Goal: Task Accomplishment & Management: Manage account settings

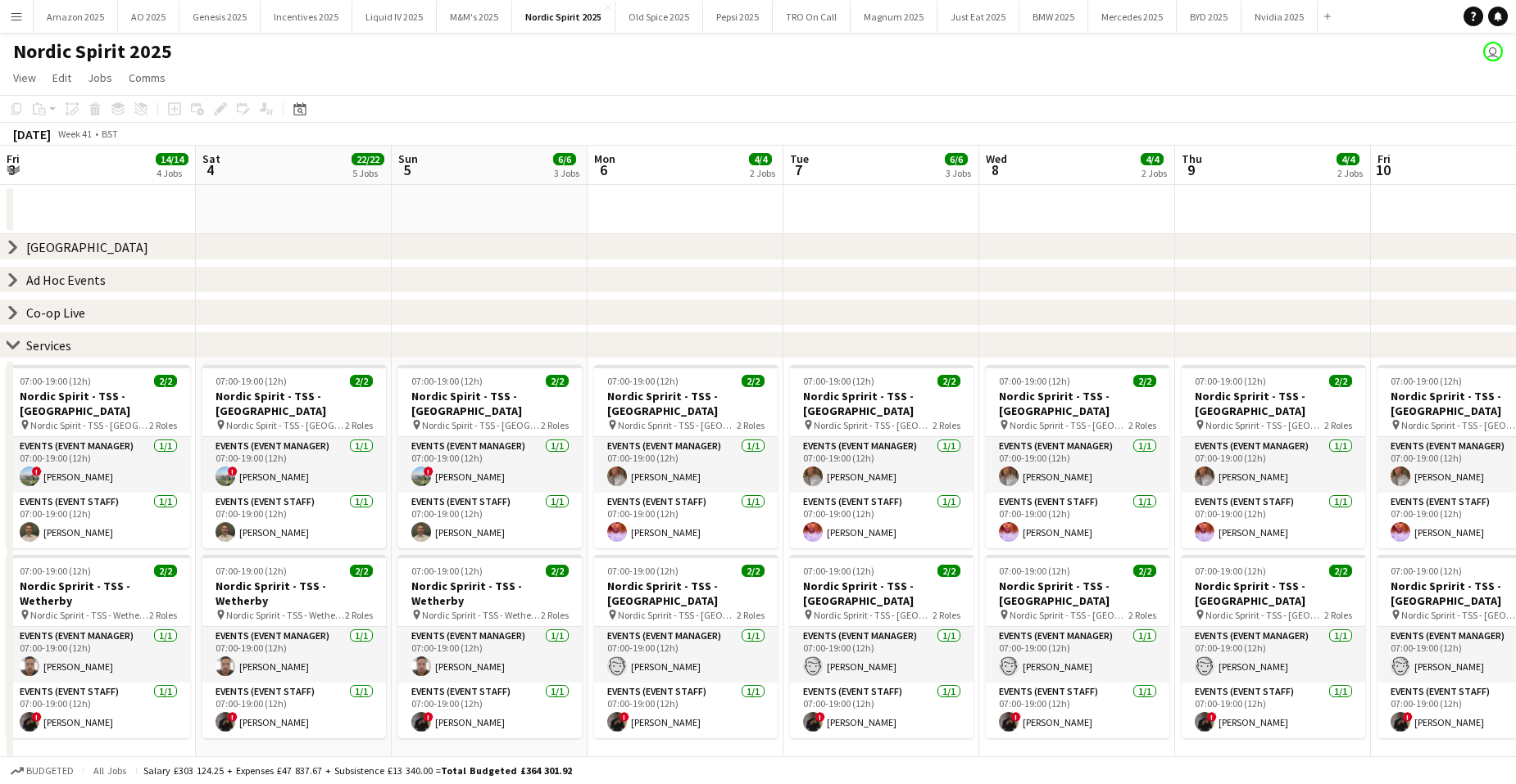
scroll to position [0, 631]
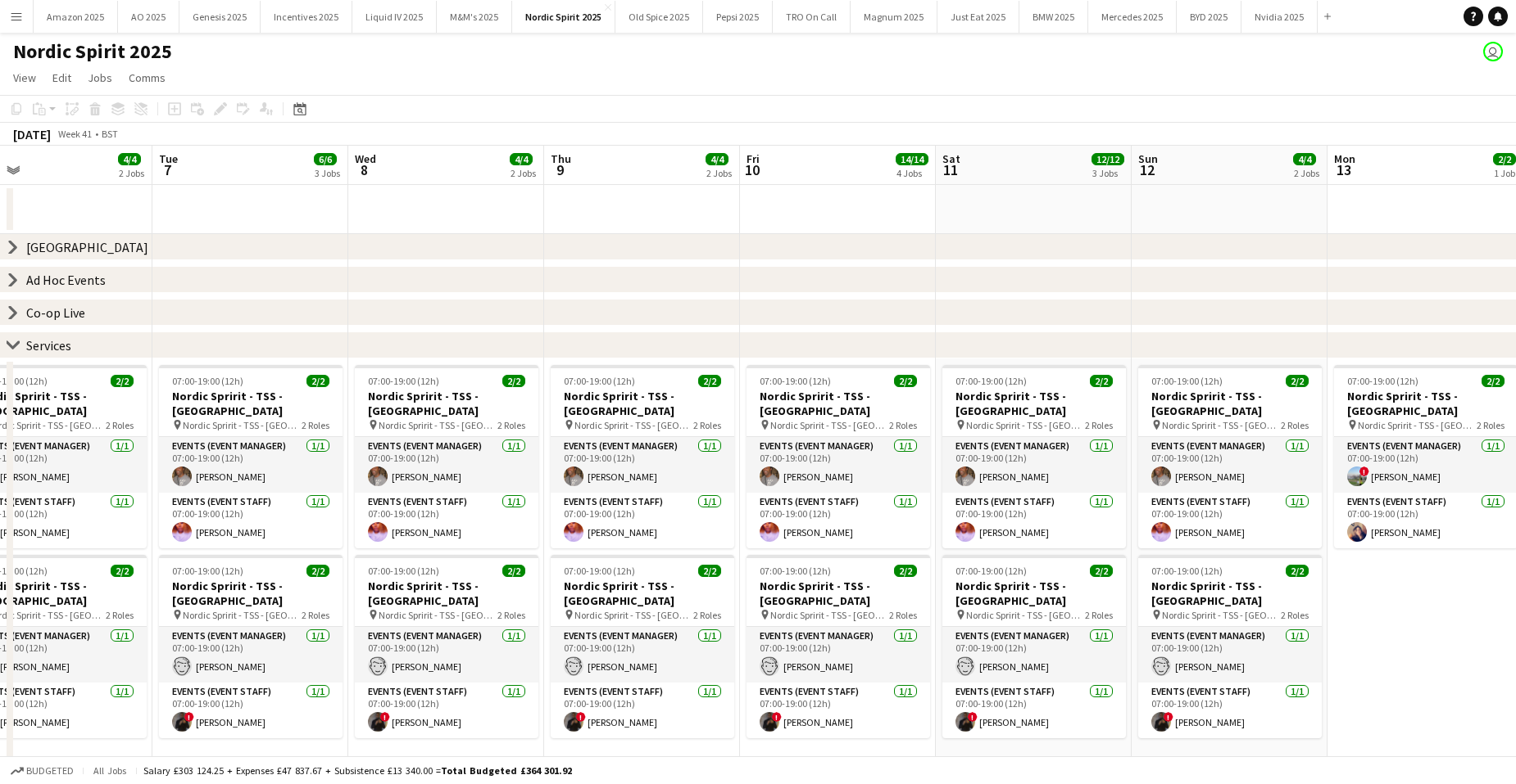
click at [25, 19] on button "Menu" at bounding box center [16, 16] width 33 height 33
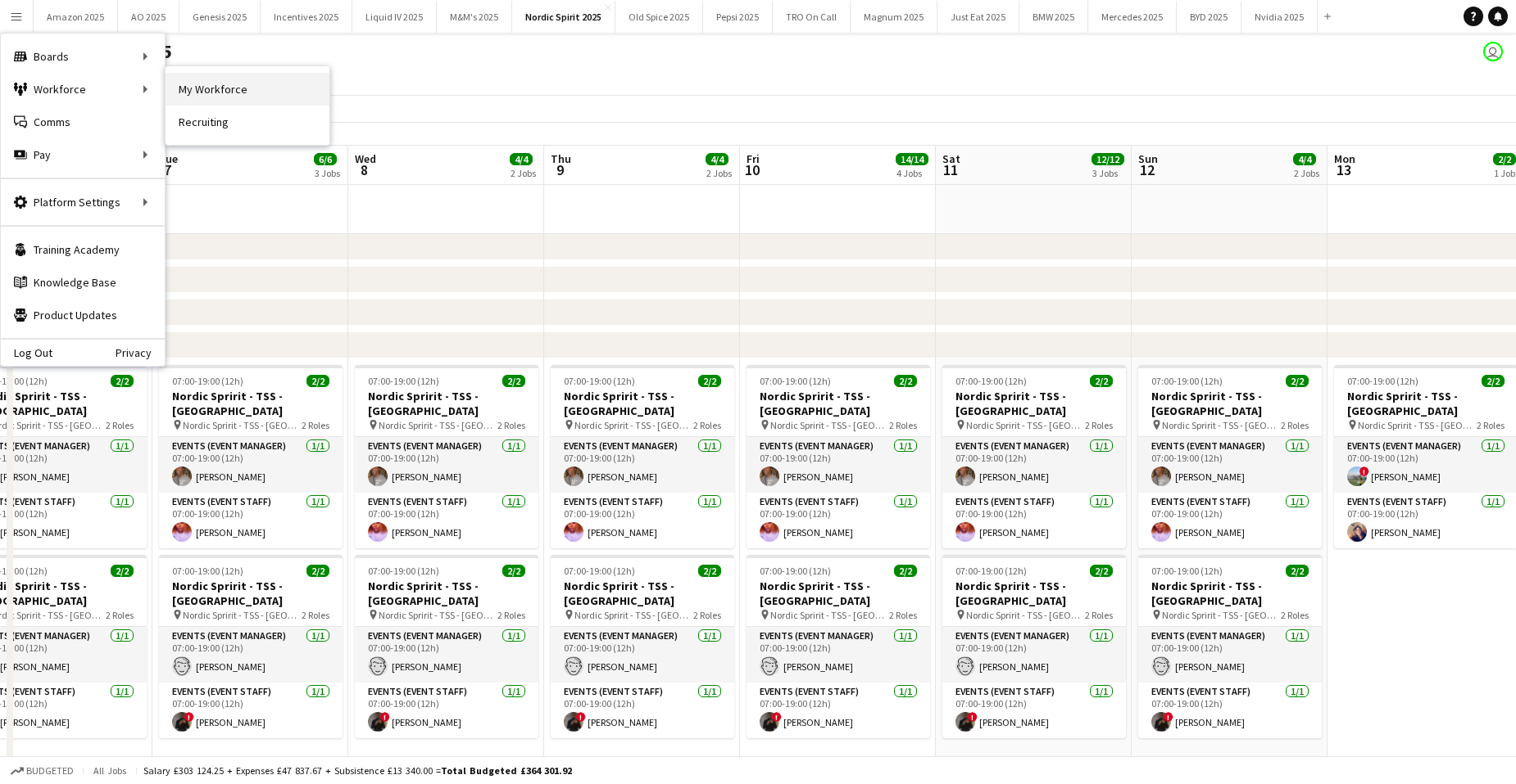
click at [219, 87] on link "My Workforce" at bounding box center [247, 89] width 164 height 33
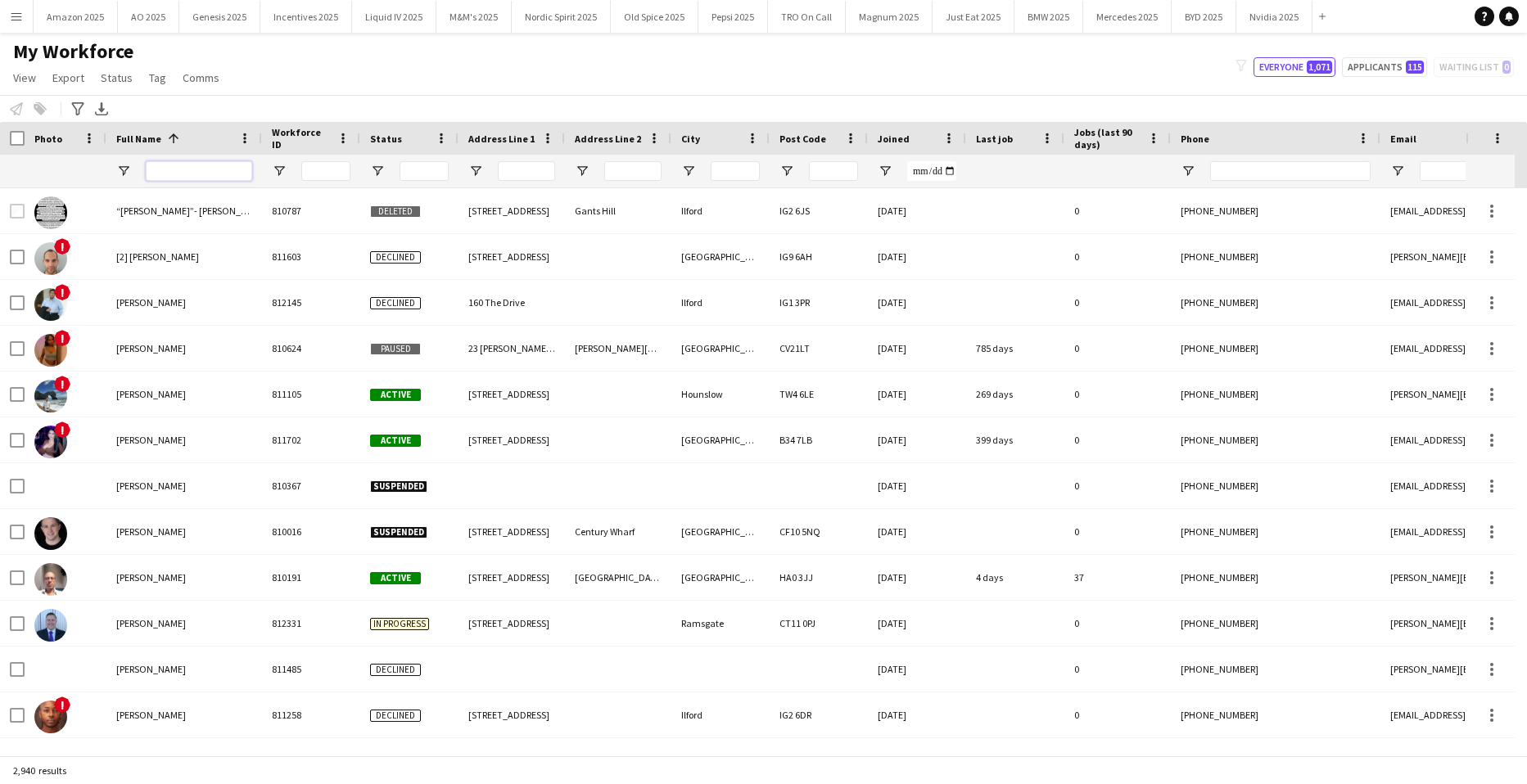
click at [179, 175] on input "Full Name Filter Input" at bounding box center [199, 171] width 107 height 19
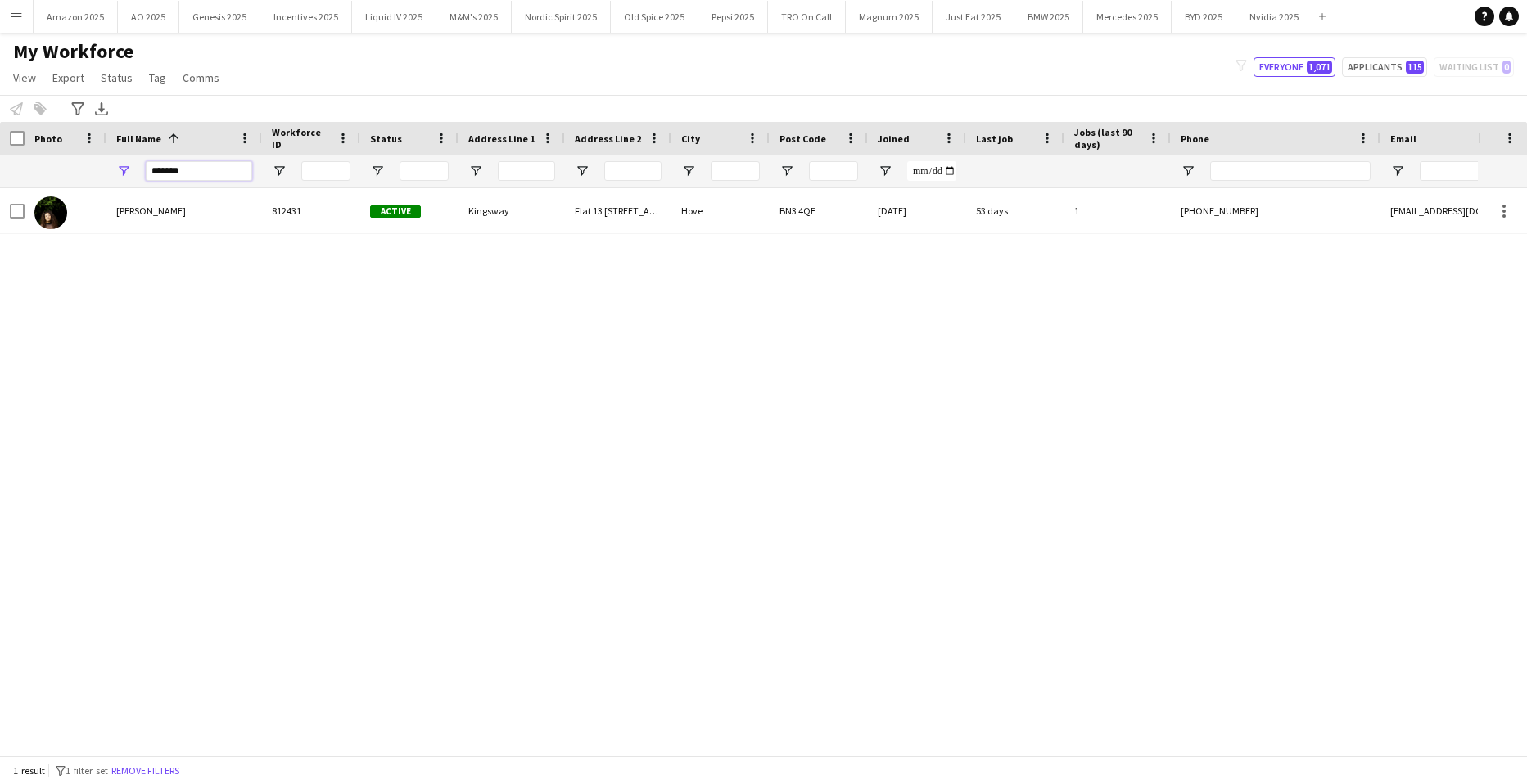
click at [205, 167] on input "*******" at bounding box center [199, 171] width 107 height 19
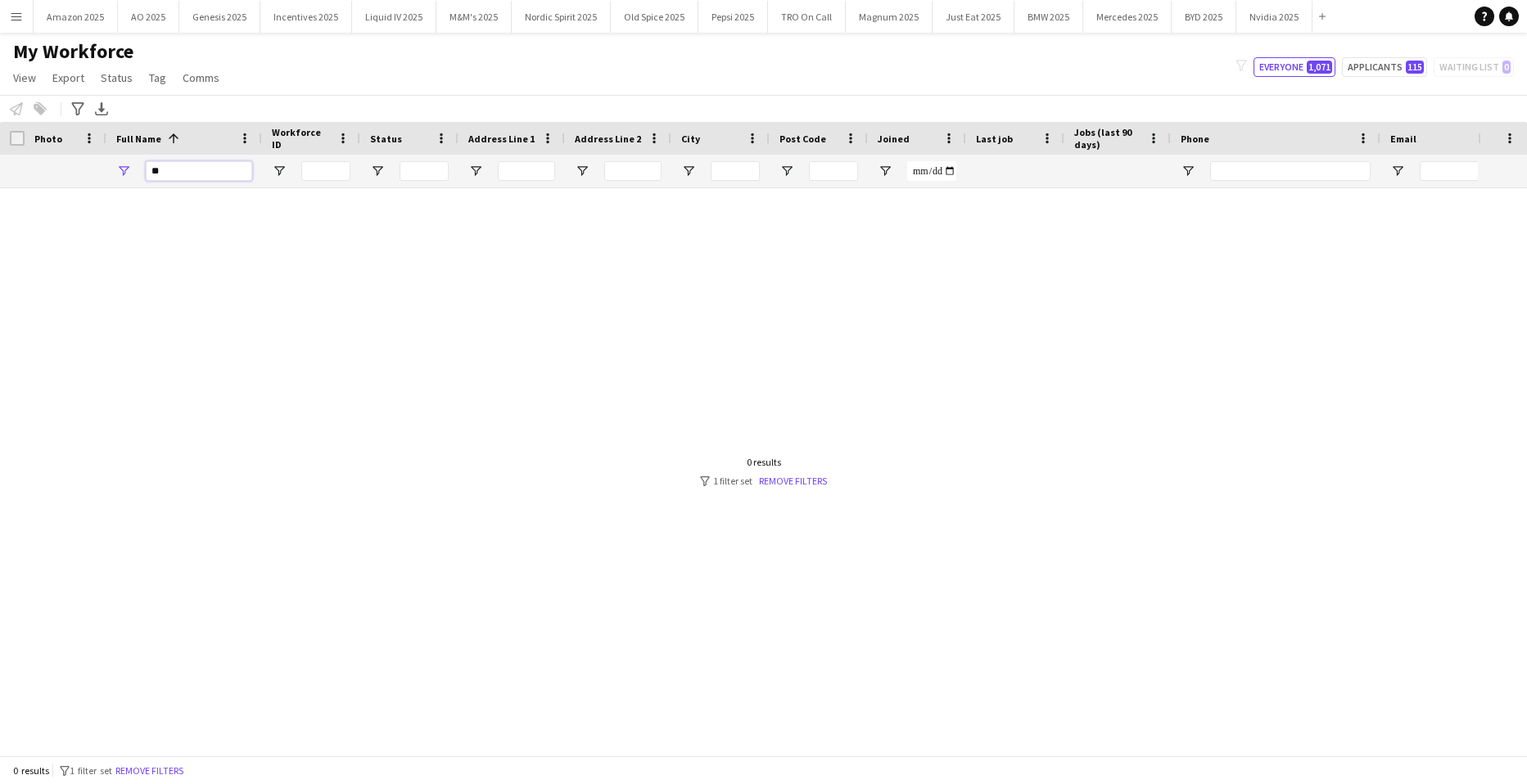
type input "*"
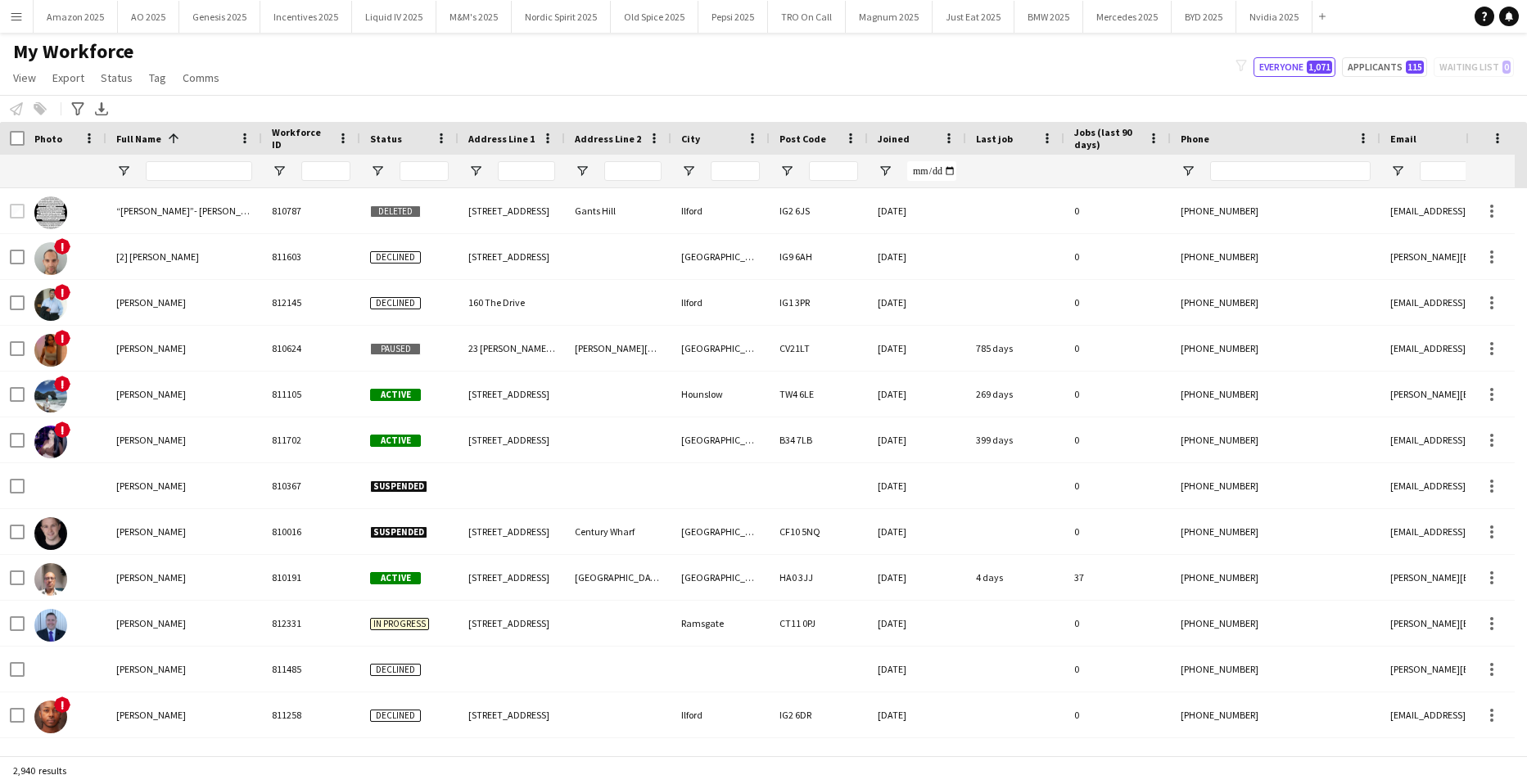
click at [461, 88] on div "My Workforce View Views Default view Compliance Log New view Update view Delete…" at bounding box center [763, 67] width 1527 height 56
click at [376, 170] on span "Open Filter Menu" at bounding box center [377, 171] width 14 height 14
click at [375, 170] on span "Open Filter Menu" at bounding box center [377, 171] width 14 height 14
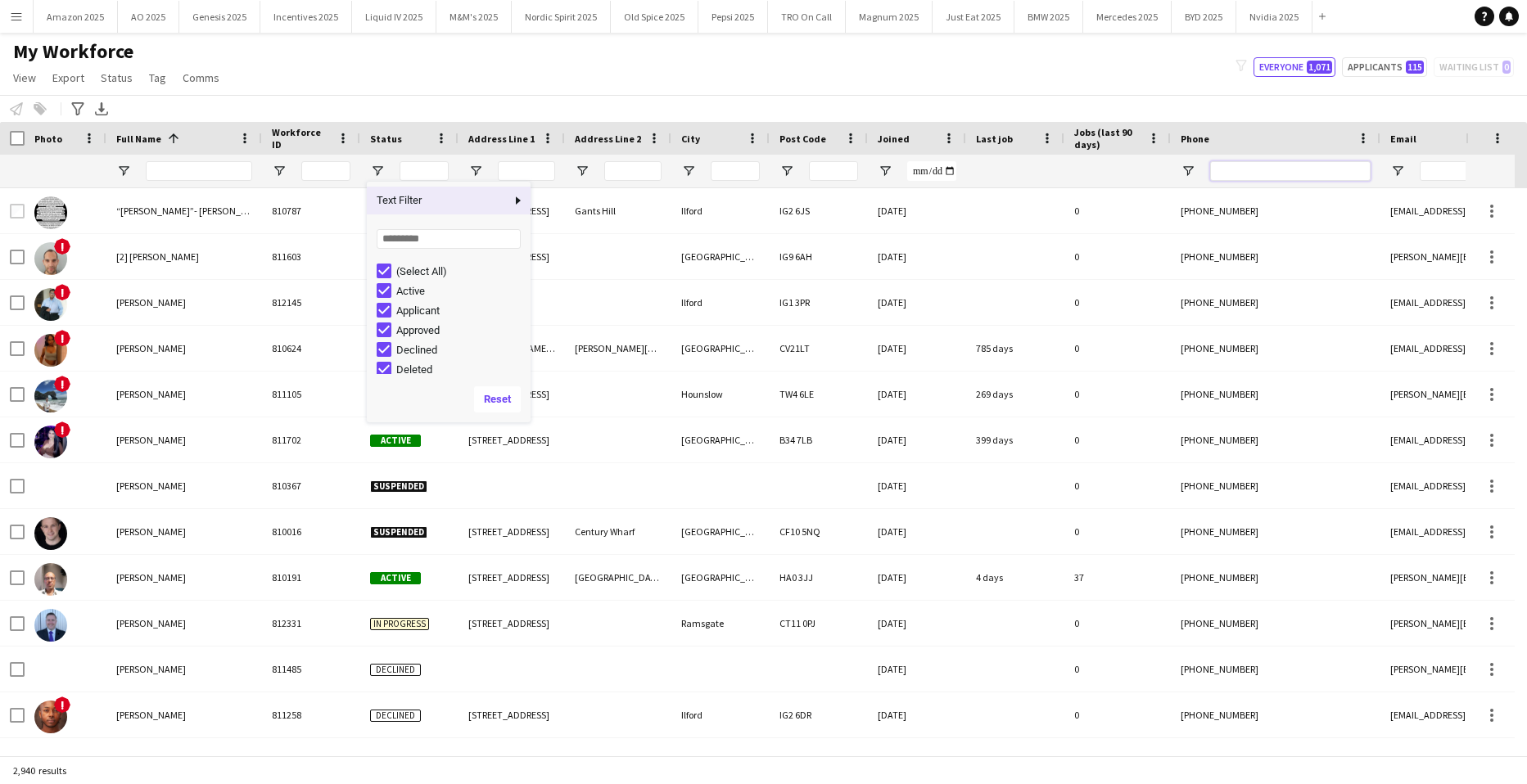
click at [1291, 172] on input "Phone Filter Input" at bounding box center [1290, 171] width 160 height 19
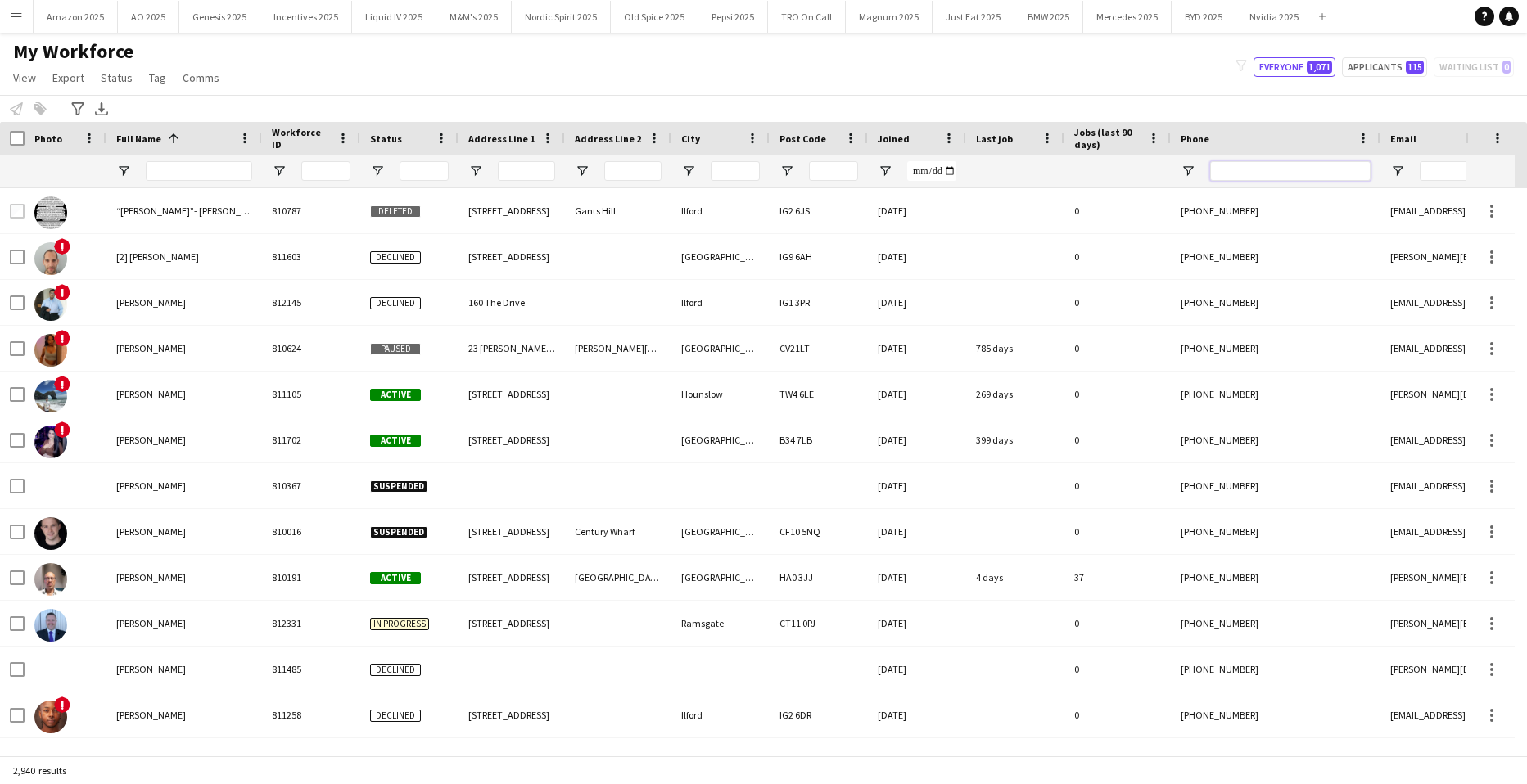
click at [1239, 176] on input "Phone Filter Input" at bounding box center [1290, 171] width 160 height 19
click at [1274, 169] on input "Phone Filter Input" at bounding box center [1290, 171] width 160 height 19
click at [1279, 175] on input "Phone Filter Input" at bounding box center [1290, 171] width 160 height 19
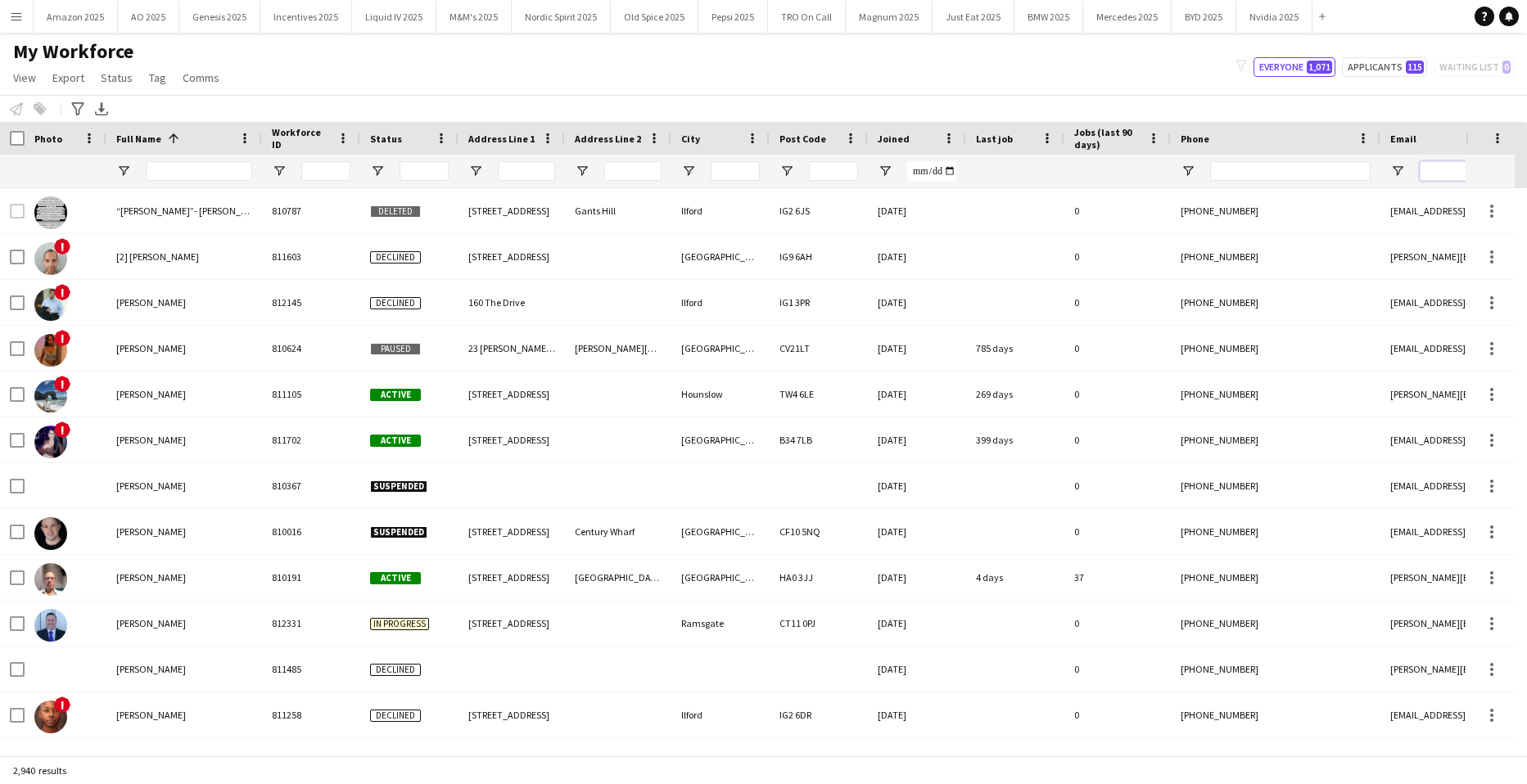
paste input "**********"
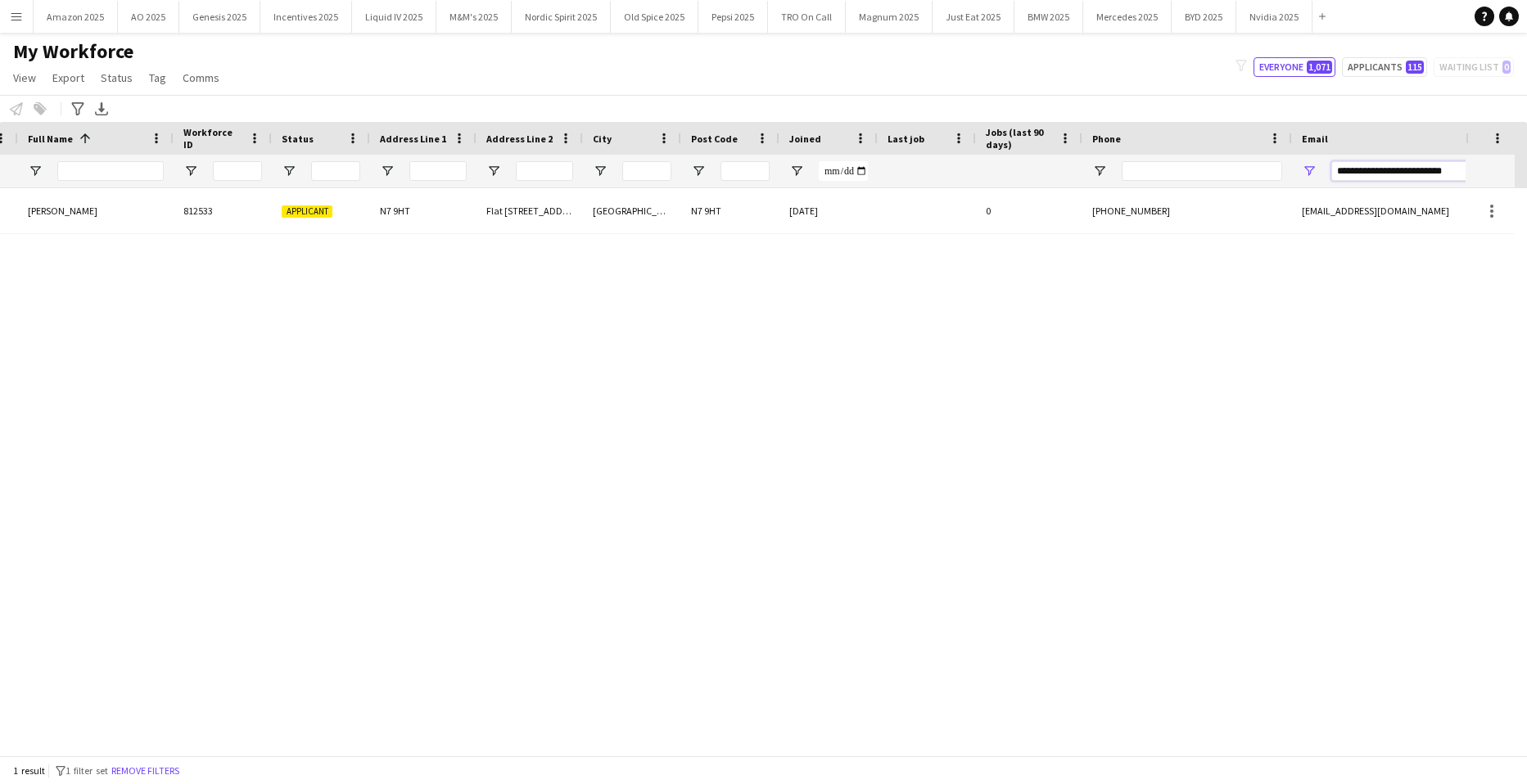
type input "**********"
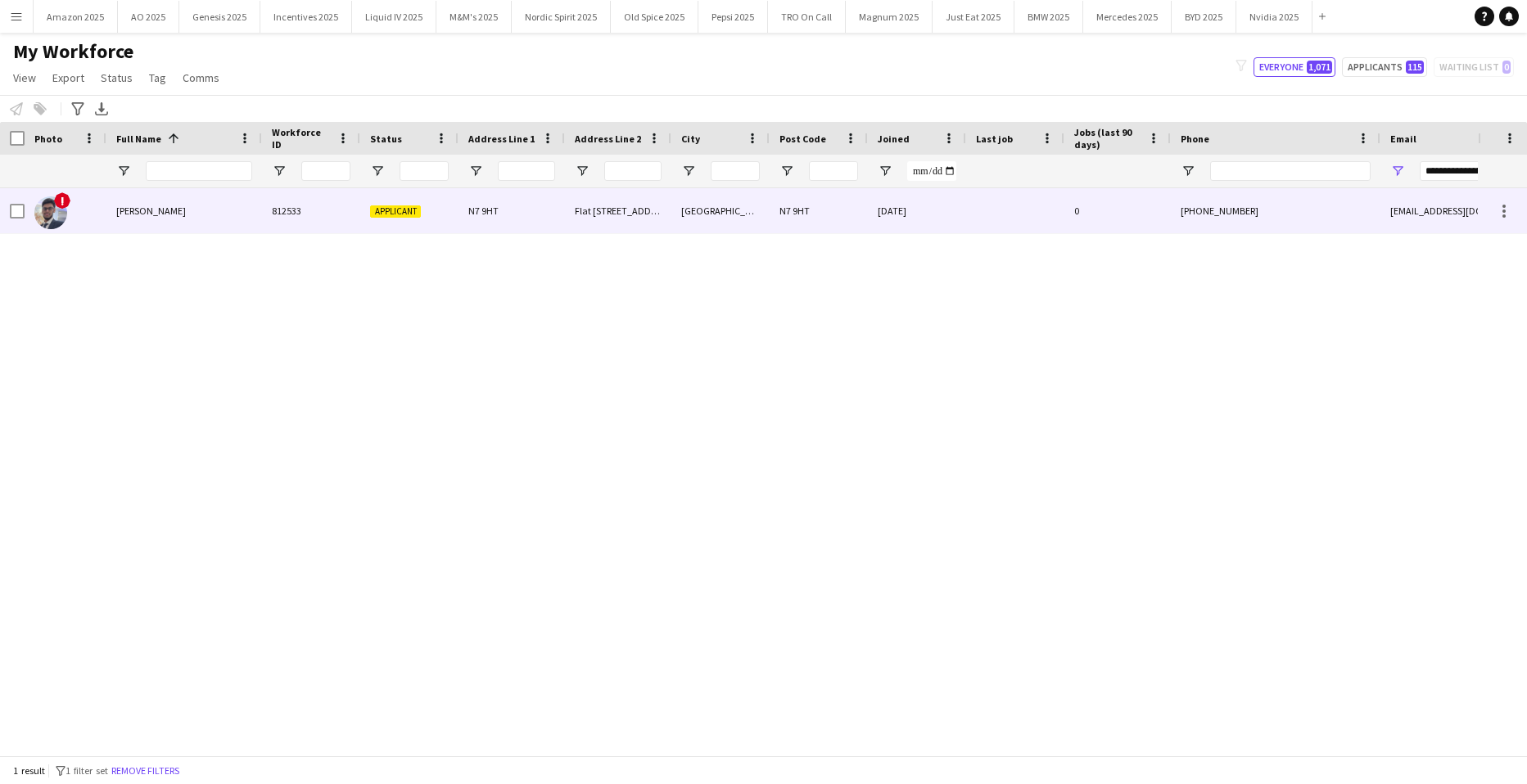
click at [154, 199] on div "[PERSON_NAME]" at bounding box center [184, 210] width 155 height 45
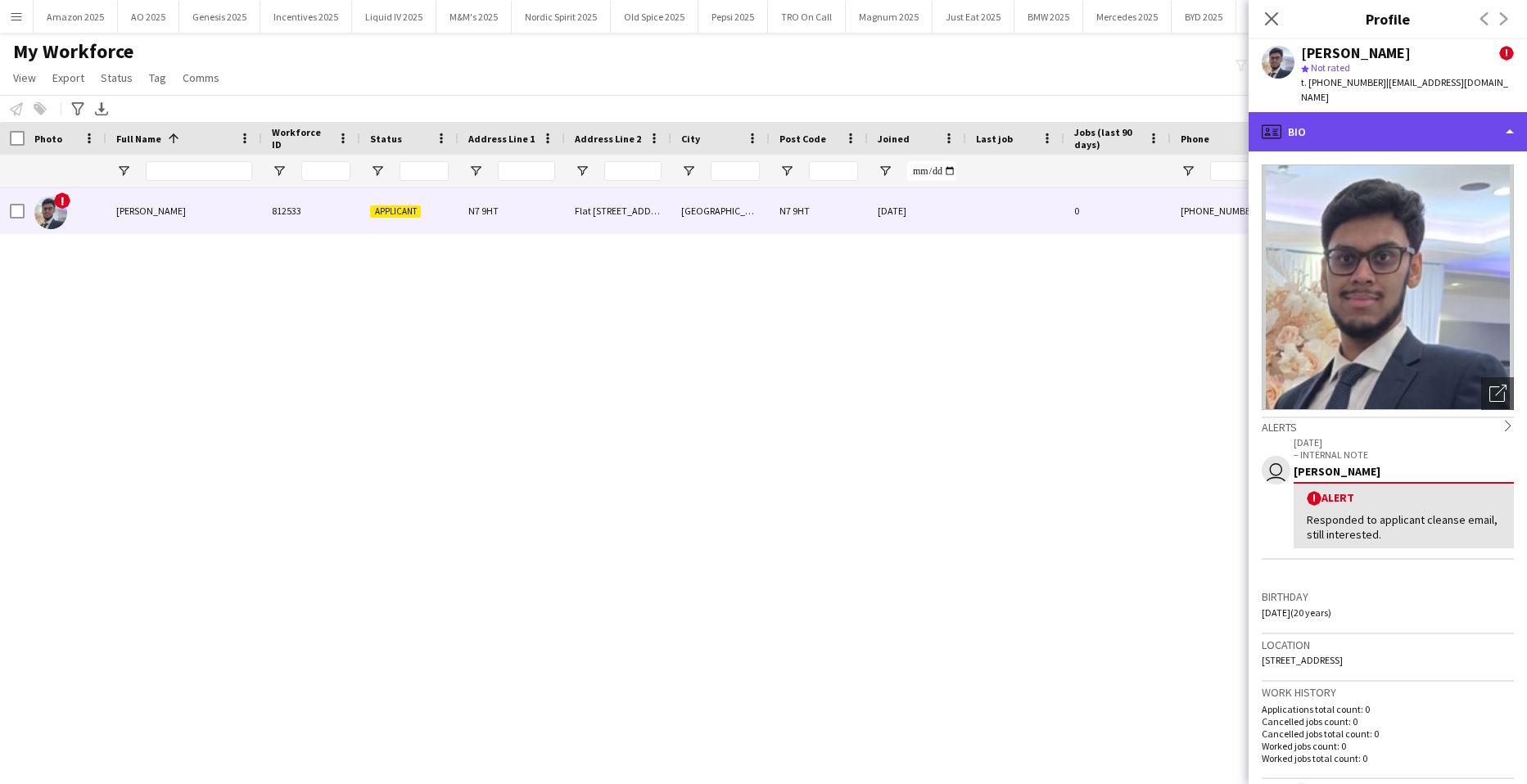
drag, startPoint x: 1325, startPoint y: 114, endPoint x: 1360, endPoint y: 110, distance: 35.2
click at [1330, 114] on div "profile Bio" at bounding box center [1388, 131] width 278 height 39
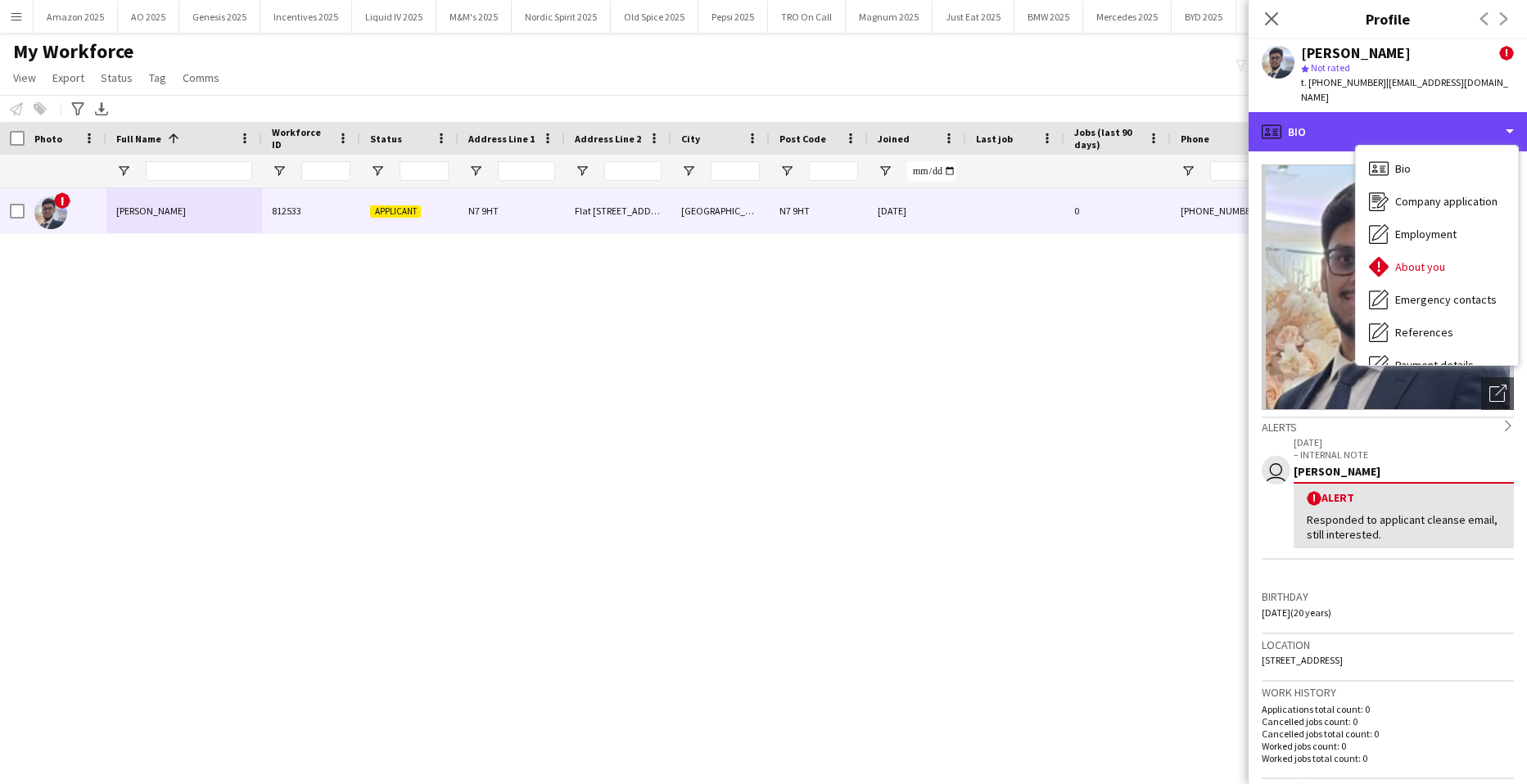
scroll to position [220, 0]
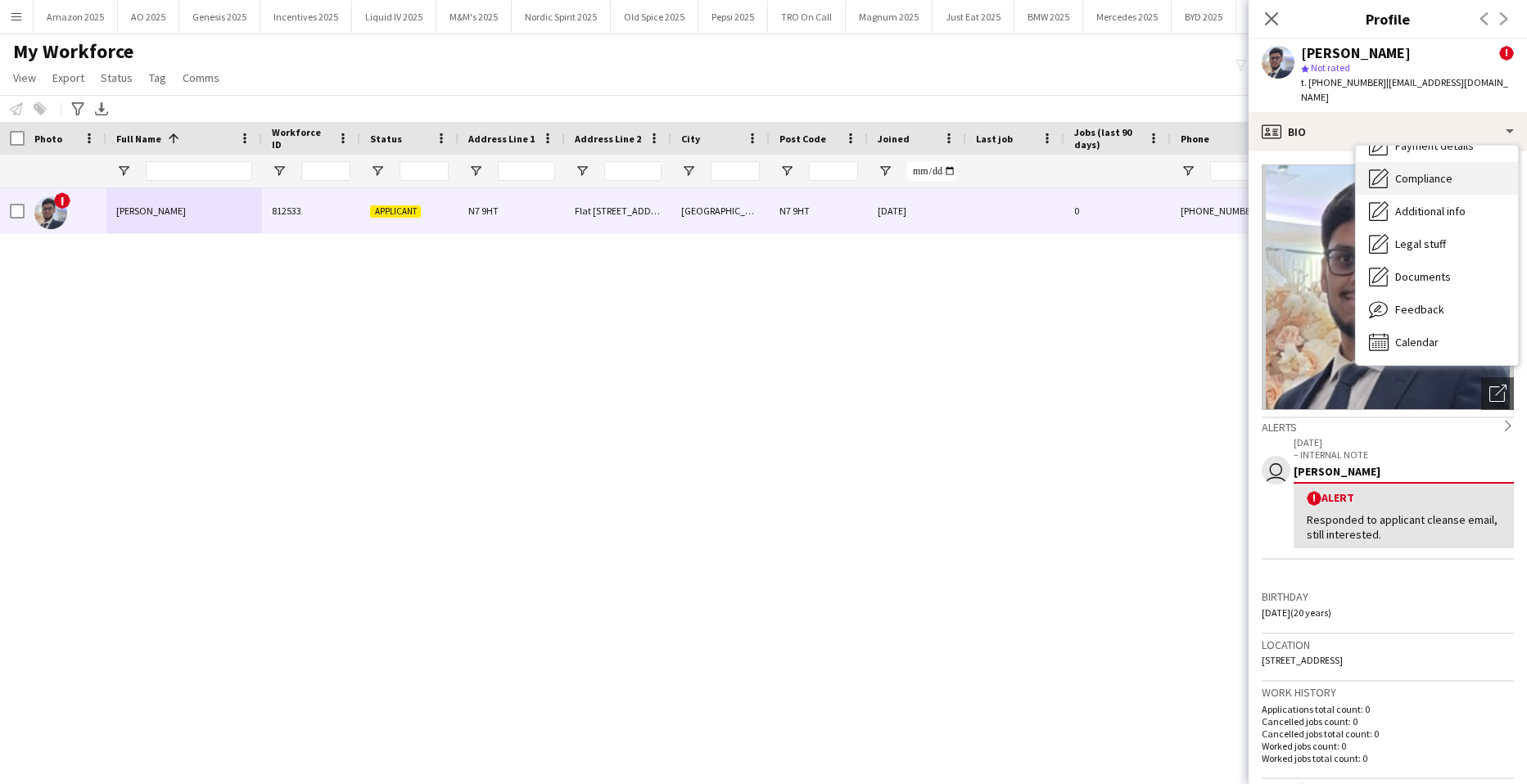
click at [1416, 171] on span "Compliance" at bounding box center [1424, 178] width 58 height 14
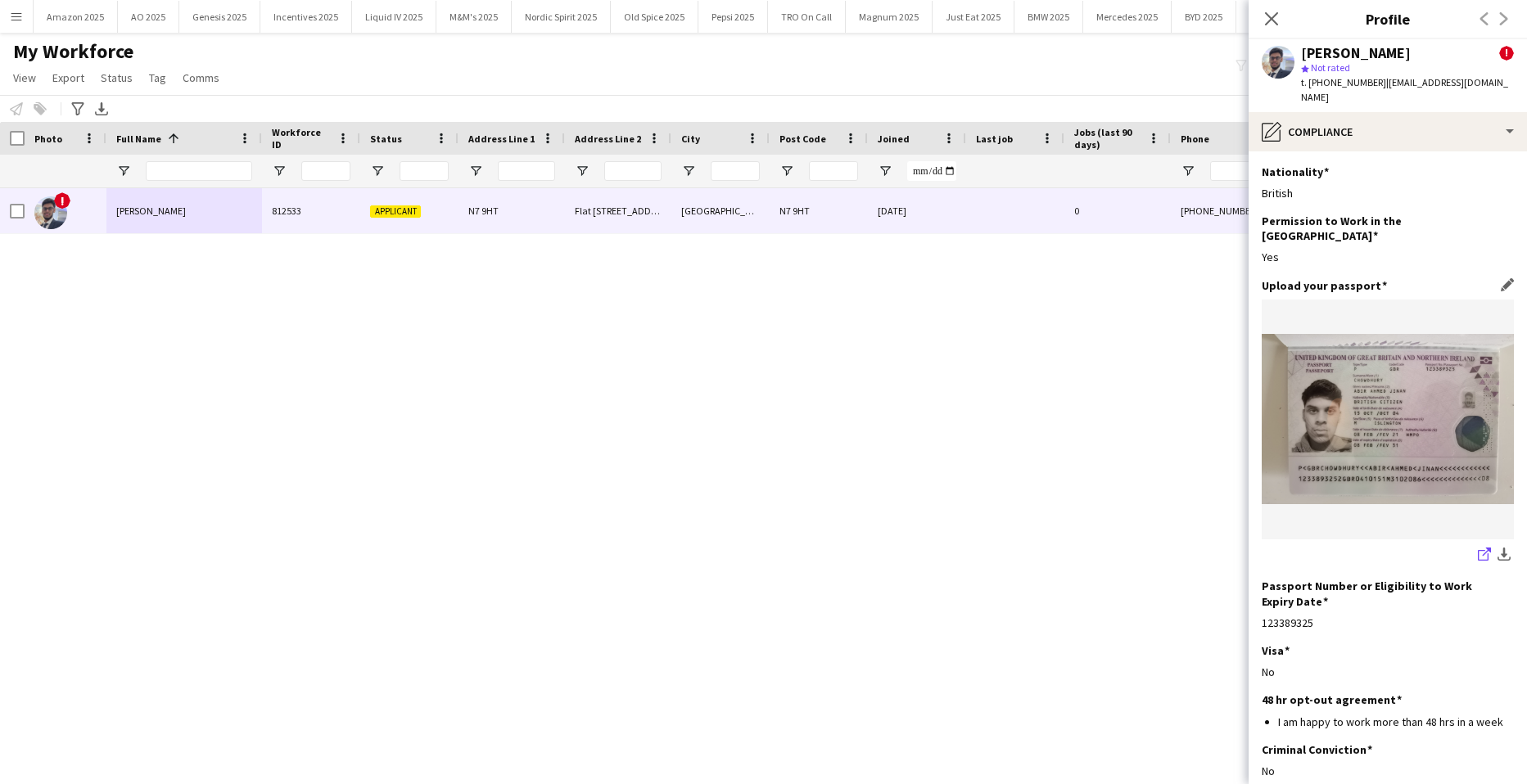
click at [1478, 548] on icon "share-external-link-1" at bounding box center [1485, 555] width 13 height 13
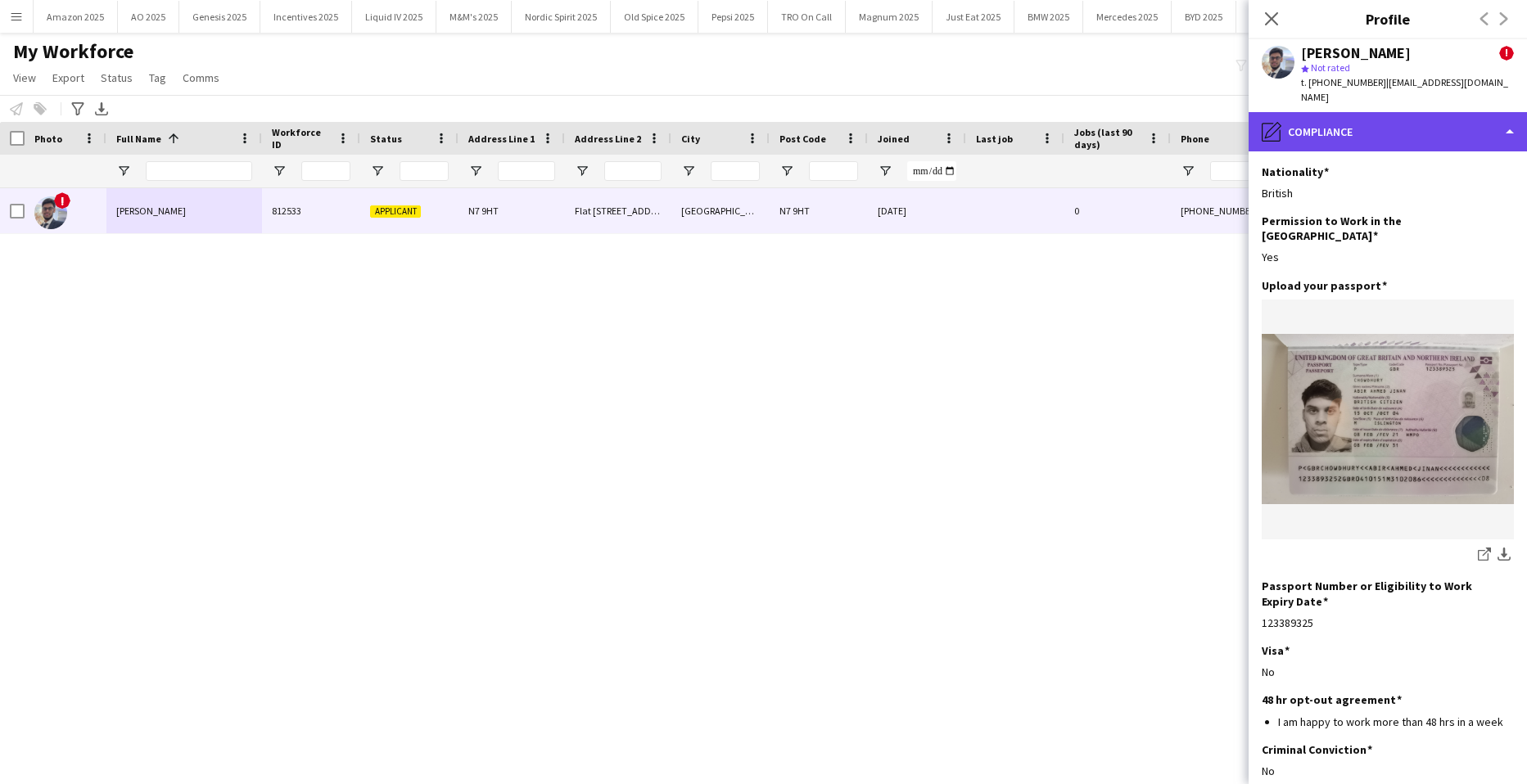
click at [1415, 112] on div "pencil4 Compliance" at bounding box center [1388, 131] width 278 height 39
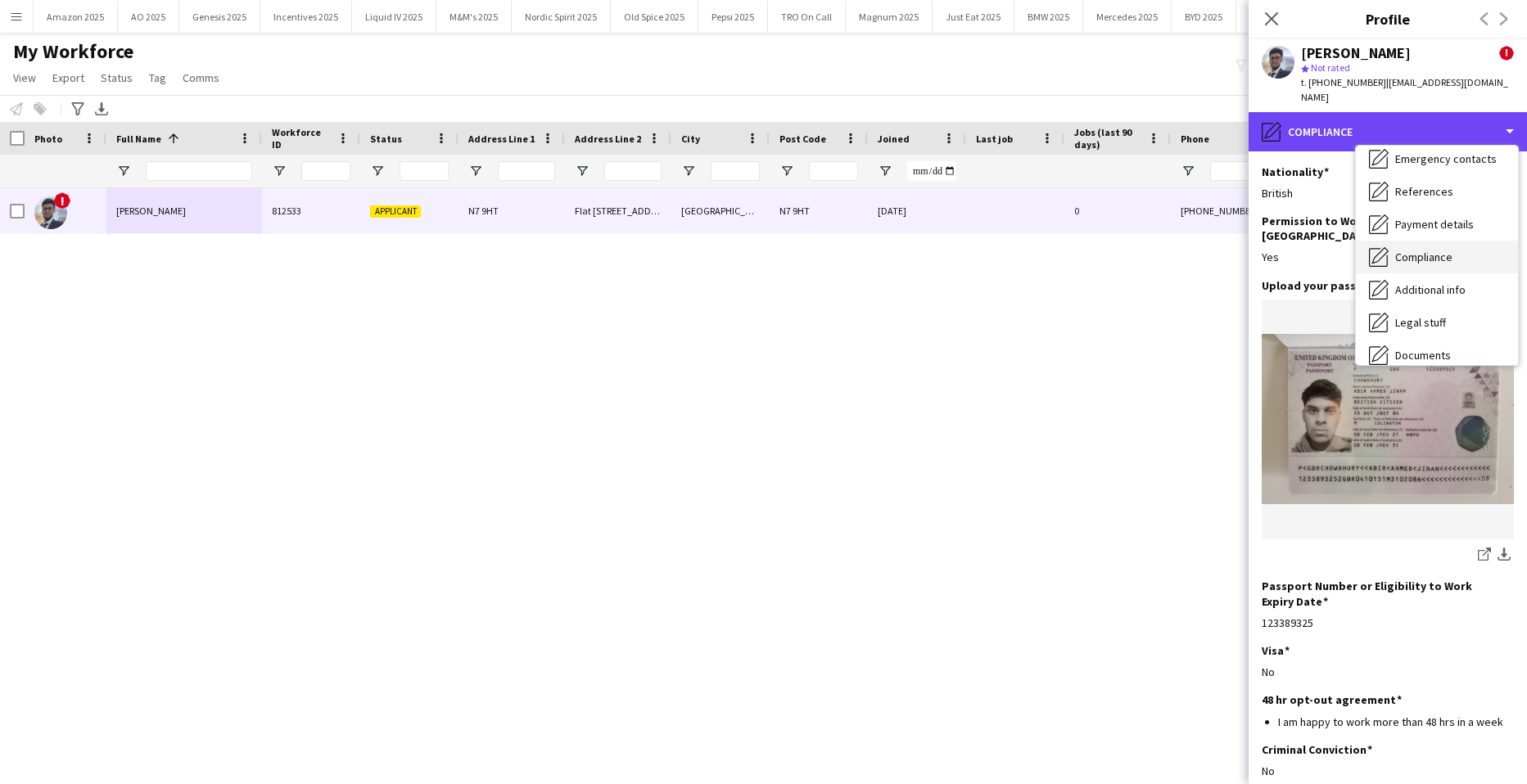
scroll to position [0, 0]
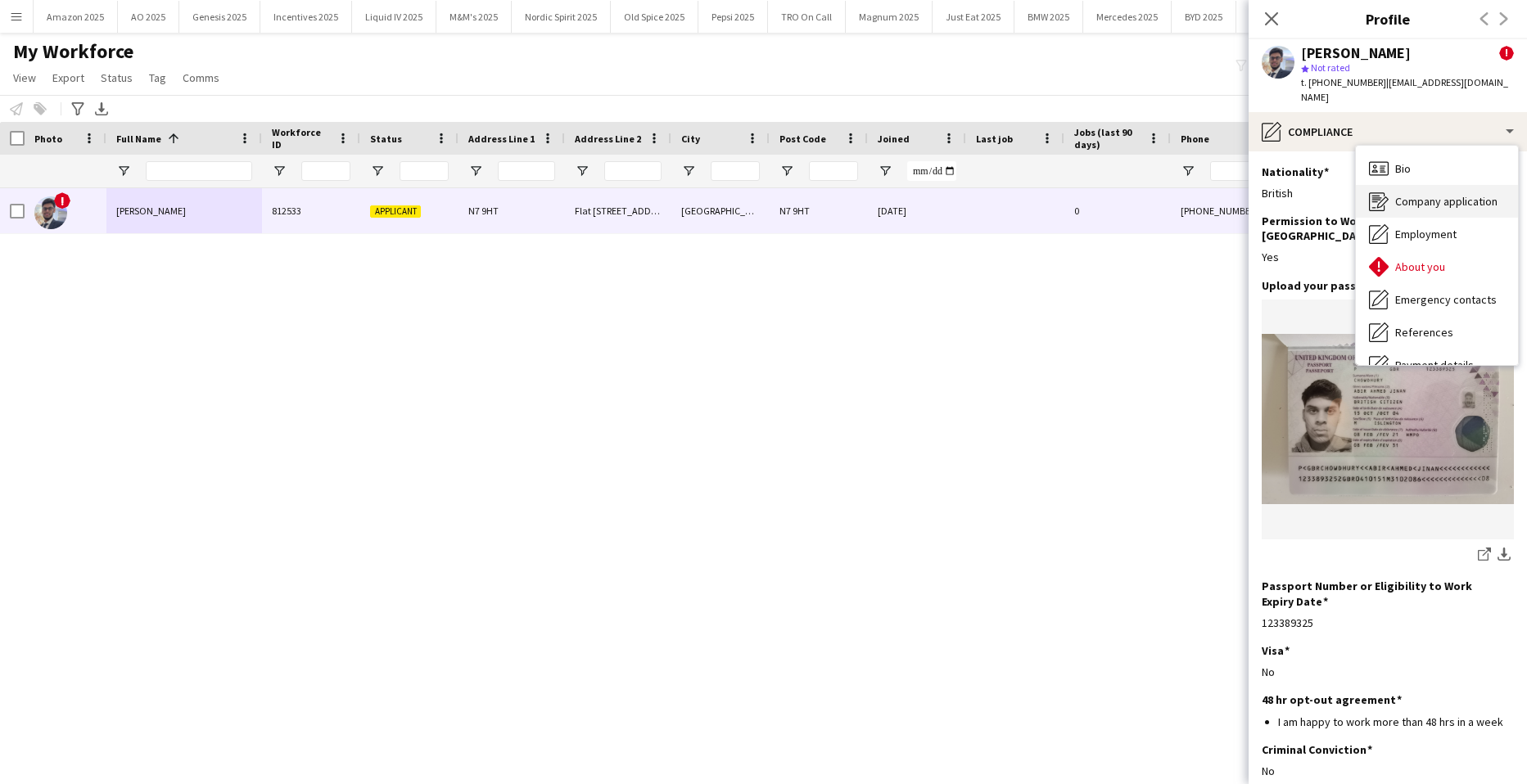
click at [1432, 185] on div "Company application Company application" at bounding box center [1437, 202] width 162 height 33
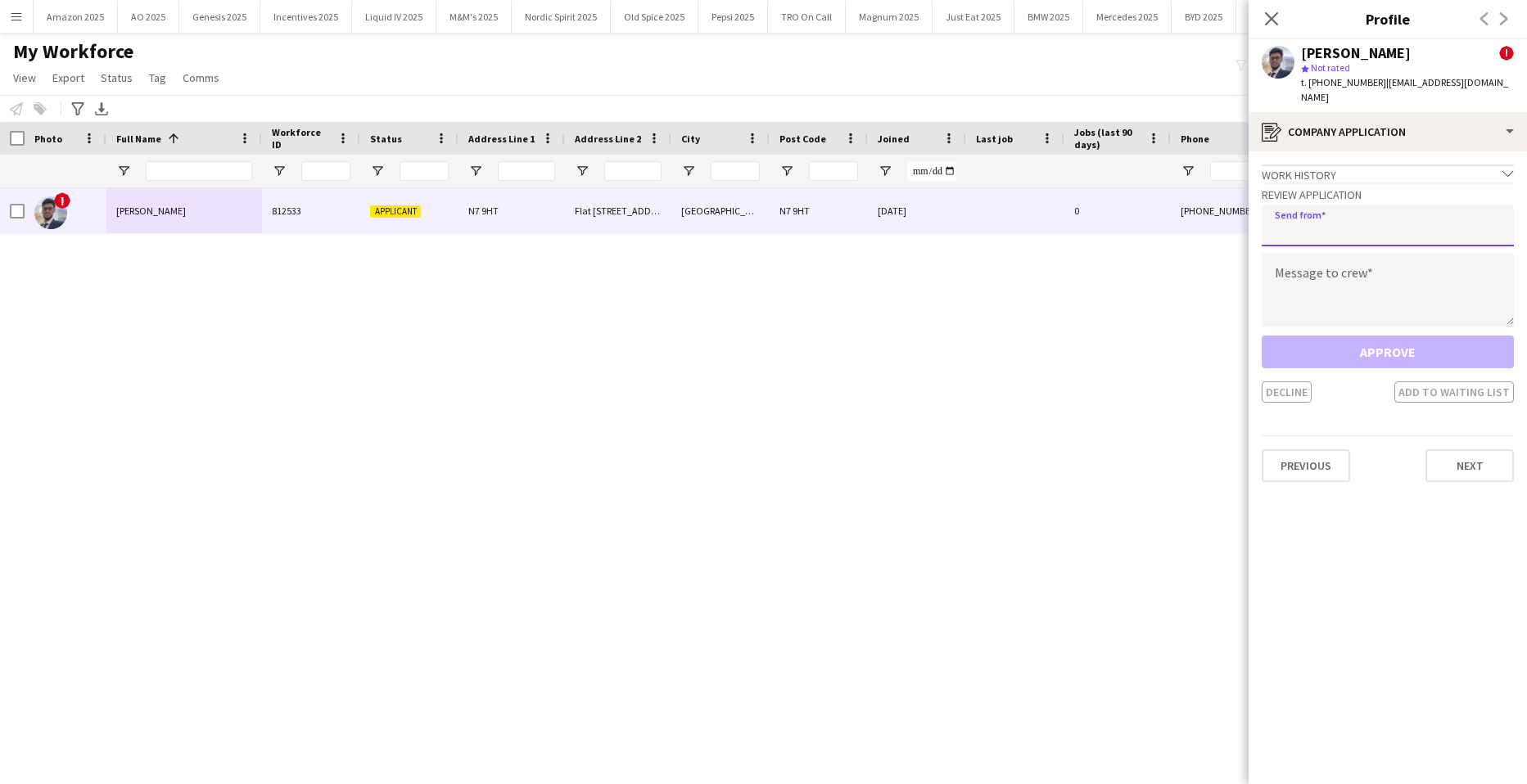
click at [1367, 212] on input "email" at bounding box center [1388, 226] width 252 height 41
type input "**********"
click at [1328, 262] on textarea at bounding box center [1388, 290] width 252 height 74
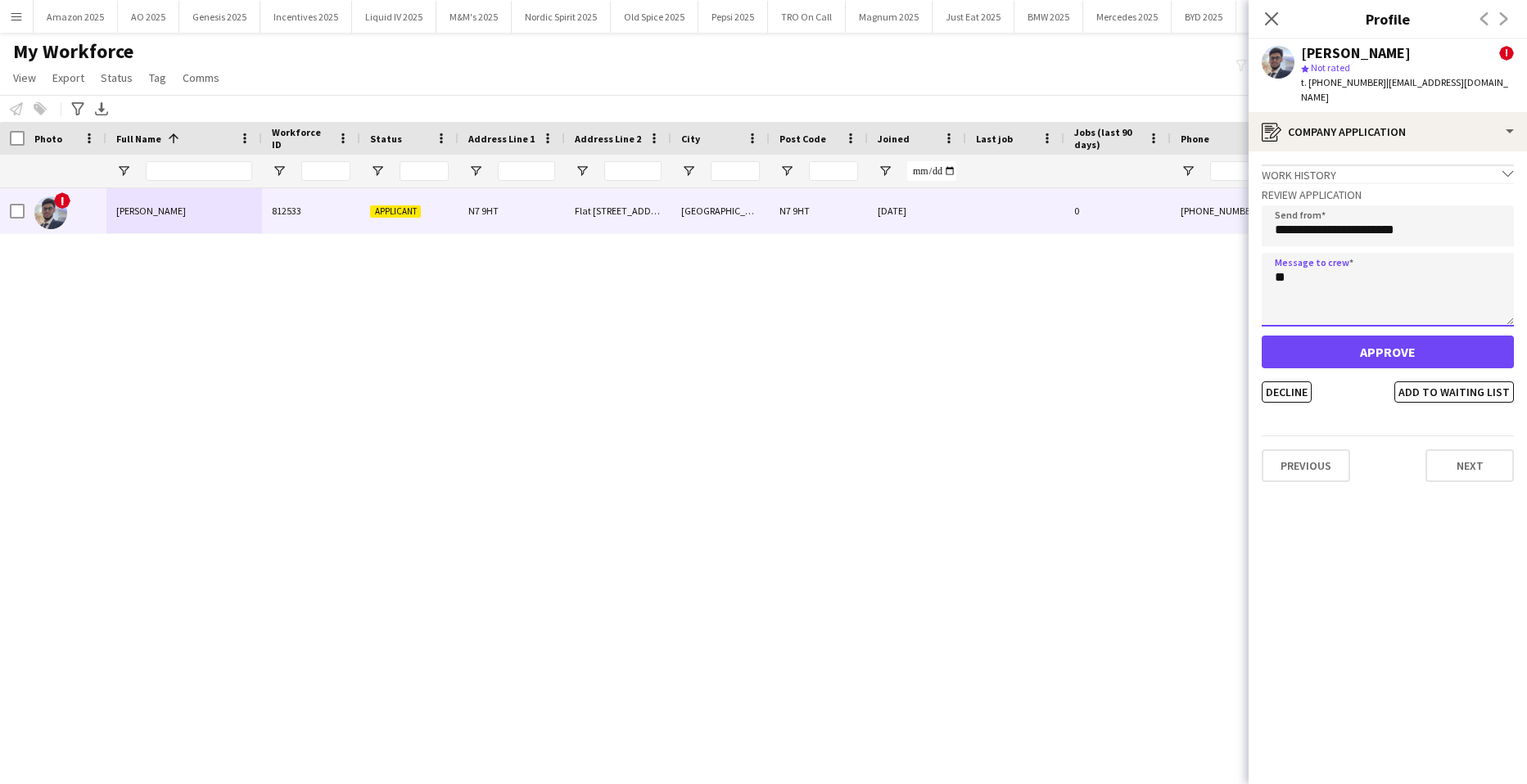
type textarea "*"
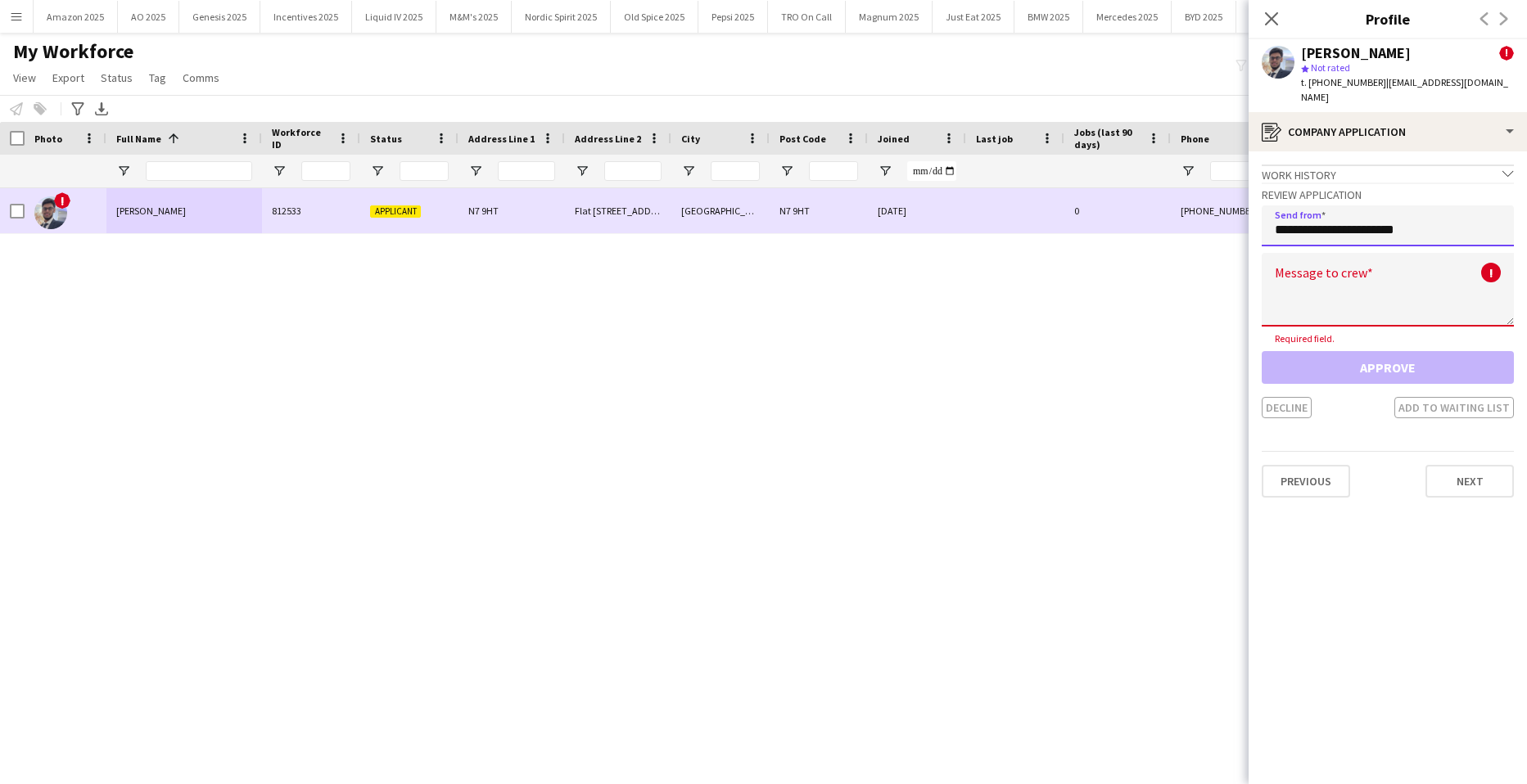
drag, startPoint x: 1335, startPoint y: 214, endPoint x: 963, endPoint y: 197, distance: 372.4
click at [965, 197] on body "Menu Boards Boards Boards All jobs Status Workforce Workforce My Workforce Recr…" at bounding box center [763, 392] width 1527 height 784
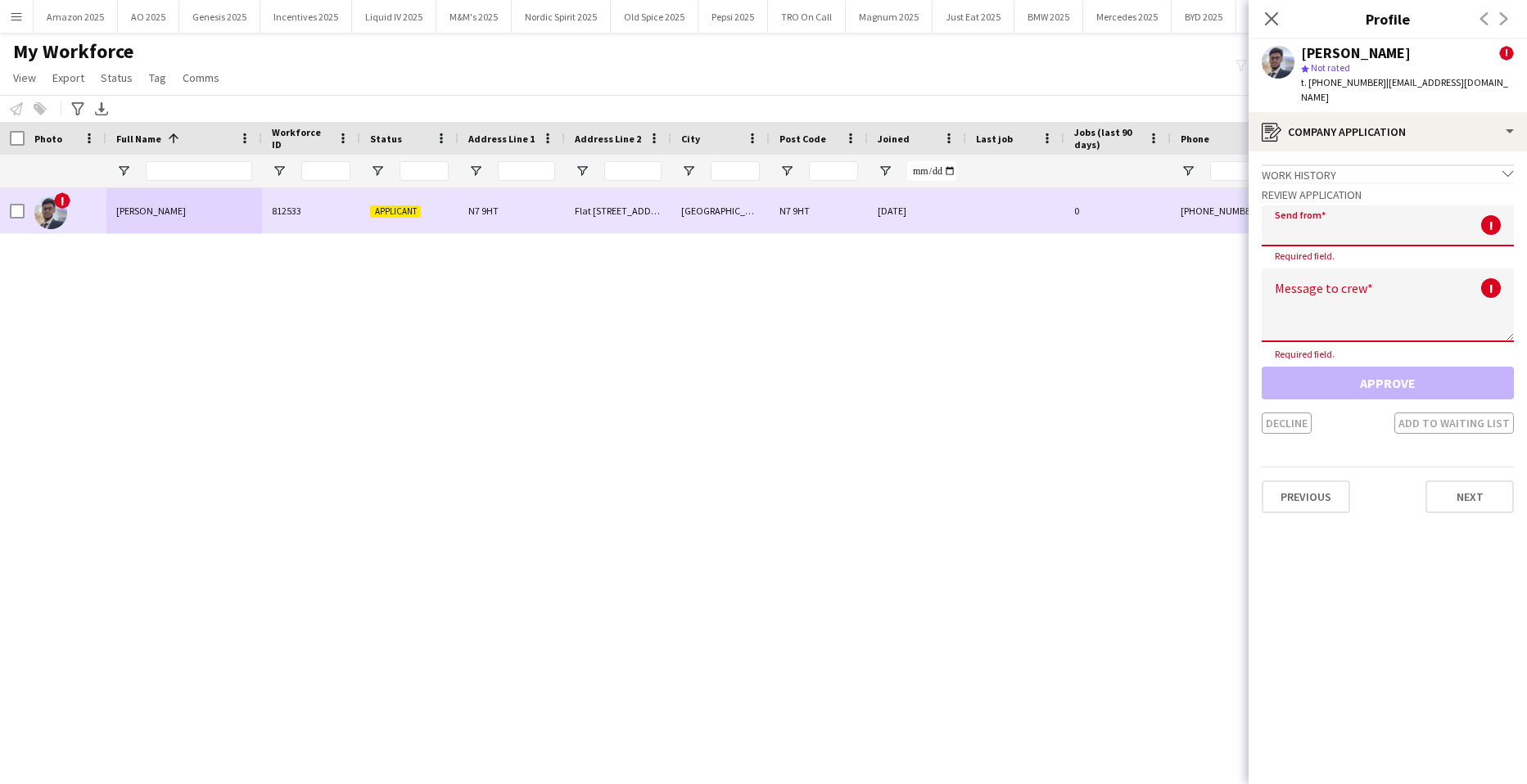
click at [886, 193] on div "[DATE]" at bounding box center [918, 210] width 98 height 45
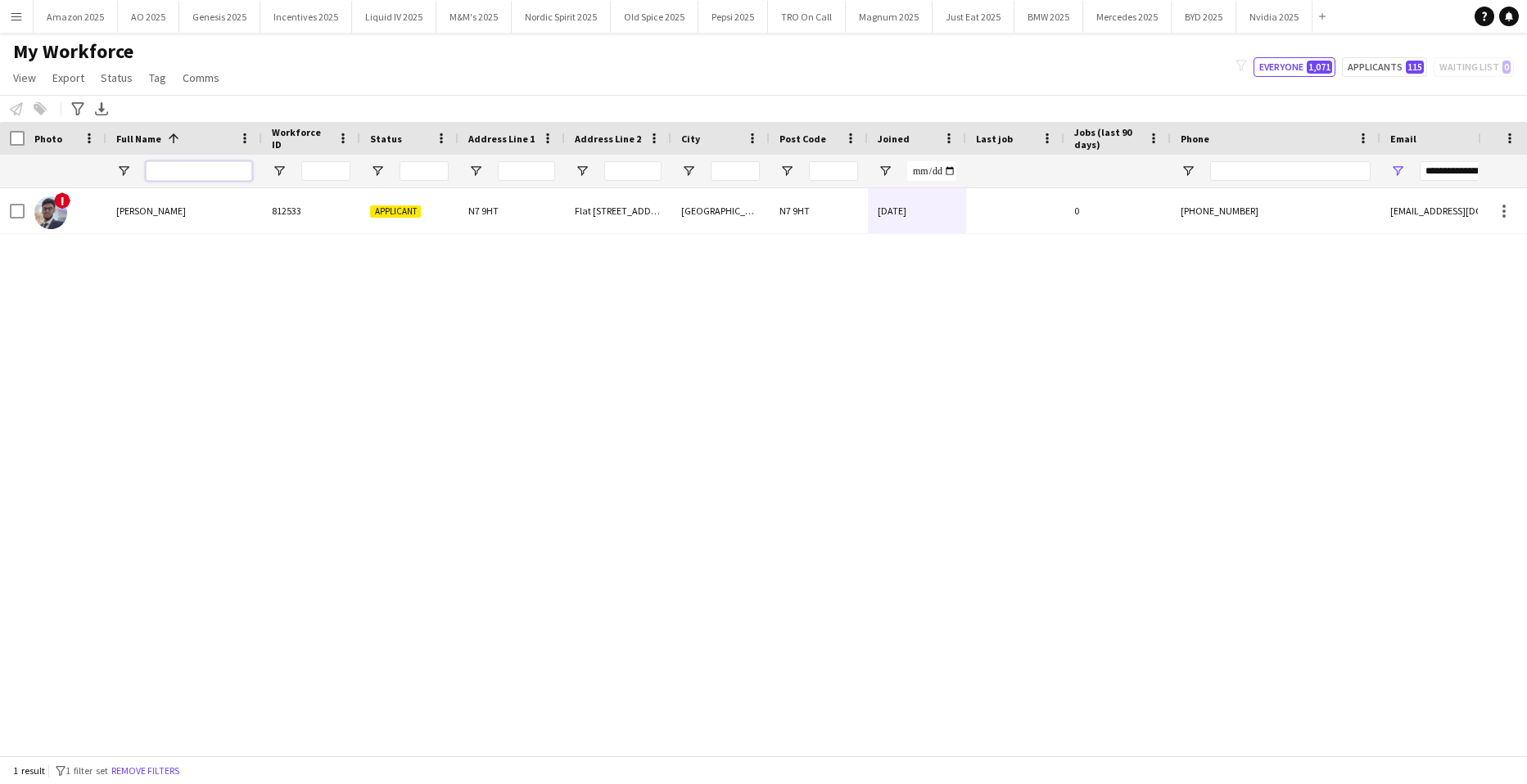
click at [187, 168] on input "Full Name Filter Input" at bounding box center [199, 171] width 107 height 19
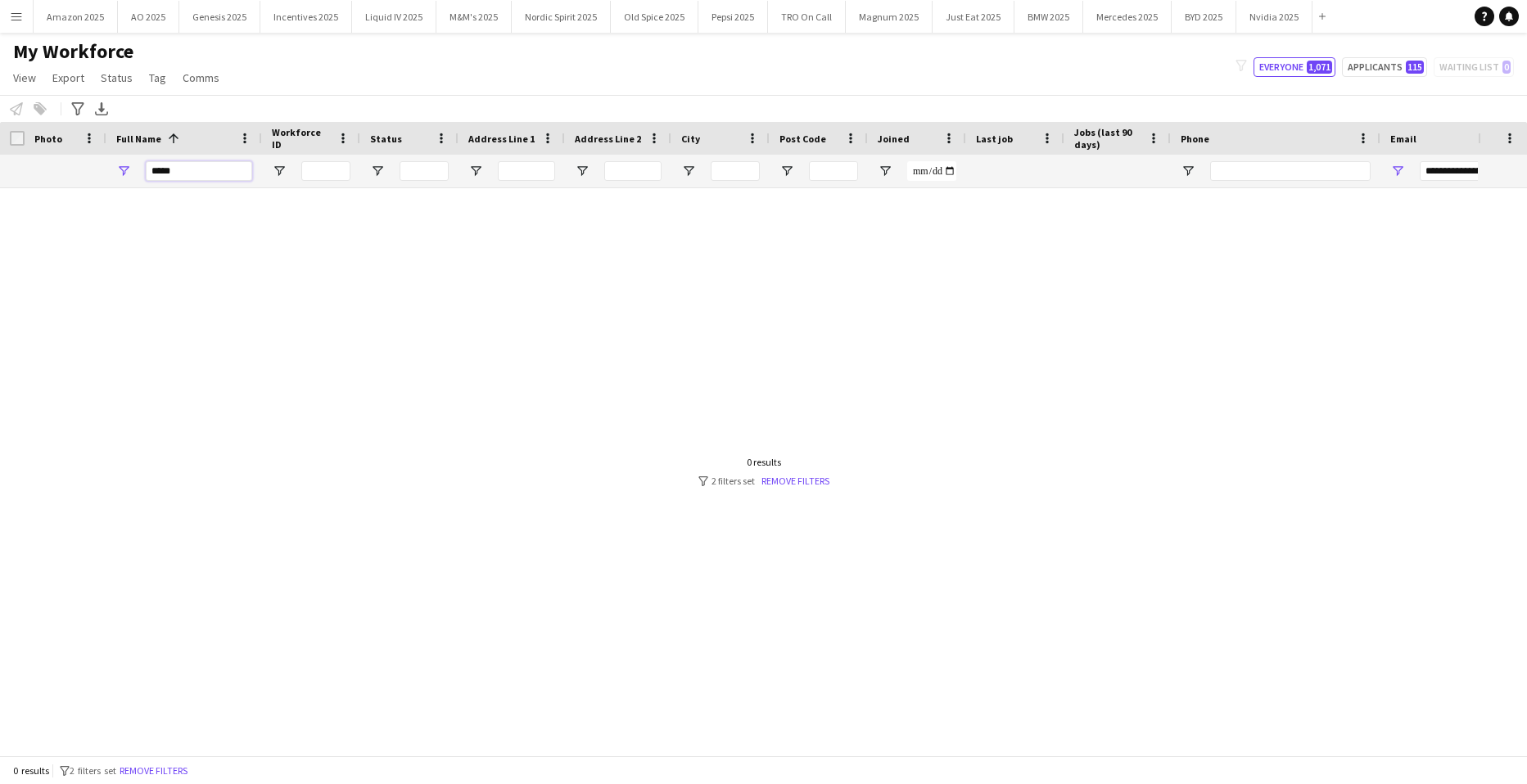
type input "*****"
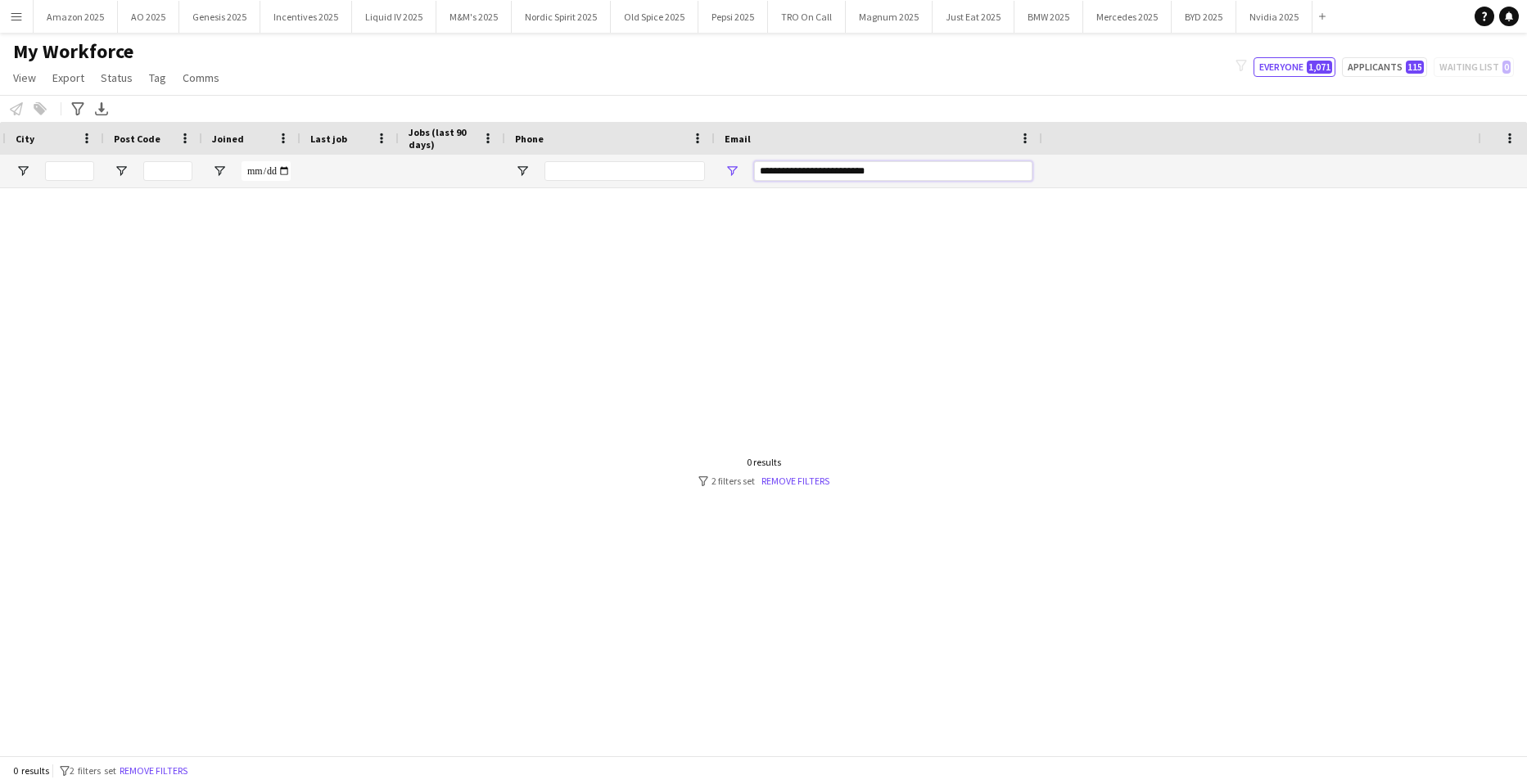
scroll to position [0, 666]
drag, startPoint x: 1427, startPoint y: 176, endPoint x: 1629, endPoint y: 189, distance: 202.4
click at [1515, 189] on html "Menu Boards Boards Boards All jobs Status Workforce Workforce My Workforce Recr…" at bounding box center [763, 392] width 1527 height 784
type input "*"
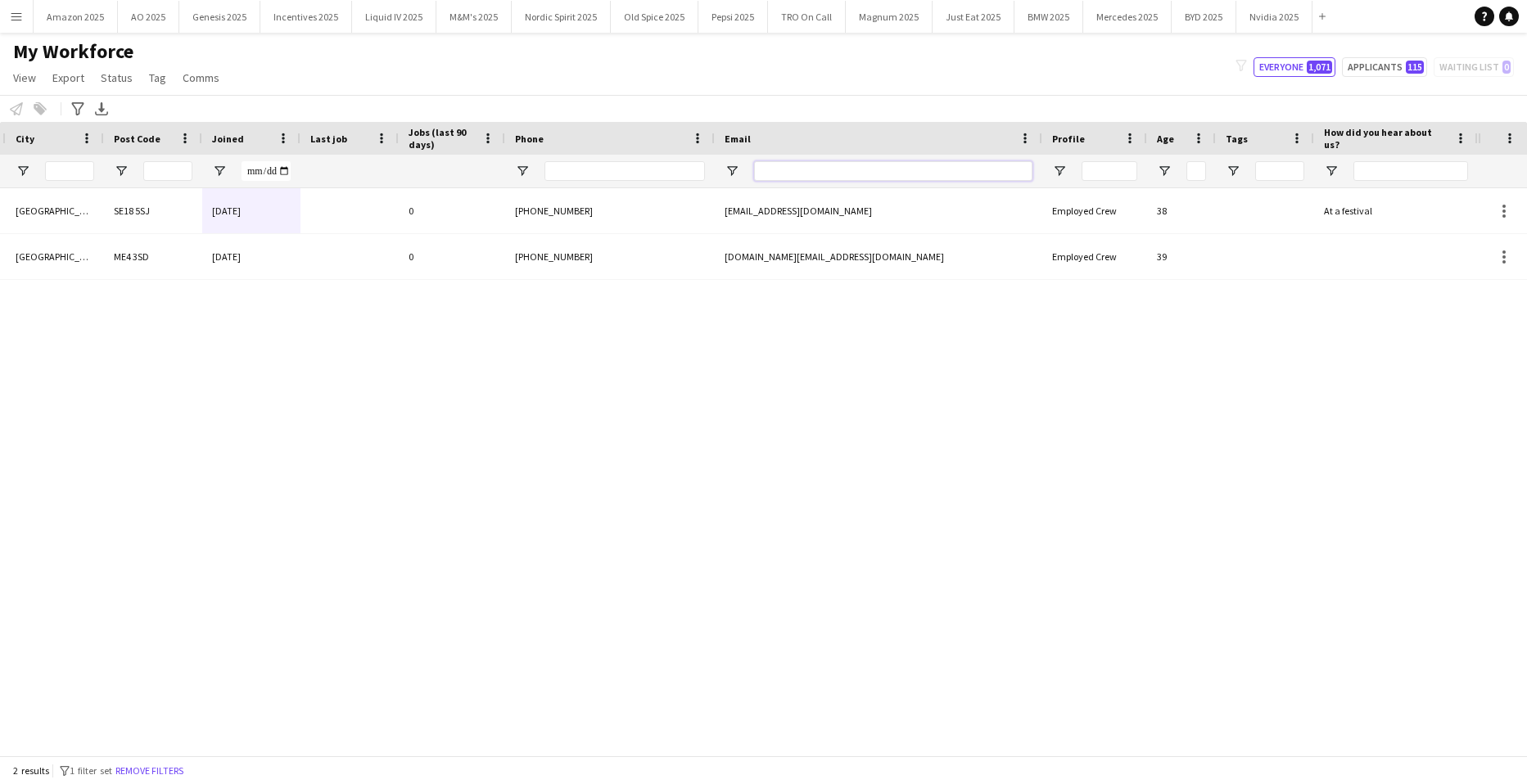
scroll to position [0, 0]
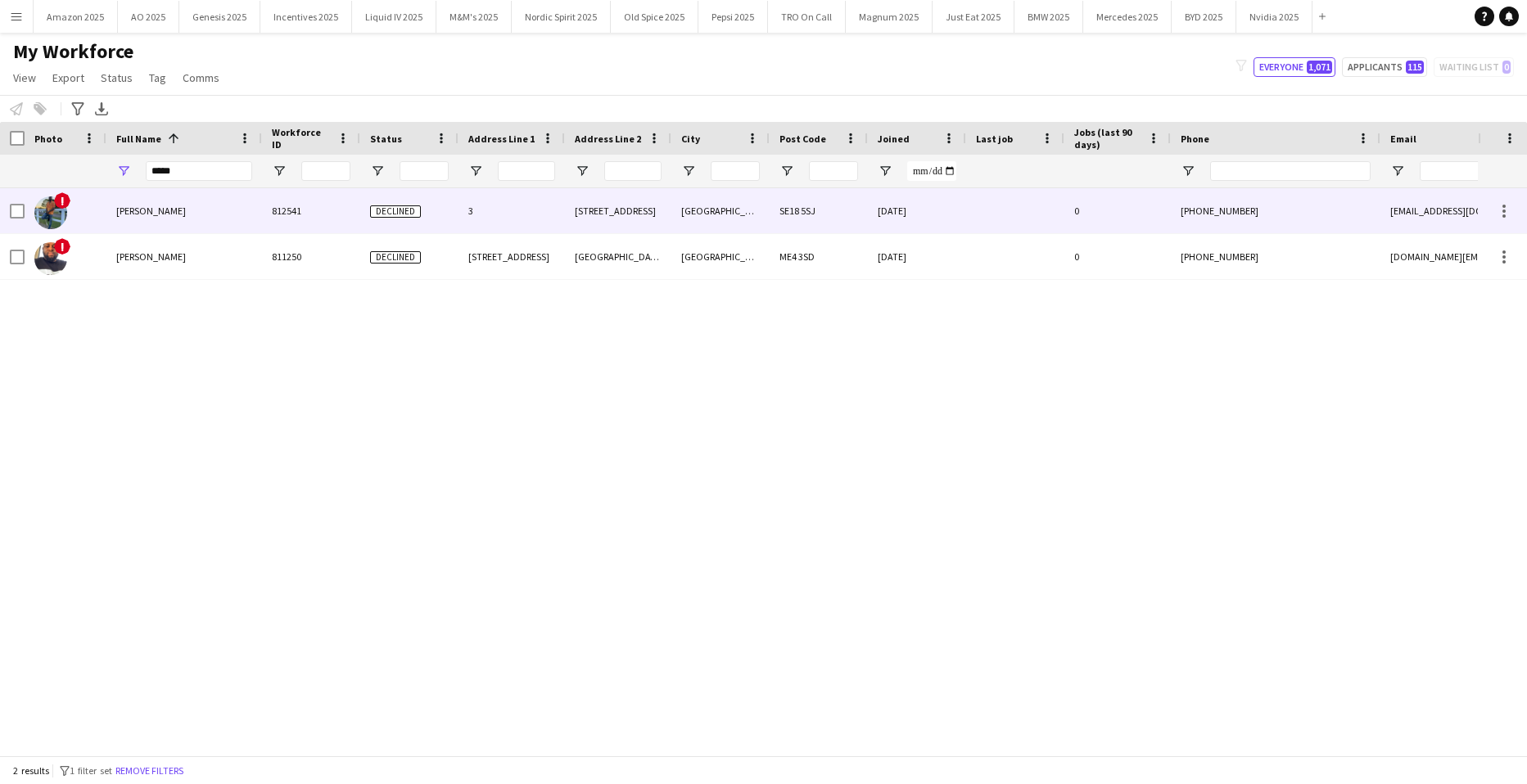
click at [121, 204] on span "[PERSON_NAME]" at bounding box center [151, 210] width 70 height 12
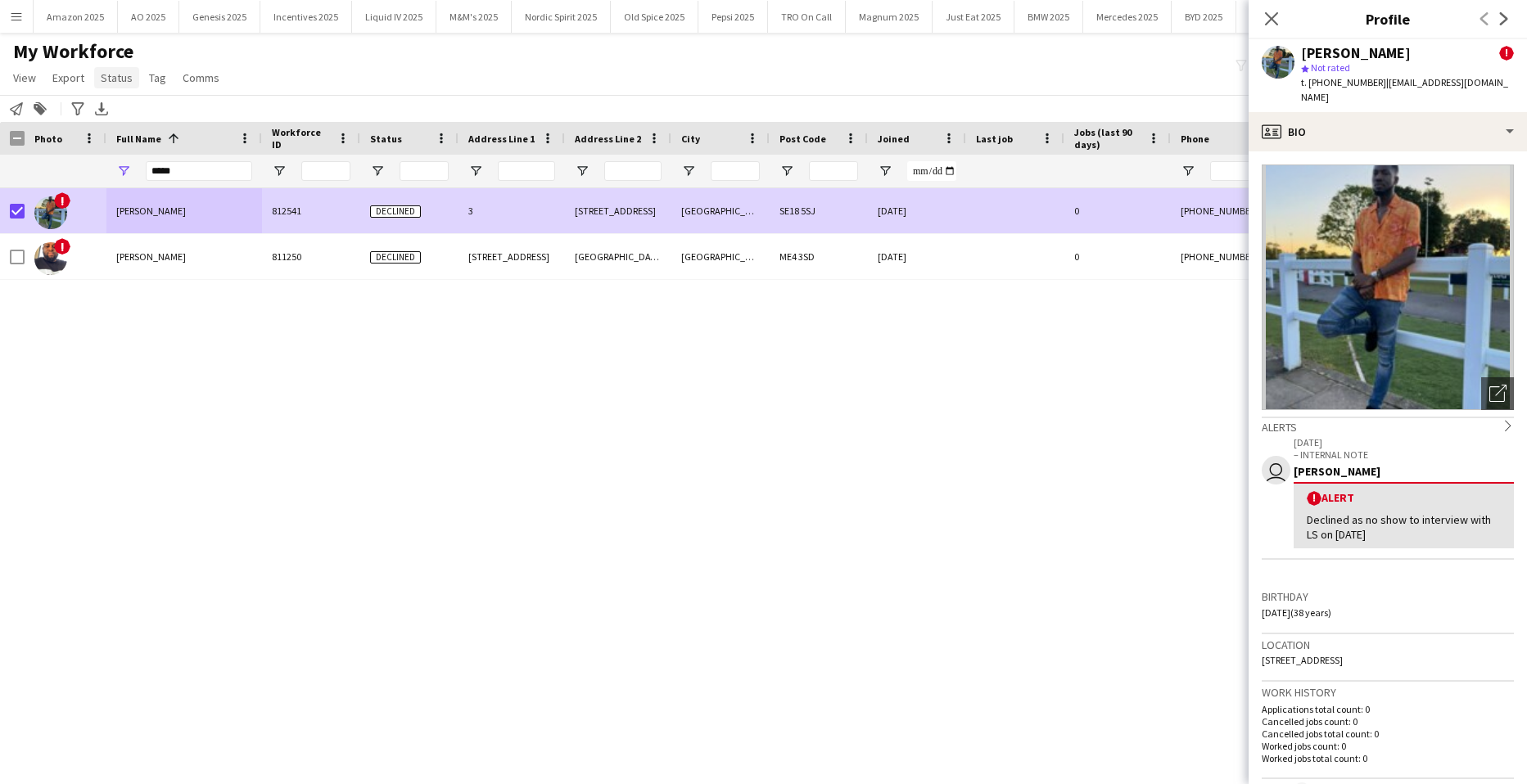
click at [131, 78] on link "Status" at bounding box center [116, 78] width 45 height 21
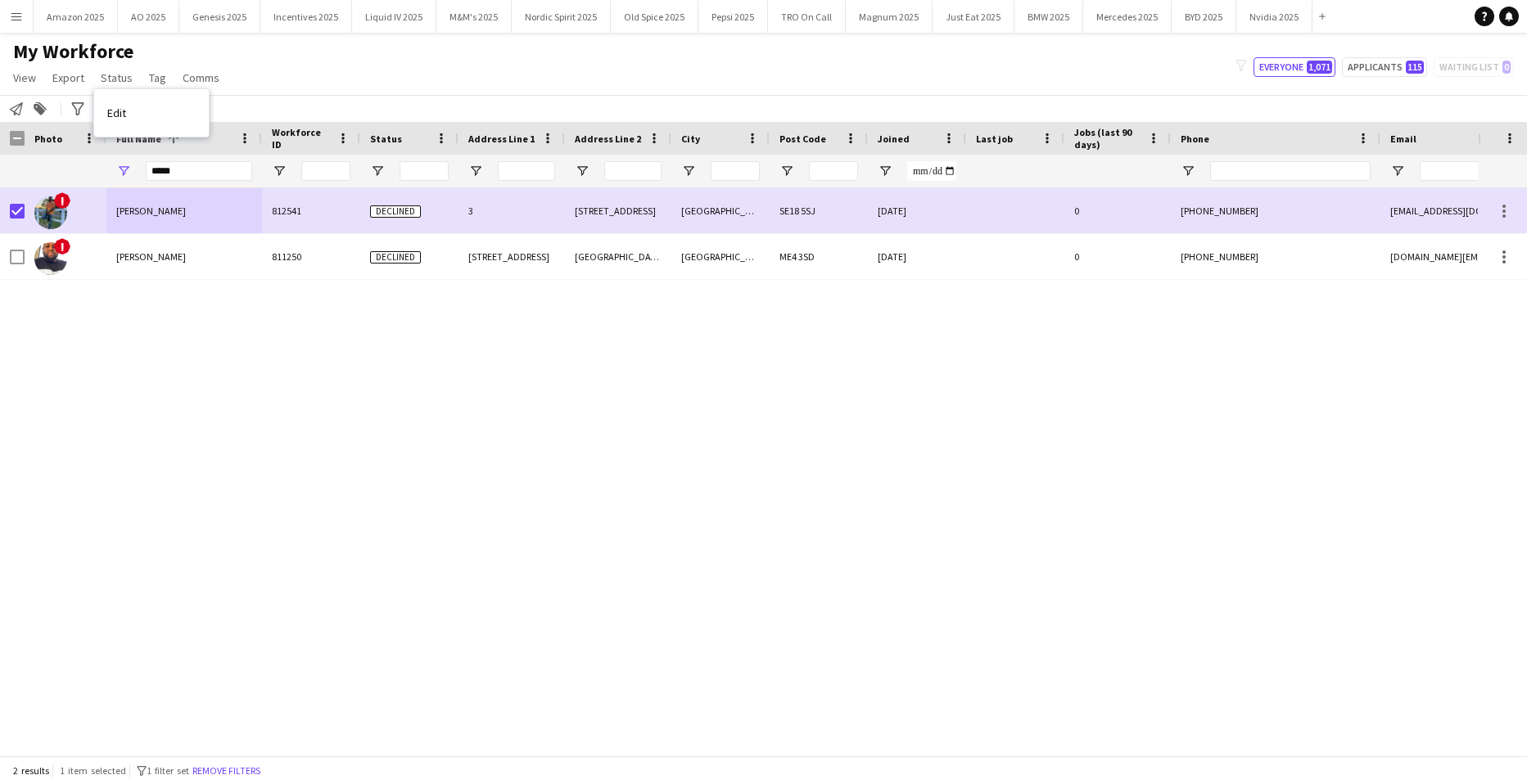
drag, startPoint x: 142, startPoint y: 108, endPoint x: 371, endPoint y: 104, distance: 229.0
click at [142, 108] on link "Edit" at bounding box center [151, 113] width 114 height 35
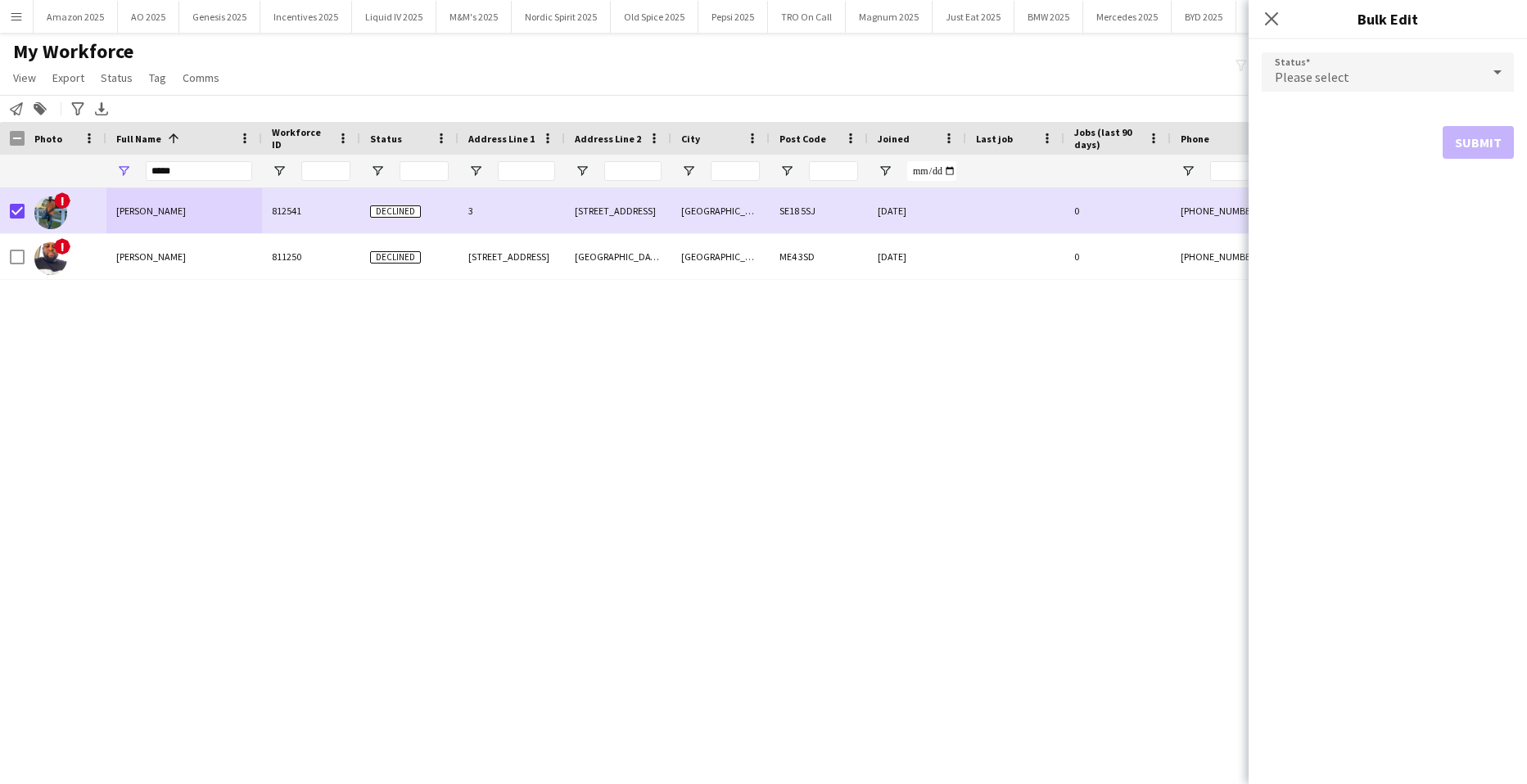
click at [1432, 70] on div "Please select" at bounding box center [1372, 72] width 220 height 39
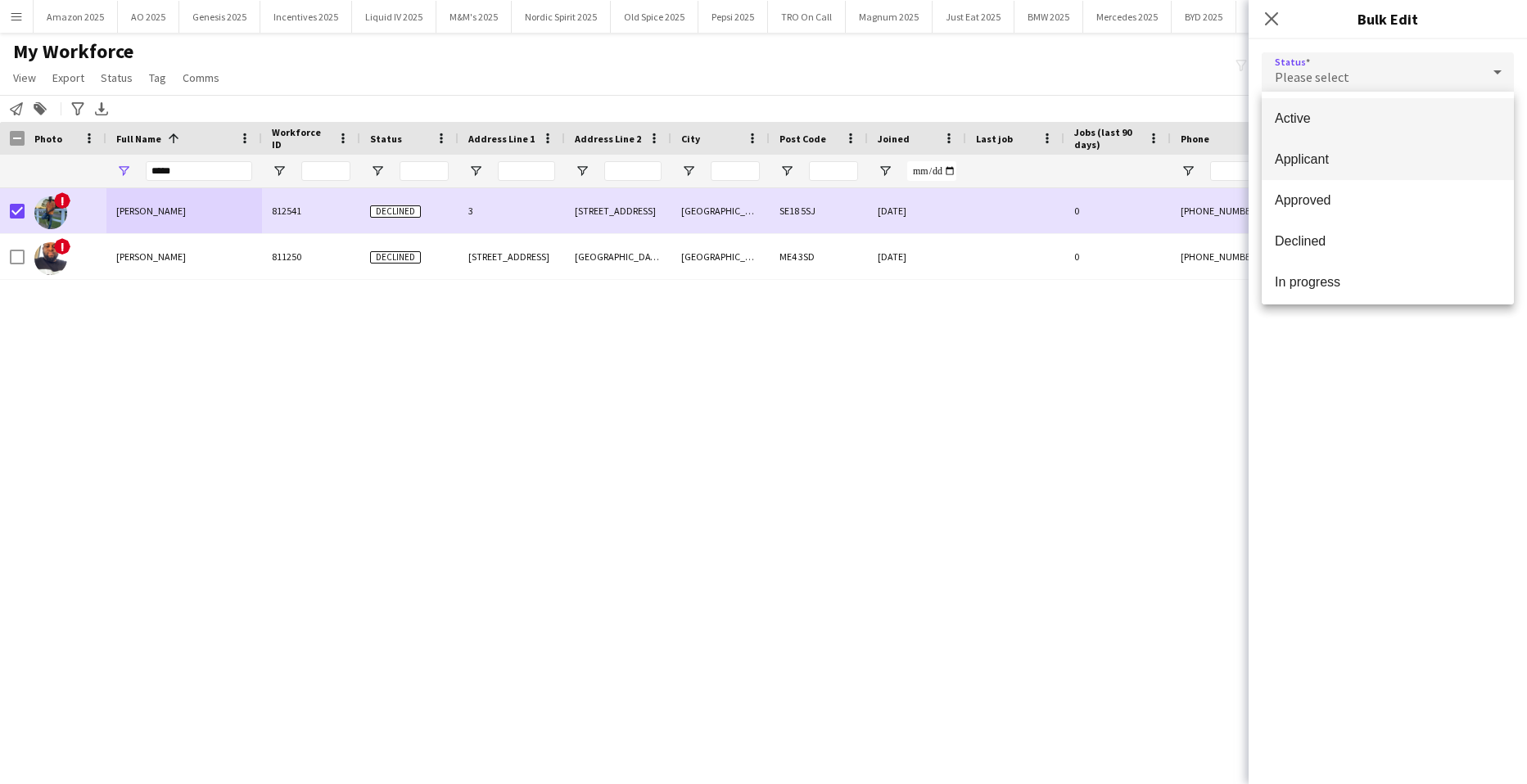
click at [1375, 165] on span "Applicant" at bounding box center [1389, 159] width 227 height 15
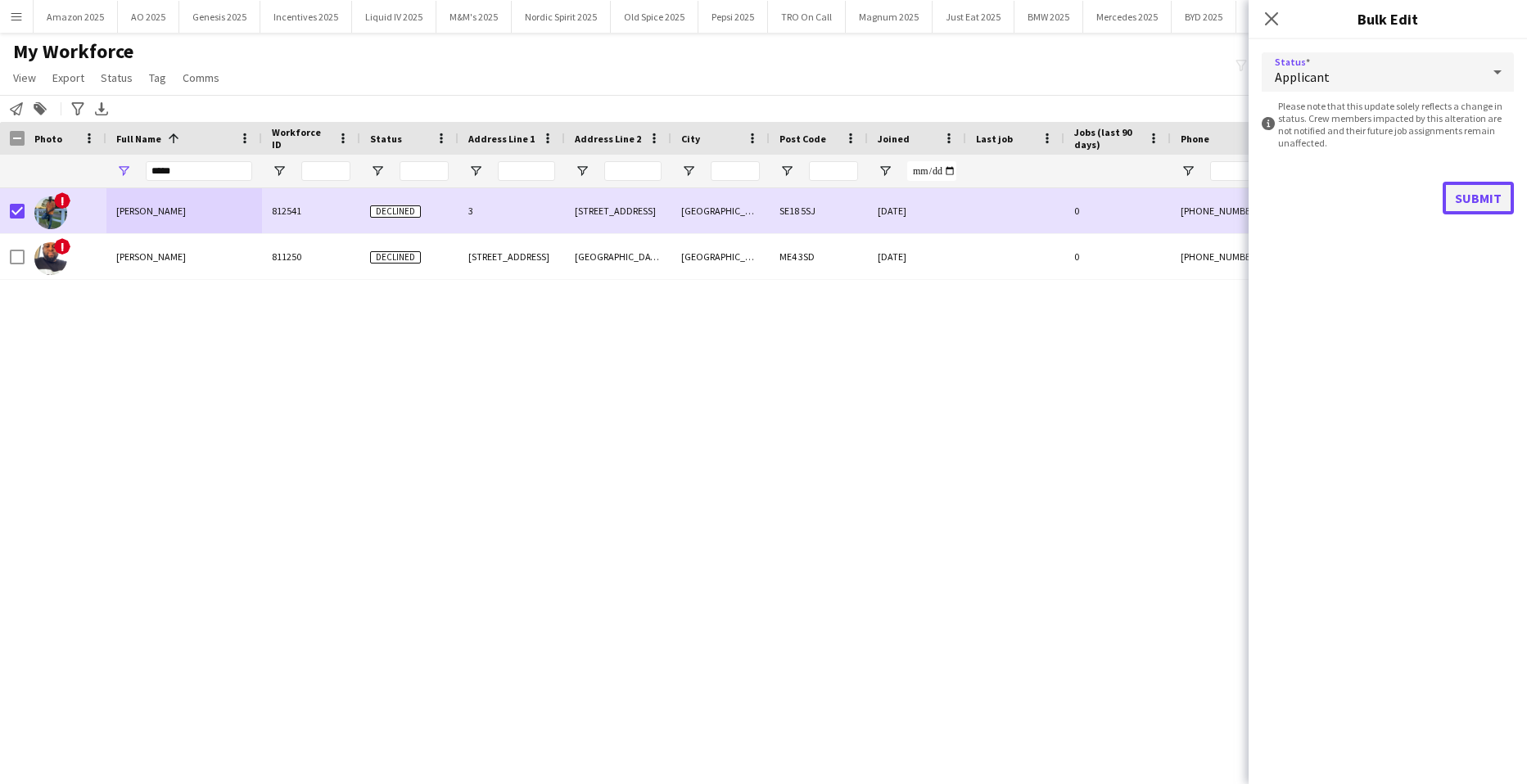
click at [1500, 193] on button "Submit" at bounding box center [1479, 198] width 71 height 33
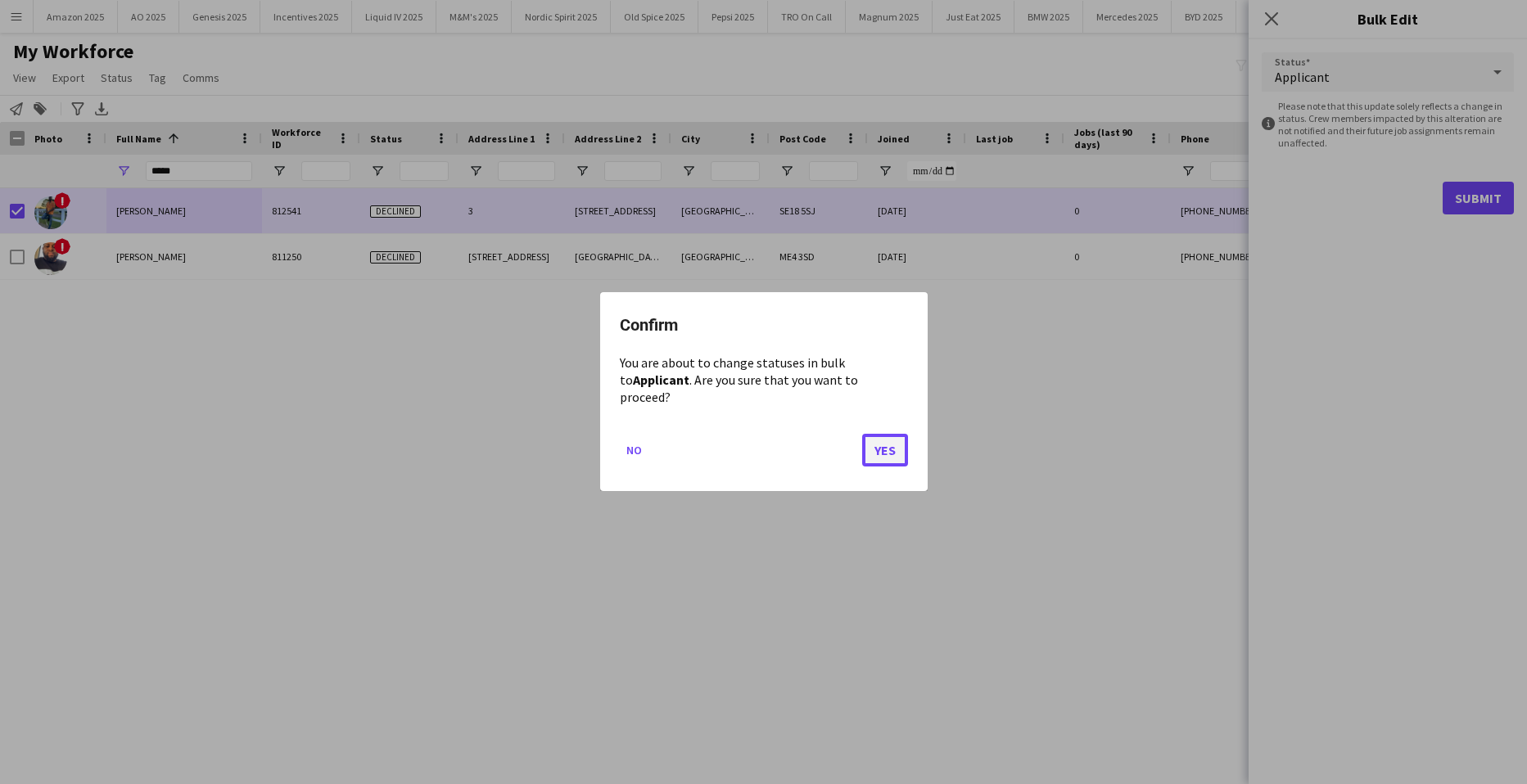
click at [873, 439] on button "Yes" at bounding box center [886, 451] width 46 height 33
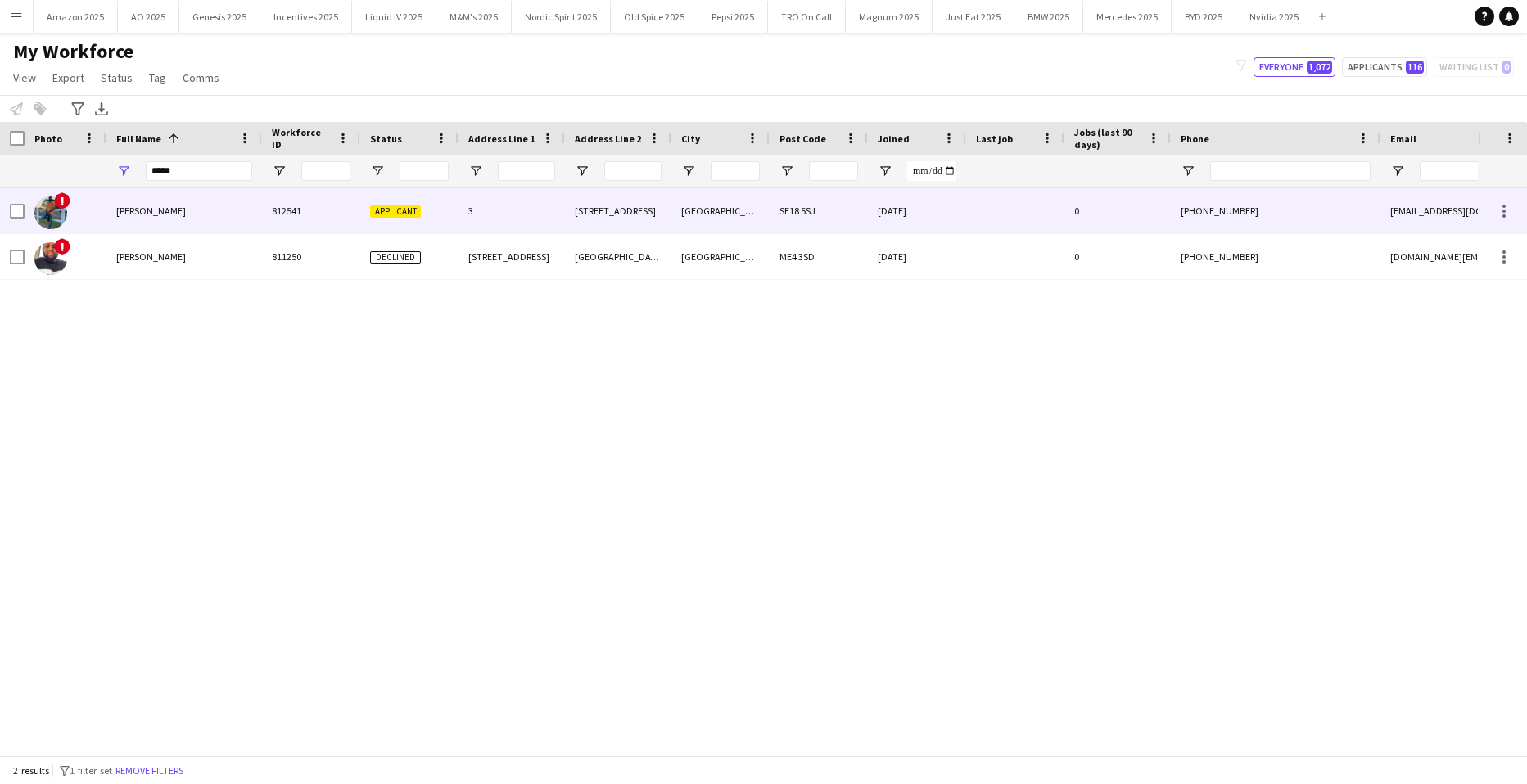
drag, startPoint x: 126, startPoint y: 202, endPoint x: 369, endPoint y: 188, distance: 243.4
click at [131, 202] on div "[PERSON_NAME]" at bounding box center [184, 210] width 155 height 45
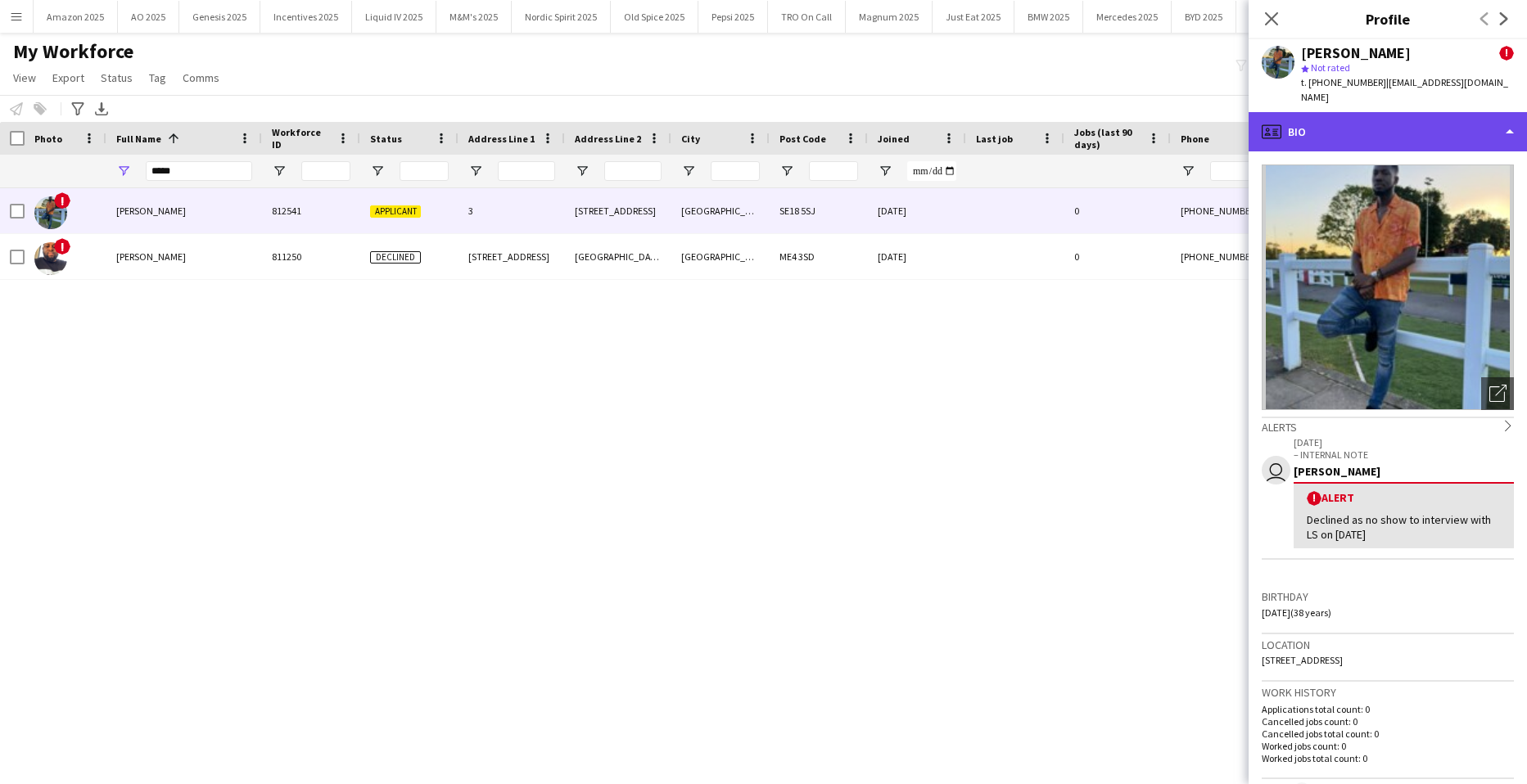
click at [1496, 114] on div "profile Bio" at bounding box center [1388, 131] width 278 height 39
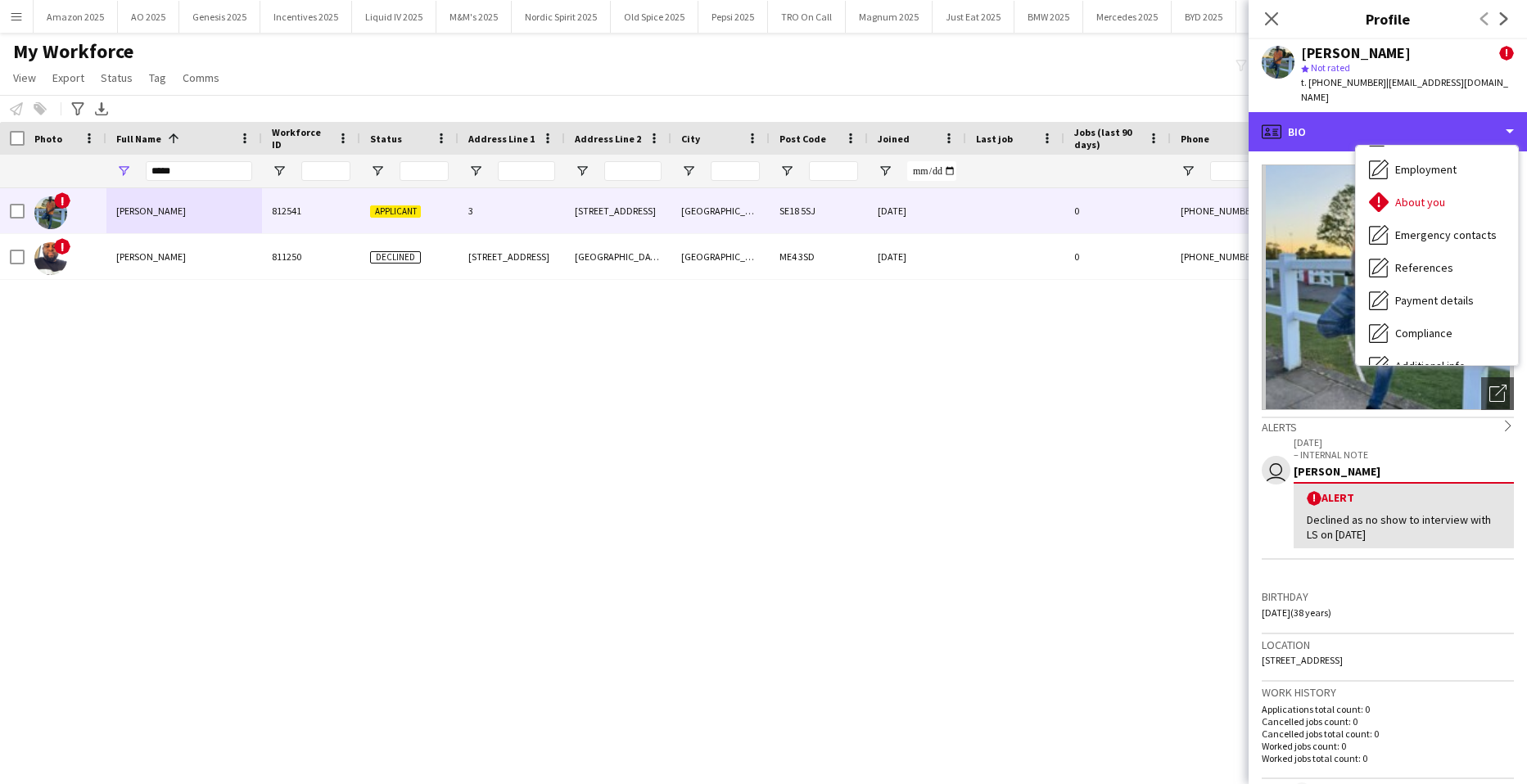
scroll to position [220, 0]
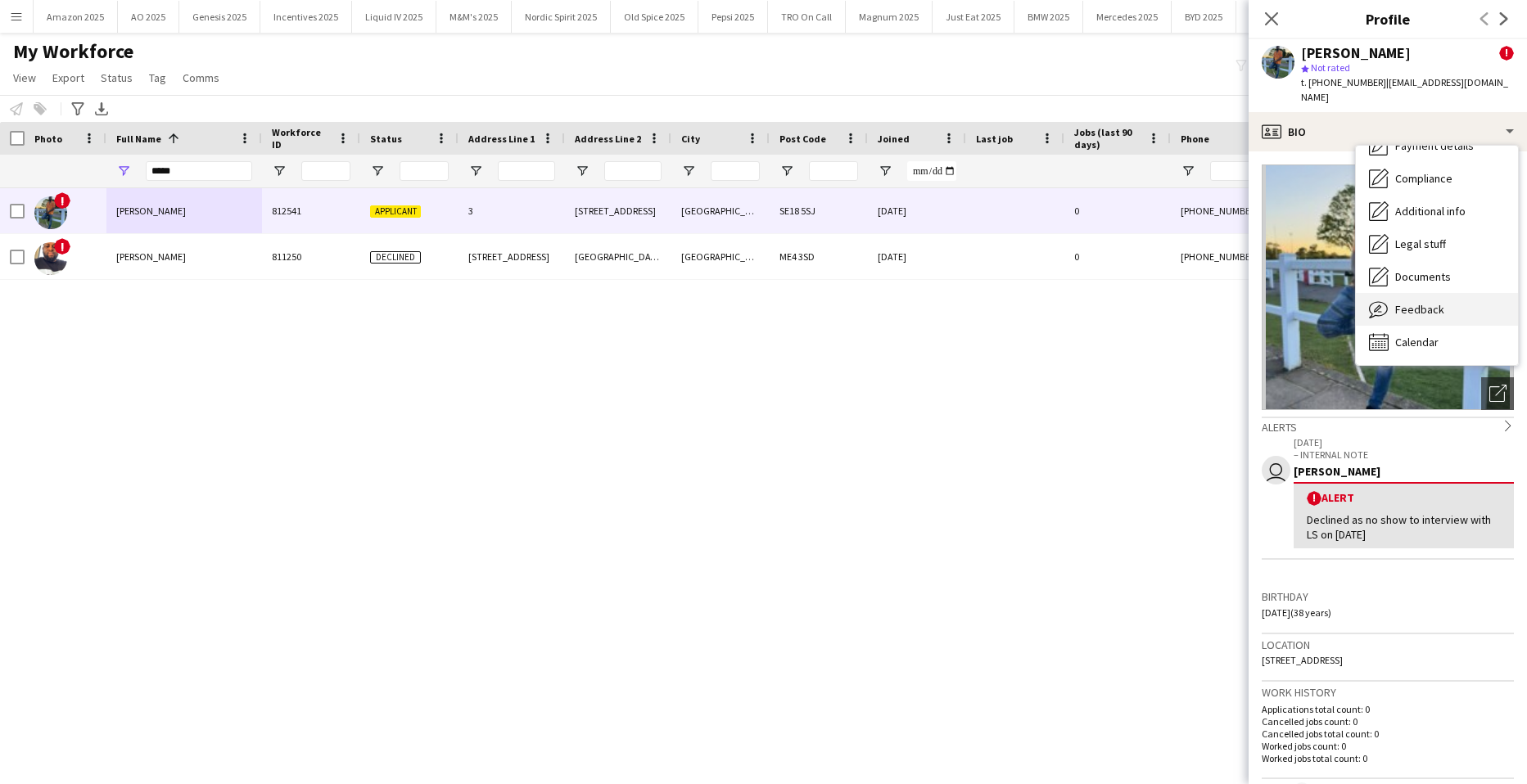
click at [1448, 301] on div "Feedback Feedback" at bounding box center [1437, 309] width 162 height 33
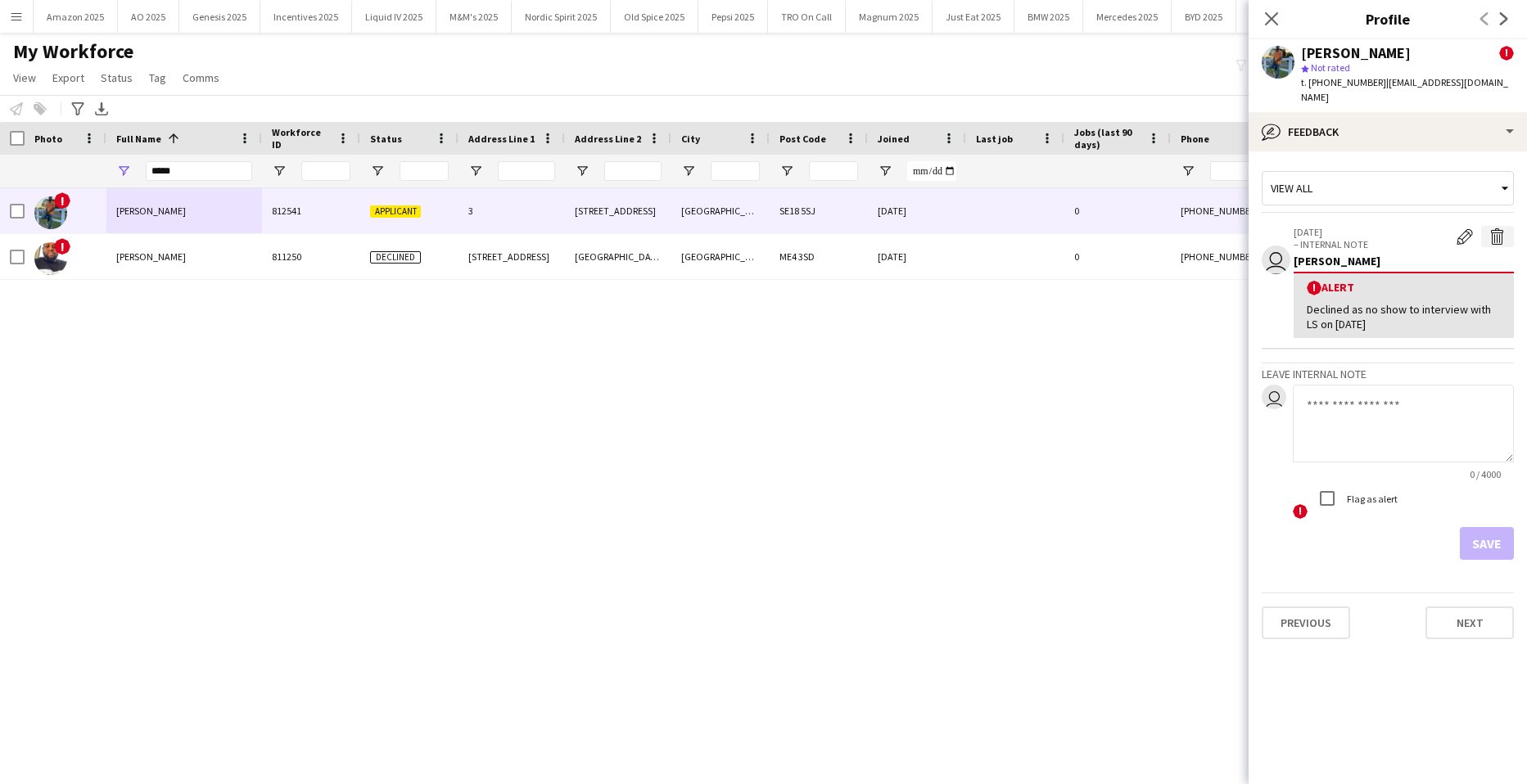
click at [1496, 228] on app-icon "Delete alert" at bounding box center [1497, 236] width 16 height 16
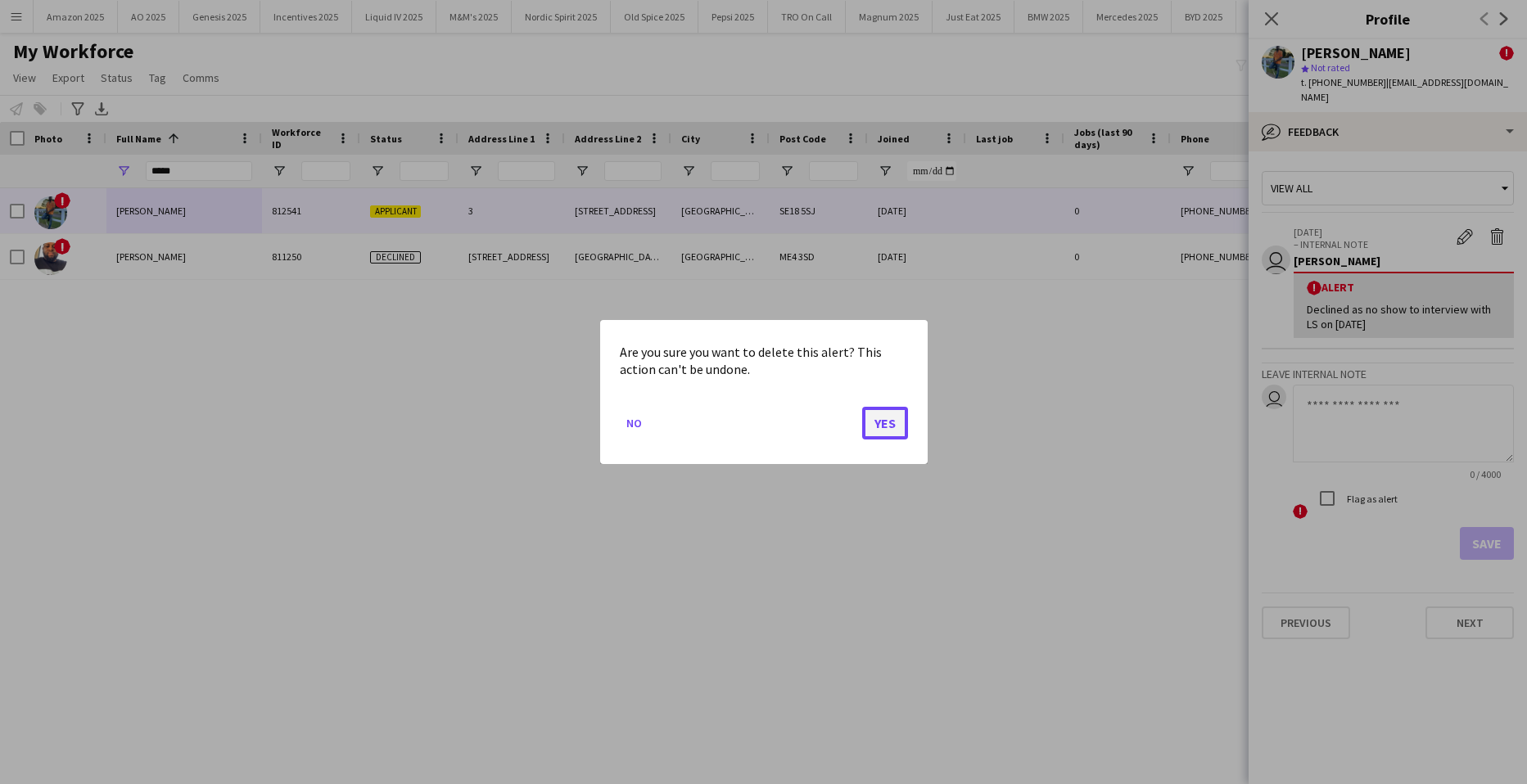
click at [895, 420] on button "Yes" at bounding box center [886, 423] width 46 height 33
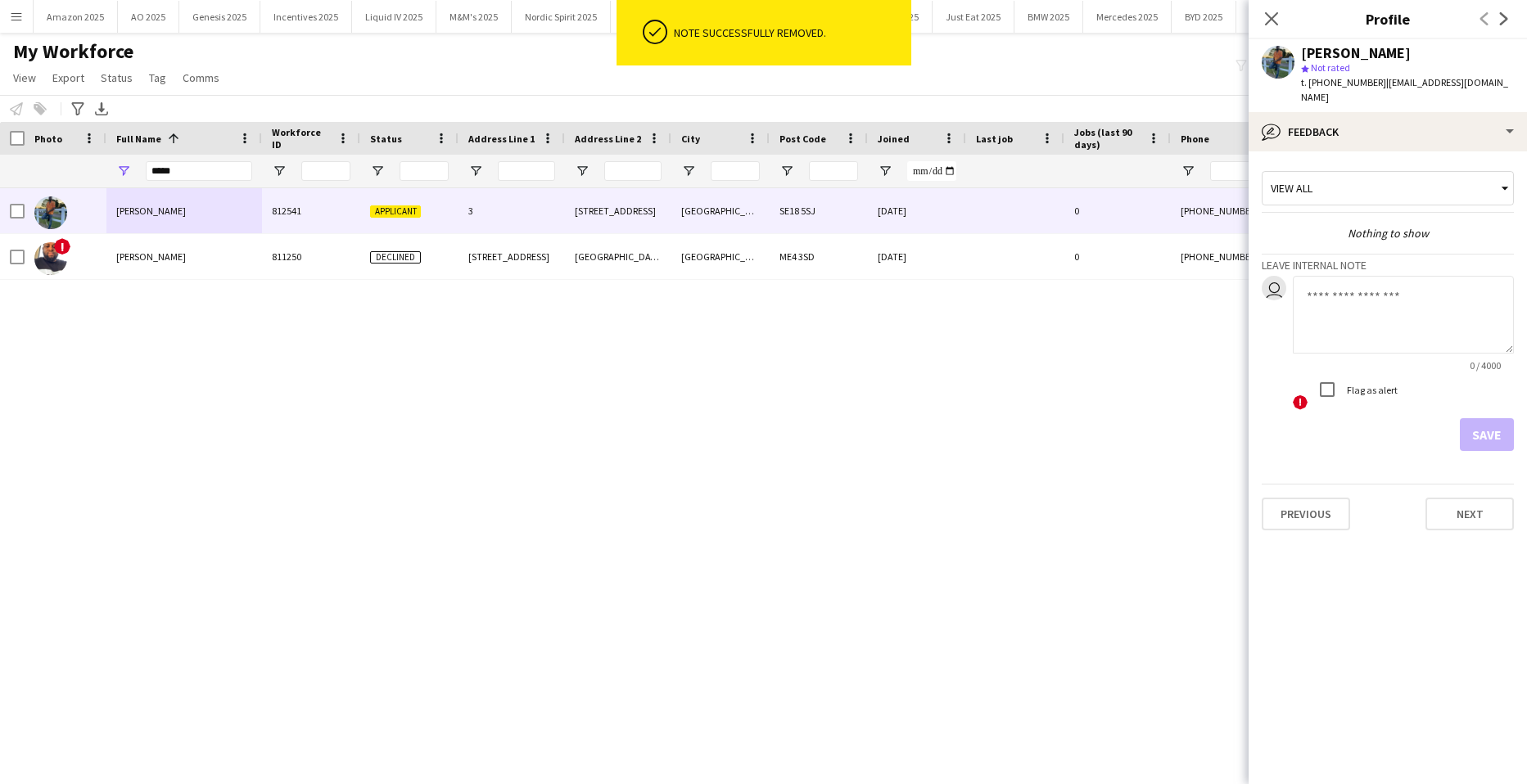
click at [505, 376] on div "[STREET_ADDRESS] [DATE] 0 [PHONE_NUMBER] [EMAIL_ADDRESS][DOMAIN_NAME] Applicant…" at bounding box center [739, 465] width 1478 height 556
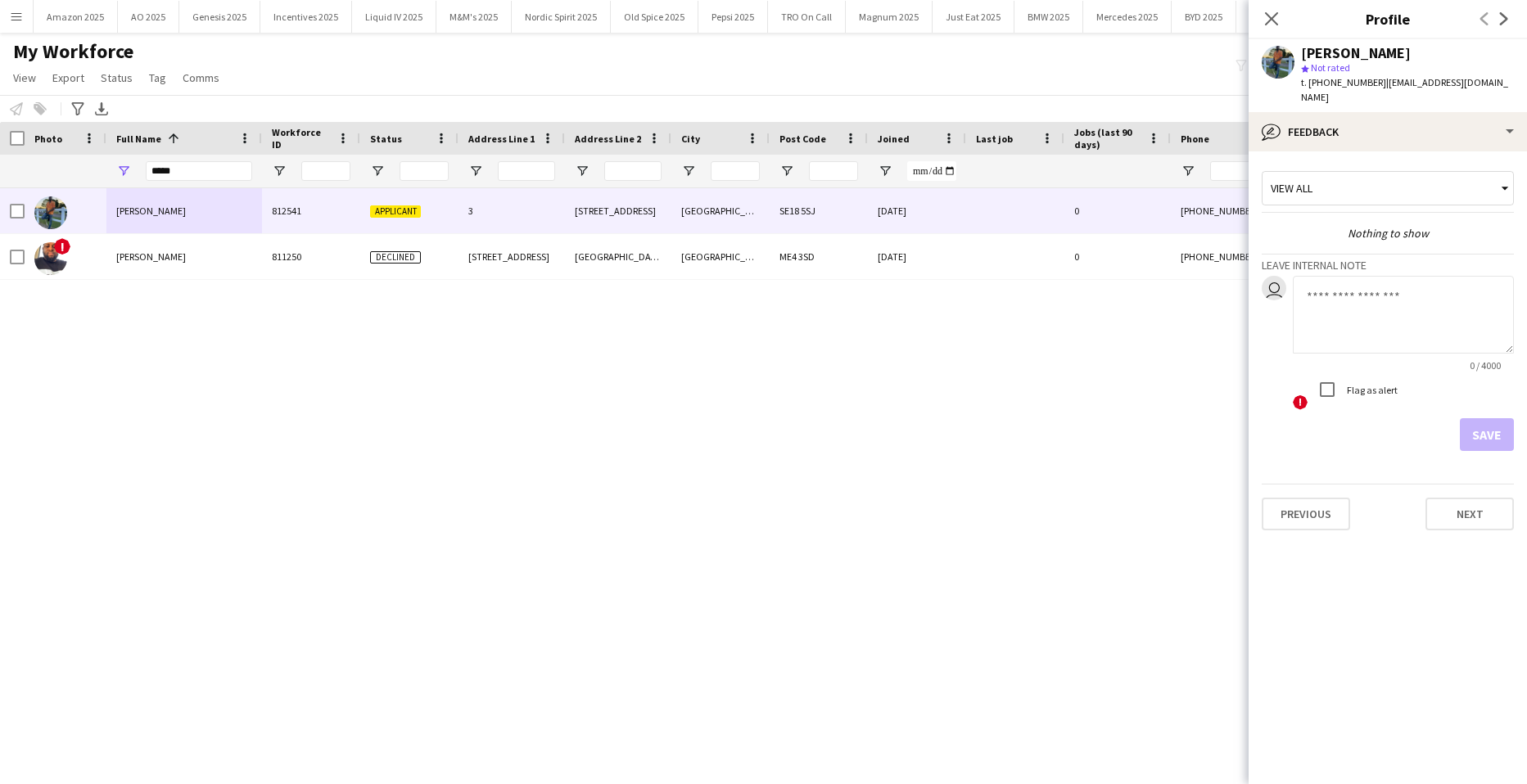
click at [1408, 288] on textarea at bounding box center [1403, 315] width 221 height 78
paste textarea "**********"
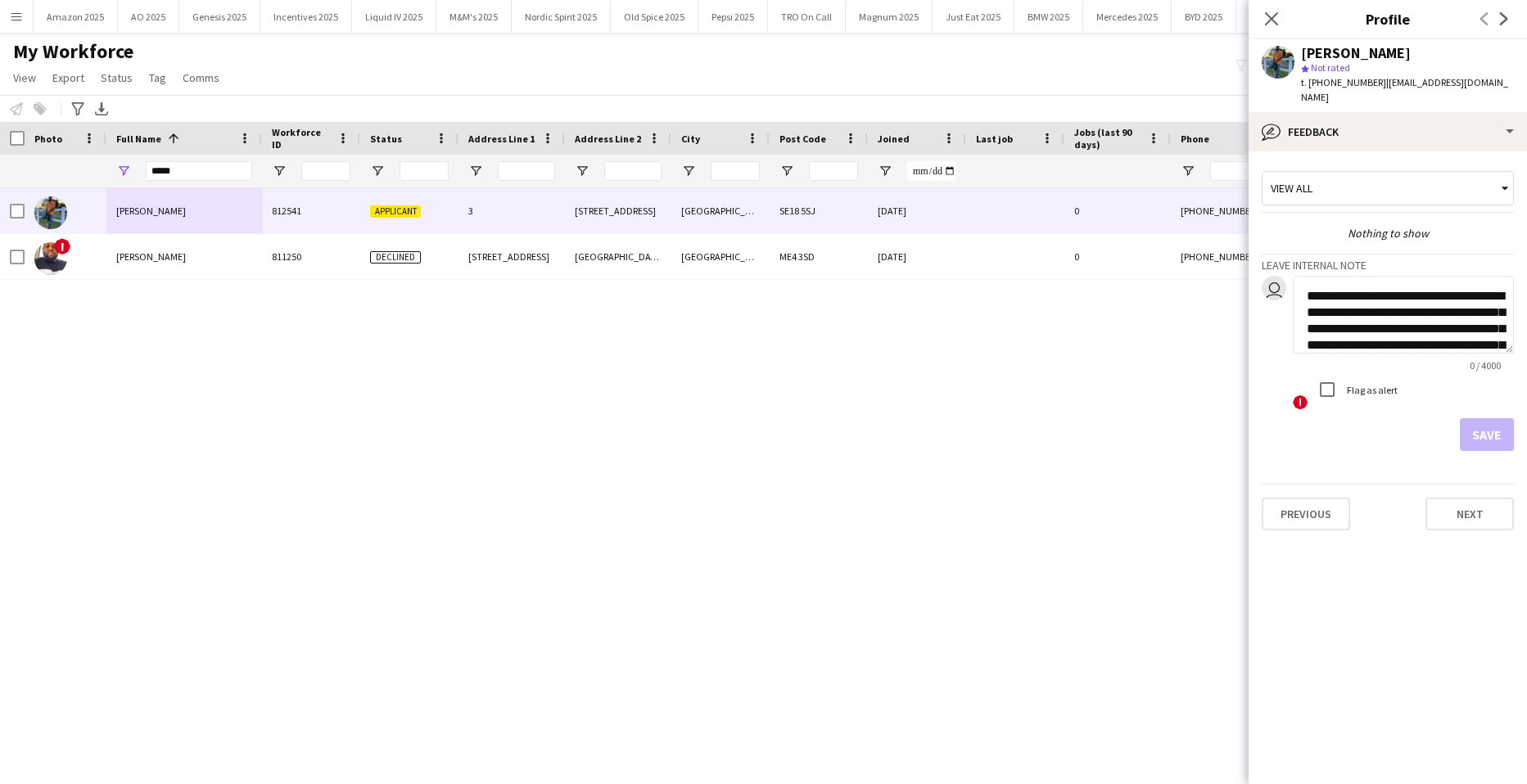
scroll to position [83, 0]
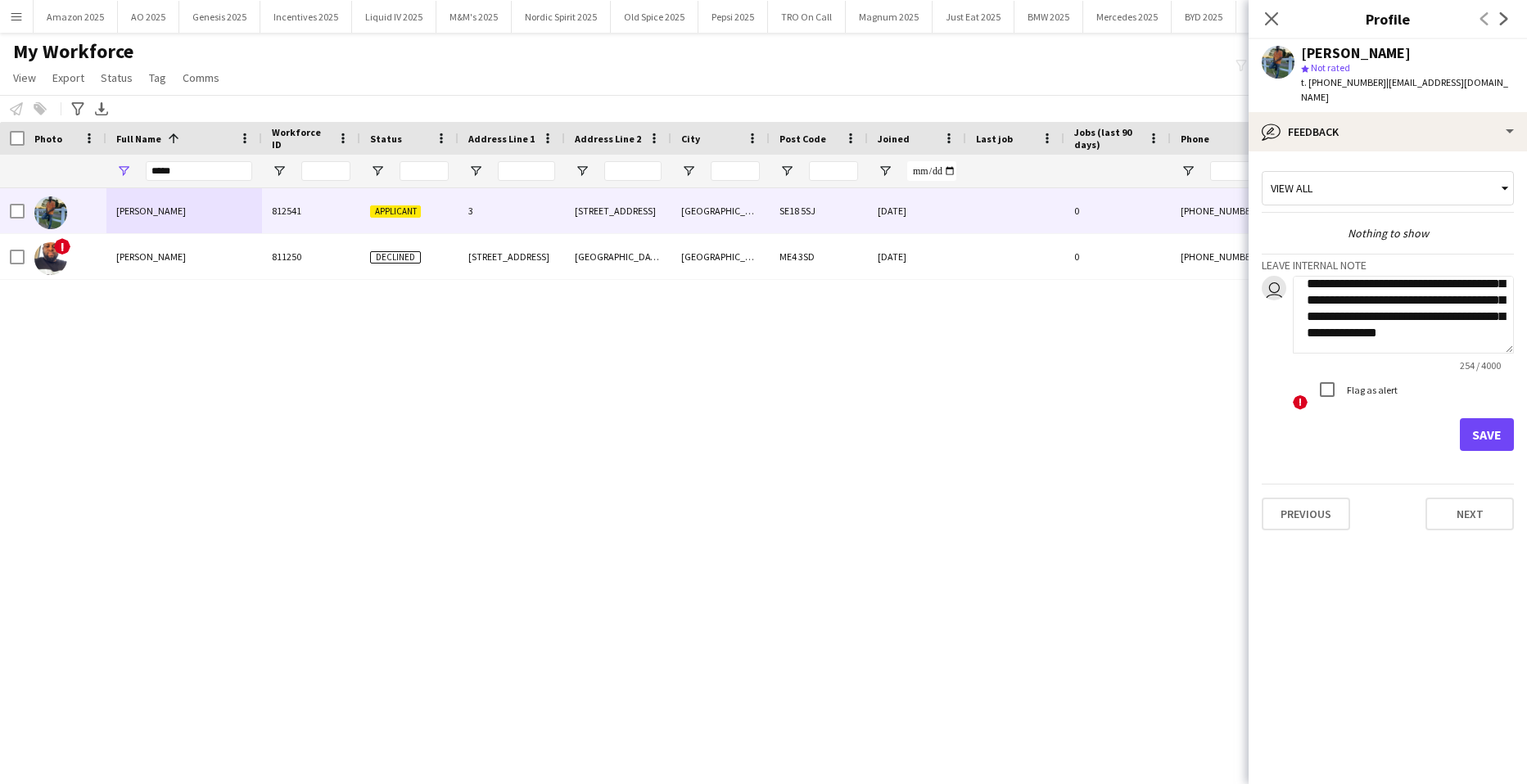
type textarea "**********"
click at [1479, 420] on button "Save" at bounding box center [1487, 435] width 54 height 33
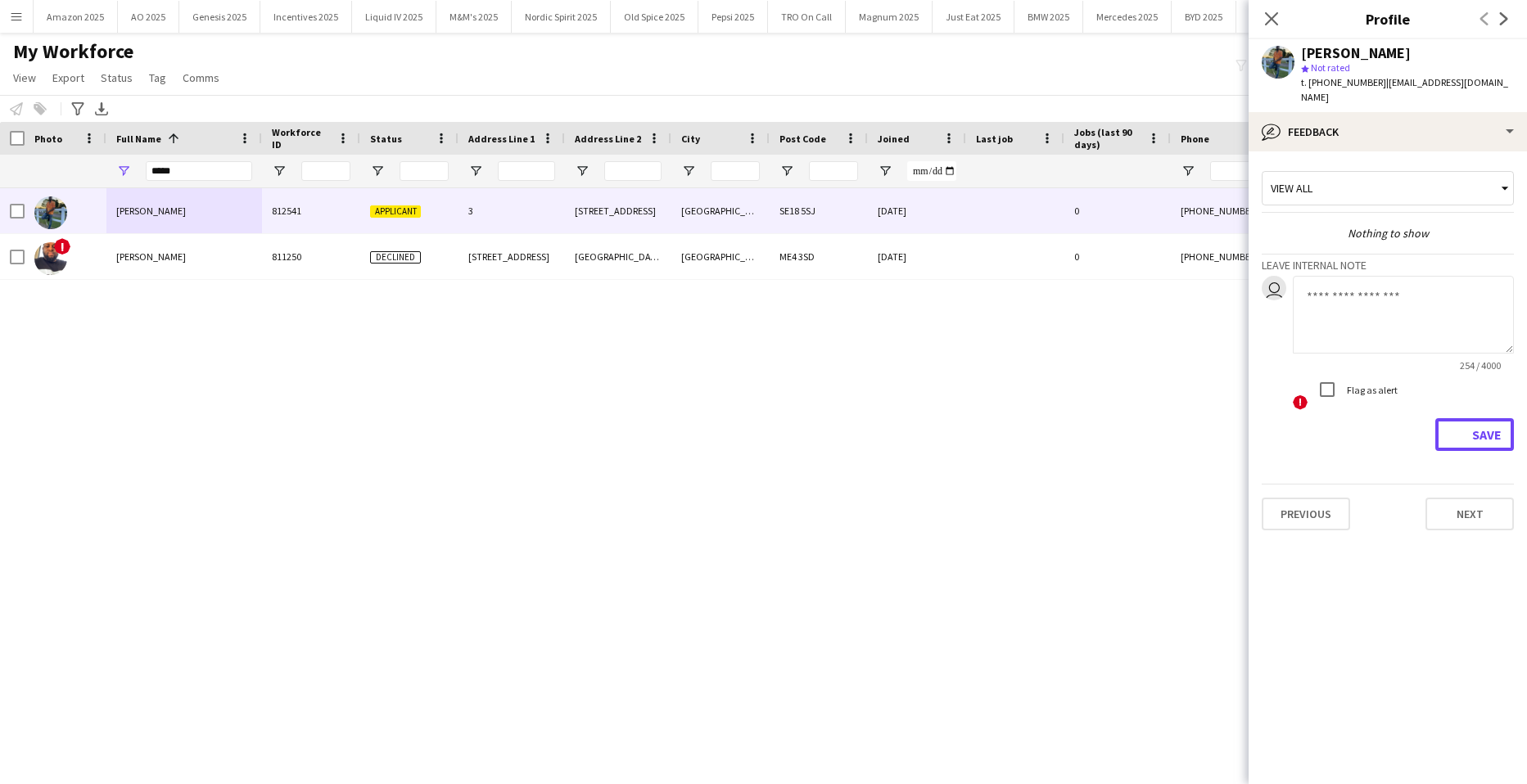
scroll to position [0, 0]
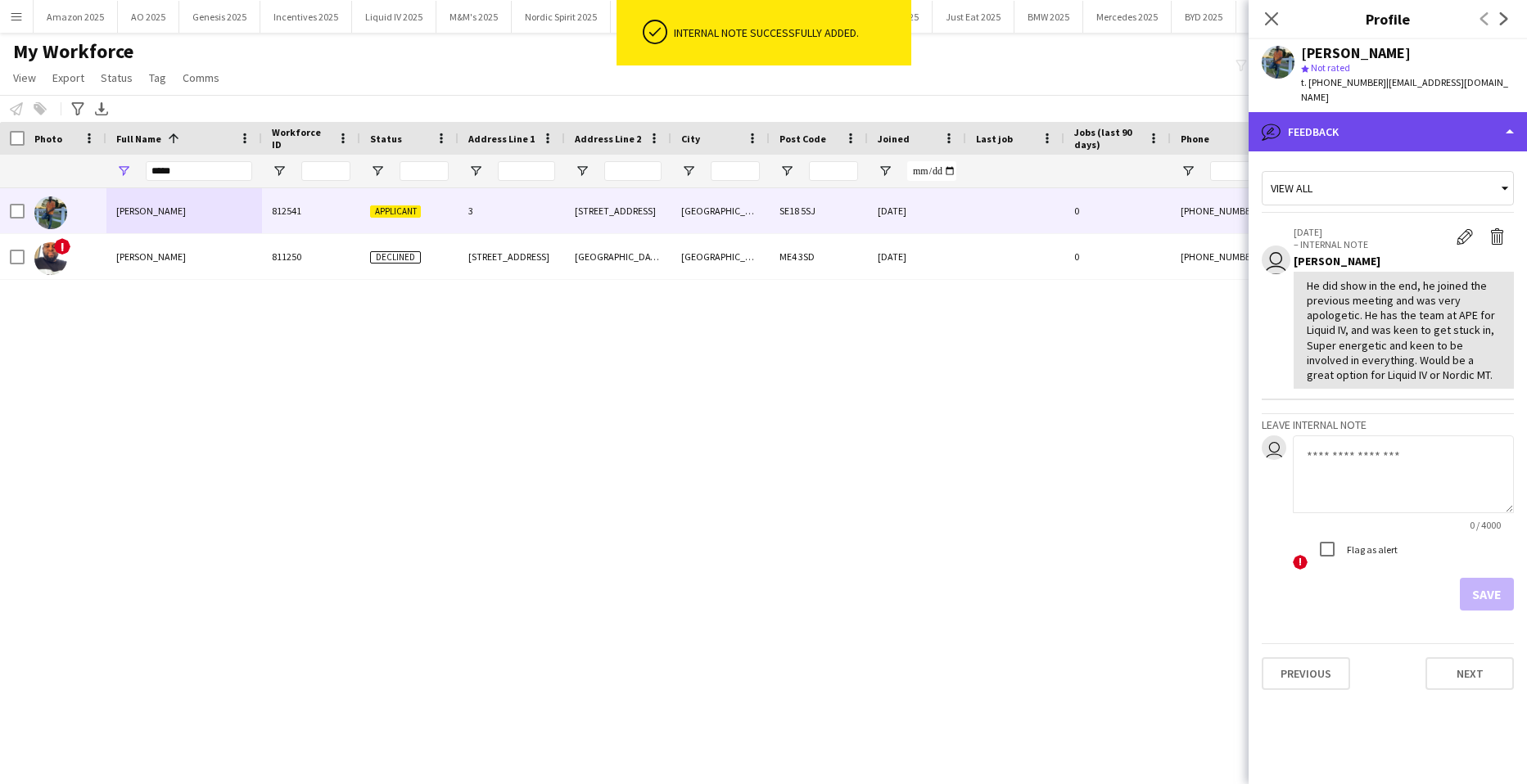
click at [1487, 116] on div "bubble-pencil Feedback" at bounding box center [1388, 131] width 278 height 39
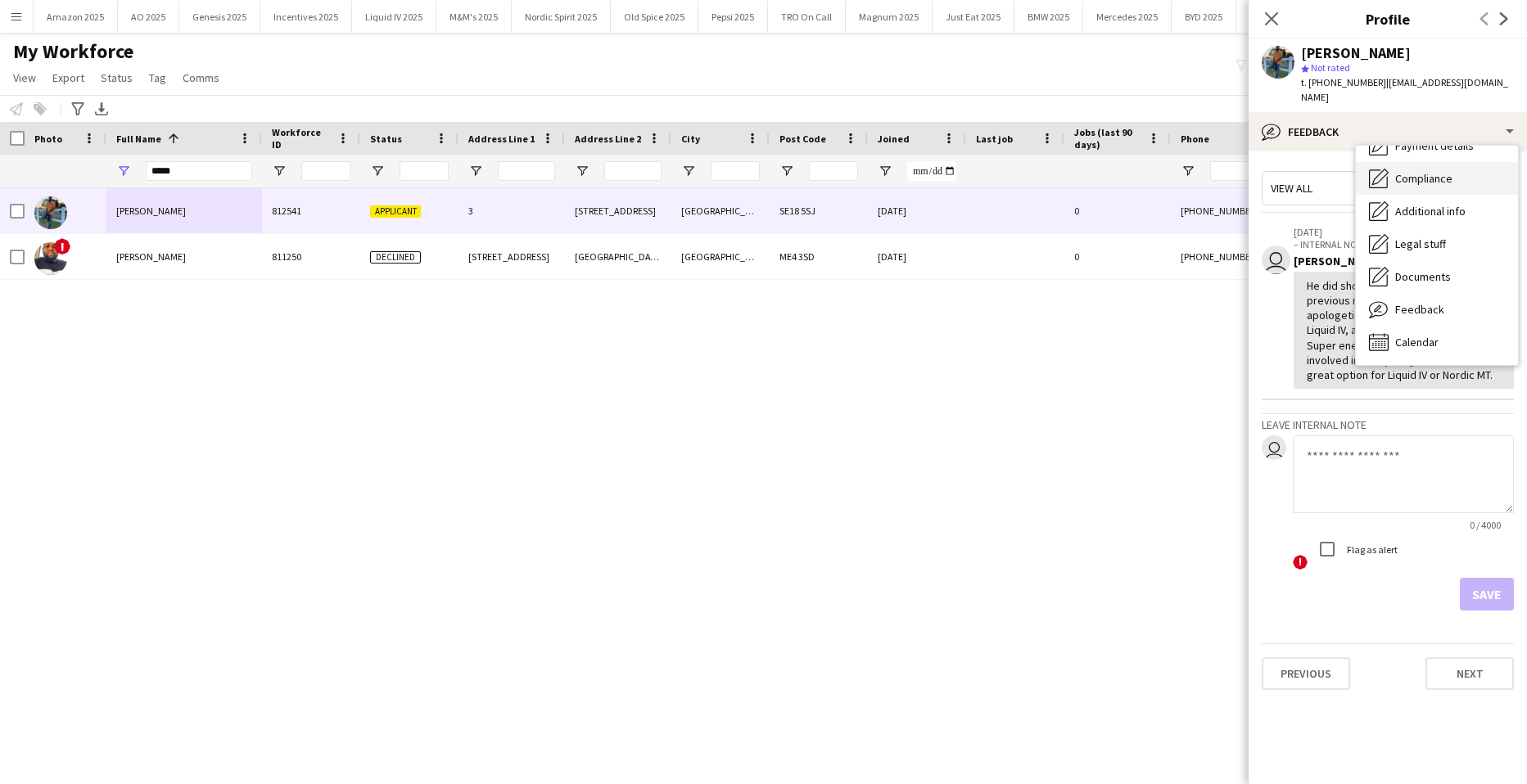
click at [1431, 171] on span "Compliance" at bounding box center [1424, 178] width 58 height 14
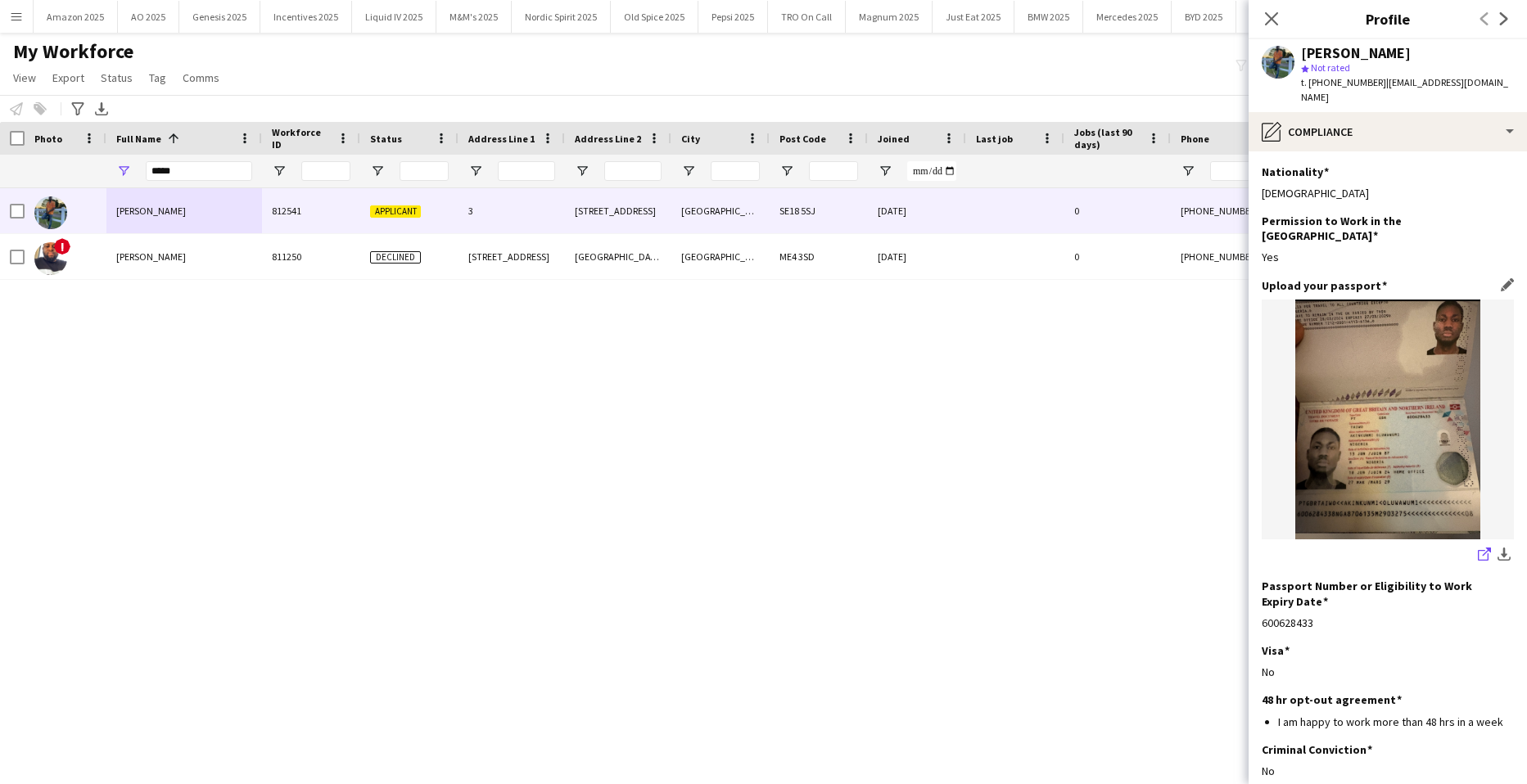
click at [1478, 548] on icon "share-external-link-1" at bounding box center [1485, 555] width 13 height 13
click at [1279, 12] on icon at bounding box center [1272, 18] width 15 height 15
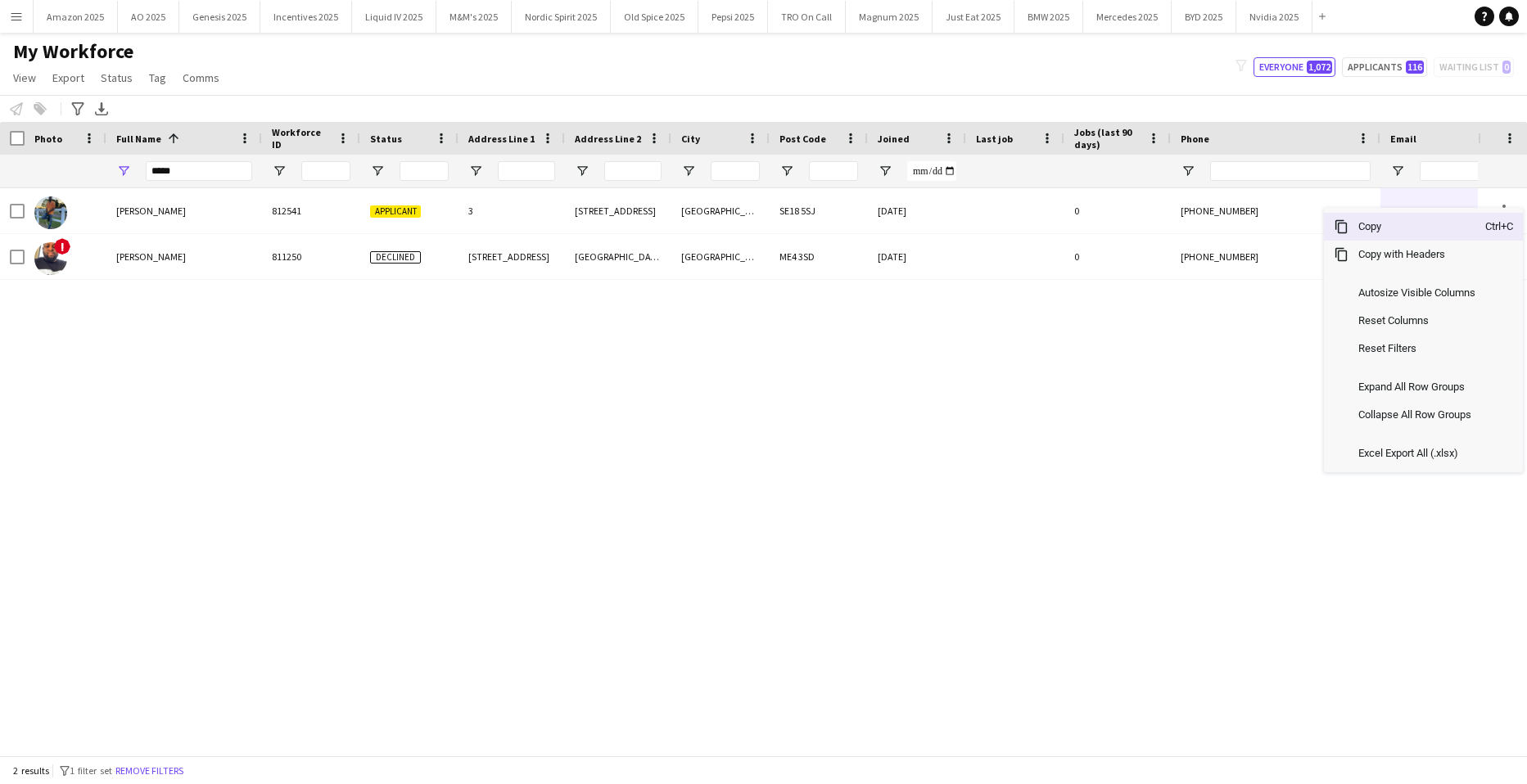
click at [1415, 234] on span "Copy" at bounding box center [1417, 226] width 137 height 28
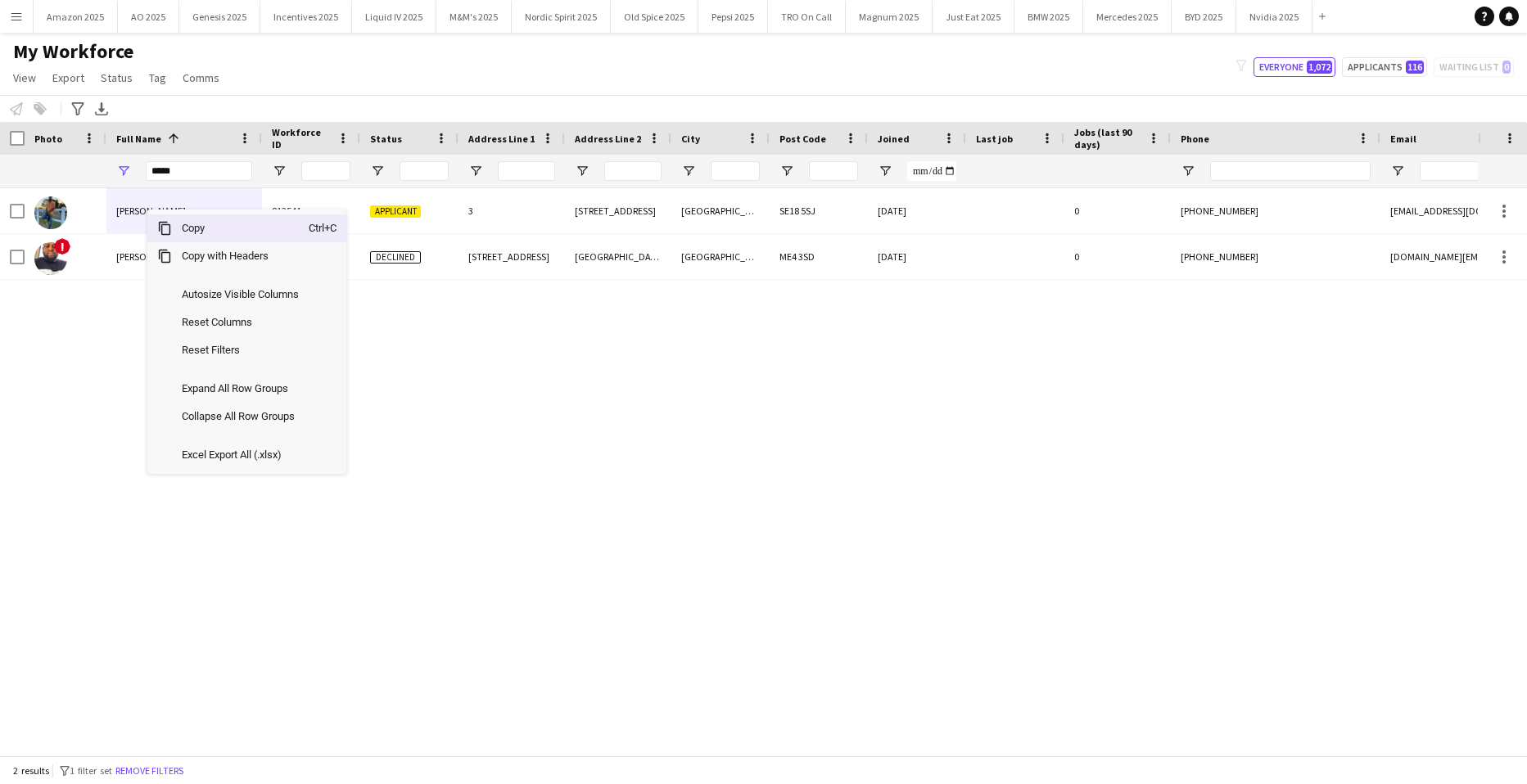
drag, startPoint x: 201, startPoint y: 226, endPoint x: 232, endPoint y: 229, distance: 31.1
click at [203, 226] on span "Copy" at bounding box center [240, 228] width 137 height 28
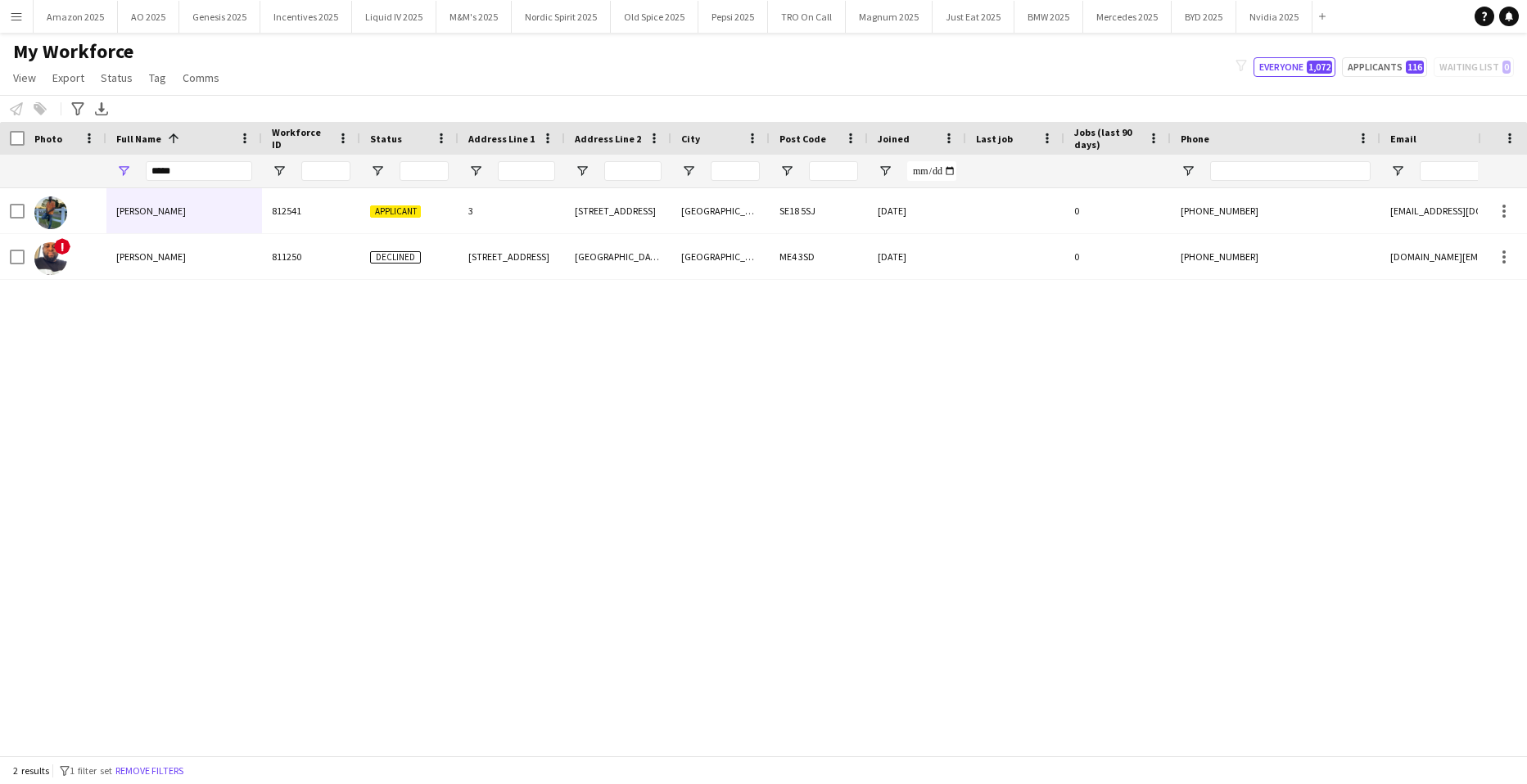
drag, startPoint x: 1375, startPoint y: 377, endPoint x: 1454, endPoint y: 353, distance: 82.6
click at [1375, 377] on div "[STREET_ADDRESS] [DATE] 0 [PHONE_NUMBER] [EMAIL_ADDRESS][DOMAIN_NAME] Applicant…" at bounding box center [739, 465] width 1478 height 556
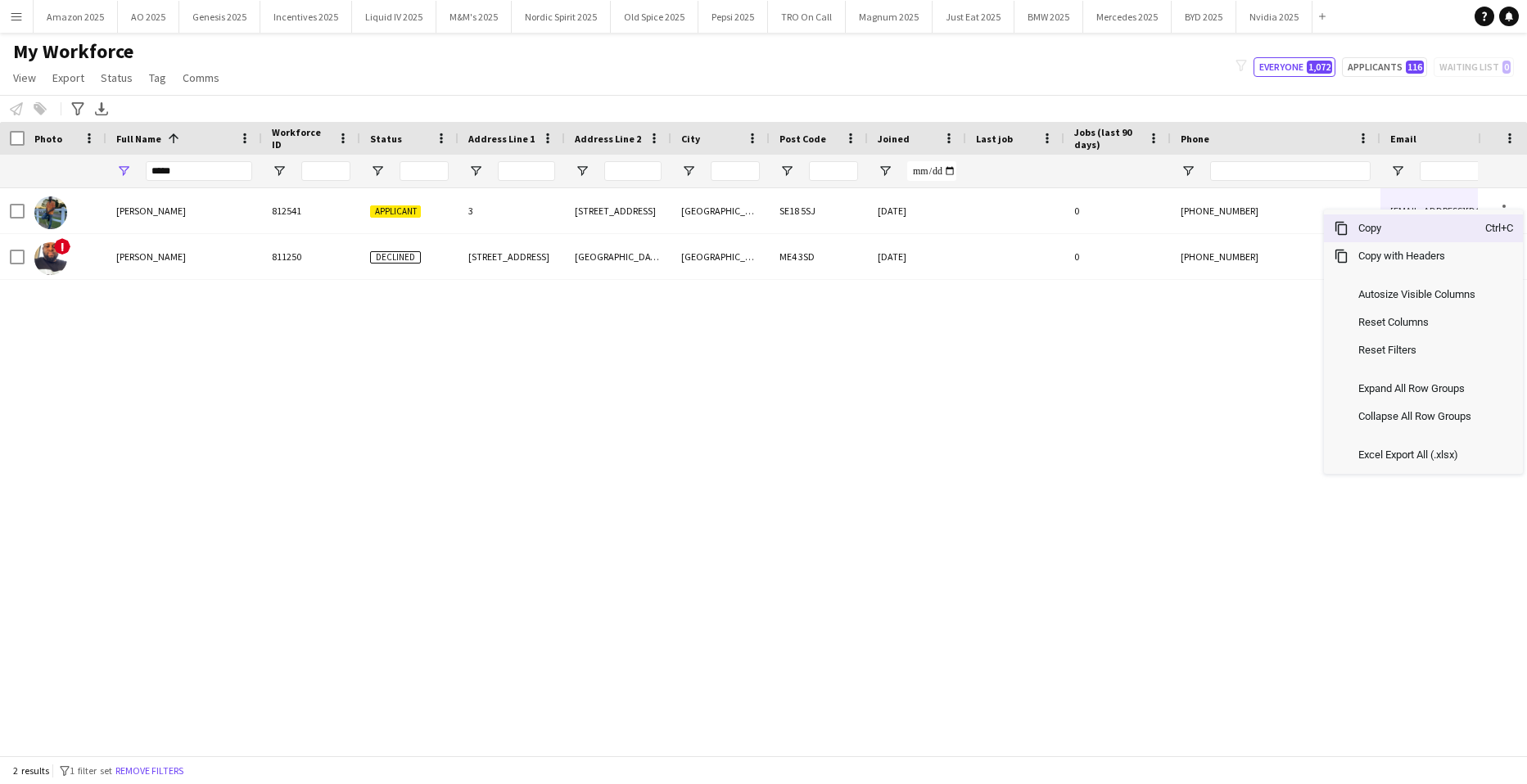
drag, startPoint x: 1415, startPoint y: 228, endPoint x: 752, endPoint y: 157, distance: 666.8
click at [1414, 230] on span "Copy" at bounding box center [1417, 228] width 137 height 28
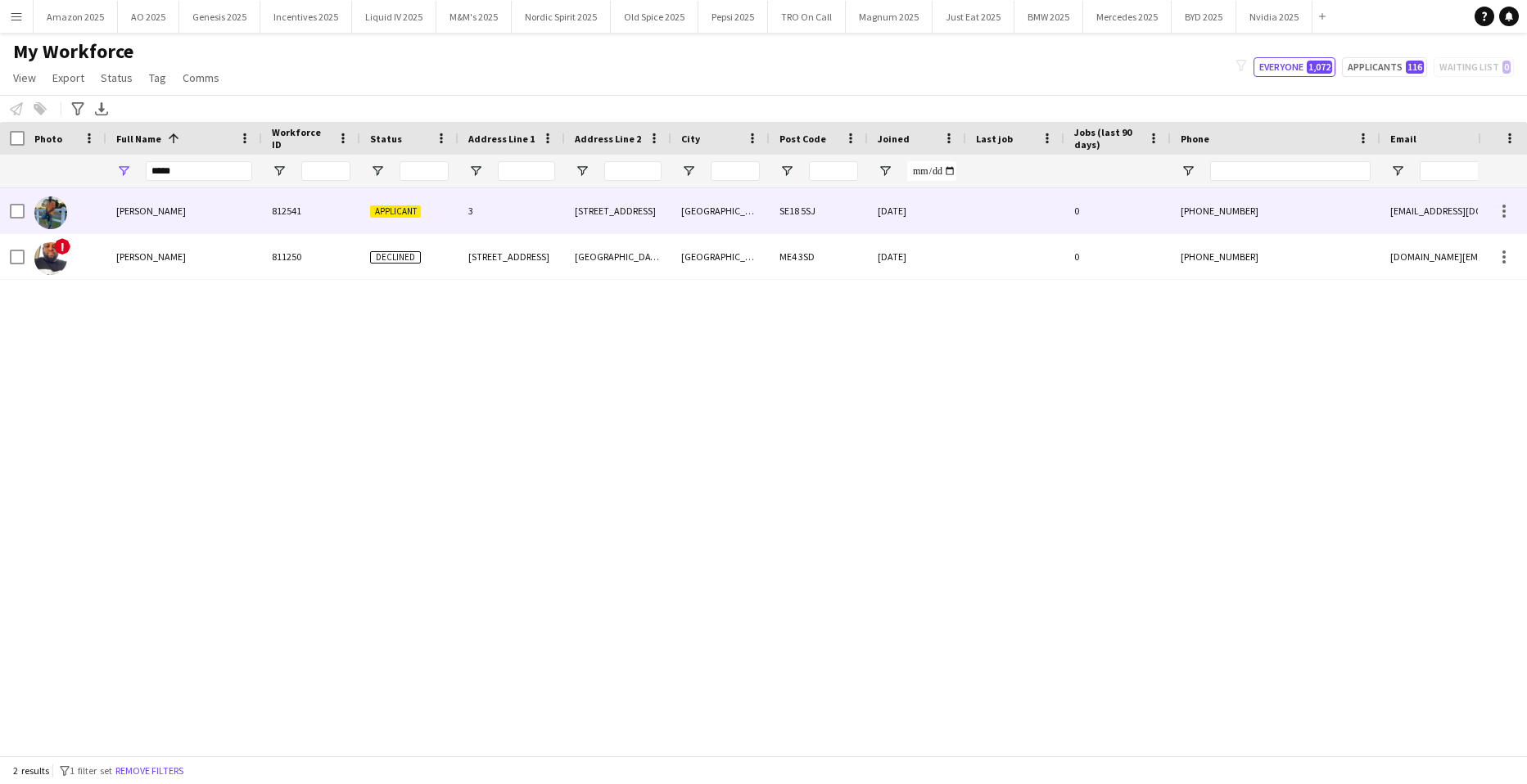
click at [159, 209] on span "[PERSON_NAME]" at bounding box center [151, 210] width 70 height 12
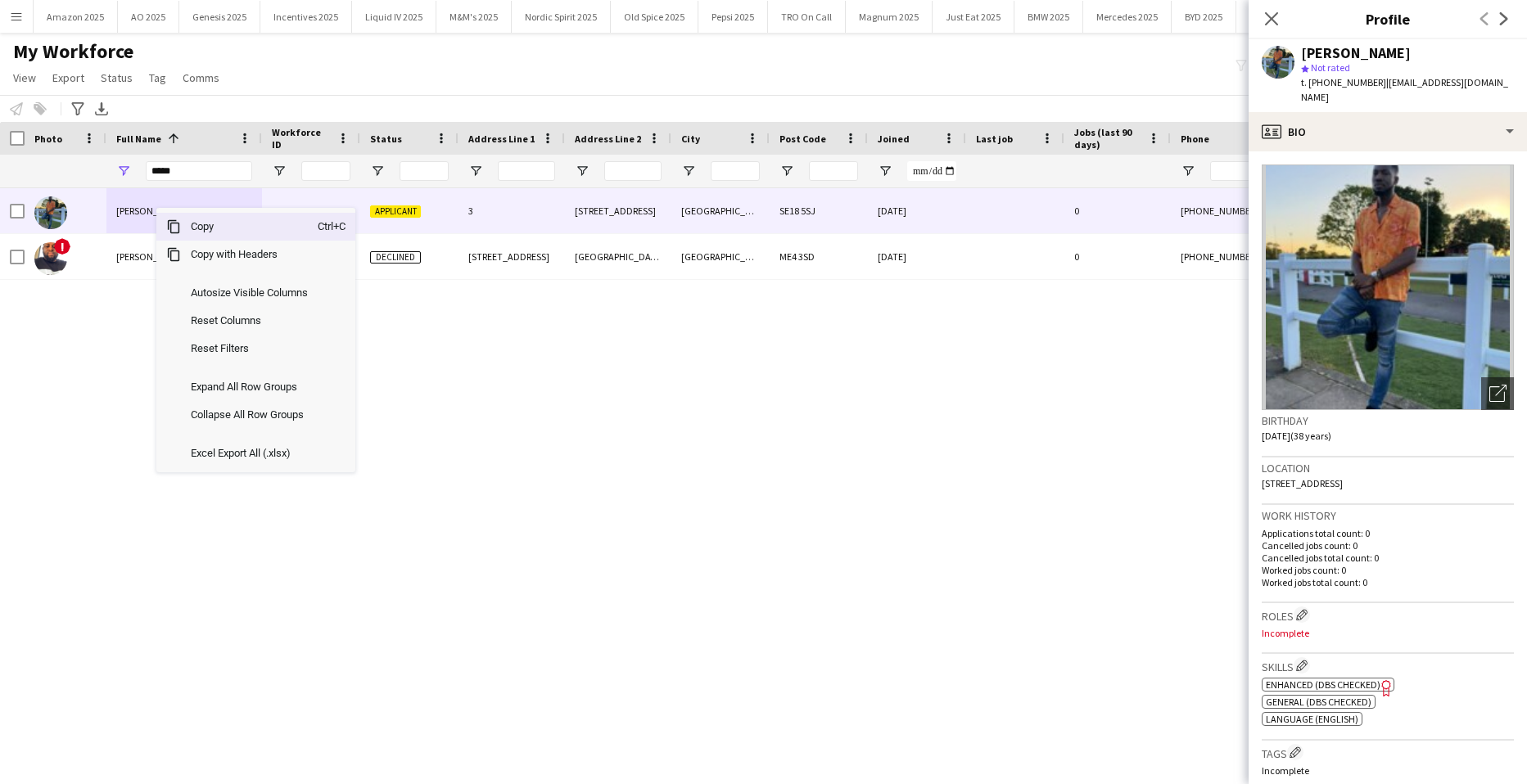
click at [191, 229] on span "Copy" at bounding box center [250, 226] width 137 height 28
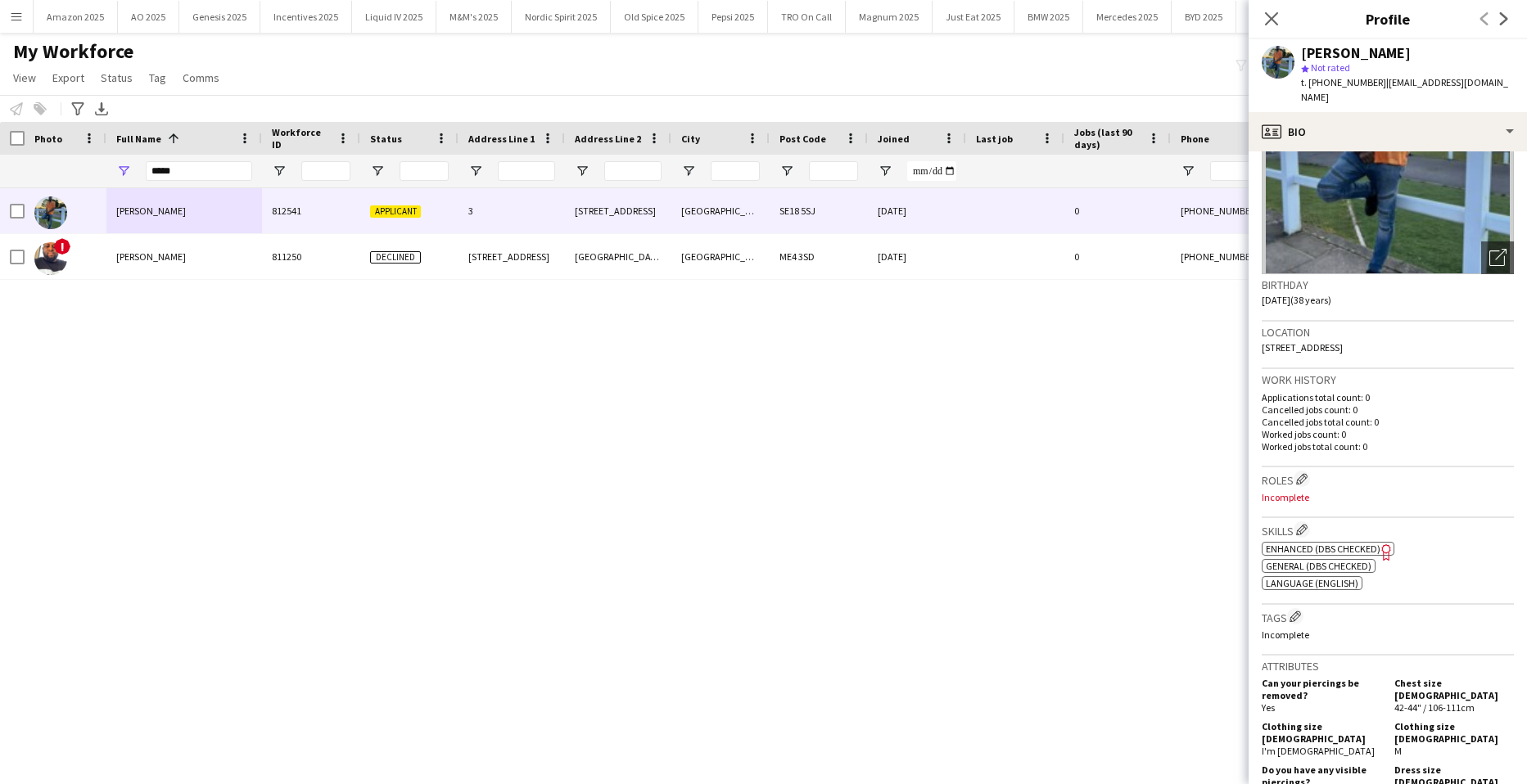
scroll to position [164, 0]
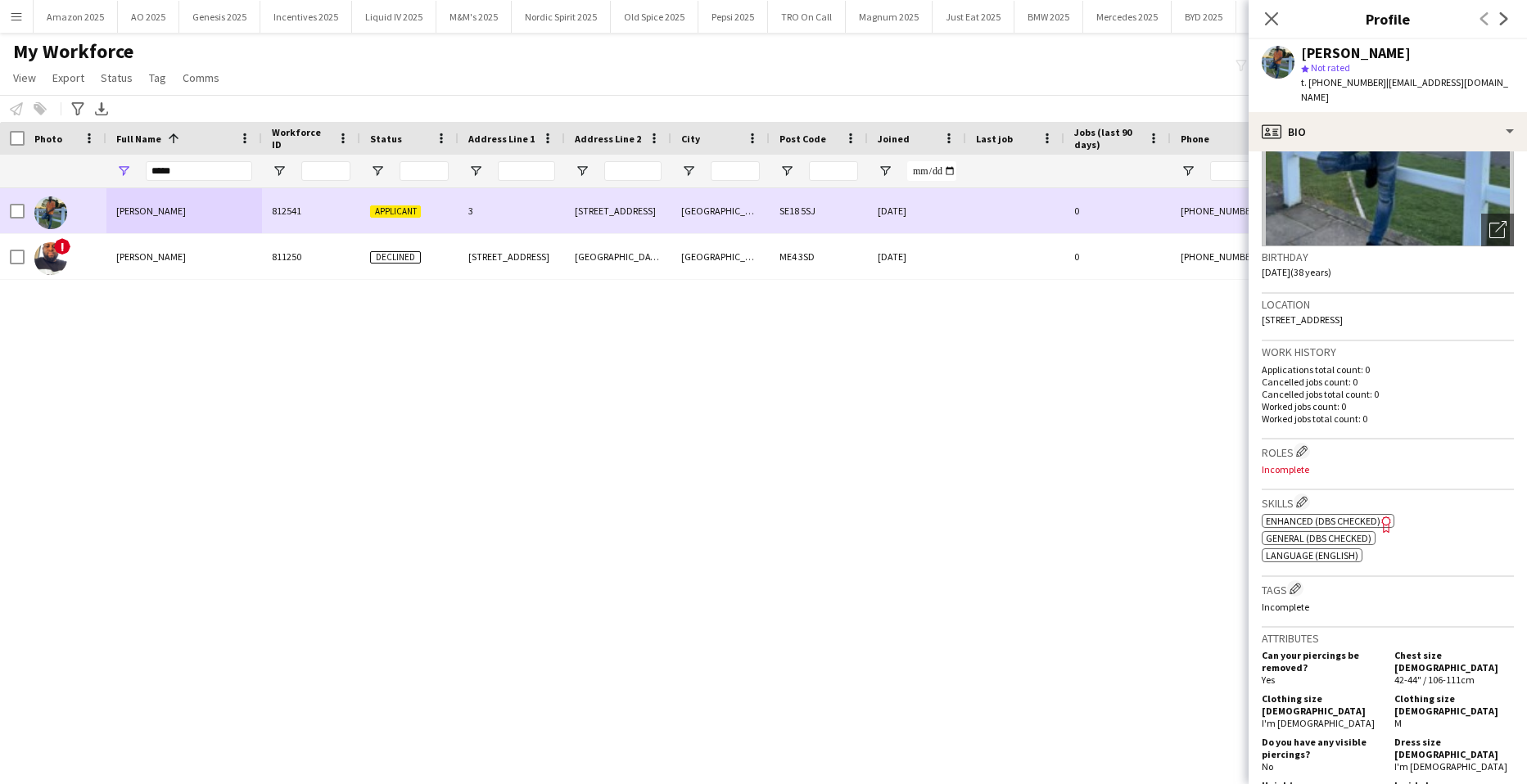
click at [19, 220] on div at bounding box center [16, 211] width 14 height 46
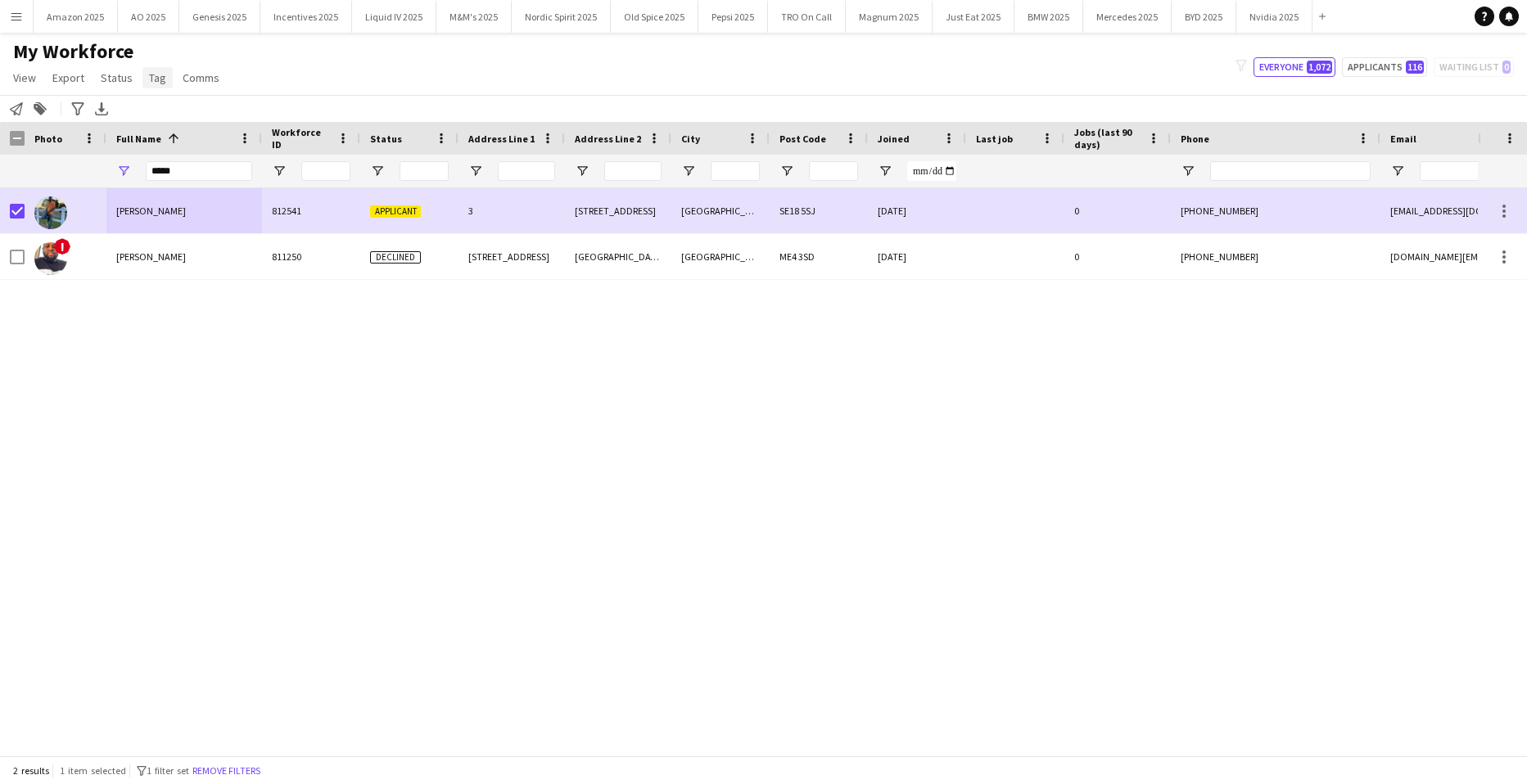
click at [150, 82] on span "Tag" at bounding box center [157, 77] width 17 height 14
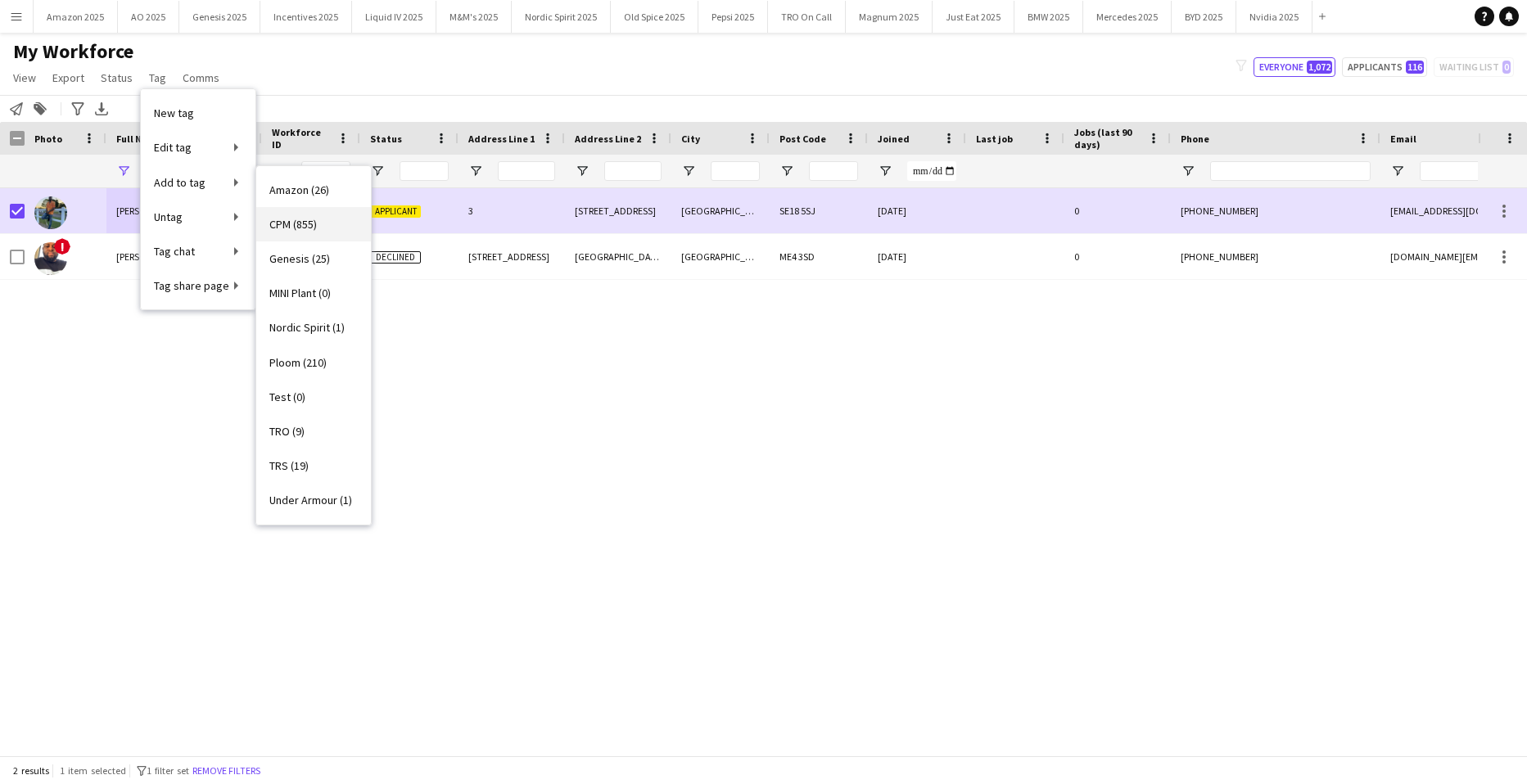
click at [295, 226] on span "CPM (855)" at bounding box center [293, 224] width 47 height 14
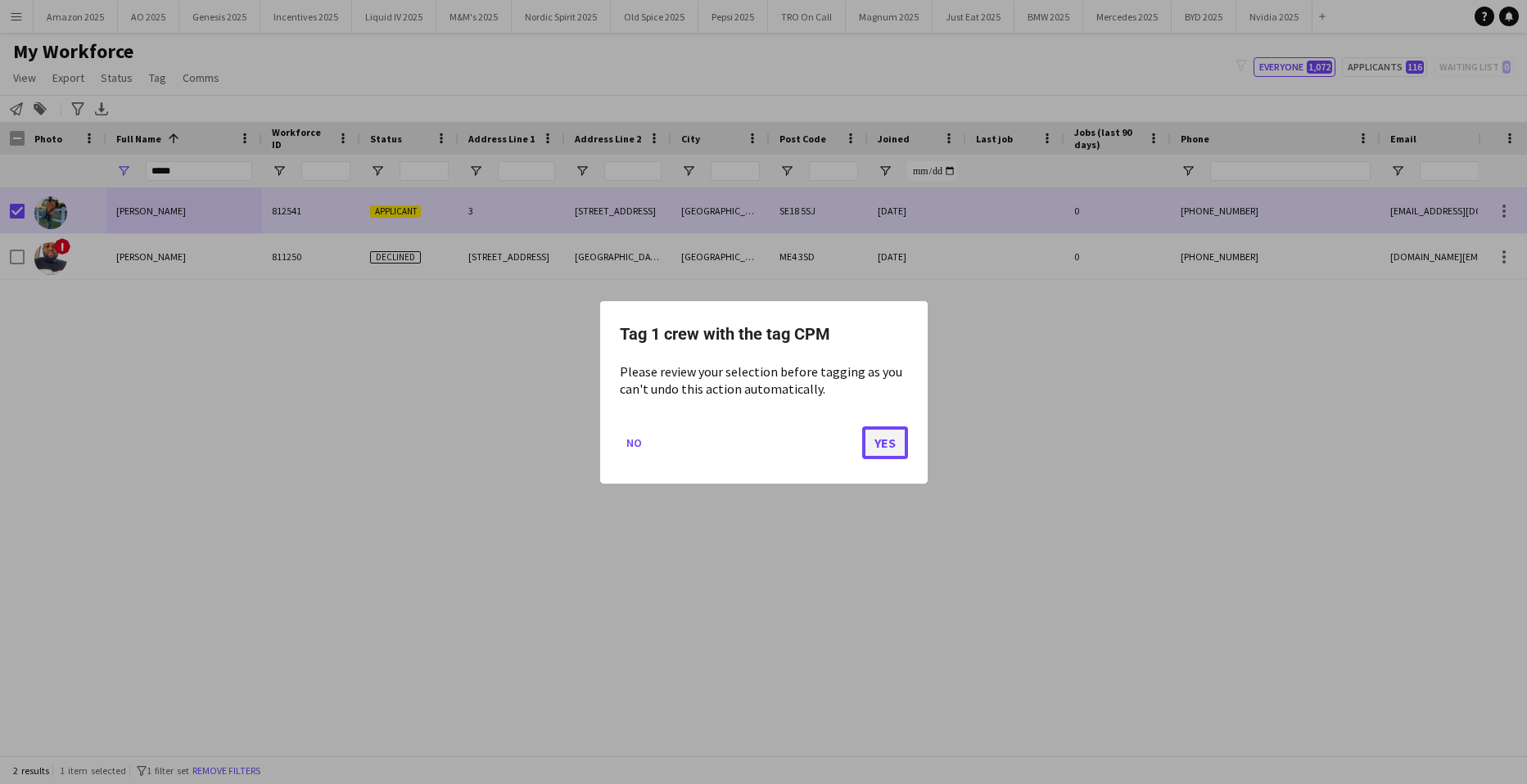
click at [885, 445] on button "Yes" at bounding box center [886, 442] width 46 height 33
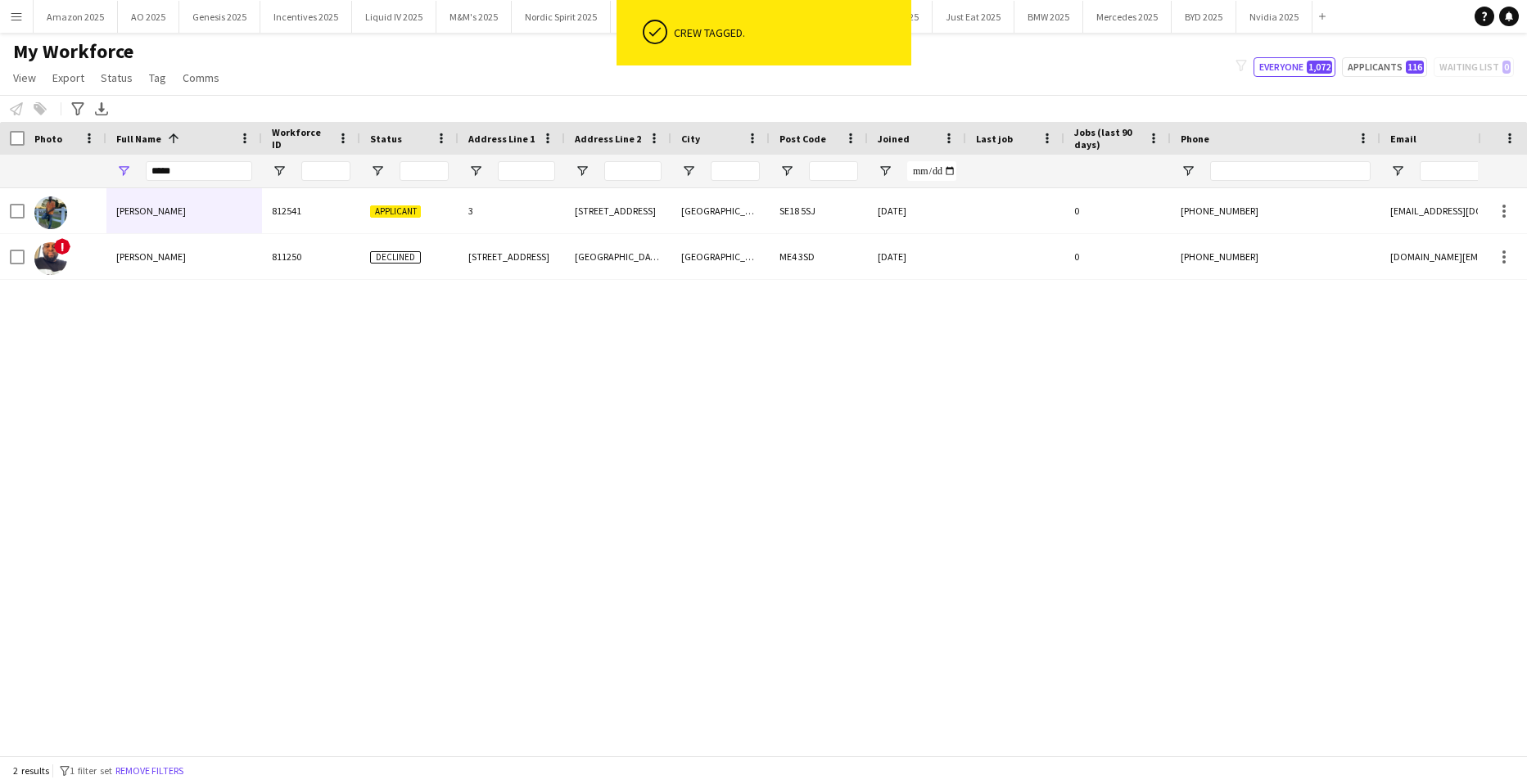
click at [513, 427] on div "[STREET_ADDRESS] [DATE] 0 [PHONE_NUMBER] [EMAIL_ADDRESS][DOMAIN_NAME] Applicant…" at bounding box center [739, 465] width 1478 height 556
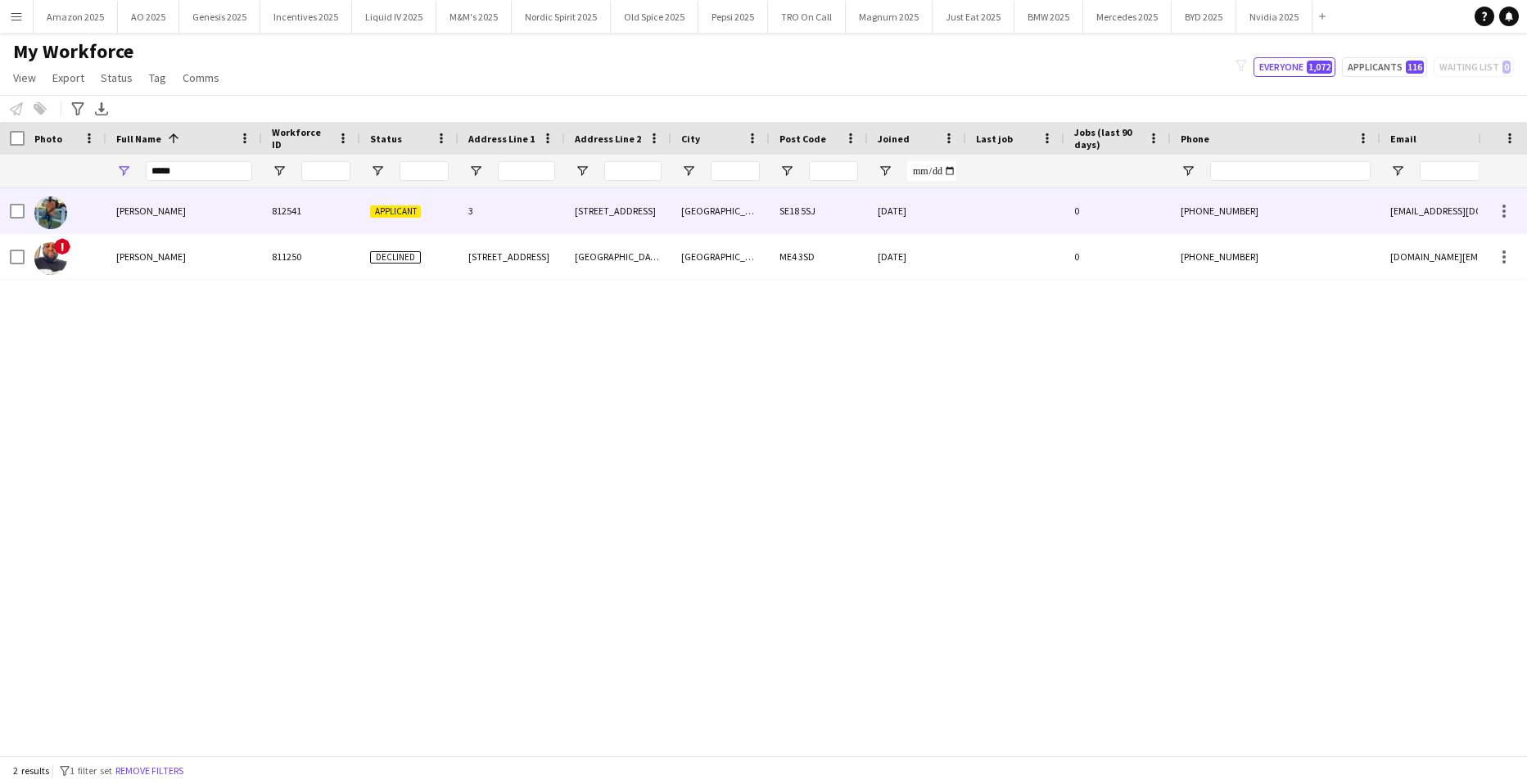
click at [138, 205] on span "[PERSON_NAME]" at bounding box center [151, 210] width 70 height 12
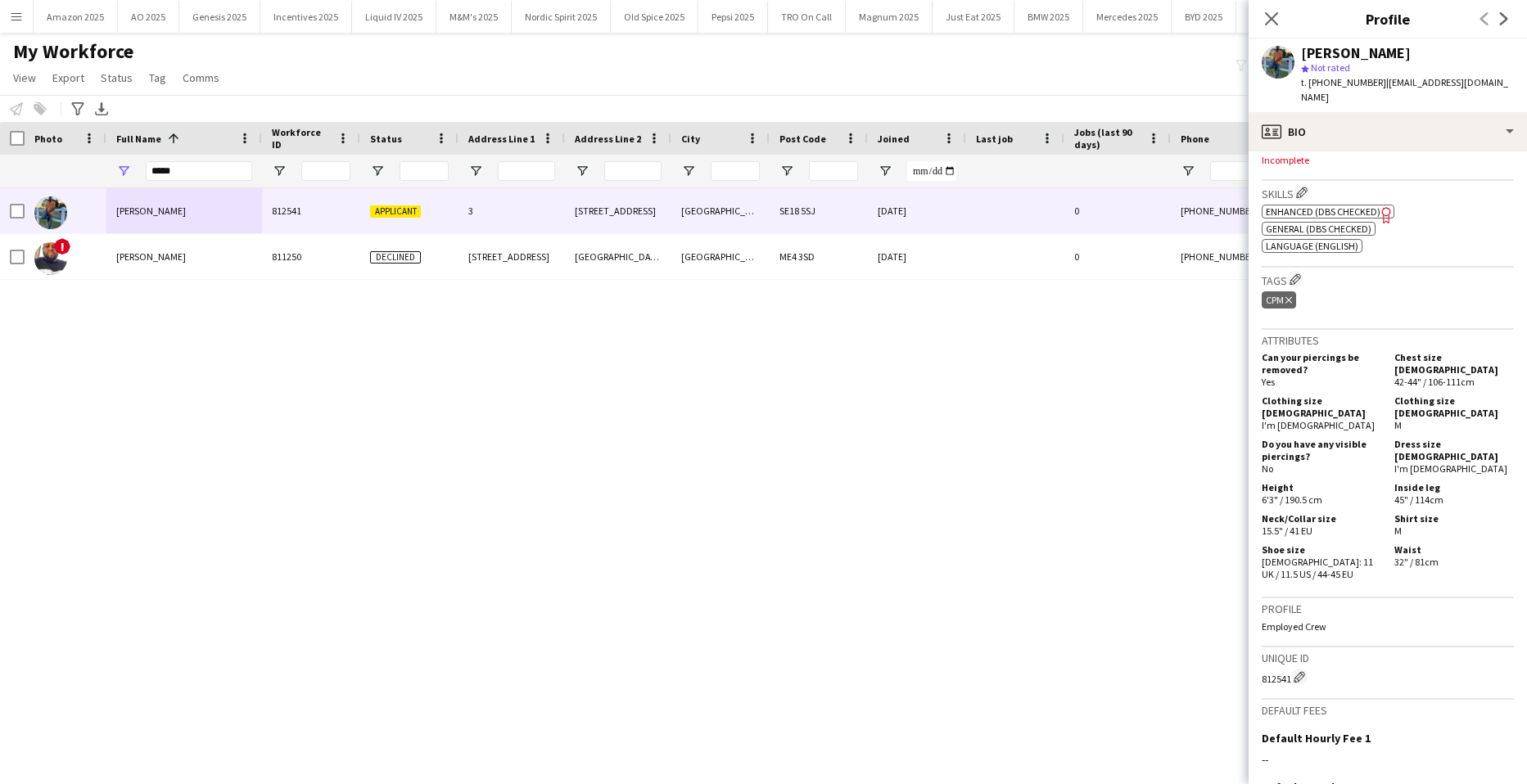
scroll to position [651, 0]
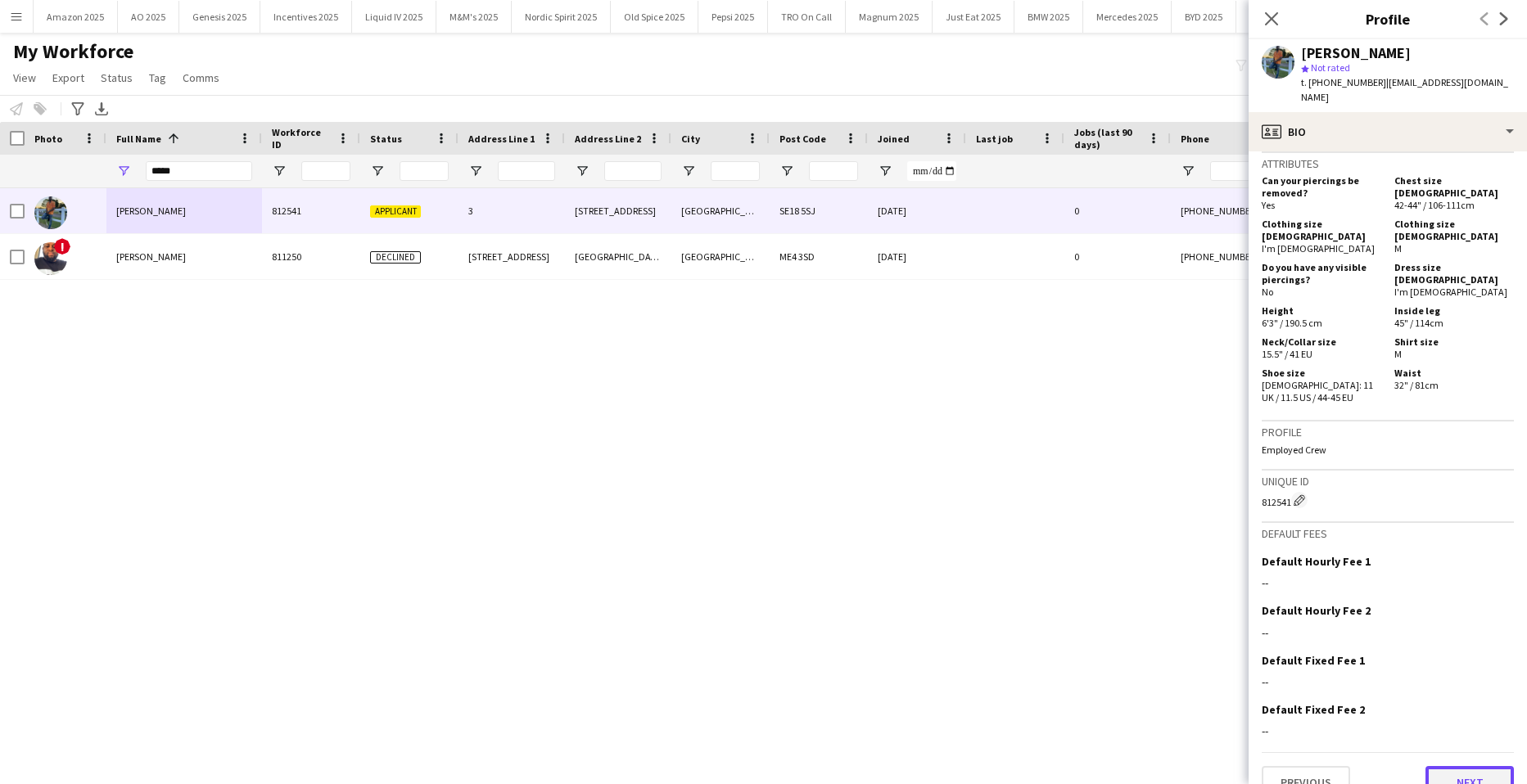
click at [1449, 767] on button "Next" at bounding box center [1470, 783] width 88 height 33
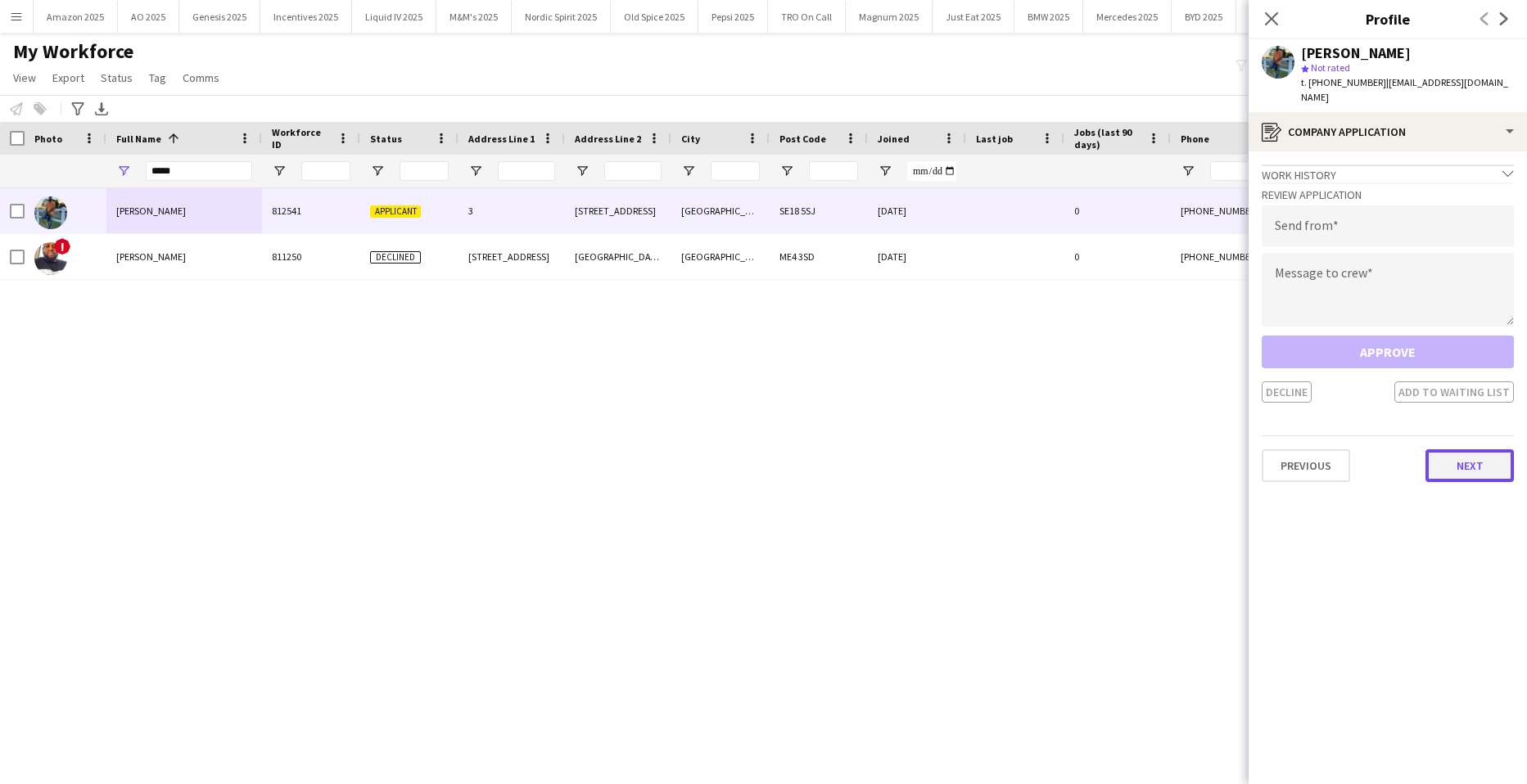
click at [1467, 453] on button "Next" at bounding box center [1470, 465] width 88 height 33
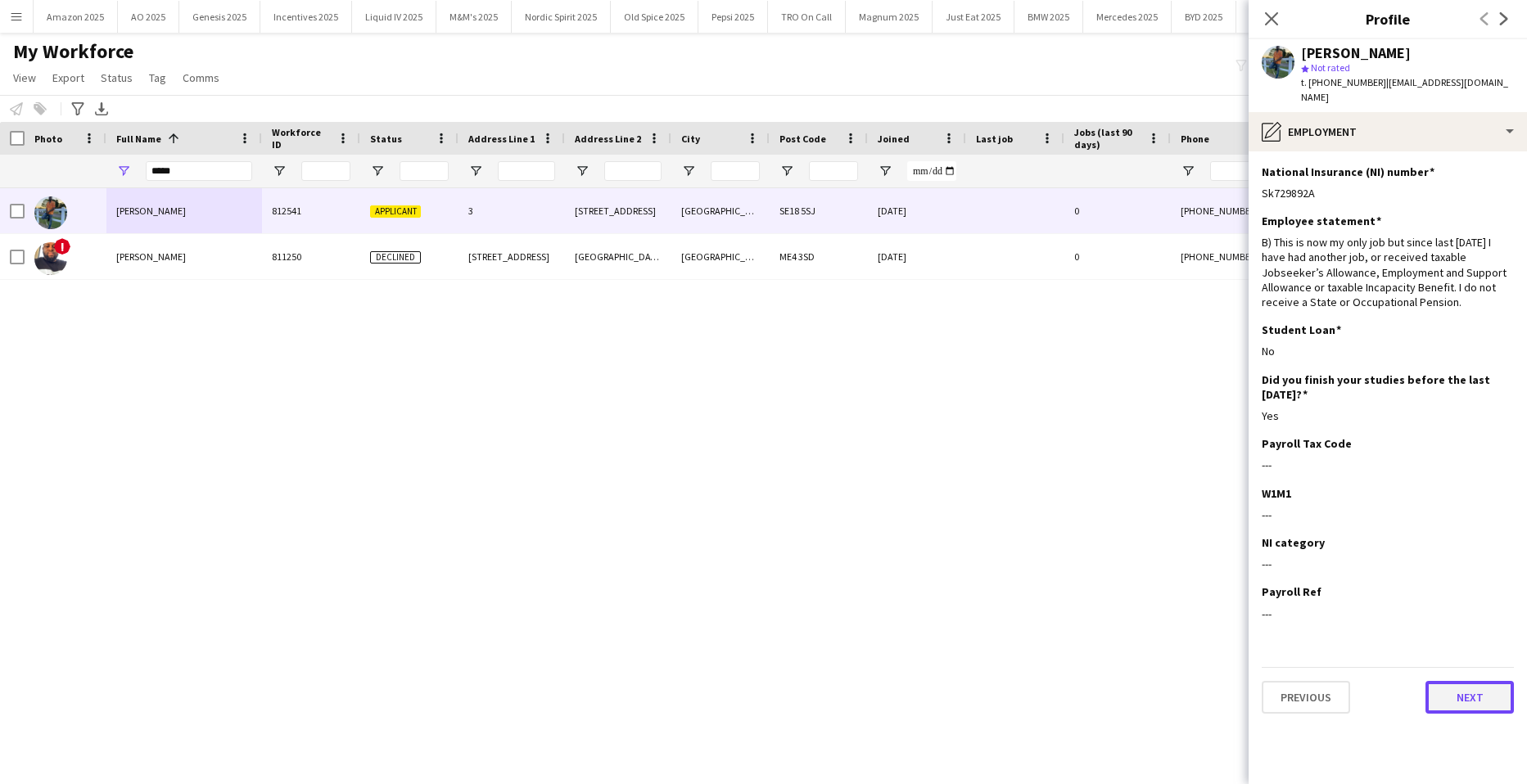
click at [1477, 695] on button "Next" at bounding box center [1470, 698] width 88 height 33
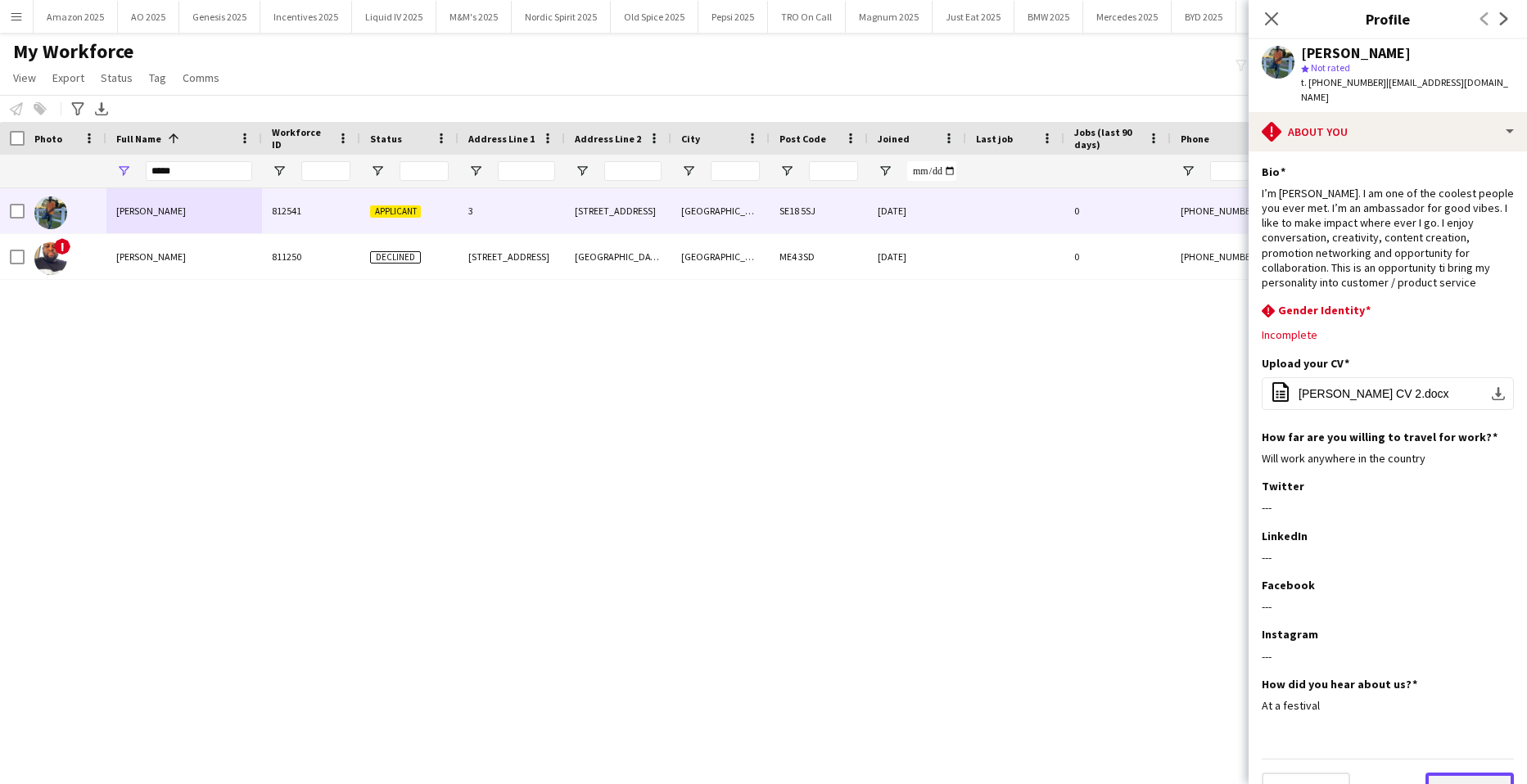
click at [1449, 773] on button "Next" at bounding box center [1470, 790] width 88 height 33
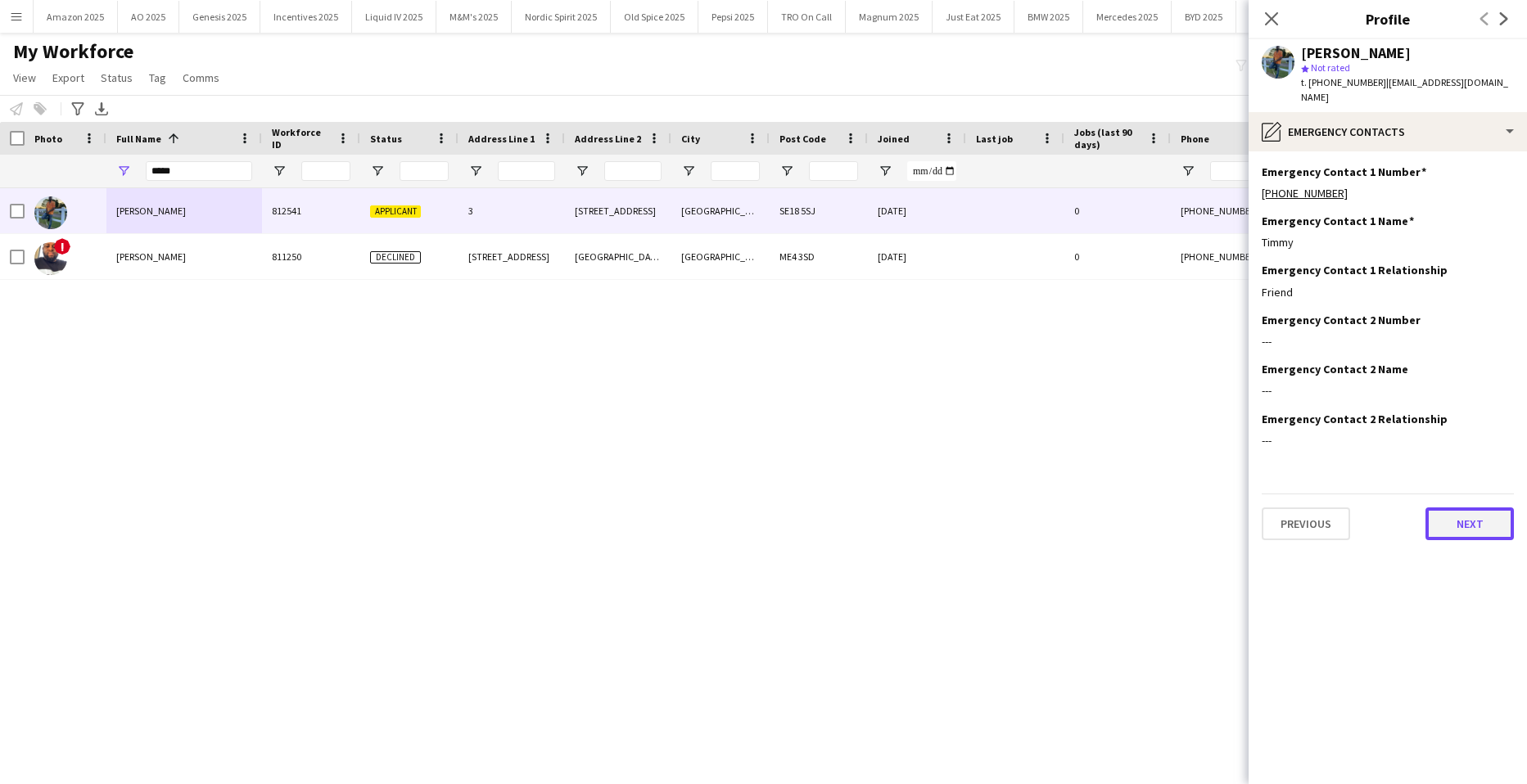
click at [1477, 523] on button "Next" at bounding box center [1470, 524] width 88 height 33
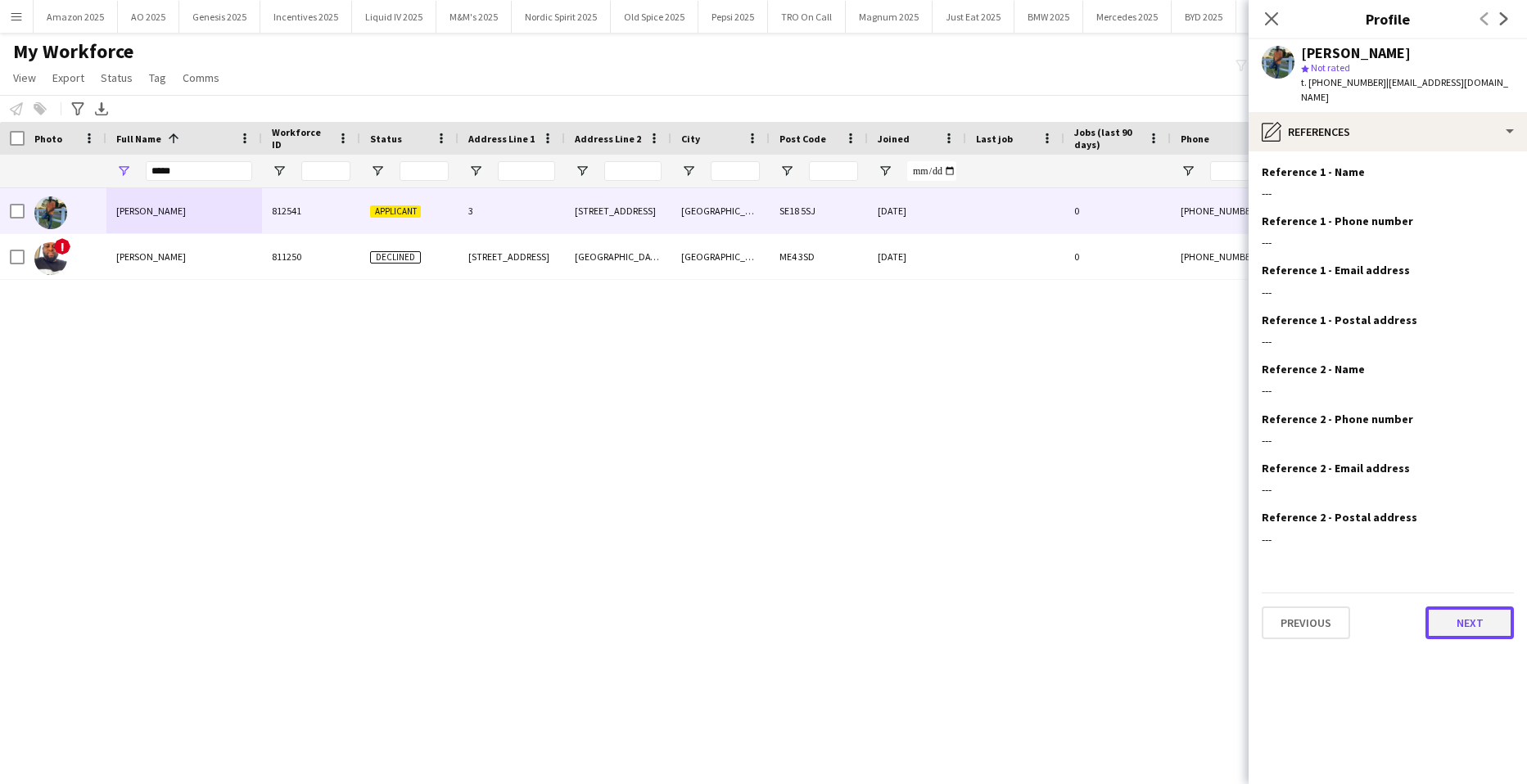
click at [1471, 606] on button "Next" at bounding box center [1470, 623] width 88 height 33
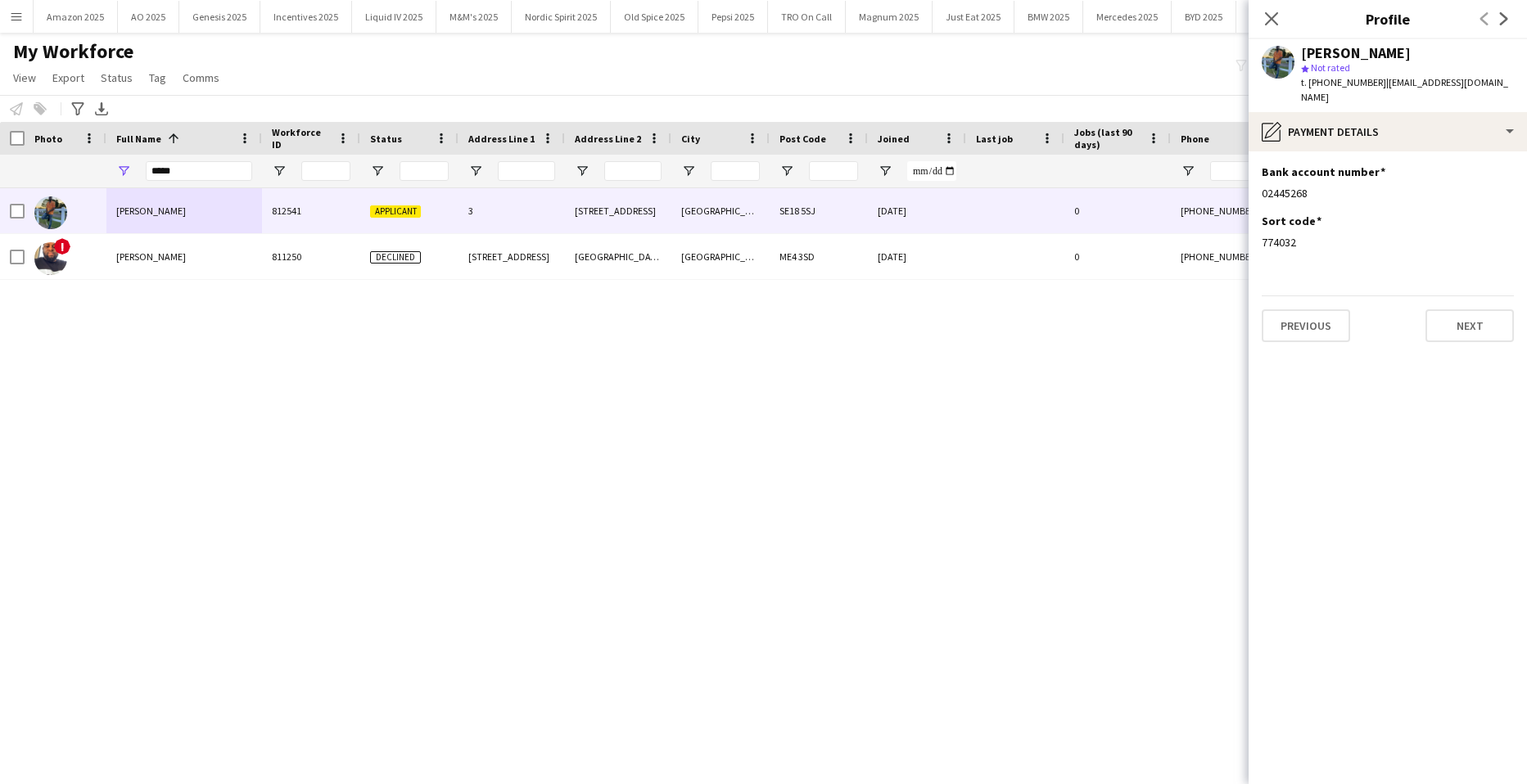
click at [1473, 328] on app-section-data-types "Bank account number Edit this field 02445268 Sort code Edit this field 774032 P…" at bounding box center [1388, 468] width 278 height 633
click at [1468, 317] on button "Next" at bounding box center [1470, 326] width 88 height 33
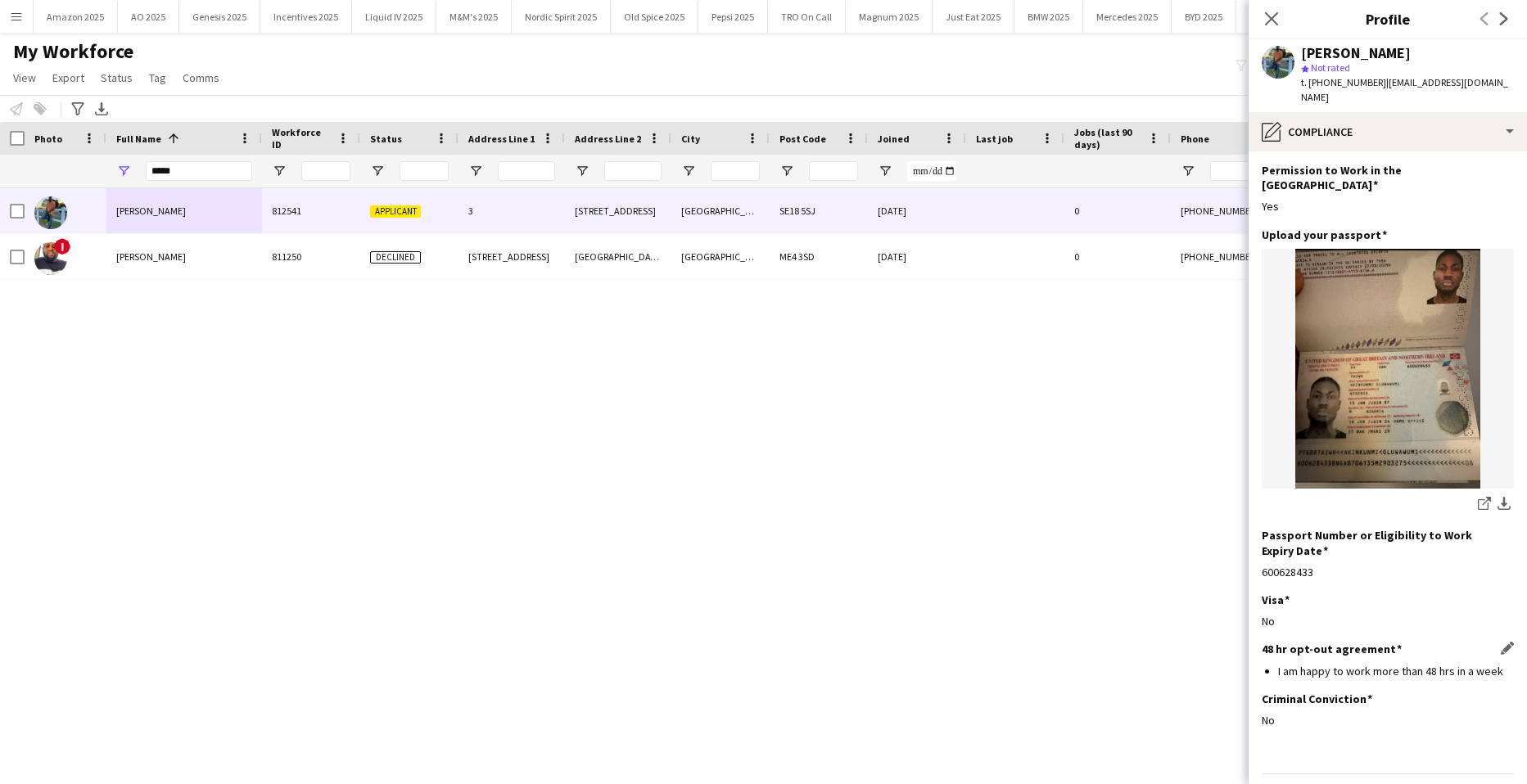
scroll to position [70, 0]
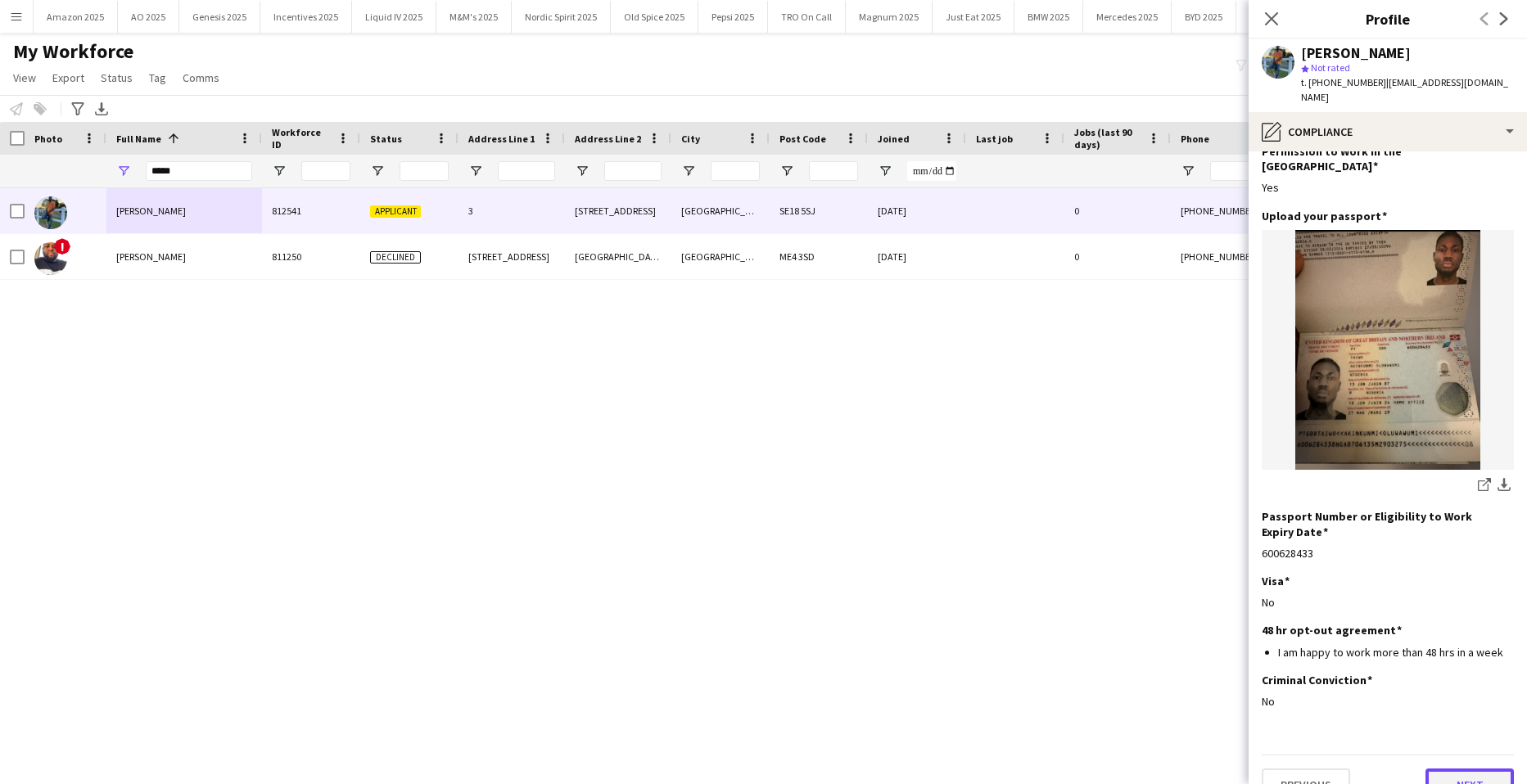
click at [1426, 769] on button "Next" at bounding box center [1470, 785] width 88 height 33
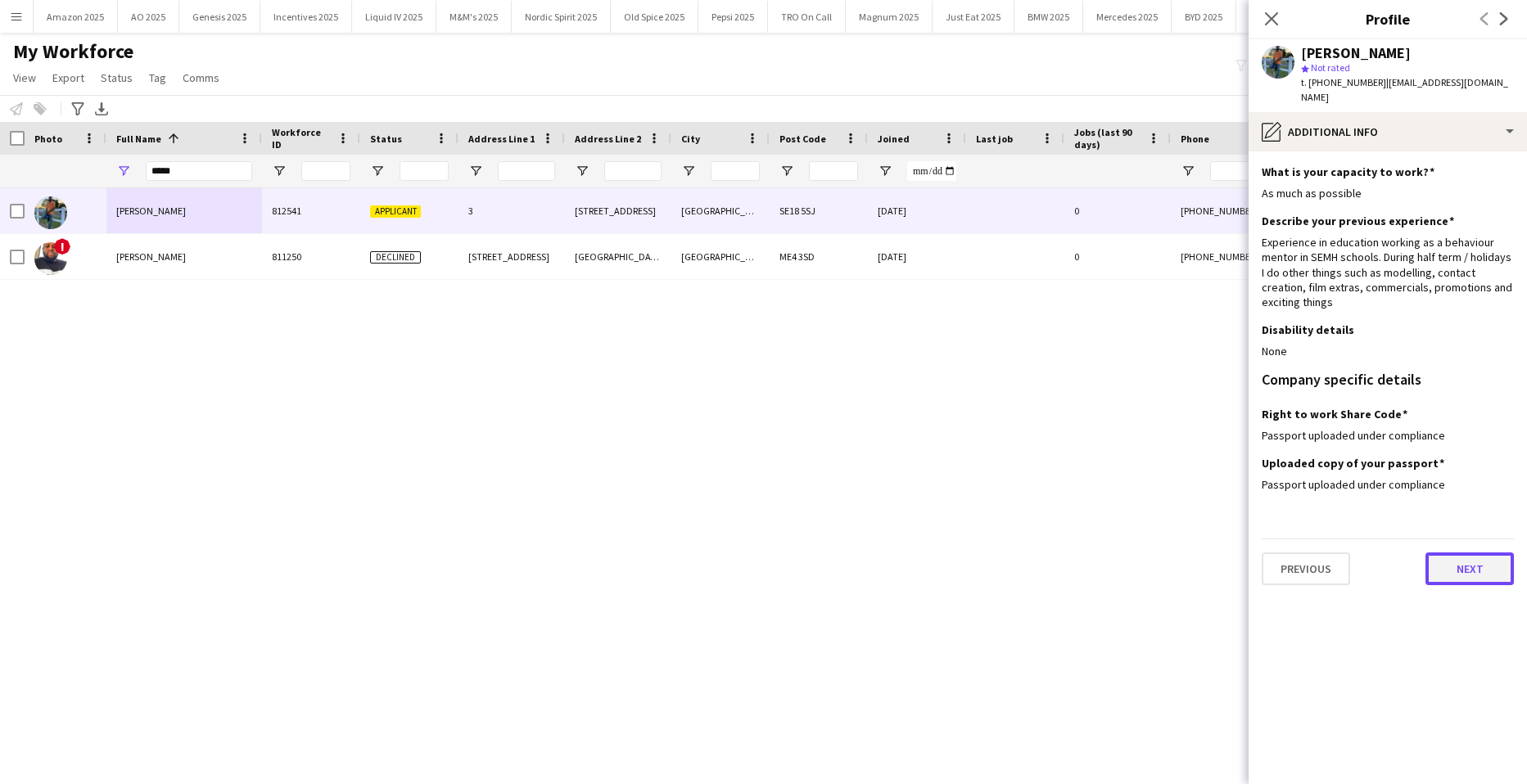
click at [1457, 553] on button "Next" at bounding box center [1470, 569] width 88 height 33
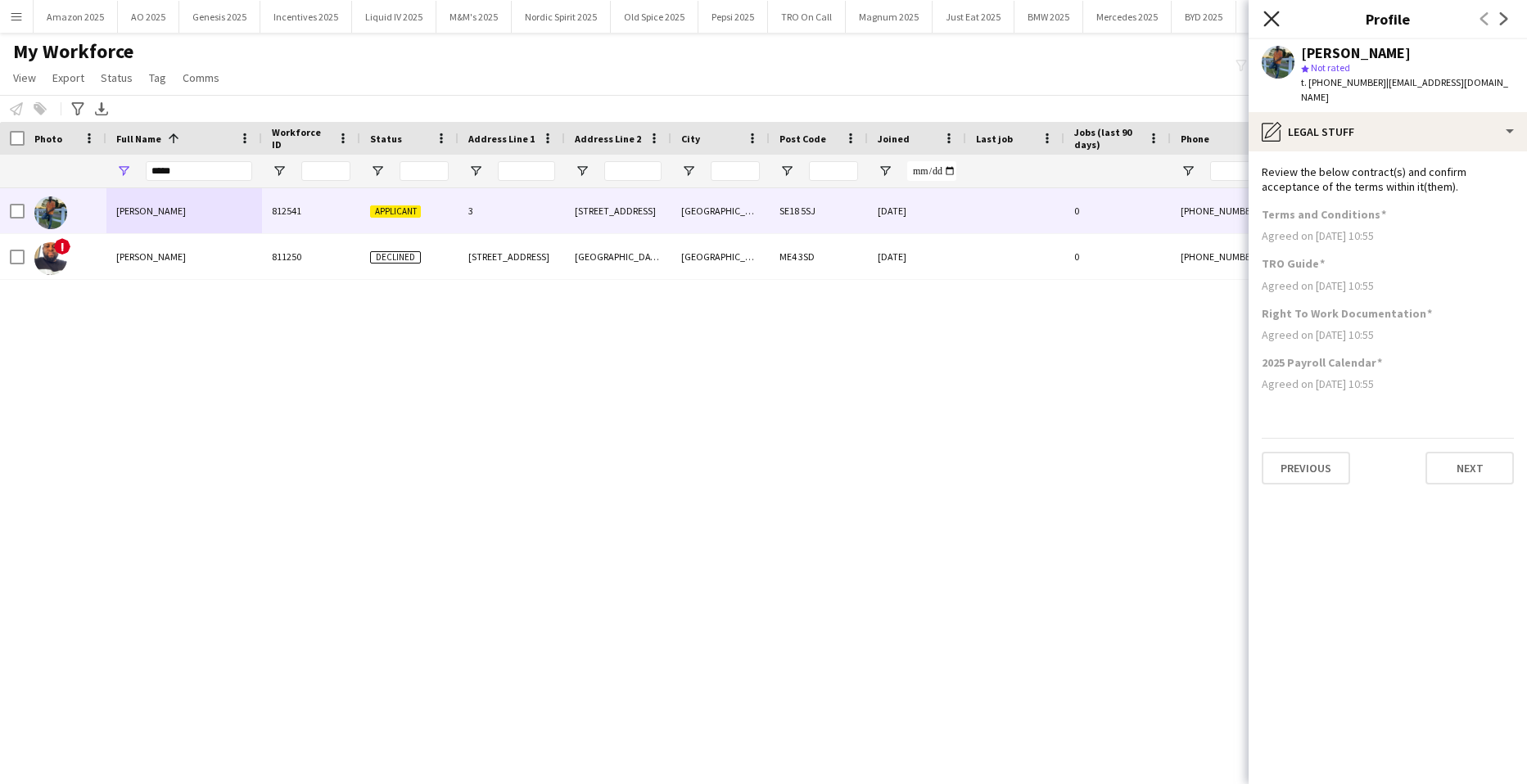
click at [1266, 19] on icon "Close pop-in" at bounding box center [1272, 18] width 15 height 15
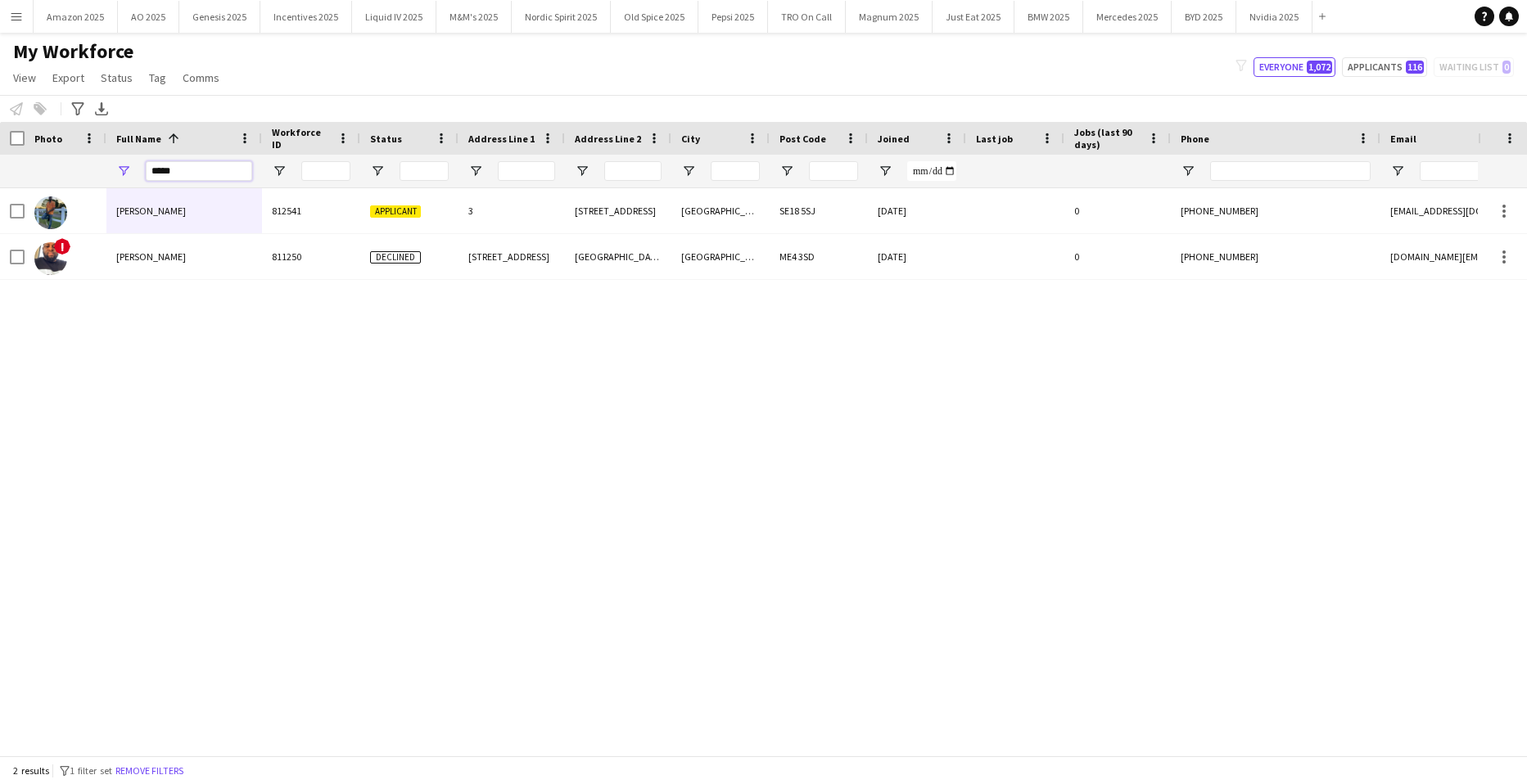
drag, startPoint x: 228, startPoint y: 176, endPoint x: -42, endPoint y: 195, distance: 270.7
click at [0, 195] on html "Menu Boards Boards Boards All jobs Status Workforce Workforce My Workforce Recr…" at bounding box center [763, 392] width 1527 height 784
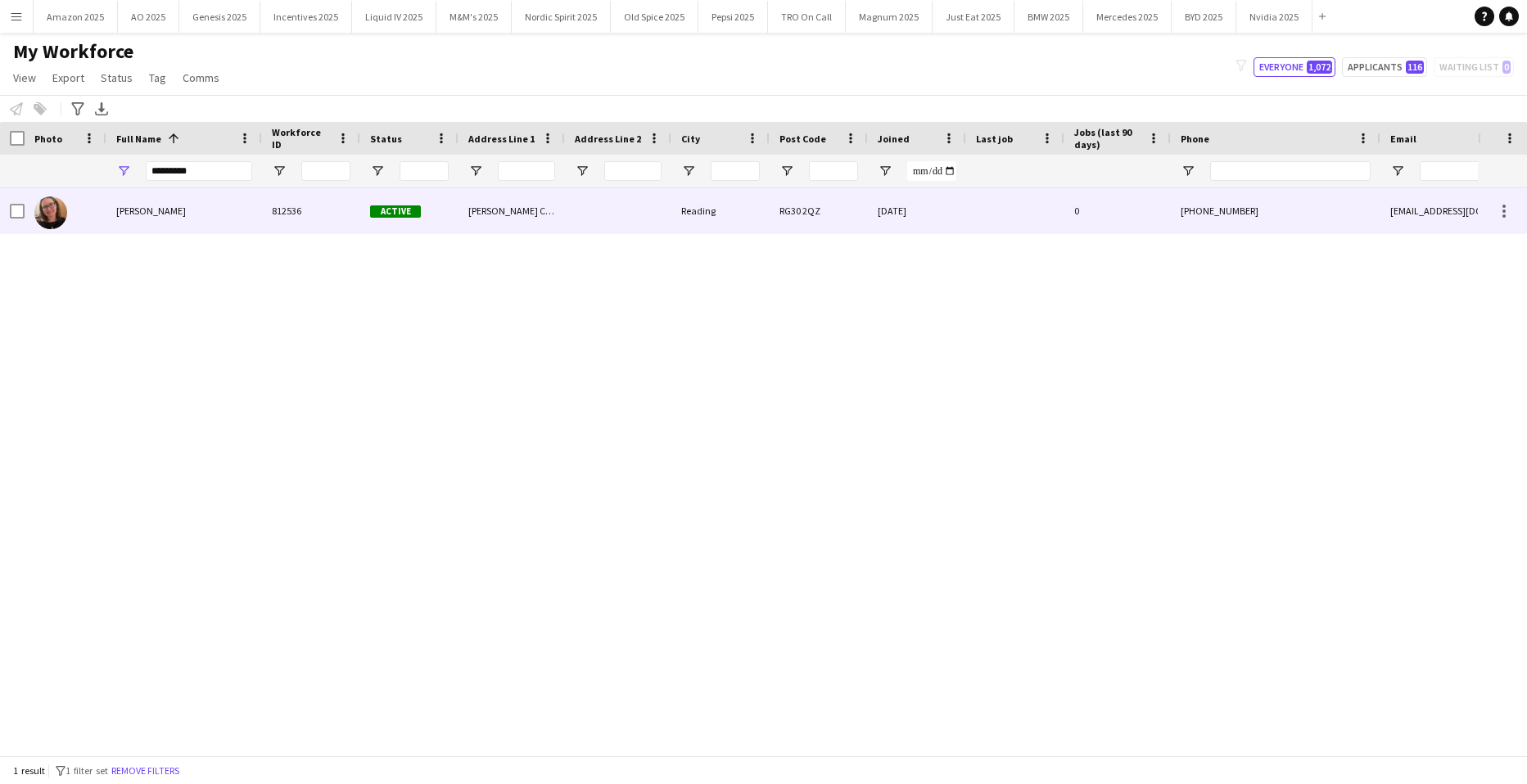
click at [137, 222] on div "[PERSON_NAME]" at bounding box center [184, 210] width 155 height 45
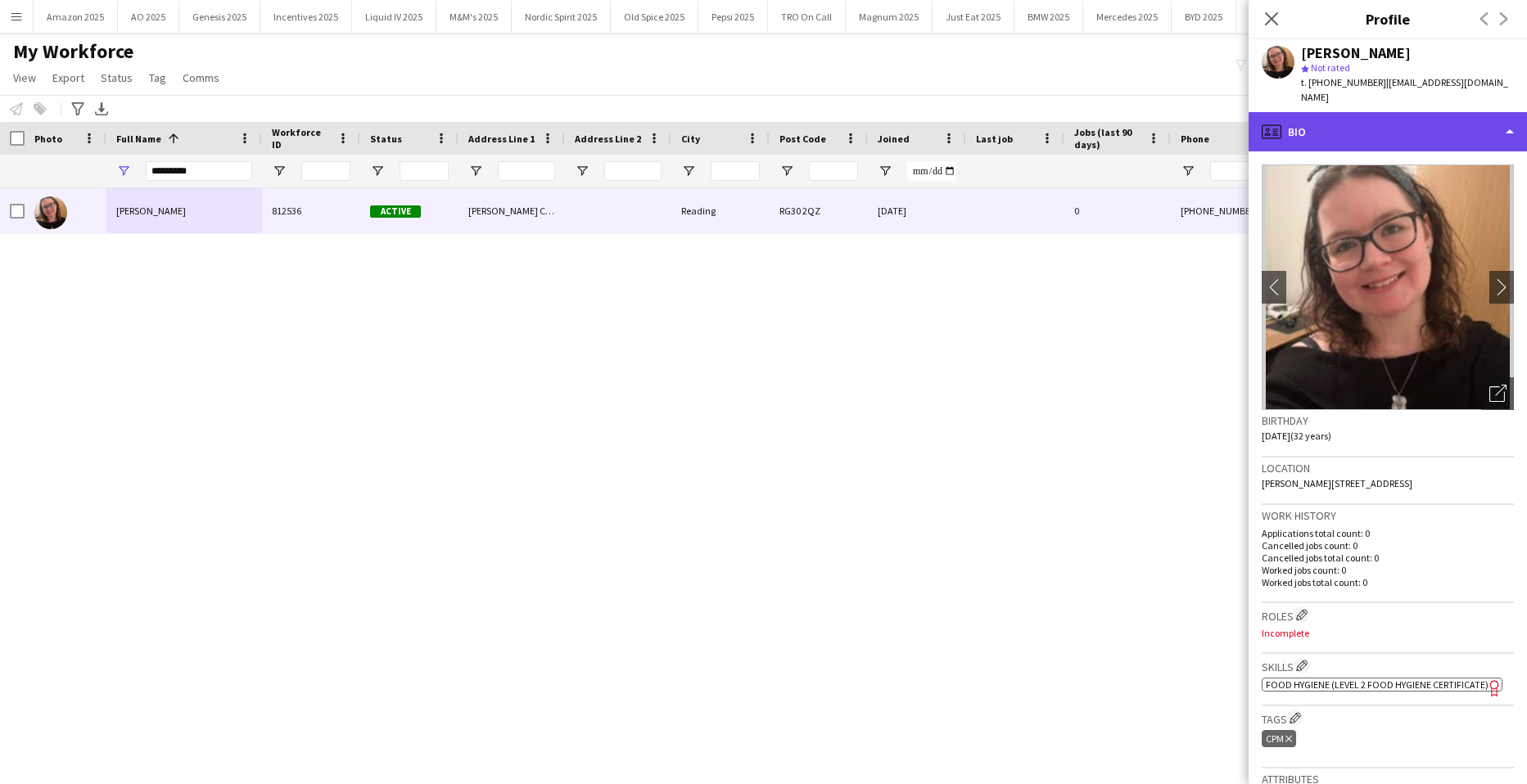
click at [1457, 120] on div "profile Bio" at bounding box center [1388, 131] width 278 height 39
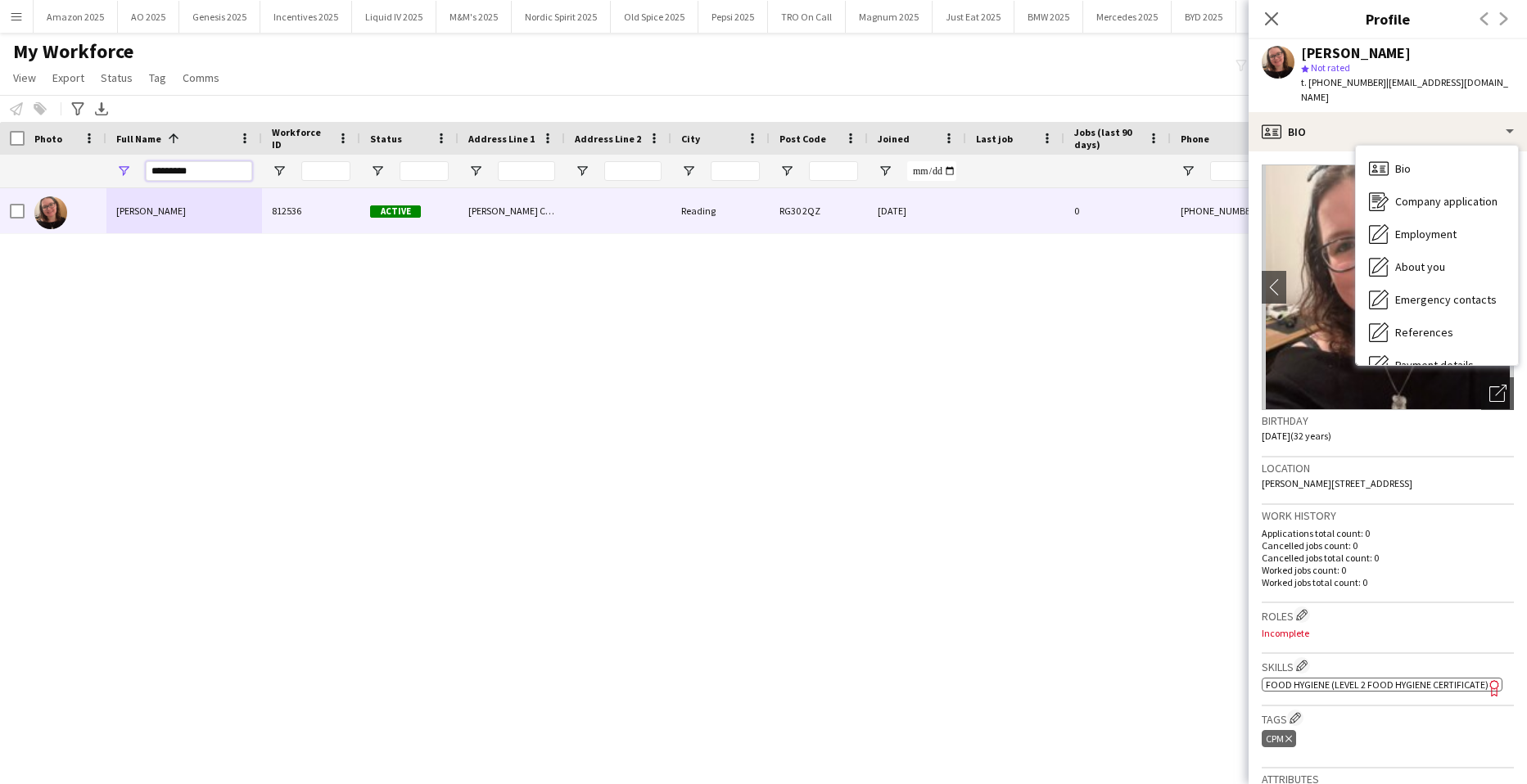
drag, startPoint x: 210, startPoint y: 174, endPoint x: -42, endPoint y: 209, distance: 254.4
click at [0, 209] on html "Menu Boards Boards Boards All jobs Status Workforce Workforce My Workforce Recr…" at bounding box center [763, 392] width 1527 height 784
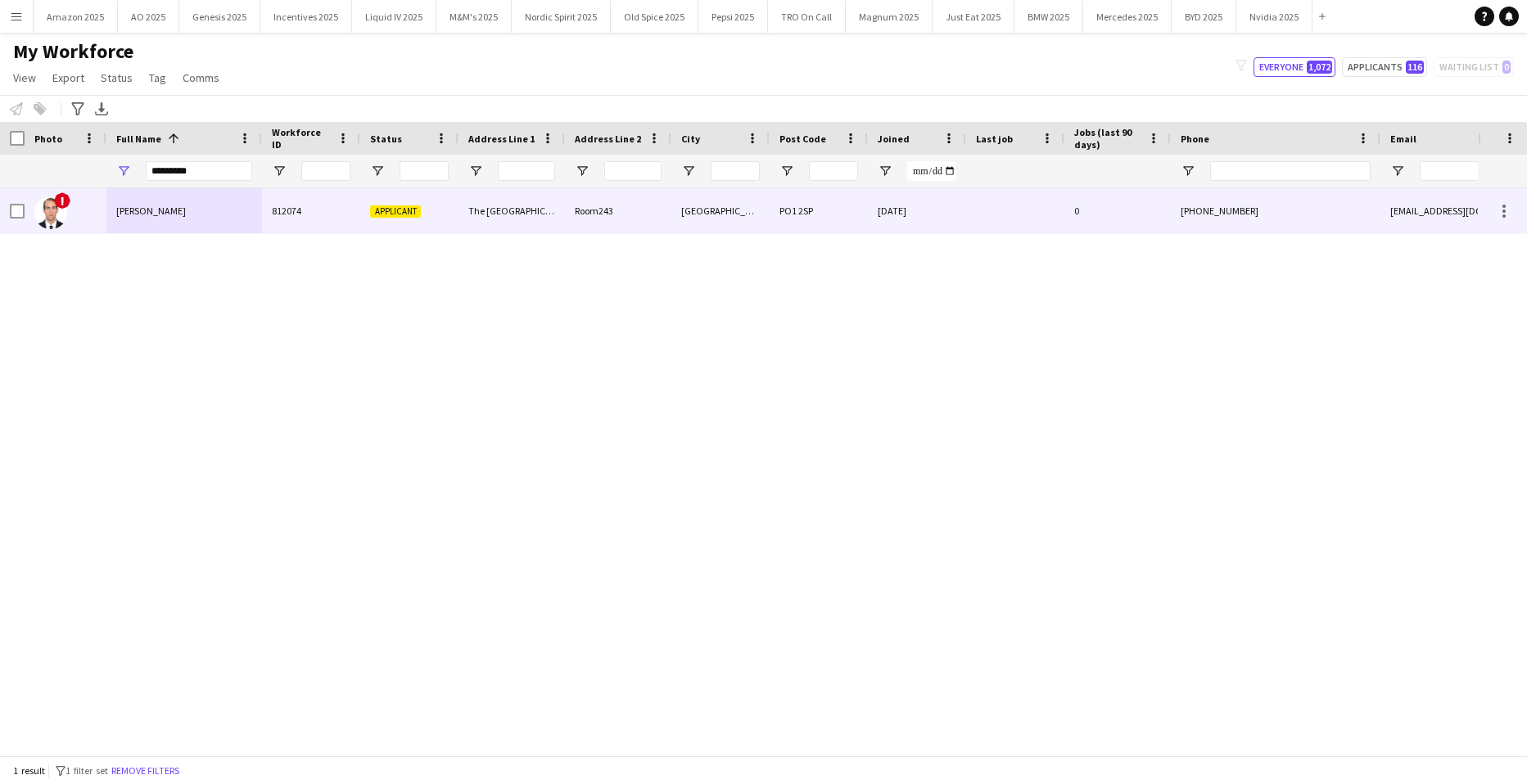
click at [182, 214] on span "[PERSON_NAME]" at bounding box center [151, 210] width 70 height 12
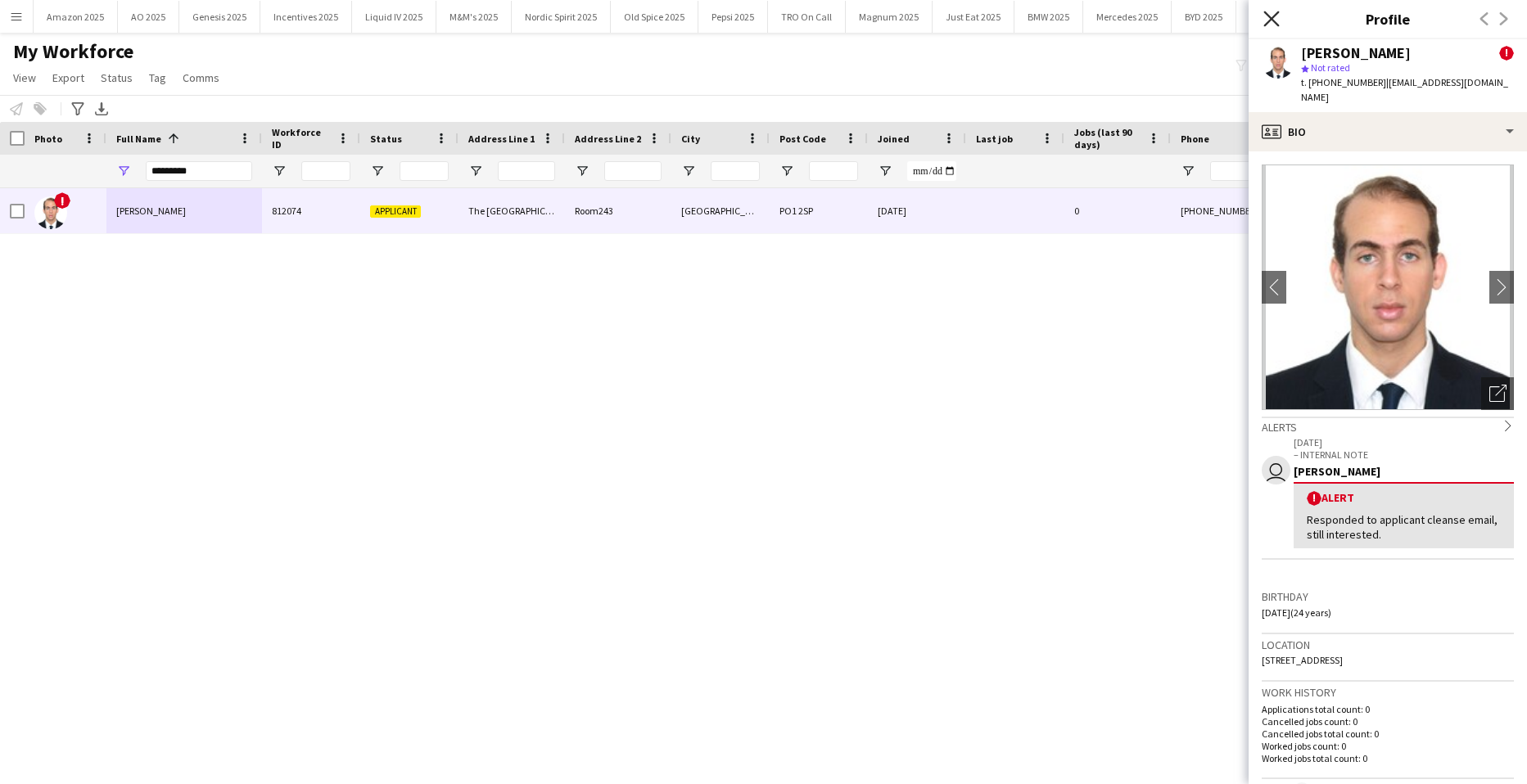
click at [1270, 19] on icon "Close pop-in" at bounding box center [1272, 18] width 15 height 15
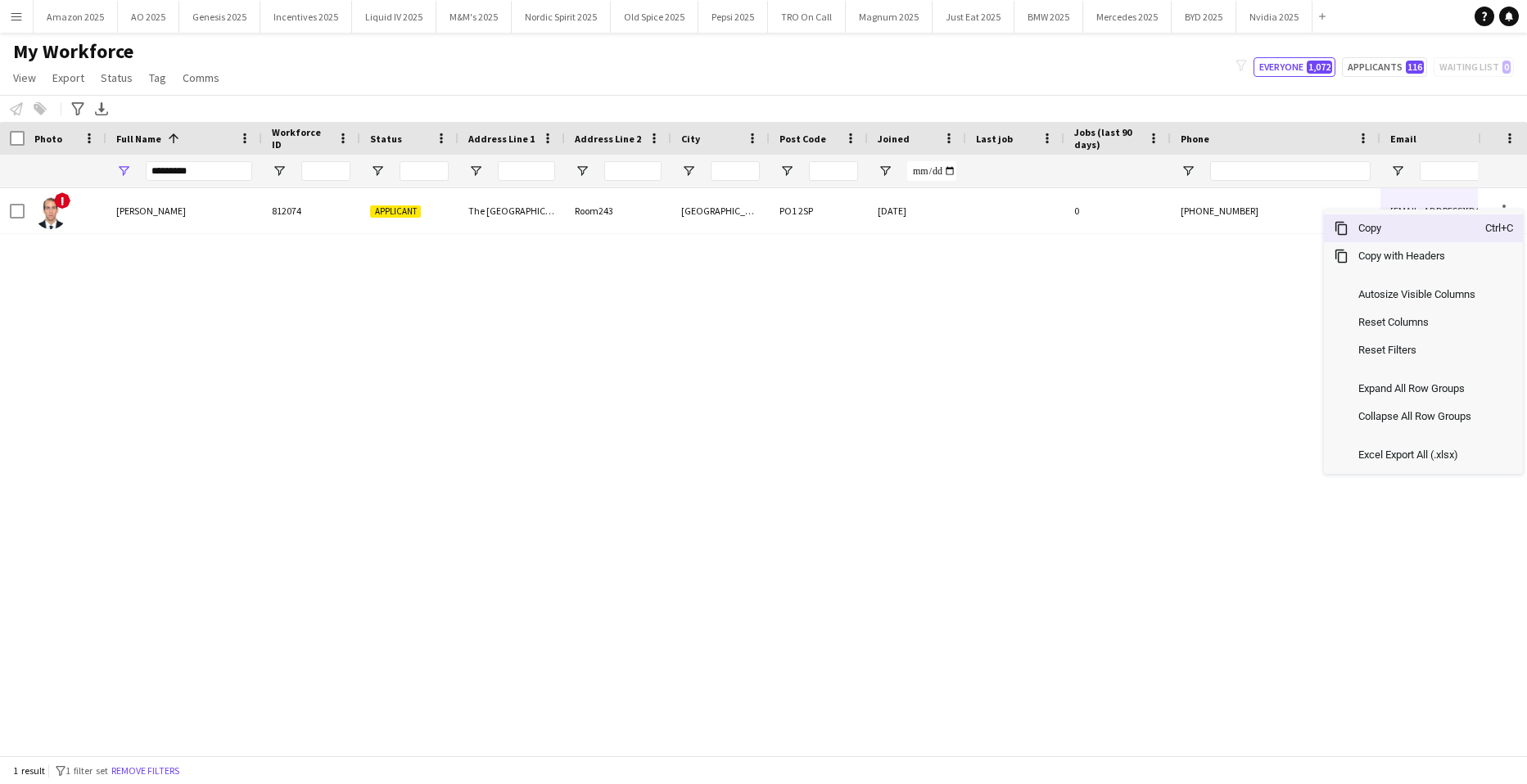
drag, startPoint x: 1432, startPoint y: 239, endPoint x: 1440, endPoint y: 249, distance: 12.8
click at [1432, 241] on span "Copy" at bounding box center [1417, 228] width 137 height 28
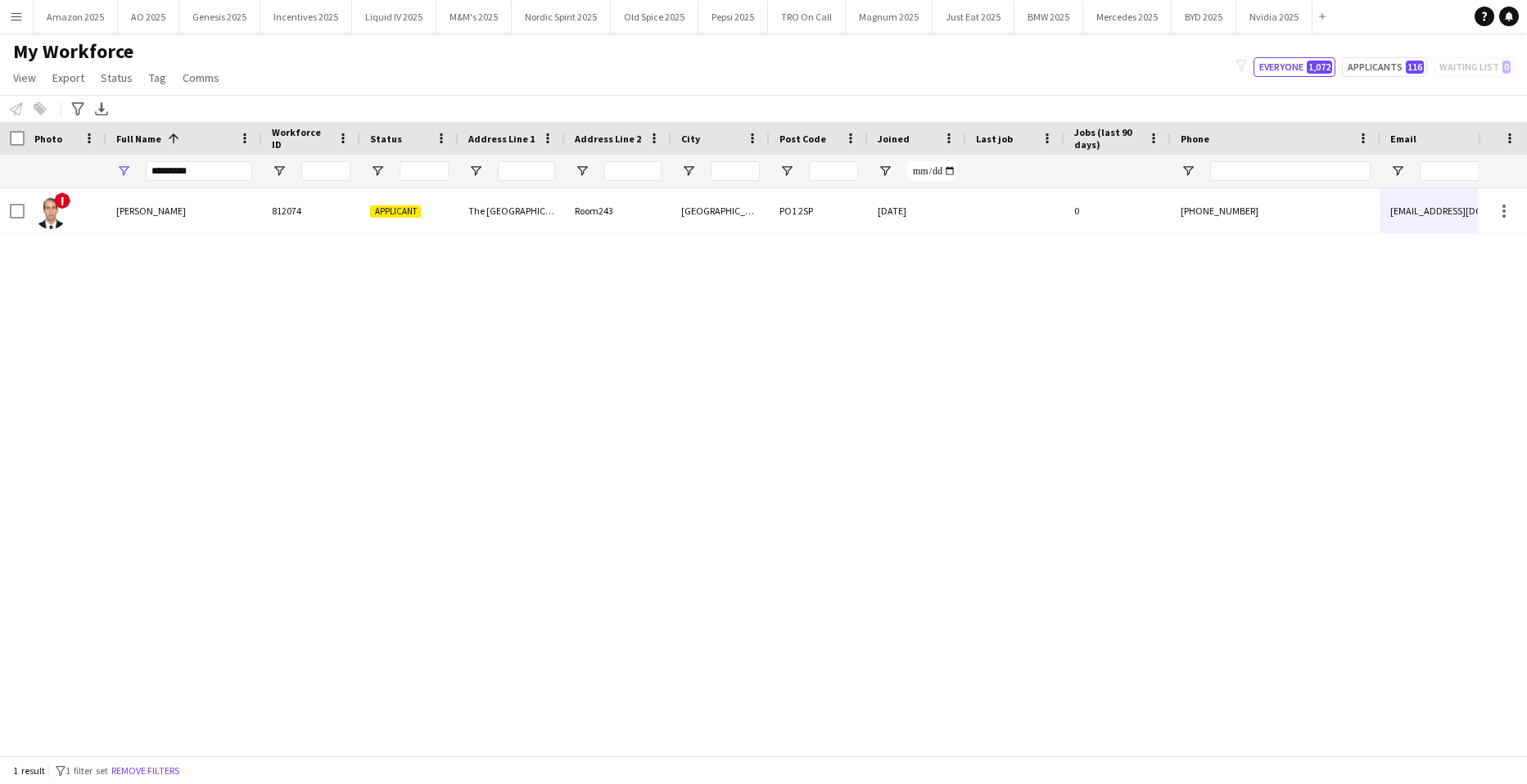
click at [165, 392] on div "! [PERSON_NAME] 812074 Applicant [GEOGRAPHIC_DATA] [DATE] 0 [PHONE_NUMBER] [EMA…" at bounding box center [739, 465] width 1478 height 556
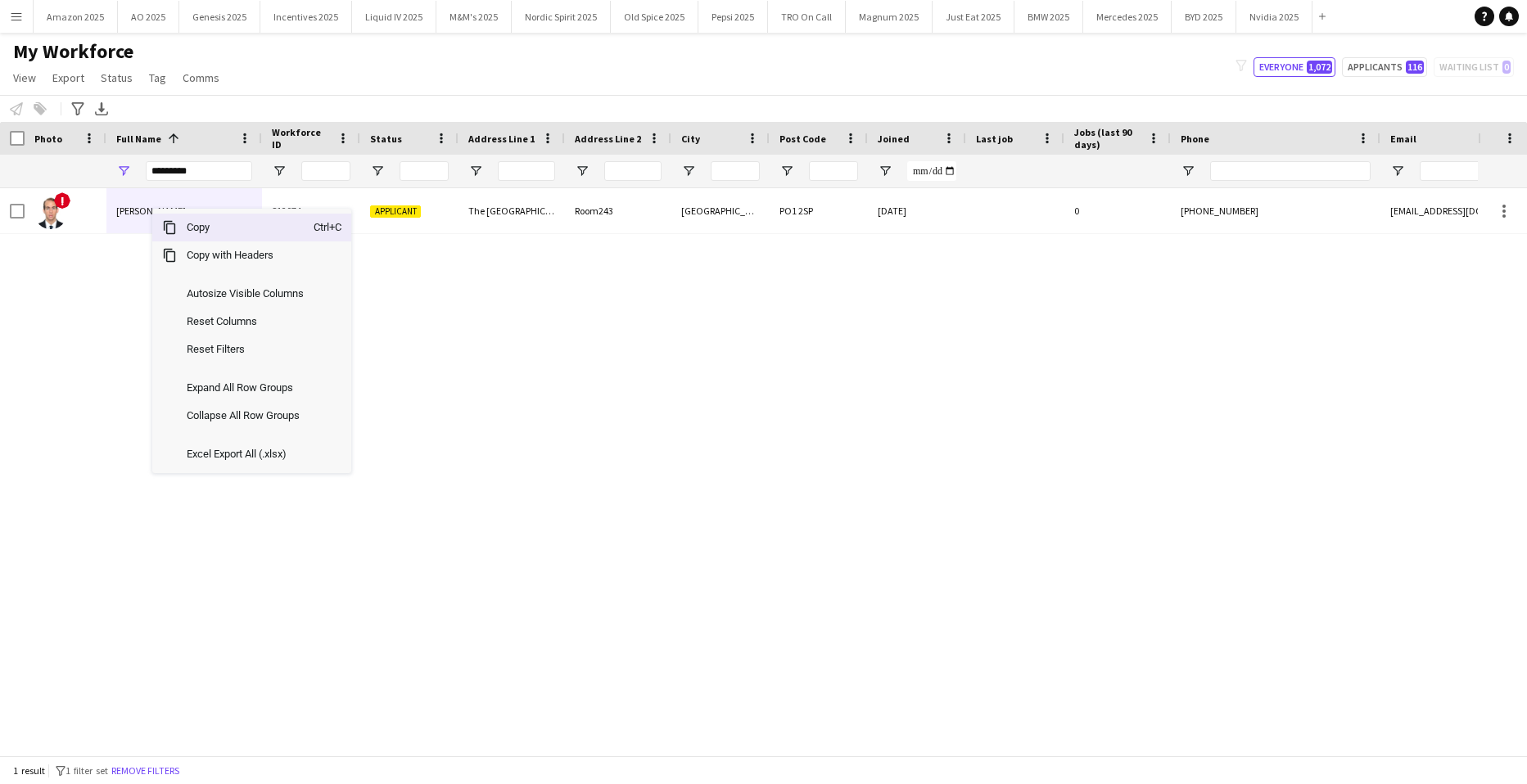
click at [184, 227] on span "Copy" at bounding box center [245, 227] width 137 height 28
click at [188, 228] on span "Copy" at bounding box center [239, 223] width 137 height 28
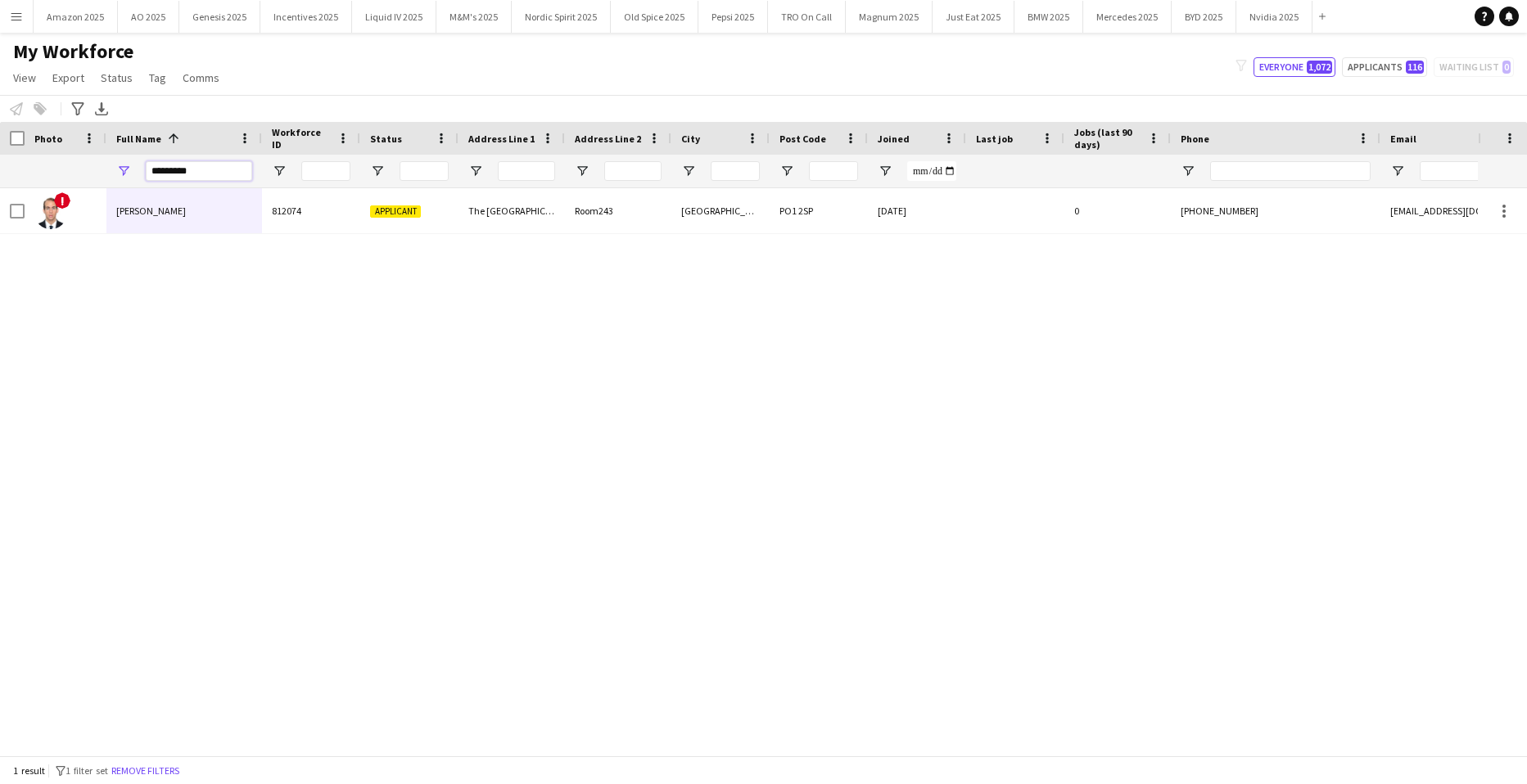
drag, startPoint x: 191, startPoint y: 169, endPoint x: -42, endPoint y: 192, distance: 234.1
click at [0, 192] on html "Menu Boards Boards Boards All jobs Status Workforce Workforce My Workforce Recr…" at bounding box center [763, 392] width 1527 height 784
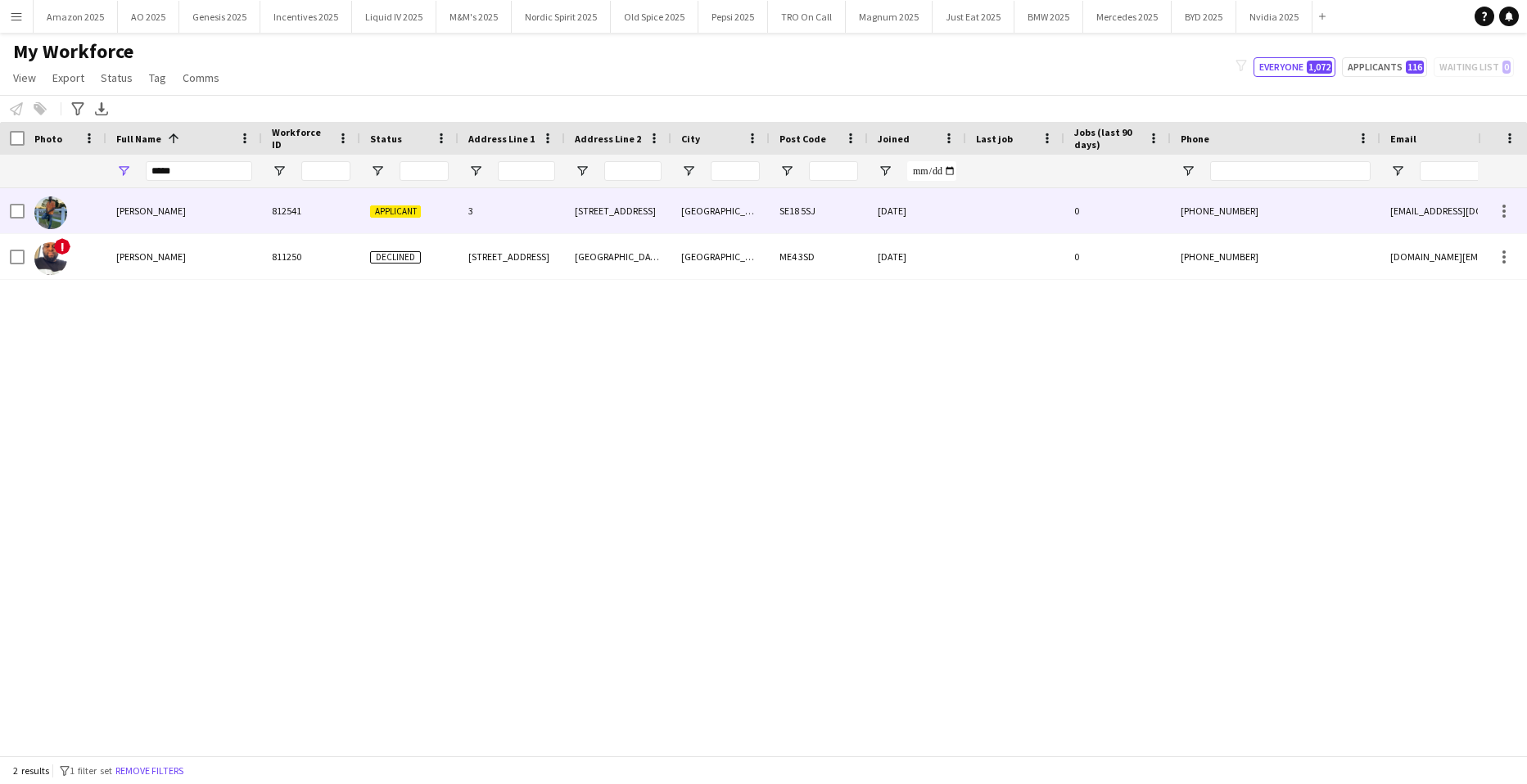
click at [159, 215] on span "[PERSON_NAME]" at bounding box center [151, 210] width 70 height 12
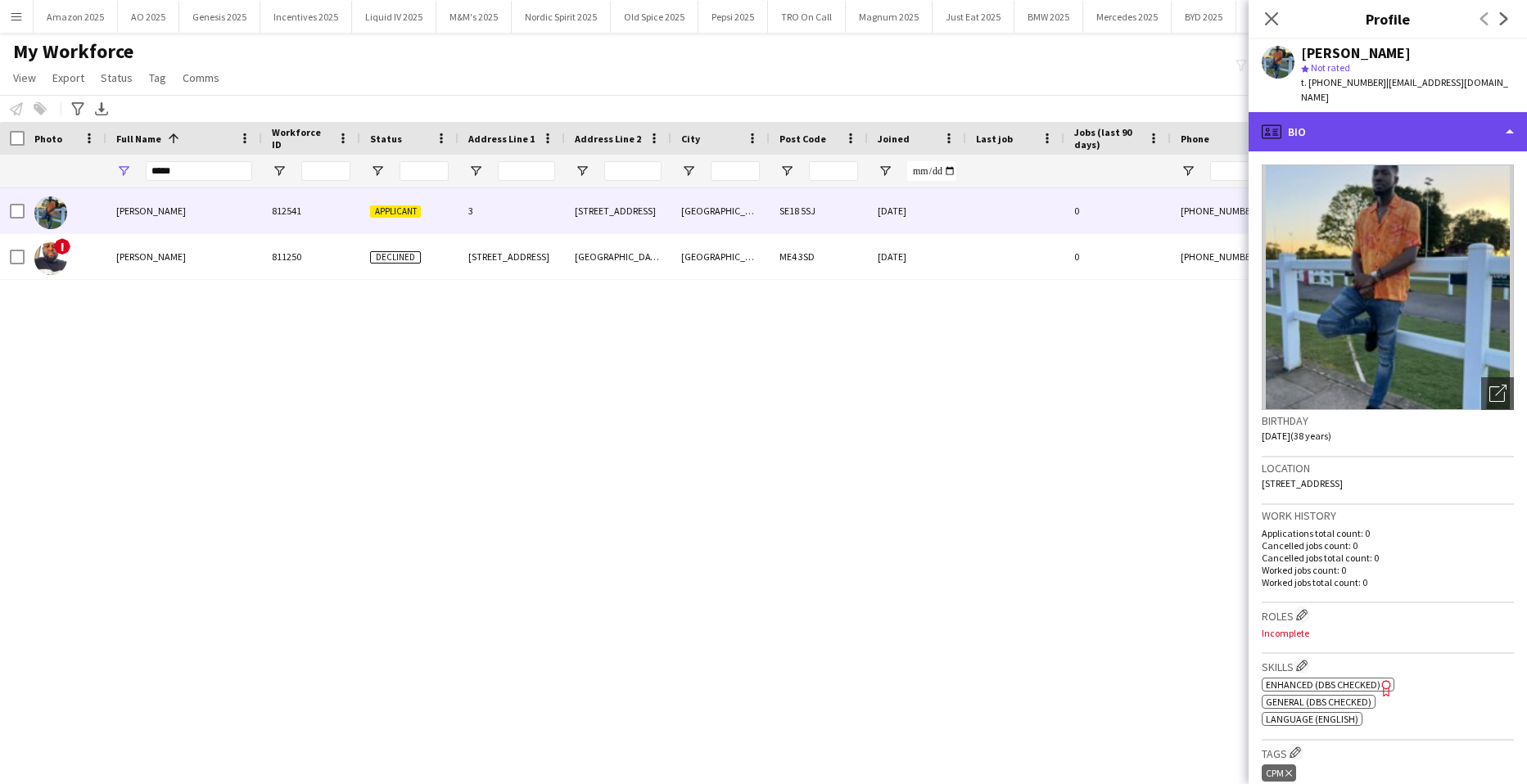
click at [1426, 125] on div "profile Bio" at bounding box center [1388, 131] width 278 height 39
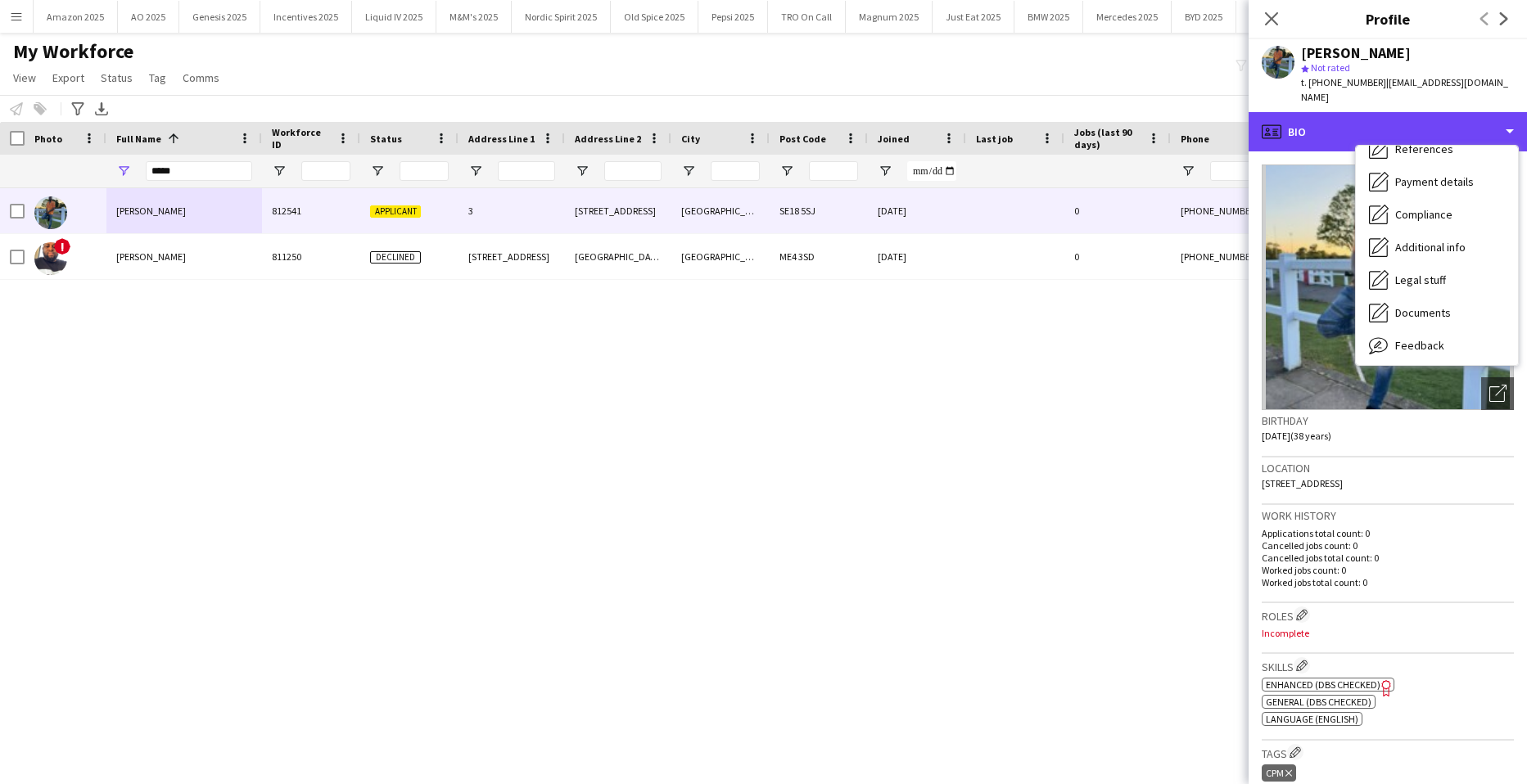
scroll to position [220, 0]
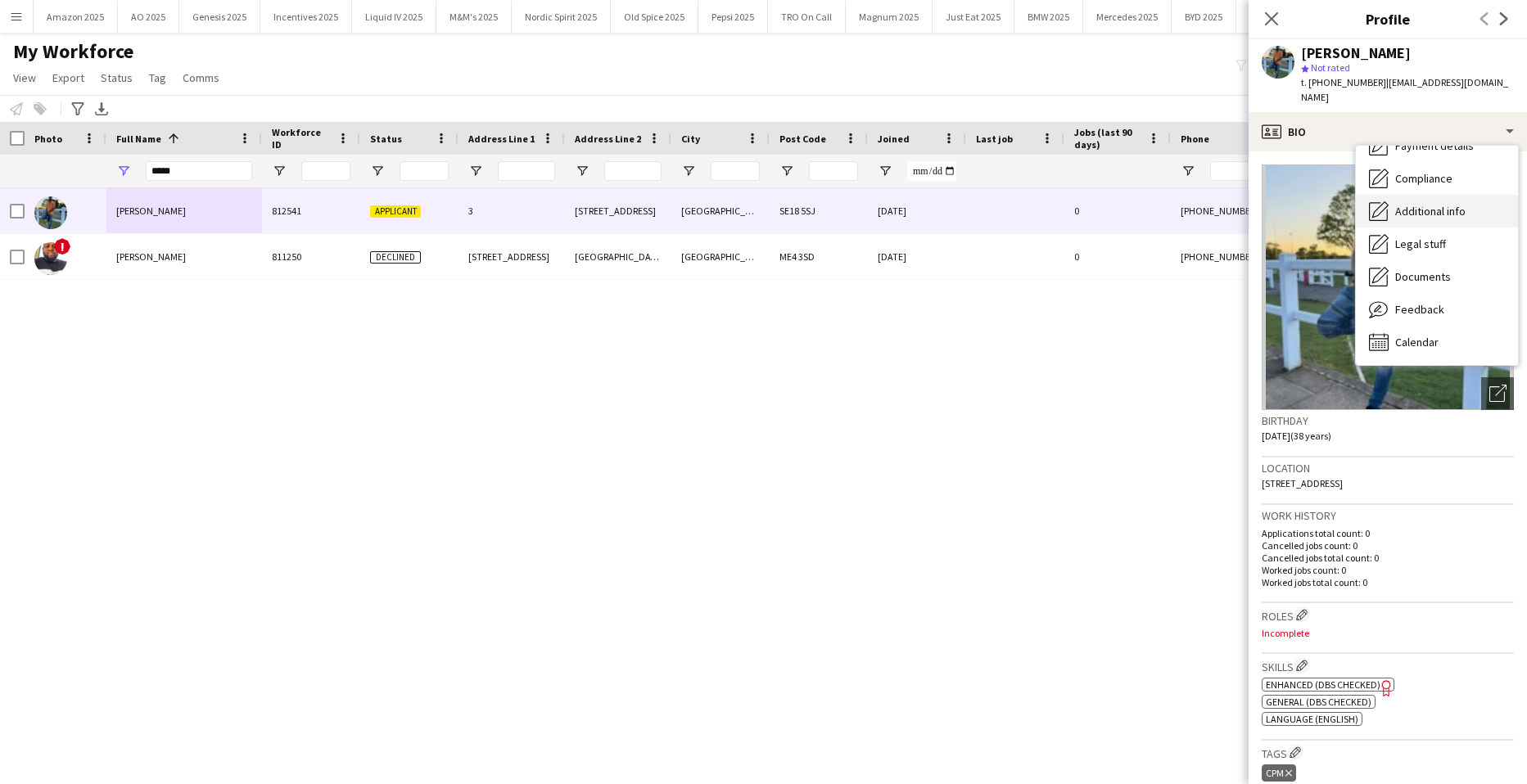
click at [1427, 203] on span "Additional info" at bounding box center [1430, 210] width 70 height 14
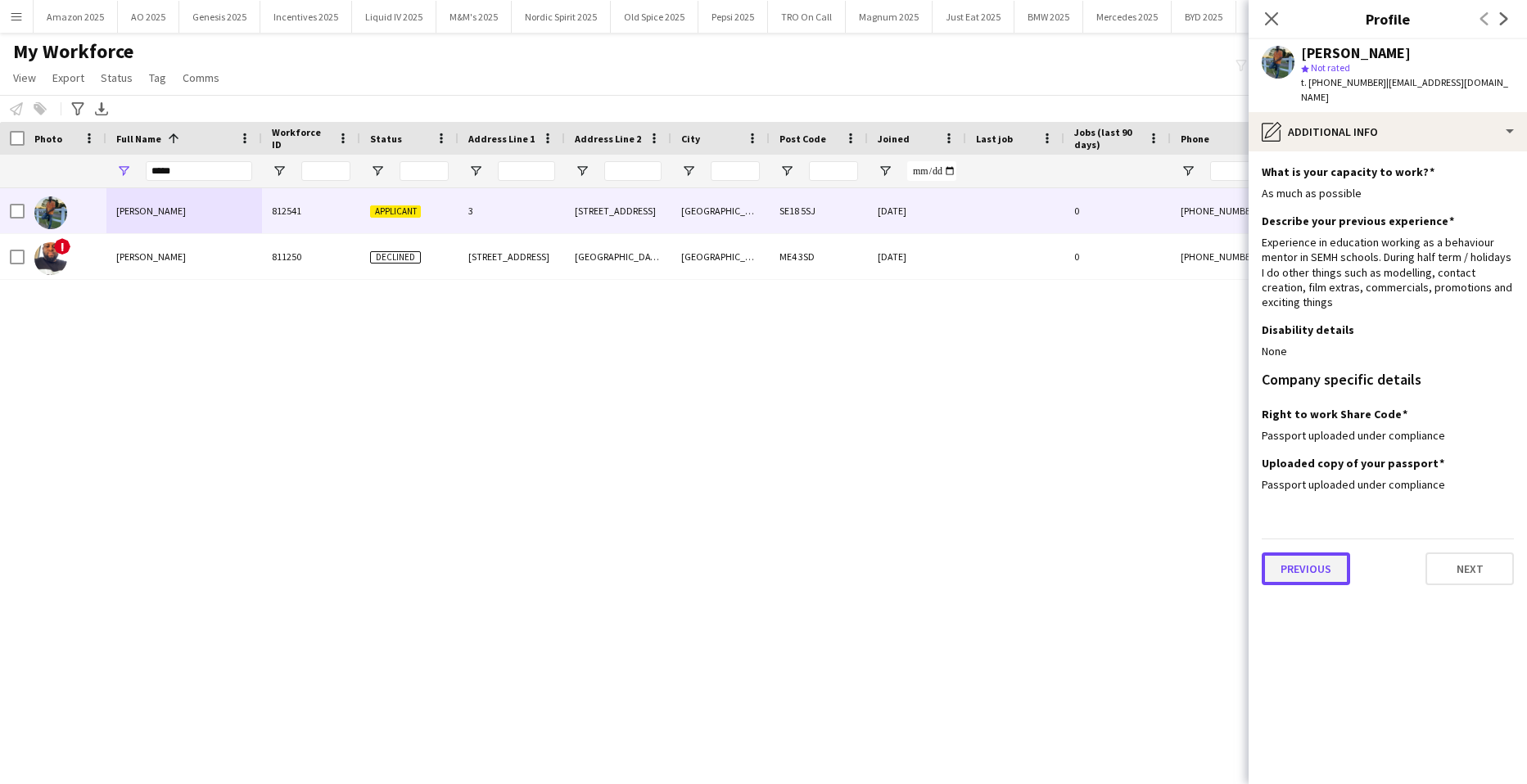
click at [1315, 553] on button "Previous" at bounding box center [1306, 569] width 88 height 33
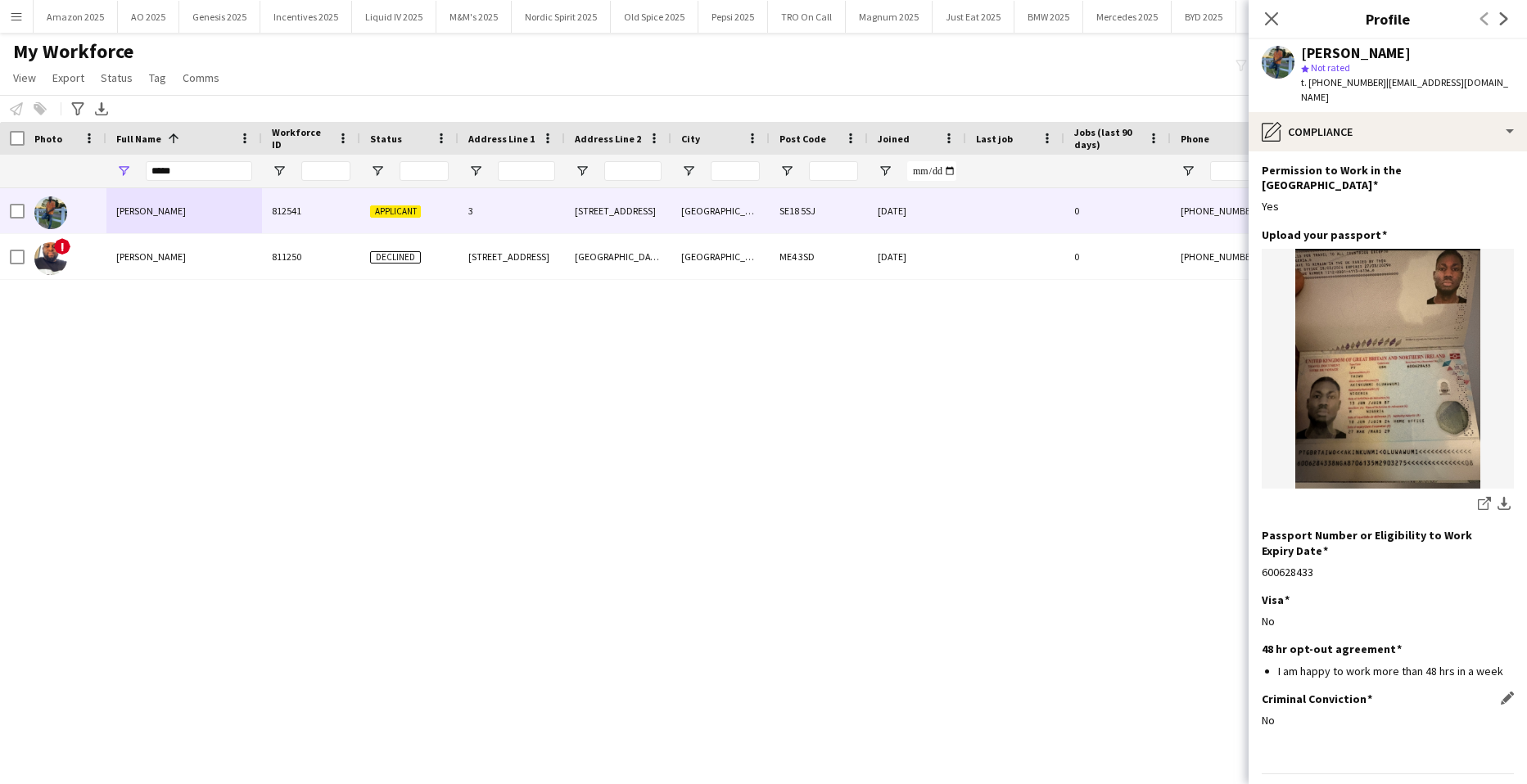
scroll to position [70, 0]
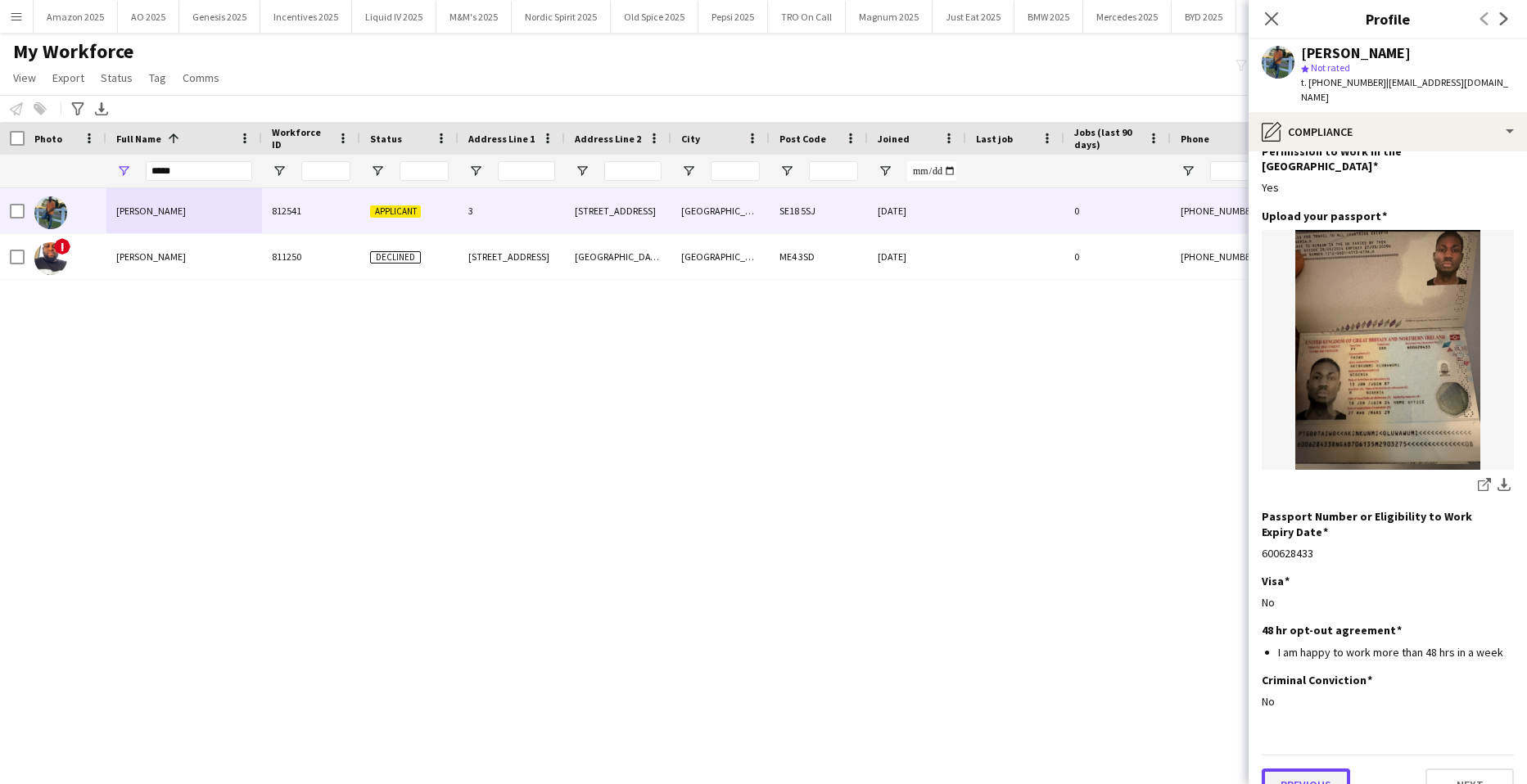
click at [1325, 769] on button "Previous" at bounding box center [1306, 785] width 88 height 33
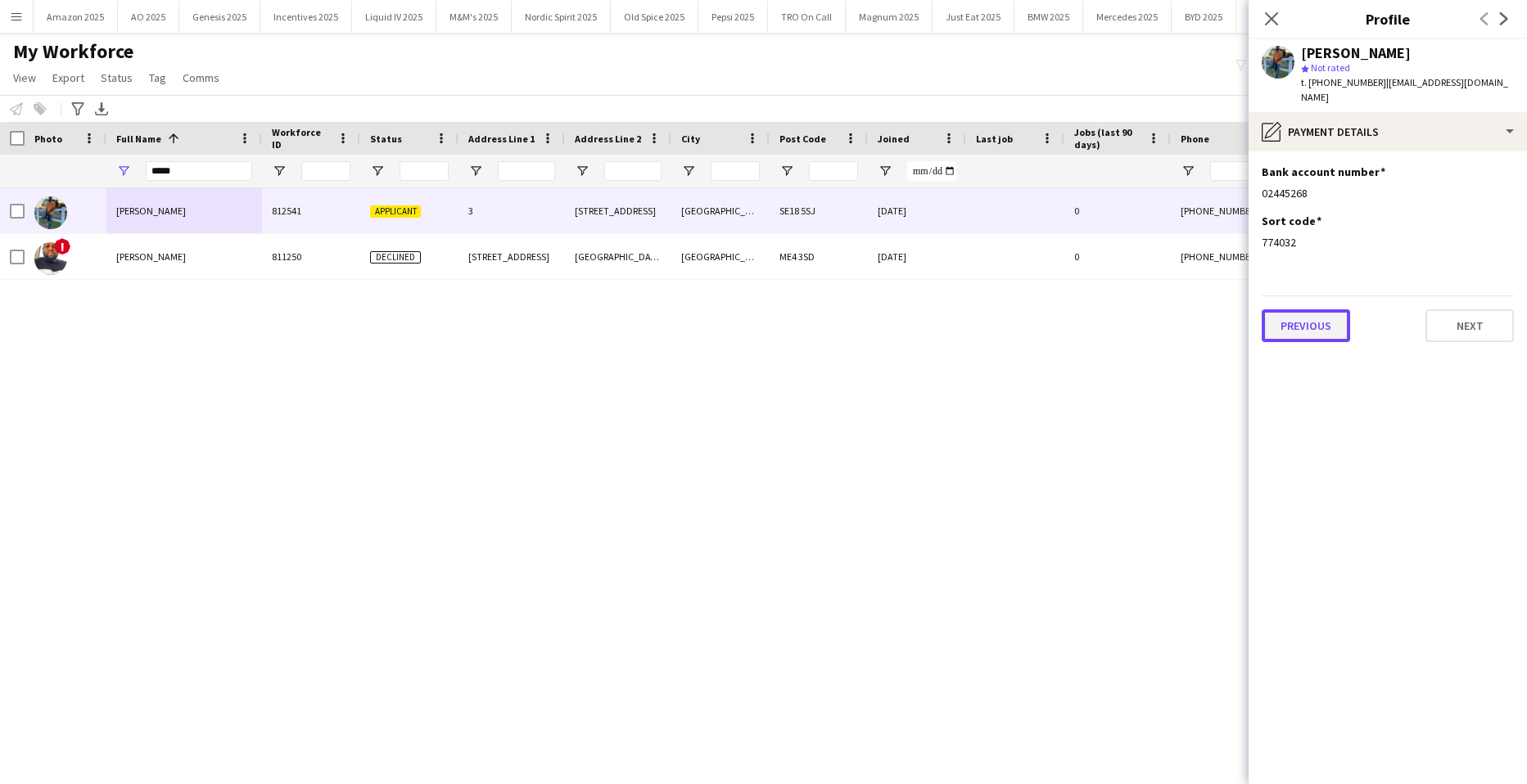
click at [1308, 310] on button "Previous" at bounding box center [1306, 326] width 88 height 33
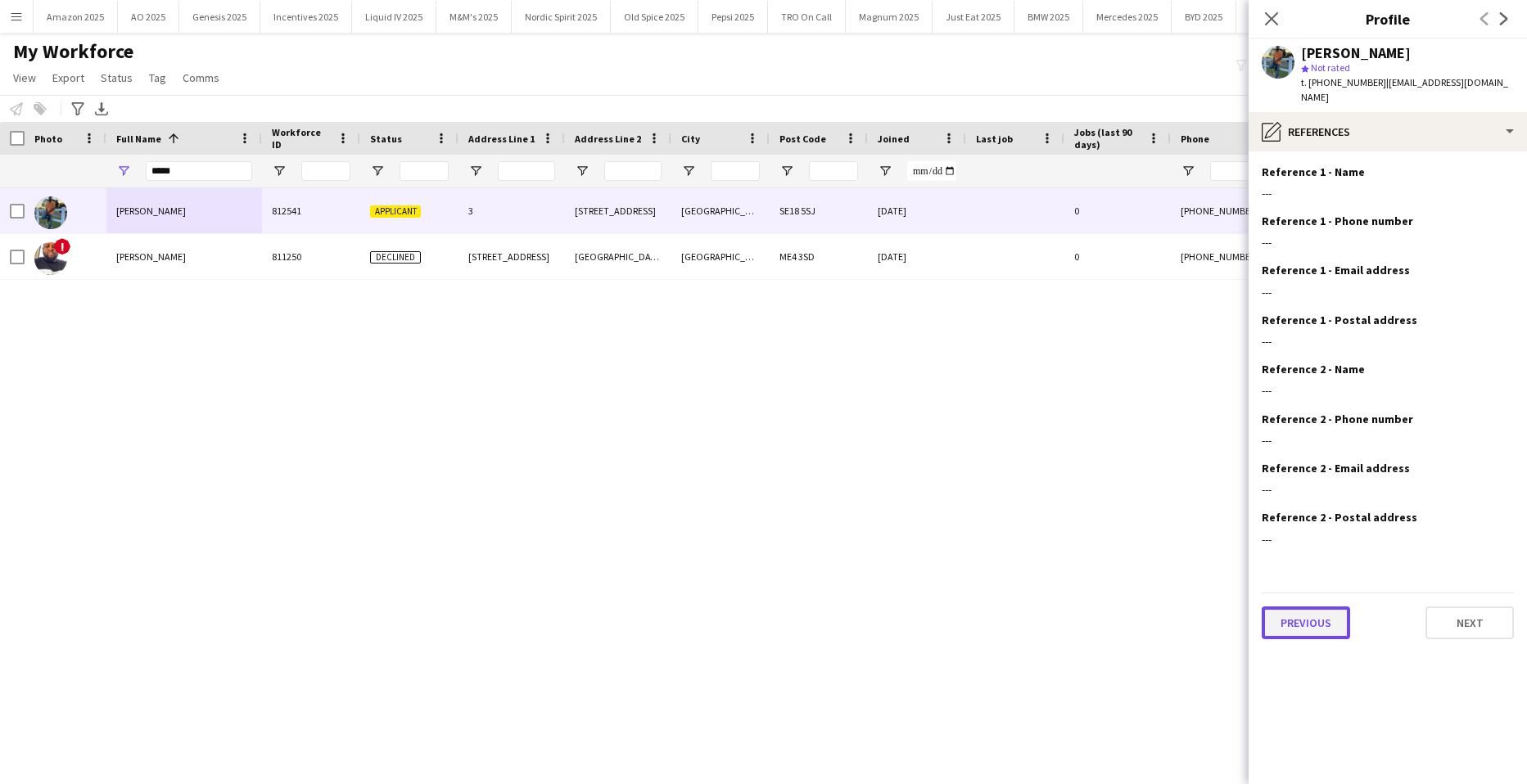
click at [1313, 620] on button "Previous" at bounding box center [1306, 623] width 88 height 33
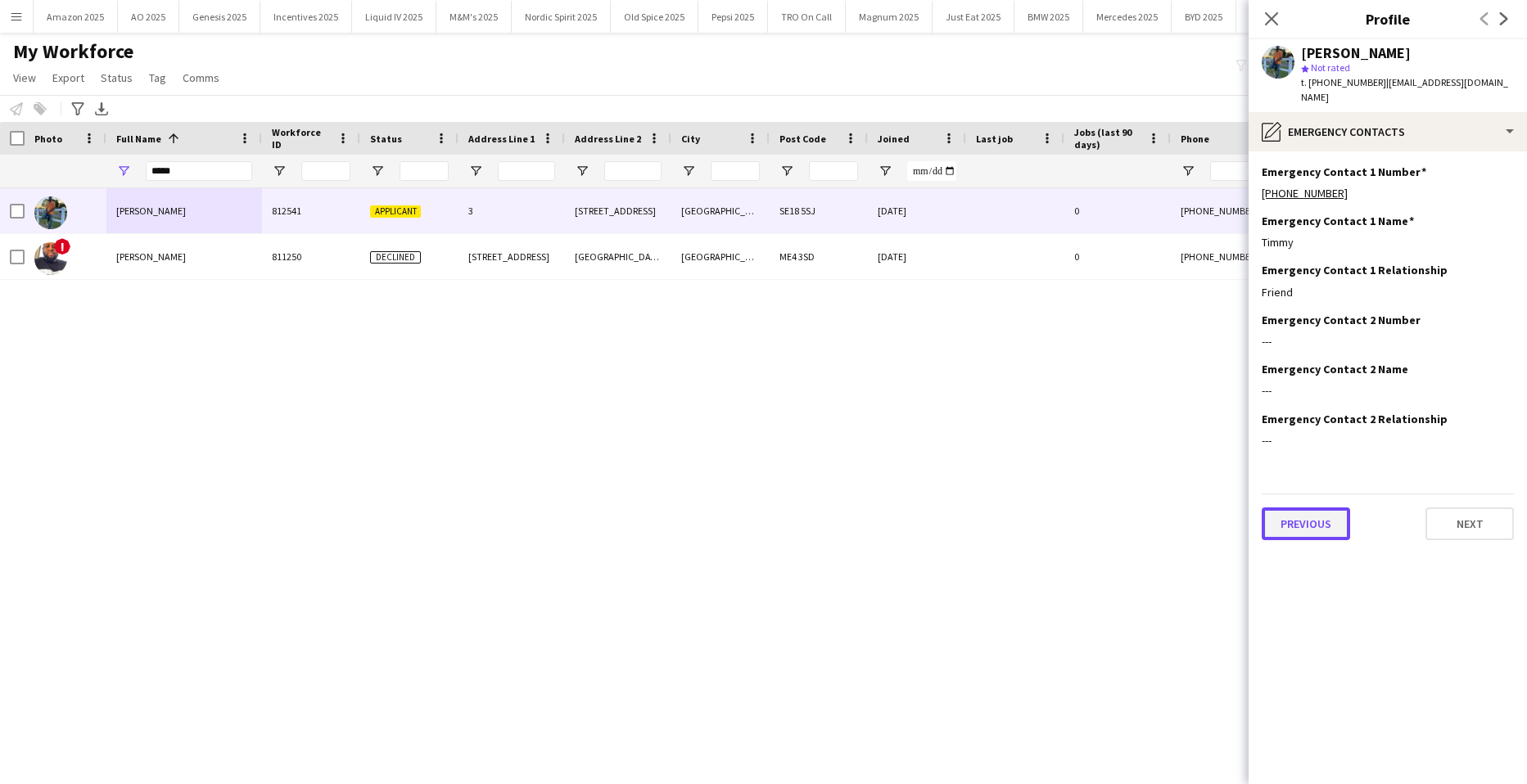
click at [1331, 508] on button "Previous" at bounding box center [1306, 524] width 88 height 33
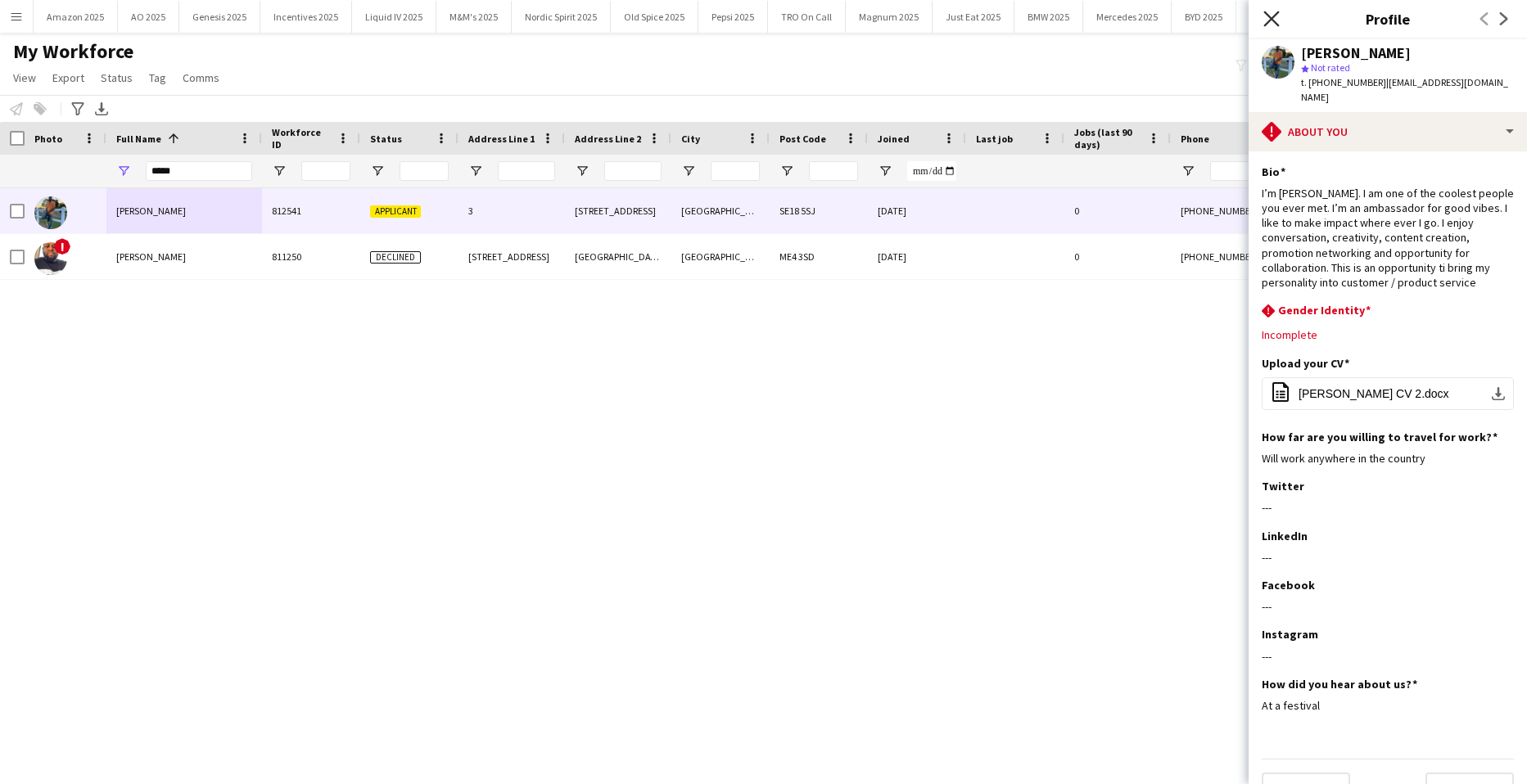
click at [1271, 24] on icon "Close pop-in" at bounding box center [1272, 18] width 15 height 15
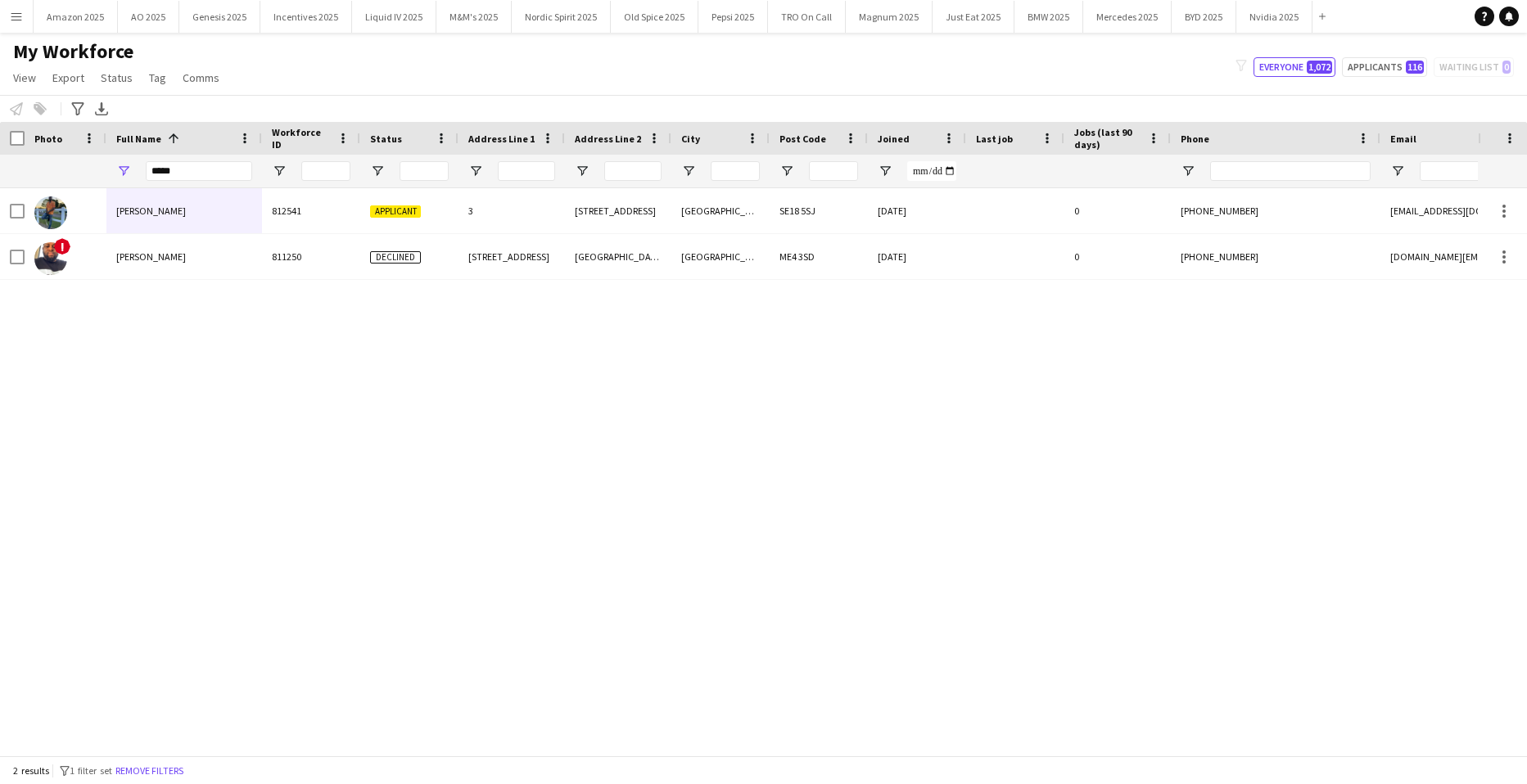
drag, startPoint x: 201, startPoint y: 182, endPoint x: -42, endPoint y: 154, distance: 244.6
click at [0, 154] on html "Menu Boards Boards Boards All jobs Status Workforce Workforce My Workforce Recr…" at bounding box center [763, 392] width 1527 height 784
drag, startPoint x: 196, startPoint y: 171, endPoint x: -42, endPoint y: 173, distance: 238.0
click at [0, 173] on html "Menu Boards Boards Boards All jobs Status Workforce Workforce My Workforce Recr…" at bounding box center [763, 392] width 1527 height 784
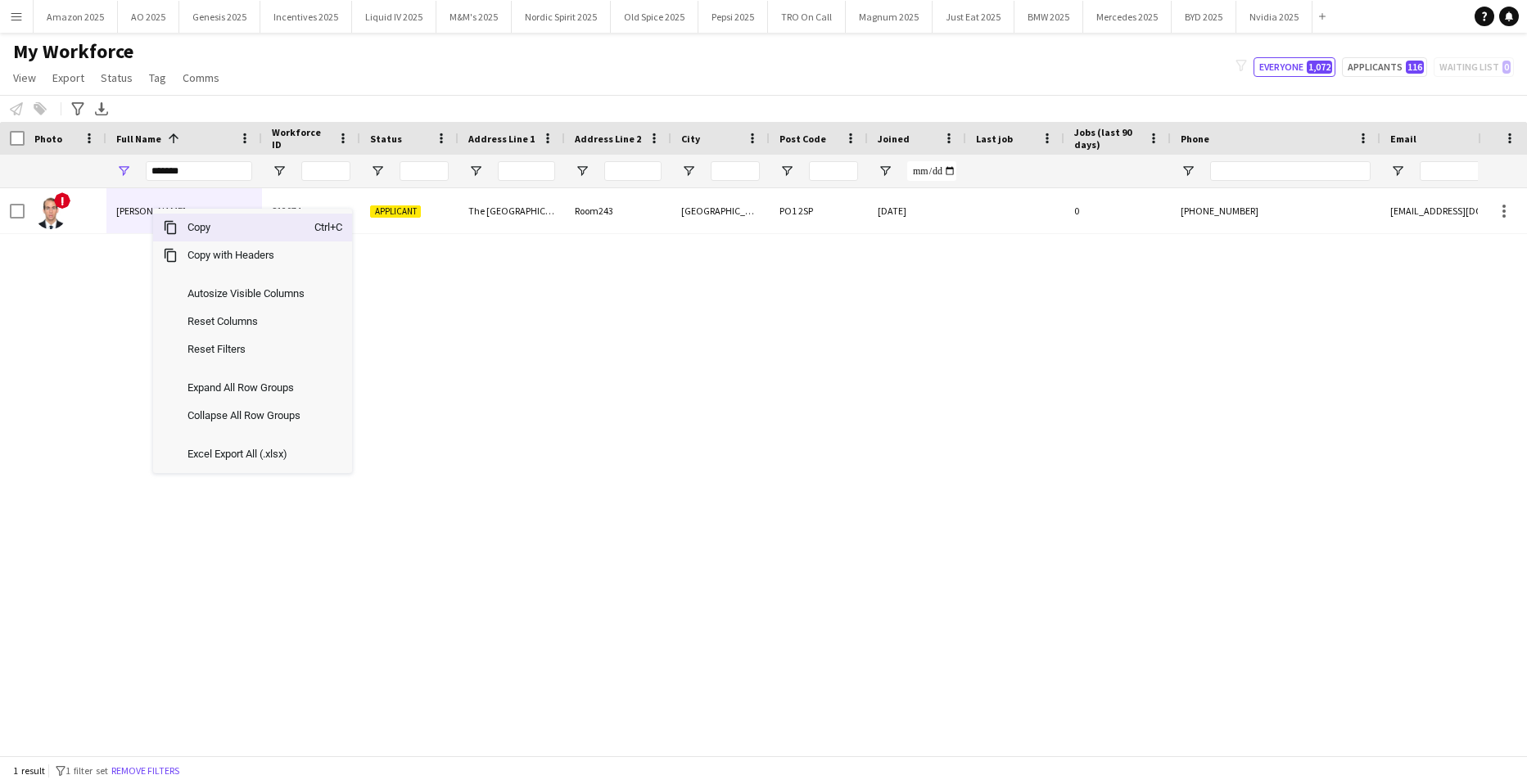
click at [185, 230] on span "Copy" at bounding box center [246, 227] width 137 height 28
click at [199, 226] on span "Copy" at bounding box center [265, 226] width 137 height 28
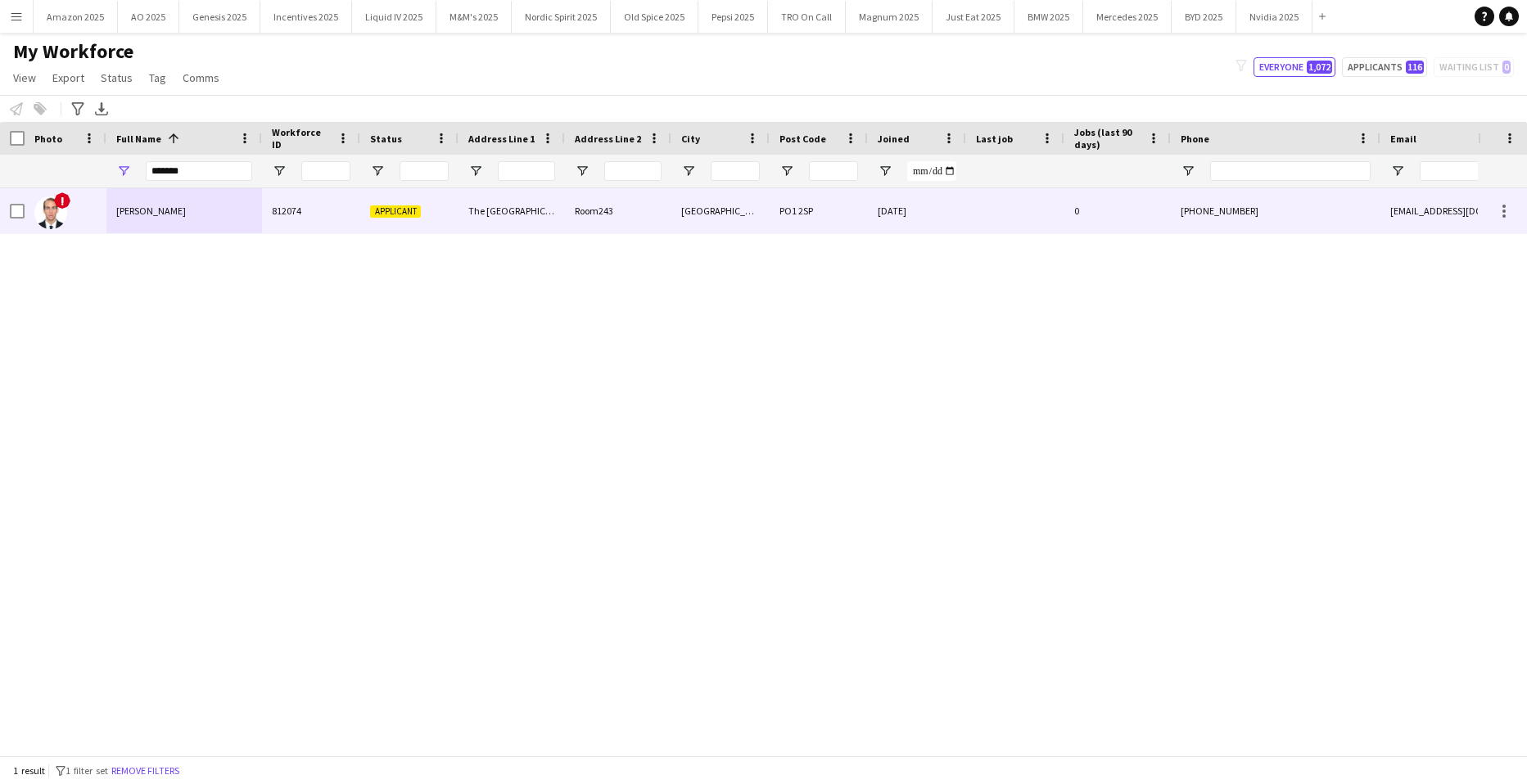
drag, startPoint x: 143, startPoint y: 203, endPoint x: 179, endPoint y: 243, distance: 53.8
click at [144, 203] on div "[PERSON_NAME]" at bounding box center [184, 210] width 155 height 45
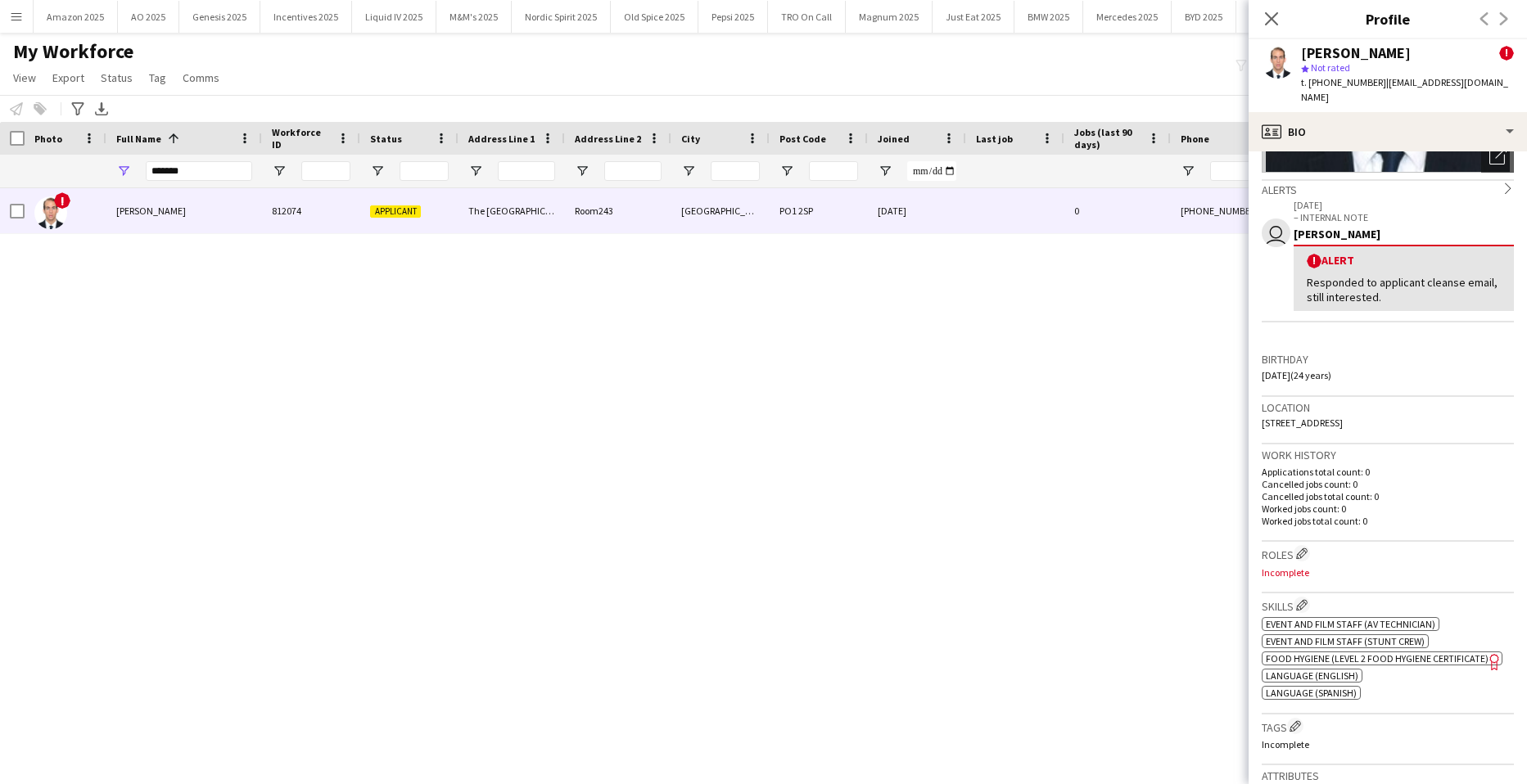
scroll to position [327, 0]
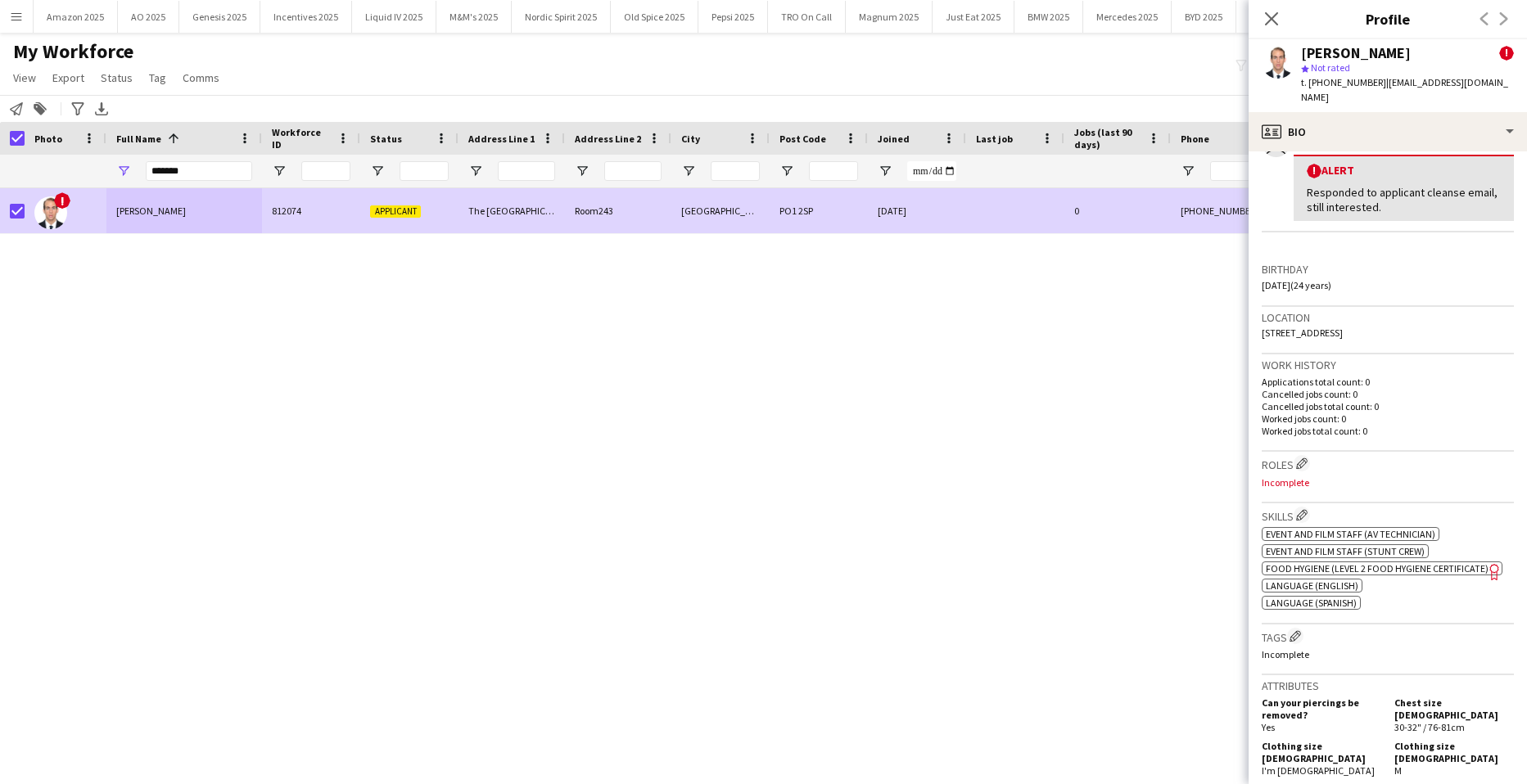
drag, startPoint x: 159, startPoint y: 81, endPoint x: 155, endPoint y: 150, distance: 69.1
click at [159, 82] on span "Tag" at bounding box center [157, 77] width 17 height 14
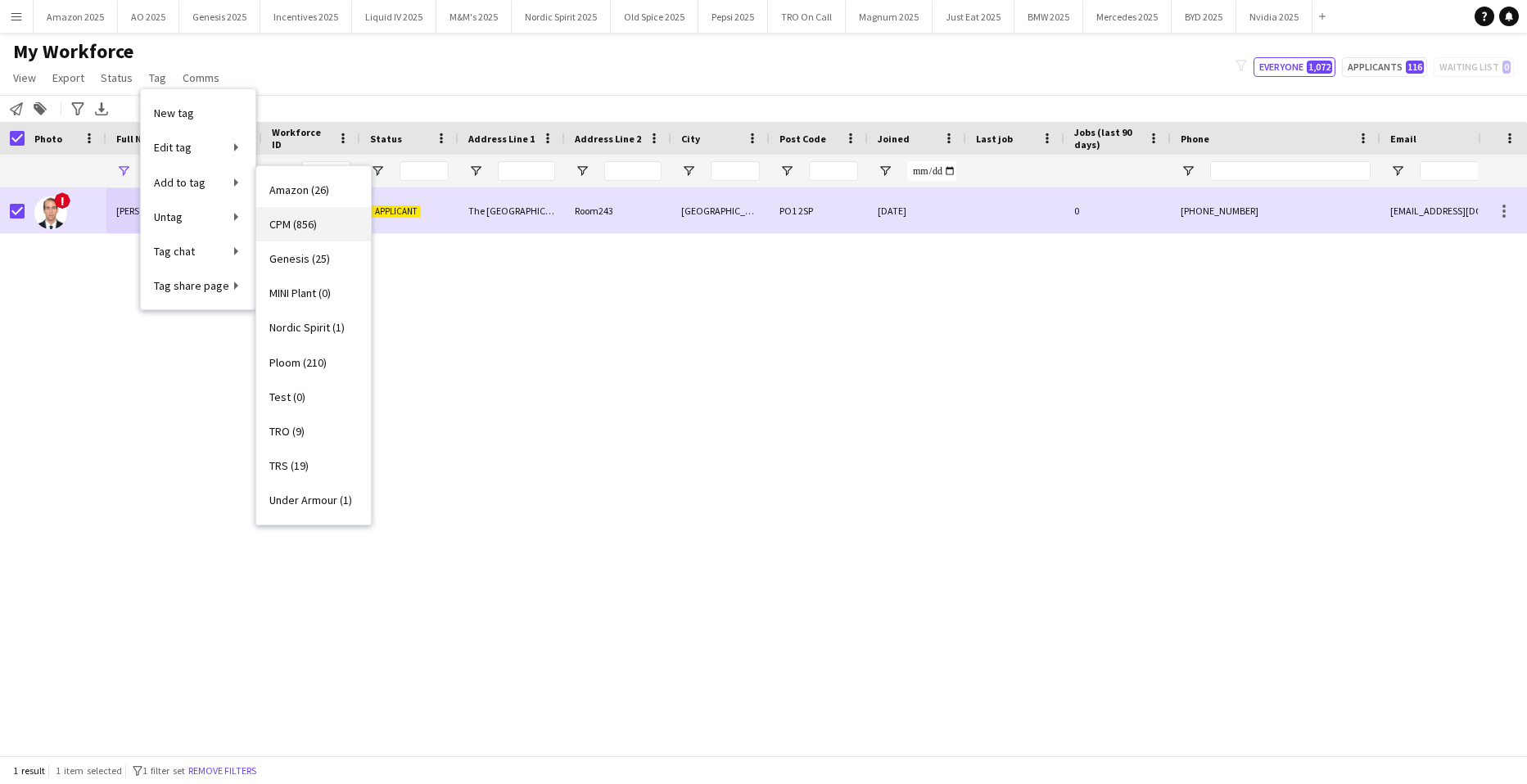
click at [277, 220] on span "CPM (856)" at bounding box center [293, 224] width 47 height 14
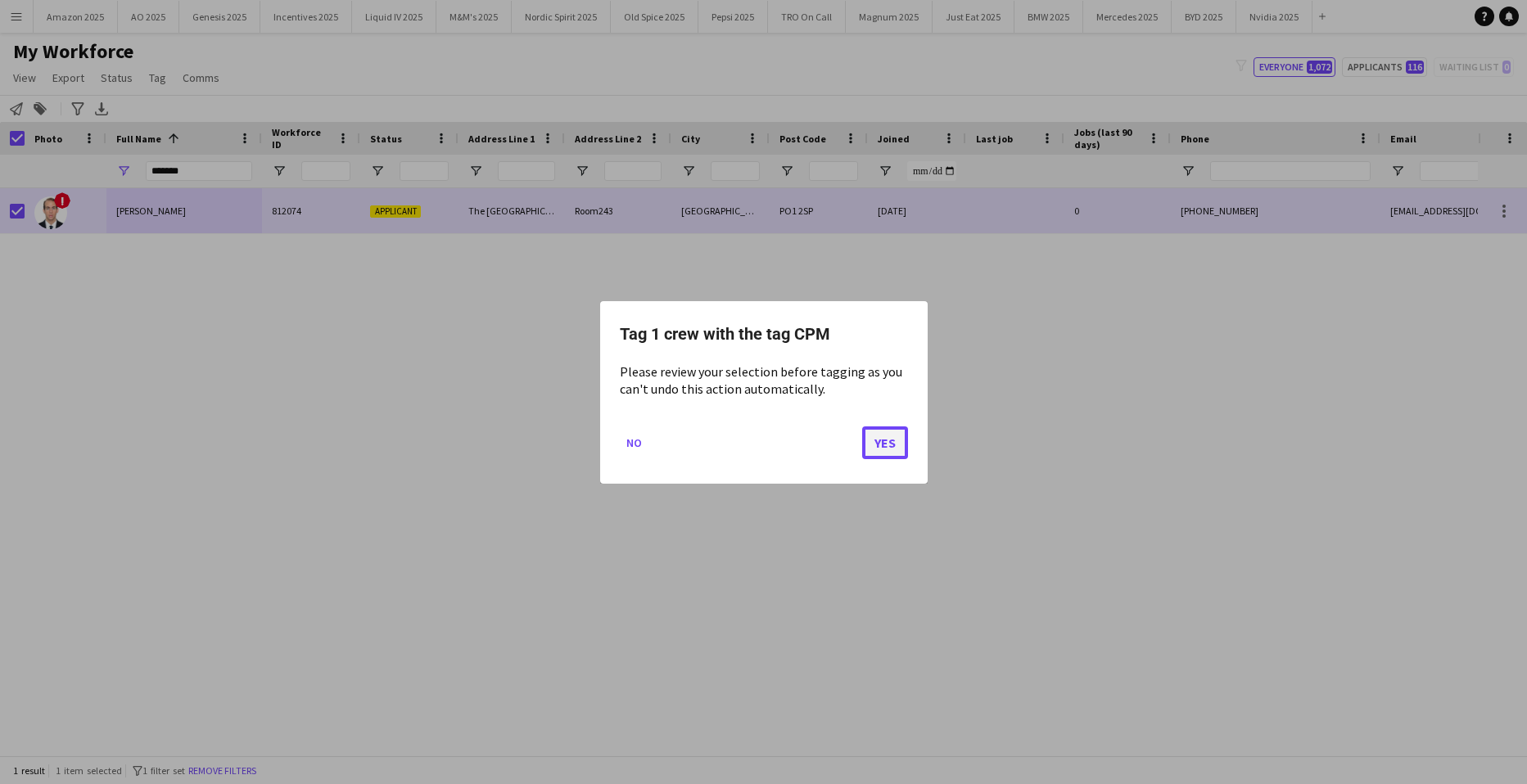
click at [879, 444] on button "Yes" at bounding box center [886, 442] width 46 height 33
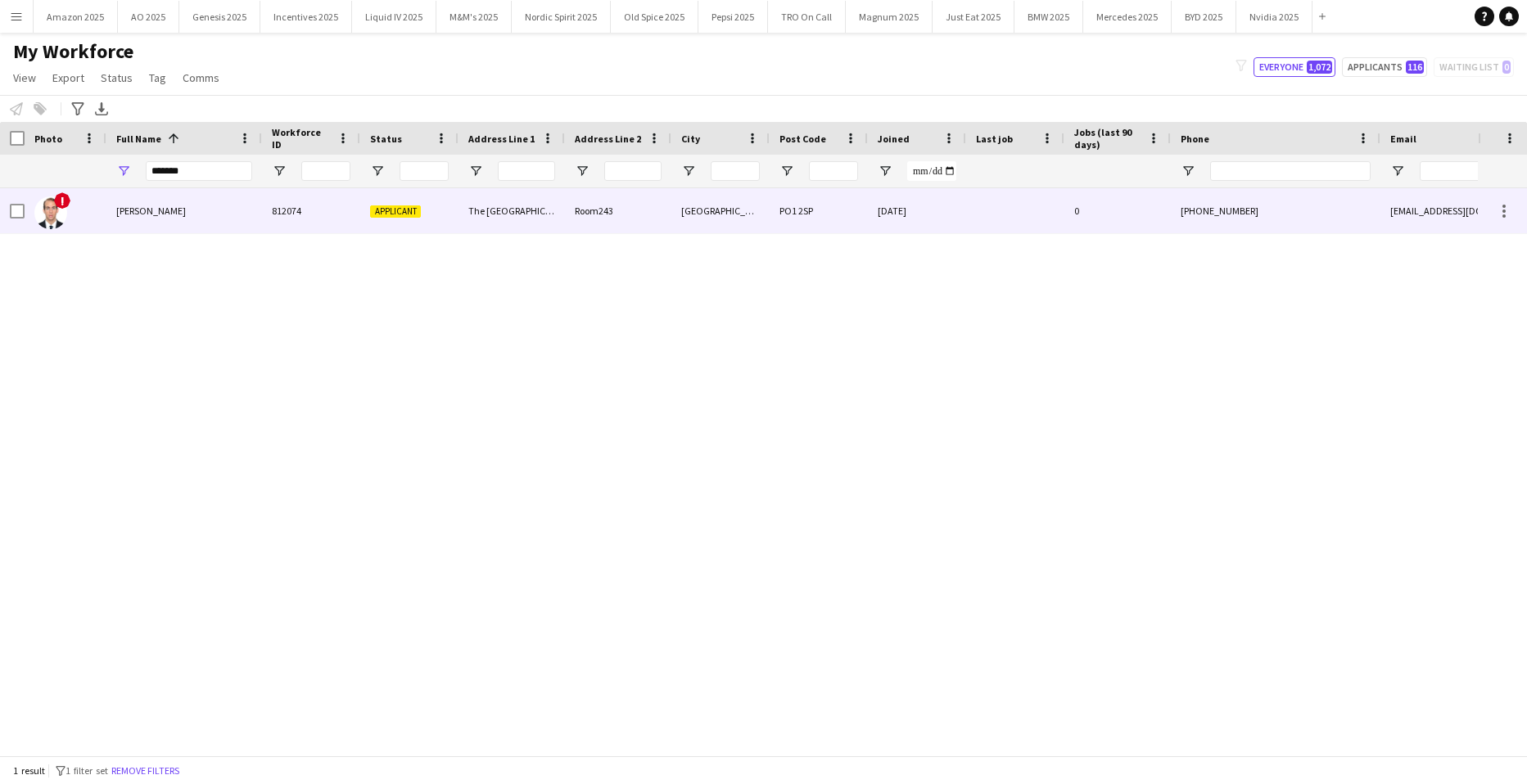
click at [137, 224] on div "[PERSON_NAME]" at bounding box center [184, 210] width 155 height 45
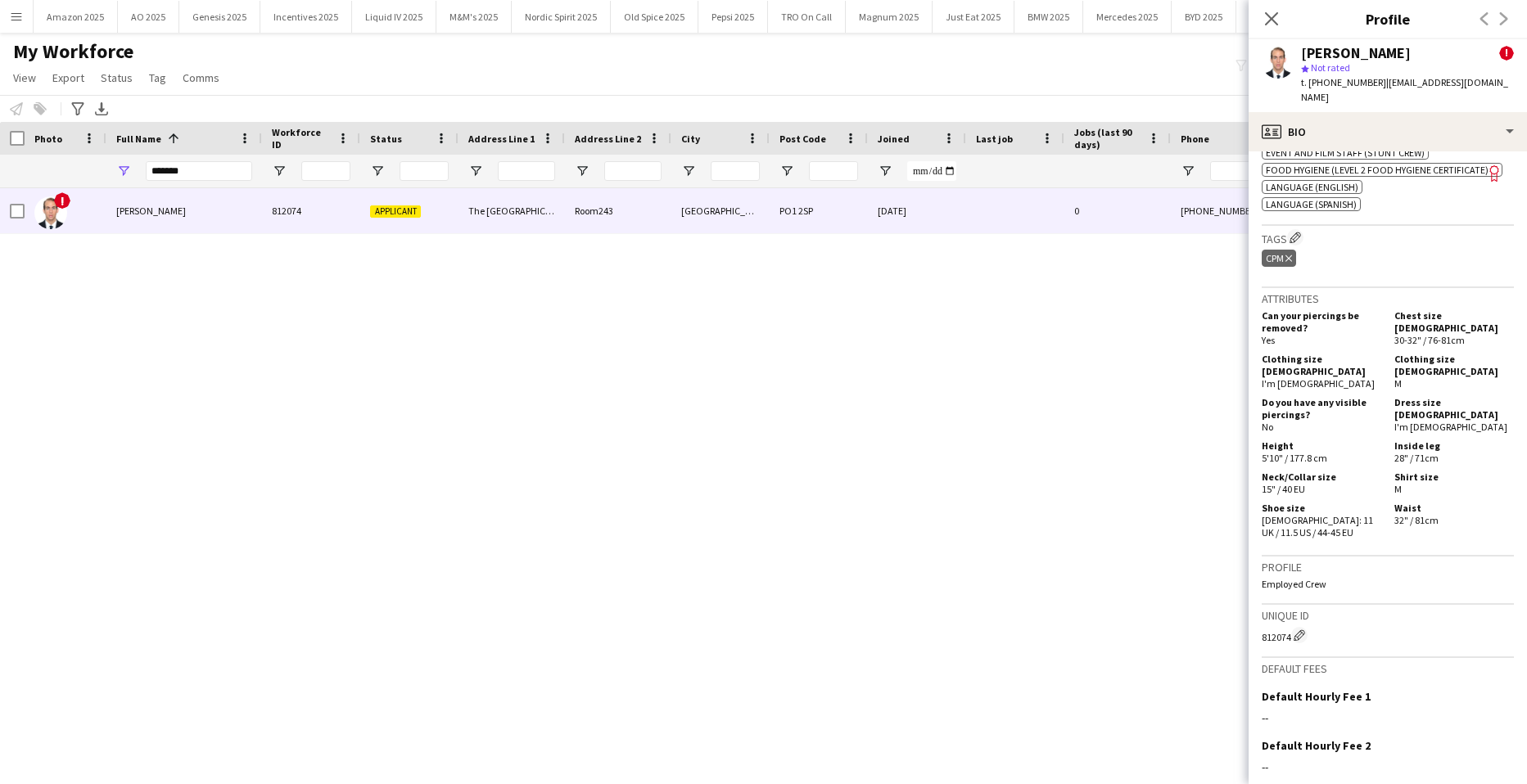
scroll to position [862, 0]
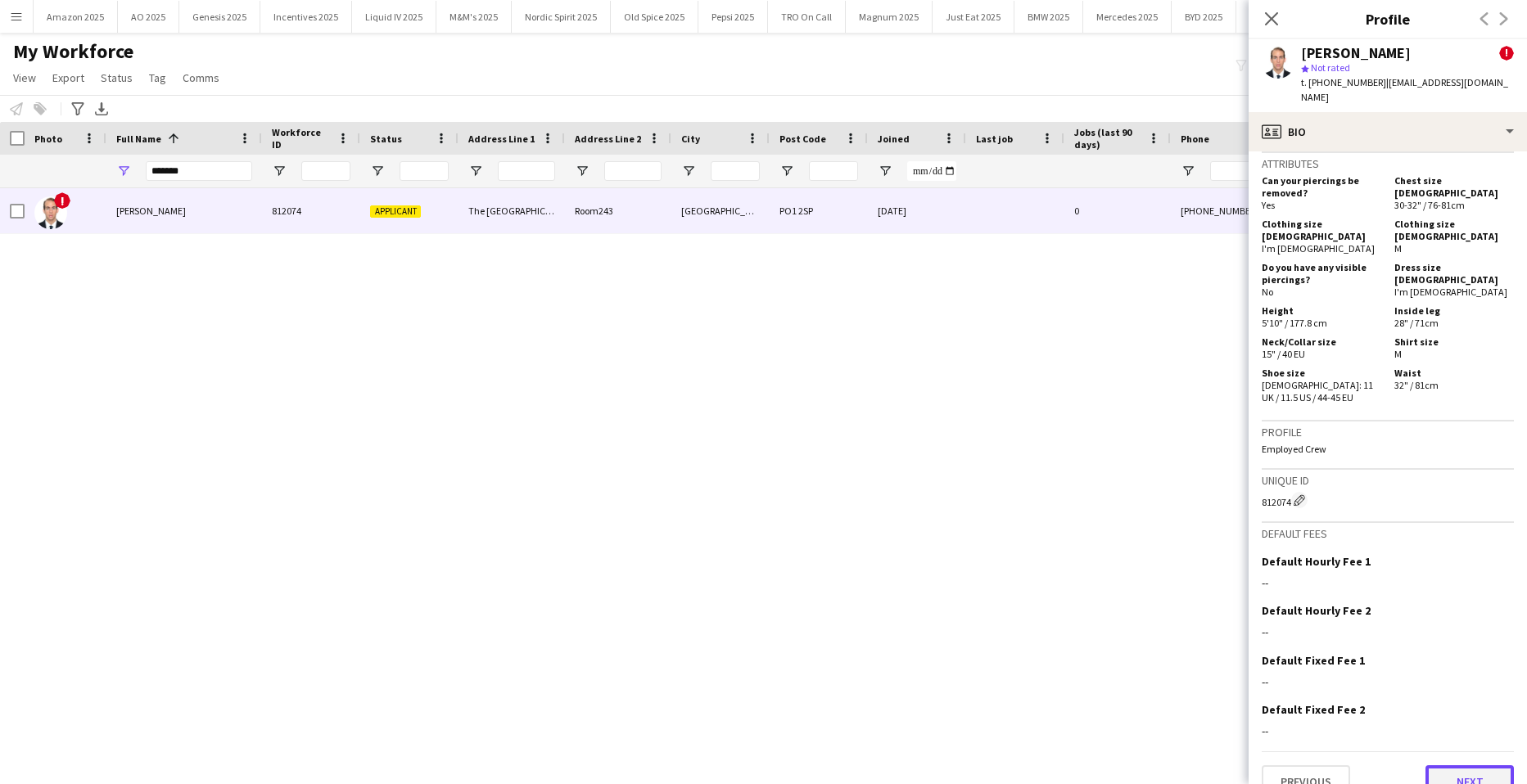
click at [1465, 766] on button "Next" at bounding box center [1470, 782] width 88 height 33
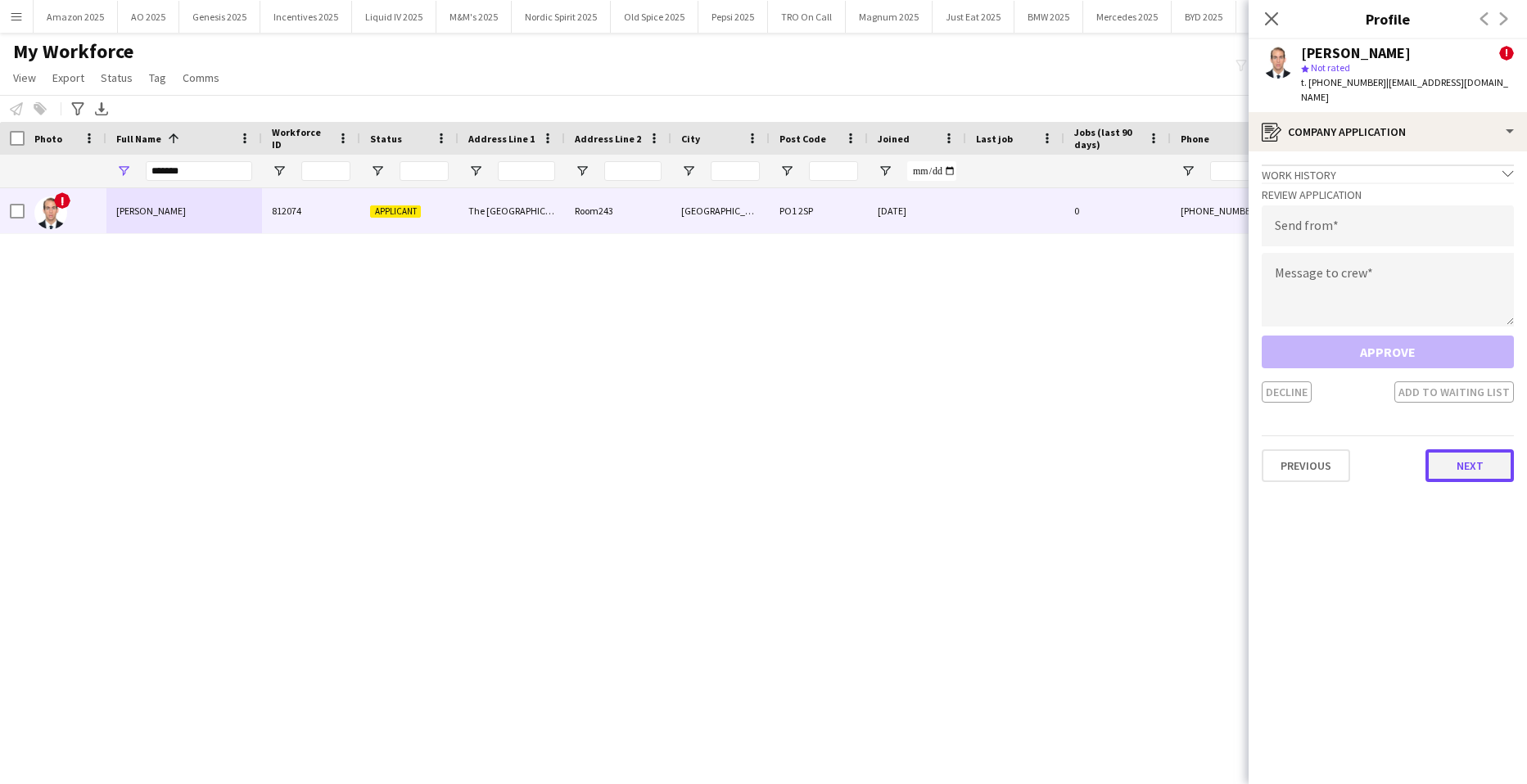
click at [1450, 466] on button "Next" at bounding box center [1470, 465] width 88 height 33
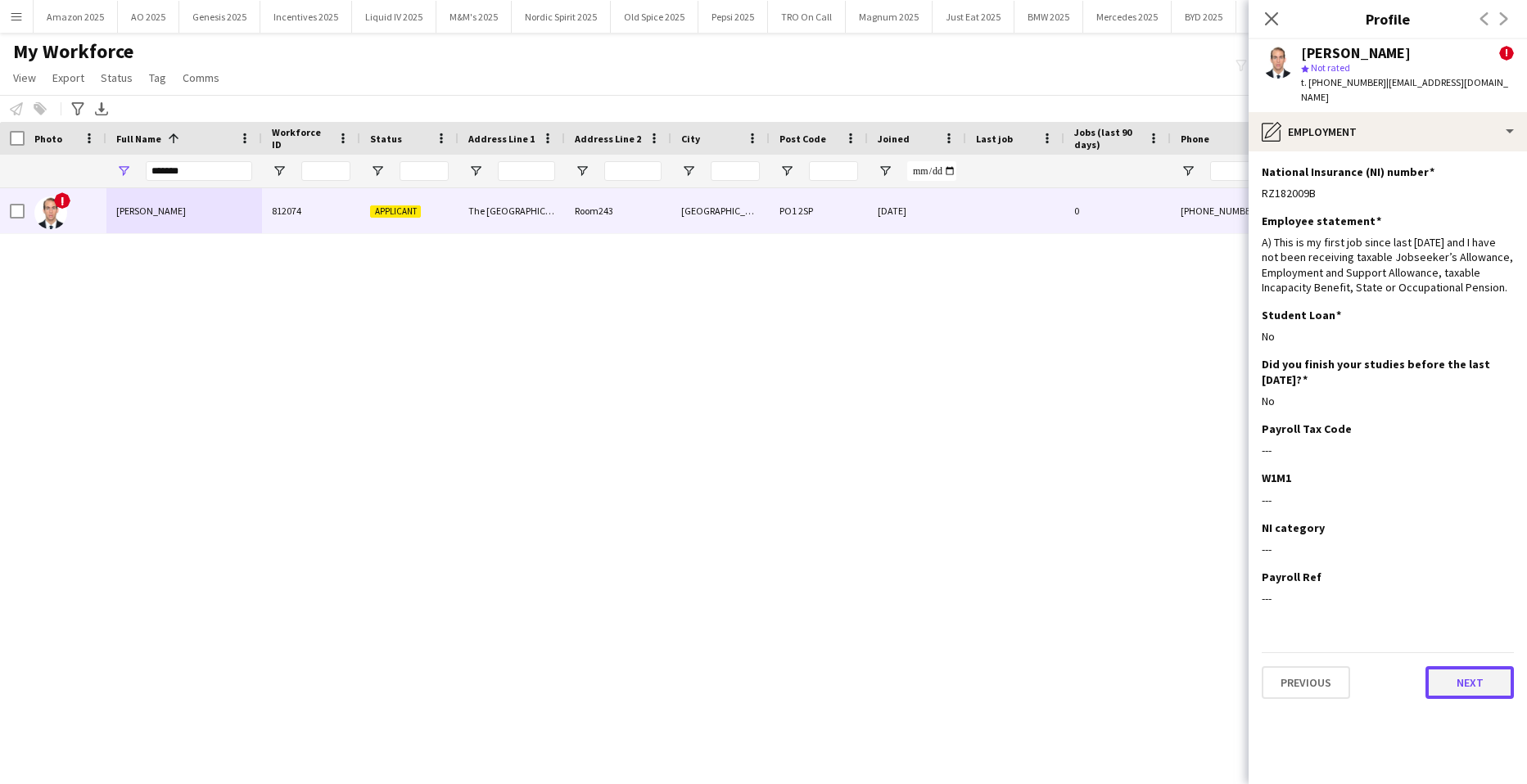
click at [1466, 667] on button "Next" at bounding box center [1470, 683] width 88 height 33
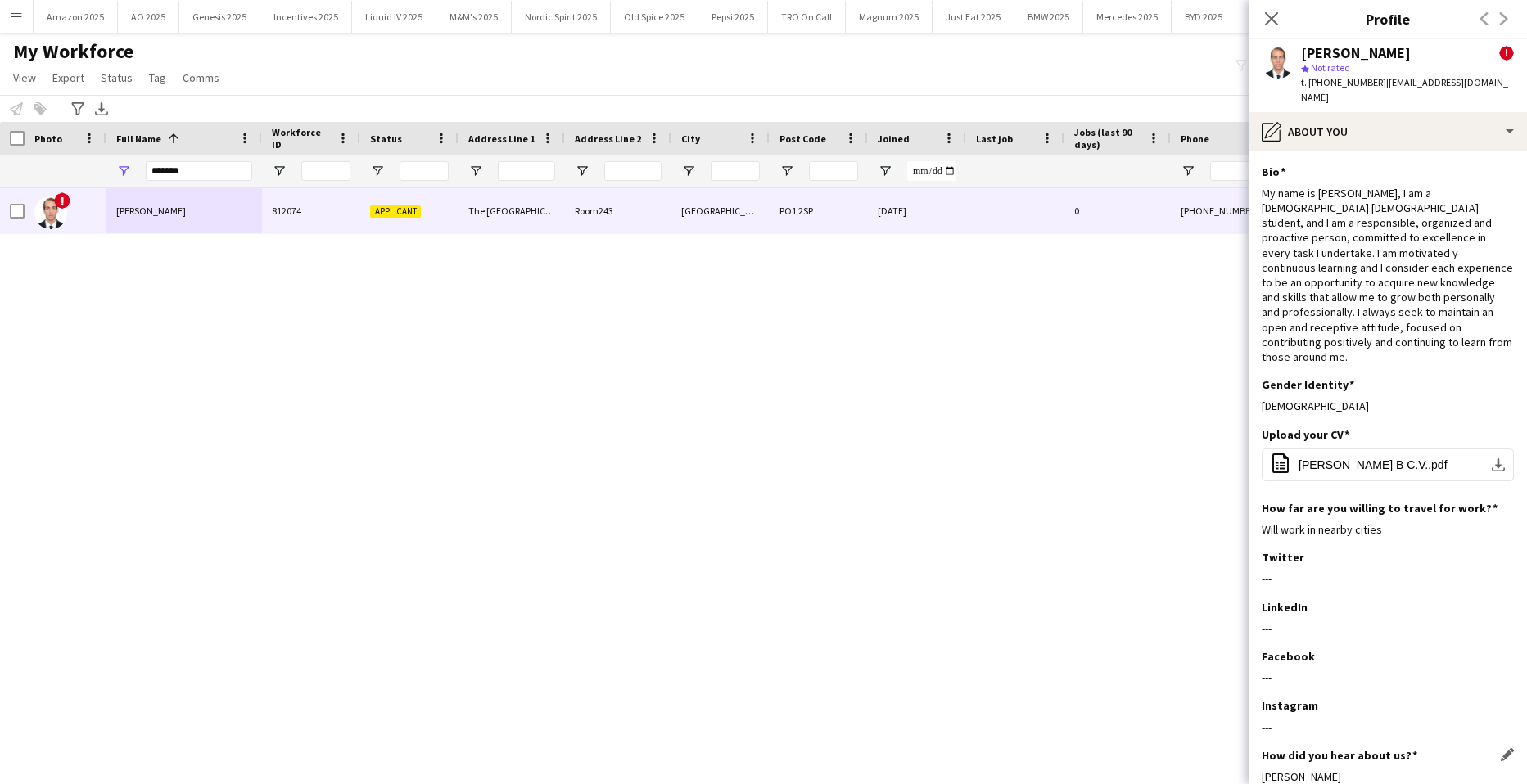
scroll to position [76, 0]
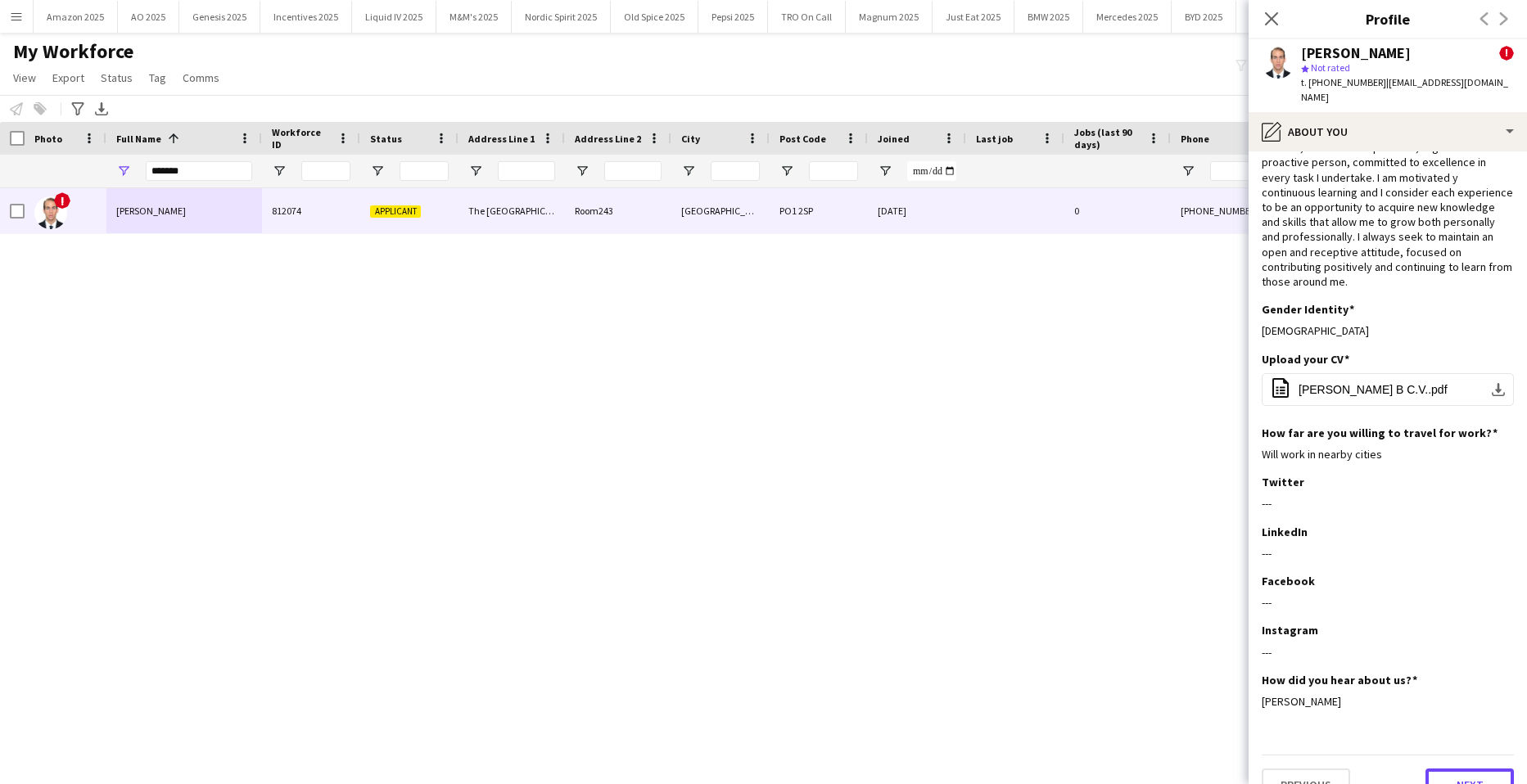
drag, startPoint x: 1473, startPoint y: 763, endPoint x: 1449, endPoint y: 689, distance: 77.8
click at [1472, 769] on button "Next" at bounding box center [1470, 785] width 88 height 33
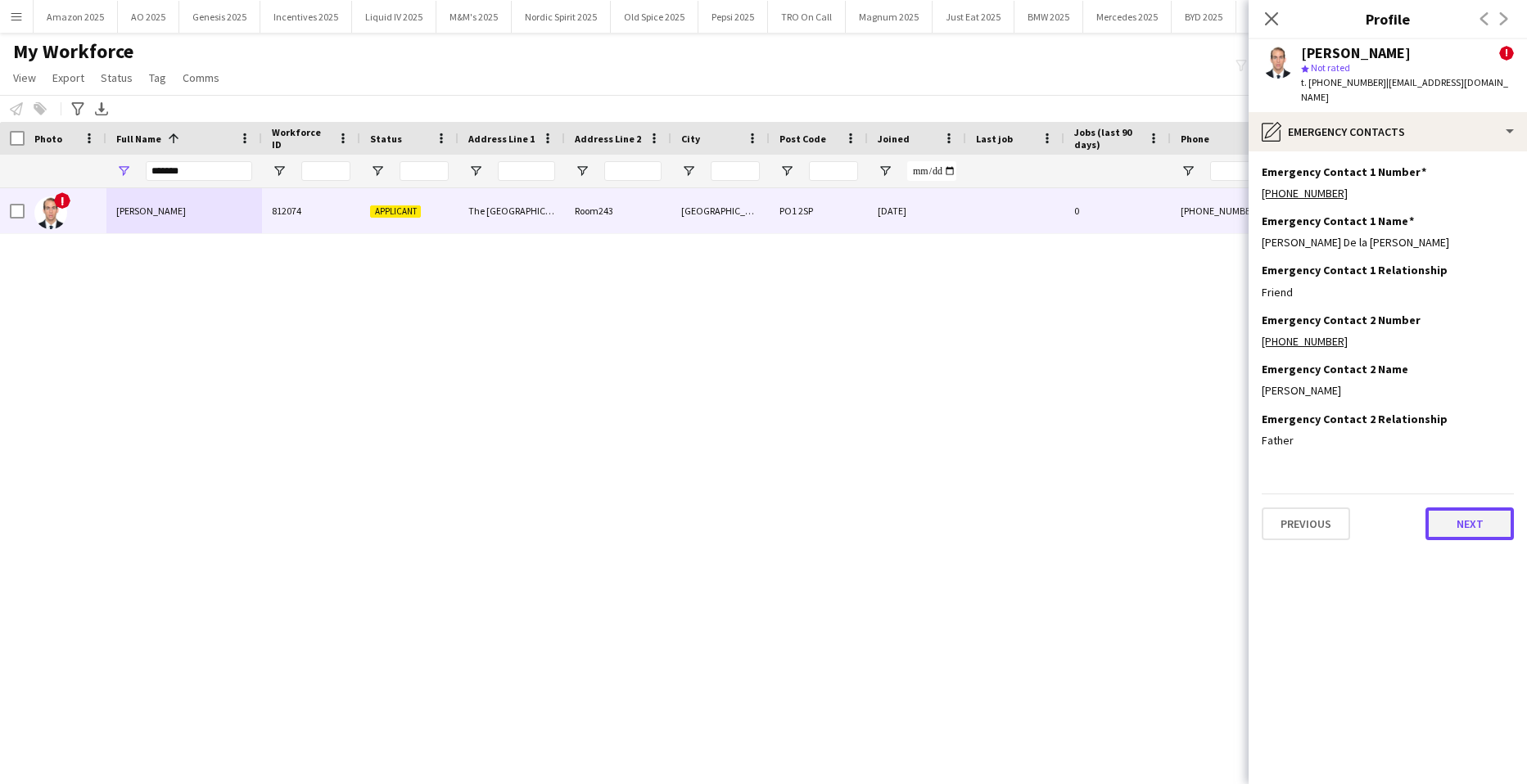
click at [1468, 516] on button "Next" at bounding box center [1470, 524] width 88 height 33
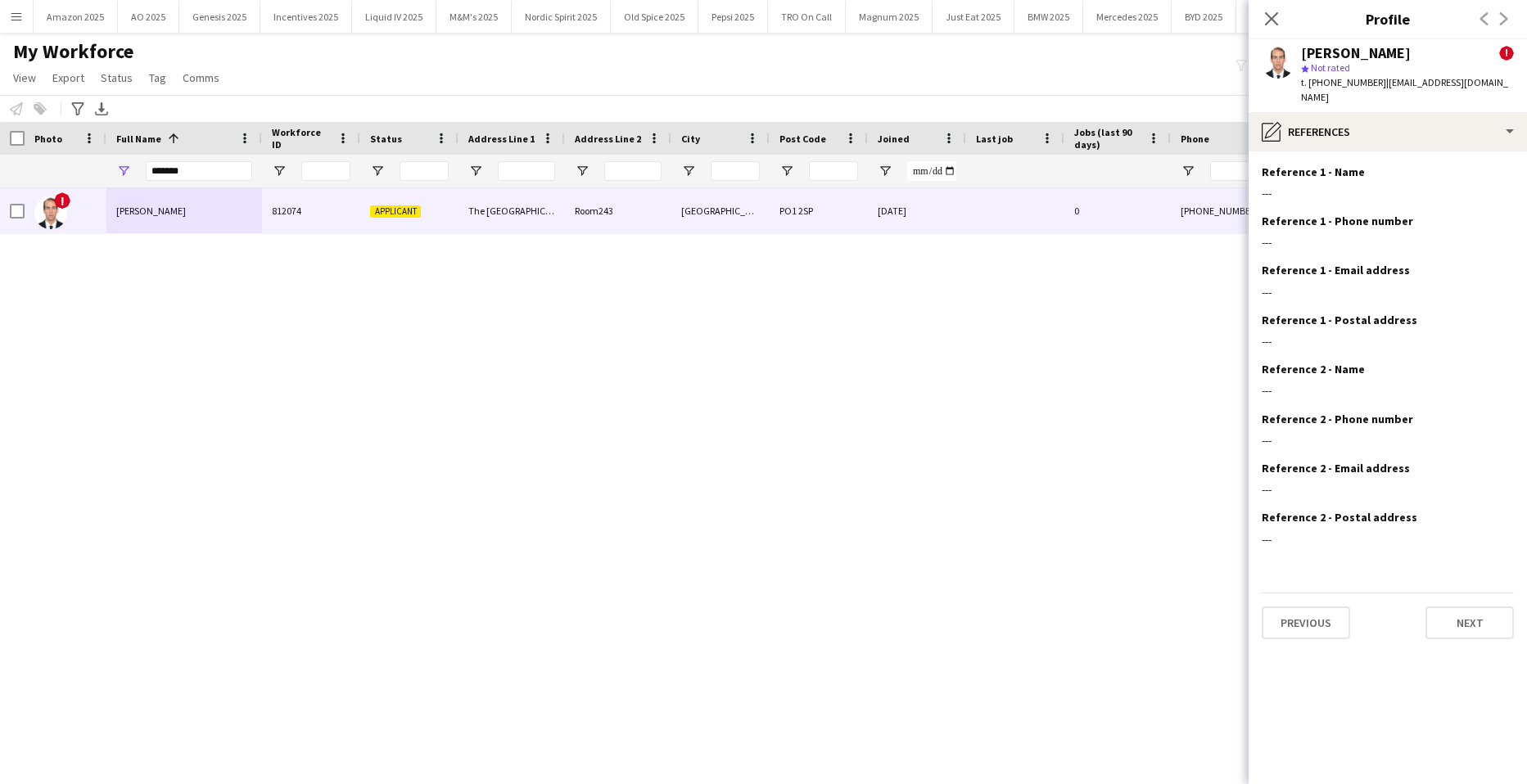
click at [1474, 593] on div "Previous Next" at bounding box center [1388, 616] width 252 height 47
click at [1476, 606] on button "Next" at bounding box center [1470, 623] width 88 height 33
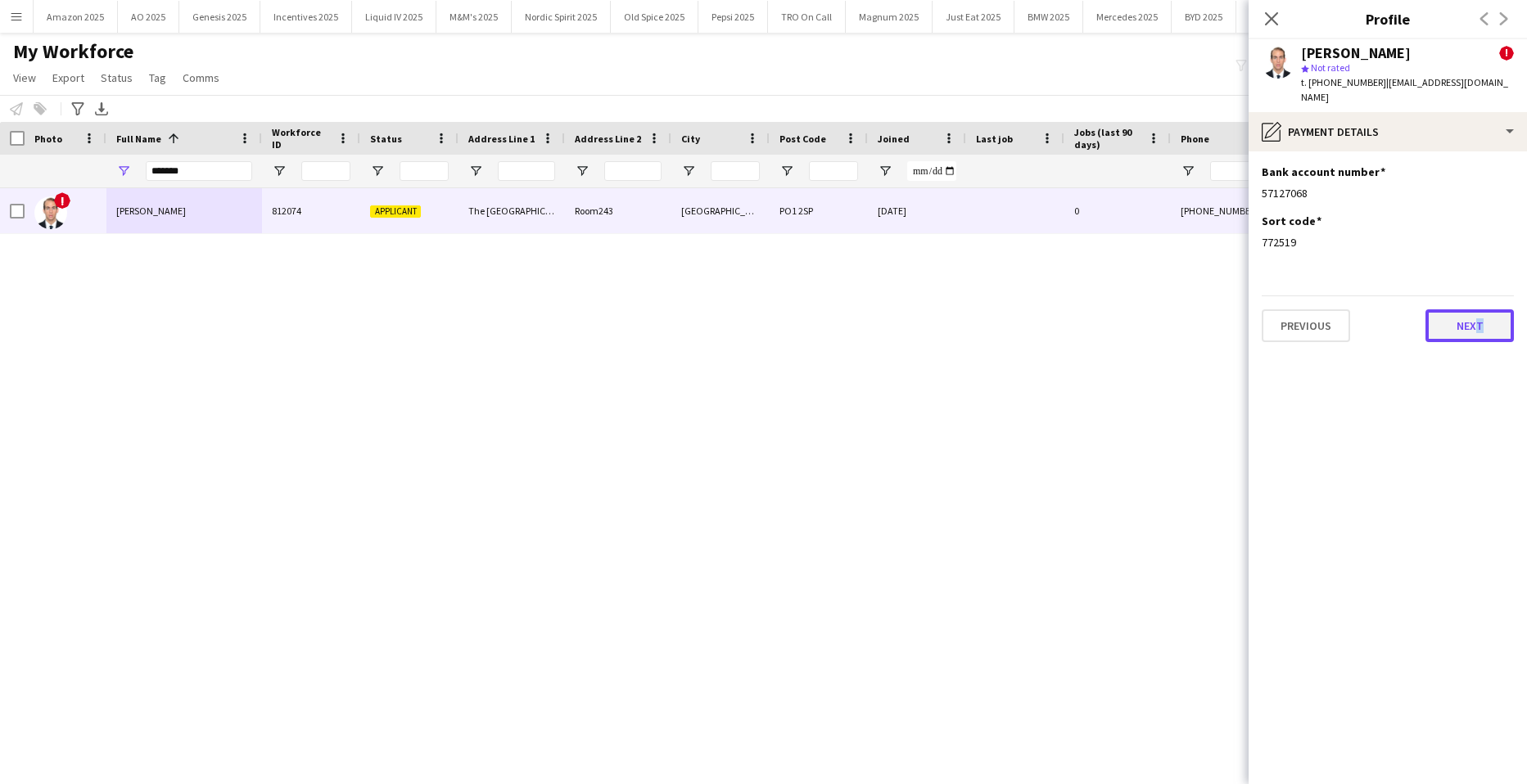
click at [1457, 310] on button "Next" at bounding box center [1470, 326] width 88 height 33
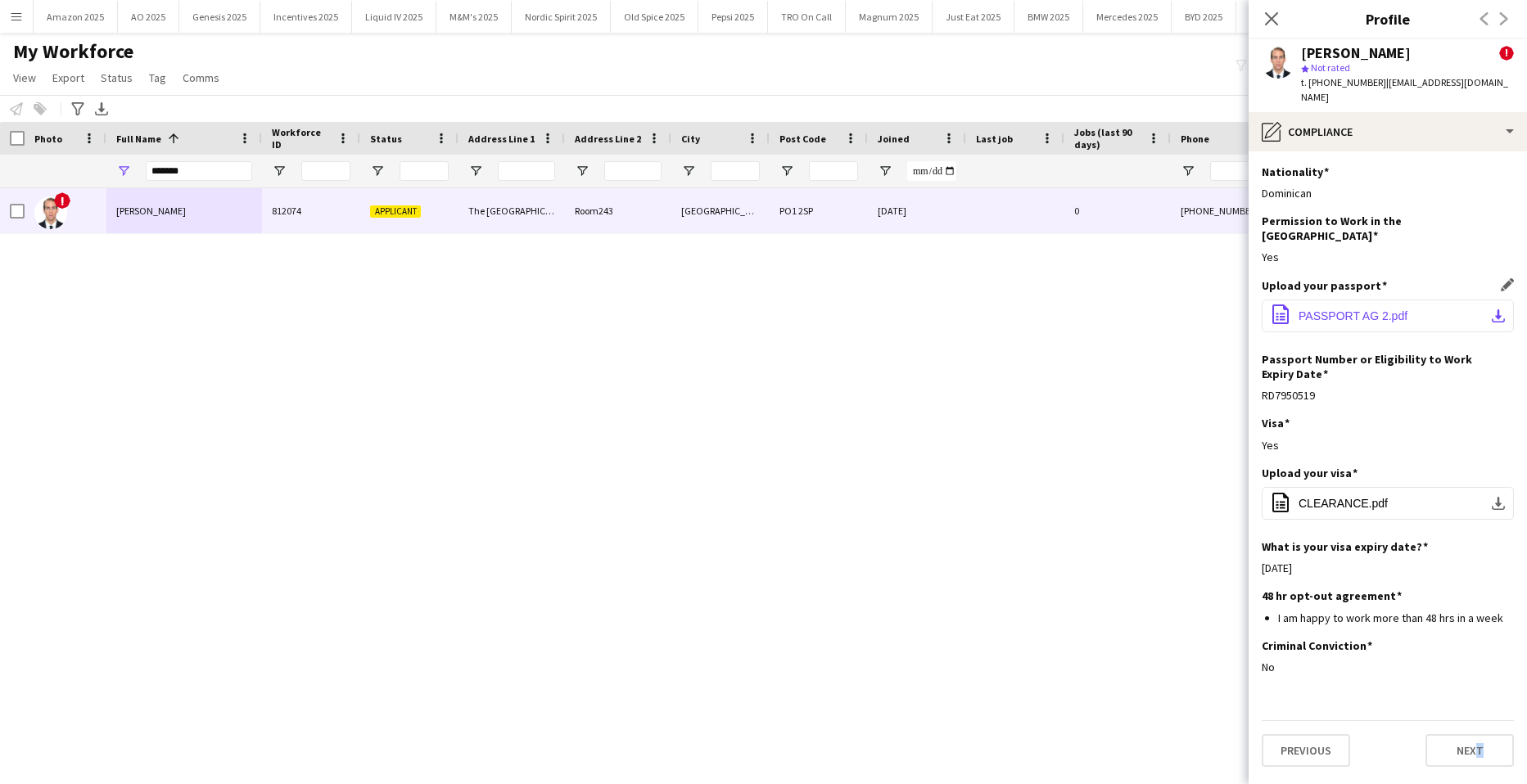
click at [1339, 310] on span "PASSPORT AG 2.pdf" at bounding box center [1352, 317] width 108 height 13
click at [1342, 497] on span "CLEARANCE.pdf" at bounding box center [1343, 504] width 89 height 13
click at [1501, 737] on button "Next" at bounding box center [1470, 750] width 88 height 33
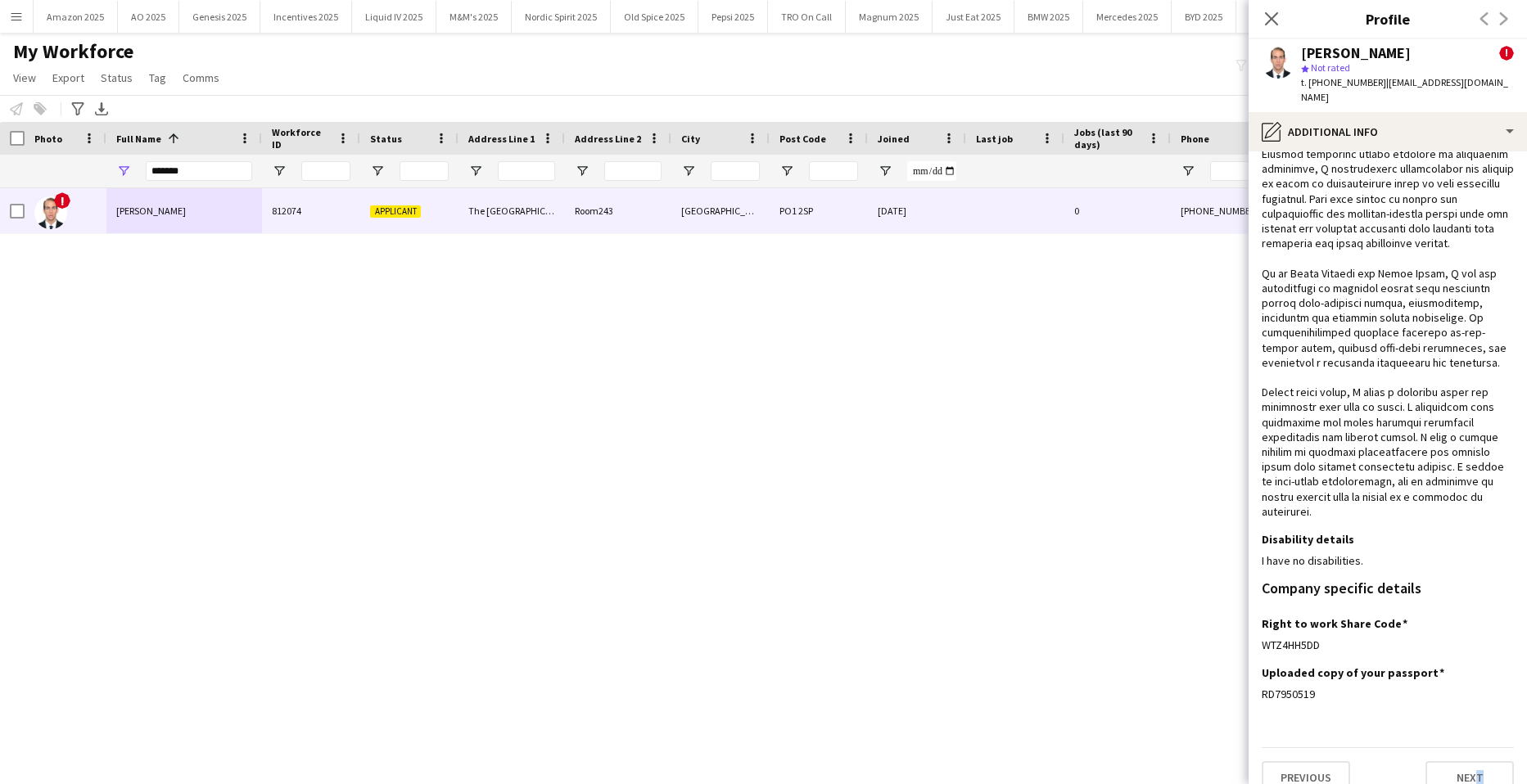
scroll to position [440, 0]
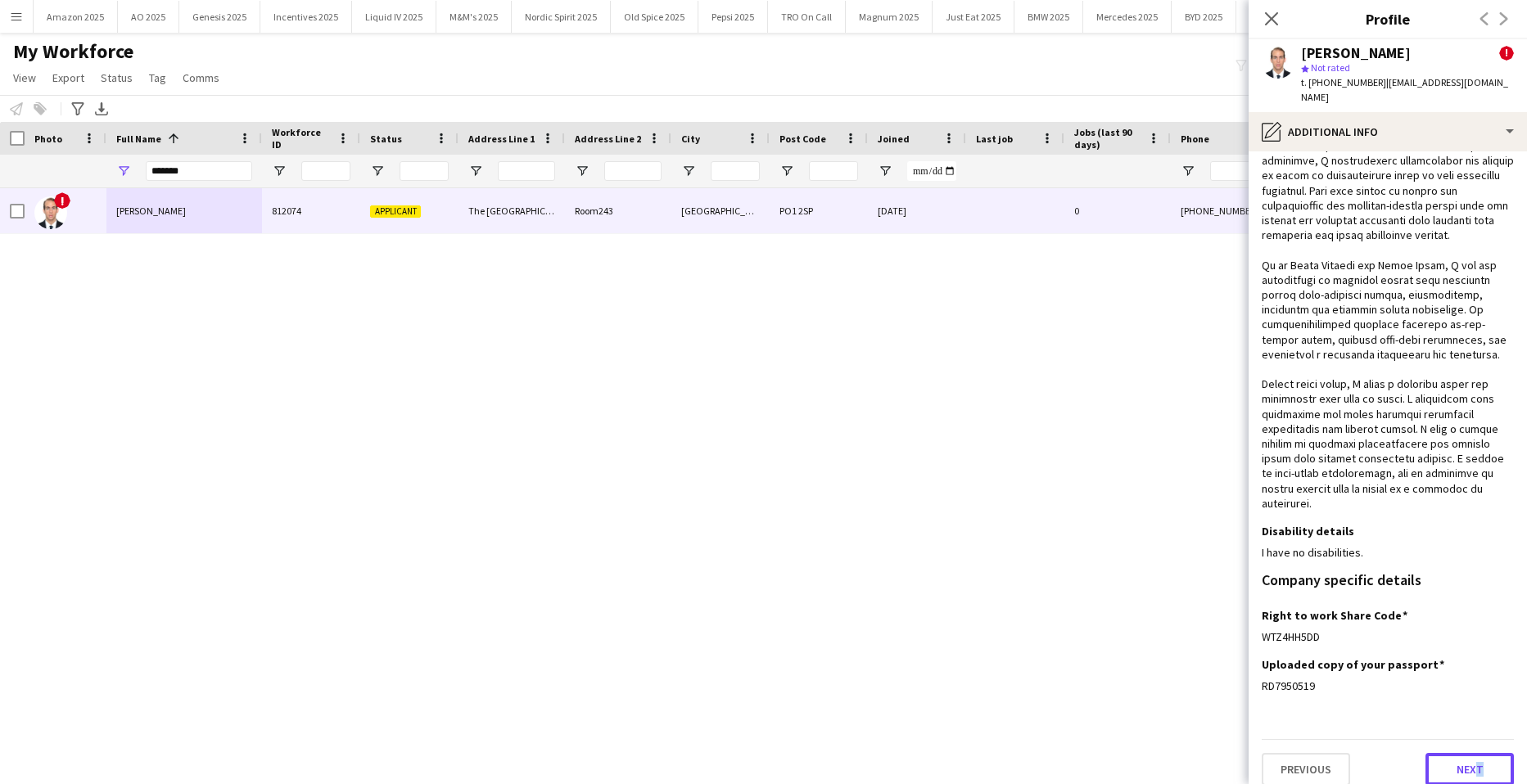
click at [1442, 766] on button "Next" at bounding box center [1470, 770] width 88 height 33
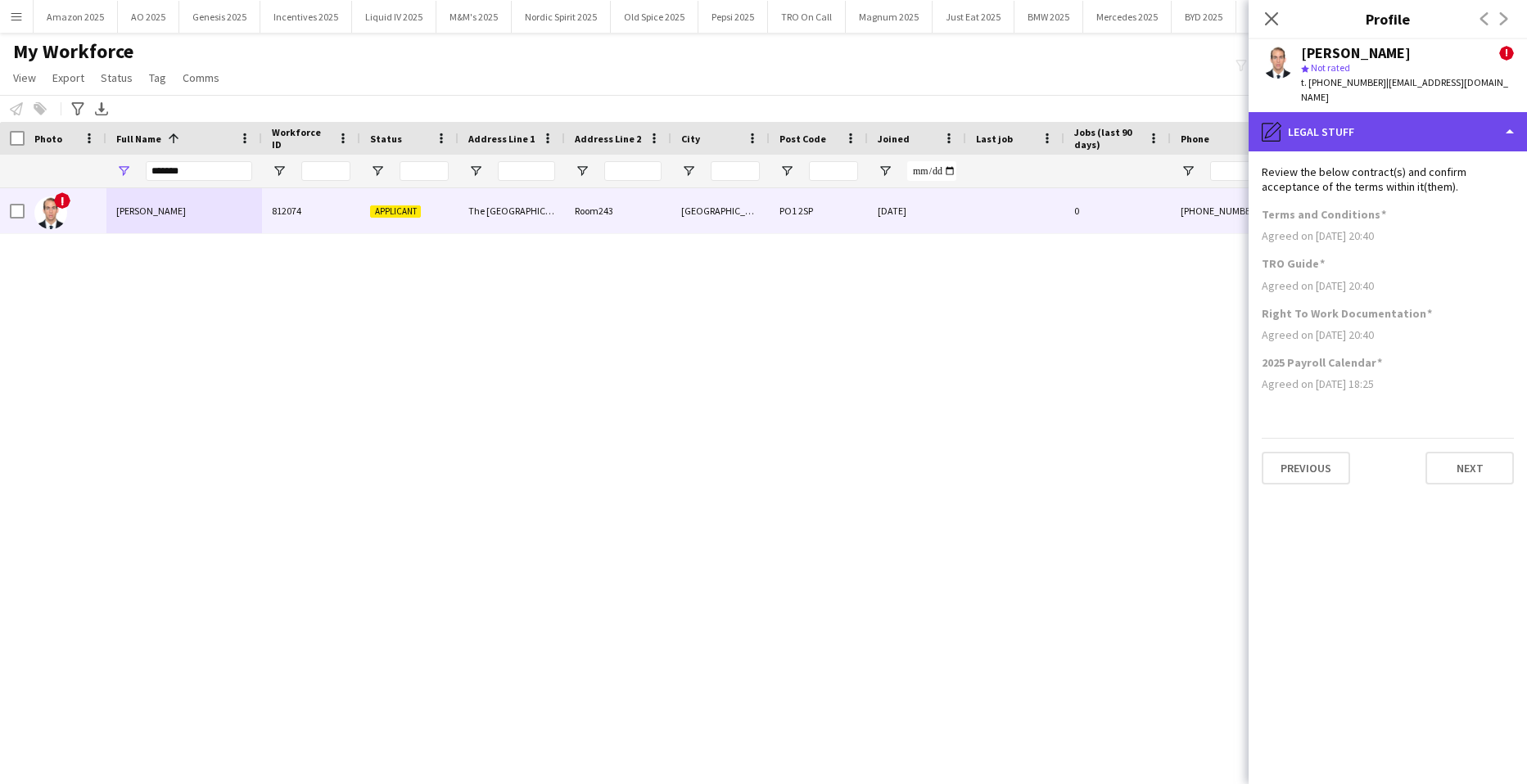
click at [1479, 124] on div "pencil4 Legal stuff" at bounding box center [1388, 131] width 278 height 39
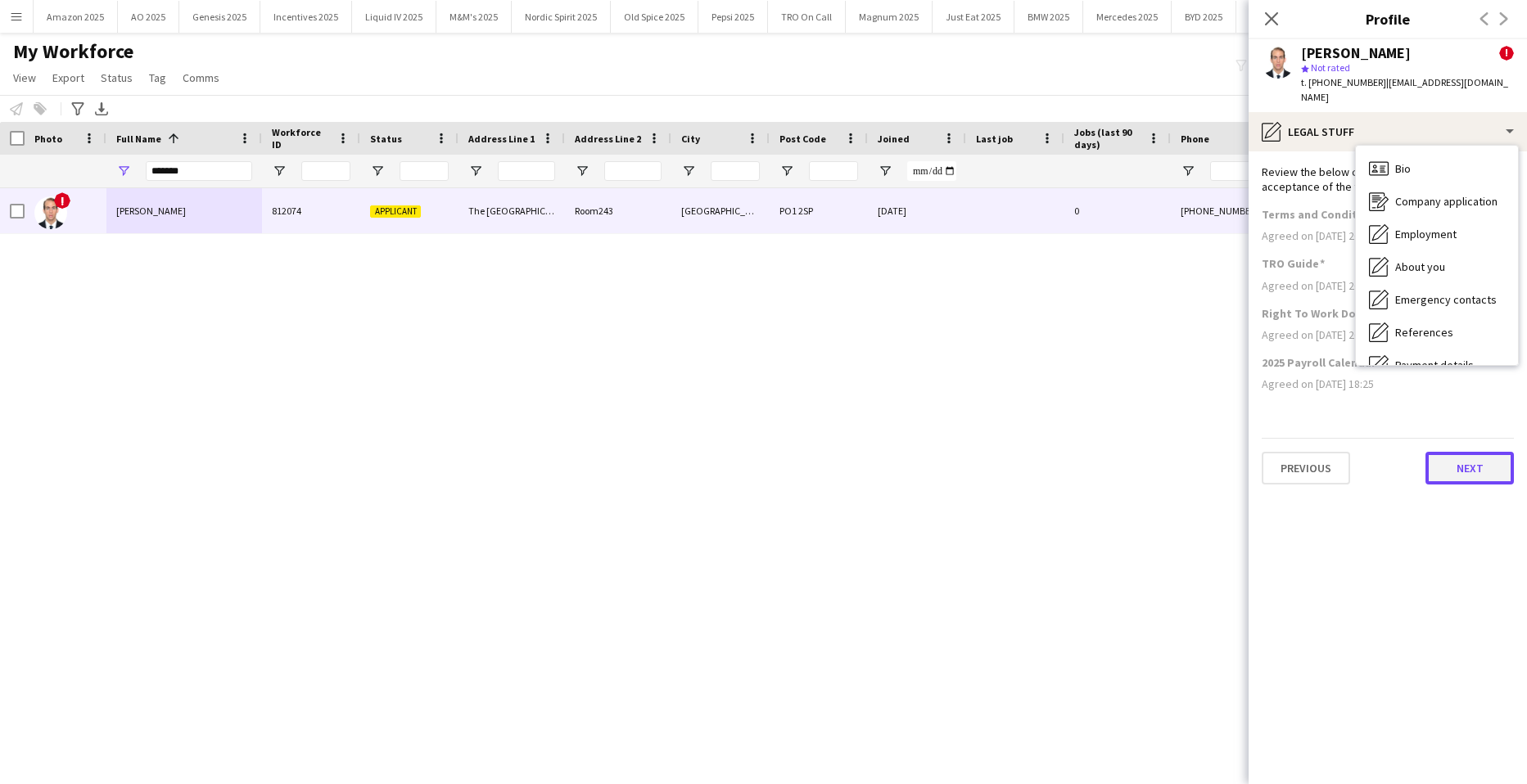
click at [1470, 462] on button "Next" at bounding box center [1470, 468] width 88 height 33
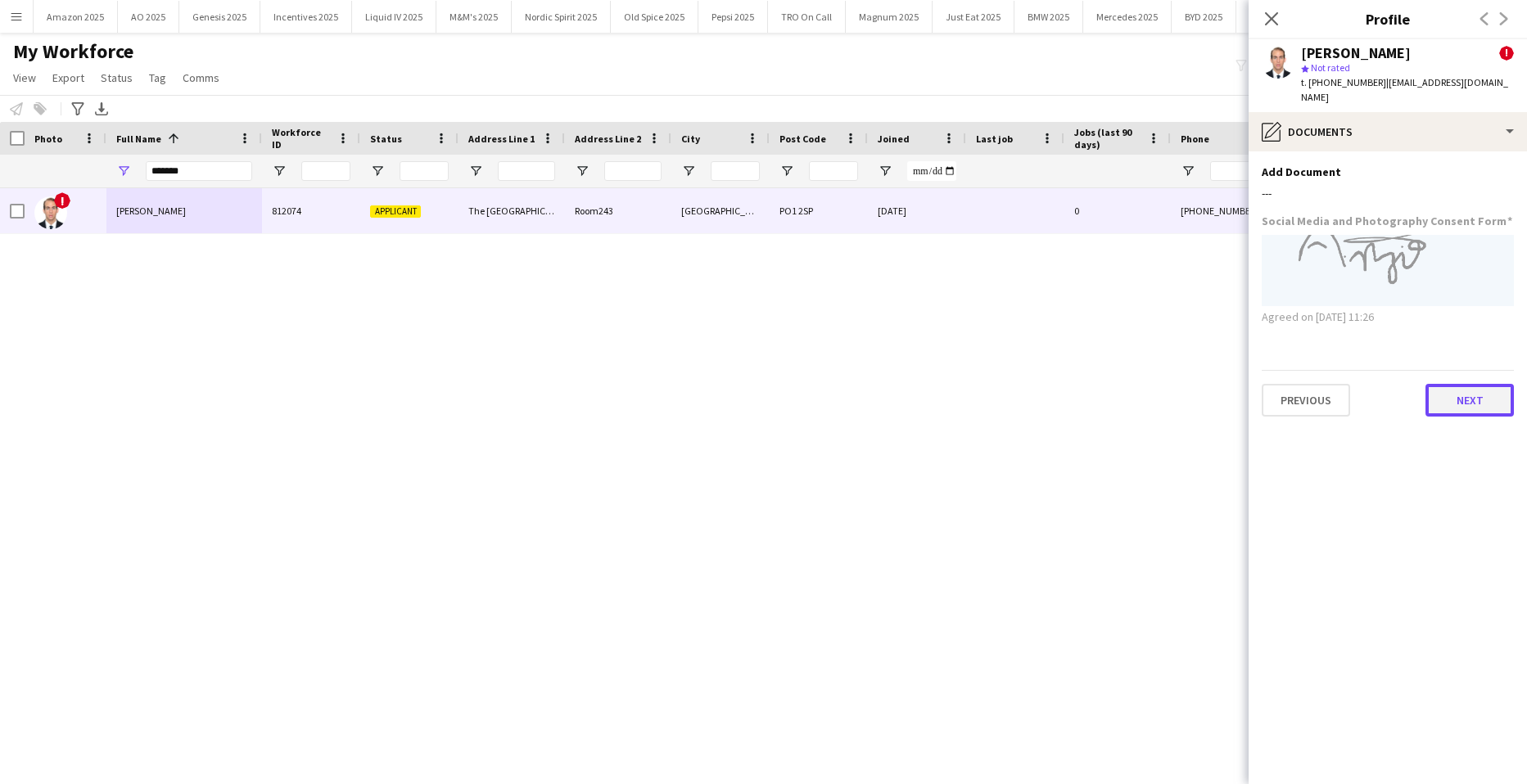
click at [1482, 401] on button "Next" at bounding box center [1470, 400] width 88 height 33
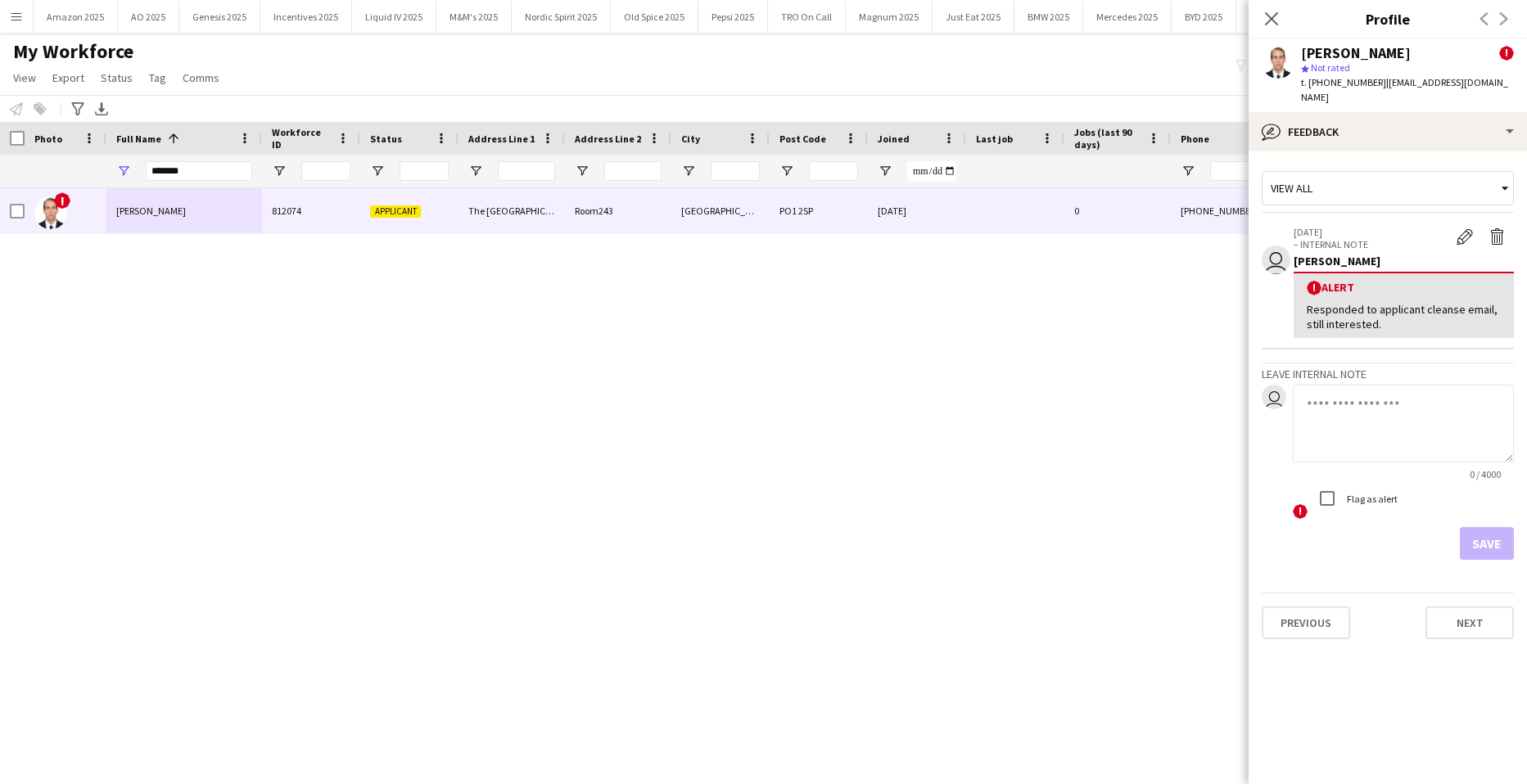
click at [1480, 593] on div "Previous Next" at bounding box center [1388, 616] width 252 height 47
click at [1479, 606] on button "Next" at bounding box center [1470, 623] width 88 height 33
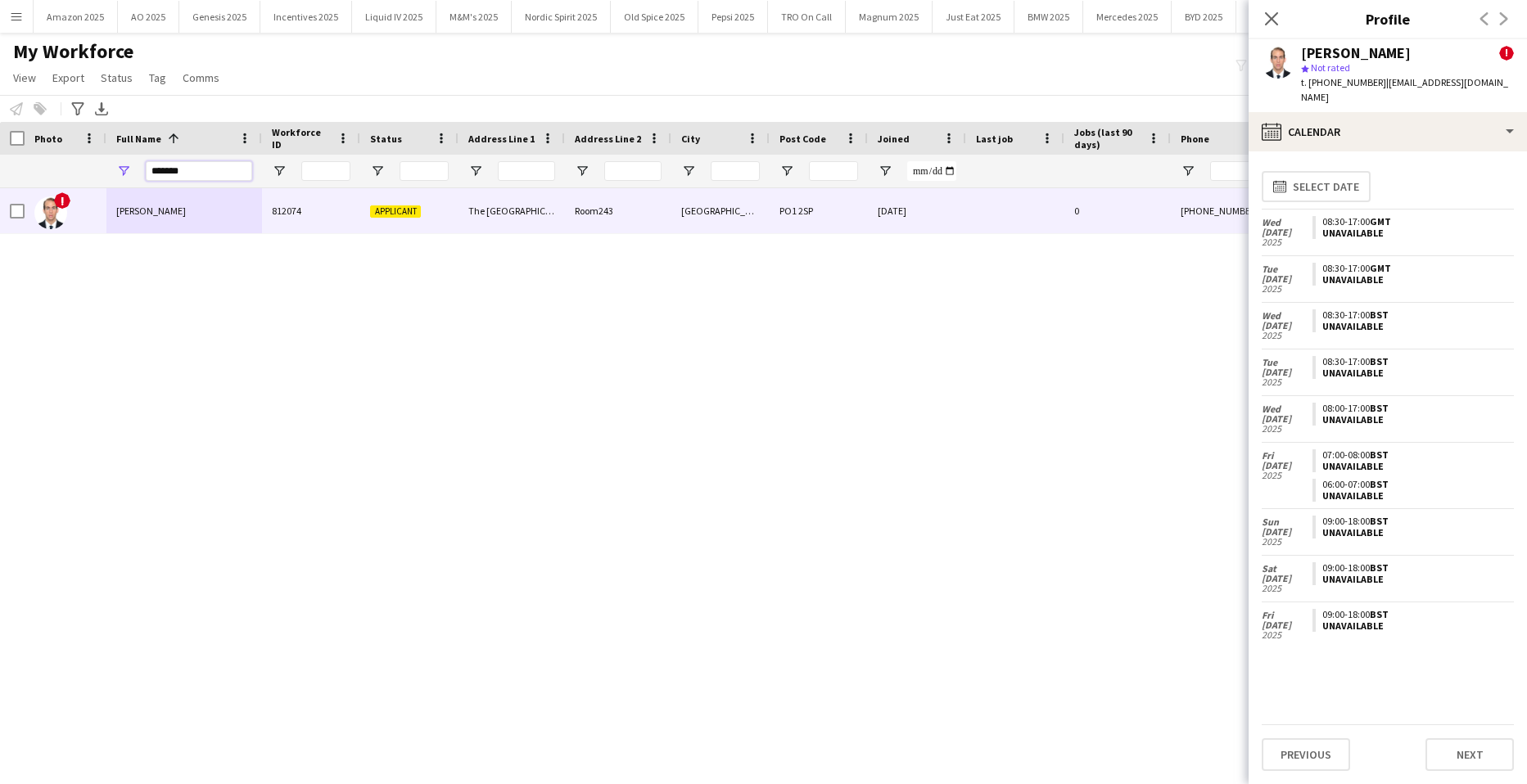
drag, startPoint x: 204, startPoint y: 176, endPoint x: -42, endPoint y: 166, distance: 246.2
click at [0, 166] on html "Menu Boards Boards Boards All jobs Status Workforce Workforce My Workforce Recr…" at bounding box center [763, 392] width 1527 height 784
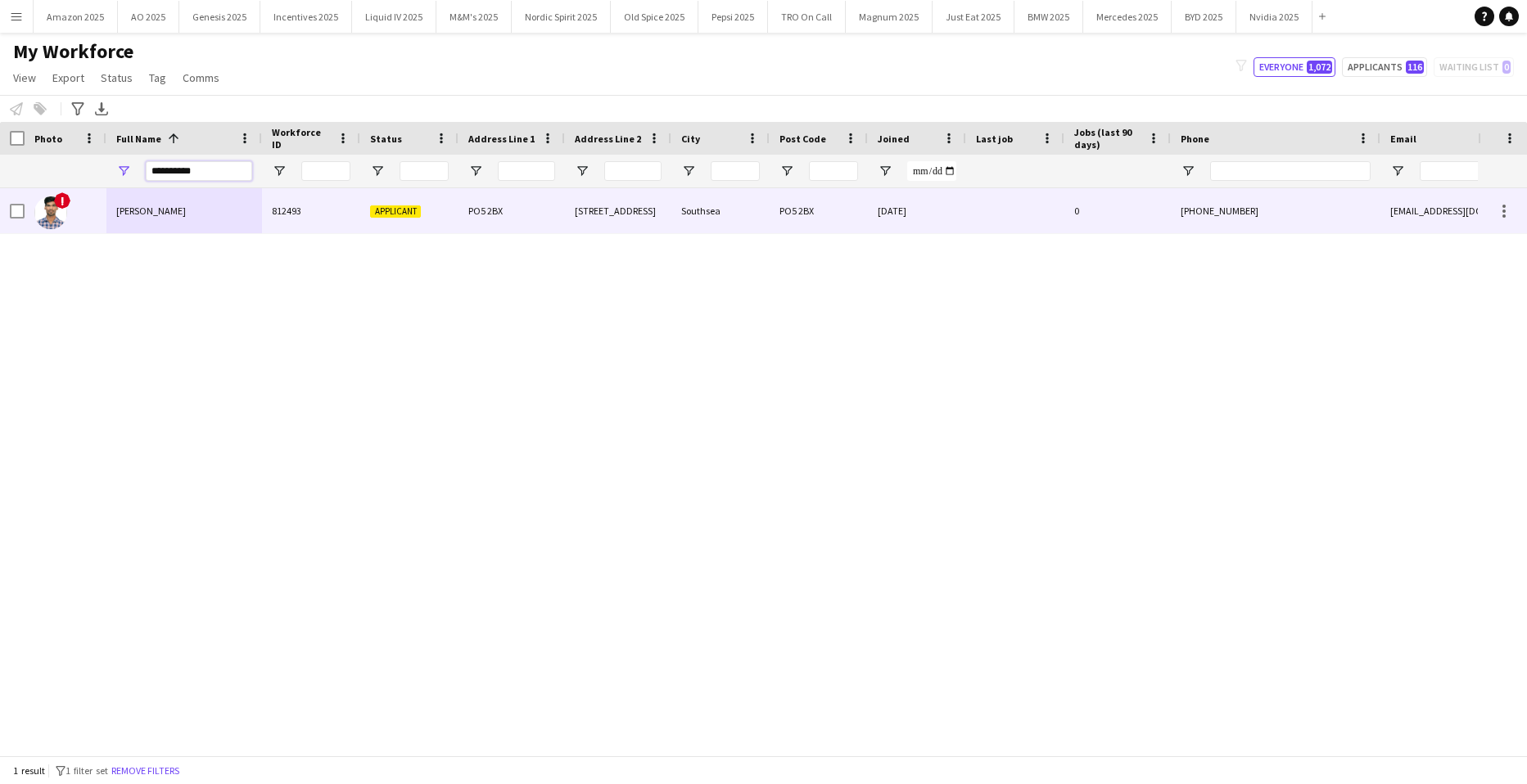
type input "**********"
click at [181, 206] on div "[PERSON_NAME]" at bounding box center [184, 210] width 155 height 45
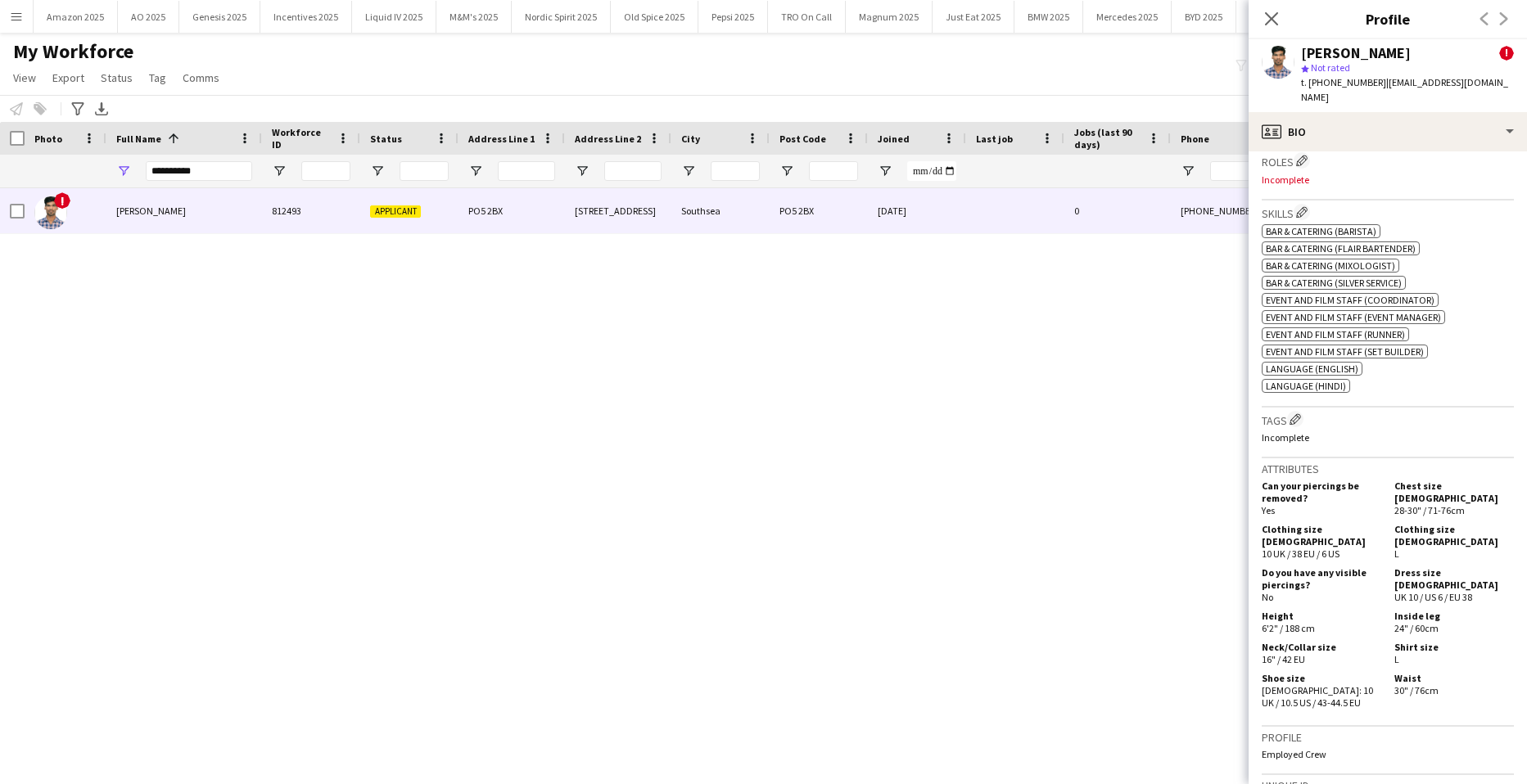
scroll to position [655, 0]
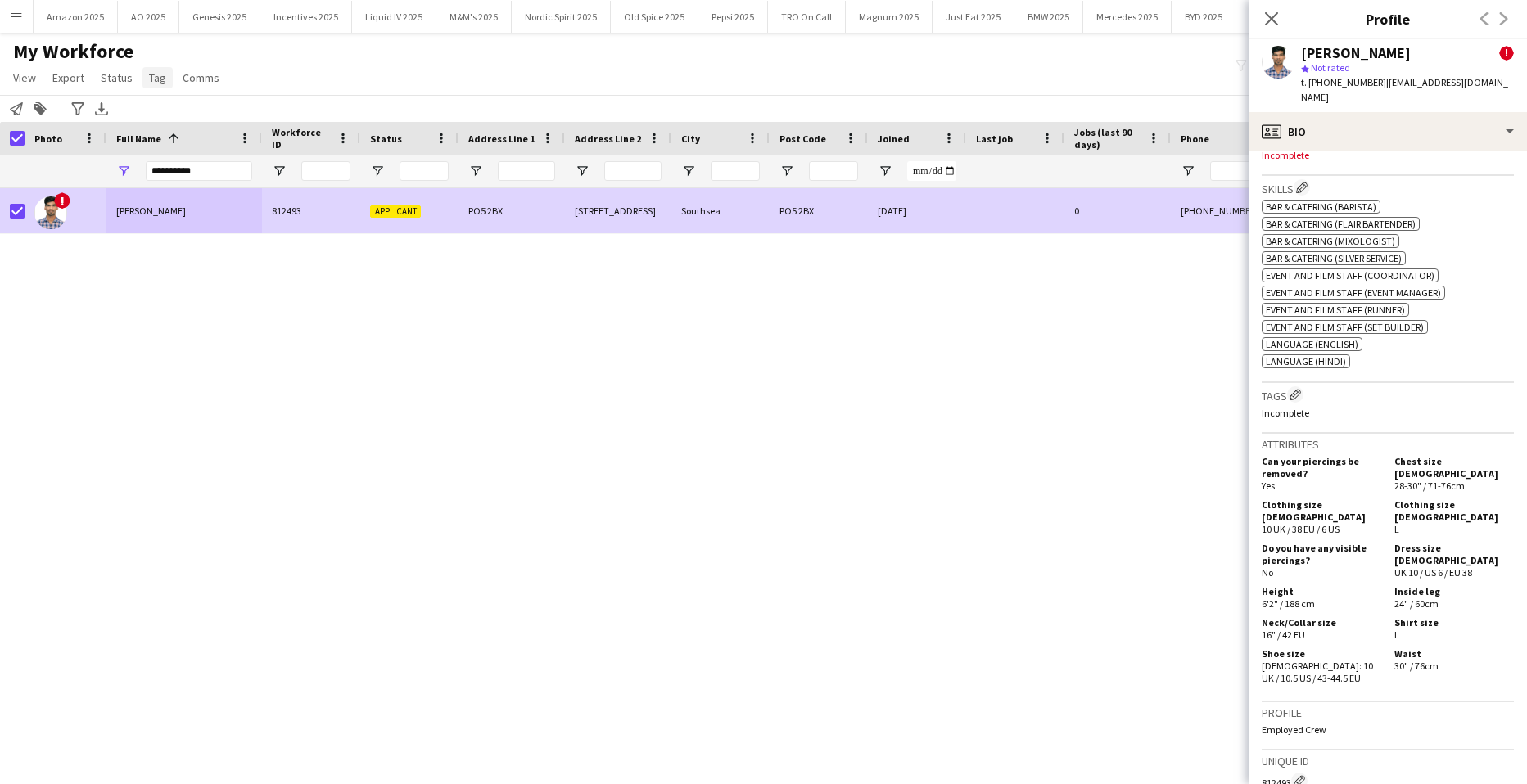
click at [157, 74] on span "Tag" at bounding box center [157, 77] width 17 height 14
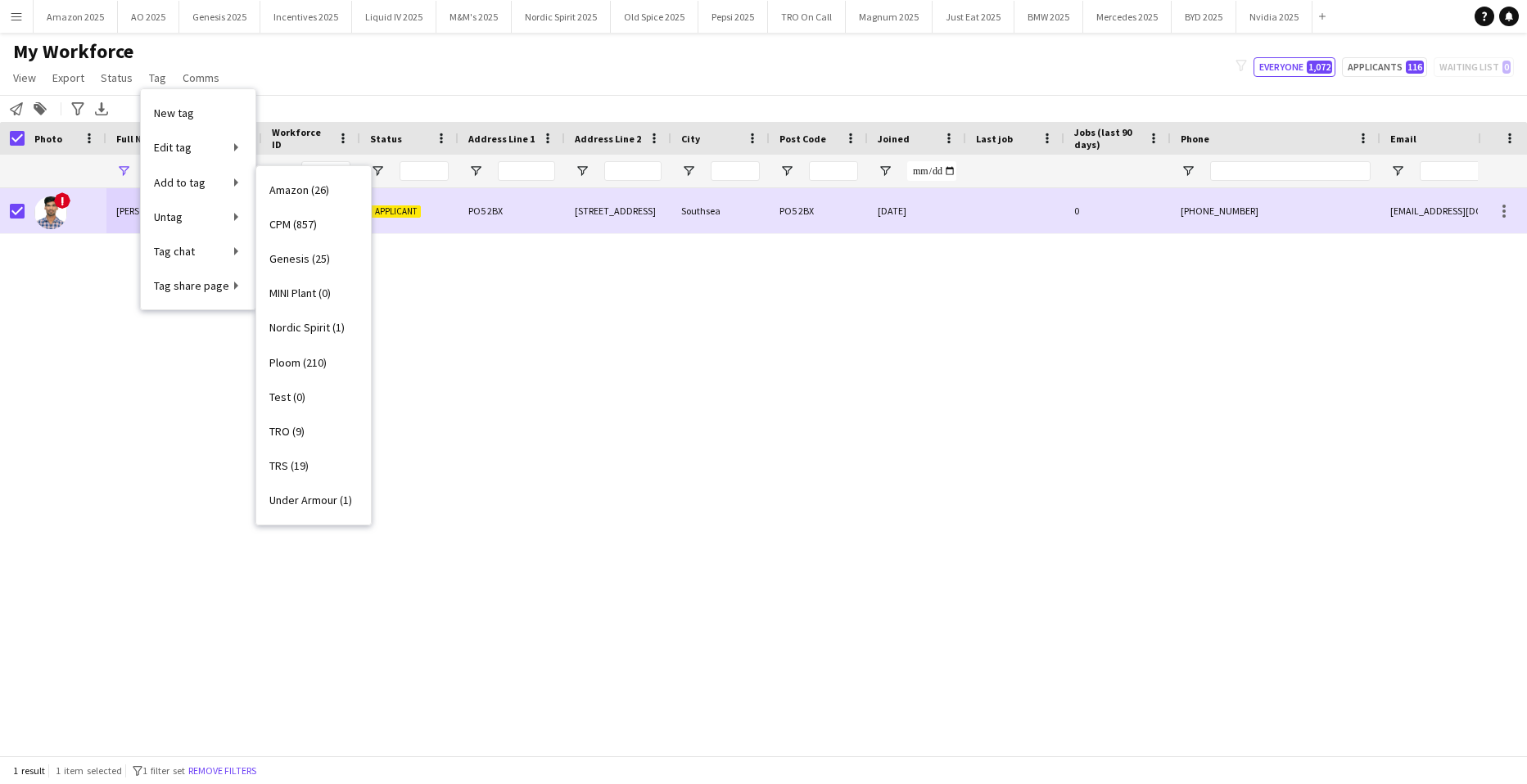
drag, startPoint x: 310, startPoint y: 218, endPoint x: 545, endPoint y: 283, distance: 243.8
click at [471, 264] on main "My Workforce View Views Default view Compliance Log New view Update view Delete…" at bounding box center [763, 397] width 1527 height 729
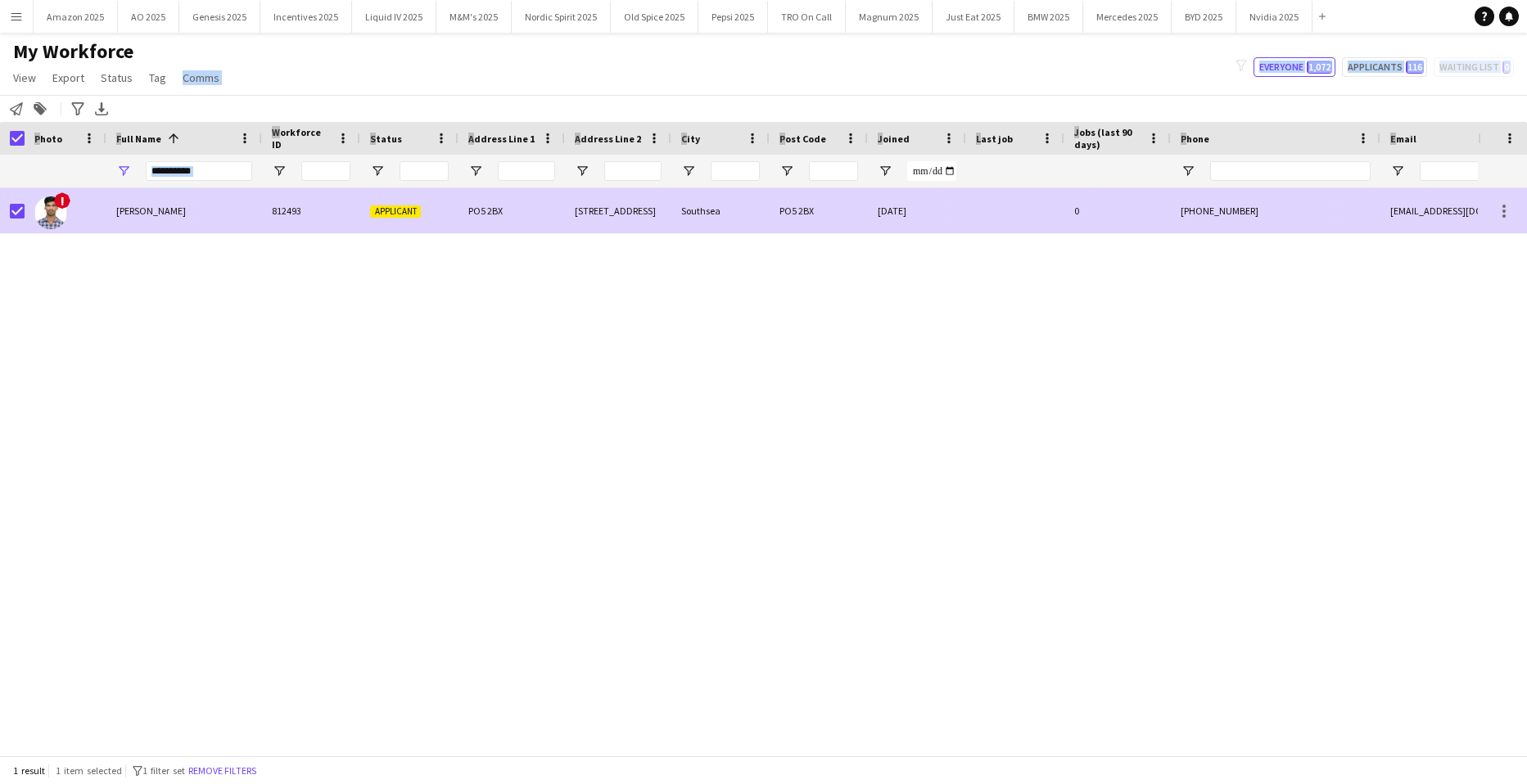
click at [120, 202] on div "[PERSON_NAME]" at bounding box center [184, 210] width 155 height 45
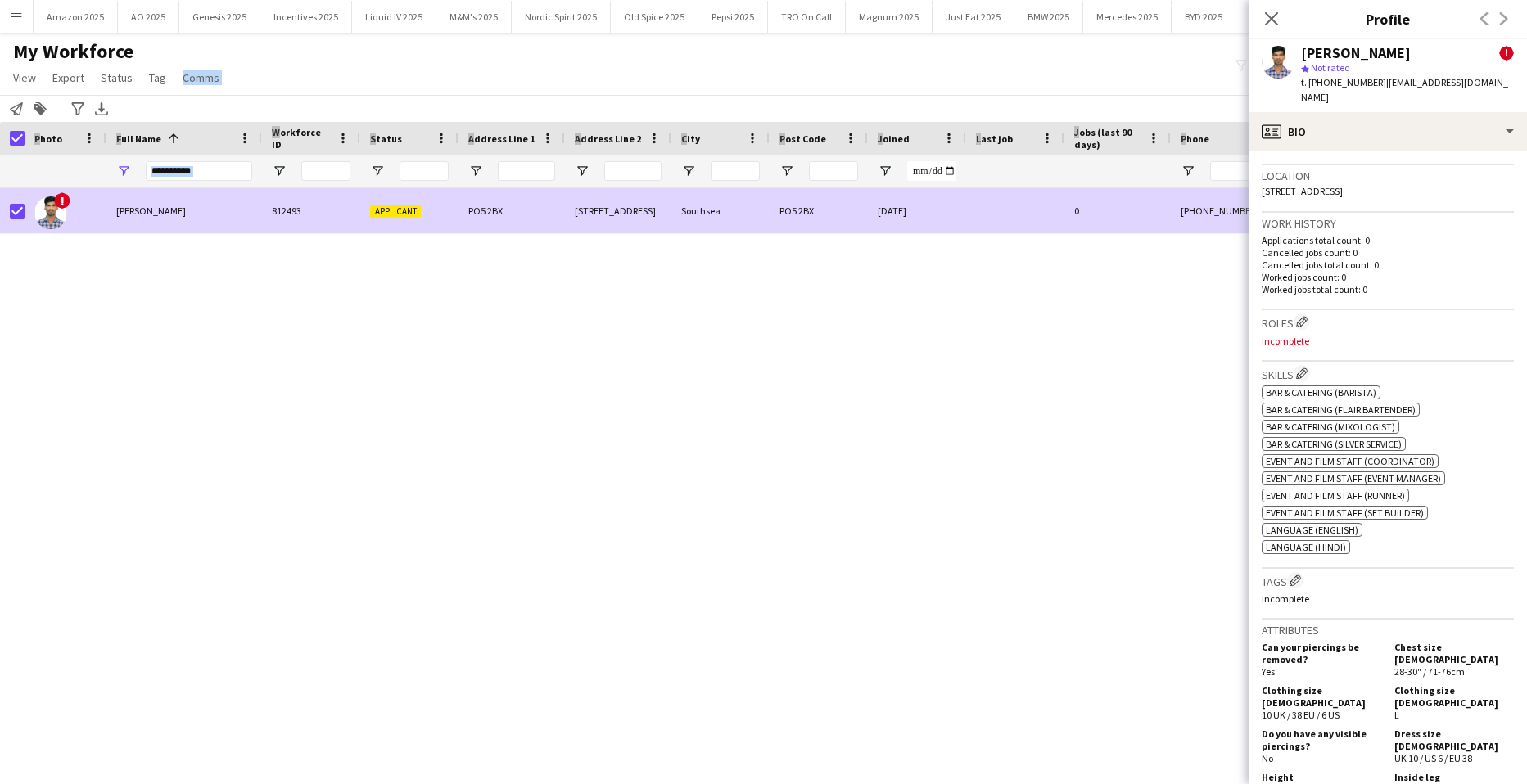
scroll to position [491, 0]
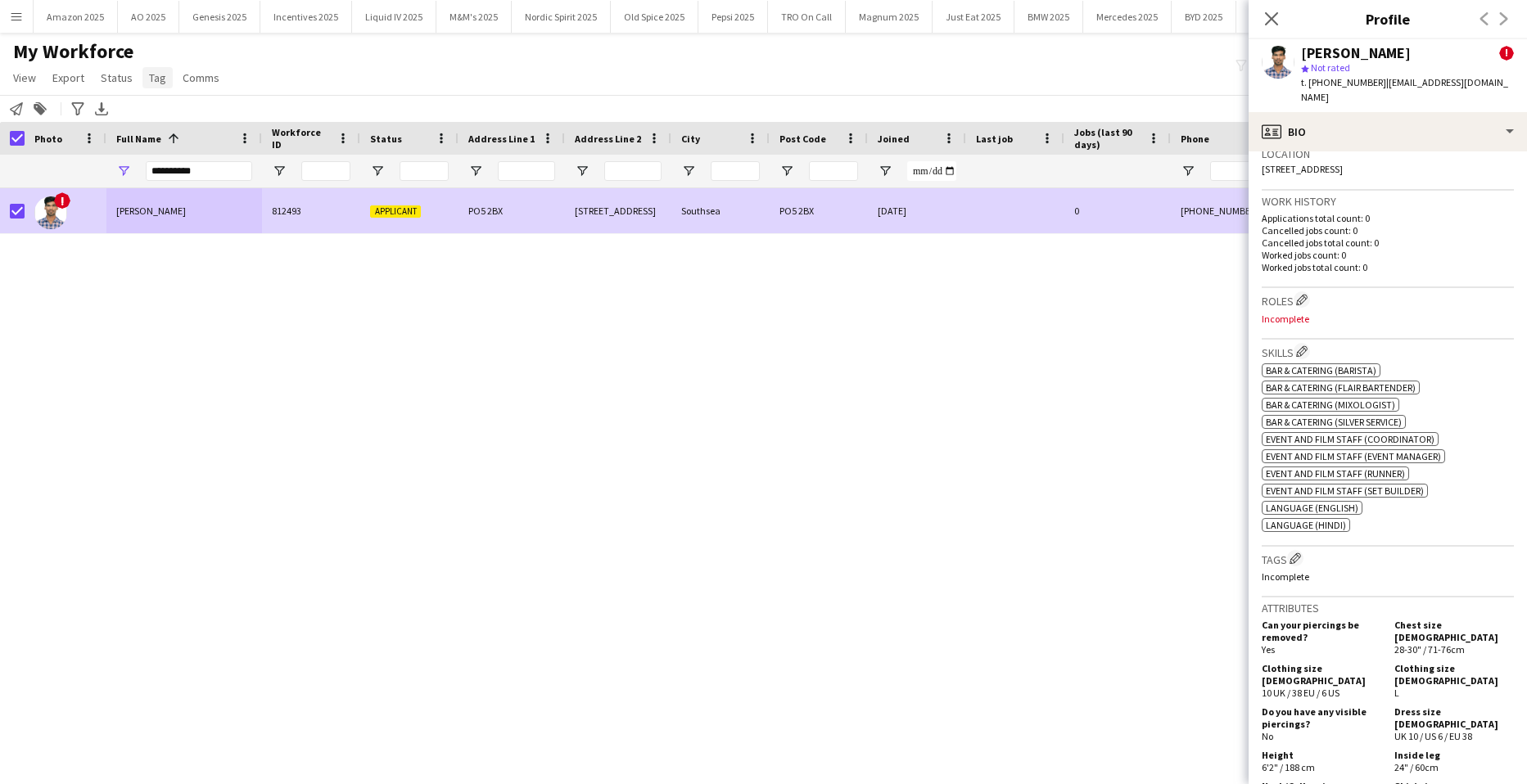
click at [150, 78] on span "Tag" at bounding box center [157, 77] width 17 height 14
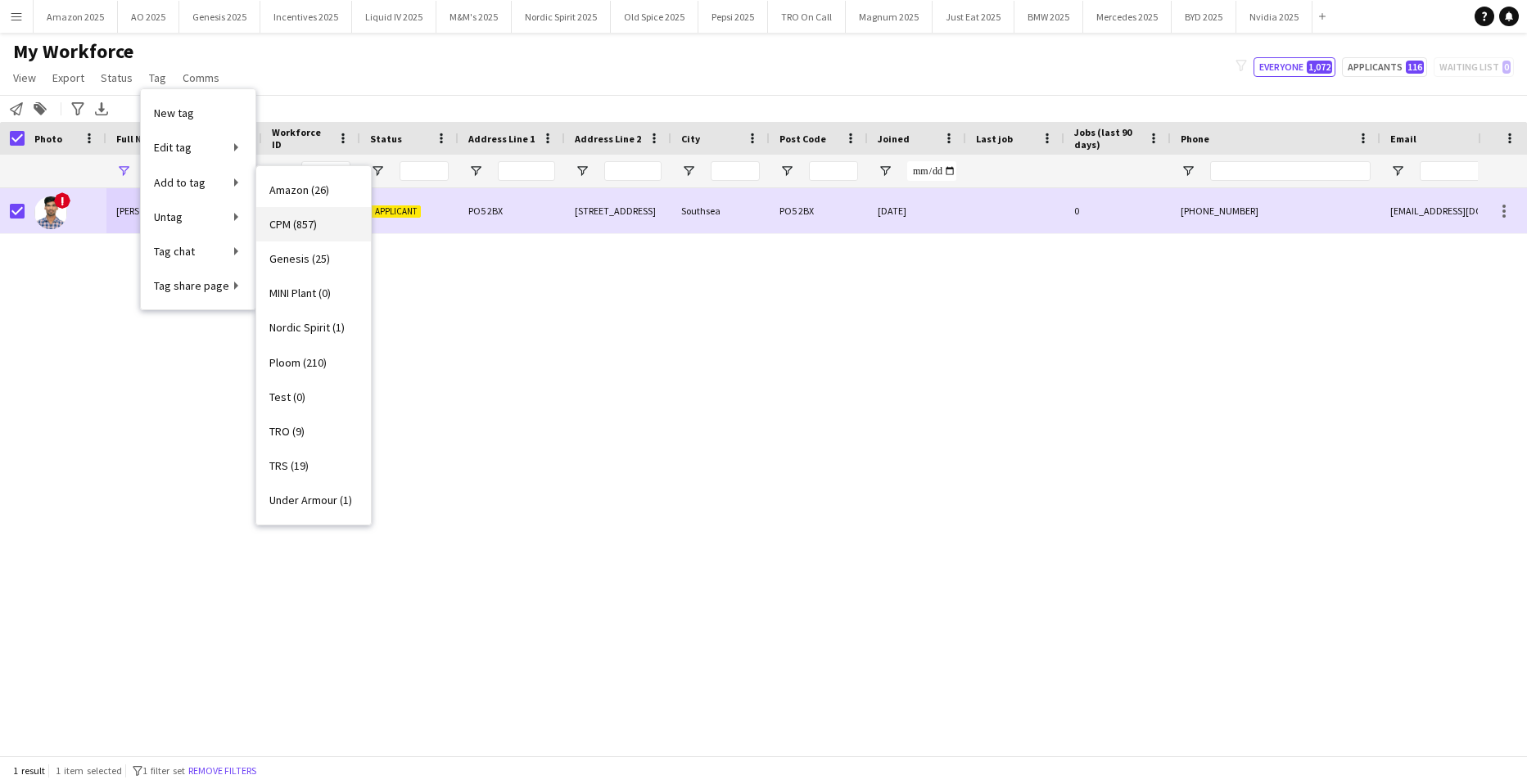
click at [288, 222] on span "CPM (857)" at bounding box center [293, 224] width 47 height 14
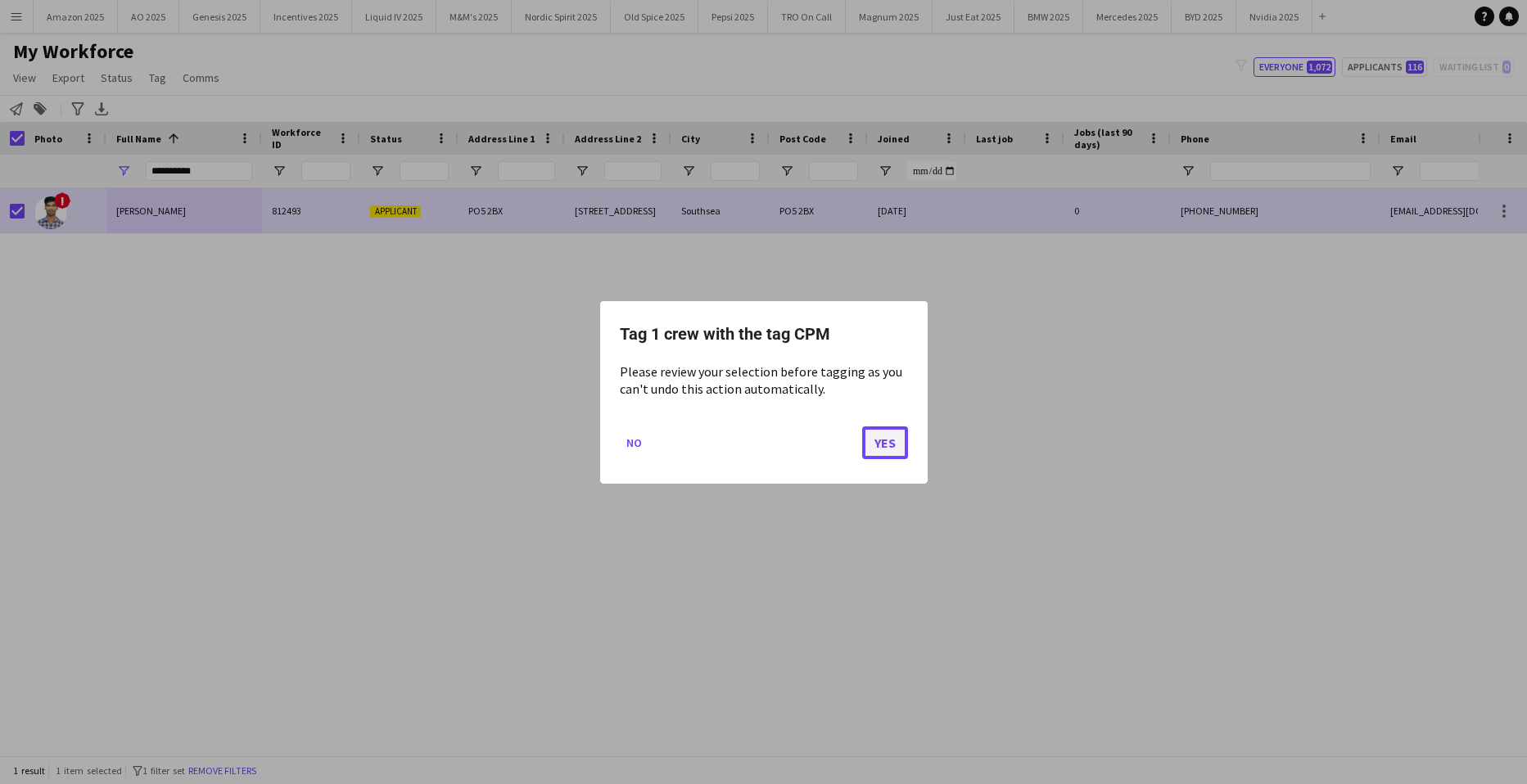
drag, startPoint x: 875, startPoint y: 454, endPoint x: 868, endPoint y: 449, distance: 8.6
click at [876, 454] on button "Yes" at bounding box center [886, 442] width 46 height 33
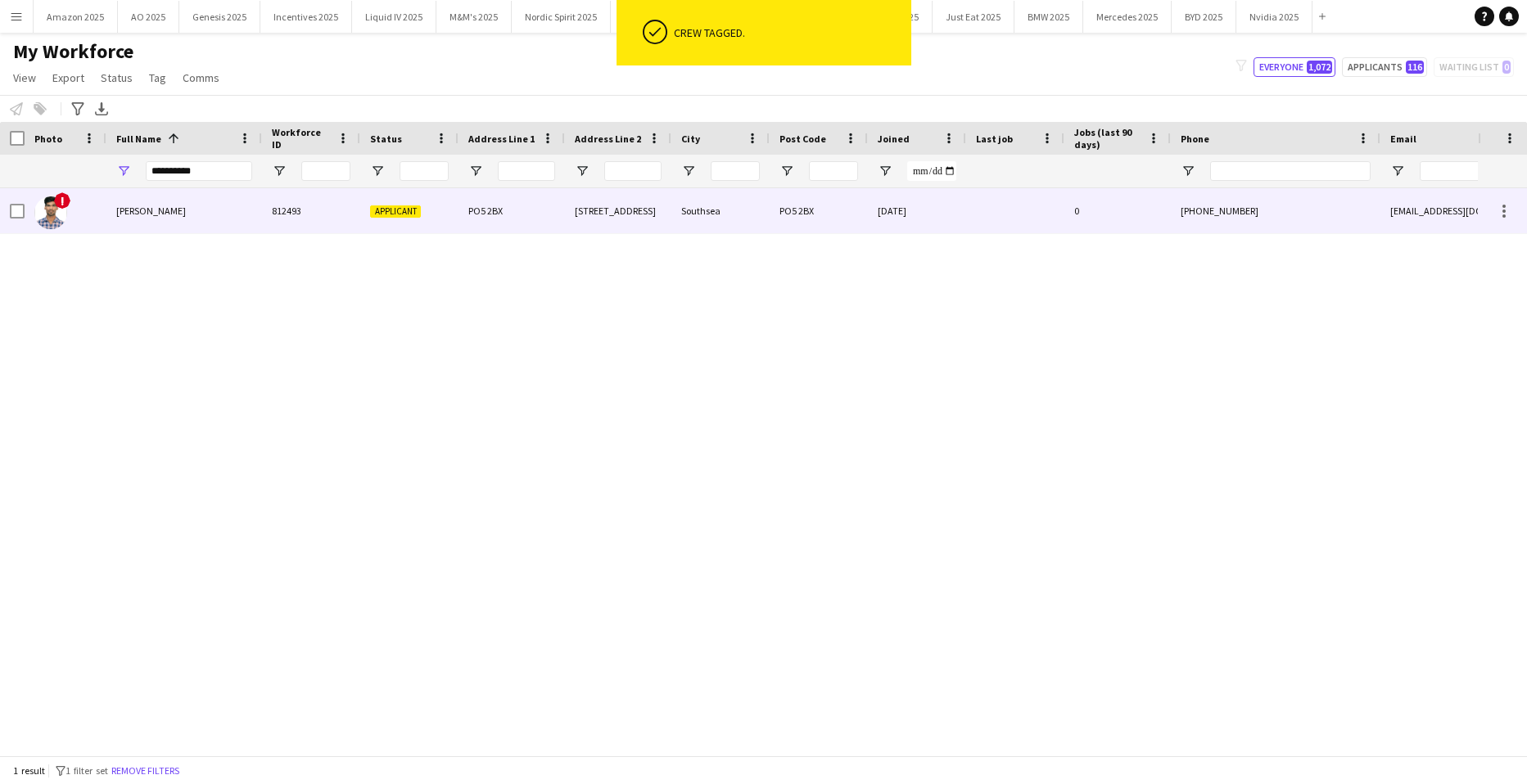
click at [131, 215] on span "[PERSON_NAME]" at bounding box center [151, 210] width 70 height 12
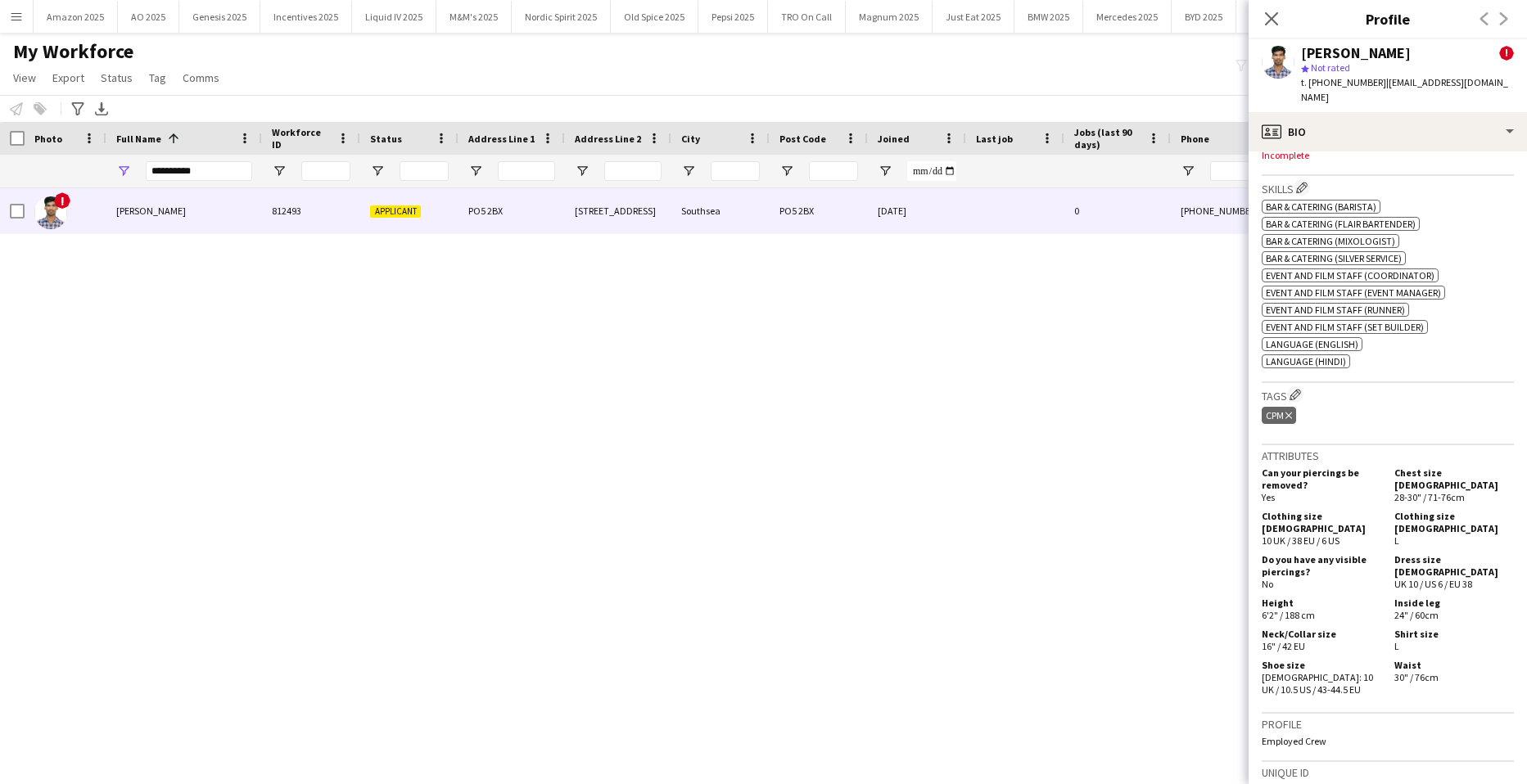
scroll to position [947, 0]
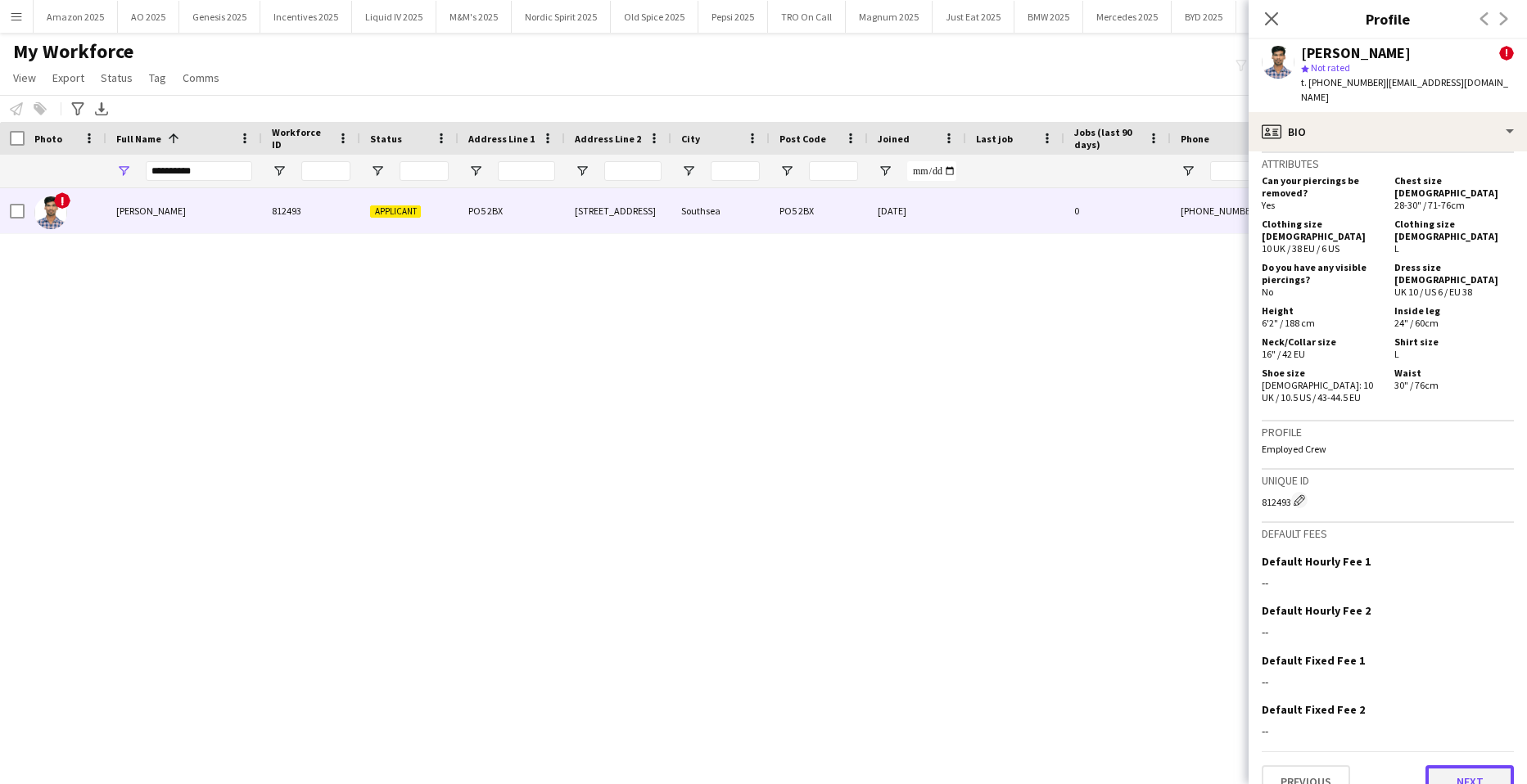
click at [1466, 766] on button "Next" at bounding box center [1470, 782] width 88 height 33
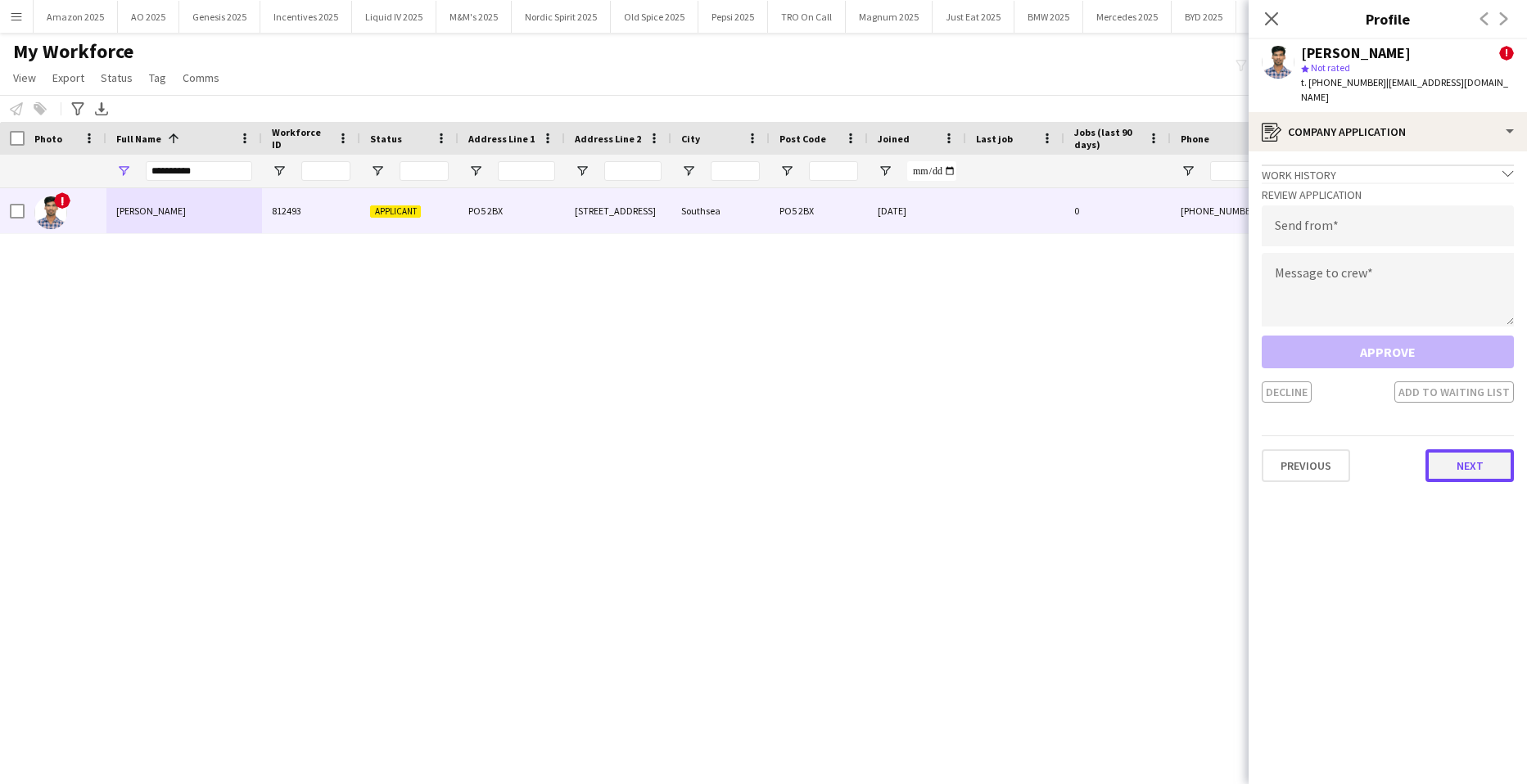
click at [1465, 466] on button "Next" at bounding box center [1470, 465] width 88 height 33
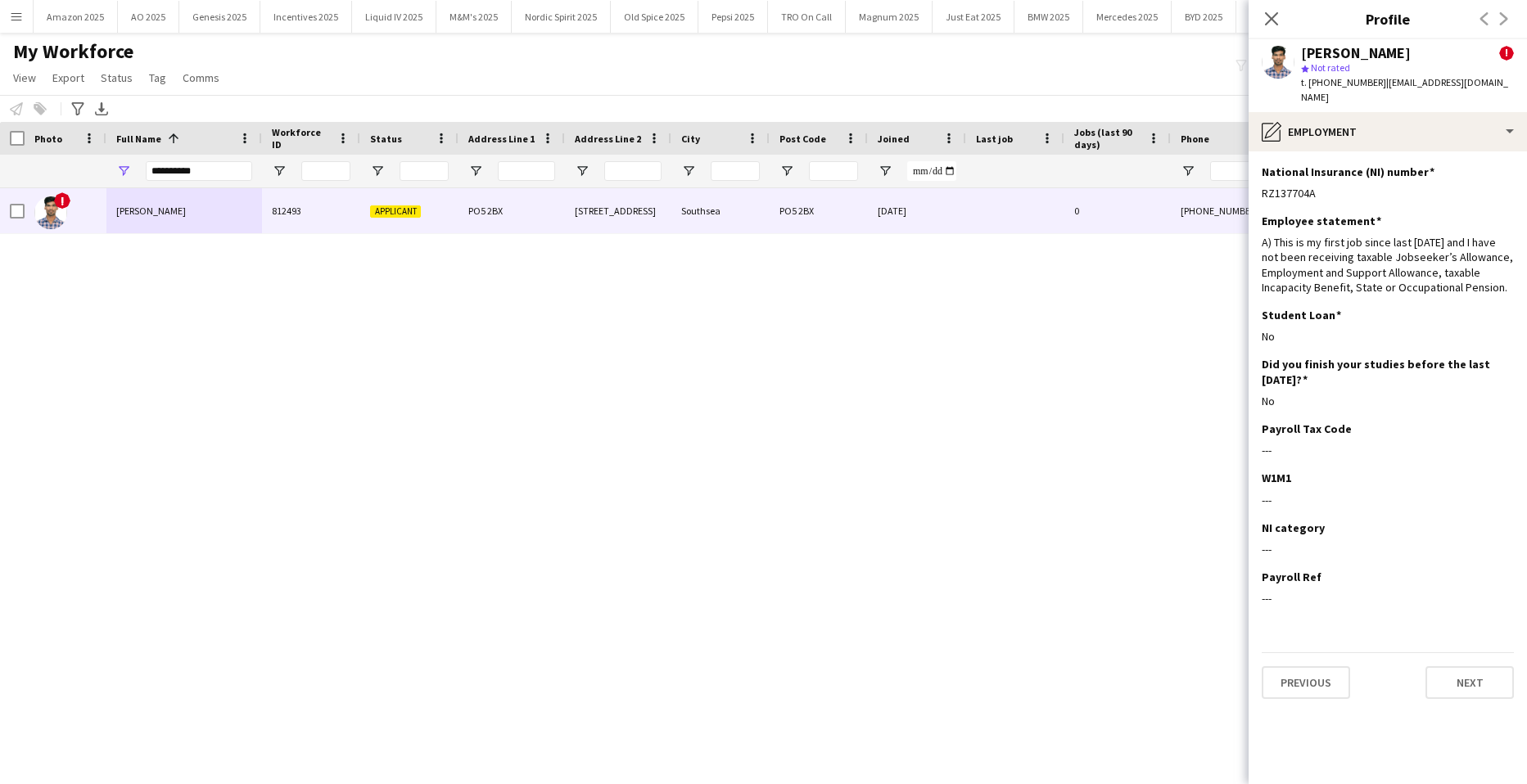
click at [1459, 653] on div "Previous Next" at bounding box center [1388, 676] width 252 height 47
click at [1464, 667] on button "Next" at bounding box center [1470, 683] width 88 height 33
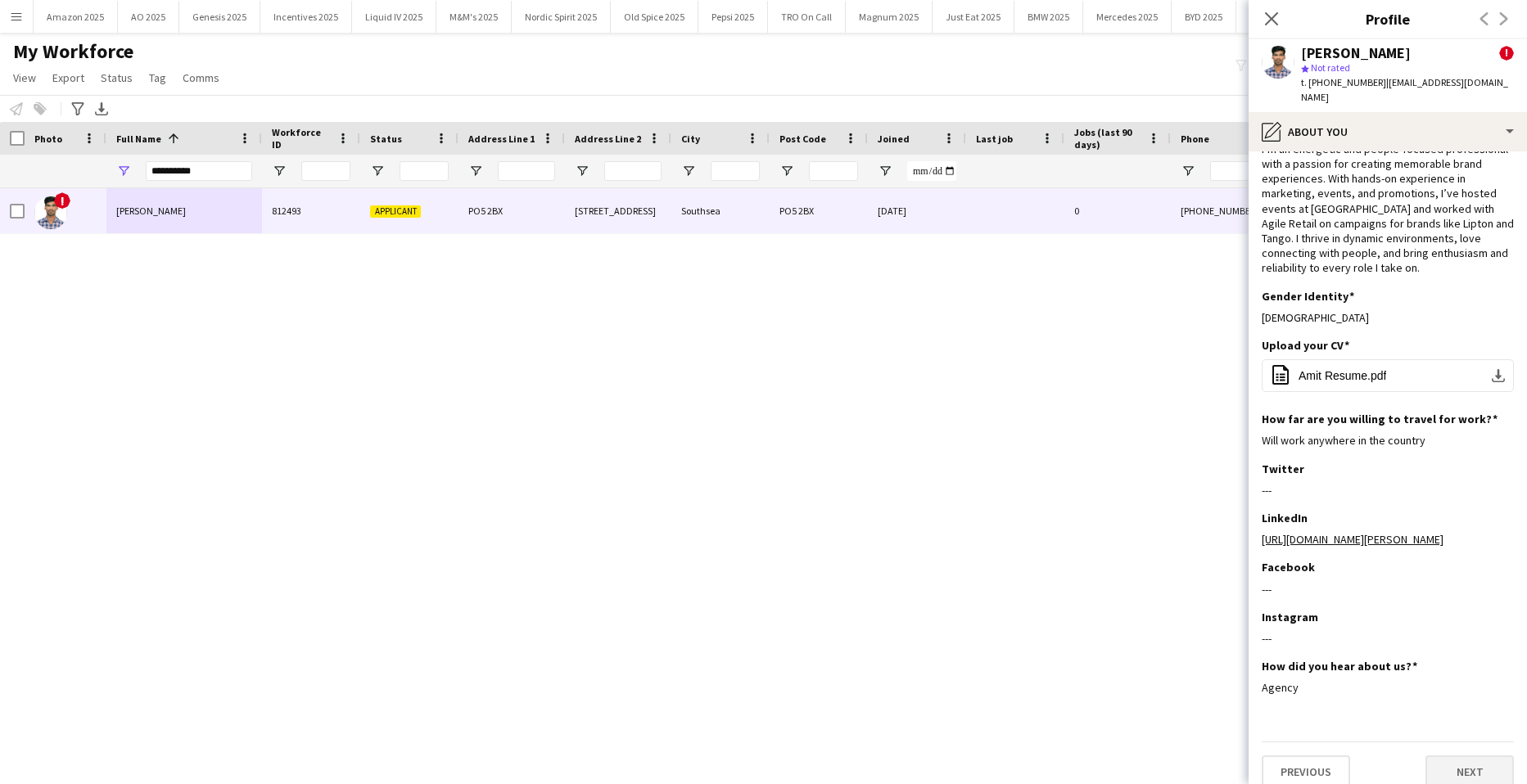
scroll to position [60, 0]
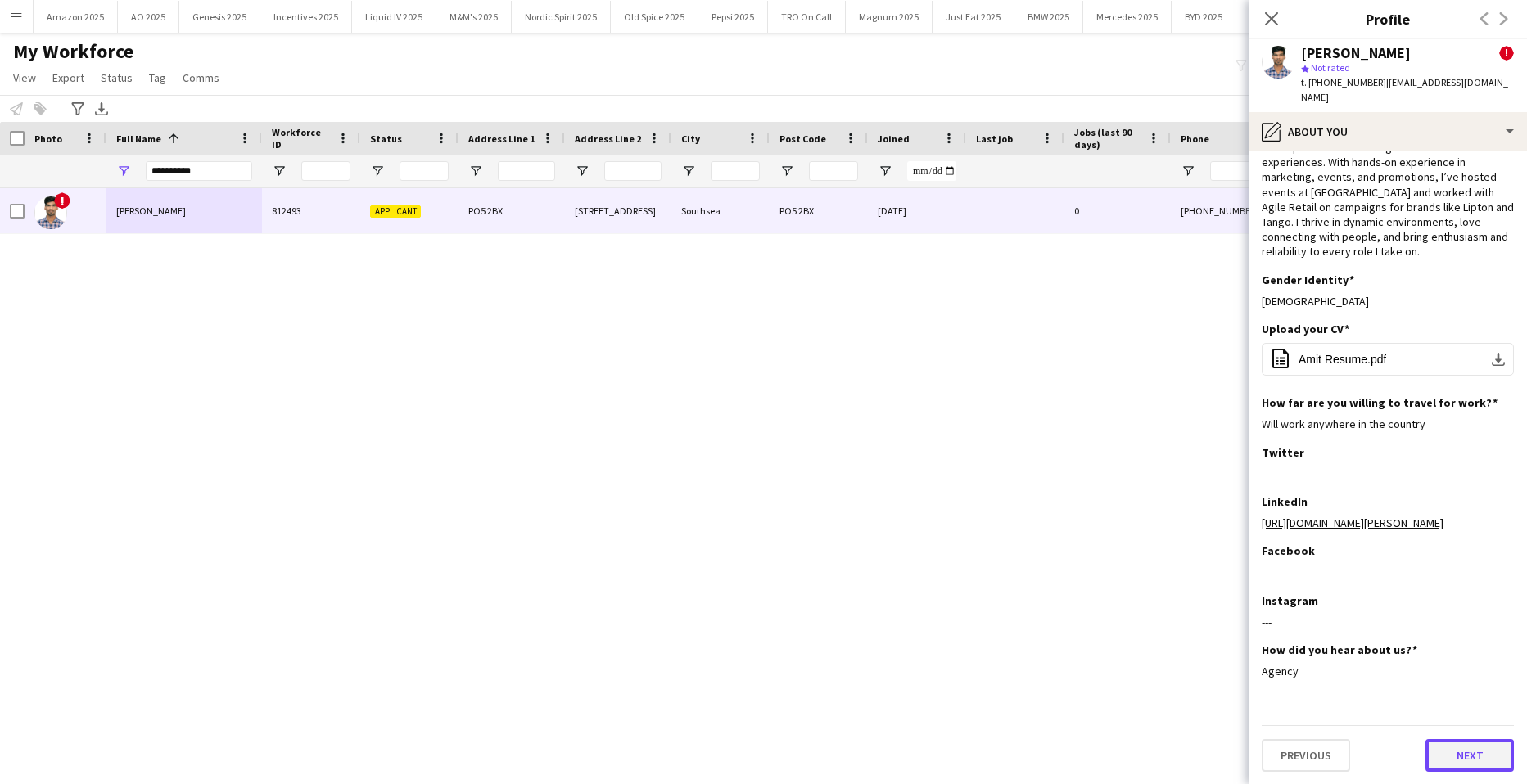
click at [1474, 754] on button "Next" at bounding box center [1470, 756] width 88 height 33
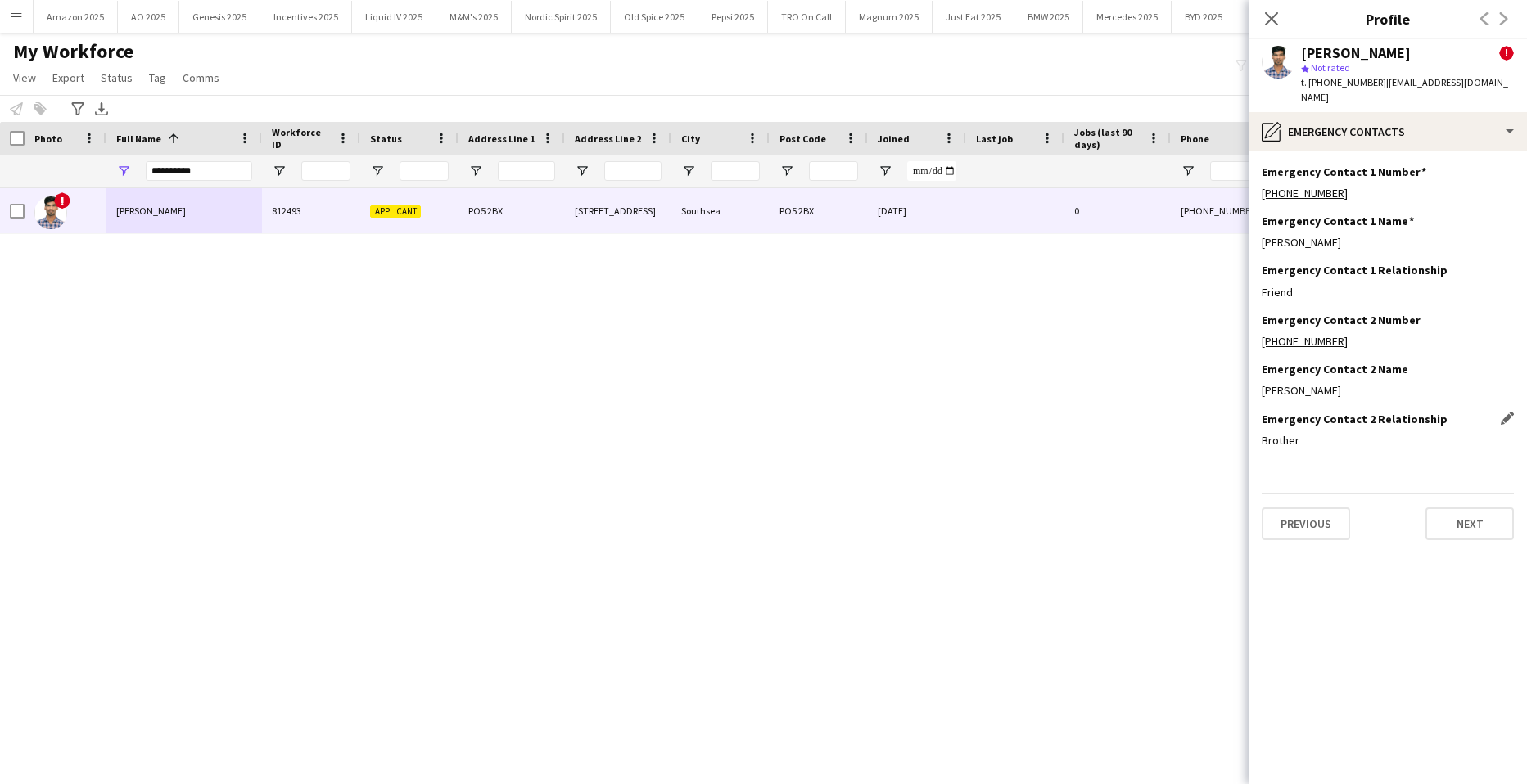
scroll to position [0, 0]
click at [1463, 521] on button "Next" at bounding box center [1470, 524] width 88 height 33
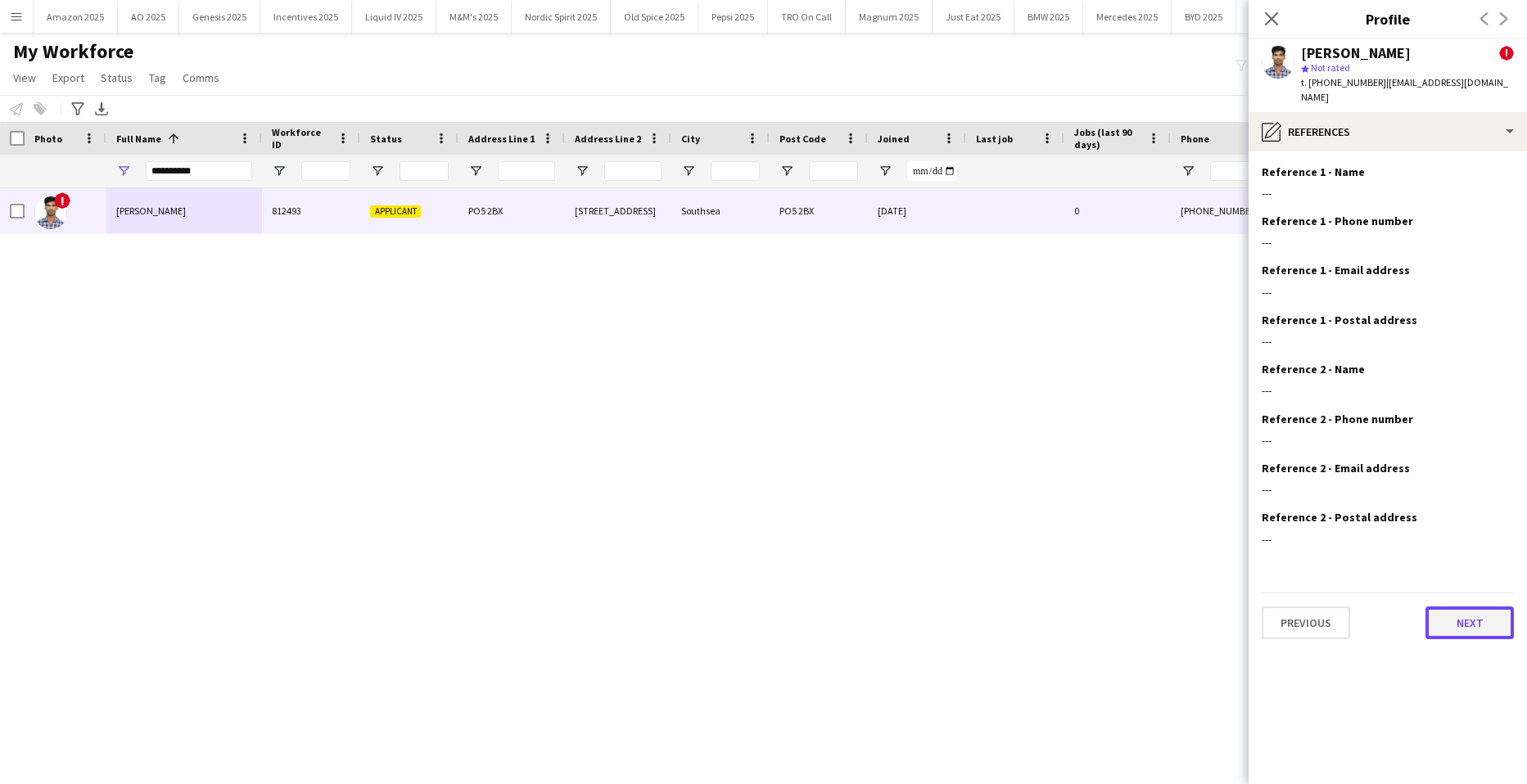
click at [1463, 606] on button "Next" at bounding box center [1470, 623] width 88 height 33
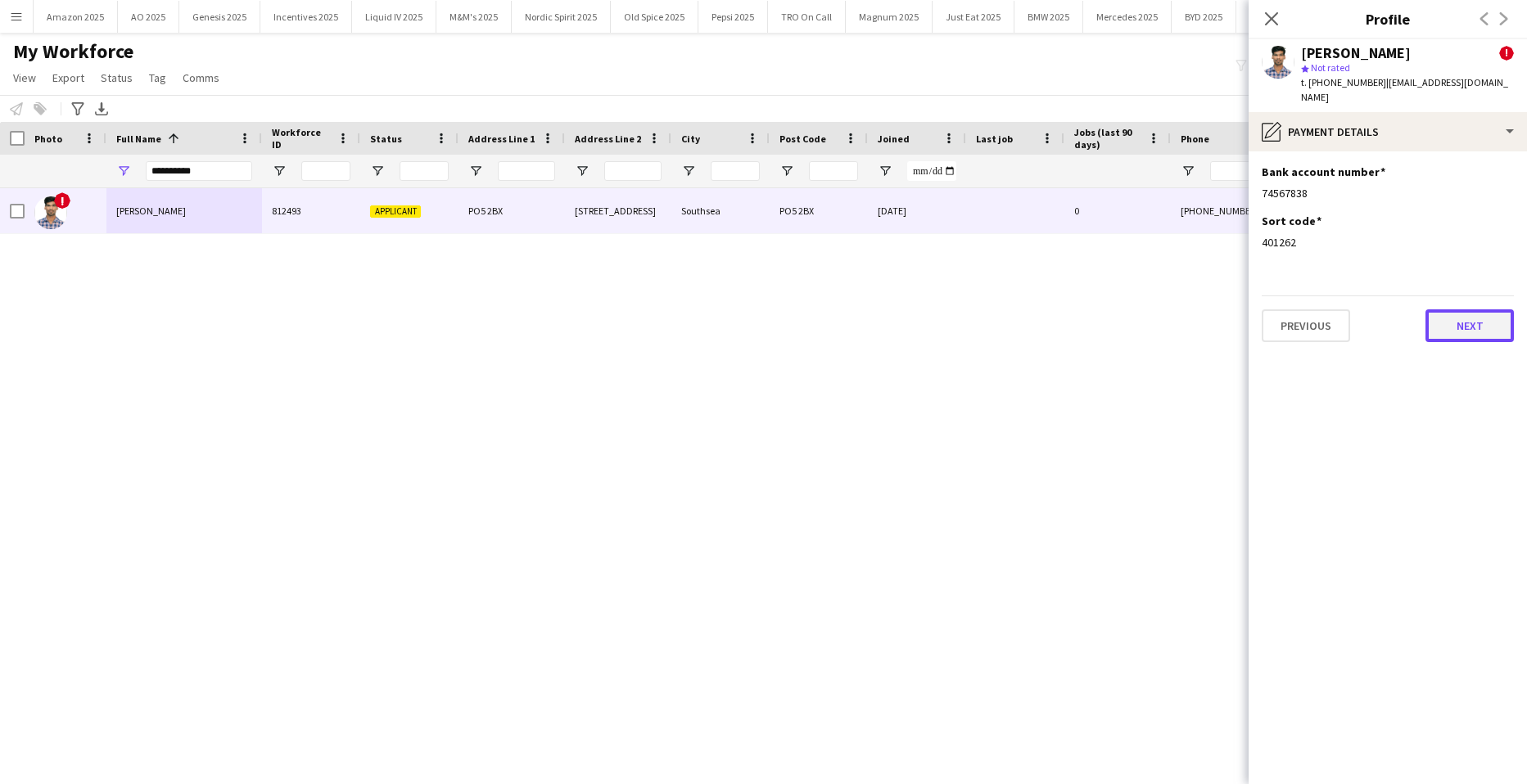
click at [1453, 321] on button "Next" at bounding box center [1470, 326] width 88 height 33
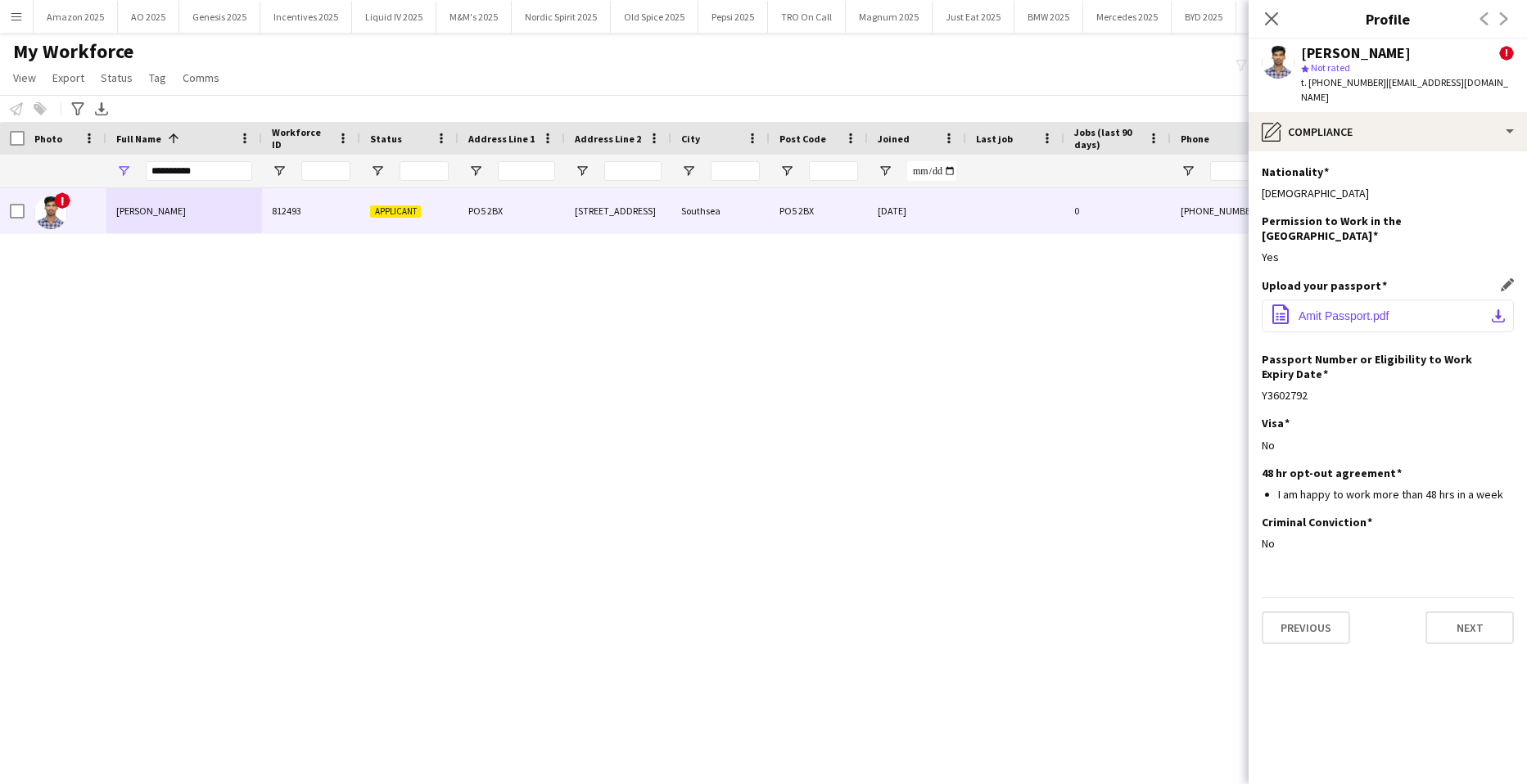
click at [1355, 310] on span "Amit Passport.pdf" at bounding box center [1344, 317] width 91 height 13
click at [1467, 611] on button "Next" at bounding box center [1470, 628] width 88 height 33
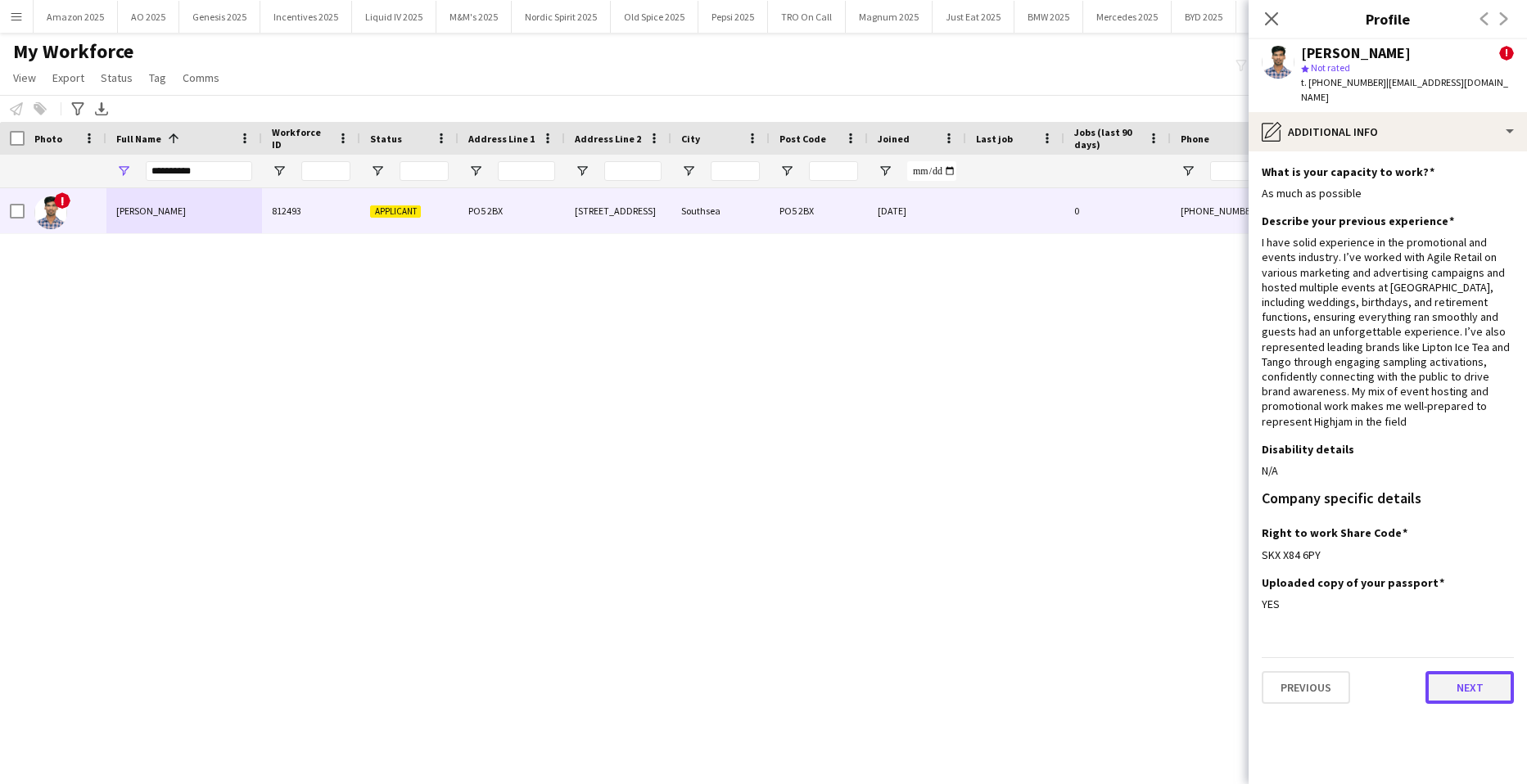
click at [1487, 687] on button "Next" at bounding box center [1470, 688] width 88 height 33
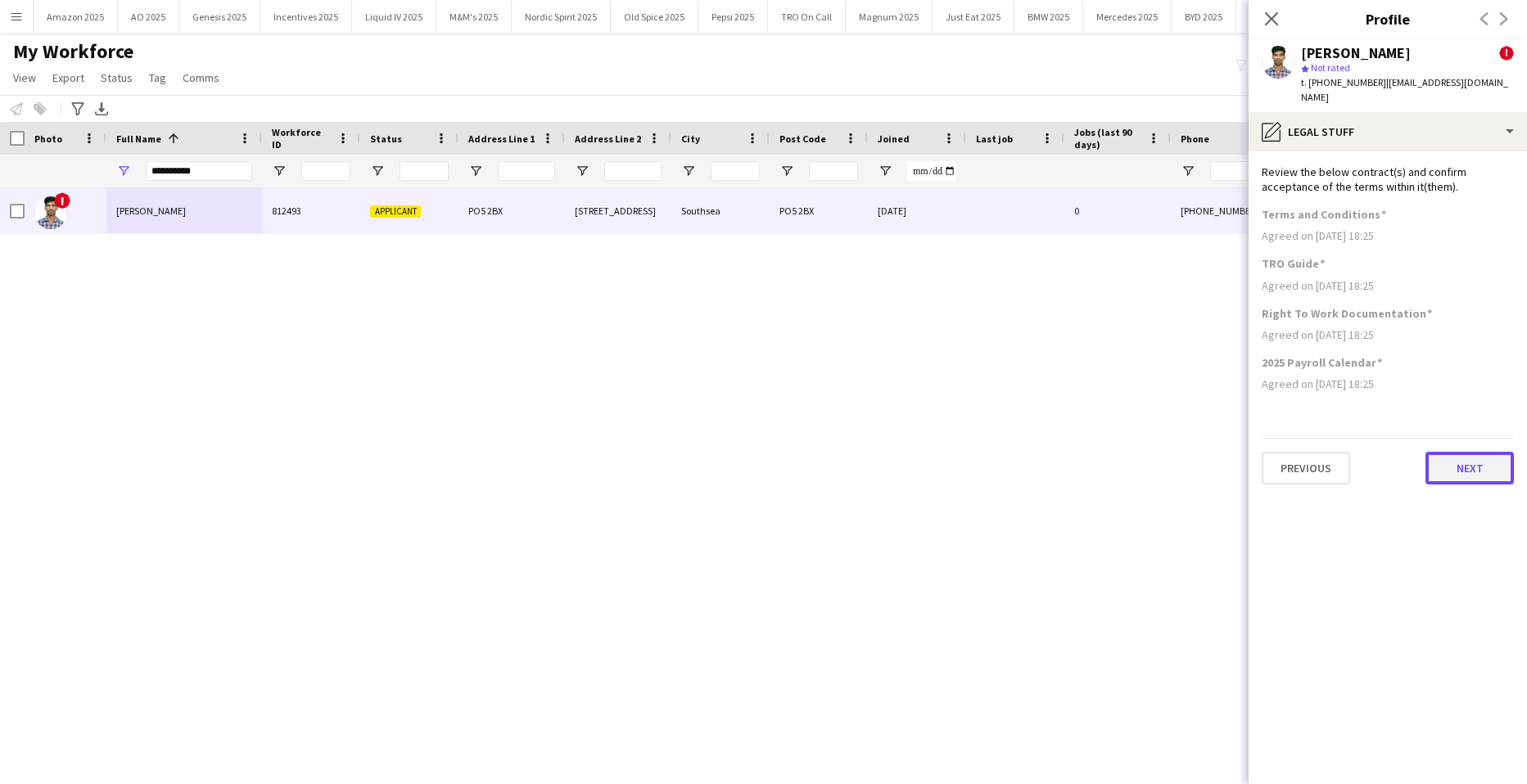
click at [1464, 452] on button "Next" at bounding box center [1470, 468] width 88 height 33
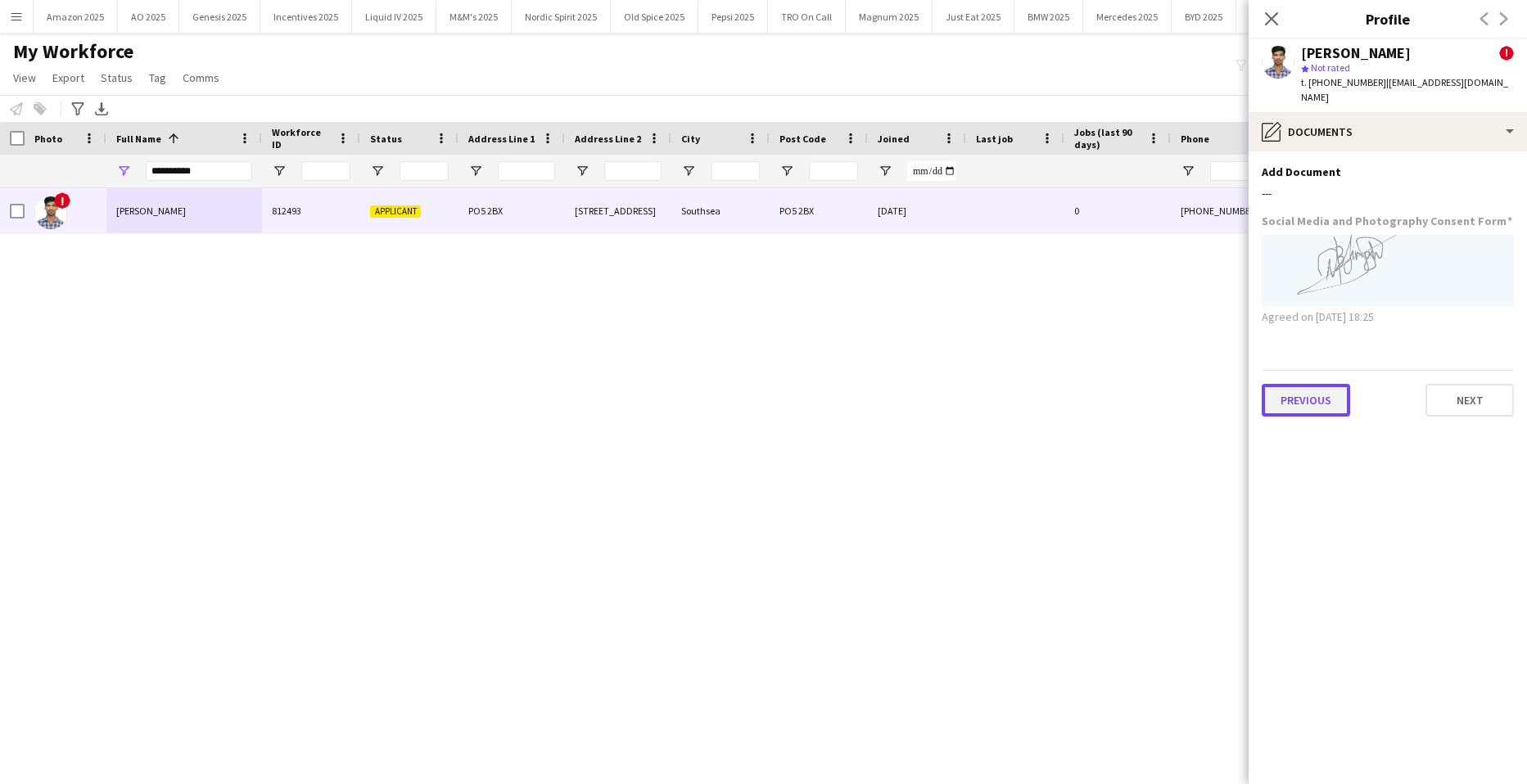
click at [1314, 395] on button "Previous" at bounding box center [1306, 400] width 88 height 33
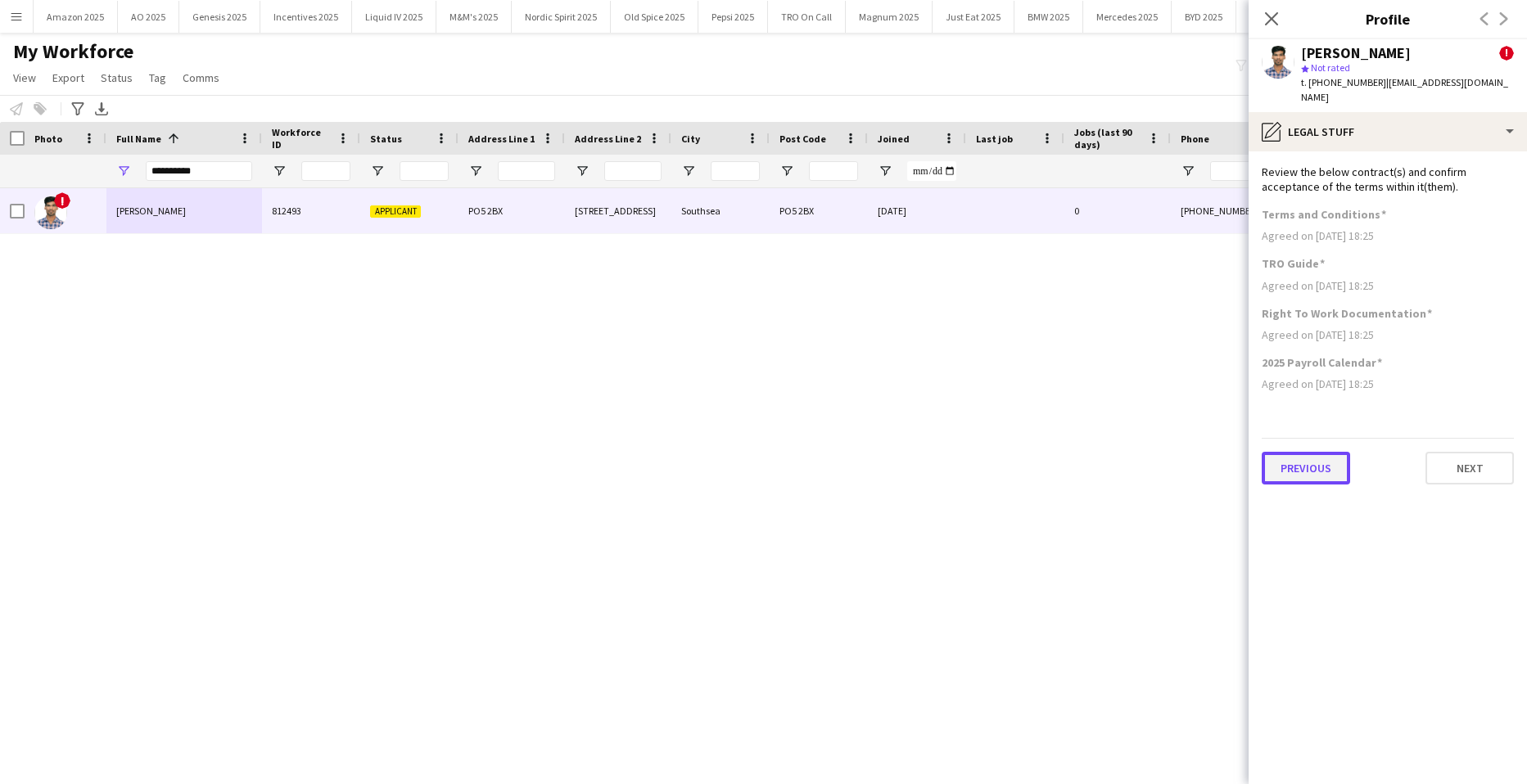
click at [1321, 467] on button "Previous" at bounding box center [1306, 468] width 88 height 33
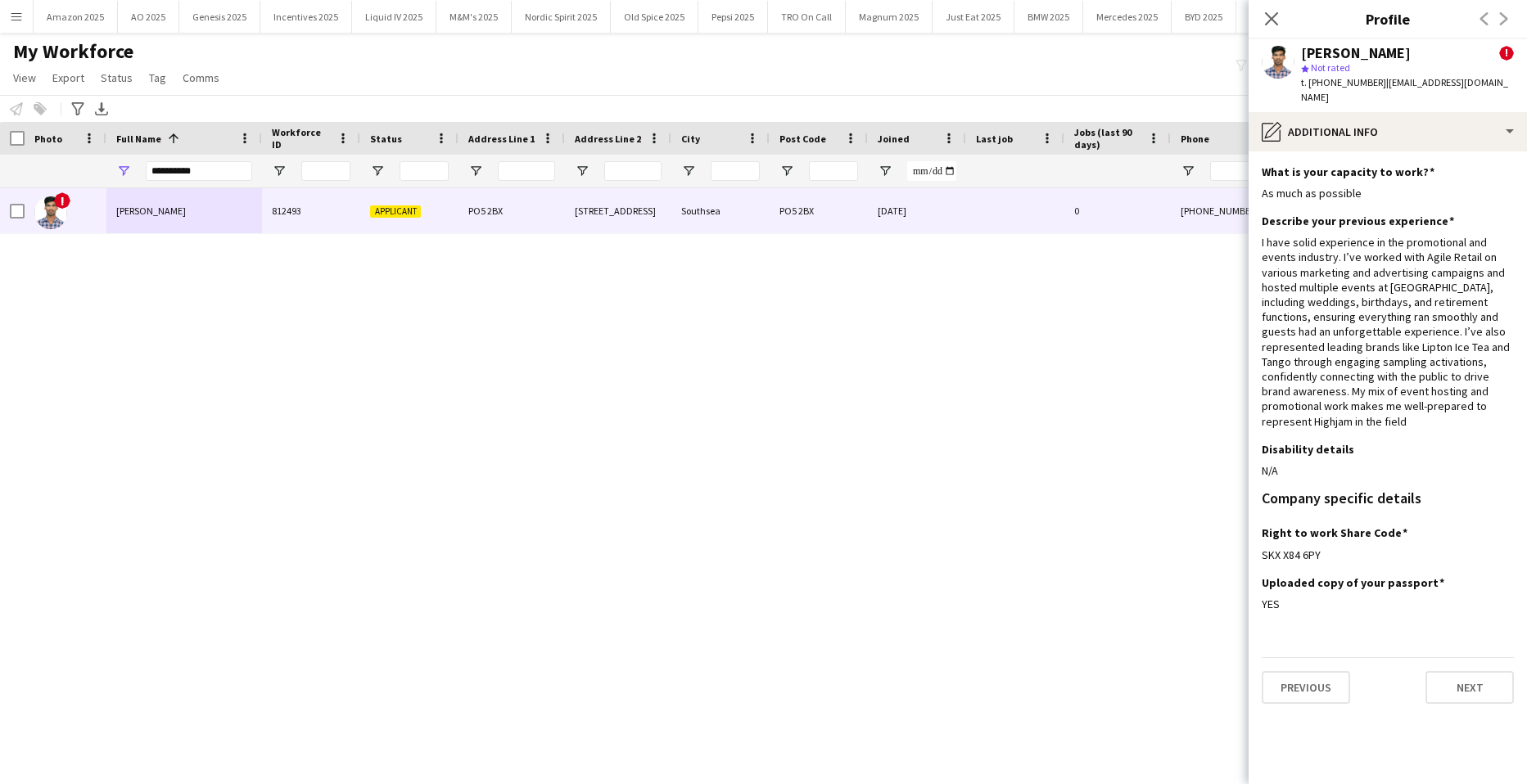
drag, startPoint x: 1270, startPoint y: 15, endPoint x: 1255, endPoint y: 176, distance: 161.7
click at [1270, 16] on icon at bounding box center [1272, 19] width 13 height 13
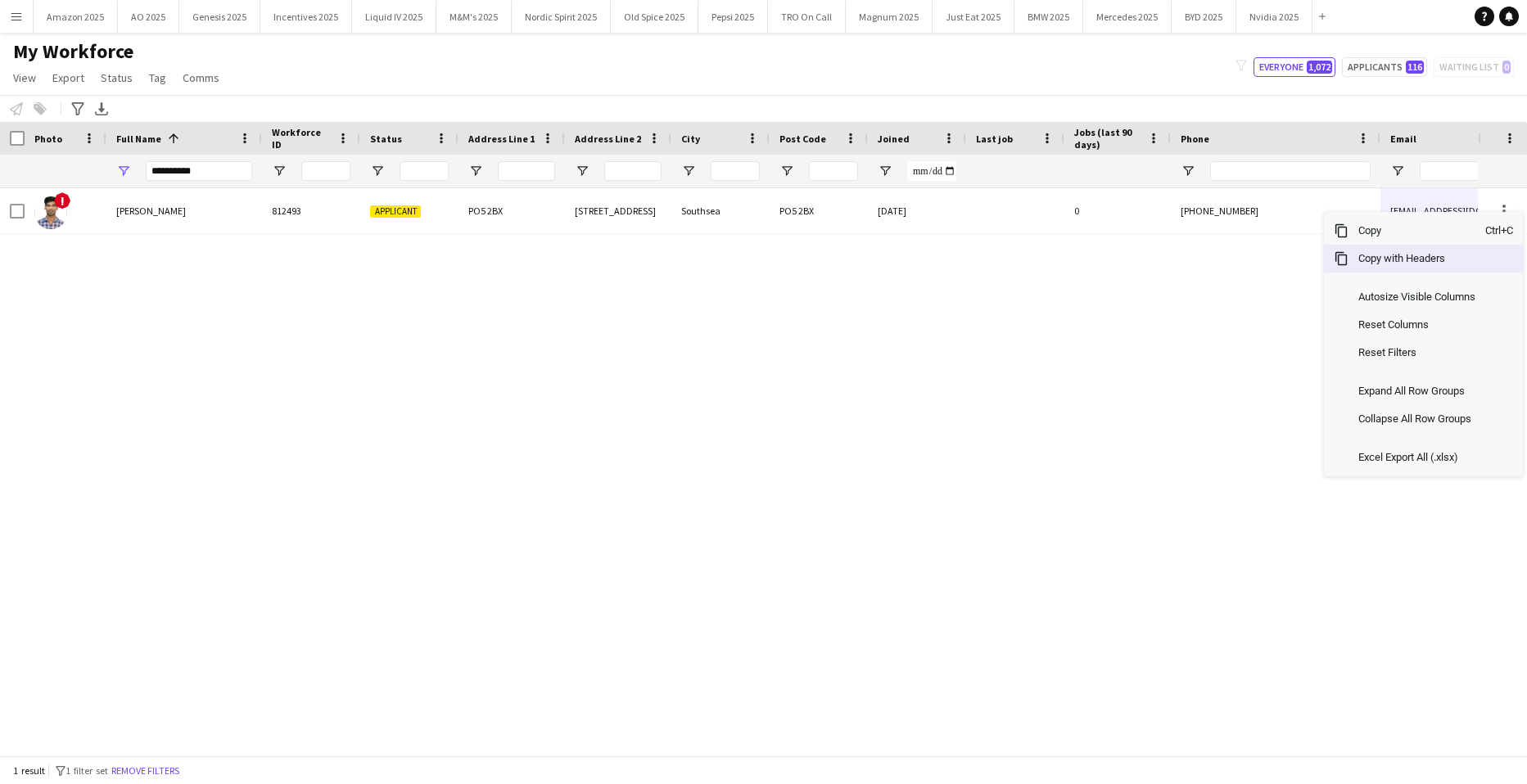
drag, startPoint x: 1422, startPoint y: 247, endPoint x: 1524, endPoint y: 340, distance: 138.0
click at [1442, 271] on span "Copy with Headers" at bounding box center [1417, 258] width 137 height 28
click at [1418, 233] on span "Copy" at bounding box center [1417, 228] width 137 height 28
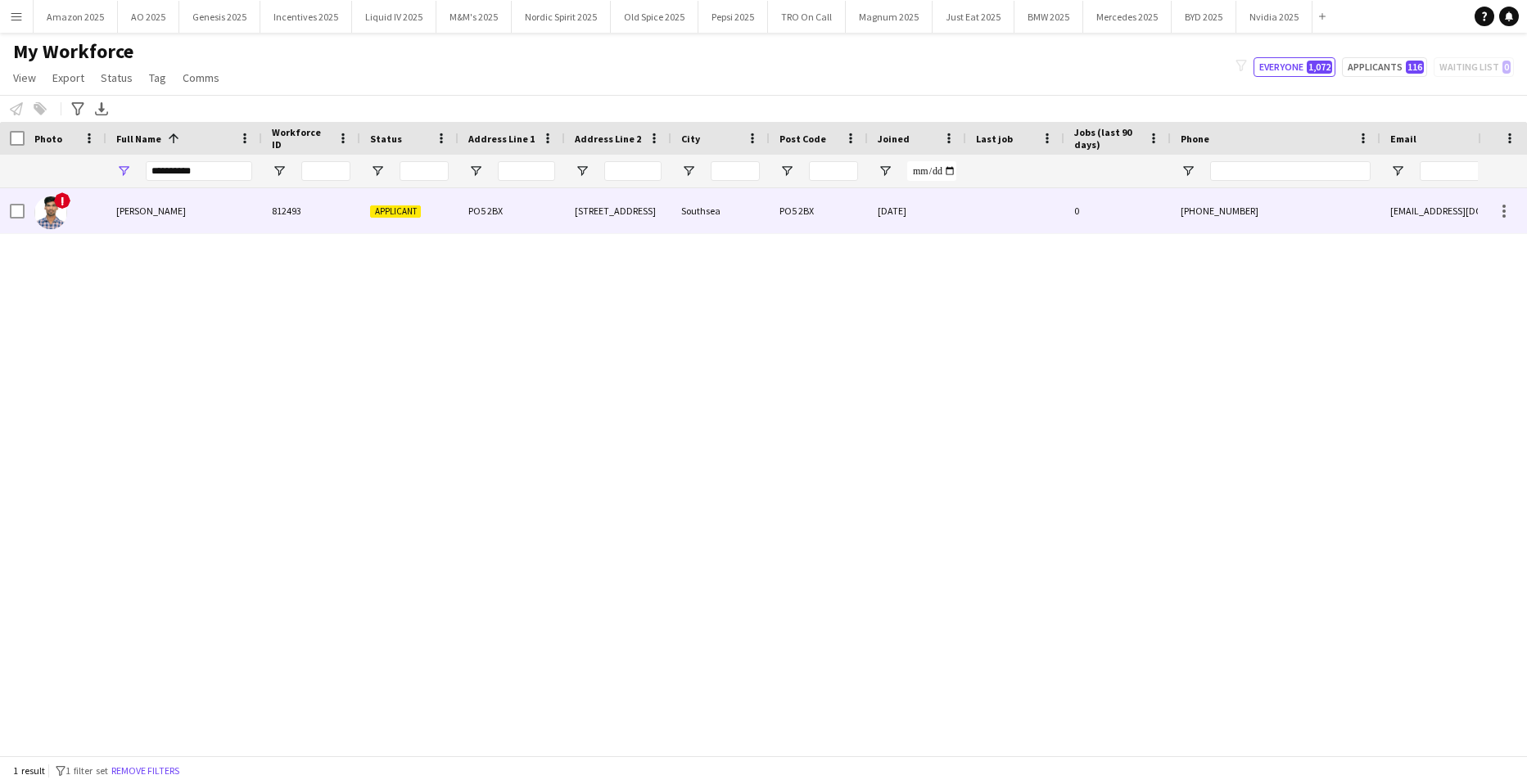
click at [133, 207] on span "[PERSON_NAME]" at bounding box center [151, 210] width 70 height 12
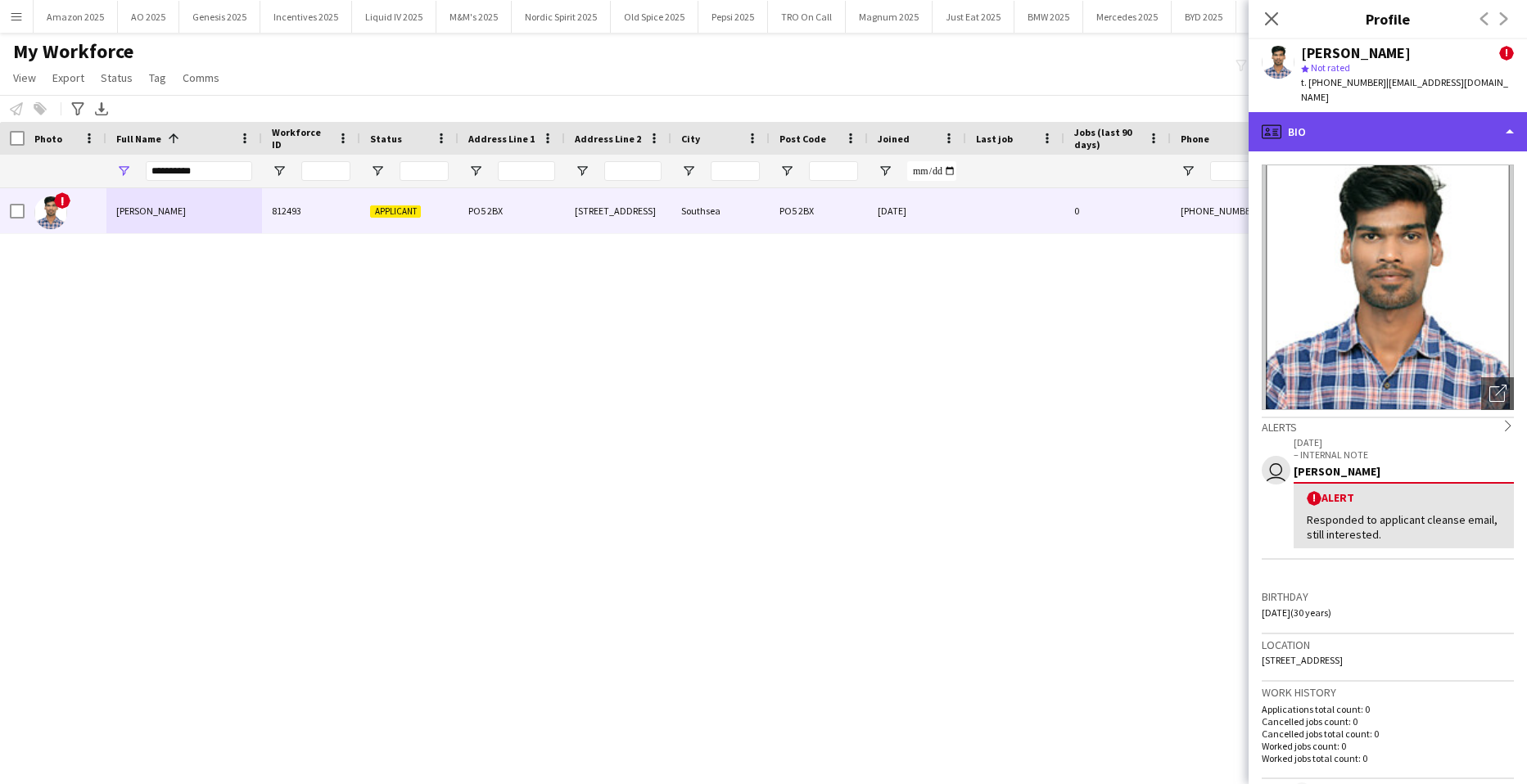
click at [1442, 112] on div "profile Bio" at bounding box center [1388, 131] width 278 height 39
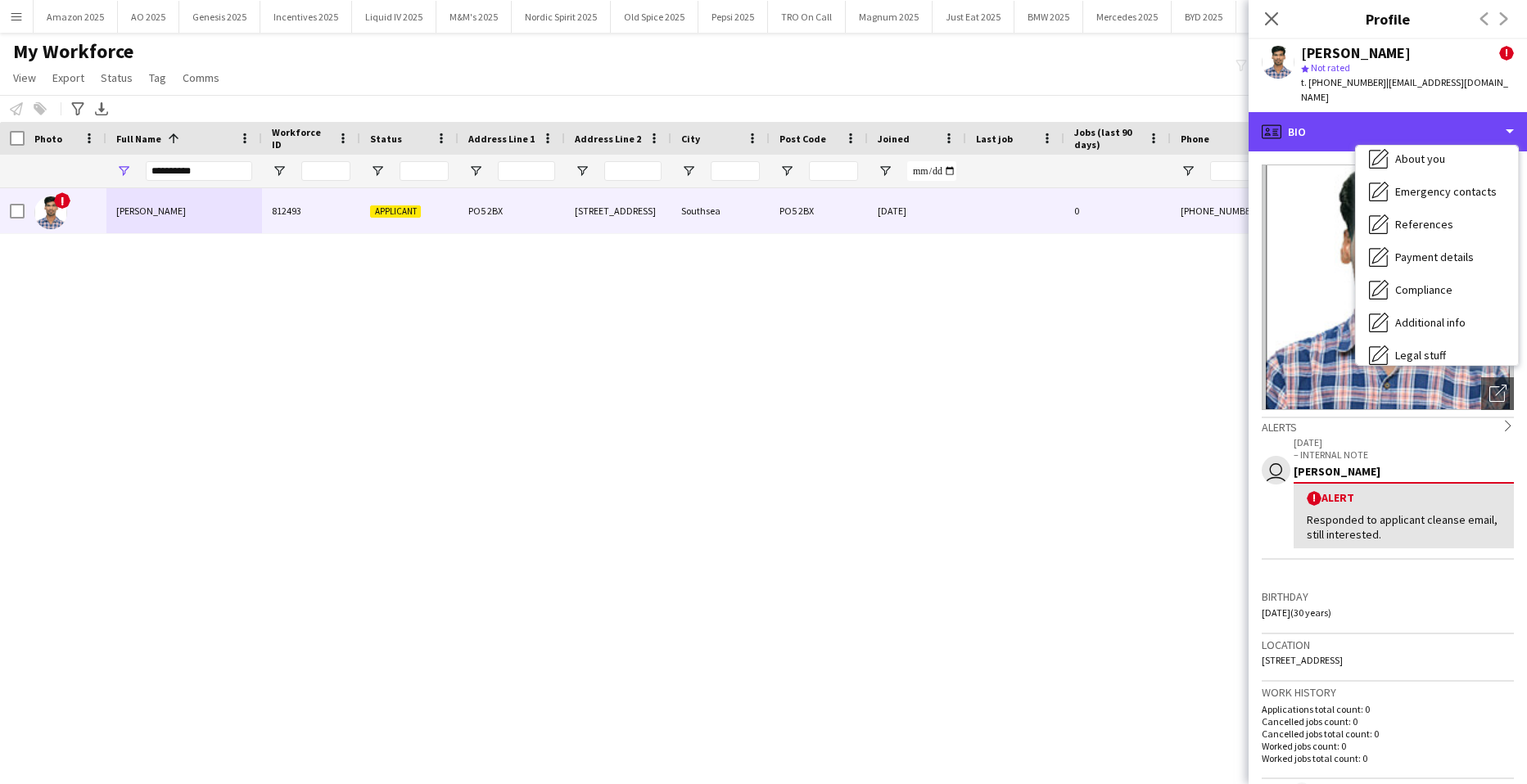
scroll to position [220, 0]
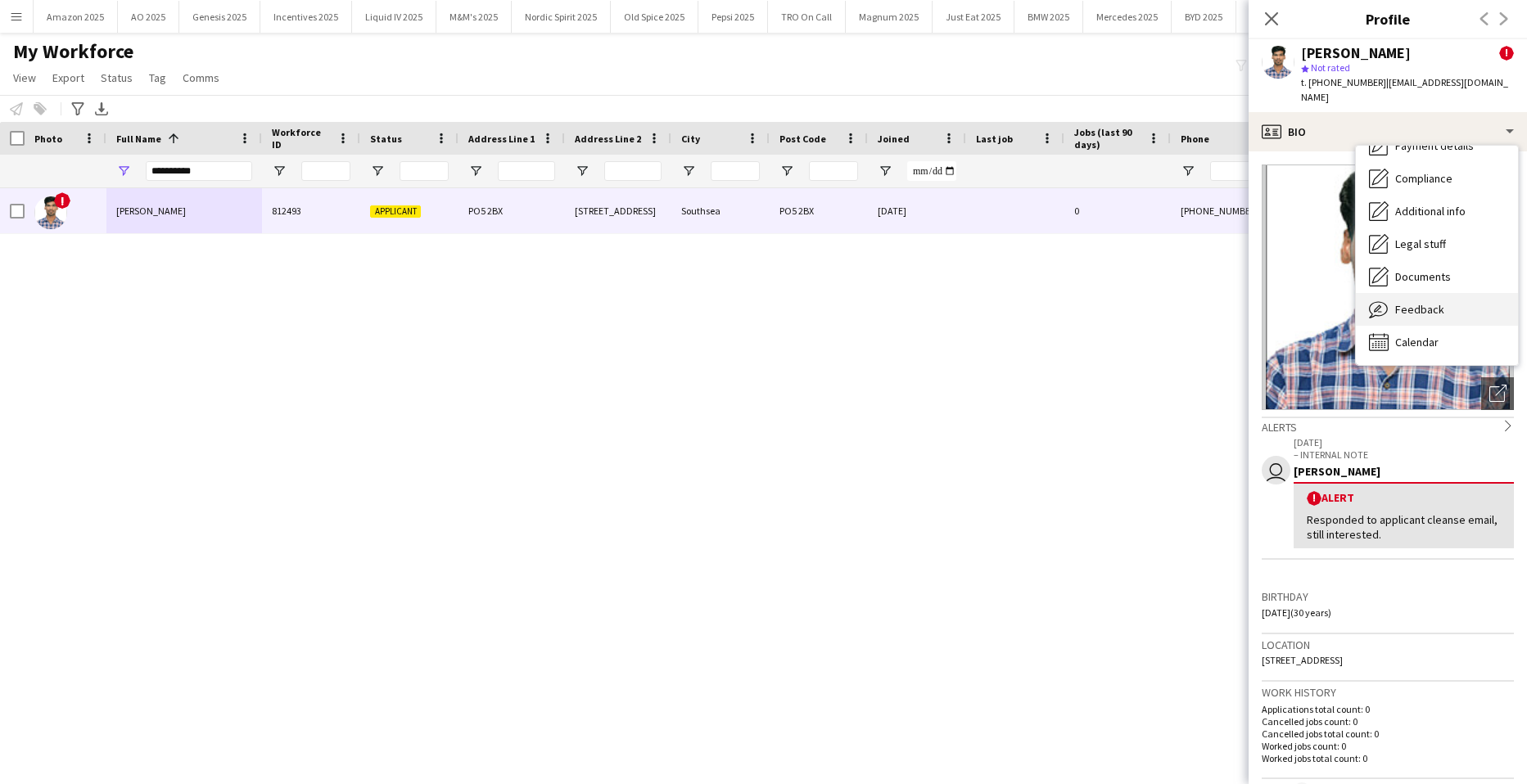
click at [1434, 302] on span "Feedback" at bounding box center [1420, 309] width 49 height 14
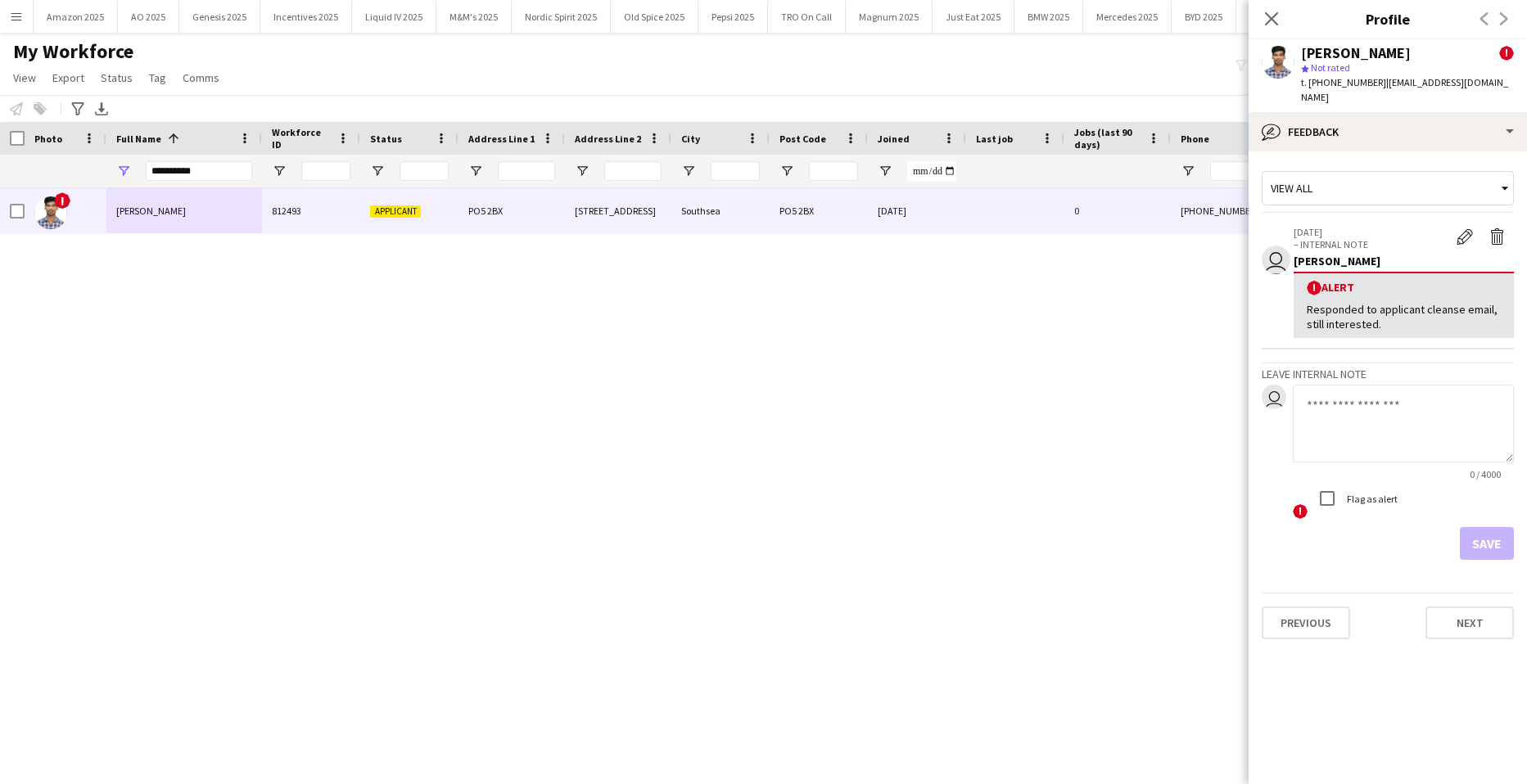
click at [1369, 411] on textarea at bounding box center [1403, 423] width 221 height 78
paste textarea "**********"
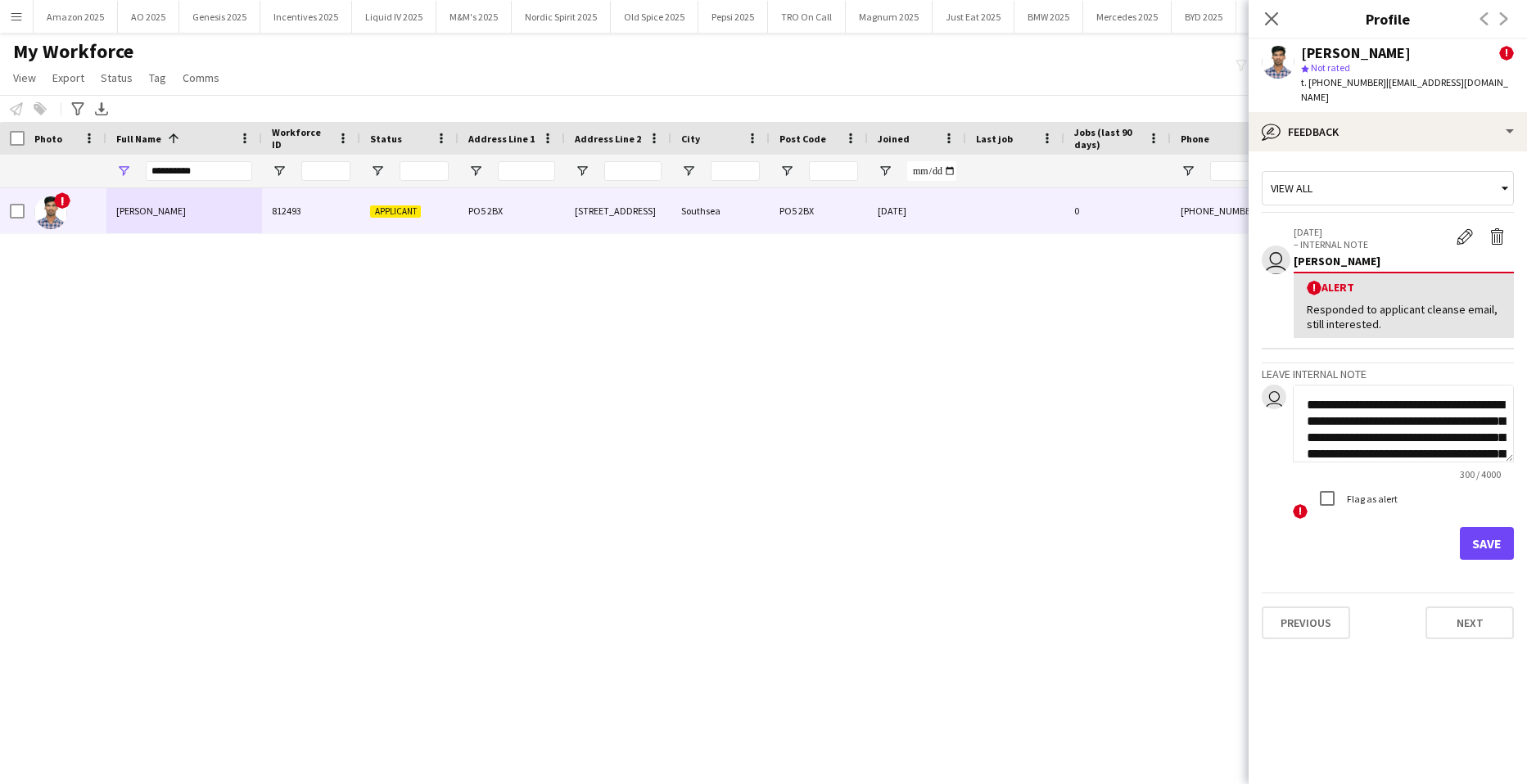
scroll to position [100, 0]
type textarea "**********"
click at [1490, 533] on button "Save" at bounding box center [1487, 544] width 54 height 33
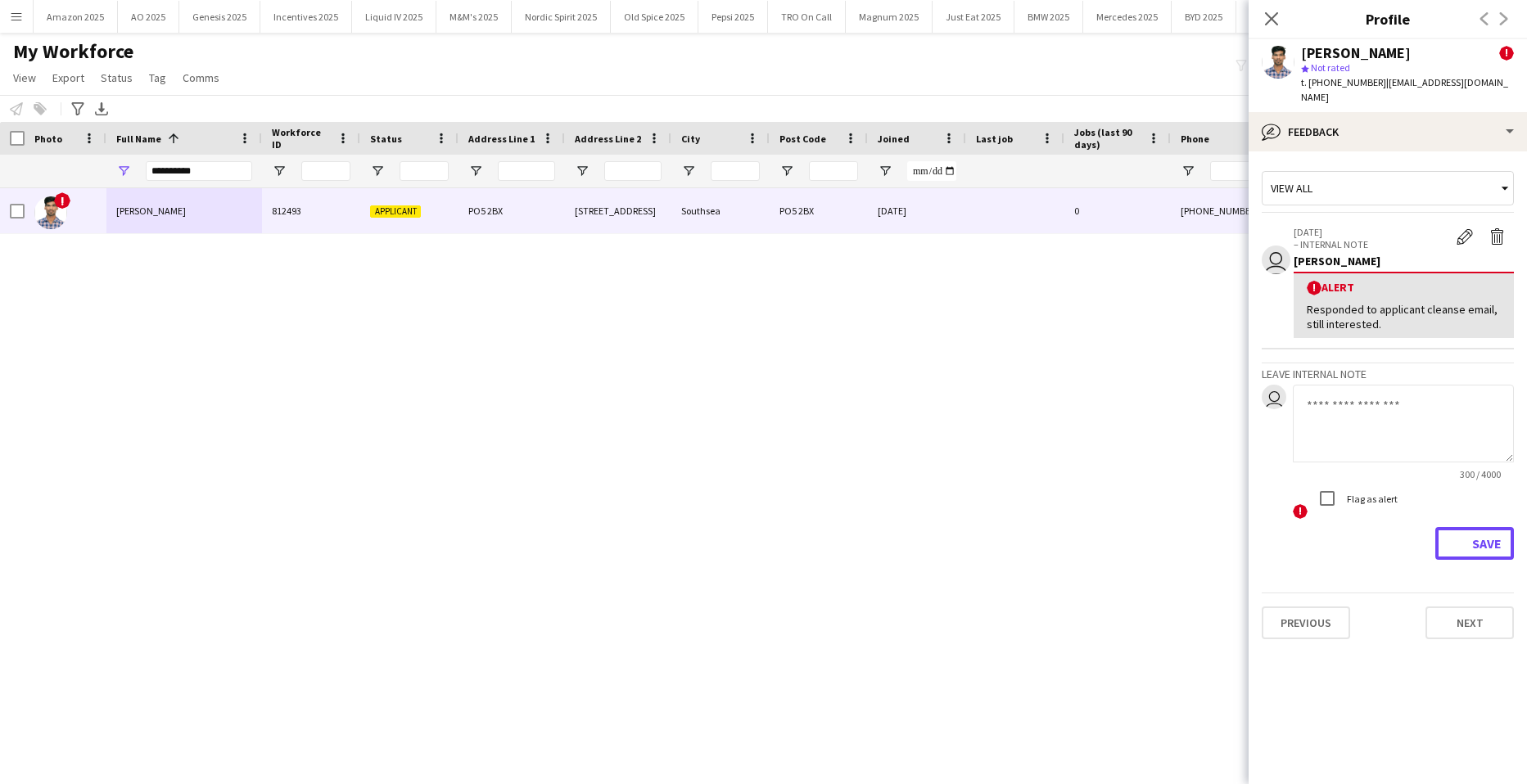
scroll to position [0, 0]
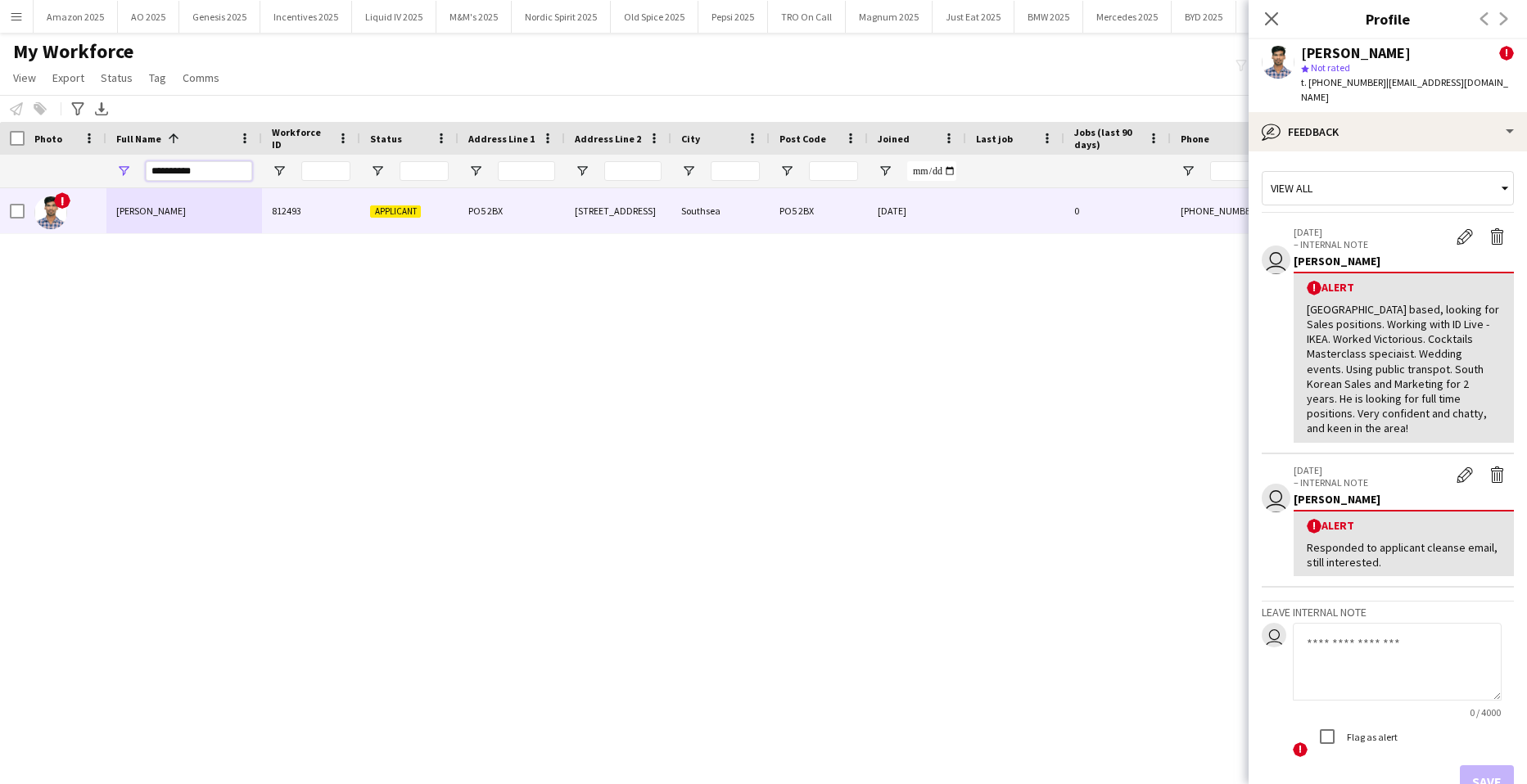
drag, startPoint x: 214, startPoint y: 170, endPoint x: -42, endPoint y: 181, distance: 256.2
click at [0, 181] on html "Menu Boards Boards Boards All jobs Status Workforce Workforce My Workforce Recr…" at bounding box center [763, 392] width 1527 height 784
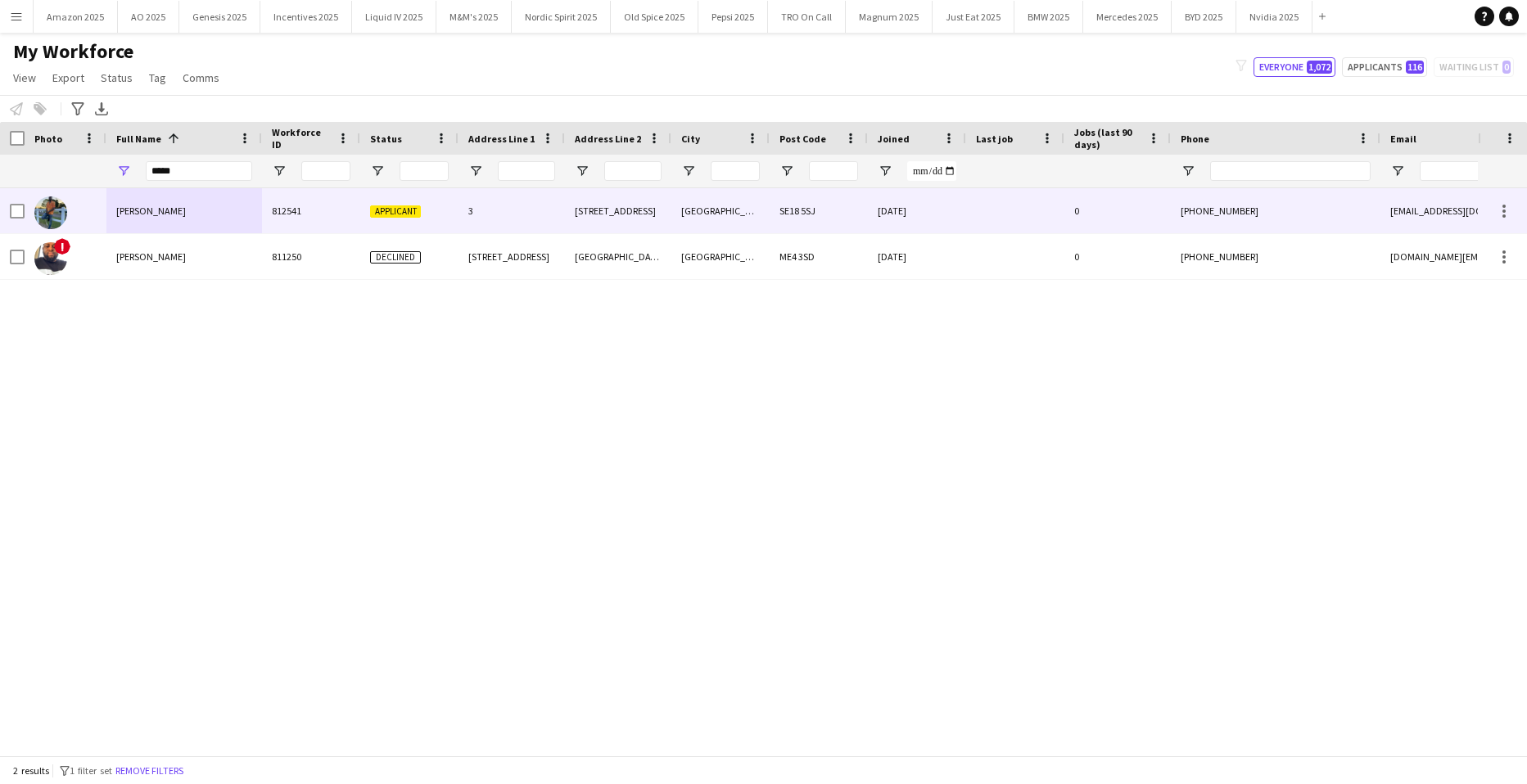
click at [139, 215] on span "[PERSON_NAME]" at bounding box center [151, 210] width 70 height 12
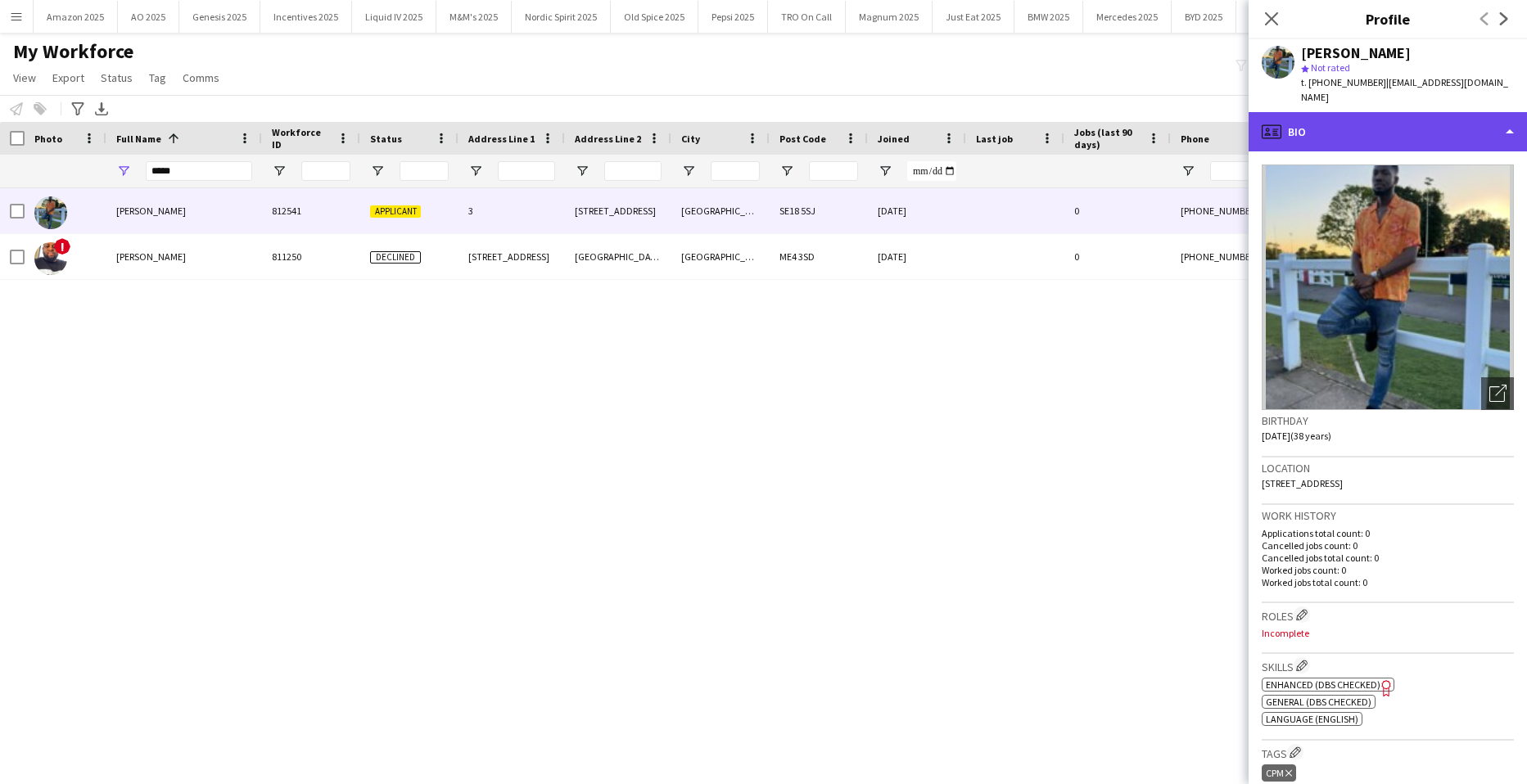
click at [1450, 125] on div "profile Bio" at bounding box center [1388, 131] width 278 height 39
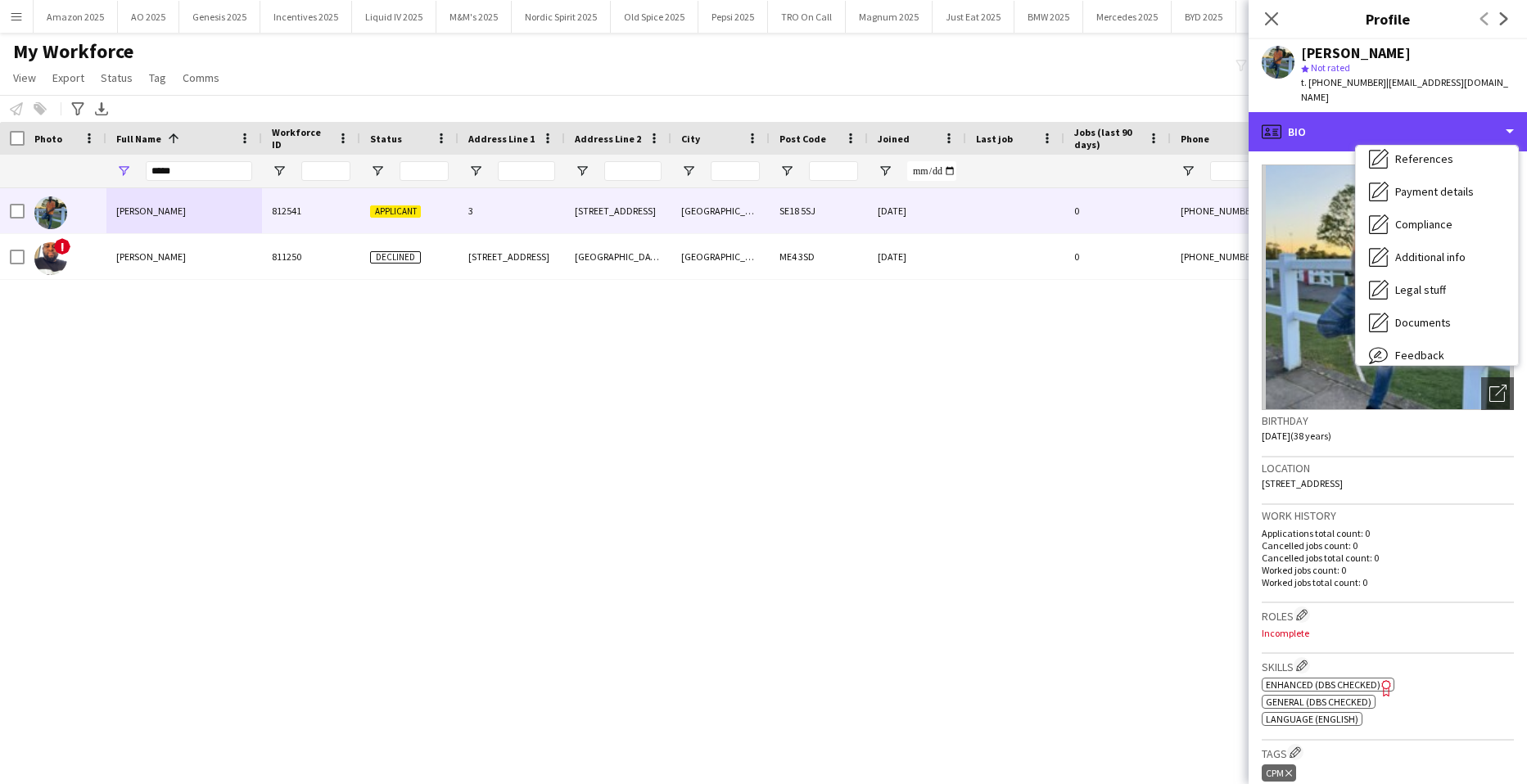
scroll to position [220, 0]
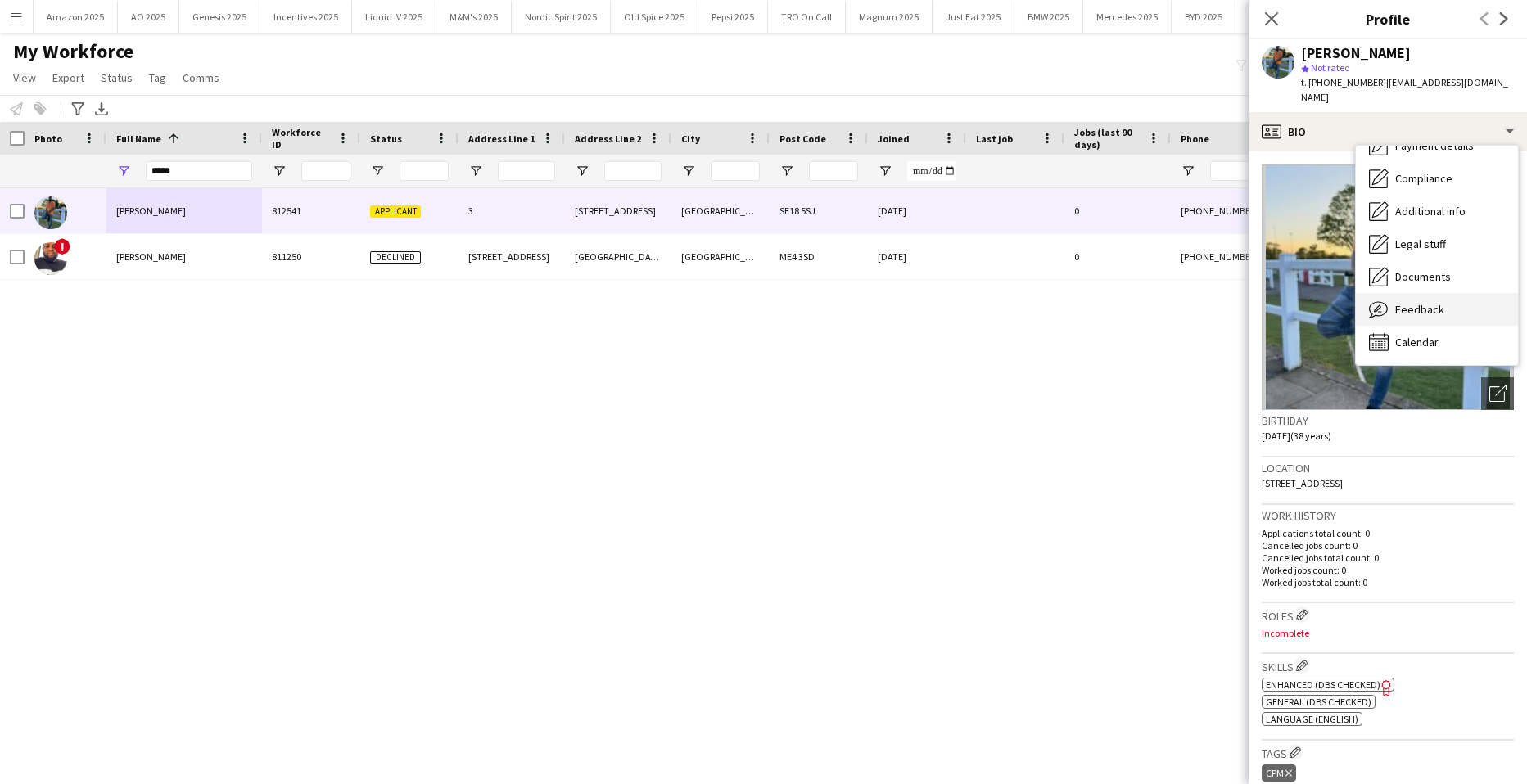
click at [1439, 302] on span "Feedback" at bounding box center [1420, 309] width 49 height 14
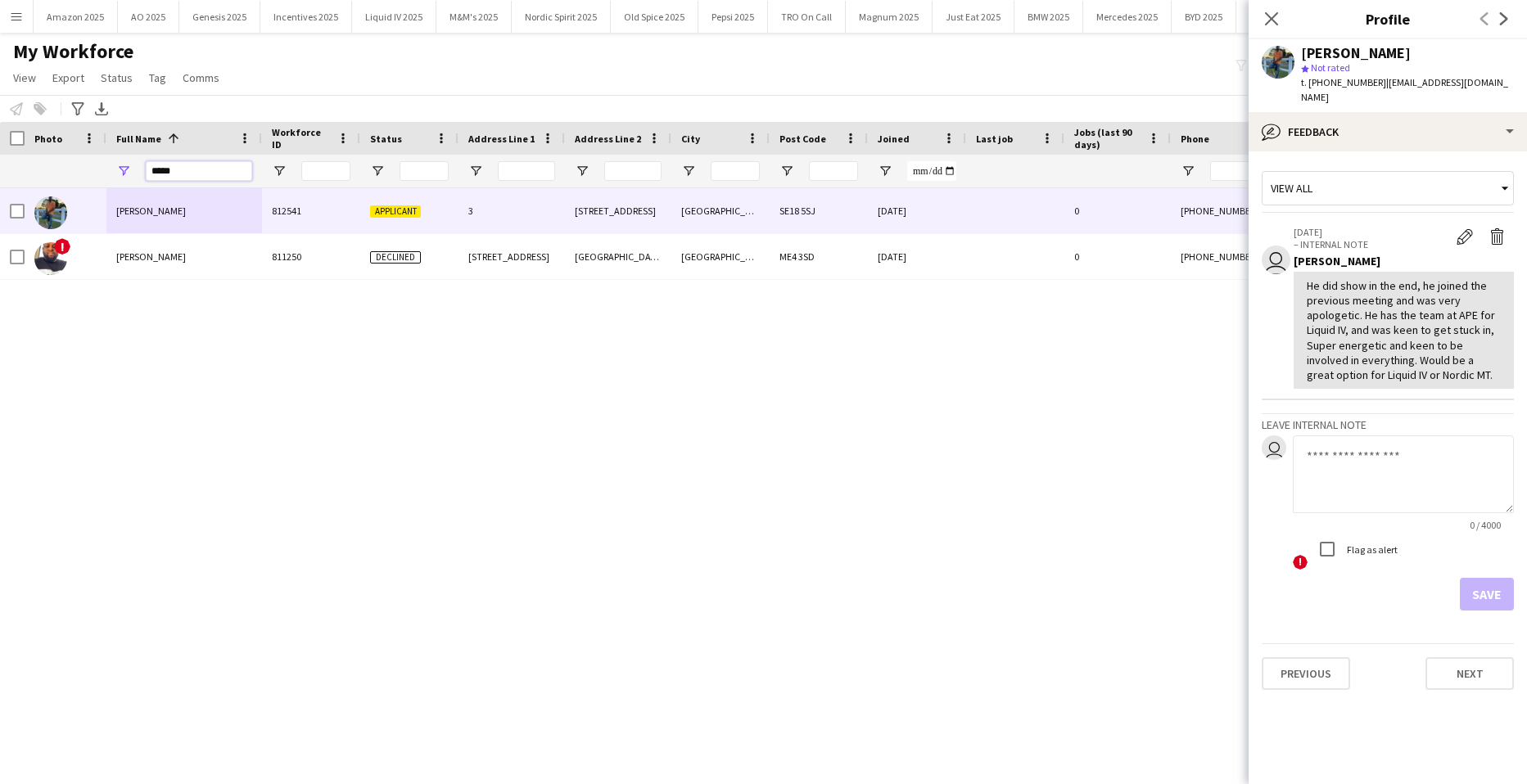
drag, startPoint x: 219, startPoint y: 172, endPoint x: 56, endPoint y: 196, distance: 164.8
click at [41, 200] on div "Workforce Details Address Line 1 Address Line 2 City 1" at bounding box center [763, 439] width 1527 height 633
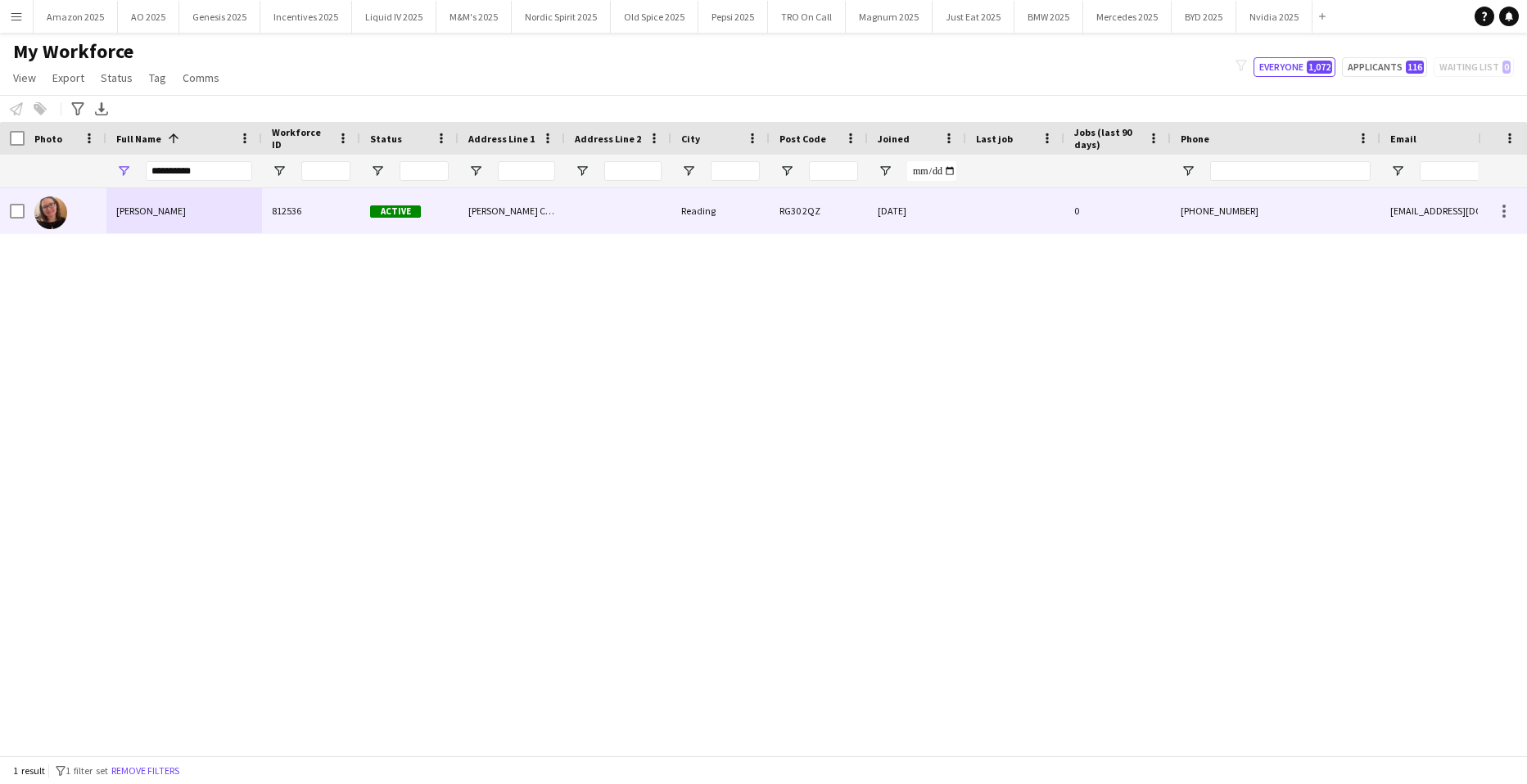
click at [139, 203] on div "[PERSON_NAME]" at bounding box center [184, 210] width 155 height 45
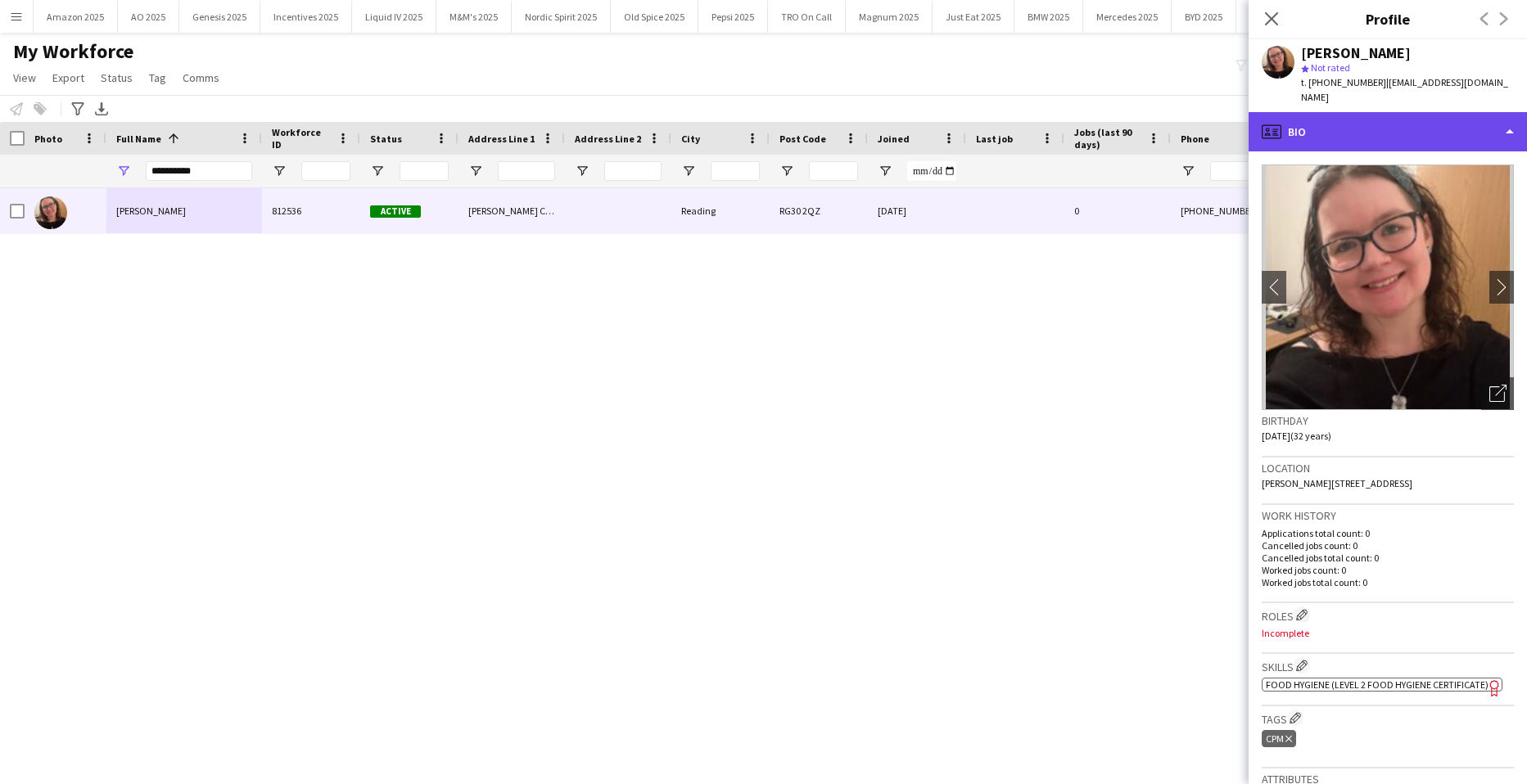
click at [1383, 118] on div "profile Bio" at bounding box center [1388, 131] width 278 height 39
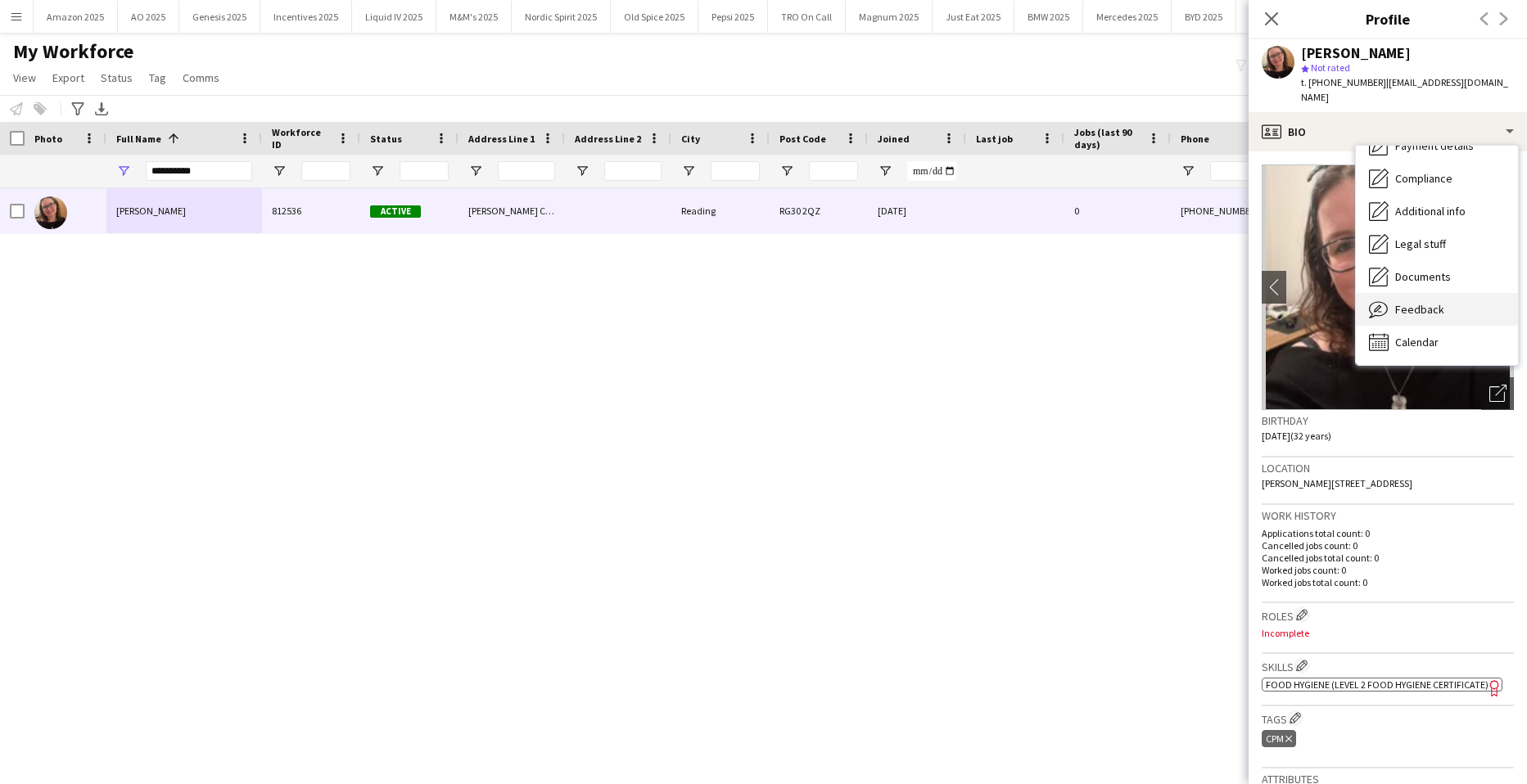
click at [1447, 293] on div "Feedback Feedback" at bounding box center [1437, 309] width 162 height 33
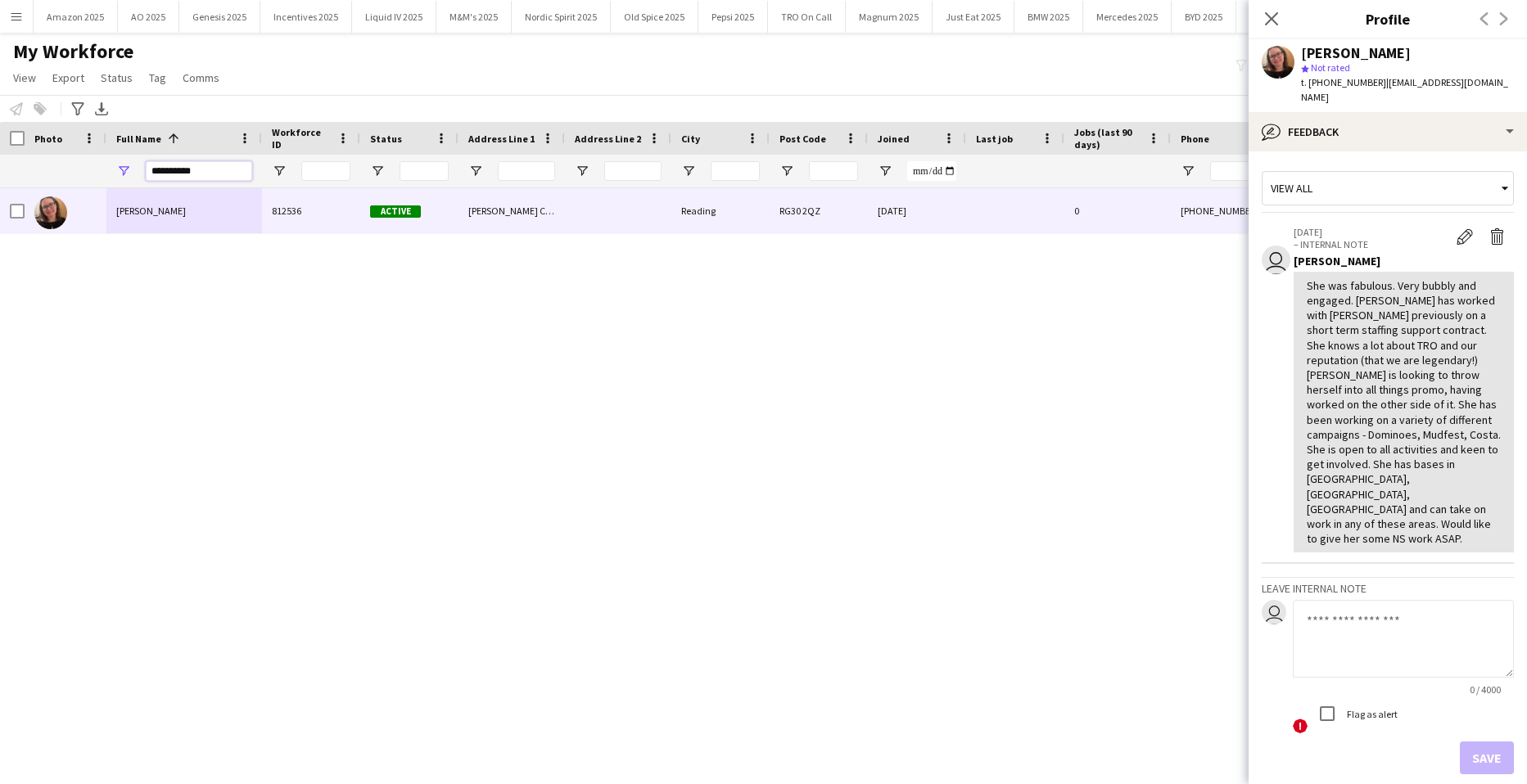
drag, startPoint x: 225, startPoint y: 176, endPoint x: -42, endPoint y: 224, distance: 271.3
click at [0, 224] on html "Menu Boards Boards Boards All jobs Status Workforce Workforce My Workforce Recr…" at bounding box center [763, 392] width 1527 height 784
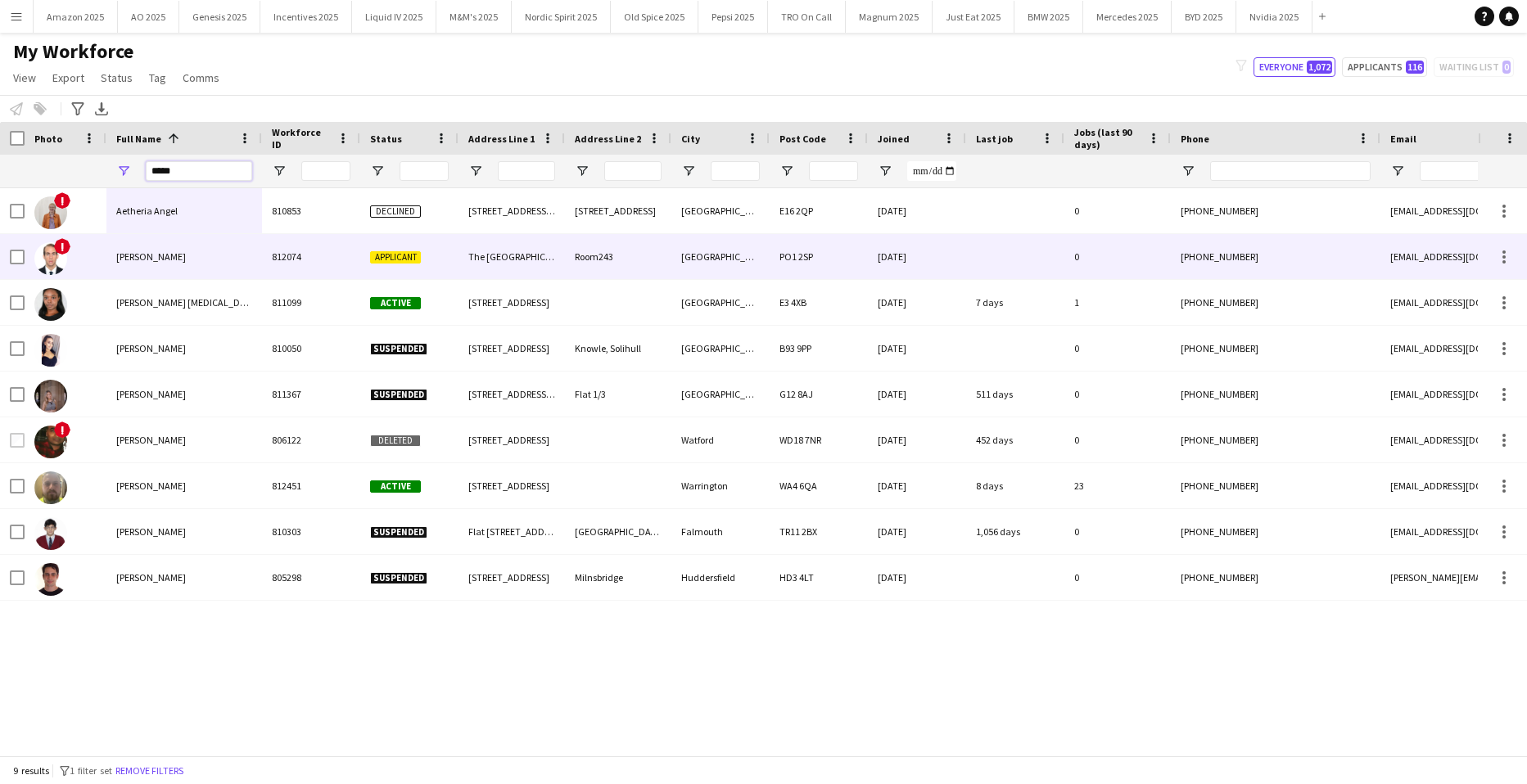
type input "*****"
click at [150, 264] on div "[PERSON_NAME]" at bounding box center [184, 256] width 155 height 45
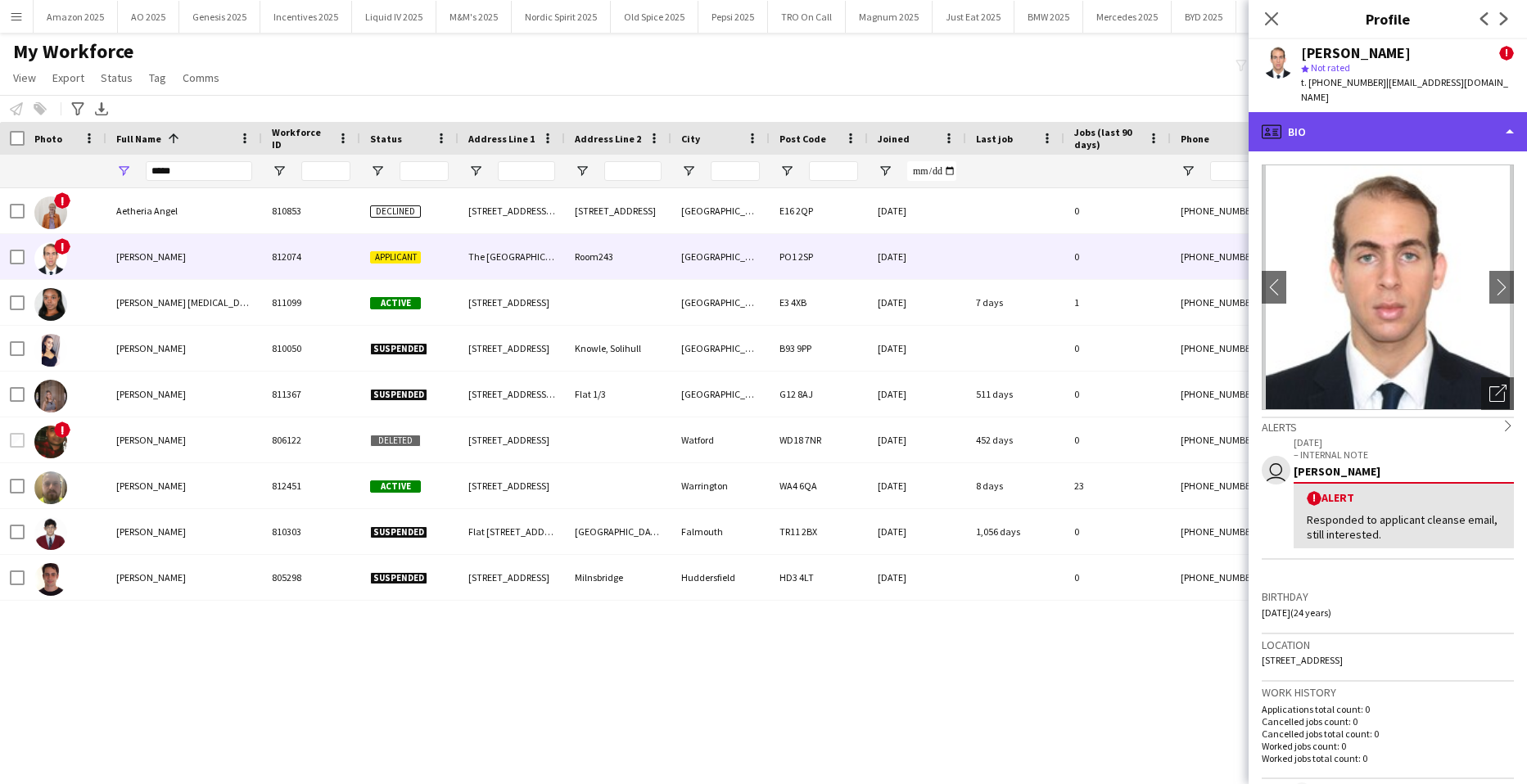
click at [1423, 121] on div "profile Bio" at bounding box center [1388, 131] width 278 height 39
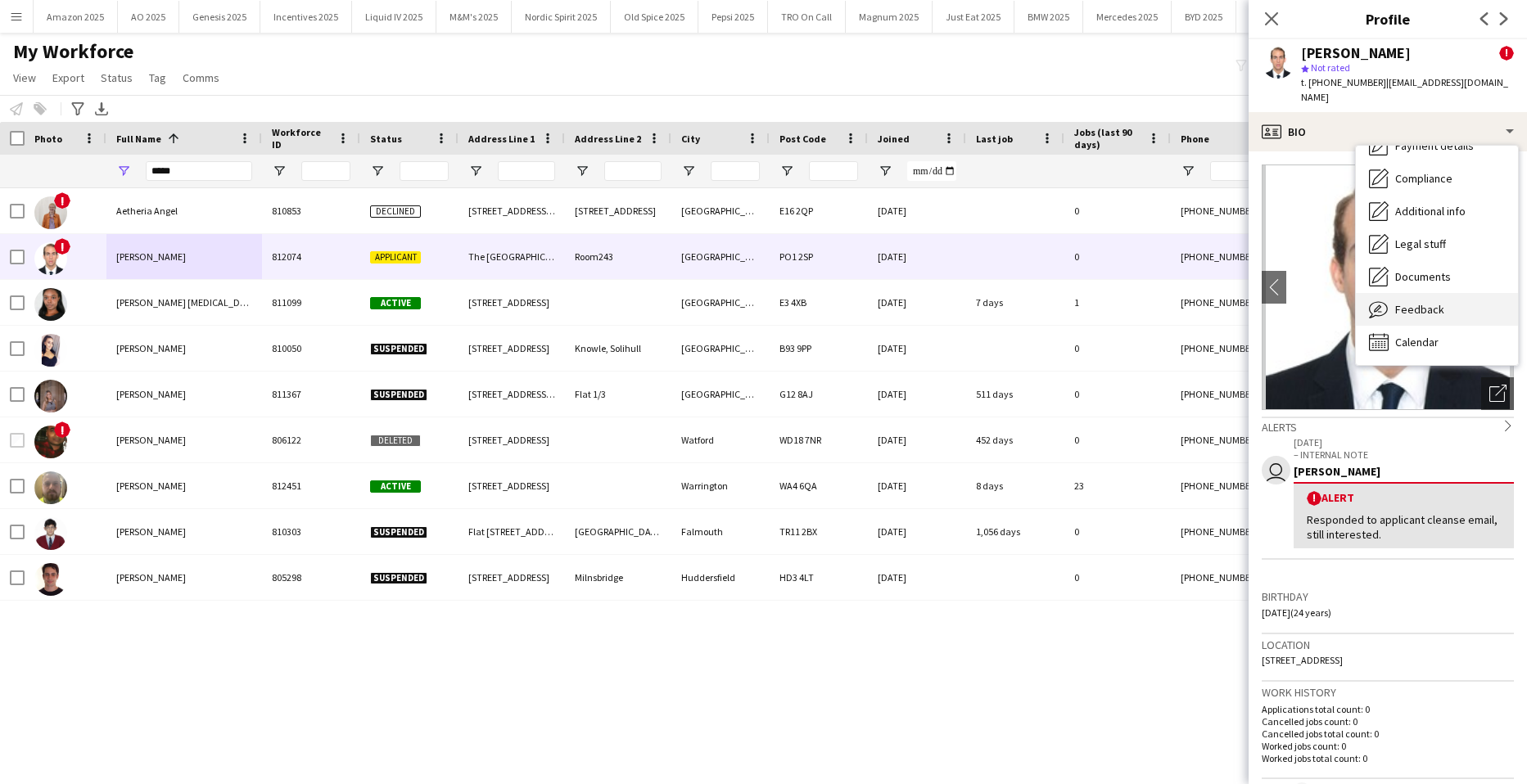
click at [1442, 302] on span "Feedback" at bounding box center [1420, 309] width 49 height 14
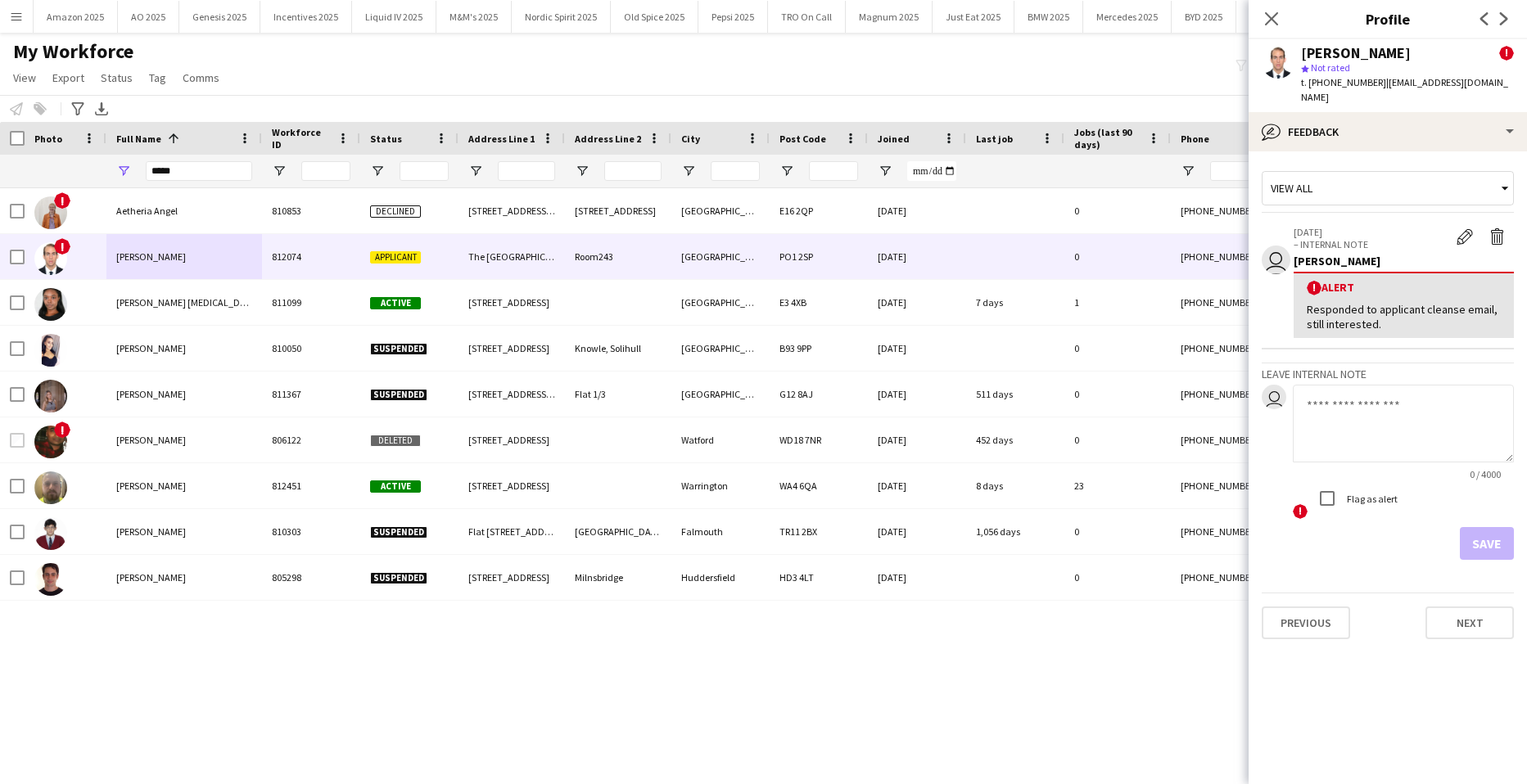
click at [1351, 405] on textarea at bounding box center [1403, 423] width 221 height 78
paste textarea "**********"
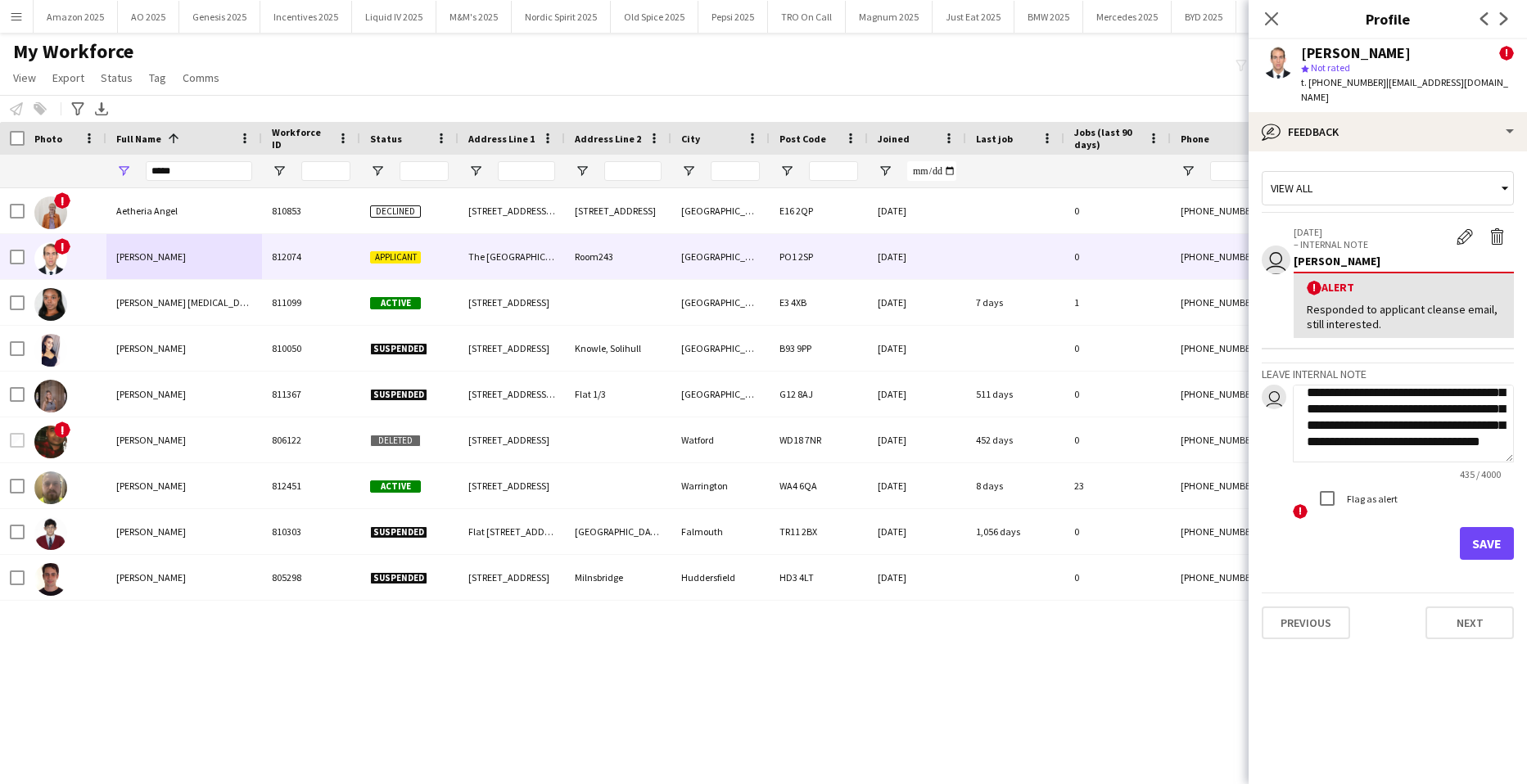
type textarea "**********"
click at [1504, 528] on button "Save" at bounding box center [1487, 544] width 54 height 33
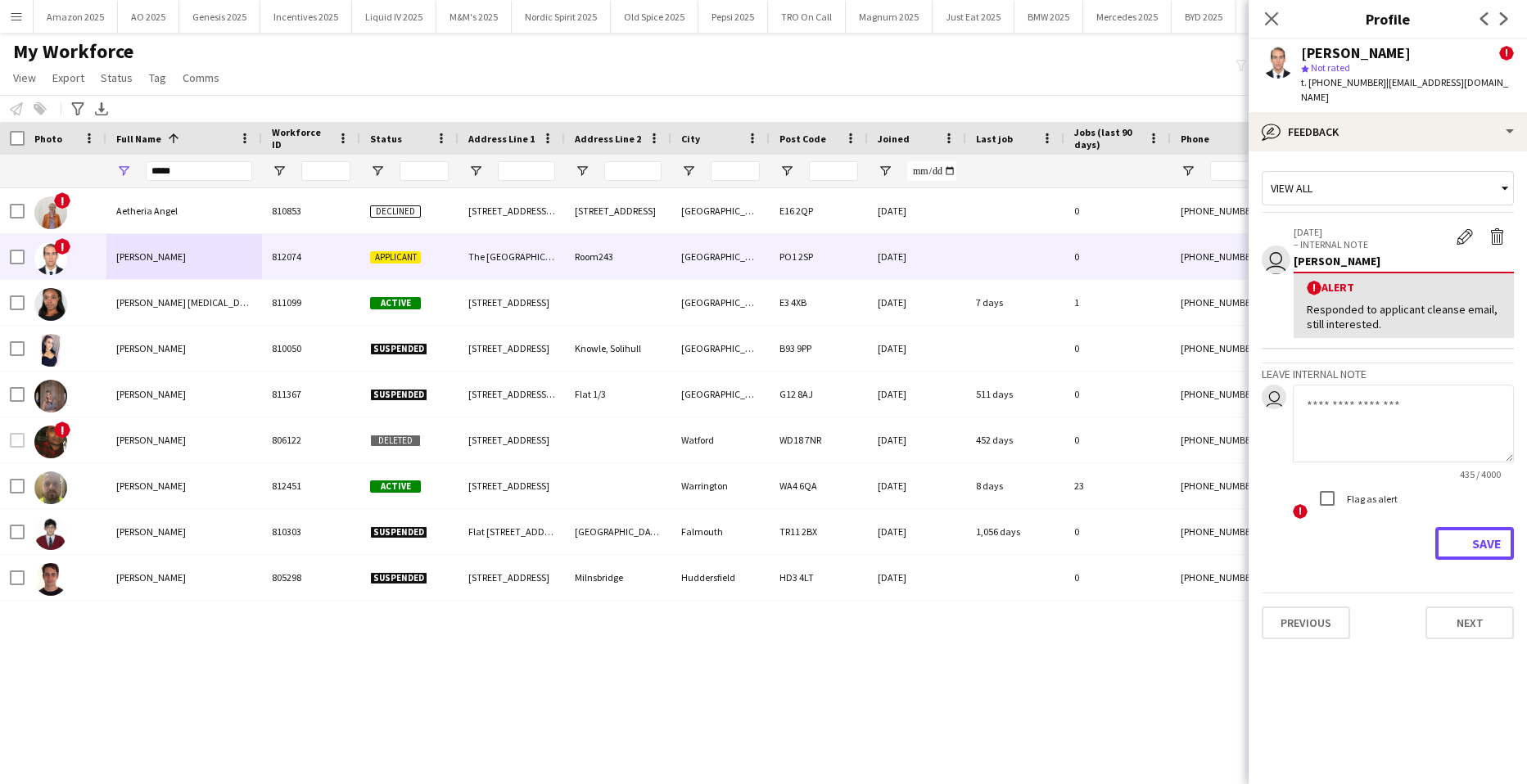
scroll to position [0, 0]
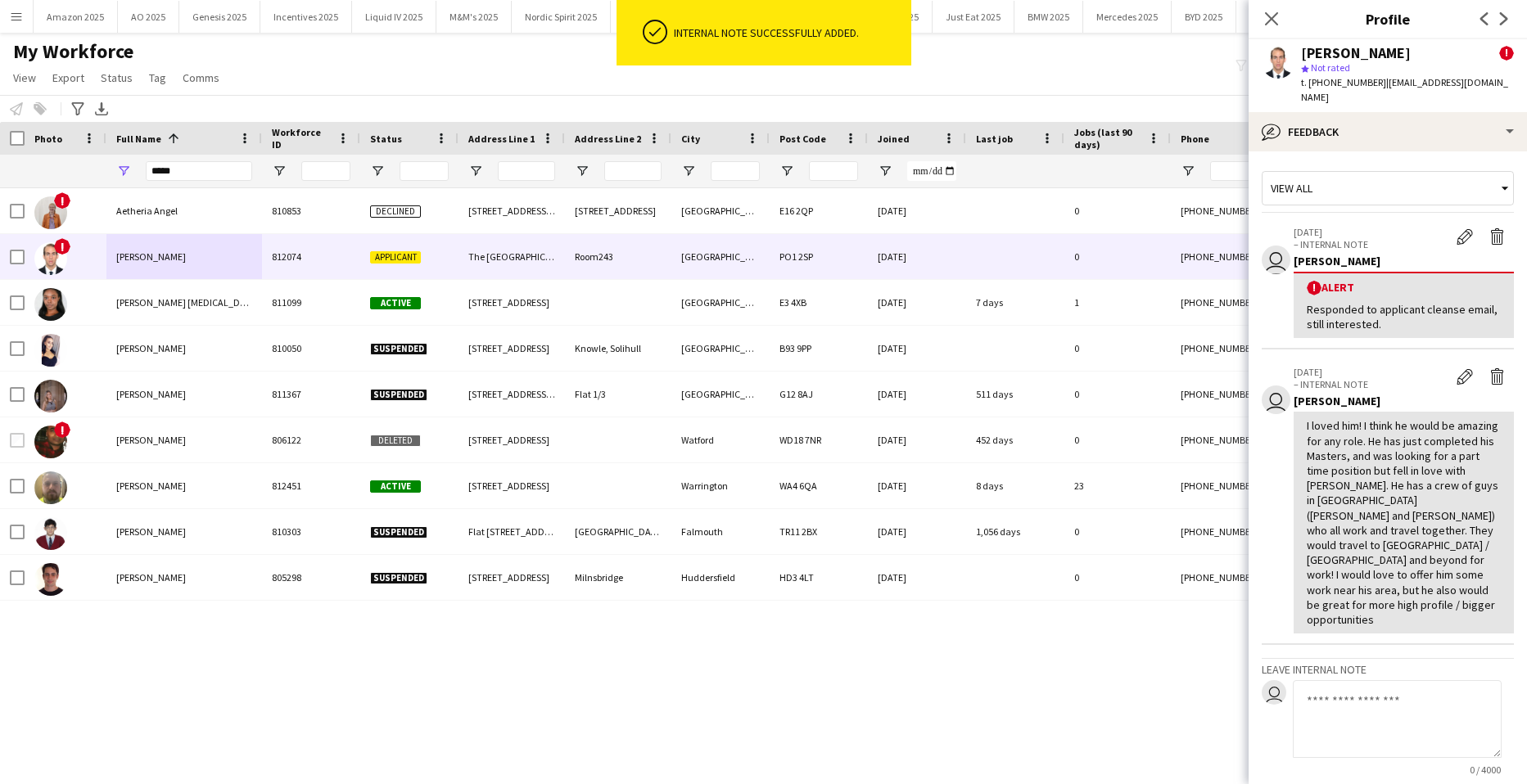
click at [1268, 4] on div "Close pop-in" at bounding box center [1272, 18] width 46 height 37
click at [1270, 12] on icon "Close pop-in" at bounding box center [1272, 18] width 15 height 15
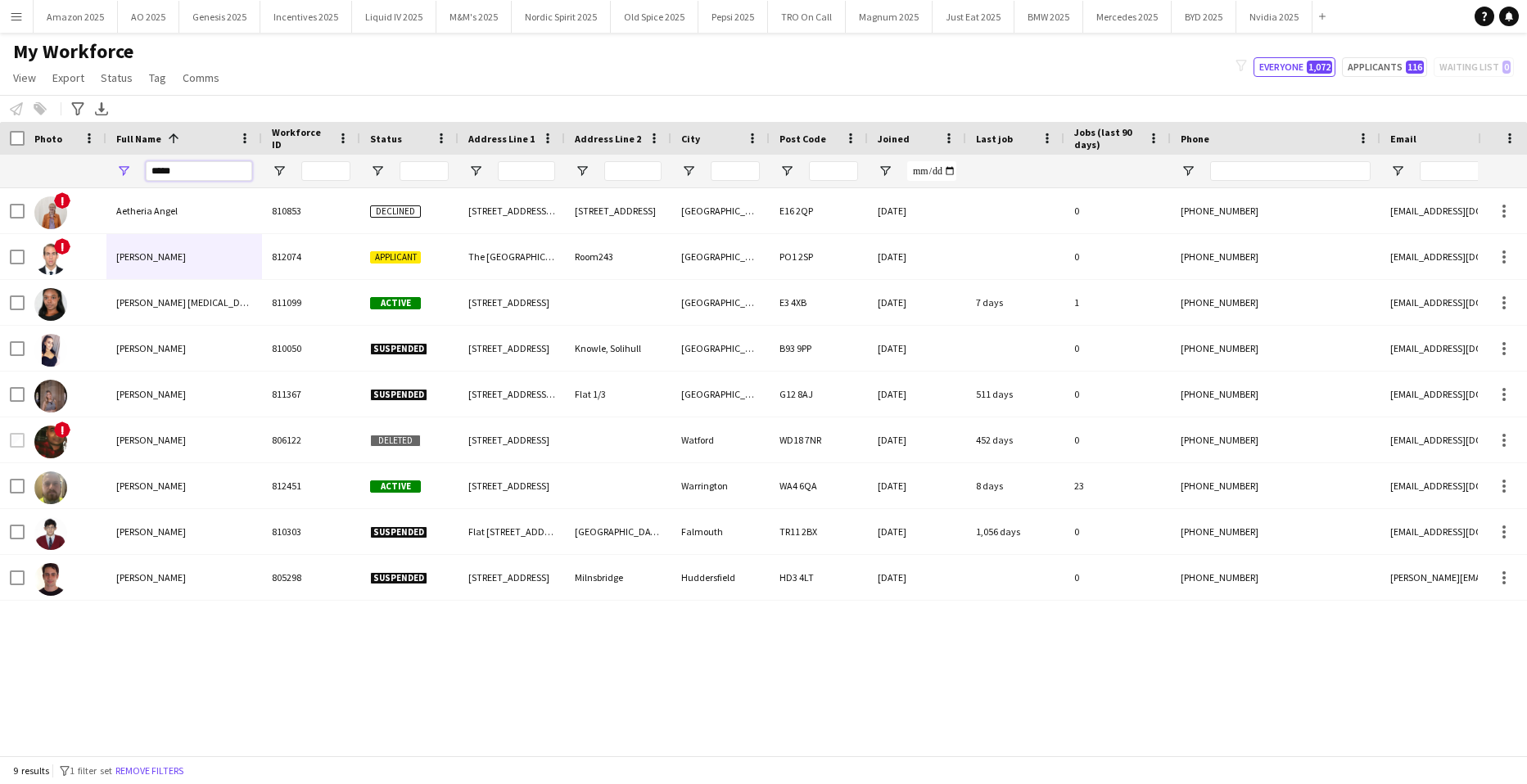
drag, startPoint x: 212, startPoint y: 174, endPoint x: 49, endPoint y: 165, distance: 163.2
click at [49, 165] on div at bounding box center [1072, 171] width 2144 height 33
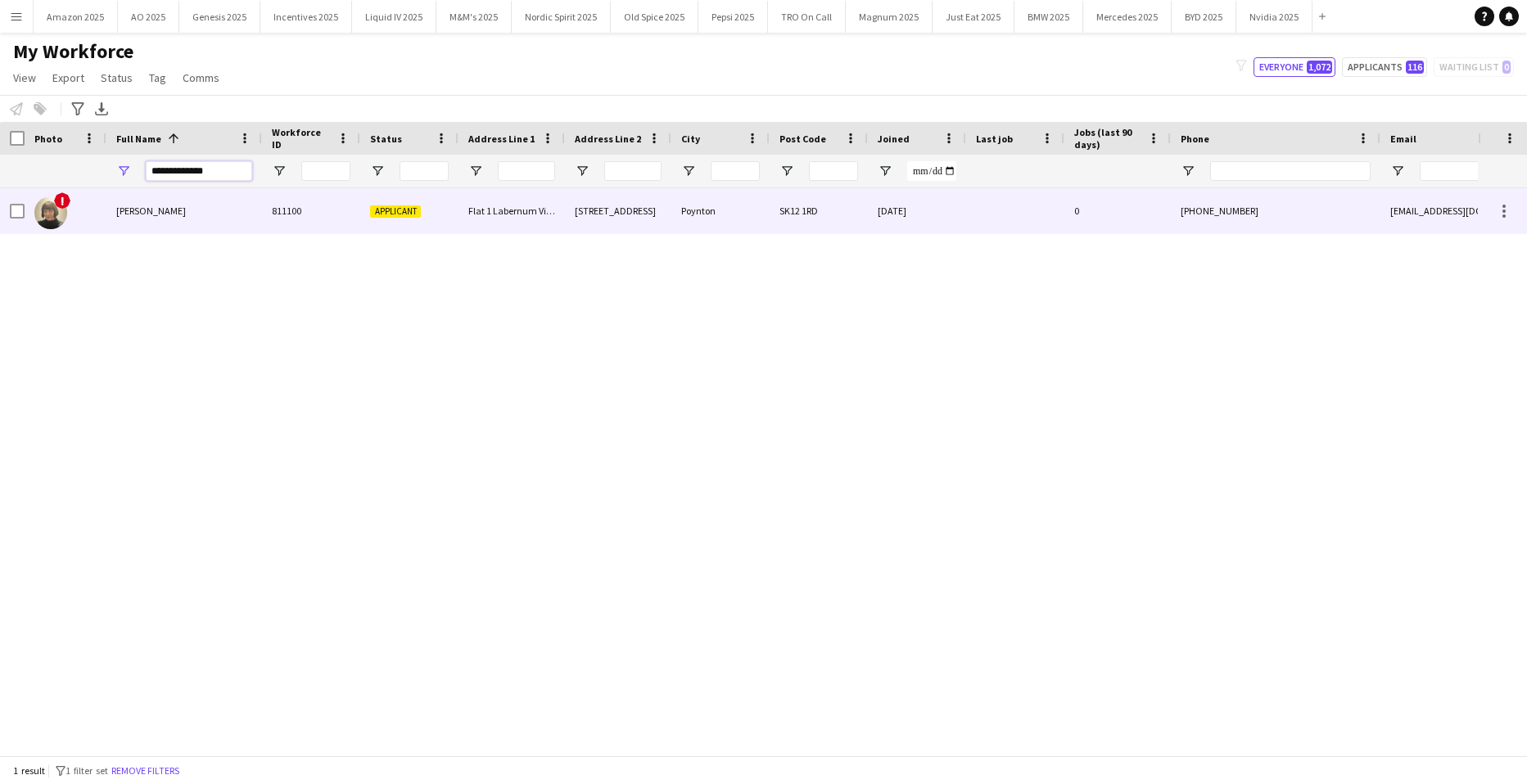
type input "**********"
click at [142, 221] on div "[PERSON_NAME]" at bounding box center [184, 210] width 155 height 45
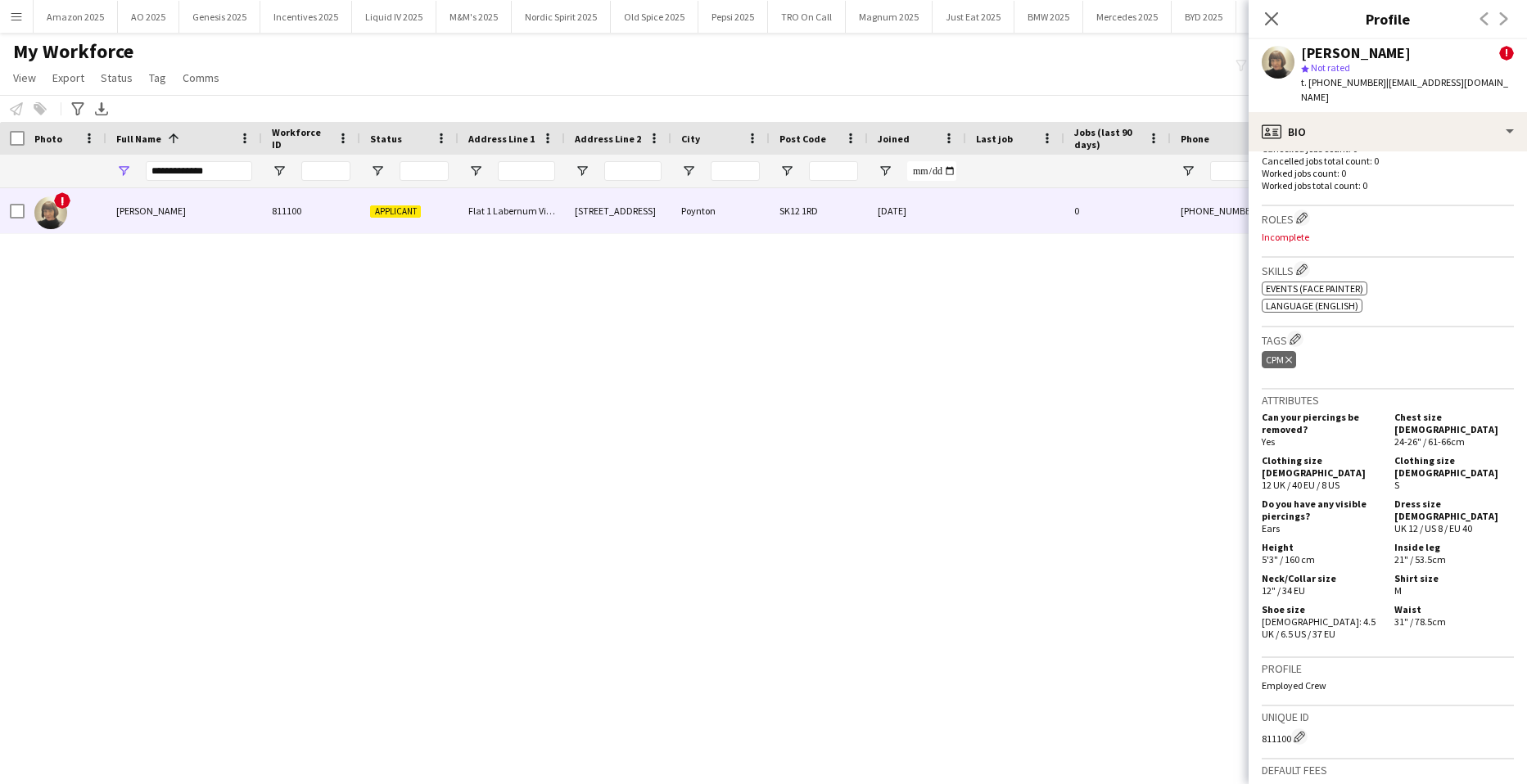
scroll to position [82, 0]
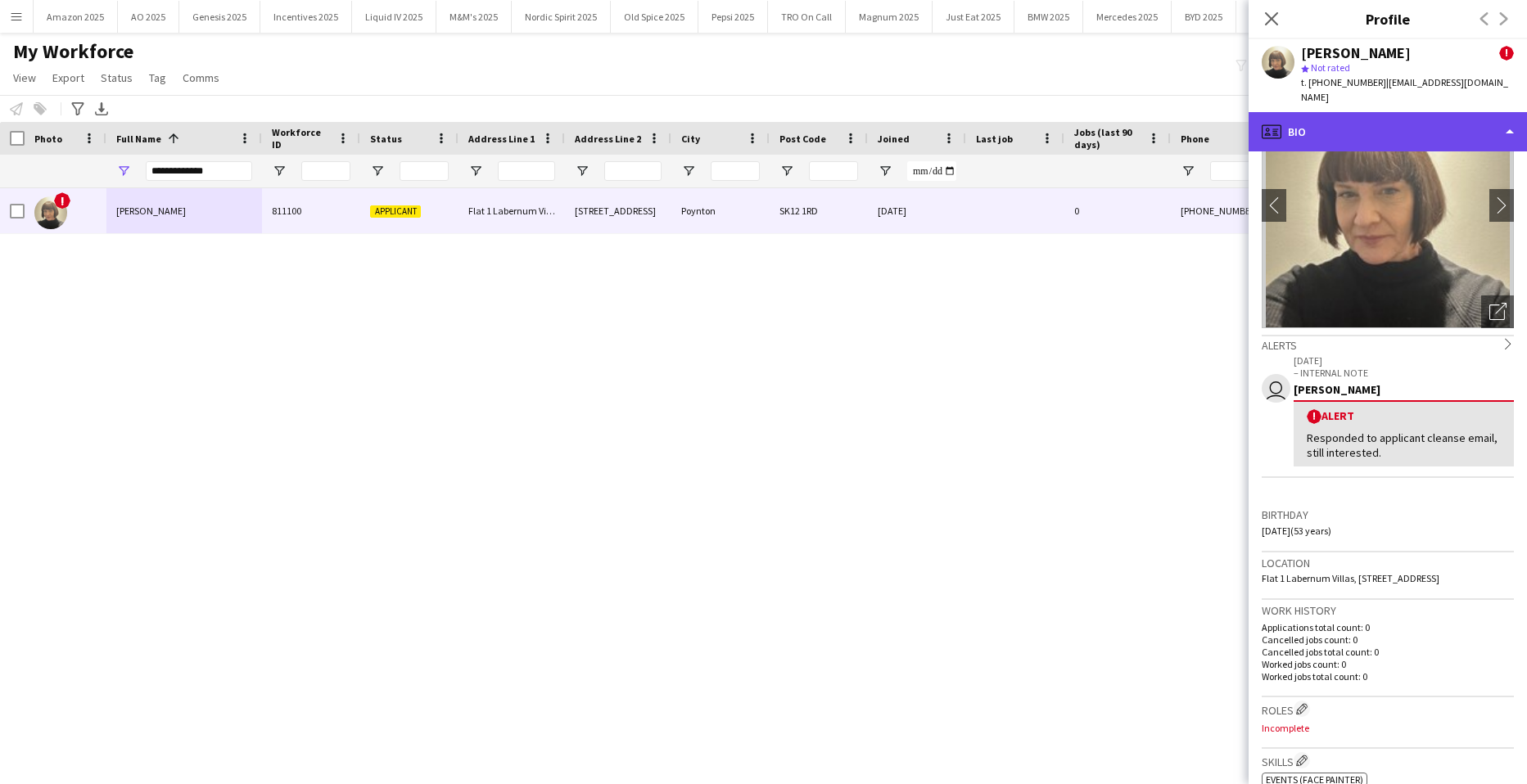
click at [1503, 114] on div "profile Bio" at bounding box center [1388, 131] width 278 height 39
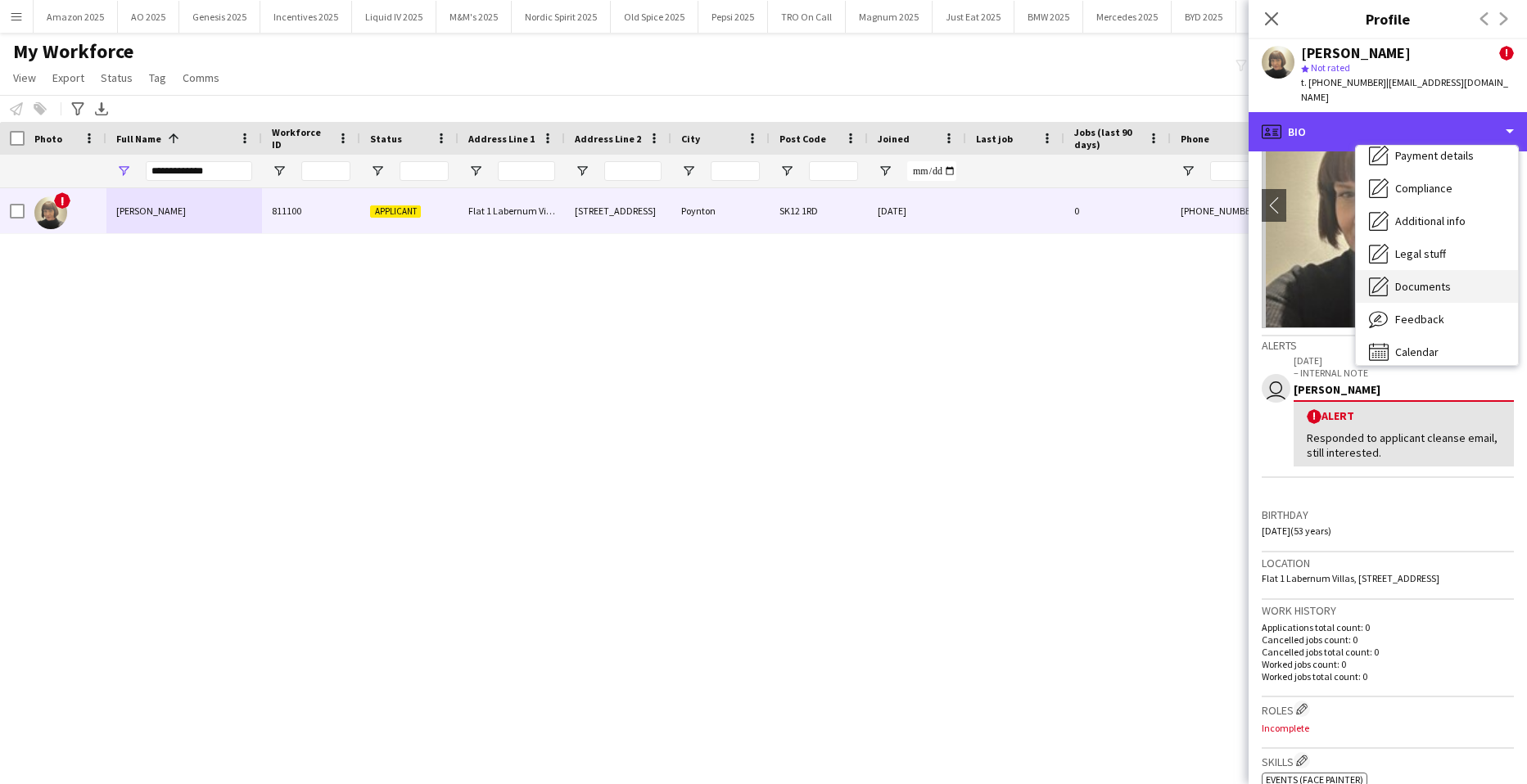
scroll to position [220, 0]
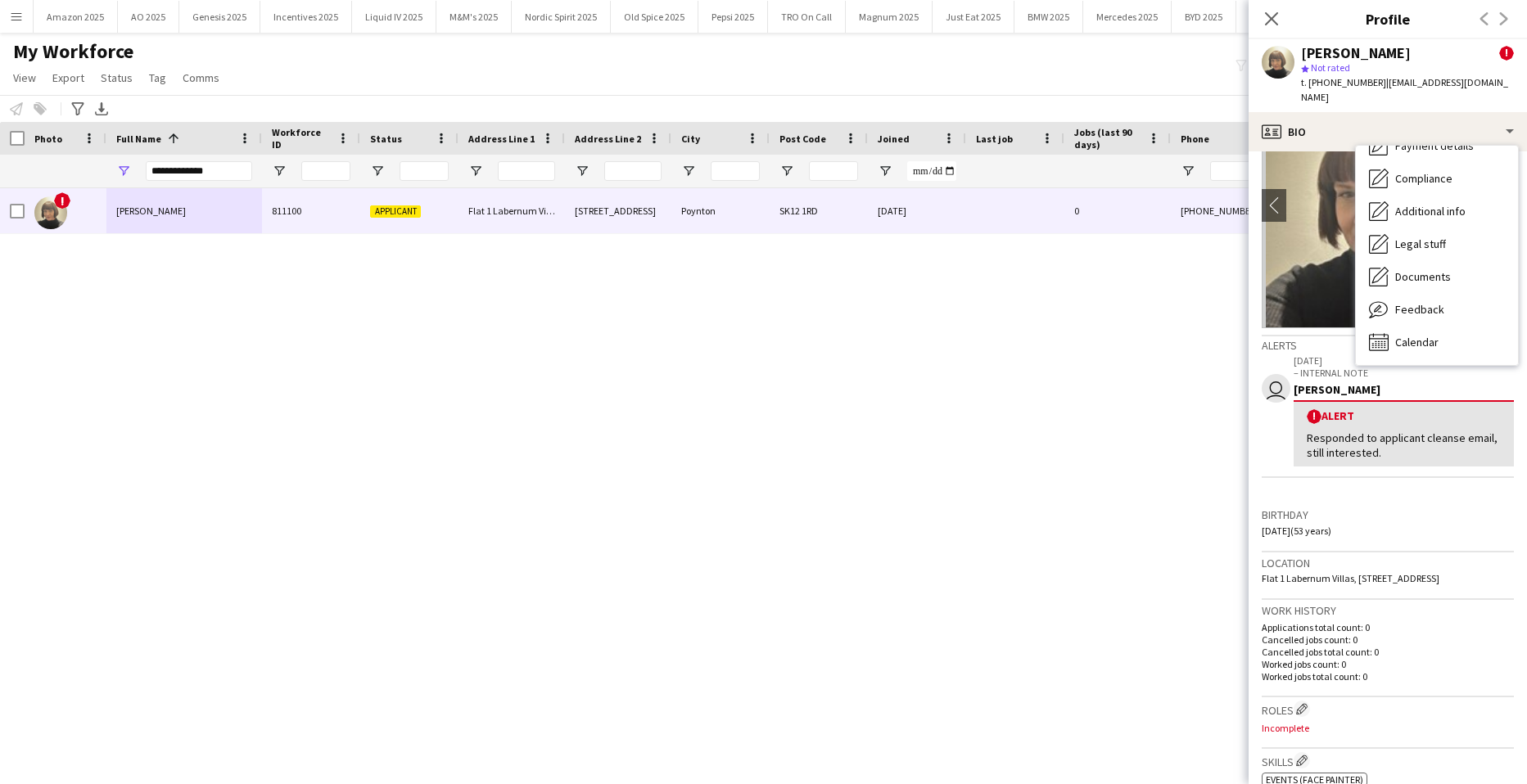
click at [1091, 356] on div "! [PERSON_NAME] 811100 Applicant Flat 1 Labernum Villas [STREET_ADDRESS][PERSON…" at bounding box center [739, 465] width 1478 height 556
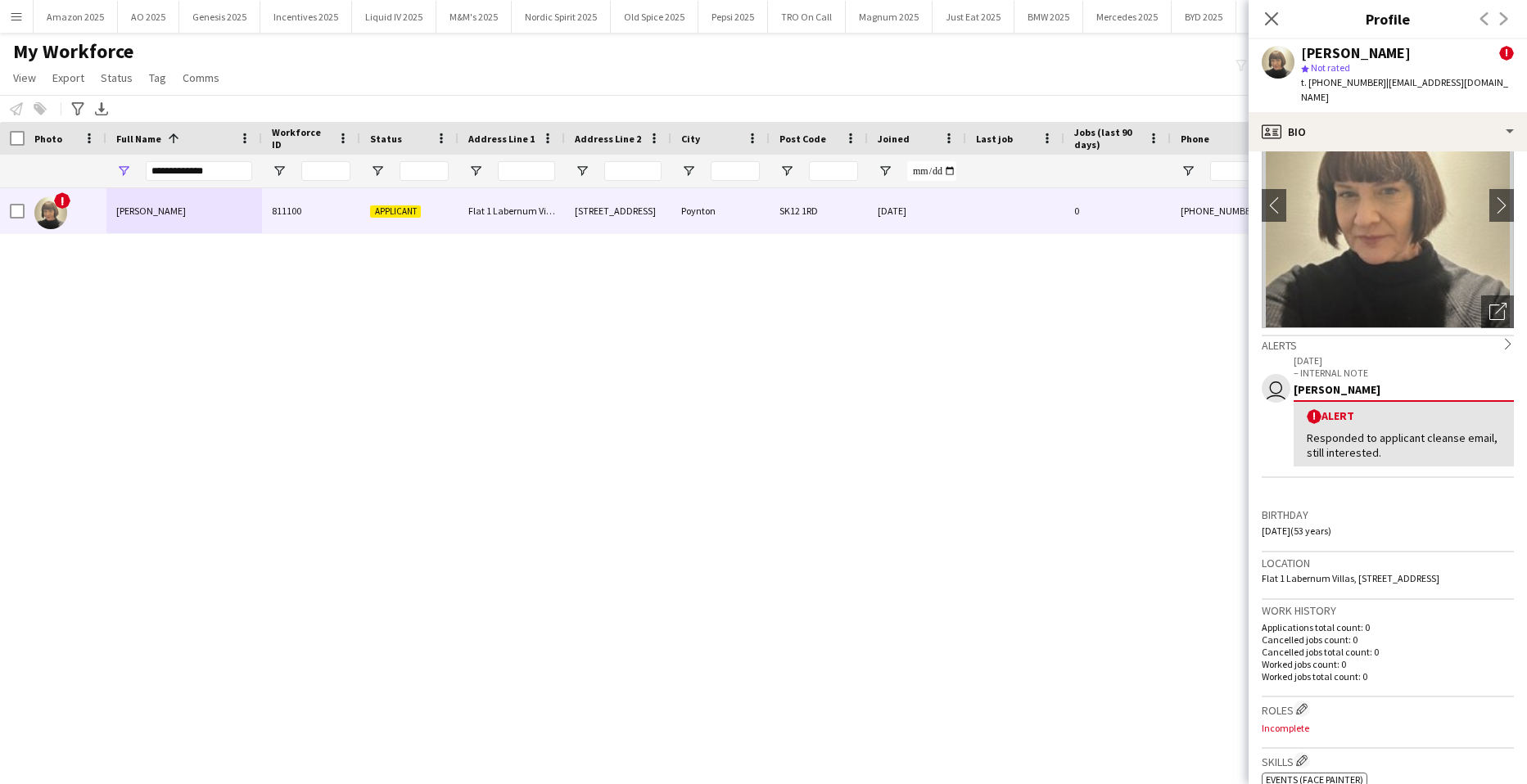
click at [1281, 25] on div "Close pop-in" at bounding box center [1272, 18] width 46 height 37
click at [1279, 22] on app-icon "Close pop-in" at bounding box center [1272, 19] width 24 height 24
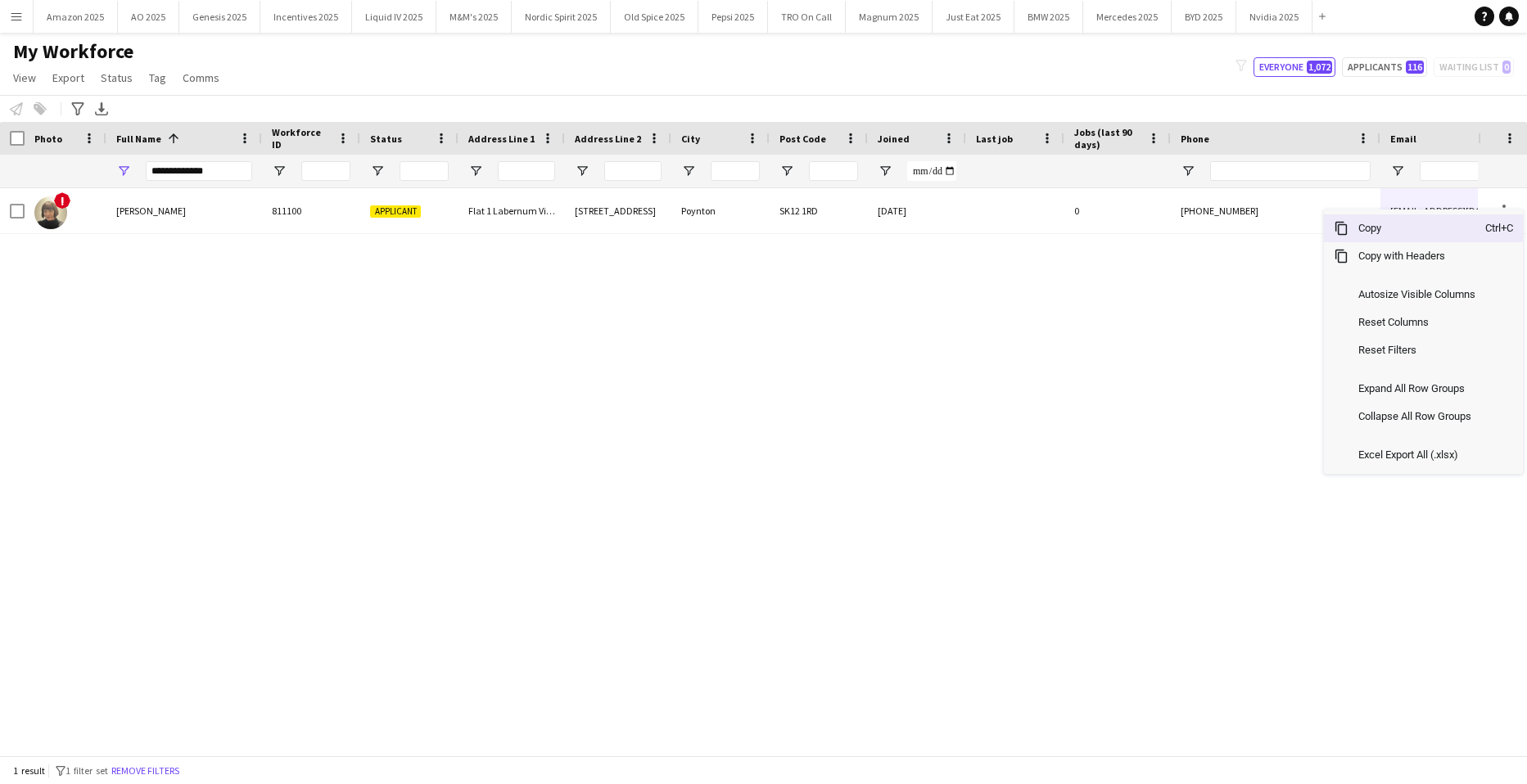
click at [1426, 233] on span "Copy" at bounding box center [1417, 228] width 137 height 28
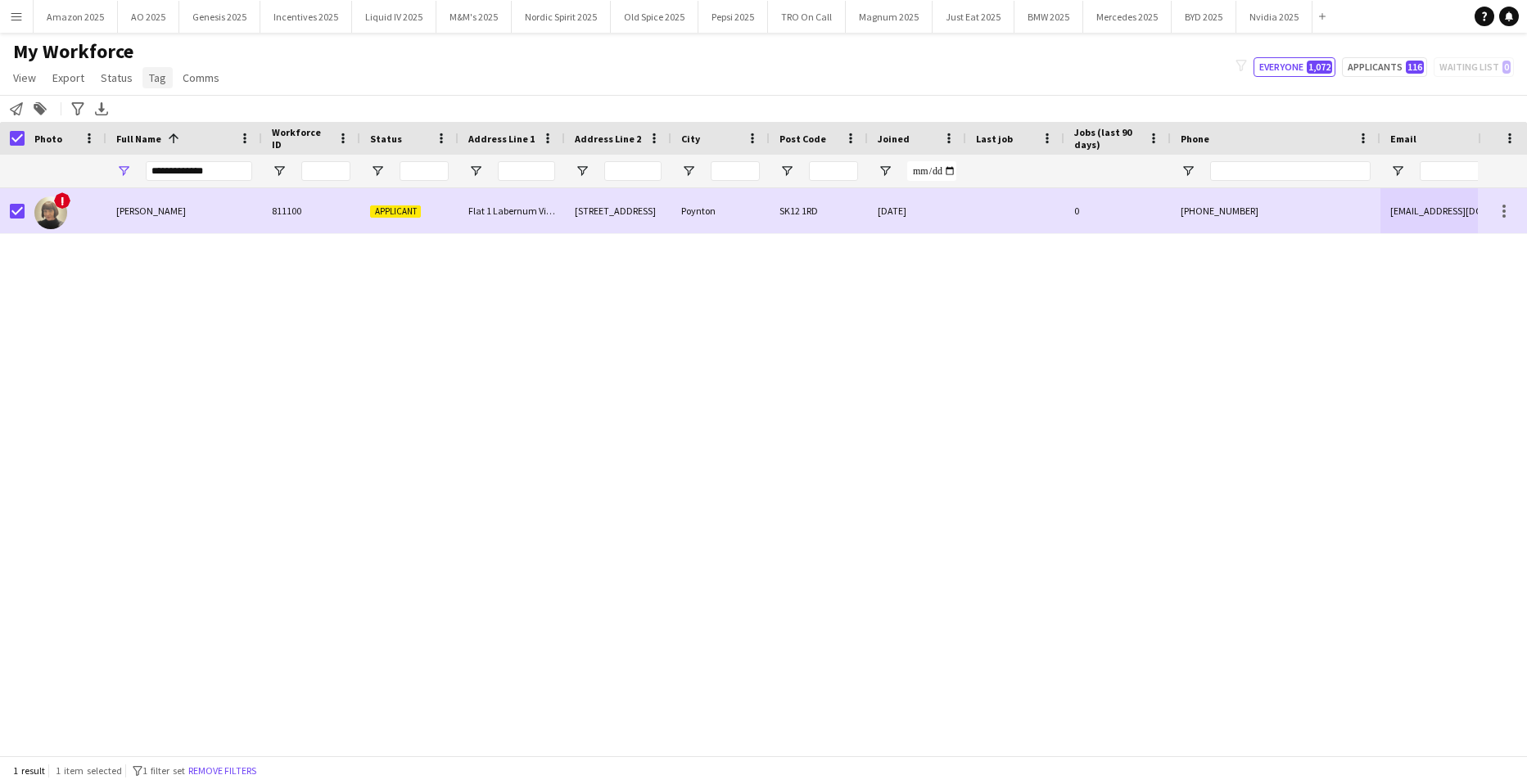
click at [161, 76] on span "Tag" at bounding box center [157, 77] width 17 height 14
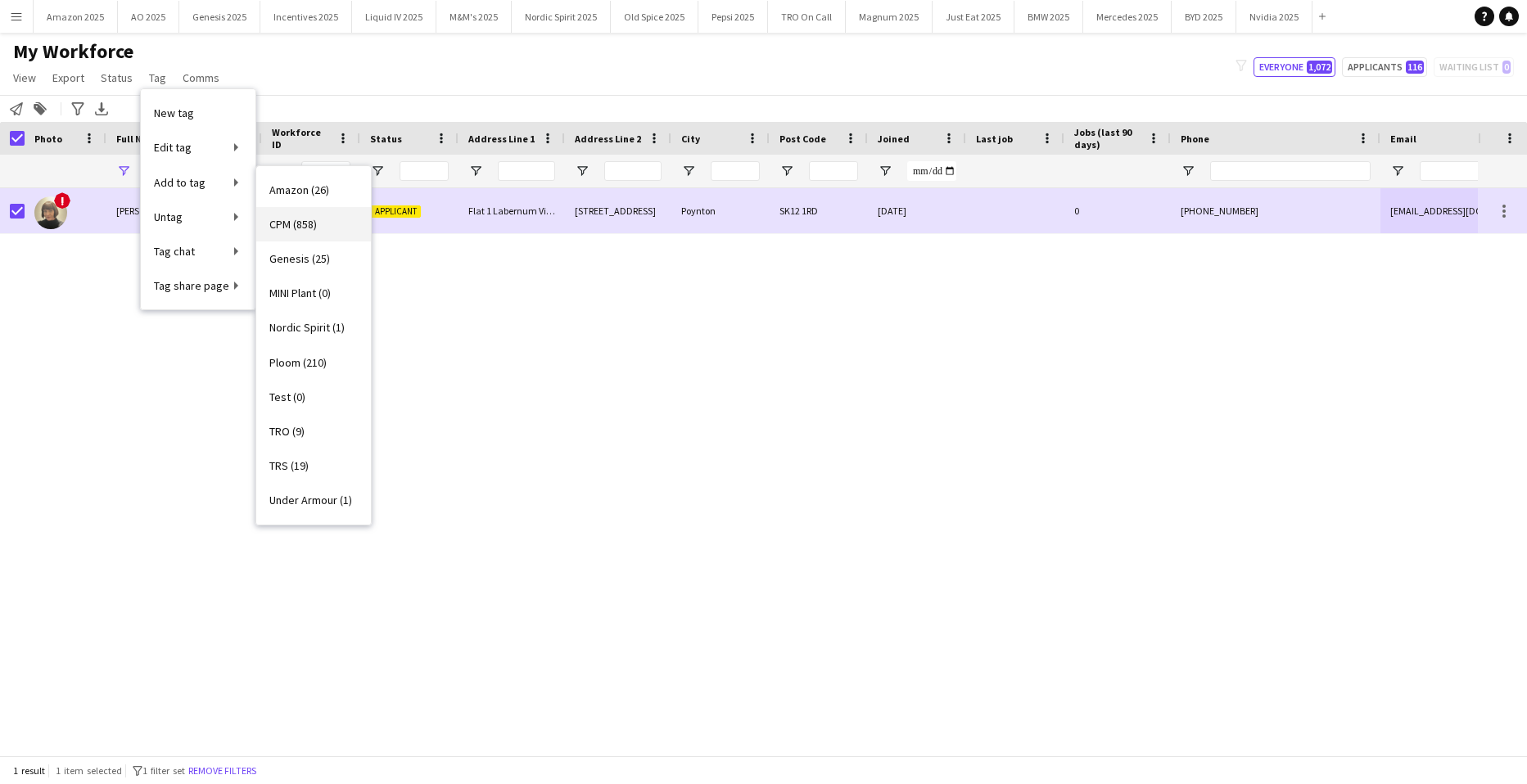
click at [293, 221] on span "CPM (858)" at bounding box center [293, 224] width 47 height 14
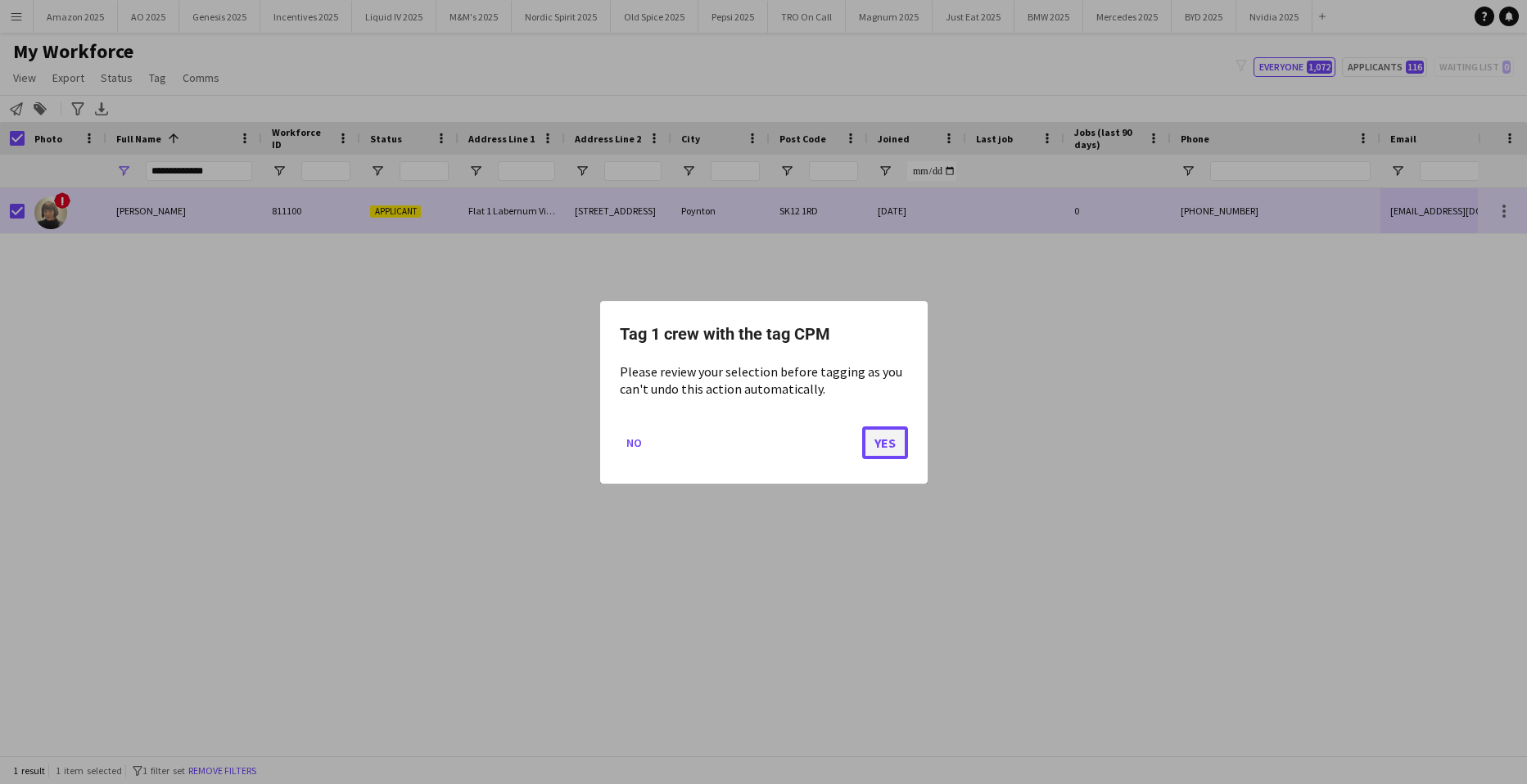
click at [898, 446] on button "Yes" at bounding box center [886, 442] width 46 height 33
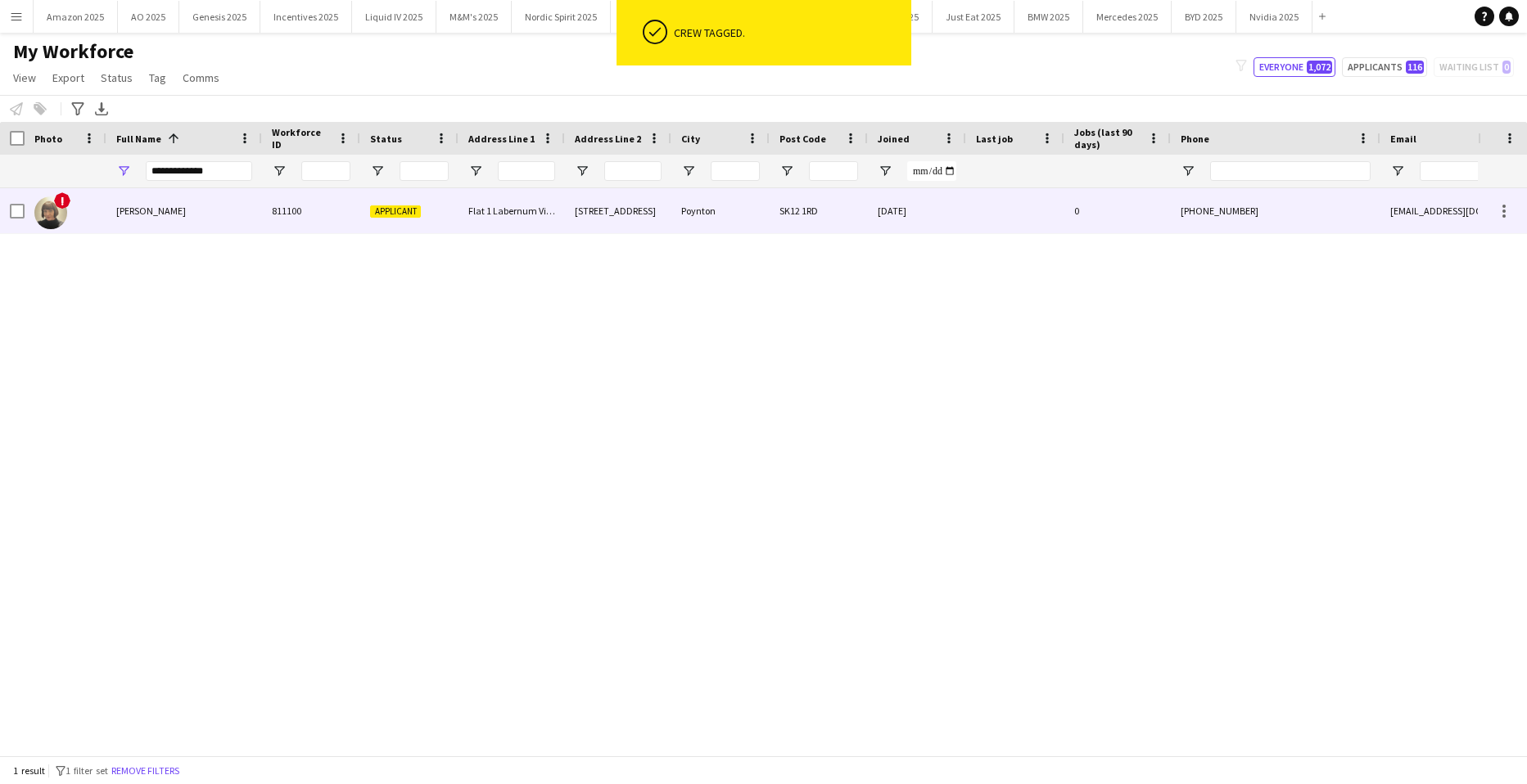
click at [149, 215] on span "[PERSON_NAME]" at bounding box center [151, 210] width 70 height 12
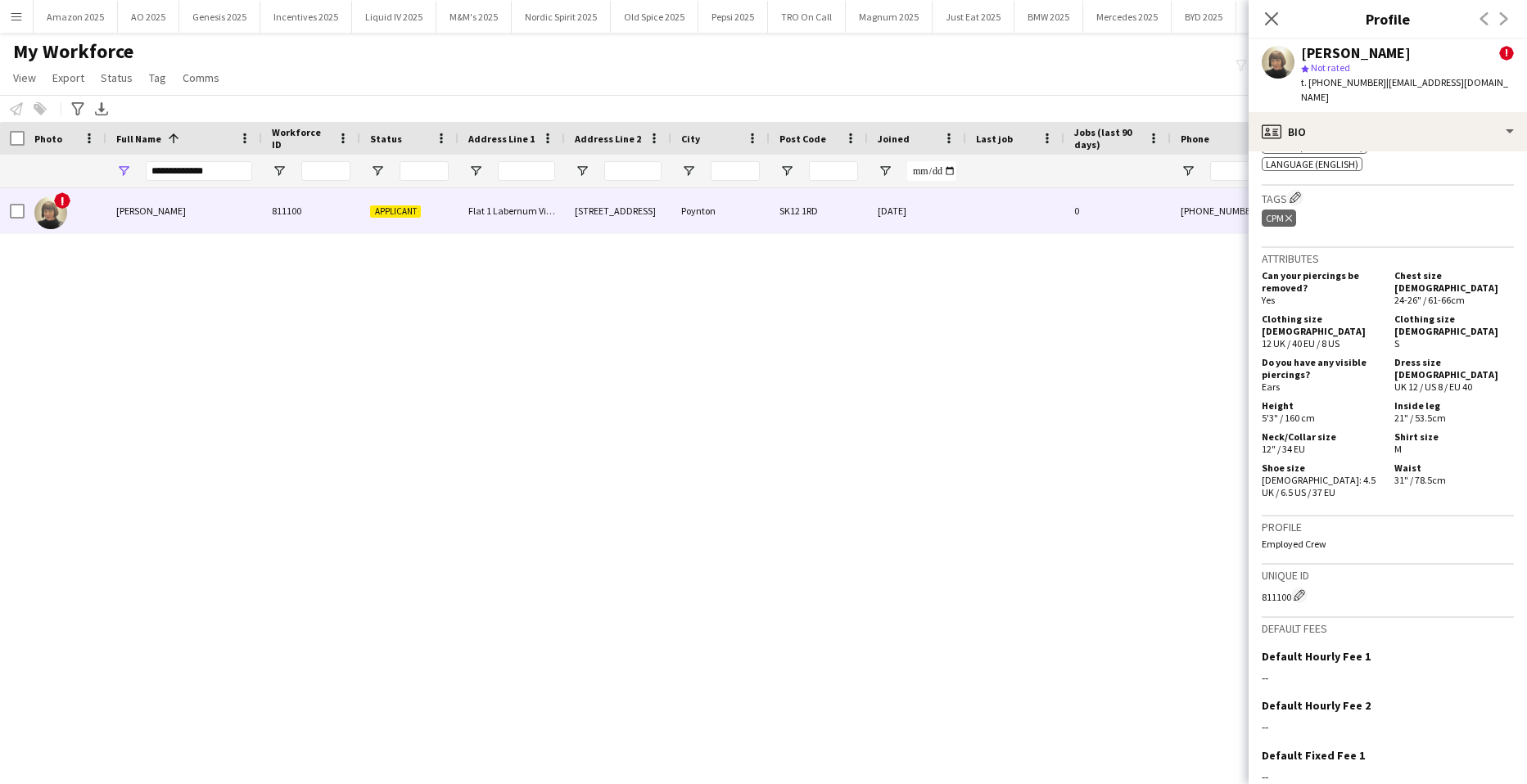
scroll to position [824, 0]
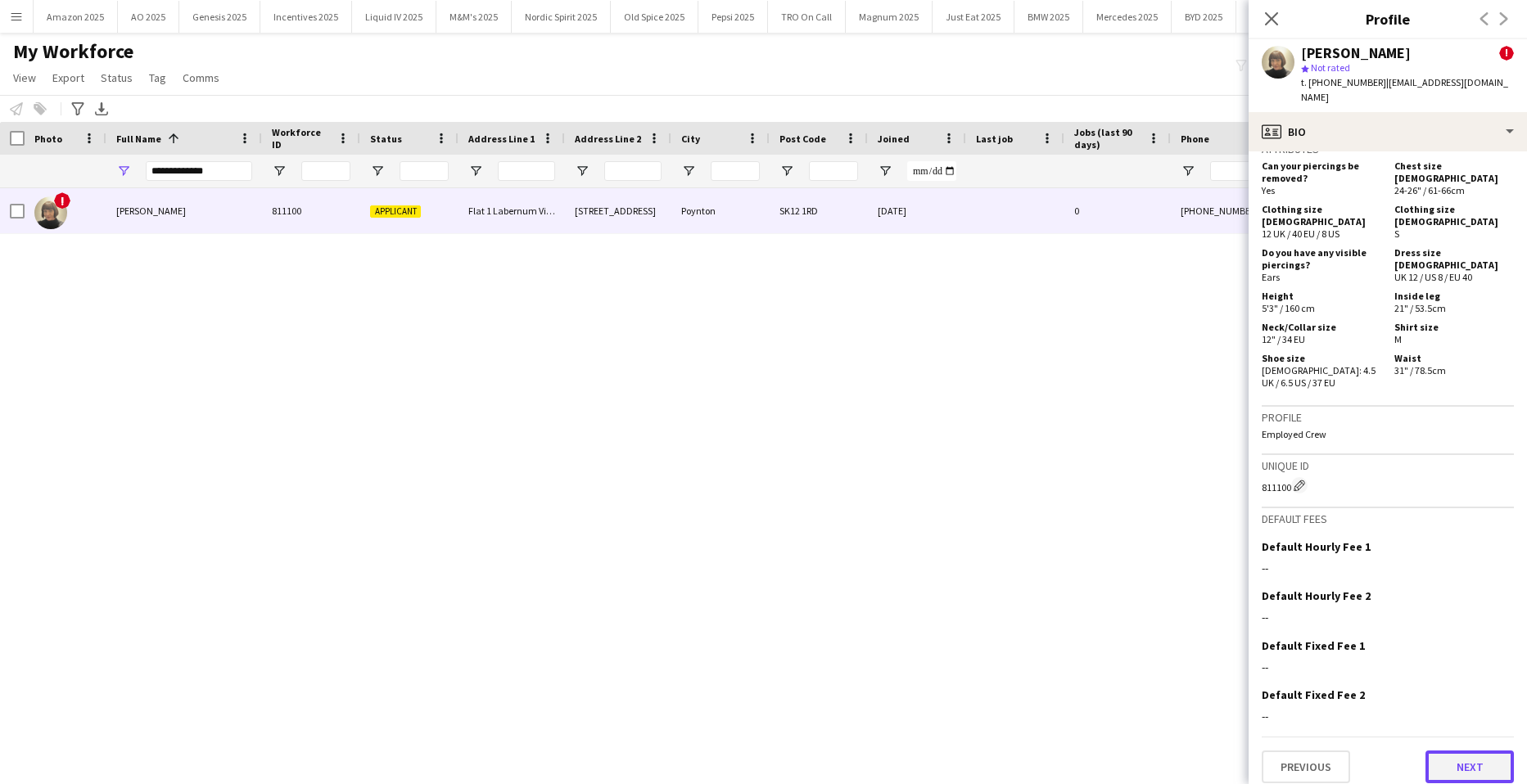
click at [1462, 758] on button "Next" at bounding box center [1470, 767] width 88 height 33
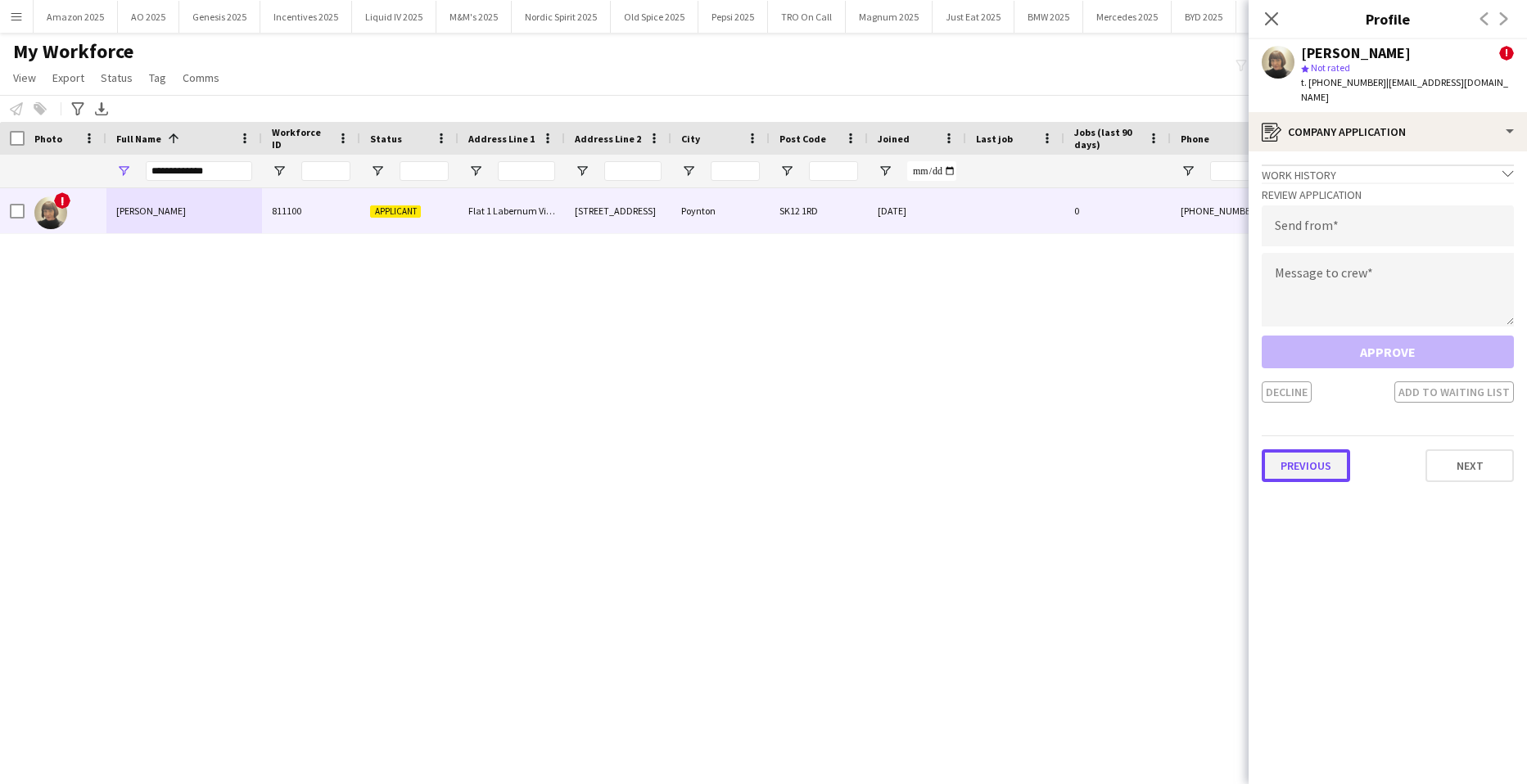
click at [1315, 452] on button "Previous" at bounding box center [1306, 465] width 88 height 33
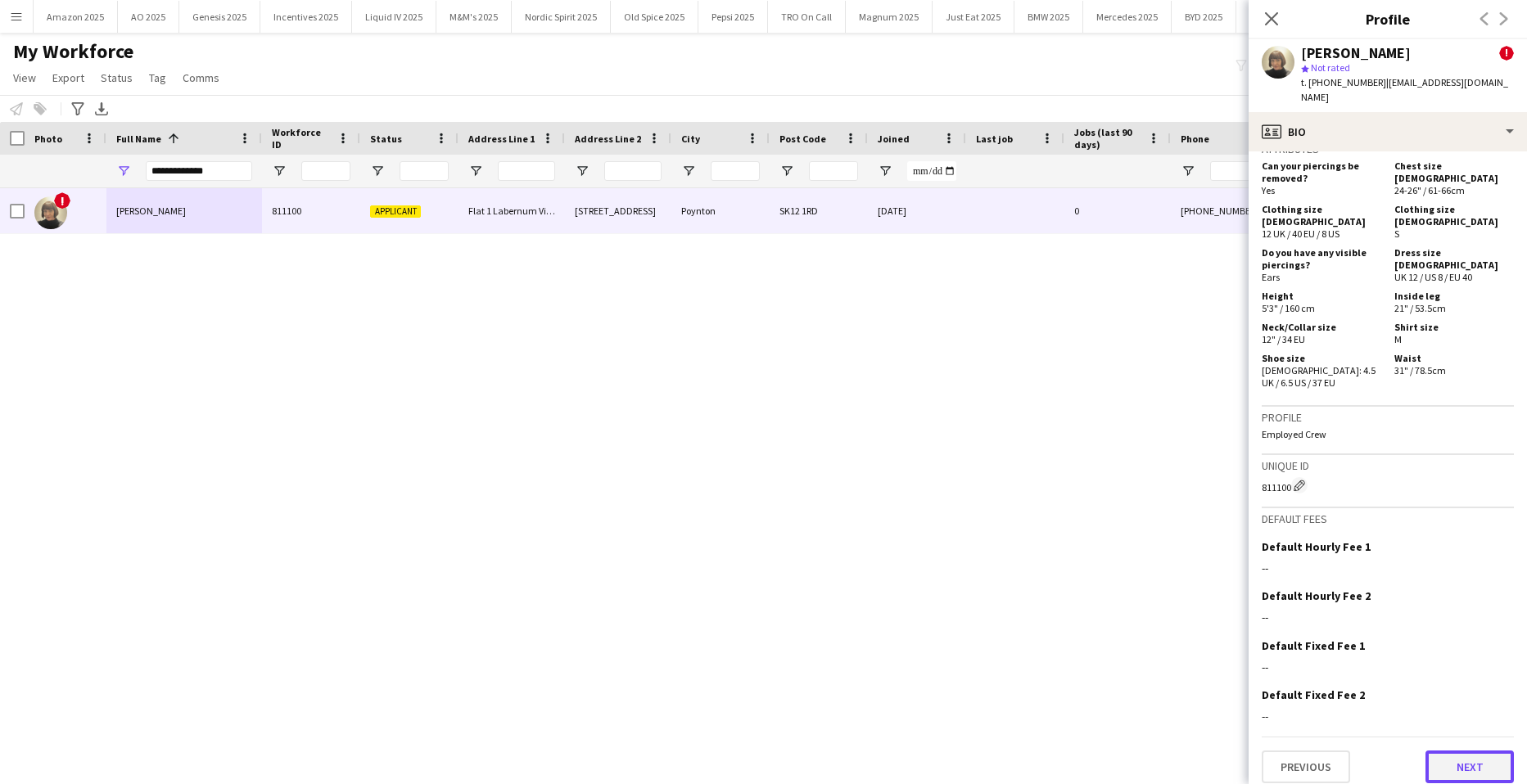
click at [1451, 751] on button "Next" at bounding box center [1470, 767] width 88 height 33
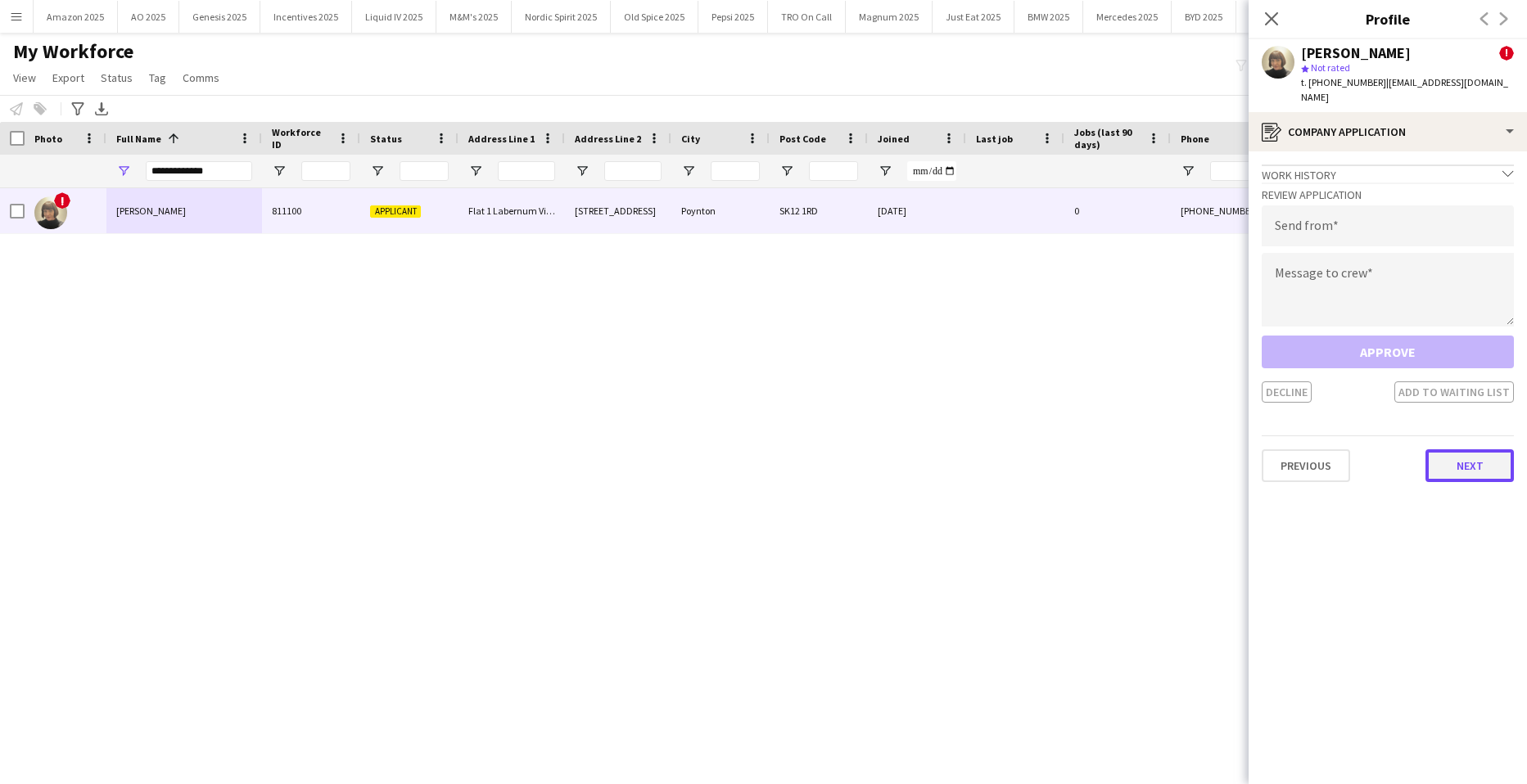
click at [1438, 456] on button "Next" at bounding box center [1470, 465] width 88 height 33
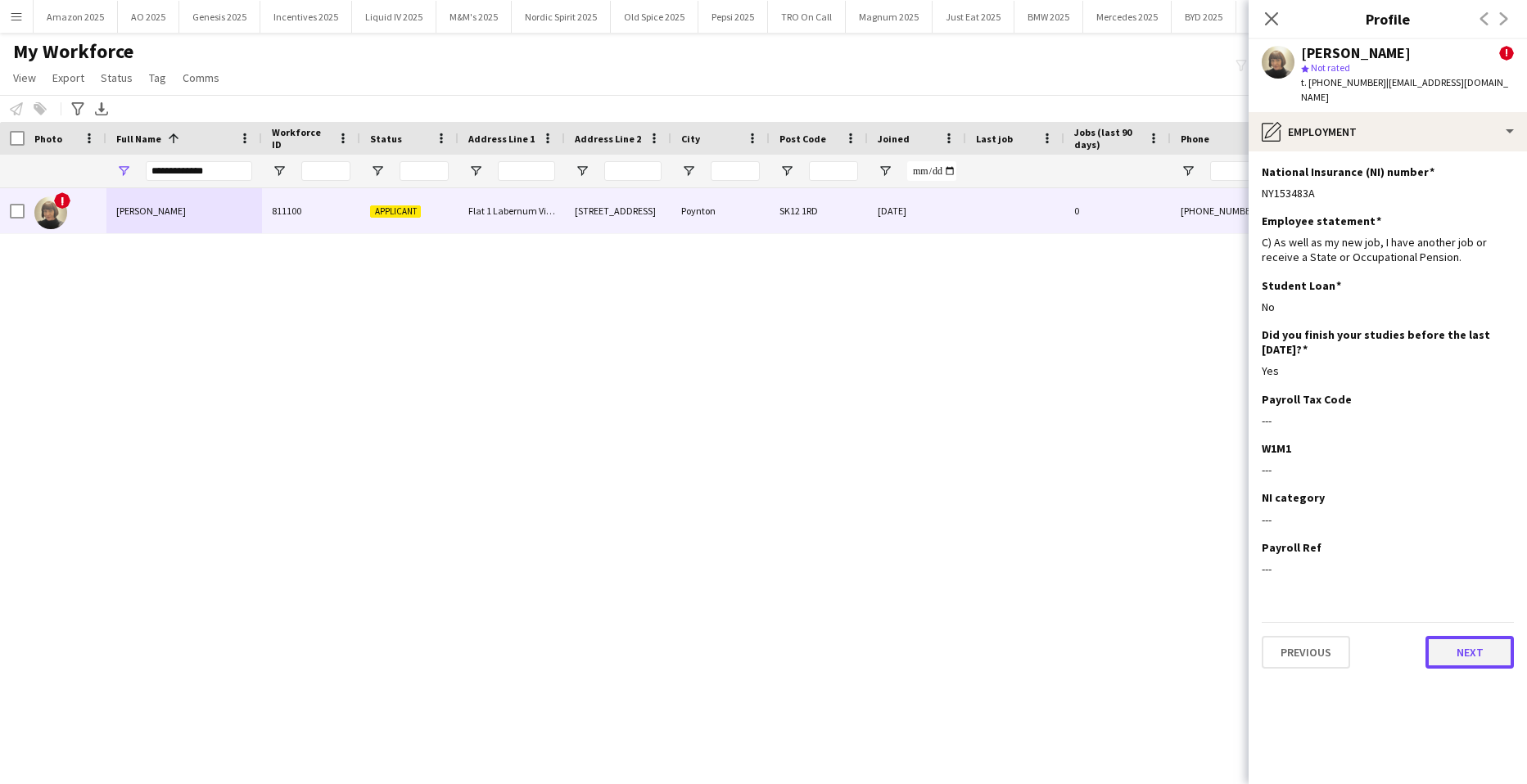
click at [1462, 637] on button "Next" at bounding box center [1470, 653] width 88 height 33
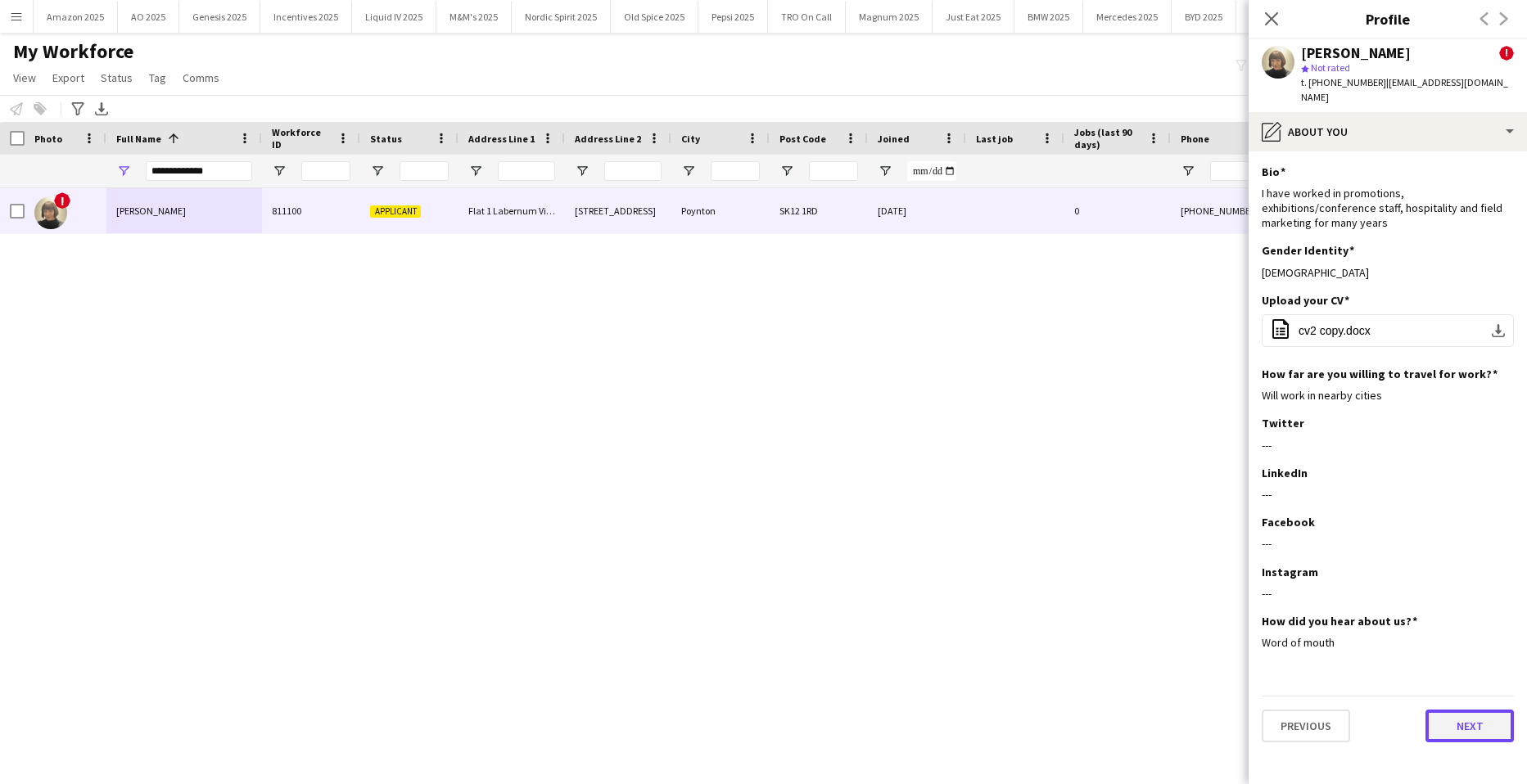
click at [1459, 710] on button "Next" at bounding box center [1470, 726] width 88 height 33
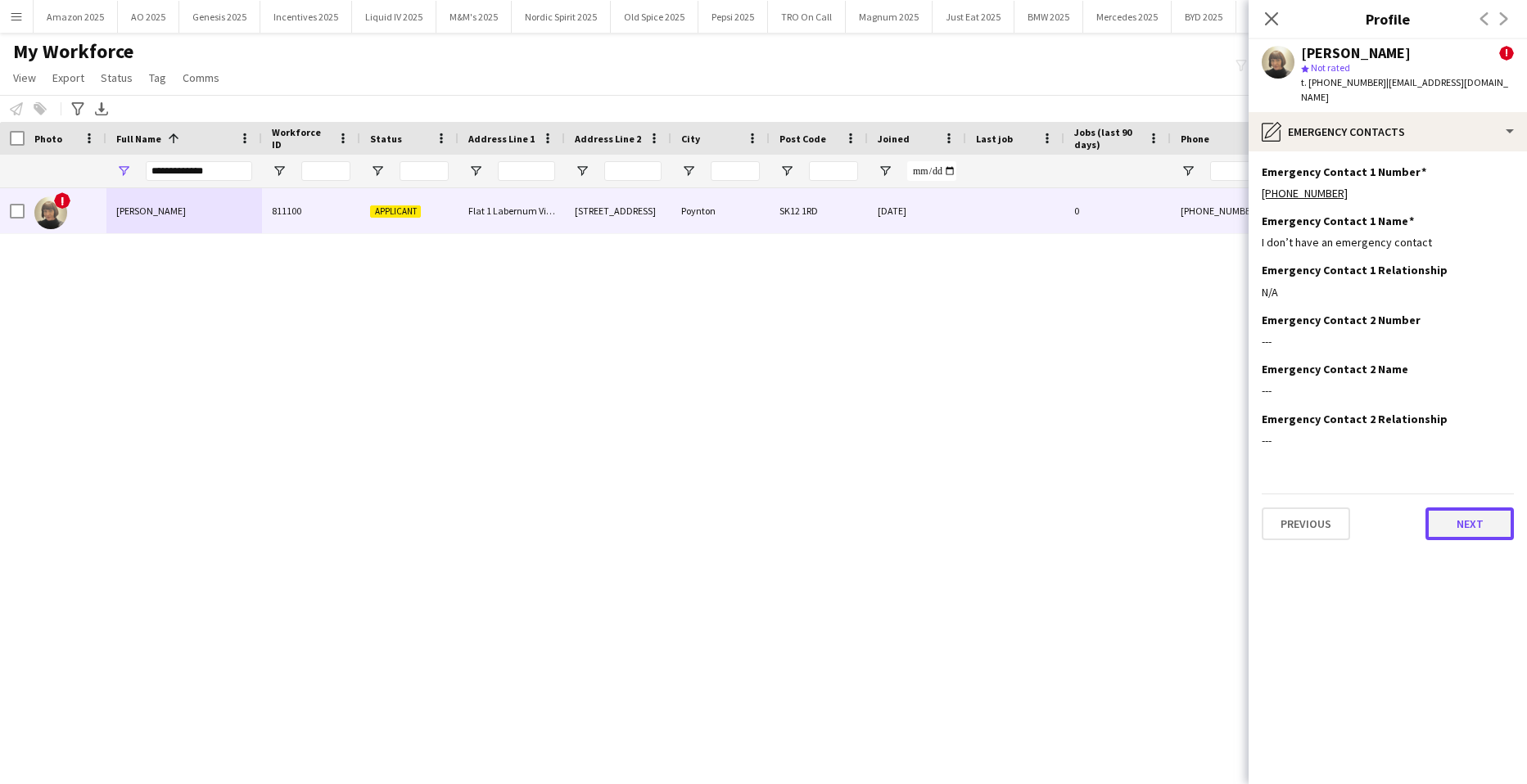
click at [1454, 515] on button "Next" at bounding box center [1470, 524] width 88 height 33
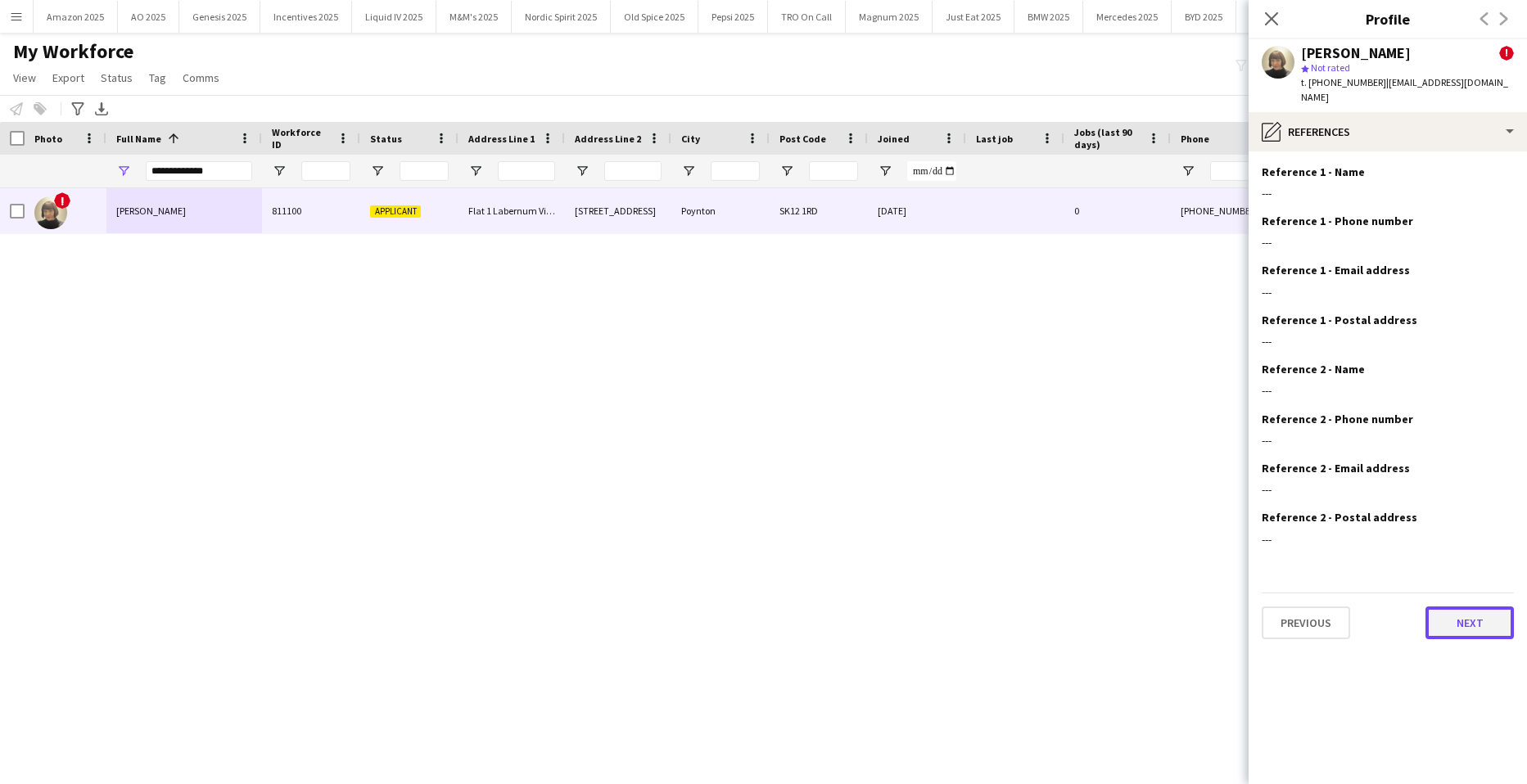
click at [1465, 617] on button "Next" at bounding box center [1470, 623] width 88 height 33
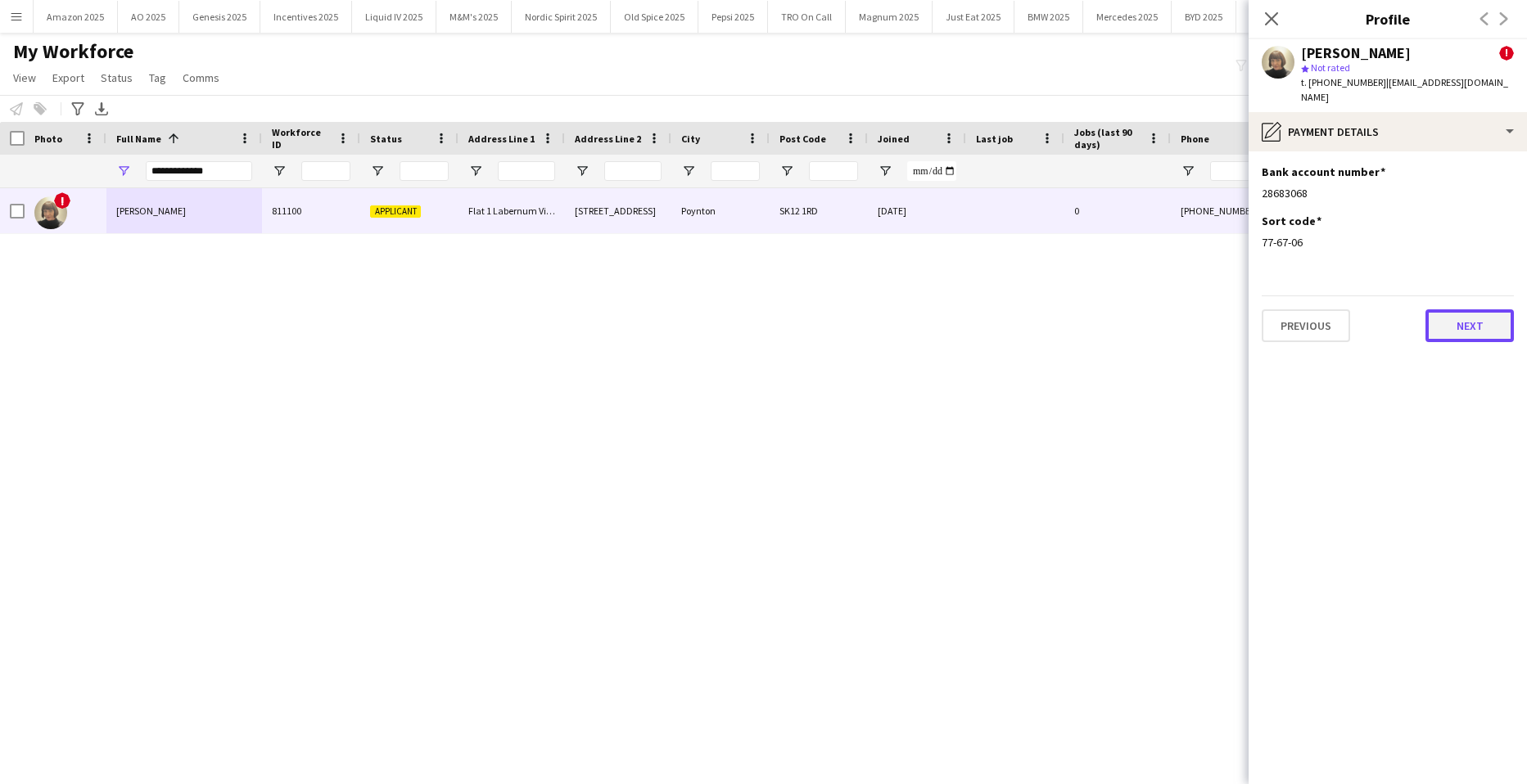
click at [1469, 310] on button "Next" at bounding box center [1470, 326] width 88 height 33
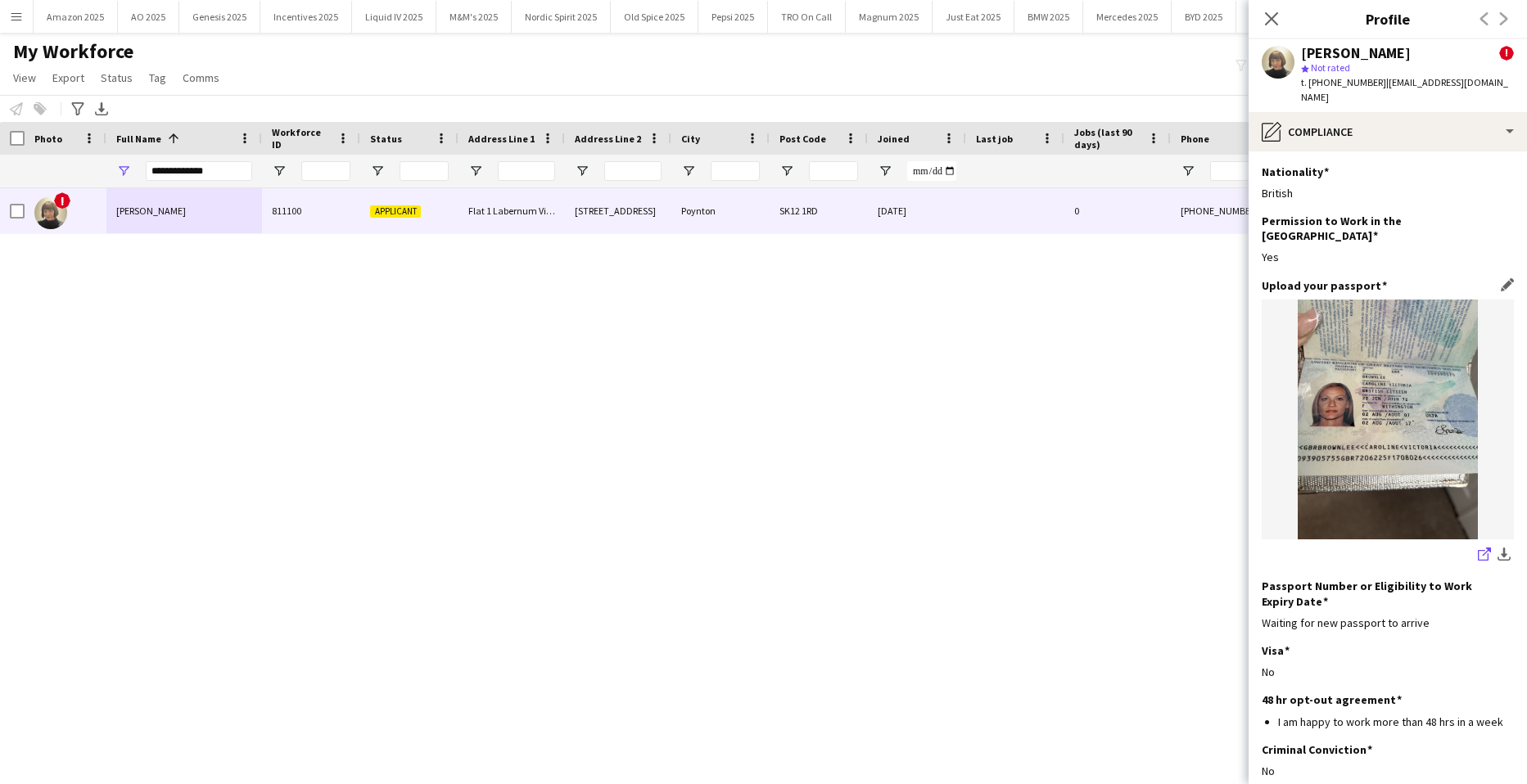
click at [1478, 548] on icon "share-external-link-1" at bounding box center [1485, 555] width 13 height 13
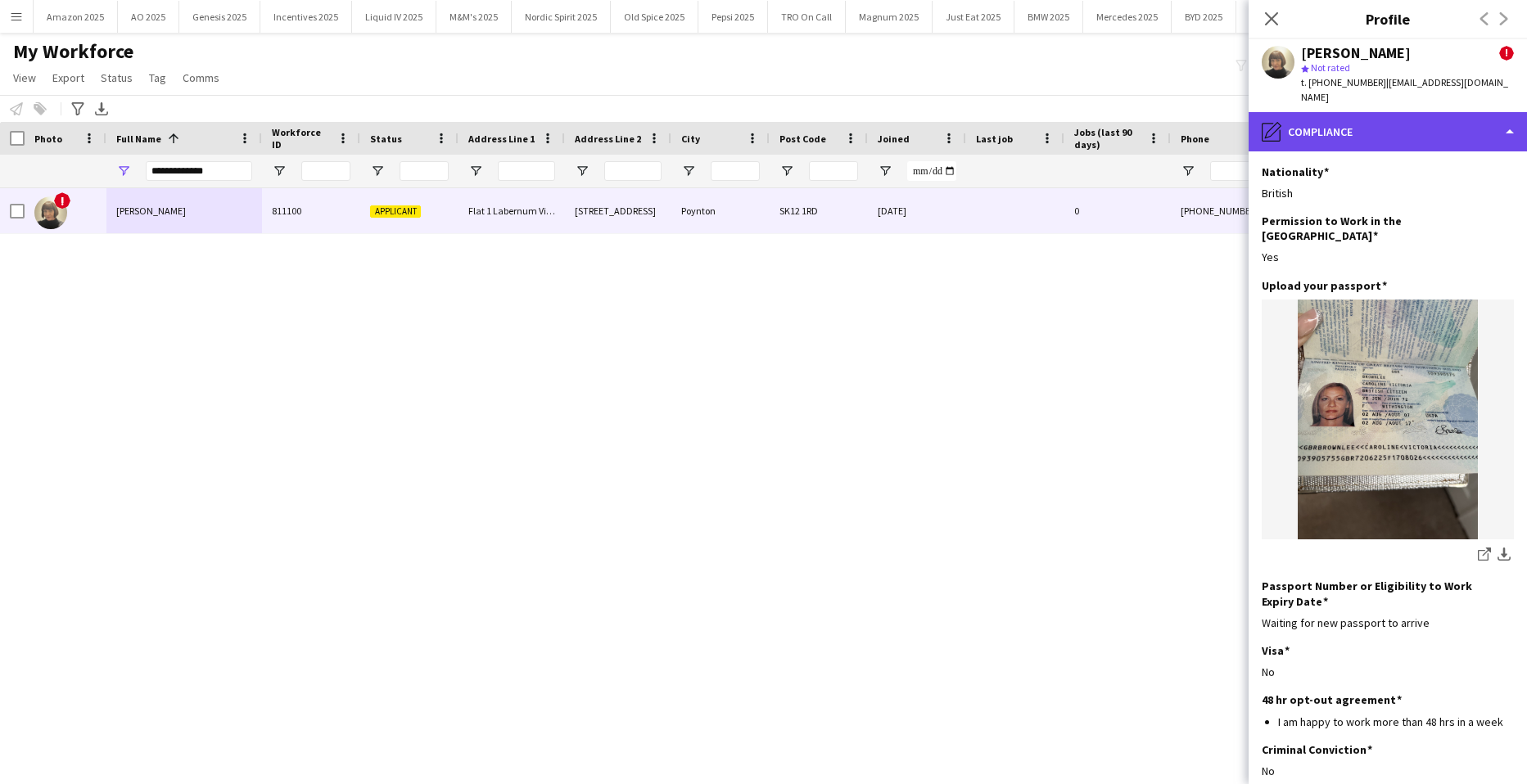
click at [1421, 117] on div "pencil4 Compliance" at bounding box center [1388, 131] width 278 height 39
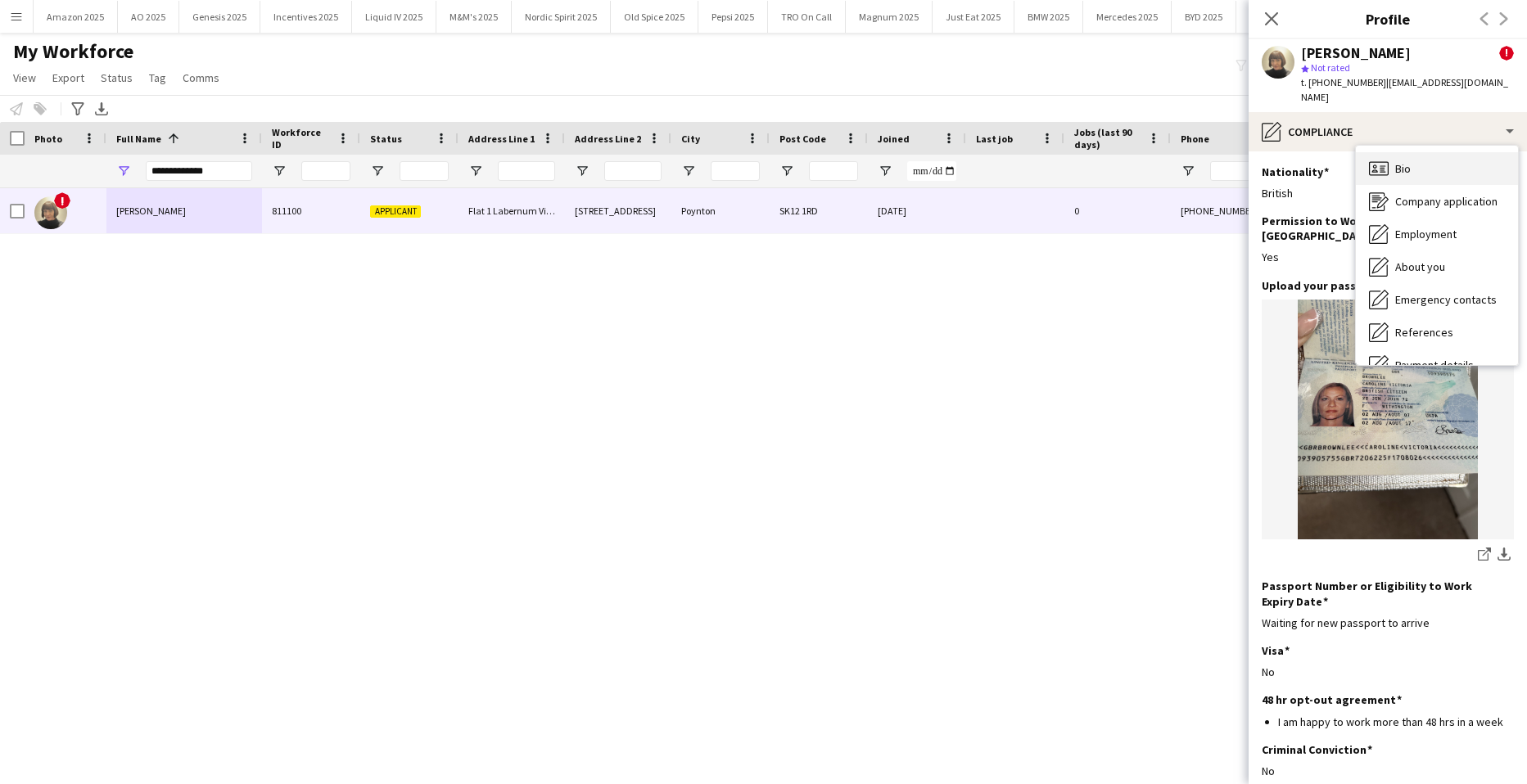
click at [1438, 160] on div "Bio Bio" at bounding box center [1437, 169] width 162 height 33
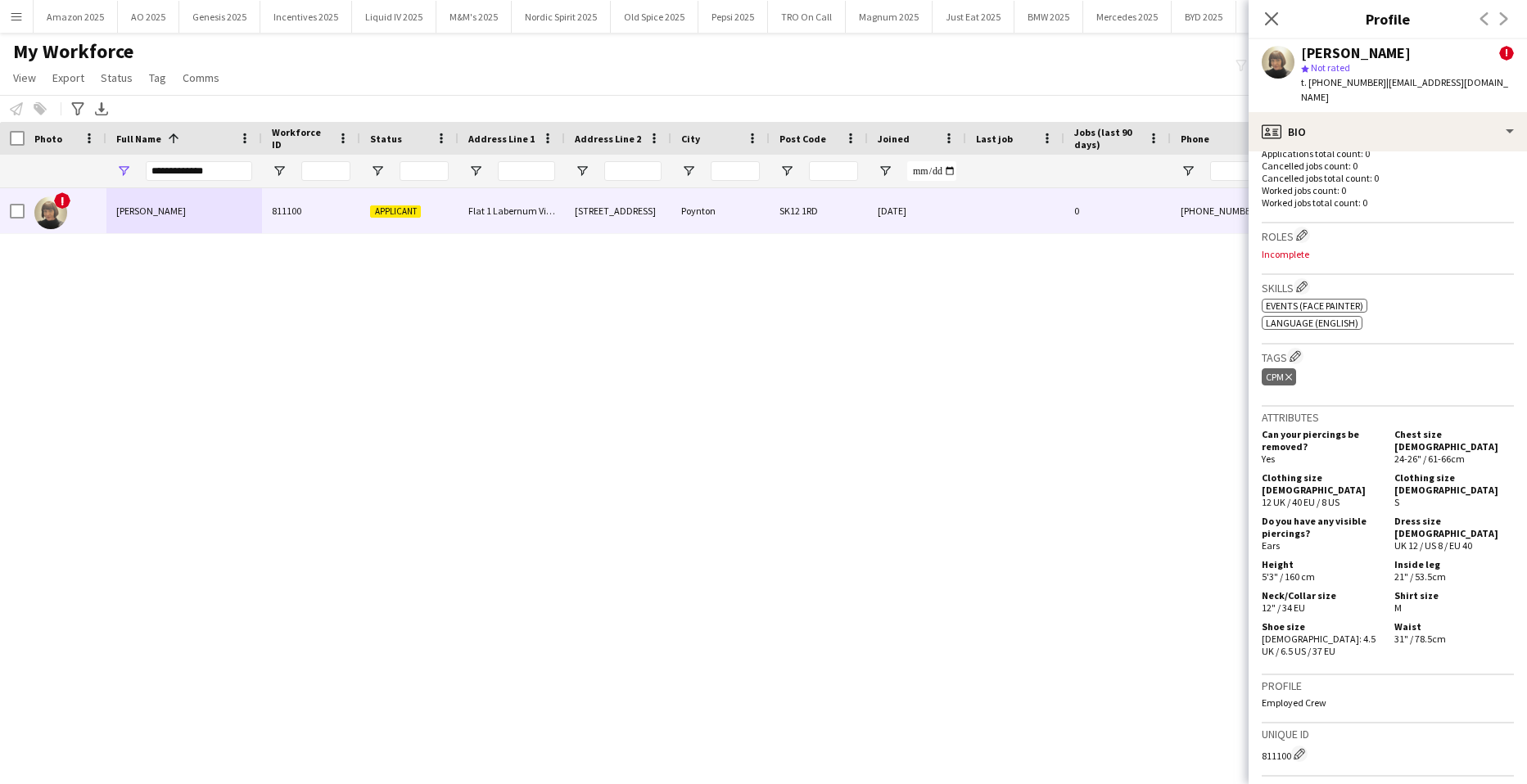
scroll to position [819, 0]
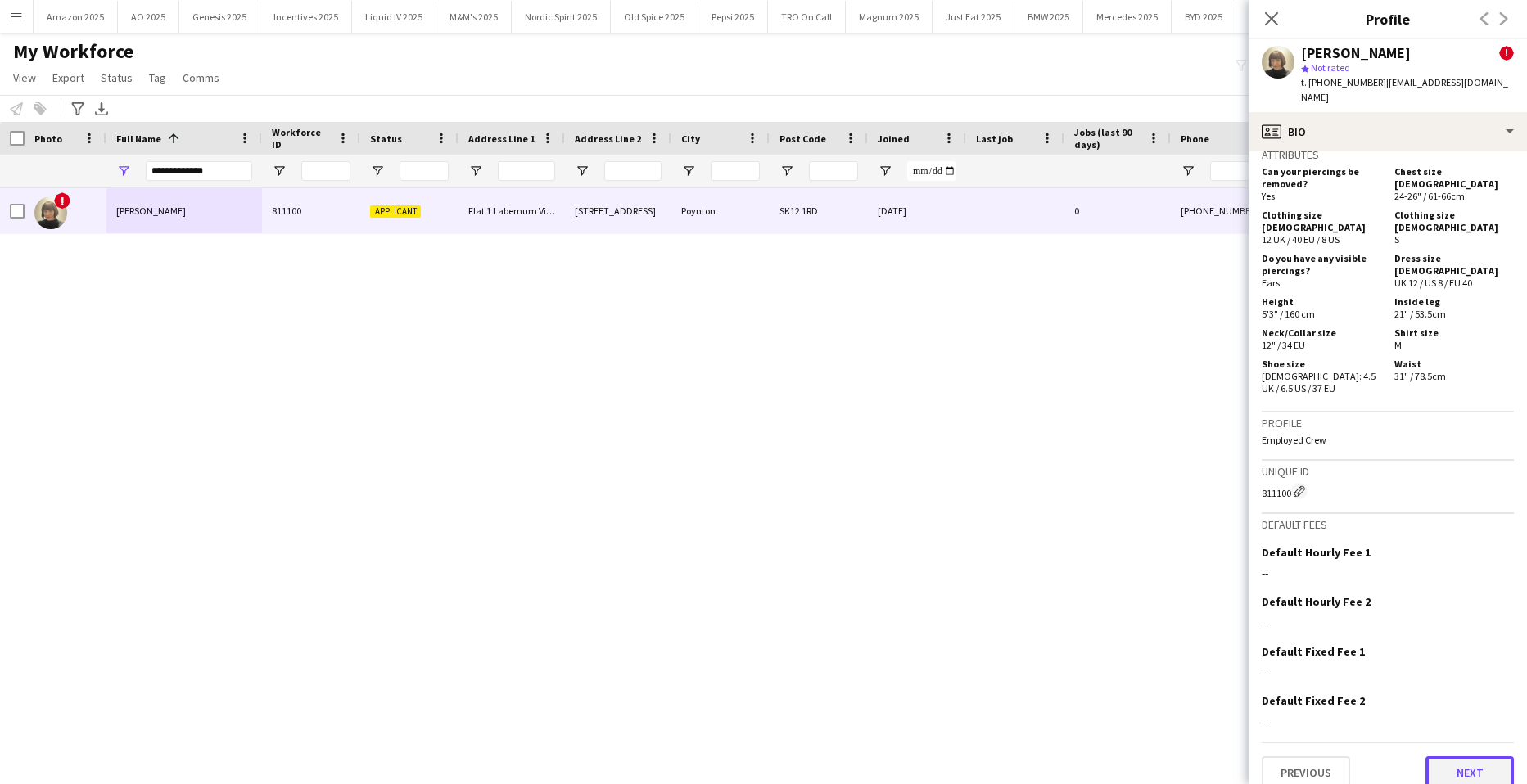
click at [1463, 758] on button "Next" at bounding box center [1470, 772] width 88 height 33
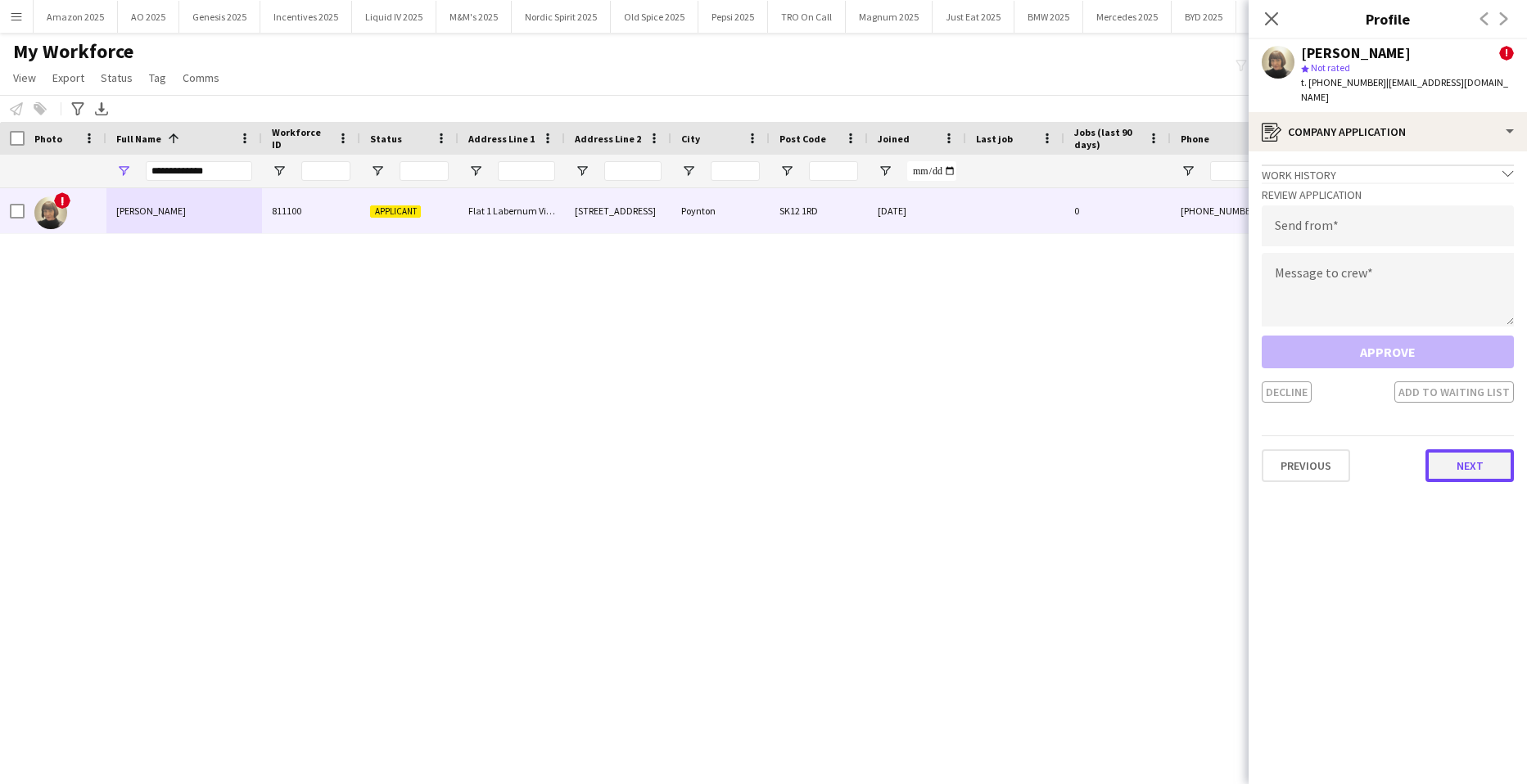
click at [1493, 461] on button "Next" at bounding box center [1470, 465] width 88 height 33
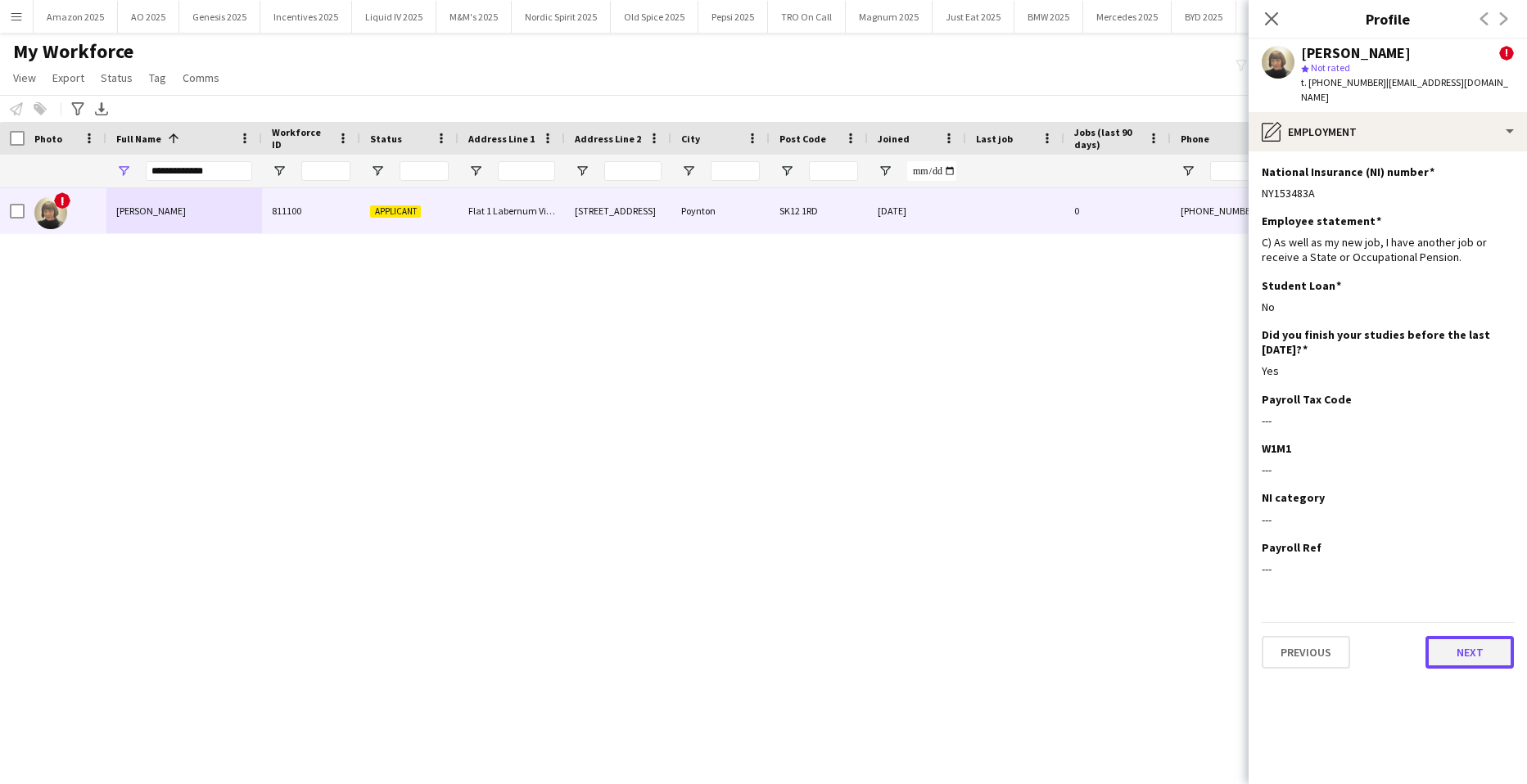
click at [1480, 650] on button "Next" at bounding box center [1470, 653] width 88 height 33
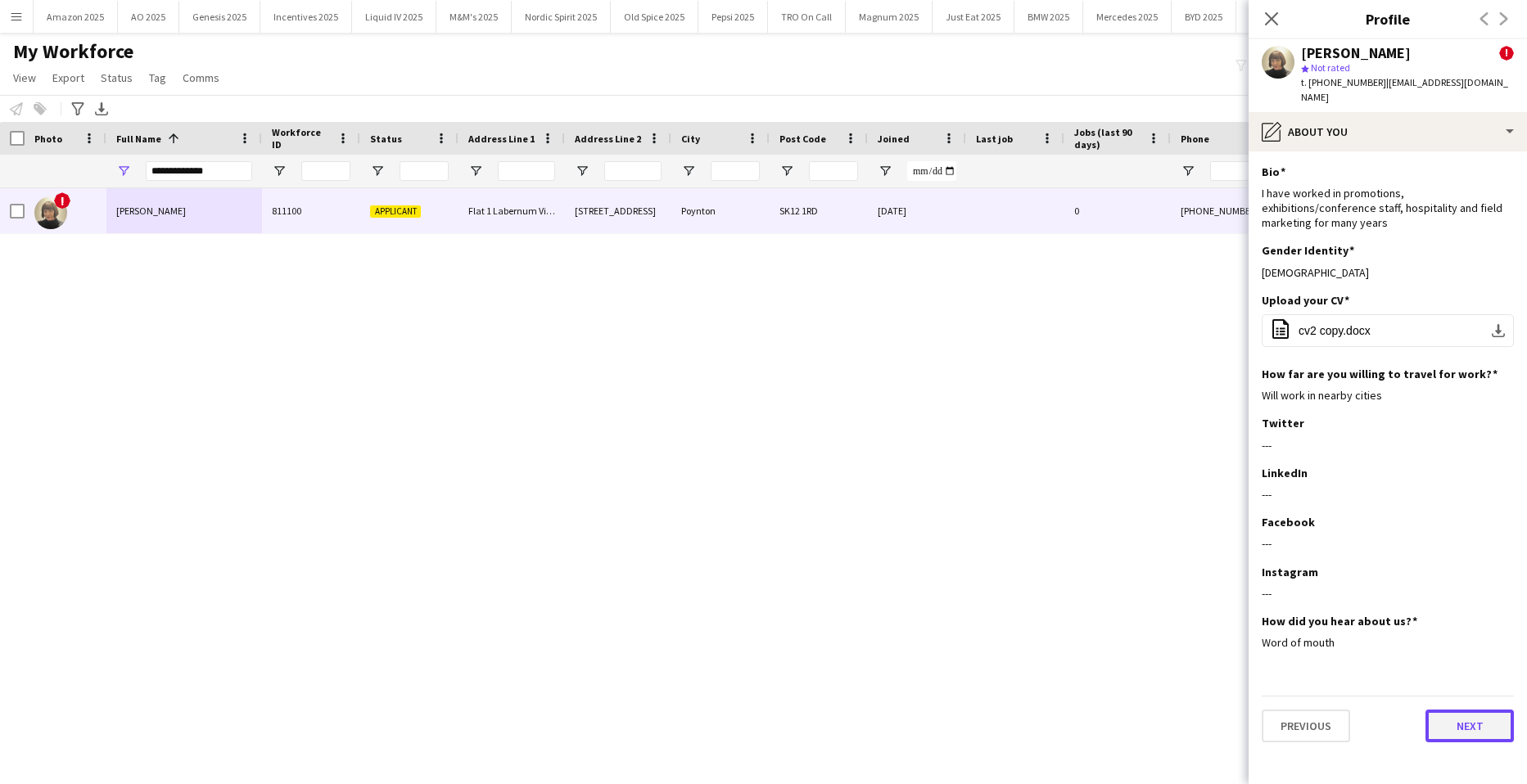
click at [1495, 710] on button "Next" at bounding box center [1470, 726] width 88 height 33
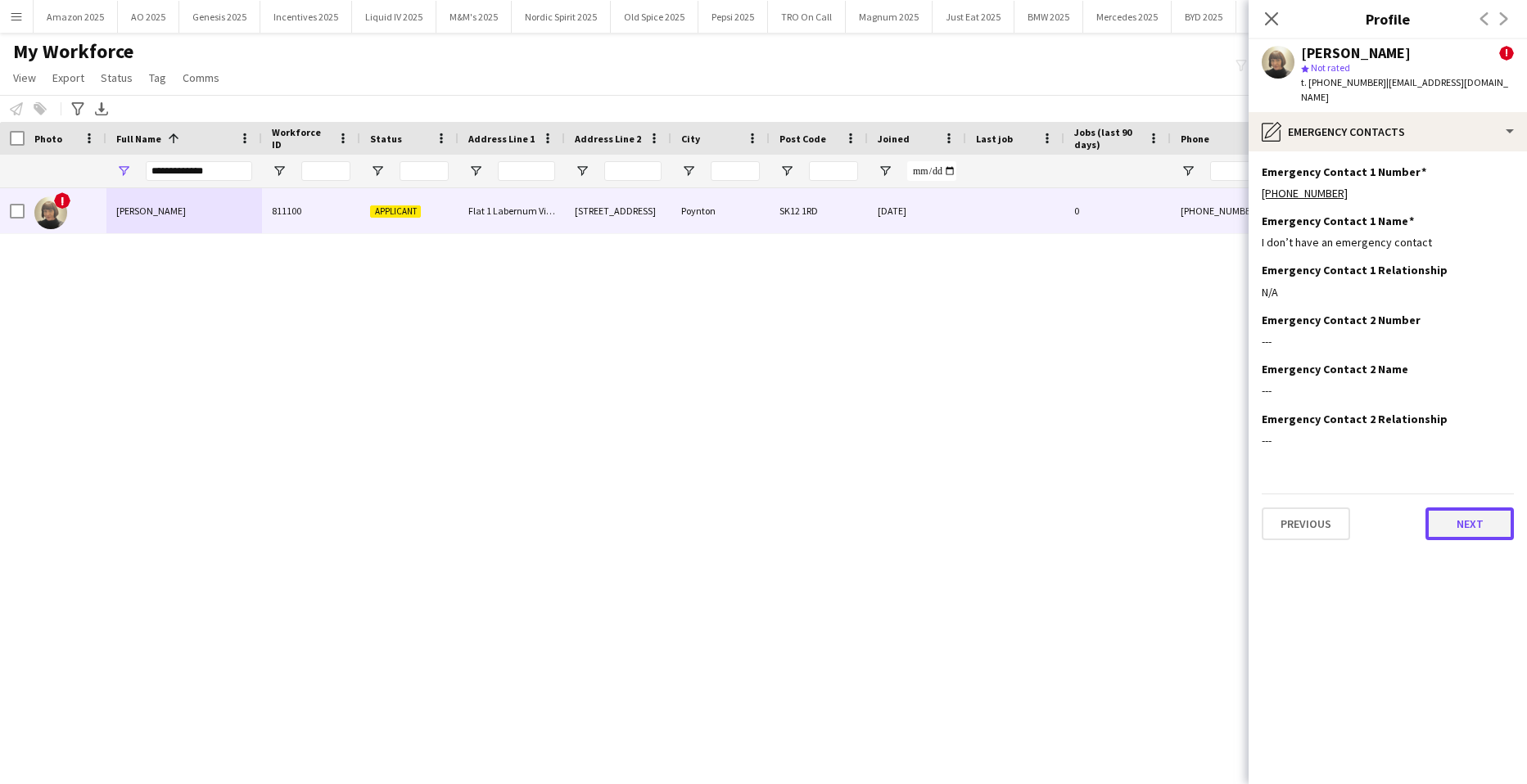
click at [1481, 522] on button "Next" at bounding box center [1470, 524] width 88 height 33
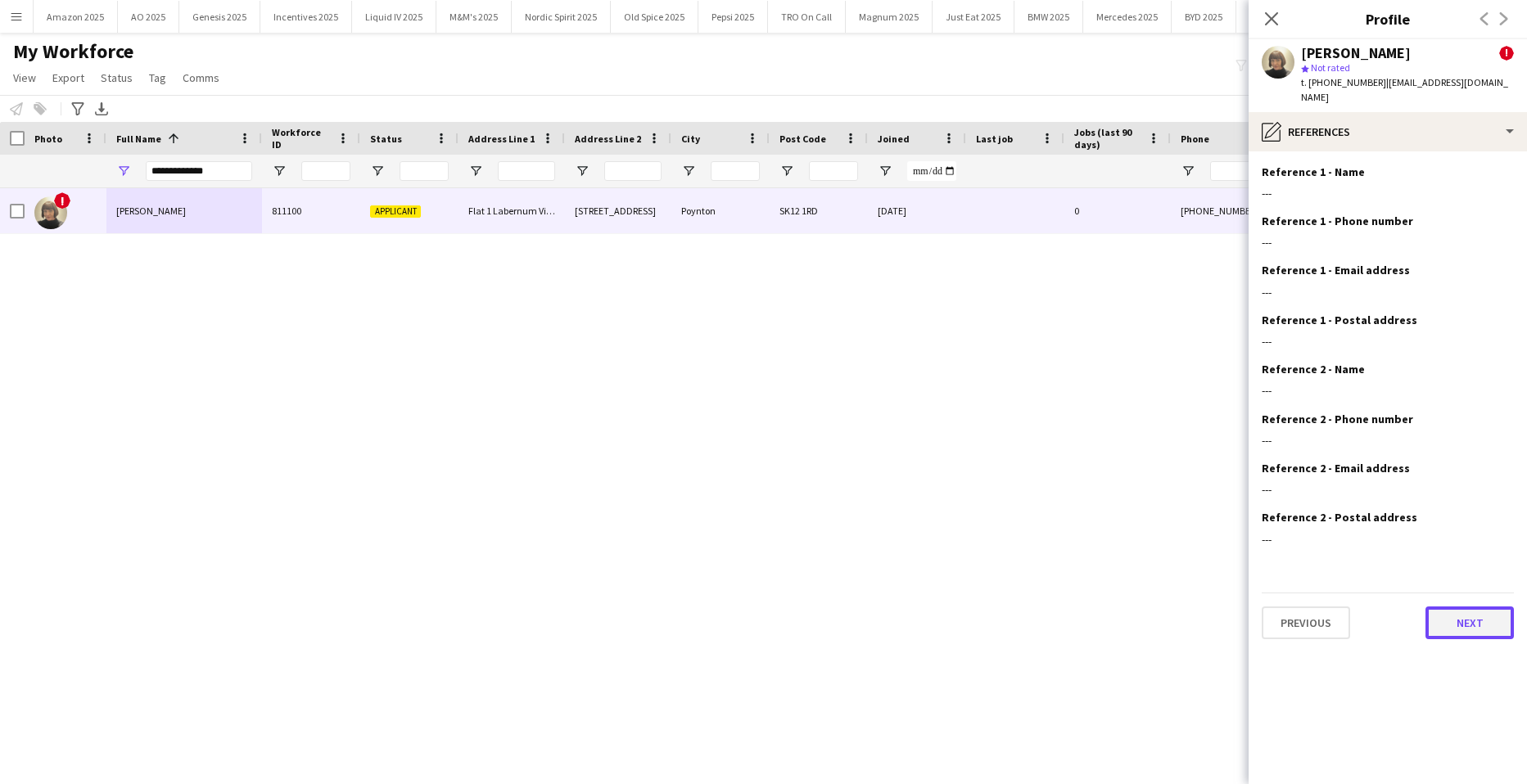
click at [1465, 606] on button "Next" at bounding box center [1470, 623] width 88 height 33
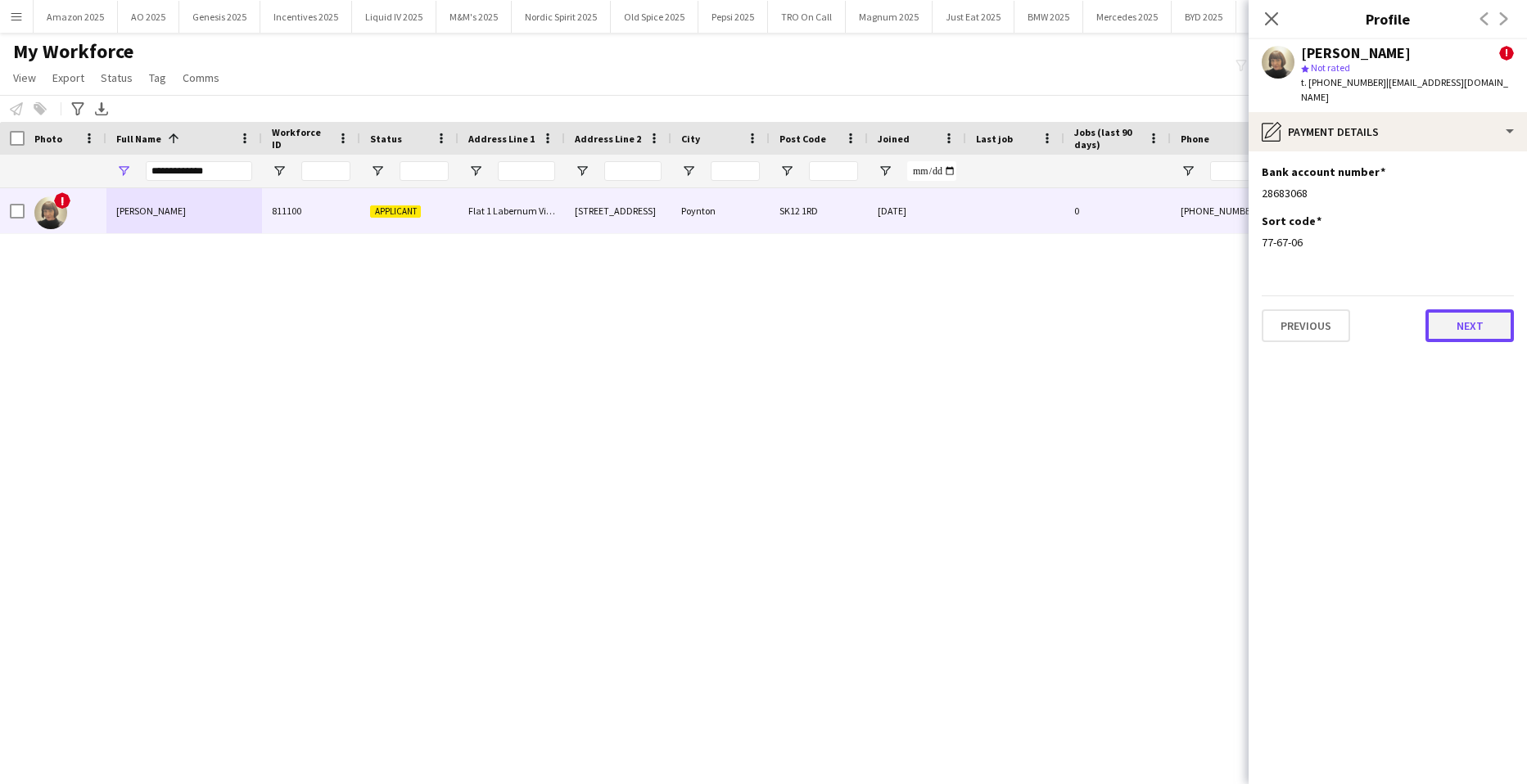
click at [1475, 318] on button "Next" at bounding box center [1470, 326] width 88 height 33
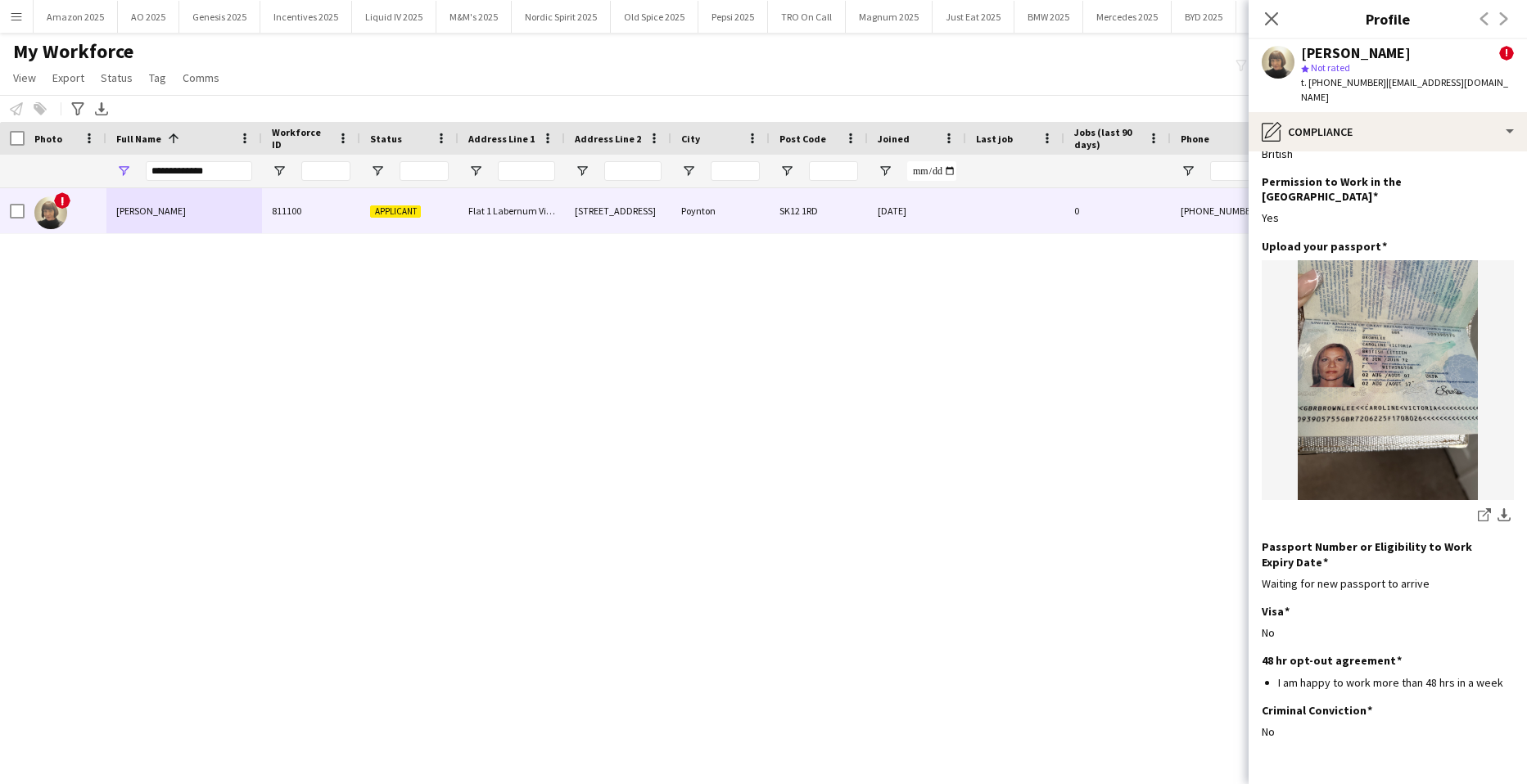
scroll to position [70, 0]
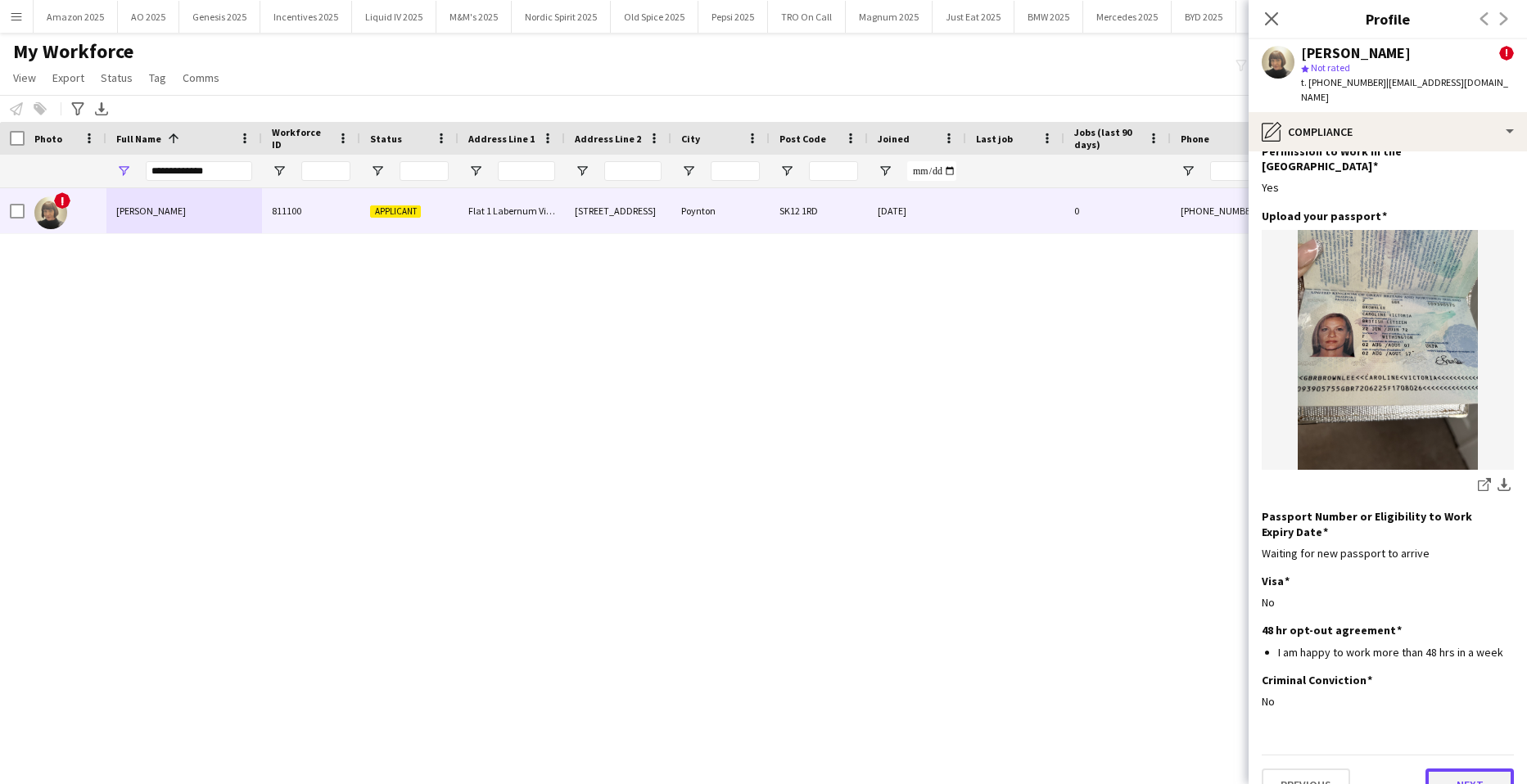
click at [1476, 769] on button "Next" at bounding box center [1470, 785] width 88 height 33
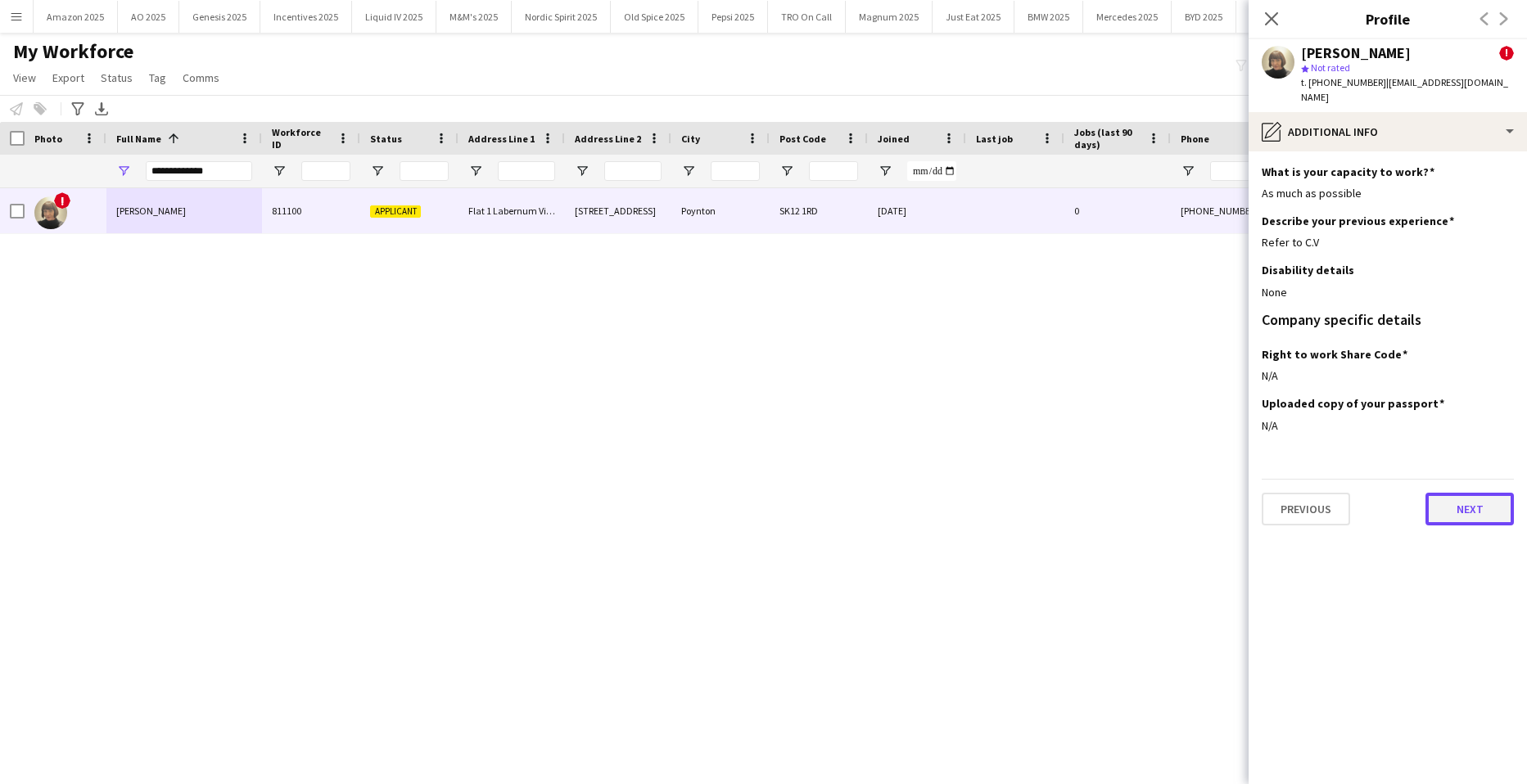
click at [1462, 493] on button "Next" at bounding box center [1470, 510] width 88 height 33
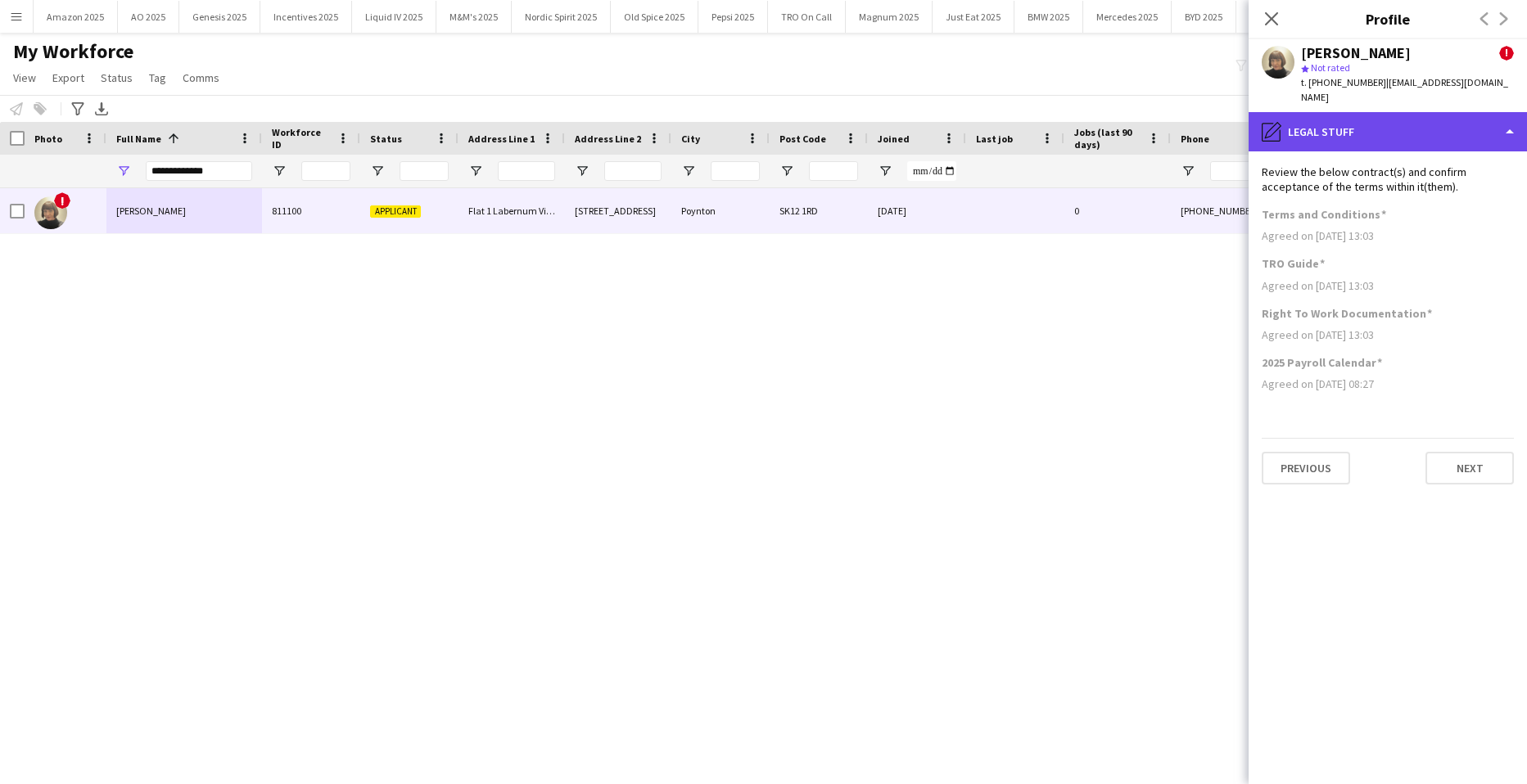
click at [1489, 116] on div "pencil4 Legal stuff" at bounding box center [1388, 131] width 278 height 39
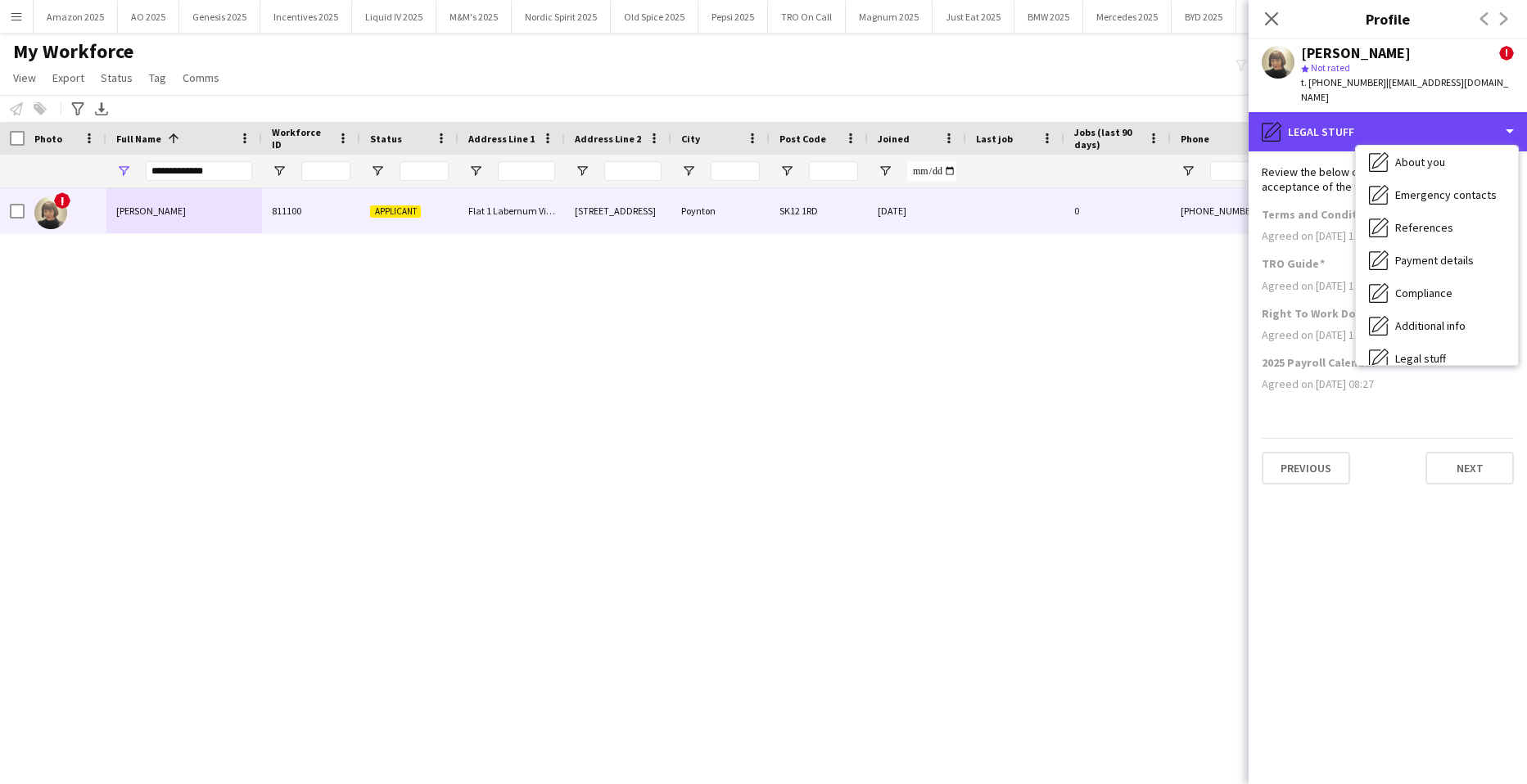
scroll to position [220, 0]
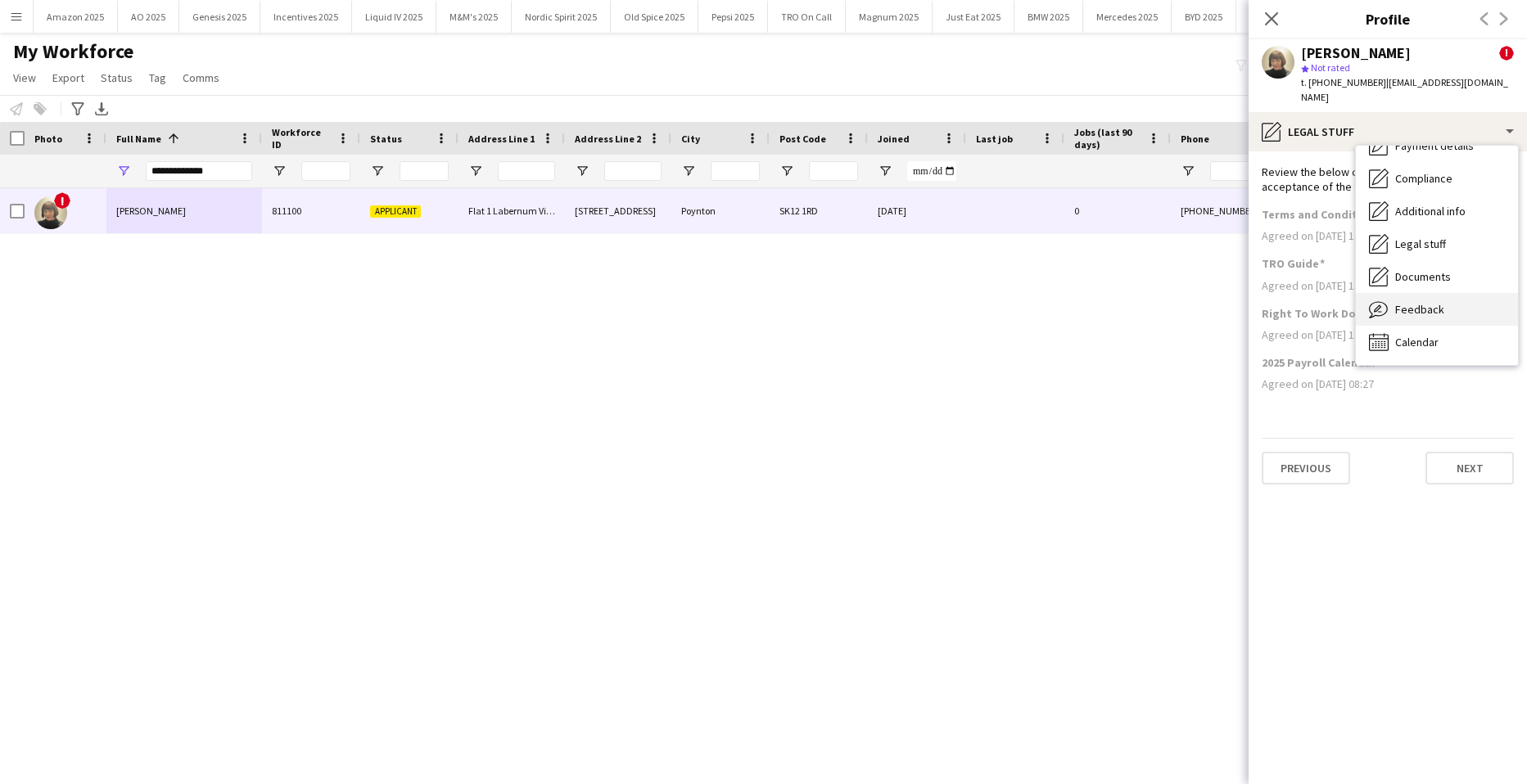
click at [1445, 293] on div "Feedback Feedback" at bounding box center [1437, 309] width 162 height 33
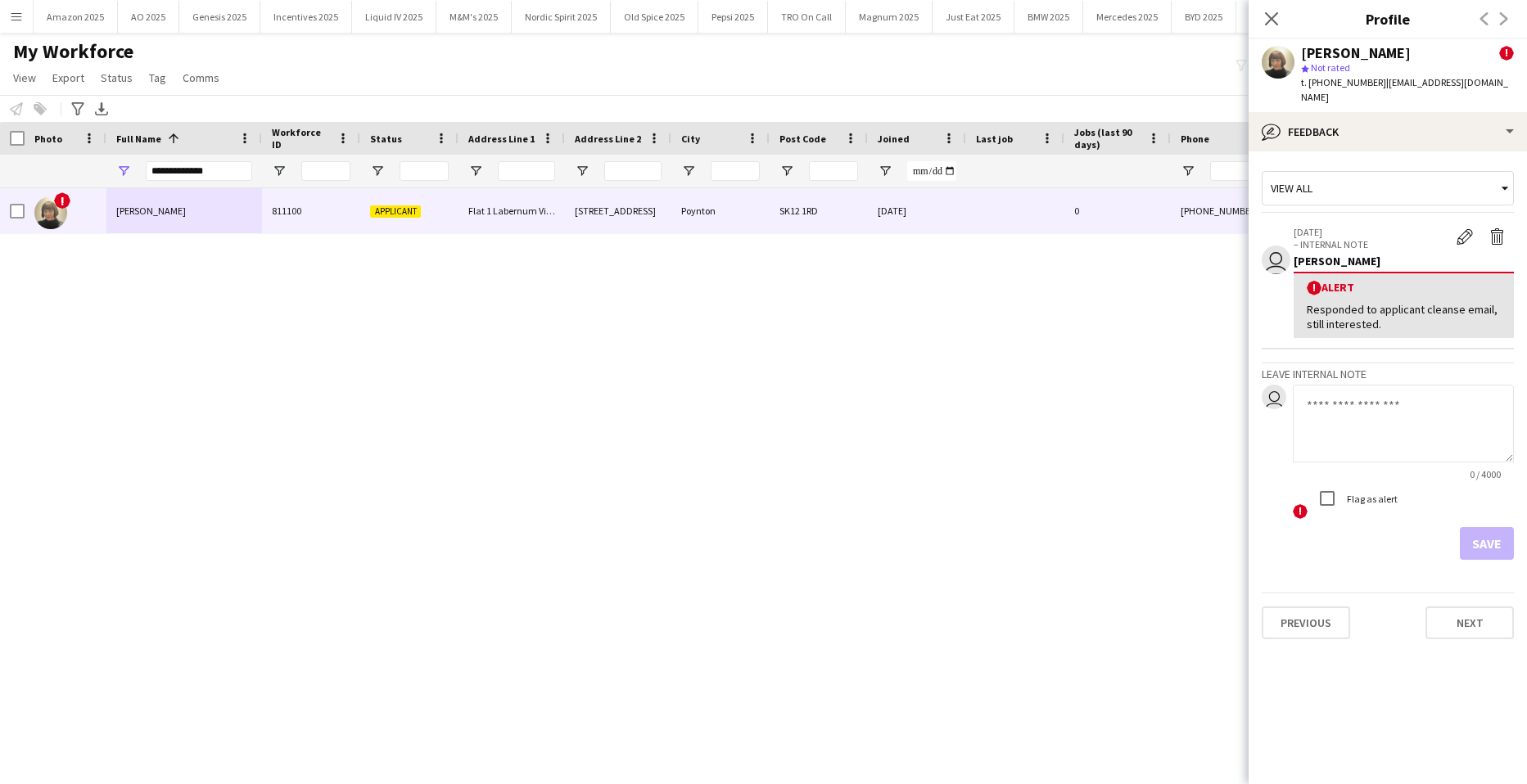
click at [1386, 409] on textarea at bounding box center [1403, 423] width 221 height 78
paste textarea "**********"
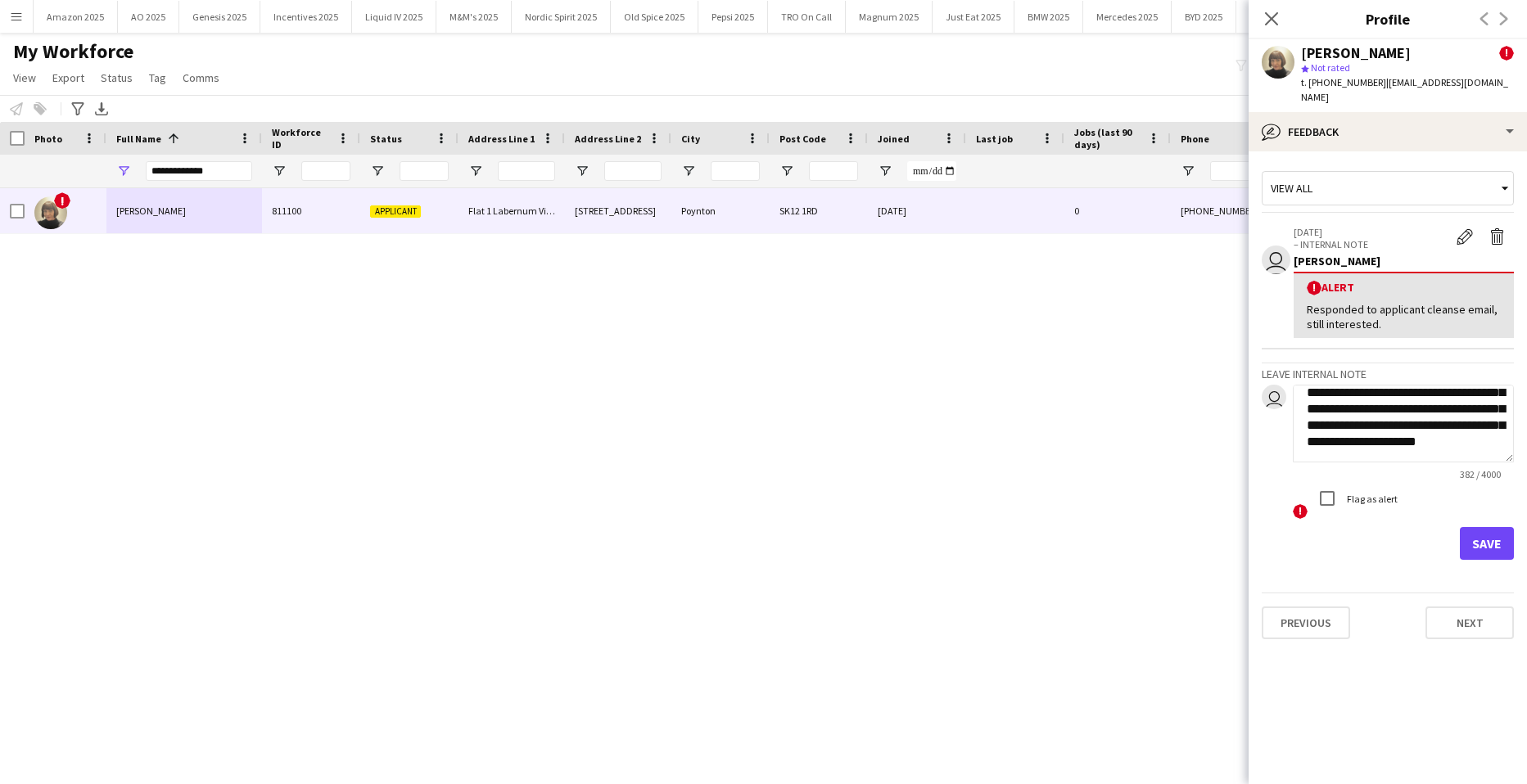
type textarea "**********"
click at [1483, 529] on button "Save" at bounding box center [1487, 544] width 54 height 33
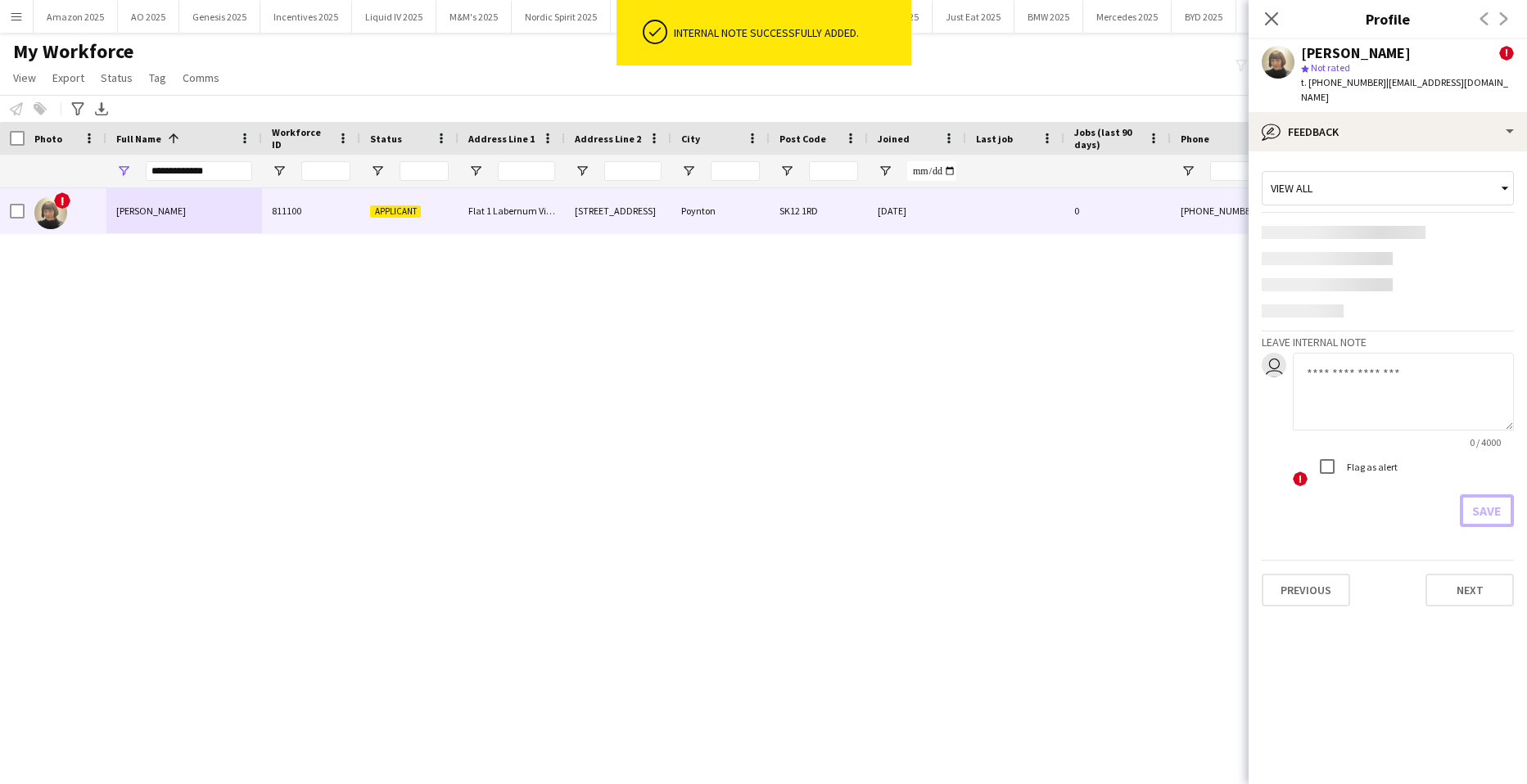
scroll to position [0, 0]
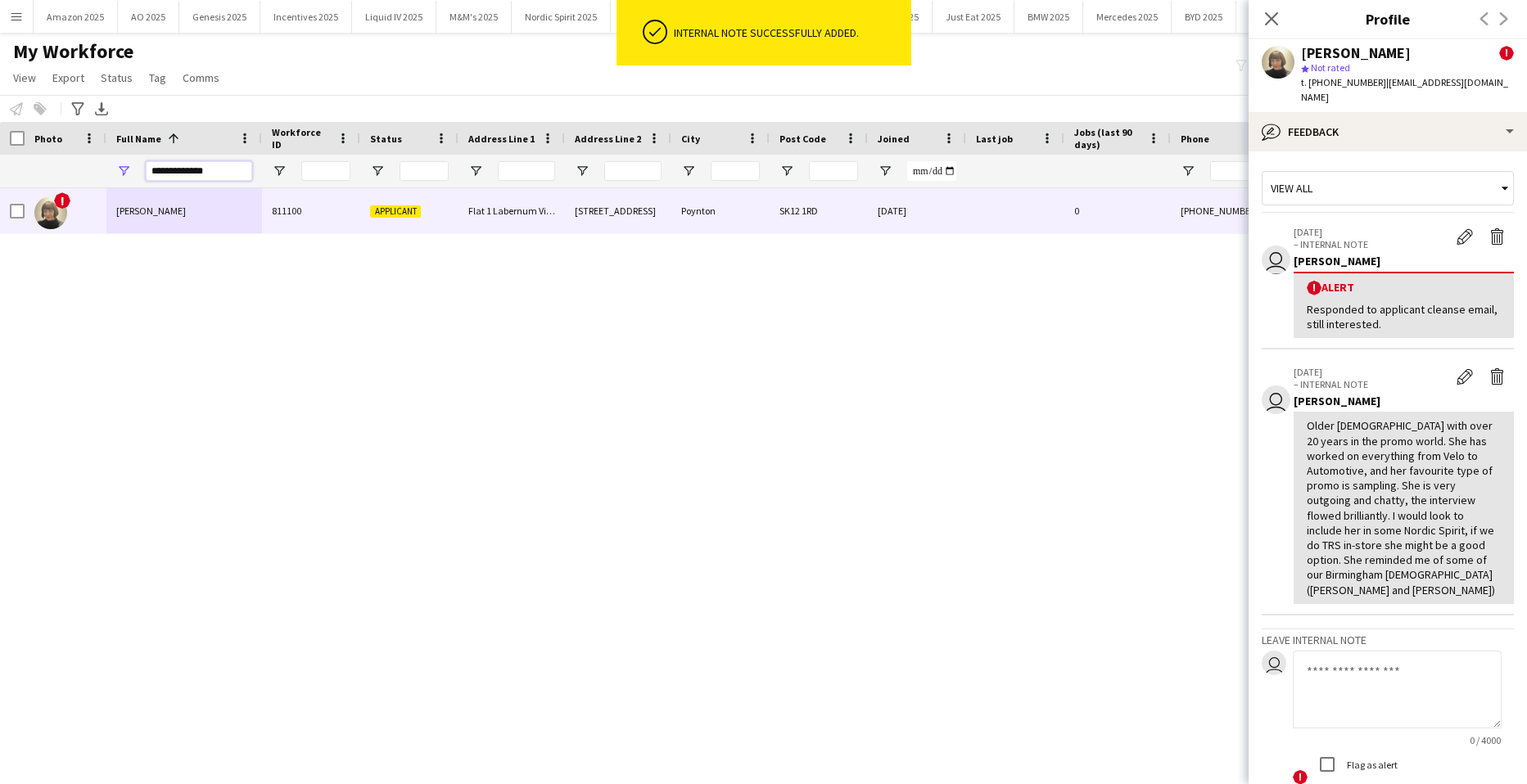
drag, startPoint x: 158, startPoint y: 173, endPoint x: -17, endPoint y: 169, distance: 175.0
click at [0, 169] on html "ok-circled Internal note successfully added. Menu Boards Boards Boards All jobs…" at bounding box center [763, 392] width 1527 height 784
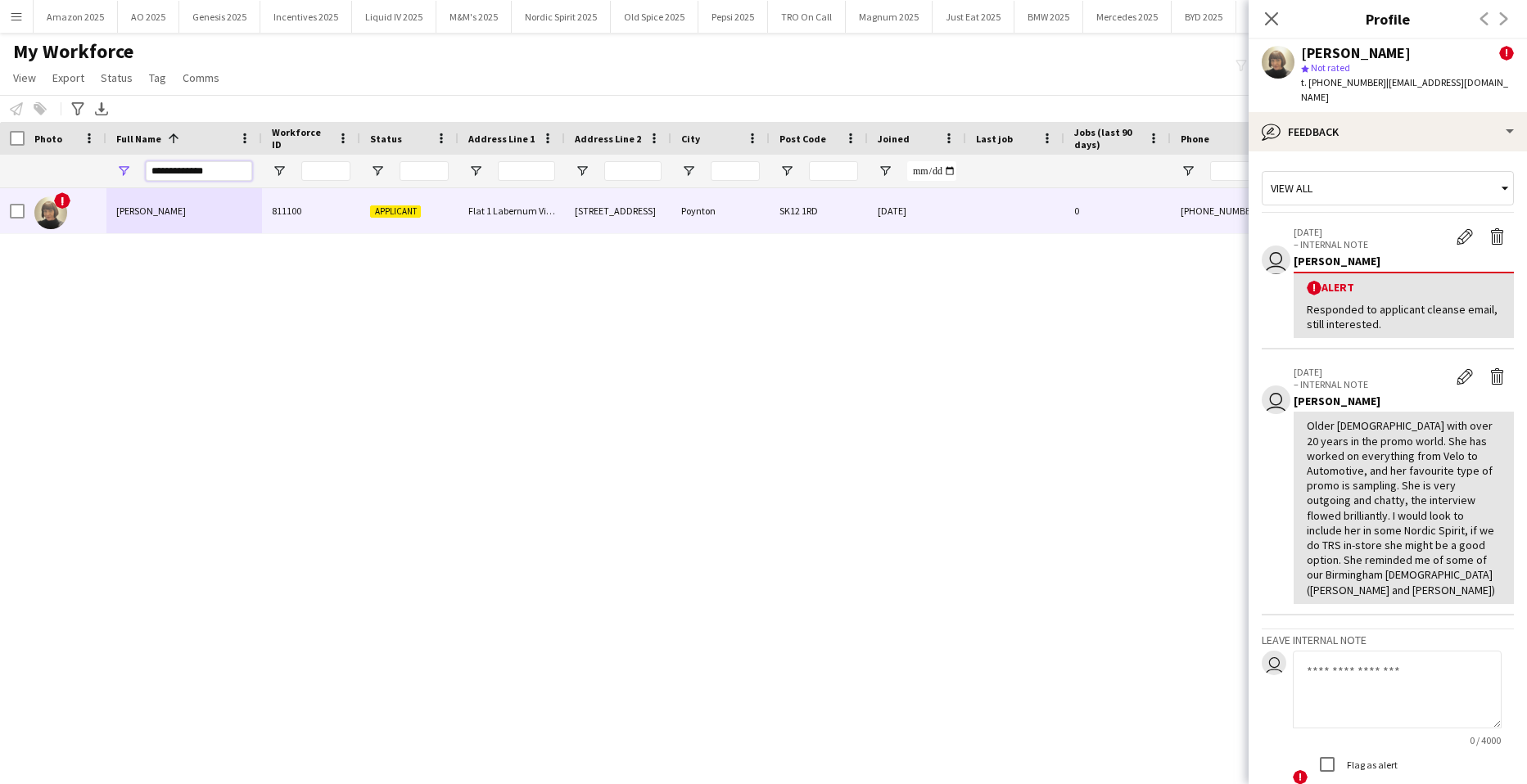
click at [223, 170] on input "**********" at bounding box center [199, 171] width 107 height 19
drag, startPoint x: 223, startPoint y: 170, endPoint x: 82, endPoint y: 166, distance: 141.1
click at [84, 167] on div at bounding box center [1072, 171] width 2144 height 33
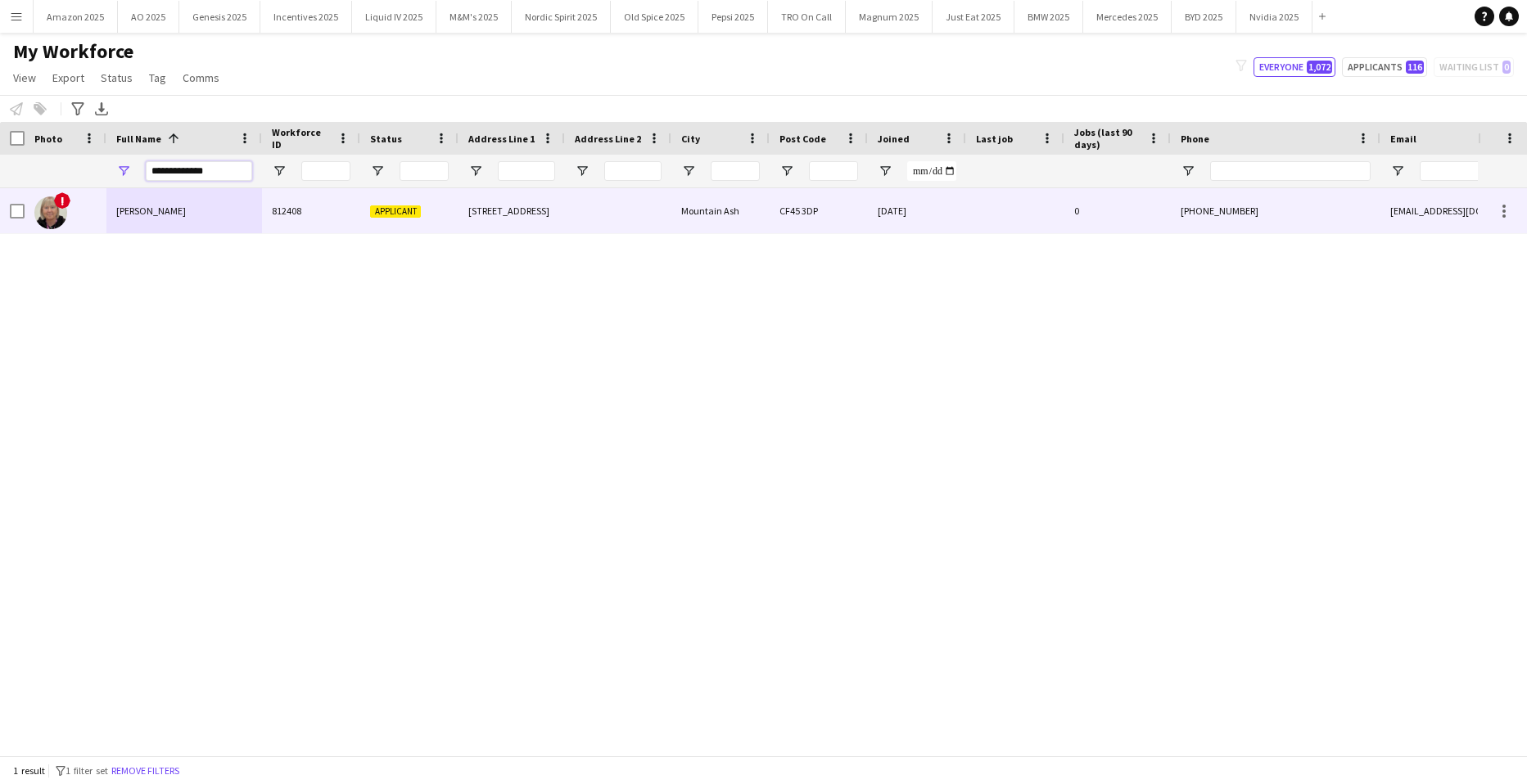
type input "**********"
click at [159, 219] on div "[PERSON_NAME]" at bounding box center [184, 210] width 155 height 45
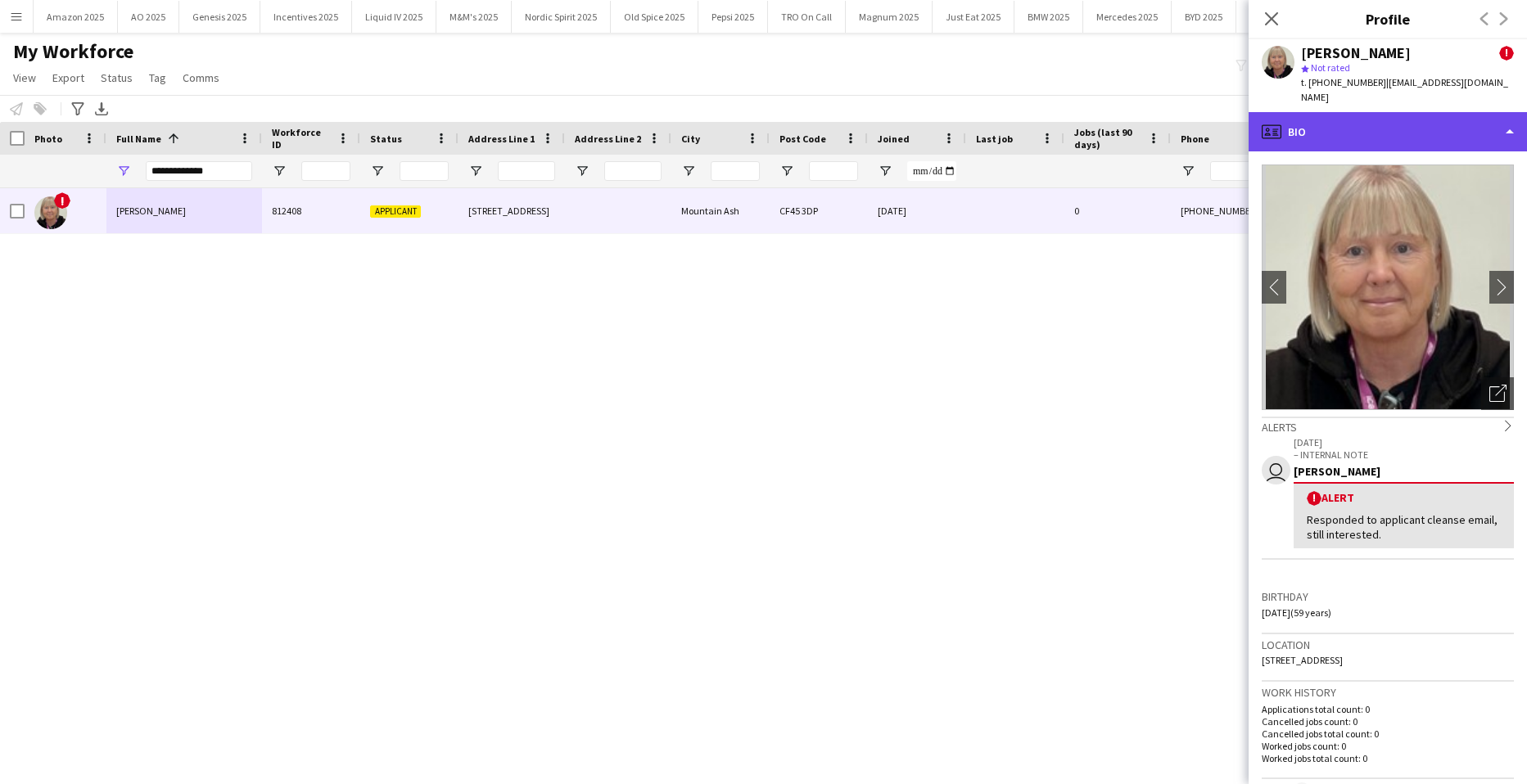
click at [1456, 117] on div "profile Bio" at bounding box center [1388, 131] width 278 height 39
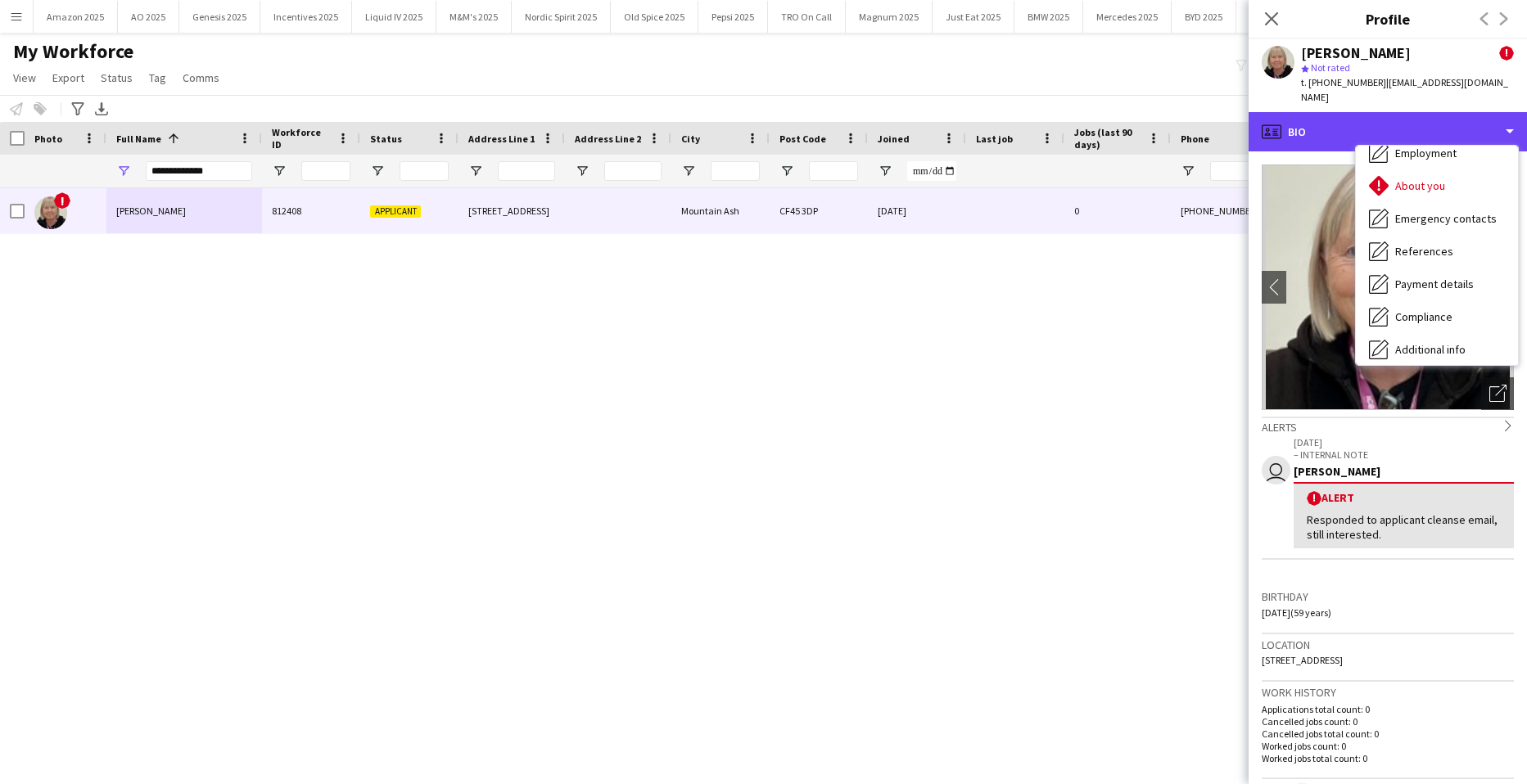
scroll to position [220, 0]
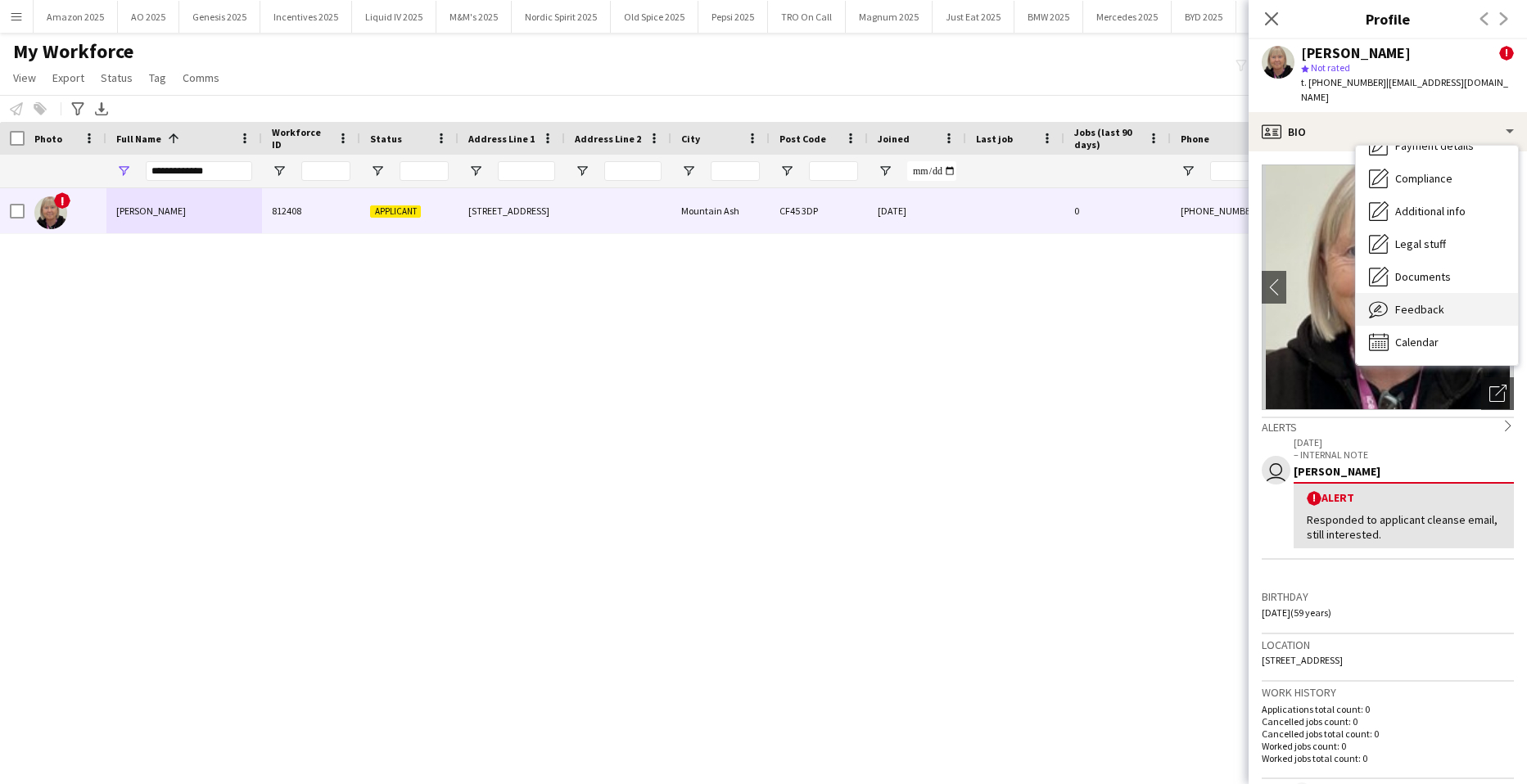
click at [1442, 302] on span "Feedback" at bounding box center [1420, 309] width 49 height 14
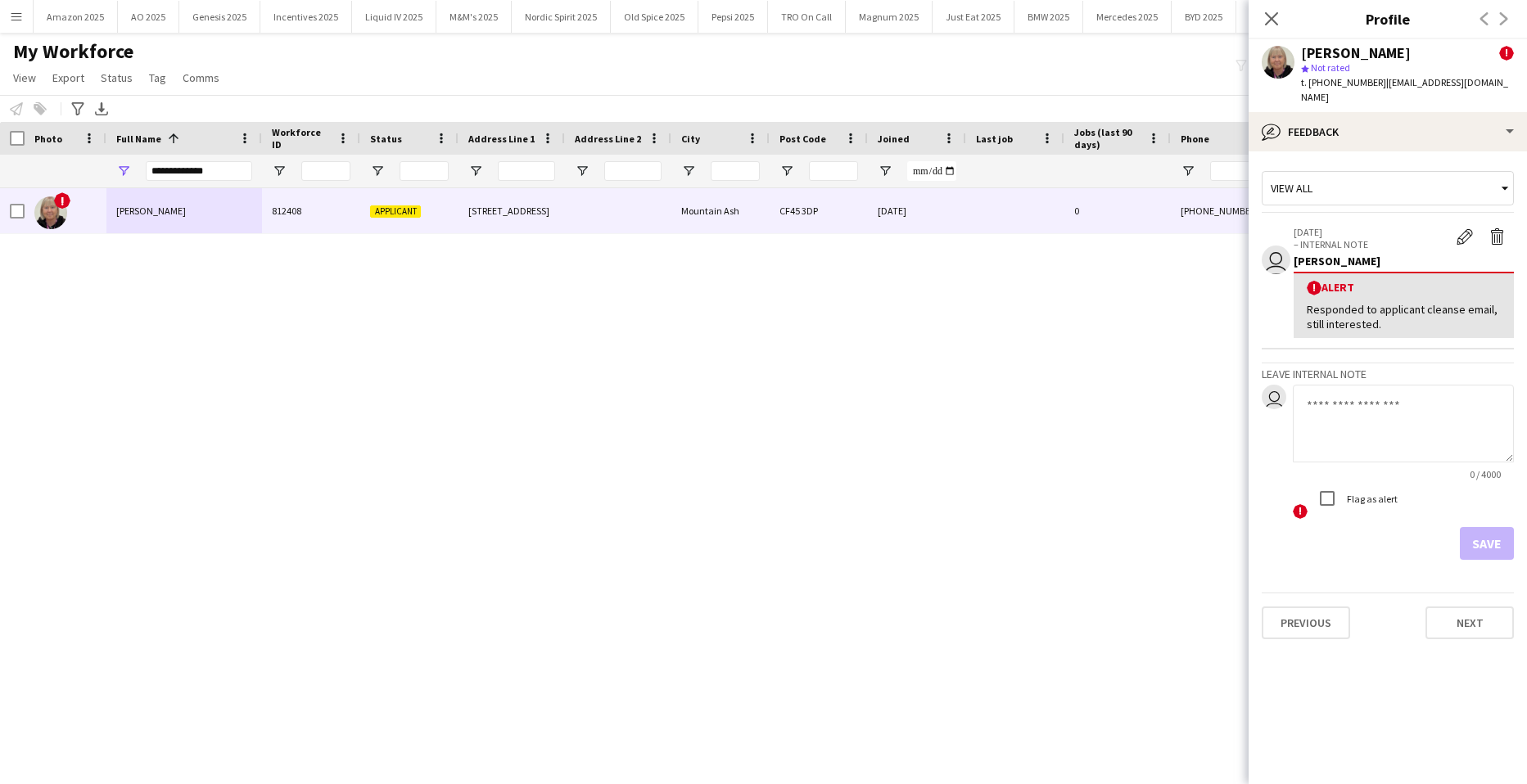
click at [1359, 400] on textarea at bounding box center [1403, 423] width 221 height 78
paste textarea "**********"
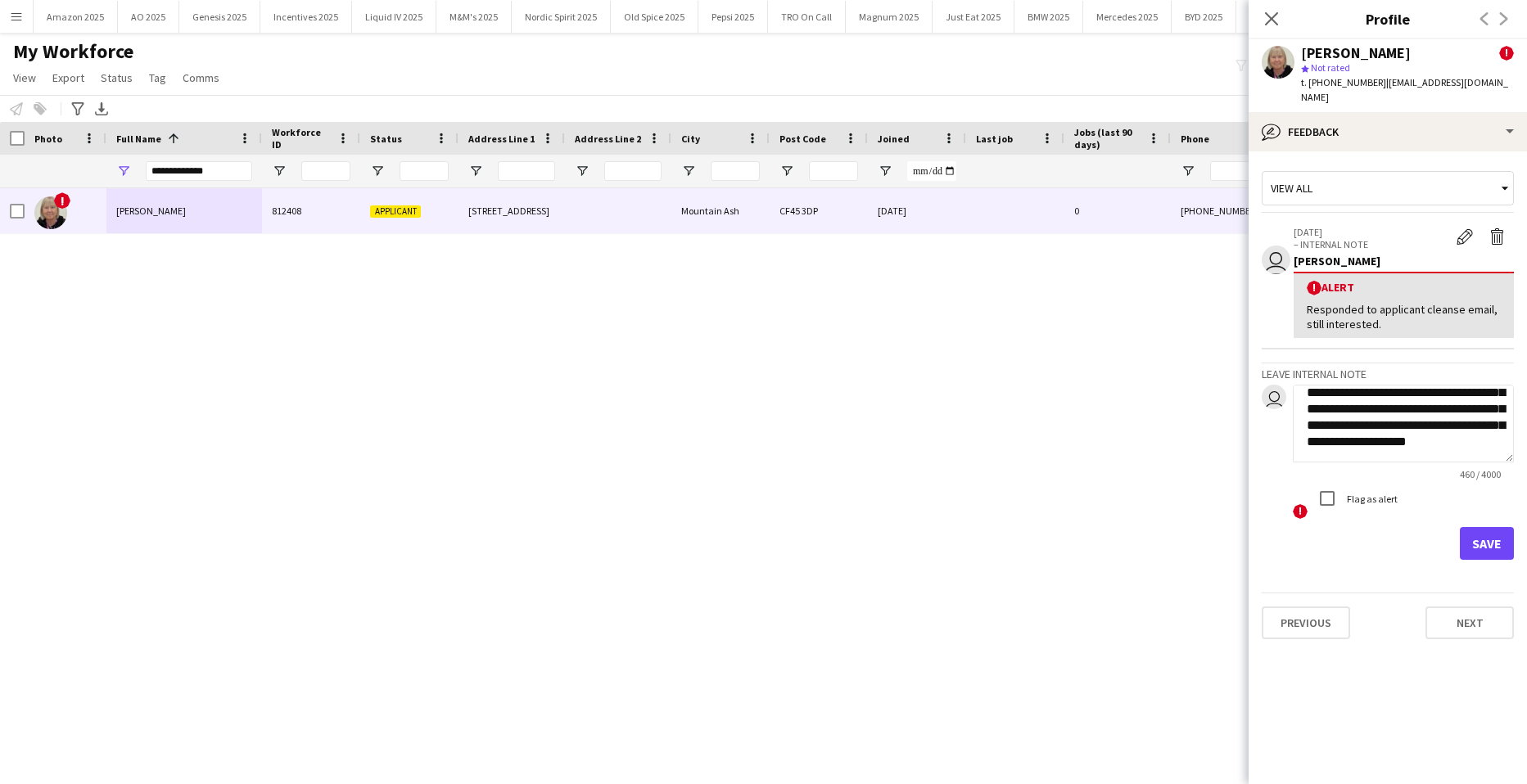
type textarea "**********"
click at [1482, 528] on button "Save" at bounding box center [1487, 544] width 54 height 33
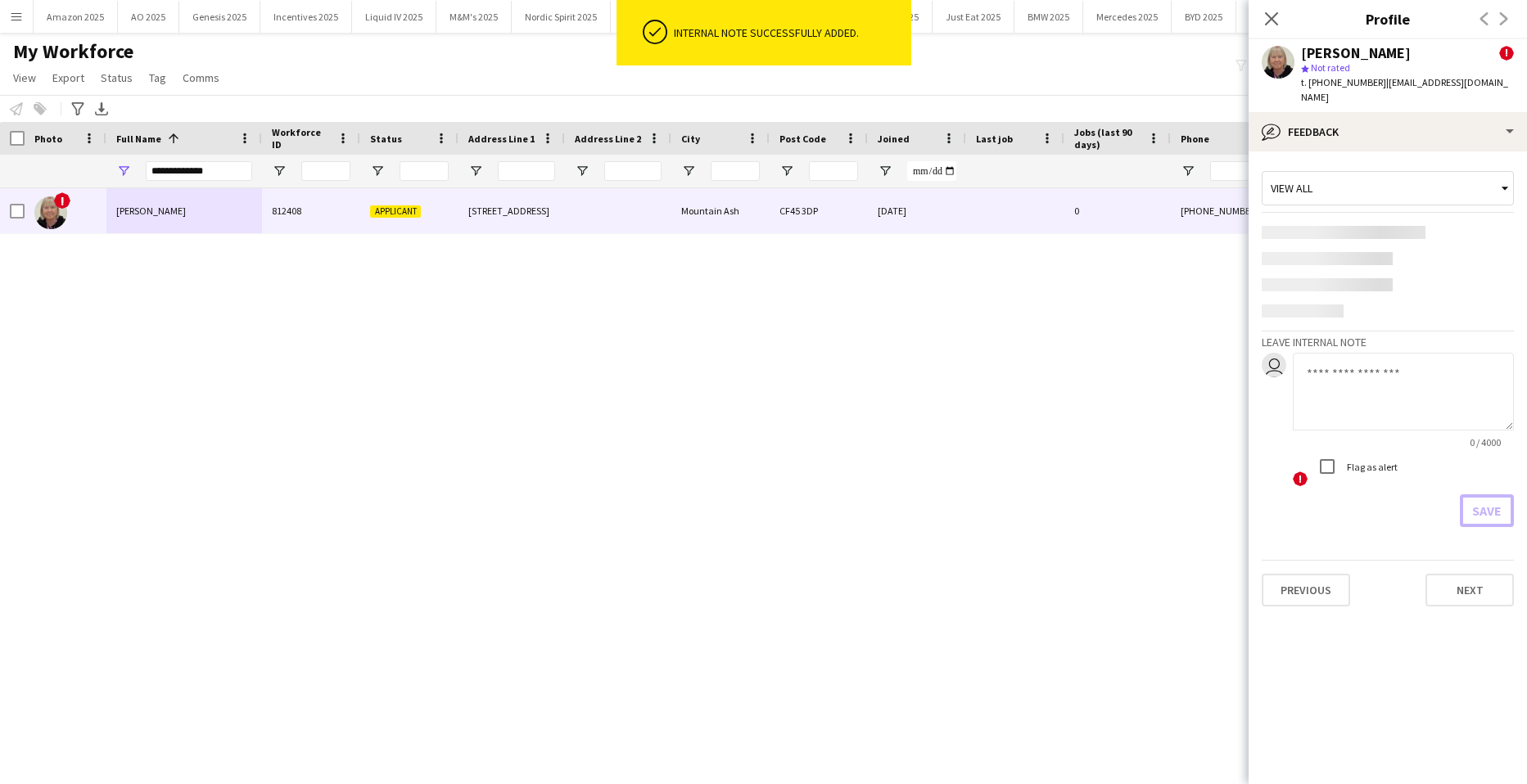
scroll to position [0, 0]
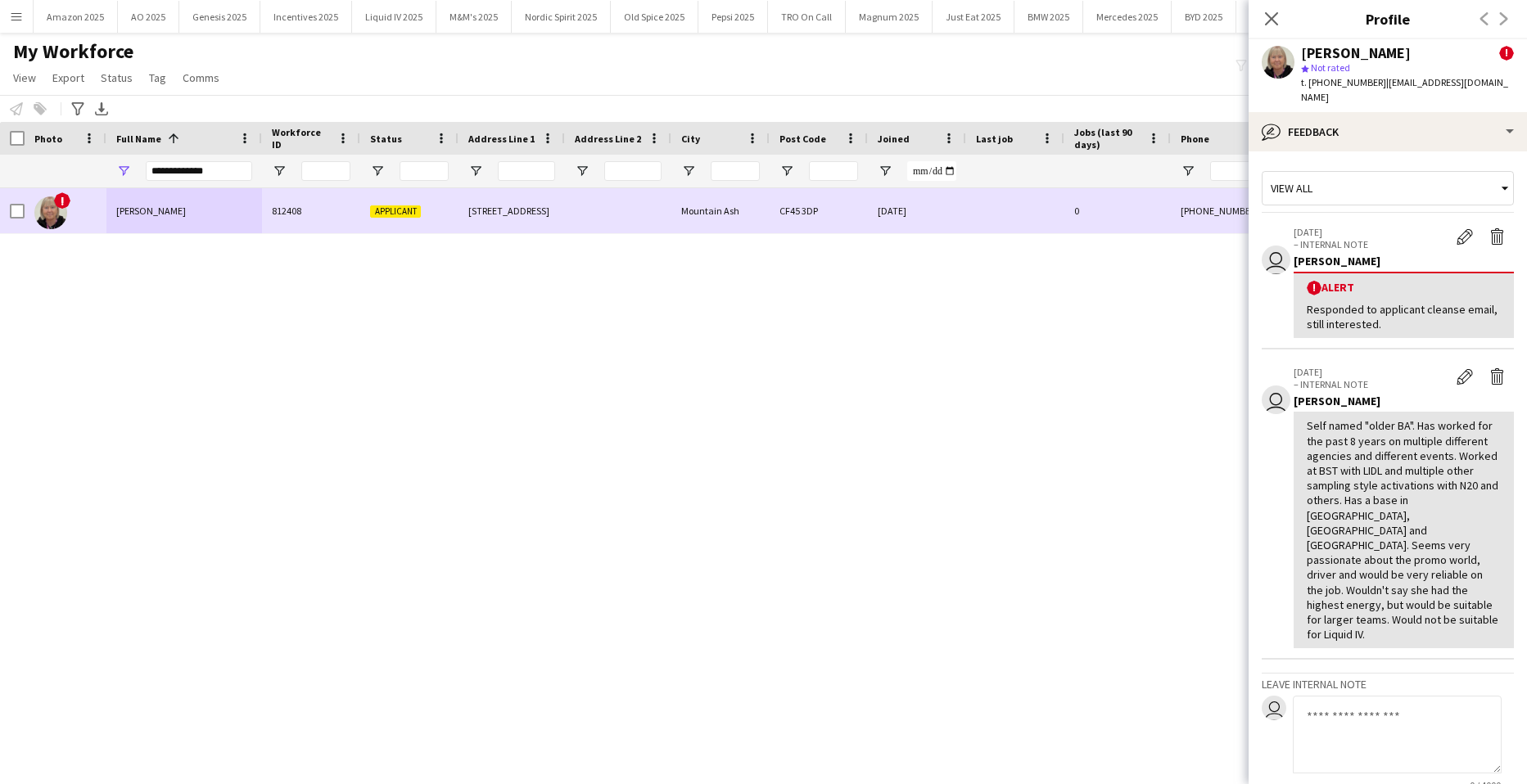
drag, startPoint x: 201, startPoint y: 199, endPoint x: 221, endPoint y: 196, distance: 20.2
click at [201, 199] on div "[PERSON_NAME]" at bounding box center [184, 210] width 155 height 45
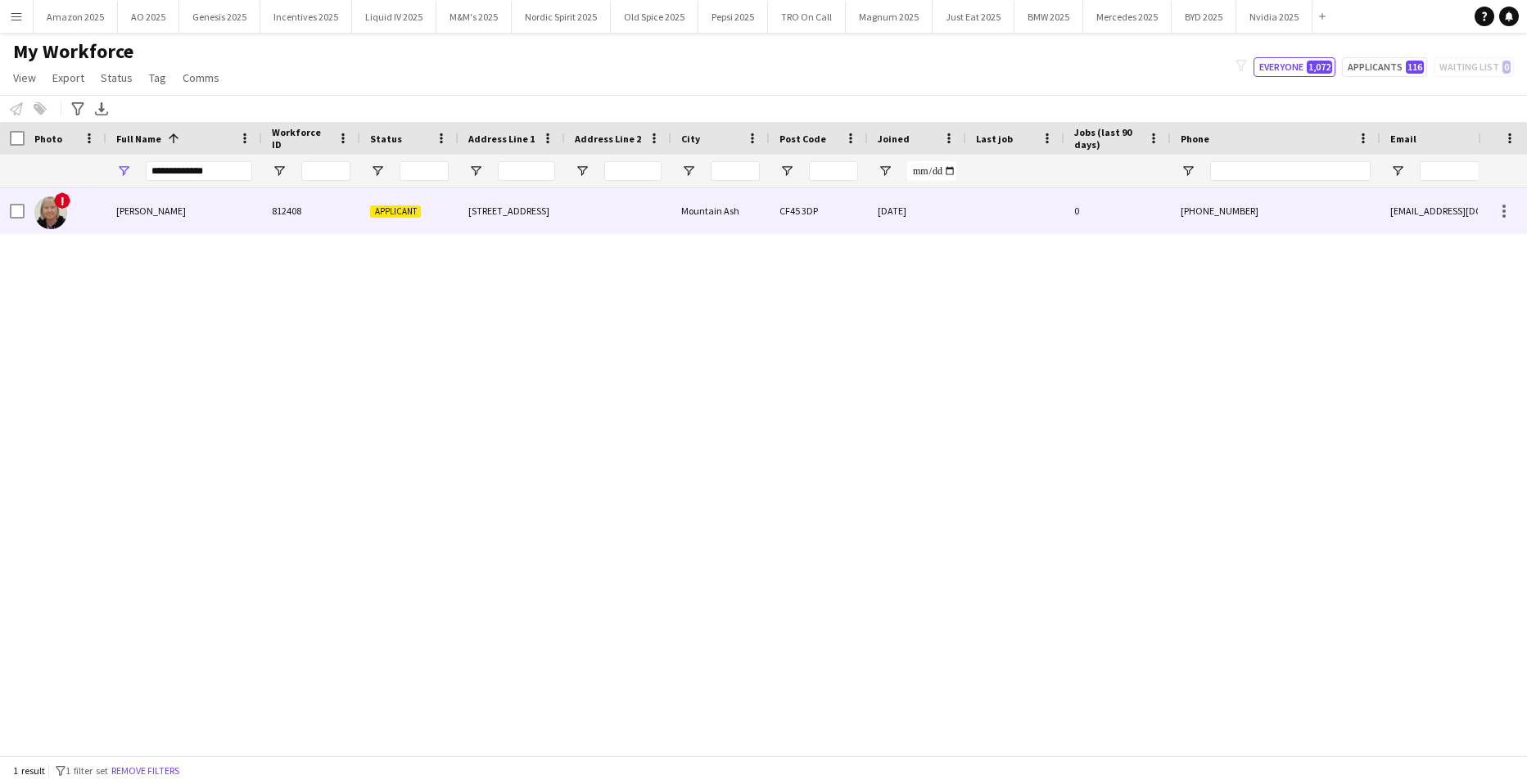
click at [185, 209] on span "[PERSON_NAME]" at bounding box center [151, 210] width 70 height 12
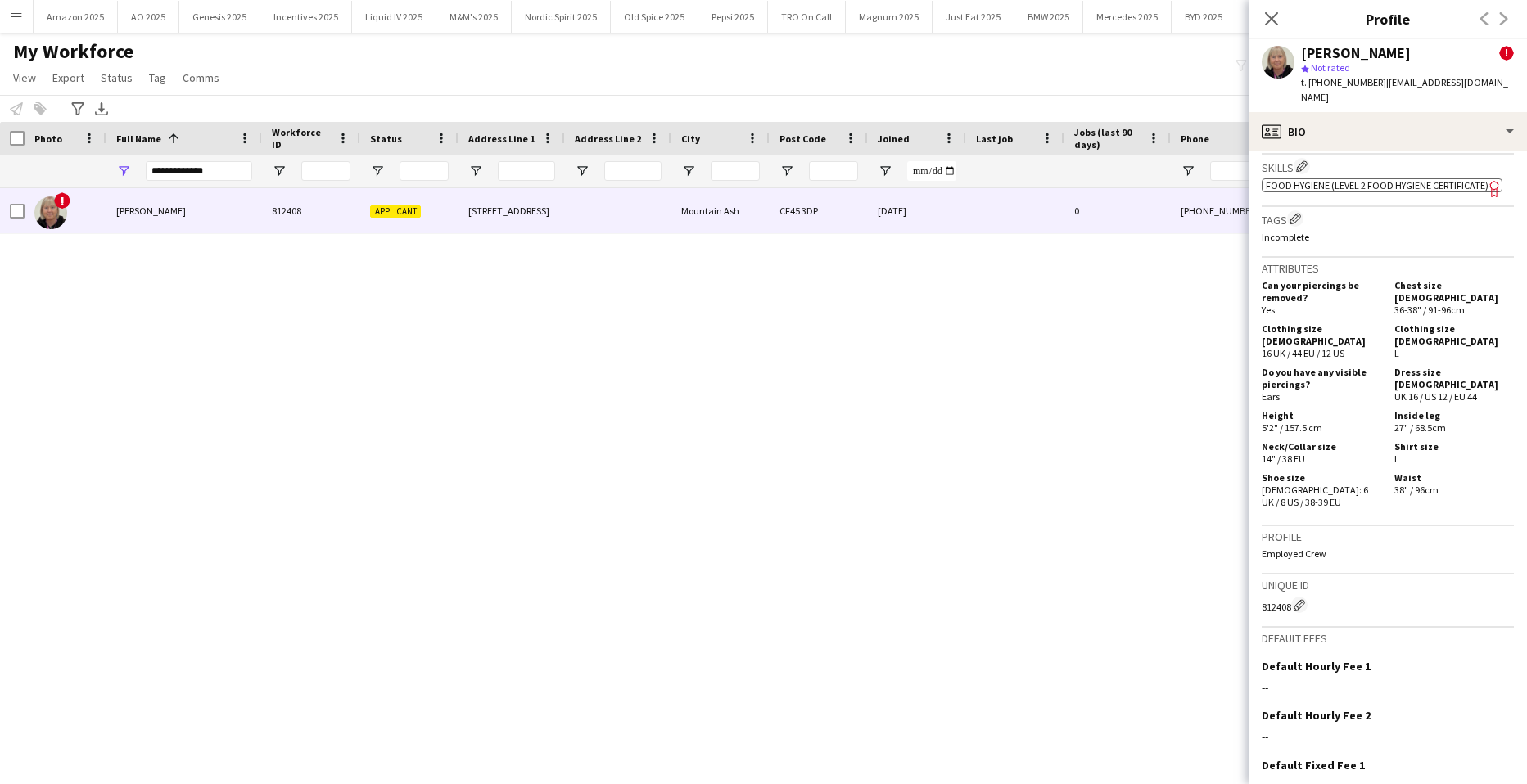
scroll to position [781, 0]
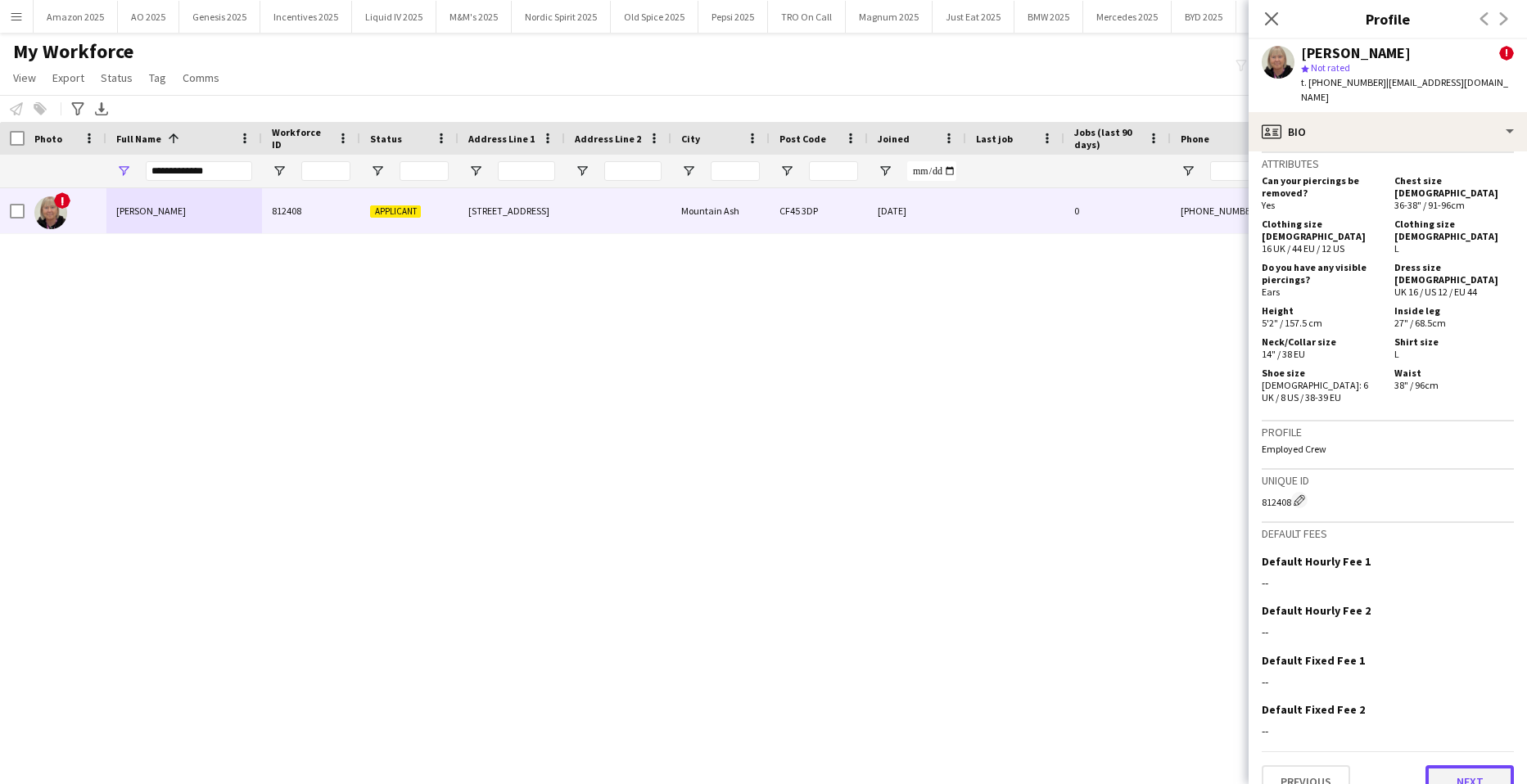
click at [1446, 766] on button "Next" at bounding box center [1470, 782] width 88 height 33
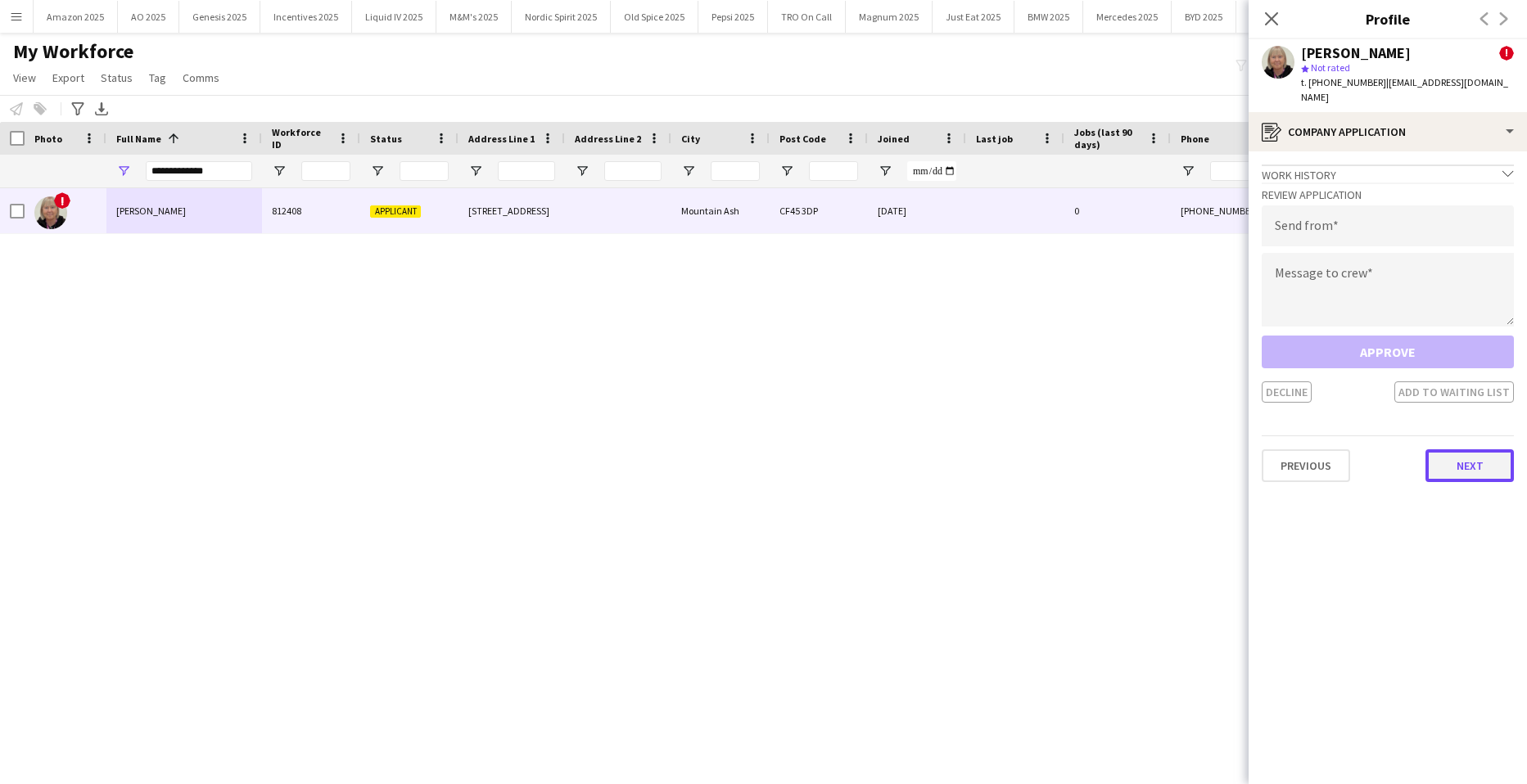
click at [1471, 458] on button "Next" at bounding box center [1470, 465] width 88 height 33
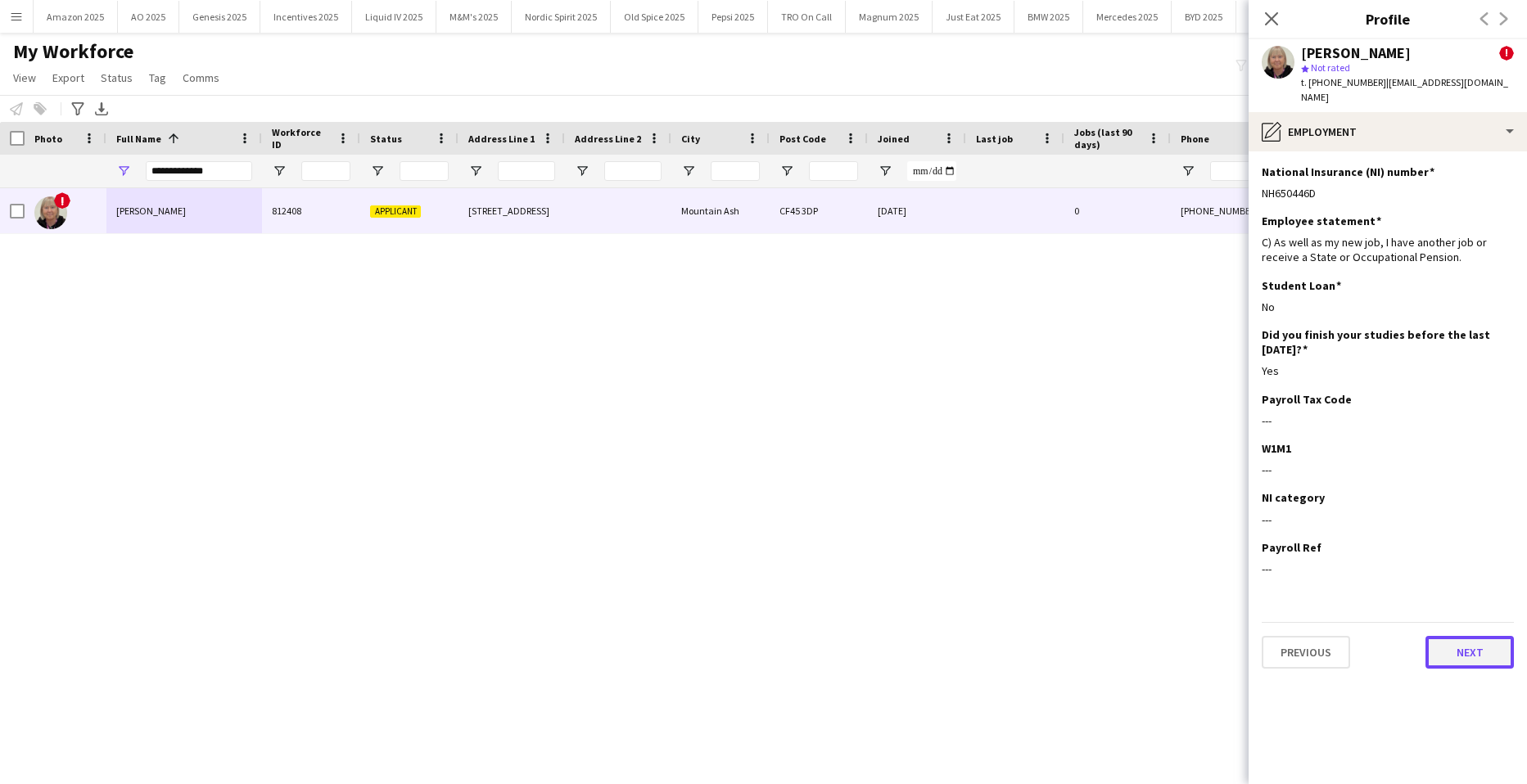
click at [1473, 648] on button "Next" at bounding box center [1470, 653] width 88 height 33
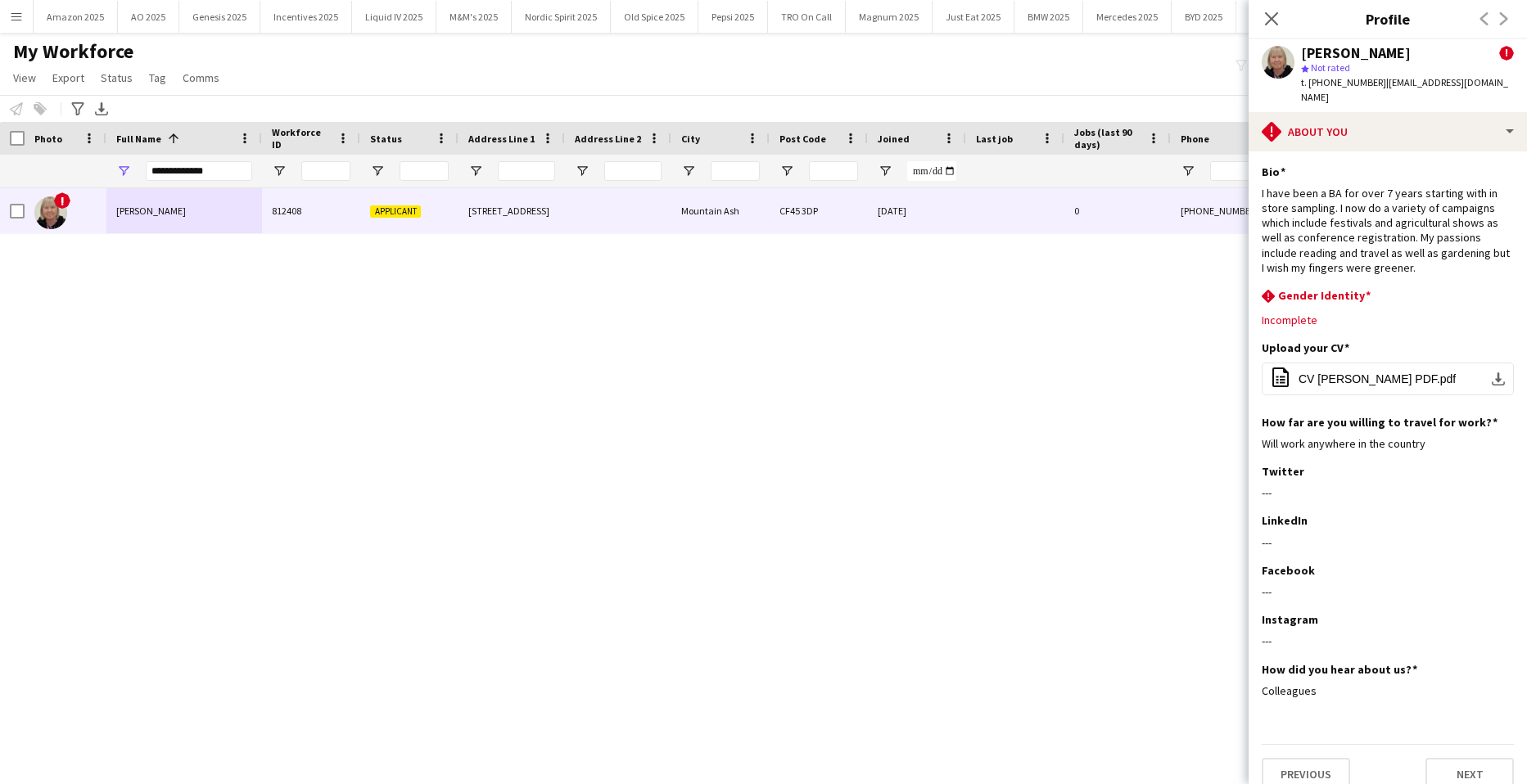
scroll to position [4, 0]
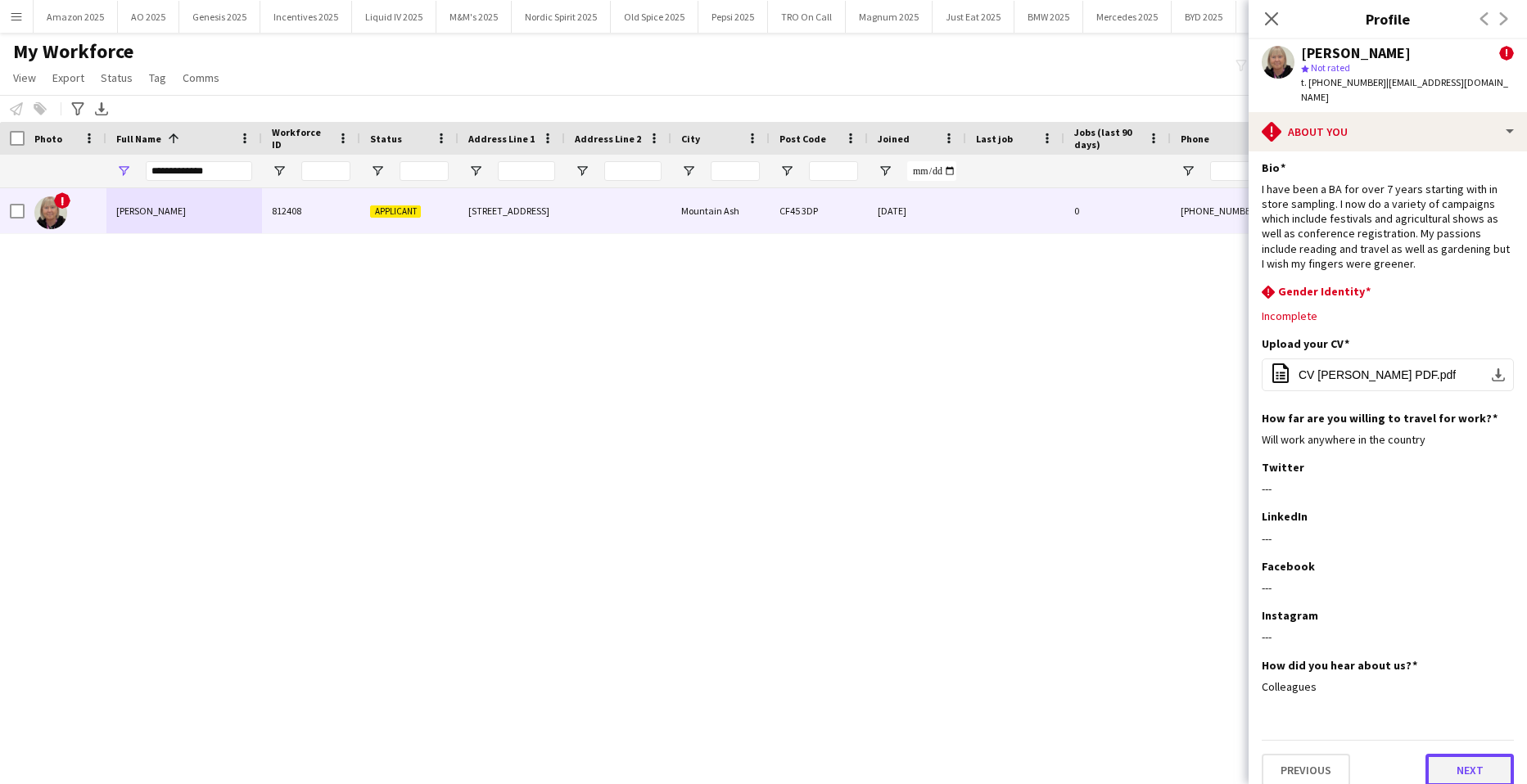
click at [1448, 754] on button "Next" at bounding box center [1470, 771] width 88 height 33
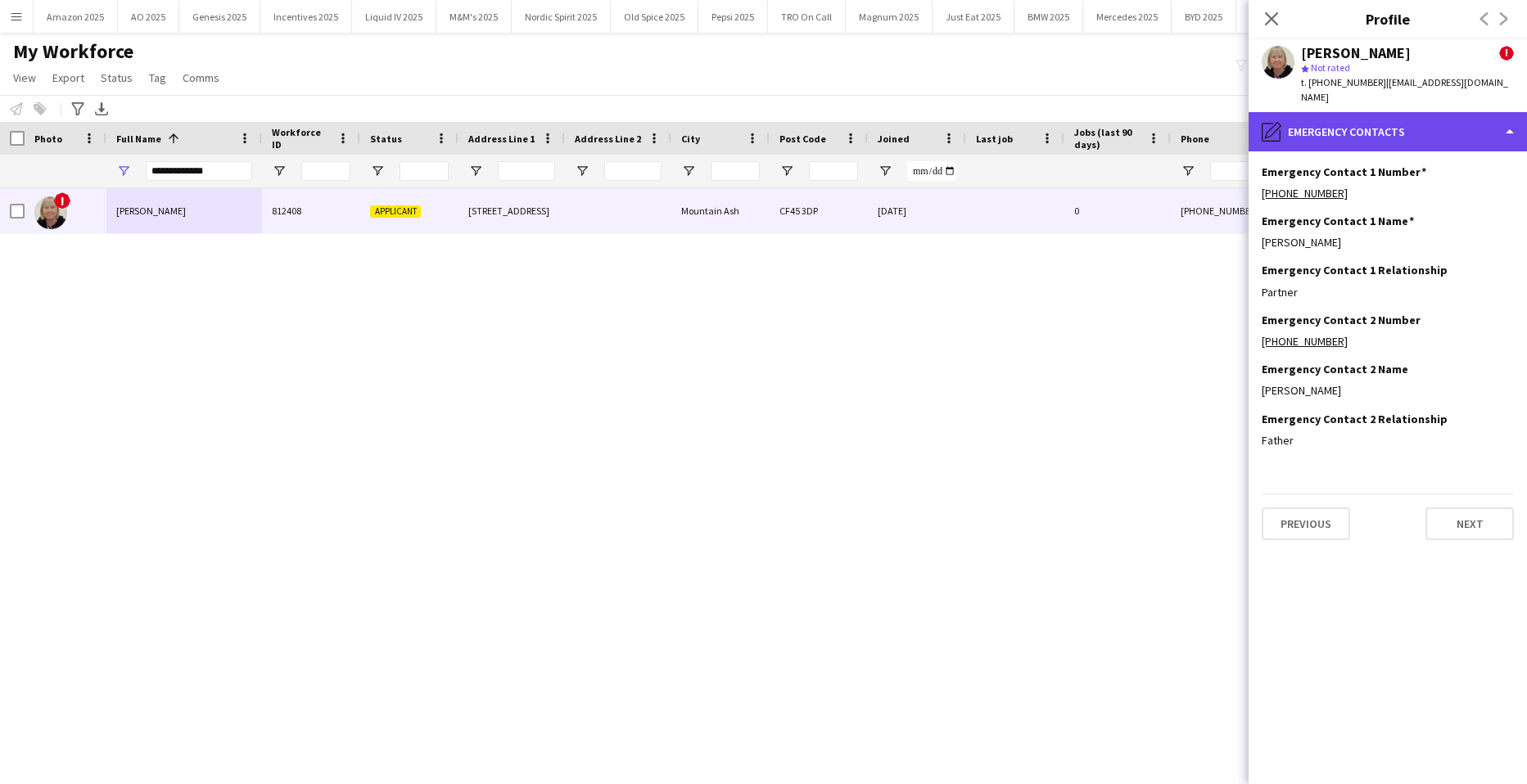
click at [1471, 120] on div "pencil4 Emergency contacts" at bounding box center [1388, 131] width 278 height 39
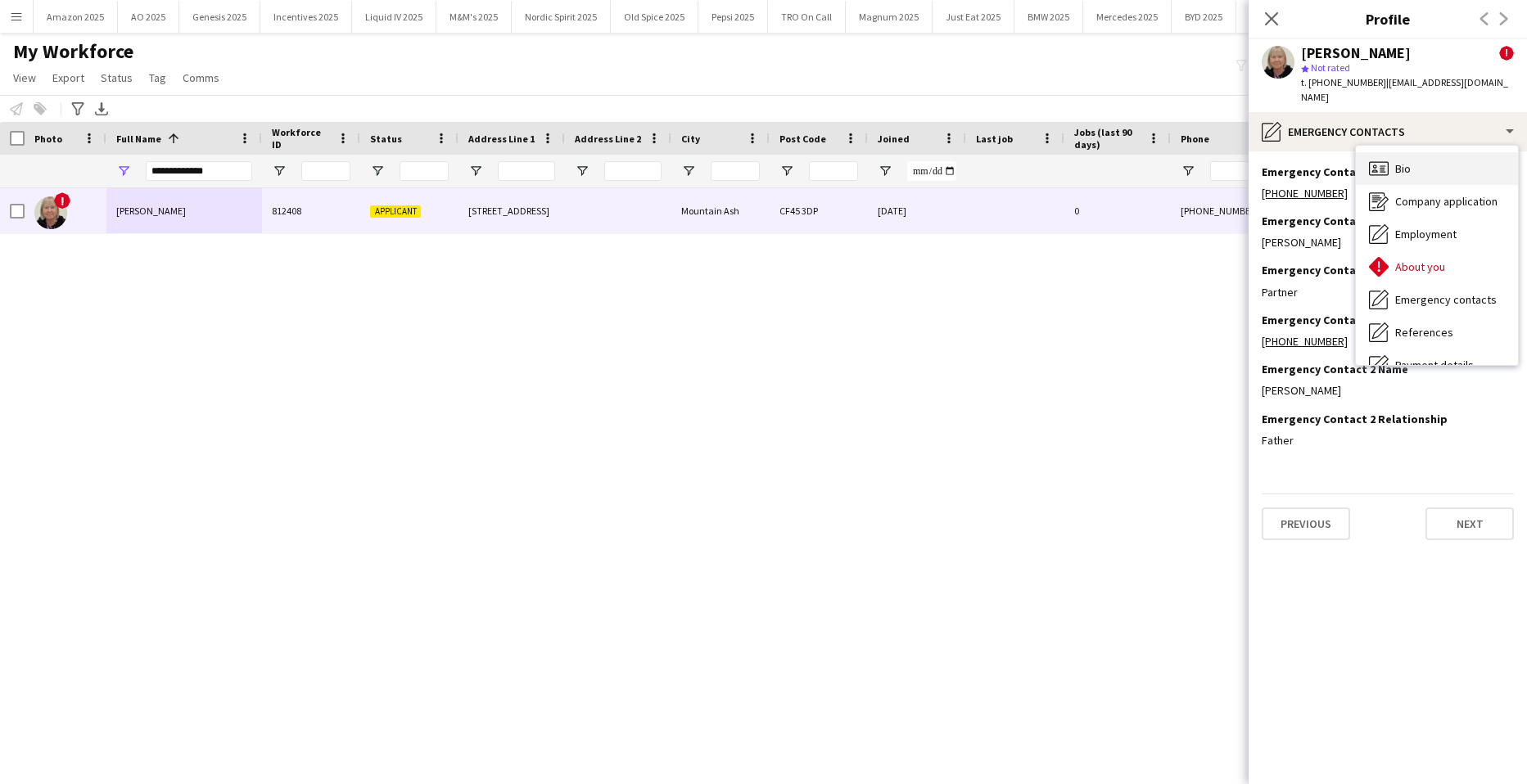
click at [1422, 158] on div "Bio Bio" at bounding box center [1437, 169] width 162 height 33
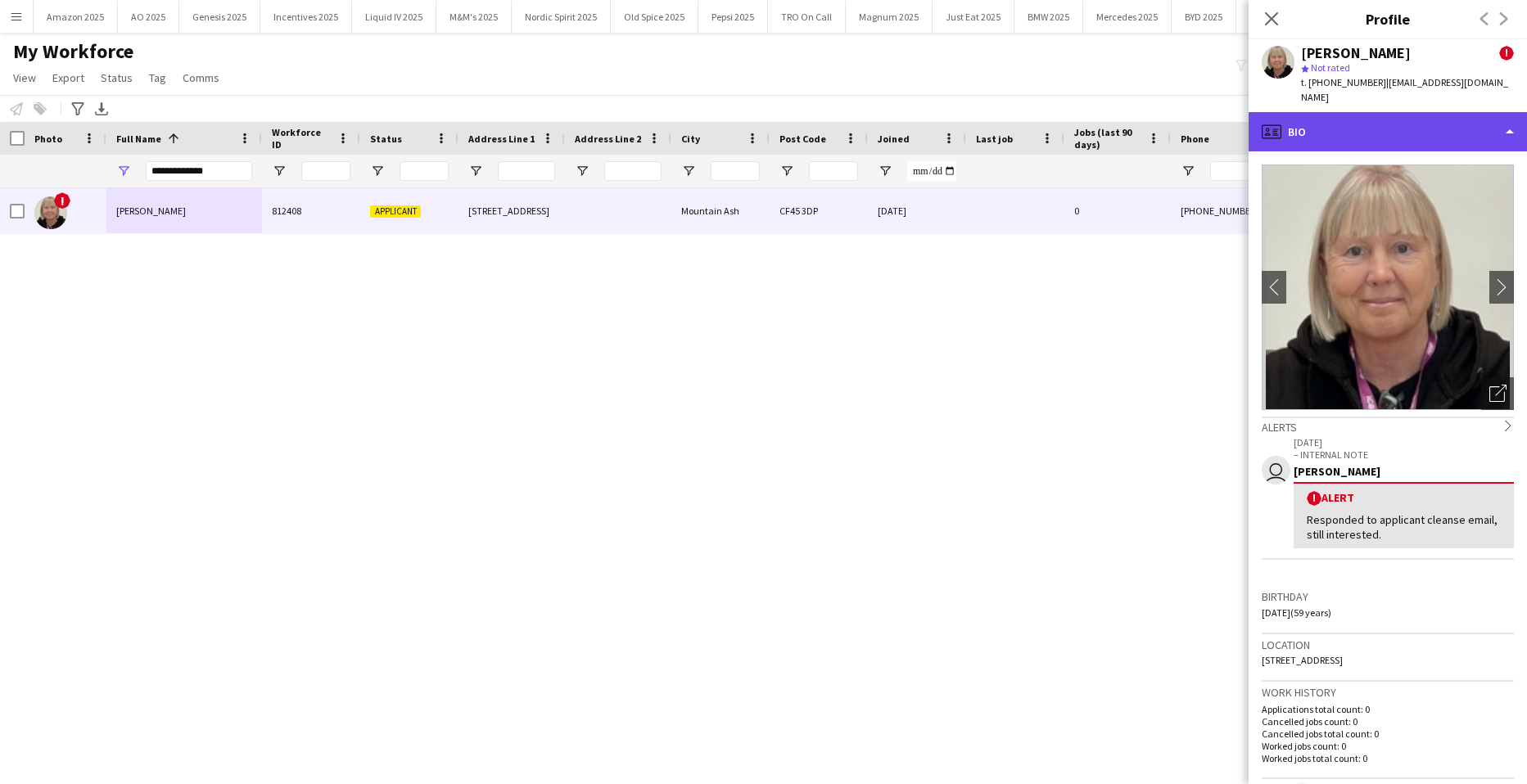
click at [1462, 114] on div "profile Bio" at bounding box center [1388, 131] width 278 height 39
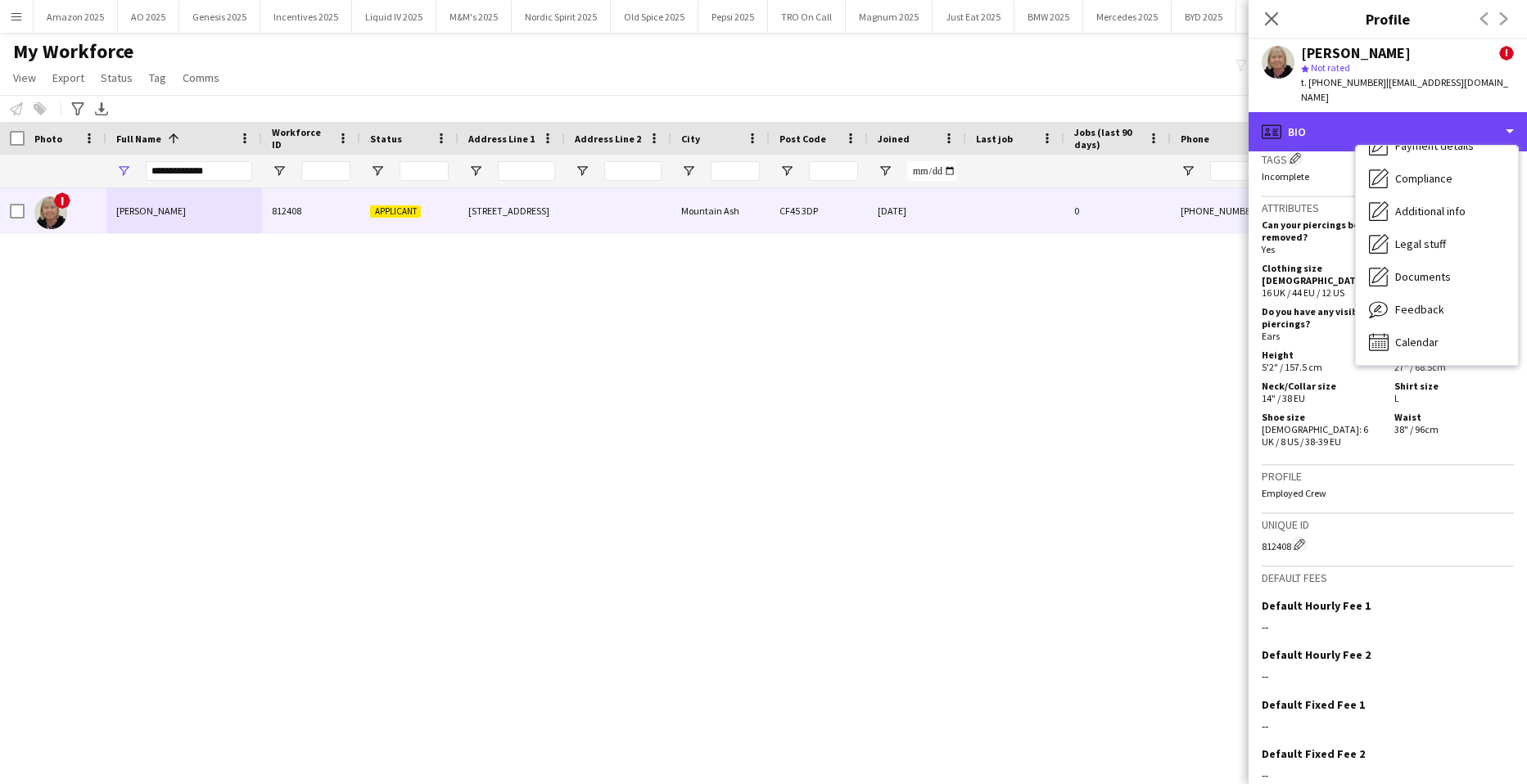
scroll to position [781, 0]
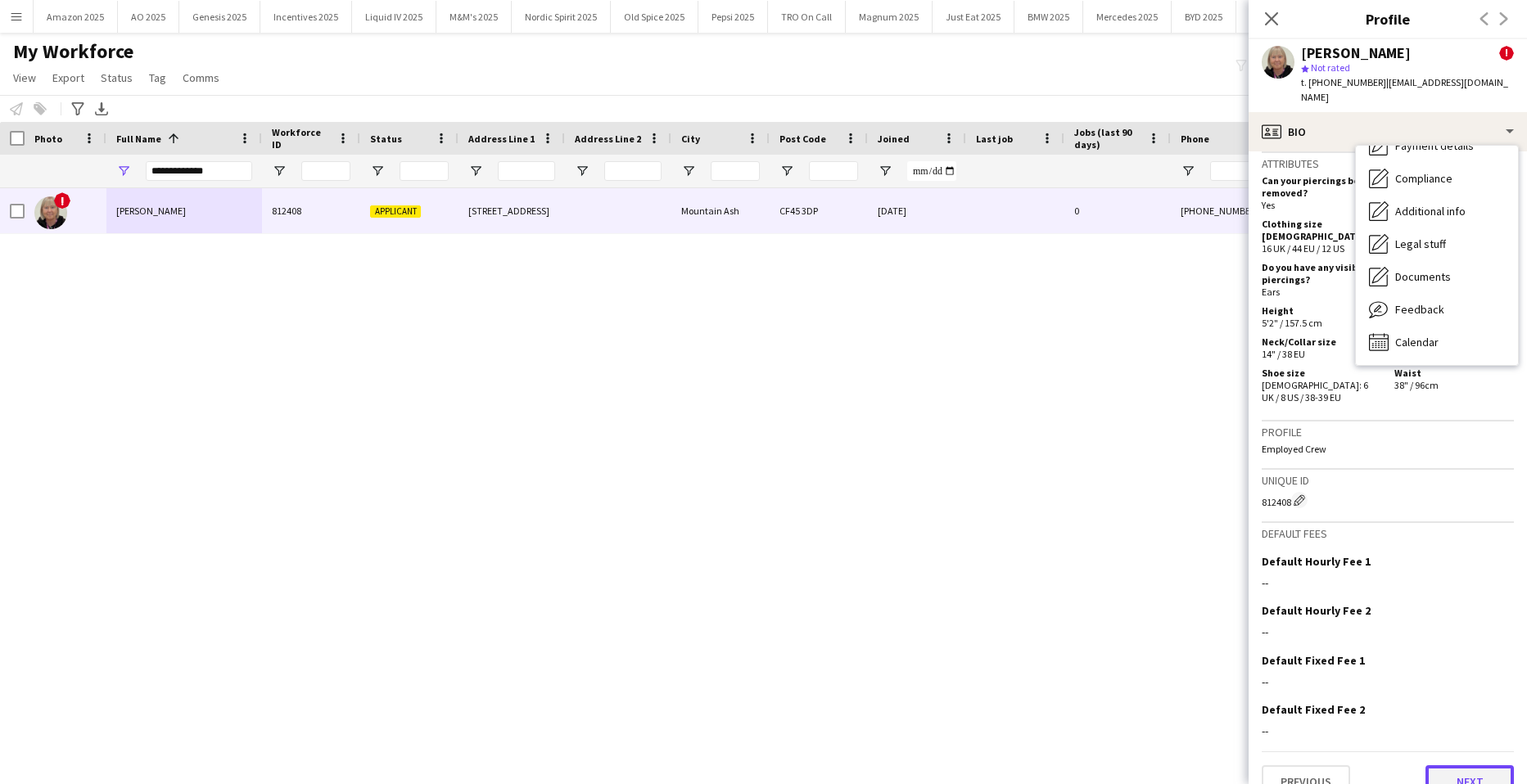
click at [1460, 766] on button "Next" at bounding box center [1470, 782] width 88 height 33
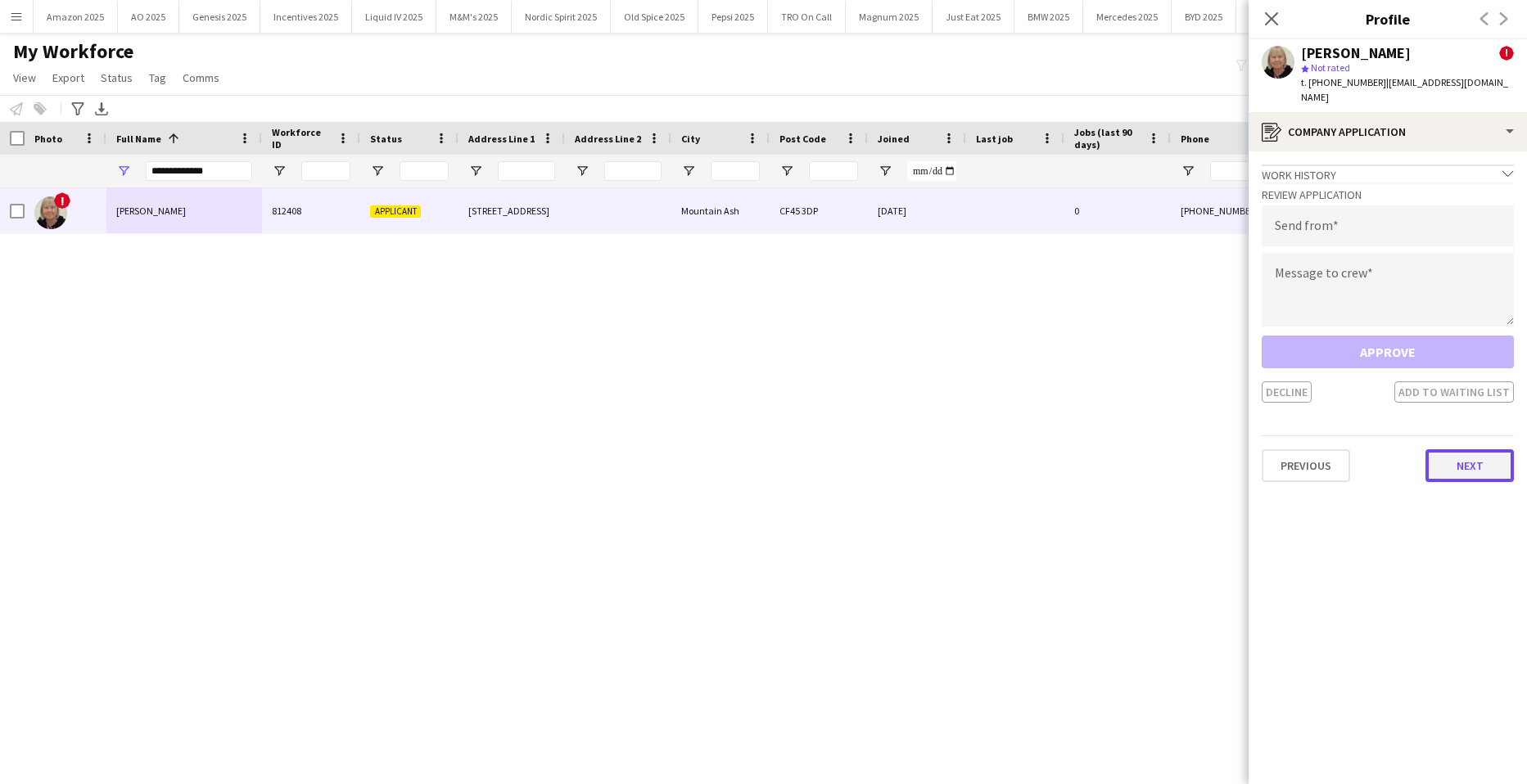
click at [1466, 453] on button "Next" at bounding box center [1470, 465] width 88 height 33
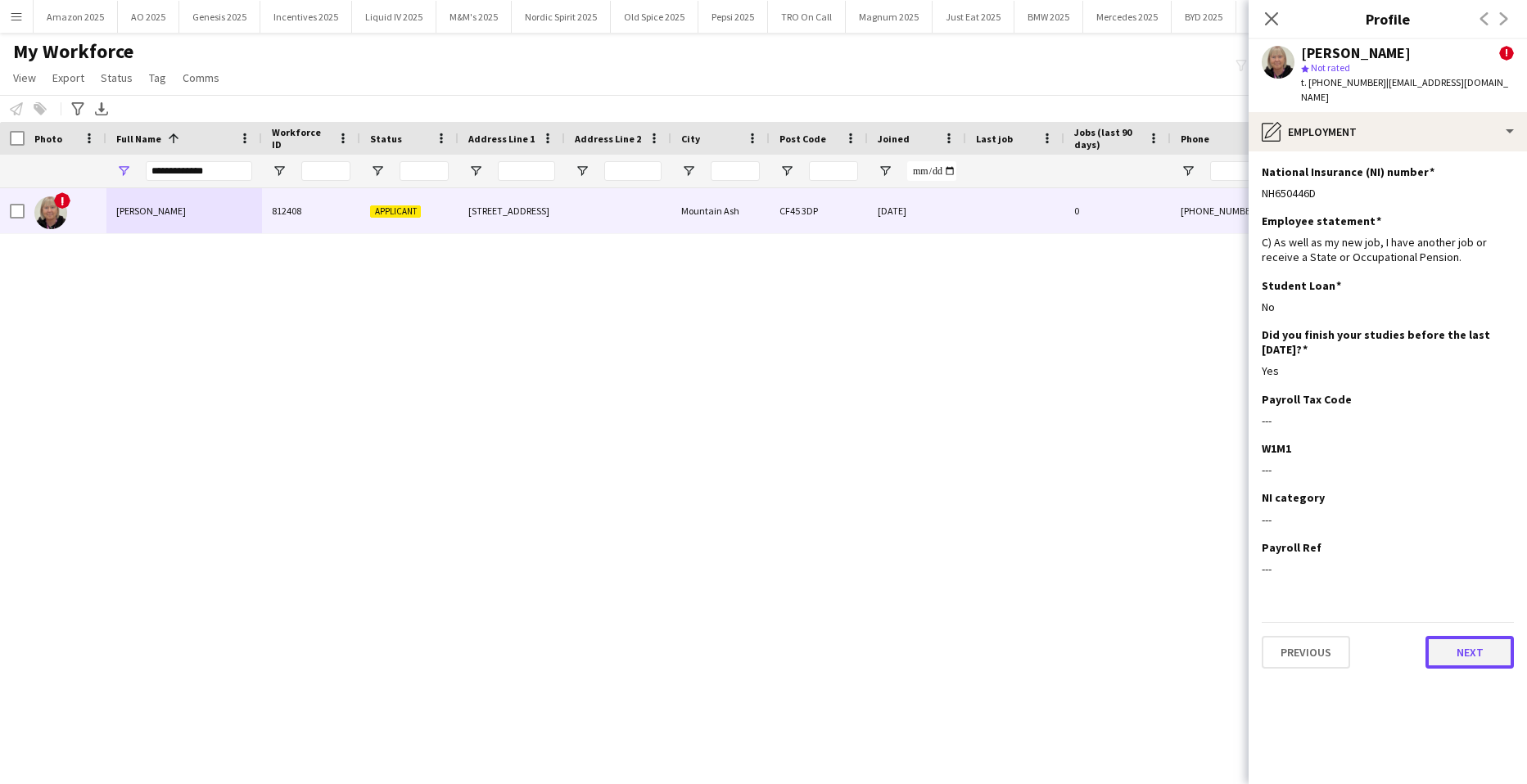
click at [1488, 639] on button "Next" at bounding box center [1470, 653] width 88 height 33
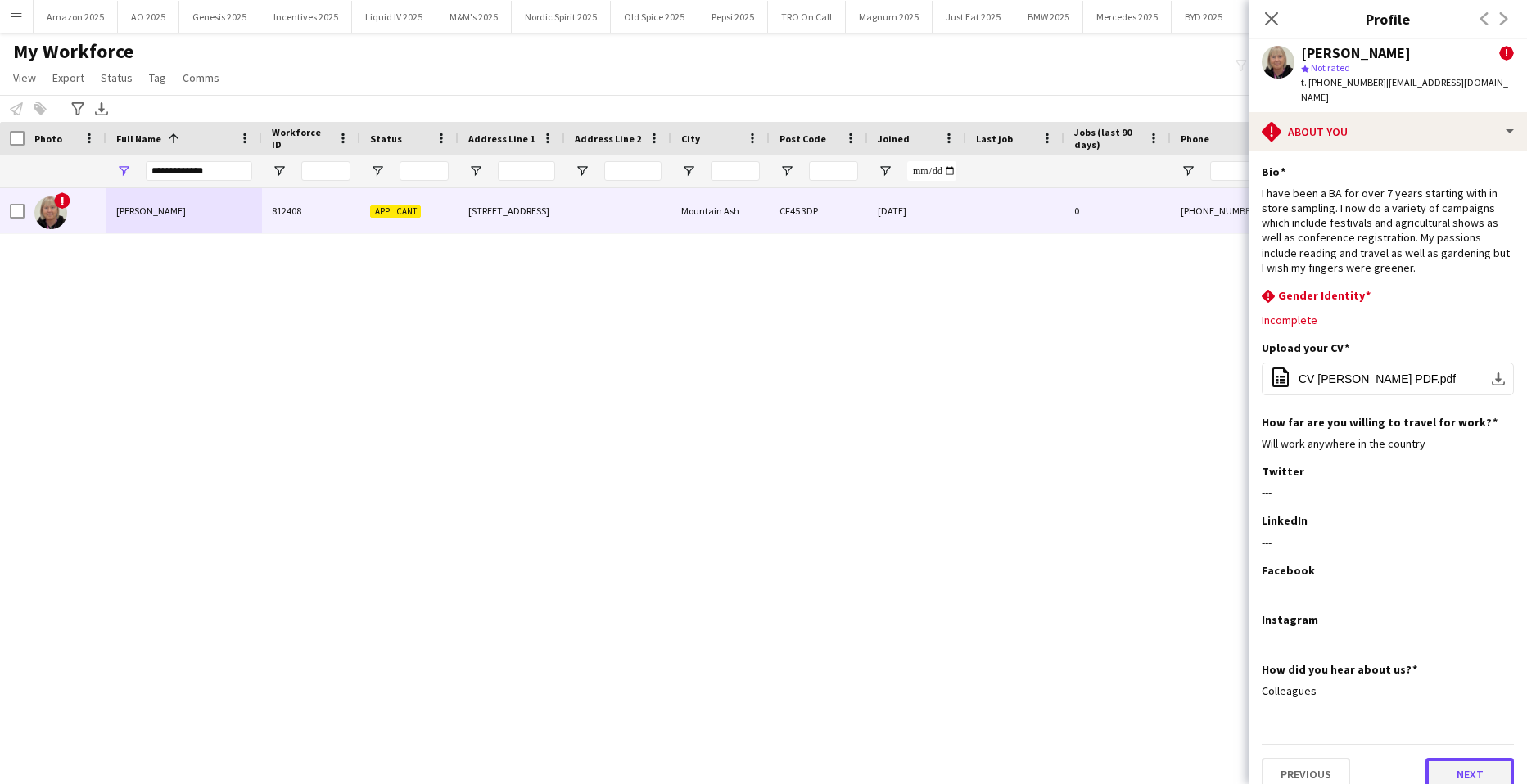
click at [1482, 758] on button "Next" at bounding box center [1470, 774] width 88 height 33
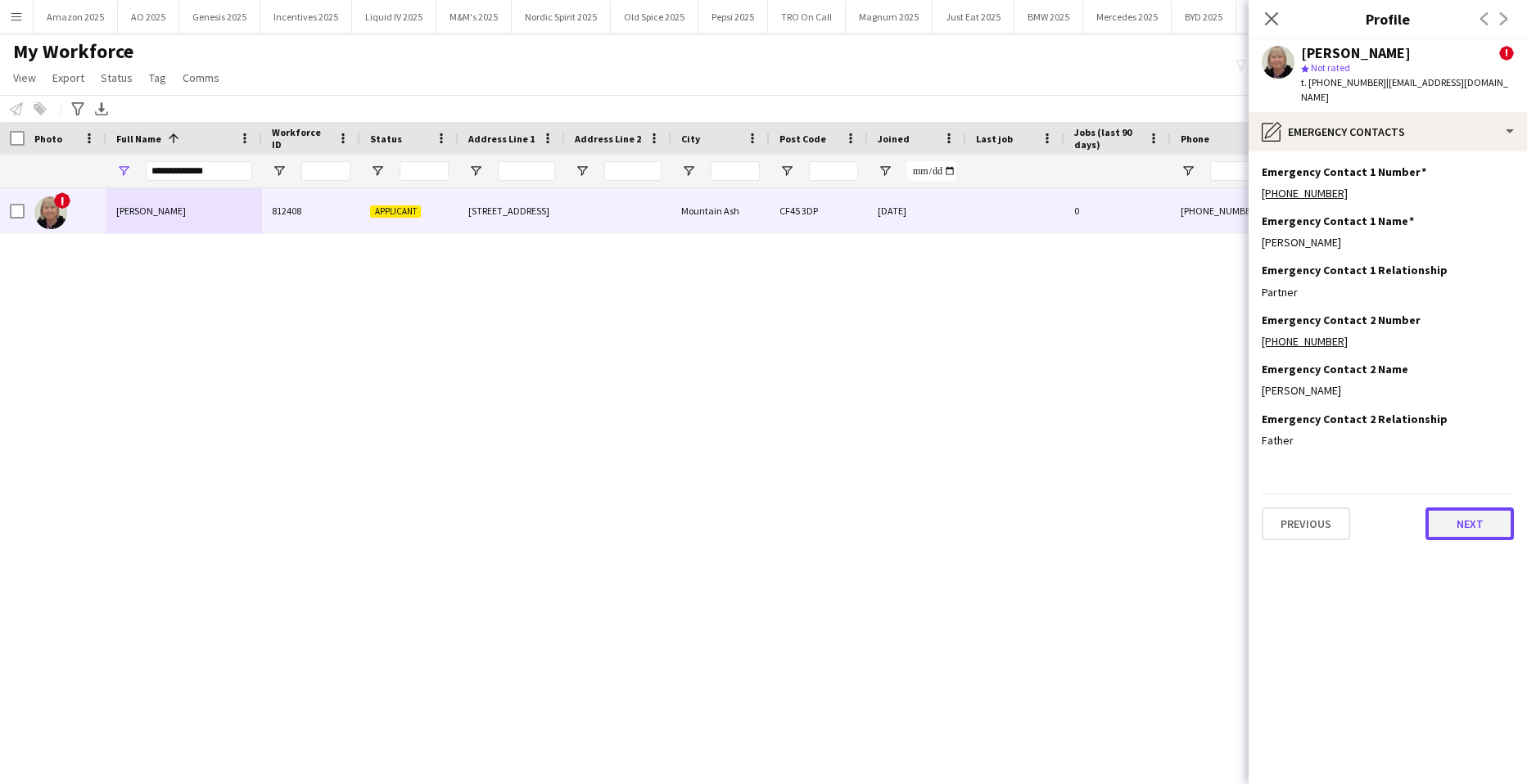
click at [1462, 508] on button "Next" at bounding box center [1470, 524] width 88 height 33
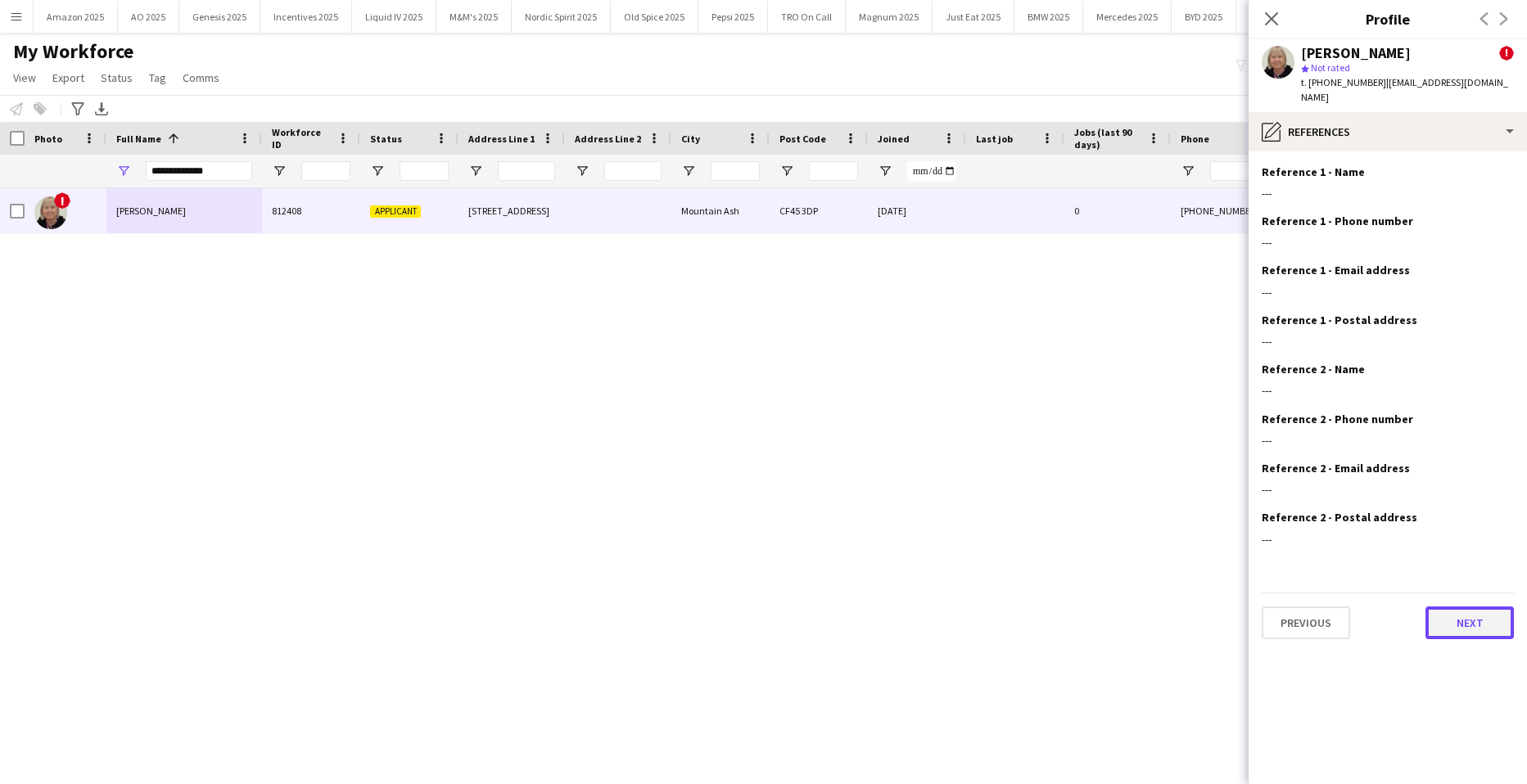
click at [1475, 617] on button "Next" at bounding box center [1470, 623] width 88 height 33
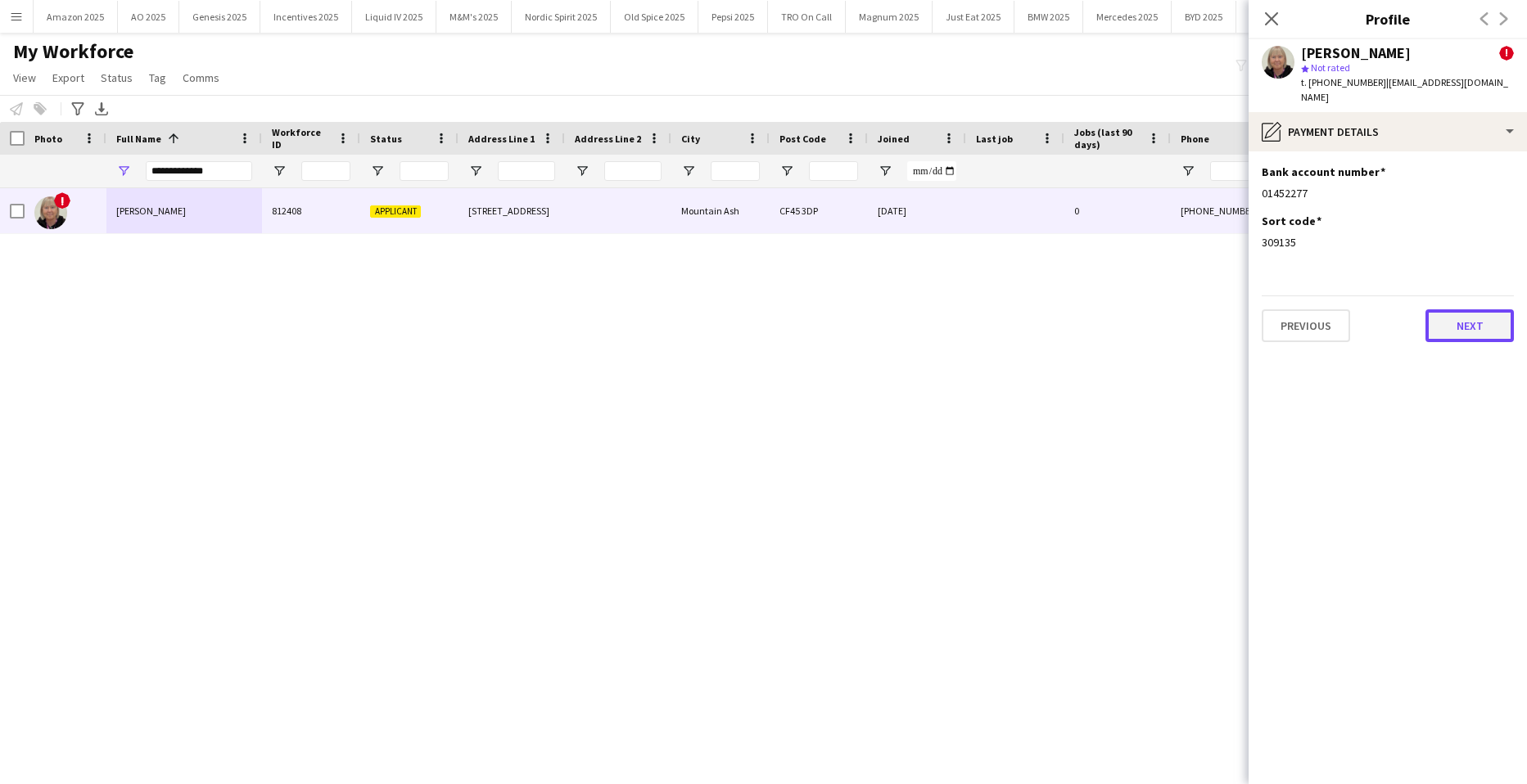
click at [1470, 310] on button "Next" at bounding box center [1470, 326] width 88 height 33
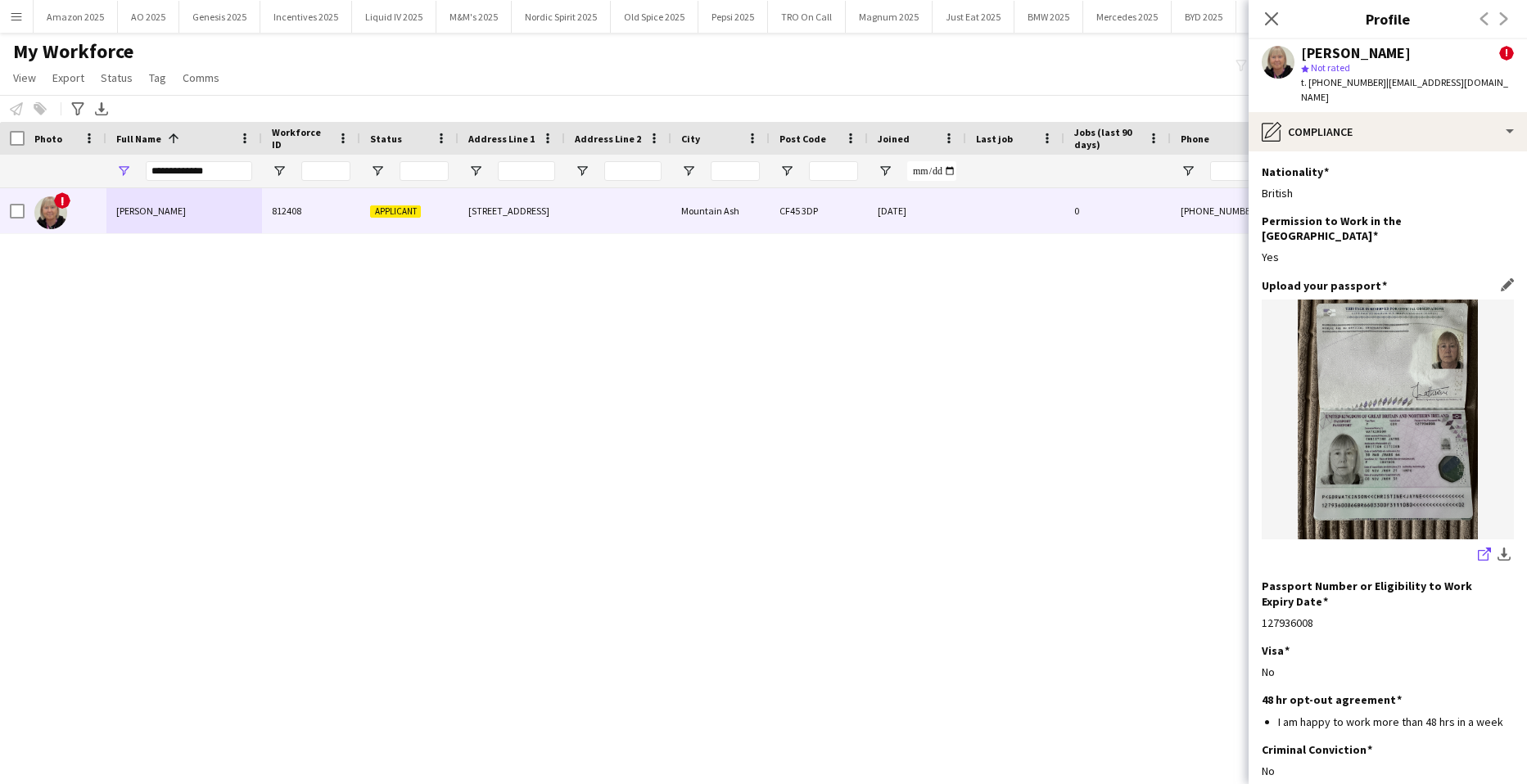
click at [1478, 548] on icon "share-external-link-1" at bounding box center [1485, 555] width 13 height 13
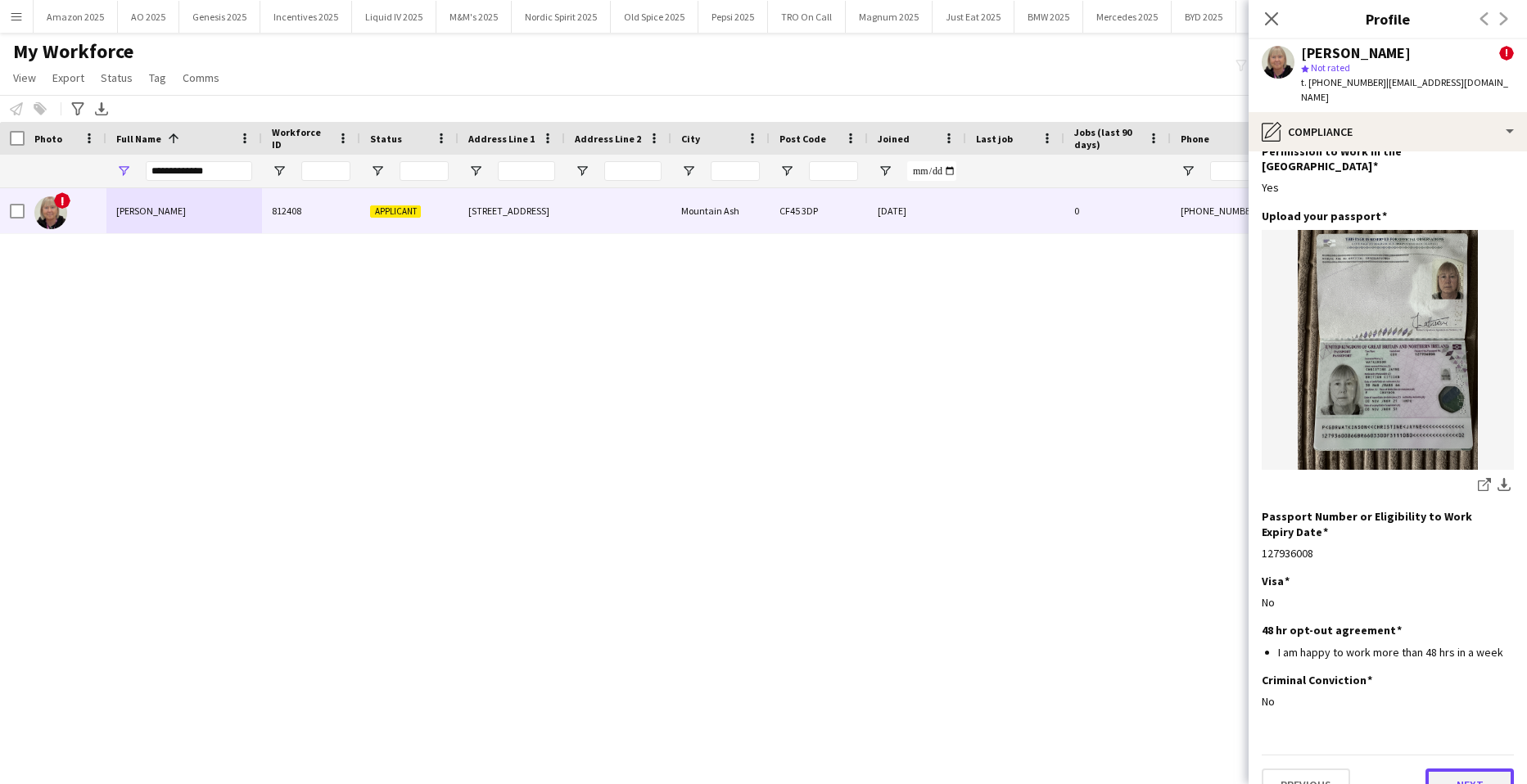
click at [1455, 769] on button "Next" at bounding box center [1470, 785] width 88 height 33
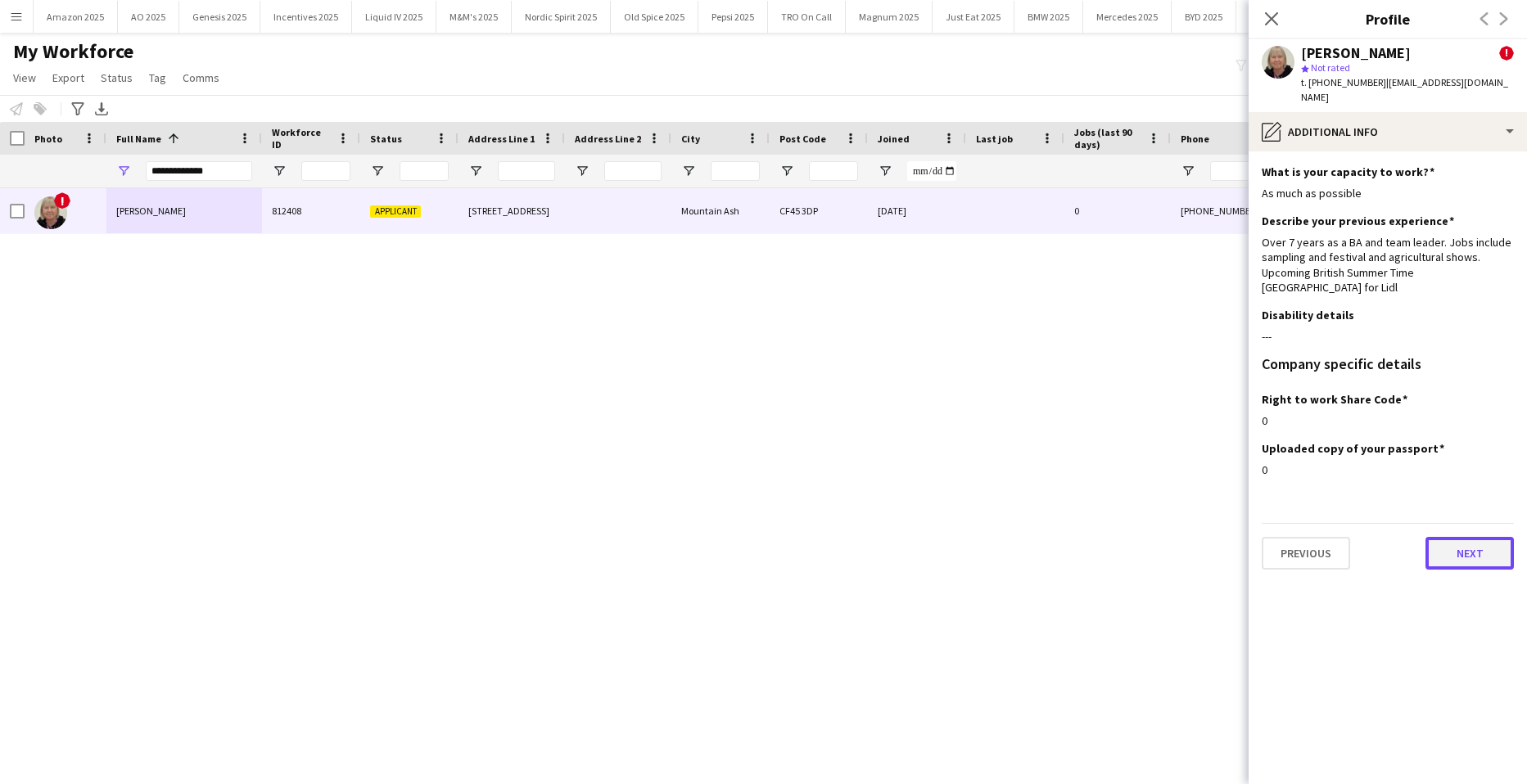
click at [1459, 537] on button "Next" at bounding box center [1470, 554] width 88 height 33
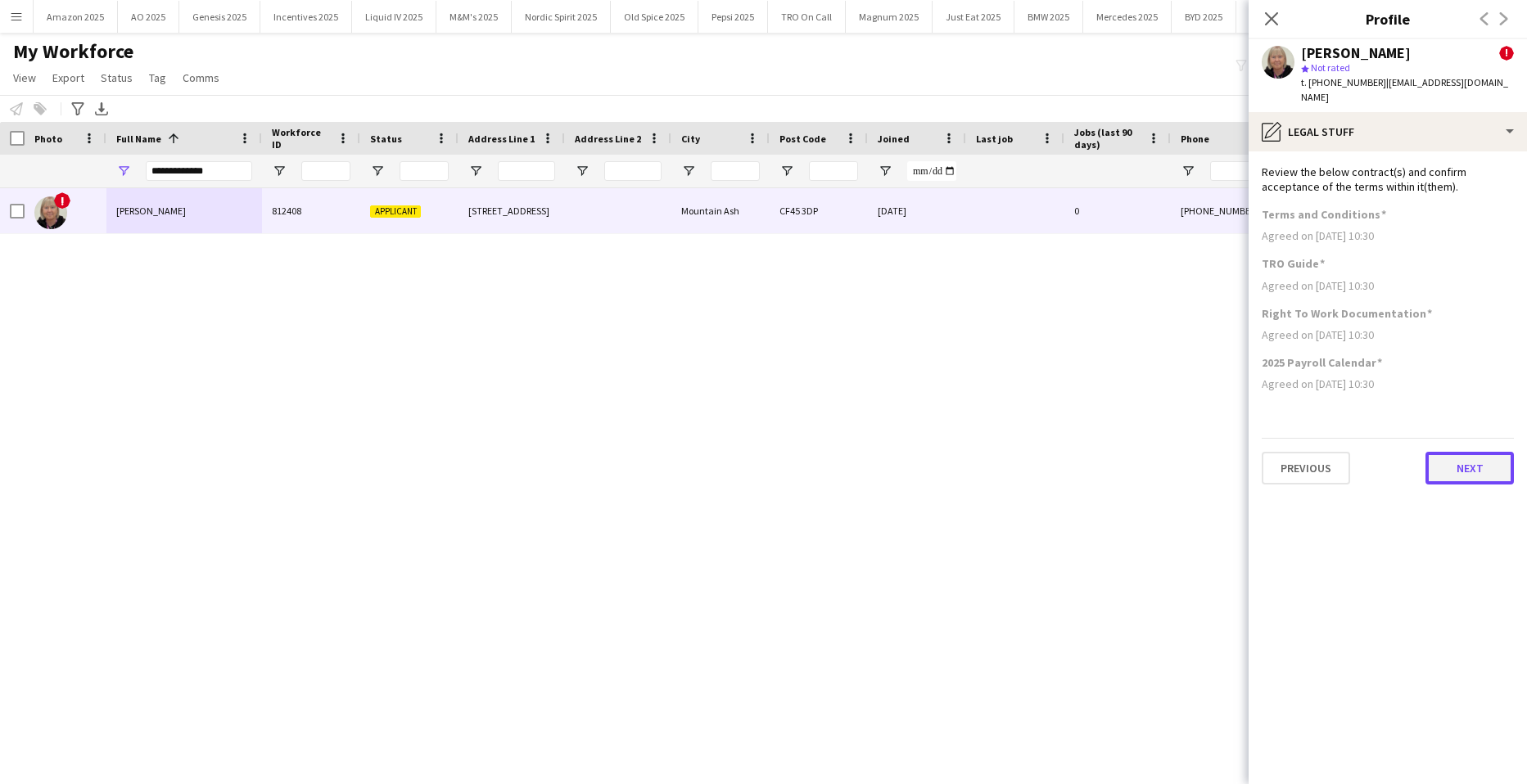
click at [1459, 459] on button "Next" at bounding box center [1470, 468] width 88 height 33
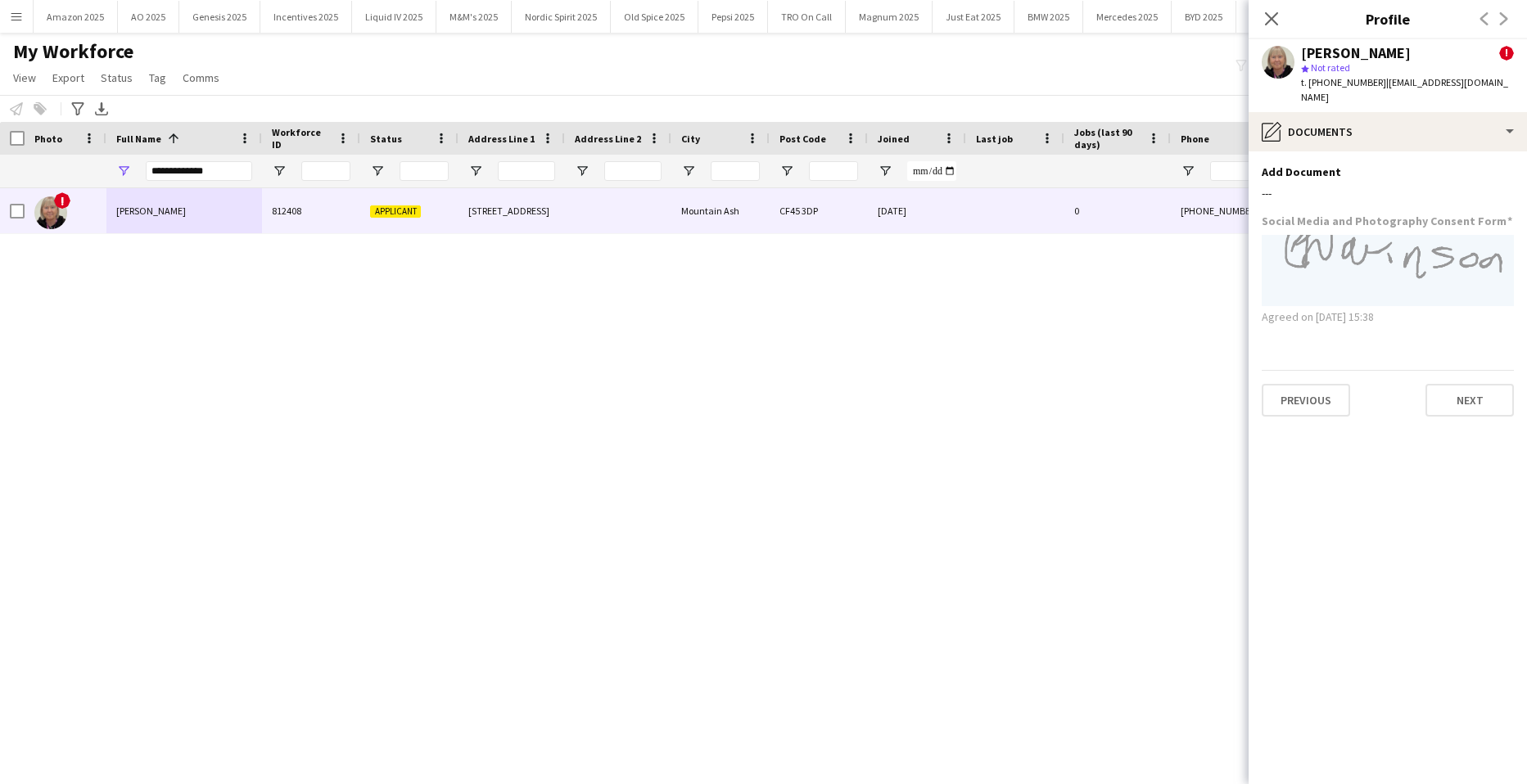
click at [1128, 359] on div "! [PERSON_NAME] 812408 Applicant [STREET_ADDRESS] [DATE] 0 [PHONE_NUMBER] [EMAI…" at bounding box center [739, 465] width 1478 height 556
drag, startPoint x: 1270, startPoint y: 20, endPoint x: 1270, endPoint y: 44, distance: 24.0
click at [1270, 19] on icon at bounding box center [1272, 19] width 13 height 13
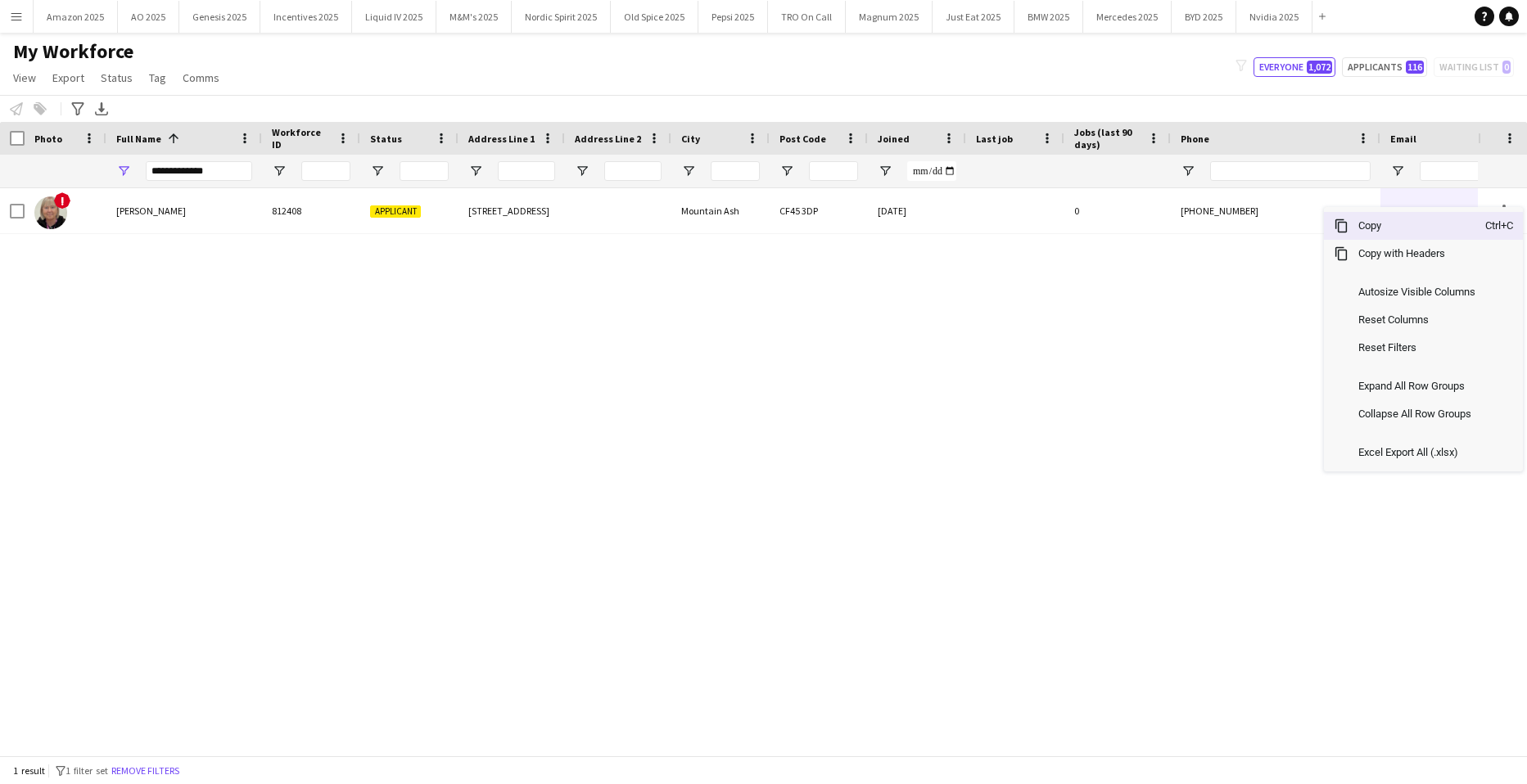
drag, startPoint x: 1420, startPoint y: 230, endPoint x: 1451, endPoint y: 257, distance: 41.1
click at [1426, 236] on span "Copy" at bounding box center [1417, 226] width 137 height 28
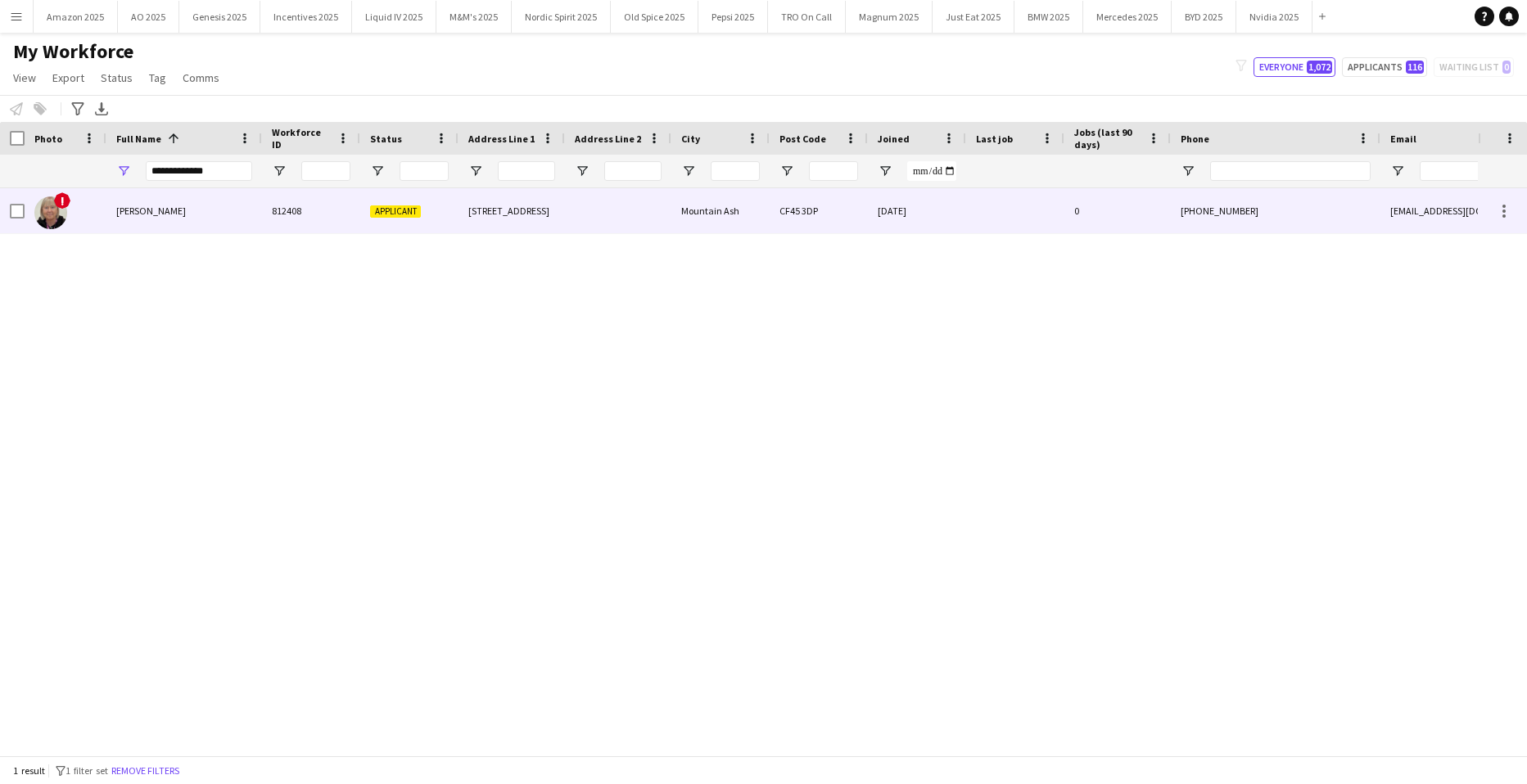
click at [171, 215] on span "[PERSON_NAME]" at bounding box center [151, 210] width 70 height 12
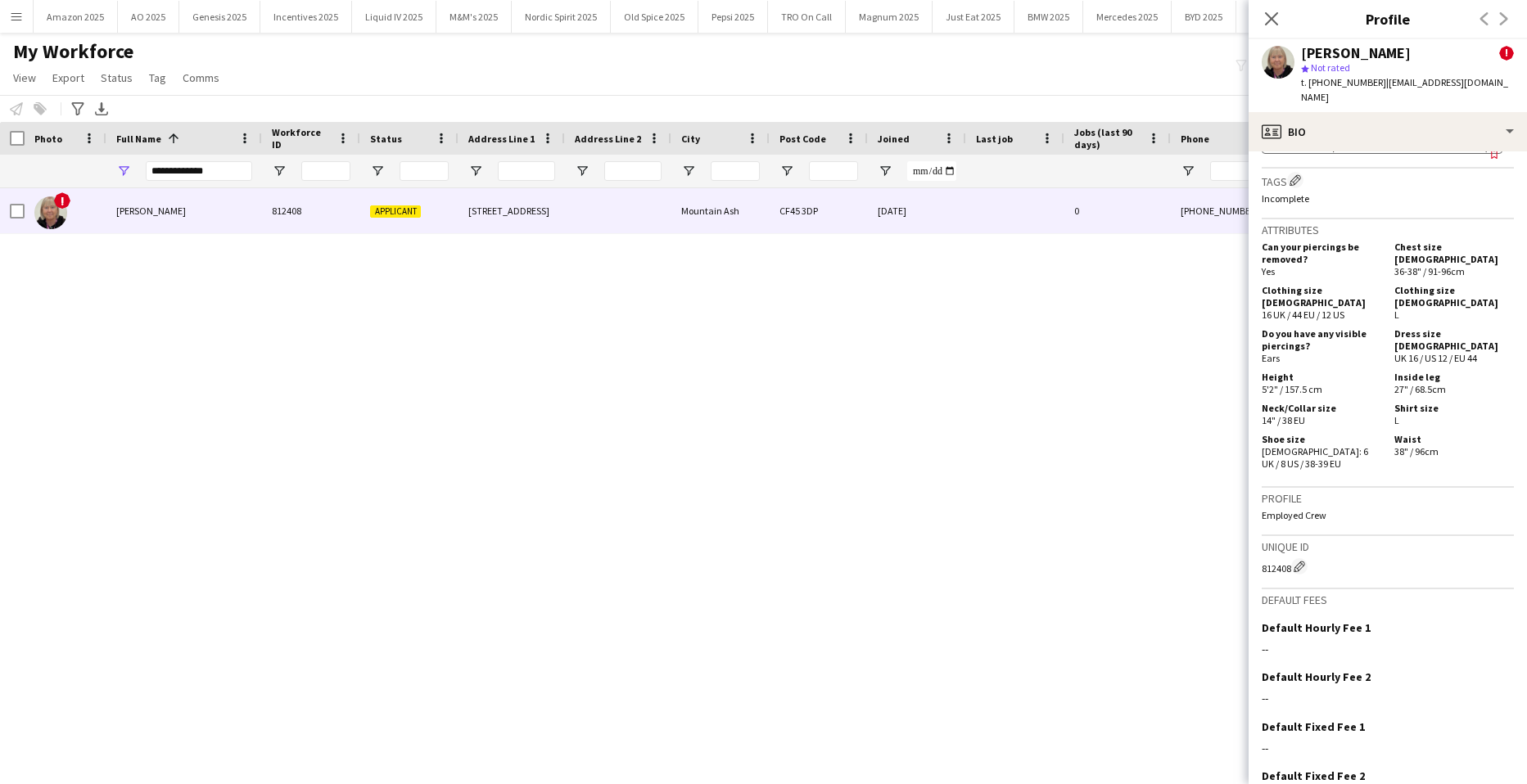
scroll to position [781, 0]
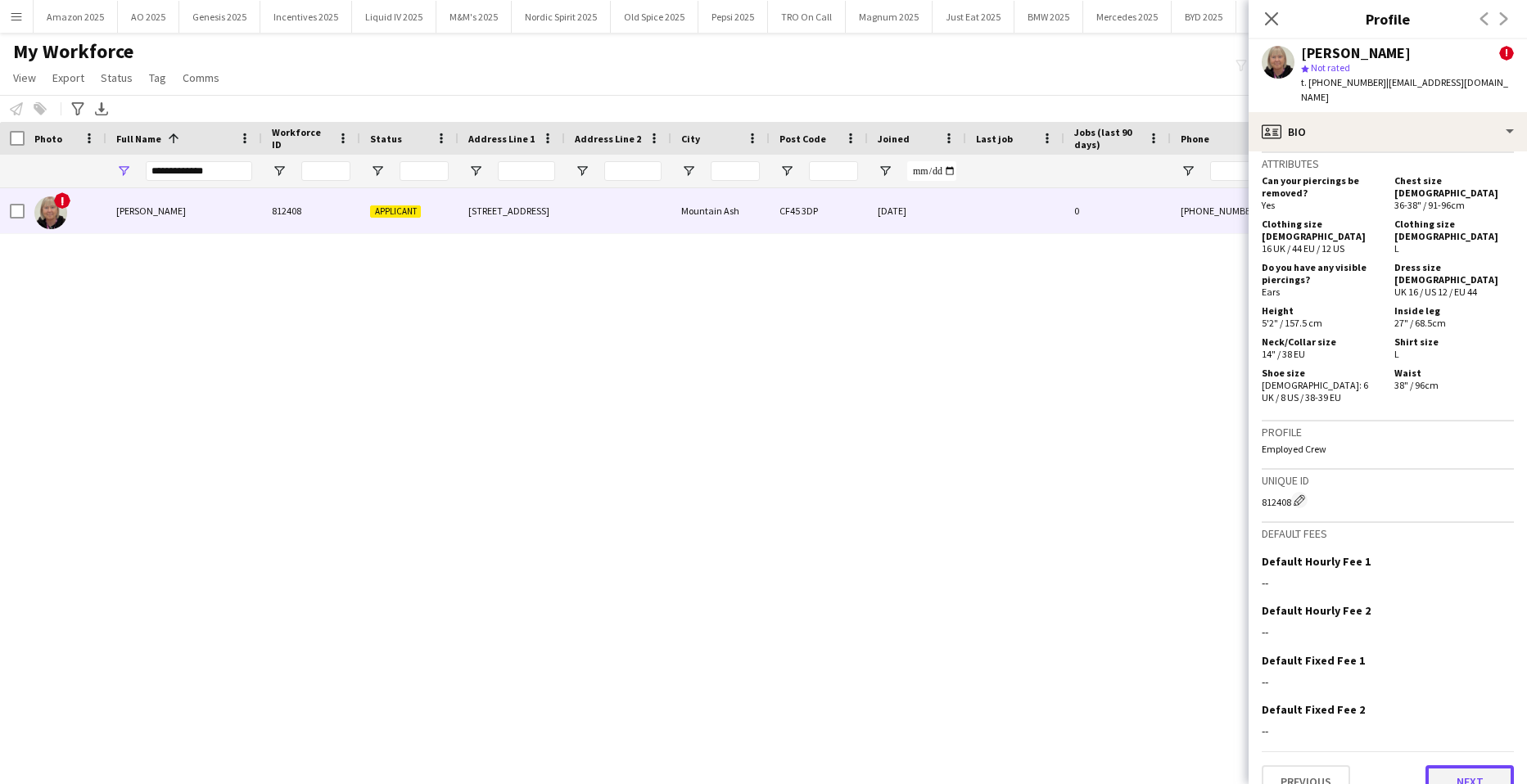
click at [1452, 766] on button "Next" at bounding box center [1470, 782] width 88 height 33
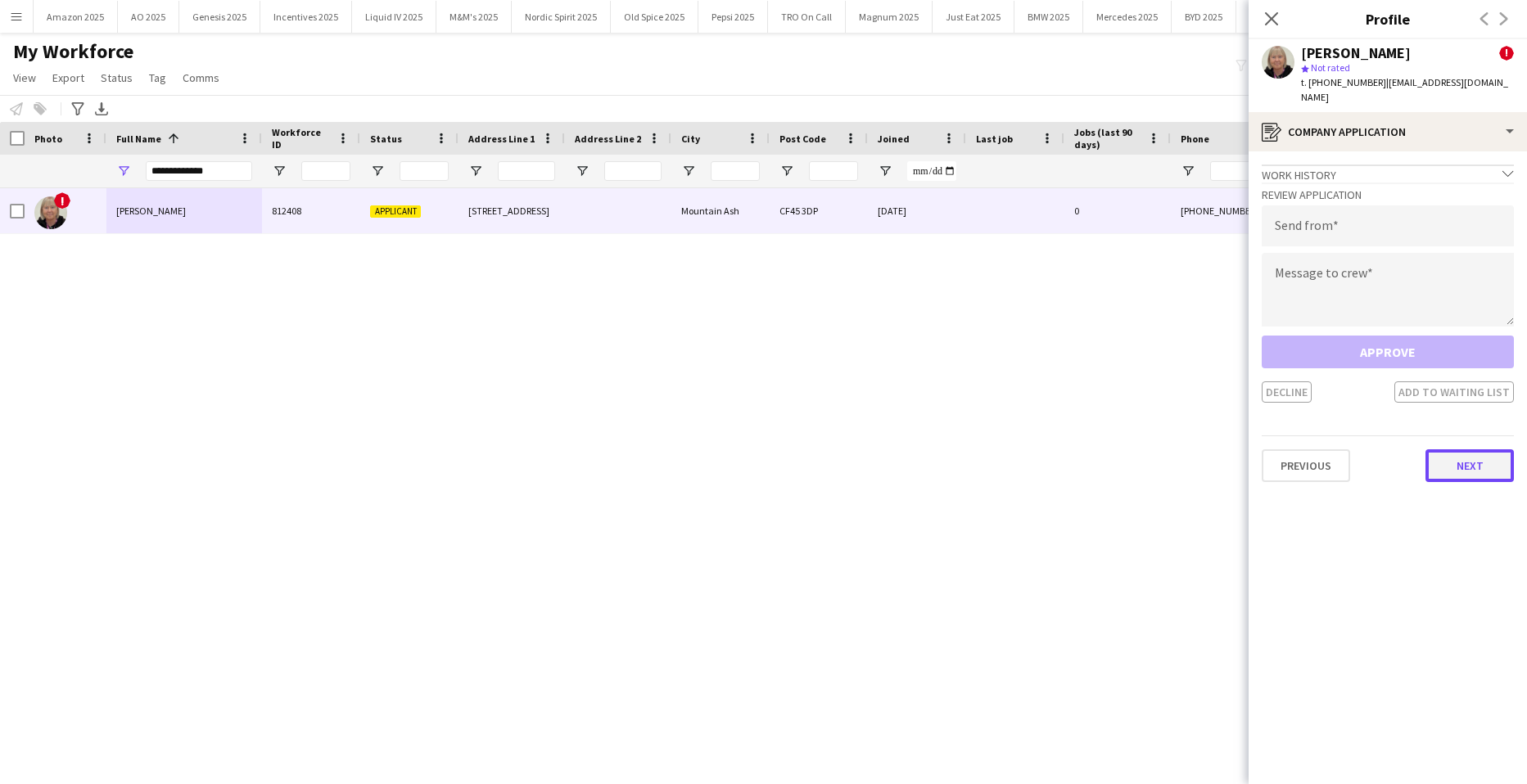
click at [1454, 456] on button "Next" at bounding box center [1470, 465] width 88 height 33
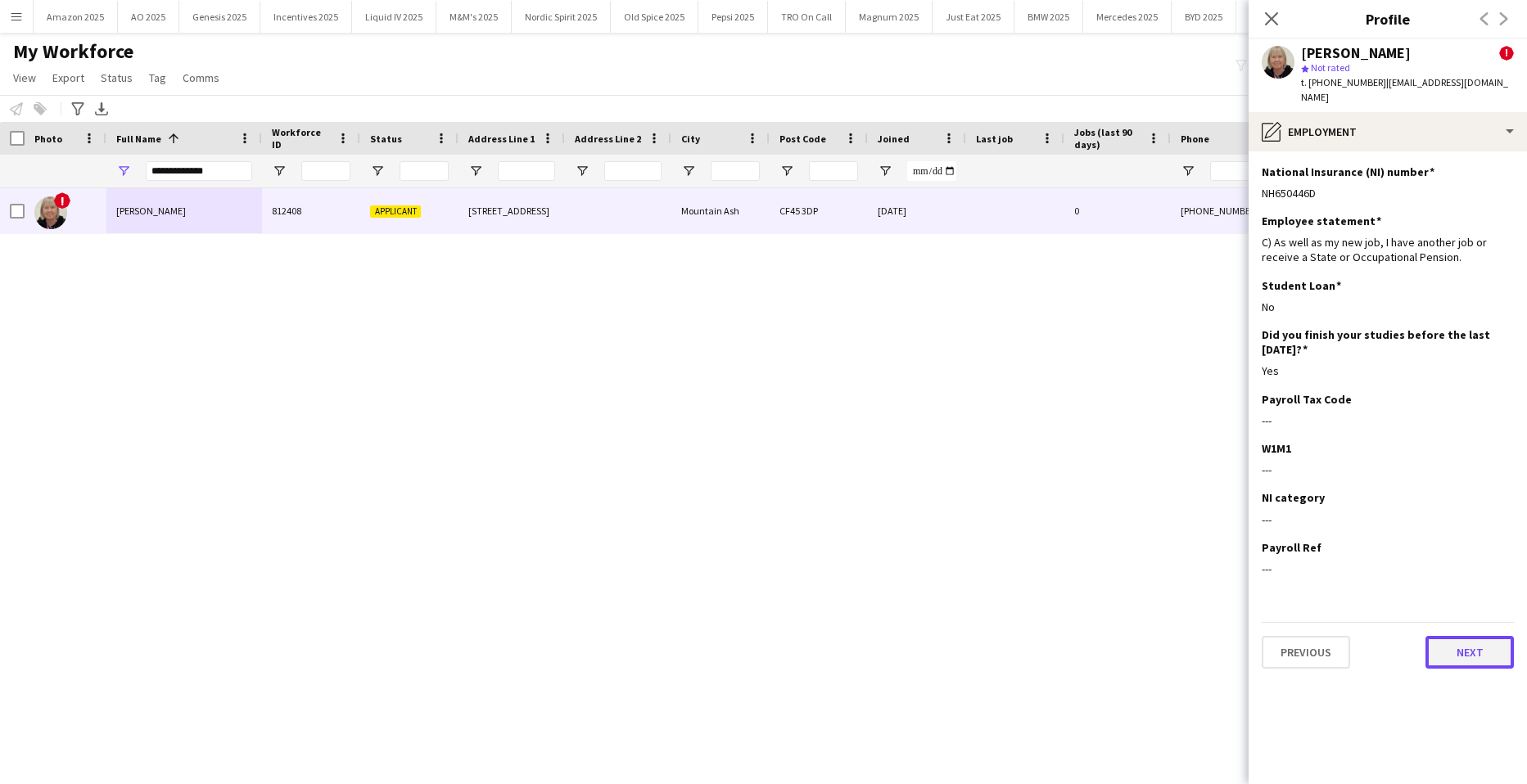
click at [1464, 639] on button "Next" at bounding box center [1470, 653] width 88 height 33
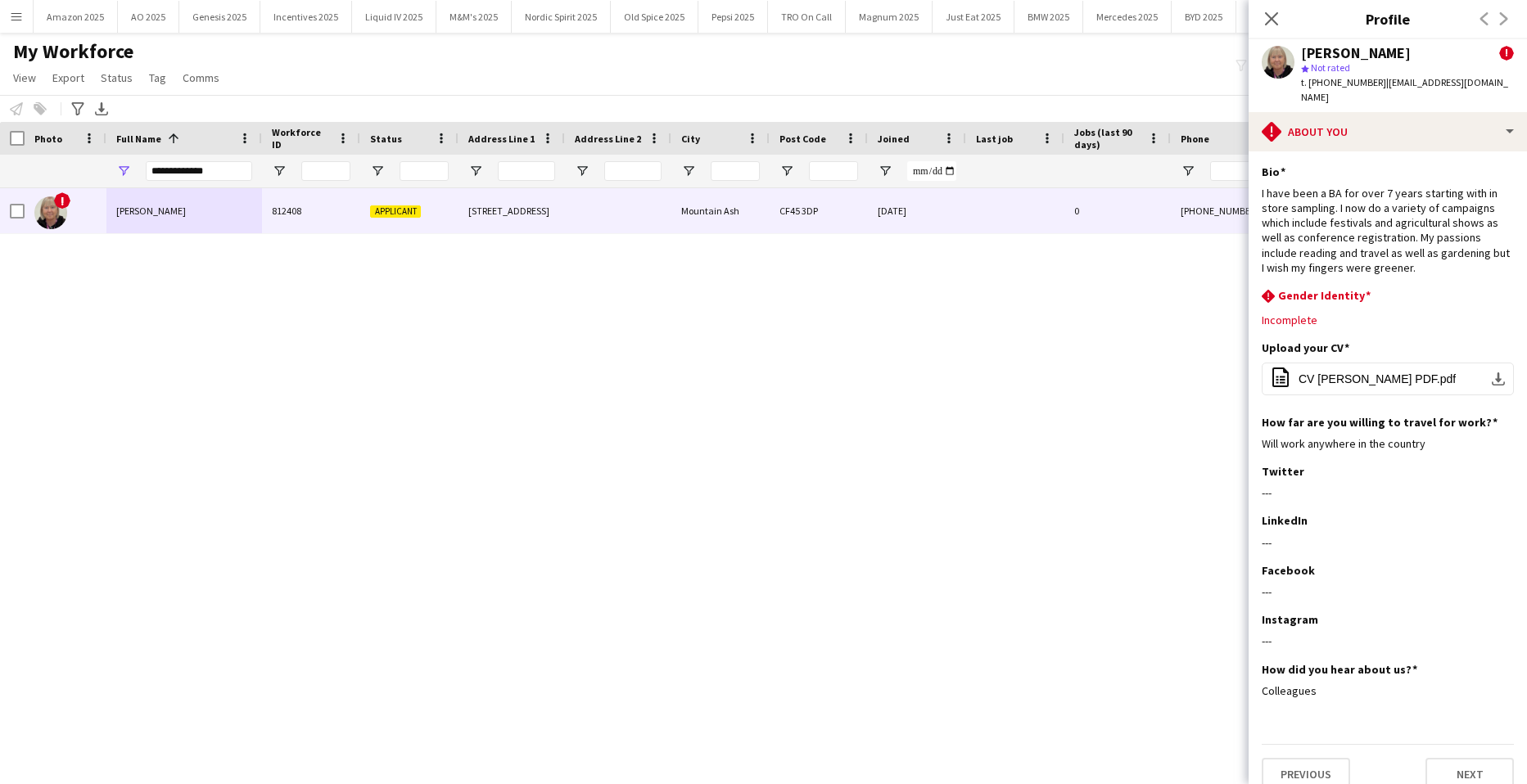
scroll to position [4, 0]
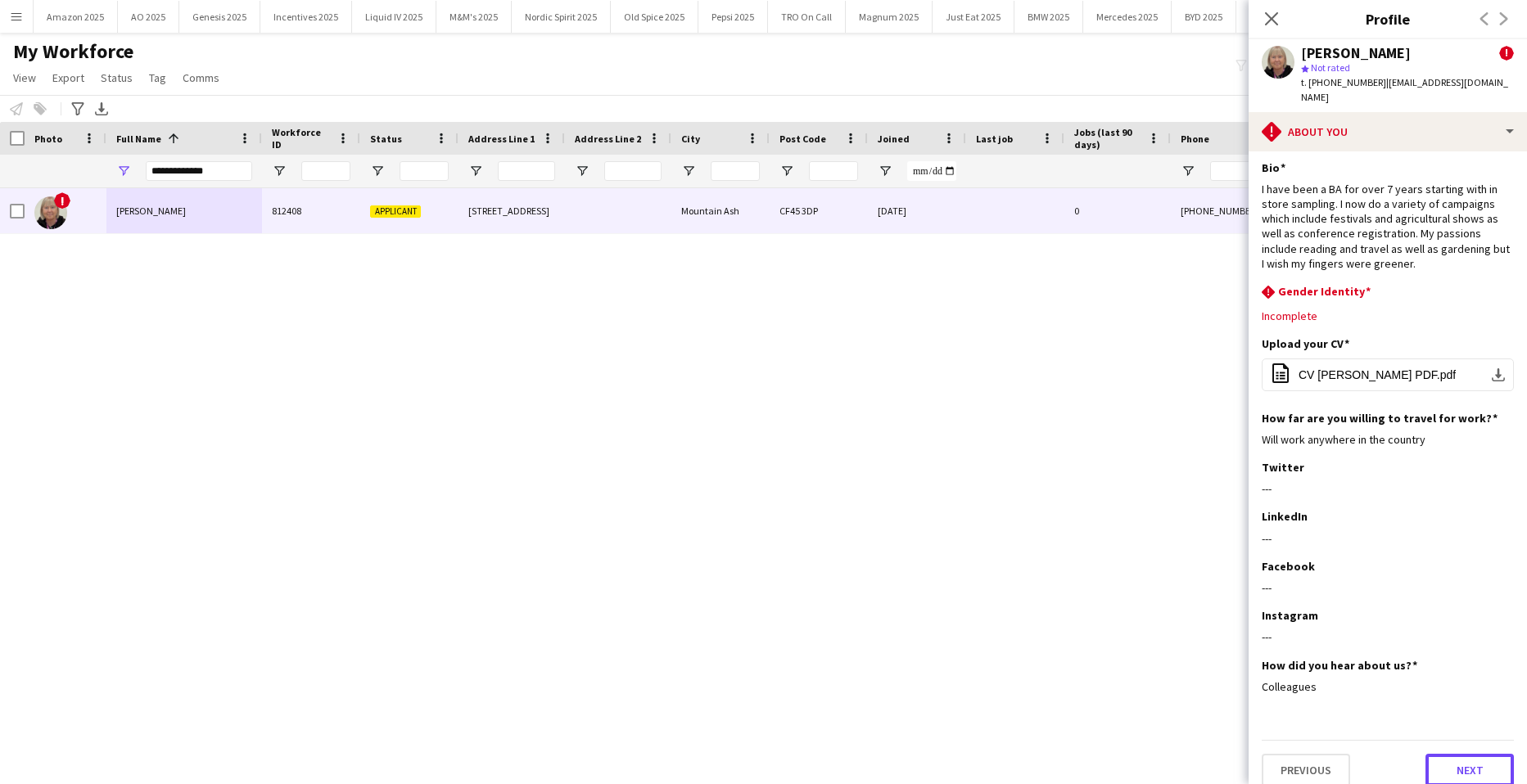
click at [1456, 754] on button "Next" at bounding box center [1470, 771] width 88 height 33
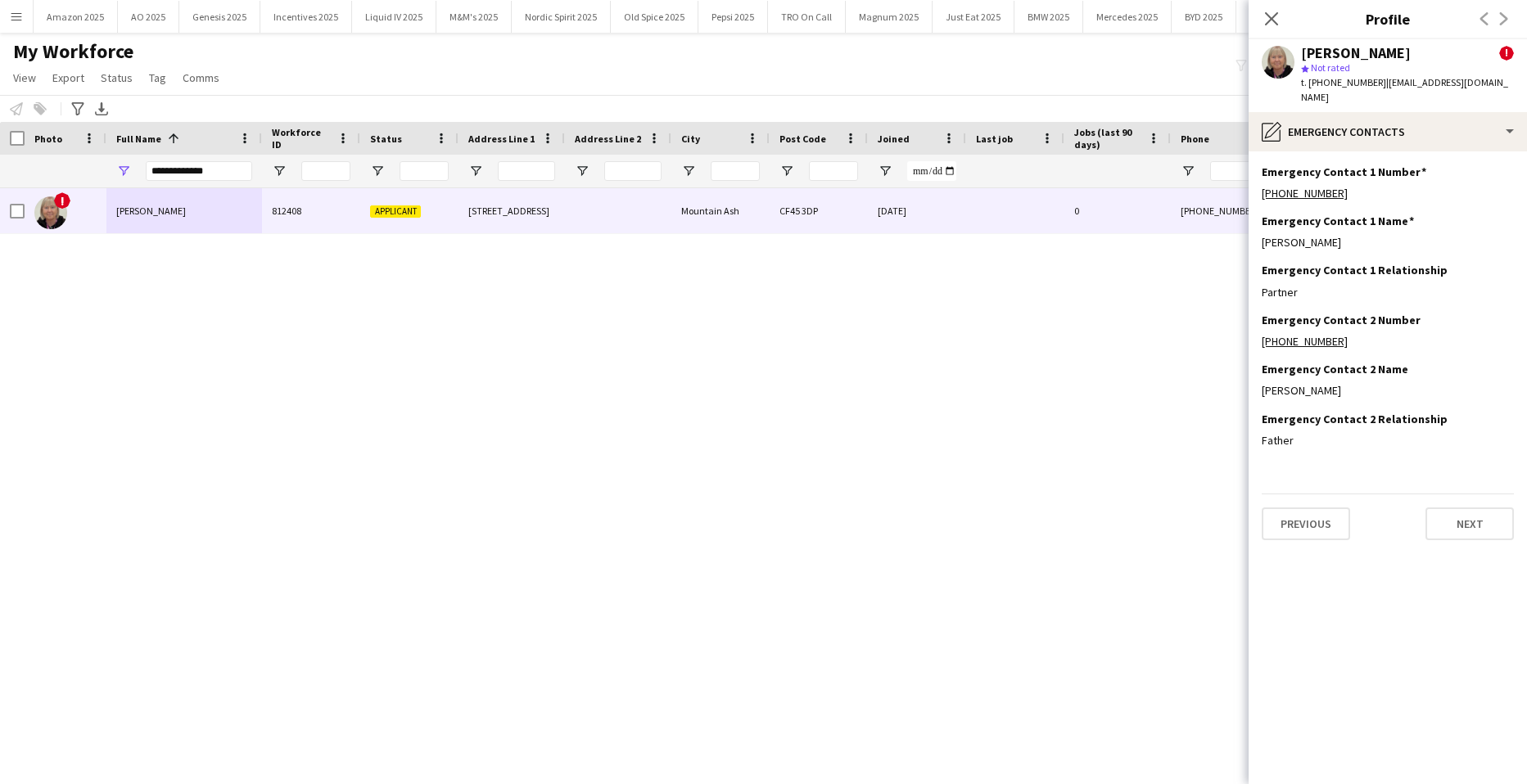
scroll to position [0, 0]
click at [1457, 511] on button "Next" at bounding box center [1470, 524] width 88 height 33
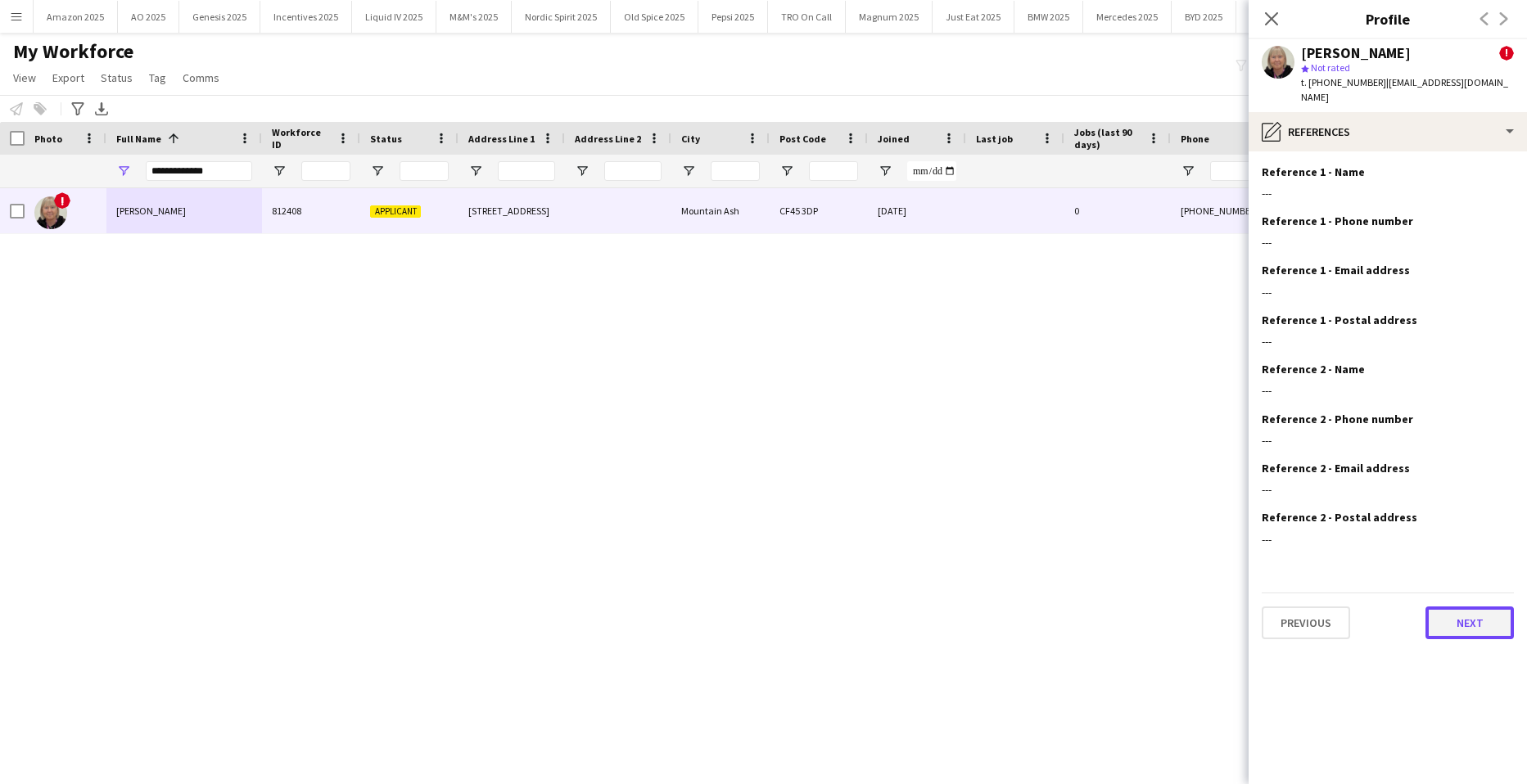
click at [1477, 610] on button "Next" at bounding box center [1470, 623] width 88 height 33
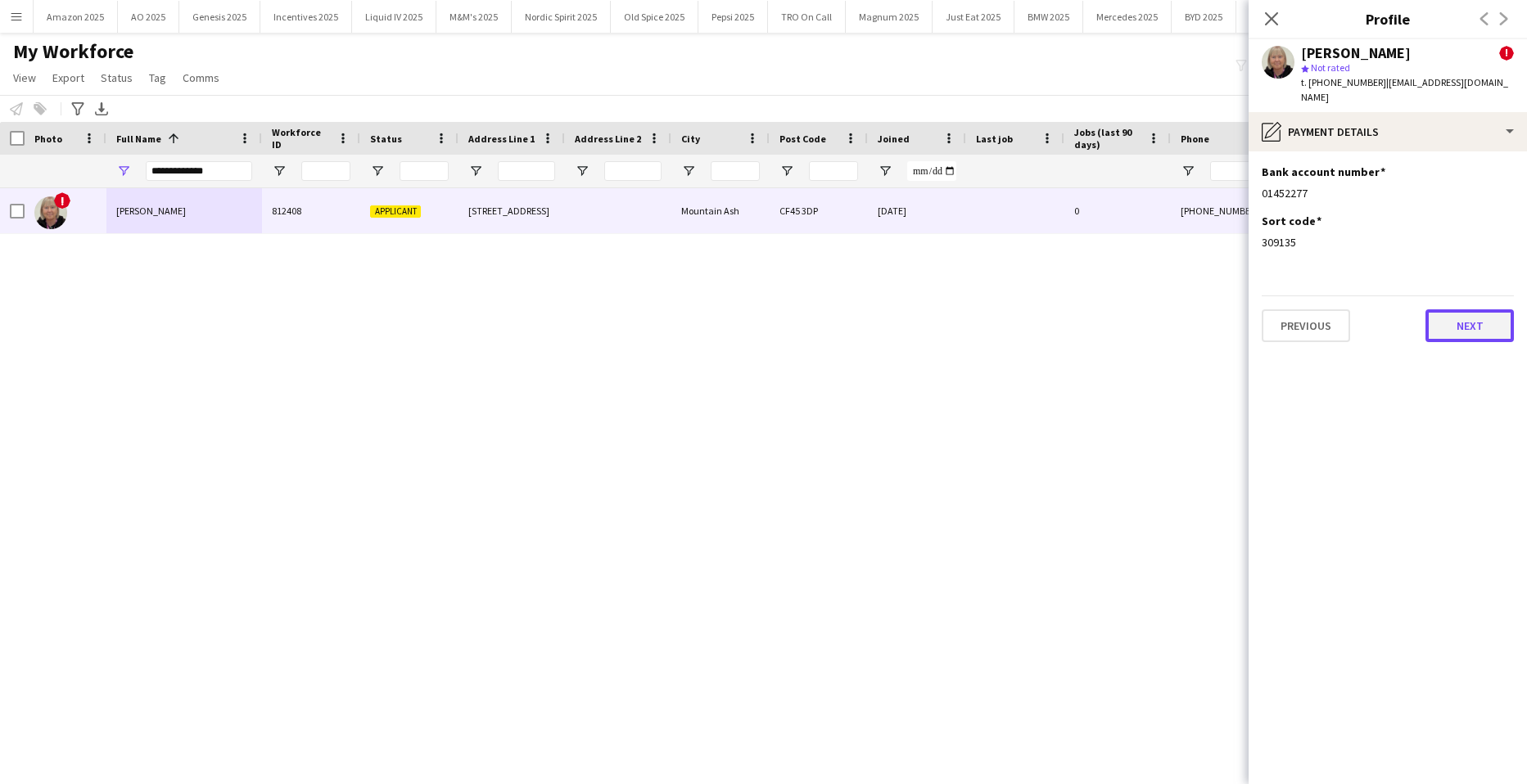
click at [1462, 310] on button "Next" at bounding box center [1470, 326] width 88 height 33
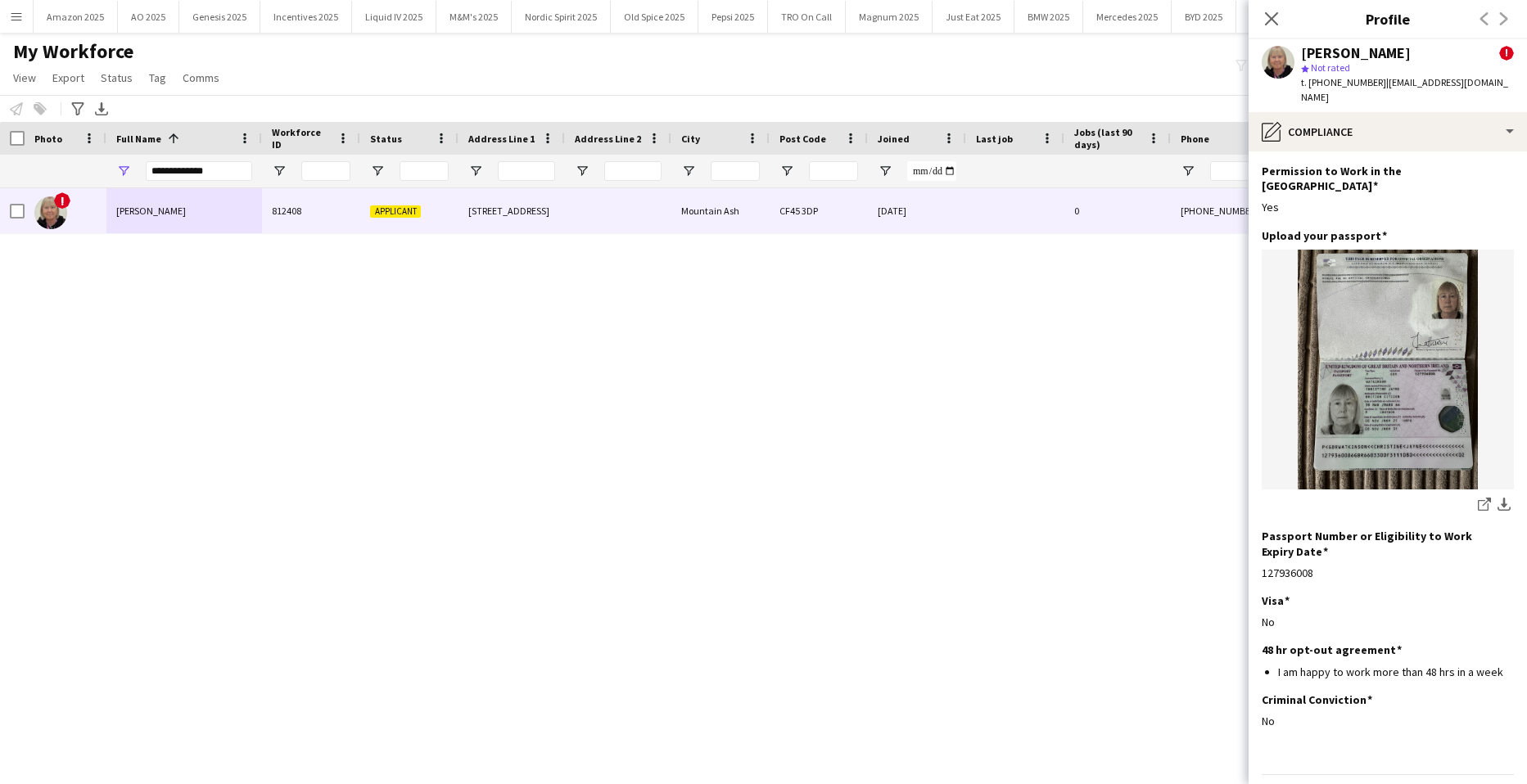
scroll to position [70, 0]
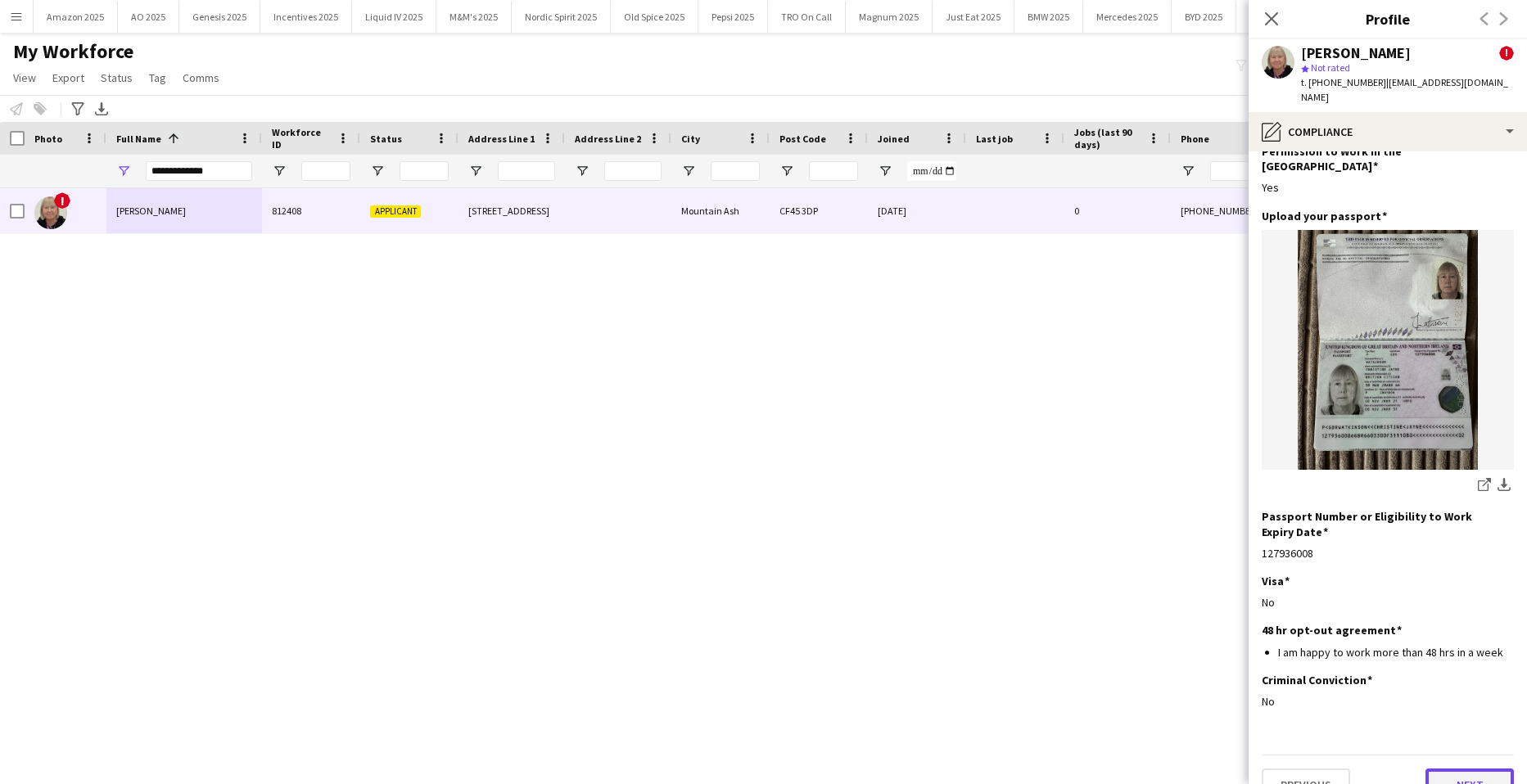
click at [1476, 769] on button "Next" at bounding box center [1470, 785] width 88 height 33
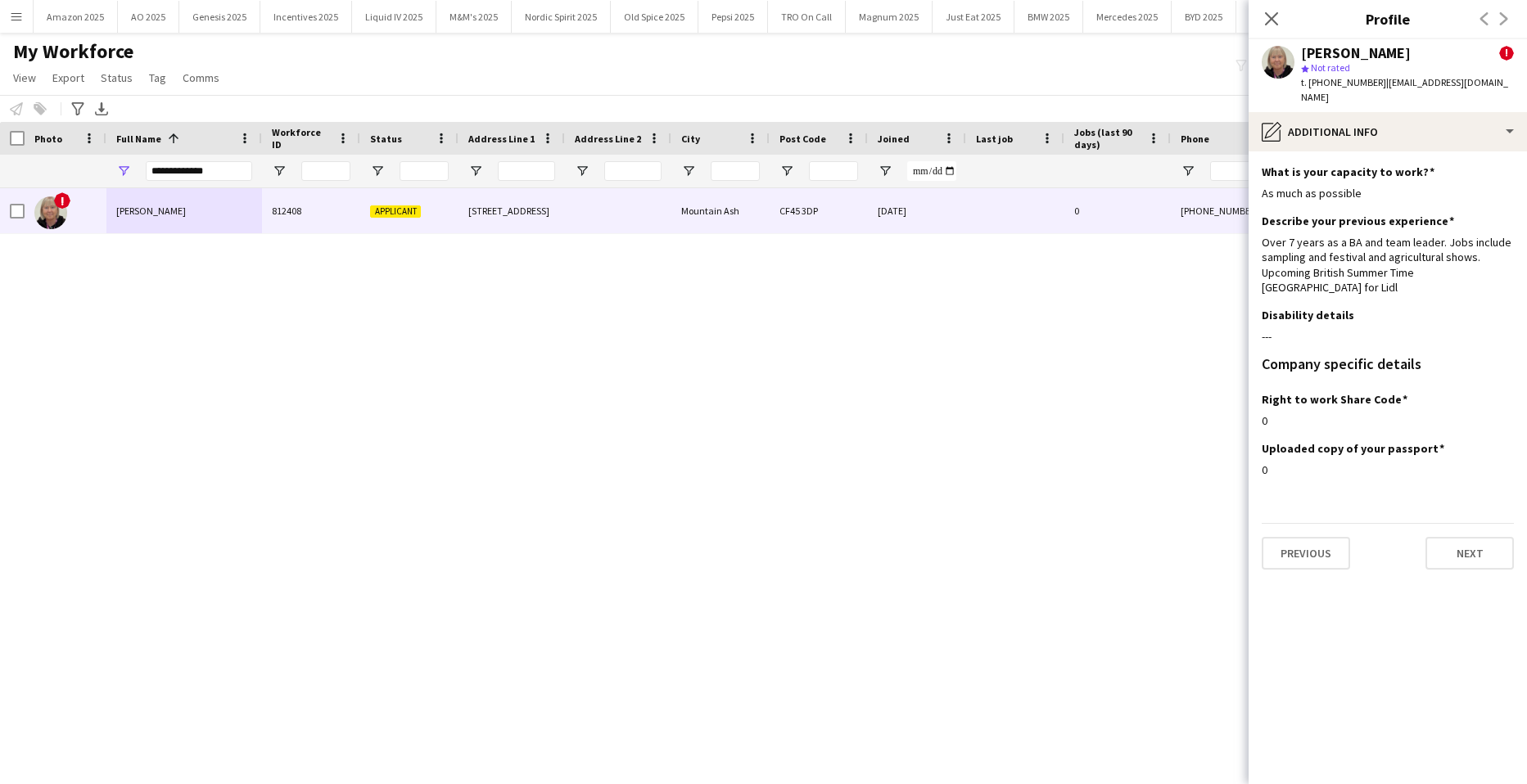
click at [1467, 543] on app-section-data-types "What is your capacity to work? Edit this field As much as possible Describe you…" at bounding box center [1388, 468] width 278 height 633
click at [1466, 537] on button "Next" at bounding box center [1470, 554] width 88 height 33
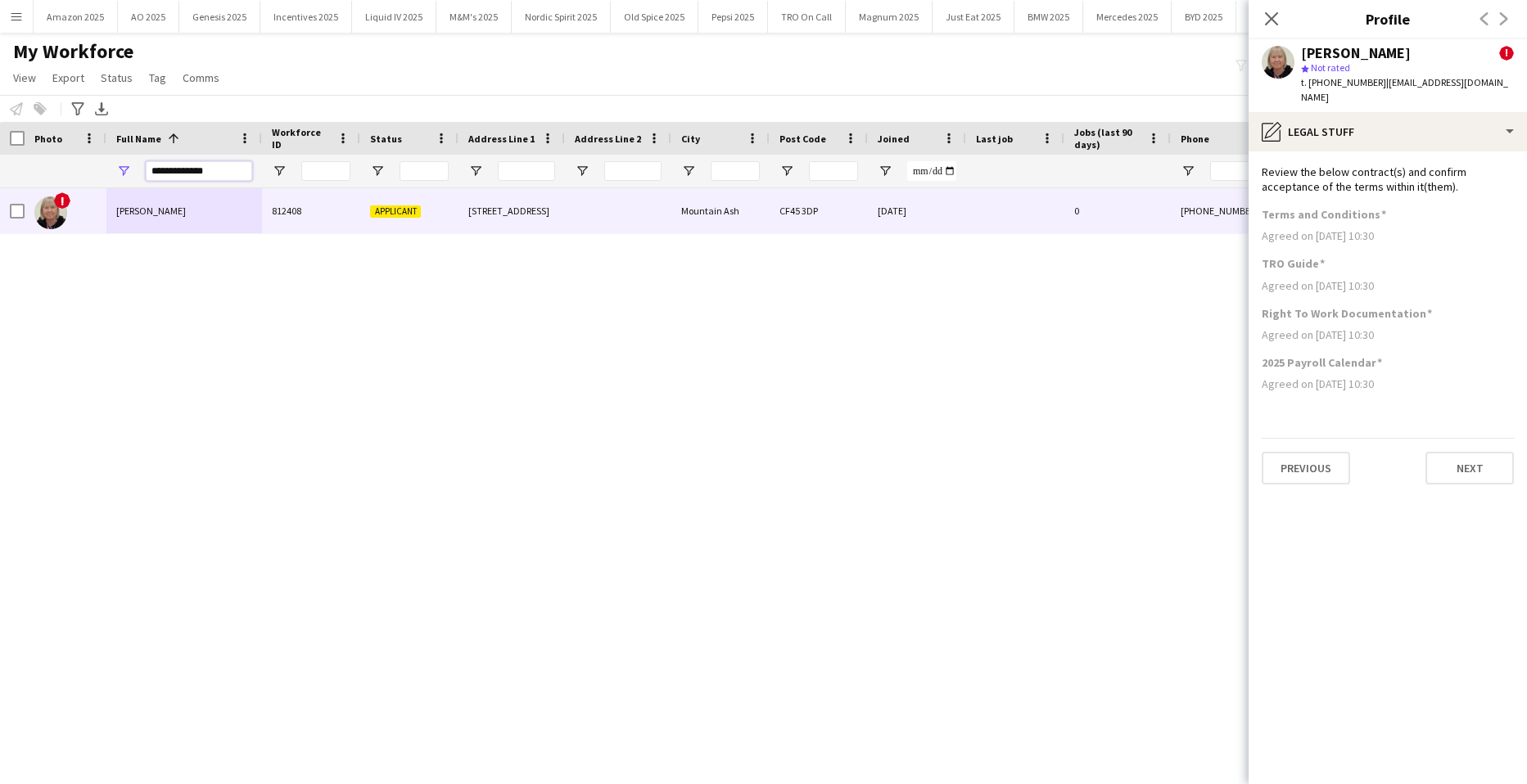
drag, startPoint x: 217, startPoint y: 167, endPoint x: -42, endPoint y: 185, distance: 259.6
click at [0, 185] on html "Menu Boards Boards Boards All jobs Status Workforce Workforce My Workforce Recr…" at bounding box center [763, 392] width 1527 height 784
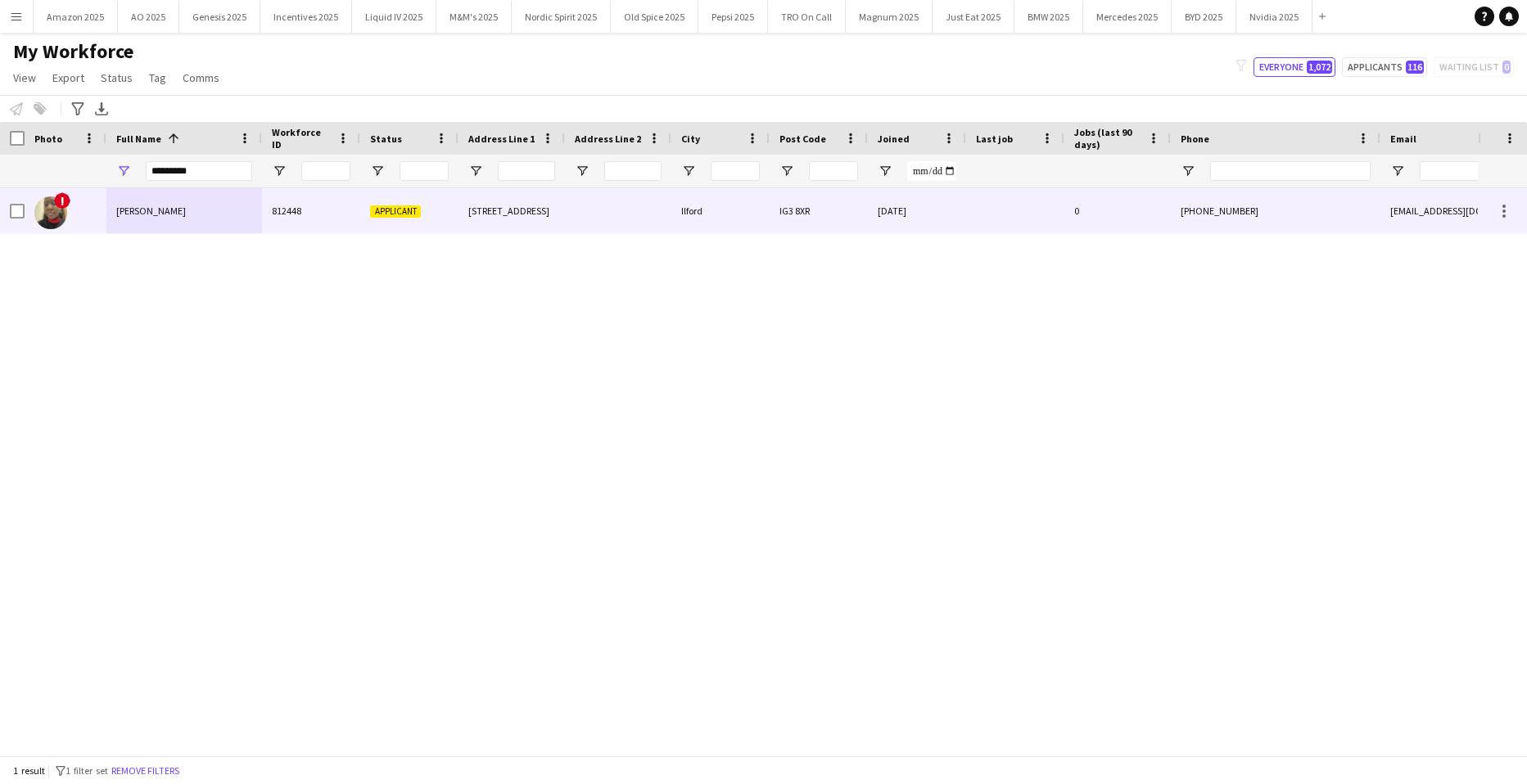
click at [193, 228] on div "[PERSON_NAME]" at bounding box center [184, 210] width 155 height 45
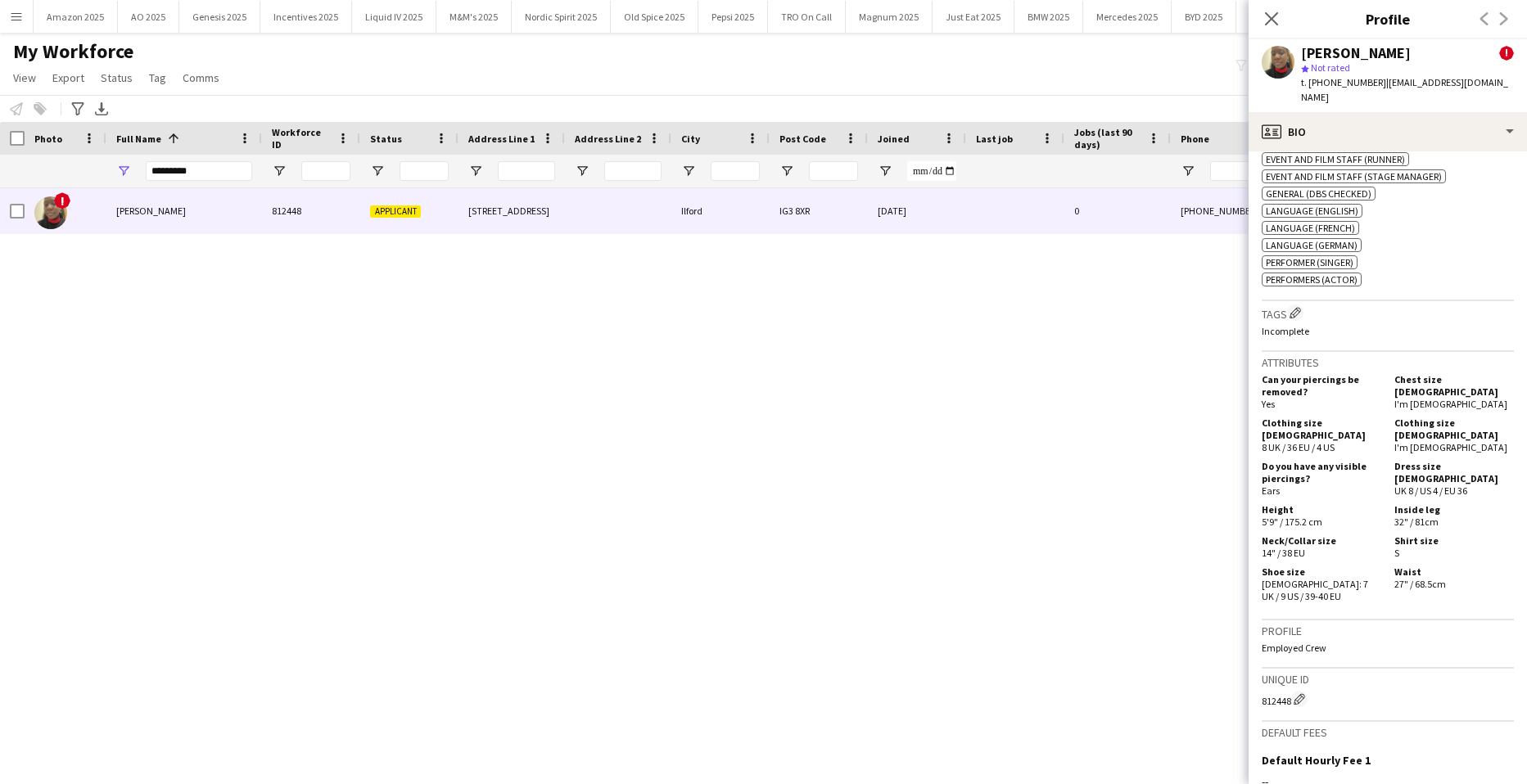
scroll to position [951, 0]
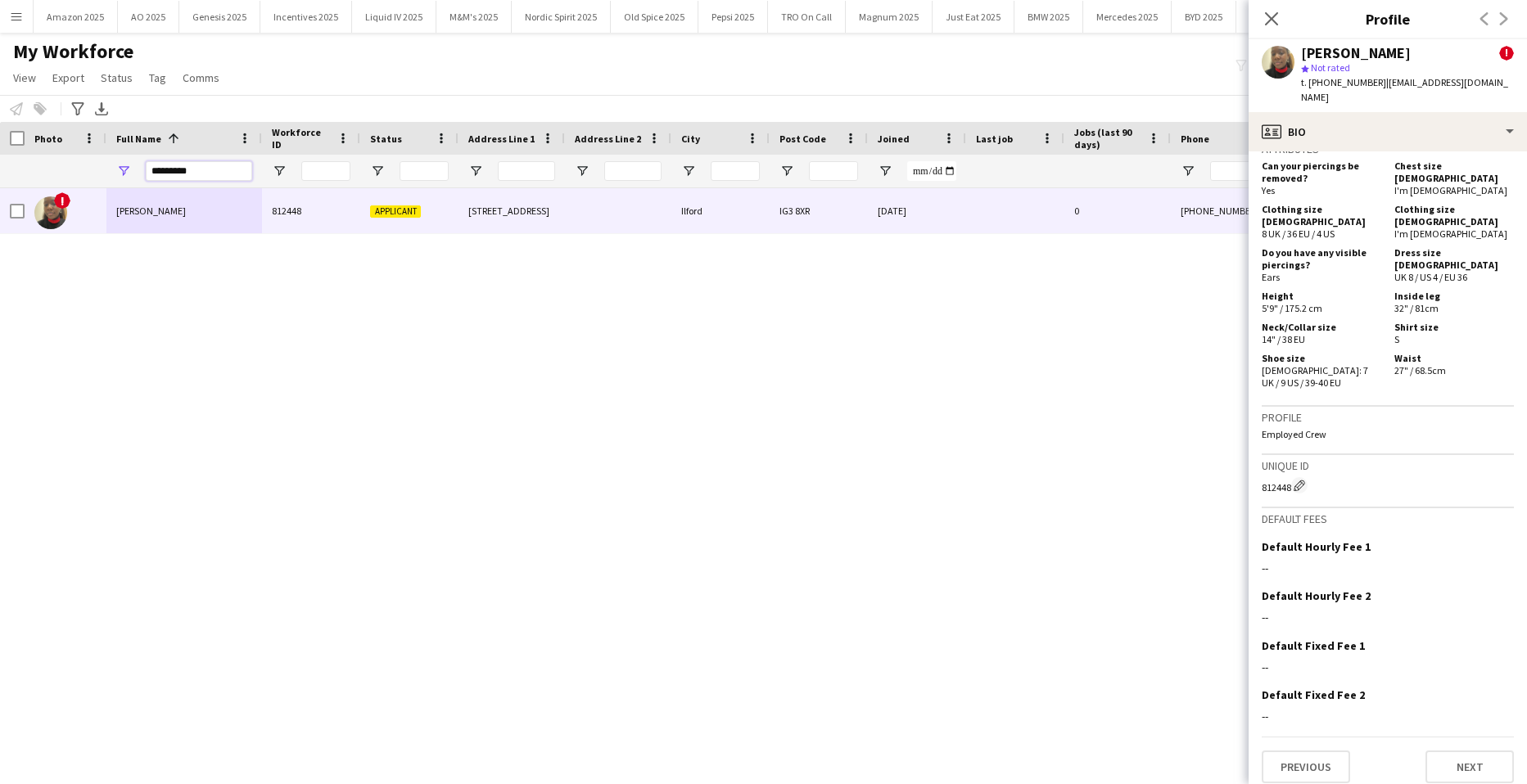
drag, startPoint x: 218, startPoint y: 175, endPoint x: -42, endPoint y: 172, distance: 260.0
click at [0, 172] on html "Menu Boards Boards Boards All jobs Status Workforce Workforce My Workforce Recr…" at bounding box center [763, 392] width 1527 height 784
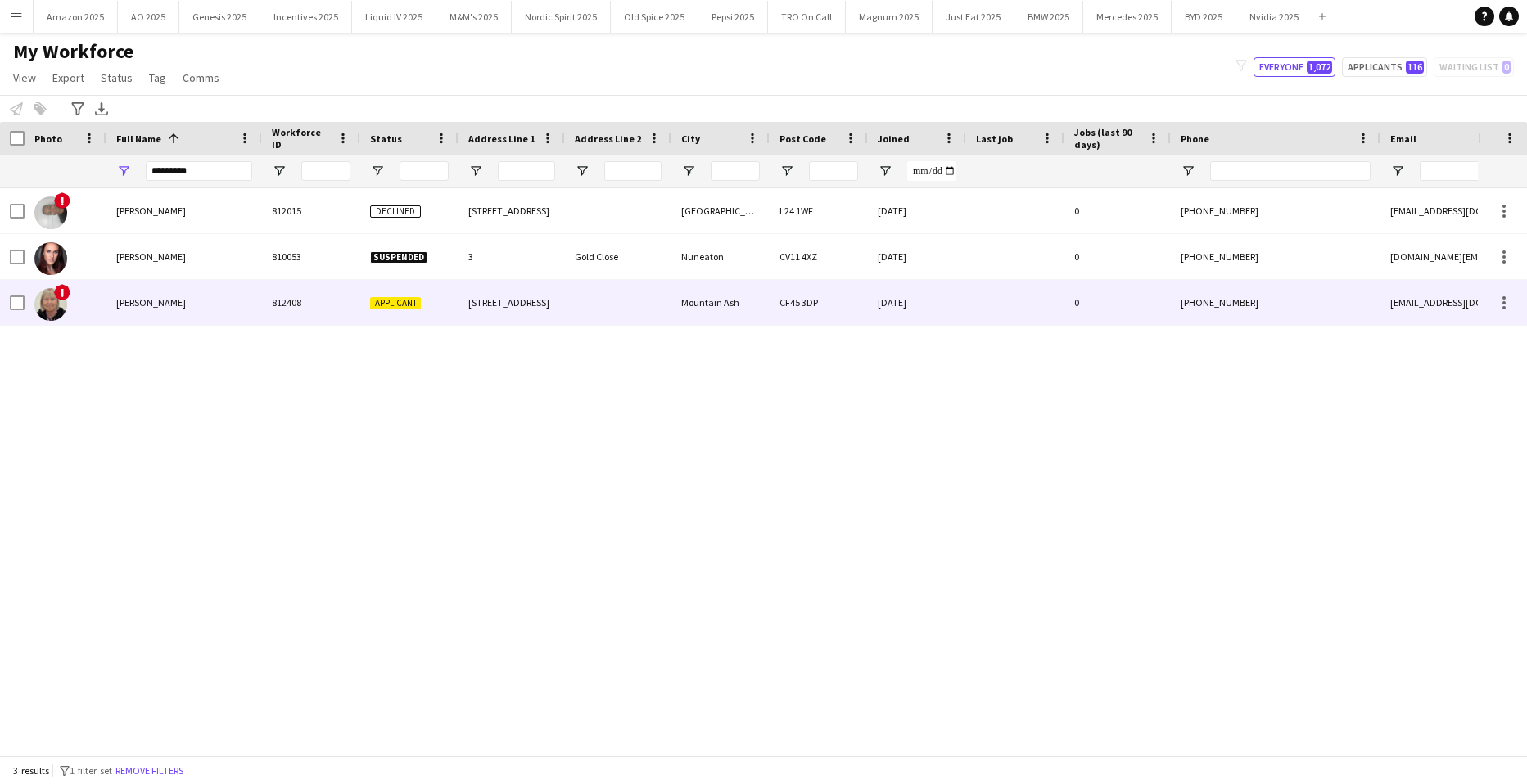
click at [177, 313] on div "[PERSON_NAME]" at bounding box center [184, 302] width 155 height 45
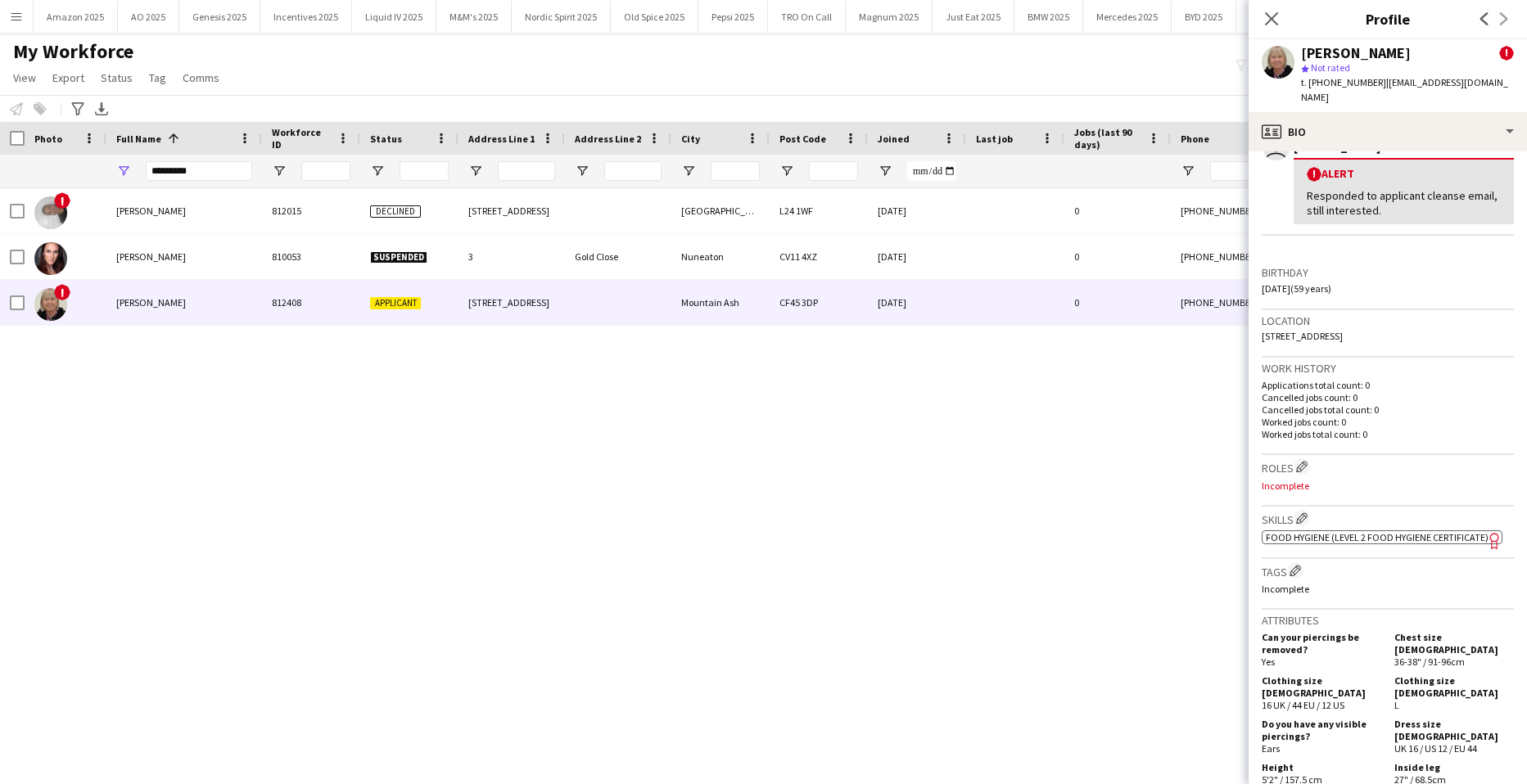
scroll to position [327, 0]
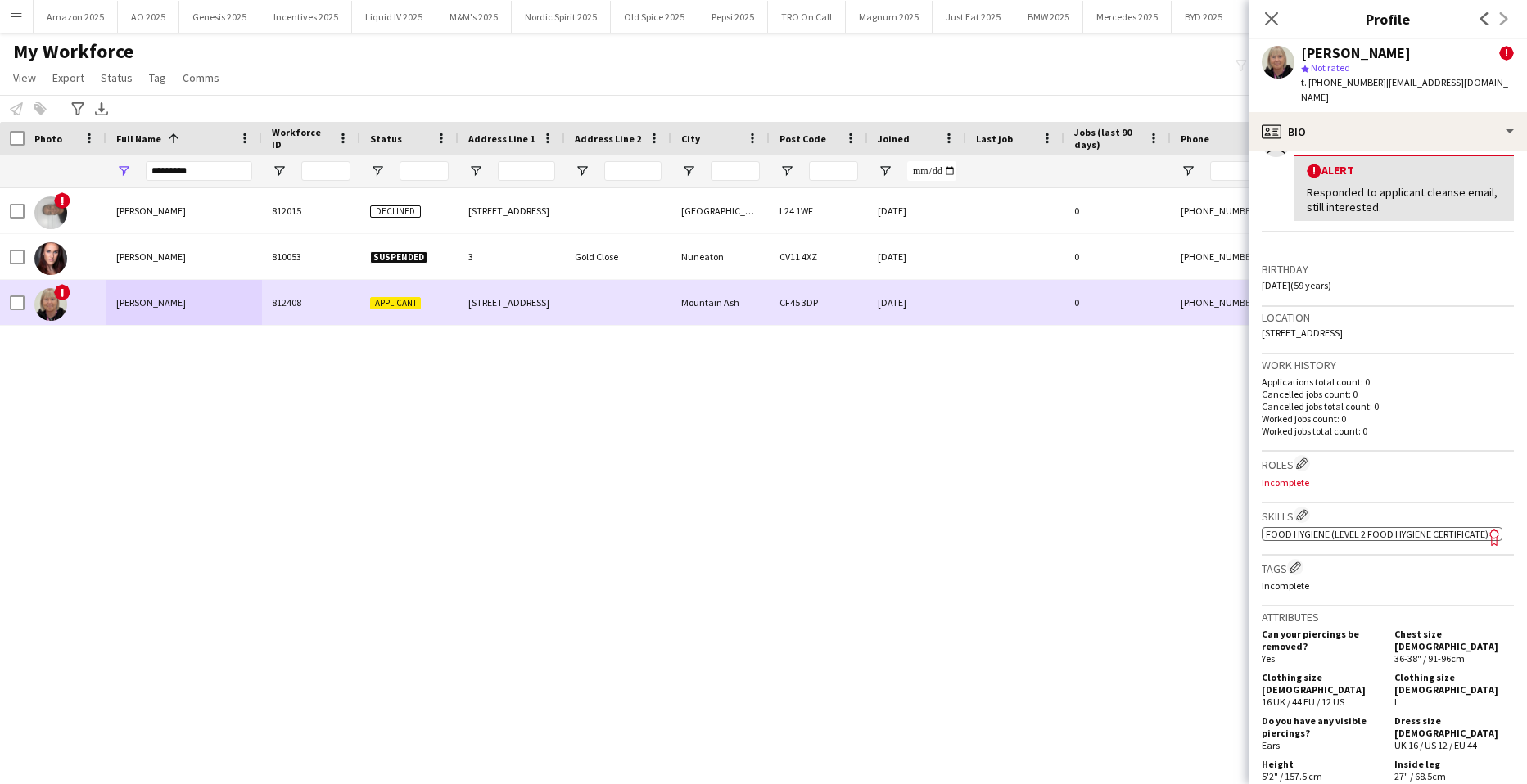
click at [14, 311] on div at bounding box center [16, 303] width 14 height 46
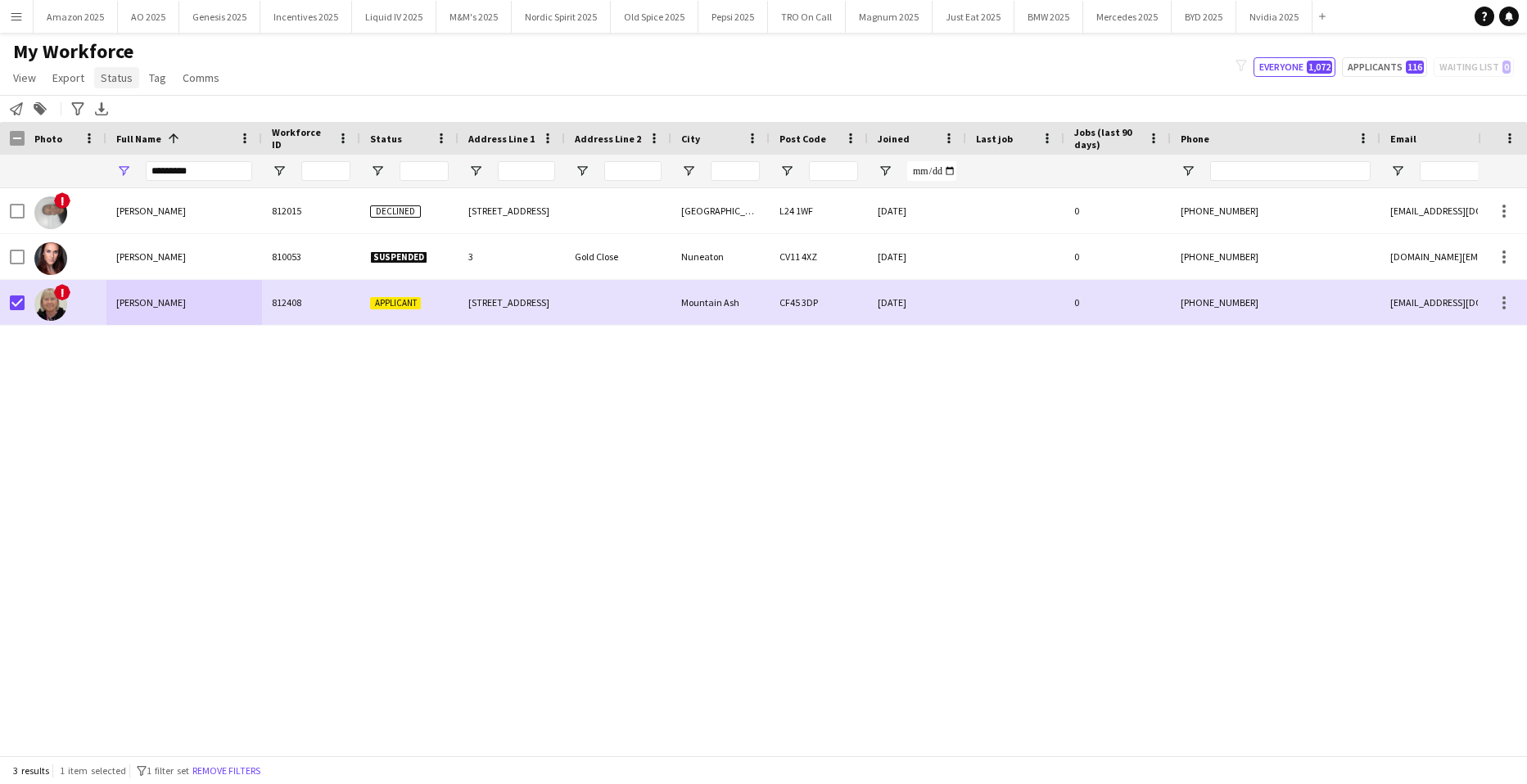
click at [120, 70] on span "Status" at bounding box center [116, 77] width 32 height 14
click at [154, 74] on span "Tag" at bounding box center [157, 77] width 17 height 14
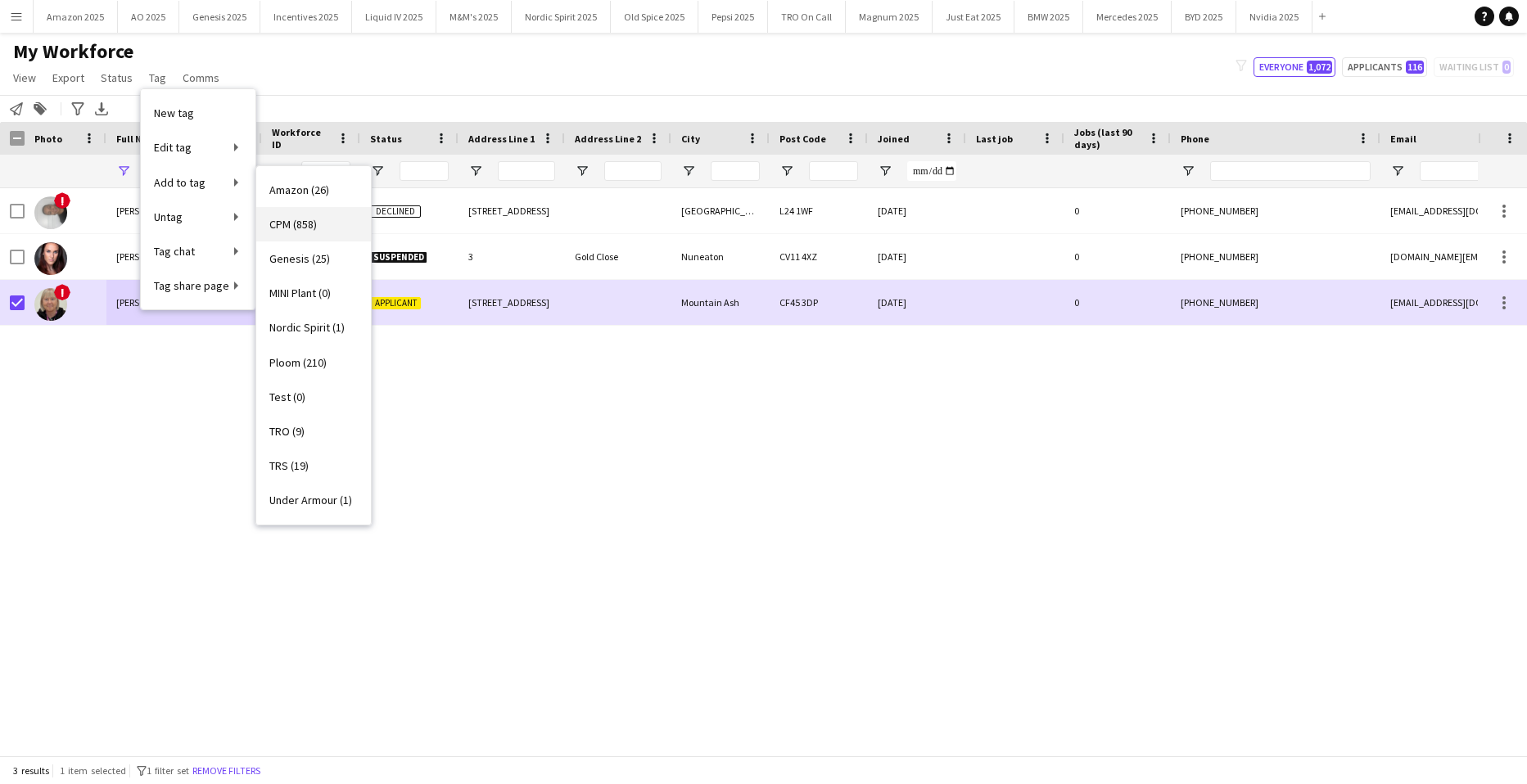
click at [272, 226] on span "CPM (858)" at bounding box center [293, 224] width 47 height 14
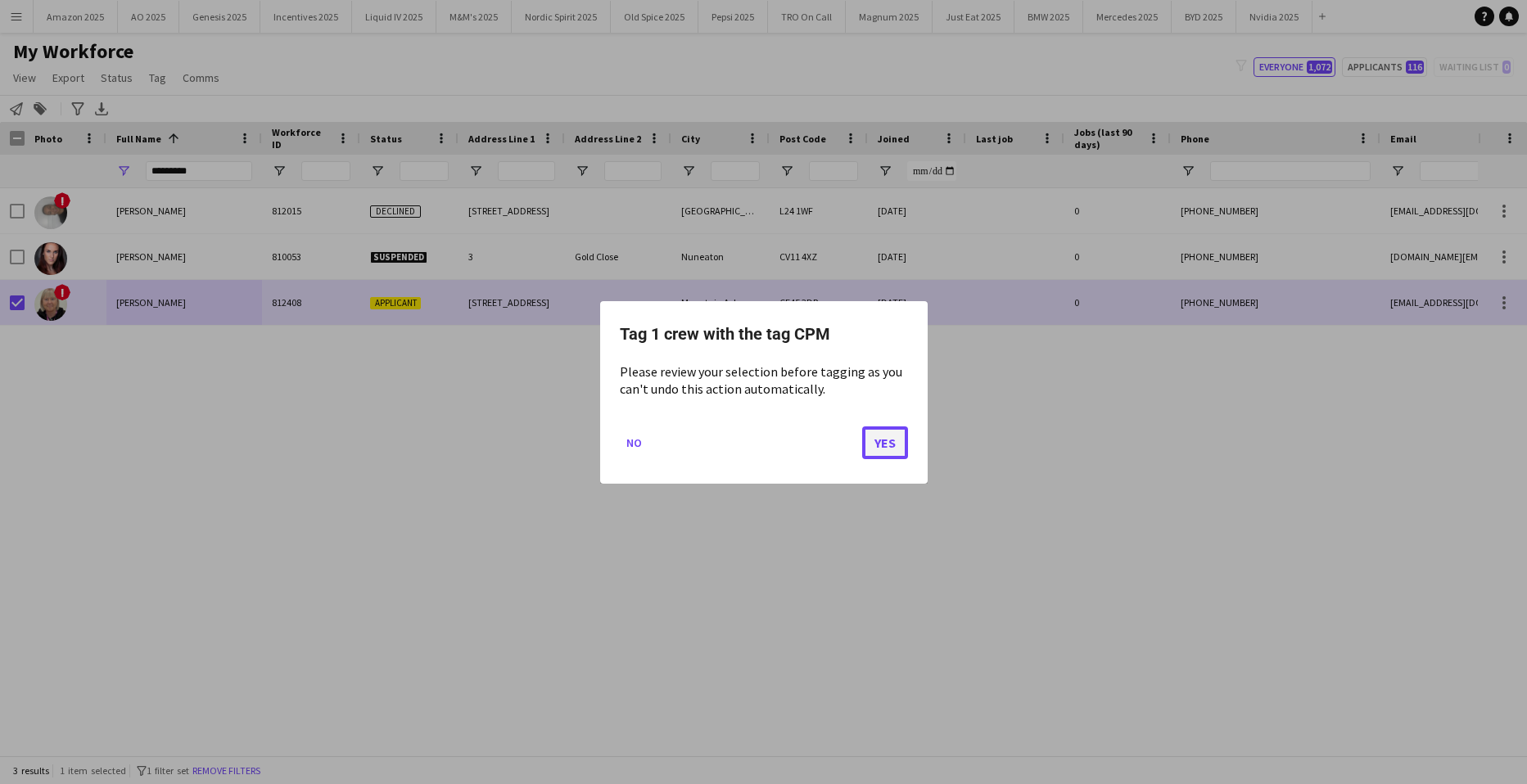
click at [884, 445] on button "Yes" at bounding box center [886, 442] width 46 height 33
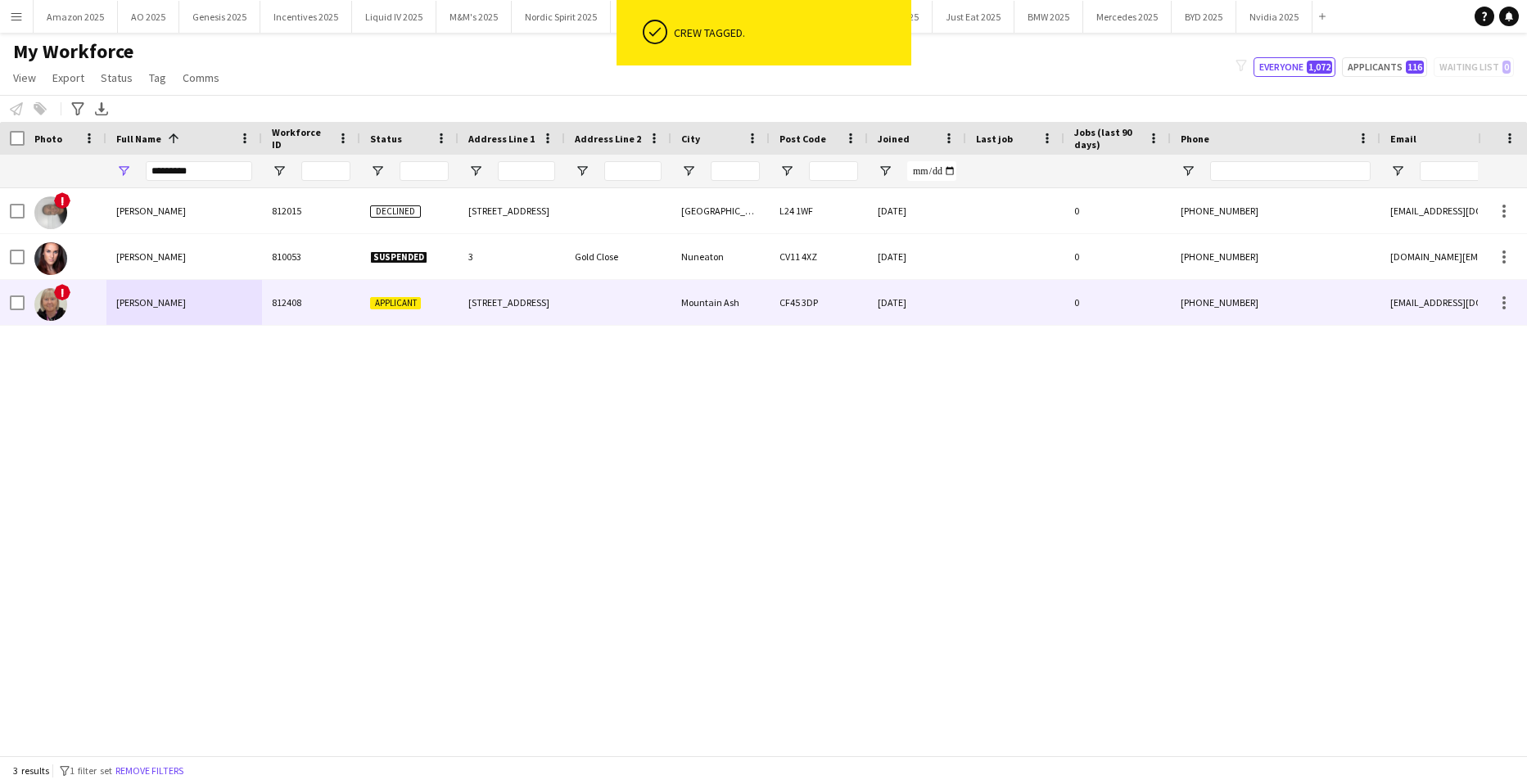
click at [192, 310] on div "[PERSON_NAME]" at bounding box center [184, 302] width 155 height 45
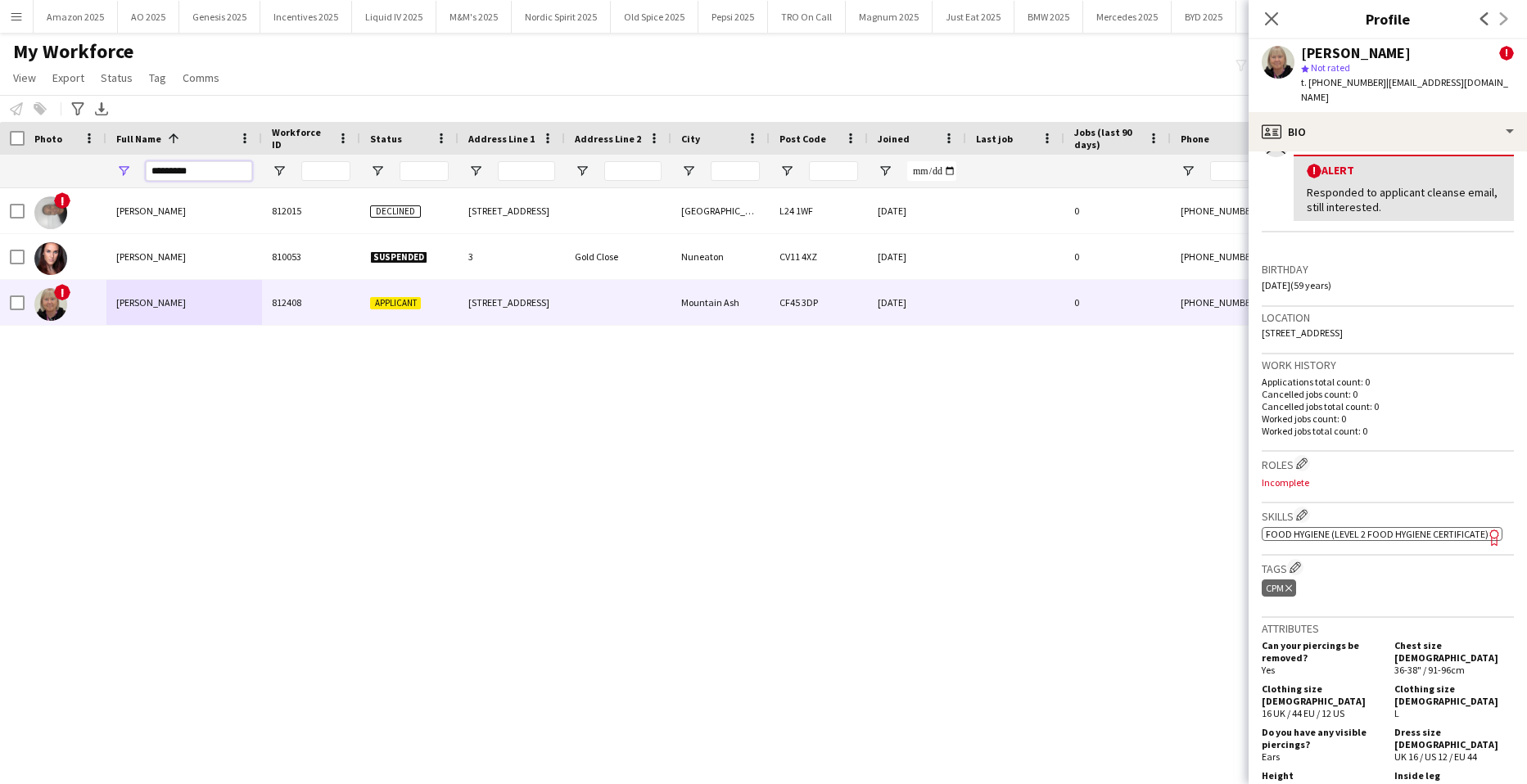
drag, startPoint x: 209, startPoint y: 178, endPoint x: -42, endPoint y: 216, distance: 253.9
click at [0, 216] on html "Menu Boards Boards Boards All jobs Status Workforce Workforce My Workforce Recr…" at bounding box center [763, 392] width 1527 height 784
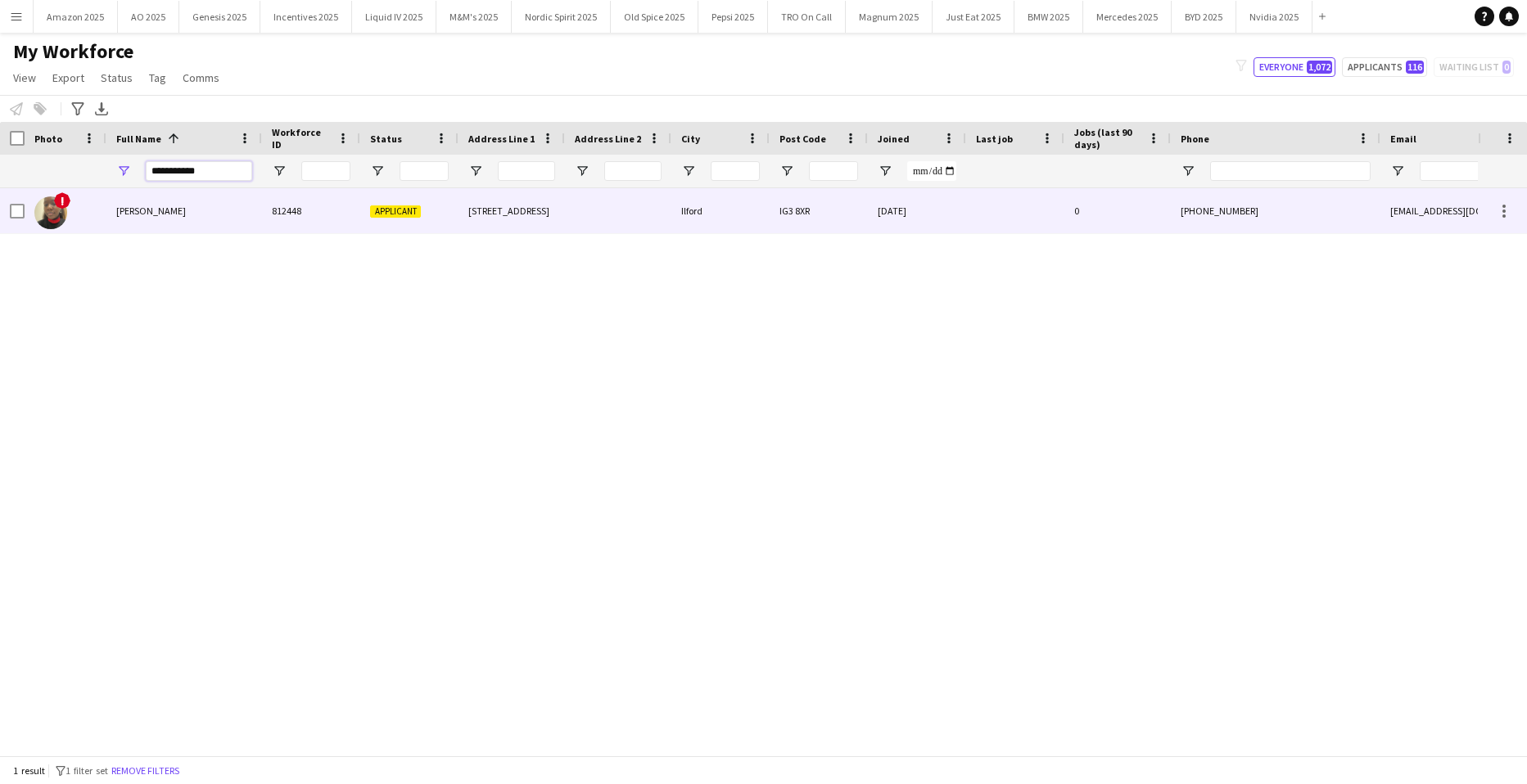
type input "**********"
click at [14, 205] on div at bounding box center [16, 211] width 14 height 46
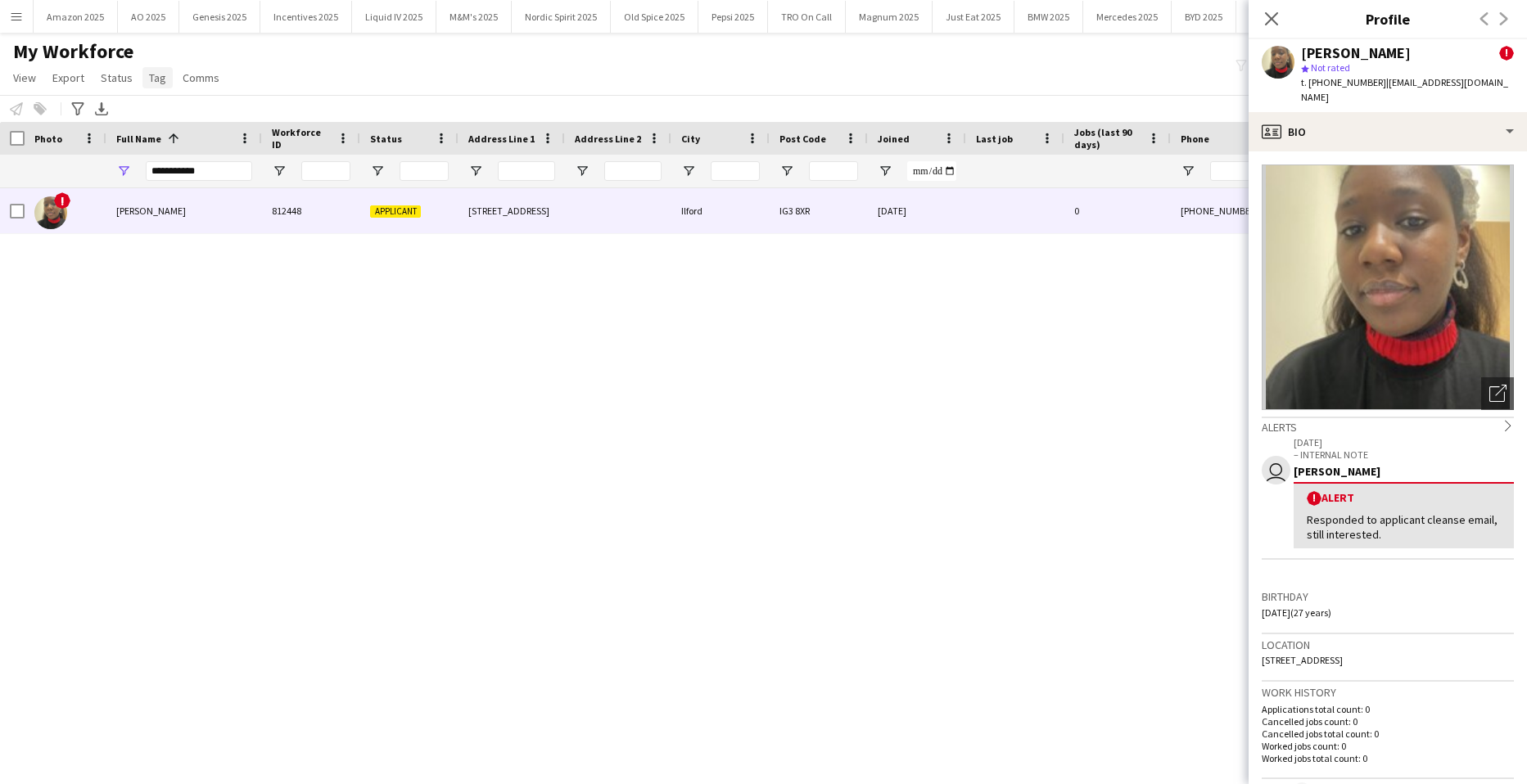
click at [164, 85] on link "Tag" at bounding box center [157, 78] width 31 height 21
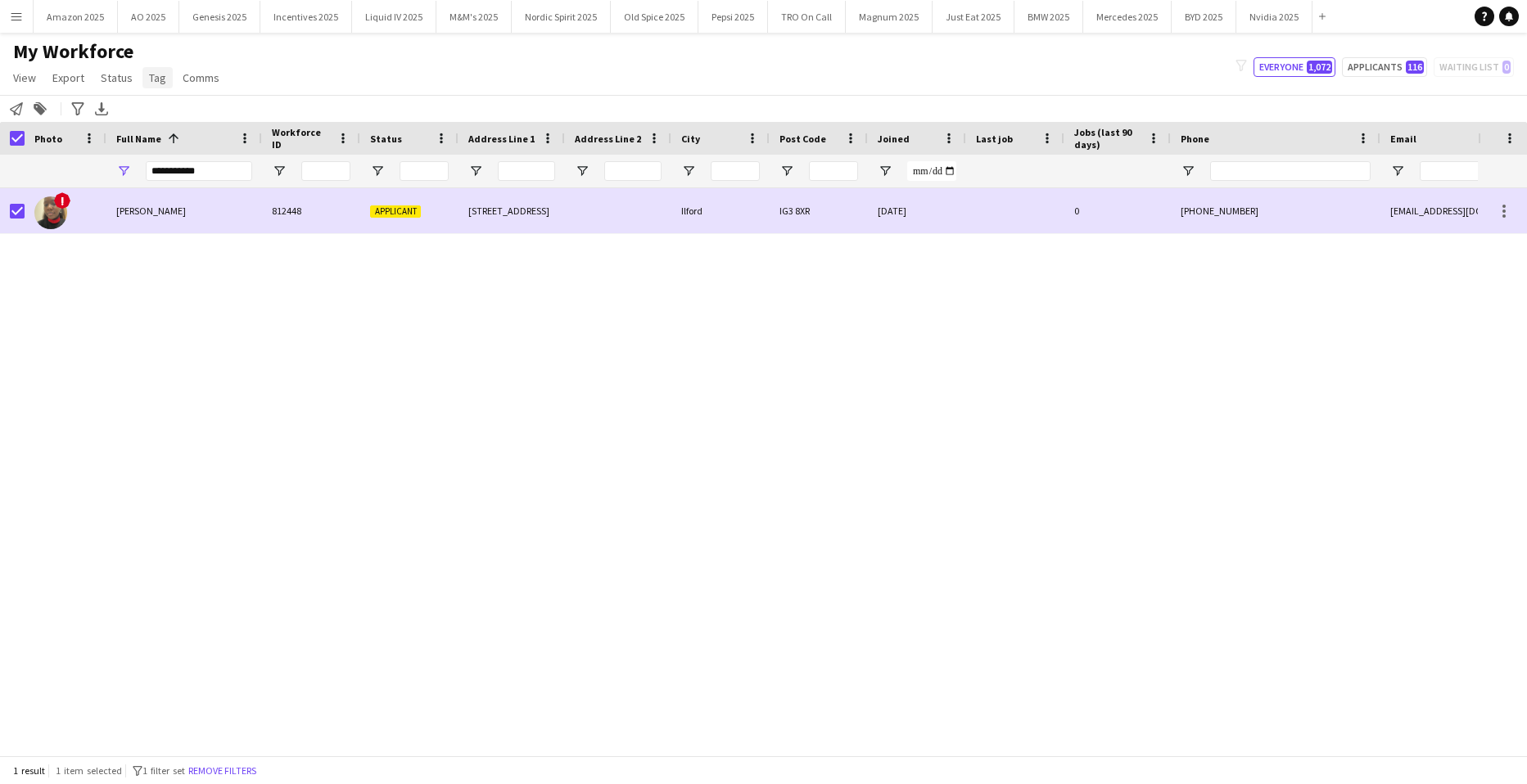
click at [152, 81] on span "Tag" at bounding box center [157, 77] width 17 height 14
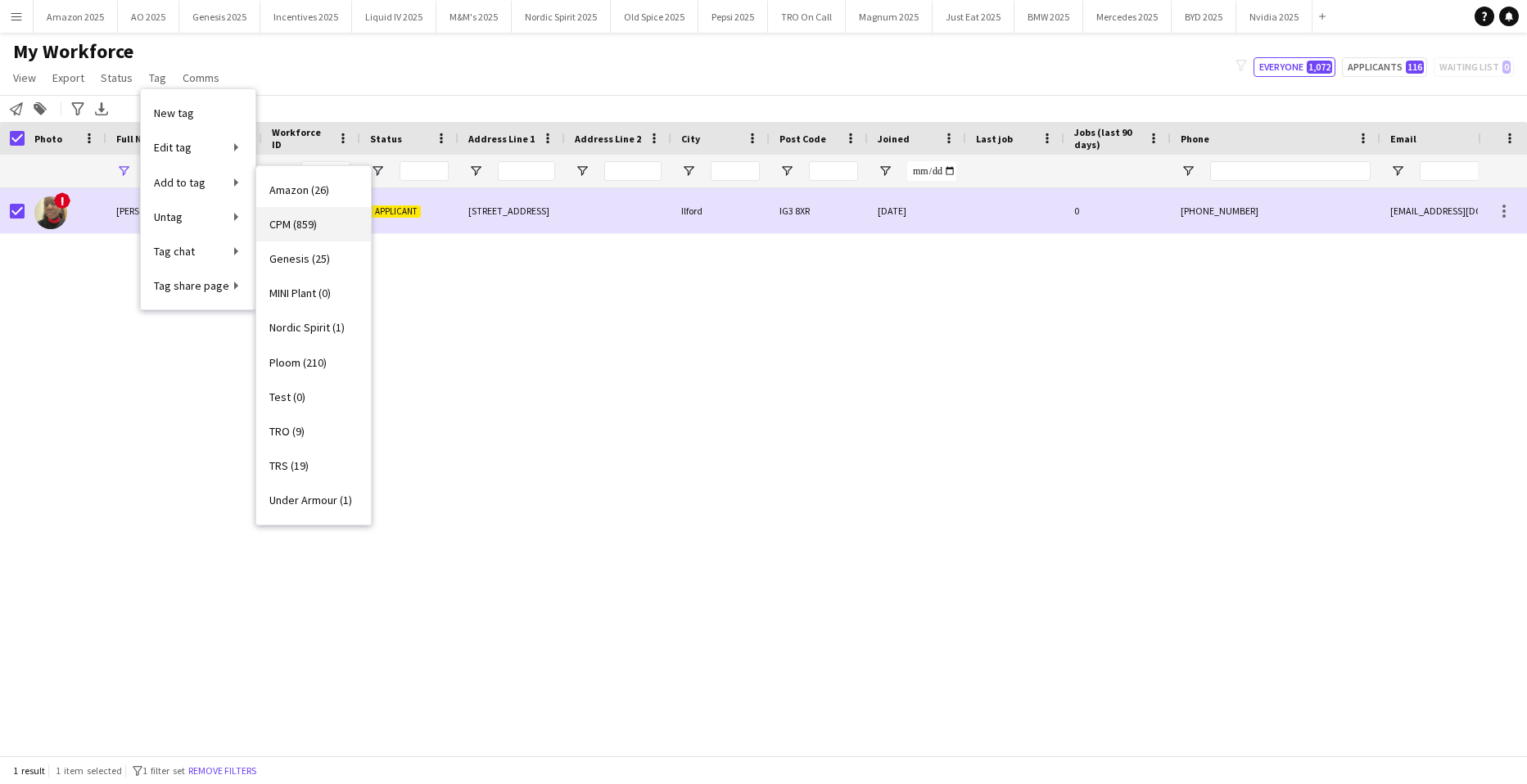
click at [300, 227] on span "CPM (859)" at bounding box center [293, 224] width 47 height 14
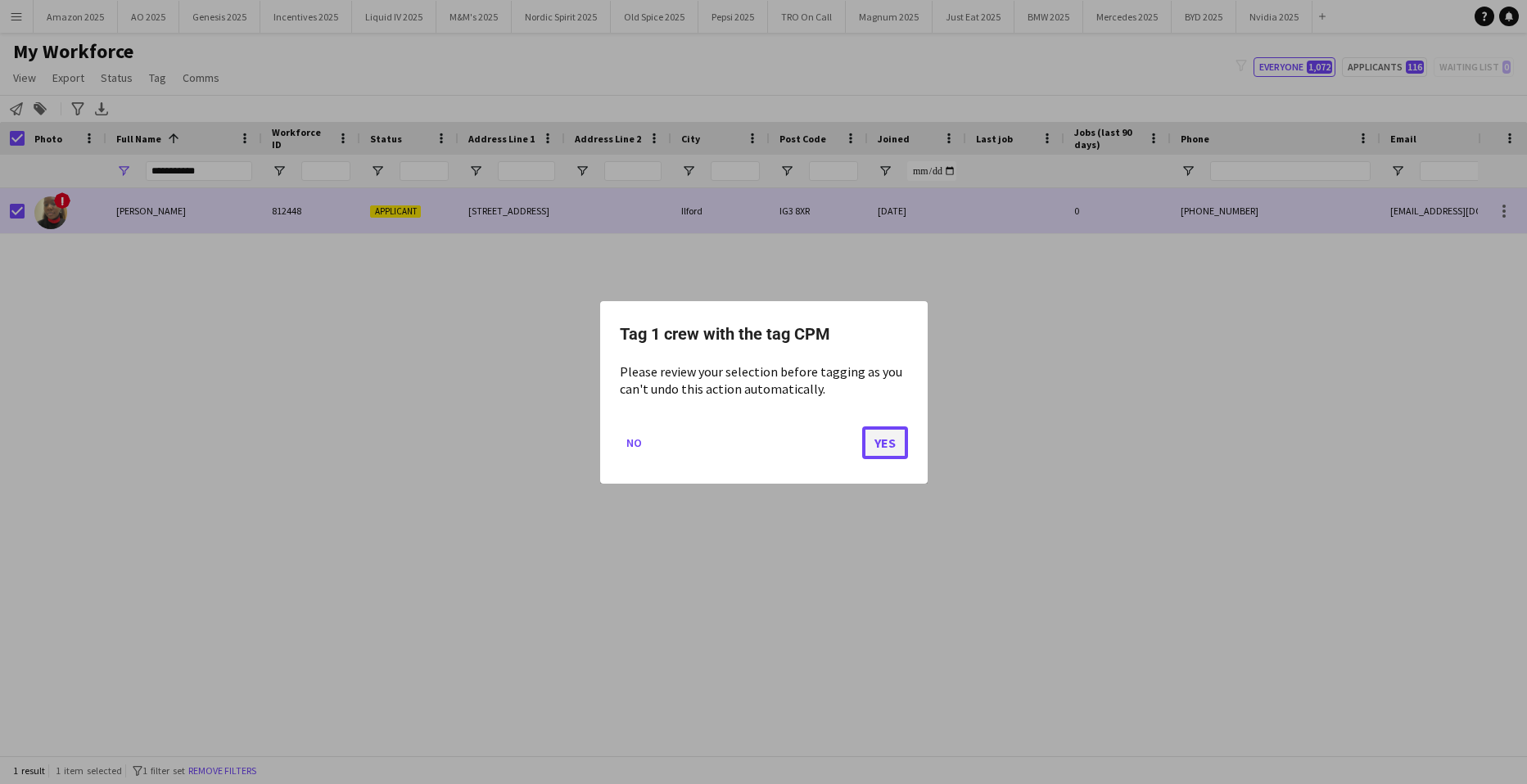
click at [888, 445] on button "Yes" at bounding box center [886, 442] width 46 height 33
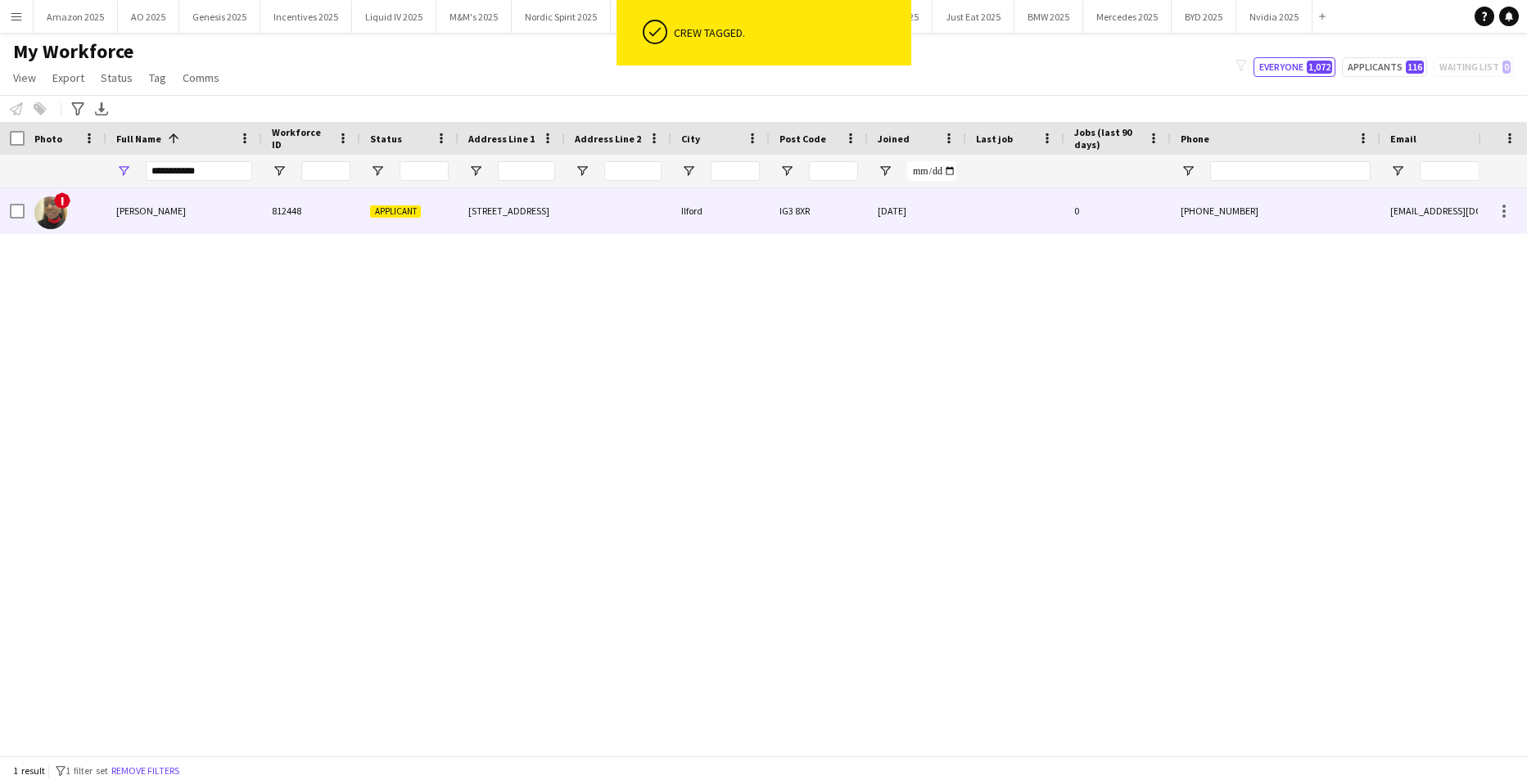
drag, startPoint x: 178, startPoint y: 219, endPoint x: 1021, endPoint y: 321, distance: 849.1
click at [179, 220] on div "[PERSON_NAME]" at bounding box center [184, 210] width 155 height 45
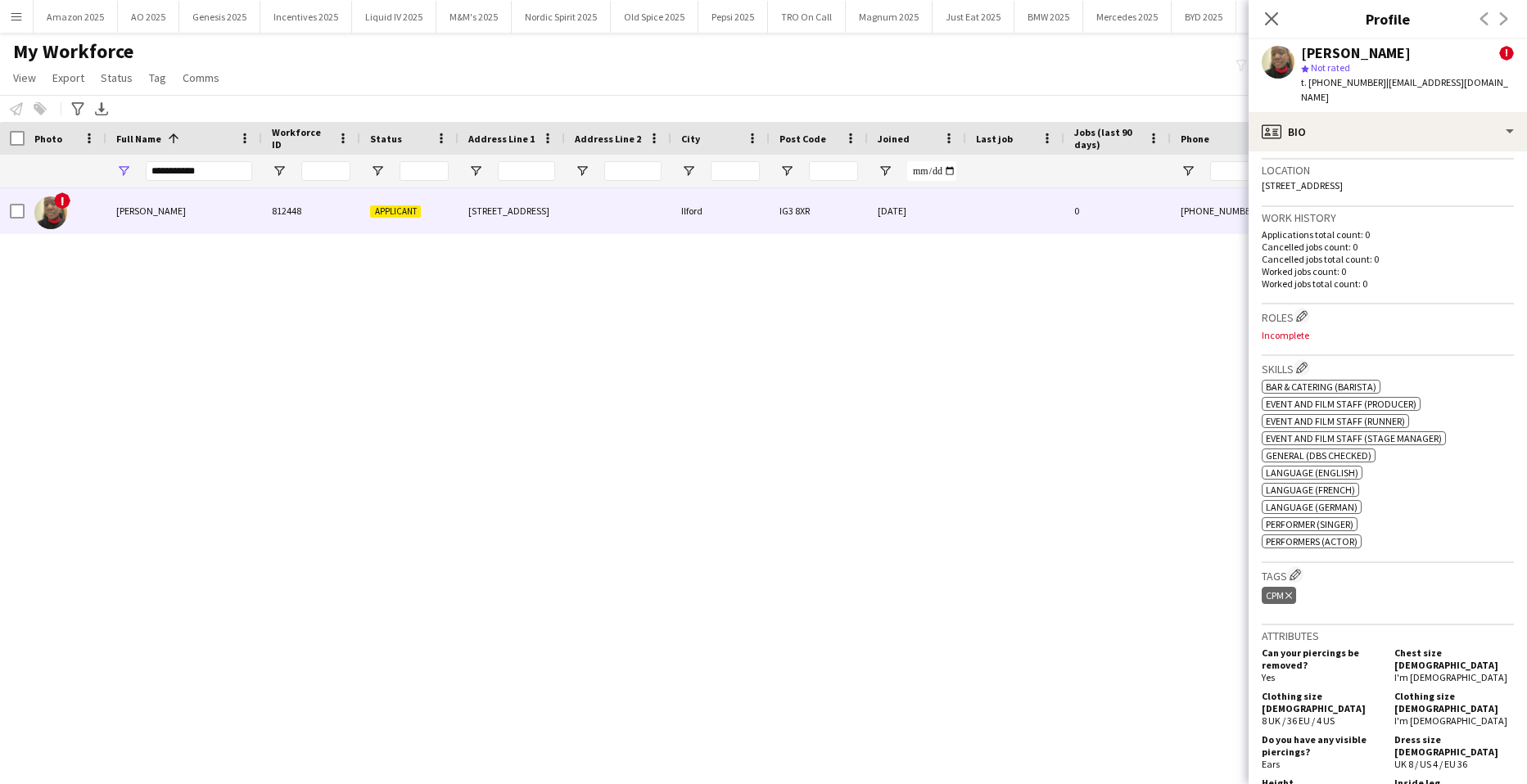
scroll to position [962, 0]
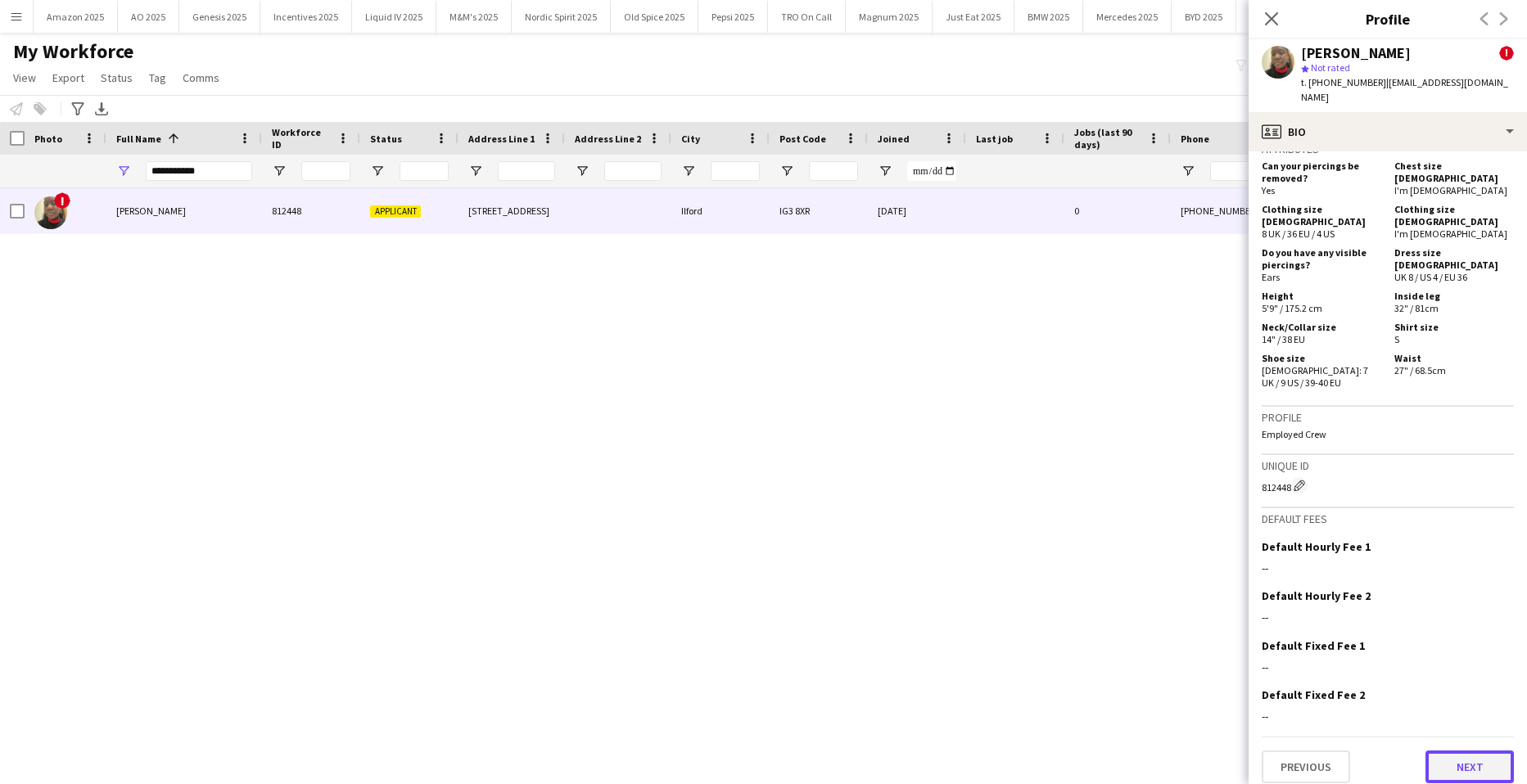
click at [1457, 756] on button "Next" at bounding box center [1470, 767] width 88 height 33
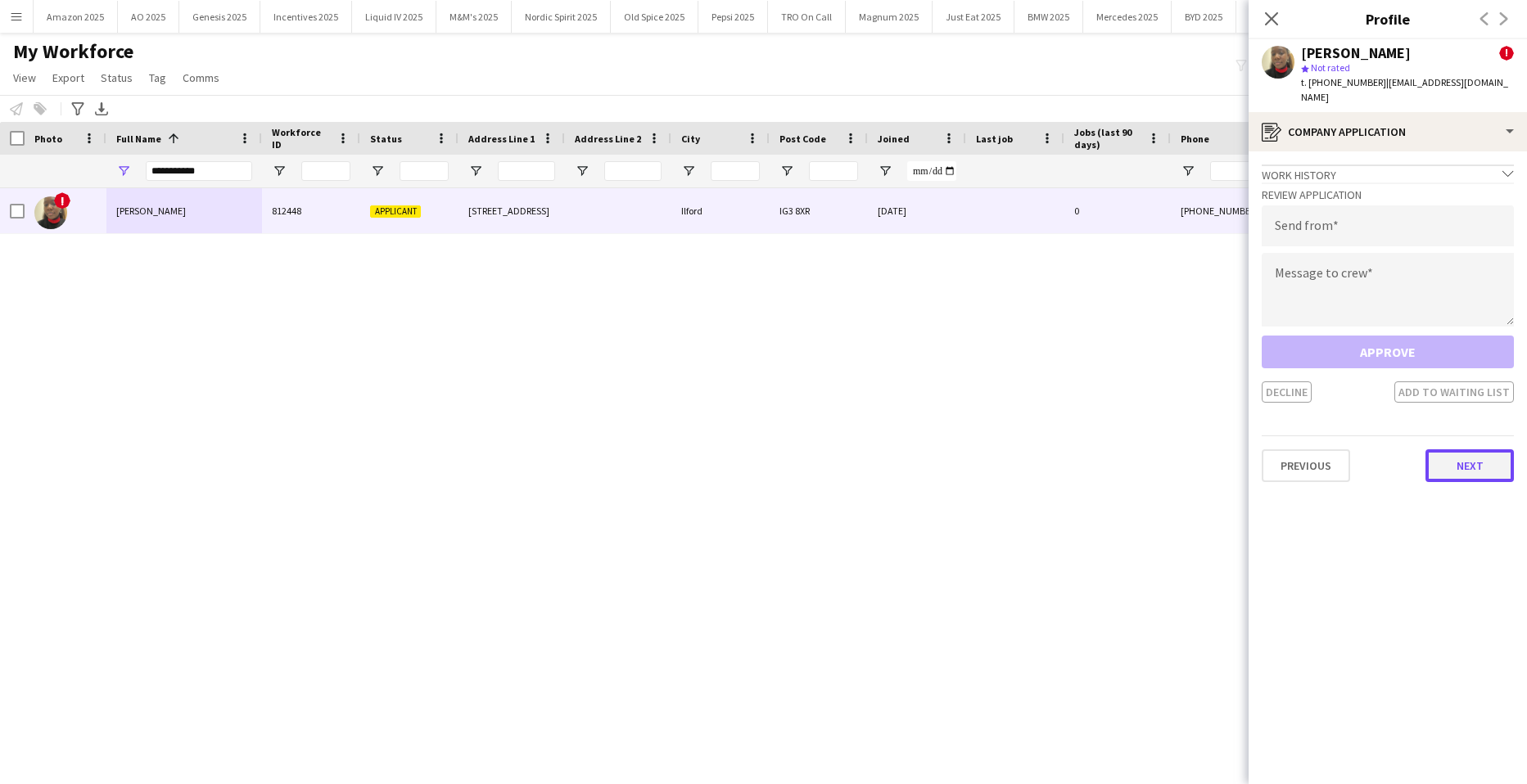
click at [1460, 473] on button "Next" at bounding box center [1470, 465] width 88 height 33
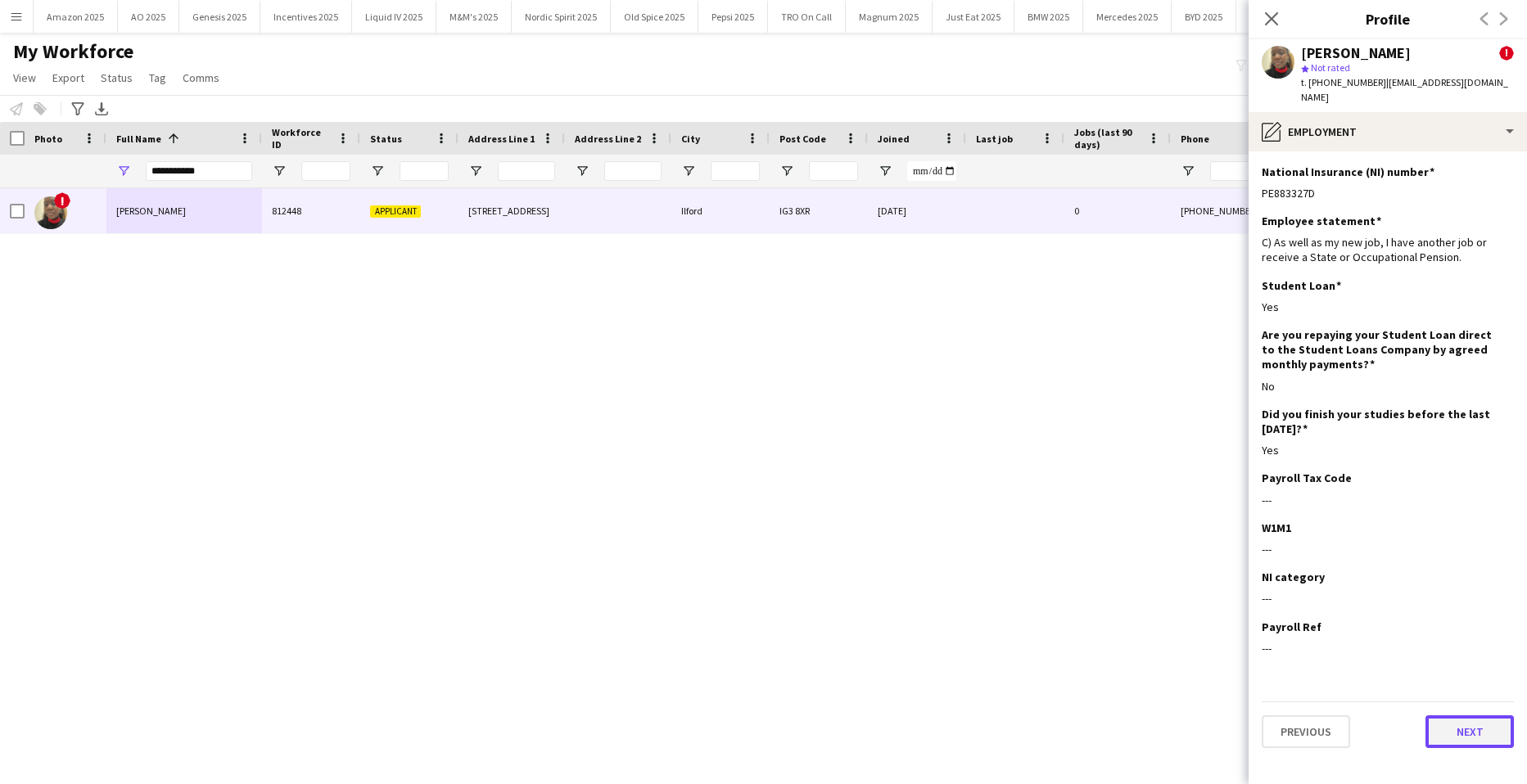
click at [1474, 739] on button "Next" at bounding box center [1470, 732] width 88 height 33
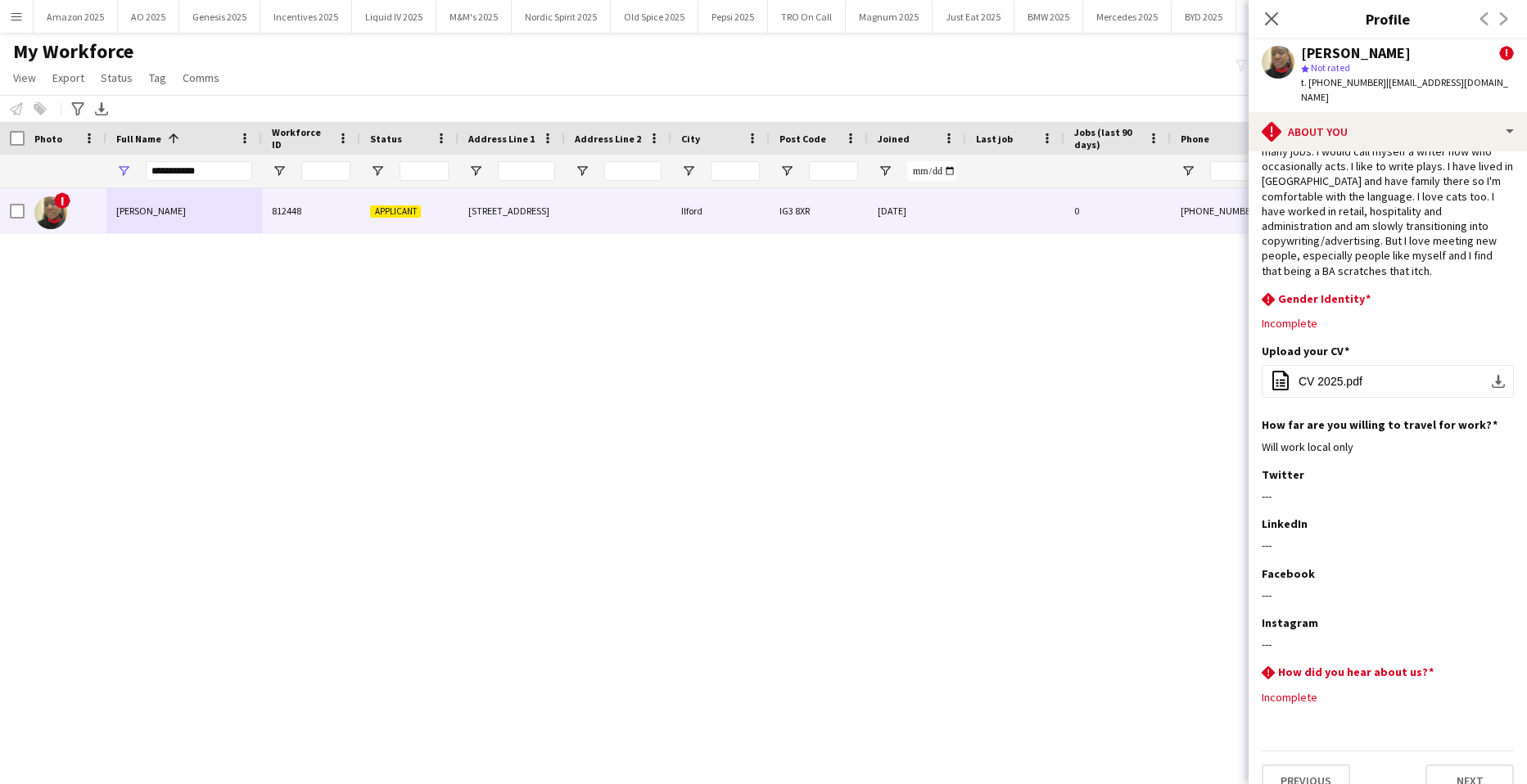
scroll to position [83, 0]
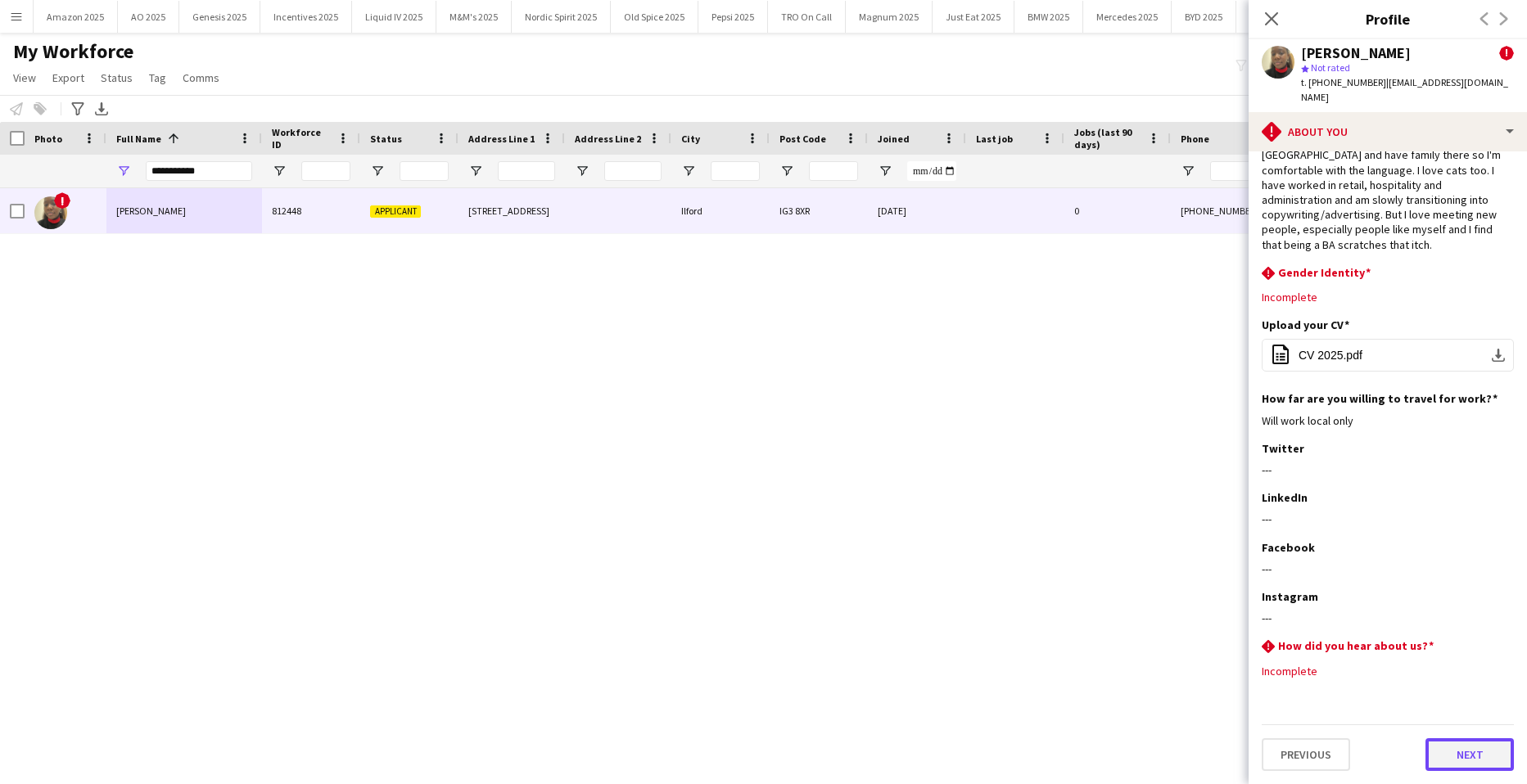
click at [1469, 760] on button "Next" at bounding box center [1470, 755] width 88 height 33
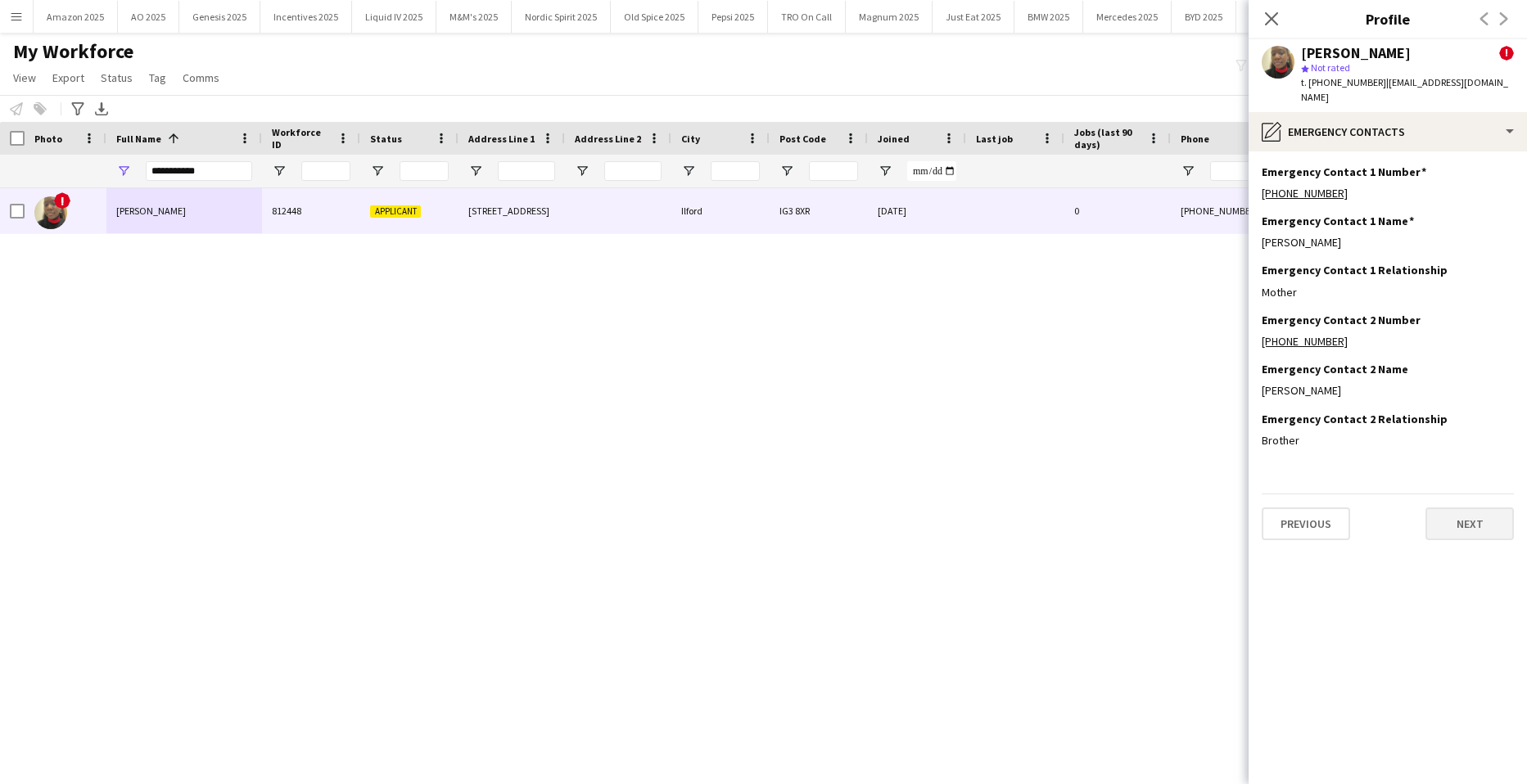
scroll to position [0, 0]
click at [1454, 531] on button "Next" at bounding box center [1470, 524] width 88 height 33
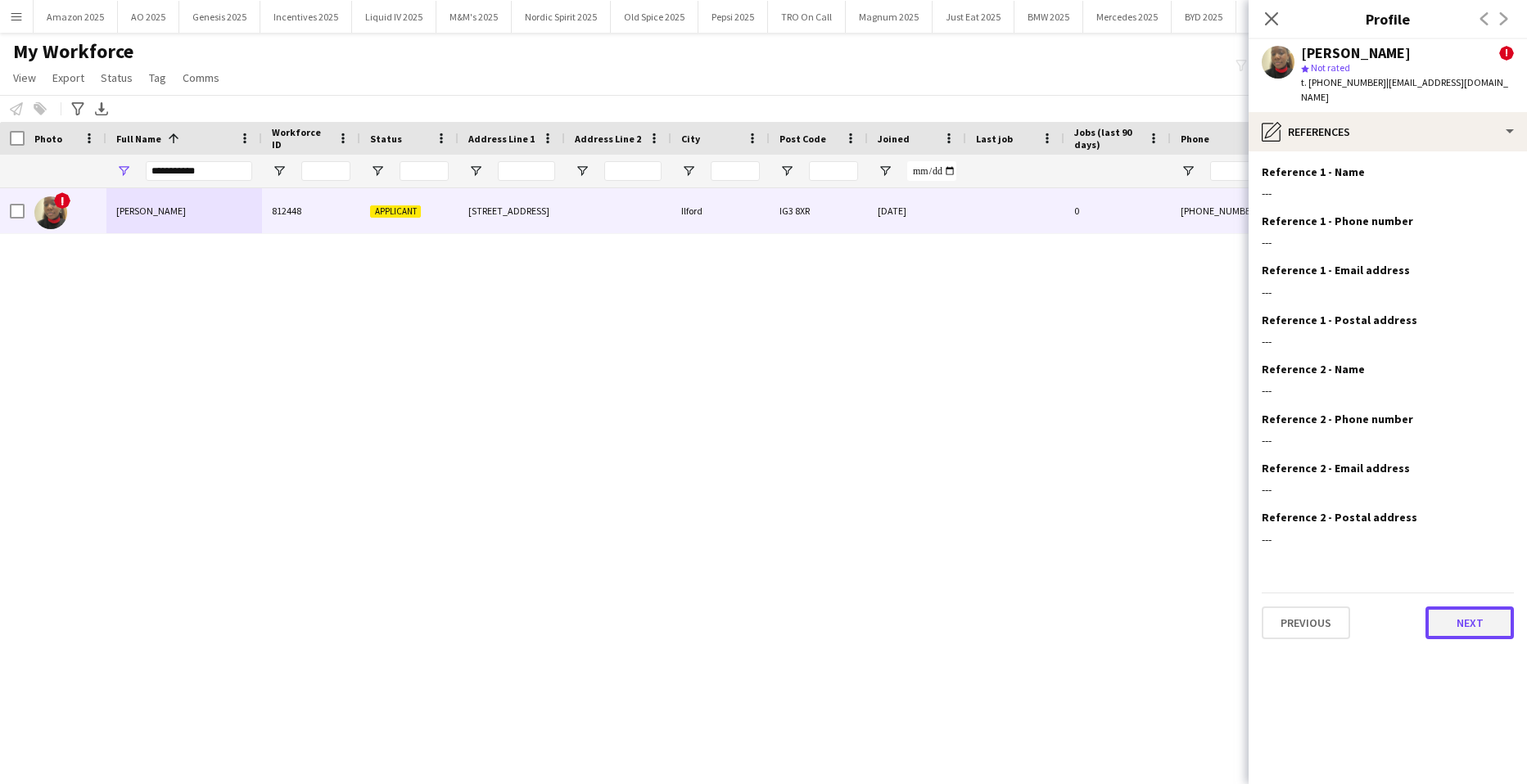
click at [1460, 613] on button "Next" at bounding box center [1470, 623] width 88 height 33
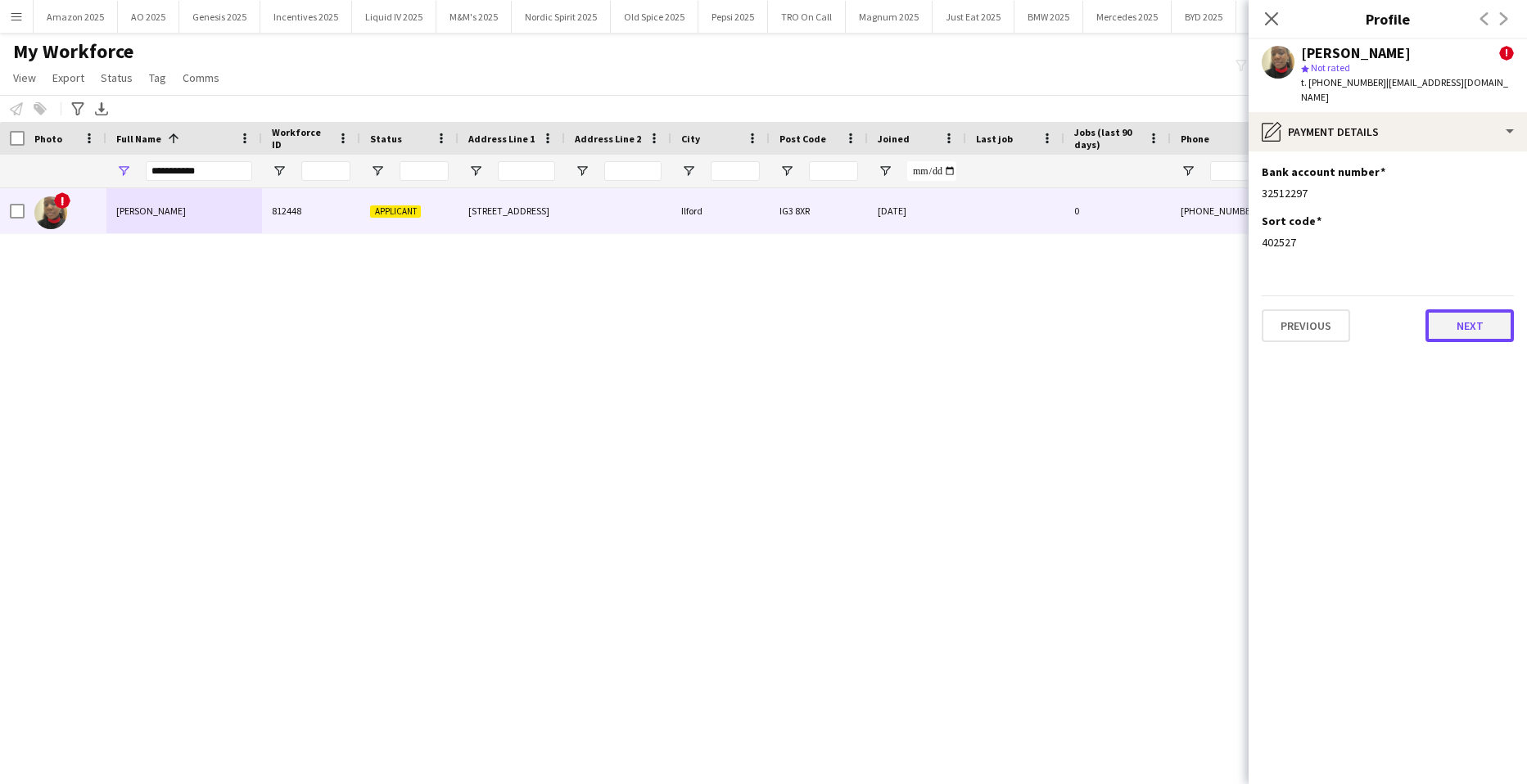
click at [1480, 316] on button "Next" at bounding box center [1470, 326] width 88 height 33
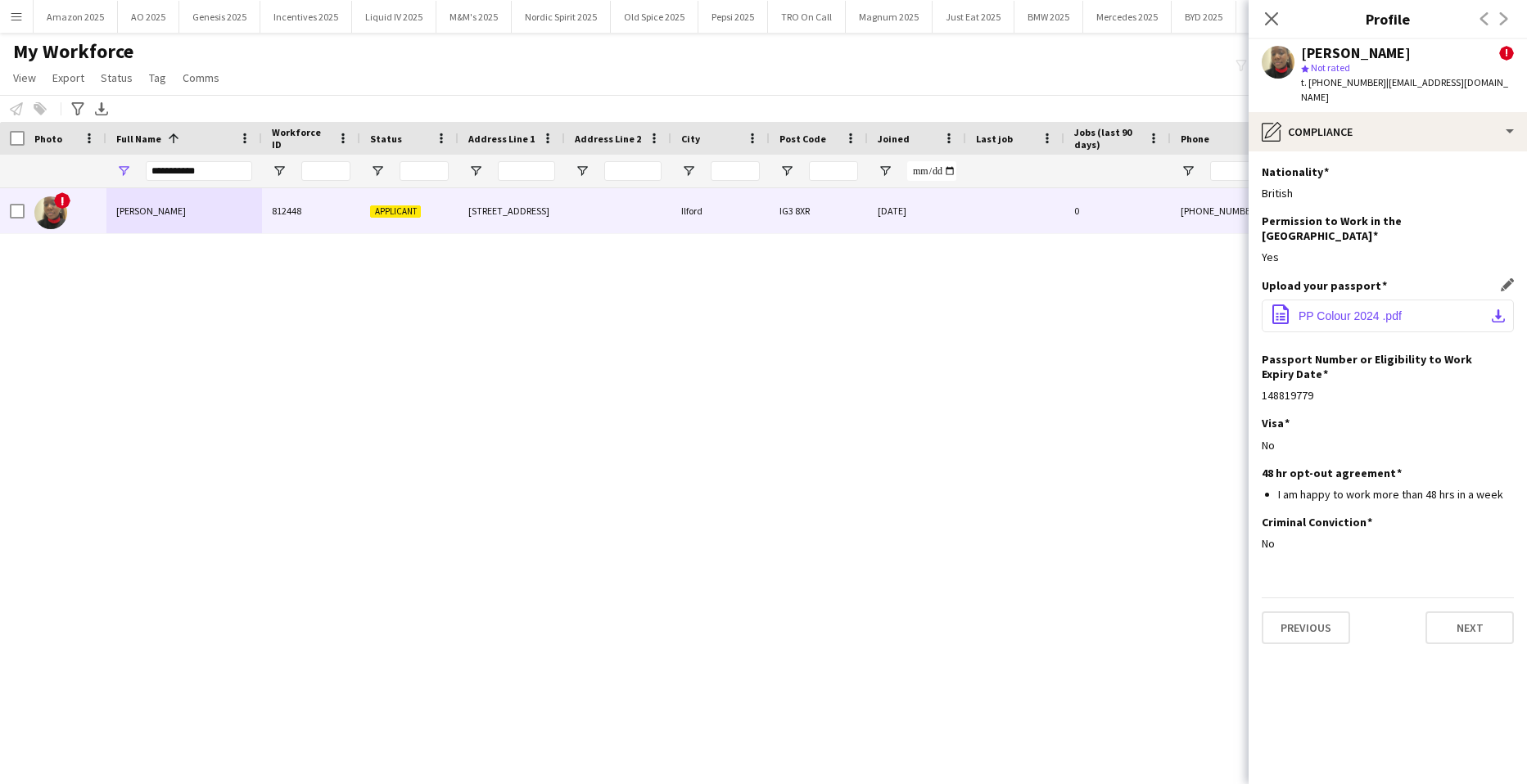
click at [1326, 313] on button "office-file-sheet PP Colour 2024 .pdf download-bottom" at bounding box center [1388, 316] width 252 height 33
click at [1456, 611] on button "Next" at bounding box center [1470, 628] width 88 height 33
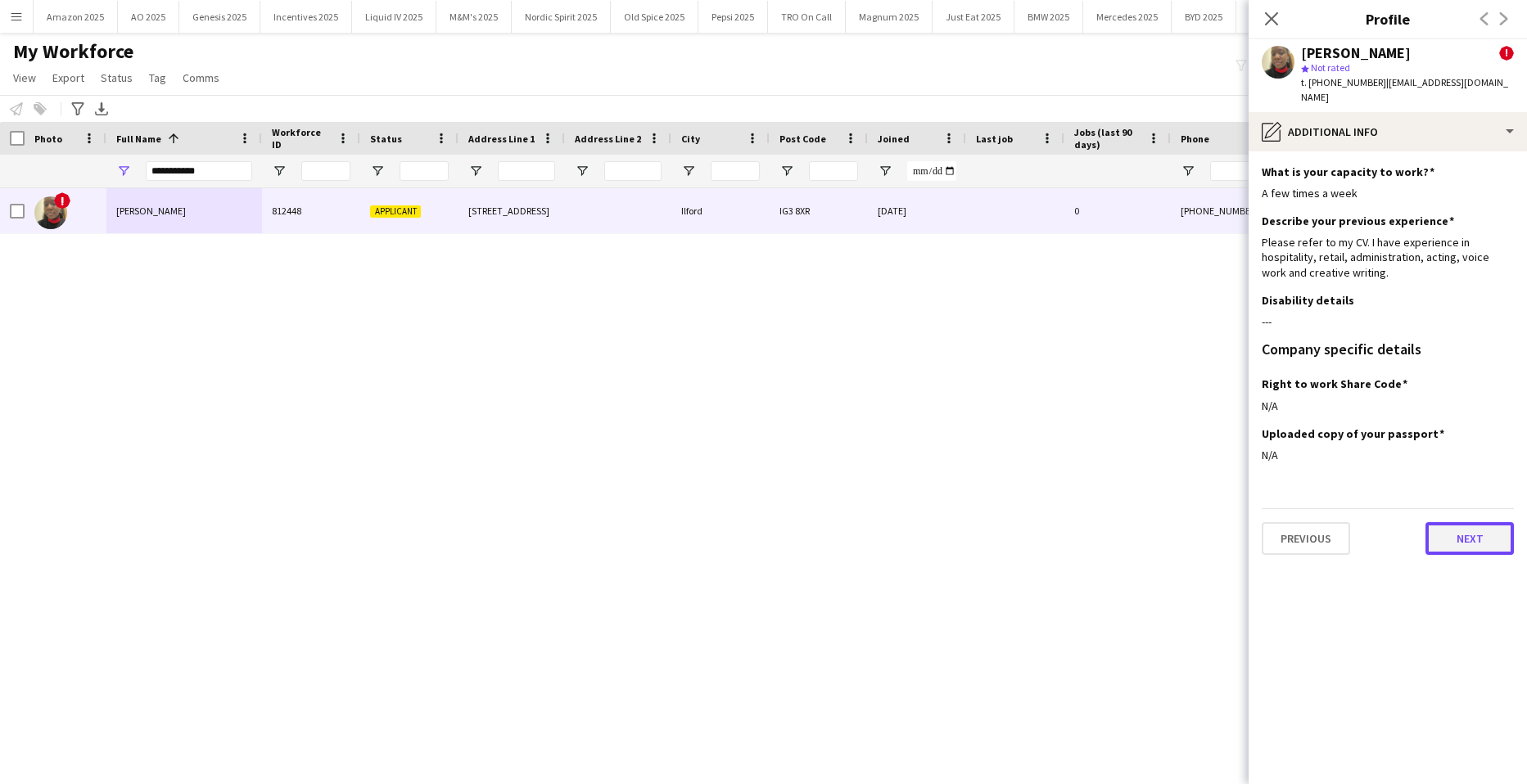
click at [1457, 542] on button "Next" at bounding box center [1470, 538] width 88 height 33
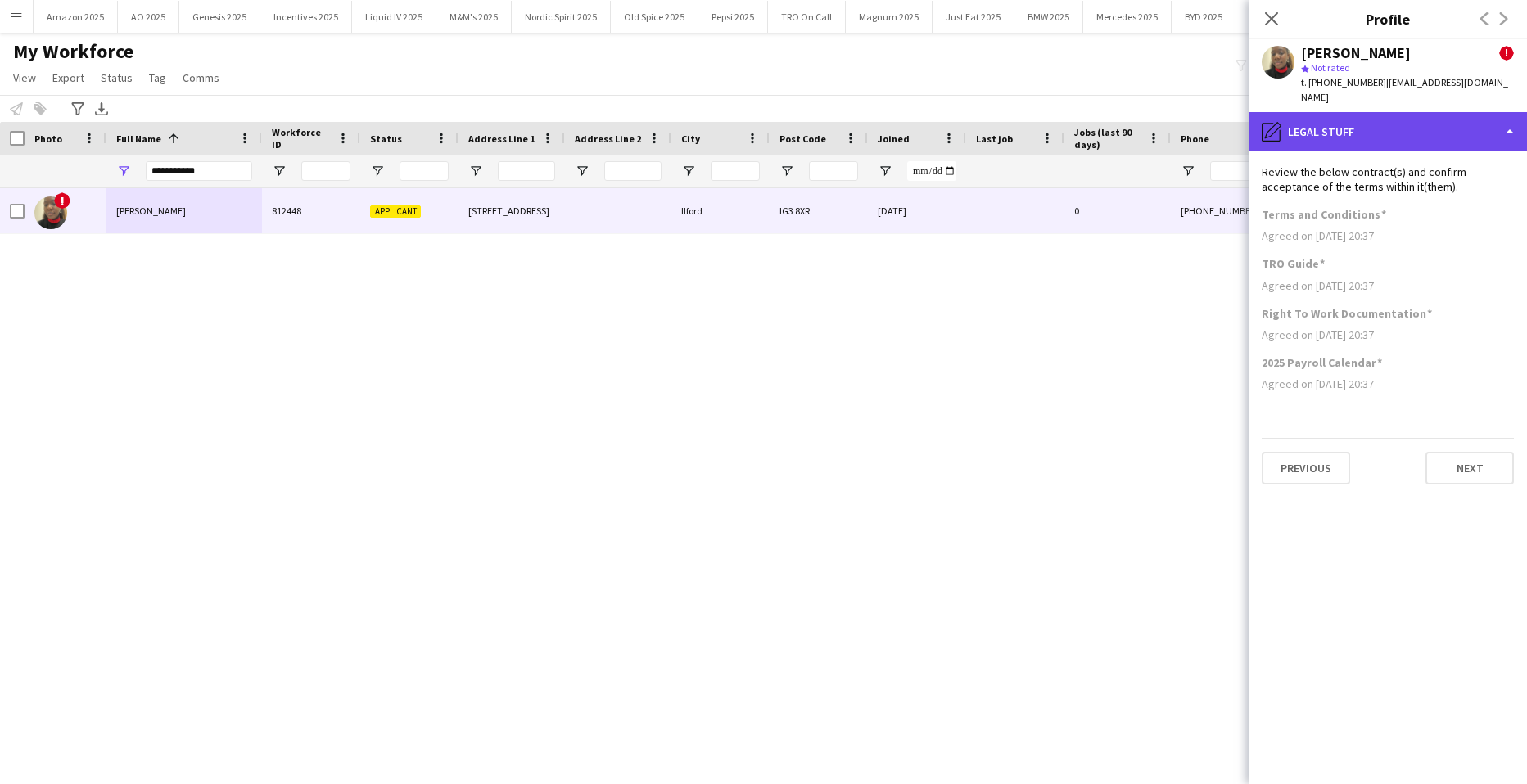
click at [1426, 118] on div "pencil4 Legal stuff" at bounding box center [1388, 131] width 278 height 39
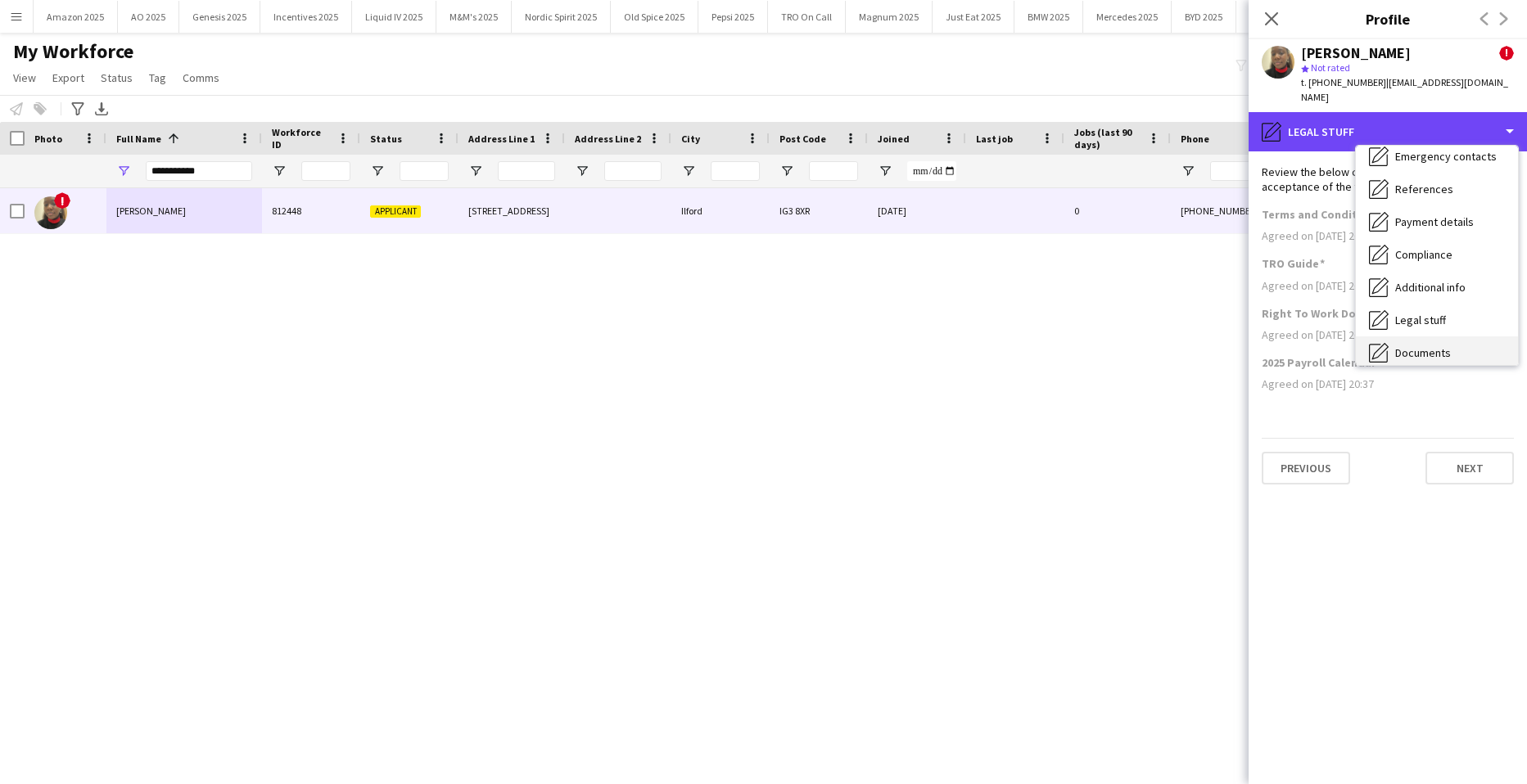
scroll to position [220, 0]
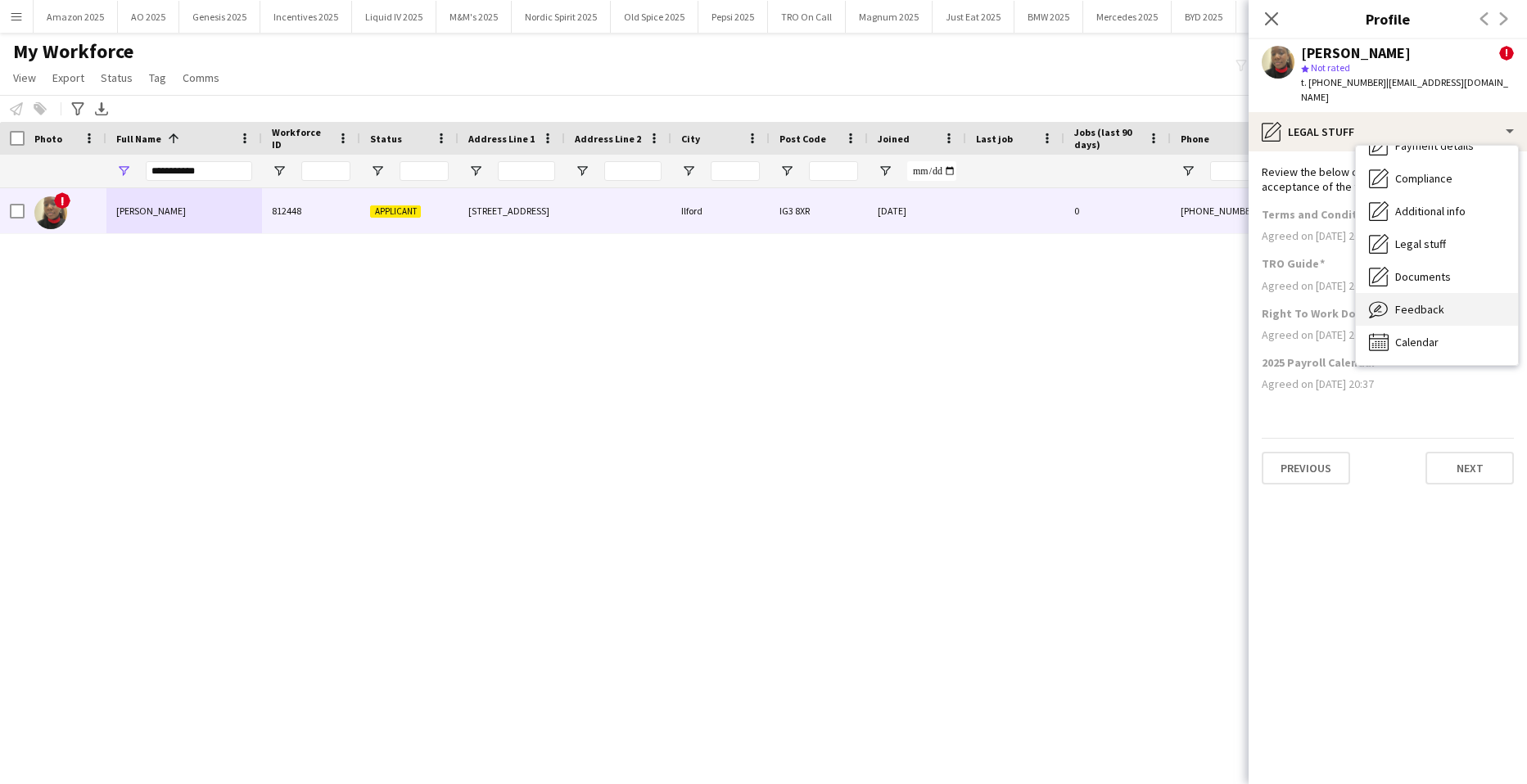
click at [1436, 308] on span "Feedback" at bounding box center [1420, 309] width 49 height 14
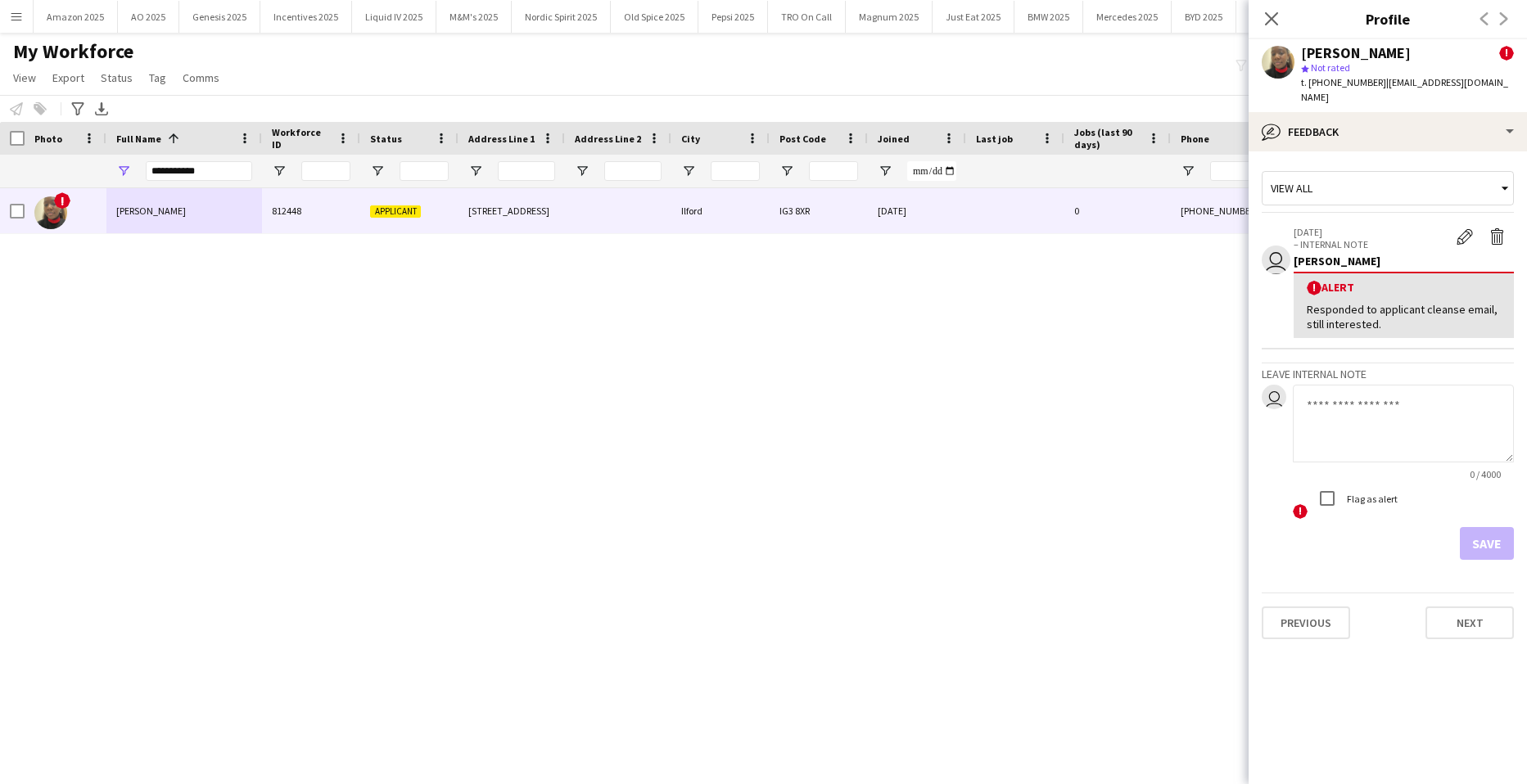
click at [1362, 436] on textarea at bounding box center [1403, 423] width 221 height 78
paste textarea "**********"
type textarea "**********"
click at [1490, 542] on button "Save" at bounding box center [1487, 544] width 54 height 33
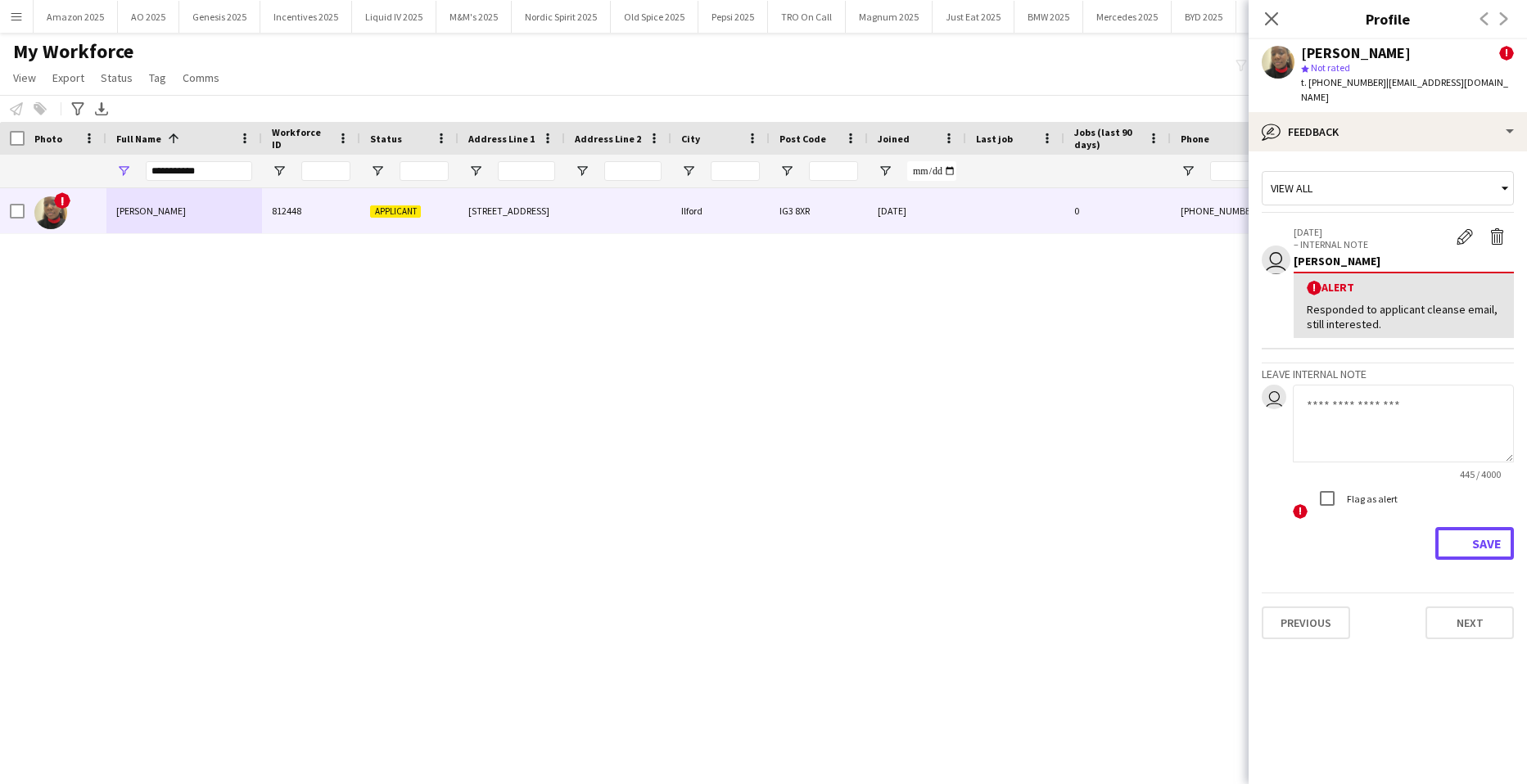
scroll to position [0, 0]
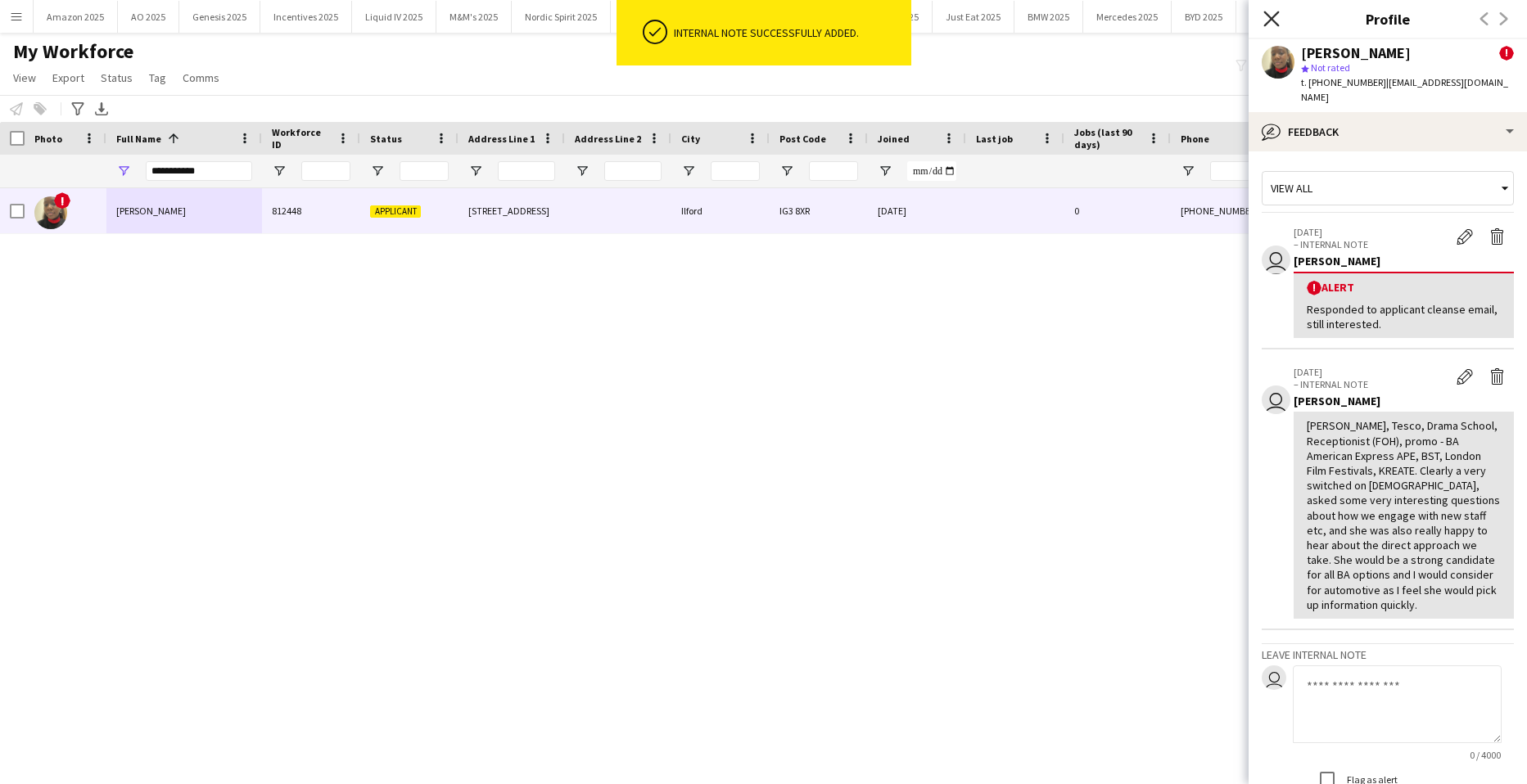
click at [1276, 17] on icon "Close pop-in" at bounding box center [1272, 18] width 15 height 15
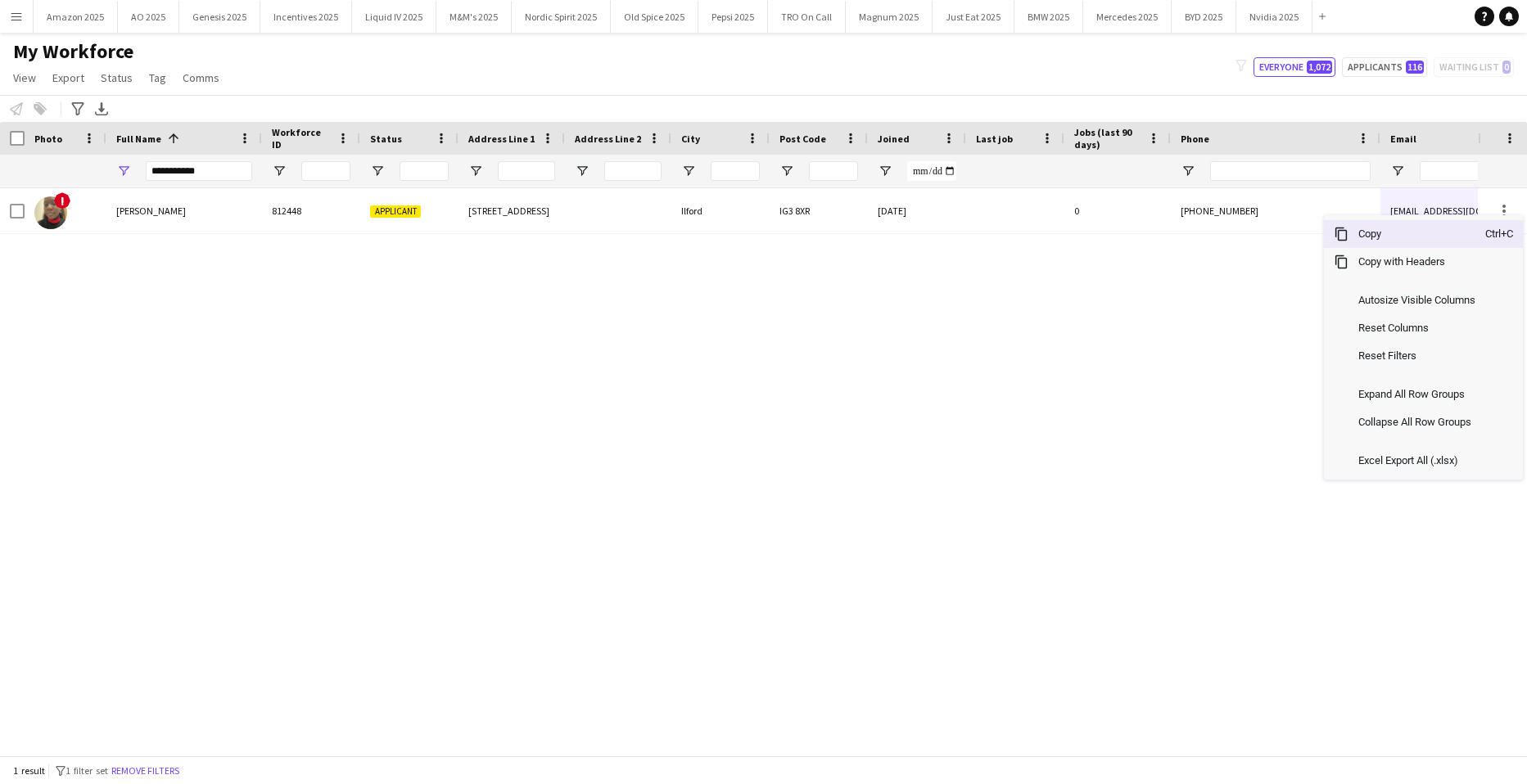
click at [1418, 237] on span "Copy" at bounding box center [1417, 234] width 137 height 28
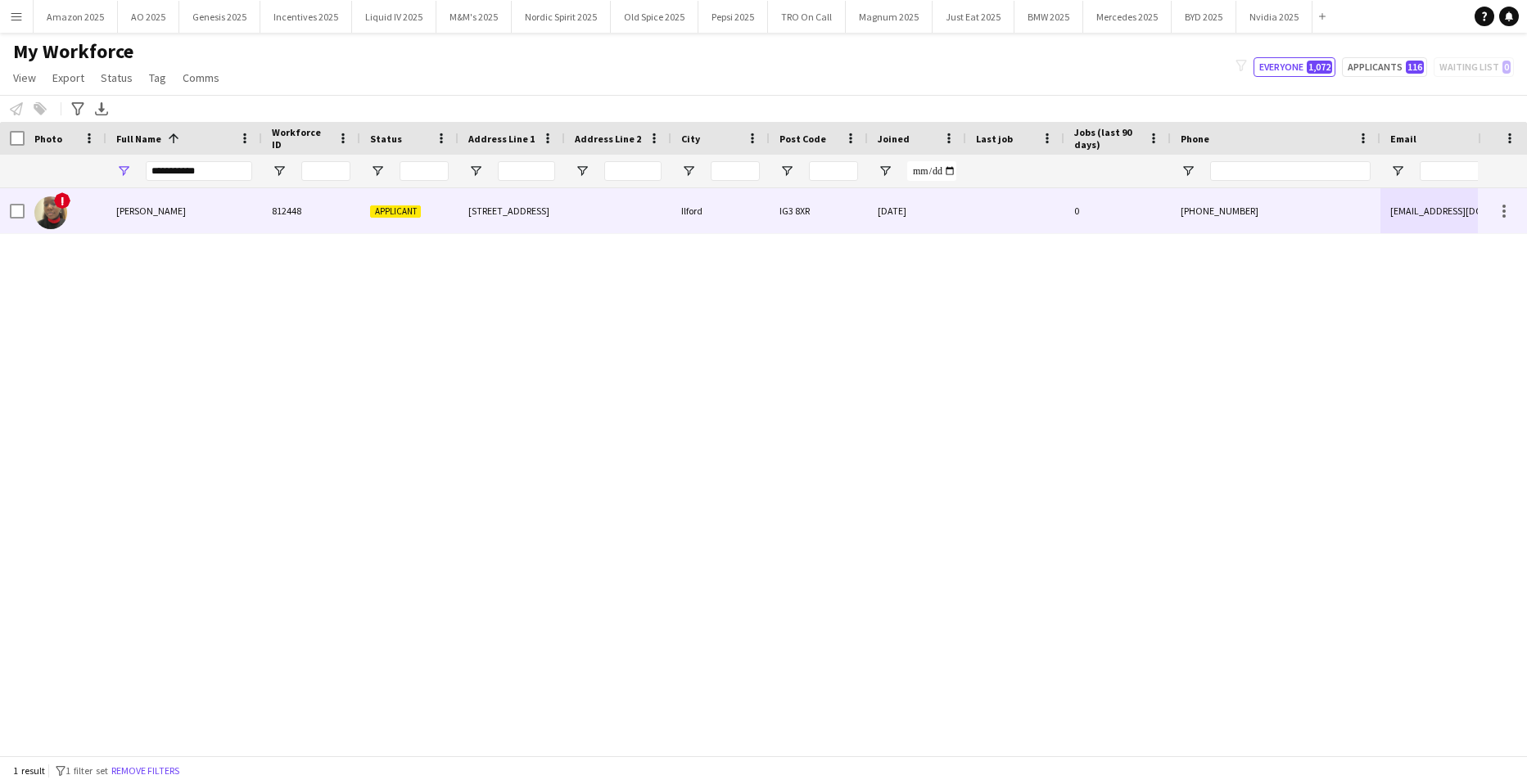
drag, startPoint x: 171, startPoint y: 218, endPoint x: 293, endPoint y: 239, distance: 123.8
click at [171, 218] on div "[PERSON_NAME]" at bounding box center [184, 210] width 155 height 45
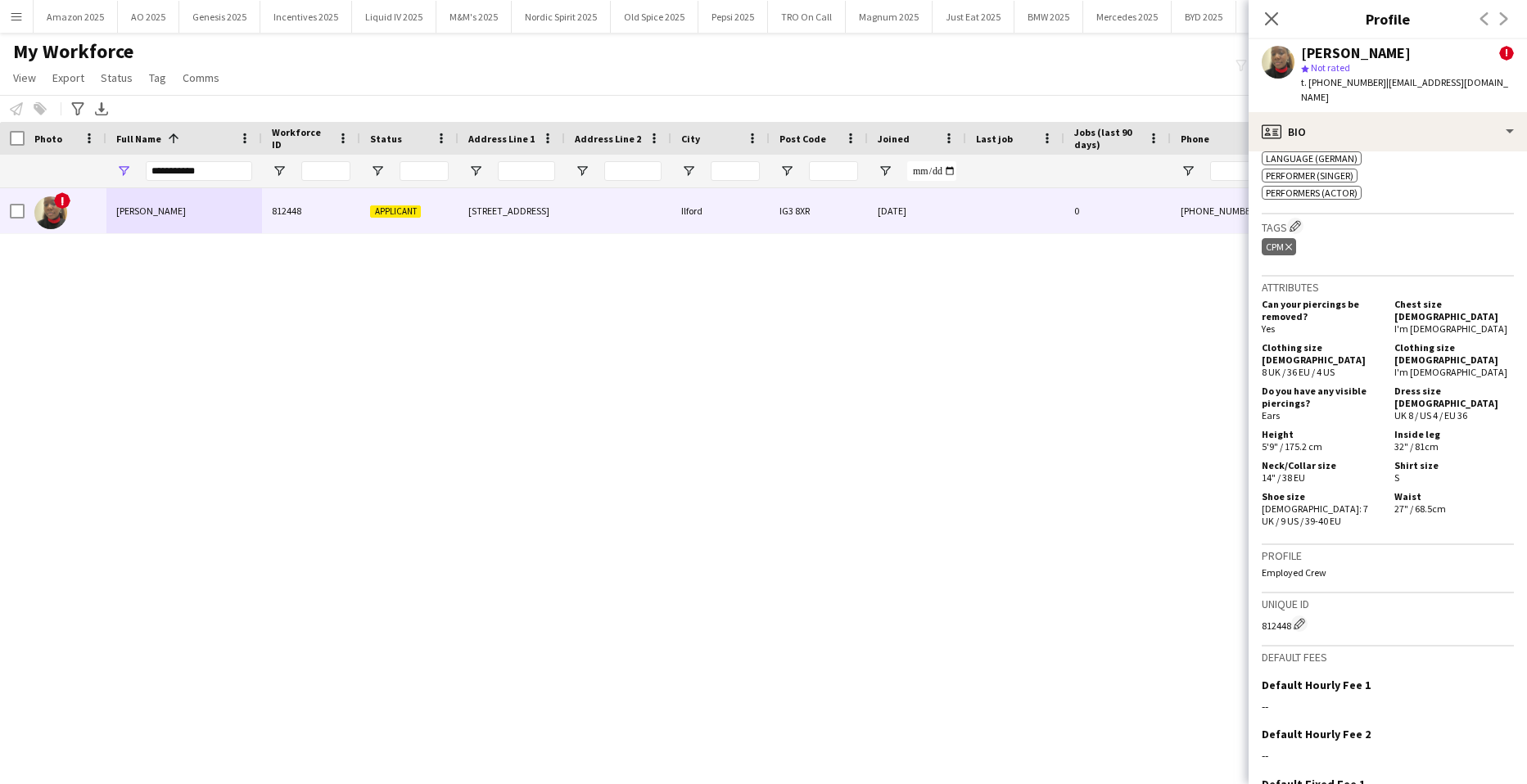
scroll to position [962, 0]
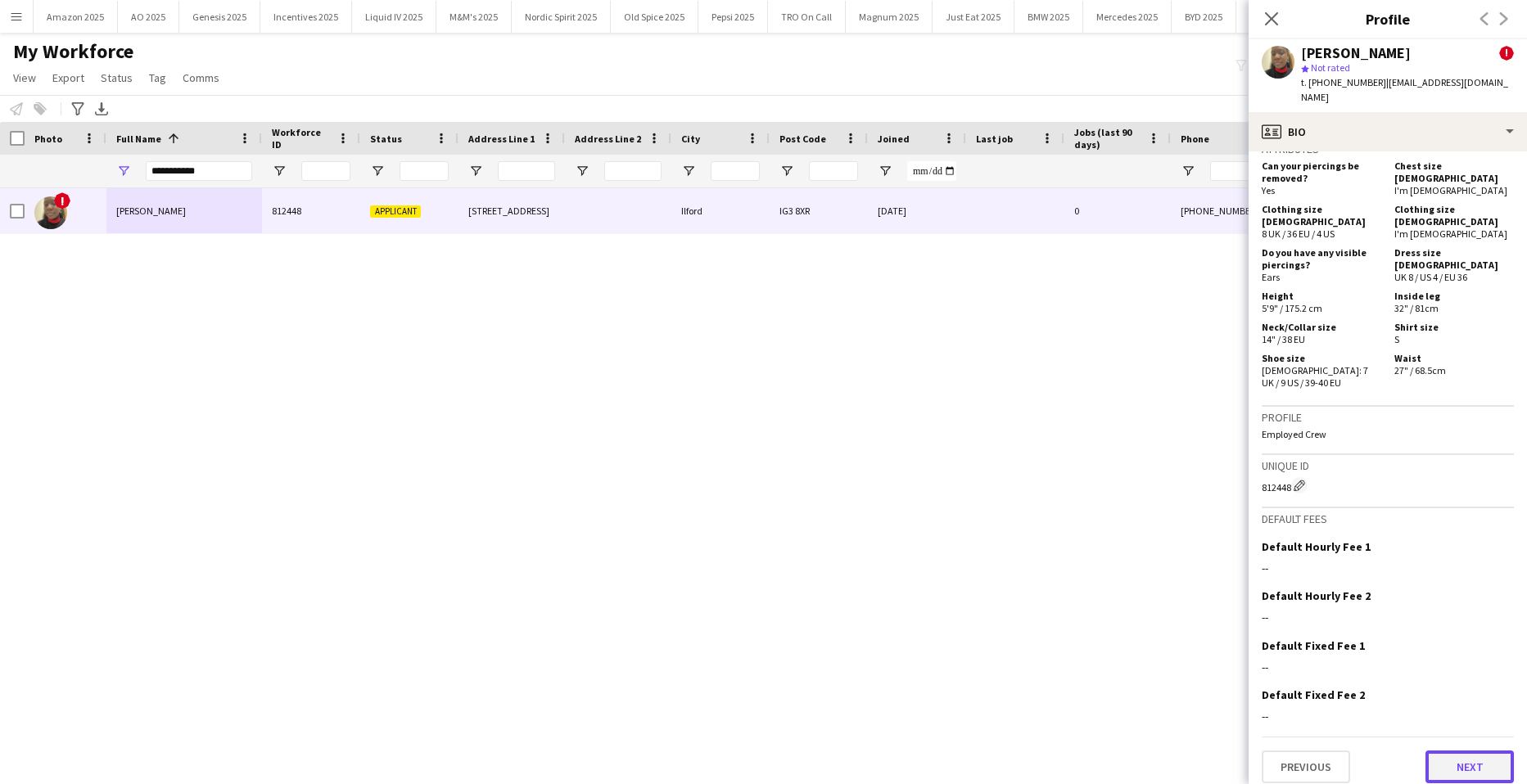
click at [1480, 761] on button "Next" at bounding box center [1470, 767] width 88 height 33
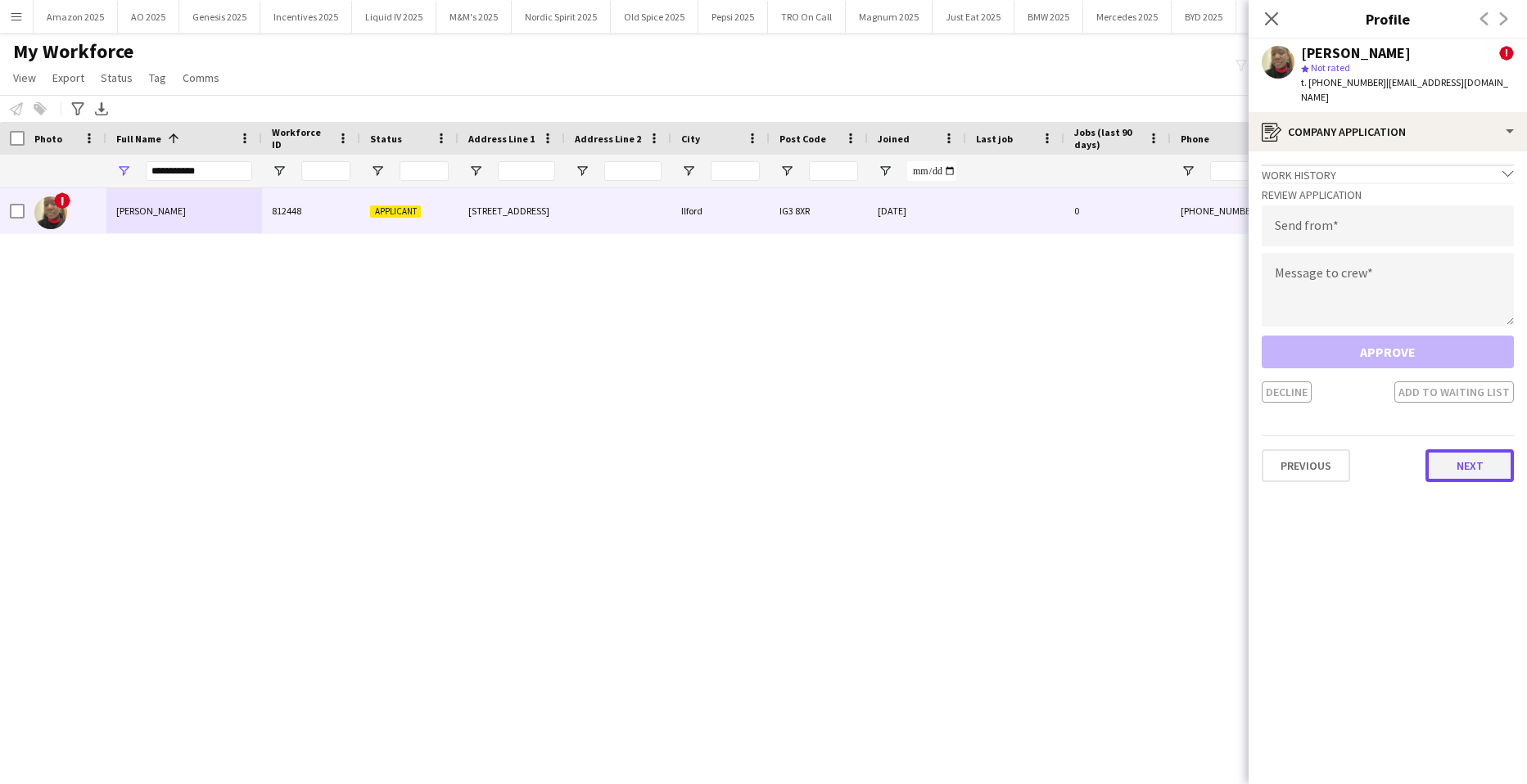
click at [1446, 469] on button "Next" at bounding box center [1470, 465] width 88 height 33
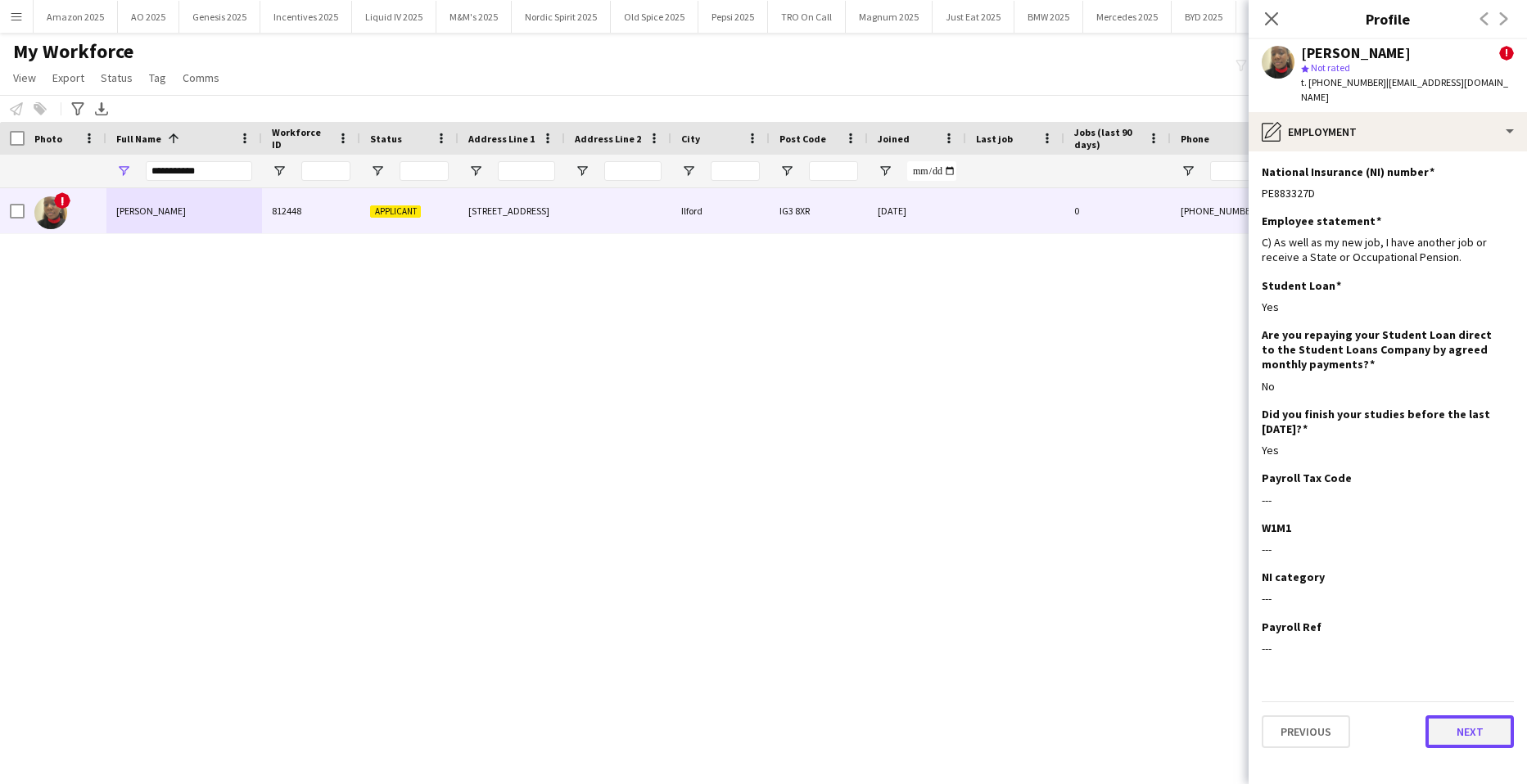
click at [1484, 729] on button "Next" at bounding box center [1470, 732] width 88 height 33
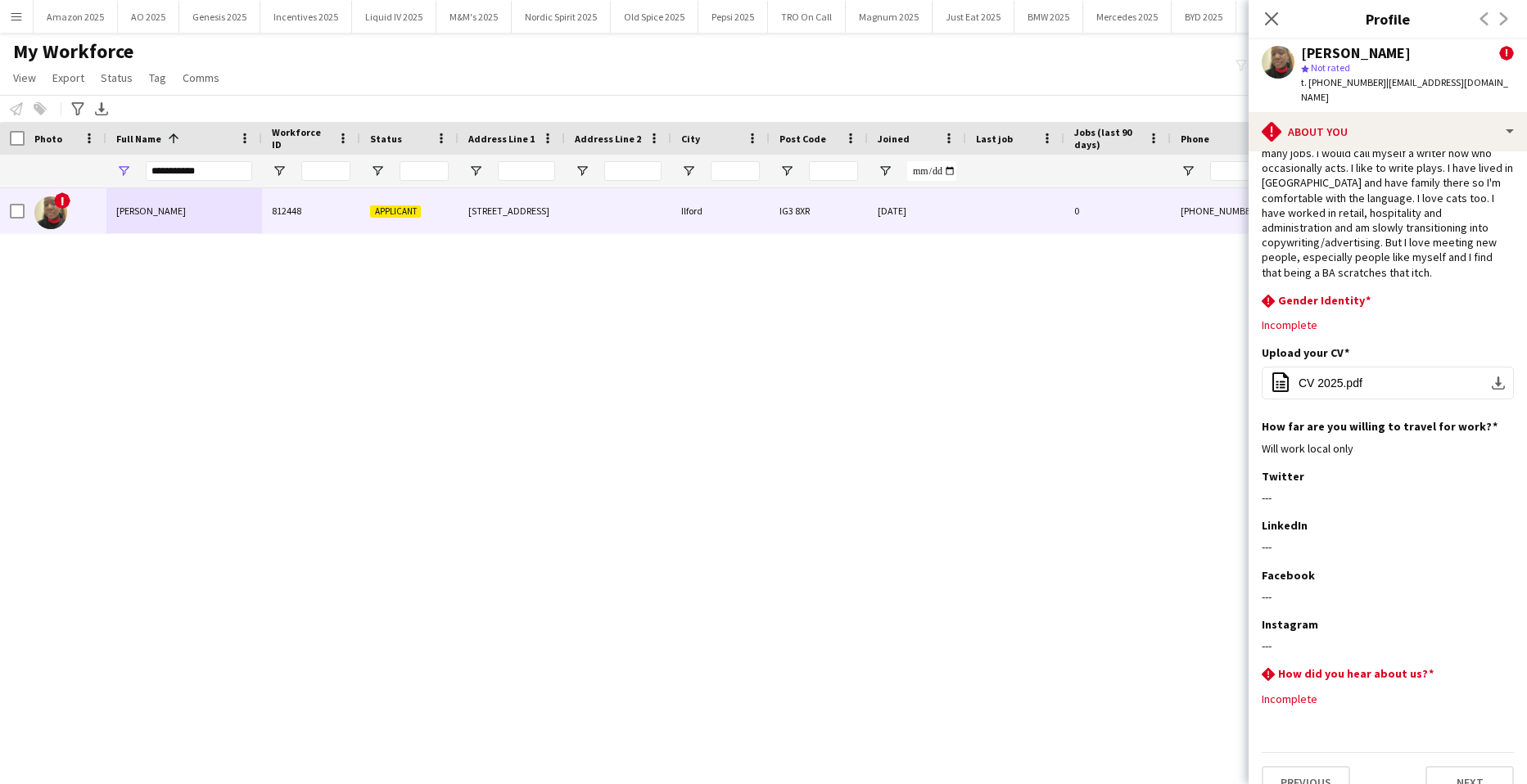
scroll to position [83, 0]
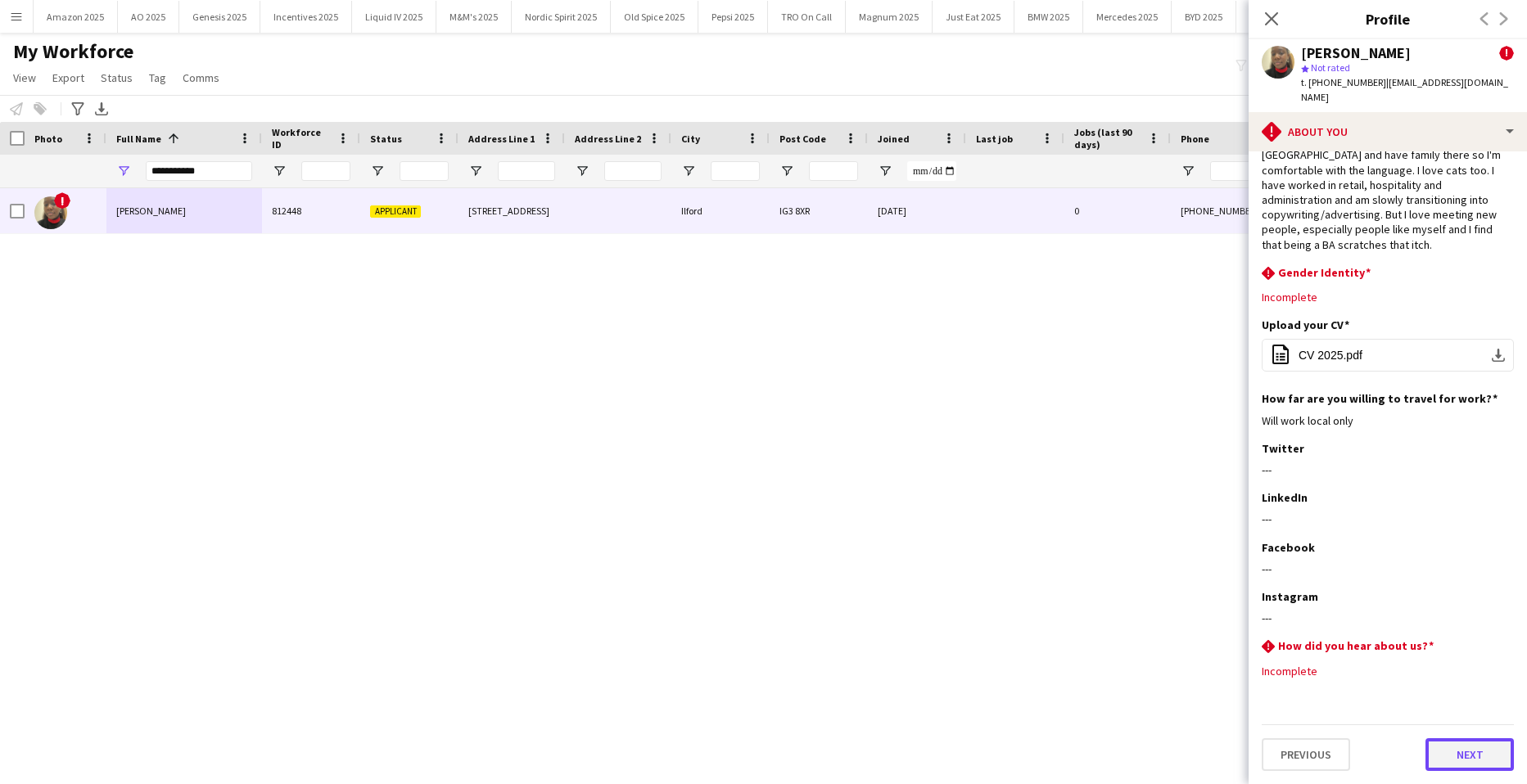
click at [1471, 747] on button "Next" at bounding box center [1470, 755] width 88 height 33
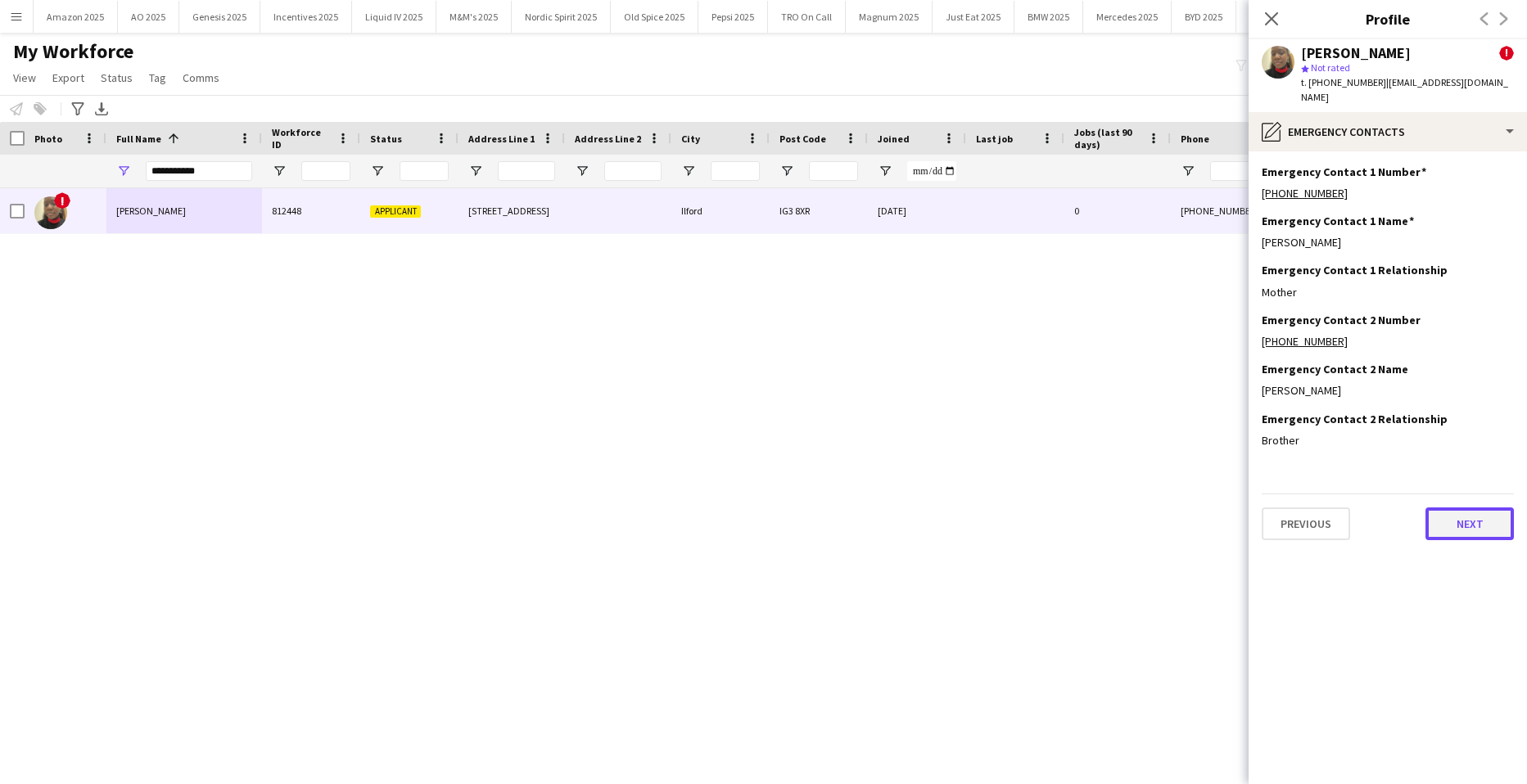
click at [1477, 531] on button "Next" at bounding box center [1470, 524] width 88 height 33
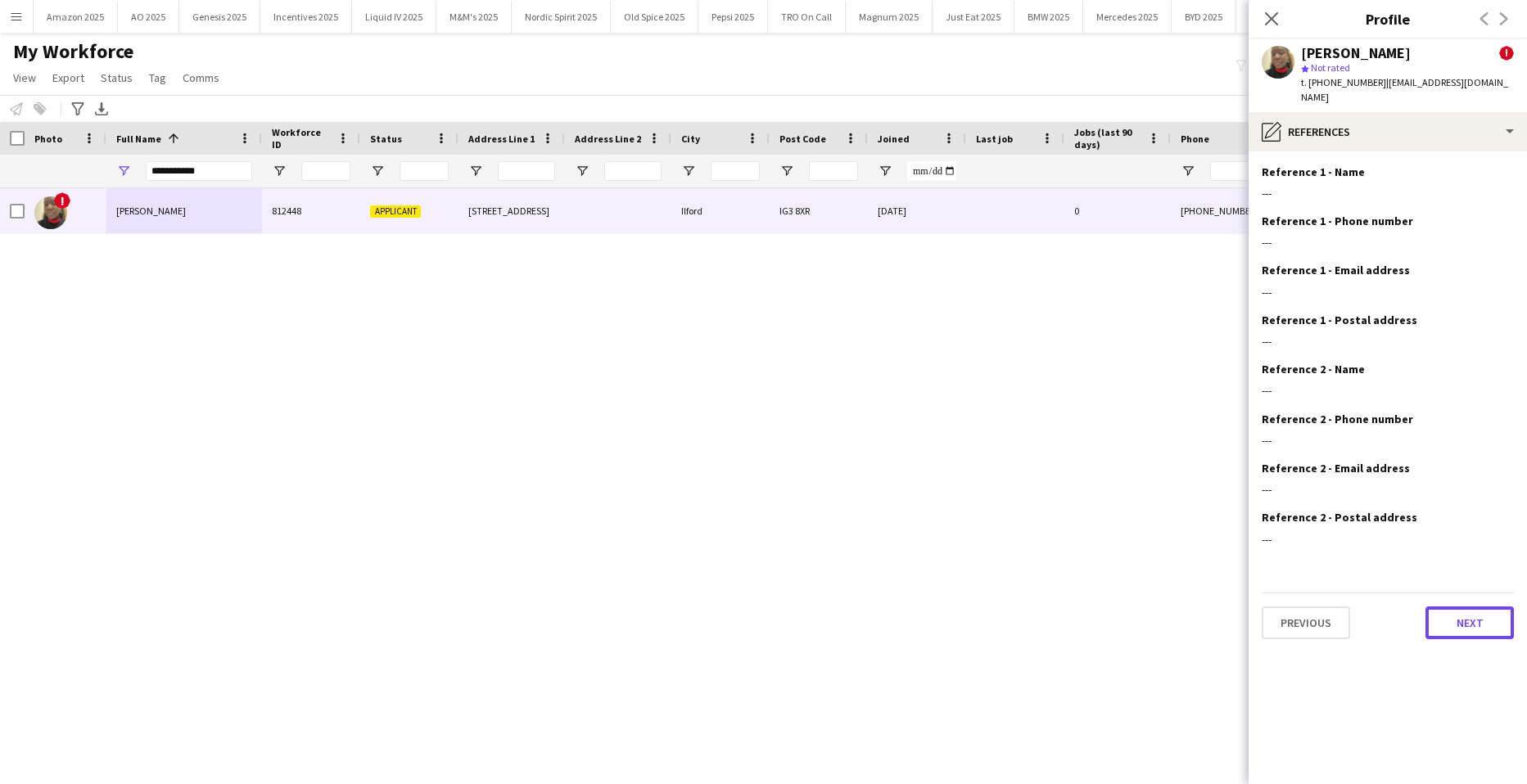
click at [1475, 618] on button "Next" at bounding box center [1470, 623] width 88 height 33
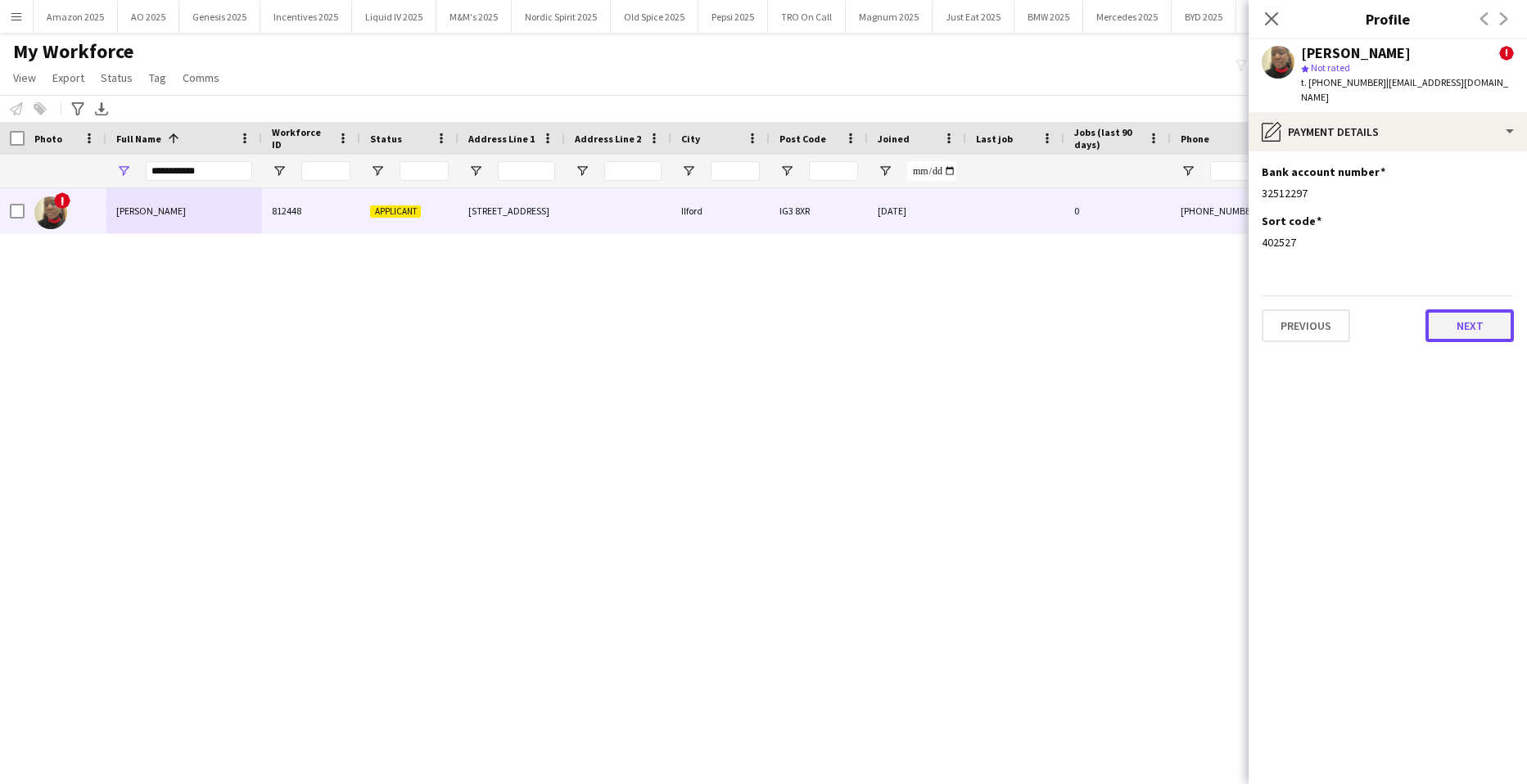
click at [1471, 322] on button "Next" at bounding box center [1470, 326] width 88 height 33
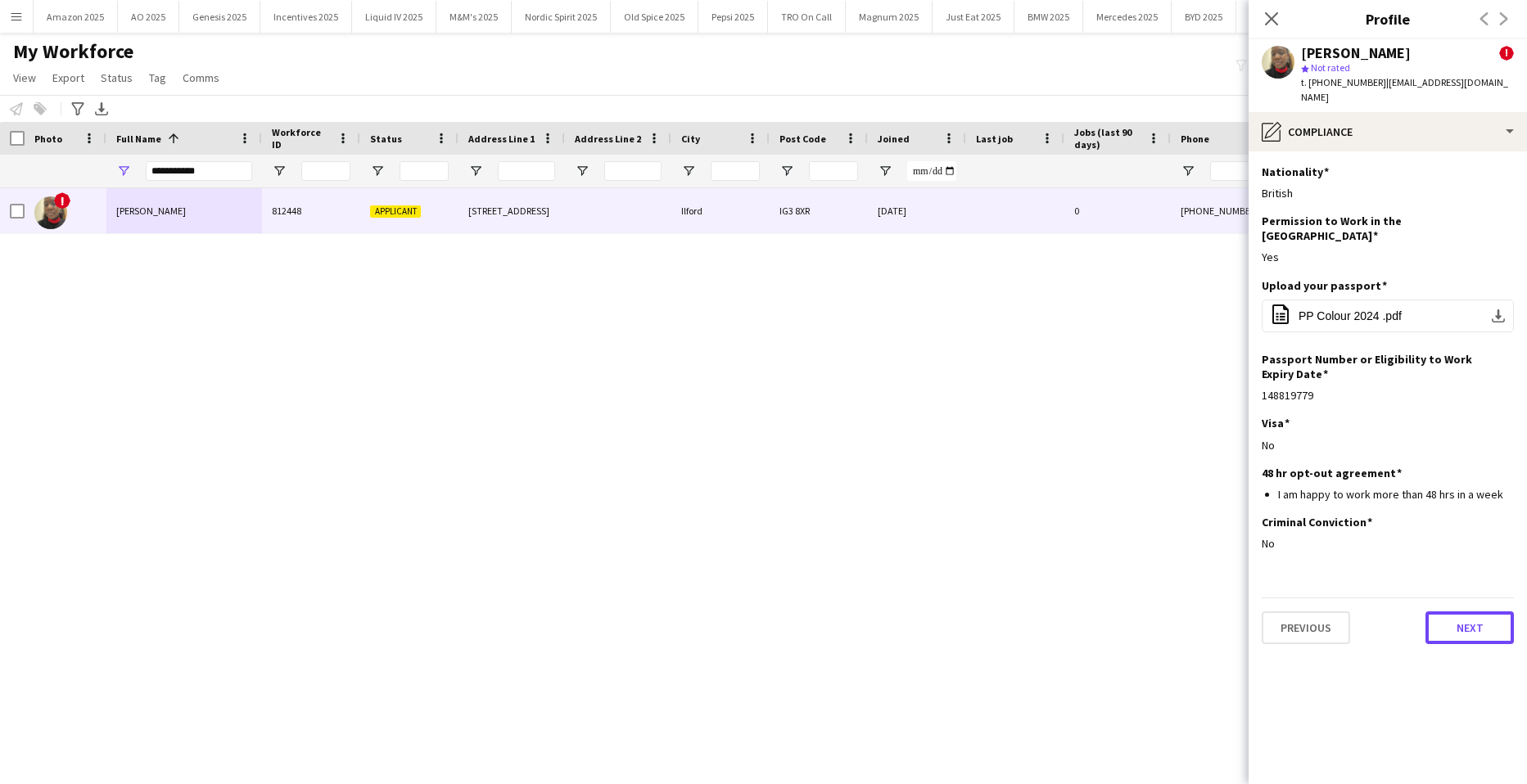
click at [1491, 617] on button "Next" at bounding box center [1470, 628] width 88 height 33
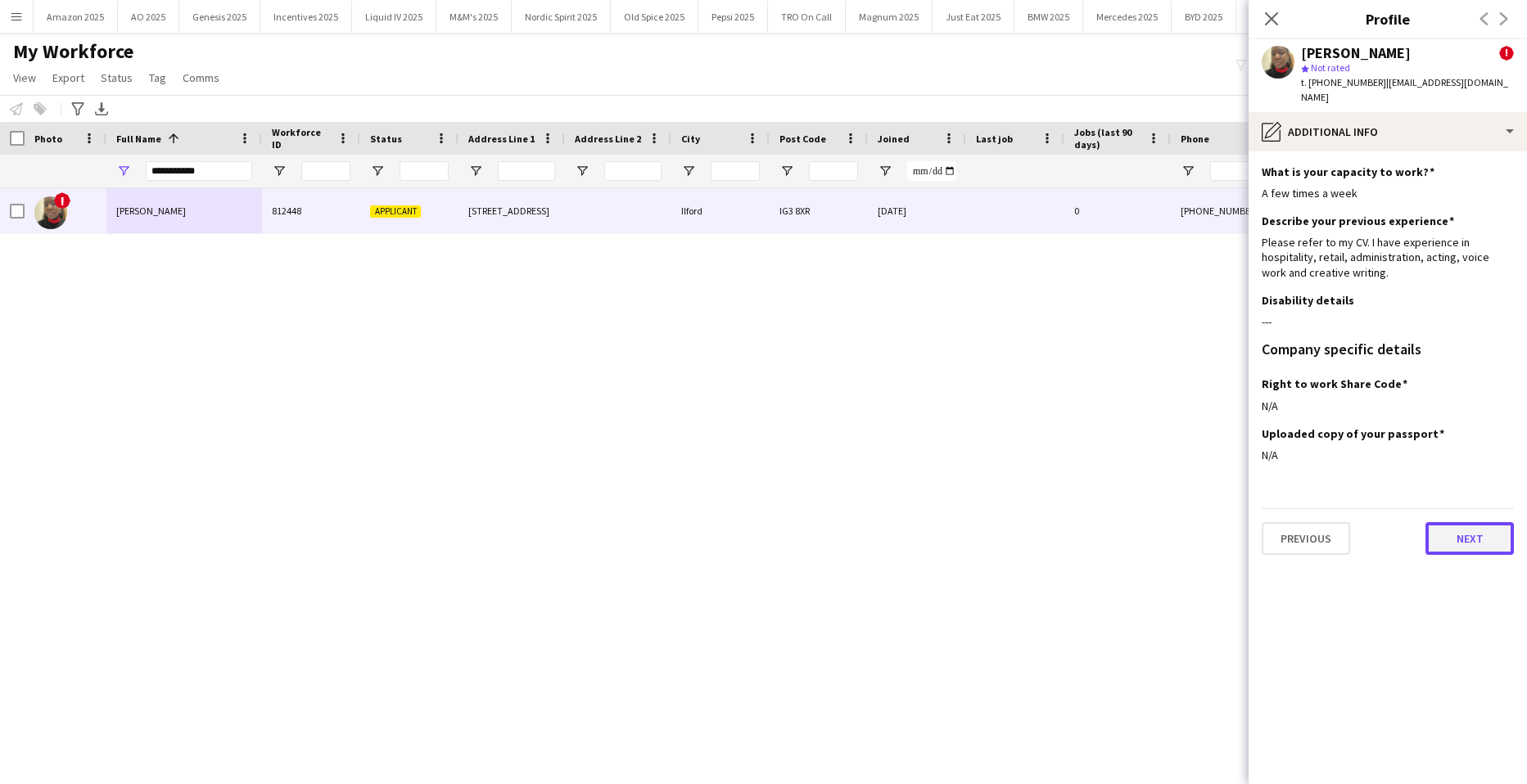
click at [1466, 524] on button "Next" at bounding box center [1470, 538] width 88 height 33
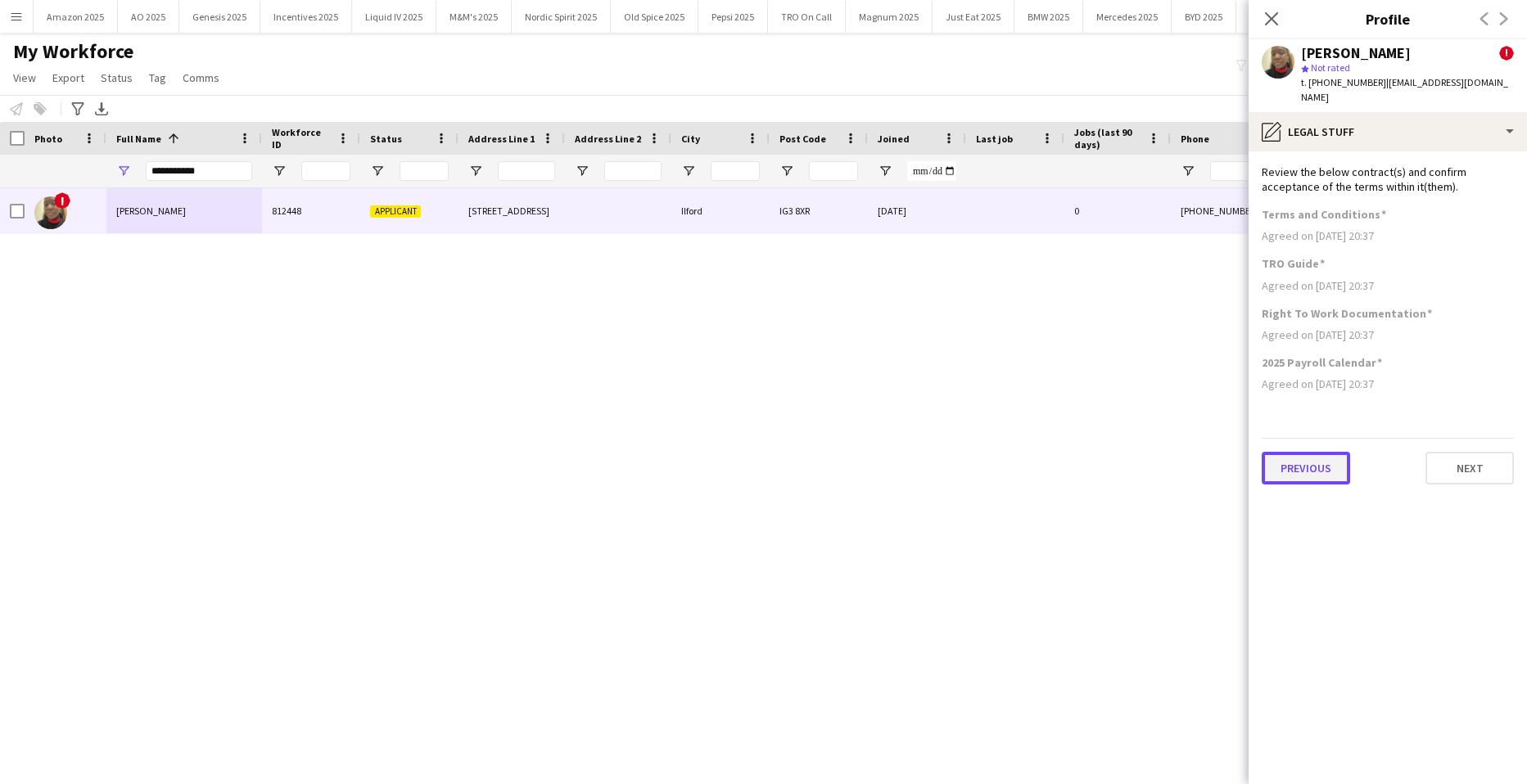
click at [1293, 462] on button "Previous" at bounding box center [1306, 468] width 88 height 33
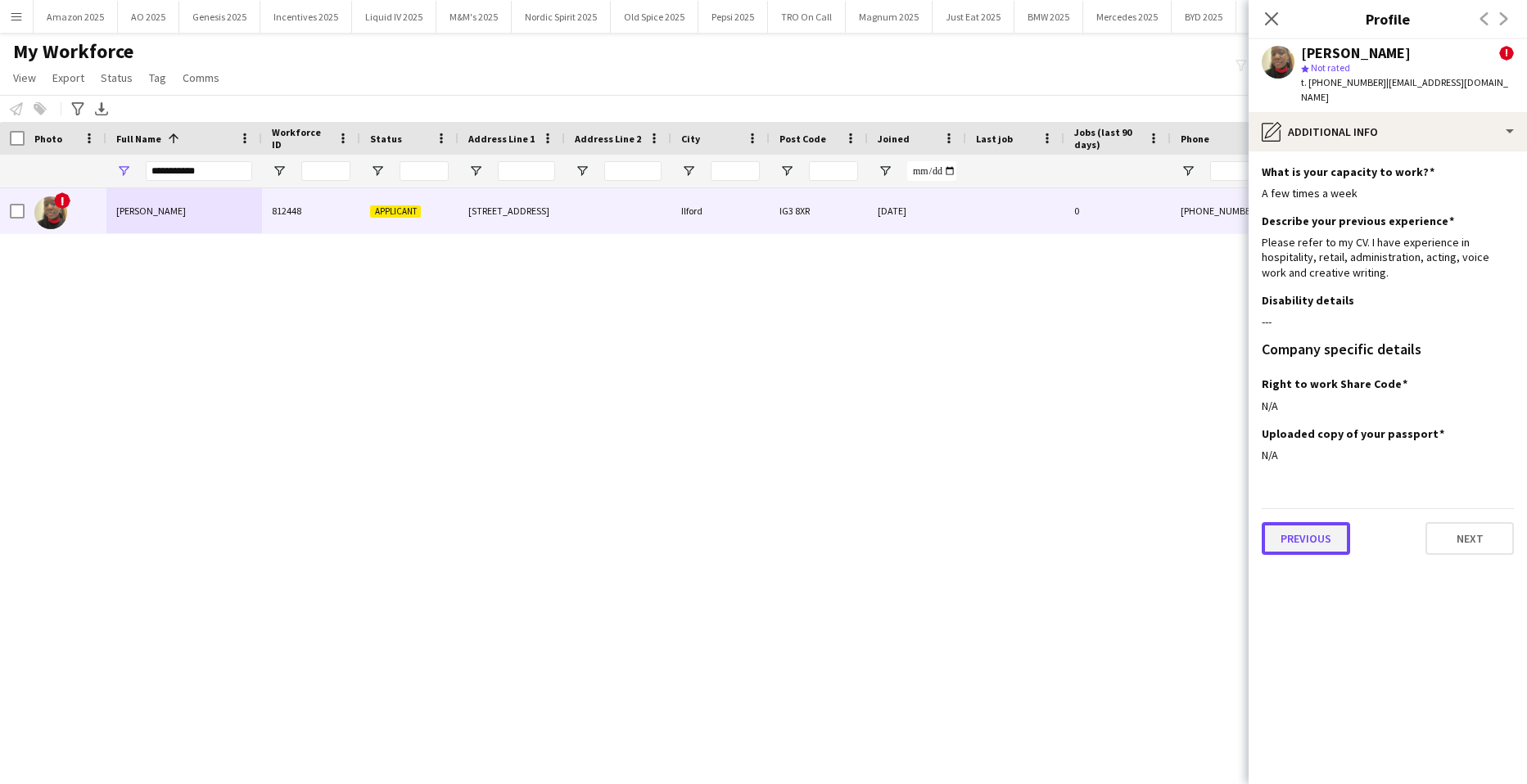
click at [1309, 543] on button "Previous" at bounding box center [1306, 538] width 88 height 33
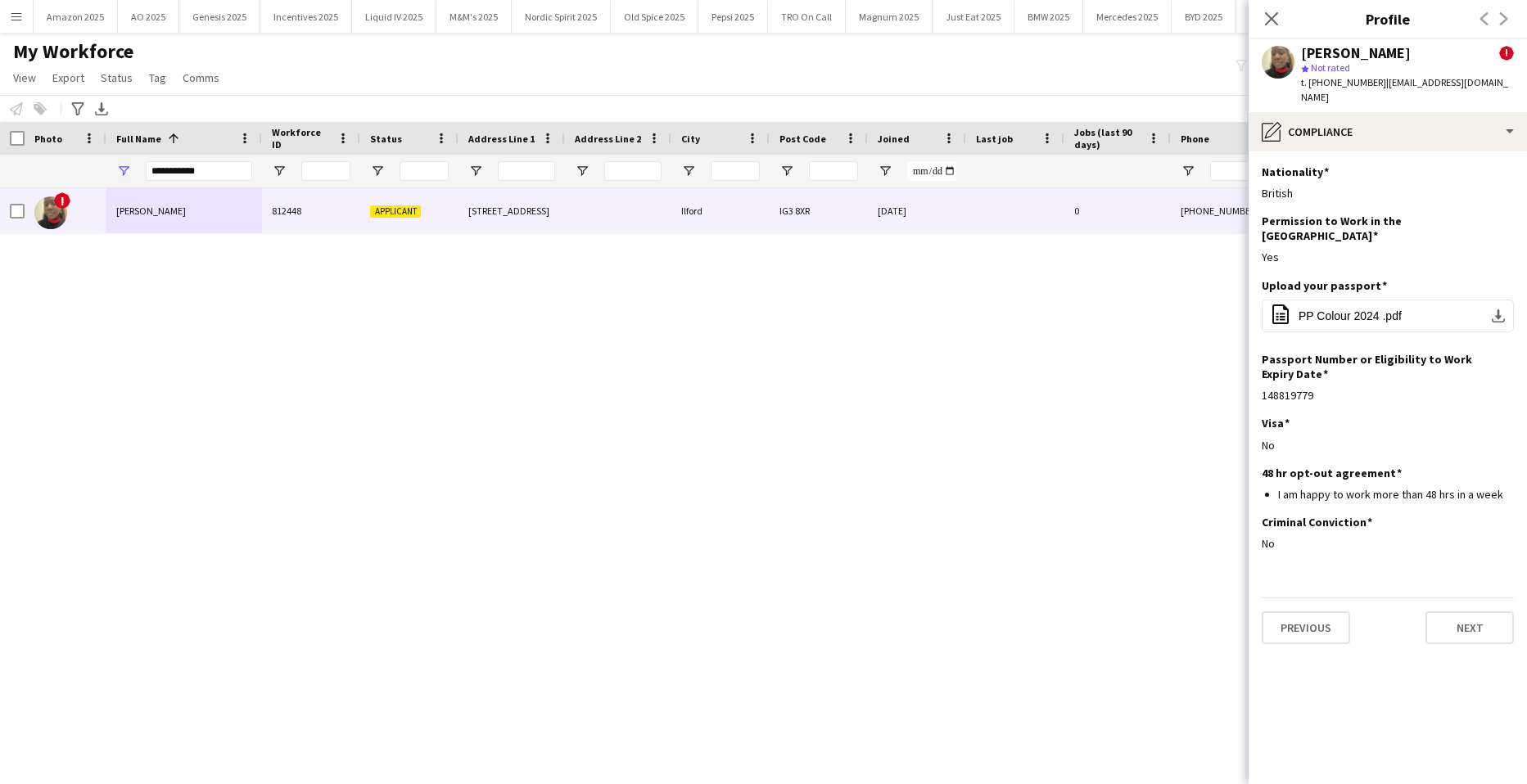
drag, startPoint x: 1271, startPoint y: 25, endPoint x: 1312, endPoint y: 52, distance: 49.1
click at [1271, 25] on icon "Close pop-in" at bounding box center [1272, 19] width 13 height 13
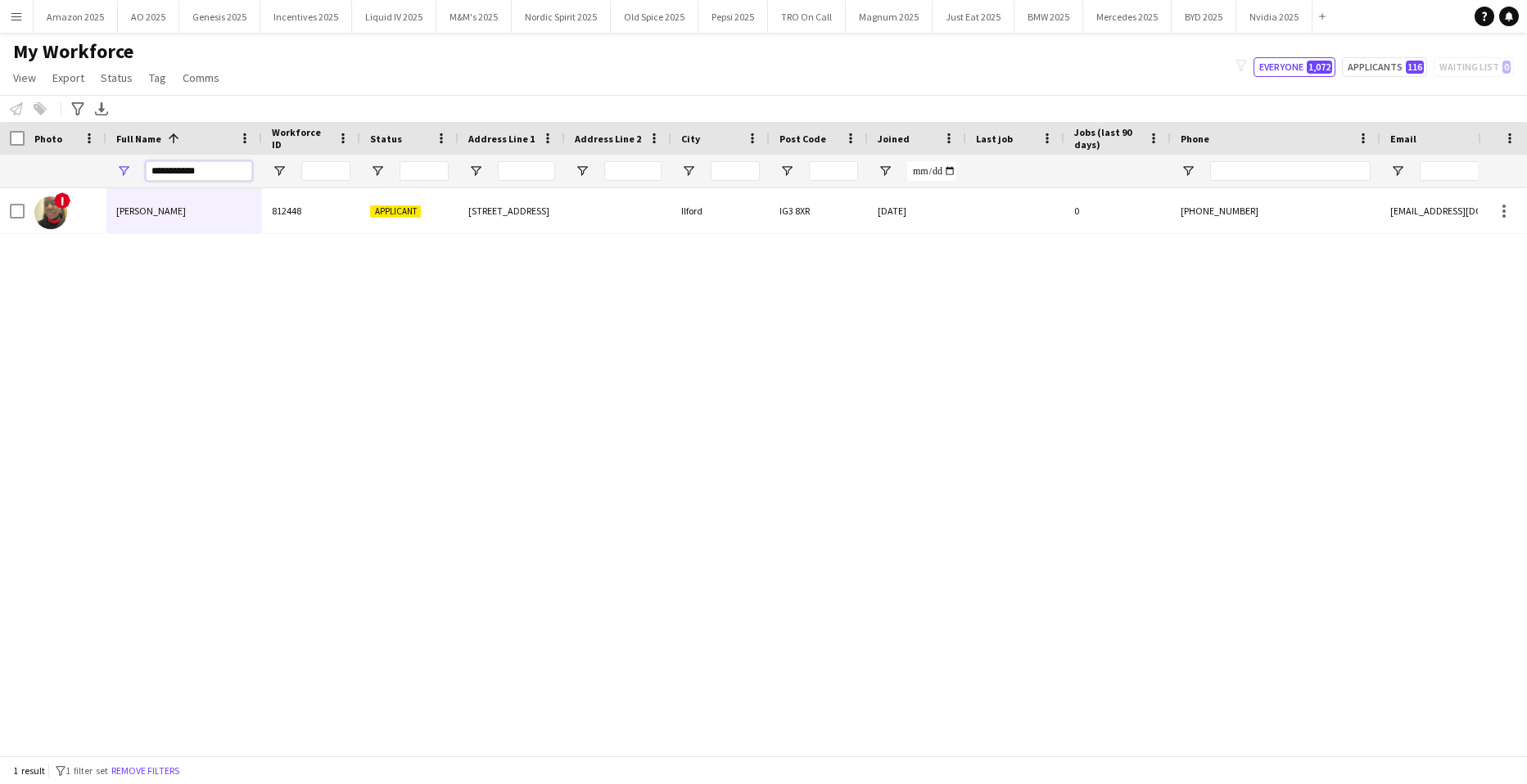
drag, startPoint x: 198, startPoint y: 171, endPoint x: -42, endPoint y: 147, distance: 241.2
click at [0, 147] on html "Menu Boards Boards Boards All jobs Status Workforce Workforce My Workforce Recr…" at bounding box center [763, 392] width 1527 height 784
click at [209, 170] on input "**********" at bounding box center [199, 171] width 107 height 19
drag, startPoint x: 209, startPoint y: 170, endPoint x: -19, endPoint y: 174, distance: 228.0
click at [0, 174] on html "Menu Boards Boards Boards All jobs Status Workforce Workforce My Workforce Recr…" at bounding box center [763, 392] width 1527 height 784
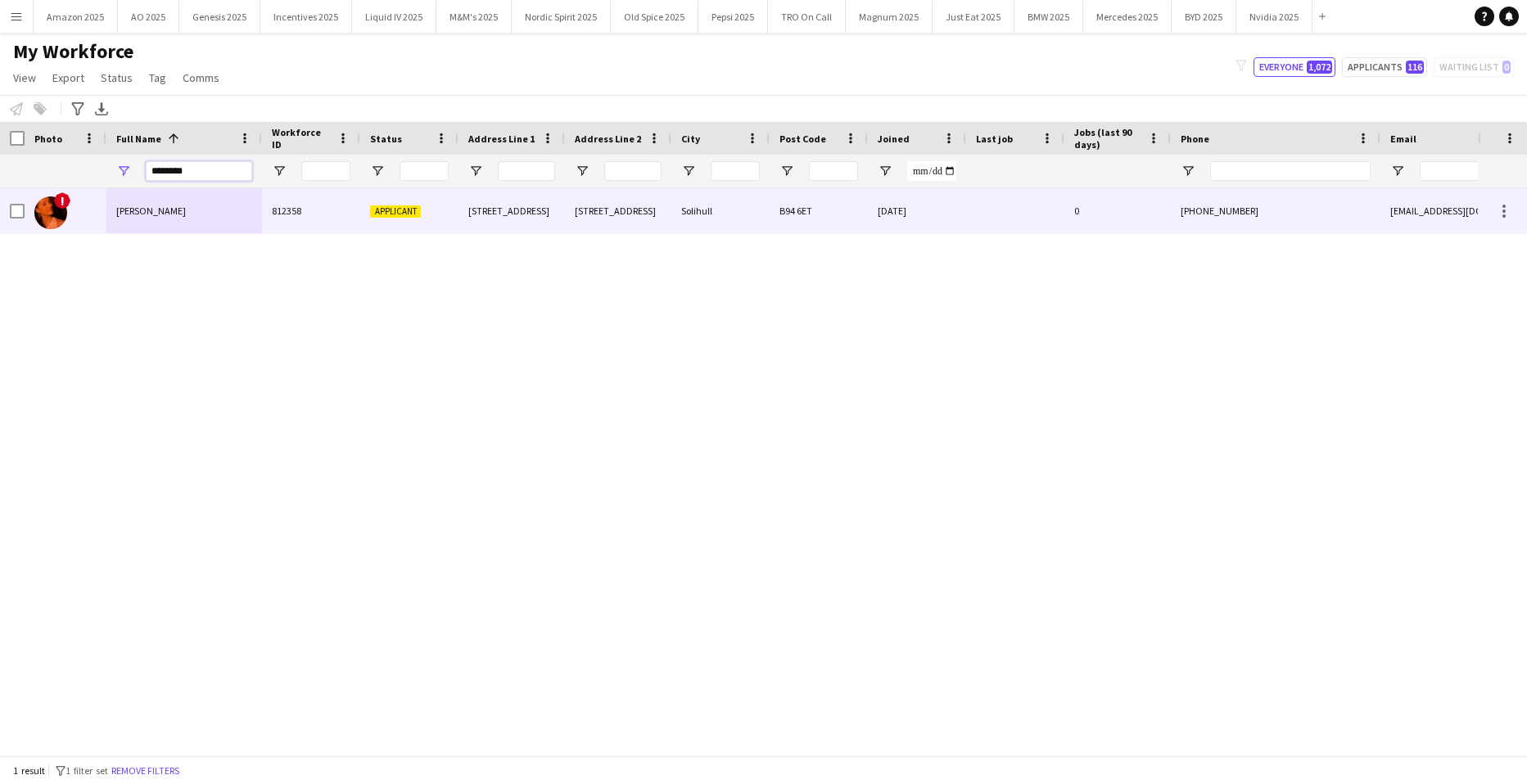
type input "********"
click at [183, 226] on div "[PERSON_NAME]" at bounding box center [184, 210] width 155 height 45
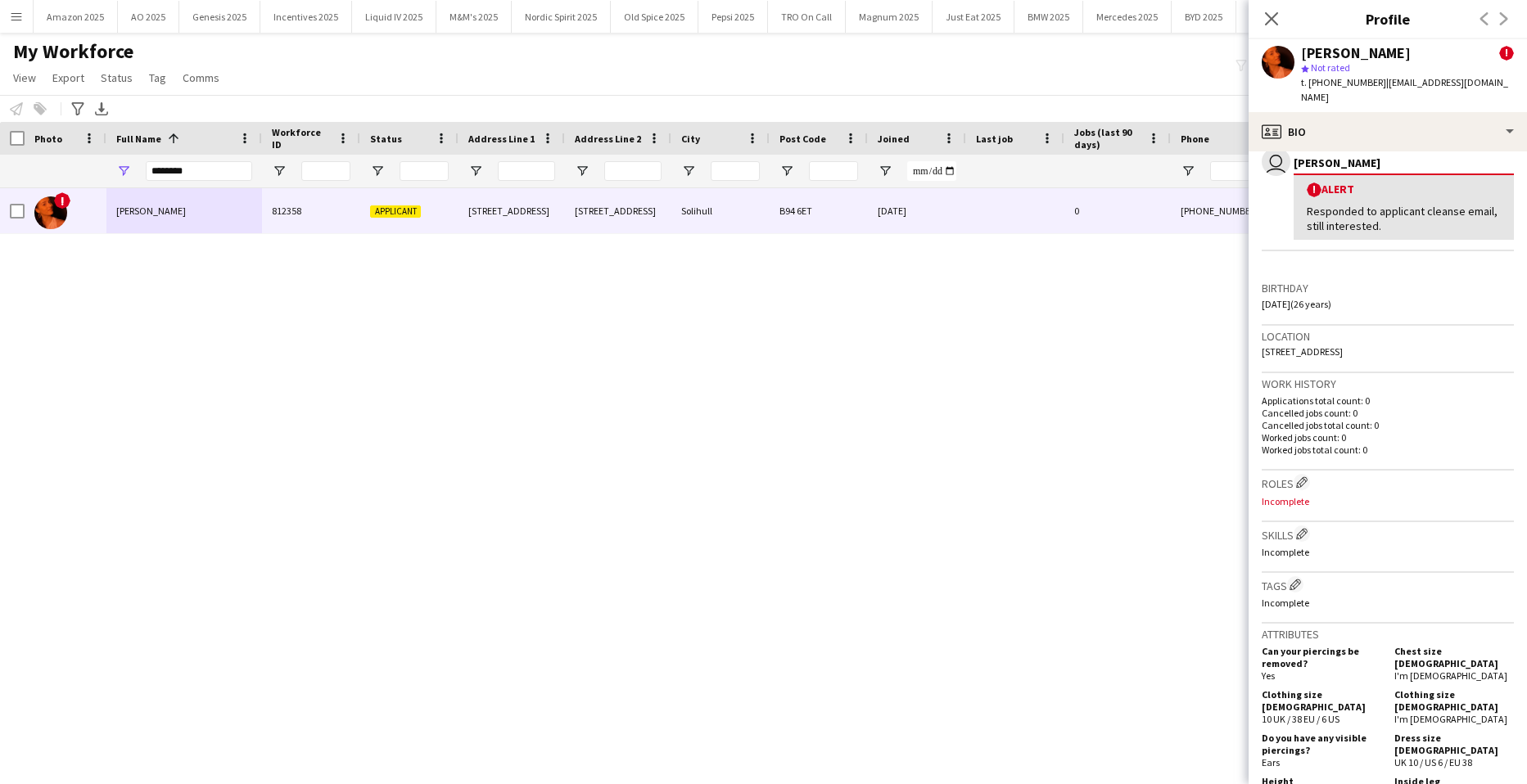
scroll to position [327, 0]
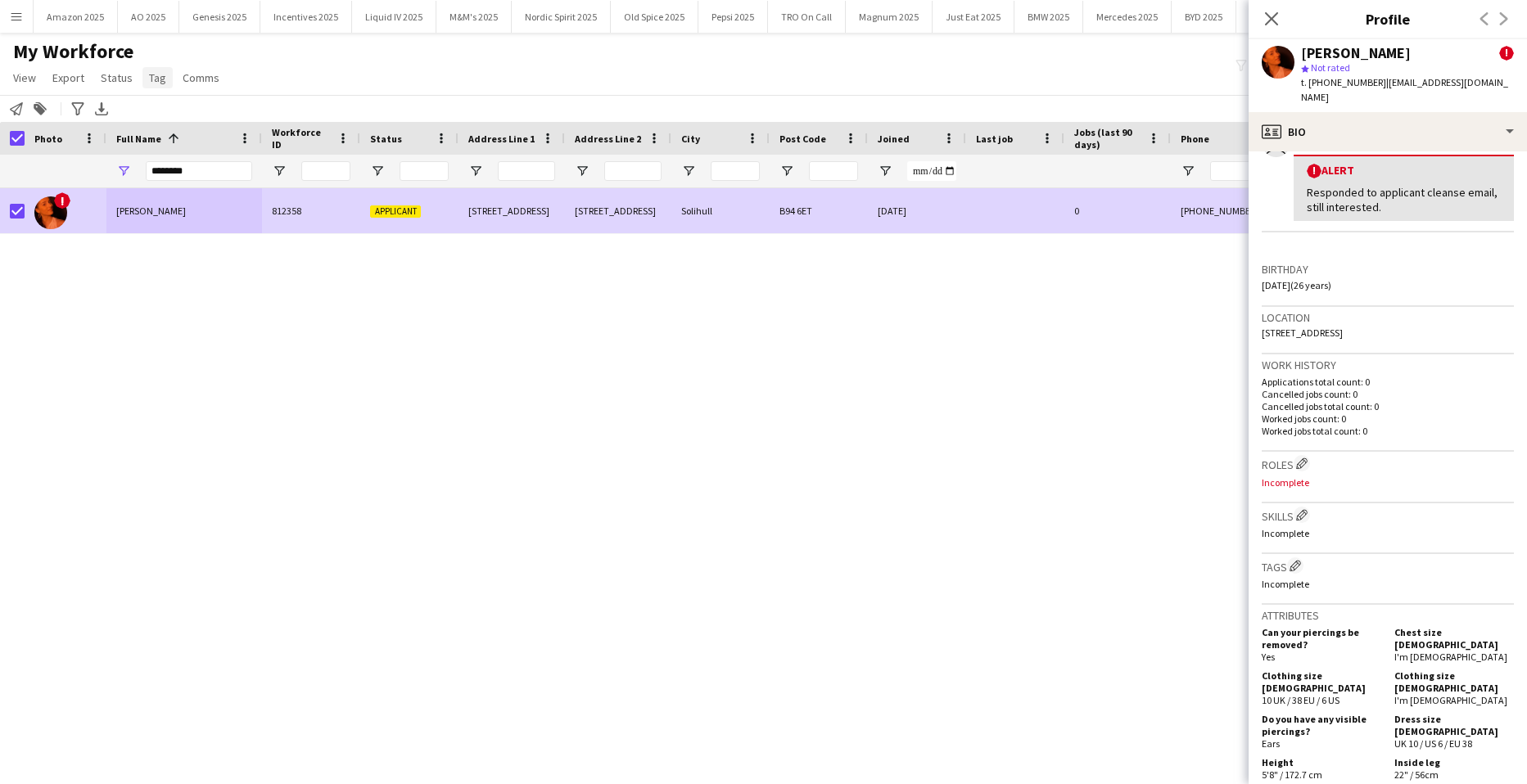
click at [150, 81] on span "Tag" at bounding box center [157, 77] width 17 height 14
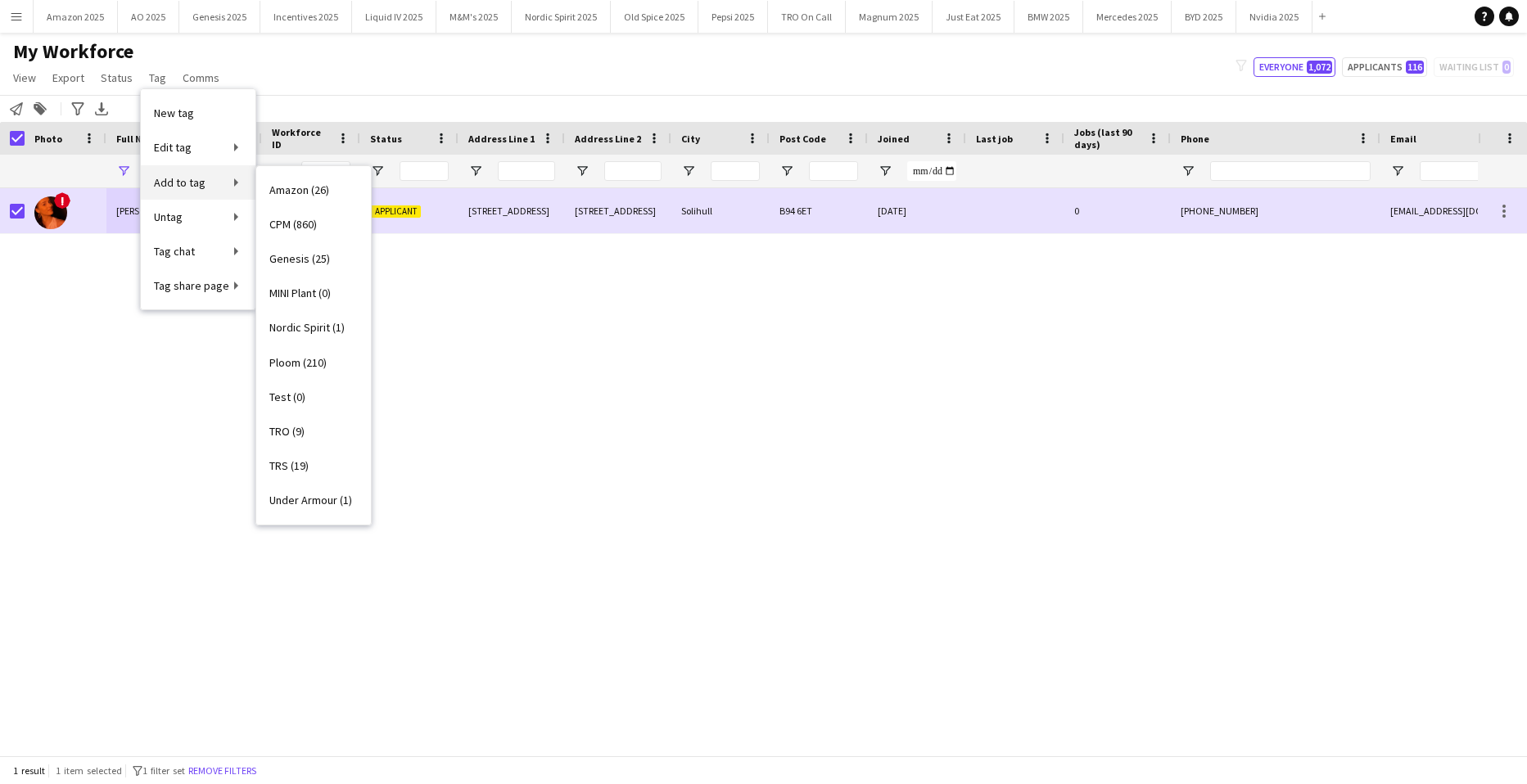
drag, startPoint x: 151, startPoint y: 81, endPoint x: 195, endPoint y: 186, distance: 113.8
click at [195, 186] on span "Add to tag" at bounding box center [179, 182] width 52 height 14
click at [240, 181] on link "Add to tag" at bounding box center [198, 182] width 114 height 35
click at [248, 190] on link "Add to tag" at bounding box center [198, 182] width 114 height 35
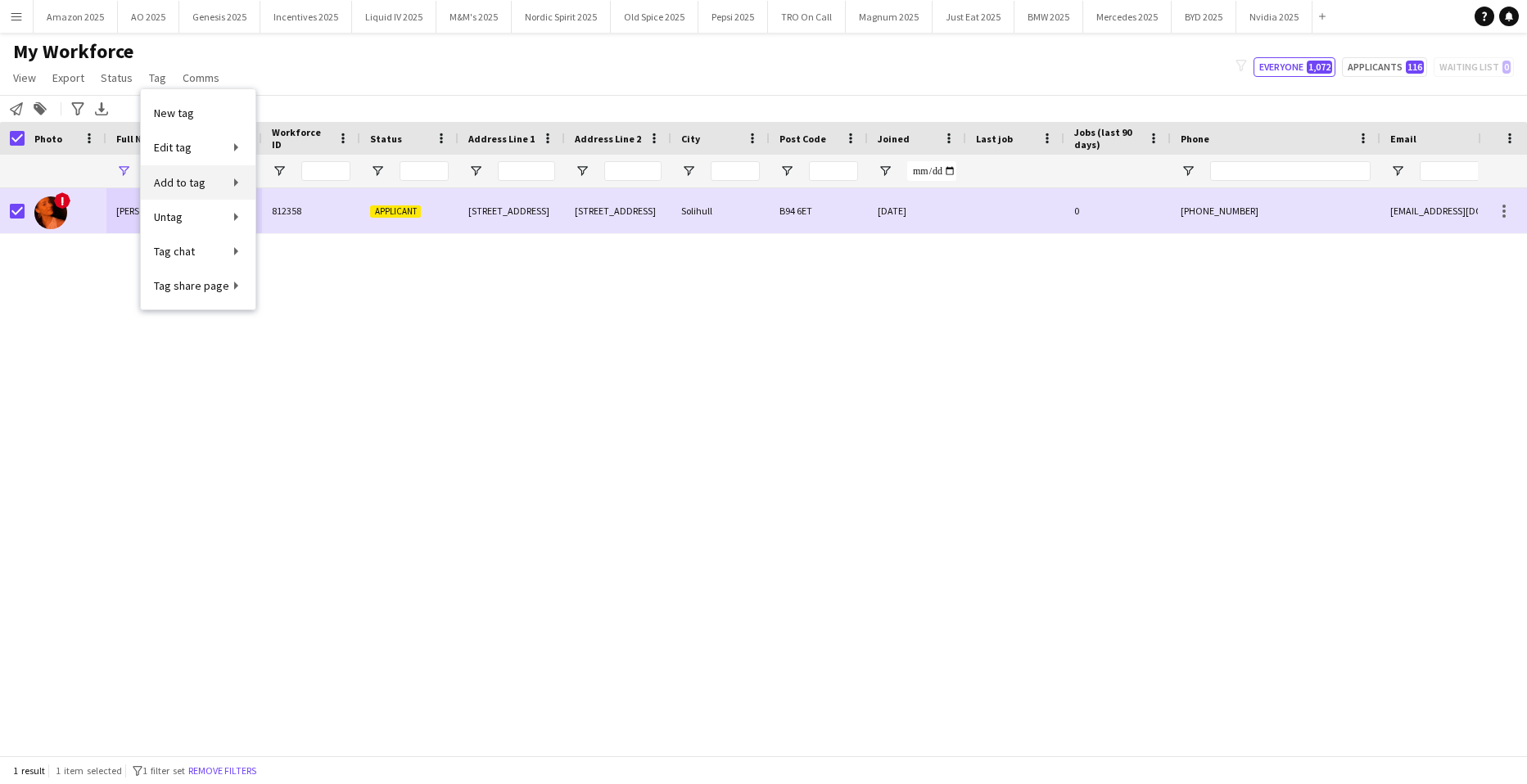
click at [220, 179] on link "Add to tag" at bounding box center [198, 182] width 114 height 35
click at [179, 179] on span "Add to tag" at bounding box center [179, 182] width 52 height 14
click at [372, 359] on div "! [PERSON_NAME] 812358 Applicant [STREET_ADDRESS] [DATE] 0 [PHONE_NUMBER] [EMAI…" at bounding box center [739, 465] width 1478 height 556
click at [165, 76] on link "Tag" at bounding box center [157, 78] width 31 height 21
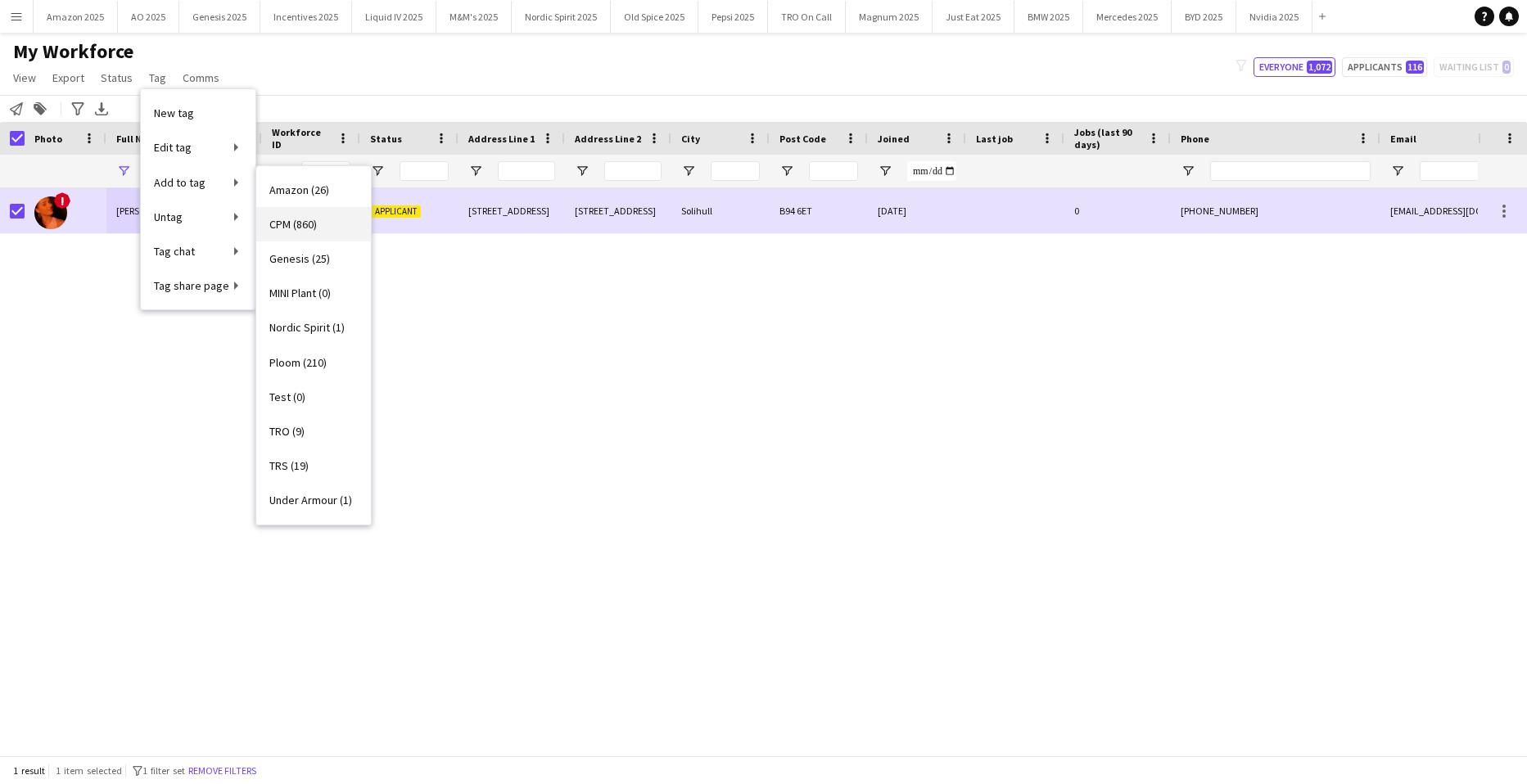
click at [298, 223] on span "CPM (860)" at bounding box center [293, 224] width 47 height 14
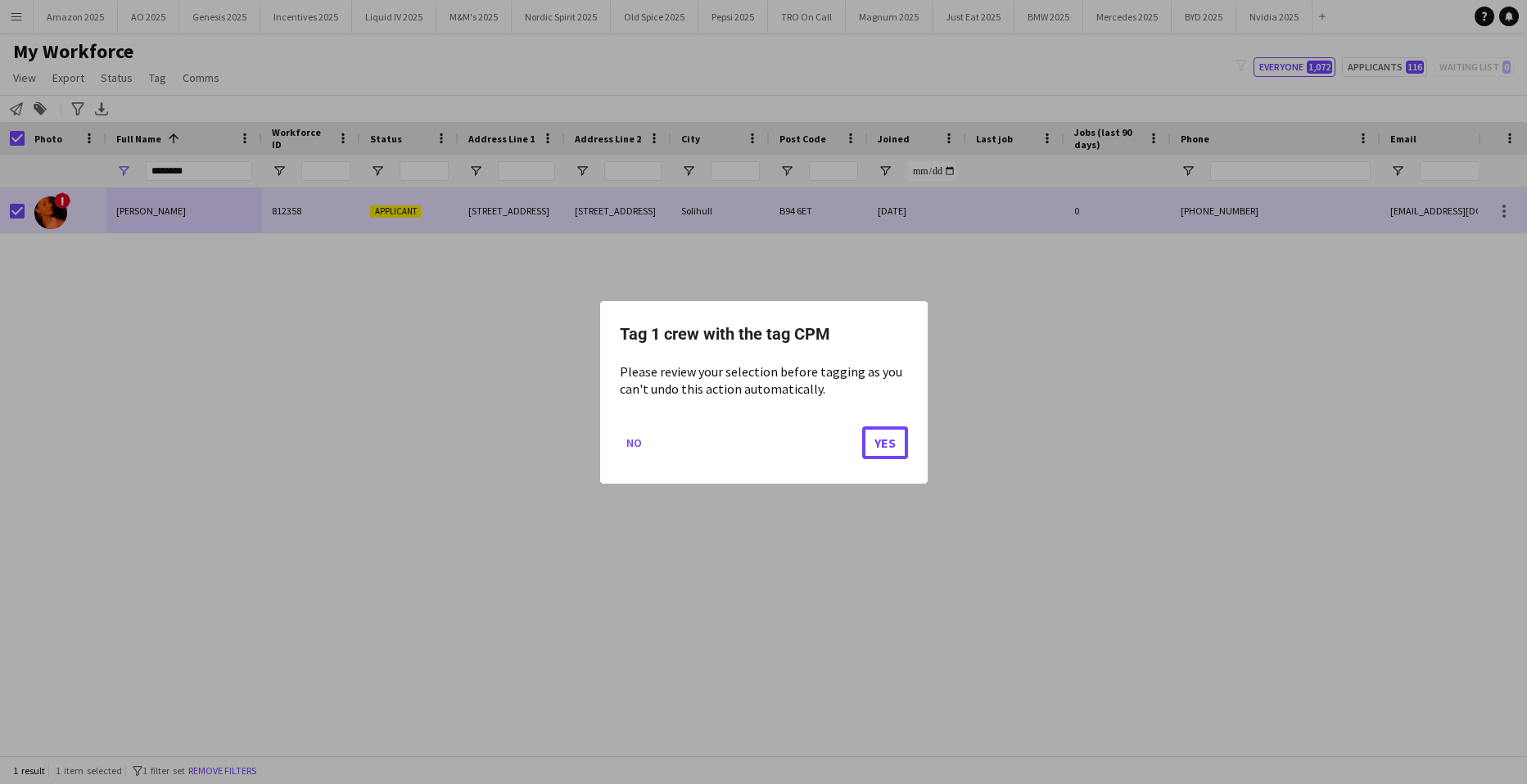
click at [887, 452] on button "Yes" at bounding box center [886, 442] width 46 height 33
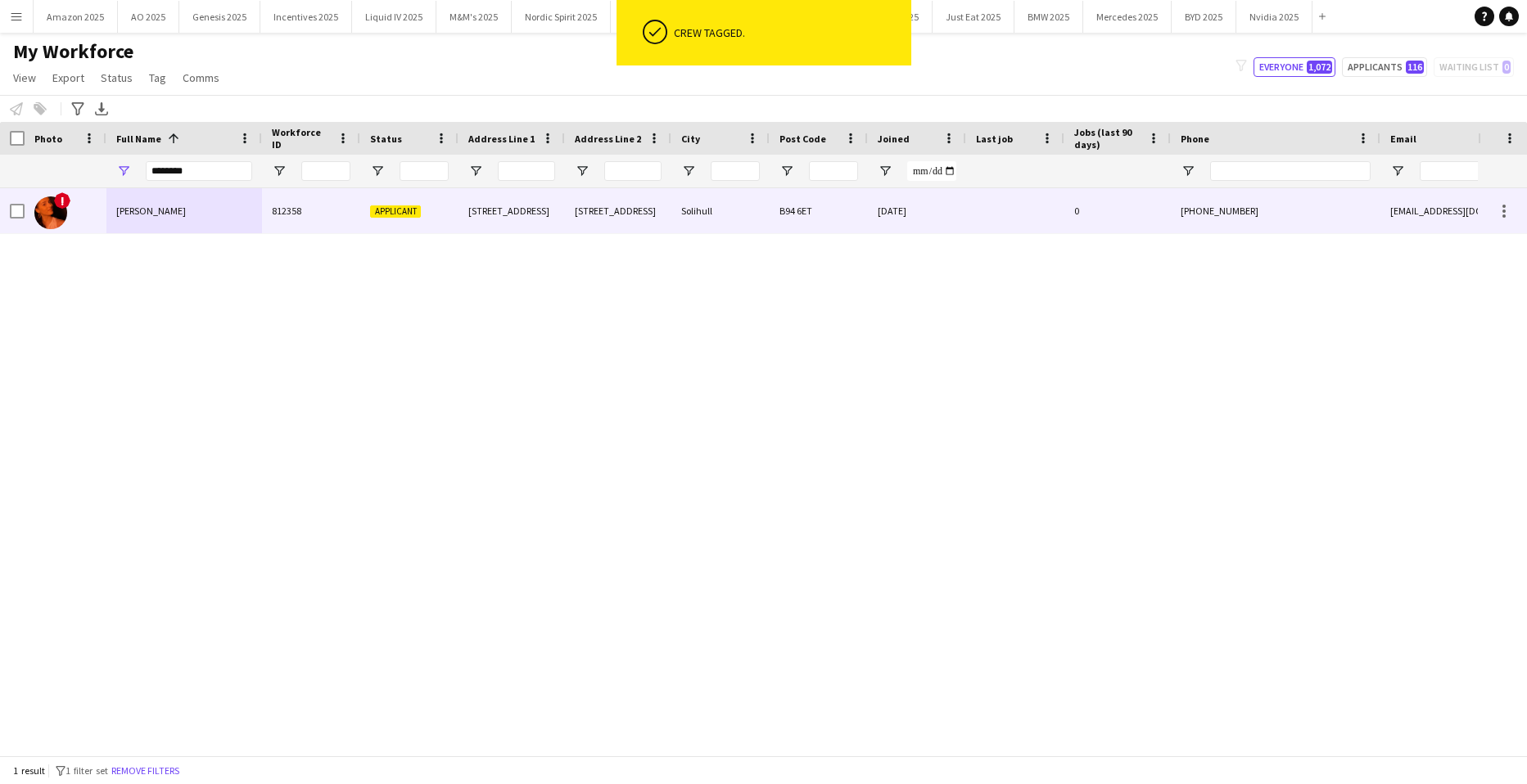
click at [209, 215] on div "[PERSON_NAME]" at bounding box center [184, 210] width 155 height 45
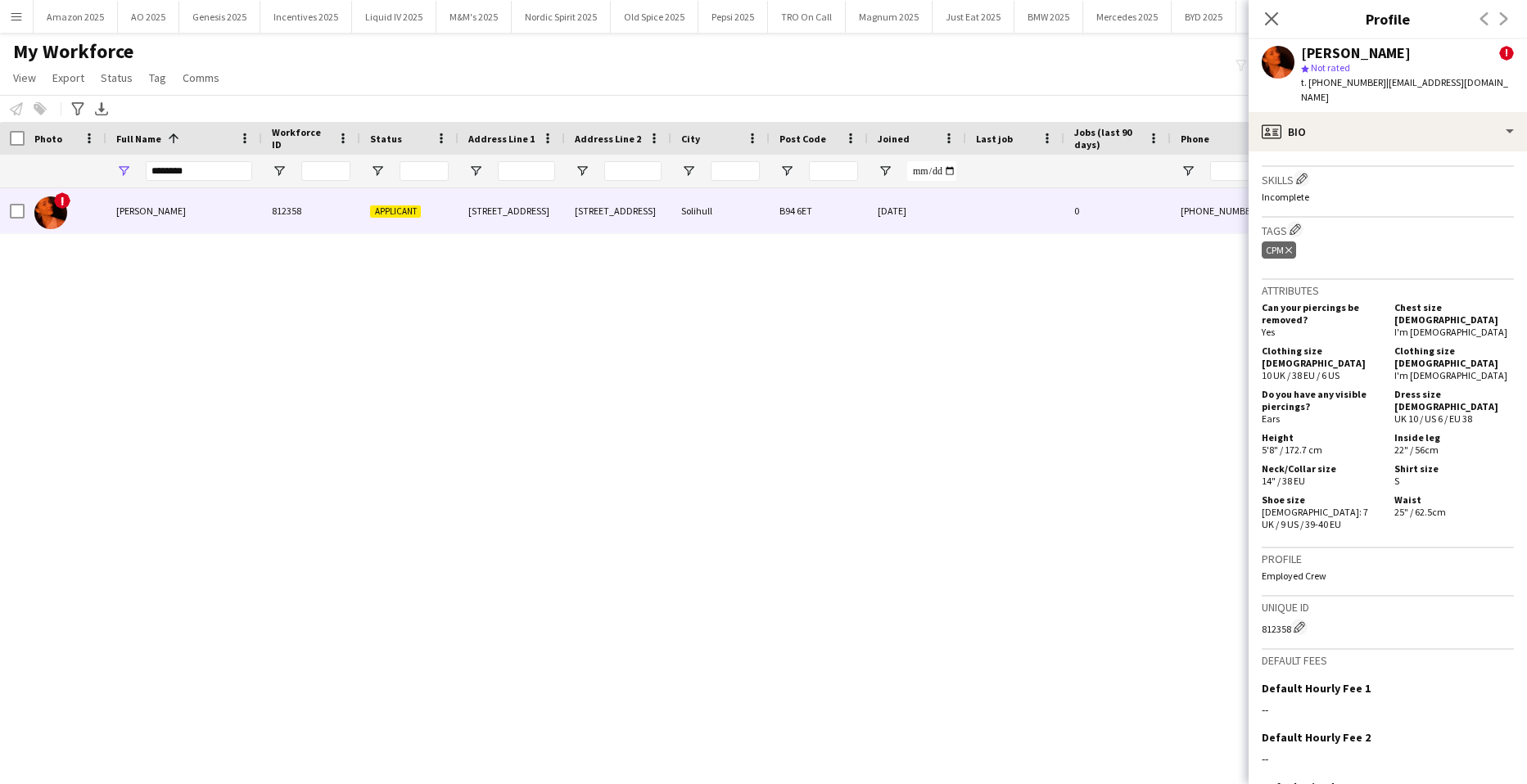
scroll to position [791, 0]
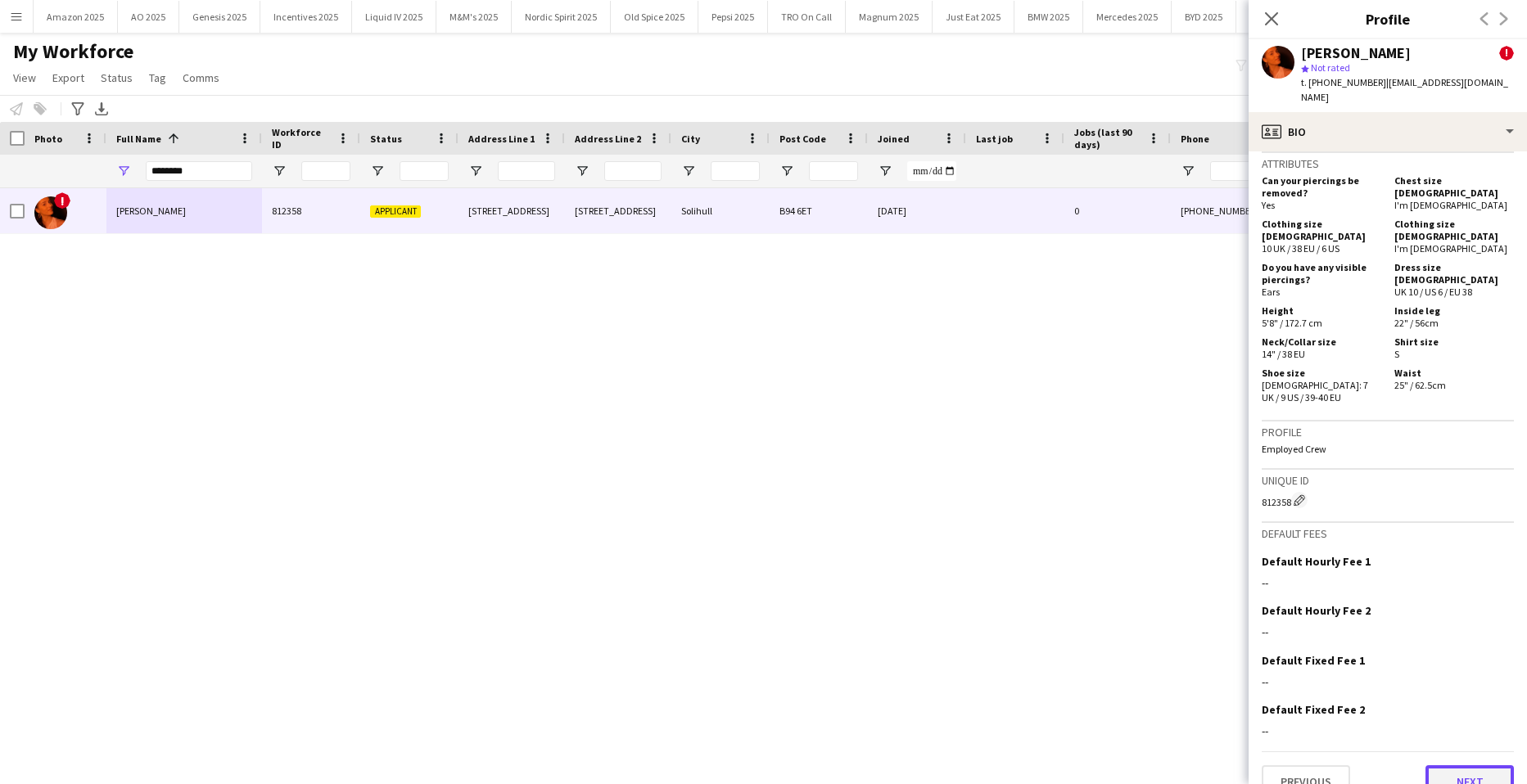
click at [1471, 766] on button "Next" at bounding box center [1470, 782] width 88 height 33
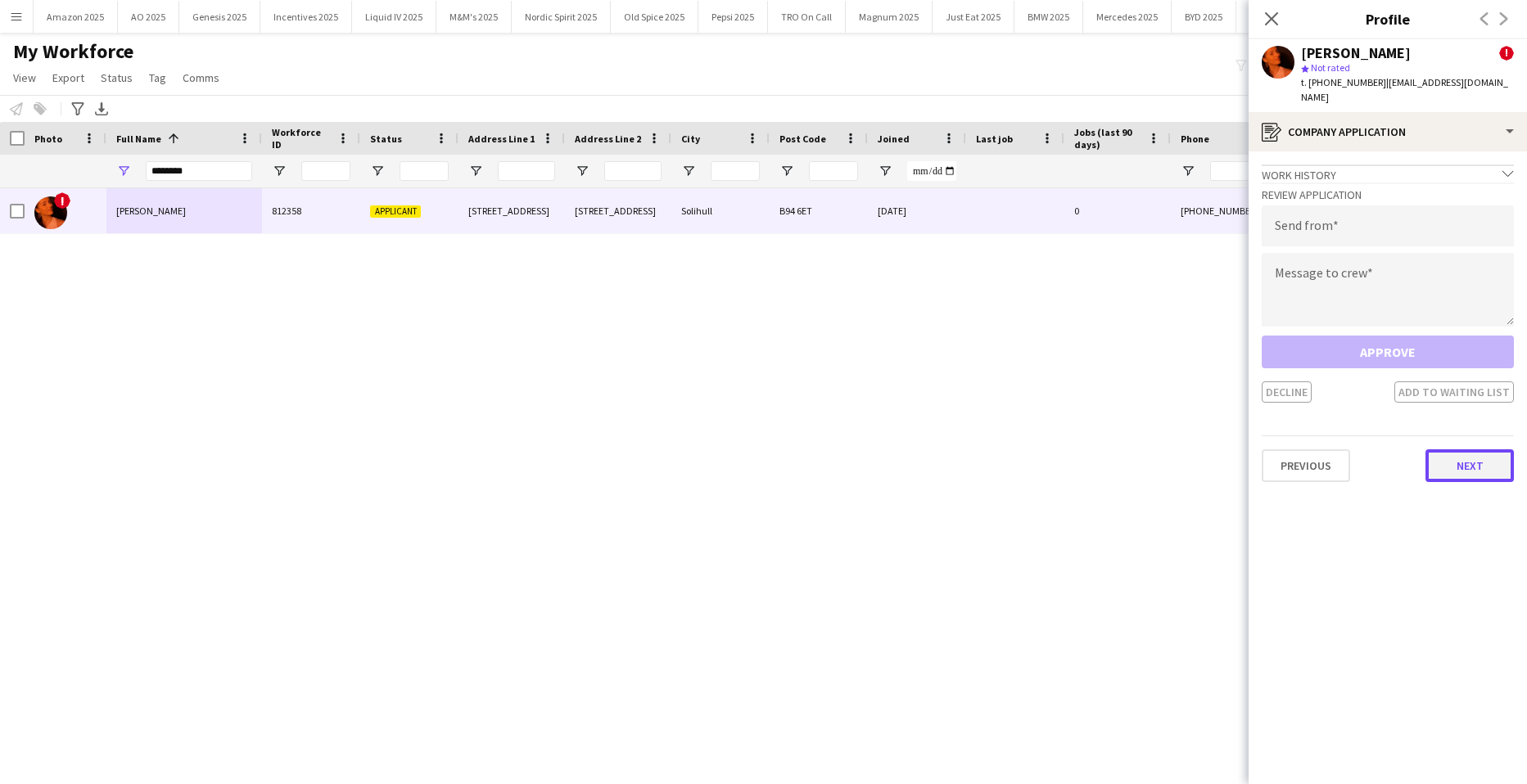
click at [1464, 449] on button "Next" at bounding box center [1470, 465] width 88 height 33
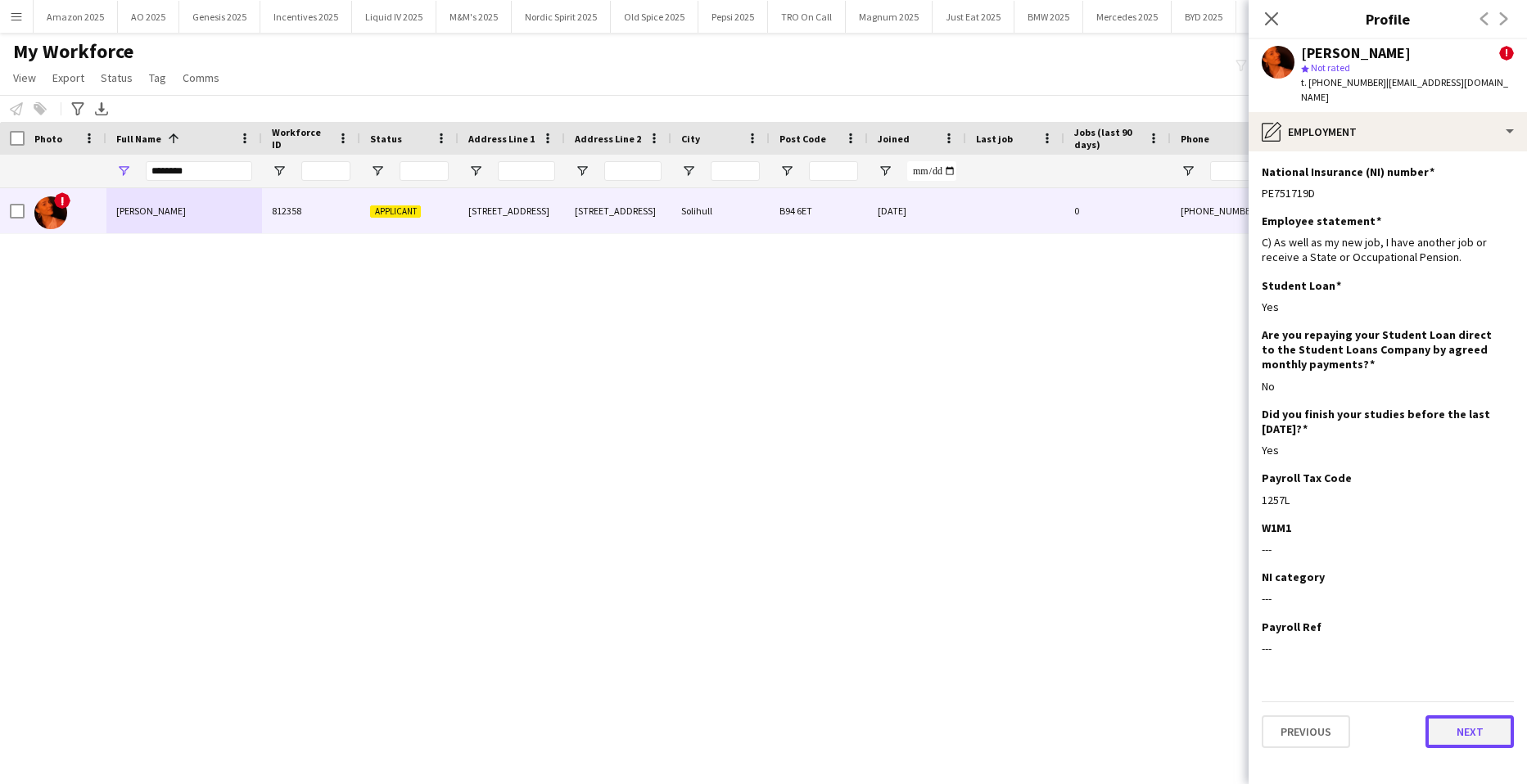
click at [1466, 722] on button "Next" at bounding box center [1470, 732] width 88 height 33
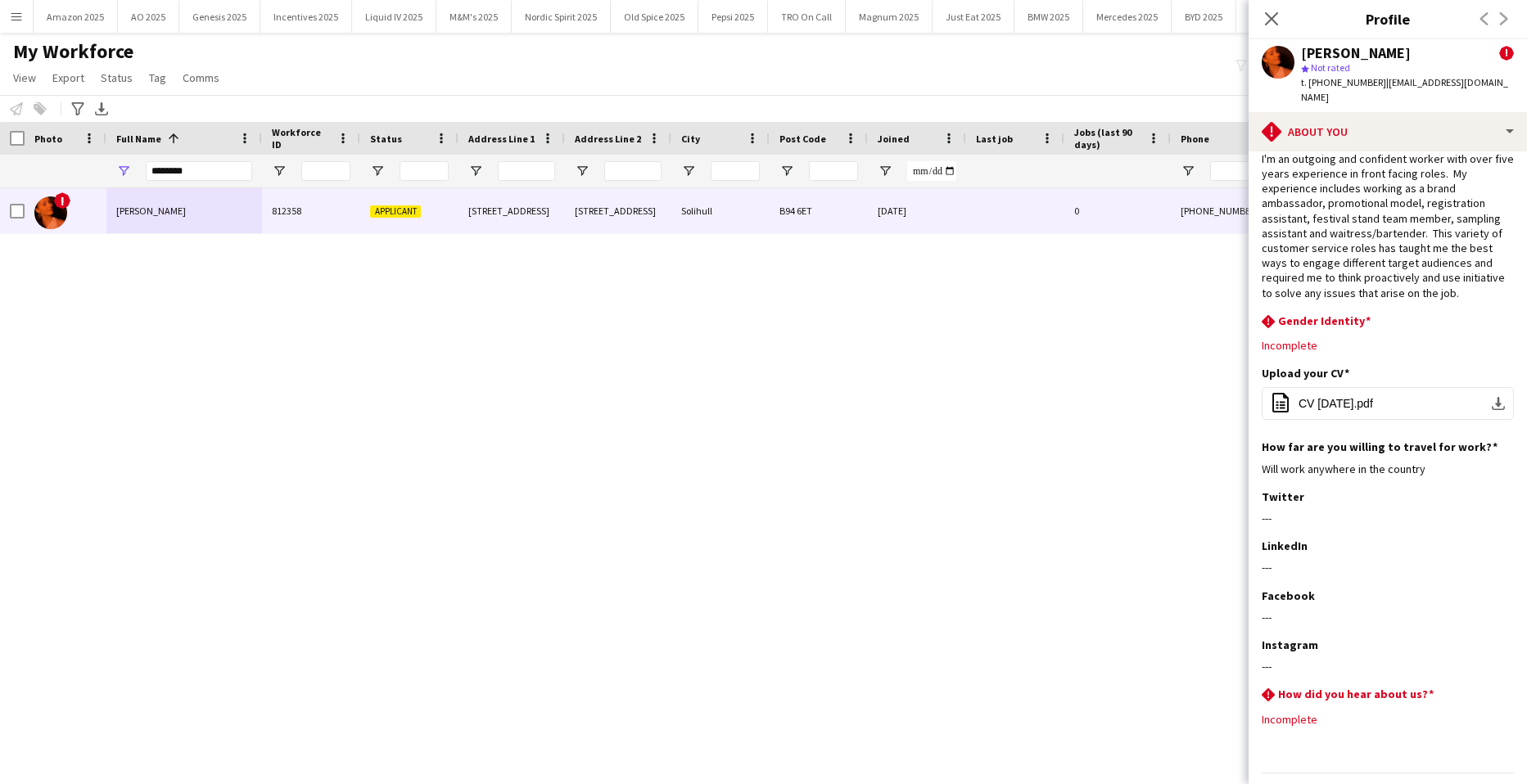
scroll to position [67, 0]
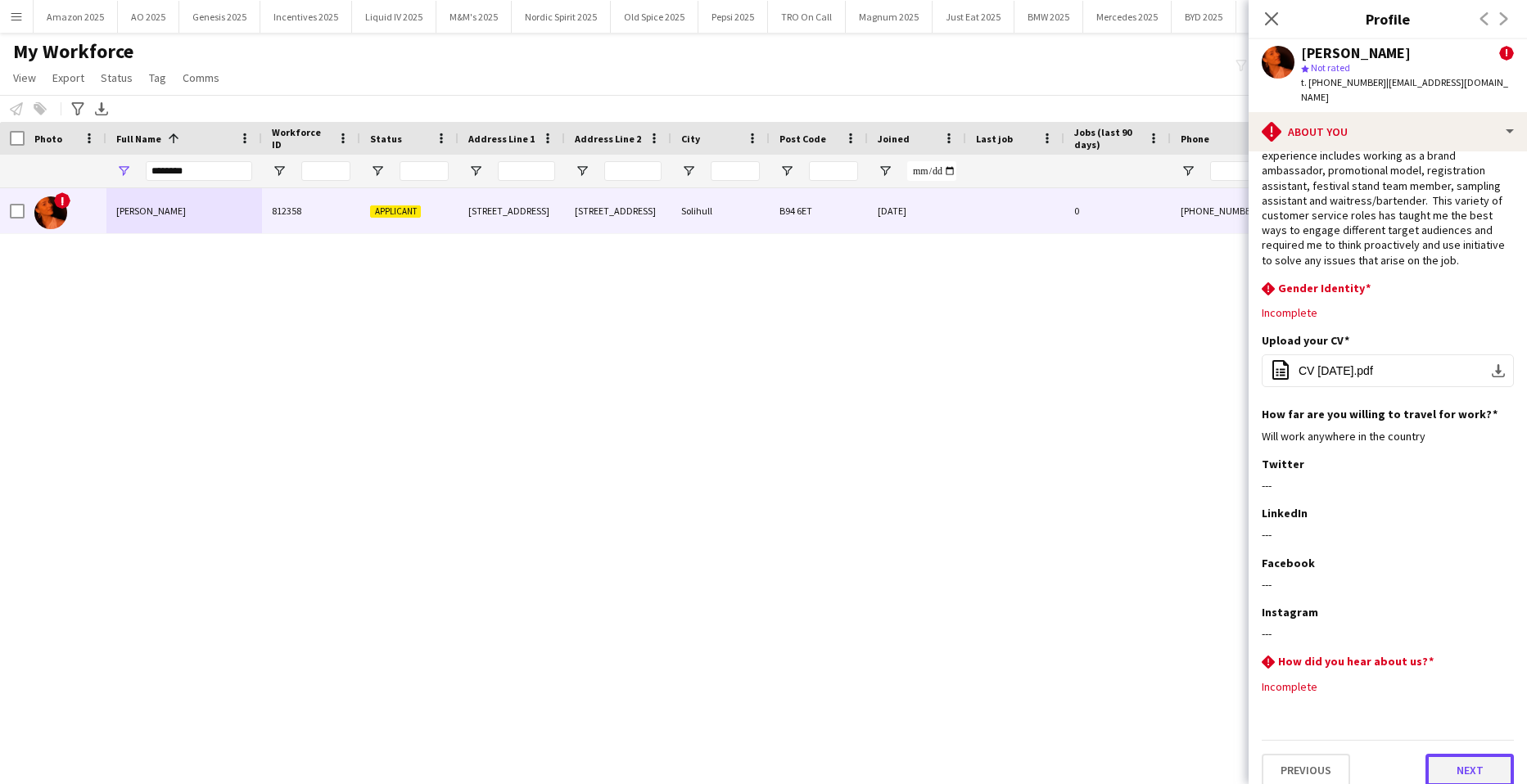
click at [1477, 754] on button "Next" at bounding box center [1470, 771] width 88 height 33
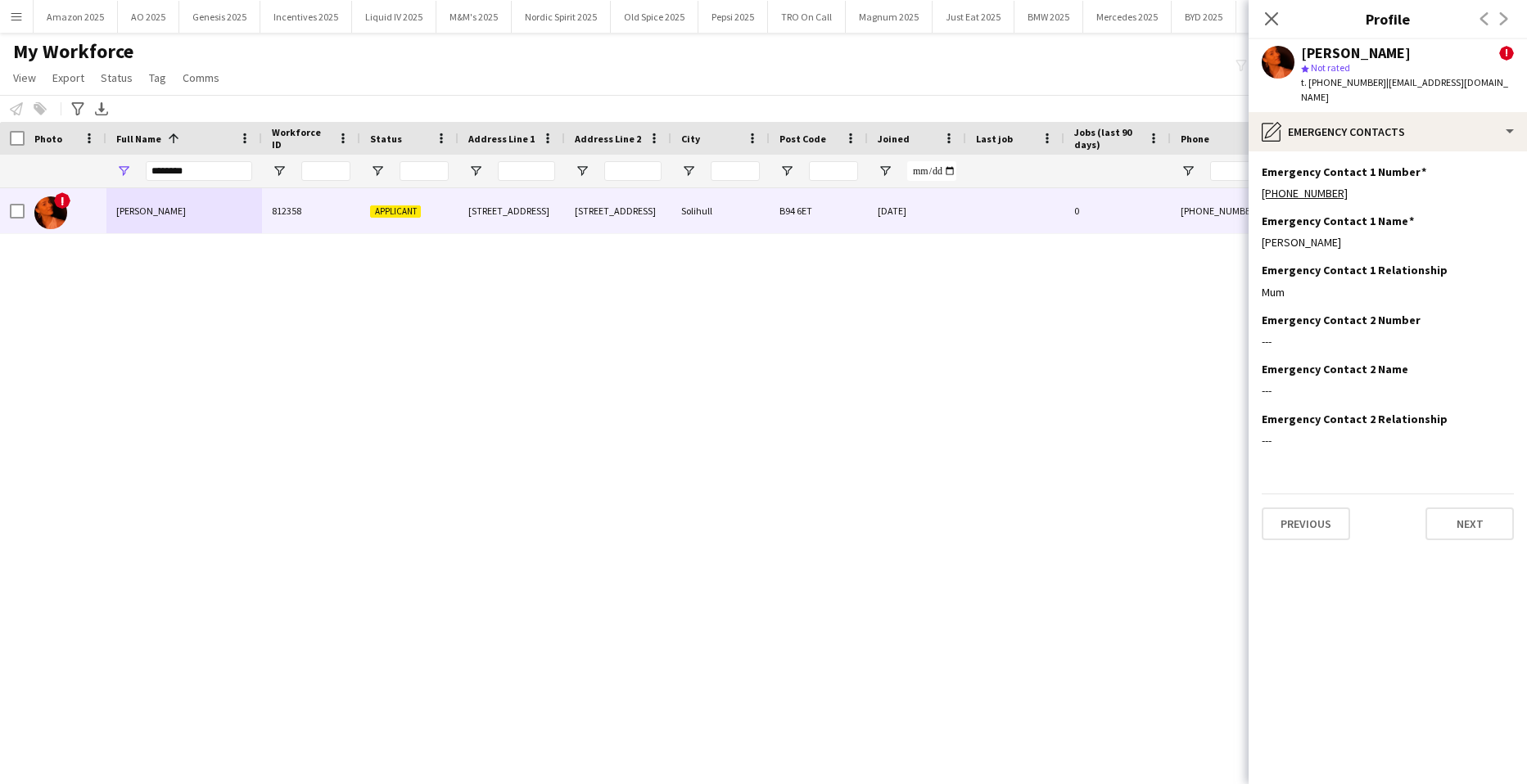
scroll to position [0, 0]
click at [1471, 510] on button "Next" at bounding box center [1470, 524] width 88 height 33
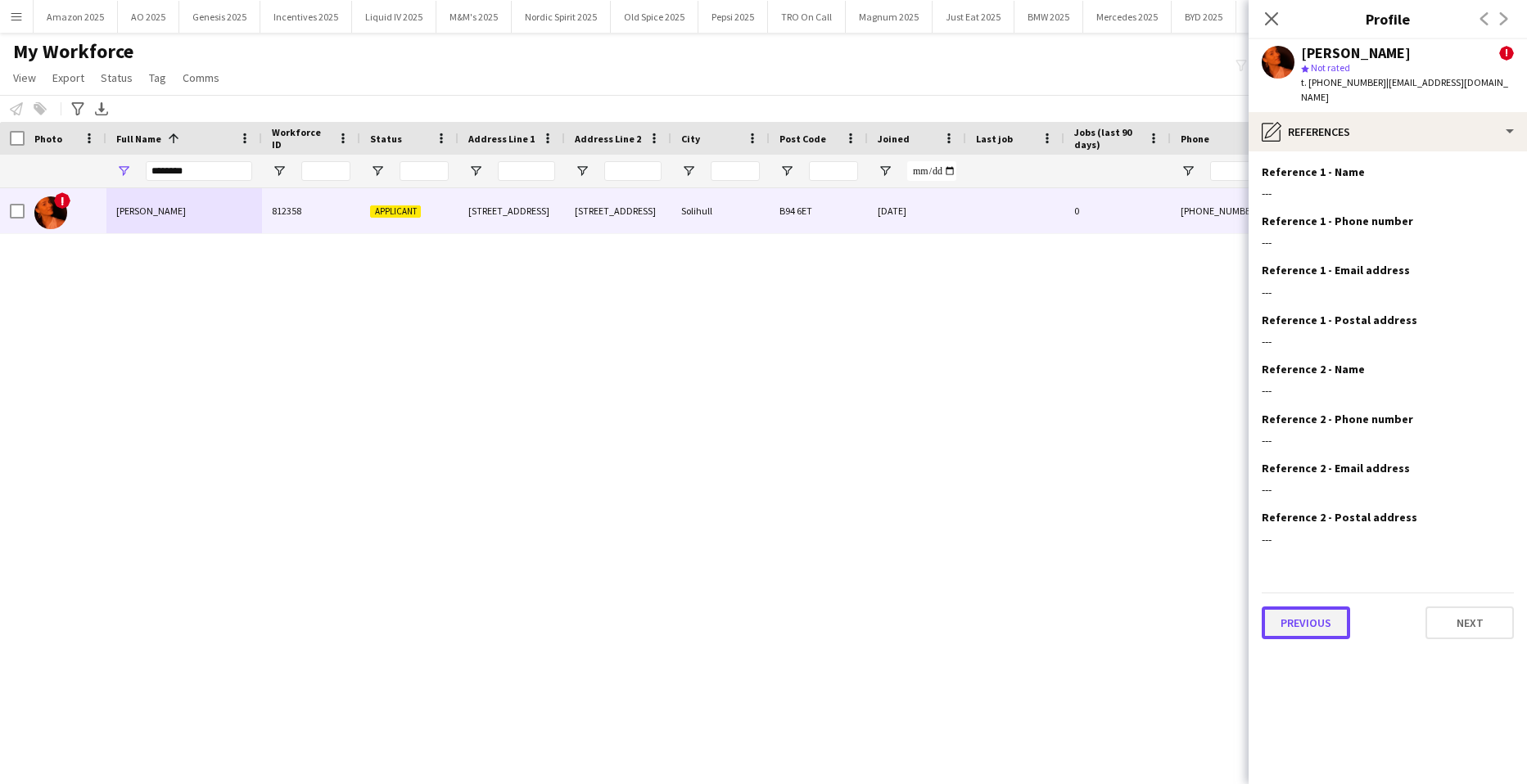
click at [1278, 606] on button "Previous" at bounding box center [1306, 623] width 88 height 33
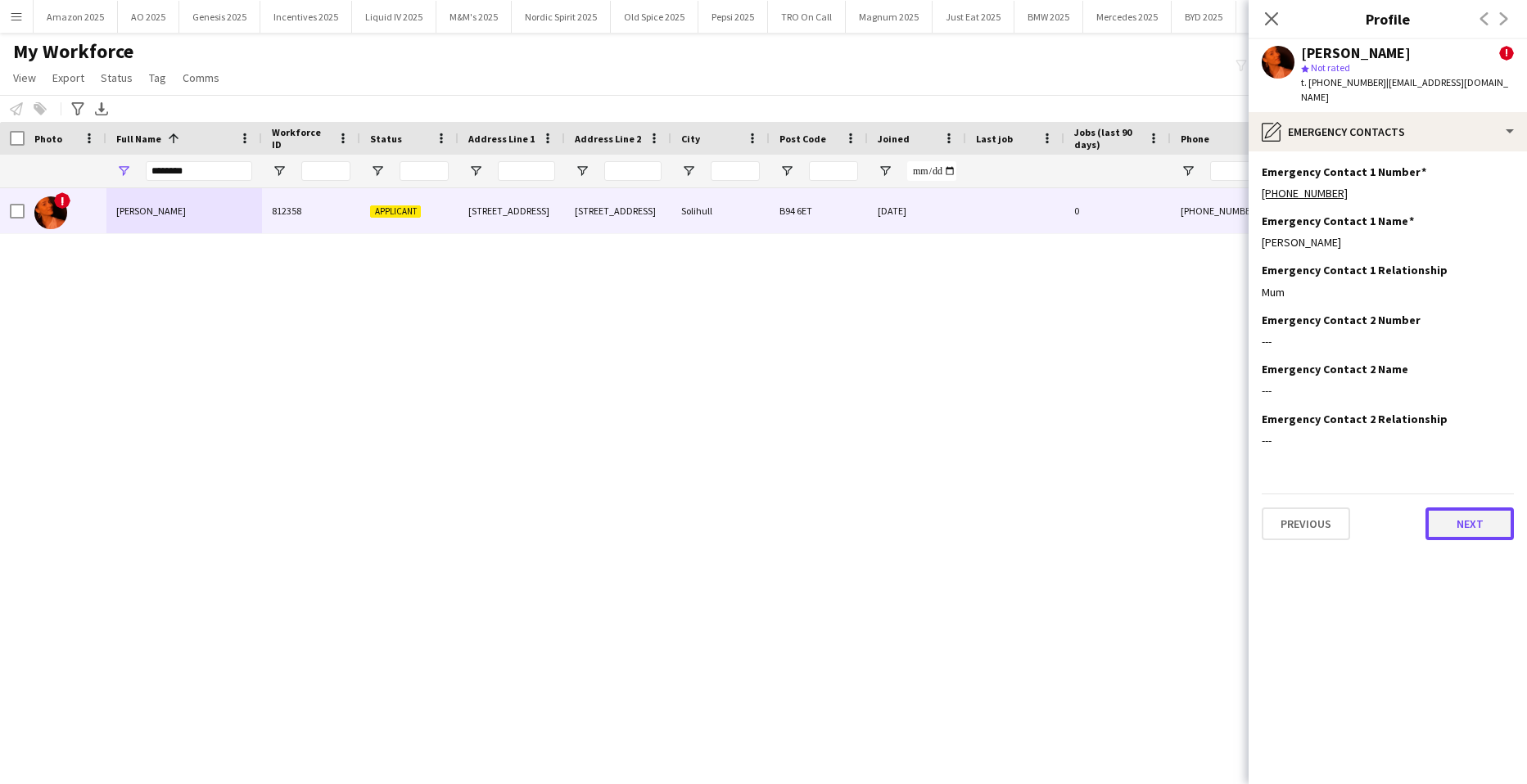
click at [1474, 518] on button "Next" at bounding box center [1470, 524] width 88 height 33
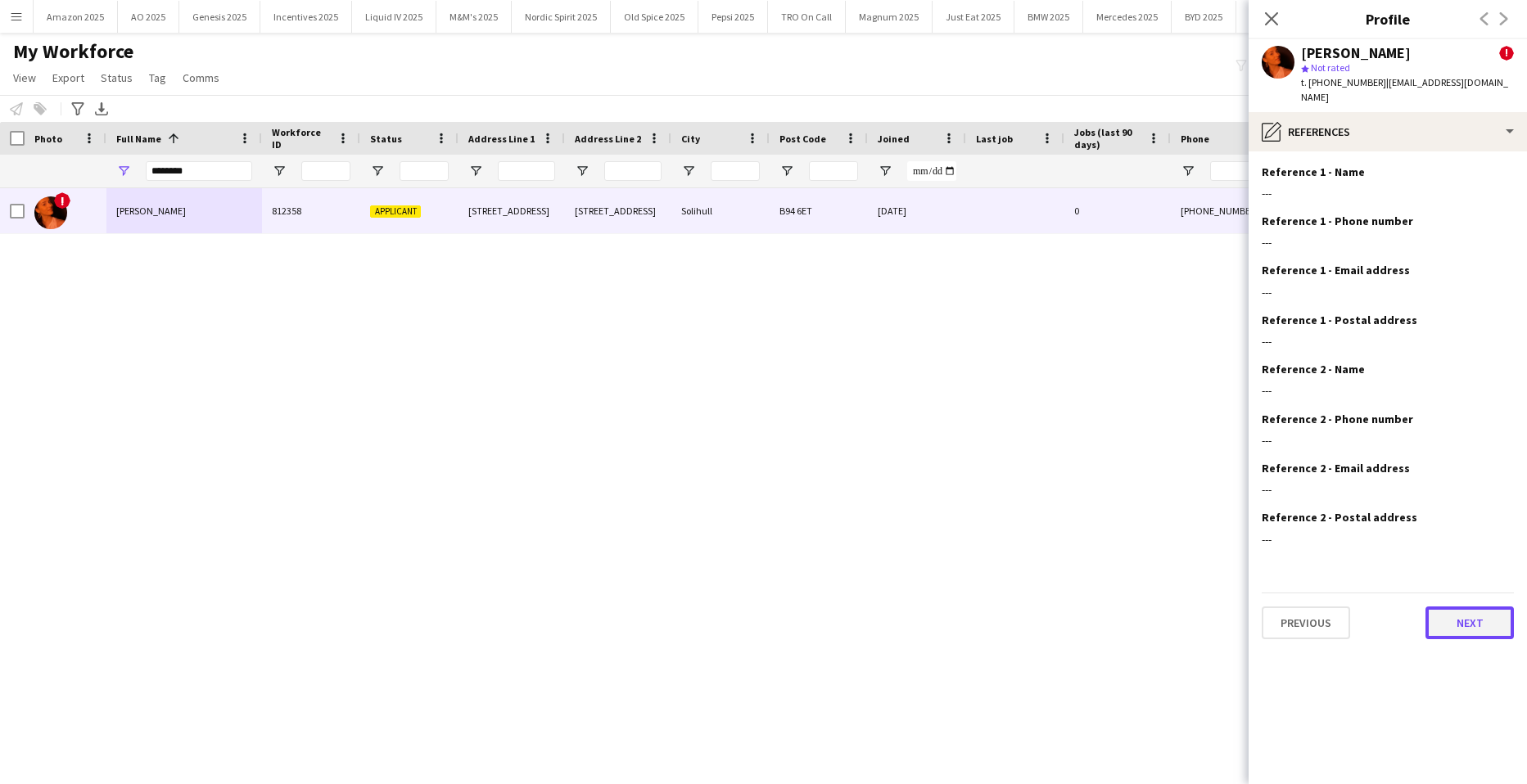
click at [1466, 614] on button "Next" at bounding box center [1470, 623] width 88 height 33
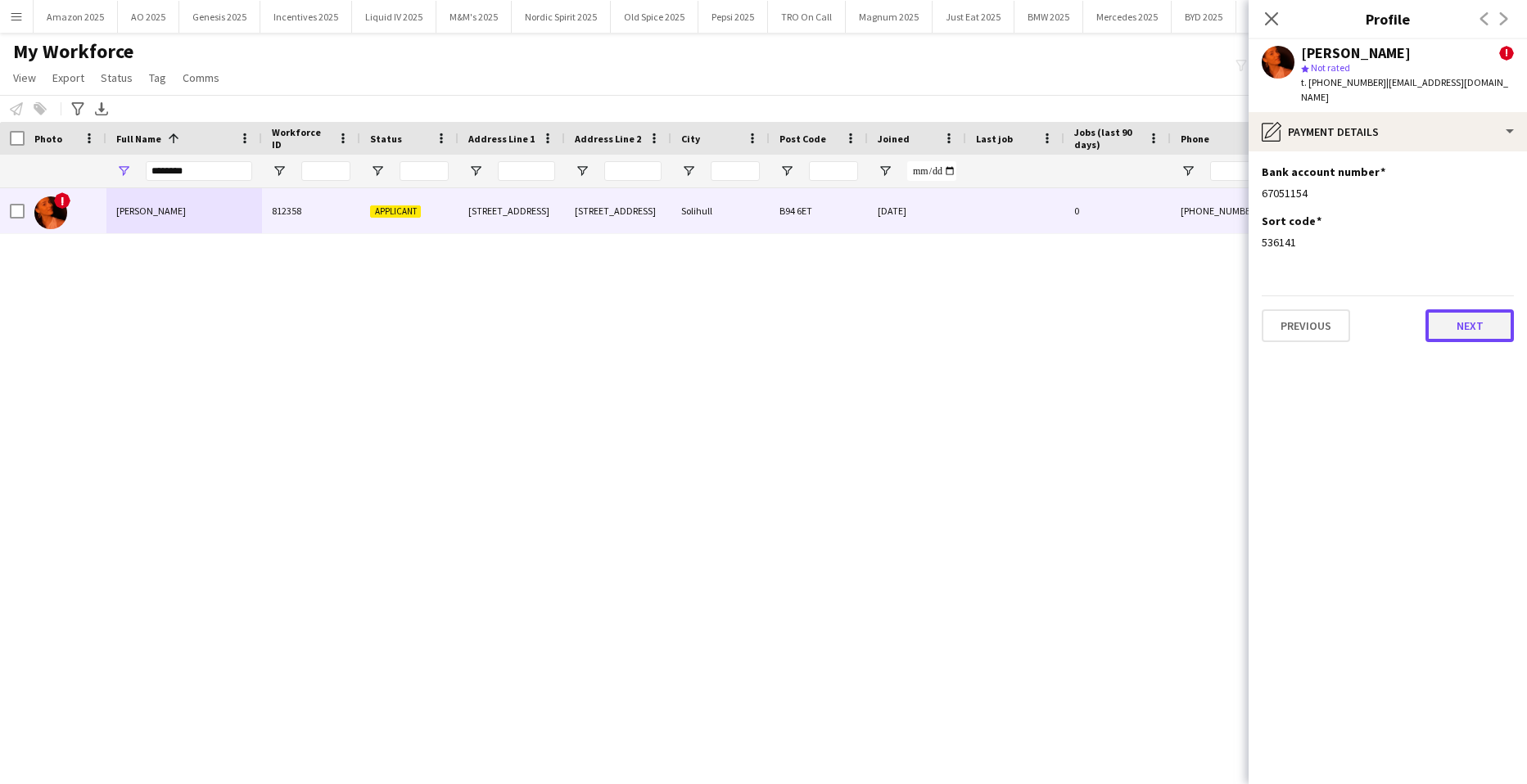
click at [1472, 319] on button "Next" at bounding box center [1470, 326] width 88 height 33
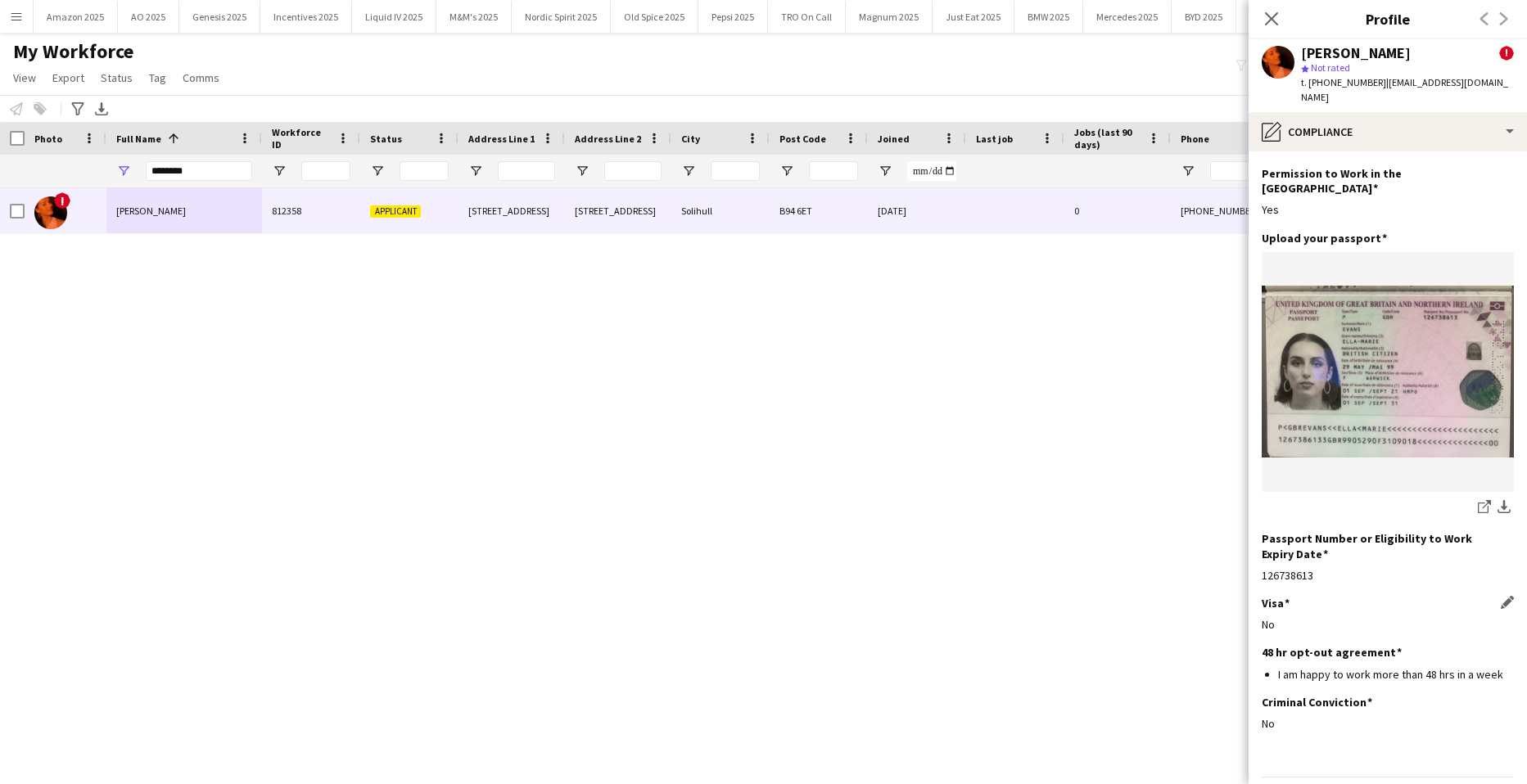
scroll to position [70, 0]
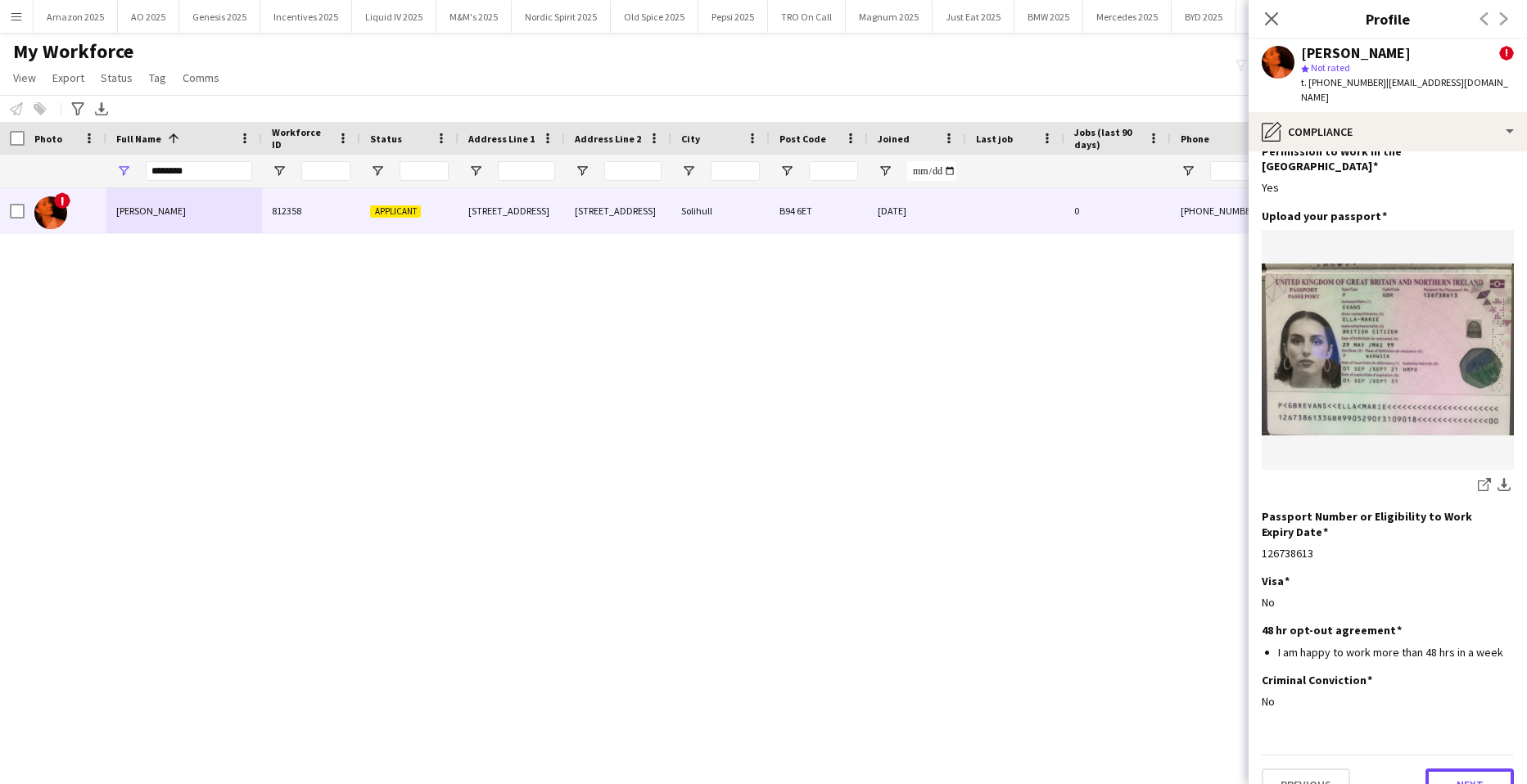
click at [1450, 769] on button "Next" at bounding box center [1470, 785] width 88 height 33
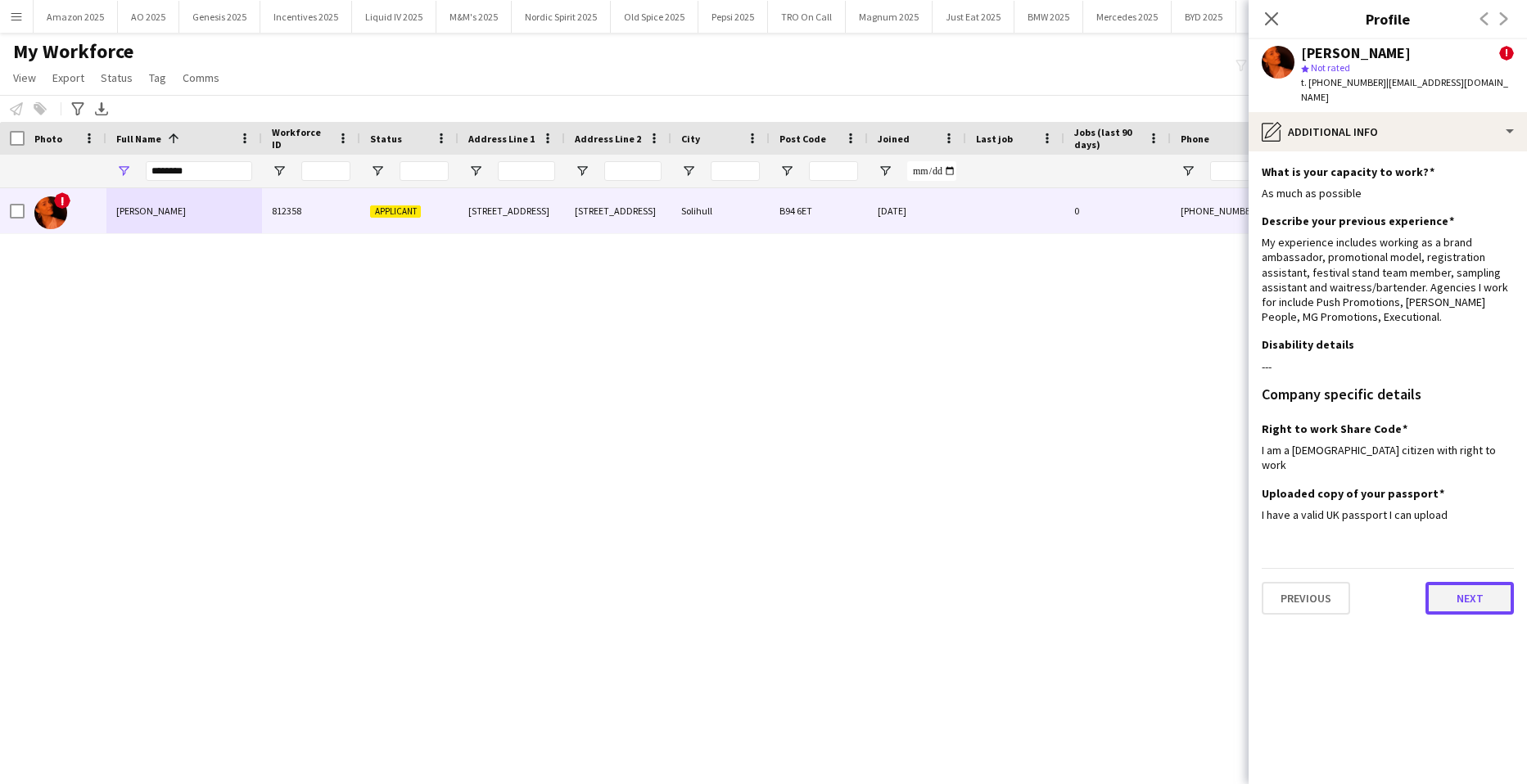
click at [1471, 582] on button "Next" at bounding box center [1470, 599] width 88 height 33
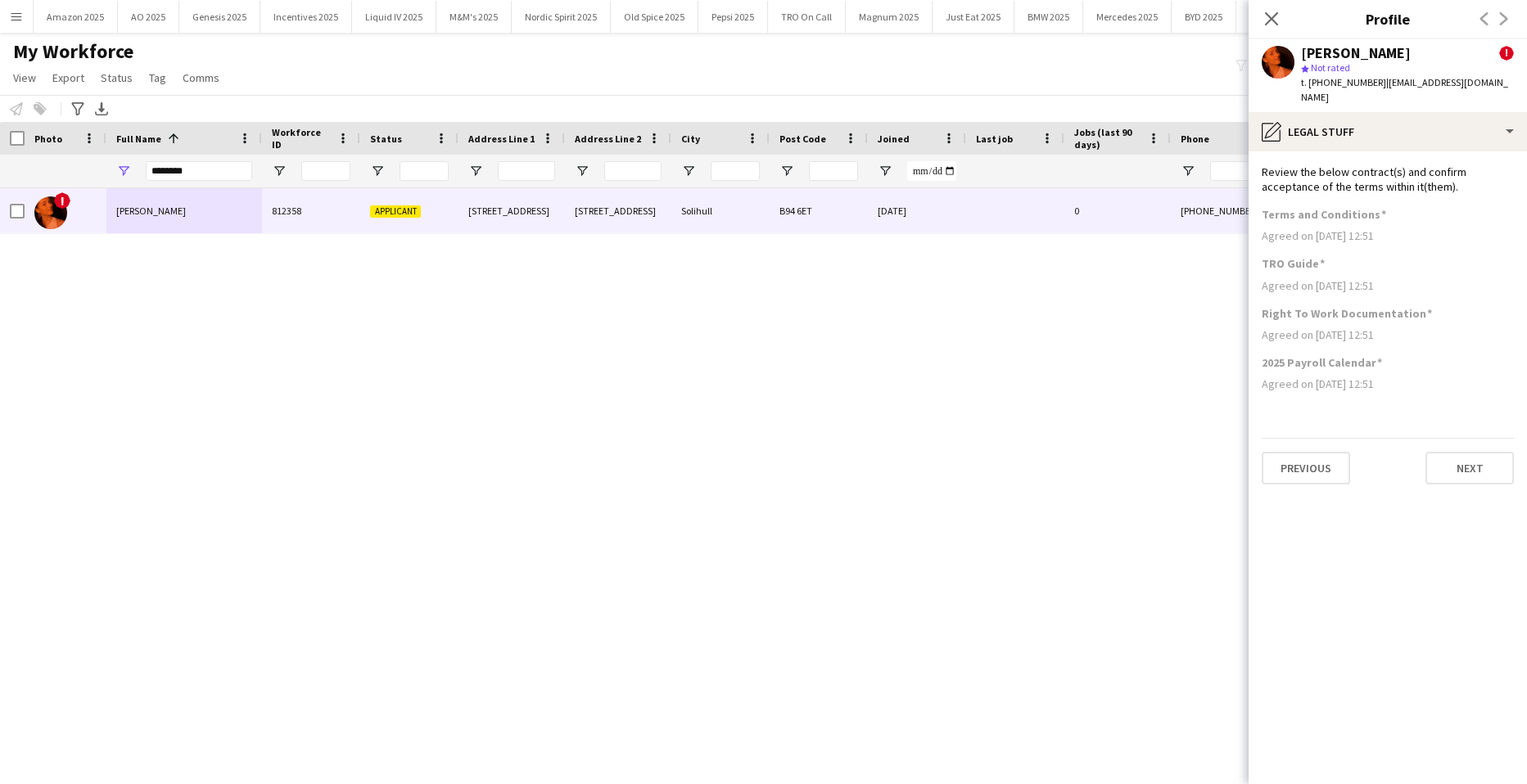
click at [1075, 641] on div "! [PERSON_NAME] 812358 Applicant [STREET_ADDRESS] [DATE] 0 [PHONE_NUMBER] [EMAI…" at bounding box center [739, 465] width 1478 height 556
click at [1277, 12] on icon "Close pop-in" at bounding box center [1272, 18] width 15 height 15
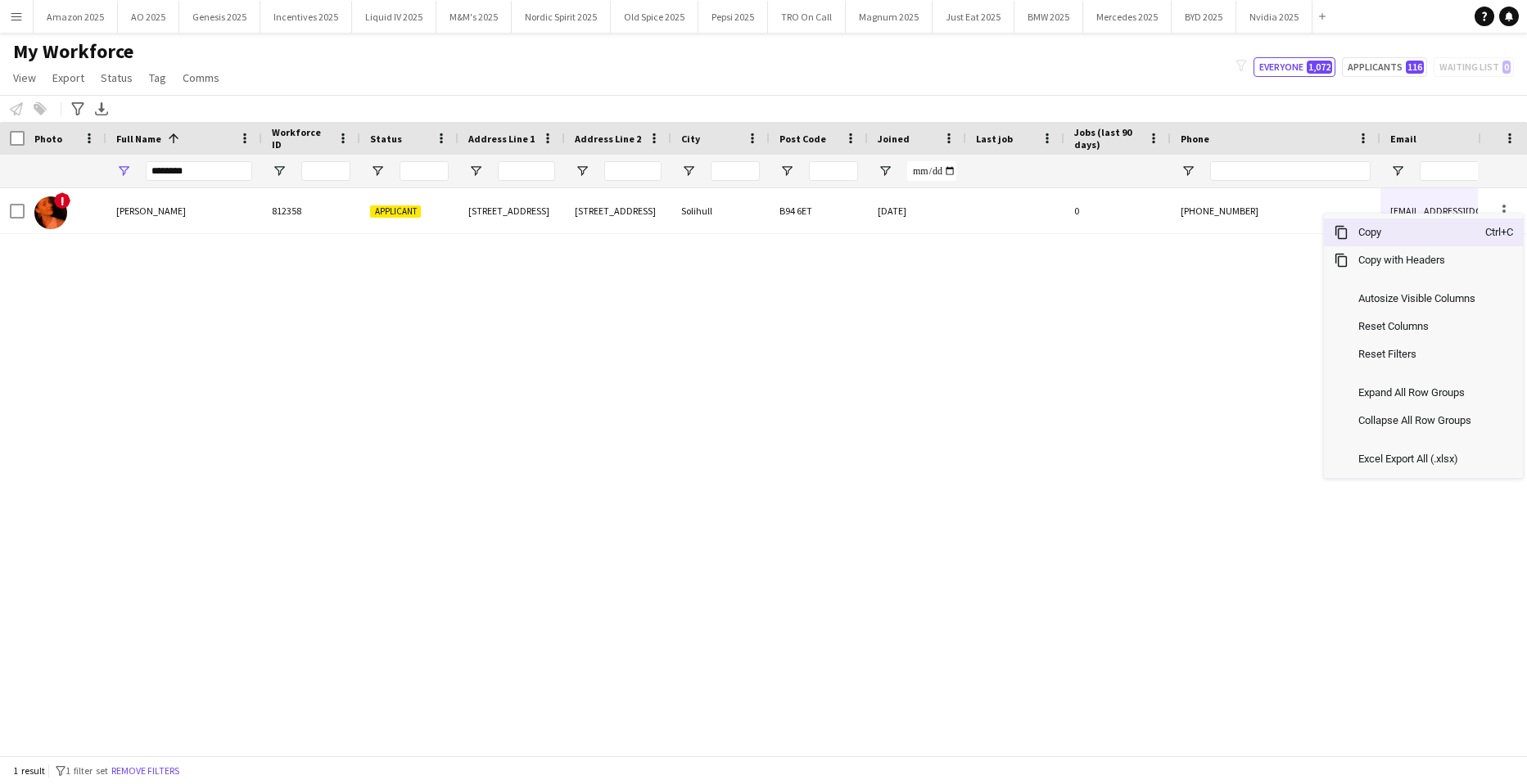
click at [1434, 232] on span "Copy" at bounding box center [1417, 232] width 137 height 28
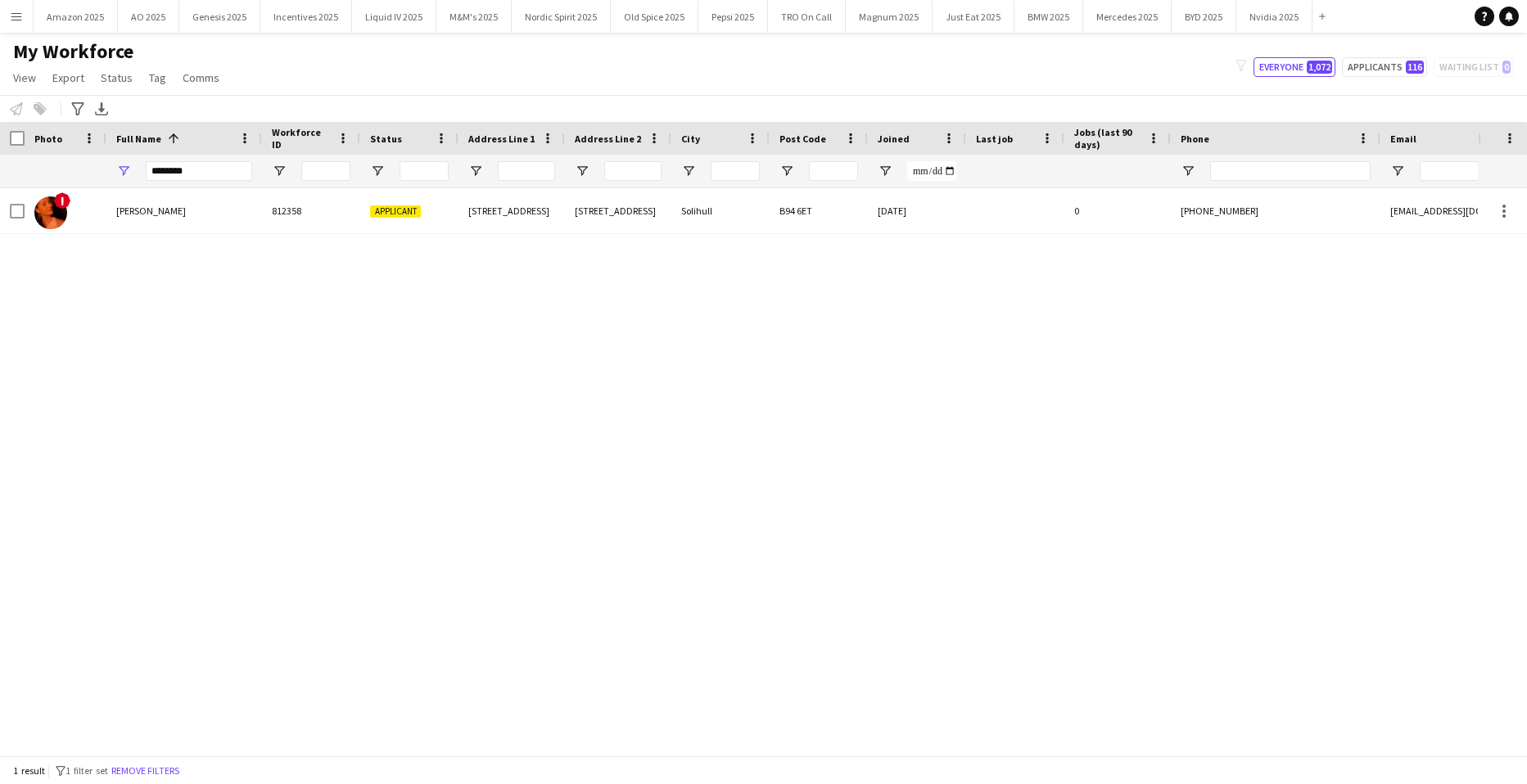
drag, startPoint x: 201, startPoint y: 327, endPoint x: 185, endPoint y: 307, distance: 25.6
click at [201, 327] on div "! [PERSON_NAME] 812358 Applicant [STREET_ADDRESS] [DATE] 0 [PHONE_NUMBER] [EMAI…" at bounding box center [739, 465] width 1478 height 556
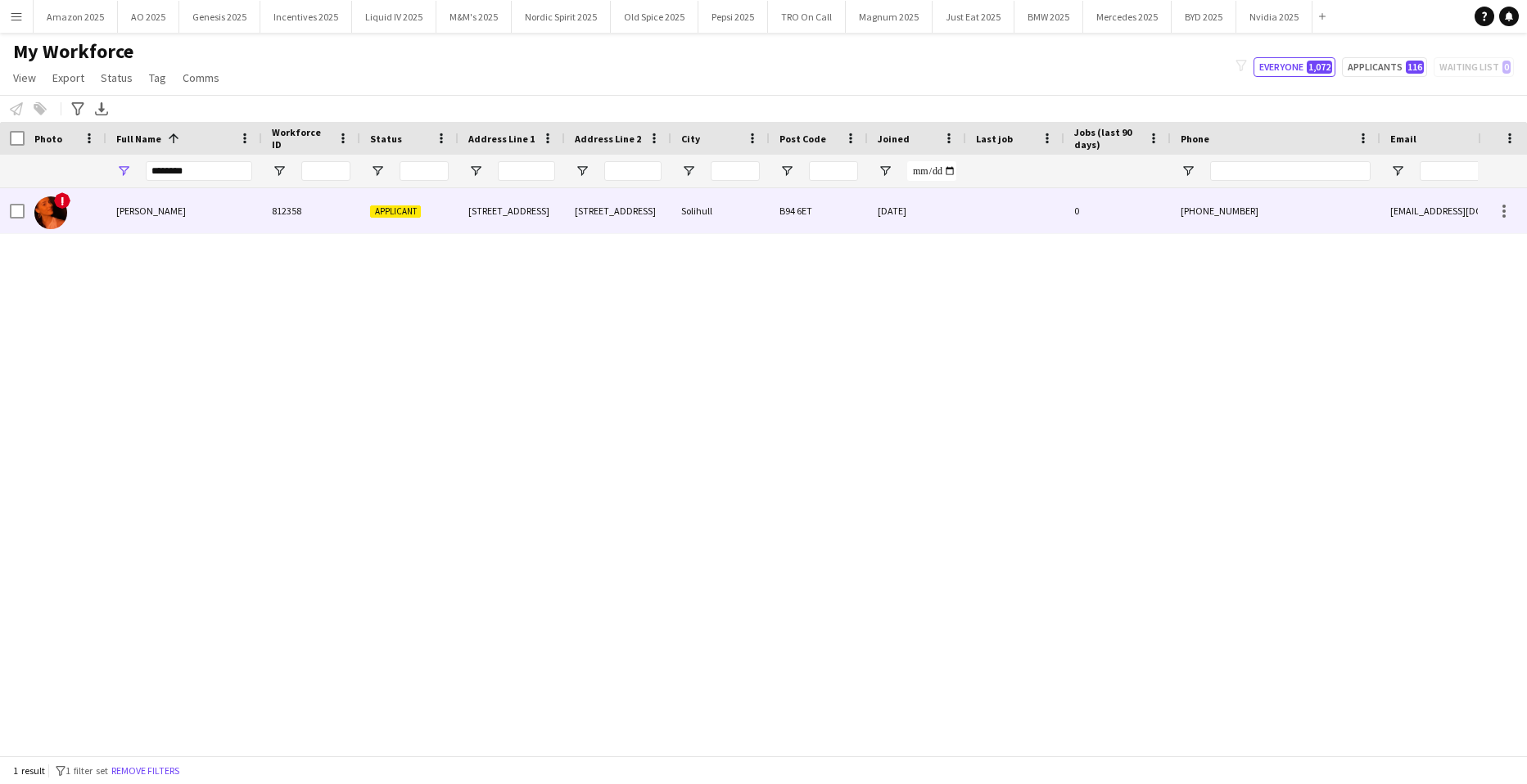
click at [162, 199] on div "[PERSON_NAME]" at bounding box center [184, 210] width 155 height 45
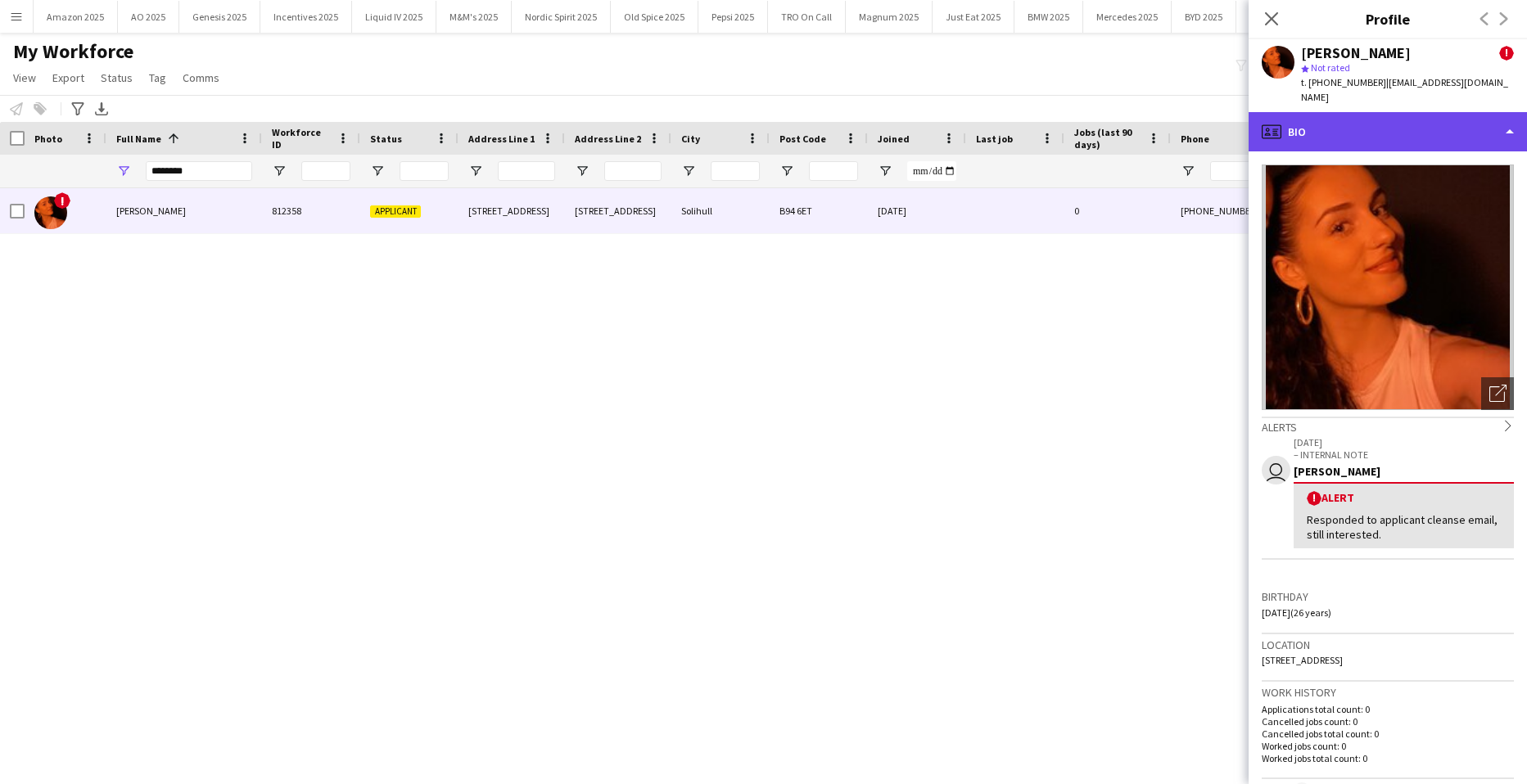
click at [1432, 112] on div "profile Bio" at bounding box center [1388, 131] width 278 height 39
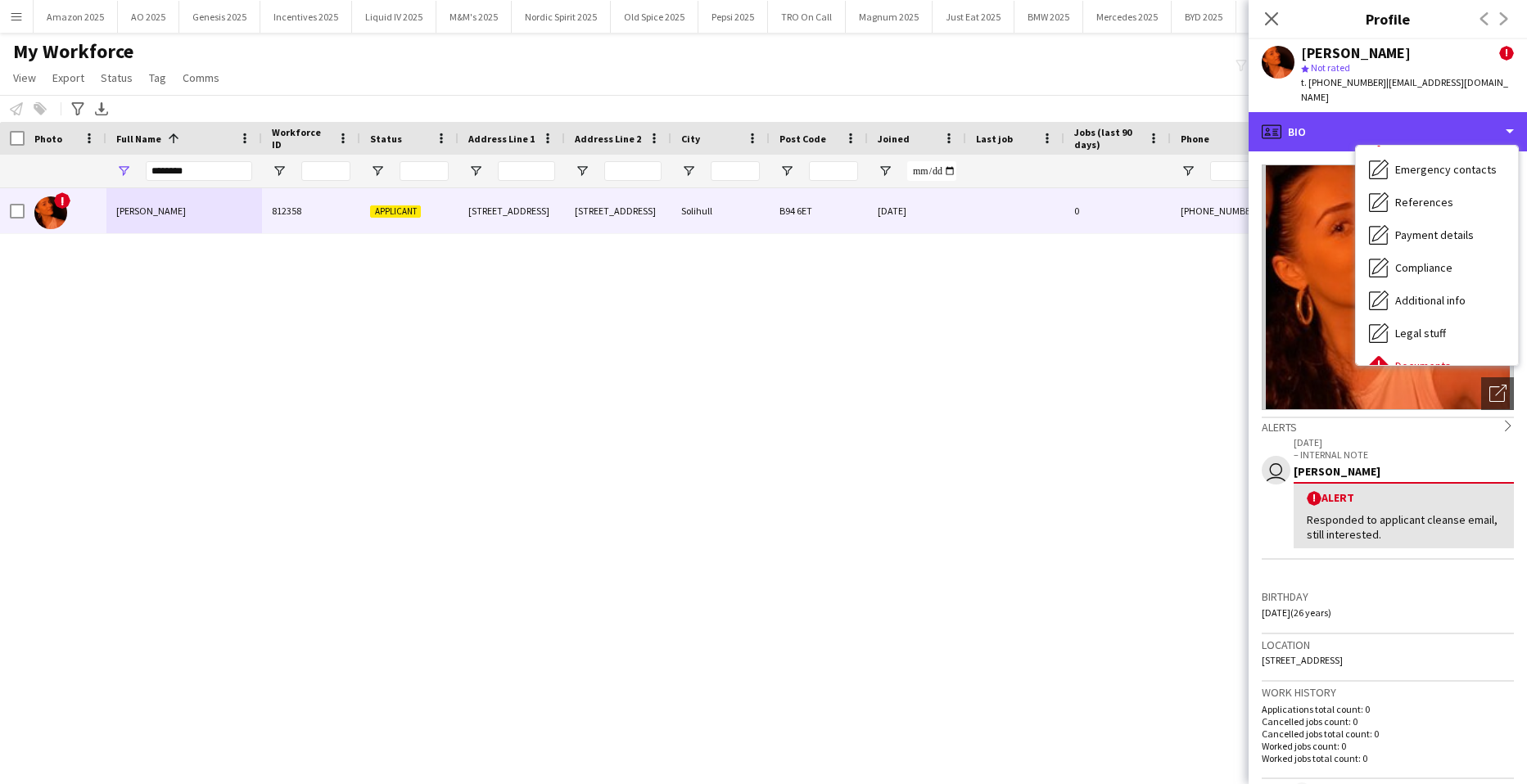
scroll to position [220, 0]
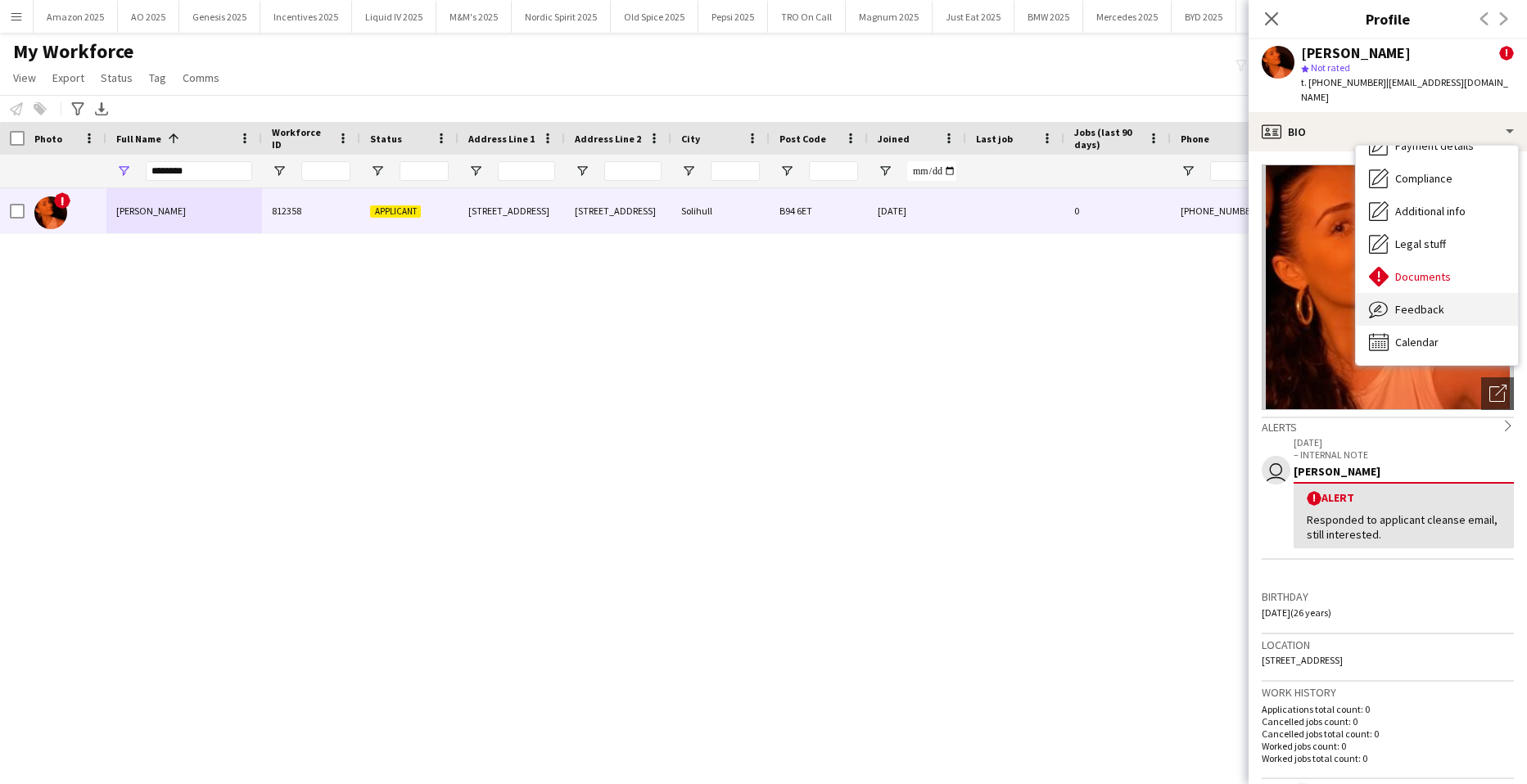
click at [1439, 302] on span "Feedback" at bounding box center [1420, 309] width 49 height 14
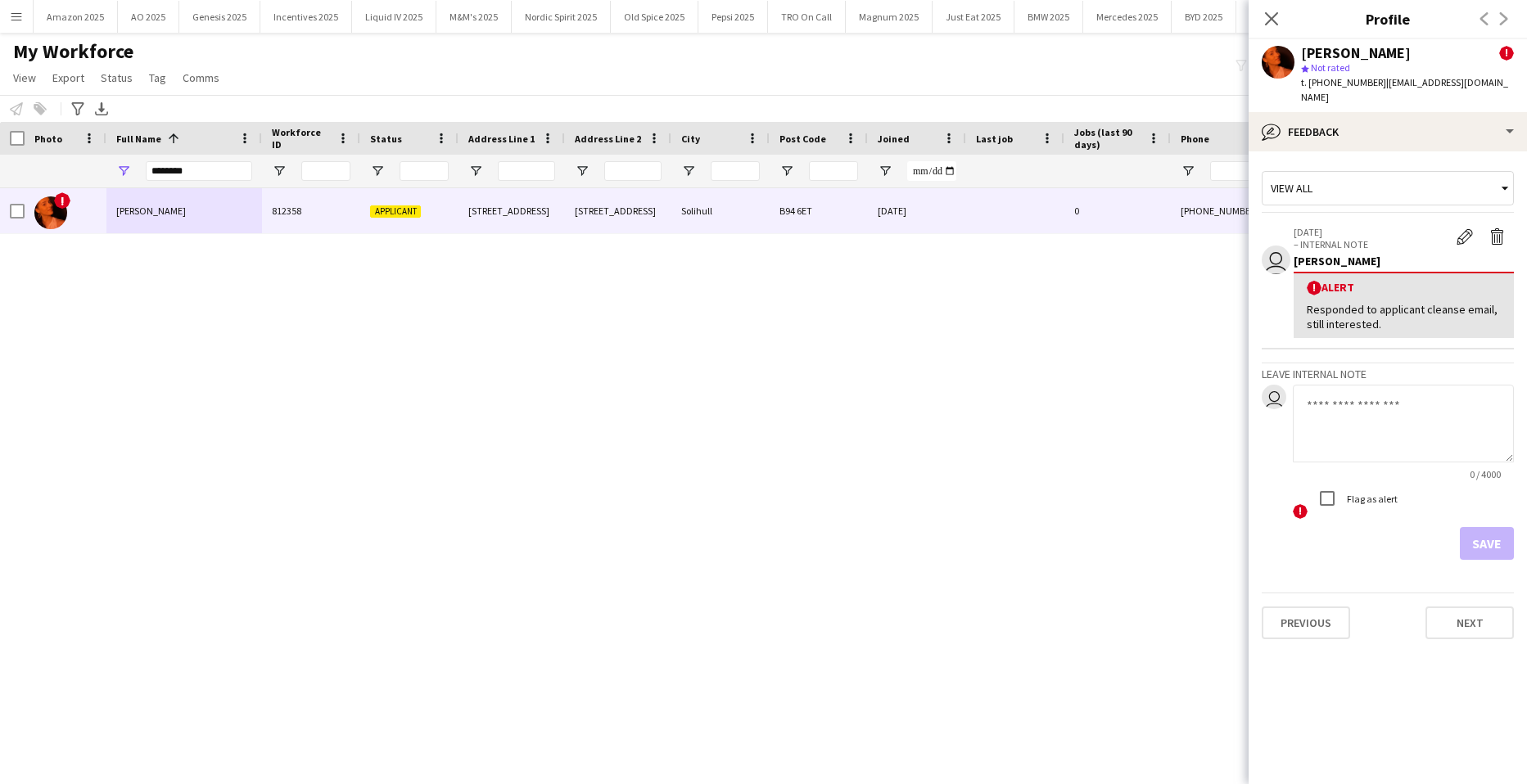
click at [1360, 409] on textarea at bounding box center [1403, 423] width 221 height 78
paste textarea "**********"
type textarea "**********"
drag, startPoint x: 1473, startPoint y: 391, endPoint x: 1134, endPoint y: 398, distance: 339.1
click at [1135, 397] on body "Menu Boards Boards Boards All jobs Status Workforce Workforce My Workforce Recr…" at bounding box center [763, 392] width 1527 height 784
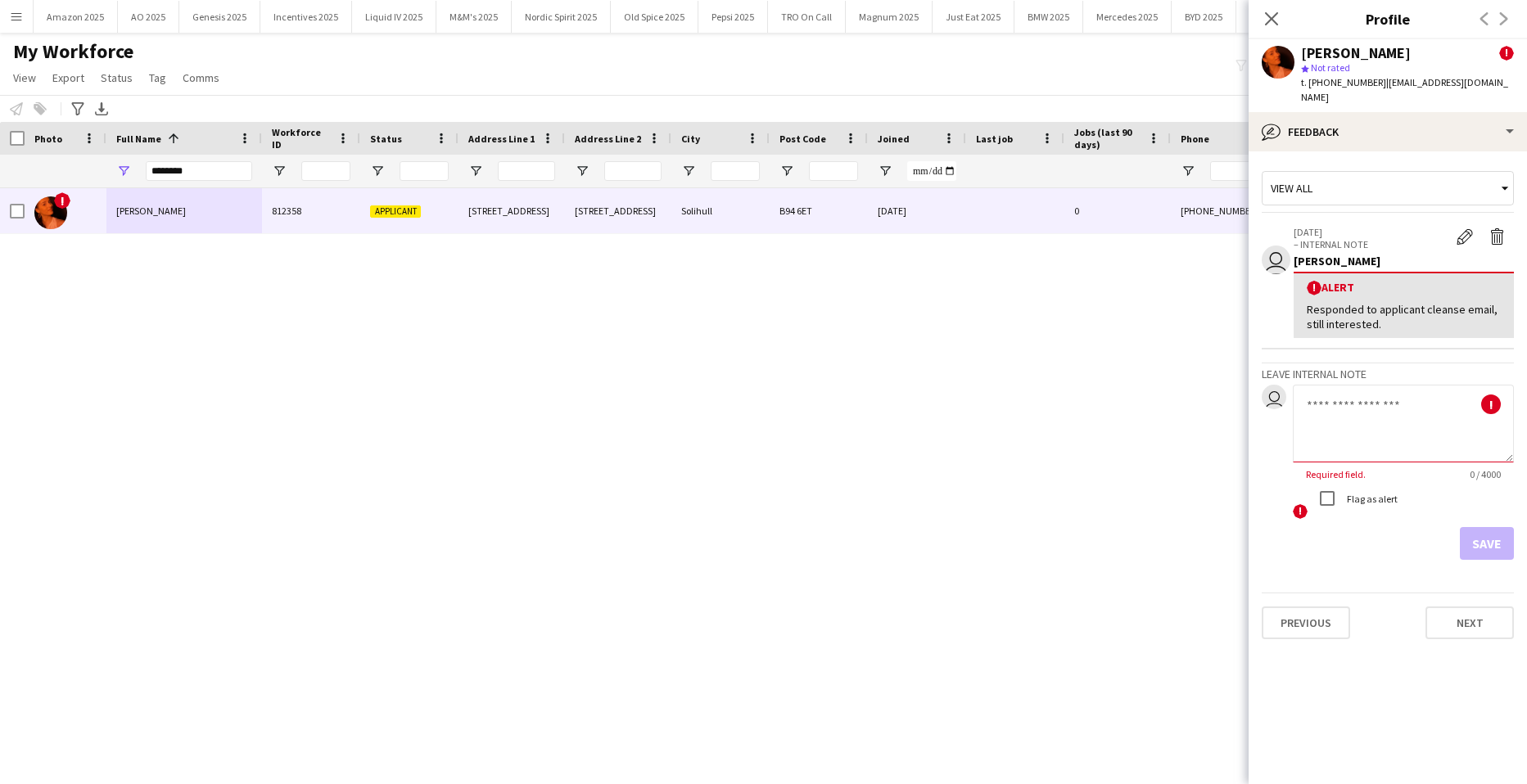
click at [1331, 397] on textarea at bounding box center [1403, 423] width 221 height 78
paste textarea "**********"
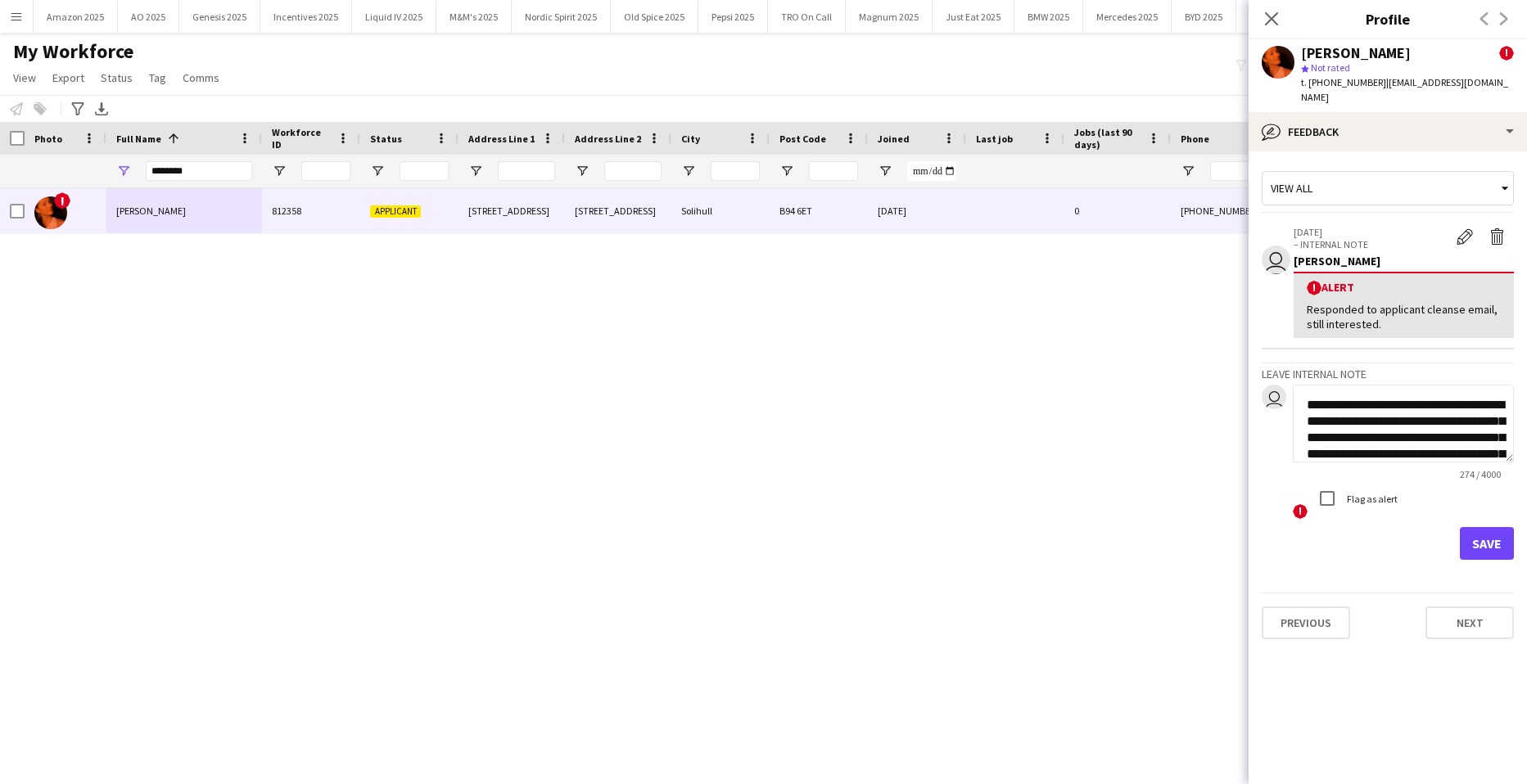
scroll to position [83, 0]
type textarea "**********"
click at [1487, 528] on button "Save" at bounding box center [1487, 544] width 54 height 33
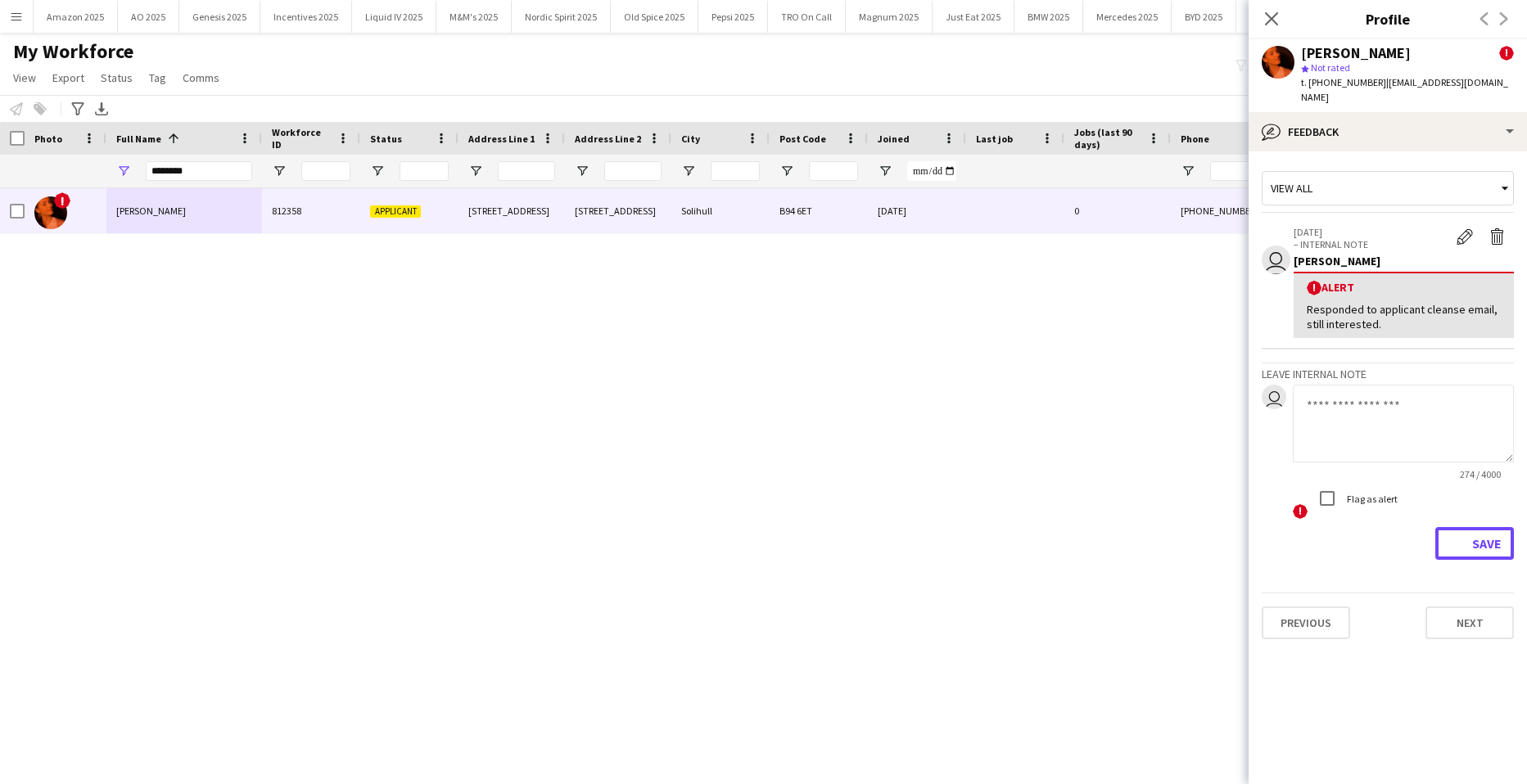
scroll to position [0, 0]
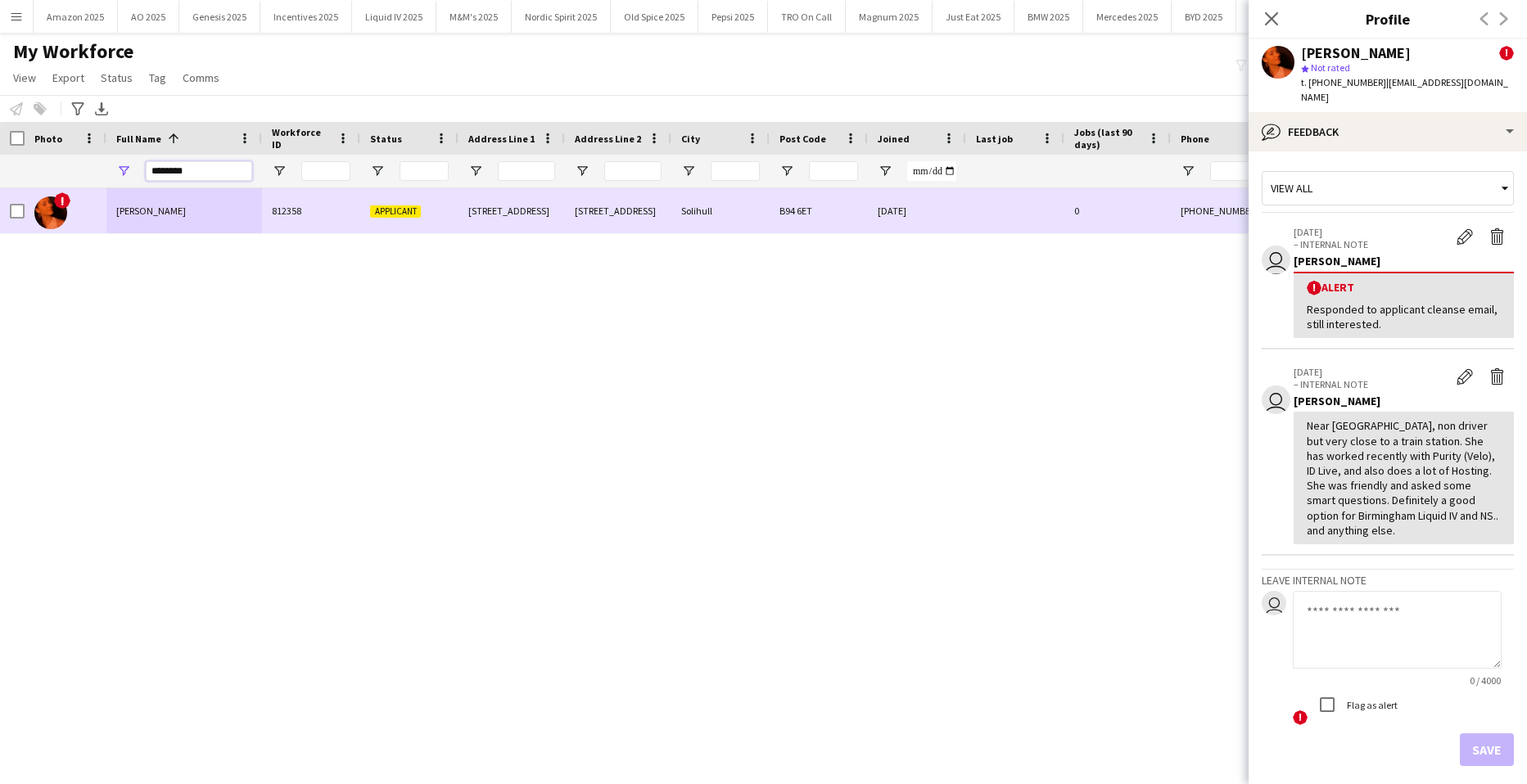
drag, startPoint x: 221, startPoint y: 170, endPoint x: 51, endPoint y: 193, distance: 171.5
click at [50, 193] on div "Workforce Details Address Line 1 Address Line 2 City 1" at bounding box center [763, 439] width 1527 height 633
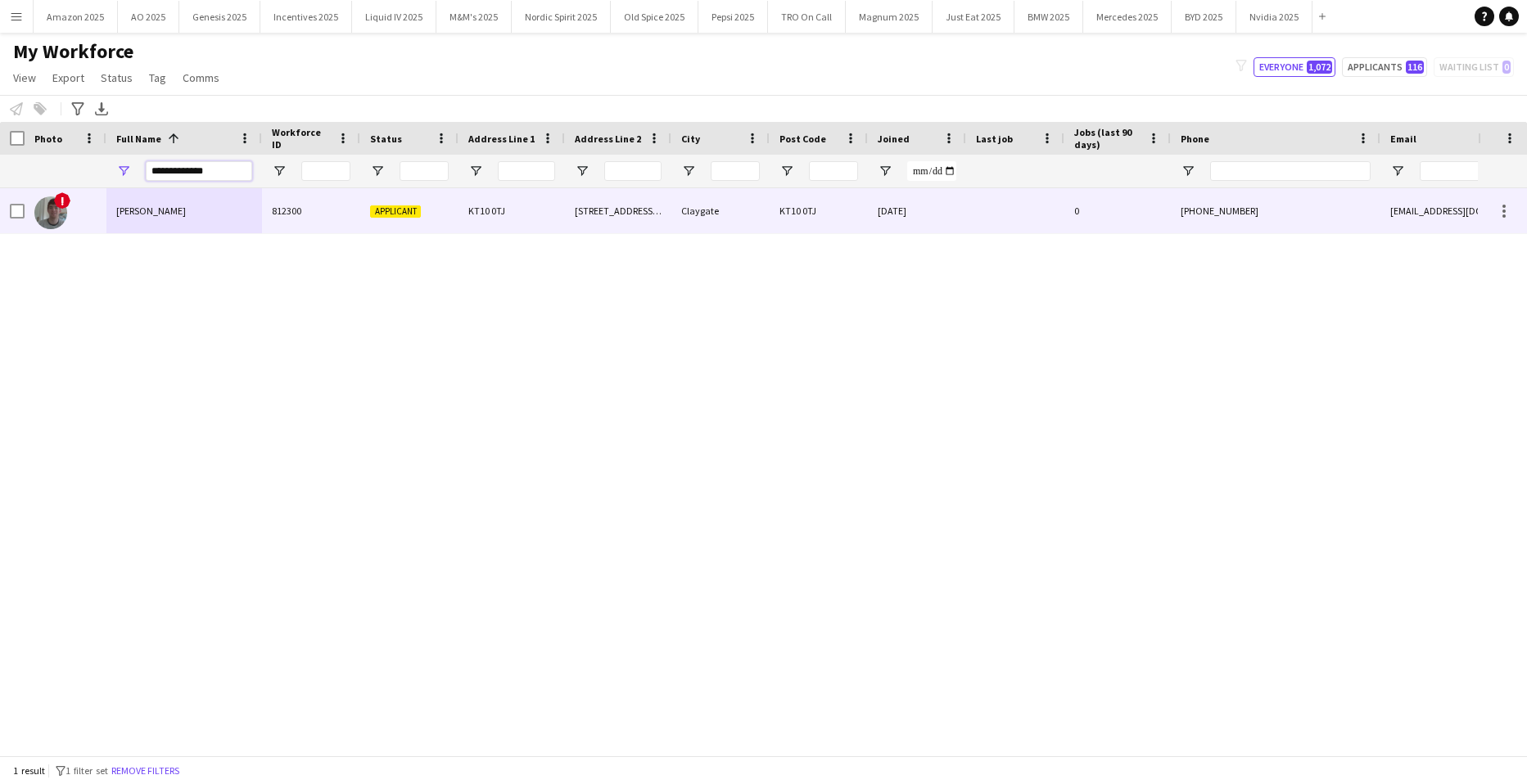
type input "**********"
click at [118, 214] on span "[PERSON_NAME]" at bounding box center [151, 210] width 70 height 12
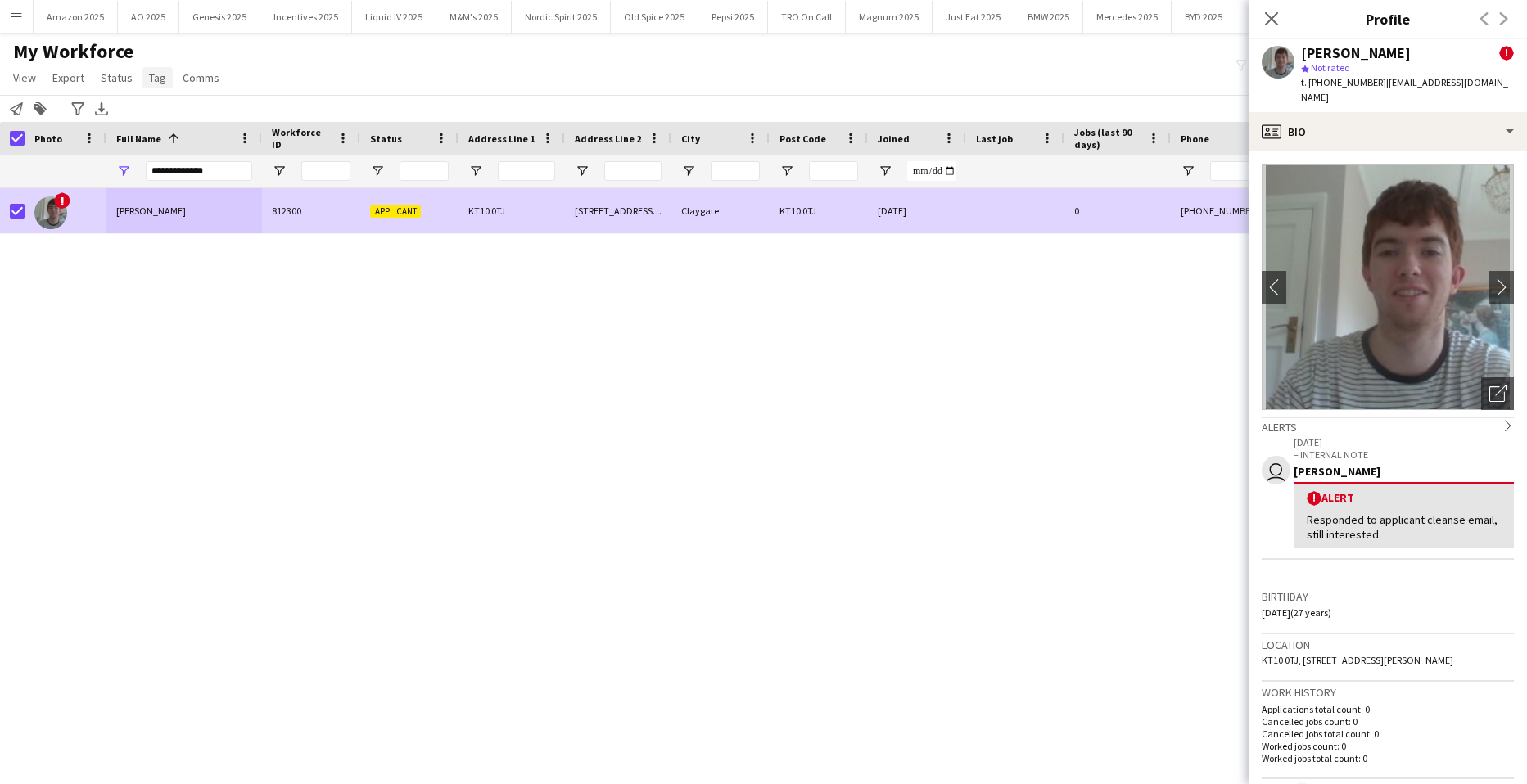
click at [160, 78] on span "Tag" at bounding box center [157, 77] width 17 height 14
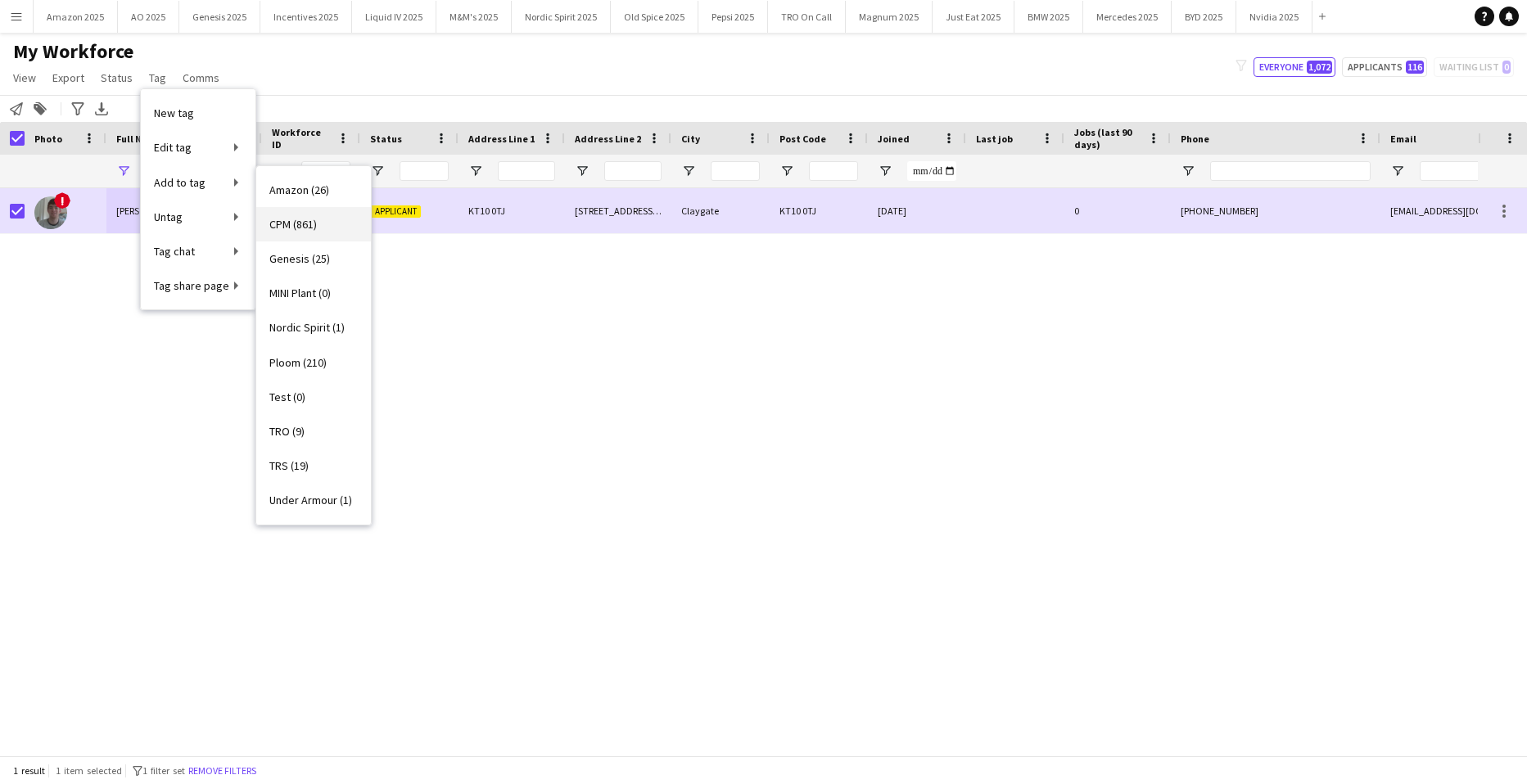
click at [300, 221] on span "CPM (861)" at bounding box center [293, 224] width 47 height 14
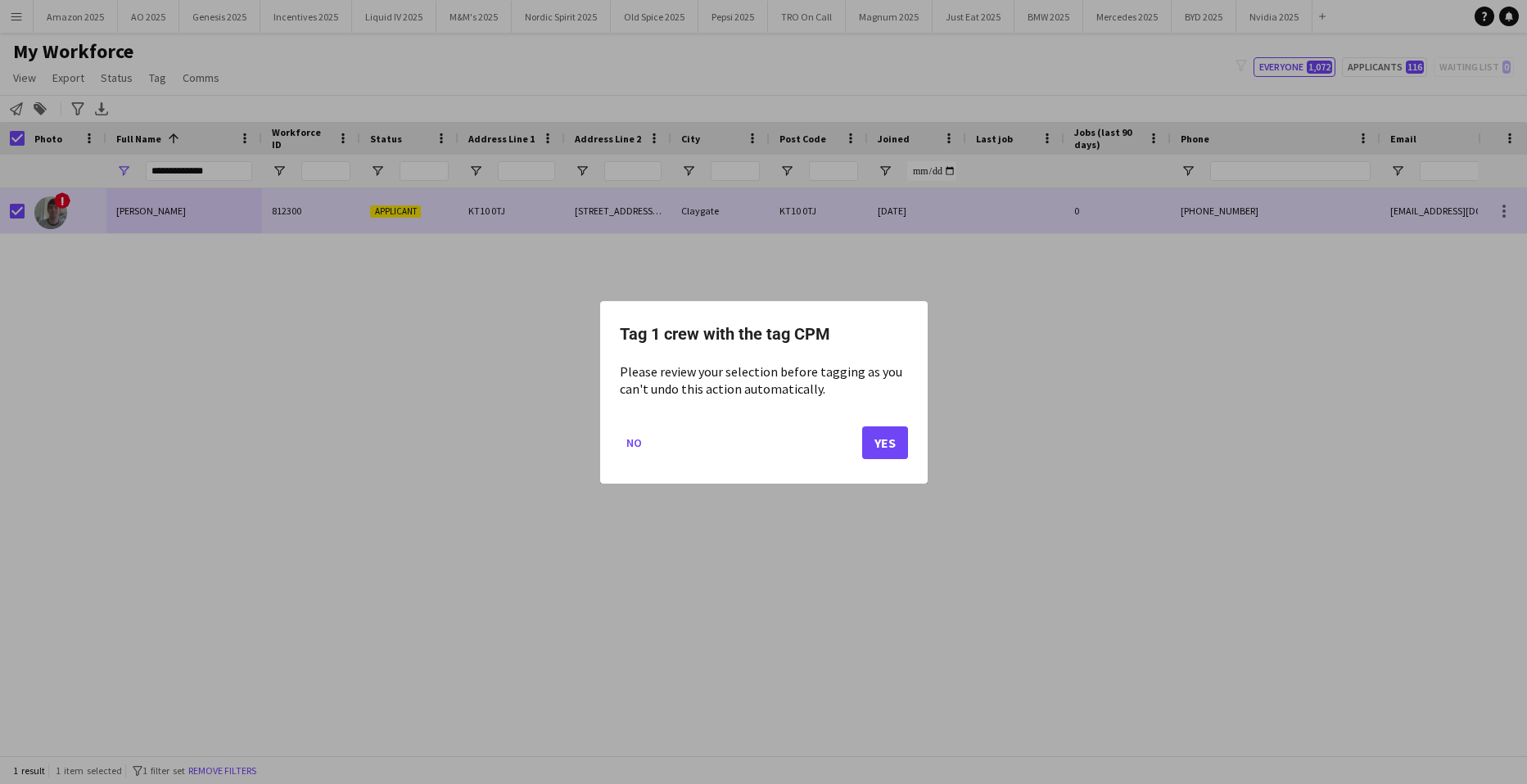
click at [919, 447] on div "Tag 1 crew with the tag CPM Please review your selection before tagging as you …" at bounding box center [763, 392] width 327 height 182
click at [885, 440] on button "Yes" at bounding box center [886, 442] width 46 height 33
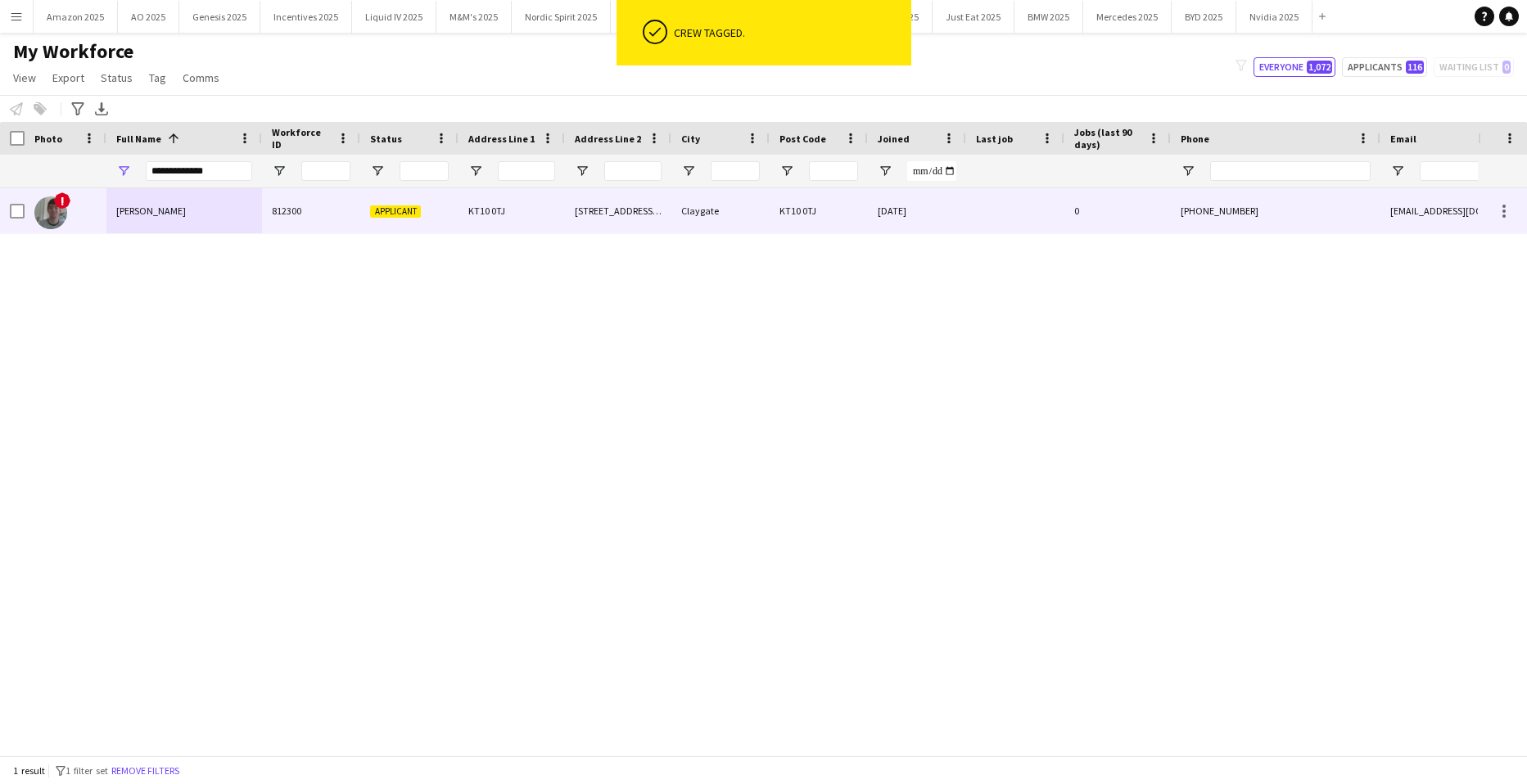
click at [147, 207] on span "[PERSON_NAME]" at bounding box center [151, 210] width 70 height 12
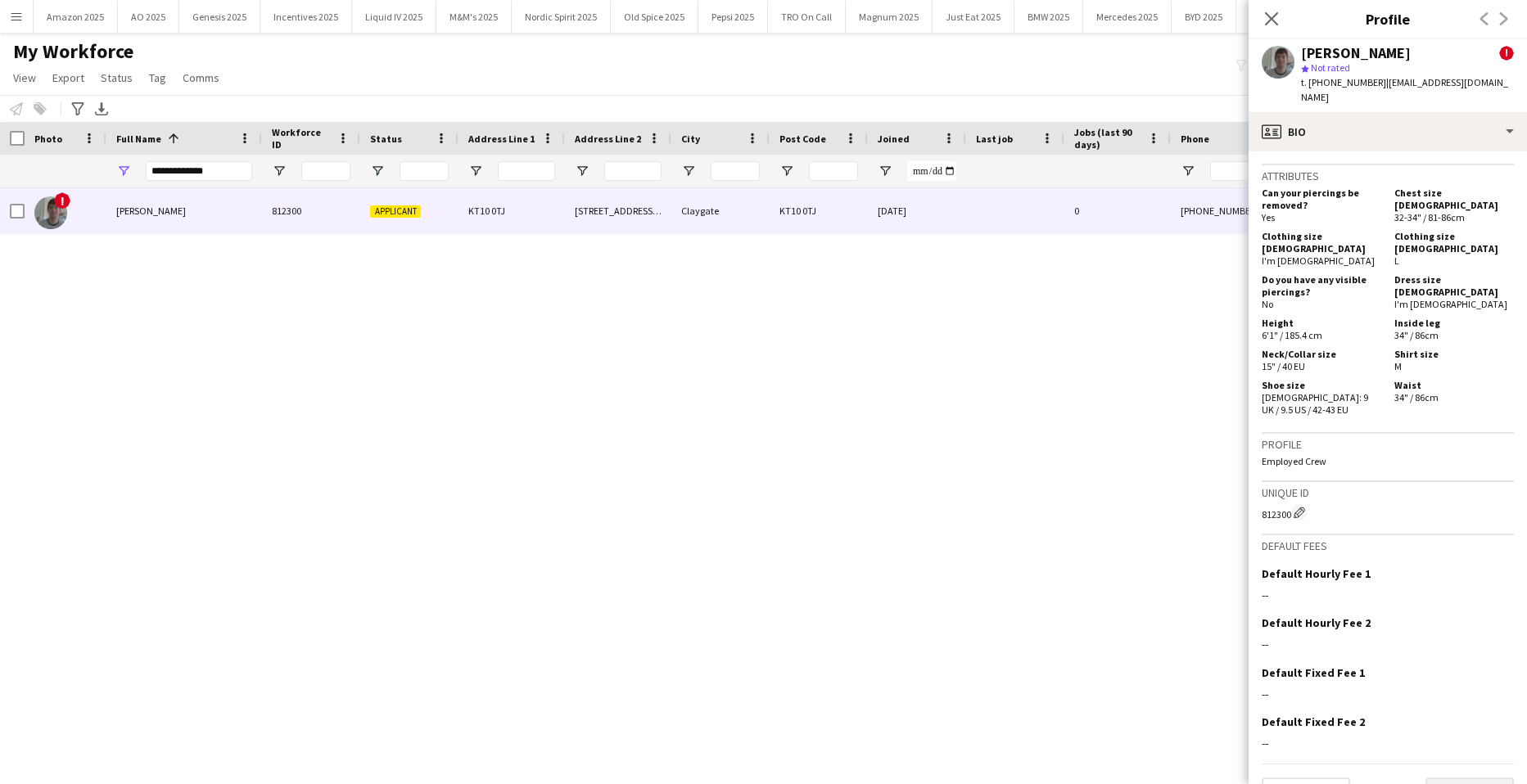
scroll to position [862, 0]
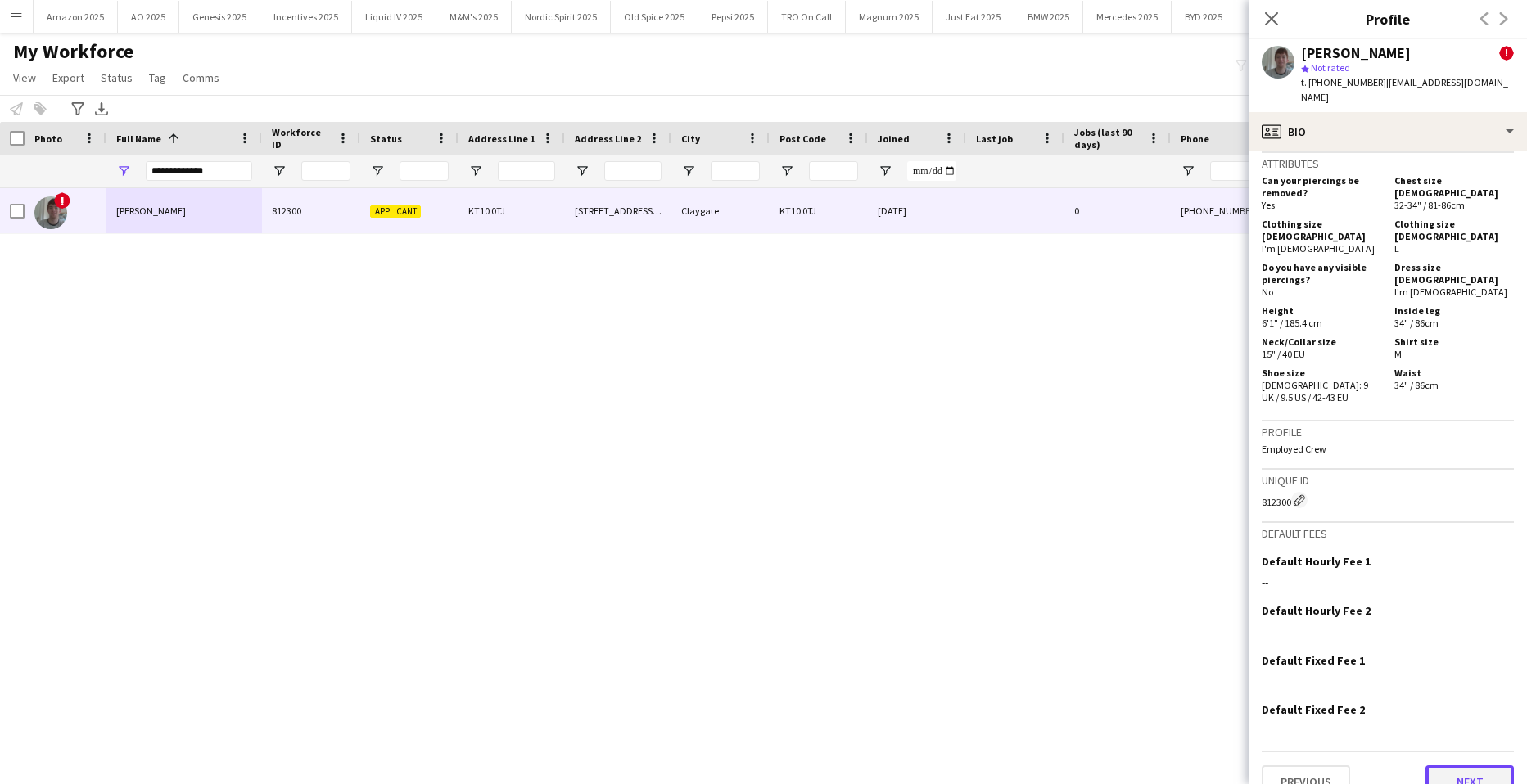
click at [1463, 766] on button "Next" at bounding box center [1470, 782] width 88 height 33
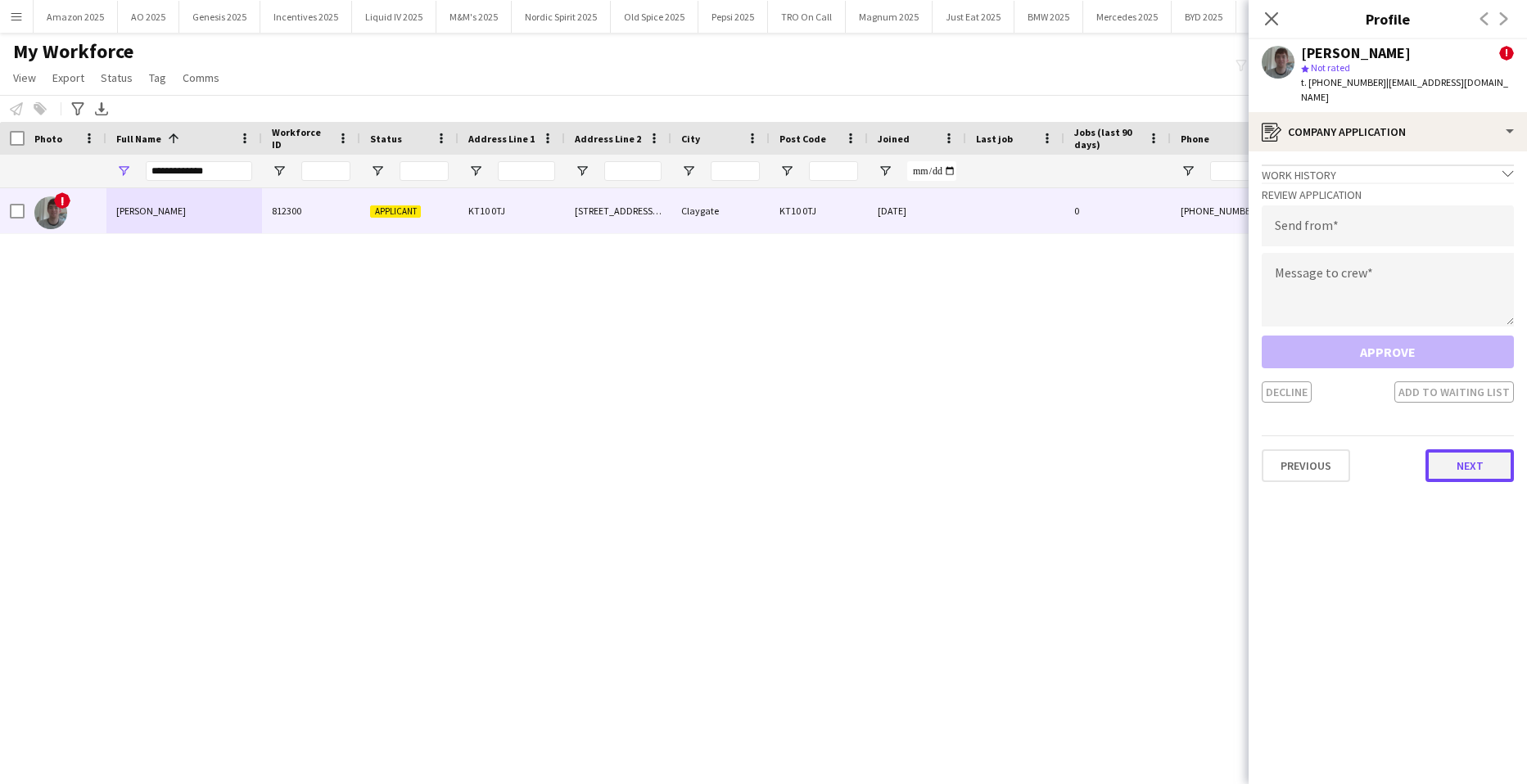
click at [1461, 449] on button "Next" at bounding box center [1470, 465] width 88 height 33
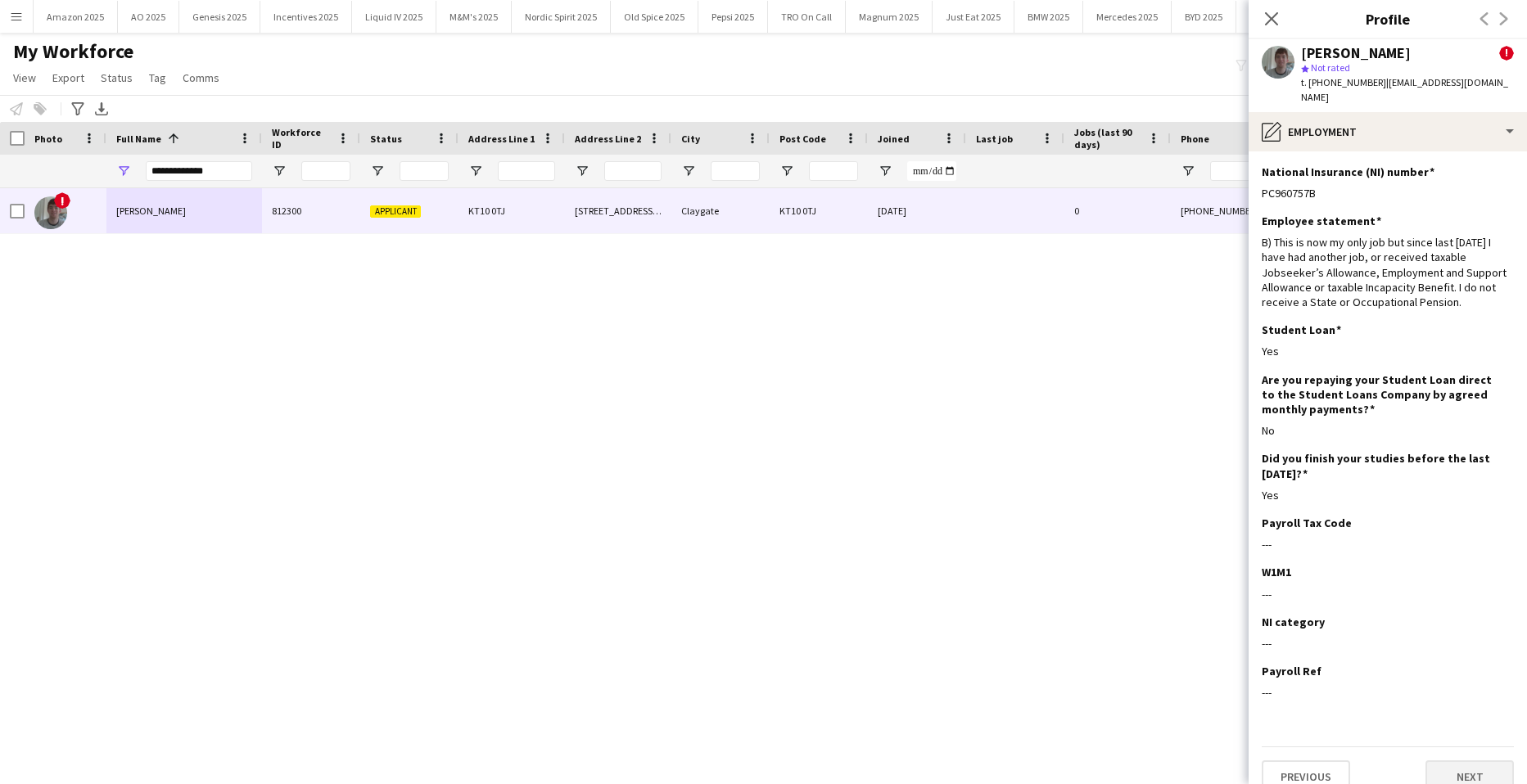
scroll to position [7, 0]
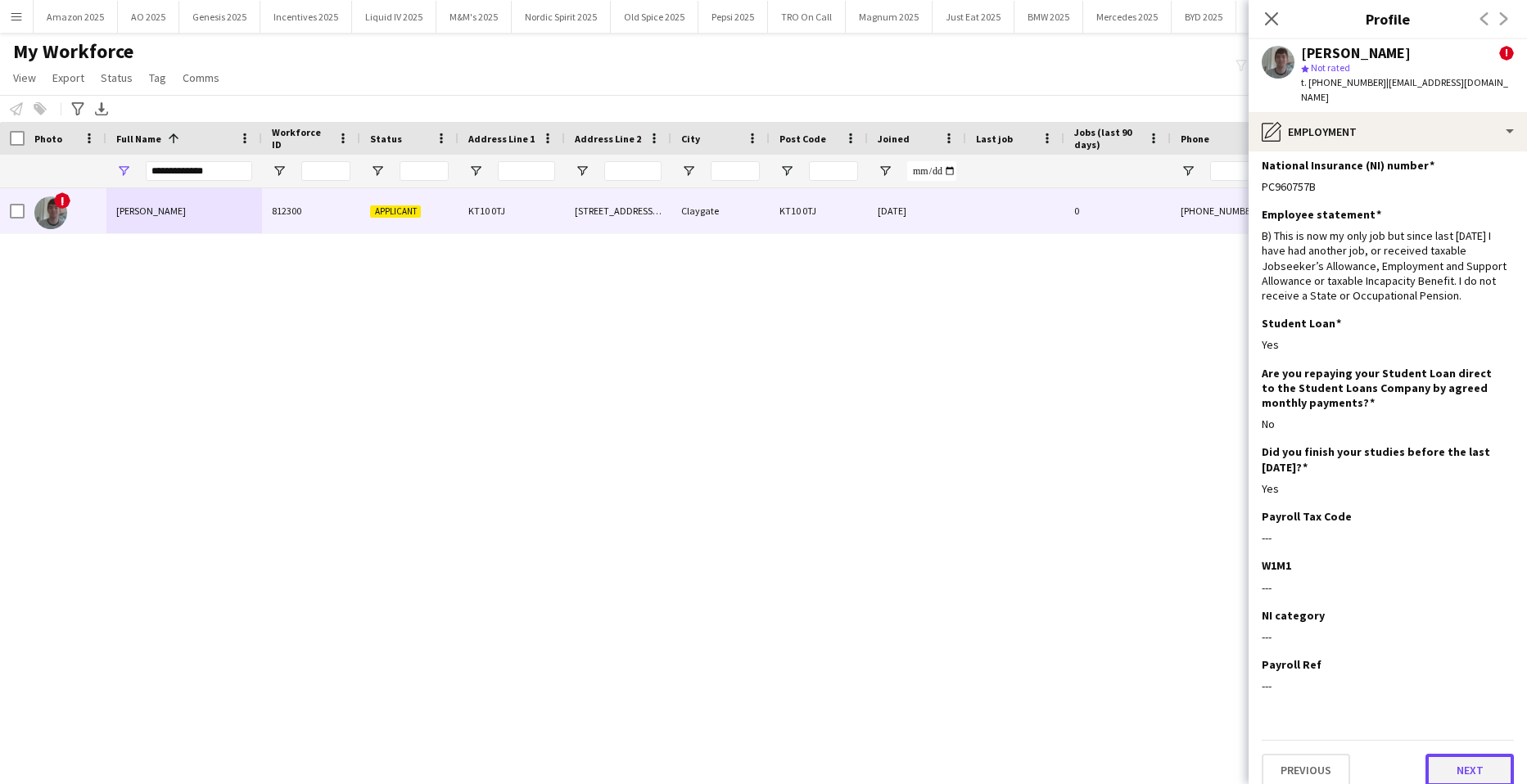
click at [1455, 754] on button "Next" at bounding box center [1470, 771] width 88 height 33
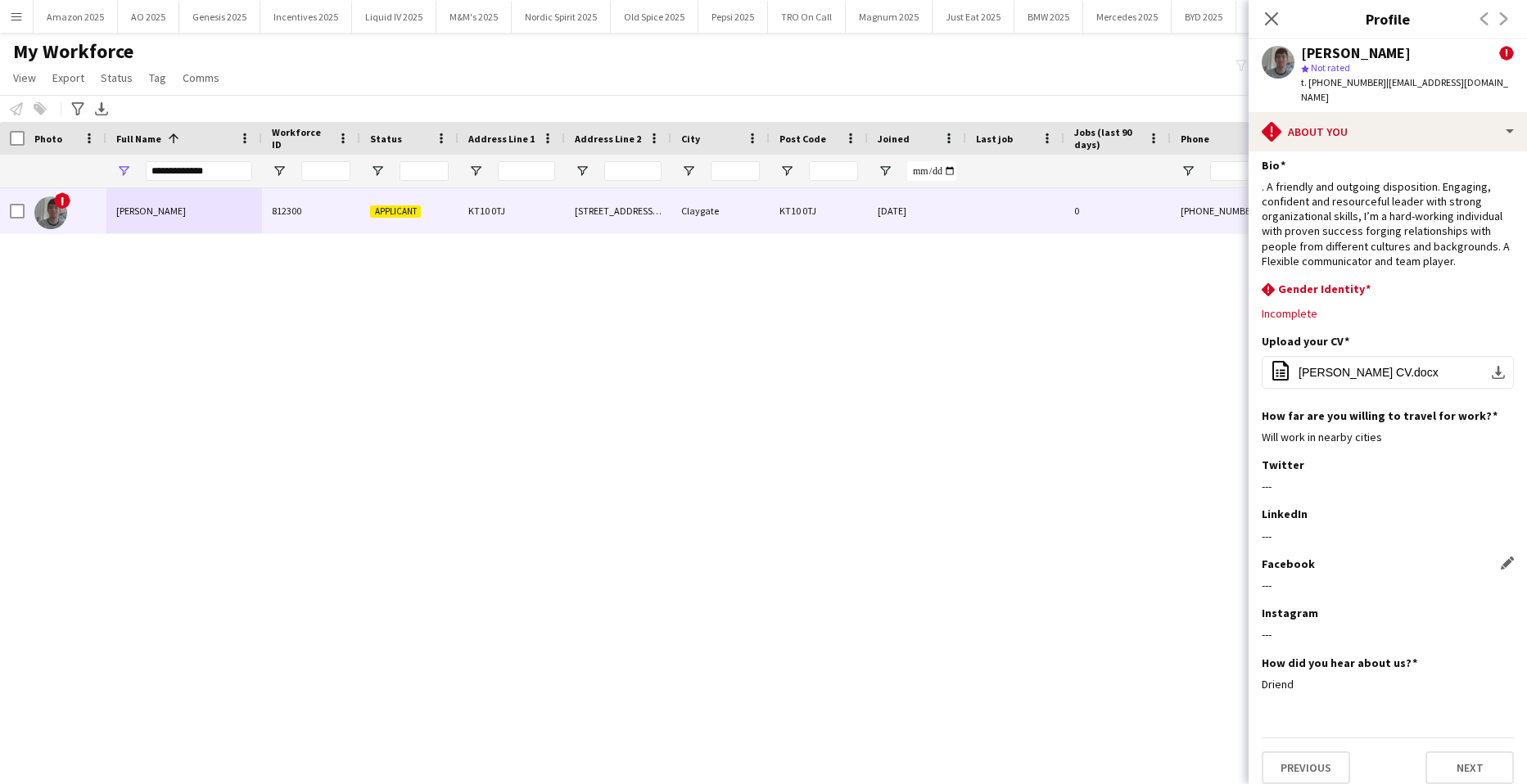
scroll to position [0, 0]
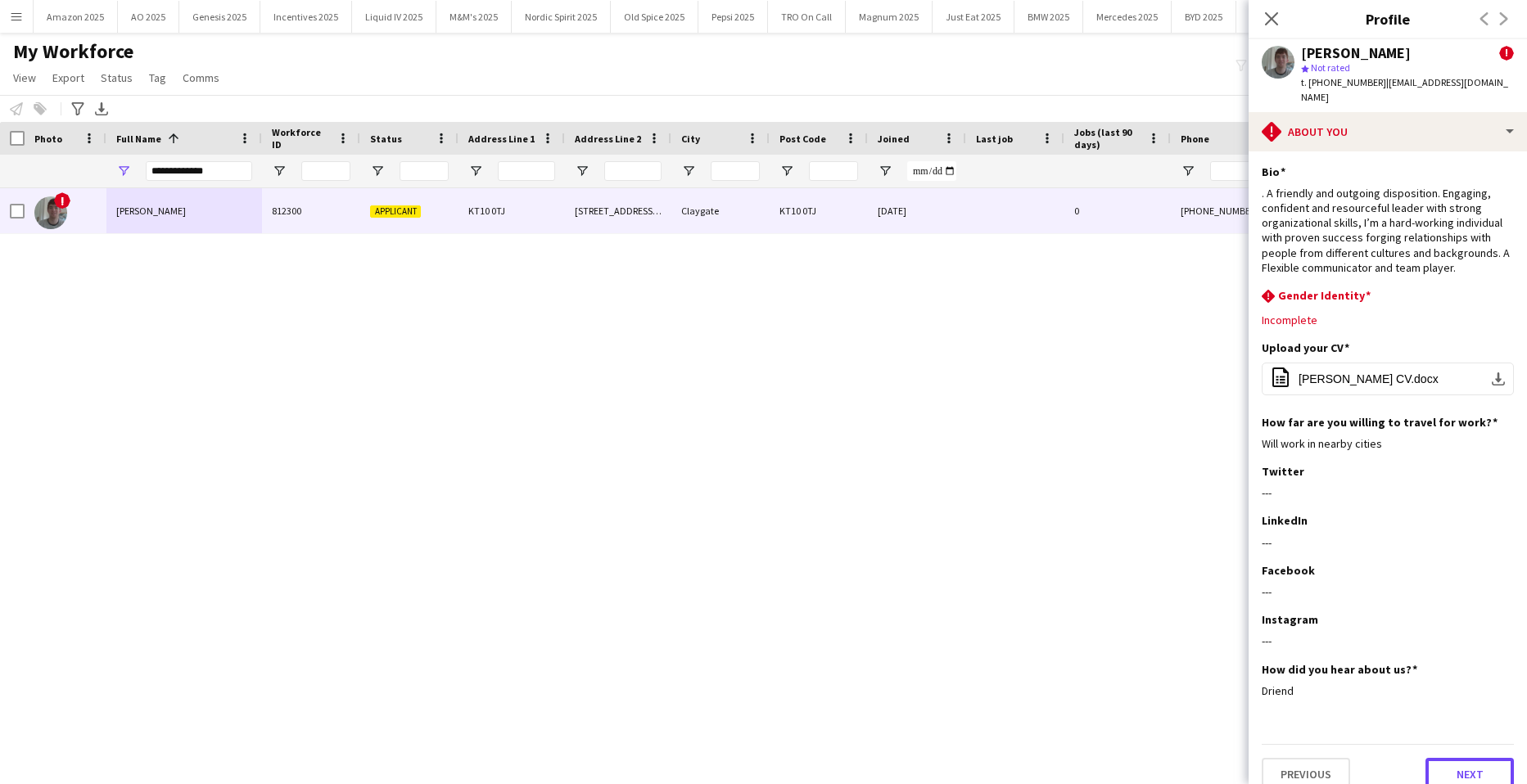
click at [1471, 776] on button "Next" at bounding box center [1470, 774] width 88 height 33
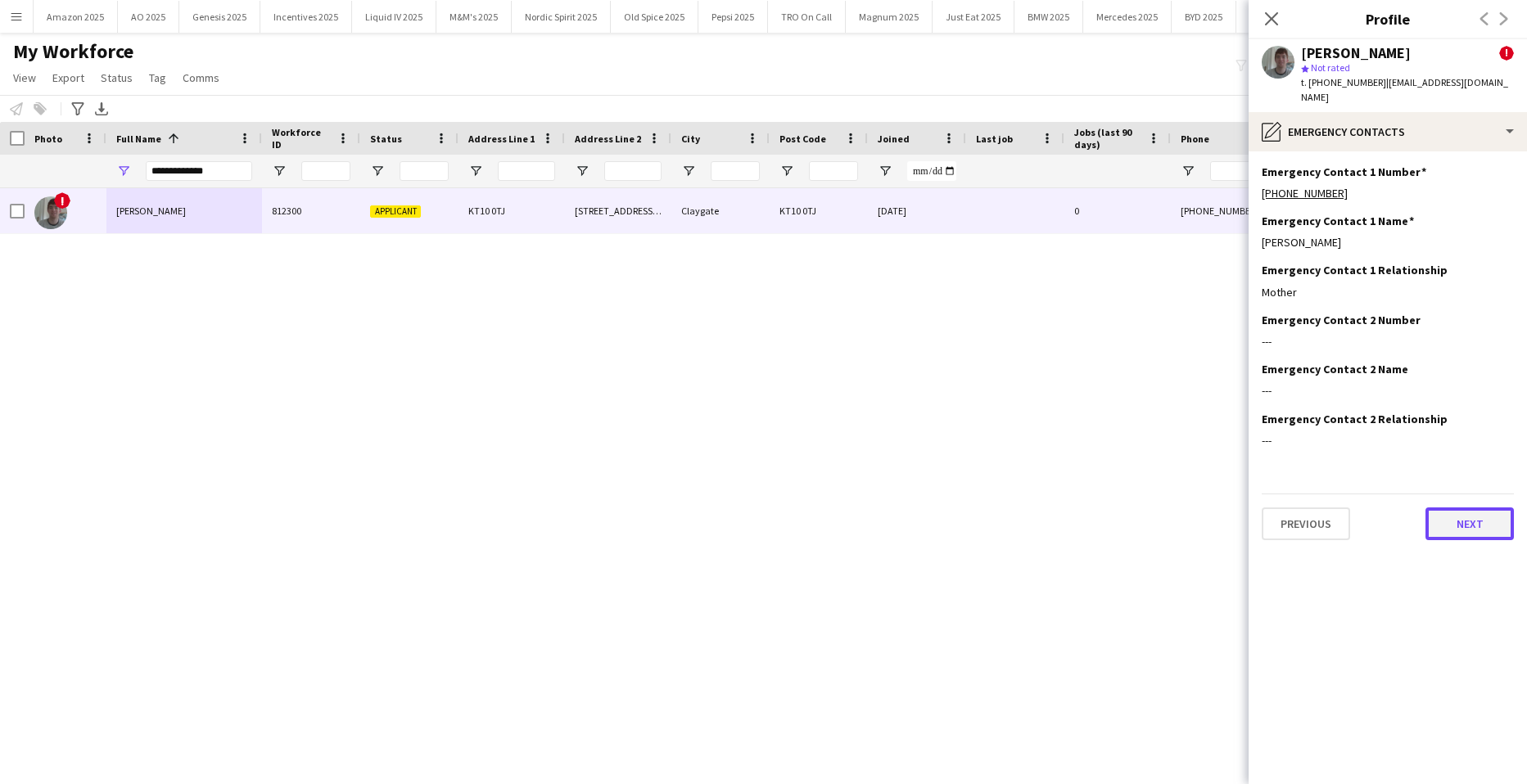
click at [1482, 511] on button "Next" at bounding box center [1470, 524] width 88 height 33
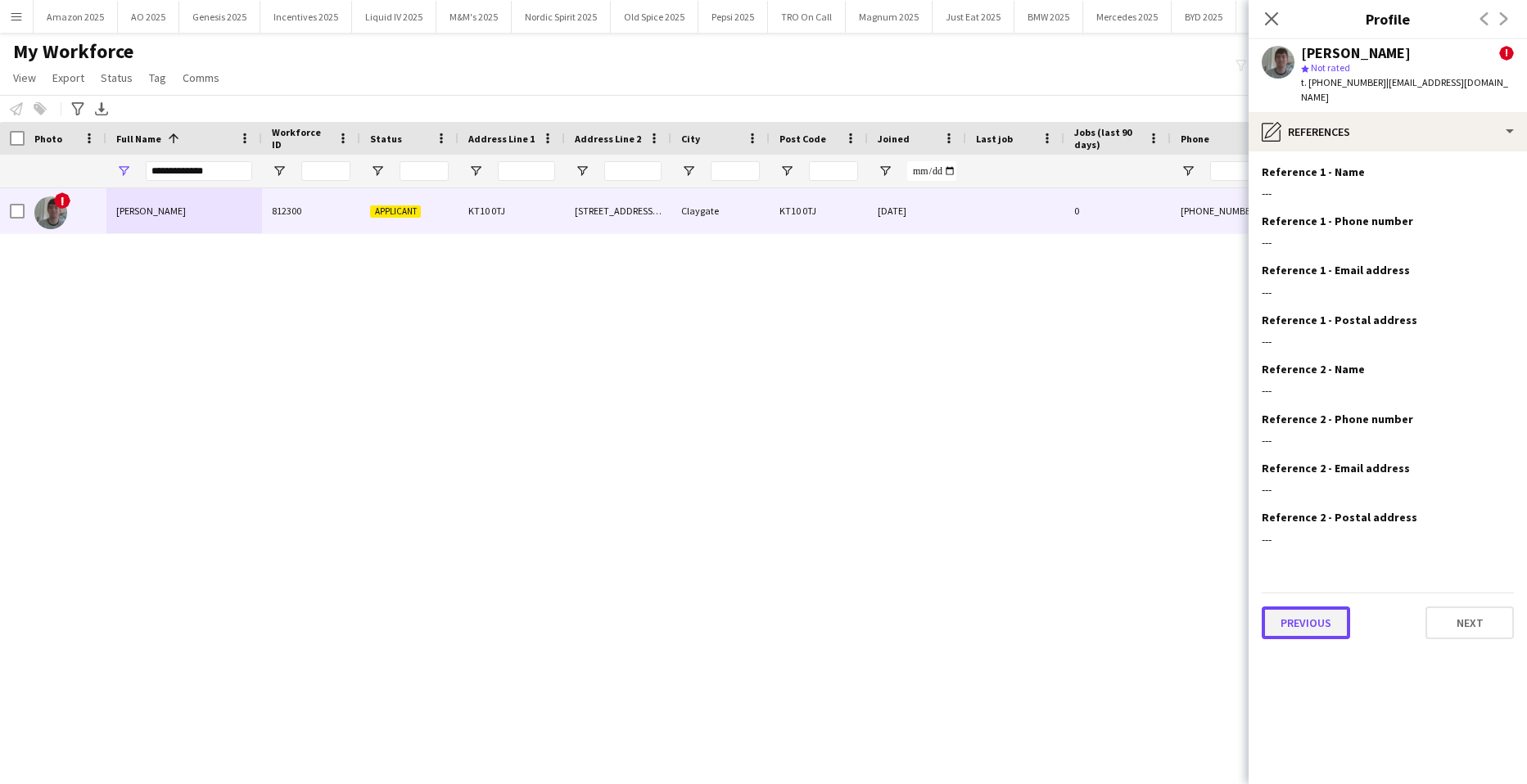
click at [1325, 612] on button "Previous" at bounding box center [1306, 623] width 88 height 33
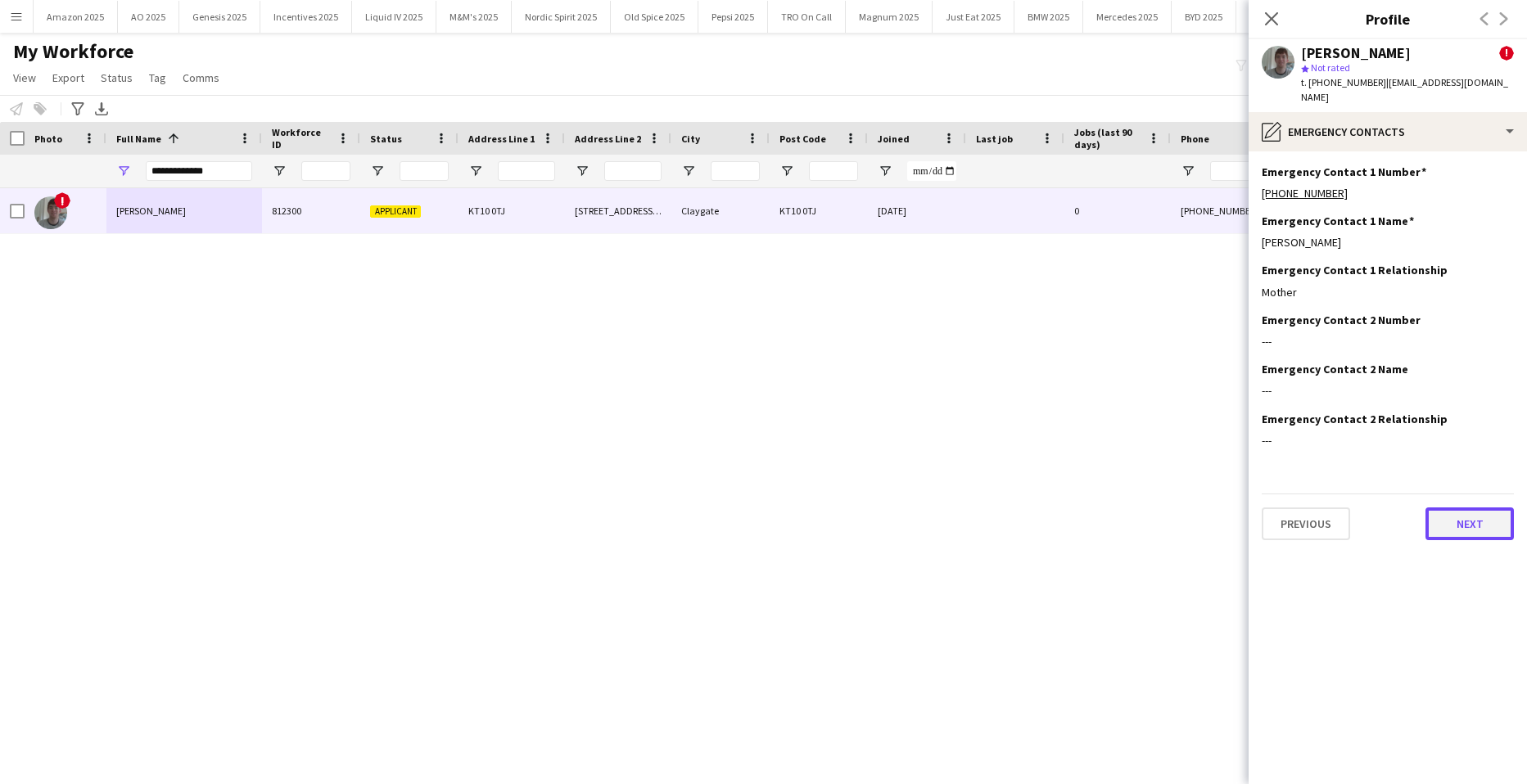
click at [1436, 508] on button "Next" at bounding box center [1470, 524] width 88 height 33
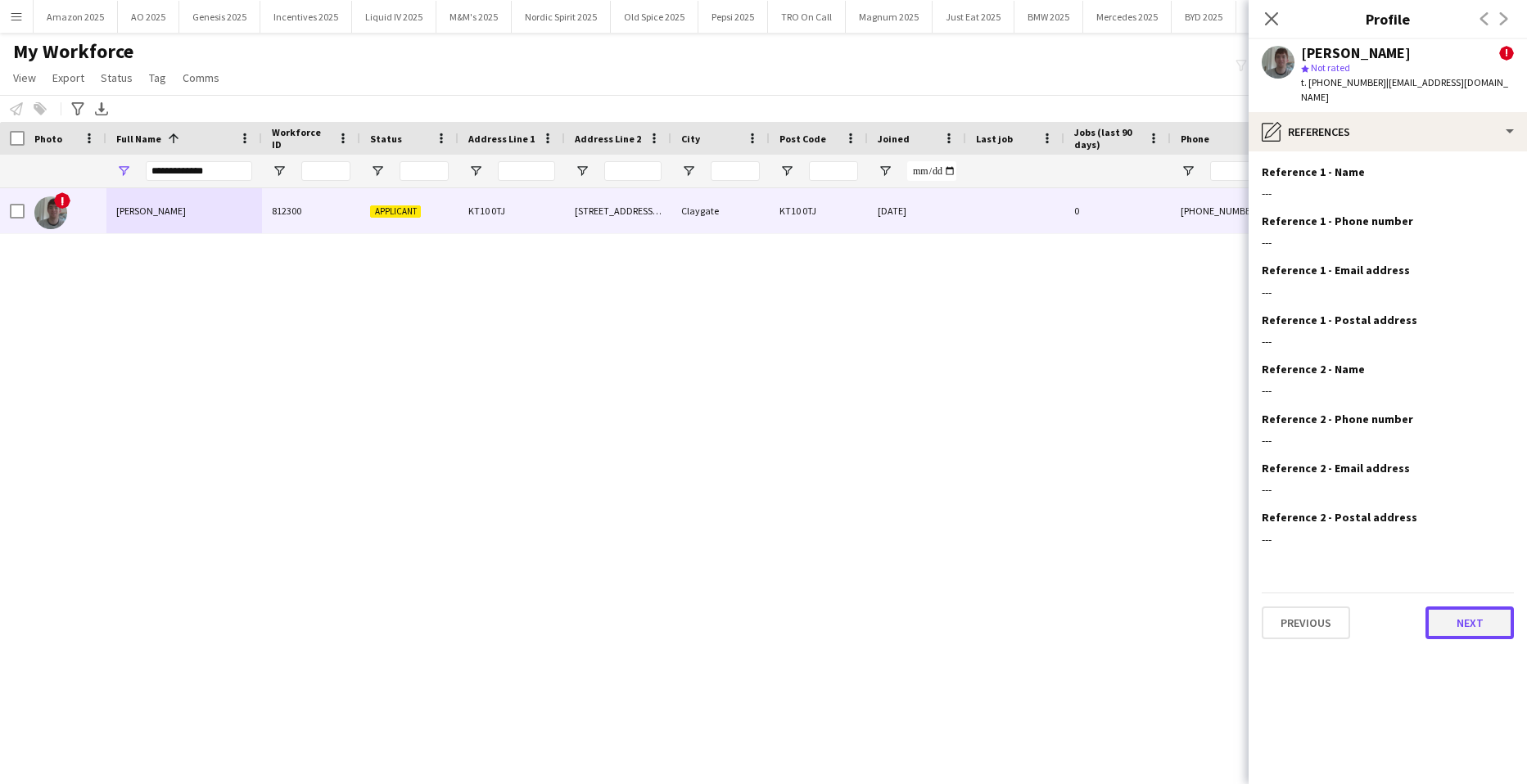
click at [1448, 606] on button "Next" at bounding box center [1470, 623] width 88 height 33
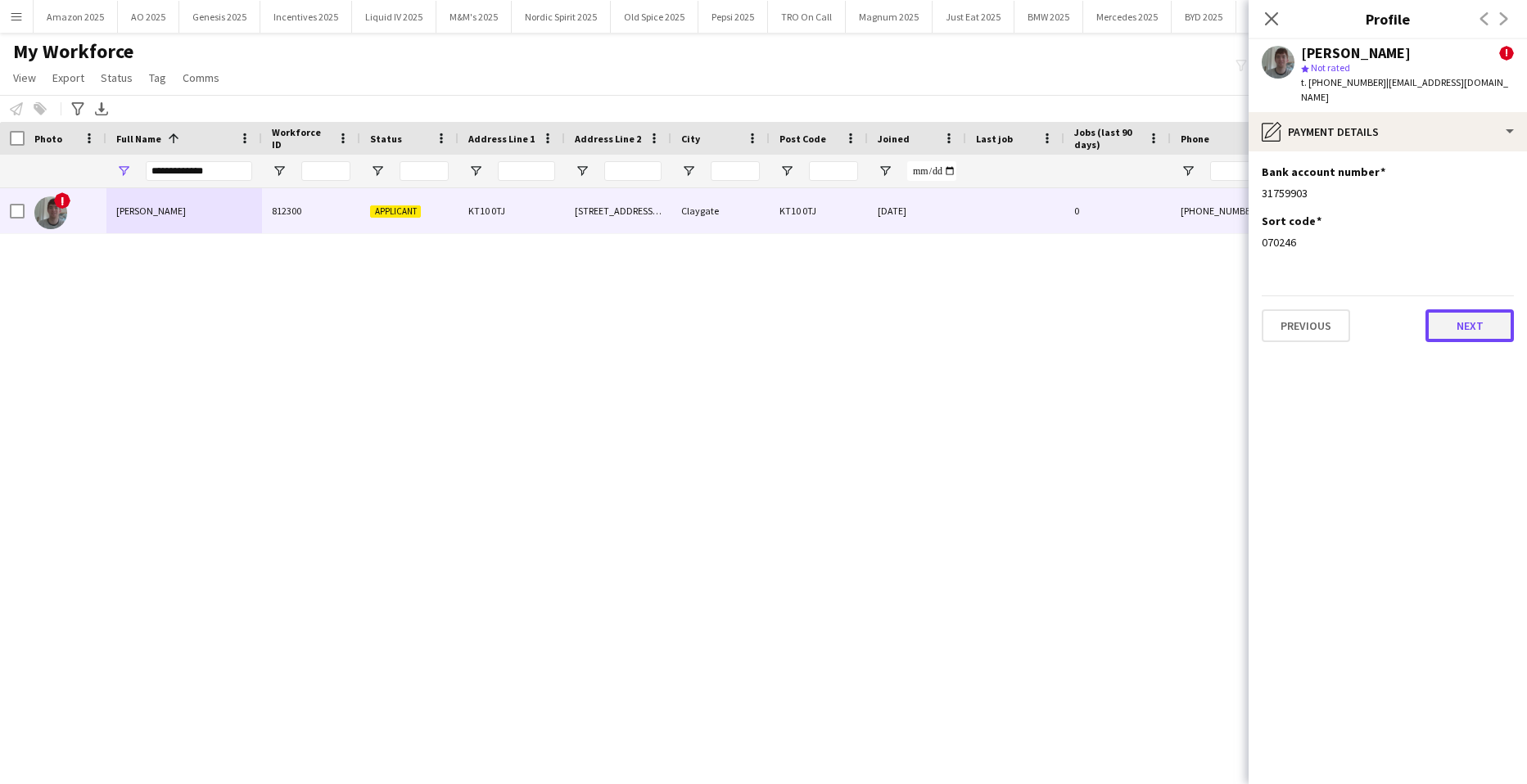
click at [1493, 311] on button "Next" at bounding box center [1470, 326] width 88 height 33
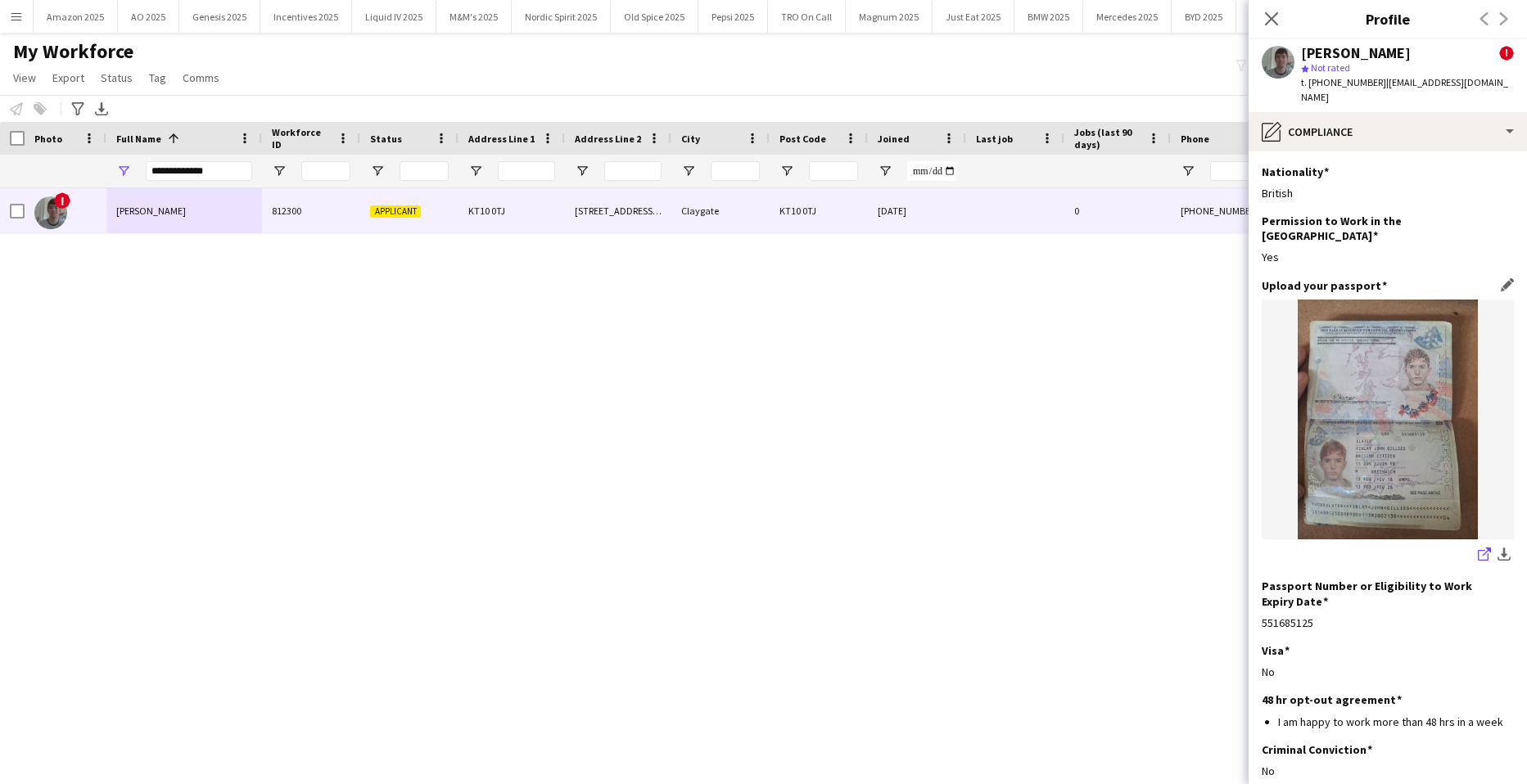
click at [1478, 548] on icon "share-external-link-1" at bounding box center [1485, 555] width 13 height 13
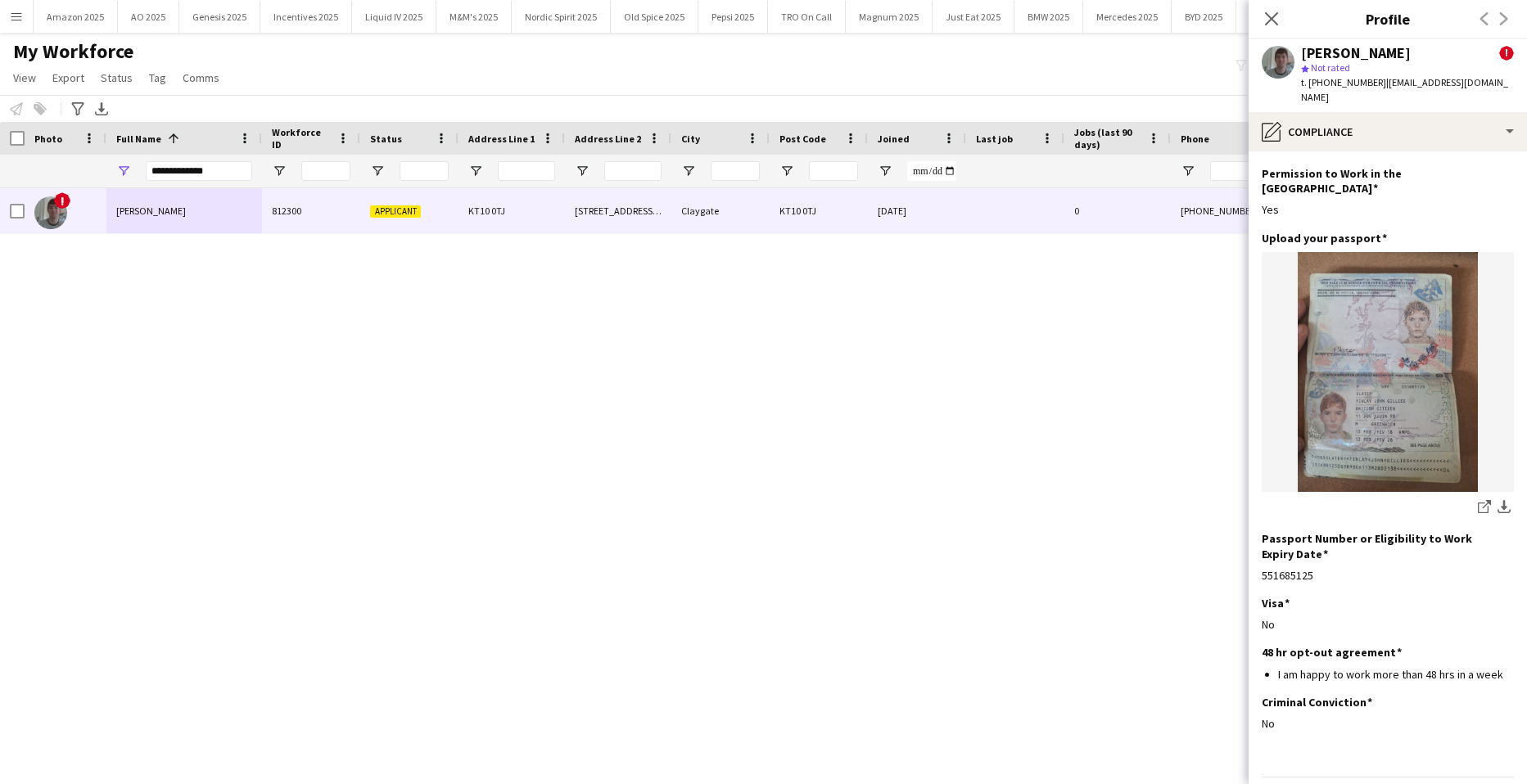
scroll to position [70, 0]
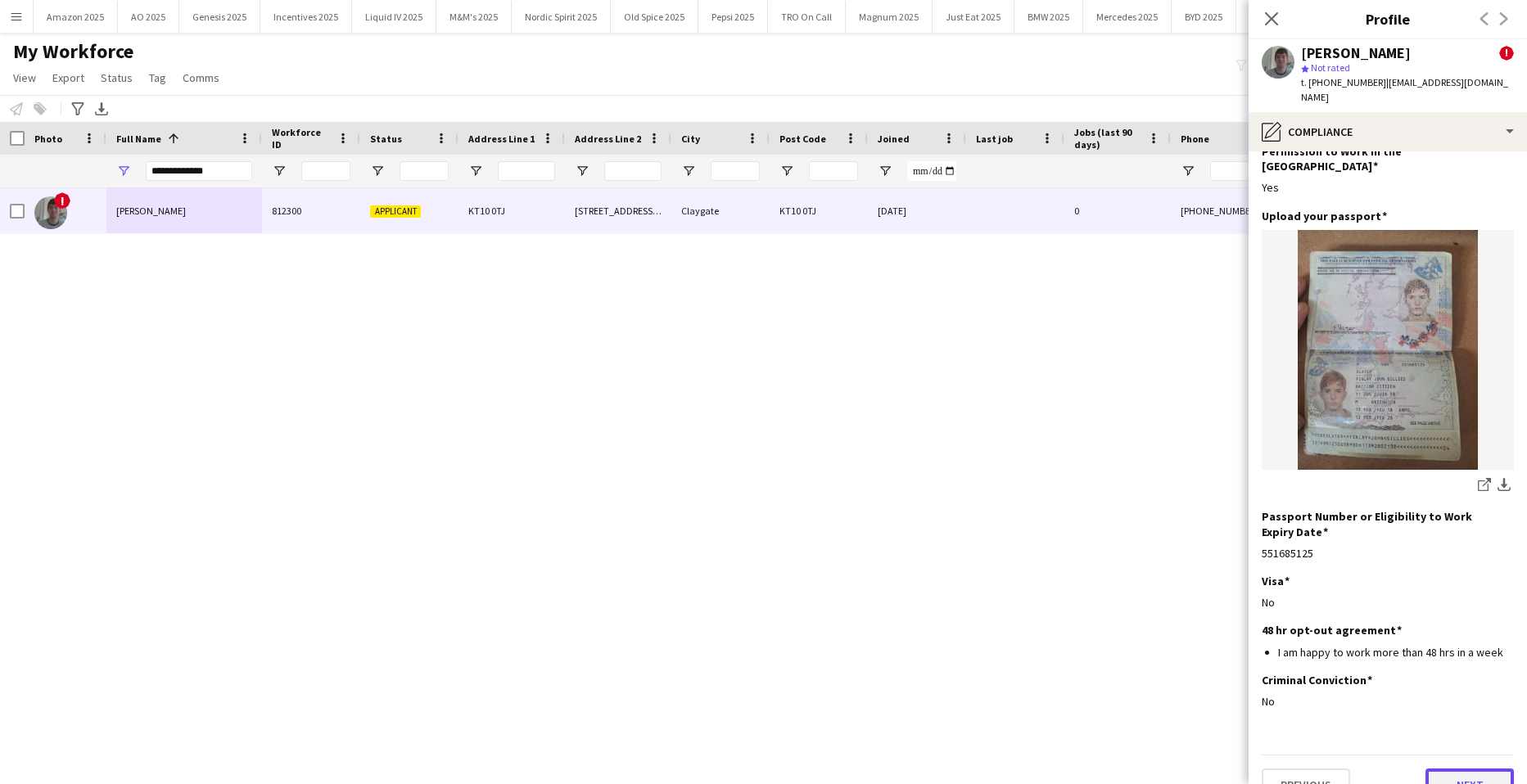
click at [1454, 769] on button "Next" at bounding box center [1470, 785] width 88 height 33
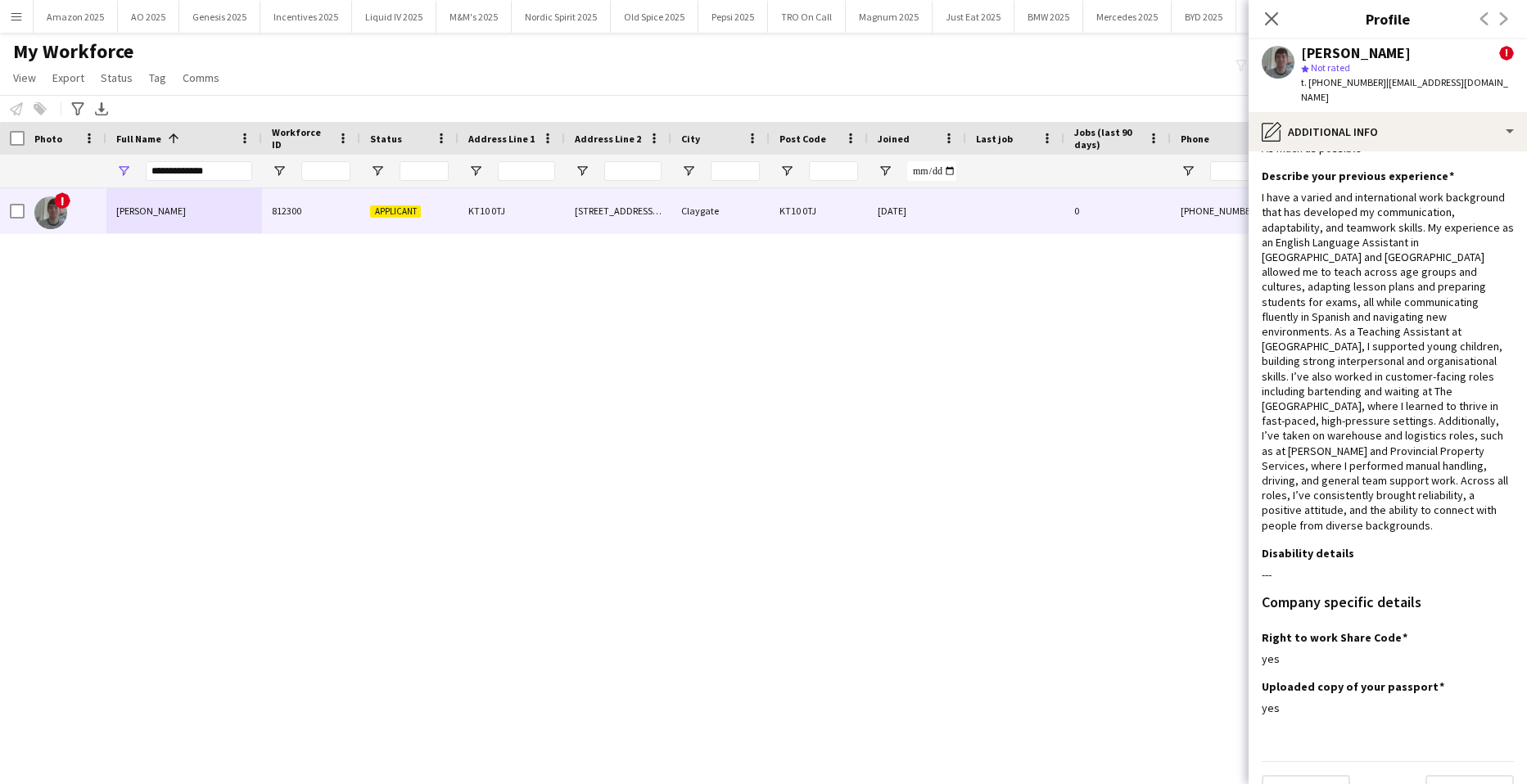
scroll to position [67, 0]
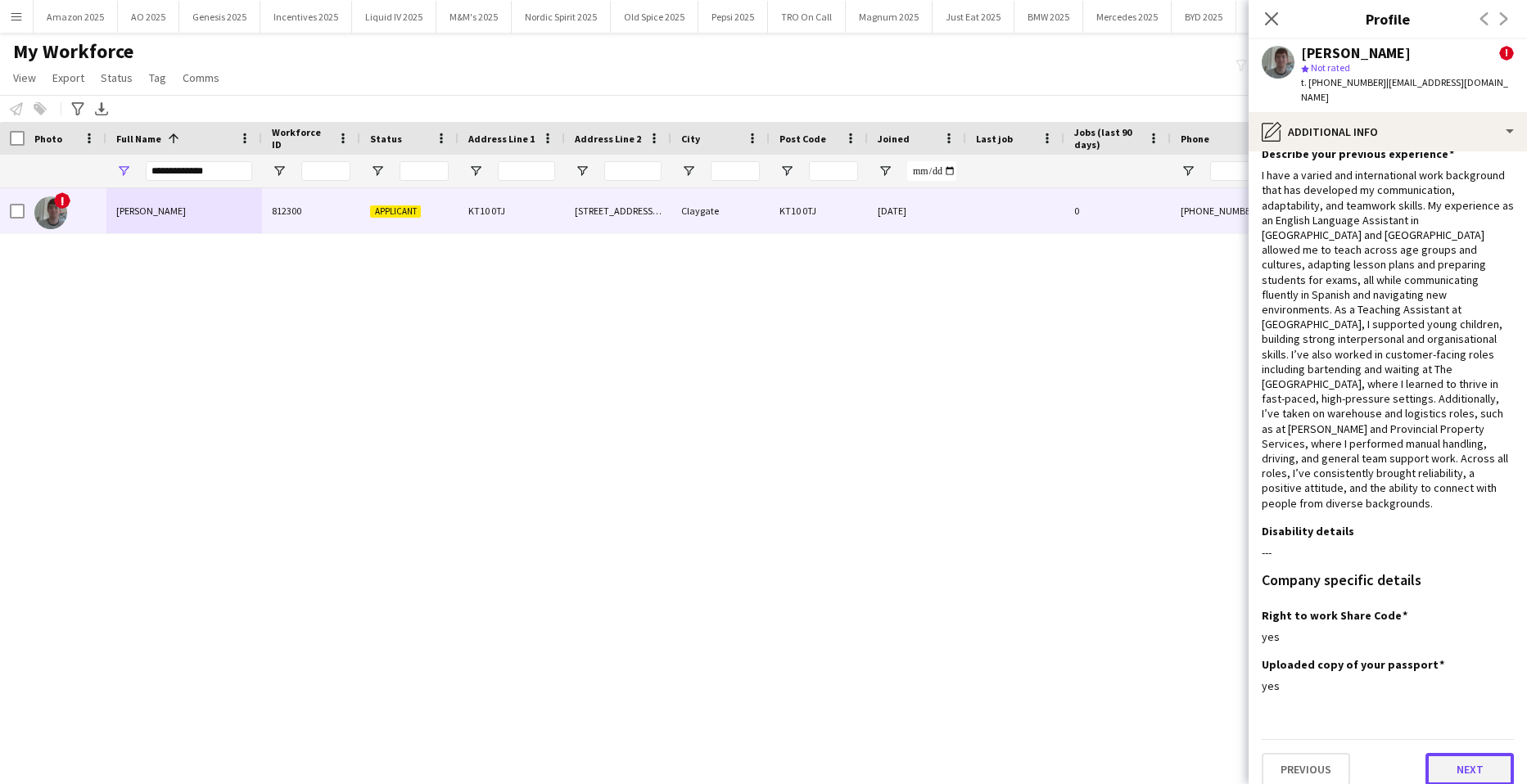
click at [1458, 753] on button "Next" at bounding box center [1470, 770] width 88 height 33
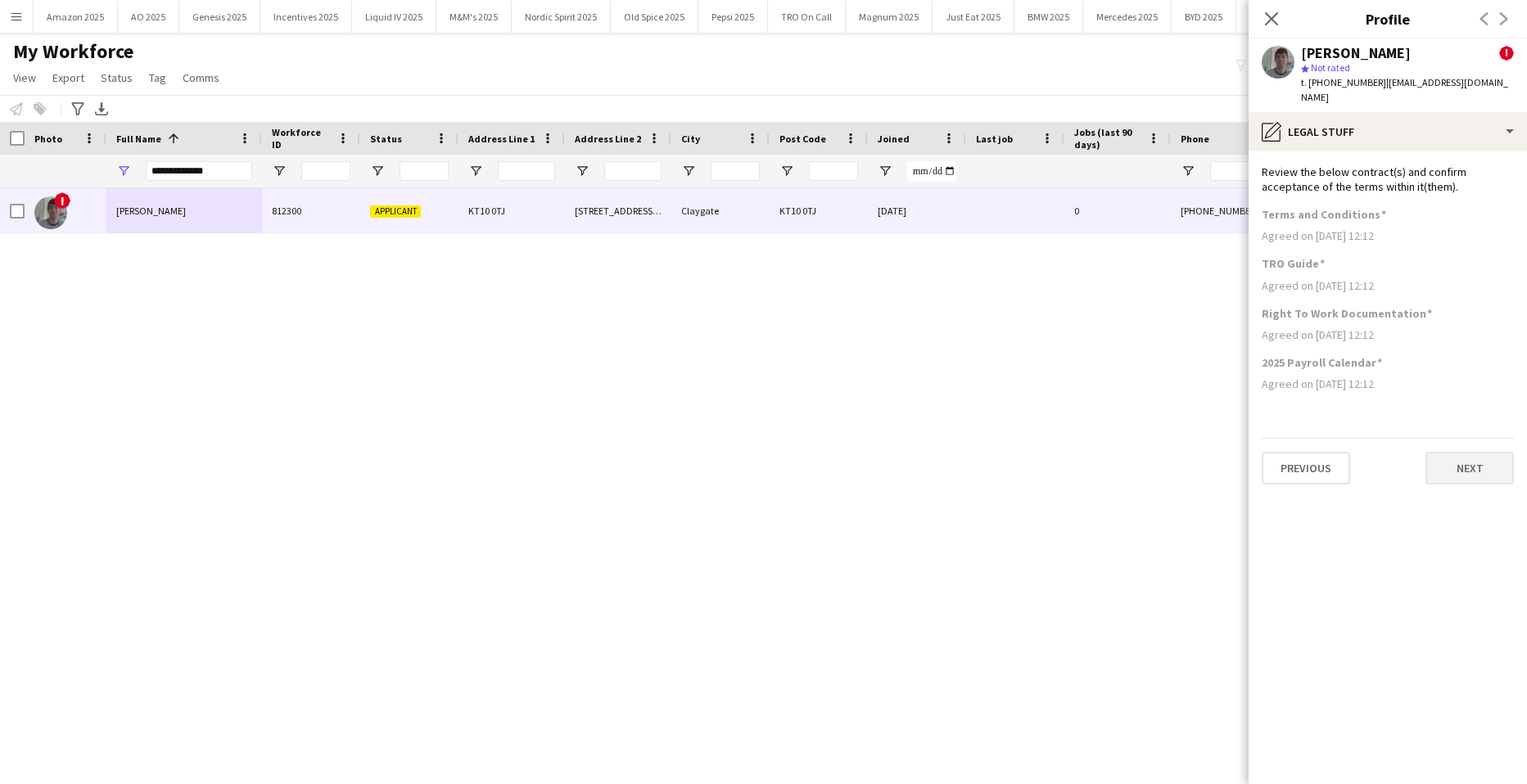
scroll to position [0, 0]
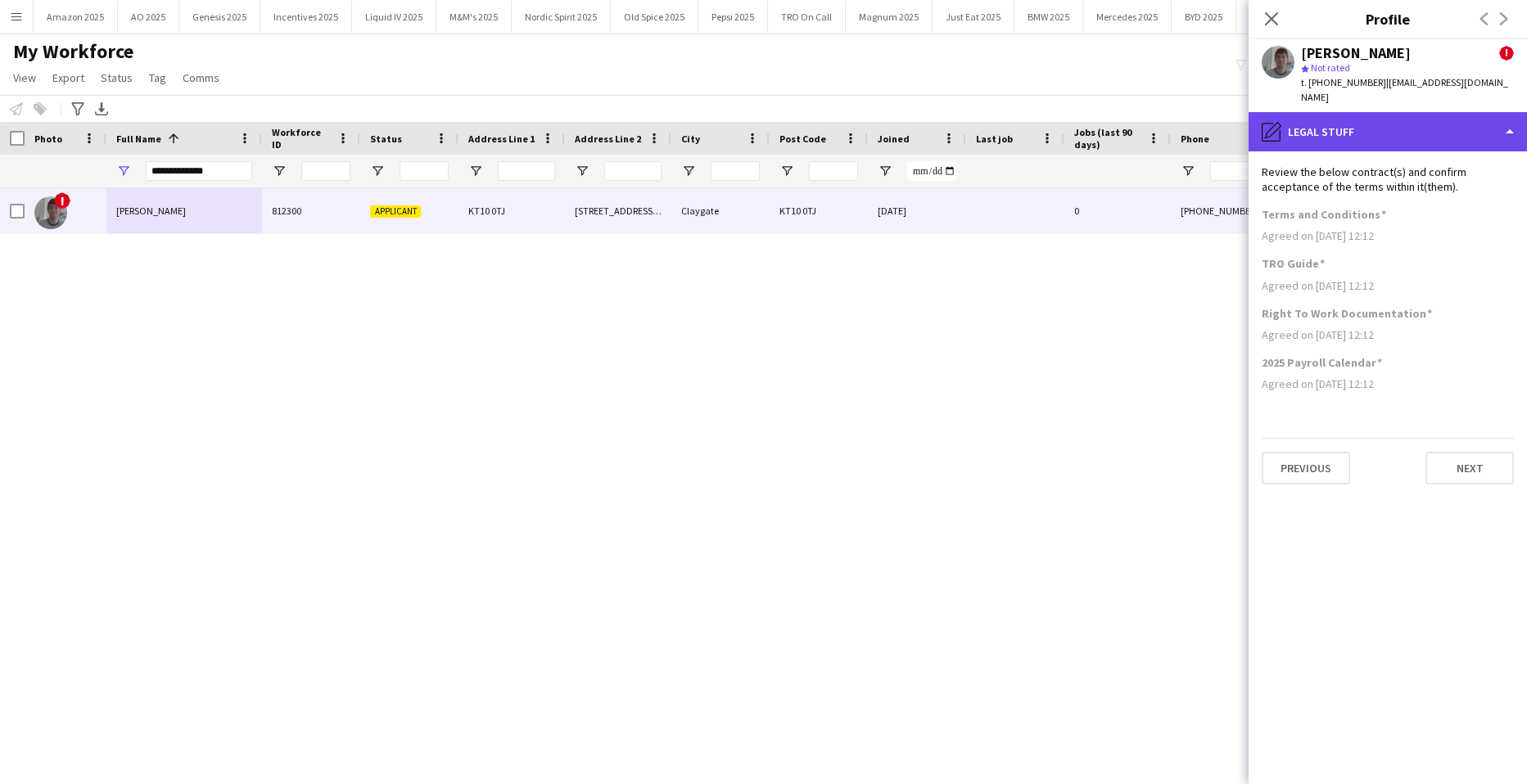
click at [1474, 112] on div "pencil4 Legal stuff" at bounding box center [1388, 131] width 278 height 39
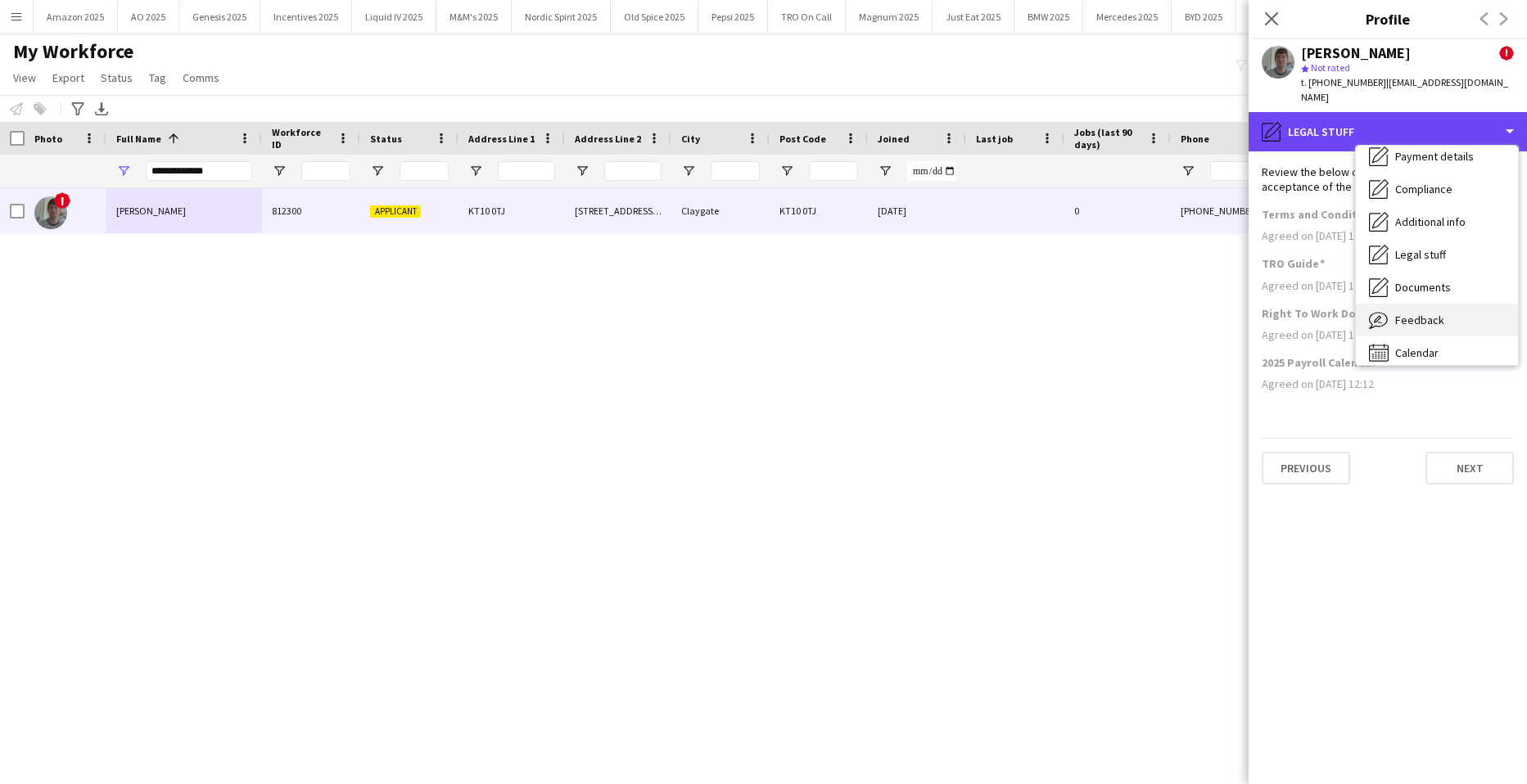
scroll to position [220, 0]
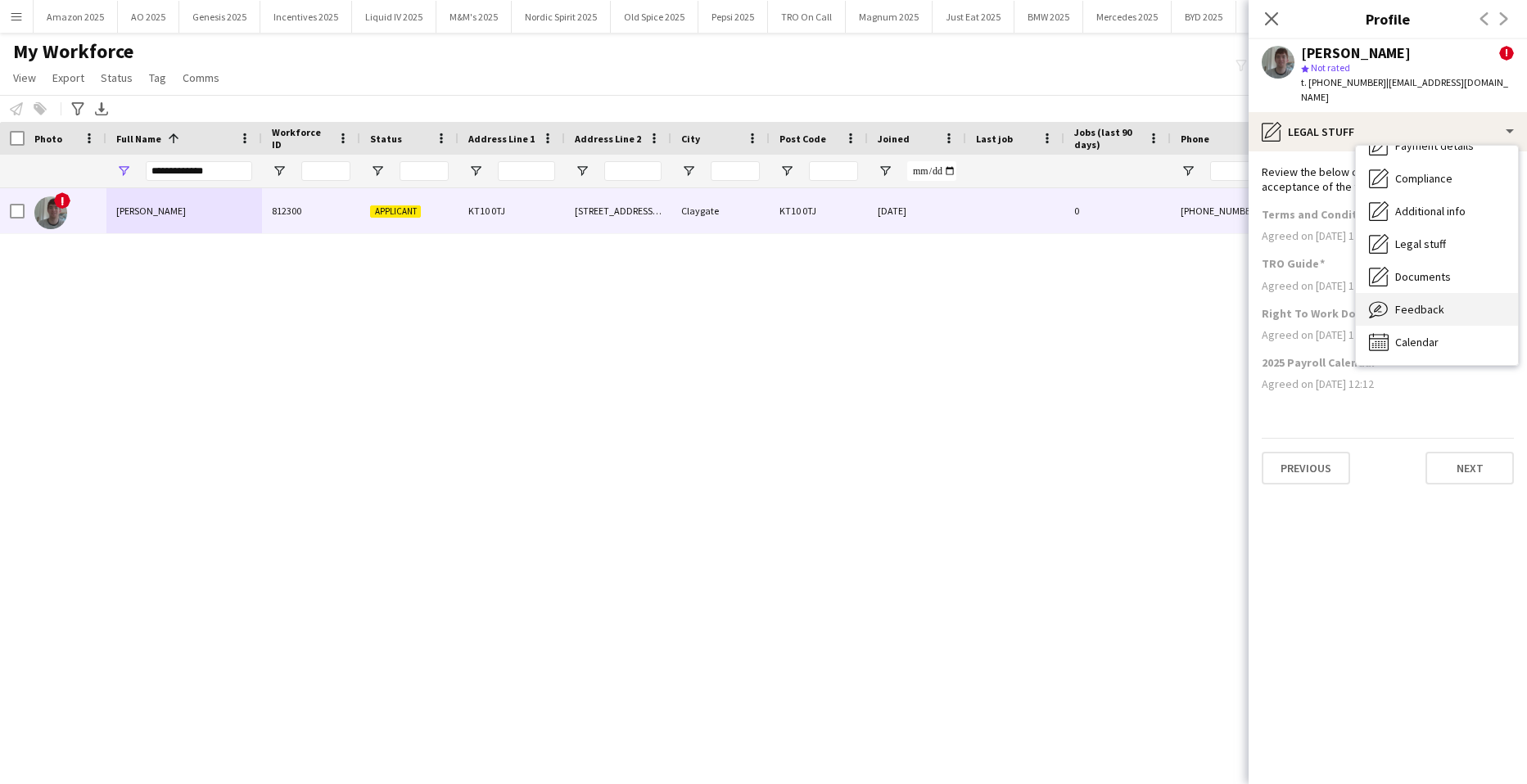
click at [1452, 293] on div "Feedback Feedback" at bounding box center [1437, 309] width 162 height 33
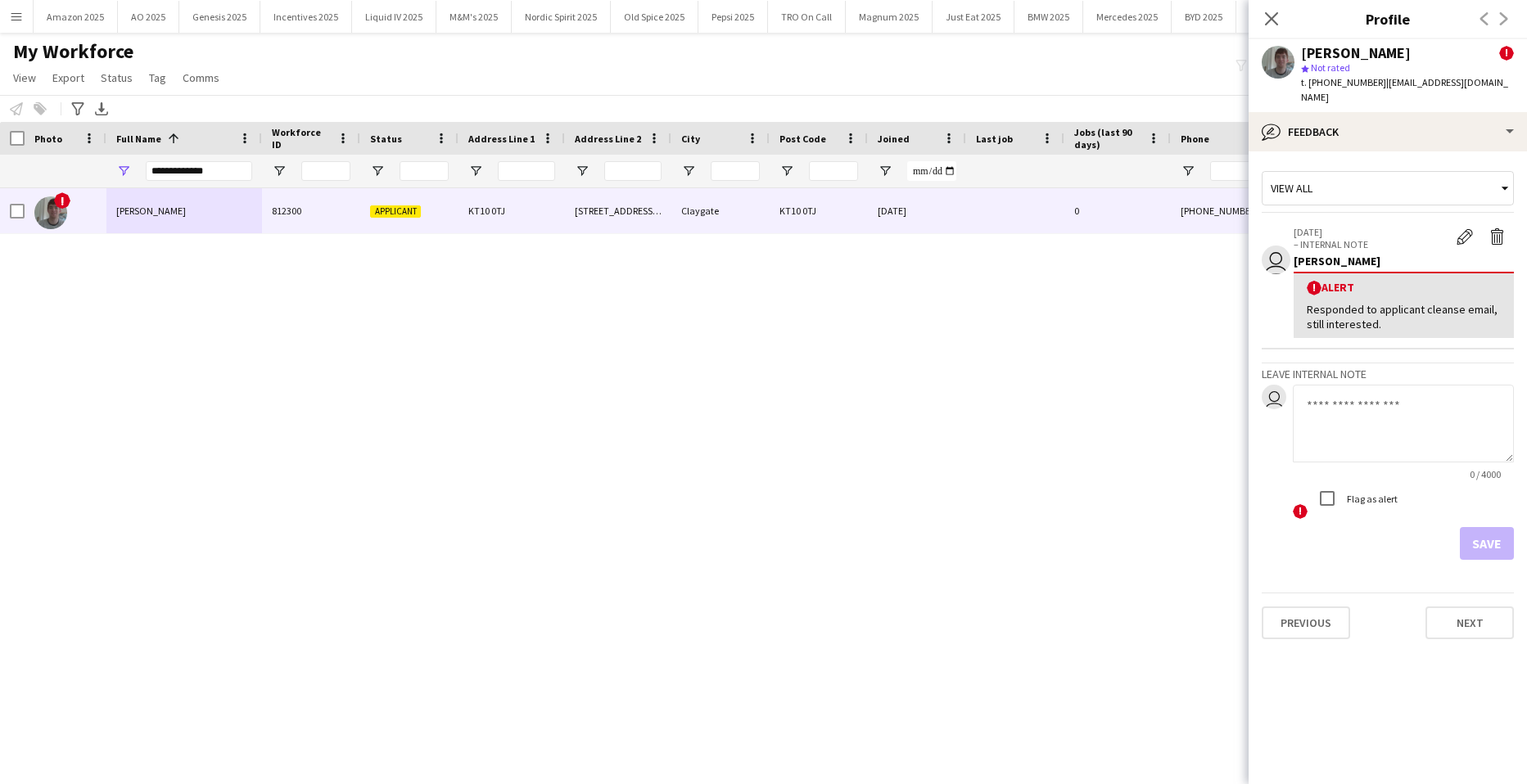
drag, startPoint x: 1355, startPoint y: 421, endPoint x: 1351, endPoint y: 399, distance: 22.4
click at [1354, 421] on textarea at bounding box center [1403, 423] width 221 height 78
paste textarea "**********"
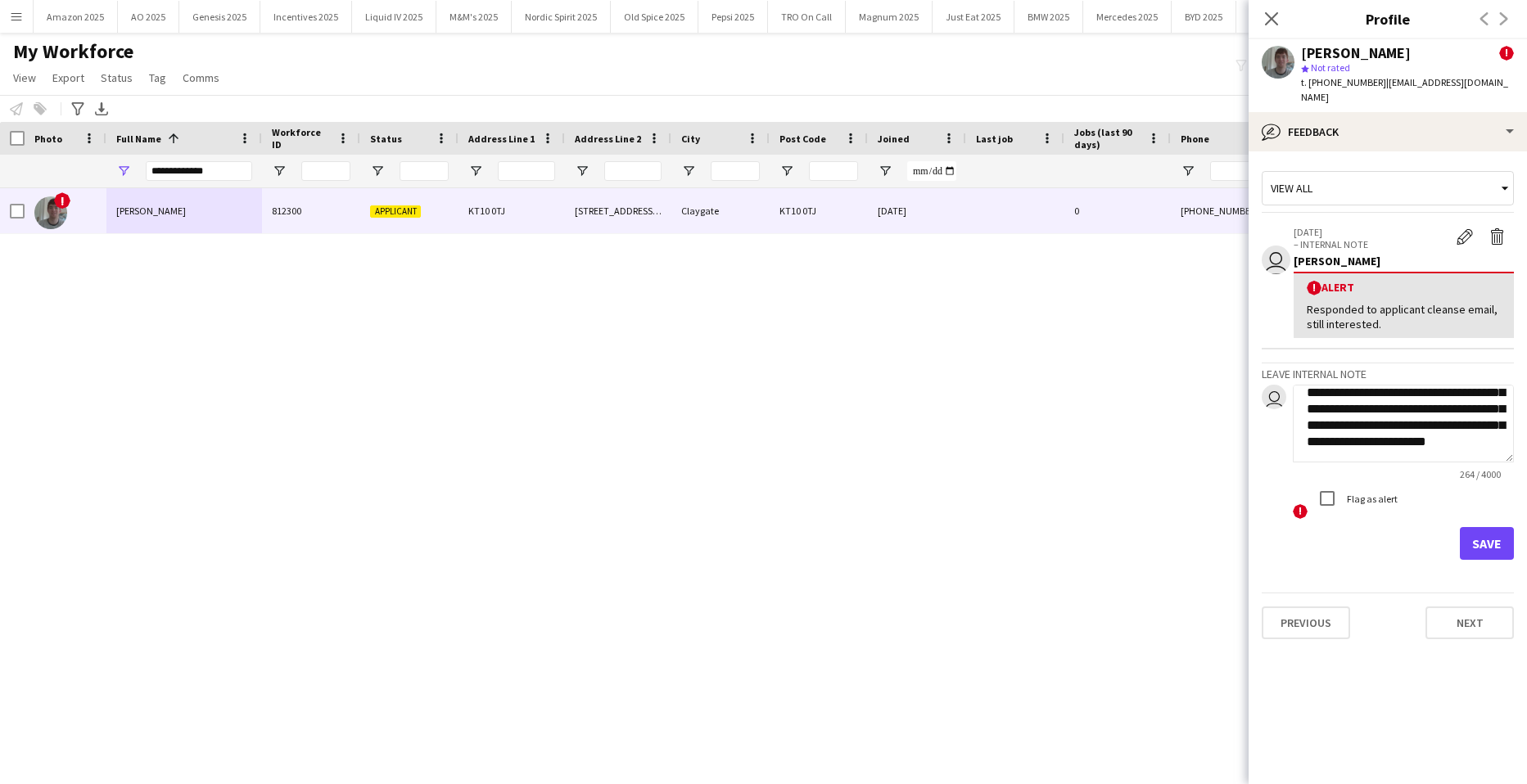
type textarea "**********"
click at [1481, 528] on button "Save" at bounding box center [1487, 544] width 54 height 33
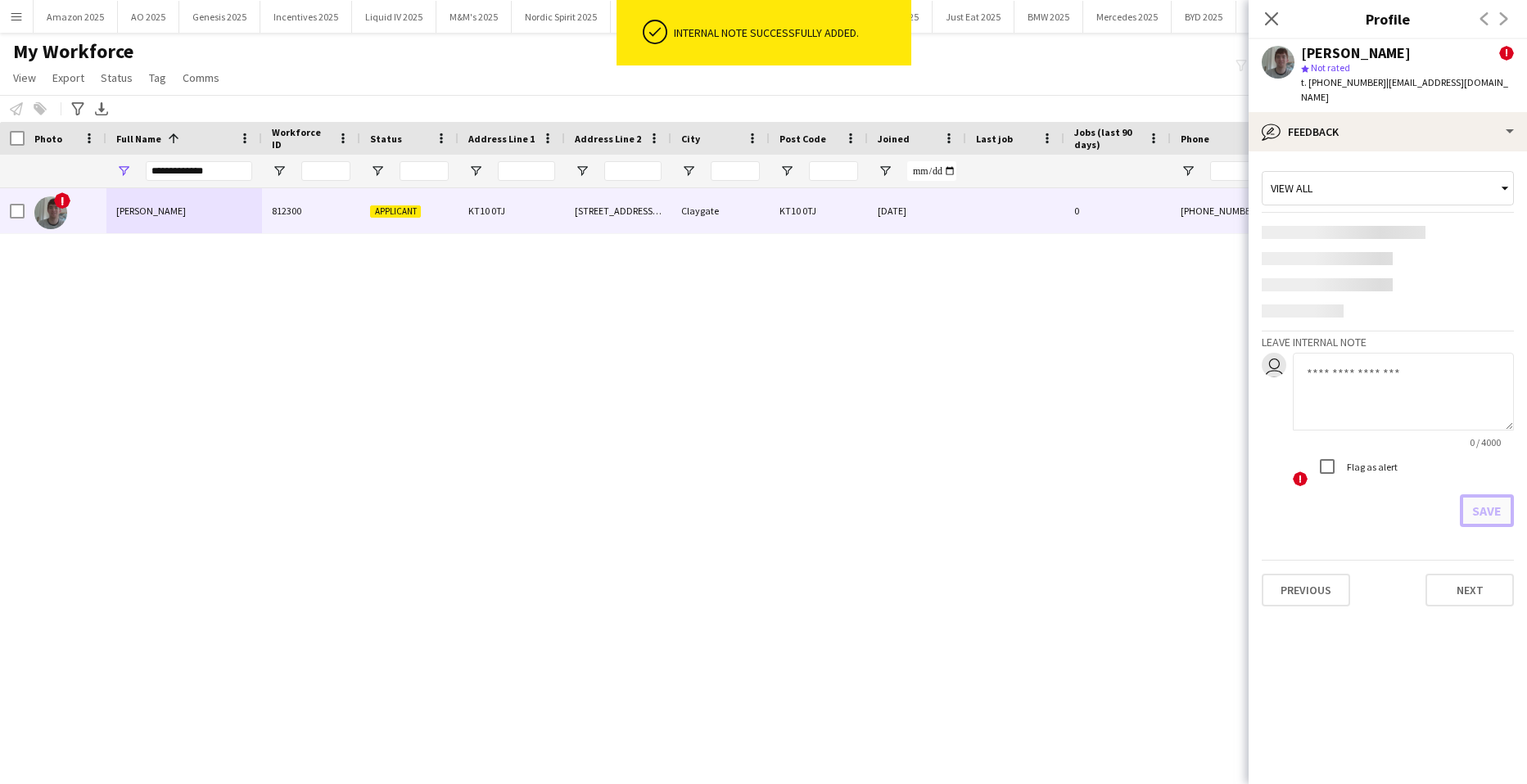
scroll to position [0, 0]
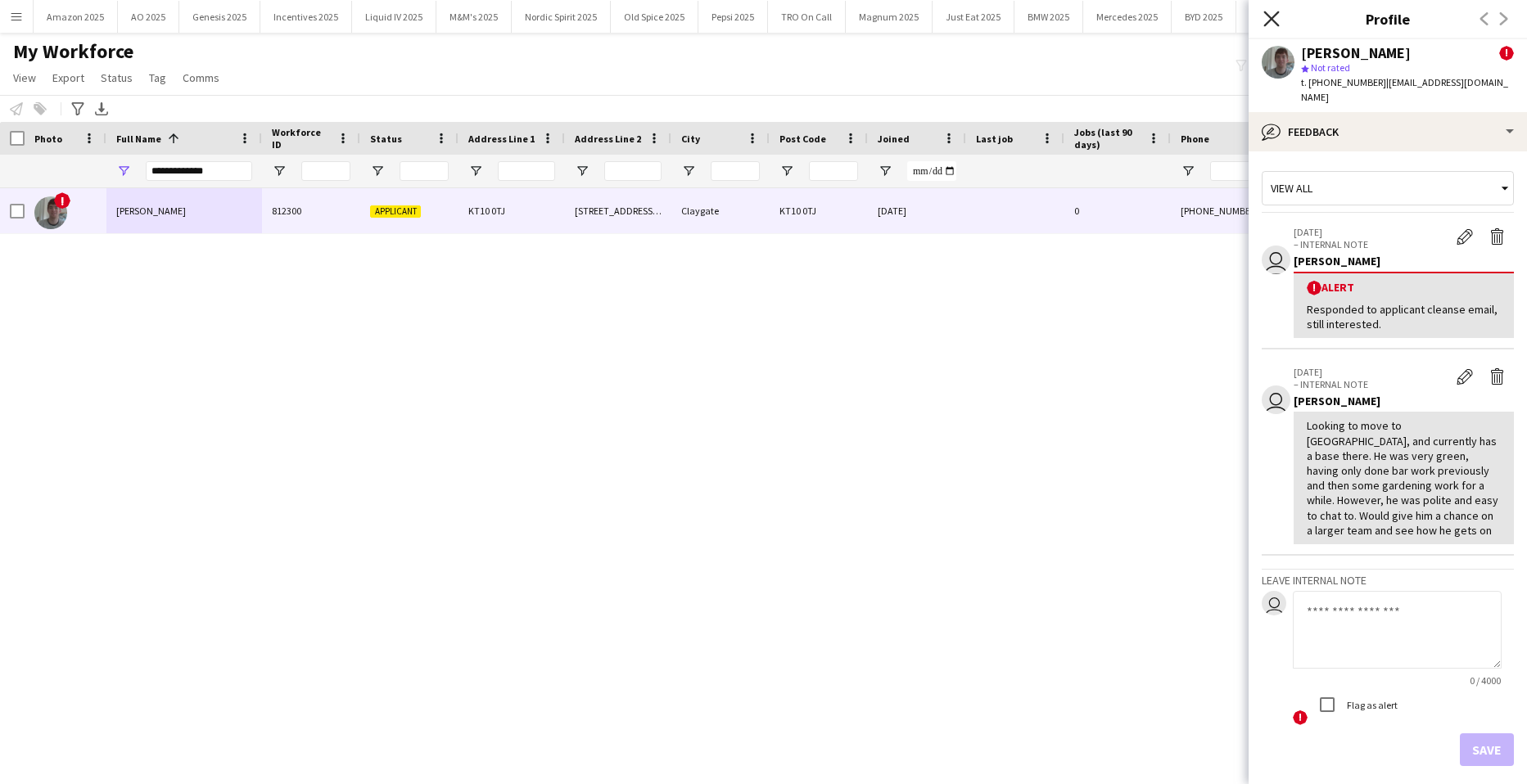
click at [1271, 19] on icon at bounding box center [1272, 18] width 15 height 15
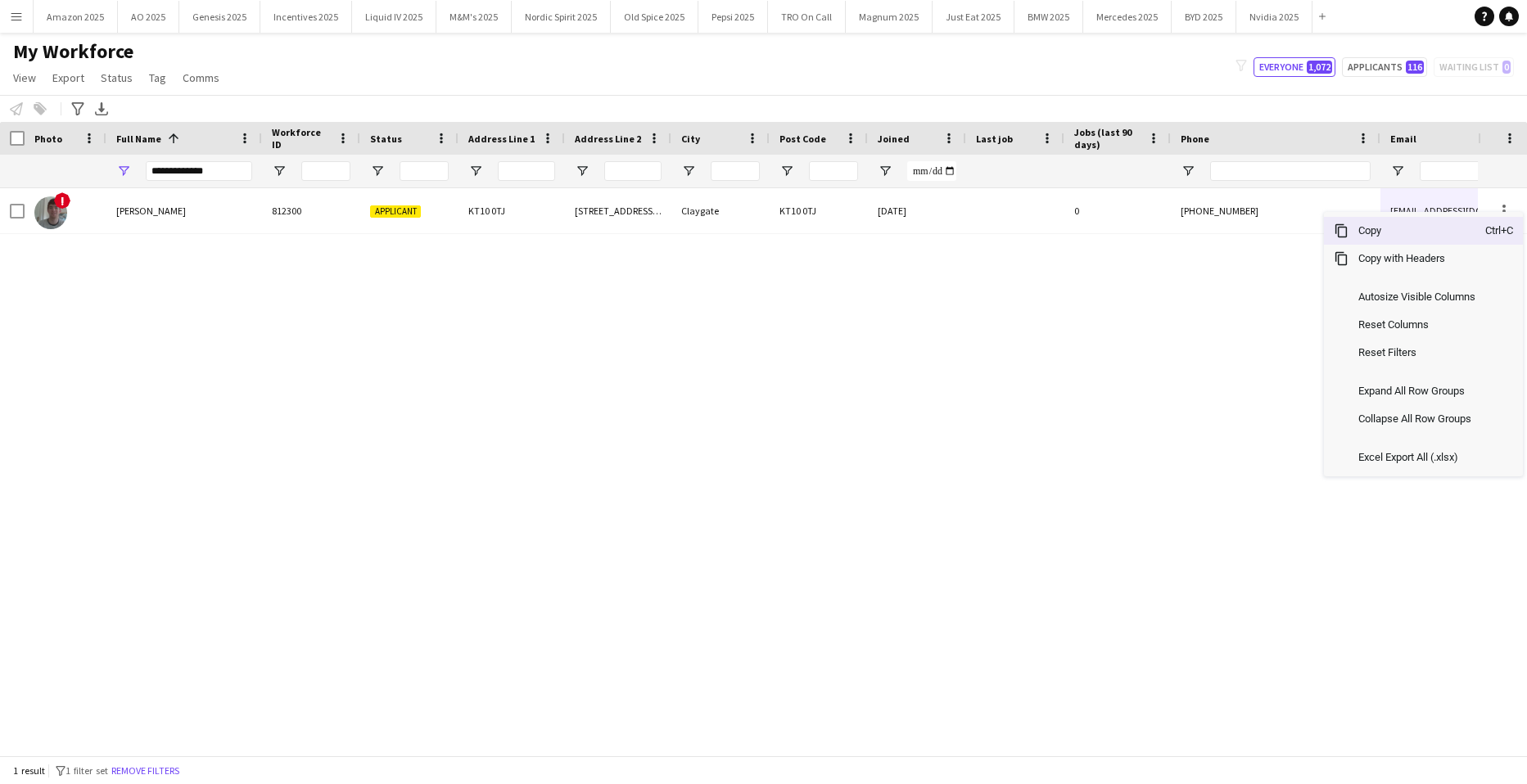
click at [1429, 229] on span "Copy" at bounding box center [1417, 230] width 137 height 28
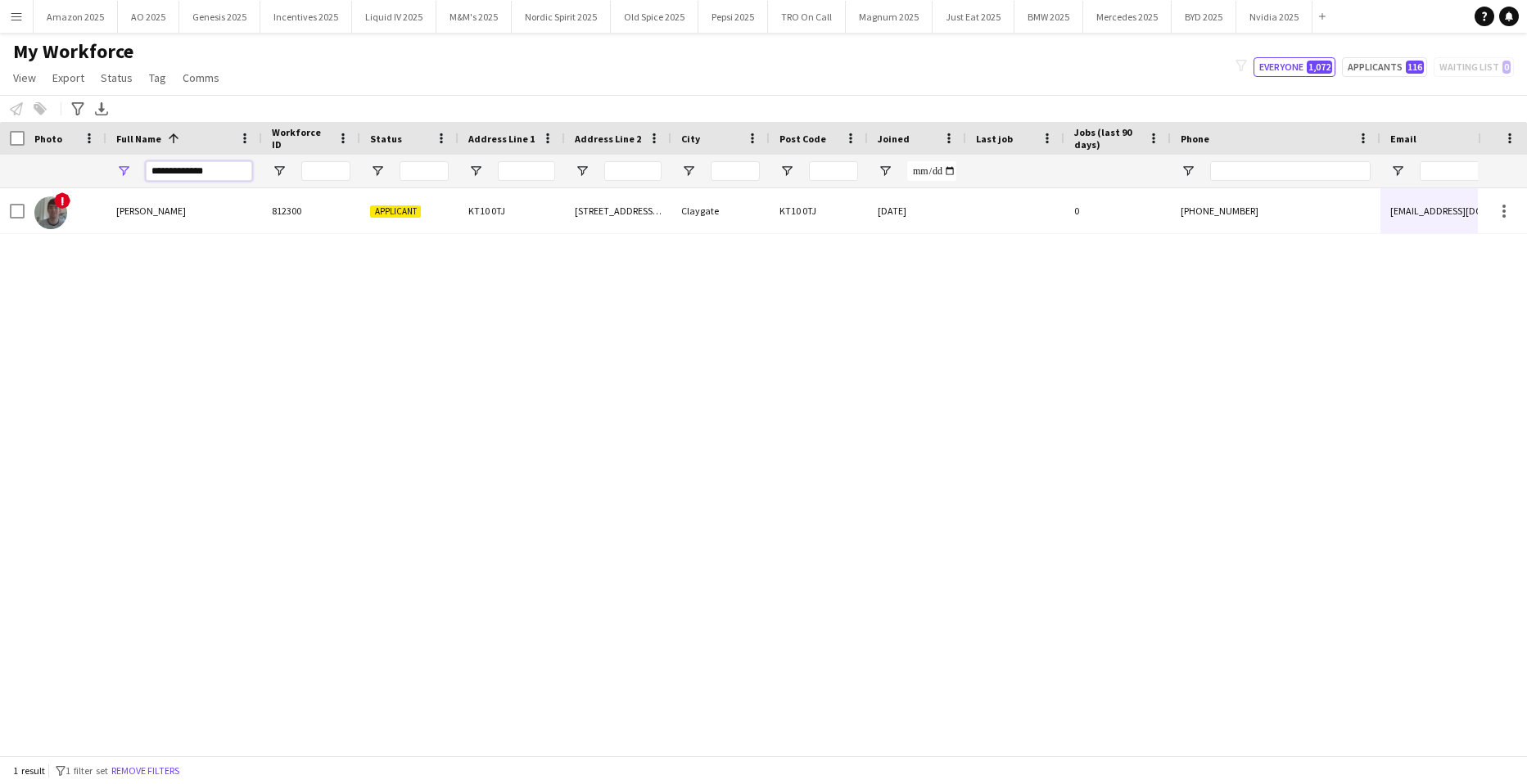
click at [212, 176] on input "**********" at bounding box center [199, 171] width 107 height 19
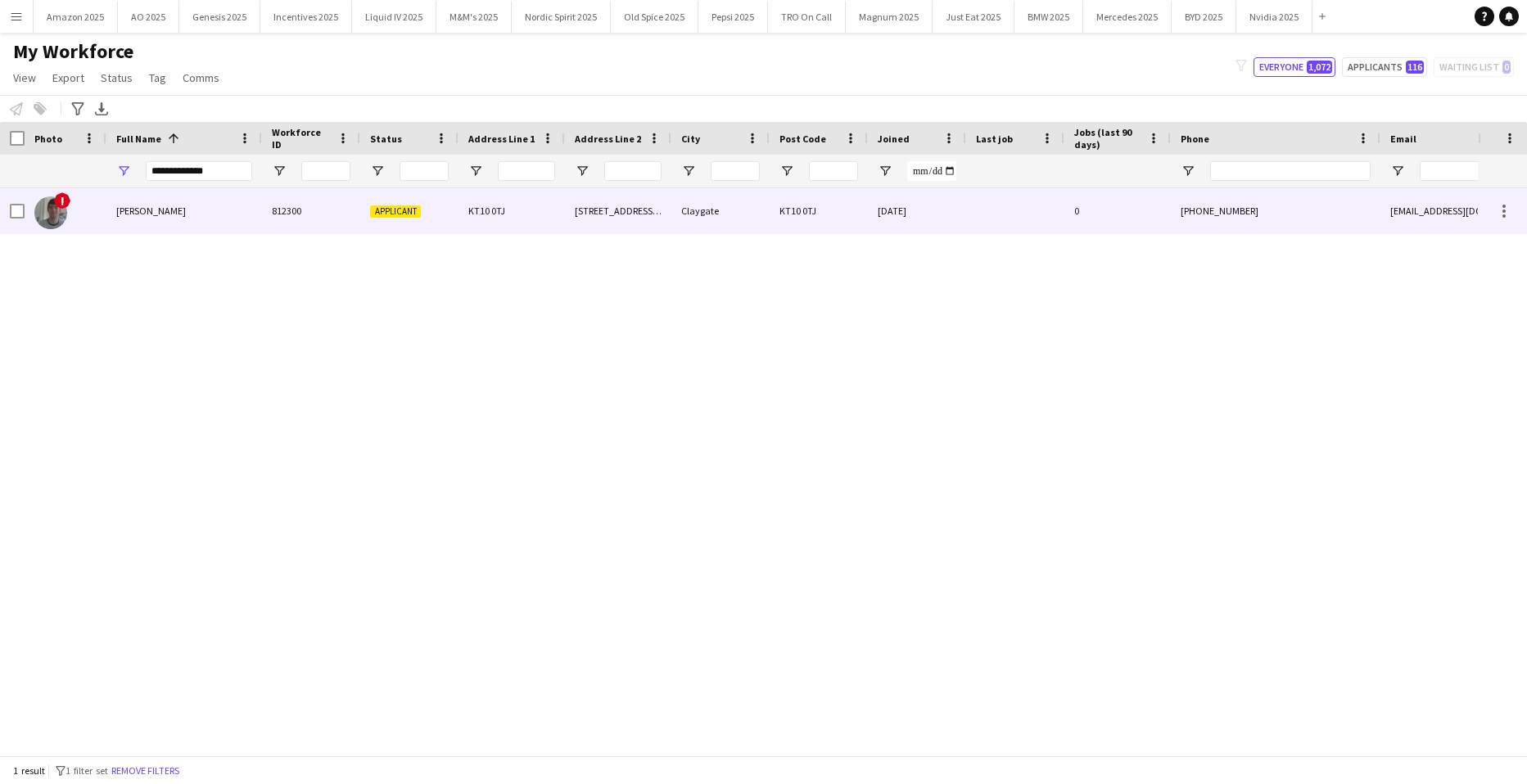
click at [43, 216] on img at bounding box center [51, 213] width 33 height 33
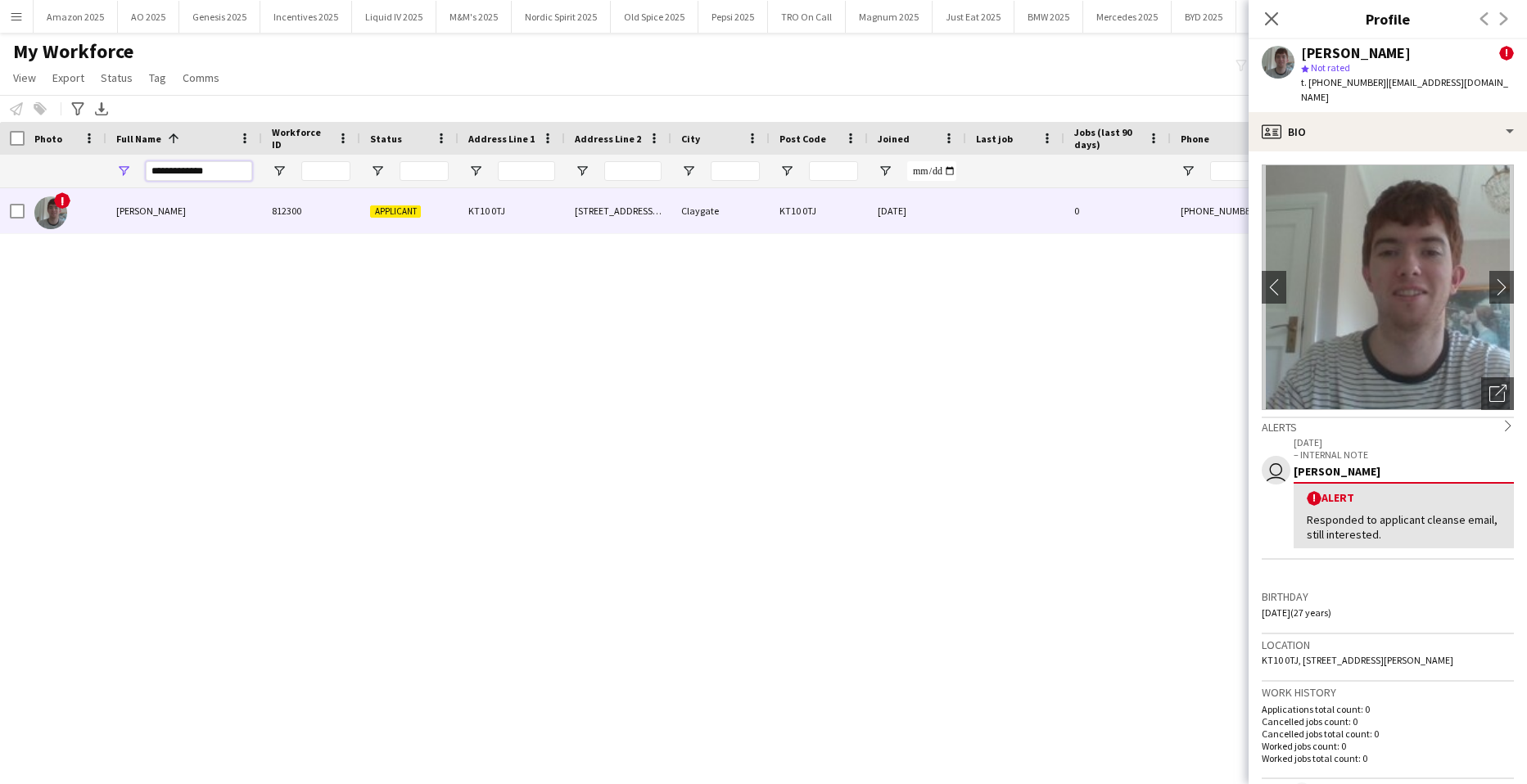
drag, startPoint x: 217, startPoint y: 176, endPoint x: -42, endPoint y: 198, distance: 259.9
click at [0, 198] on html "Menu Boards Boards Boards All jobs Status Workforce Workforce My Workforce Recr…" at bounding box center [763, 392] width 1527 height 784
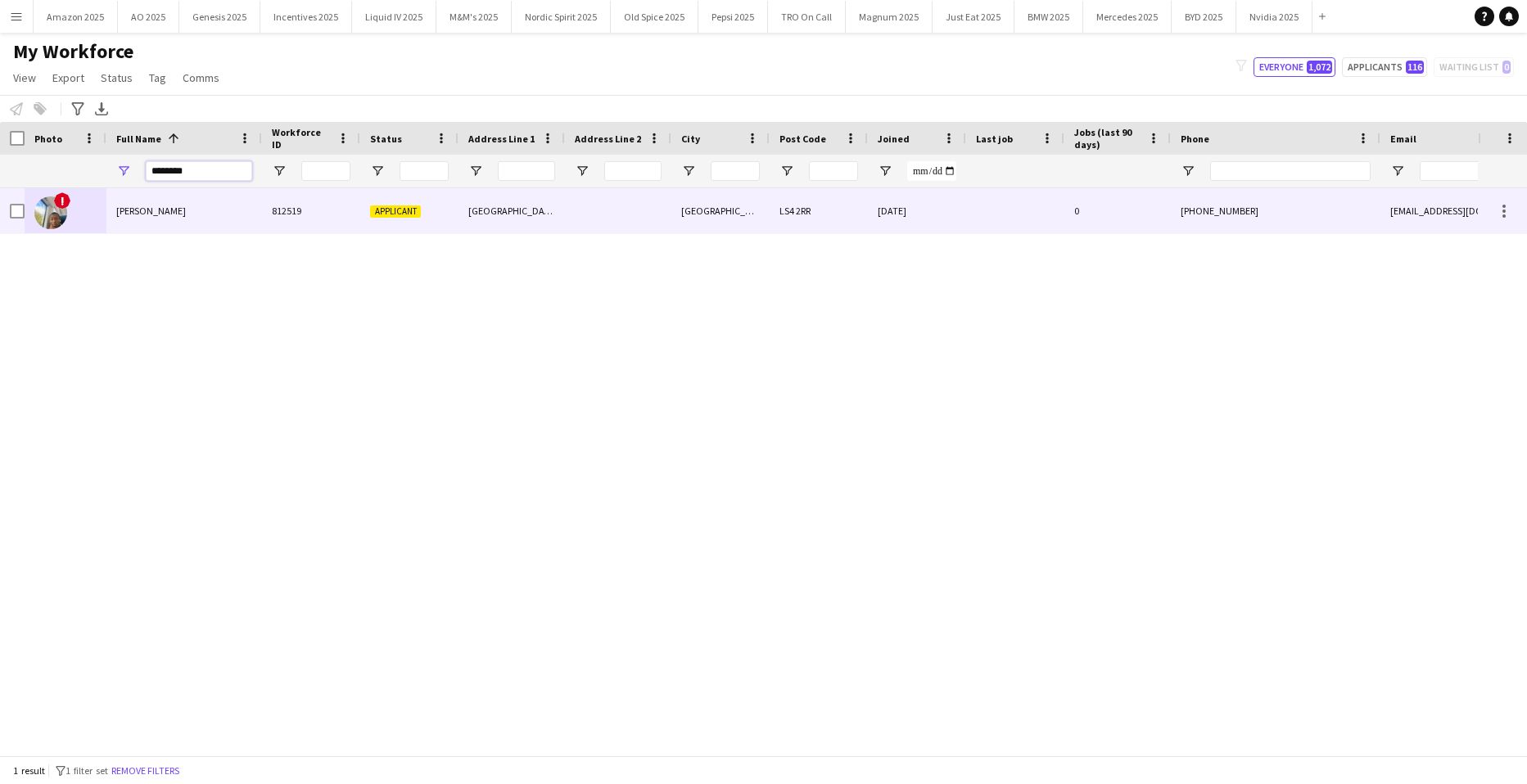
type input "********"
click at [162, 203] on div "[PERSON_NAME]" at bounding box center [184, 210] width 155 height 45
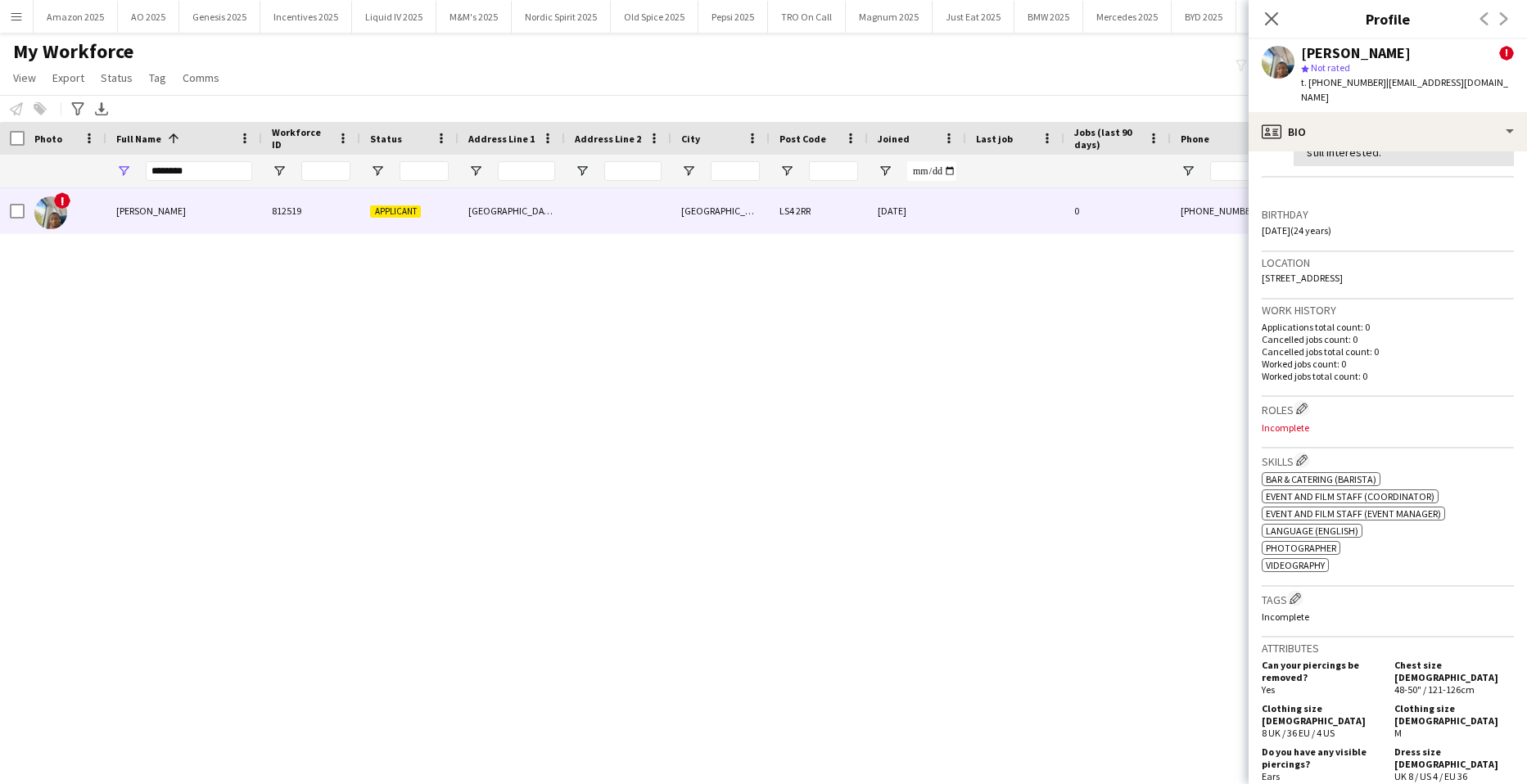
scroll to position [573, 0]
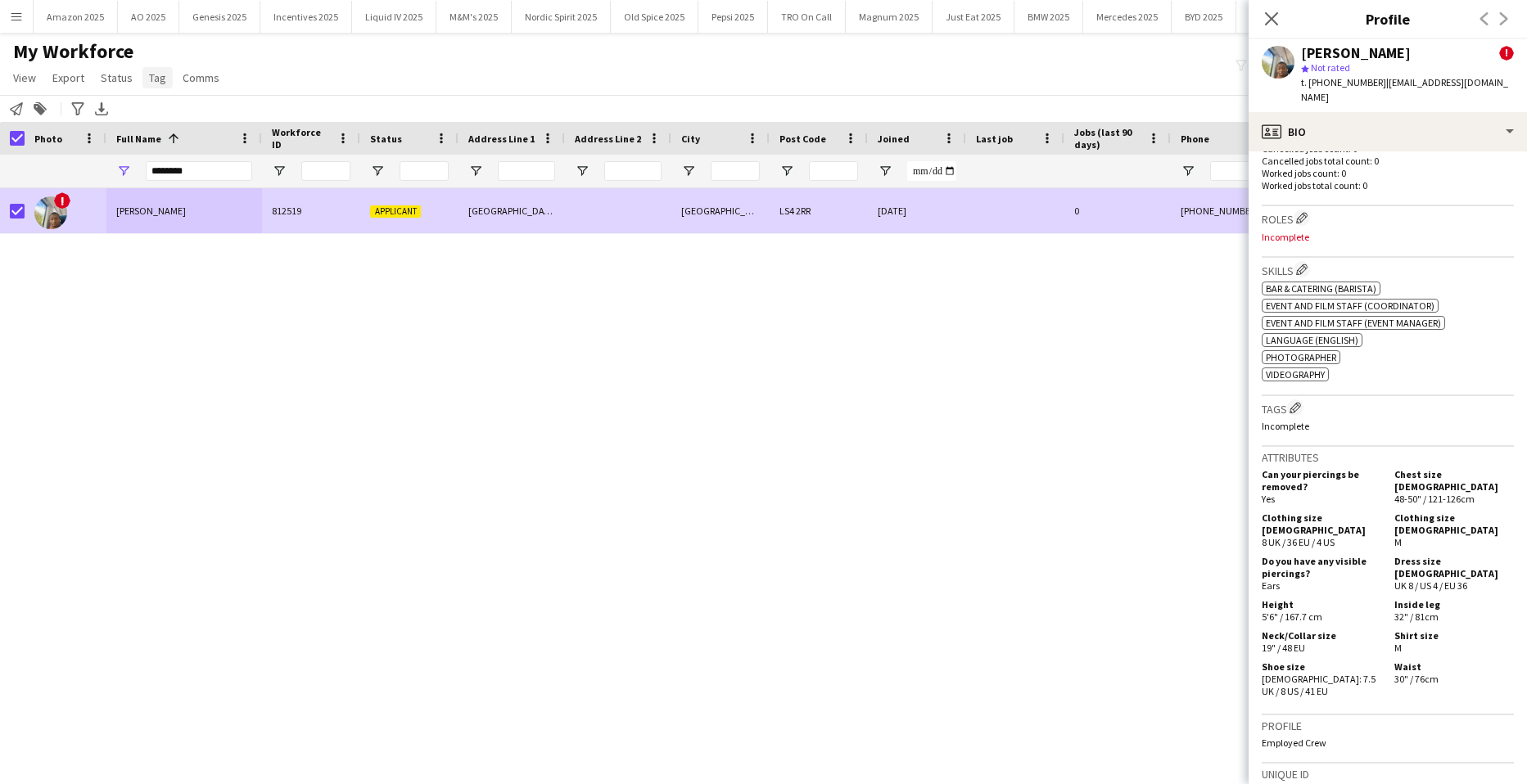
click at [144, 77] on link "Tag" at bounding box center [157, 78] width 31 height 21
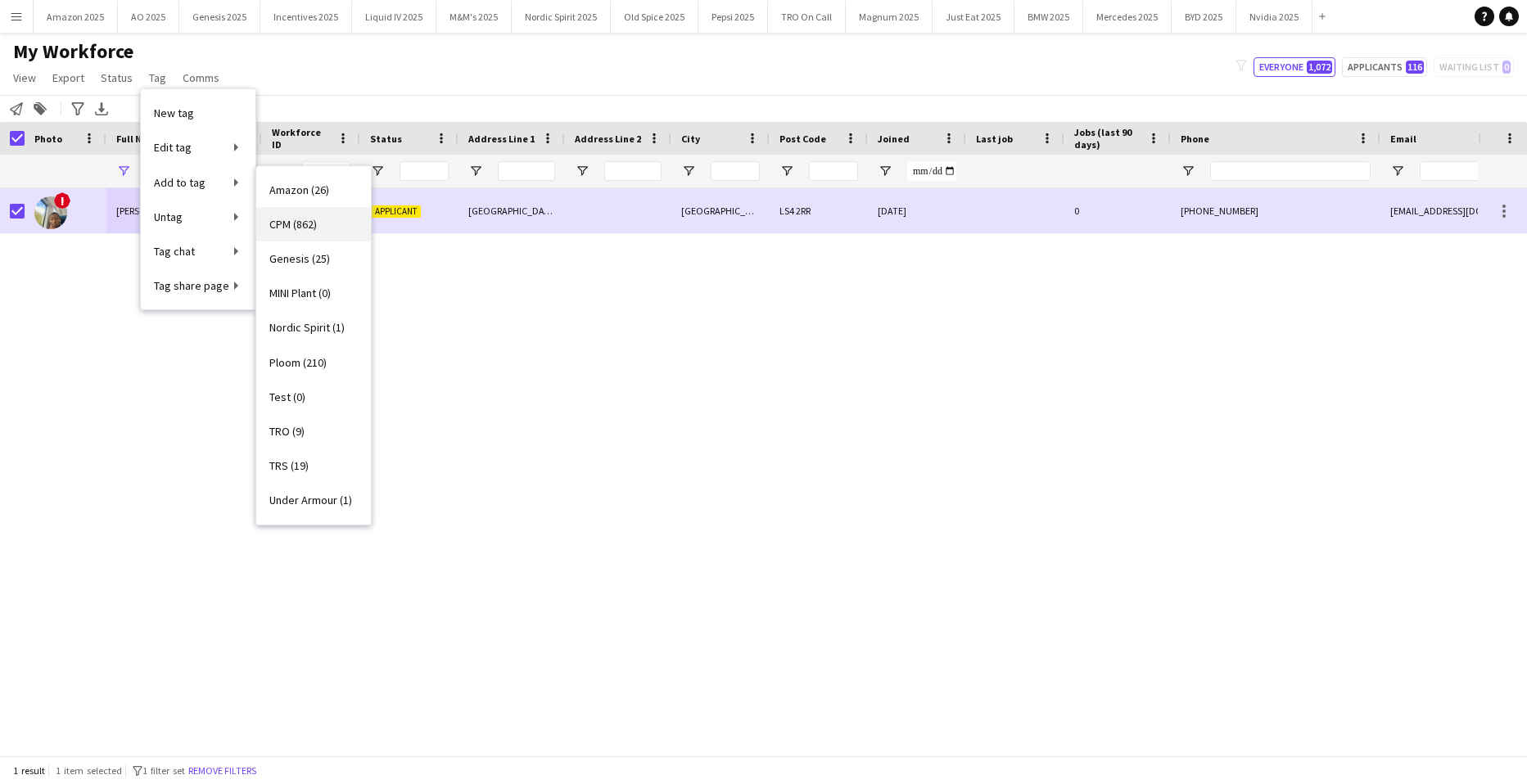
click at [315, 221] on span "CPM (862)" at bounding box center [293, 224] width 47 height 14
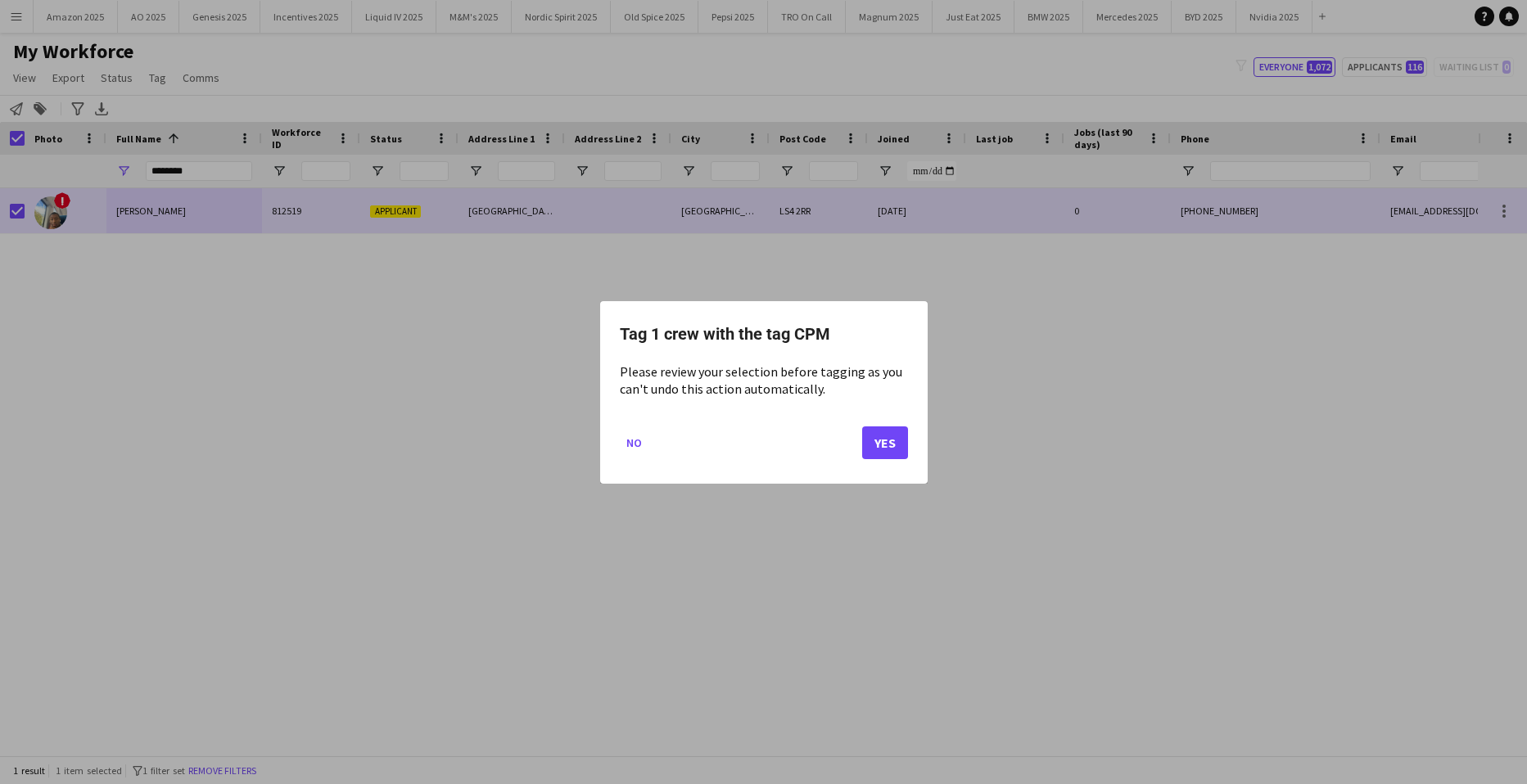
drag, startPoint x: 919, startPoint y: 449, endPoint x: 908, endPoint y: 448, distance: 11.0
click at [915, 449] on div "Tag 1 crew with the tag CPM Please review your selection before tagging as you …" at bounding box center [763, 392] width 327 height 182
click at [890, 443] on button "Yes" at bounding box center [886, 442] width 46 height 33
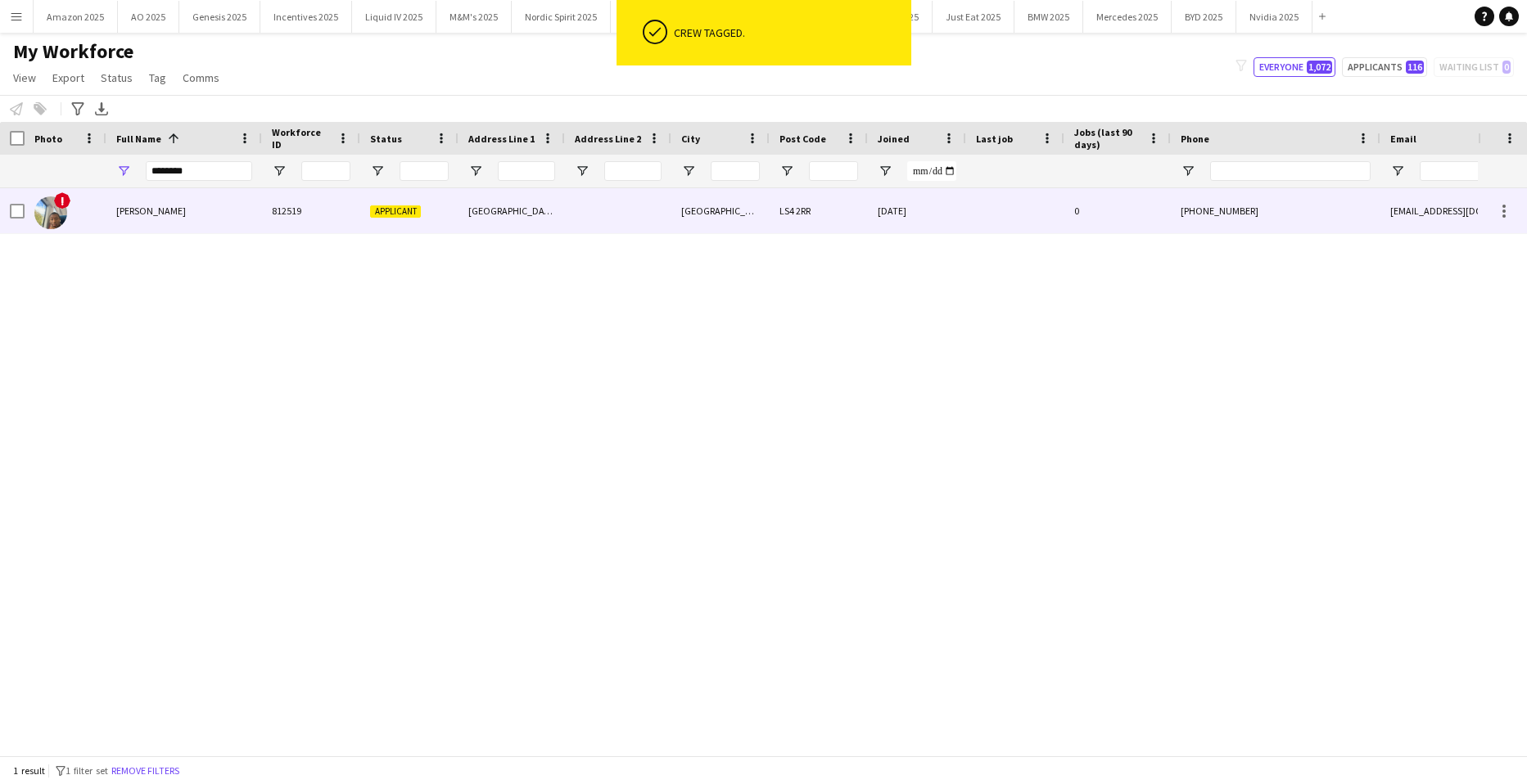
click at [165, 212] on span "[PERSON_NAME]" at bounding box center [151, 210] width 70 height 12
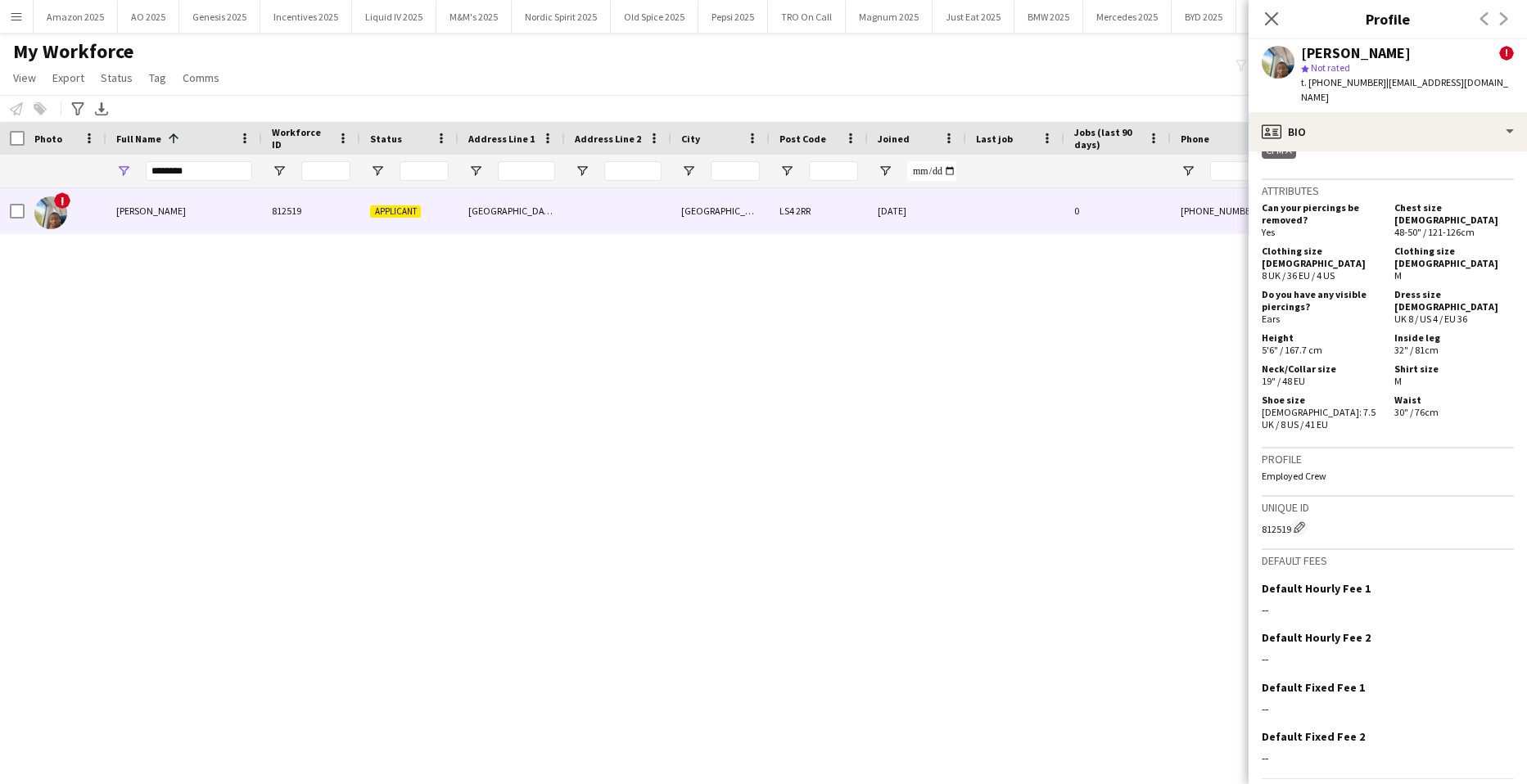
scroll to position [867, 0]
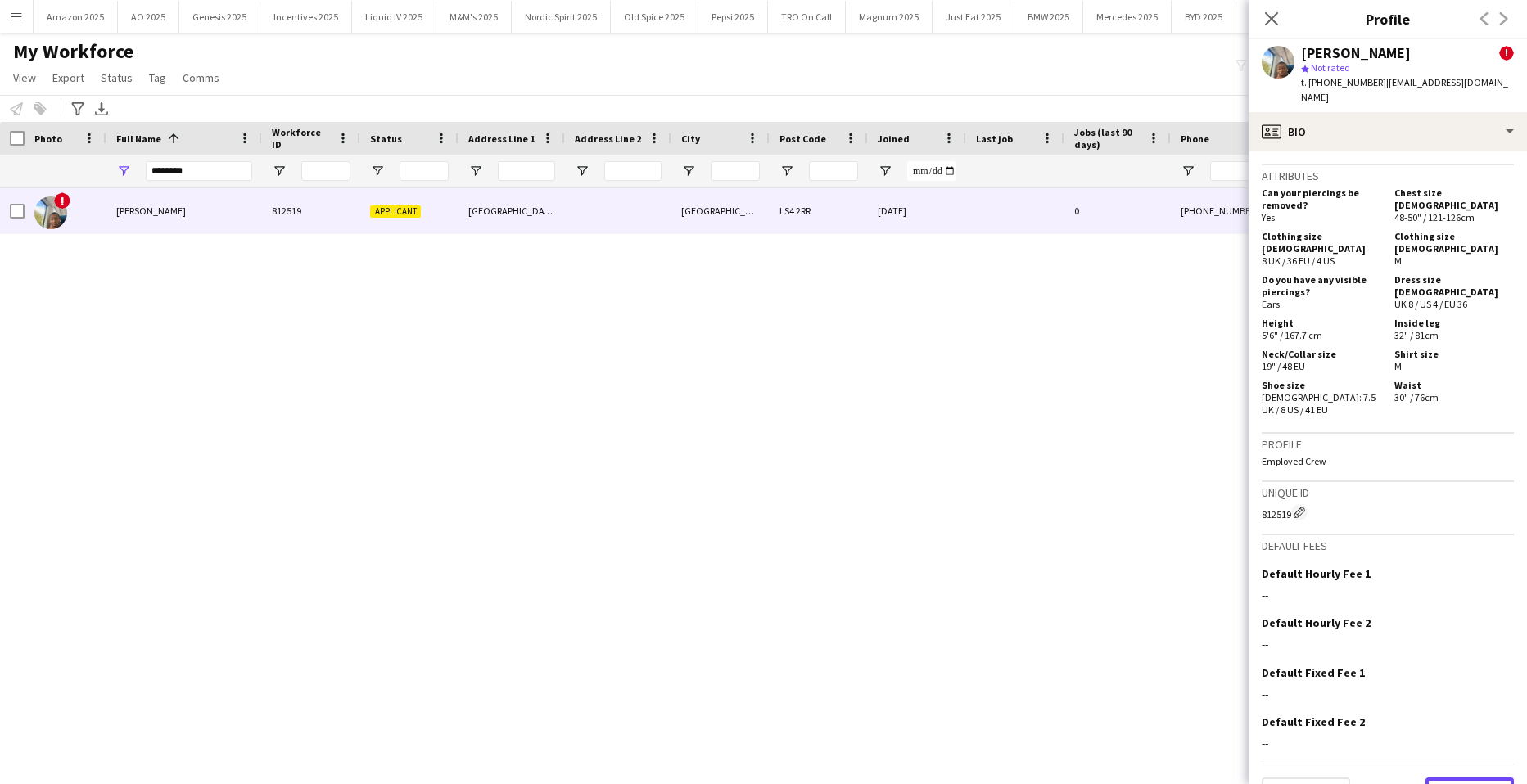
drag, startPoint x: 1486, startPoint y: 760, endPoint x: 1521, endPoint y: 768, distance: 35.9
click at [1515, 768] on app-crew-profile-bio "Open photos pop-in Alerts chevron-right user [DATE] – INTERNAL NOTE [PERSON_NAM…" at bounding box center [1388, 468] width 278 height 633
click at [1462, 778] on button "Next" at bounding box center [1470, 795] width 88 height 33
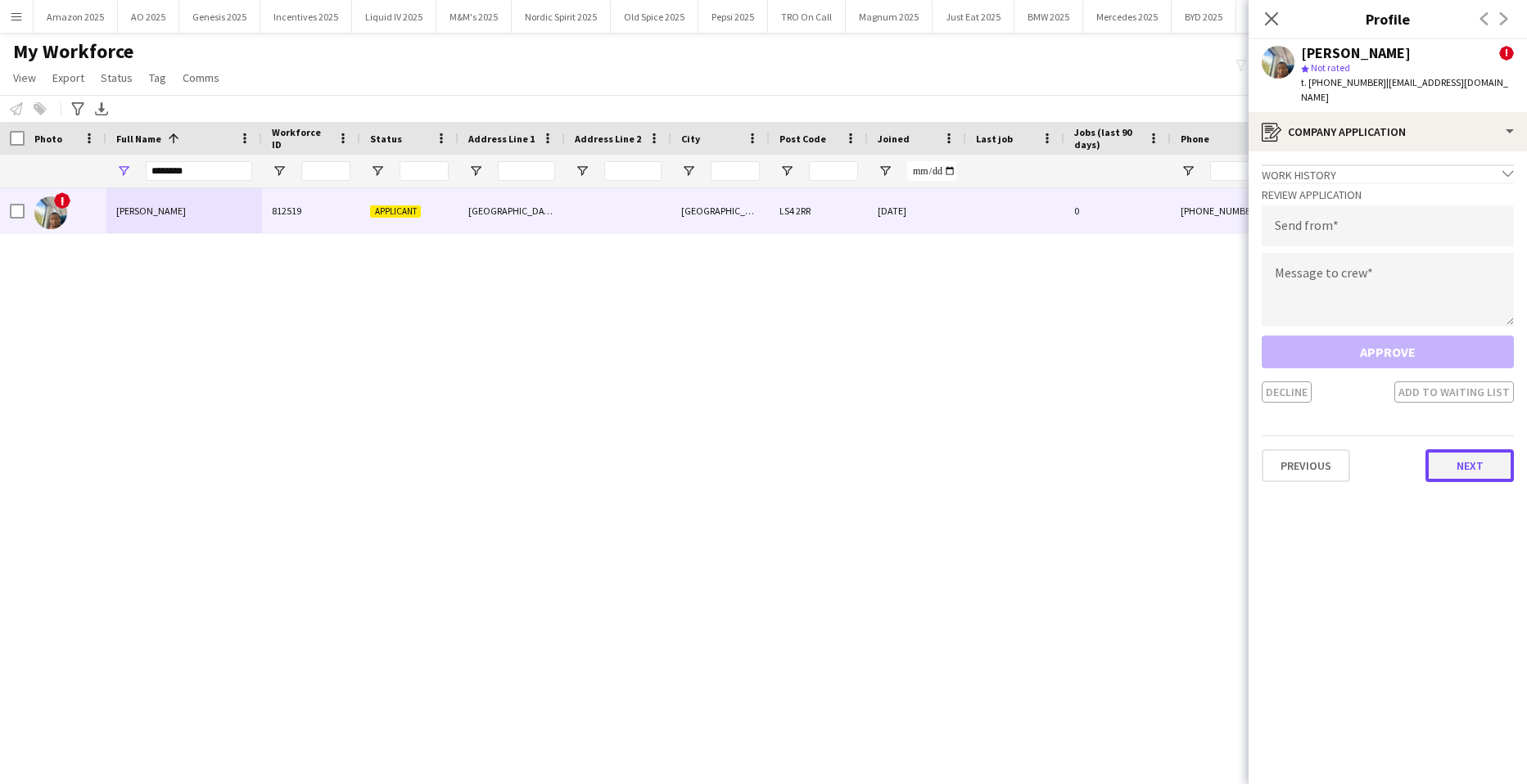
click at [1454, 458] on button "Next" at bounding box center [1470, 465] width 88 height 33
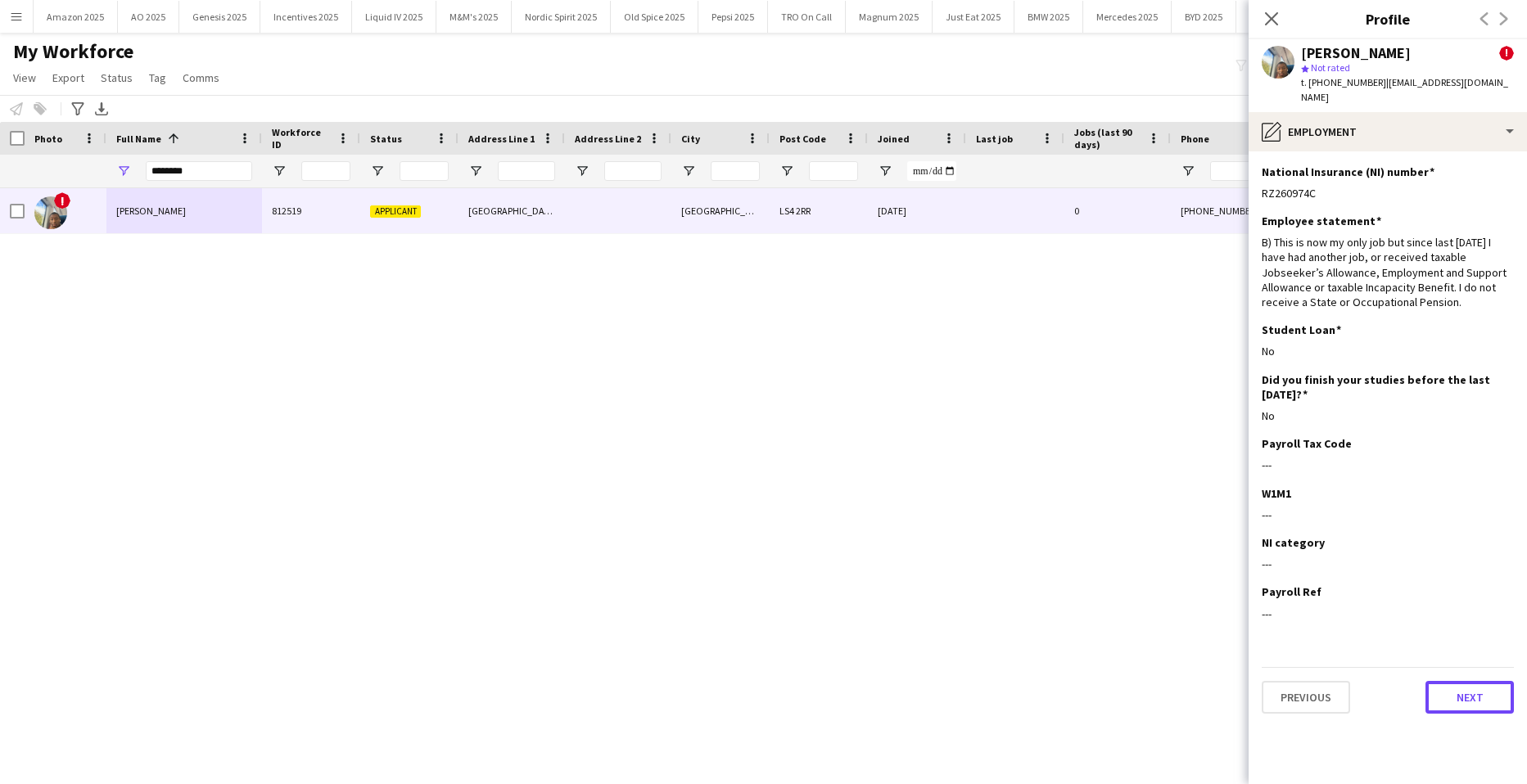
click at [1483, 681] on button "Next" at bounding box center [1470, 698] width 88 height 33
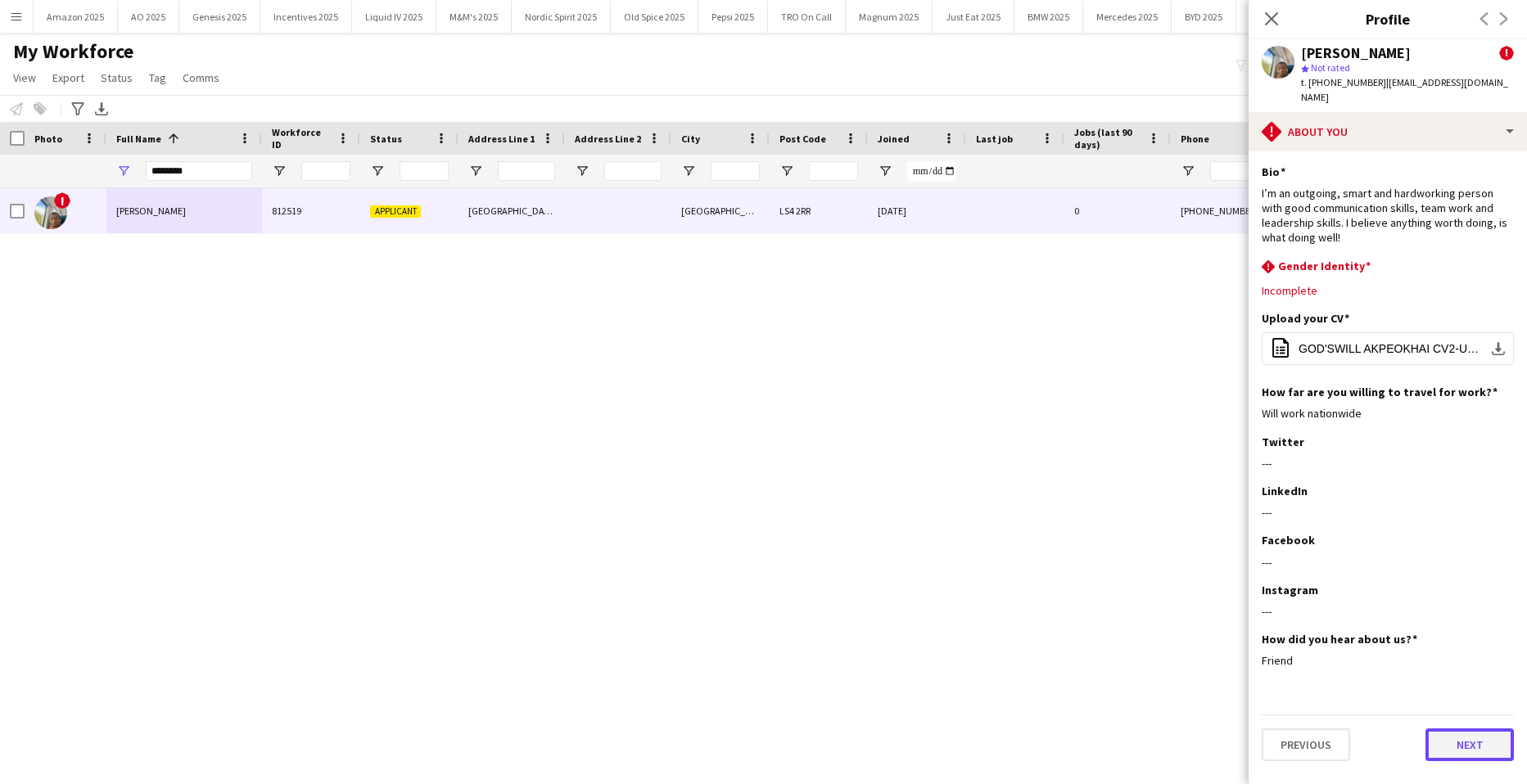
click at [1478, 729] on button "Next" at bounding box center [1470, 745] width 88 height 33
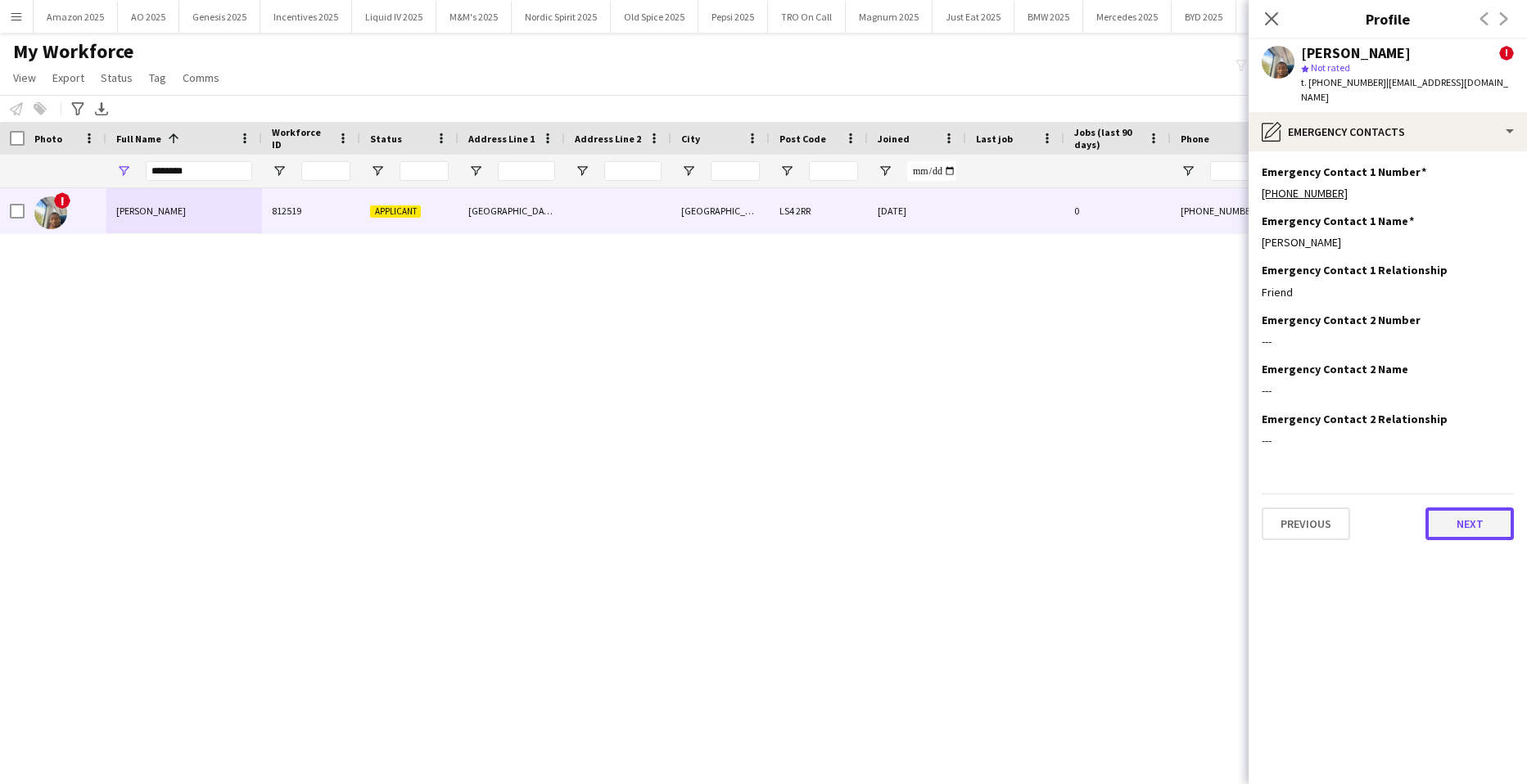
click at [1475, 508] on button "Next" at bounding box center [1470, 524] width 88 height 33
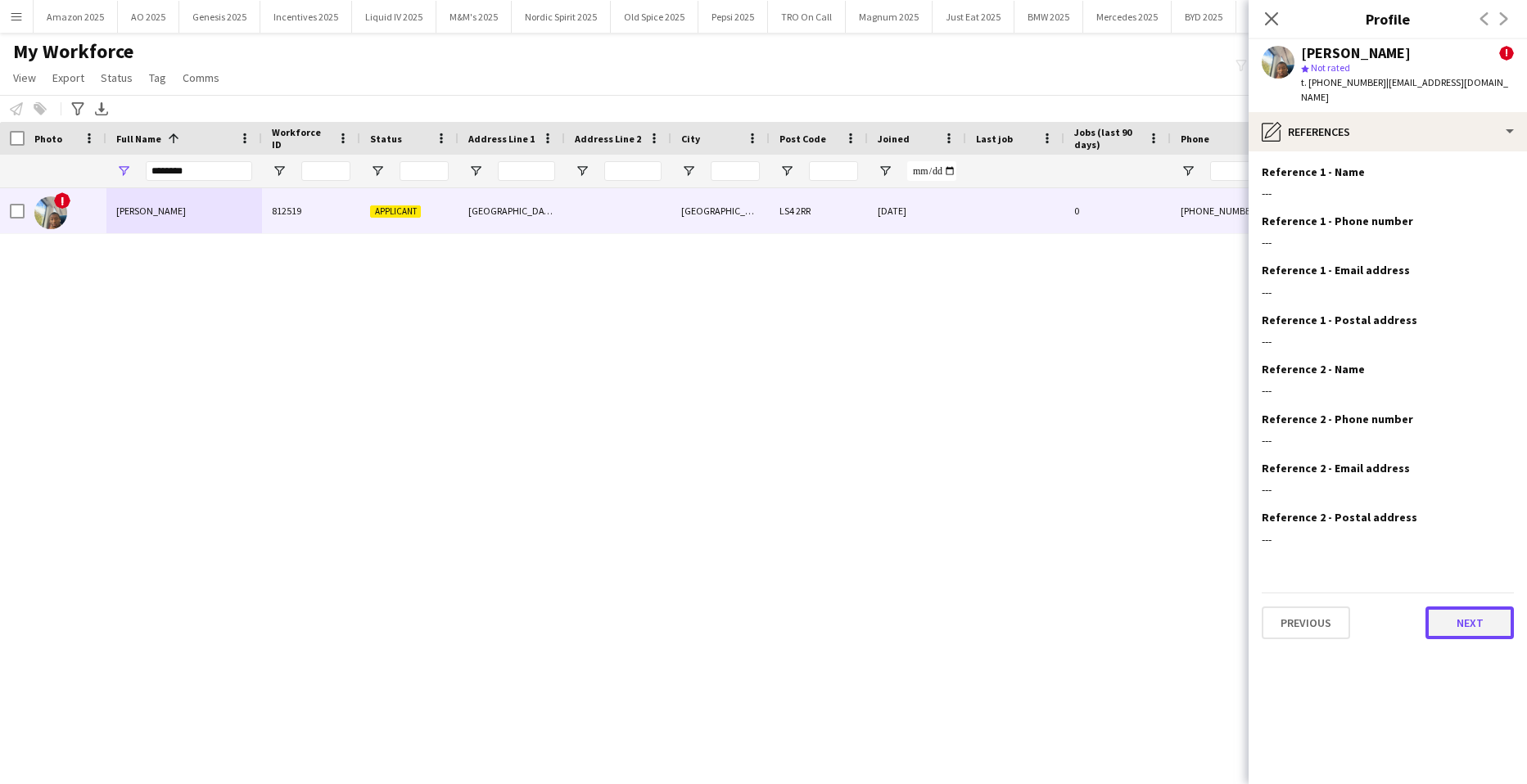
click at [1460, 606] on button "Next" at bounding box center [1470, 623] width 88 height 33
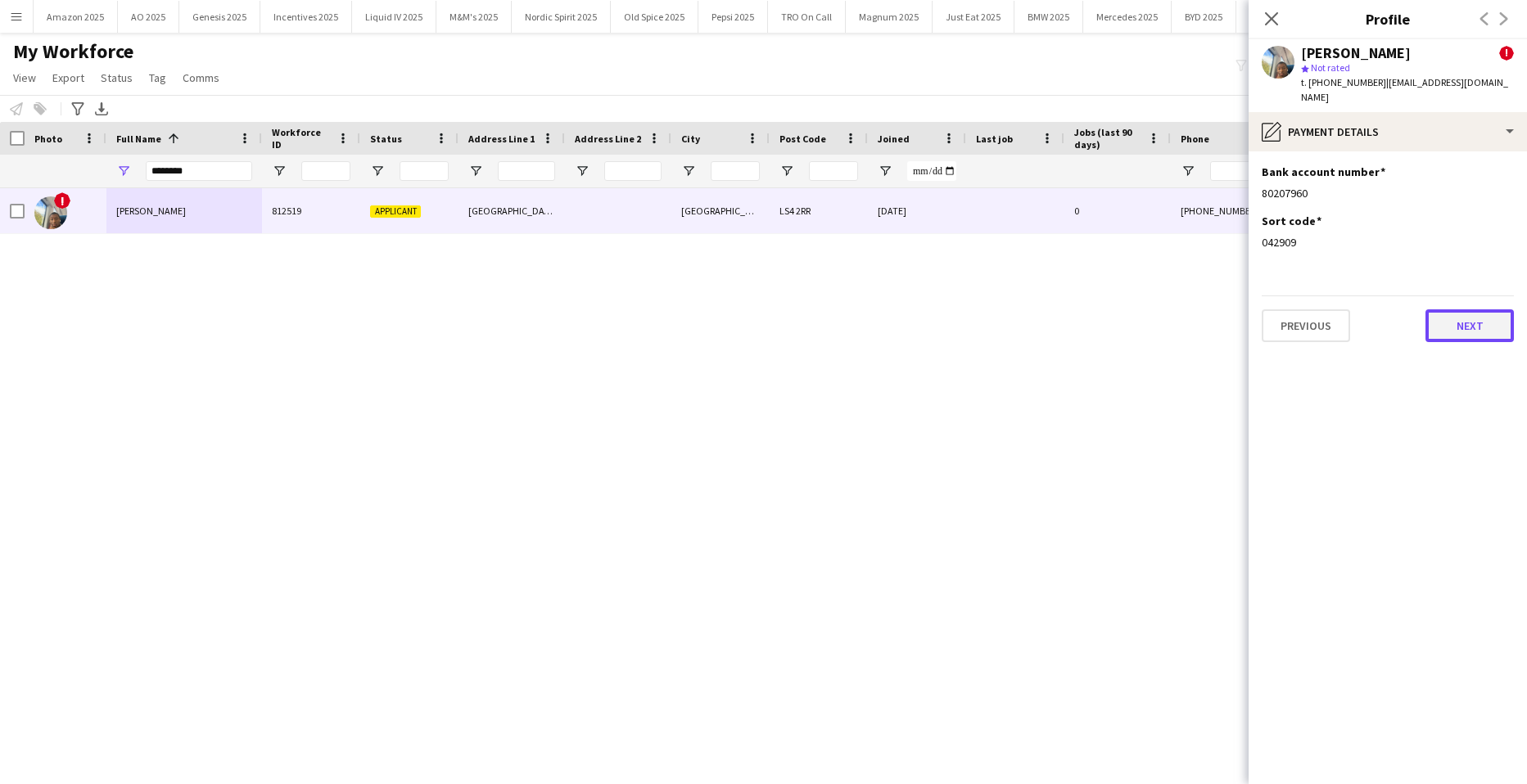
click at [1462, 310] on button "Next" at bounding box center [1470, 326] width 88 height 33
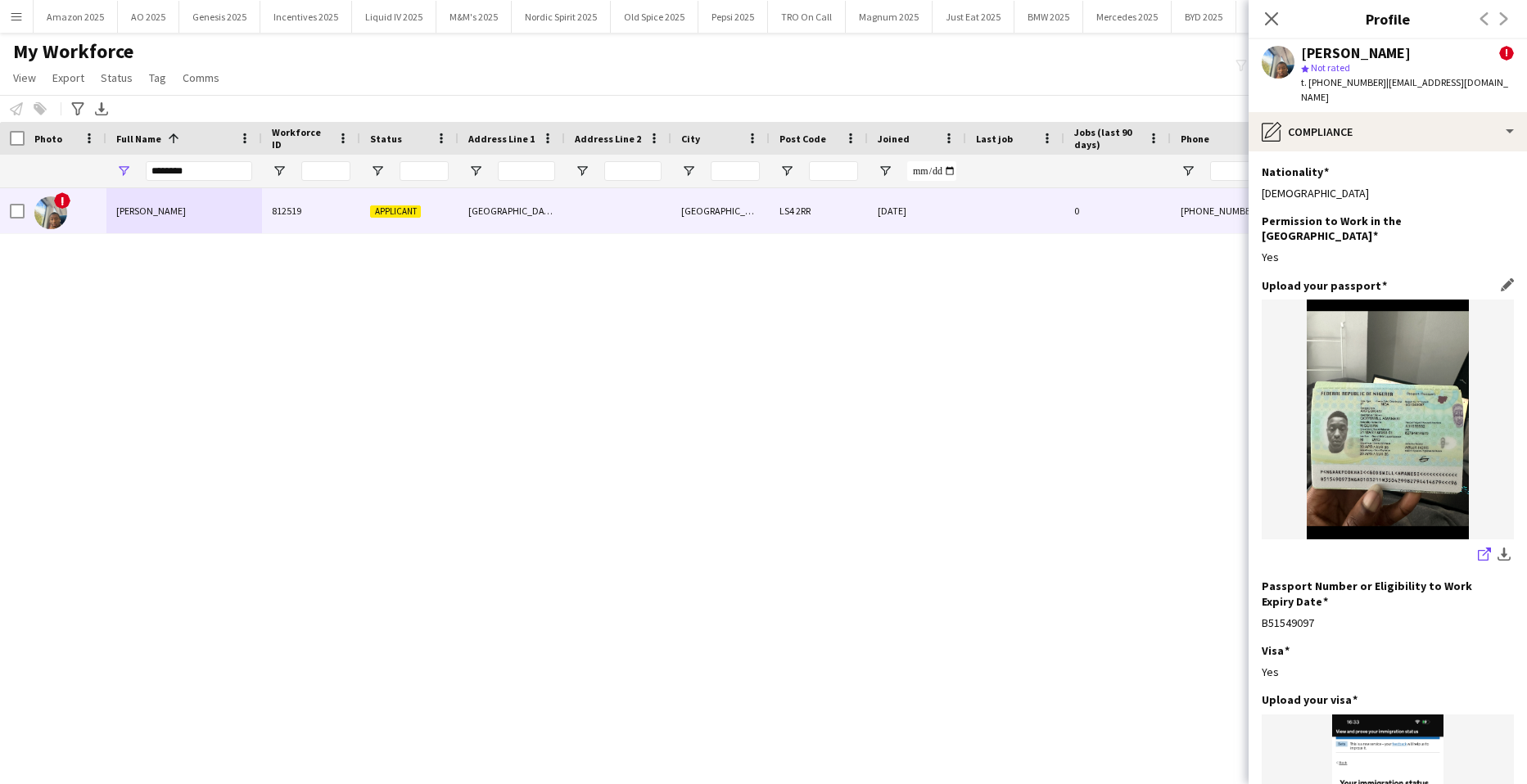
click at [1475, 546] on link "share-external-link-1" at bounding box center [1485, 556] width 19 height 19
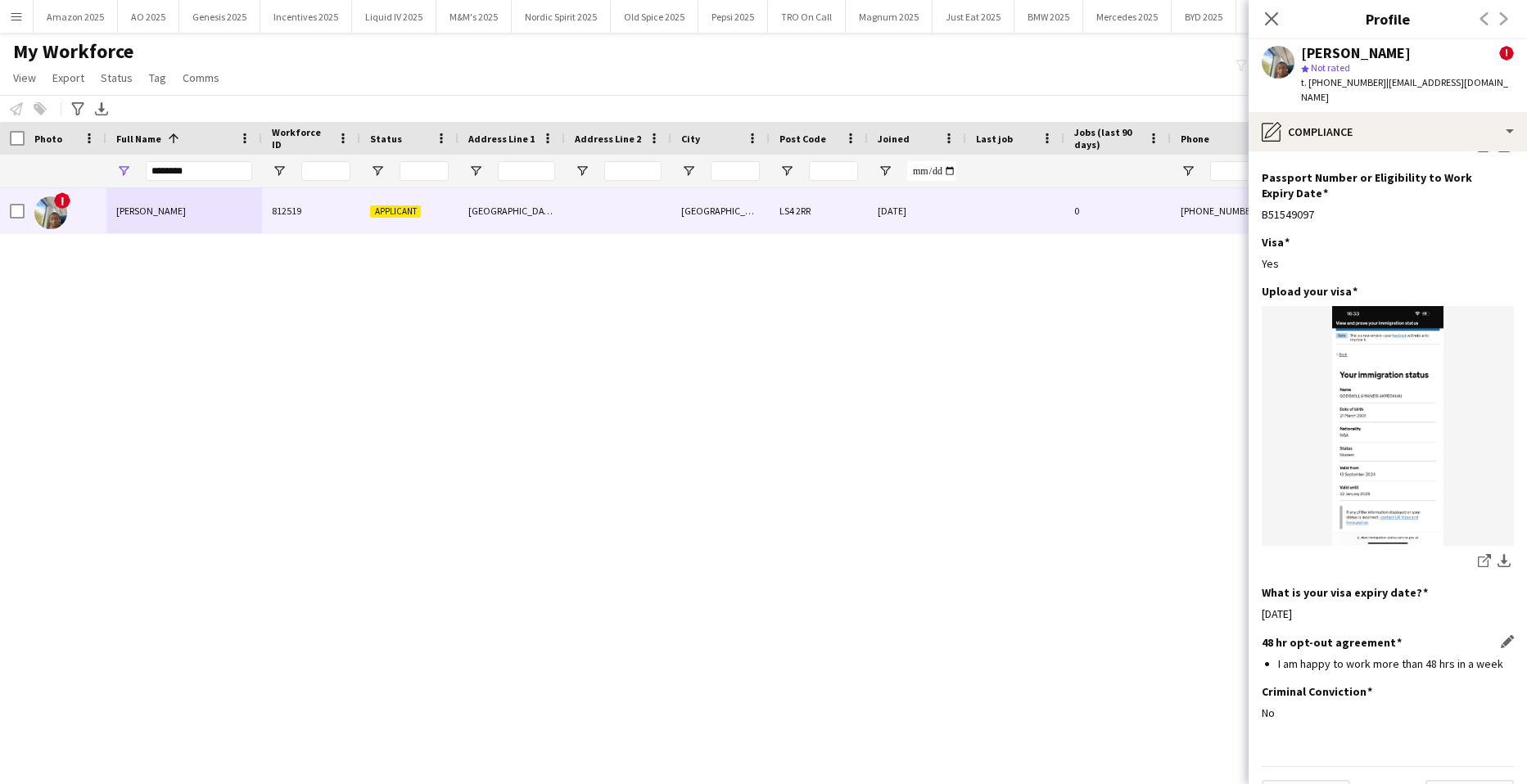
scroll to position [410, 0]
click at [1464, 779] on button "Next" at bounding box center [1470, 796] width 88 height 33
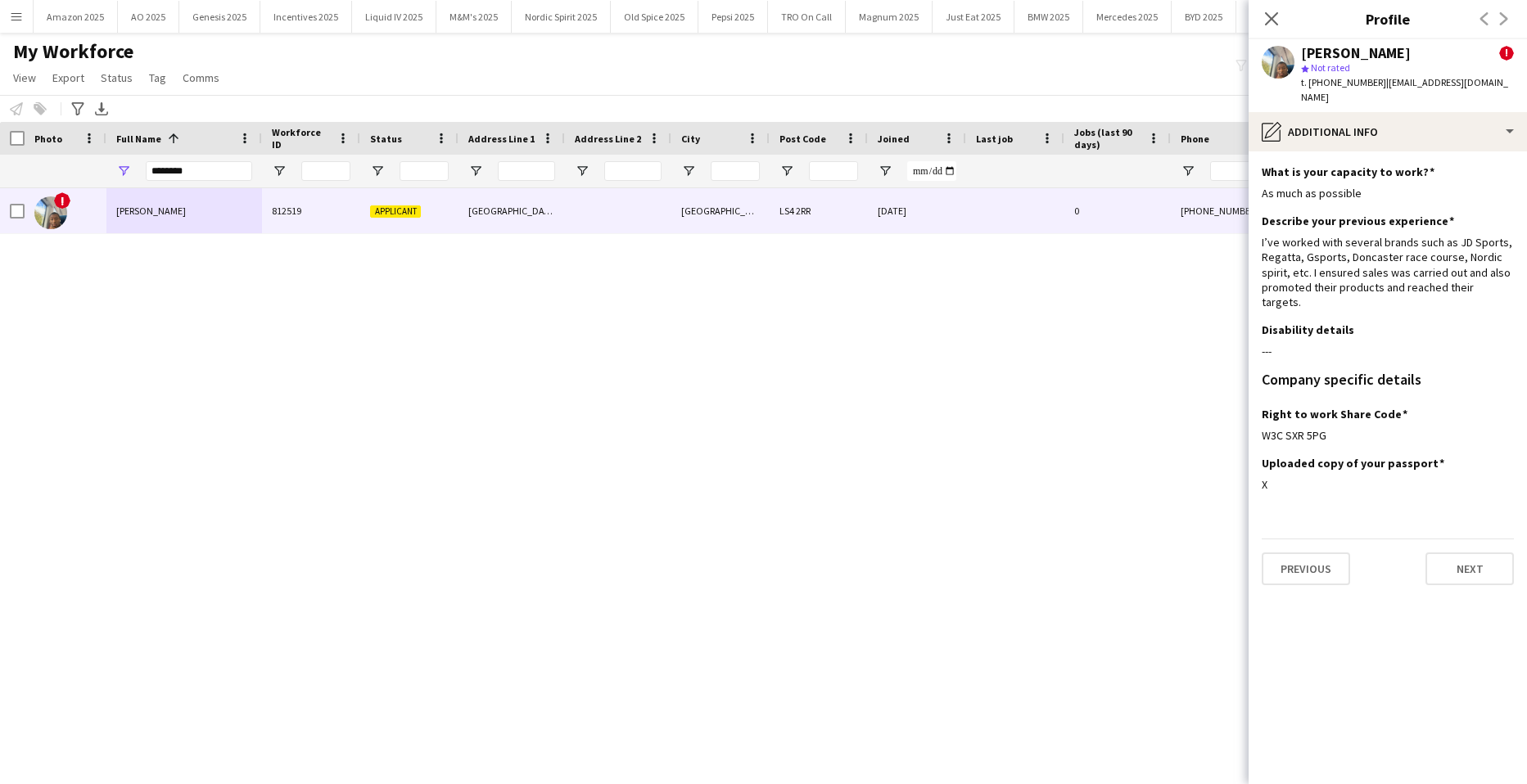
scroll to position [0, 0]
click at [1476, 553] on button "Next" at bounding box center [1470, 569] width 88 height 33
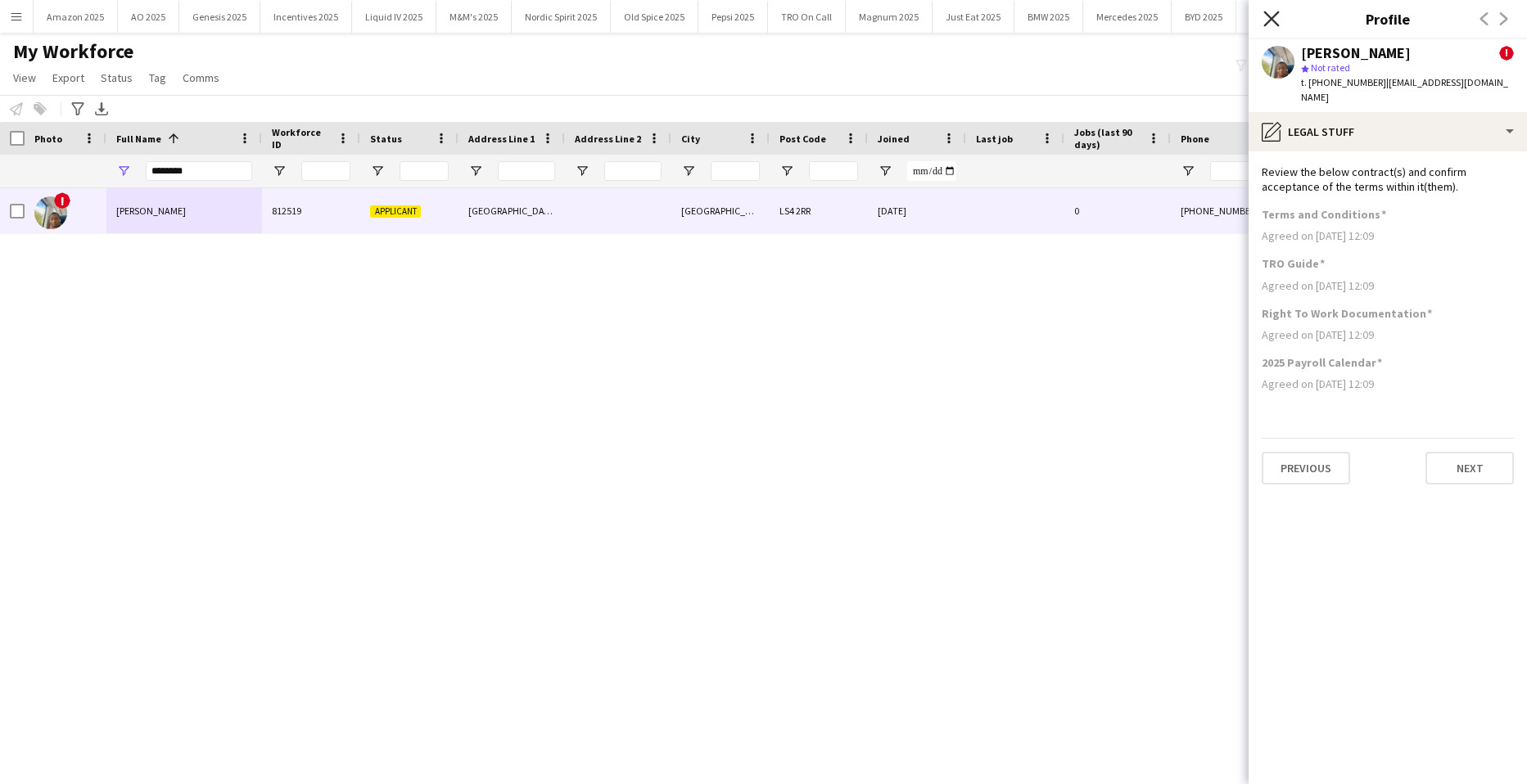
click at [1276, 14] on icon at bounding box center [1272, 18] width 15 height 15
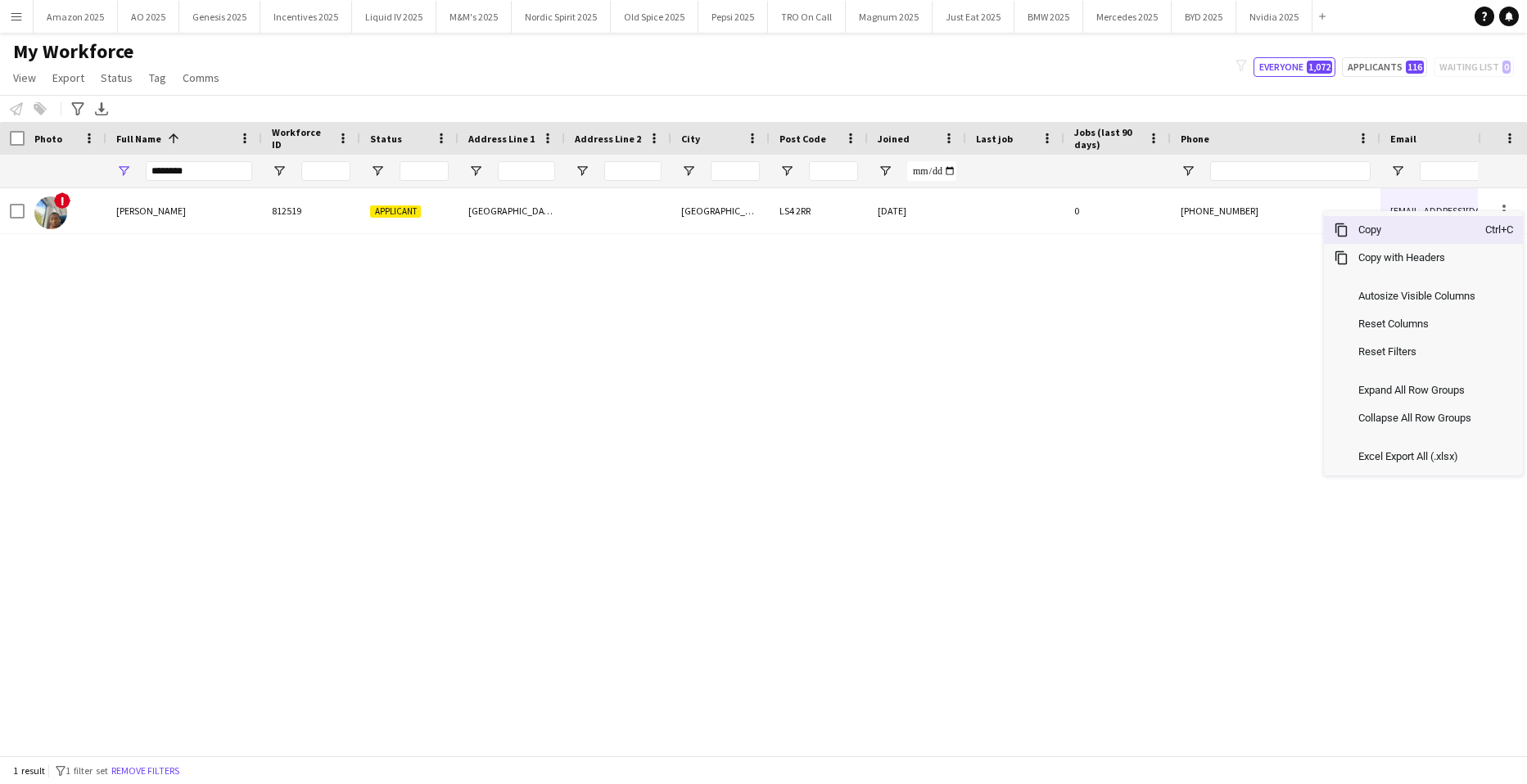
click at [1404, 231] on span "Copy" at bounding box center [1417, 229] width 137 height 28
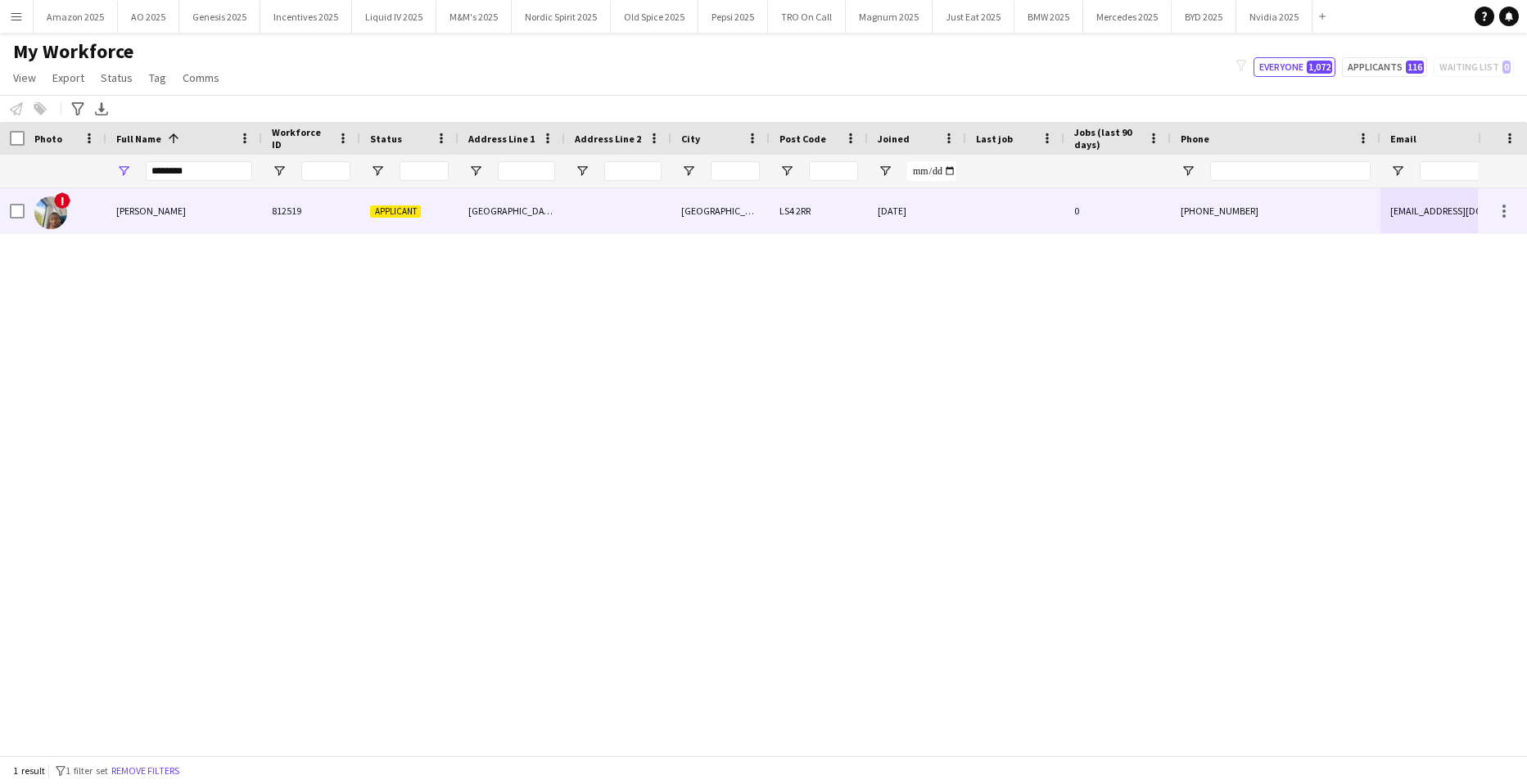
click at [170, 205] on span "[PERSON_NAME]" at bounding box center [151, 210] width 70 height 12
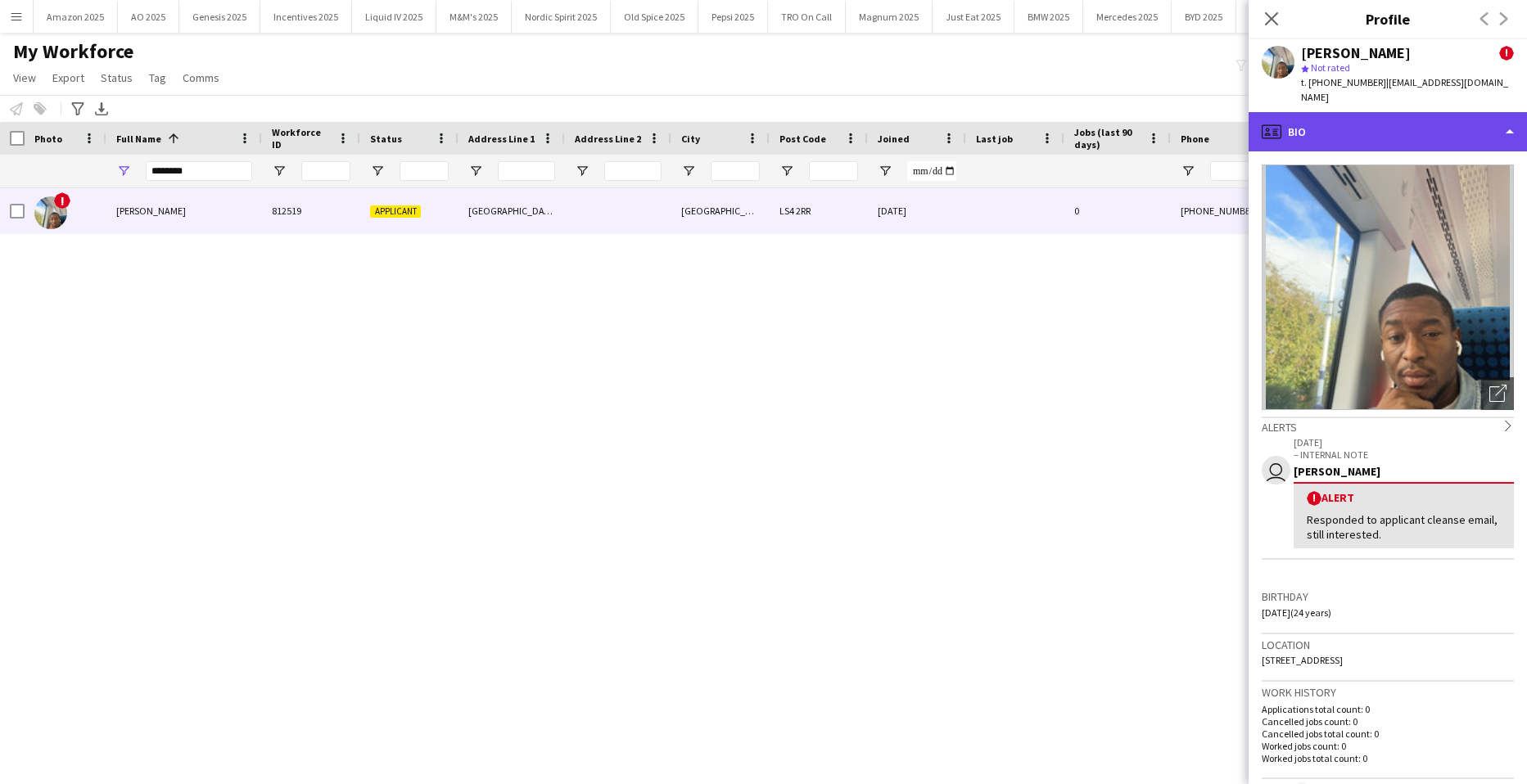
click at [1432, 120] on div "profile Bio" at bounding box center [1388, 131] width 278 height 39
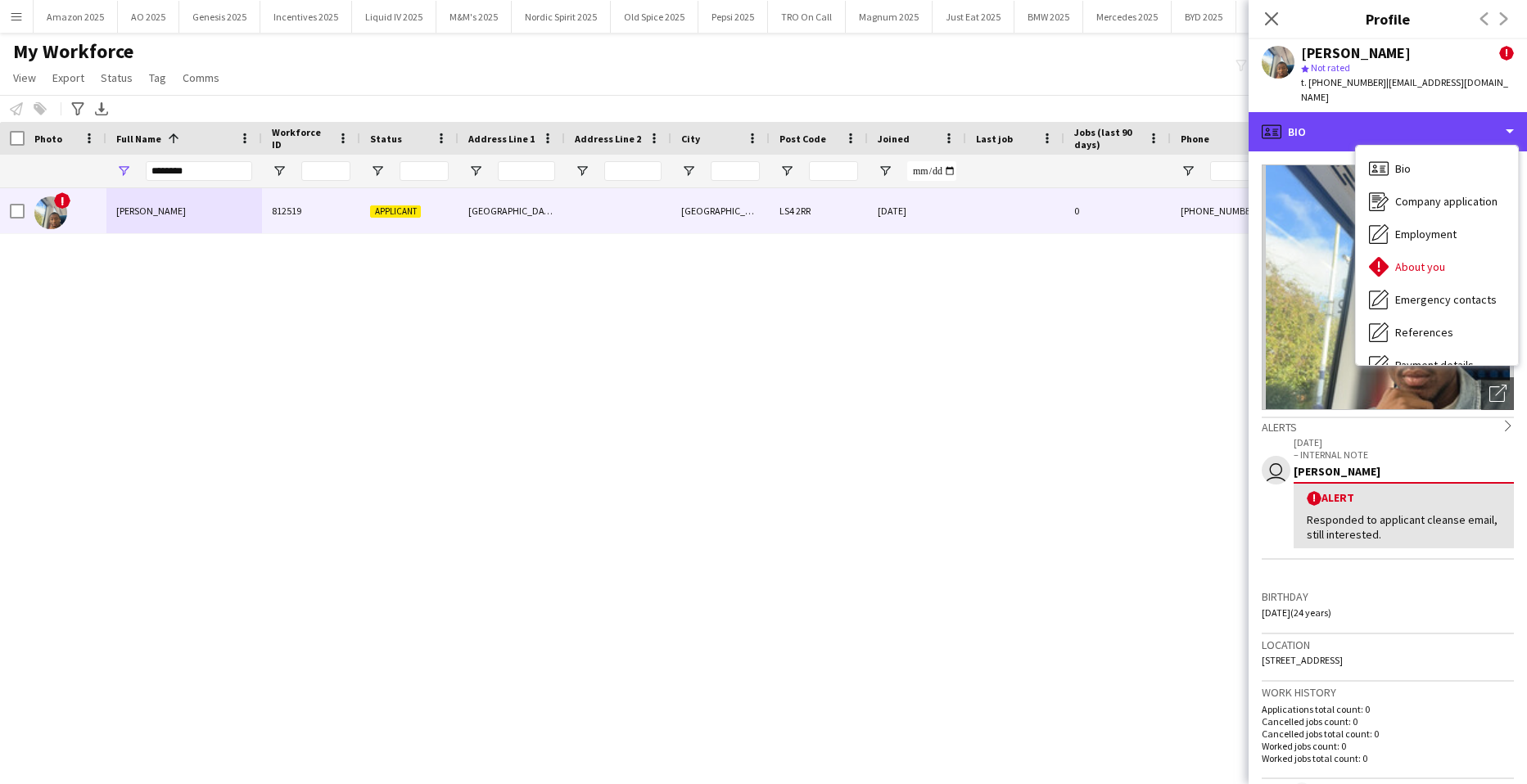
scroll to position [220, 0]
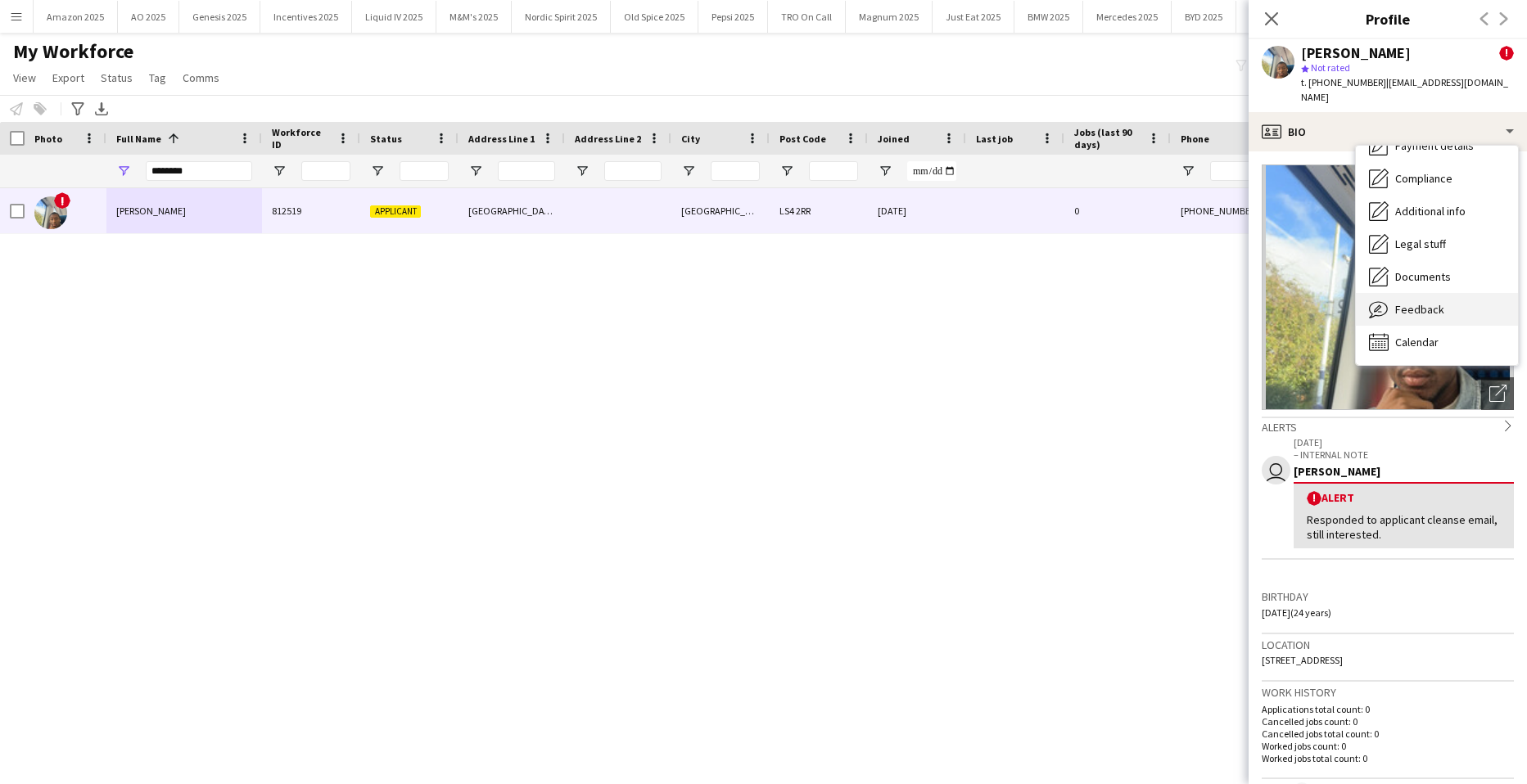
click at [1431, 304] on div "Feedback Feedback" at bounding box center [1437, 309] width 162 height 33
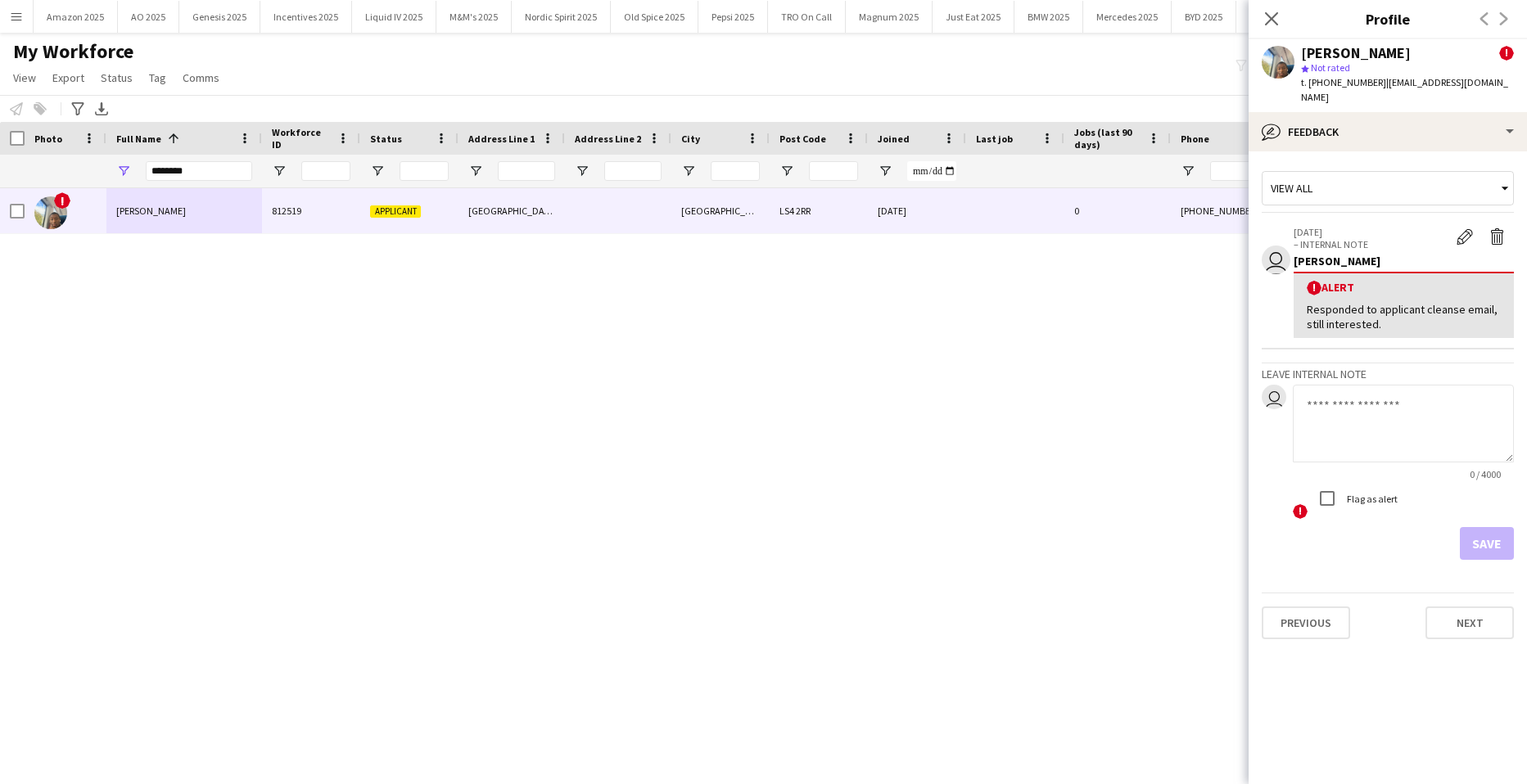
click at [1372, 404] on textarea at bounding box center [1403, 423] width 221 height 78
paste textarea "**********"
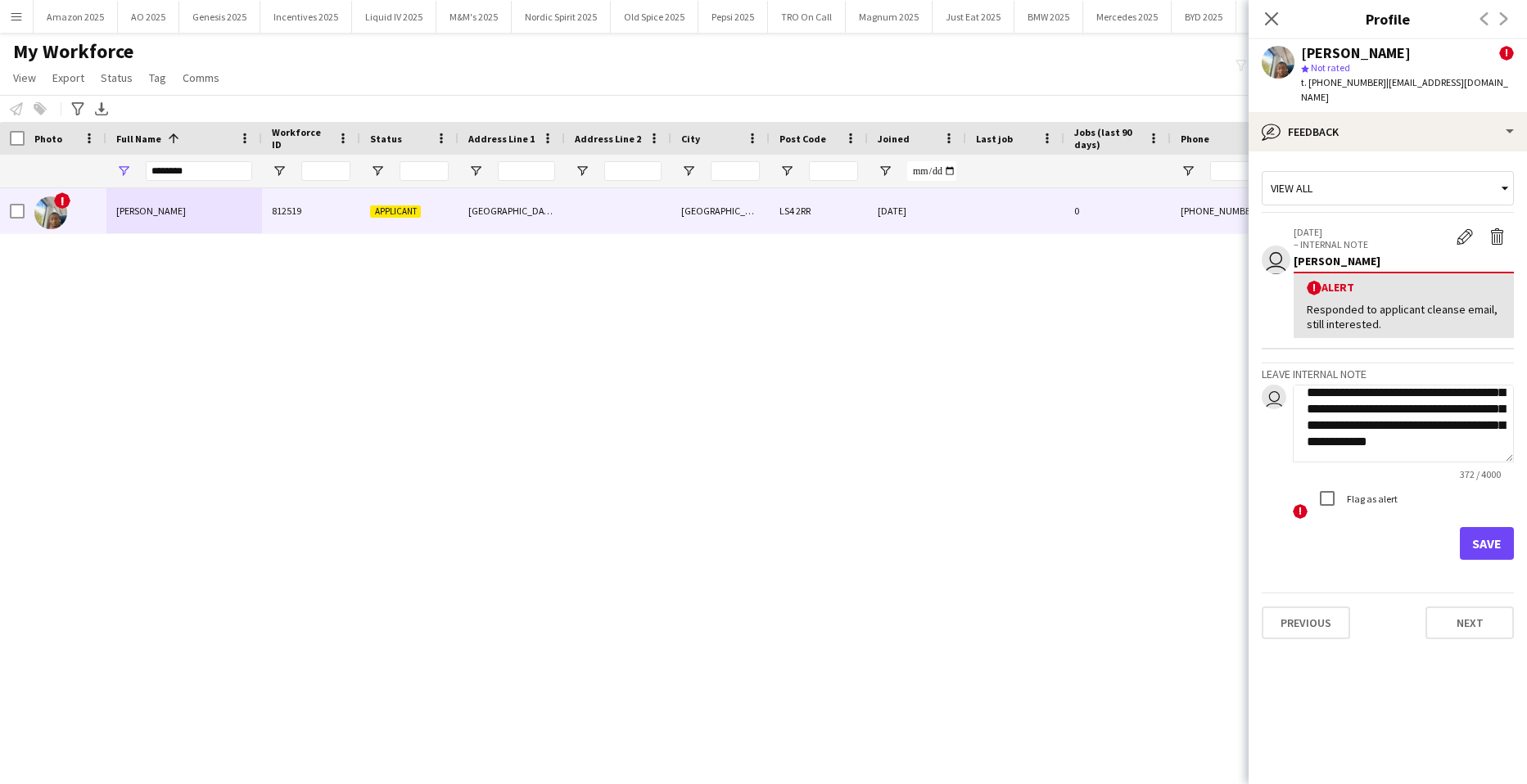
type textarea "**********"
click at [1501, 528] on button "Save" at bounding box center [1487, 544] width 54 height 33
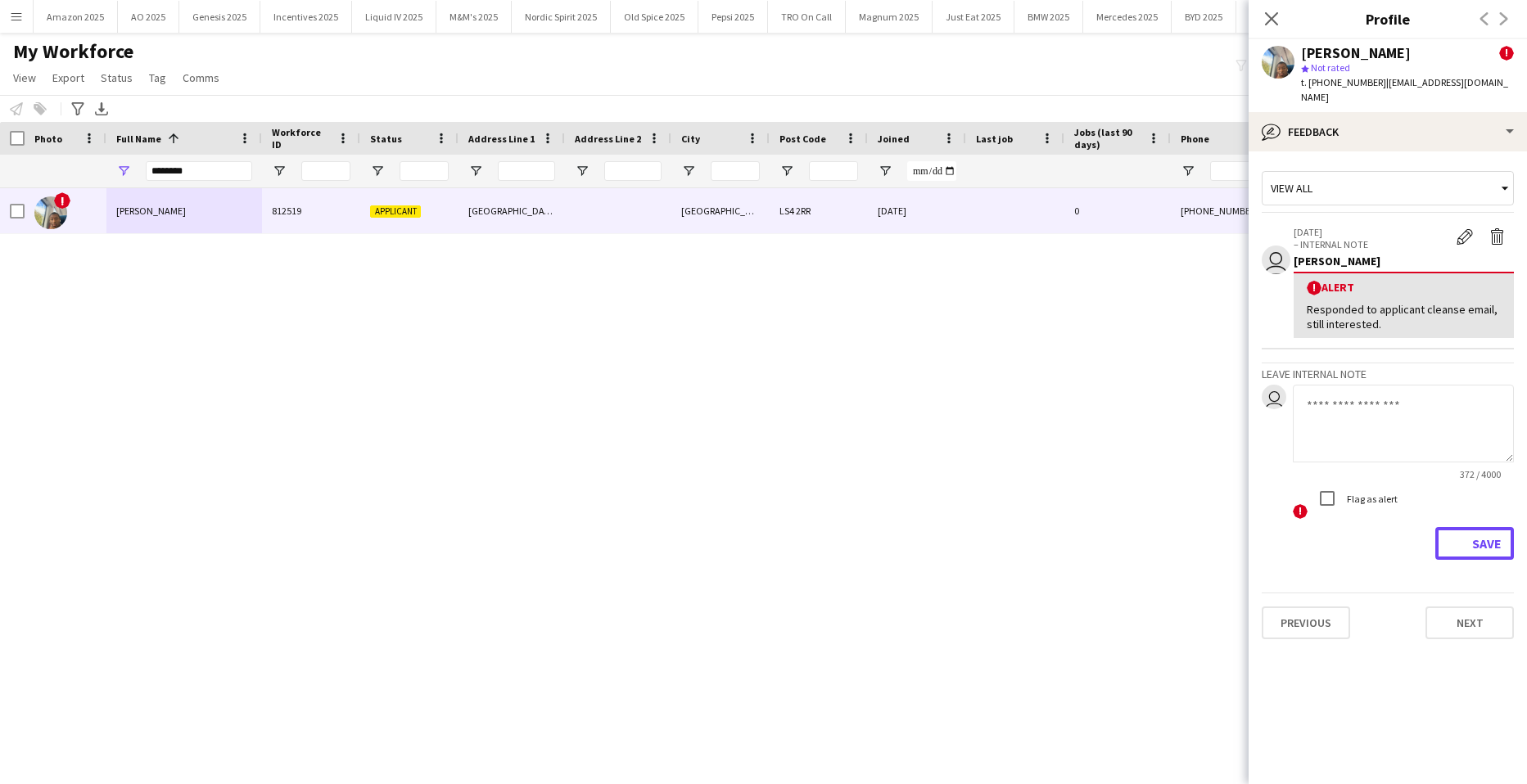
scroll to position [0, 0]
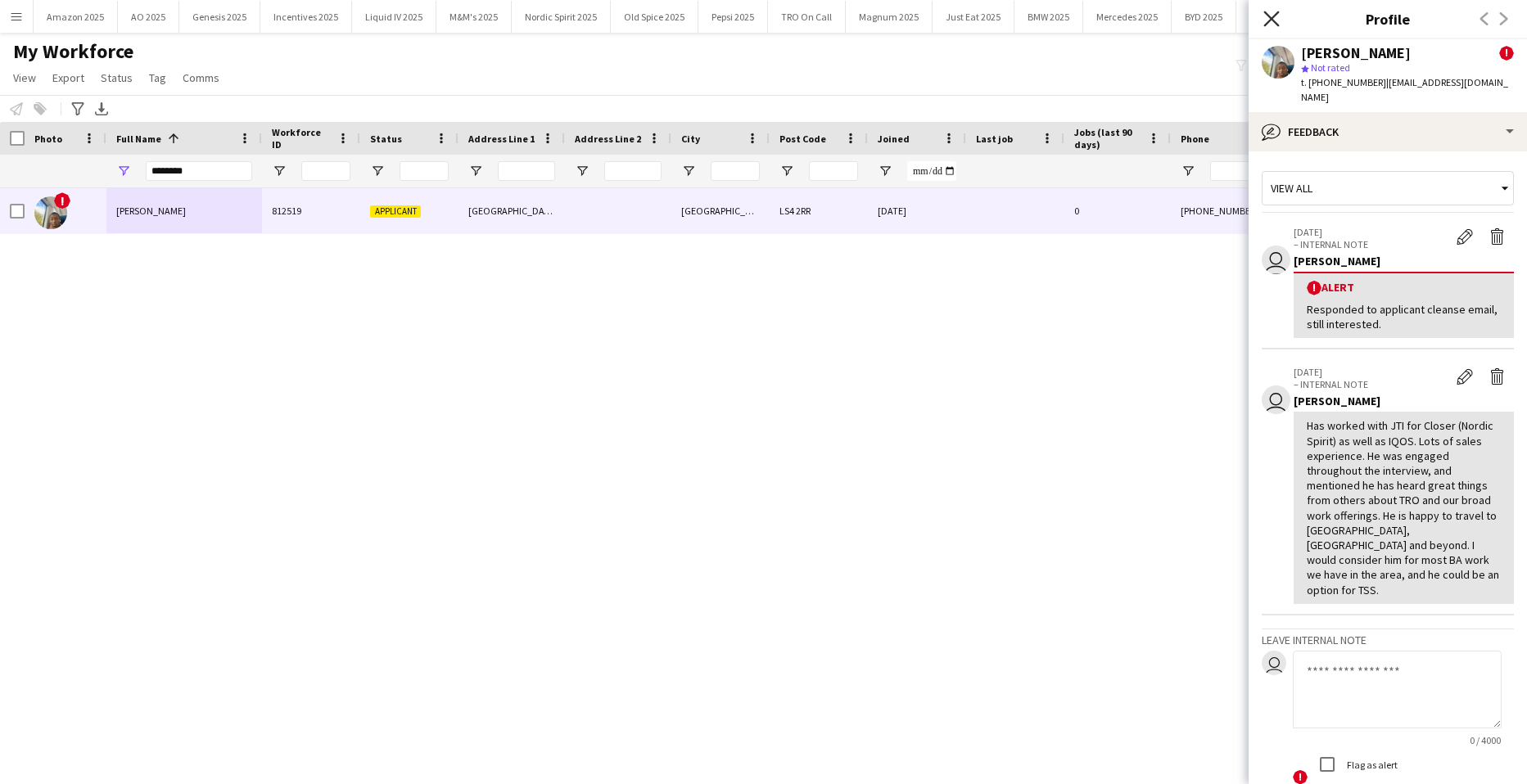
click at [1276, 23] on icon at bounding box center [1272, 18] width 15 height 15
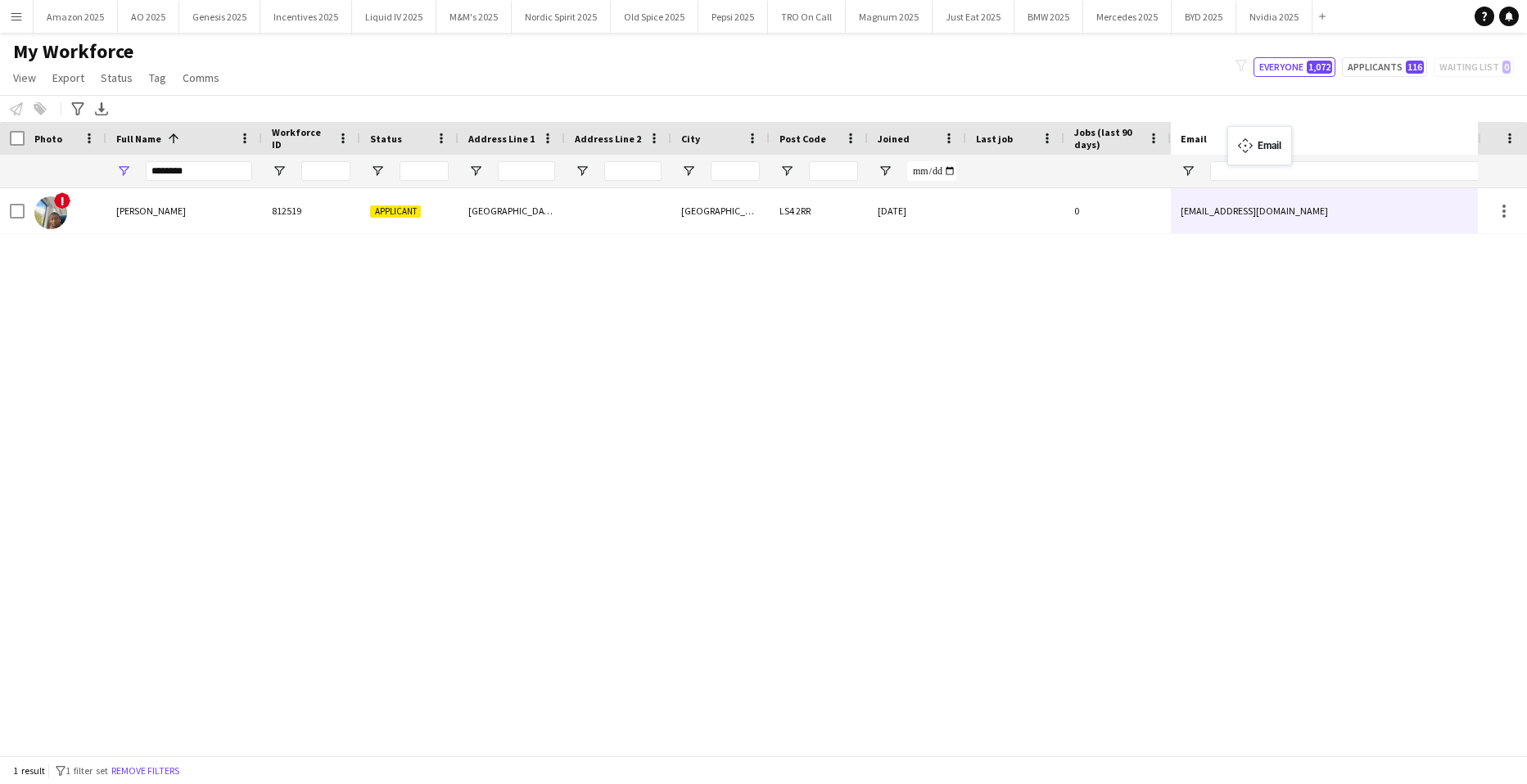
drag, startPoint x: 1420, startPoint y: 136, endPoint x: 1236, endPoint y: 136, distance: 184.0
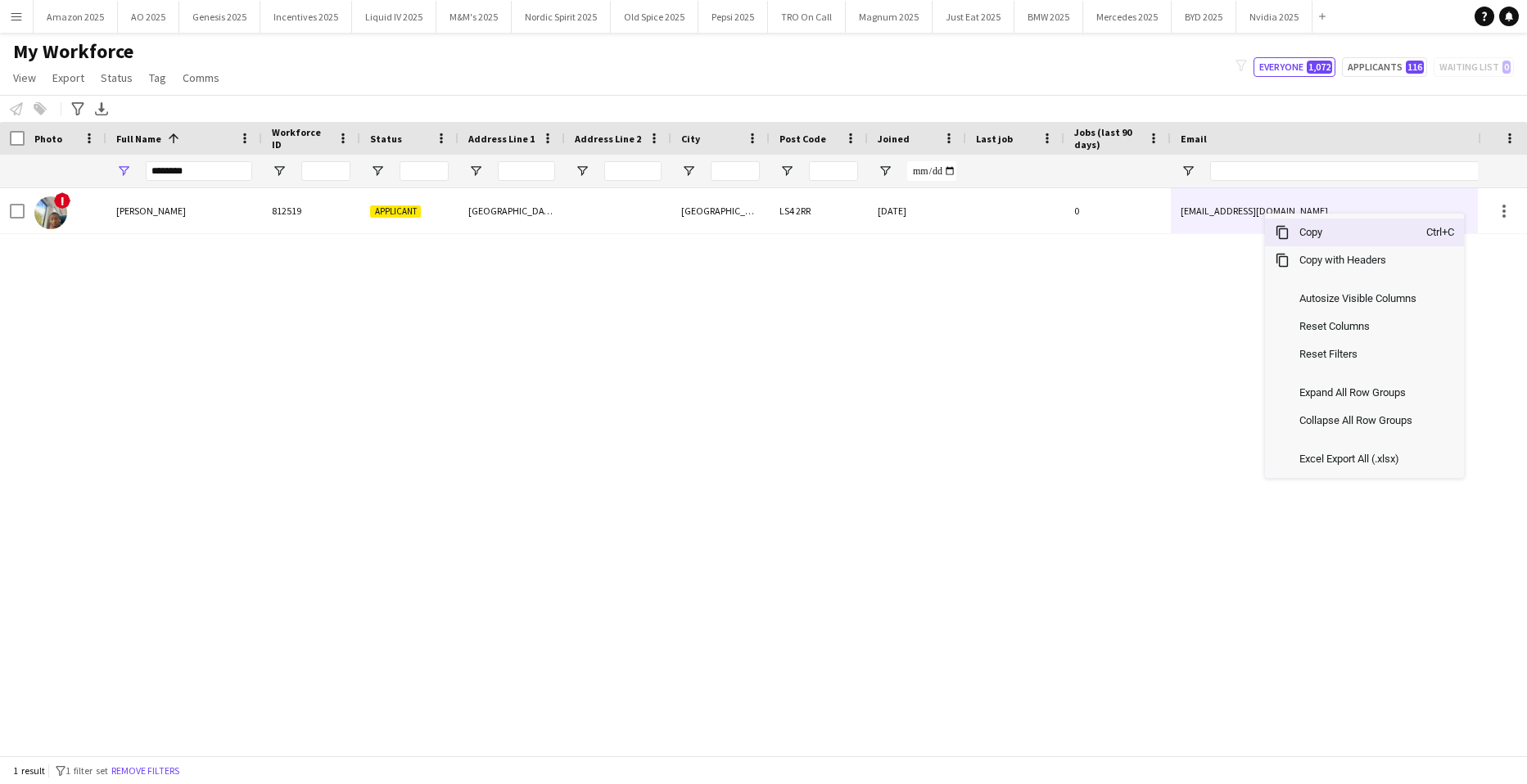
click at [1298, 230] on span "Copy" at bounding box center [1358, 232] width 137 height 28
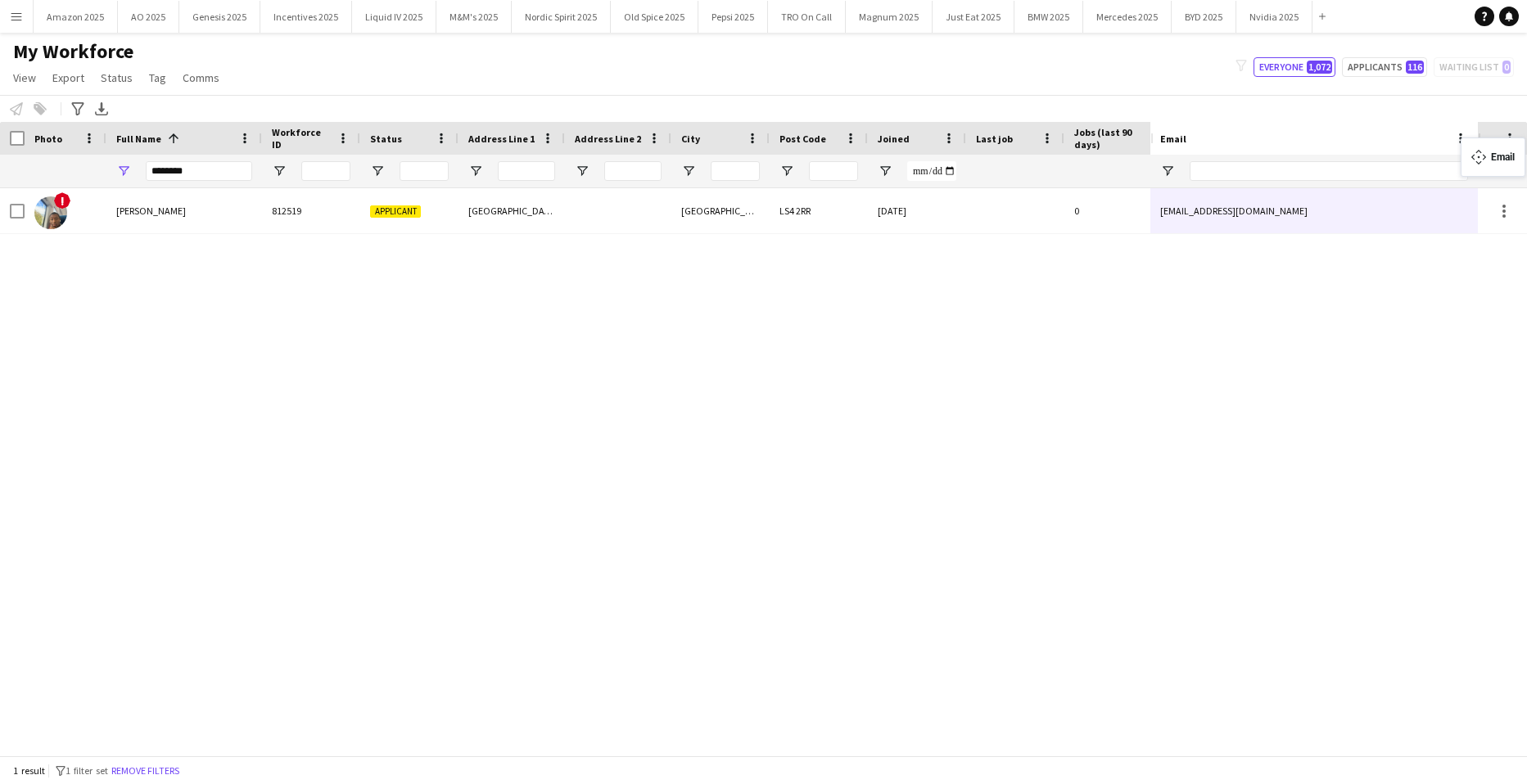
drag, startPoint x: 1184, startPoint y: 138, endPoint x: 1526, endPoint y: 148, distance: 342.1
drag, startPoint x: 701, startPoint y: 741, endPoint x: 879, endPoint y: 730, distance: 178.3
click at [885, 729] on div "! [PERSON_NAME] 812519 Applicant [STREET_ADDRESS] [DATE] 0 [PHONE_NUMBER]" at bounding box center [575, 465] width 1151 height 556
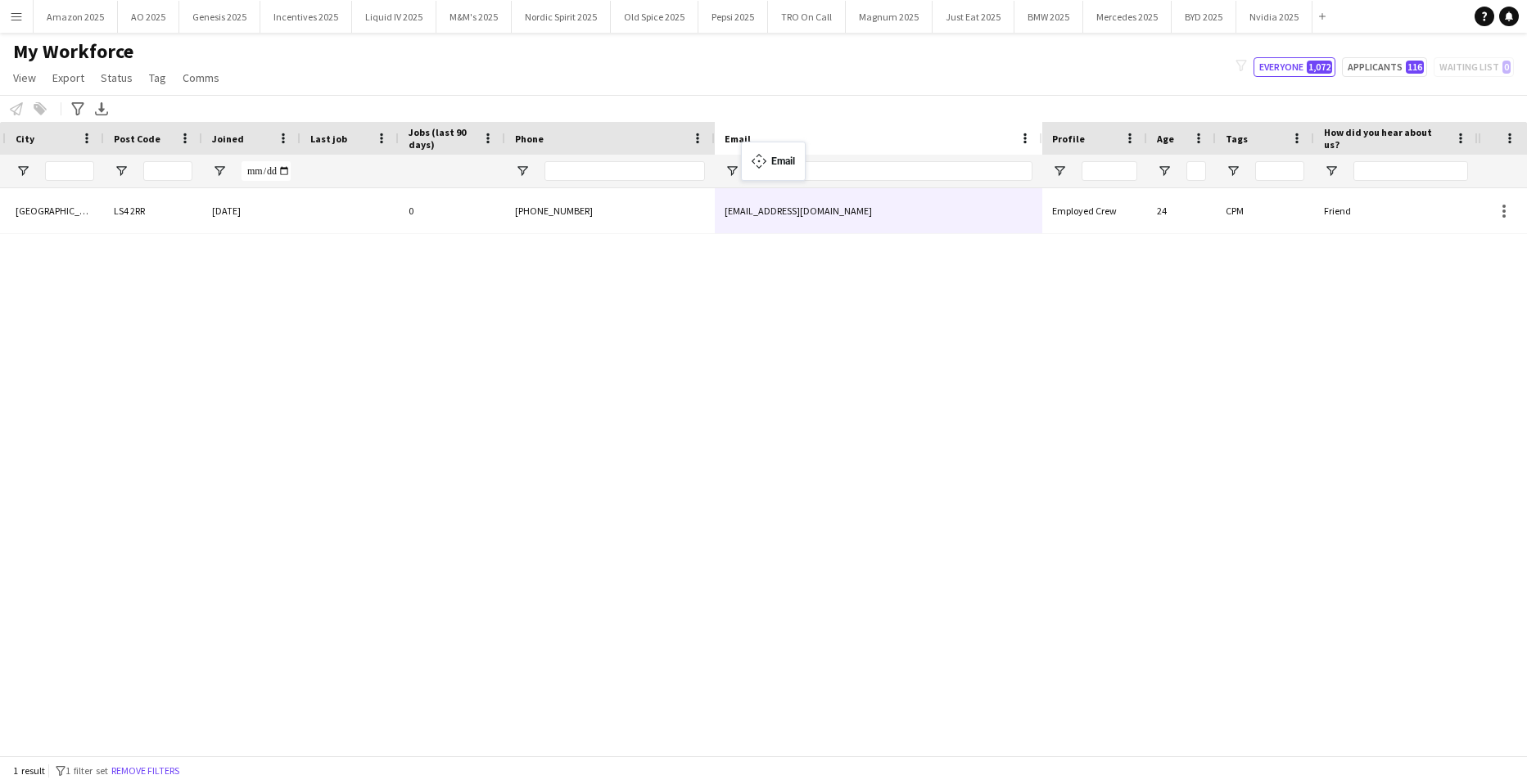
drag, startPoint x: 1250, startPoint y: 134, endPoint x: 750, endPoint y: 152, distance: 500.3
click at [1085, 472] on div "[GEOGRAPHIC_DATA] [DATE] 0 [PHONE_NUMBER] Employed Crew 24 CPM Friend [EMAIL_AD…" at bounding box center [739, 465] width 1478 height 556
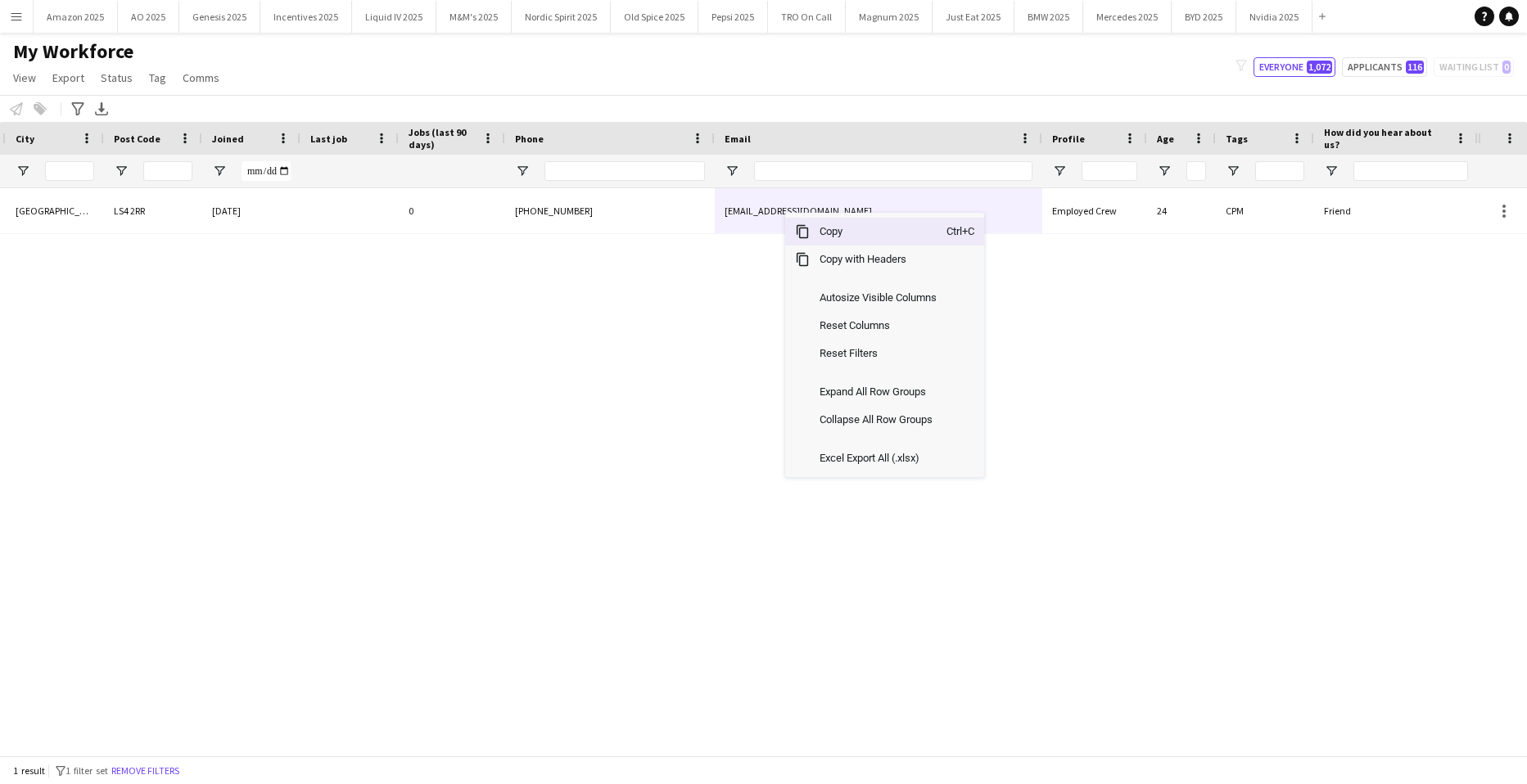
click at [823, 234] on span "Copy" at bounding box center [878, 231] width 137 height 28
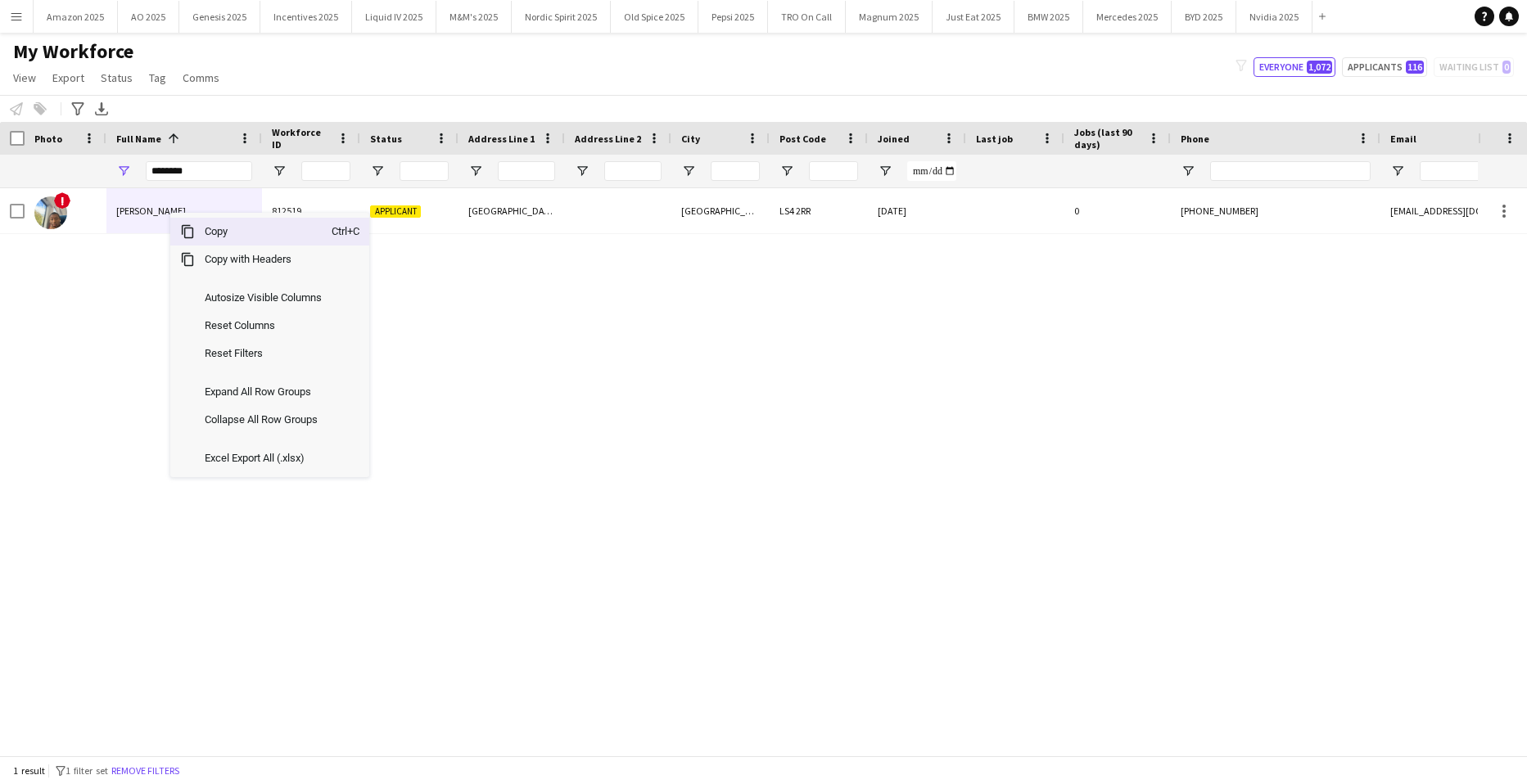
drag, startPoint x: 210, startPoint y: 236, endPoint x: 48, endPoint y: 125, distance: 196.4
click at [209, 232] on span "Copy" at bounding box center [263, 231] width 137 height 28
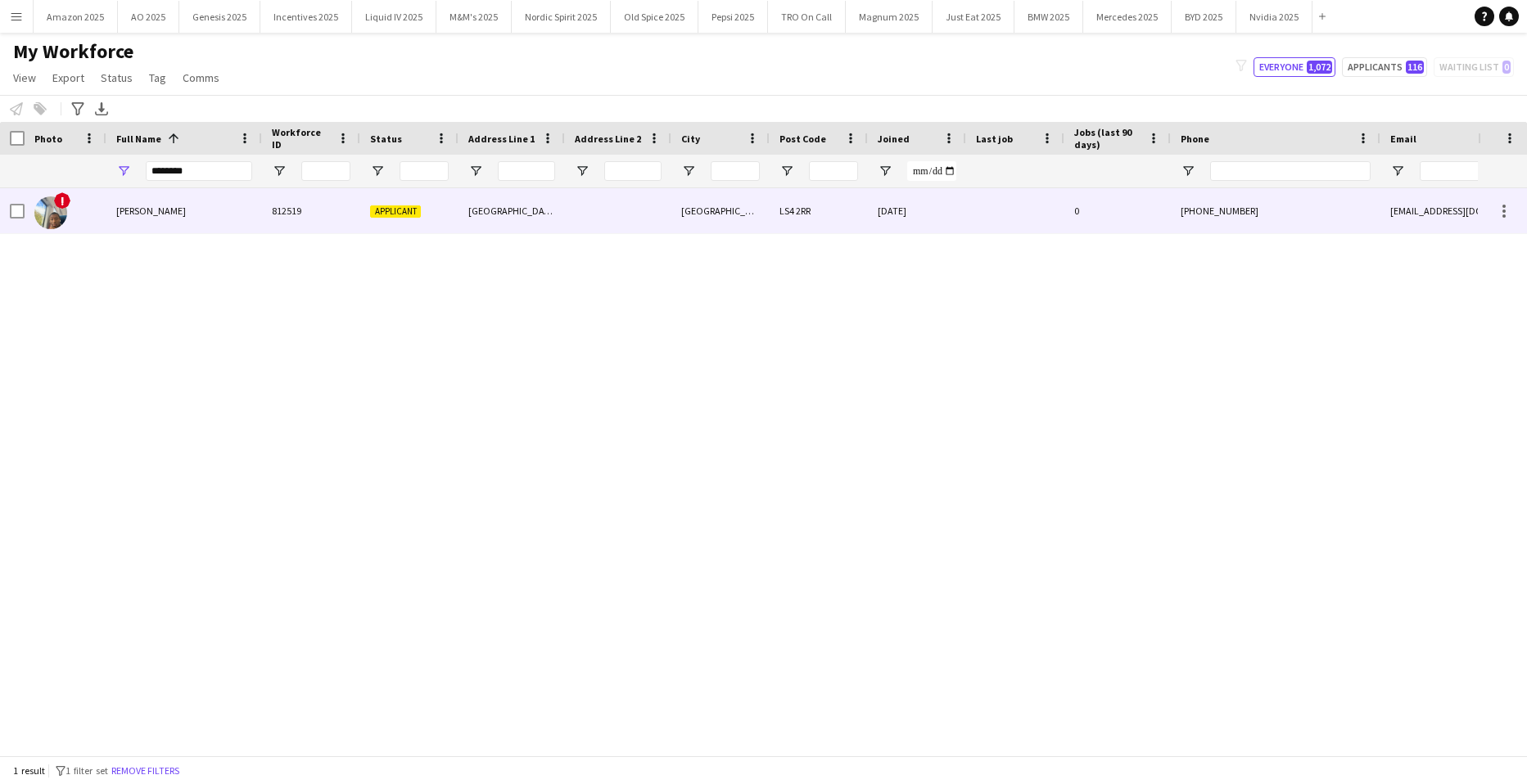
click at [175, 215] on span "[PERSON_NAME]" at bounding box center [151, 210] width 70 height 12
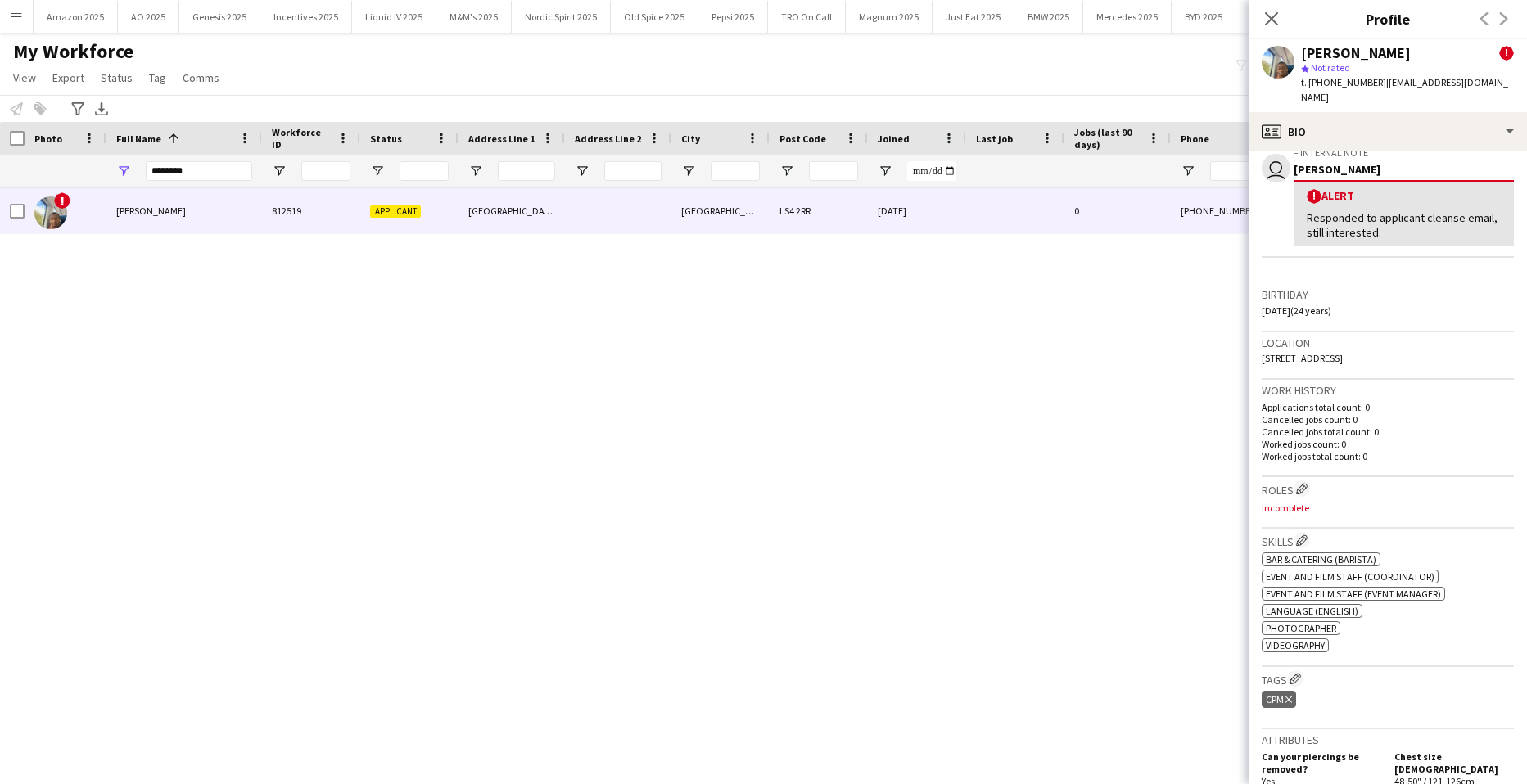
scroll to position [82, 0]
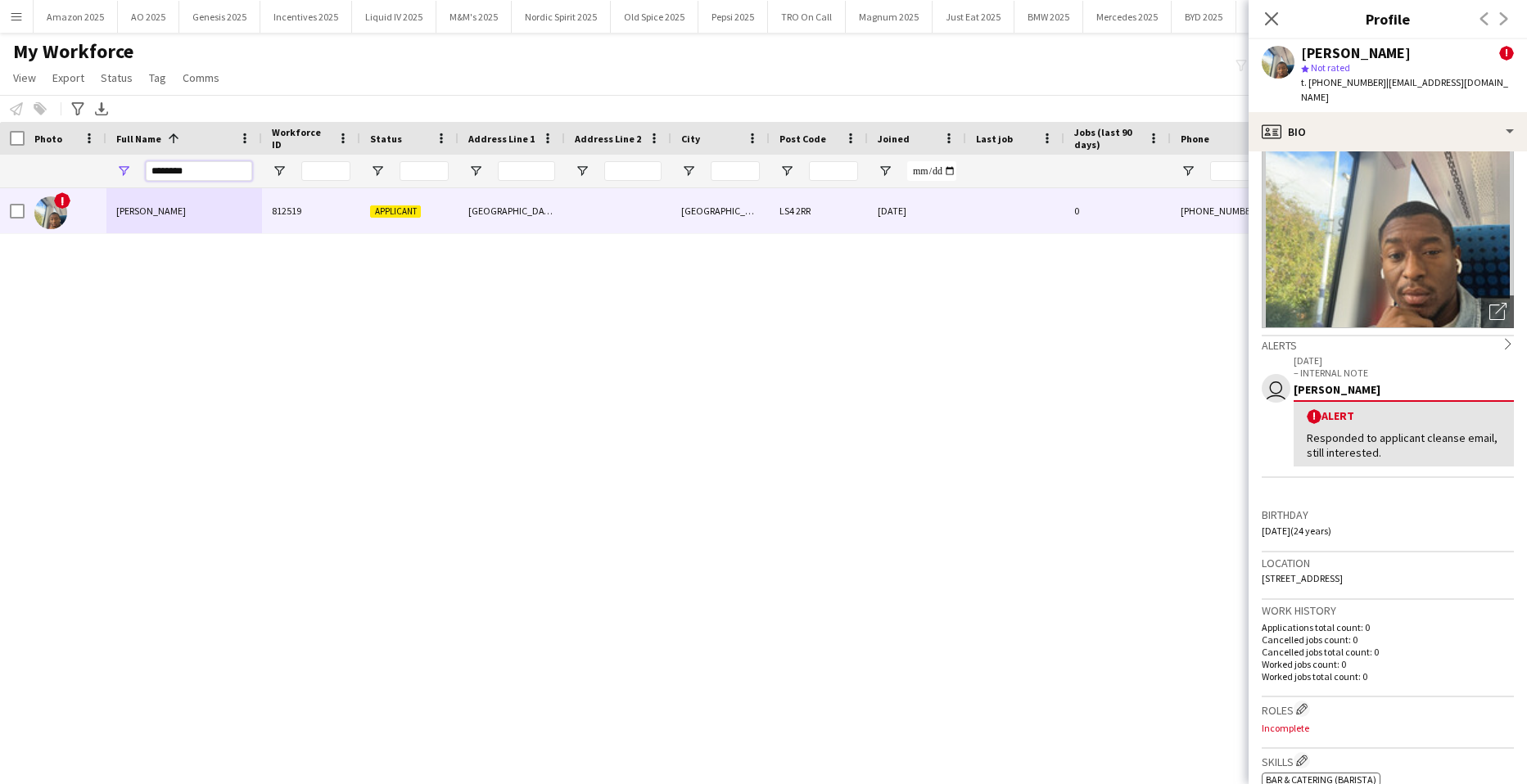
drag, startPoint x: 203, startPoint y: 172, endPoint x: -42, endPoint y: 222, distance: 250.0
click at [0, 222] on html "Menu Boards Boards Boards All jobs Status Workforce Workforce My Workforce Recr…" at bounding box center [763, 392] width 1527 height 784
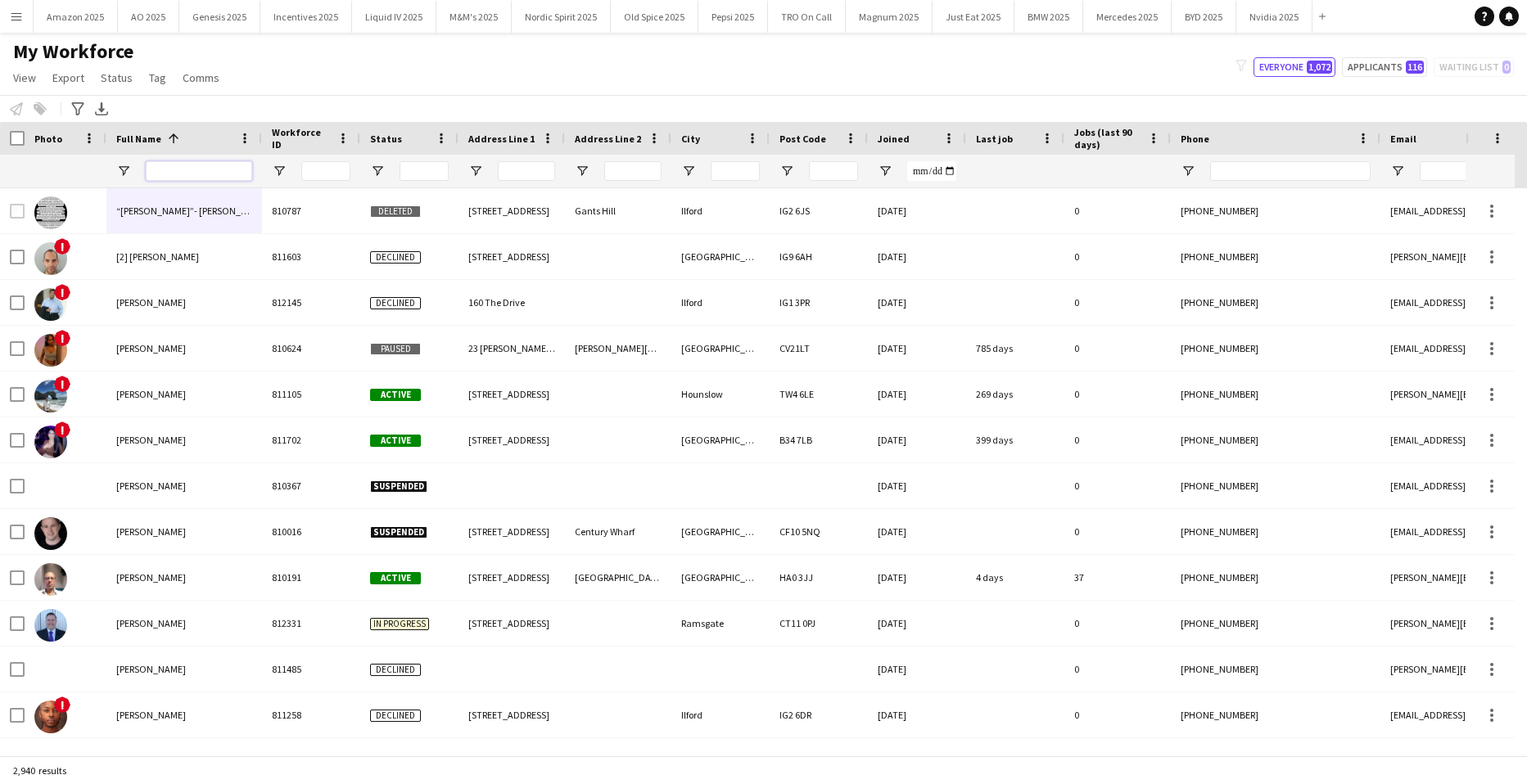
click at [197, 173] on input "Full Name Filter Input" at bounding box center [199, 171] width 107 height 19
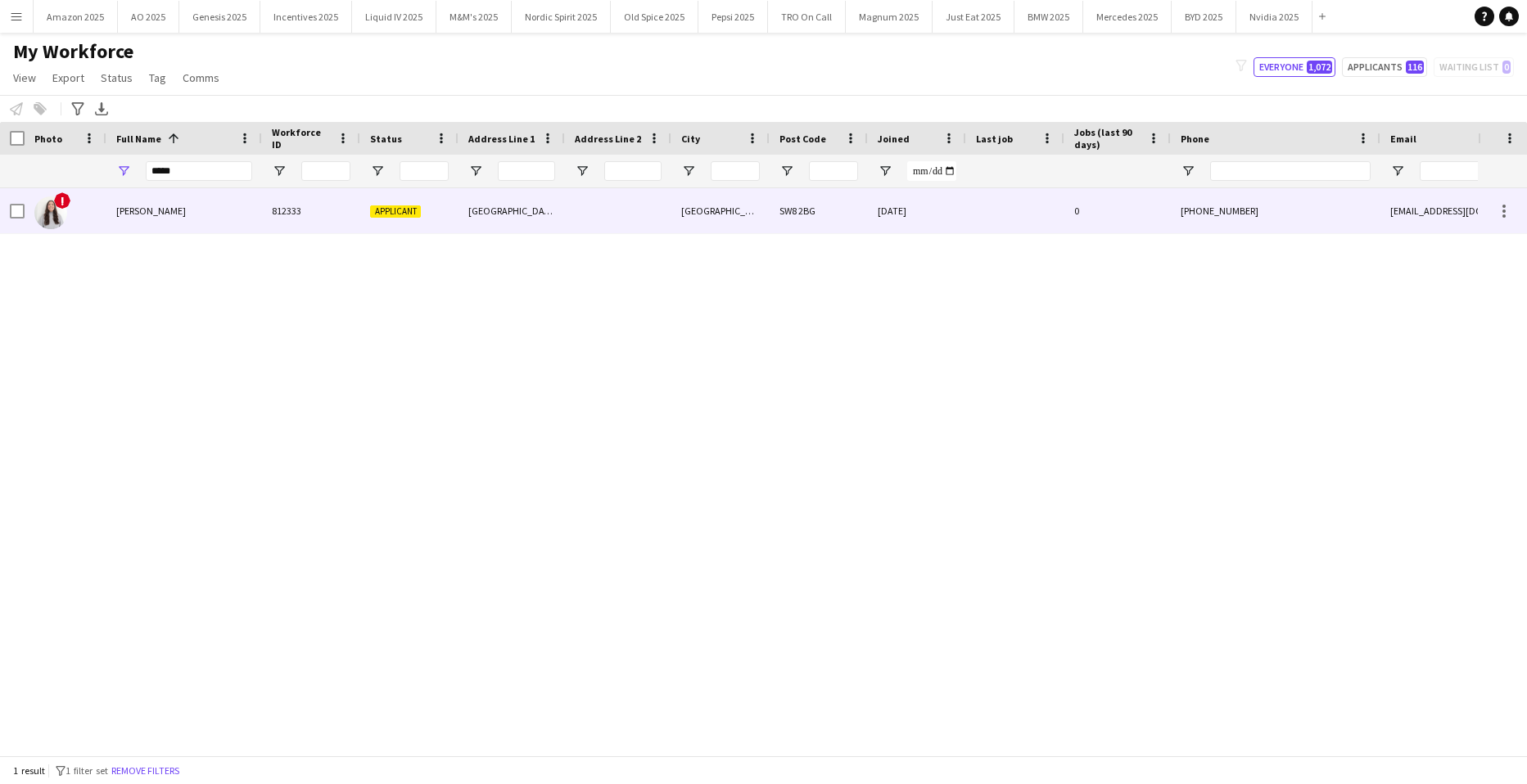
click at [145, 217] on span "[PERSON_NAME]" at bounding box center [151, 210] width 70 height 12
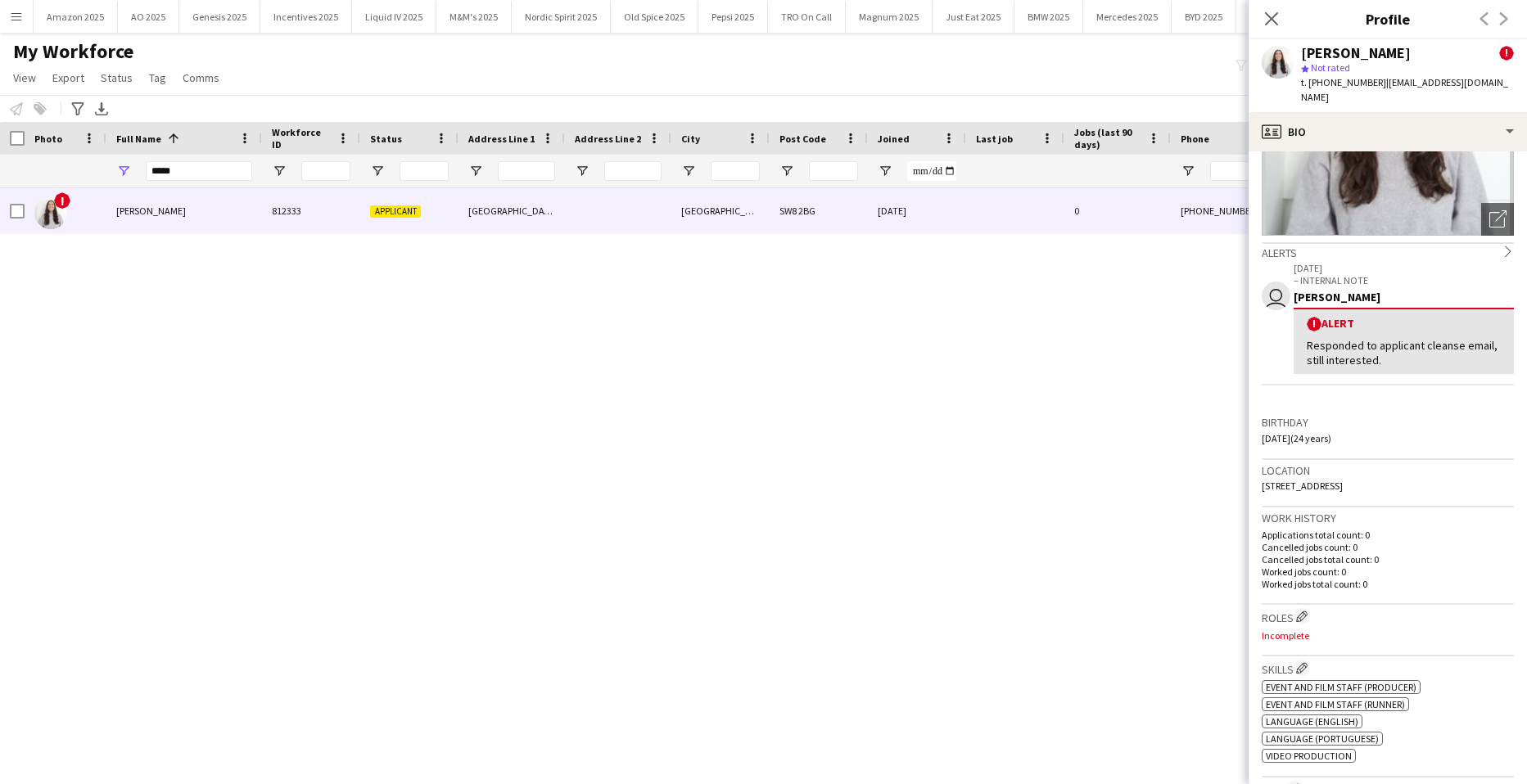
scroll to position [0, 0]
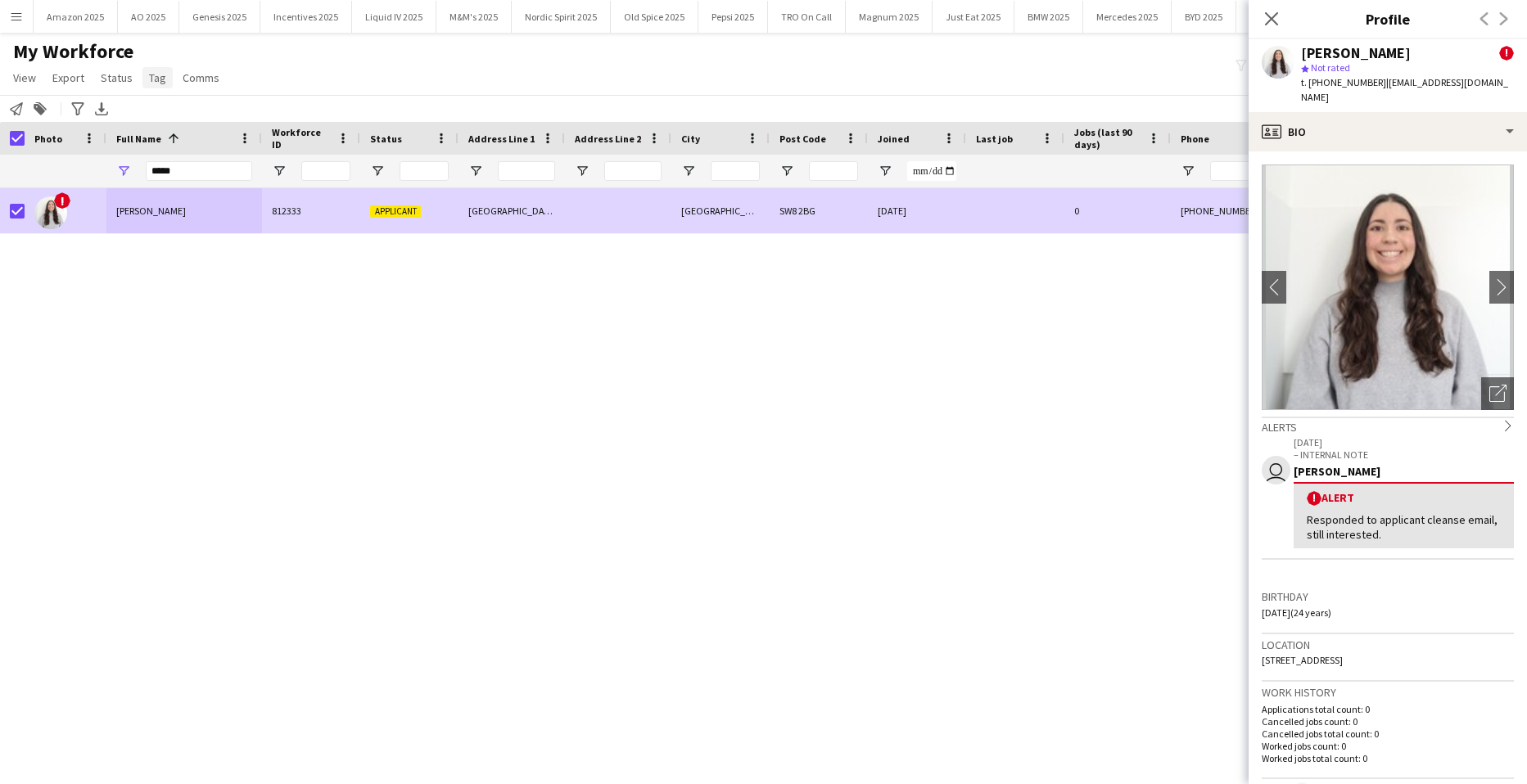
click at [155, 74] on span "Tag" at bounding box center [157, 77] width 17 height 14
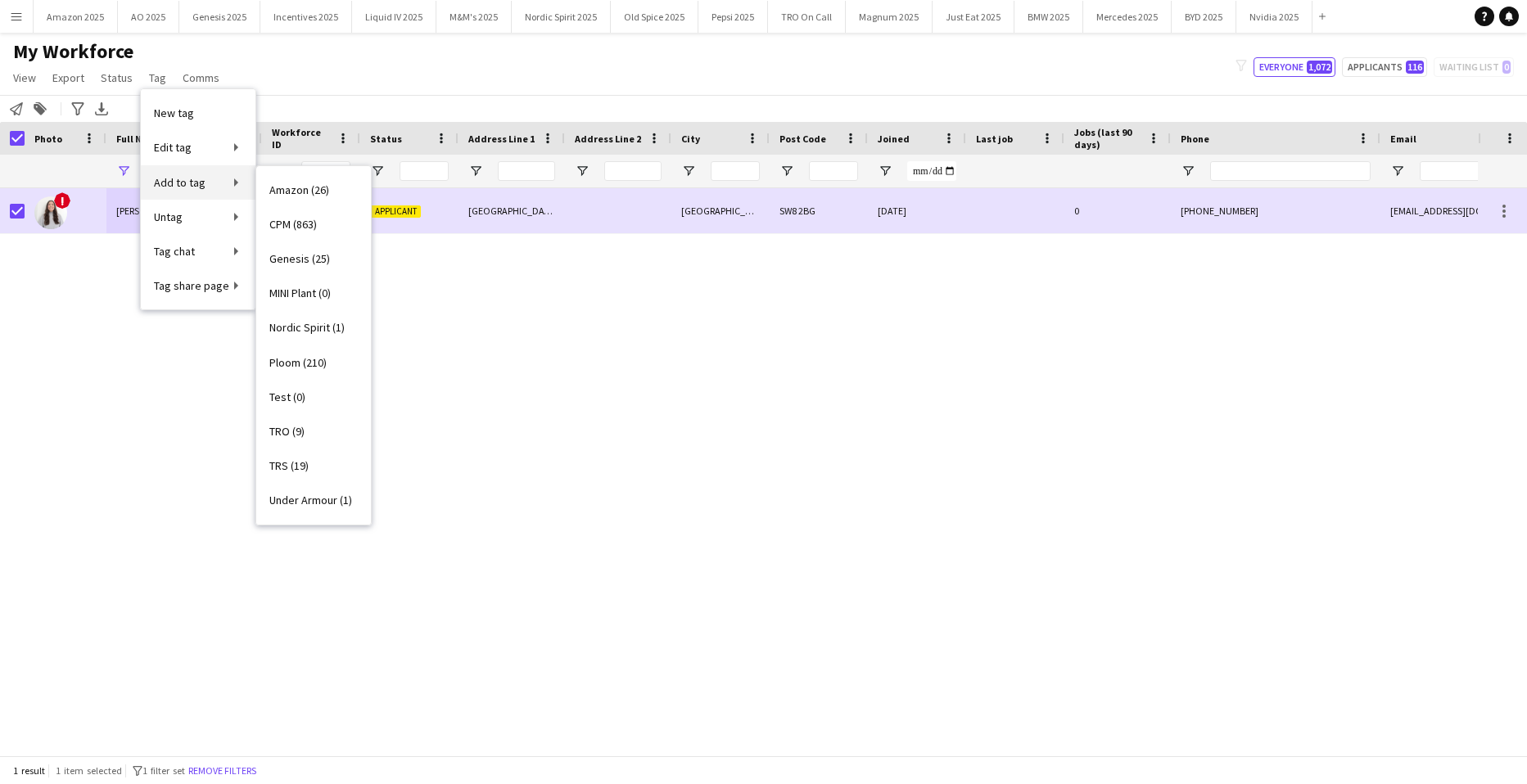
drag, startPoint x: 158, startPoint y: 79, endPoint x: 180, endPoint y: 181, distance: 104.3
click at [180, 181] on span "Add to tag" at bounding box center [179, 182] width 52 height 14
click at [227, 180] on link "Add to tag" at bounding box center [198, 182] width 114 height 35
click at [233, 184] on link "Add to tag" at bounding box center [198, 182] width 114 height 35
click at [178, 181] on span "Add to tag" at bounding box center [179, 182] width 52 height 14
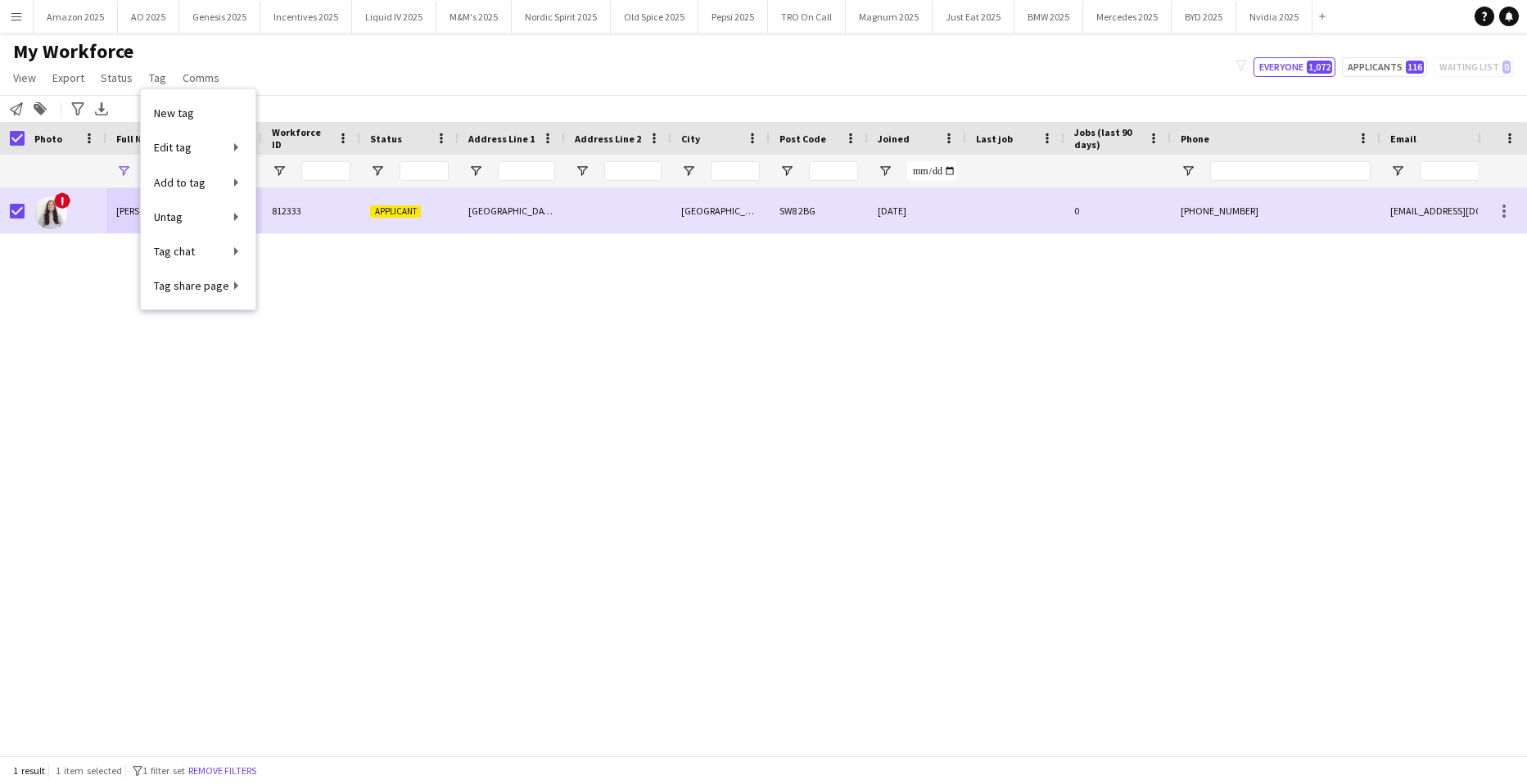
drag, startPoint x: 376, startPoint y: 370, endPoint x: 0, endPoint y: 212, distance: 407.8
click at [374, 366] on div "! [PERSON_NAME] 812333 [STREET_ADDRESS] [DATE] 0 [PHONE_NUMBER] [EMAIL_ADDRESS]…" at bounding box center [739, 465] width 1478 height 556
click at [150, 77] on span "Tag" at bounding box center [157, 77] width 17 height 14
click at [281, 228] on span "CPM (863)" at bounding box center [293, 224] width 47 height 14
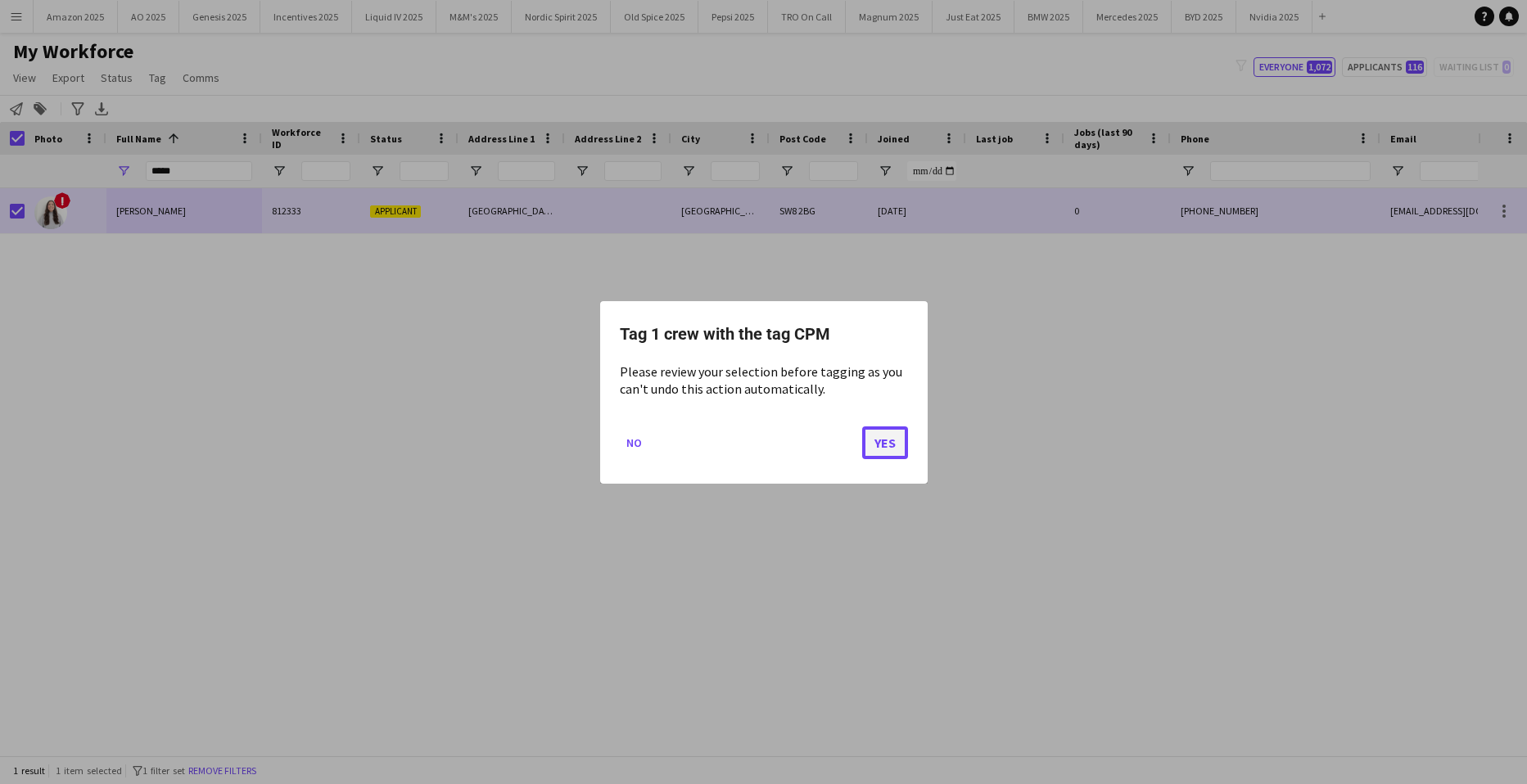
click at [883, 443] on button "Yes" at bounding box center [886, 442] width 46 height 33
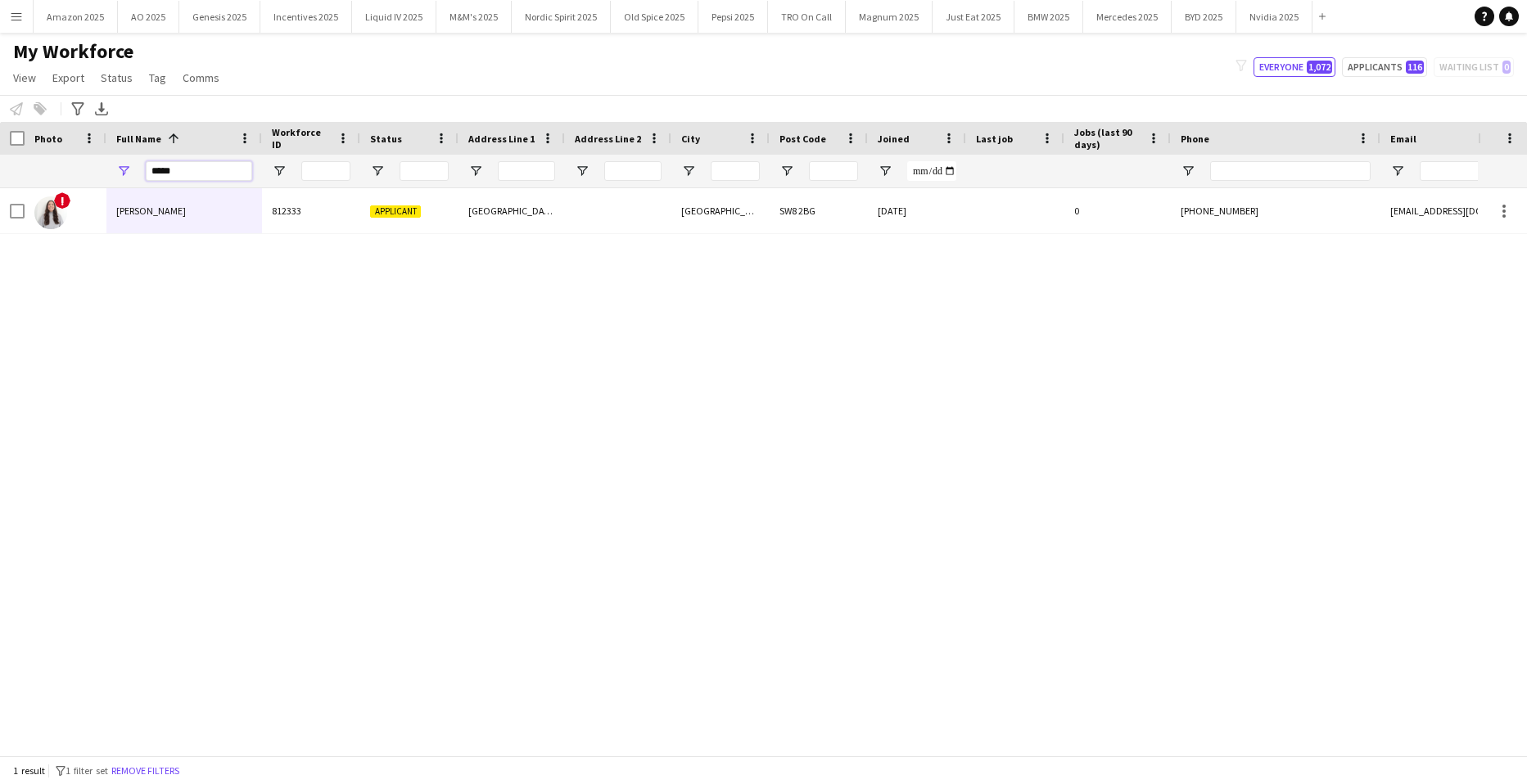
drag, startPoint x: 203, startPoint y: 165, endPoint x: -42, endPoint y: 127, distance: 247.9
click at [0, 127] on html "Menu Boards Boards Boards All jobs Status Workforce Workforce My Workforce Recr…" at bounding box center [763, 392] width 1527 height 784
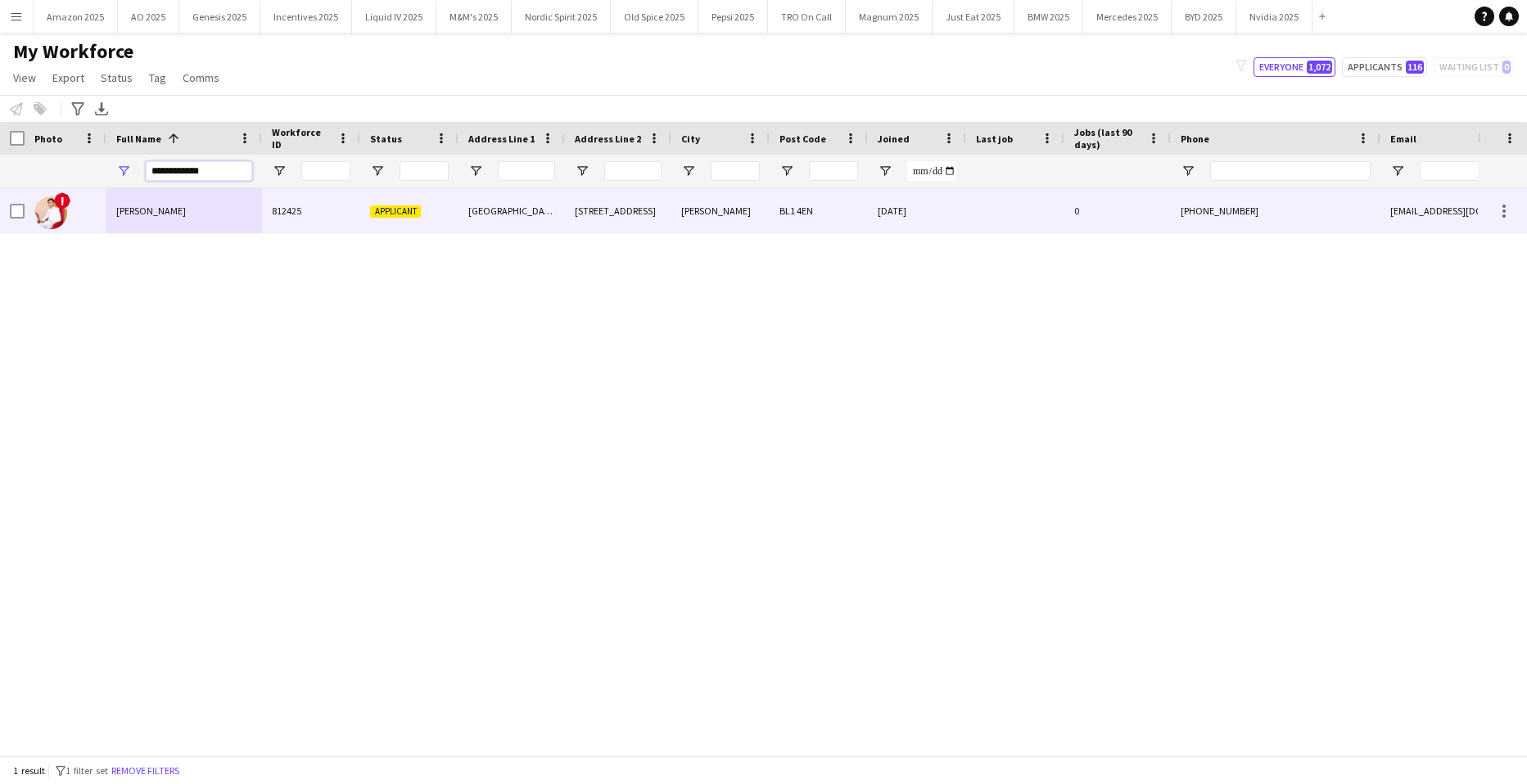
type input "**********"
click at [144, 216] on span "[PERSON_NAME]" at bounding box center [151, 210] width 70 height 12
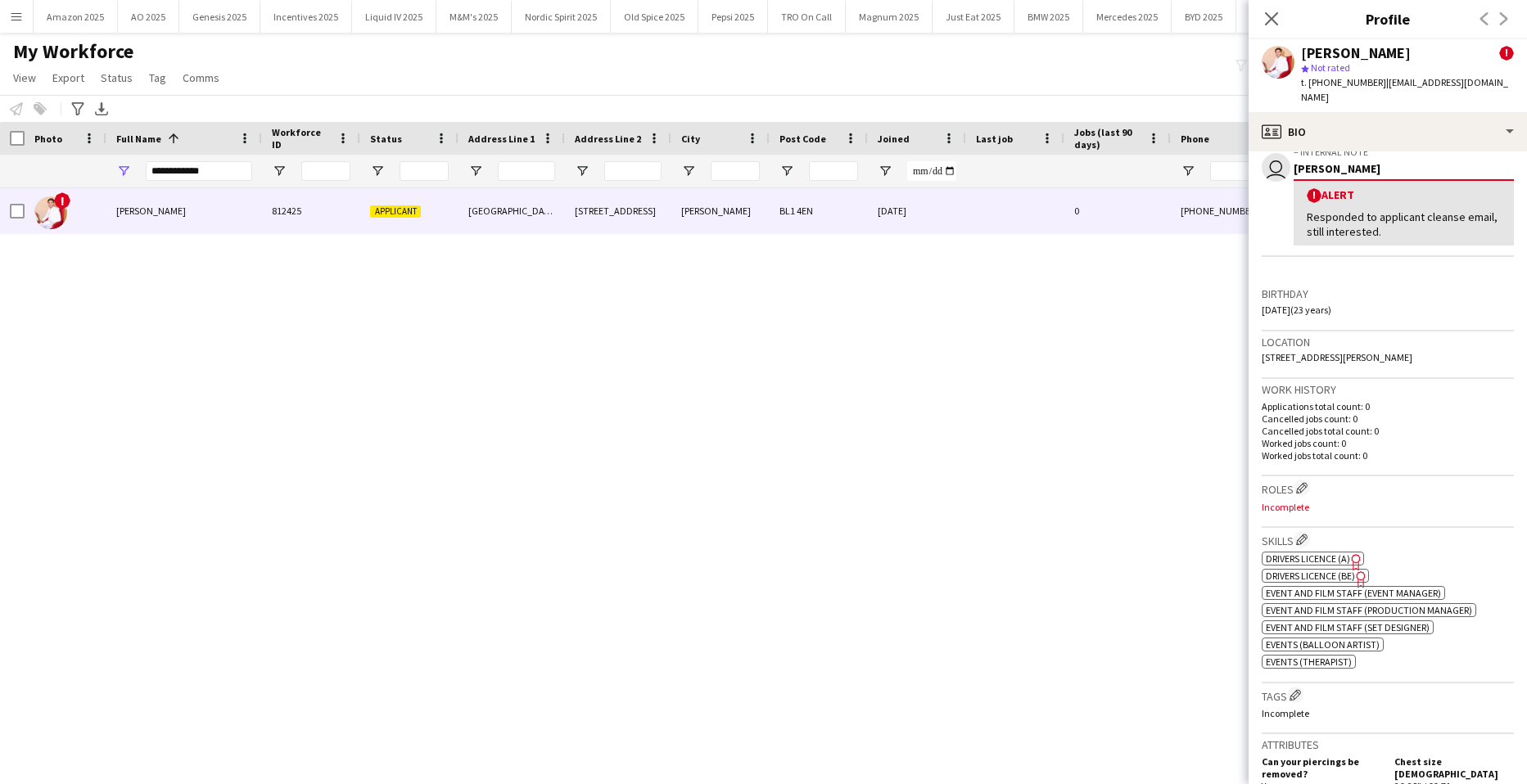
scroll to position [327, 0]
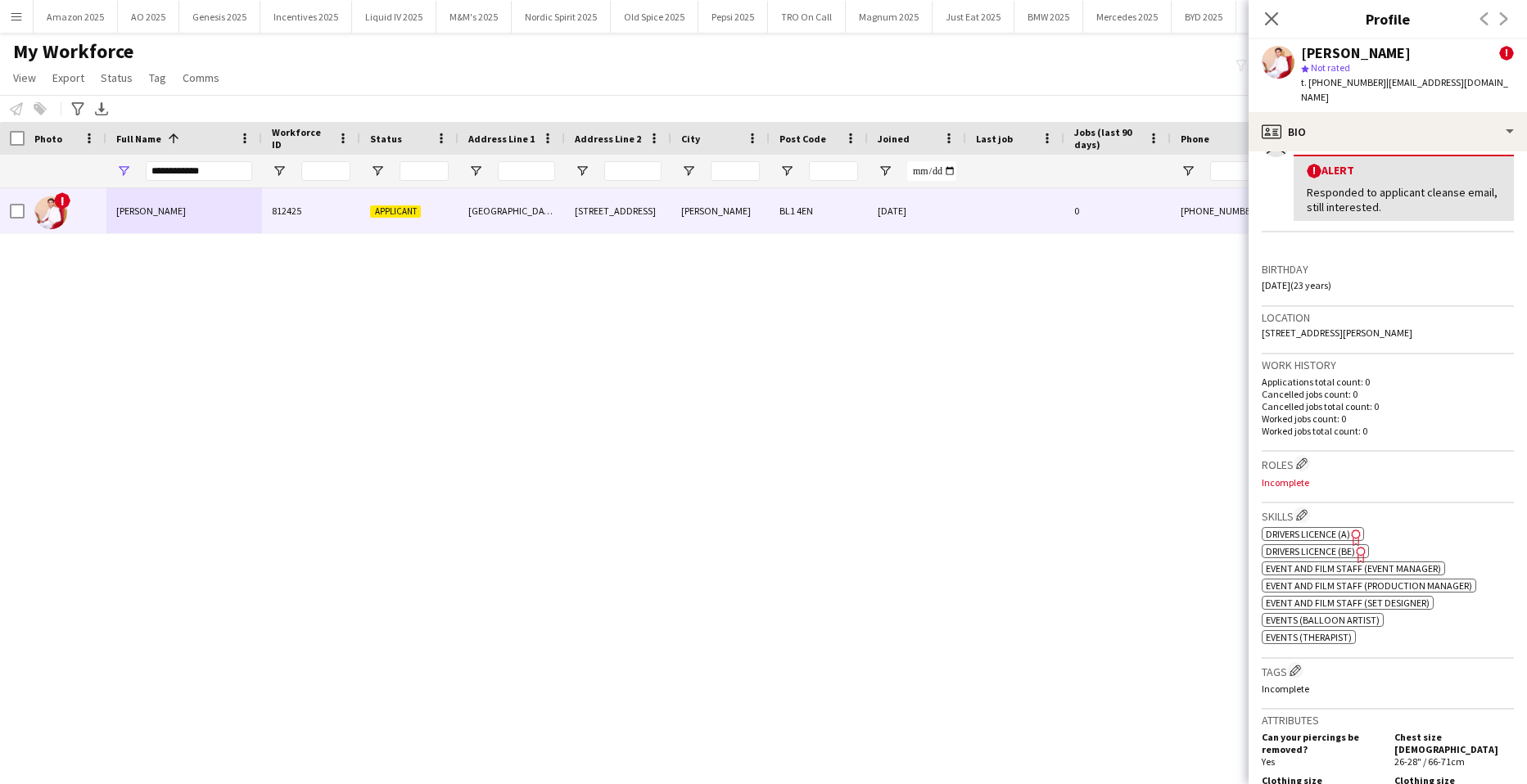
click at [19, 129] on div at bounding box center [12, 138] width 25 height 33
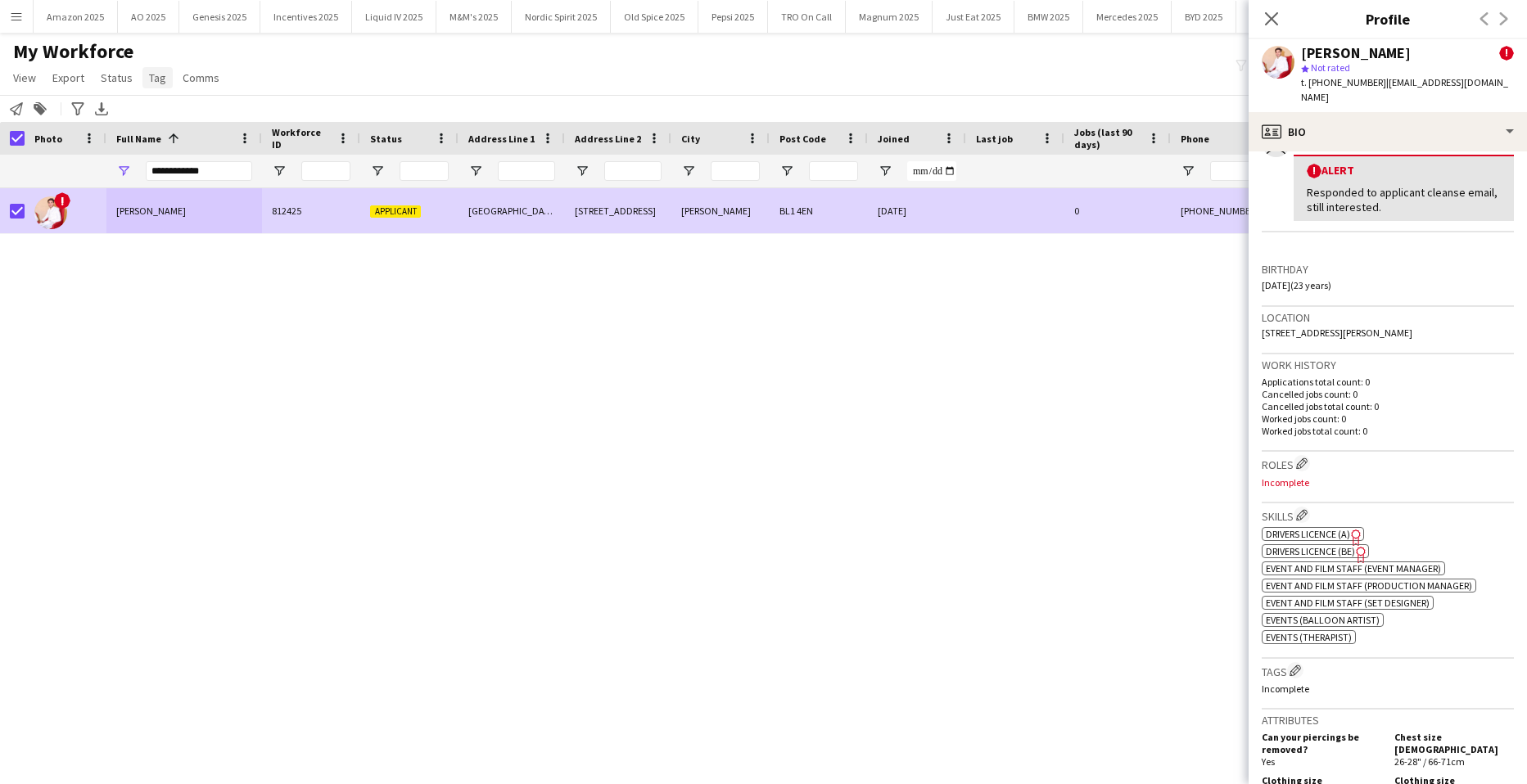
click at [149, 80] on span "Tag" at bounding box center [157, 77] width 17 height 14
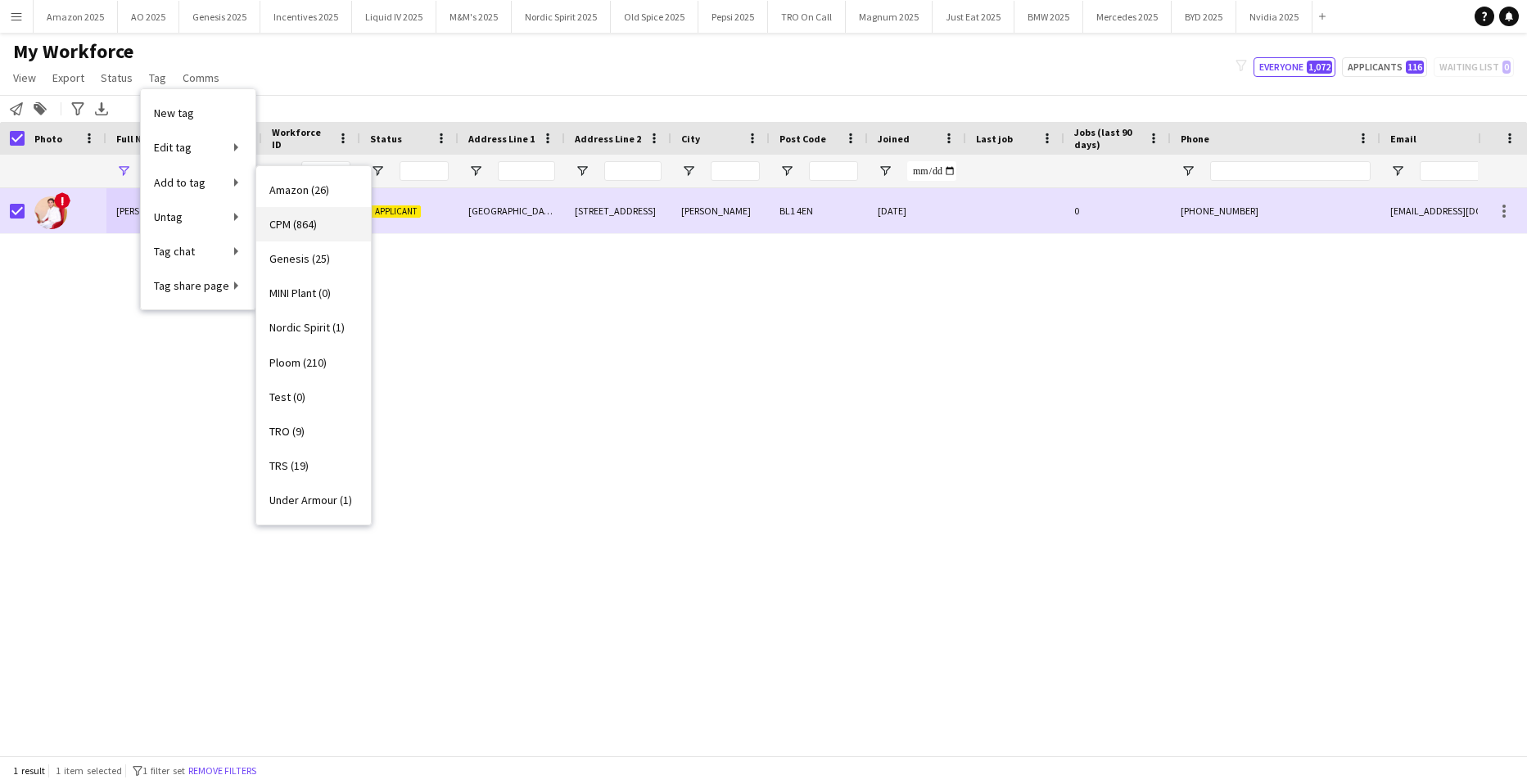
click at [307, 221] on span "CPM (864)" at bounding box center [293, 224] width 47 height 14
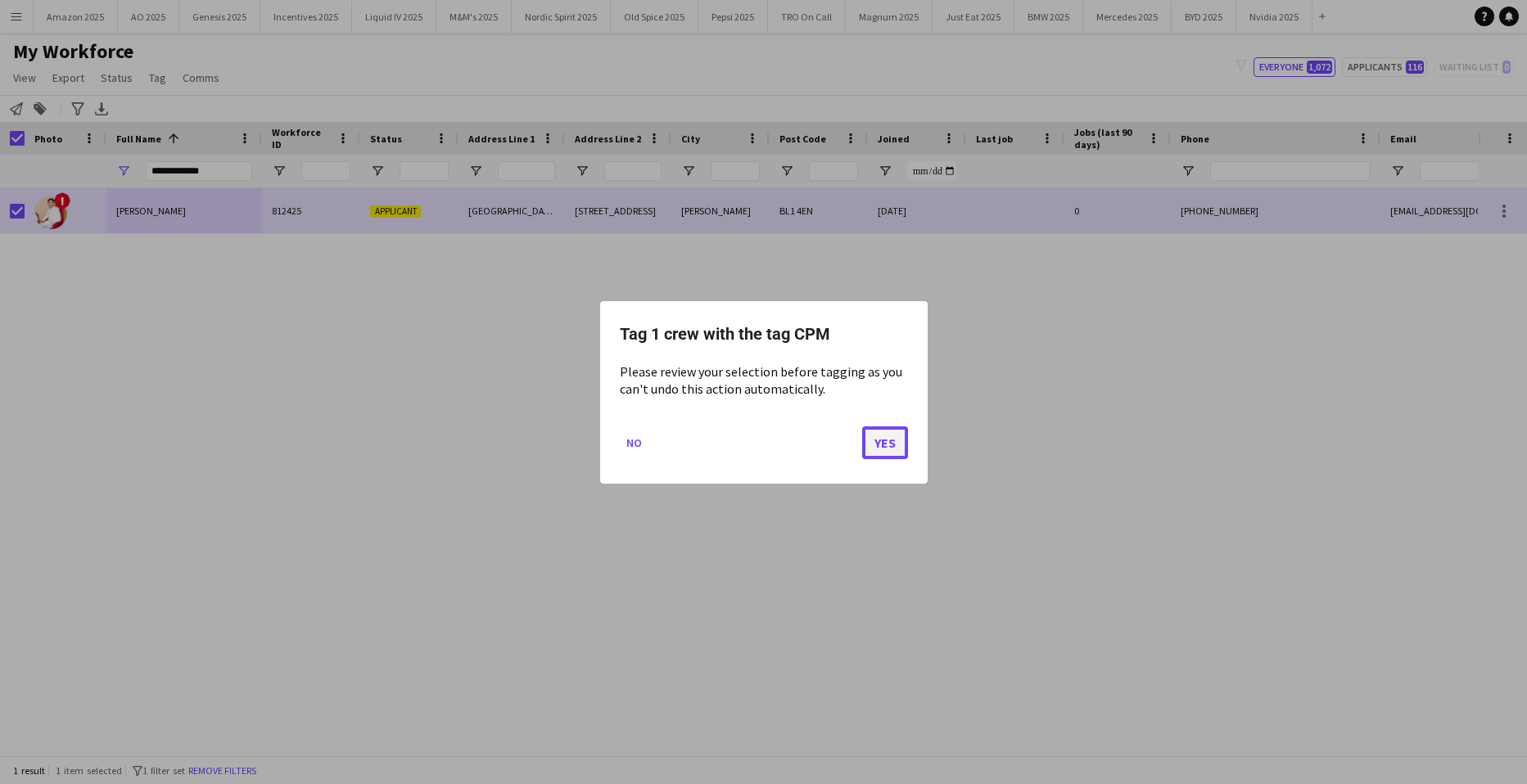
click at [877, 445] on button "Yes" at bounding box center [886, 442] width 46 height 33
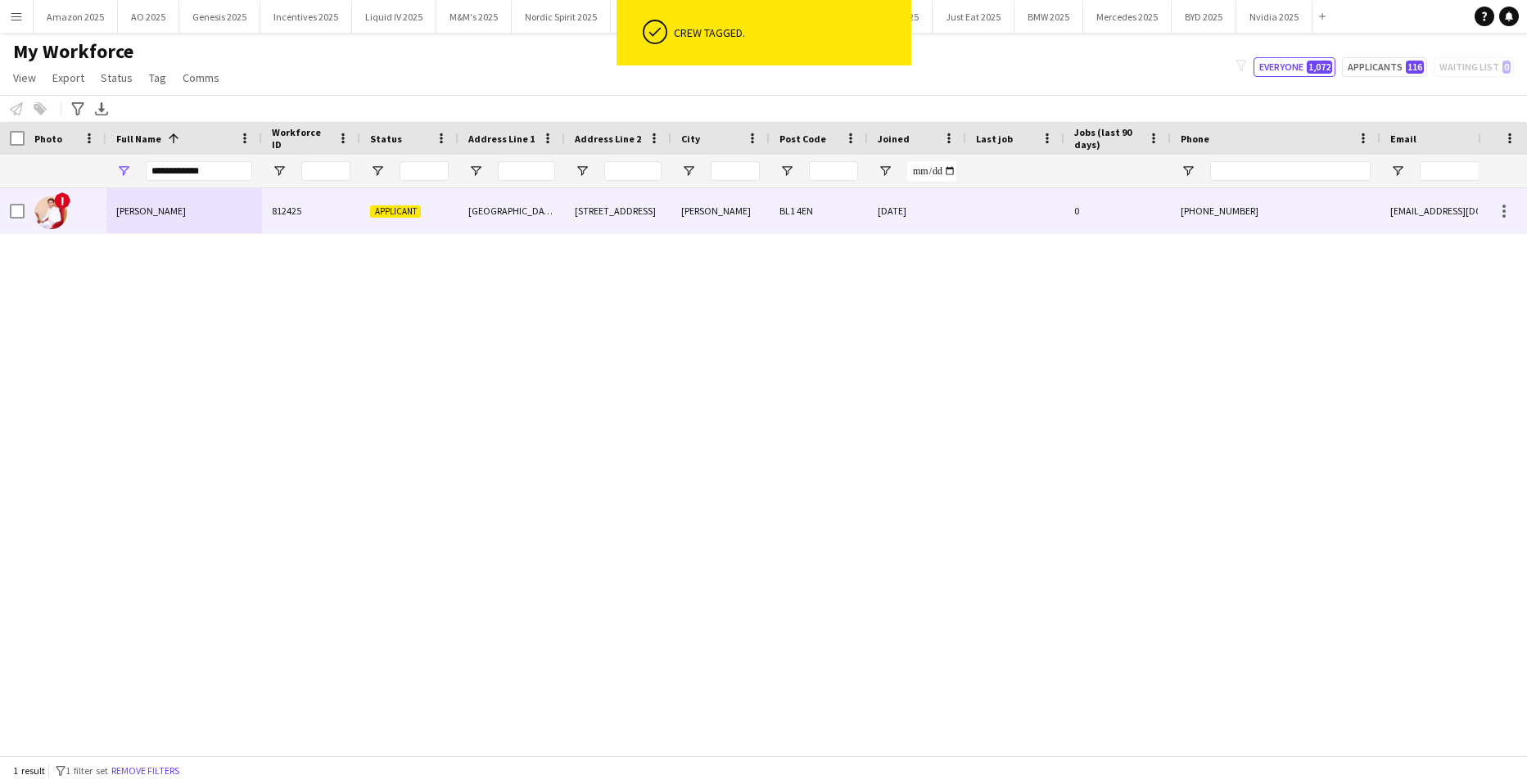
click at [163, 226] on div "[PERSON_NAME]" at bounding box center [184, 210] width 155 height 45
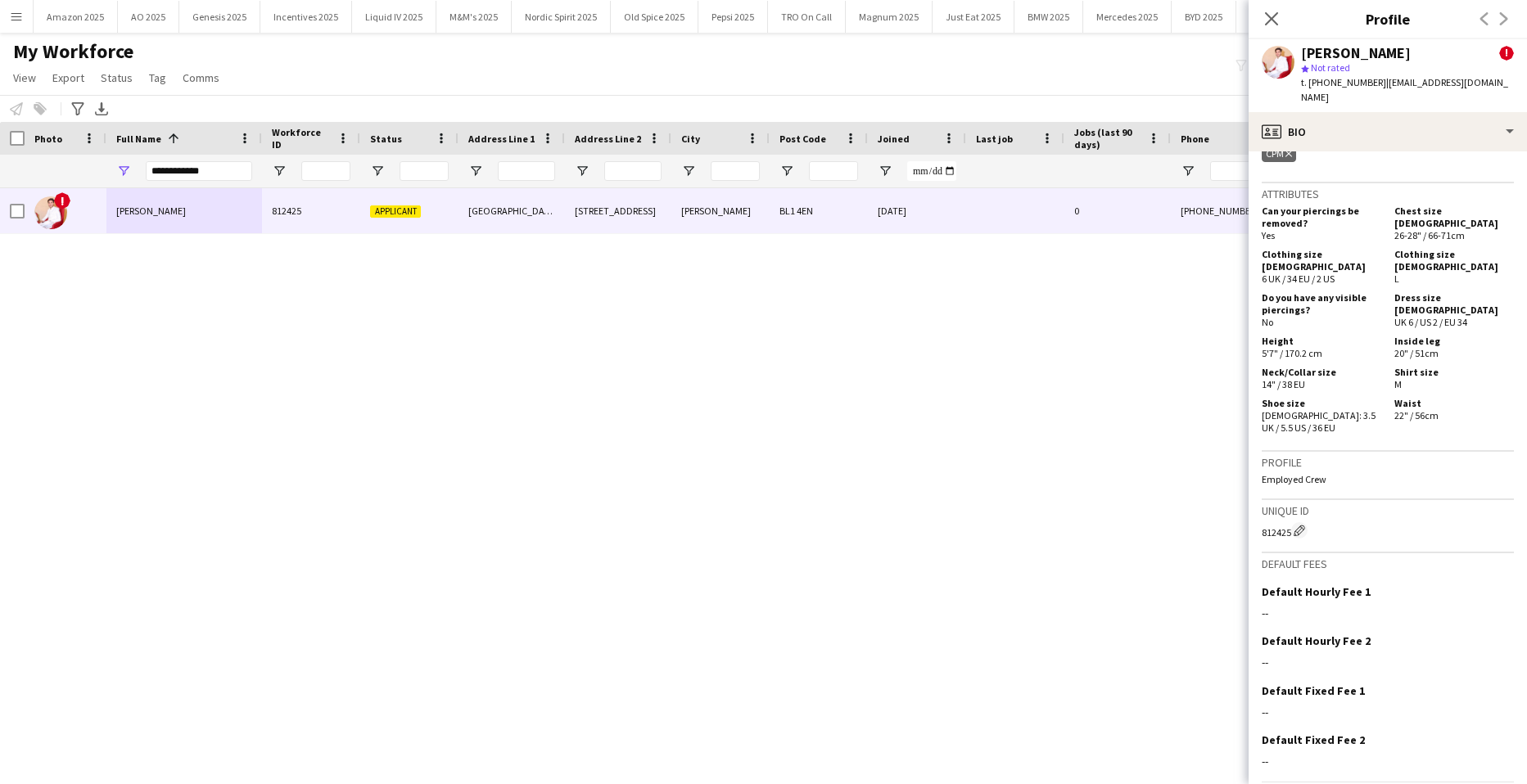
scroll to position [896, 0]
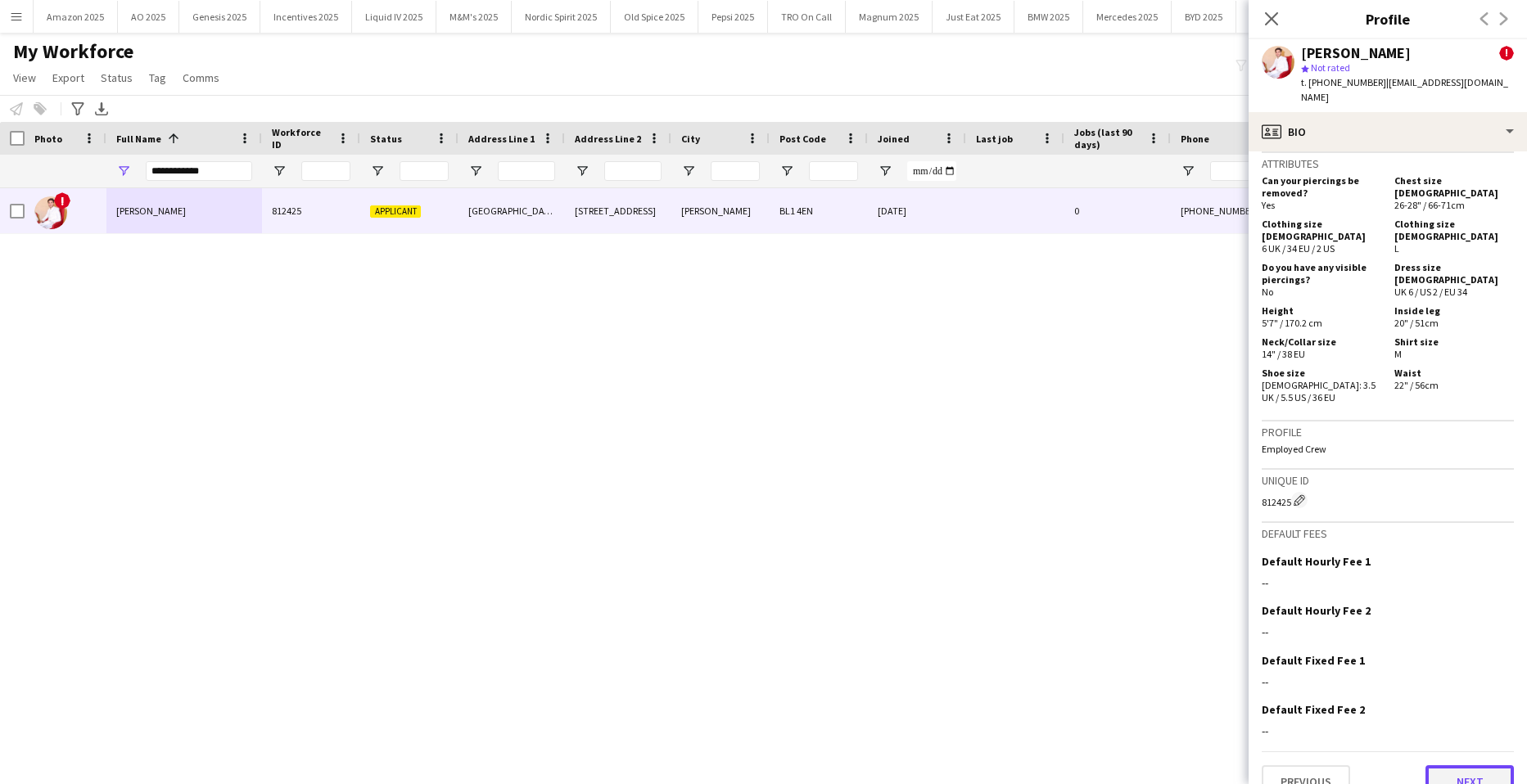
click at [1468, 766] on button "Next" at bounding box center [1470, 782] width 88 height 33
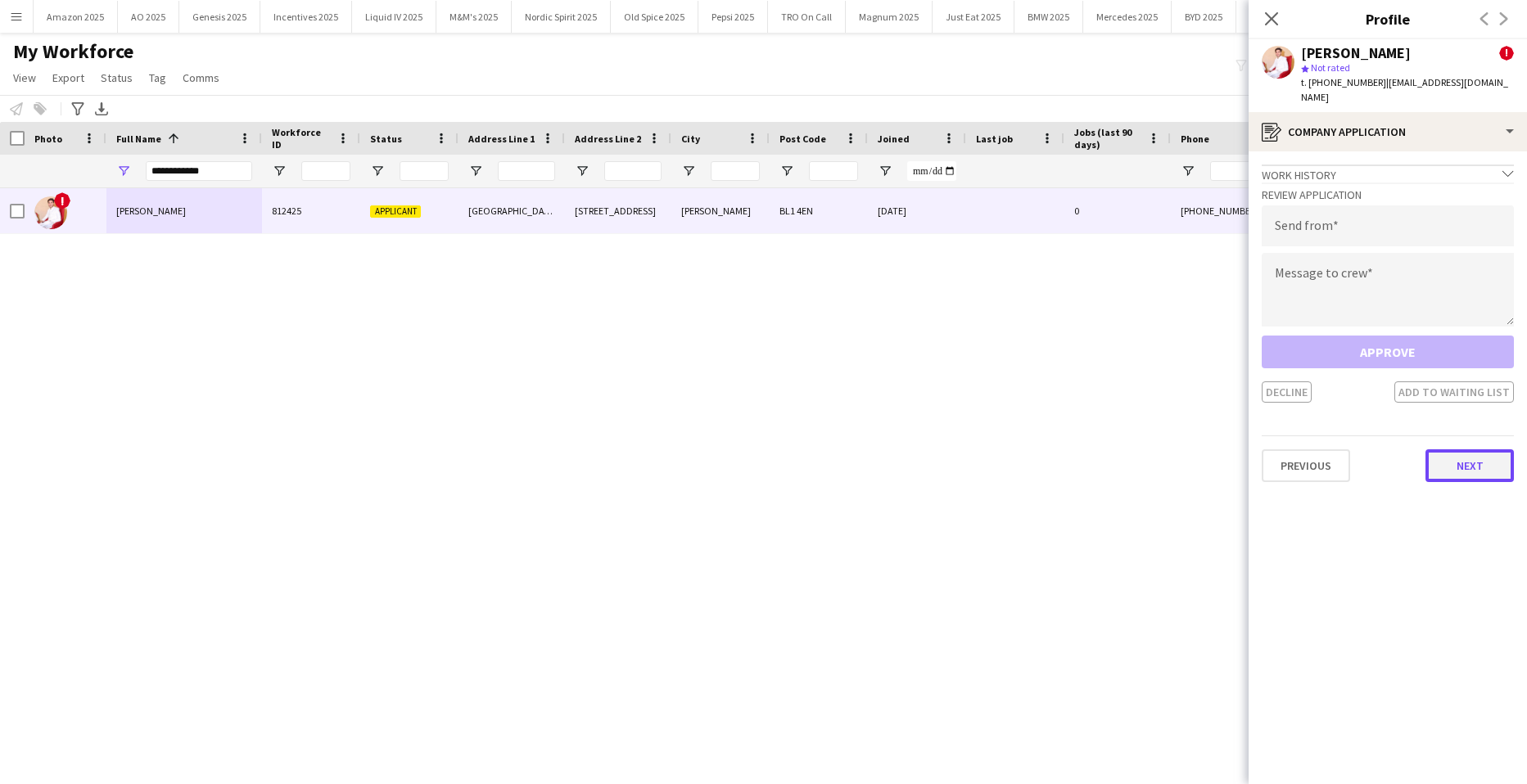
click at [1472, 449] on button "Next" at bounding box center [1470, 465] width 88 height 33
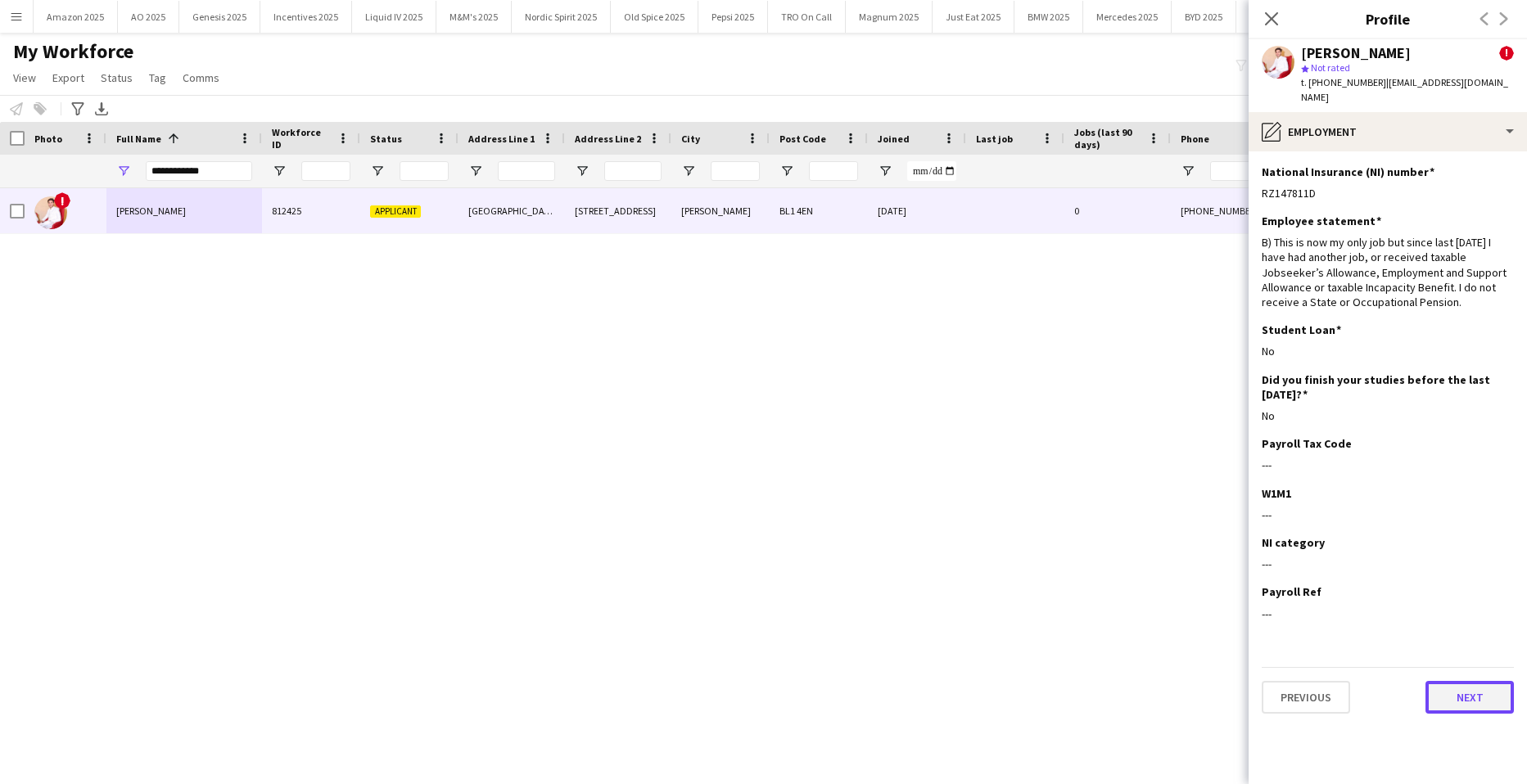
click at [1481, 684] on button "Next" at bounding box center [1470, 698] width 88 height 33
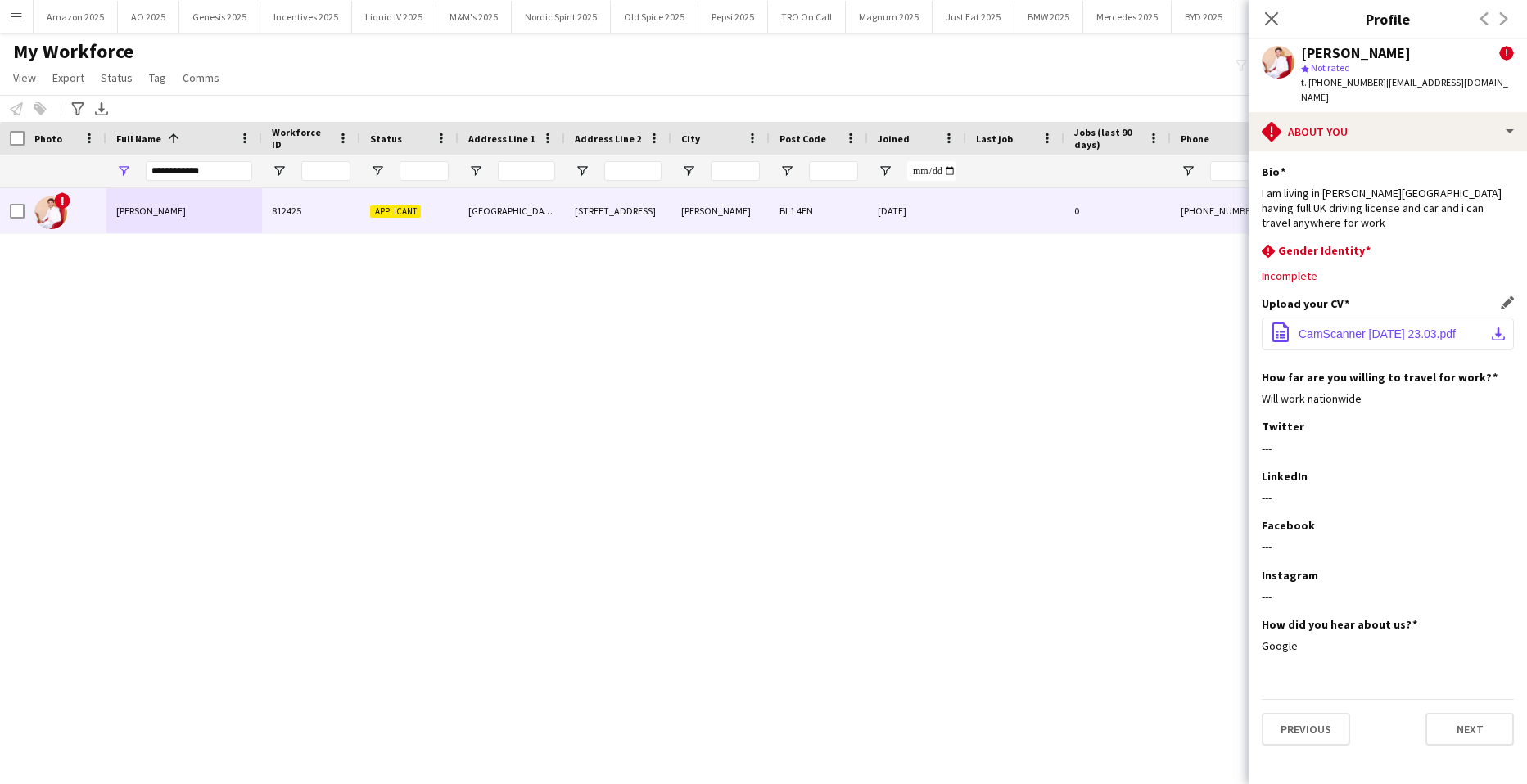
click at [1331, 327] on span "CamScanner [DATE] 23.03.pdf" at bounding box center [1377, 334] width 157 height 13
click at [1465, 713] on button "Next" at bounding box center [1470, 729] width 88 height 33
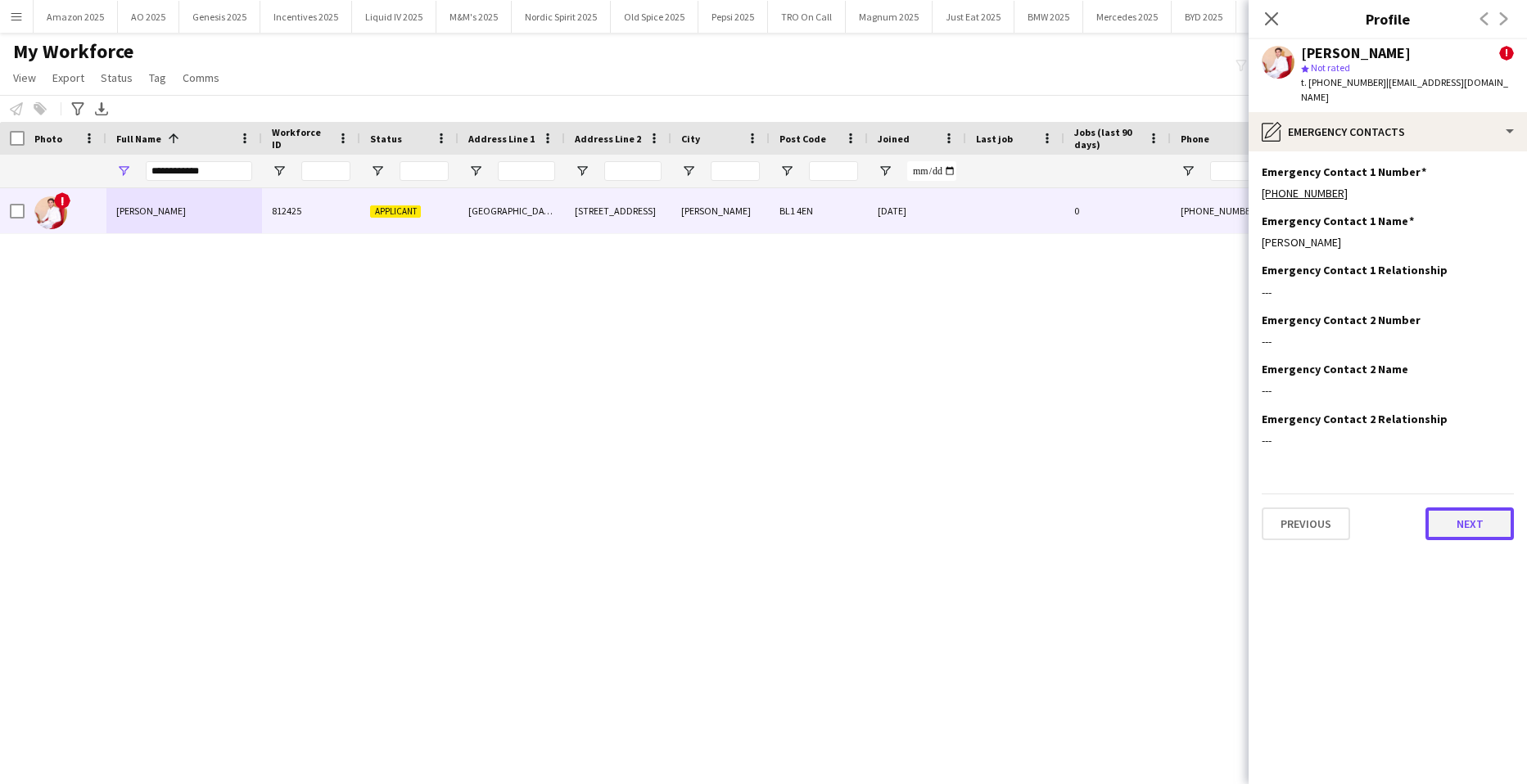
click at [1469, 512] on button "Next" at bounding box center [1470, 524] width 88 height 33
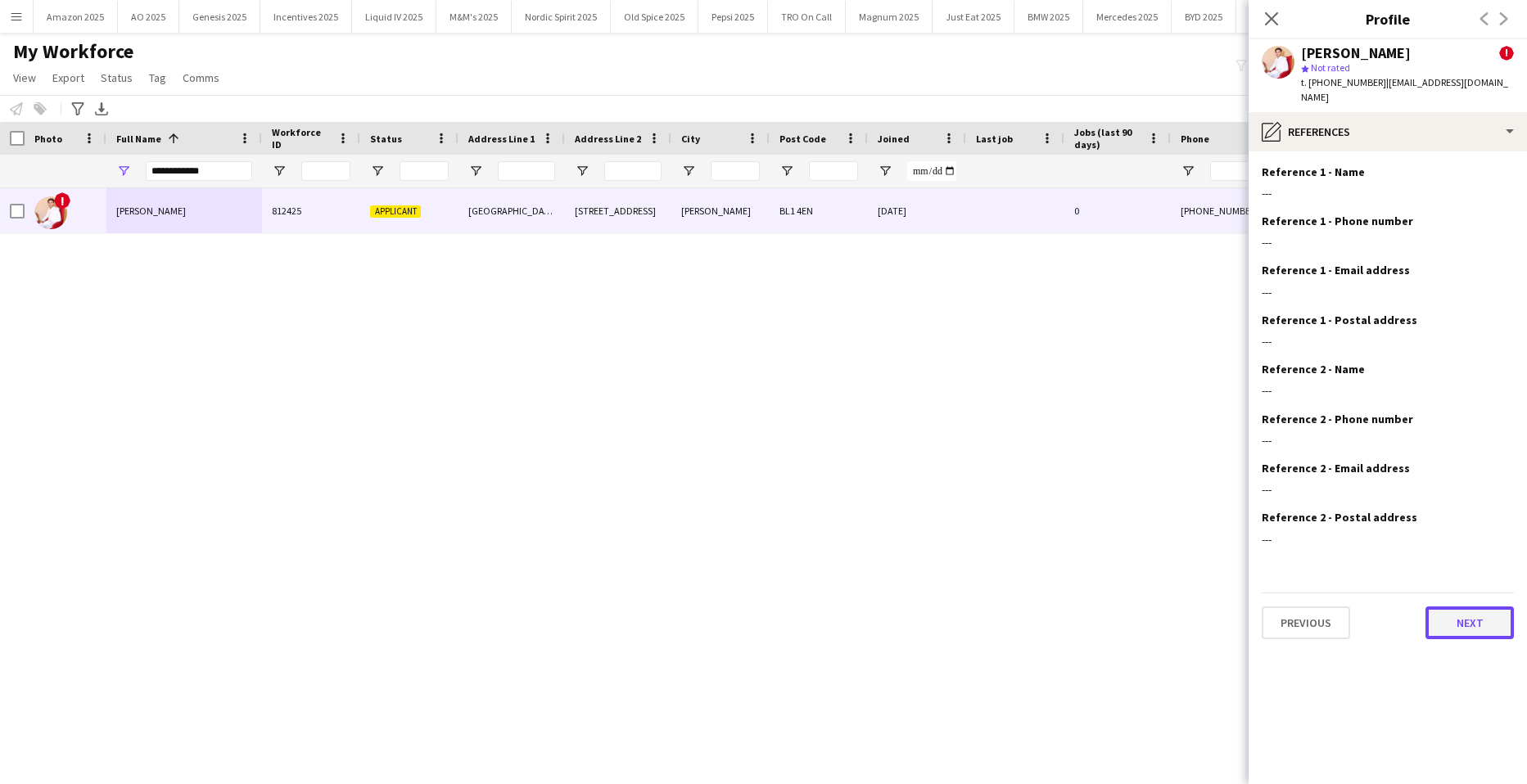
click at [1477, 609] on button "Next" at bounding box center [1470, 623] width 88 height 33
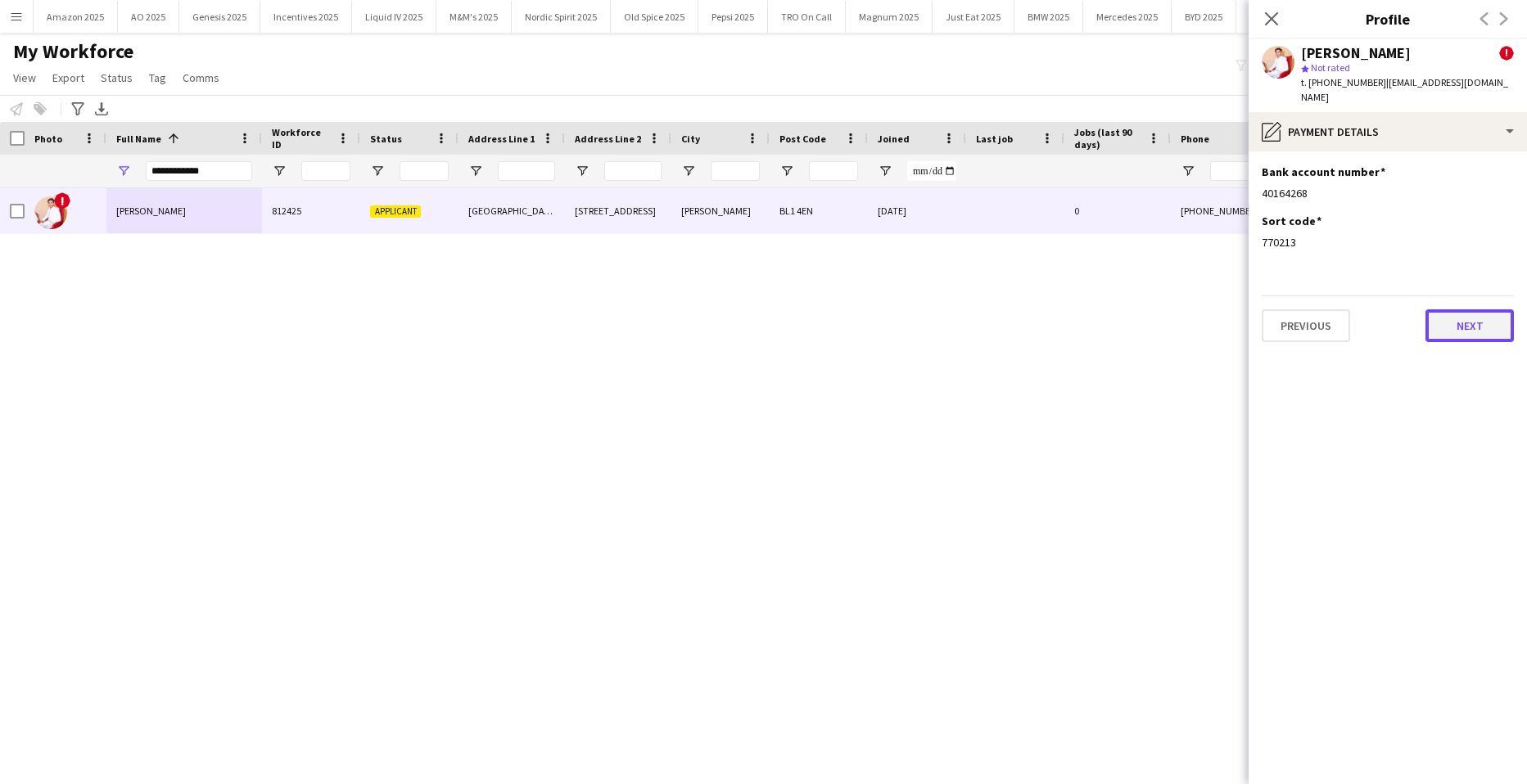
click at [1461, 312] on button "Next" at bounding box center [1470, 326] width 88 height 33
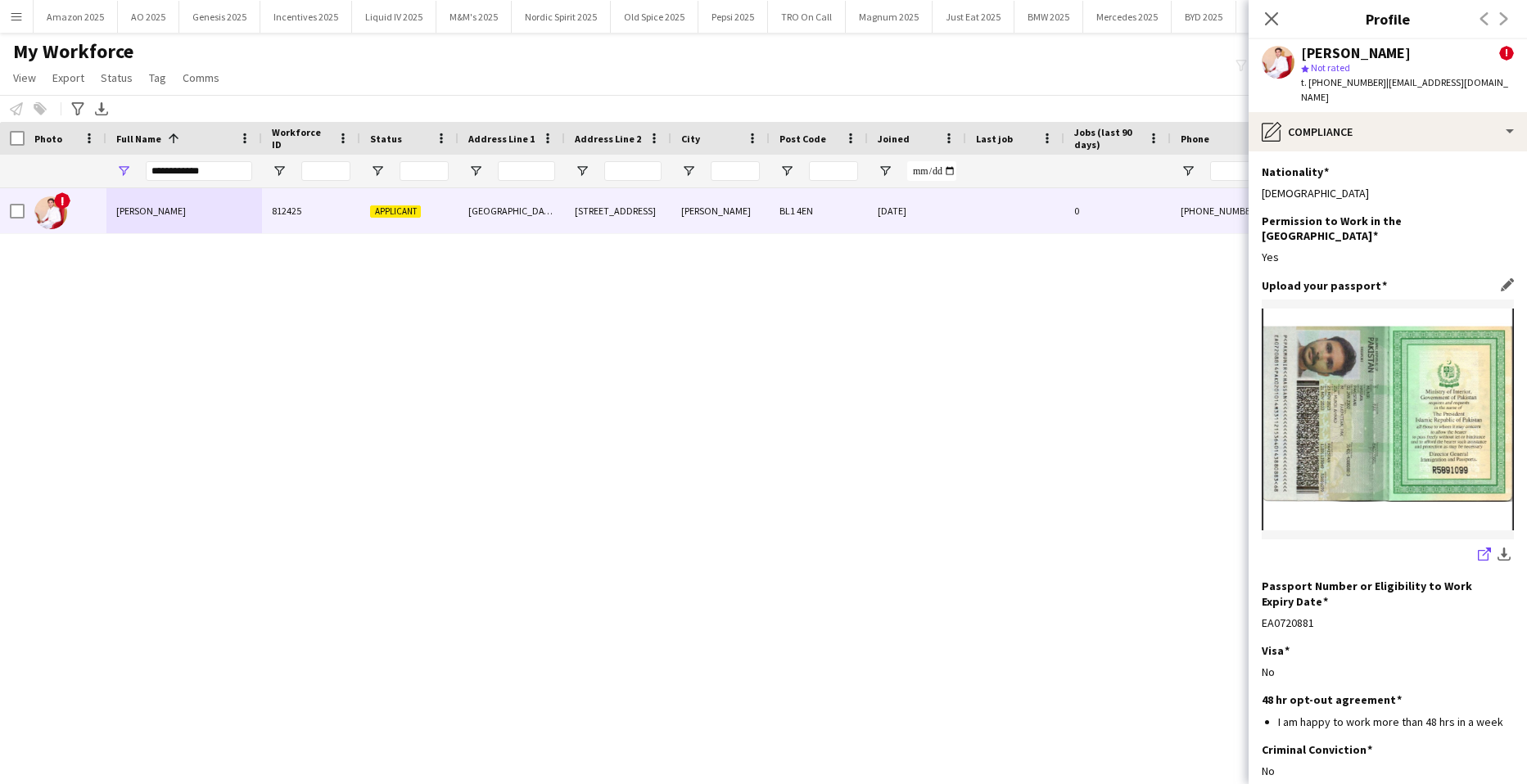
click at [1478, 550] on icon at bounding box center [1483, 555] width 11 height 11
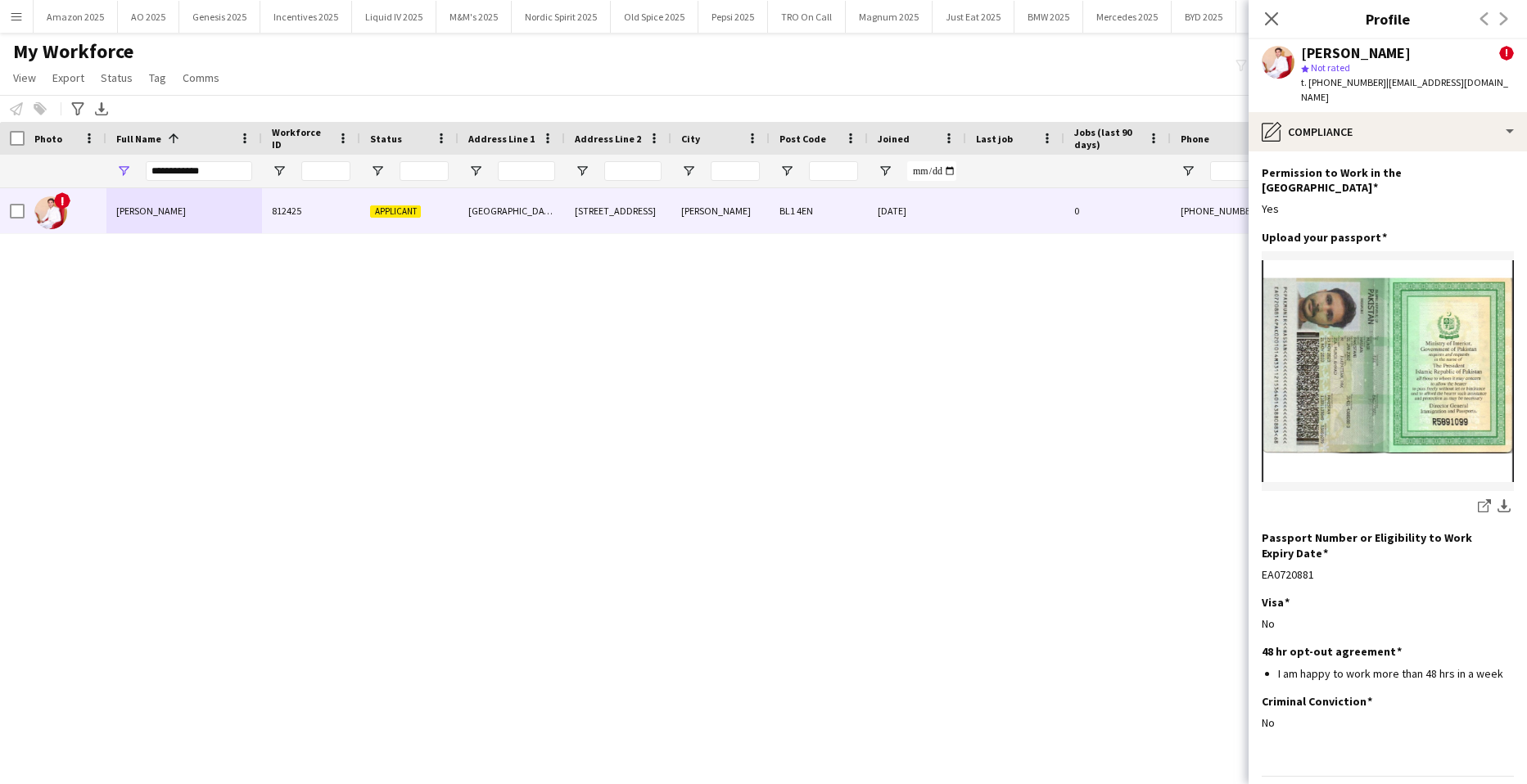
scroll to position [70, 0]
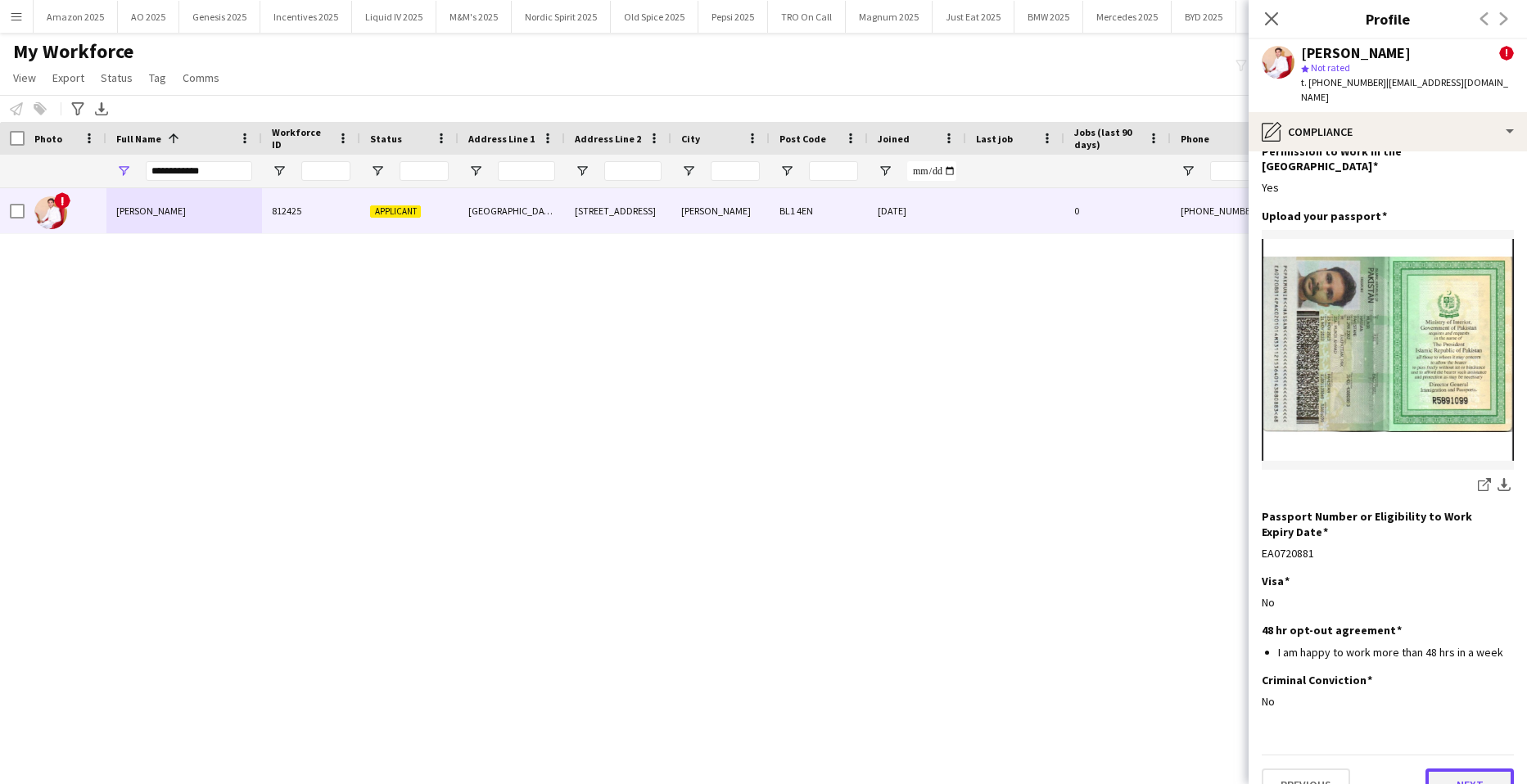
click at [1467, 769] on button "Next" at bounding box center [1470, 785] width 88 height 33
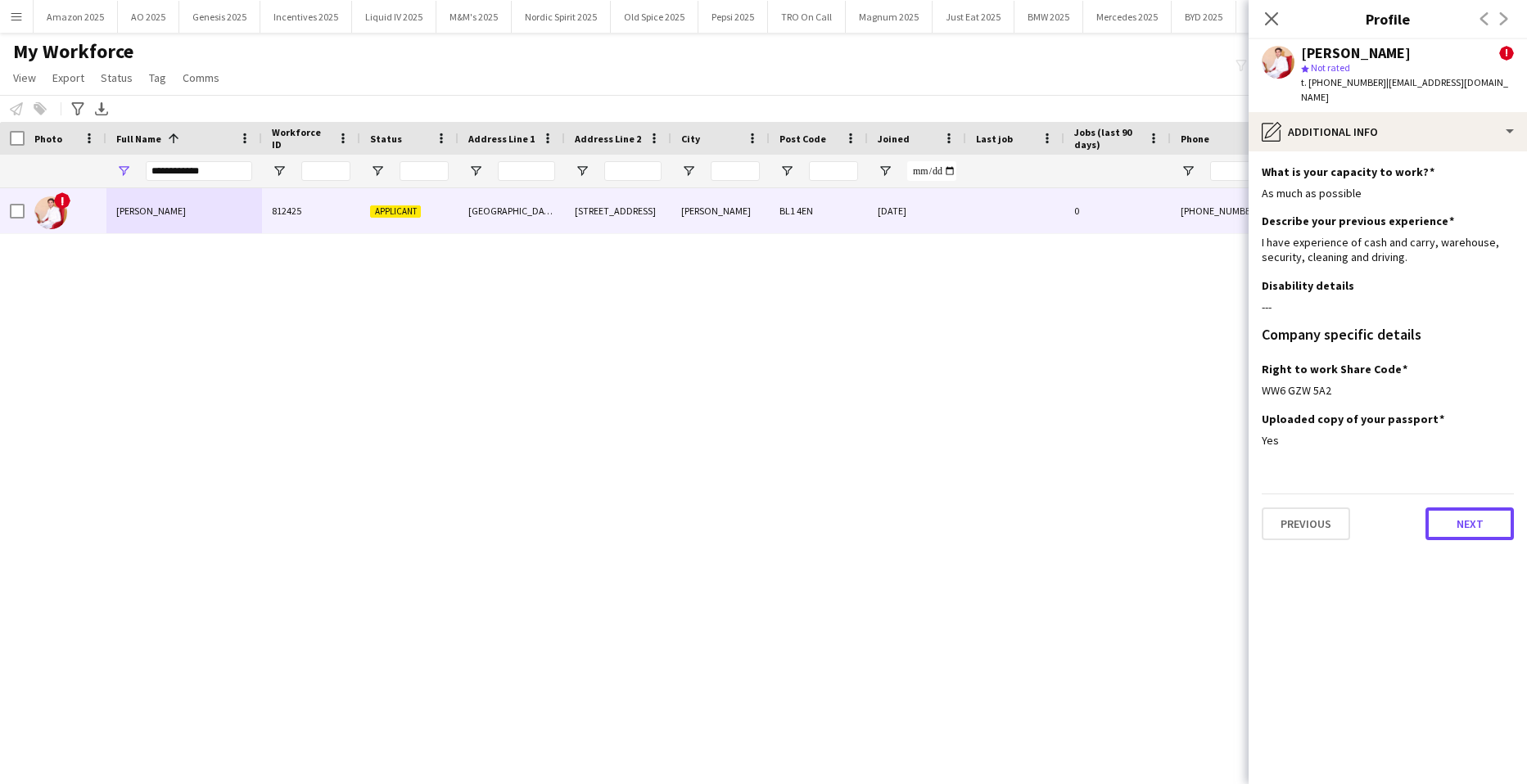
click at [1448, 513] on button "Next" at bounding box center [1470, 524] width 88 height 33
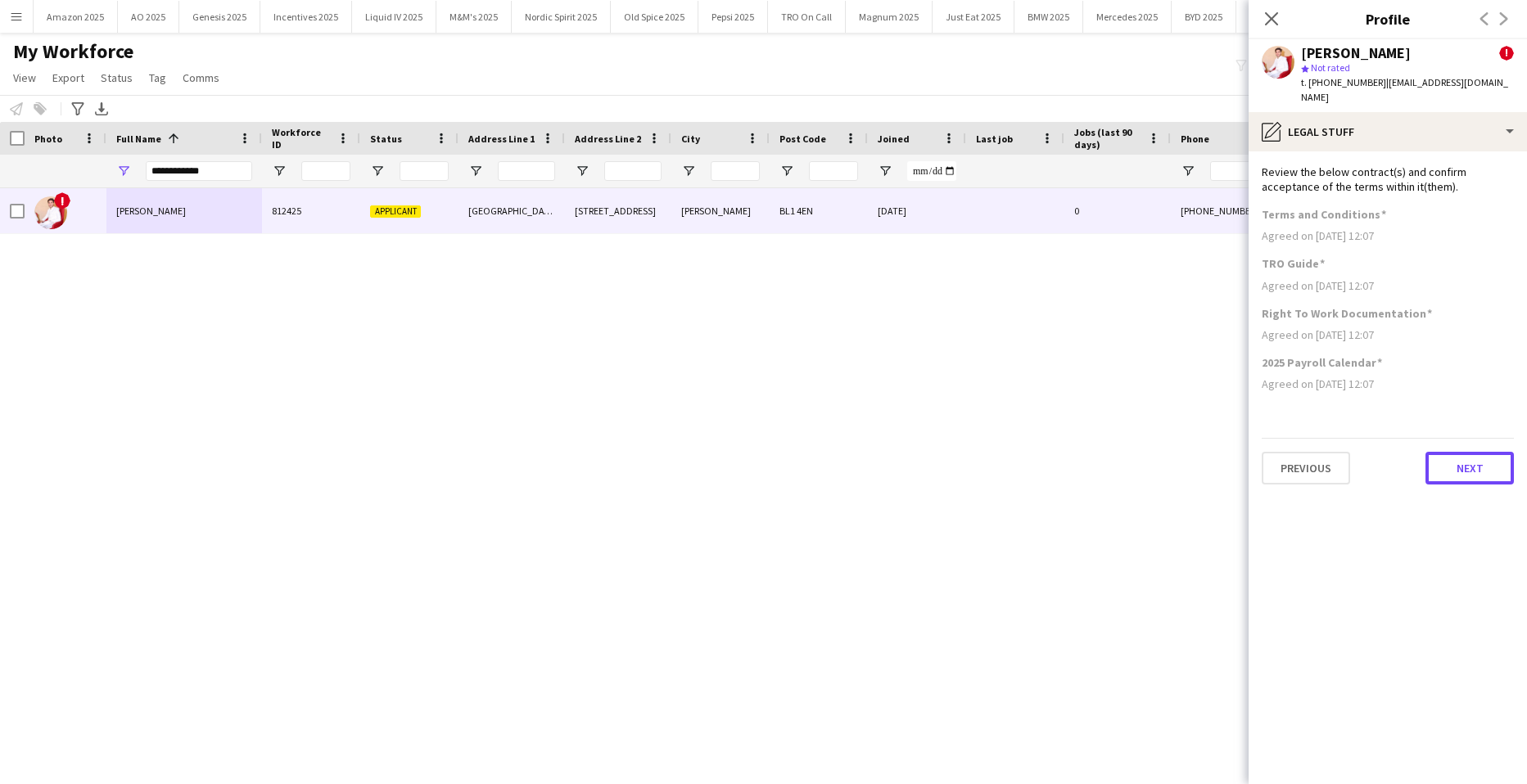
click at [1480, 454] on button "Next" at bounding box center [1470, 468] width 88 height 33
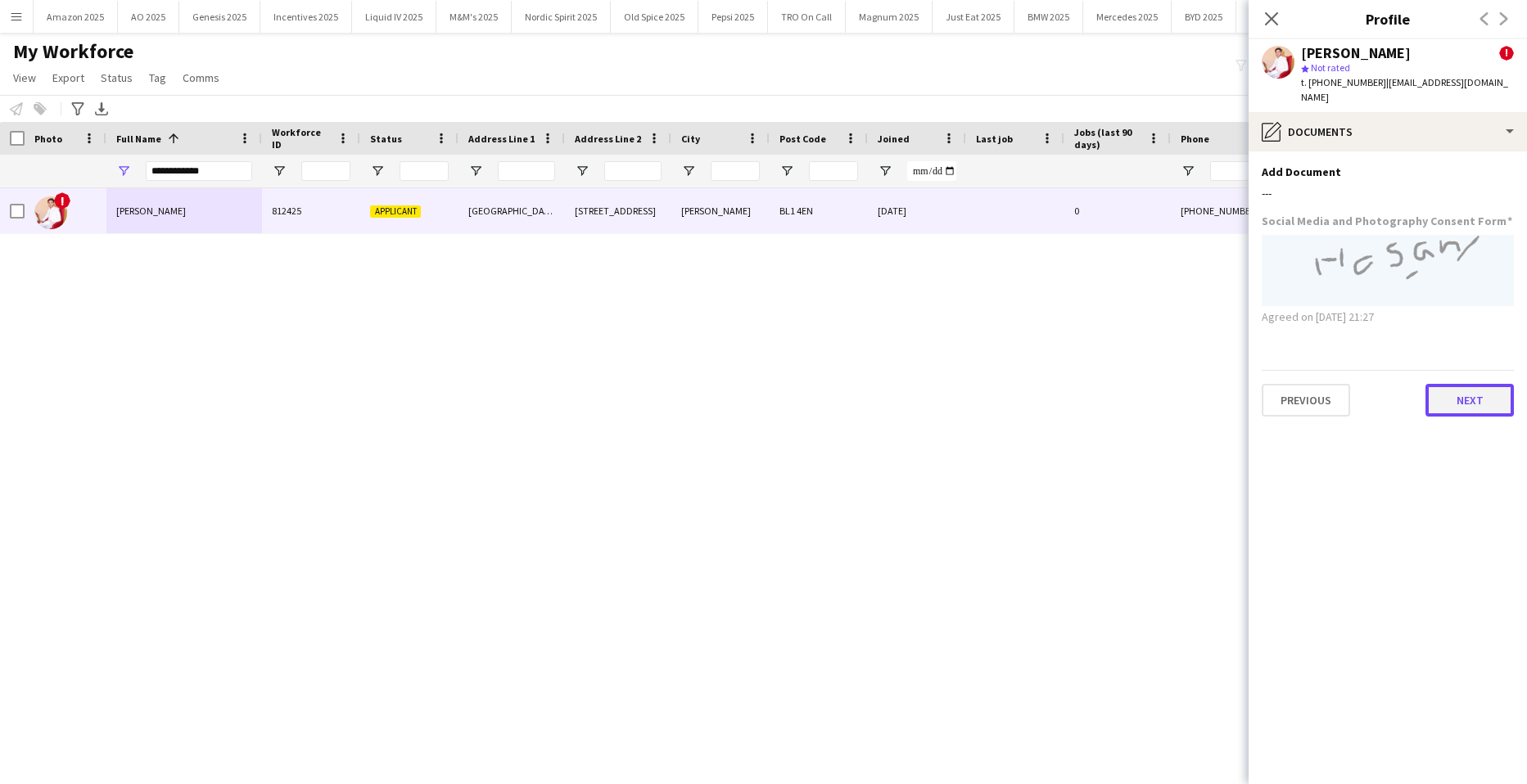
click at [1471, 384] on button "Next" at bounding box center [1470, 400] width 88 height 33
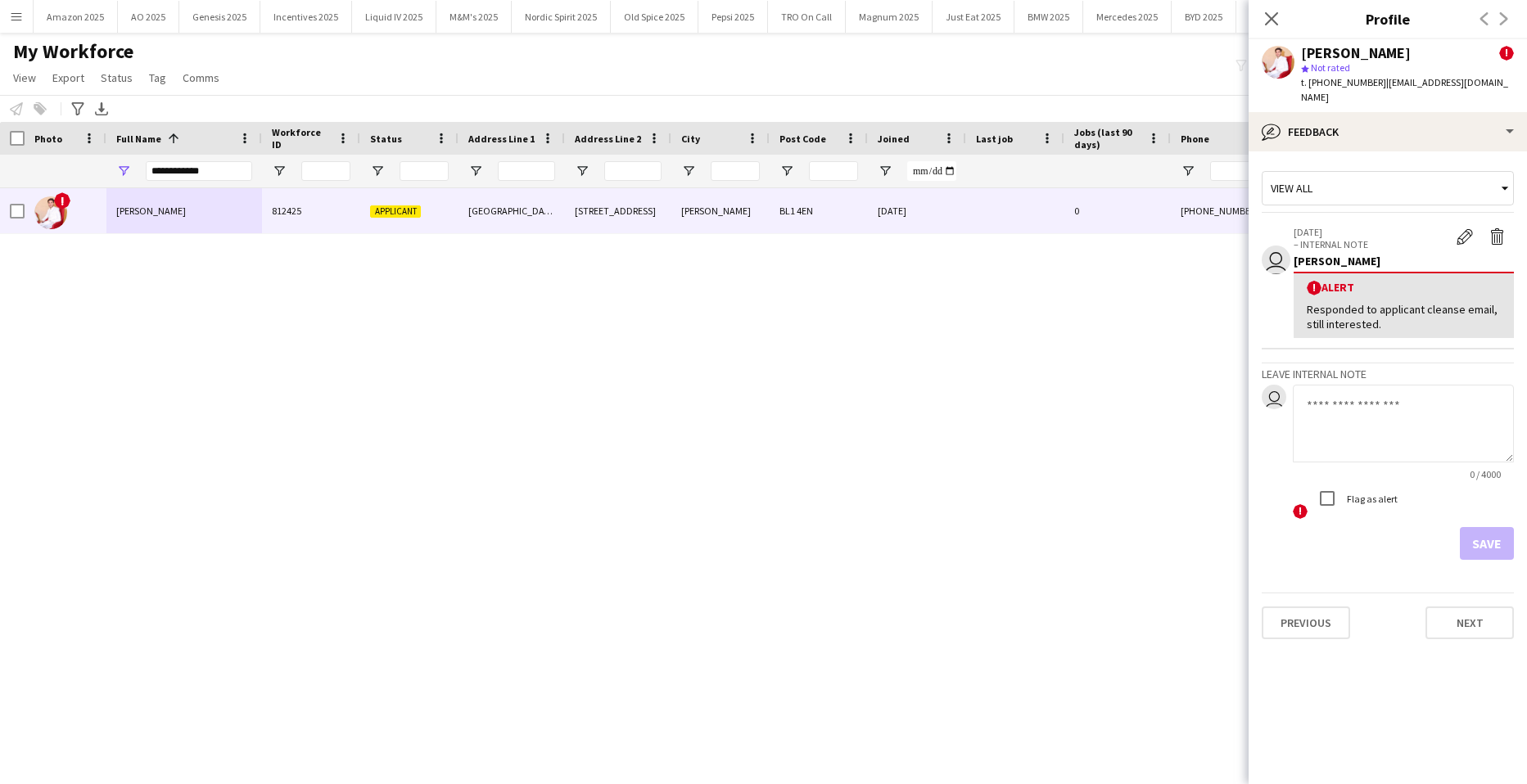
click at [1410, 385] on textarea at bounding box center [1403, 423] width 221 height 78
paste textarea "**********"
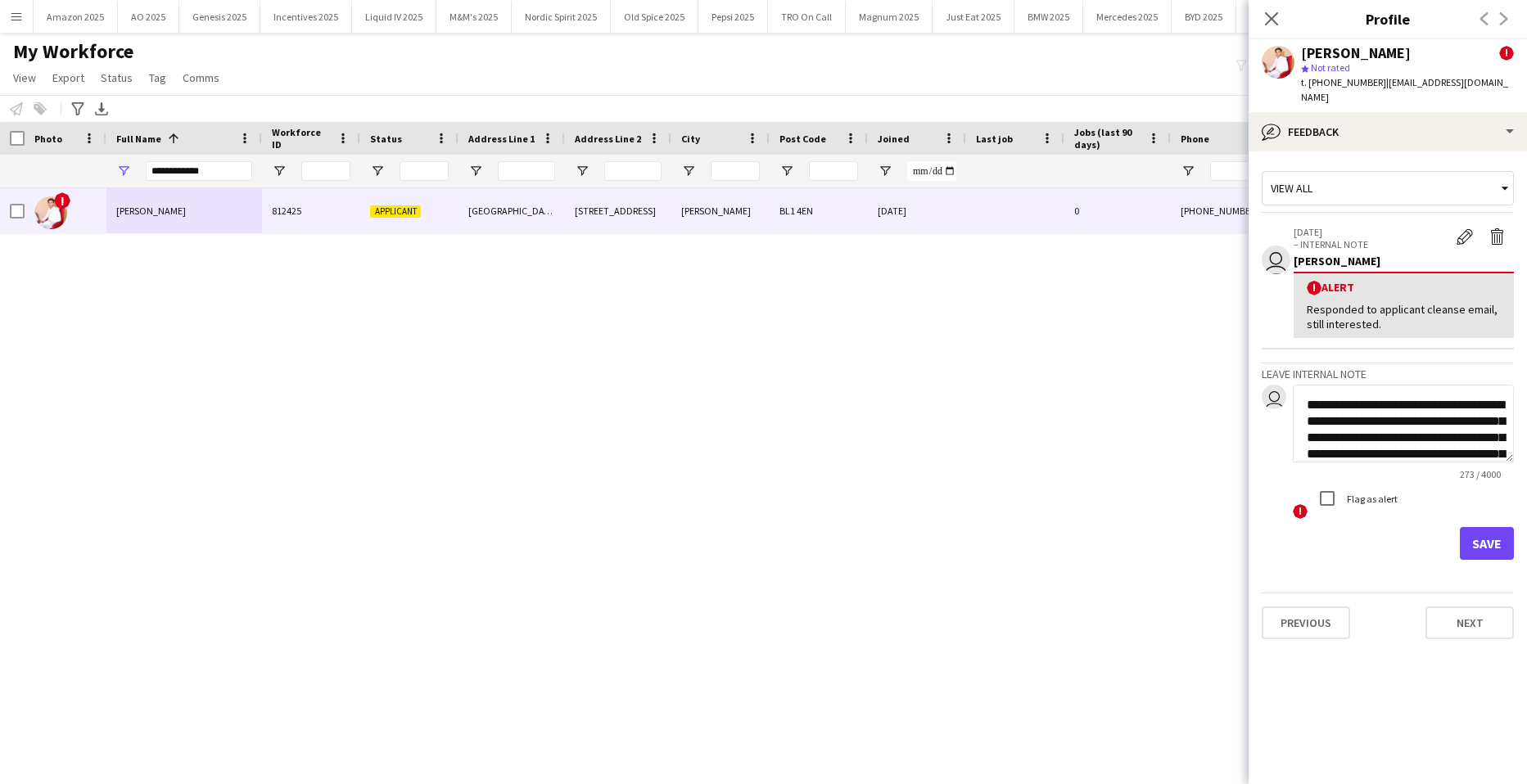
scroll to position [83, 0]
type textarea "**********"
click at [1480, 529] on button "Save" at bounding box center [1487, 544] width 54 height 33
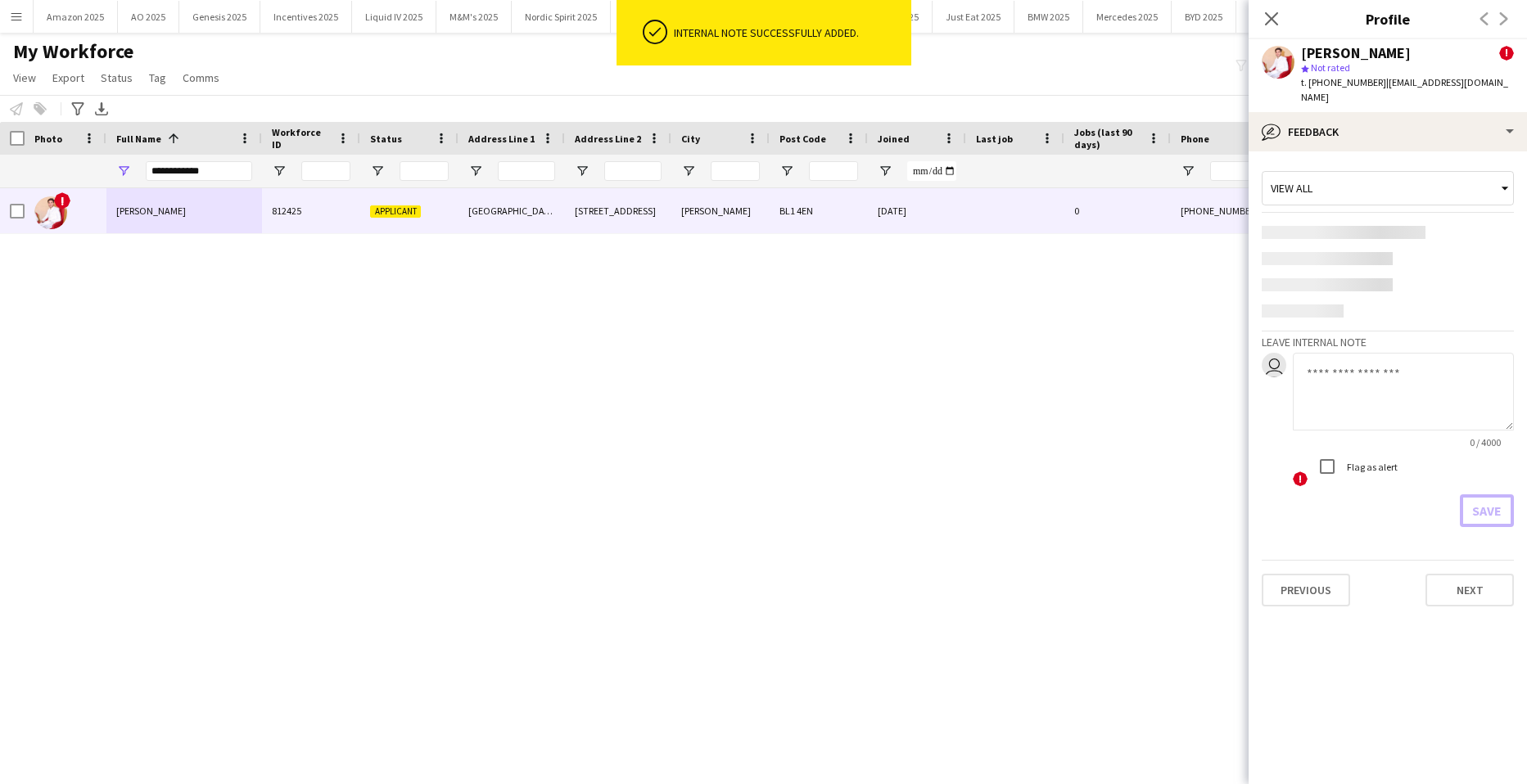
scroll to position [0, 0]
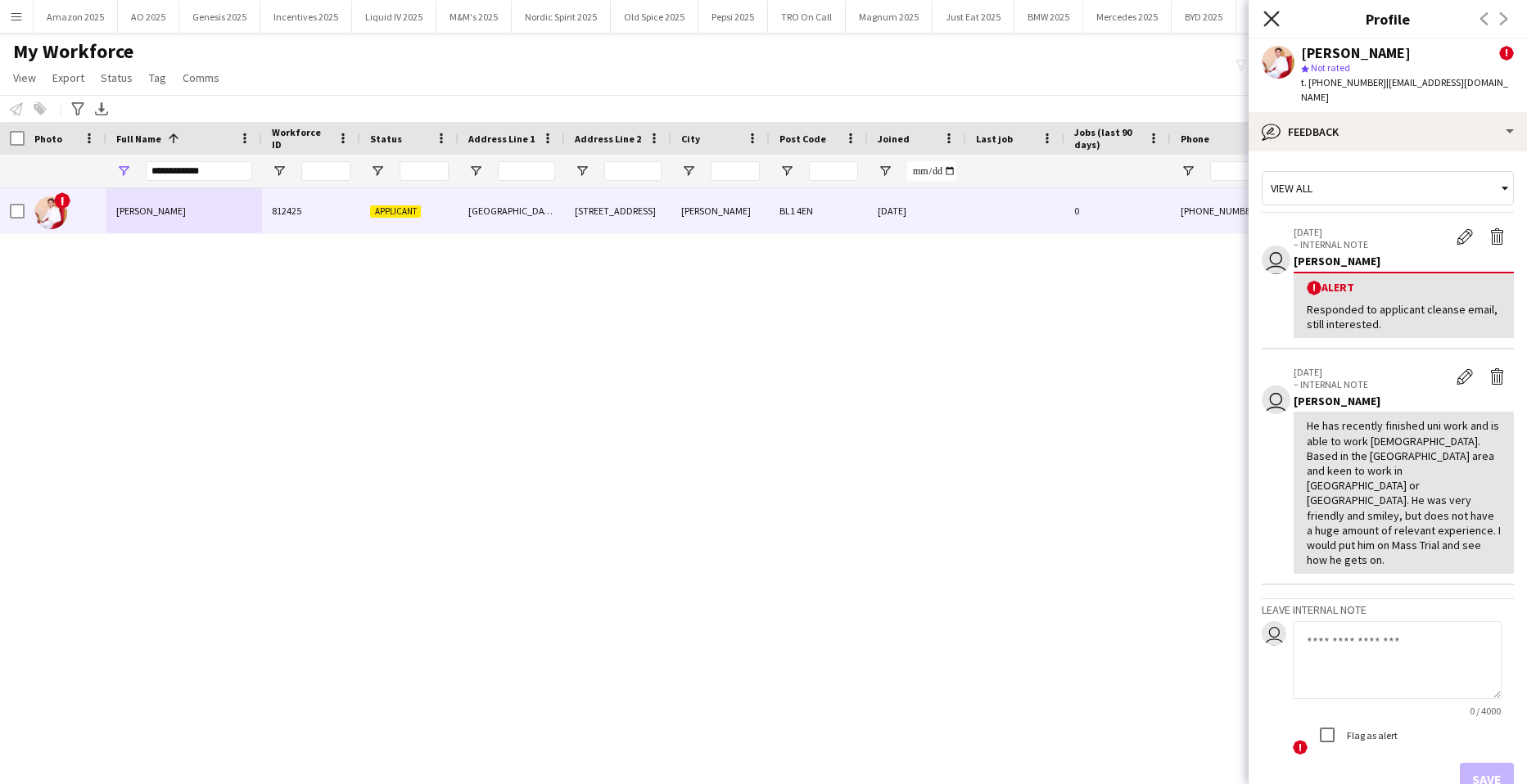
click at [1270, 14] on icon "Close pop-in" at bounding box center [1272, 18] width 15 height 15
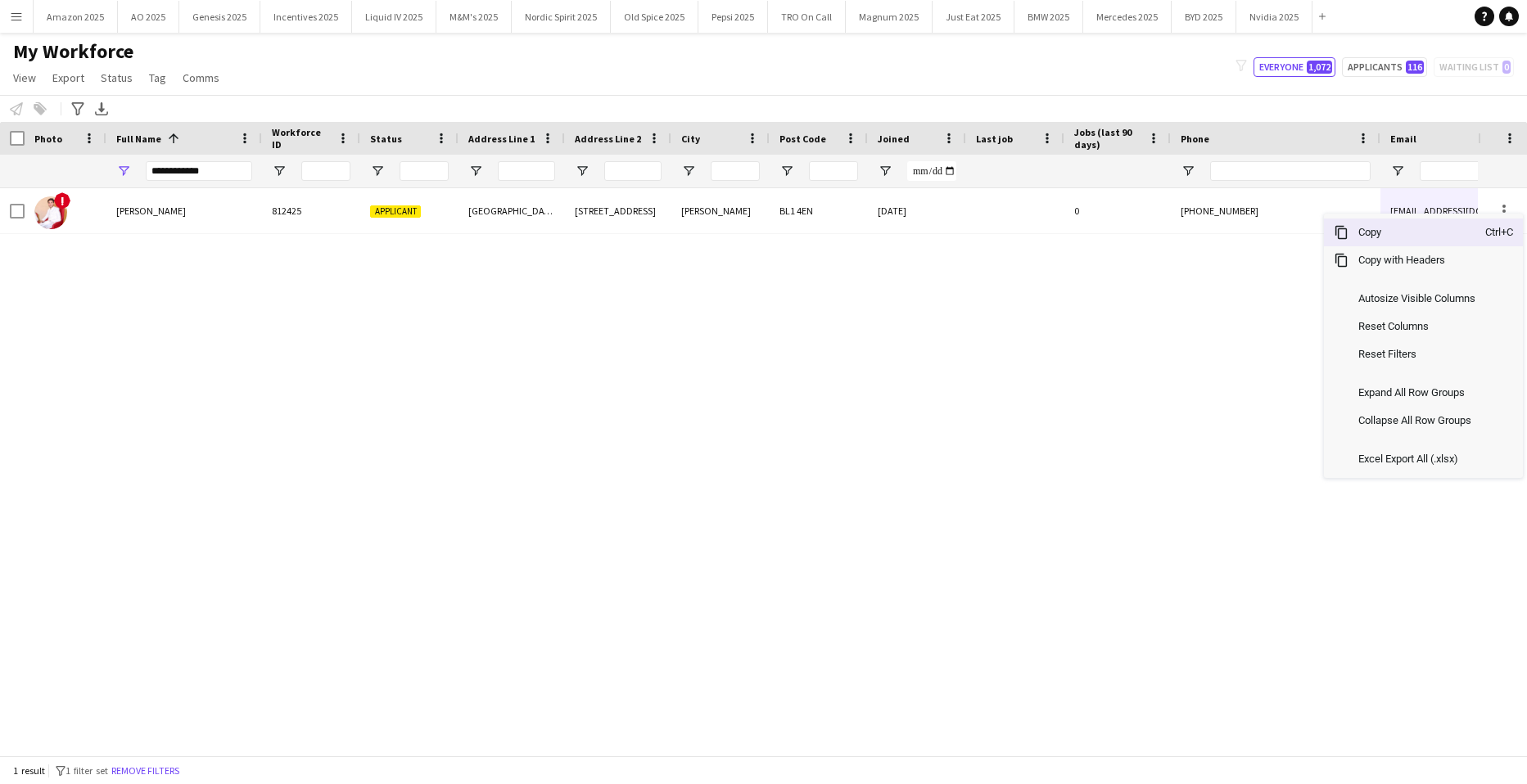
click at [1410, 235] on span "Copy" at bounding box center [1417, 232] width 137 height 28
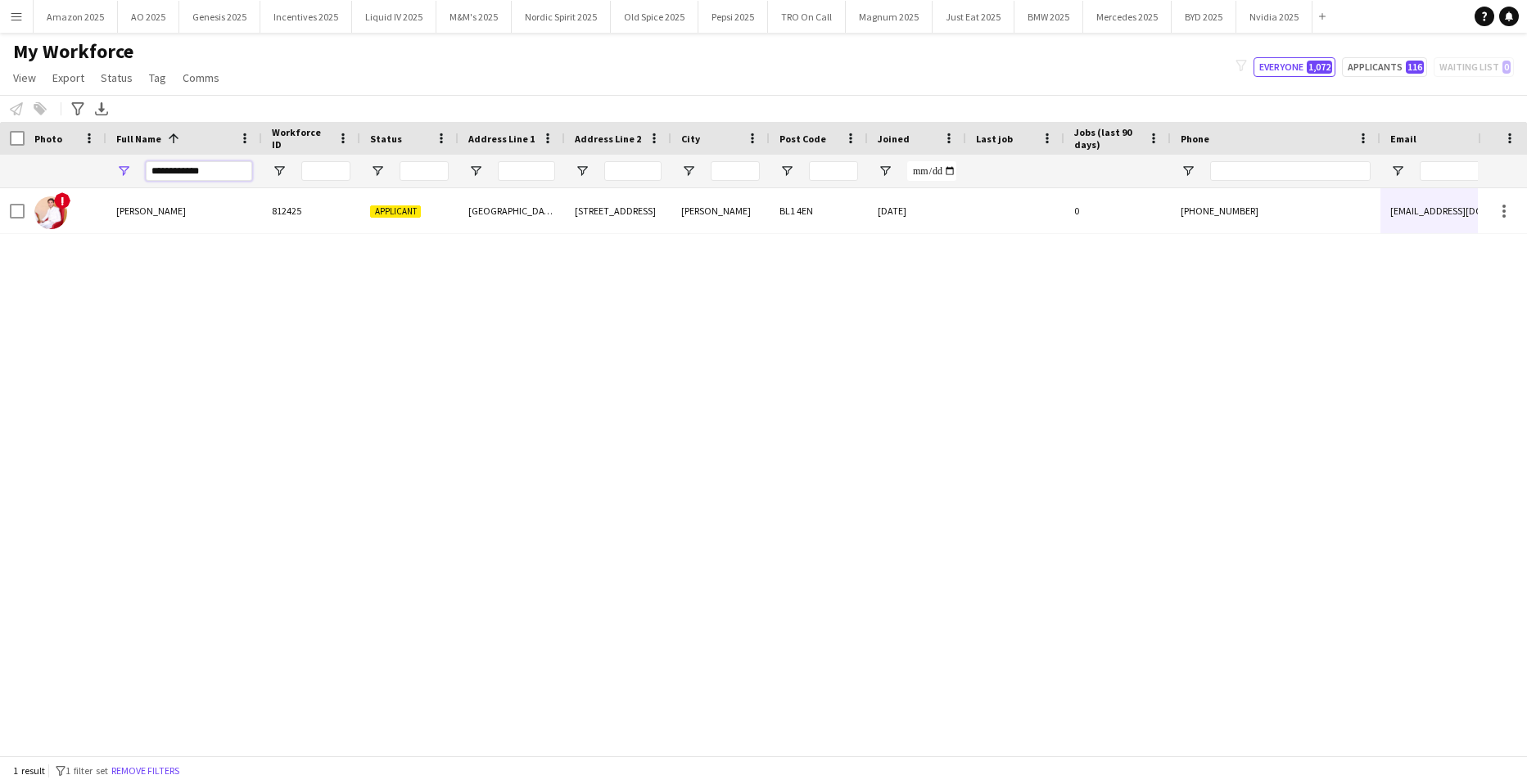
drag, startPoint x: 211, startPoint y: 177, endPoint x: -42, endPoint y: 183, distance: 253.1
click at [0, 183] on html "Menu Boards Boards Boards All jobs Status Workforce Workforce My Workforce Recr…" at bounding box center [763, 392] width 1527 height 784
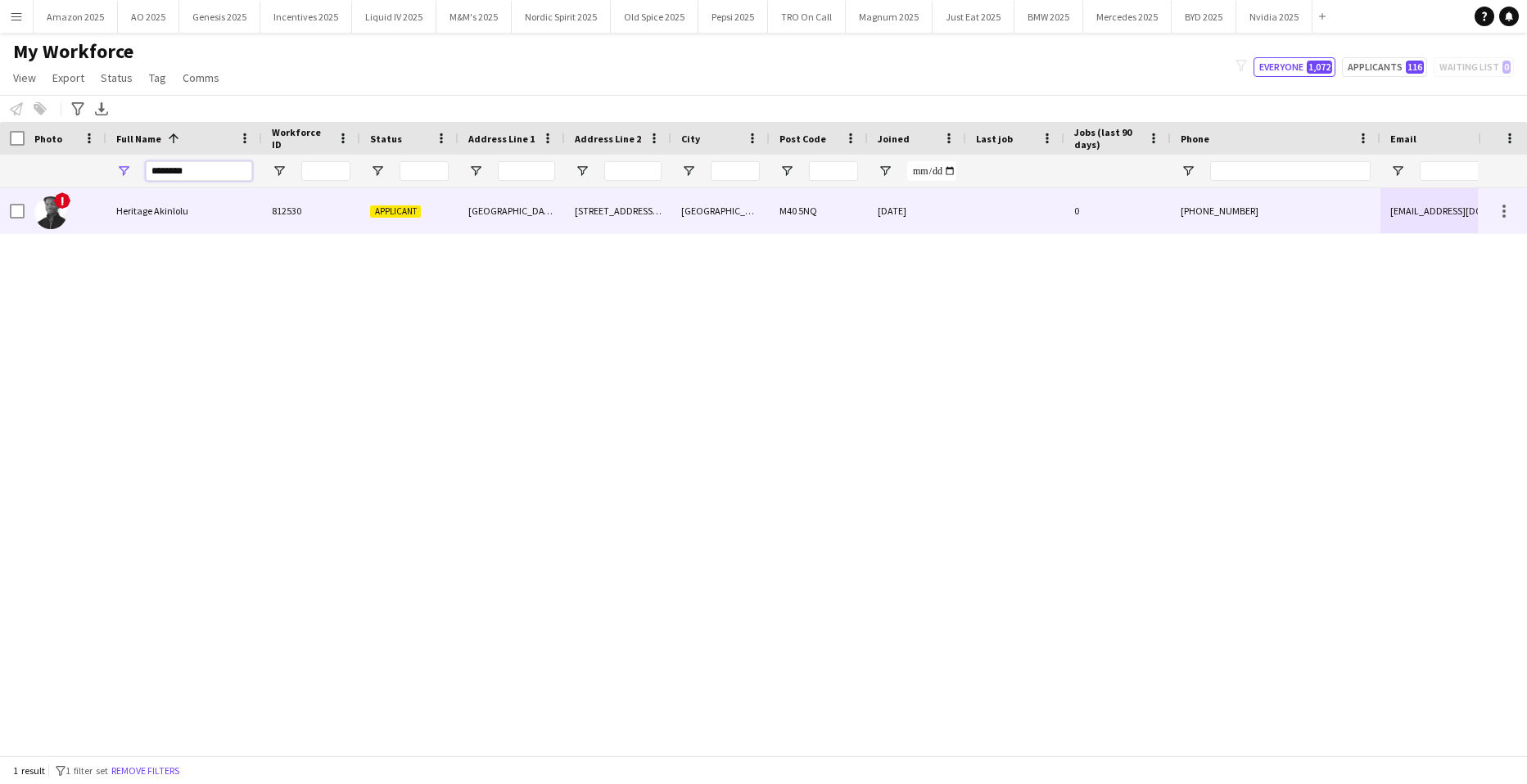
type input "********"
click at [168, 198] on div "Heritage Akinlolu" at bounding box center [184, 210] width 155 height 45
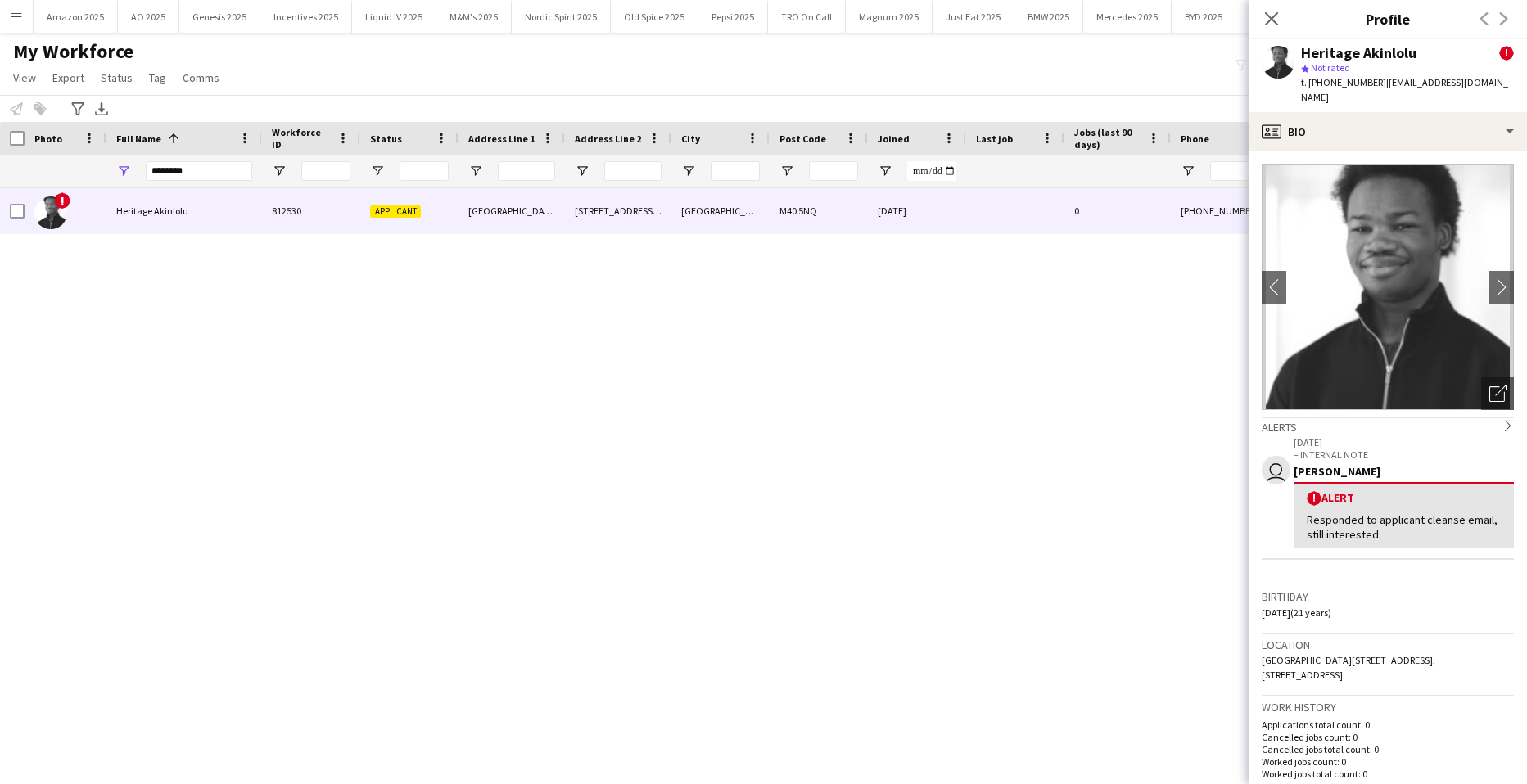
scroll to position [327, 0]
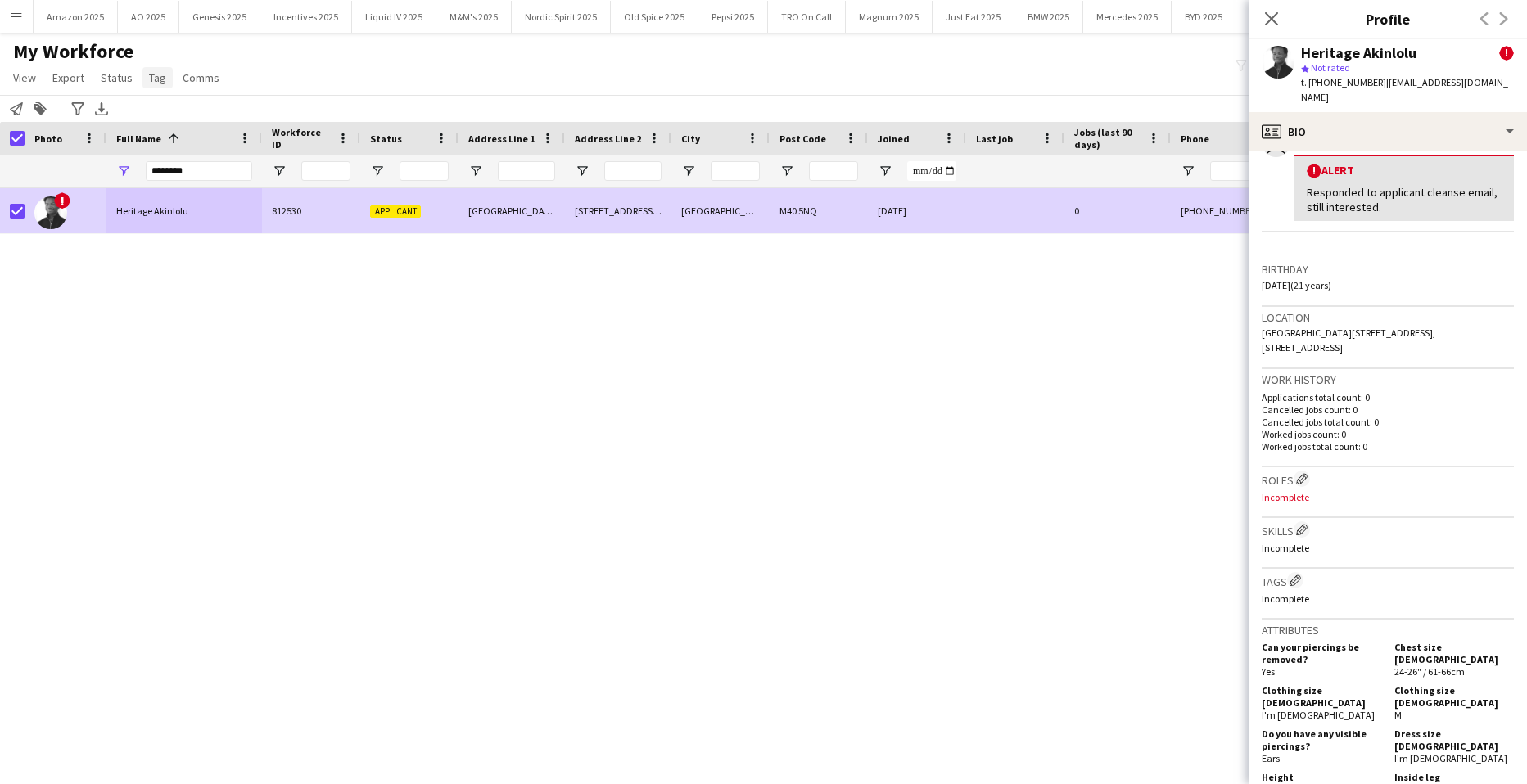
click at [151, 81] on span "Tag" at bounding box center [157, 77] width 17 height 14
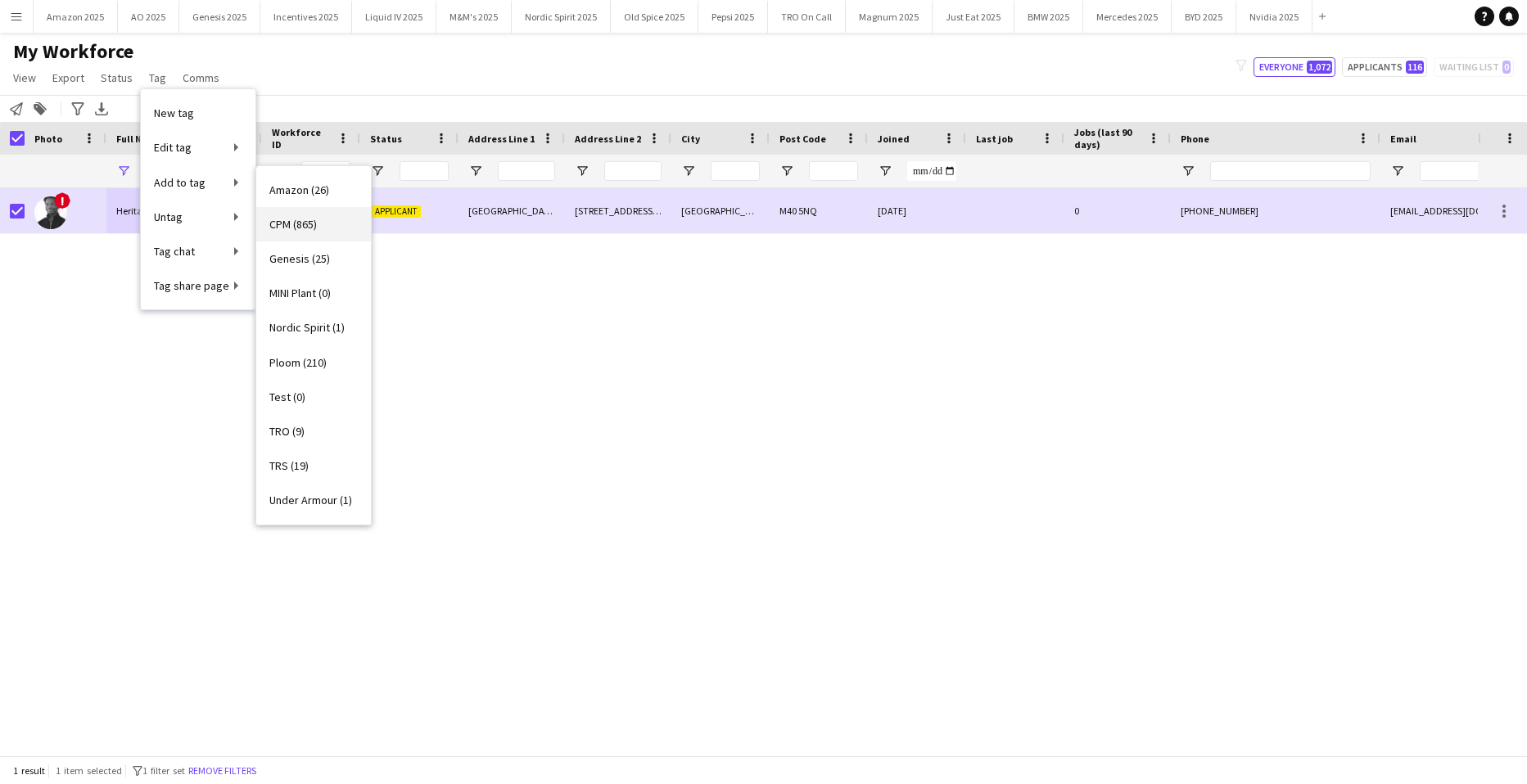
click at [298, 226] on span "CPM (865)" at bounding box center [293, 224] width 47 height 14
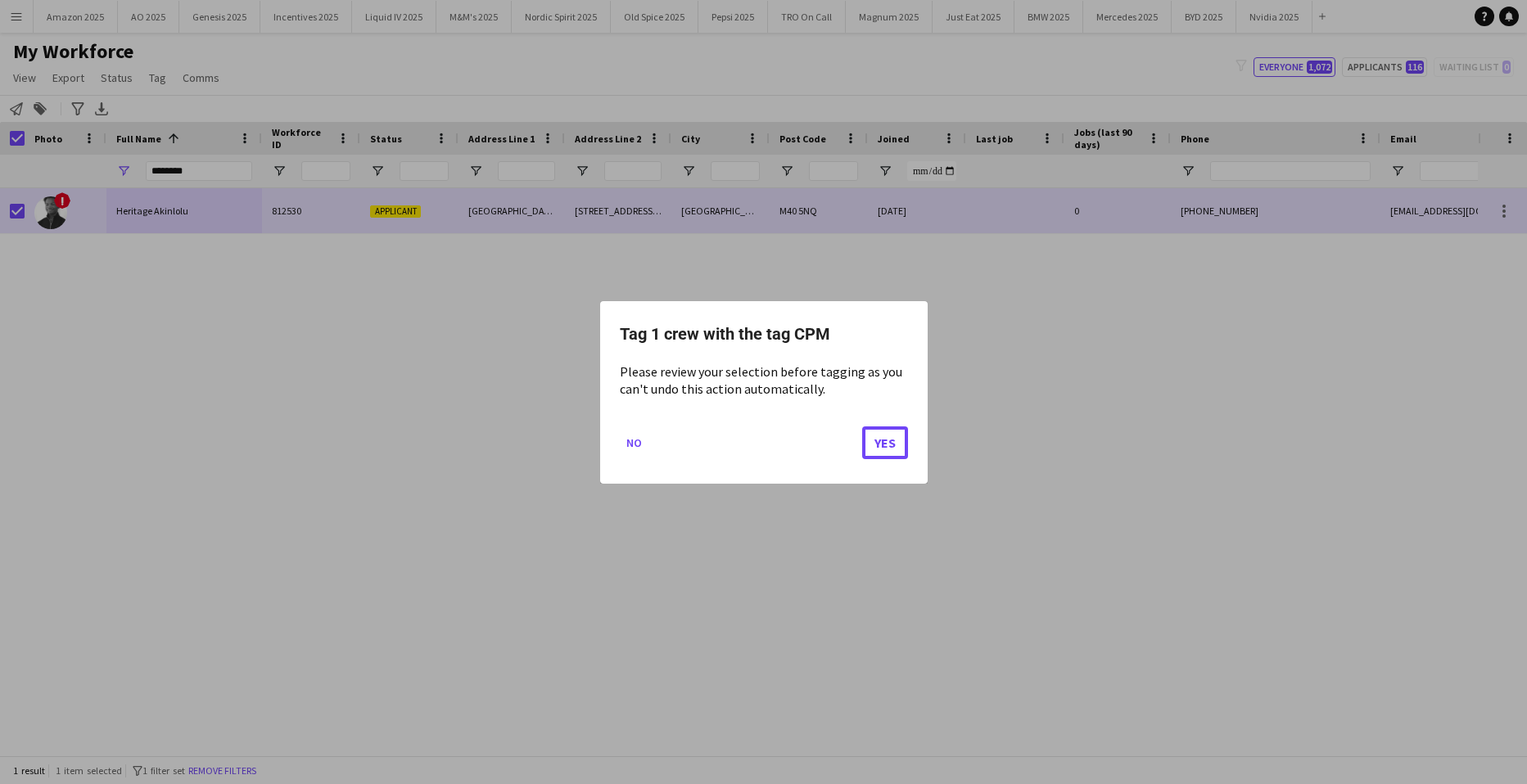
drag, startPoint x: 881, startPoint y: 443, endPoint x: 994, endPoint y: 443, distance: 113.0
click at [882, 443] on button "Yes" at bounding box center [886, 442] width 46 height 33
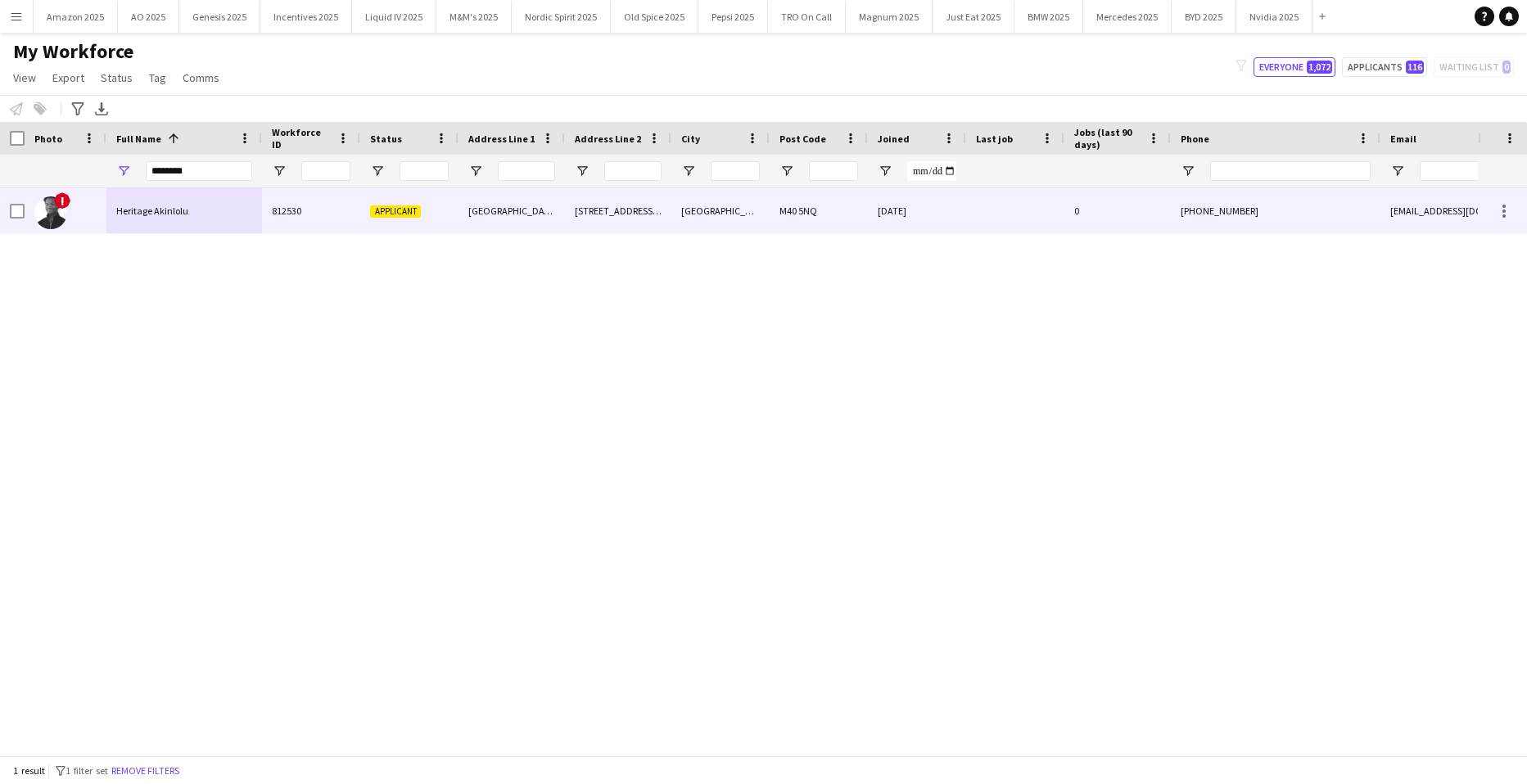
click at [151, 208] on span "Heritage Akinlolu" at bounding box center [152, 210] width 72 height 12
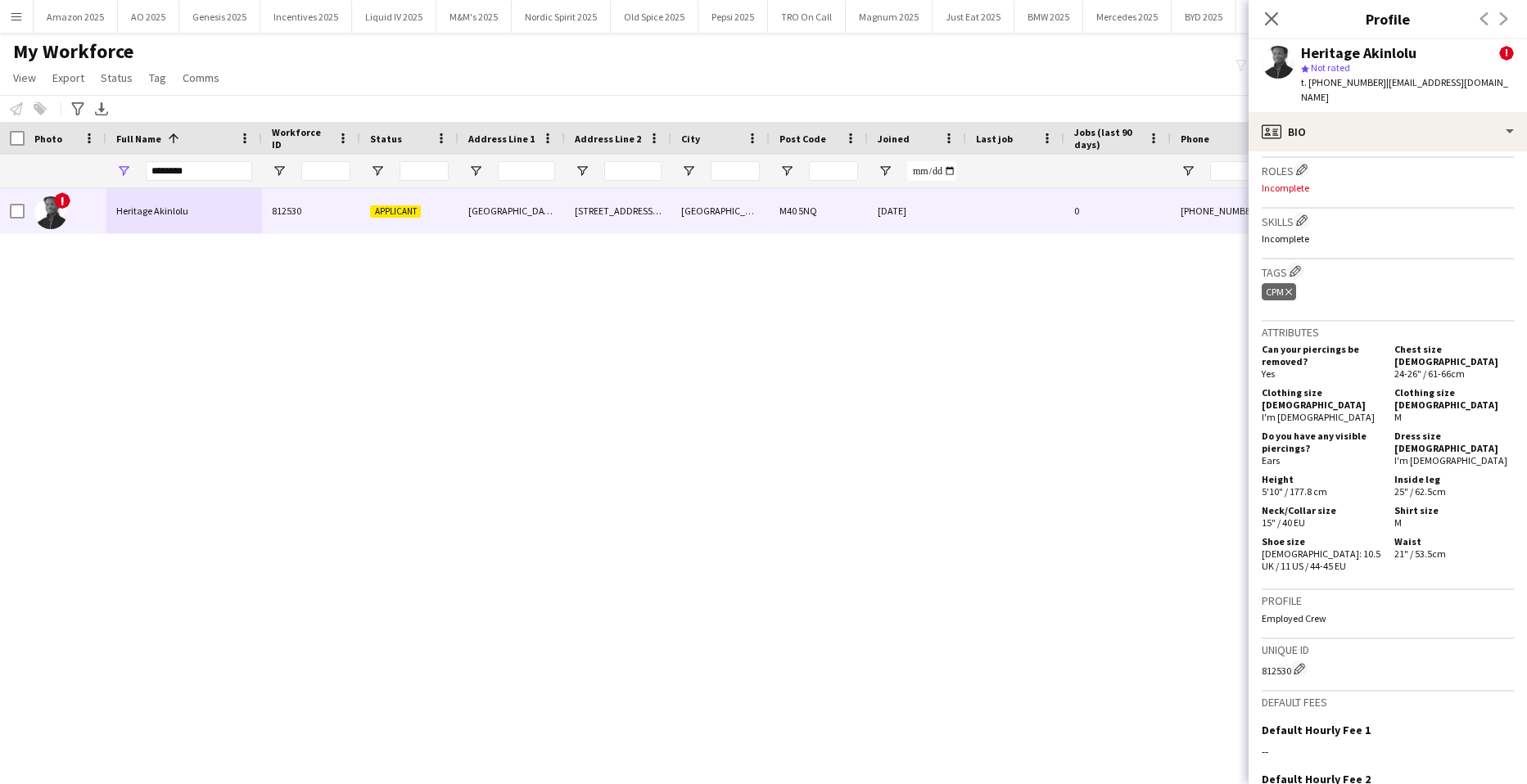
scroll to position [806, 0]
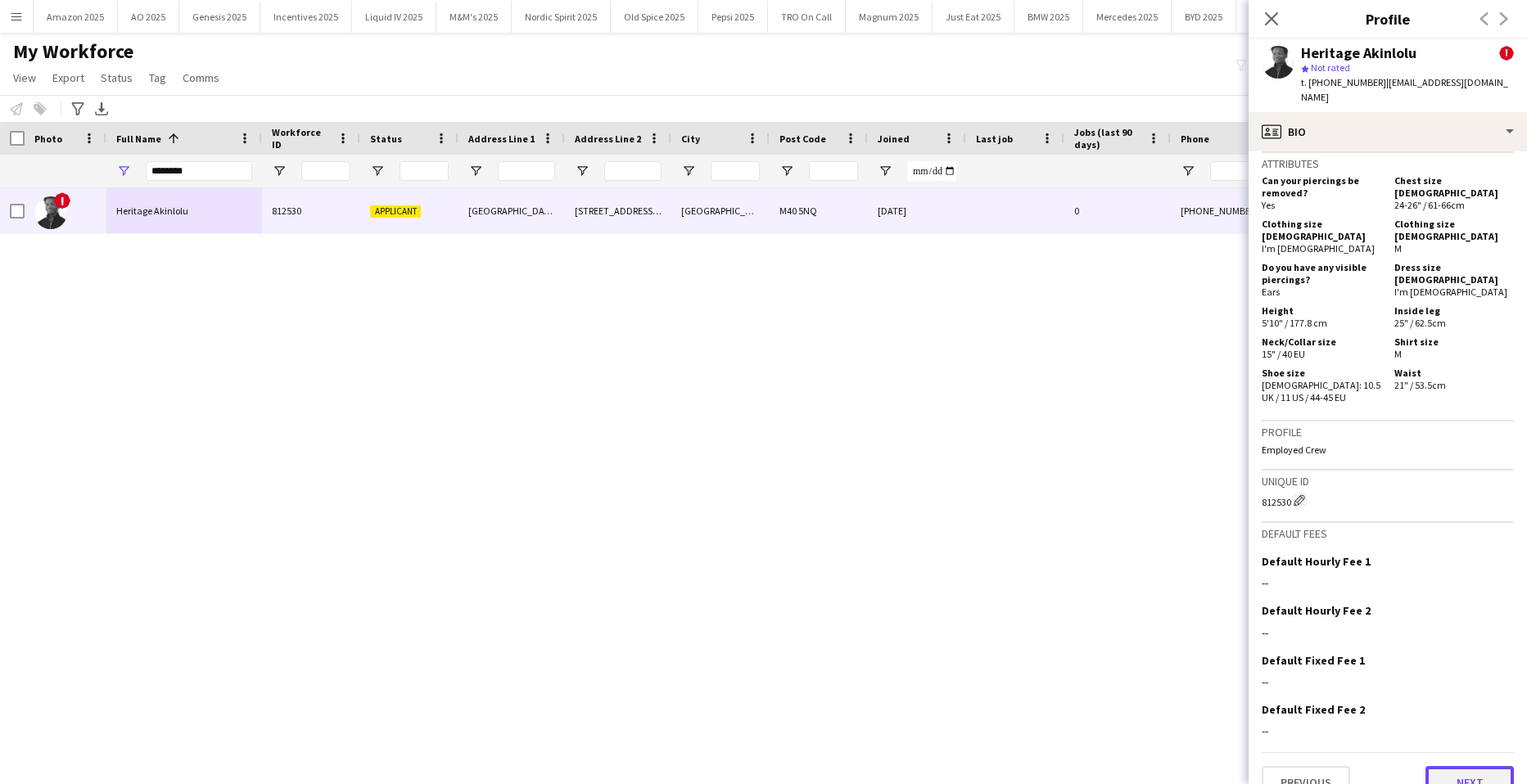
click at [1485, 767] on button "Next" at bounding box center [1470, 783] width 88 height 33
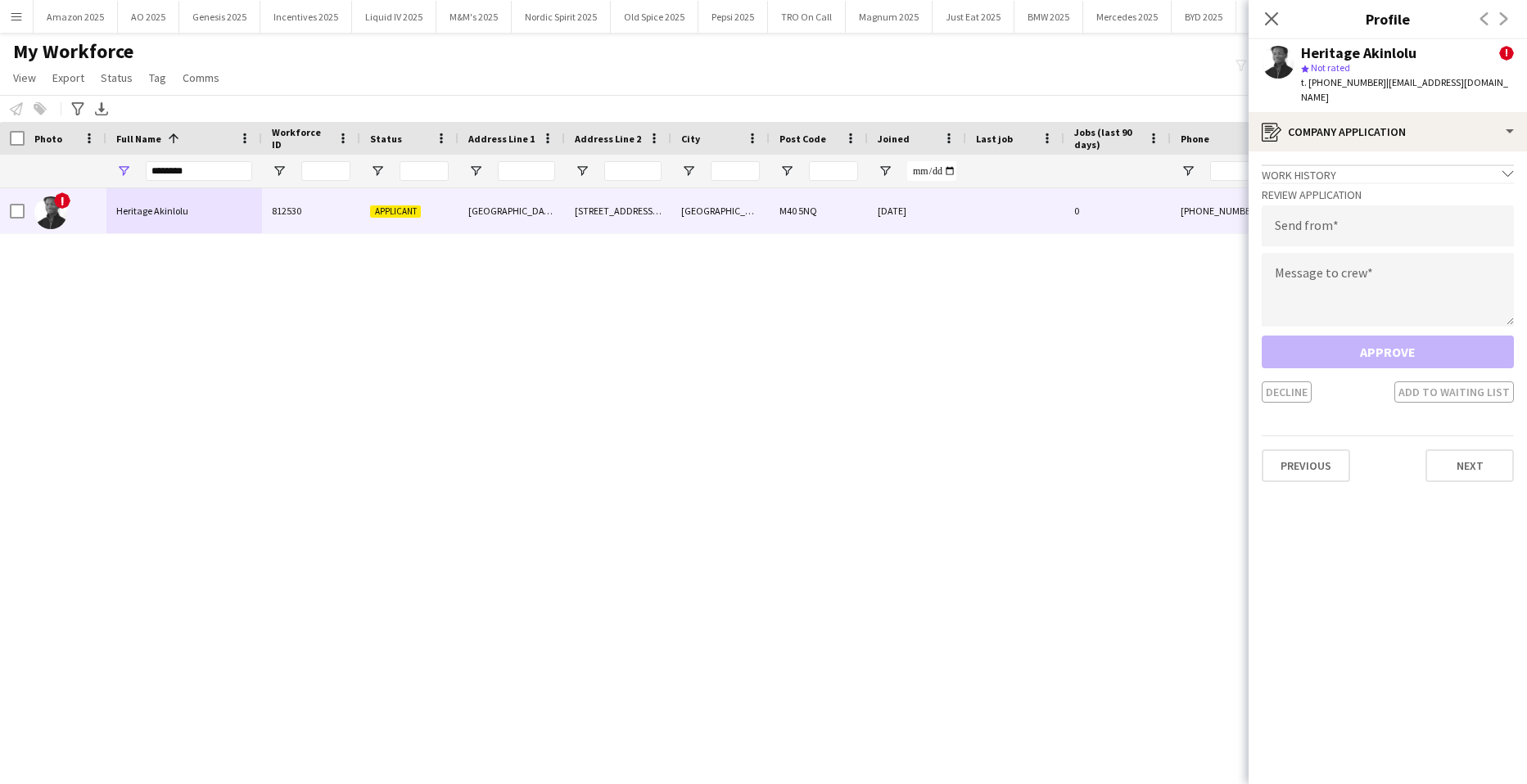
click at [1463, 467] on app-crew-profile-application "Work history chevron-down Incomplete Review Application Send from Message to cr…" at bounding box center [1388, 468] width 278 height 633
click at [1468, 457] on button "Next" at bounding box center [1470, 465] width 88 height 33
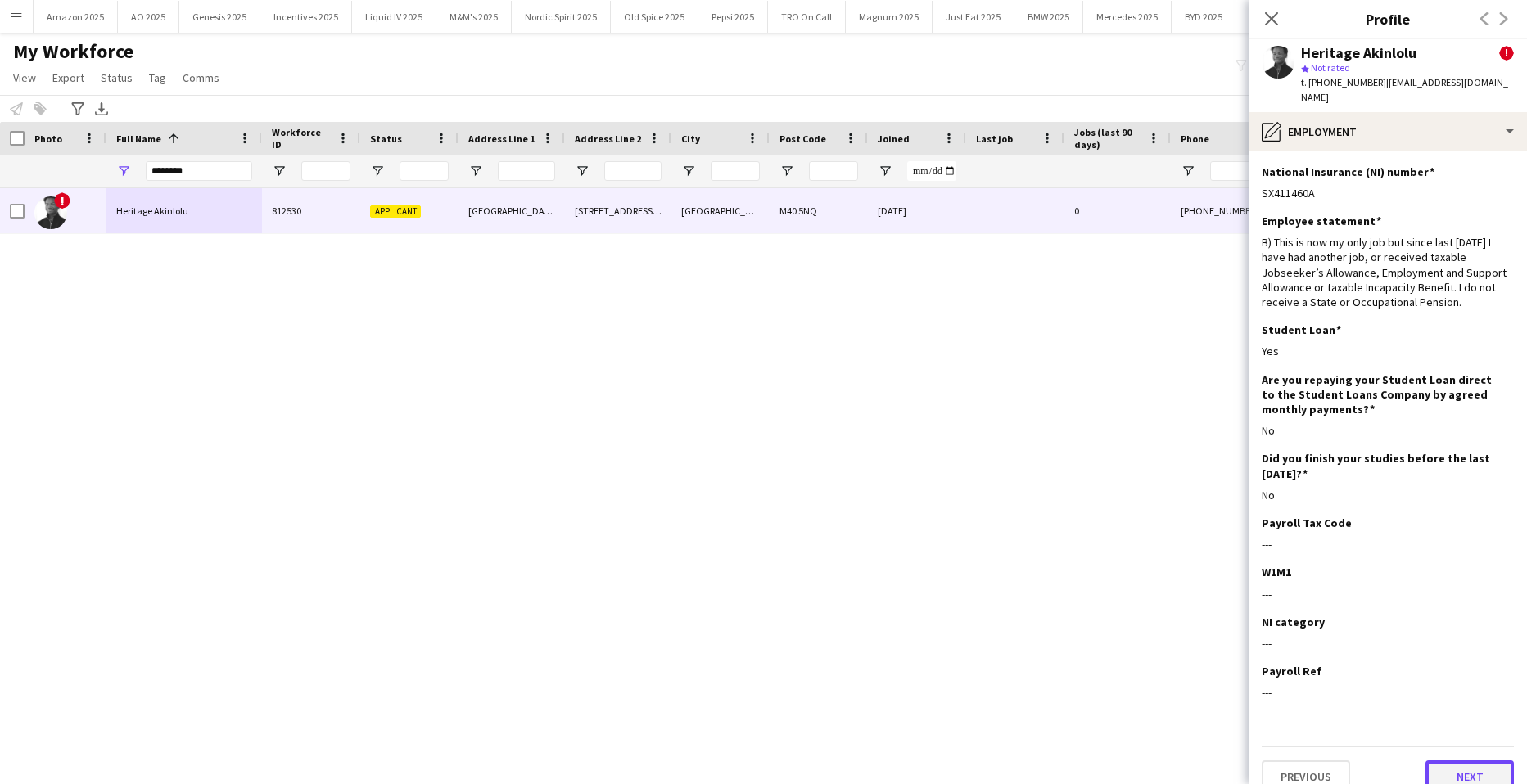
click at [1472, 761] on button "Next" at bounding box center [1470, 777] width 88 height 33
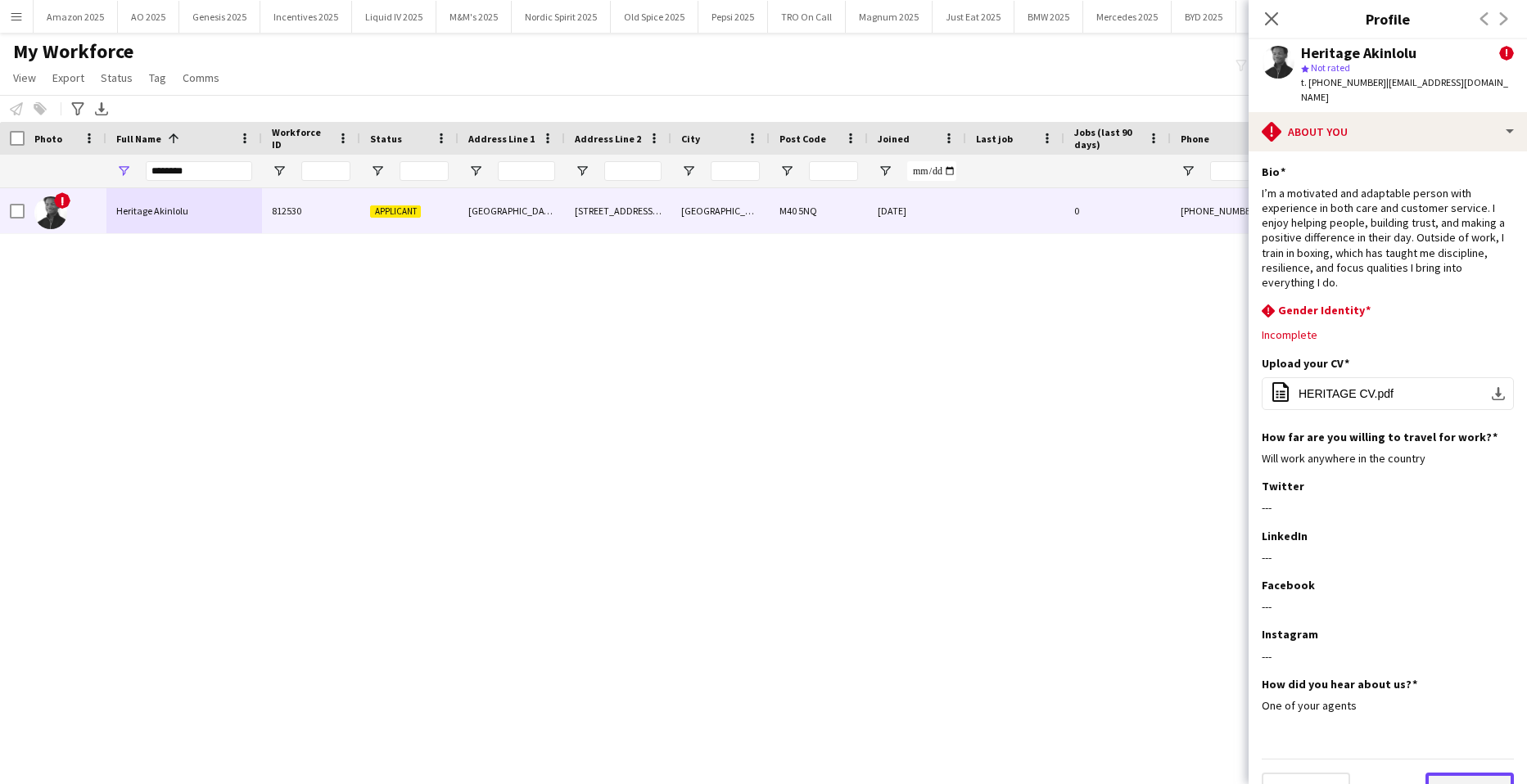
click at [1462, 773] on button "Next" at bounding box center [1470, 790] width 88 height 33
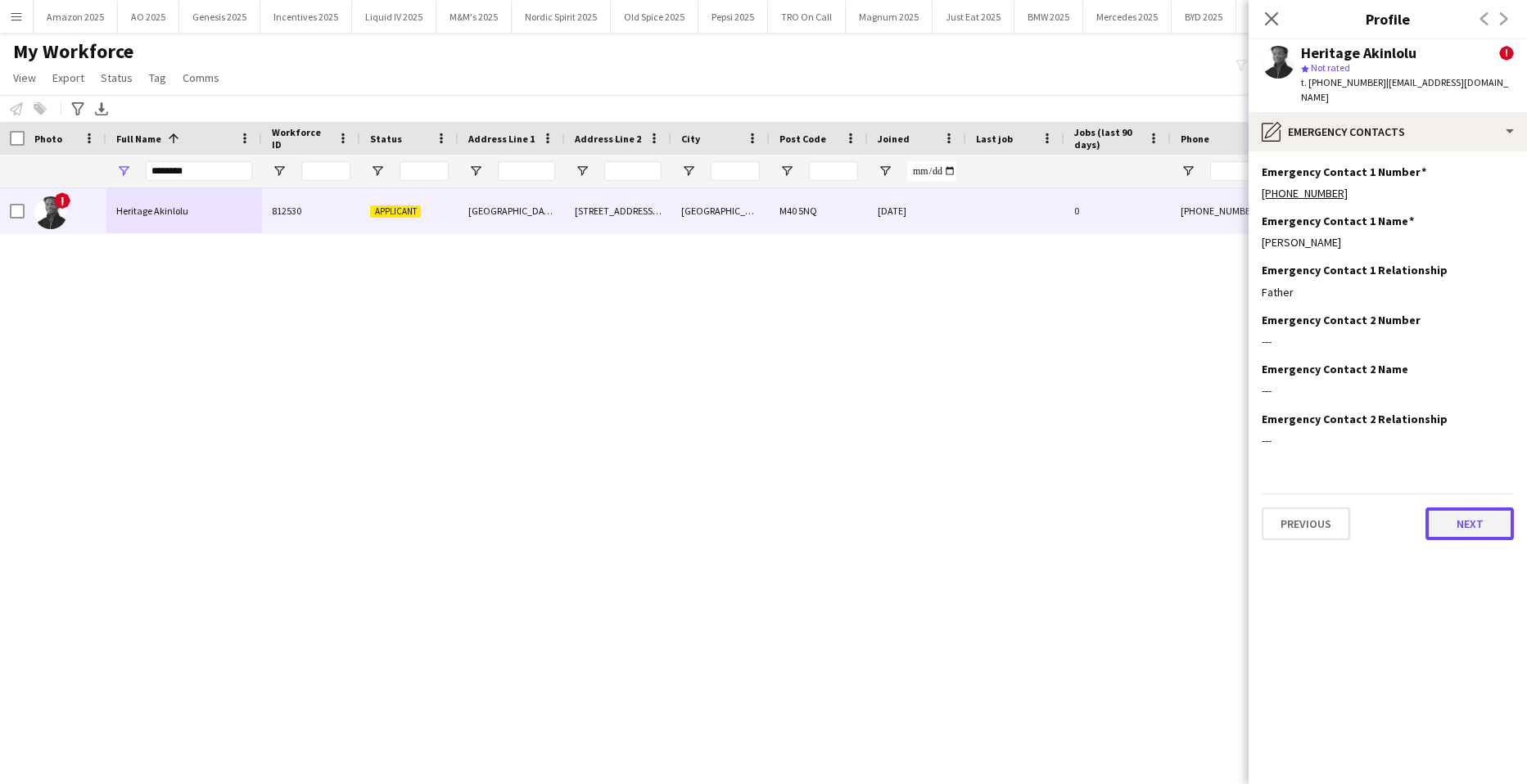
click at [1468, 520] on button "Next" at bounding box center [1470, 524] width 88 height 33
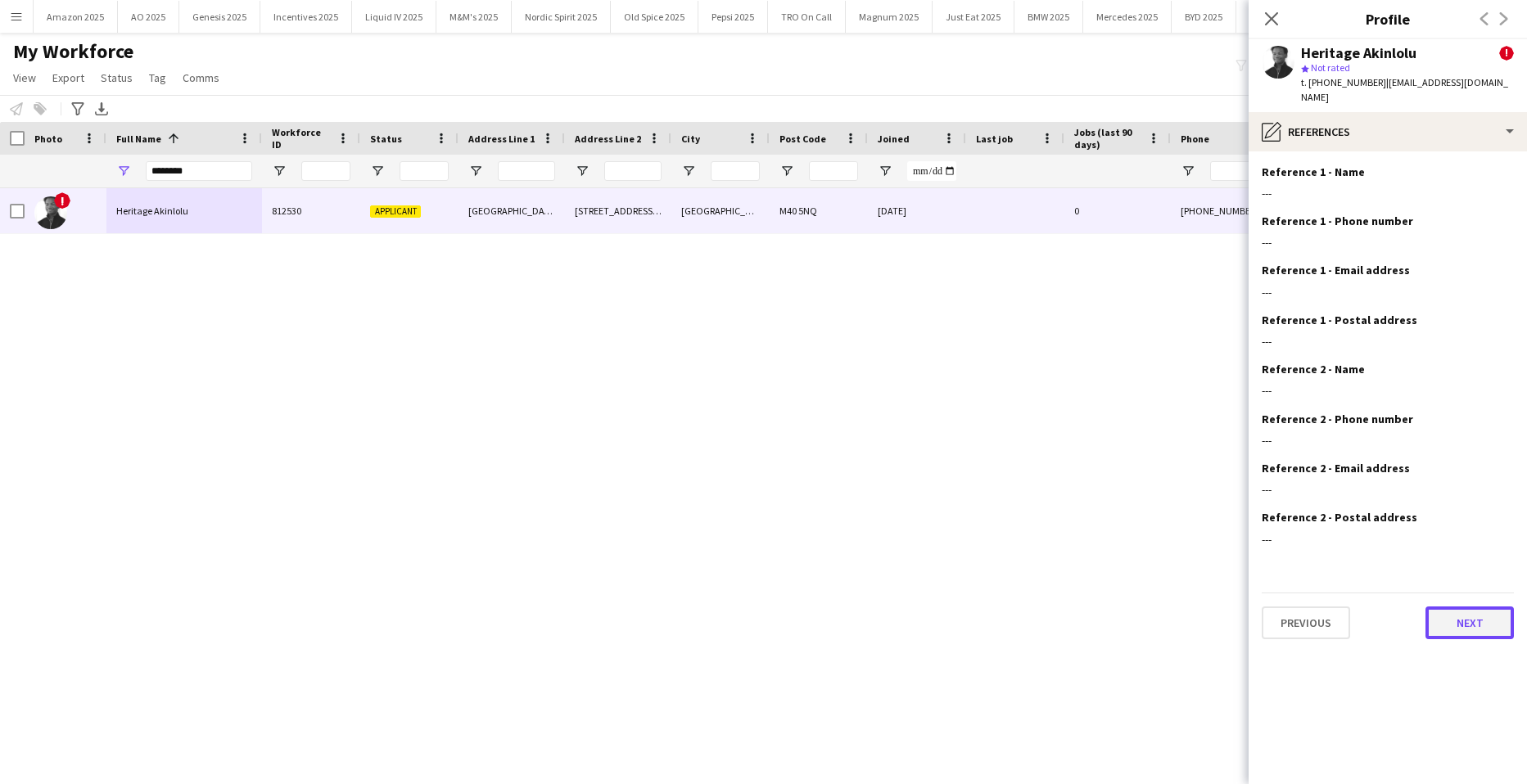
click at [1477, 610] on button "Next" at bounding box center [1470, 623] width 88 height 33
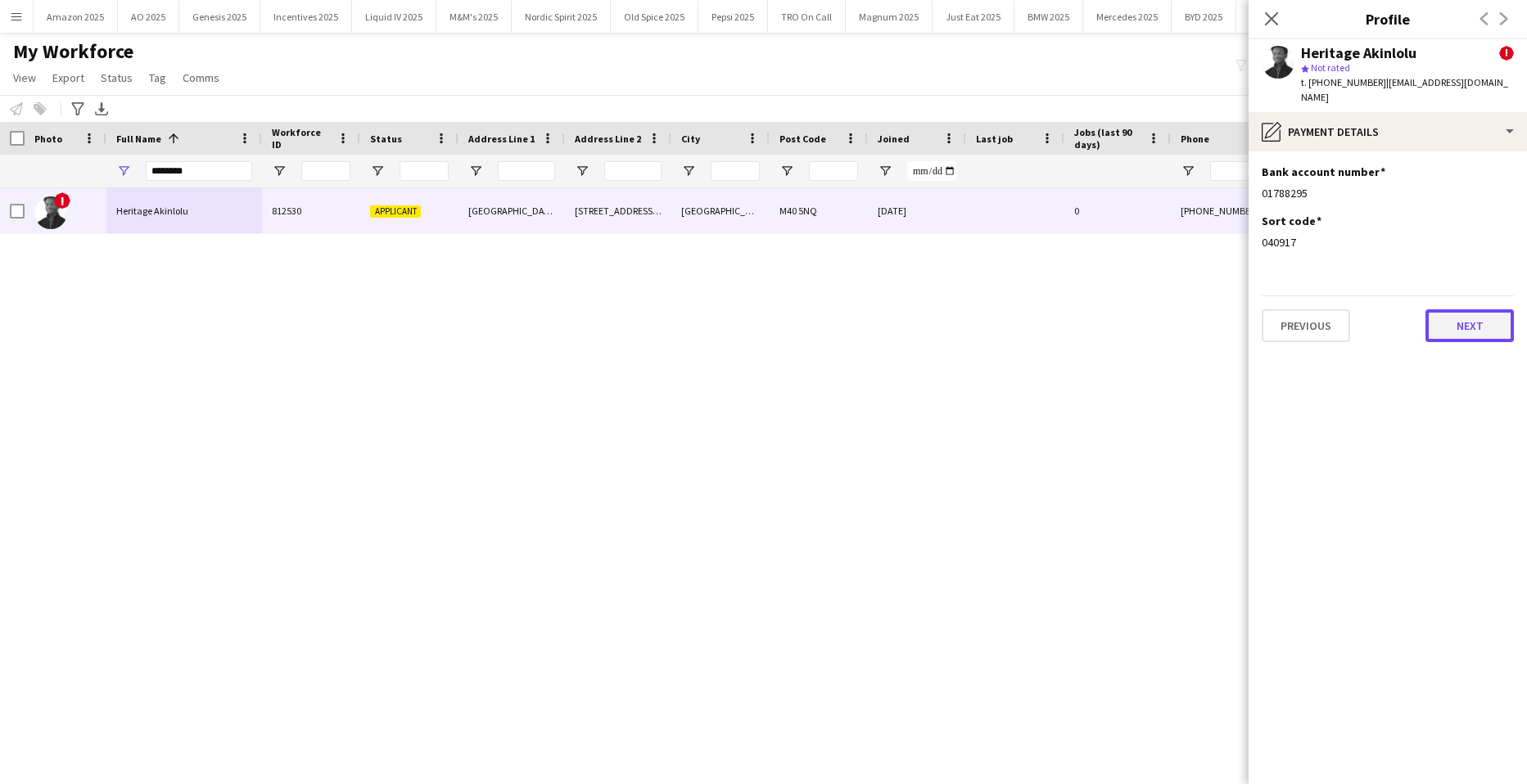
click at [1470, 314] on button "Next" at bounding box center [1470, 326] width 88 height 33
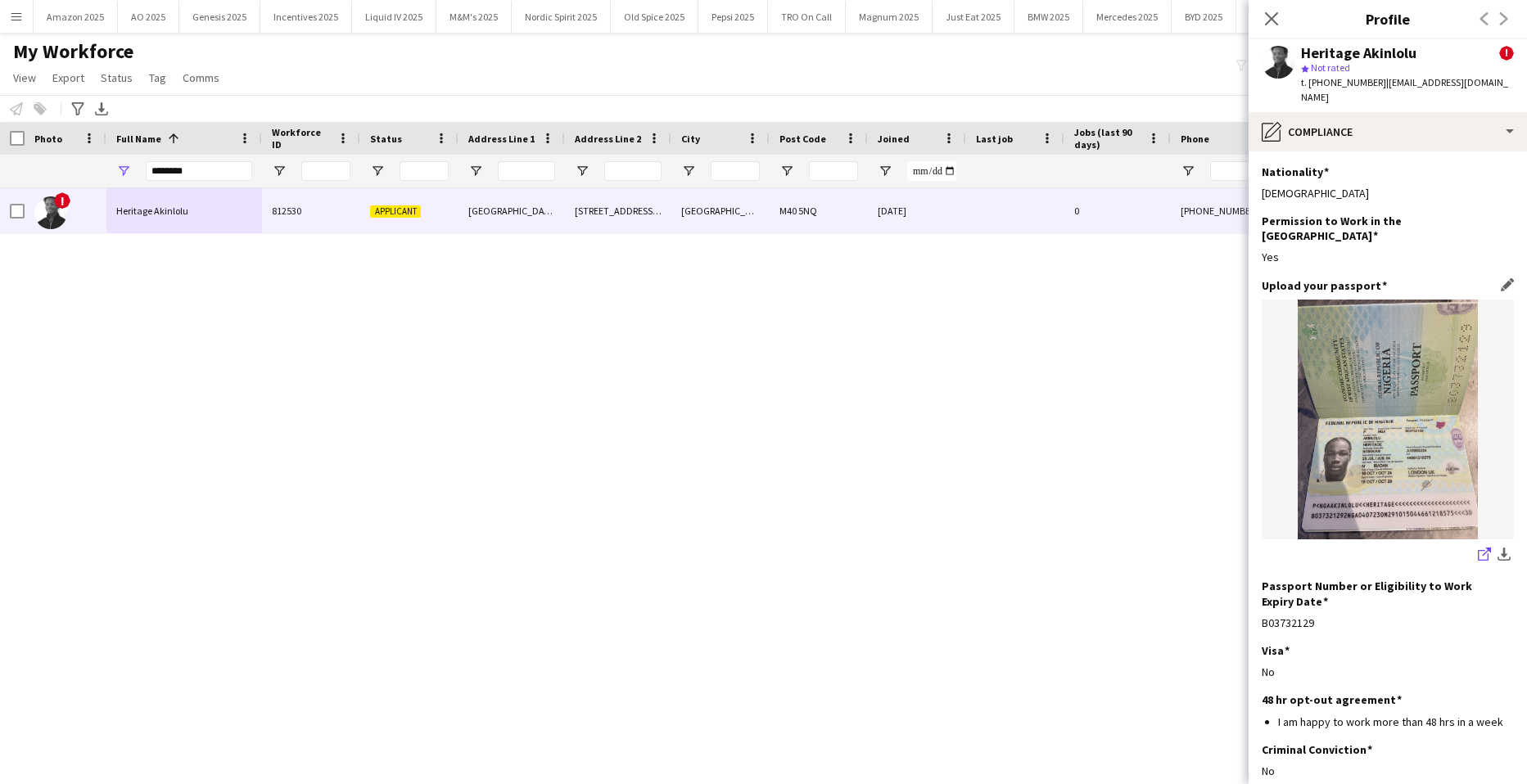
click at [1478, 550] on icon at bounding box center [1483, 555] width 11 height 11
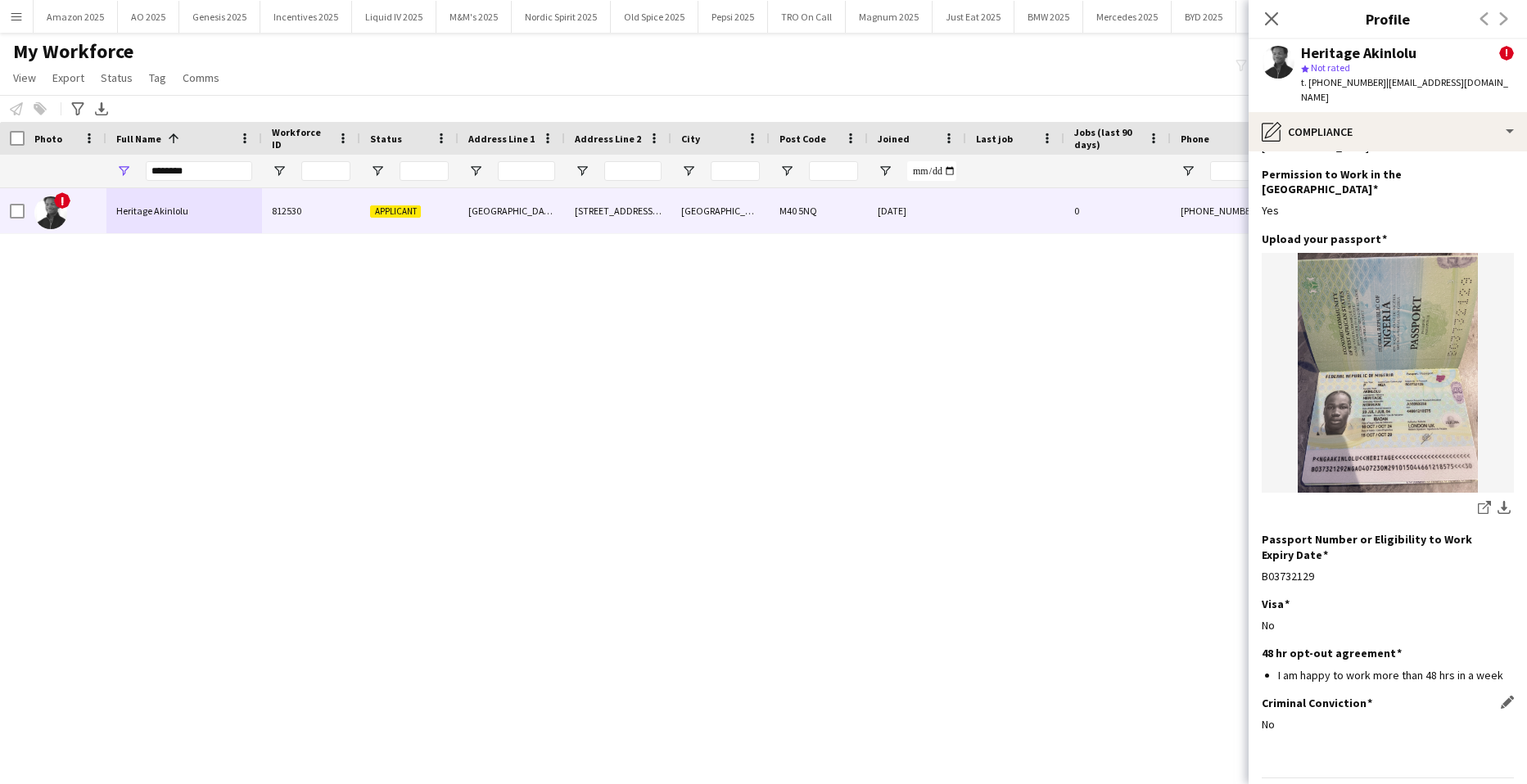
scroll to position [70, 0]
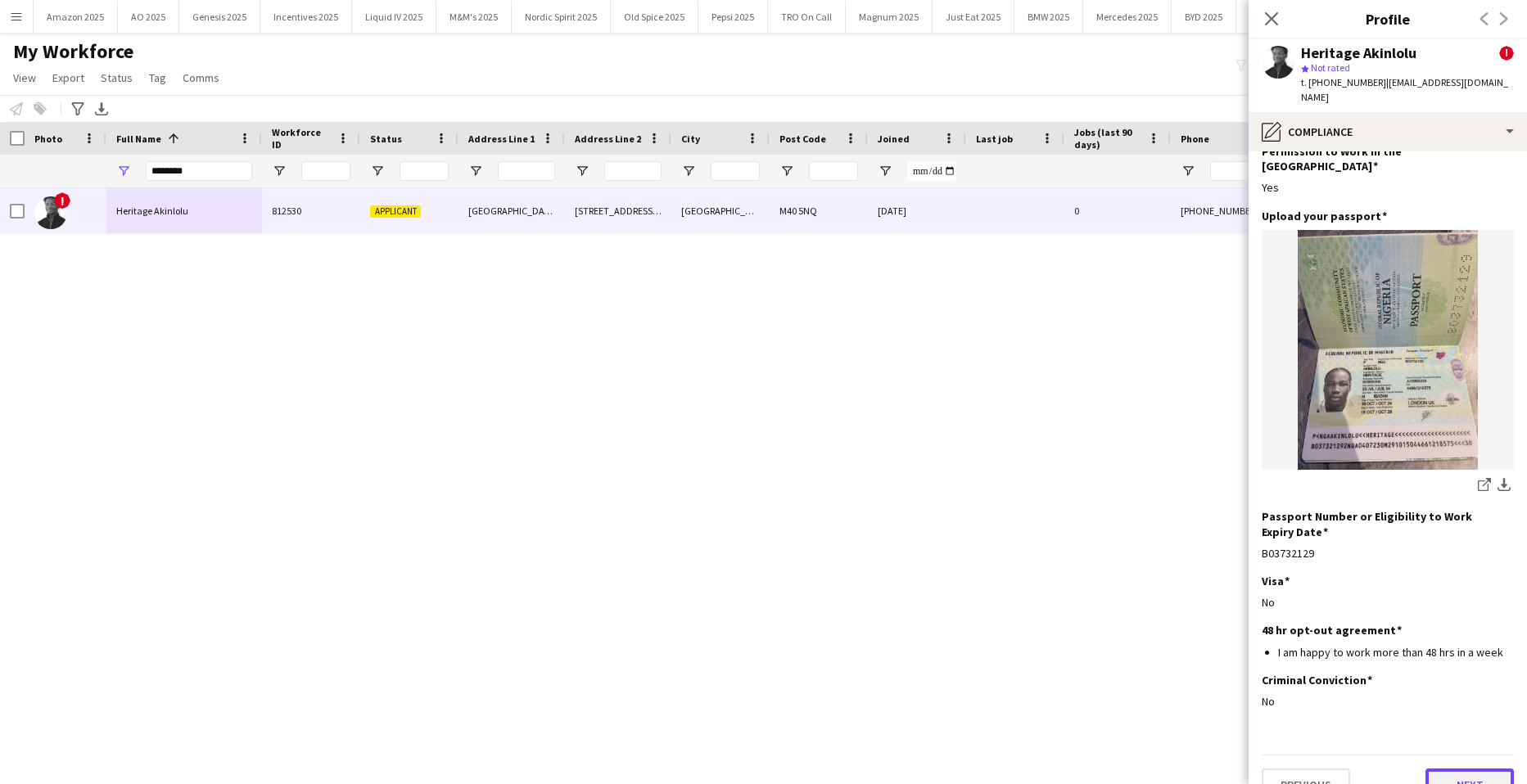
click at [1460, 769] on button "Next" at bounding box center [1470, 785] width 88 height 33
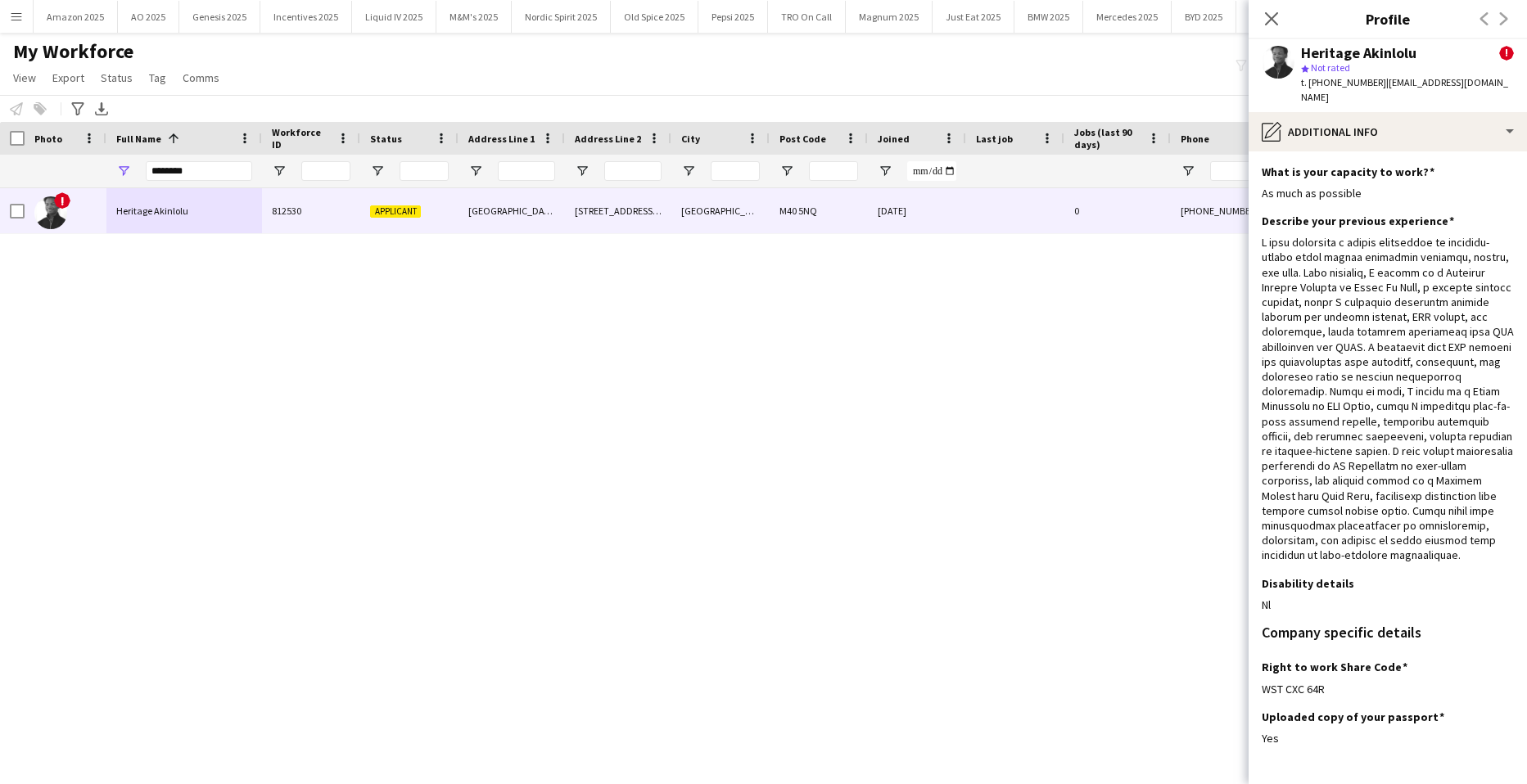
scroll to position [82, 0]
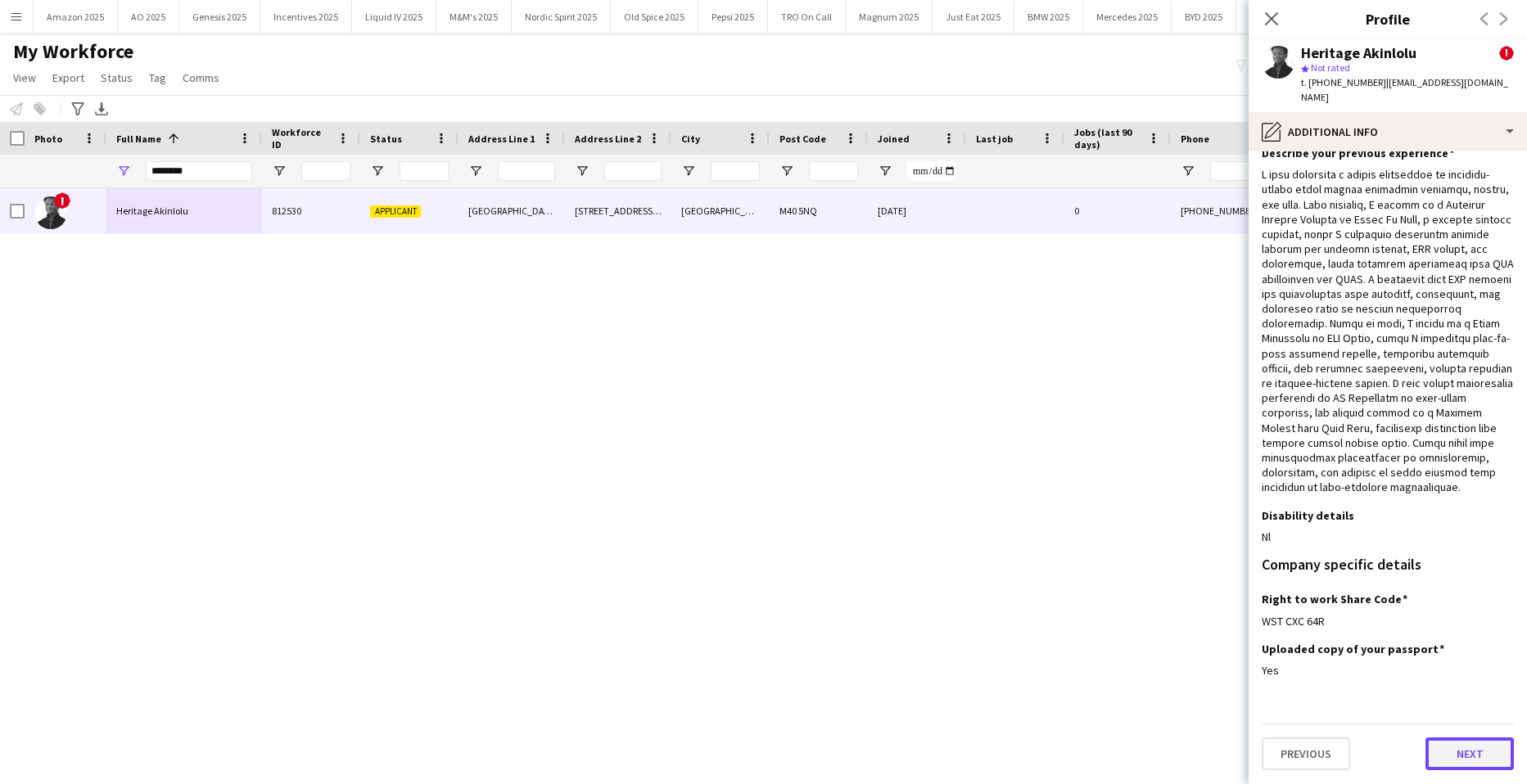
click at [1469, 756] on button "Next" at bounding box center [1470, 754] width 88 height 33
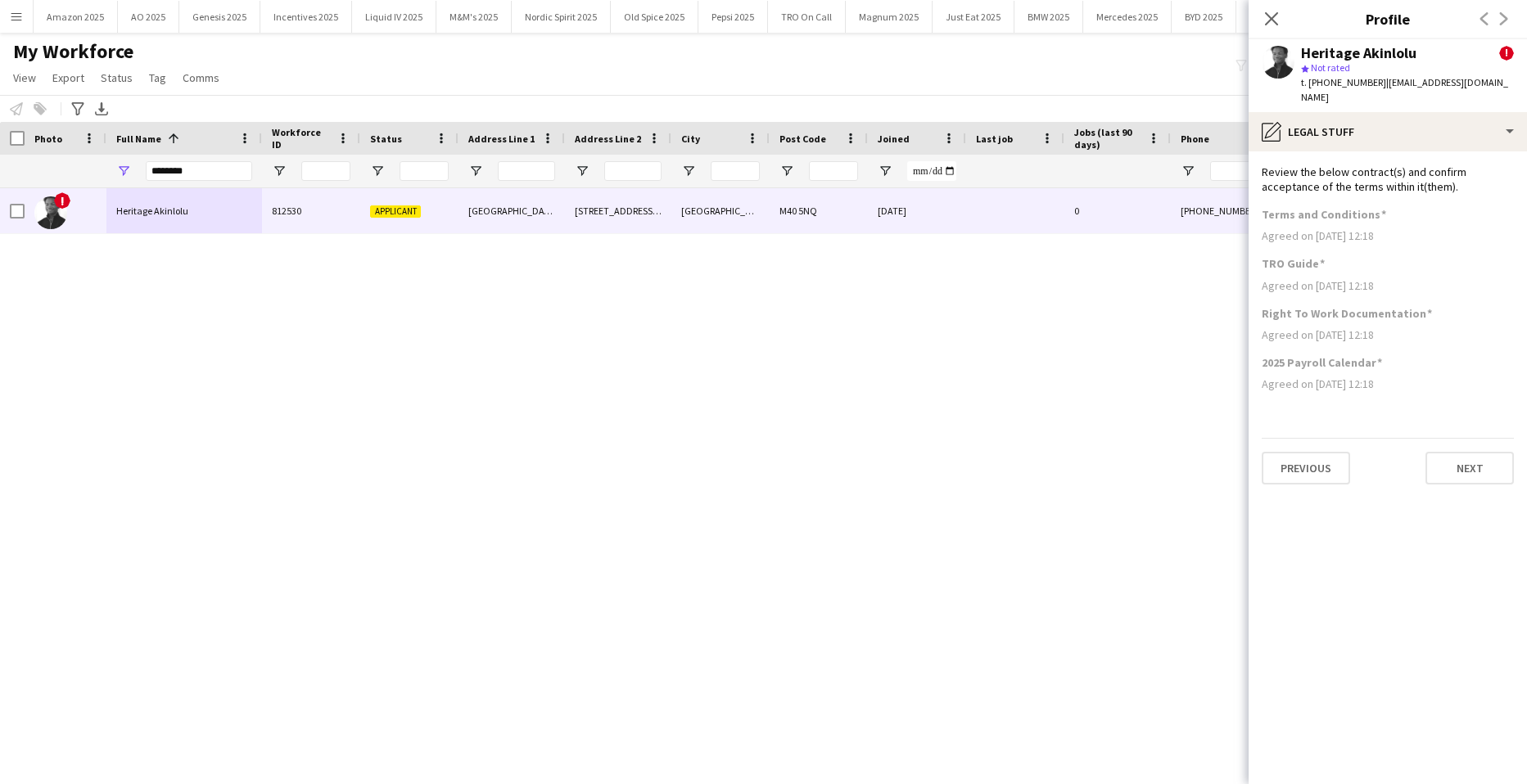
scroll to position [0, 0]
click at [1456, 452] on button "Next" at bounding box center [1470, 468] width 88 height 33
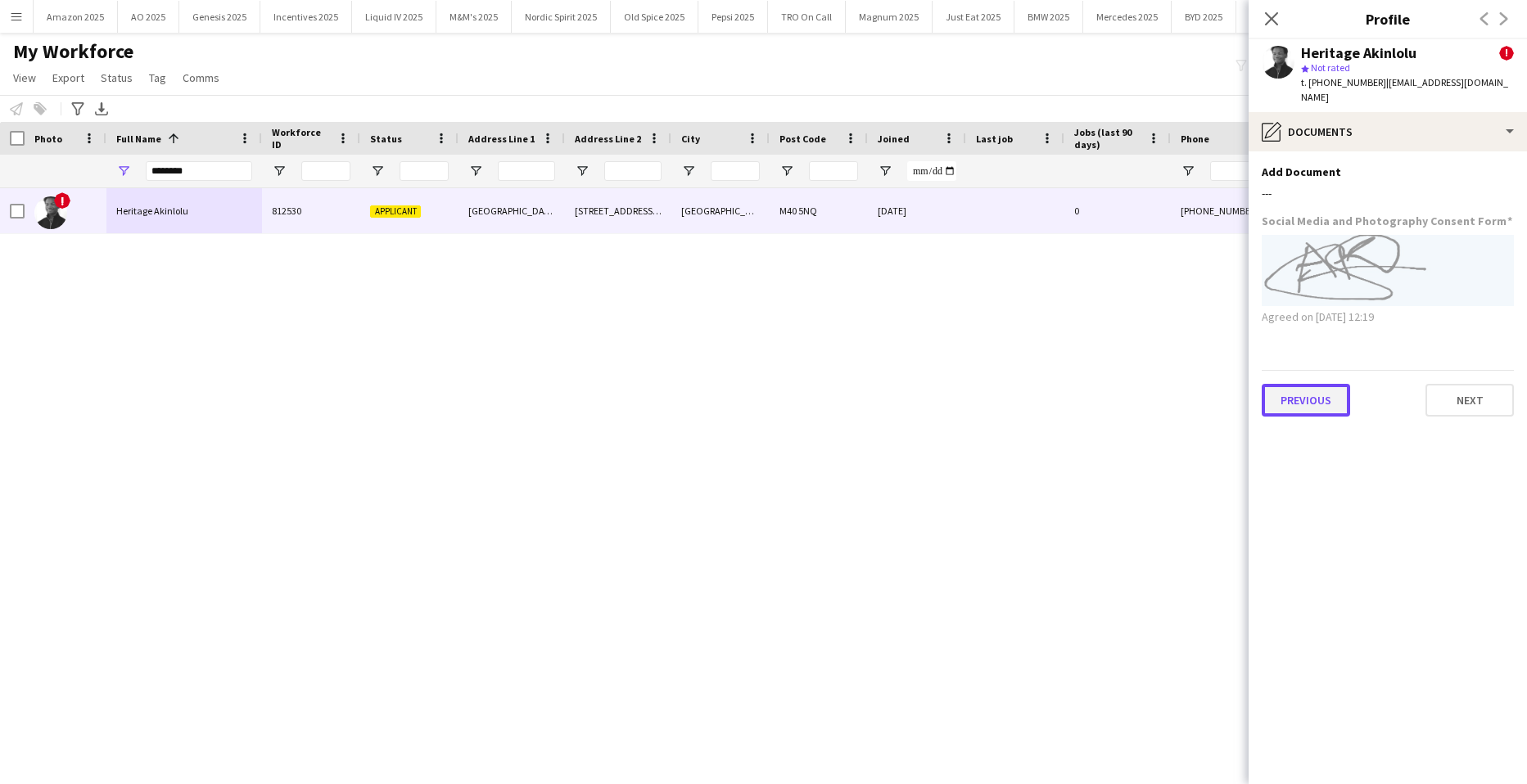
click at [1302, 400] on button "Previous" at bounding box center [1306, 400] width 88 height 33
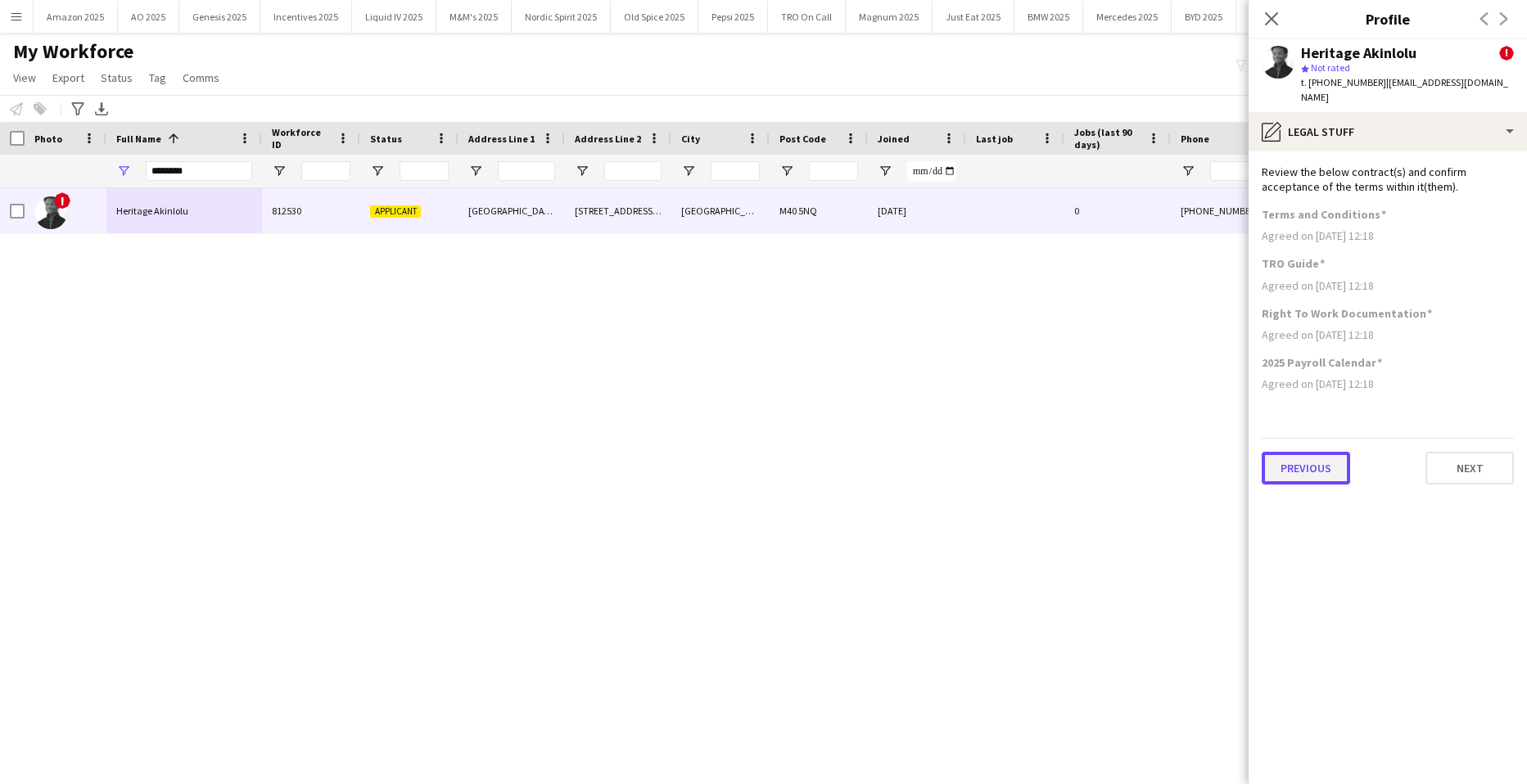
click at [1312, 454] on button "Previous" at bounding box center [1306, 468] width 88 height 33
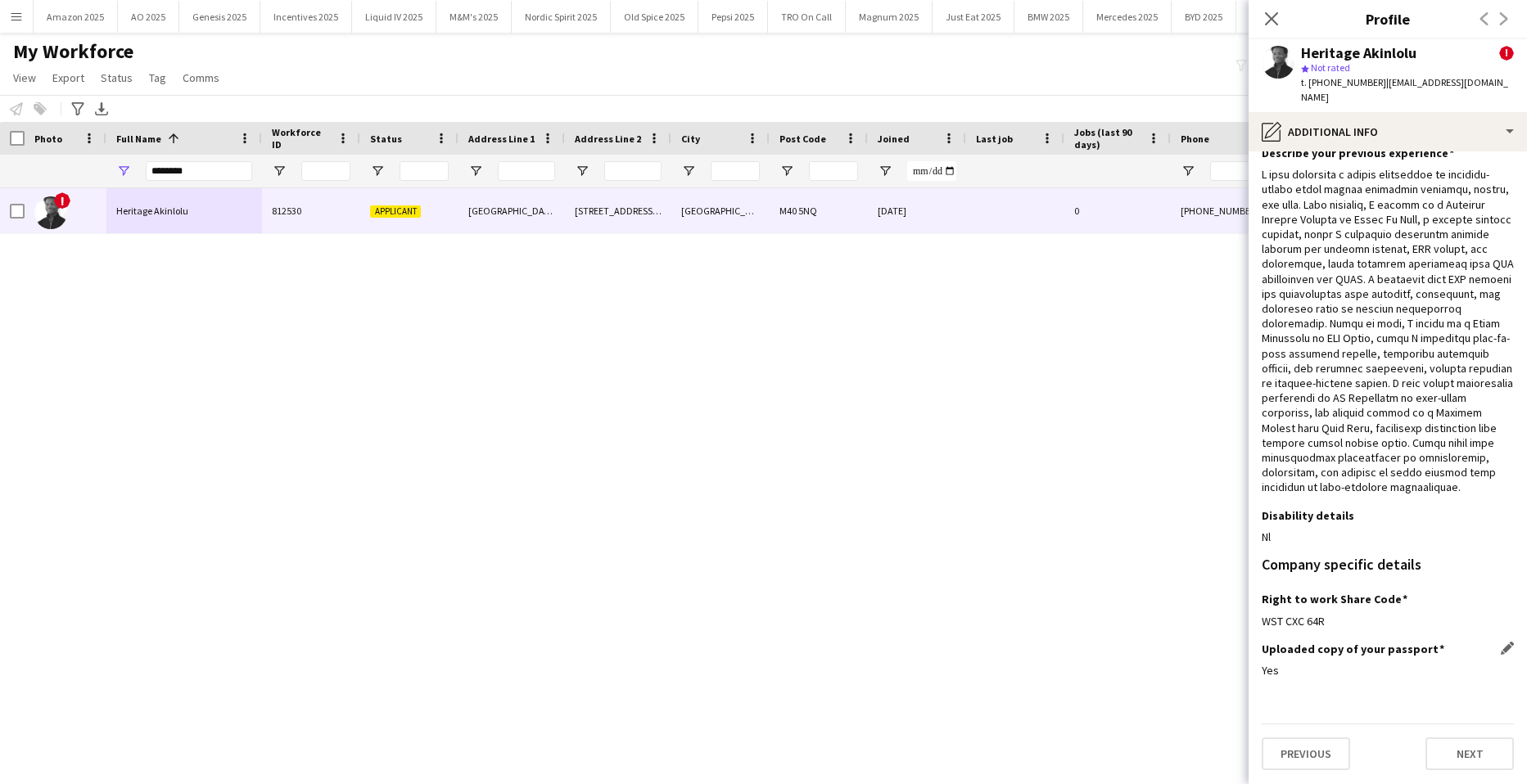
scroll to position [82, 0]
click at [1270, 15] on icon "Close pop-in" at bounding box center [1272, 18] width 15 height 15
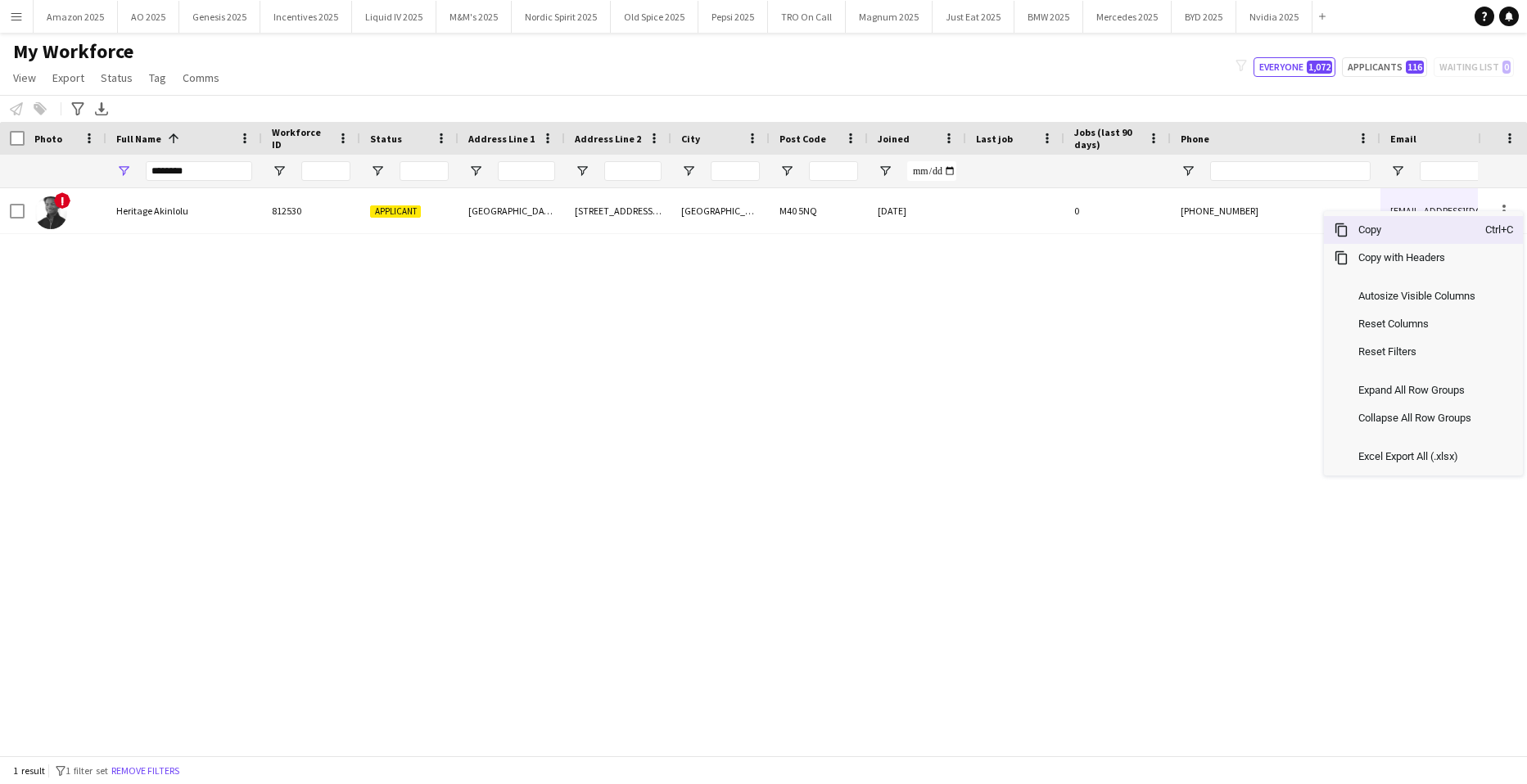
click at [1434, 237] on span "Copy" at bounding box center [1417, 229] width 137 height 28
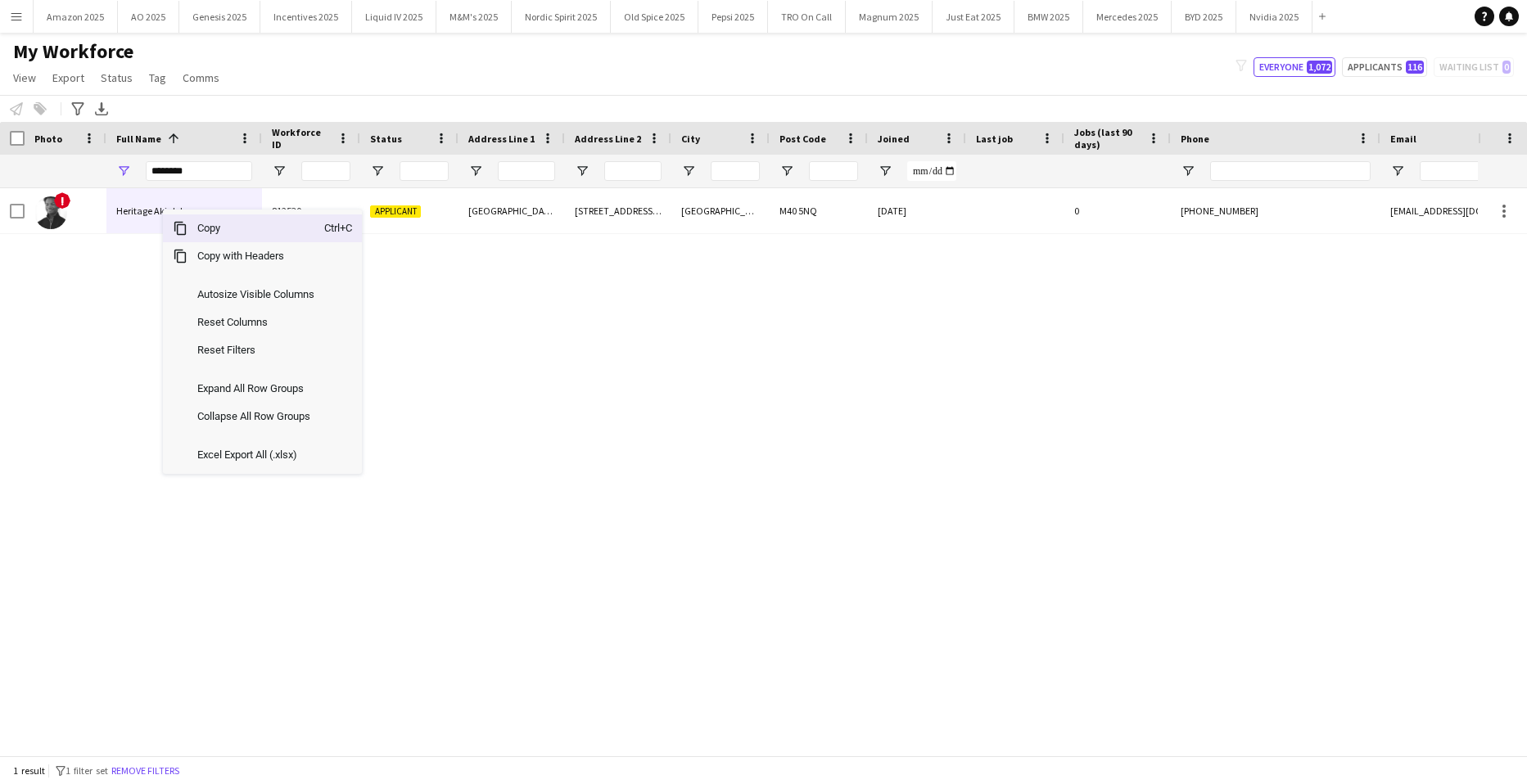
drag, startPoint x: 196, startPoint y: 227, endPoint x: 1287, endPoint y: 360, distance: 1099.1
click at [196, 228] on span "Copy" at bounding box center [255, 228] width 137 height 28
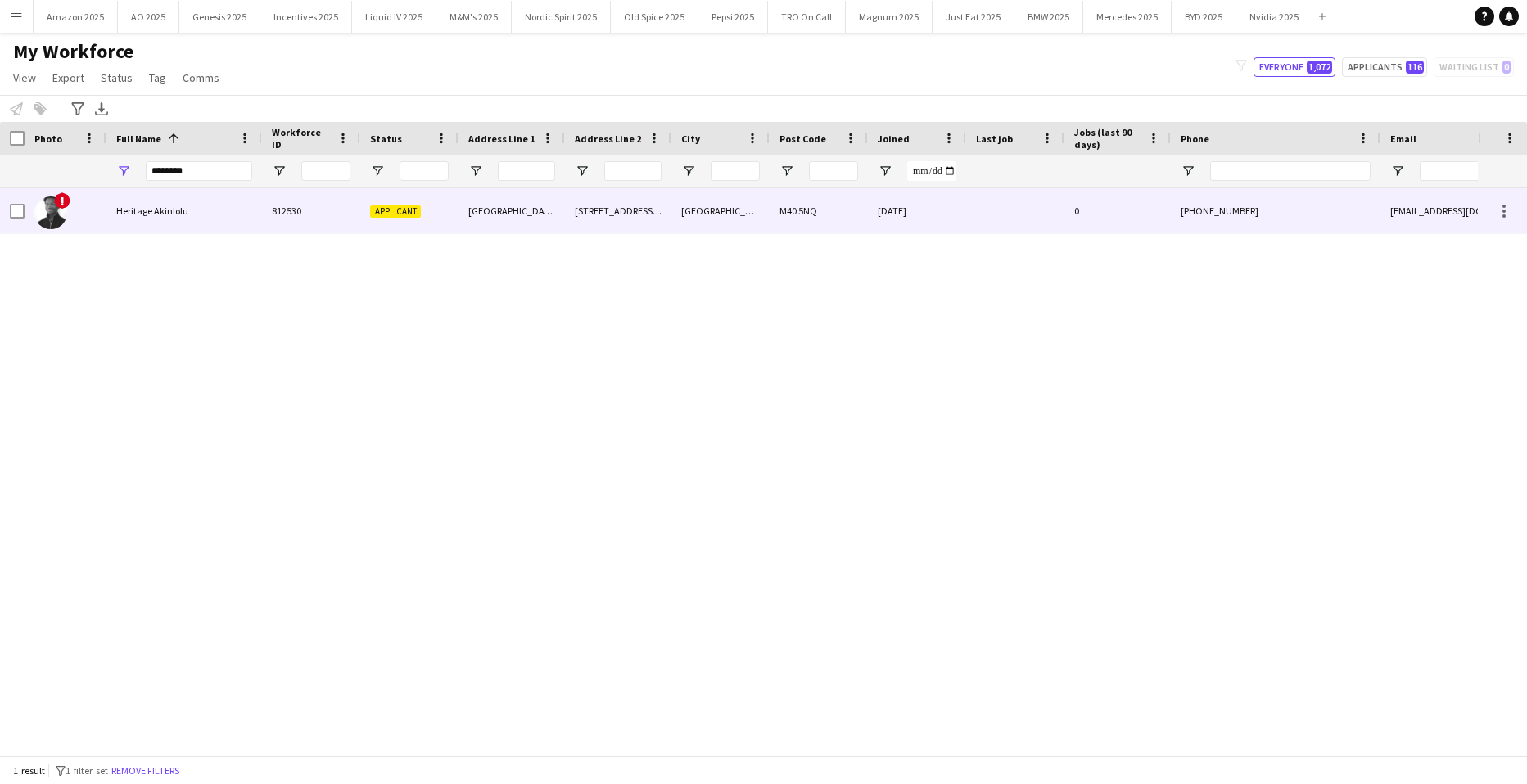
click at [151, 218] on div "Heritage Akinlolu" at bounding box center [184, 210] width 155 height 45
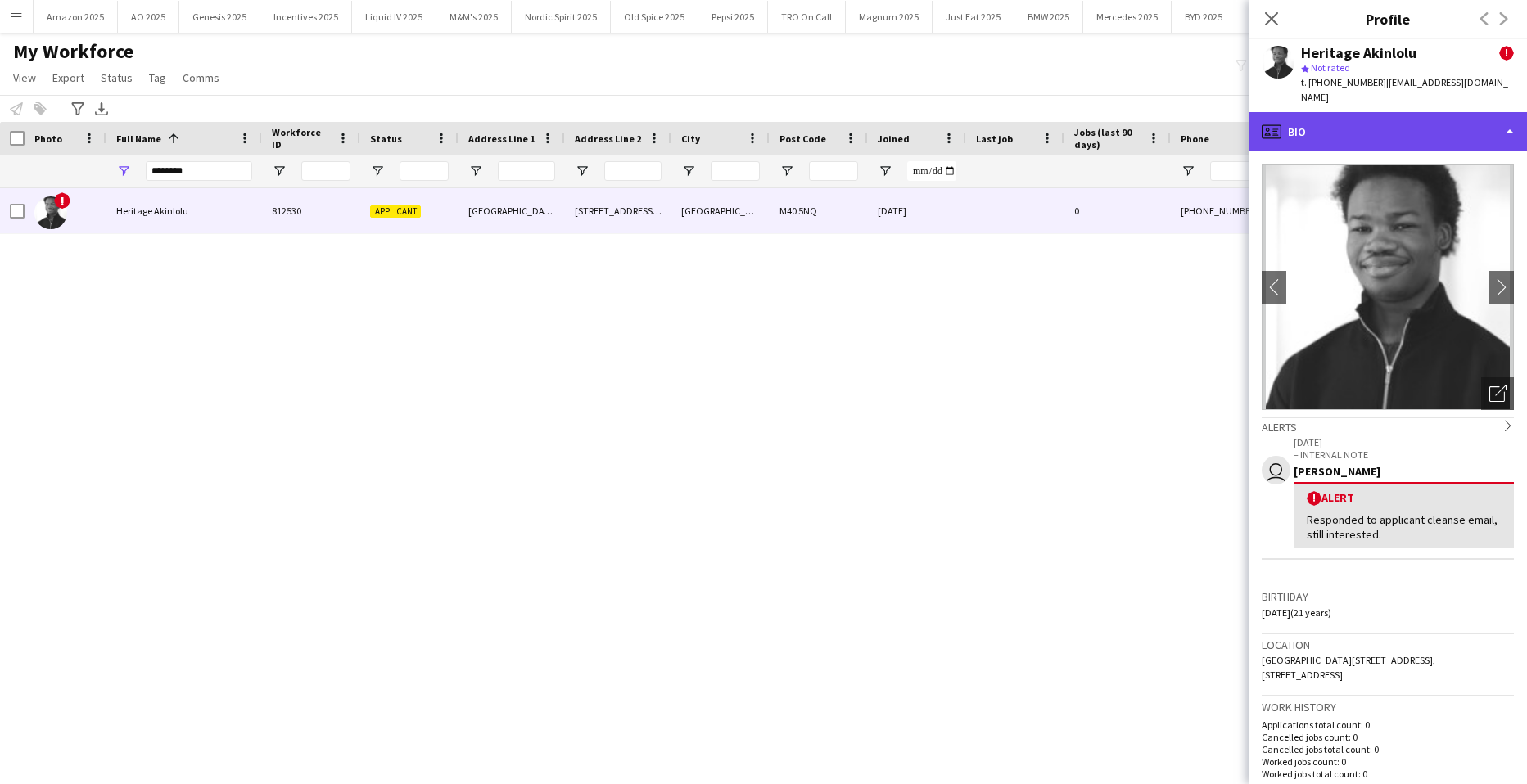
click at [1420, 125] on div "profile Bio" at bounding box center [1388, 131] width 278 height 39
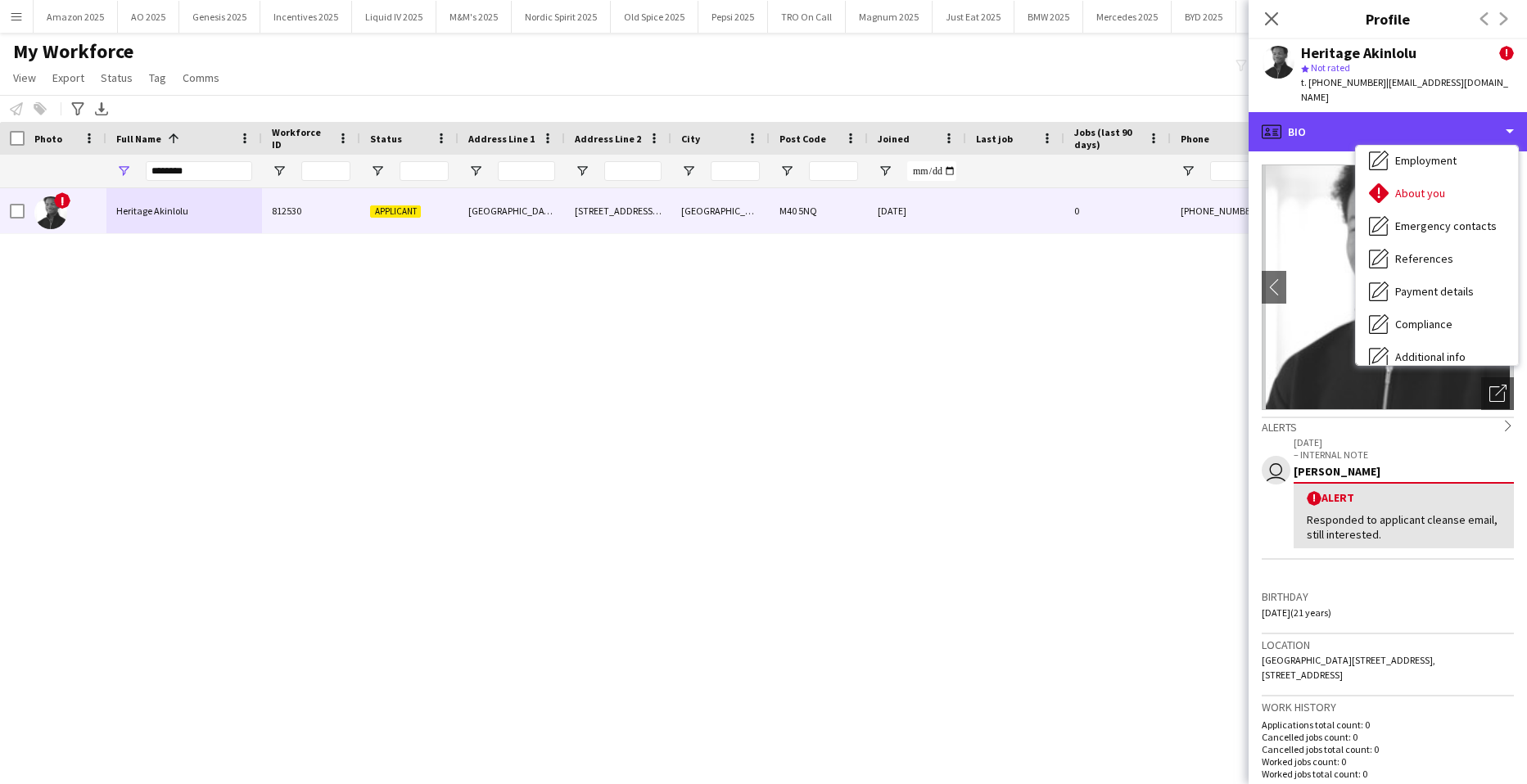
scroll to position [220, 0]
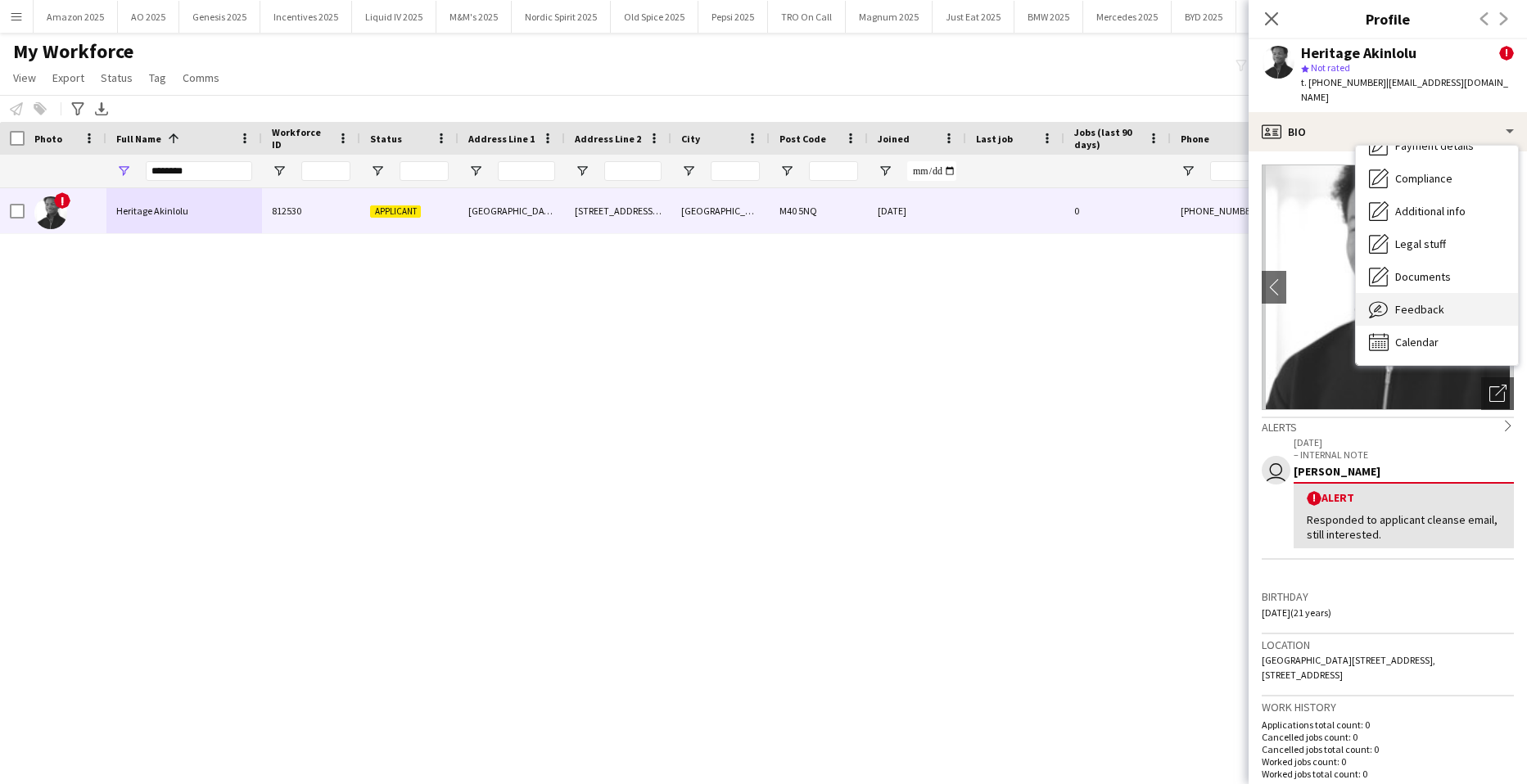
click at [1422, 302] on span "Feedback" at bounding box center [1420, 309] width 49 height 14
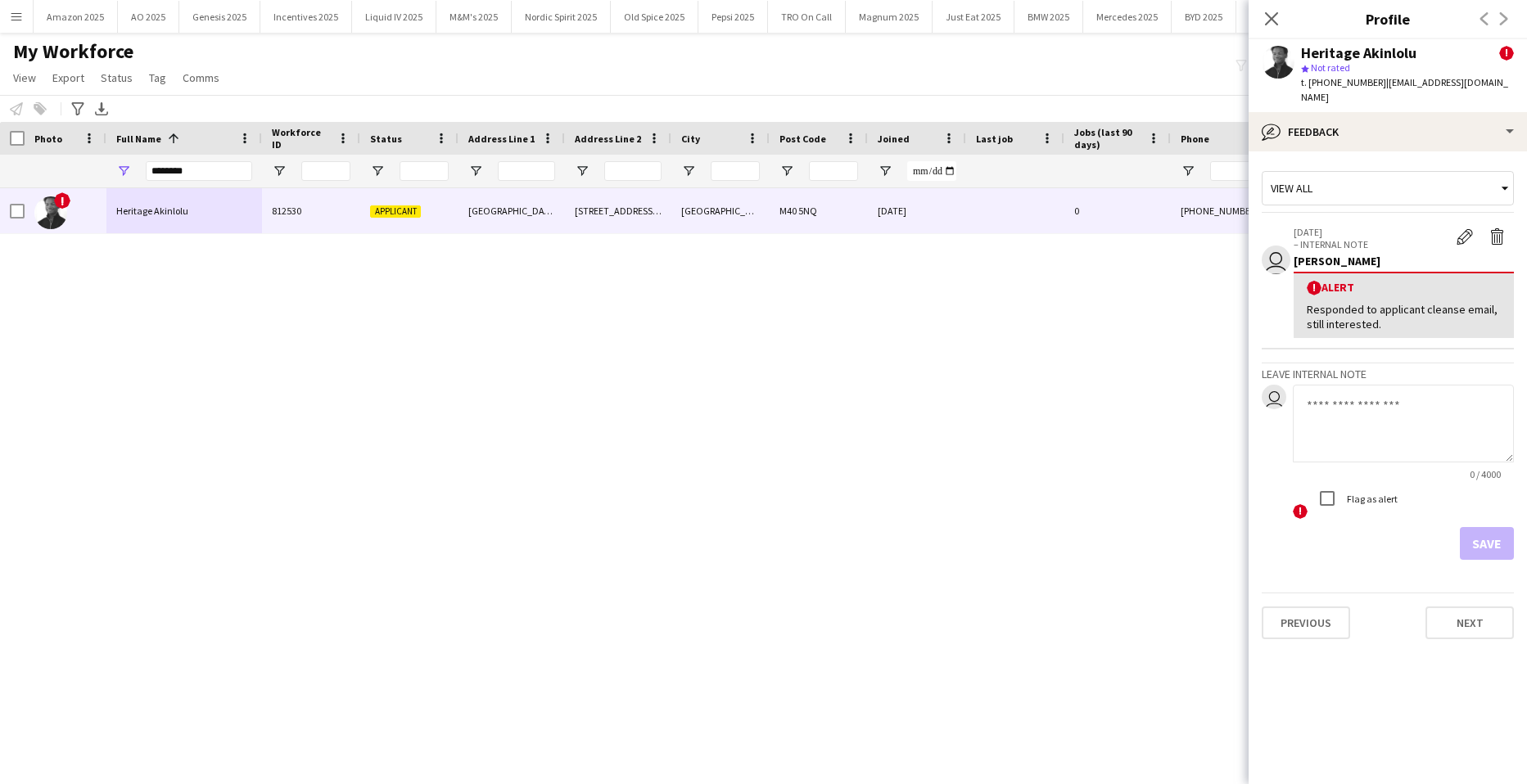
click at [1401, 389] on textarea at bounding box center [1403, 423] width 221 height 78
paste textarea "**********"
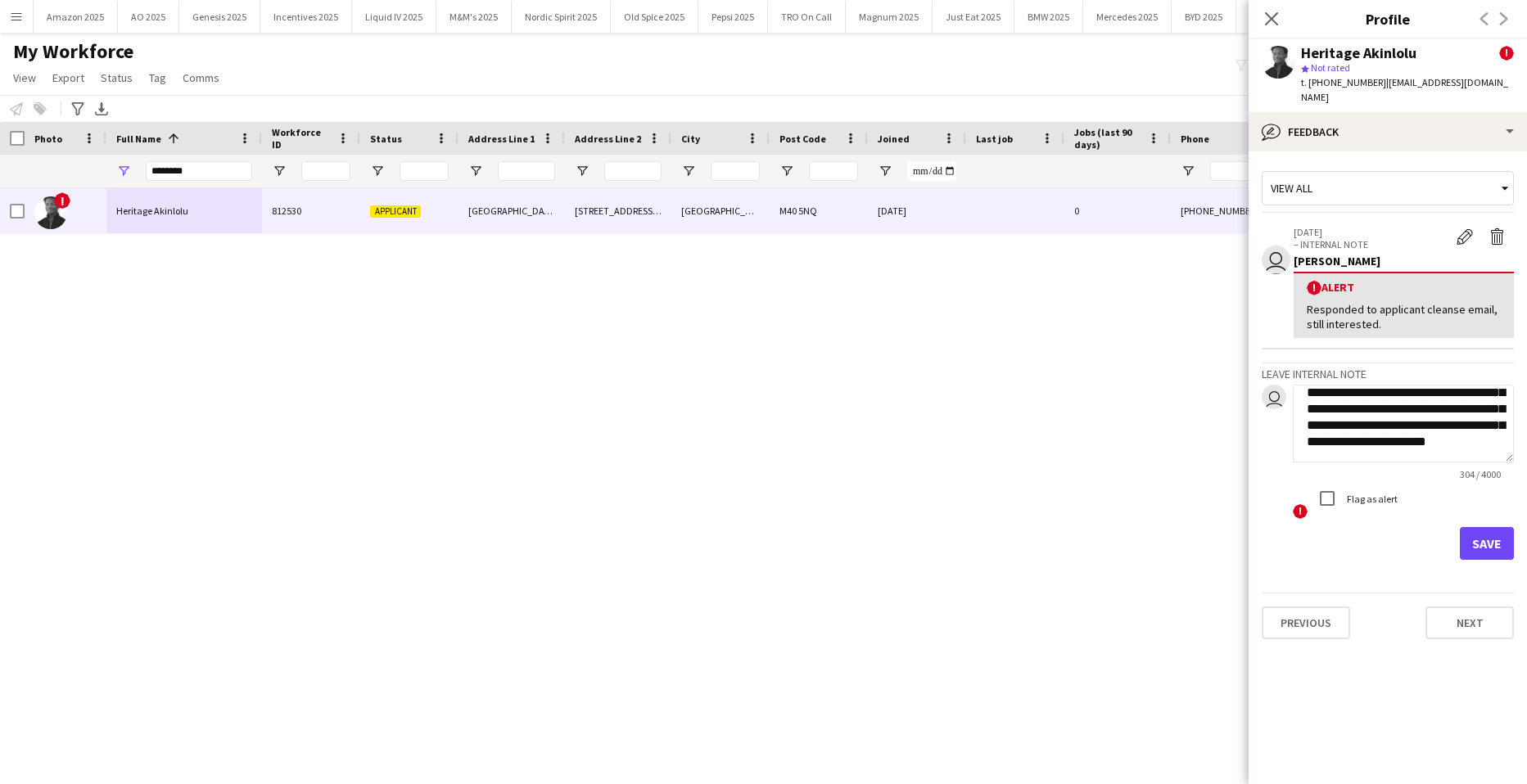
type textarea "**********"
click at [1485, 541] on button "Save" at bounding box center [1487, 544] width 54 height 33
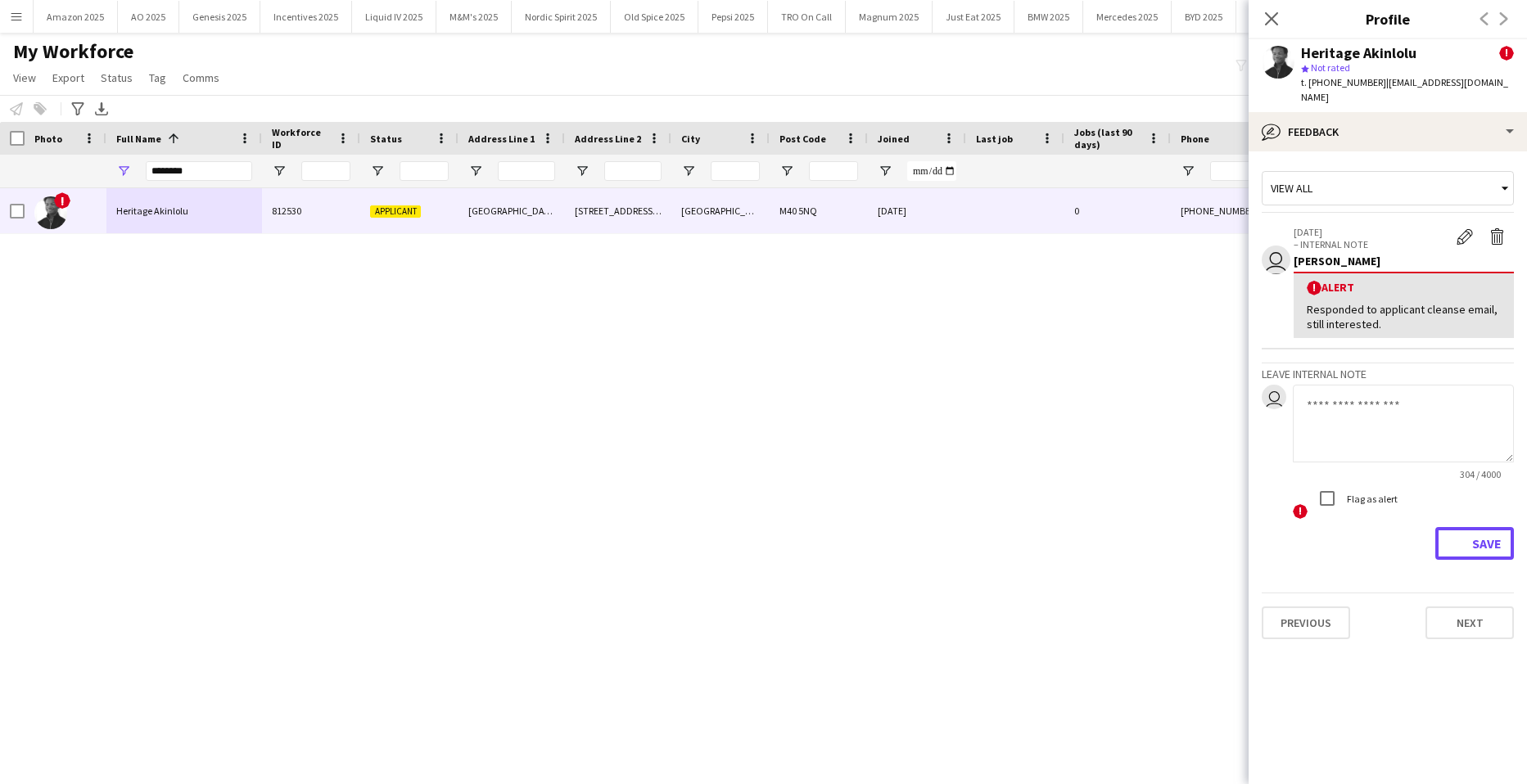
scroll to position [0, 0]
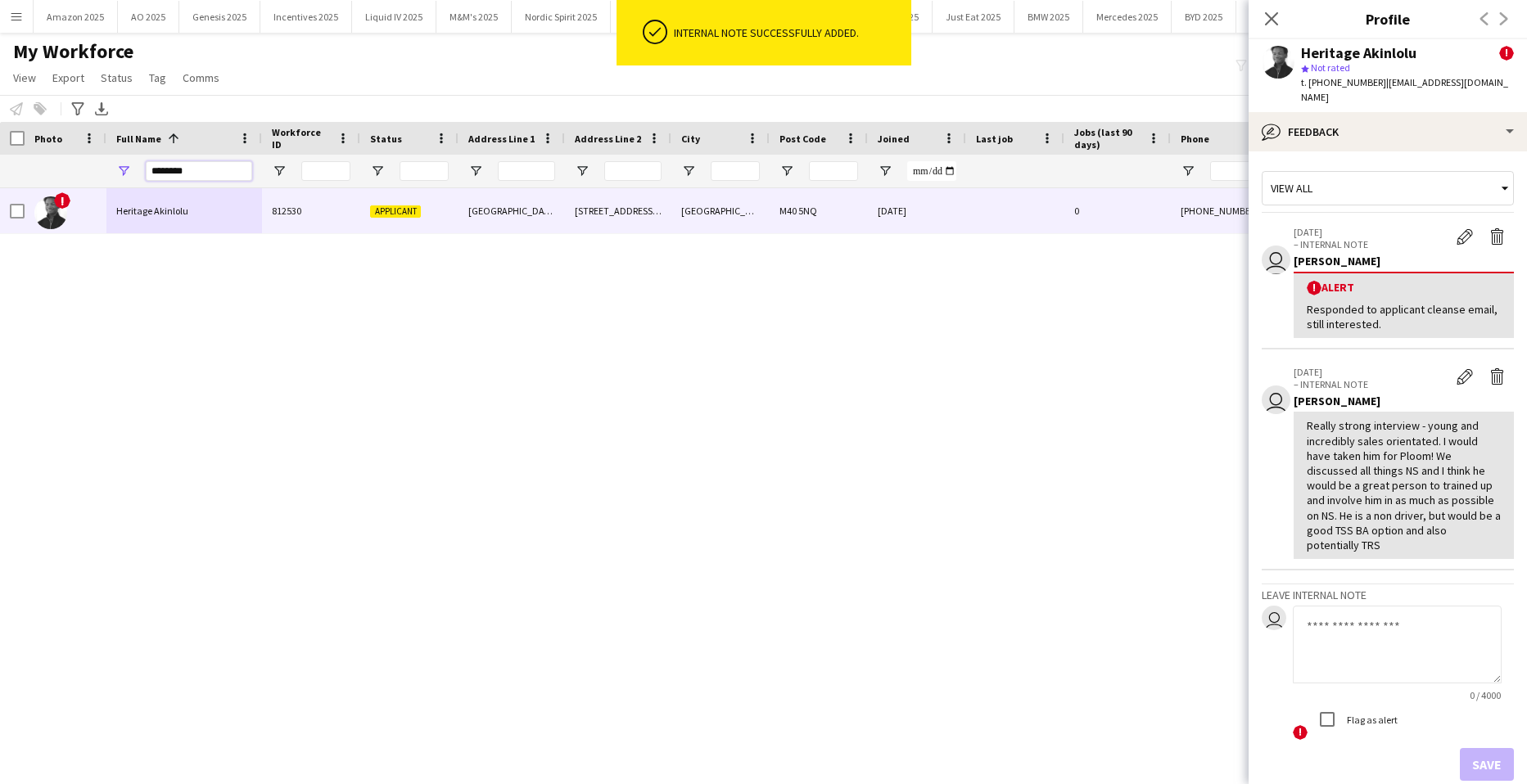
drag, startPoint x: 197, startPoint y: 166, endPoint x: -42, endPoint y: 169, distance: 239.0
click at [0, 169] on html "ok-circled Internal note successfully added. Menu Boards Boards Boards All jobs…" at bounding box center [763, 392] width 1527 height 784
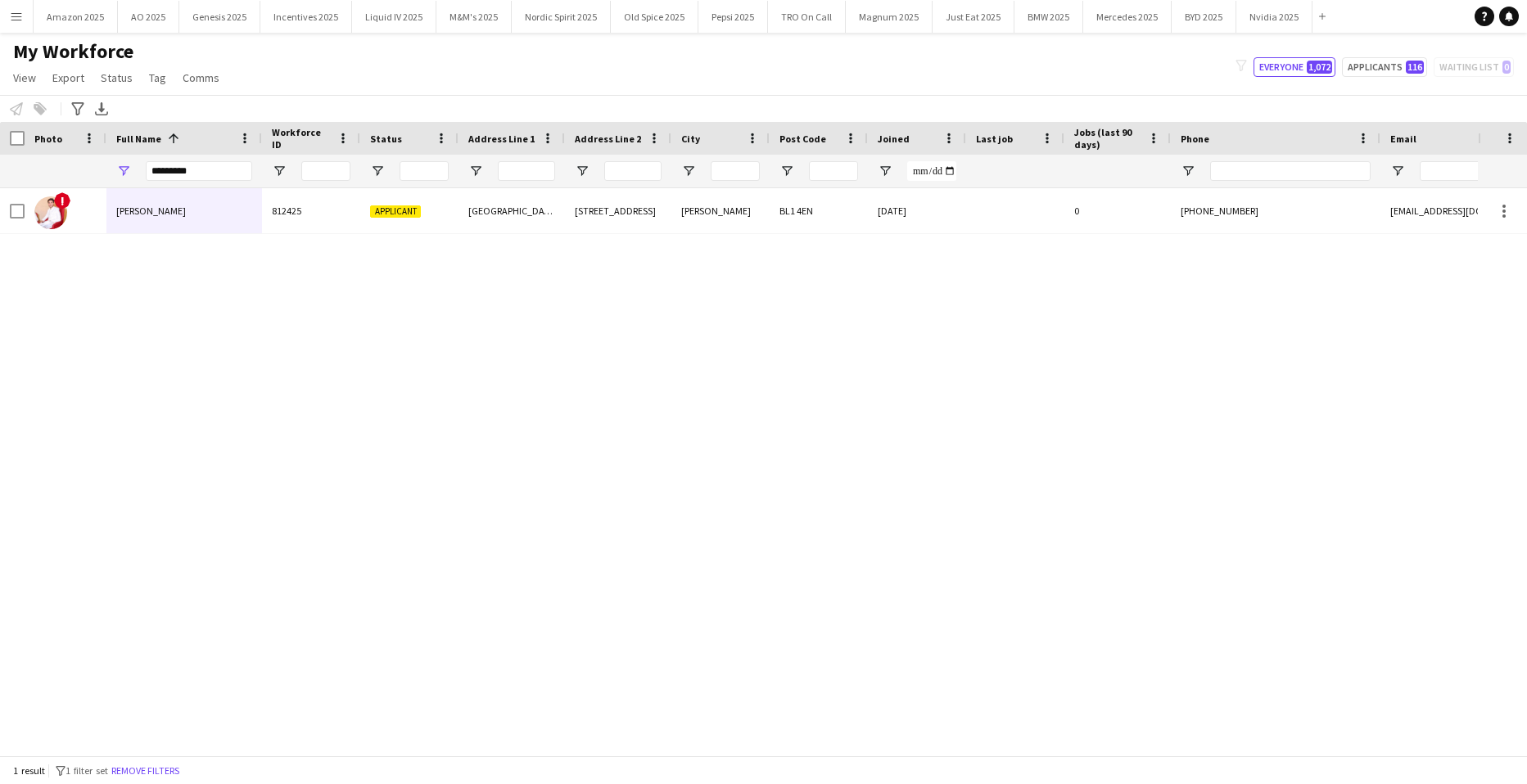
click at [254, 237] on div "! [PERSON_NAME] 812425 Applicant [GEOGRAPHIC_DATA][STREET_ADDRESS][PERSON_NAME]…" at bounding box center [739, 465] width 1478 height 556
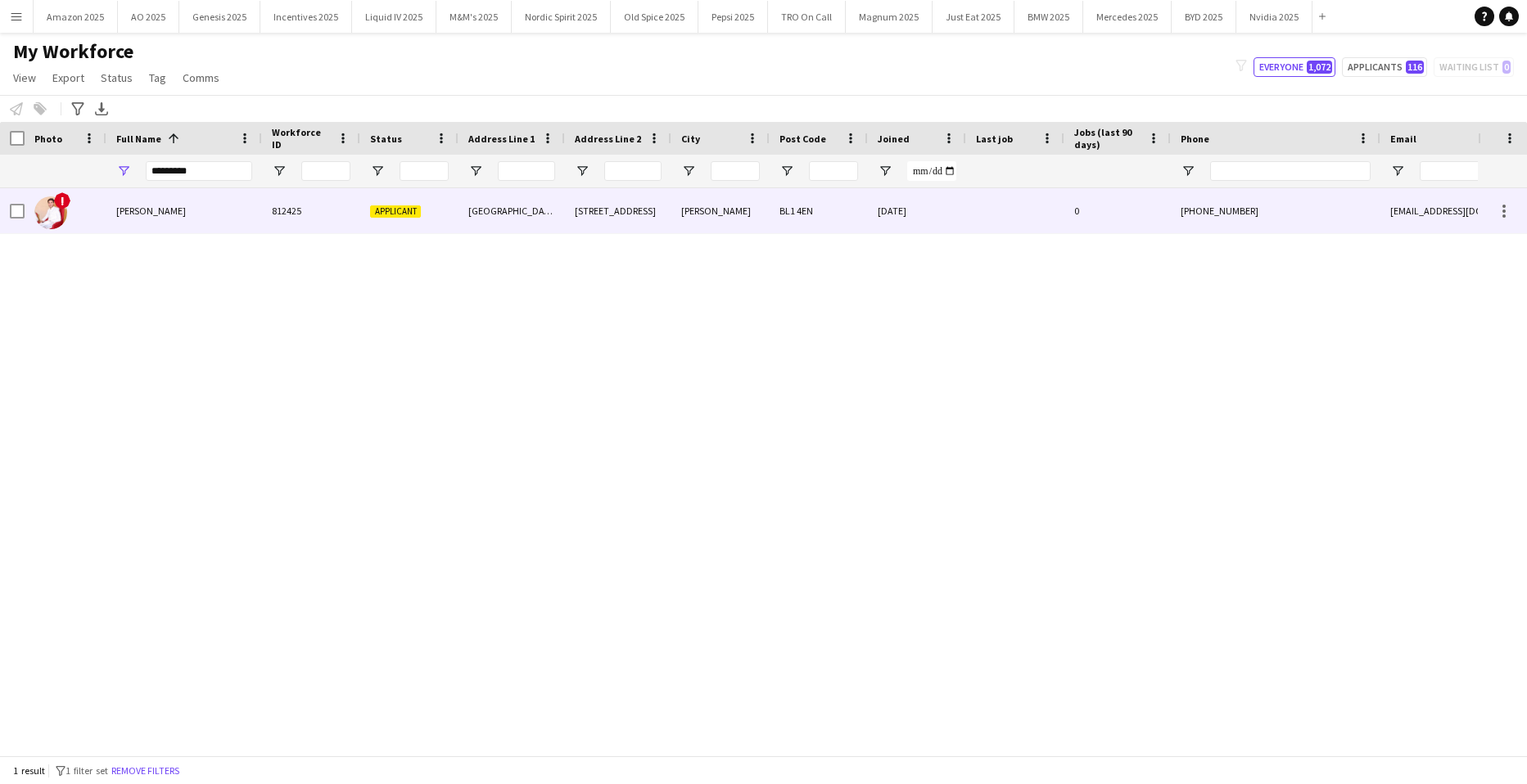
click at [234, 209] on div "[PERSON_NAME]" at bounding box center [184, 210] width 155 height 45
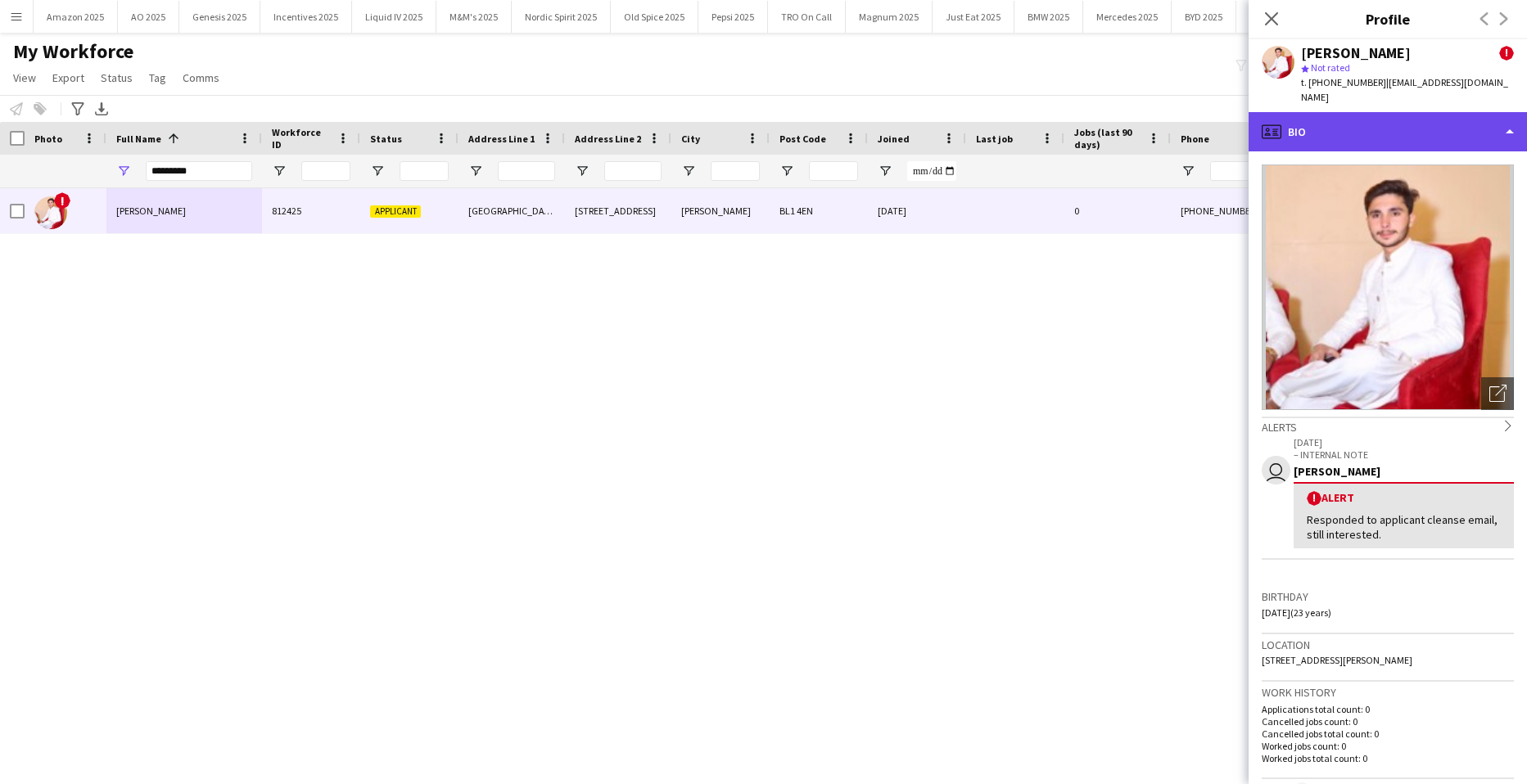
drag, startPoint x: 1435, startPoint y: 117, endPoint x: 1435, endPoint y: 129, distance: 12.0
click at [1436, 118] on div "profile Bio" at bounding box center [1388, 131] width 278 height 39
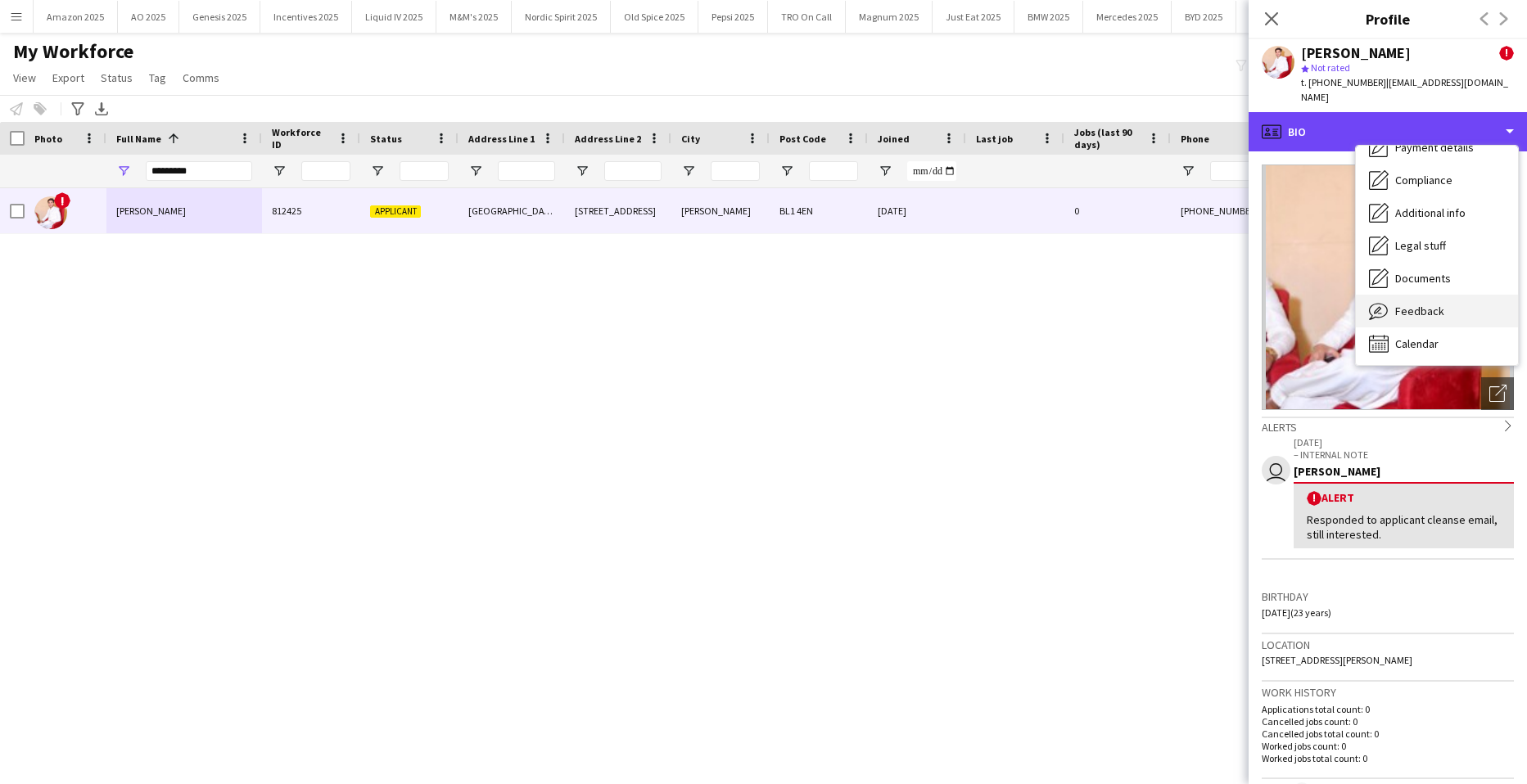
scroll to position [220, 0]
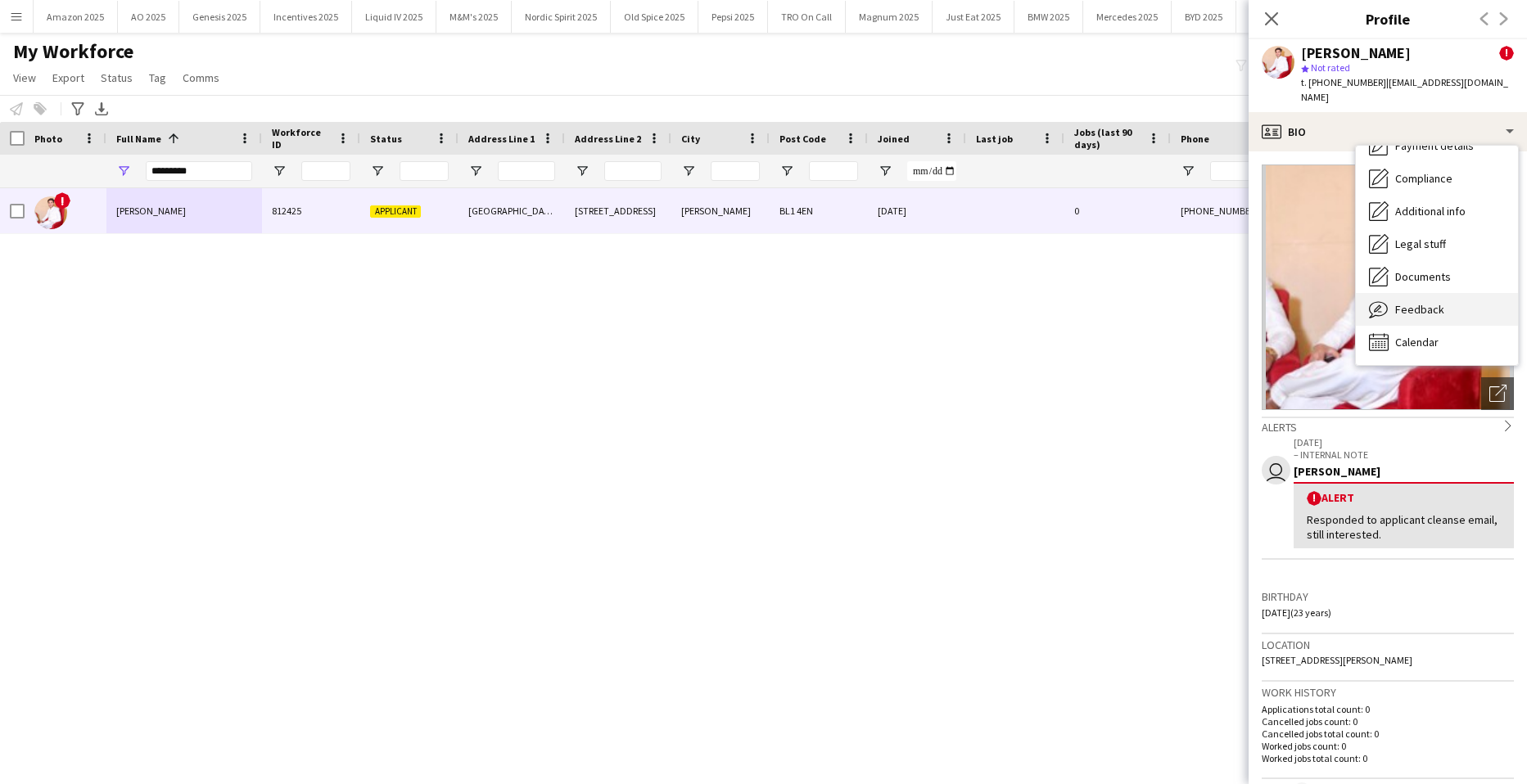
click at [1435, 302] on span "Feedback" at bounding box center [1420, 309] width 49 height 14
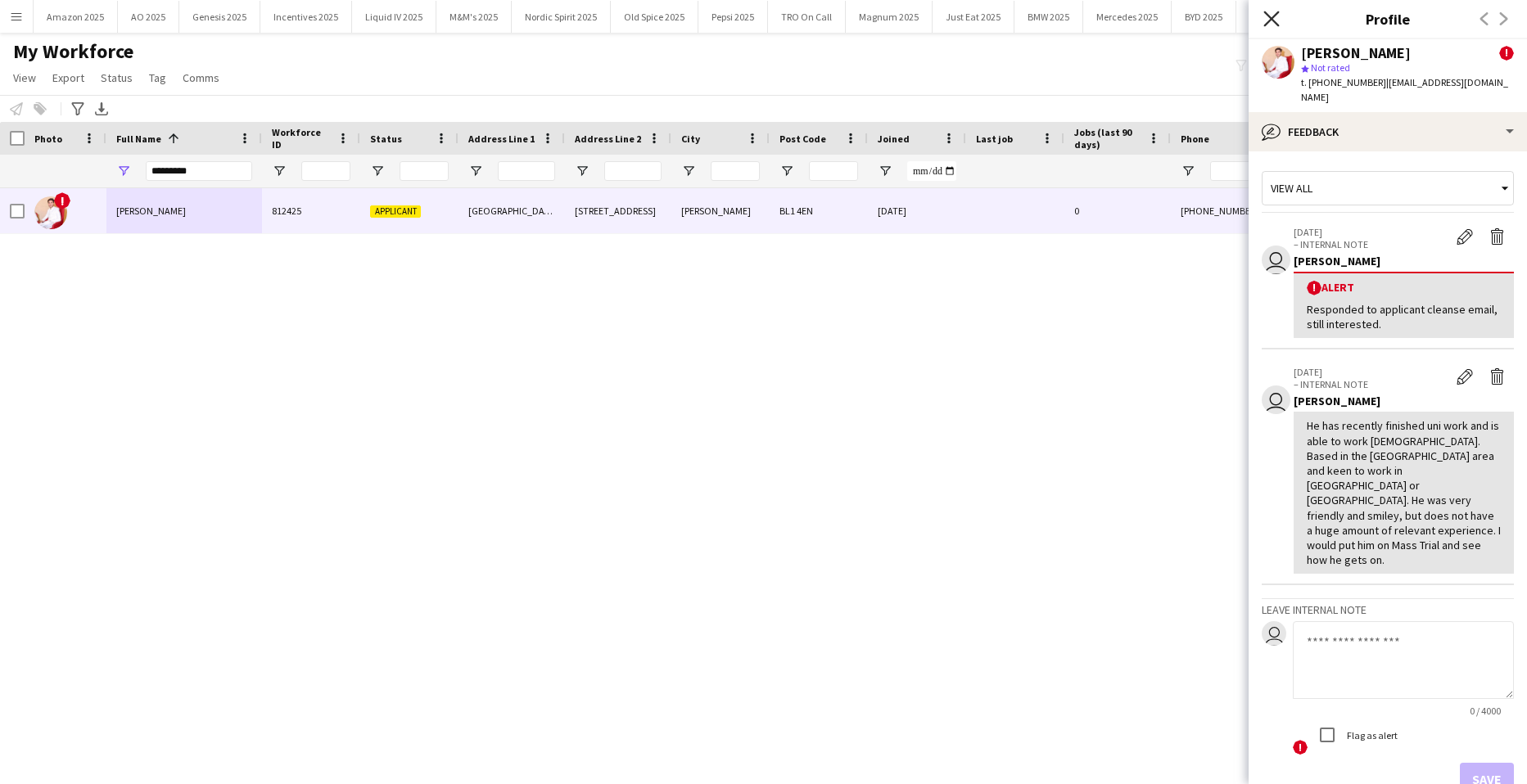
click at [1270, 18] on icon at bounding box center [1272, 18] width 15 height 15
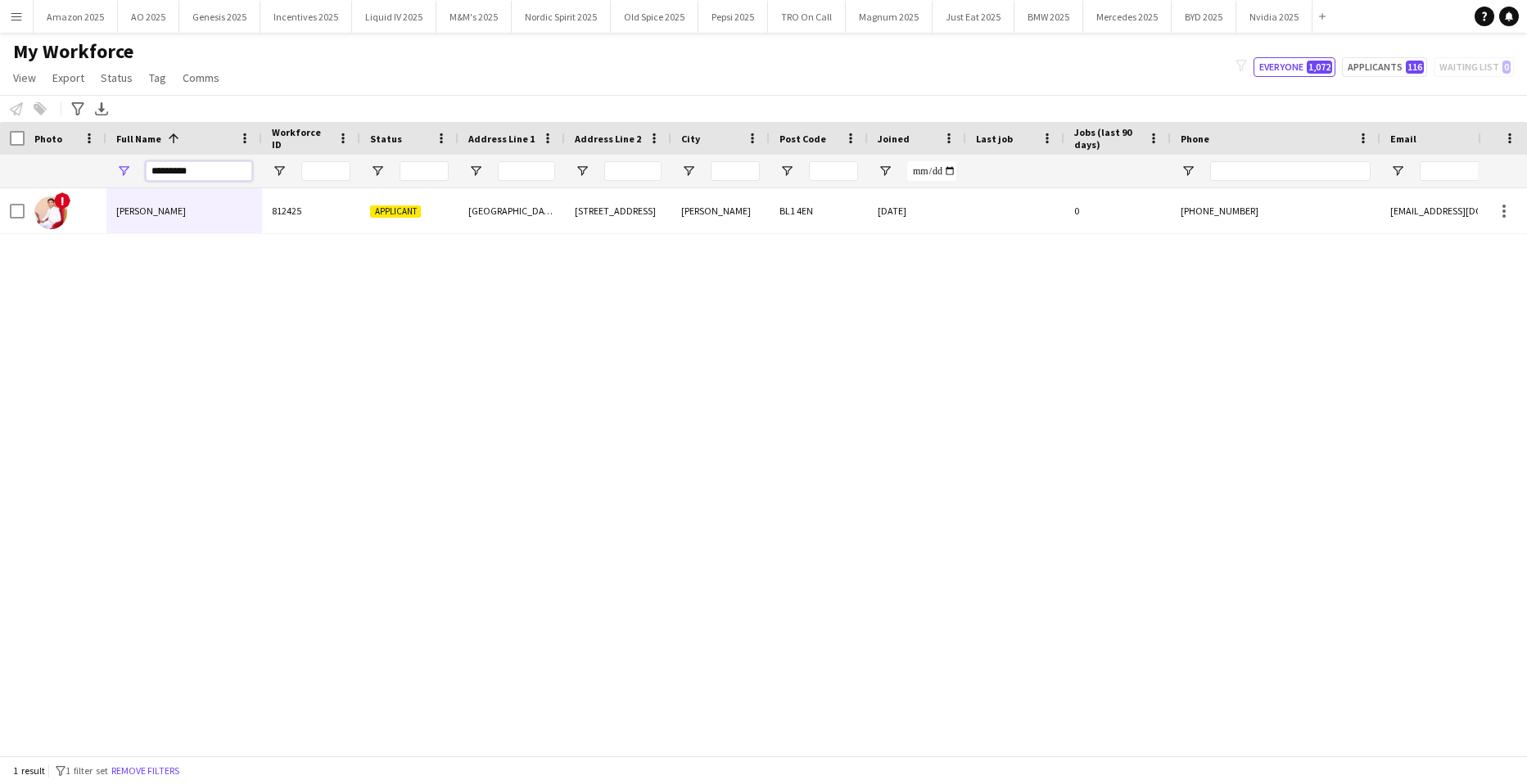
drag, startPoint x: 203, startPoint y: 169, endPoint x: -42, endPoint y: 142, distance: 246.5
click at [0, 142] on html "Menu Boards Boards Boards All jobs Status Workforce Workforce My Workforce Recr…" at bounding box center [763, 392] width 1527 height 784
type input "*****"
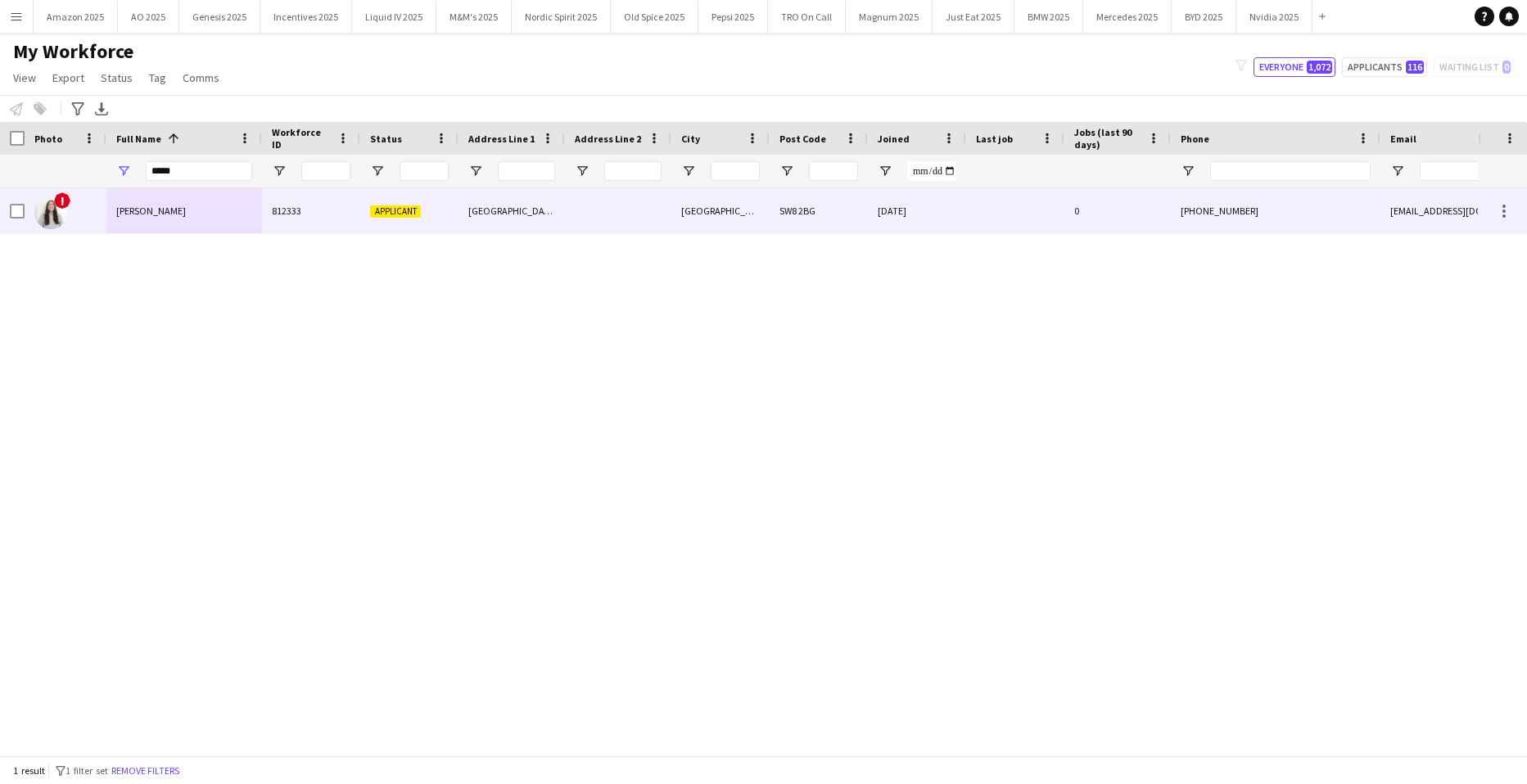
click at [162, 205] on span "[PERSON_NAME]" at bounding box center [151, 210] width 70 height 12
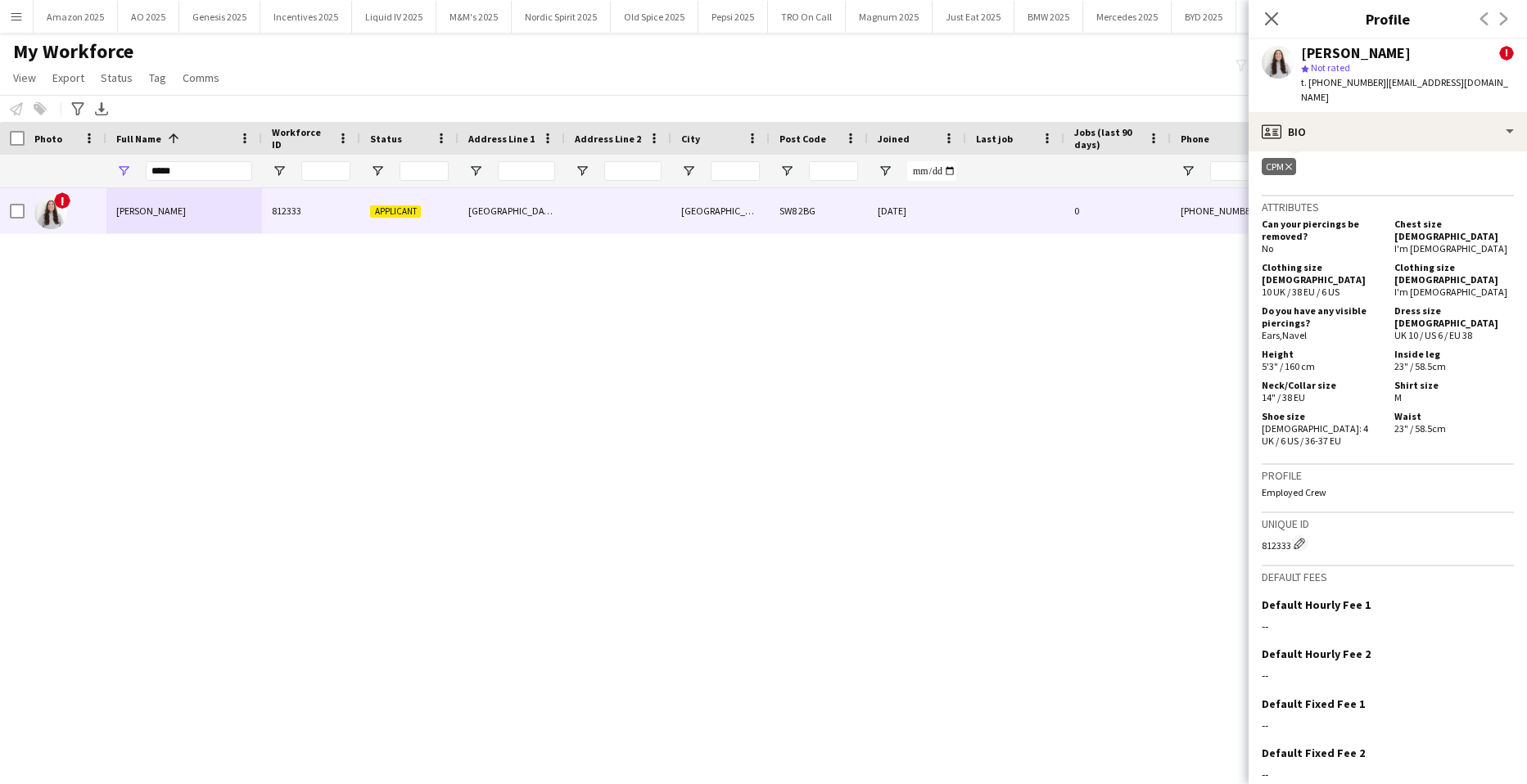
scroll to position [862, 0]
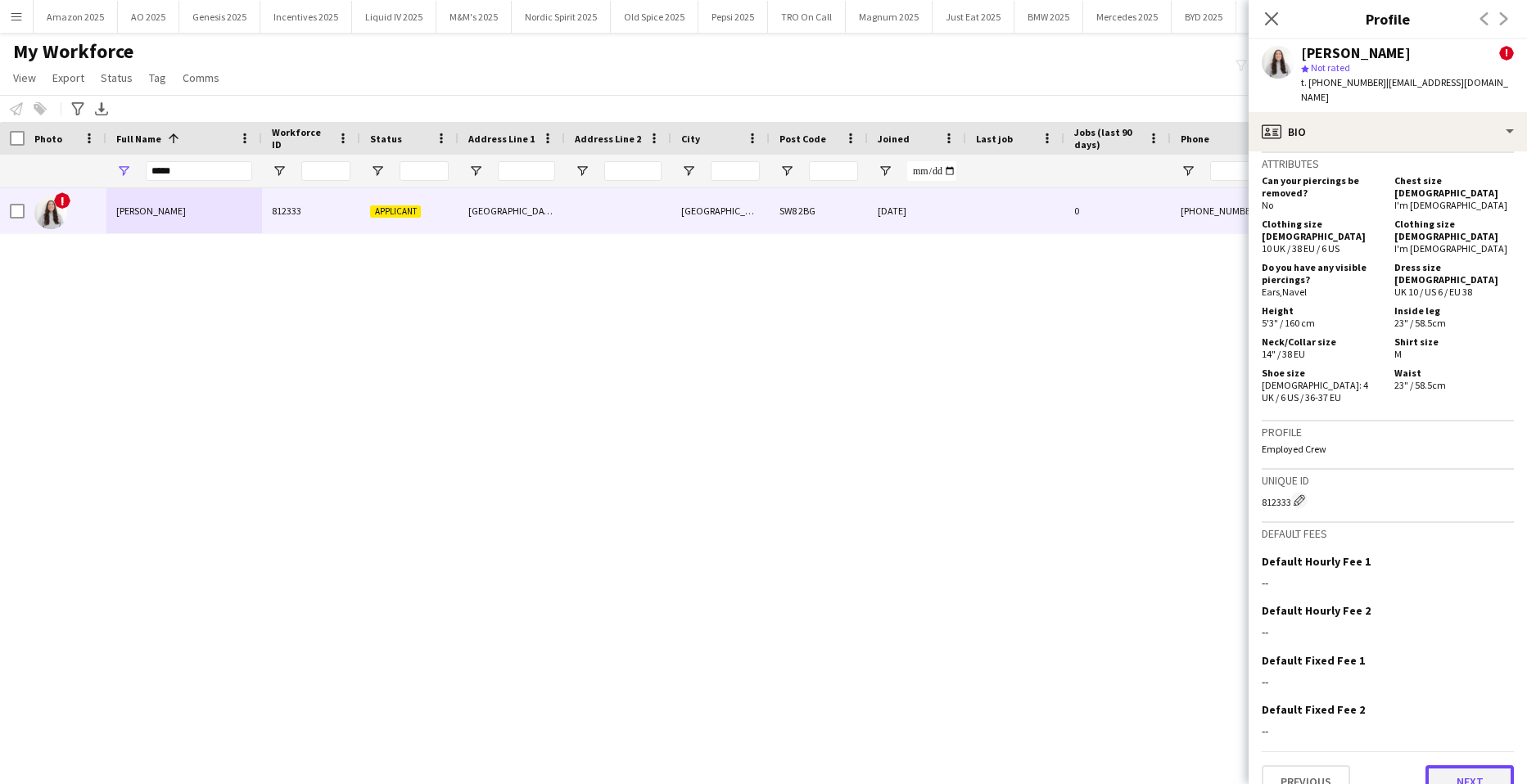
click at [1455, 766] on button "Next" at bounding box center [1470, 782] width 88 height 33
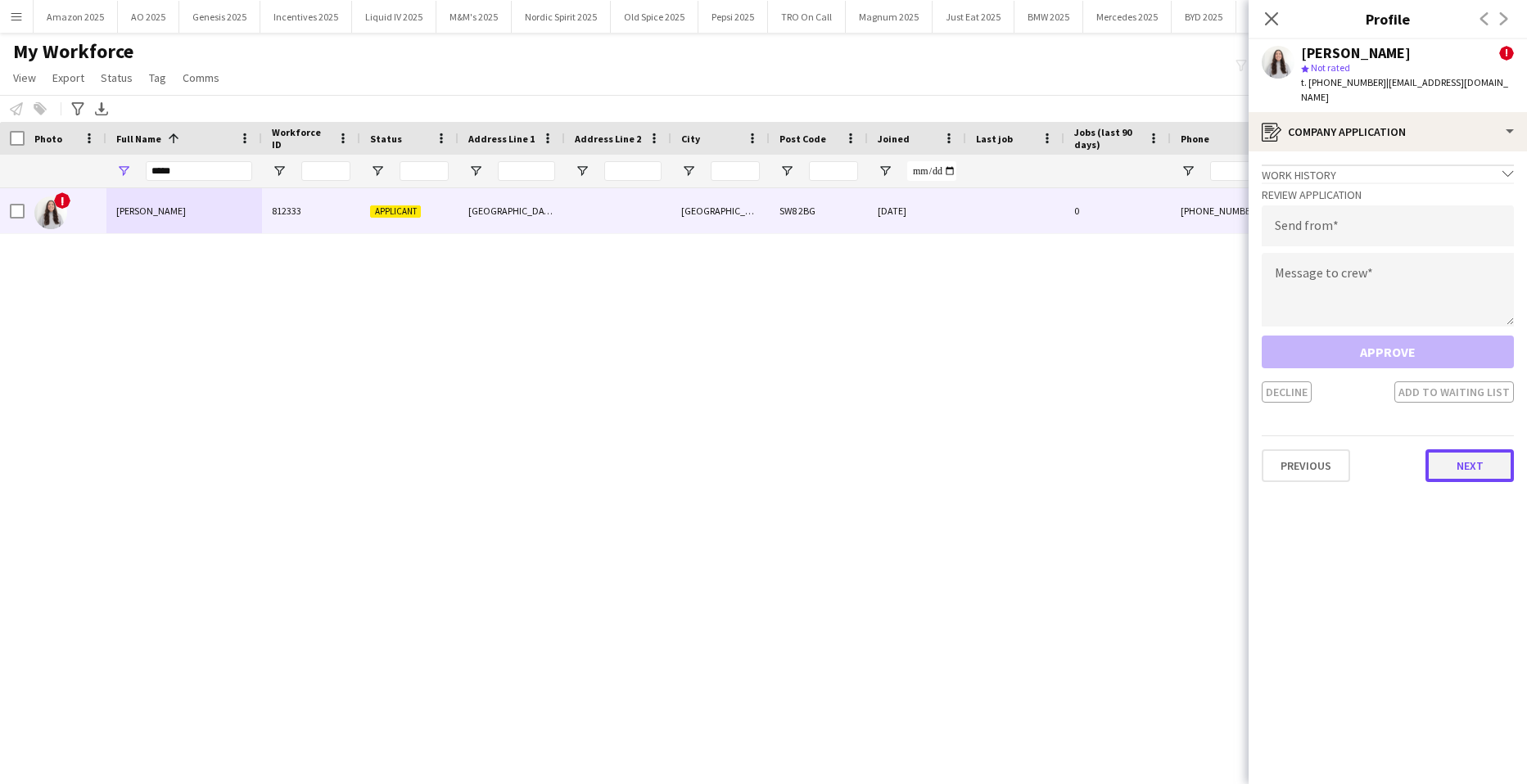
click at [1478, 463] on button "Next" at bounding box center [1470, 465] width 88 height 33
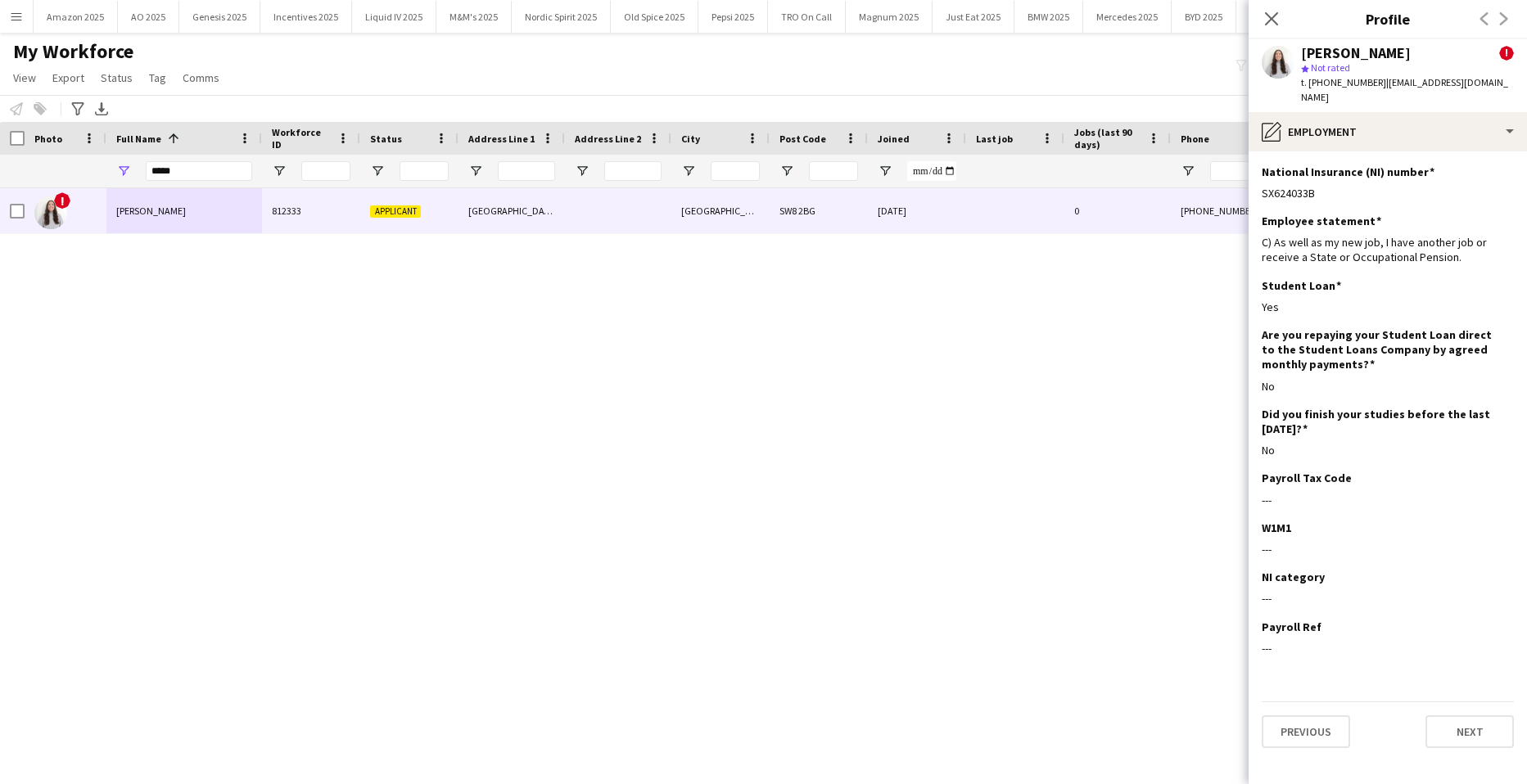
click at [1479, 701] on div "Previous Next" at bounding box center [1388, 725] width 252 height 47
click at [1479, 717] on button "Next" at bounding box center [1470, 732] width 88 height 33
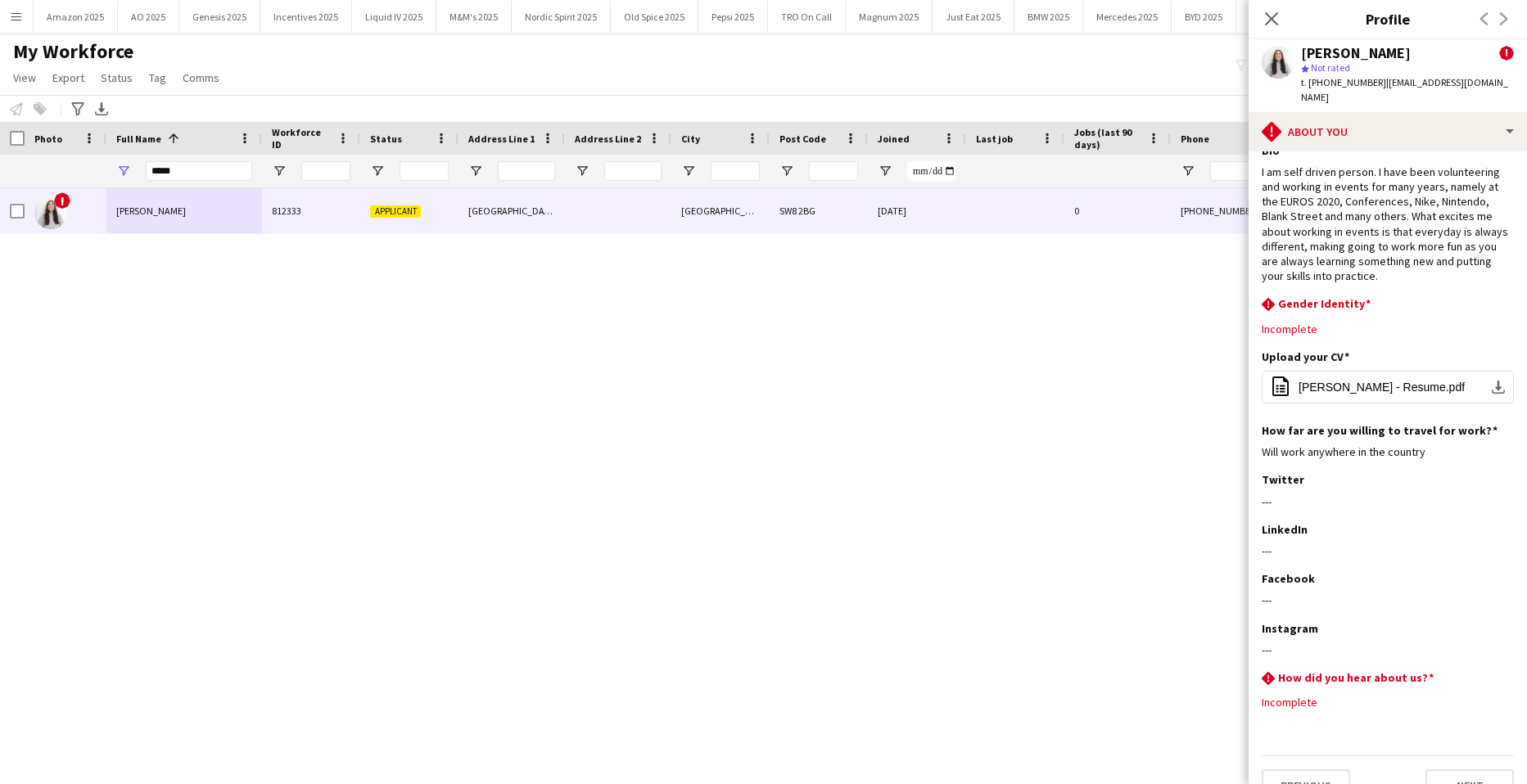
scroll to position [37, 0]
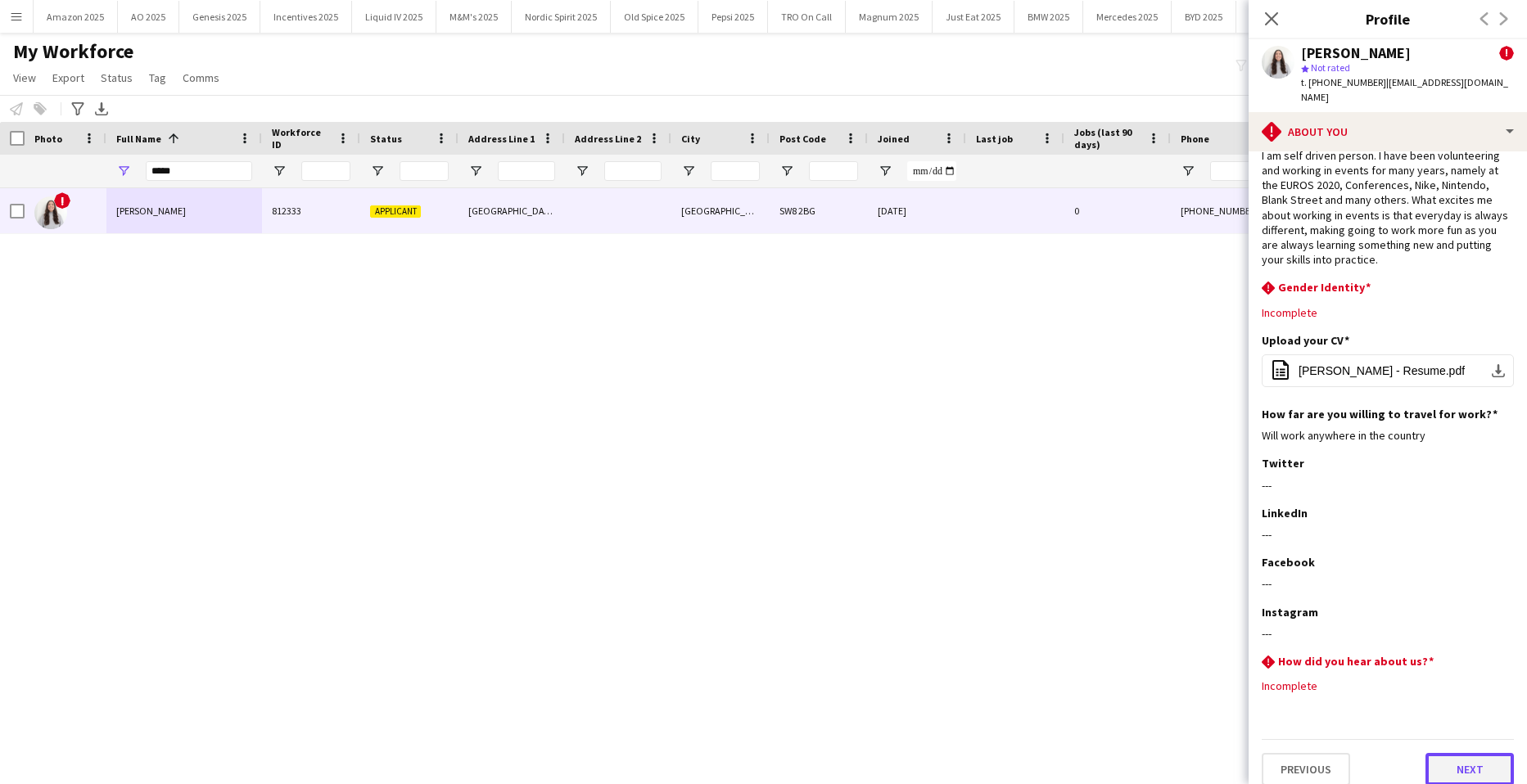
click at [1465, 753] on button "Next" at bounding box center [1470, 770] width 88 height 33
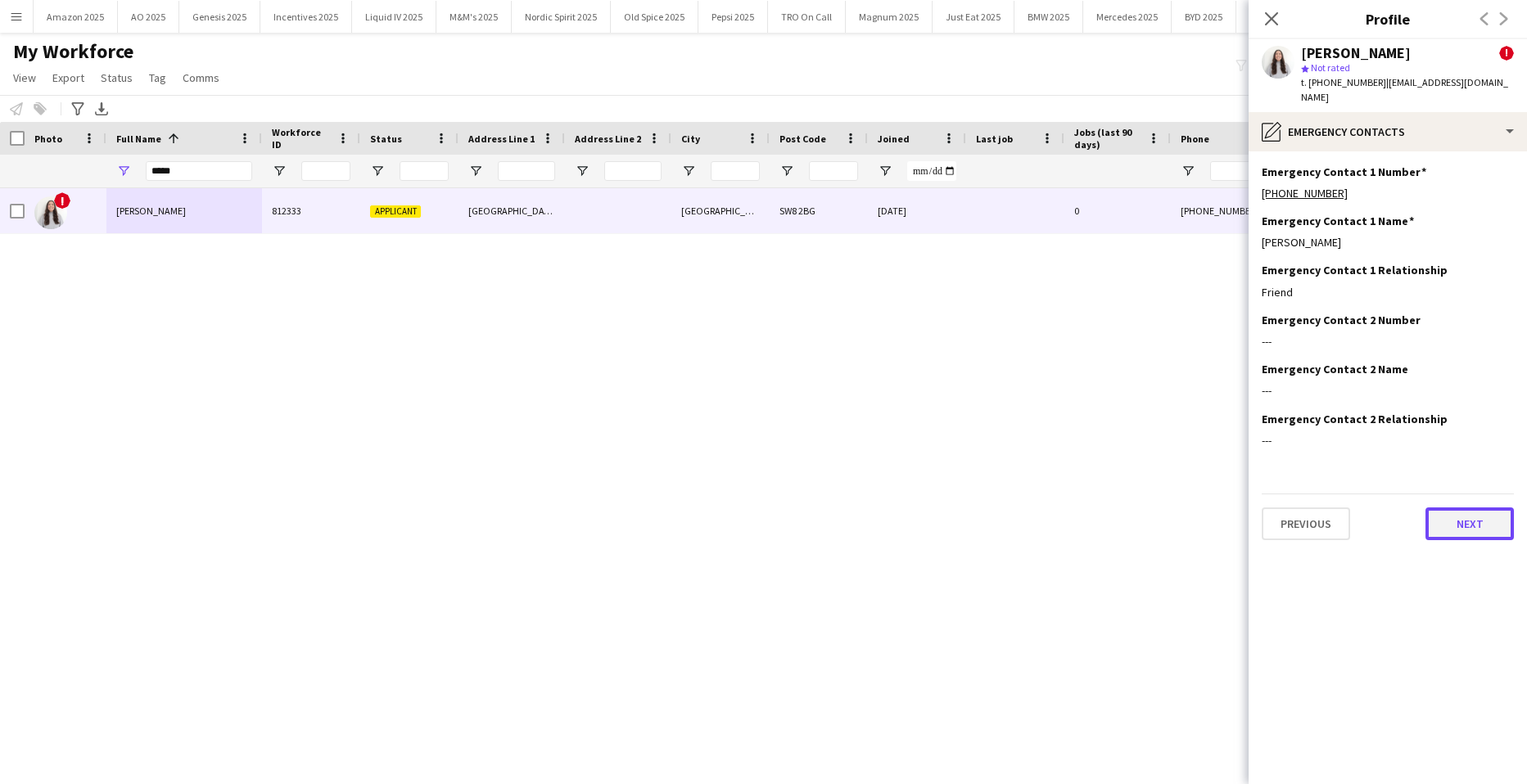
click at [1466, 516] on button "Next" at bounding box center [1470, 524] width 88 height 33
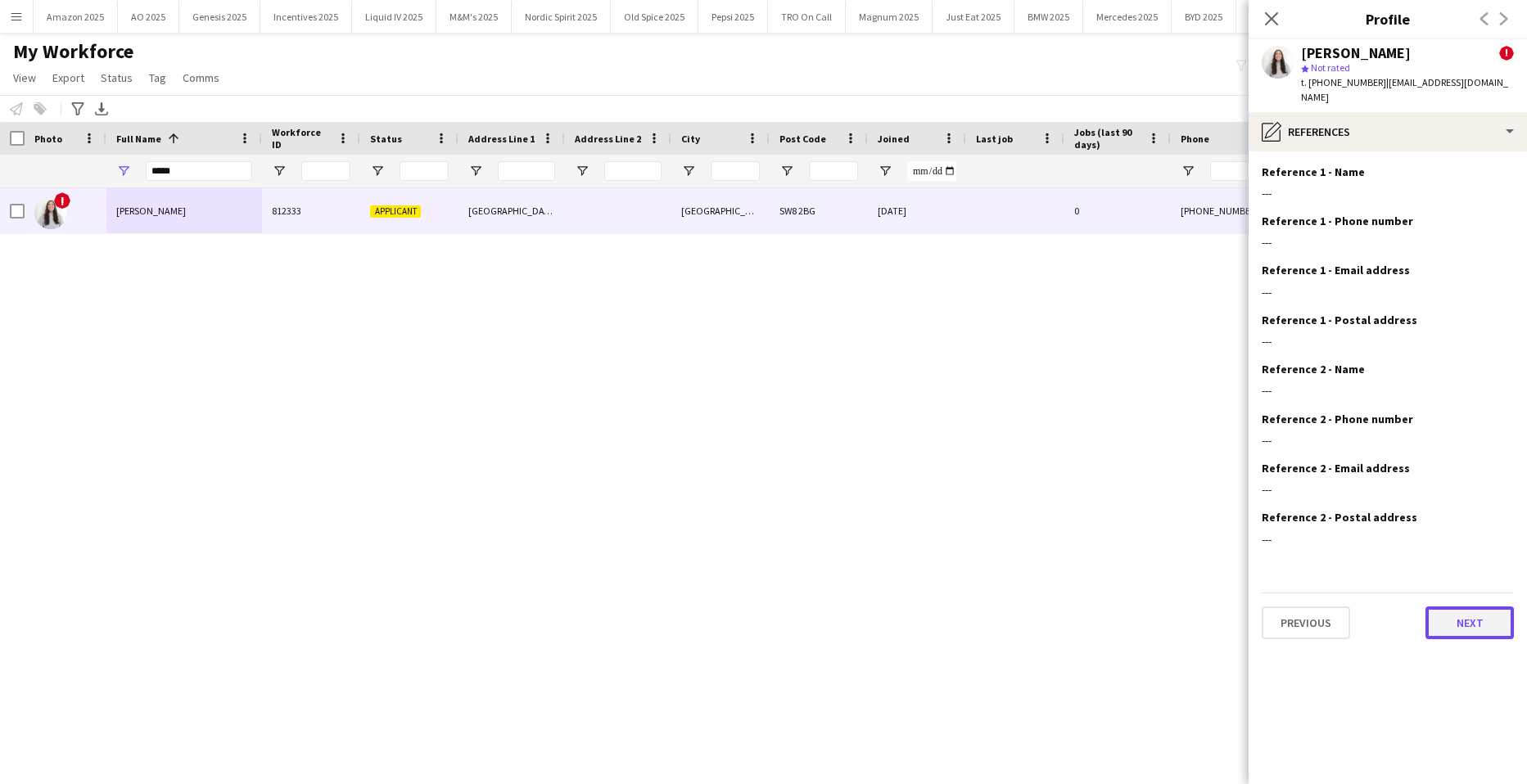
click at [1478, 606] on button "Next" at bounding box center [1470, 623] width 88 height 33
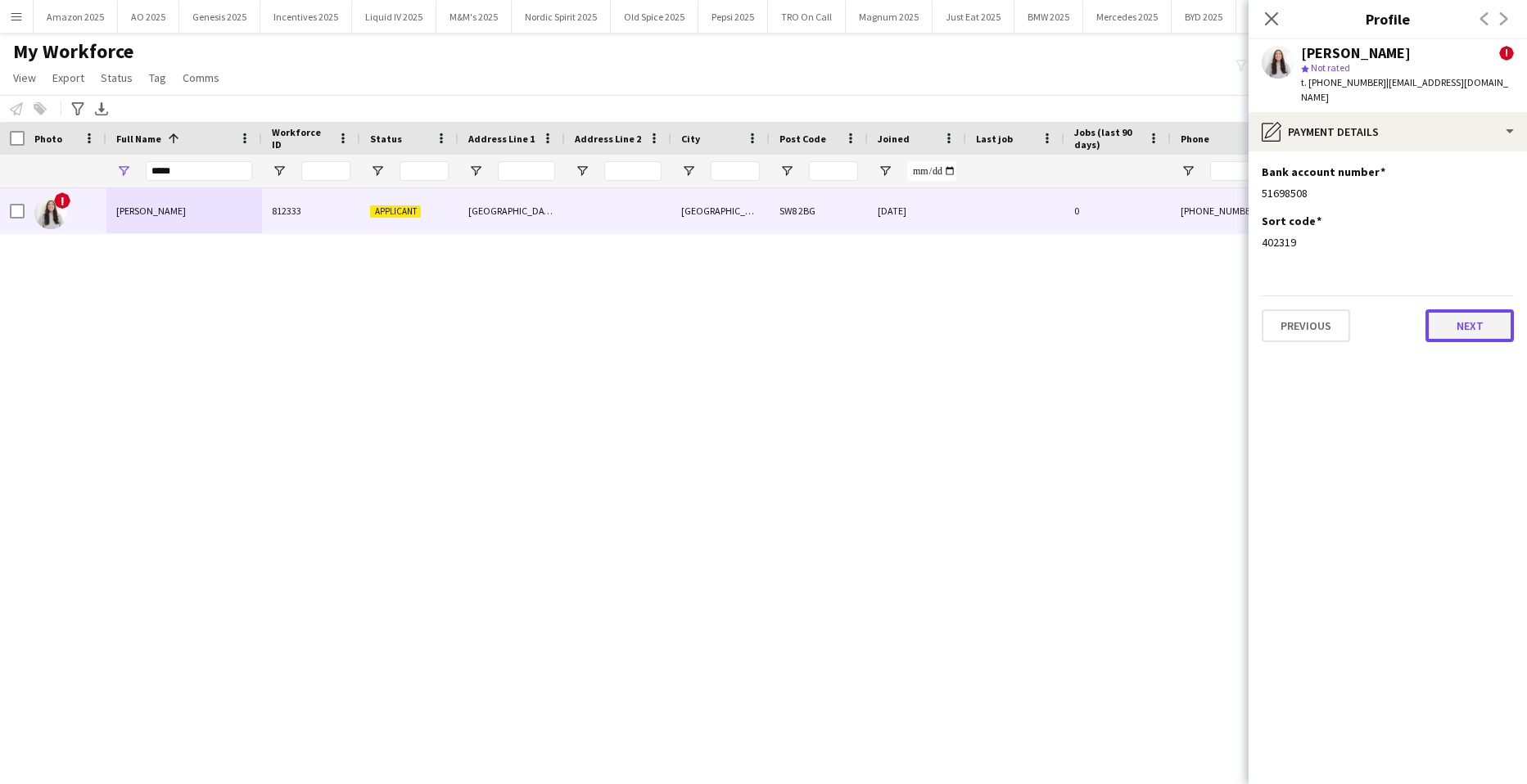
click at [1477, 317] on button "Next" at bounding box center [1470, 326] width 88 height 33
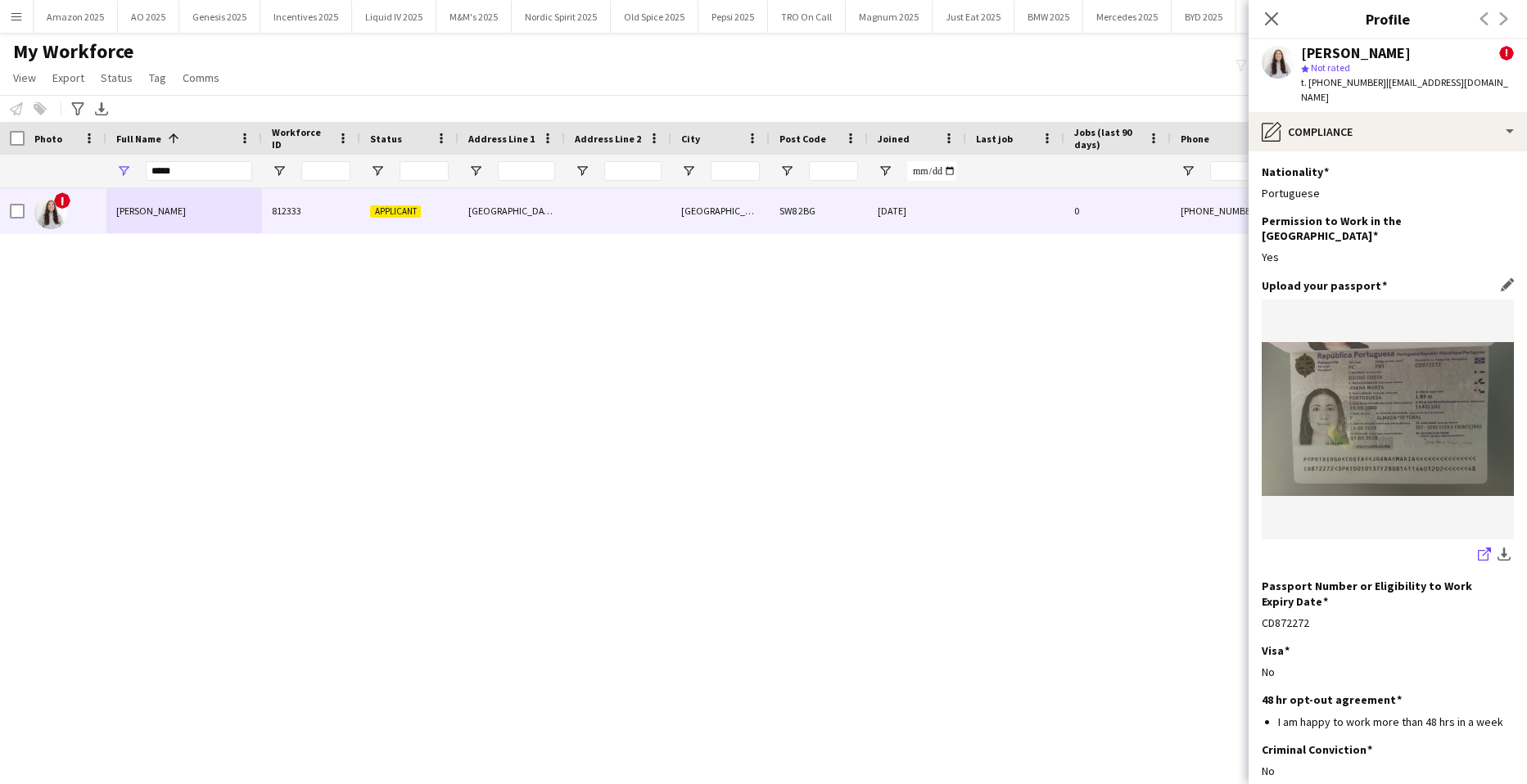
click at [1478, 548] on icon "share-external-link-1" at bounding box center [1485, 555] width 13 height 13
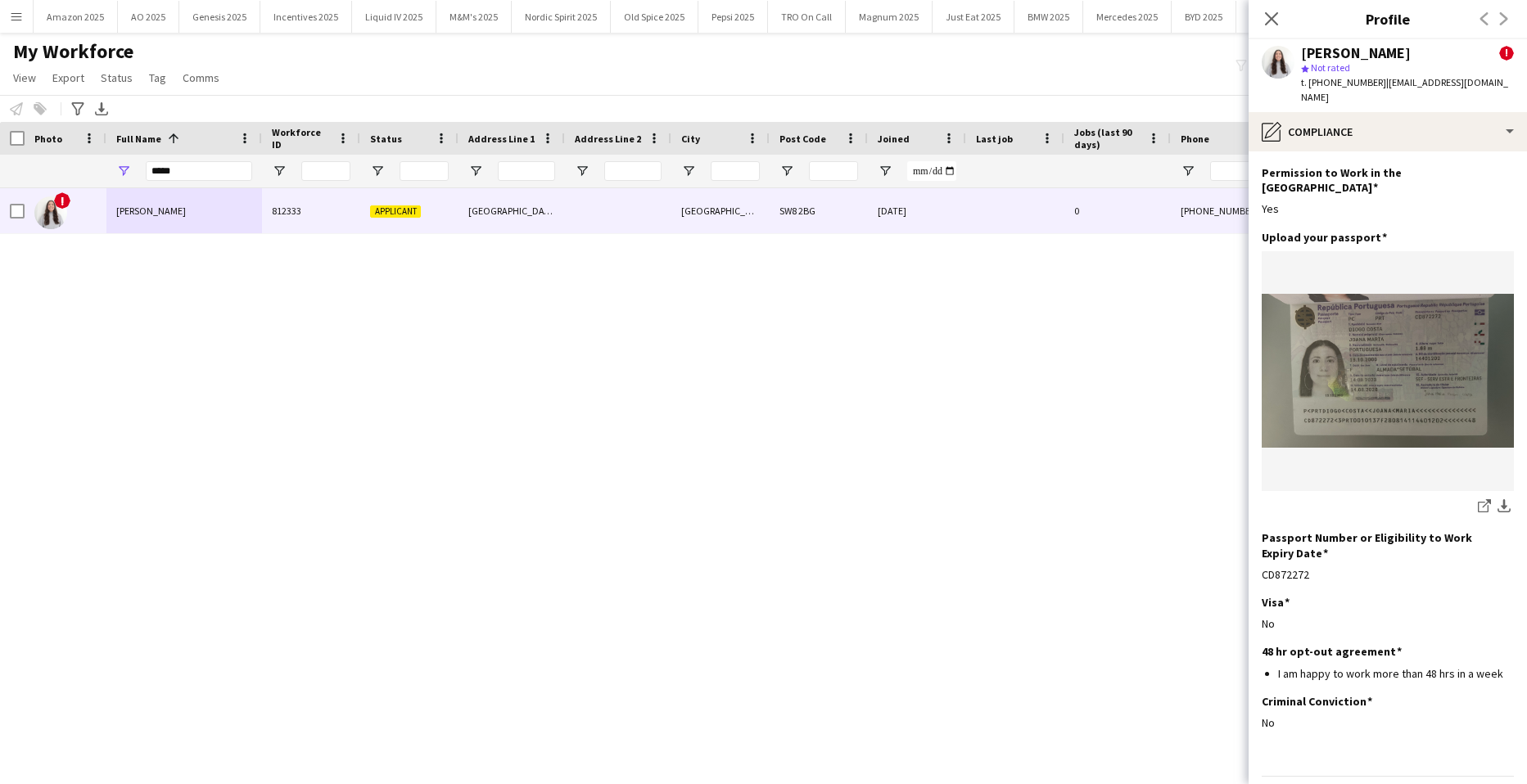
scroll to position [70, 0]
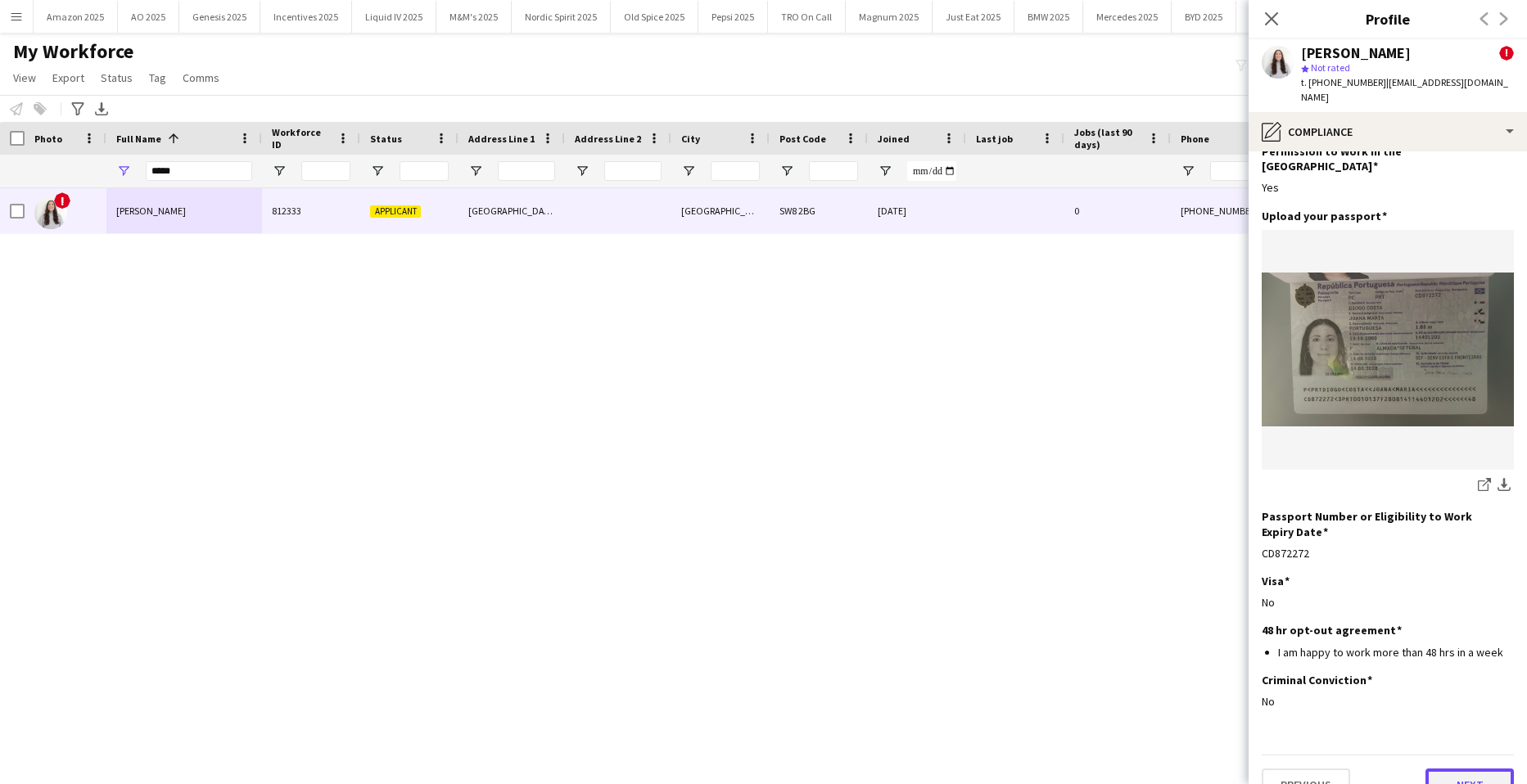
click at [1446, 769] on button "Next" at bounding box center [1470, 785] width 88 height 33
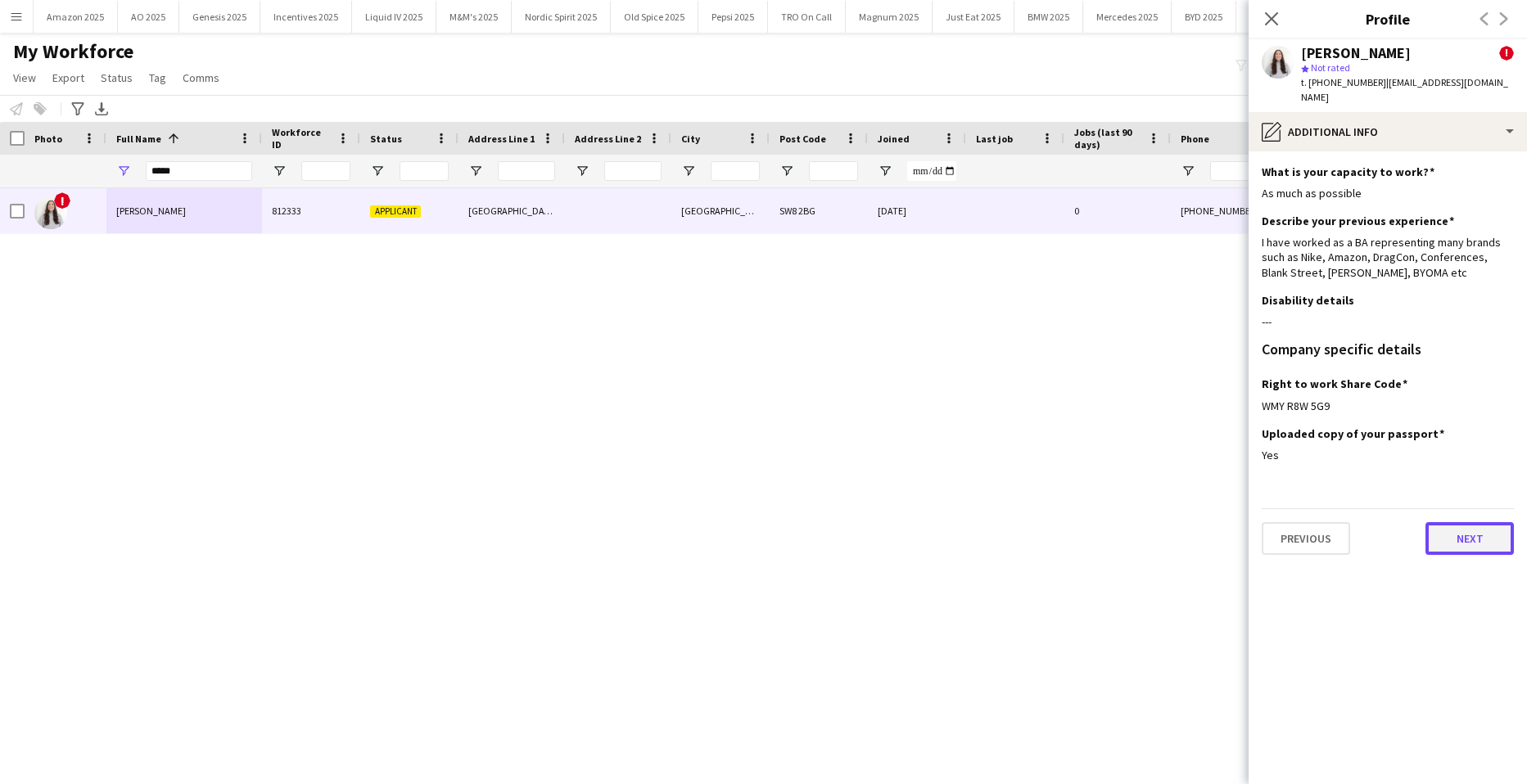
click at [1467, 522] on button "Next" at bounding box center [1470, 538] width 88 height 33
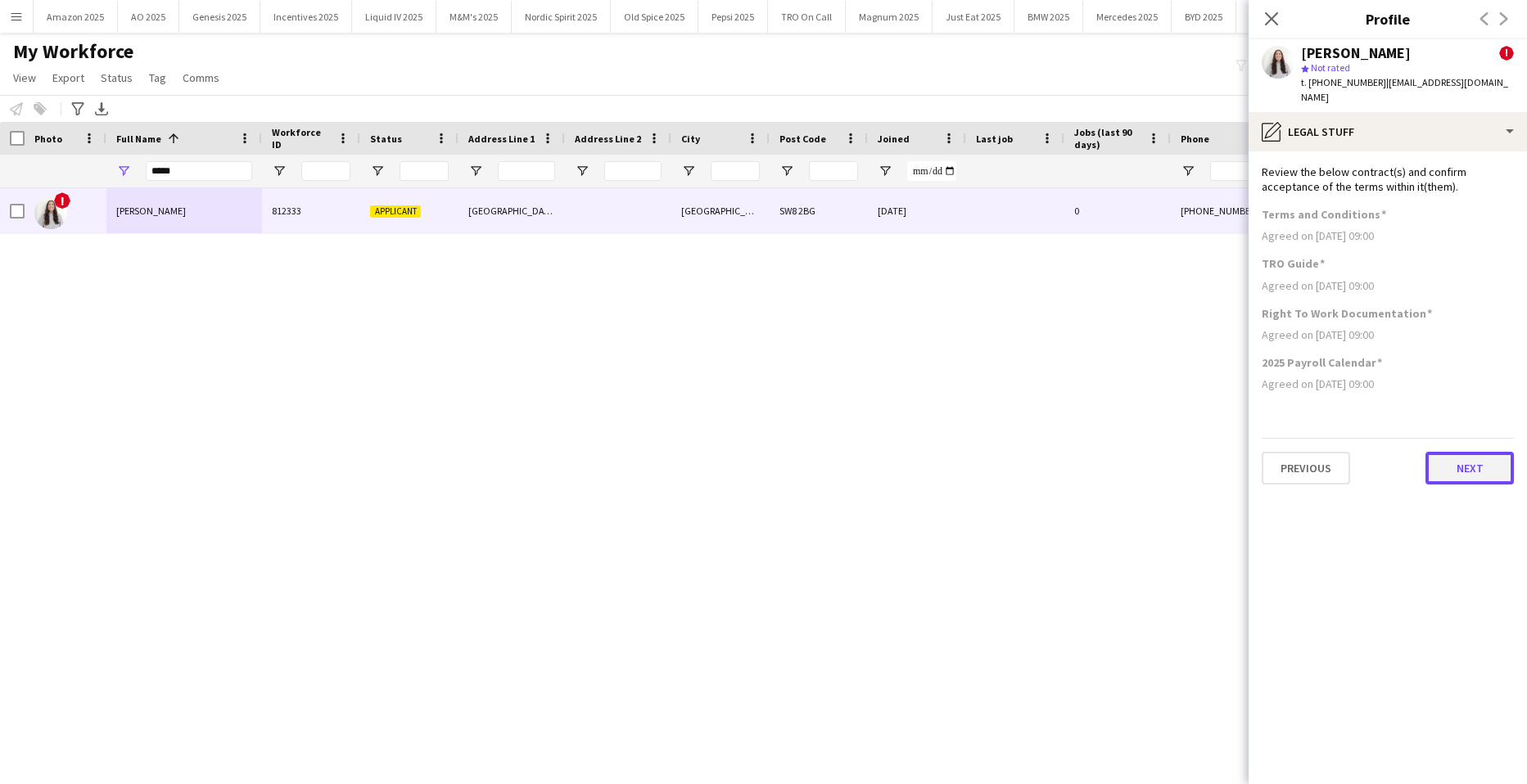
drag, startPoint x: 1469, startPoint y: 449, endPoint x: 1458, endPoint y: 314, distance: 135.4
click at [1469, 452] on button "Next" at bounding box center [1470, 468] width 88 height 33
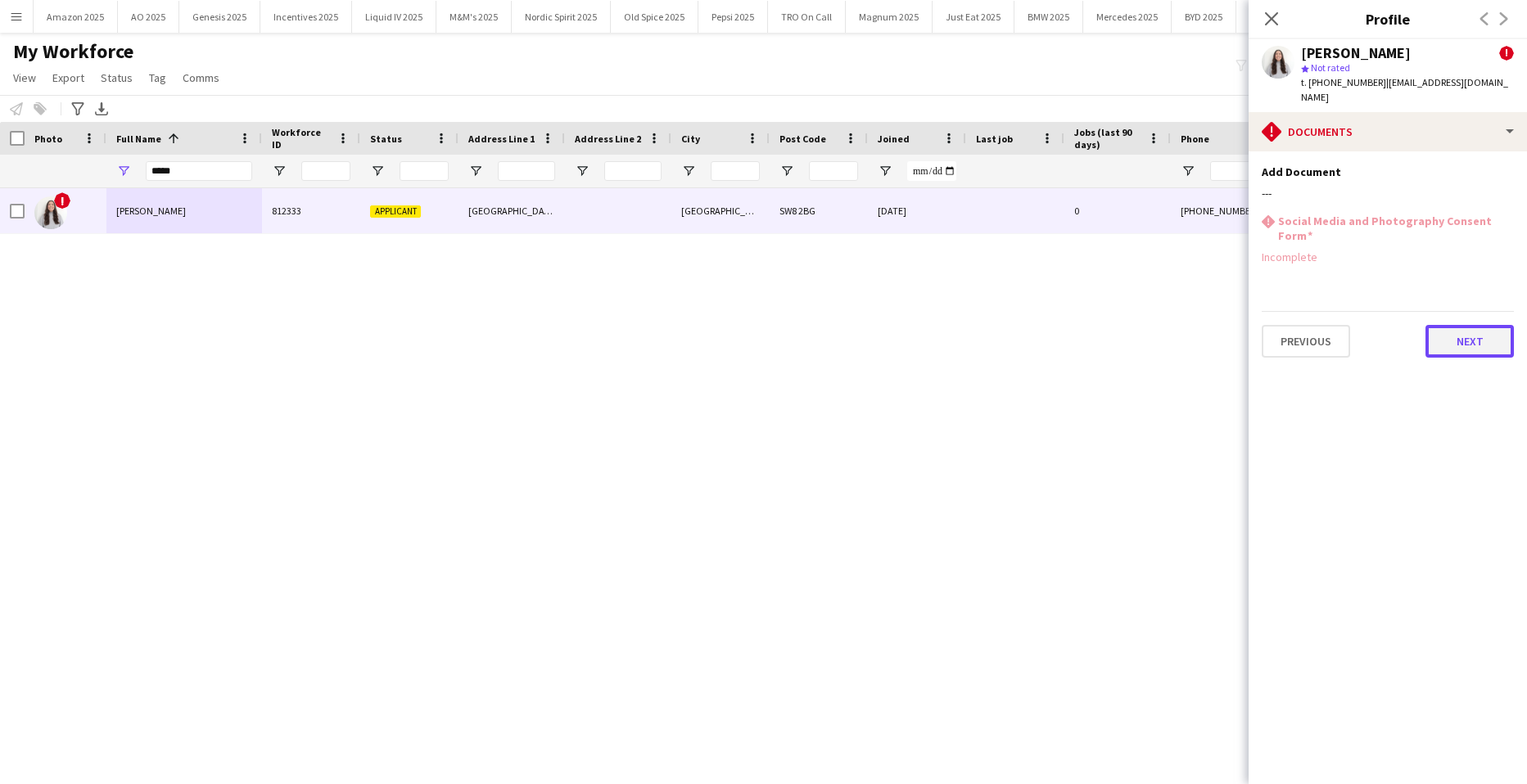
click at [1471, 325] on button "Next" at bounding box center [1470, 342] width 88 height 33
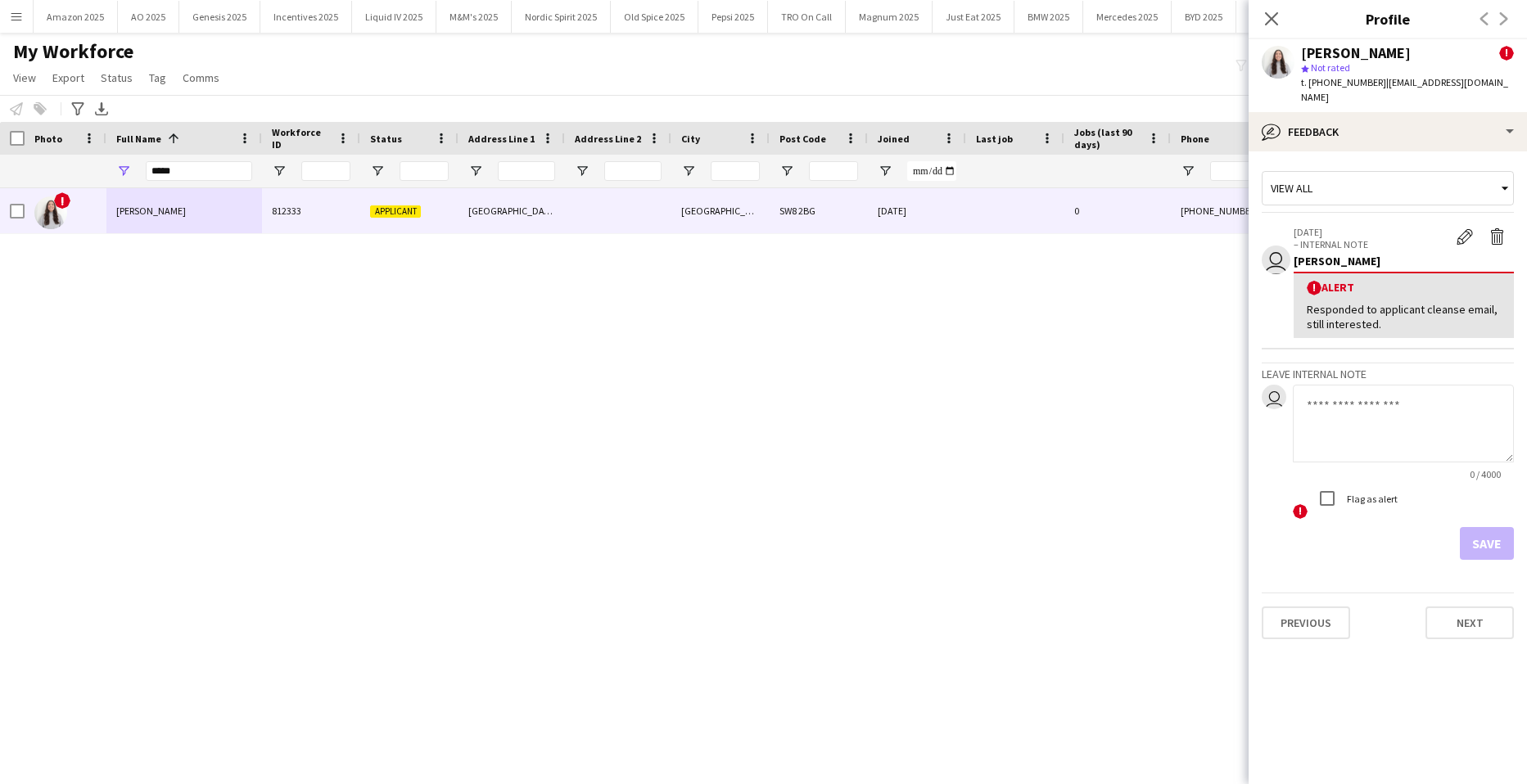
click at [1406, 385] on textarea at bounding box center [1403, 423] width 221 height 78
paste textarea "**********"
type textarea "**********"
click at [1472, 528] on button "Save" at bounding box center [1487, 544] width 54 height 33
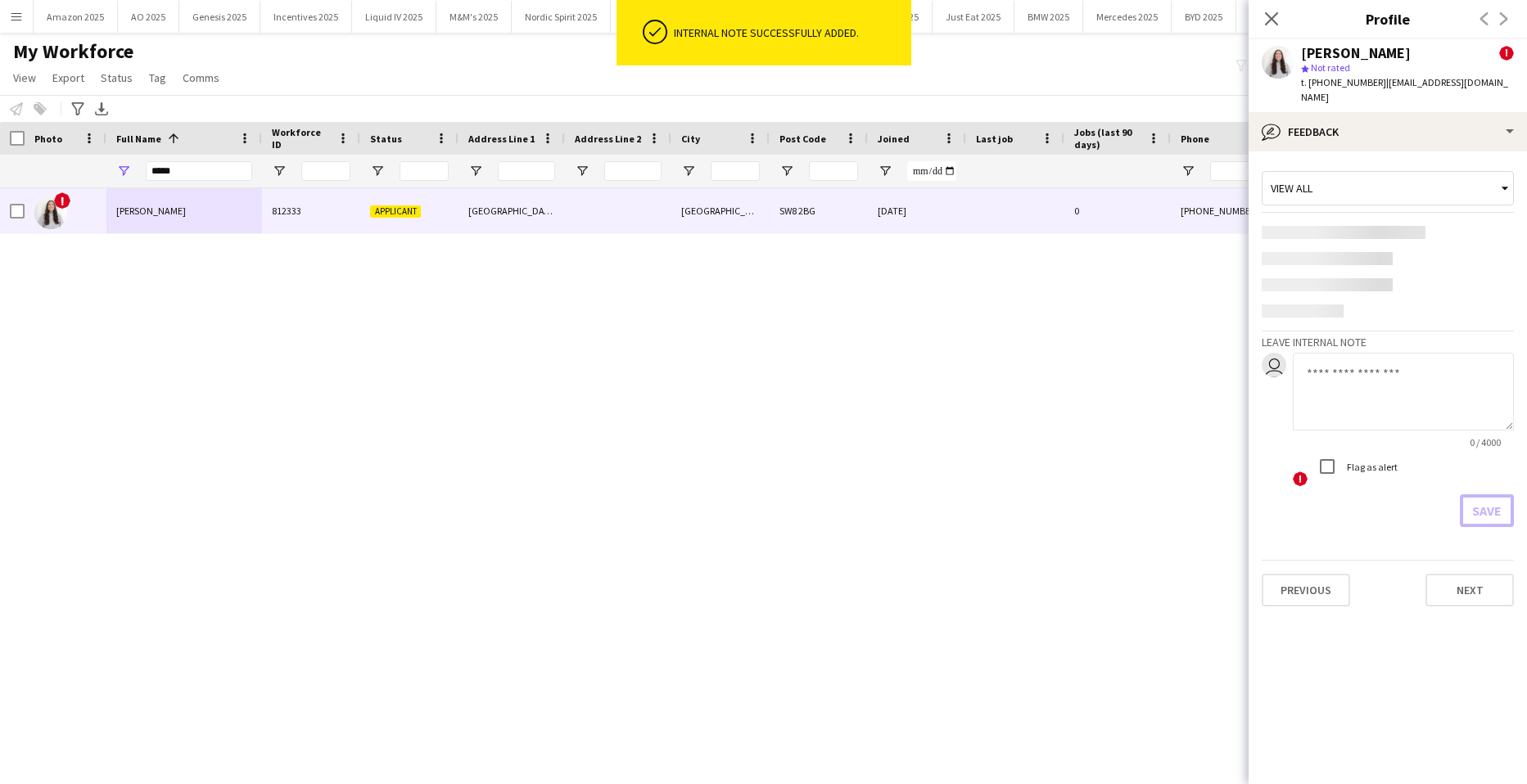
scroll to position [0, 0]
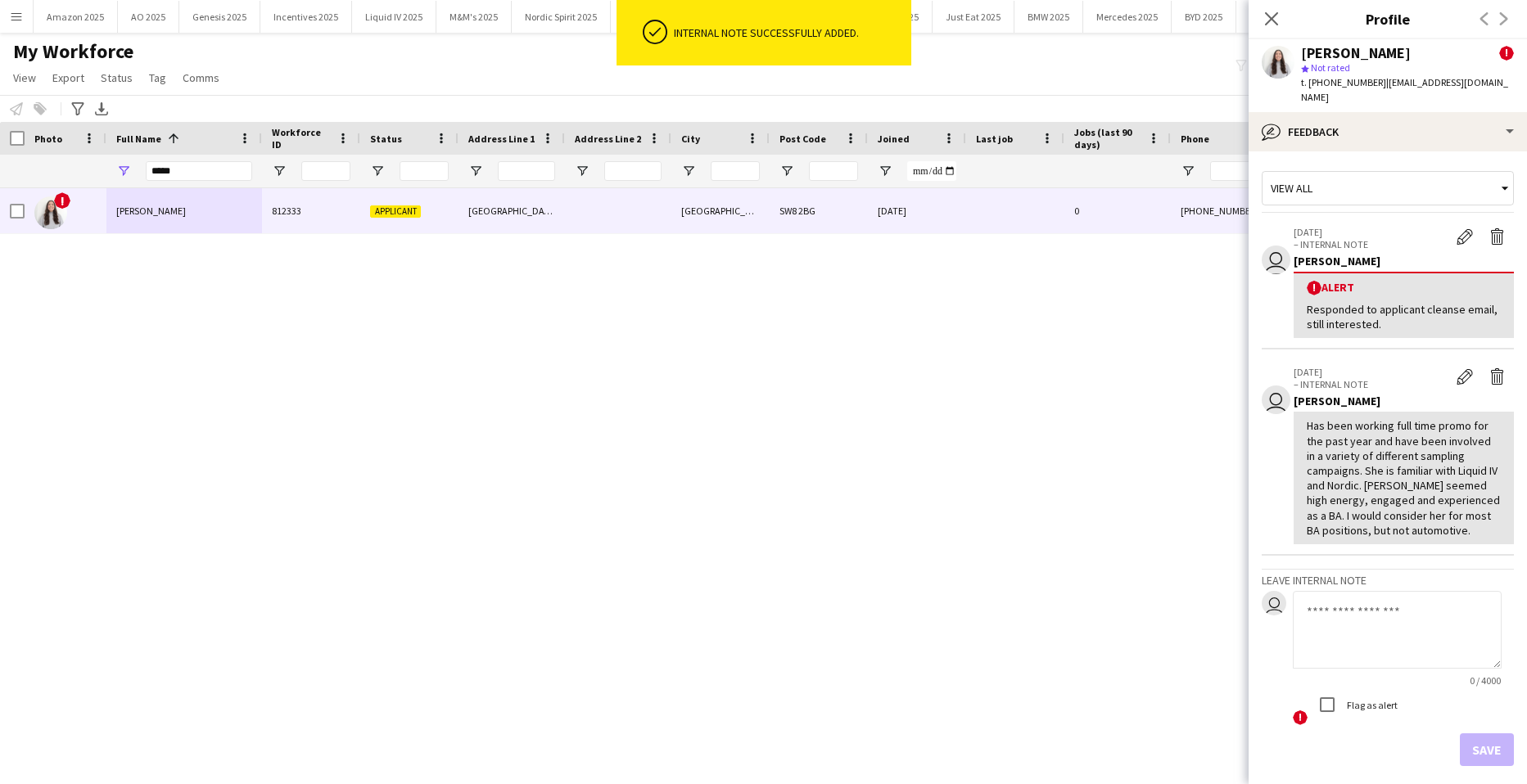
click at [1192, 300] on div "! [PERSON_NAME] 812333 [STREET_ADDRESS] [DATE] 0 [PHONE_NUMBER] [EMAIL_ADDRESS]…" at bounding box center [739, 465] width 1478 height 556
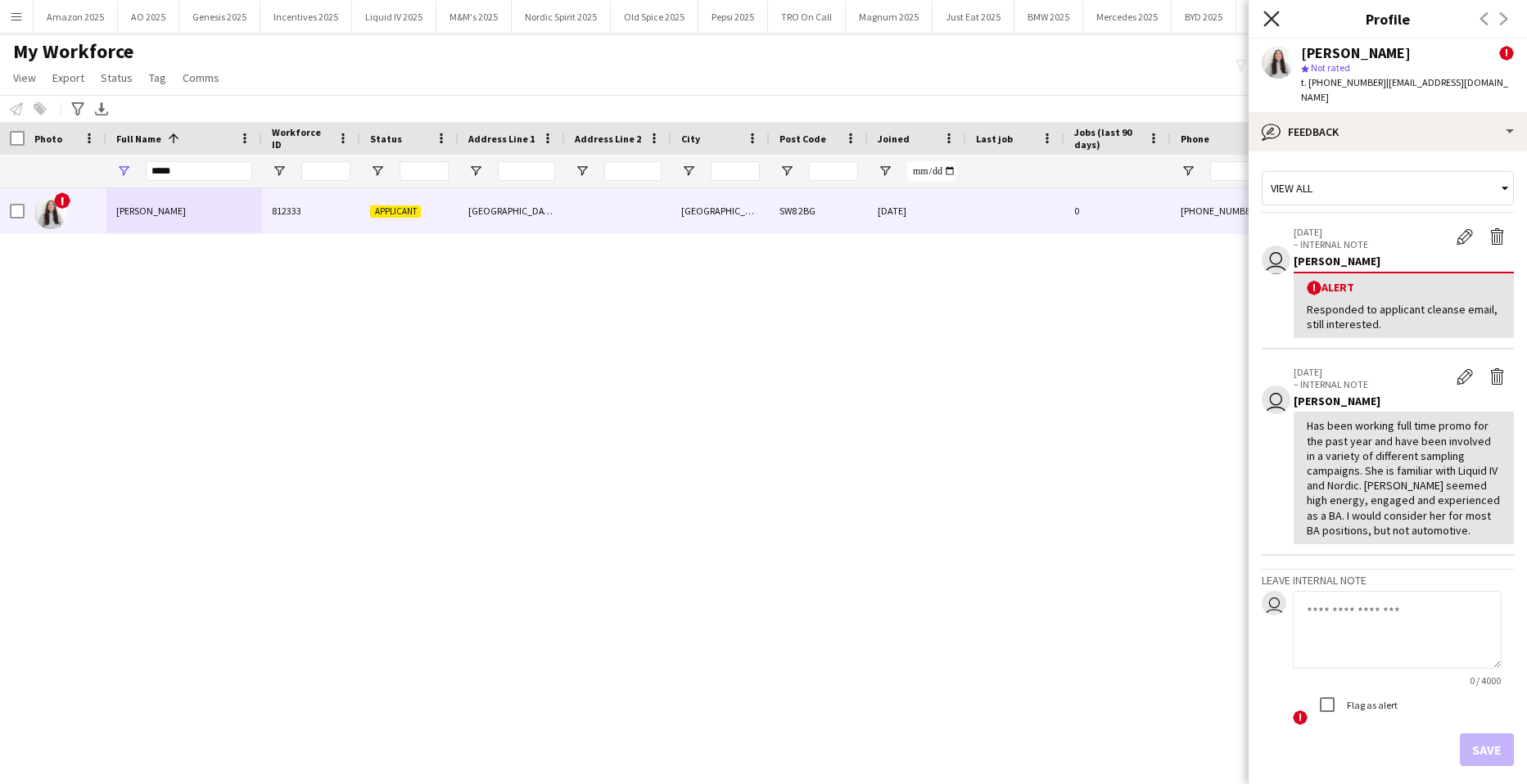
click at [1265, 22] on icon "Close pop-in" at bounding box center [1272, 18] width 15 height 15
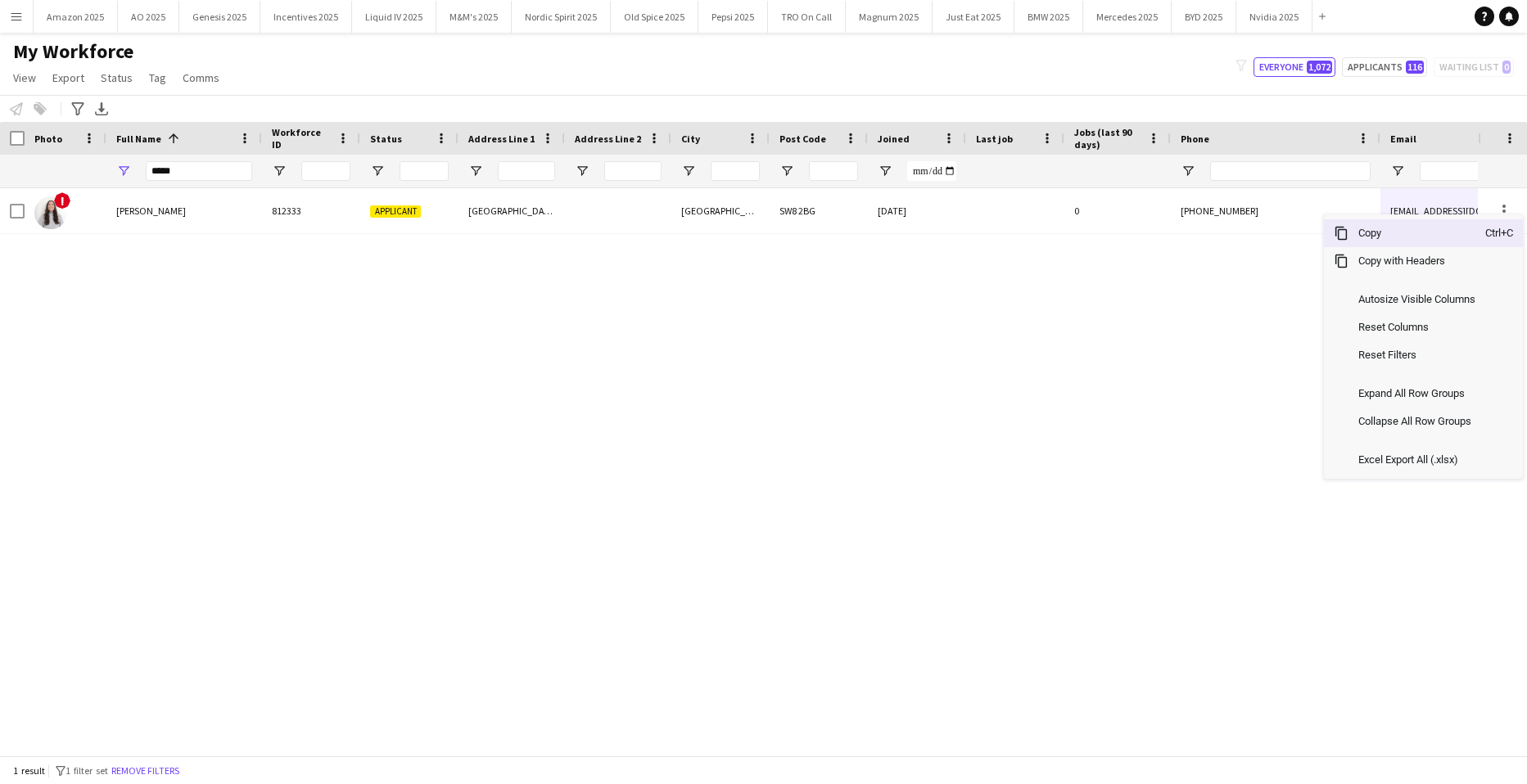
click at [1412, 243] on span "Copy" at bounding box center [1417, 233] width 137 height 28
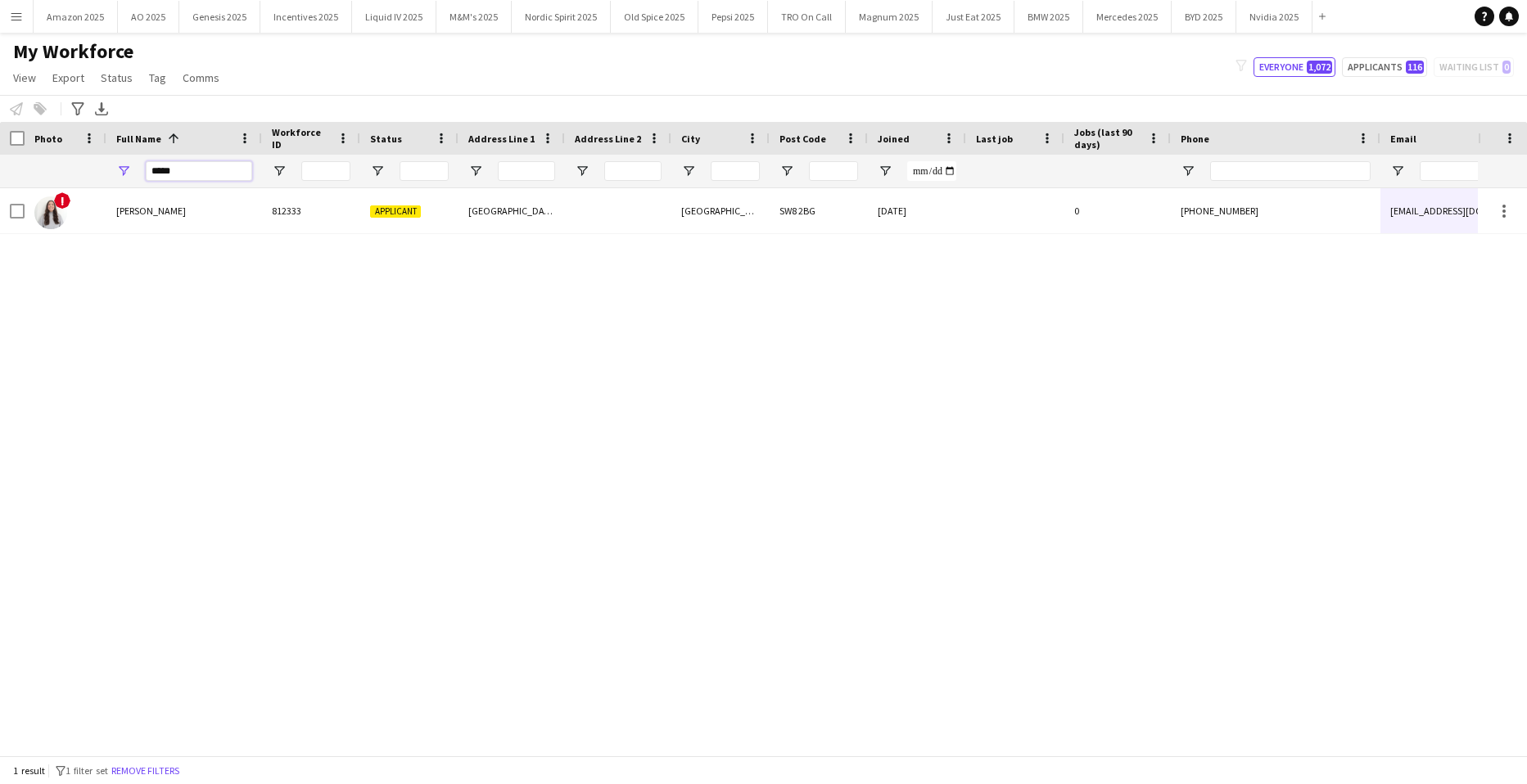
drag, startPoint x: 188, startPoint y: 179, endPoint x: -42, endPoint y: 262, distance: 244.5
click at [0, 262] on html "Menu Boards Boards Boards All jobs Status Workforce Workforce My Workforce Recr…" at bounding box center [763, 392] width 1527 height 784
type input "*"
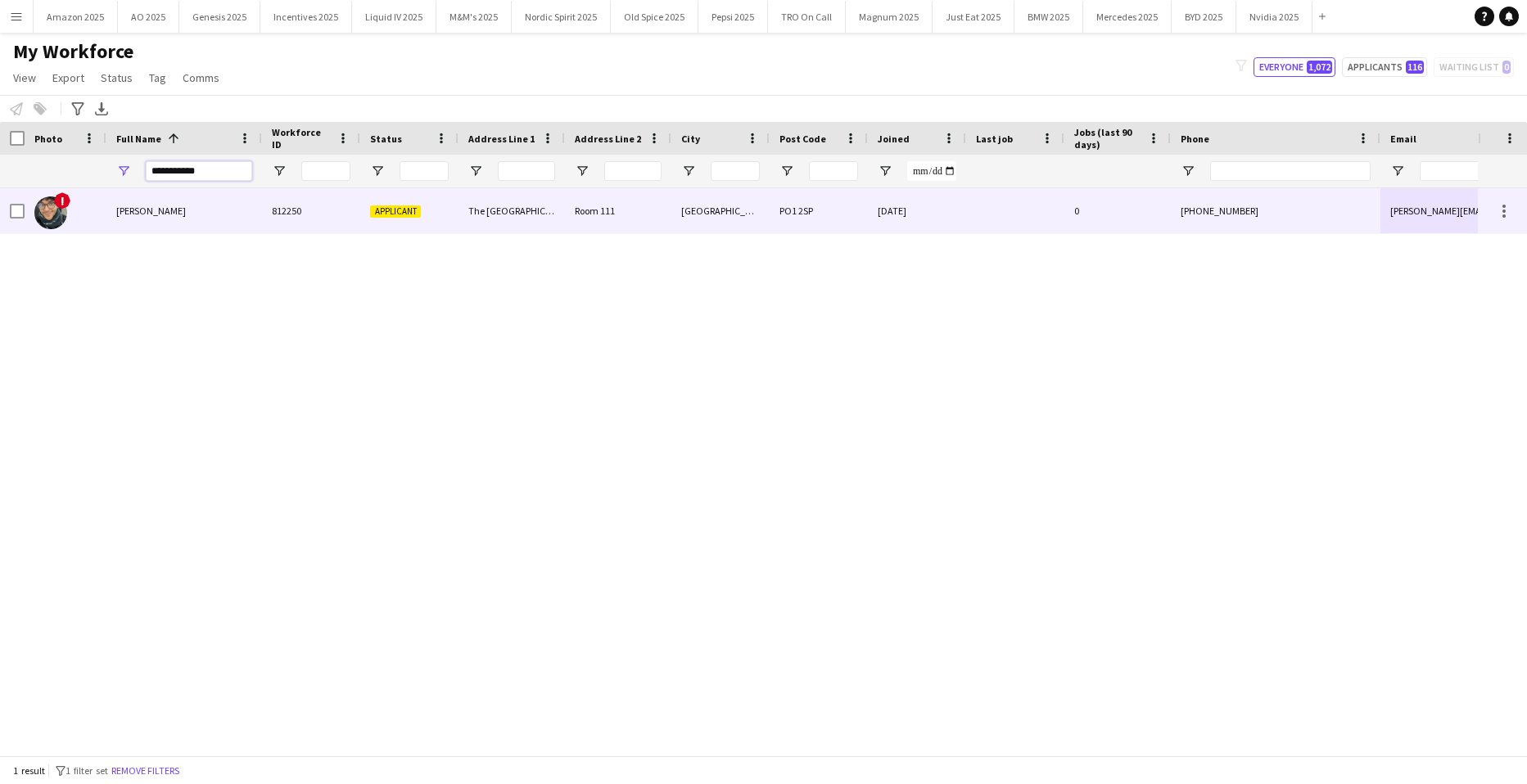
type input "**********"
click at [179, 199] on div "[PERSON_NAME]" at bounding box center [184, 210] width 155 height 45
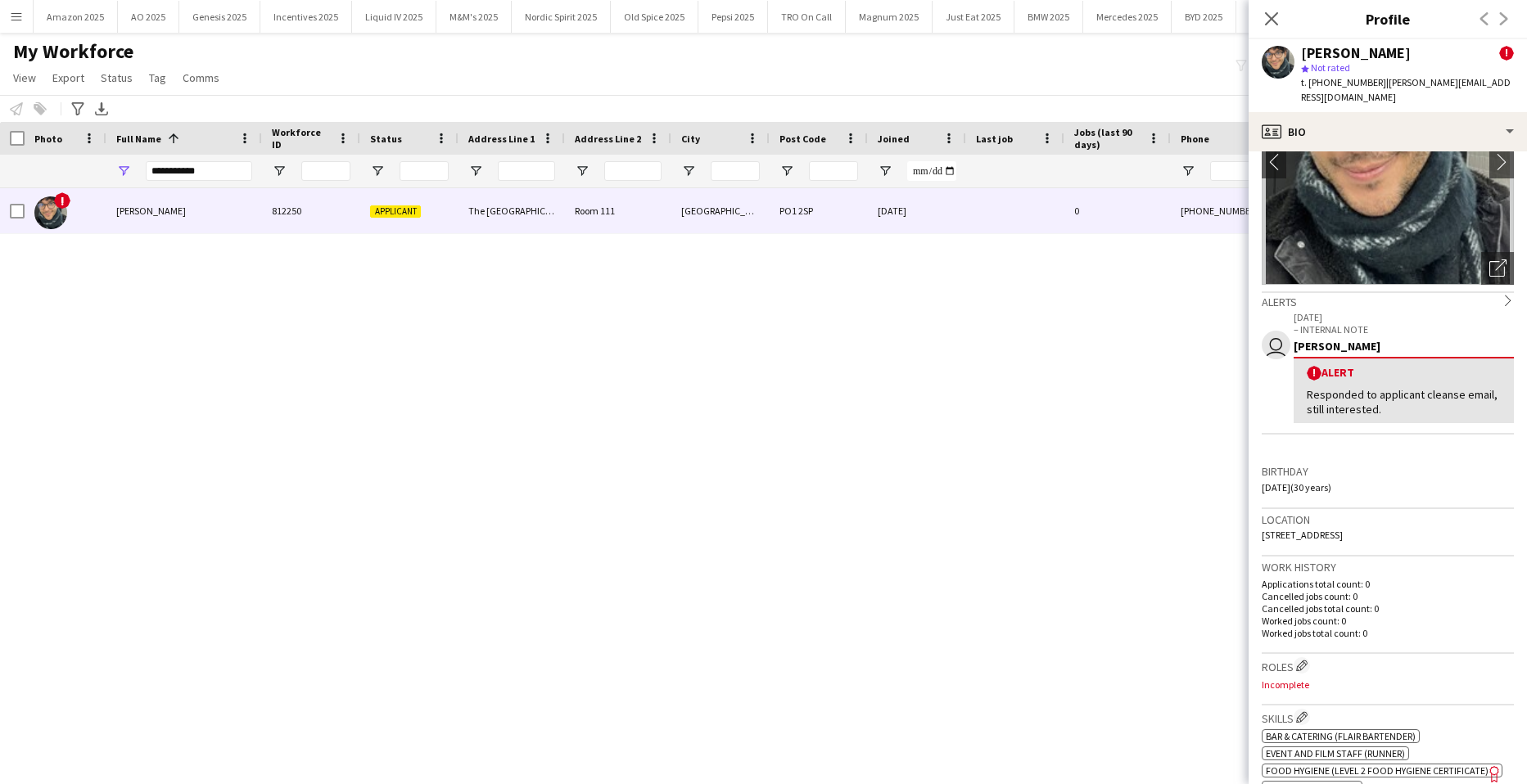
scroll to position [327, 0]
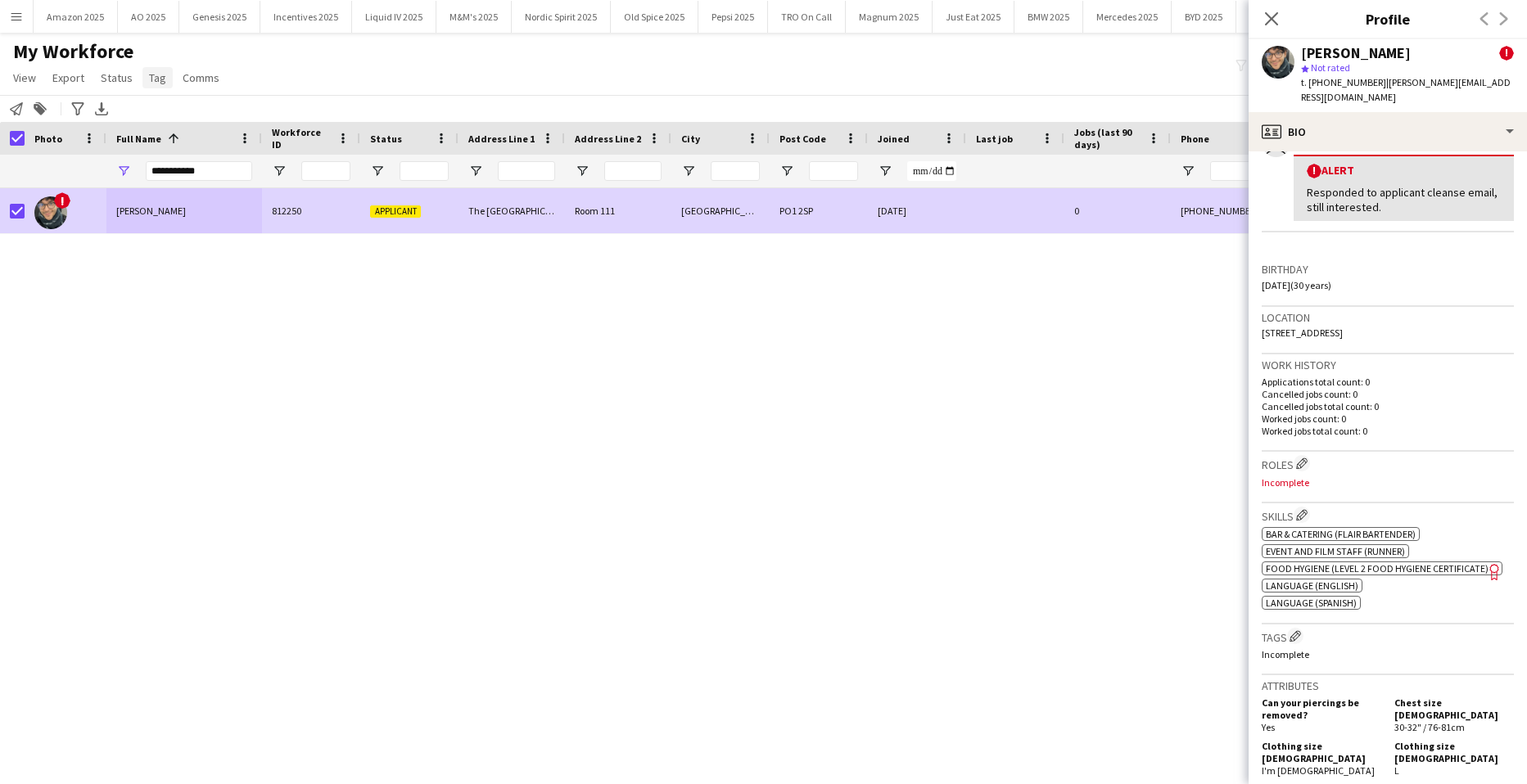
click at [153, 76] on span "Tag" at bounding box center [157, 77] width 17 height 14
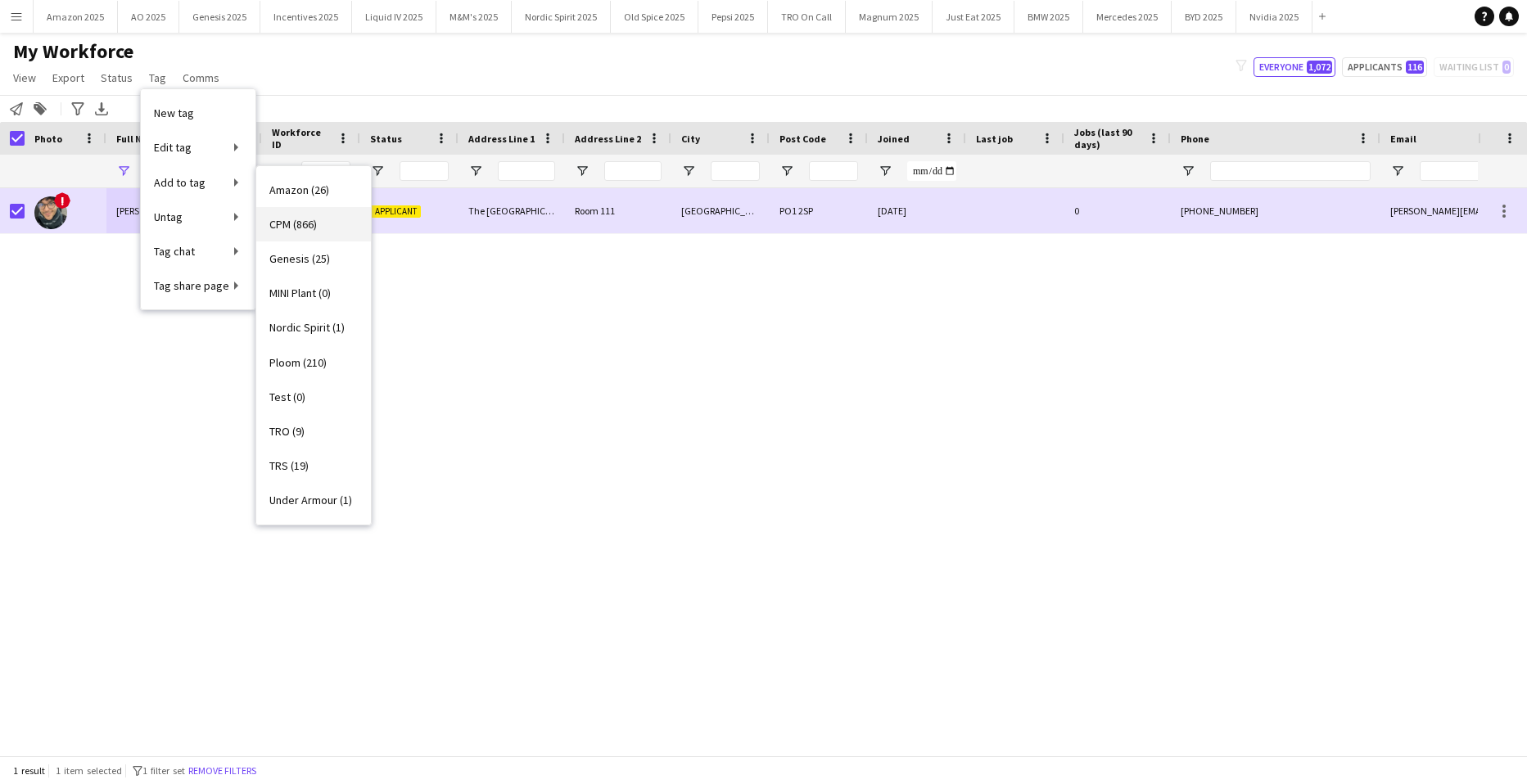
click at [288, 225] on span "CPM (866)" at bounding box center [293, 224] width 47 height 14
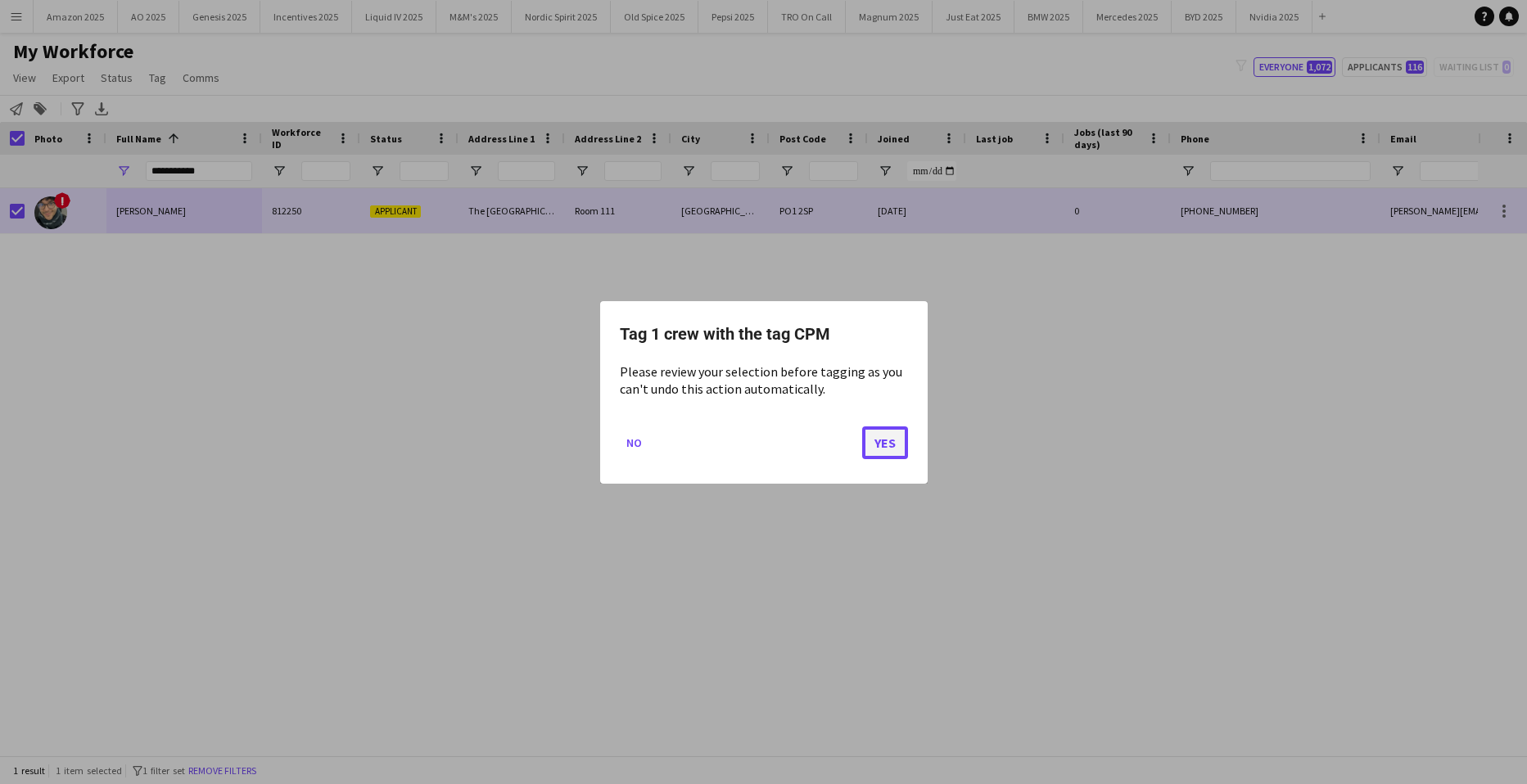
click at [873, 450] on button "Yes" at bounding box center [886, 442] width 46 height 33
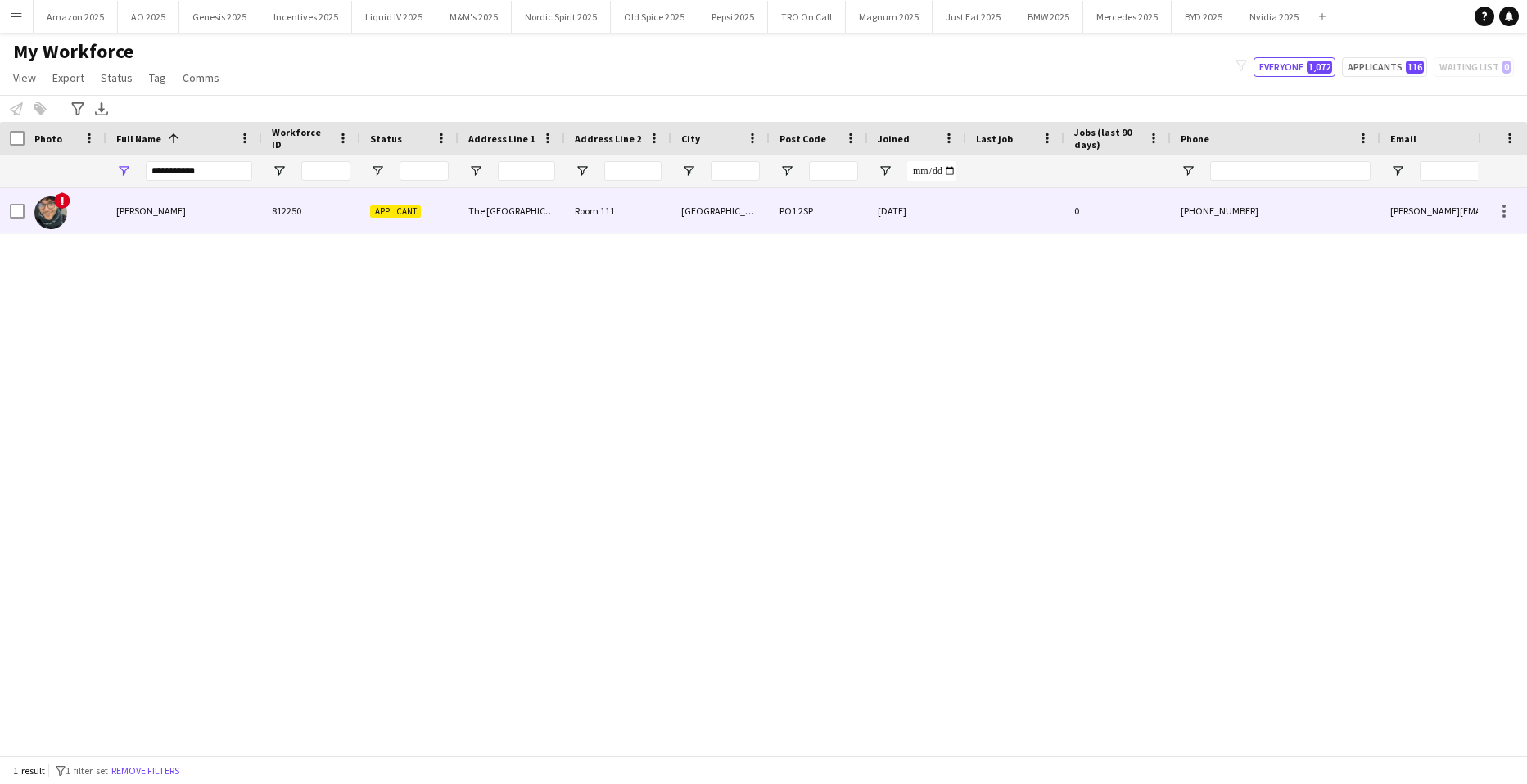
click at [180, 203] on div "[PERSON_NAME]" at bounding box center [184, 210] width 155 height 45
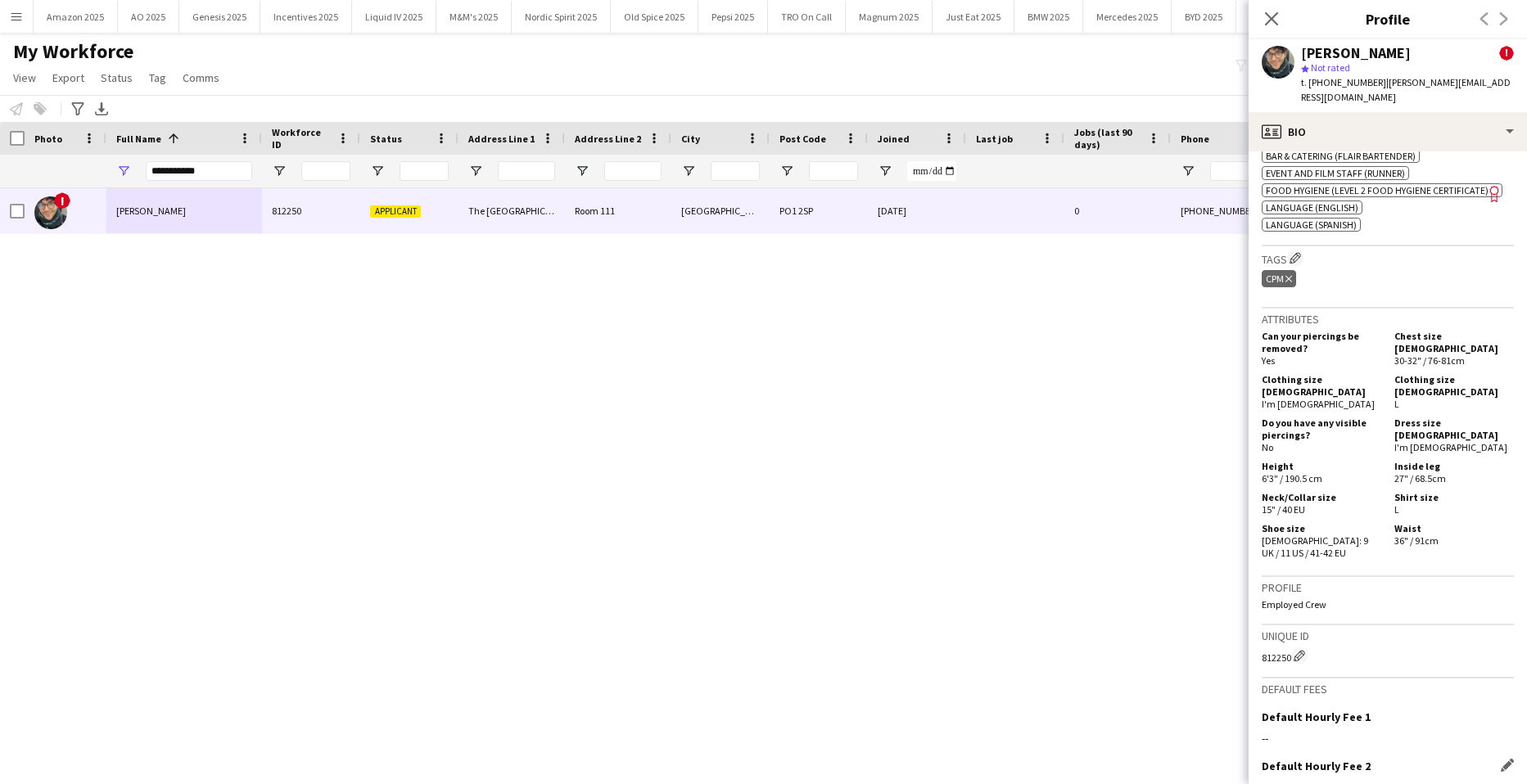
scroll to position [862, 0]
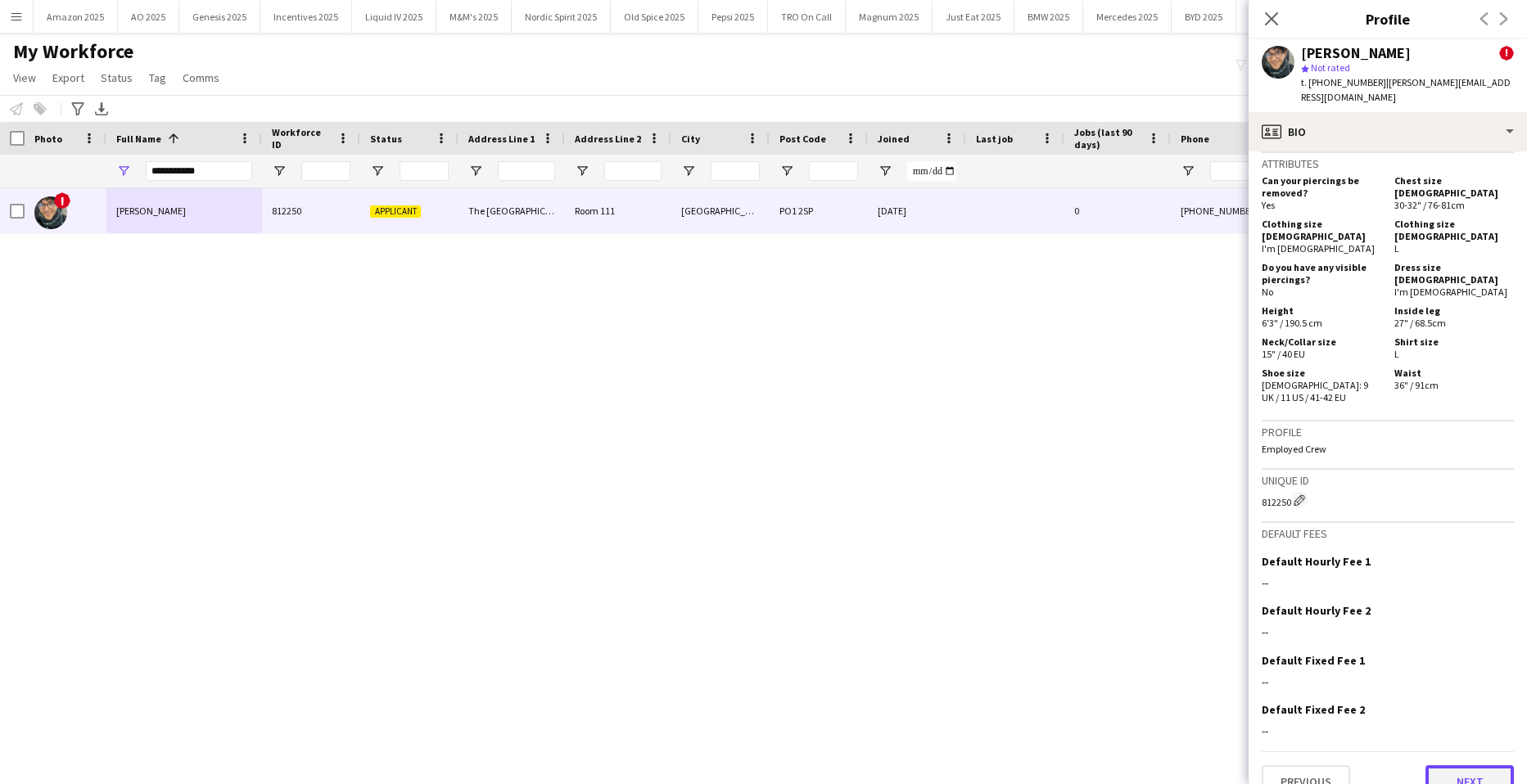
click at [1465, 766] on button "Next" at bounding box center [1470, 782] width 88 height 33
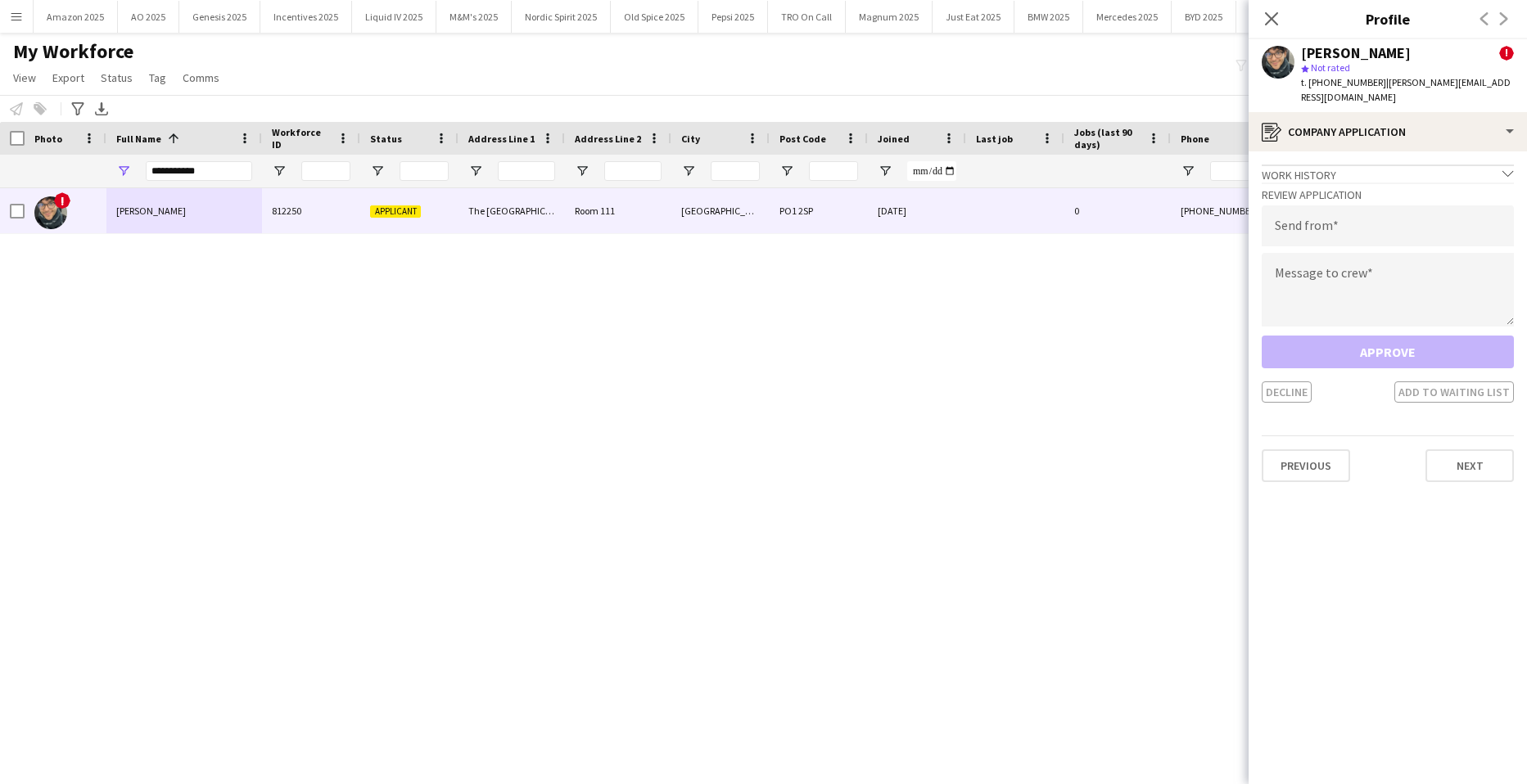
click at [1466, 479] on app-crew-profile-application "Work history chevron-down Incomplete Review Application Send from Message to cr…" at bounding box center [1388, 468] width 278 height 633
click at [1463, 464] on button "Next" at bounding box center [1470, 465] width 88 height 33
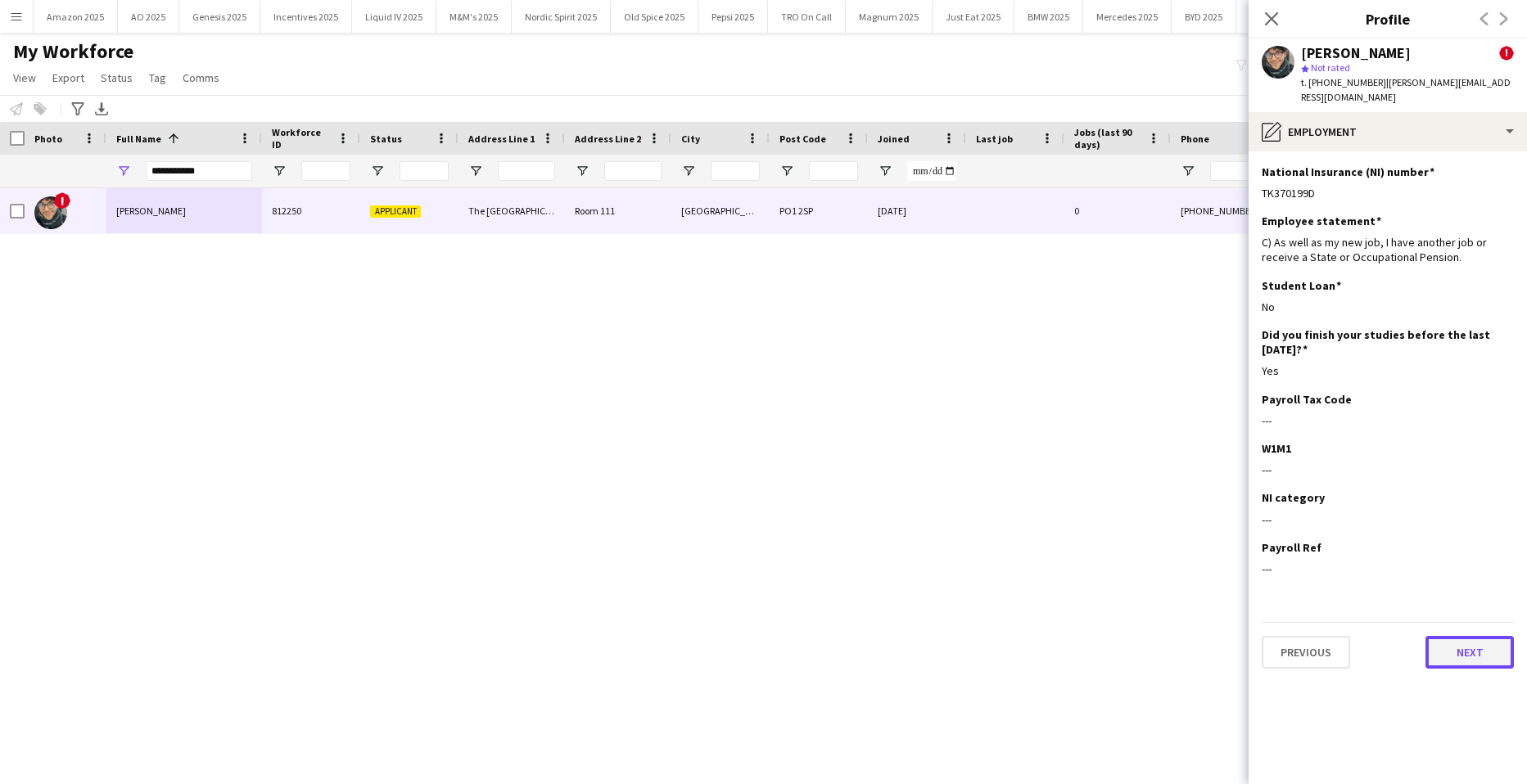
click at [1467, 636] on button "Next" at bounding box center [1470, 653] width 88 height 33
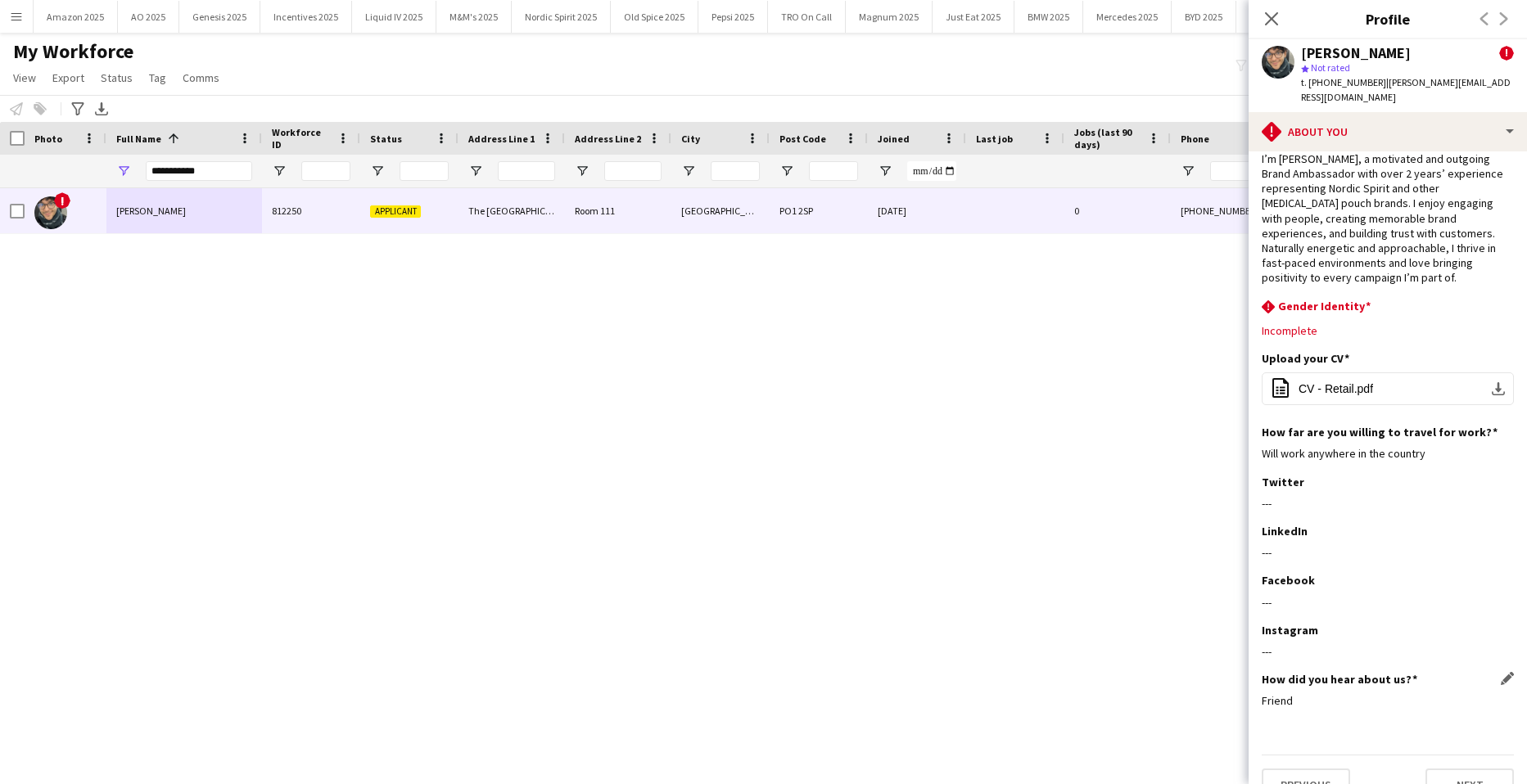
scroll to position [49, 0]
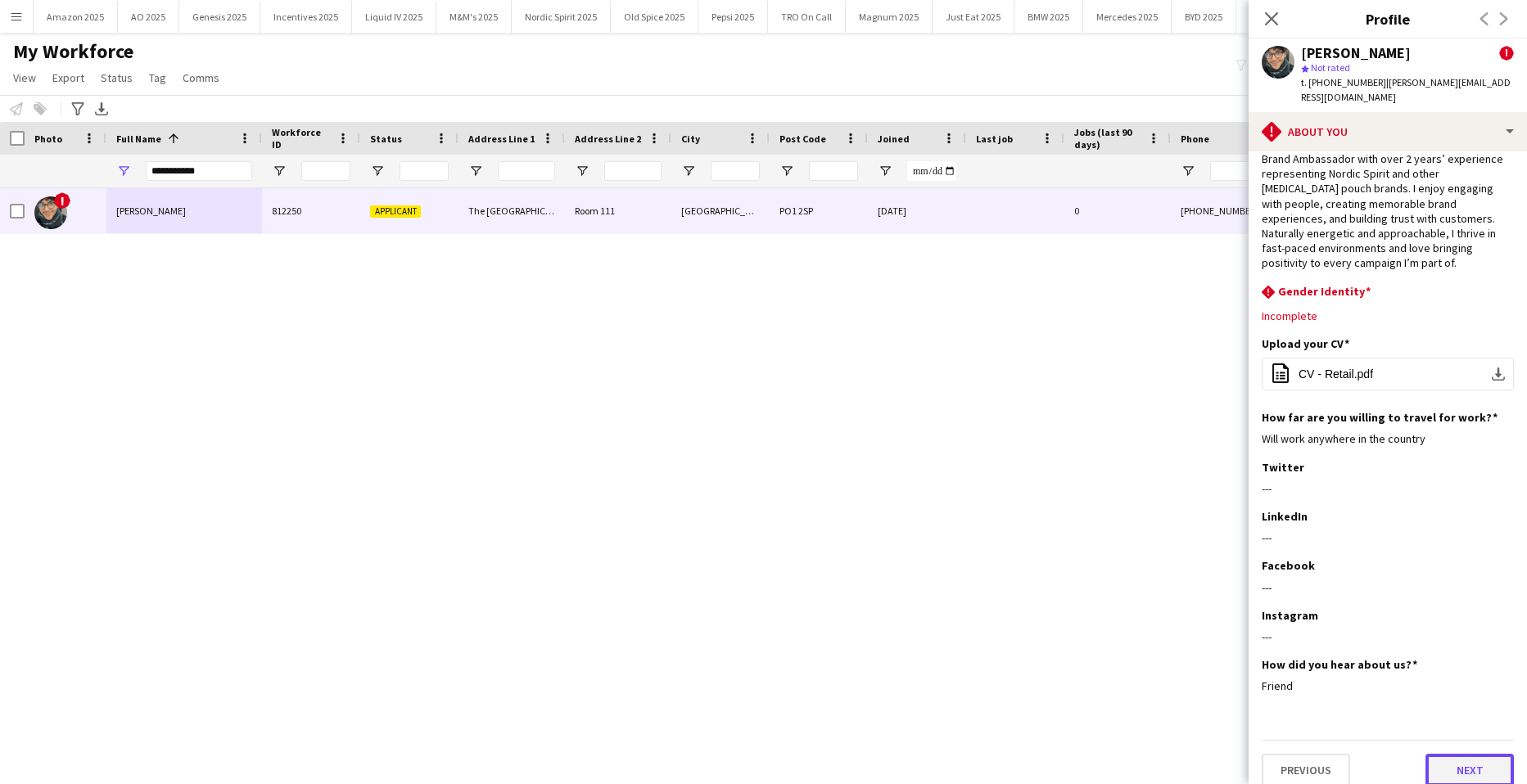
click at [1470, 754] on button "Next" at bounding box center [1470, 771] width 88 height 33
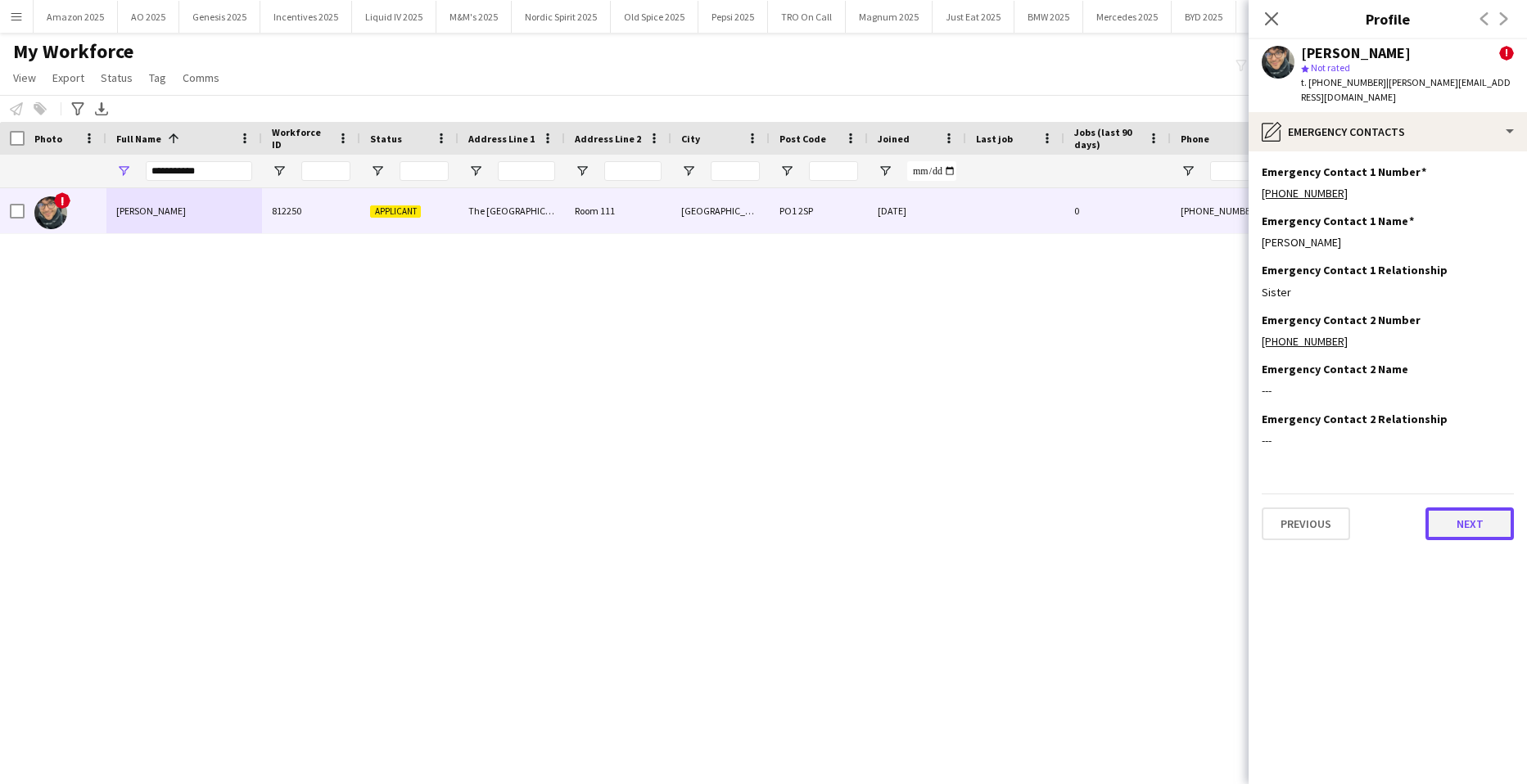
click at [1470, 508] on button "Next" at bounding box center [1470, 524] width 88 height 33
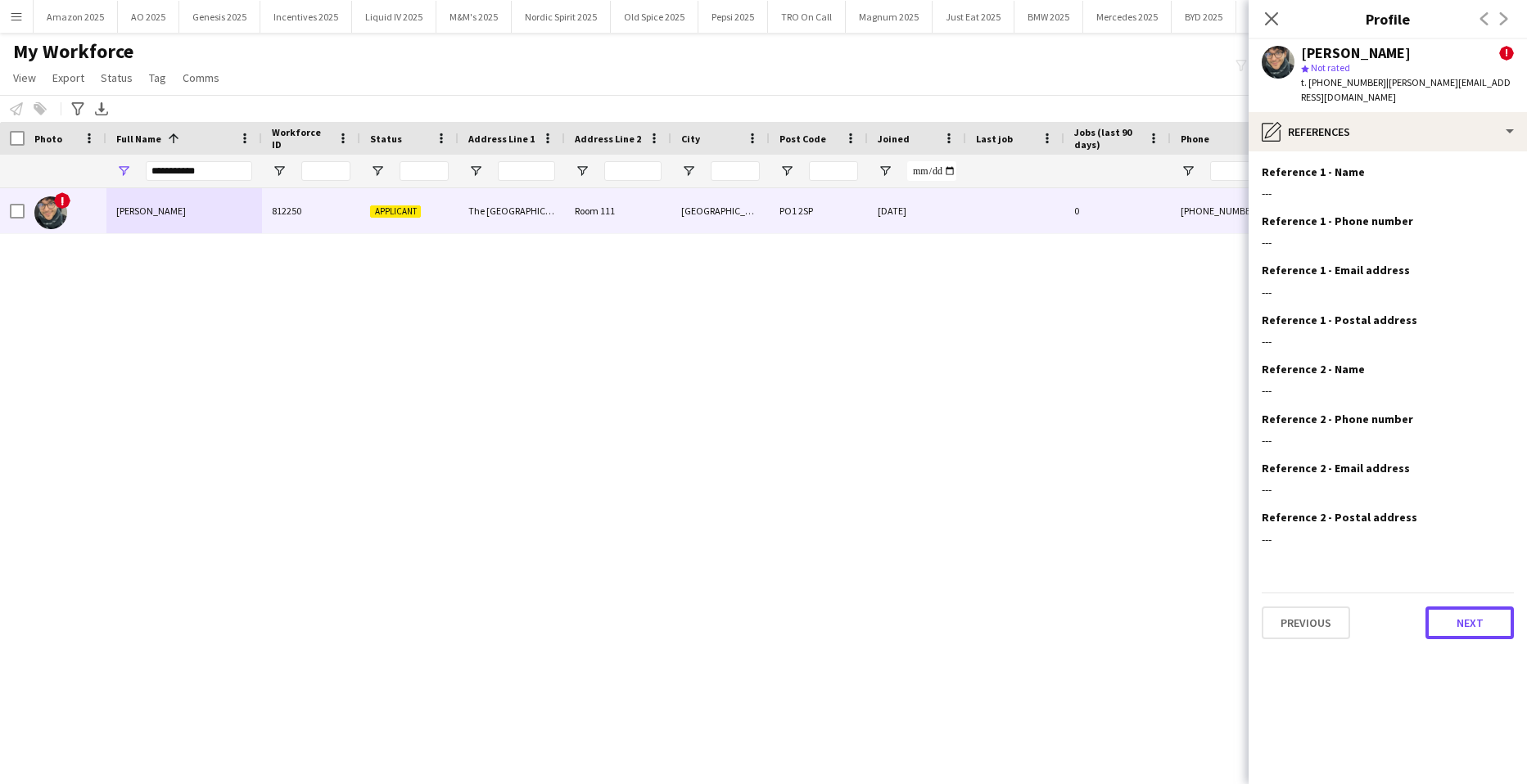
click at [1482, 606] on button "Next" at bounding box center [1470, 623] width 88 height 33
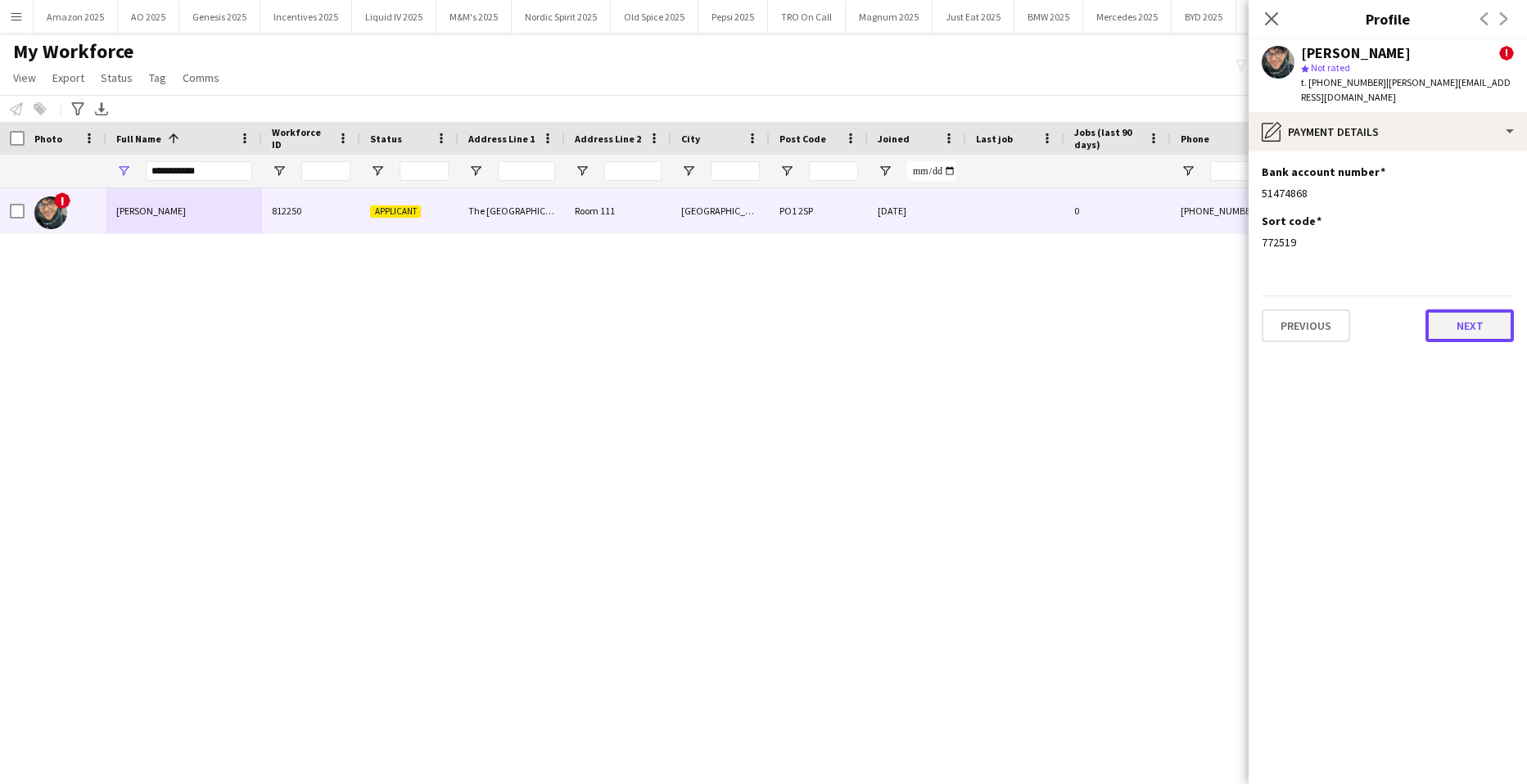
click at [1466, 321] on button "Next" at bounding box center [1470, 326] width 88 height 33
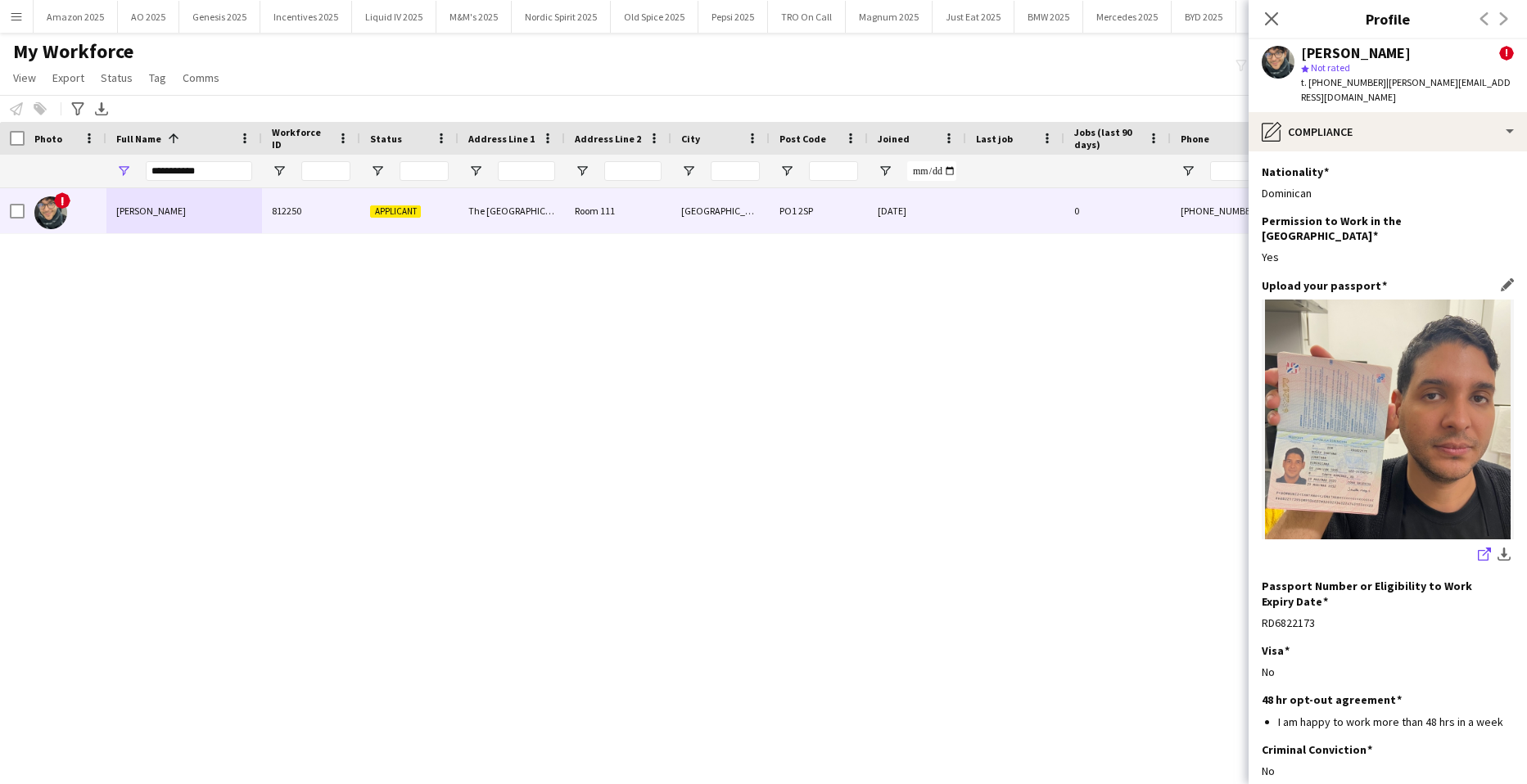
click at [1478, 550] on icon at bounding box center [1483, 555] width 11 height 11
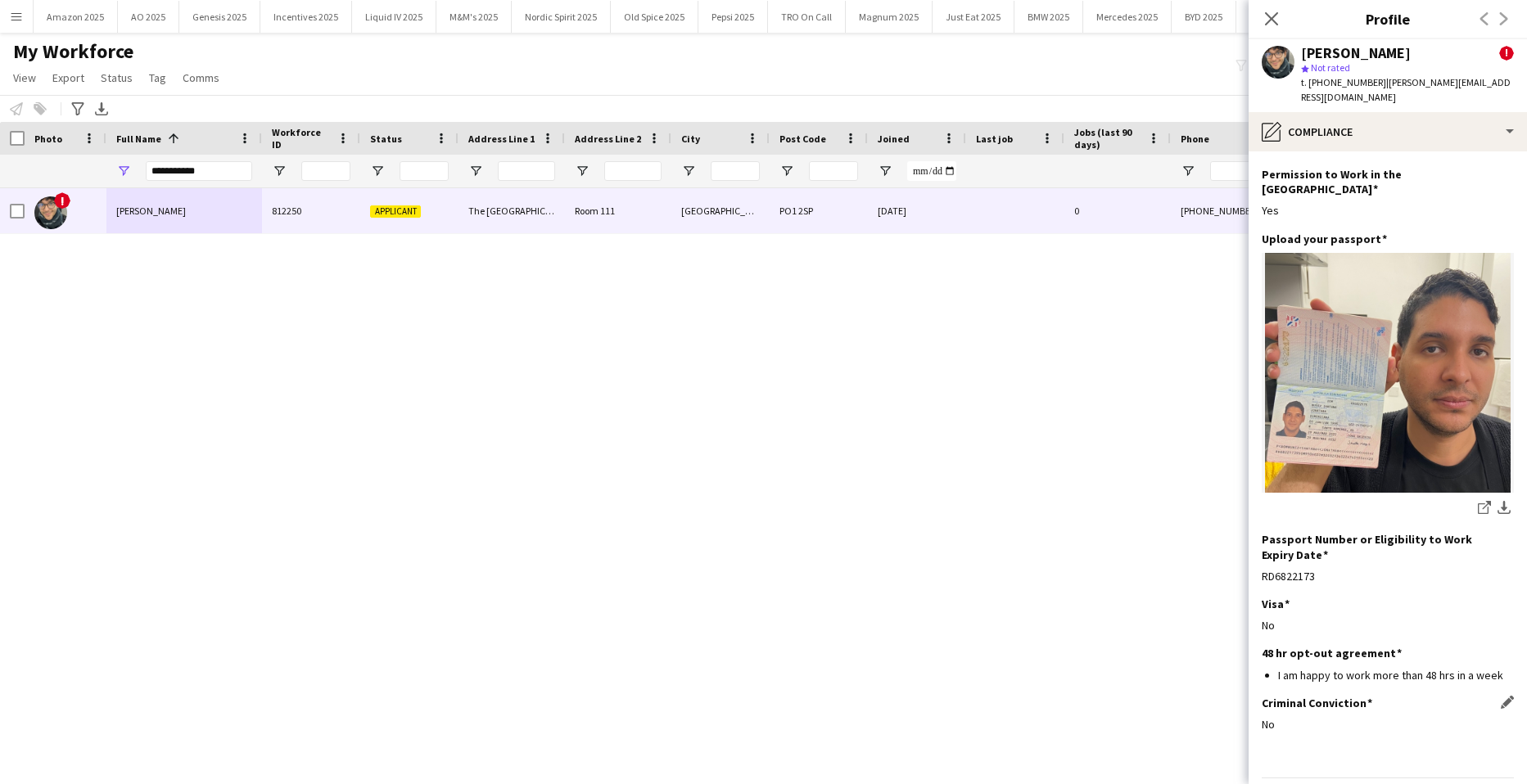
scroll to position [70, 0]
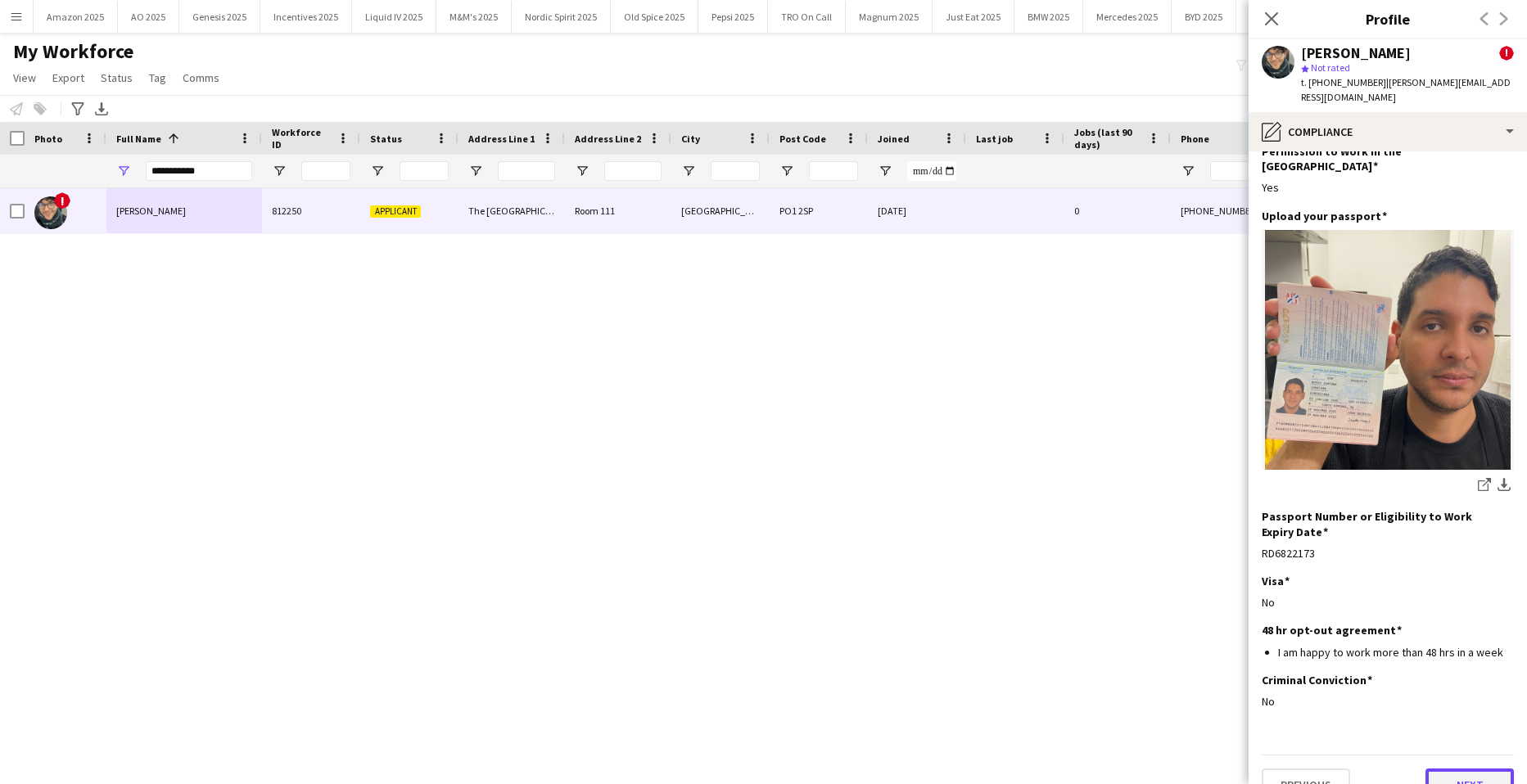
click at [1466, 769] on button "Next" at bounding box center [1470, 785] width 88 height 33
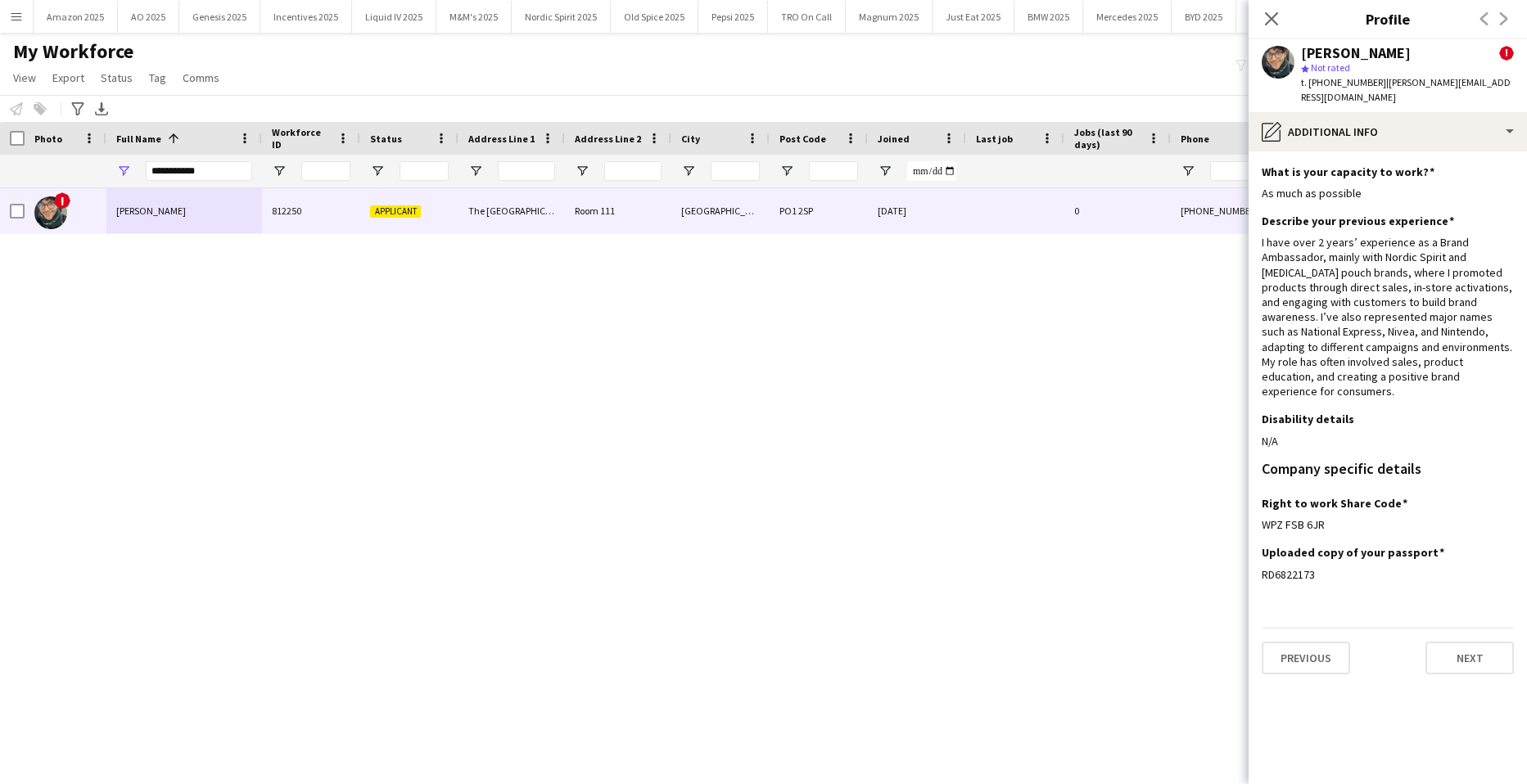
scroll to position [0, 0]
click at [1477, 644] on button "Next" at bounding box center [1470, 658] width 88 height 33
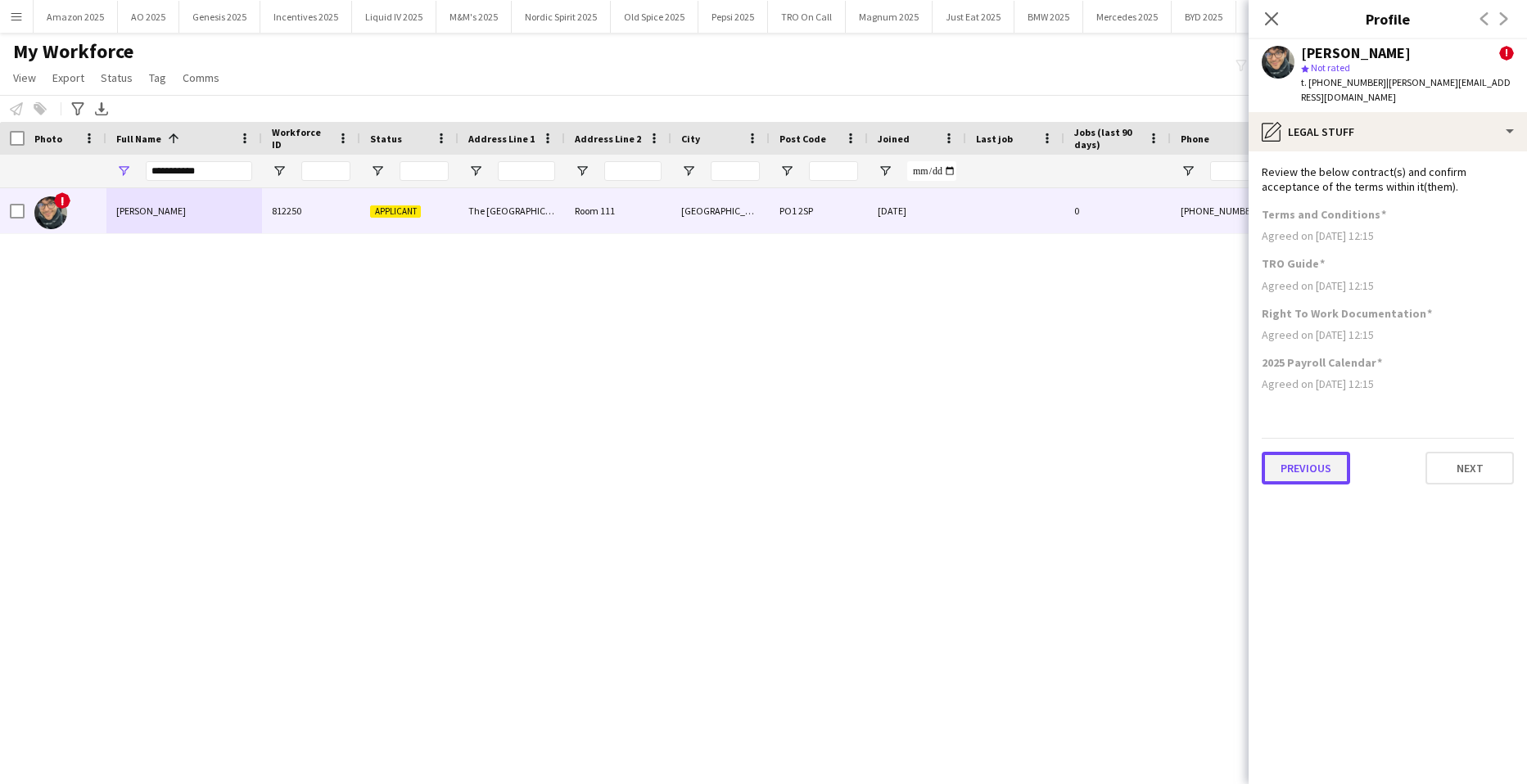
click at [1294, 453] on button "Previous" at bounding box center [1306, 468] width 88 height 33
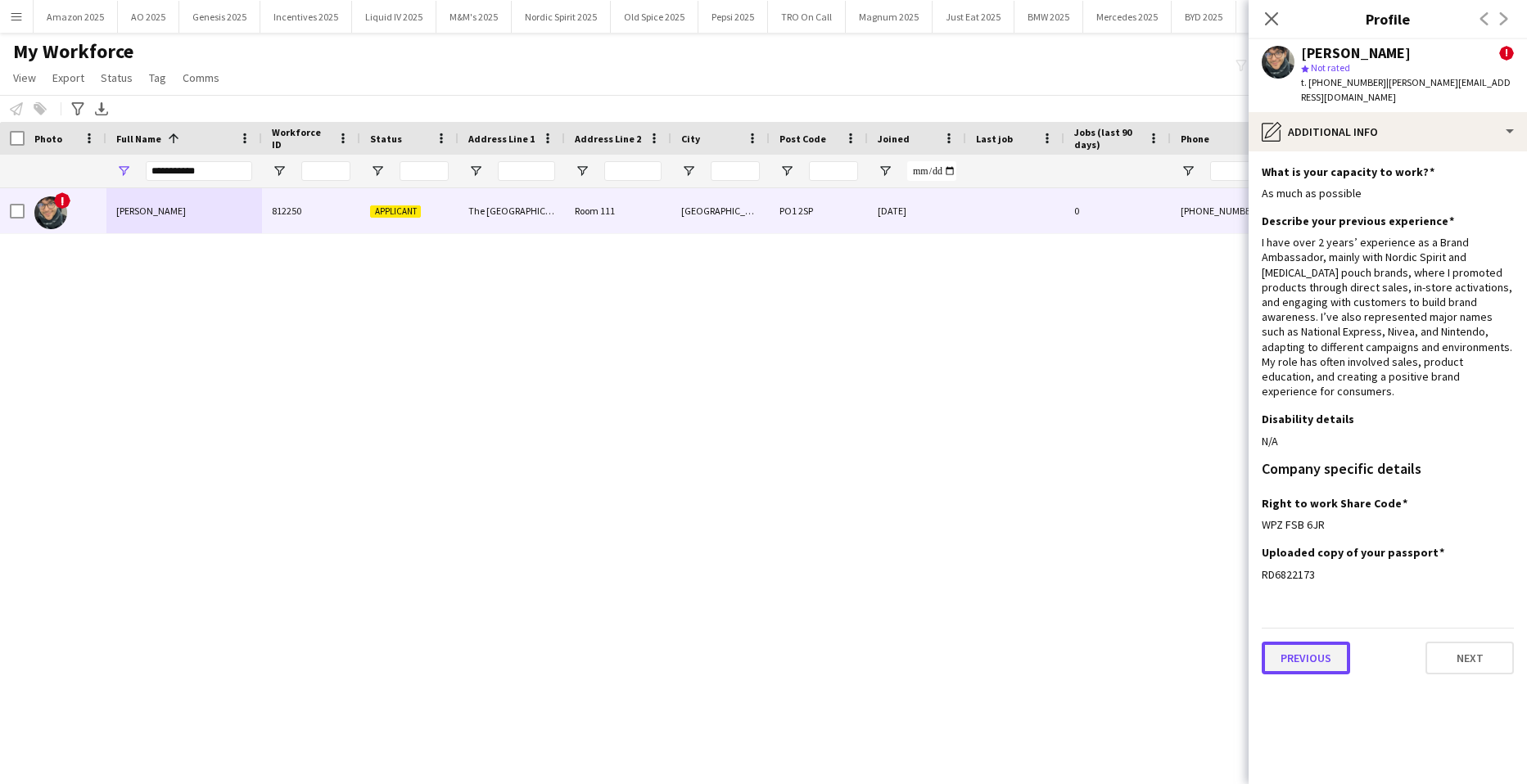
click at [1295, 642] on button "Previous" at bounding box center [1306, 658] width 88 height 33
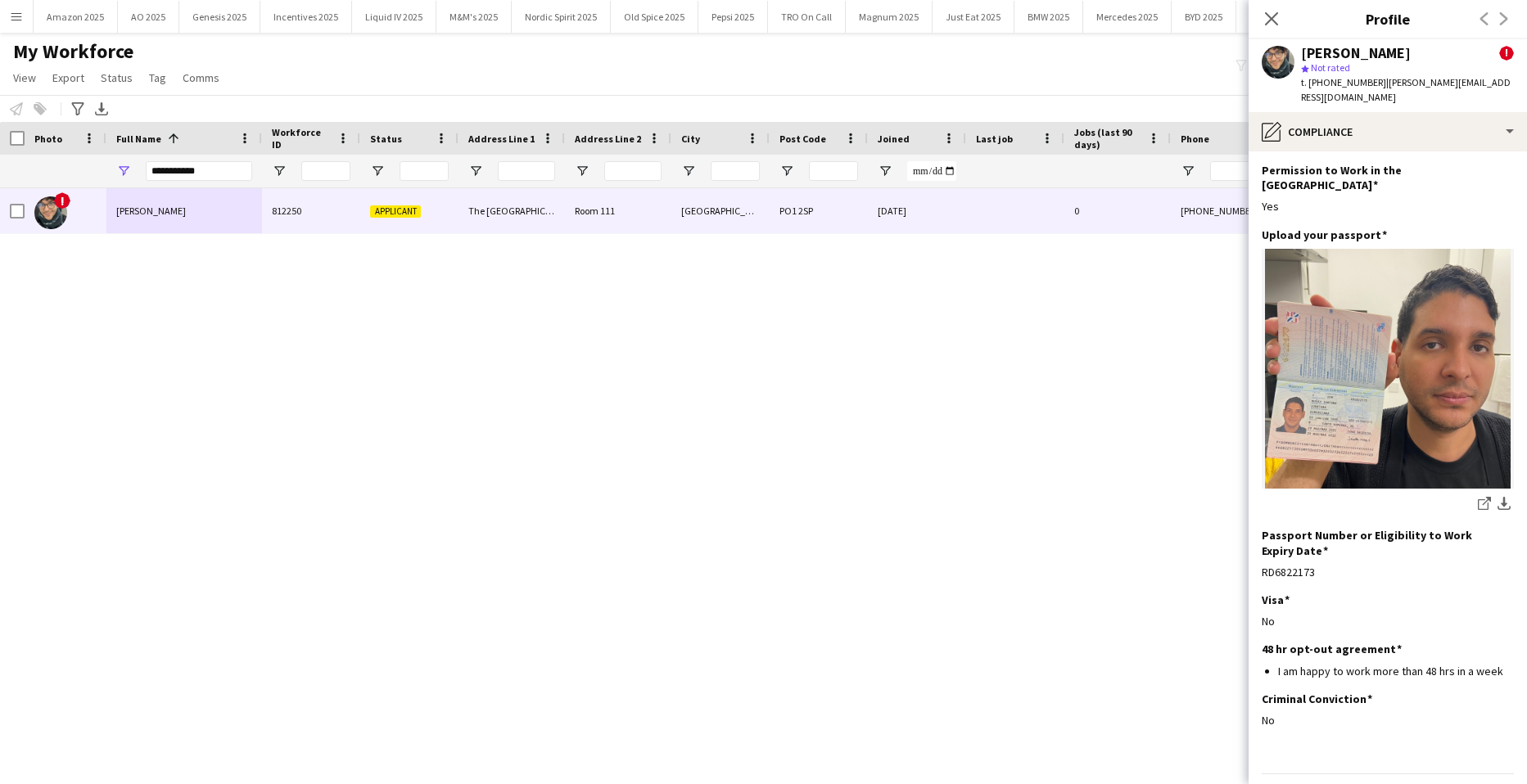
scroll to position [70, 0]
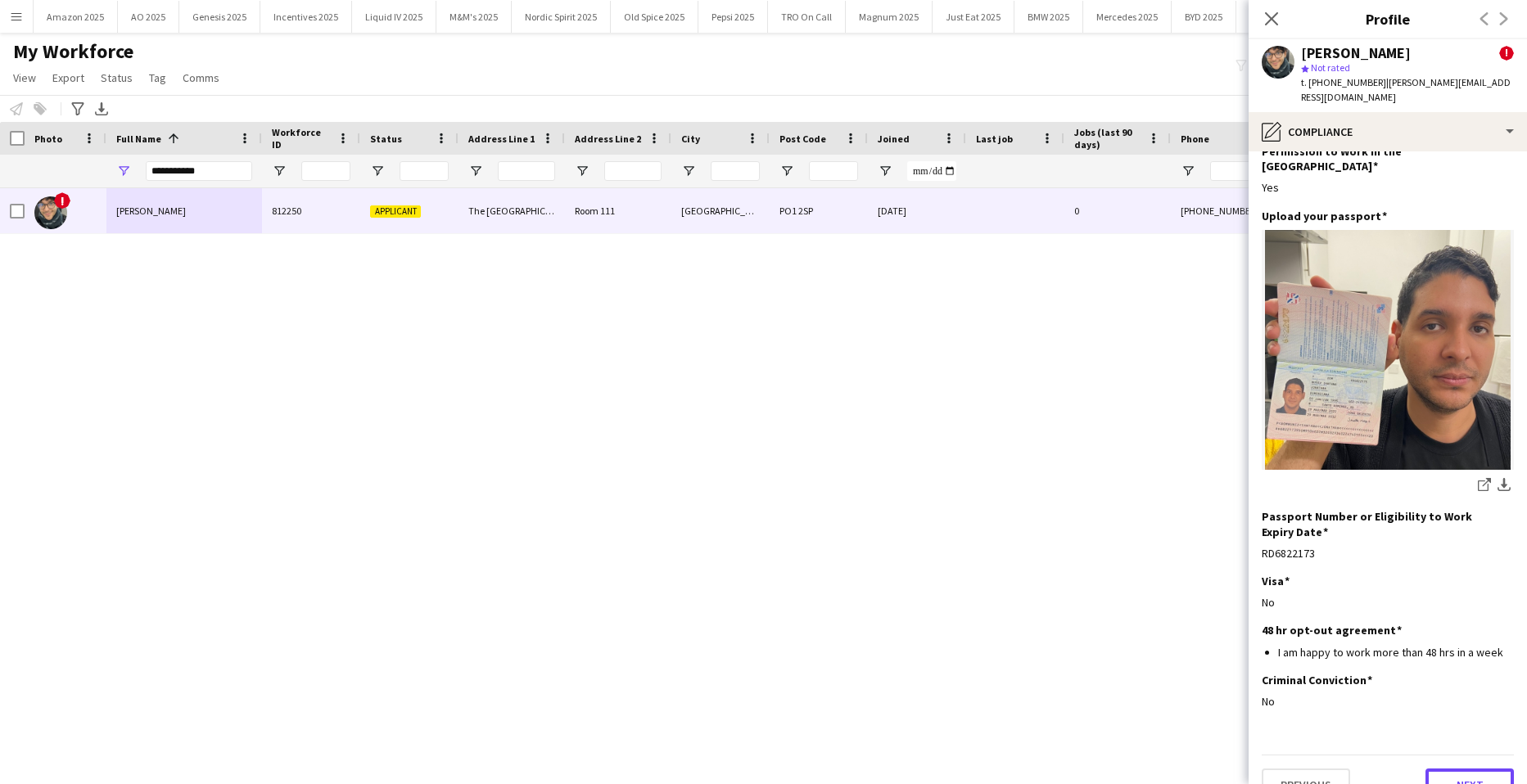
click at [1468, 769] on button "Next" at bounding box center [1470, 785] width 88 height 33
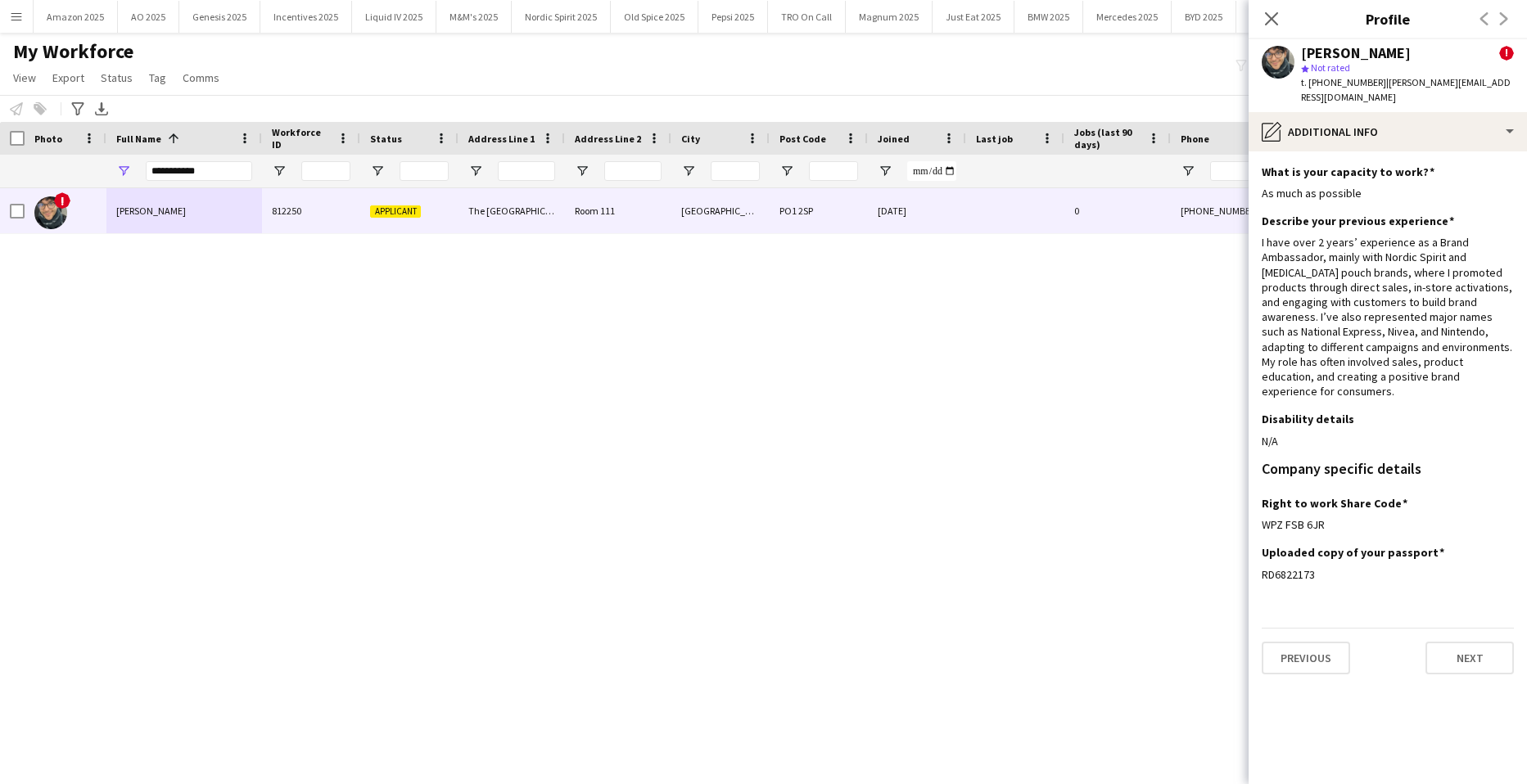
scroll to position [0, 0]
click at [1463, 642] on button "Next" at bounding box center [1470, 658] width 88 height 33
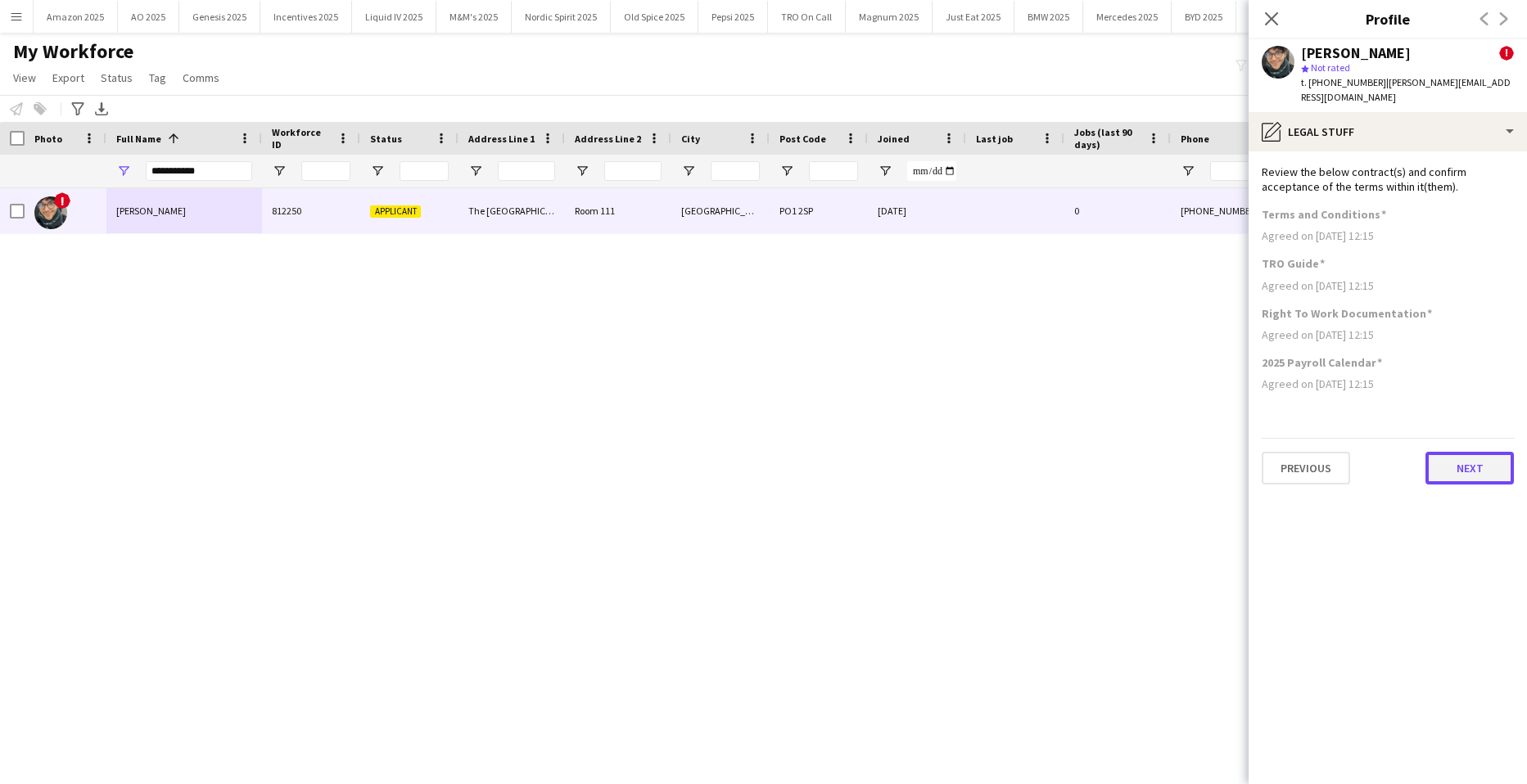
click at [1455, 452] on button "Next" at bounding box center [1470, 468] width 88 height 33
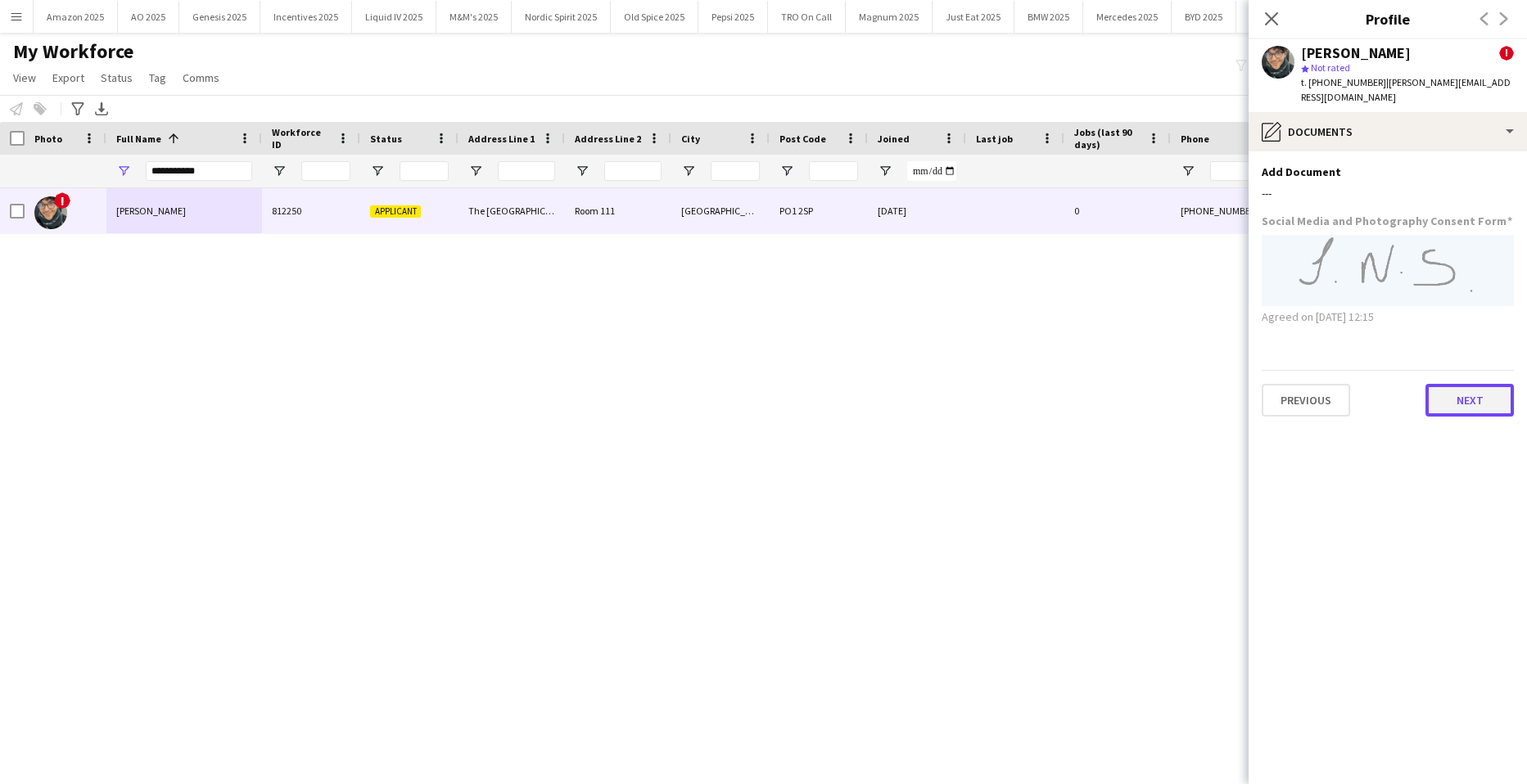
click at [1461, 384] on button "Next" at bounding box center [1470, 400] width 88 height 33
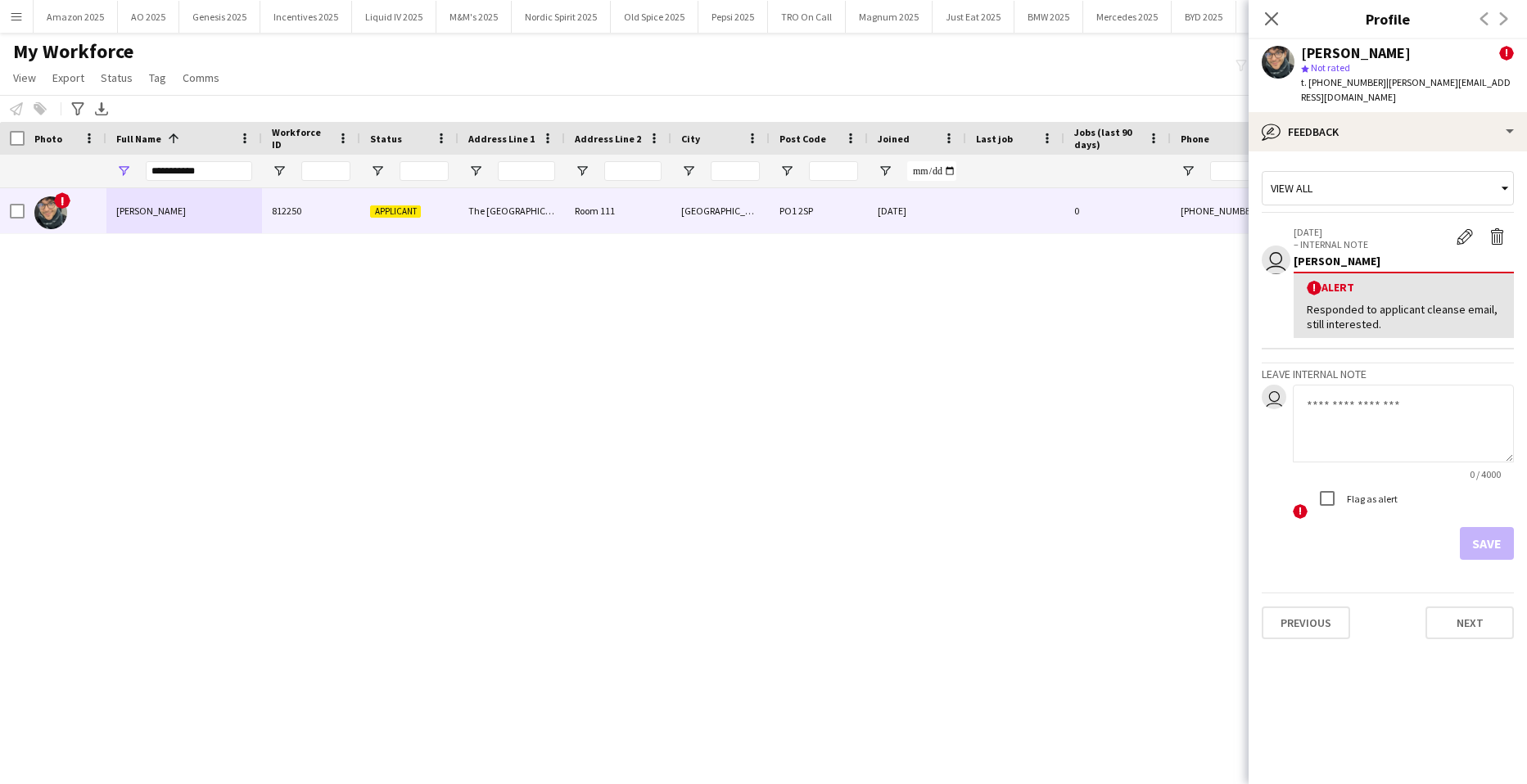
click at [1404, 397] on textarea at bounding box center [1403, 423] width 221 height 78
paste textarea "**********"
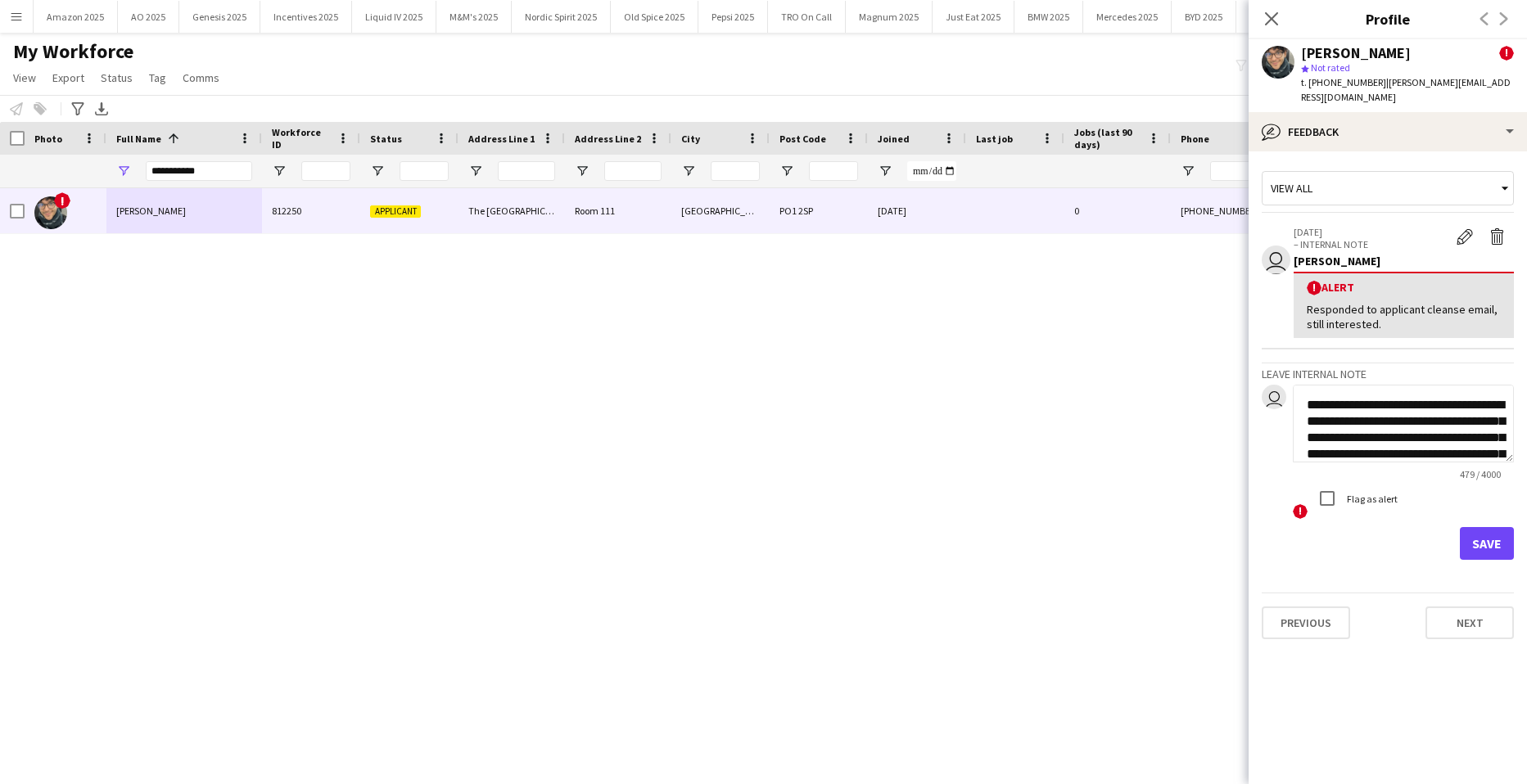
scroll to position [198, 0]
type textarea "**********"
click at [1481, 528] on button "Save" at bounding box center [1487, 544] width 54 height 33
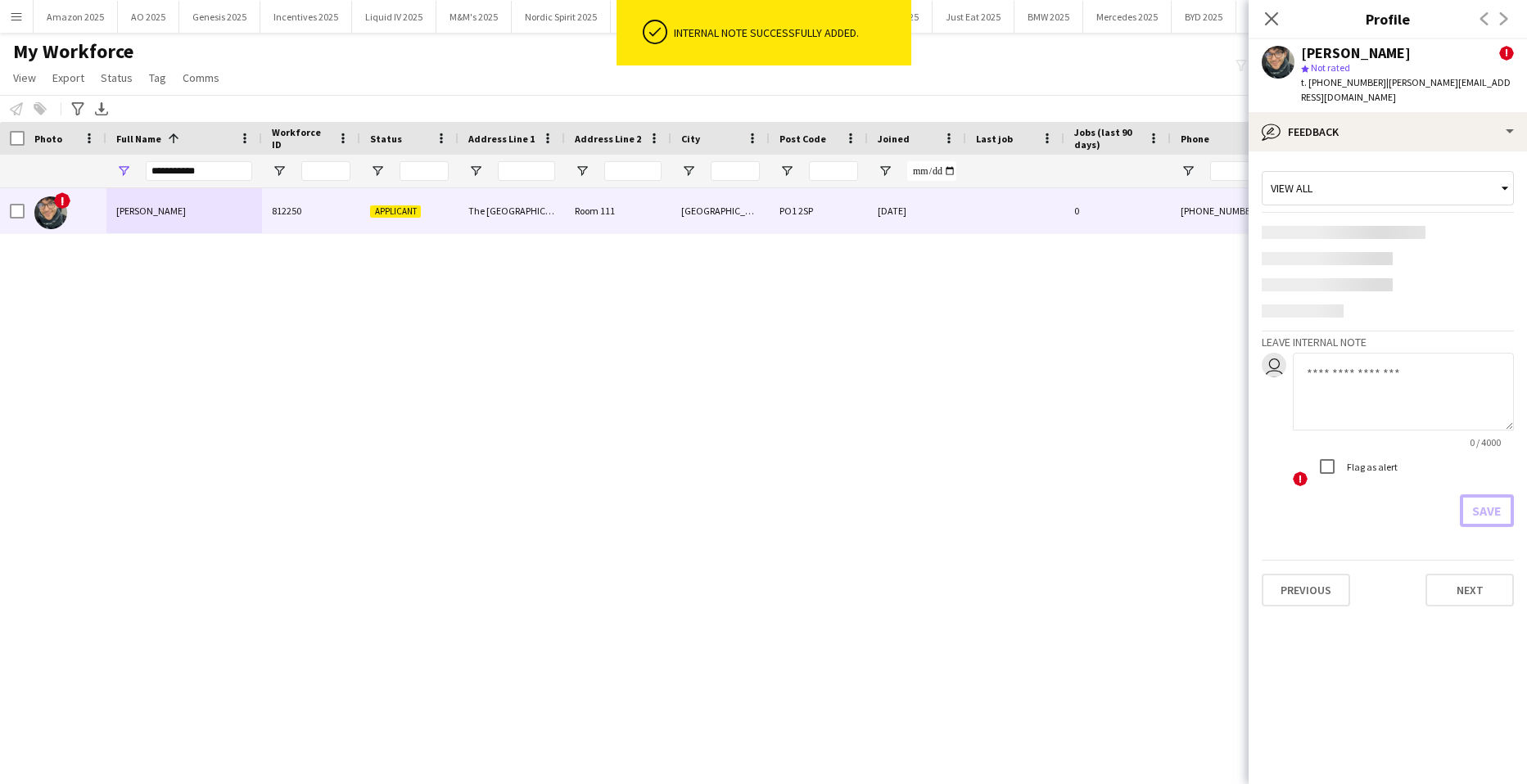
scroll to position [0, 0]
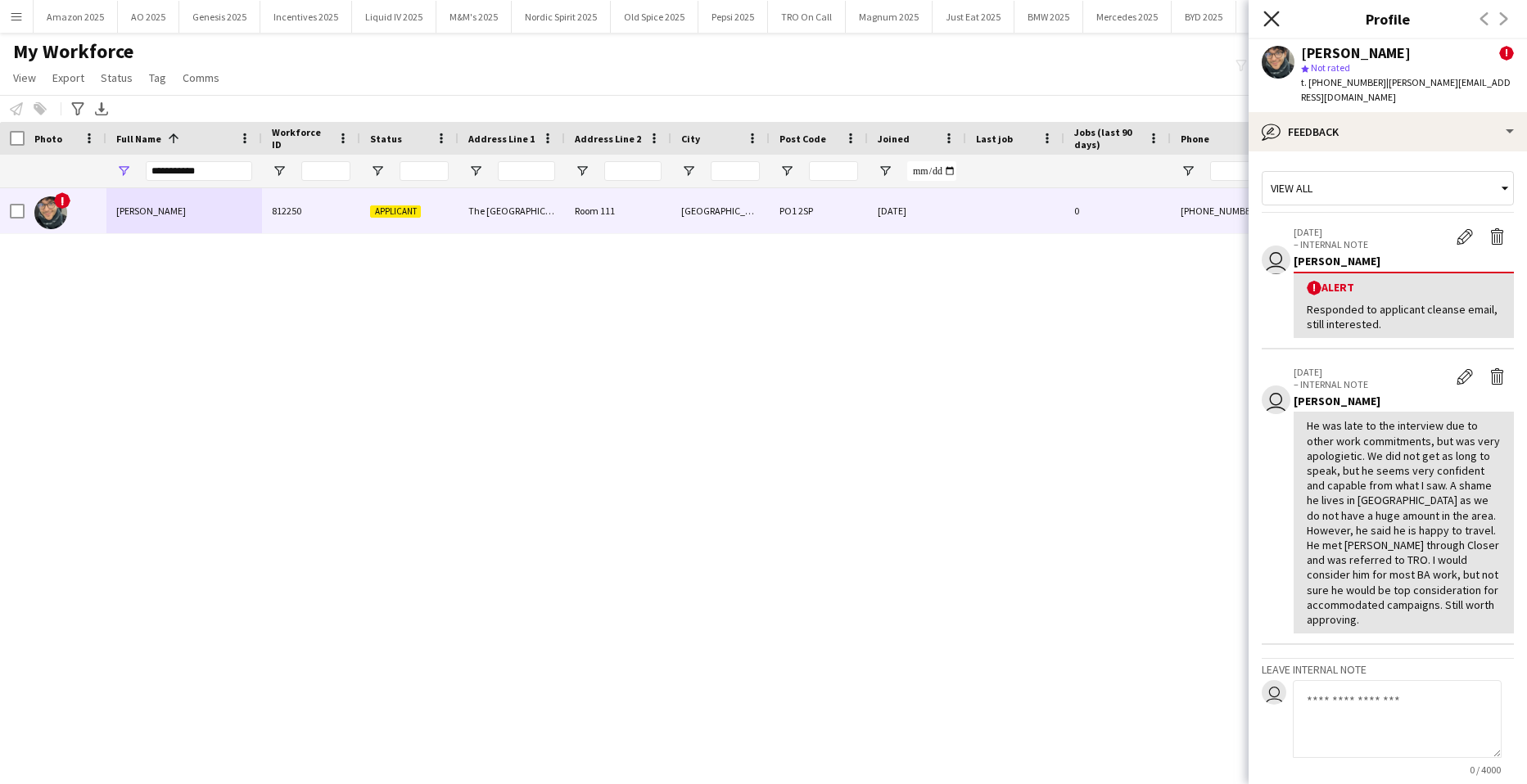
click at [1276, 20] on icon "Close pop-in" at bounding box center [1272, 18] width 15 height 15
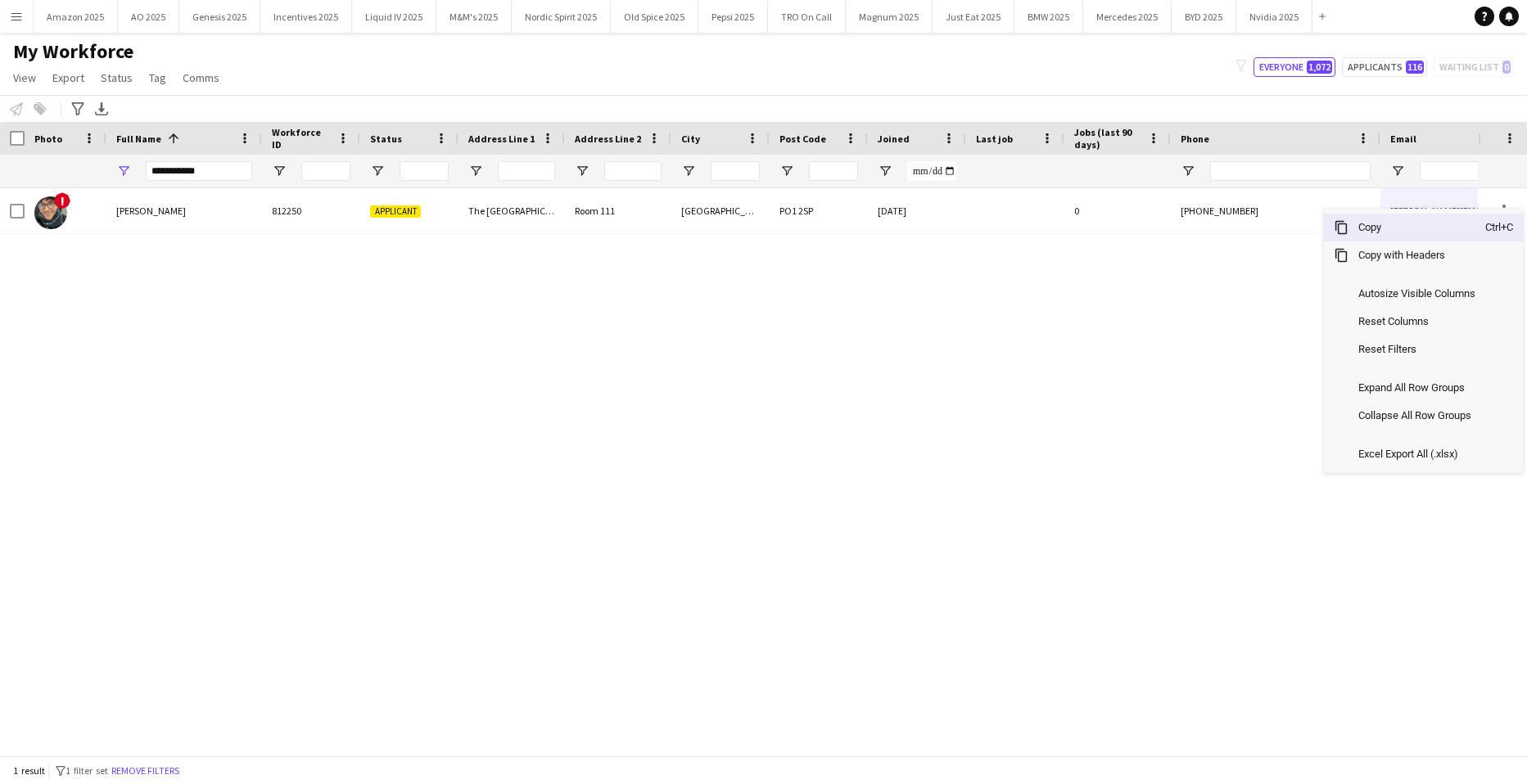
click at [1431, 233] on span "Copy" at bounding box center [1417, 227] width 137 height 28
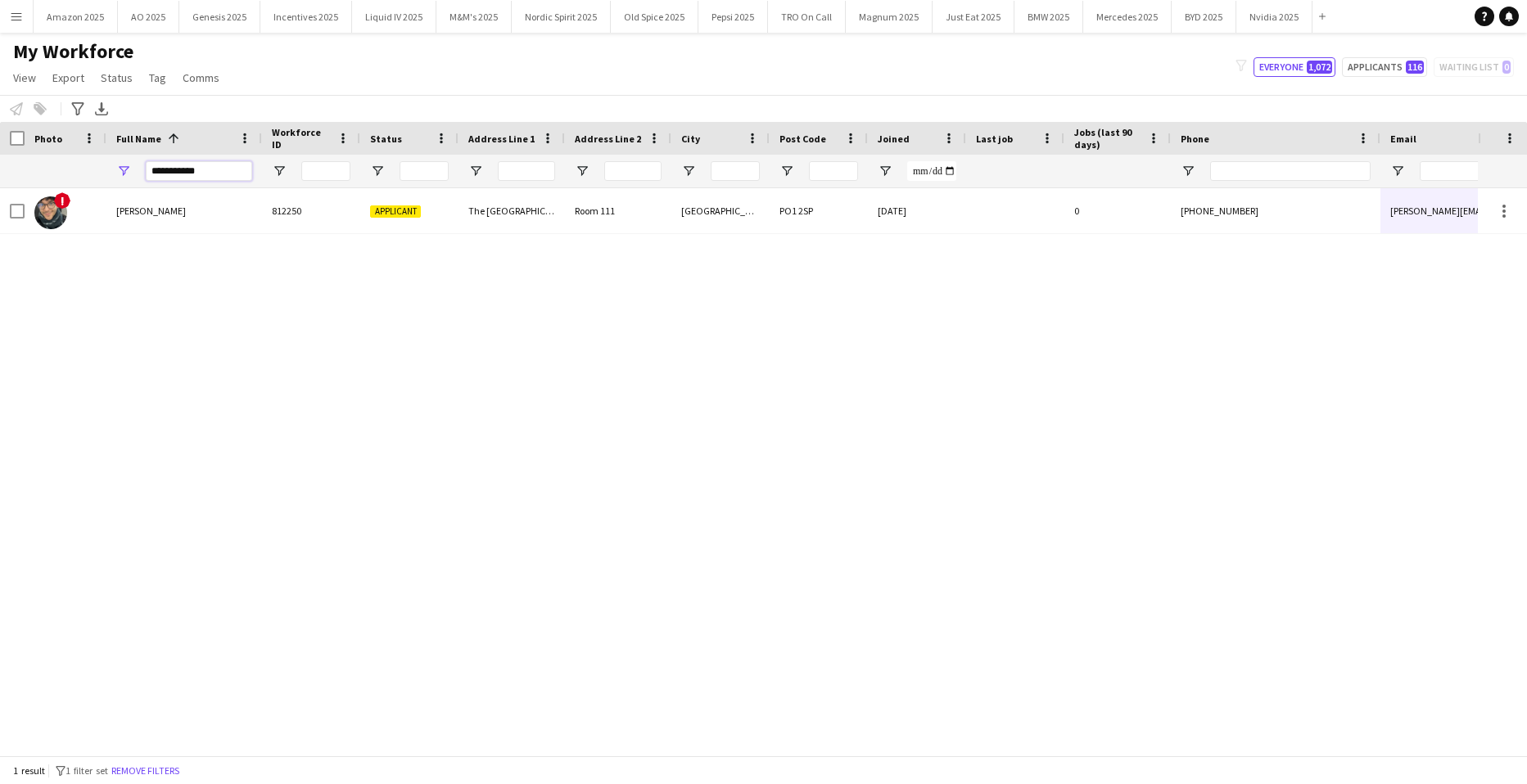
drag, startPoint x: 222, startPoint y: 181, endPoint x: 66, endPoint y: 191, distance: 156.3
click at [64, 178] on div at bounding box center [1072, 171] width 2144 height 33
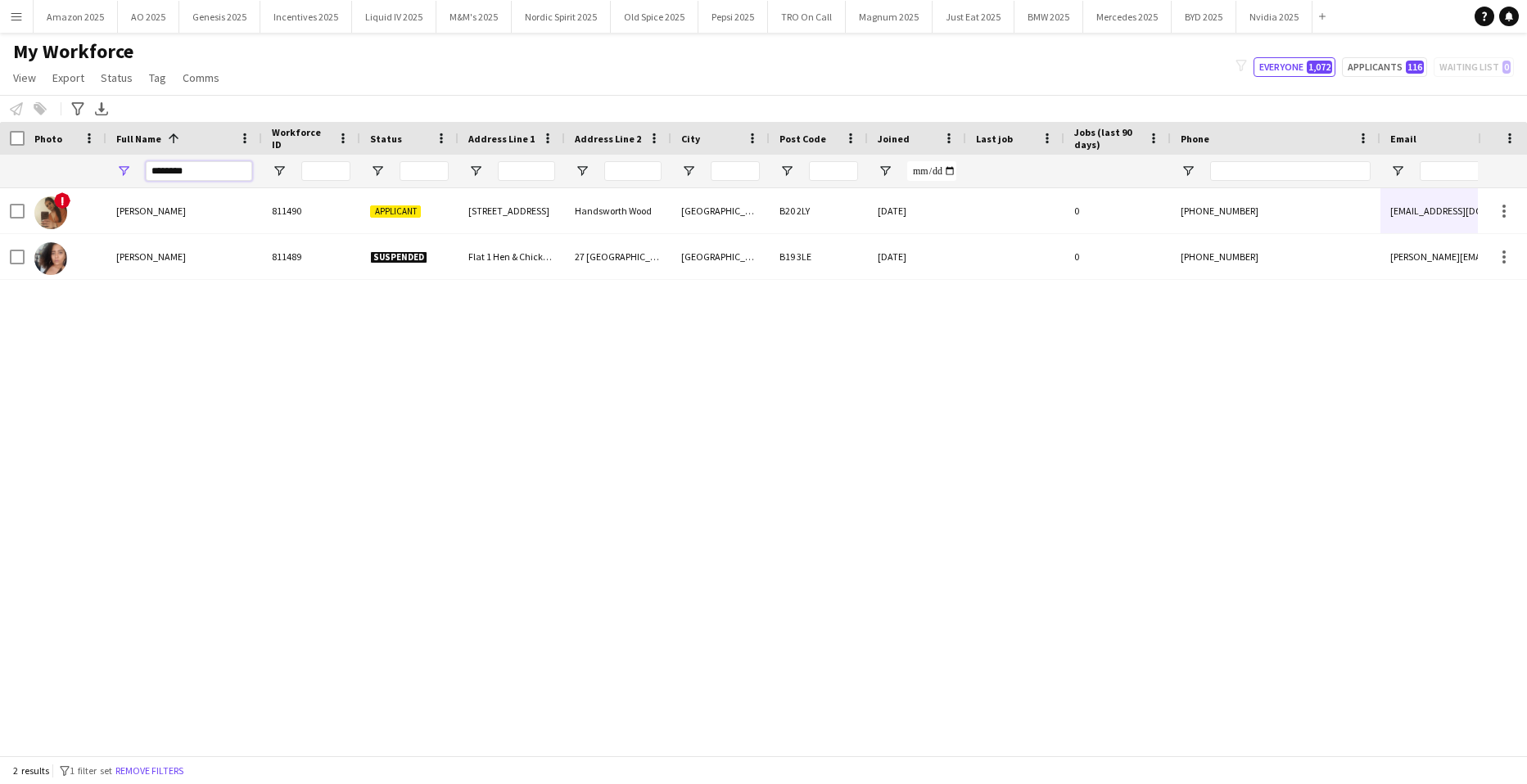
type input "********"
click at [298, 470] on div "! [PERSON_NAME] 811490 Applicant [STREET_ADDRESS] [DATE] 0 [PHONE_NUMBER] [EMAI…" at bounding box center [739, 465] width 1478 height 556
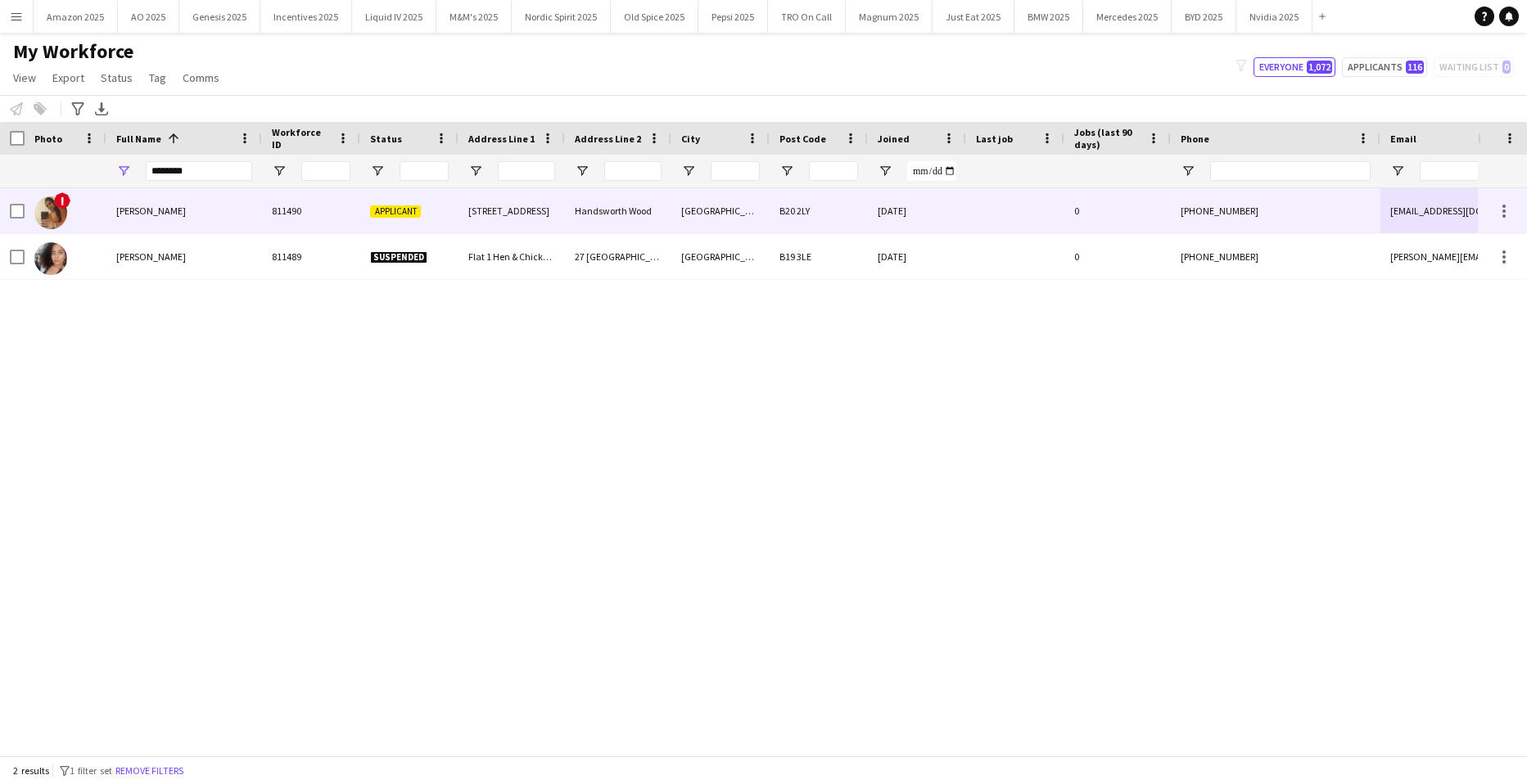
drag, startPoint x: 137, startPoint y: 211, endPoint x: 298, endPoint y: 274, distance: 172.9
click at [137, 211] on span "[PERSON_NAME]" at bounding box center [151, 210] width 70 height 12
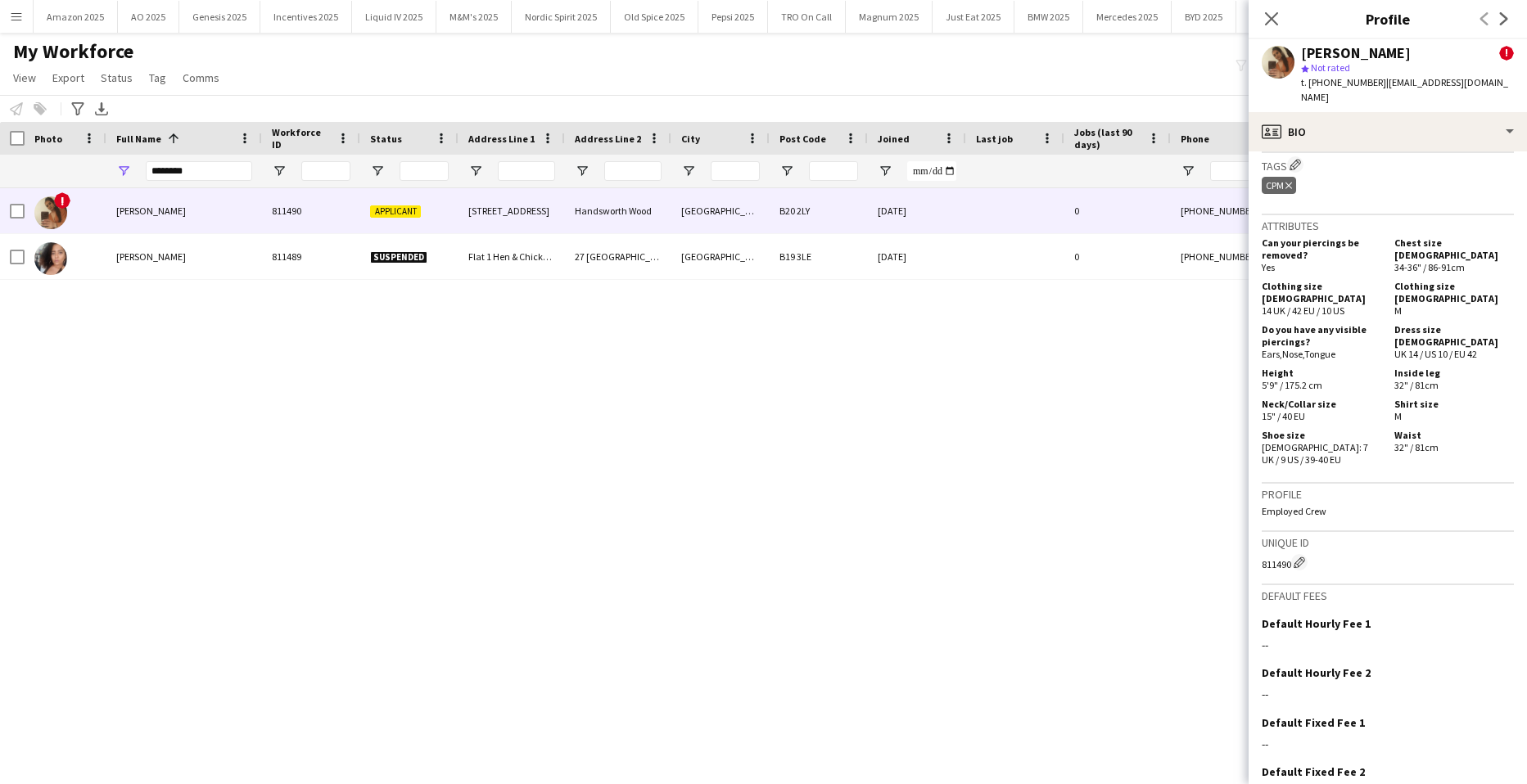
scroll to position [827, 0]
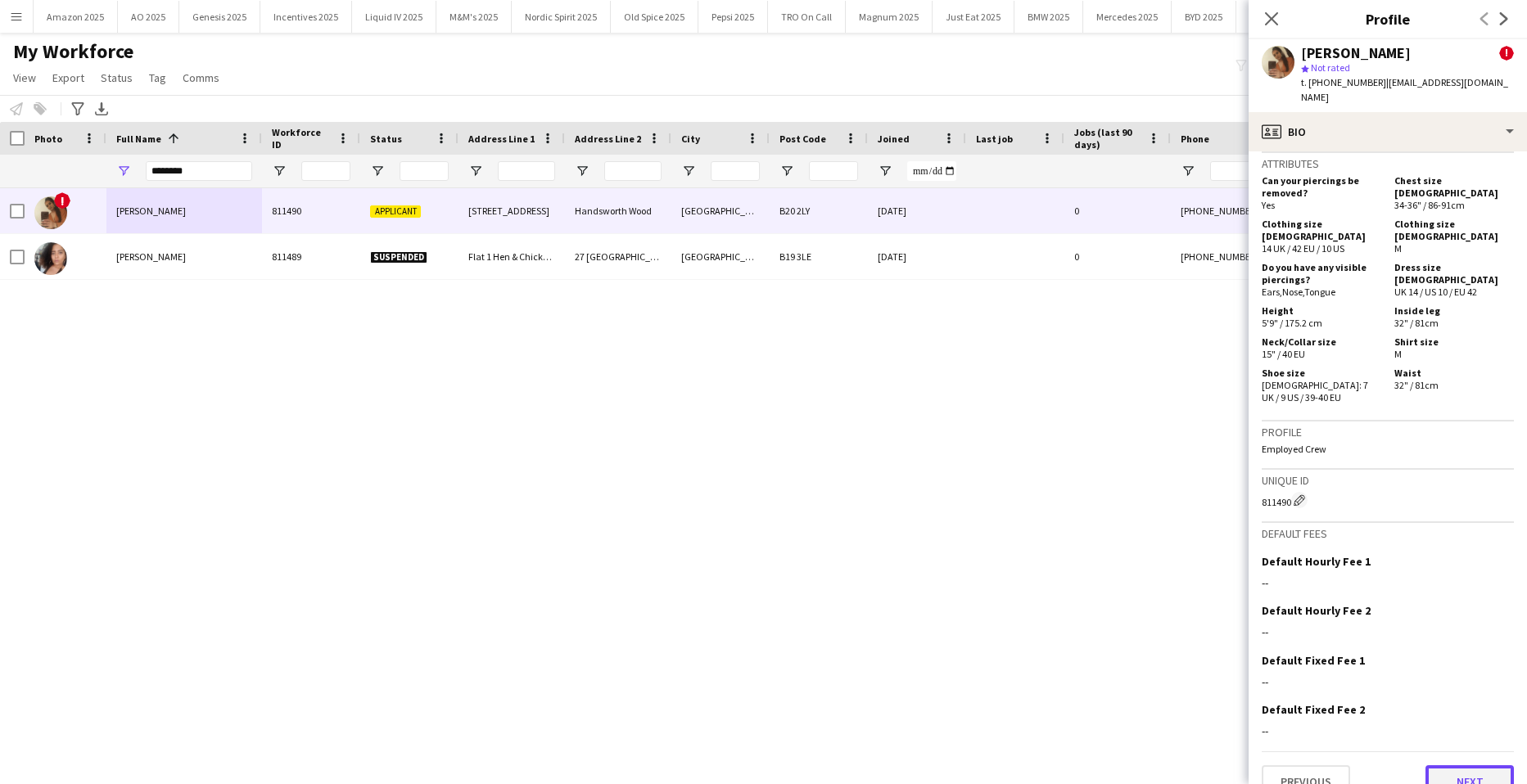
click at [1461, 766] on button "Next" at bounding box center [1470, 782] width 88 height 33
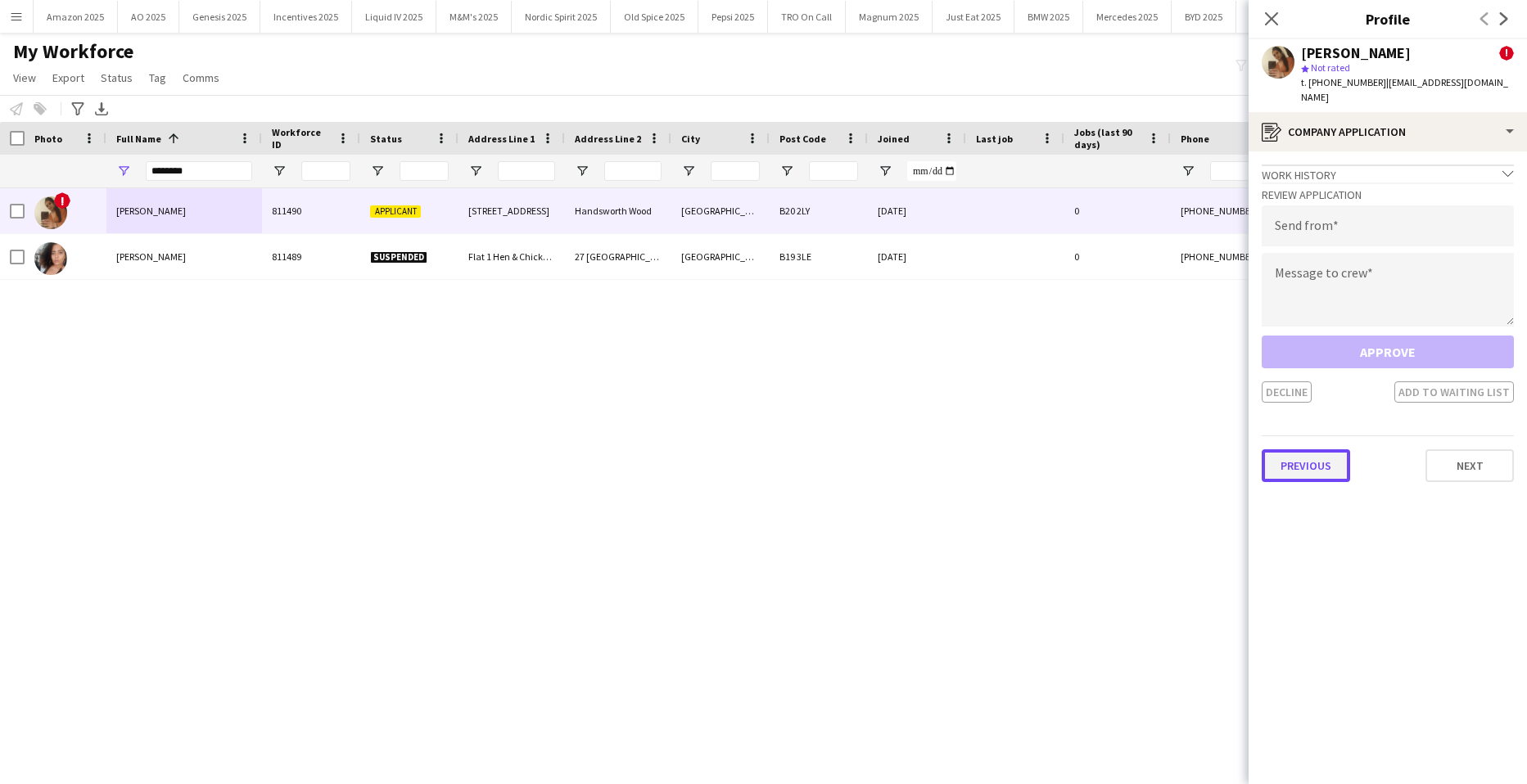
click at [1281, 456] on button "Previous" at bounding box center [1306, 465] width 88 height 33
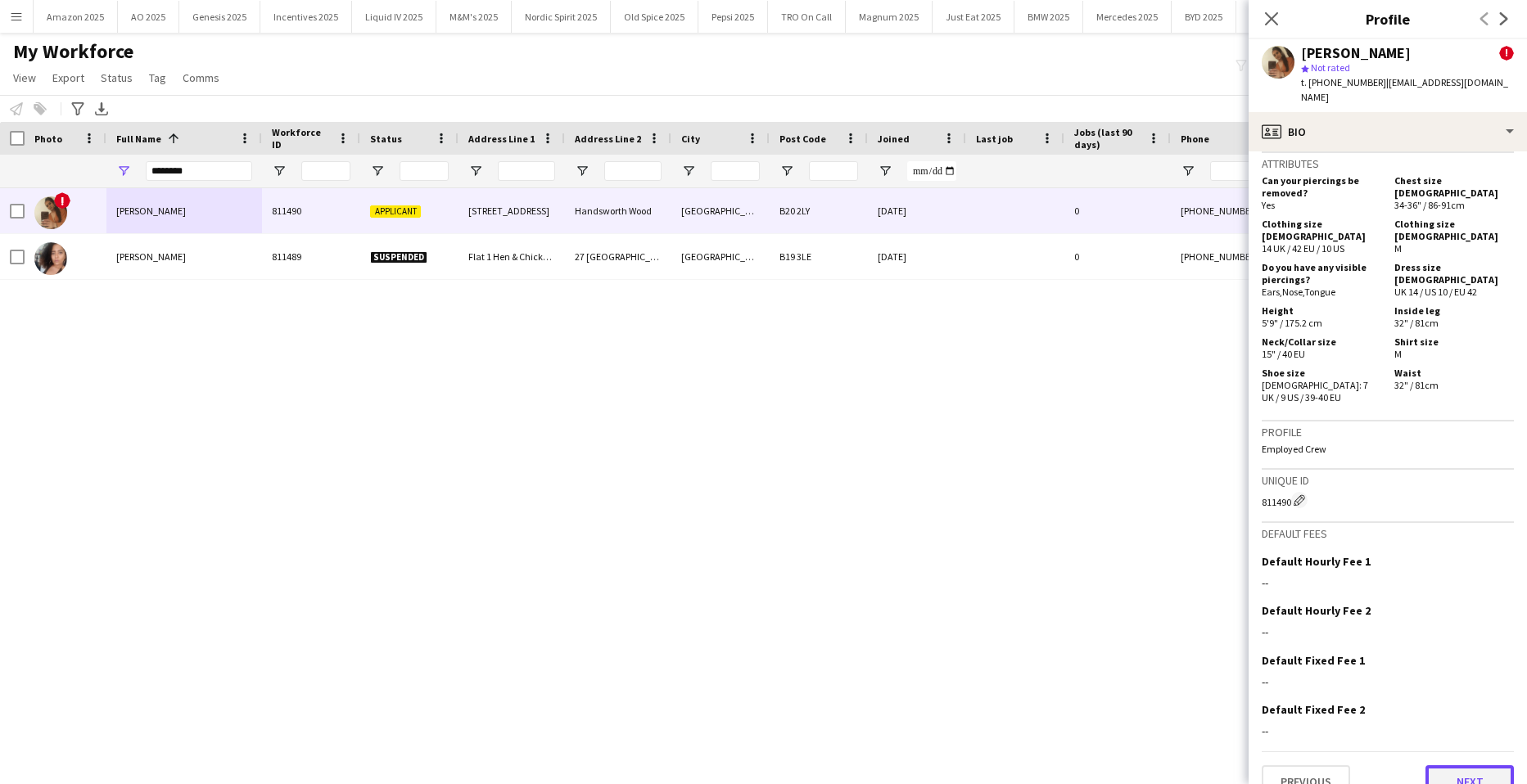
click at [1471, 766] on button "Next" at bounding box center [1470, 782] width 88 height 33
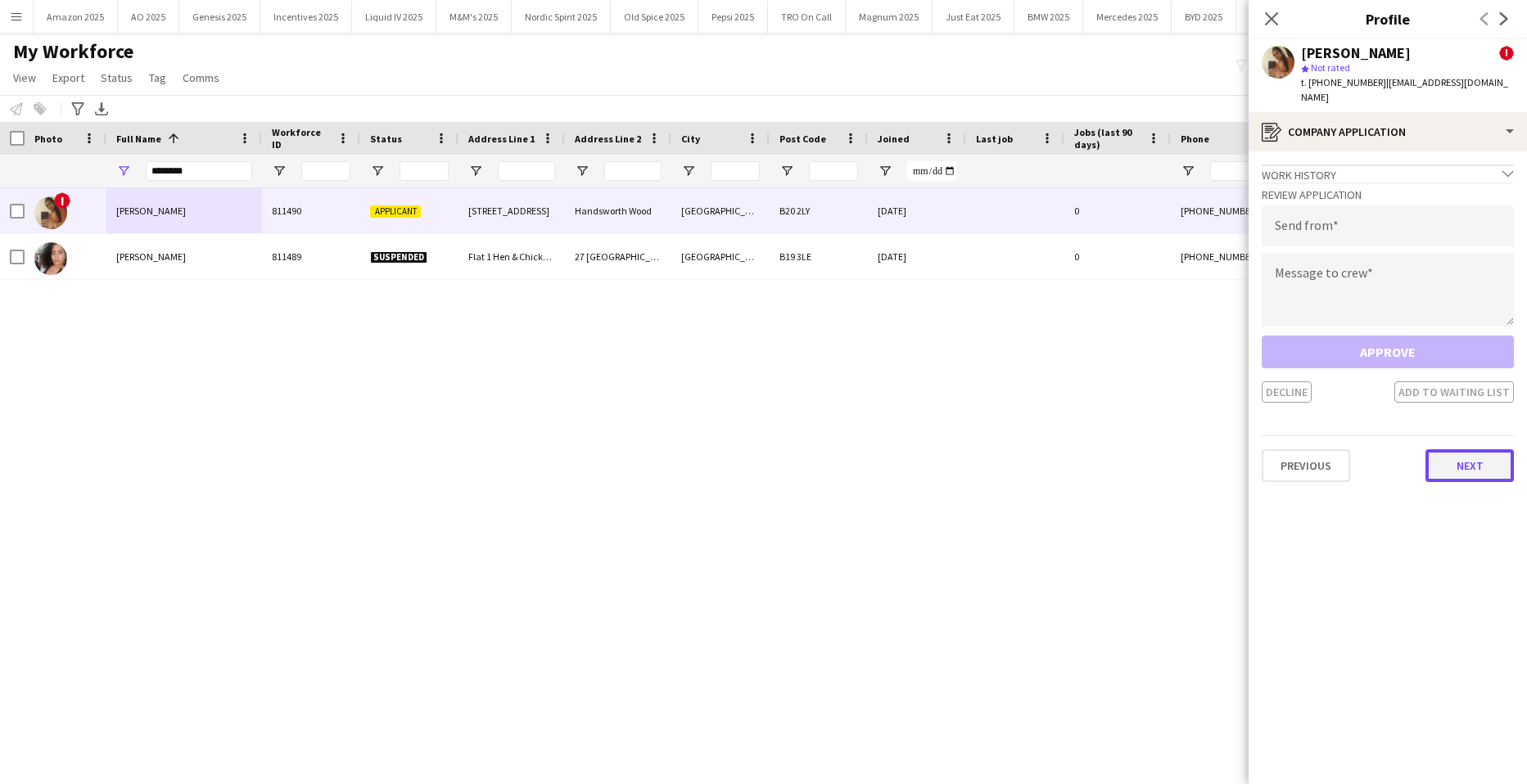
click at [1467, 464] on button "Next" at bounding box center [1470, 465] width 88 height 33
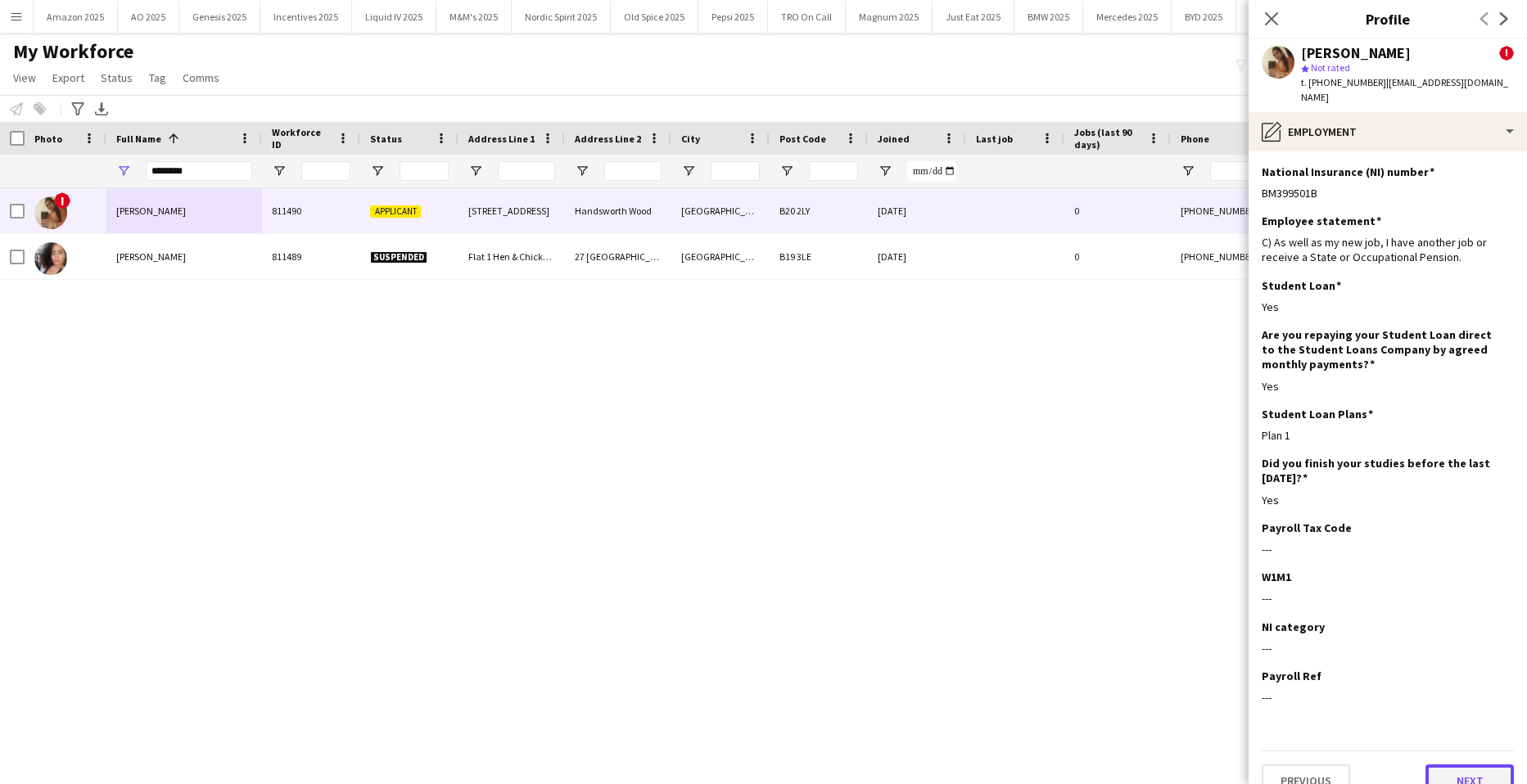
click at [1459, 765] on button "Next" at bounding box center [1470, 781] width 88 height 33
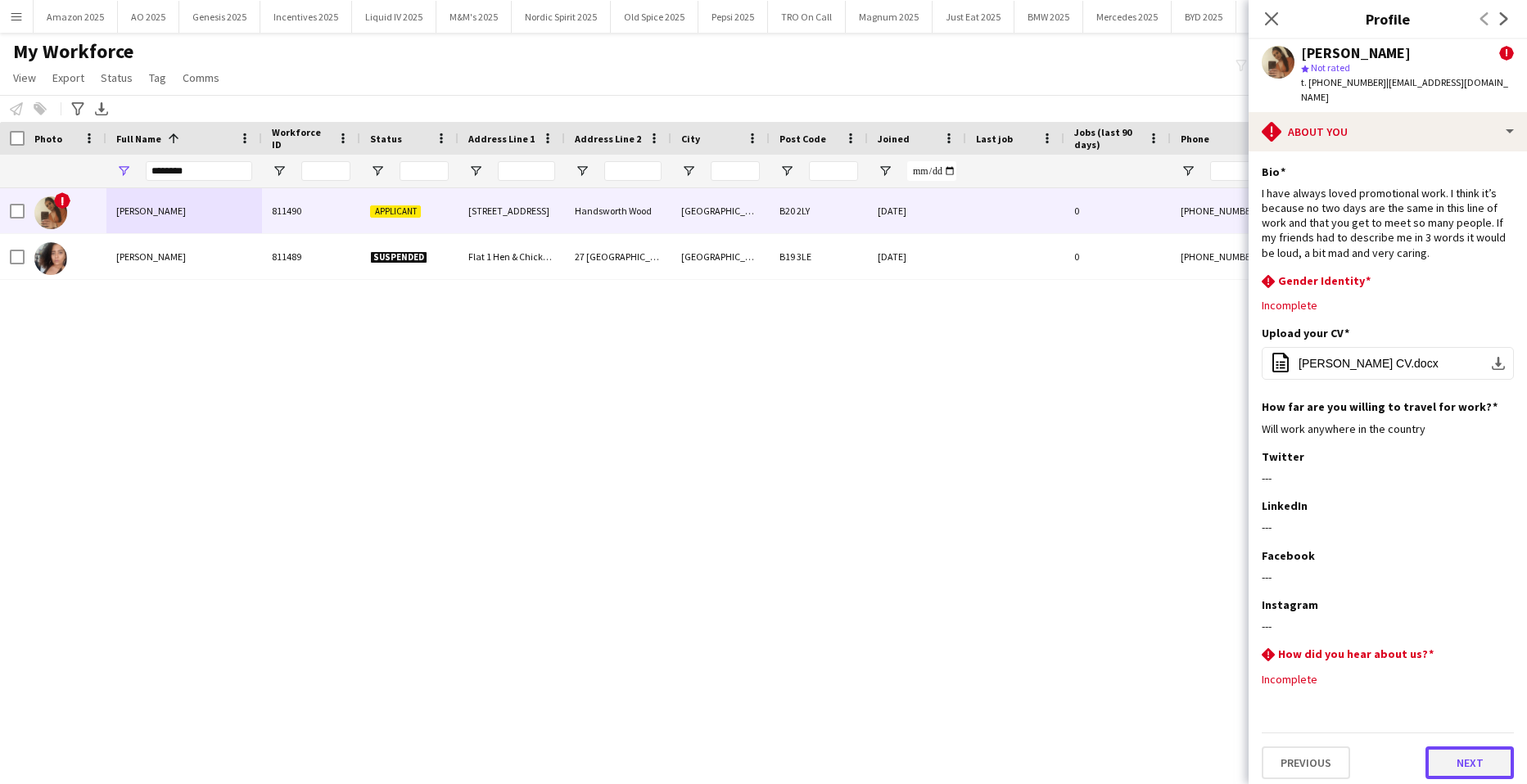
click at [1473, 755] on button "Next" at bounding box center [1470, 763] width 88 height 33
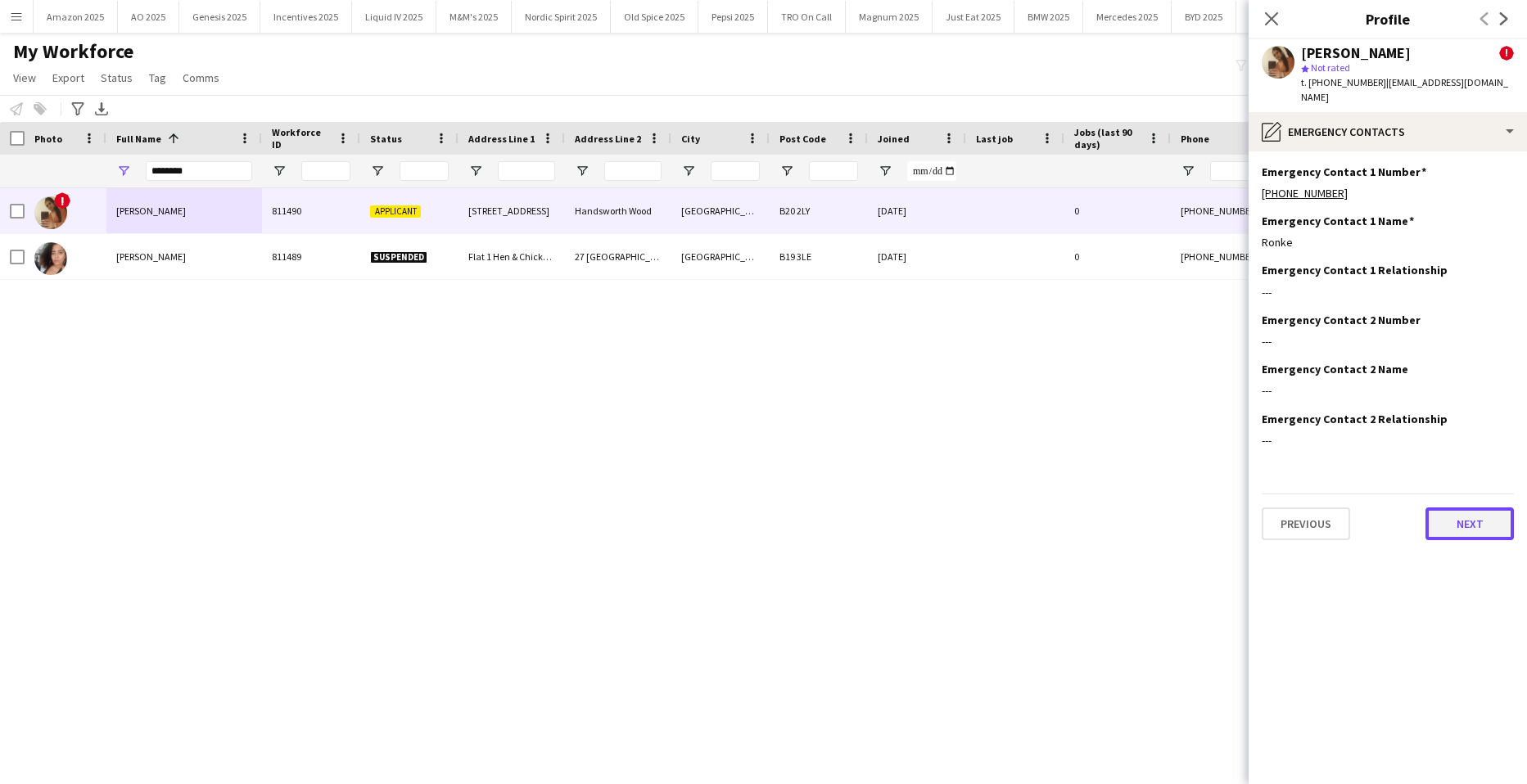
click at [1458, 510] on button "Next" at bounding box center [1470, 524] width 88 height 33
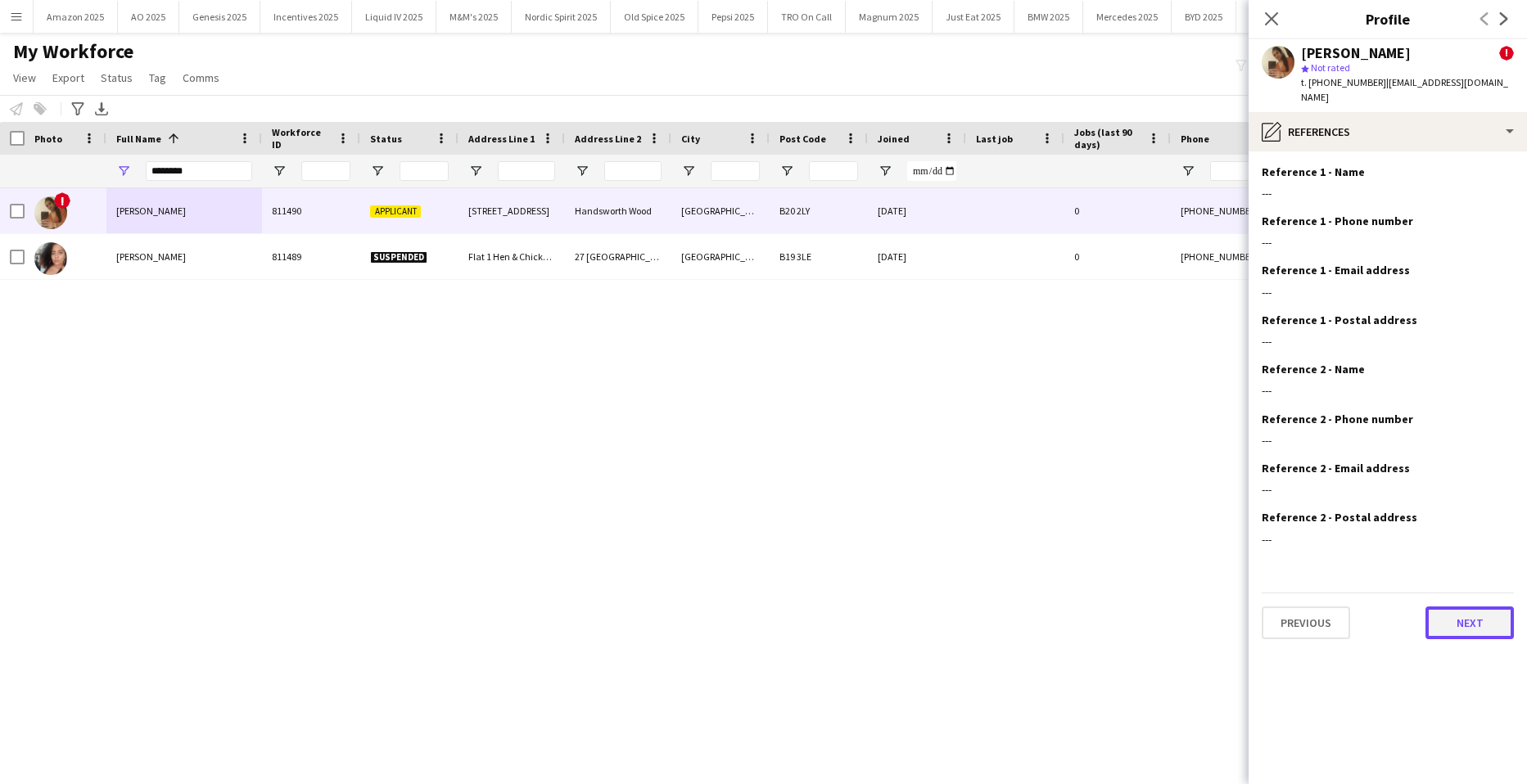
click at [1485, 613] on button "Next" at bounding box center [1470, 623] width 88 height 33
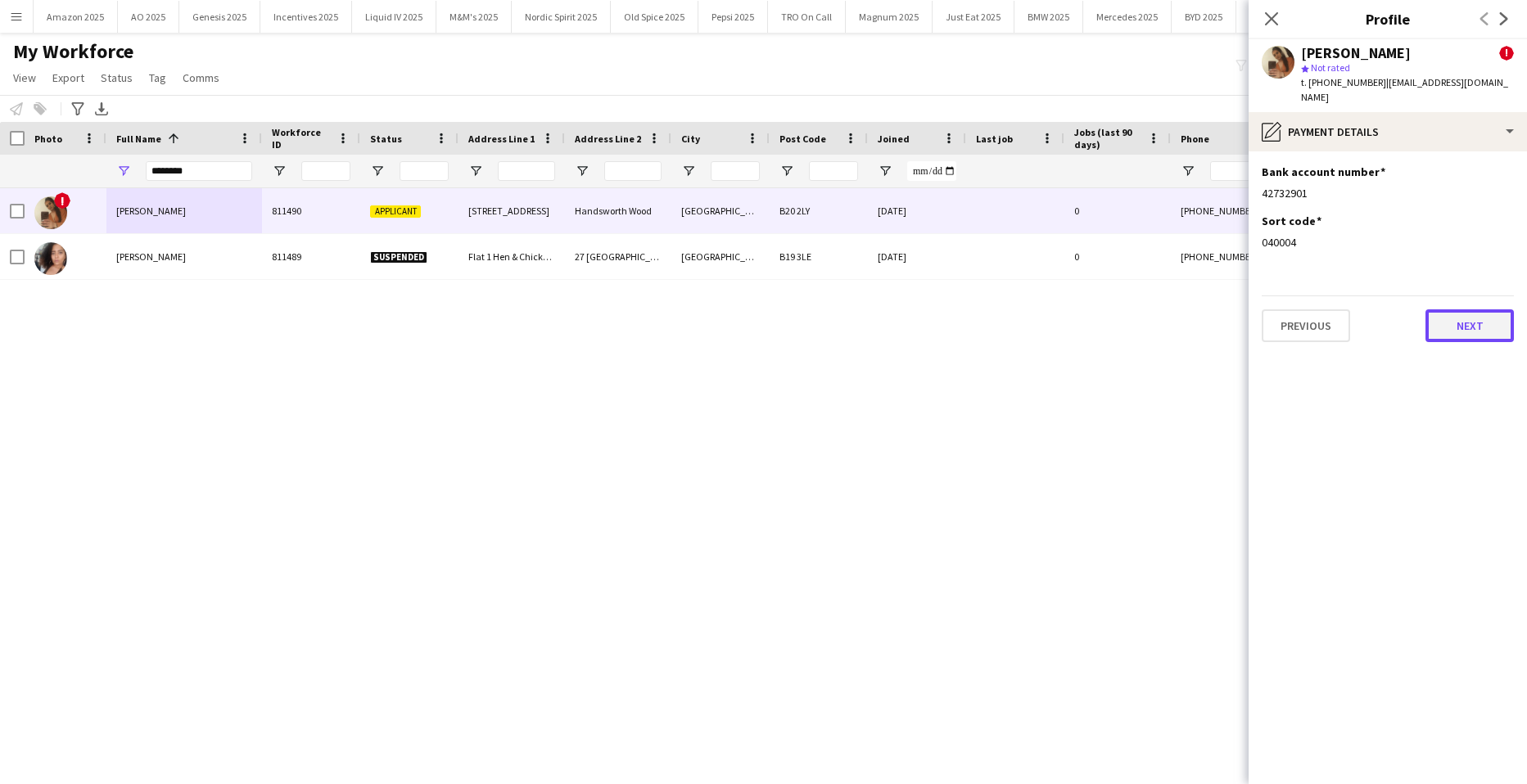
click at [1452, 310] on button "Next" at bounding box center [1470, 326] width 88 height 33
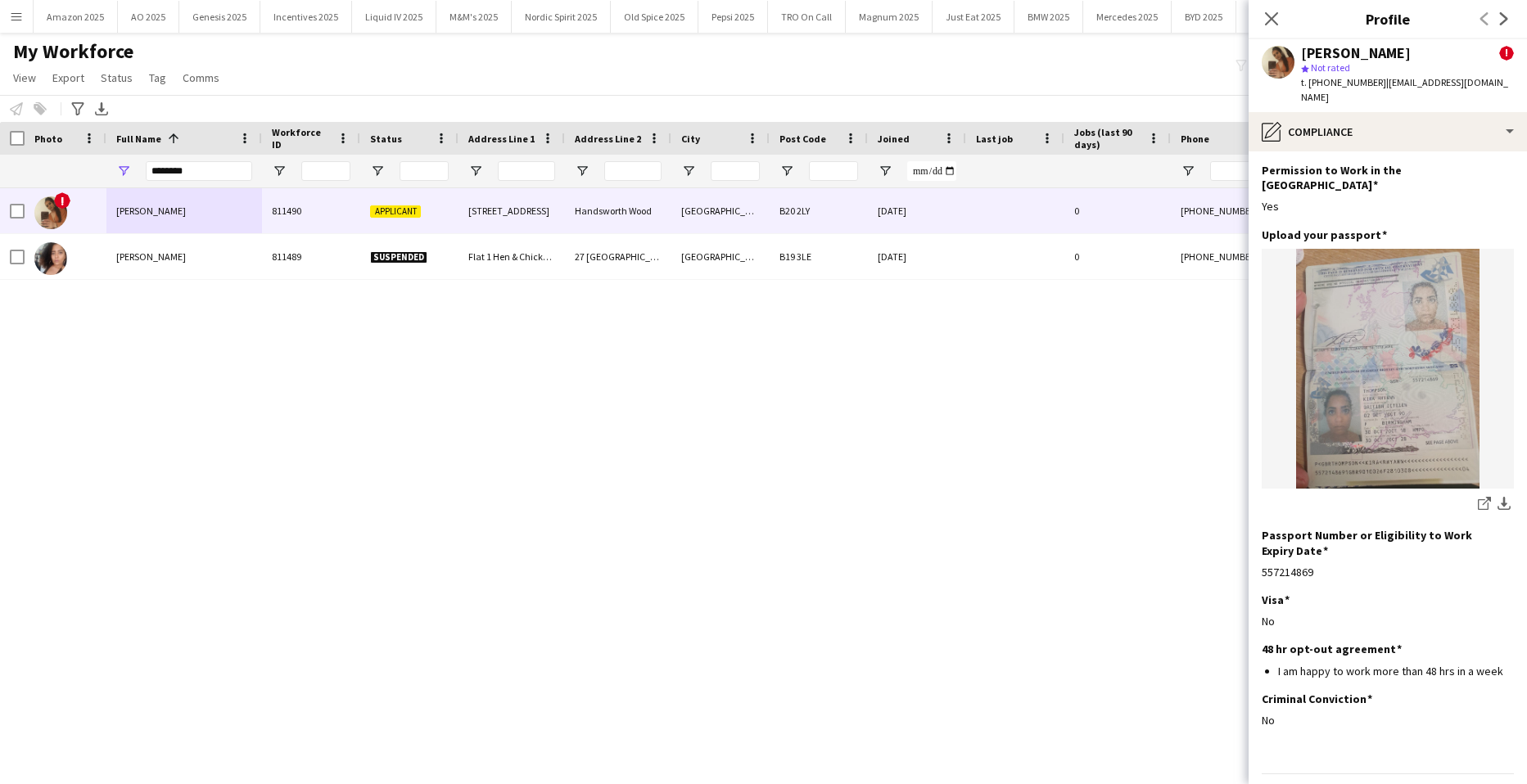
scroll to position [70, 0]
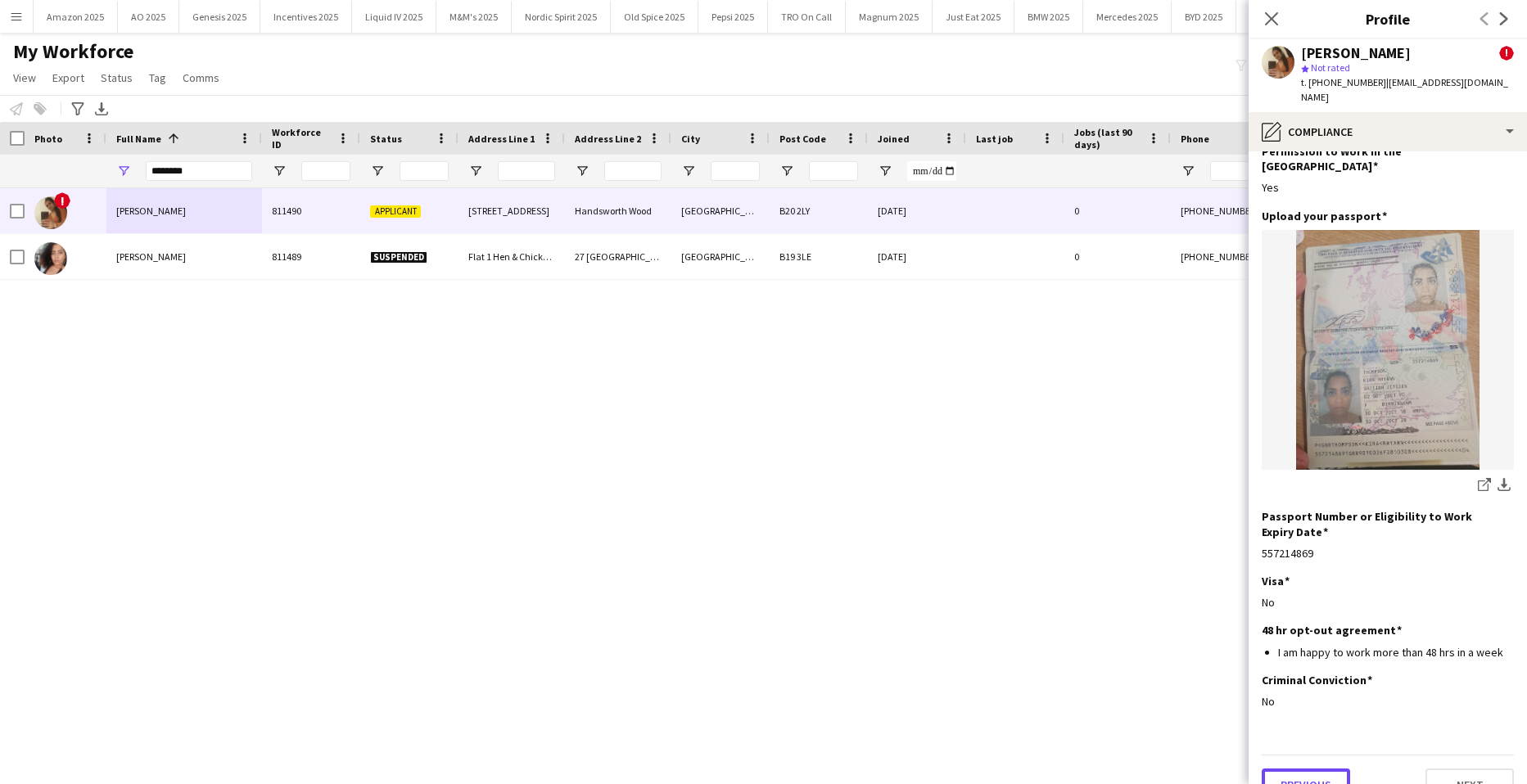
drag, startPoint x: 1309, startPoint y: 740, endPoint x: 1337, endPoint y: 742, distance: 28.1
click at [1310, 769] on button "Previous" at bounding box center [1306, 785] width 88 height 33
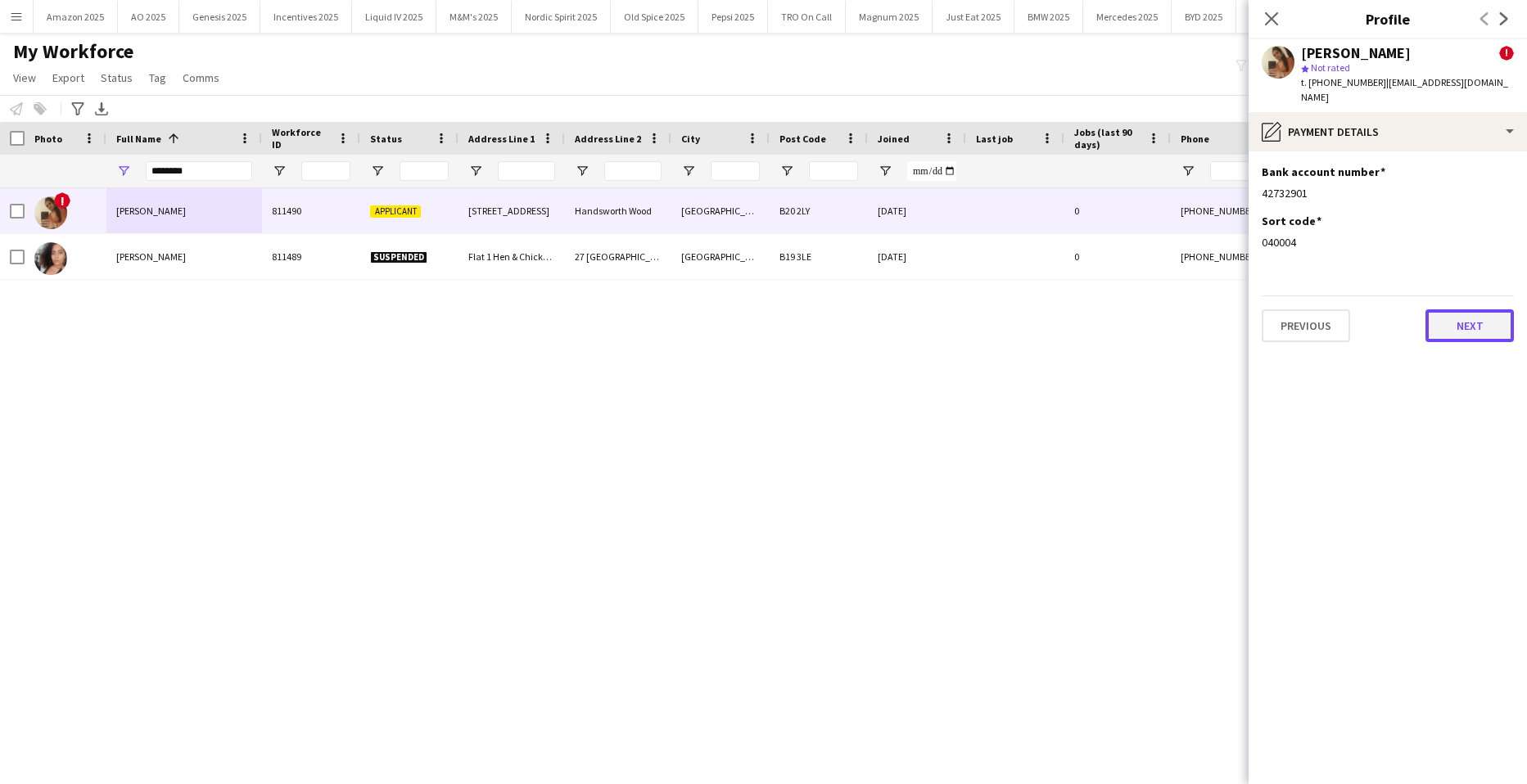
click at [1482, 324] on button "Next" at bounding box center [1470, 326] width 88 height 33
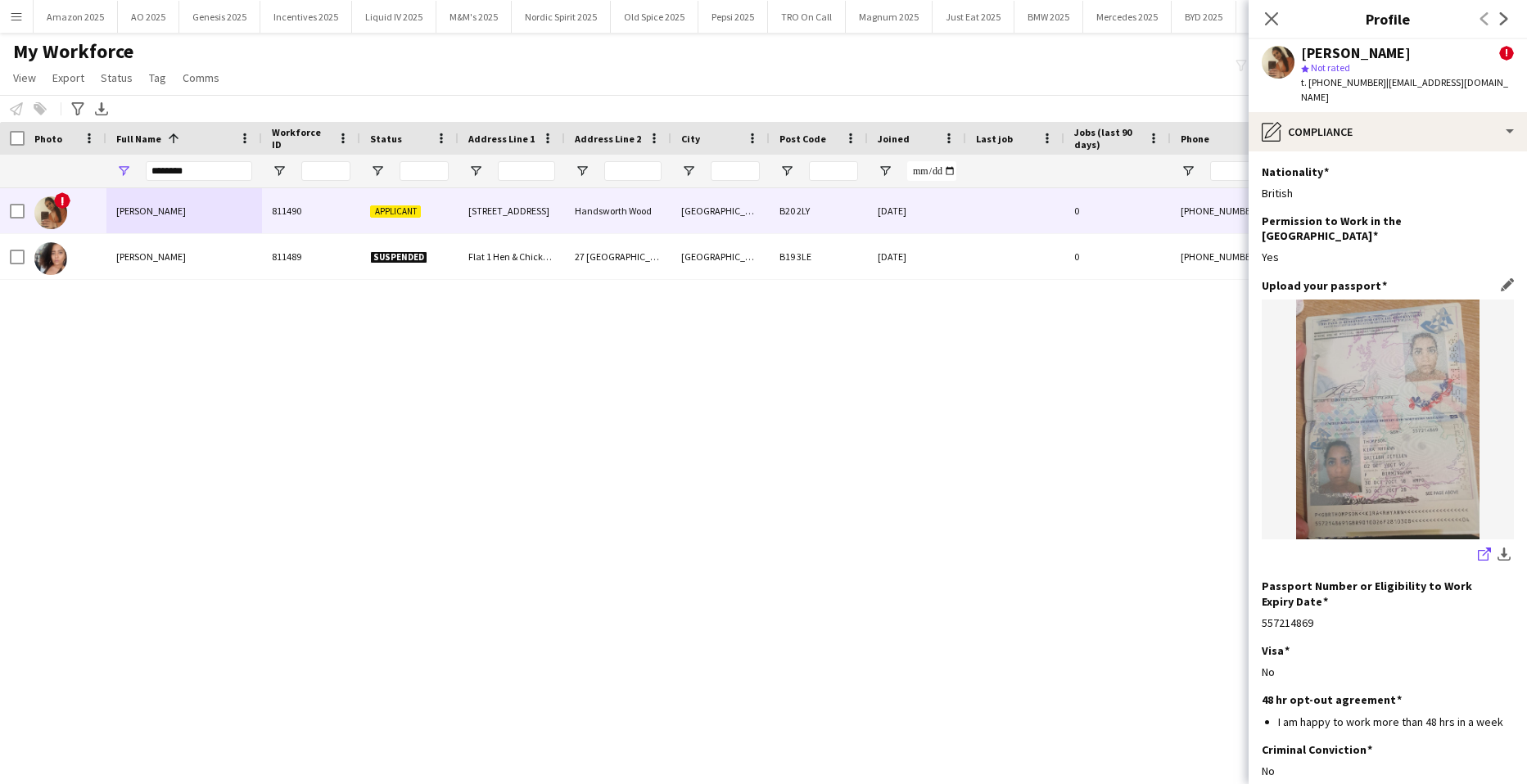
click at [1478, 550] on icon at bounding box center [1483, 555] width 11 height 11
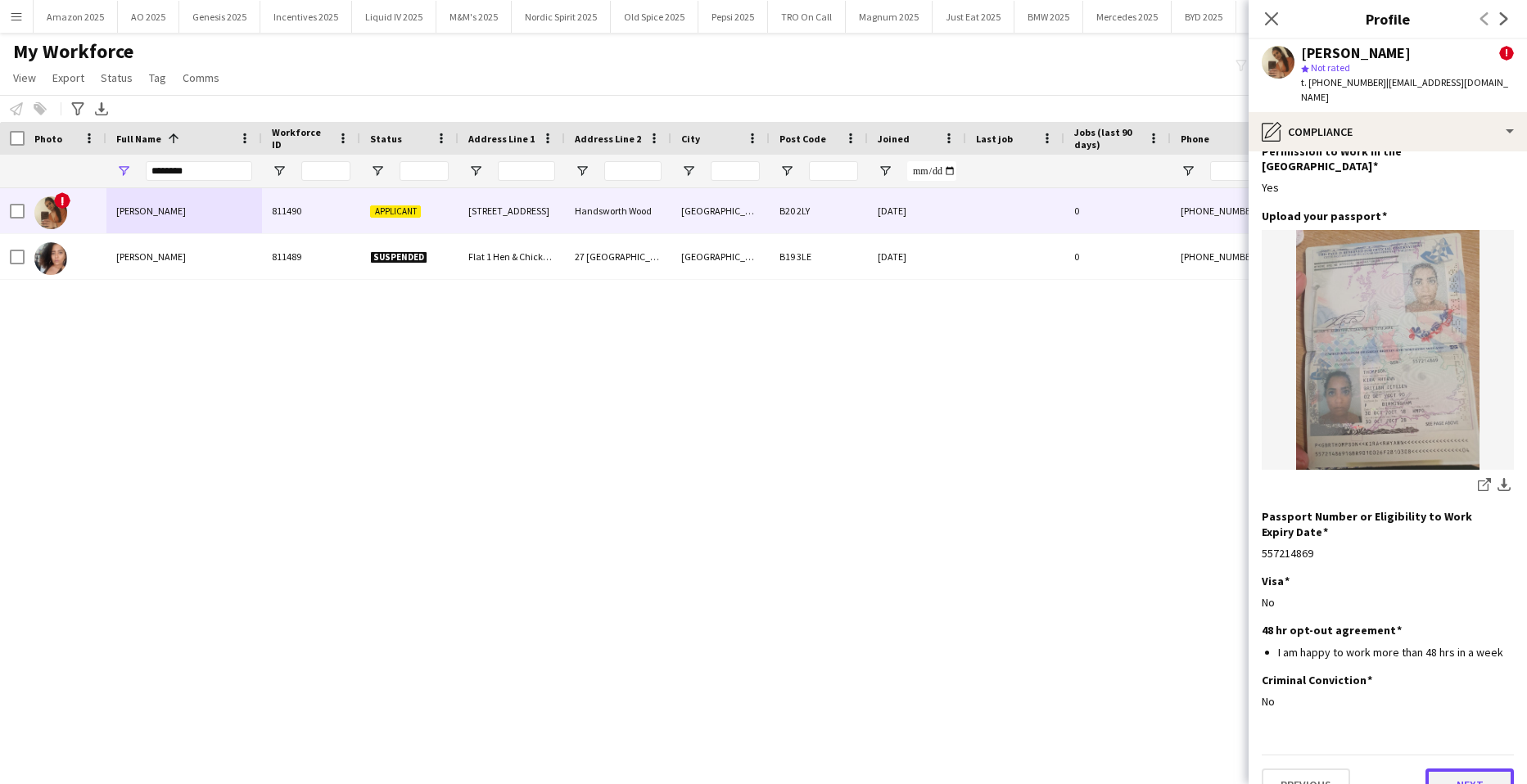
click at [1450, 769] on button "Next" at bounding box center [1470, 785] width 88 height 33
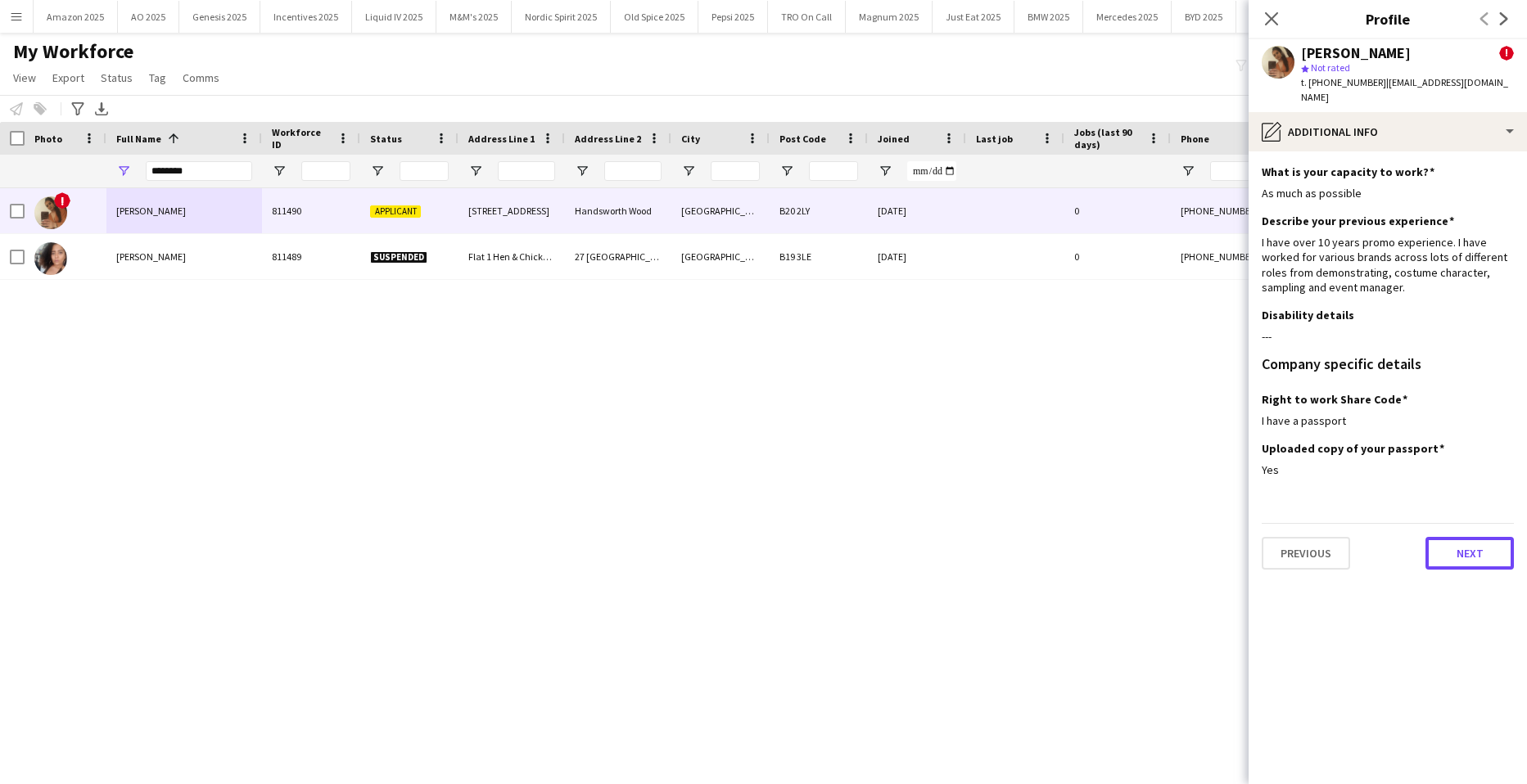
click at [1448, 537] on button "Next" at bounding box center [1470, 554] width 88 height 33
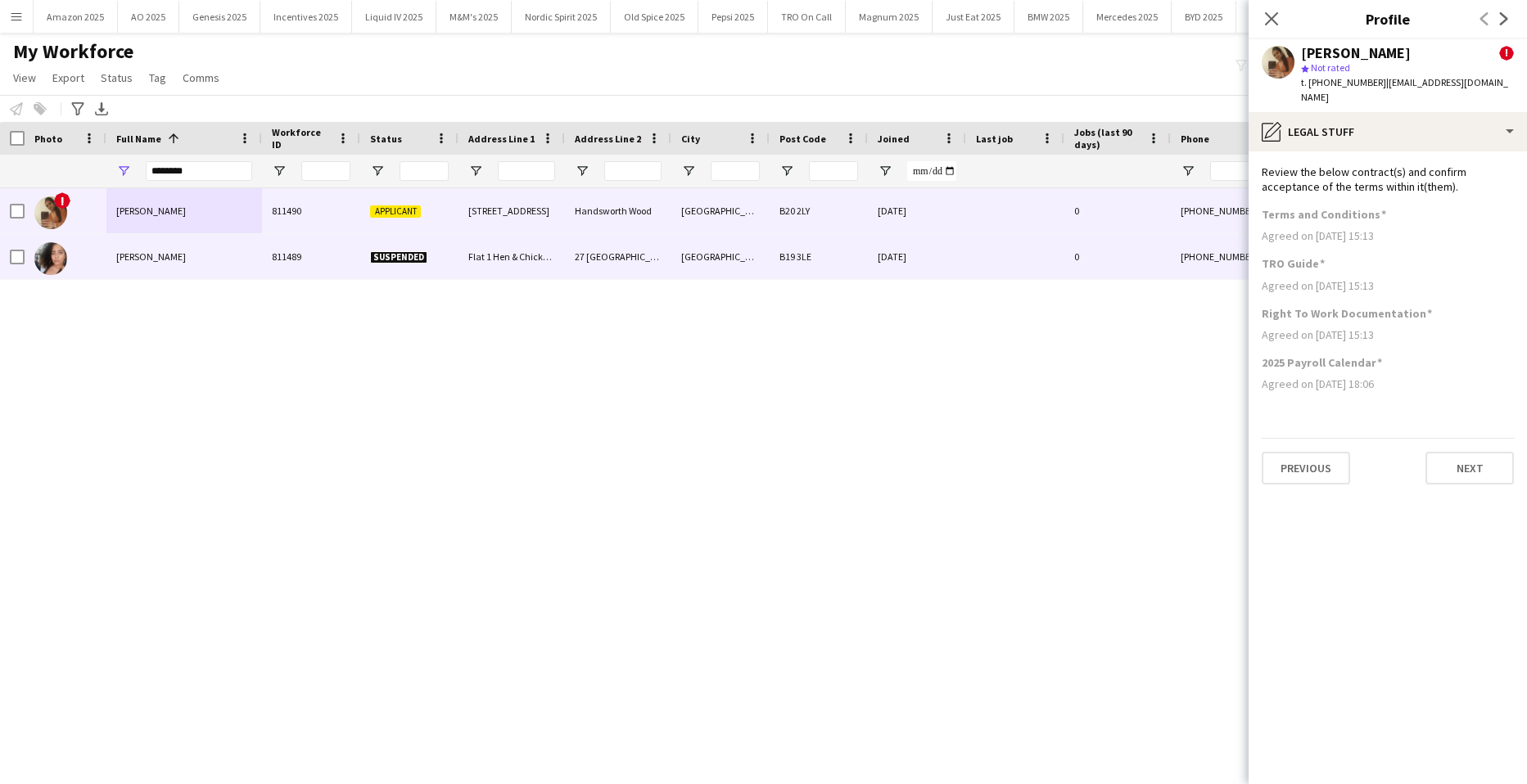
click at [179, 252] on span "[PERSON_NAME]" at bounding box center [151, 256] width 70 height 12
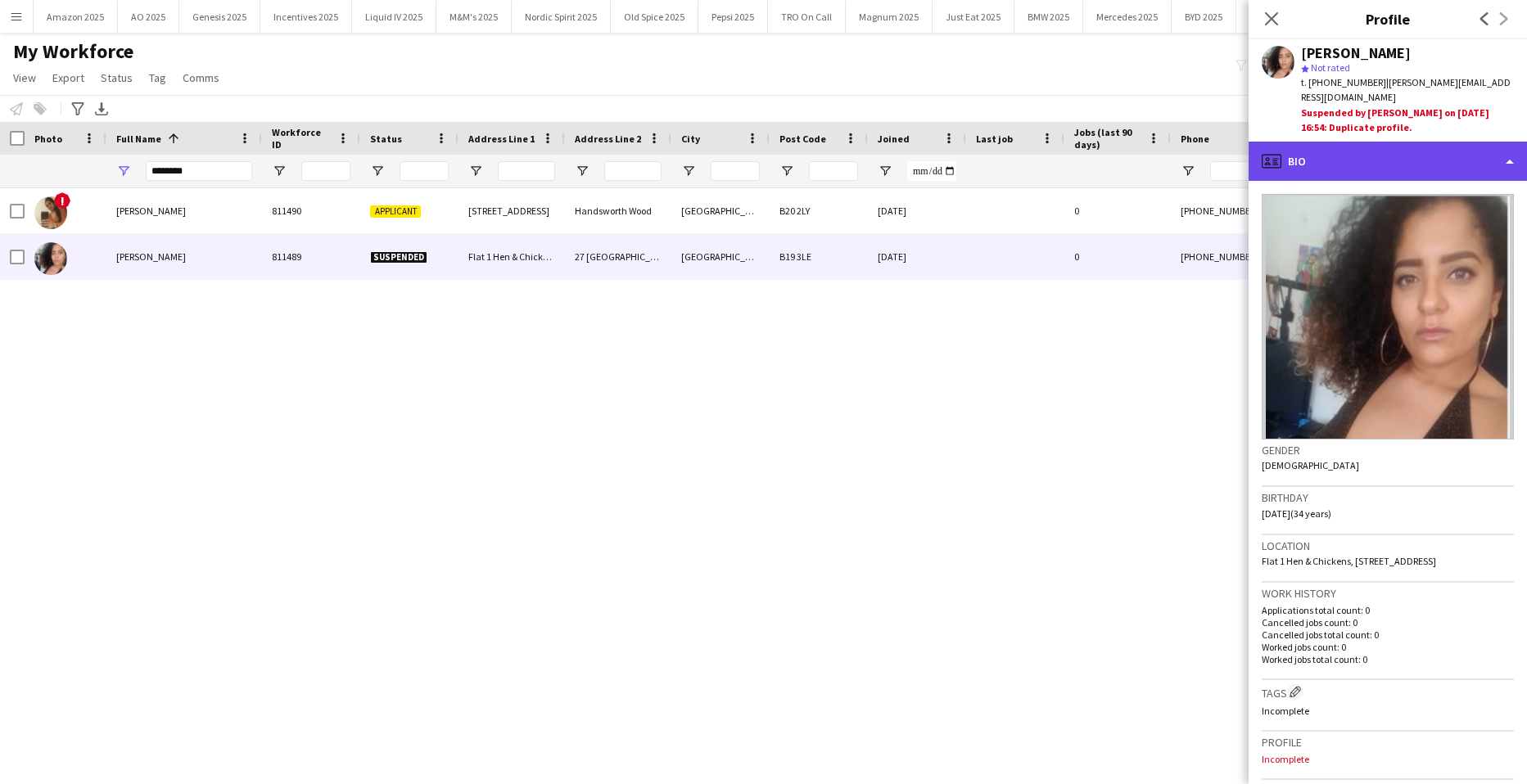
click at [1413, 142] on div "profile Bio" at bounding box center [1388, 161] width 278 height 39
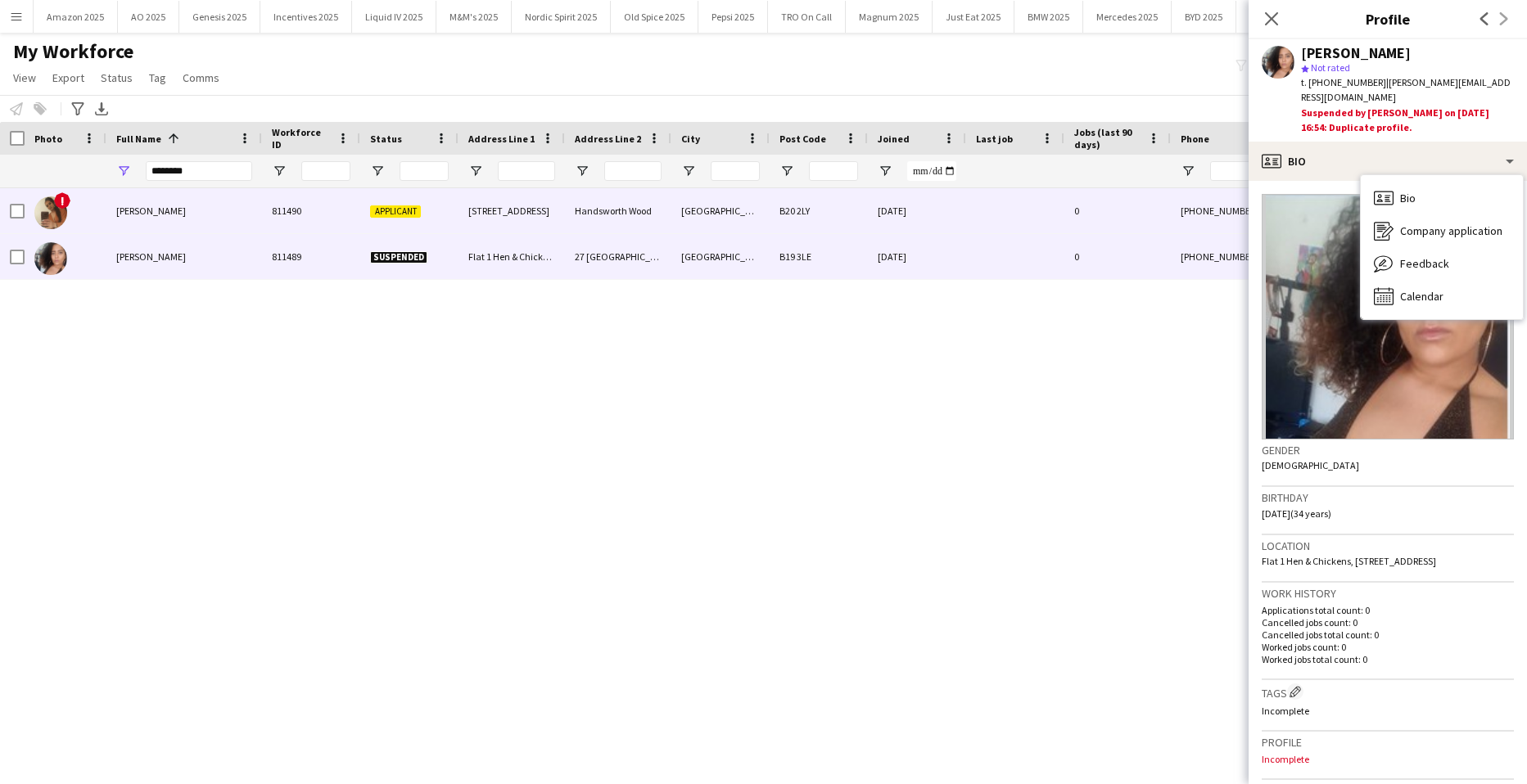
click at [251, 209] on div "[PERSON_NAME]" at bounding box center [184, 210] width 155 height 45
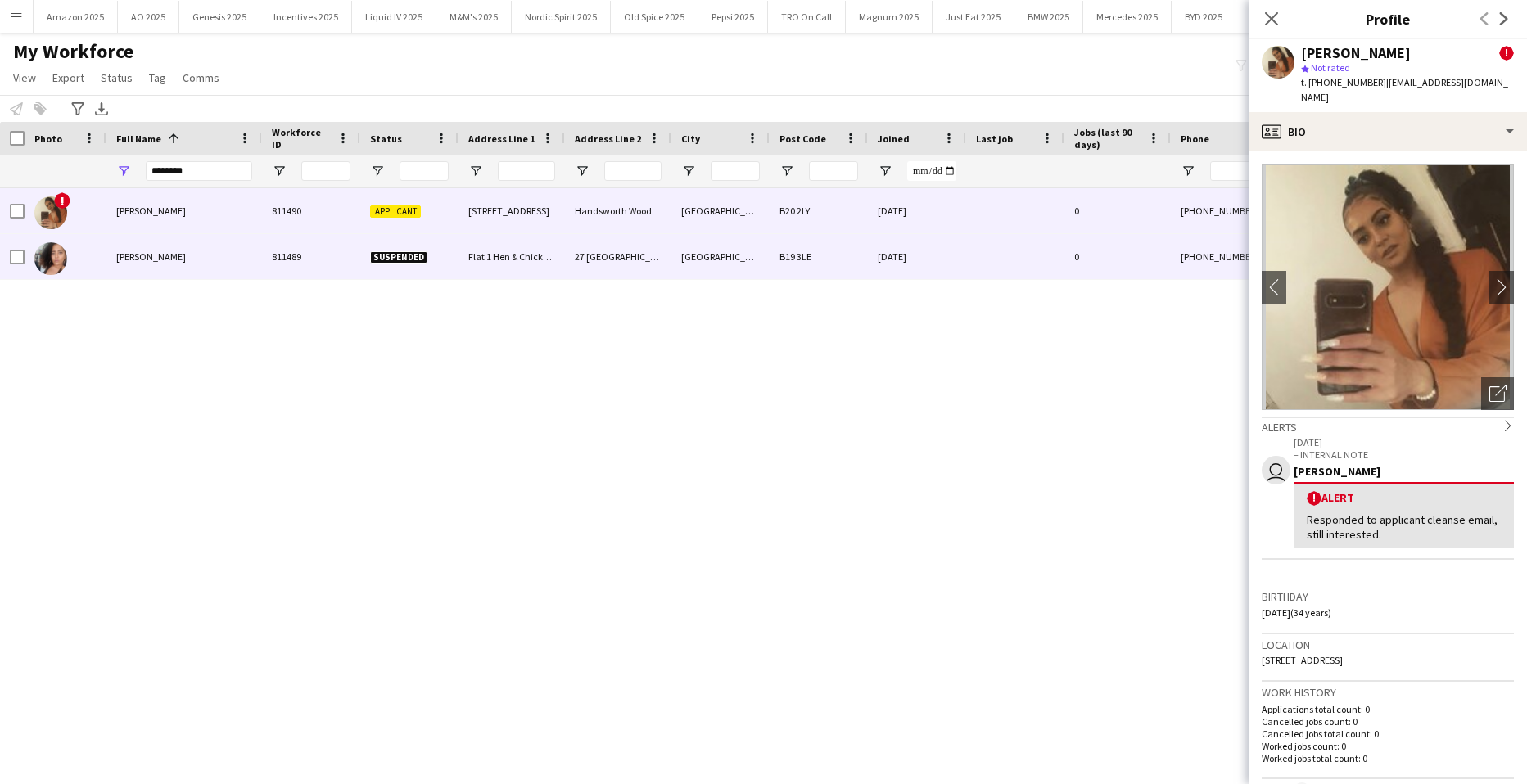
click at [204, 252] on div "[PERSON_NAME]" at bounding box center [184, 256] width 155 height 45
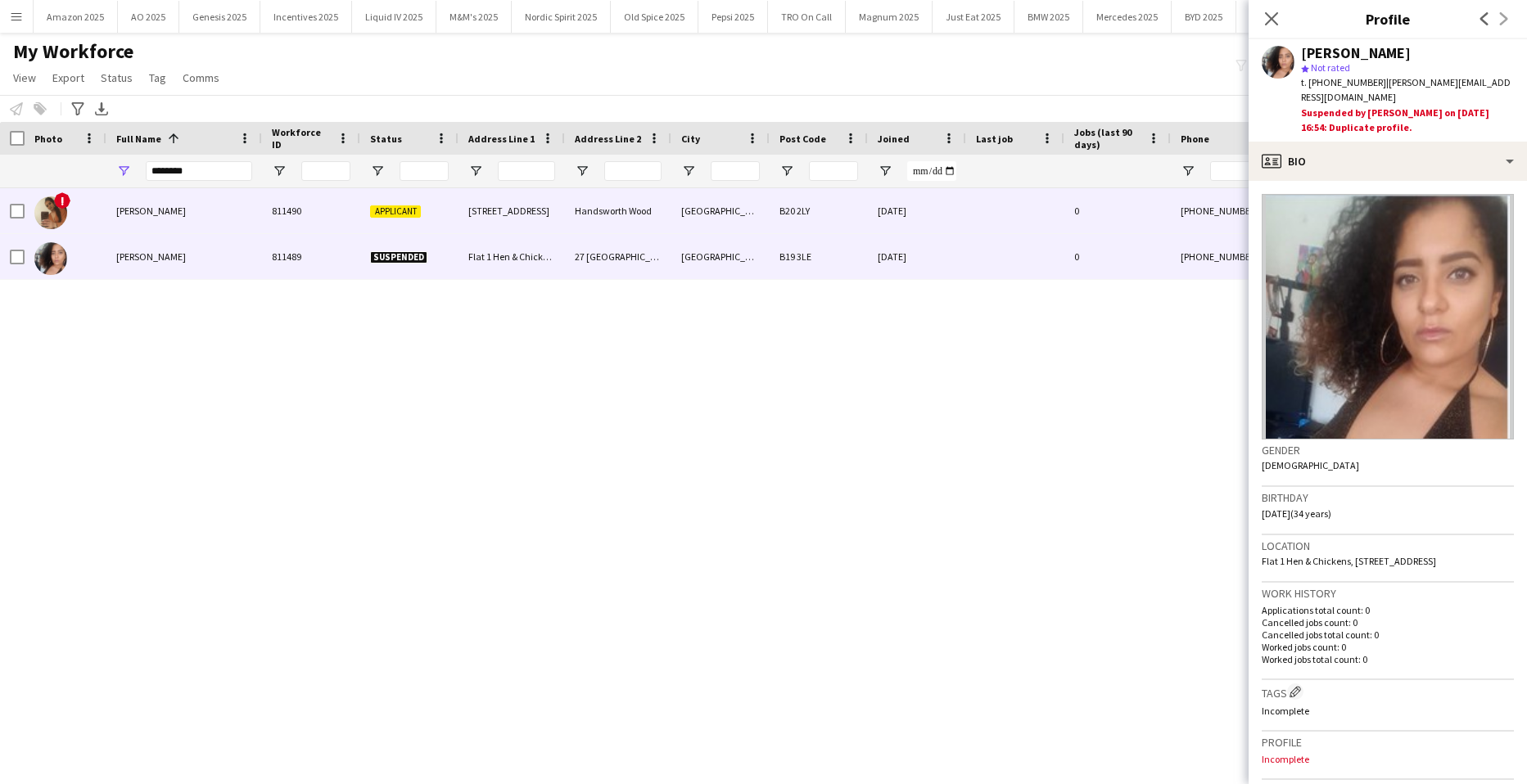
click at [182, 215] on div "[PERSON_NAME]" at bounding box center [184, 210] width 155 height 45
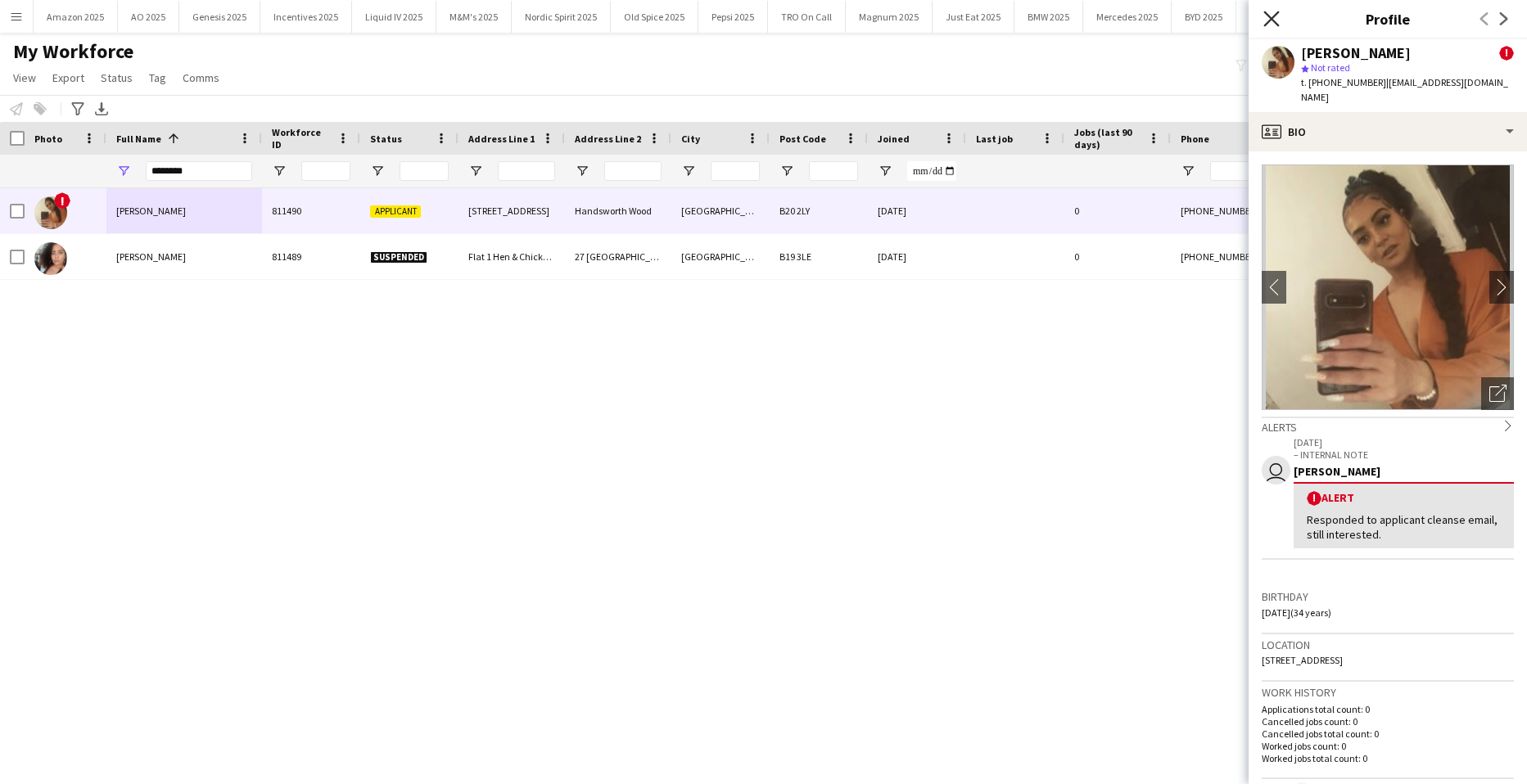
click at [1274, 16] on icon at bounding box center [1272, 18] width 15 height 15
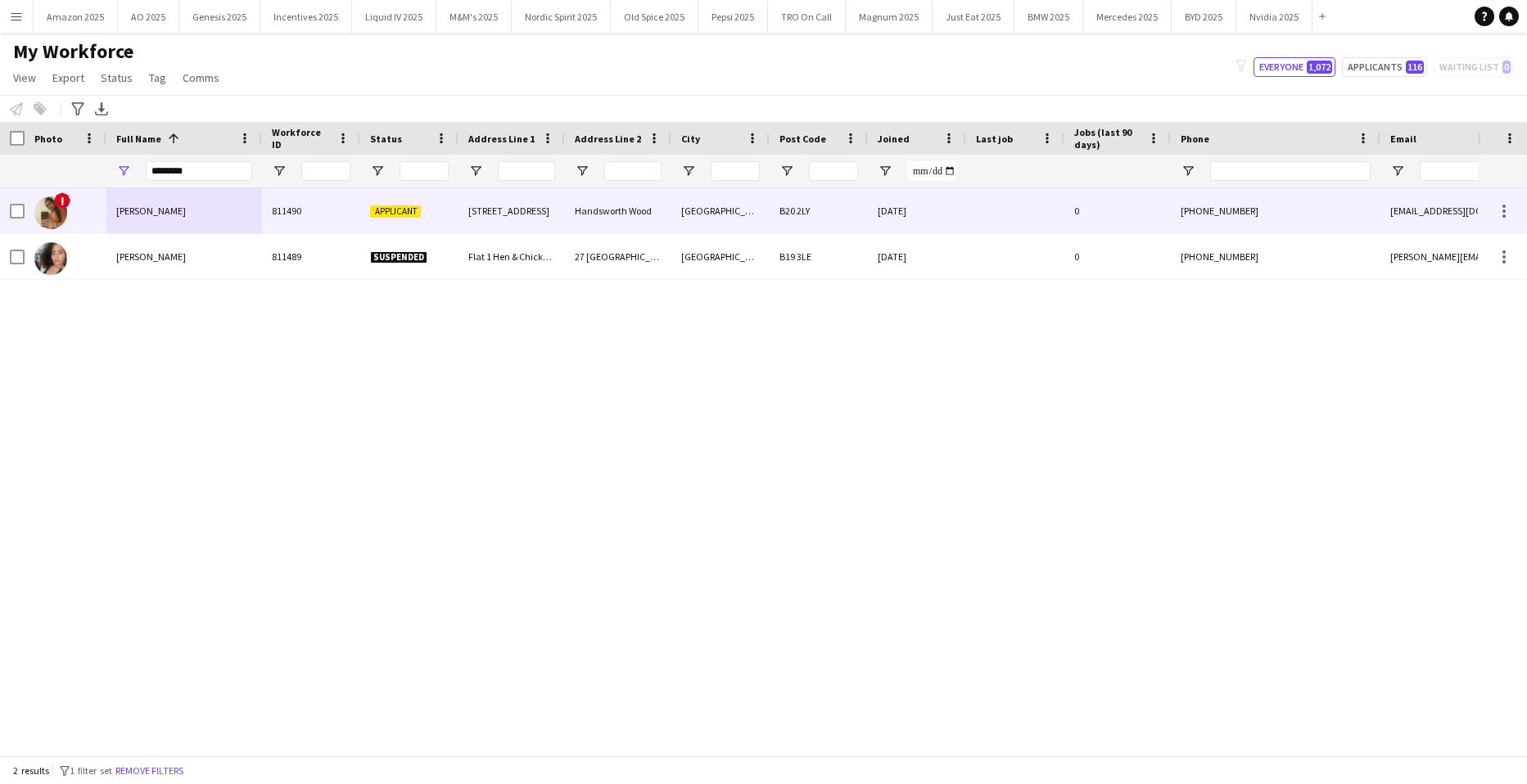
click at [180, 222] on div "[PERSON_NAME]" at bounding box center [184, 210] width 155 height 45
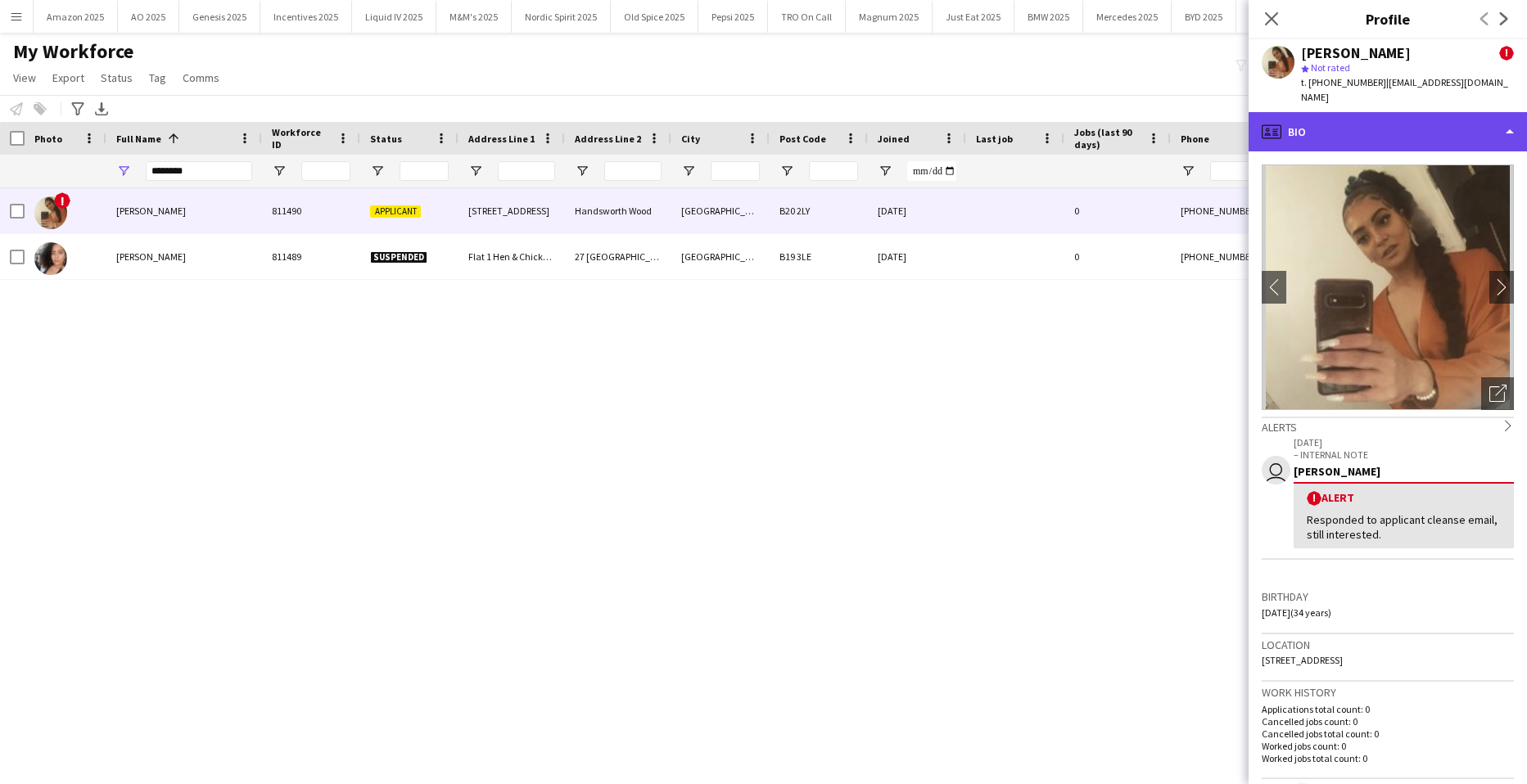
click at [1454, 112] on div "profile Bio" at bounding box center [1388, 131] width 278 height 39
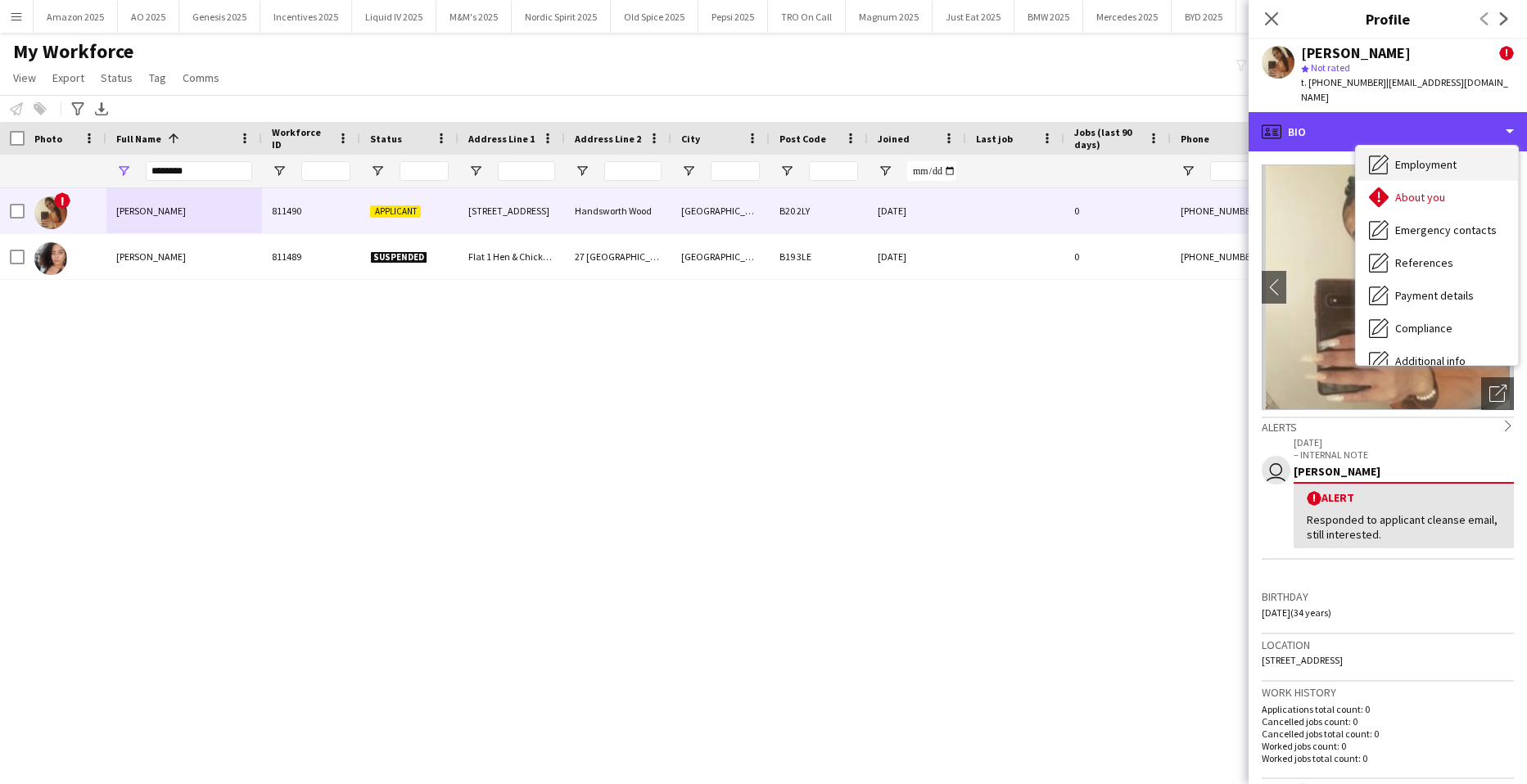
scroll to position [164, 0]
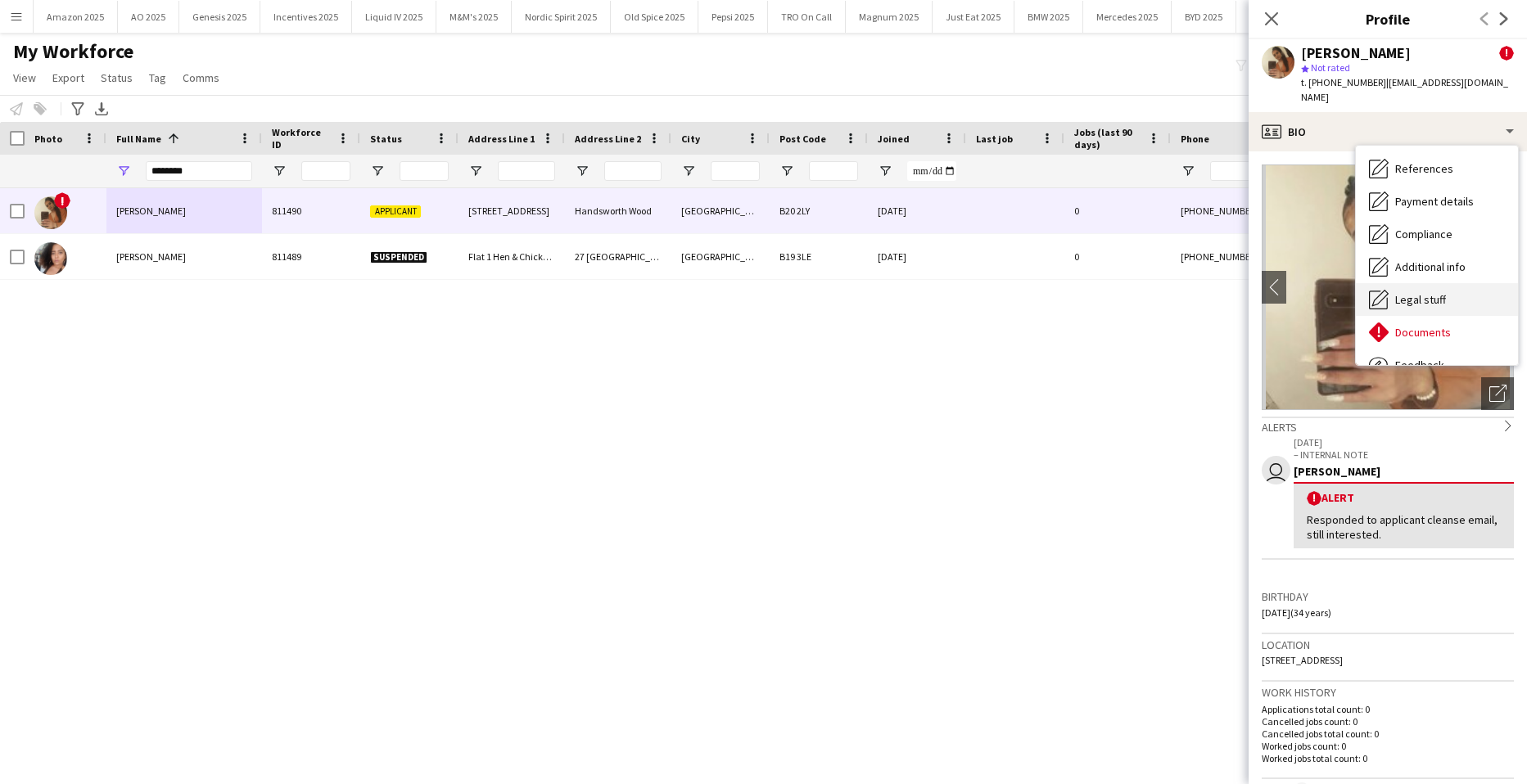
click at [1452, 283] on div "Legal stuff Legal stuff" at bounding box center [1437, 299] width 162 height 33
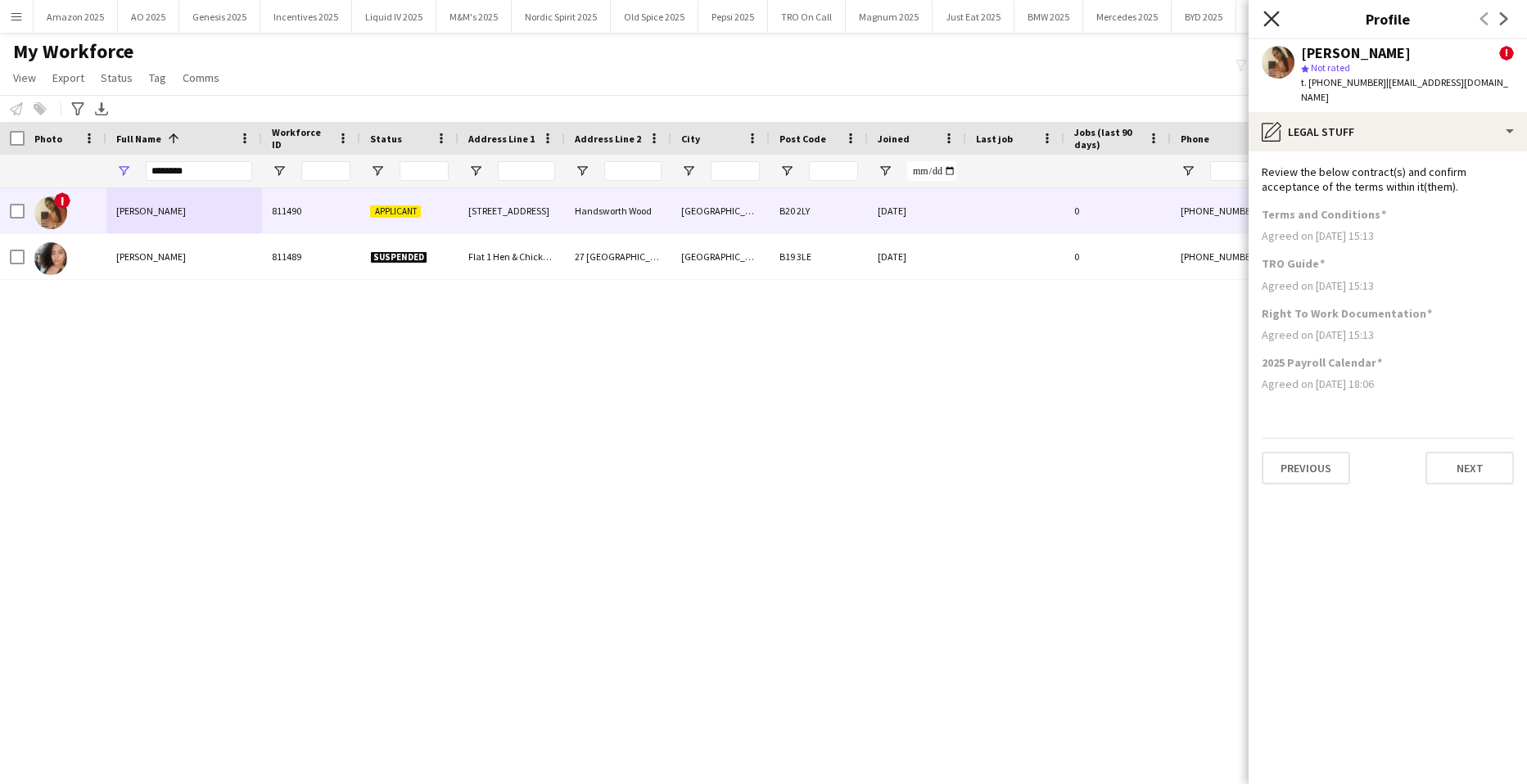
click at [1276, 14] on icon at bounding box center [1272, 18] width 15 height 15
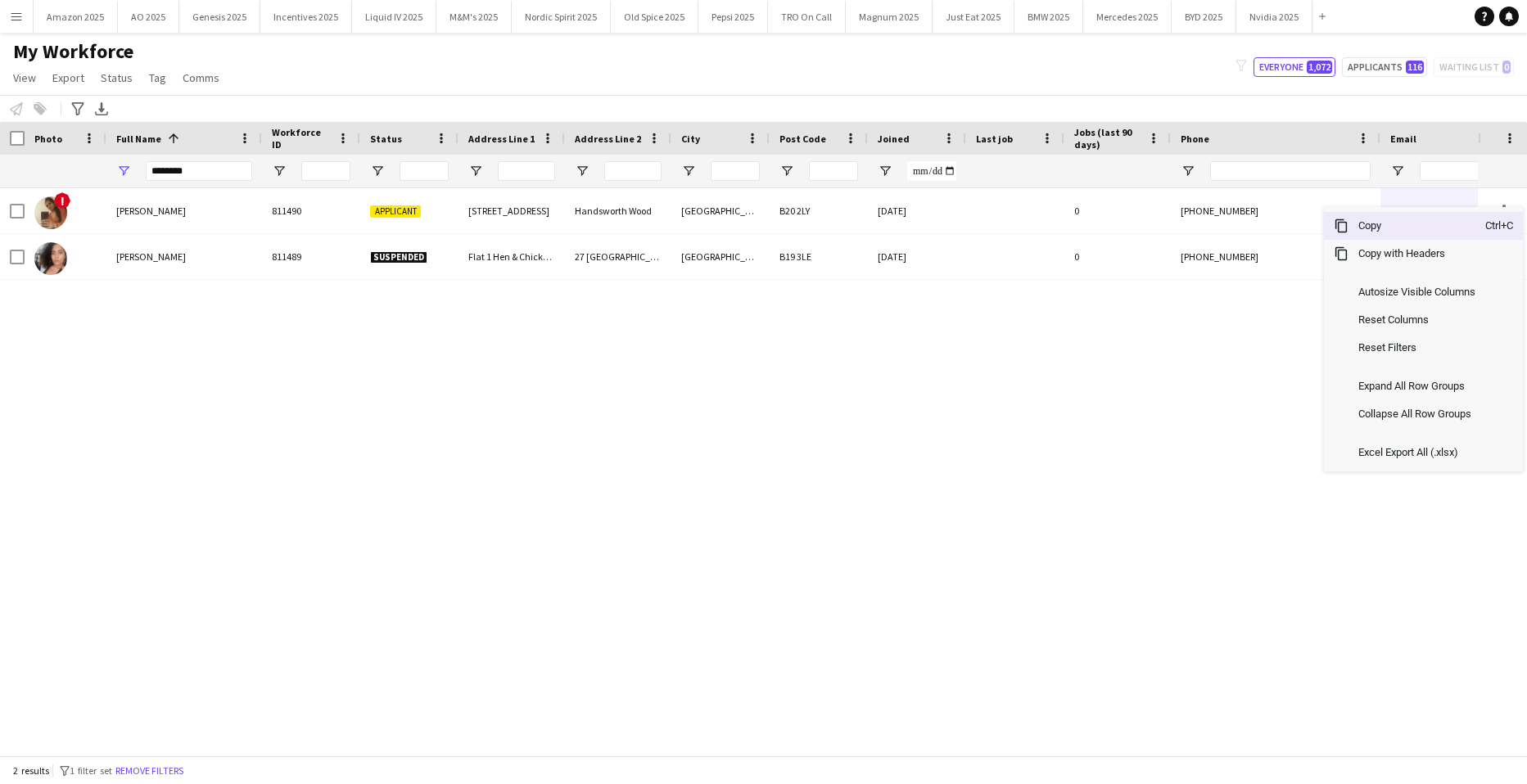
click at [1427, 237] on span "Copy" at bounding box center [1417, 226] width 137 height 28
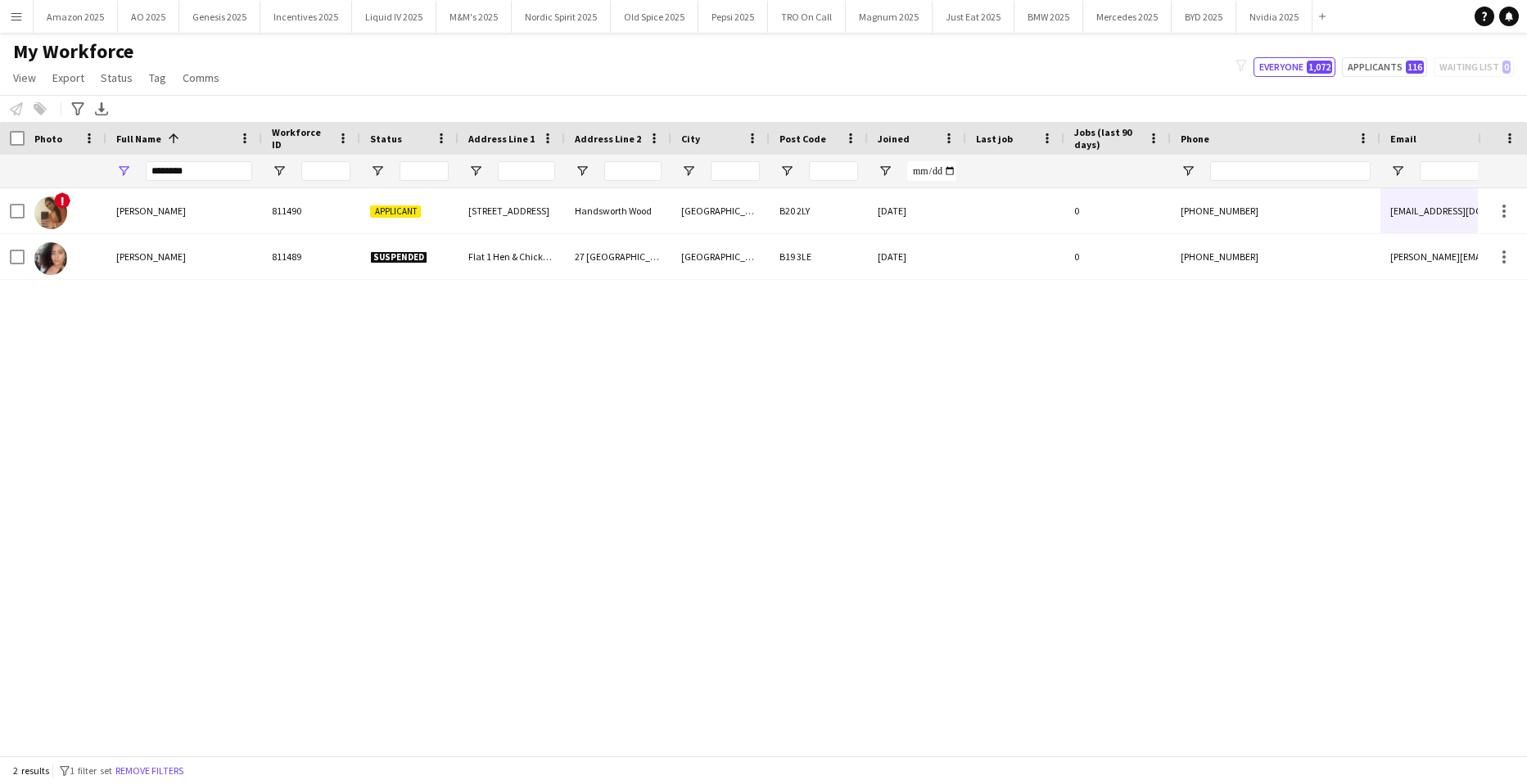
click at [199, 477] on div "! [PERSON_NAME] 811490 Applicant [STREET_ADDRESS] [DATE] 0 [PHONE_NUMBER] [EMAI…" at bounding box center [739, 465] width 1478 height 556
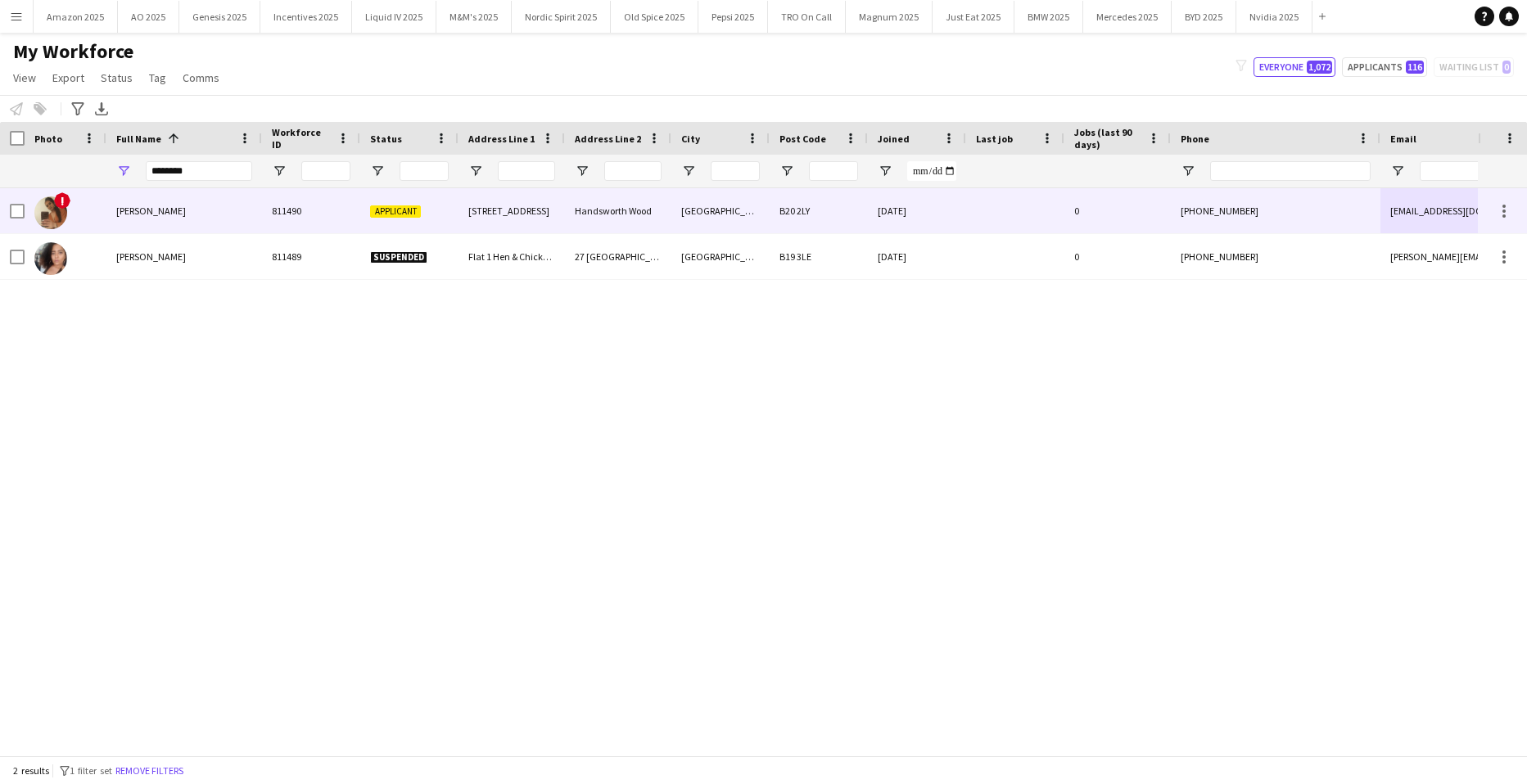
click at [203, 205] on div "[PERSON_NAME]" at bounding box center [184, 210] width 155 height 45
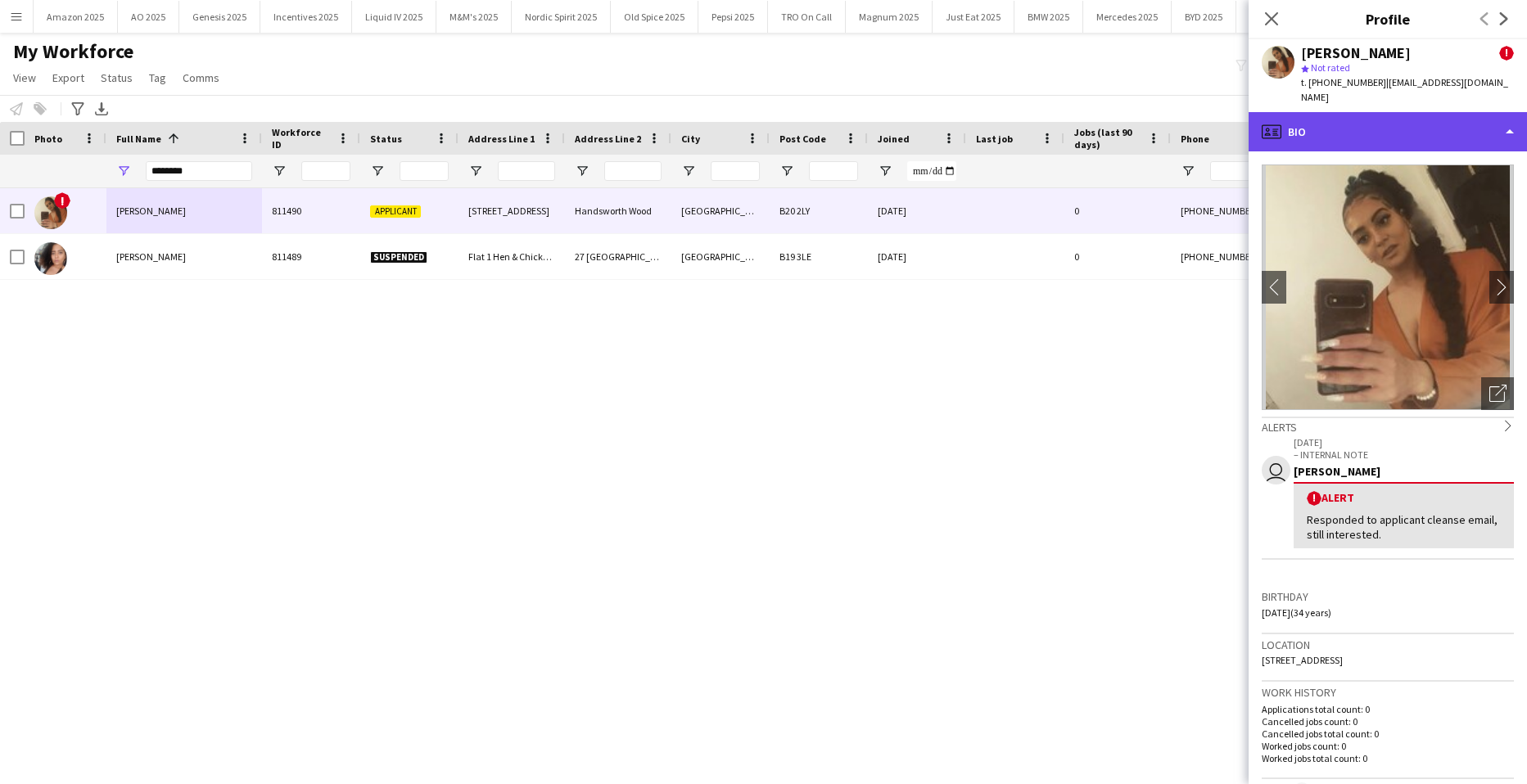
click at [1468, 116] on div "profile Bio" at bounding box center [1388, 131] width 278 height 39
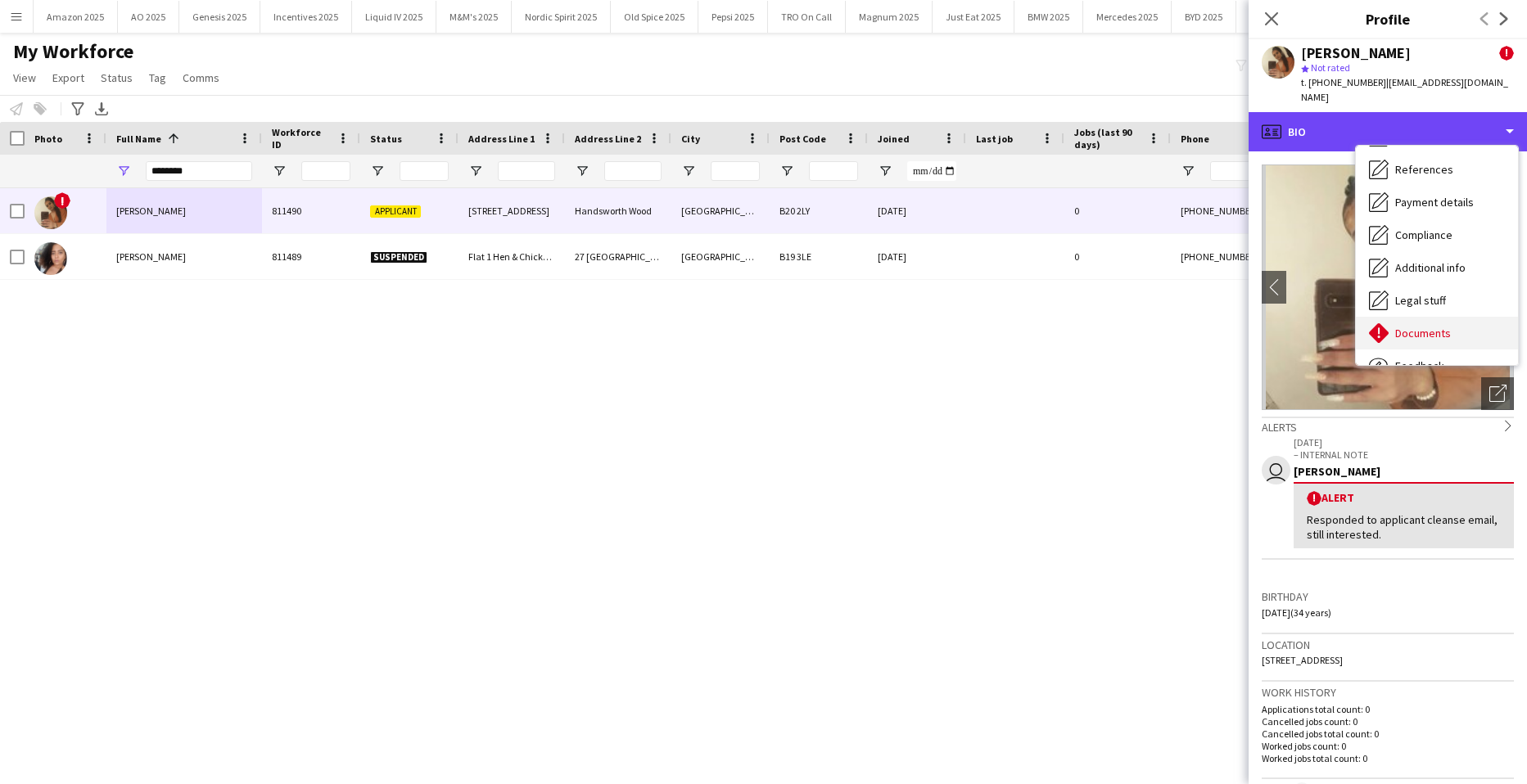
scroll to position [220, 0]
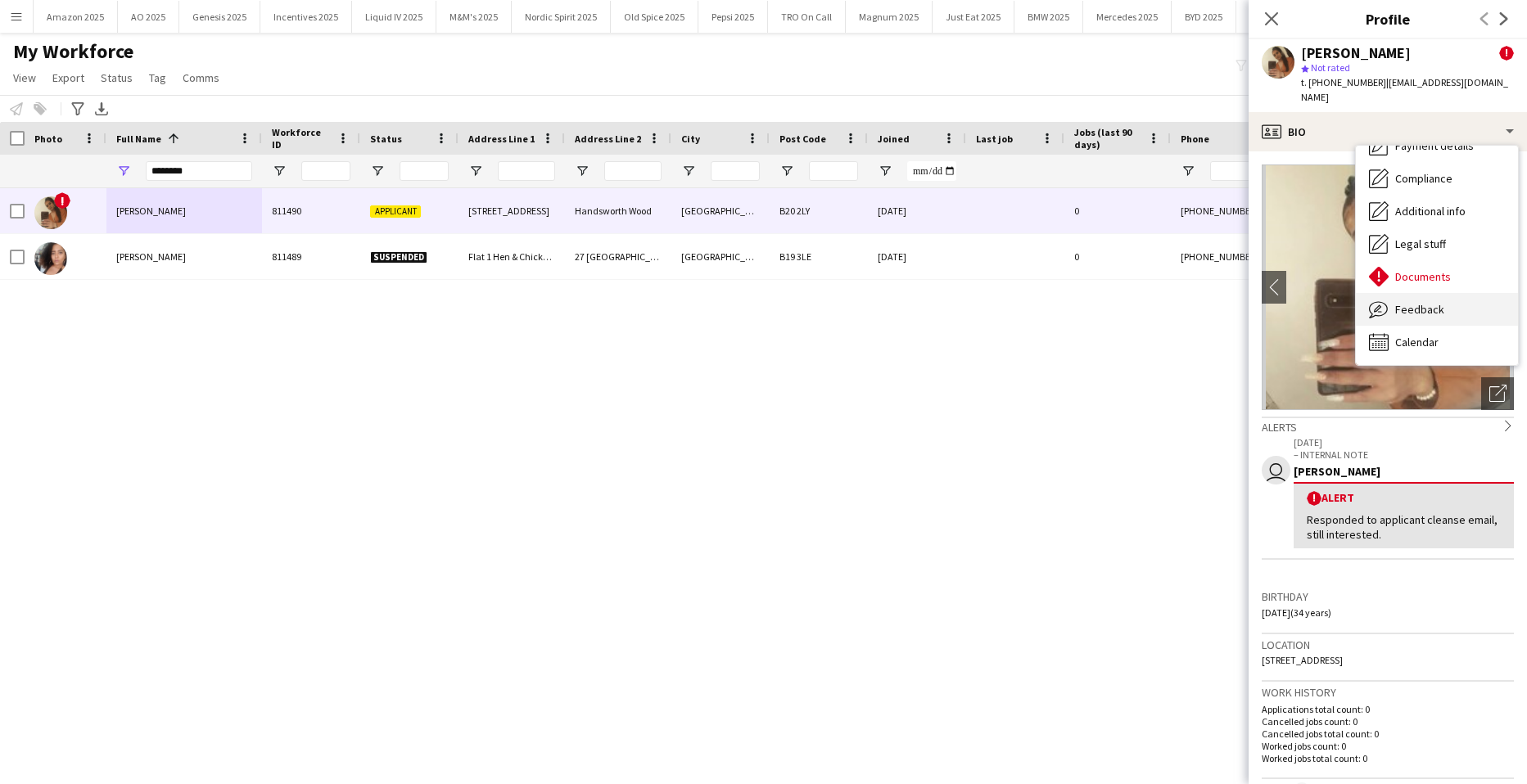
click at [1464, 298] on div "Feedback Feedback" at bounding box center [1437, 309] width 162 height 33
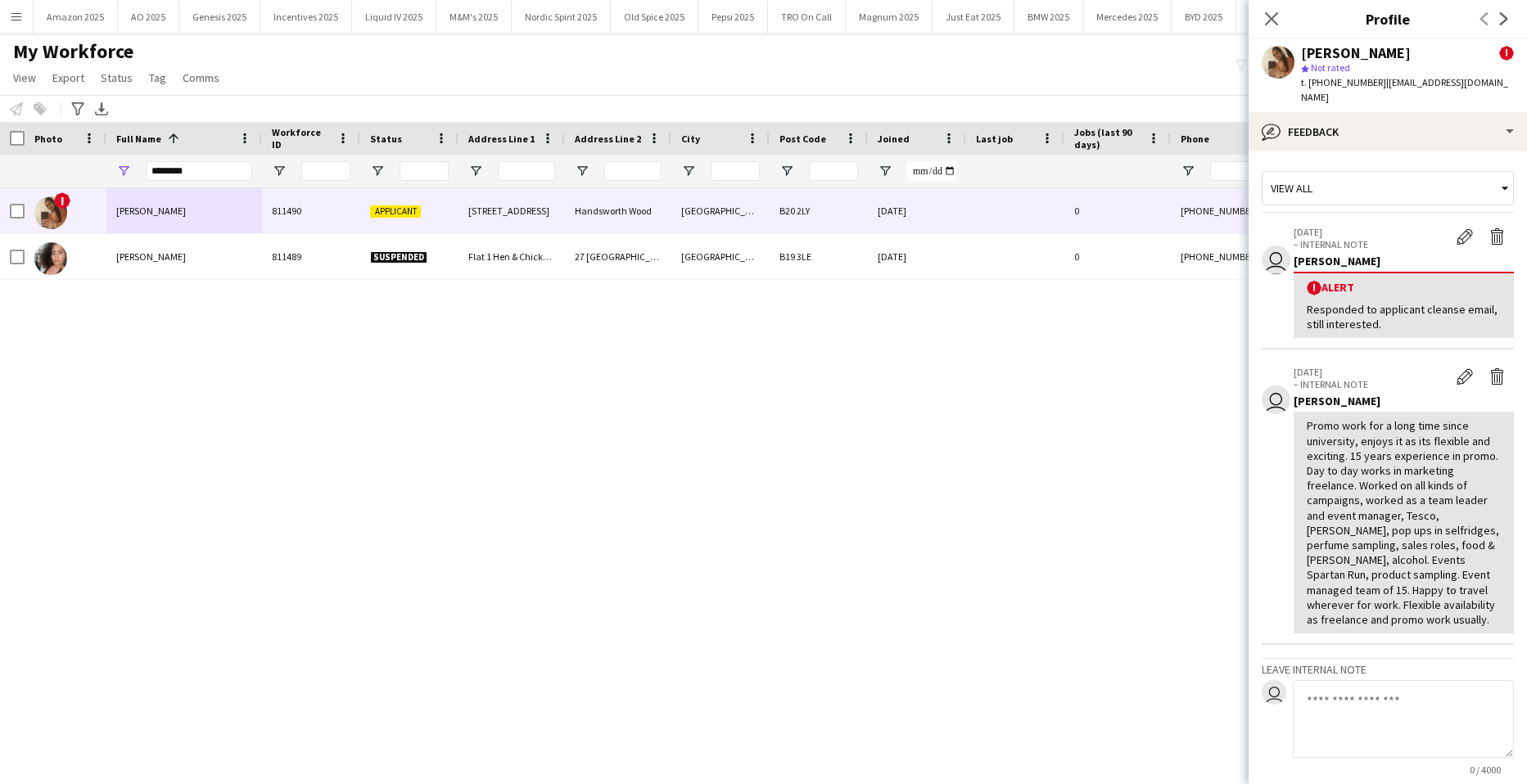
click at [1354, 689] on textarea at bounding box center [1403, 719] width 221 height 78
paste textarea "**********"
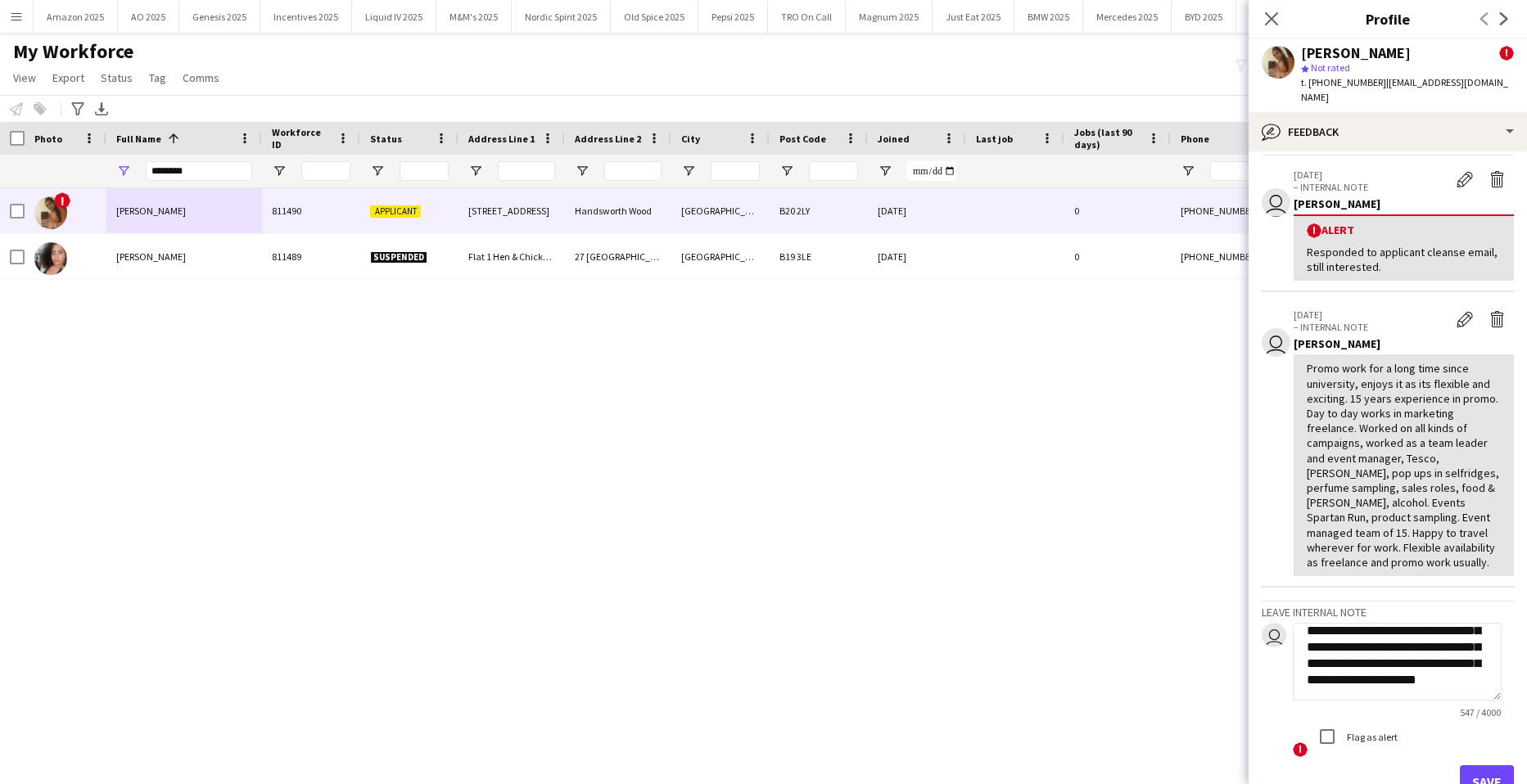
scroll to position [148, 0]
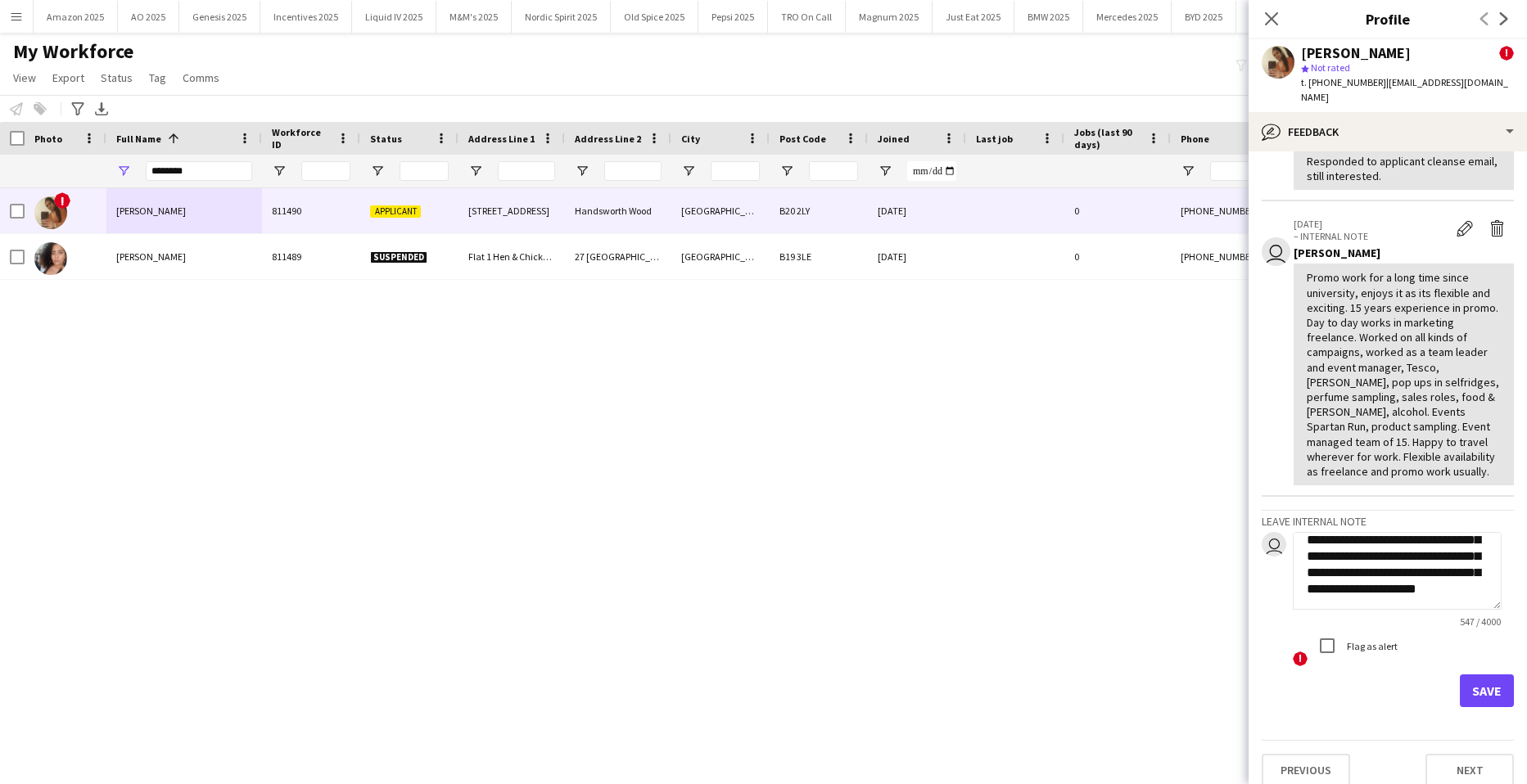
type textarea "**********"
click at [1477, 689] on button "Save" at bounding box center [1487, 691] width 54 height 33
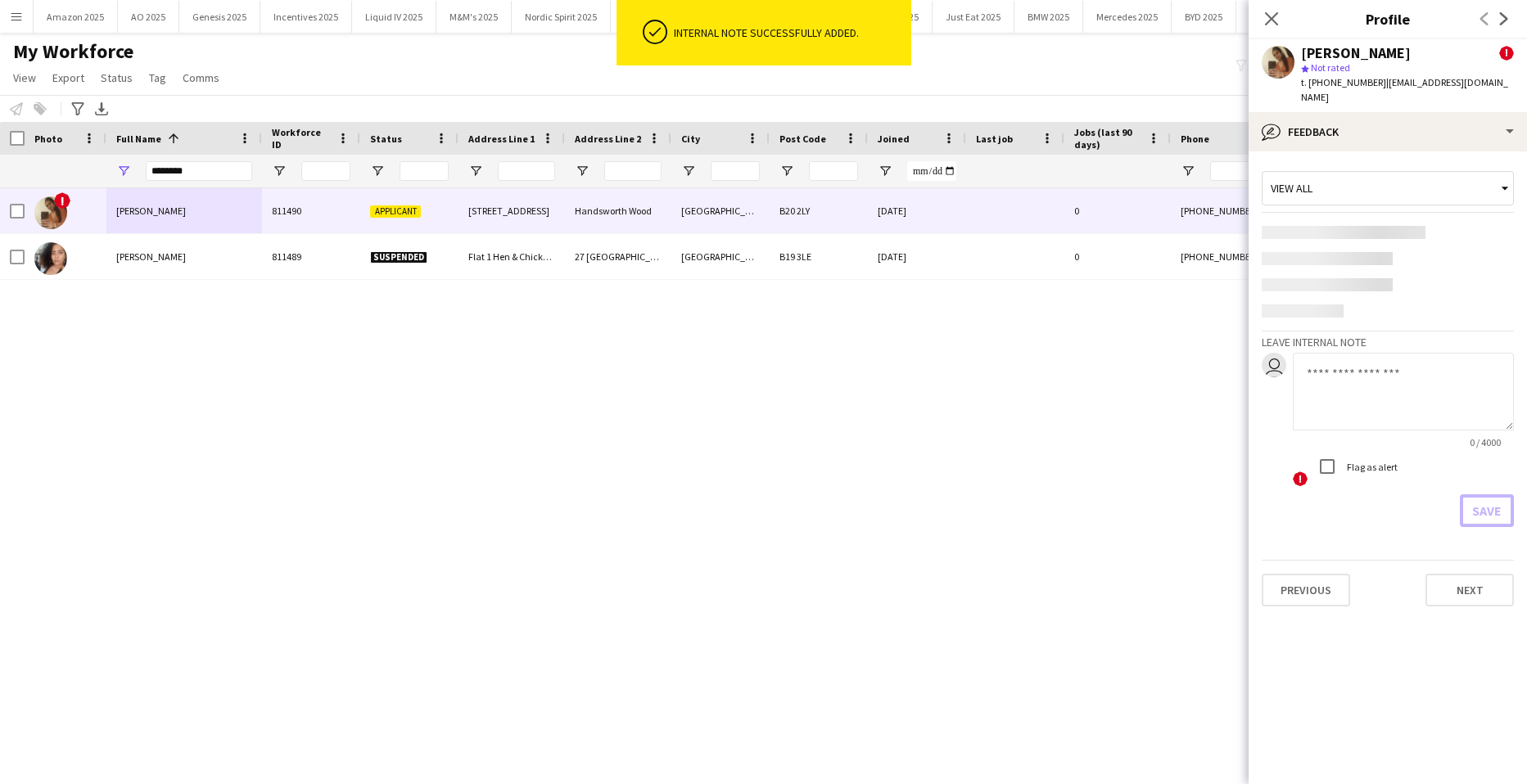
scroll to position [0, 0]
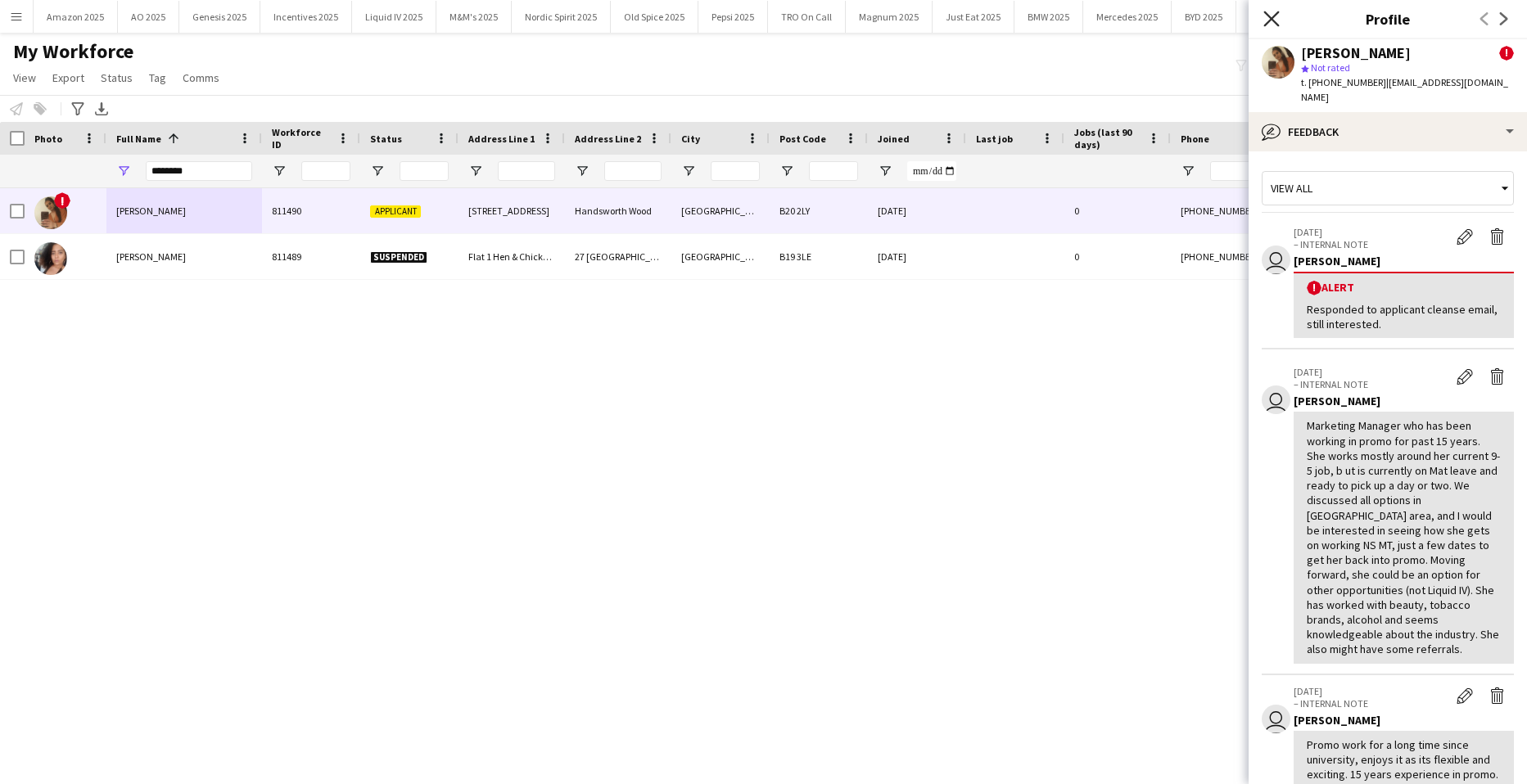
click at [1276, 15] on icon at bounding box center [1272, 18] width 15 height 15
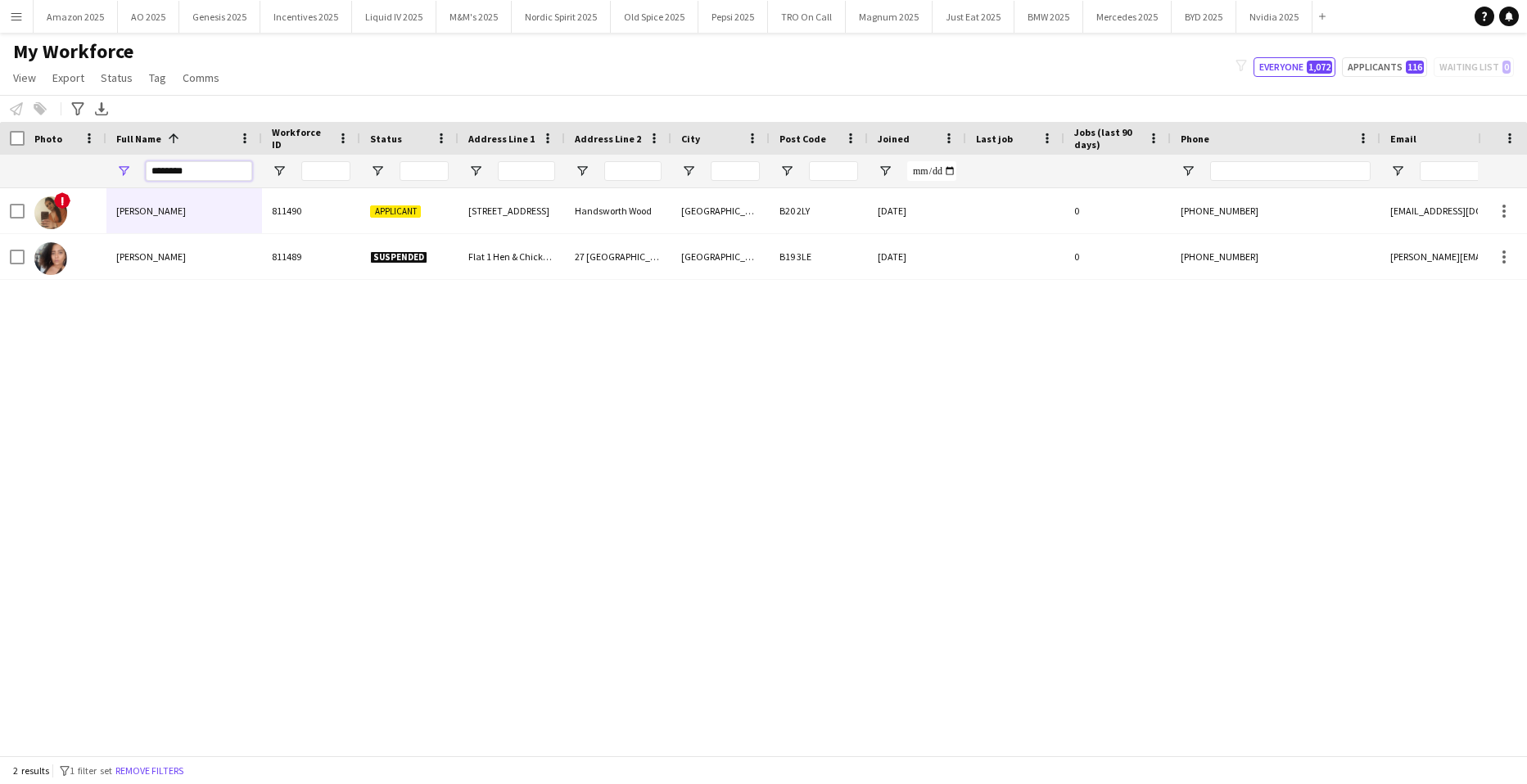
drag, startPoint x: 208, startPoint y: 171, endPoint x: -42, endPoint y: 236, distance: 258.3
click at [0, 236] on html "Menu Boards Boards Boards All jobs Status Workforce Workforce My Workforce Recr…" at bounding box center [763, 392] width 1527 height 784
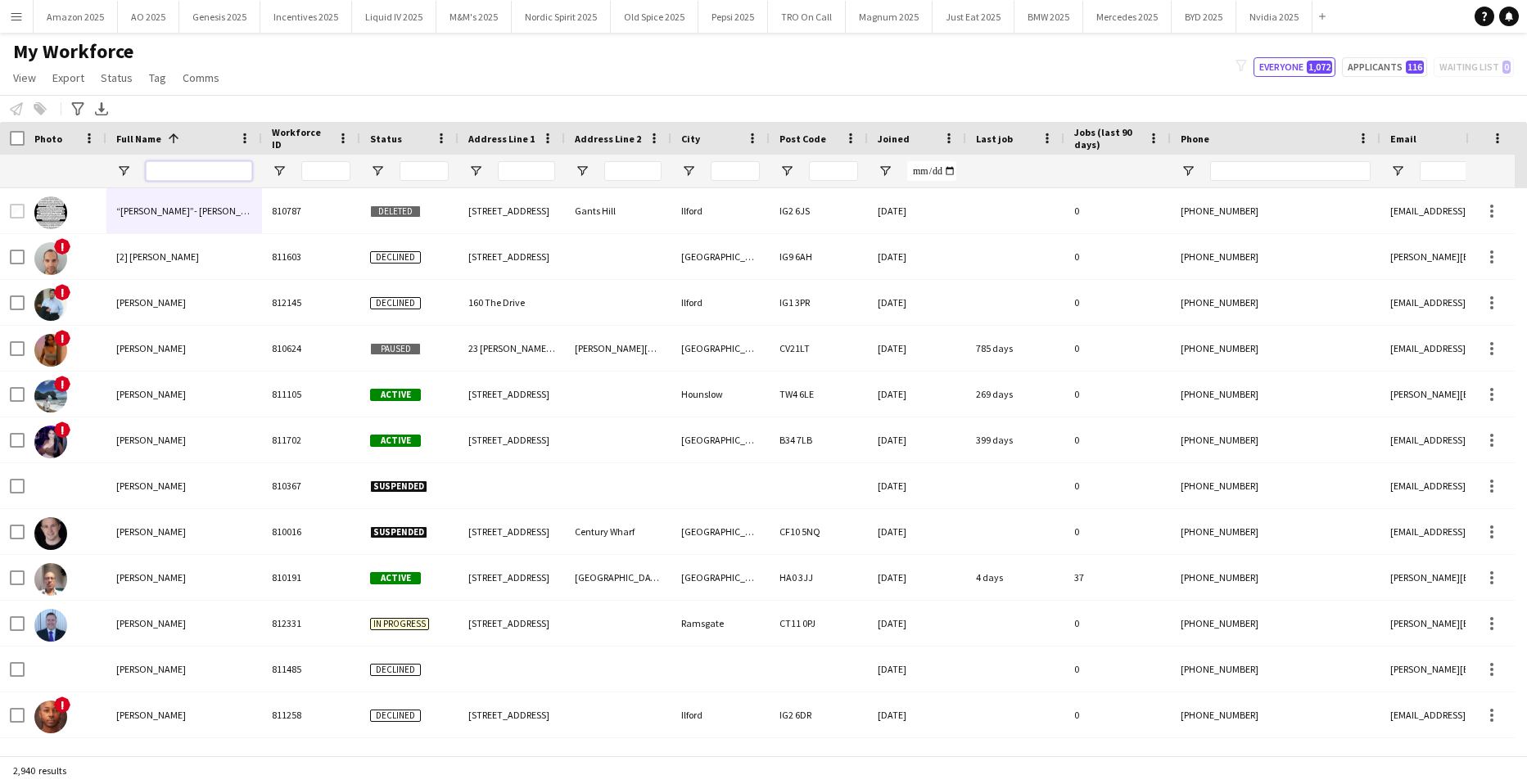
click at [181, 165] on input "Full Name Filter Input" at bounding box center [199, 171] width 107 height 19
click at [173, 174] on input "Full Name Filter Input" at bounding box center [199, 171] width 107 height 19
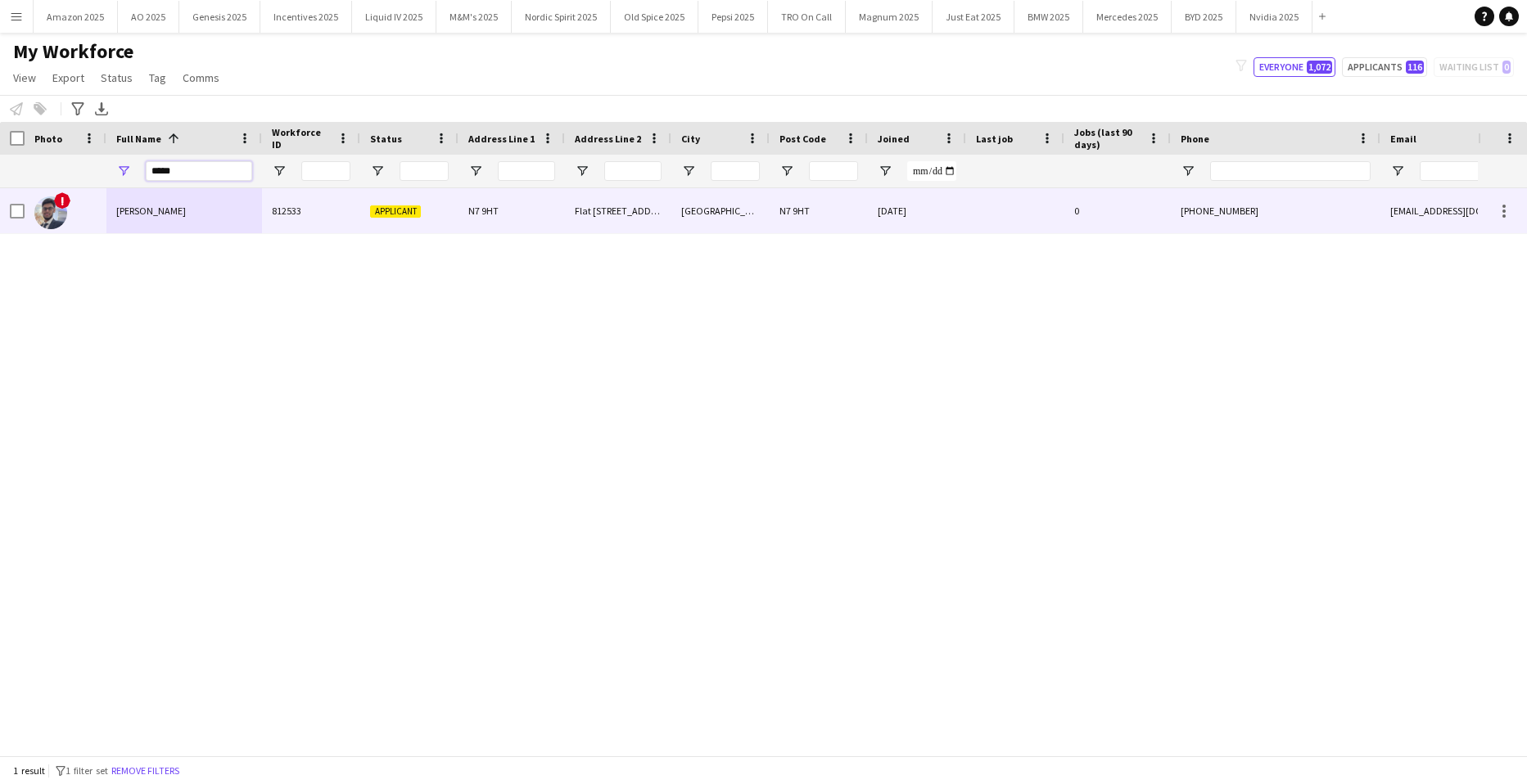
type input "*****"
click at [7, 210] on div at bounding box center [12, 210] width 25 height 45
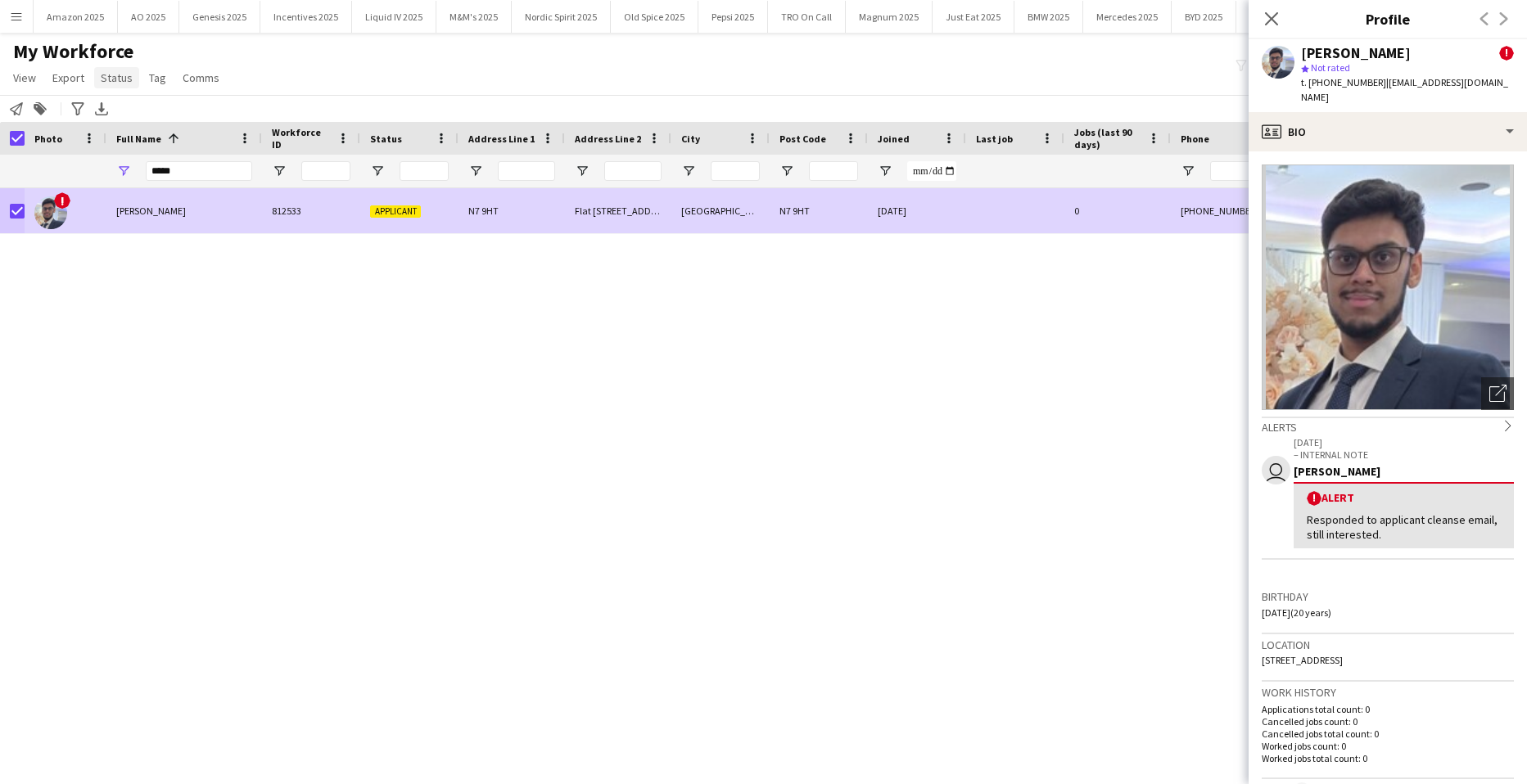
click at [106, 81] on span "Status" at bounding box center [116, 77] width 32 height 14
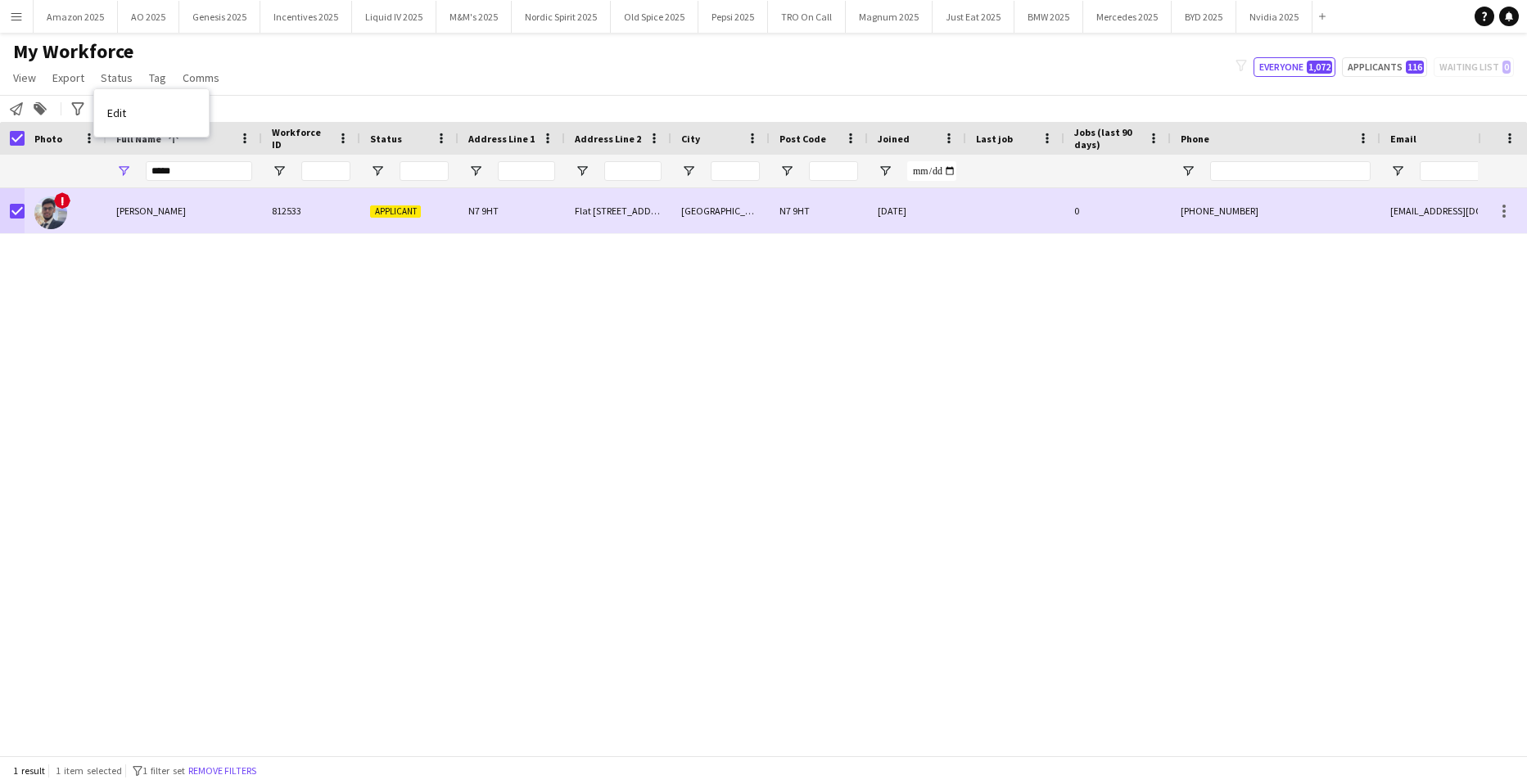
drag, startPoint x: 105, startPoint y: 108, endPoint x: 431, endPoint y: 120, distance: 326.2
click at [107, 108] on link "Edit" at bounding box center [151, 113] width 114 height 35
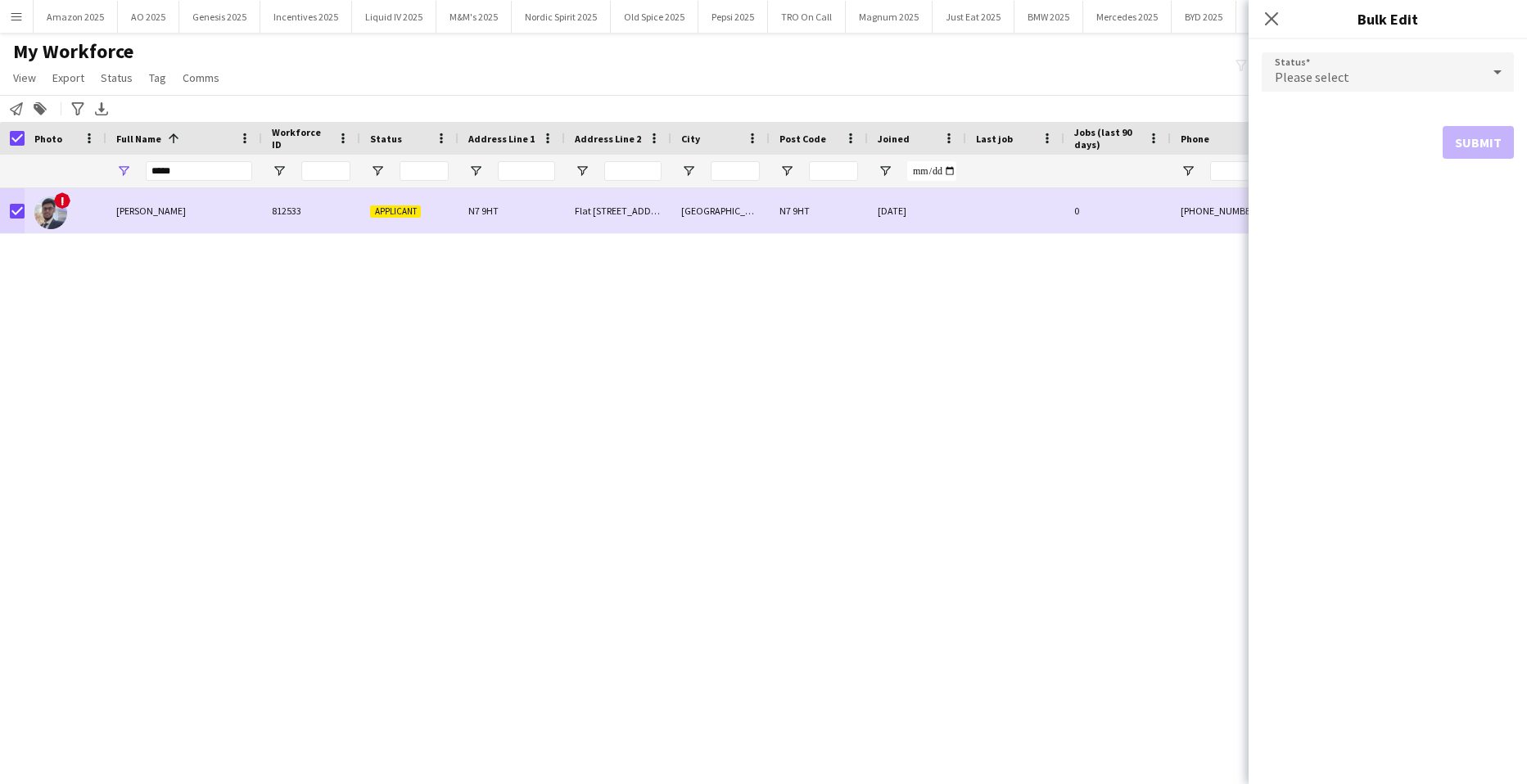
click at [1477, 70] on div "Please select" at bounding box center [1372, 72] width 220 height 39
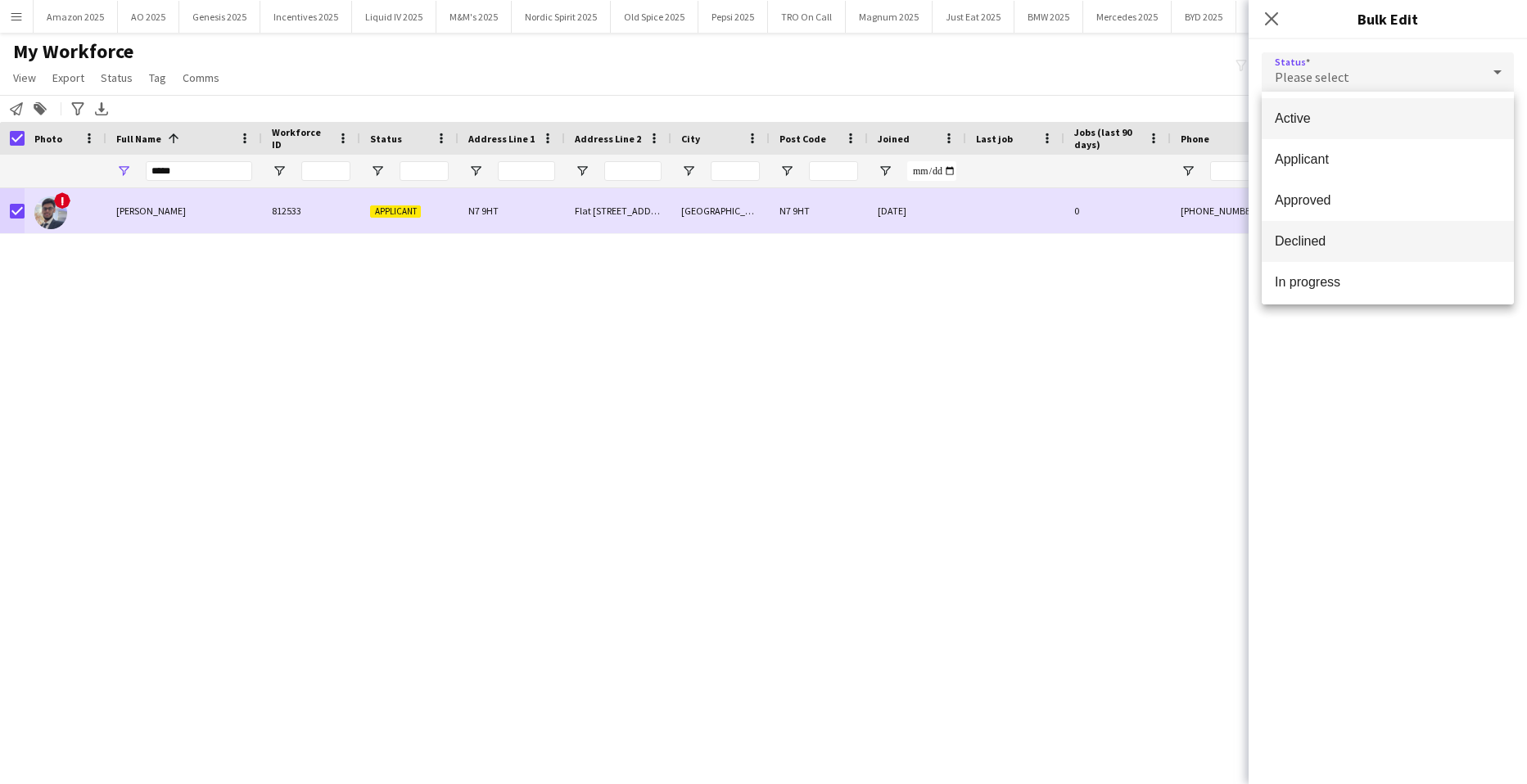
click at [1387, 242] on span "Declined" at bounding box center [1389, 241] width 227 height 15
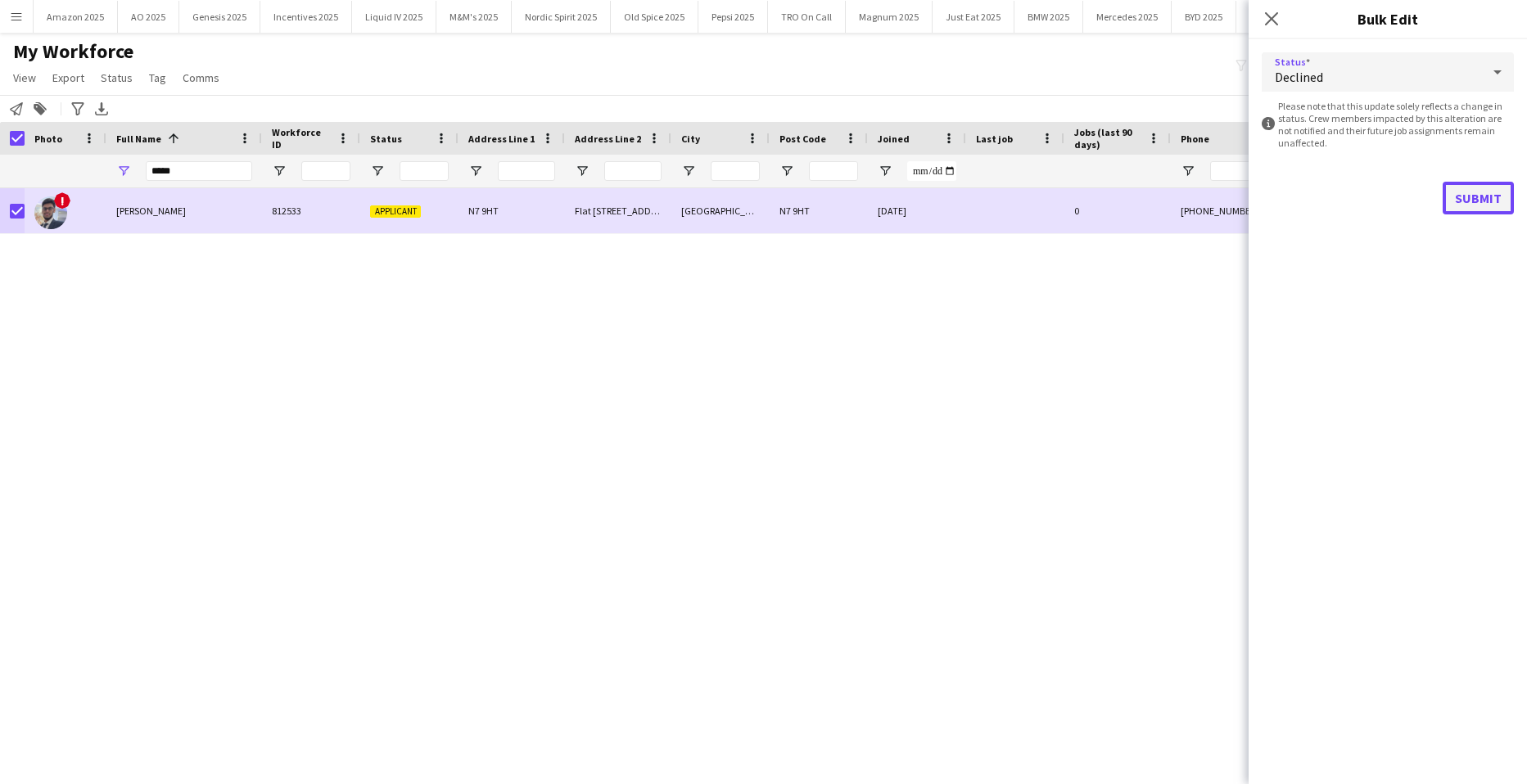
click at [1470, 183] on button "Submit" at bounding box center [1479, 198] width 71 height 33
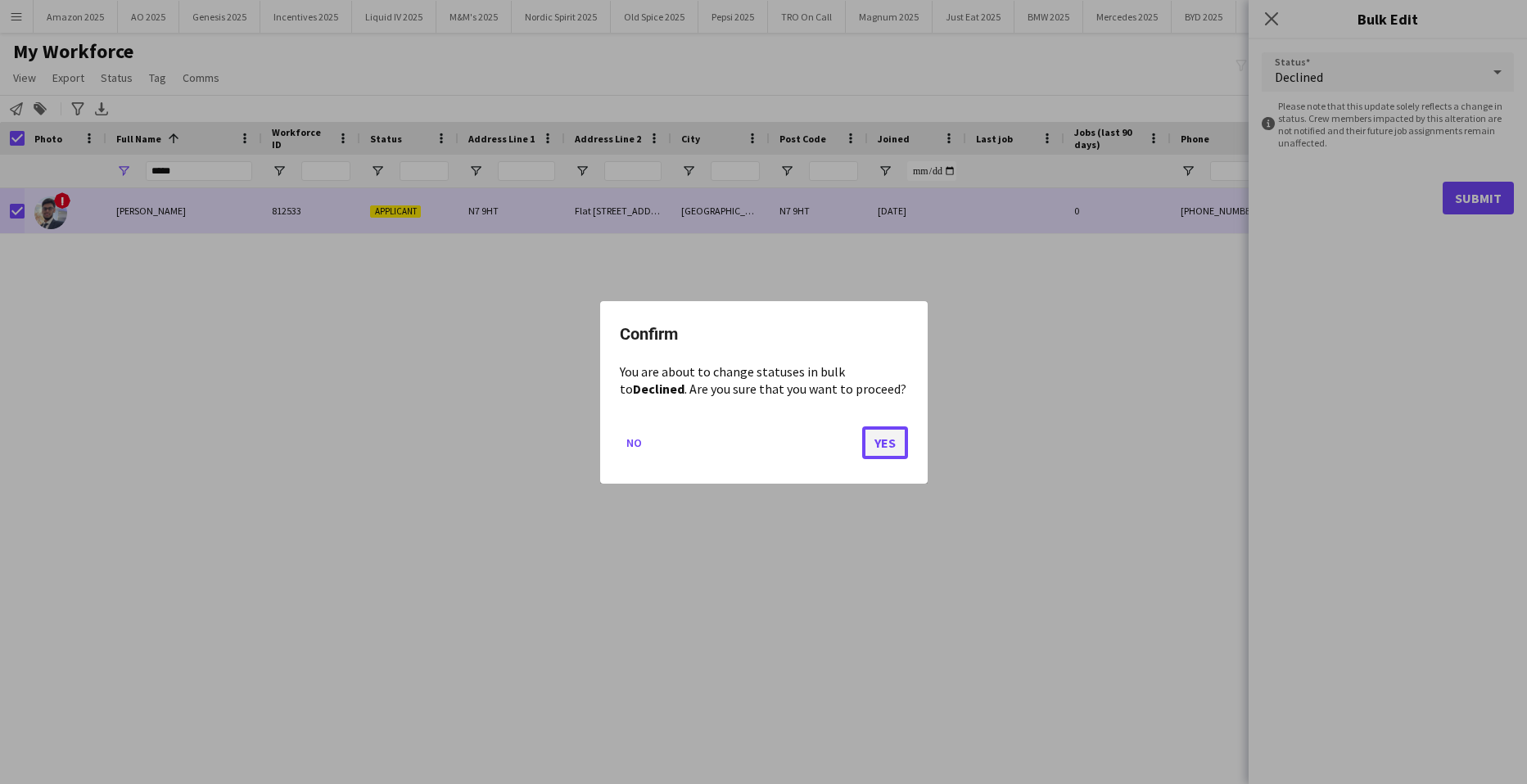
click at [884, 433] on button "Yes" at bounding box center [886, 442] width 46 height 33
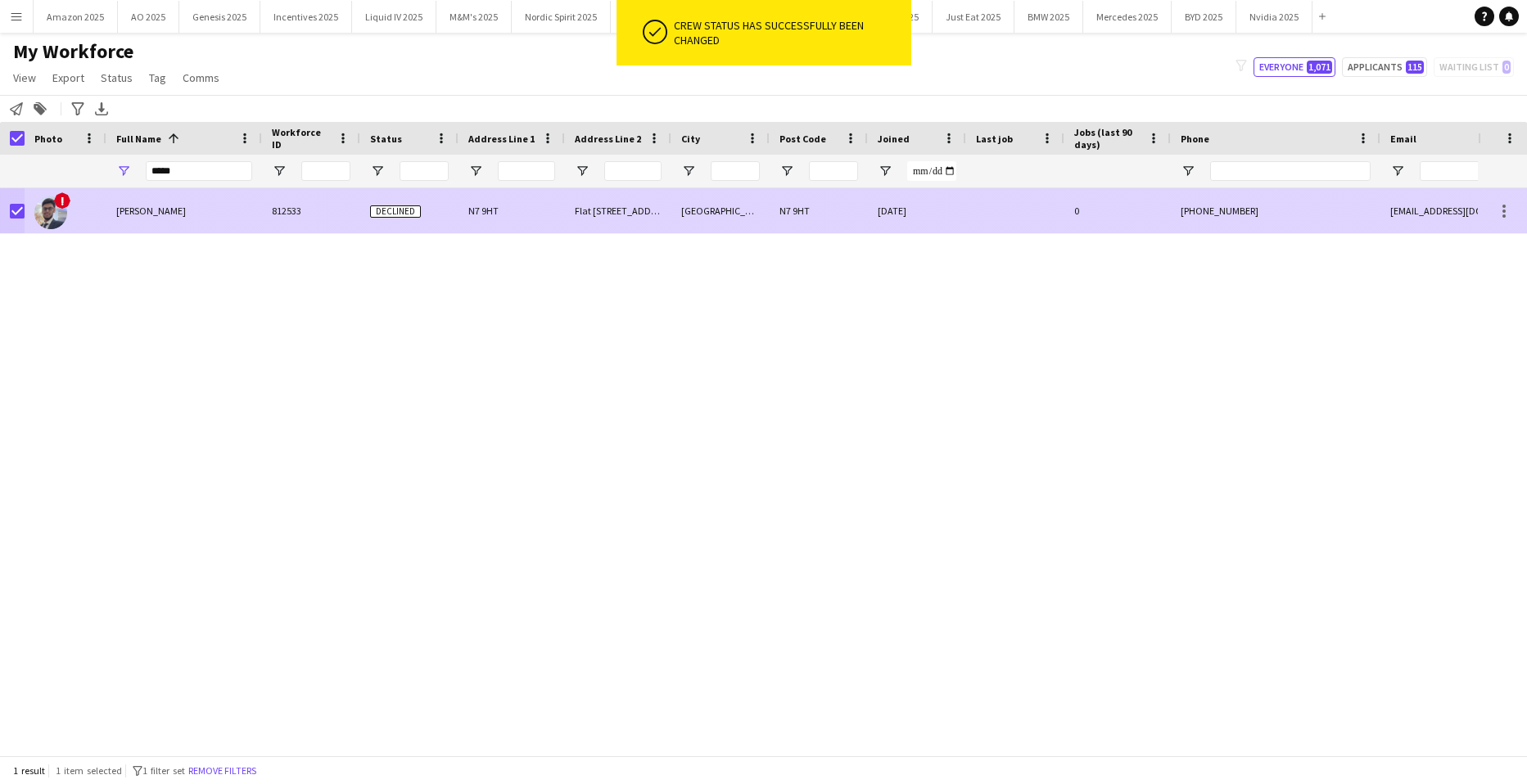
click at [160, 208] on span "[PERSON_NAME]" at bounding box center [151, 210] width 70 height 12
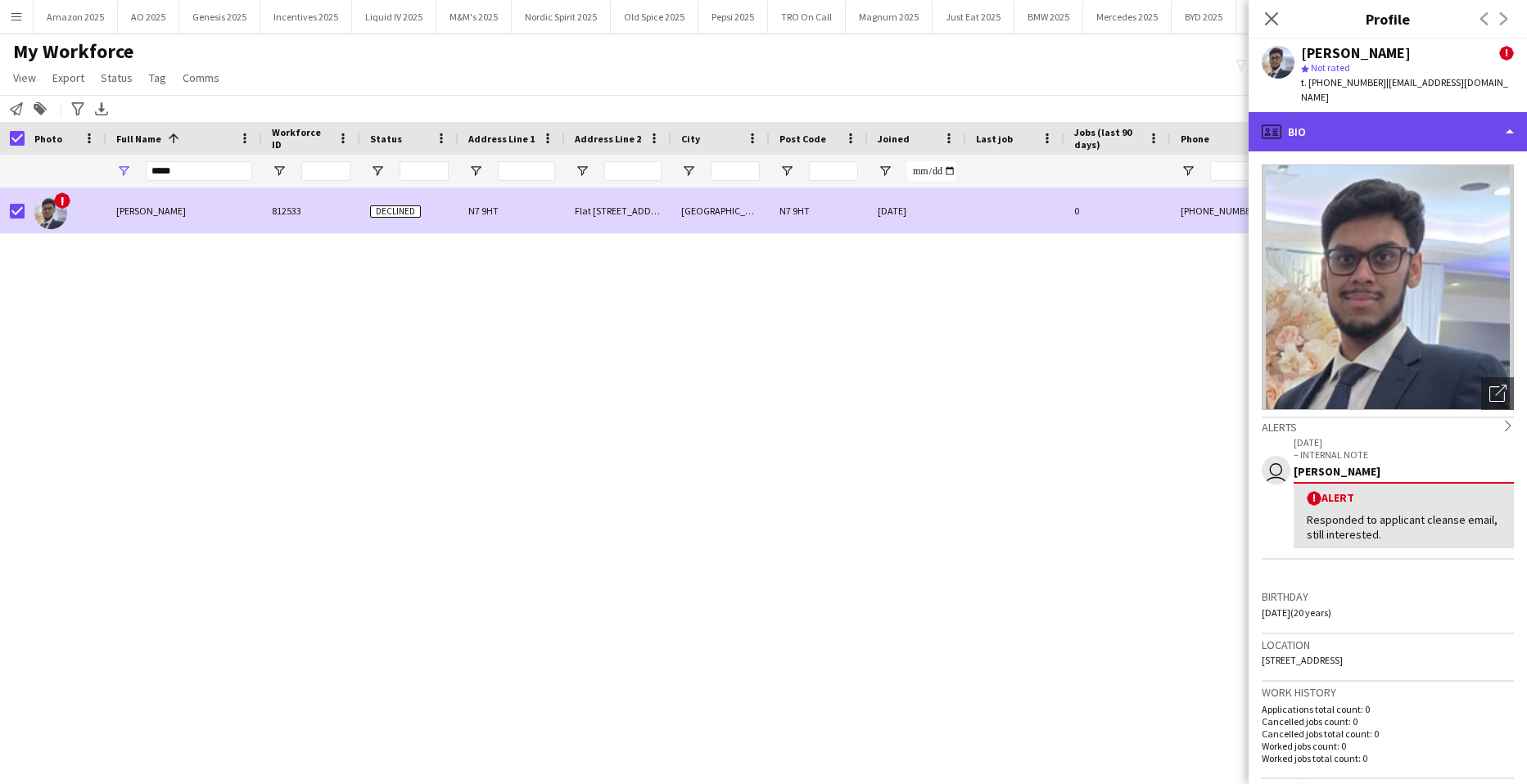
click at [1486, 116] on div "profile Bio" at bounding box center [1388, 131] width 278 height 39
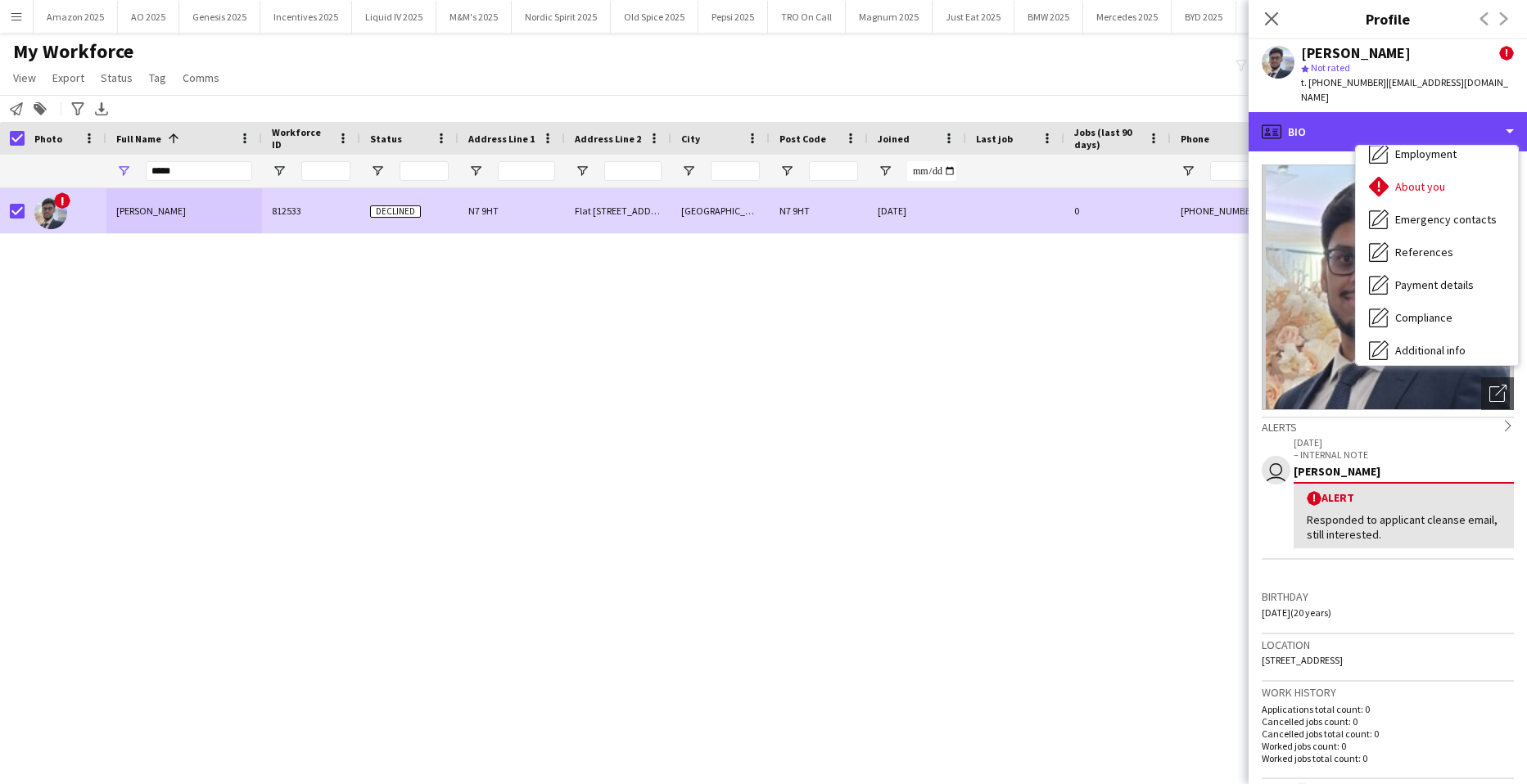
scroll to position [220, 0]
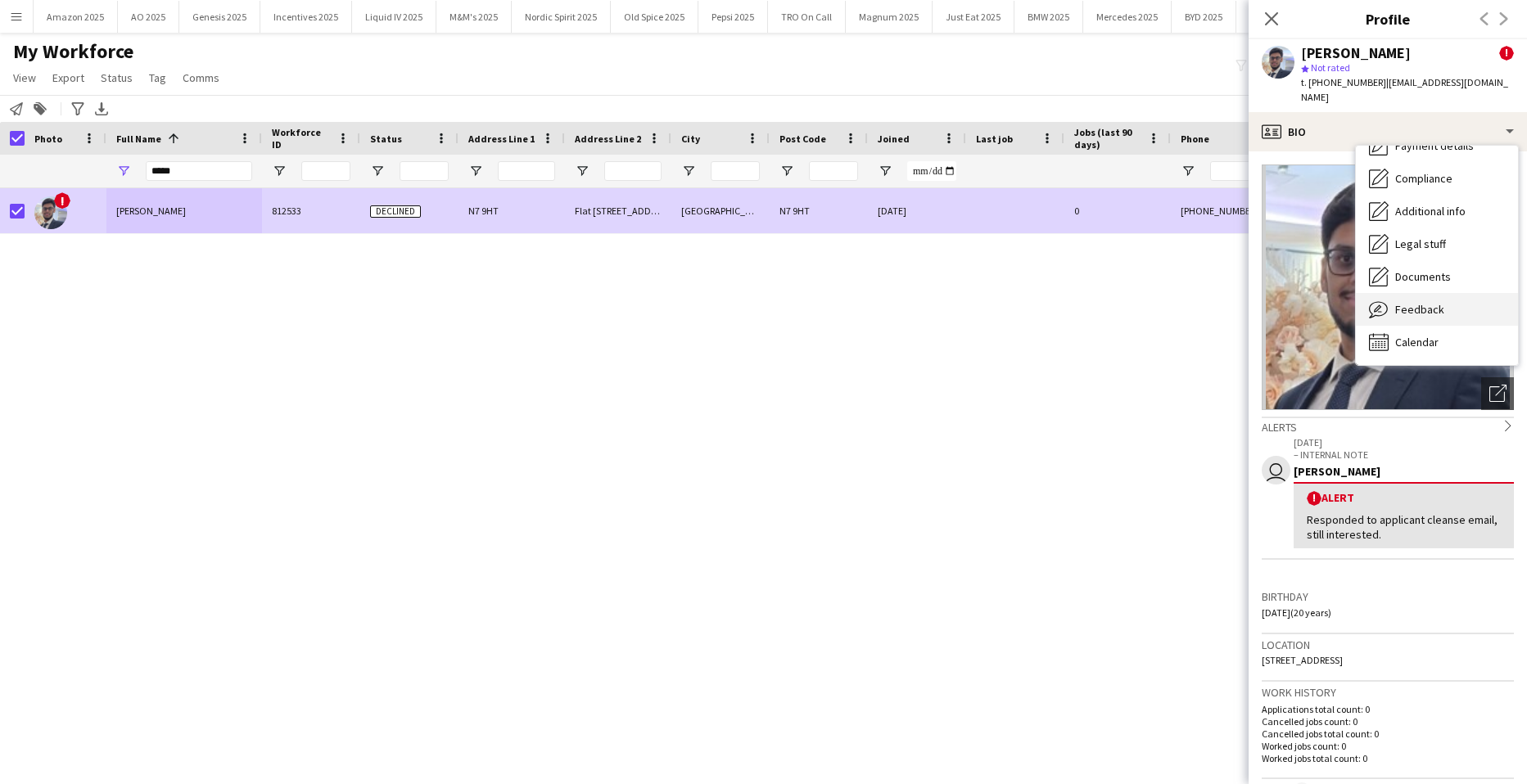
click at [1437, 302] on span "Feedback" at bounding box center [1420, 309] width 49 height 14
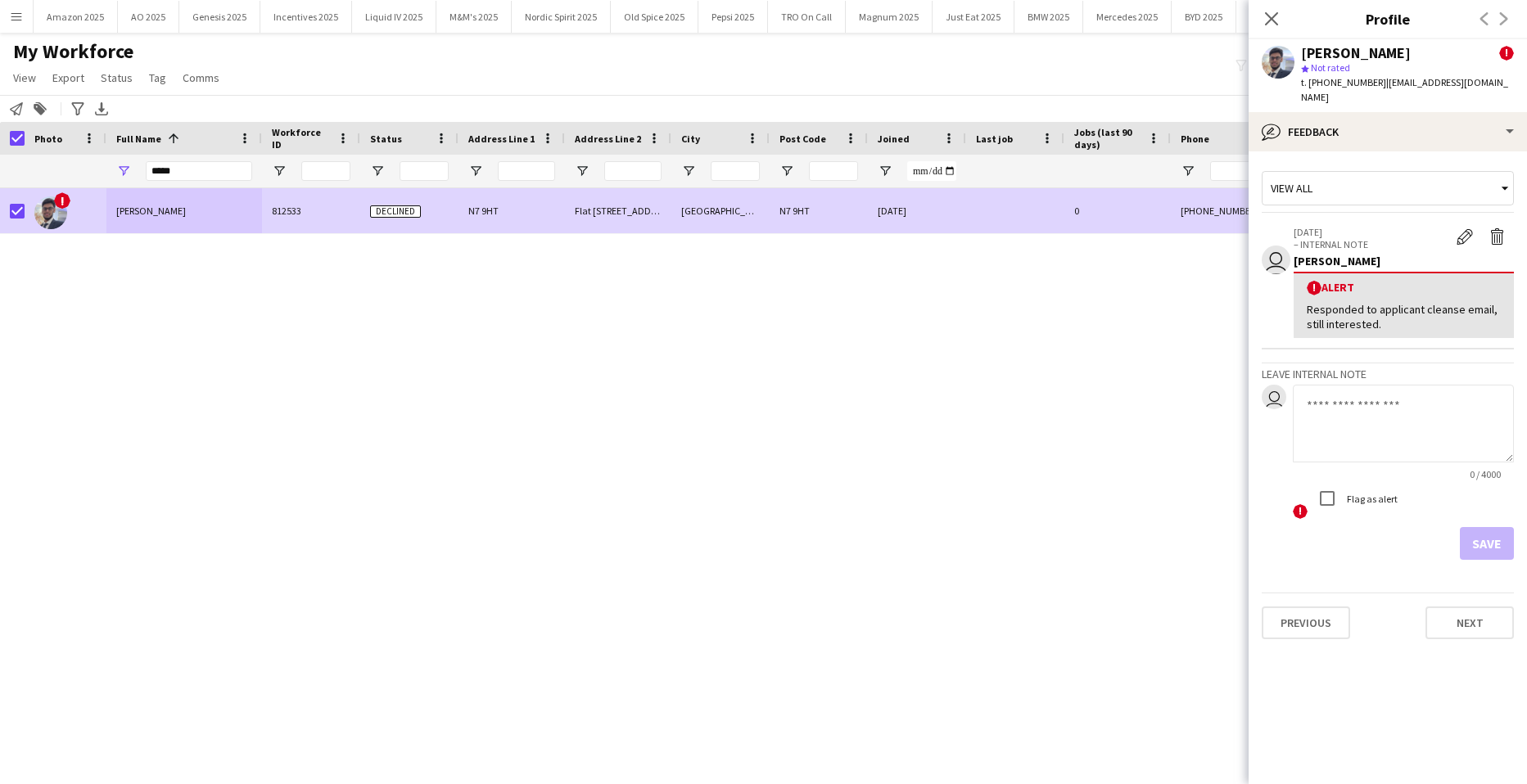
click at [1360, 416] on textarea at bounding box center [1403, 423] width 221 height 78
click at [1349, 405] on textarea at bounding box center [1403, 423] width 221 height 78
click at [1393, 387] on textarea "**********" at bounding box center [1403, 423] width 221 height 78
type textarea "**********"
click at [1488, 528] on button "Save" at bounding box center [1487, 544] width 54 height 33
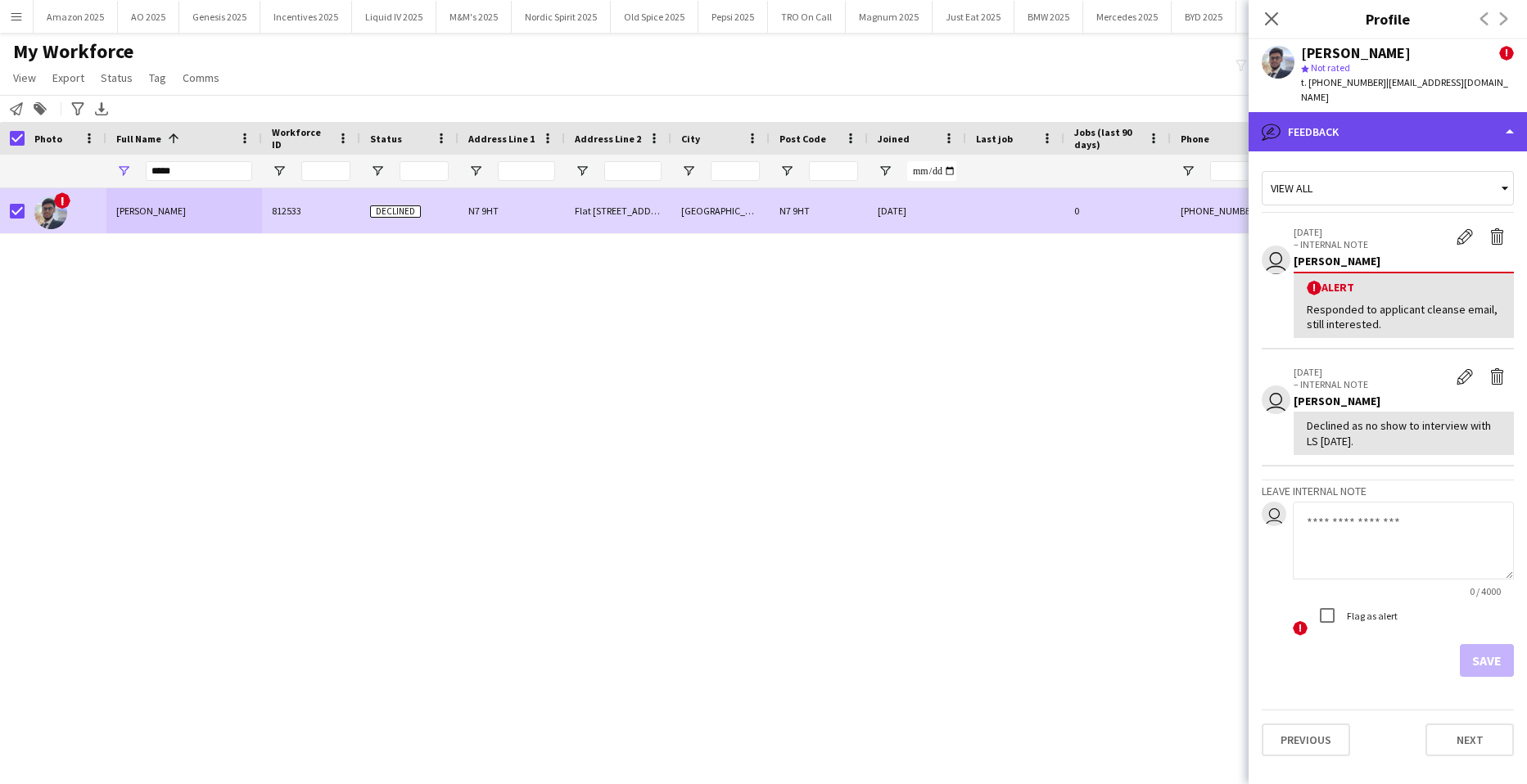
click at [1442, 117] on div "bubble-pencil Feedback" at bounding box center [1388, 131] width 278 height 39
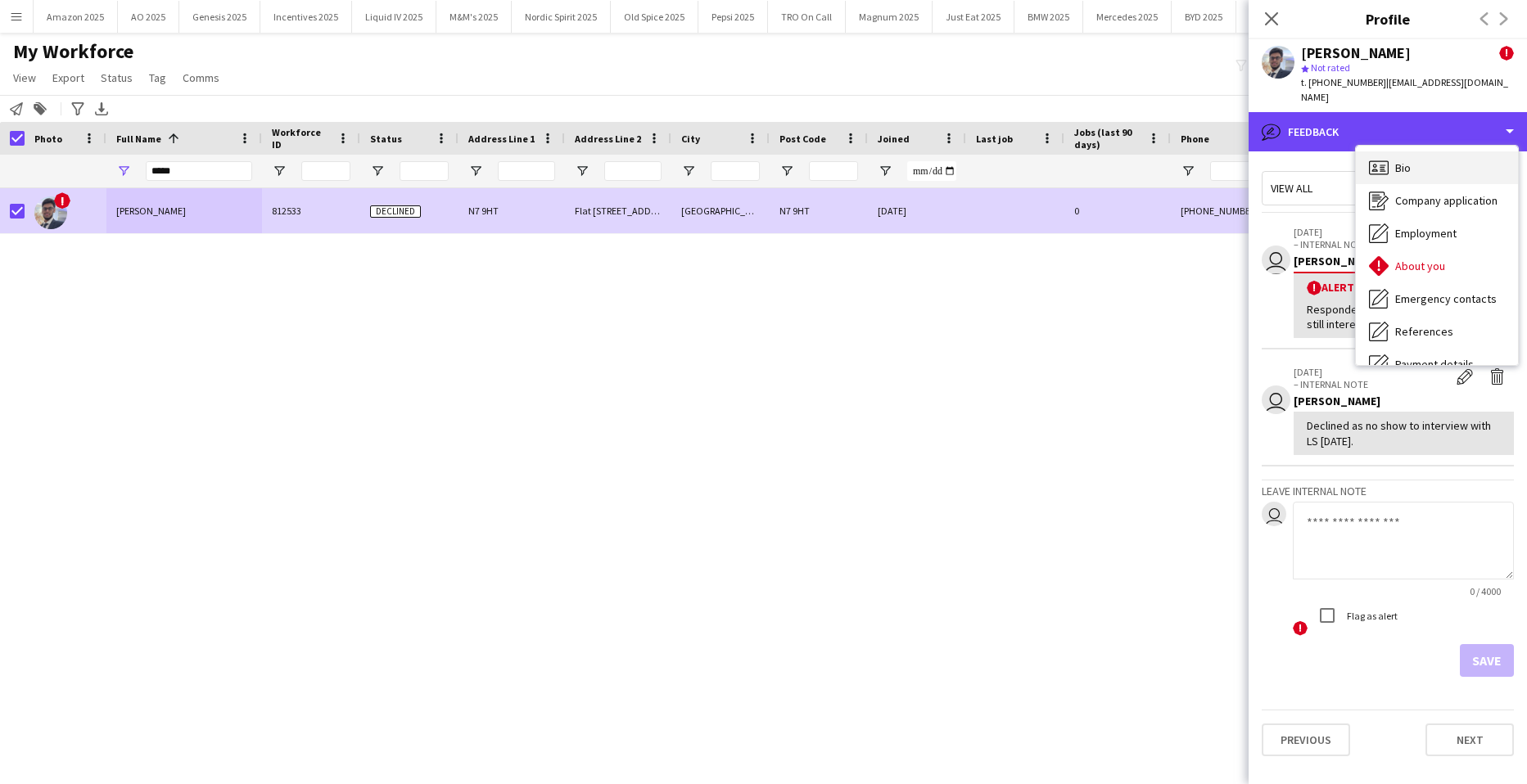
scroll to position [0, 0]
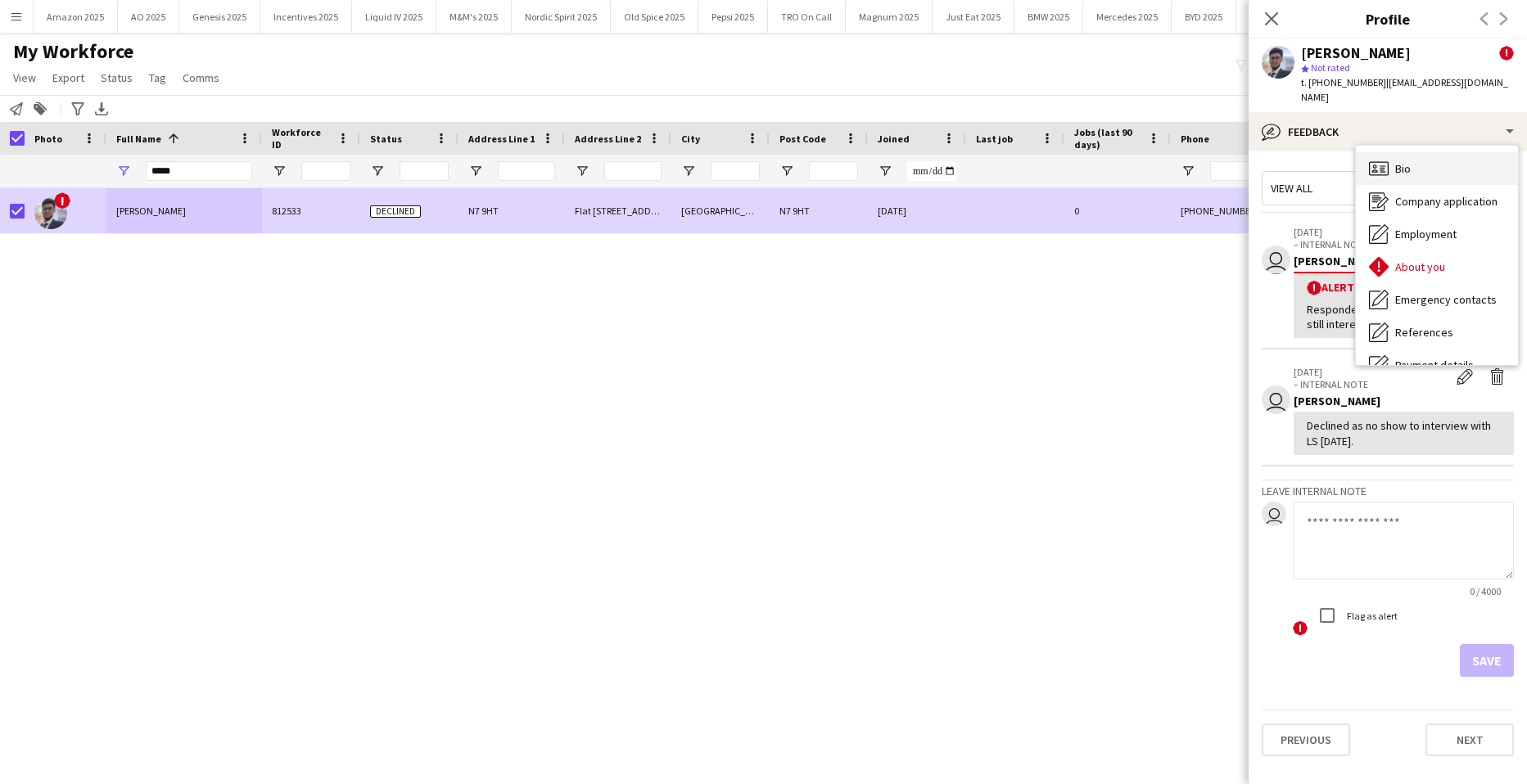
click at [1416, 153] on div "Bio Bio" at bounding box center [1437, 169] width 162 height 33
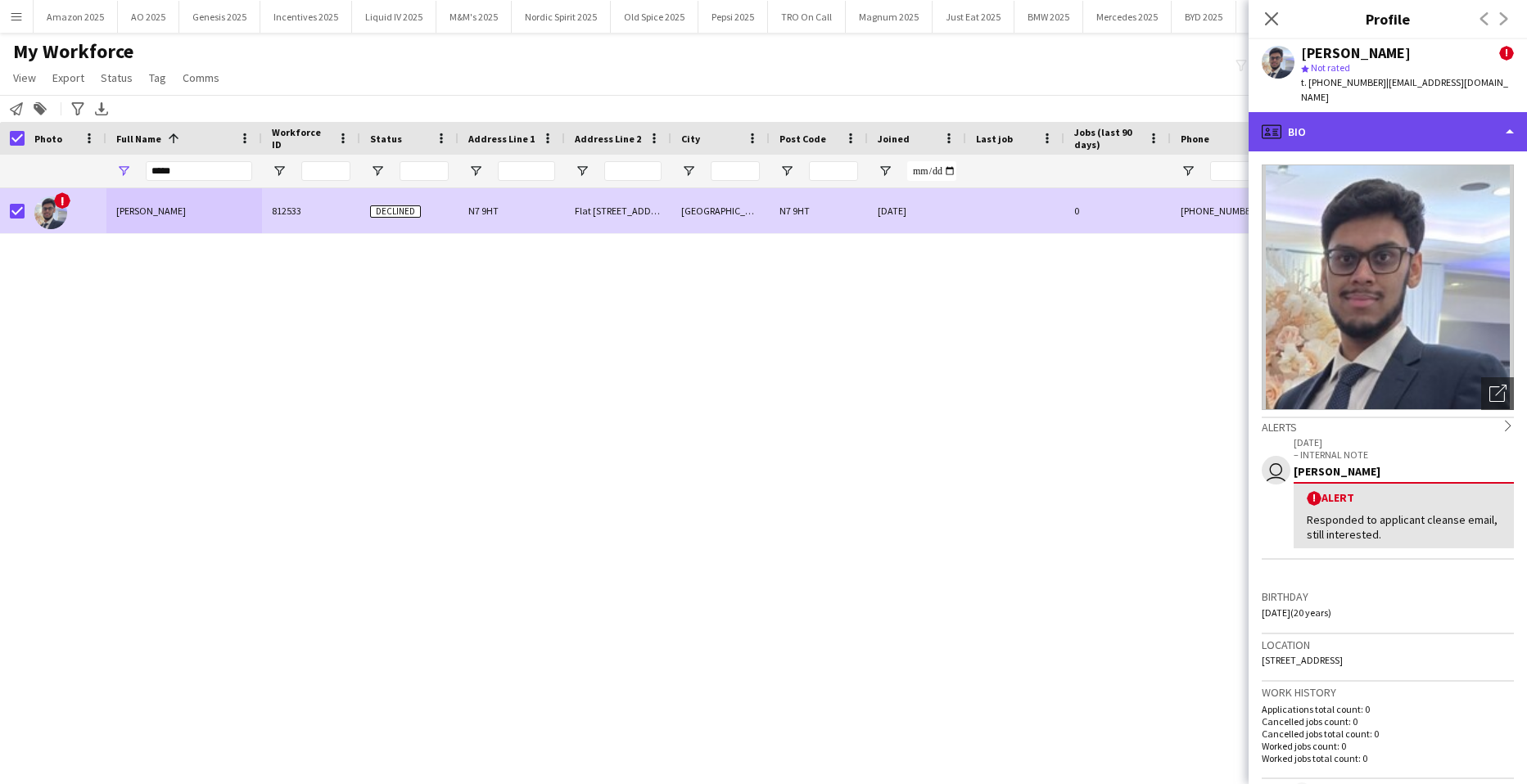
click at [1492, 116] on div "profile Bio" at bounding box center [1388, 131] width 278 height 39
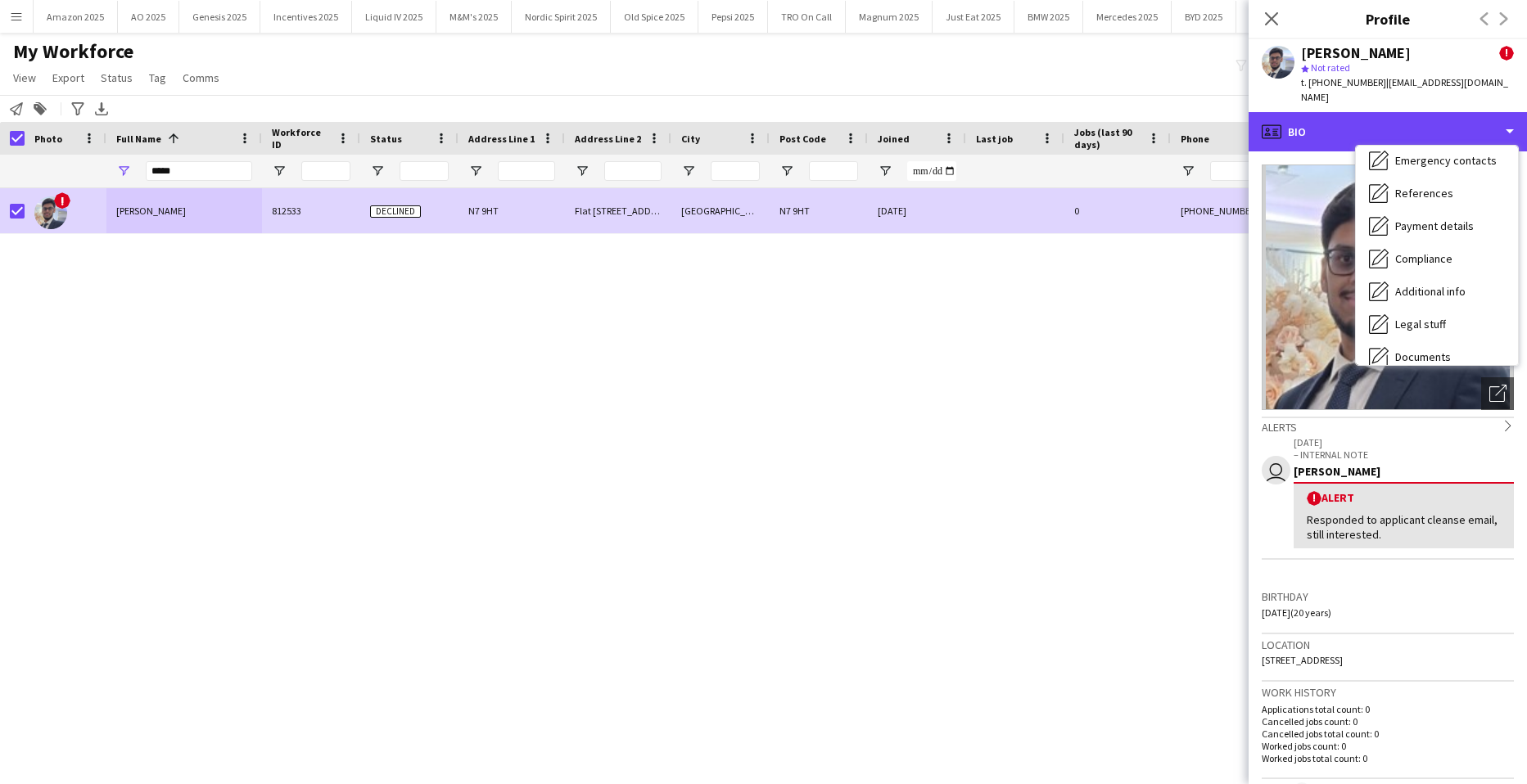
scroll to position [220, 0]
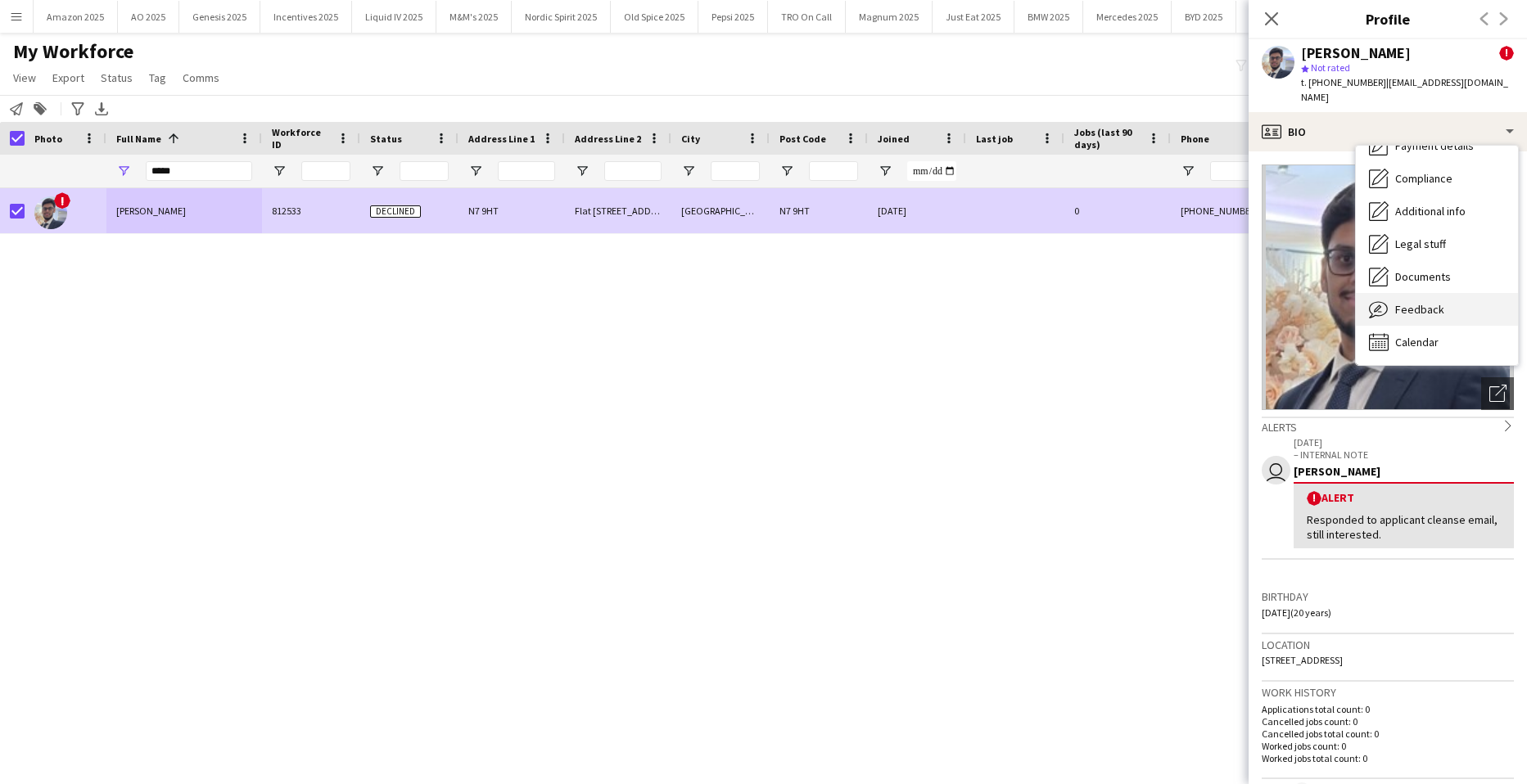
click at [1420, 302] on span "Feedback" at bounding box center [1420, 309] width 49 height 14
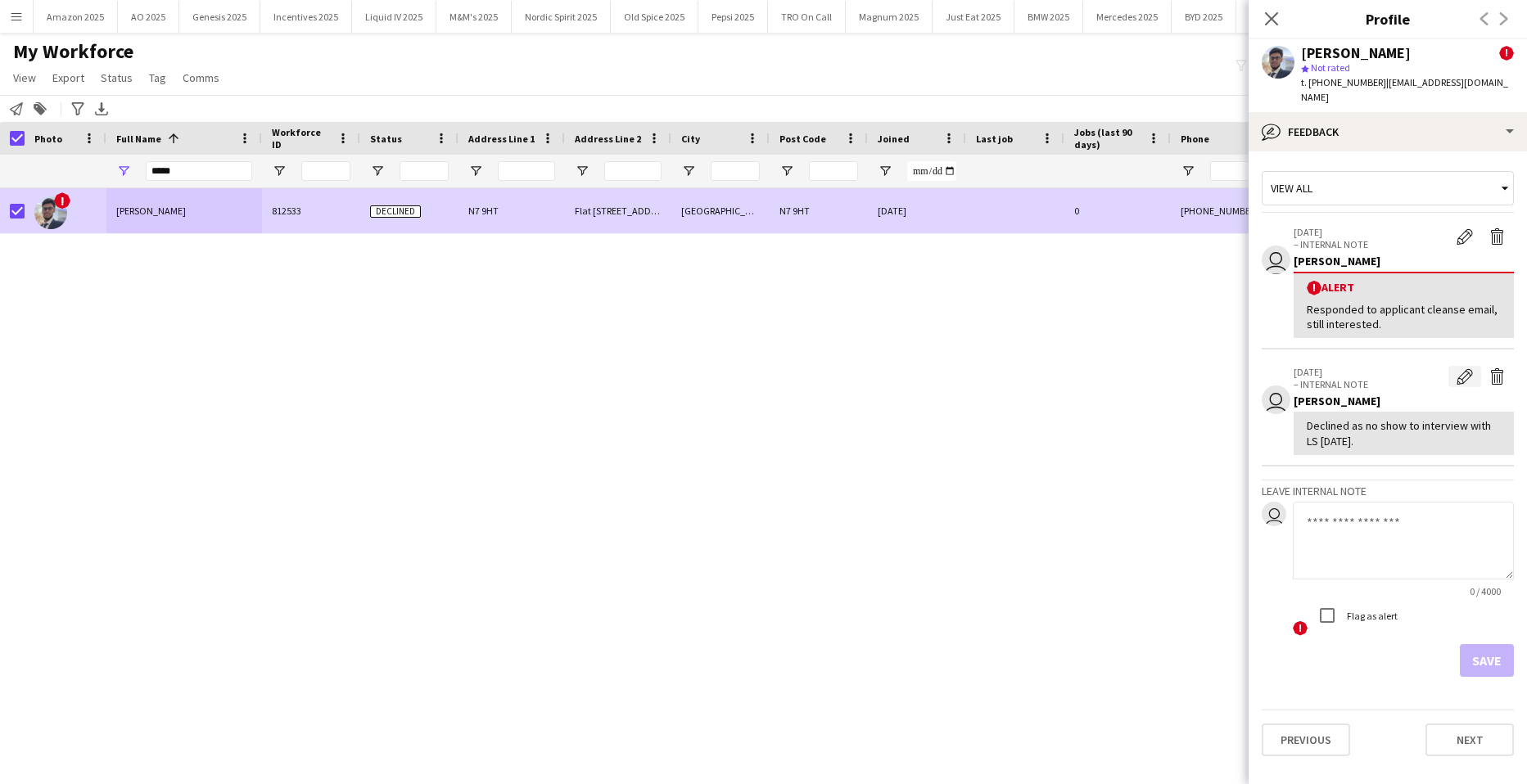
click at [1469, 368] on app-icon "Edit internal note" at bounding box center [1465, 376] width 16 height 16
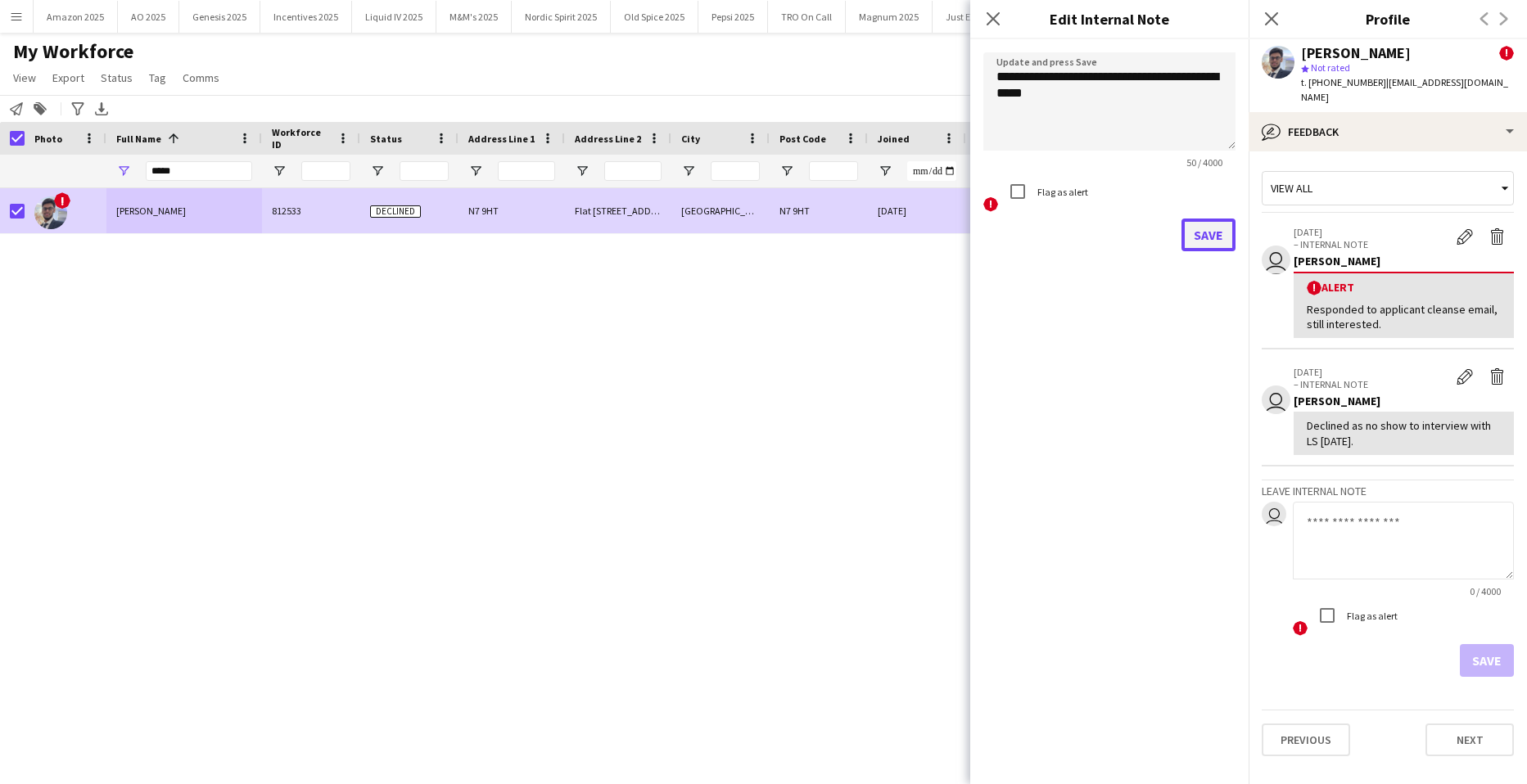
click at [1212, 228] on button "Save" at bounding box center [1208, 235] width 54 height 33
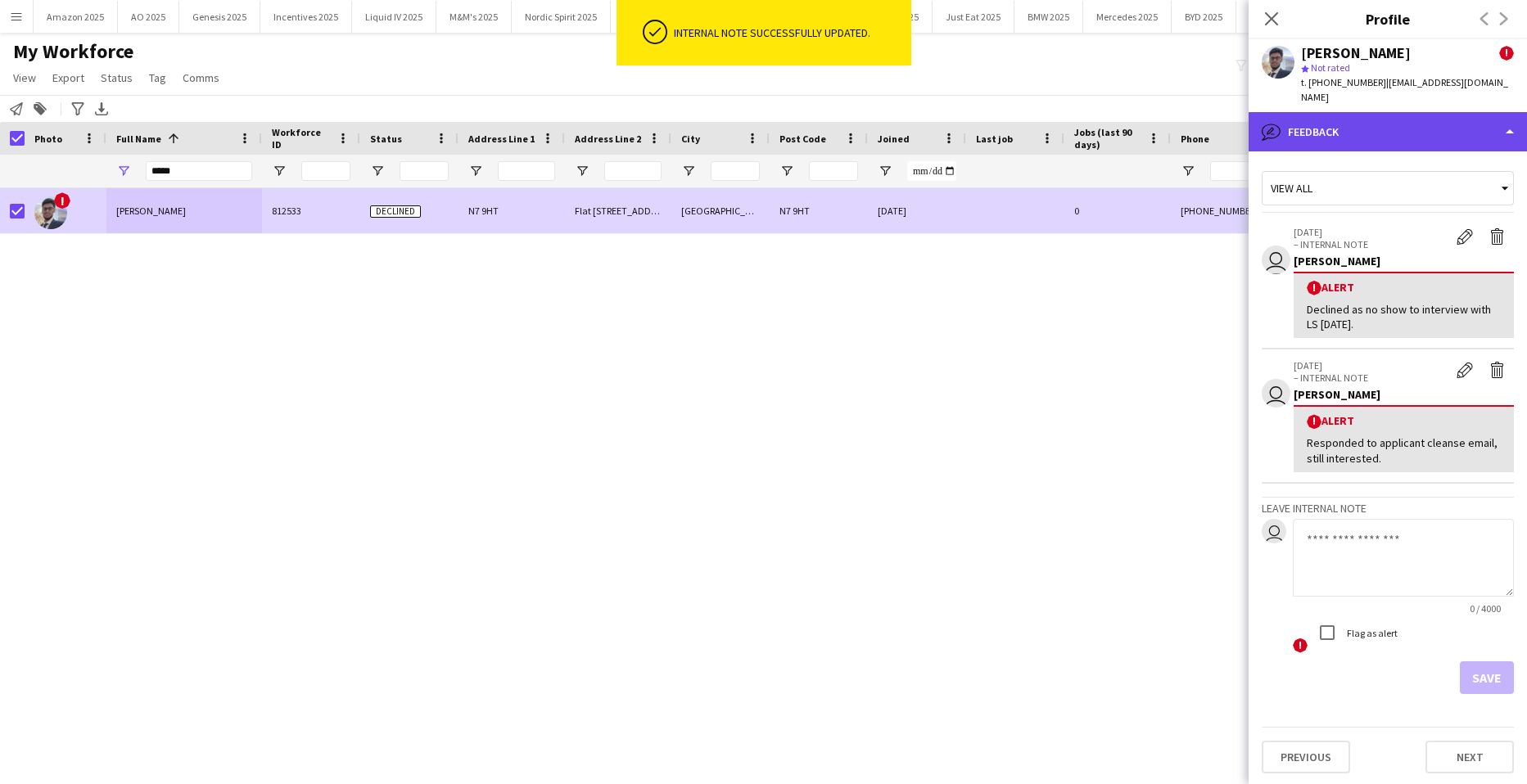
click at [1461, 116] on div "bubble-pencil Feedback" at bounding box center [1388, 131] width 278 height 39
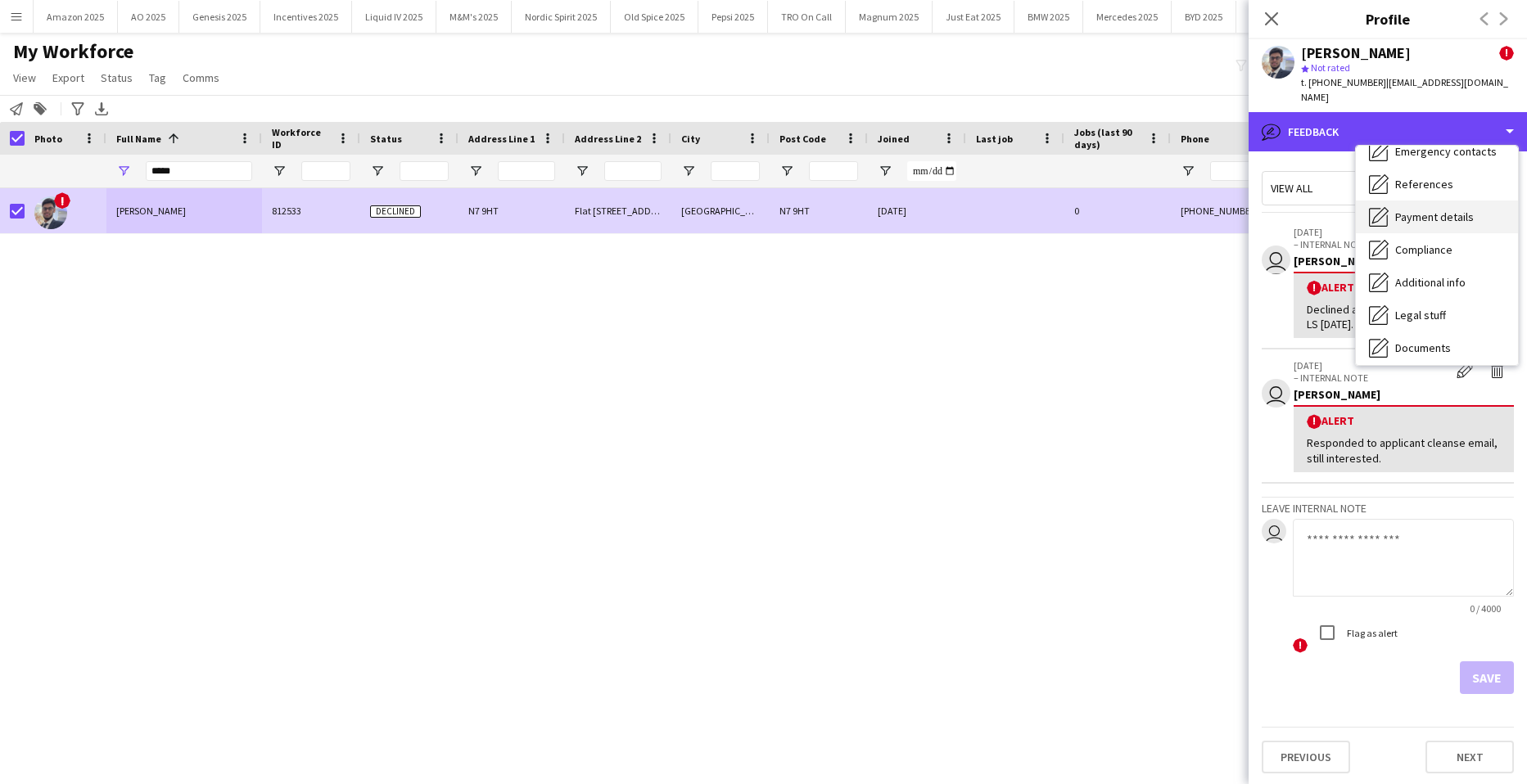
scroll to position [0, 0]
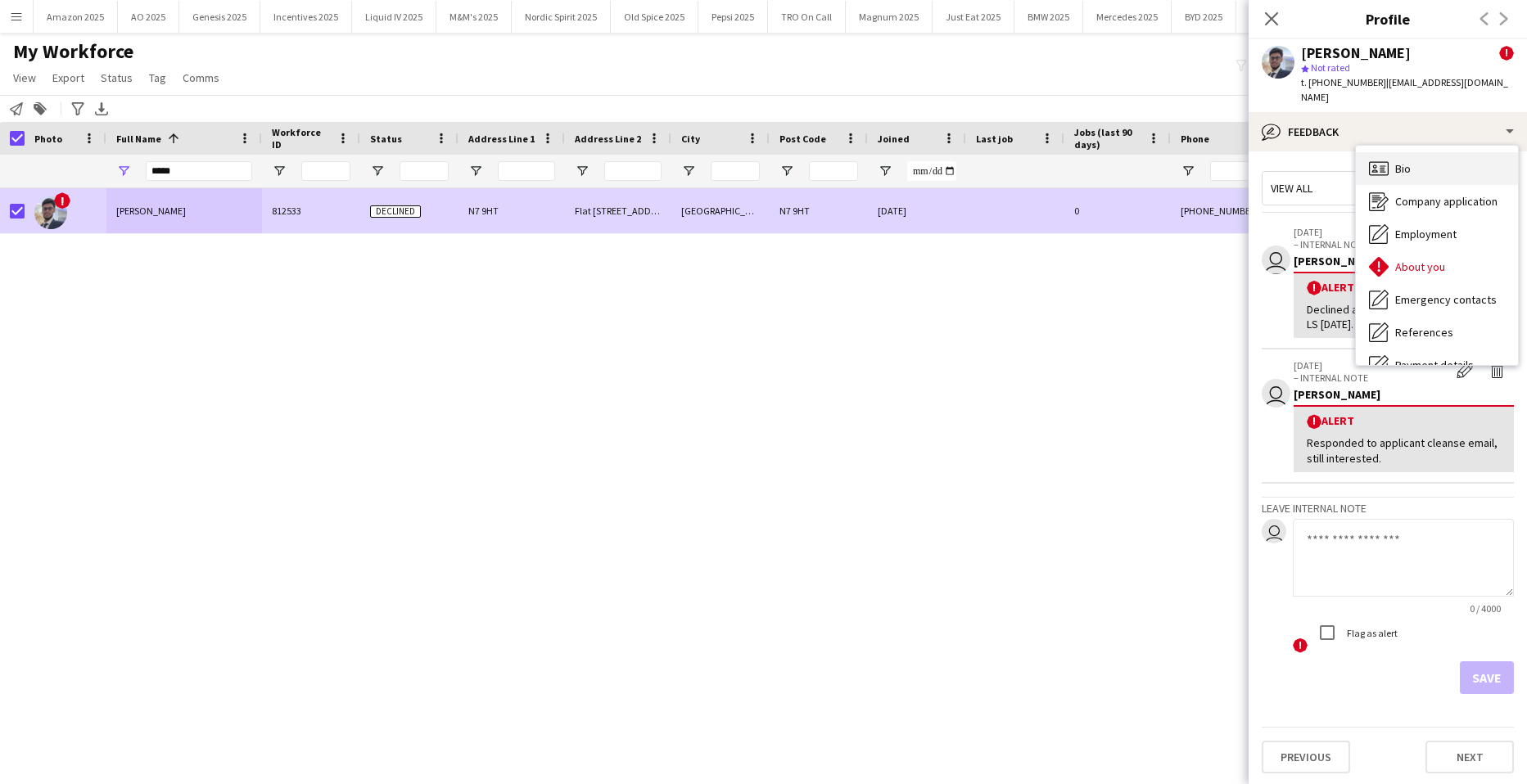
click at [1396, 161] on span "Bio" at bounding box center [1403, 168] width 15 height 14
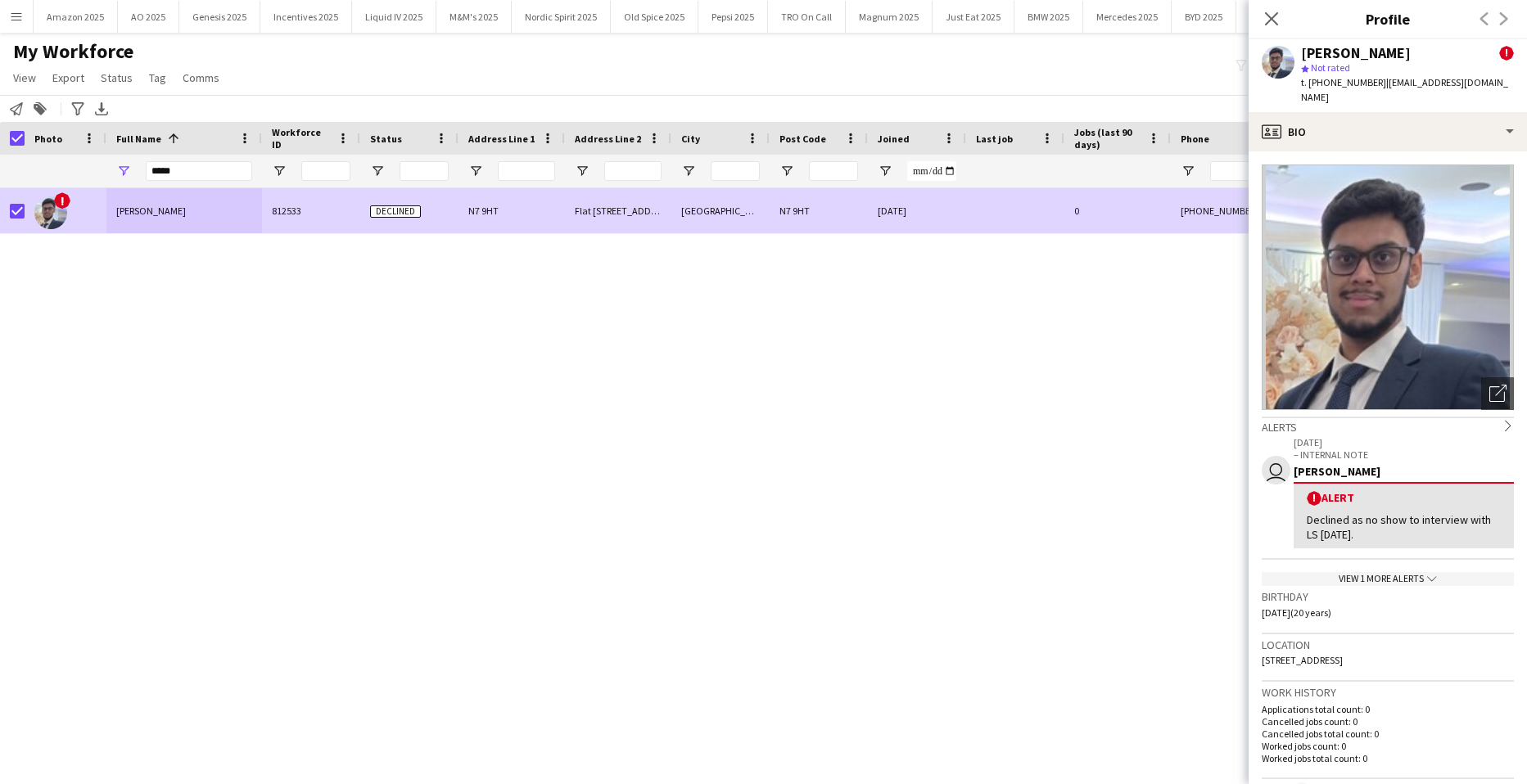
drag, startPoint x: 1376, startPoint y: 522, endPoint x: 1319, endPoint y: 518, distance: 57.1
click at [1319, 518] on div "Declined as no show to interview with LS [DATE]." at bounding box center [1404, 527] width 194 height 30
click at [358, 287] on div "! [PERSON_NAME] 812533 Declined N7 9HT [STREET_ADDRESS] [DATE] 0 [PHONE_NUMBER]…" at bounding box center [739, 465] width 1478 height 556
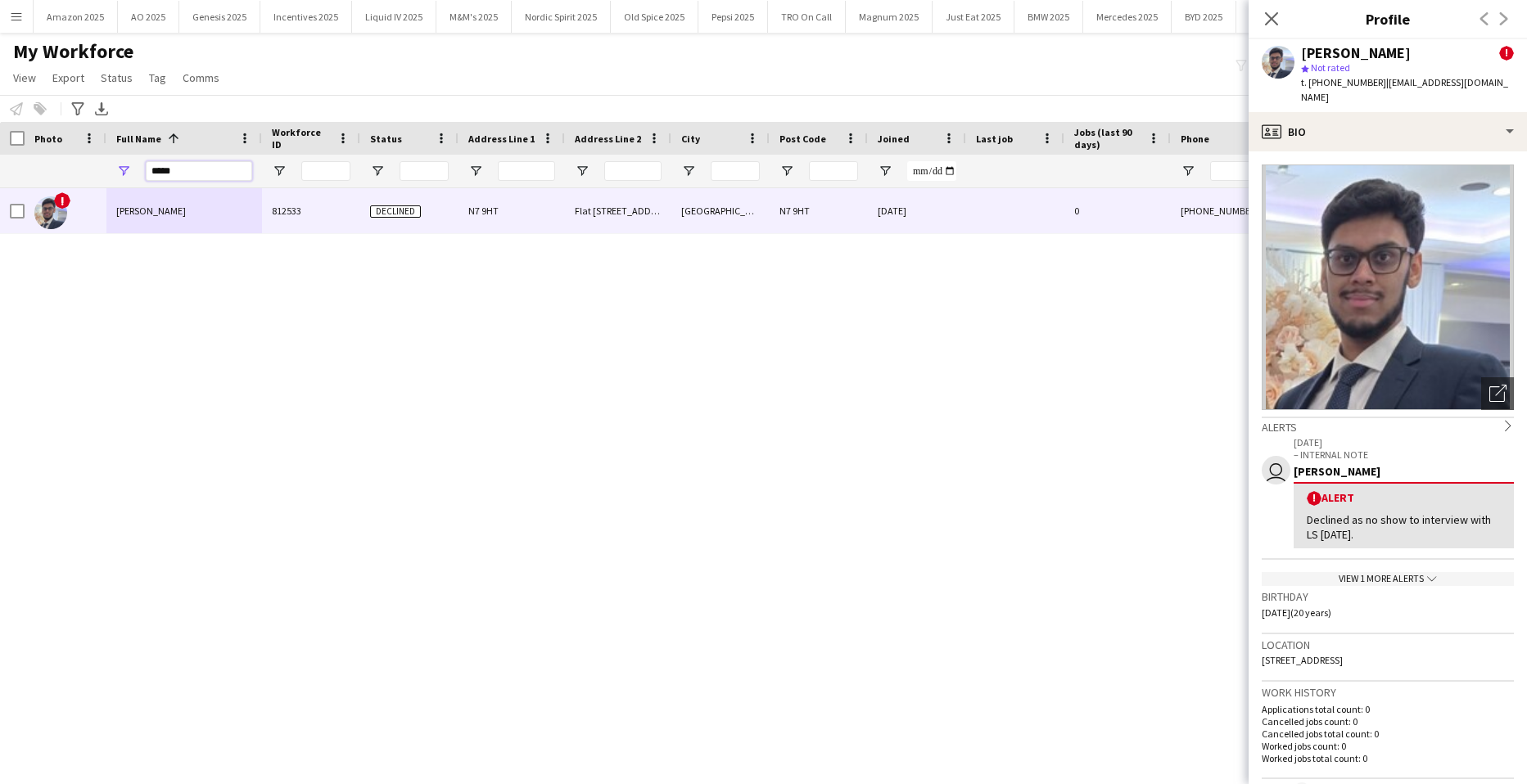
drag, startPoint x: 199, startPoint y: 170, endPoint x: 77, endPoint y: 168, distance: 122.0
click at [78, 168] on div at bounding box center [1072, 171] width 2144 height 33
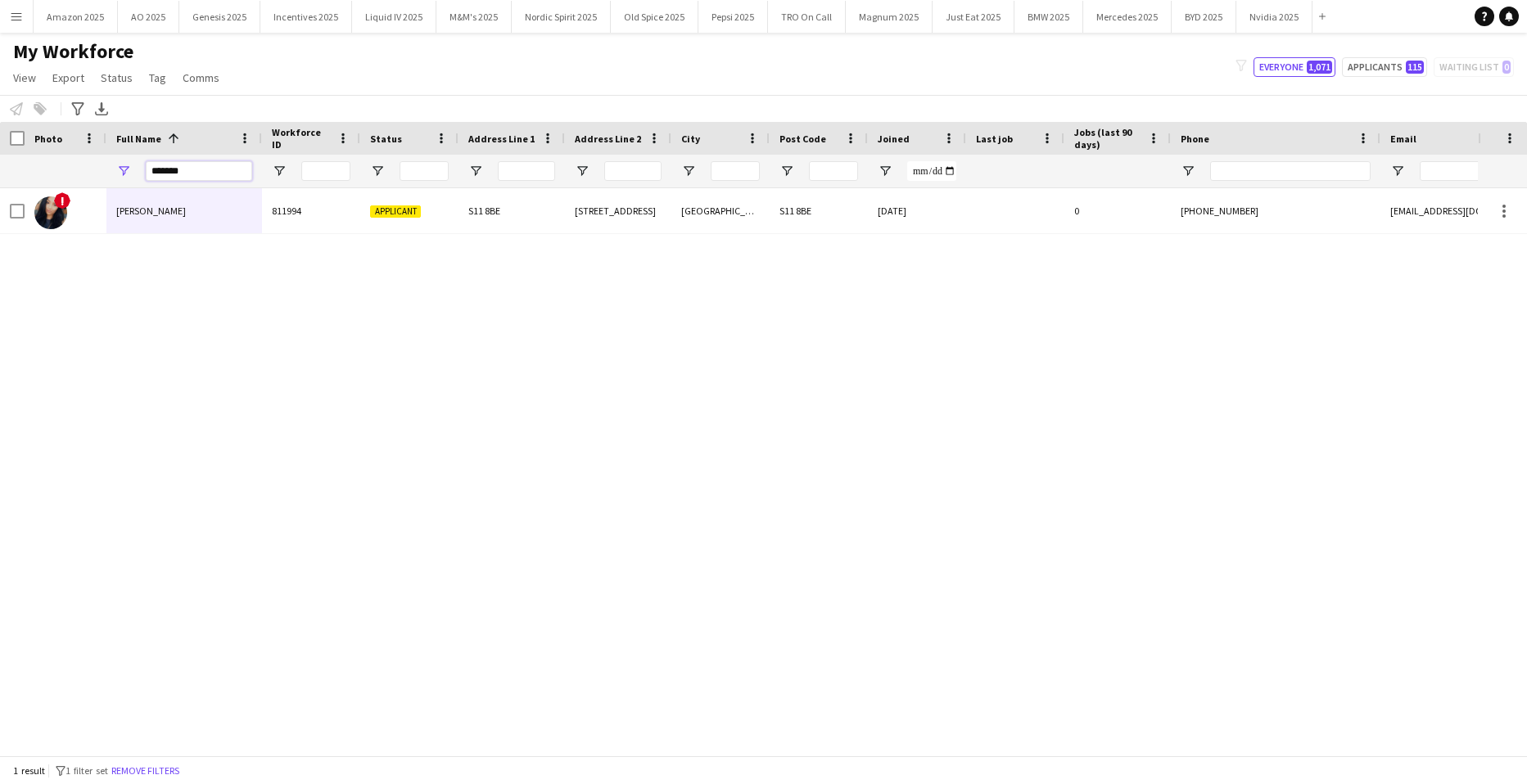
type input "*******"
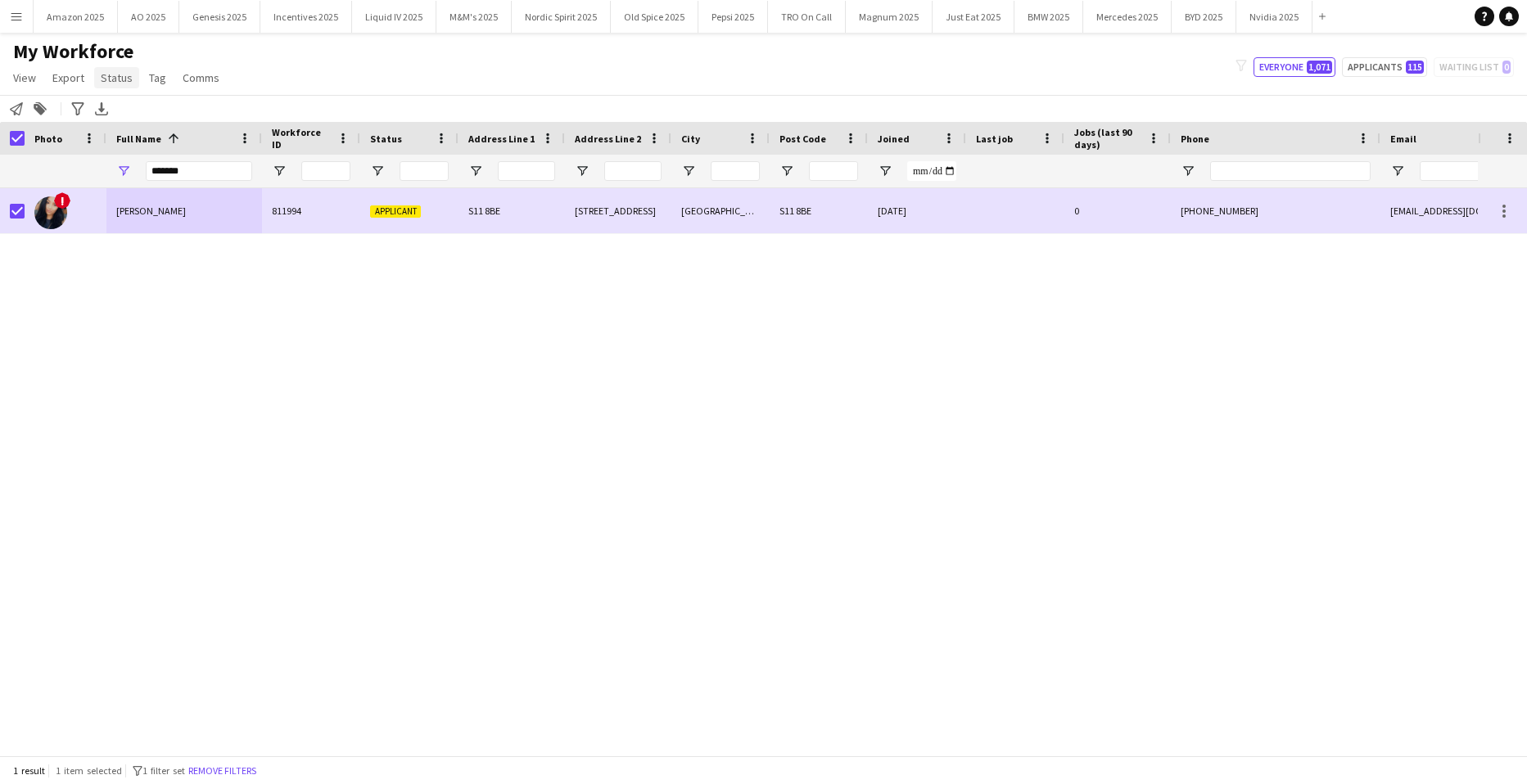
click at [114, 81] on span "Status" at bounding box center [116, 77] width 32 height 14
click at [123, 115] on span "Edit" at bounding box center [117, 112] width 19 height 14
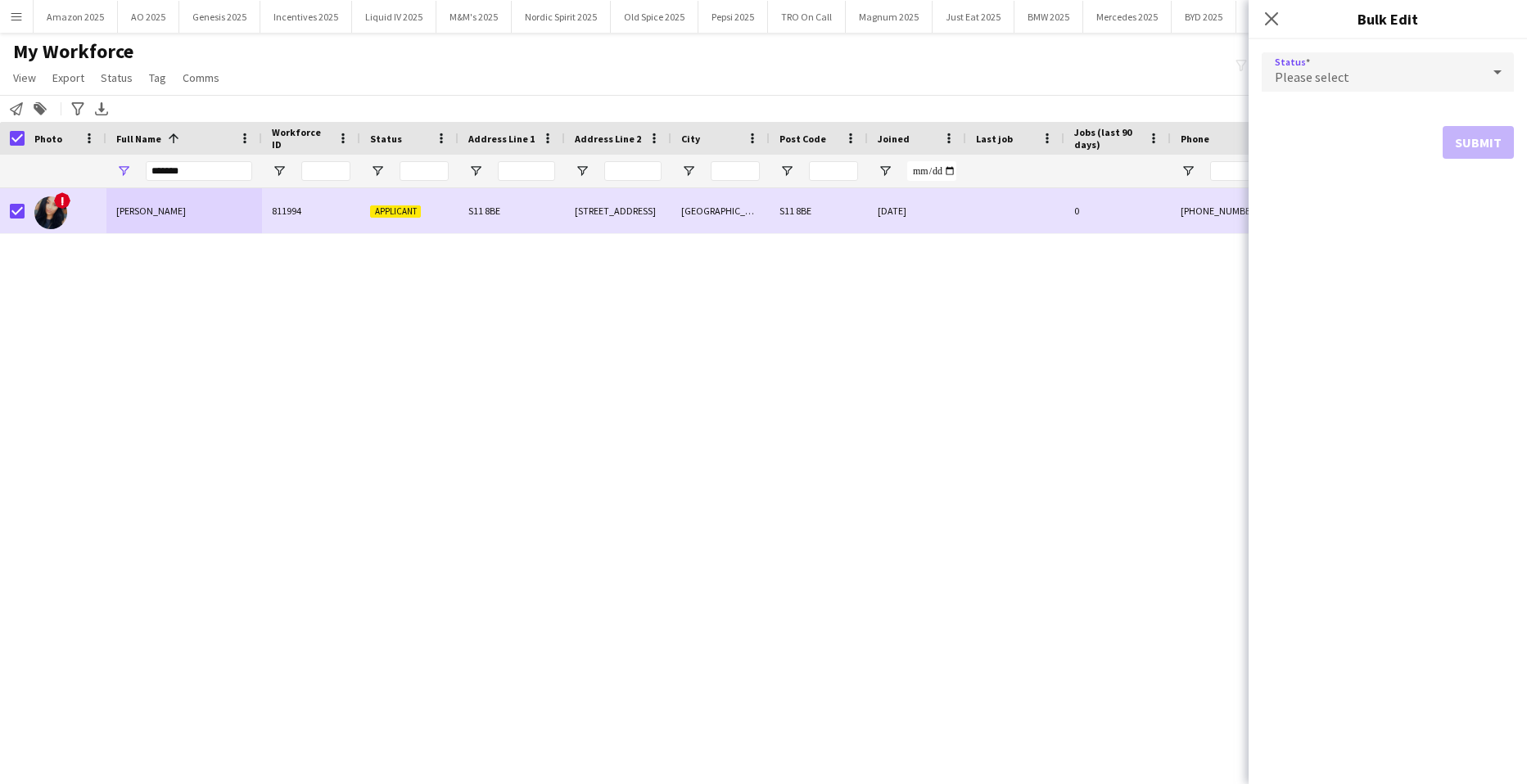
click at [1371, 70] on div "Please select" at bounding box center [1372, 72] width 220 height 39
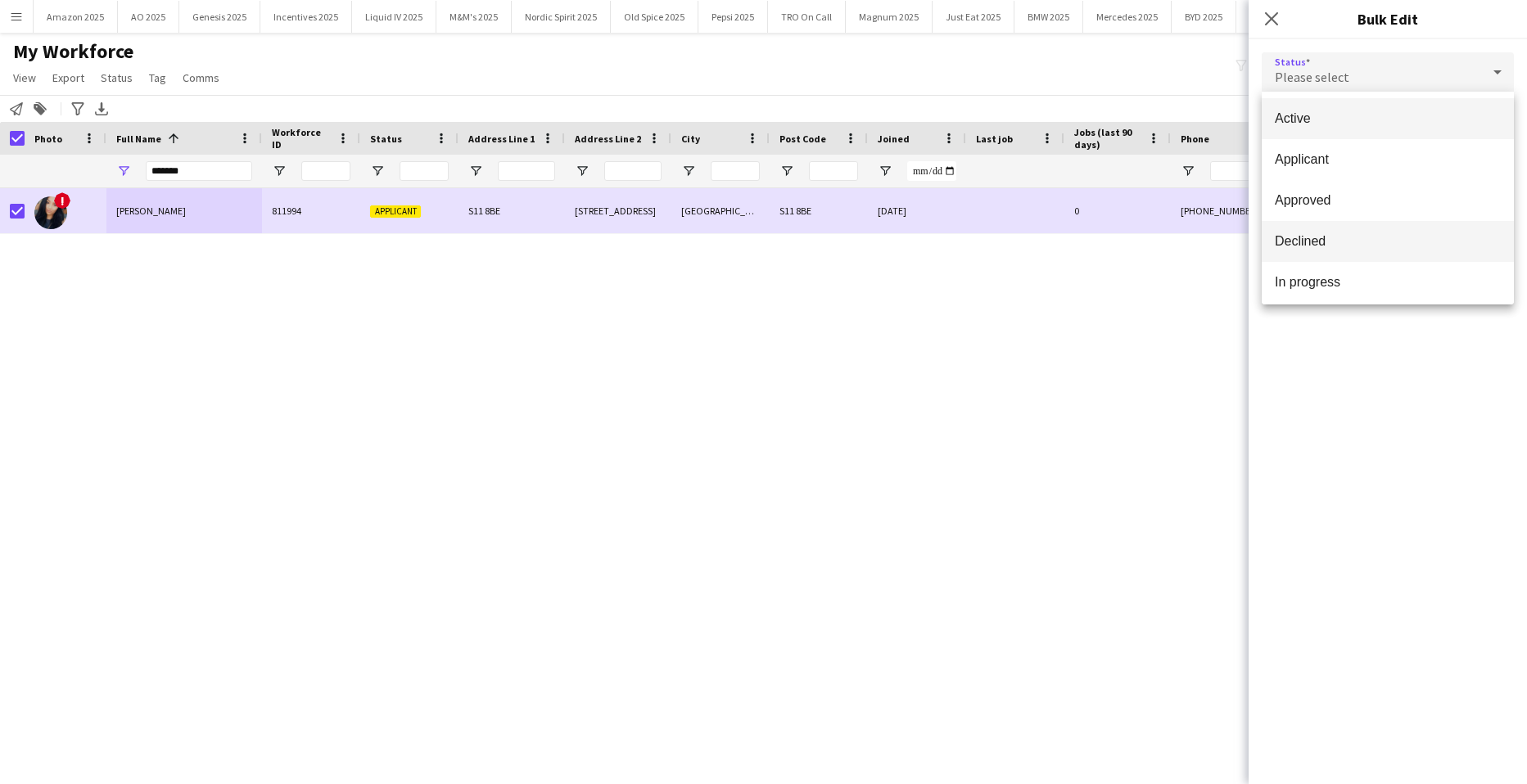
click at [1352, 237] on span "Declined" at bounding box center [1389, 241] width 227 height 15
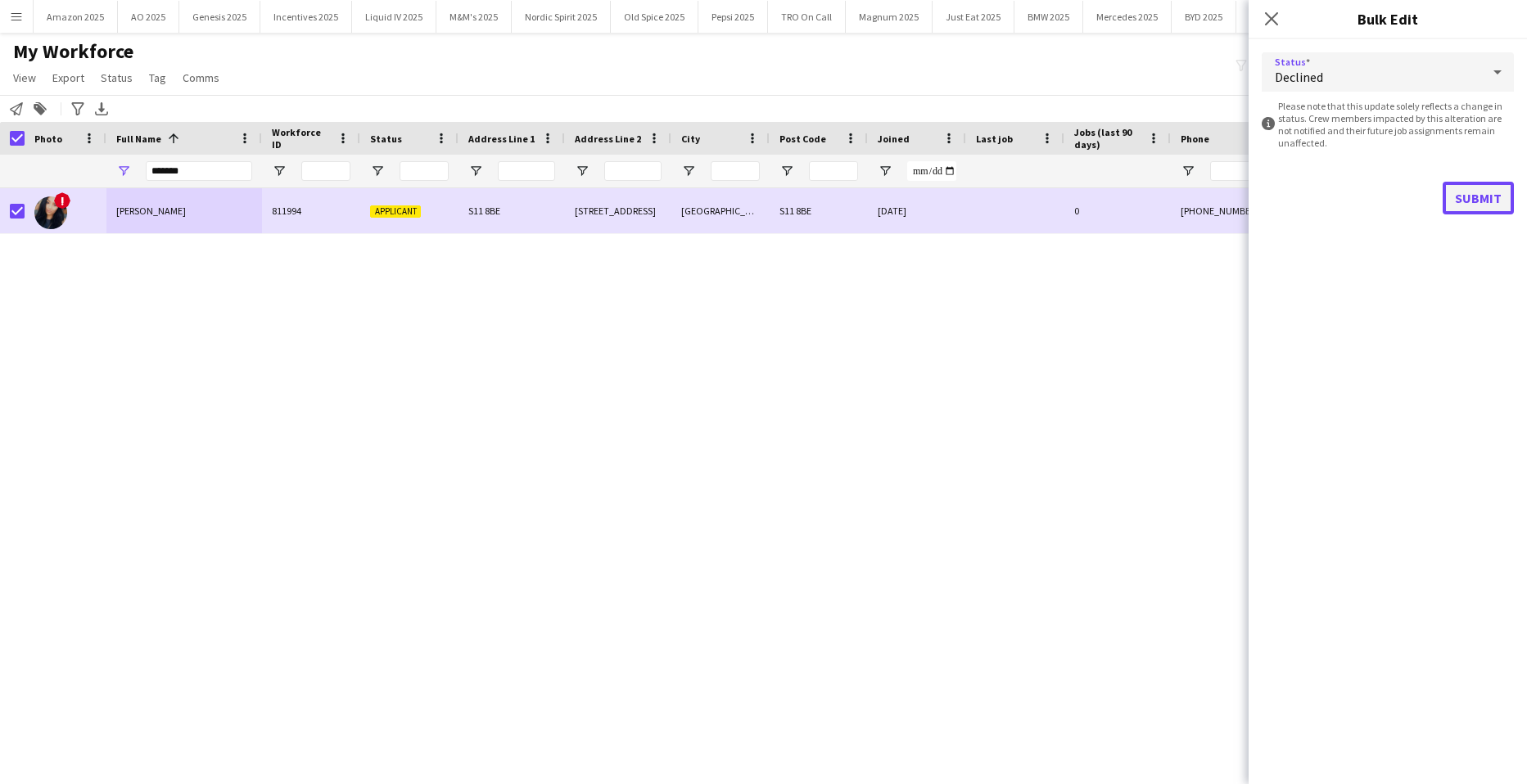
click at [1474, 193] on button "Submit" at bounding box center [1479, 198] width 71 height 33
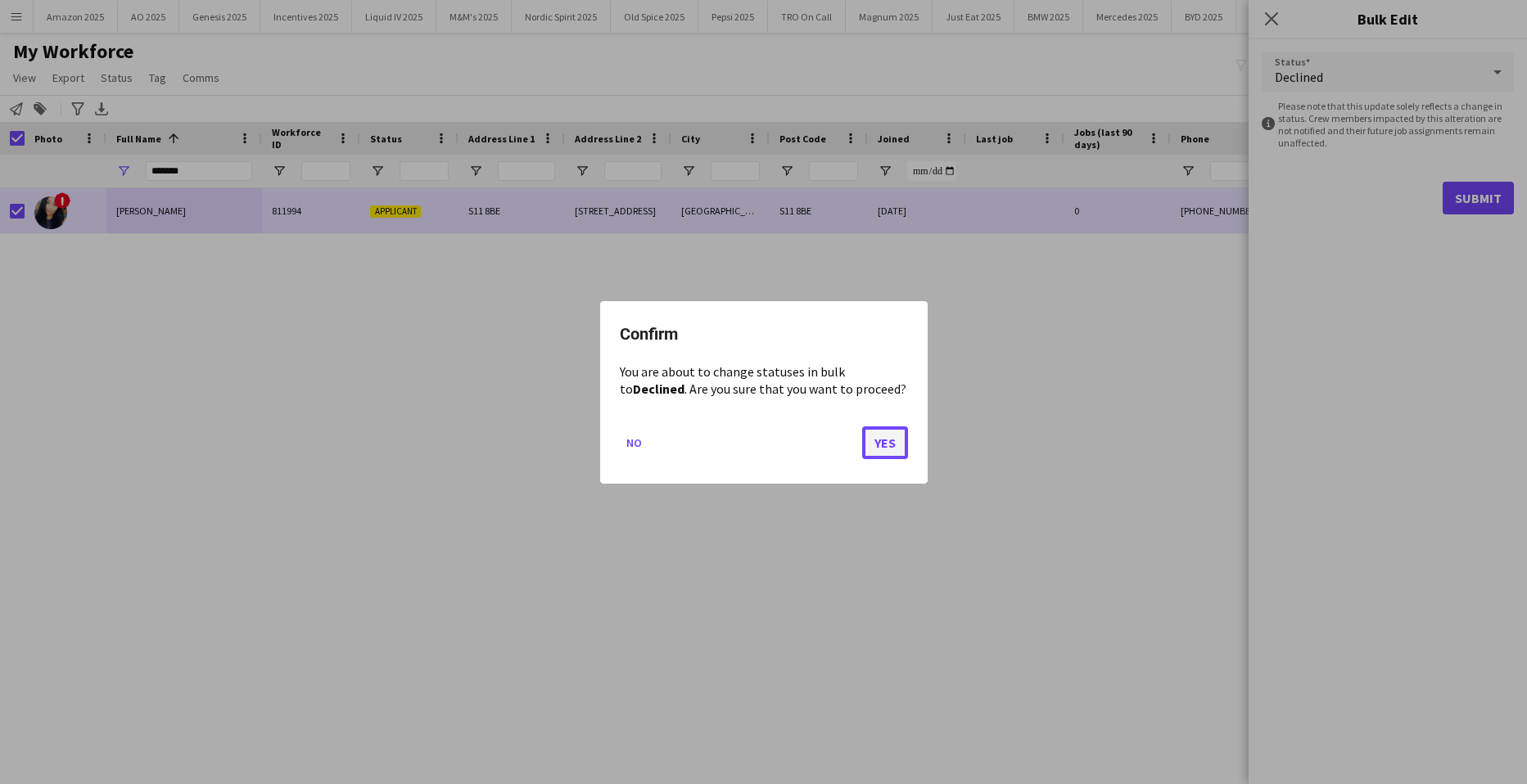
click at [881, 438] on button "Yes" at bounding box center [886, 442] width 46 height 33
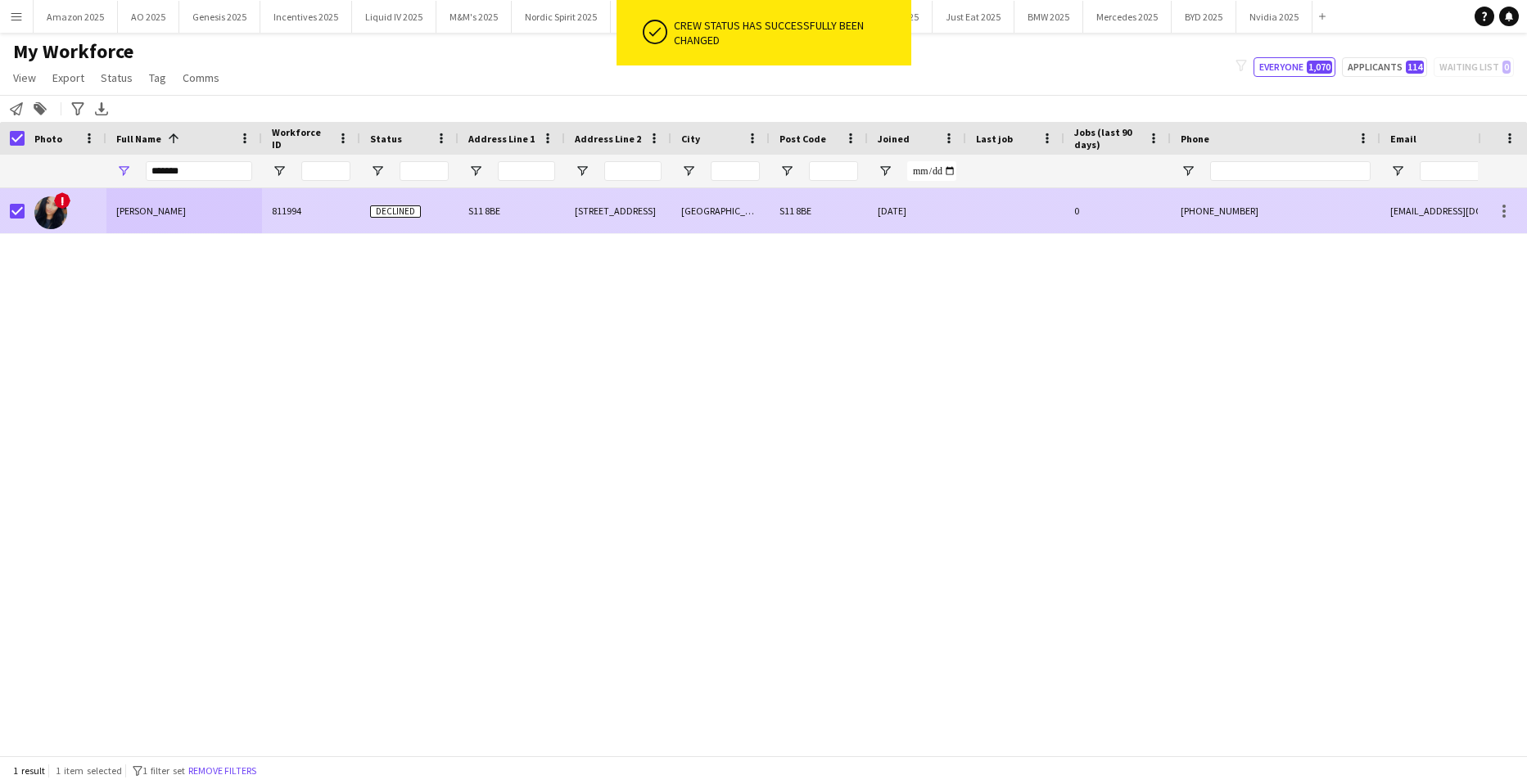
click at [191, 221] on div "[PERSON_NAME]" at bounding box center [184, 210] width 155 height 45
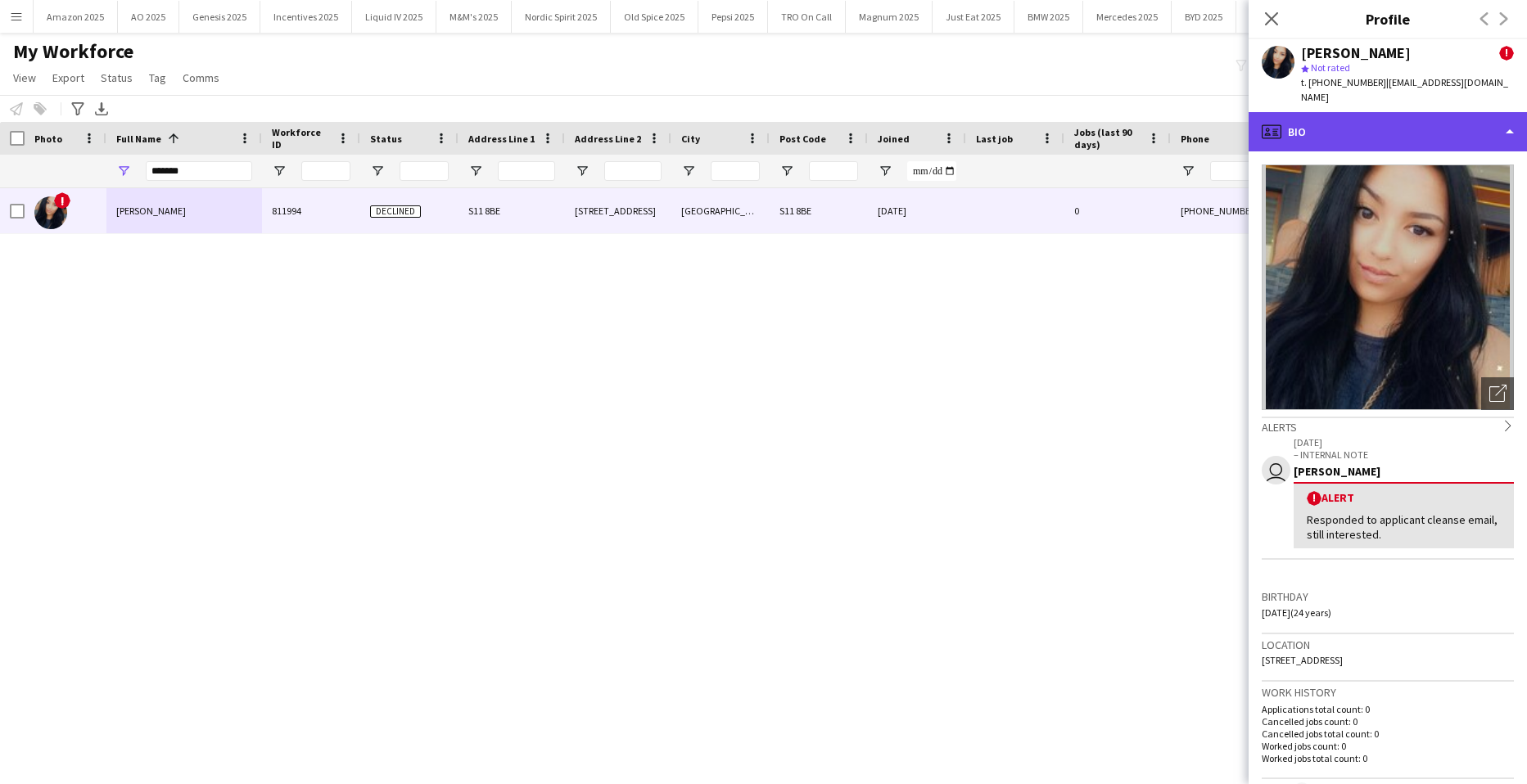
click at [1430, 118] on div "profile Bio" at bounding box center [1388, 131] width 278 height 39
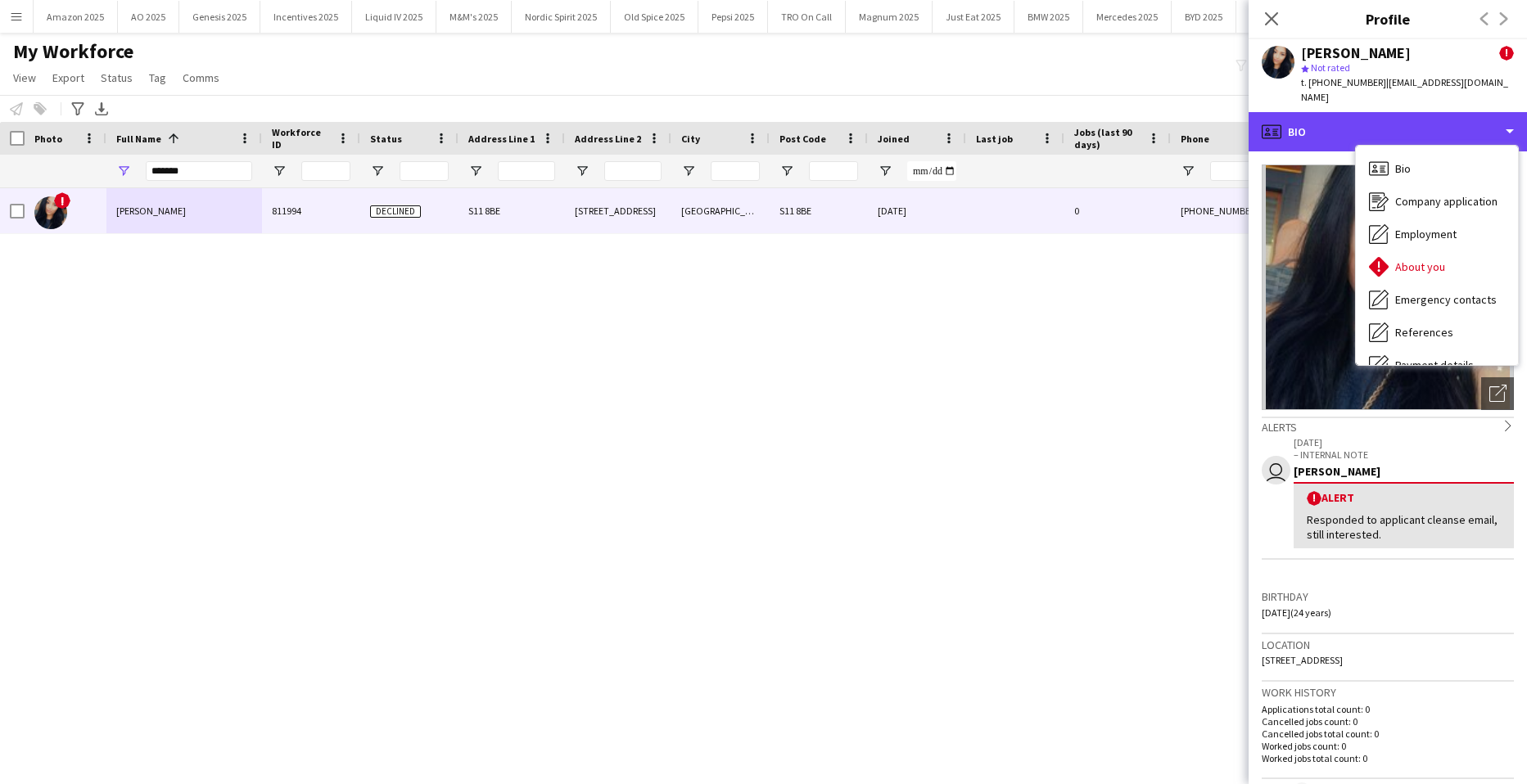
scroll to position [220, 0]
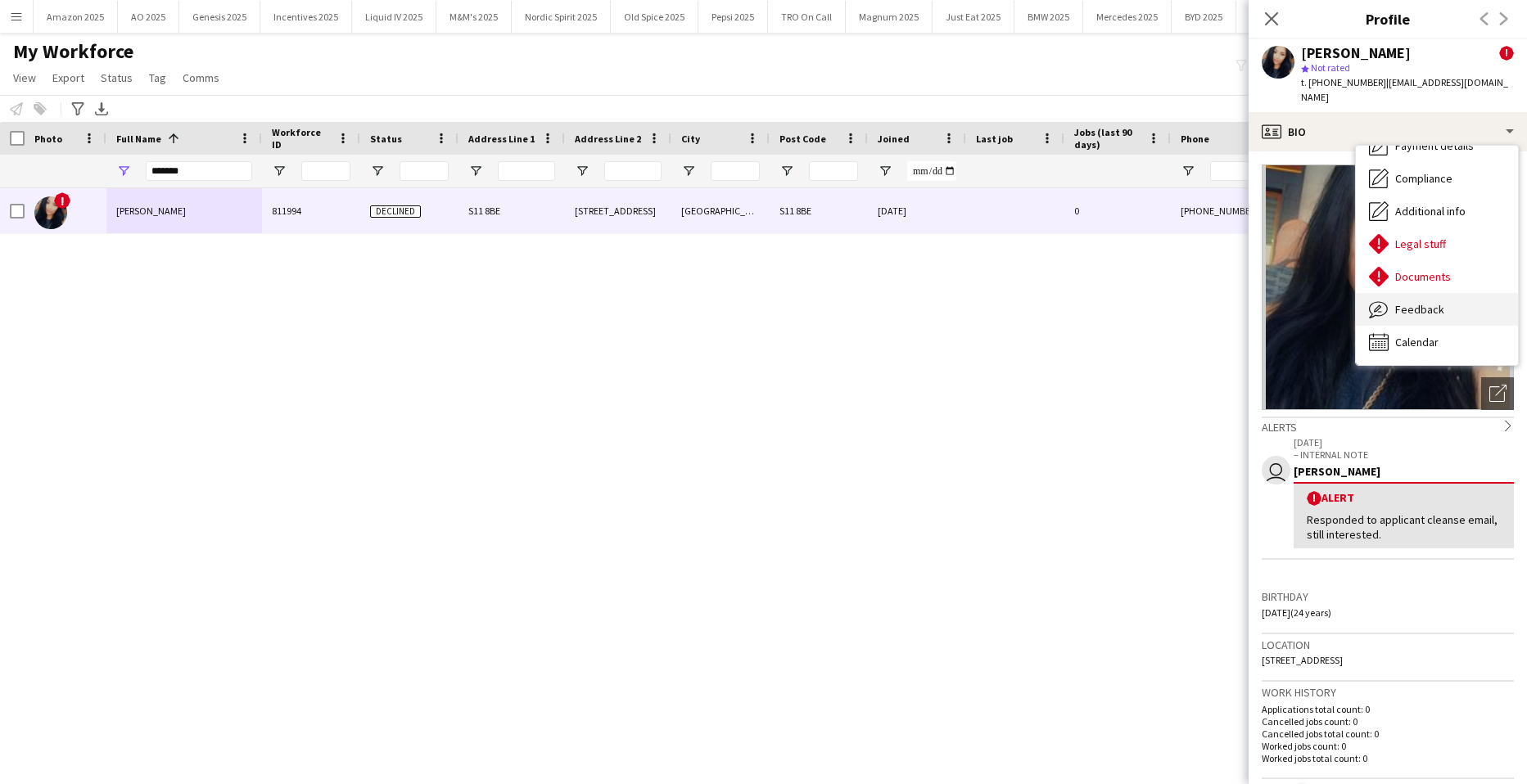
click at [1419, 302] on span "Feedback" at bounding box center [1420, 309] width 49 height 14
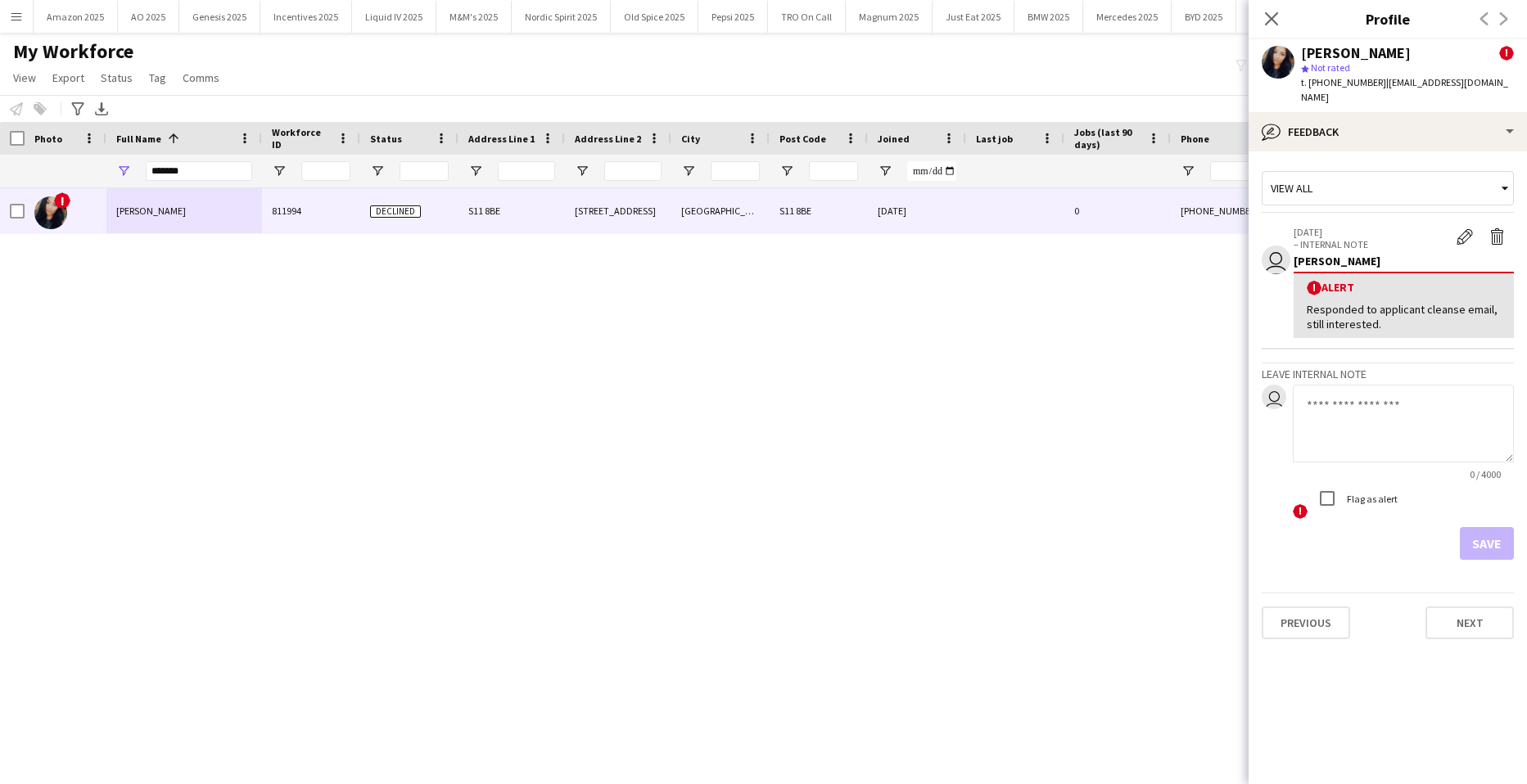
click at [1348, 392] on textarea at bounding box center [1403, 423] width 221 height 78
type textarea "**********"
drag, startPoint x: 1483, startPoint y: 525, endPoint x: 1491, endPoint y: 528, distance: 8.5
click at [1484, 528] on button "Save" at bounding box center [1487, 544] width 54 height 33
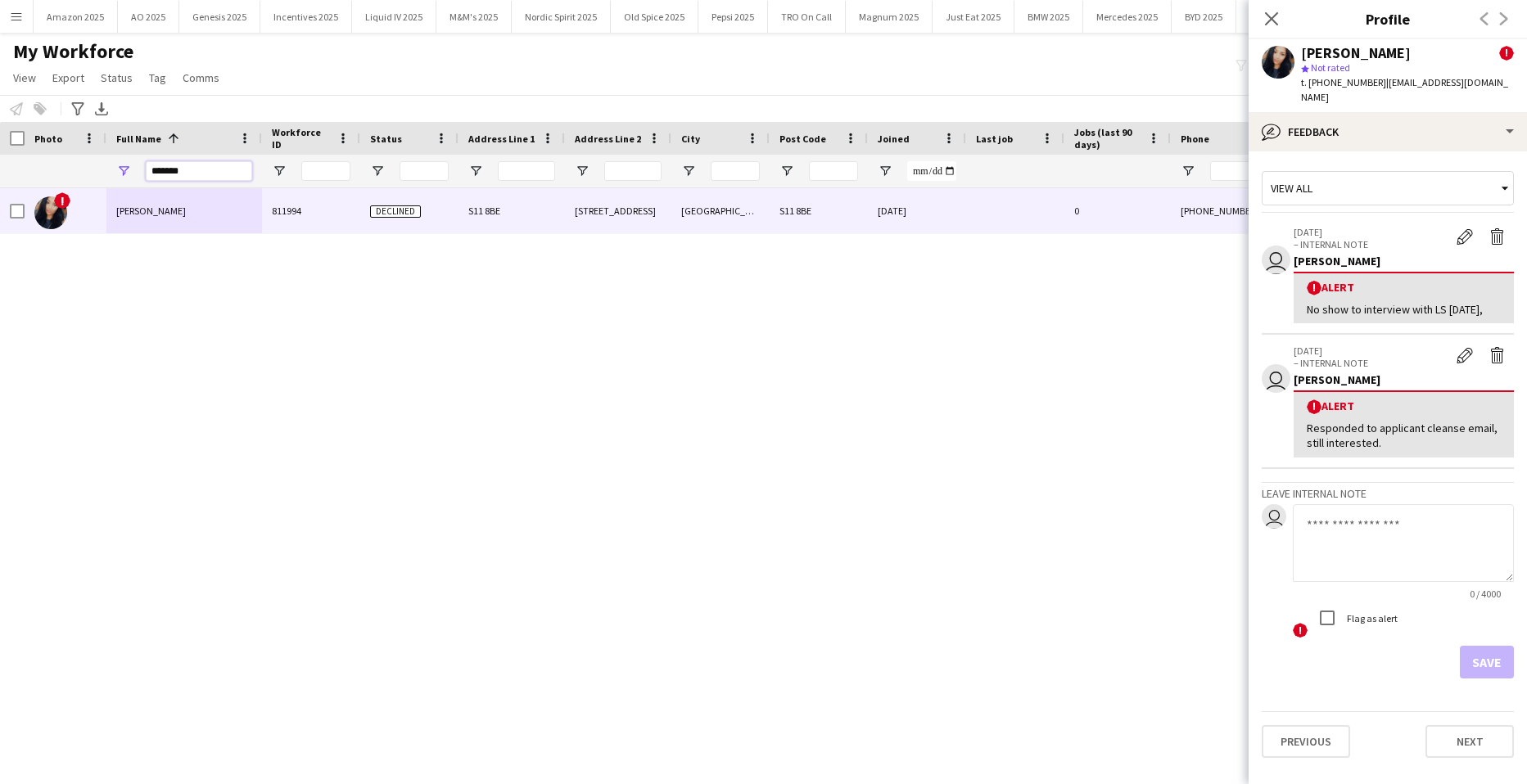
drag, startPoint x: 196, startPoint y: 170, endPoint x: -42, endPoint y: 196, distance: 239.4
click at [0, 196] on html "Menu Boards Boards Boards All jobs Status Workforce Workforce My Workforce Recr…" at bounding box center [763, 392] width 1527 height 784
type input "*"
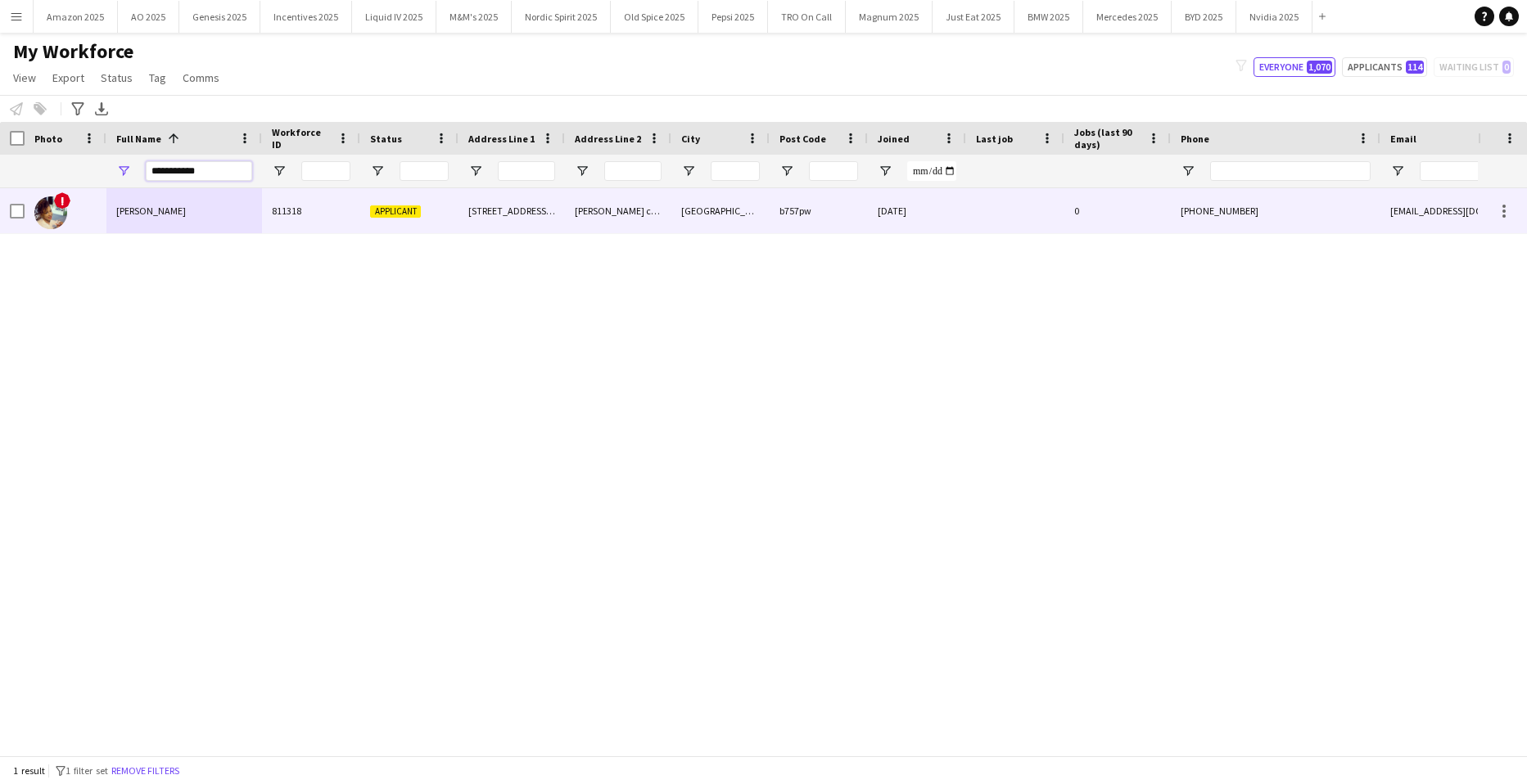
type input "**********"
click at [144, 226] on div "[PERSON_NAME]" at bounding box center [184, 210] width 155 height 45
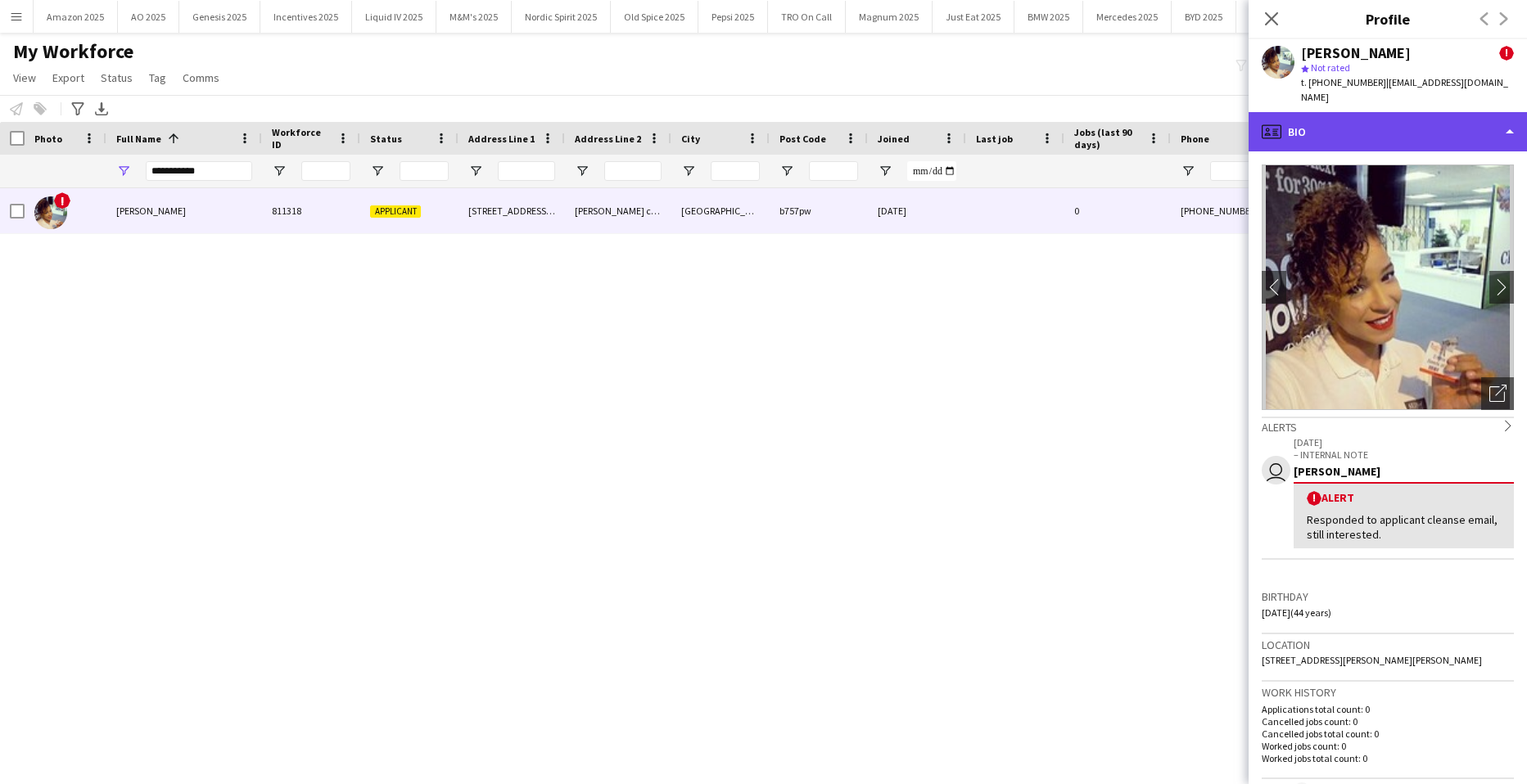
click at [1476, 112] on div "profile Bio" at bounding box center [1388, 131] width 278 height 39
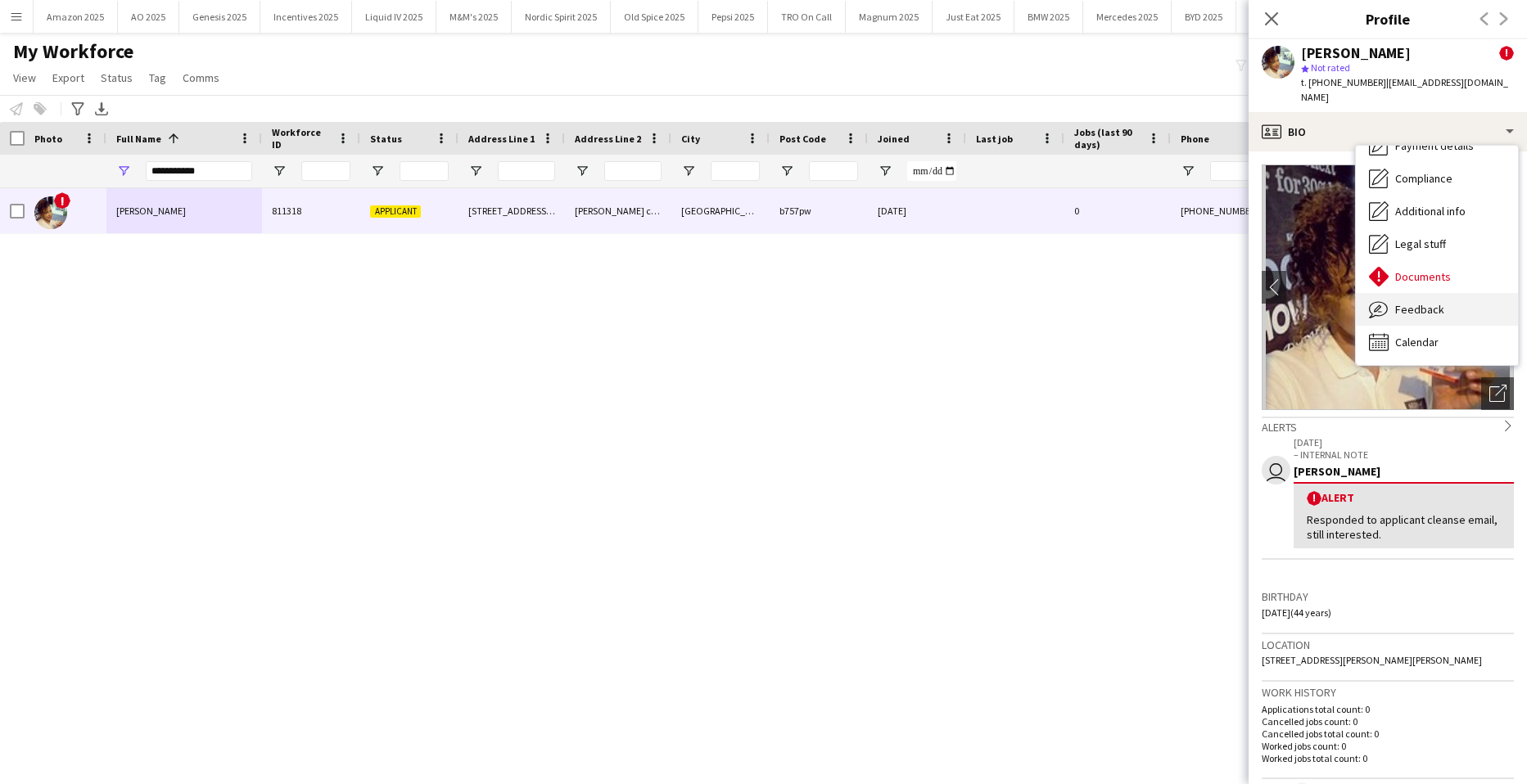
click at [1461, 294] on div "Feedback Feedback" at bounding box center [1437, 309] width 162 height 33
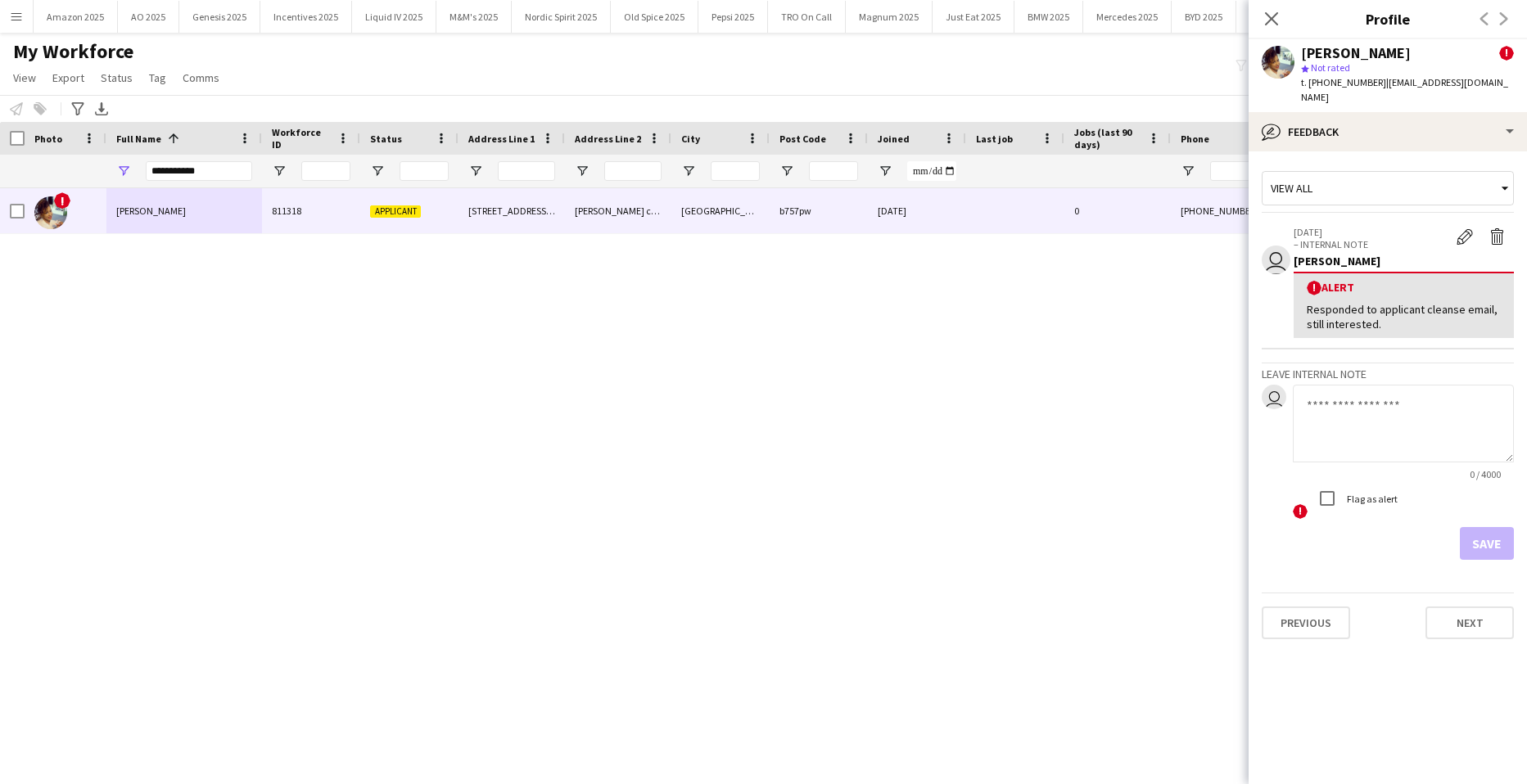
click at [1353, 396] on textarea at bounding box center [1403, 423] width 221 height 78
type textarea "**********"
click at [1493, 528] on button "Save" at bounding box center [1487, 544] width 54 height 33
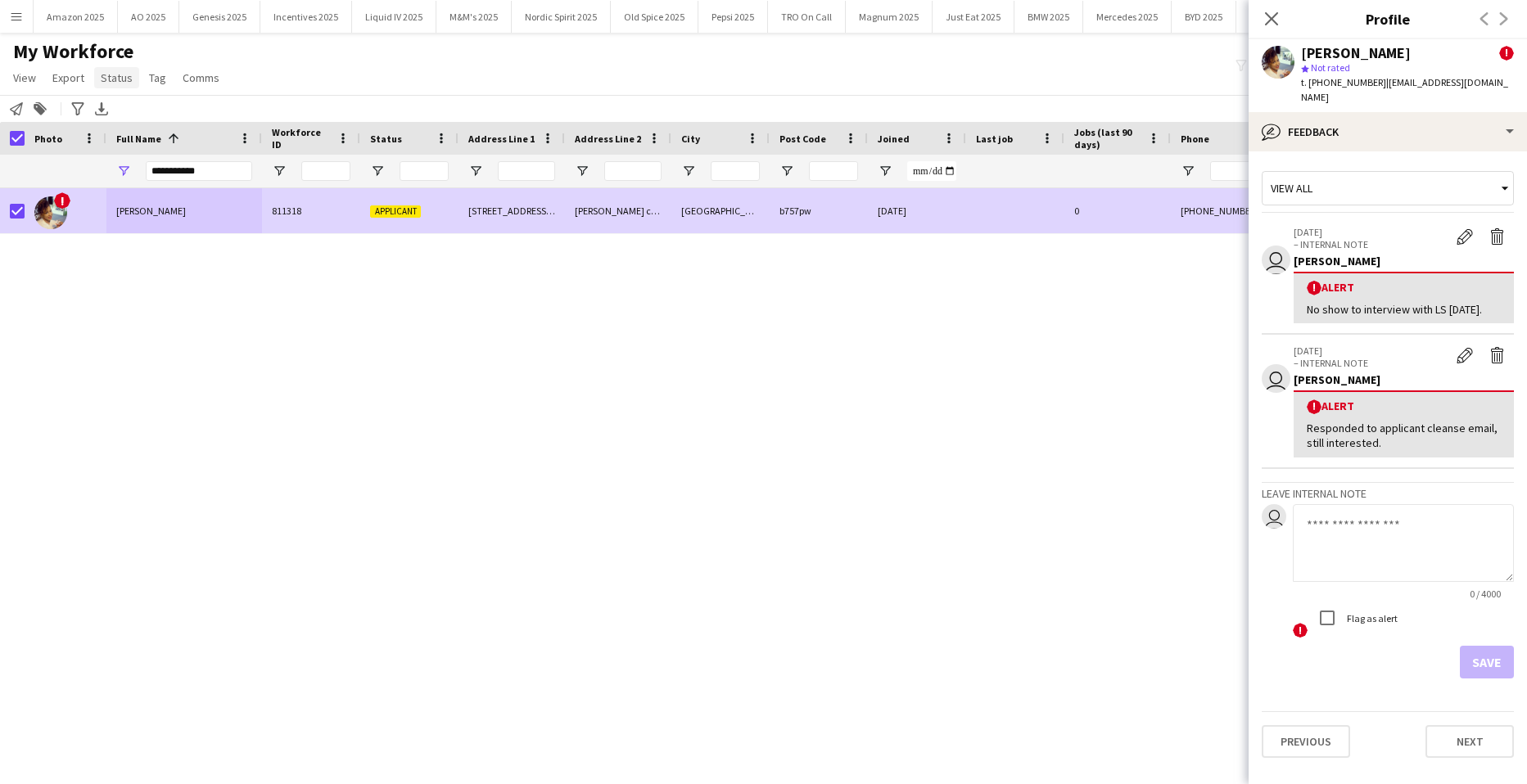
click at [135, 76] on link "Status" at bounding box center [116, 78] width 45 height 21
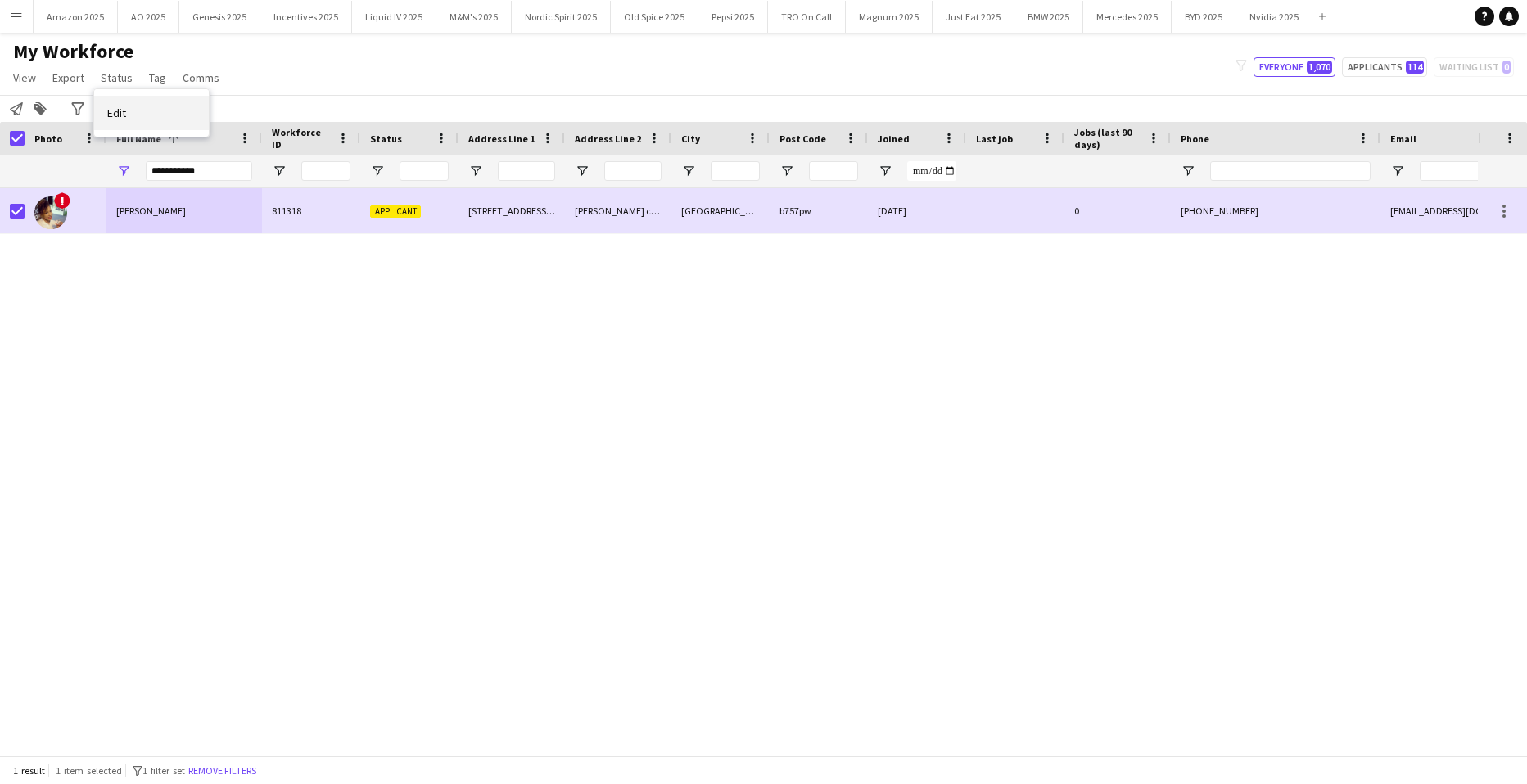
click at [120, 110] on span "Edit" at bounding box center [117, 112] width 19 height 14
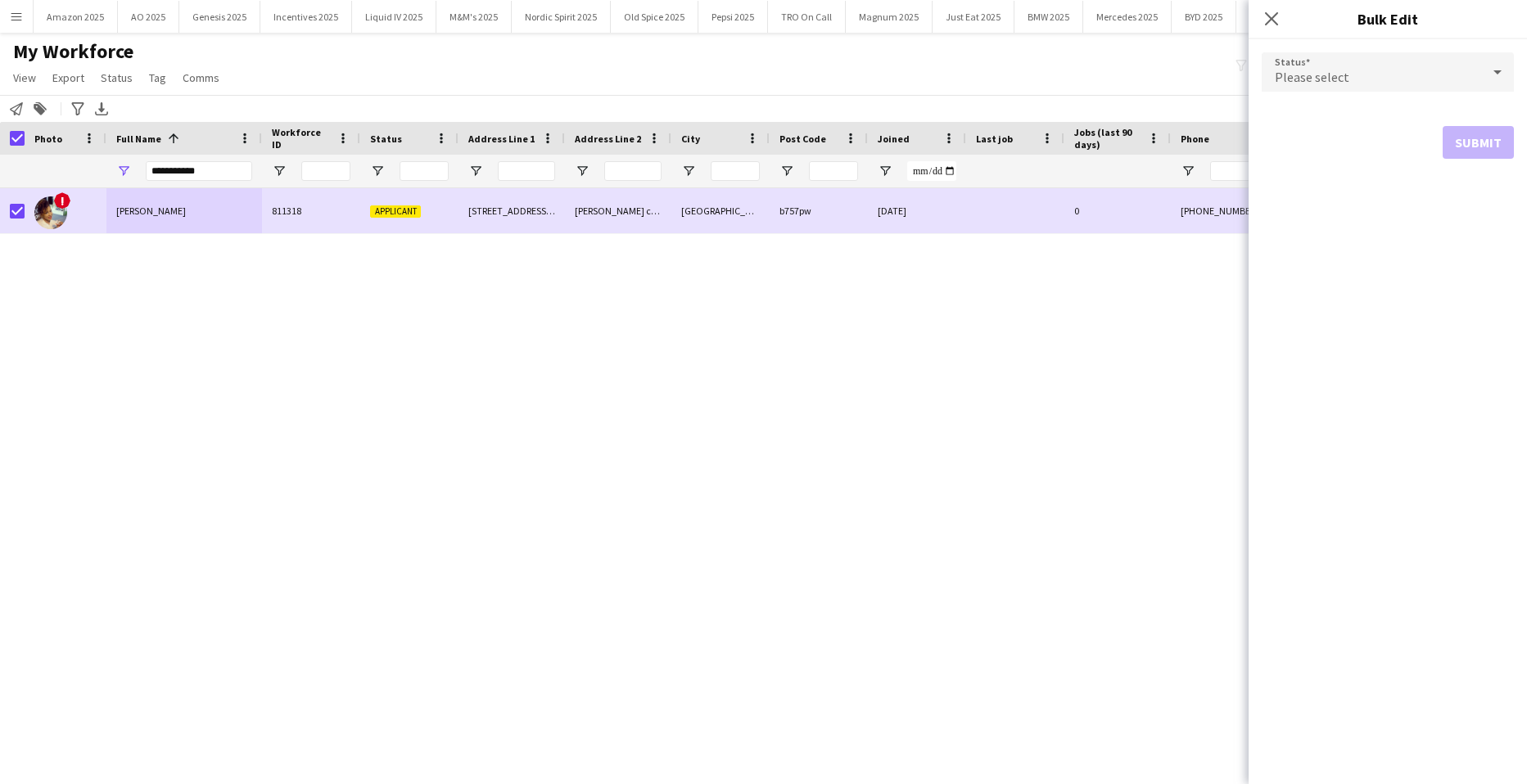
click at [1470, 68] on div "Please select" at bounding box center [1372, 72] width 220 height 39
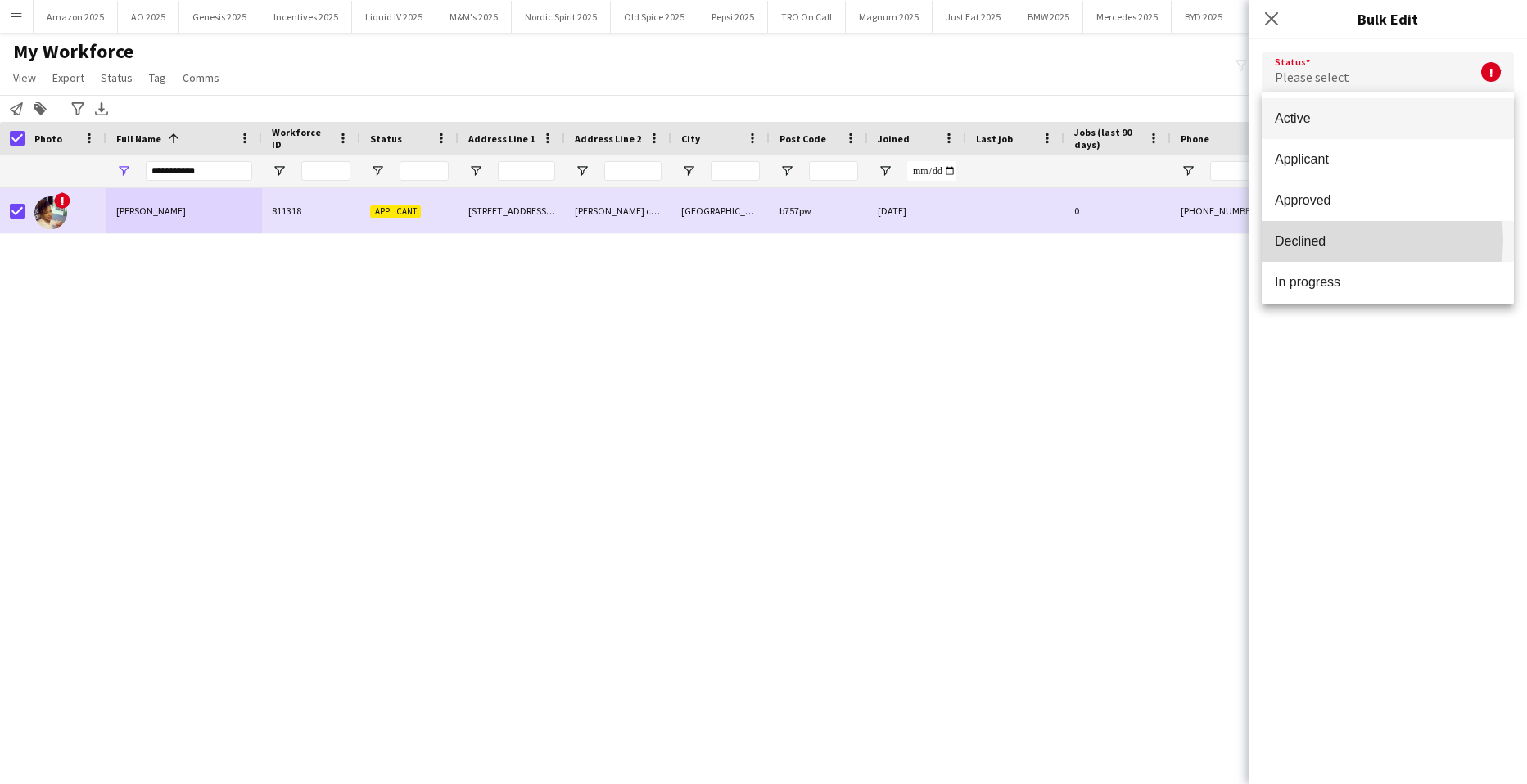
click at [1366, 240] on span "Declined" at bounding box center [1389, 241] width 227 height 15
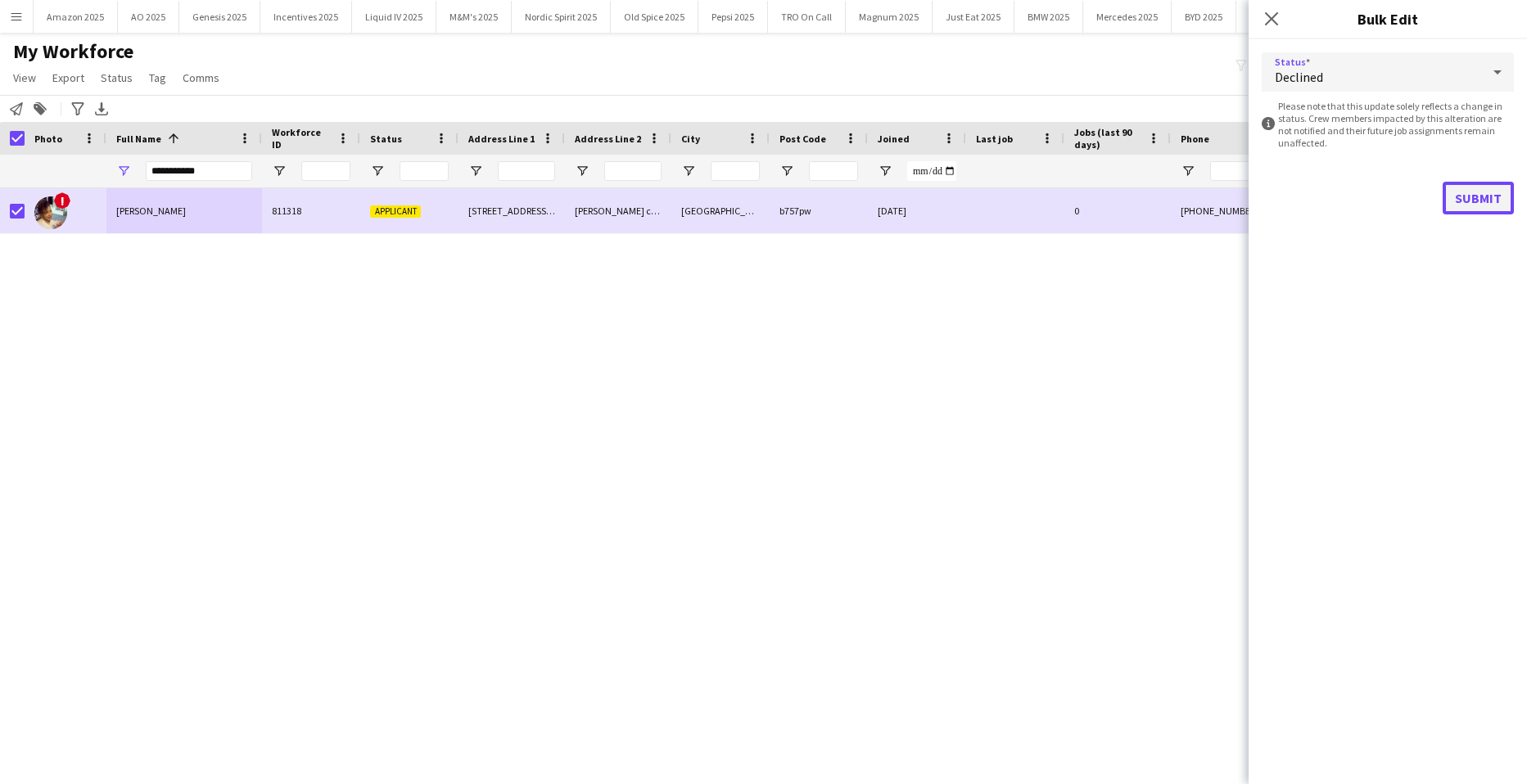
click at [1460, 196] on button "Submit" at bounding box center [1479, 198] width 71 height 33
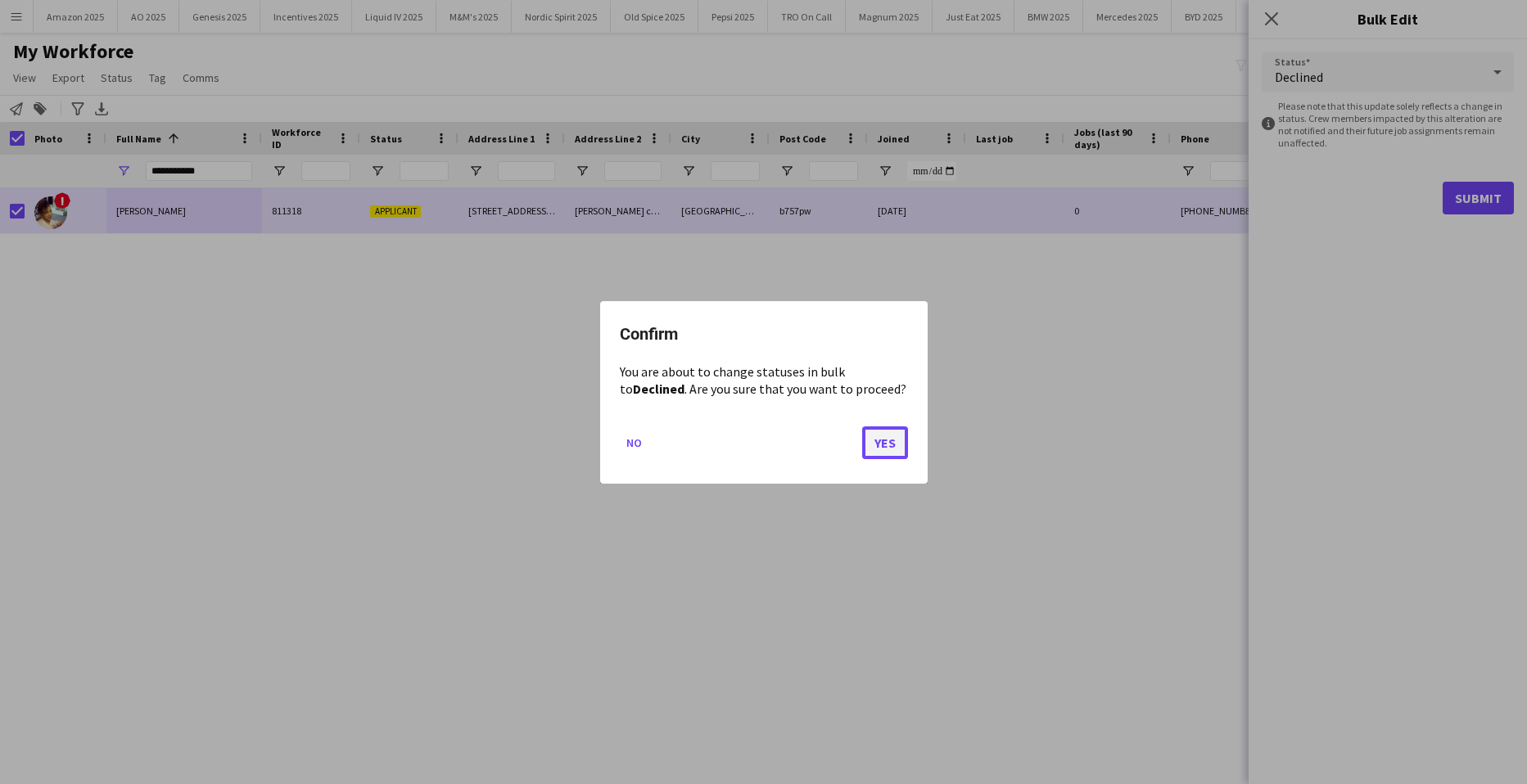
click at [890, 443] on button "Yes" at bounding box center [886, 442] width 46 height 33
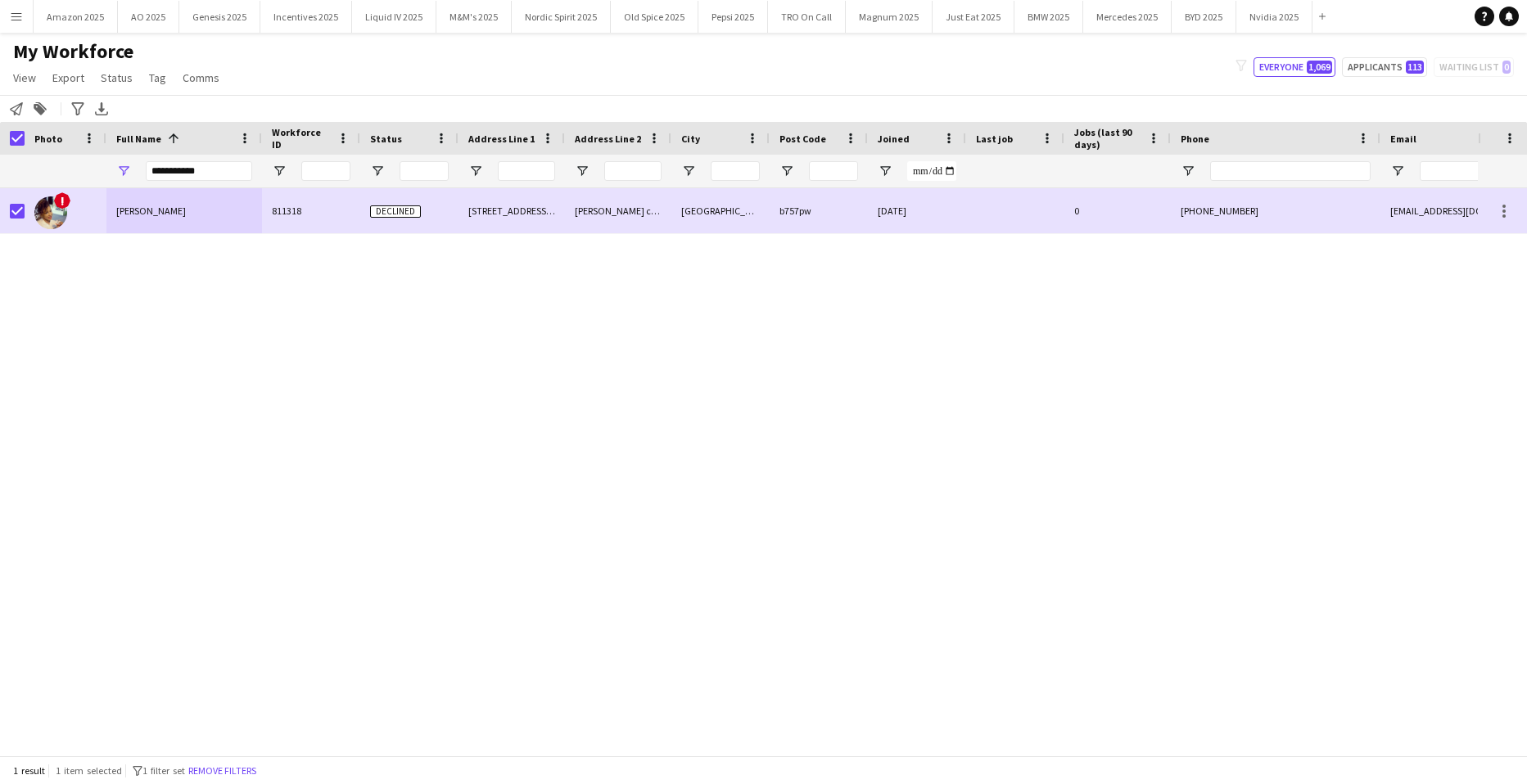
click at [19, 131] on div at bounding box center [12, 138] width 25 height 33
click at [4, 137] on div at bounding box center [12, 138] width 25 height 33
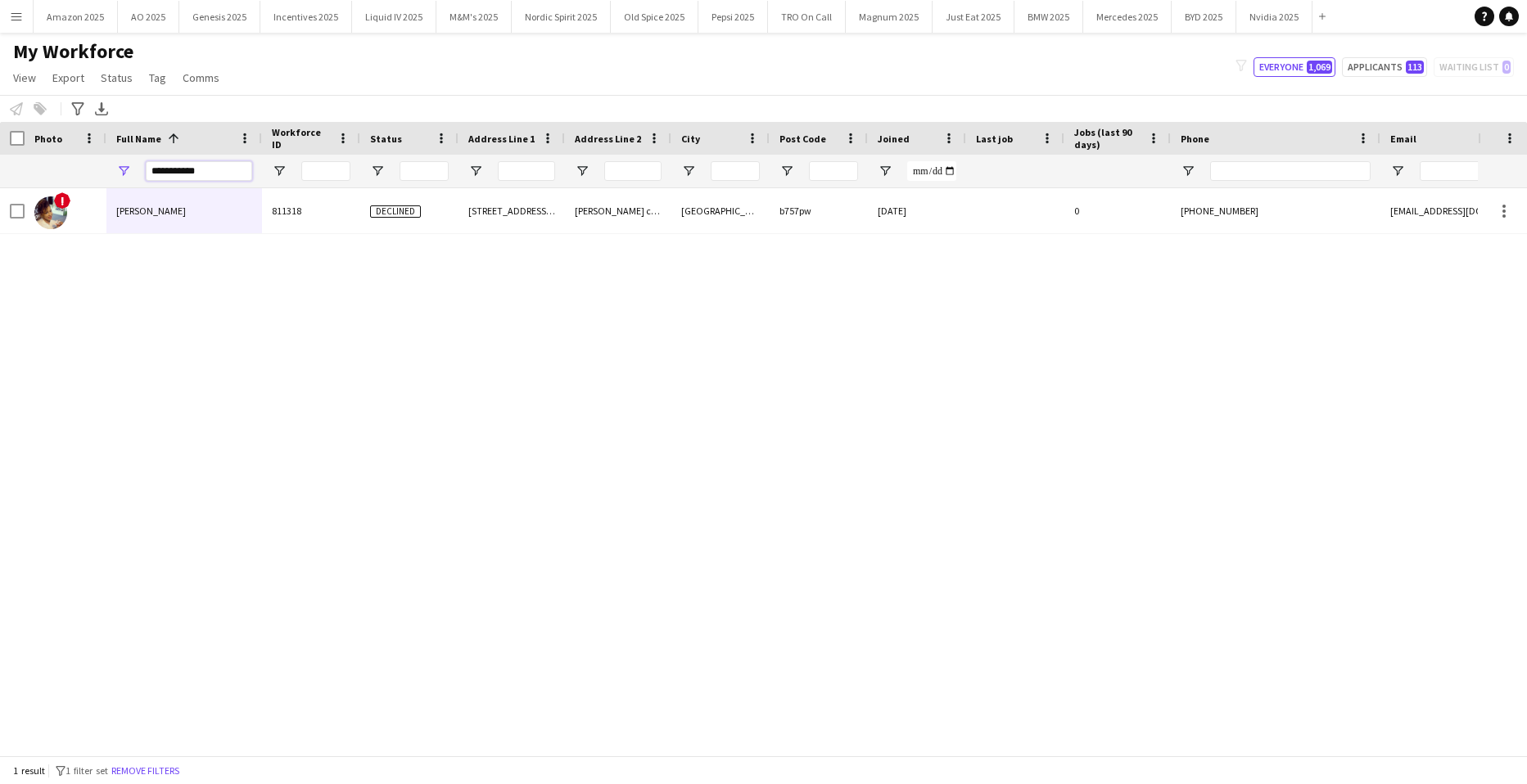
drag, startPoint x: 234, startPoint y: 177, endPoint x: -42, endPoint y: 226, distance: 280.3
click at [0, 226] on html "Menu Boards Boards Boards All jobs Status Workforce Workforce My Workforce Recr…" at bounding box center [763, 392] width 1527 height 784
type input "**********"
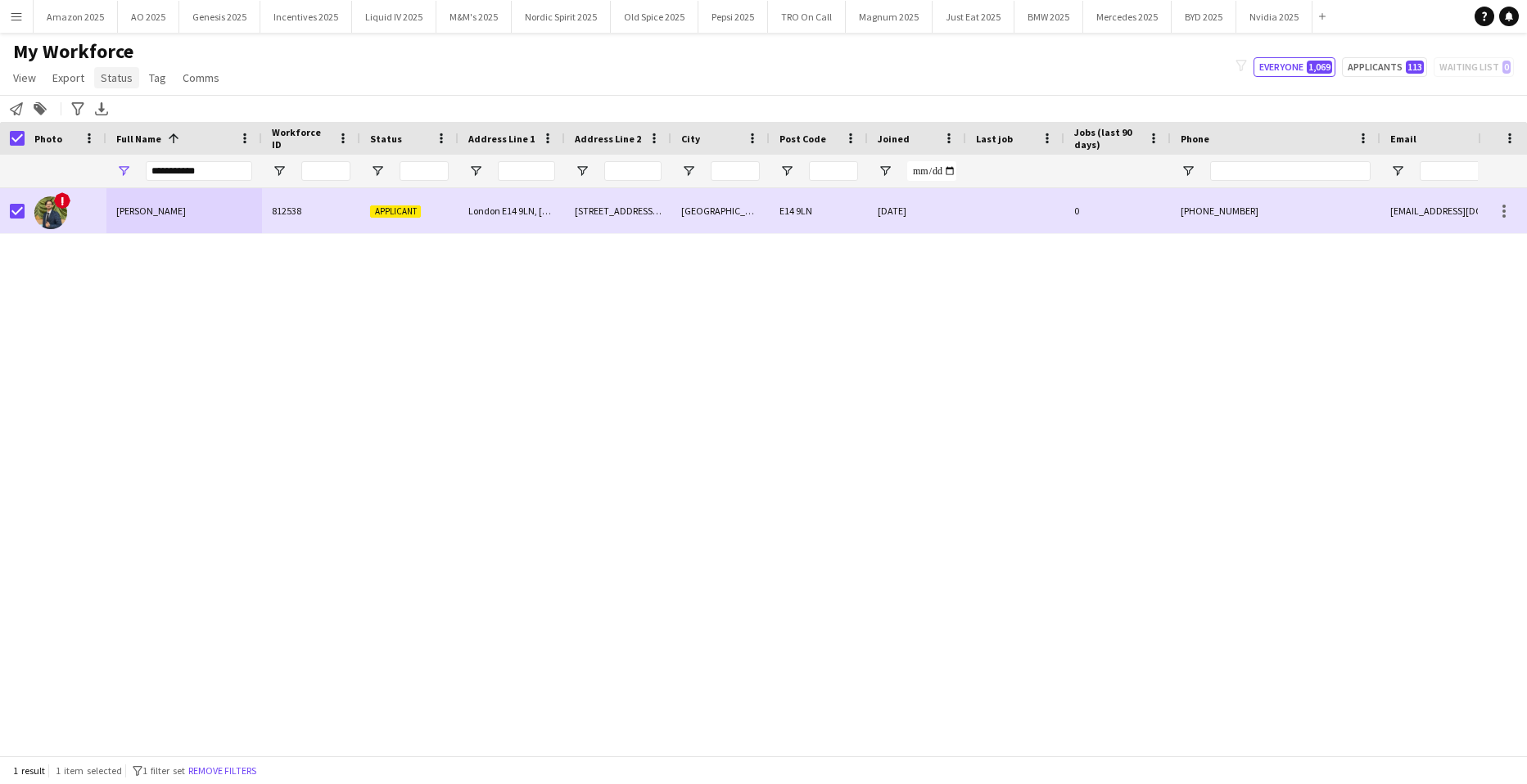
click at [129, 81] on span "Status" at bounding box center [116, 77] width 32 height 14
click at [138, 107] on link "Edit" at bounding box center [151, 113] width 114 height 35
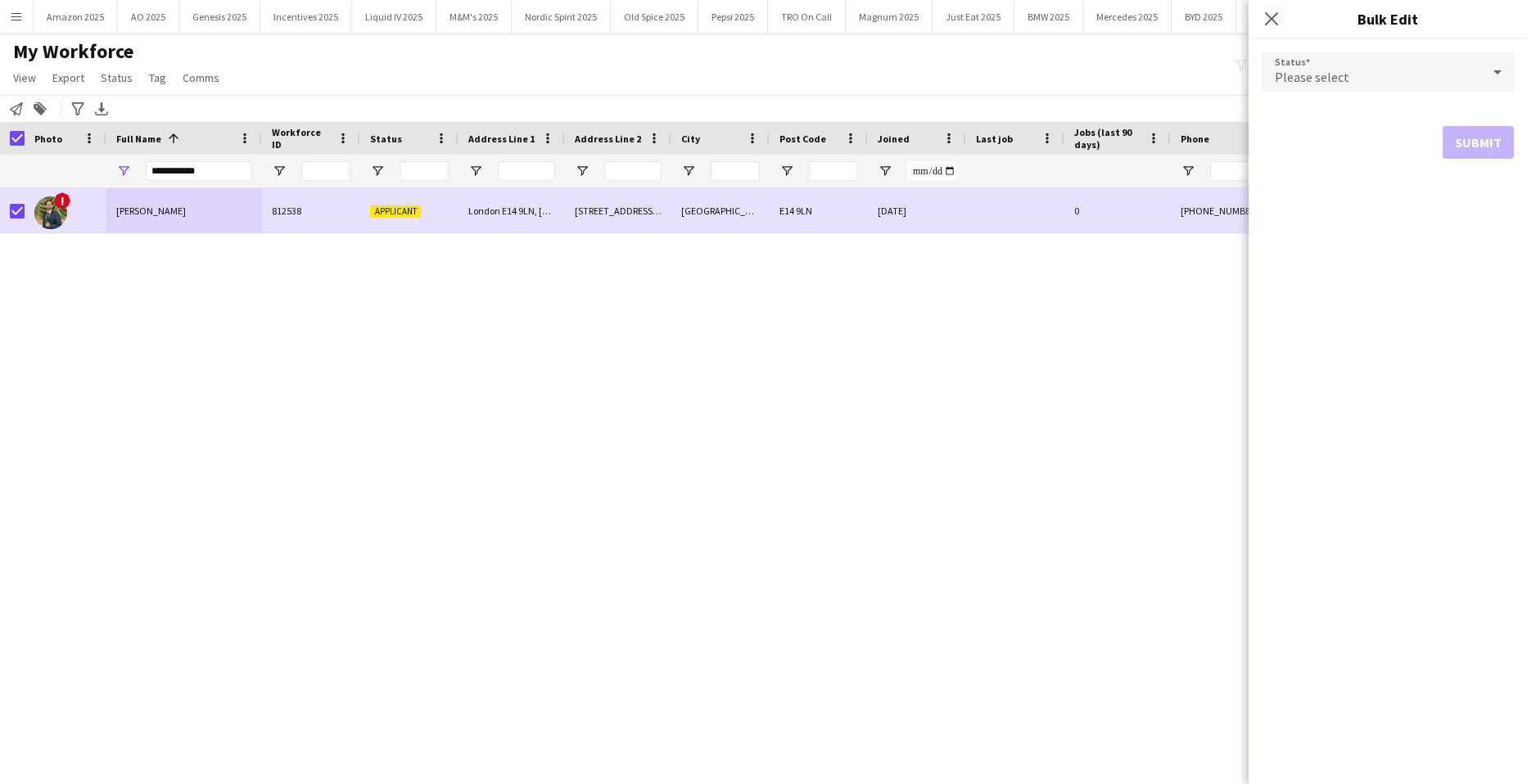
click at [1480, 69] on div "Please select" at bounding box center [1372, 72] width 220 height 39
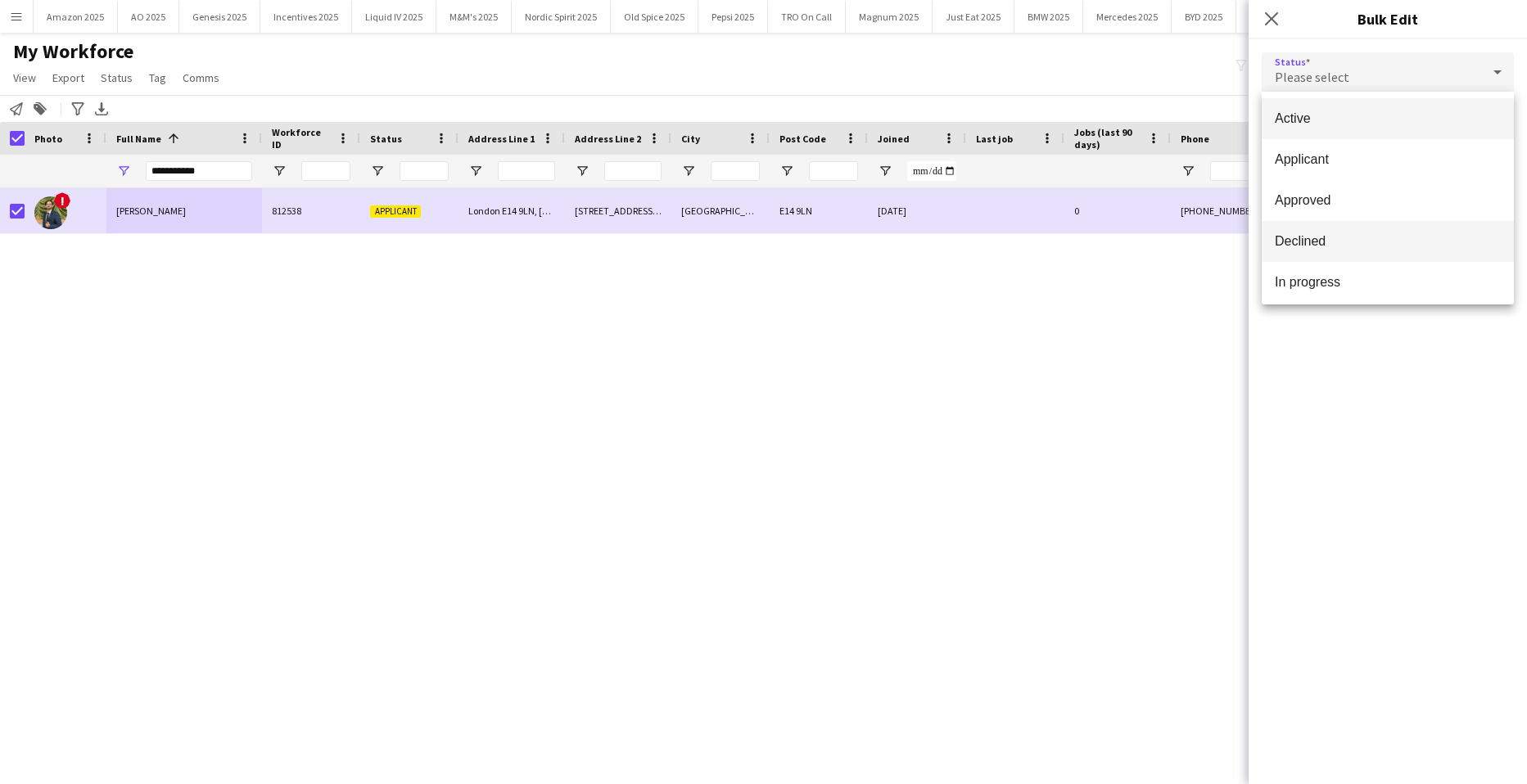
click at [1367, 246] on span "Declined" at bounding box center [1389, 241] width 227 height 15
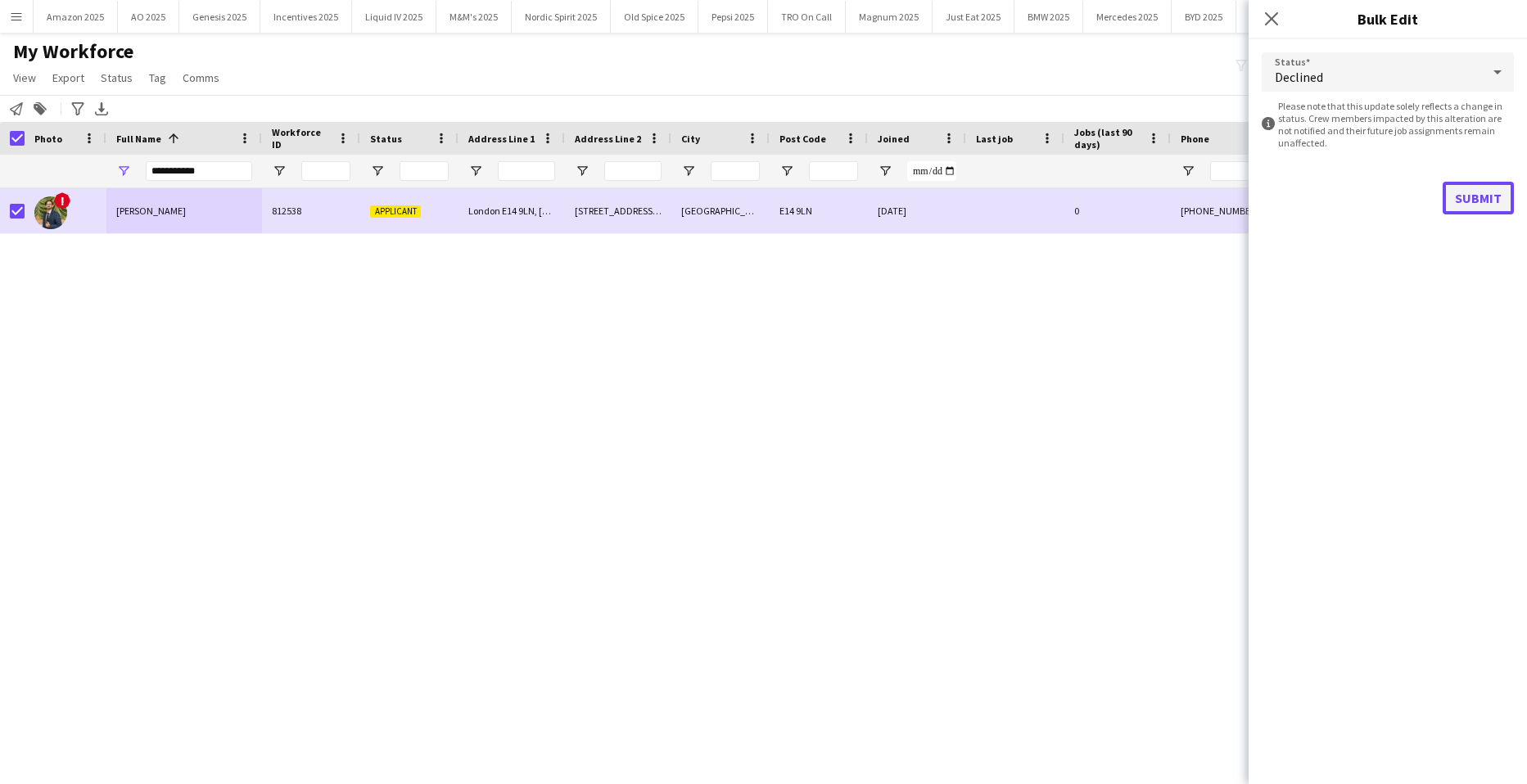
click at [1486, 189] on button "Submit" at bounding box center [1479, 198] width 71 height 33
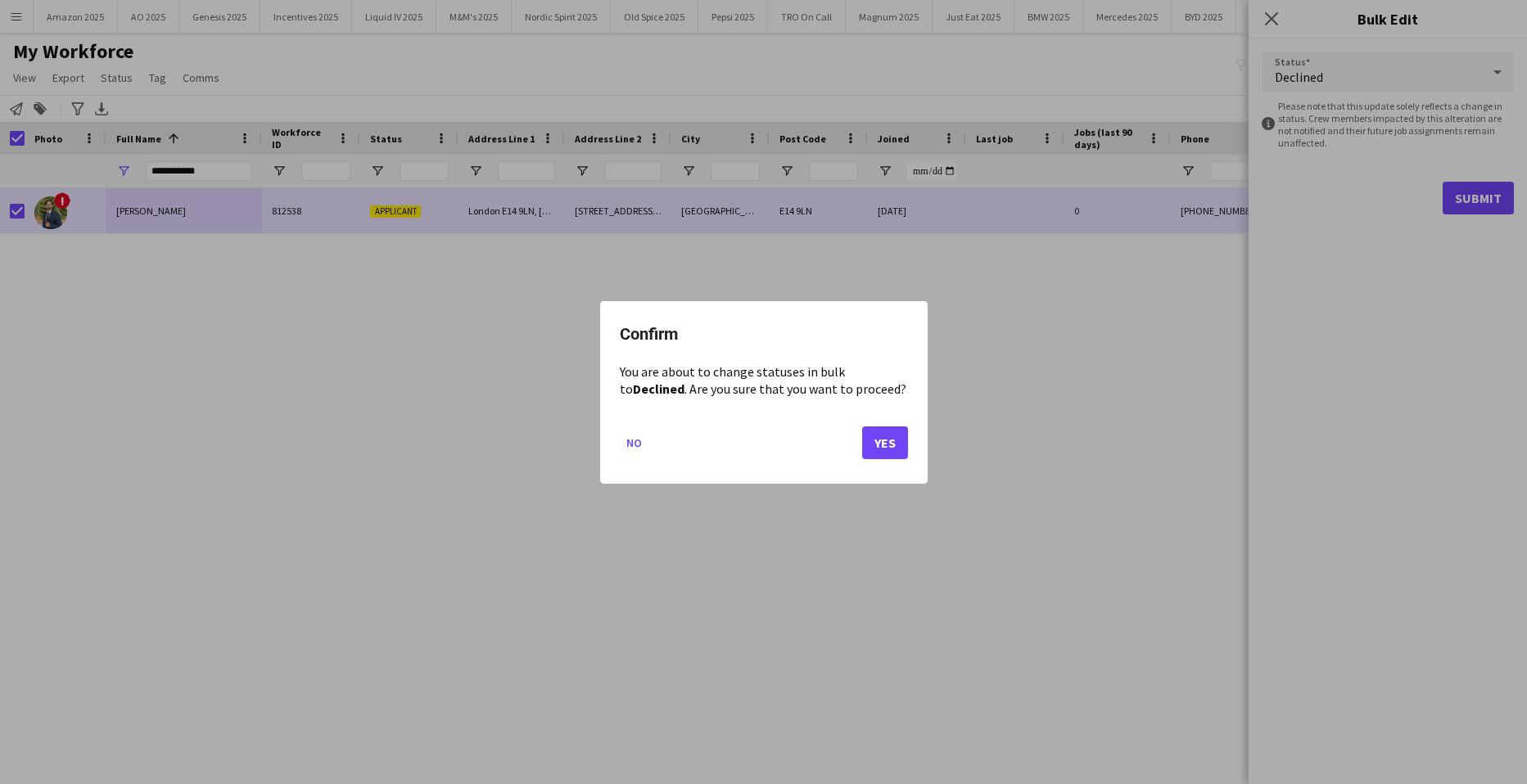
click at [923, 443] on div "Confirm You are about to change statuses in bulk to Declined . Are you sure tha…" at bounding box center [763, 392] width 327 height 182
click at [884, 449] on button "Yes" at bounding box center [886, 442] width 46 height 33
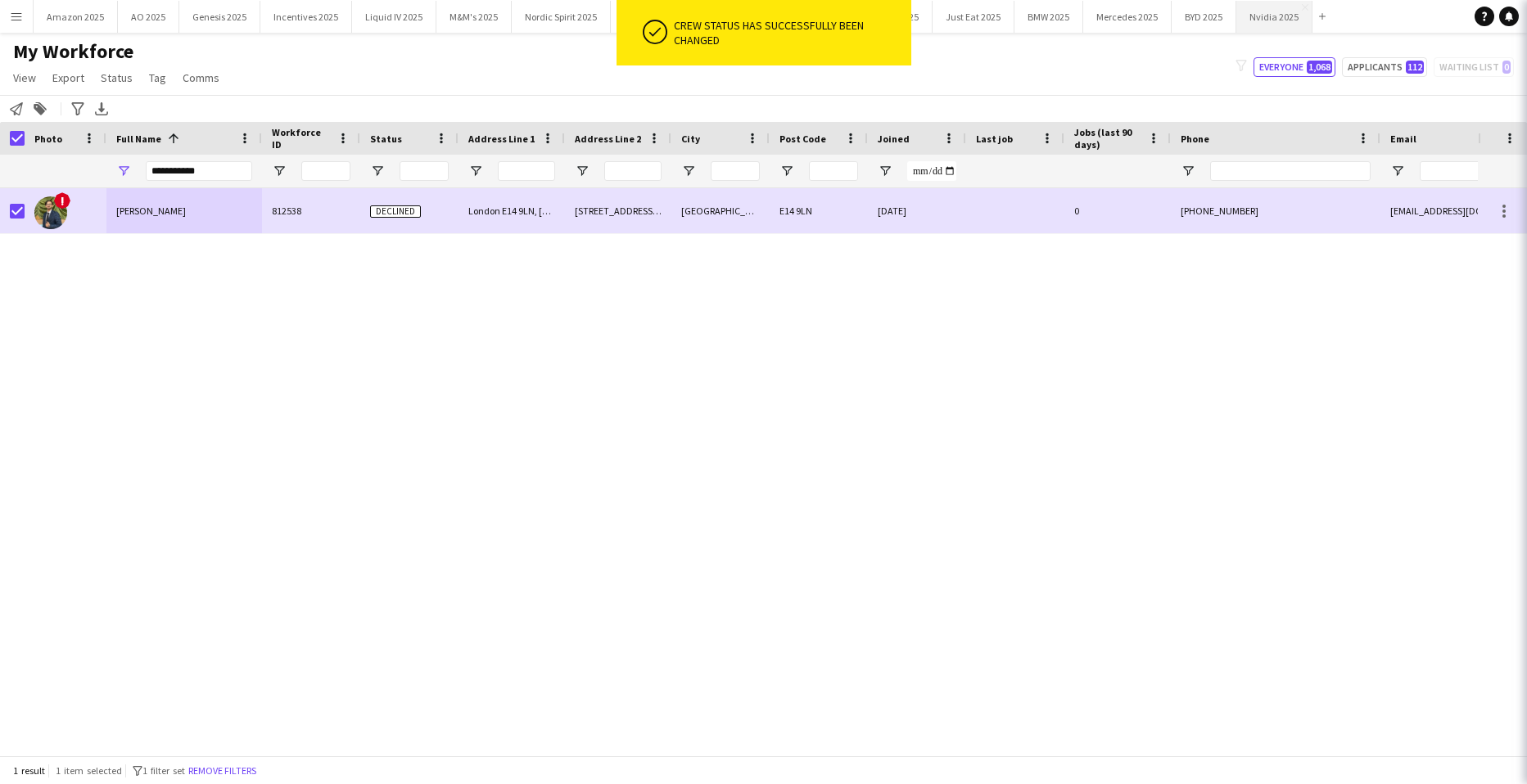
click at [1276, 18] on button "Nvidia 2025 Close" at bounding box center [1274, 16] width 76 height 32
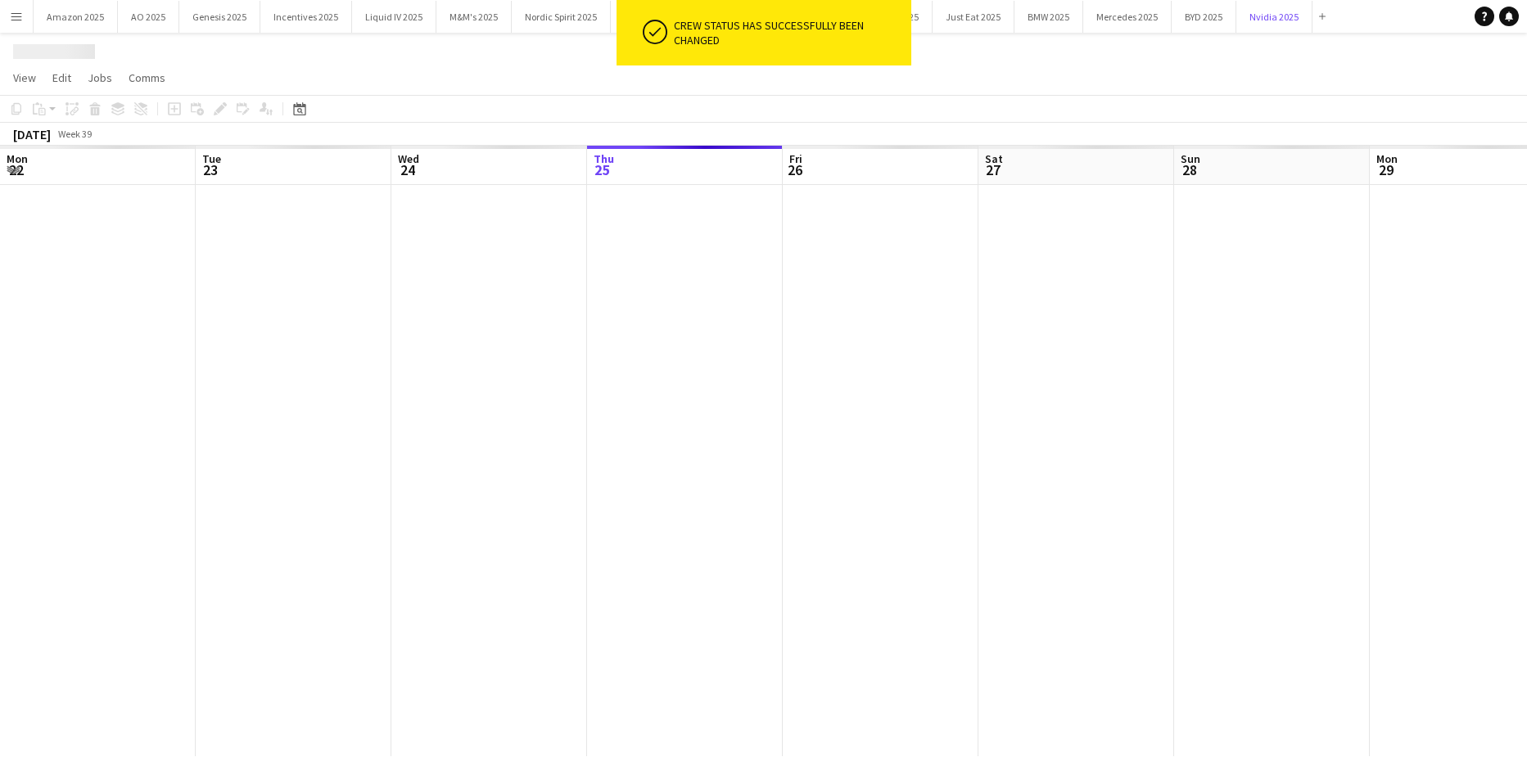
scroll to position [0, 392]
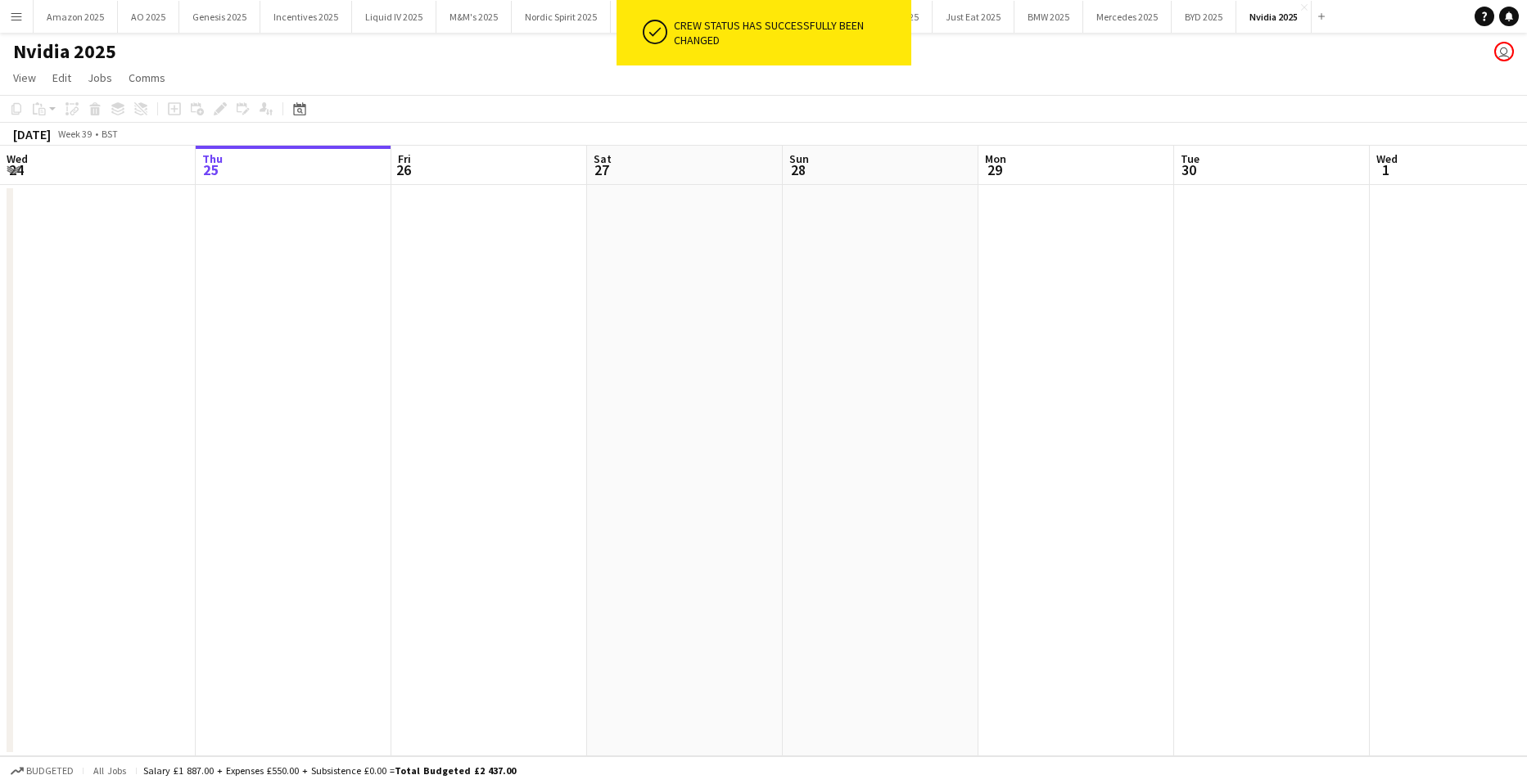
click at [12, 18] on app-icon "Menu" at bounding box center [16, 16] width 13 height 13
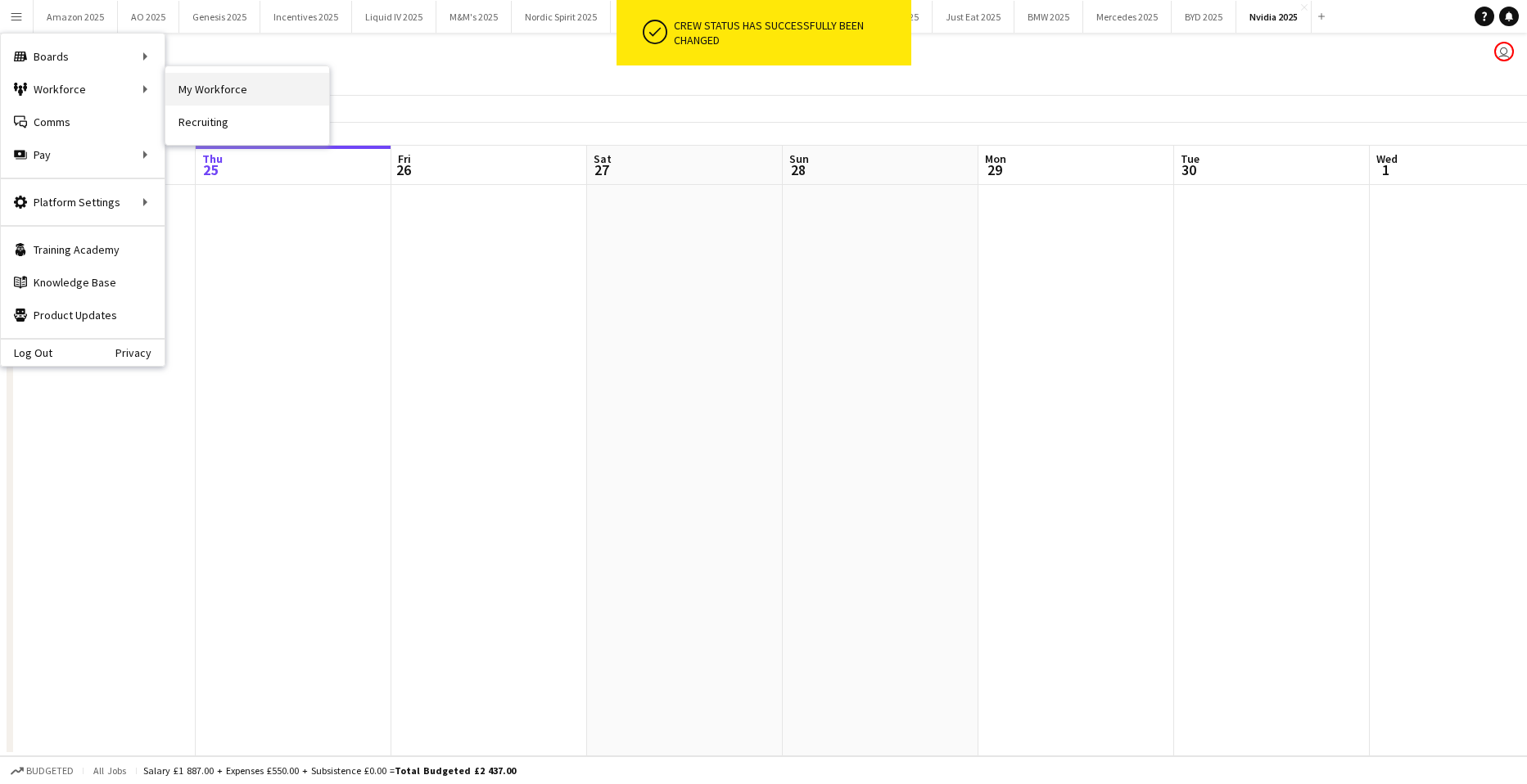
click at [187, 84] on link "My Workforce" at bounding box center [247, 89] width 164 height 33
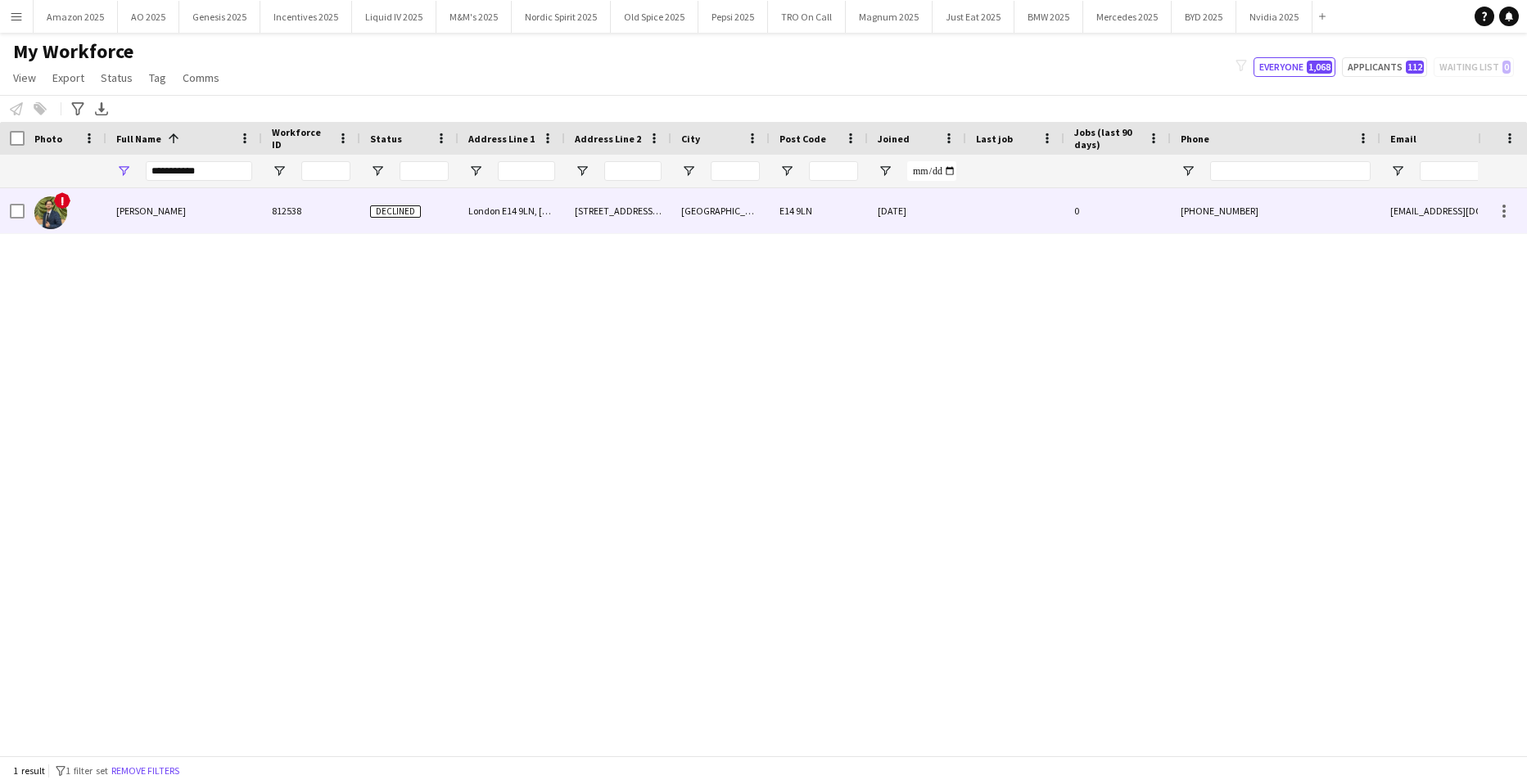
click at [150, 204] on div "[PERSON_NAME]" at bounding box center [184, 210] width 155 height 45
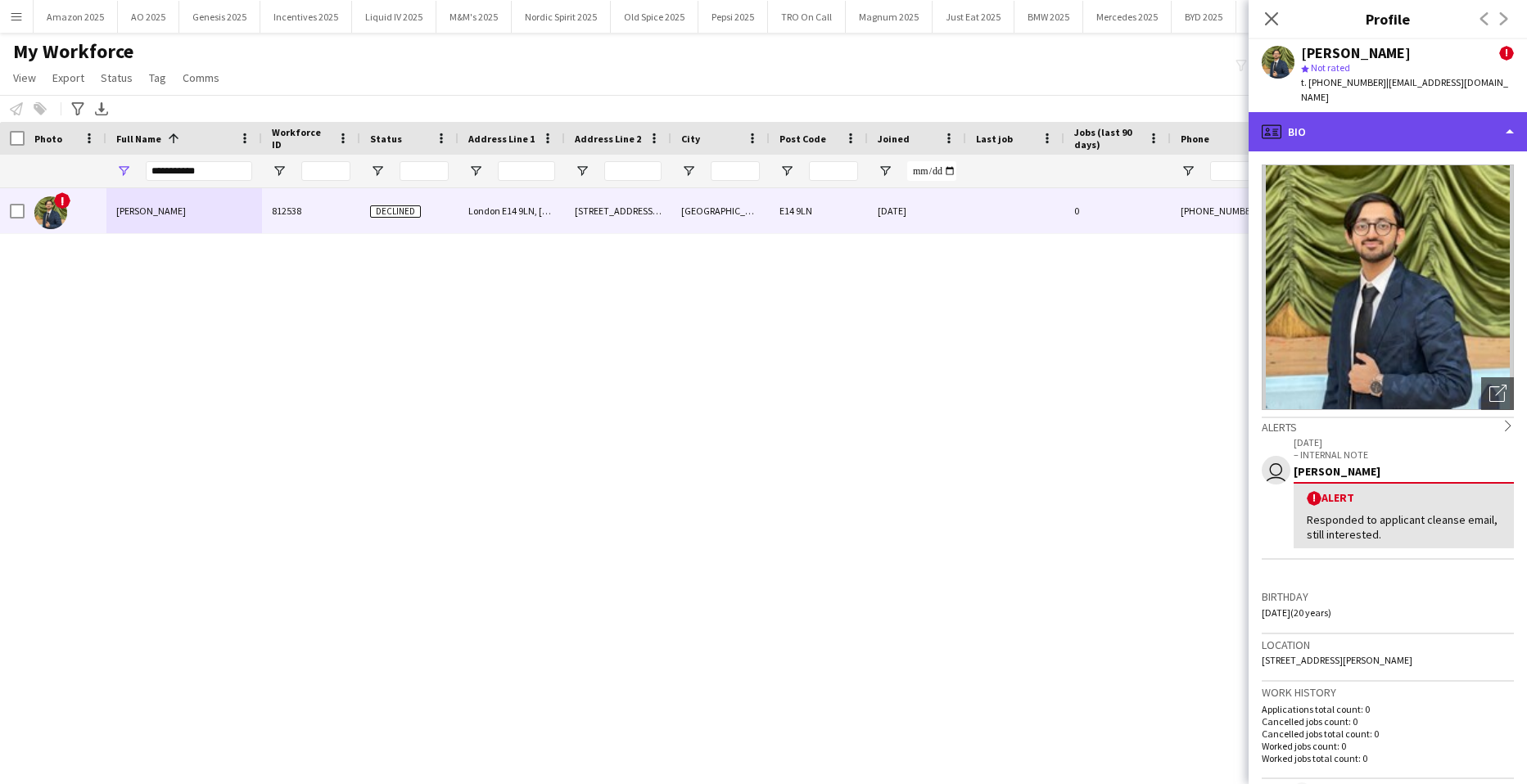
click at [1435, 126] on div "profile Bio" at bounding box center [1388, 131] width 278 height 39
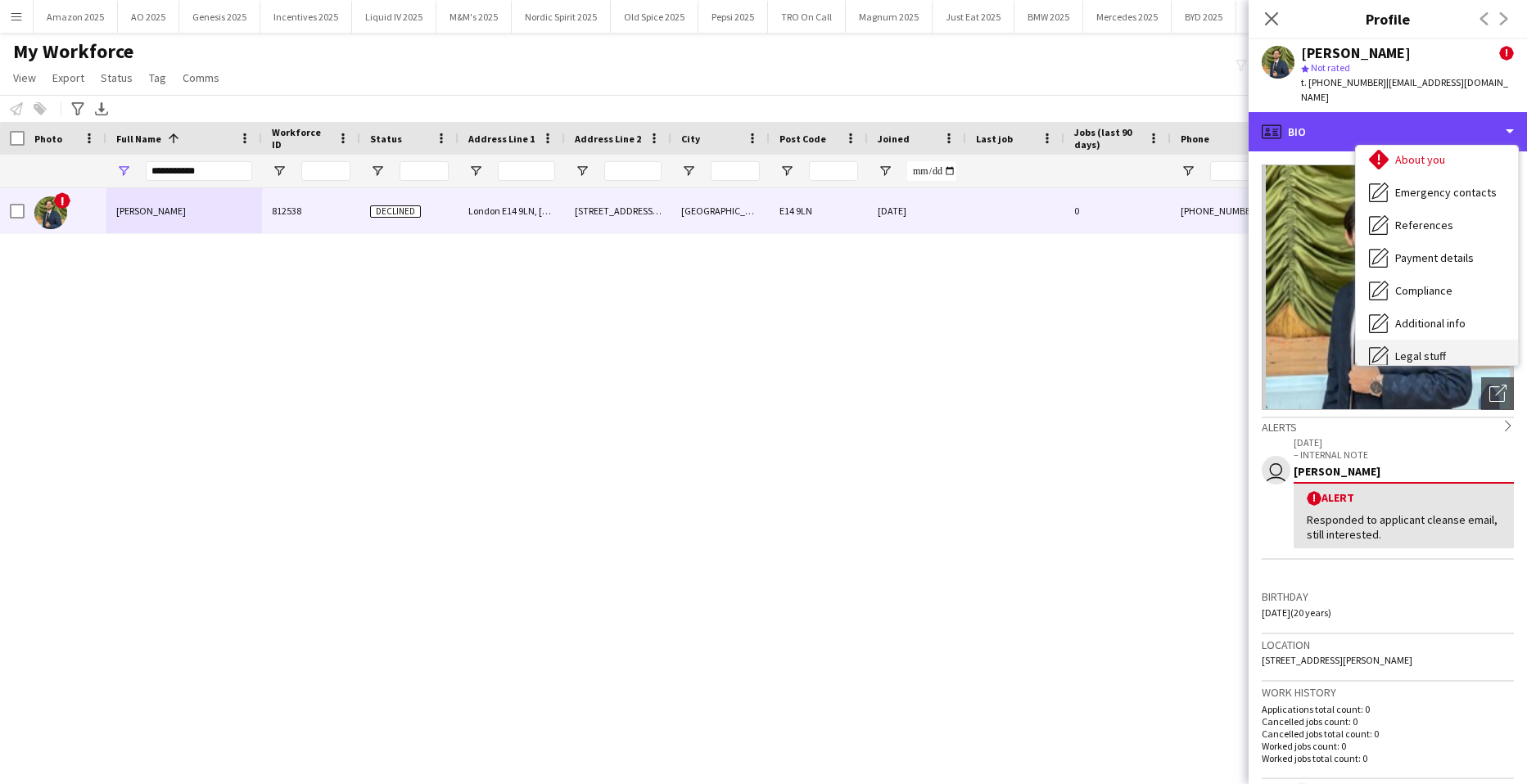
scroll to position [220, 0]
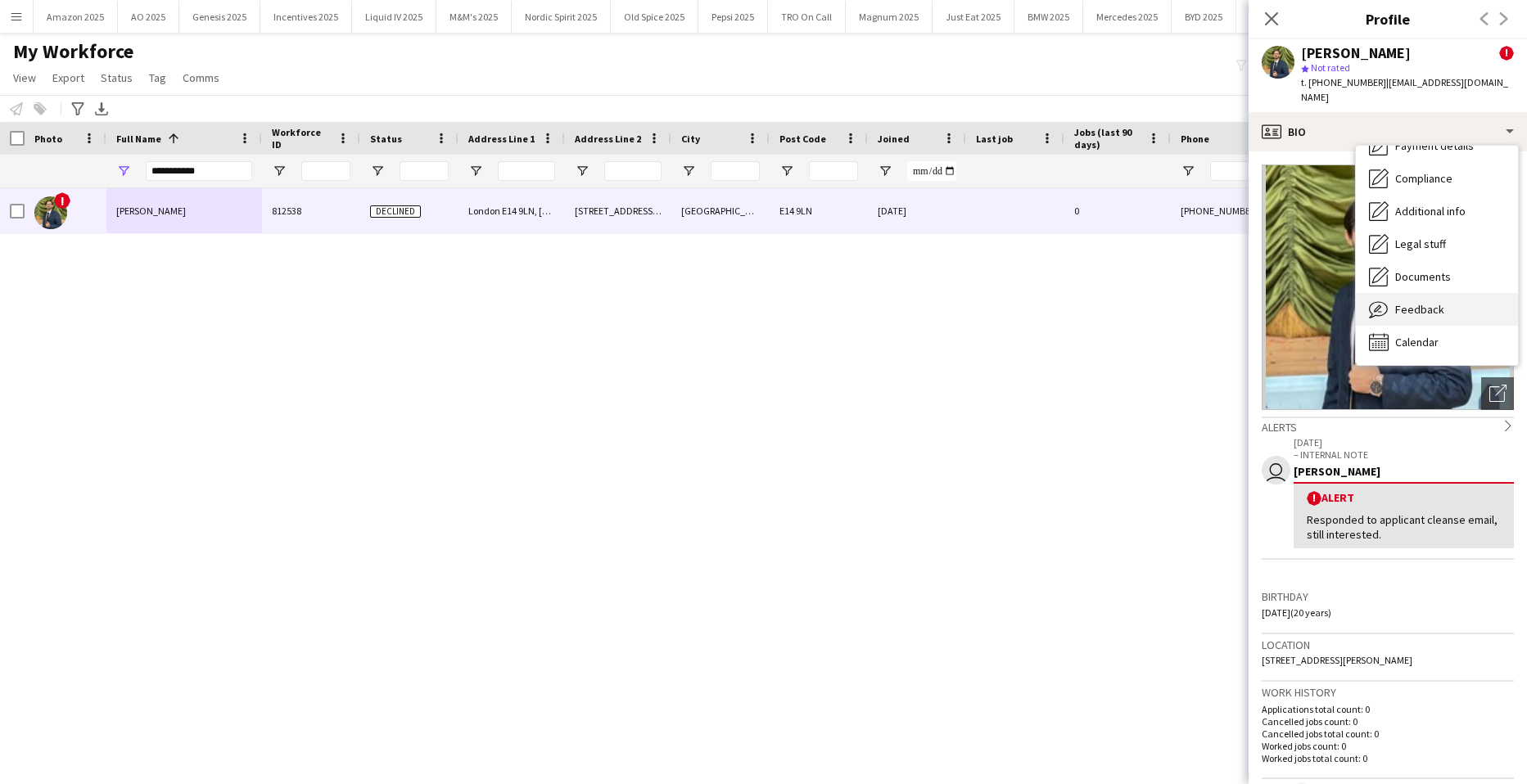
click at [1414, 302] on span "Feedback" at bounding box center [1420, 309] width 49 height 14
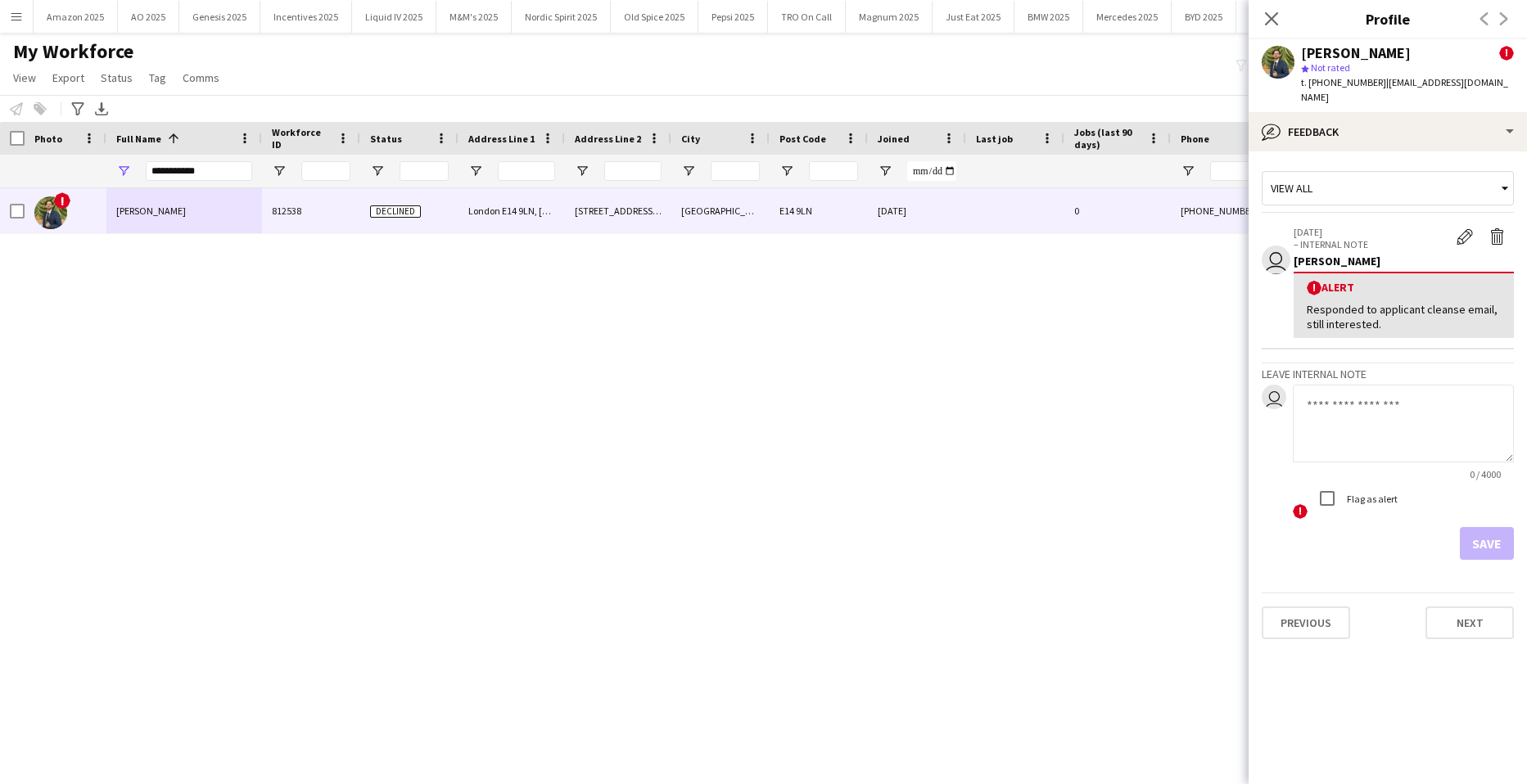
click at [1350, 403] on textarea at bounding box center [1403, 423] width 221 height 78
type textarea "**********"
click at [1487, 392] on textarea "**********" at bounding box center [1403, 423] width 221 height 78
click at [1476, 528] on button "Save" at bounding box center [1487, 544] width 54 height 33
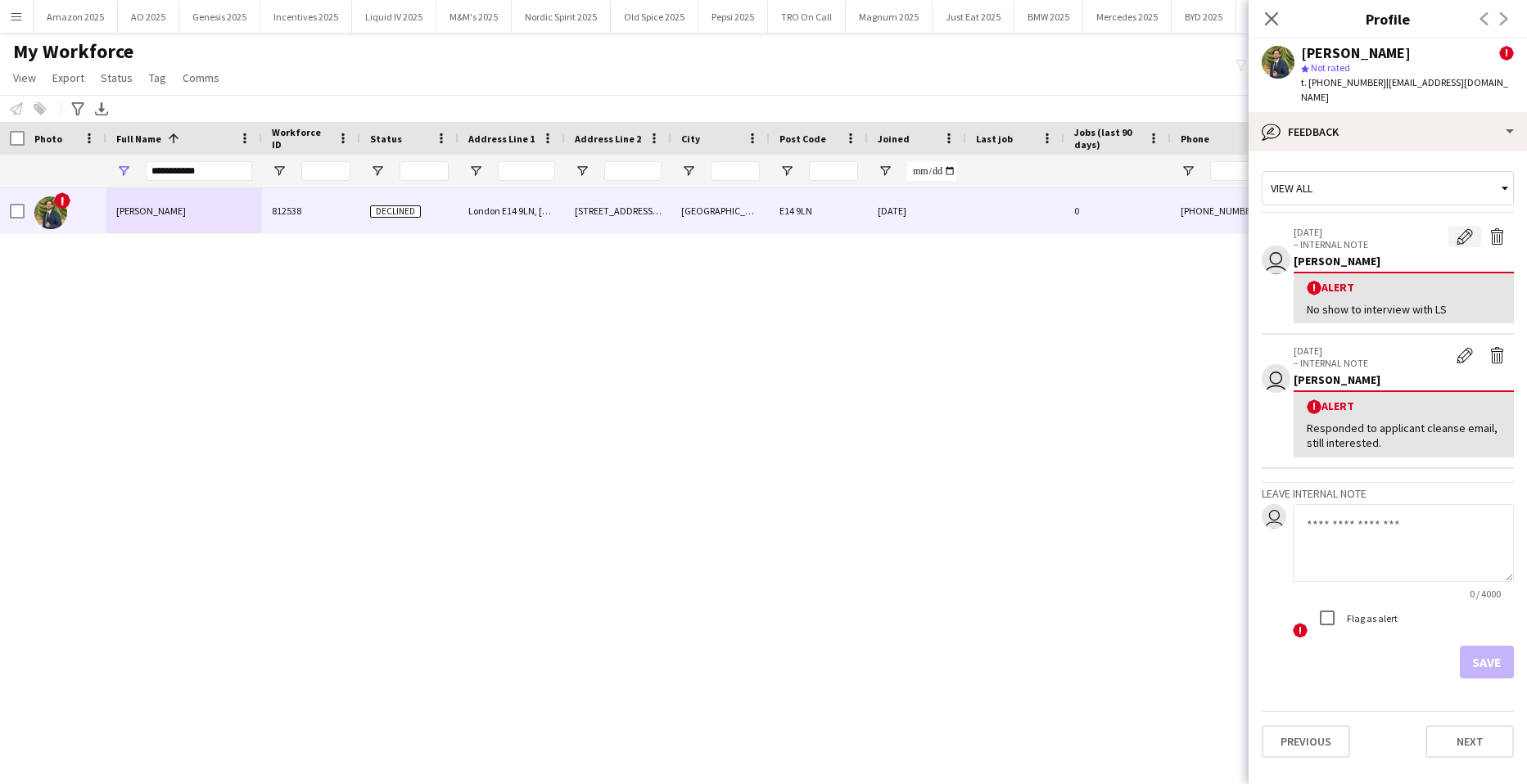
click at [1470, 228] on app-icon "Edit alert" at bounding box center [1465, 236] width 16 height 16
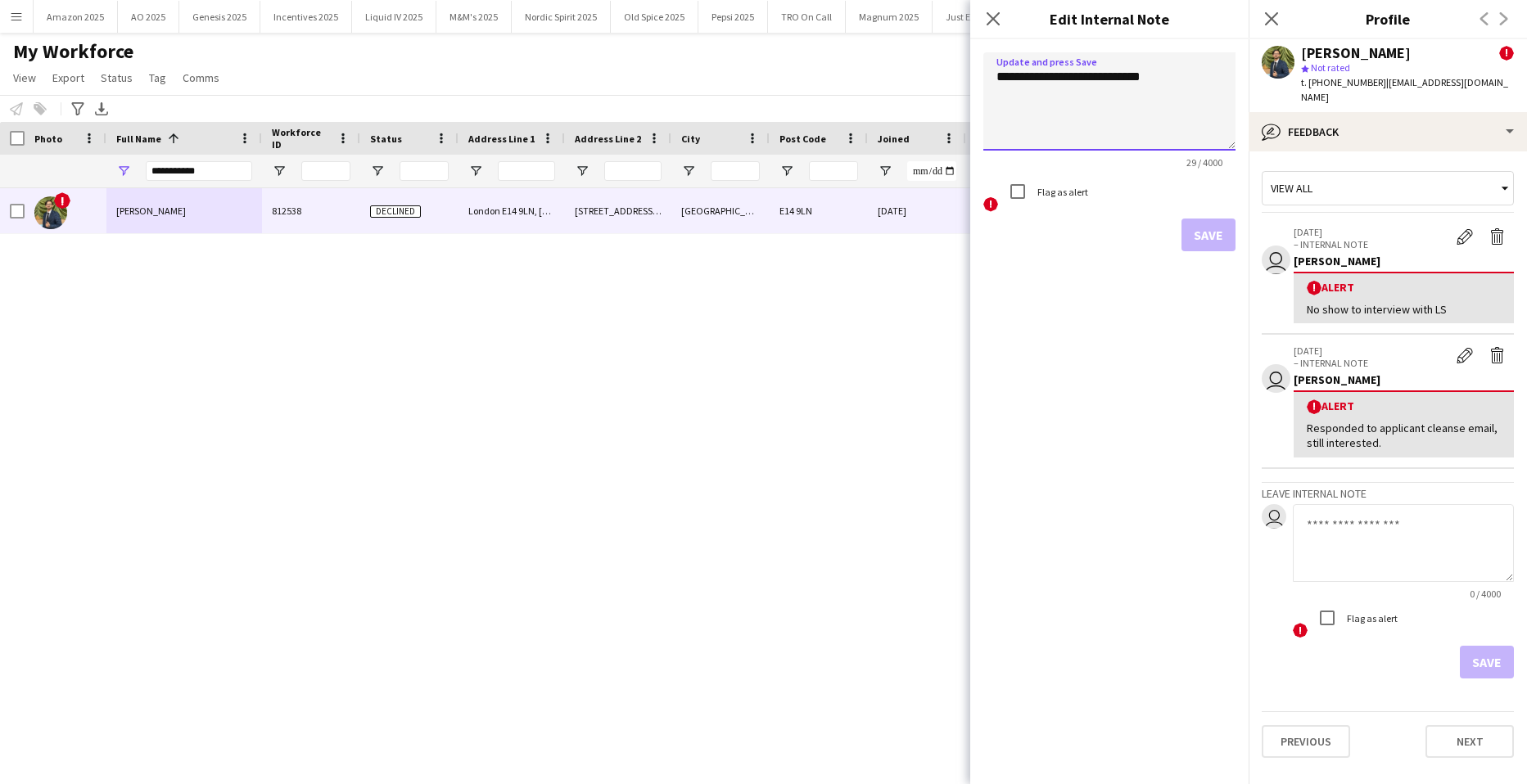
click at [1179, 79] on textarea "**********" at bounding box center [1109, 102] width 252 height 98
type textarea "**********"
click at [1215, 226] on button "Save" at bounding box center [1208, 235] width 54 height 33
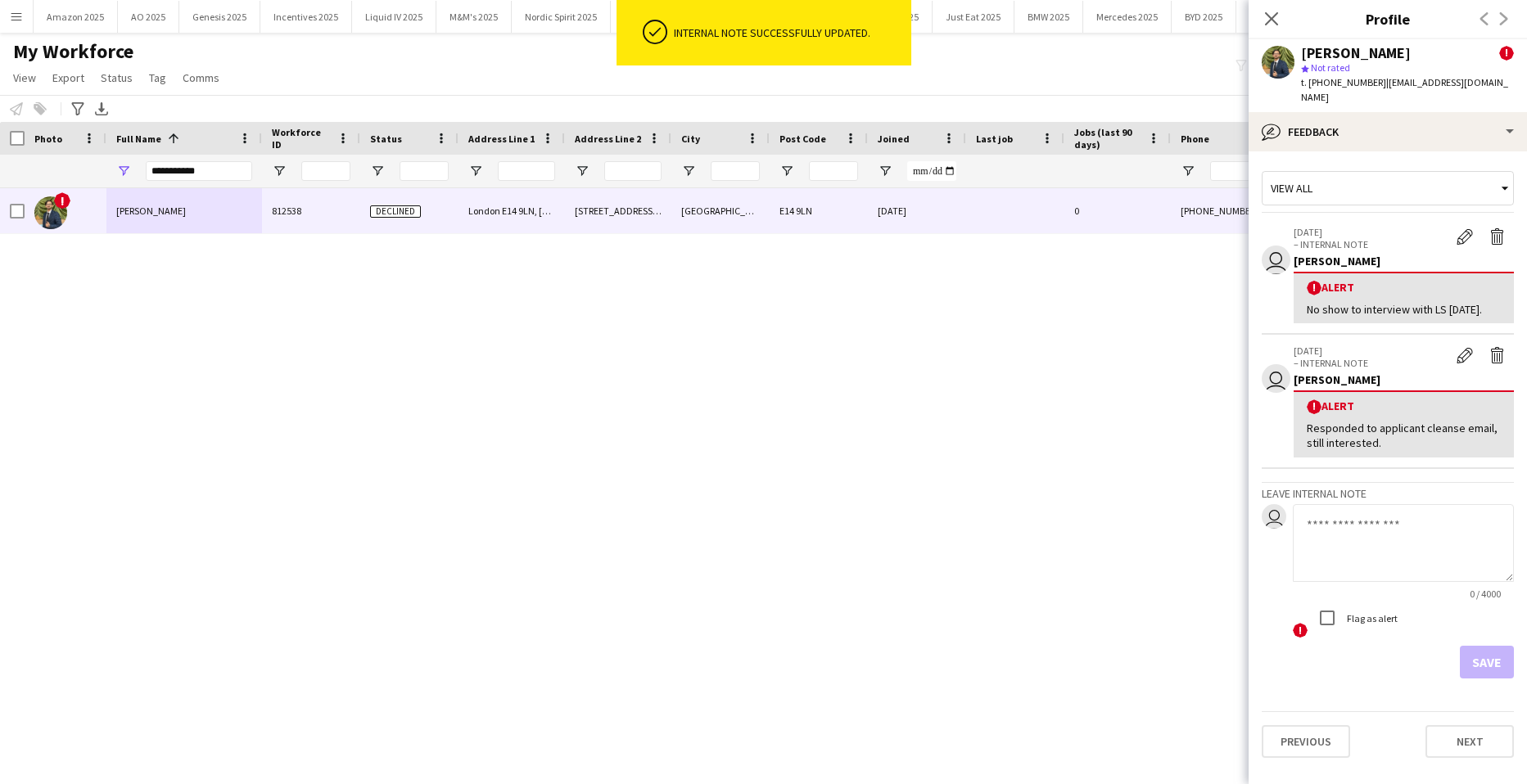
click at [799, 421] on div "! [PERSON_NAME] [STREET_ADDRESS][PERSON_NAME] [DATE] 0 [PHONE_NUMBER] [EMAIL_AD…" at bounding box center [739, 465] width 1478 height 556
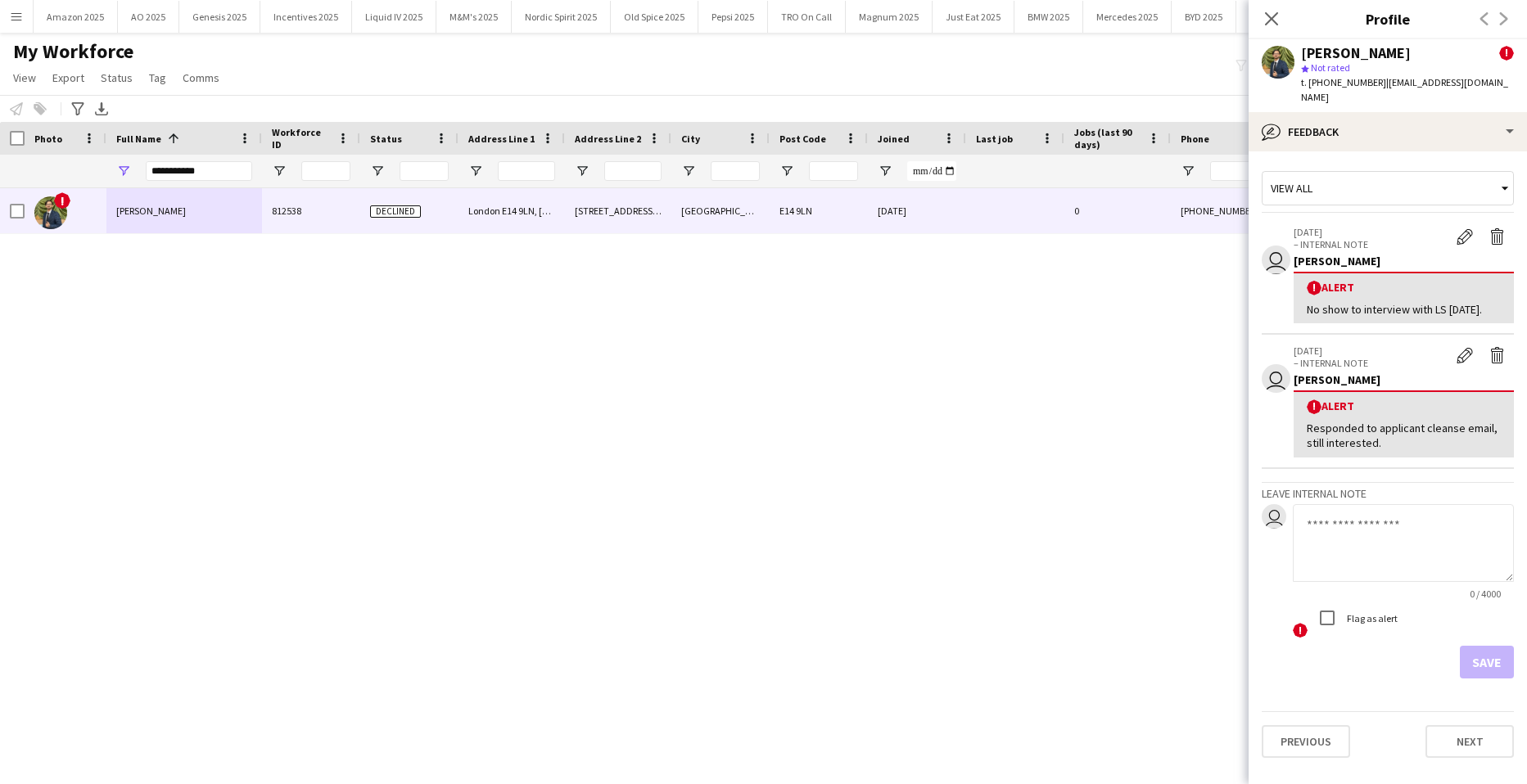
click at [1278, 30] on div "Close pop-in" at bounding box center [1272, 18] width 46 height 37
click at [1276, 23] on icon at bounding box center [1272, 18] width 15 height 15
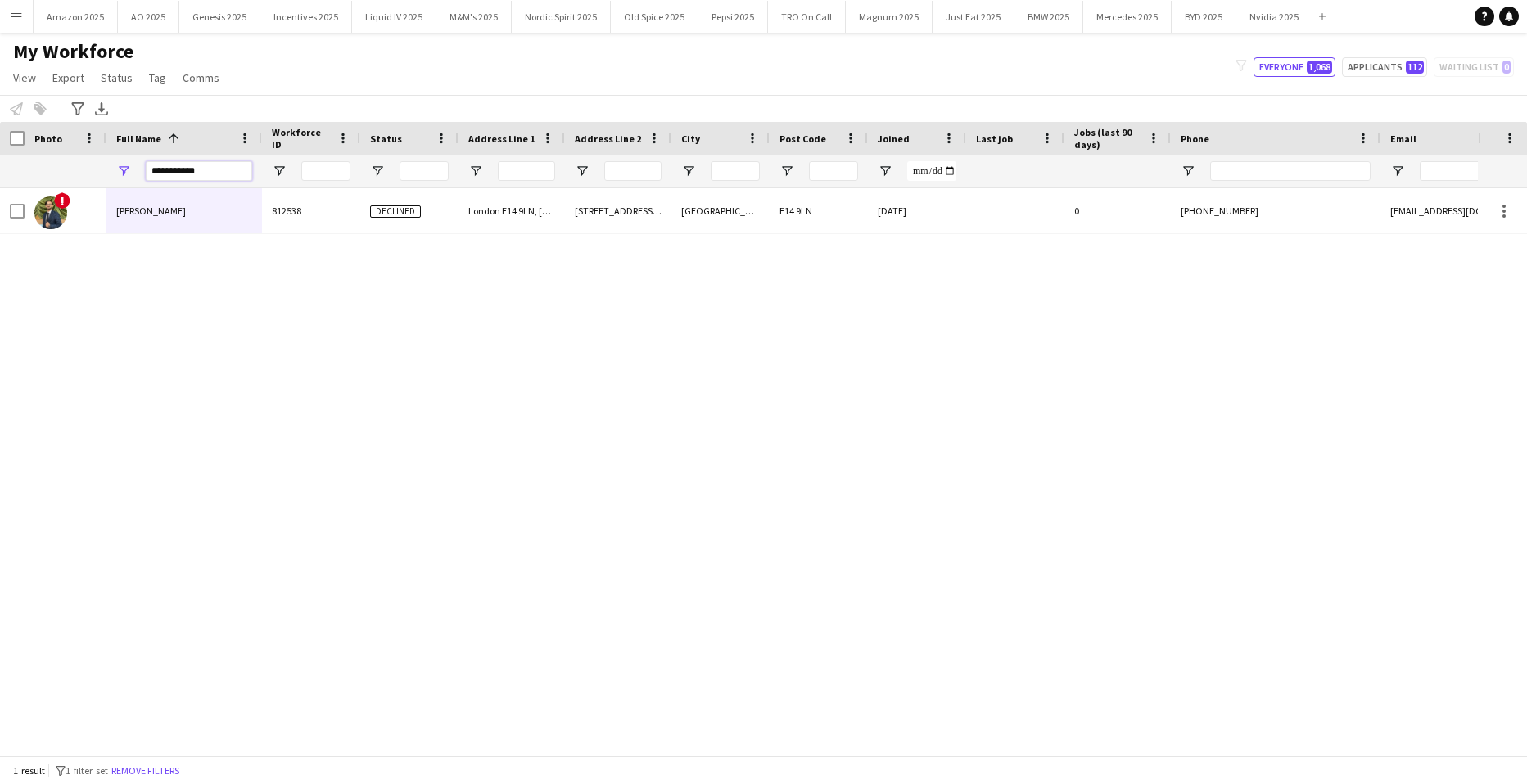
drag, startPoint x: 215, startPoint y: 172, endPoint x: 25, endPoint y: 182, distance: 190.3
click at [36, 181] on div "**********" at bounding box center [1072, 171] width 2144 height 33
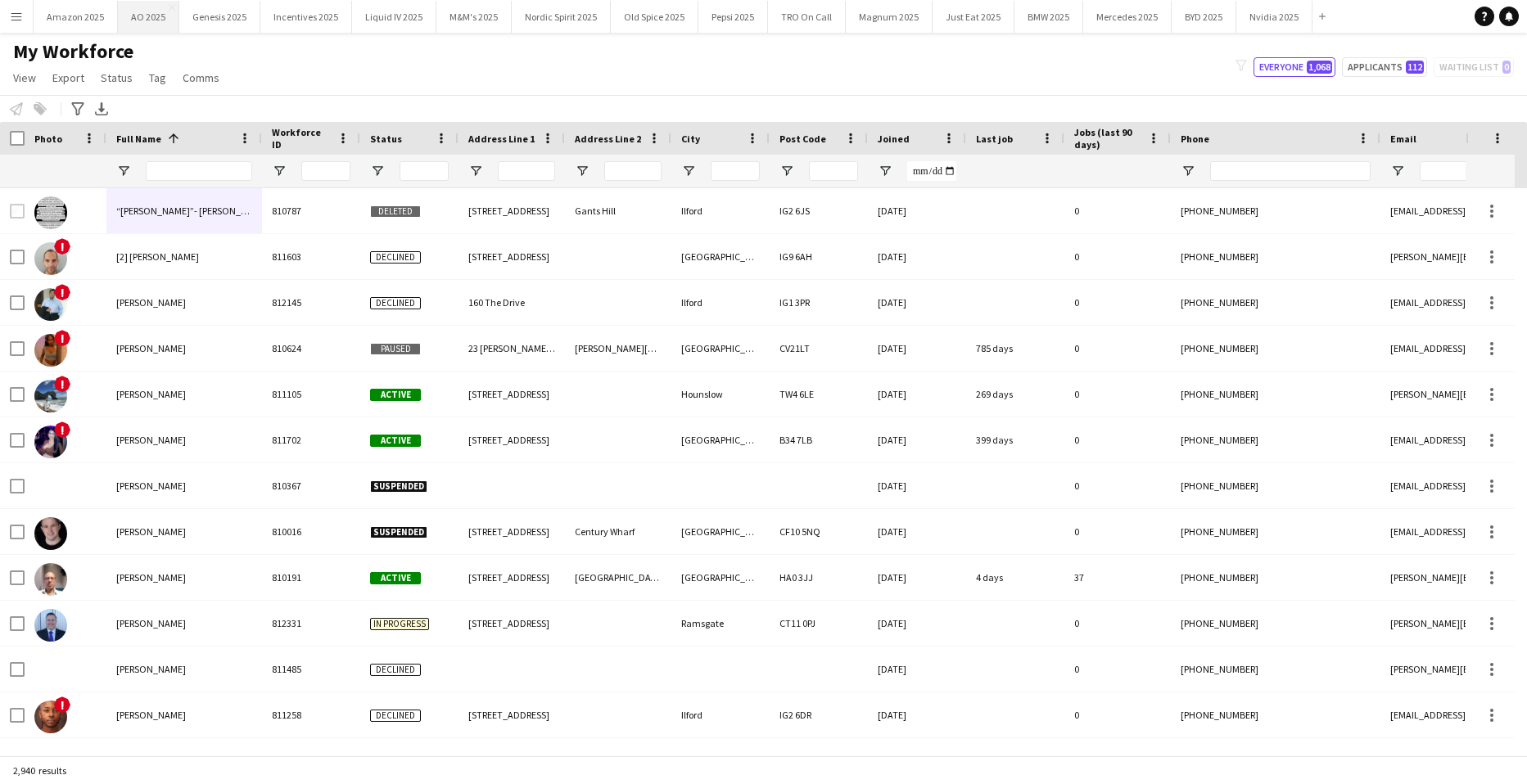
drag, startPoint x: 148, startPoint y: 9, endPoint x: 173, endPoint y: 20, distance: 27.3
click at [149, 9] on button "AO 2025 Close" at bounding box center [149, 16] width 61 height 32
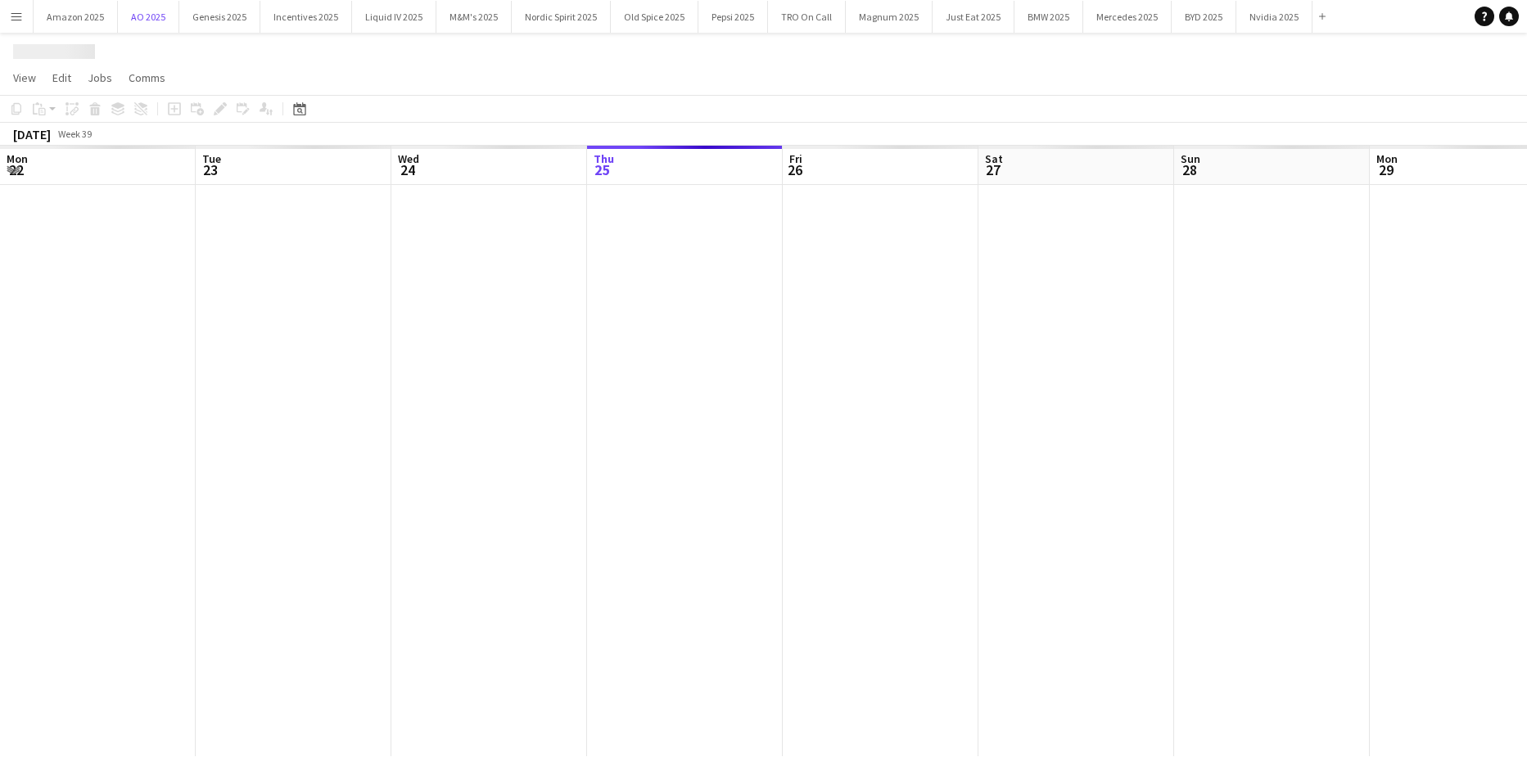
scroll to position [0, 392]
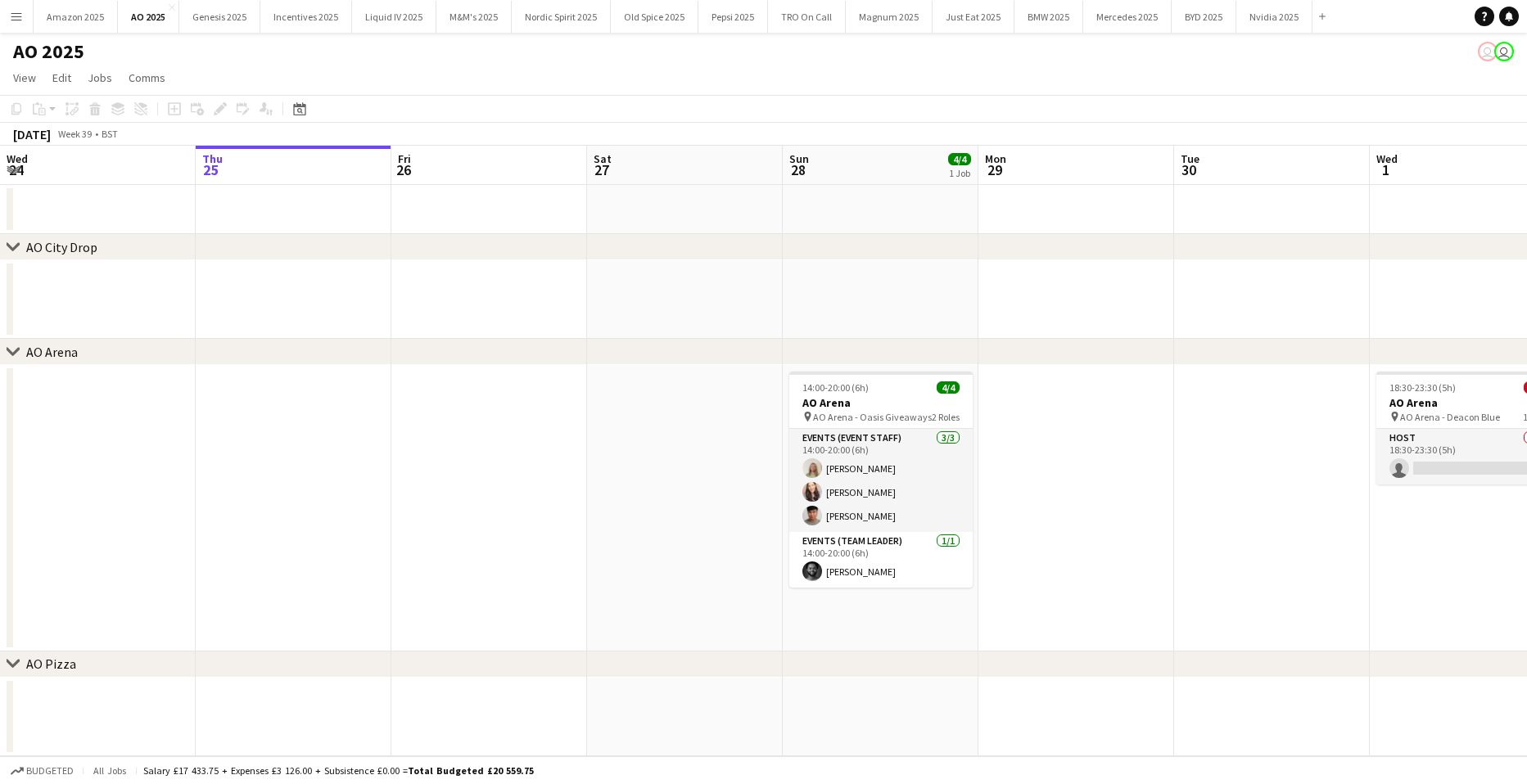
click at [1061, 472] on app-date-cell at bounding box center [1077, 509] width 196 height 287
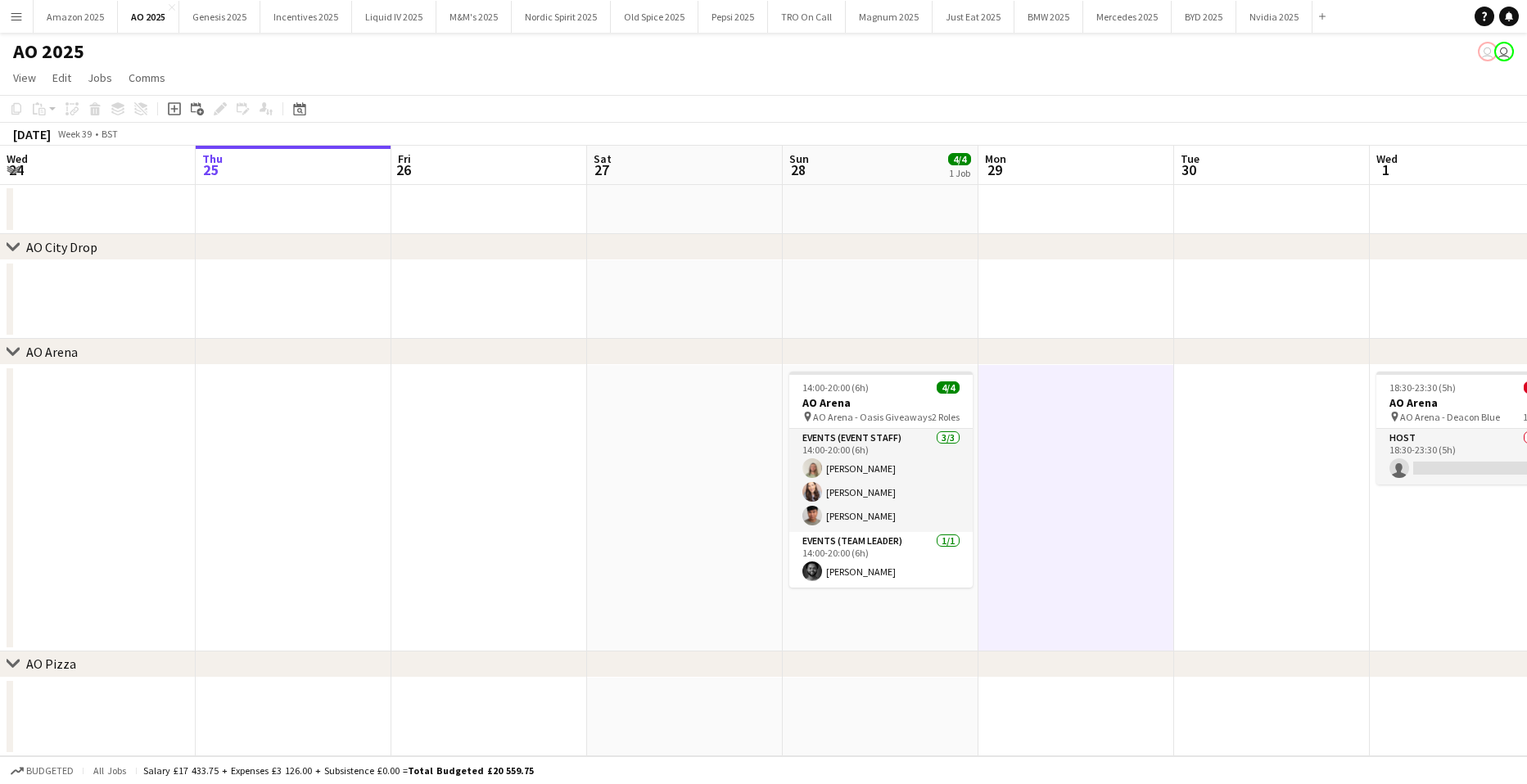
click at [1090, 511] on app-date-cell at bounding box center [1077, 509] width 196 height 287
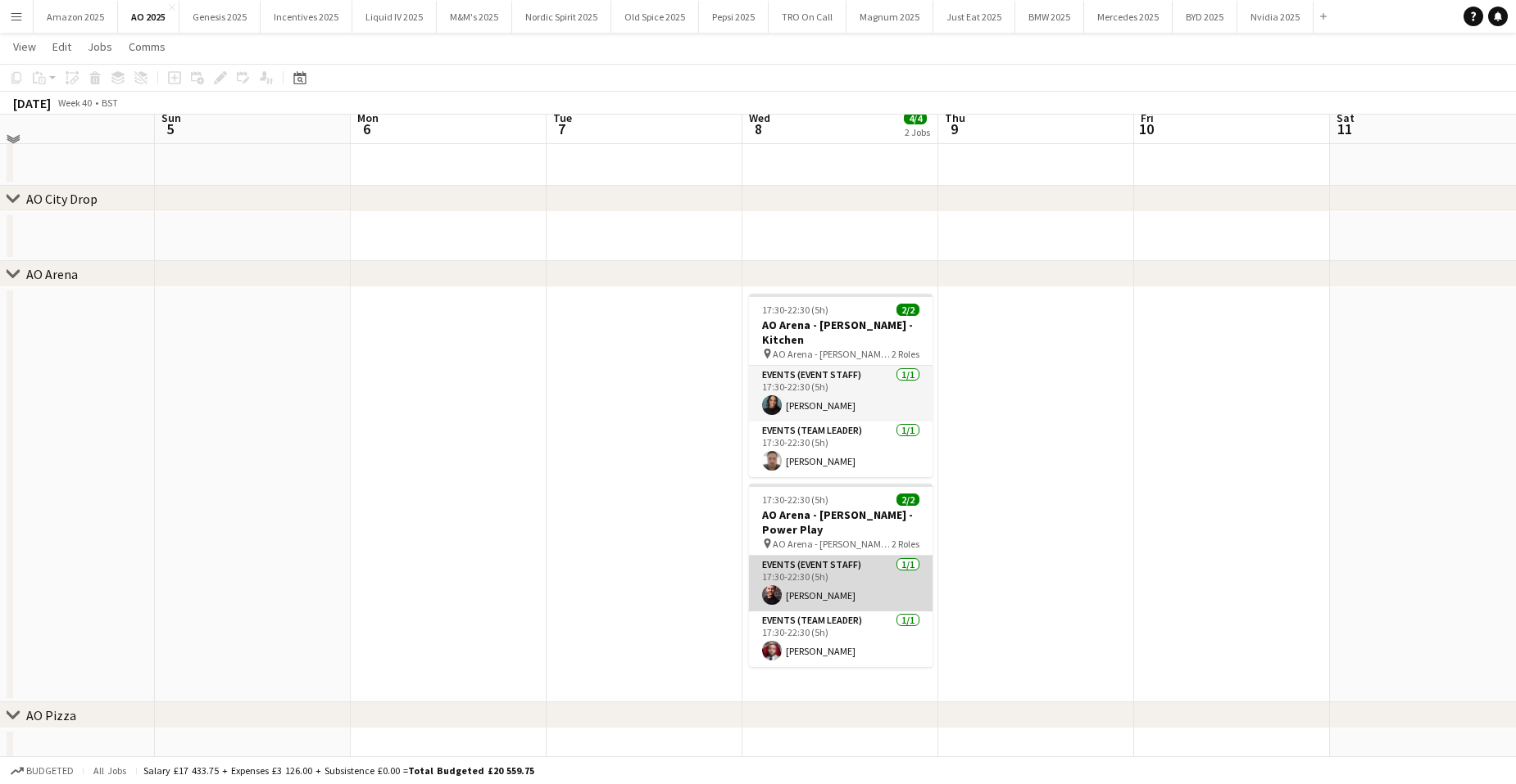
scroll to position [68, 0]
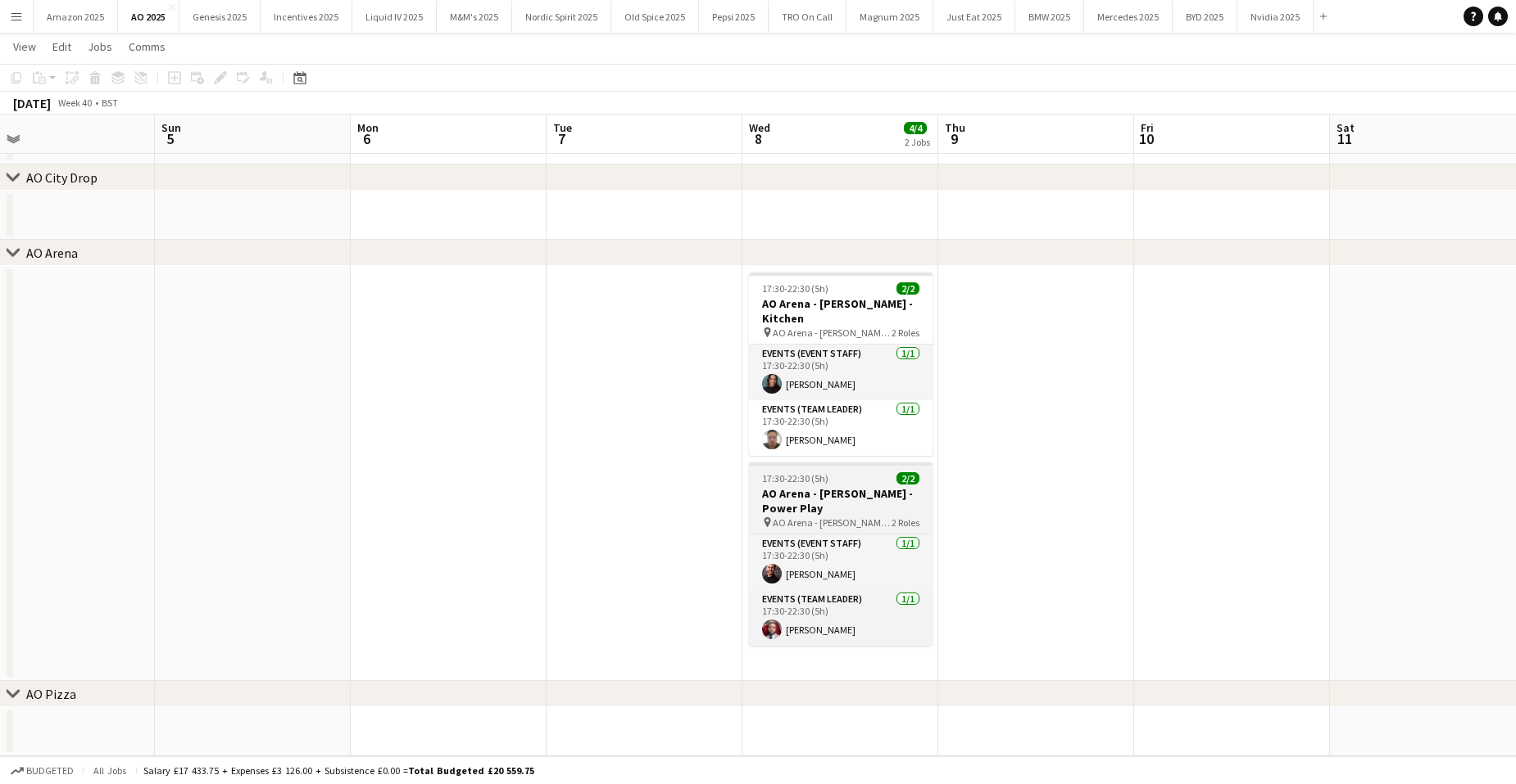
click at [843, 487] on h3 "AO Arena - [PERSON_NAME] - Power Play" at bounding box center [840, 501] width 183 height 30
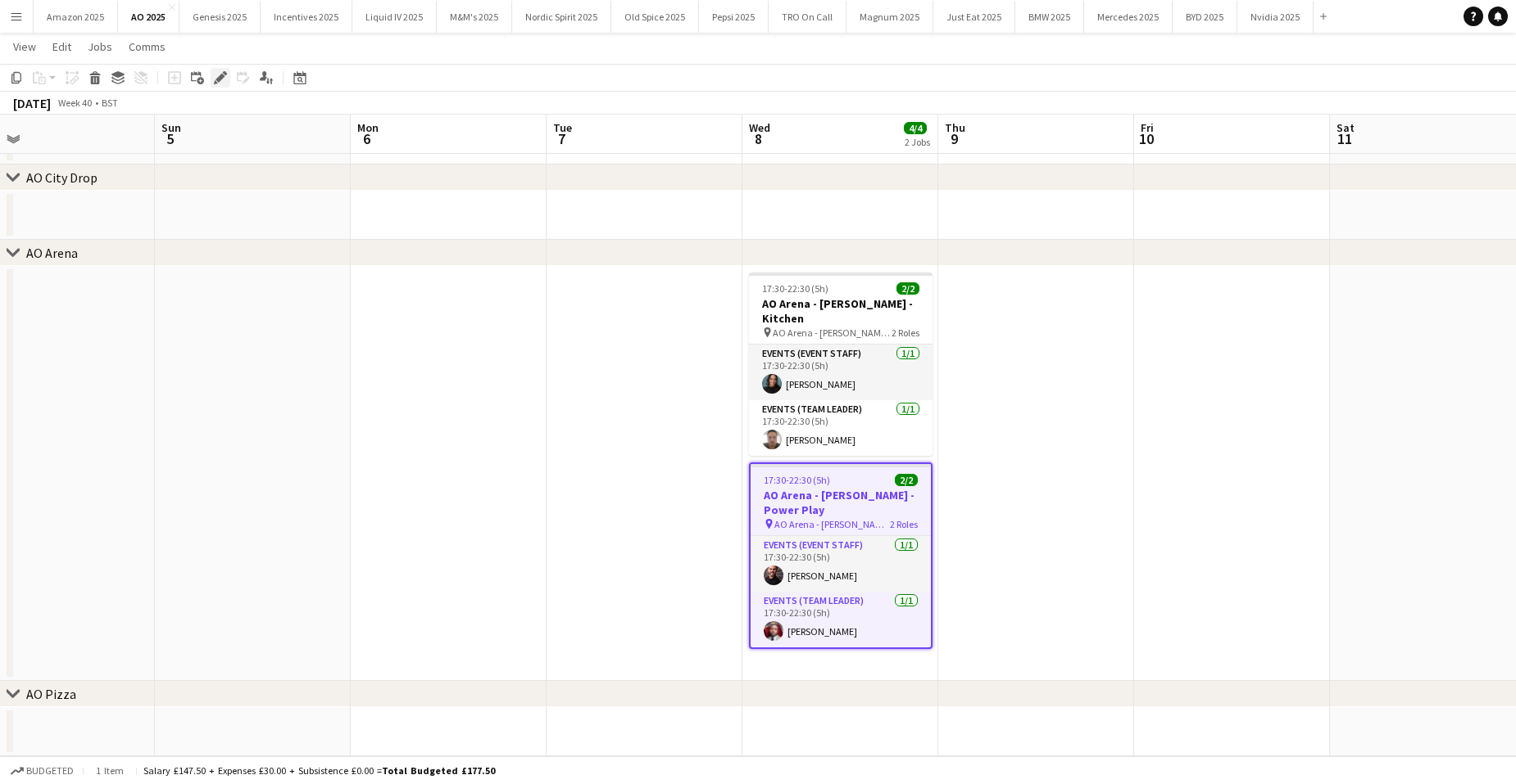
click at [216, 76] on icon "Edit" at bounding box center [221, 78] width 13 height 13
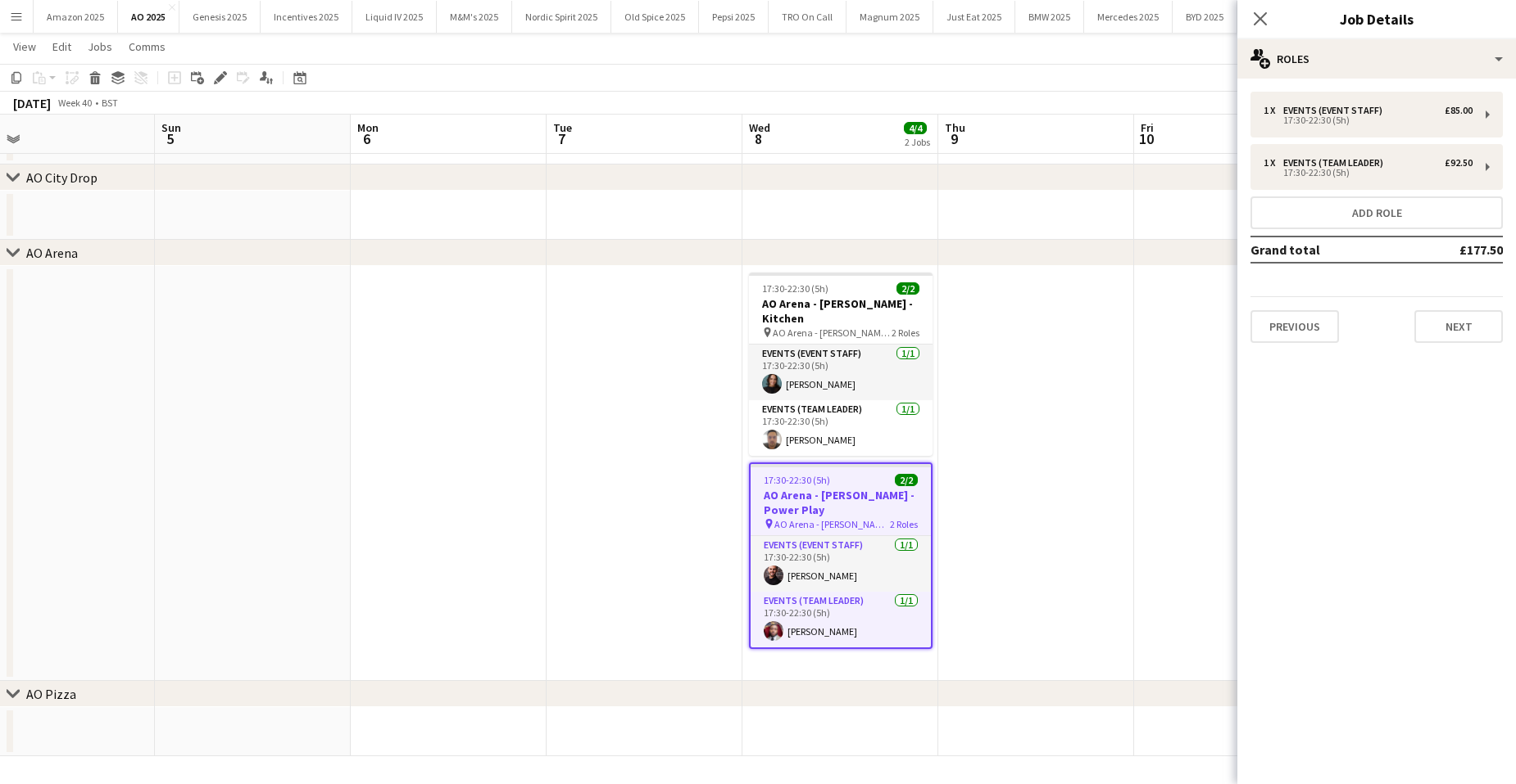
click at [1016, 439] on app-date-cell at bounding box center [1036, 473] width 196 height 416
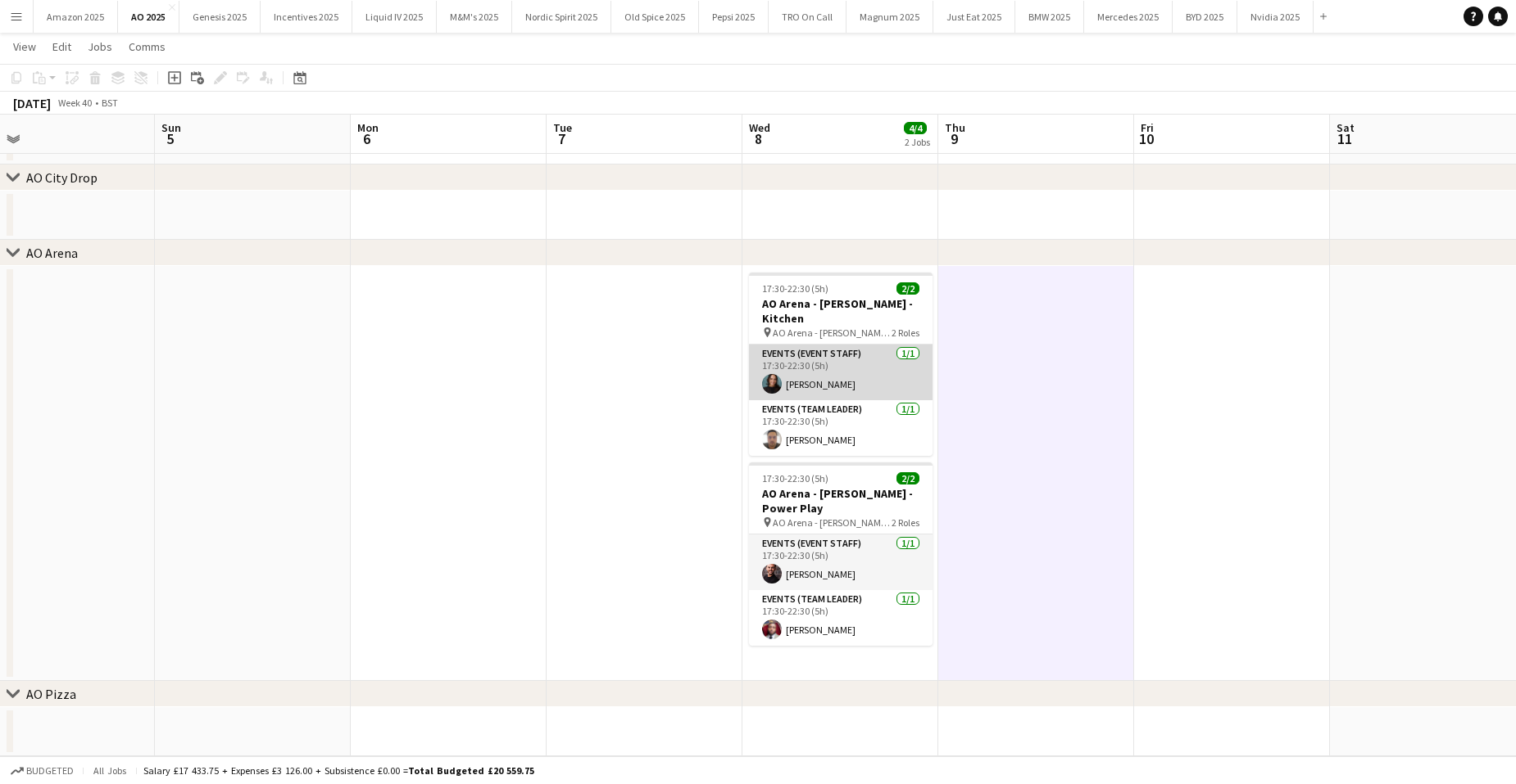
click at [811, 359] on app-card-role "Events (Event Staff) [DATE] 17:30-22:30 (5h) [PERSON_NAME]" at bounding box center [840, 372] width 183 height 56
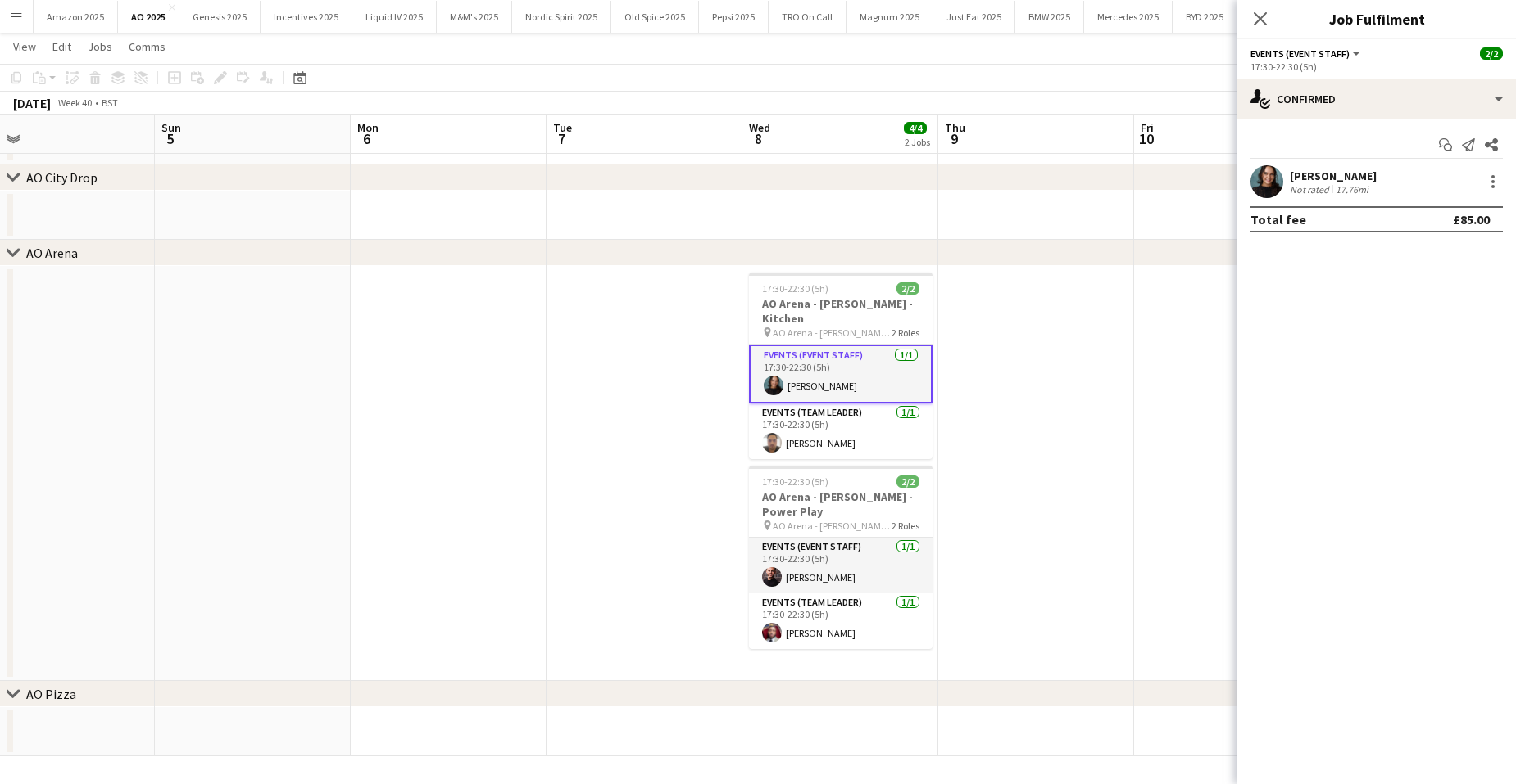
click at [984, 572] on app-date-cell at bounding box center [1036, 473] width 196 height 416
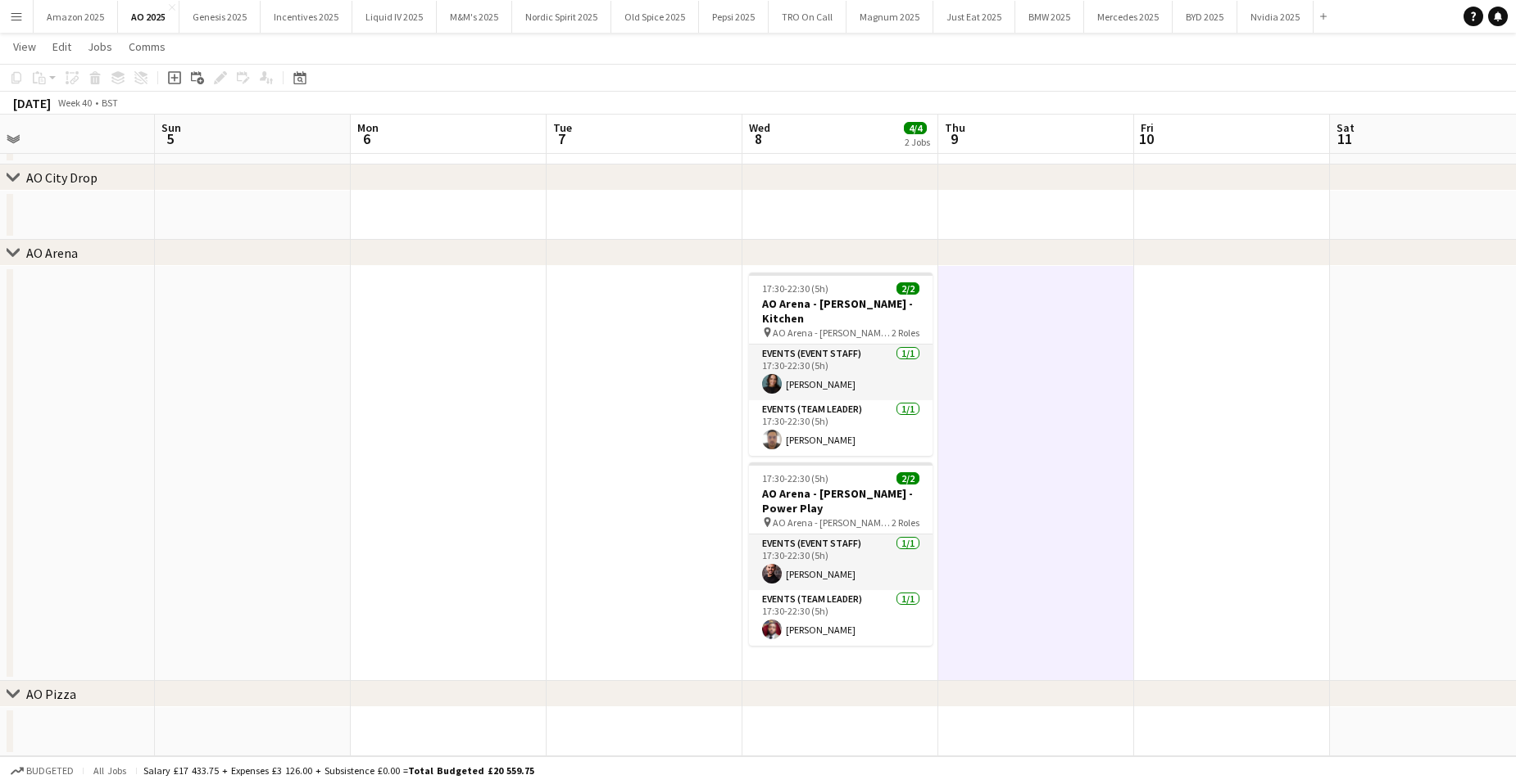
click at [1219, 476] on app-date-cell at bounding box center [1232, 473] width 196 height 416
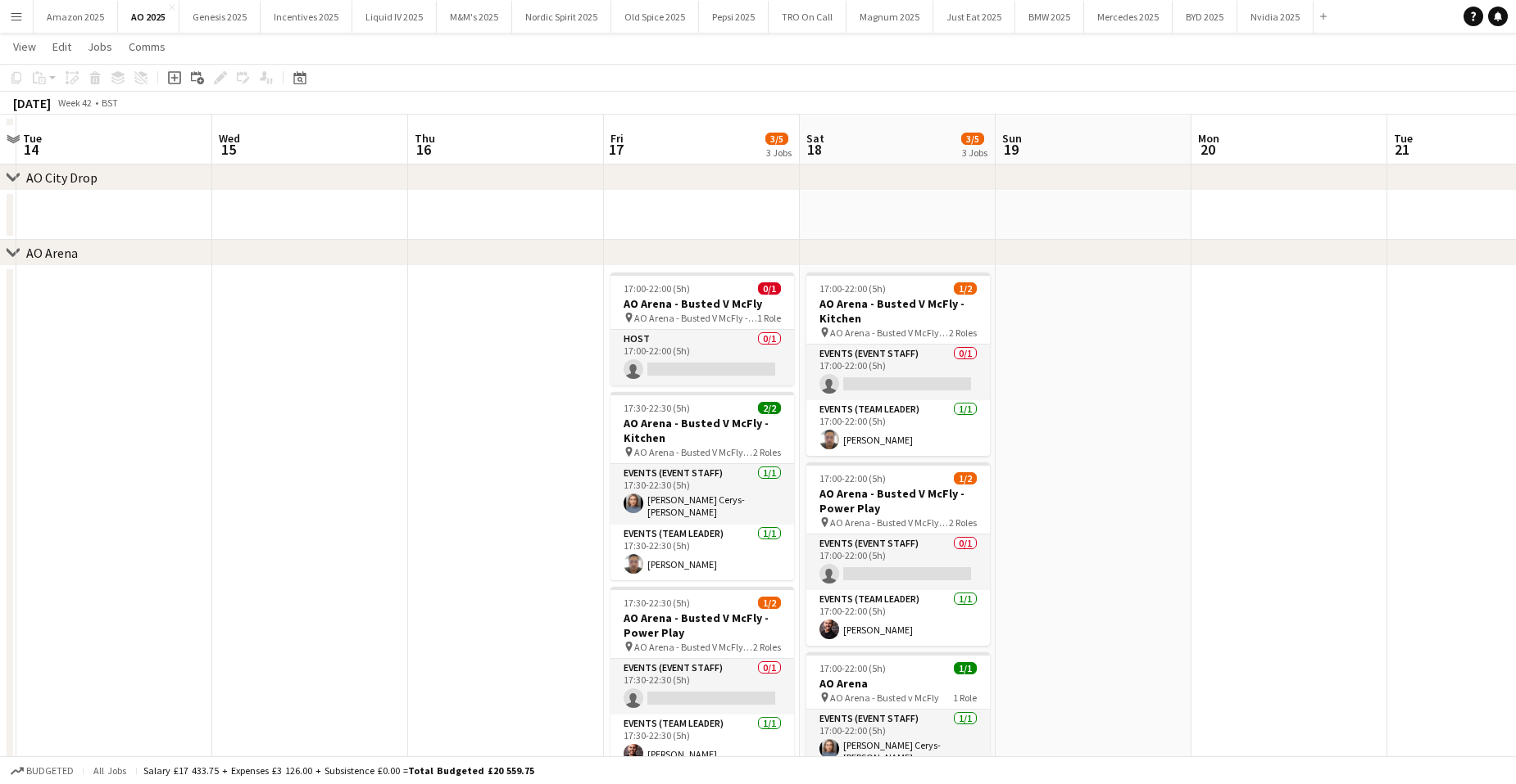
scroll to position [150, 0]
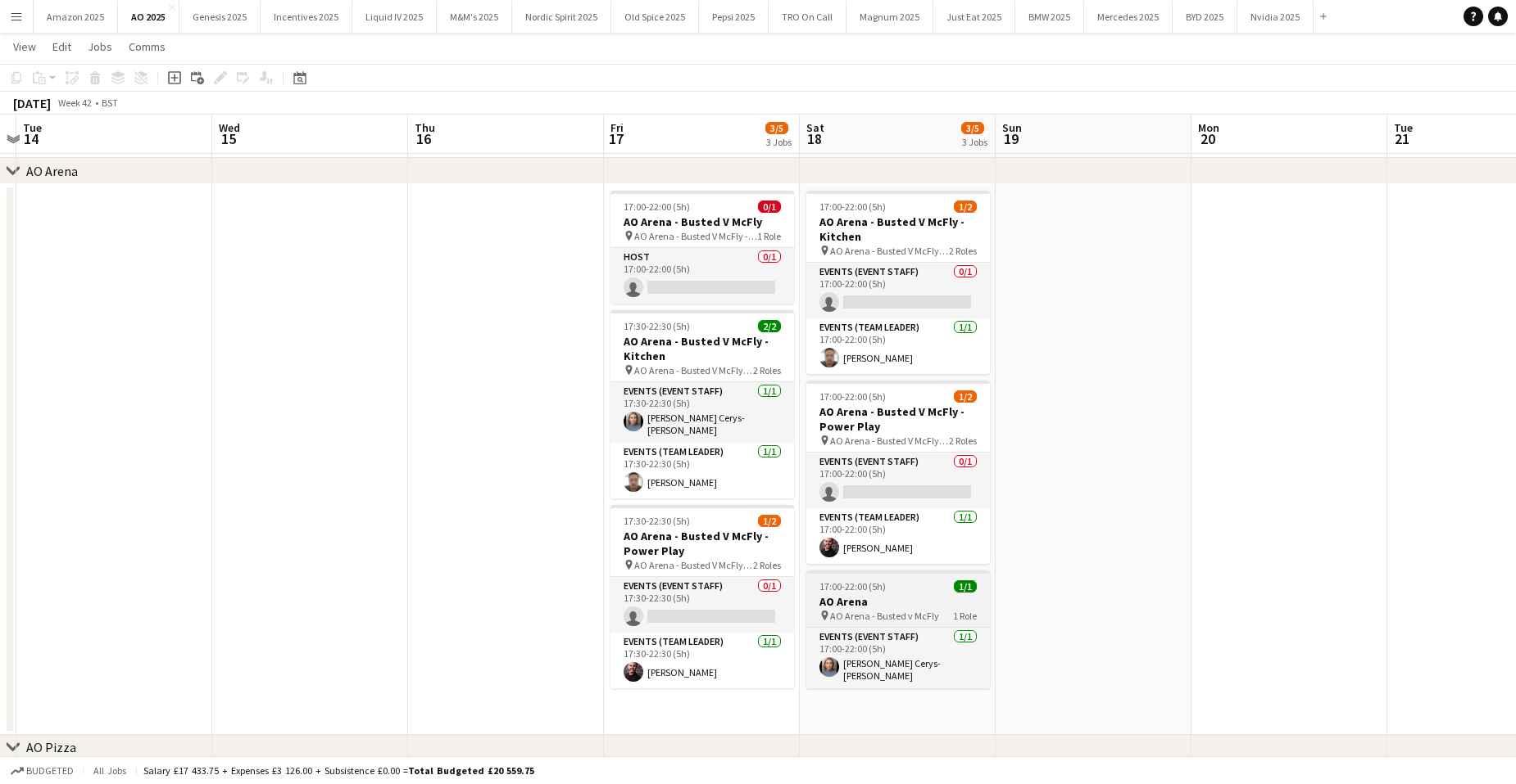
click at [856, 600] on h3 "AO Arena" at bounding box center [898, 601] width 183 height 14
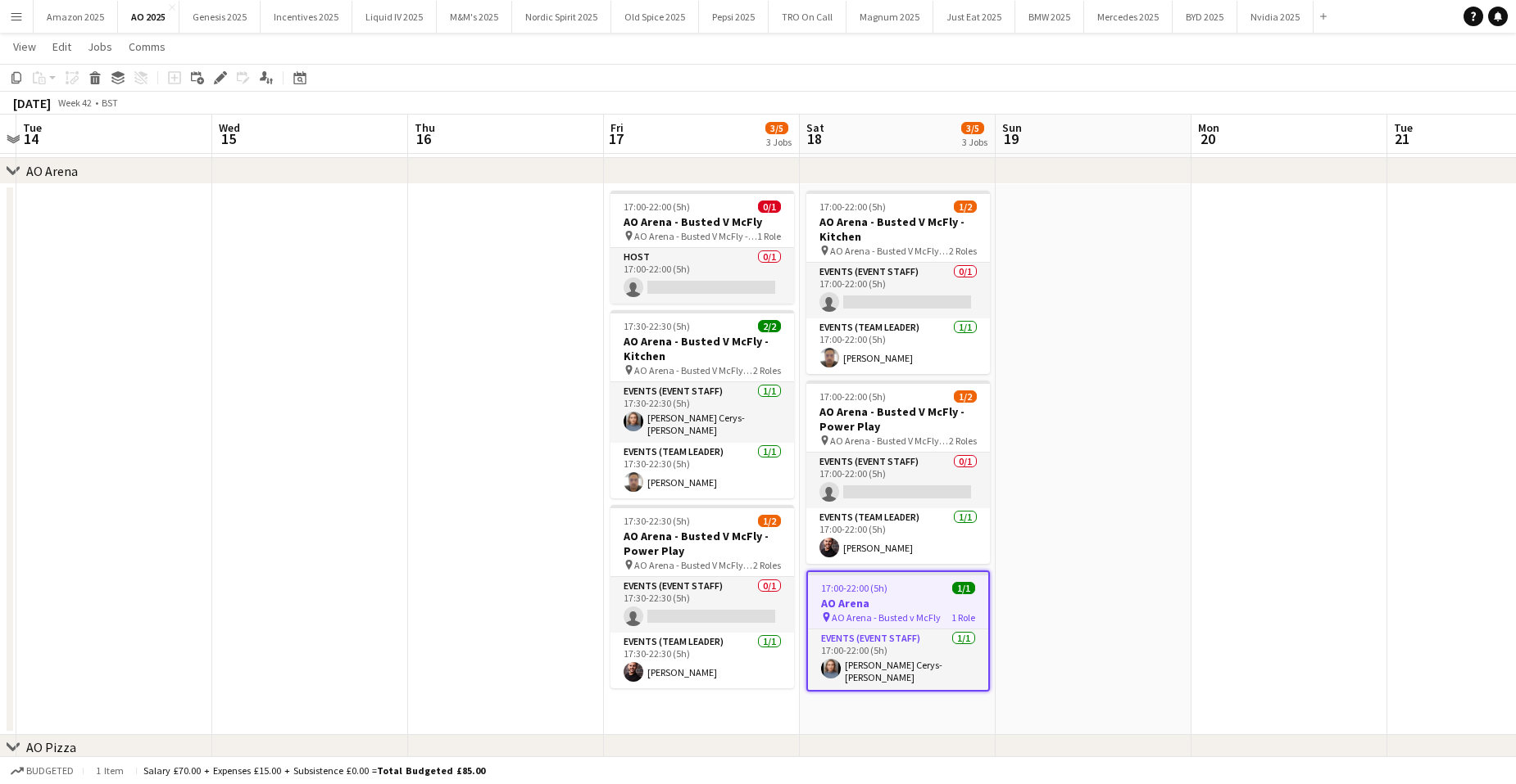
drag, startPoint x: 227, startPoint y: 81, endPoint x: 252, endPoint y: 98, distance: 30.2
click at [227, 81] on div "Edit" at bounding box center [220, 78] width 19 height 19
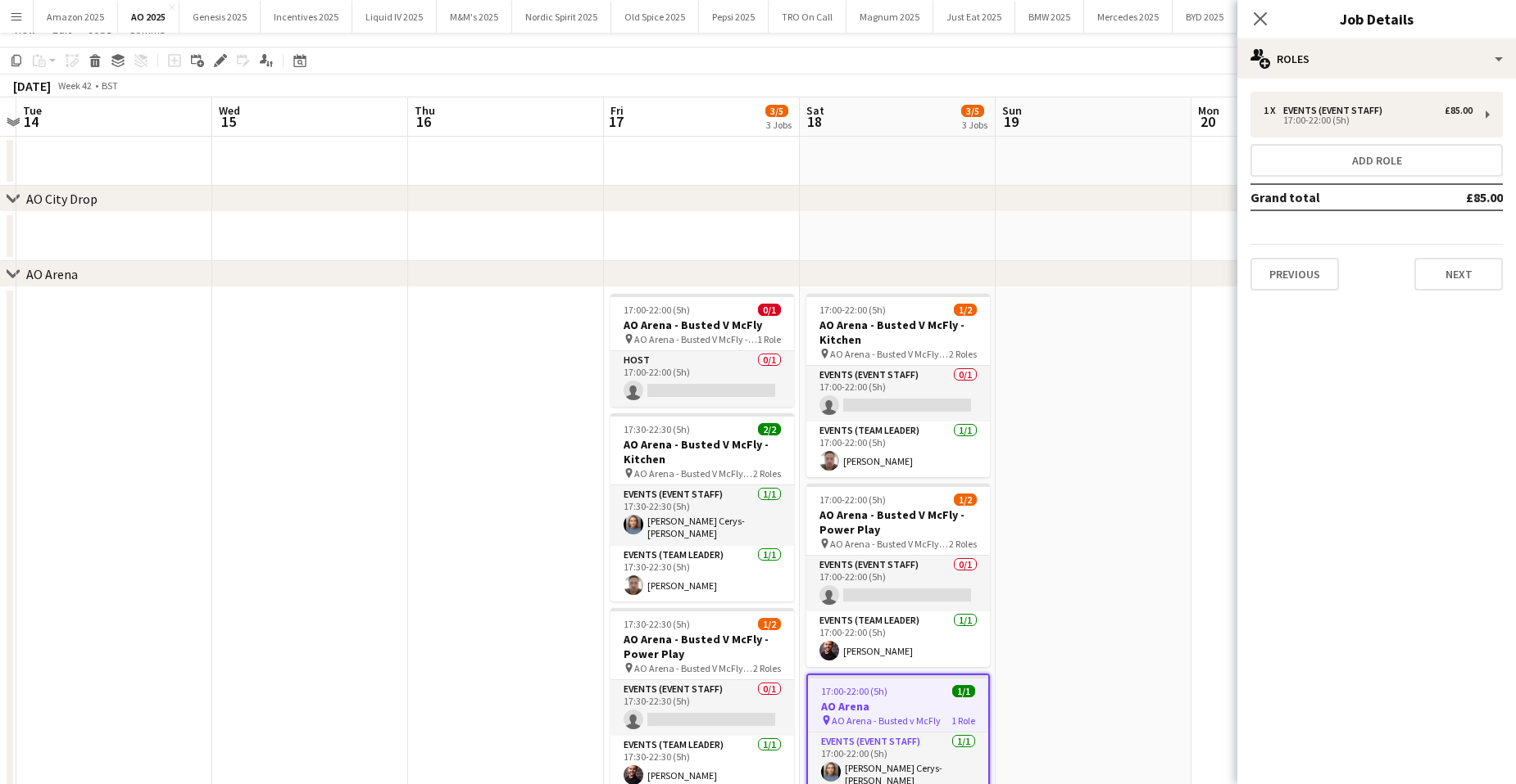
scroll to position [82, 0]
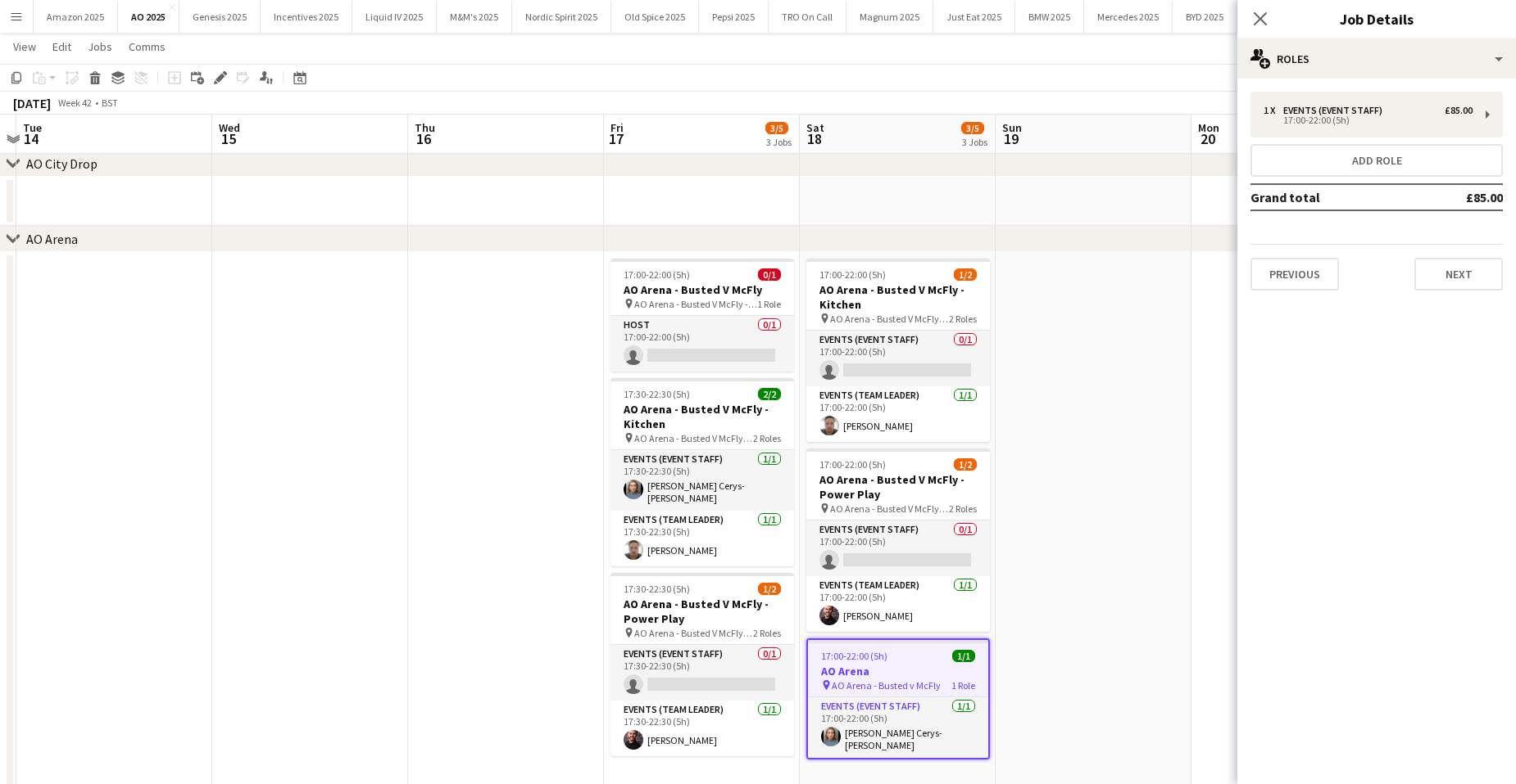
click at [1309, 137] on div "1 x Events (Event Staff) £85.00 17:00-22:00 (5h) Add role Grand total £85.00 Pr…" at bounding box center [1376, 191] width 278 height 199
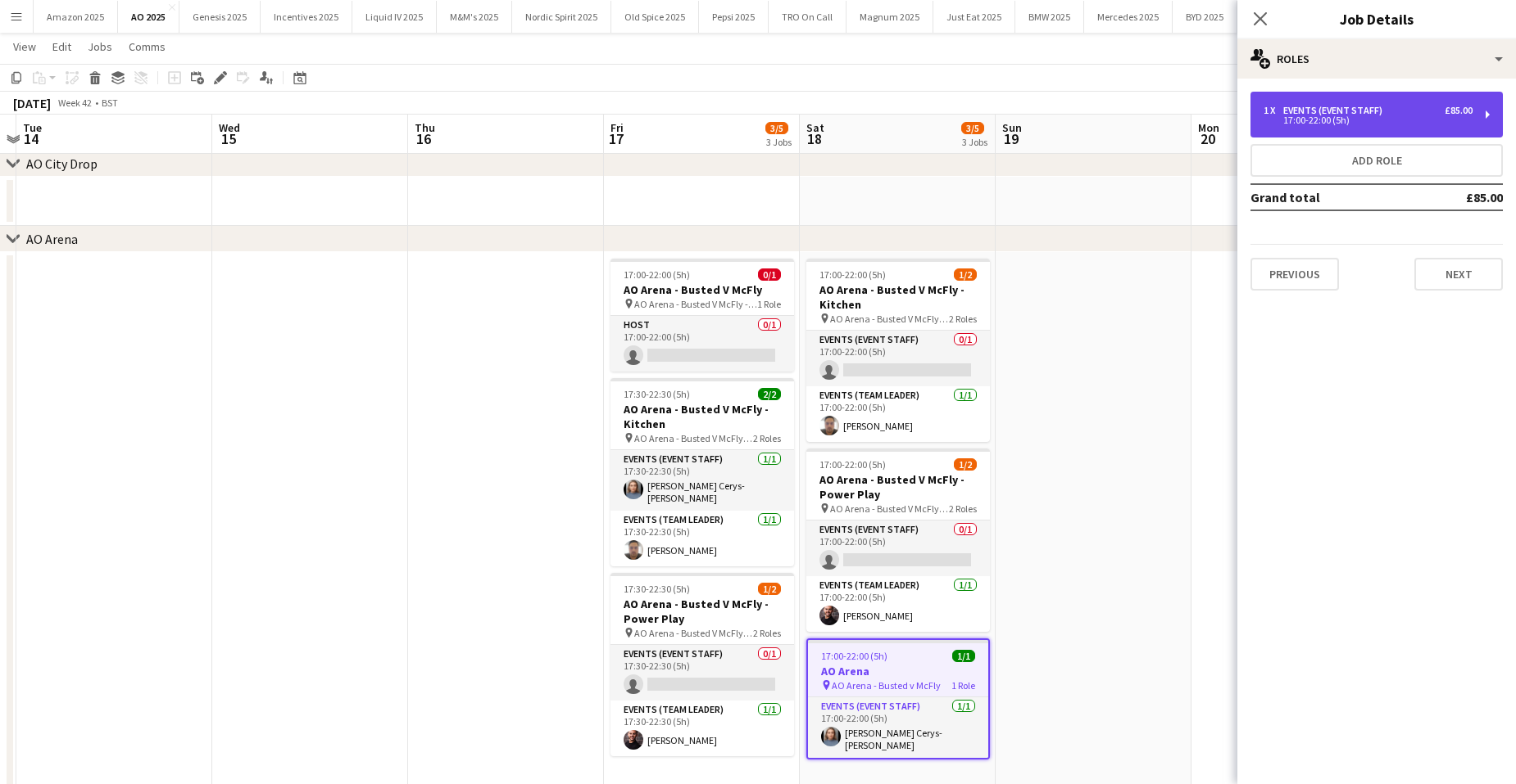
click at [1308, 117] on div "17:00-22:00 (5h)" at bounding box center [1368, 120] width 209 height 9
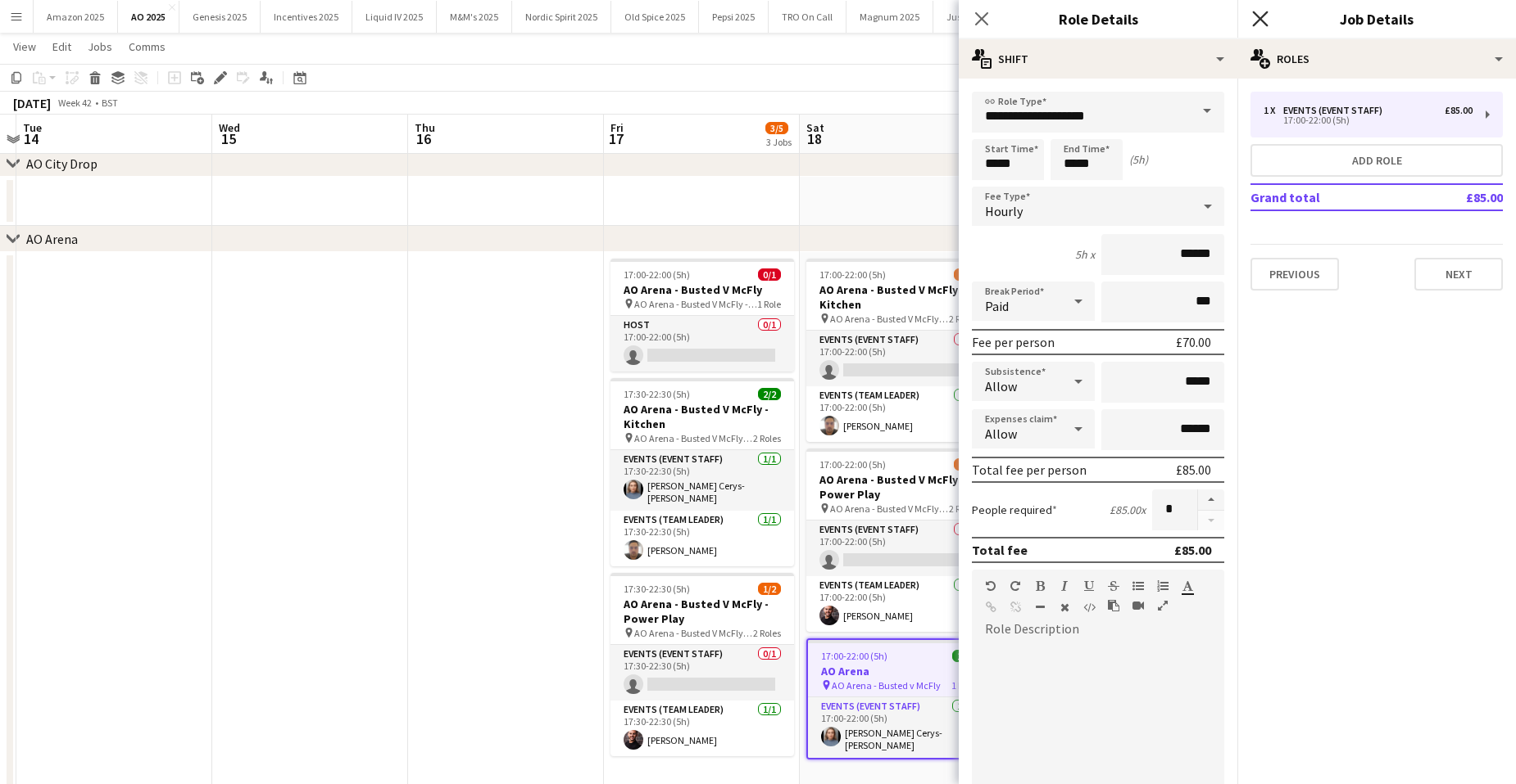
click at [1259, 12] on icon "Close pop-in" at bounding box center [1260, 18] width 15 height 15
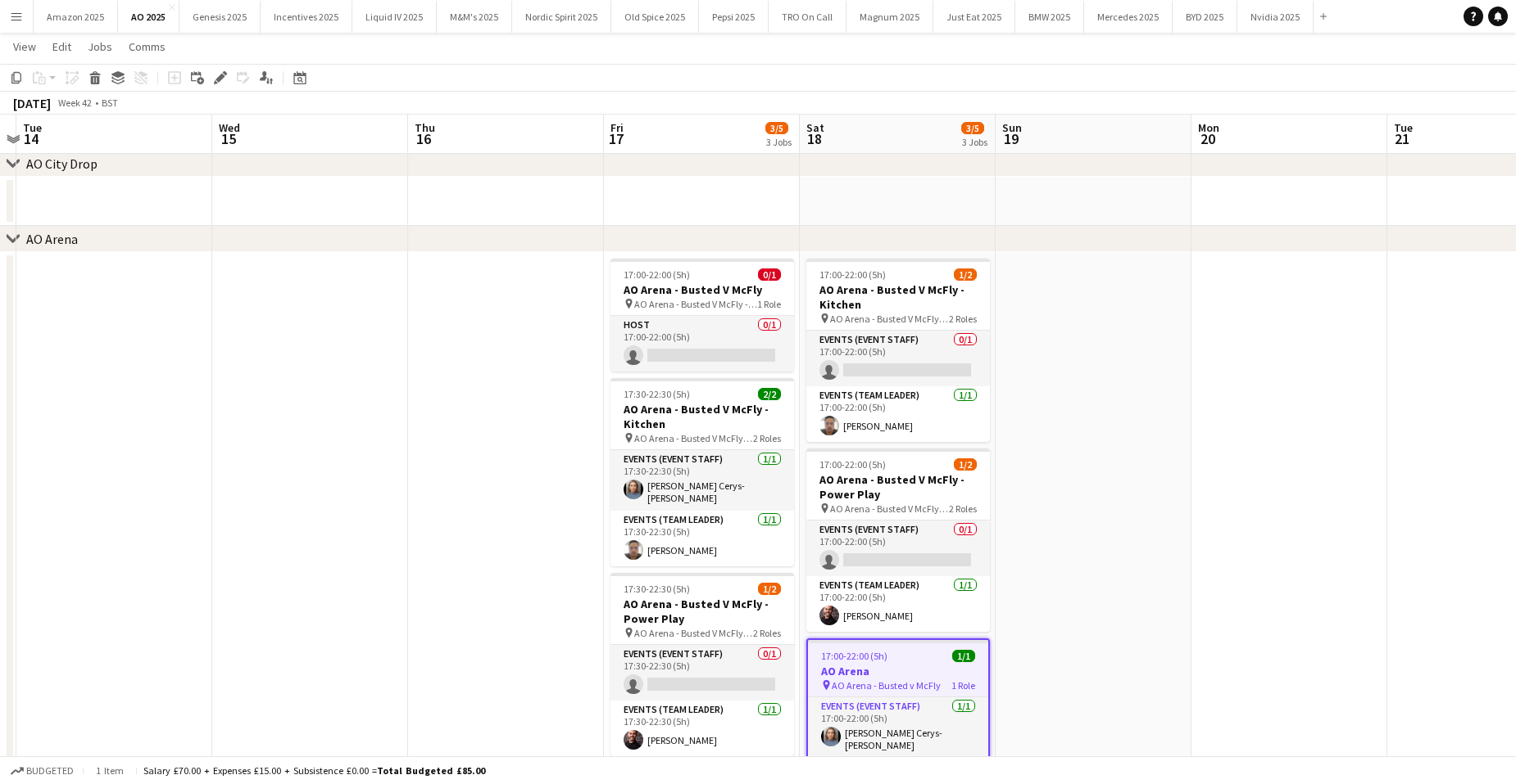
click at [1263, 497] on app-date-cell at bounding box center [1289, 528] width 196 height 551
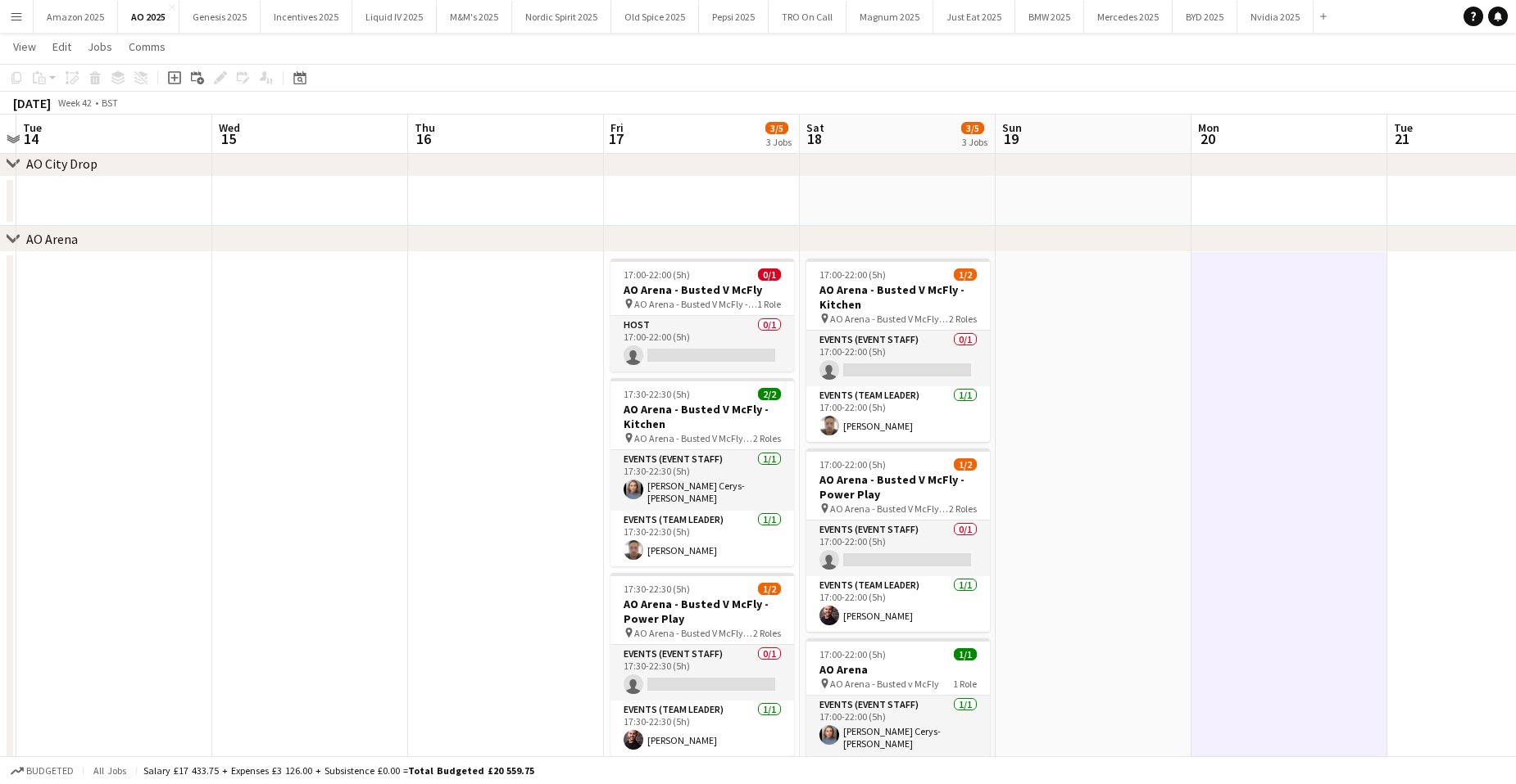
click at [1055, 471] on app-date-cell at bounding box center [1094, 528] width 196 height 551
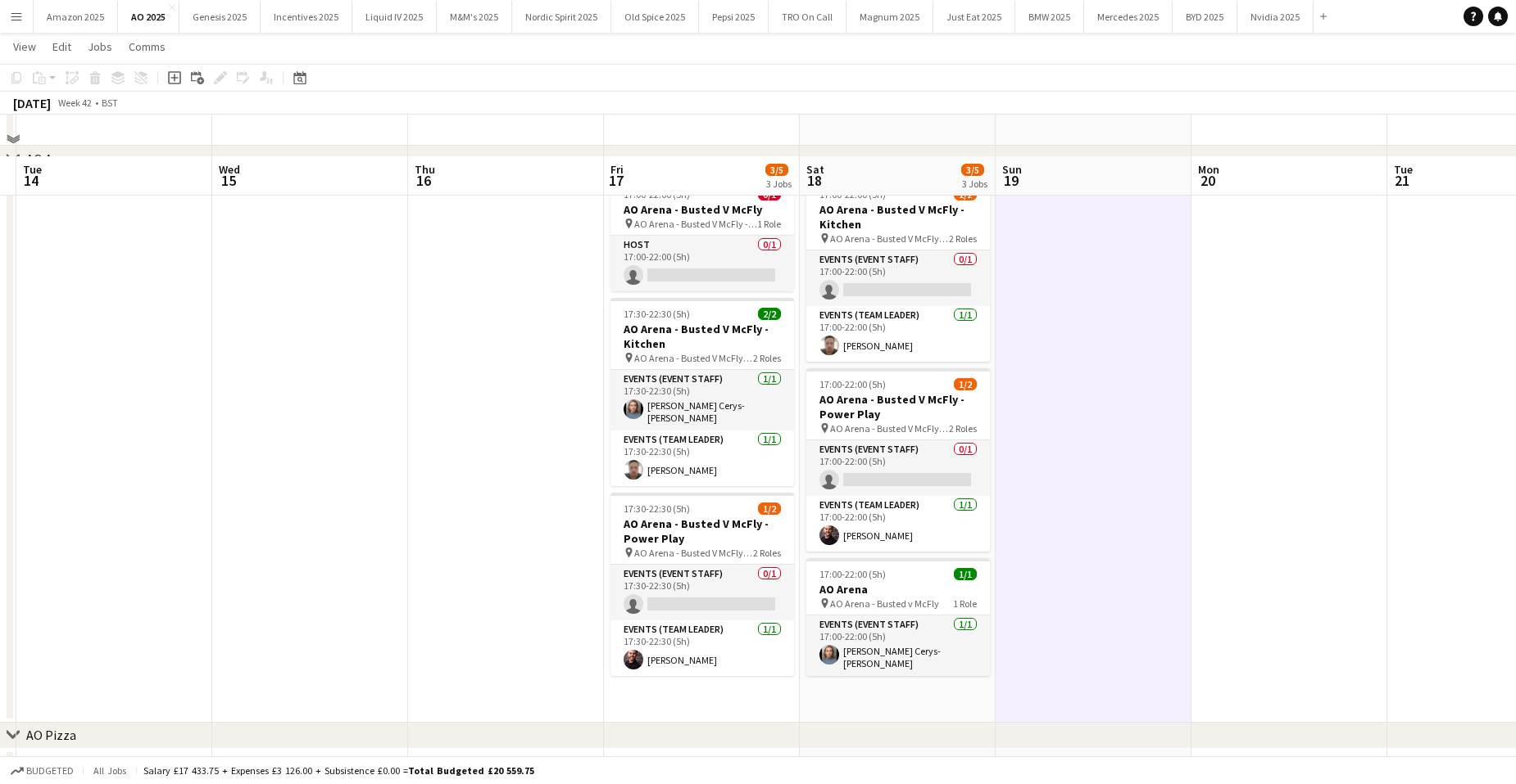
scroll to position [122, 0]
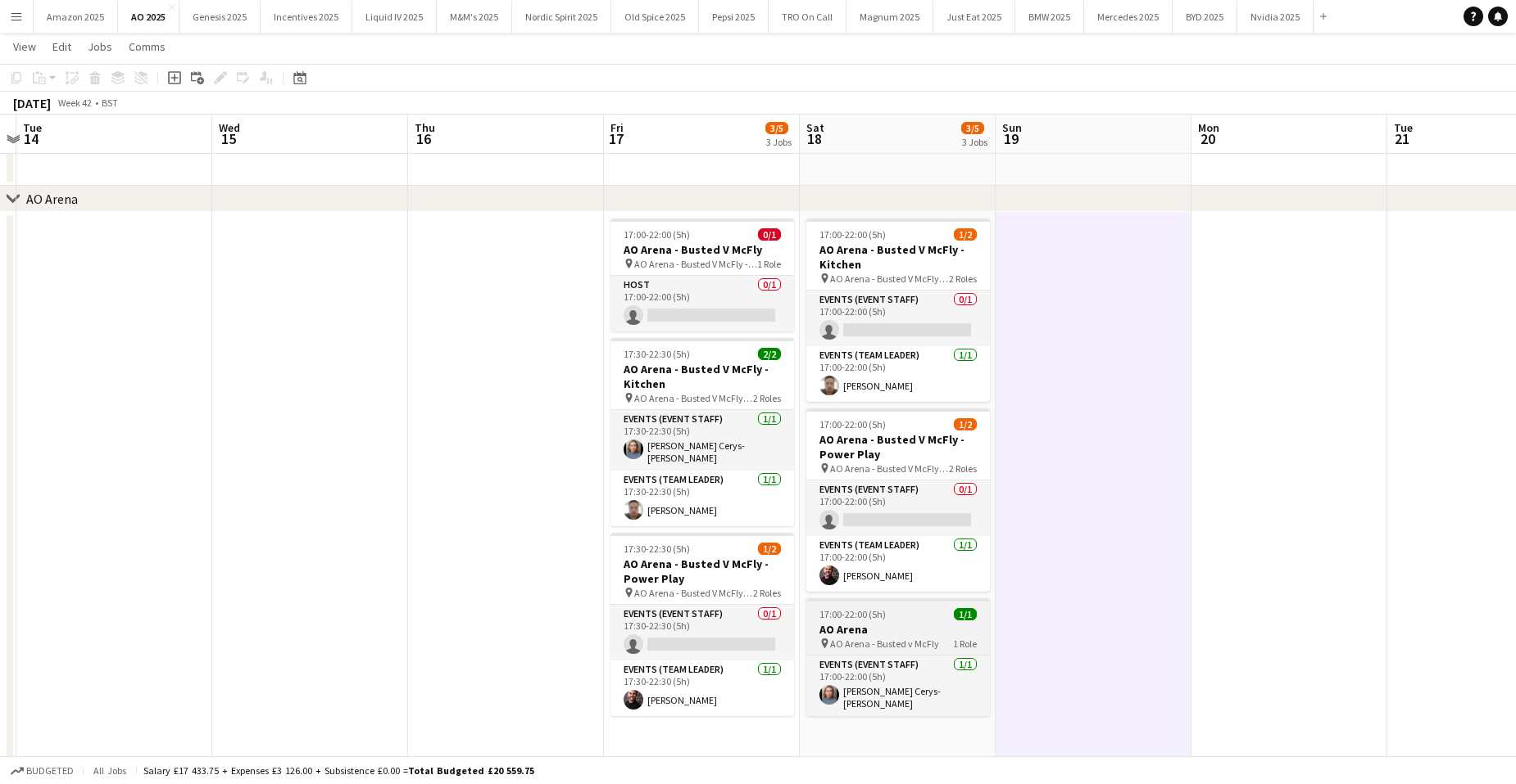
click at [941, 623] on h3 "AO Arena" at bounding box center [898, 630] width 183 height 14
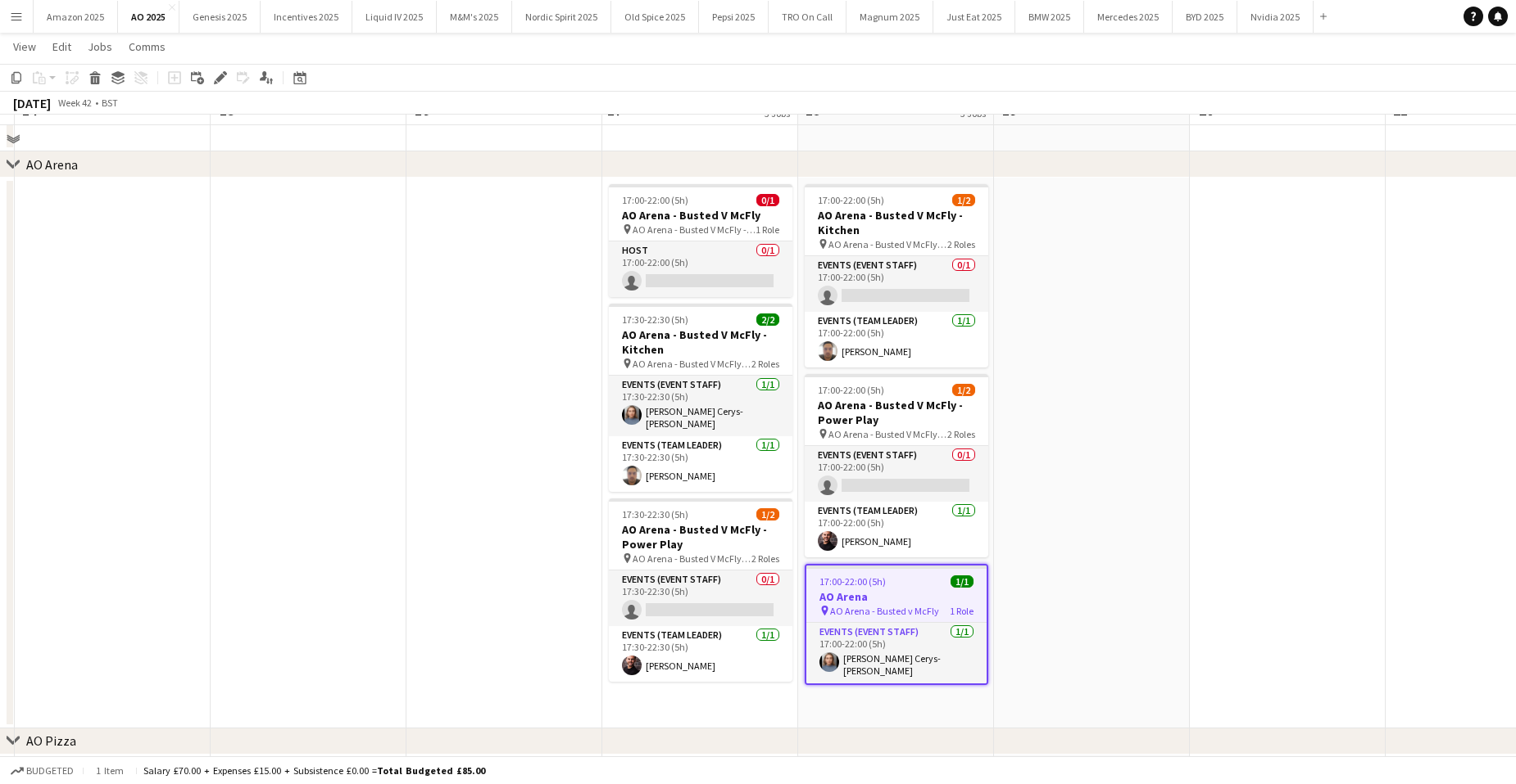
scroll to position [203, 0]
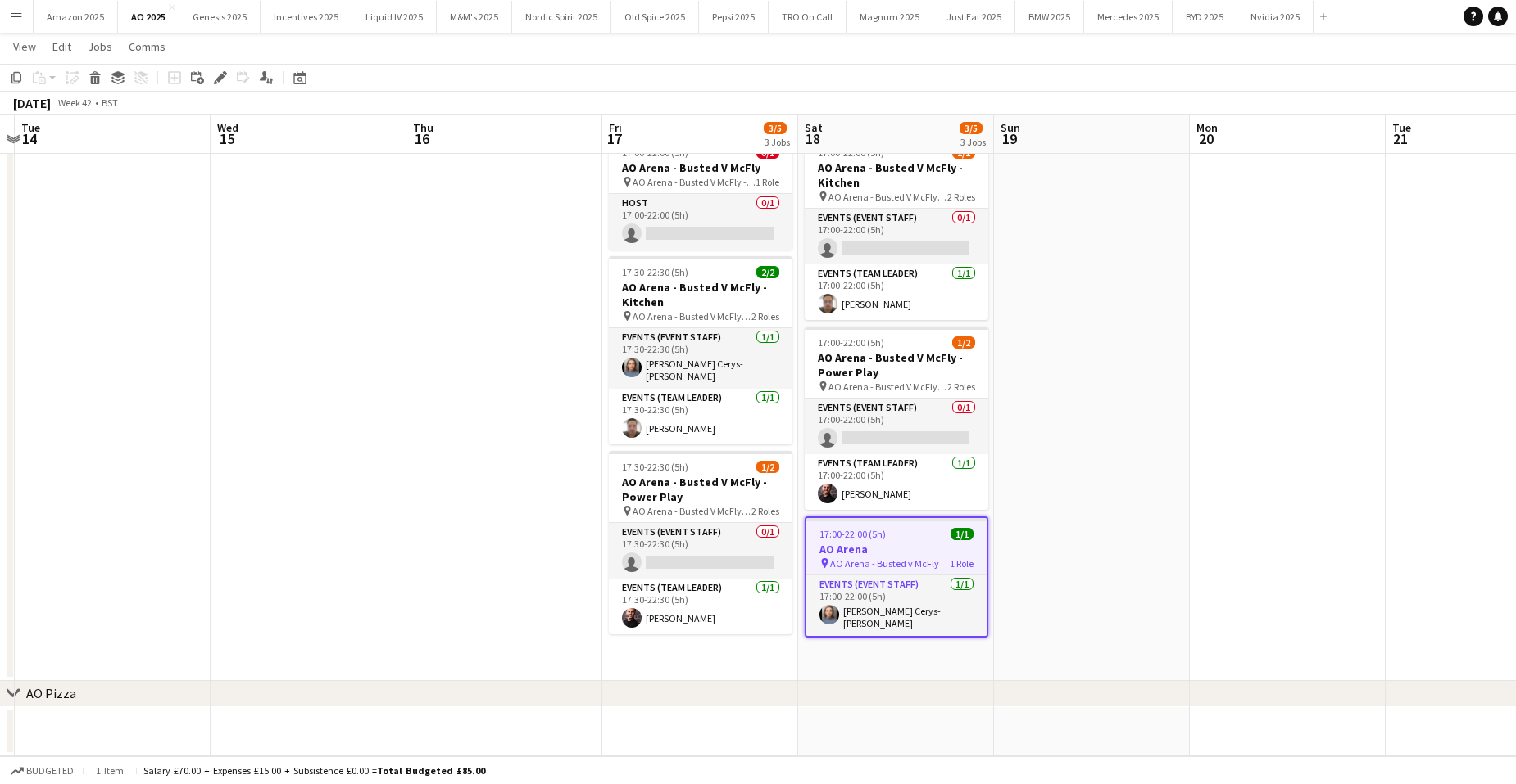
click at [877, 661] on app-date-cell "17:00-22:00 (5h) 1/2 AO Arena - Busted V McFly - Kitchen pin AO Arena - Busted …" at bounding box center [896, 406] width 196 height 551
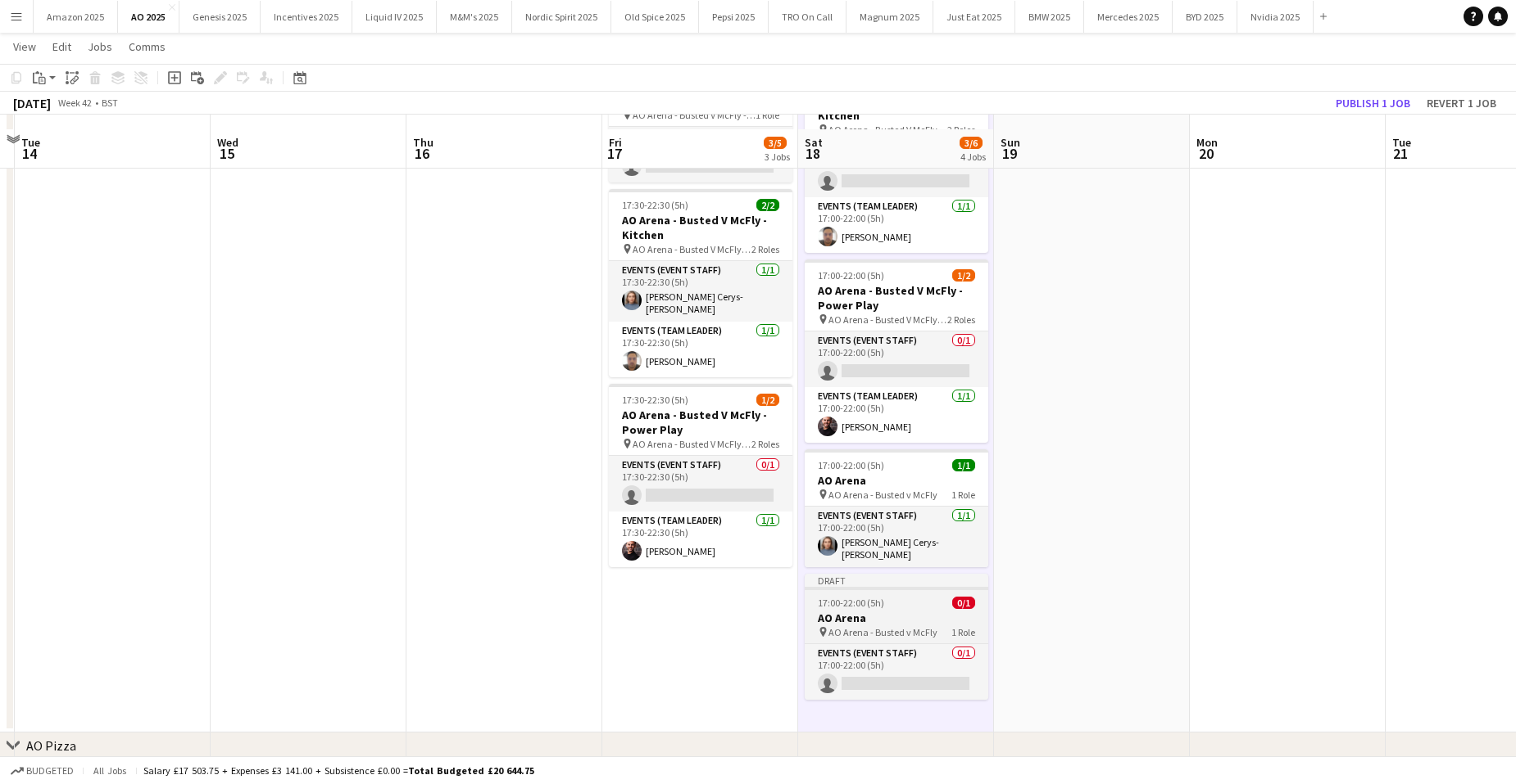
scroll to position [286, 0]
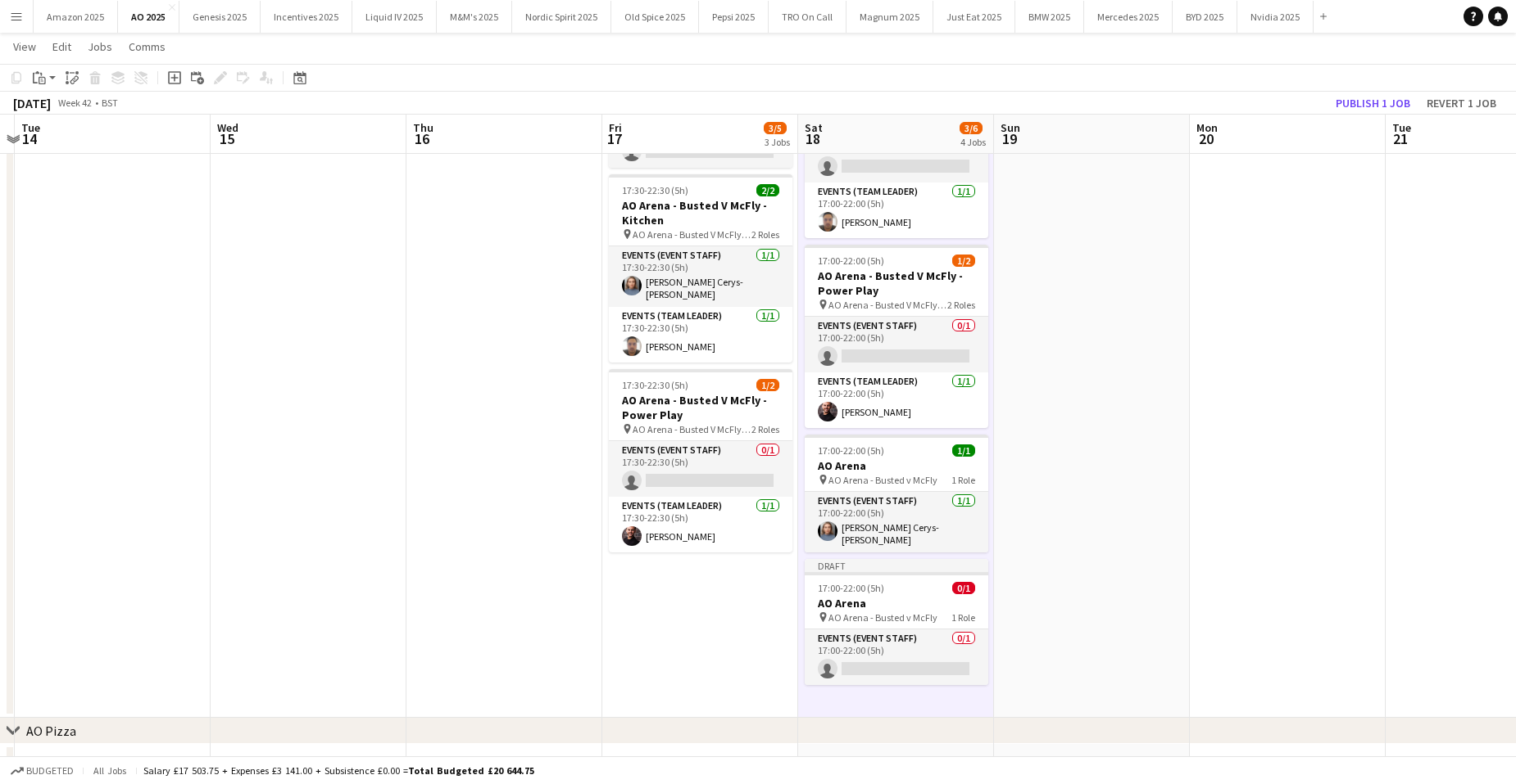
drag, startPoint x: 909, startPoint y: 599, endPoint x: 565, endPoint y: 387, distance: 404.1
click at [893, 587] on app-calendar-viewport "Sat 11 Sun 12 Mon 13 Tue 14 Wed 15 Thu 16 Fri 17 3/5 3 Jobs Sat 18 3/6 4 Jobs S…" at bounding box center [758, 286] width 1516 height 1015
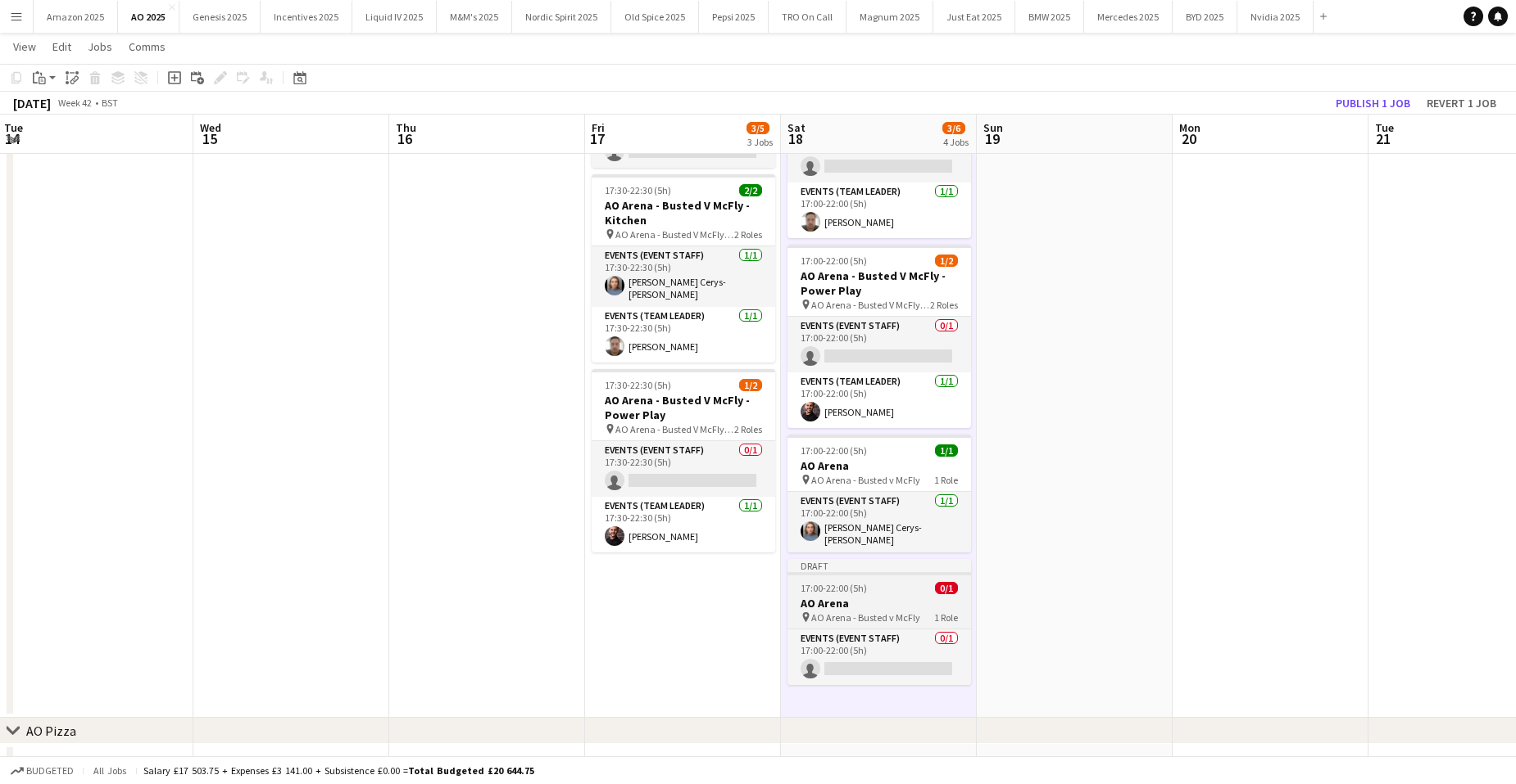
click at [879, 596] on h3 "AO Arena" at bounding box center [878, 603] width 183 height 14
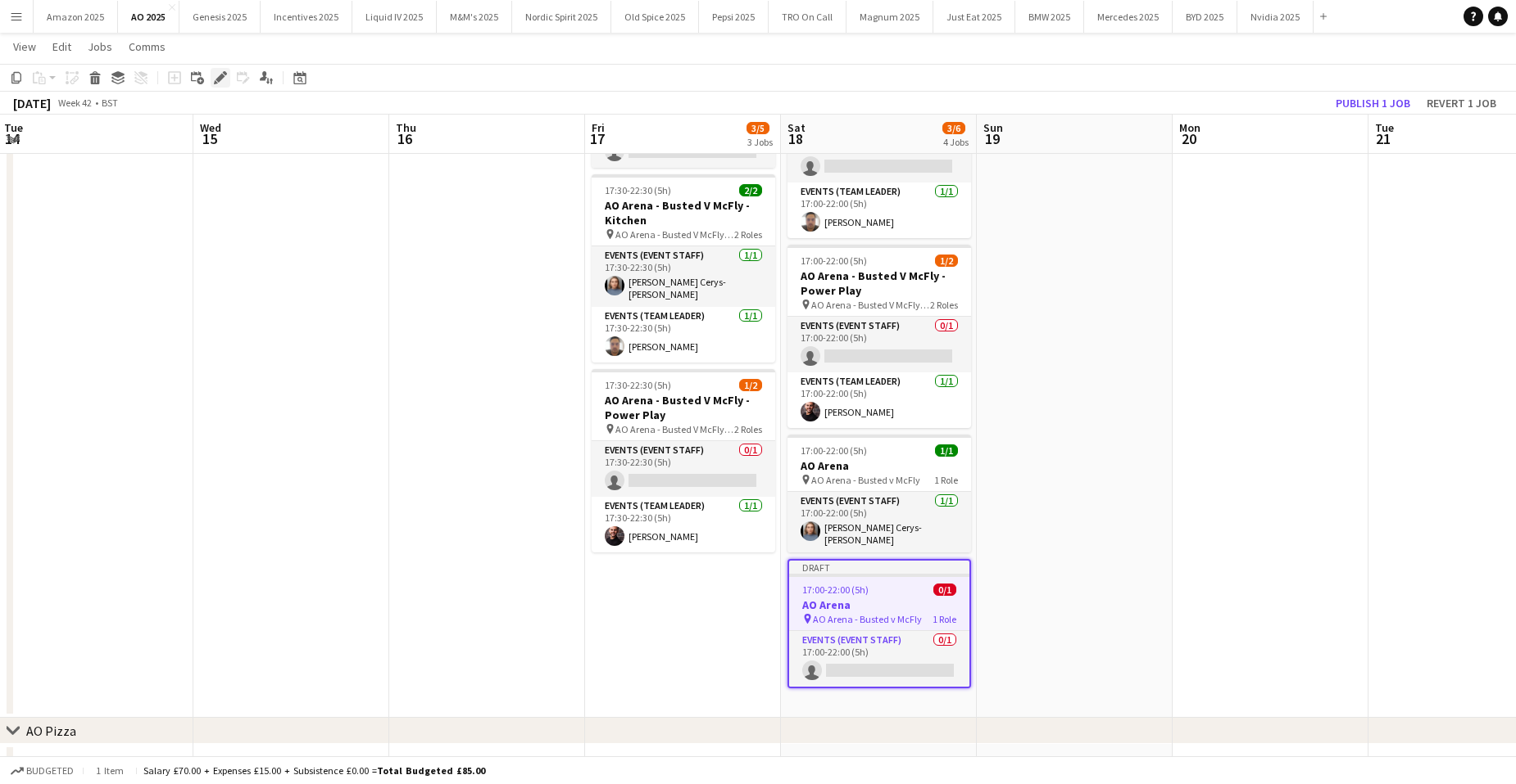
click at [212, 83] on div "Edit" at bounding box center [220, 78] width 19 height 19
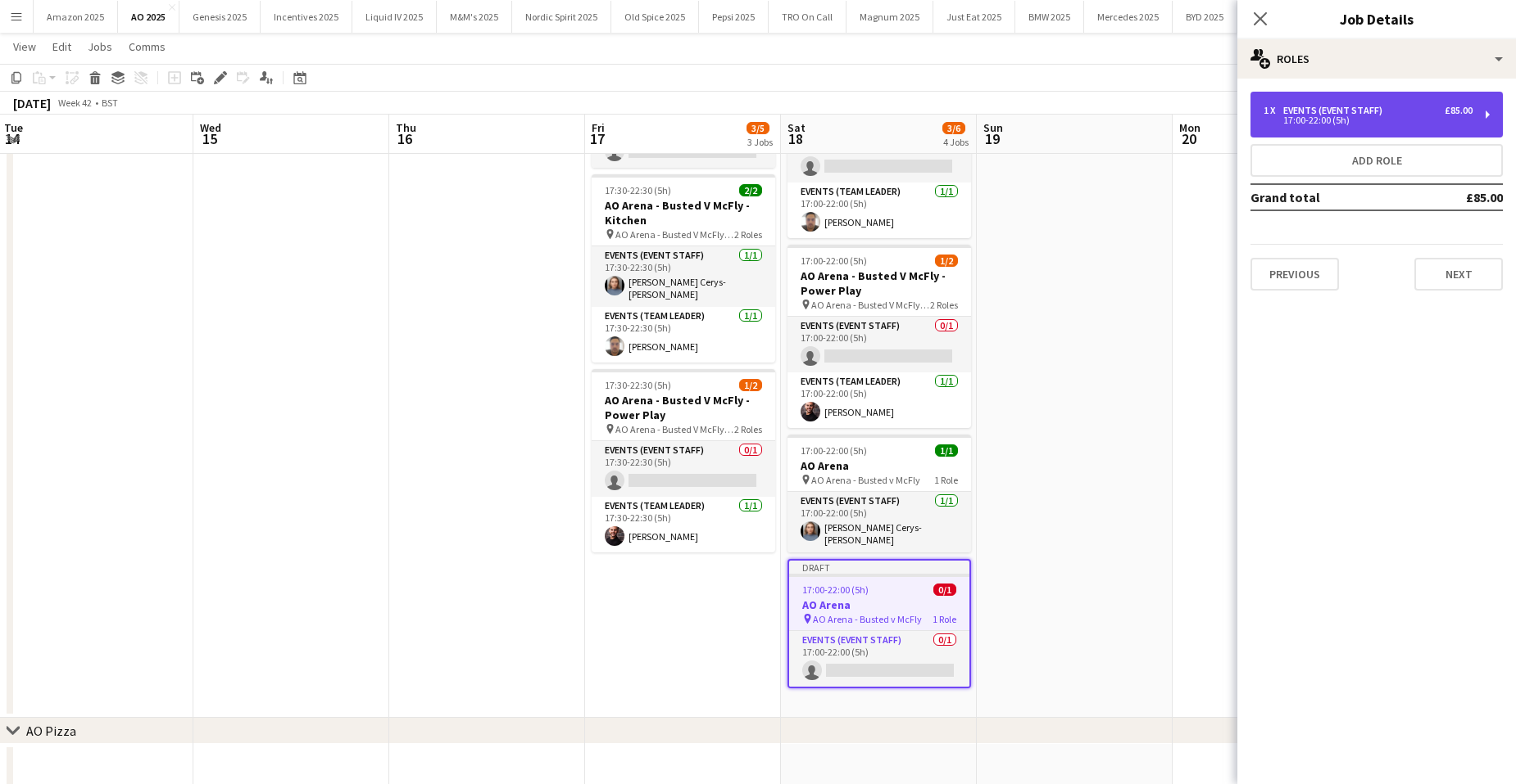
click at [1389, 109] on div "1 x Events (Event Staff) £85.00" at bounding box center [1368, 110] width 209 height 12
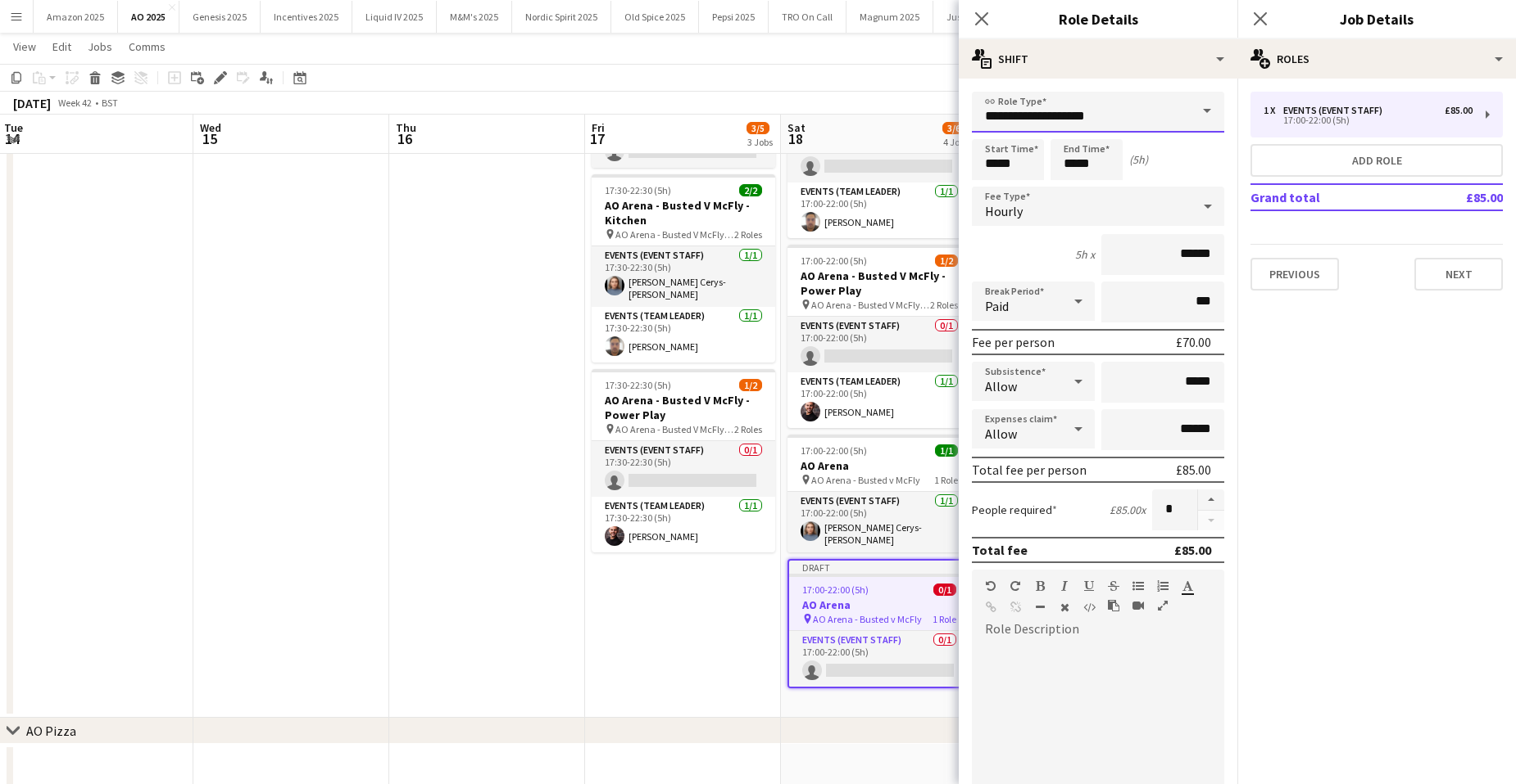
click at [1147, 107] on input "**********" at bounding box center [1097, 112] width 253 height 41
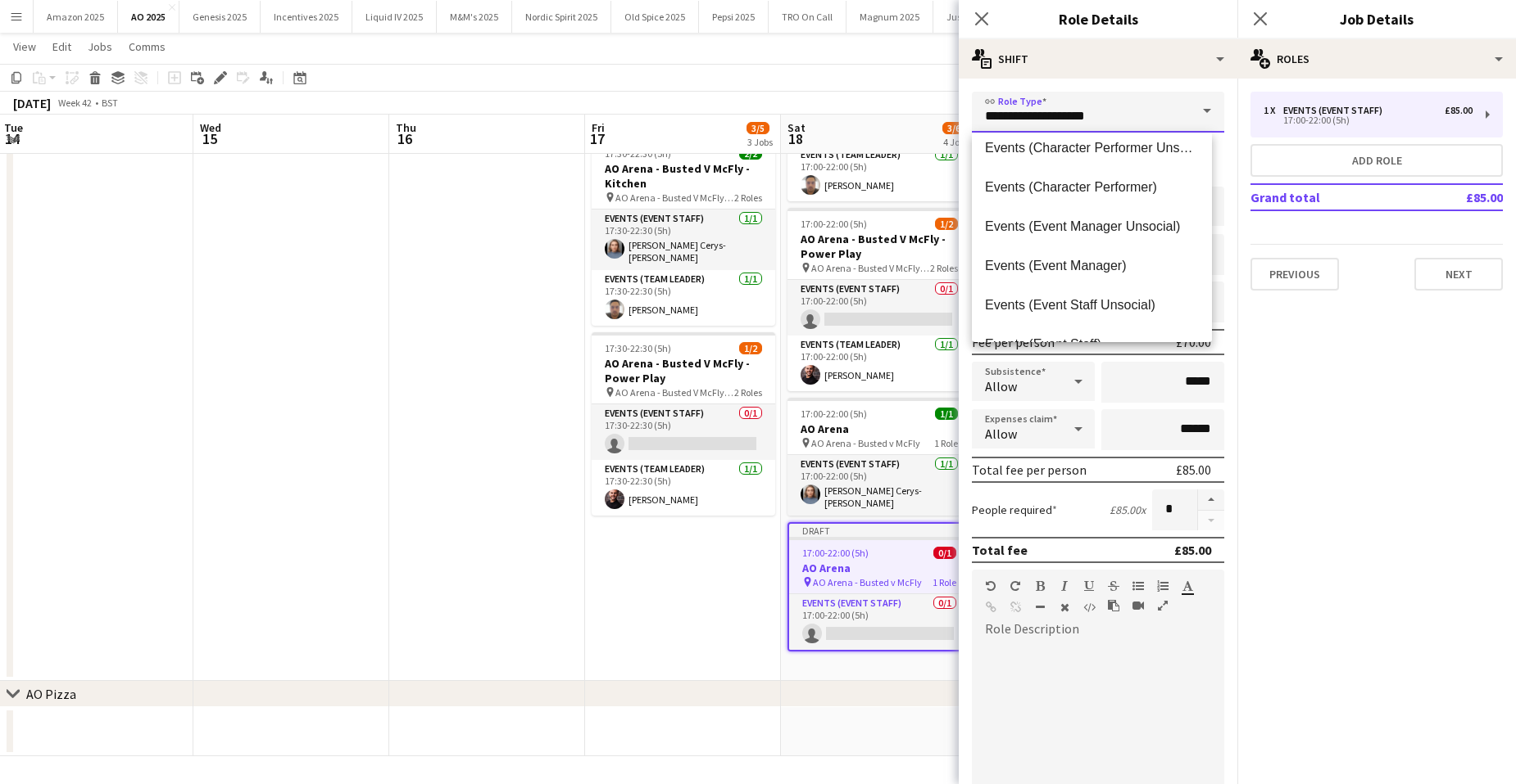
scroll to position [102, 0]
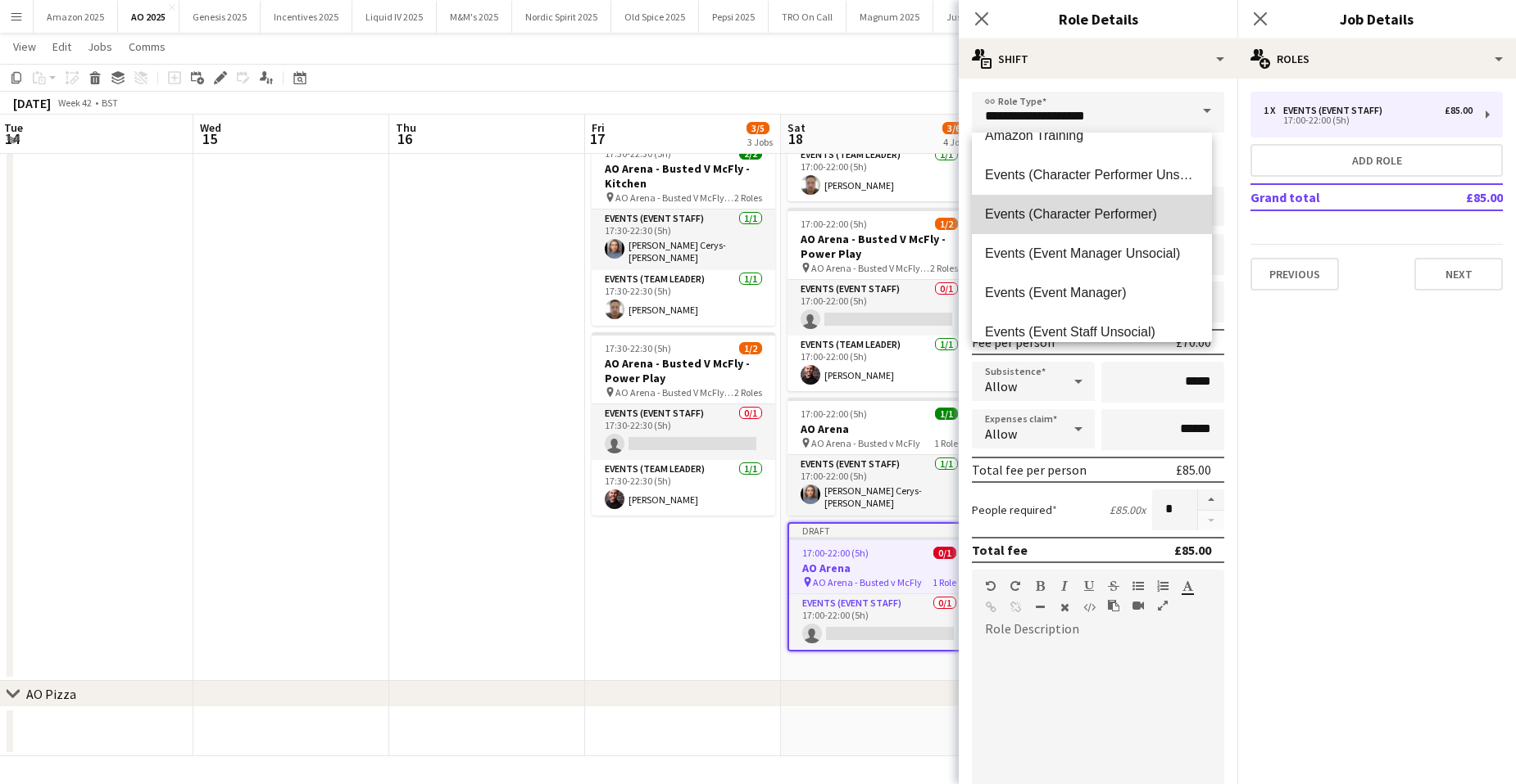
click at [1149, 212] on span "Events (Character Performer)" at bounding box center [1092, 214] width 214 height 15
type input "**********"
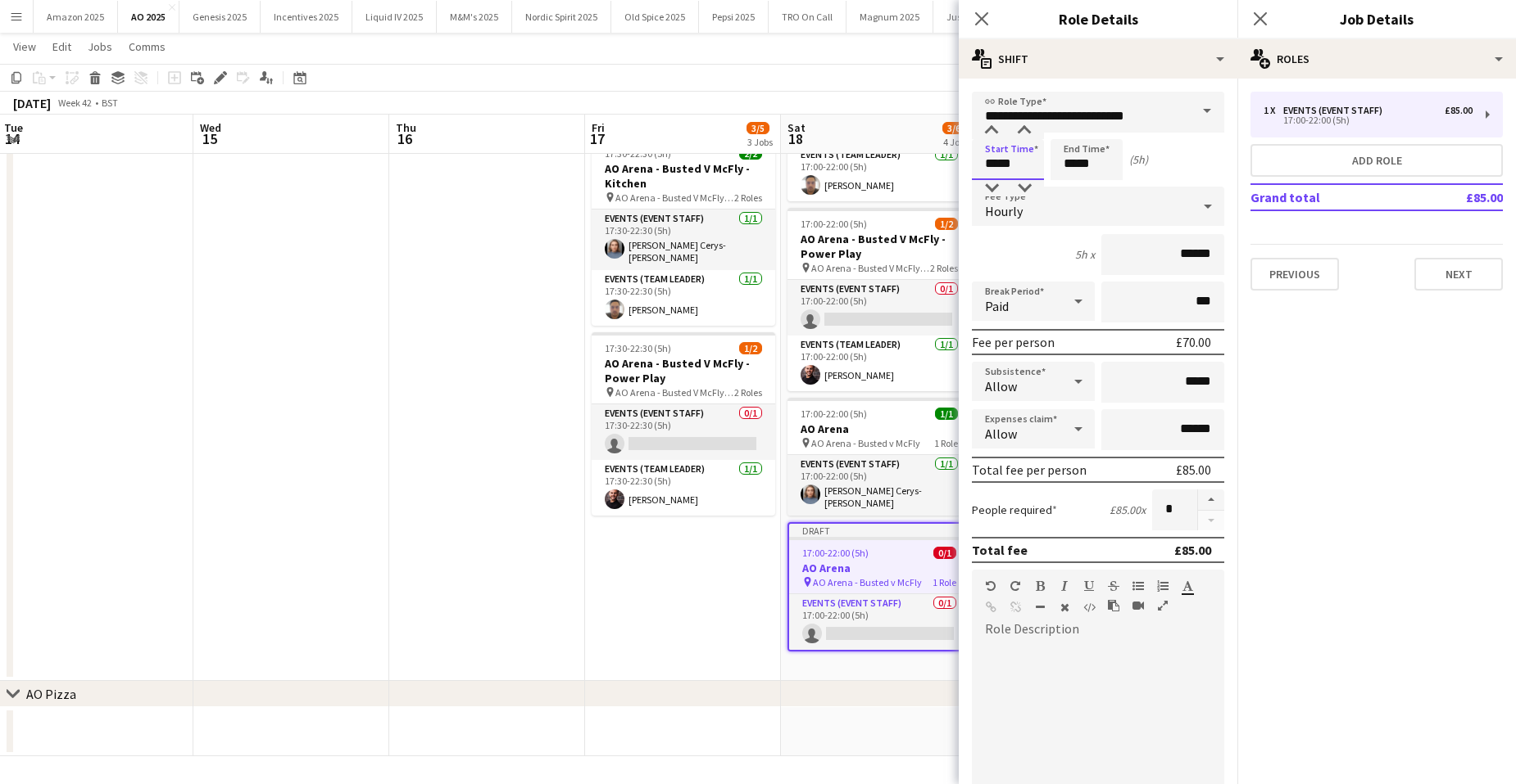
drag, startPoint x: 1024, startPoint y: 165, endPoint x: 536, endPoint y: 216, distance: 490.7
click at [624, 203] on body "Menu Boards Boards Boards All jobs Status Workforce Workforce My Workforce Recr…" at bounding box center [758, 231] width 1516 height 1107
type input "*****"
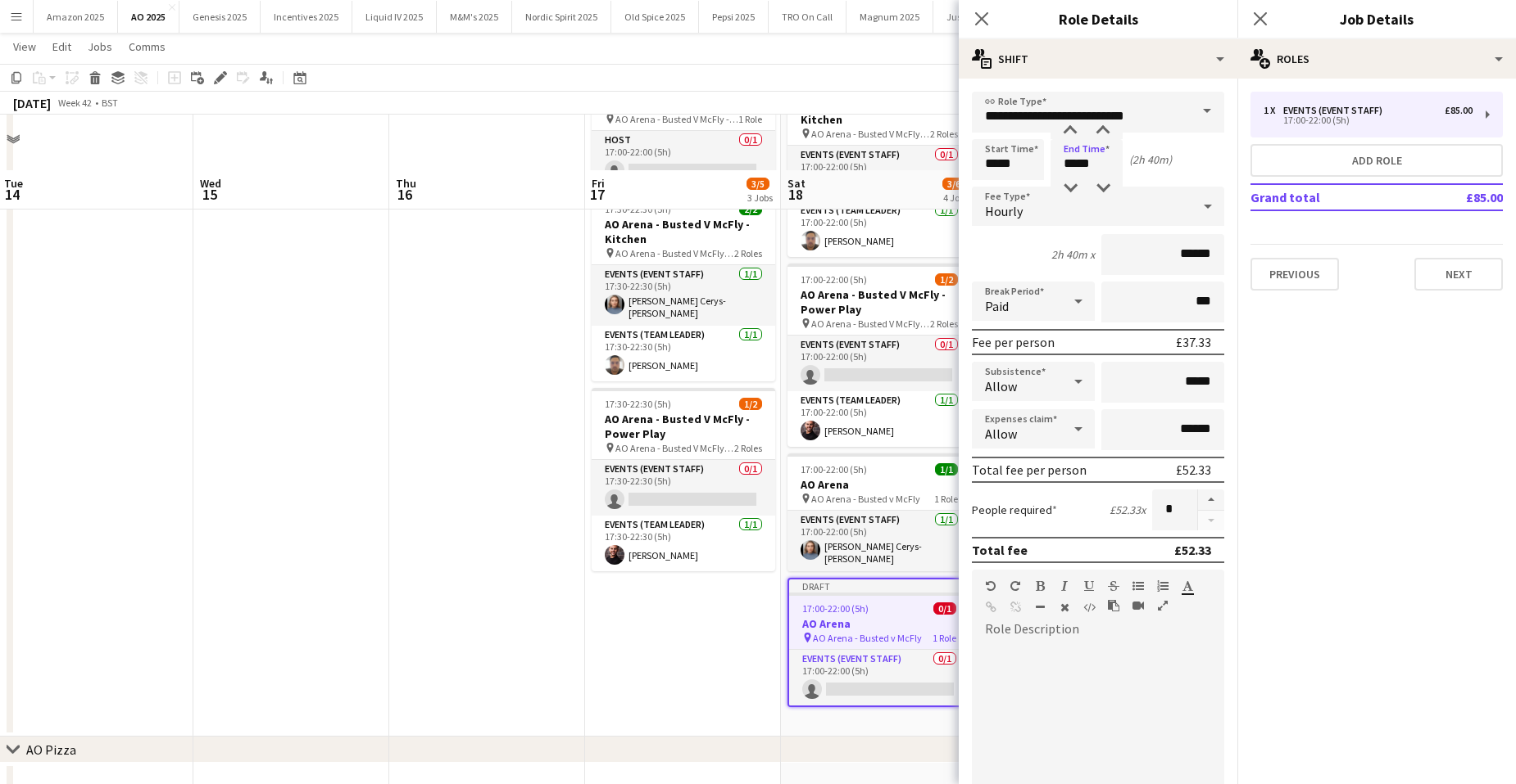
scroll to position [241, 0]
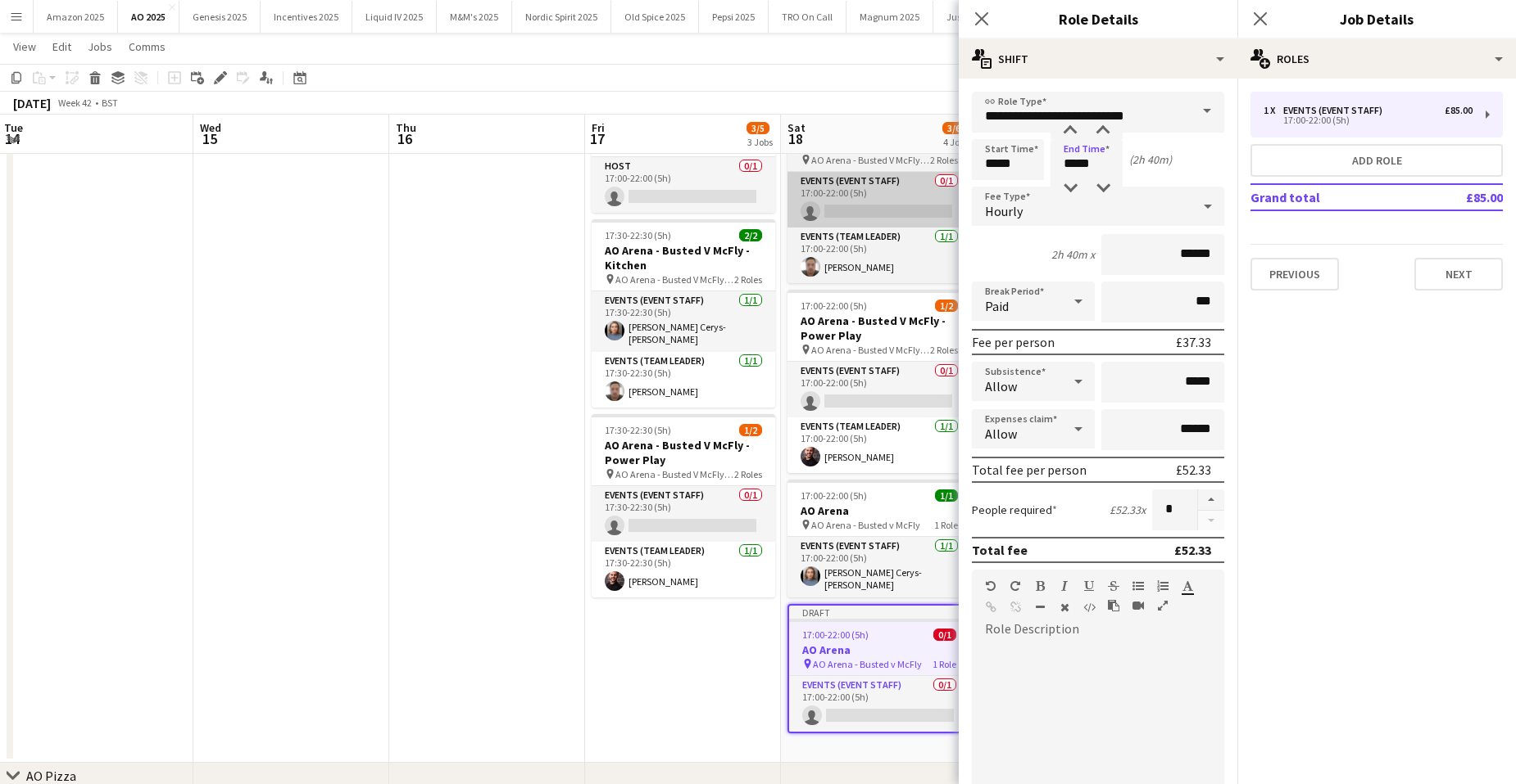
drag, startPoint x: 1116, startPoint y: 167, endPoint x: 875, endPoint y: 188, distance: 241.9
click at [876, 188] on body "Menu Boards Boards Boards All jobs Status Workforce Workforce My Workforce Recr…" at bounding box center [758, 313] width 1516 height 1107
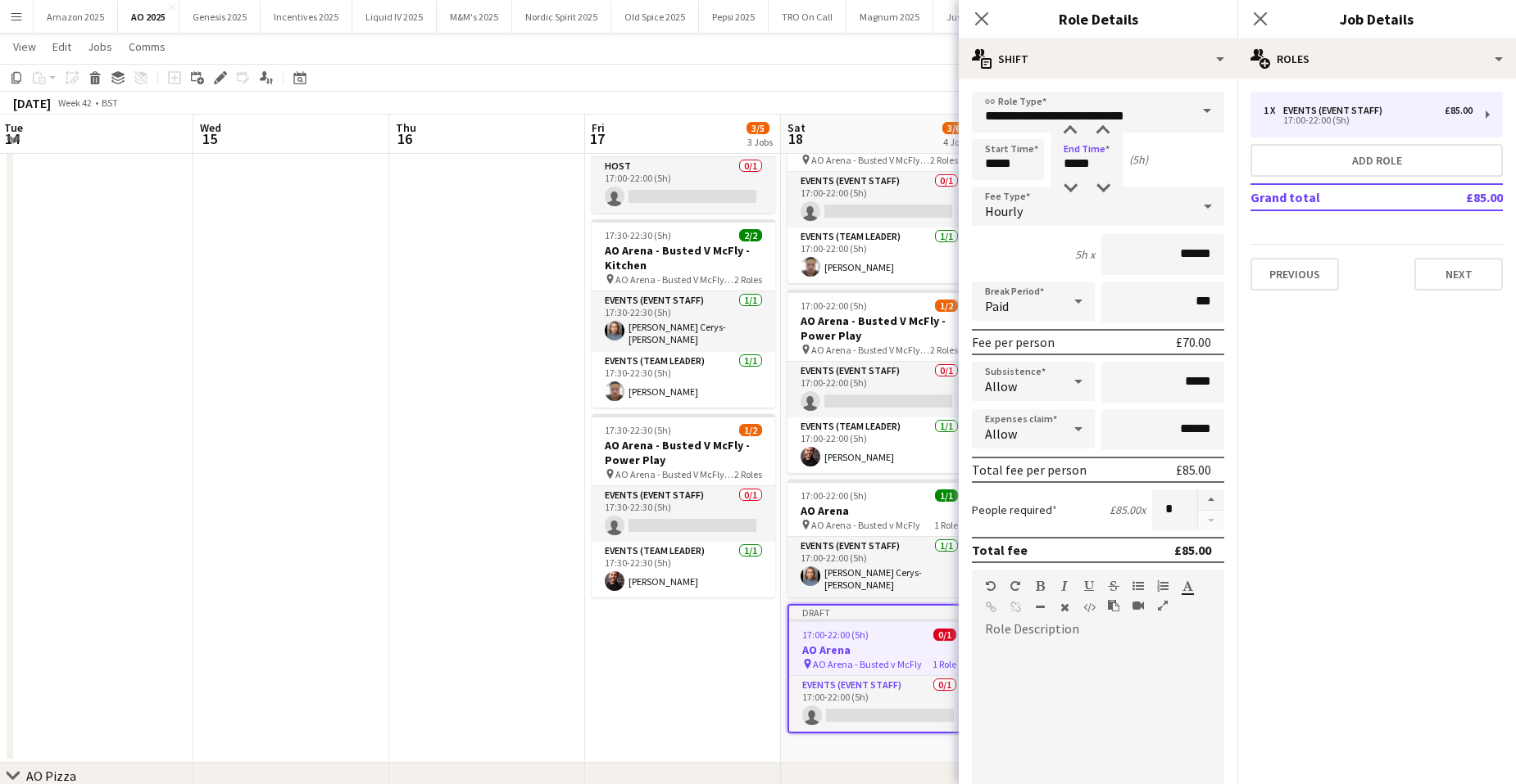
type input "*****"
drag, startPoint x: 1204, startPoint y: 252, endPoint x: 1038, endPoint y: 259, distance: 166.1
click at [1039, 259] on div "5h x ******" at bounding box center [1097, 254] width 253 height 41
type input "******"
click at [1062, 377] on div at bounding box center [1078, 382] width 33 height 33
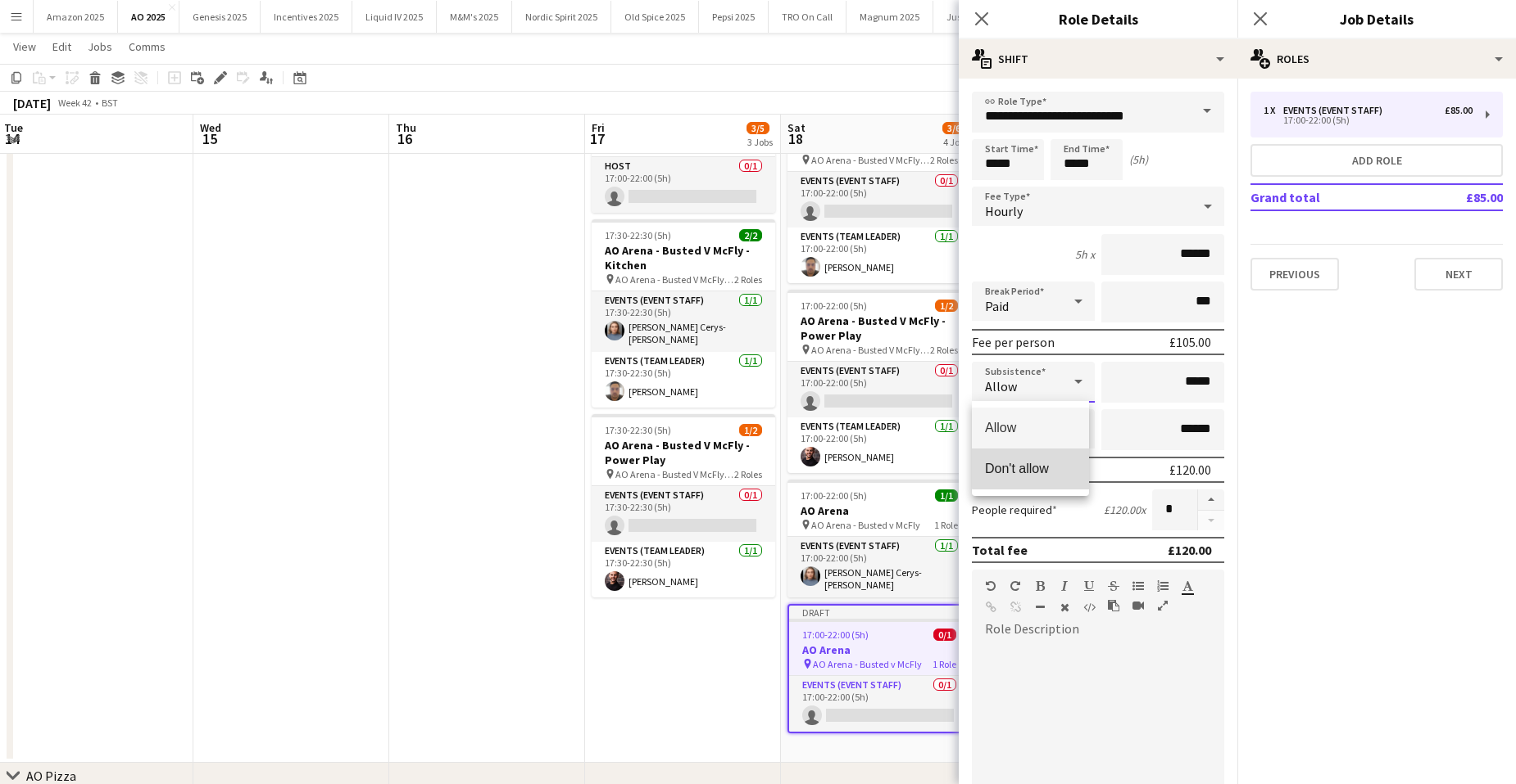
click at [1039, 465] on span "Don't allow" at bounding box center [1030, 468] width 91 height 15
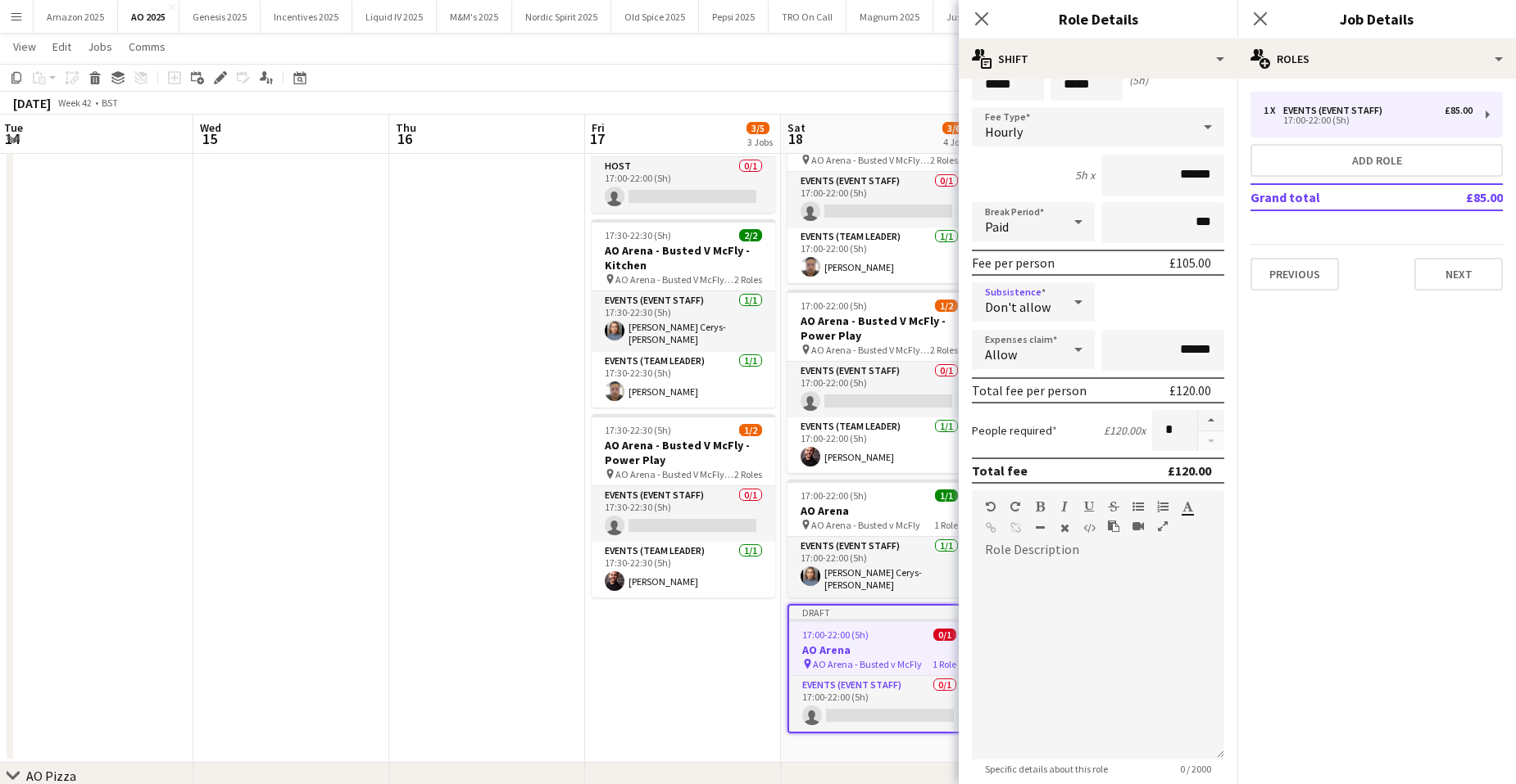
scroll to position [164, 0]
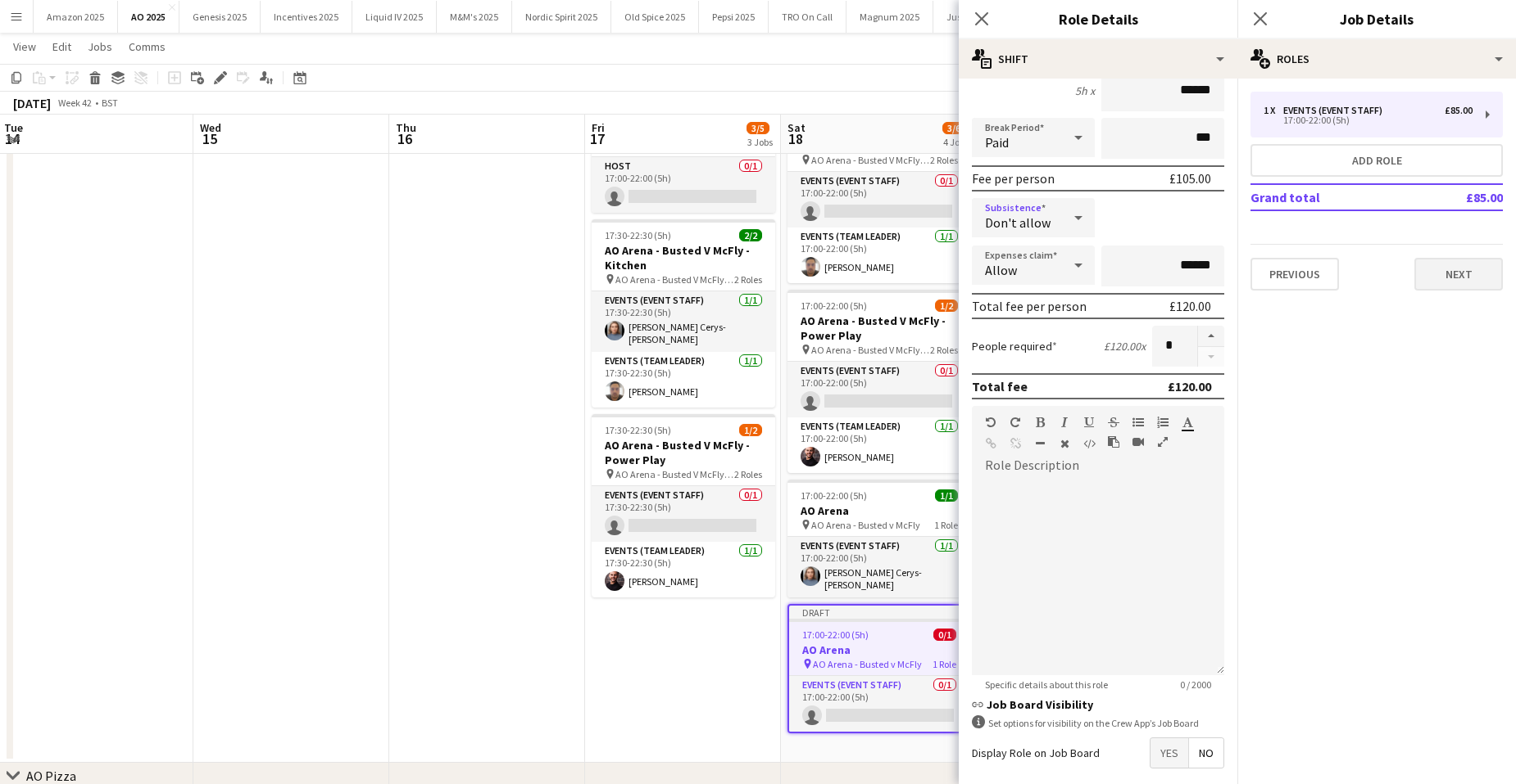
click at [1456, 291] on div "1 x Events (Event Staff) £85.00 17:00-22:00 (5h) Add role Grand total £85.00 Pr…" at bounding box center [1376, 191] width 278 height 226
drag, startPoint x: 1457, startPoint y: 290, endPoint x: 1451, endPoint y: 281, distance: 10.8
click at [1451, 281] on button "Next" at bounding box center [1458, 274] width 88 height 33
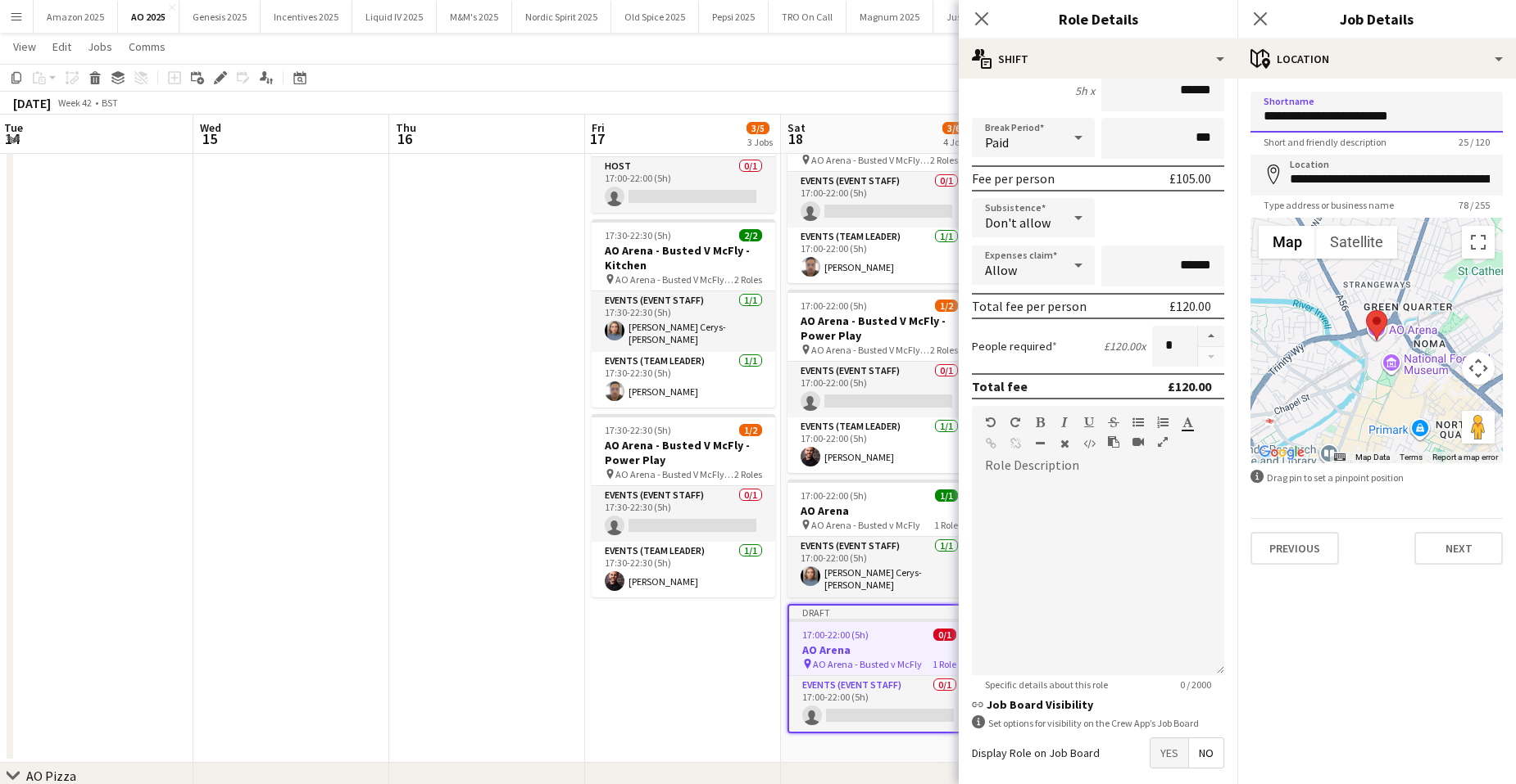
drag, startPoint x: 1415, startPoint y: 110, endPoint x: 1250, endPoint y: 106, distance: 165.0
click at [1250, 106] on input "**********" at bounding box center [1376, 112] width 253 height 41
type input "*"
type input "**********"
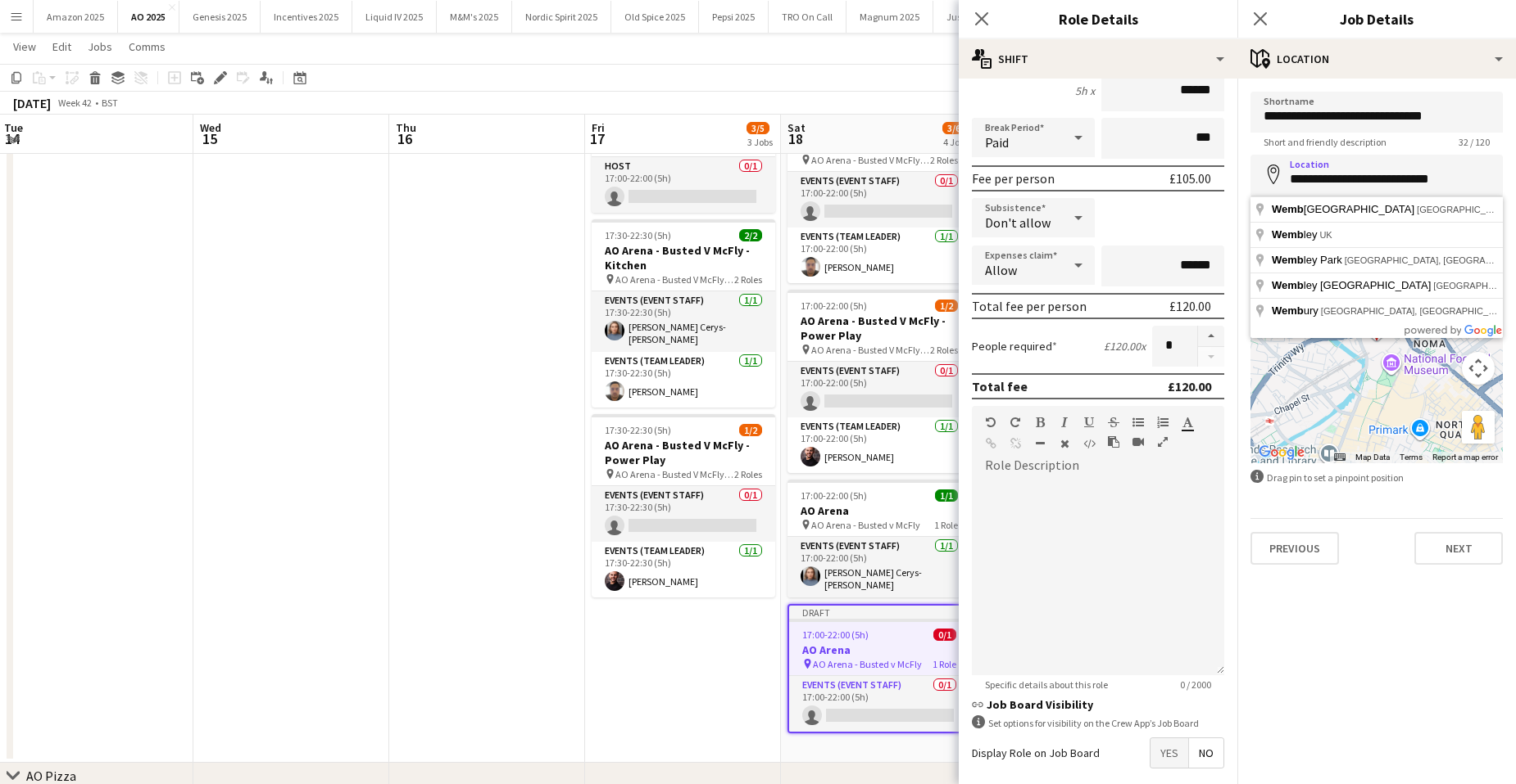
type input "**********"
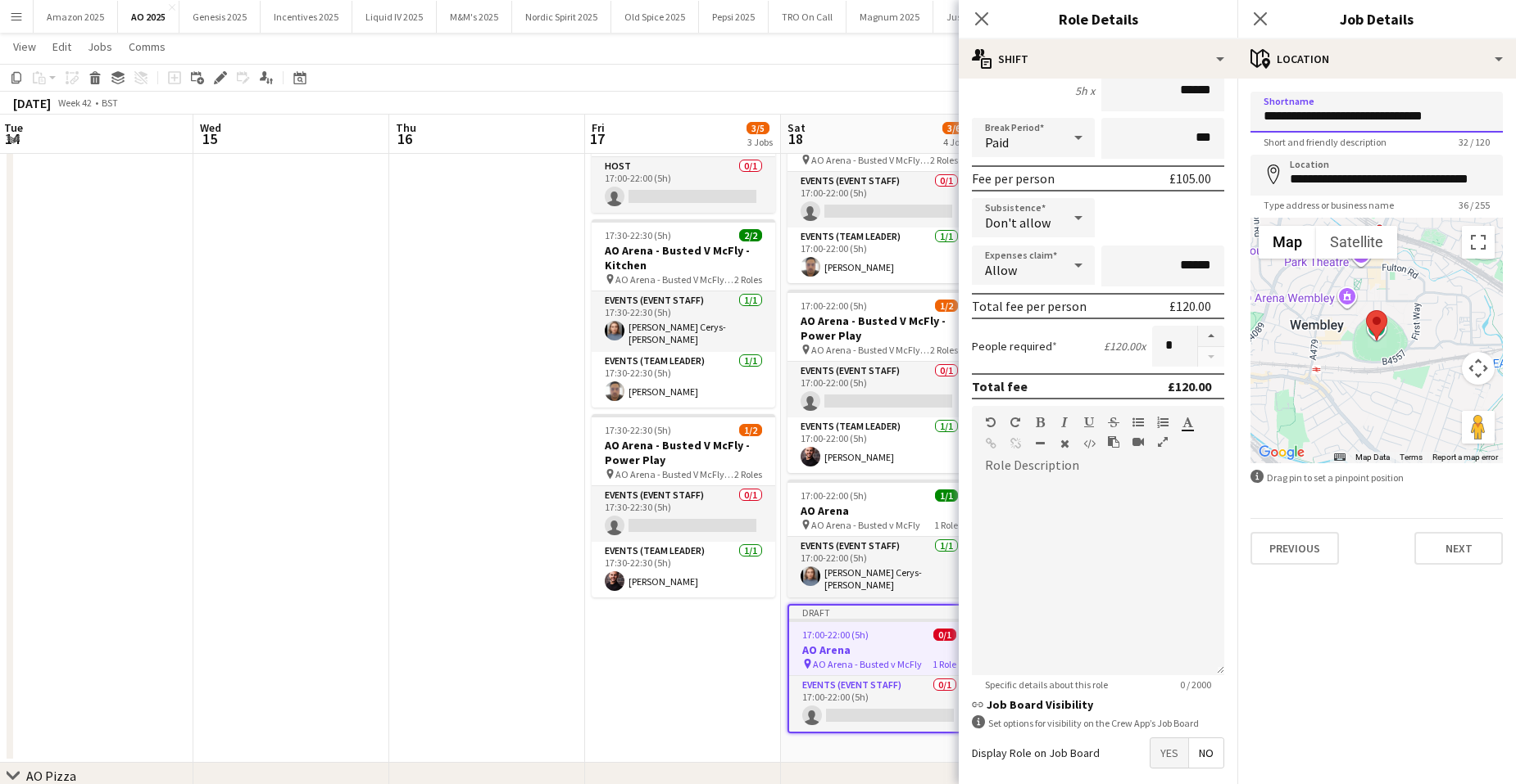
drag, startPoint x: 1445, startPoint y: 113, endPoint x: 1257, endPoint y: 113, distance: 188.0
click at [1257, 113] on input "**********" at bounding box center [1376, 112] width 253 height 41
click at [1472, 558] on button "Next" at bounding box center [1458, 549] width 88 height 33
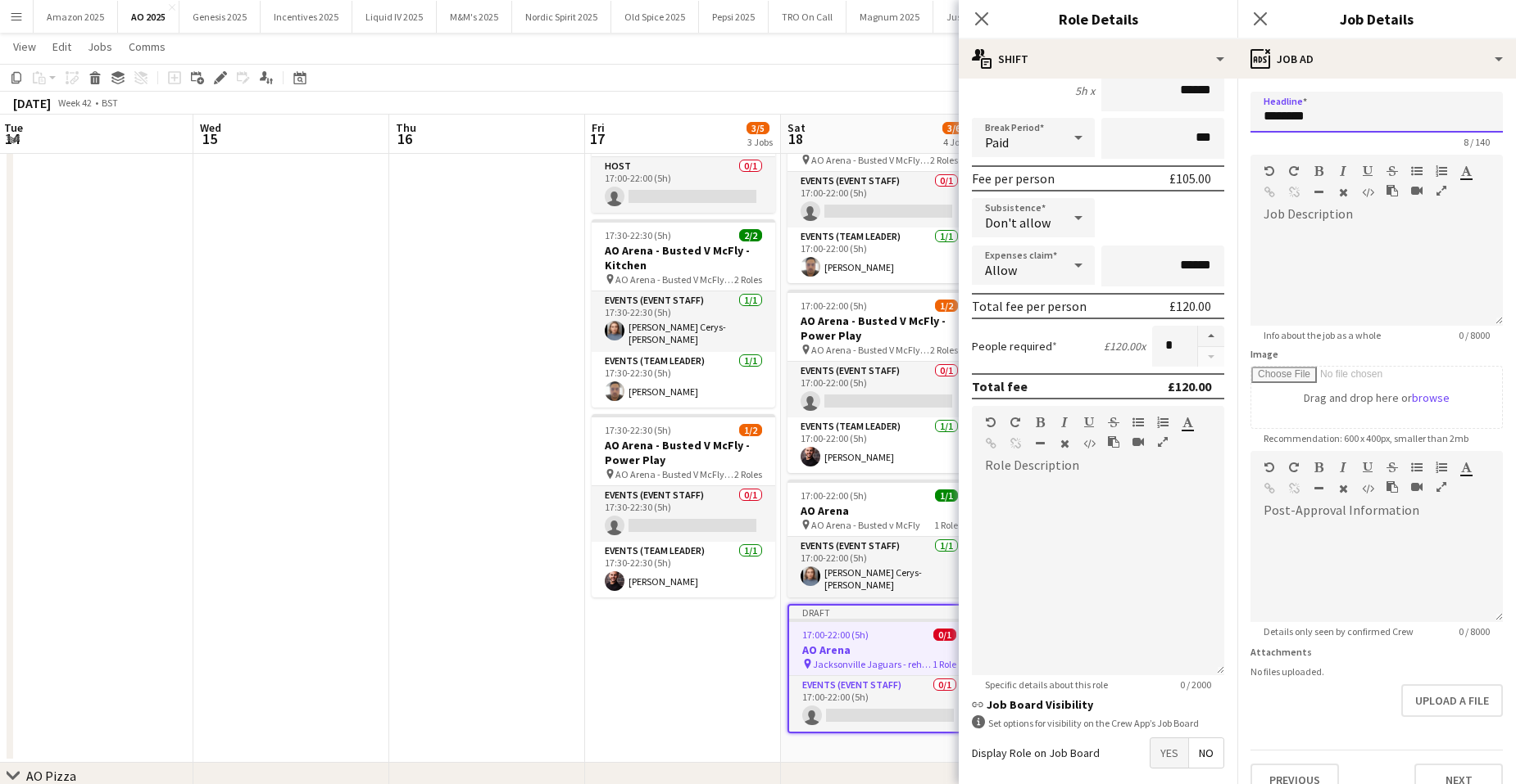
drag, startPoint x: 1375, startPoint y: 124, endPoint x: 1364, endPoint y: 124, distance: 11.0
click at [1364, 124] on input "********" at bounding box center [1376, 112] width 253 height 41
drag, startPoint x: 1326, startPoint y: 119, endPoint x: 1229, endPoint y: 112, distance: 97.3
click at [1229, 112] on body "Menu Boards Boards Boards All jobs Status Workforce Workforce My Workforce Recr…" at bounding box center [758, 313] width 1516 height 1107
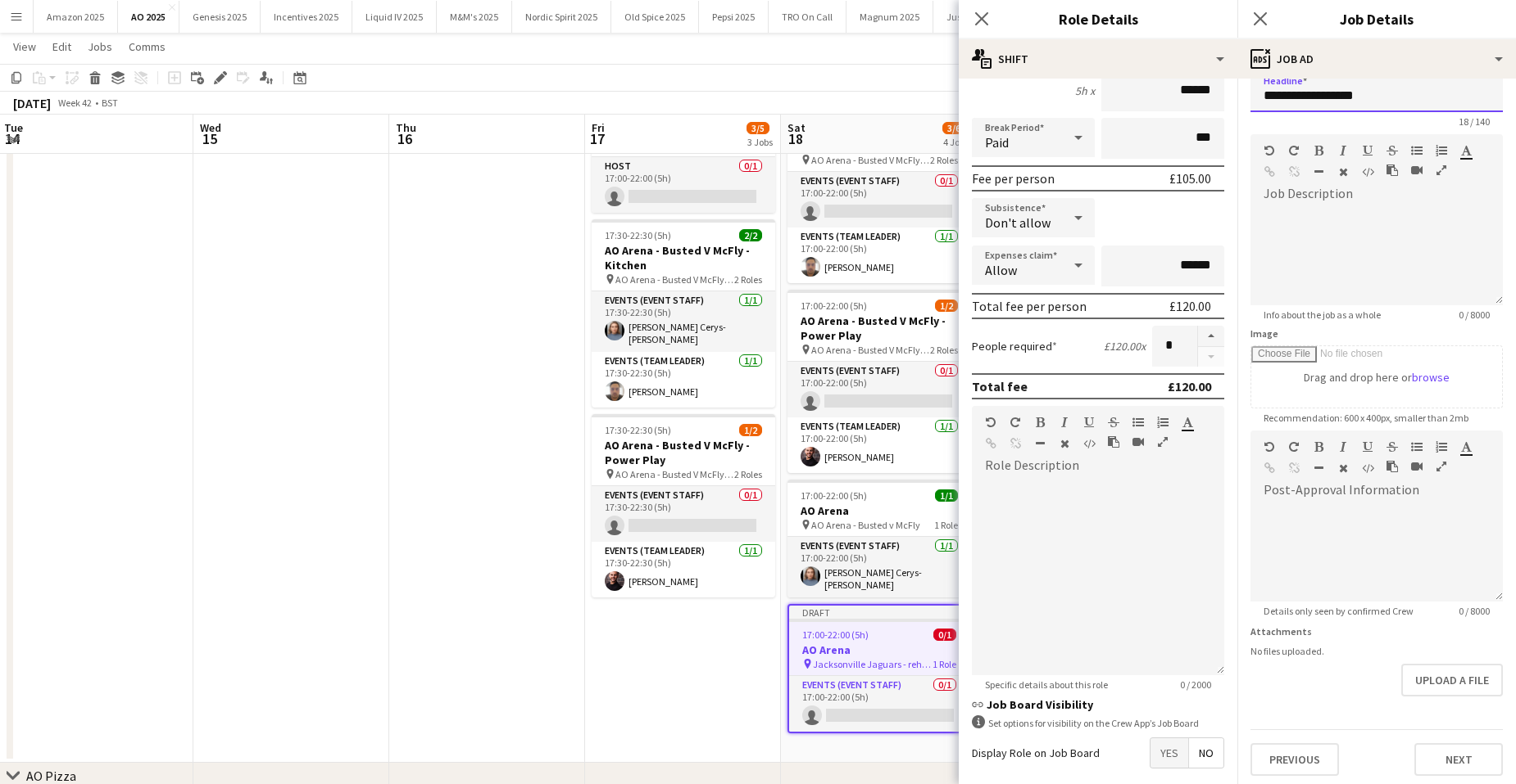
scroll to position [25, 0]
type input "**********"
click at [1453, 768] on button "Next" at bounding box center [1458, 755] width 88 height 33
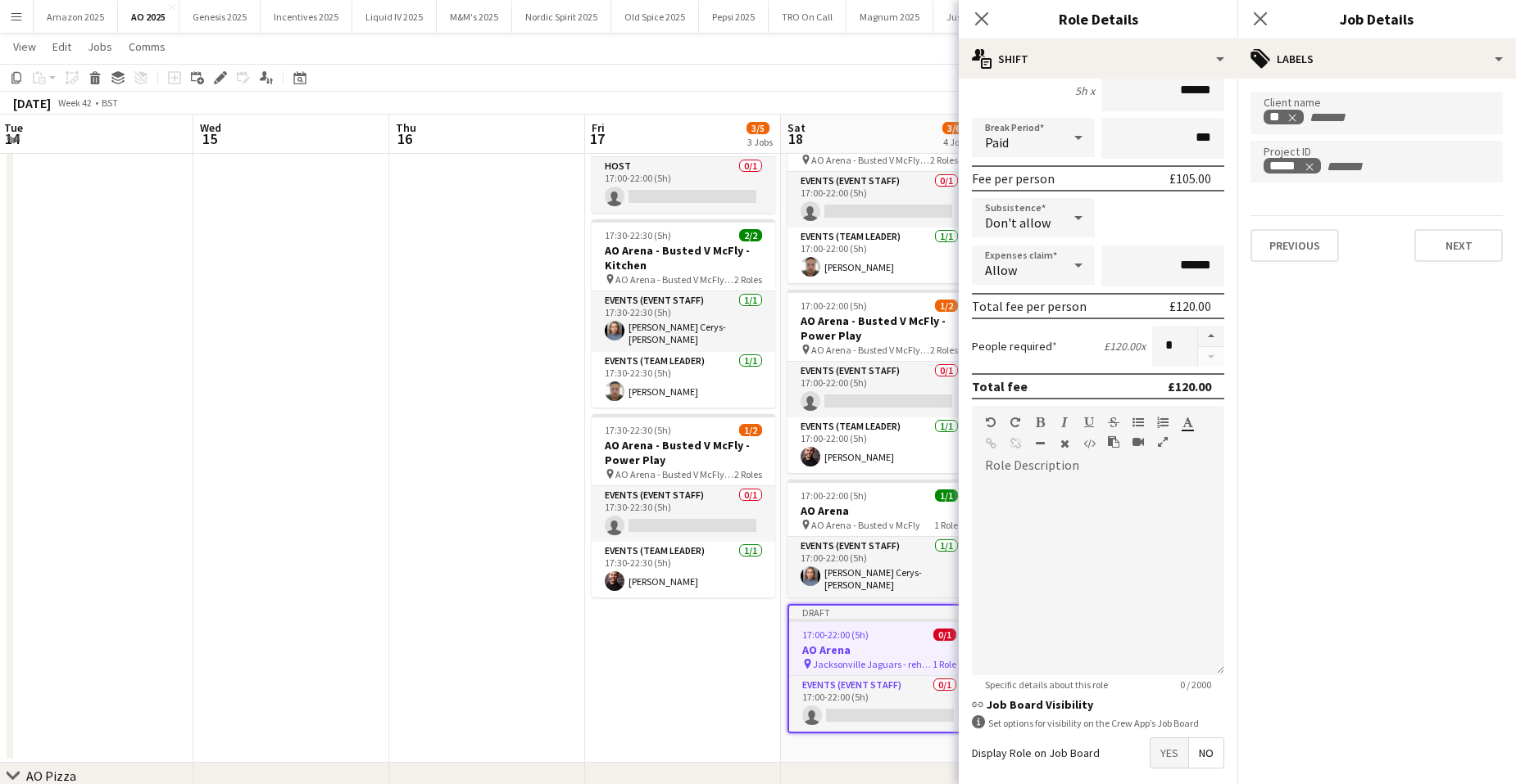
scroll to position [0, 0]
click at [1442, 254] on button "Next" at bounding box center [1458, 246] width 88 height 33
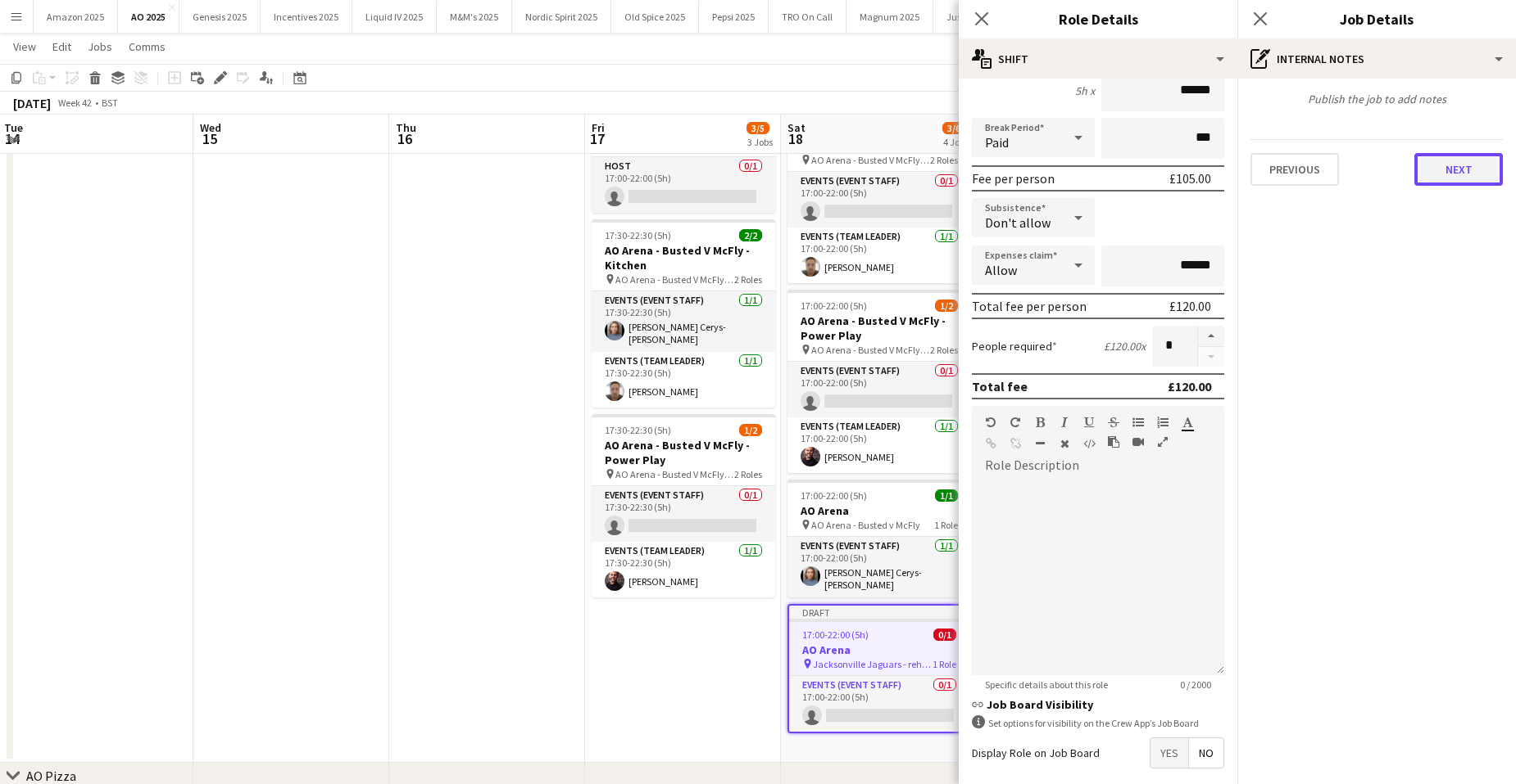
click at [1461, 160] on button "Next" at bounding box center [1458, 170] width 88 height 33
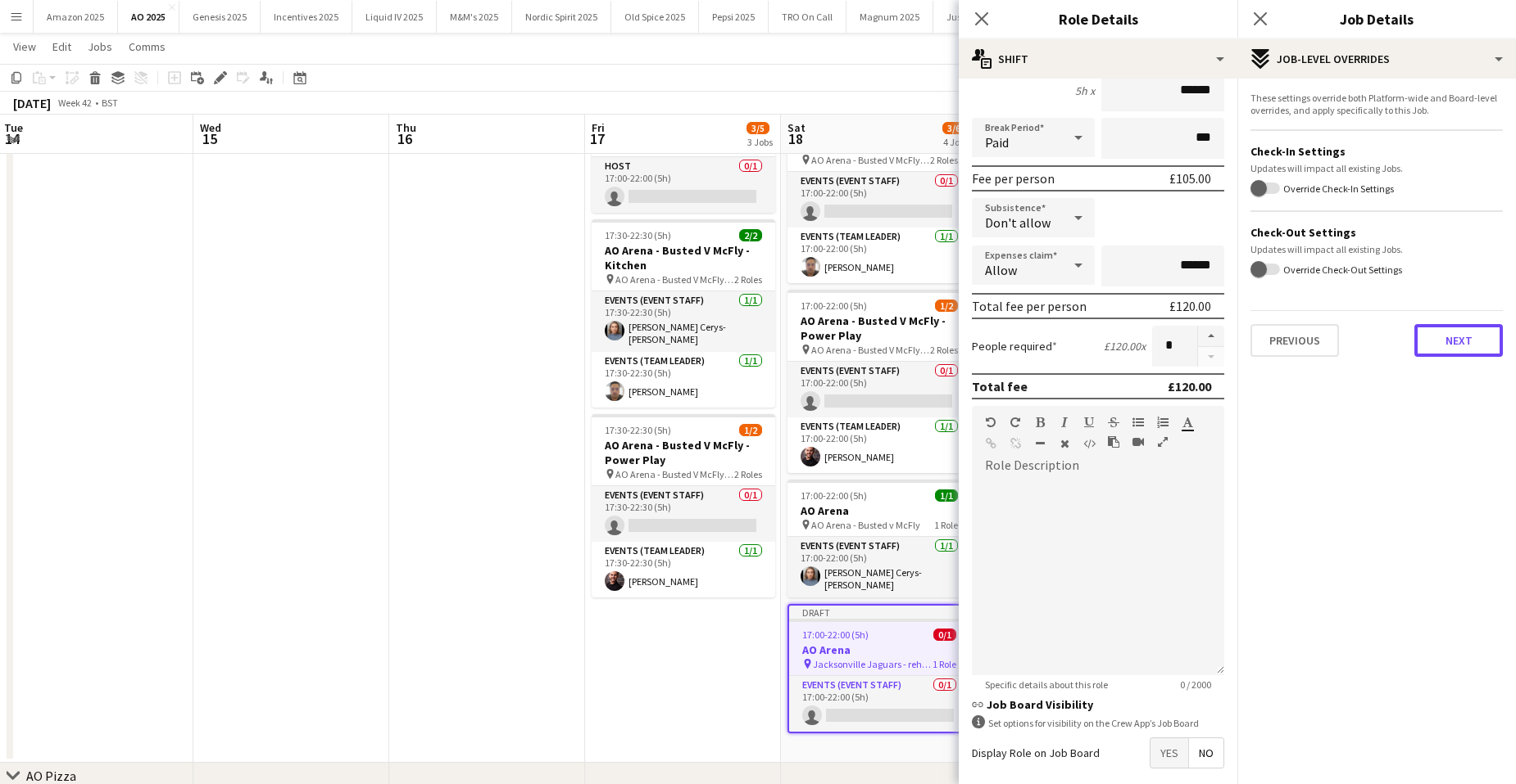
click at [1463, 334] on button "Next" at bounding box center [1458, 341] width 88 height 33
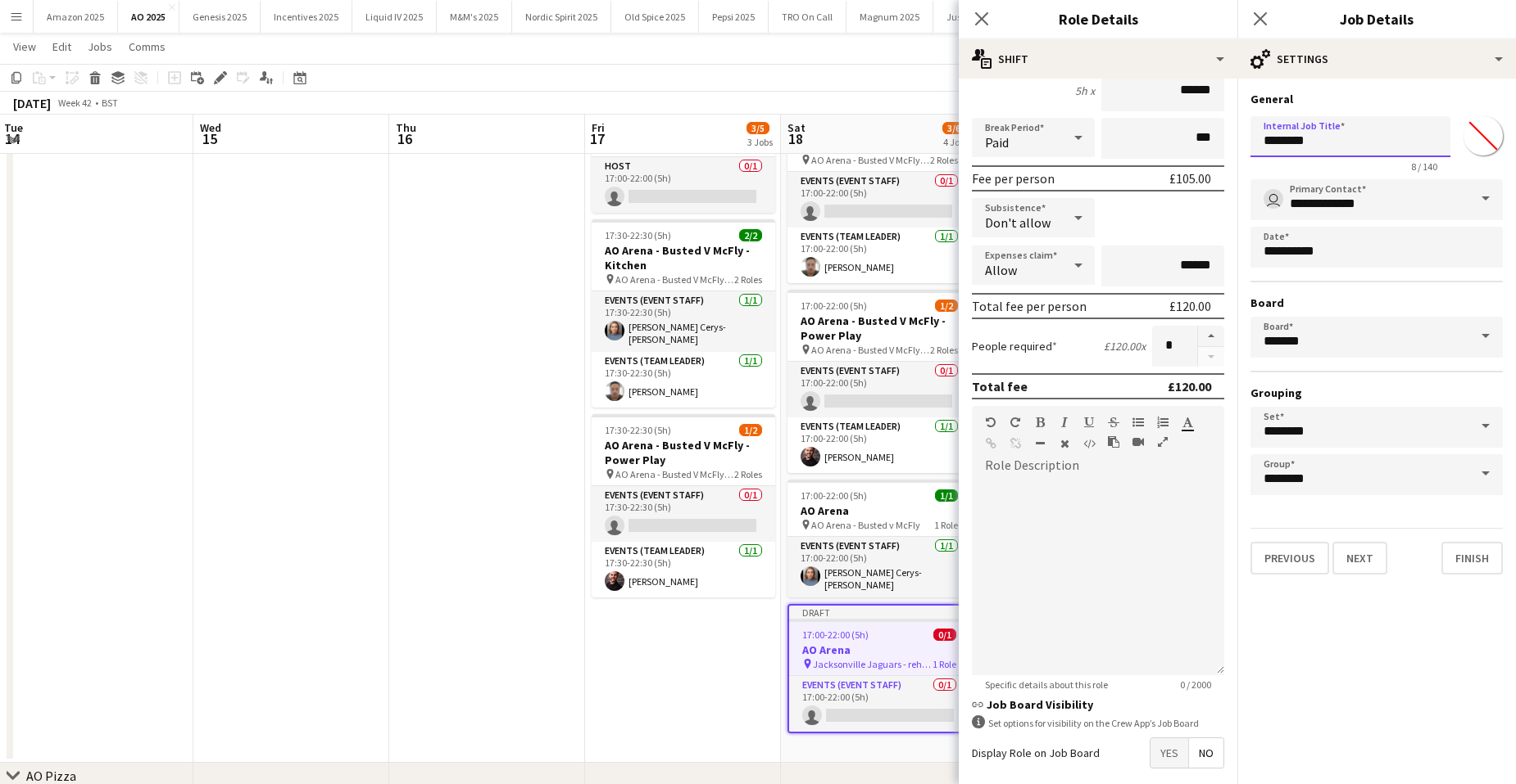
click at [1360, 131] on input "********" at bounding box center [1350, 136] width 200 height 41
type input "**********"
click at [1461, 567] on button "Finish" at bounding box center [1472, 558] width 61 height 33
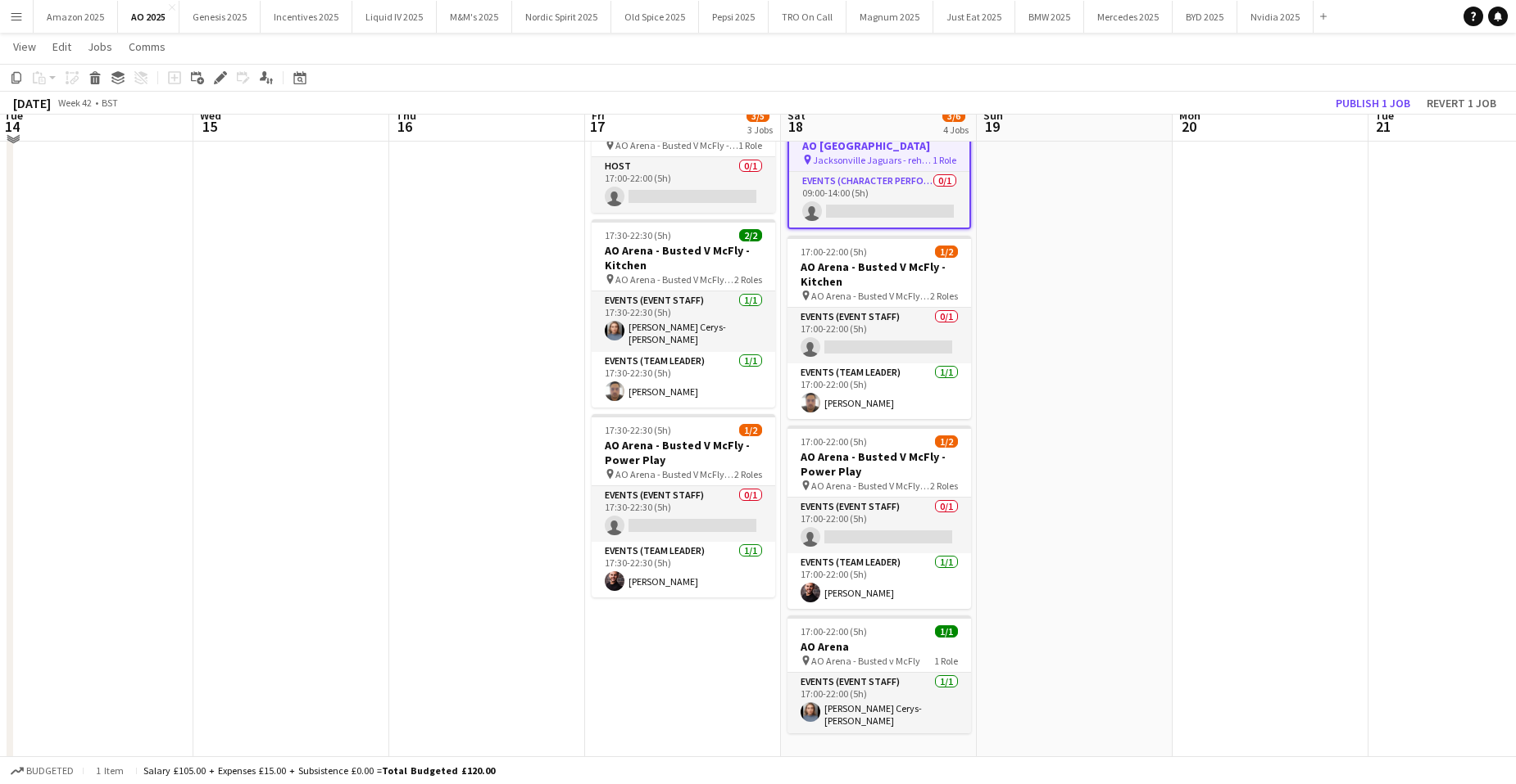
scroll to position [159, 0]
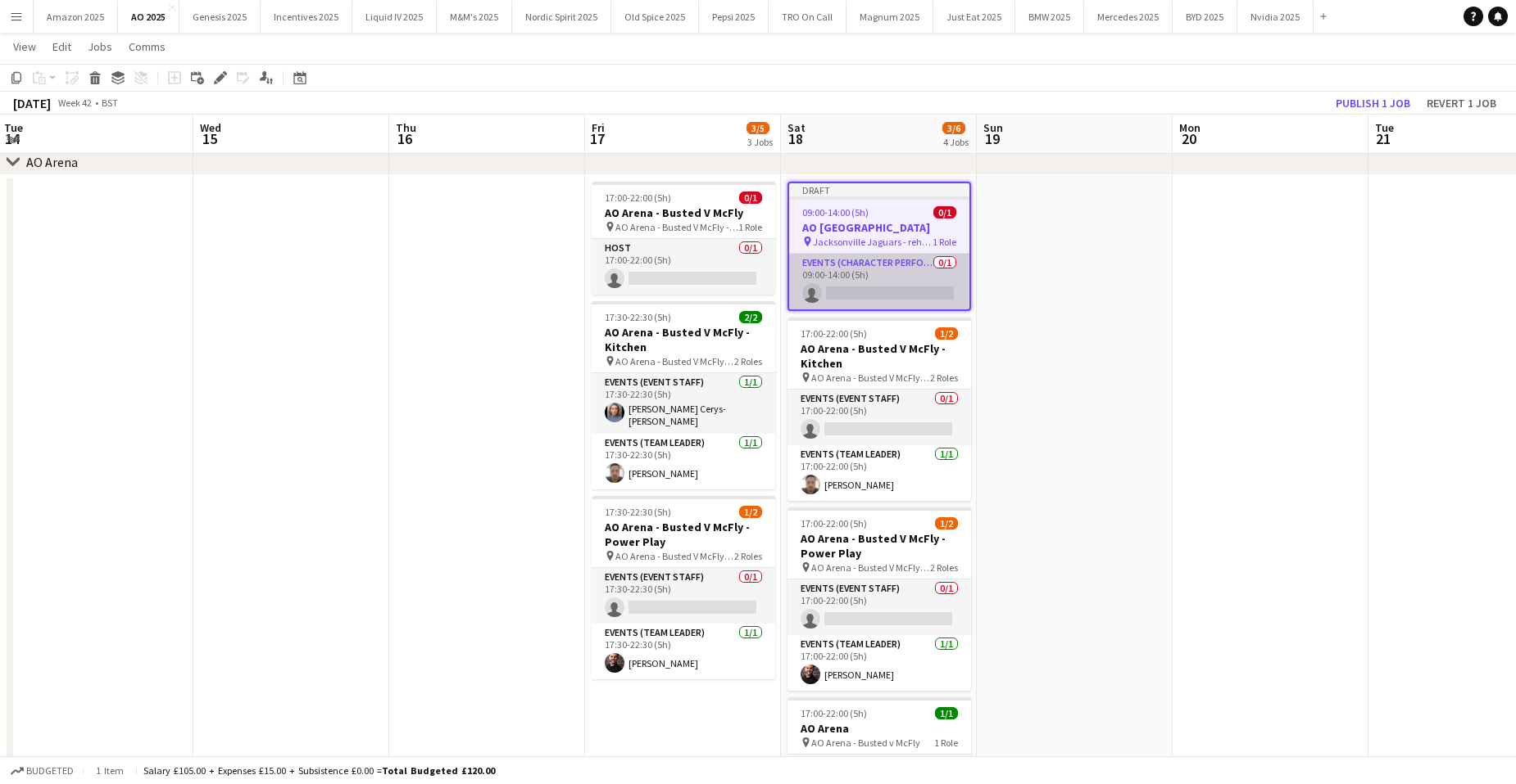
click at [887, 296] on app-card-role "Events (Character Performer) 0/1 09:00-14:00 (5h) single-neutral-actions" at bounding box center [879, 282] width 180 height 56
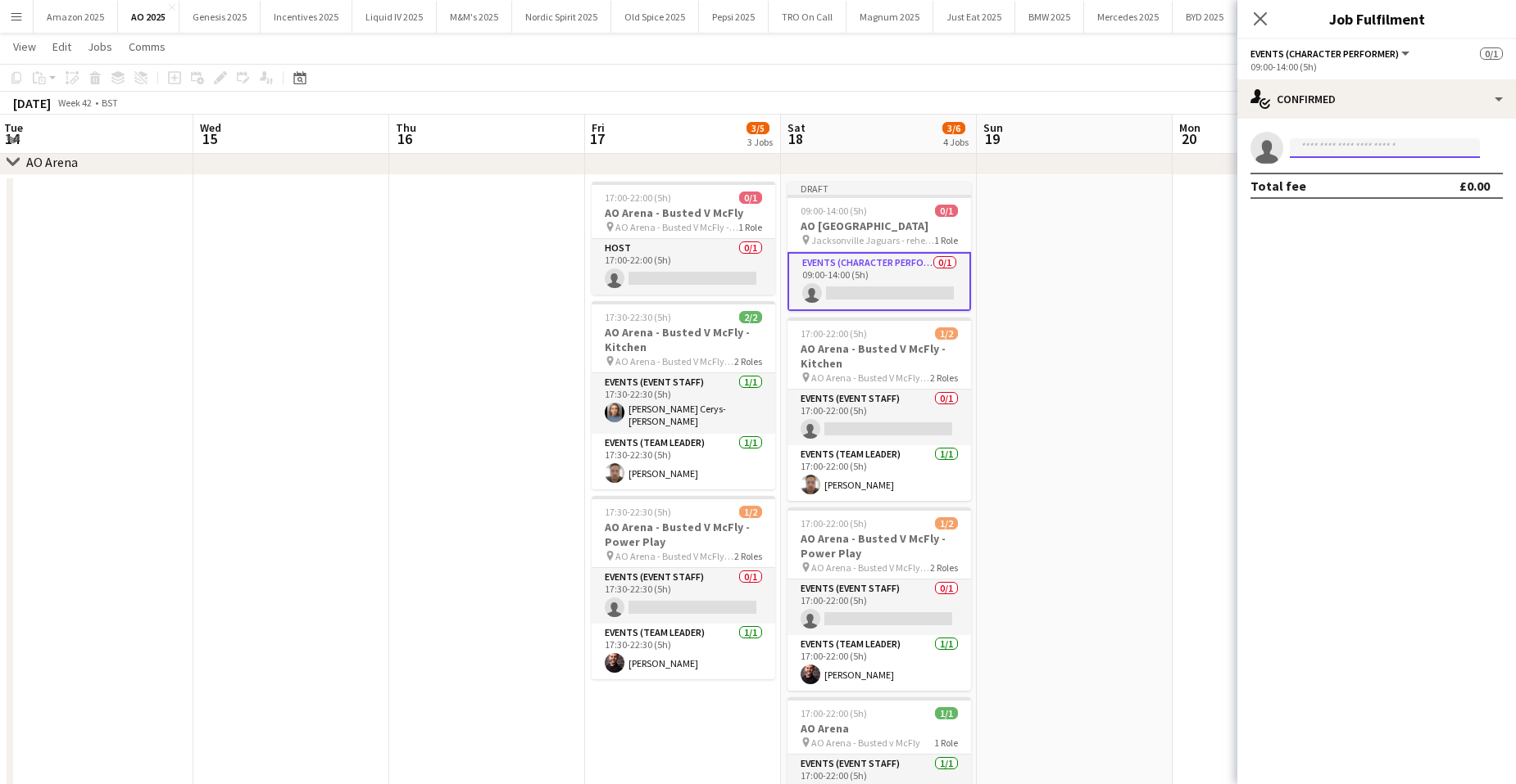
click at [1315, 147] on input at bounding box center [1384, 148] width 190 height 19
type input "**********"
click at [1355, 189] on span "jason424@hotmail.co.uk" at bounding box center [1384, 185] width 164 height 13
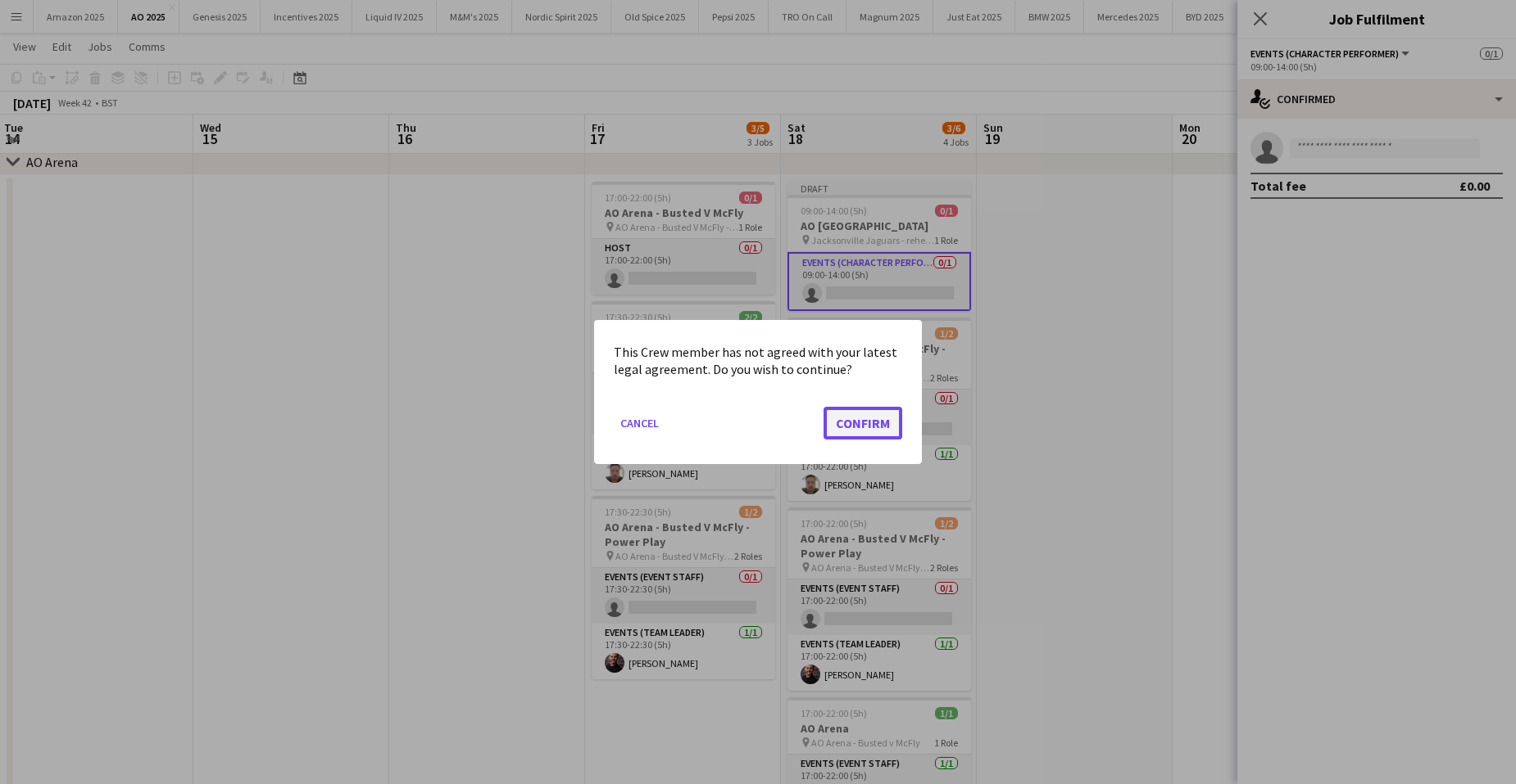
click at [843, 435] on button "Confirm" at bounding box center [863, 423] width 79 height 33
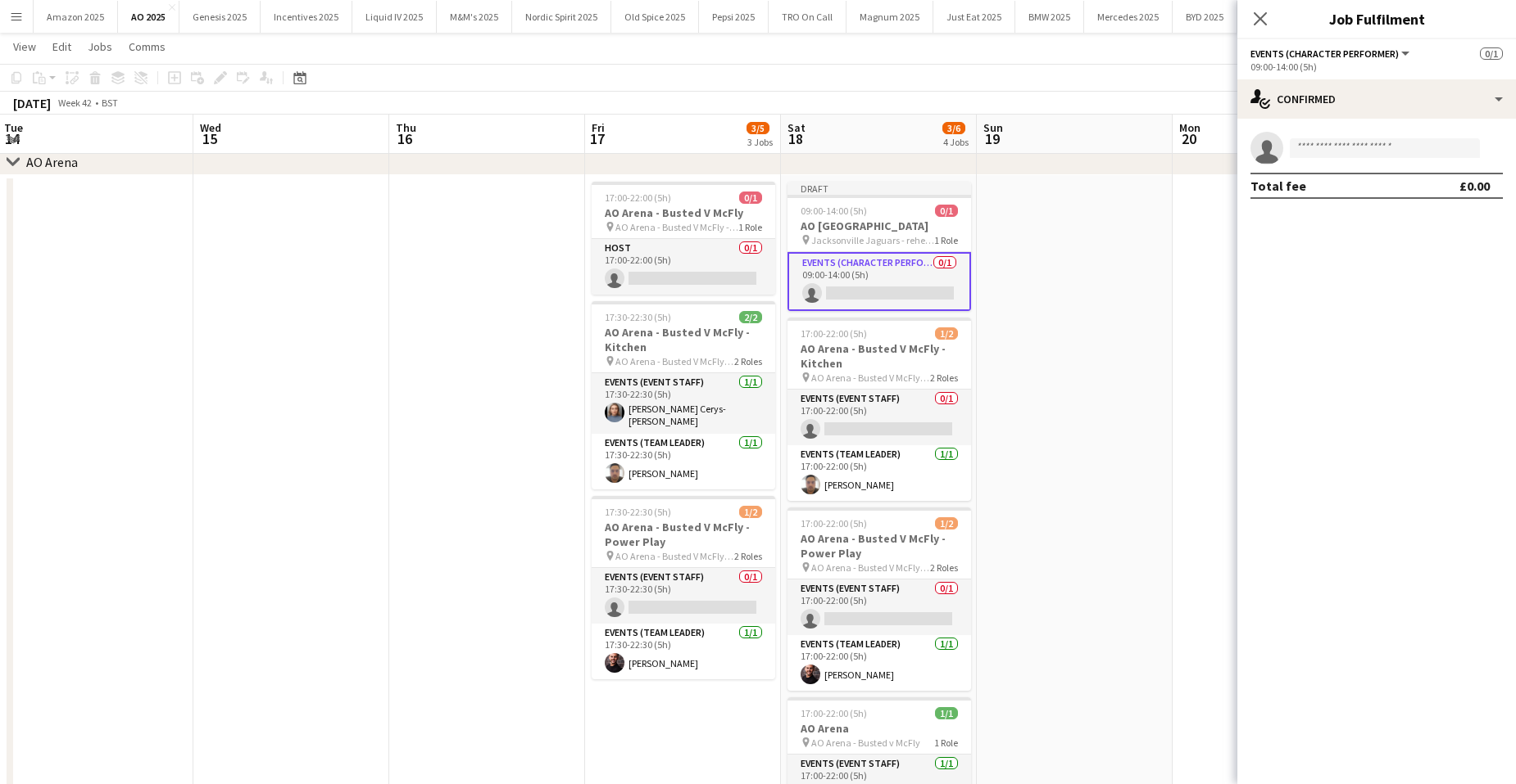
scroll to position [159, 0]
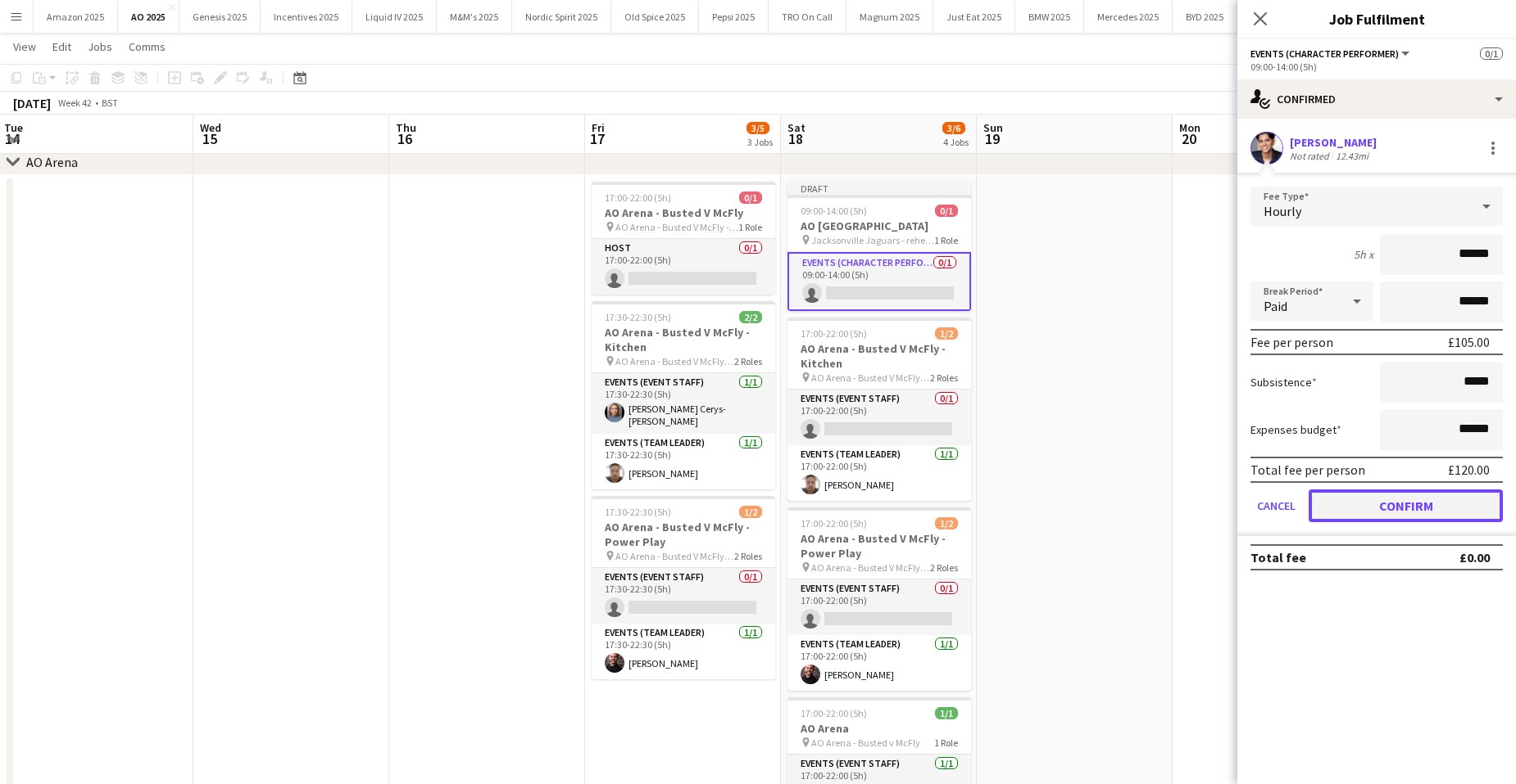
drag, startPoint x: 1362, startPoint y: 497, endPoint x: 1360, endPoint y: 455, distance: 42.0
click at [1363, 494] on button "Confirm" at bounding box center [1406, 506] width 194 height 33
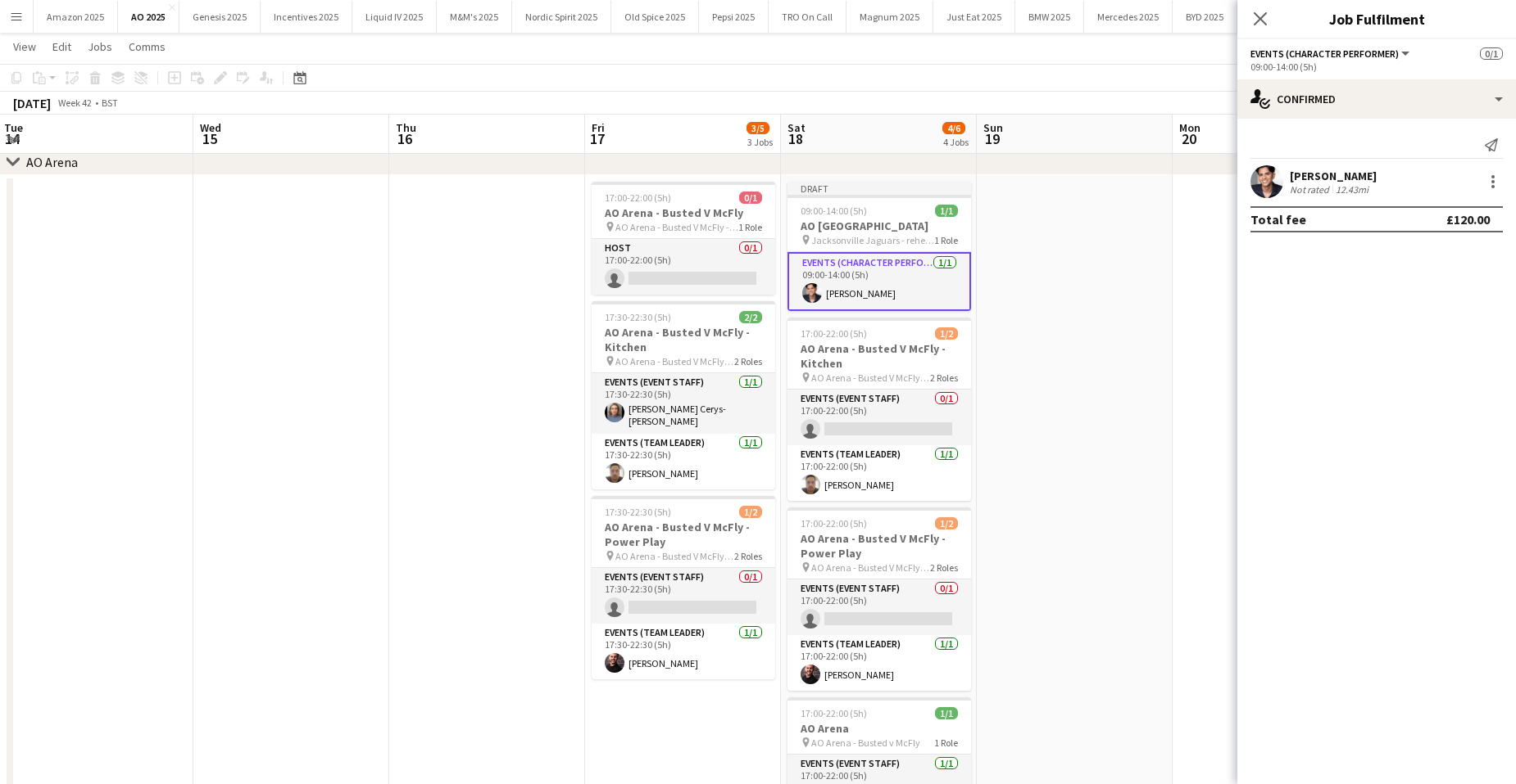
click at [1263, 187] on app-user-avatar at bounding box center [1266, 181] width 33 height 33
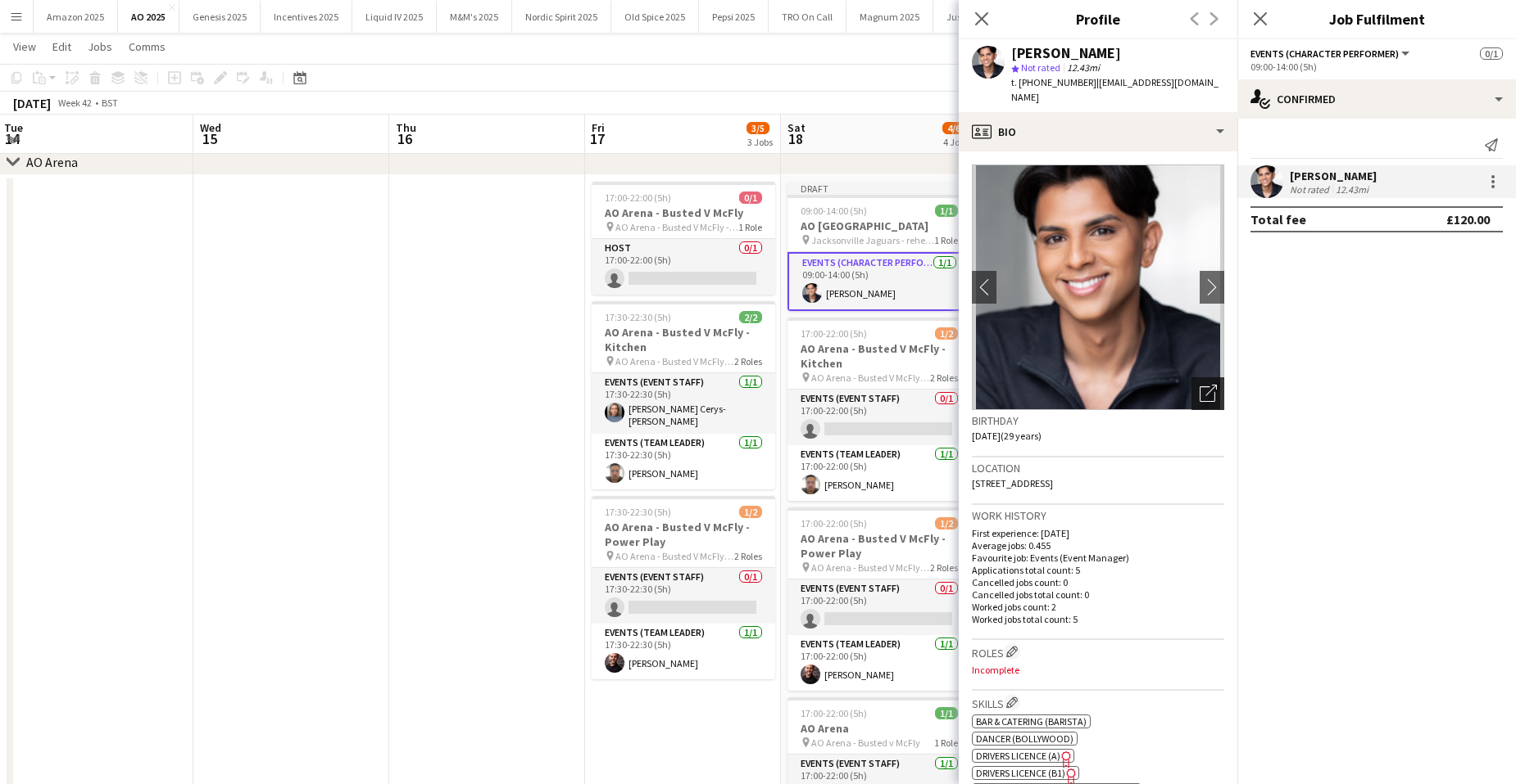
click at [1199, 385] on icon "Open photos pop-in" at bounding box center [1208, 393] width 17 height 17
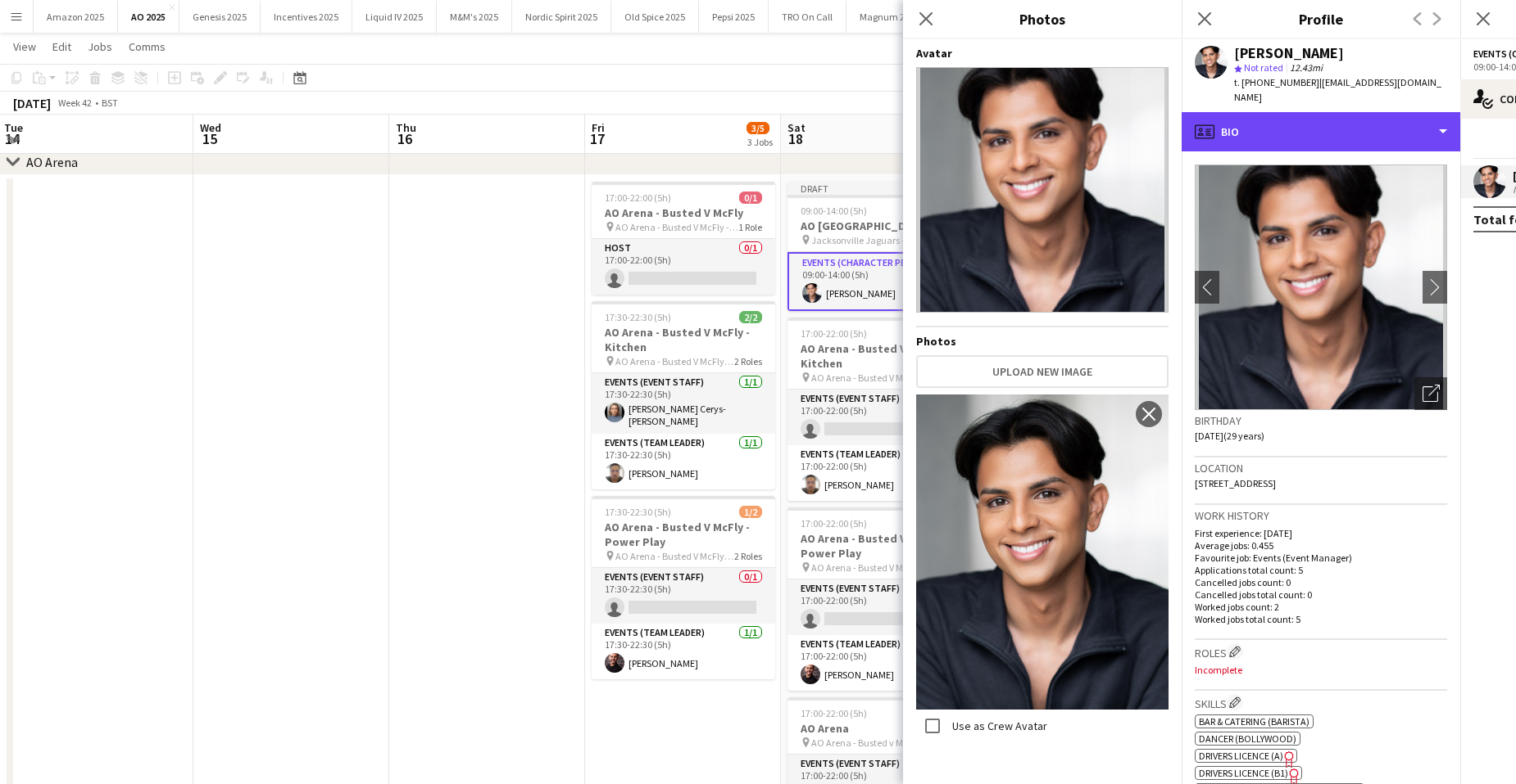
drag, startPoint x: 1265, startPoint y: 110, endPoint x: 1273, endPoint y: 131, distance: 22.5
click at [1265, 112] on div "profile Bio" at bounding box center [1320, 131] width 278 height 39
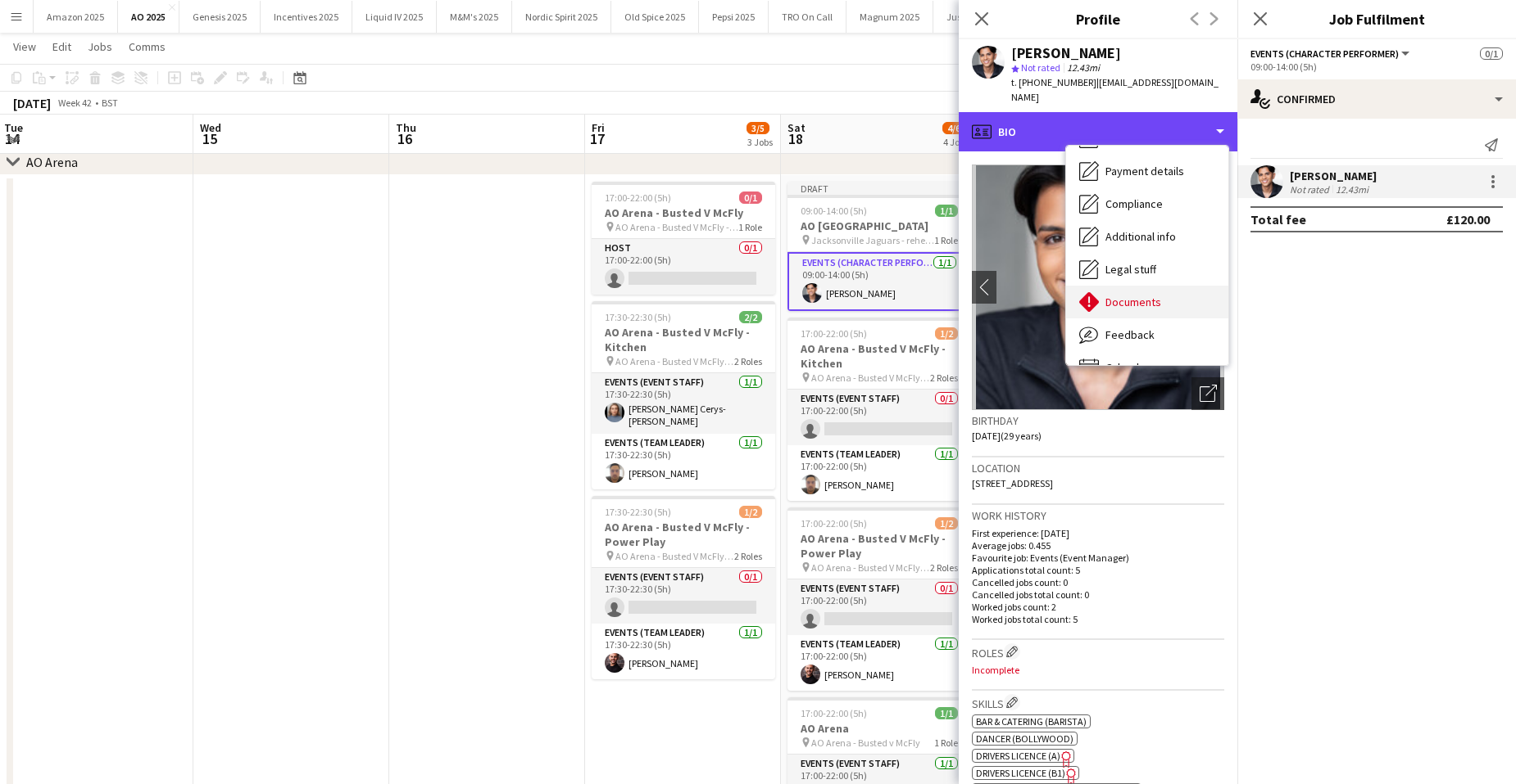
scroll to position [220, 0]
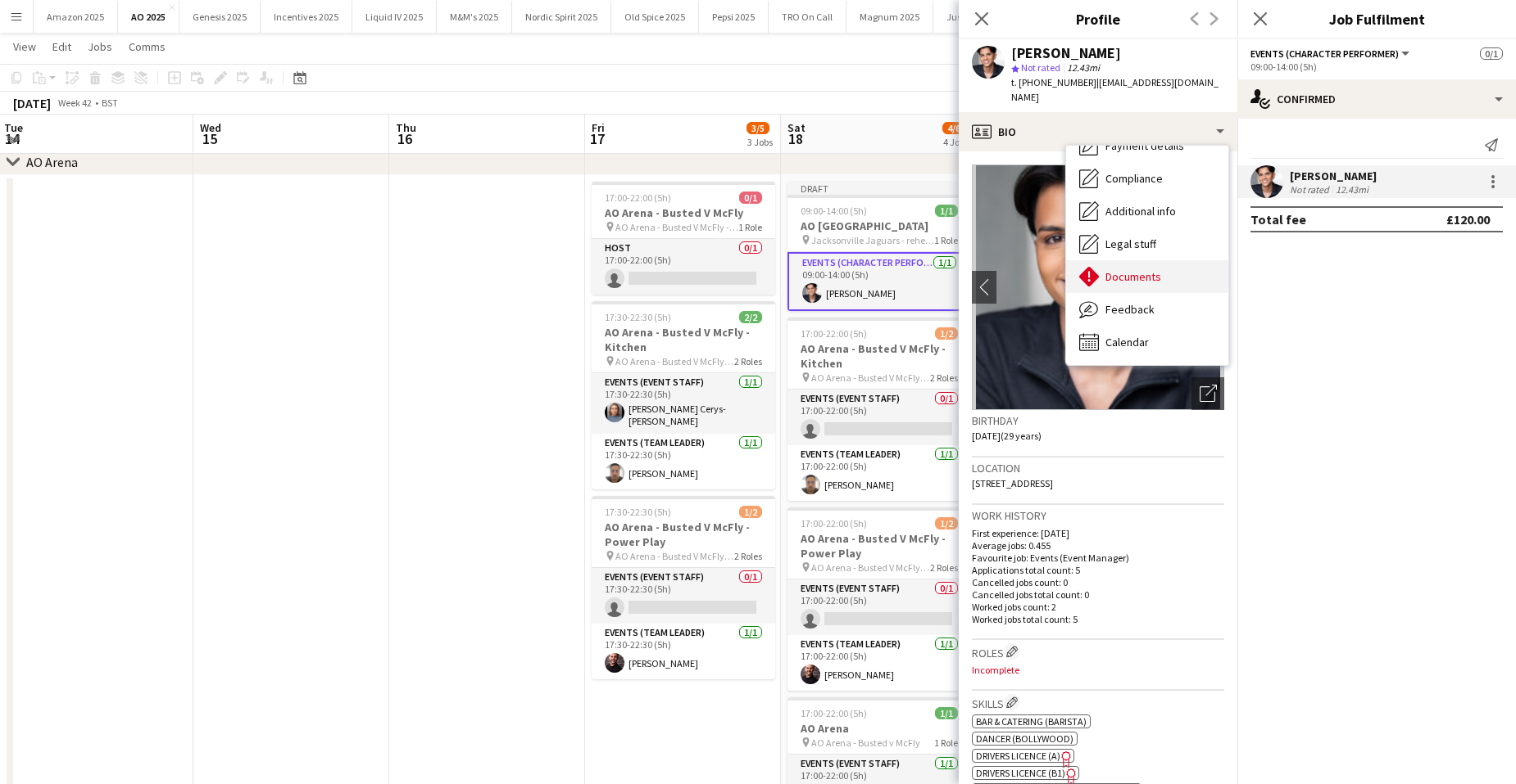
click at [1162, 265] on div "Documents Documents" at bounding box center [1146, 276] width 162 height 33
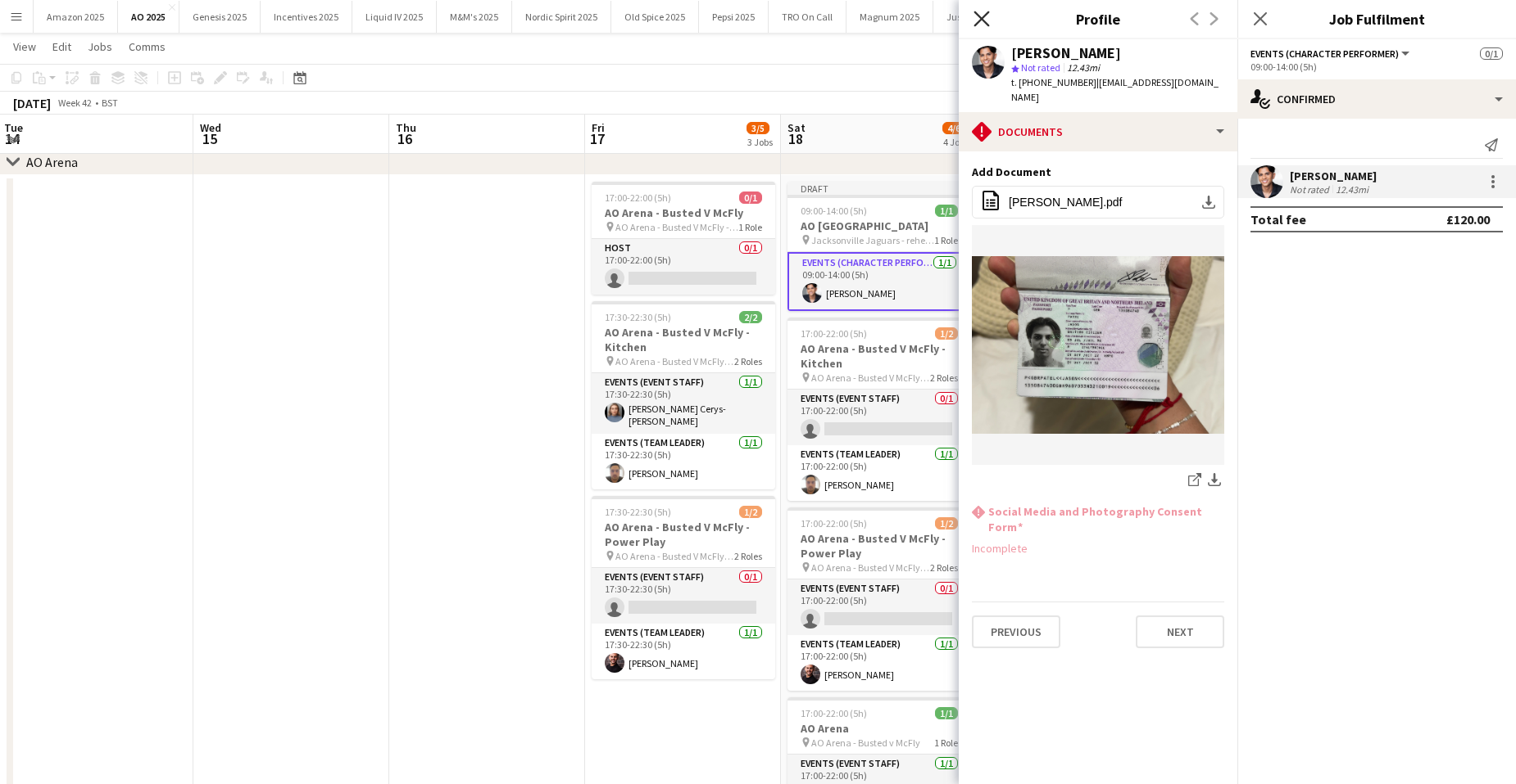
click at [981, 17] on icon "Close pop-in" at bounding box center [981, 18] width 15 height 15
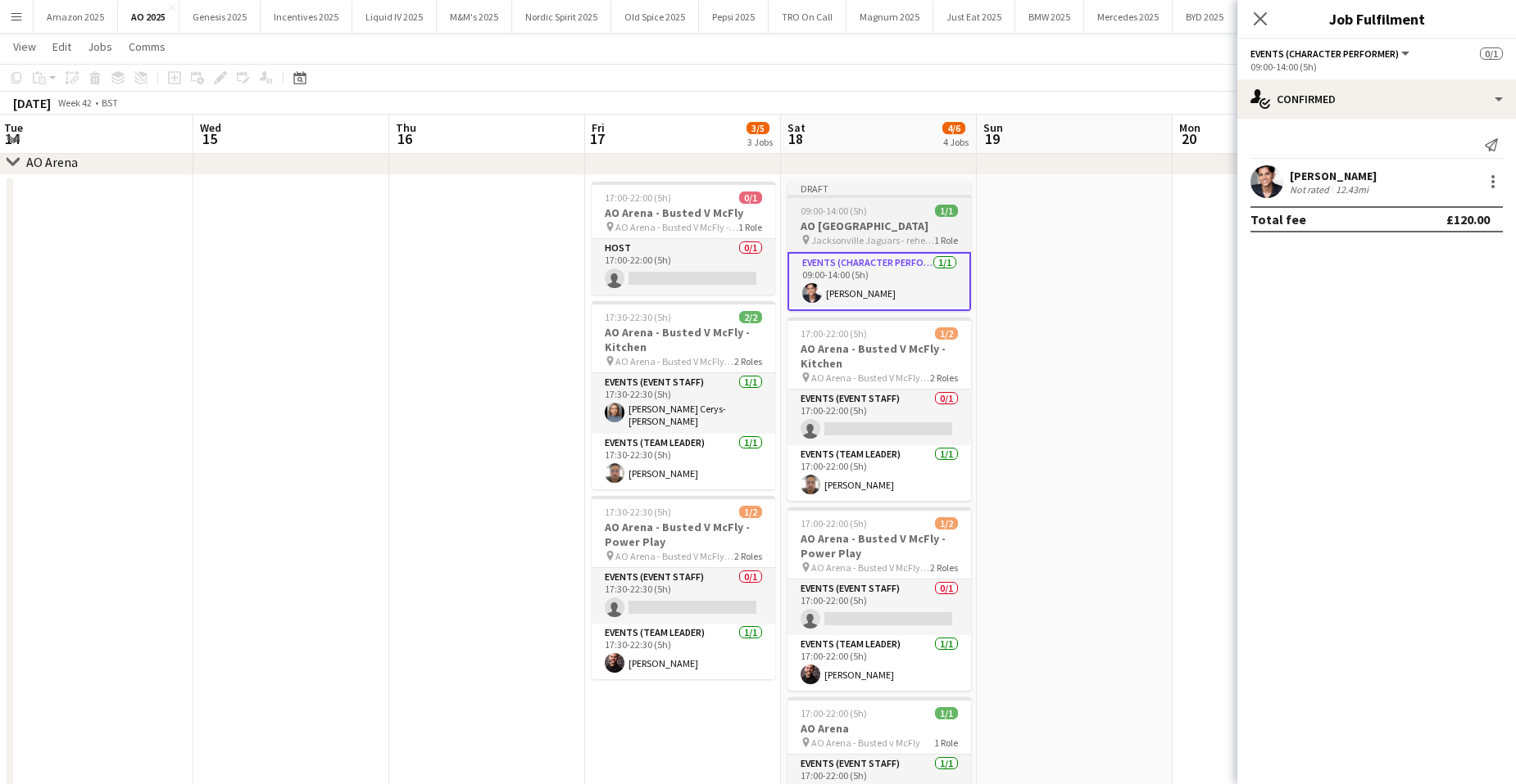
click at [854, 207] on span "09:00-14:00 (5h)" at bounding box center [833, 210] width 66 height 12
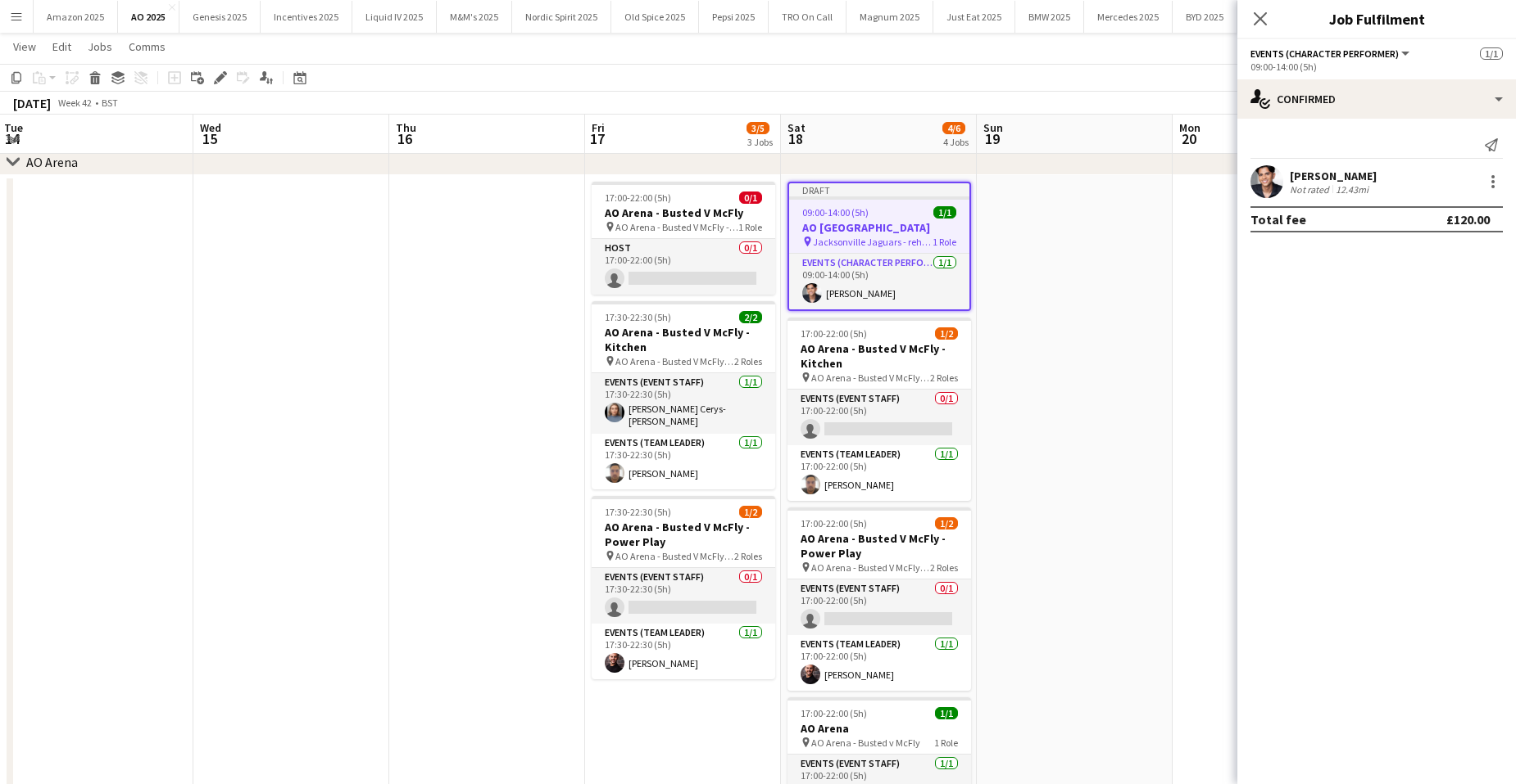
click at [1040, 238] on app-date-cell at bounding box center [1074, 511] width 196 height 670
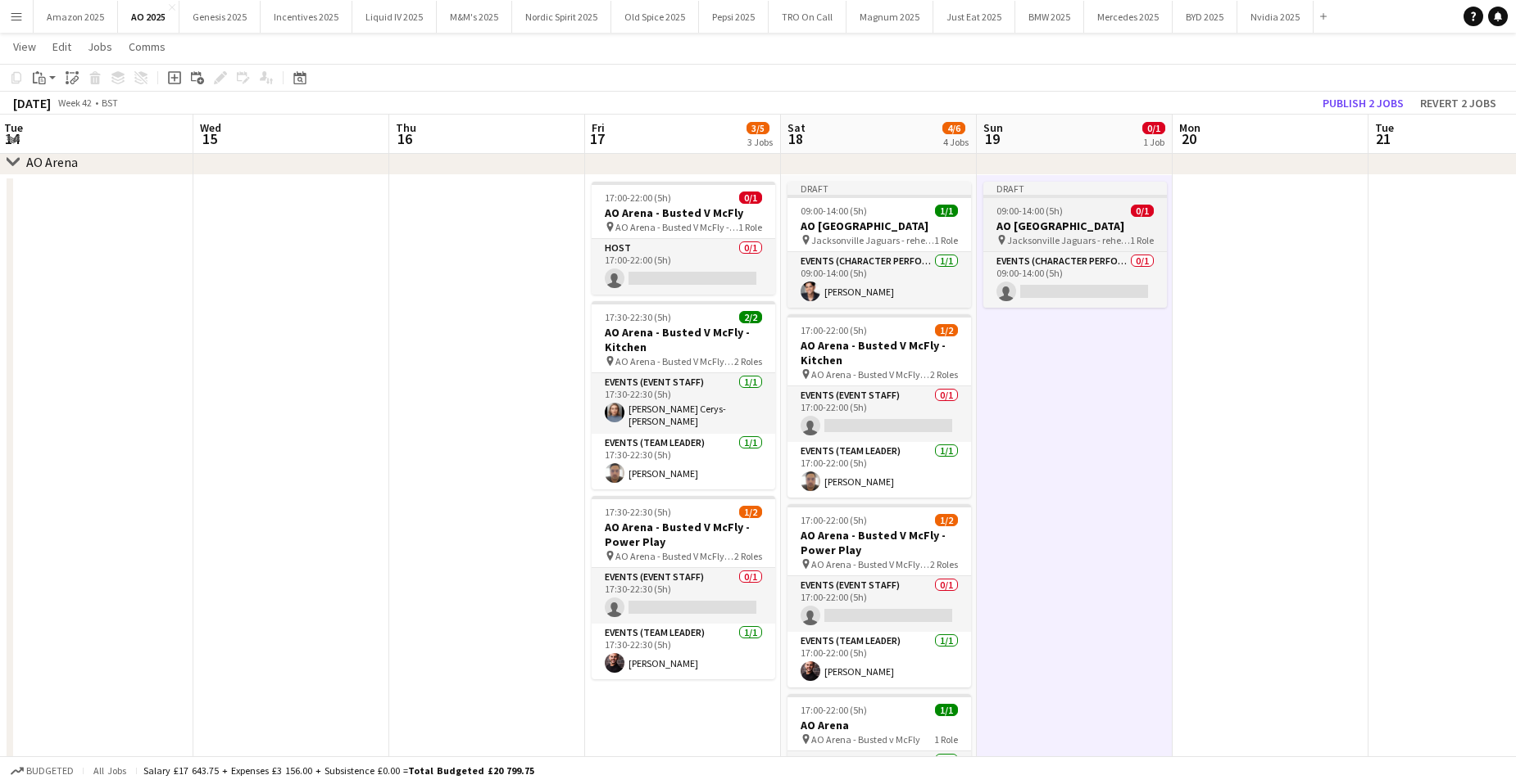
click at [1045, 221] on h3 "AO Wembley Stadium" at bounding box center [1074, 226] width 183 height 14
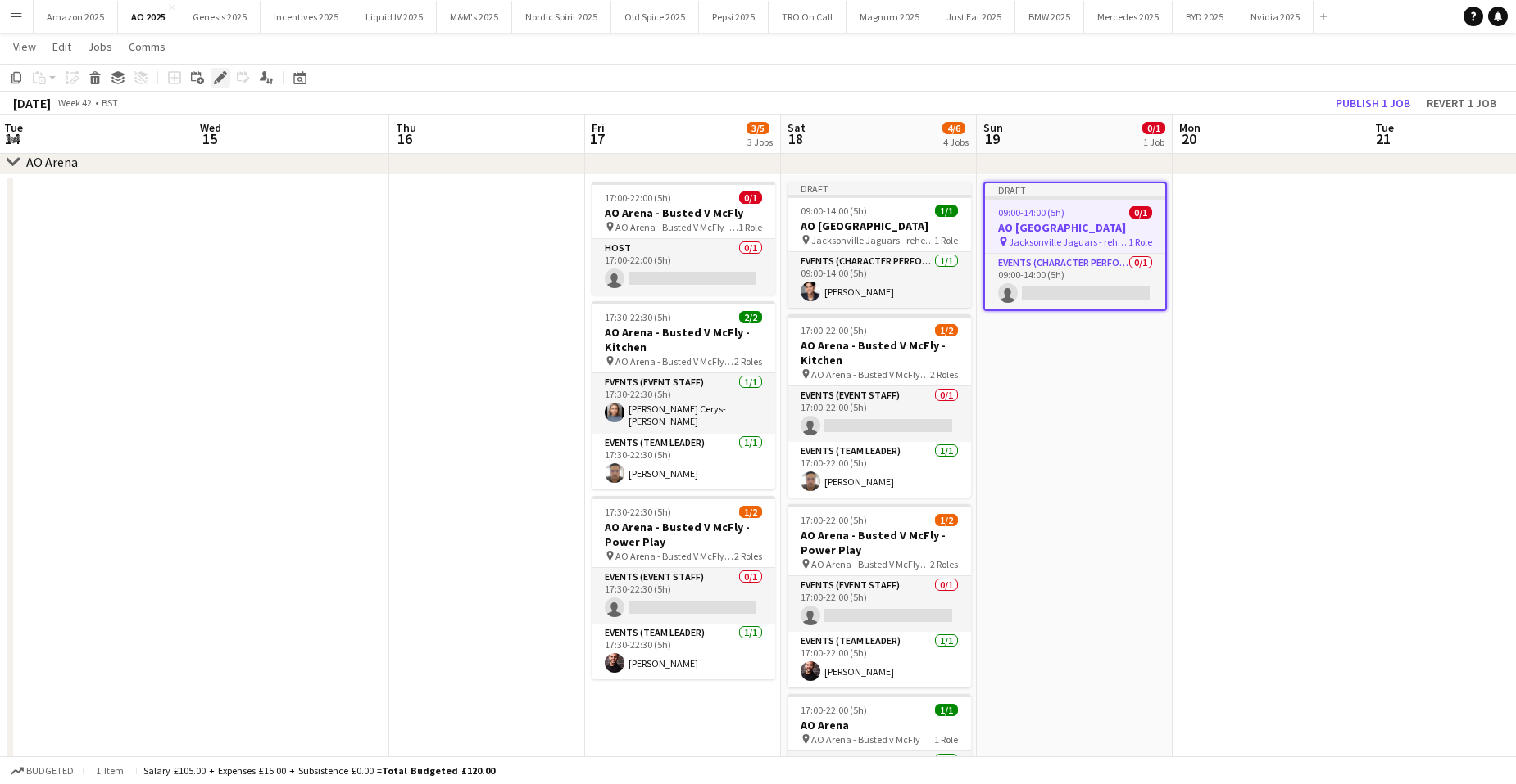
click at [227, 77] on div "Edit" at bounding box center [220, 78] width 19 height 19
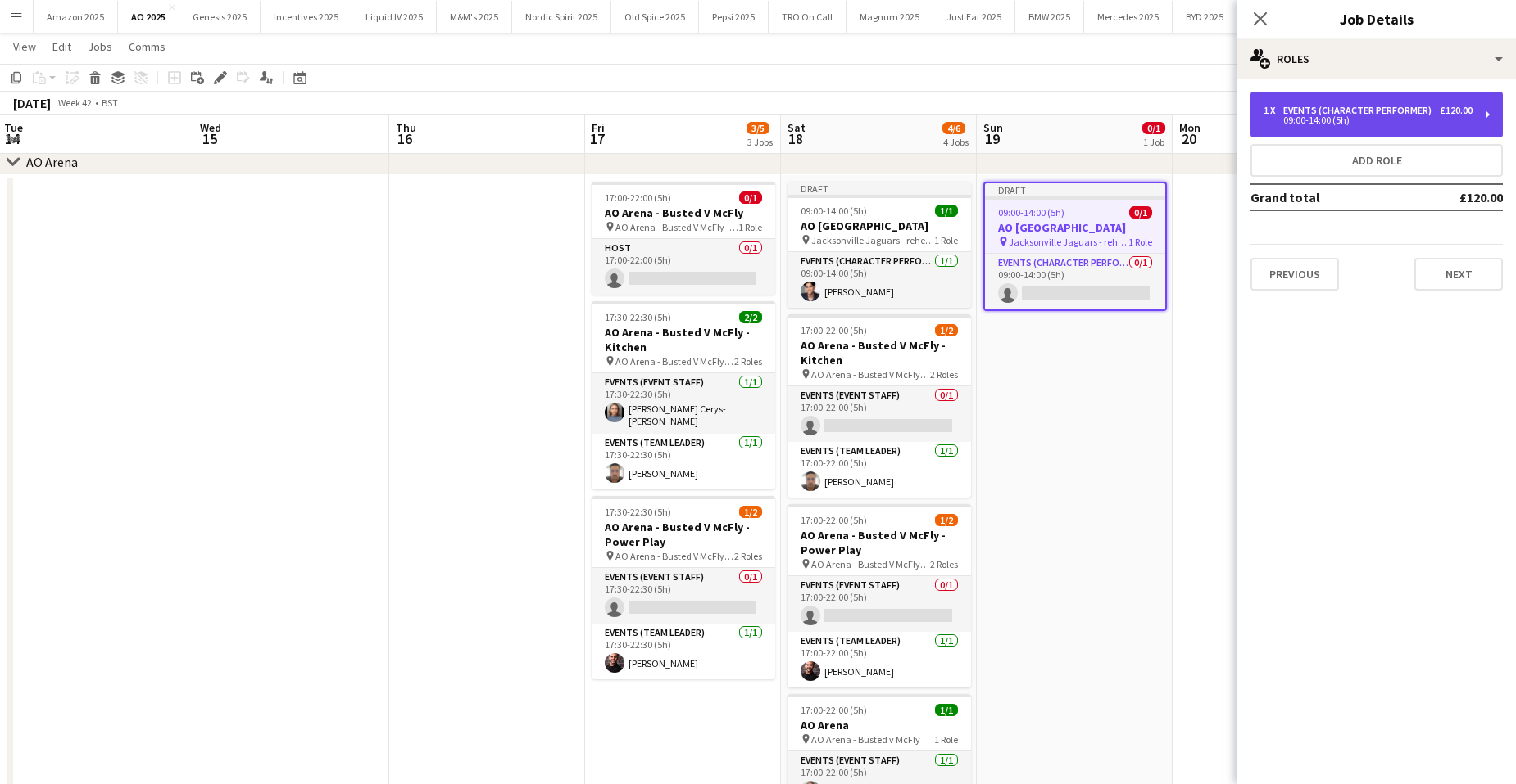
click at [1293, 120] on div "09:00-14:00 (5h)" at bounding box center [1368, 120] width 209 height 9
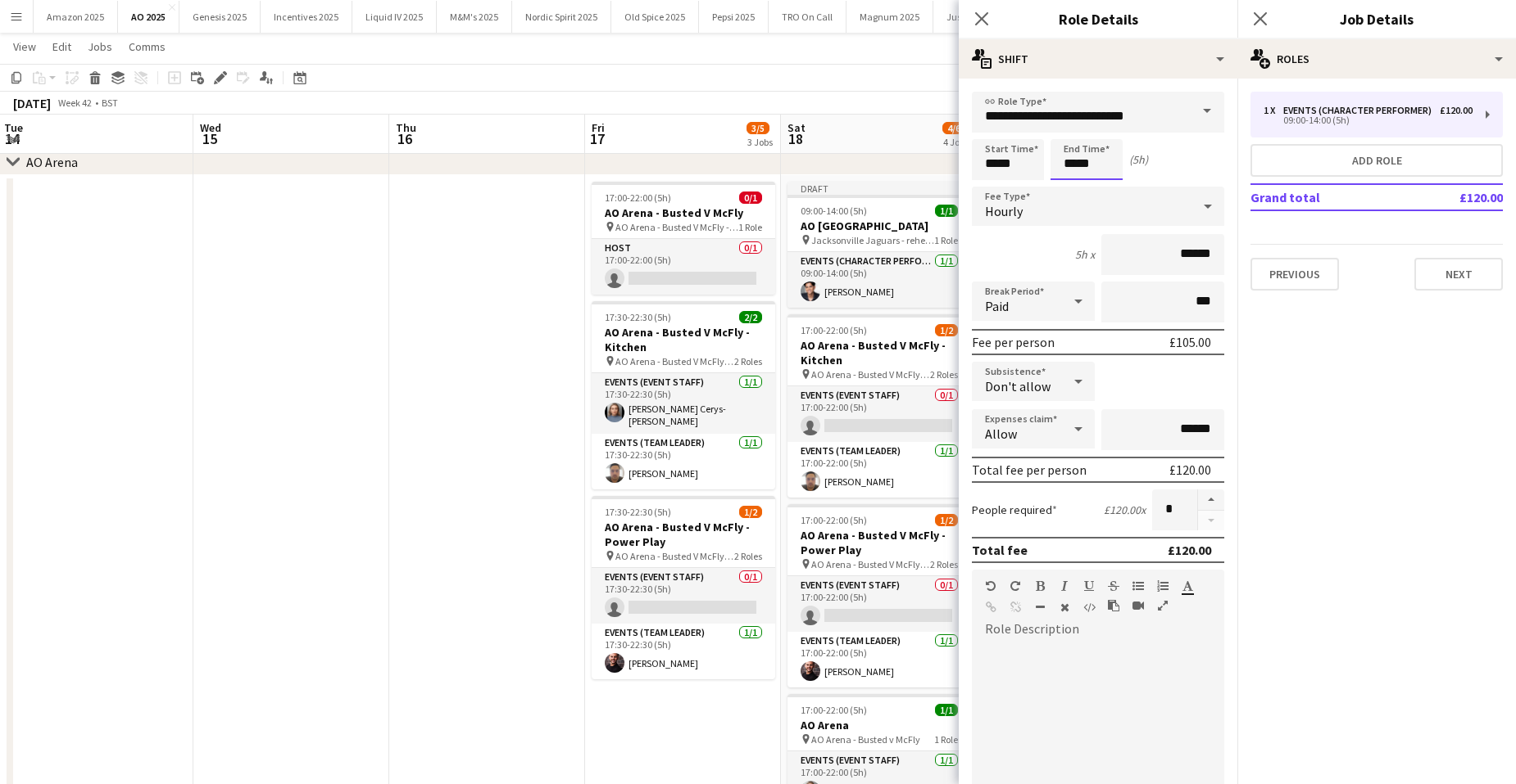
click at [1097, 165] on input "*****" at bounding box center [1086, 159] width 72 height 41
type input "*****"
click at [1434, 269] on button "Next" at bounding box center [1458, 274] width 88 height 33
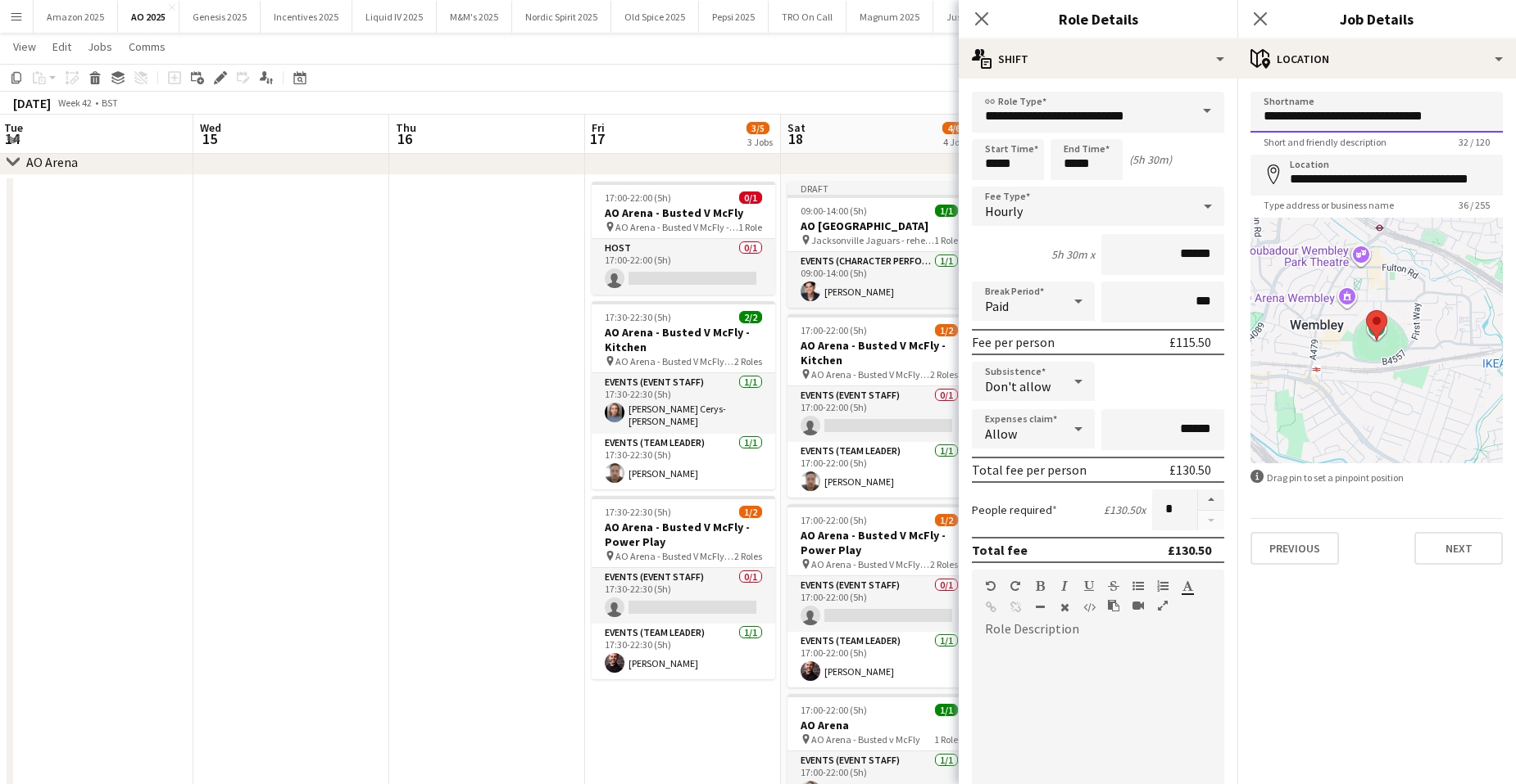
click at [1454, 112] on input "**********" at bounding box center [1376, 112] width 253 height 41
type input "**********"
click at [1263, 17] on icon at bounding box center [1260, 18] width 15 height 15
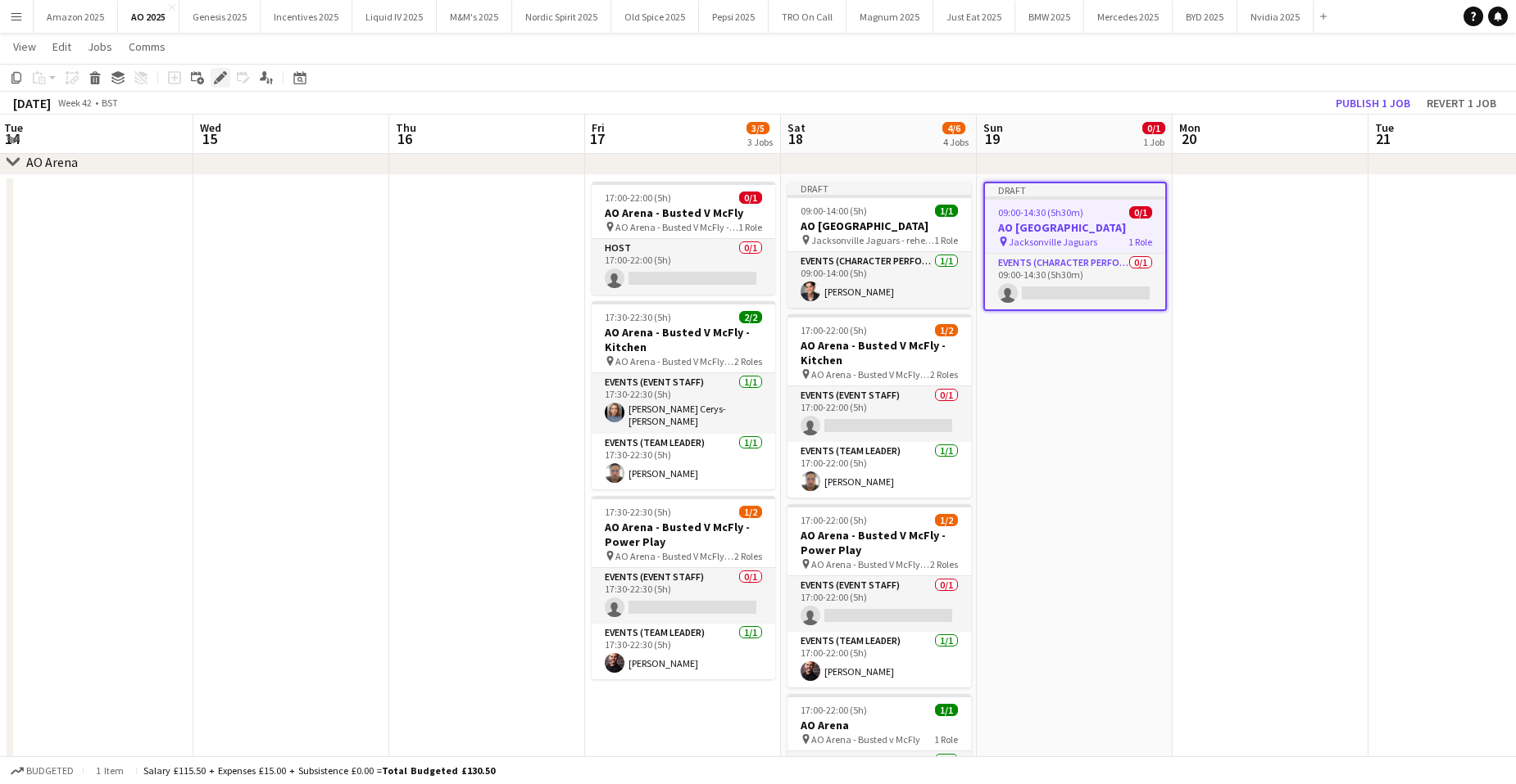
click at [215, 79] on icon "Edit" at bounding box center [221, 78] width 13 height 13
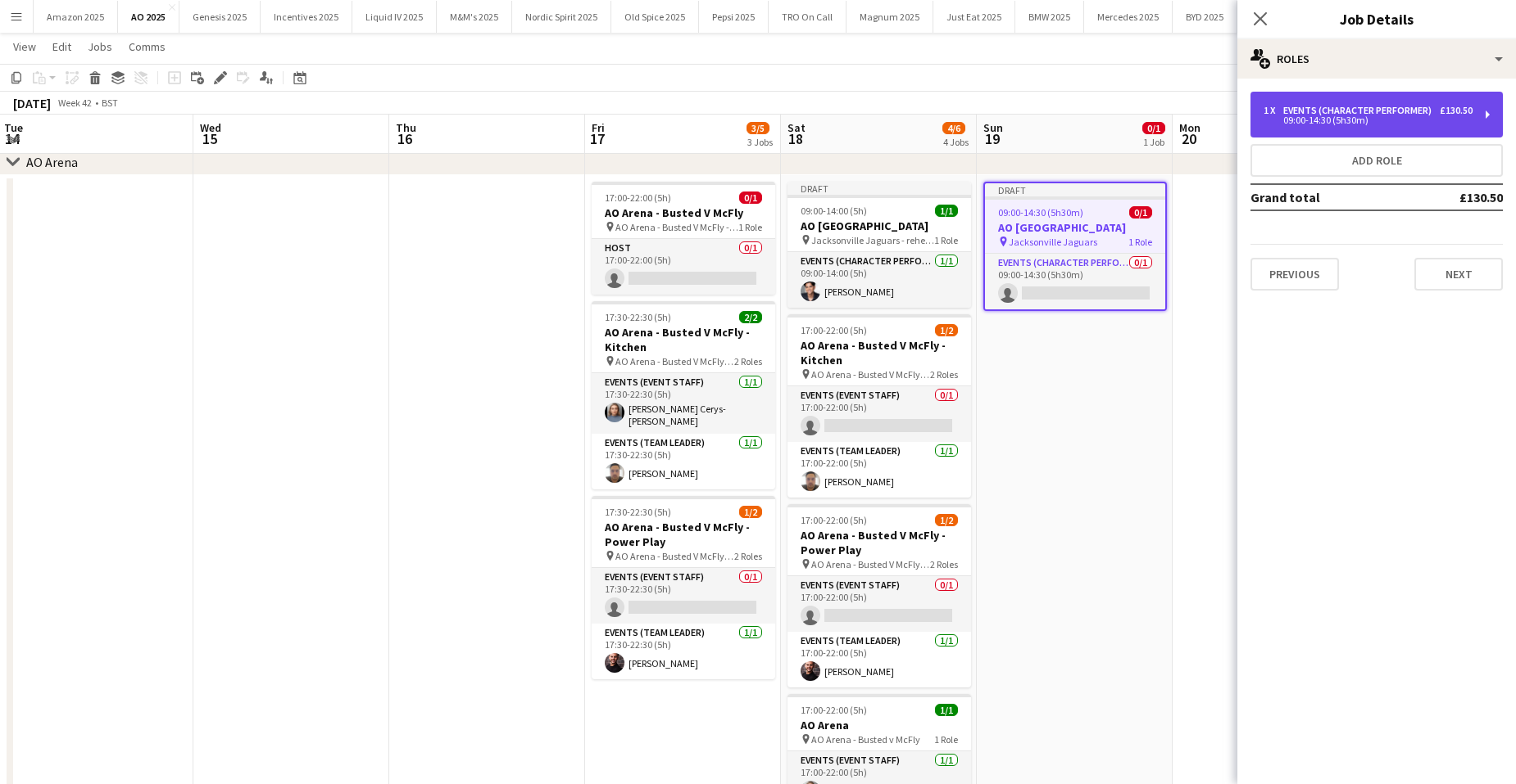
click at [1352, 112] on div "Events (Character Performer)" at bounding box center [1360, 110] width 155 height 12
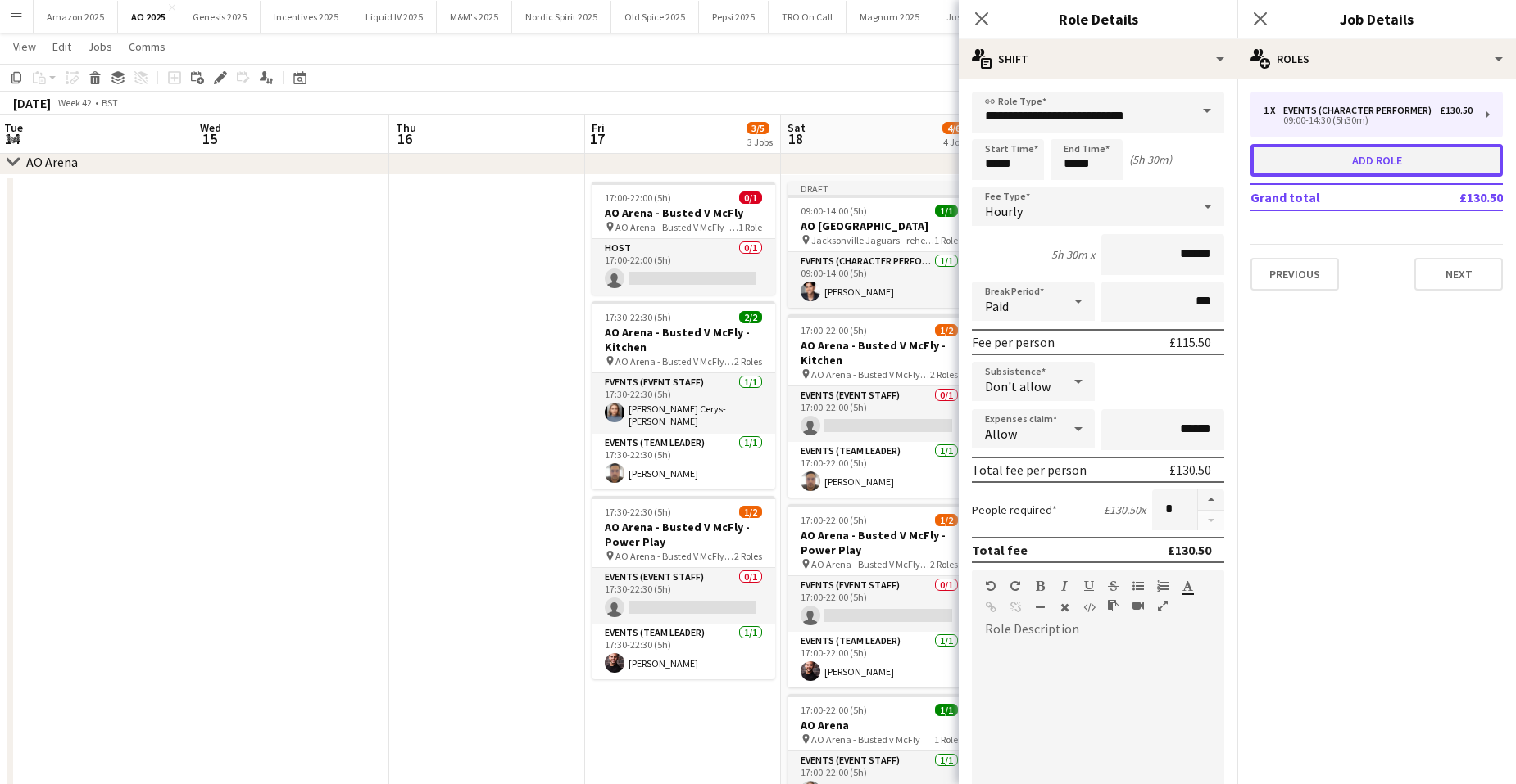
click at [1315, 159] on button "Add role" at bounding box center [1376, 160] width 253 height 33
type input "**********"
type input "*****"
type input "******"
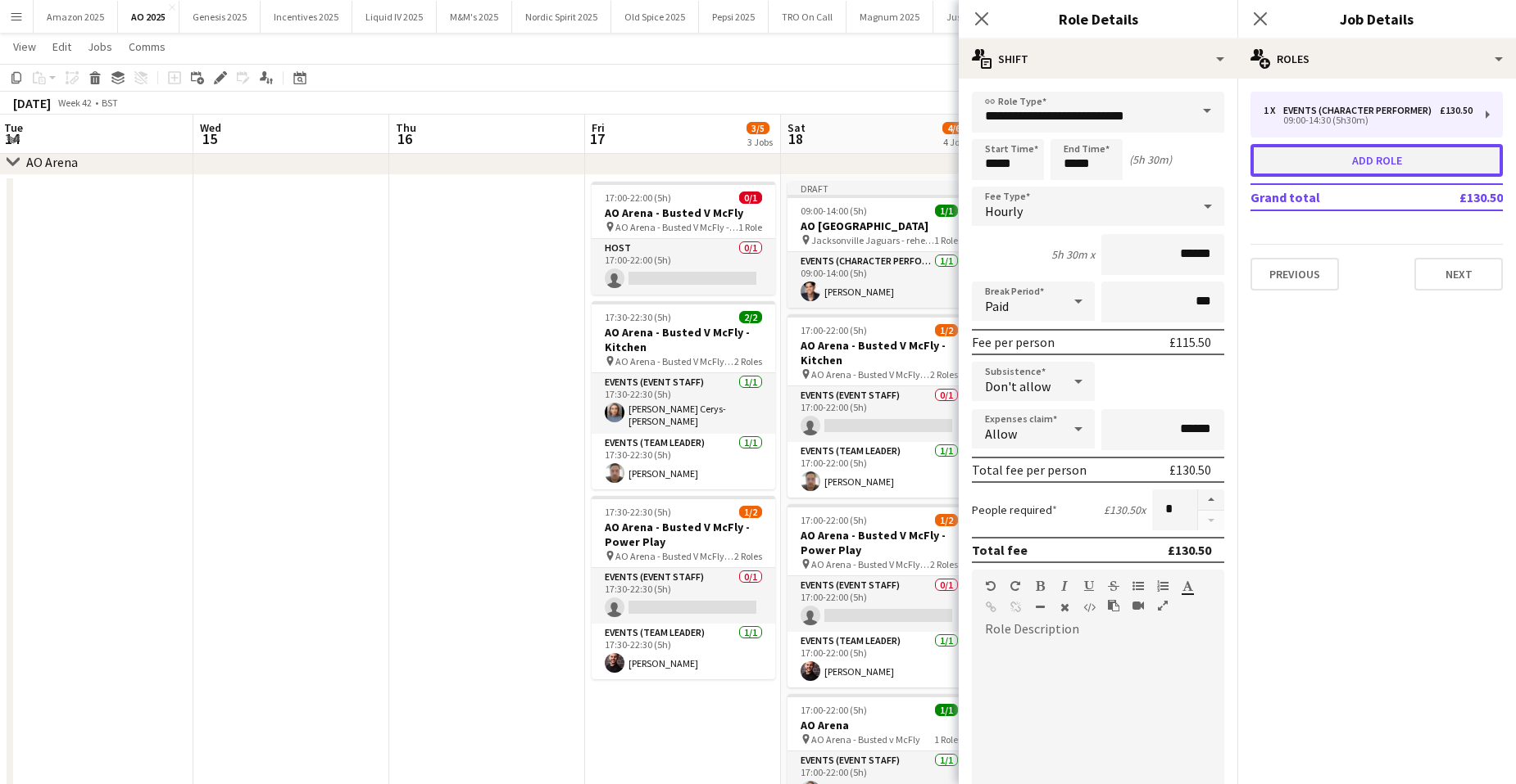
type input "*****"
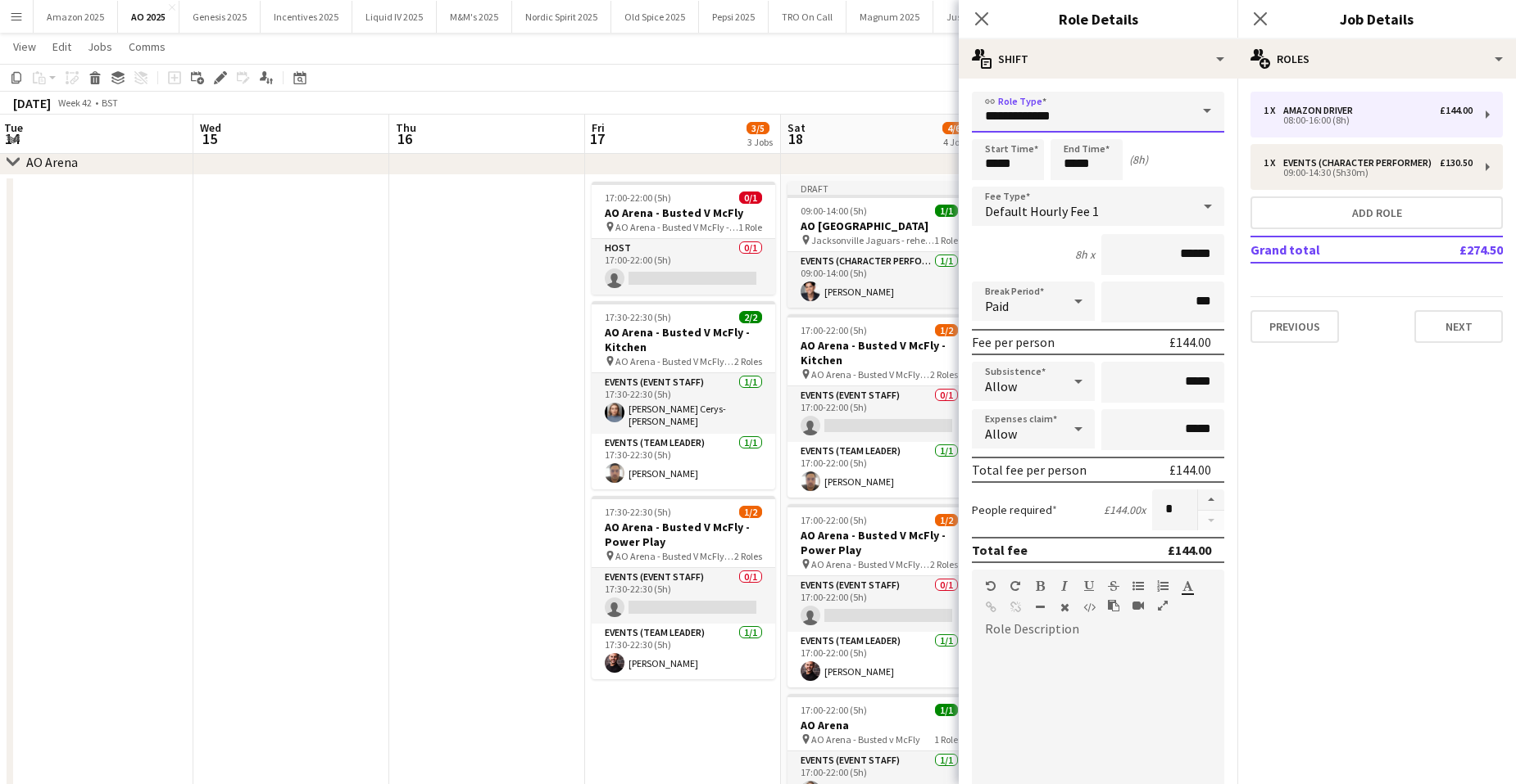
click at [1139, 115] on input "**********" at bounding box center [1097, 112] width 253 height 41
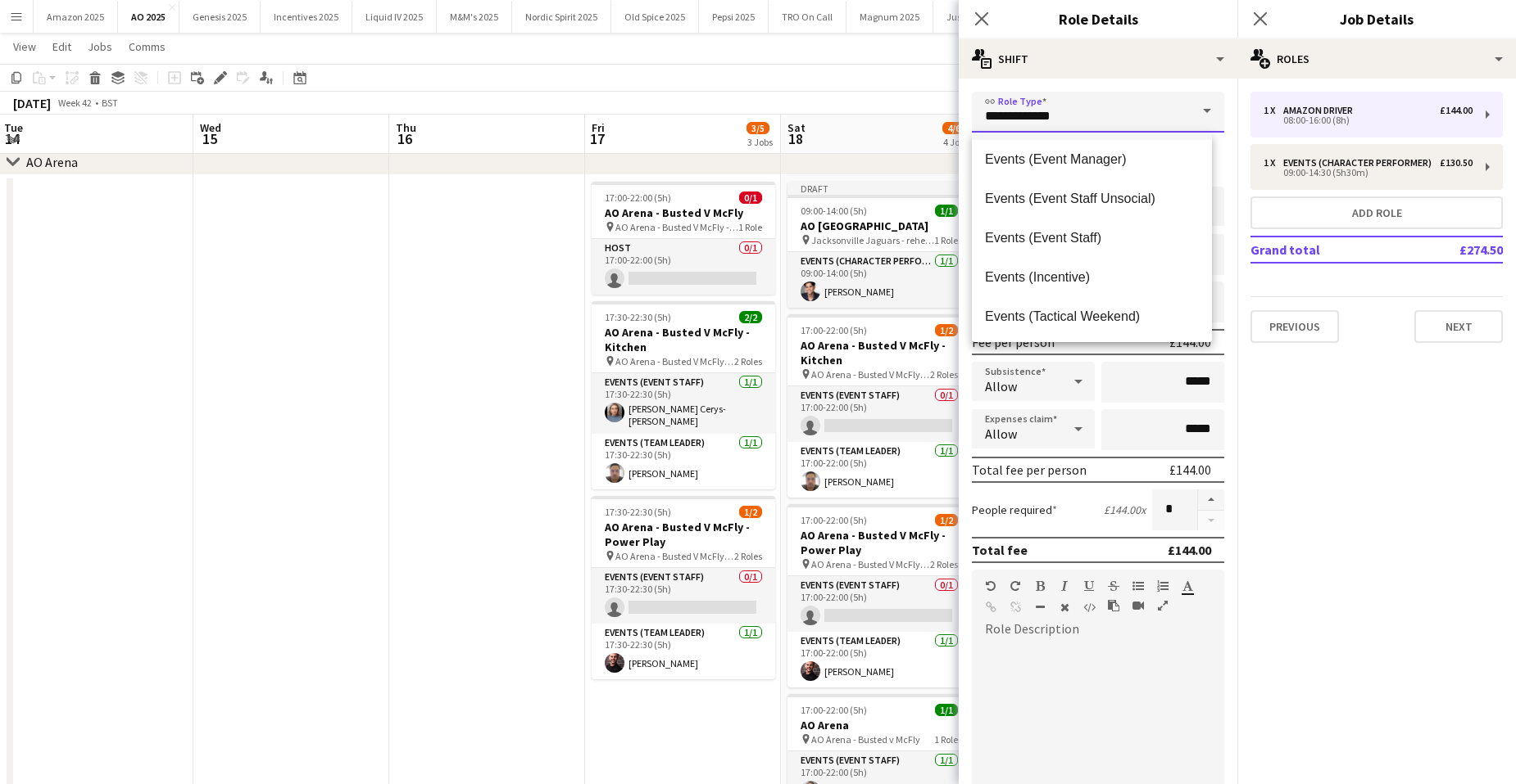
scroll to position [327, 0]
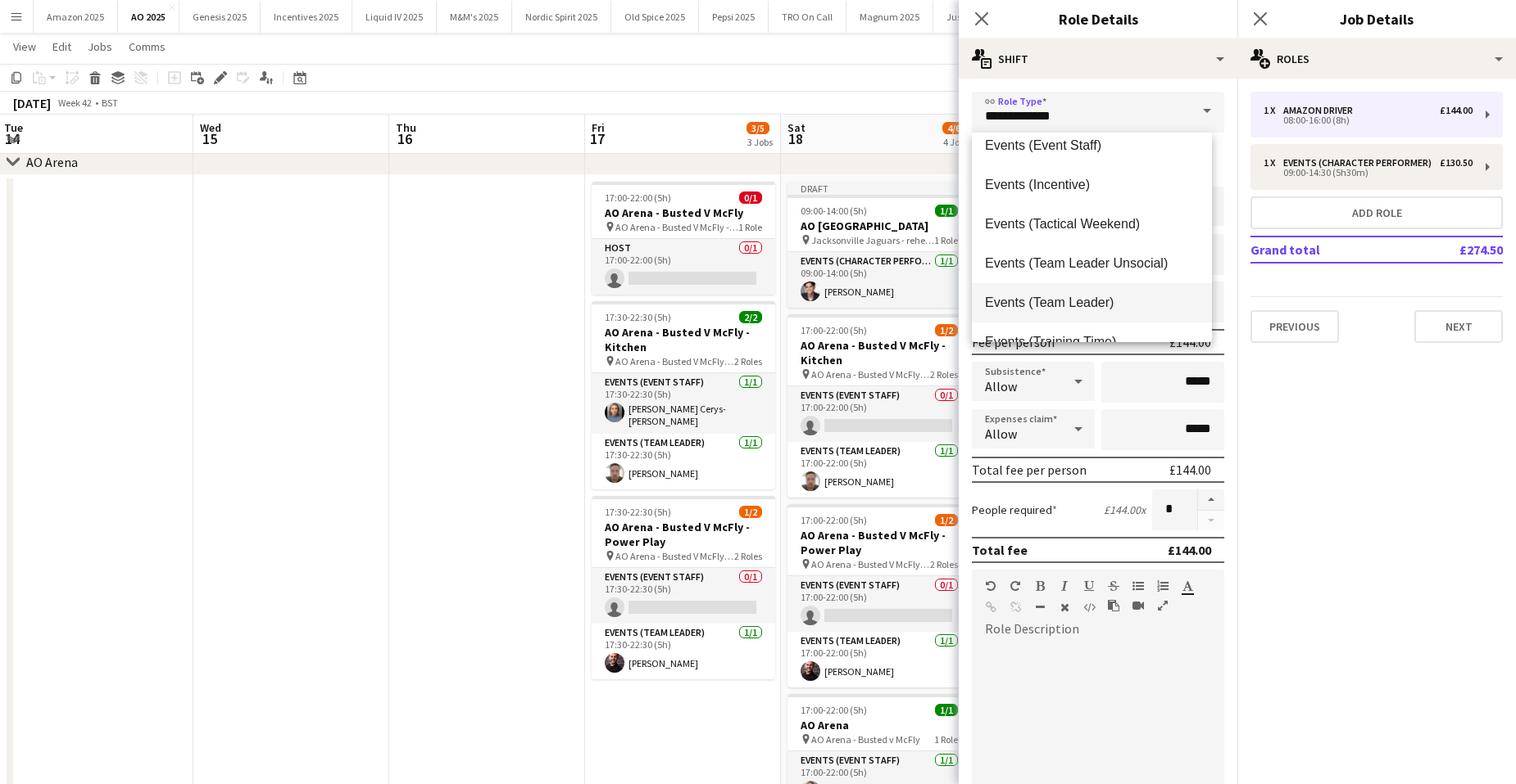
click at [1106, 301] on span "Events (Team Leader)" at bounding box center [1092, 302] width 214 height 15
type input "**********"
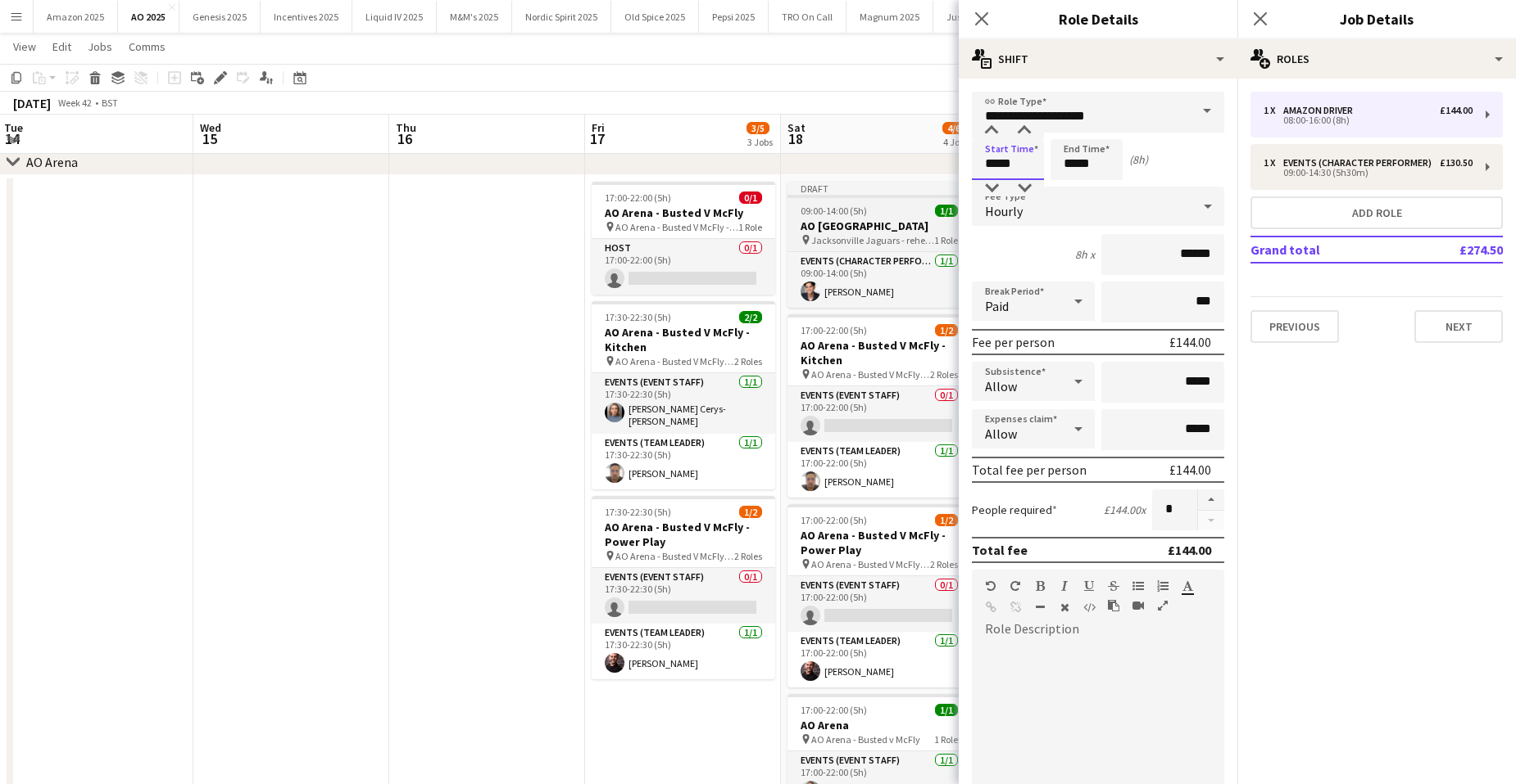
drag, startPoint x: 1026, startPoint y: 163, endPoint x: 807, endPoint y: 193, distance: 221.0
click at [857, 184] on body "Menu Boards Boards Boards All jobs Status Workforce Workforce My Workforce Recr…" at bounding box center [758, 394] width 1516 height 1107
type input "*****"
drag, startPoint x: 1205, startPoint y: 253, endPoint x: 946, endPoint y: 275, distance: 259.9
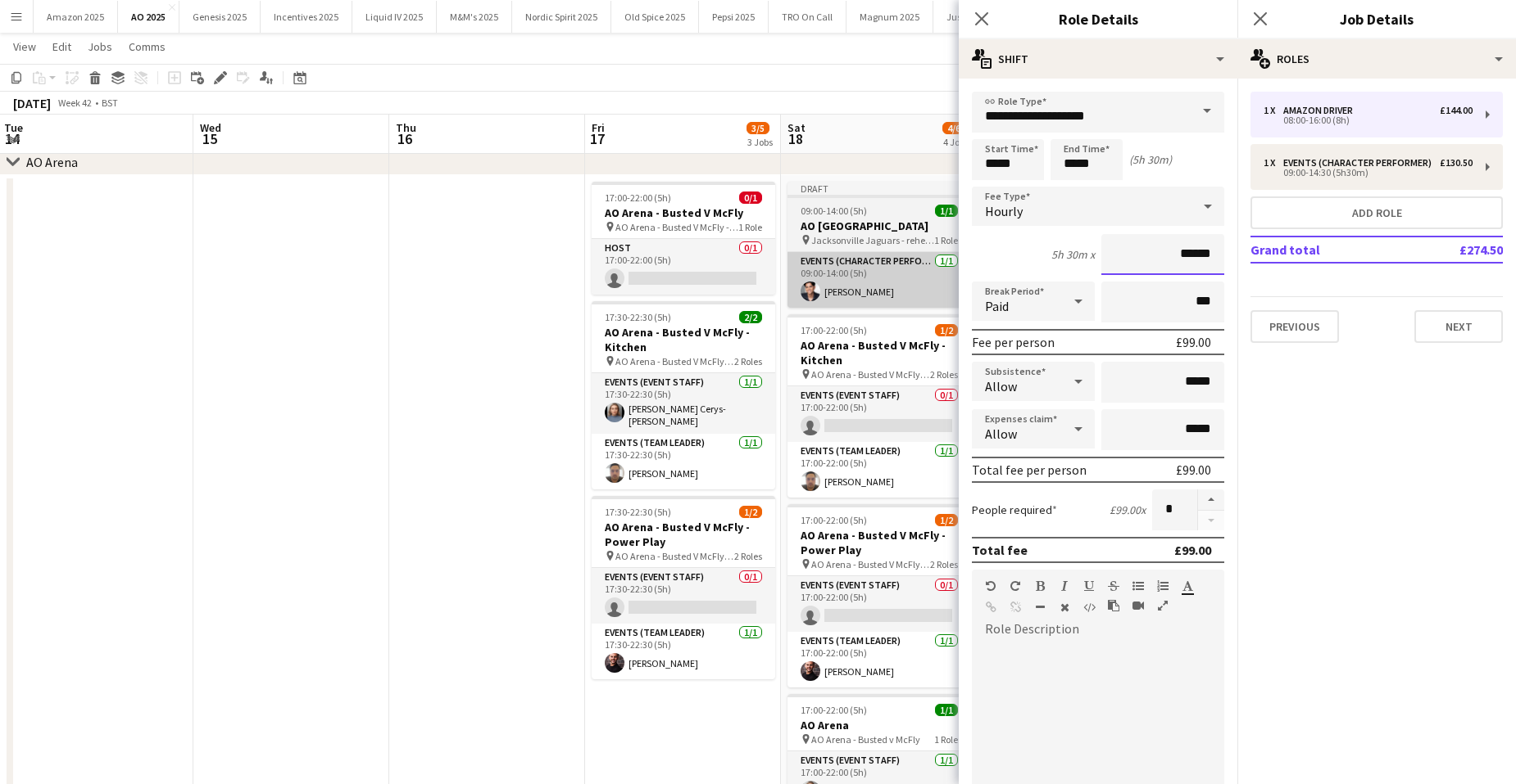
click at [952, 275] on body "Menu Boards Boards Boards All jobs Status Workforce Workforce My Workforce Recr…" at bounding box center [758, 394] width 1516 height 1107
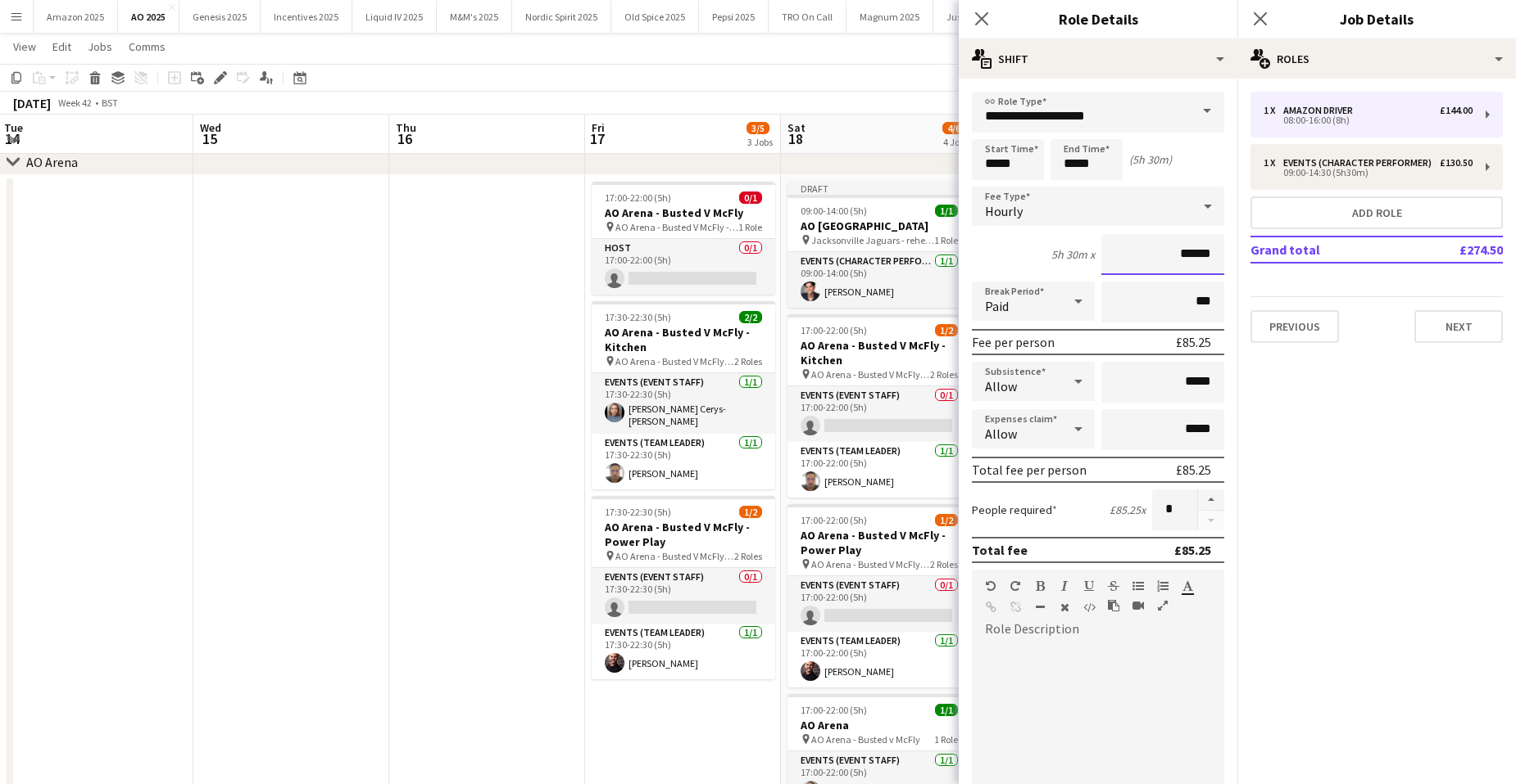
type input "******"
click at [1042, 374] on div "Allow" at bounding box center [1017, 381] width 90 height 39
click at [1043, 467] on span "Don't allow" at bounding box center [1030, 468] width 91 height 15
click at [1215, 431] on form "**********" at bounding box center [1097, 558] width 278 height 934
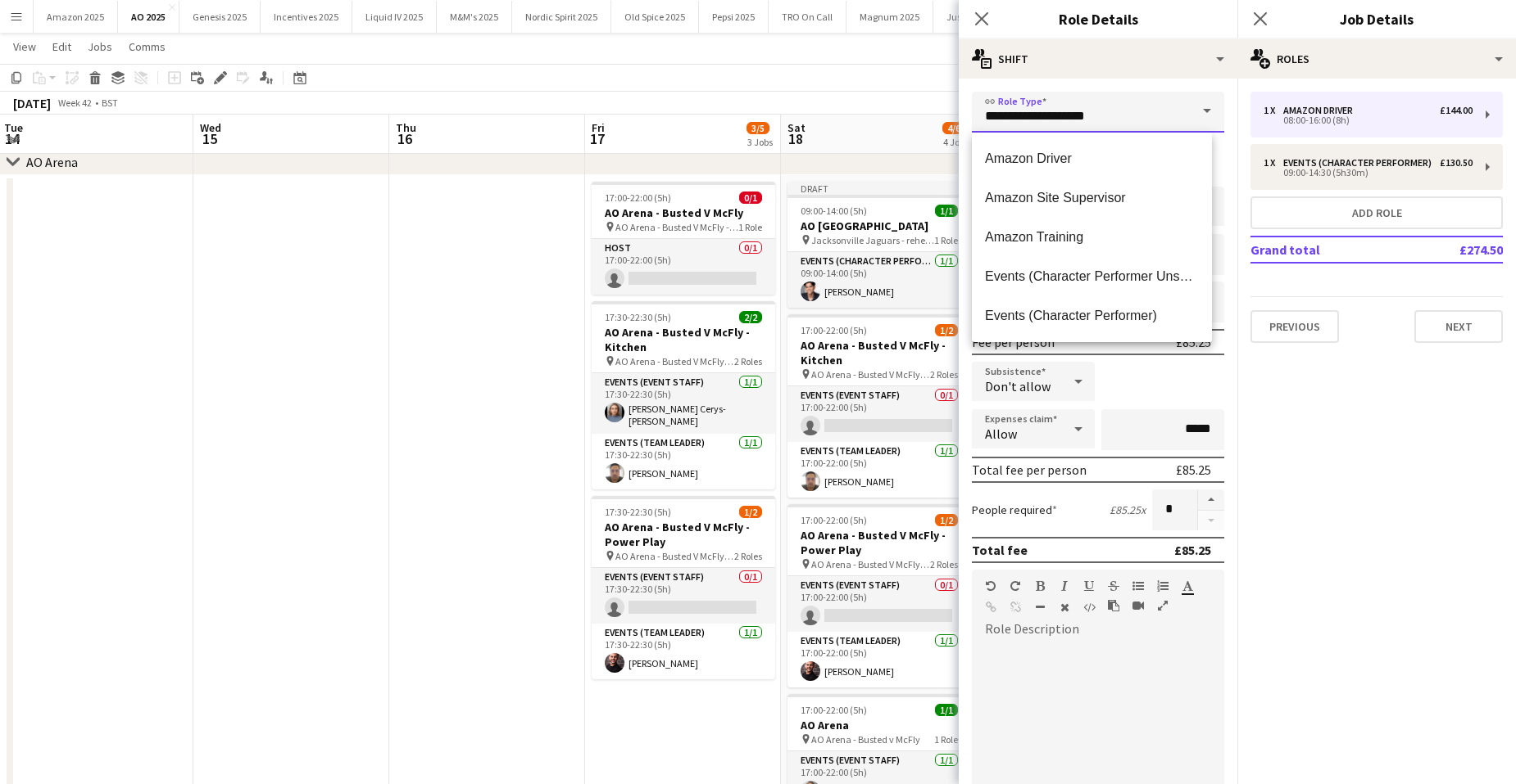
click at [1167, 111] on input "**********" at bounding box center [1097, 112] width 253 height 41
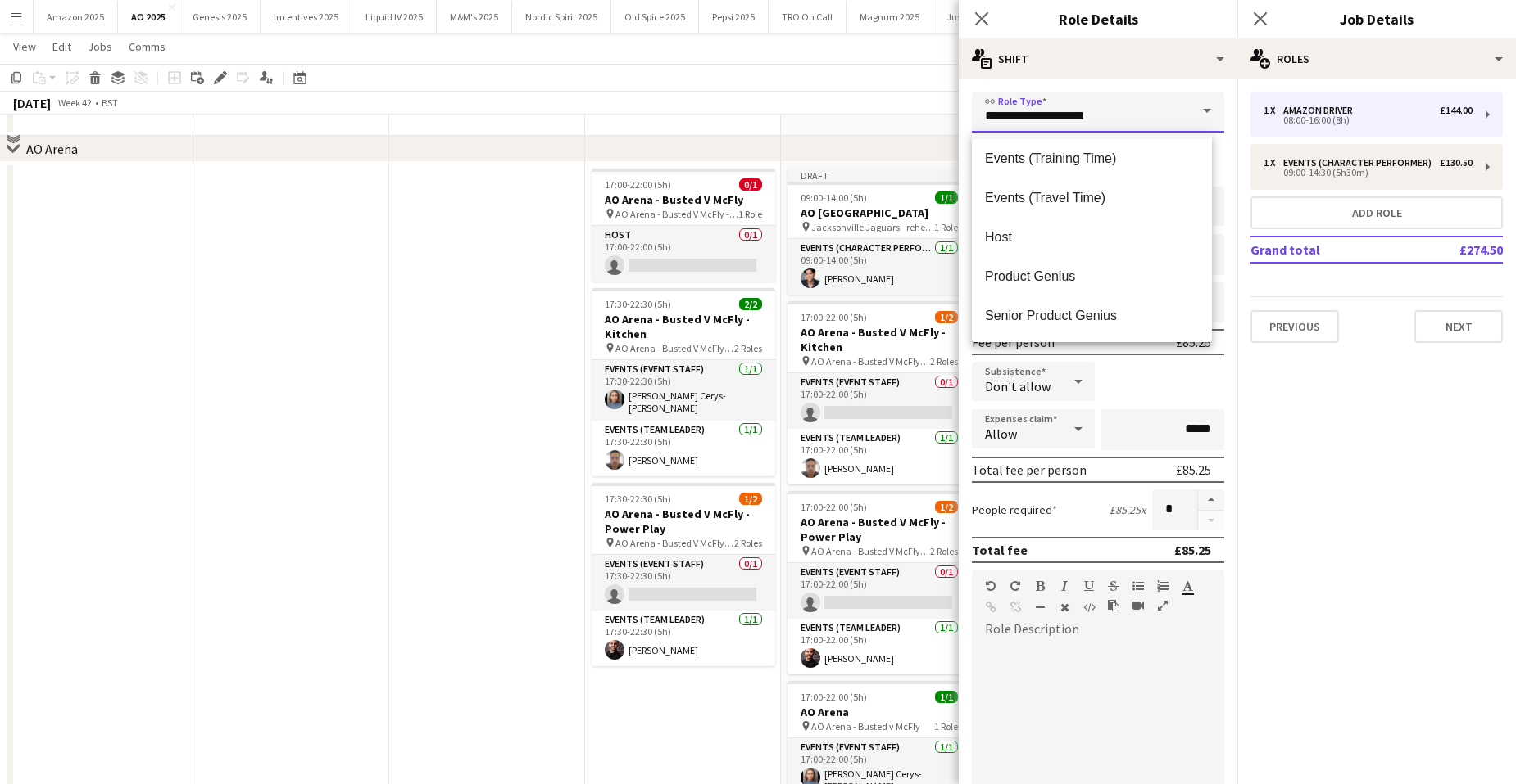
scroll to position [0, 0]
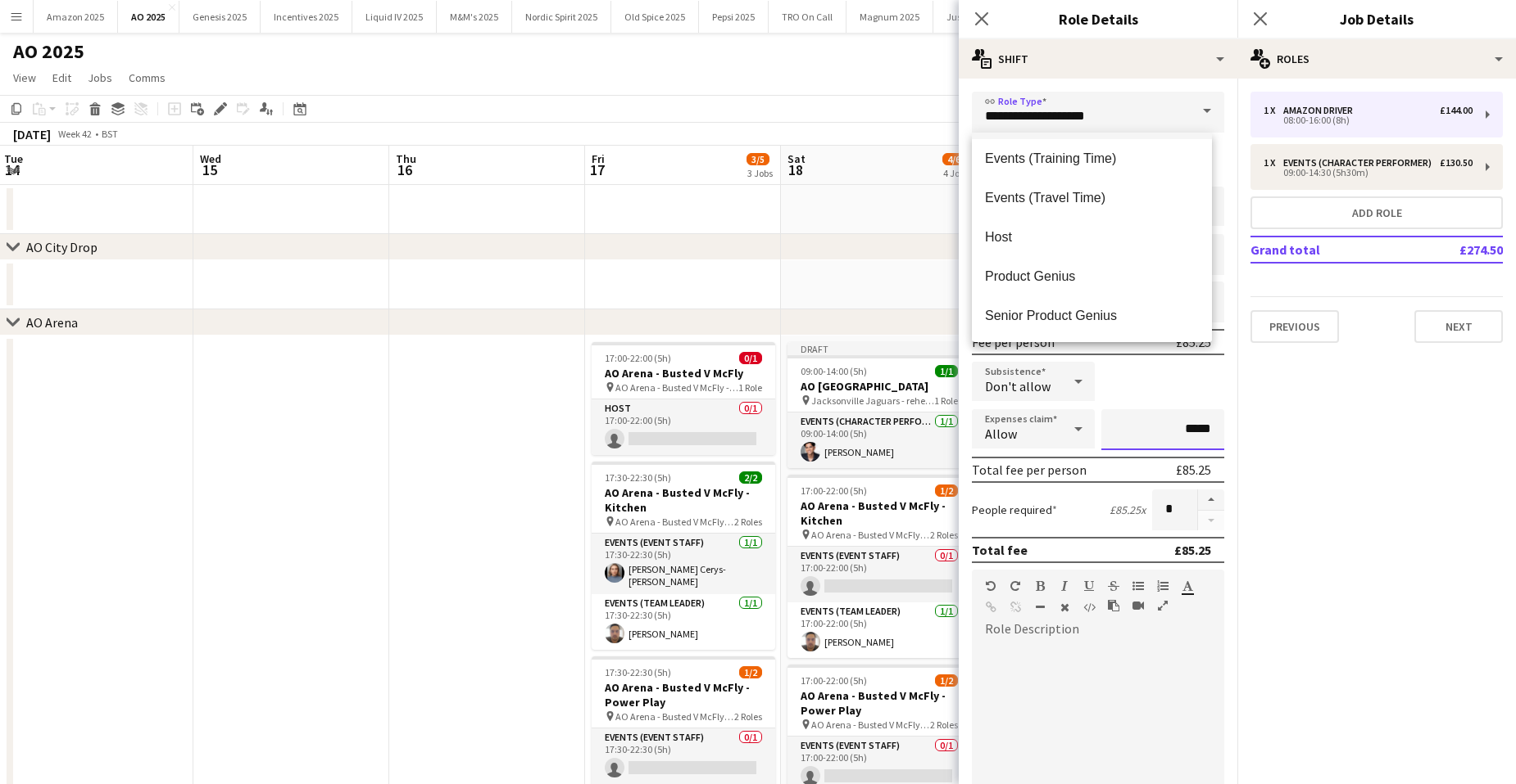
click at [1197, 423] on input "*****" at bounding box center [1163, 430] width 123 height 41
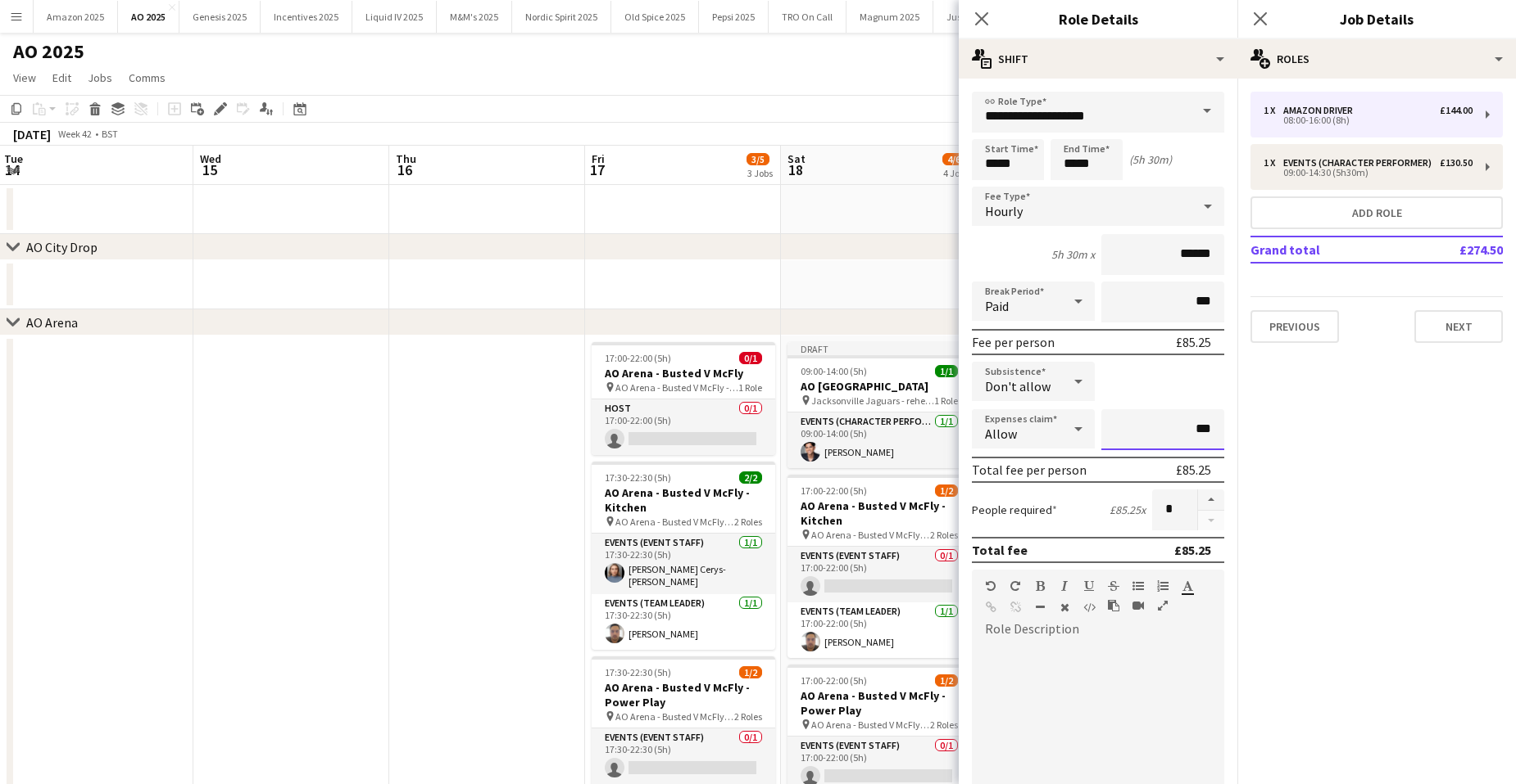
type input "**"
type input "******"
click at [1378, 207] on button "Add role" at bounding box center [1376, 213] width 253 height 33
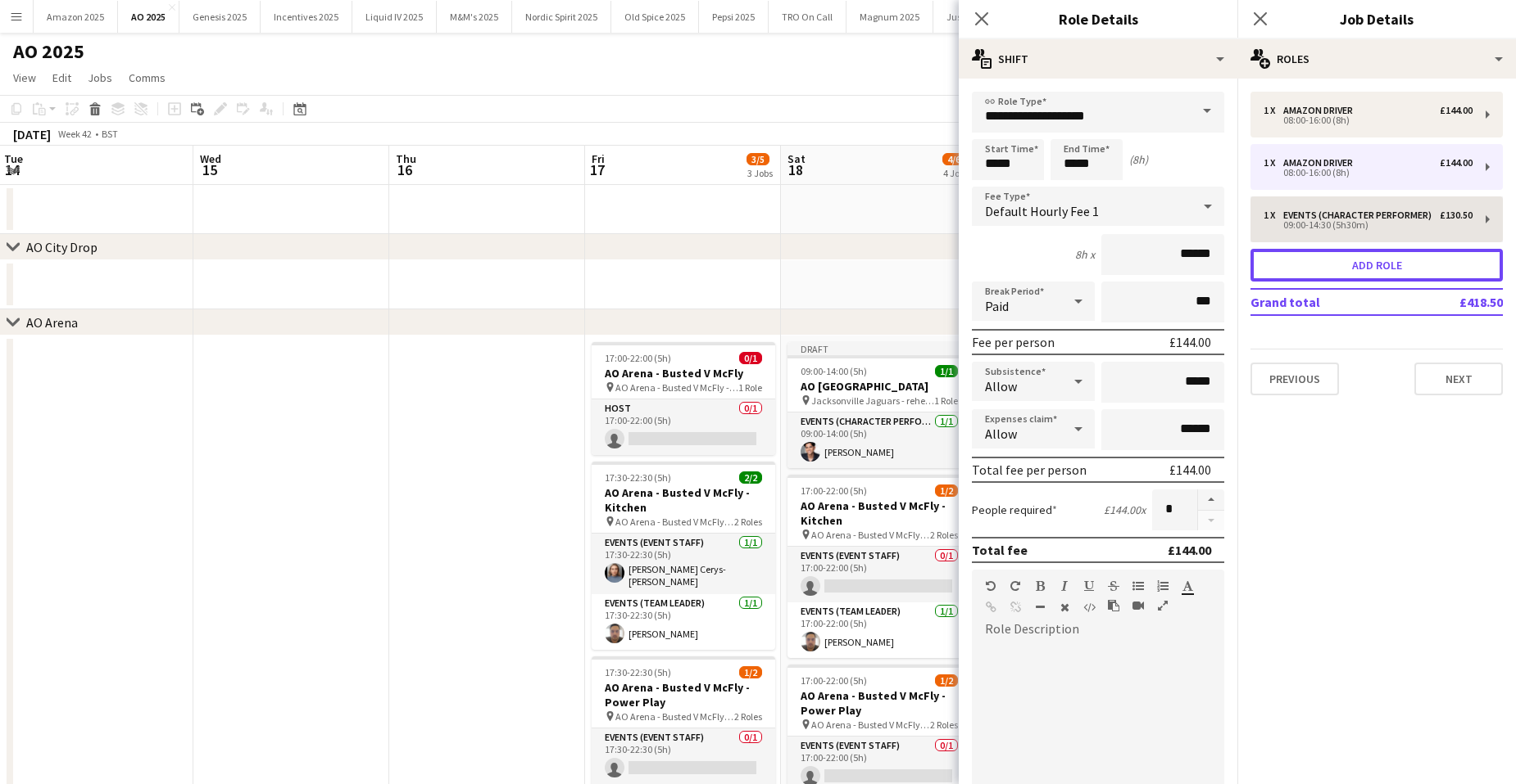
type input "**********"
type input "*****"
type input "******"
type input "*****"
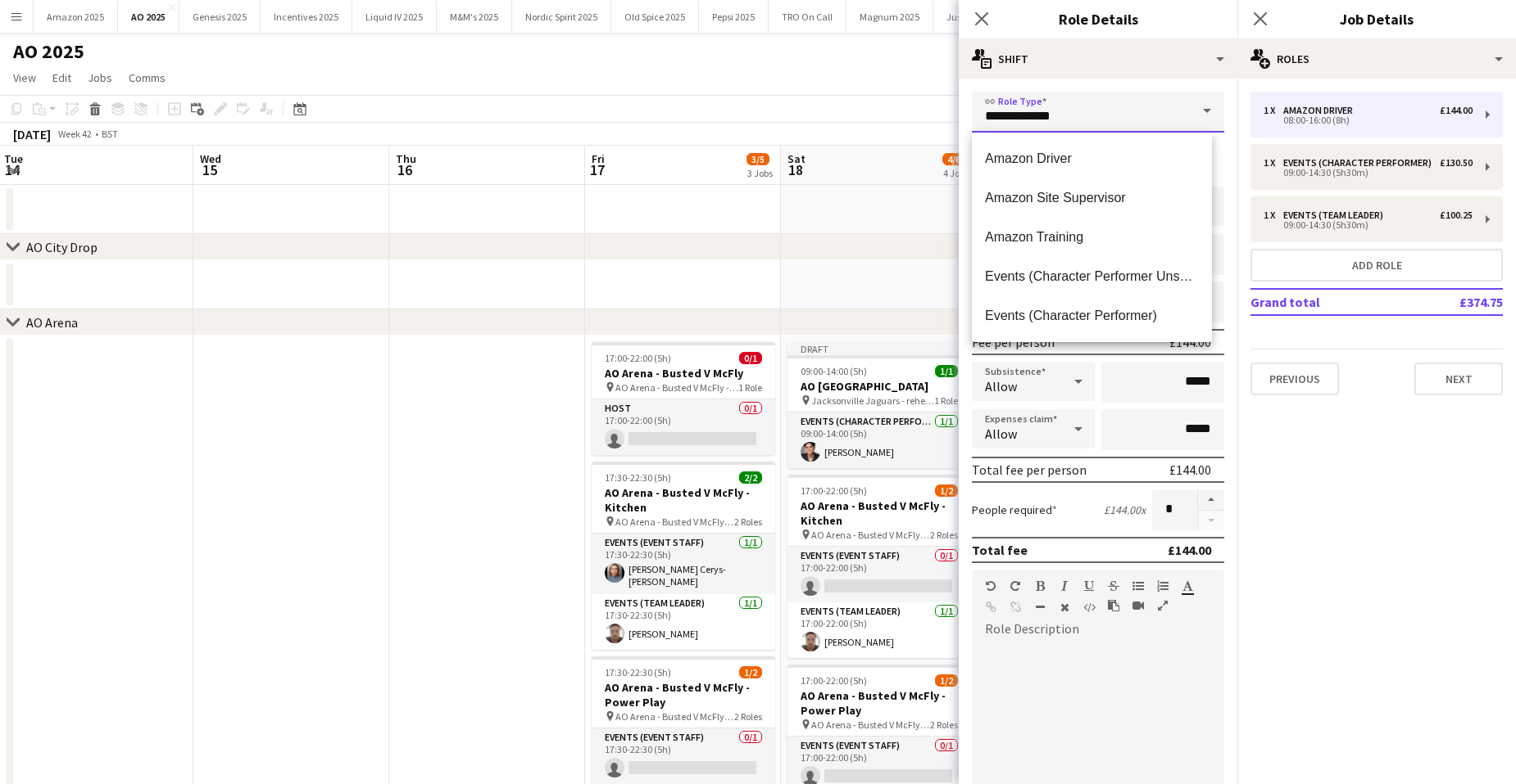
click at [1169, 117] on input "**********" at bounding box center [1097, 112] width 253 height 41
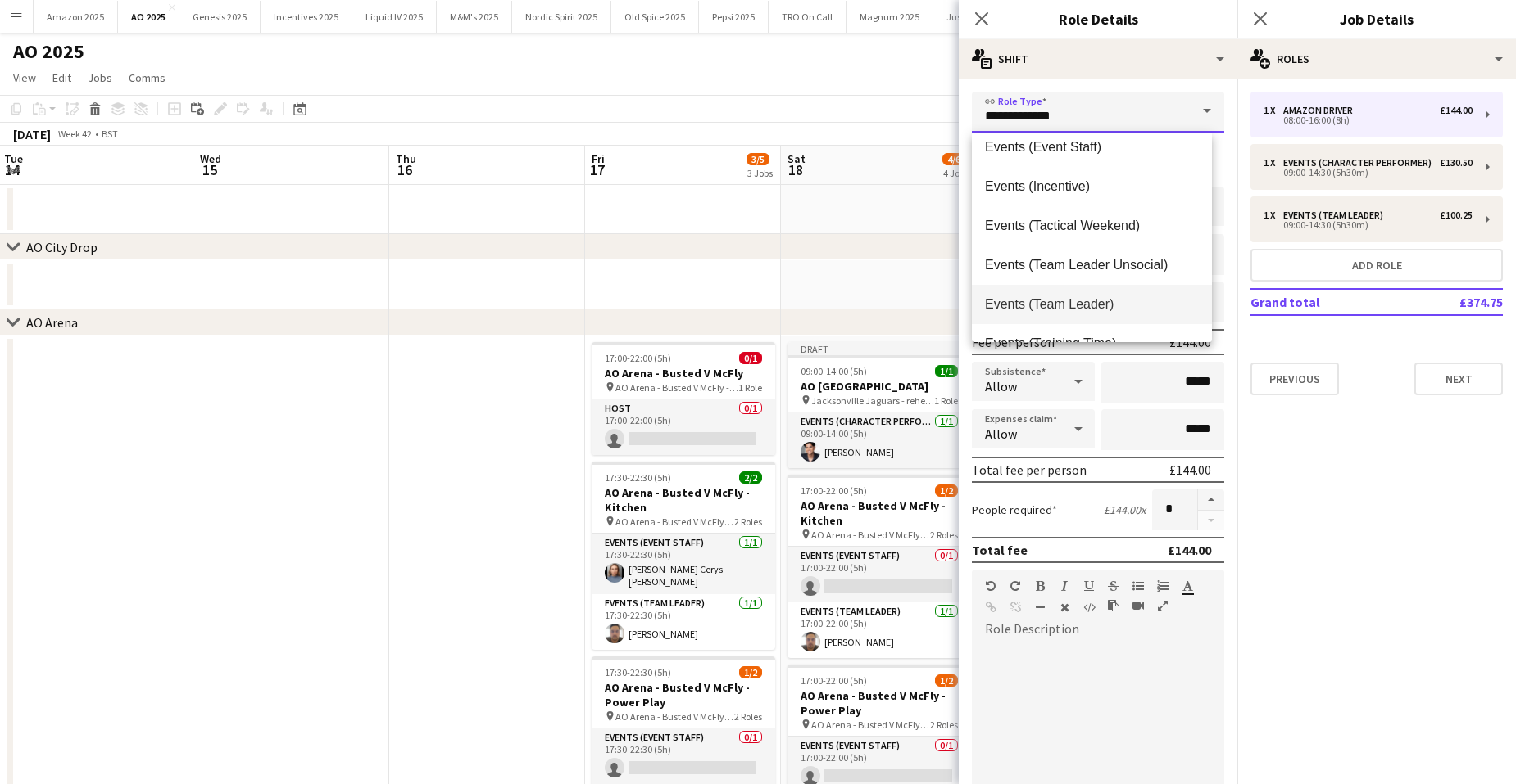
scroll to position [327, 0]
click at [1104, 293] on mat-option "Events (Team Leader)" at bounding box center [1092, 302] width 240 height 39
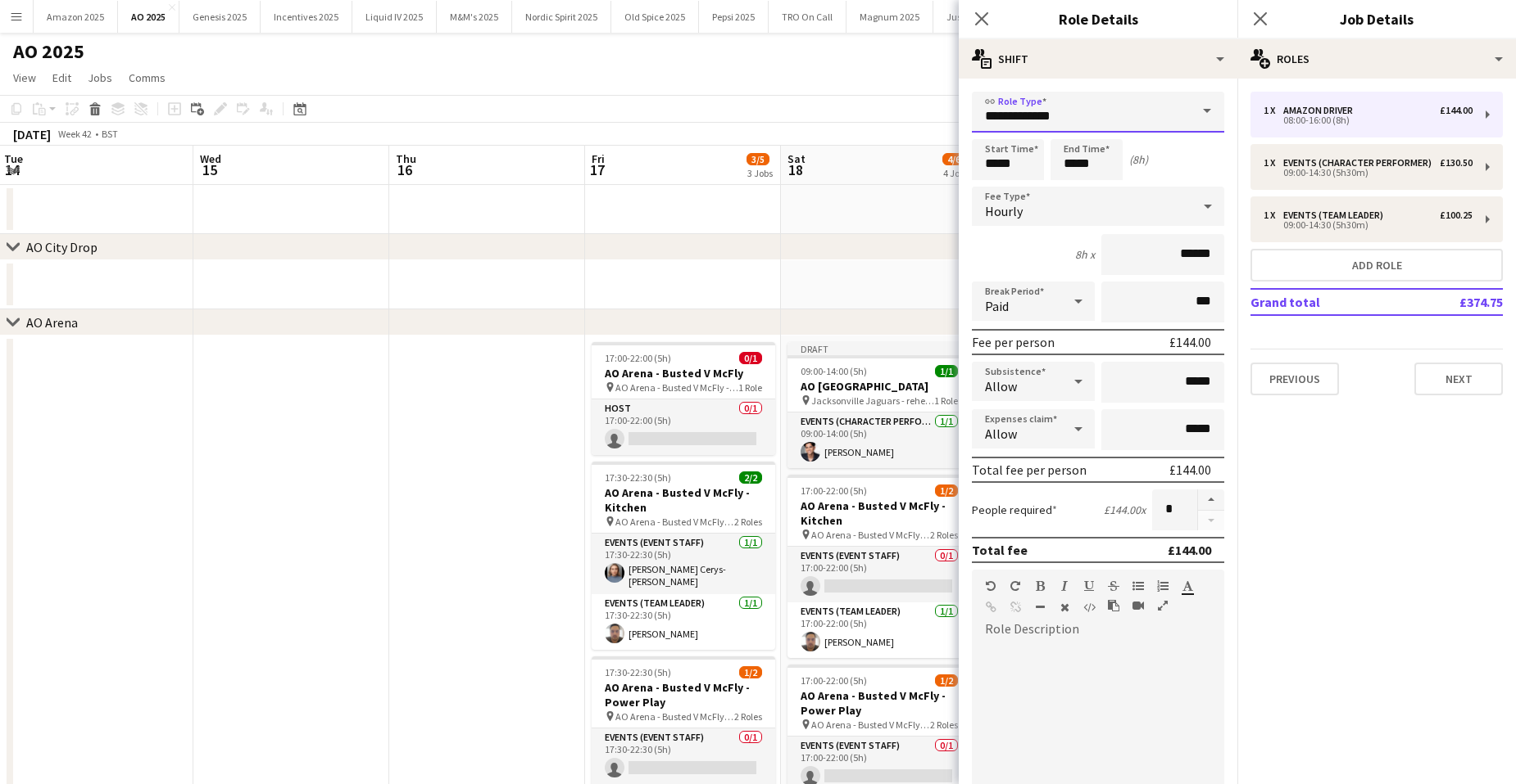
type input "**********"
drag, startPoint x: 1021, startPoint y: 160, endPoint x: 692, endPoint y: 170, distance: 329.2
click at [726, 170] on body "Menu Boards Boards Boards All jobs Status Workforce Workforce My Workforce Recr…" at bounding box center [758, 554] width 1516 height 1108
type input "*****"
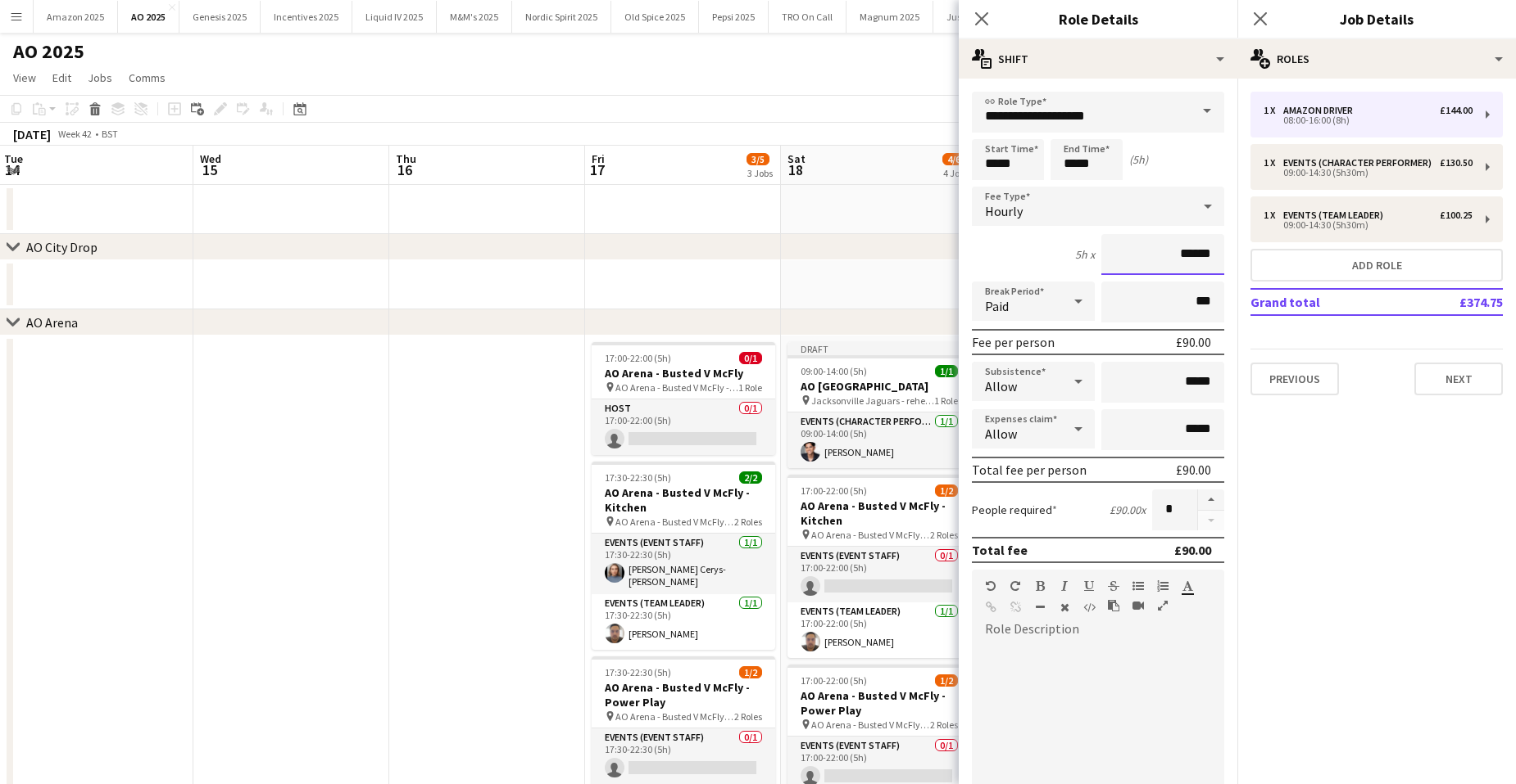
drag, startPoint x: 1204, startPoint y: 256, endPoint x: 908, endPoint y: 269, distance: 296.3
click at [908, 269] on body "Menu Boards Boards Boards All jobs Status Workforce Workforce My Workforce Recr…" at bounding box center [758, 554] width 1516 height 1108
type input "******"
click at [1046, 371] on div "Allow" at bounding box center [1017, 381] width 90 height 39
click at [1037, 476] on span "Don't allow" at bounding box center [1030, 468] width 91 height 15
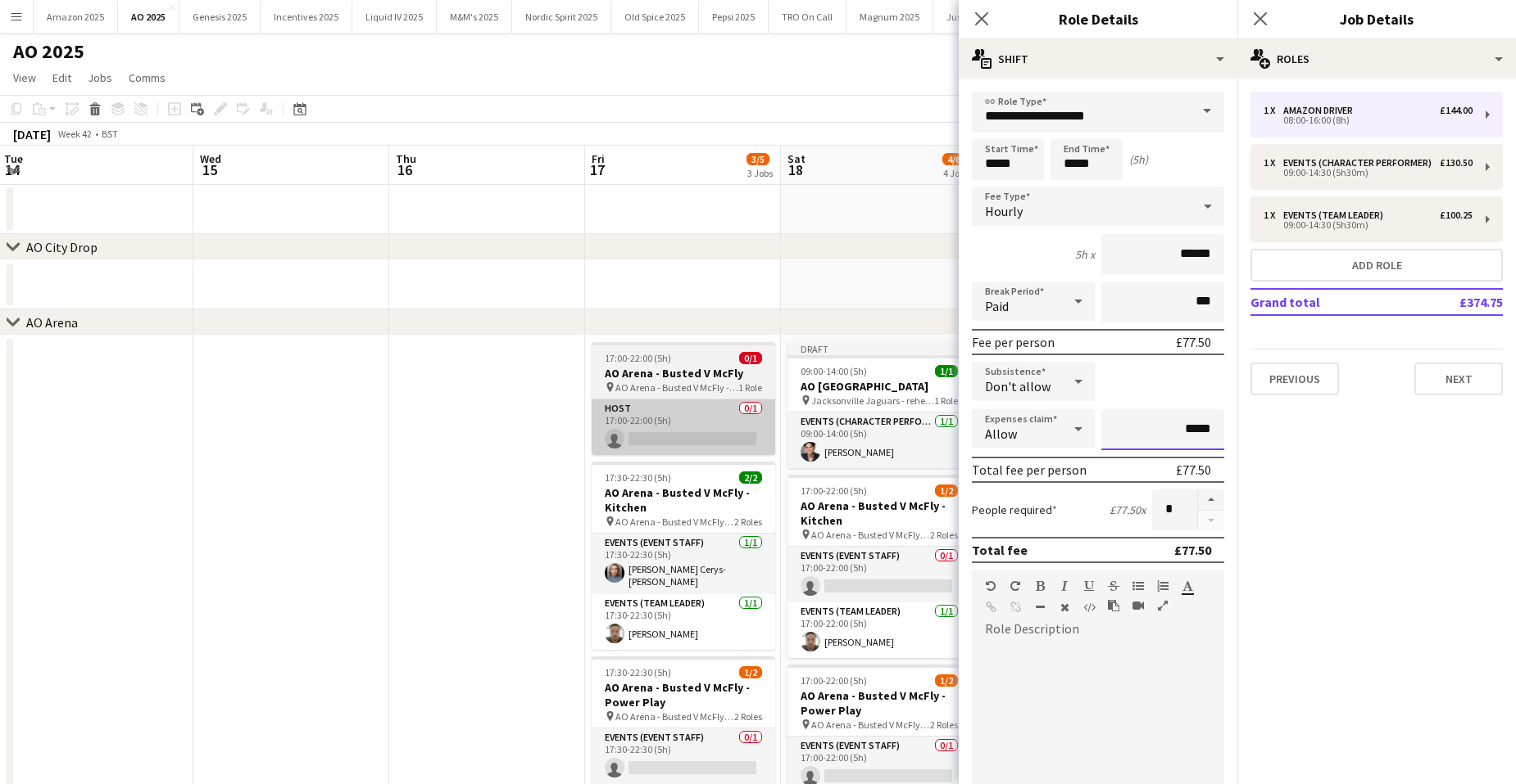
drag, startPoint x: 1198, startPoint y: 429, endPoint x: 763, endPoint y: 448, distance: 435.4
click at [790, 431] on body "Menu Boards Boards Boards All jobs Status Workforce Workforce My Workforce Recr…" at bounding box center [758, 554] width 1516 height 1108
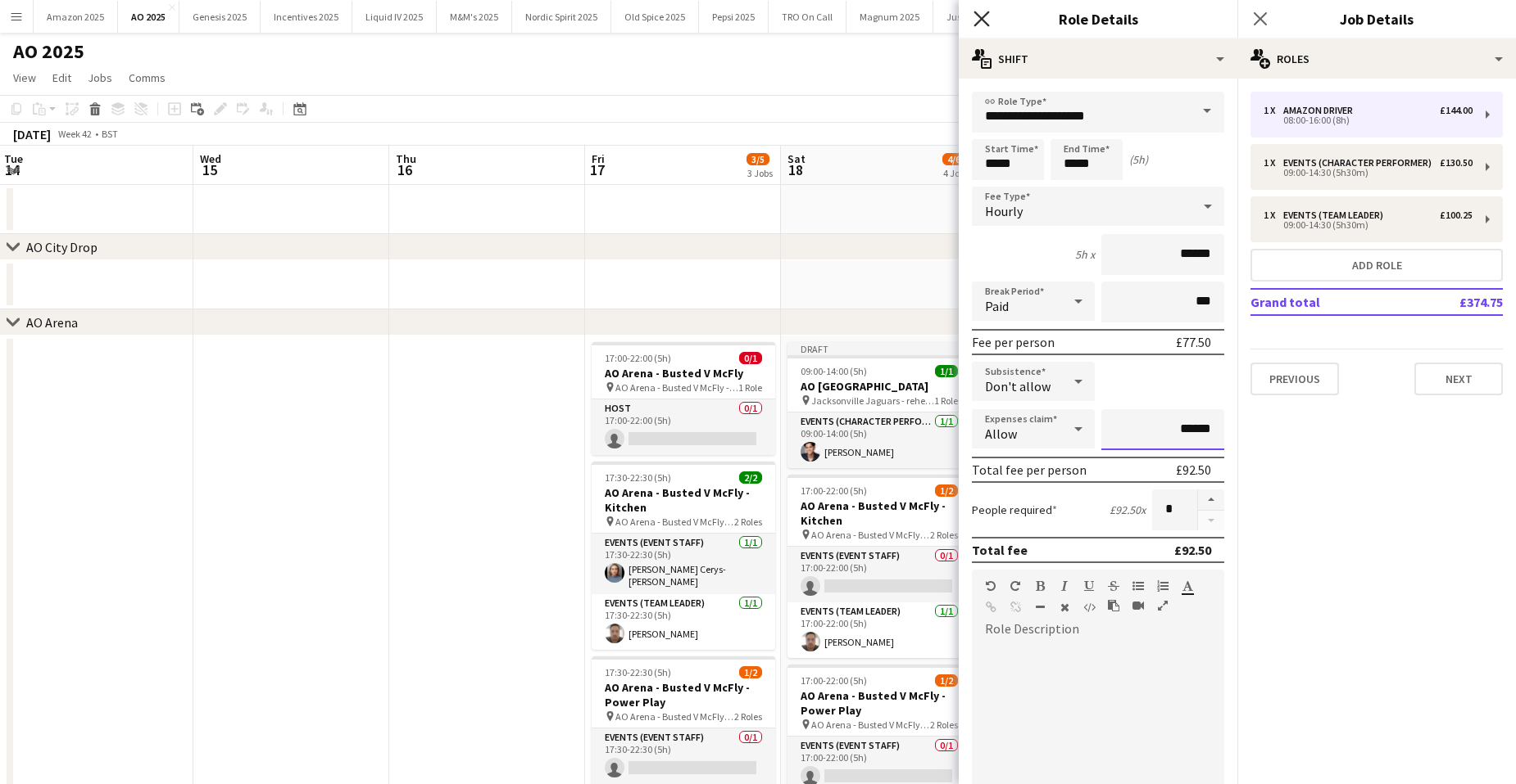
type input "******"
click at [984, 16] on icon at bounding box center [981, 18] width 15 height 15
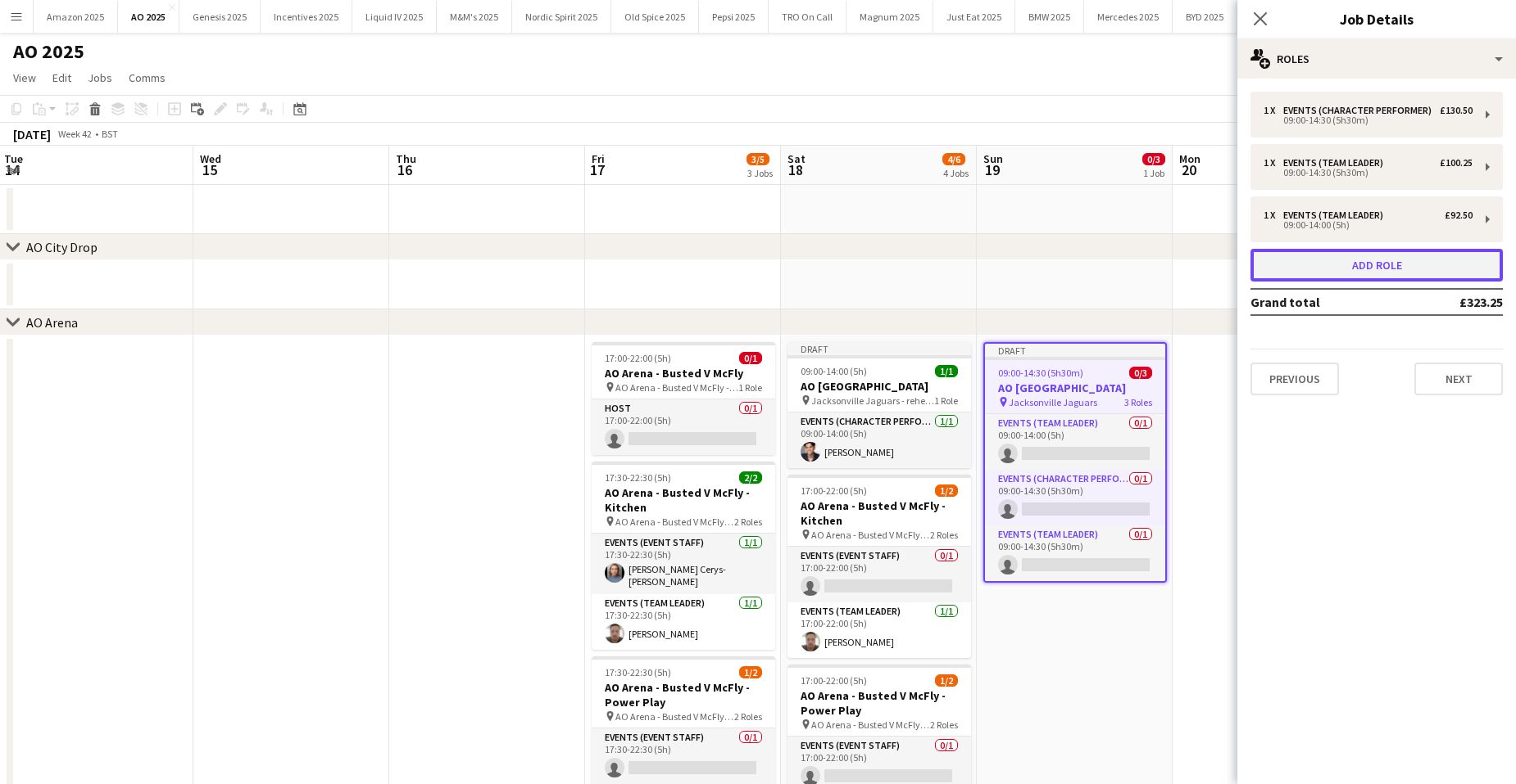
click at [1355, 264] on button "Add role" at bounding box center [1376, 265] width 253 height 33
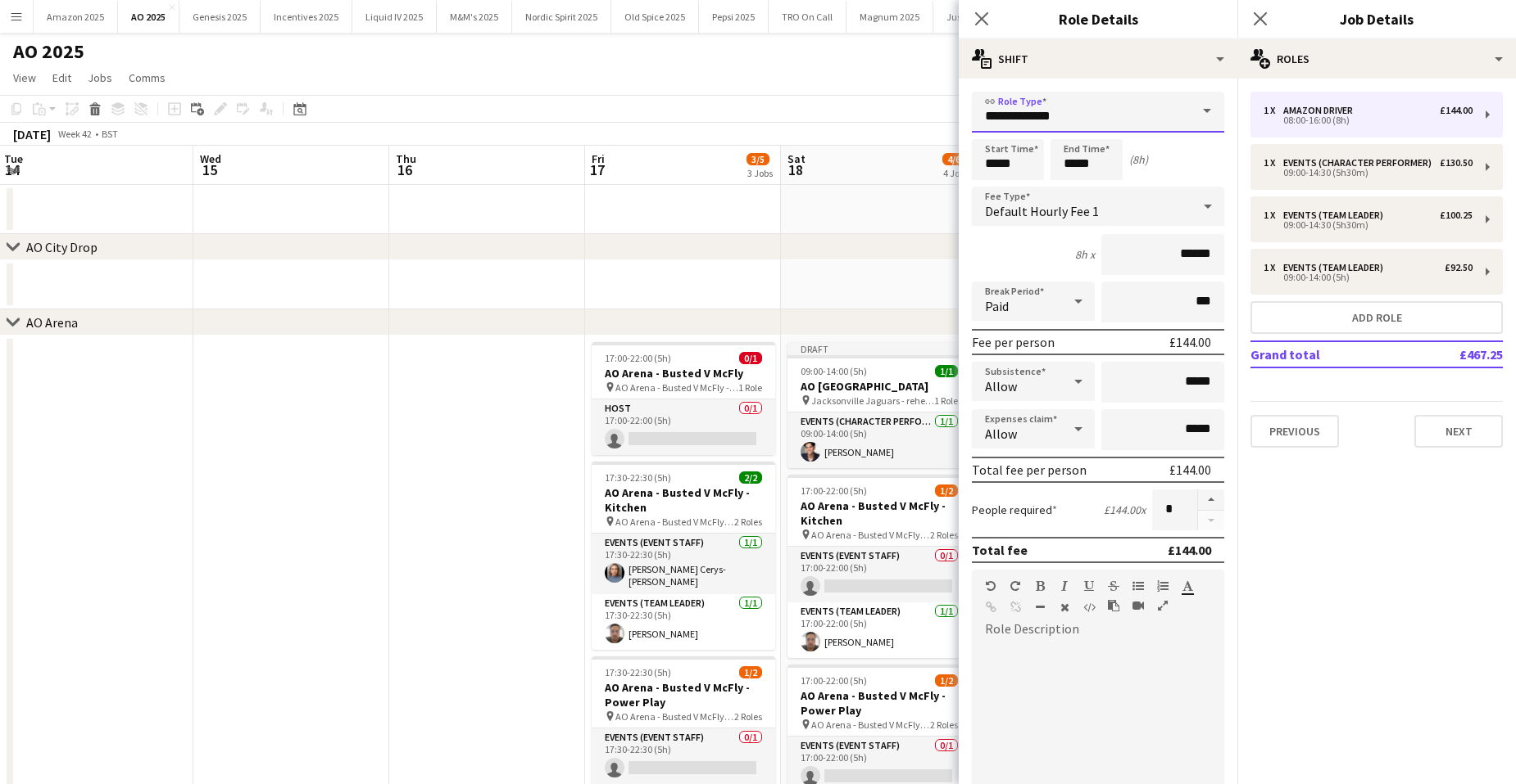
click at [1116, 109] on input "**********" at bounding box center [1097, 112] width 253 height 41
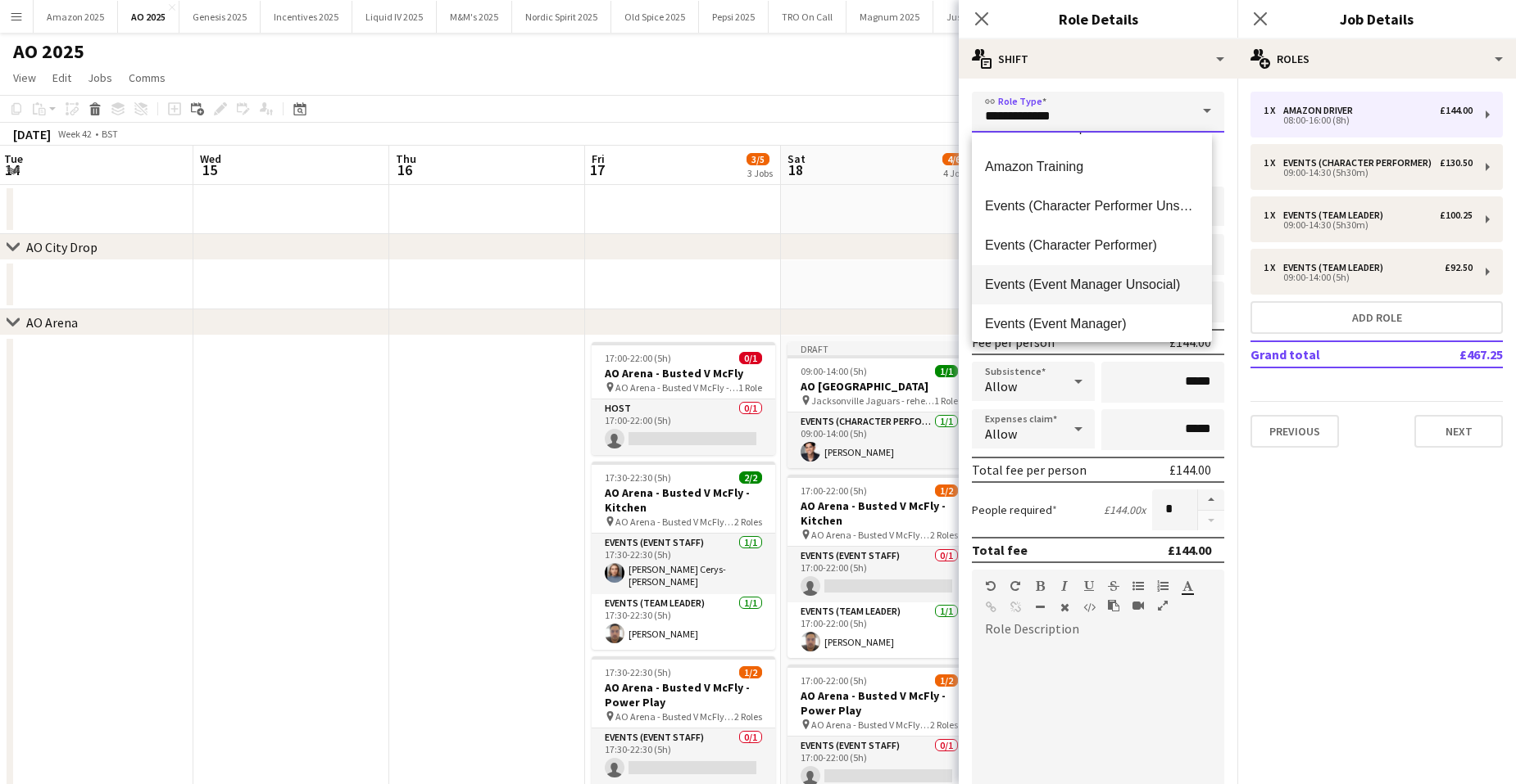
scroll to position [164, 0]
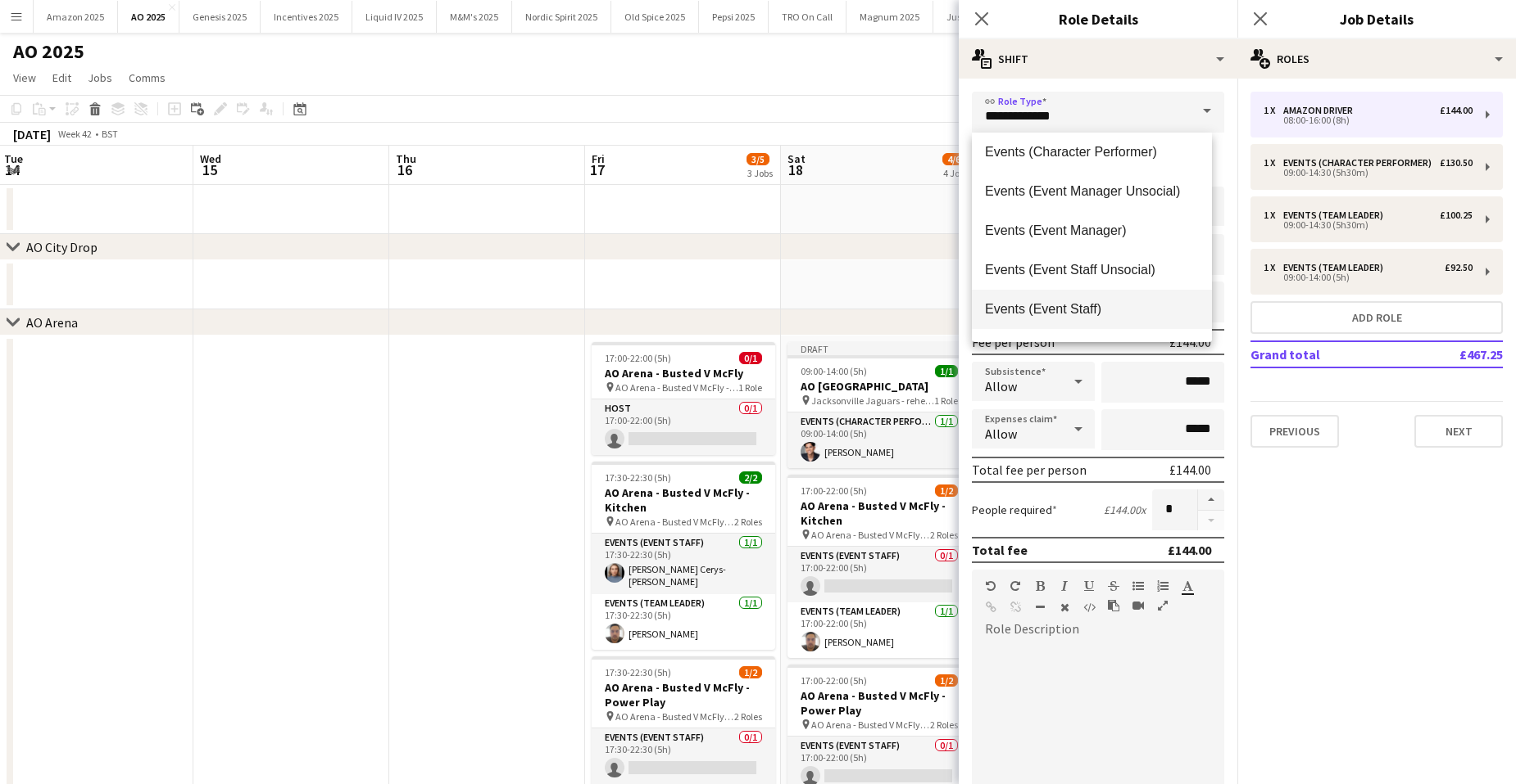
click at [1101, 304] on span "Events (Event Staff)" at bounding box center [1092, 309] width 214 height 15
type input "**********"
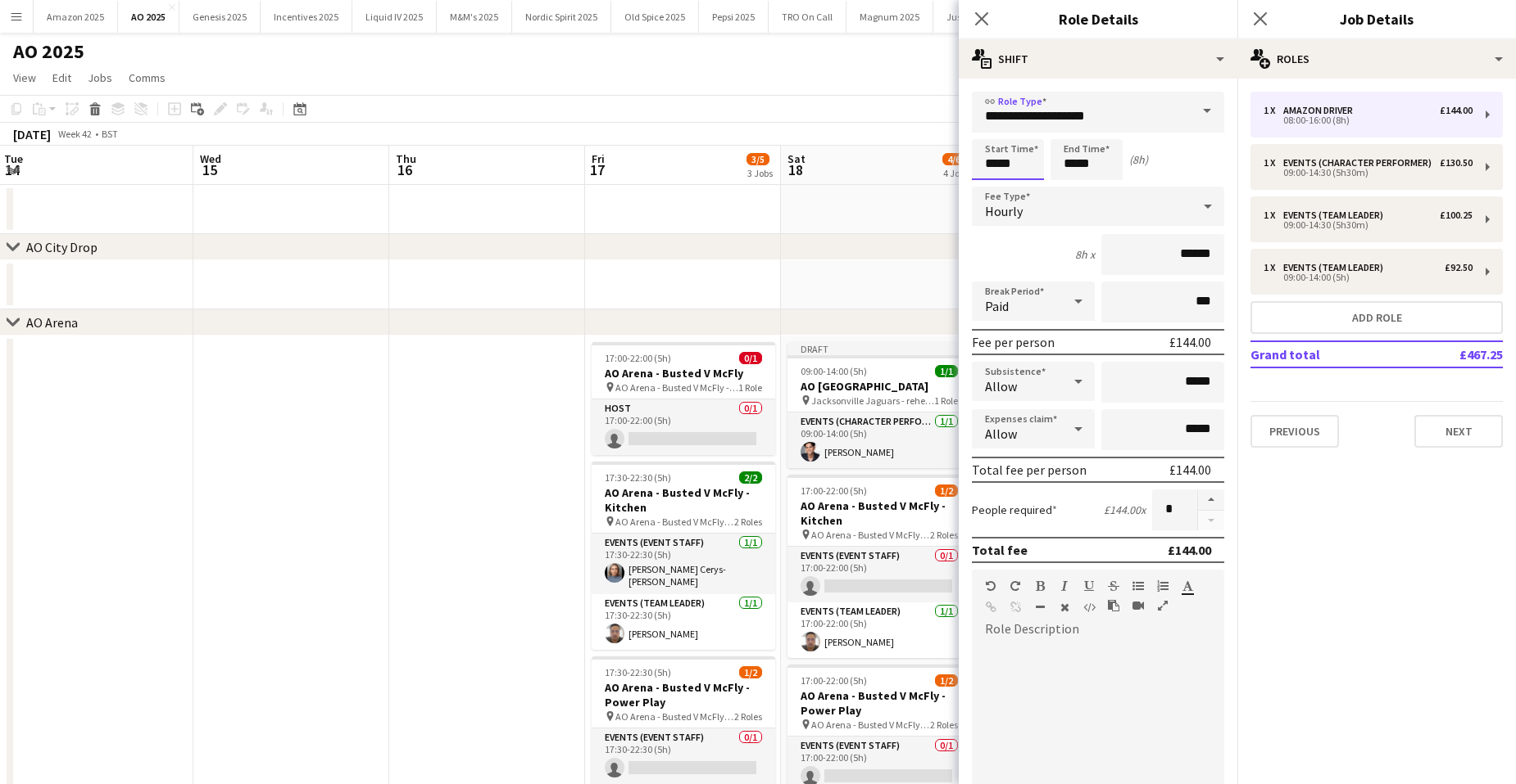
drag, startPoint x: 1017, startPoint y: 165, endPoint x: 403, endPoint y: 198, distance: 614.9
click at [472, 183] on body "Menu Boards Boards Boards All jobs Status Workforce Workforce My Workforce Recr…" at bounding box center [758, 554] width 1516 height 1108
type input "*****"
drag, startPoint x: 1204, startPoint y: 253, endPoint x: 954, endPoint y: 294, distance: 253.3
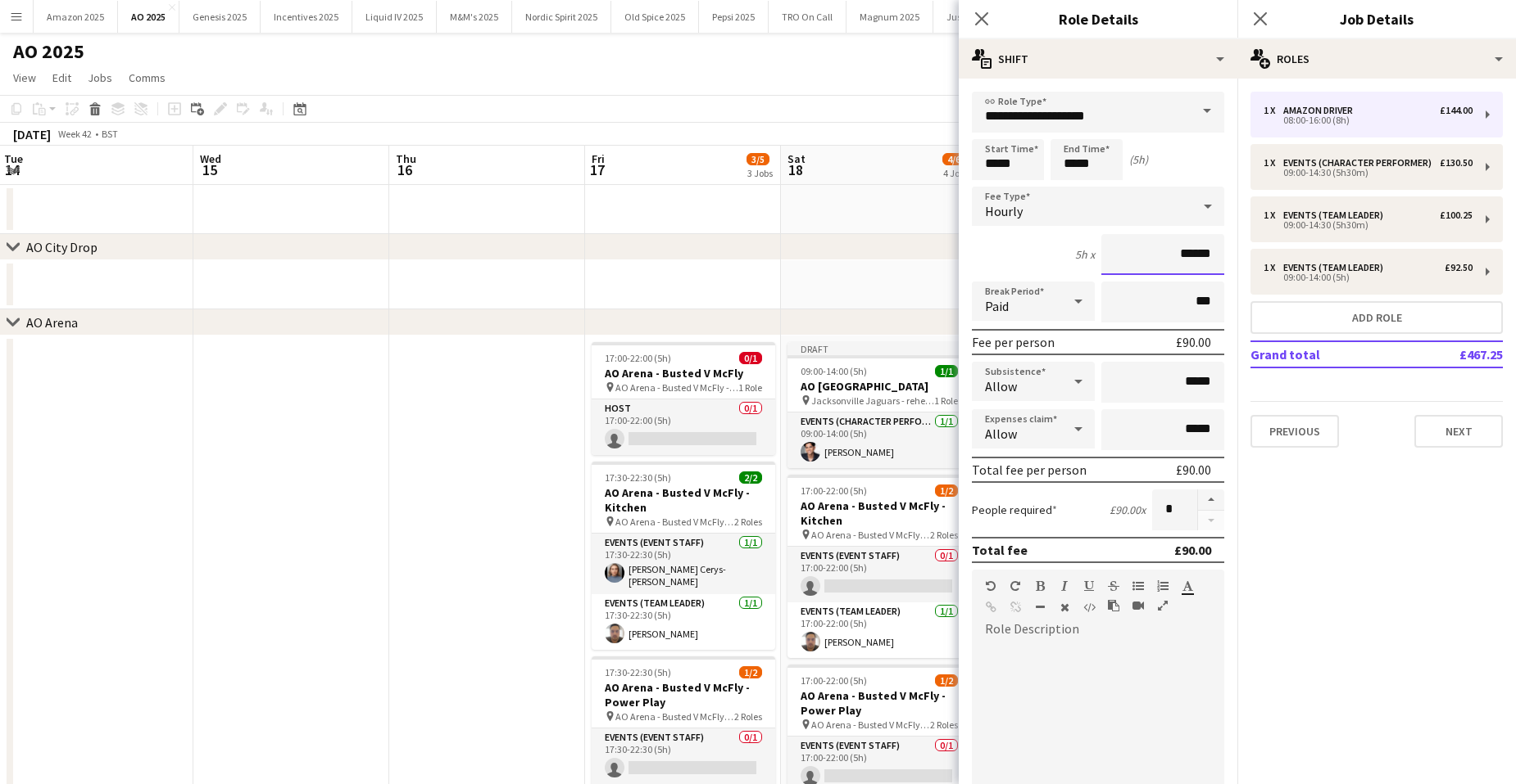
click at [961, 290] on form "**********" at bounding box center [1097, 558] width 278 height 934
type input "******"
click at [1038, 377] on div "Allow" at bounding box center [1017, 381] width 90 height 39
click at [1045, 456] on mat-option "Don't allow" at bounding box center [1030, 469] width 117 height 41
drag, startPoint x: 1205, startPoint y: 428, endPoint x: 809, endPoint y: 468, distance: 398.0
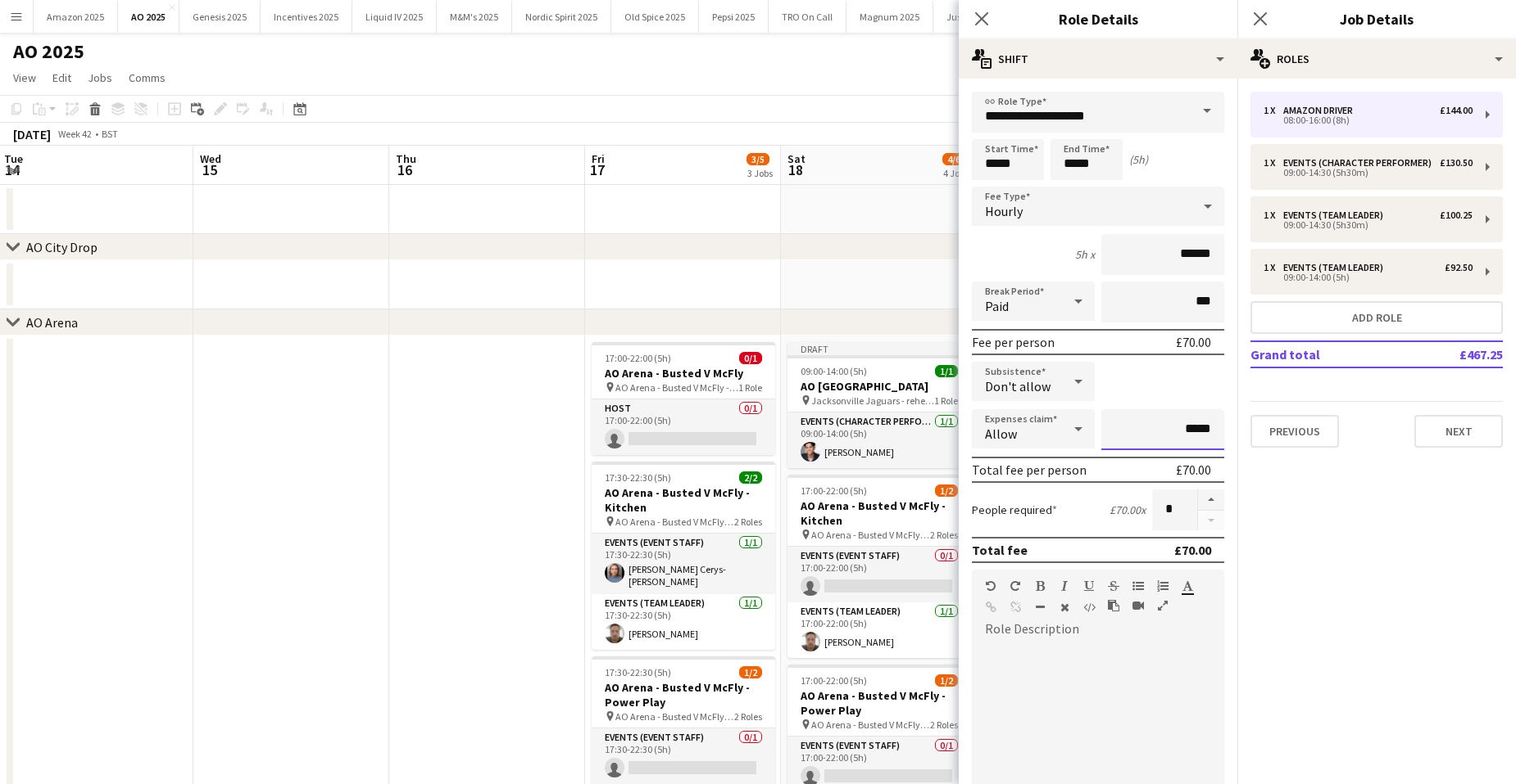
click at [857, 464] on body "Menu Boards Boards Boards All jobs Status Workforce Workforce My Workforce Recr…" at bounding box center [758, 554] width 1516 height 1108
type input "******"
click at [1204, 501] on button "button" at bounding box center [1211, 500] width 26 height 21
click at [1203, 501] on button "button" at bounding box center [1211, 500] width 26 height 21
type input "*"
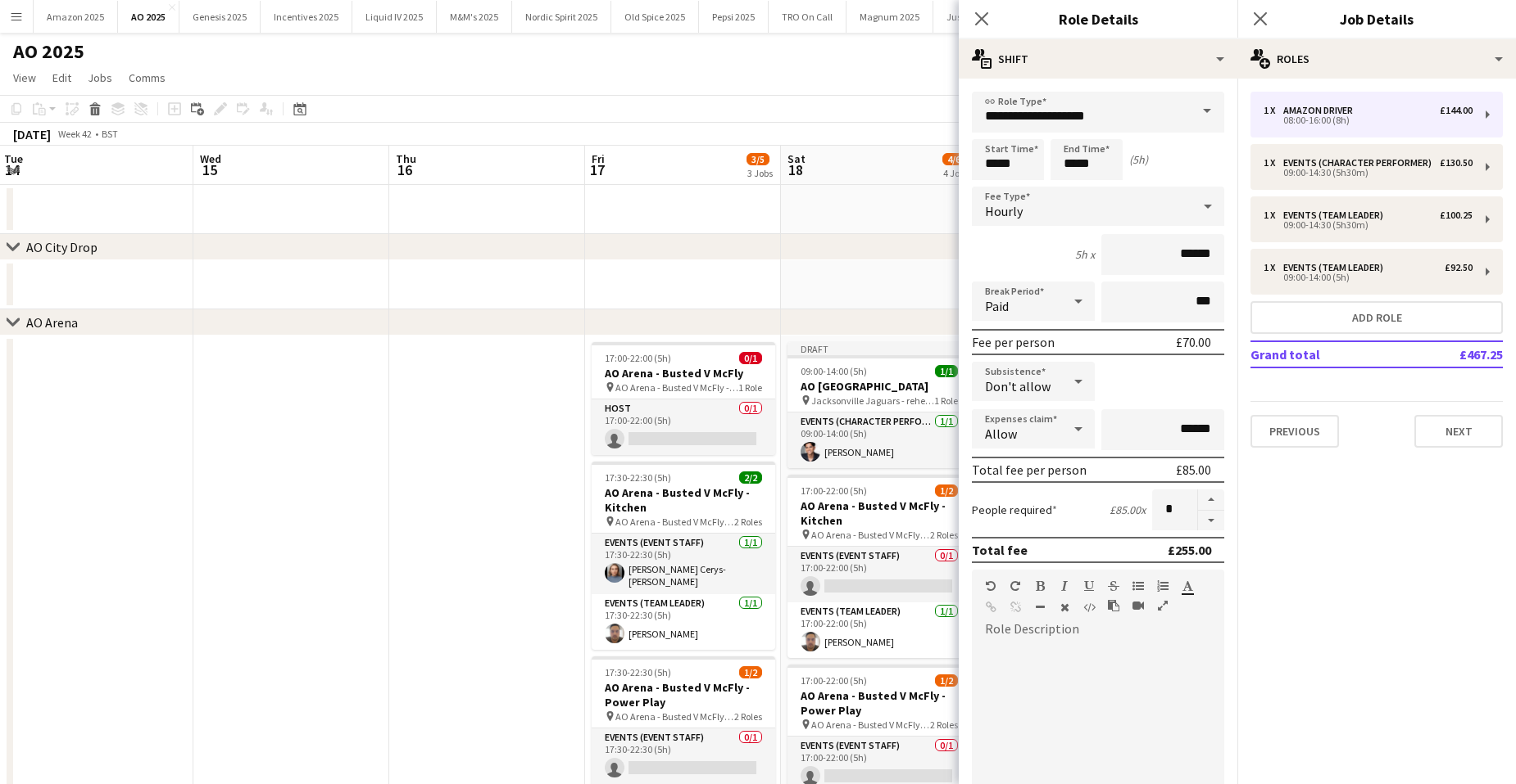
click at [887, 263] on app-date-cell at bounding box center [878, 284] width 196 height 49
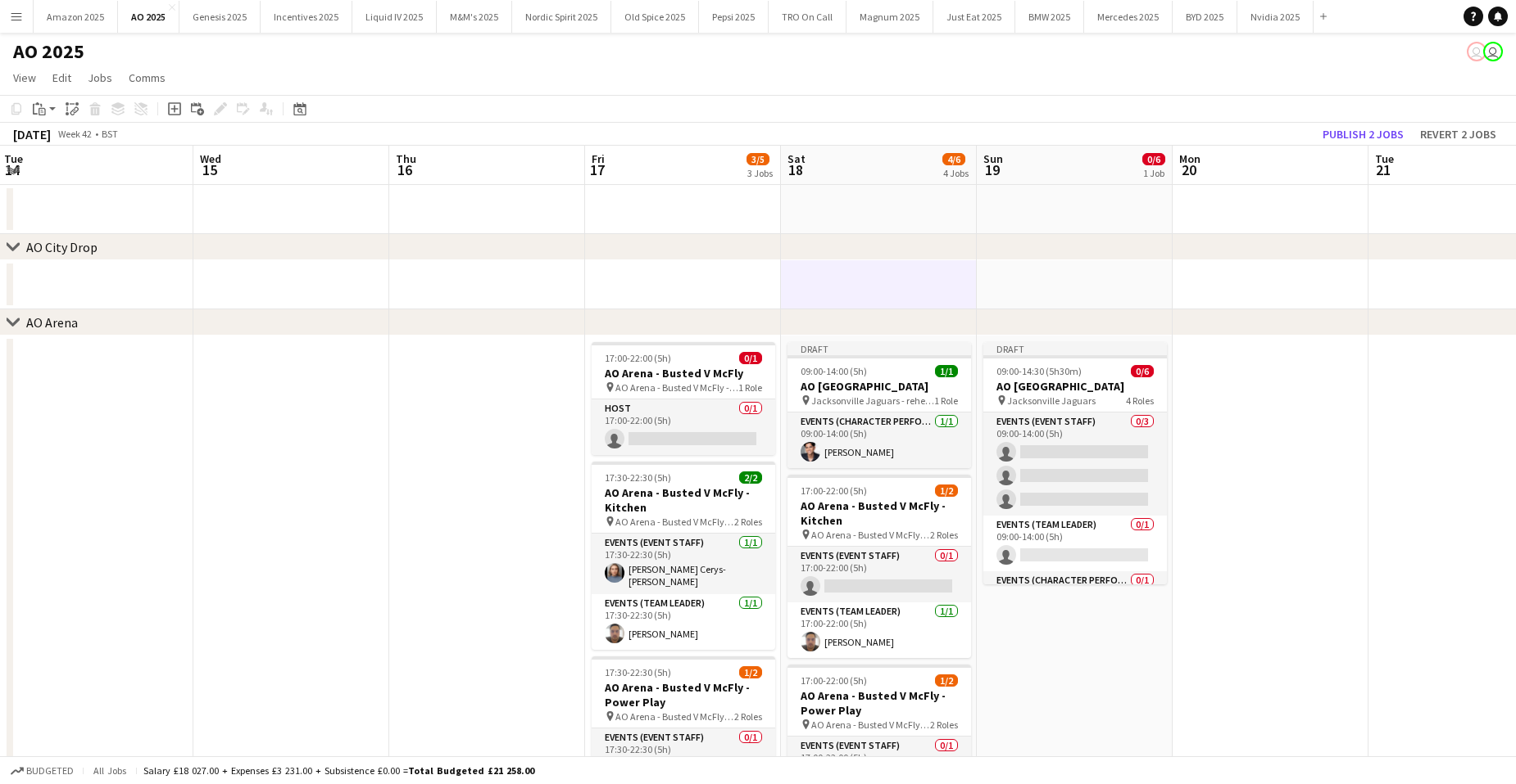
click at [514, 453] on app-date-cell at bounding box center [487, 671] width 196 height 670
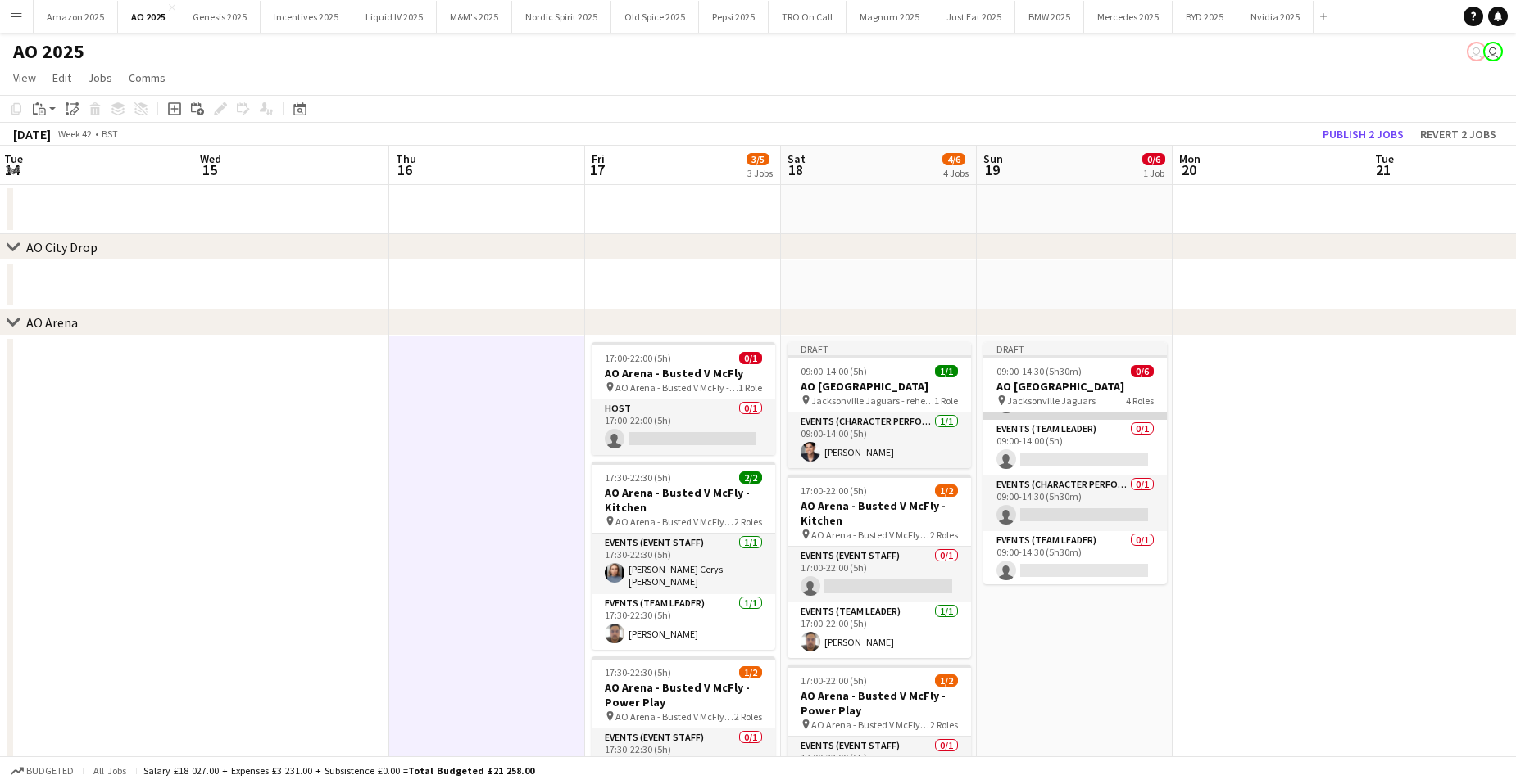
scroll to position [98, 0]
click at [1218, 551] on app-date-cell at bounding box center [1270, 671] width 196 height 670
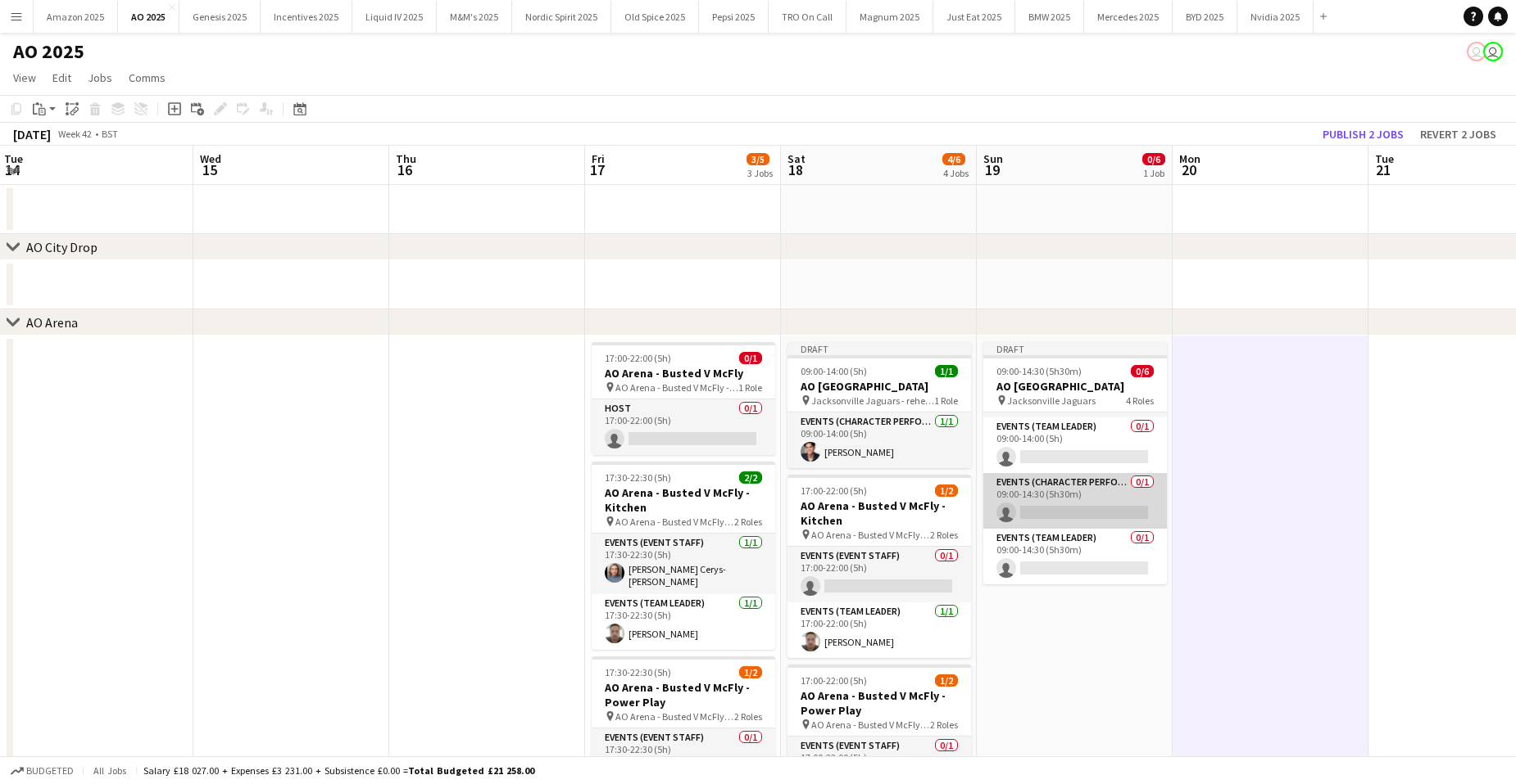
click at [1079, 516] on app-card-role "Events (Character Performer) 0/1 09:00-14:30 (5h30m) single-neutral-actions" at bounding box center [1074, 501] width 183 height 56
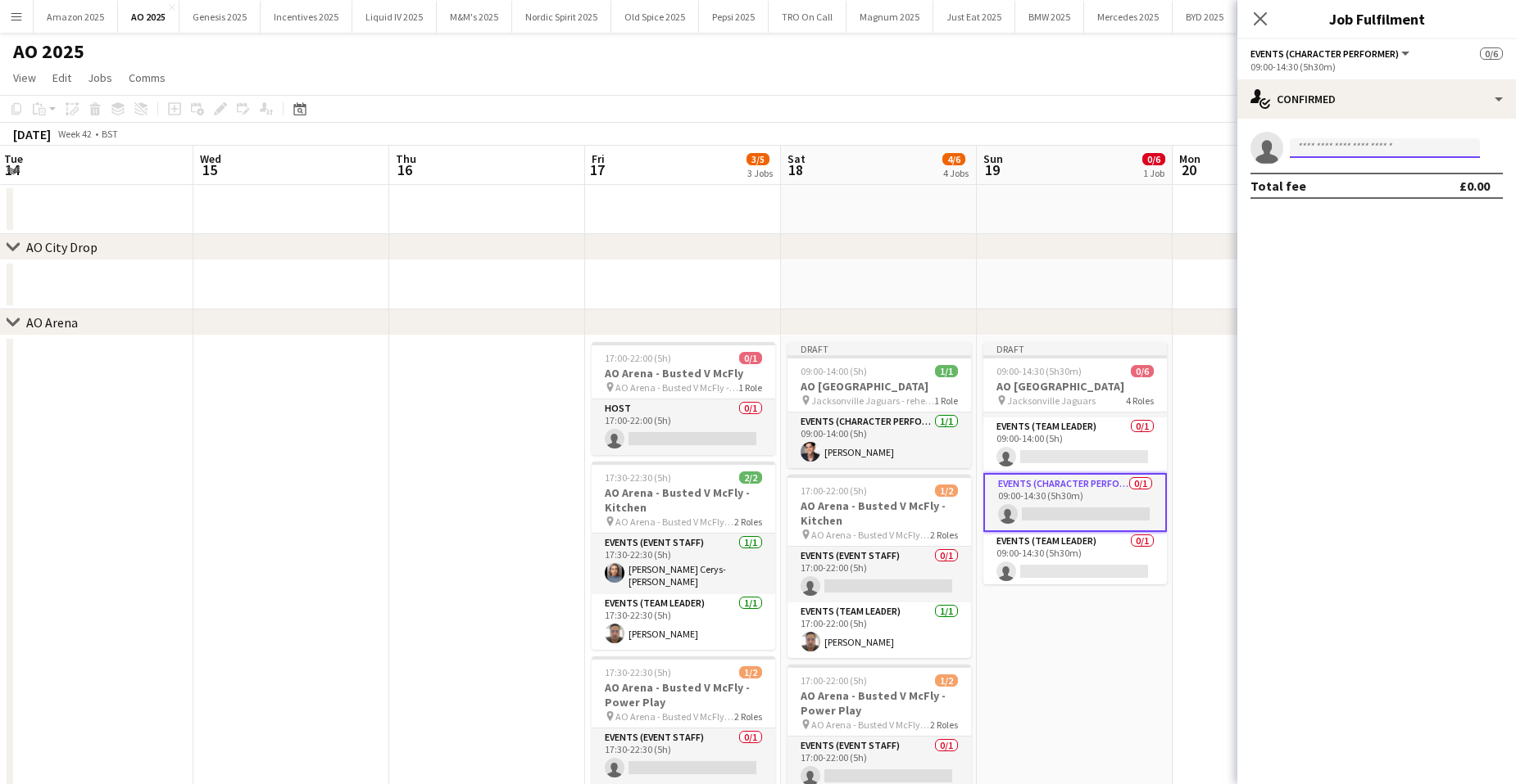
drag, startPoint x: 1313, startPoint y: 154, endPoint x: 1389, endPoint y: 154, distance: 76.0
click at [1313, 154] on input at bounding box center [1384, 148] width 190 height 19
type input "**********"
click at [1382, 181] on span "jason424@hotmail.co.uk" at bounding box center [1384, 185] width 164 height 13
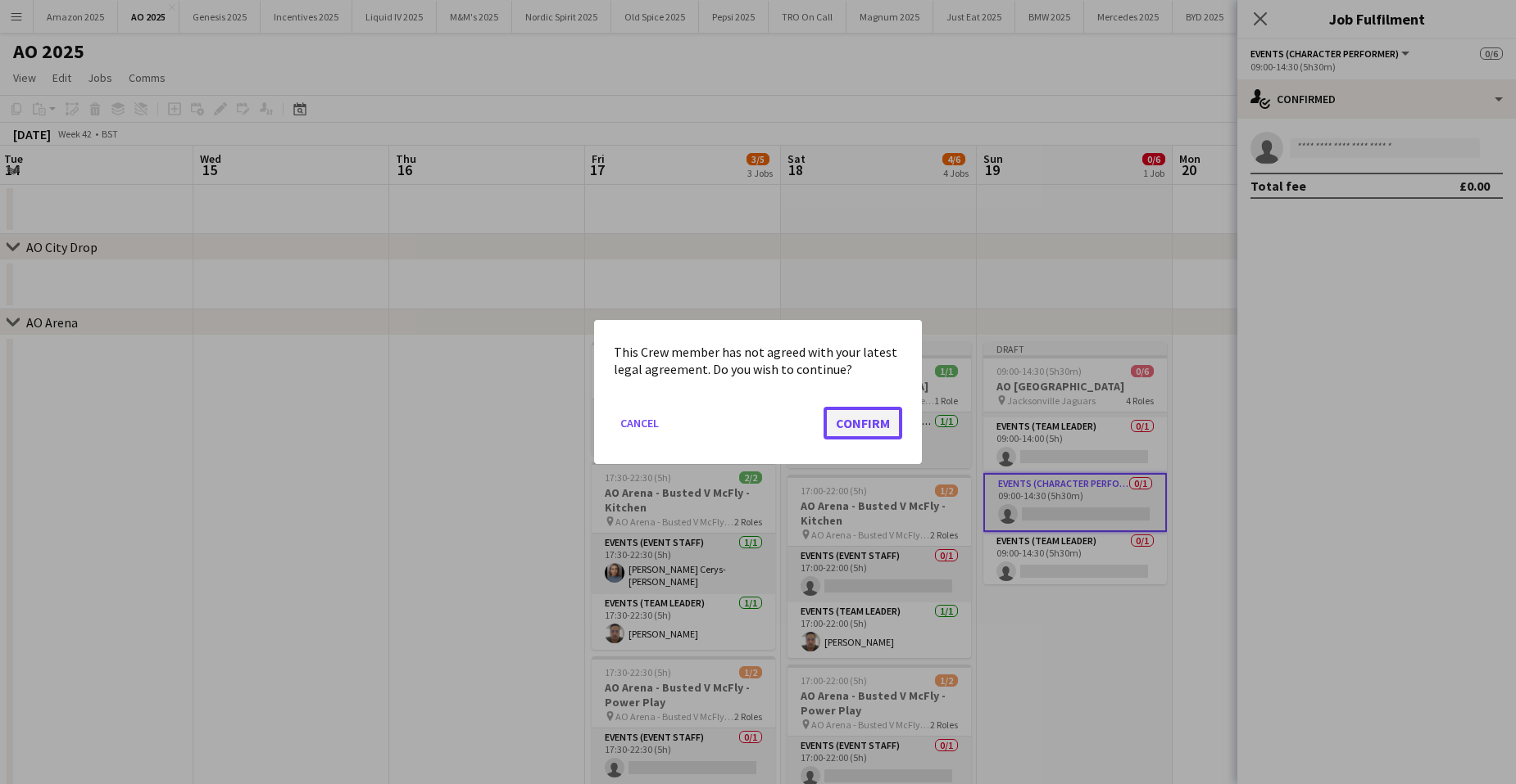
click at [871, 421] on button "Confirm" at bounding box center [863, 423] width 79 height 33
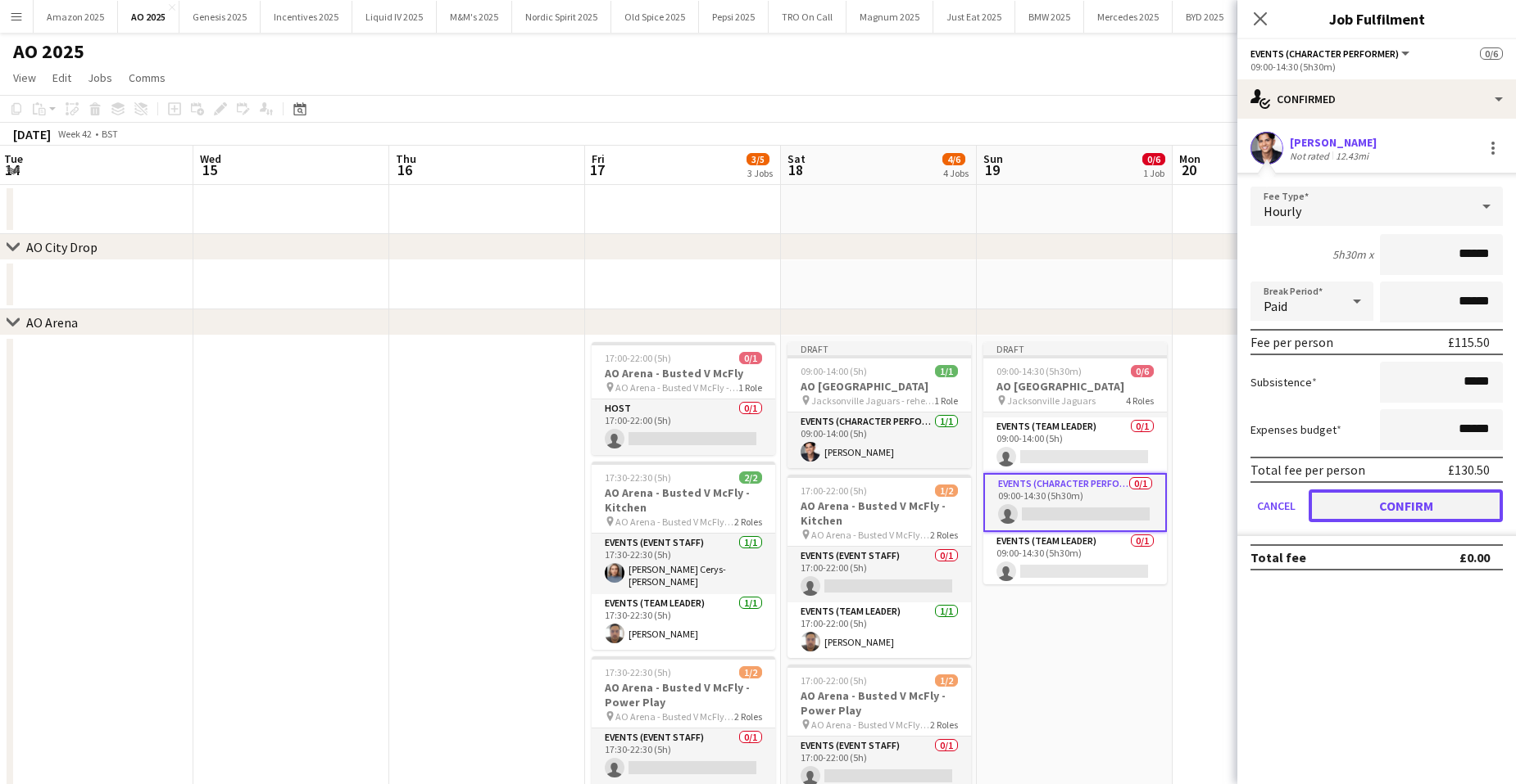
click at [1426, 507] on button "Confirm" at bounding box center [1406, 506] width 194 height 33
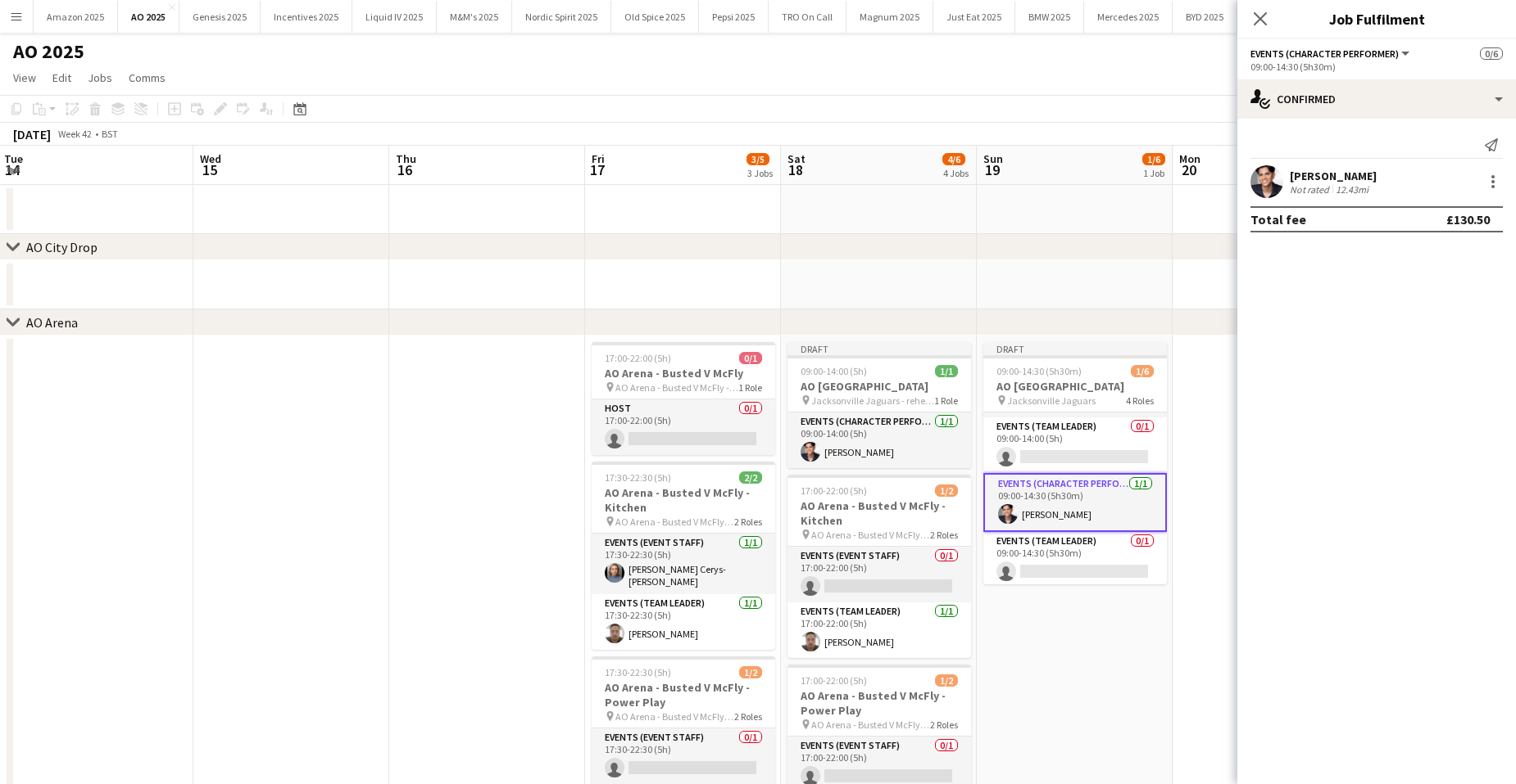
click at [1426, 507] on mat-expansion-panel "check Confirmed Send notification Jason Patel Not rated 12.43mi Total fee £130.…" at bounding box center [1376, 452] width 278 height 666
click at [1196, 661] on app-date-cell at bounding box center [1270, 671] width 196 height 670
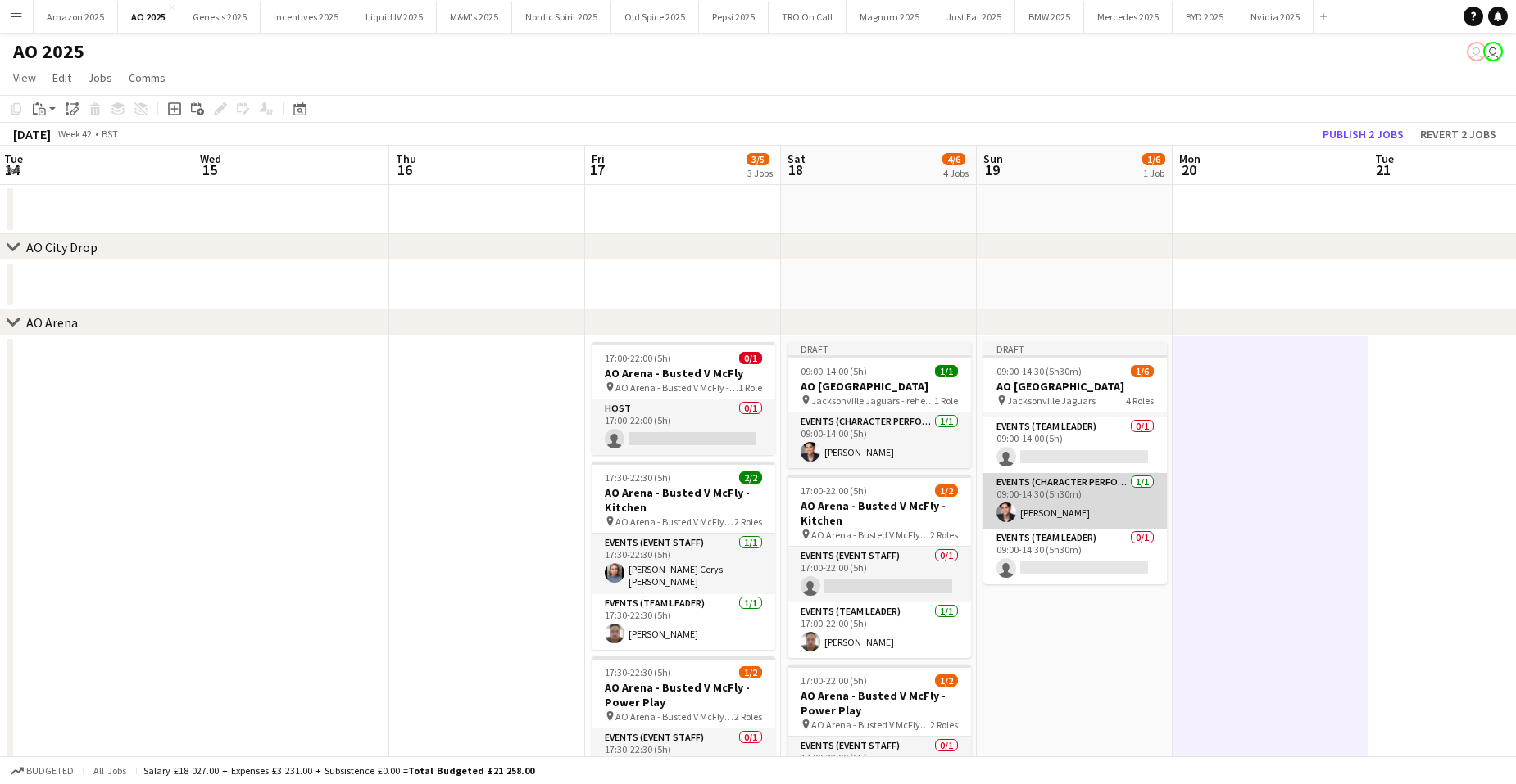
click at [1059, 500] on app-card-role "Events (Character Performer) 1/1 09:00-14:30 (5h30m) Jason Patel" at bounding box center [1074, 501] width 183 height 56
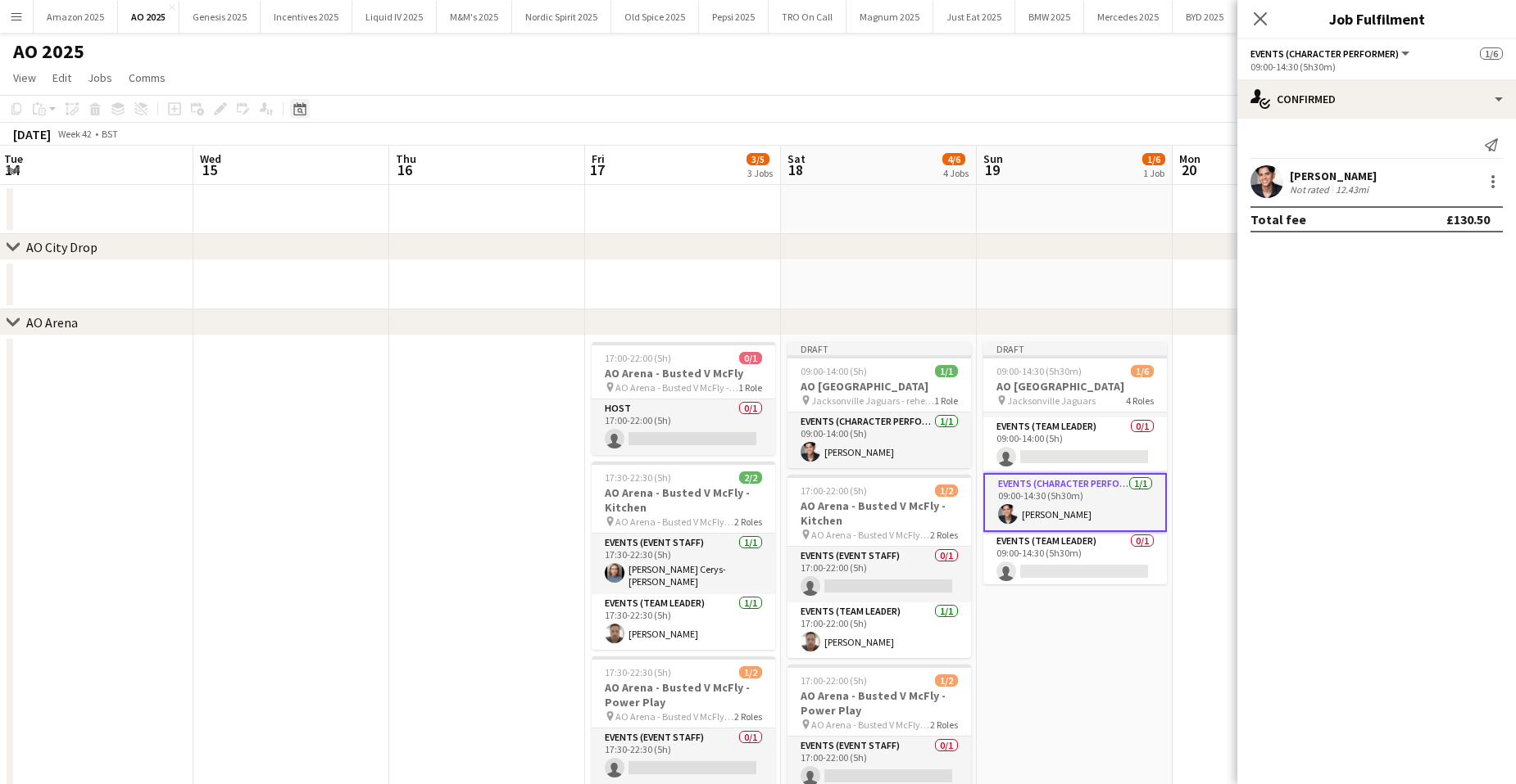
click at [296, 111] on icon "Date picker" at bounding box center [300, 109] width 13 height 13
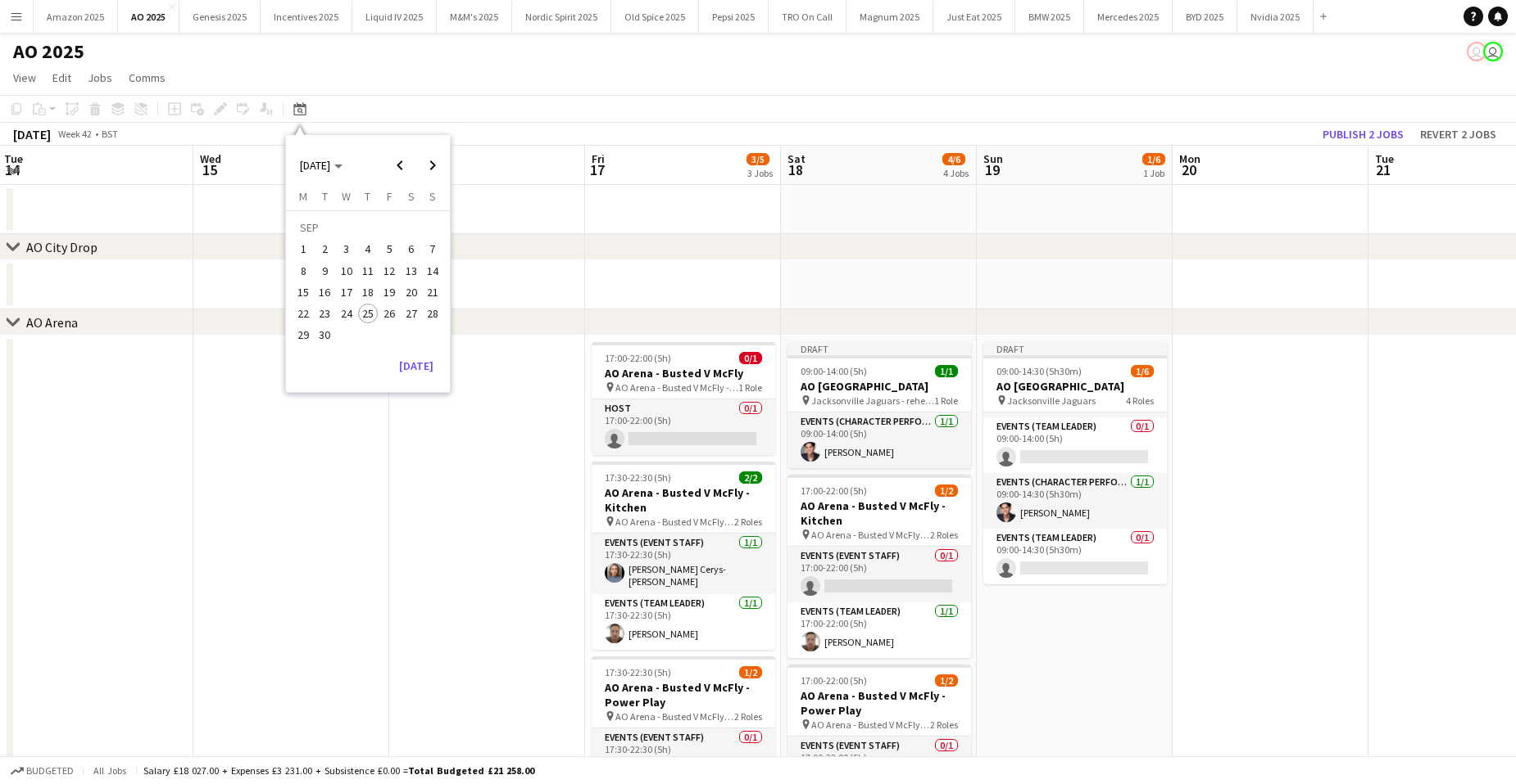
drag, startPoint x: 1071, startPoint y: 382, endPoint x: 936, endPoint y: 340, distance: 141.4
click at [1071, 382] on h3 "AO Wembley Stadium" at bounding box center [1074, 386] width 183 height 14
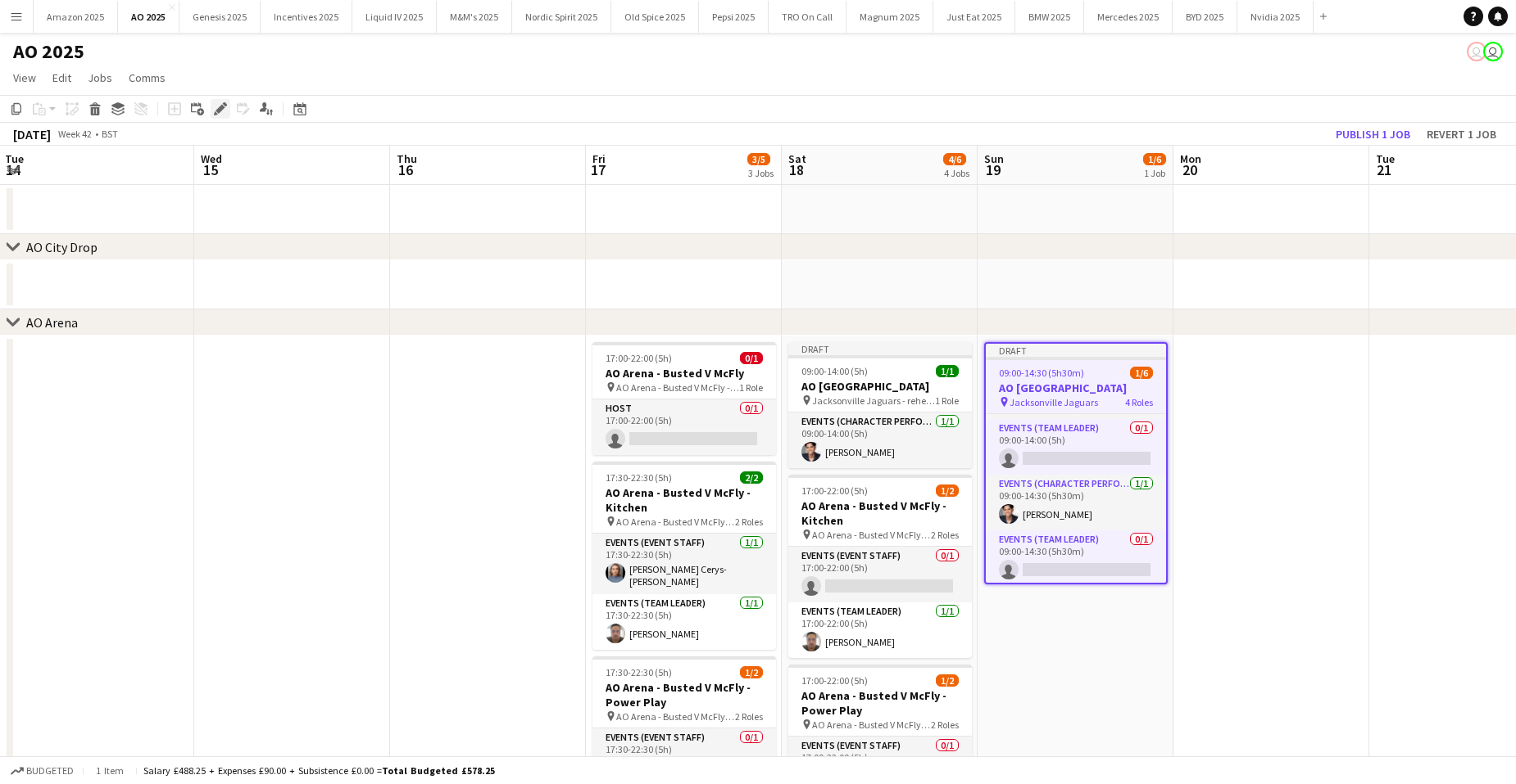
click at [218, 108] on icon "Edit" at bounding box center [221, 109] width 13 height 13
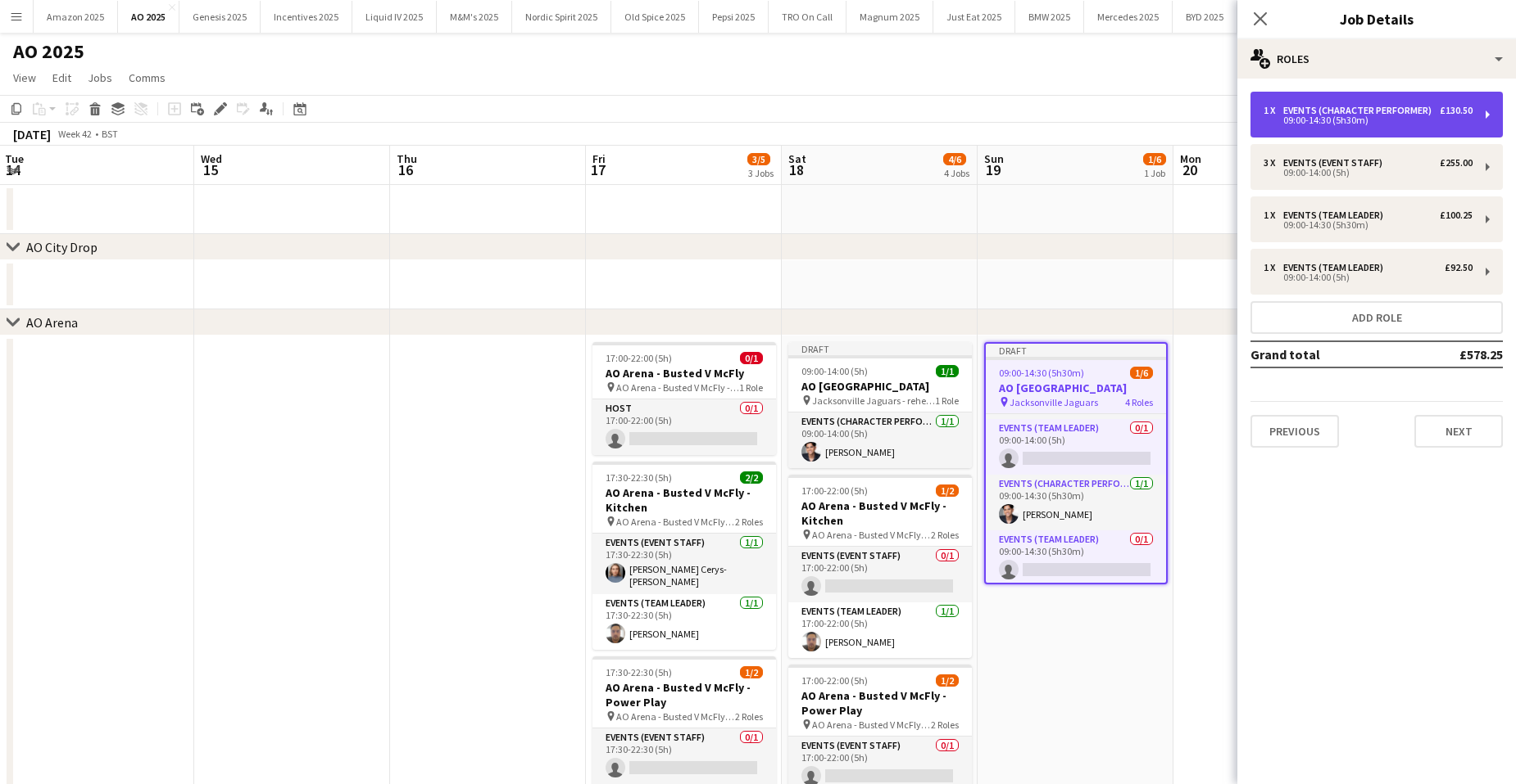
click at [1373, 119] on div "09:00-14:30 (5h30m)" at bounding box center [1368, 120] width 209 height 9
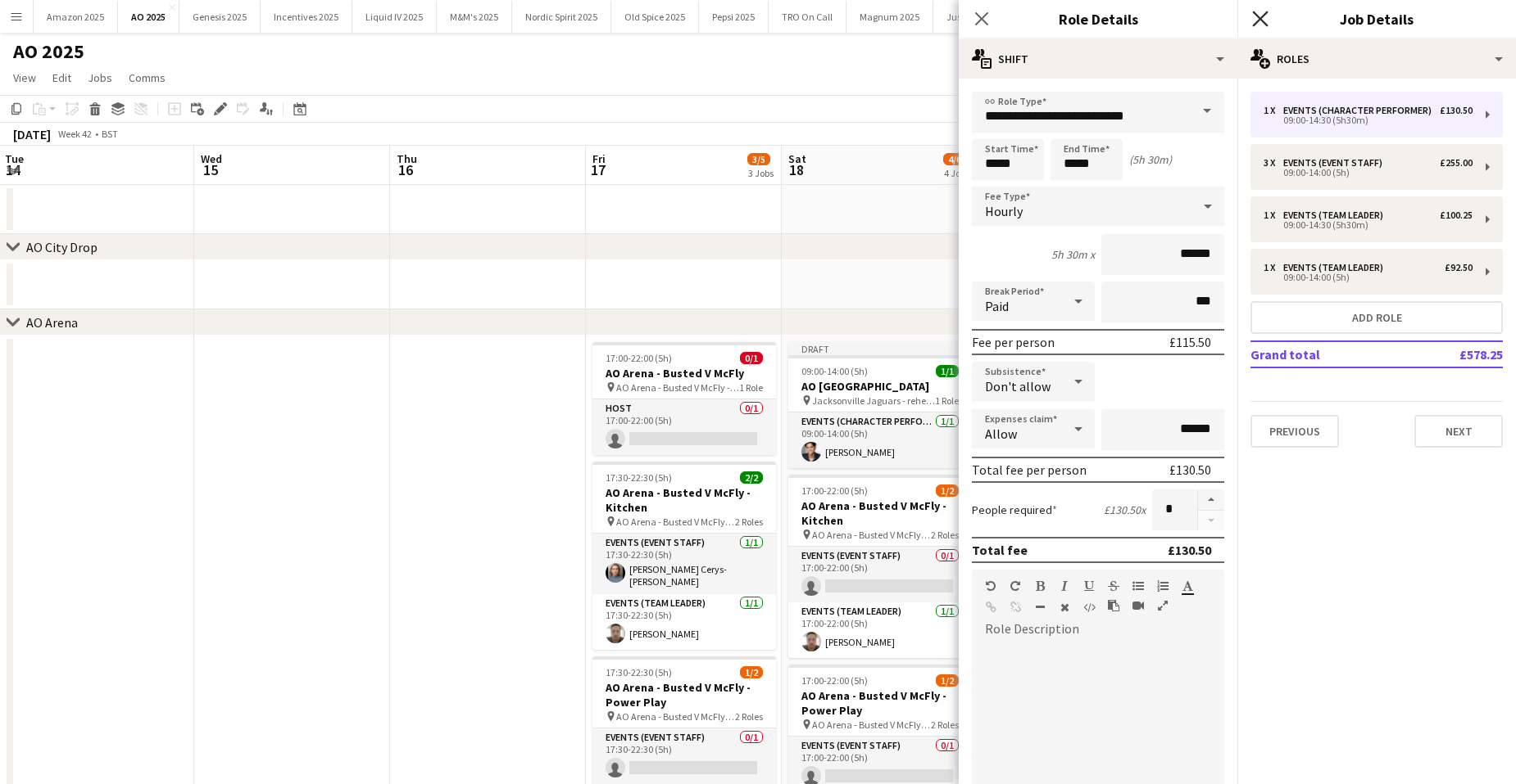
click at [1263, 13] on icon "Close pop-in" at bounding box center [1260, 18] width 15 height 15
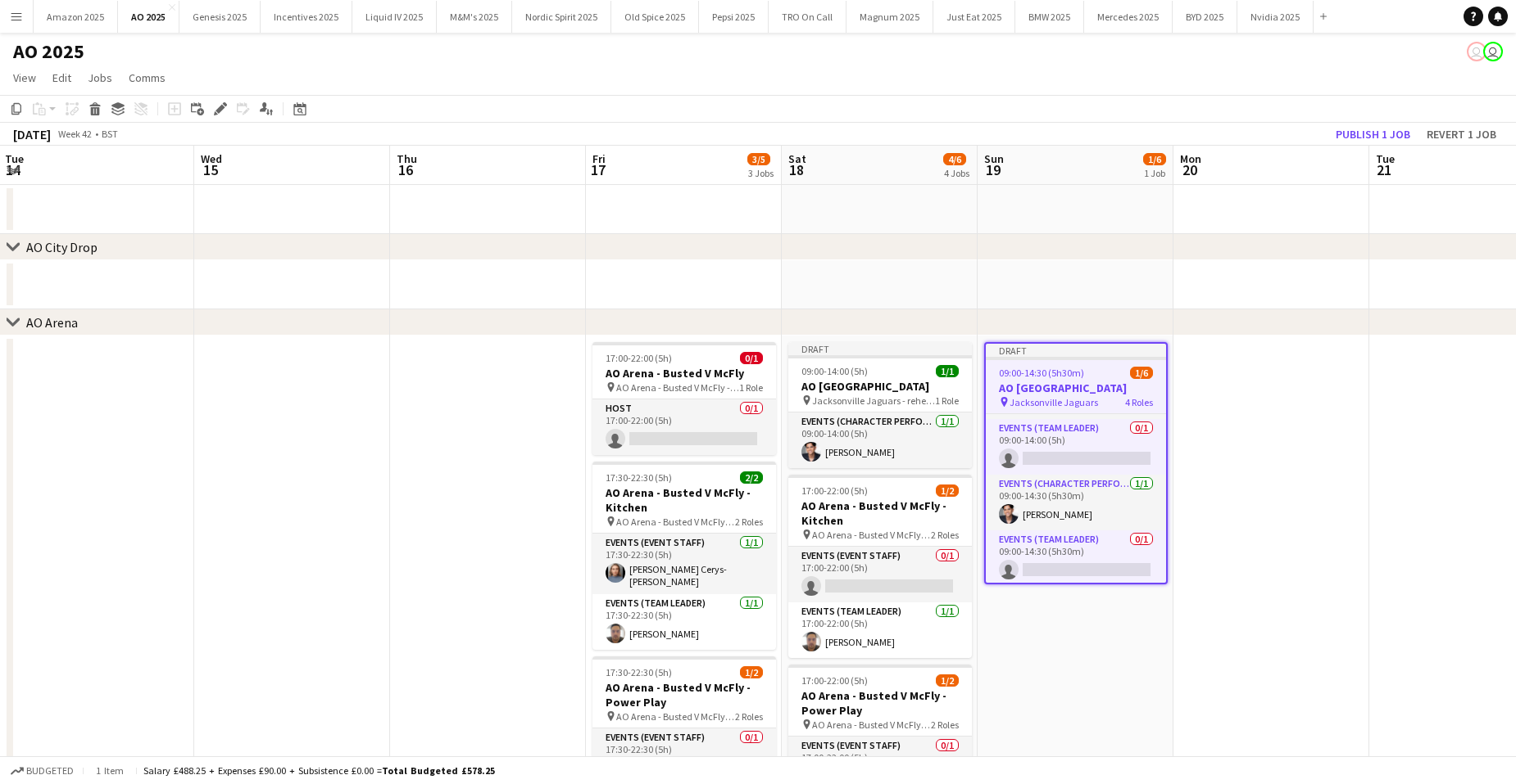
click at [1317, 471] on app-date-cell at bounding box center [1271, 671] width 196 height 670
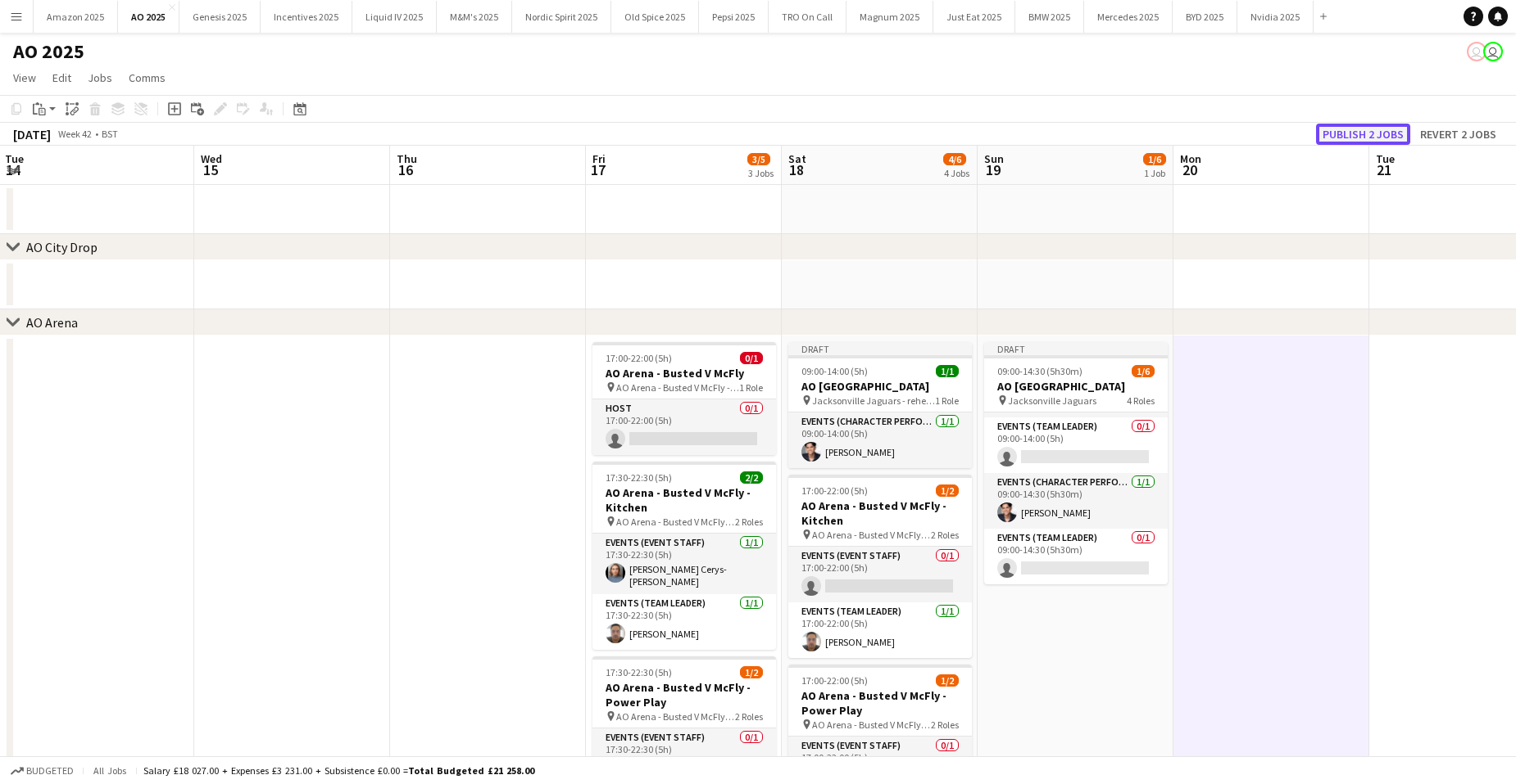
click at [1359, 137] on button "Publish 2 jobs" at bounding box center [1362, 134] width 94 height 21
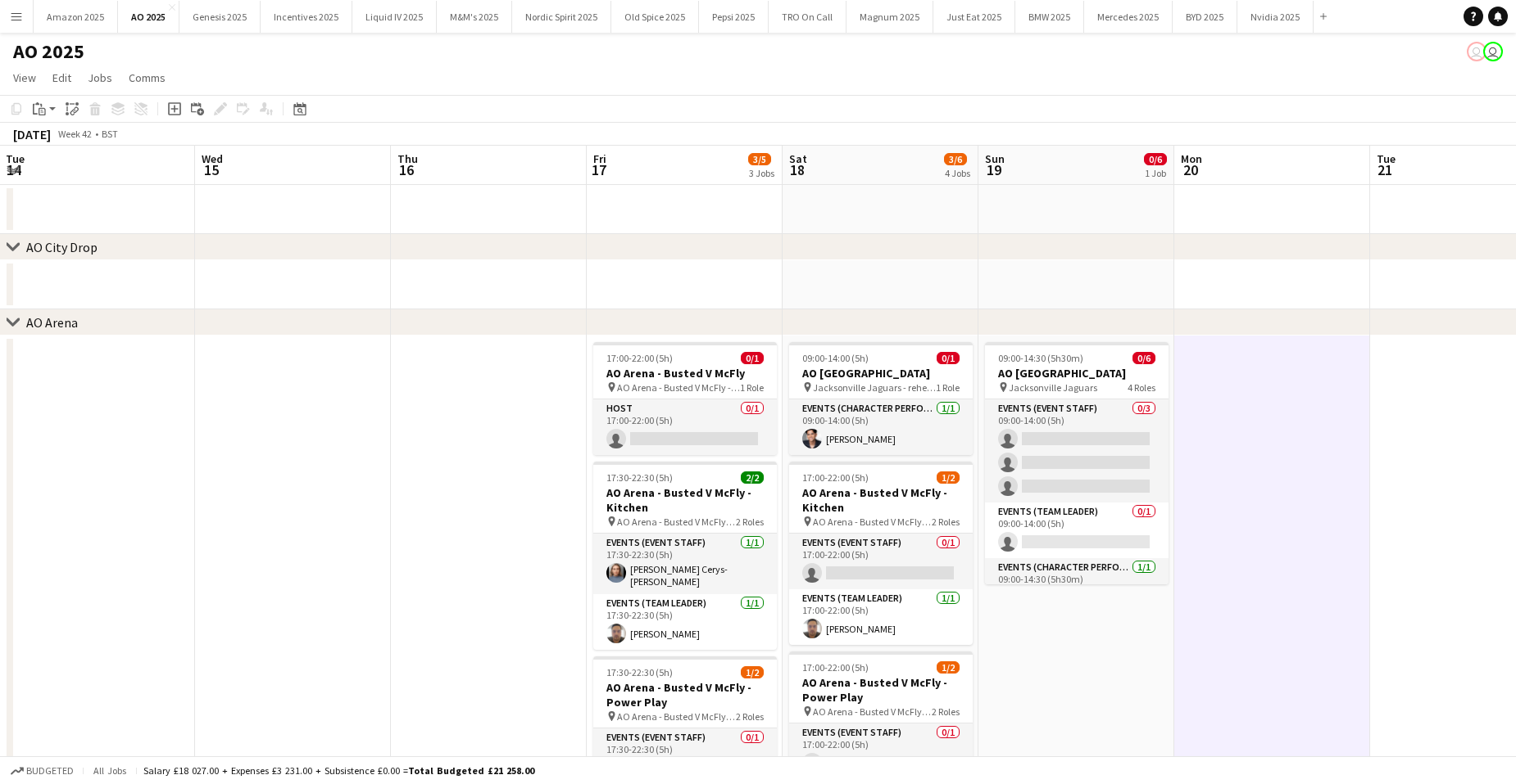
click at [1408, 505] on app-date-cell at bounding box center [1468, 671] width 196 height 670
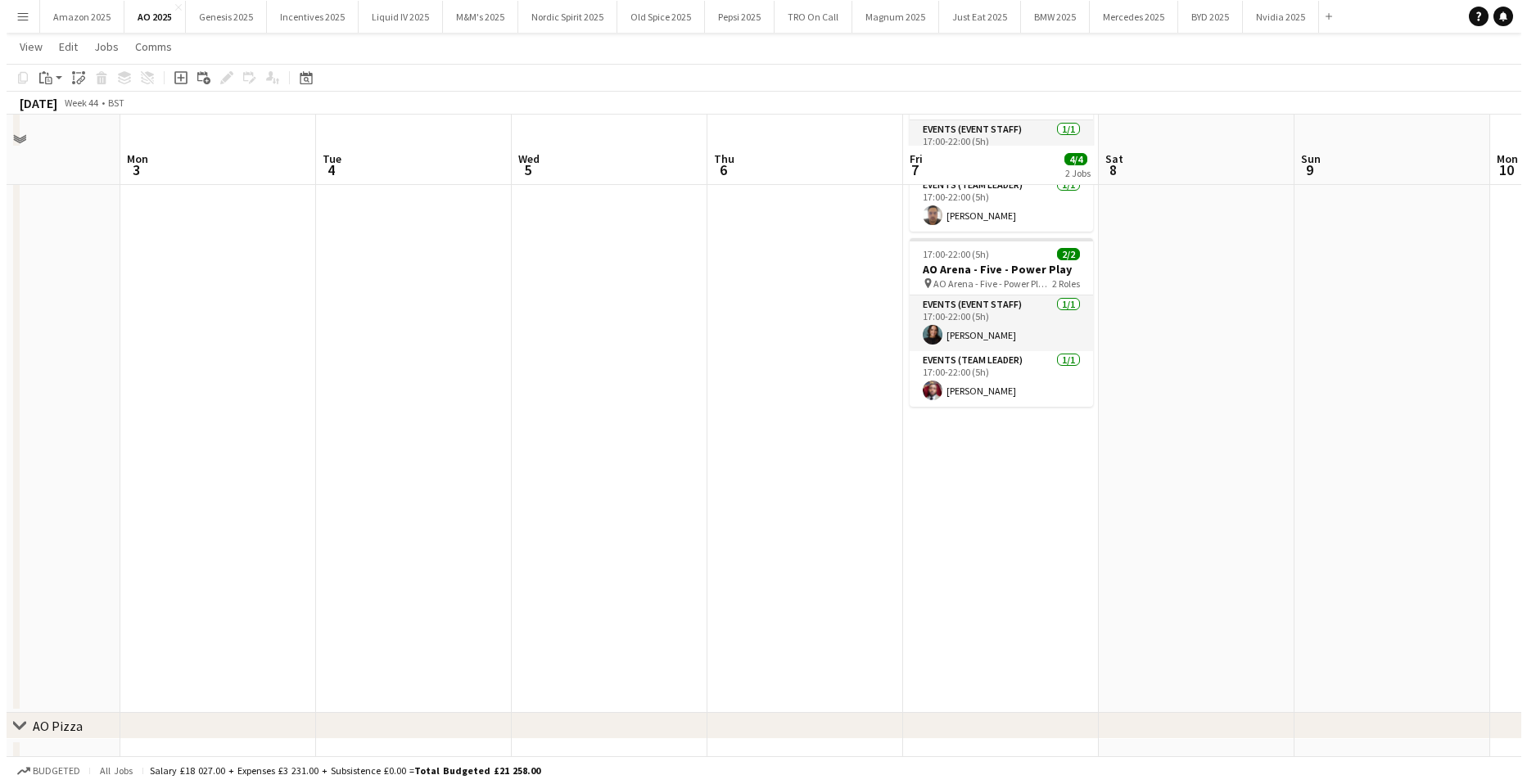
scroll to position [0, 0]
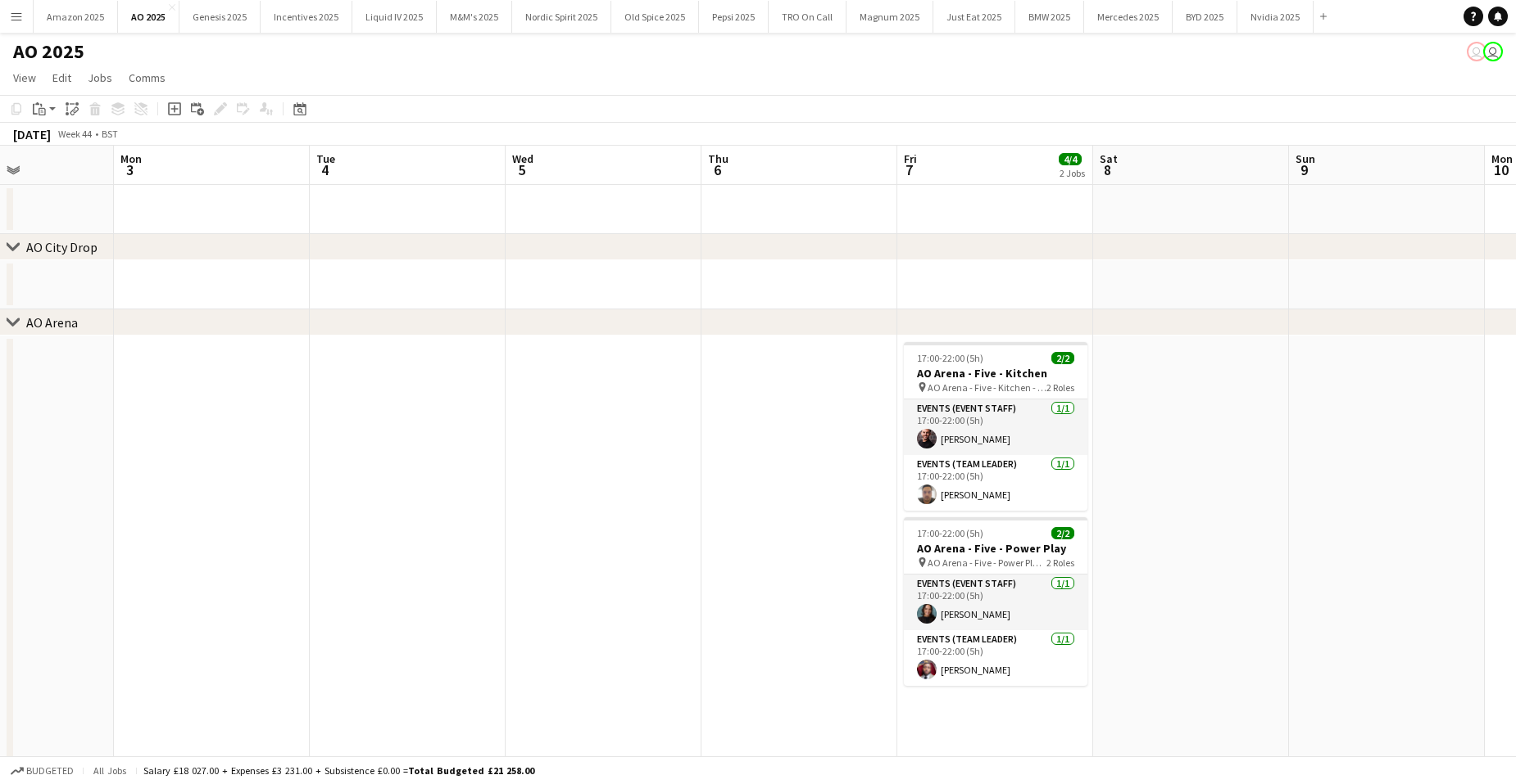
click at [25, 17] on button "Menu" at bounding box center [16, 16] width 33 height 33
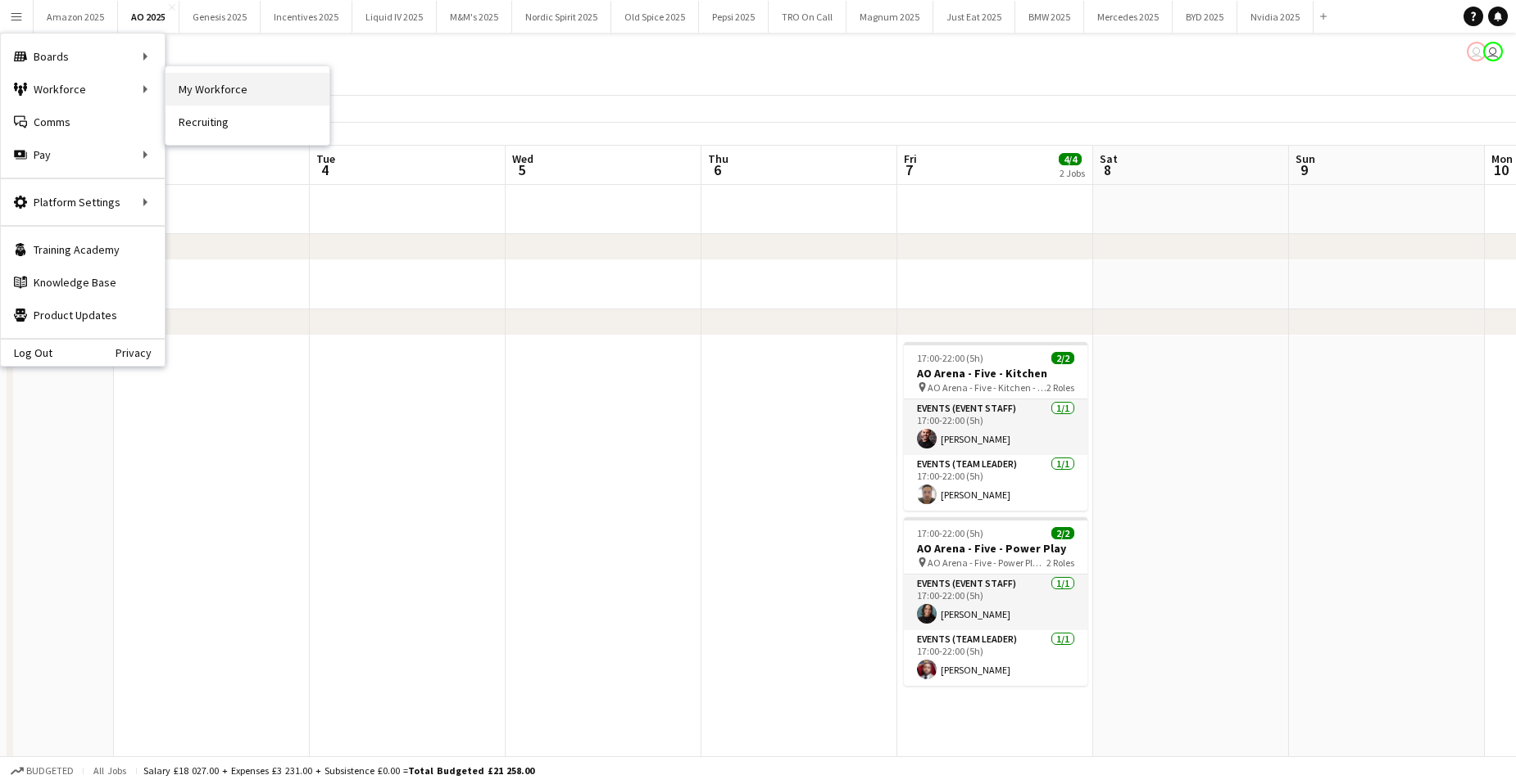
click at [198, 89] on link "My Workforce" at bounding box center [247, 89] width 164 height 33
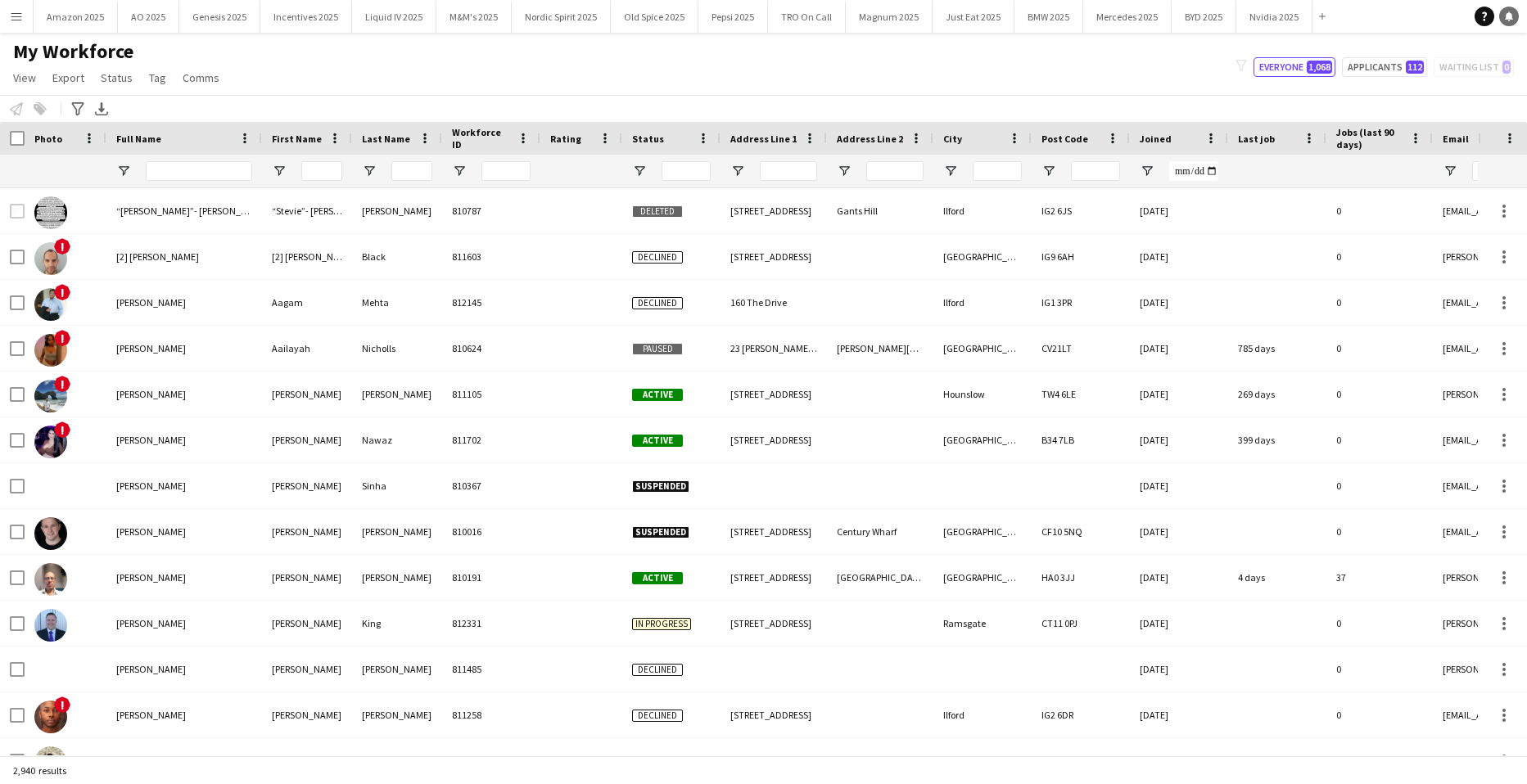
click at [1515, 13] on link "Notifications" at bounding box center [1509, 16] width 19 height 19
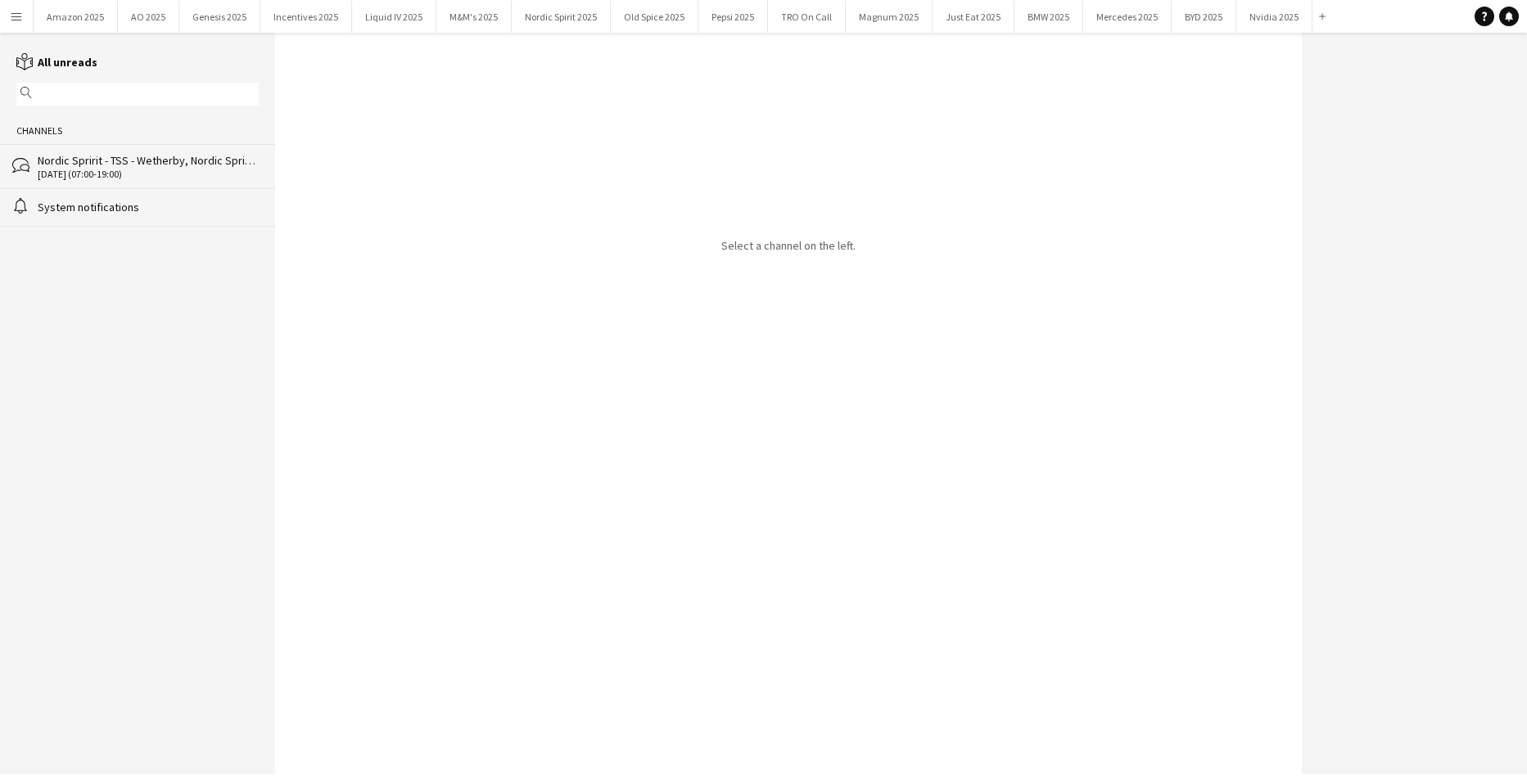
click at [103, 172] on div "28-09-2025 (07:00-19:00)" at bounding box center [148, 175] width 221 height 12
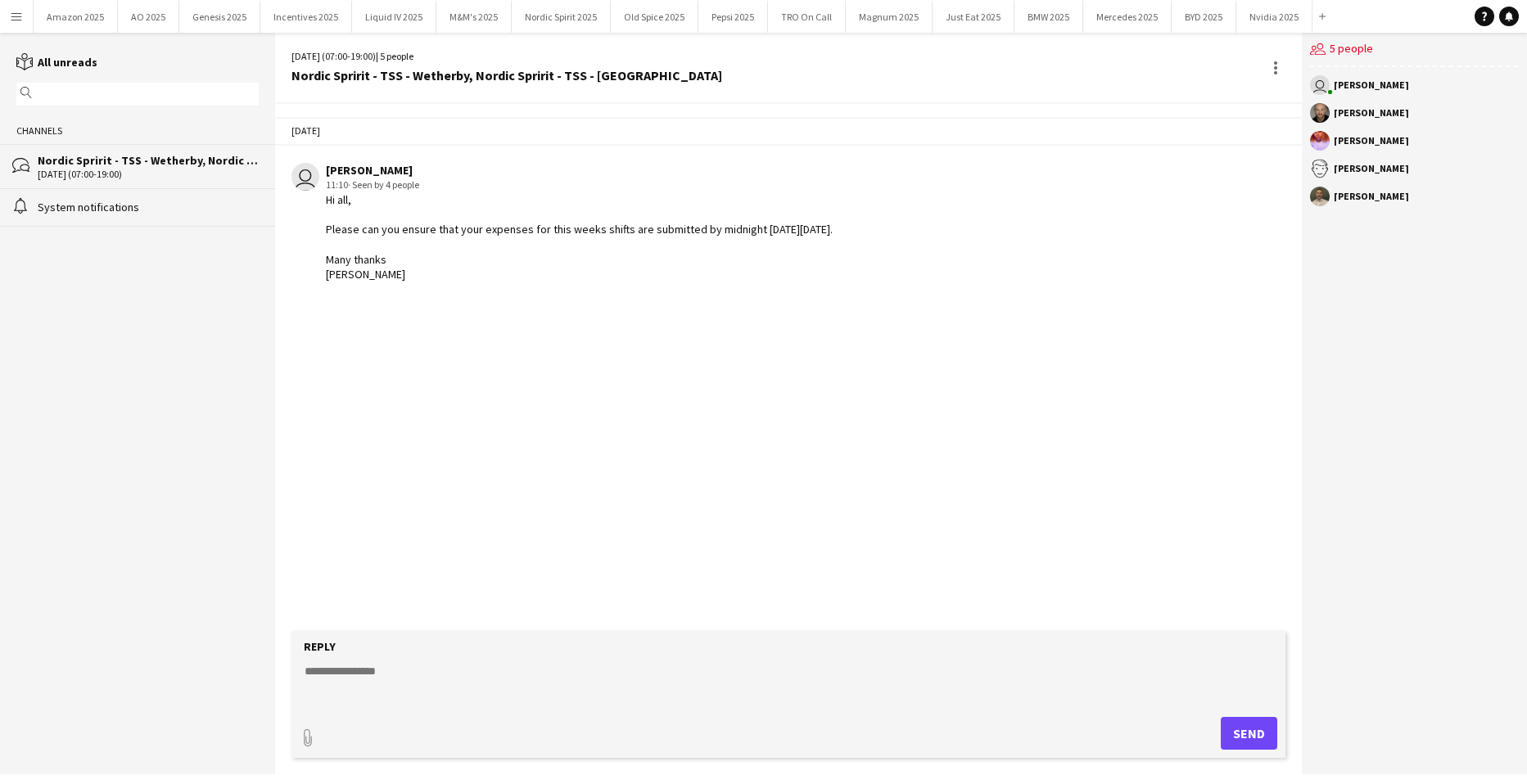
click at [112, 211] on div "System notifications" at bounding box center [148, 206] width 221 height 14
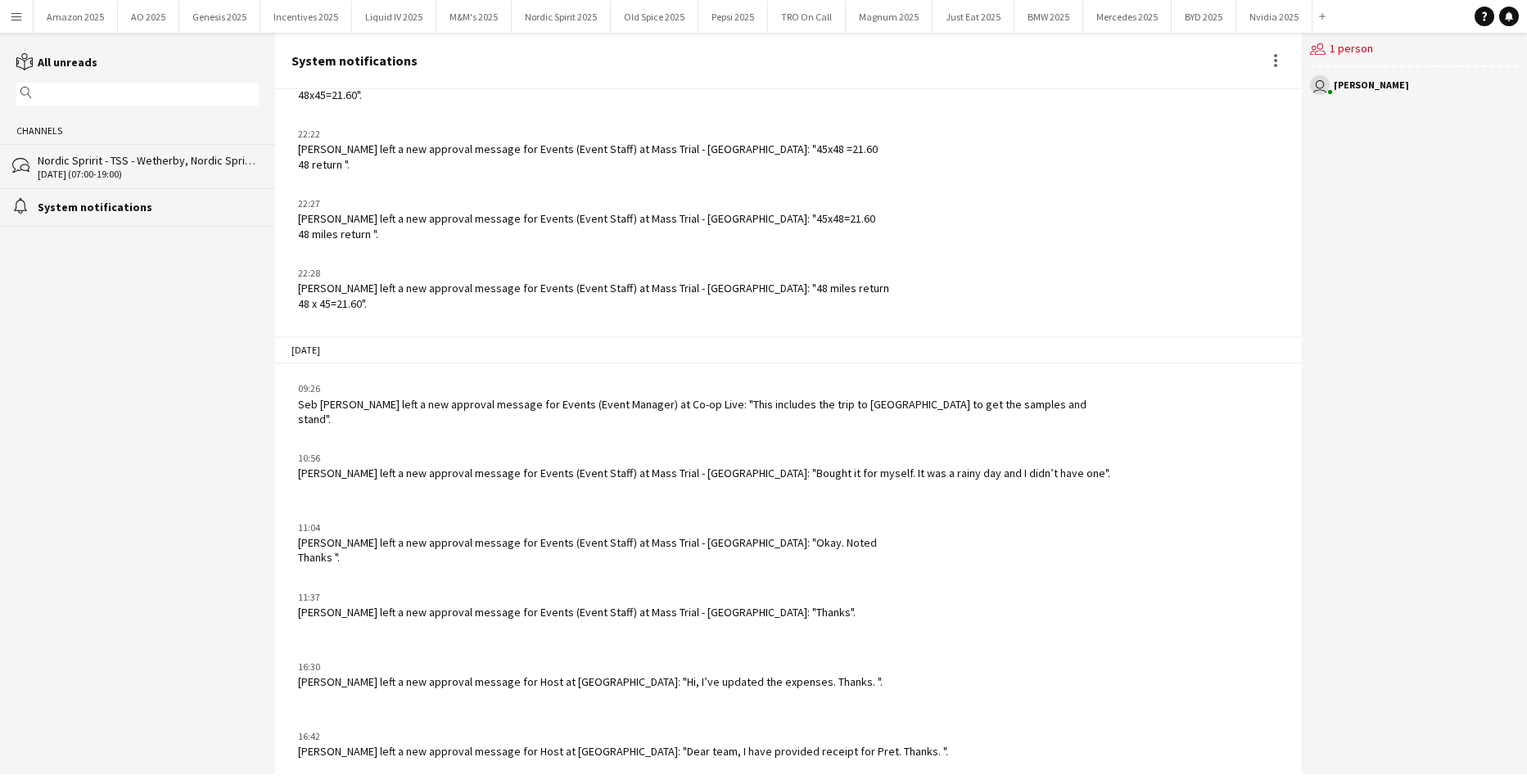
scroll to position [1896, 0]
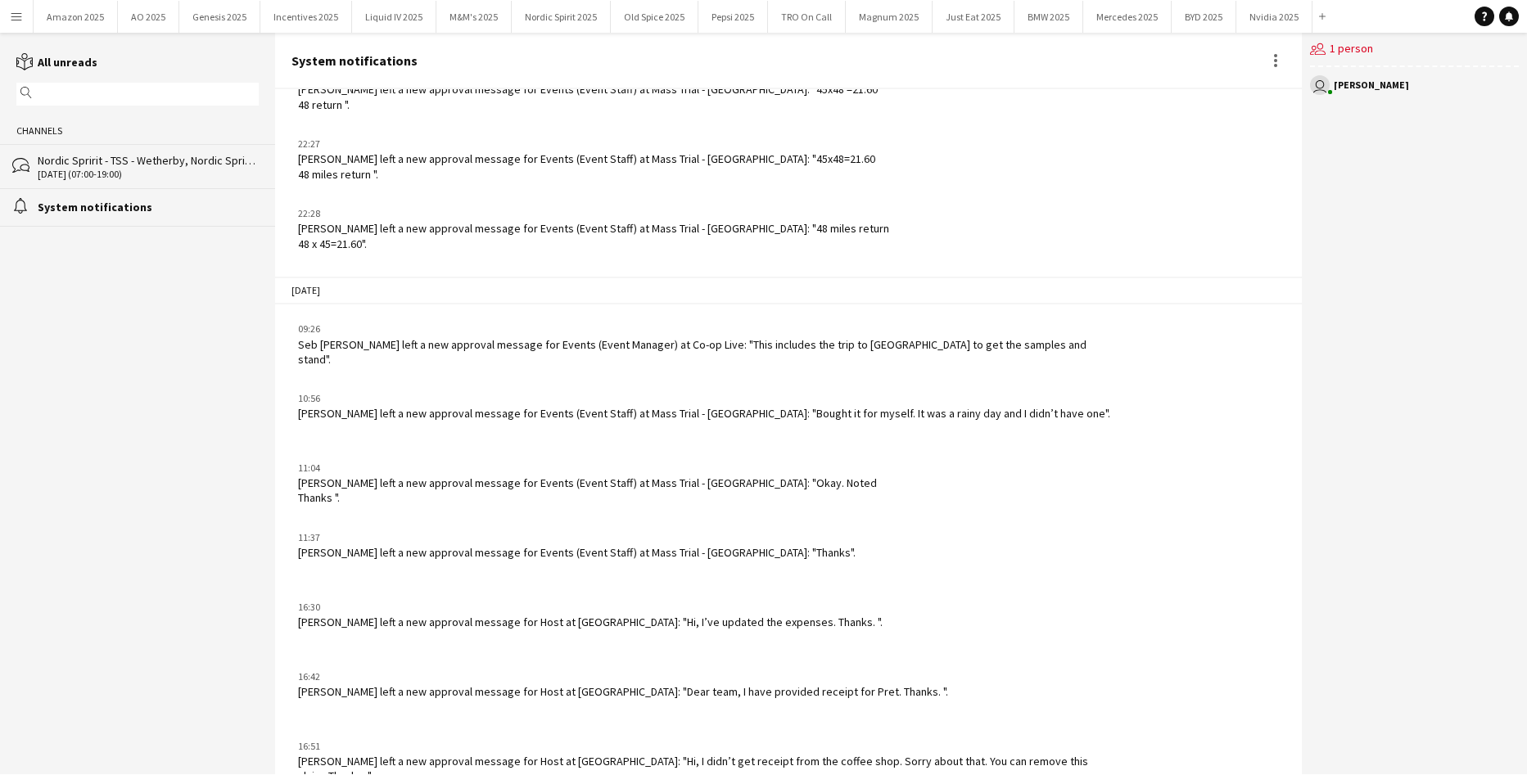
click at [7, 10] on button "Menu" at bounding box center [16, 16] width 33 height 33
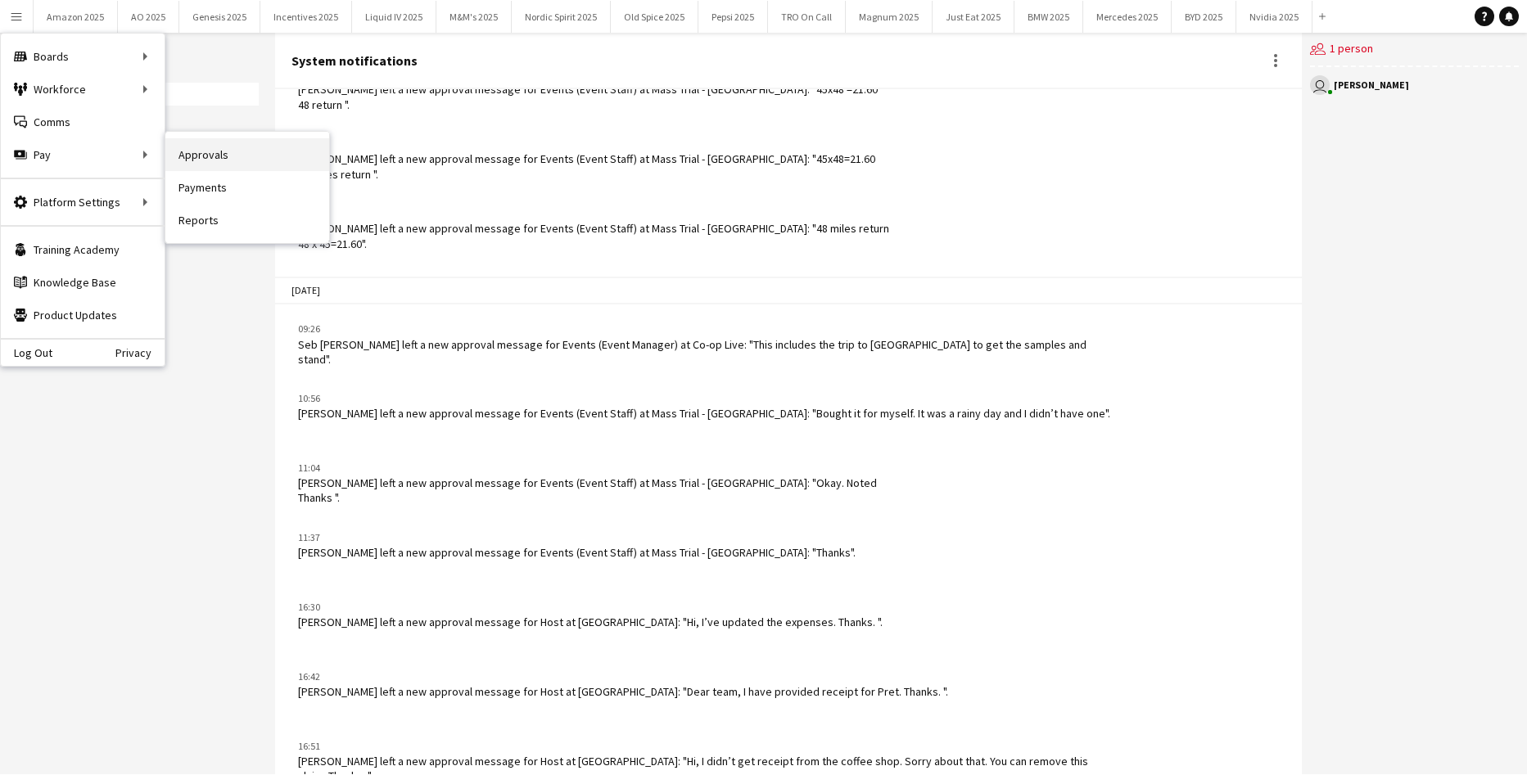
click at [198, 159] on link "Approvals" at bounding box center [247, 154] width 164 height 33
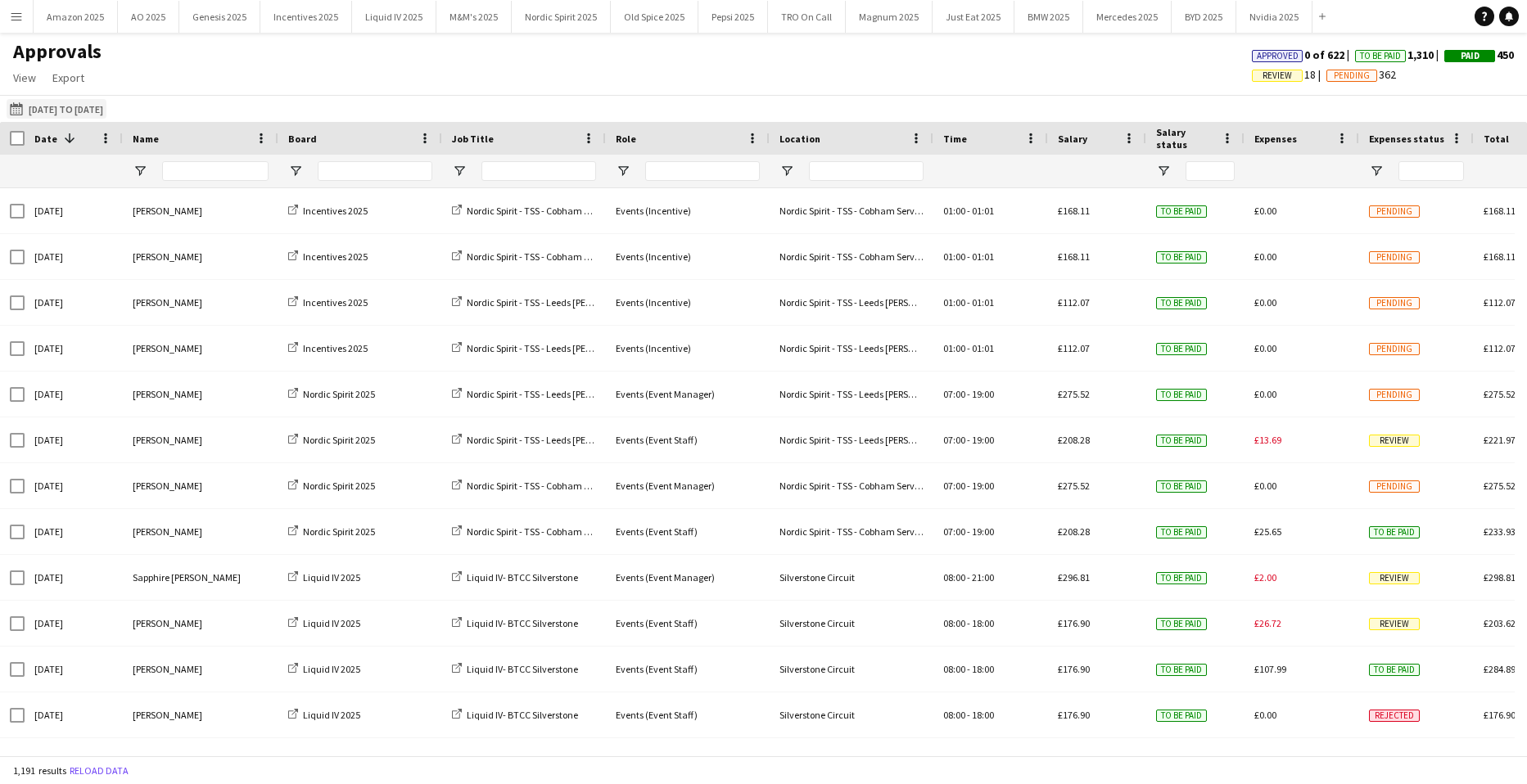
click at [86, 110] on button "04-08-2025 to 21-09-2025 04-08-2025 to 21-09-2025" at bounding box center [57, 108] width 100 height 19
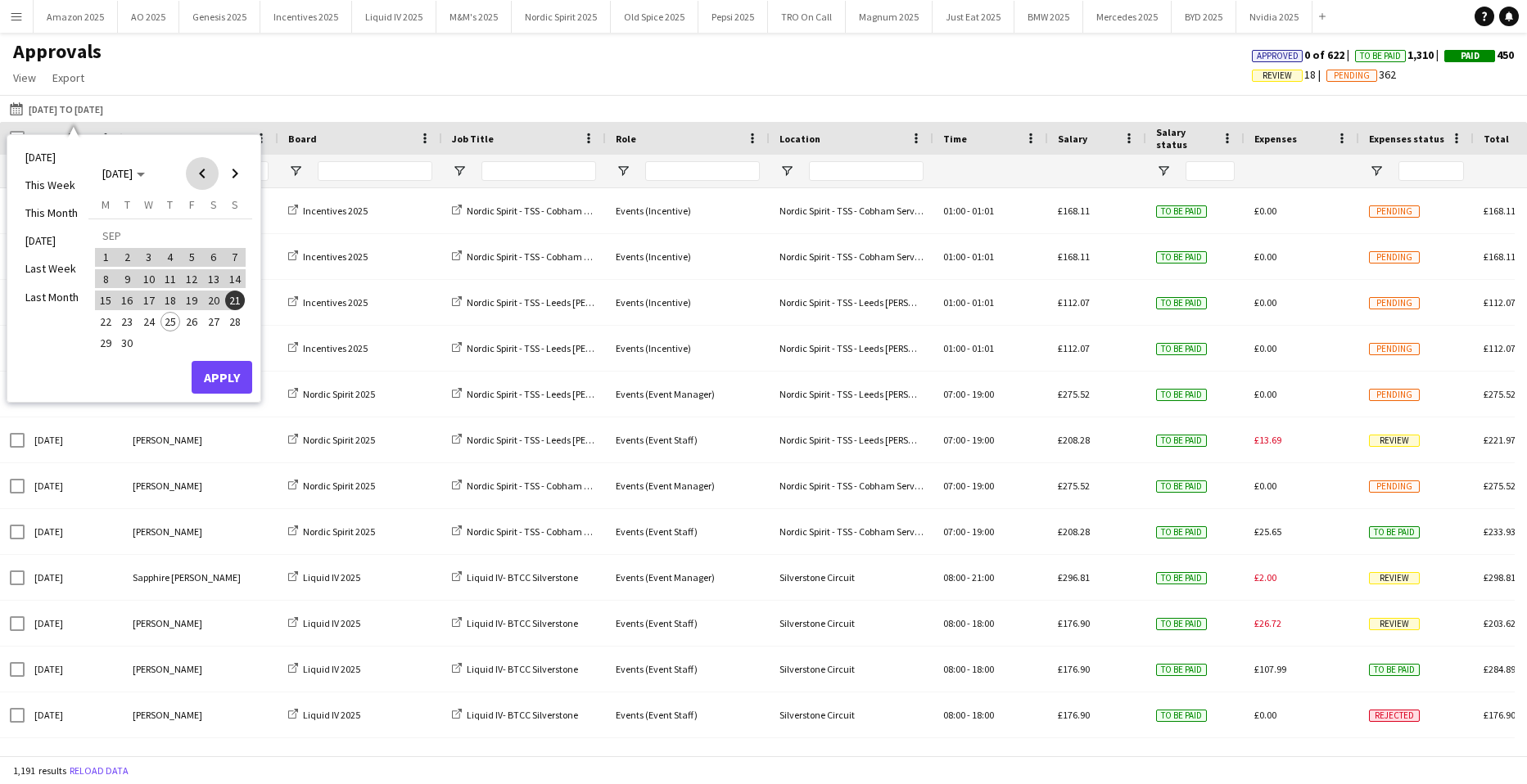
click at [209, 165] on span "Previous month" at bounding box center [203, 174] width 33 height 33
click at [104, 259] on span "4" at bounding box center [106, 262] width 19 height 19
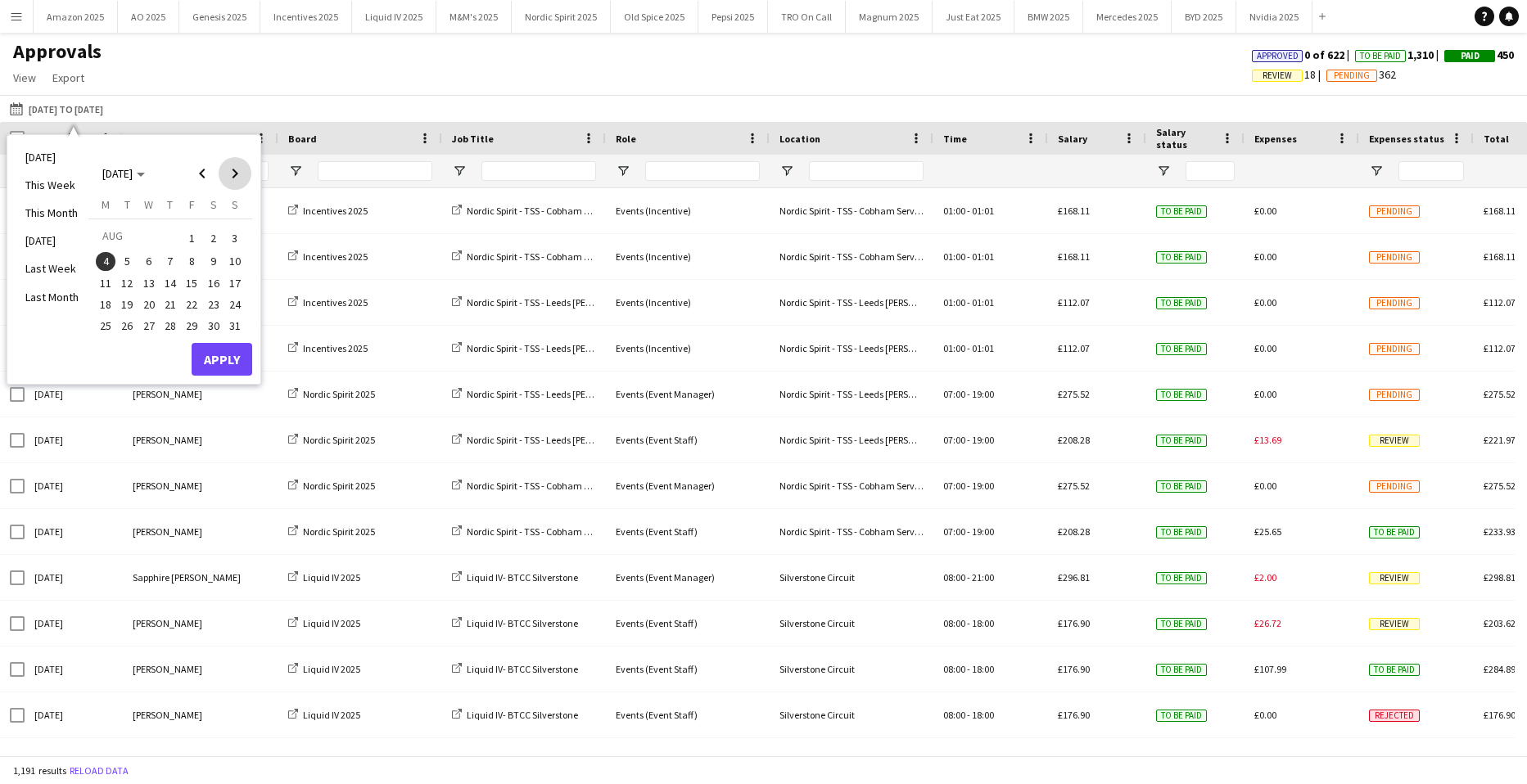
click at [228, 173] on span "Next month" at bounding box center [235, 174] width 33 height 33
click at [231, 316] on span "28" at bounding box center [235, 321] width 19 height 19
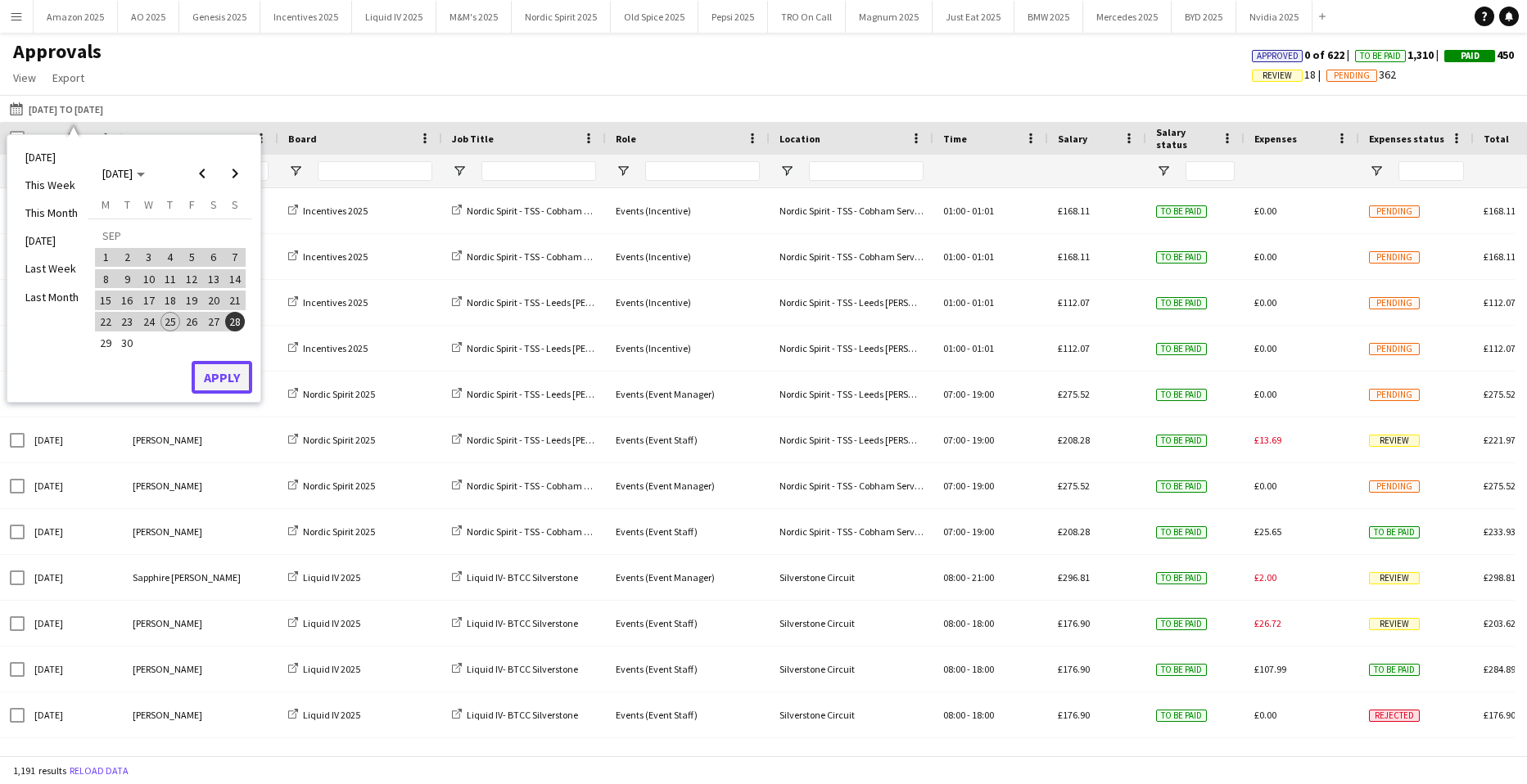
click at [237, 371] on button "Apply" at bounding box center [222, 377] width 60 height 33
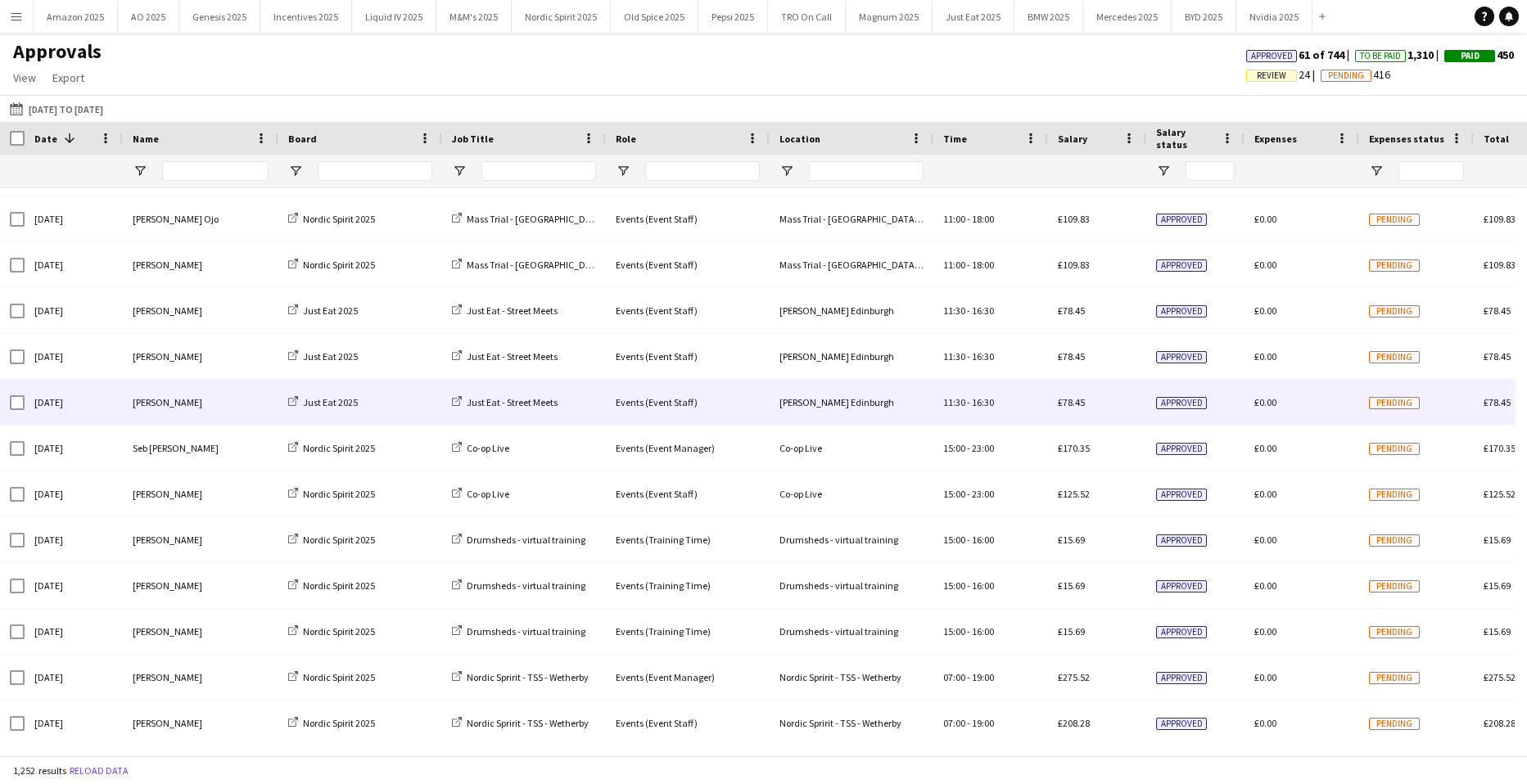
scroll to position [1035, 0]
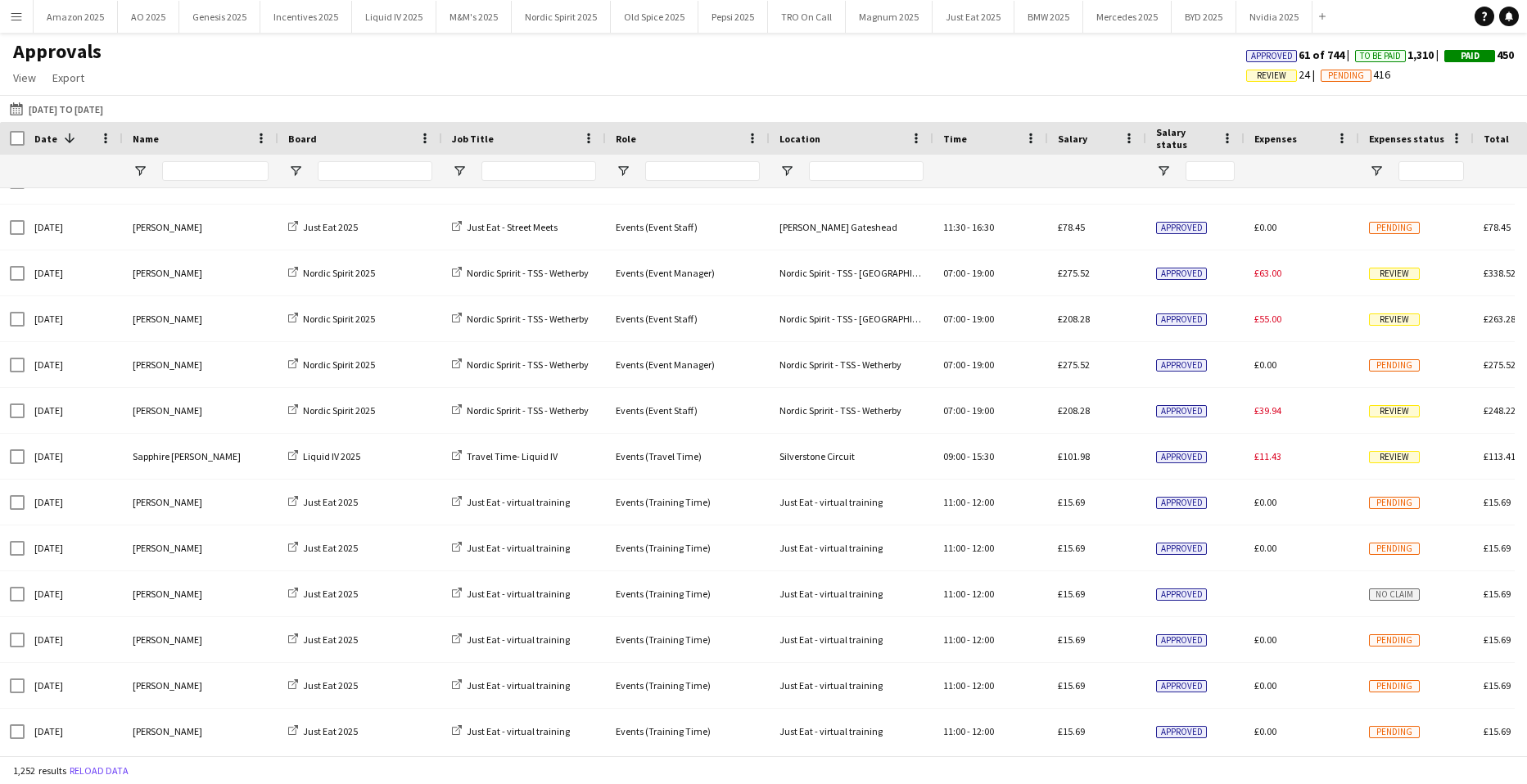
click at [1257, 76] on span "Review" at bounding box center [1272, 75] width 30 height 11
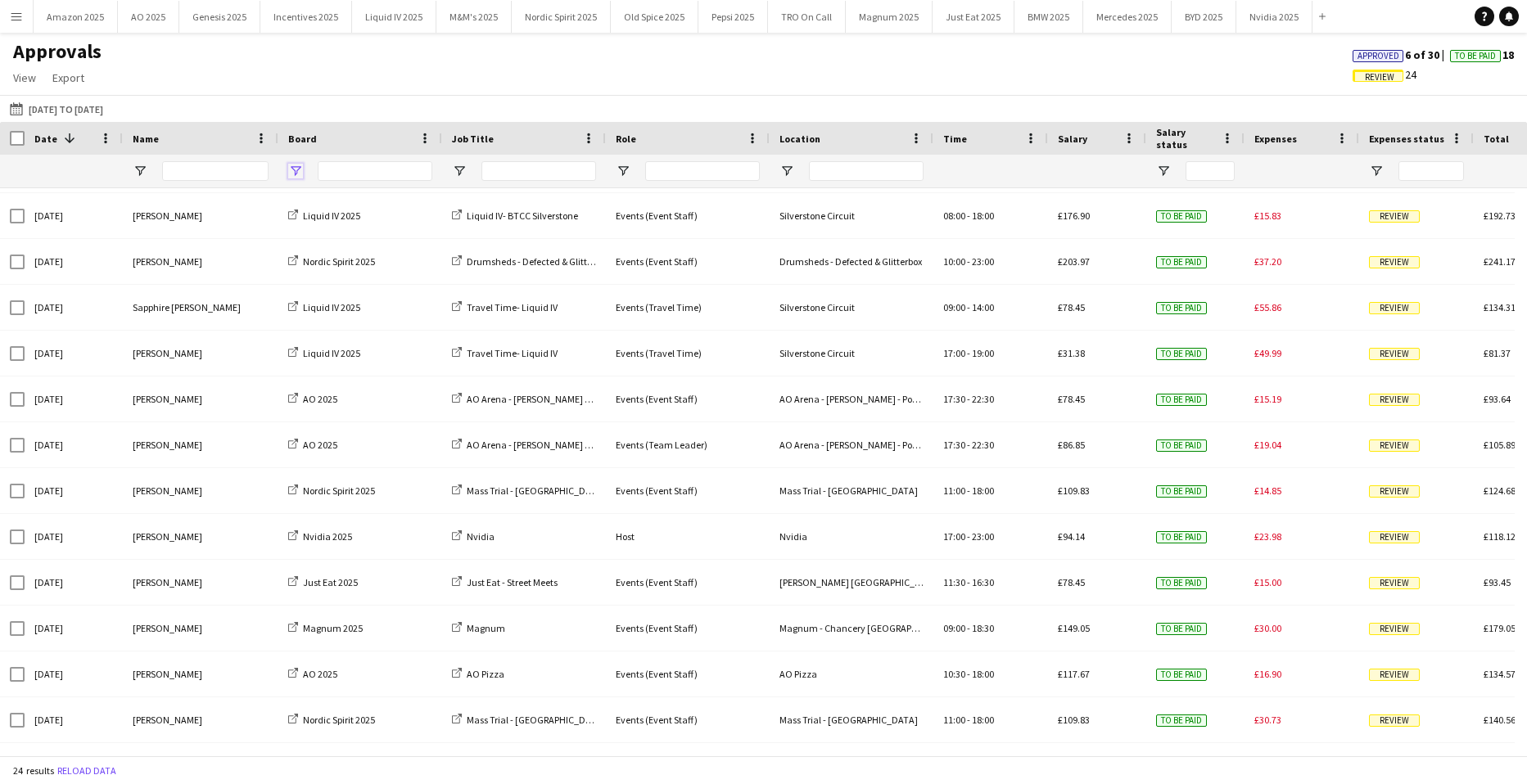
click at [299, 174] on span "Open Filter Menu" at bounding box center [295, 171] width 14 height 14
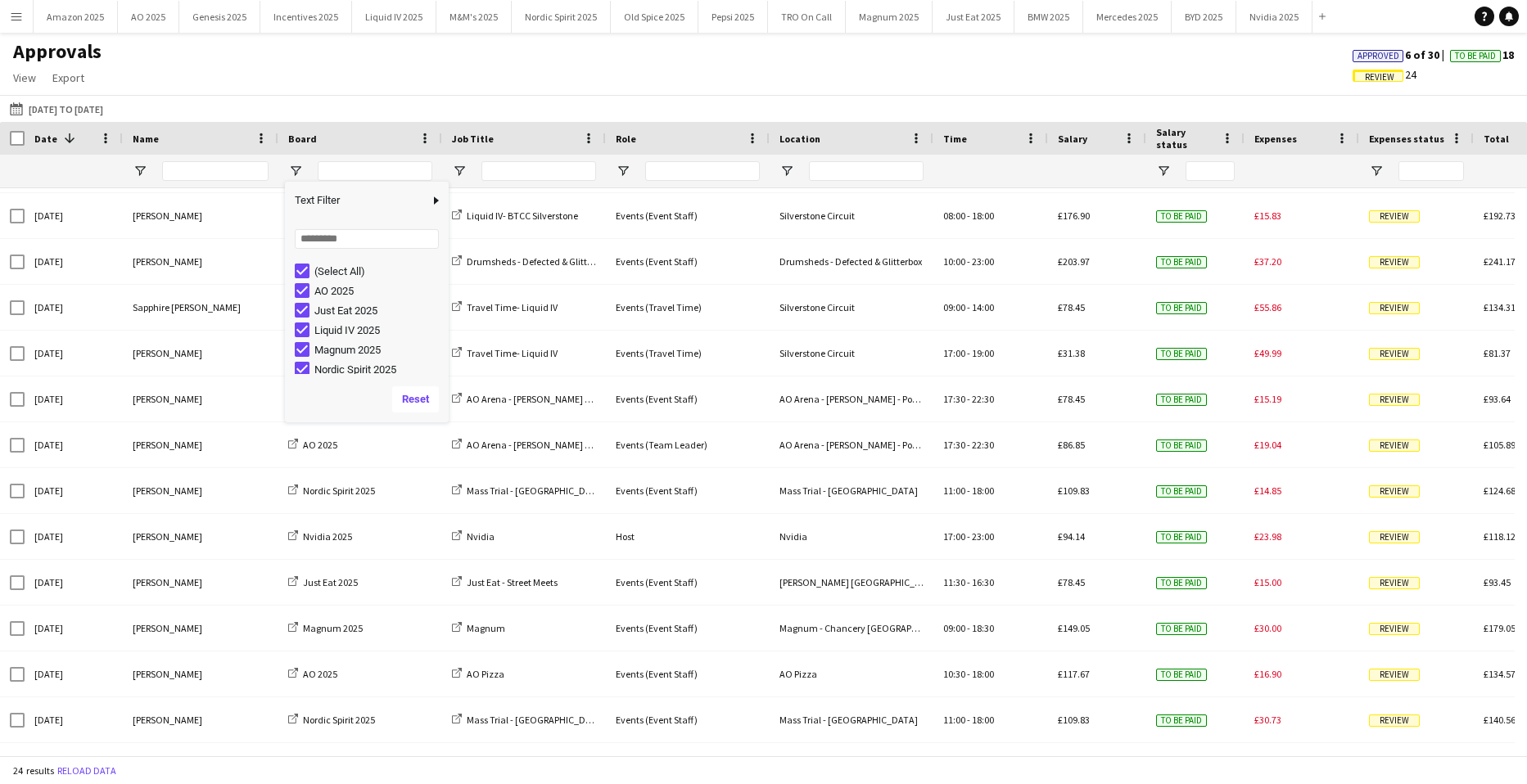
scroll to position [0, 0]
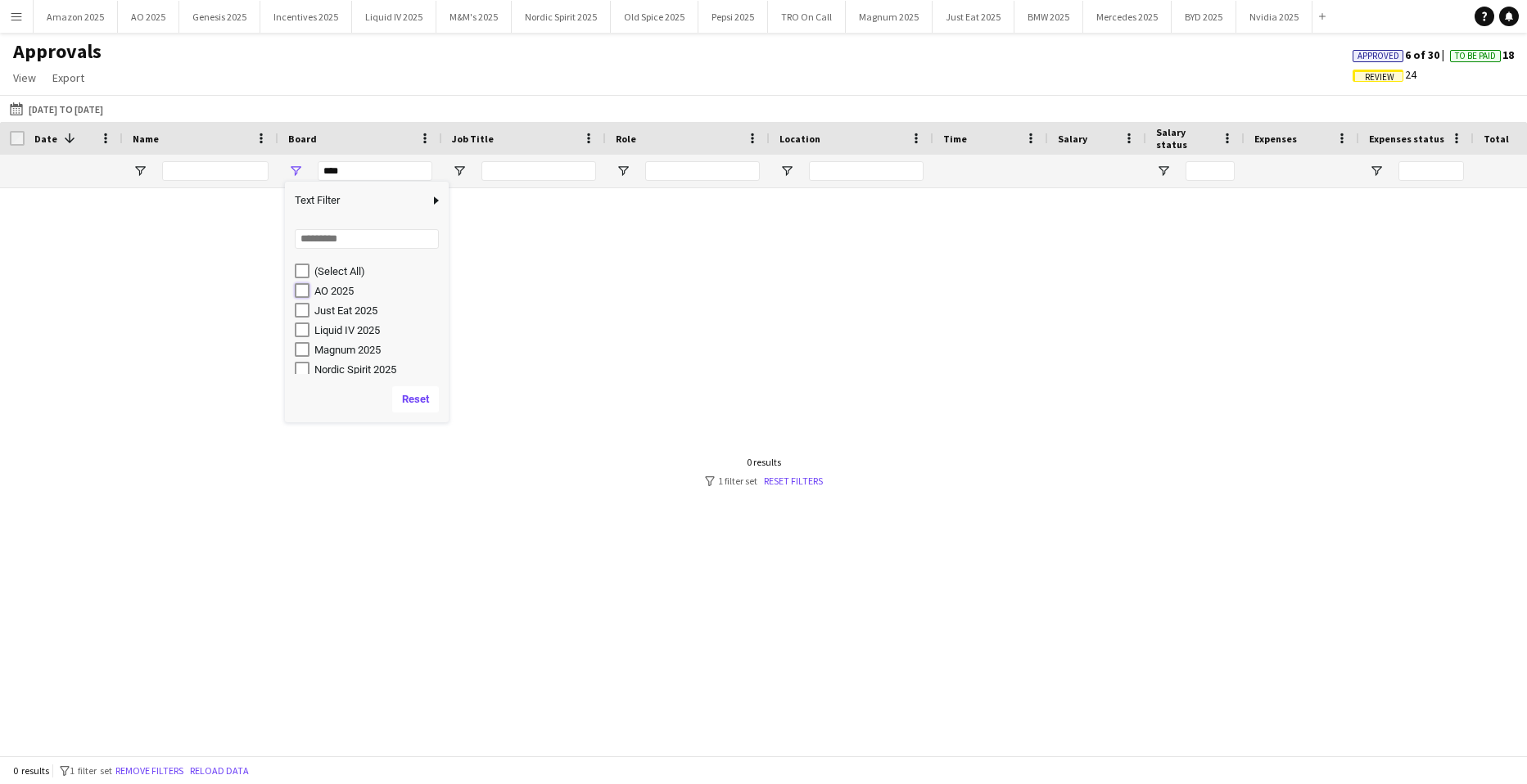
type input "**********"
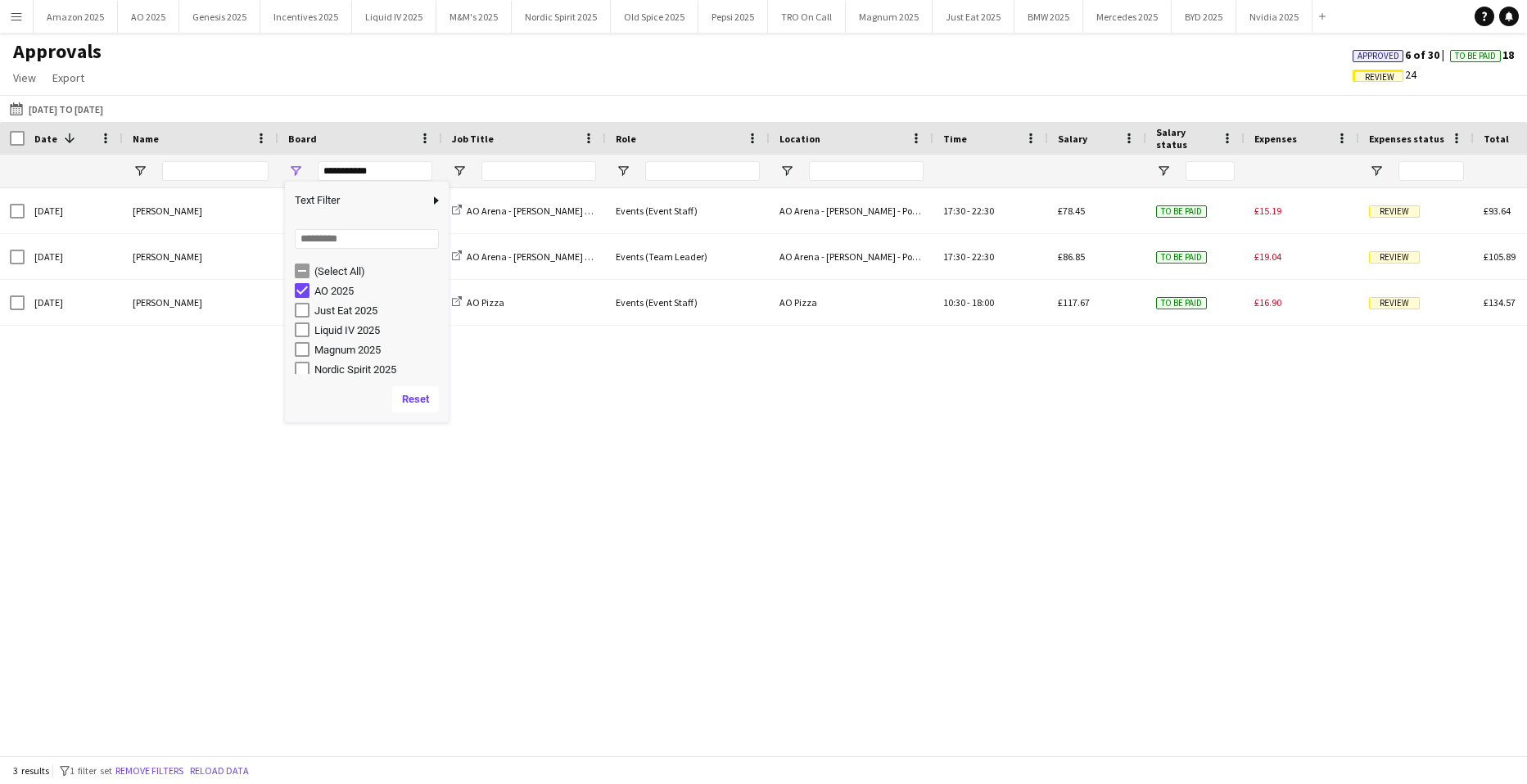
click at [664, 520] on div "Fri, 19 Sep 2025 Dua Benhayoun AO 2025 AO Arena - Peter Kay - Power Play Events…" at bounding box center [763, 465] width 1527 height 556
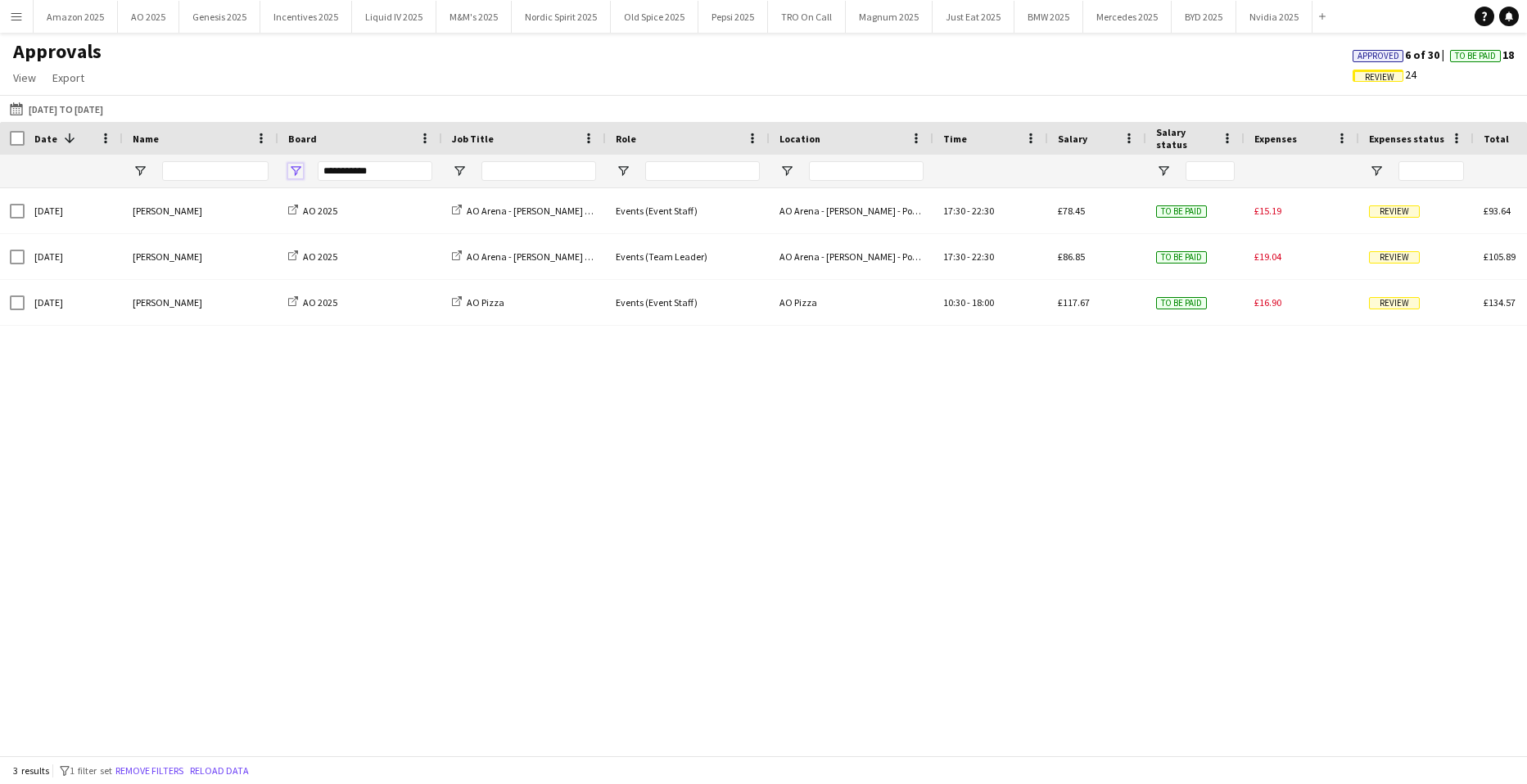
click at [298, 169] on span "Open Filter Menu" at bounding box center [295, 171] width 14 height 14
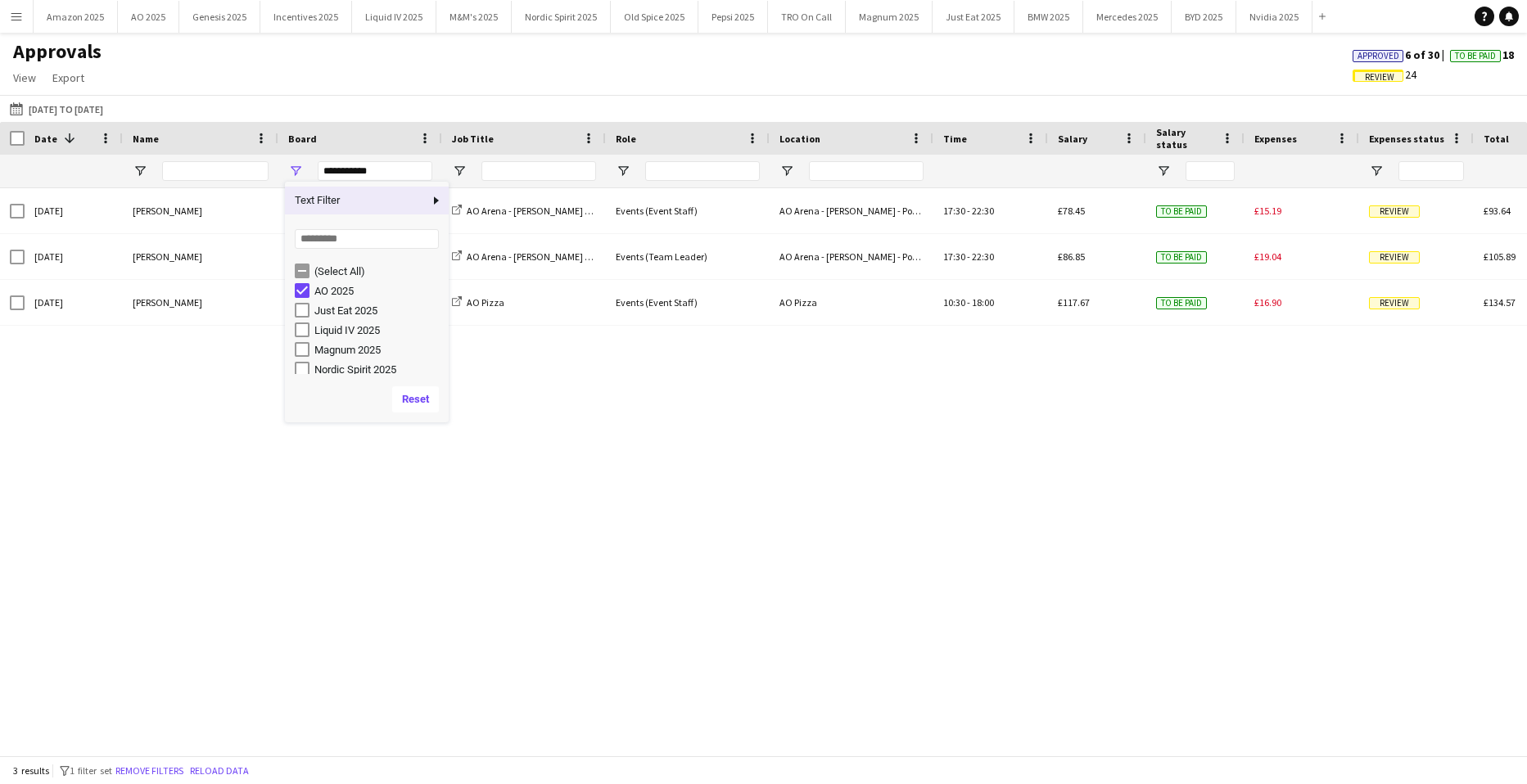
click at [19, 16] on app-icon "Menu" at bounding box center [16, 16] width 13 height 13
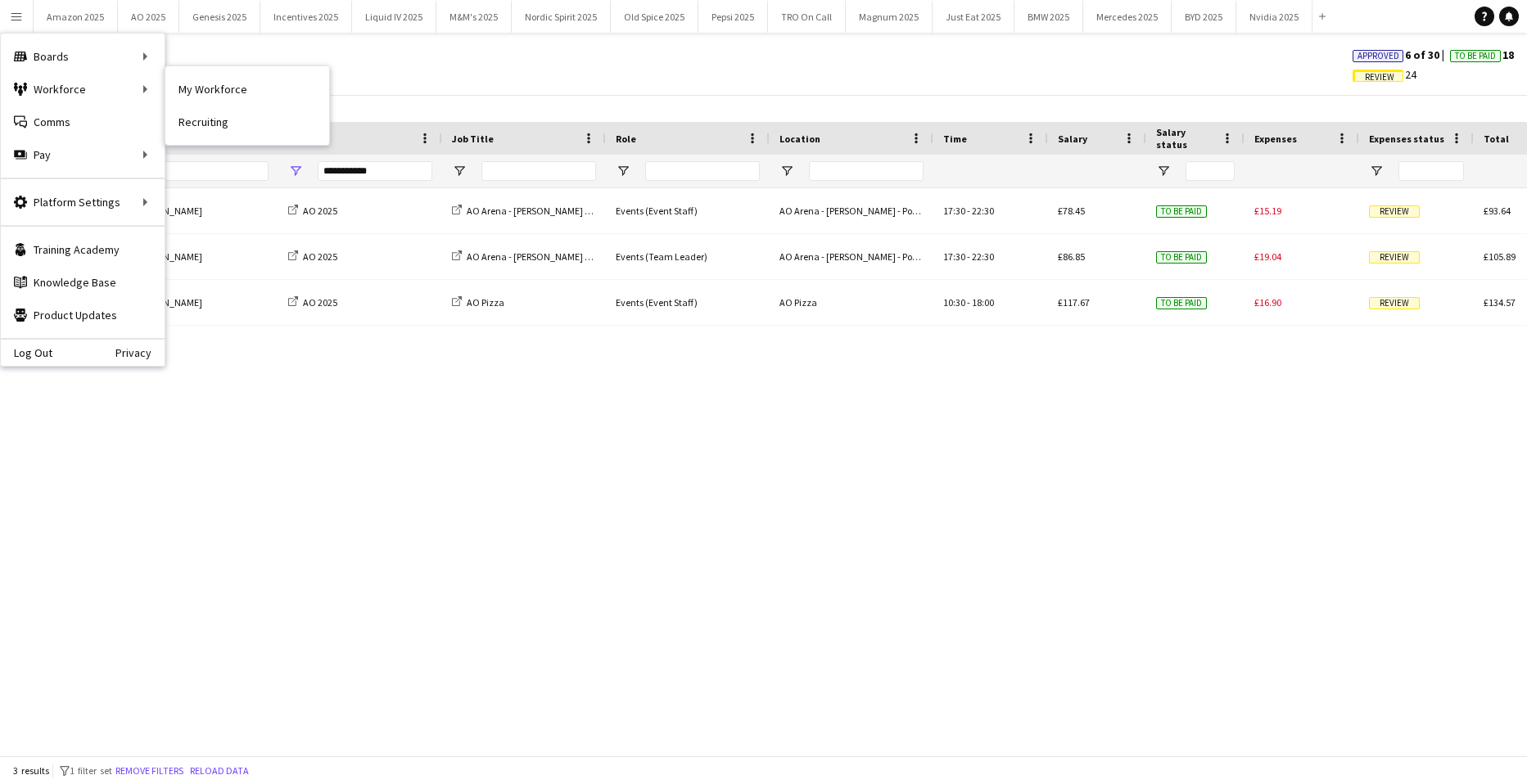
drag, startPoint x: 198, startPoint y: 88, endPoint x: 966, endPoint y: 191, distance: 774.9
click at [198, 88] on link "My Workforce" at bounding box center [247, 89] width 164 height 33
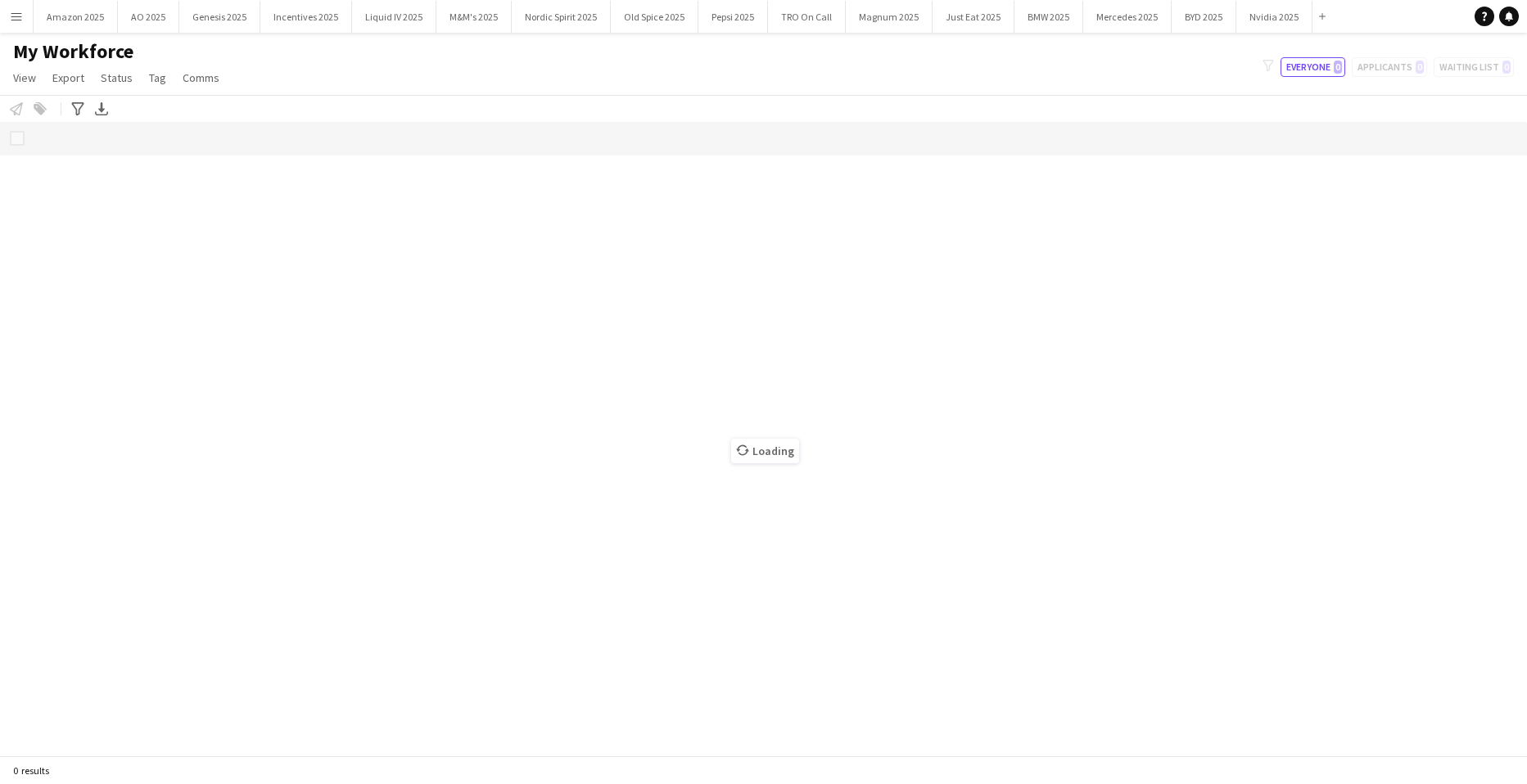
click at [167, 162] on div "Loading" at bounding box center [763, 439] width 1527 height 633
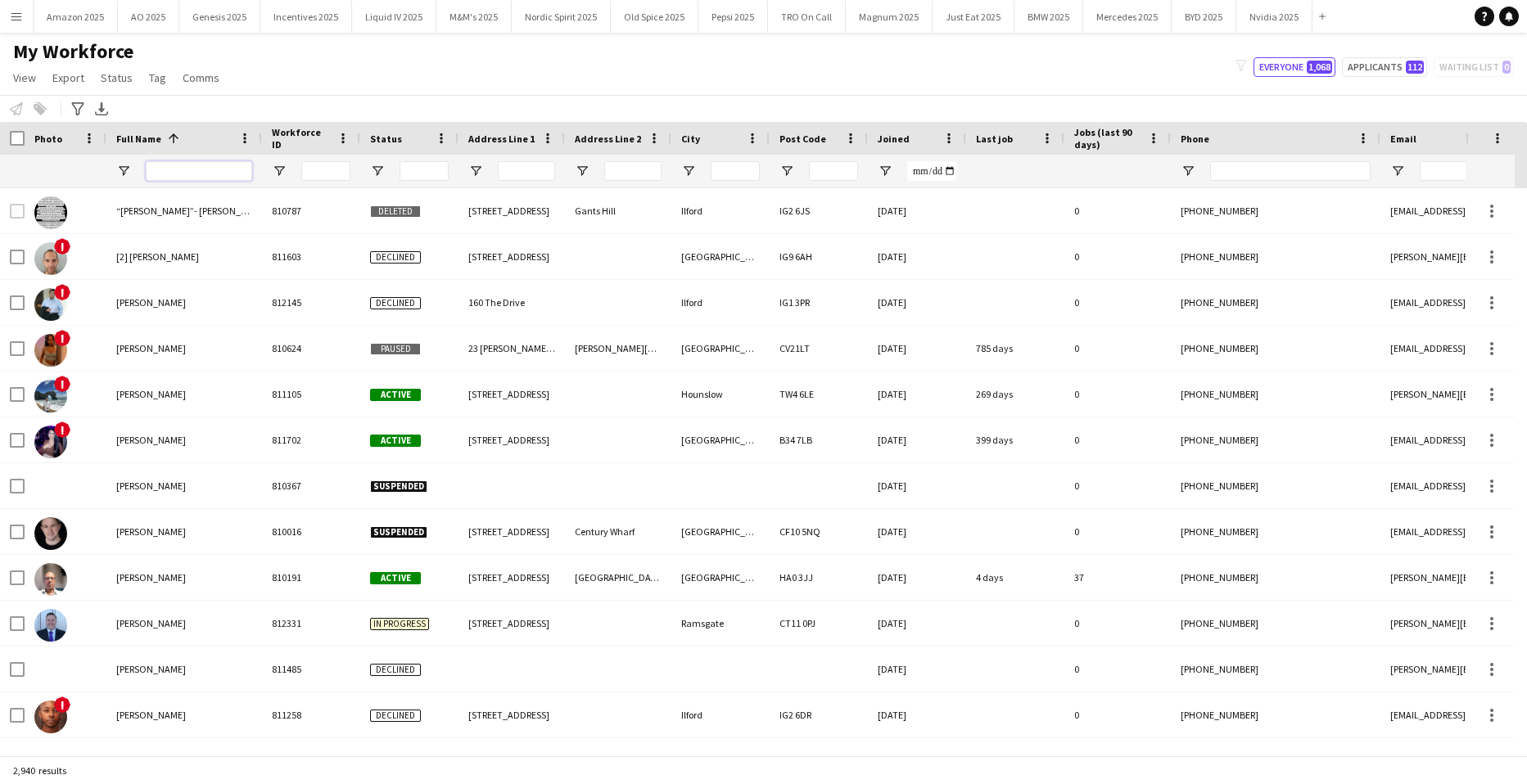
click at [201, 168] on input "Full Name Filter Input" at bounding box center [199, 171] width 107 height 19
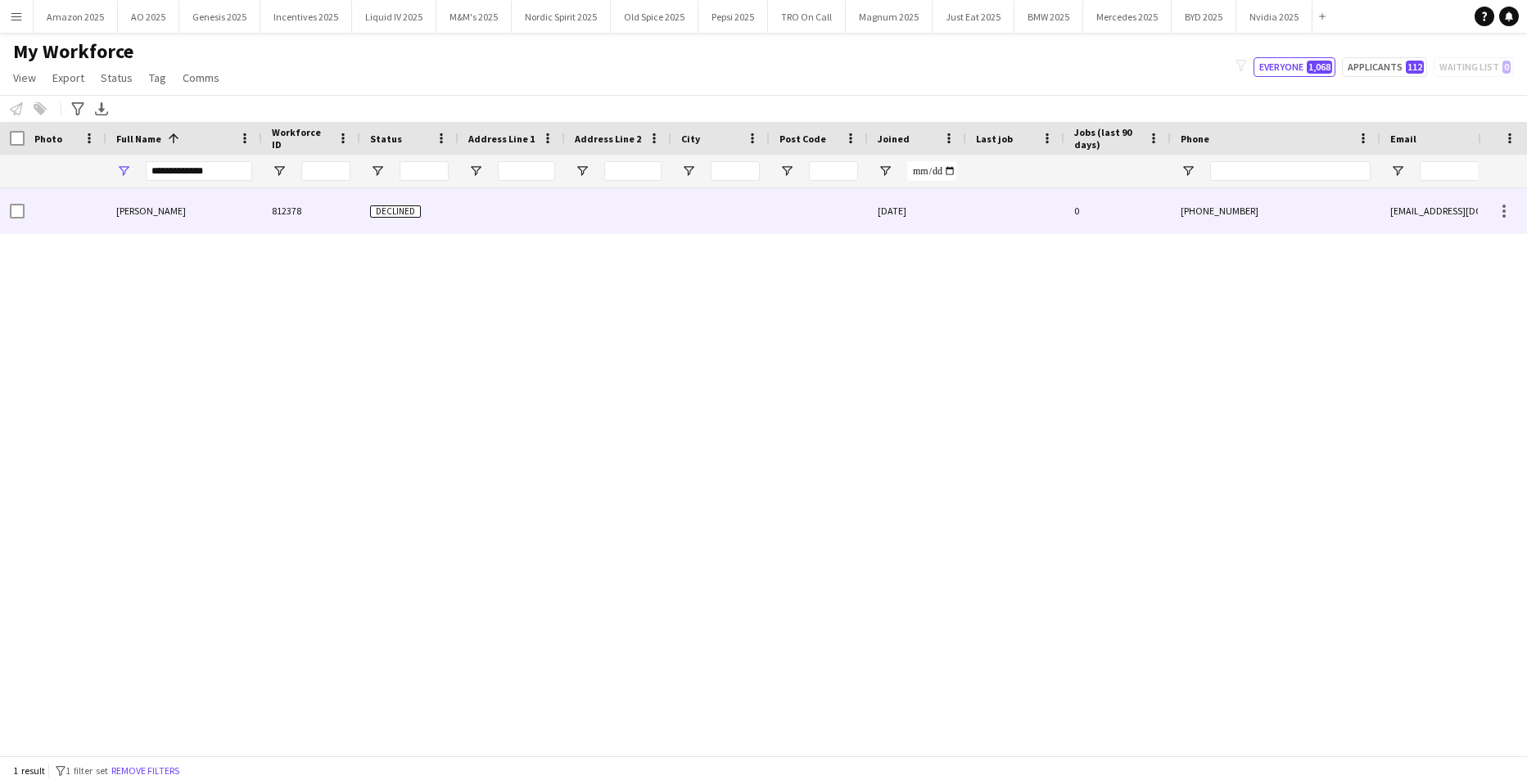
click at [161, 214] on span "Chloe Garnett" at bounding box center [151, 210] width 70 height 12
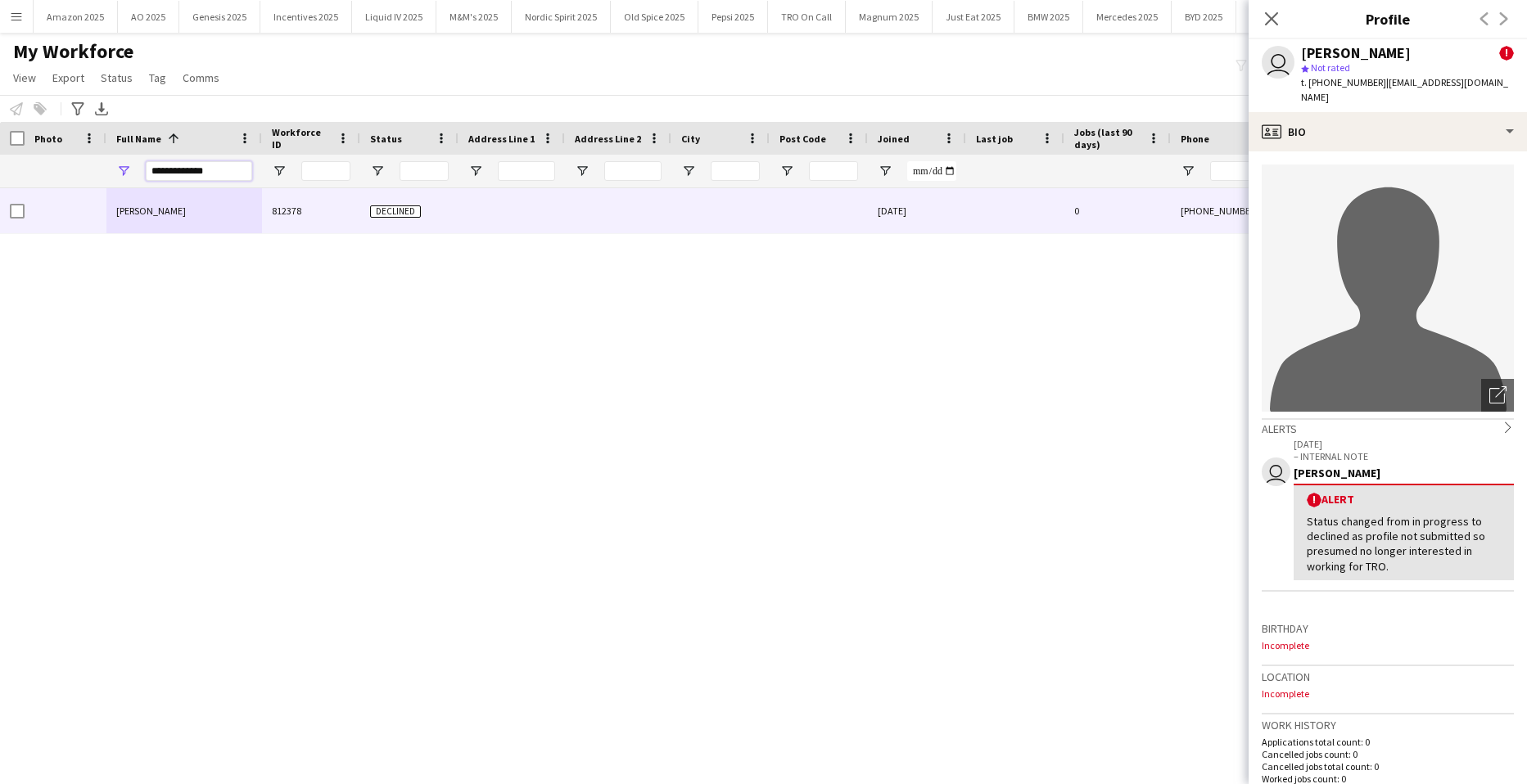
drag, startPoint x: 160, startPoint y: 164, endPoint x: -42, endPoint y: 154, distance: 202.2
click at [0, 154] on html "Menu Boards Boards Boards All jobs Status Workforce Workforce My Workforce Recr…" at bounding box center [763, 392] width 1527 height 784
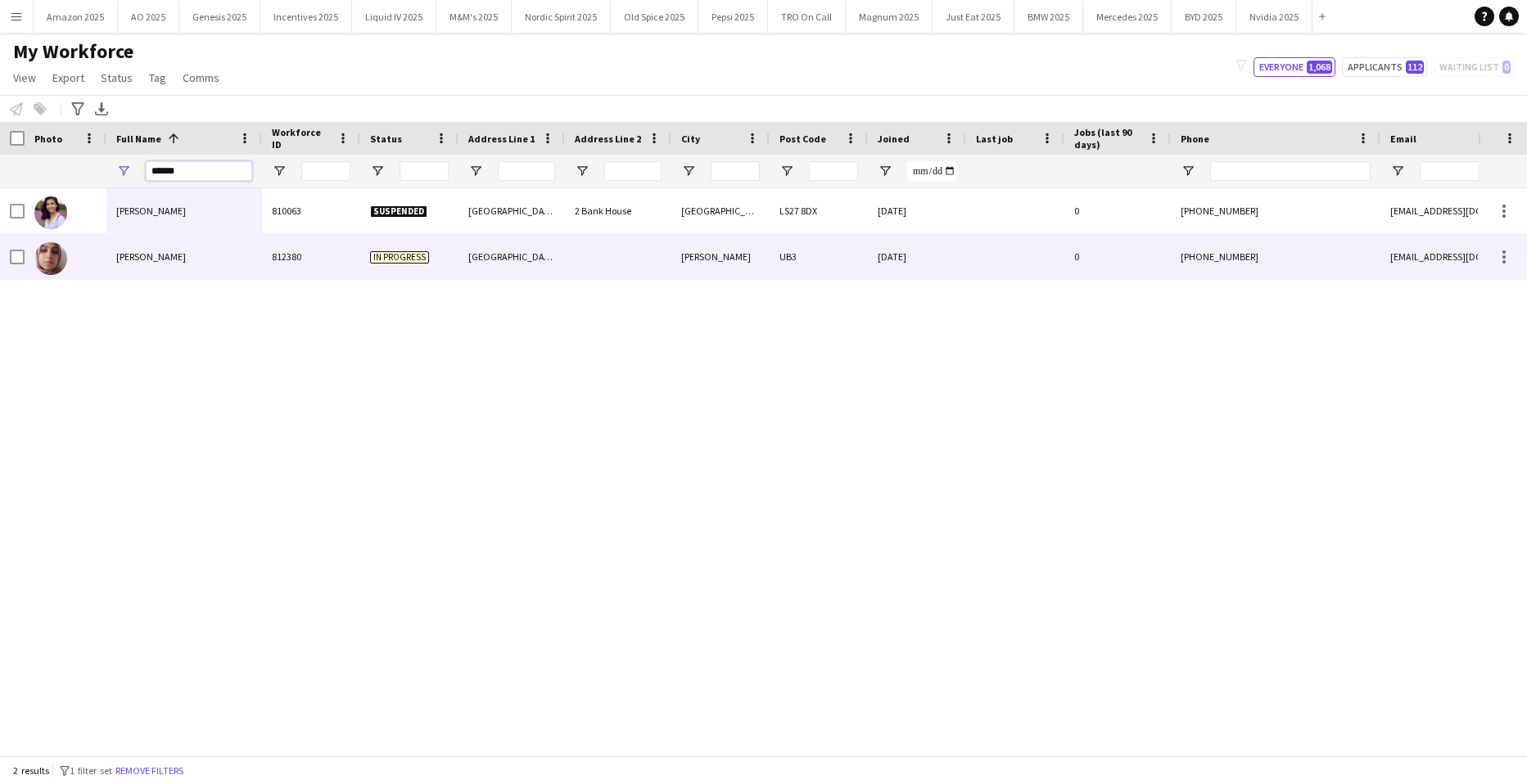
type input "******"
click at [150, 256] on span "Tabassum Tabassum" at bounding box center [151, 256] width 70 height 12
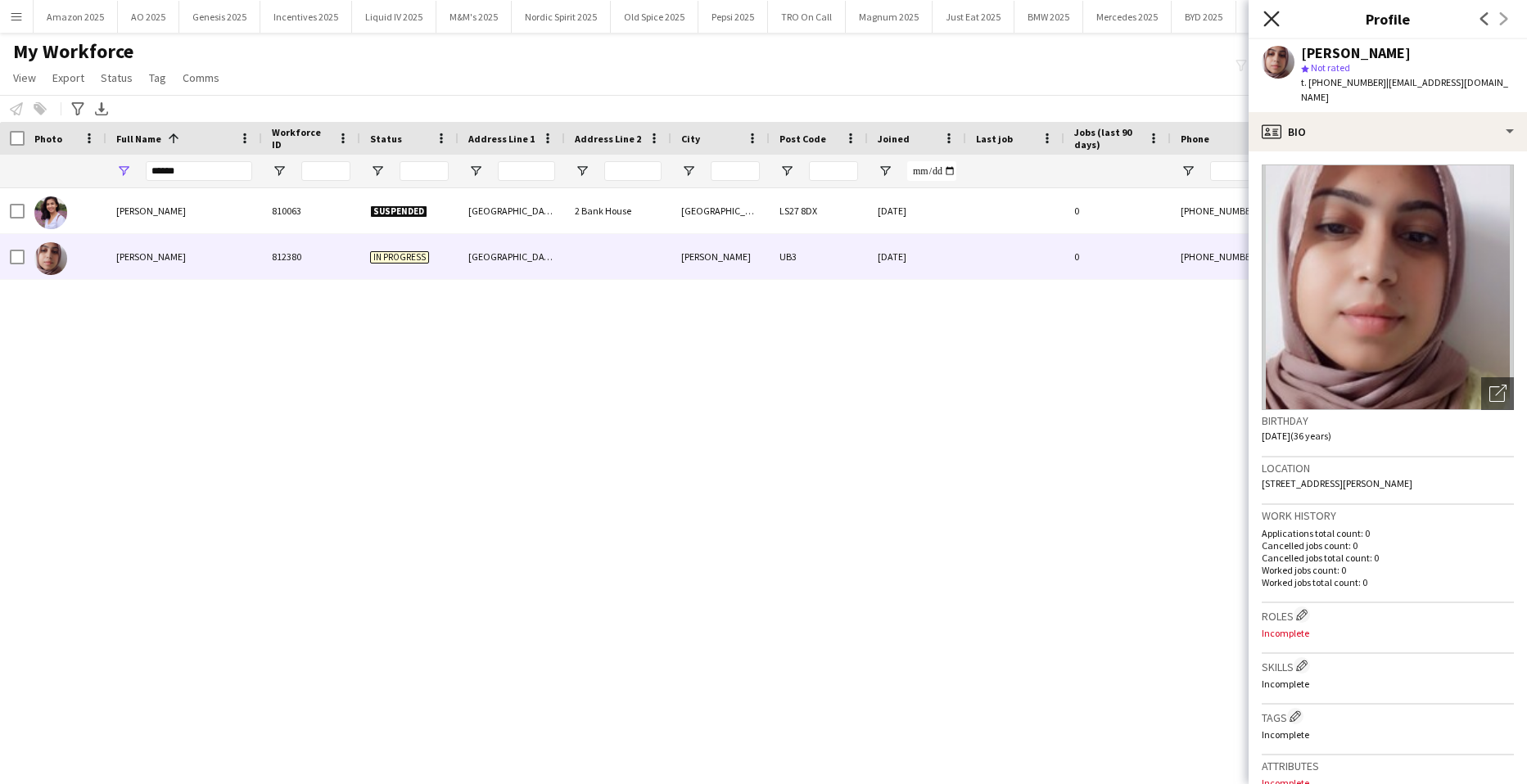
click at [1275, 17] on icon at bounding box center [1272, 18] width 15 height 15
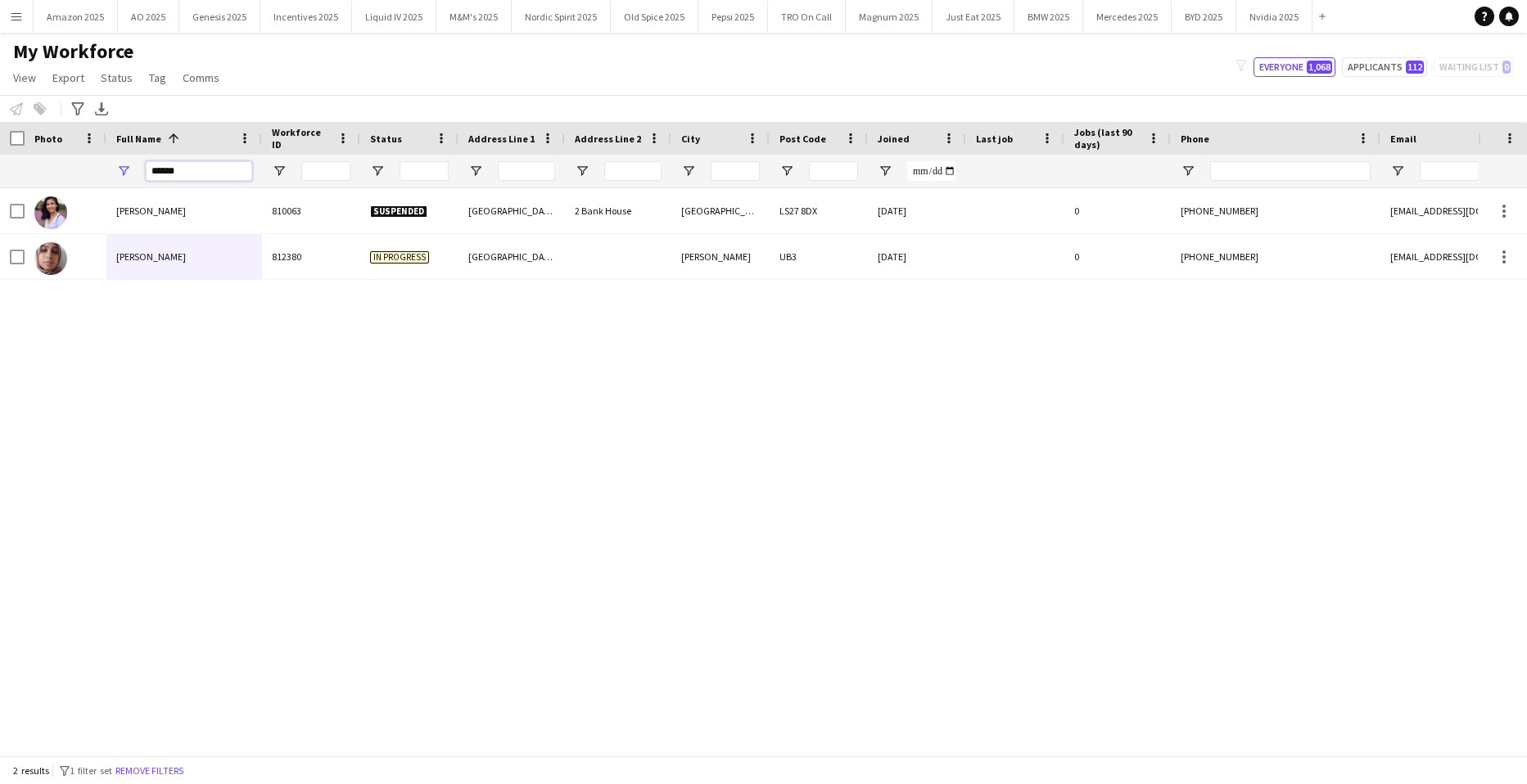
drag, startPoint x: 187, startPoint y: 178, endPoint x: -42, endPoint y: 214, distance: 231.8
click at [0, 214] on html "Menu Boards Boards Boards All jobs Status Workforce Workforce My Workforce Recr…" at bounding box center [763, 392] width 1527 height 784
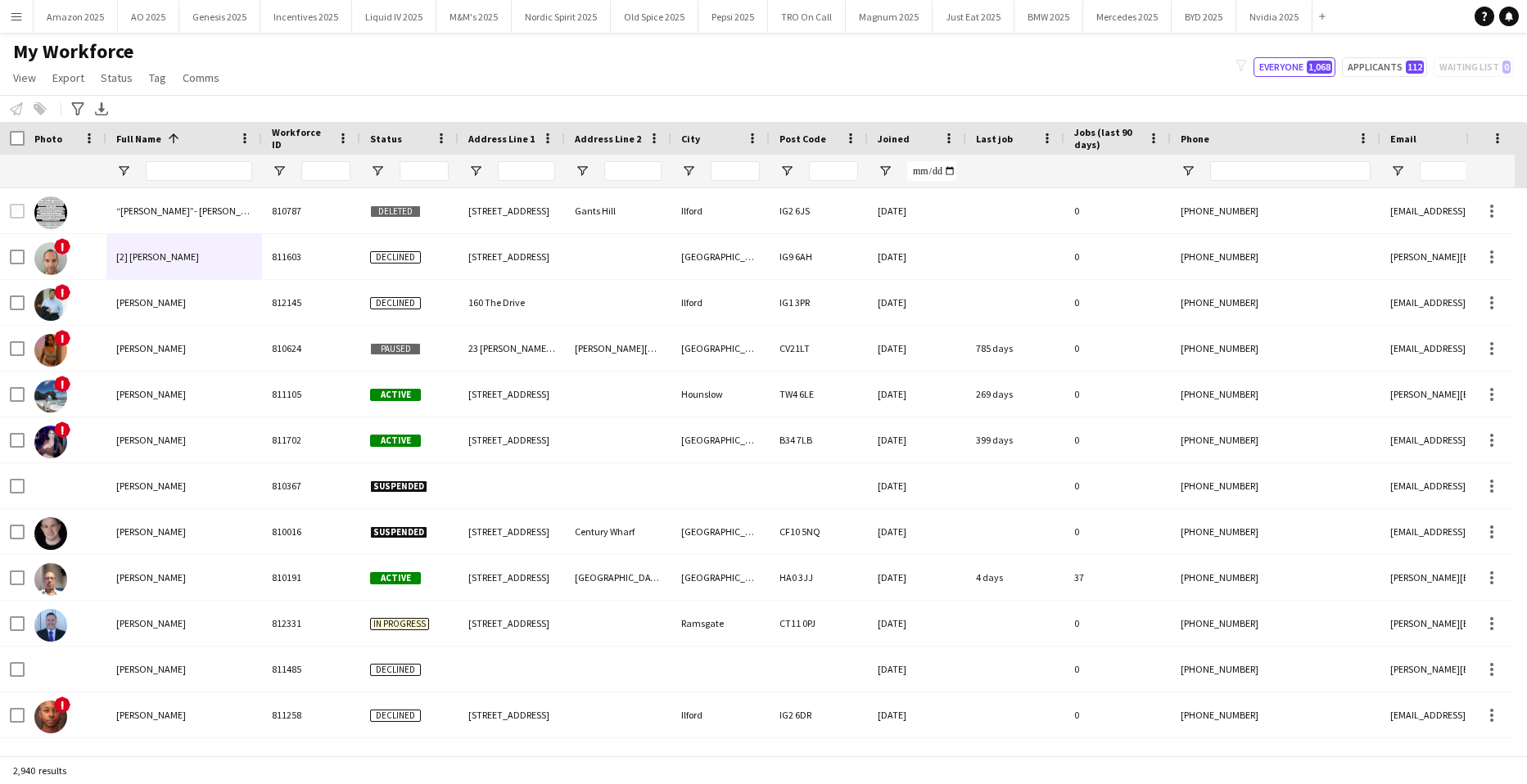
click at [25, 32] on button "Menu" at bounding box center [16, 16] width 33 height 33
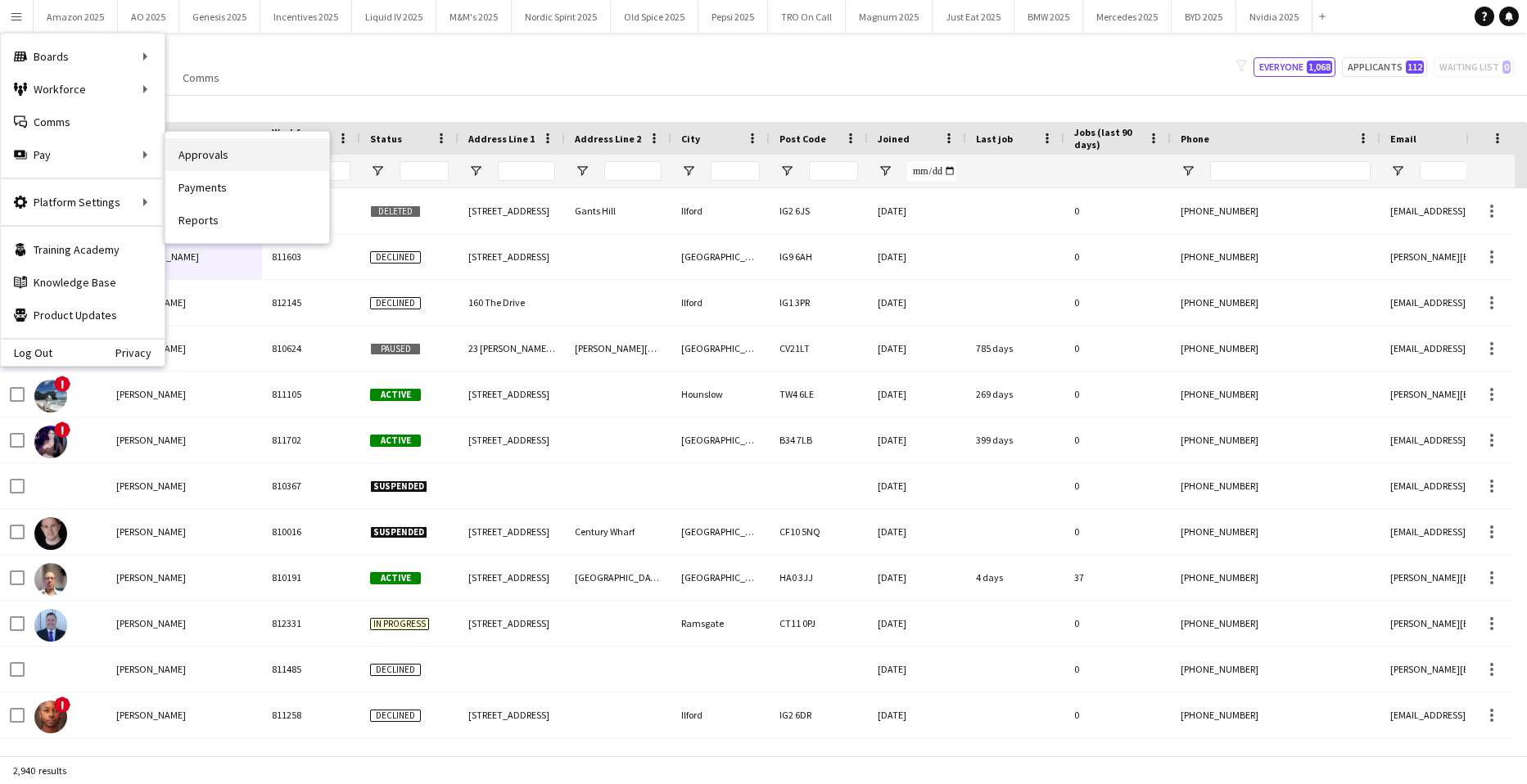
click at [199, 154] on link "Approvals" at bounding box center [247, 154] width 164 height 33
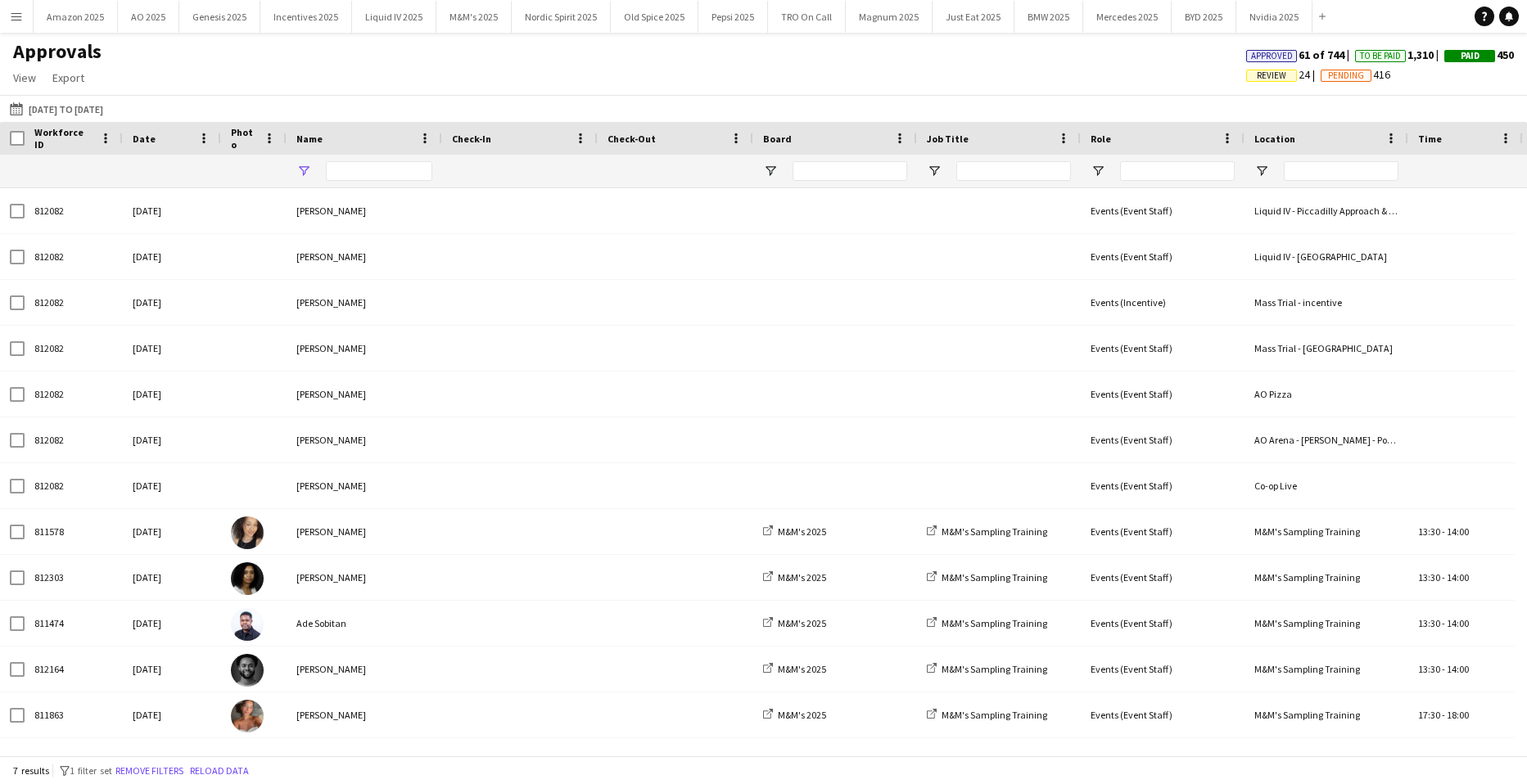
type input "***"
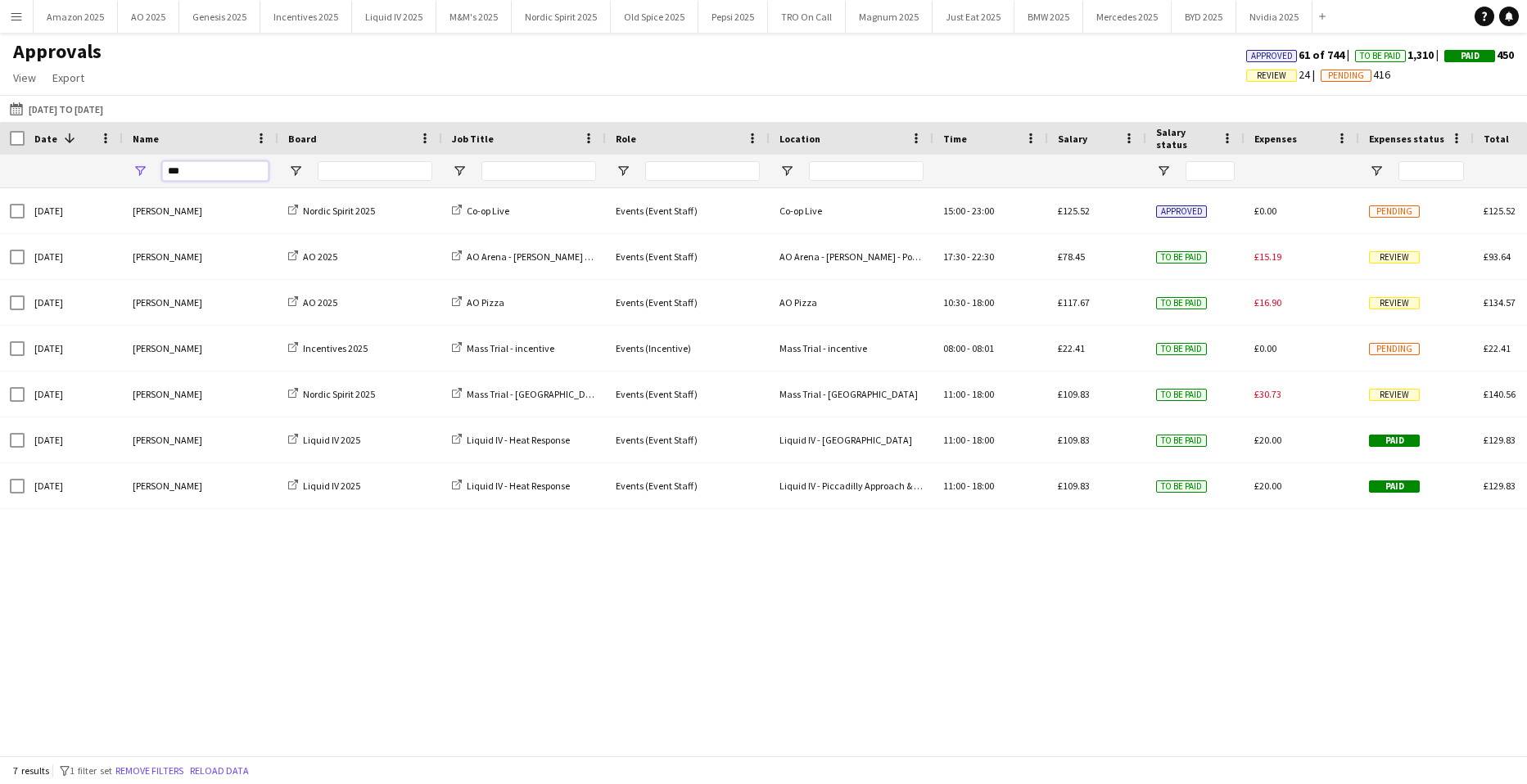
drag, startPoint x: 198, startPoint y: 169, endPoint x: -42, endPoint y: 189, distance: 240.8
click at [0, 189] on html "Menu Boards Boards Boards All jobs Status Workforce Workforce My Workforce Recr…" at bounding box center [763, 392] width 1527 height 784
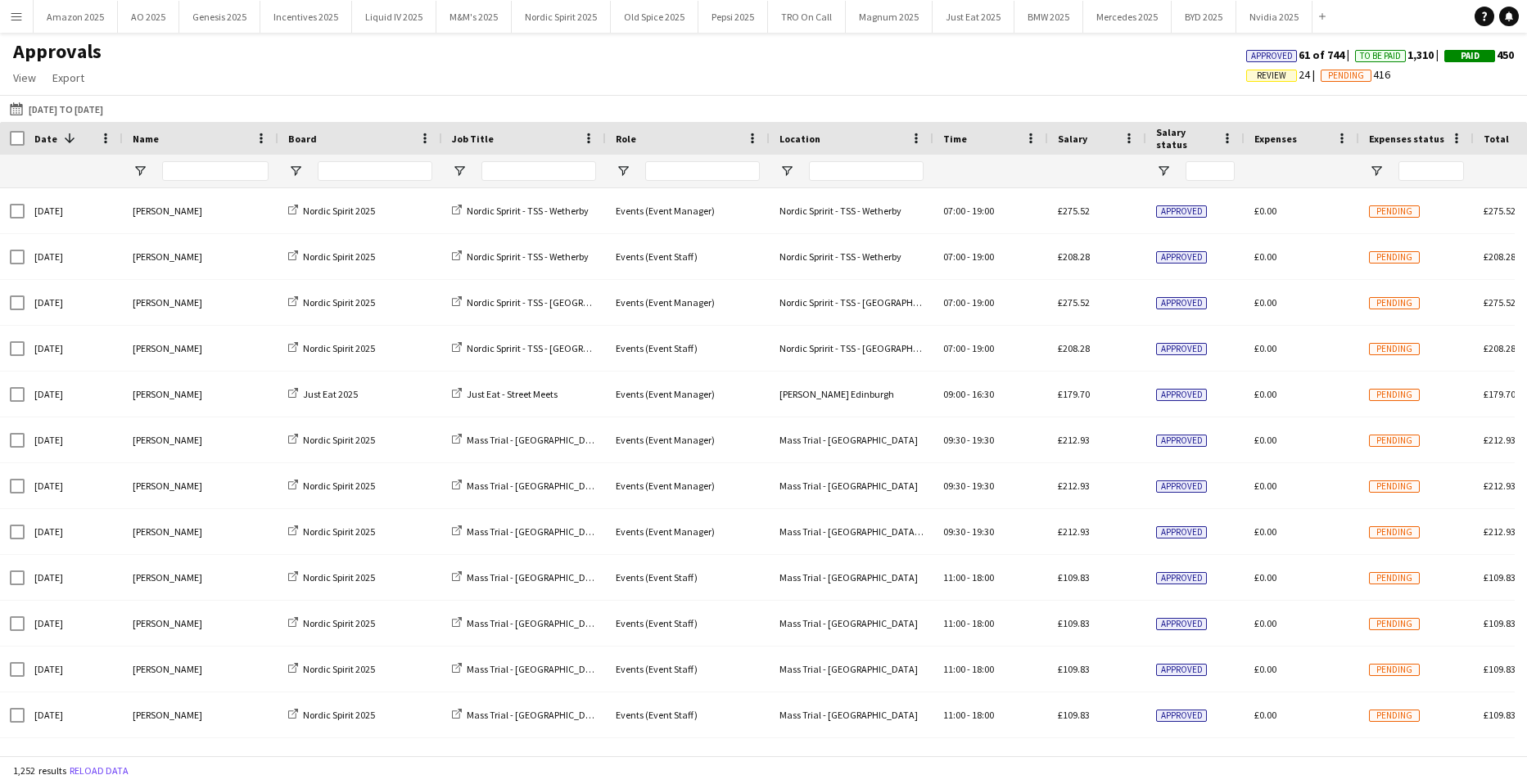
click at [1257, 76] on span "Review" at bounding box center [1272, 75] width 30 height 11
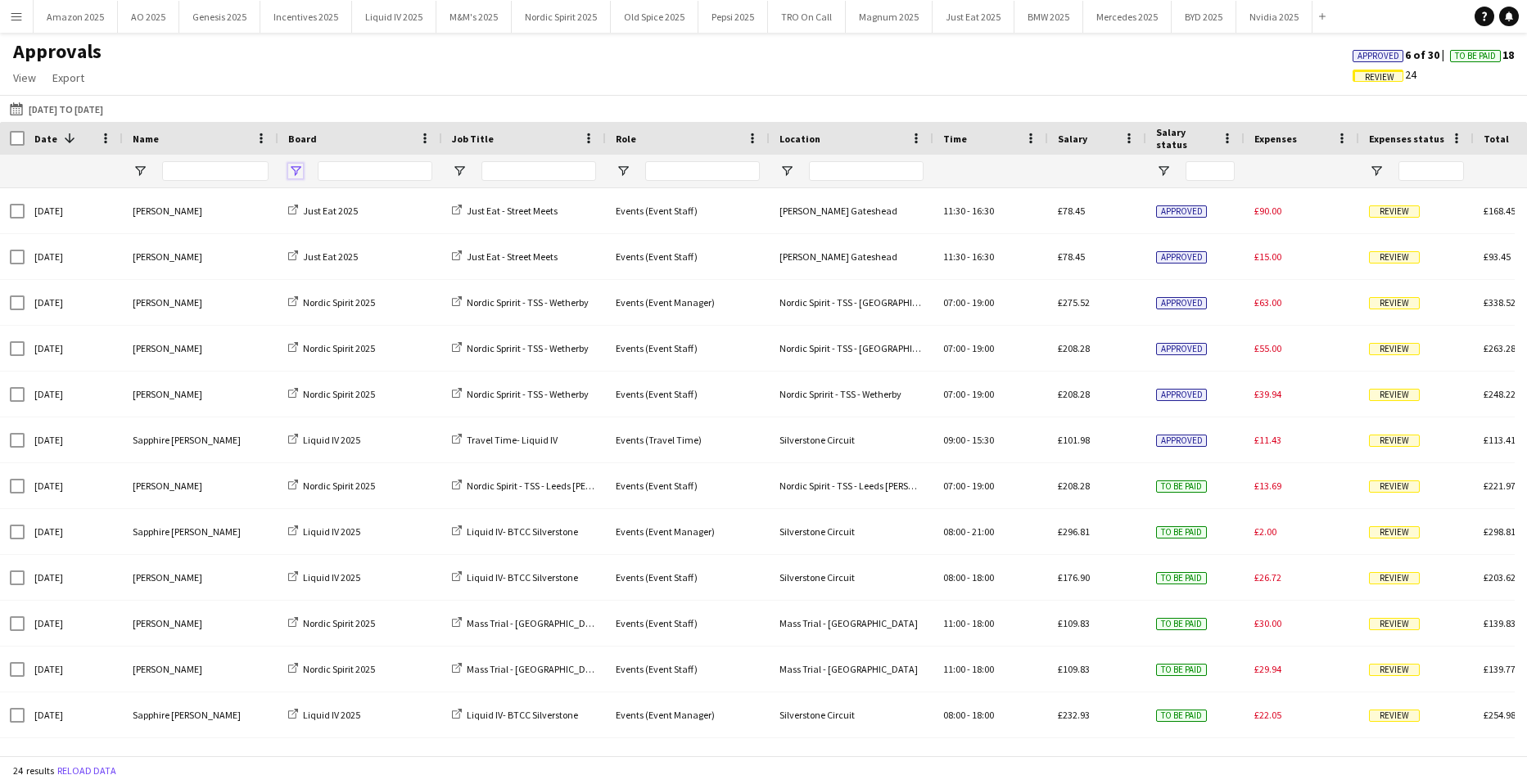
click at [296, 170] on span "Open Filter Menu" at bounding box center [295, 171] width 14 height 14
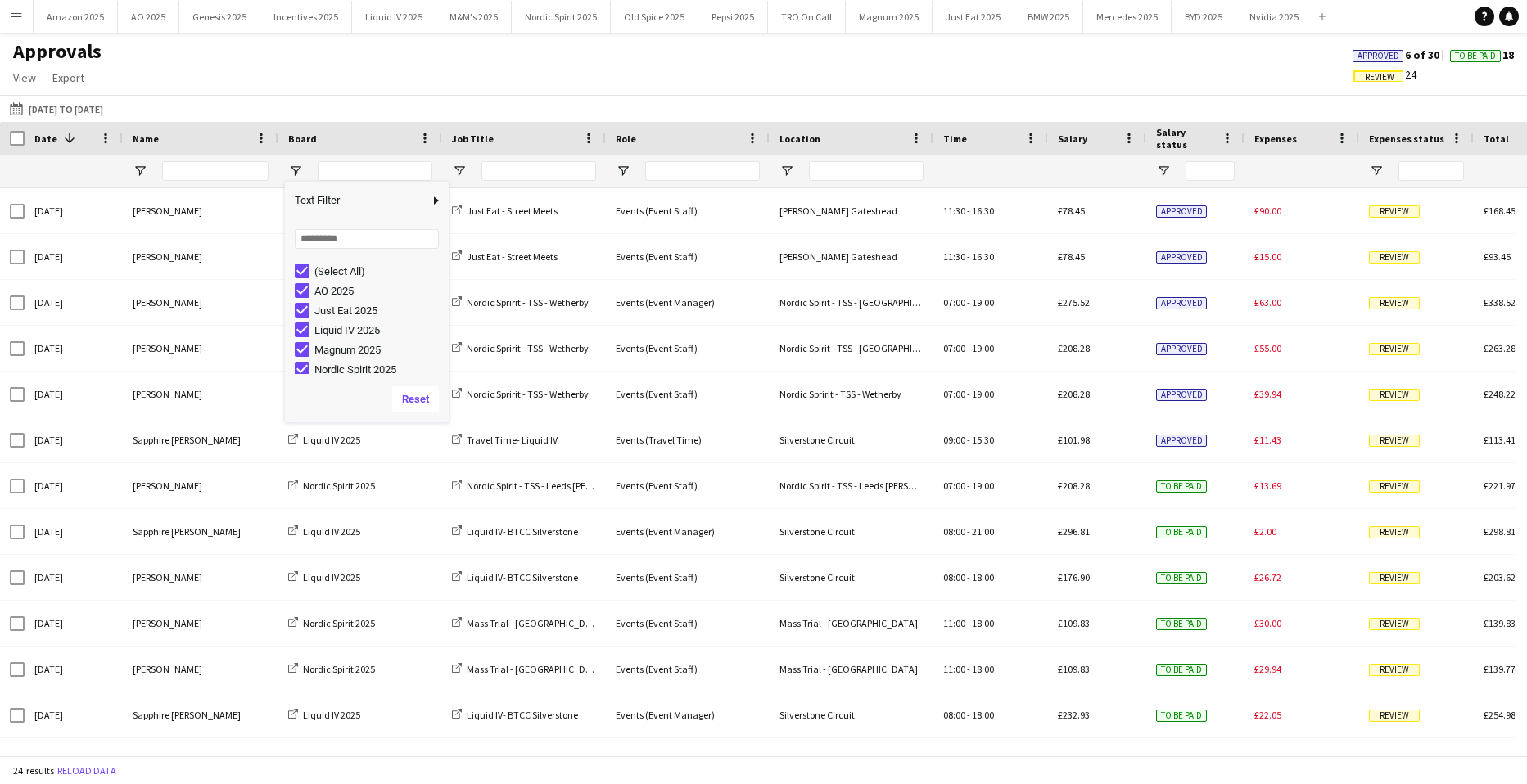
click at [310, 274] on div "(Select All)" at bounding box center [371, 271] width 154 height 19
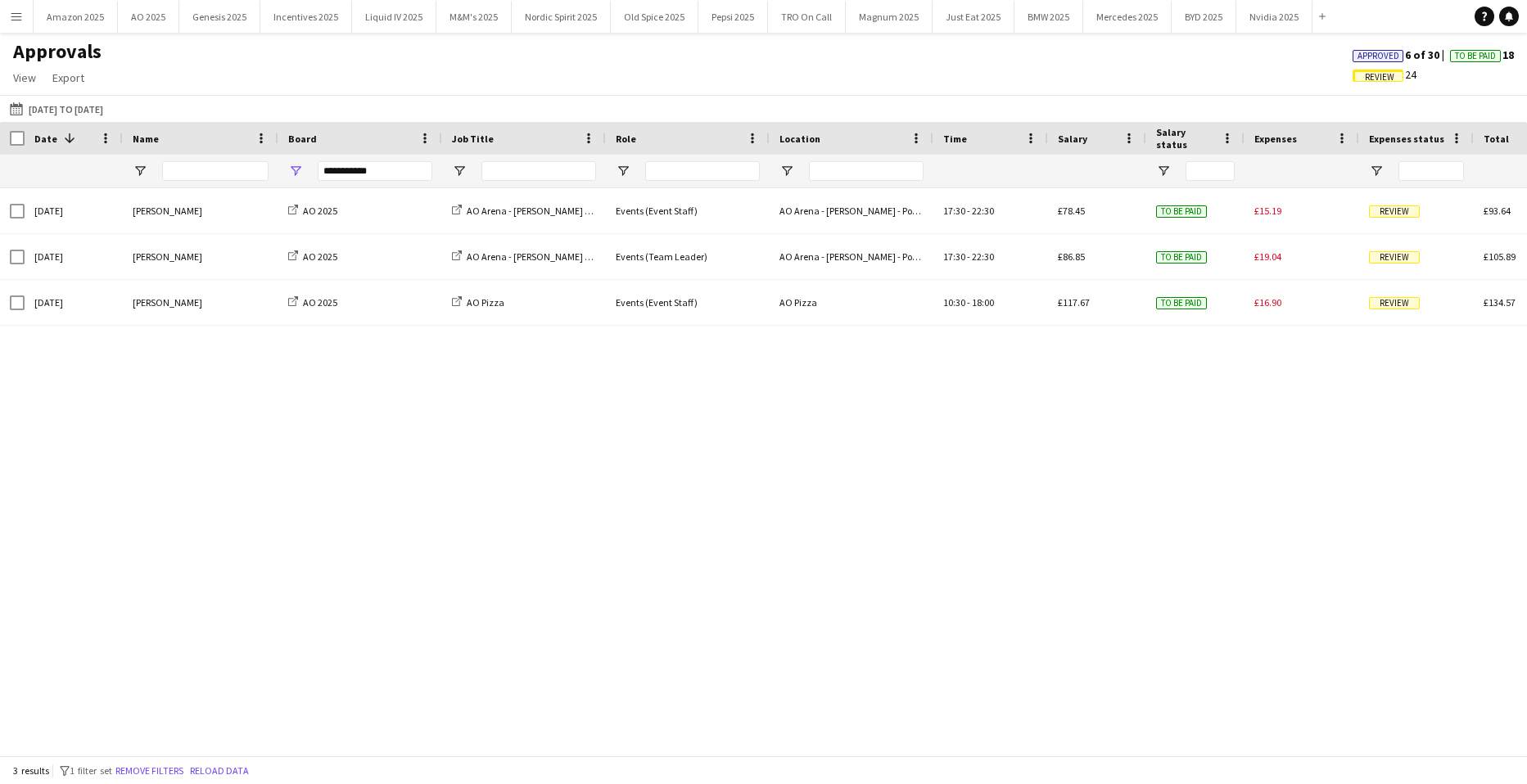
click at [599, 598] on div "Fri, 19 Sep 2025 Dua Benhayoun AO 2025 AO Arena - Peter Kay - Power Play Events…" at bounding box center [763, 465] width 1527 height 556
click at [304, 169] on div "**********" at bounding box center [360, 171] width 164 height 33
click at [298, 167] on span "Open Filter Menu" at bounding box center [295, 171] width 14 height 14
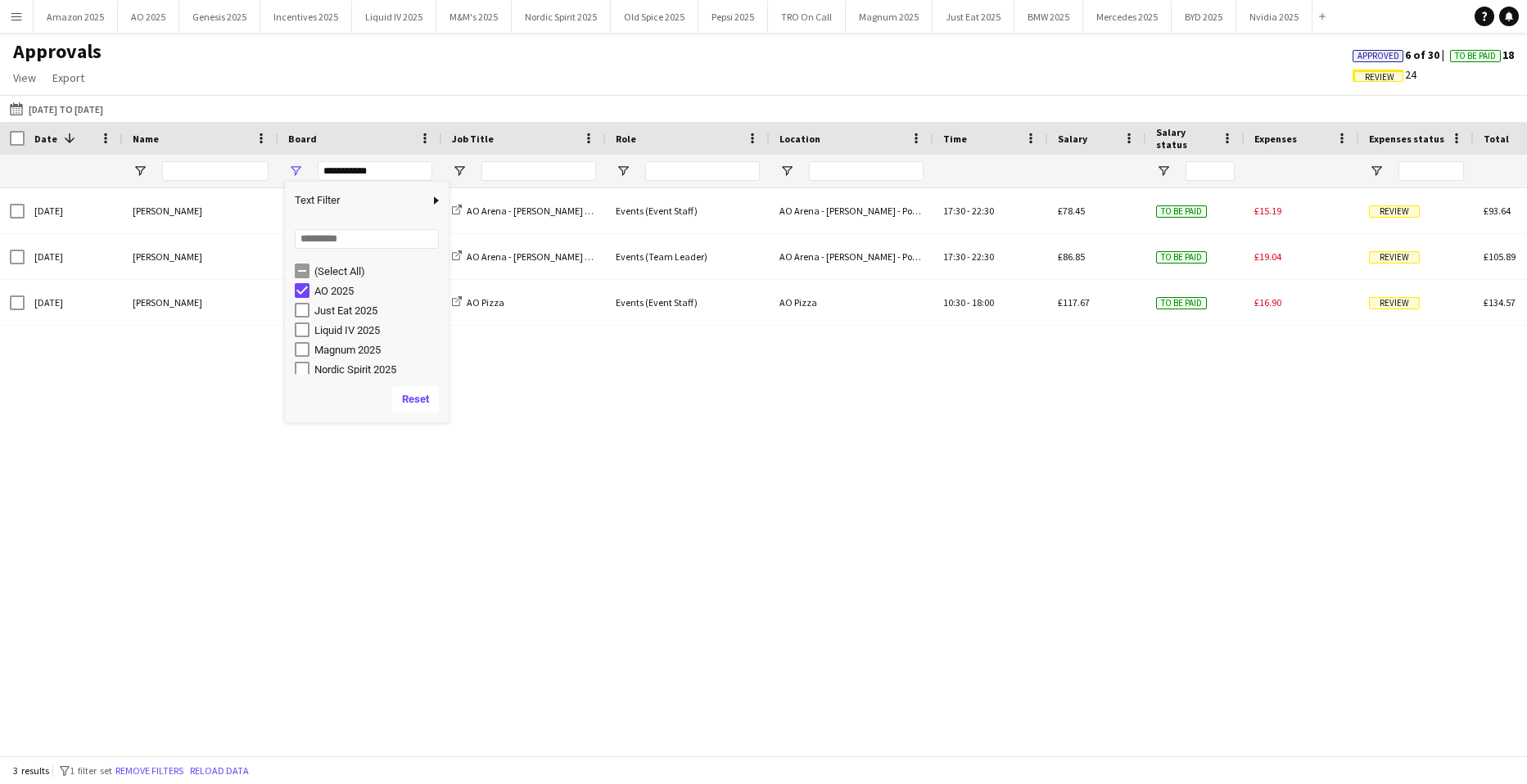
click at [317, 310] on div "Just Eat 2025" at bounding box center [379, 310] width 130 height 12
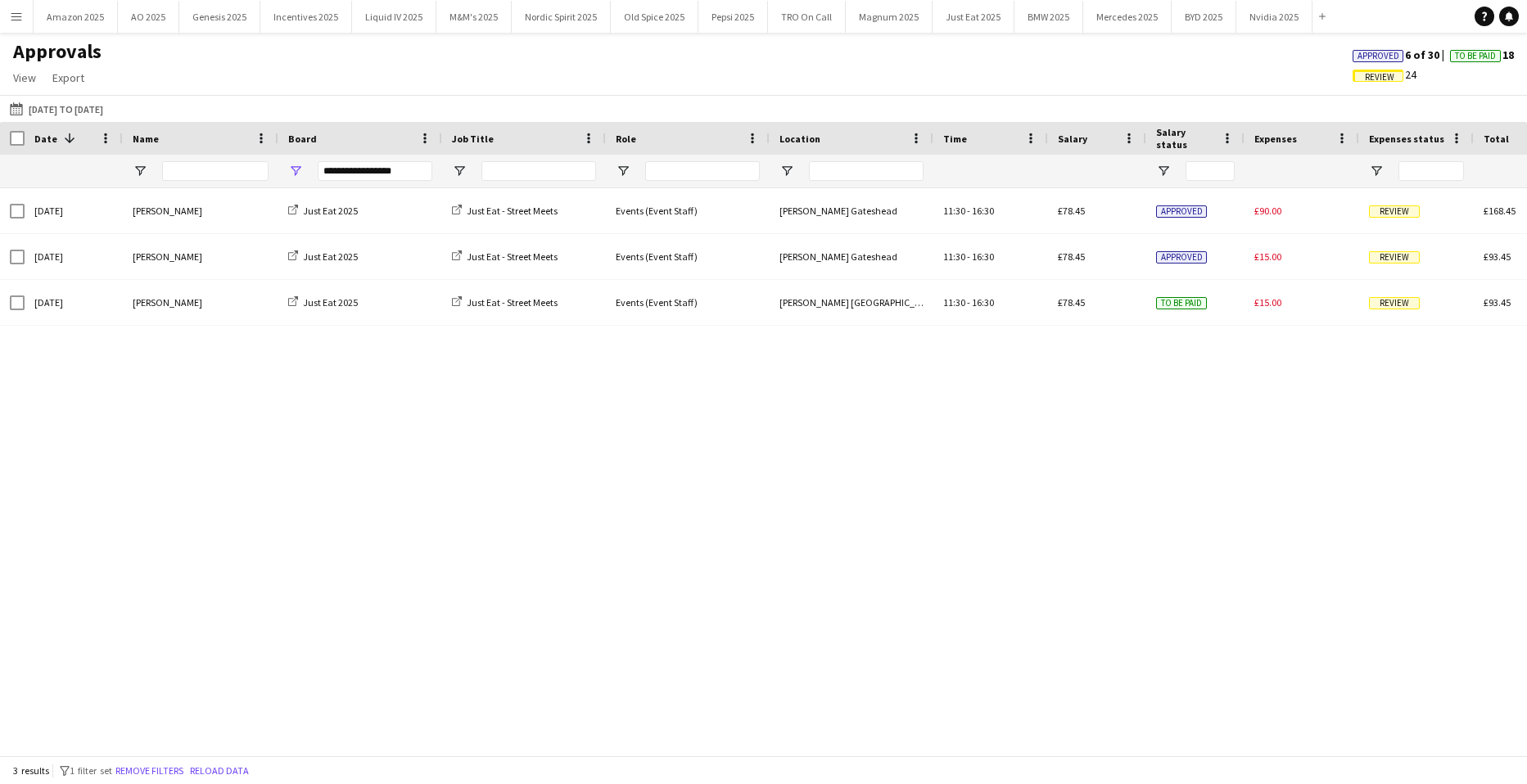
click at [426, 525] on div "Tue, 23 Sep 2025 Jevon Kelly Just Eat 2025 Just Eat - Street Meets Events (Even…" at bounding box center [763, 465] width 1527 height 556
click at [290, 172] on span "Open Filter Menu" at bounding box center [295, 171] width 14 height 14
click at [316, 331] on div "Liquid IV 2025" at bounding box center [379, 330] width 130 height 12
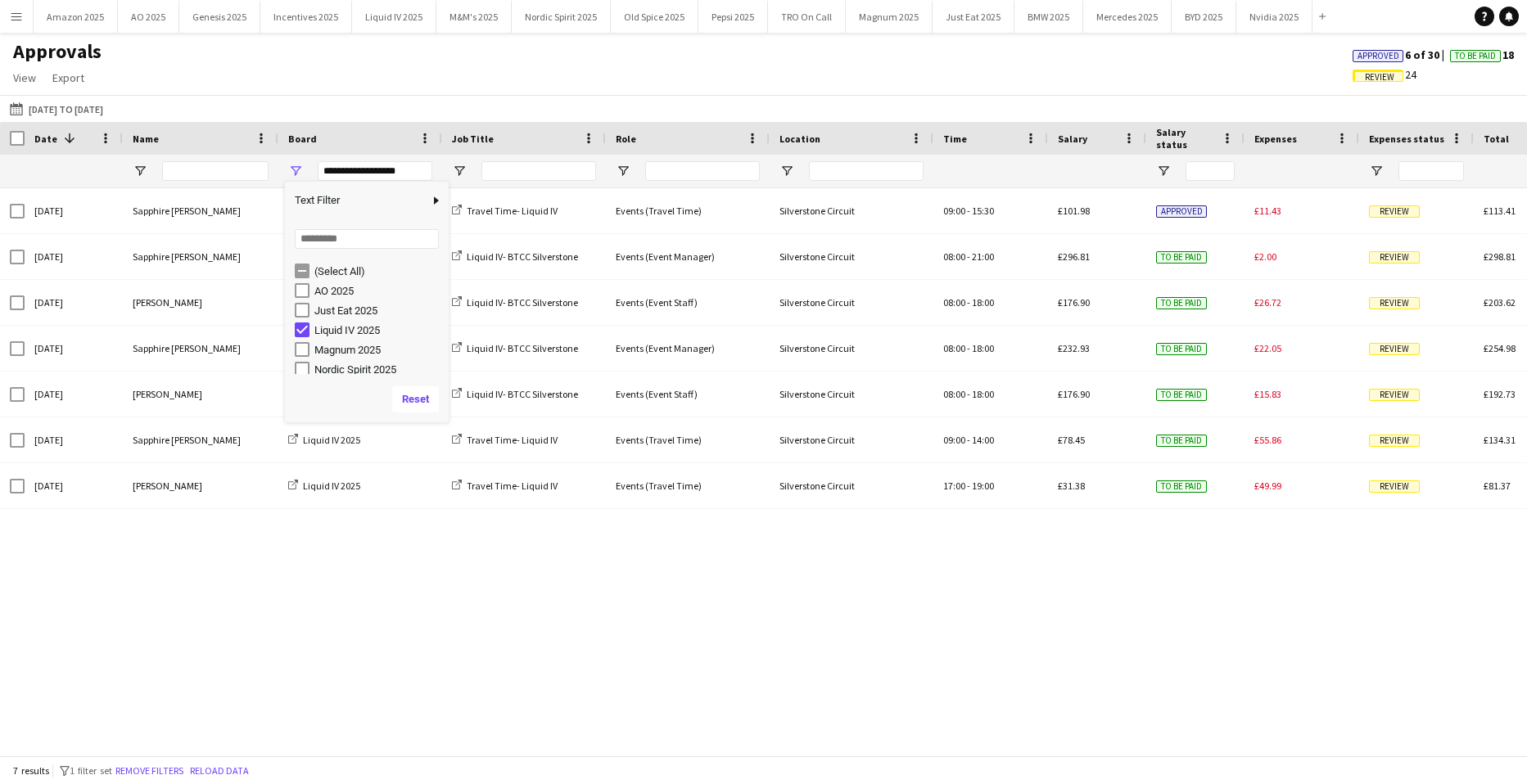
click at [806, 103] on div "04-08-2025 to 28-09-2025 04-08-2025 to 28-09-2025 Today This Week This Month Ye…" at bounding box center [763, 108] width 1527 height 27
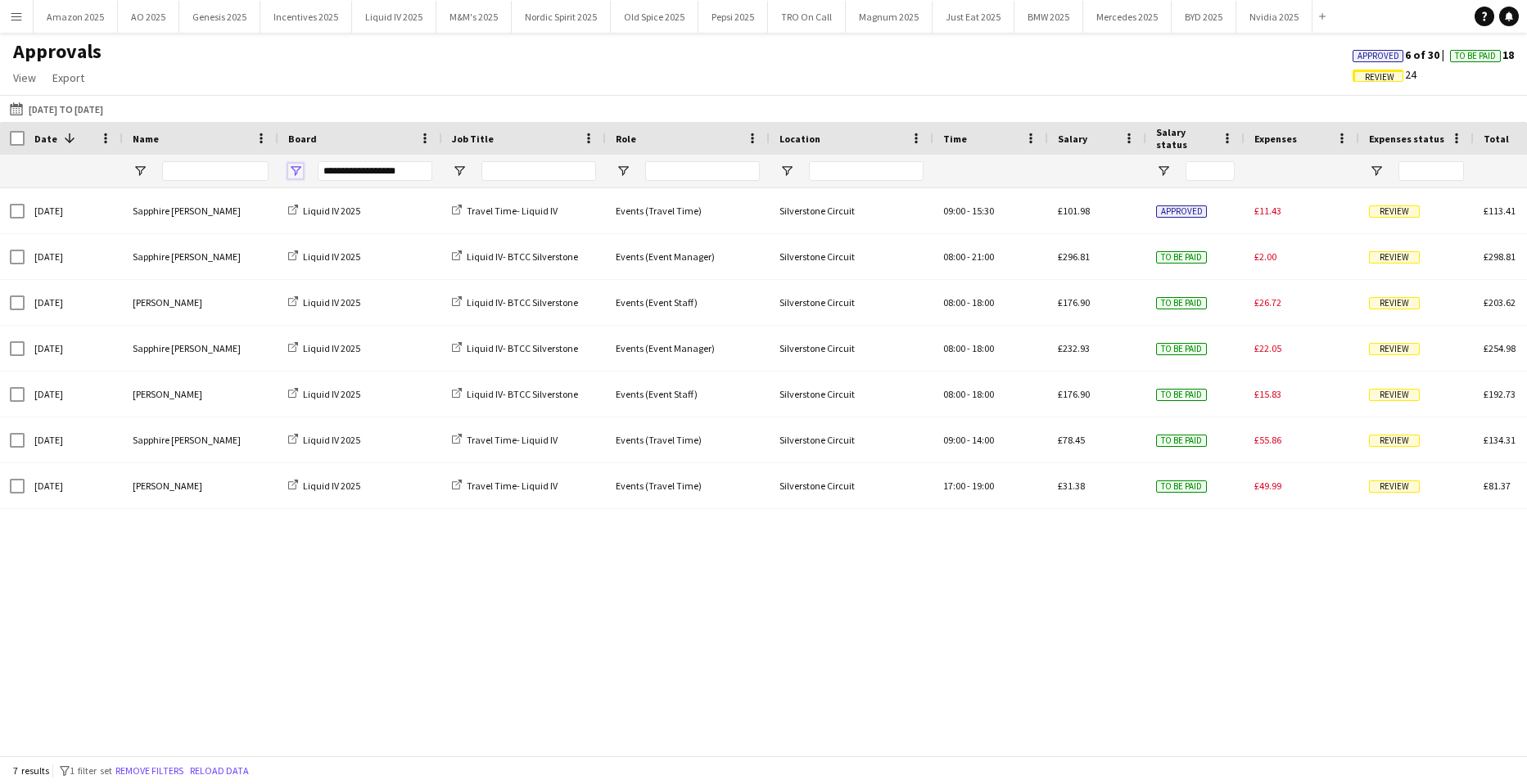
click at [298, 172] on span "Open Filter Menu" at bounding box center [295, 171] width 14 height 14
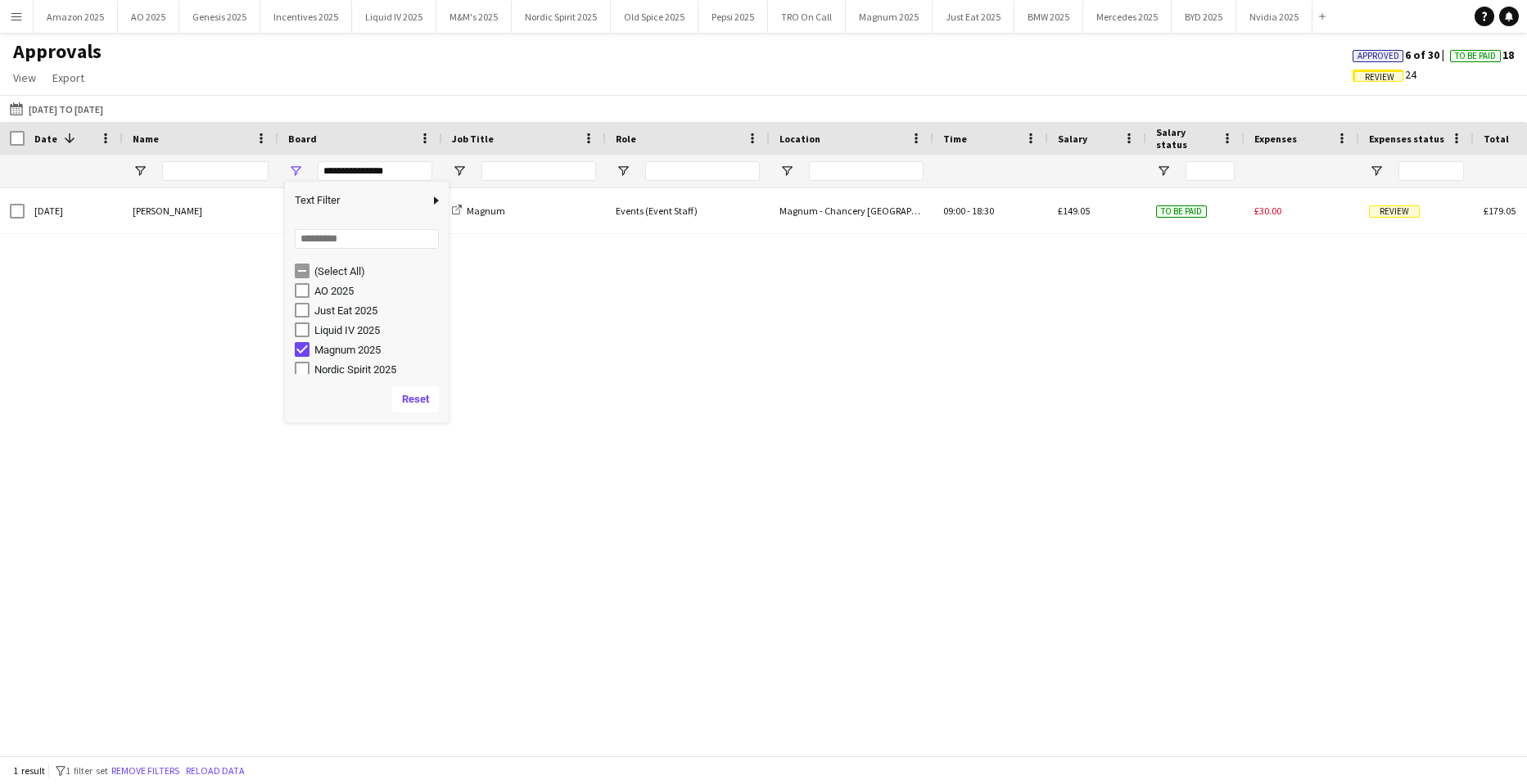
click at [538, 583] on div "Tue, 9 Sep 2025 Yumi Araki Magnum 2025 Magnum Events (Event Staff) Magnum - Cha…" at bounding box center [763, 465] width 1527 height 556
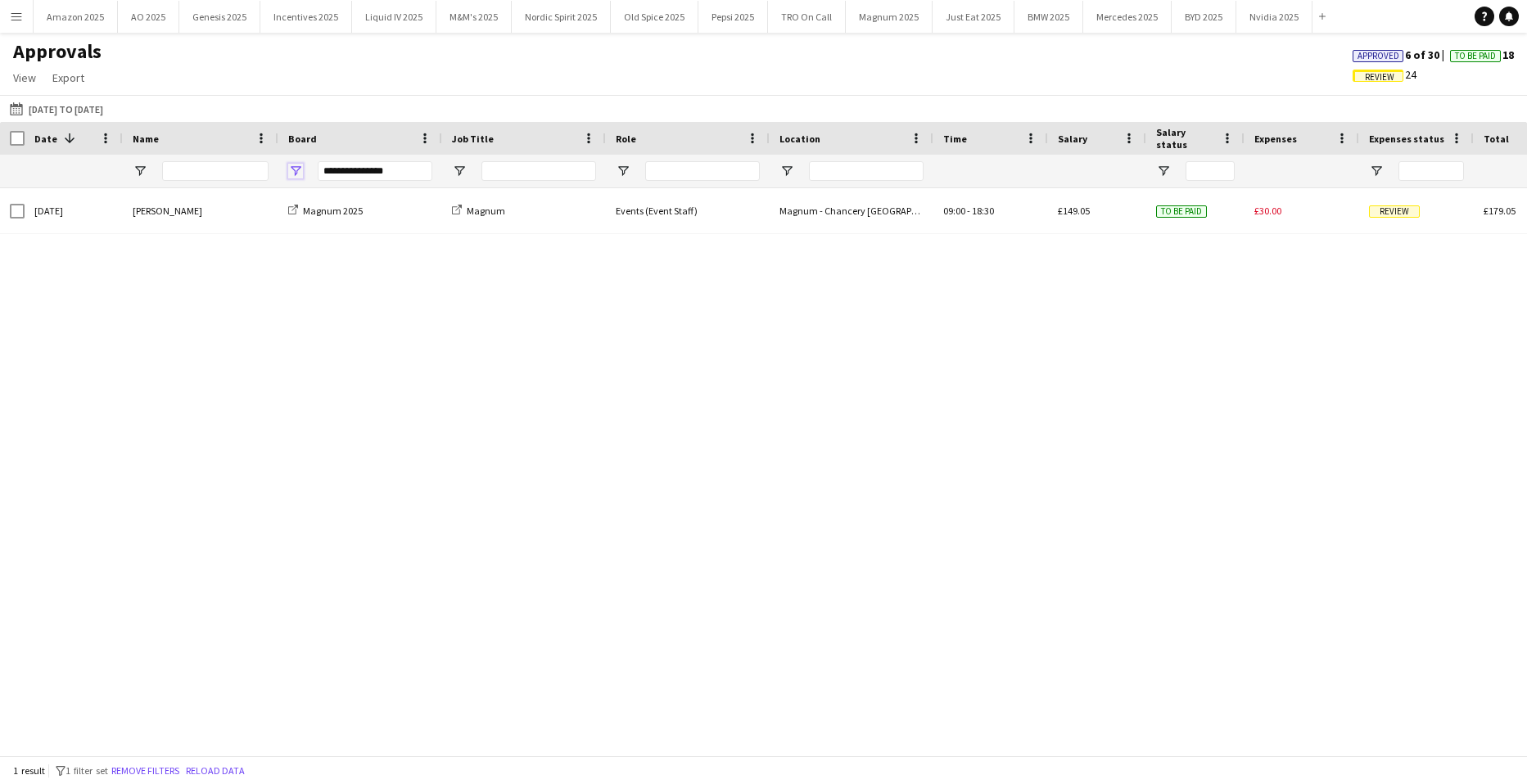
click at [292, 165] on span "Open Filter Menu" at bounding box center [295, 171] width 14 height 14
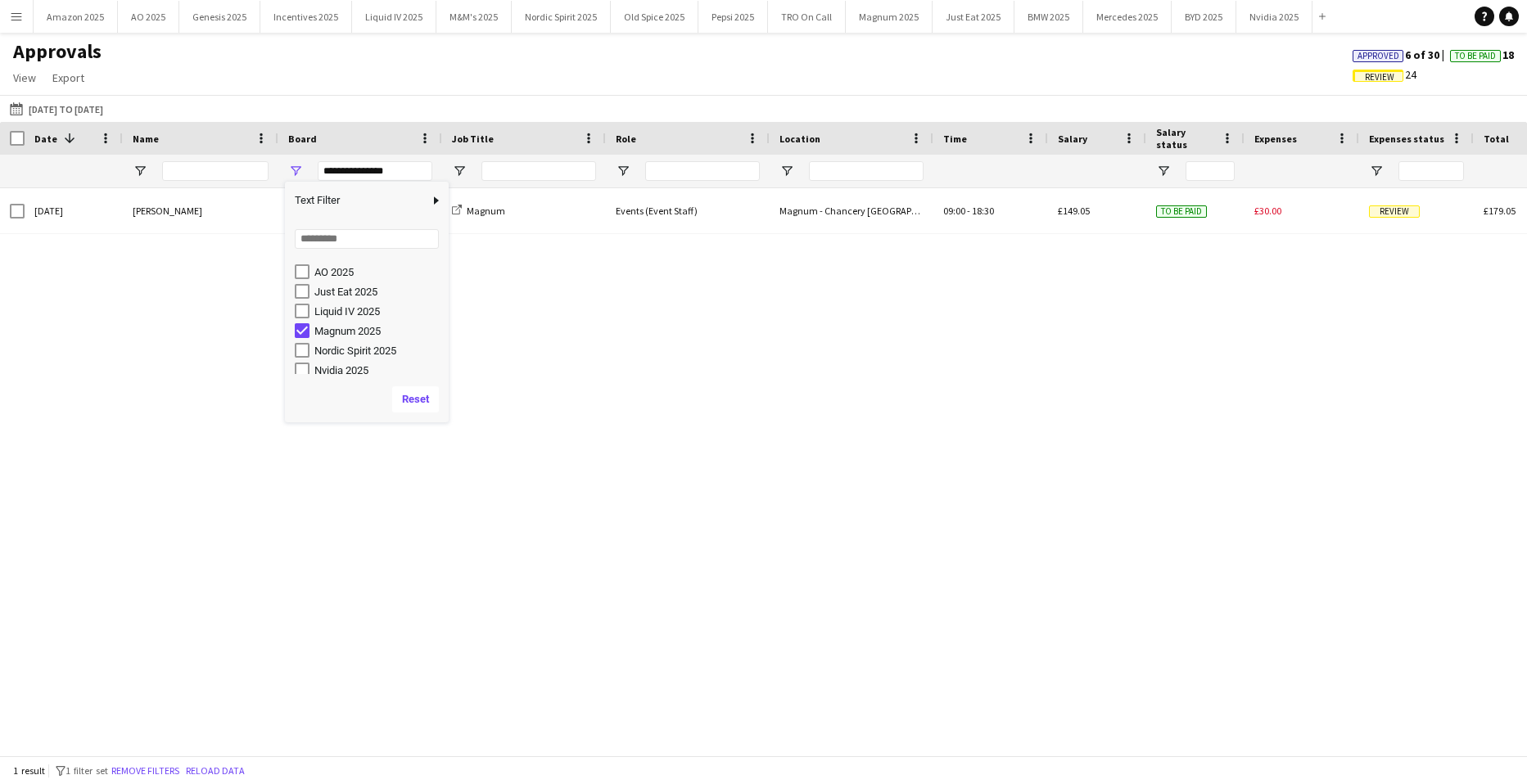
scroll to position [25, 0]
click at [830, 491] on div "Tue, 9 Sep 2025 Yumi Araki Magnum 2025 Magnum Events (Event Staff) Magnum - Cha…" at bounding box center [763, 465] width 1527 height 556
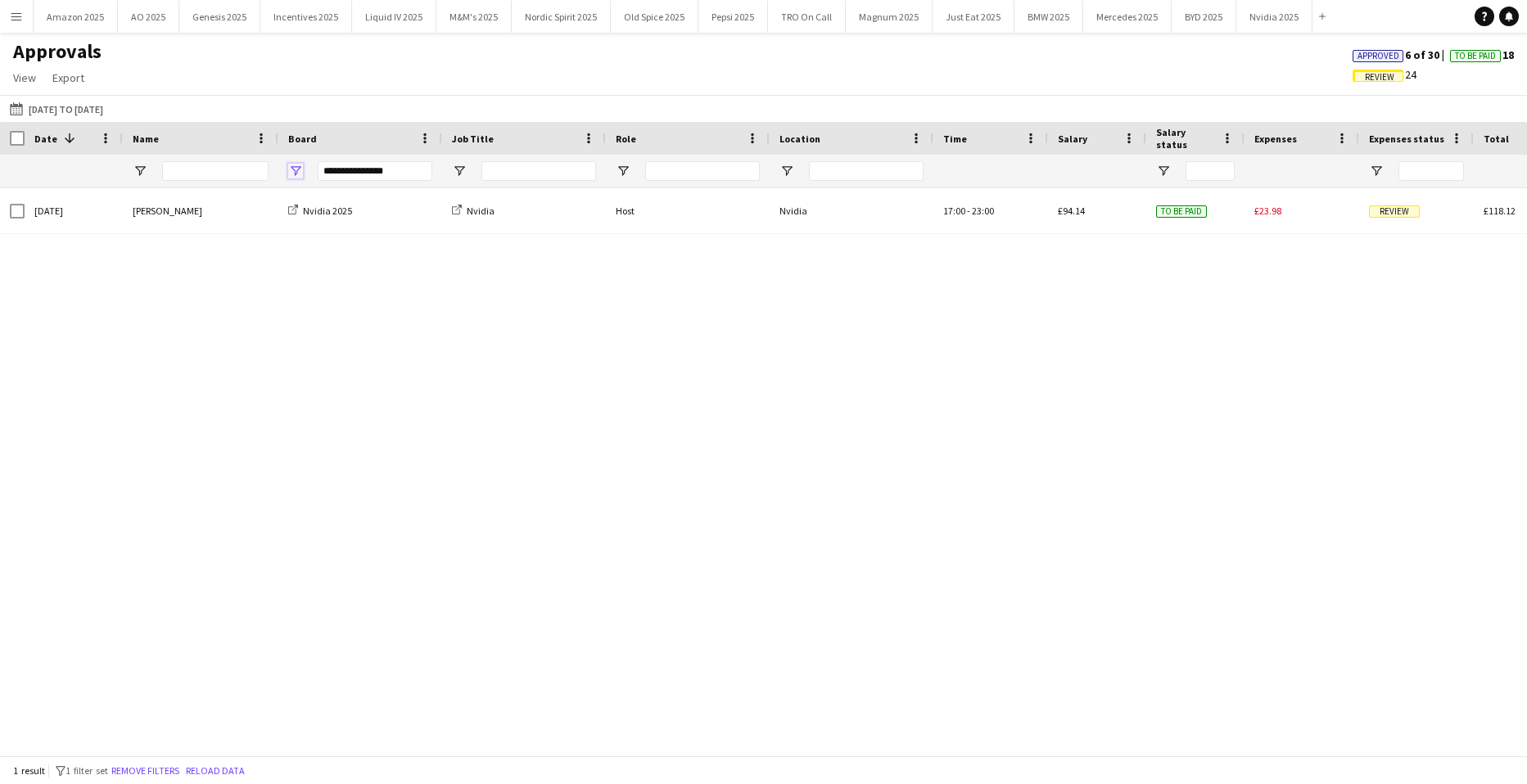
click at [299, 176] on span "Open Filter Menu" at bounding box center [295, 171] width 14 height 14
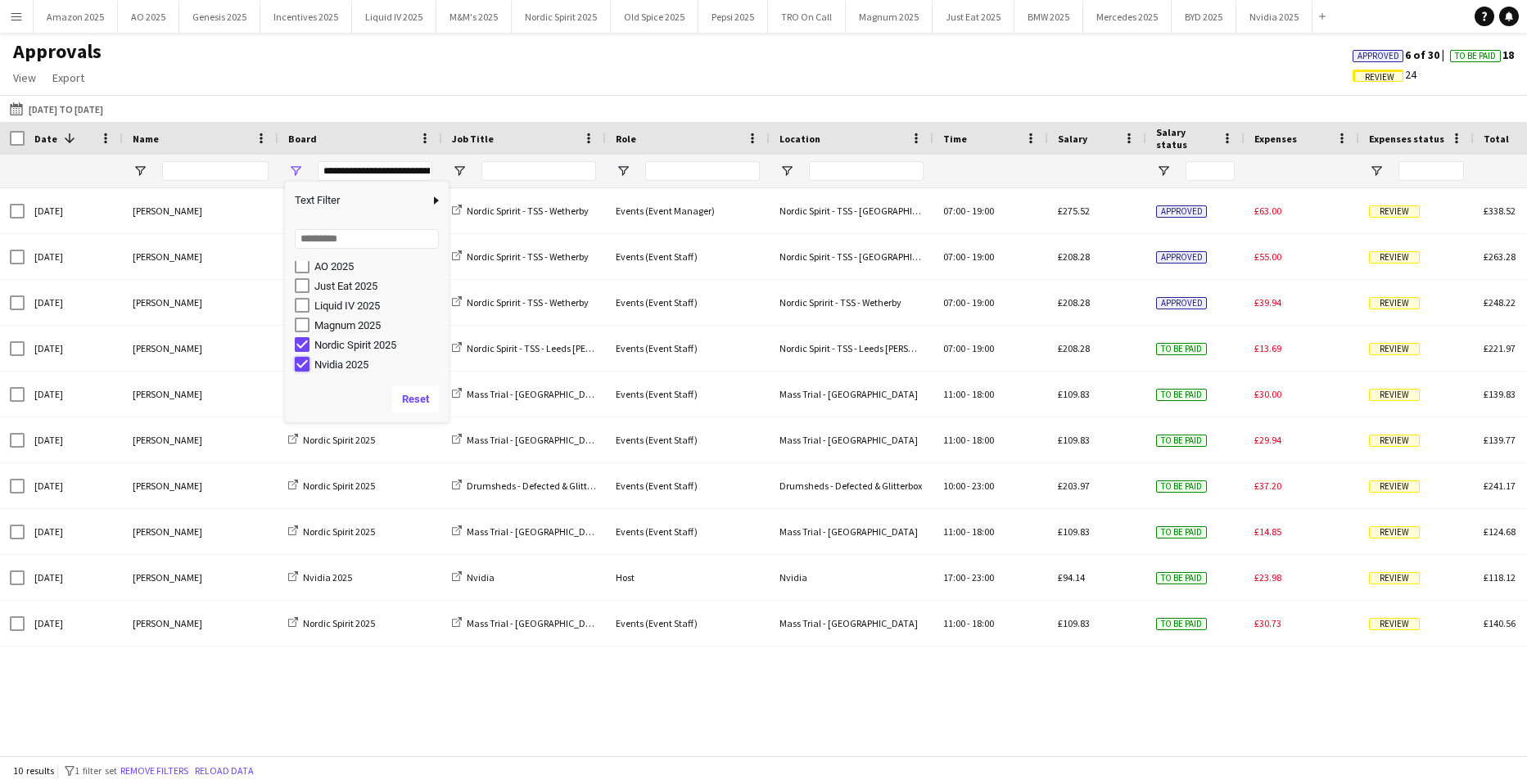
type input "**********"
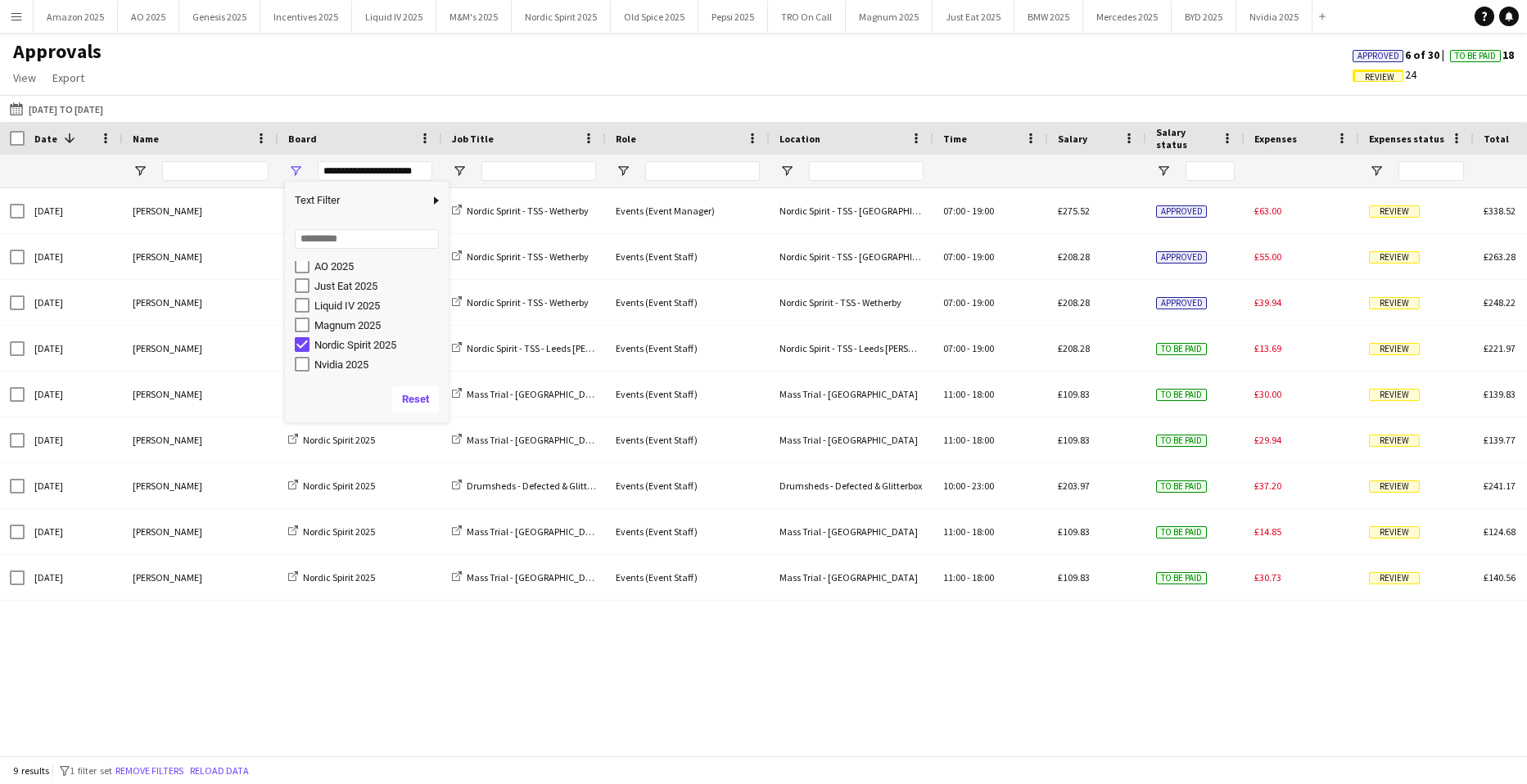
click at [674, 77] on div "Approvals View Customise view Customise filters Reset Filters Reset View Reset …" at bounding box center [763, 67] width 1527 height 56
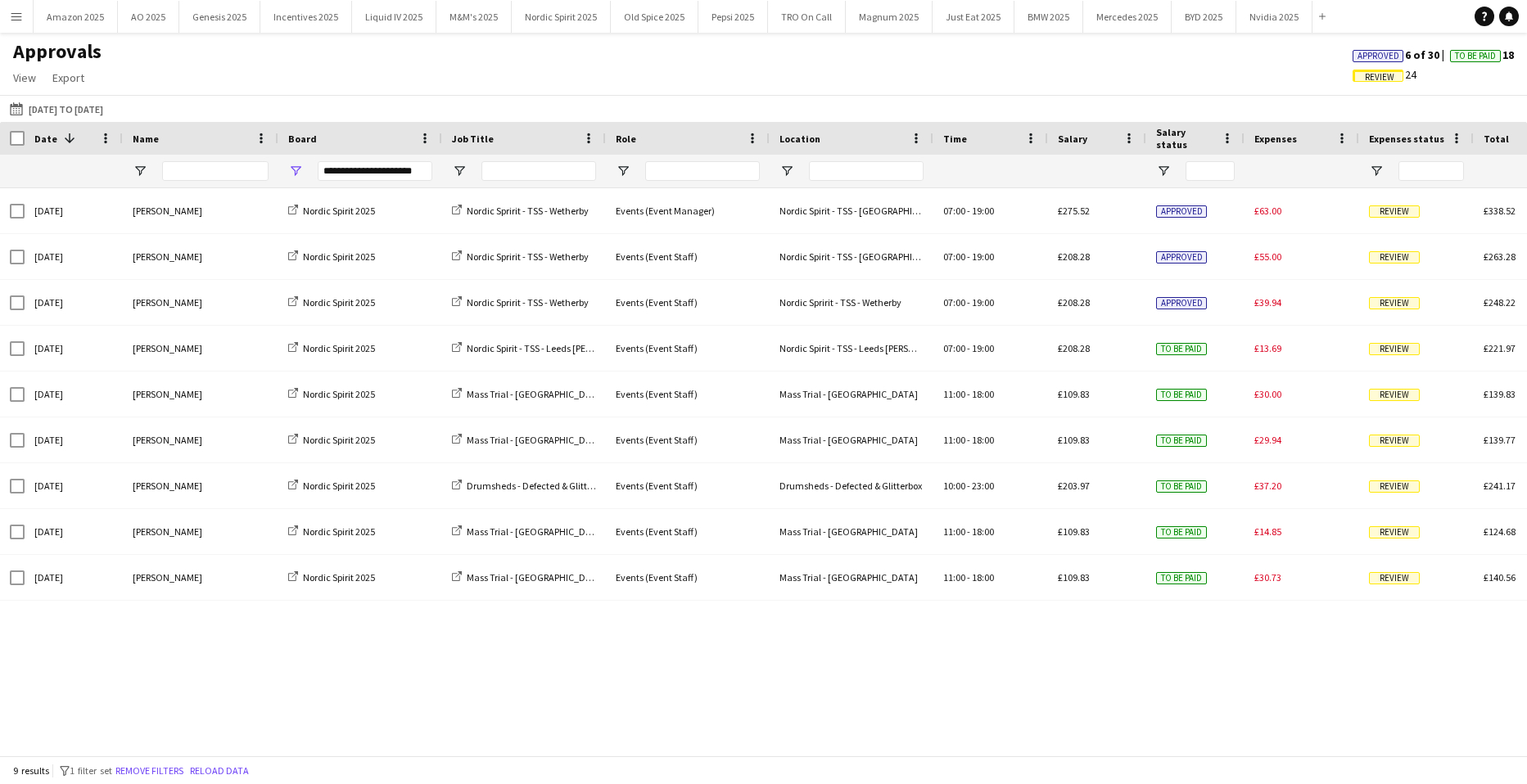
drag, startPoint x: 330, startPoint y: 183, endPoint x: 306, endPoint y: 172, distance: 26.4
click at [314, 176] on div "**********" at bounding box center [360, 171] width 164 height 33
click at [300, 170] on span "Open Filter Menu" at bounding box center [295, 171] width 14 height 14
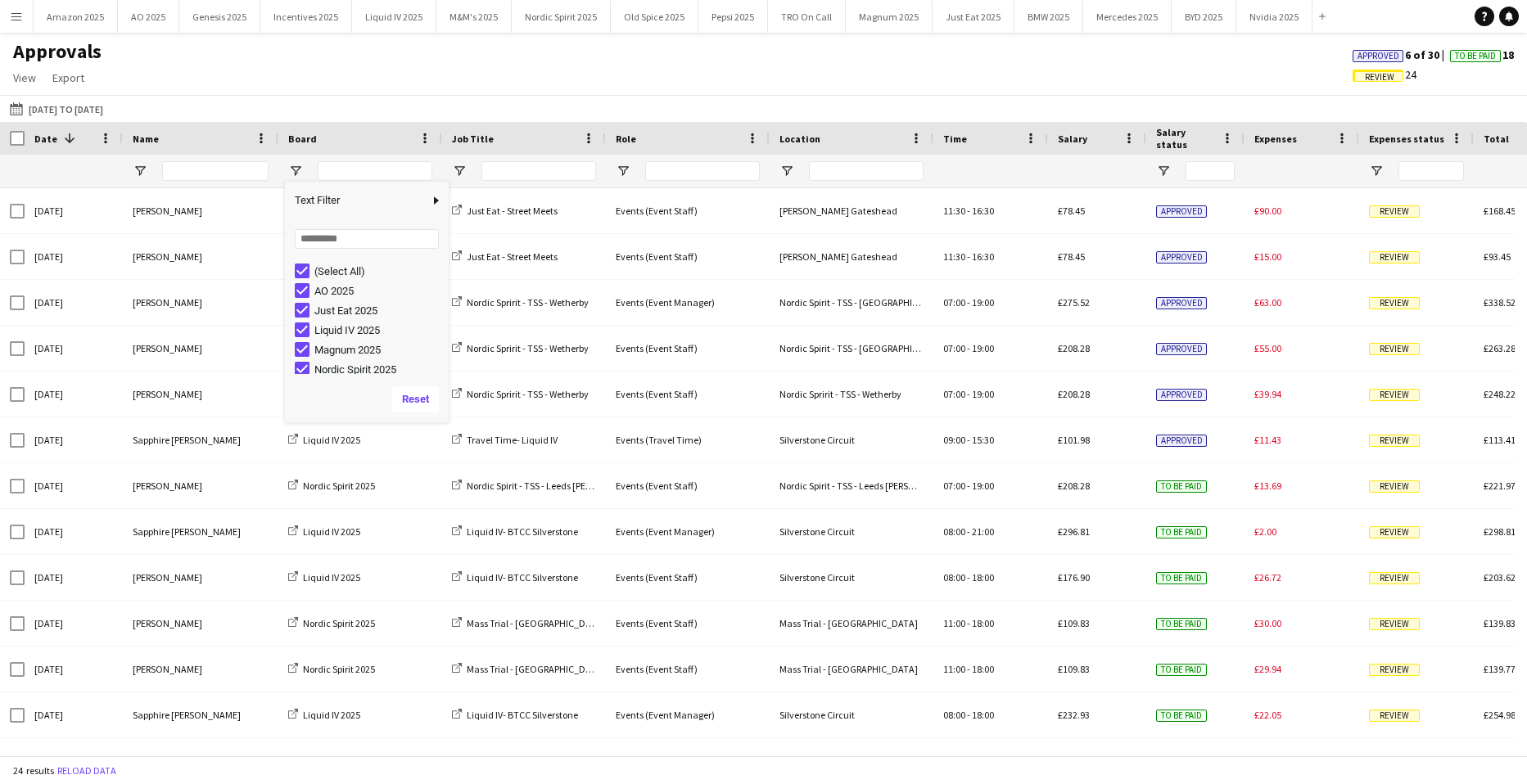
click at [846, 71] on div "Approvals View Customise view Customise filters Reset Filters Reset View Reset …" at bounding box center [763, 67] width 1527 height 56
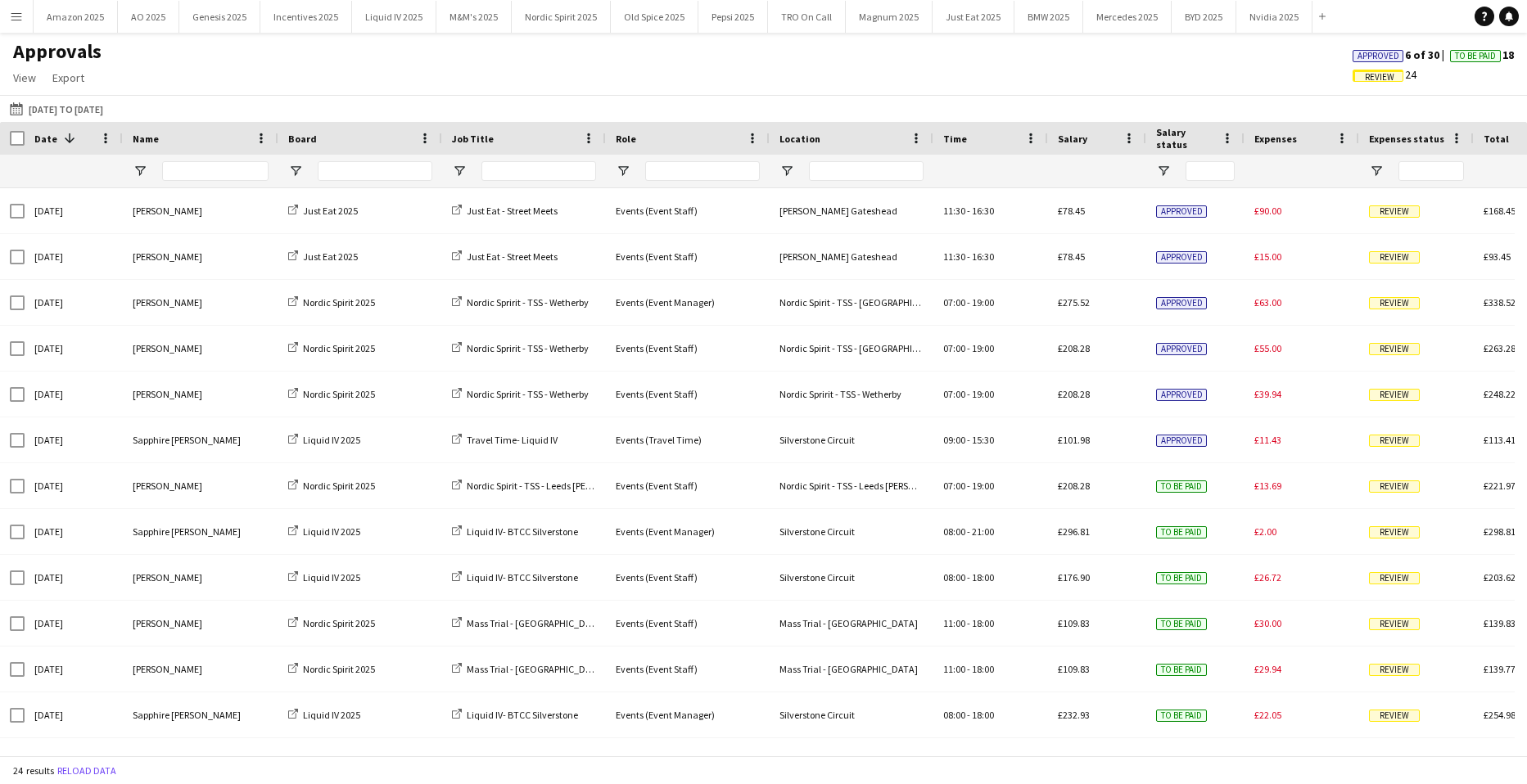
click at [1371, 59] on span "Approved" at bounding box center [1379, 56] width 42 height 11
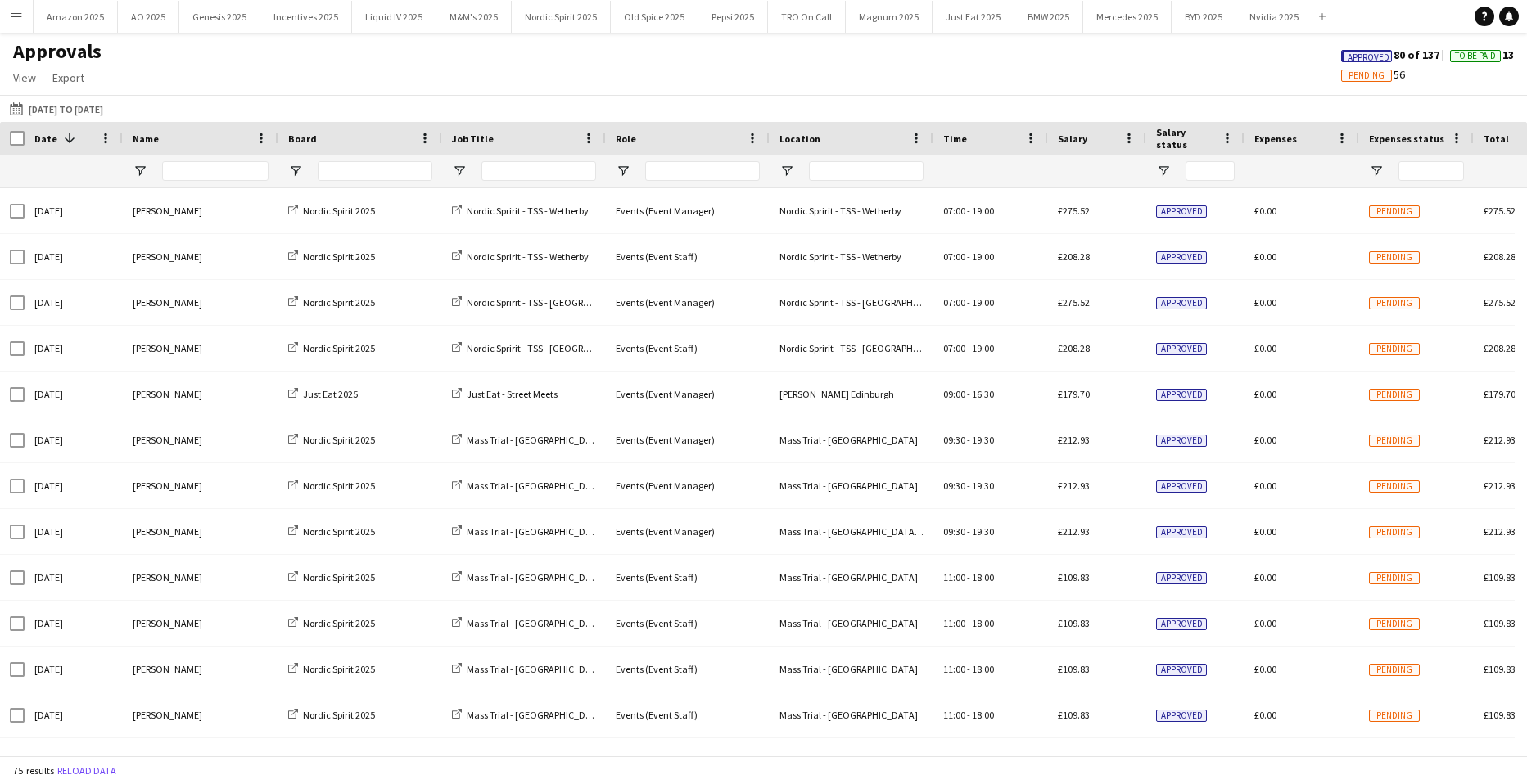
click at [1371, 59] on span "Approved" at bounding box center [1370, 58] width 42 height 11
click at [1257, 79] on span "Review" at bounding box center [1272, 75] width 30 height 11
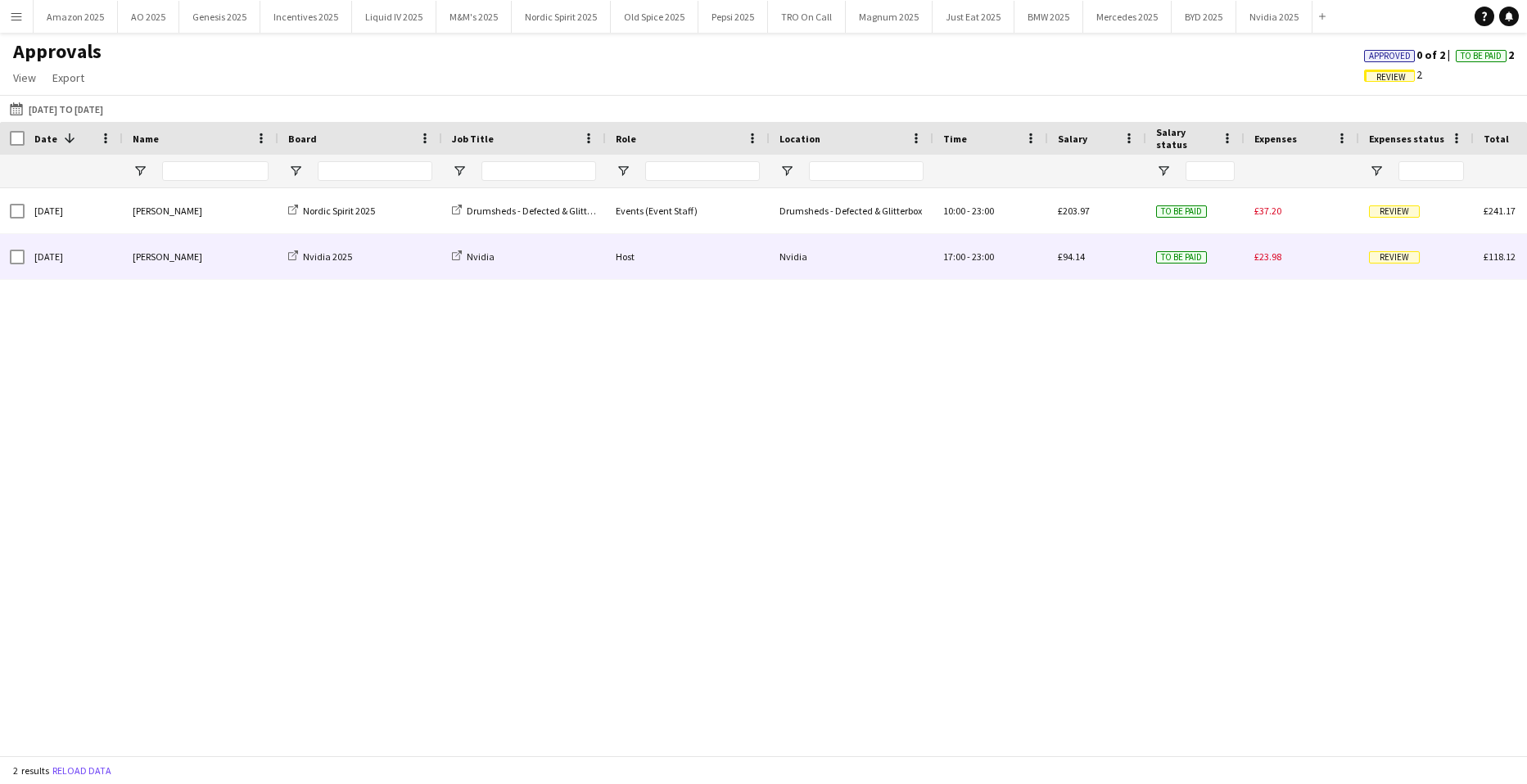
click at [1397, 256] on span "Review" at bounding box center [1395, 257] width 51 height 12
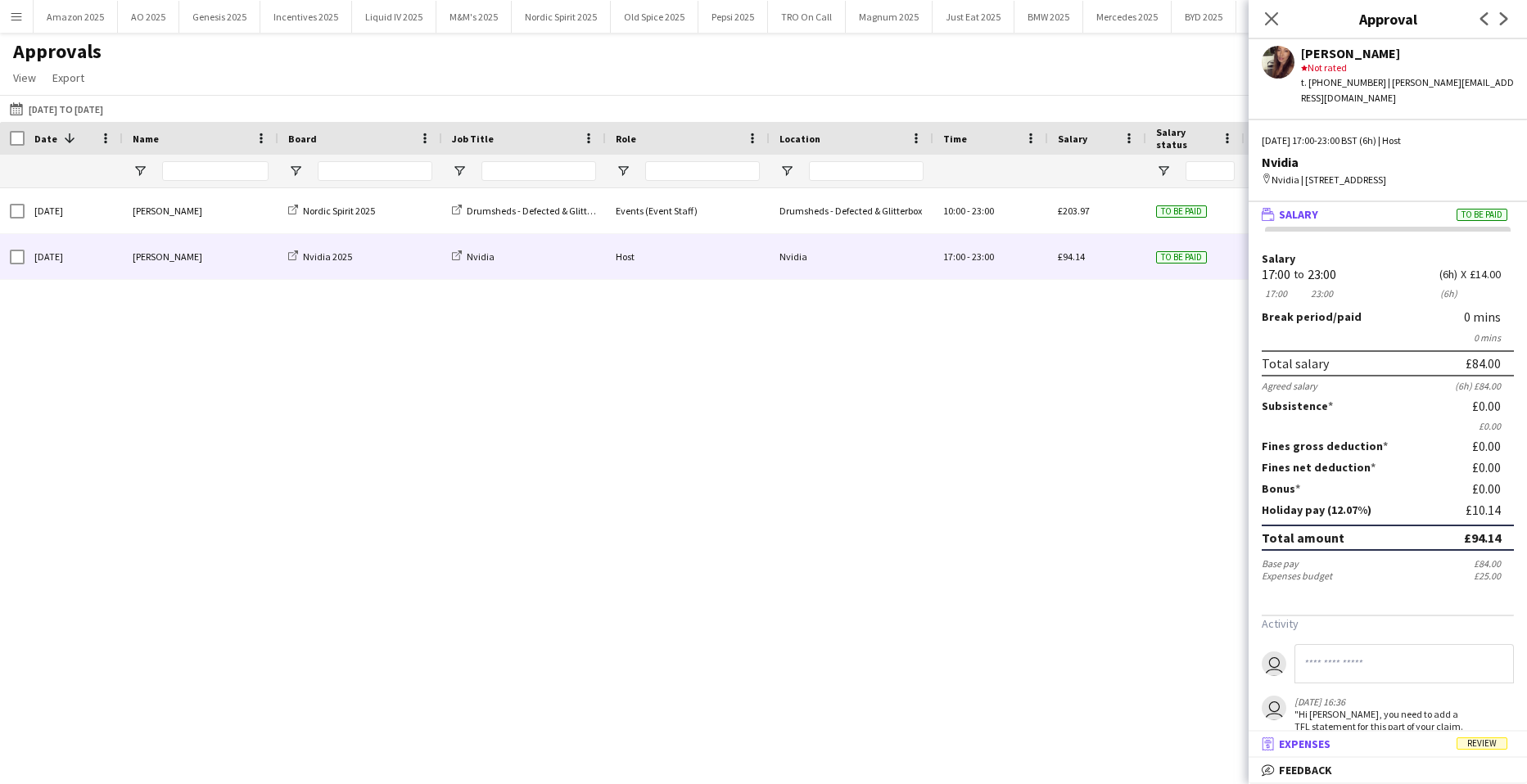
click at [1491, 749] on span "Review" at bounding box center [1482, 744] width 51 height 12
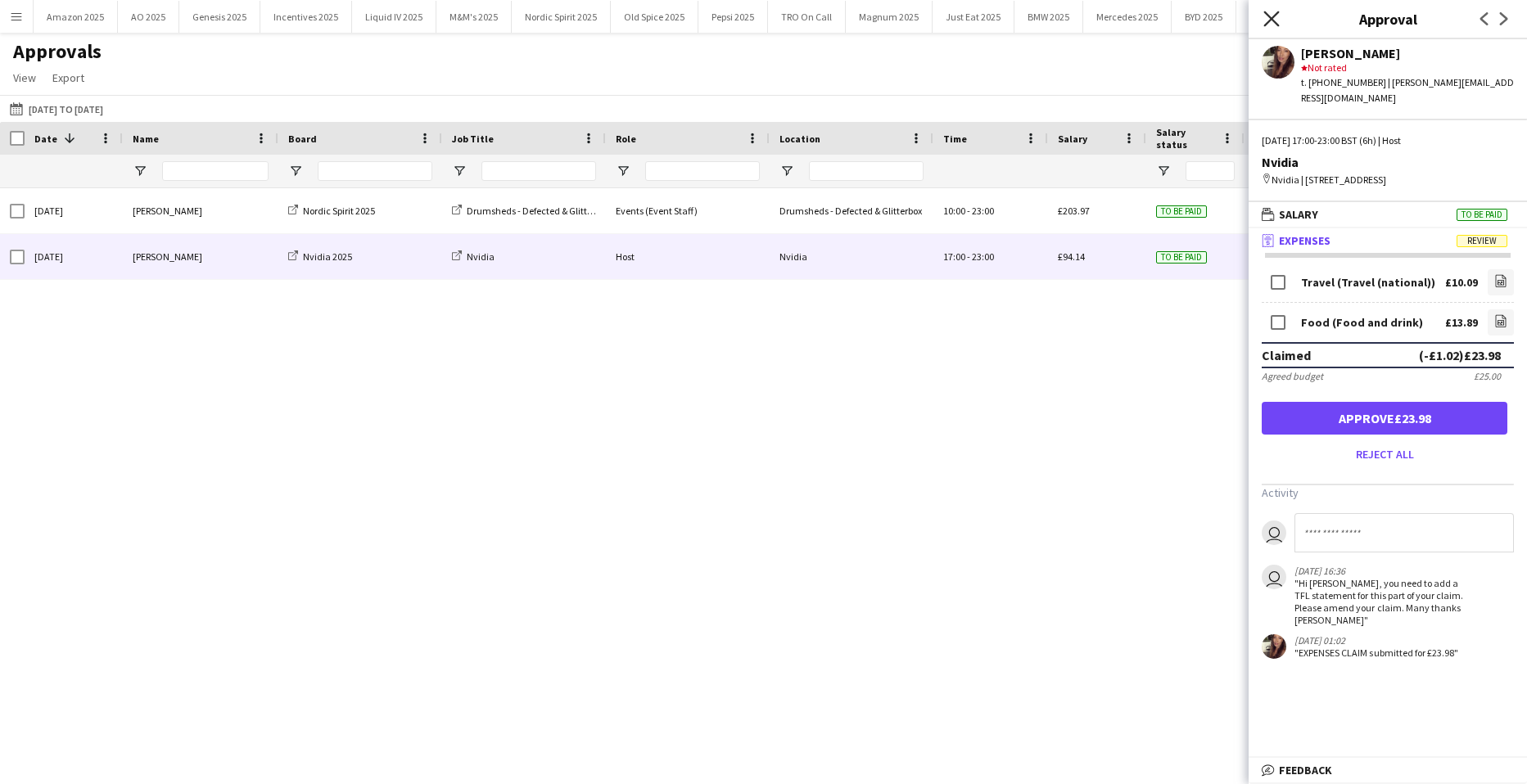
click at [1267, 21] on icon "Close pop-in" at bounding box center [1272, 18] width 15 height 15
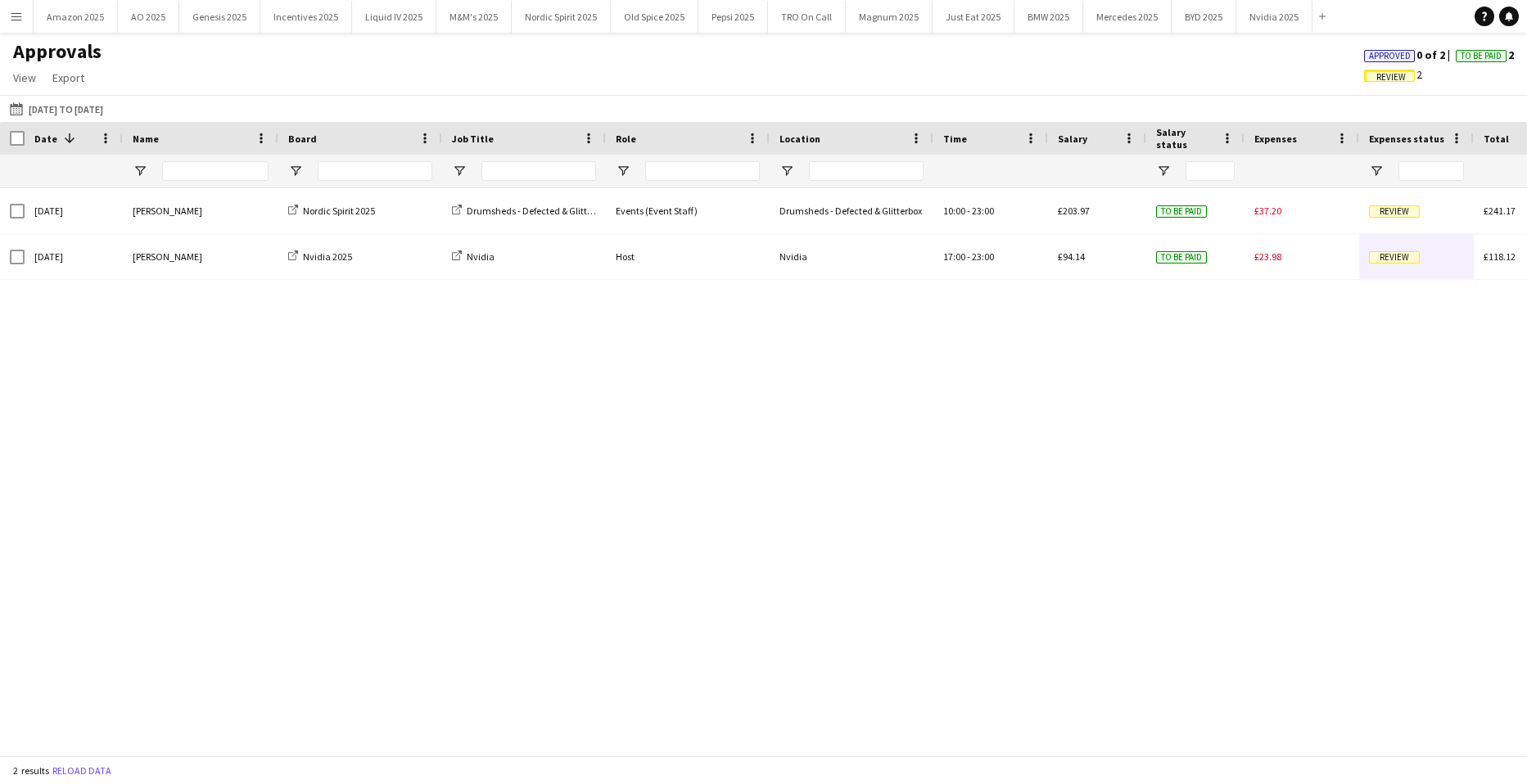
click at [1365, 56] on span "Approved" at bounding box center [1390, 56] width 51 height 12
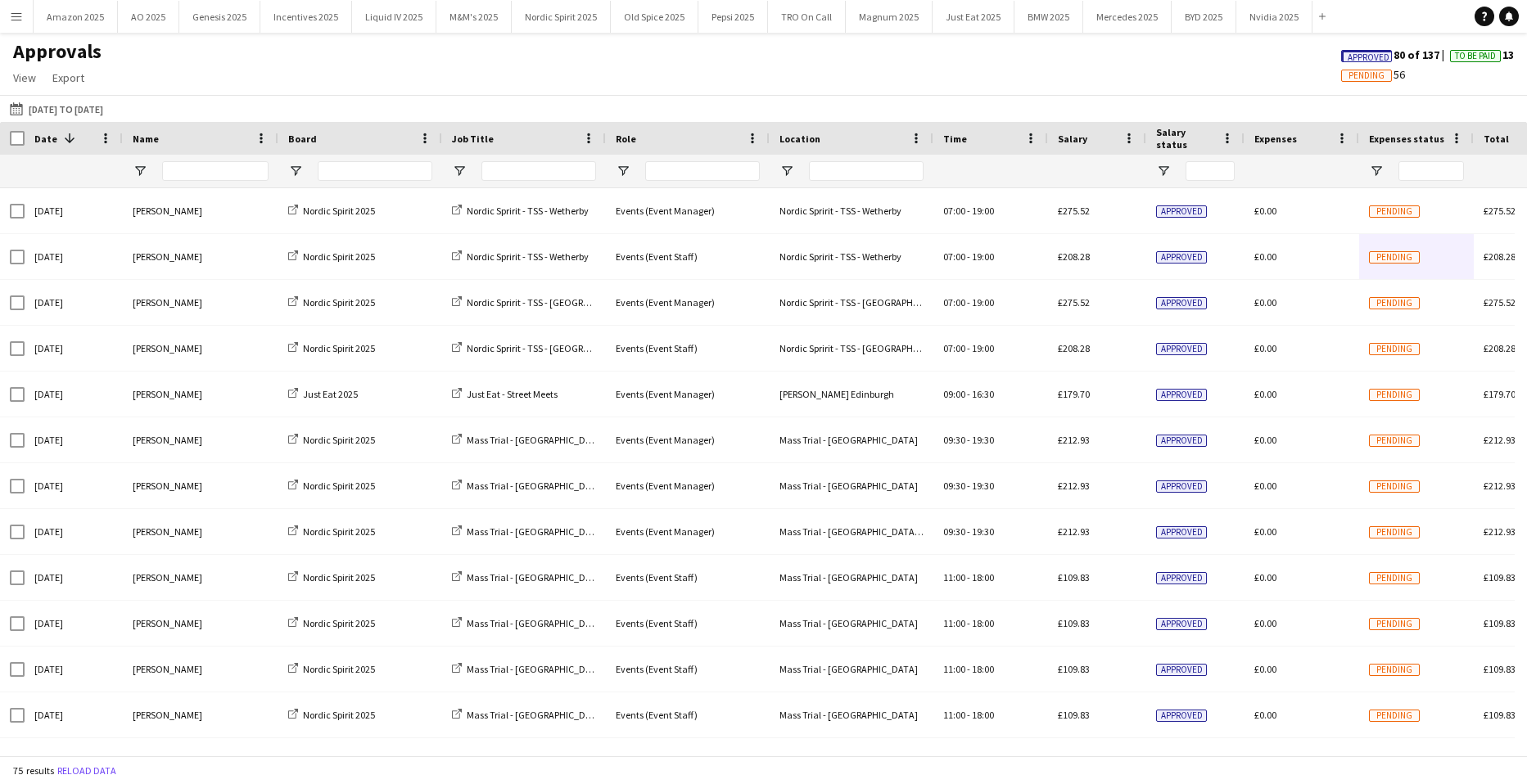
click at [1342, 55] on span "Approved" at bounding box center [1367, 56] width 51 height 12
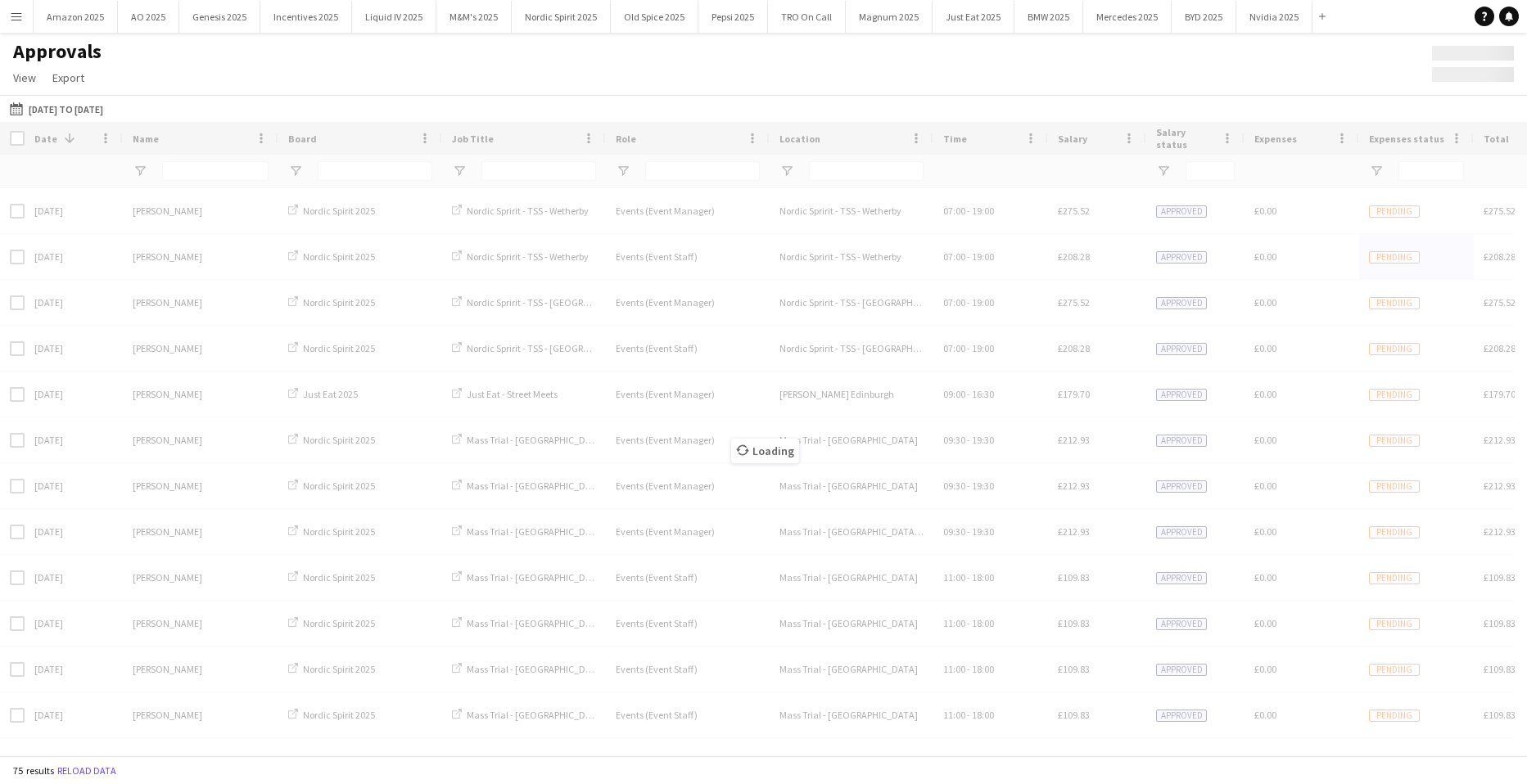
click at [213, 171] on div "Loading" at bounding box center [763, 439] width 1527 height 633
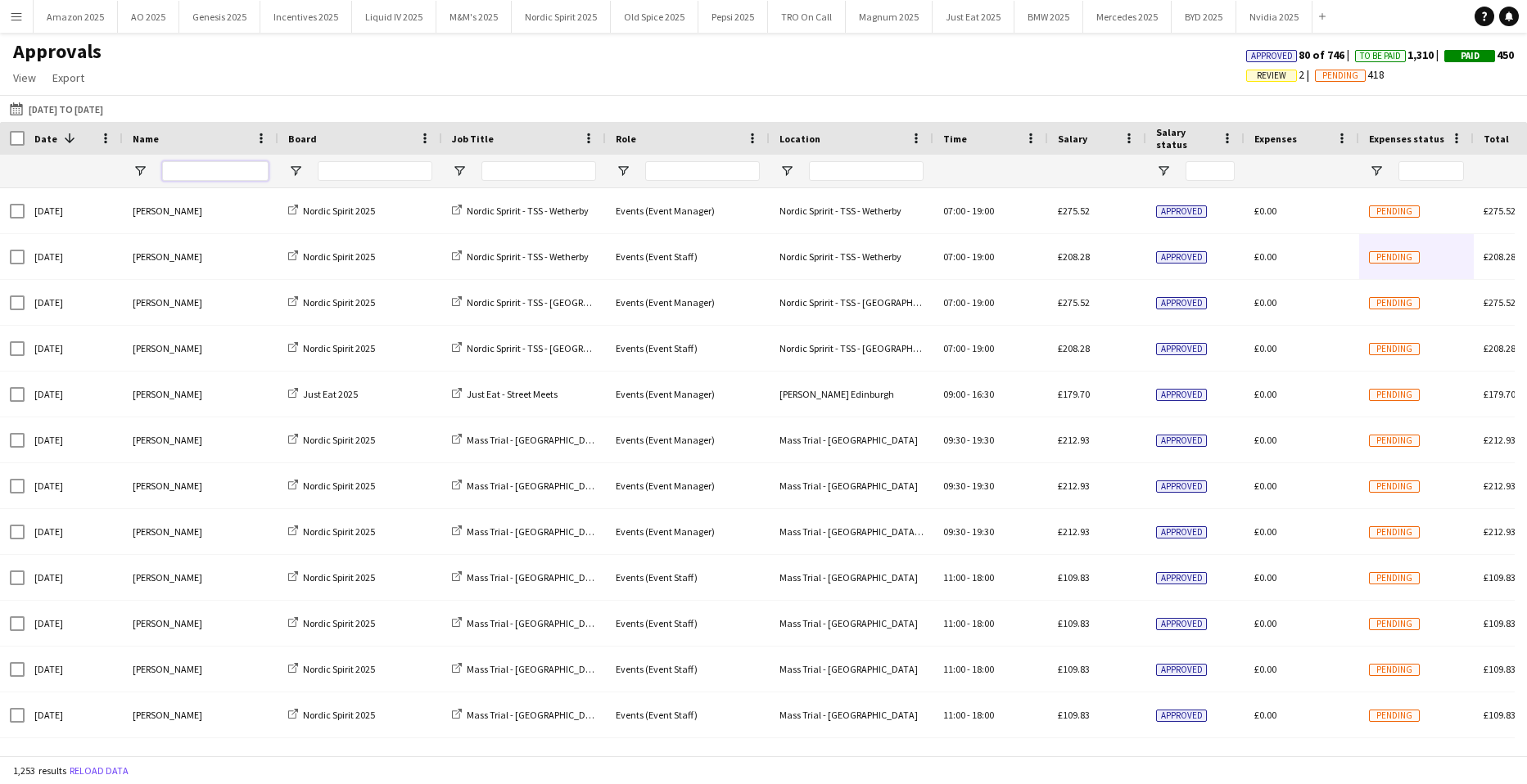
click at [215, 175] on input "Name Filter Input" at bounding box center [215, 171] width 107 height 19
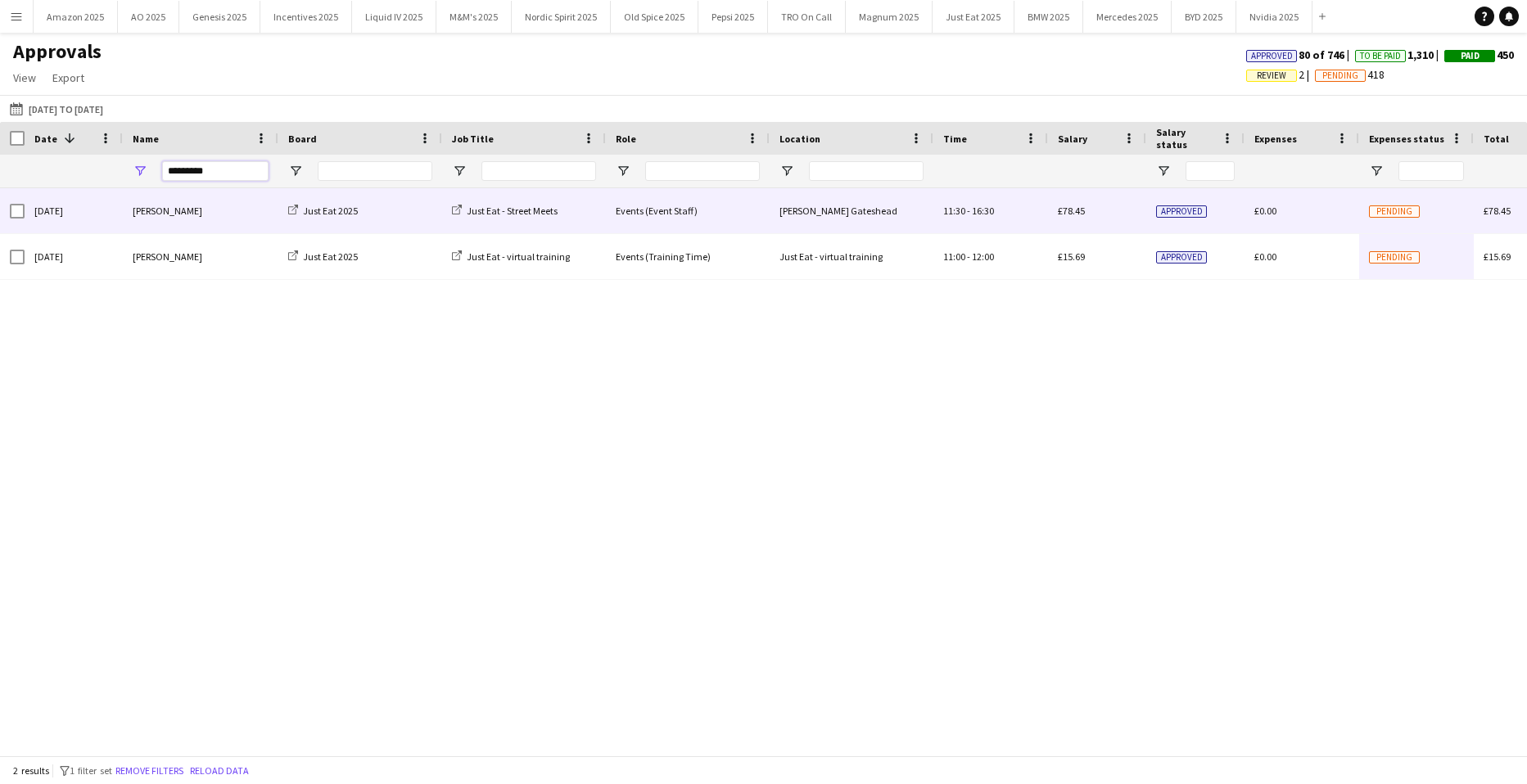
type input "*********"
click at [1387, 213] on span "Pending" at bounding box center [1395, 211] width 51 height 12
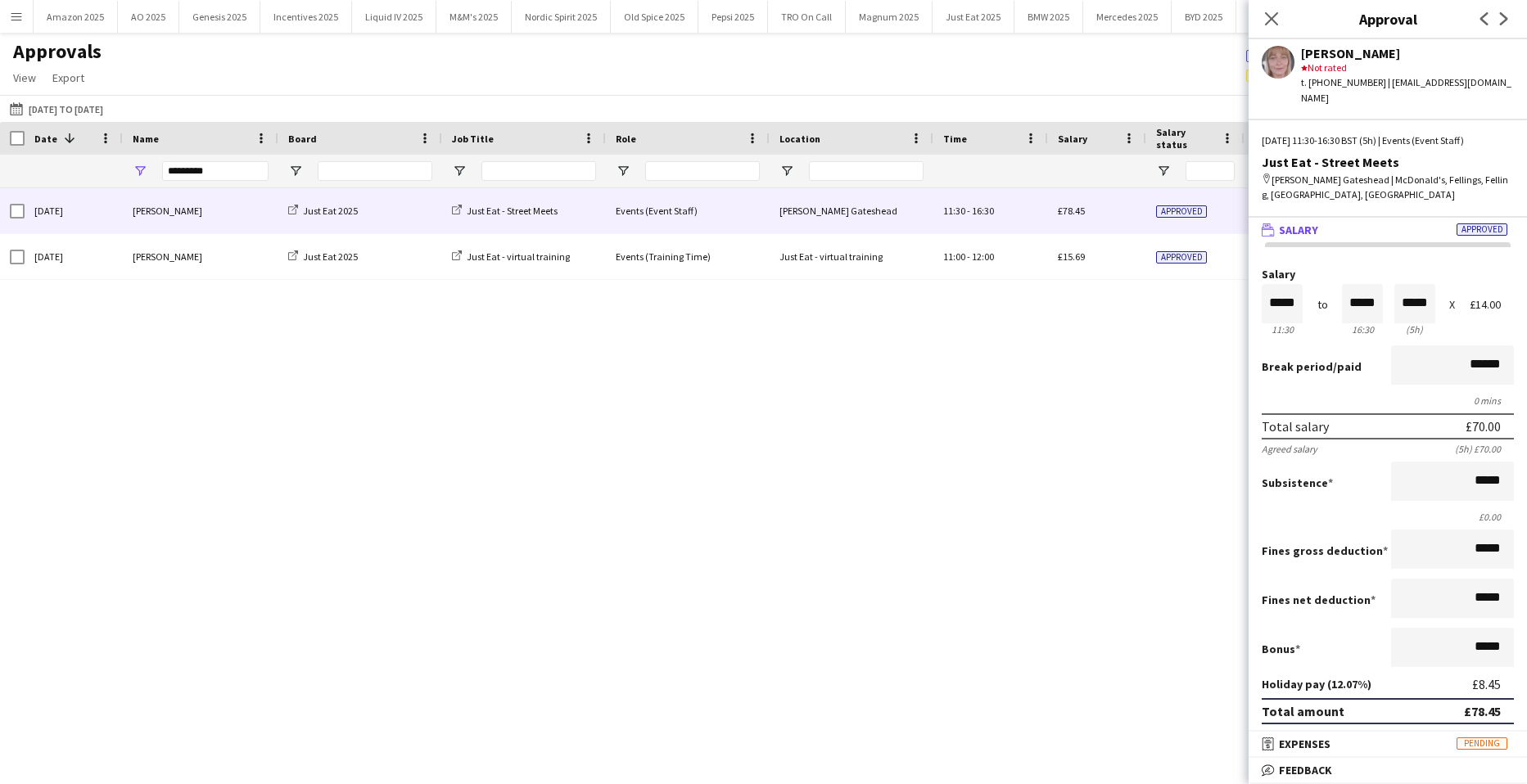
scroll to position [288, 0]
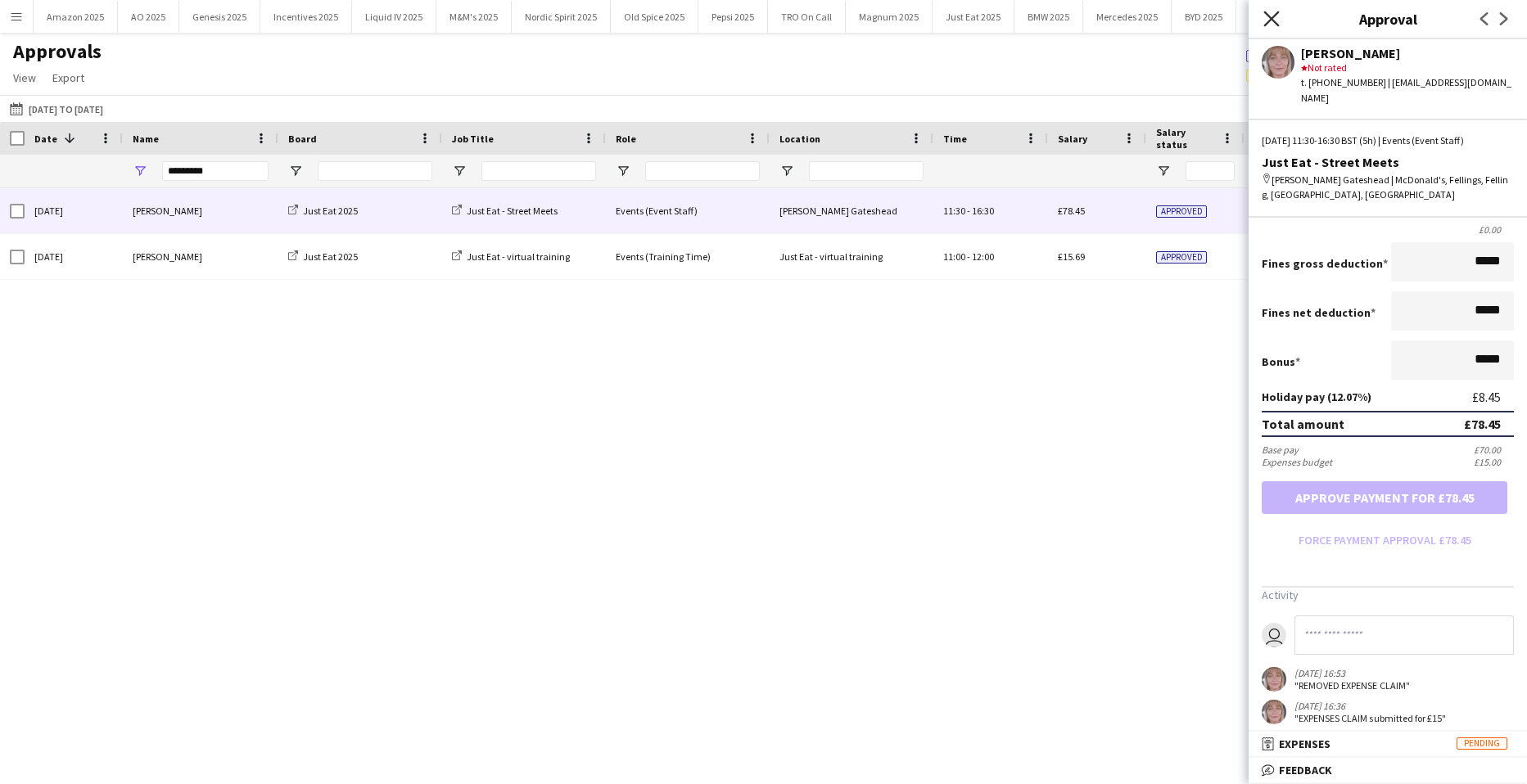
click at [1270, 20] on icon at bounding box center [1272, 18] width 15 height 15
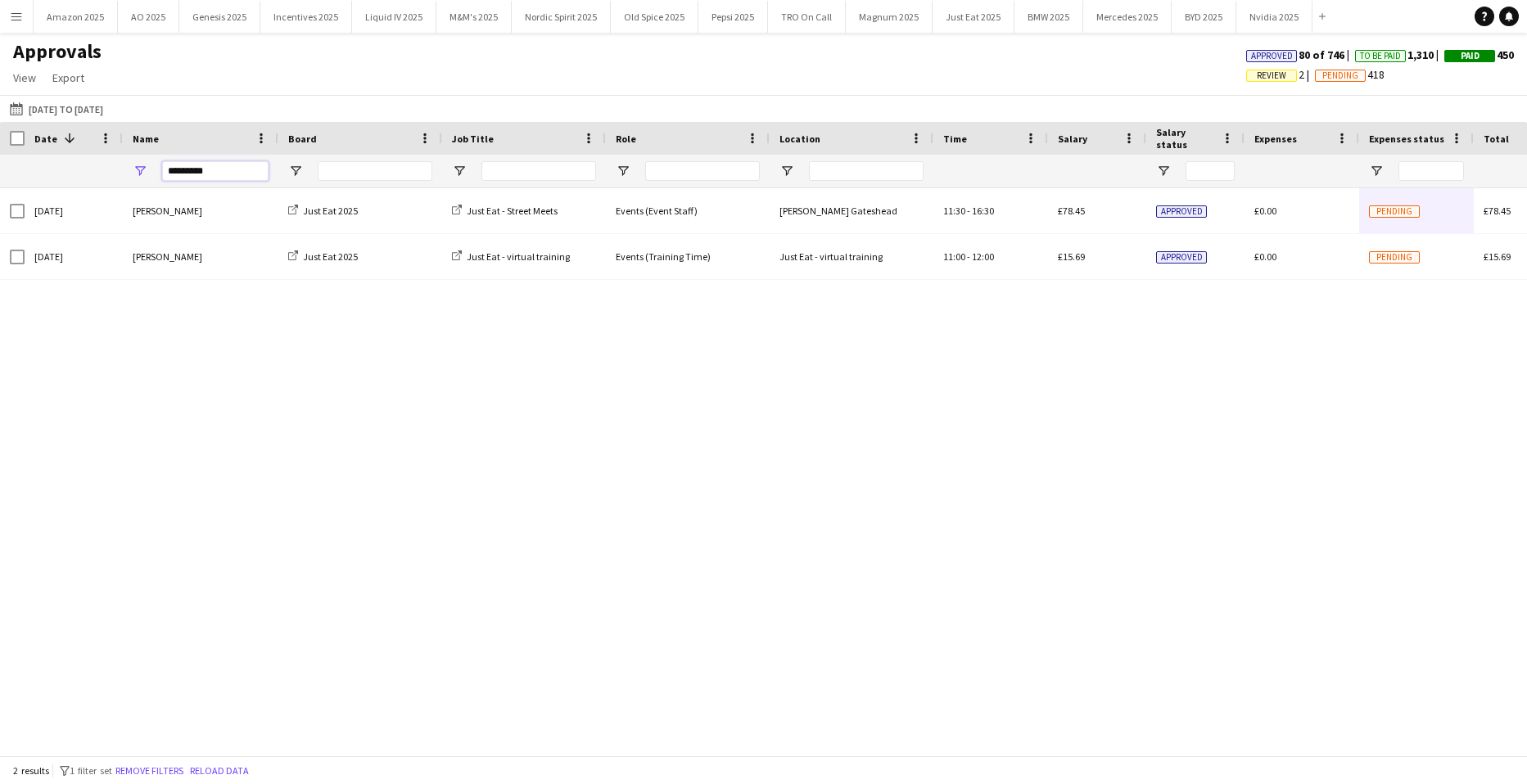
drag, startPoint x: 214, startPoint y: 176, endPoint x: -42, endPoint y: 233, distance: 262.3
click at [0, 233] on html "Menu Boards Boards Boards All jobs Status Workforce Workforce My Workforce Recr…" at bounding box center [763, 392] width 1527 height 784
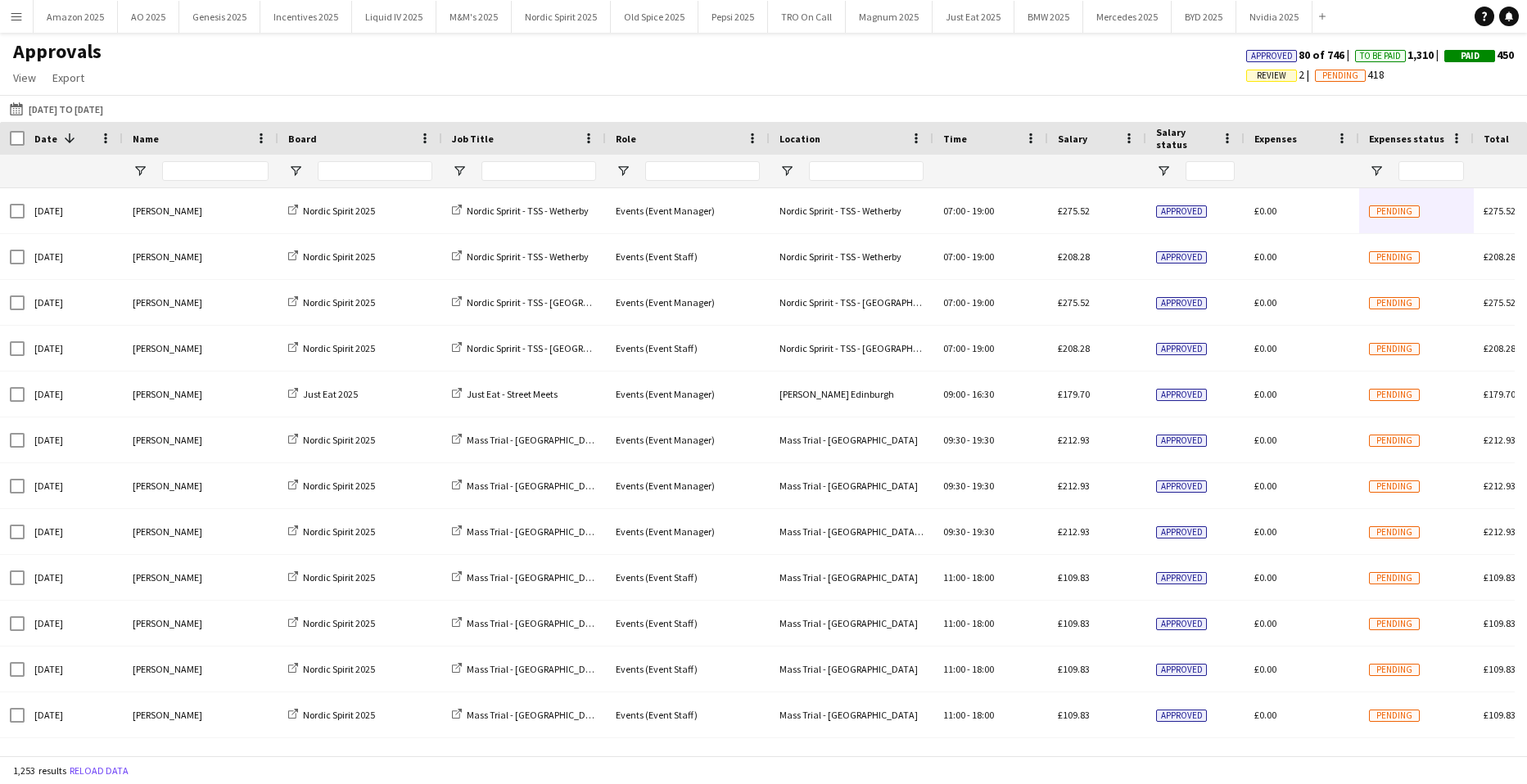
drag, startPoint x: 12, startPoint y: 12, endPoint x: 31, endPoint y: 34, distance: 29.1
click at [12, 12] on app-icon "Menu" at bounding box center [16, 16] width 13 height 13
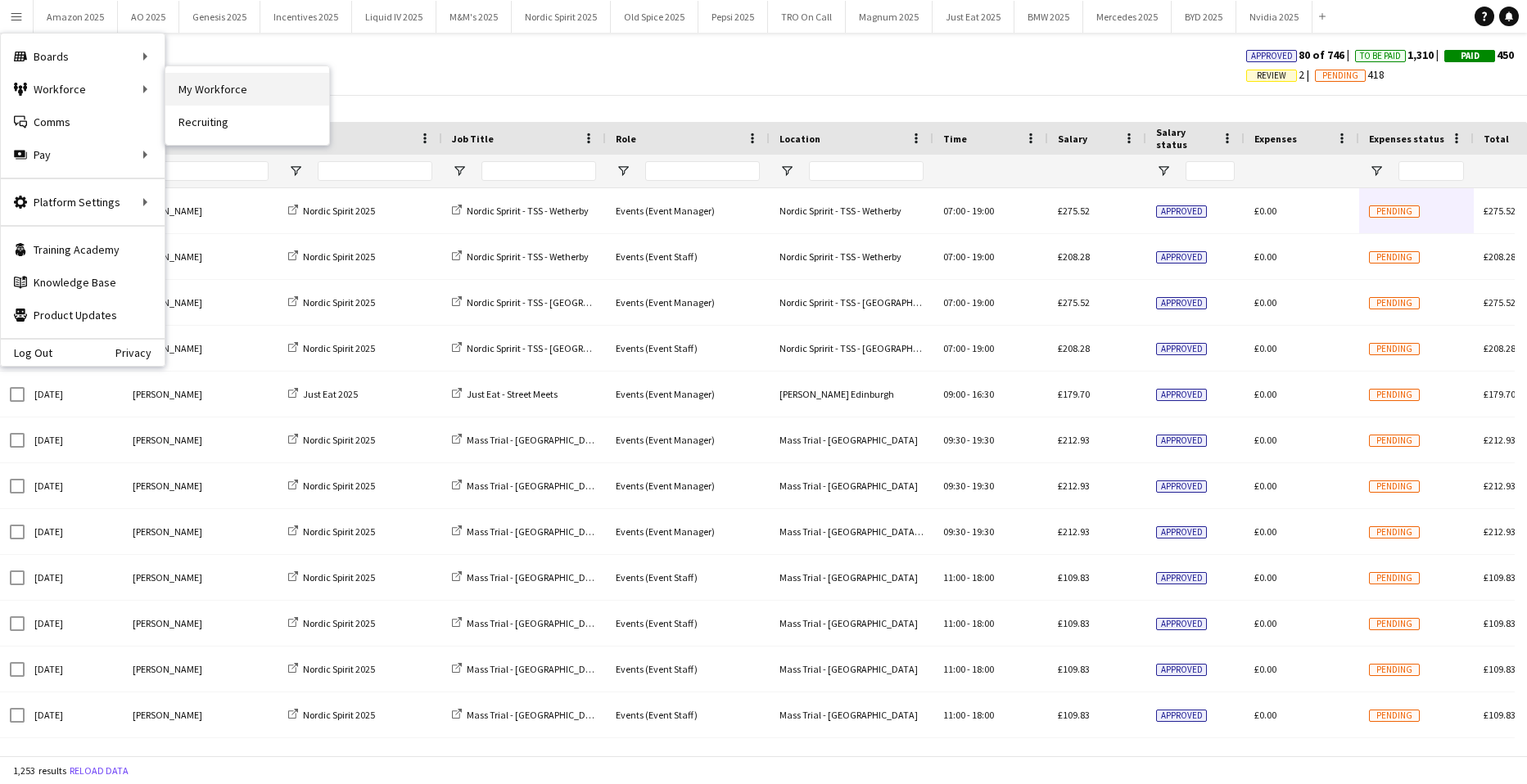
click at [179, 88] on link "My Workforce" at bounding box center [247, 89] width 164 height 33
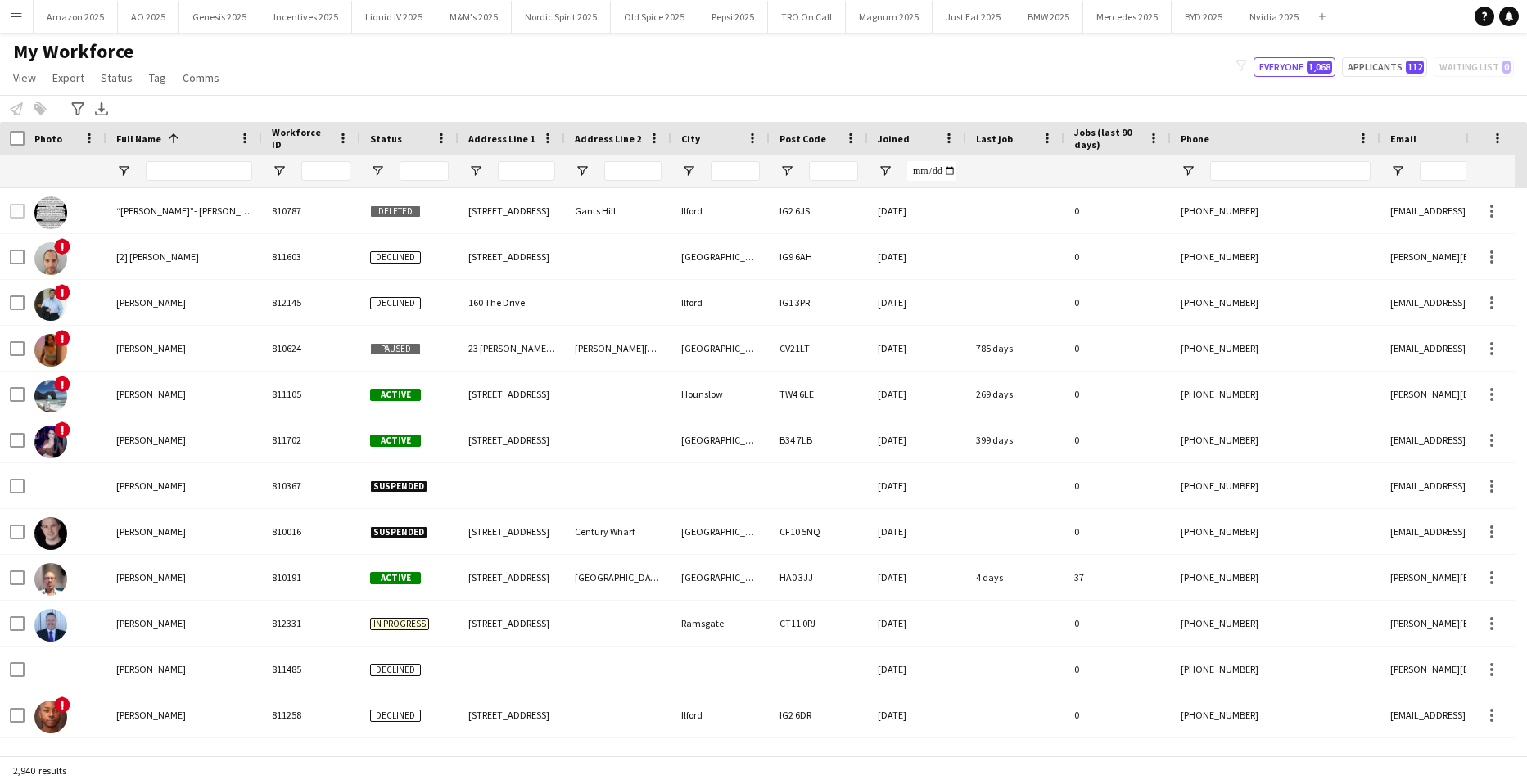
drag, startPoint x: 191, startPoint y: 181, endPoint x: 530, endPoint y: 226, distance: 342.0
click at [191, 181] on div at bounding box center [199, 171] width 107 height 33
drag, startPoint x: 175, startPoint y: 175, endPoint x: 442, endPoint y: 169, distance: 267.1
click at [175, 175] on input "Full Name Filter Input" at bounding box center [199, 171] width 107 height 19
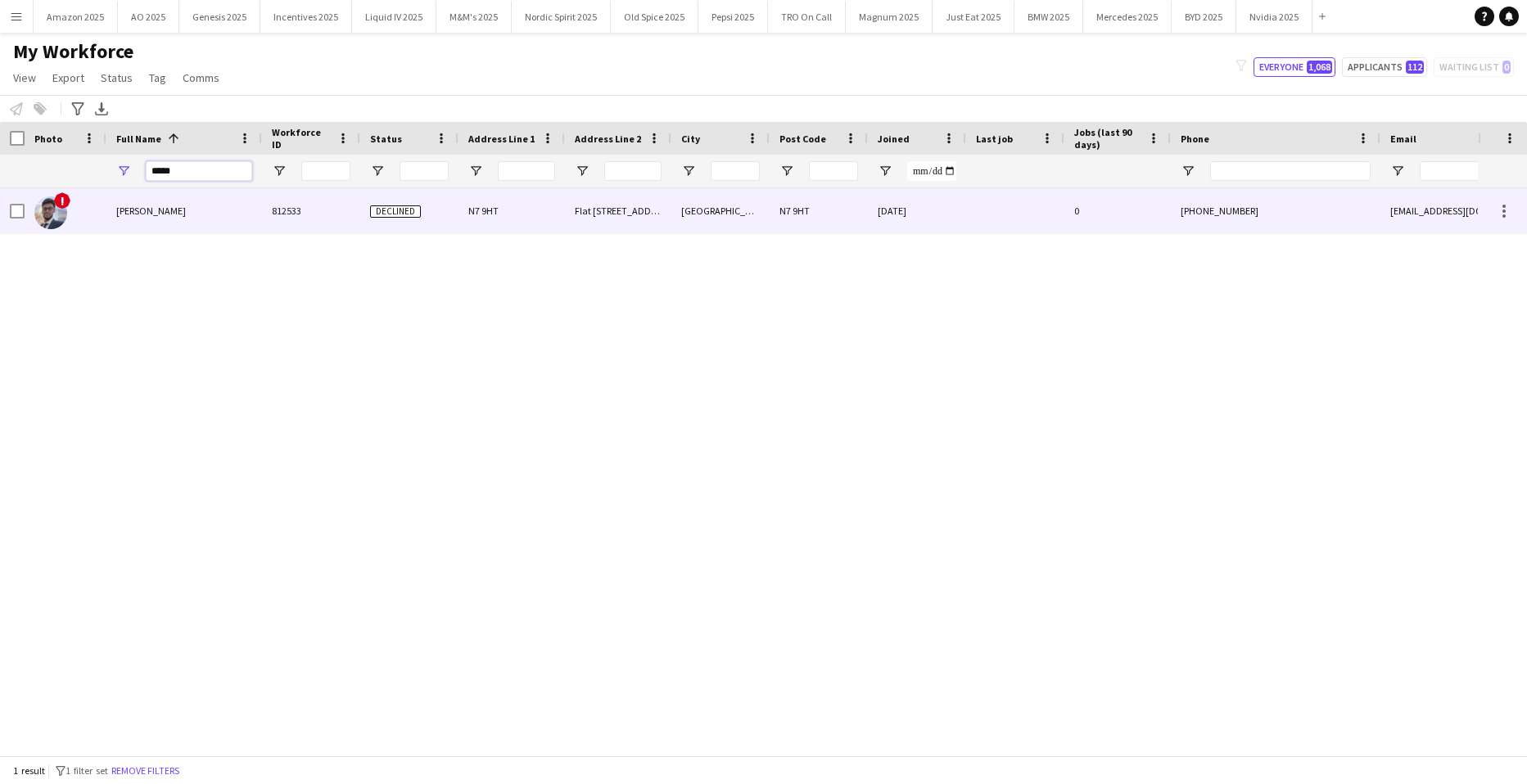
type input "*****"
click at [142, 197] on div "[PERSON_NAME]" at bounding box center [184, 210] width 155 height 45
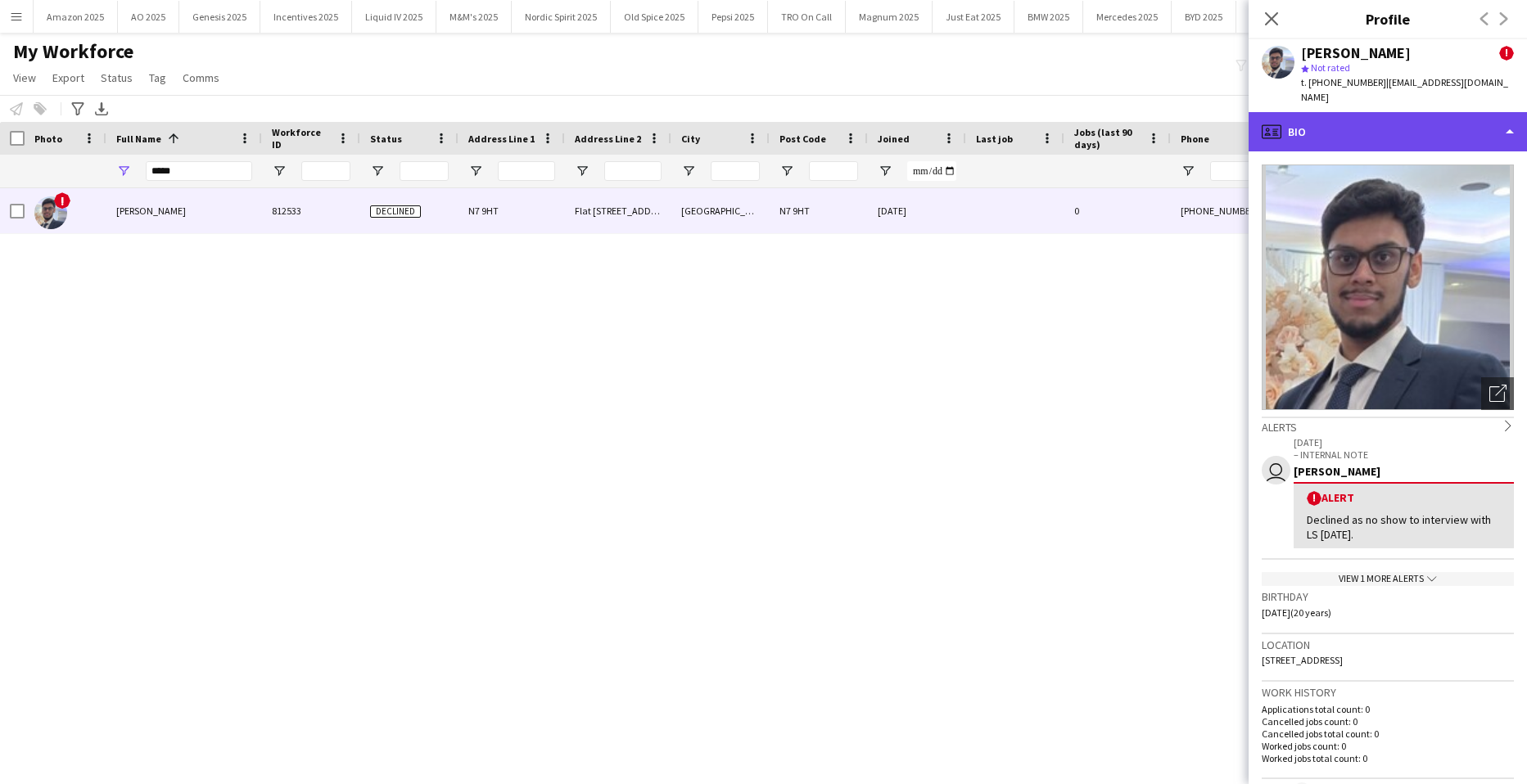
click at [1468, 112] on div "profile Bio" at bounding box center [1388, 131] width 278 height 39
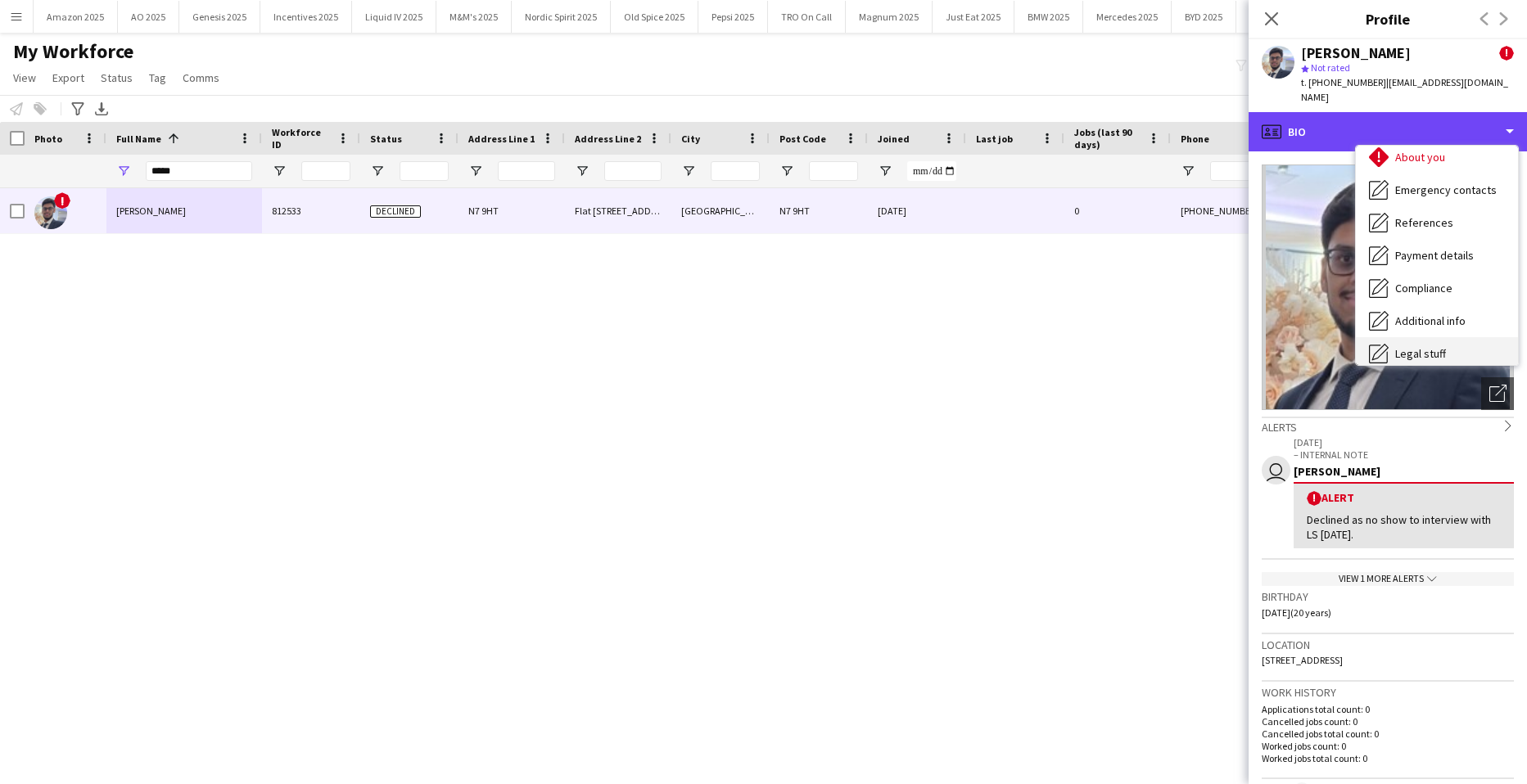
scroll to position [220, 0]
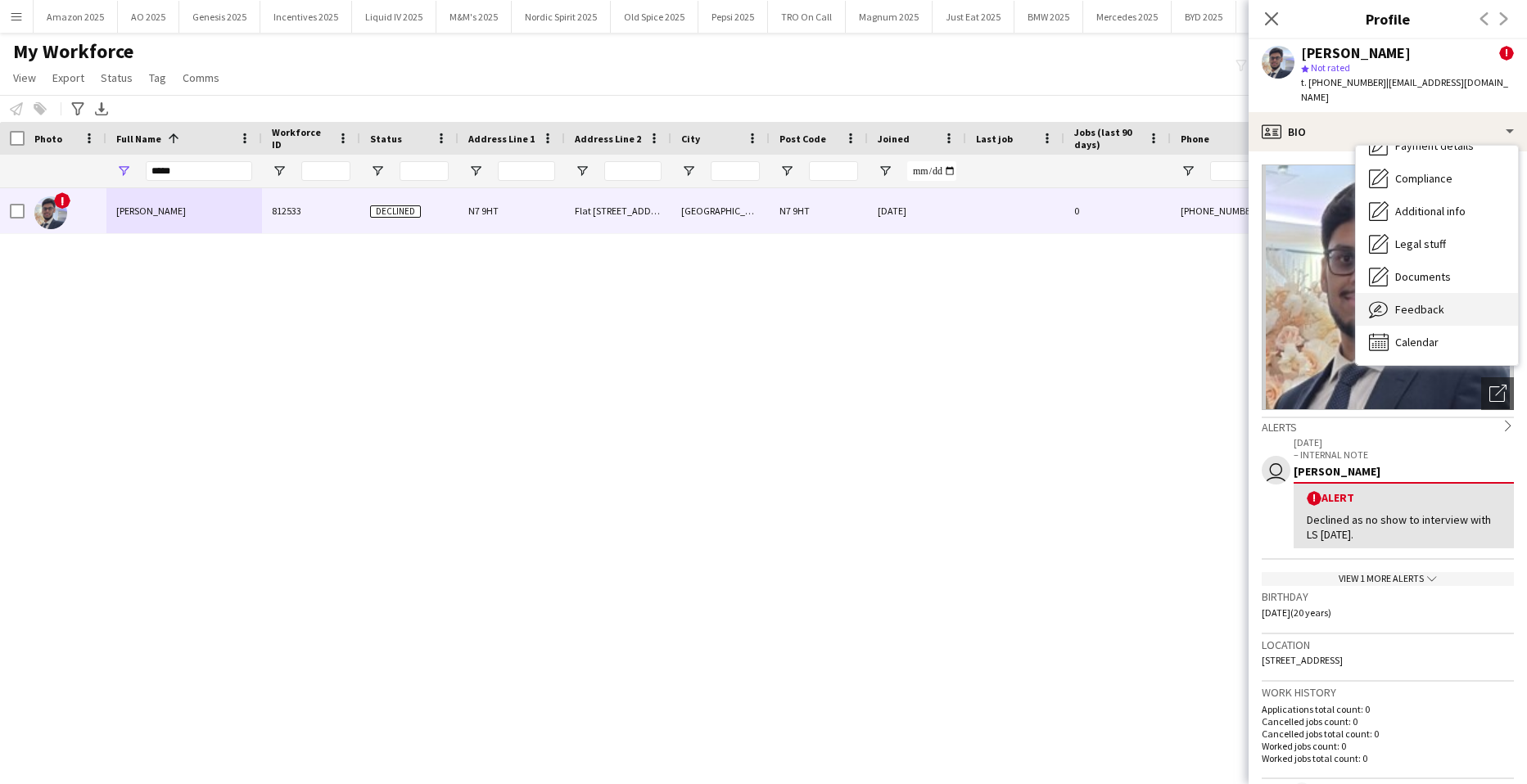
click at [1431, 302] on span "Feedback" at bounding box center [1420, 309] width 49 height 14
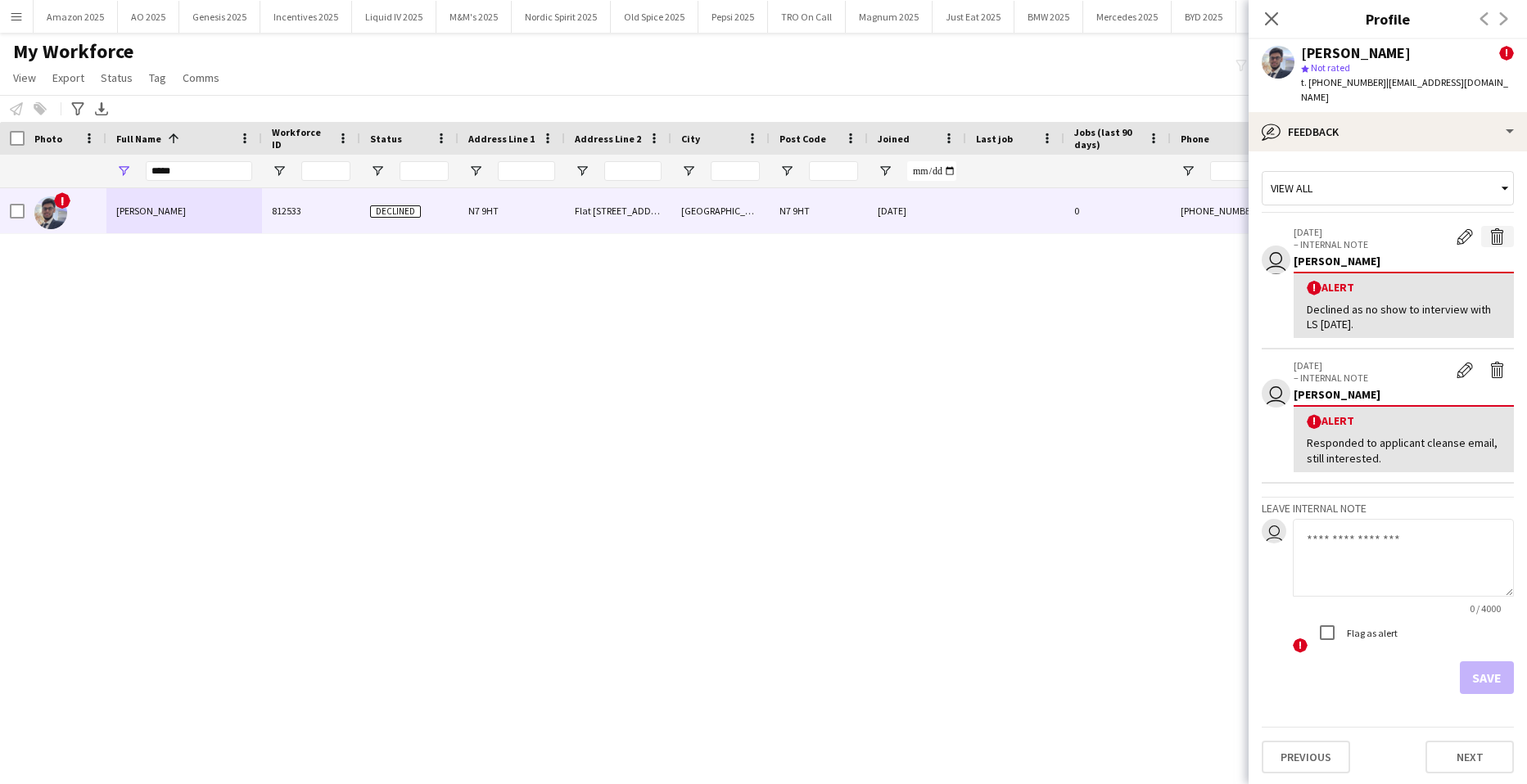
click at [1499, 228] on app-icon "Delete alert" at bounding box center [1497, 236] width 16 height 16
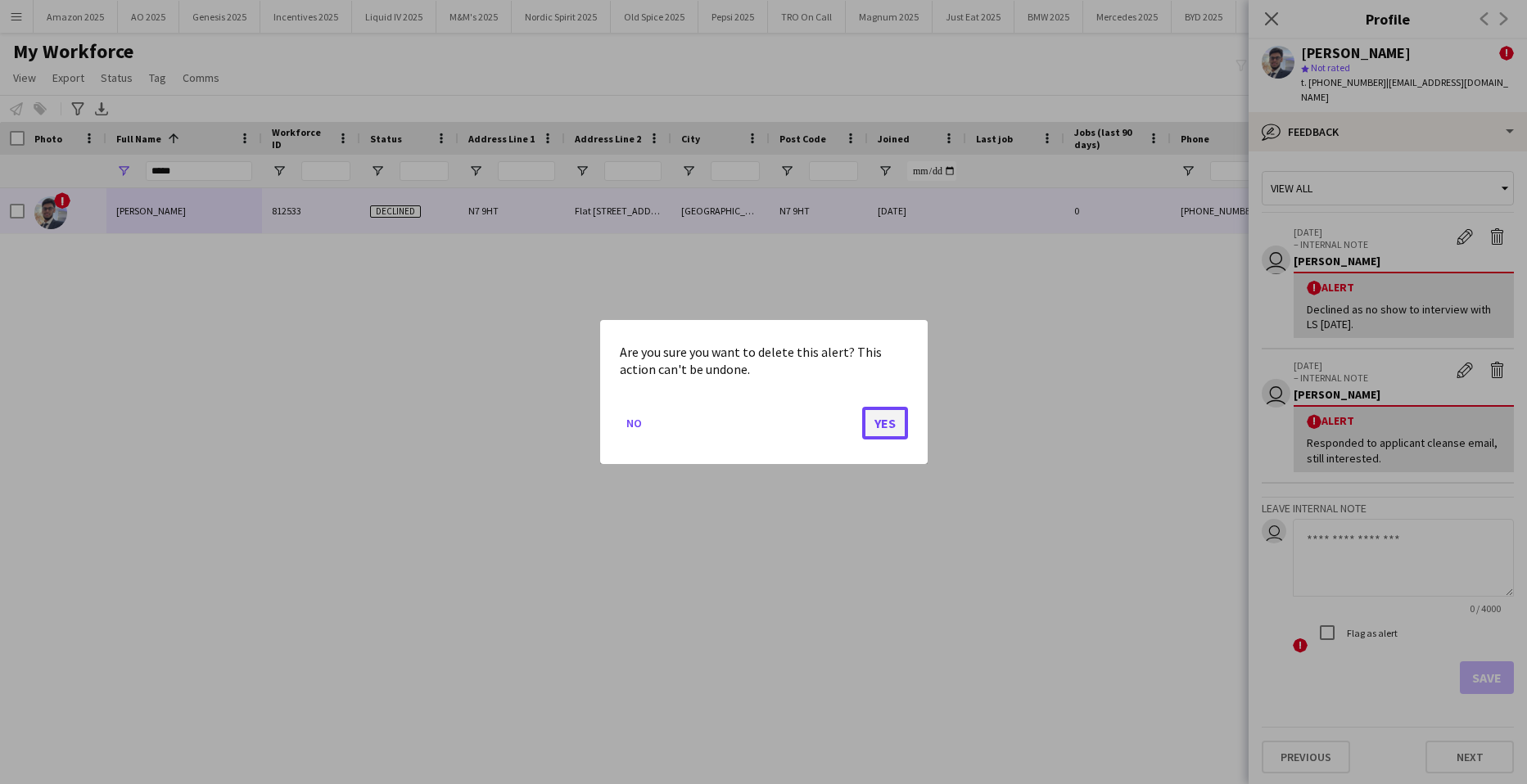
click at [903, 412] on button "Yes" at bounding box center [886, 423] width 46 height 33
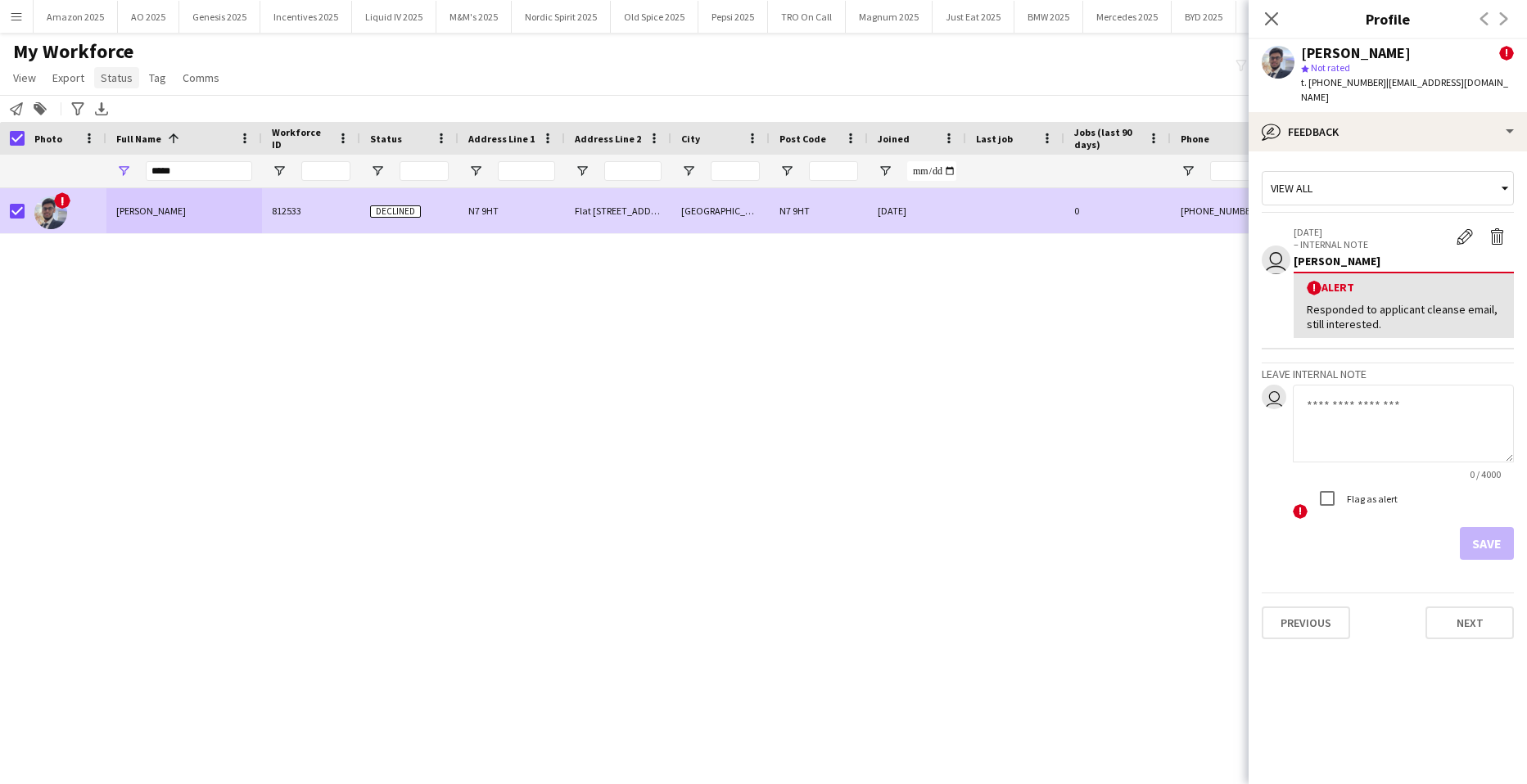
click at [120, 80] on span "Status" at bounding box center [116, 77] width 32 height 14
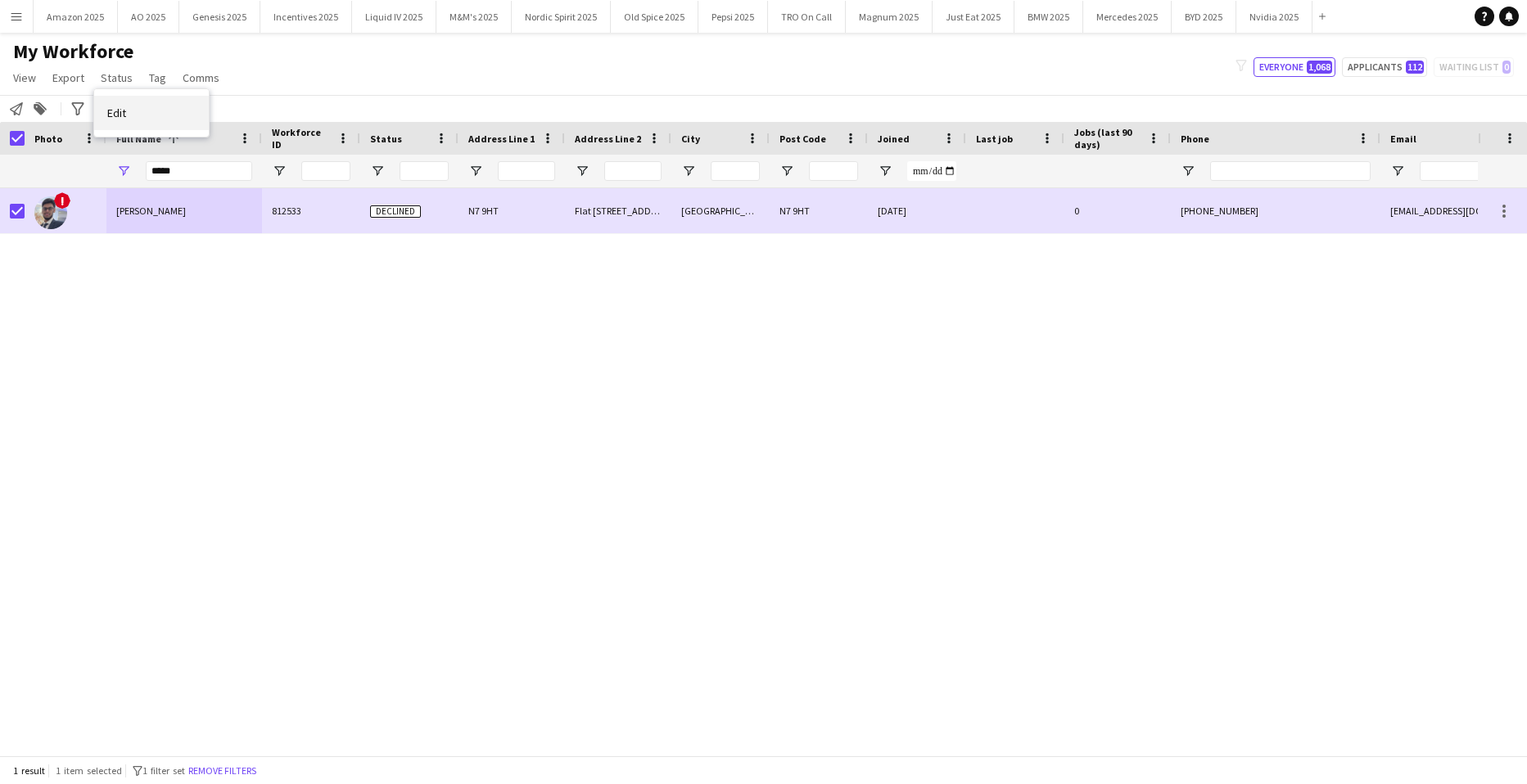
click at [120, 112] on span "Edit" at bounding box center [117, 112] width 19 height 14
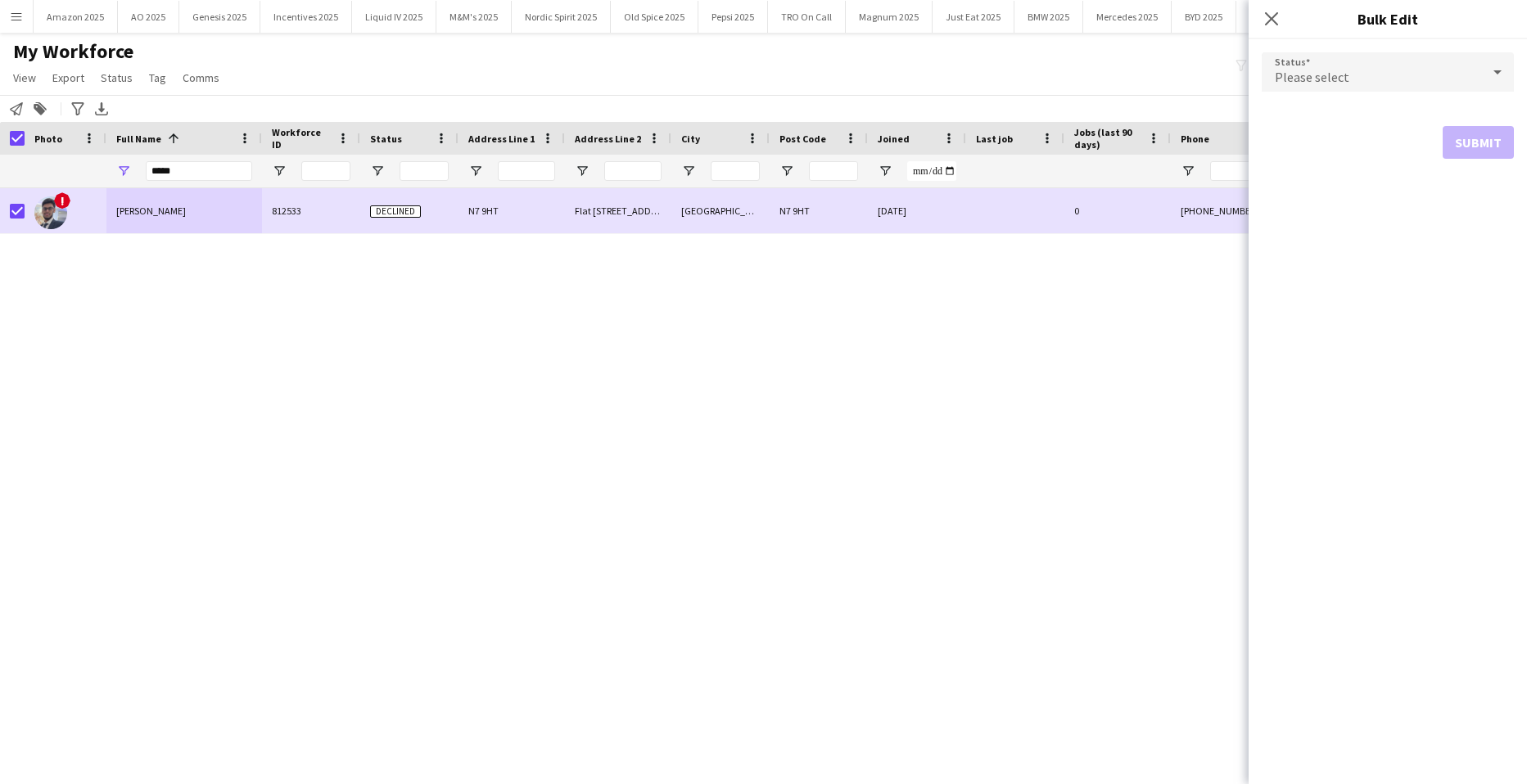
click at [1430, 63] on div "Please select" at bounding box center [1372, 72] width 220 height 39
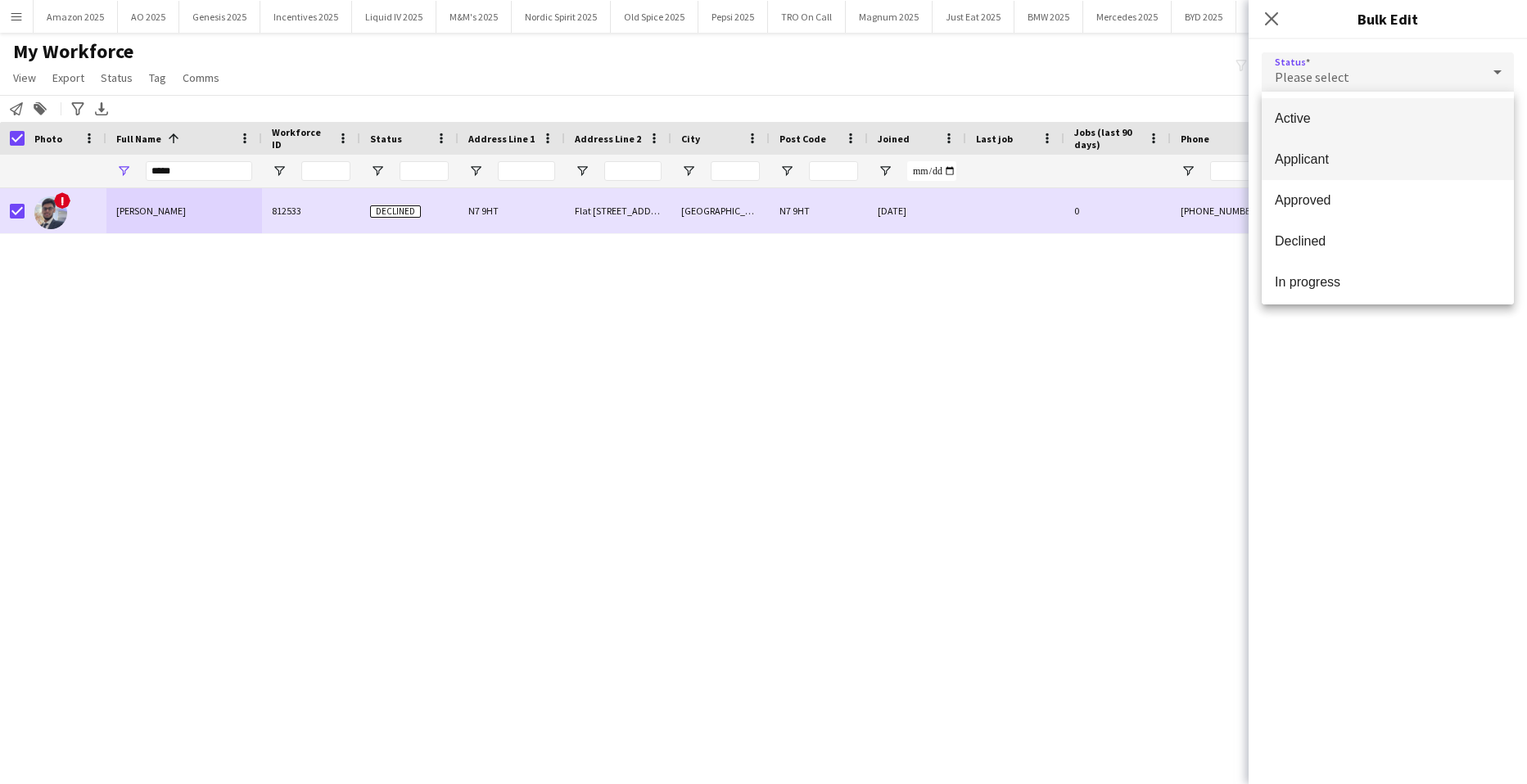
click at [1343, 164] on span "Applicant" at bounding box center [1389, 159] width 227 height 15
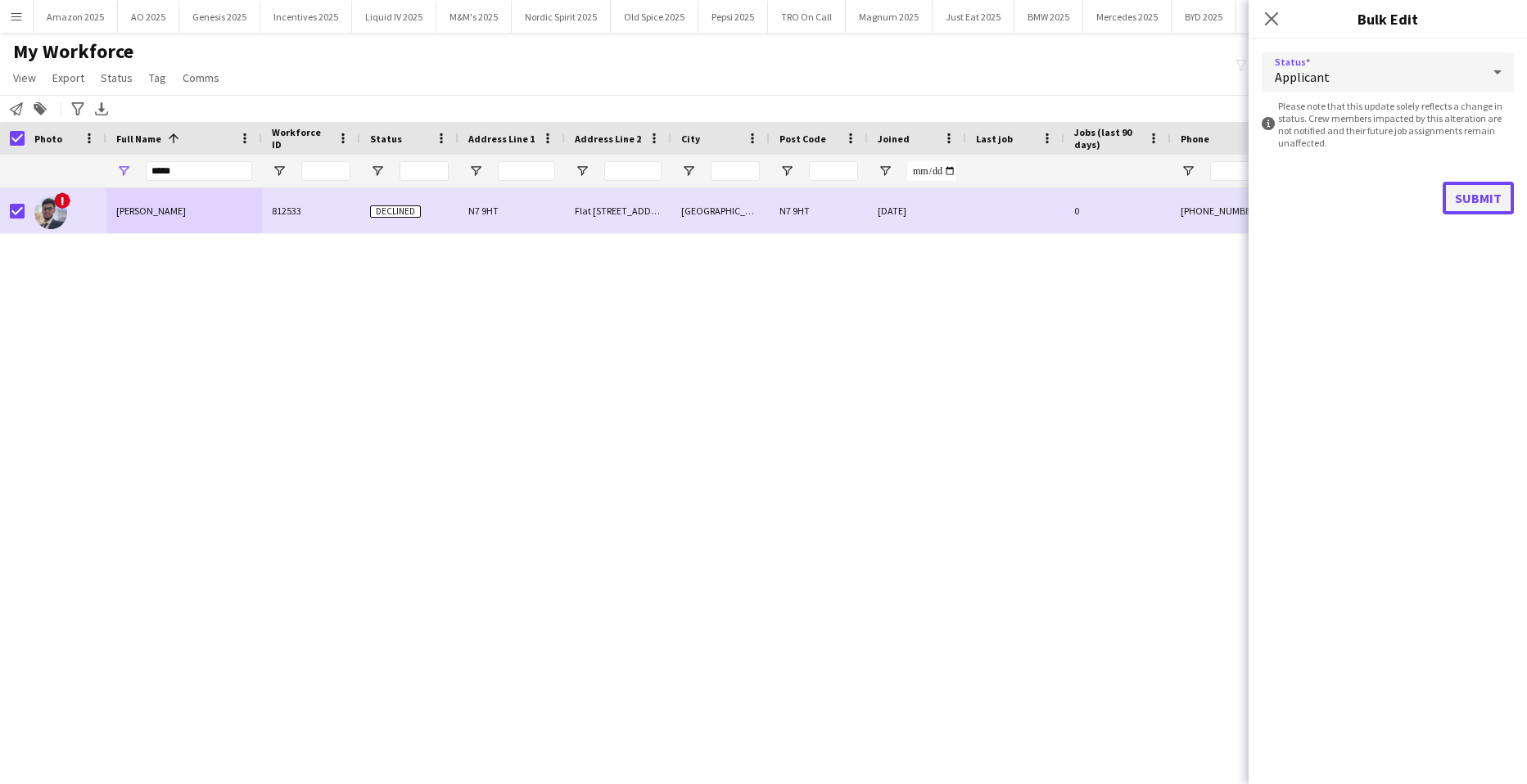
click at [1465, 186] on button "Submit" at bounding box center [1479, 198] width 71 height 33
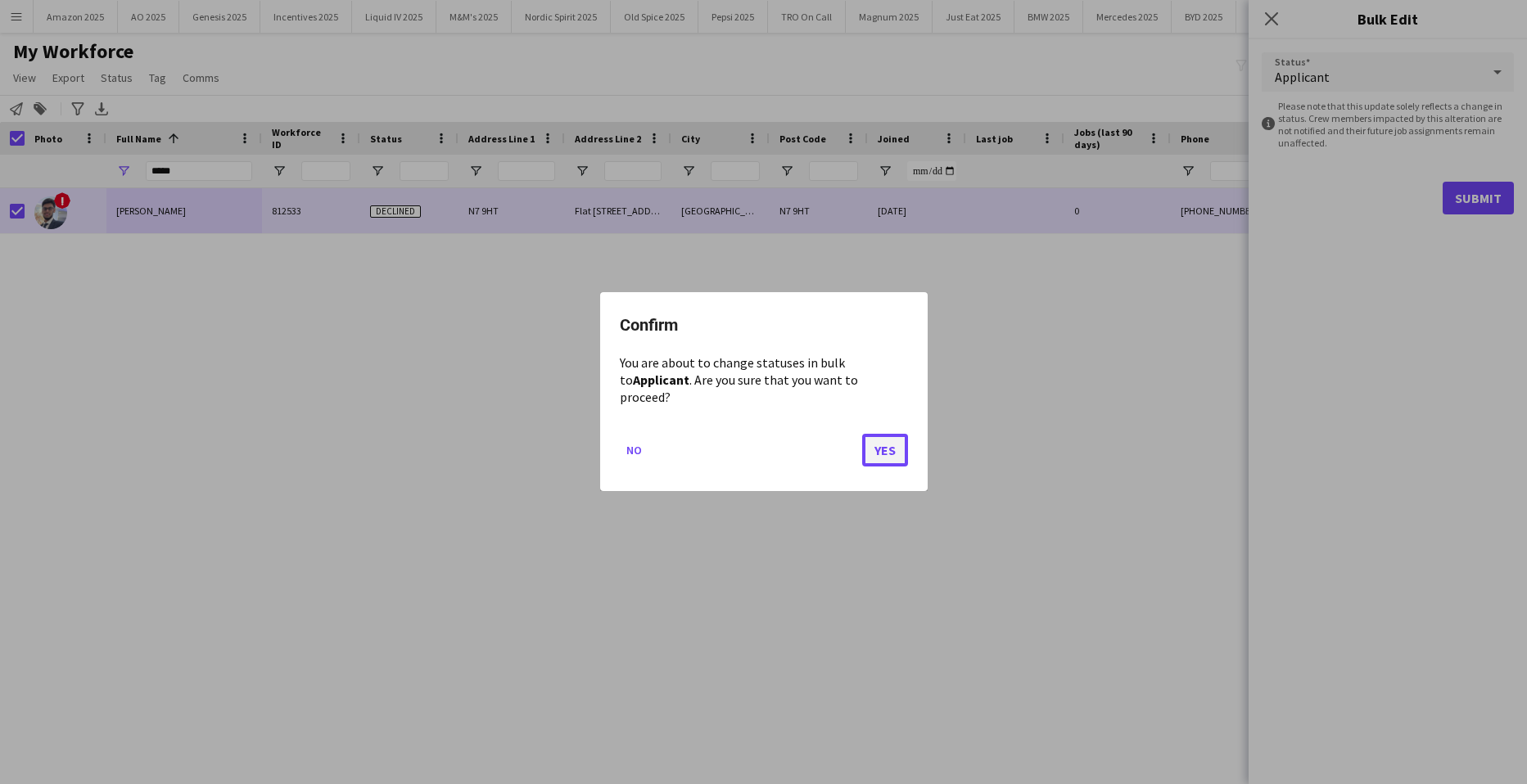
click at [873, 441] on button "Yes" at bounding box center [886, 451] width 46 height 33
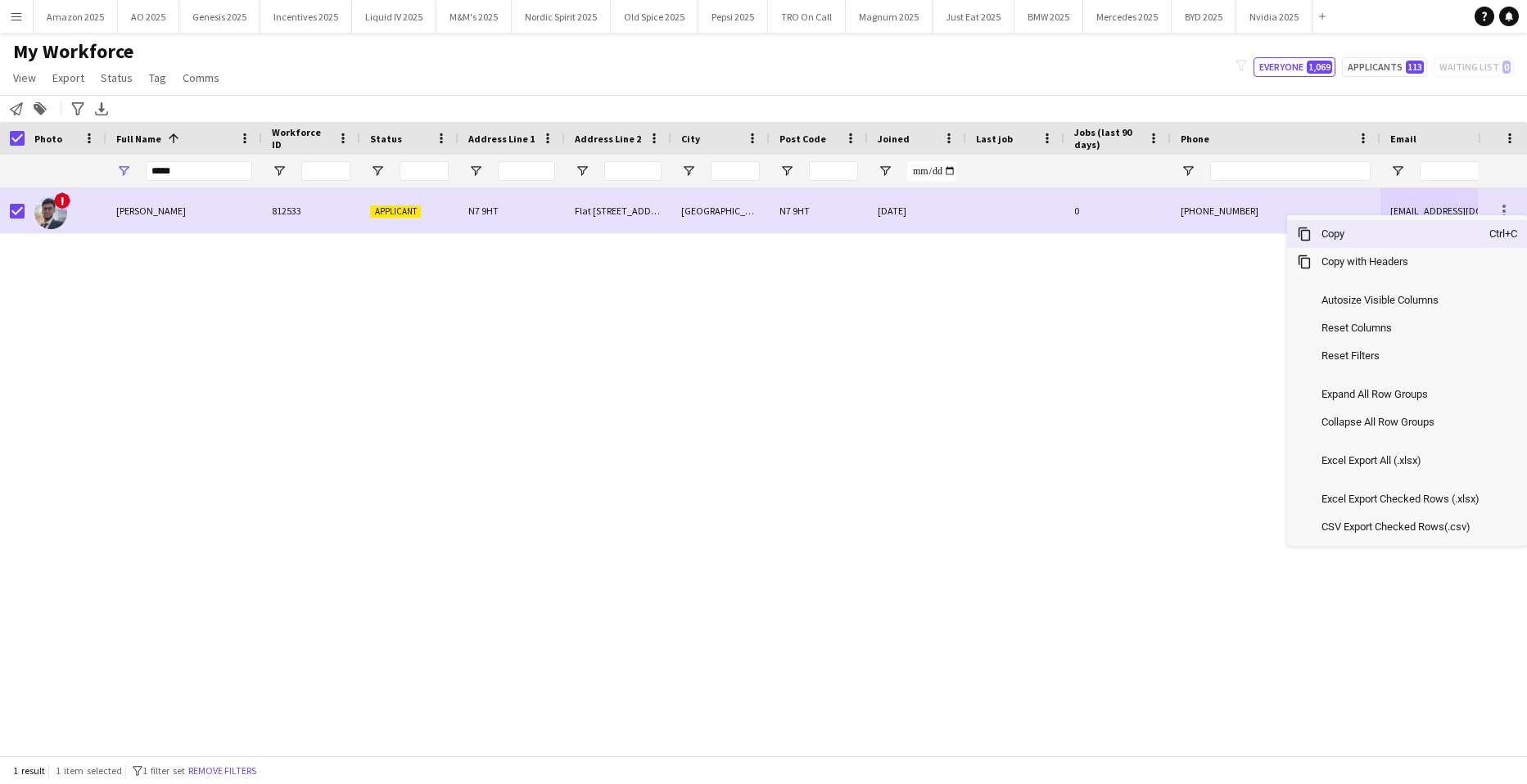
click at [1413, 238] on span "Copy" at bounding box center [1400, 234] width 178 height 28
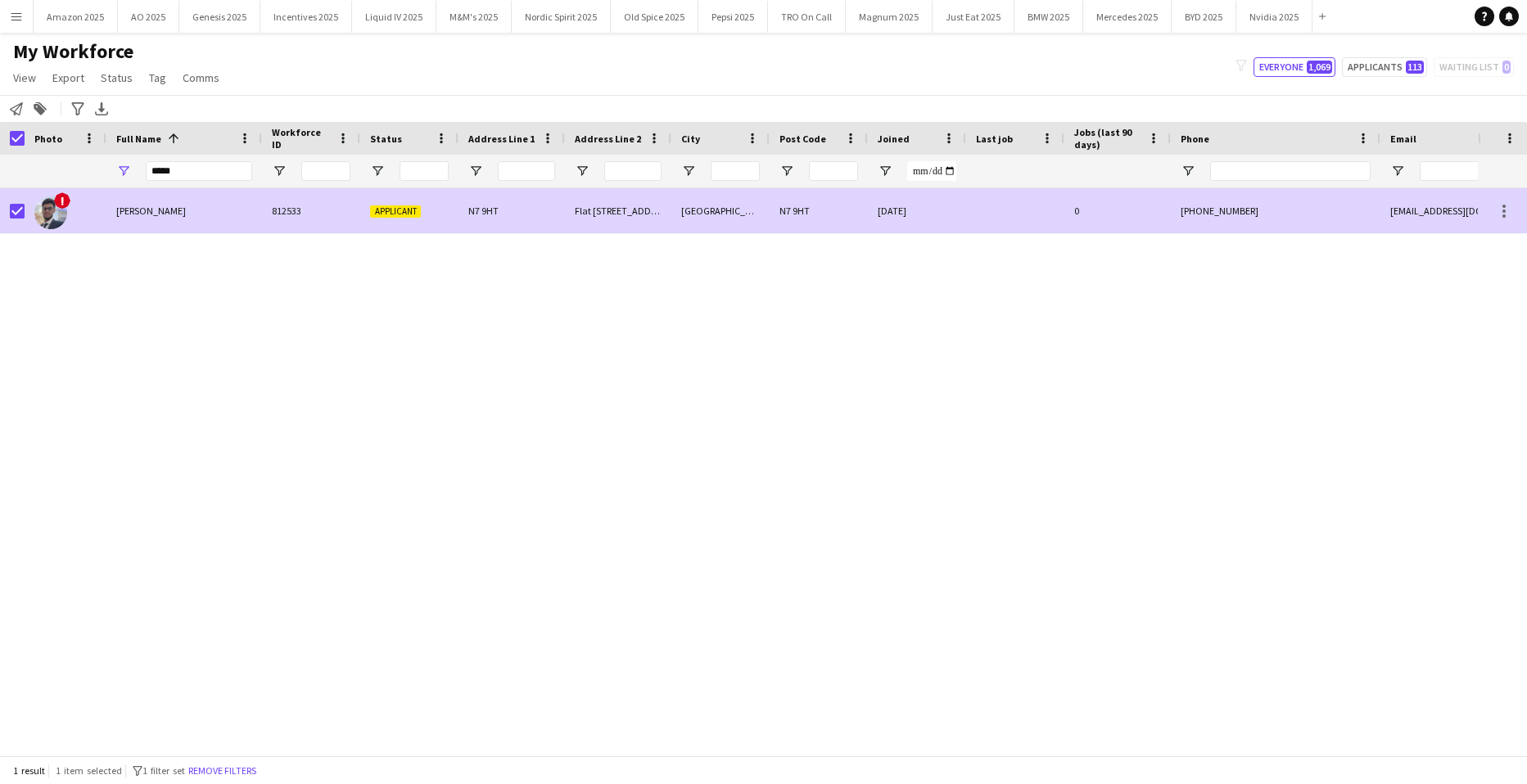
click at [131, 215] on span "[PERSON_NAME]" at bounding box center [151, 210] width 70 height 12
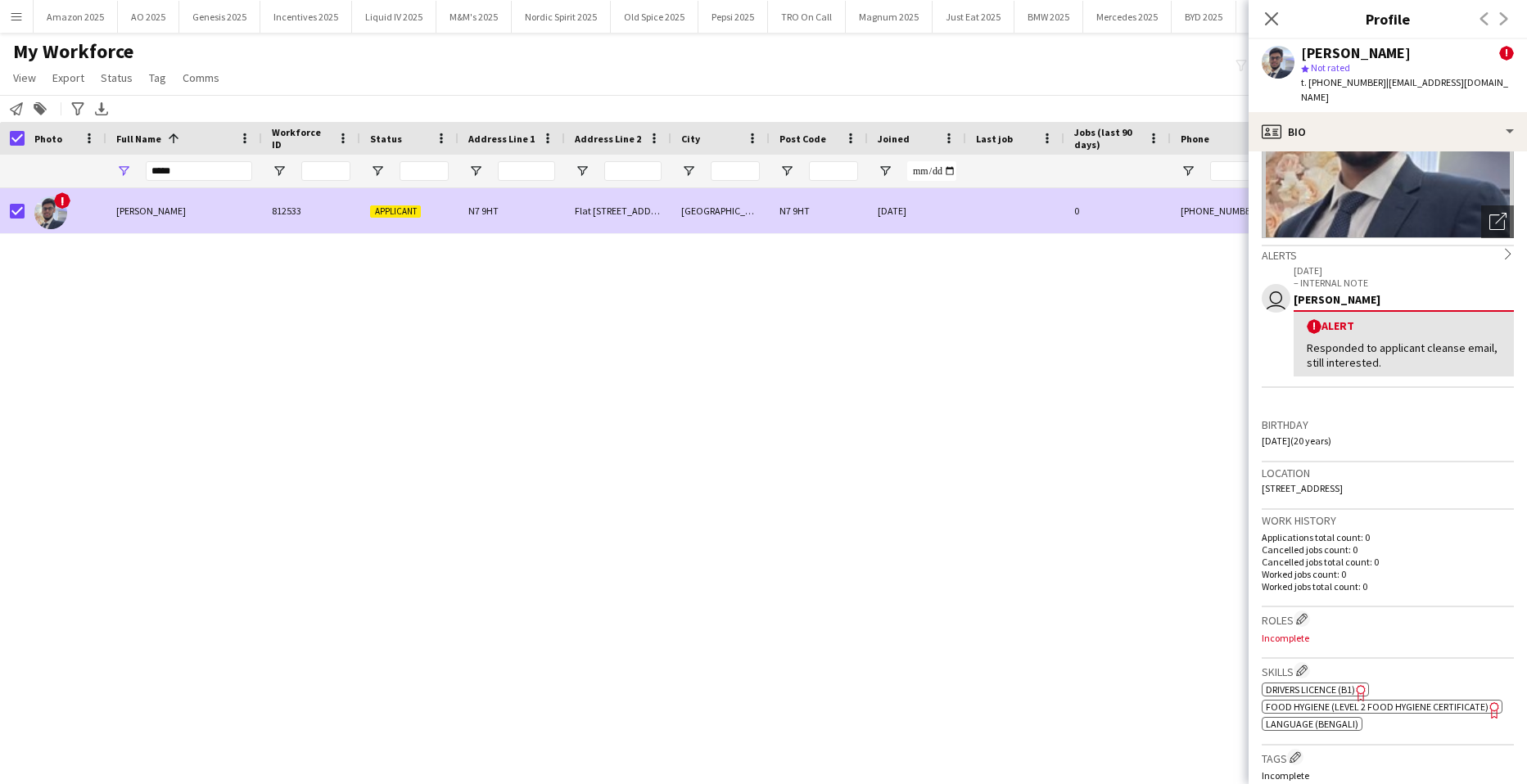
scroll to position [82, 0]
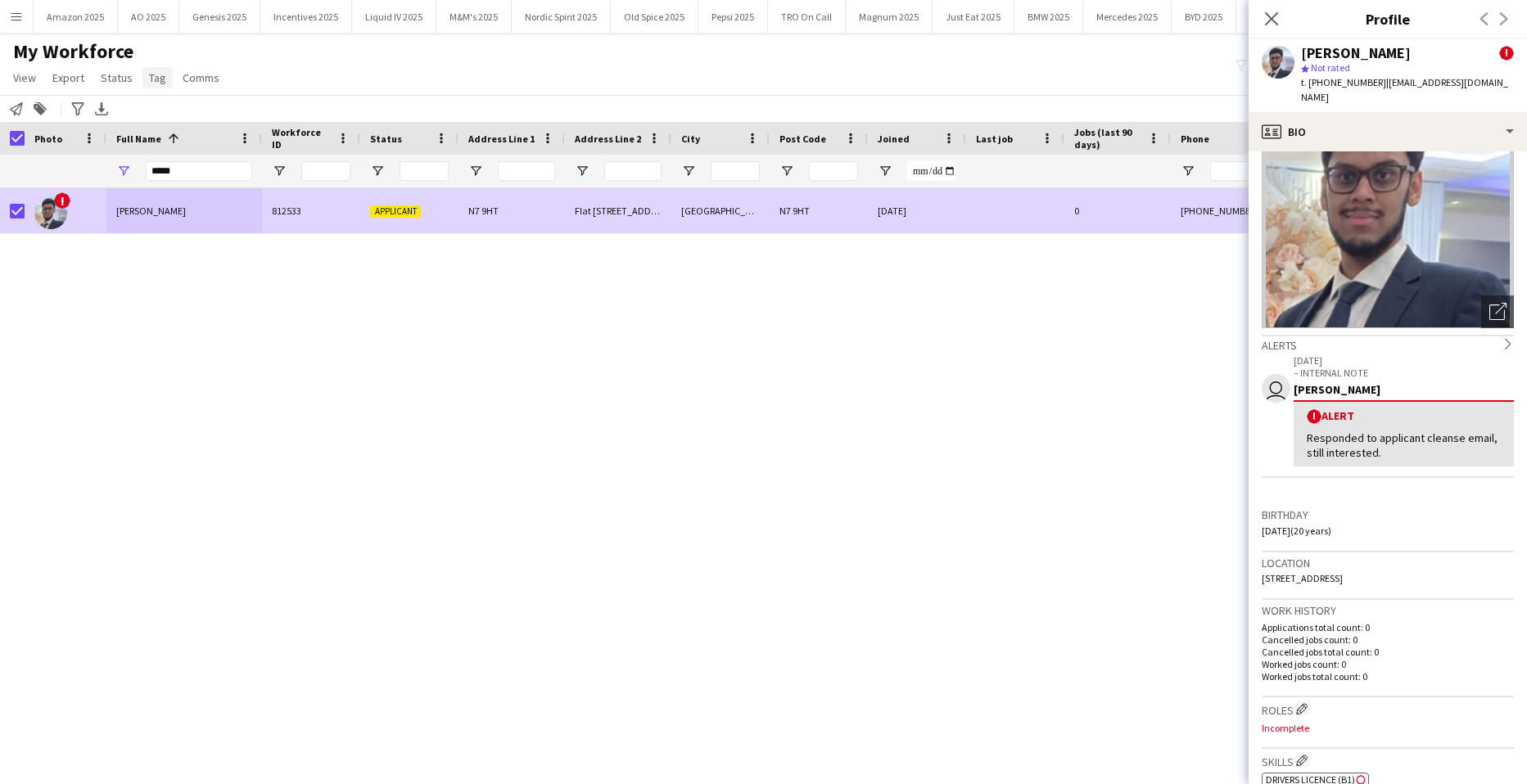
click at [154, 83] on span "Tag" at bounding box center [157, 77] width 17 height 14
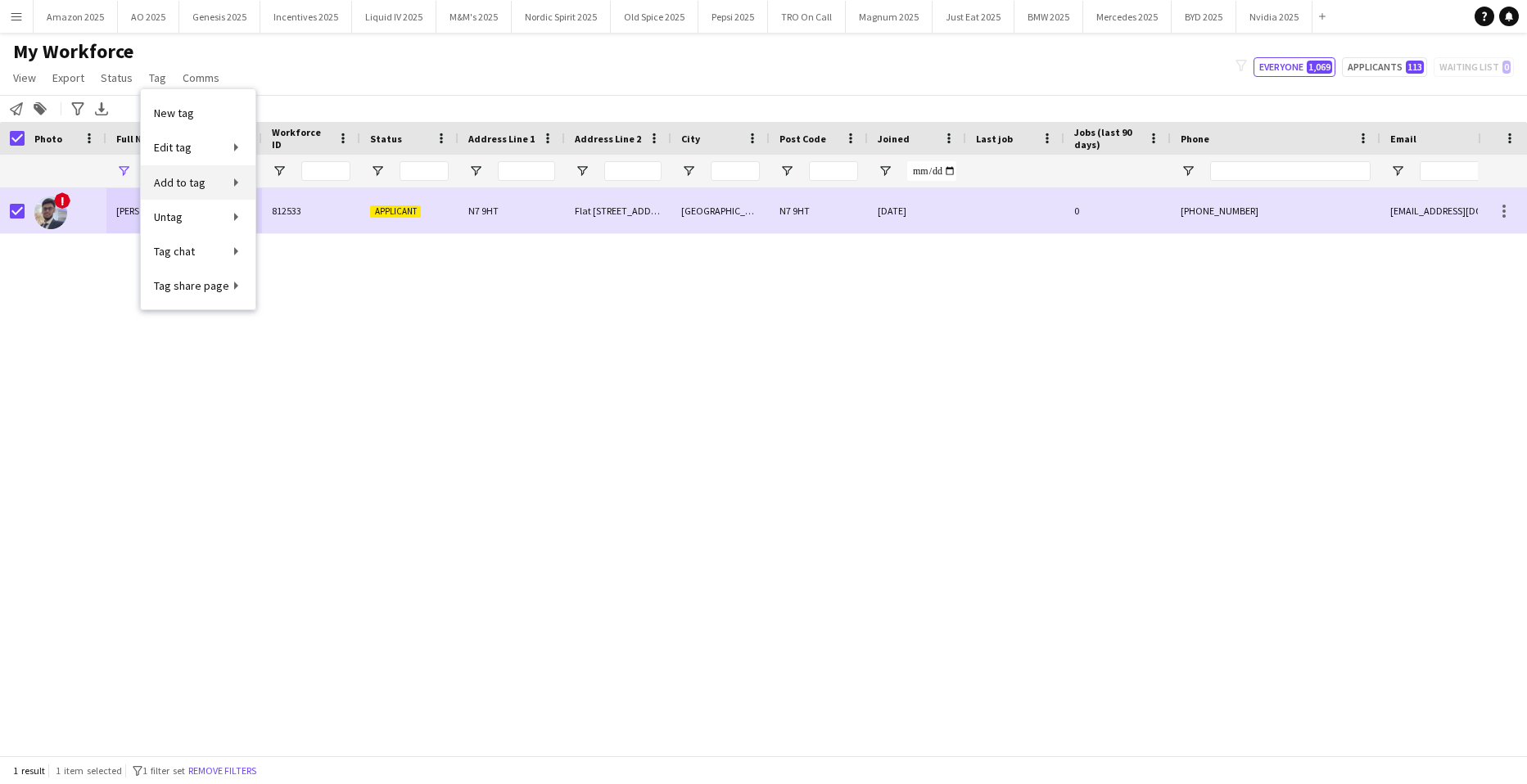
drag, startPoint x: 154, startPoint y: 83, endPoint x: 185, endPoint y: 179, distance: 100.9
click at [185, 179] on span "Add to tag" at bounding box center [179, 182] width 52 height 14
click at [236, 184] on link "Add to tag" at bounding box center [198, 182] width 114 height 35
click at [77, 321] on div "! Jinan Chowdhury 812533 Applicant N7 9HT Flat 20 Coral House, 2 Sterling Way L…" at bounding box center [739, 465] width 1478 height 556
click at [156, 78] on span "Tag" at bounding box center [157, 77] width 17 height 14
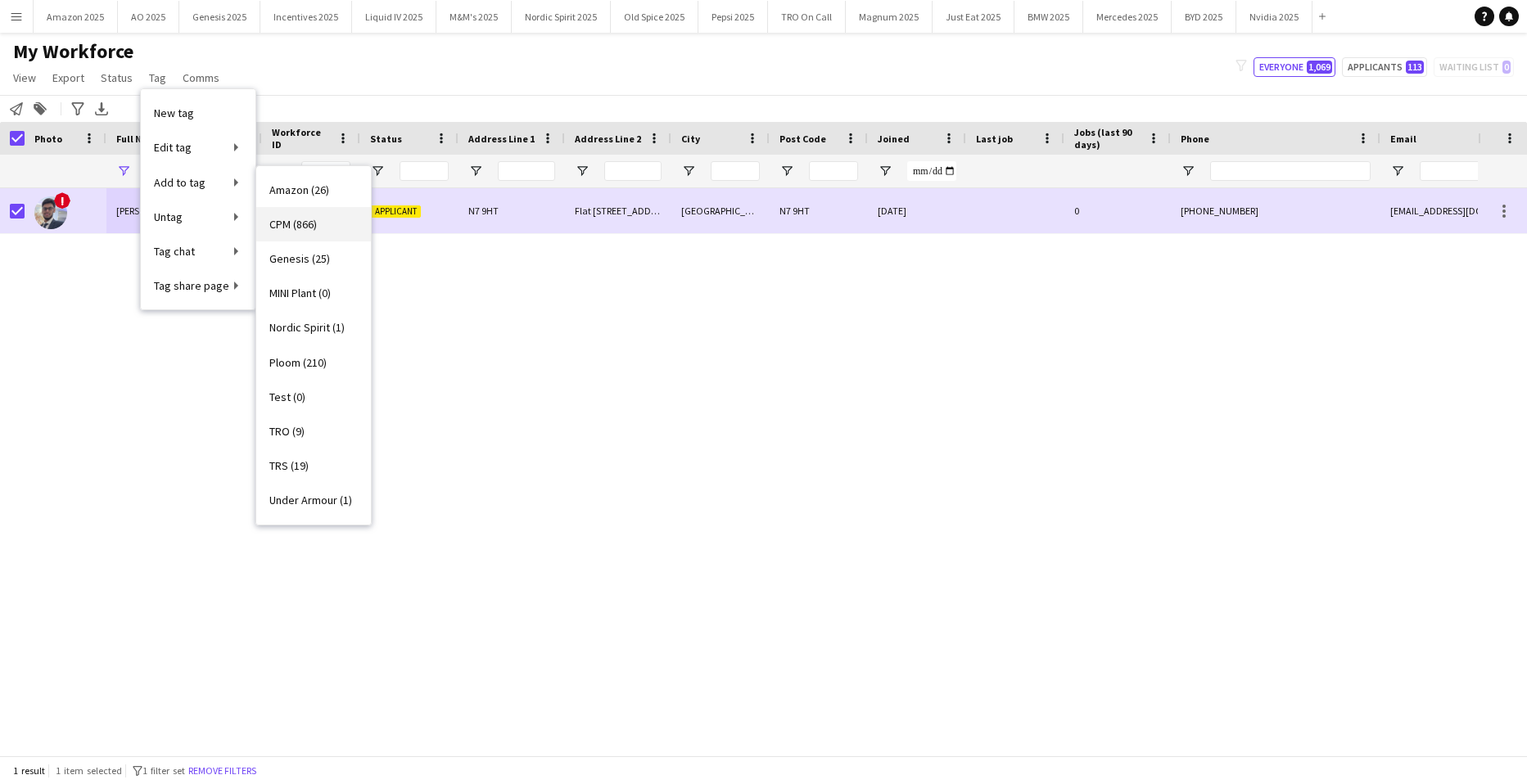
click at [295, 229] on span "CPM (866)" at bounding box center [293, 224] width 47 height 14
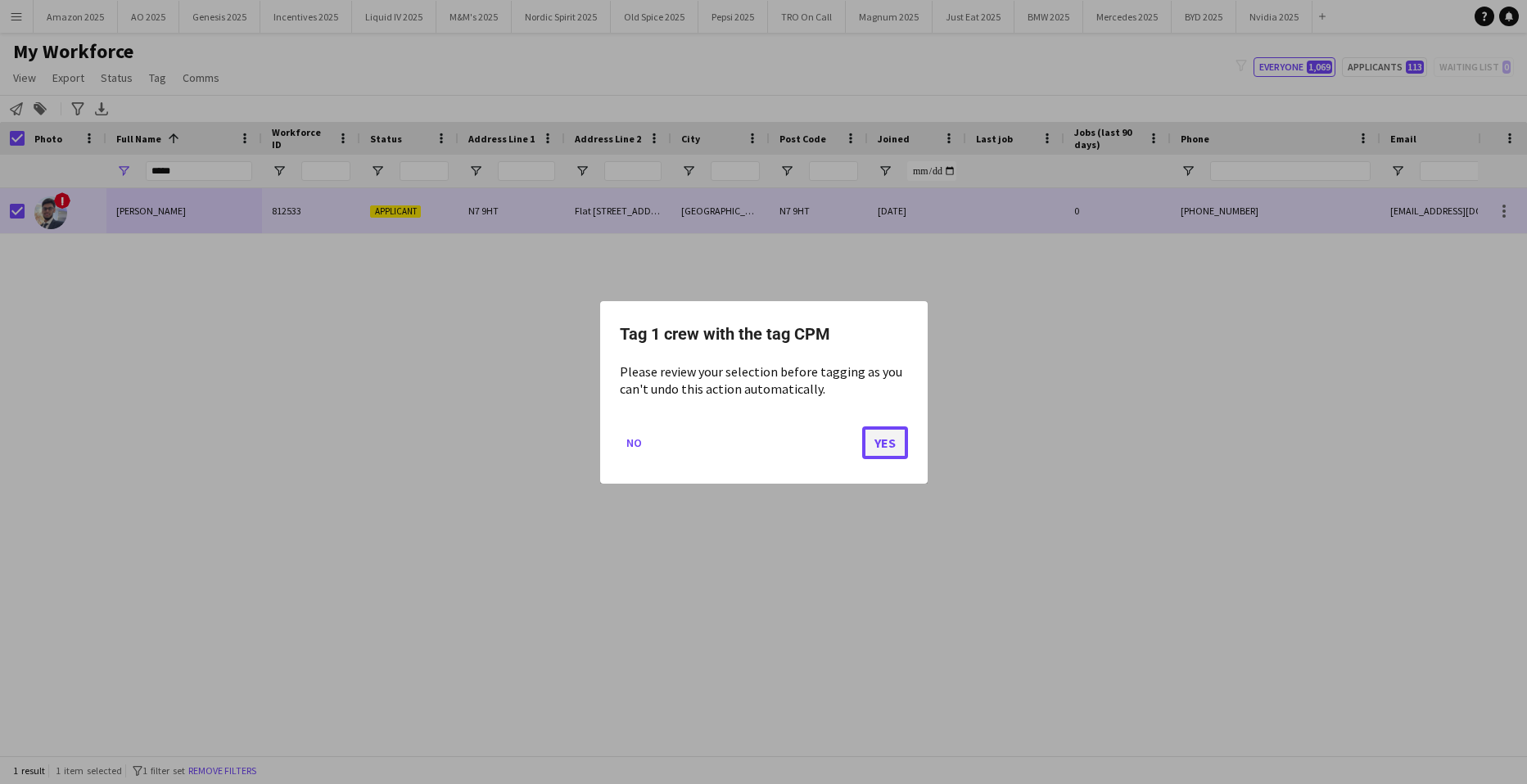
click at [888, 443] on button "Yes" at bounding box center [886, 442] width 46 height 33
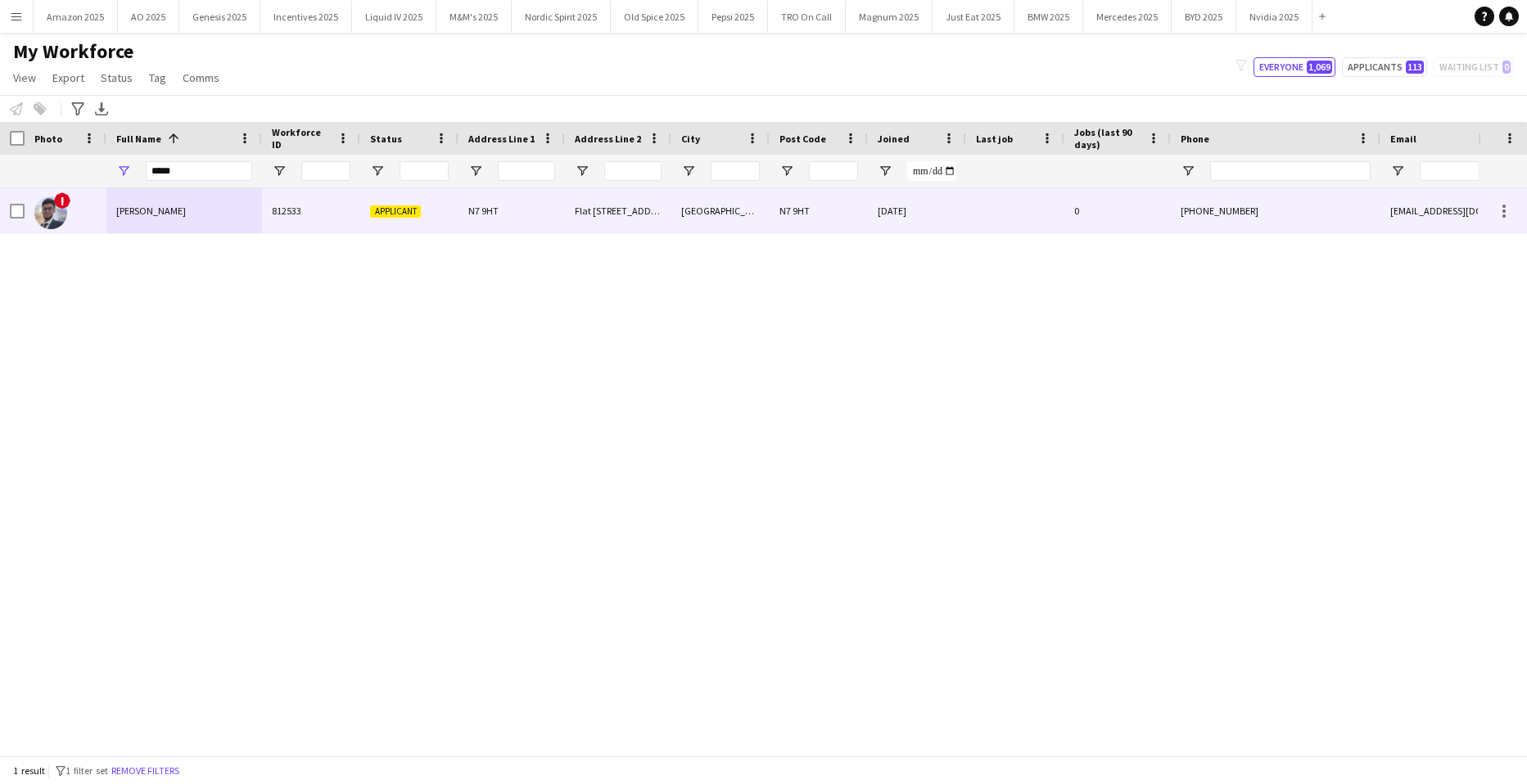
click at [186, 214] on span "[PERSON_NAME]" at bounding box center [151, 210] width 70 height 12
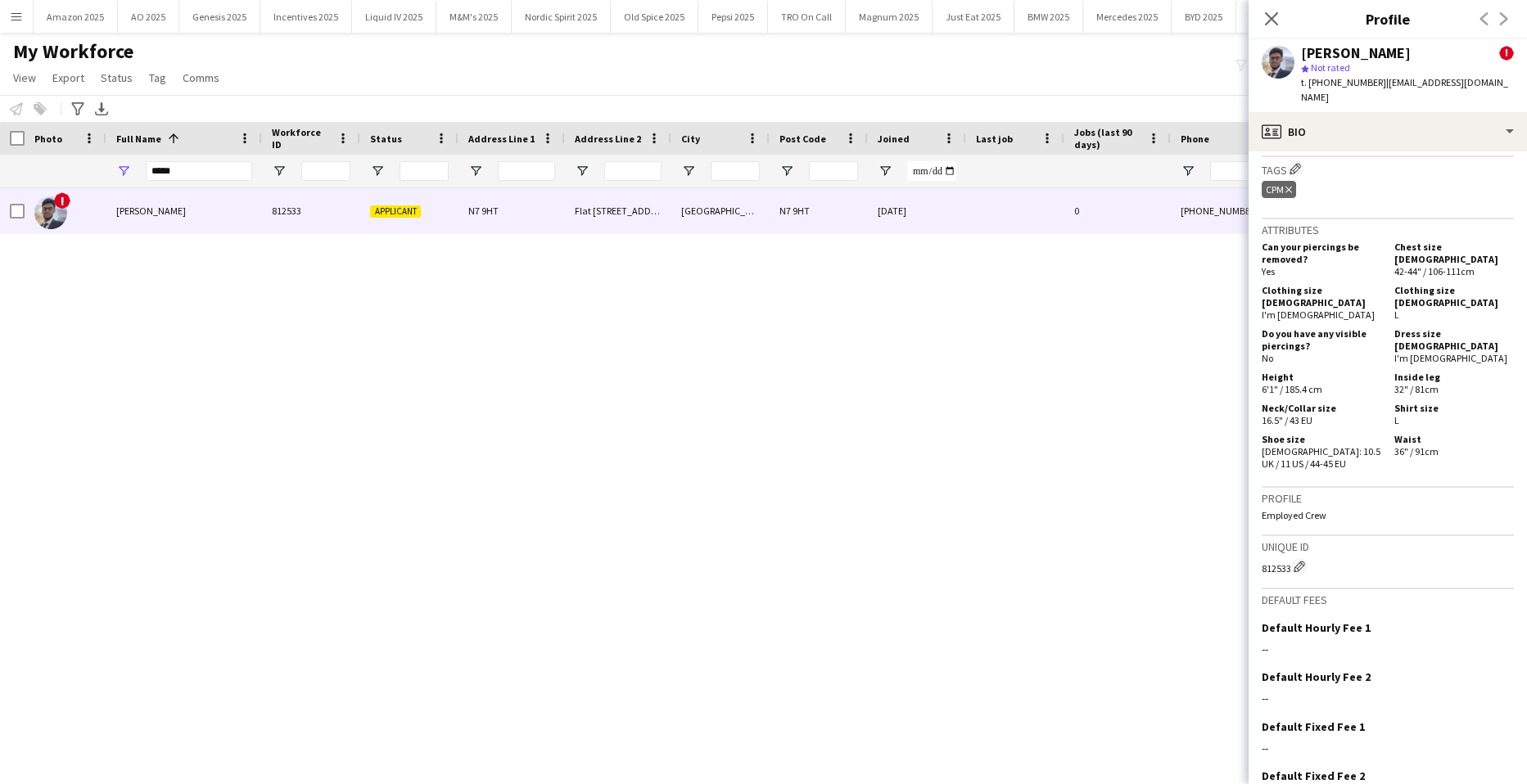
scroll to position [842, 0]
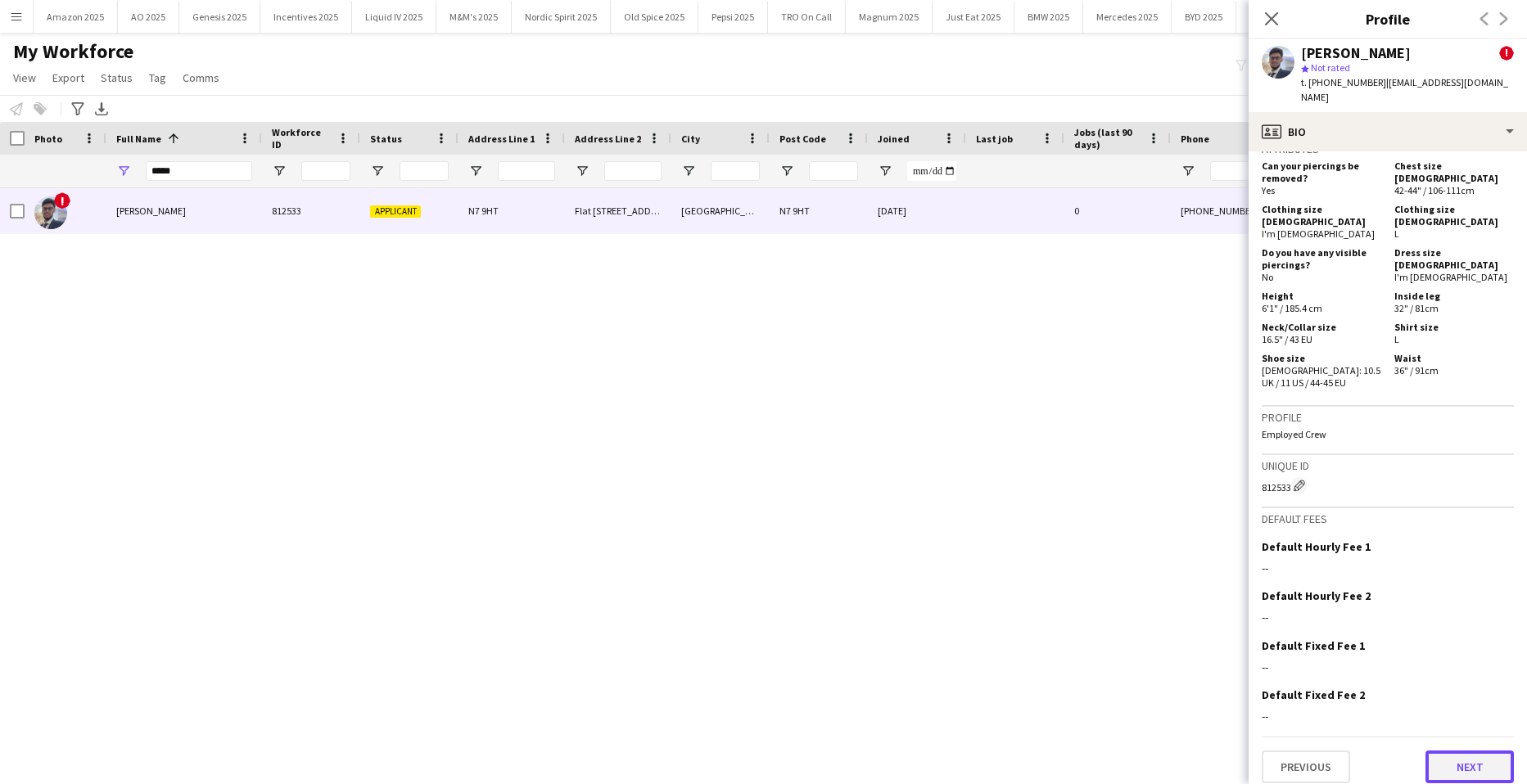
click at [1463, 756] on button "Next" at bounding box center [1470, 767] width 88 height 33
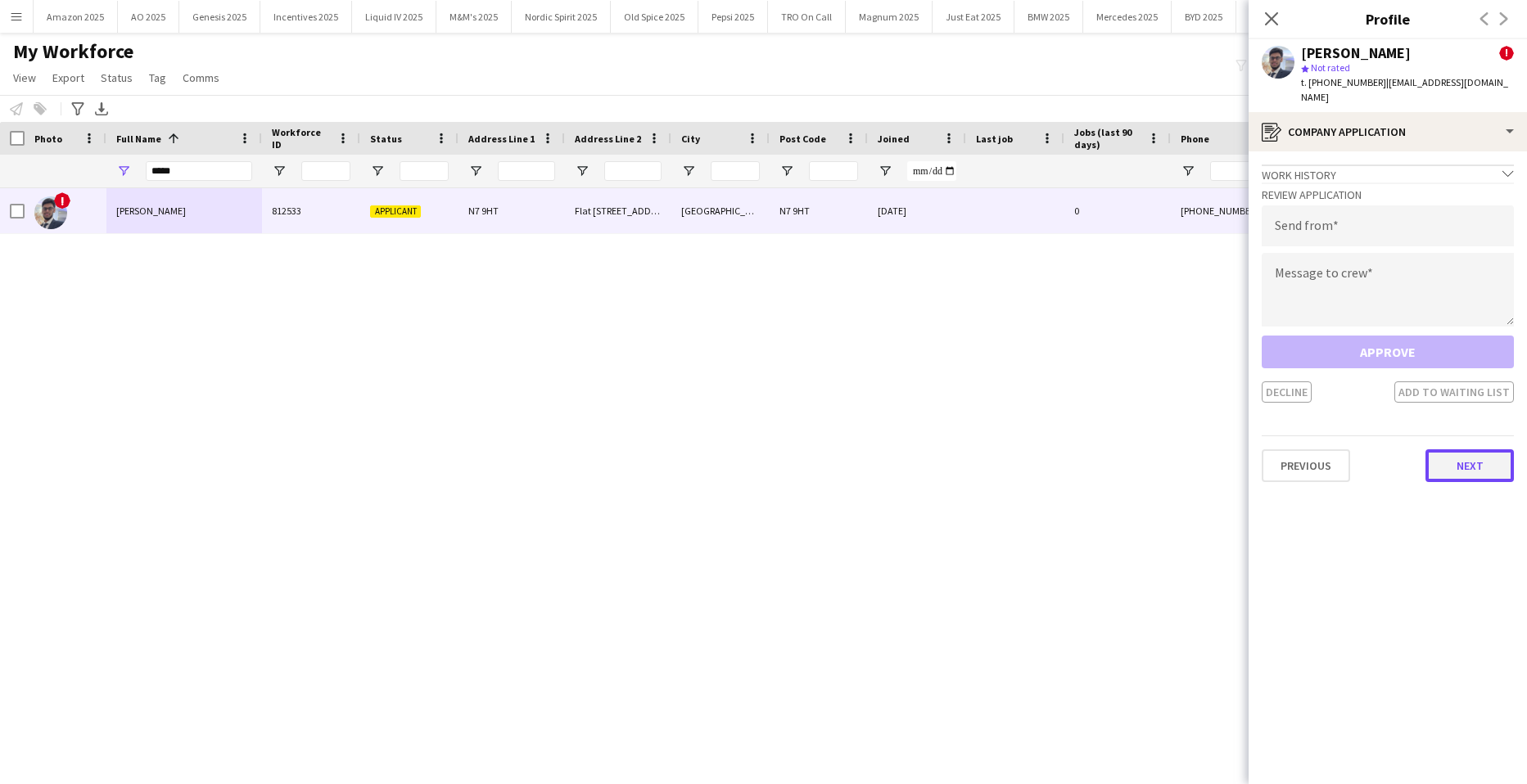
click at [1464, 463] on button "Next" at bounding box center [1470, 465] width 88 height 33
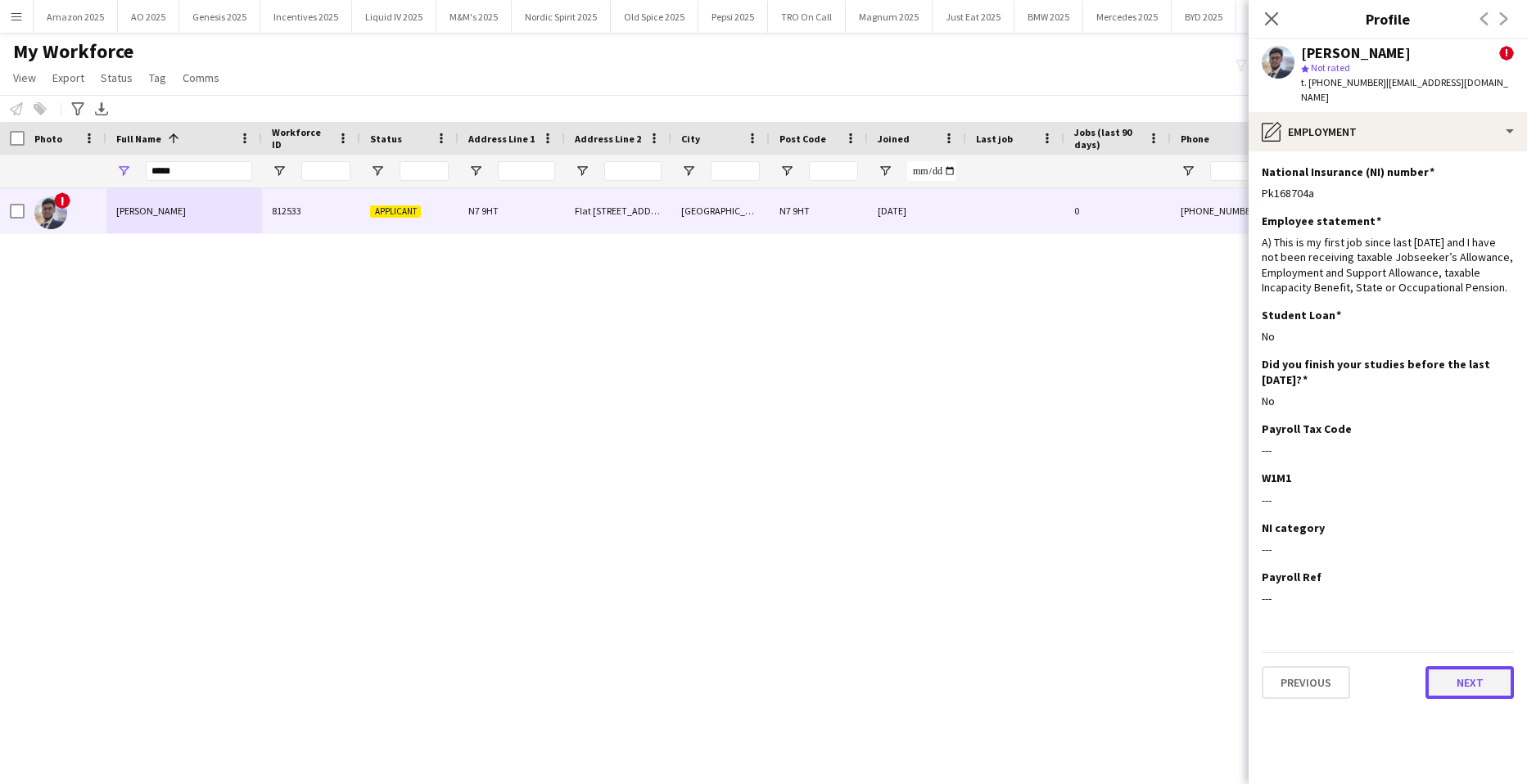
click at [1488, 667] on button "Next" at bounding box center [1470, 683] width 88 height 33
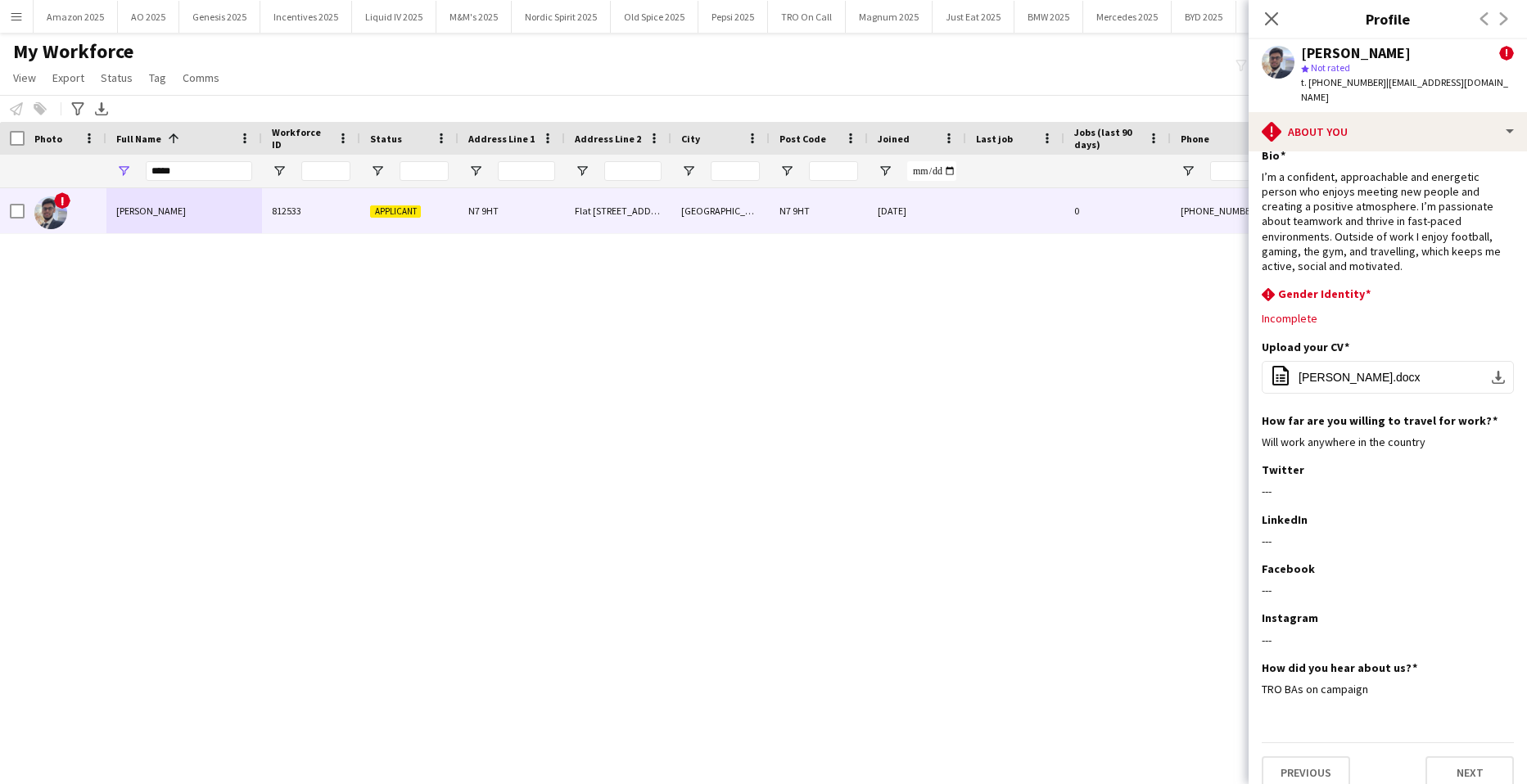
scroll to position [19, 0]
drag, startPoint x: 1469, startPoint y: 759, endPoint x: 1464, endPoint y: 748, distance: 12.1
click at [1469, 760] on button "Next" at bounding box center [1470, 770] width 88 height 33
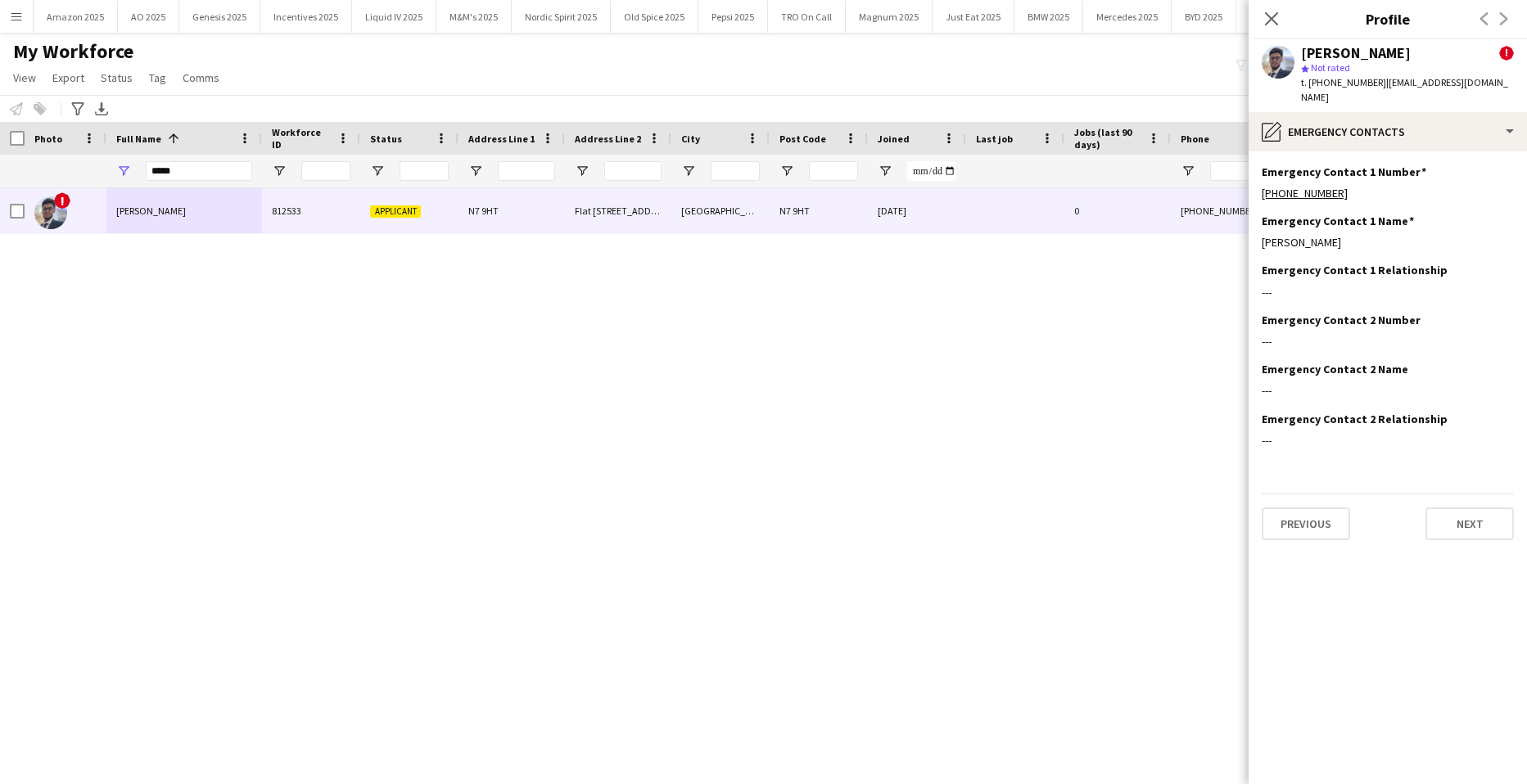
scroll to position [0, 0]
click at [1443, 508] on button "Next" at bounding box center [1470, 524] width 88 height 33
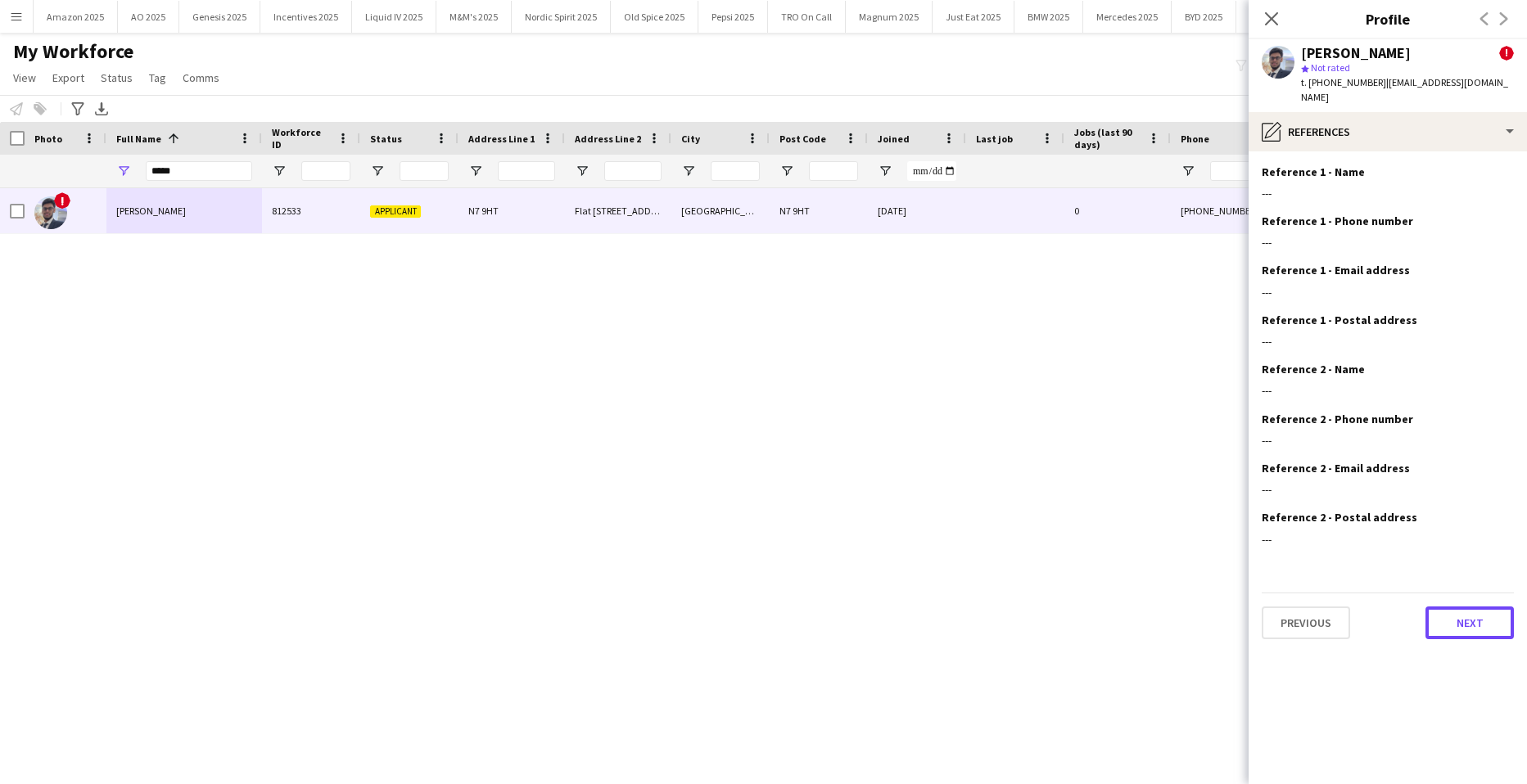
drag, startPoint x: 1470, startPoint y: 607, endPoint x: 1460, endPoint y: 576, distance: 32.6
click at [1471, 607] on button "Next" at bounding box center [1470, 623] width 88 height 33
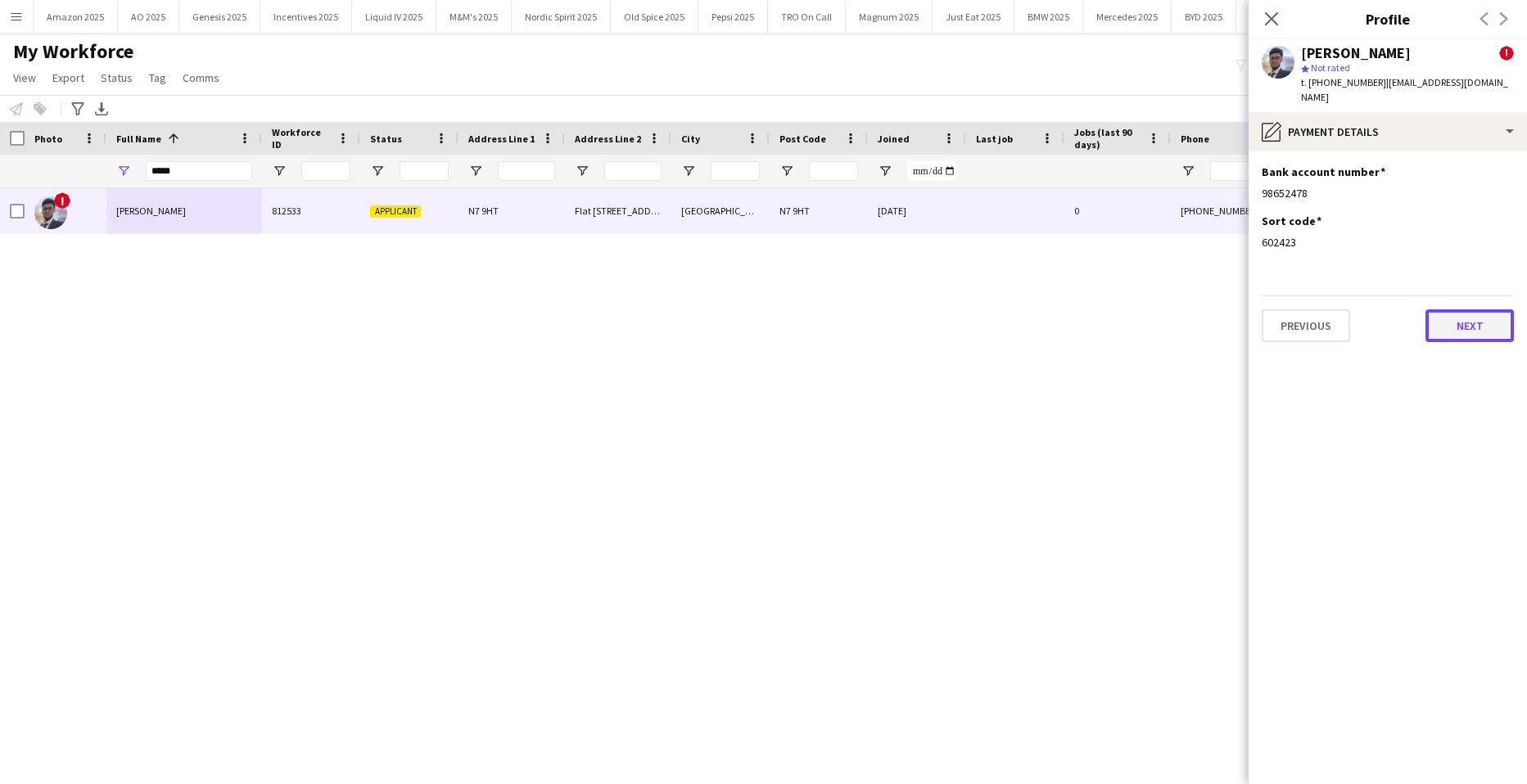
click at [1458, 326] on button "Next" at bounding box center [1470, 326] width 88 height 33
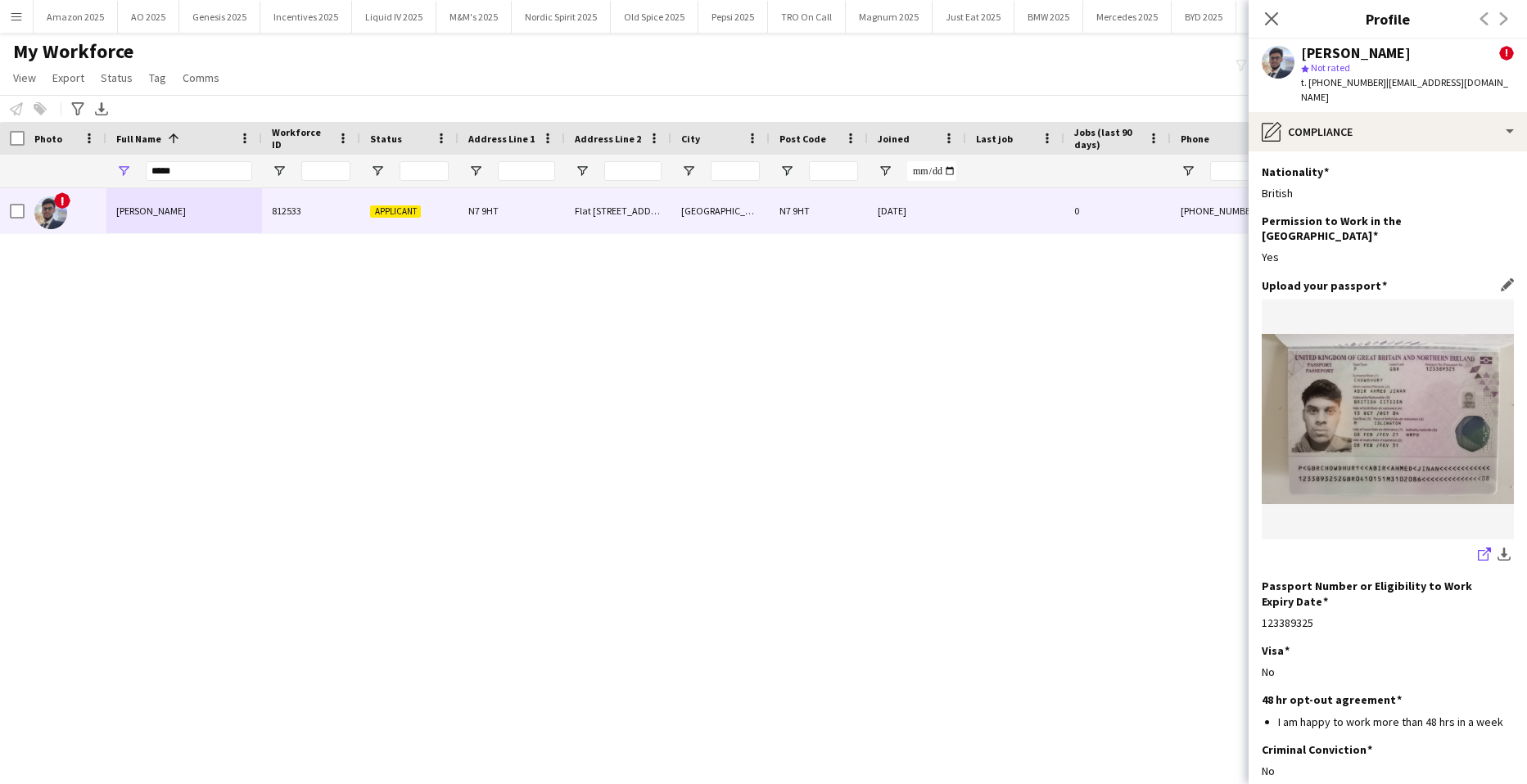
click at [1478, 548] on icon "share-external-link-1" at bounding box center [1485, 555] width 13 height 13
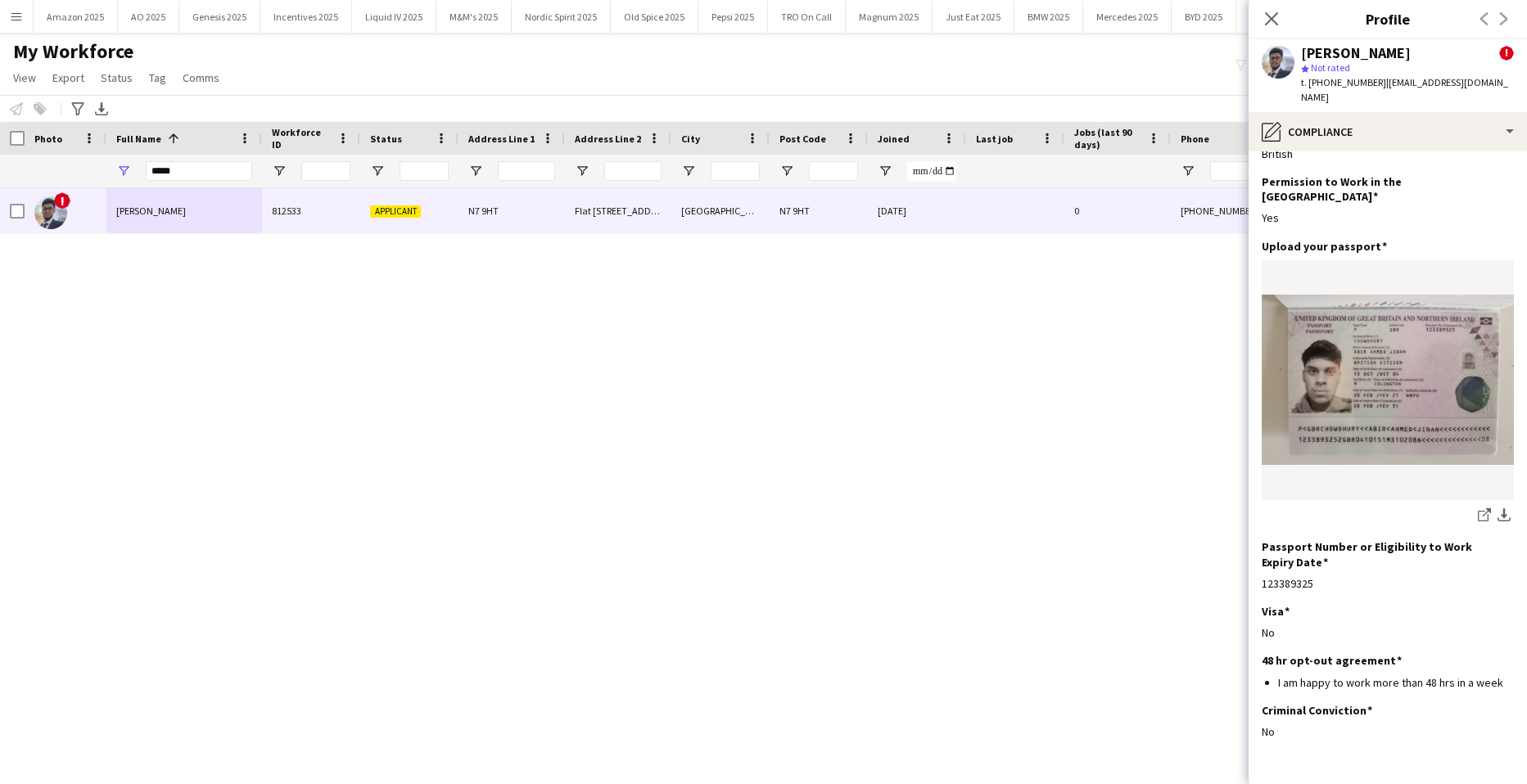
scroll to position [70, 0]
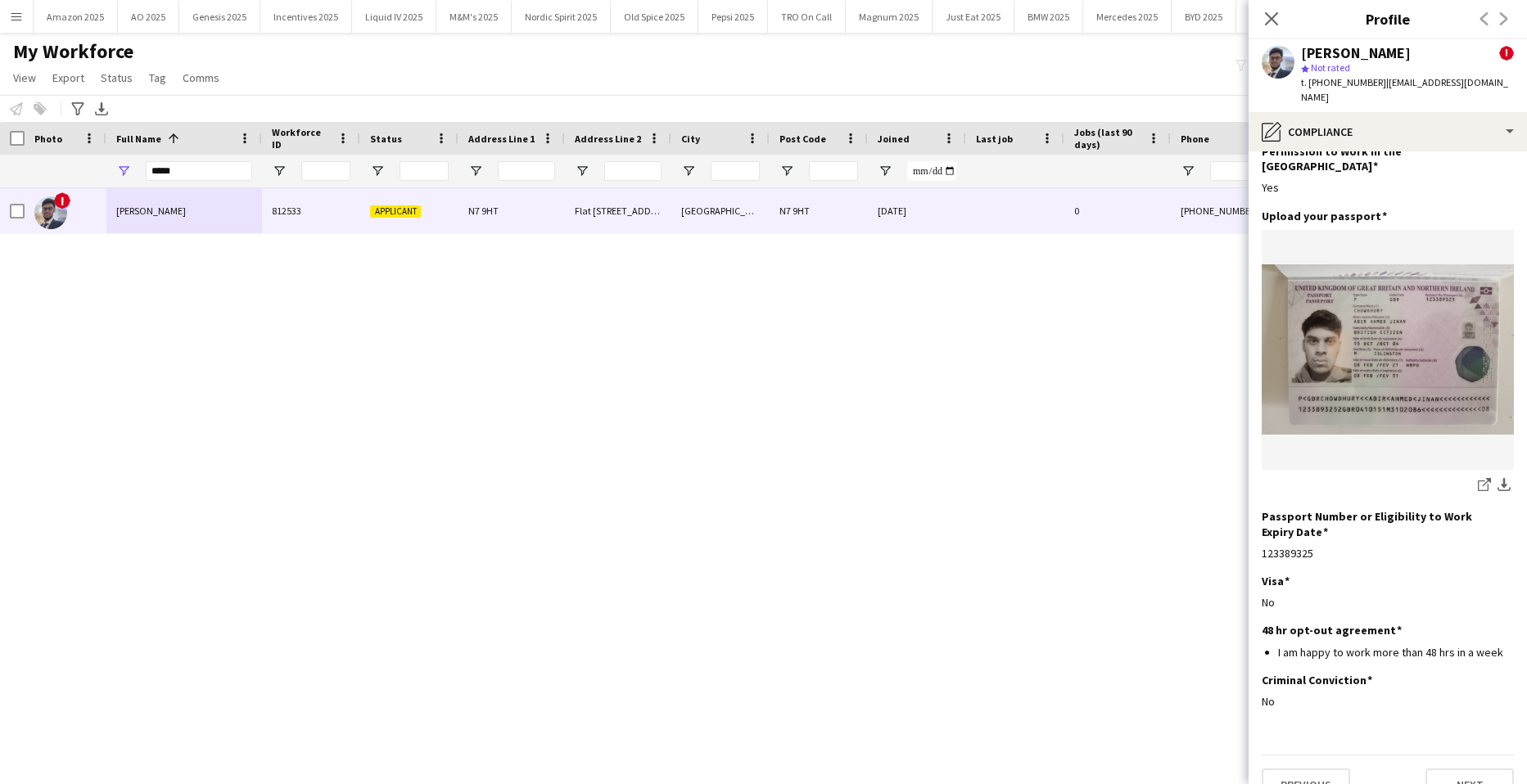
click at [1454, 755] on div "Previous Next" at bounding box center [1388, 778] width 252 height 47
click at [1457, 769] on button "Next" at bounding box center [1470, 785] width 88 height 33
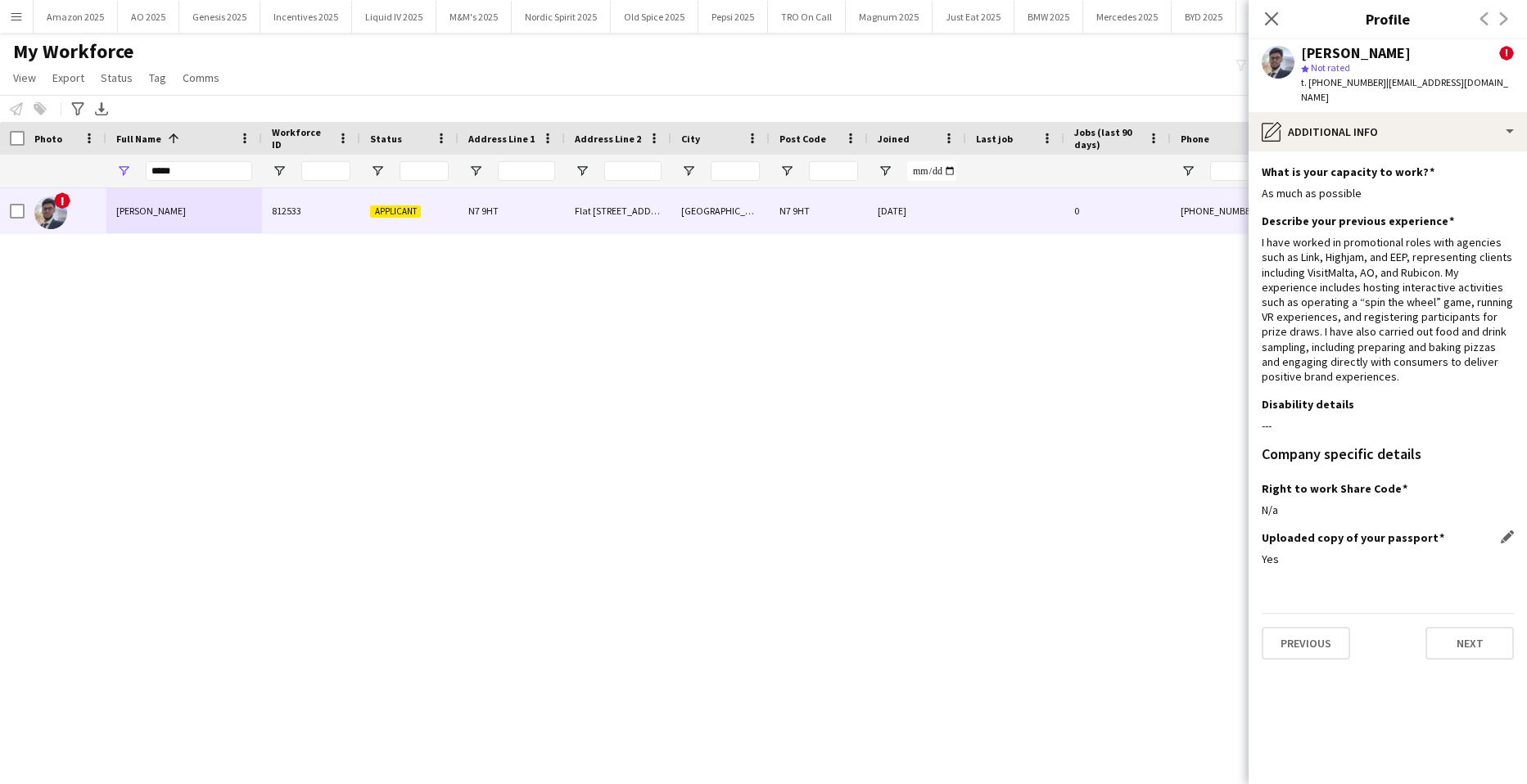
scroll to position [0, 0]
click at [1460, 628] on button "Next" at bounding box center [1470, 644] width 88 height 33
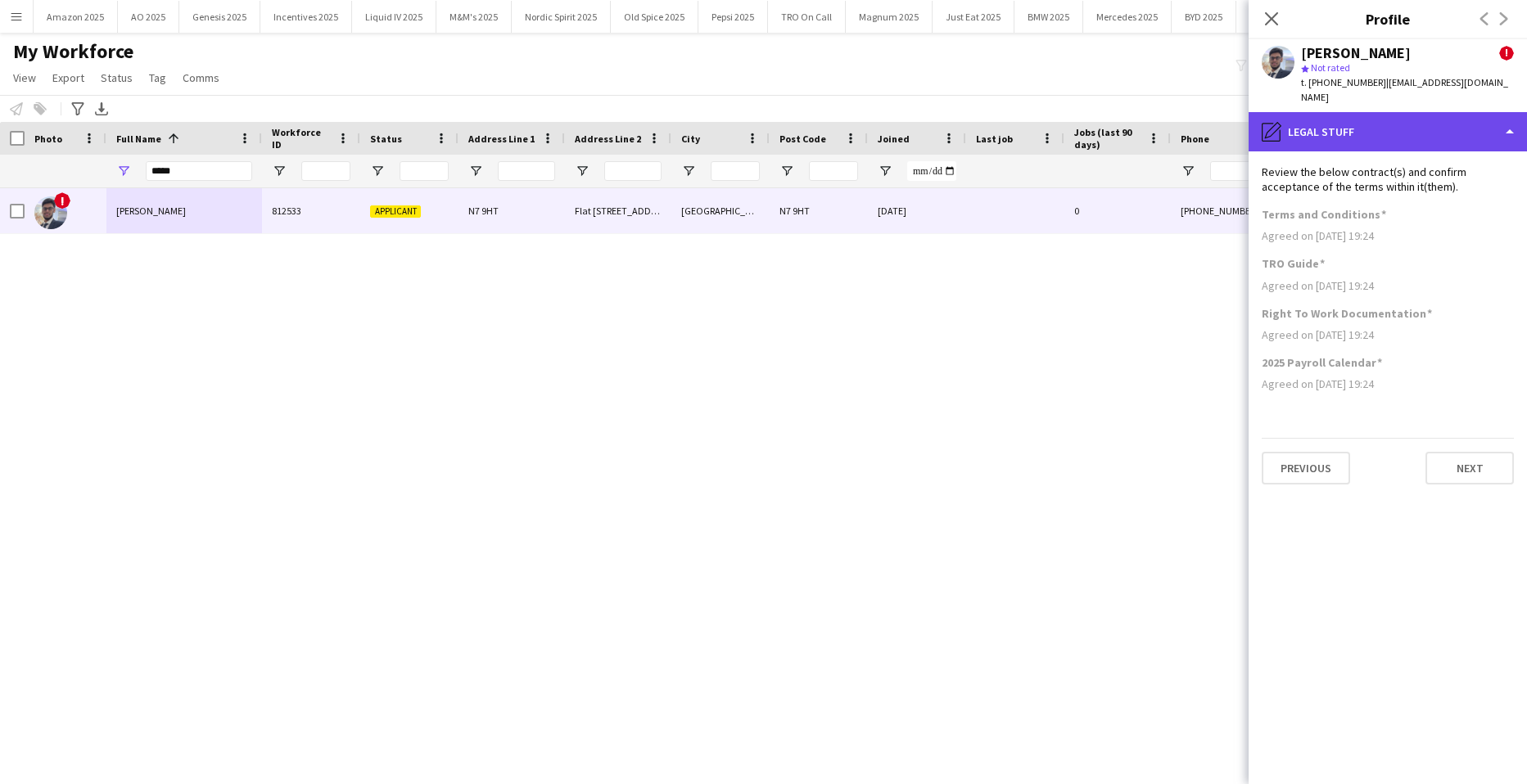
click at [1467, 112] on div "pencil4 Legal stuff" at bounding box center [1388, 131] width 278 height 39
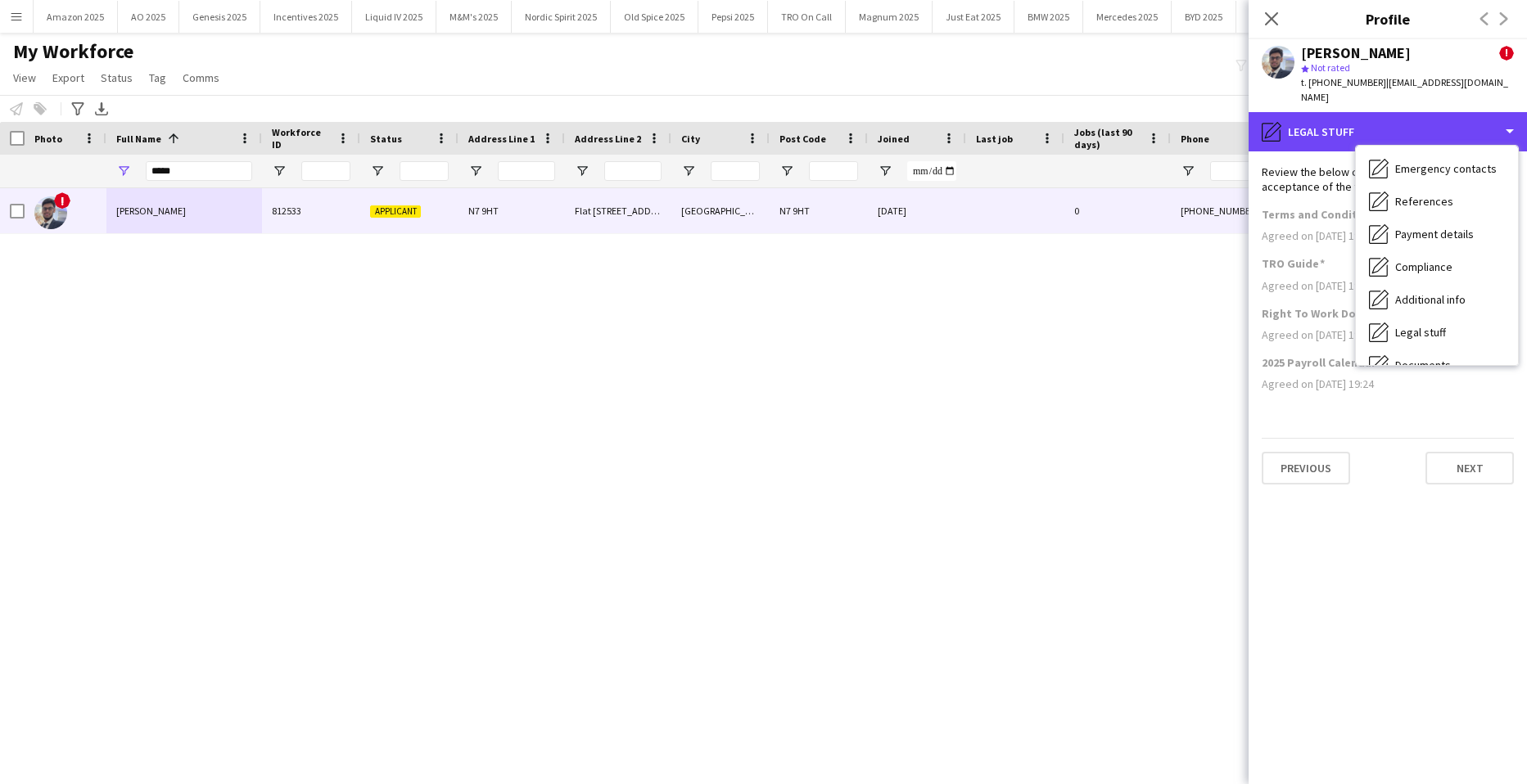
scroll to position [220, 0]
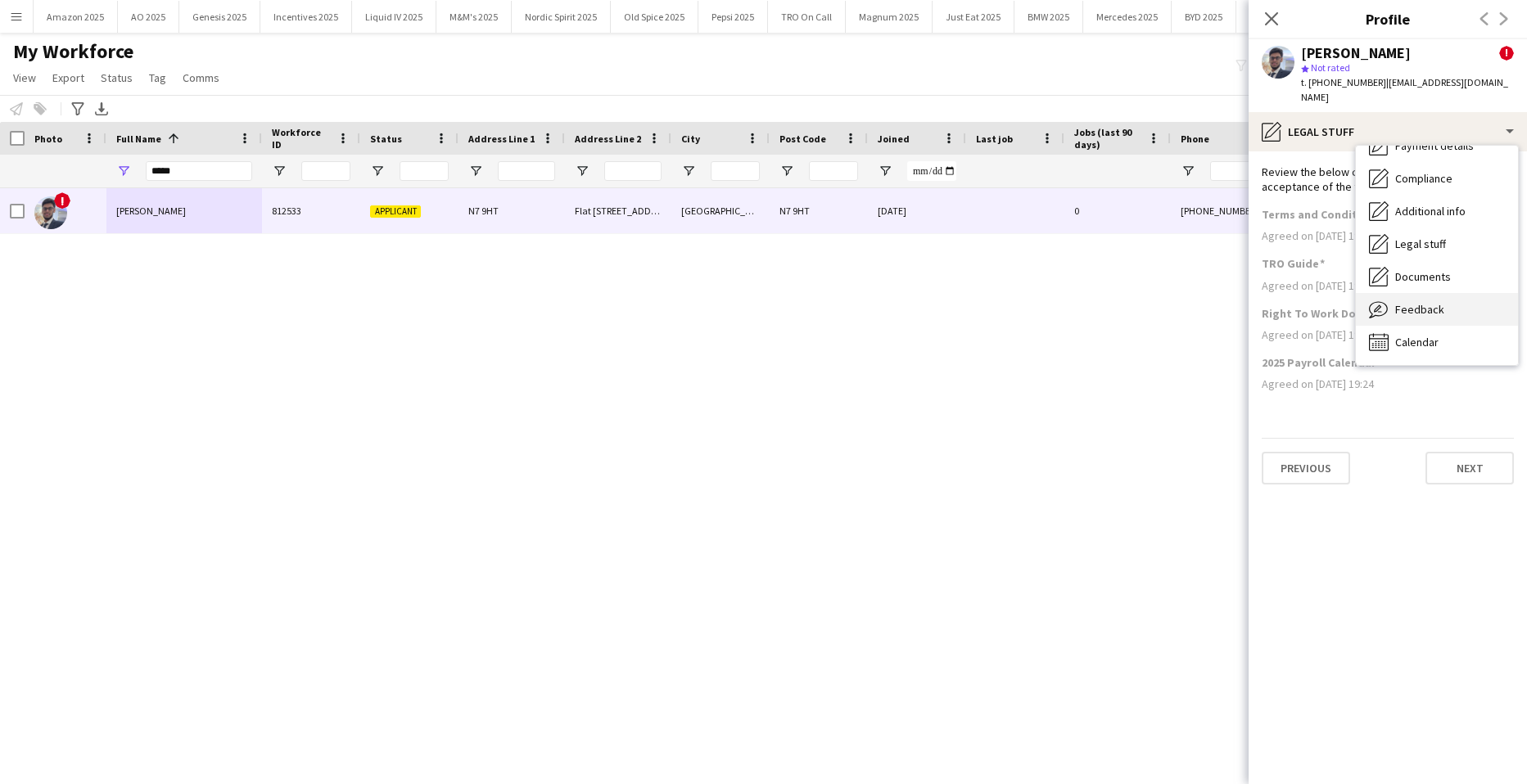
click at [1458, 293] on div "Feedback Feedback" at bounding box center [1437, 309] width 162 height 33
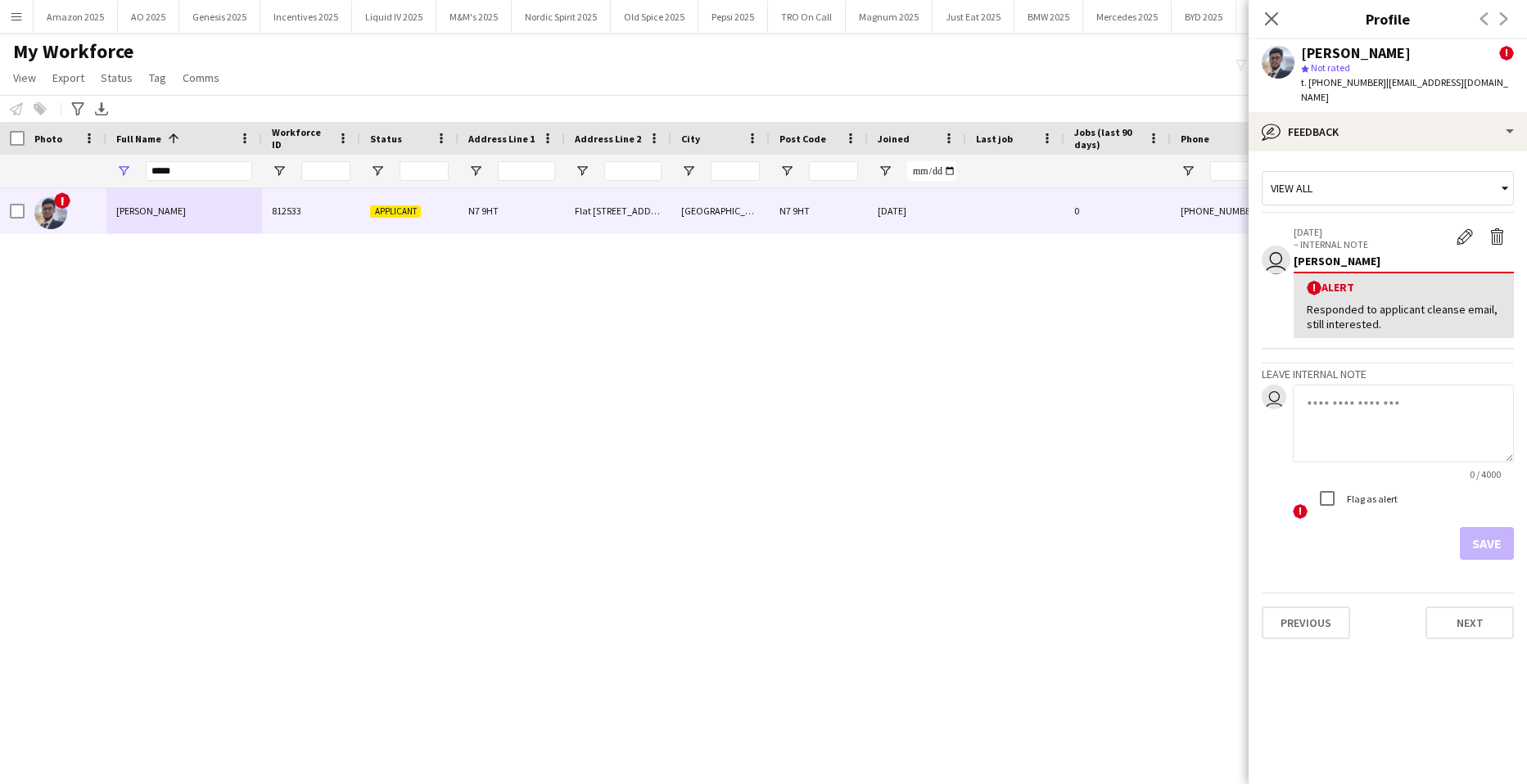
click at [1376, 405] on textarea at bounding box center [1403, 423] width 221 height 78
paste textarea "**********"
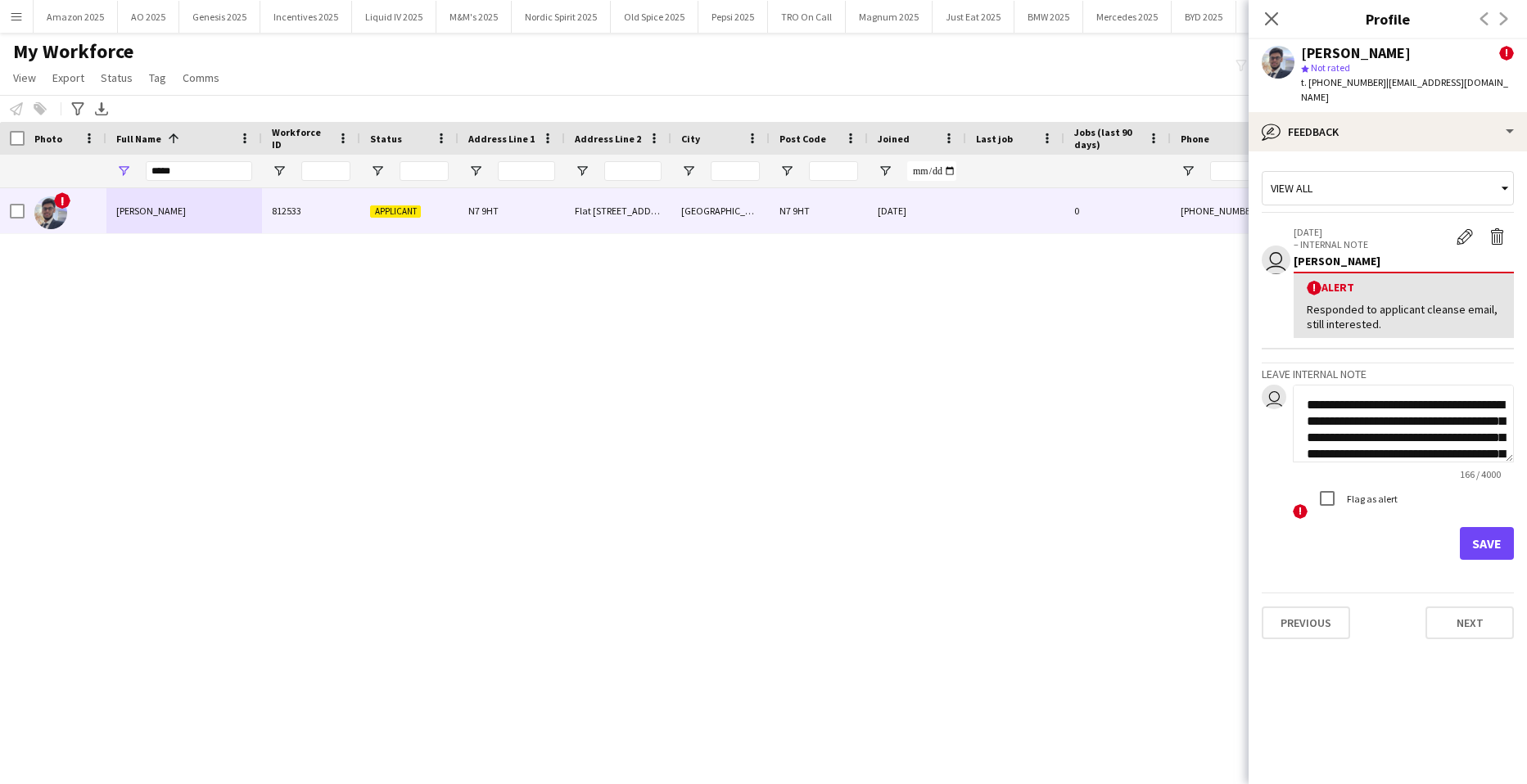
scroll to position [18, 0]
type textarea "**********"
click at [1492, 528] on button "Save" at bounding box center [1487, 544] width 54 height 33
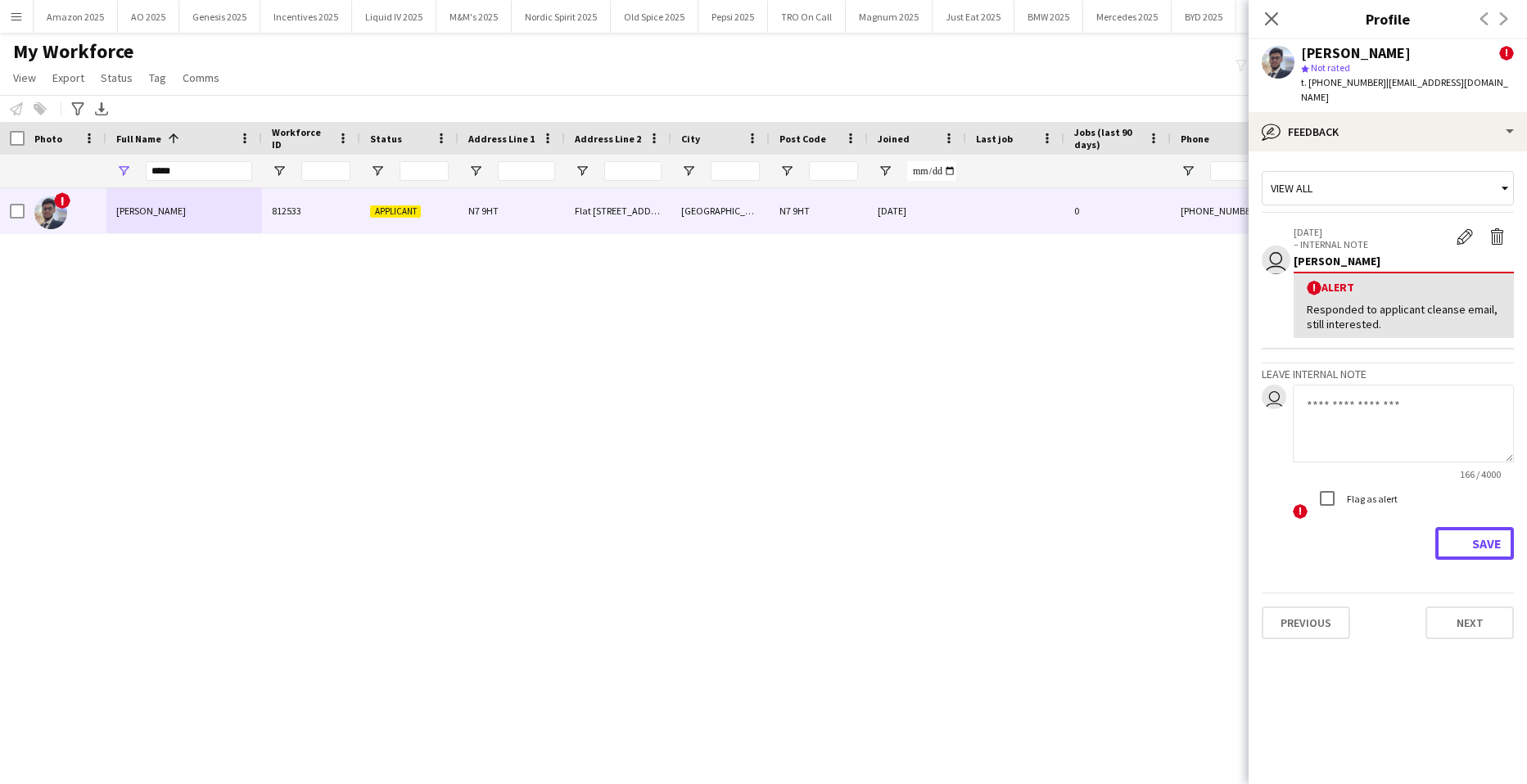
scroll to position [0, 0]
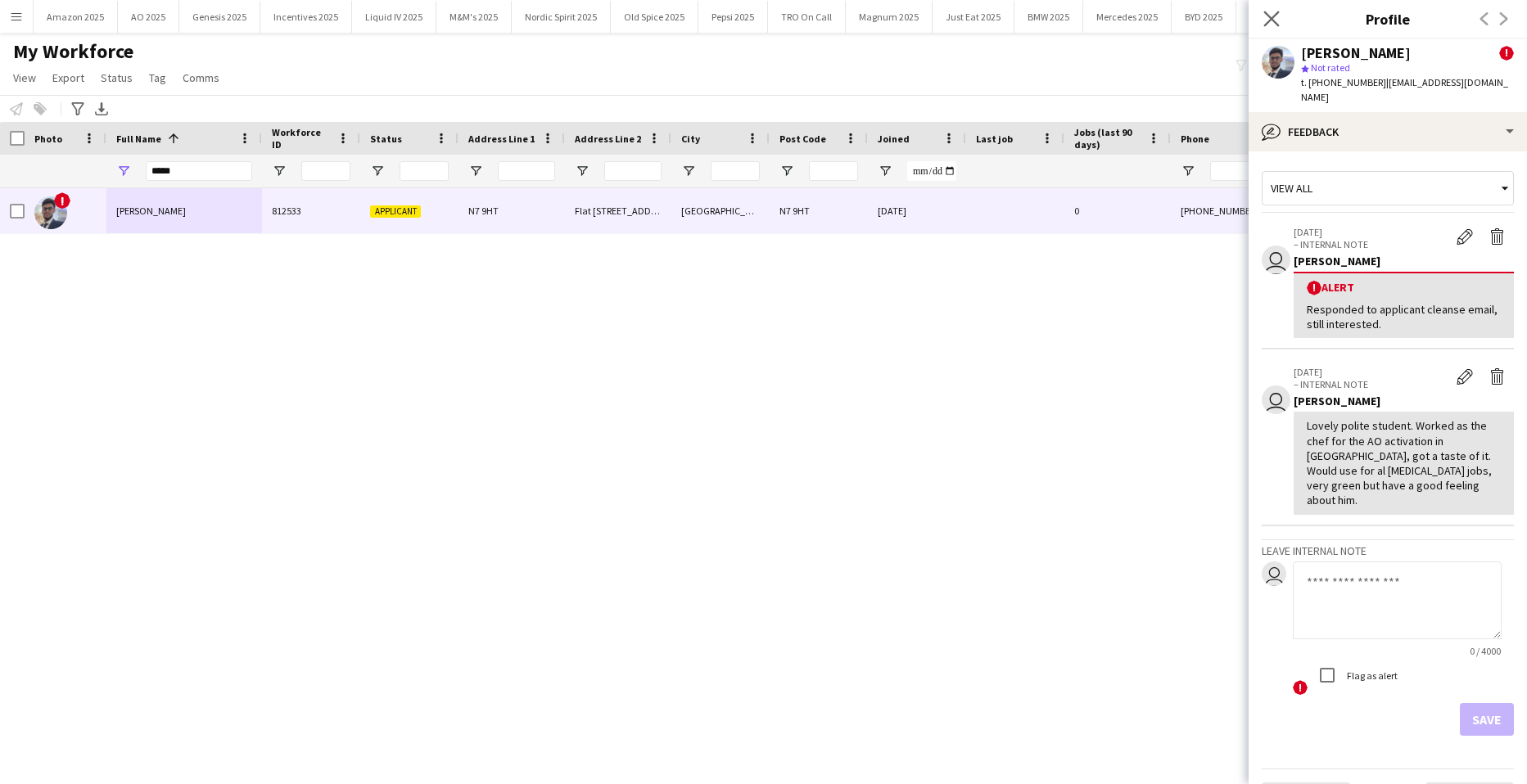
click at [1283, 19] on app-icon "Close pop-in" at bounding box center [1272, 19] width 24 height 24
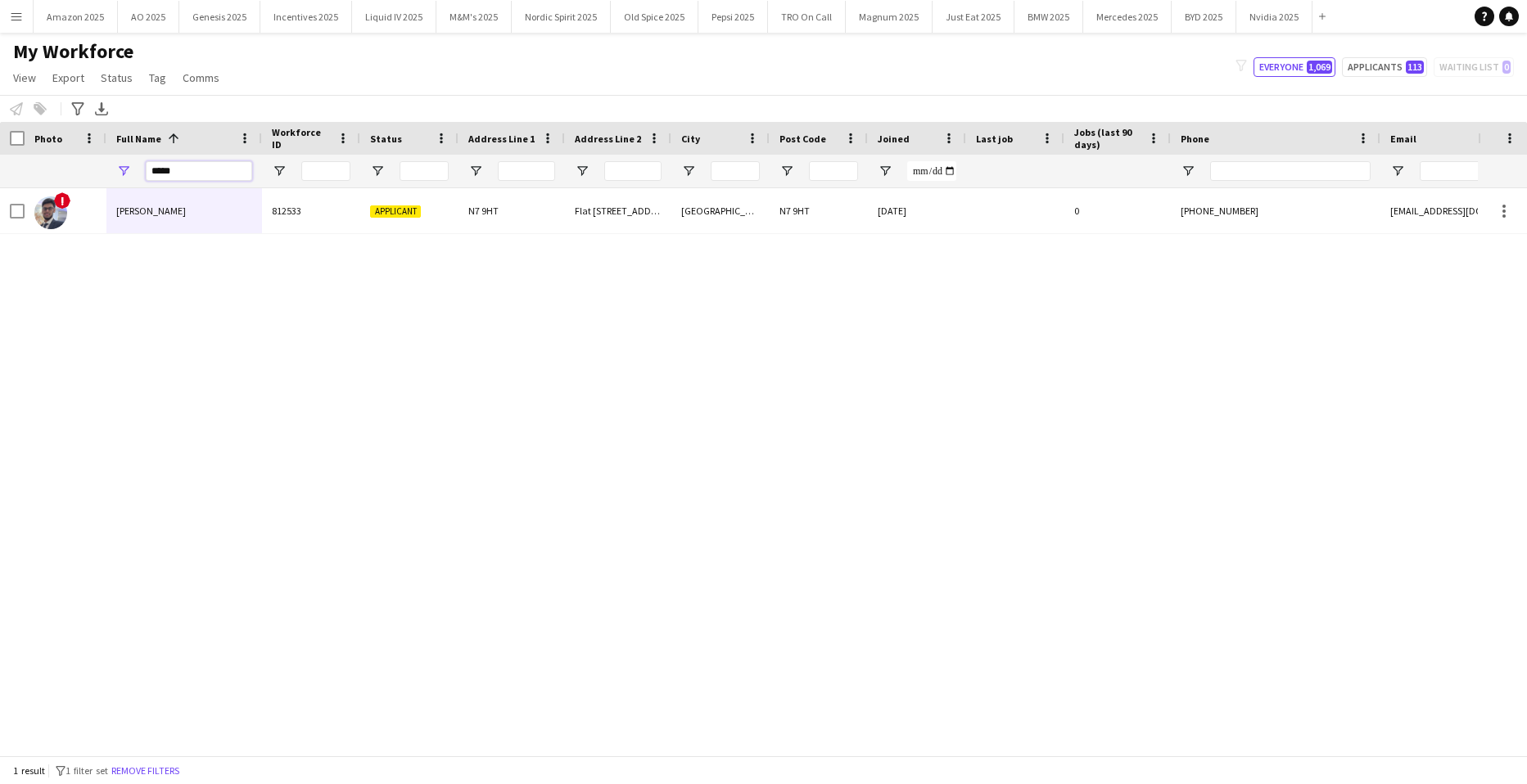
drag, startPoint x: 190, startPoint y: 178, endPoint x: 70, endPoint y: 180, distance: 120.0
click at [73, 179] on div "*****" at bounding box center [1072, 171] width 2144 height 33
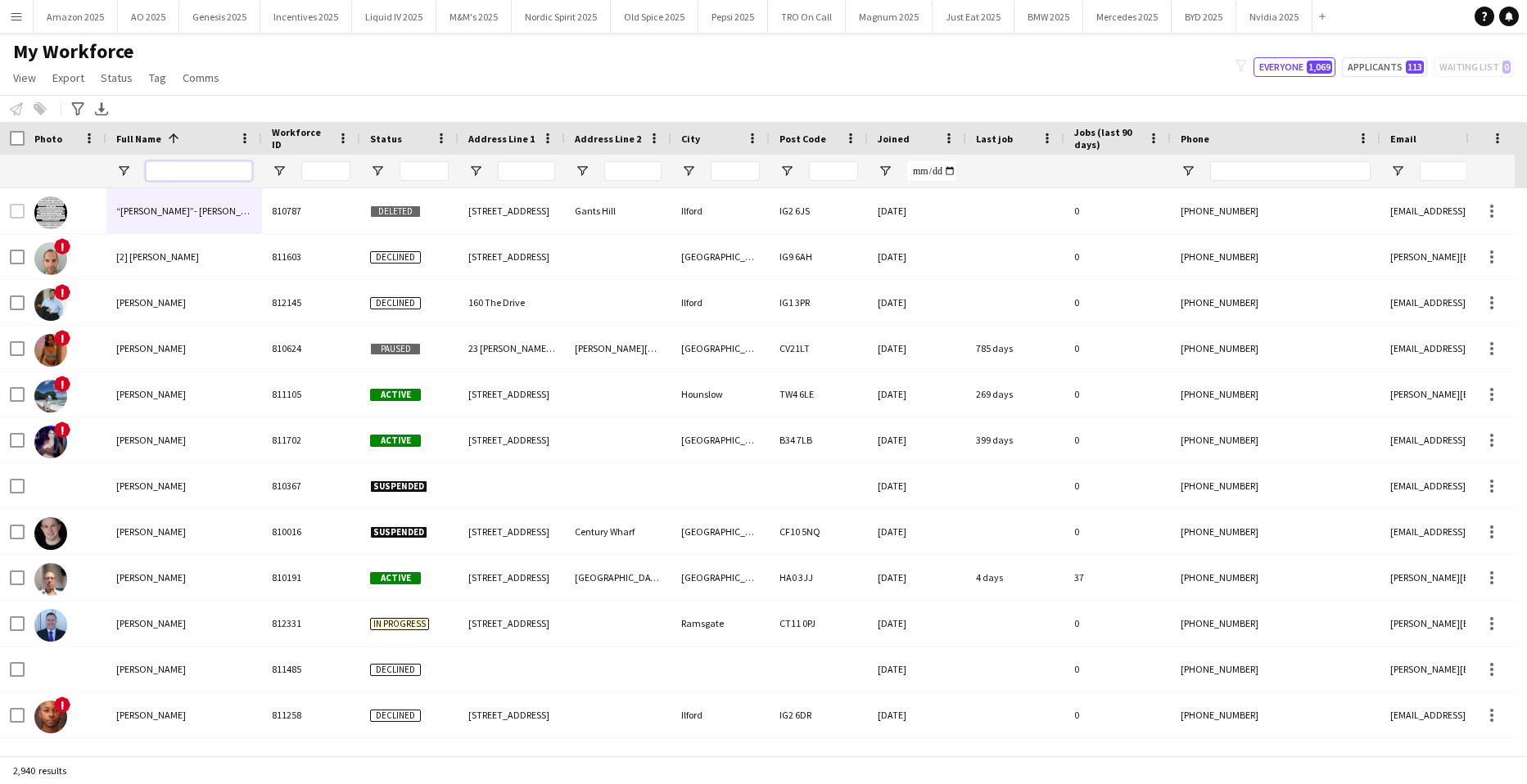
drag, startPoint x: 203, startPoint y: 171, endPoint x: 388, endPoint y: 170, distance: 185.0
click at [203, 177] on input "Full Name Filter Input" at bounding box center [199, 171] width 107 height 19
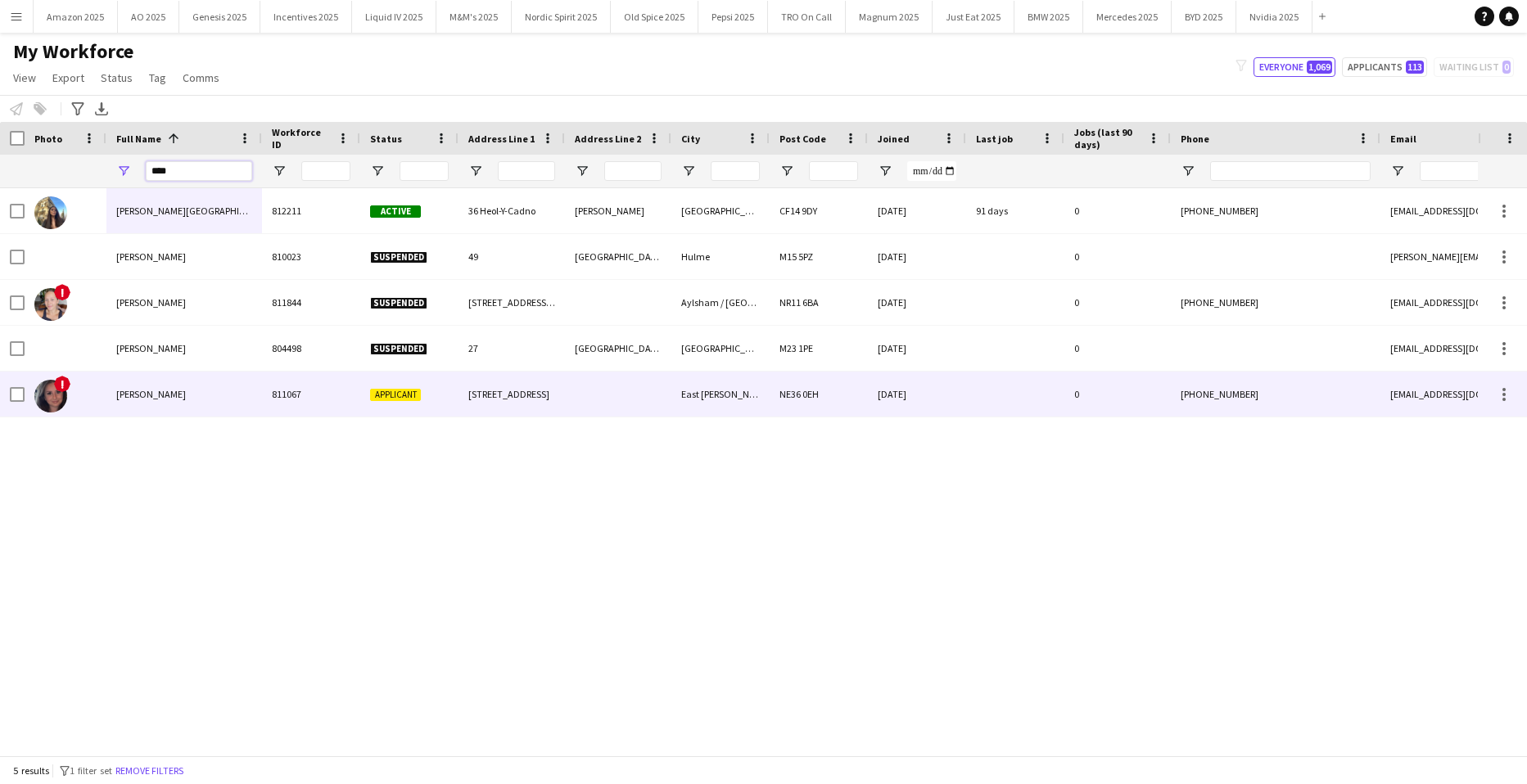
type input "****"
click at [186, 392] on span "[PERSON_NAME]" at bounding box center [151, 393] width 70 height 12
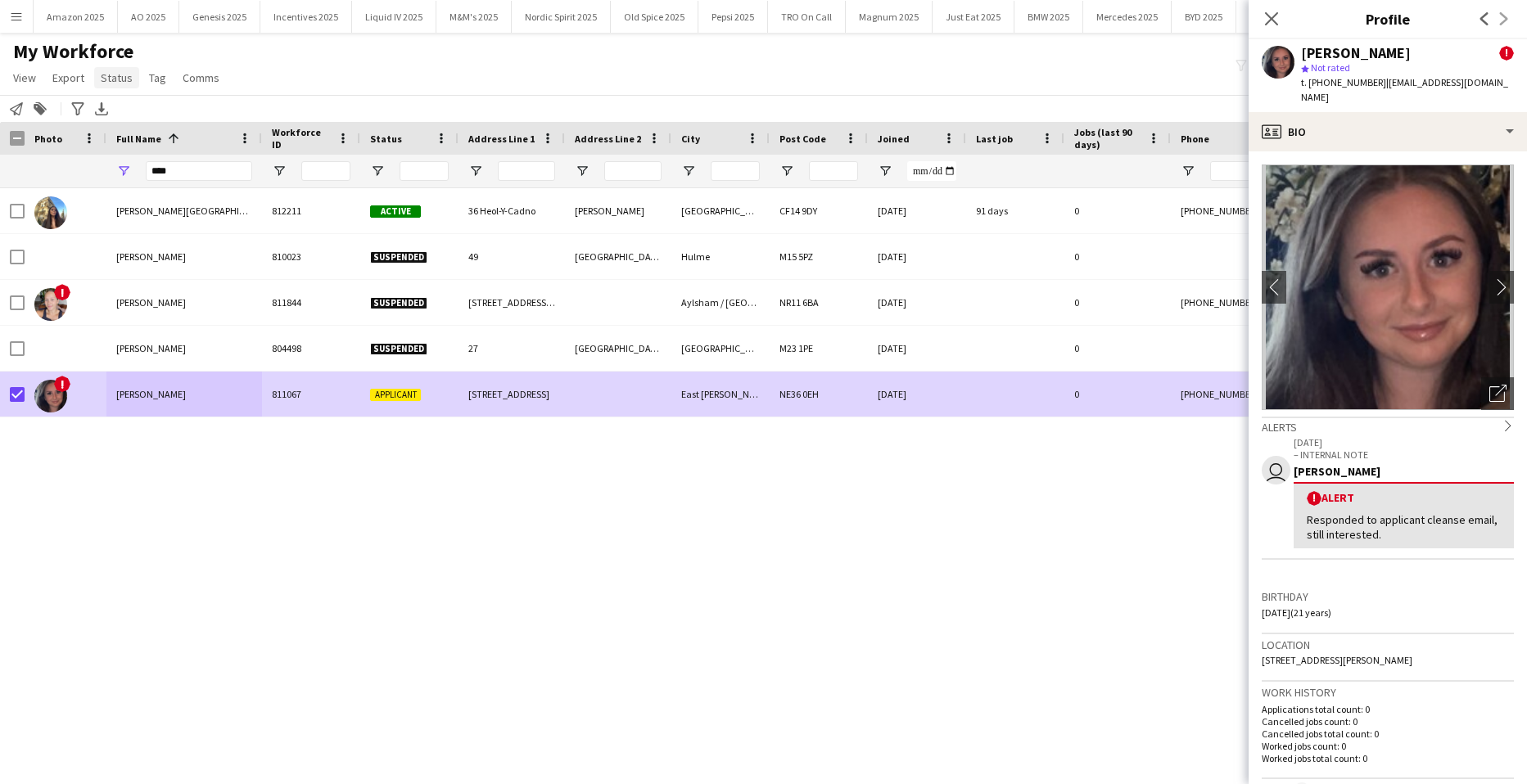
click at [112, 80] on span "Status" at bounding box center [116, 77] width 32 height 14
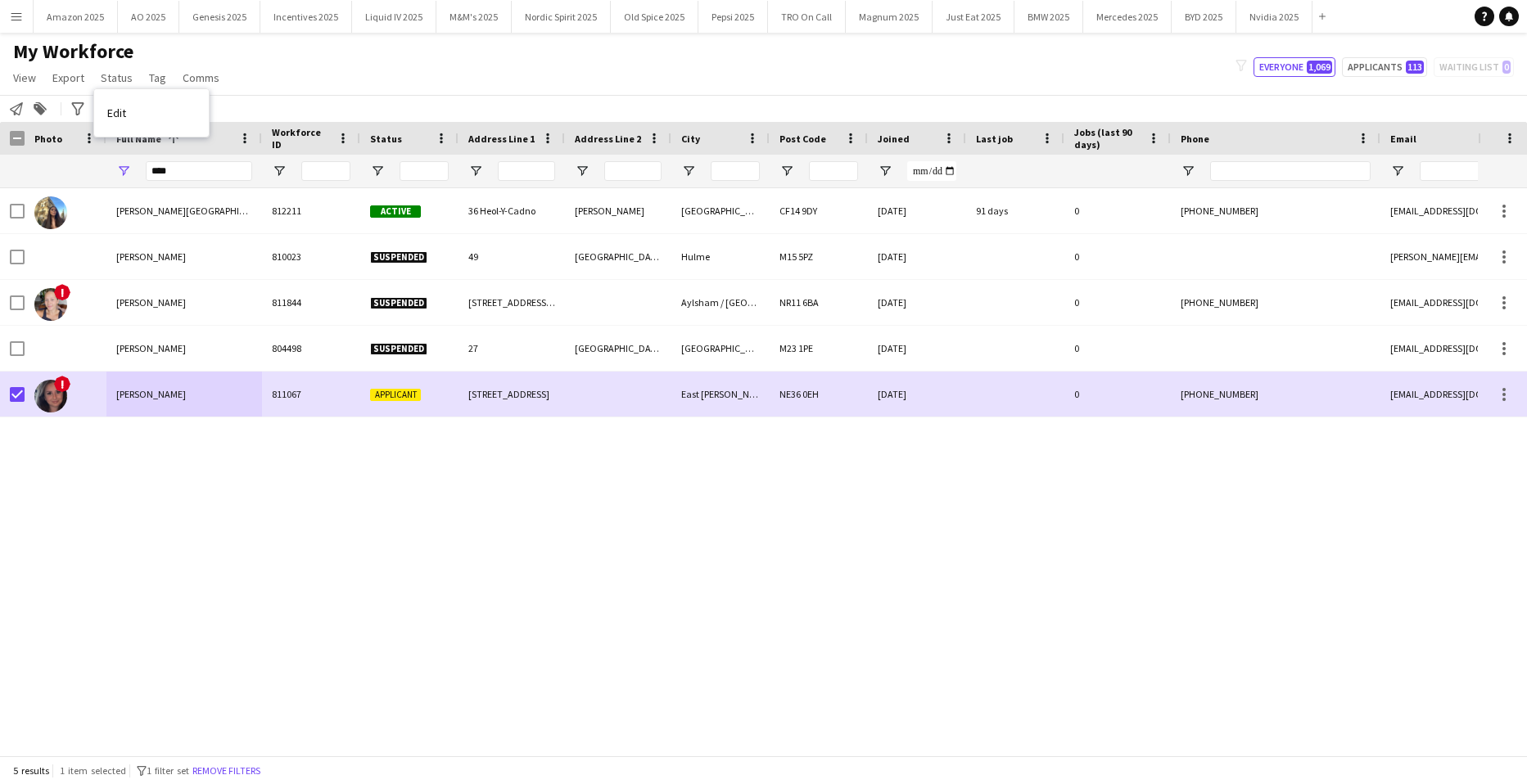
drag, startPoint x: 112, startPoint y: 80, endPoint x: 129, endPoint y: 110, distance: 34.5
click at [129, 110] on link "Edit" at bounding box center [151, 113] width 114 height 35
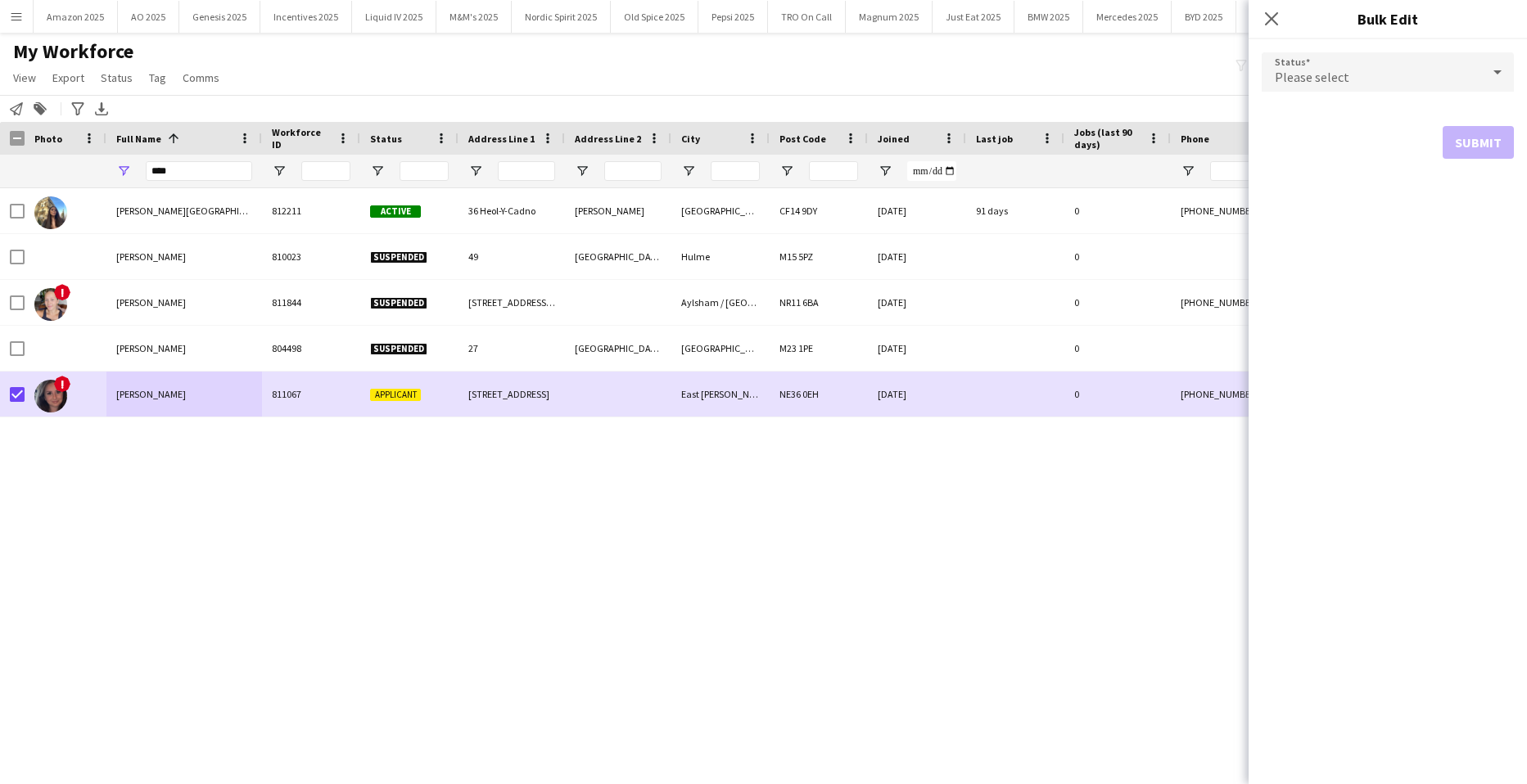
click at [1462, 57] on div "Please select" at bounding box center [1372, 72] width 220 height 39
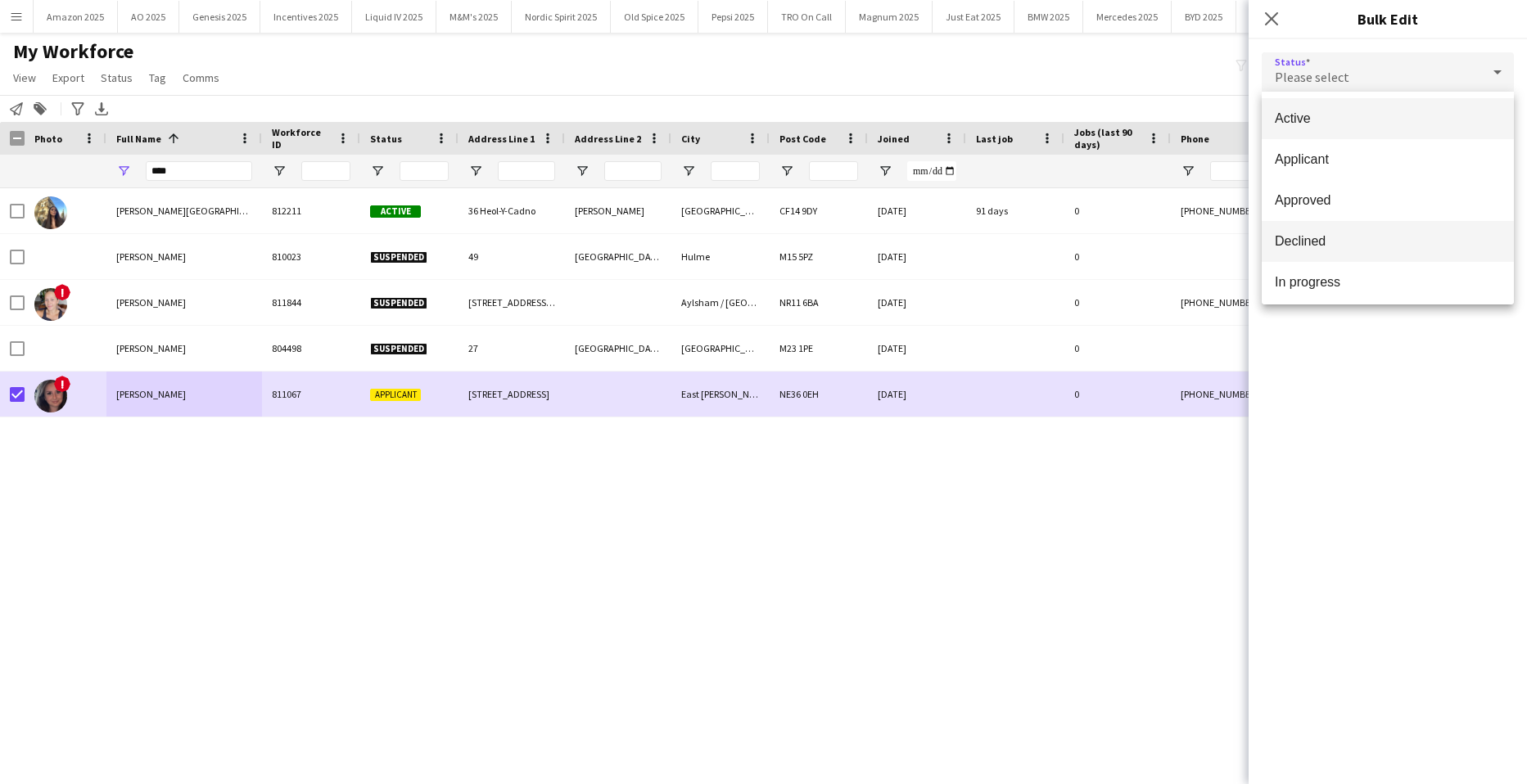
click at [1341, 245] on span "Declined" at bounding box center [1389, 241] width 227 height 15
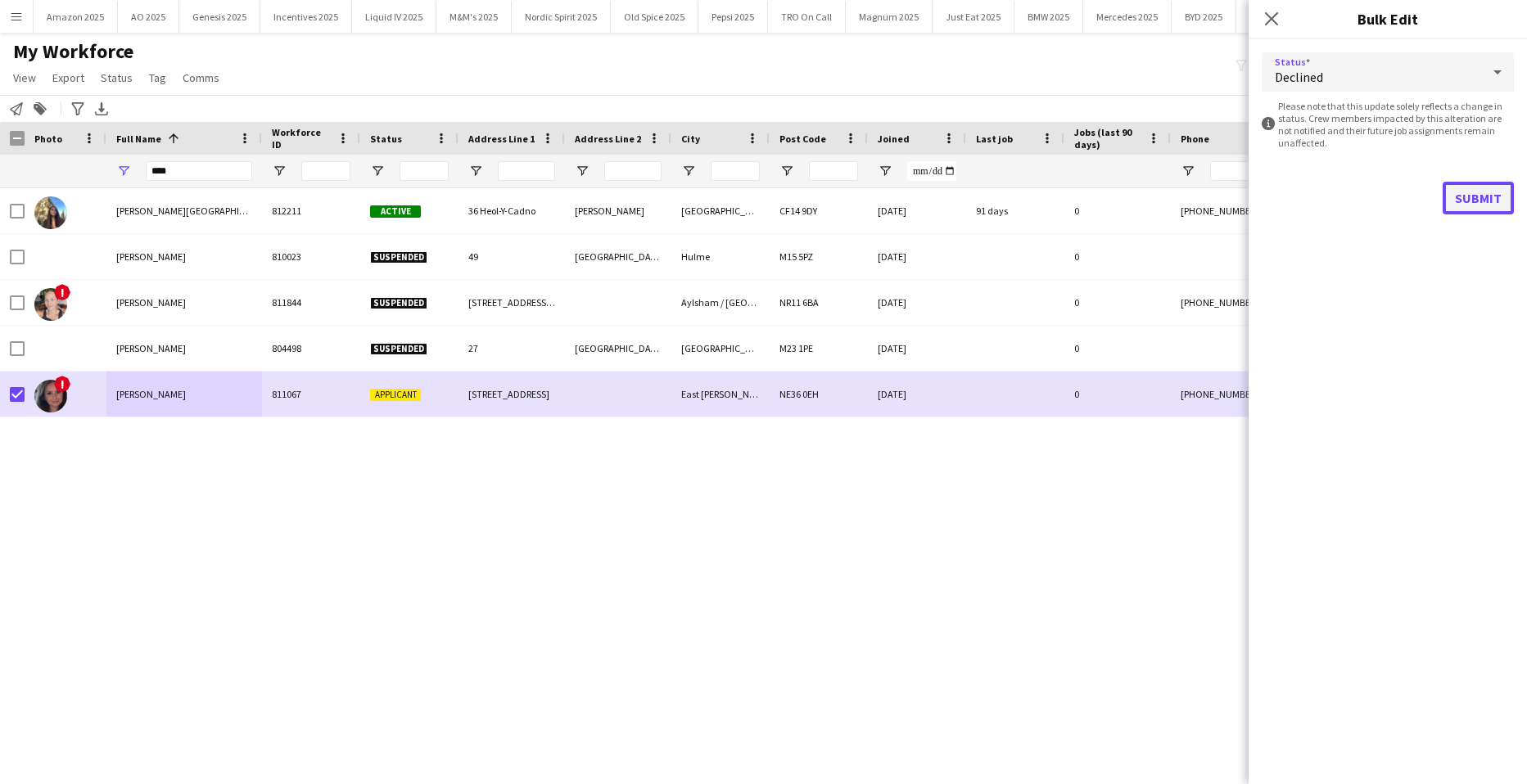
click at [1486, 194] on button "Submit" at bounding box center [1479, 198] width 71 height 33
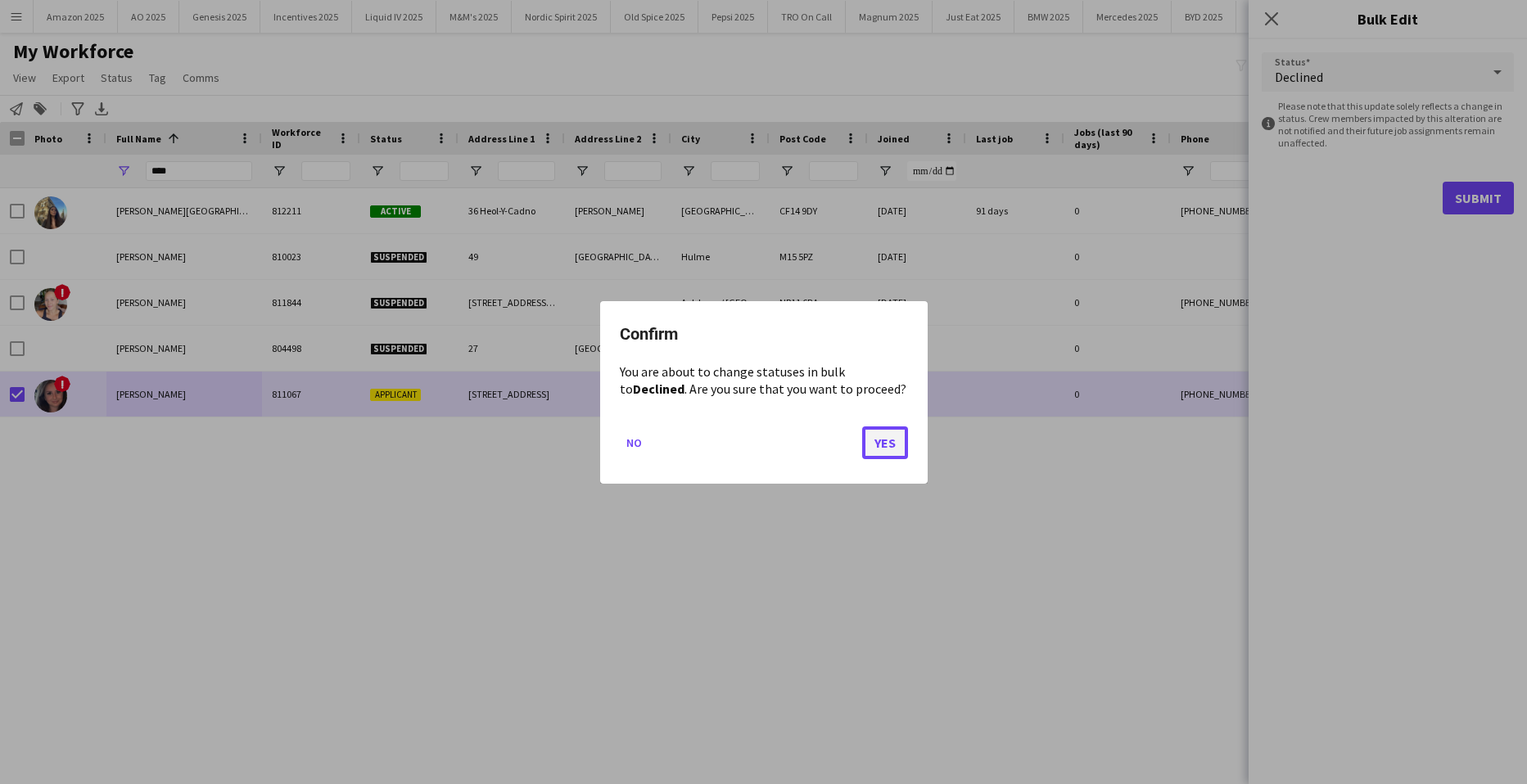
click at [885, 449] on button "Yes" at bounding box center [886, 442] width 46 height 33
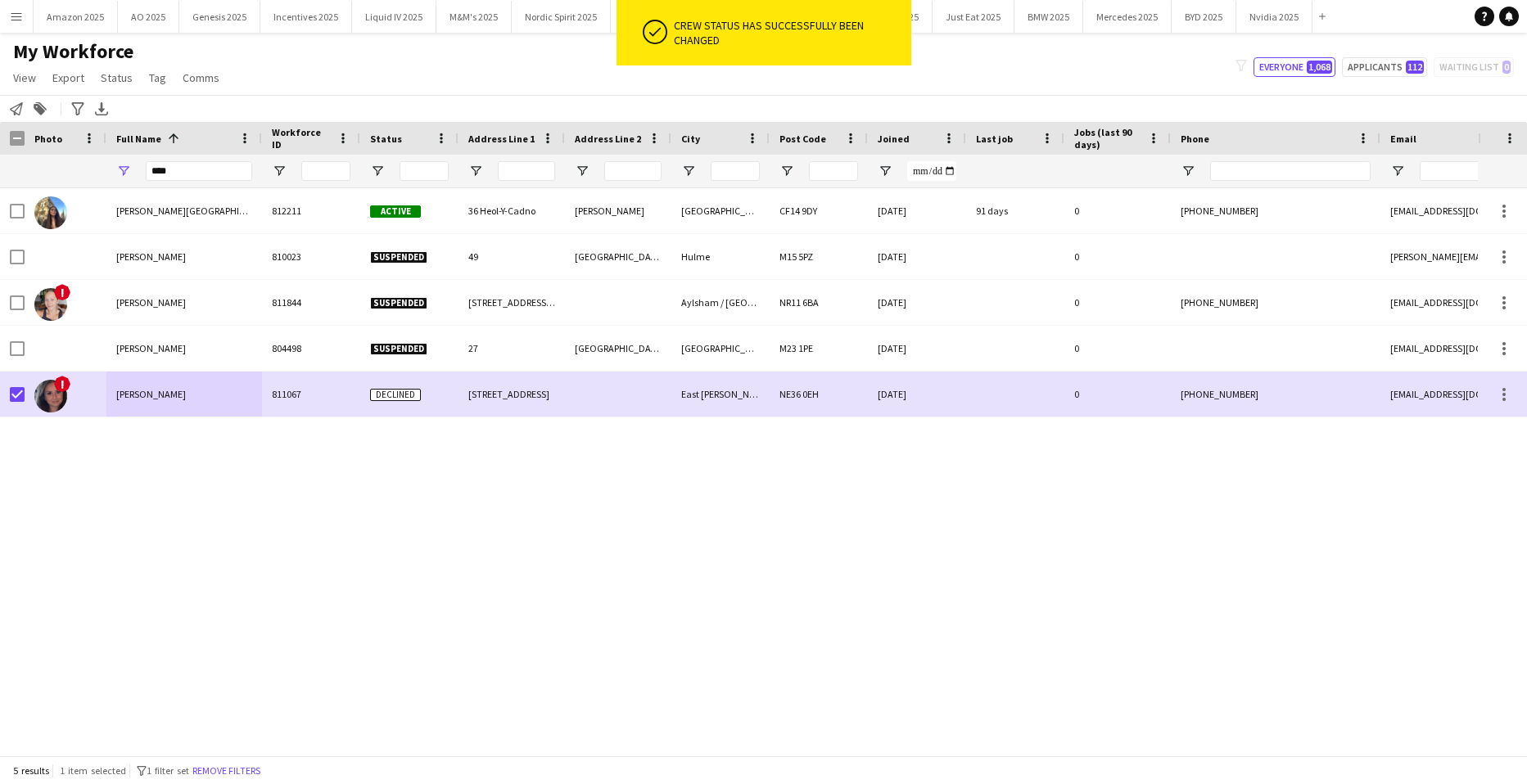
click at [219, 409] on div "[PERSON_NAME]" at bounding box center [184, 393] width 155 height 45
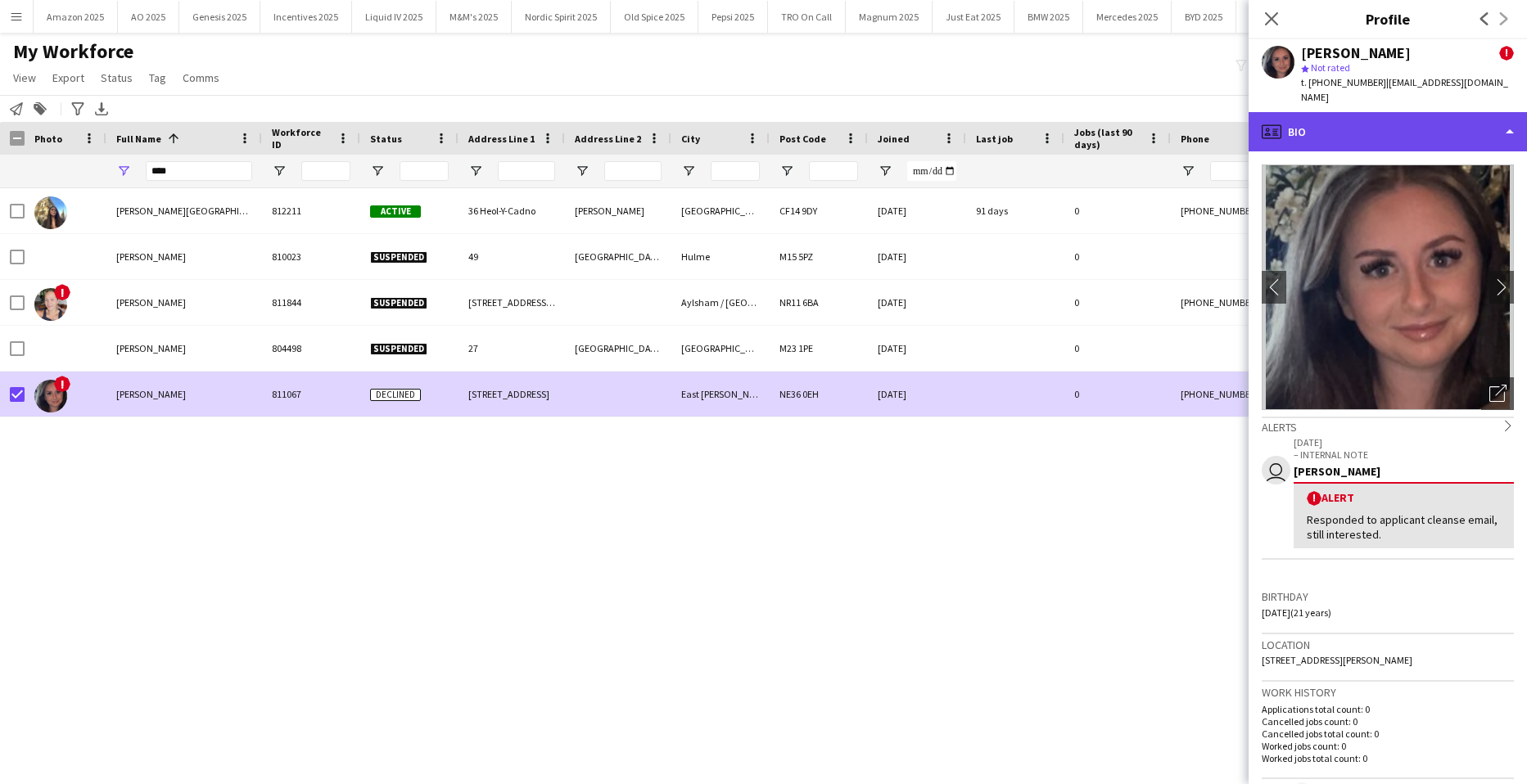
click at [1483, 127] on div "profile Bio" at bounding box center [1388, 131] width 278 height 39
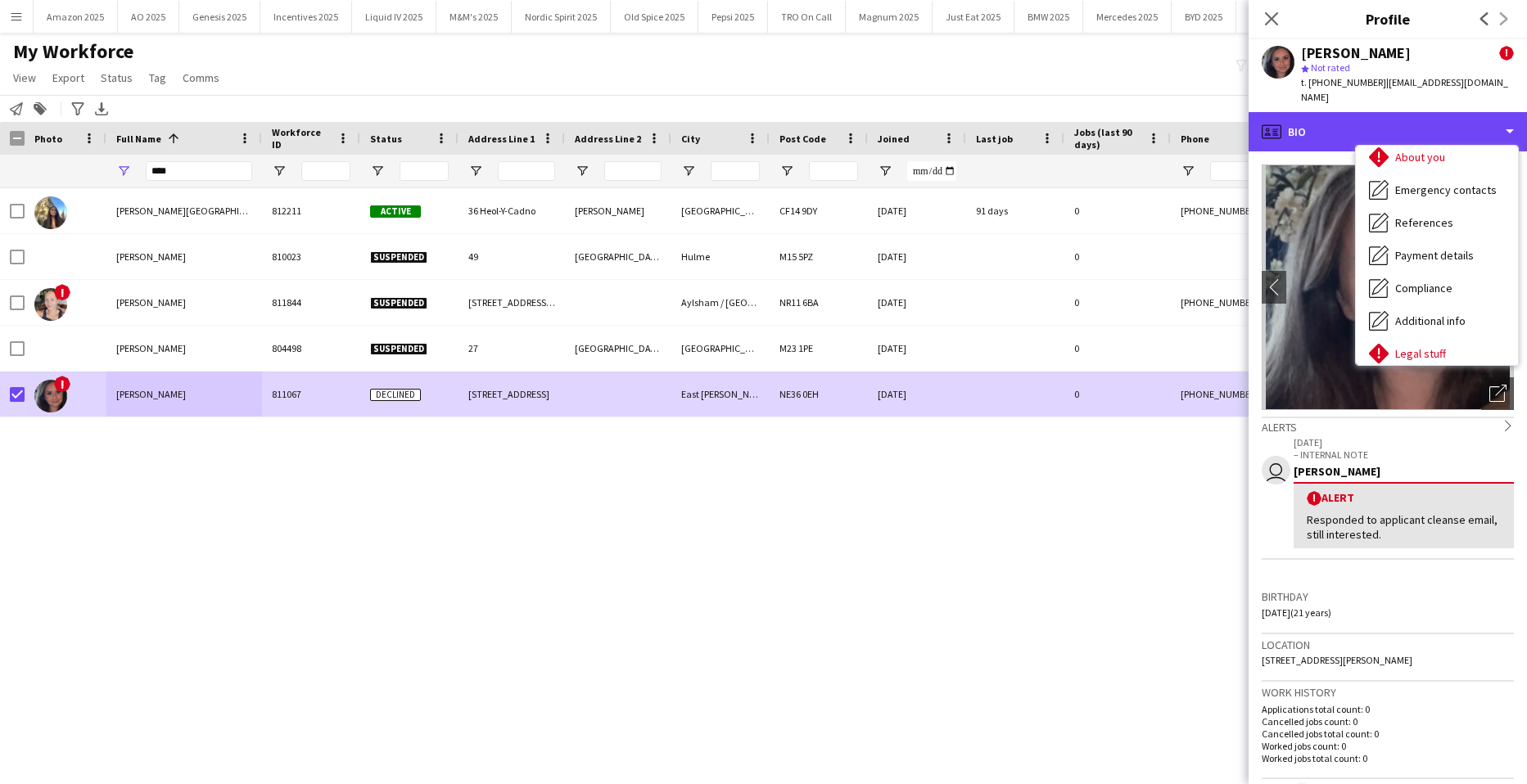
scroll to position [220, 0]
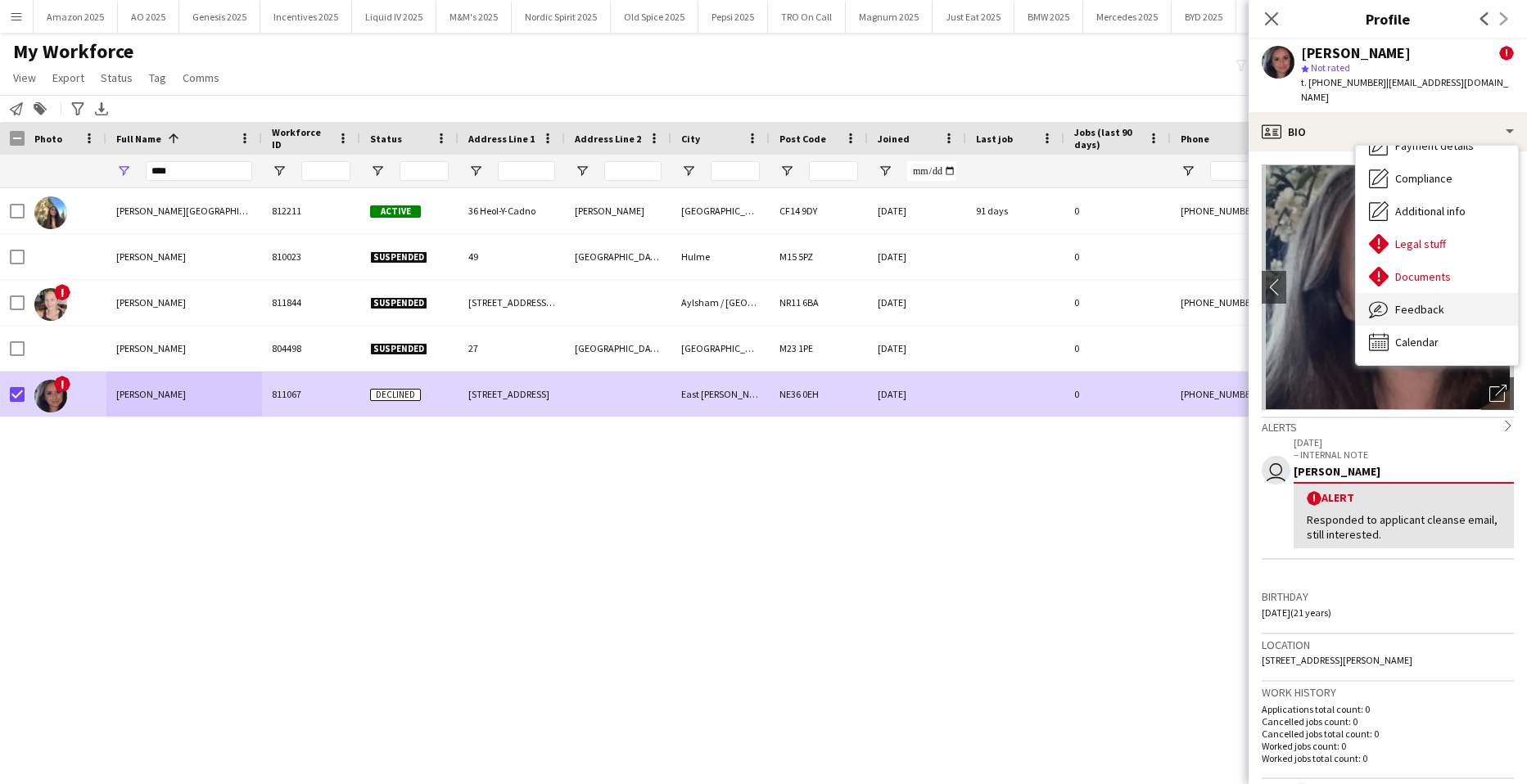
click at [1435, 317] on div "Feedback Feedback" at bounding box center [1437, 309] width 162 height 33
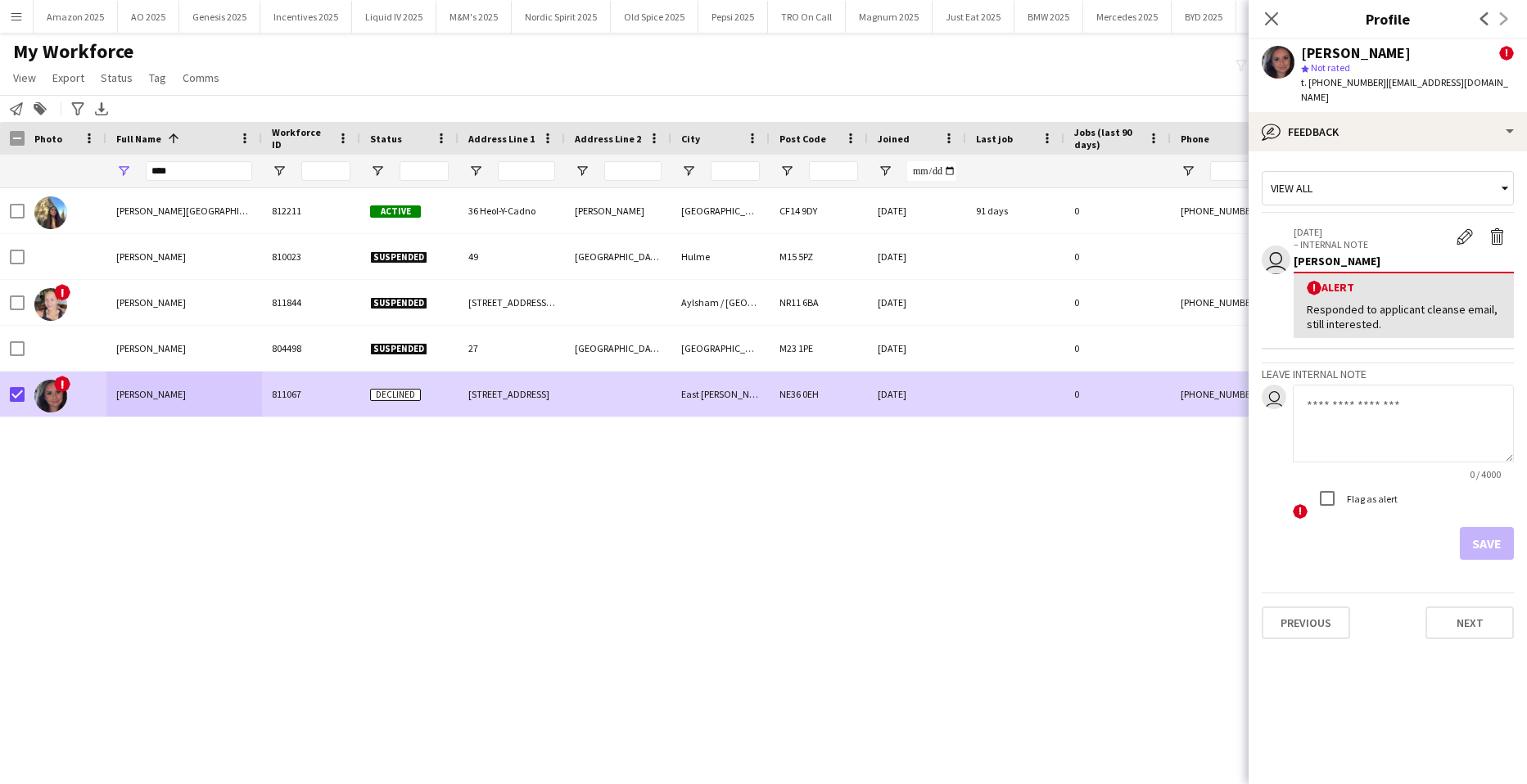
click at [1350, 422] on textarea at bounding box center [1403, 423] width 221 height 78
type textarea "**********"
click at [1471, 542] on button "Save" at bounding box center [1487, 544] width 54 height 33
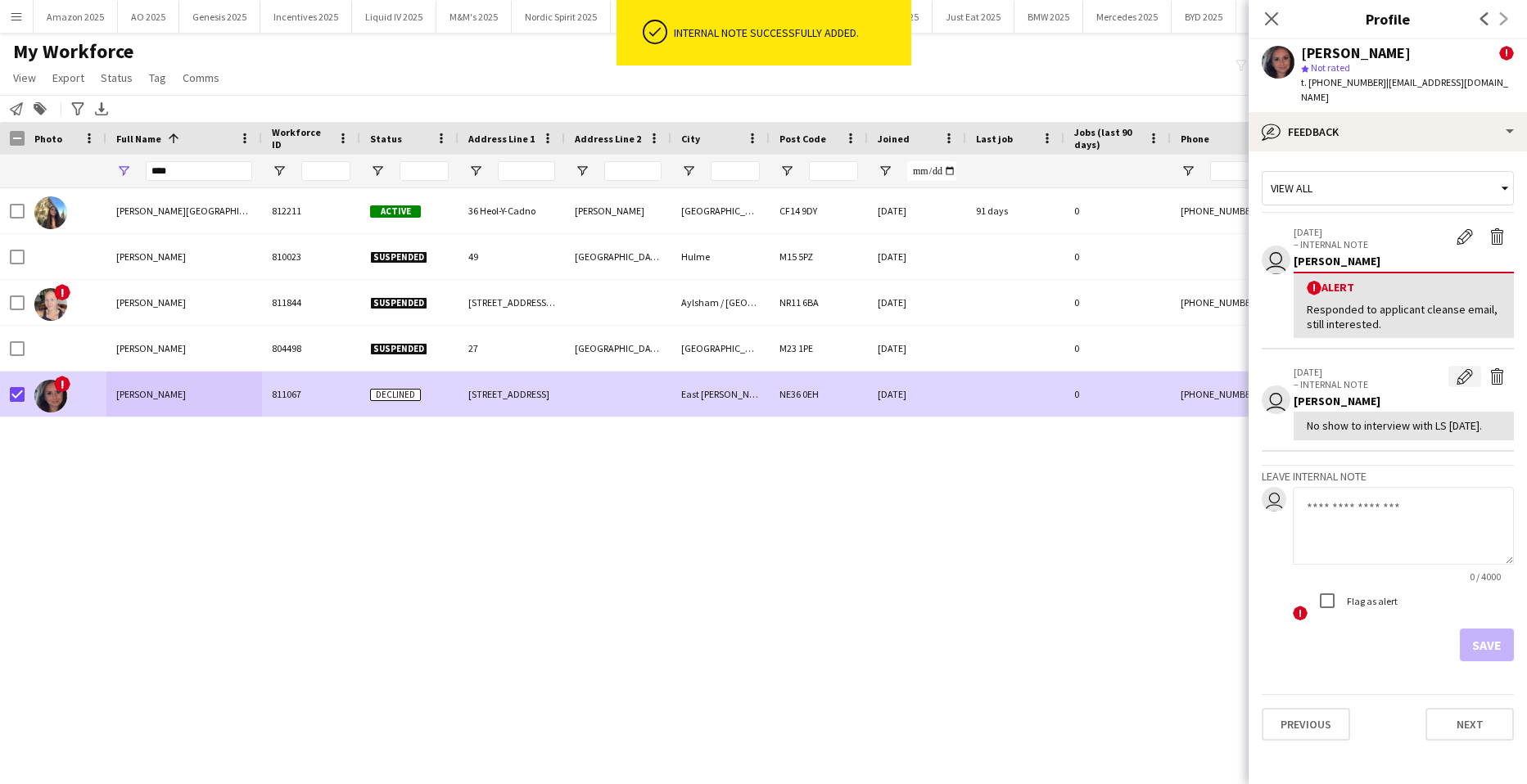
click at [1468, 378] on app-icon "Edit internal note" at bounding box center [1465, 376] width 16 height 16
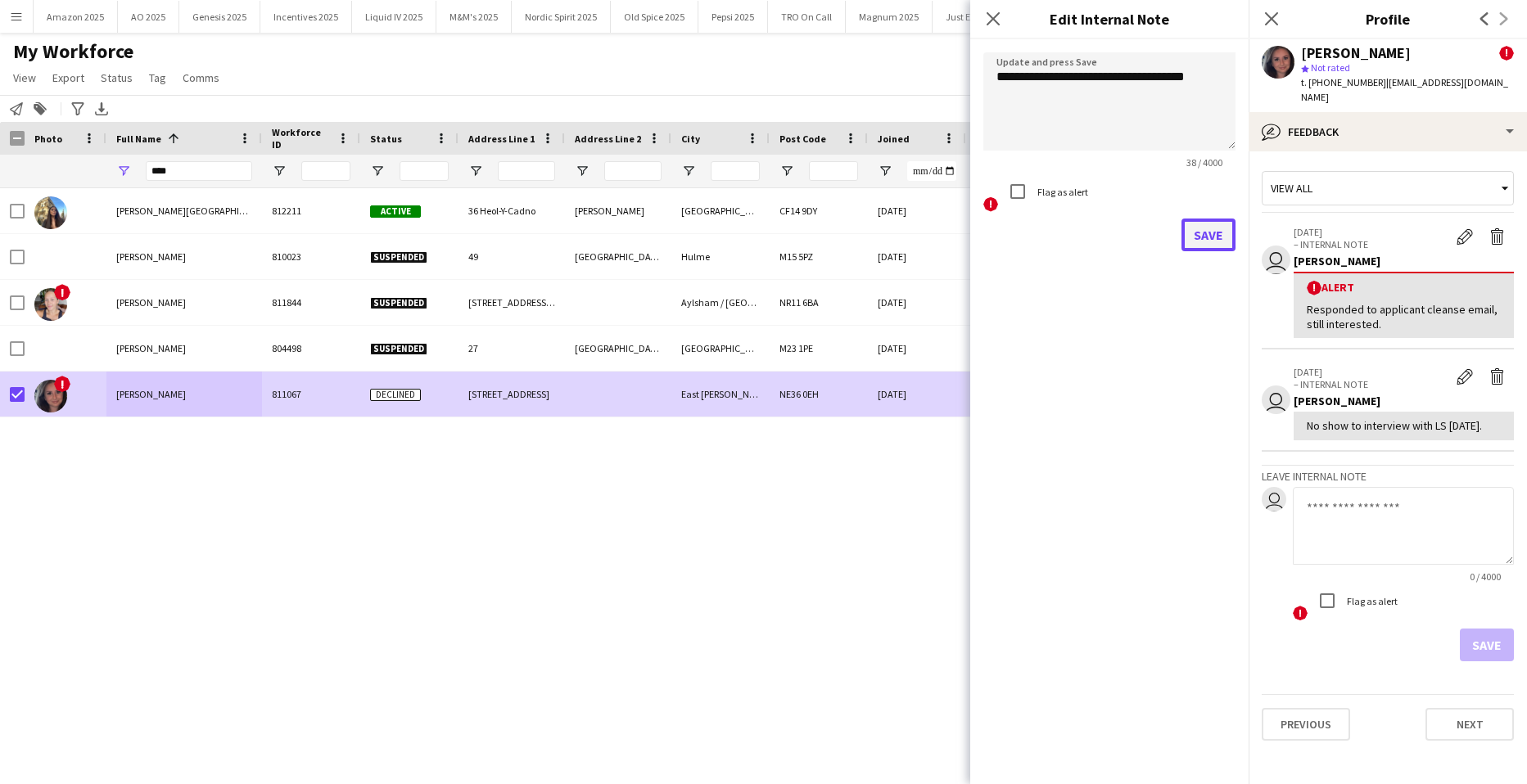
click at [1215, 227] on button "Save" at bounding box center [1208, 235] width 54 height 33
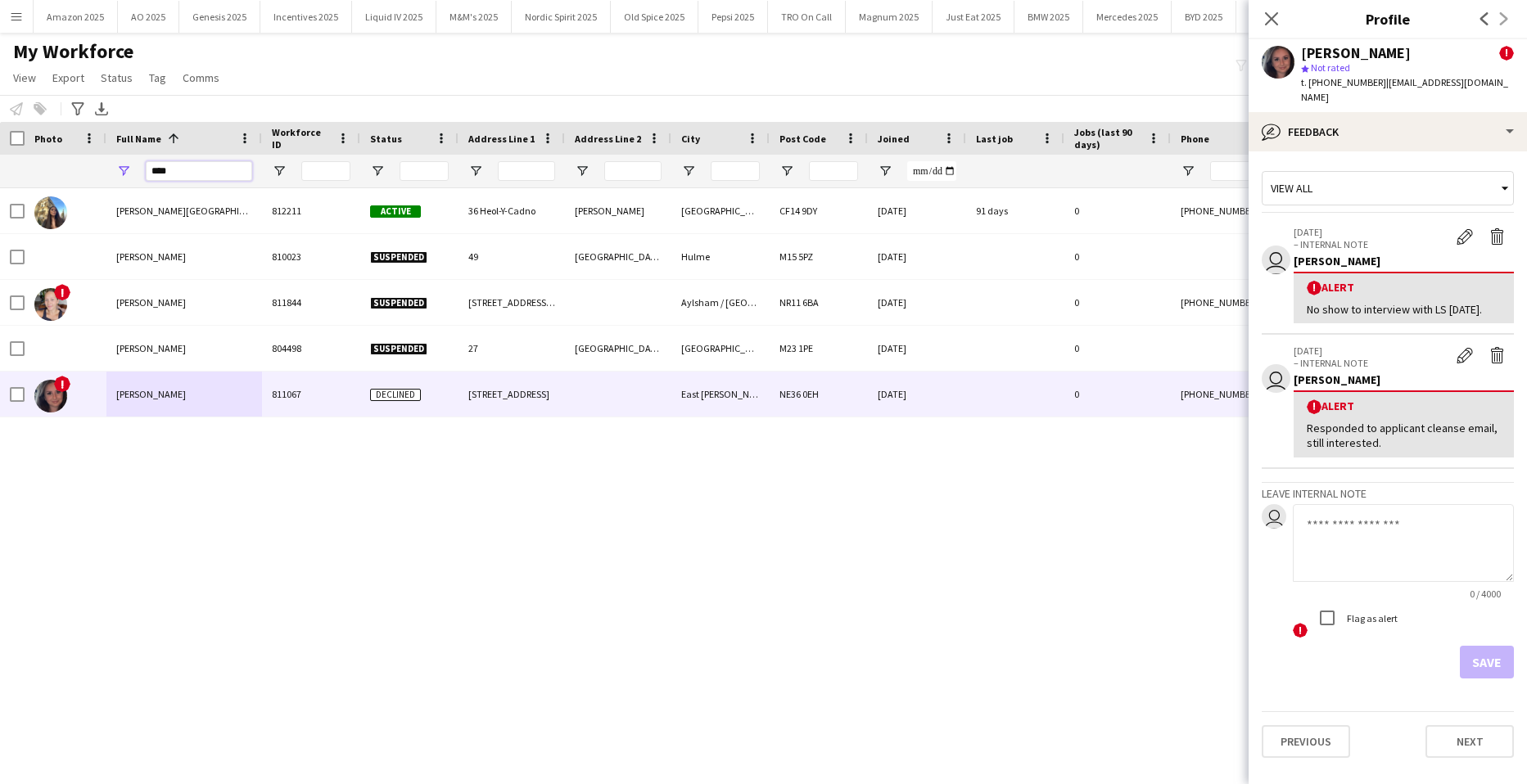
drag, startPoint x: 187, startPoint y: 178, endPoint x: -42, endPoint y: 215, distance: 232.0
click at [0, 215] on html "Menu Boards Boards Boards All jobs Status Workforce Workforce My Workforce Recr…" at bounding box center [763, 392] width 1527 height 784
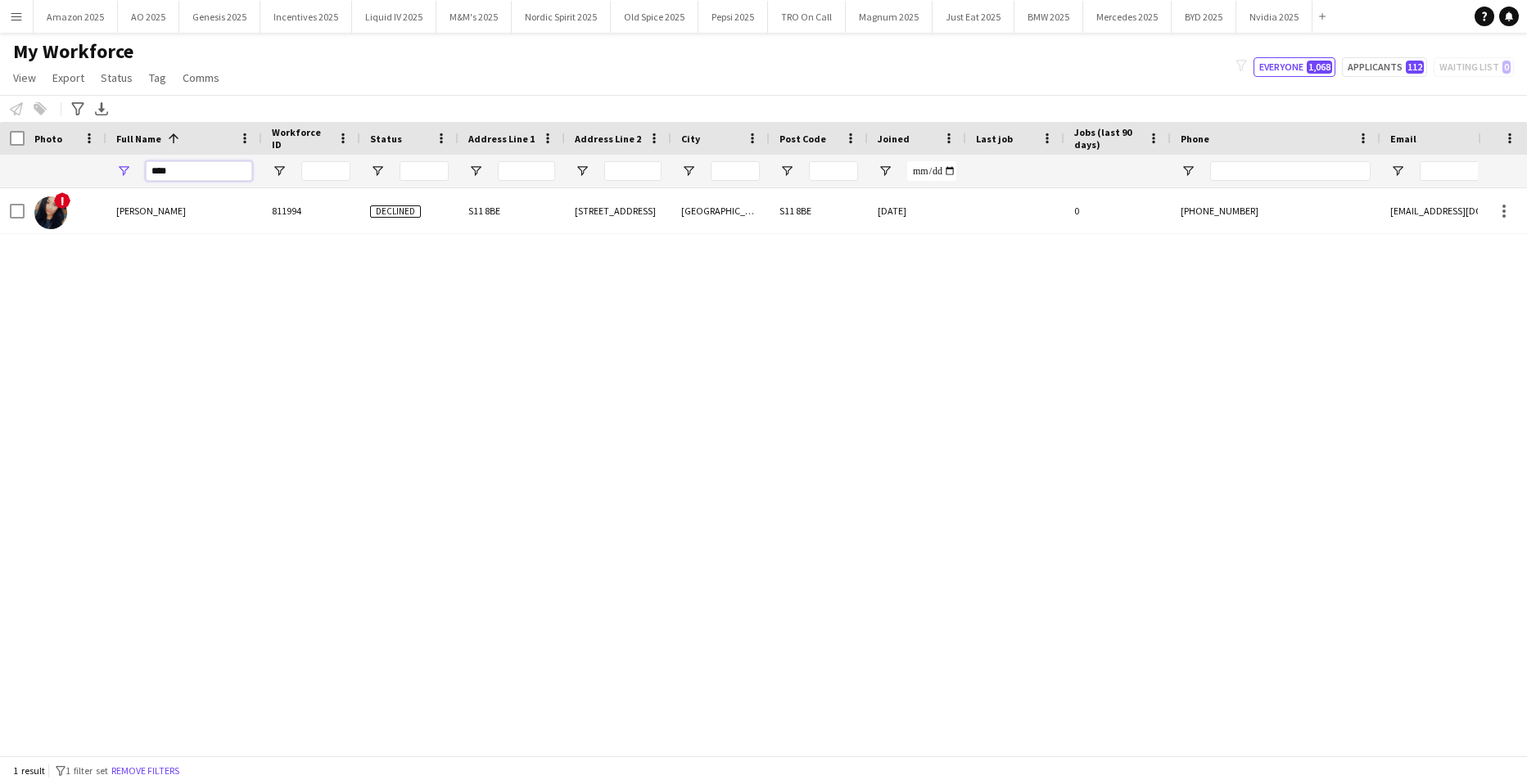
type input "****"
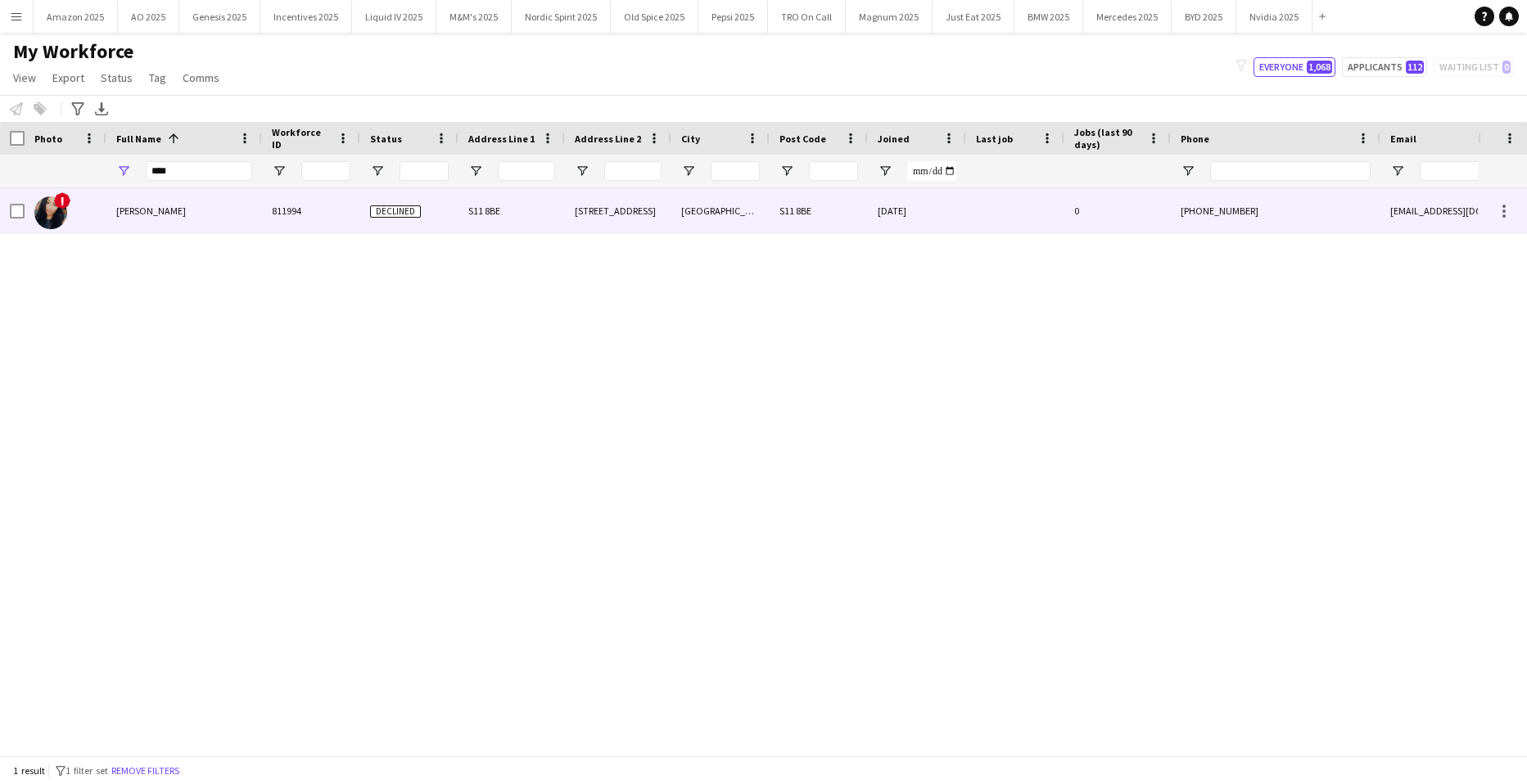
click at [138, 196] on div "[PERSON_NAME]" at bounding box center [184, 210] width 155 height 45
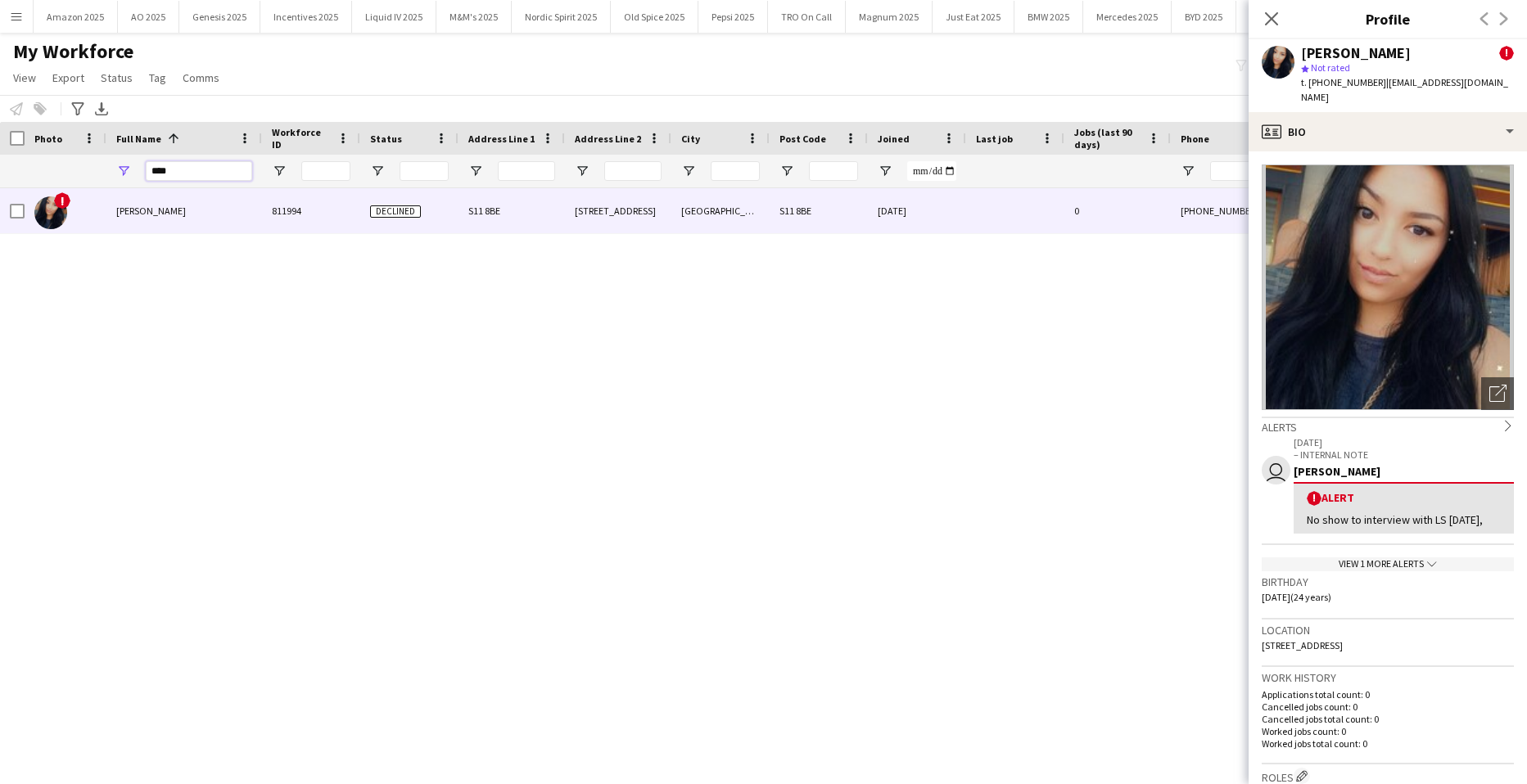
drag, startPoint x: 131, startPoint y: 170, endPoint x: -42, endPoint y: 192, distance: 174.4
click at [0, 192] on html "Menu Boards Boards Boards All jobs Status Workforce Workforce My Workforce Recr…" at bounding box center [763, 392] width 1527 height 784
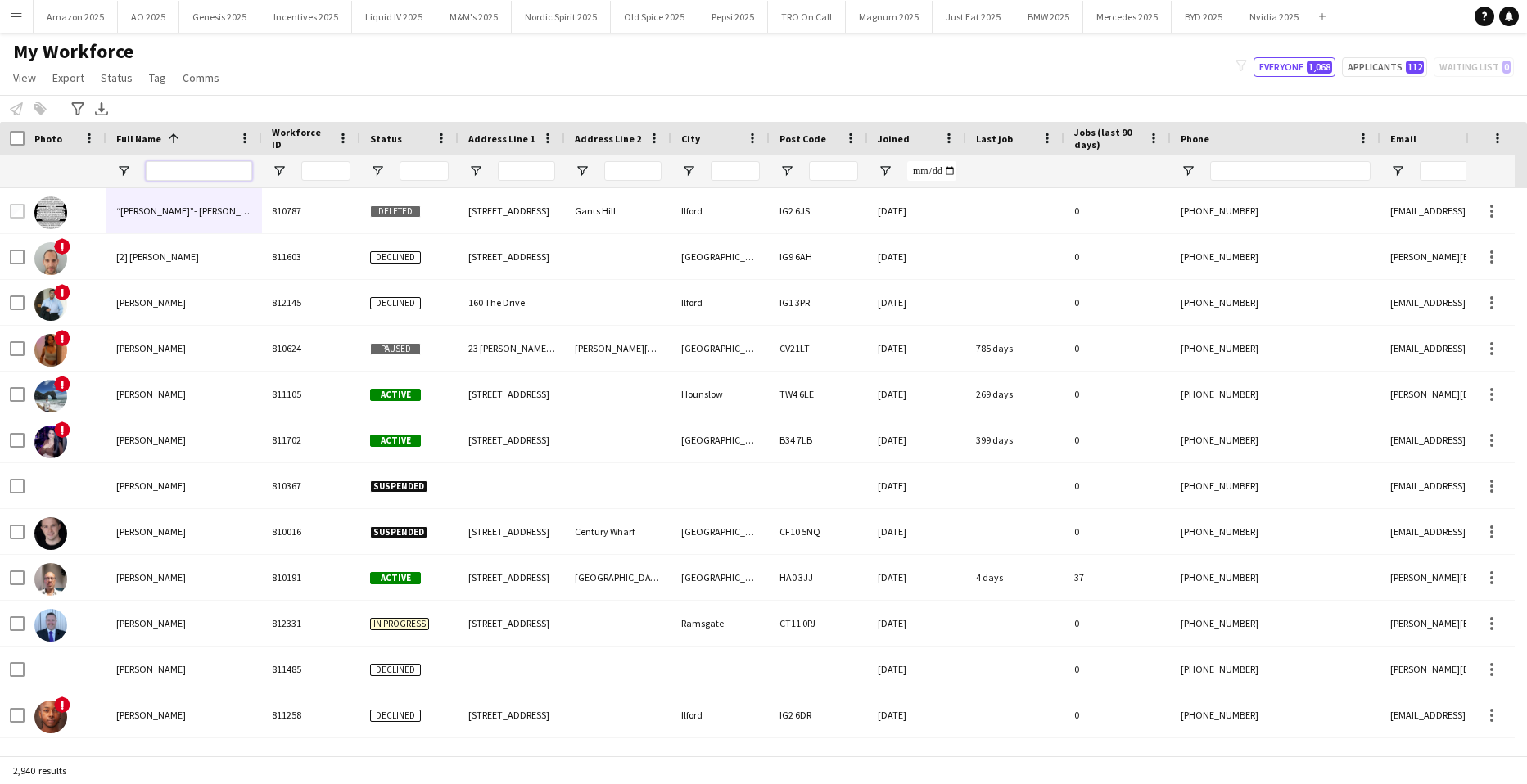
click at [179, 179] on input "Full Name Filter Input" at bounding box center [199, 171] width 107 height 19
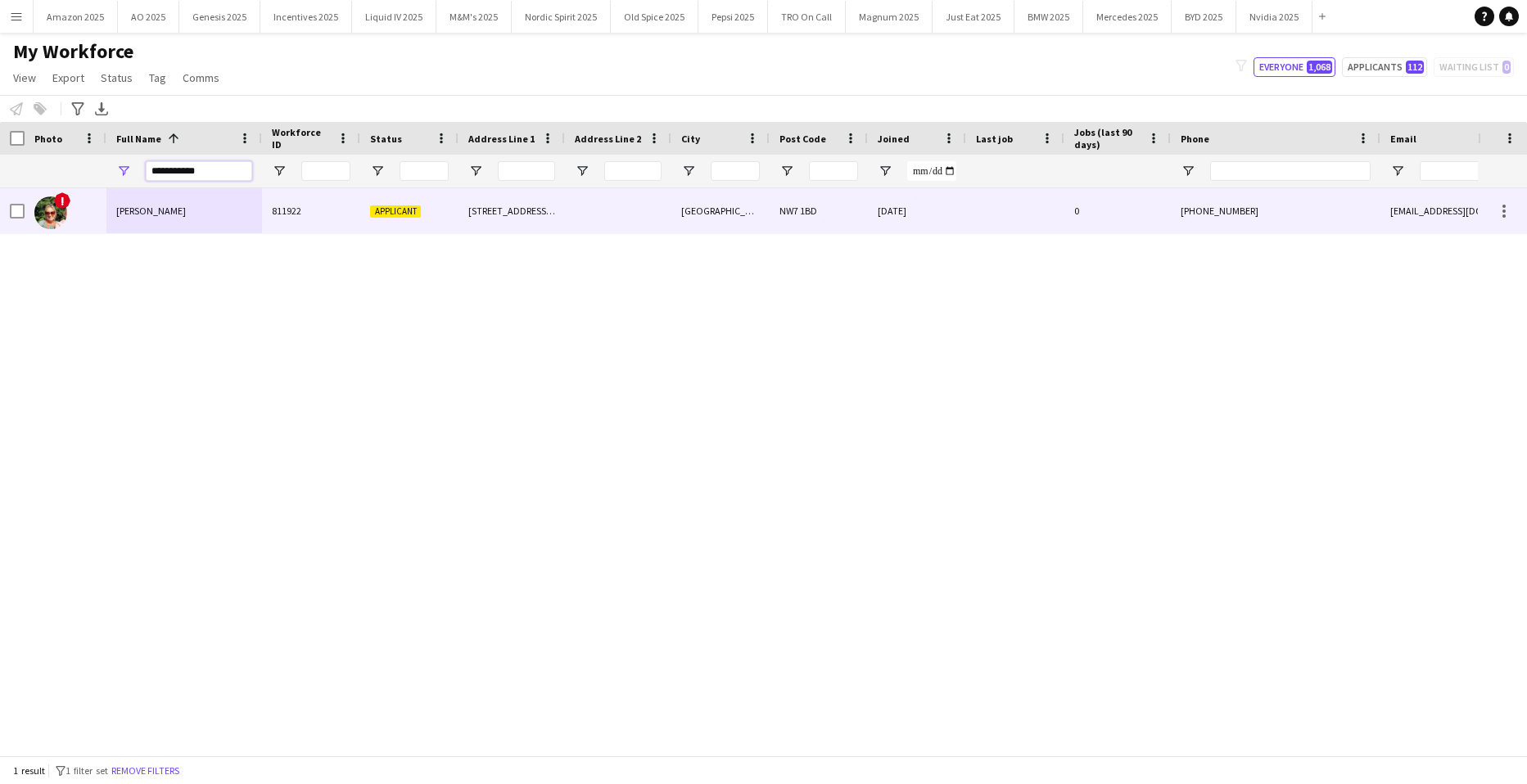
type input "**********"
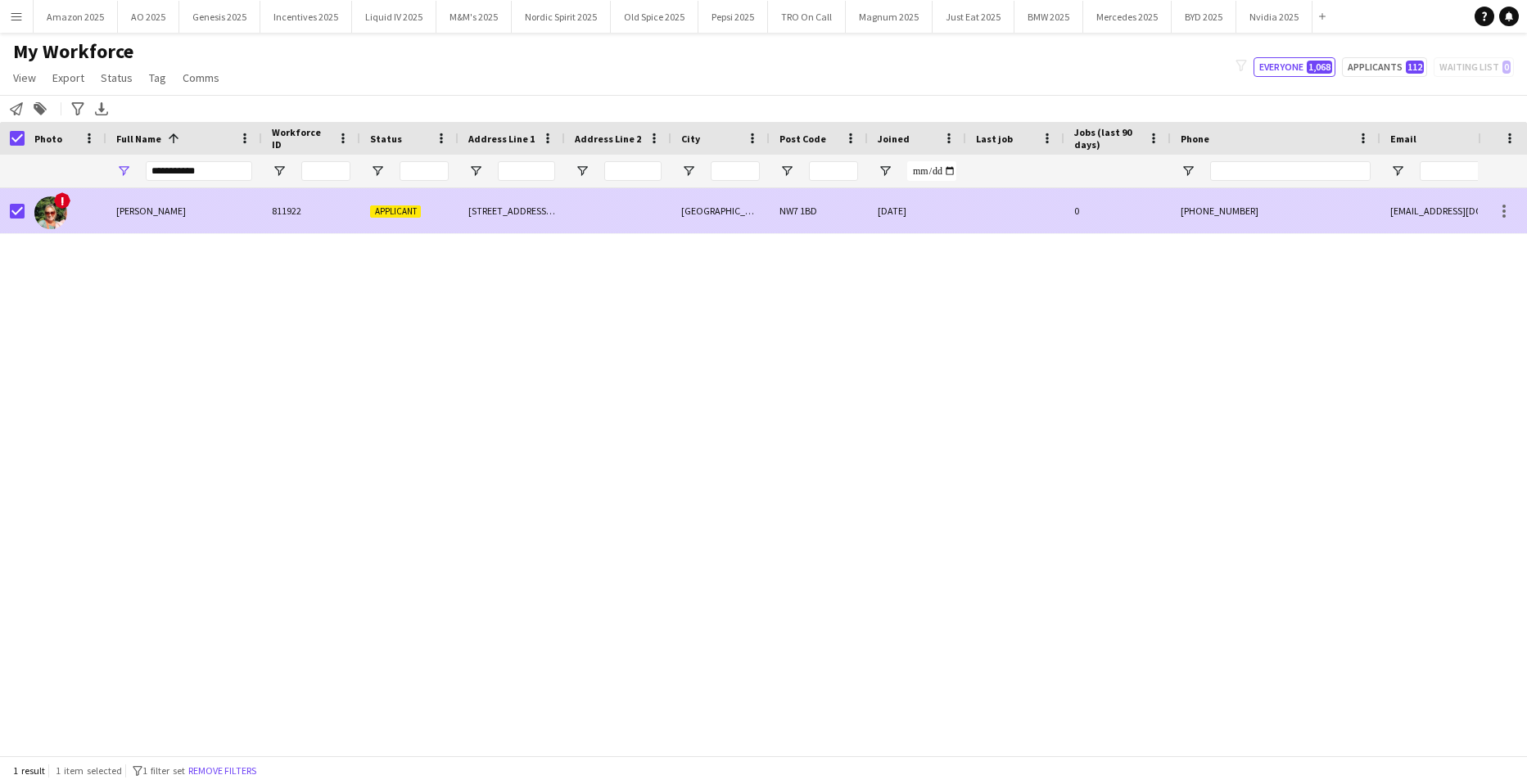
click at [152, 198] on div "Anna Hatton" at bounding box center [184, 210] width 155 height 45
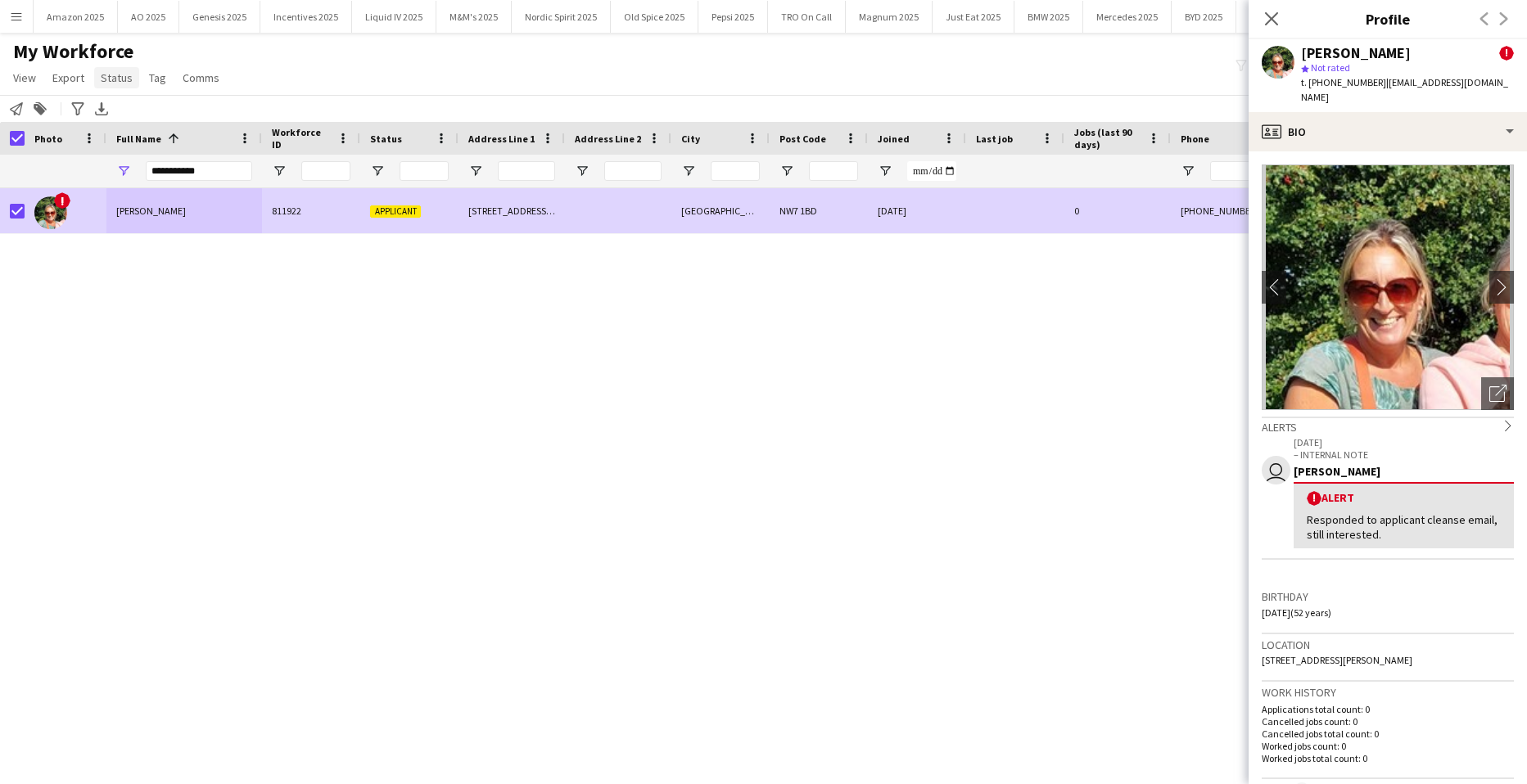
click at [130, 82] on span "Status" at bounding box center [116, 77] width 32 height 14
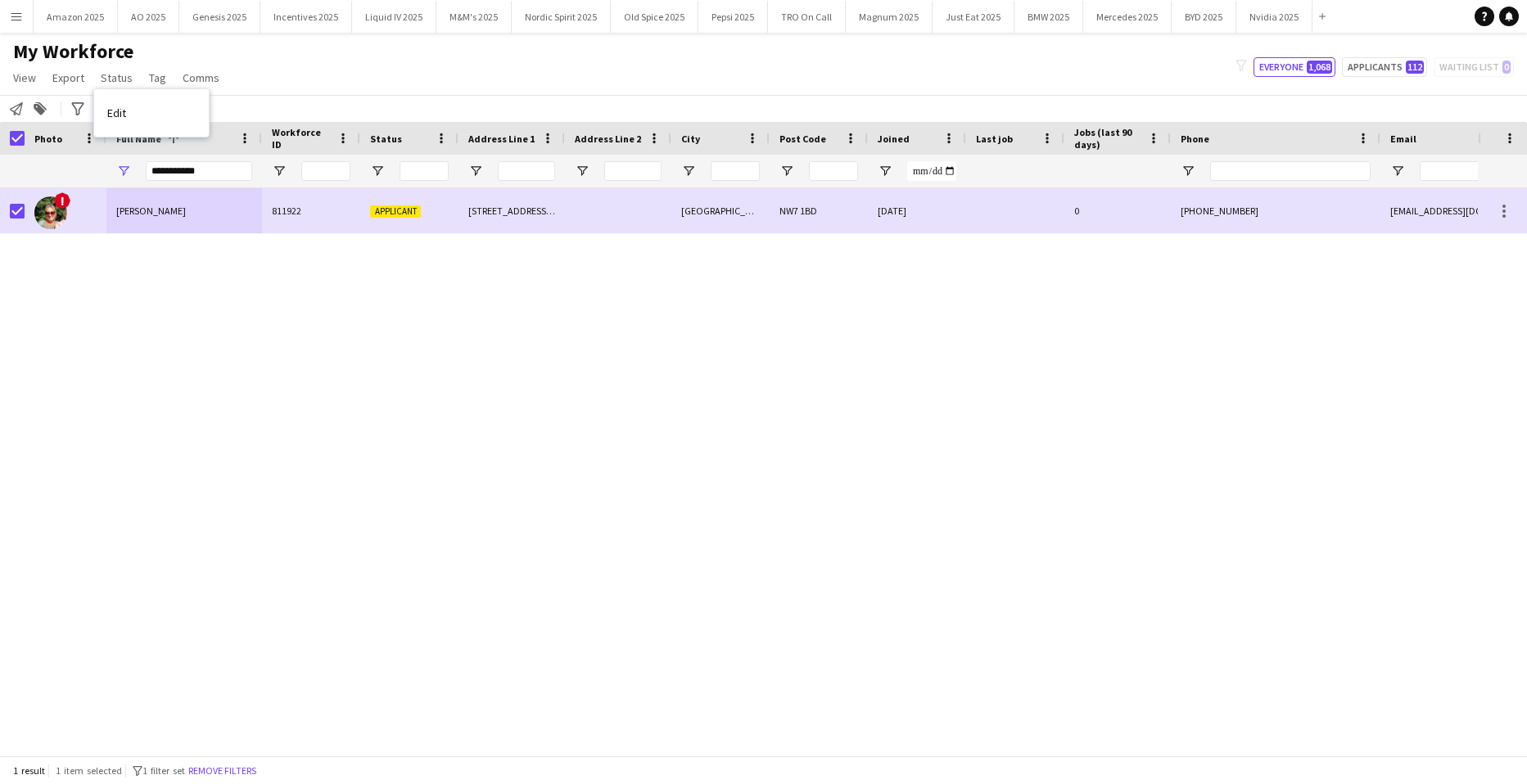
drag, startPoint x: 132, startPoint y: 110, endPoint x: 778, endPoint y: 101, distance: 646.1
click at [133, 110] on link "Edit" at bounding box center [151, 113] width 114 height 35
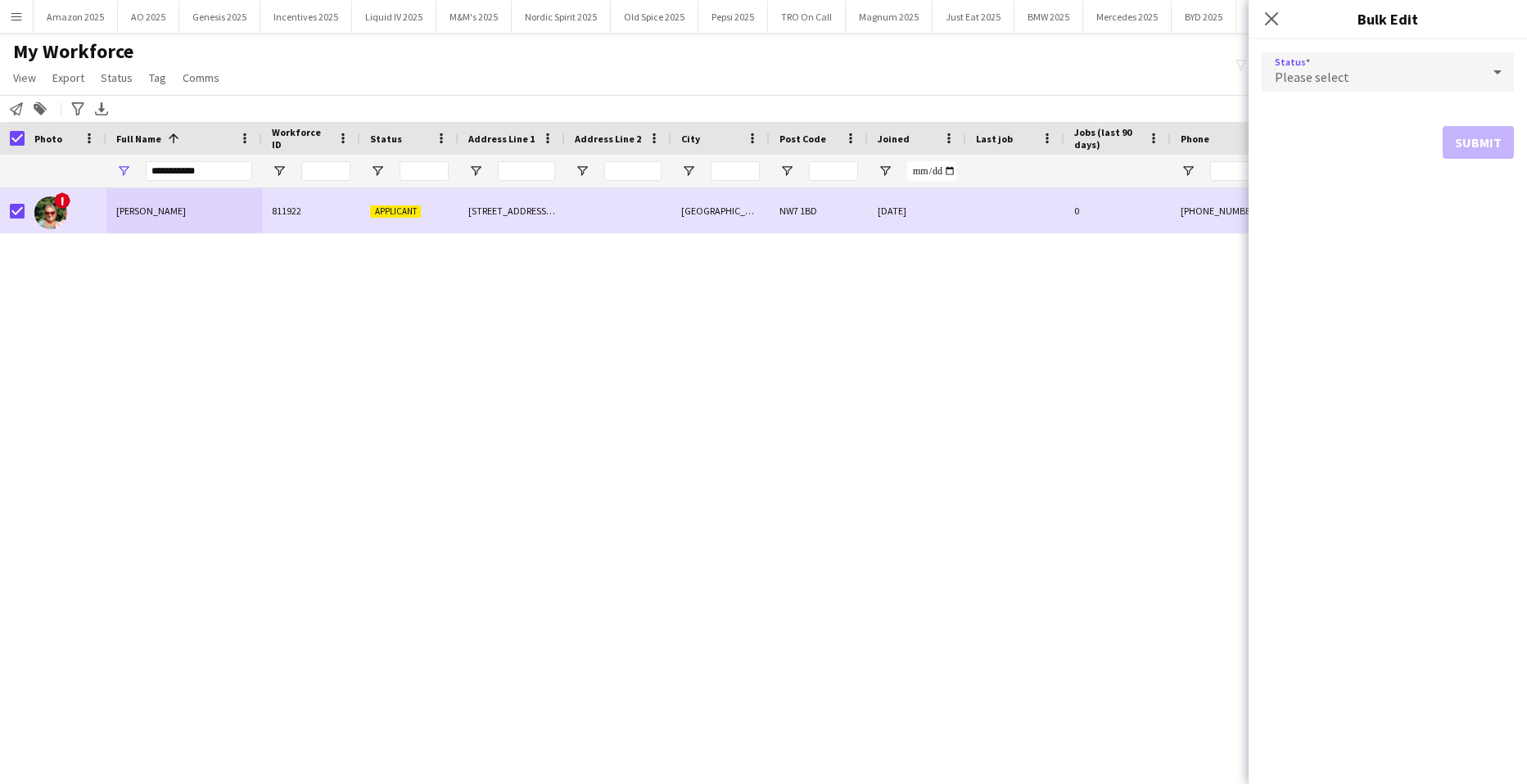
click at [1473, 71] on div "Please select" at bounding box center [1372, 72] width 220 height 39
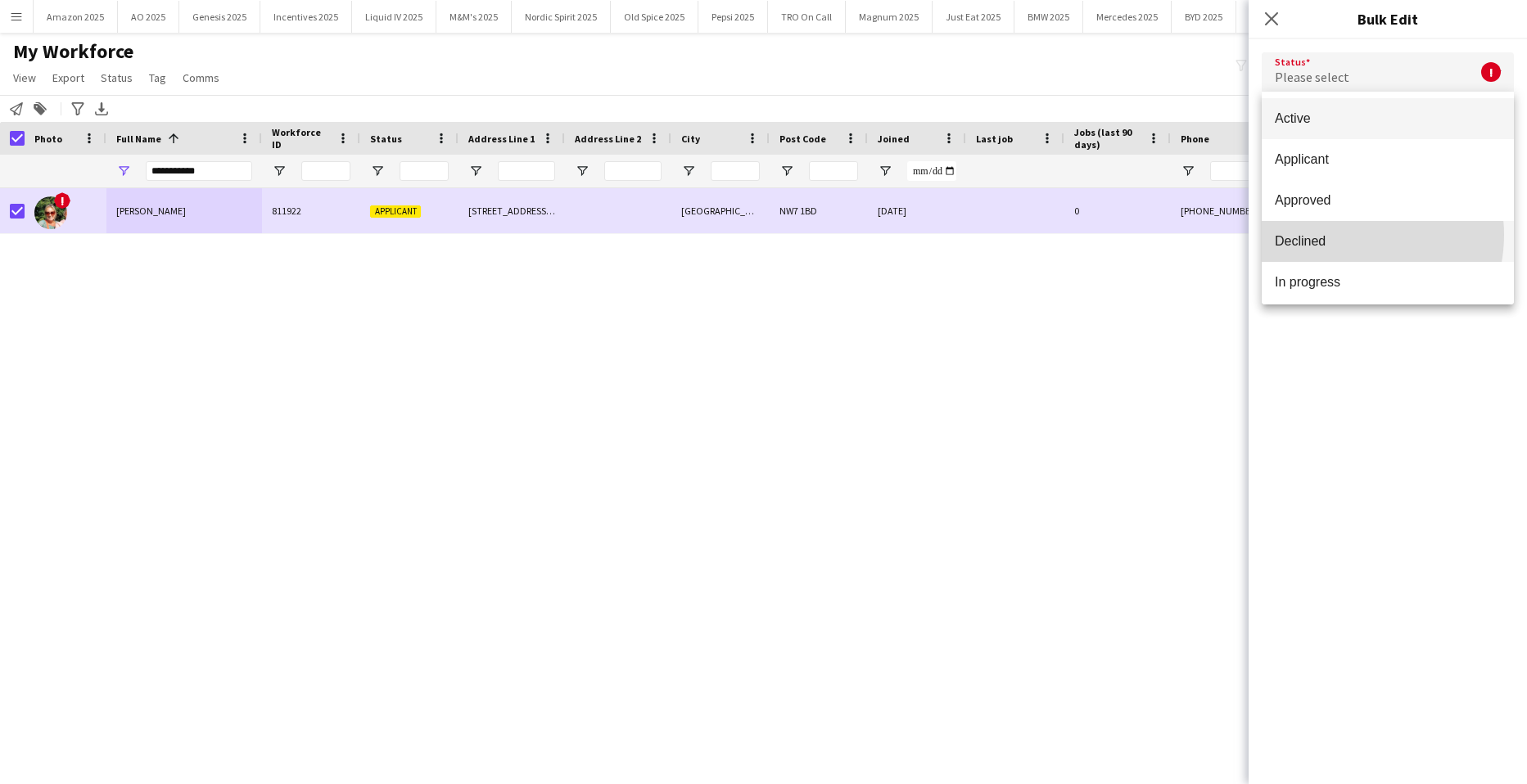
click at [1349, 235] on span "Declined" at bounding box center [1389, 241] width 227 height 15
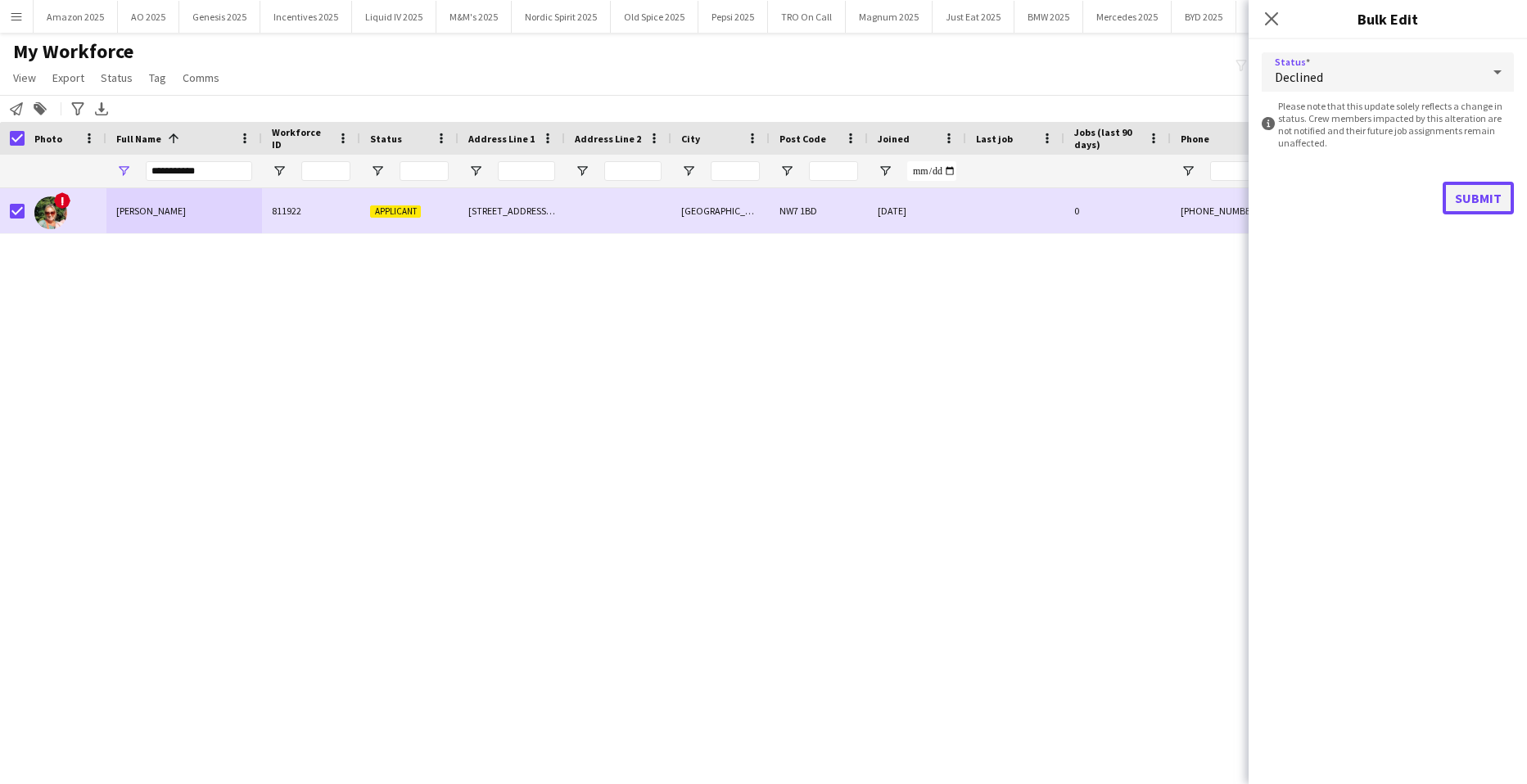
click at [1488, 202] on button "Submit" at bounding box center [1479, 198] width 71 height 33
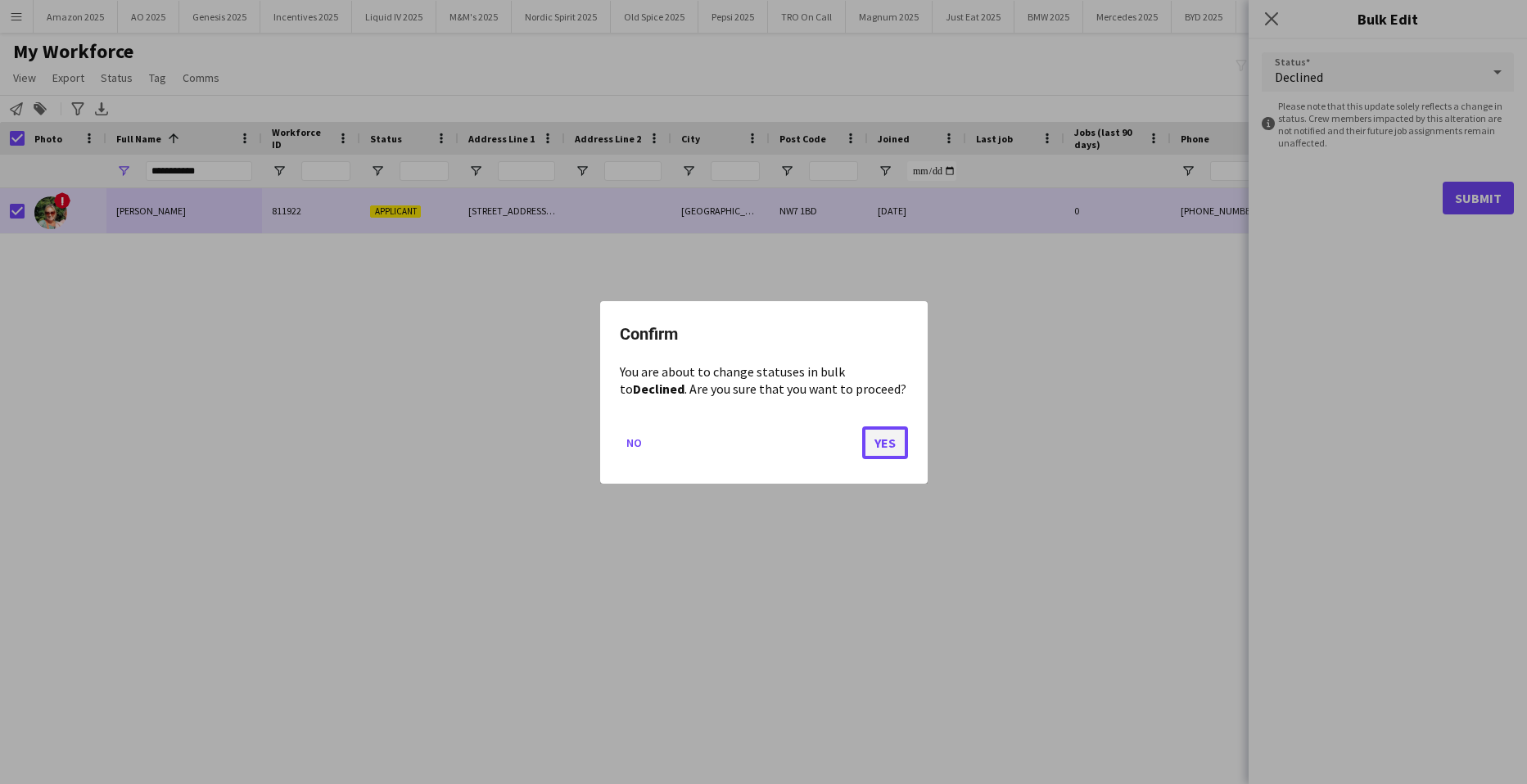
click at [877, 441] on button "Yes" at bounding box center [886, 442] width 46 height 33
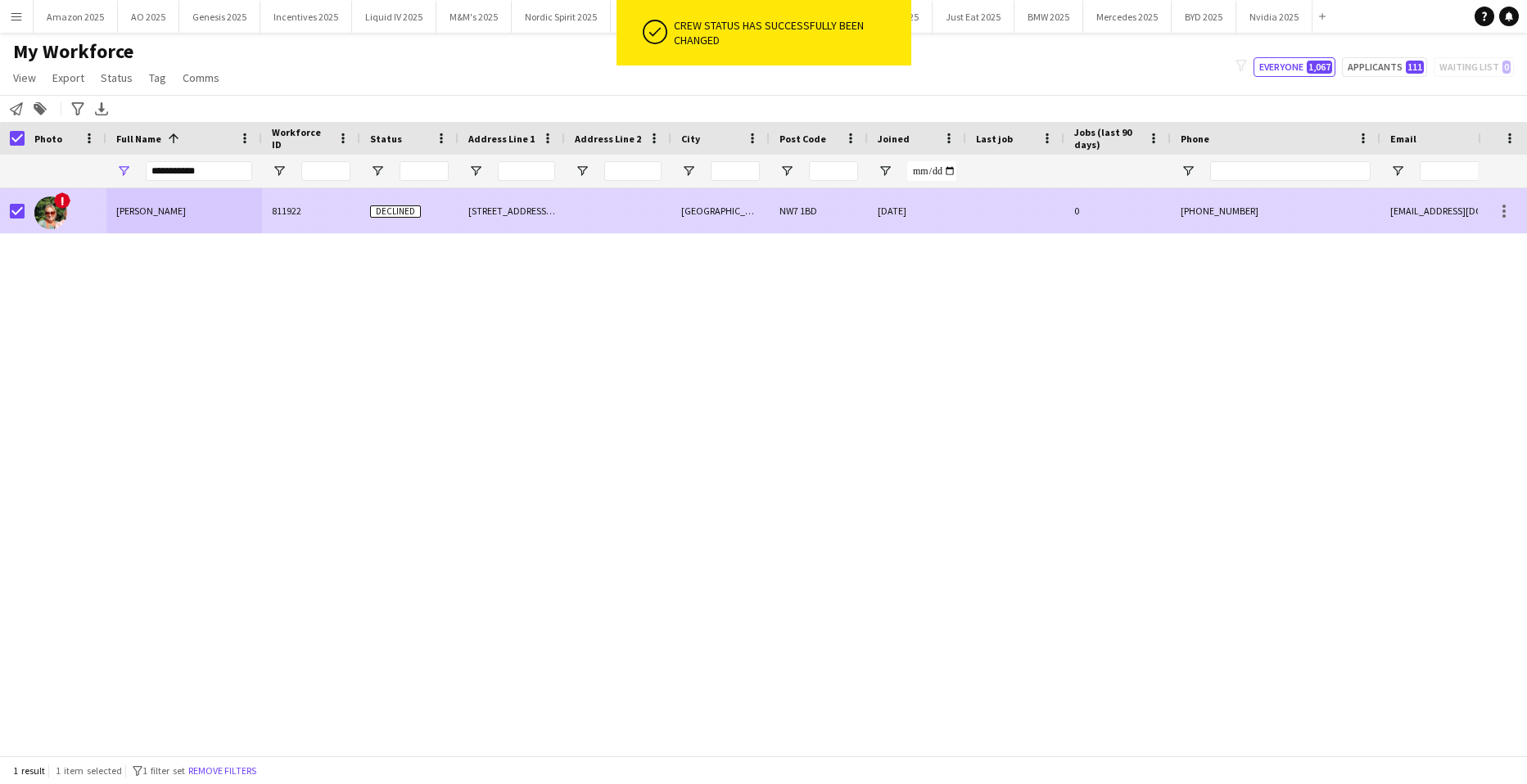
click at [122, 216] on span "Anna Hatton" at bounding box center [151, 210] width 70 height 12
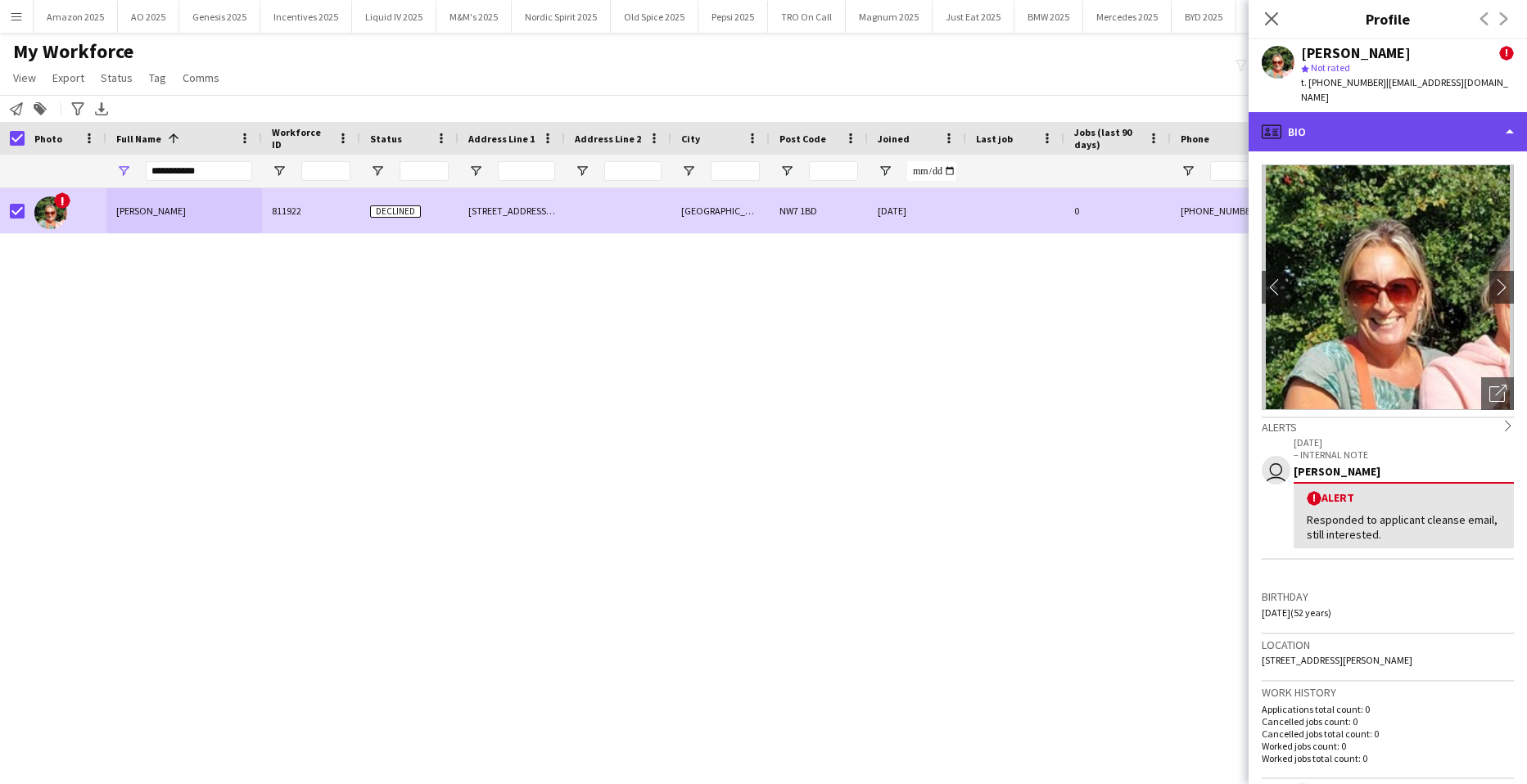
click at [1462, 112] on div "profile Bio" at bounding box center [1388, 131] width 278 height 39
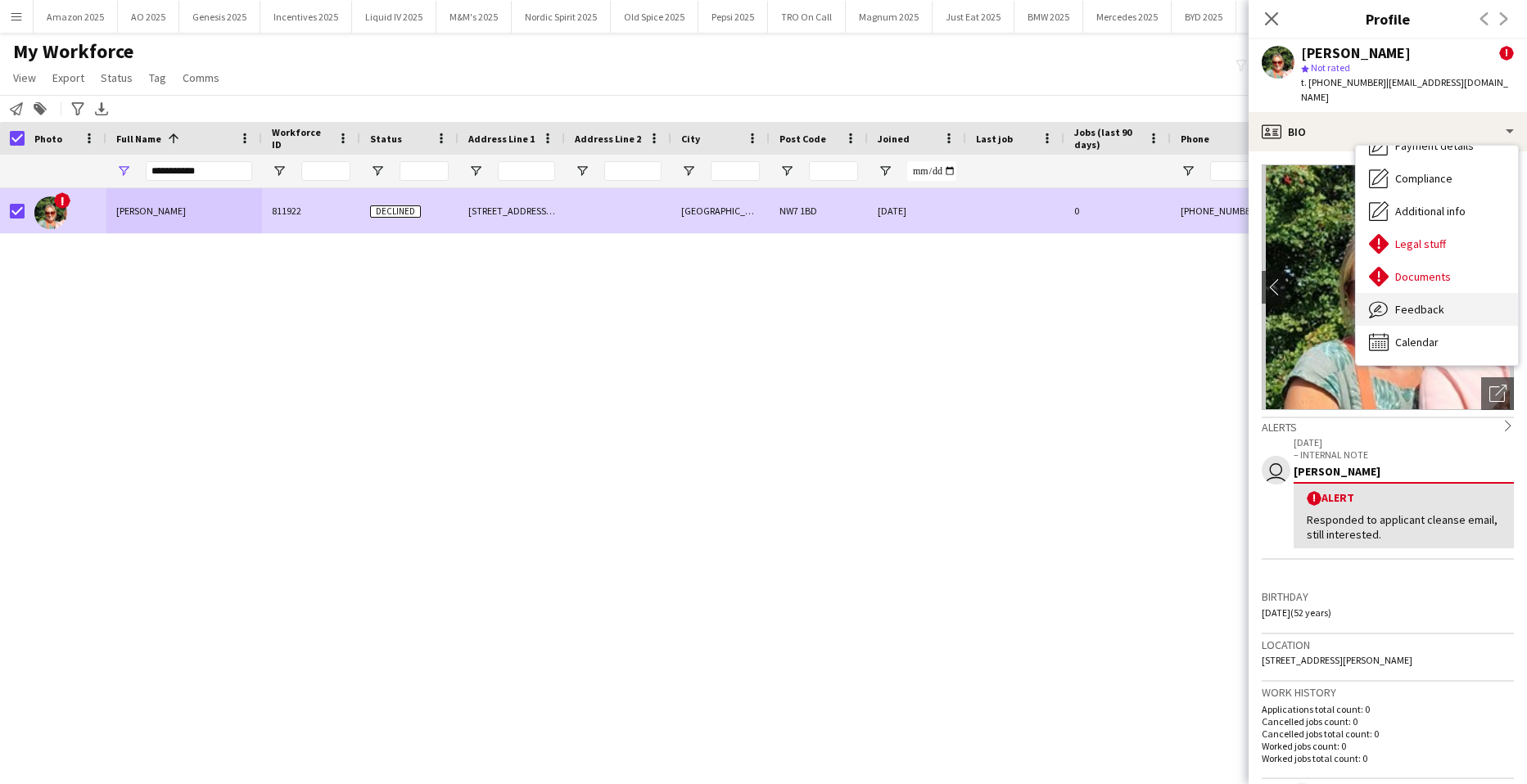
click at [1425, 302] on span "Feedback" at bounding box center [1420, 309] width 49 height 14
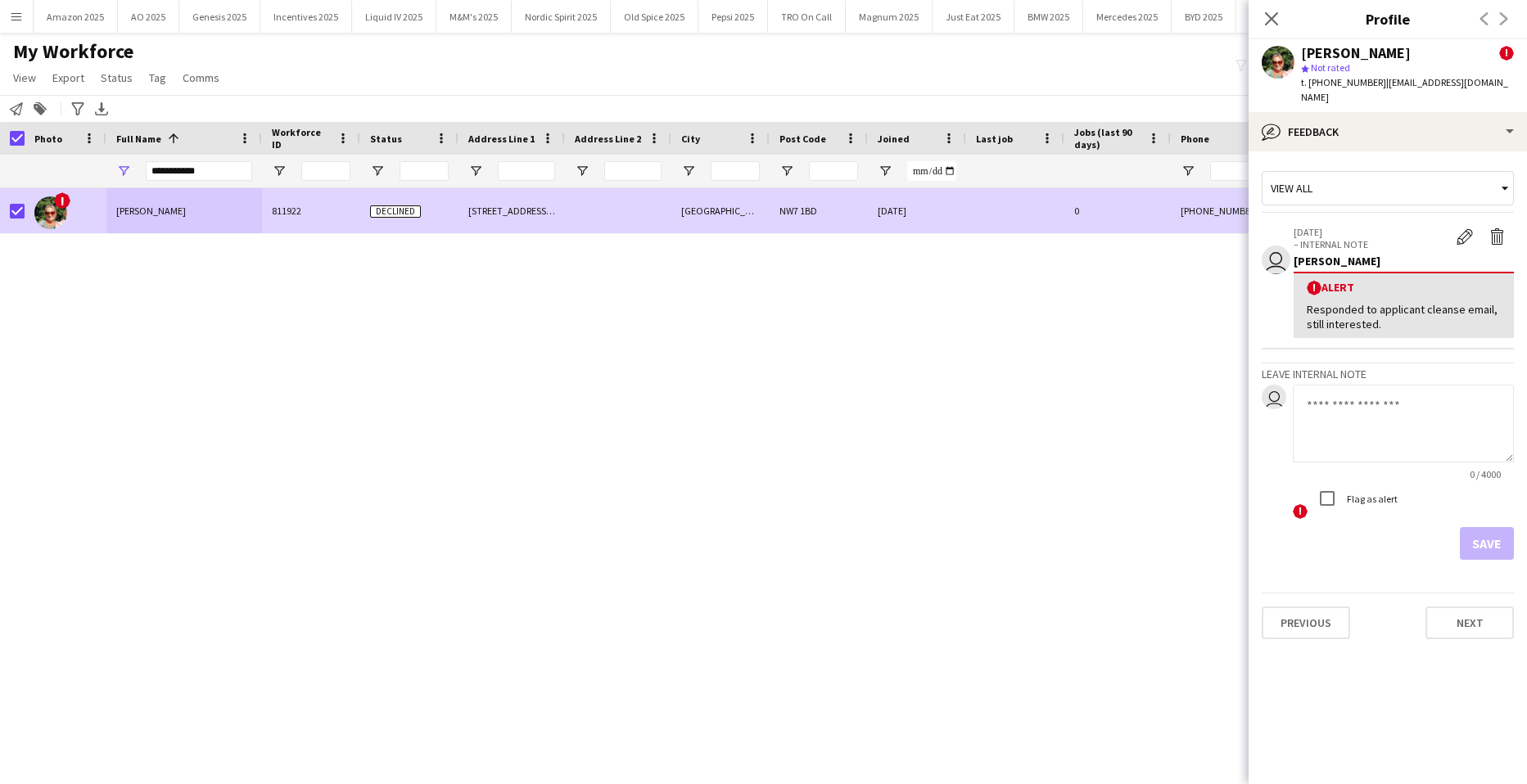
click at [1343, 393] on textarea at bounding box center [1403, 423] width 221 height 78
click at [1398, 411] on textarea at bounding box center [1403, 423] width 221 height 78
paste textarea "**********"
drag, startPoint x: 1493, startPoint y: 409, endPoint x: 1275, endPoint y: 388, distance: 219.0
click at [1275, 388] on div "**********" at bounding box center [1388, 453] width 252 height 136
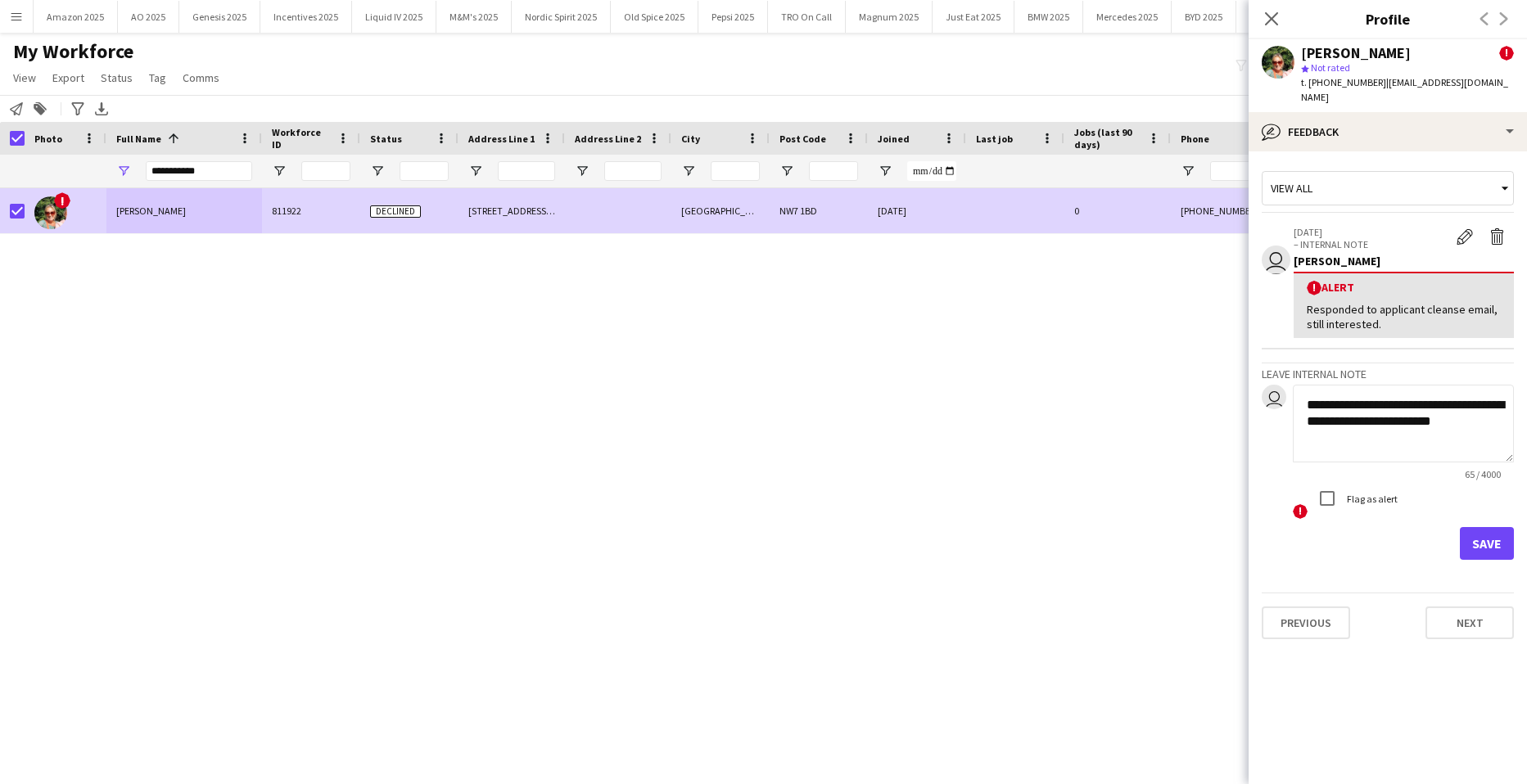
type textarea "**********"
click at [1479, 528] on button "Save" at bounding box center [1487, 544] width 54 height 33
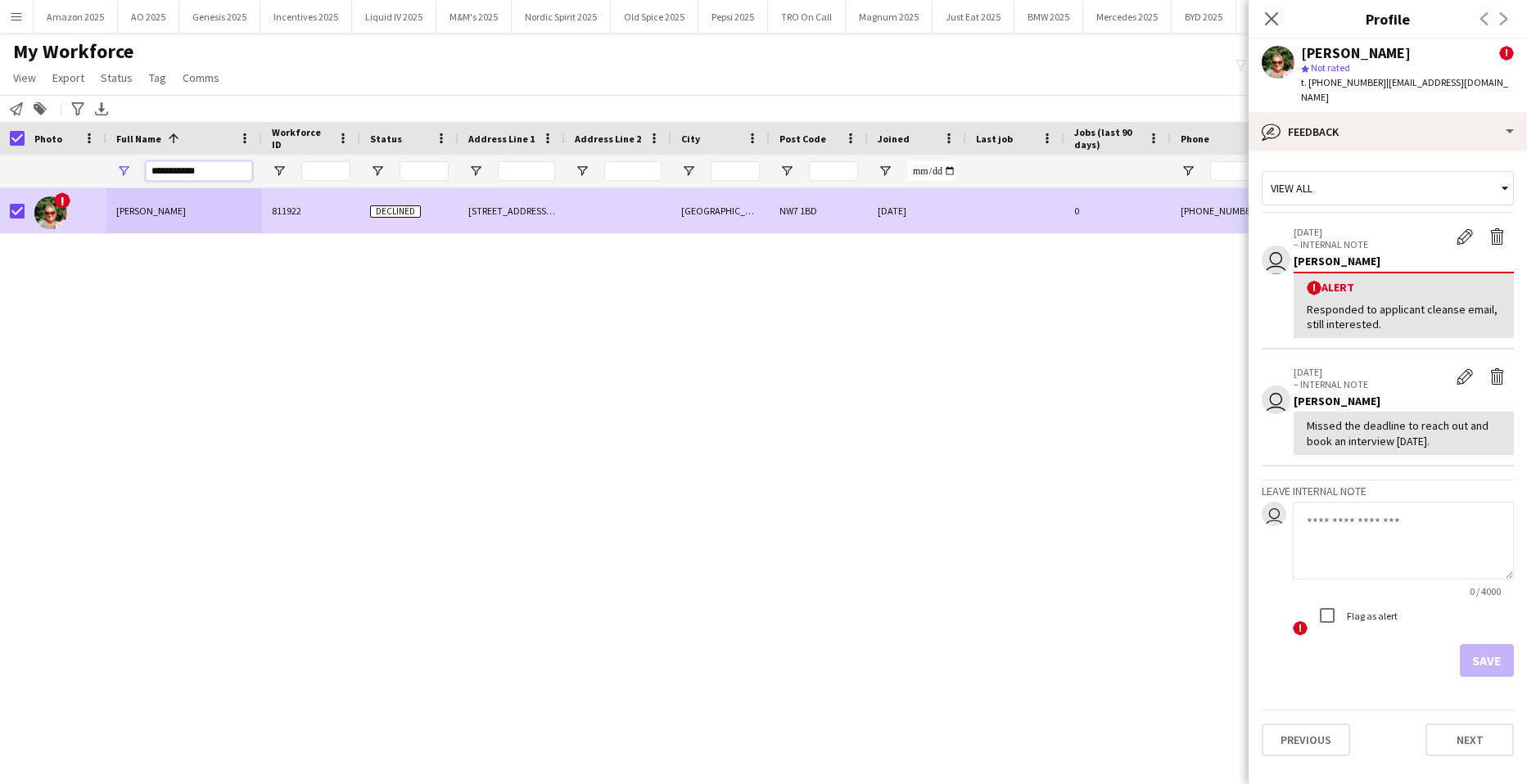
drag, startPoint x: 230, startPoint y: 170, endPoint x: -42, endPoint y: 245, distance: 282.2
click at [0, 245] on html "Menu Boards Boards Boards All jobs Status Workforce Workforce My Workforce Recr…" at bounding box center [763, 392] width 1527 height 784
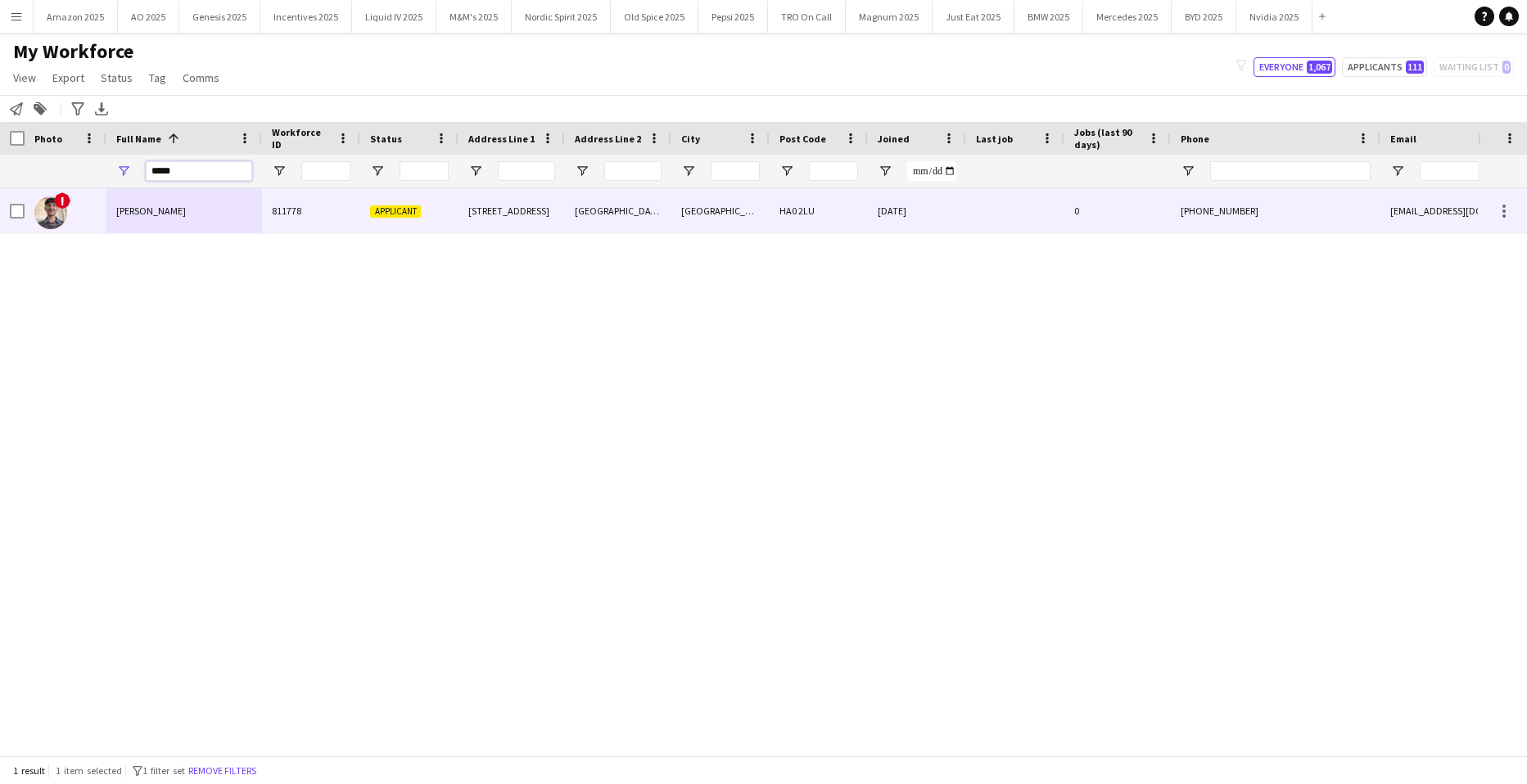
type input "*****"
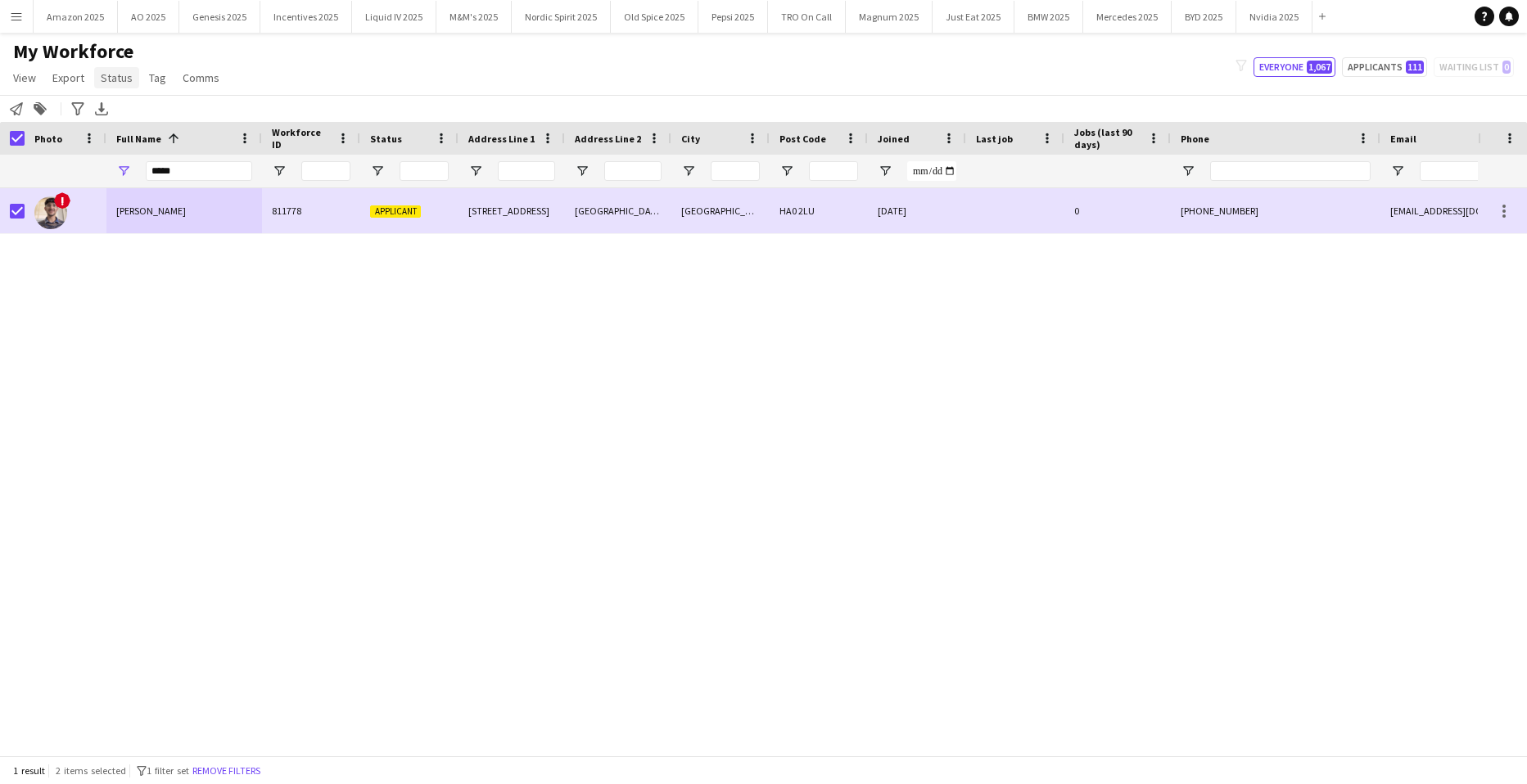
click at [126, 85] on link "Status" at bounding box center [116, 78] width 45 height 21
click at [131, 114] on link "Edit" at bounding box center [151, 113] width 114 height 35
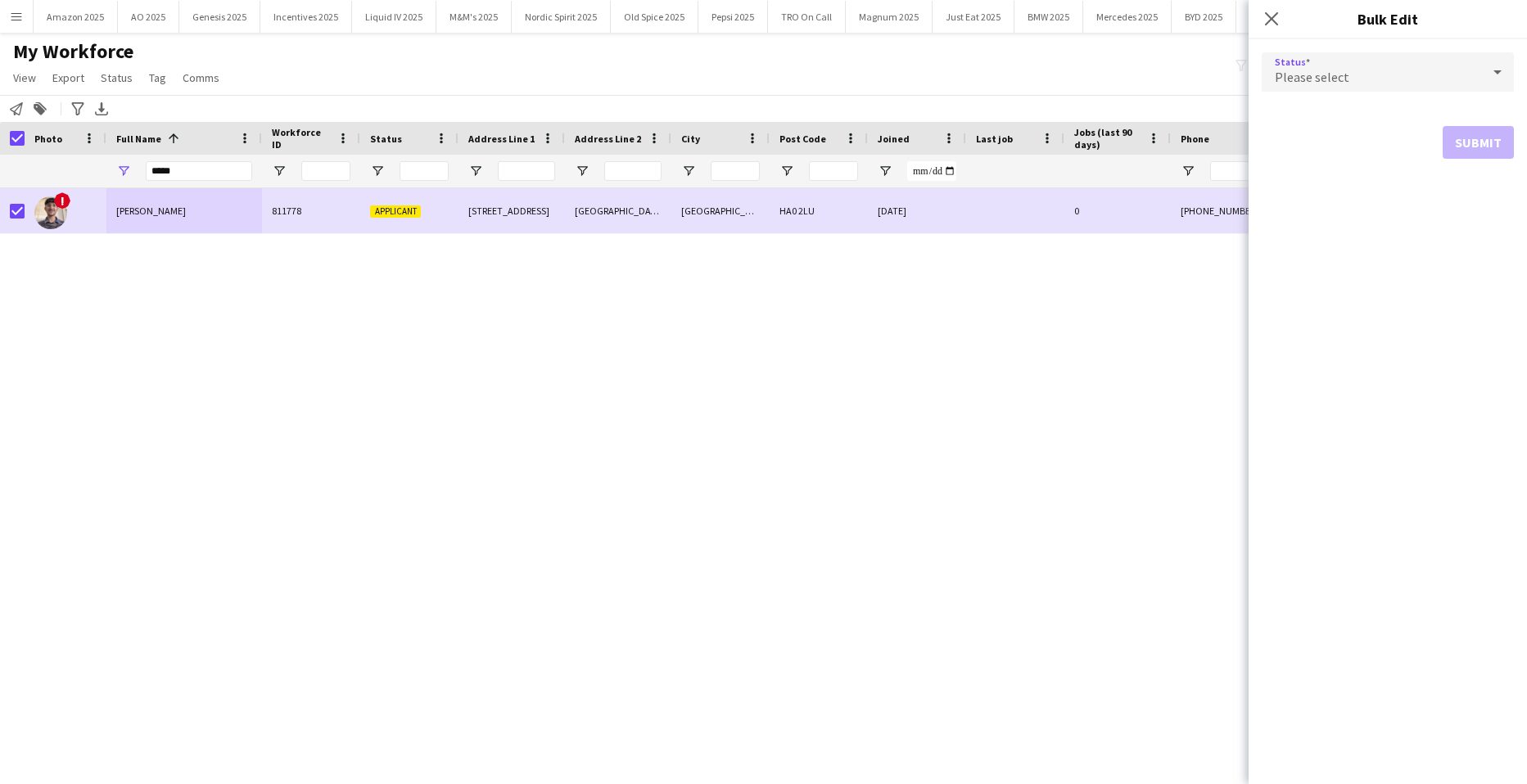
click at [1471, 65] on div "Please select" at bounding box center [1372, 72] width 220 height 39
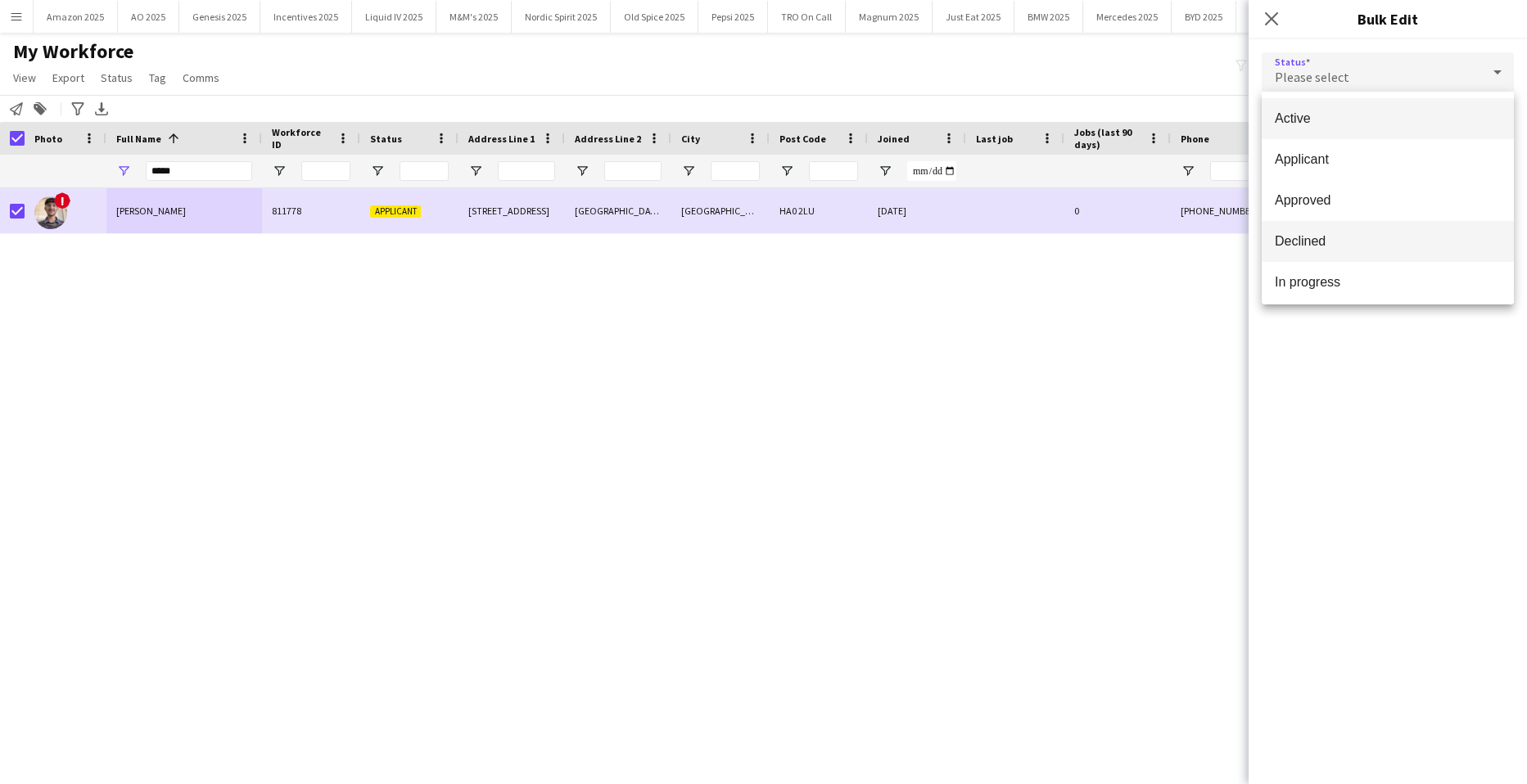
click at [1359, 245] on span "Declined" at bounding box center [1389, 241] width 227 height 15
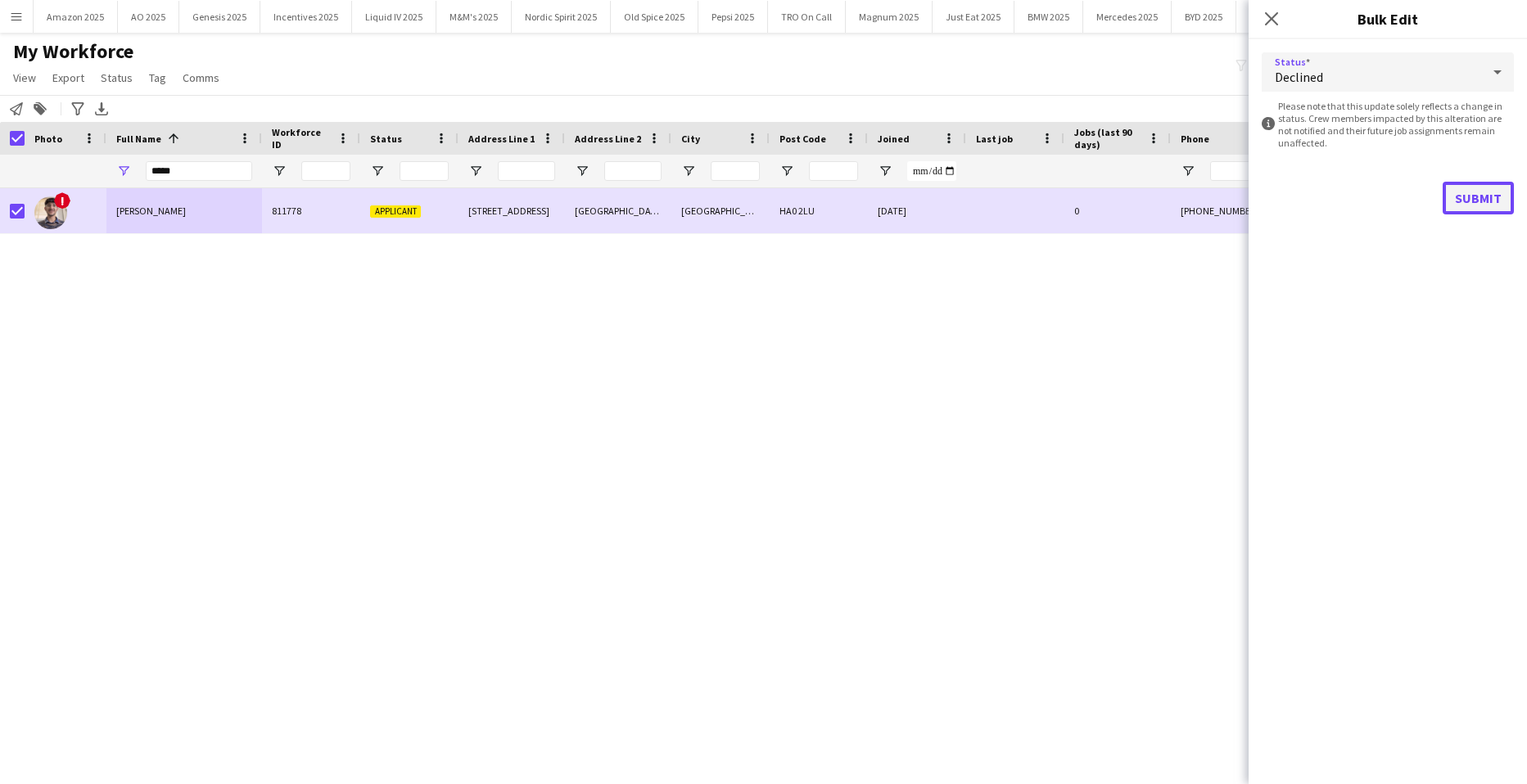
click at [1480, 189] on button "Submit" at bounding box center [1479, 198] width 71 height 33
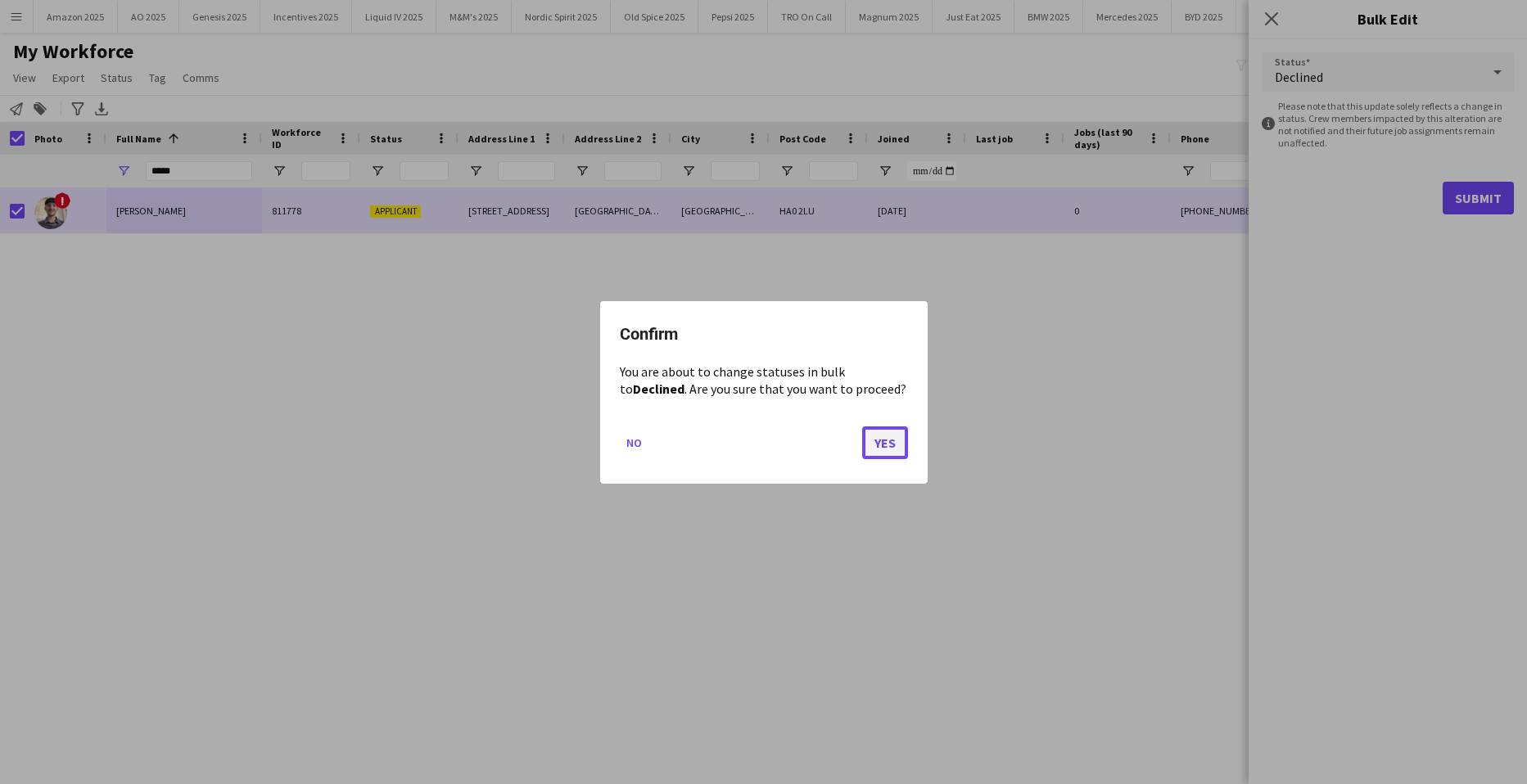
click at [903, 447] on button "Yes" at bounding box center [886, 442] width 46 height 33
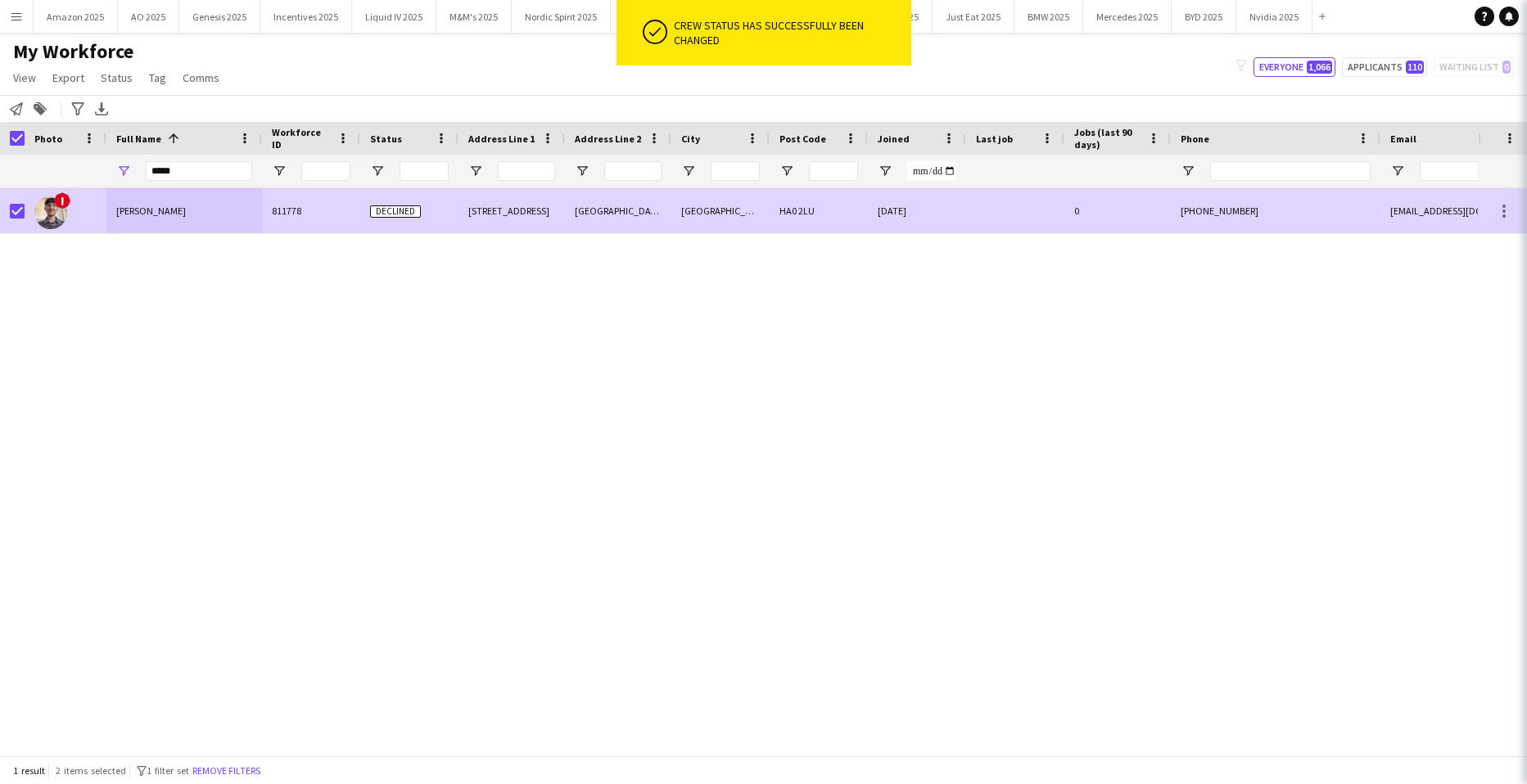
click at [186, 208] on span "Balihar Singh Sohal" at bounding box center [151, 210] width 70 height 12
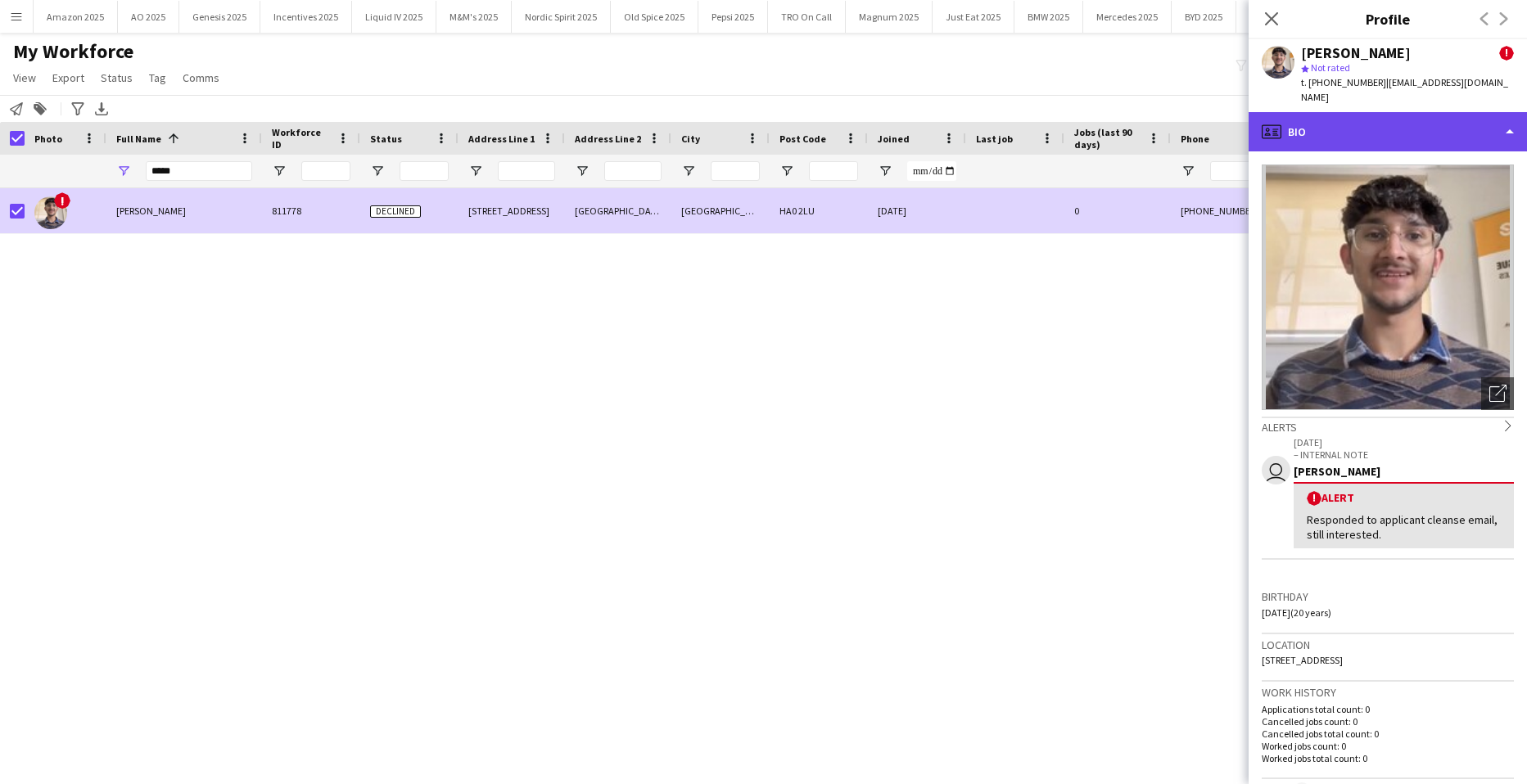
click at [1497, 112] on div "profile Bio" at bounding box center [1388, 131] width 278 height 39
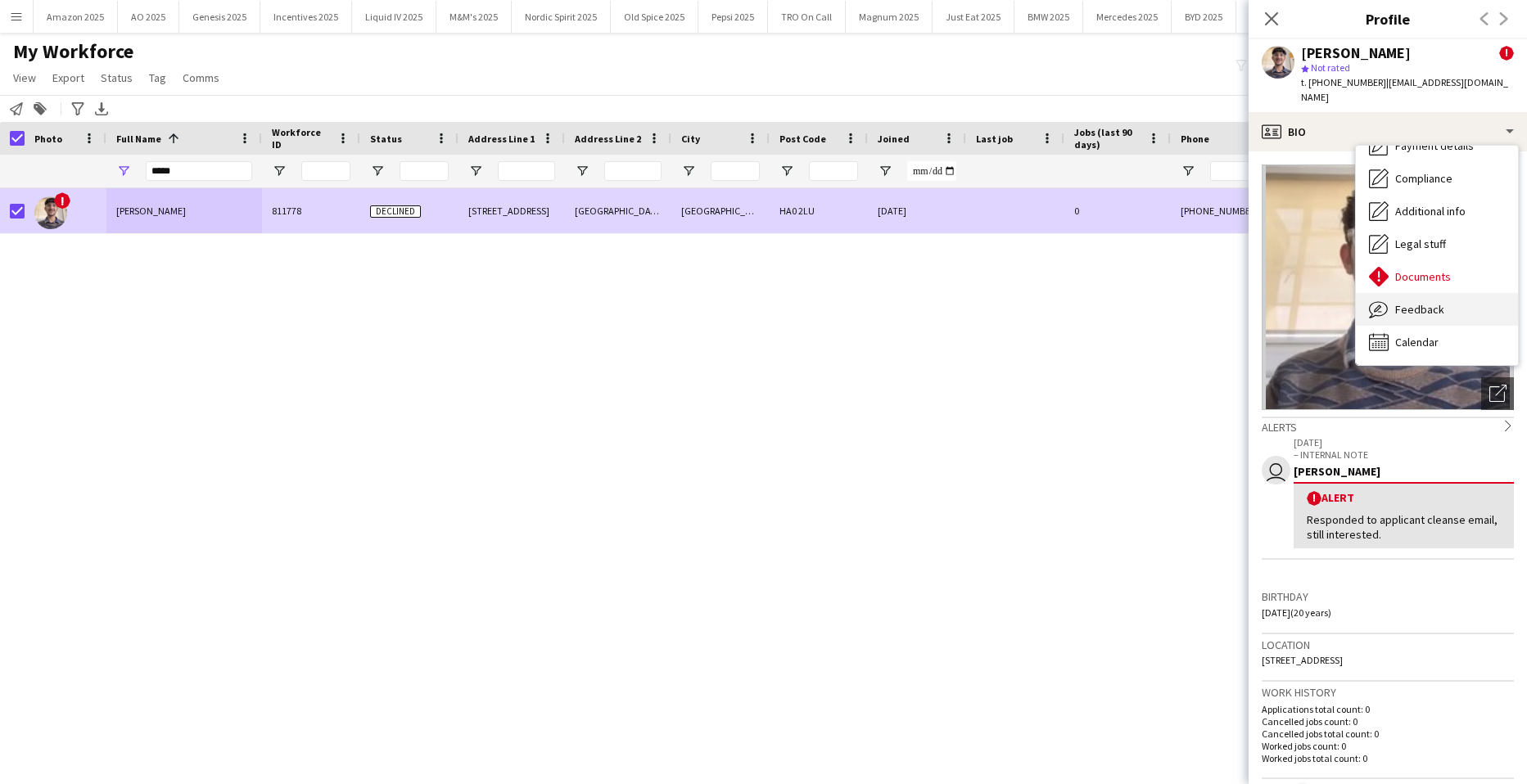
click at [1429, 302] on span "Feedback" at bounding box center [1420, 309] width 49 height 14
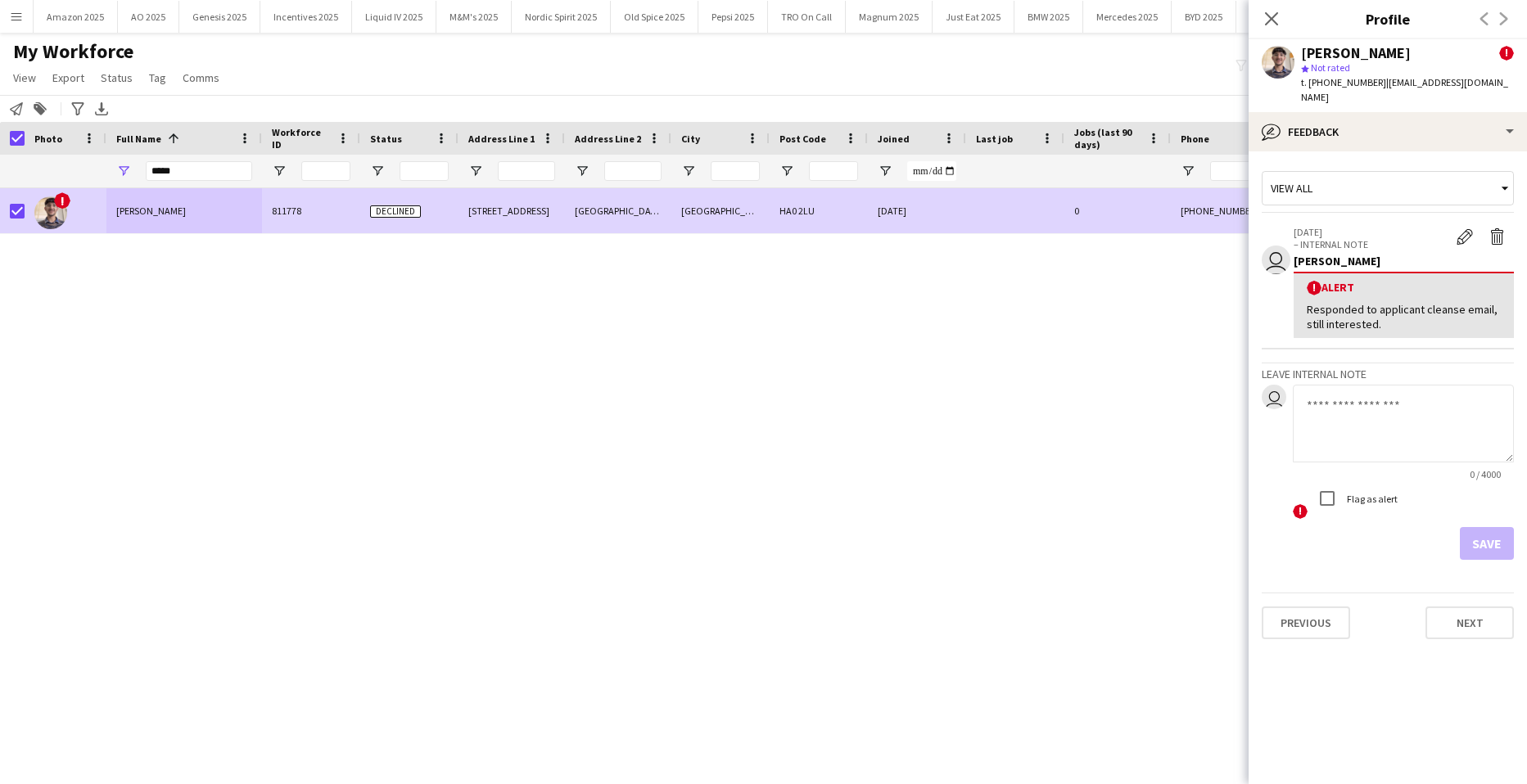
click at [1358, 393] on textarea at bounding box center [1403, 423] width 221 height 78
paste textarea "**********"
type textarea "**********"
click at [1504, 536] on button "Save" at bounding box center [1487, 544] width 54 height 33
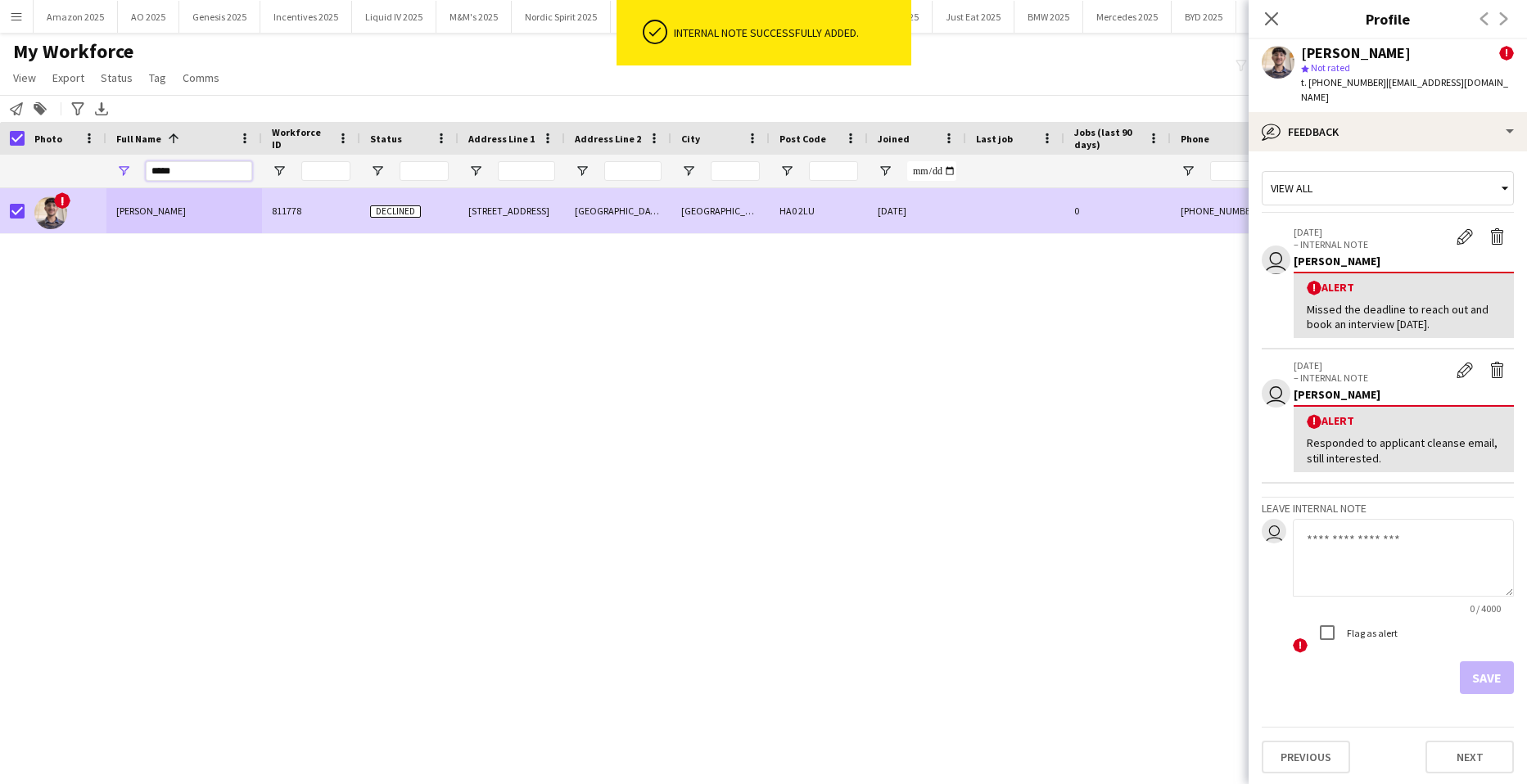
drag, startPoint x: 188, startPoint y: 175, endPoint x: -42, endPoint y: 181, distance: 230.1
click at [0, 181] on html "ok-circled Internal note successfully added. Menu Boards Boards Boards All jobs…" at bounding box center [763, 392] width 1527 height 784
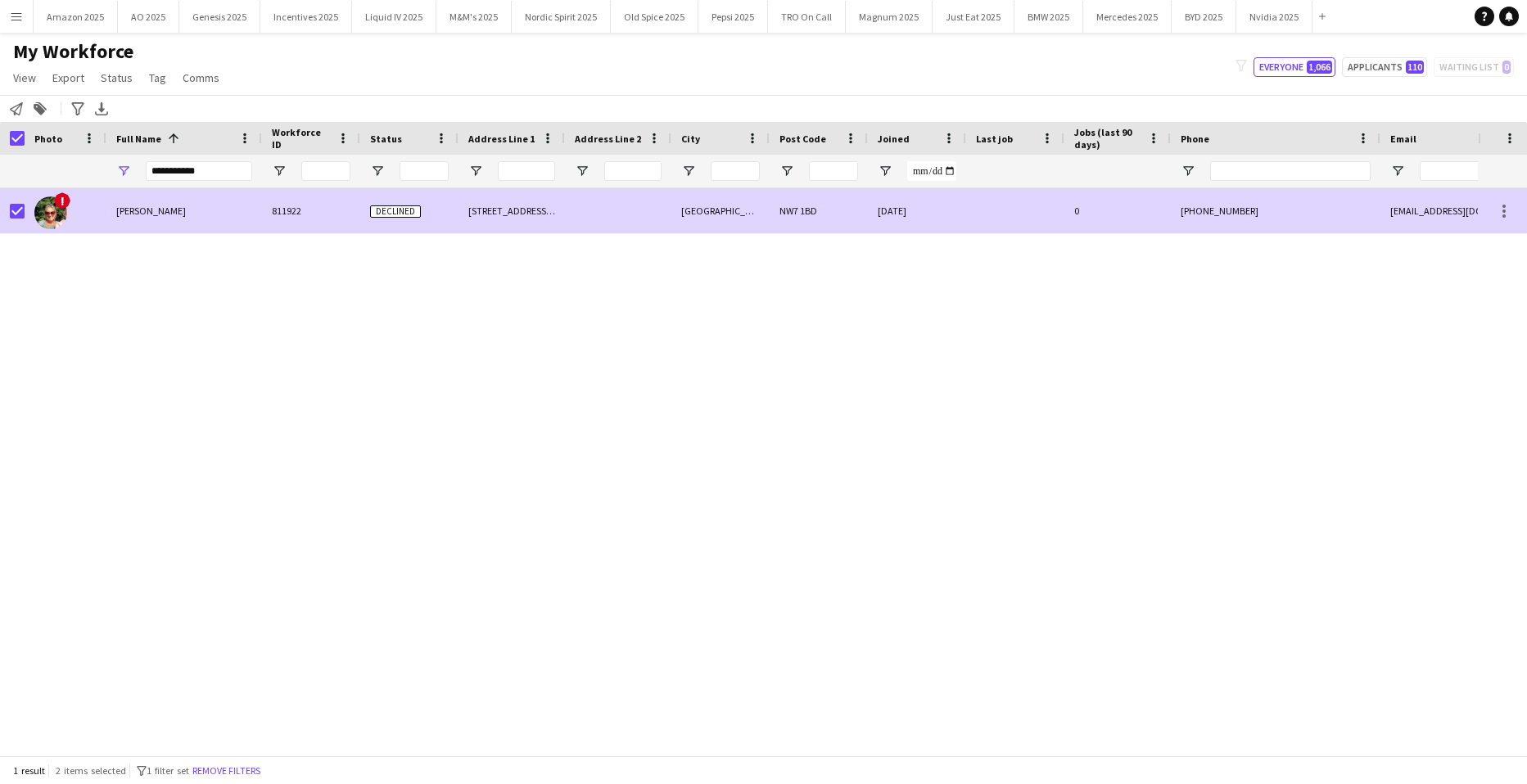
drag, startPoint x: 137, startPoint y: 221, endPoint x: 355, endPoint y: 243, distance: 219.1
click at [137, 221] on div "Anna Hatton" at bounding box center [184, 210] width 155 height 45
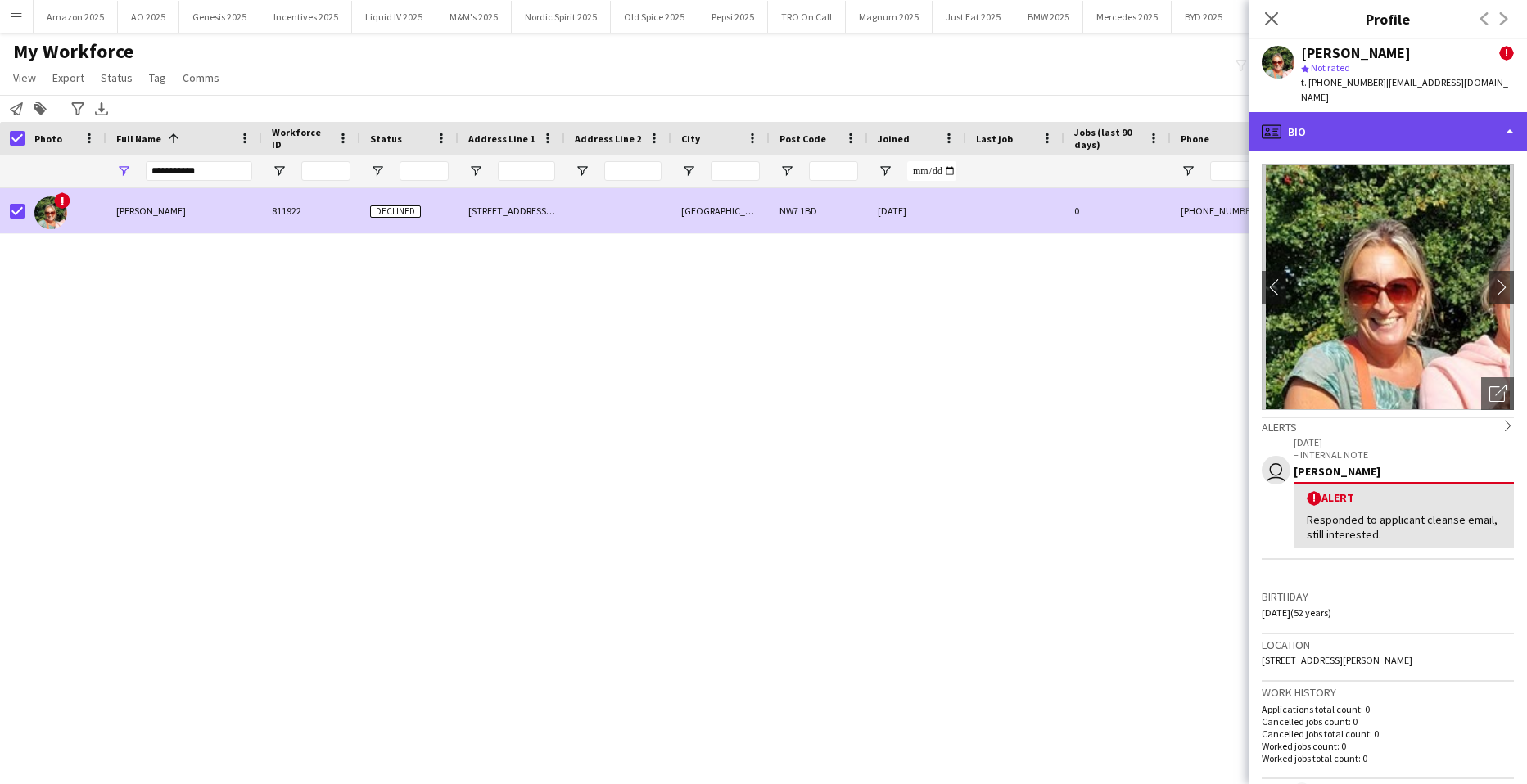
click at [1500, 123] on div "profile Bio" at bounding box center [1388, 131] width 278 height 39
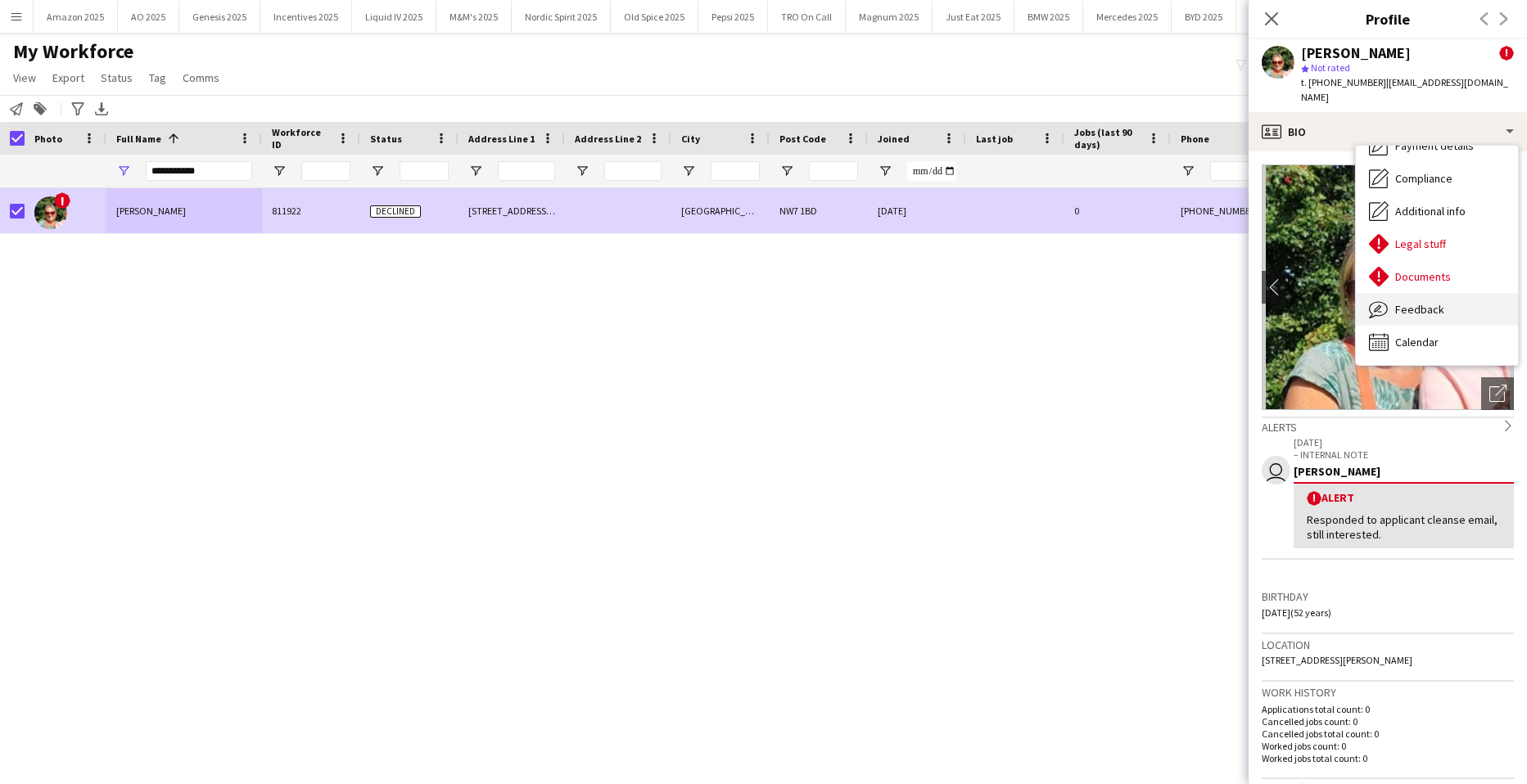
click at [1443, 297] on div "Feedback Feedback" at bounding box center [1437, 309] width 162 height 33
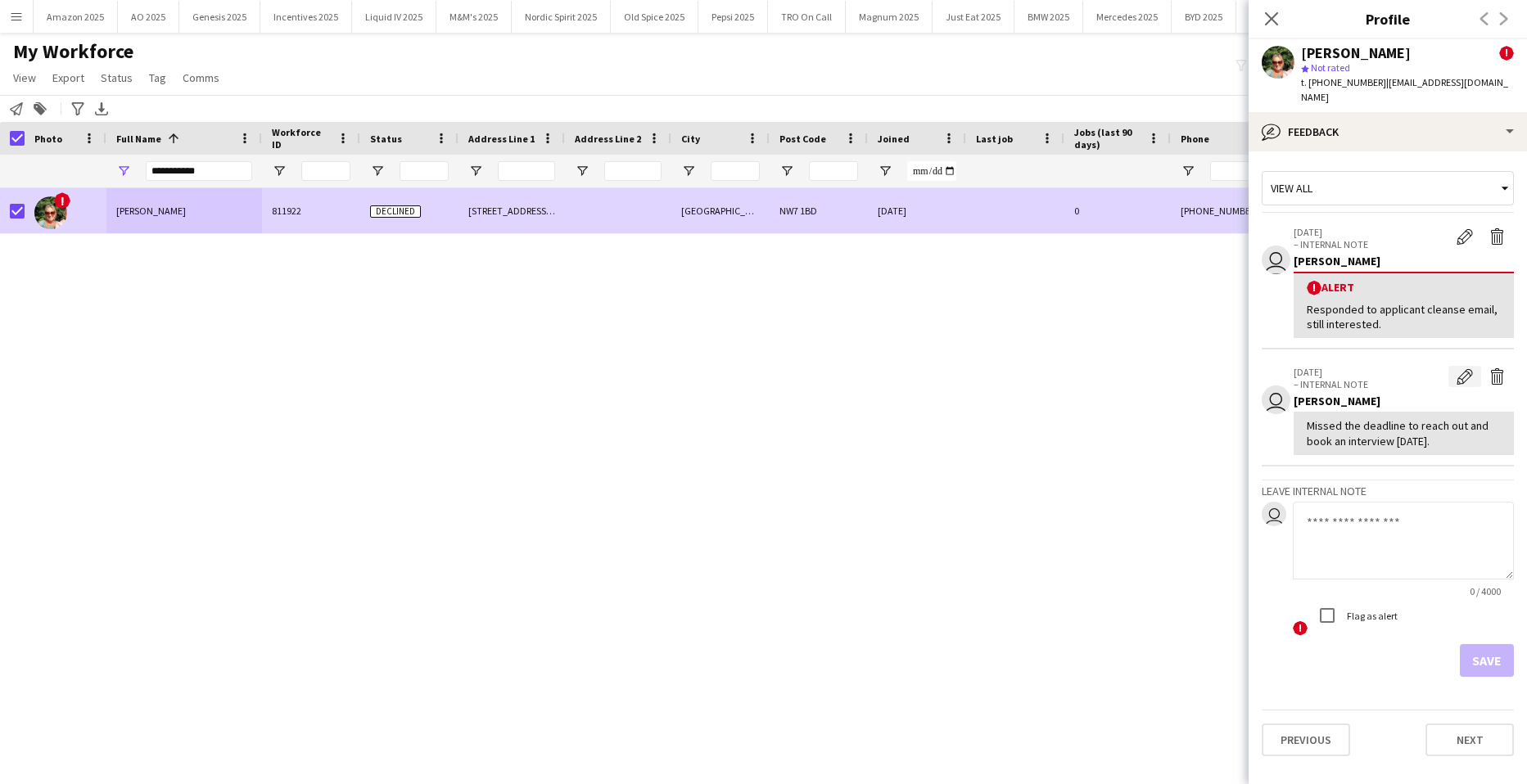
click at [1460, 368] on app-icon "Edit internal note" at bounding box center [1465, 376] width 16 height 16
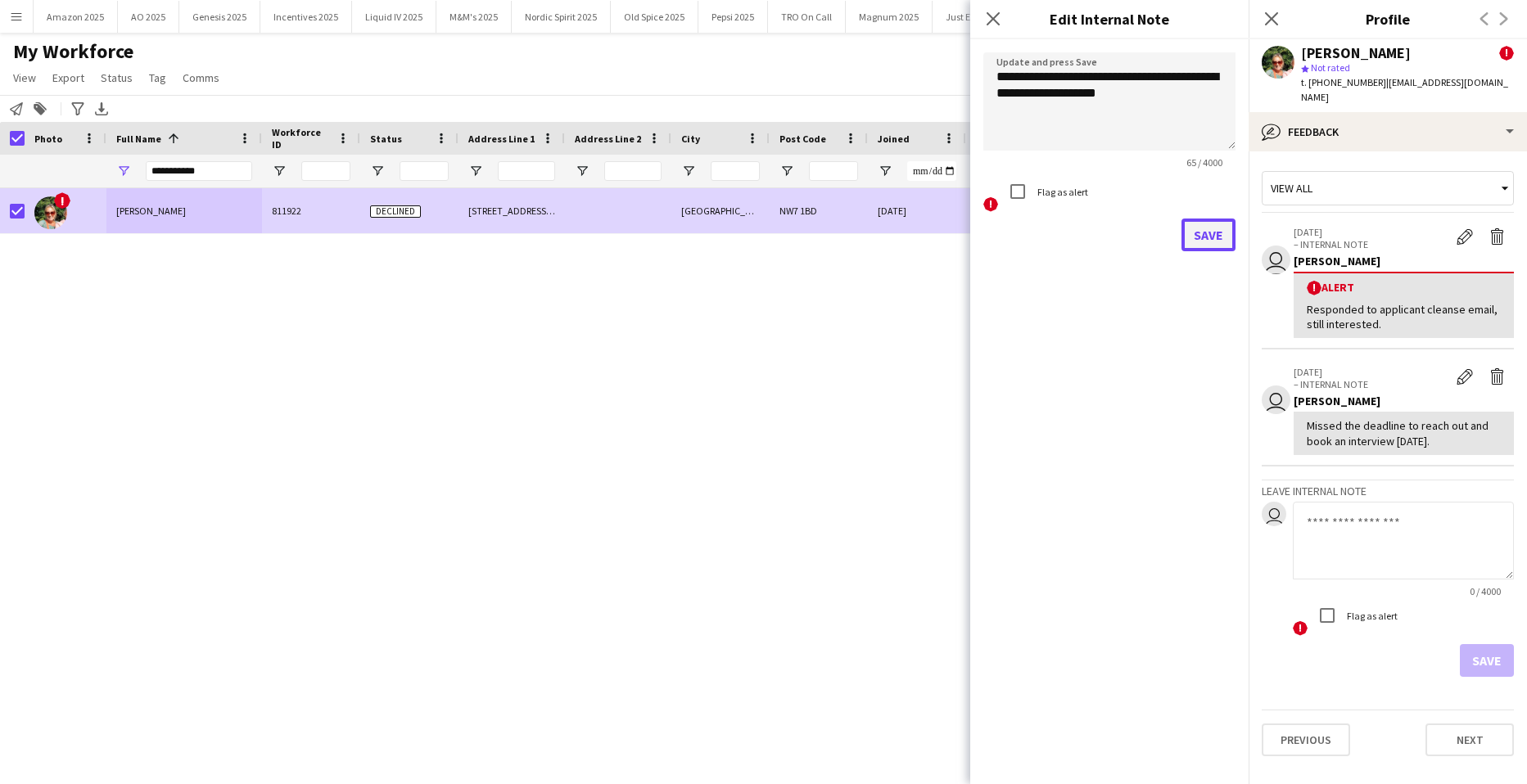
click at [1198, 239] on button "Save" at bounding box center [1208, 235] width 54 height 33
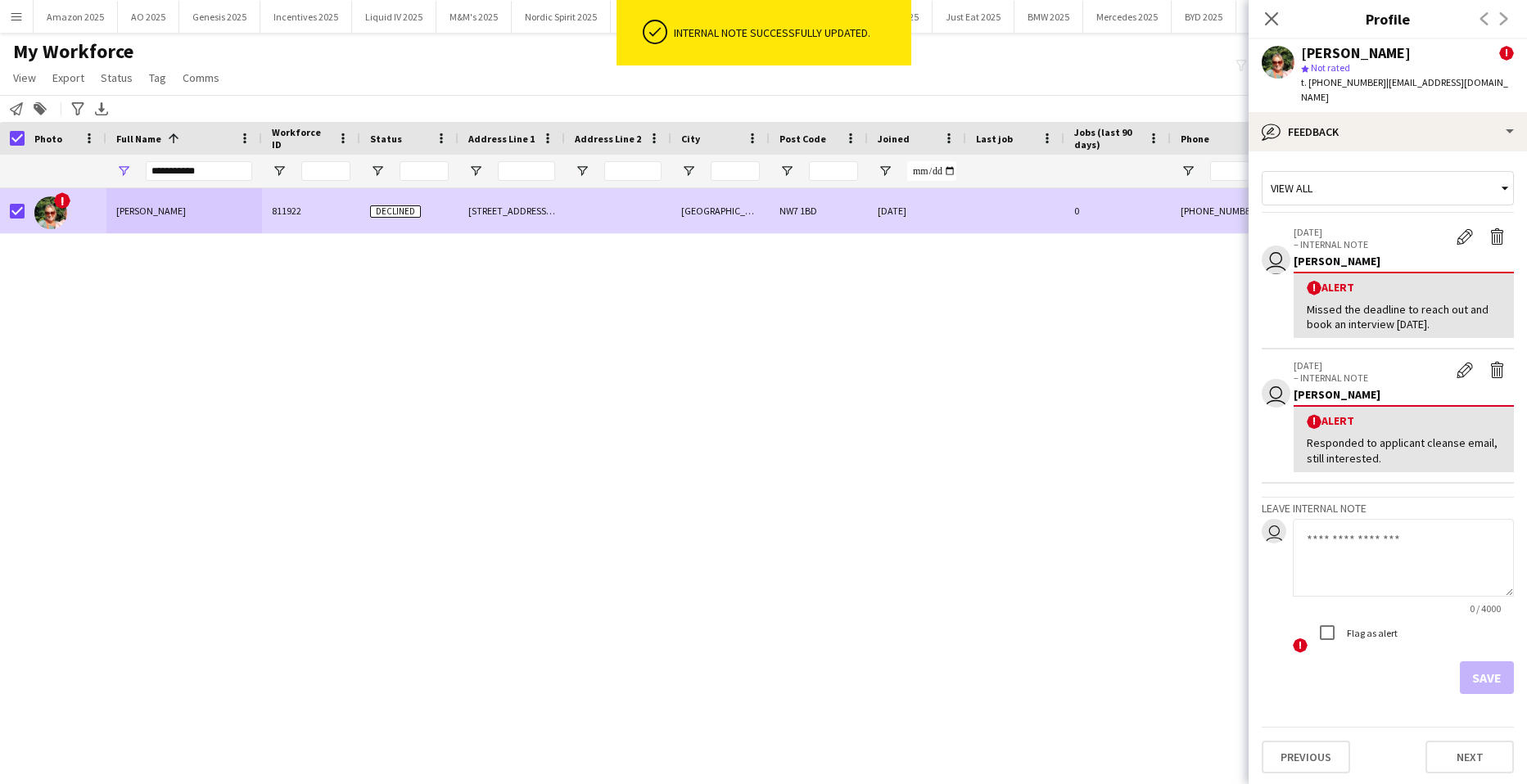
drag, startPoint x: 734, startPoint y: 433, endPoint x: 764, endPoint y: 456, distance: 37.8
click at [737, 442] on div "! Anna Hatton 811922 Declined 14 Sanders Lane London NW7 1BD 23-09-2024 0 +4407…" at bounding box center [739, 465] width 1478 height 556
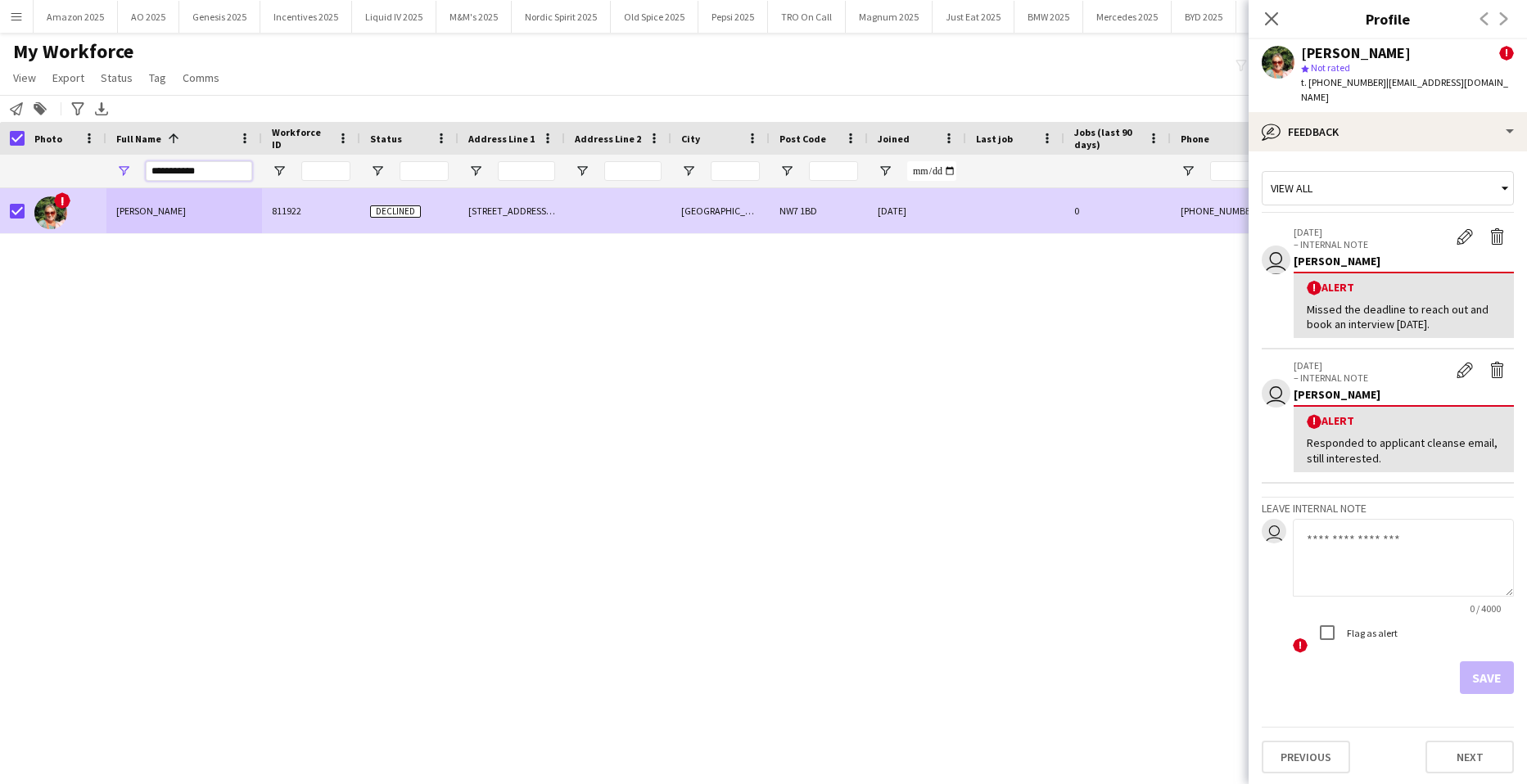
drag, startPoint x: 212, startPoint y: 176, endPoint x: -42, endPoint y: 217, distance: 257.3
click at [0, 217] on html "Menu Boards Boards Boards All jobs Status Workforce Workforce My Workforce Recr…" at bounding box center [763, 392] width 1527 height 784
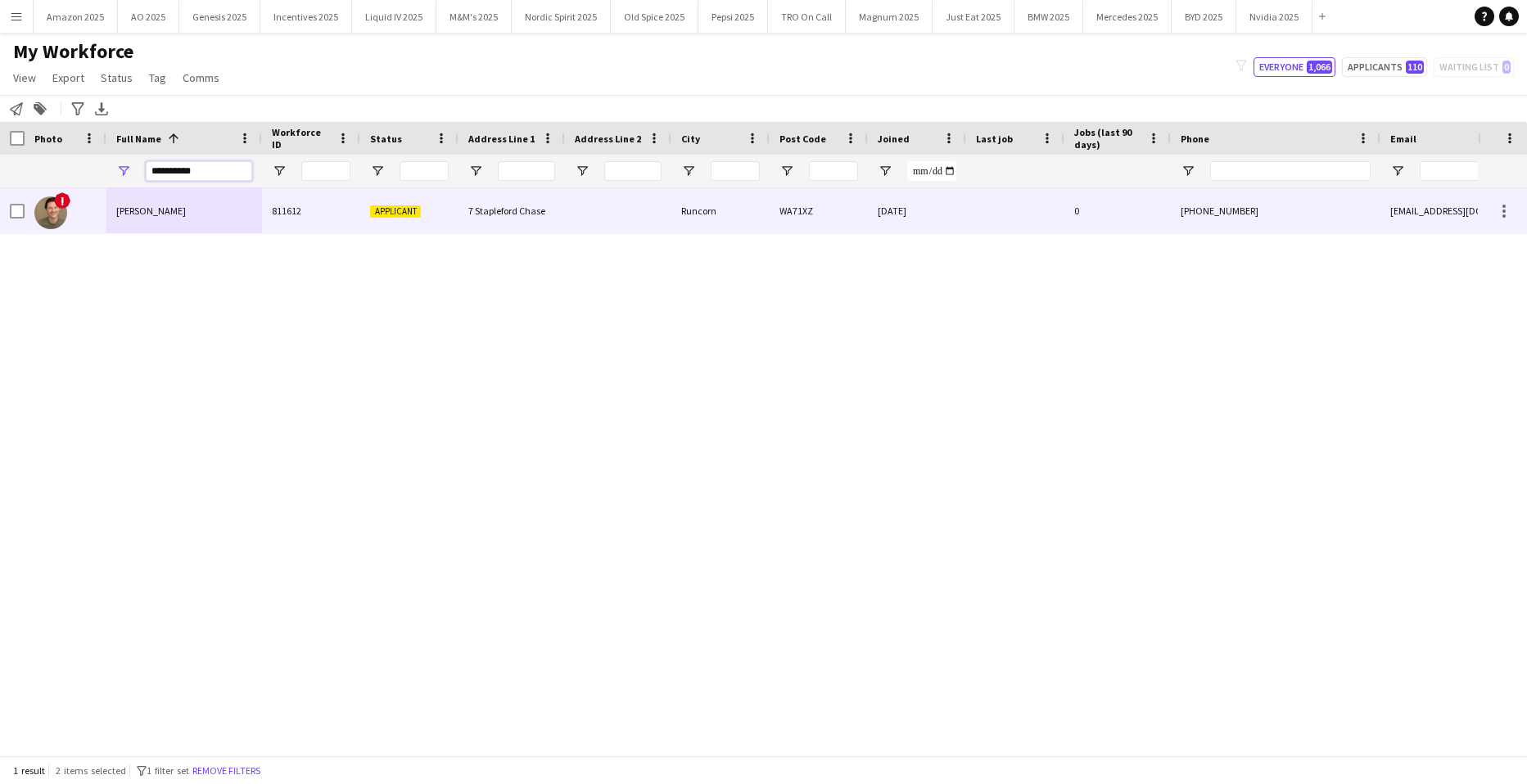
type input "**********"
click at [145, 209] on span "Ben Taylor" at bounding box center [151, 210] width 70 height 12
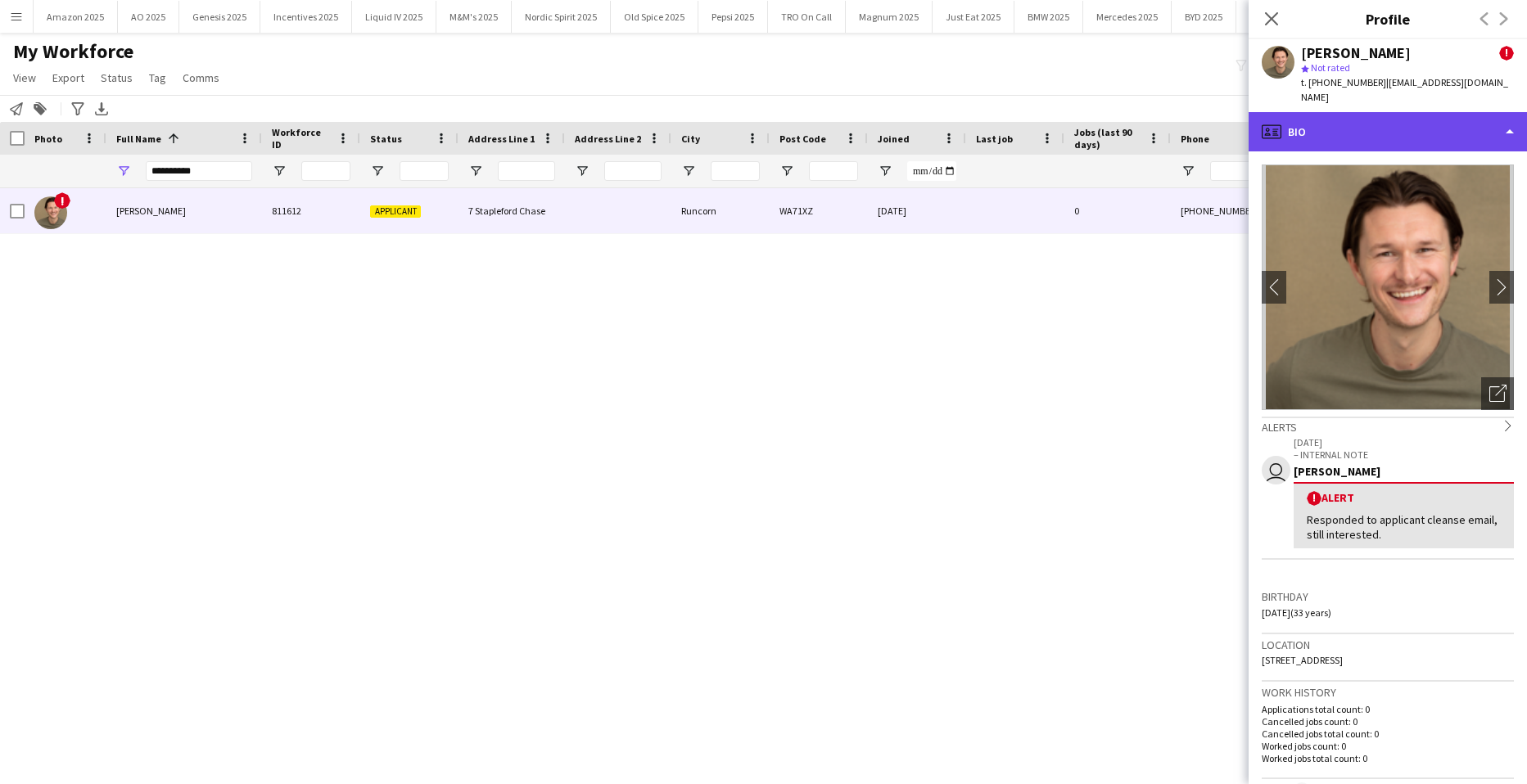
click at [1420, 112] on div "profile Bio" at bounding box center [1388, 131] width 278 height 39
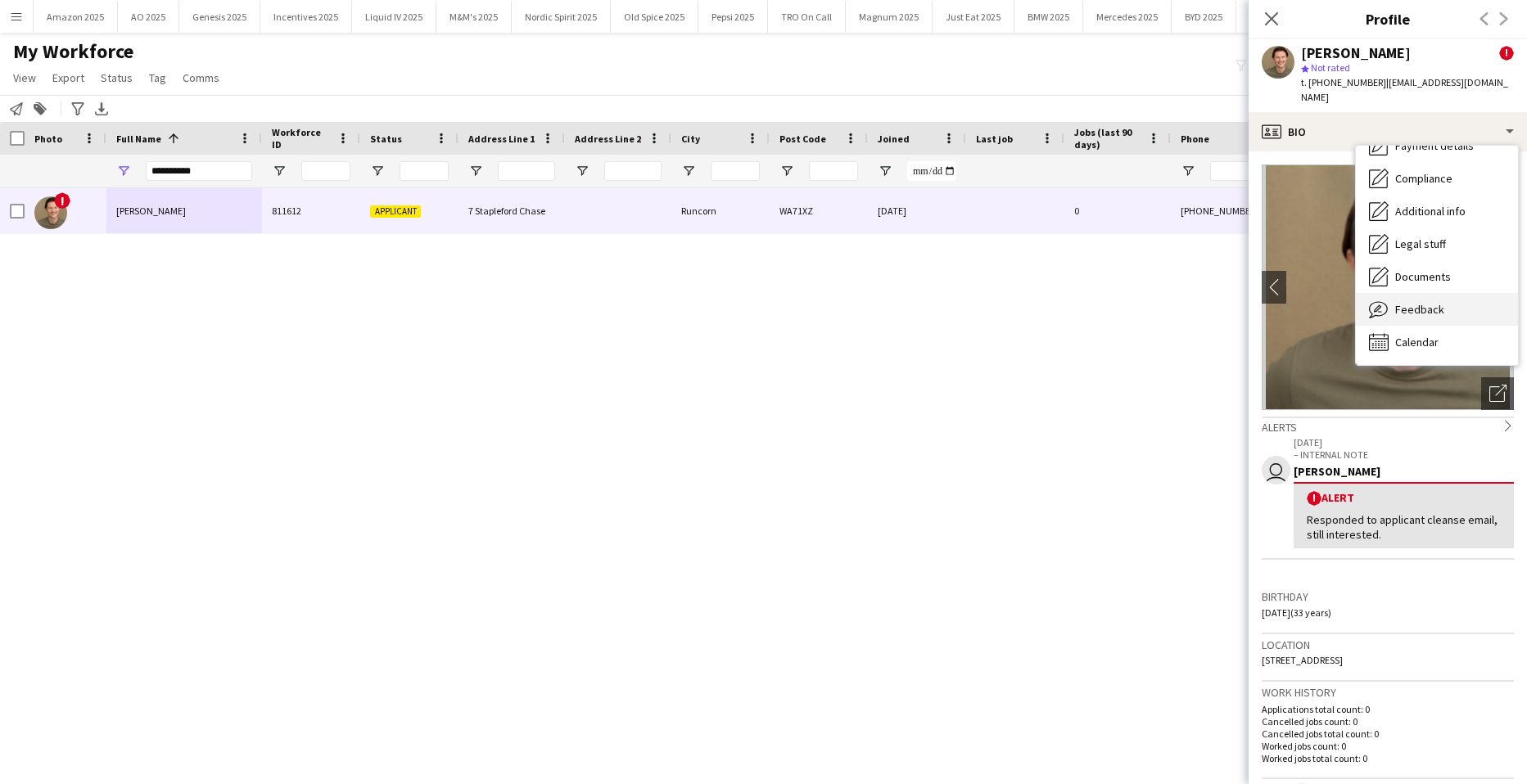
click at [1465, 293] on div "Feedback Feedback" at bounding box center [1437, 309] width 162 height 33
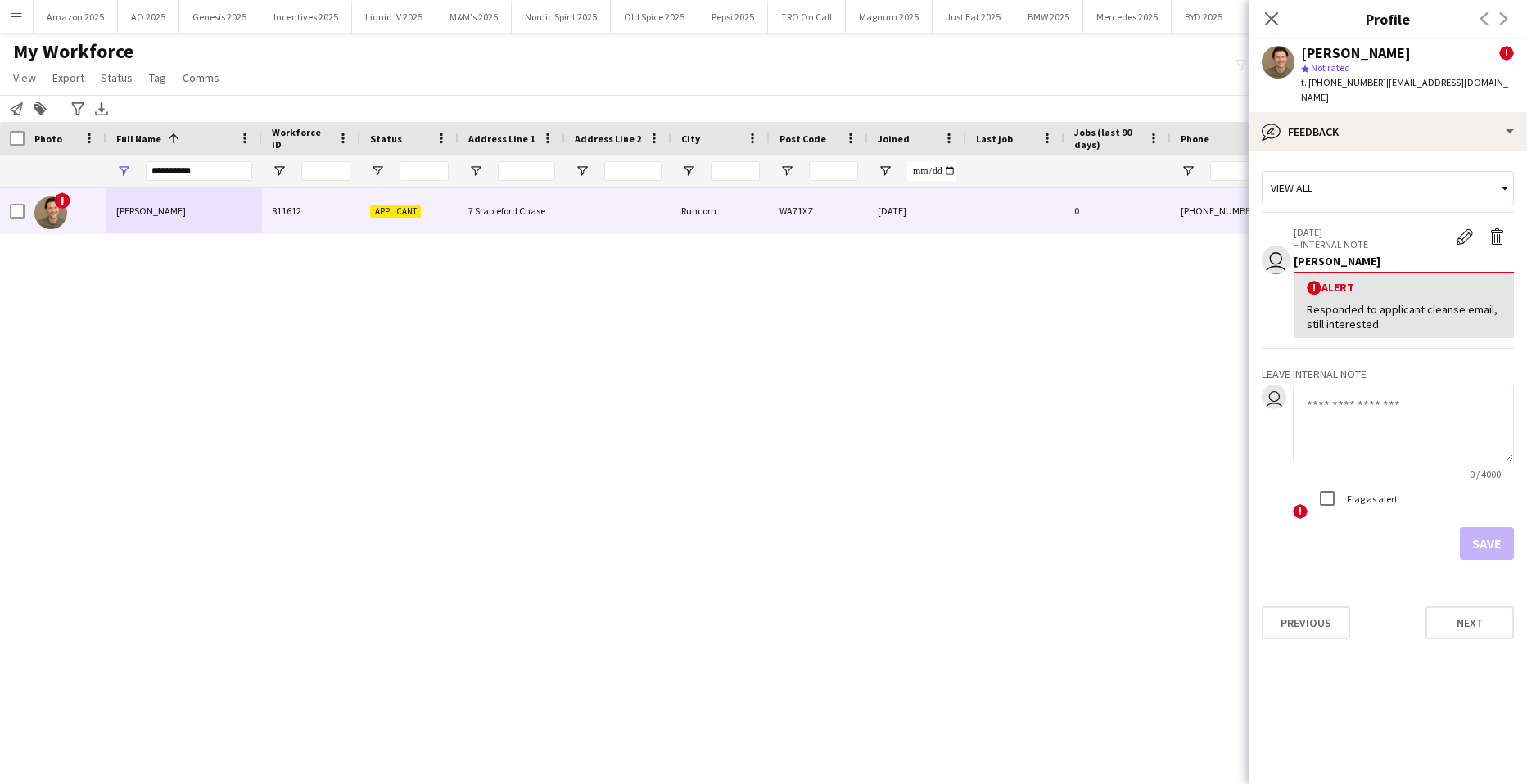
click at [1400, 393] on textarea at bounding box center [1403, 423] width 221 height 78
paste textarea "**********"
type textarea "**********"
click at [1477, 528] on button "Save" at bounding box center [1487, 544] width 54 height 33
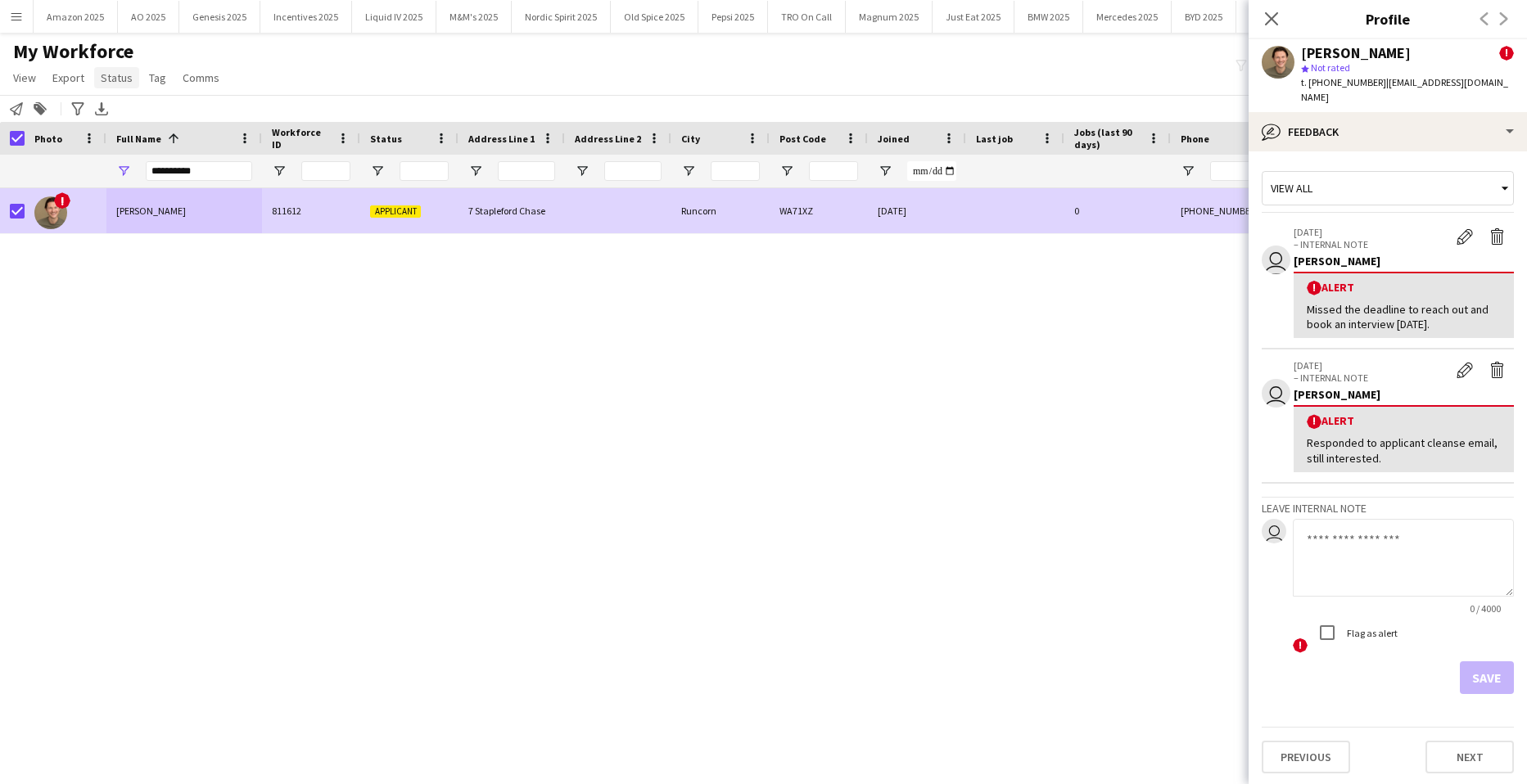
click at [128, 81] on span "Status" at bounding box center [116, 77] width 32 height 14
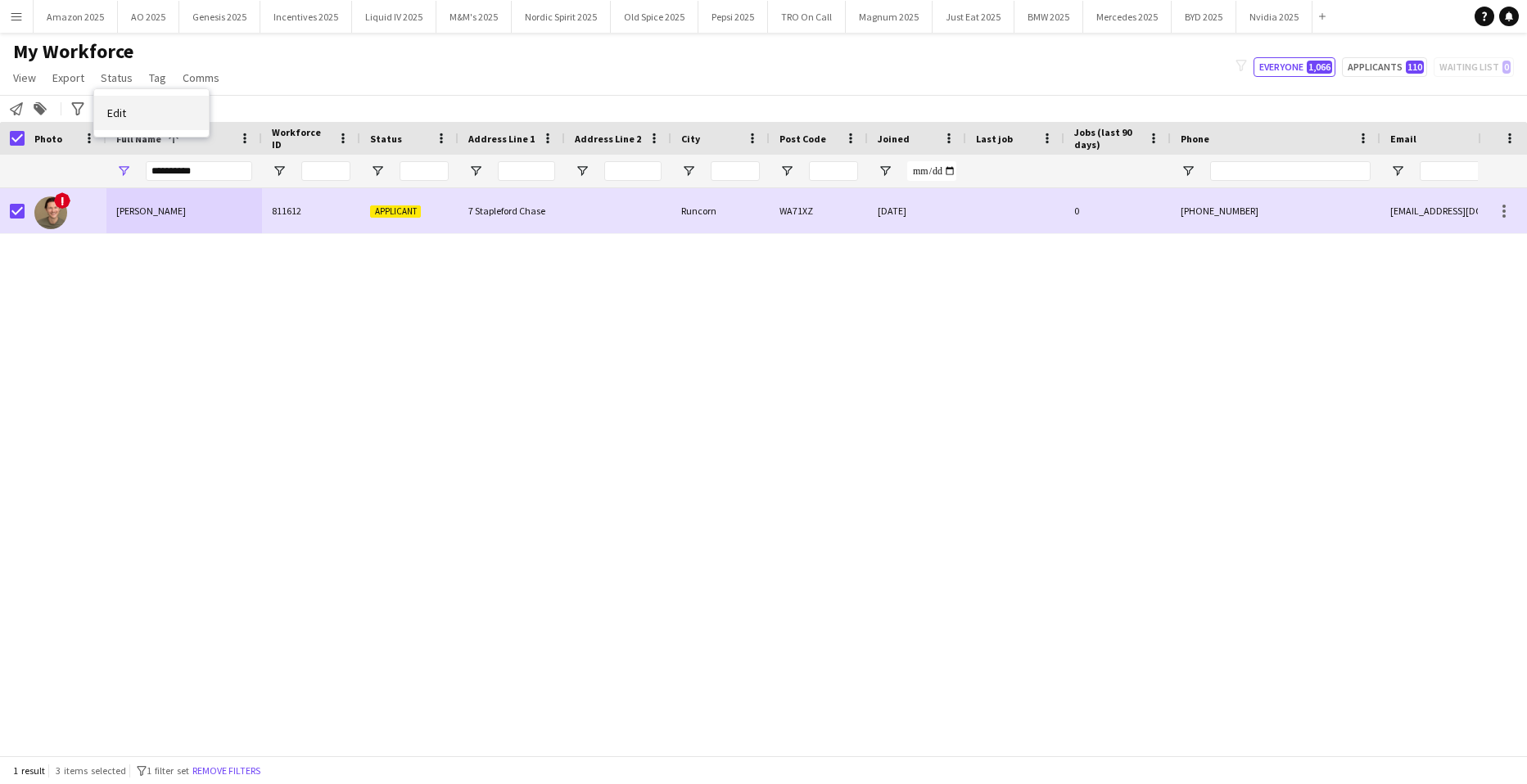
click at [128, 114] on link "Edit" at bounding box center [151, 113] width 114 height 35
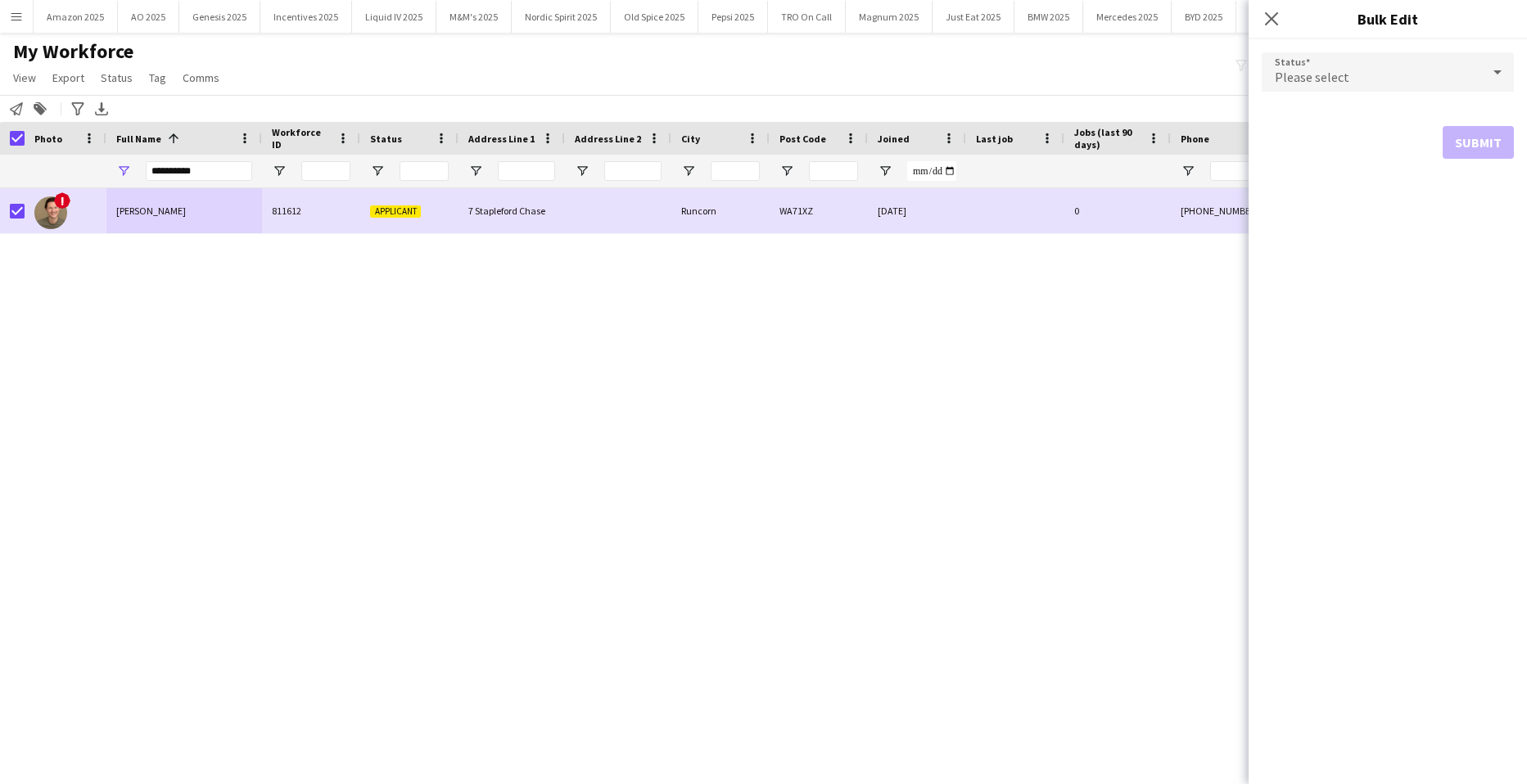
click at [1438, 64] on div "Please select" at bounding box center [1372, 72] width 220 height 39
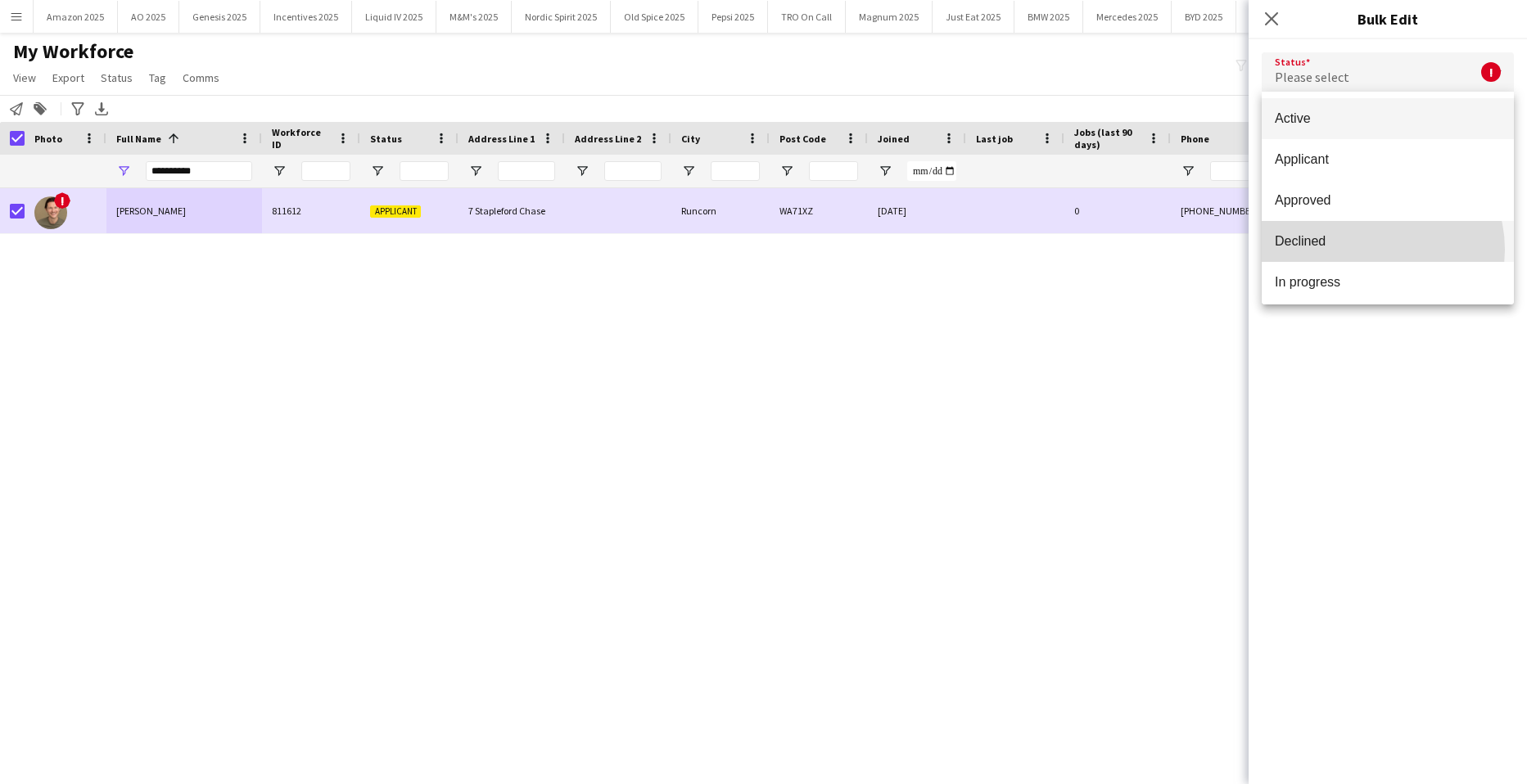
click at [1371, 249] on mat-option "Declined" at bounding box center [1388, 241] width 252 height 41
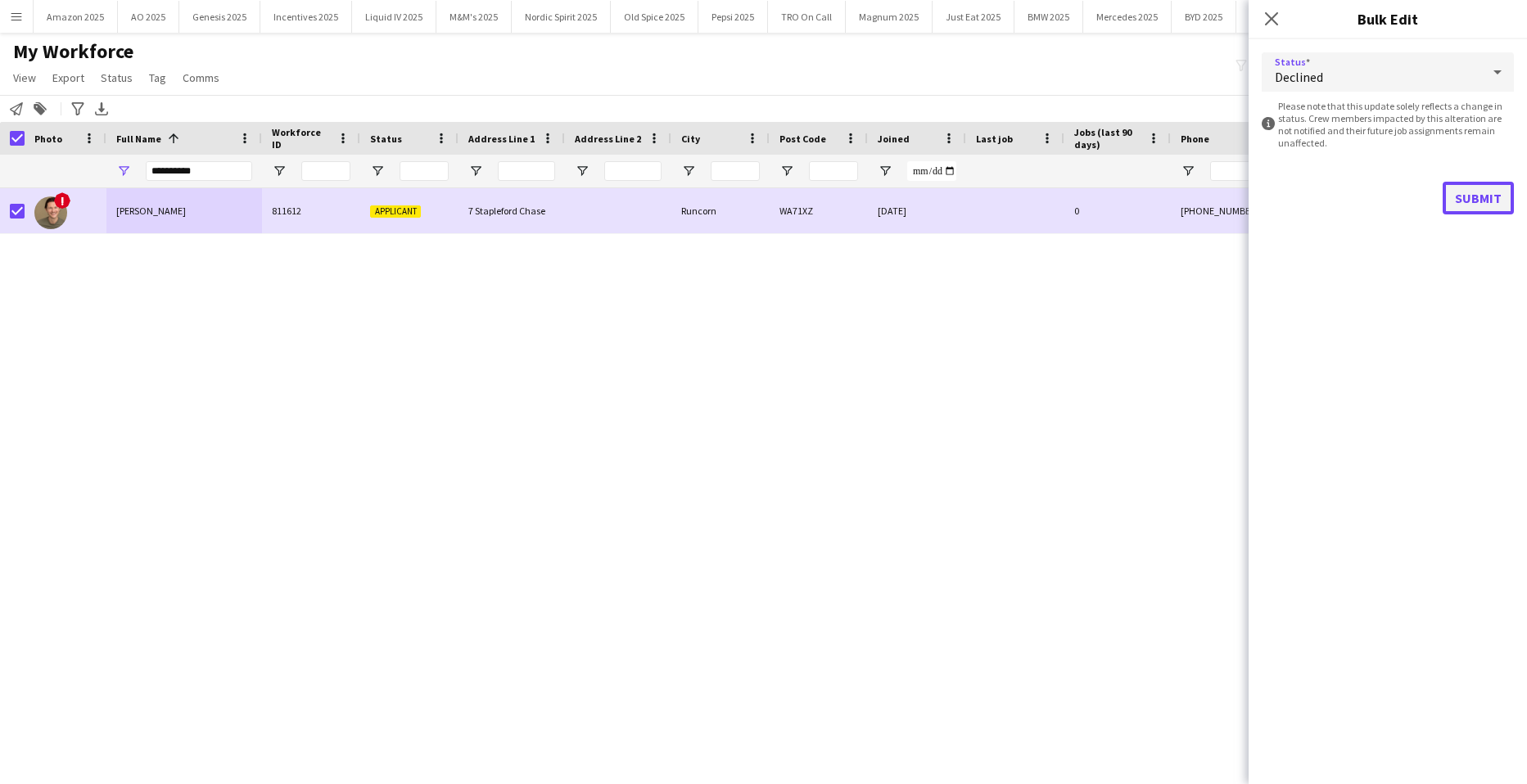
click at [1489, 193] on button "Submit" at bounding box center [1479, 198] width 71 height 33
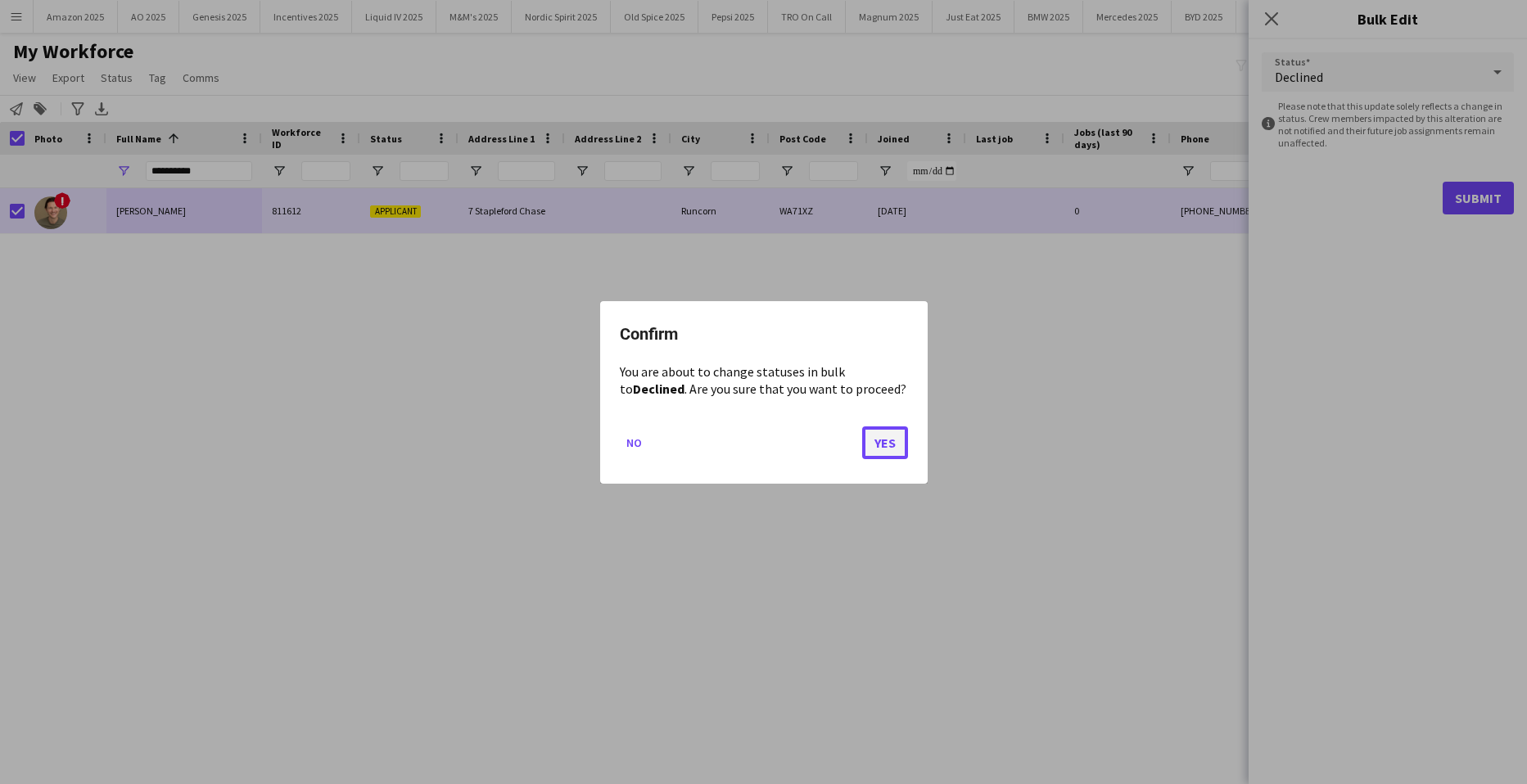
click at [888, 439] on button "Yes" at bounding box center [886, 442] width 46 height 33
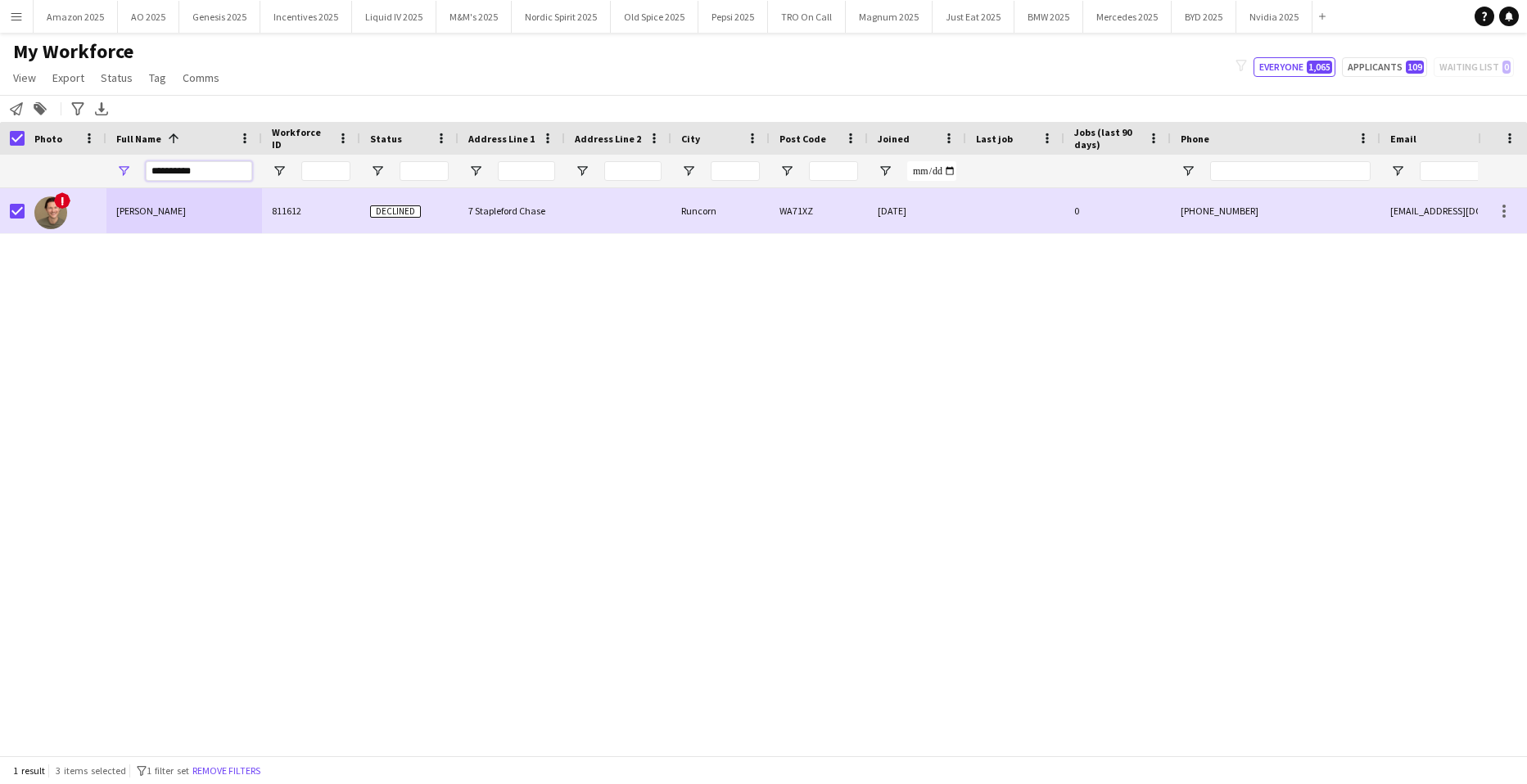
drag, startPoint x: 212, startPoint y: 172, endPoint x: -42, endPoint y: 189, distance: 254.6
click at [0, 189] on html "Menu Boards Boards Boards All jobs Status Workforce Workforce My Workforce Recr…" at bounding box center [763, 392] width 1527 height 784
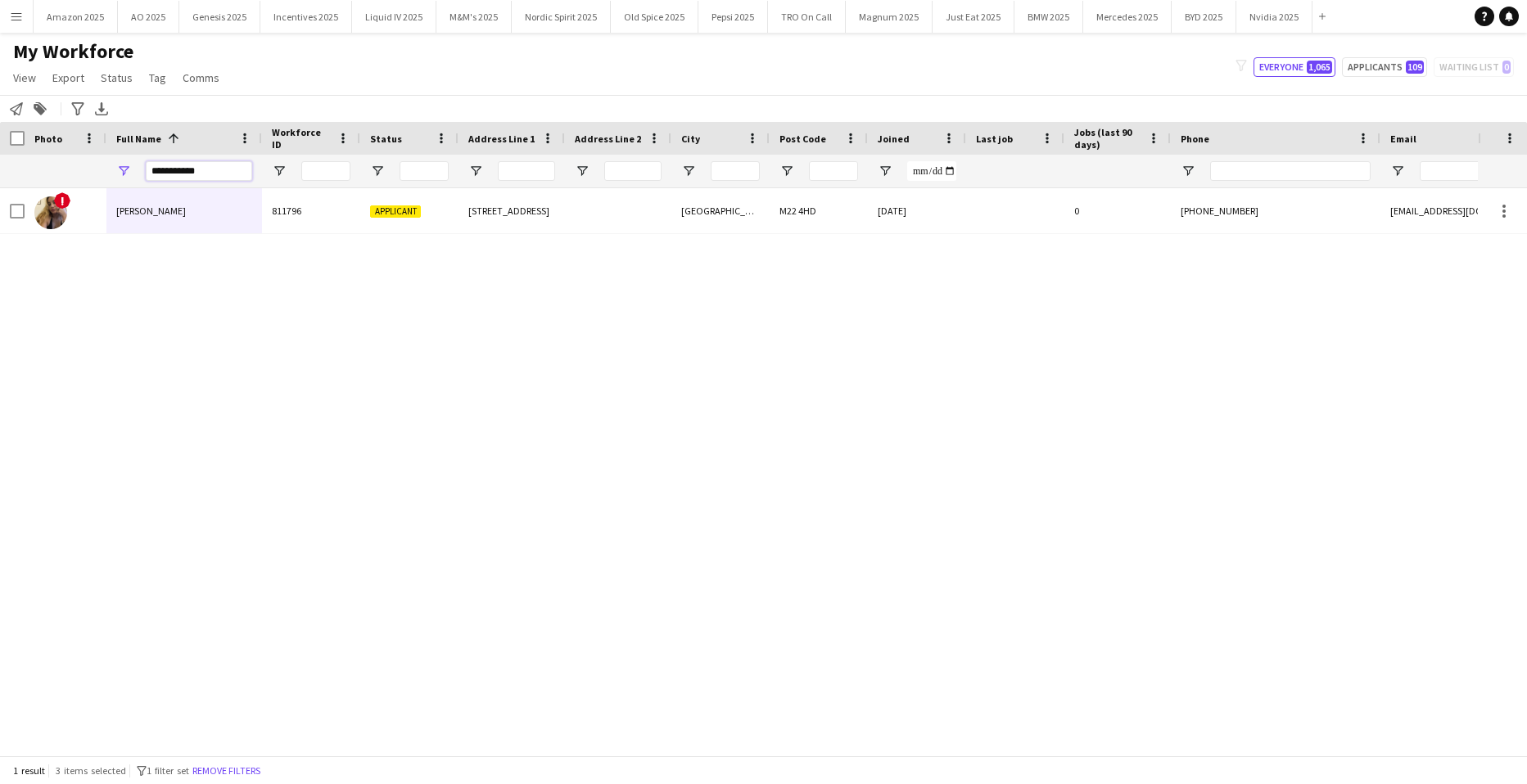
type input "**********"
click at [8, 144] on div at bounding box center [12, 138] width 25 height 33
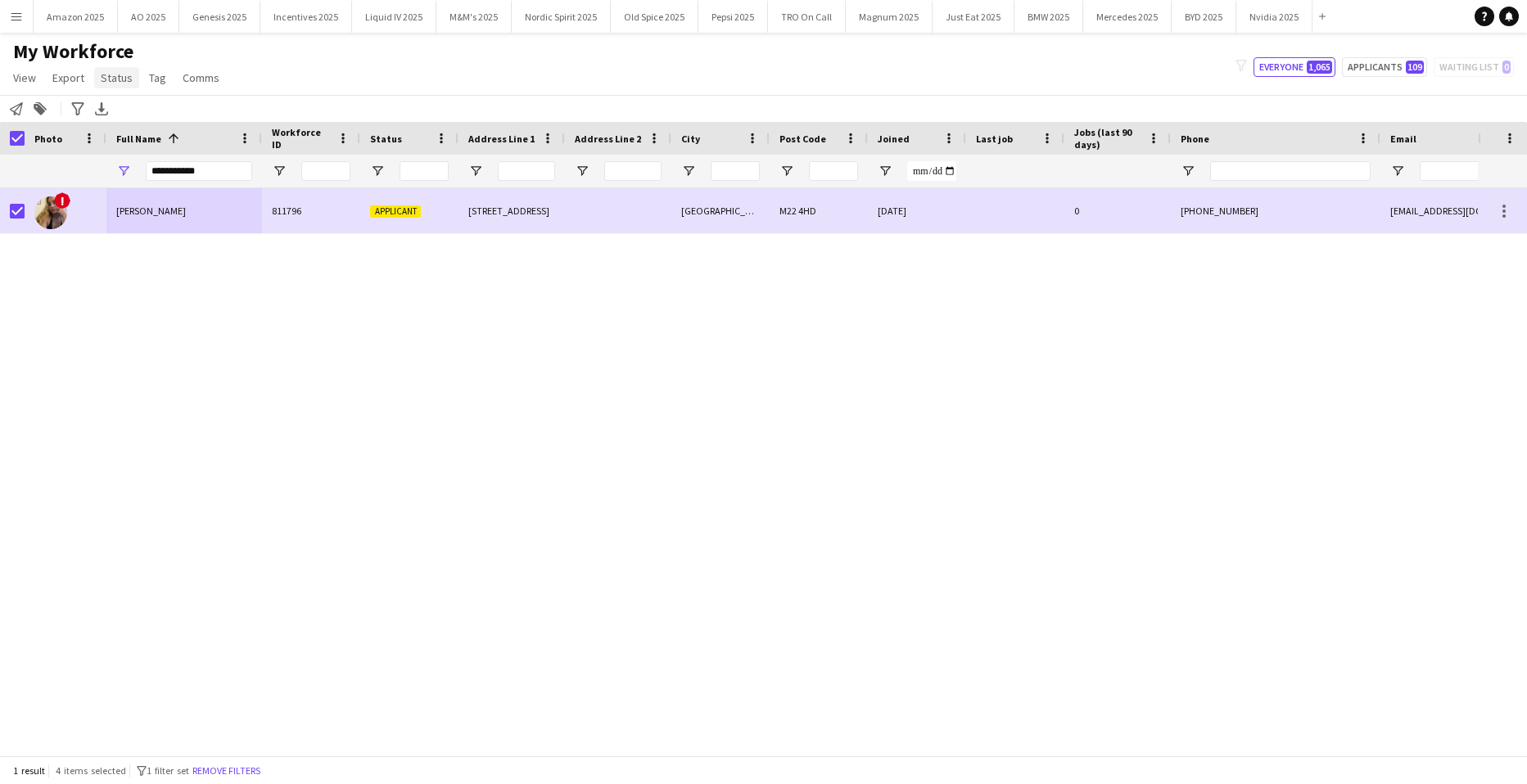
click at [117, 79] on span "Status" at bounding box center [116, 77] width 32 height 14
click at [126, 115] on span "Edit" at bounding box center [117, 112] width 19 height 14
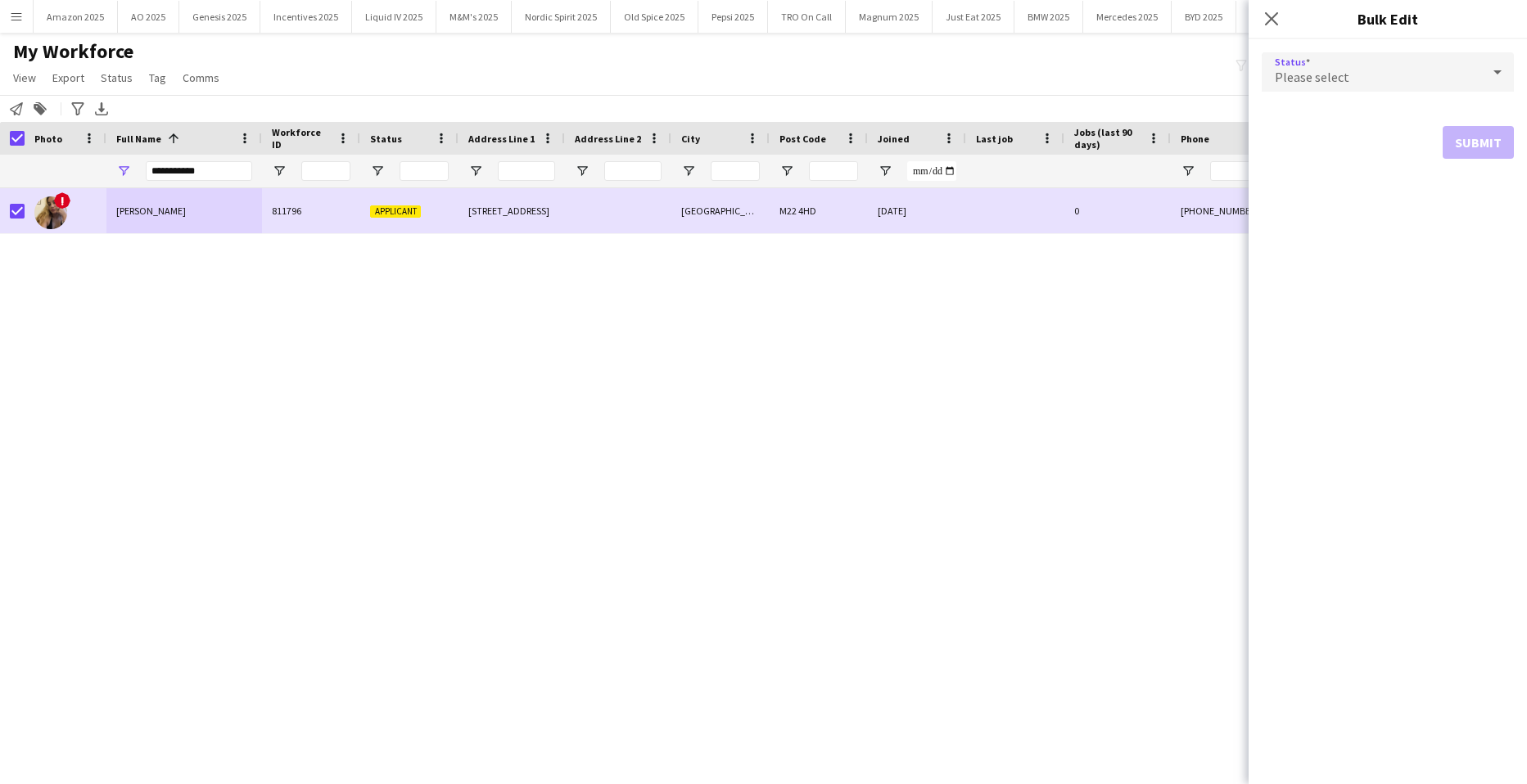
click at [1482, 64] on div at bounding box center [1498, 72] width 33 height 33
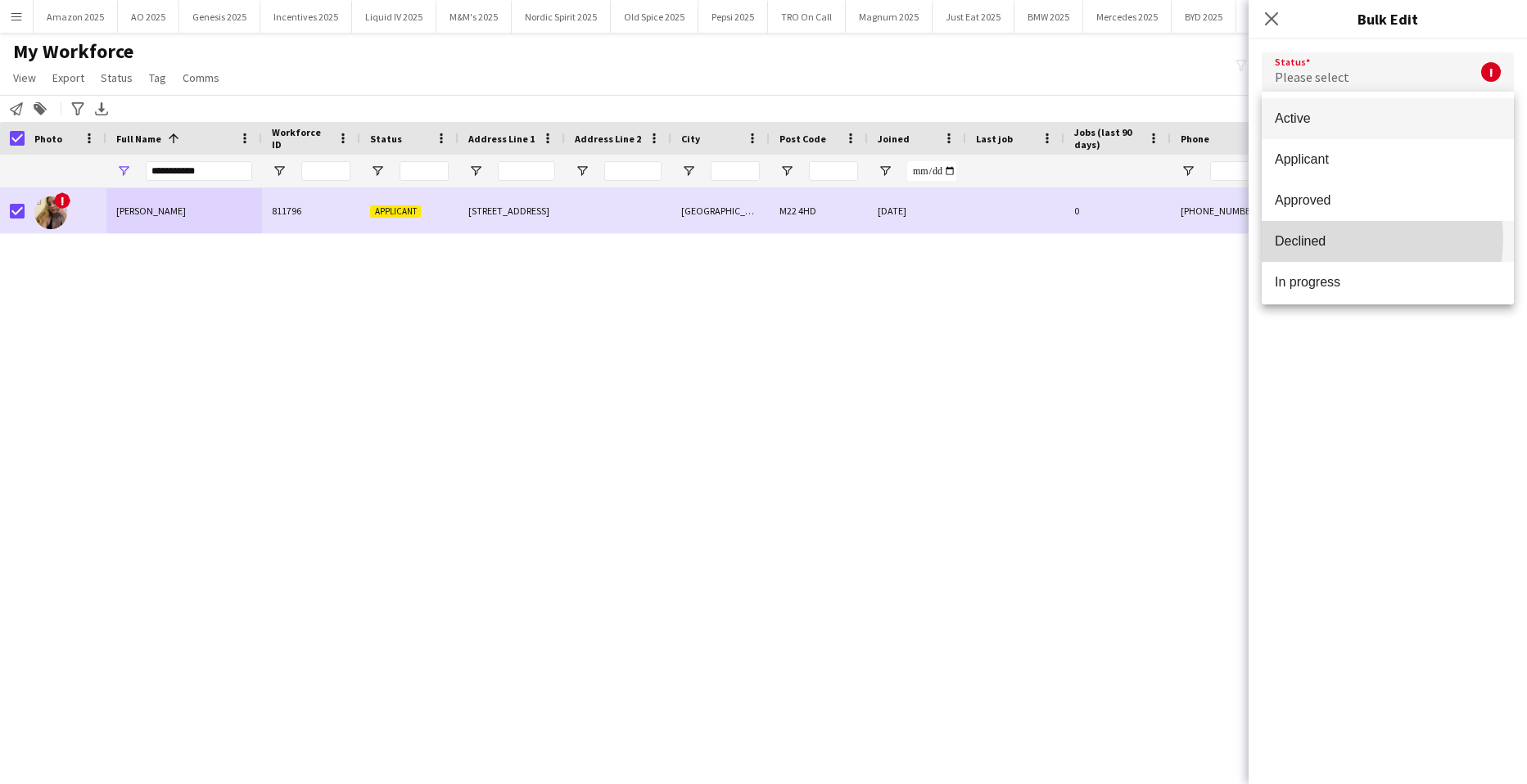
click at [1351, 239] on span "Declined" at bounding box center [1389, 241] width 227 height 15
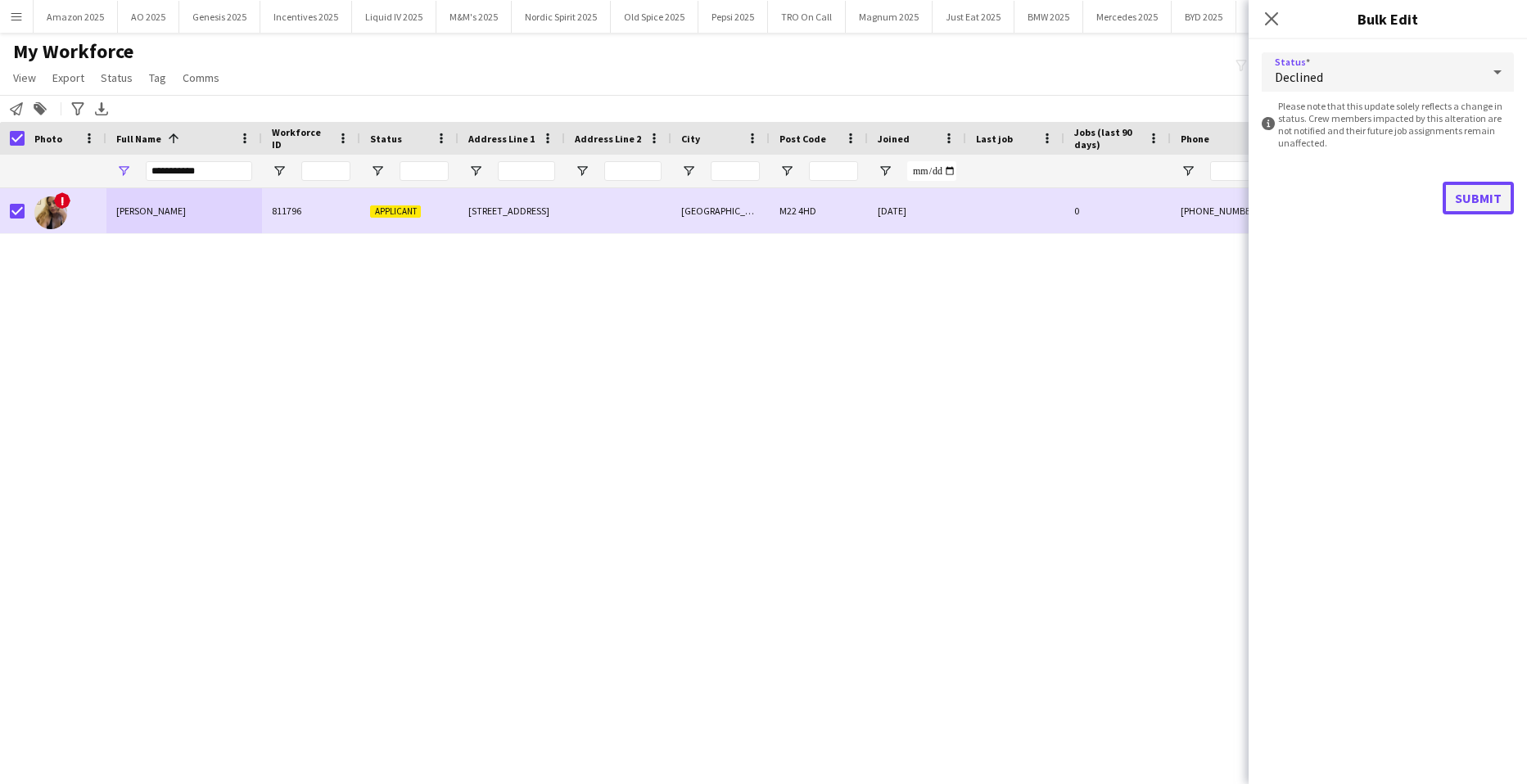
click at [1471, 192] on button "Submit" at bounding box center [1479, 198] width 71 height 33
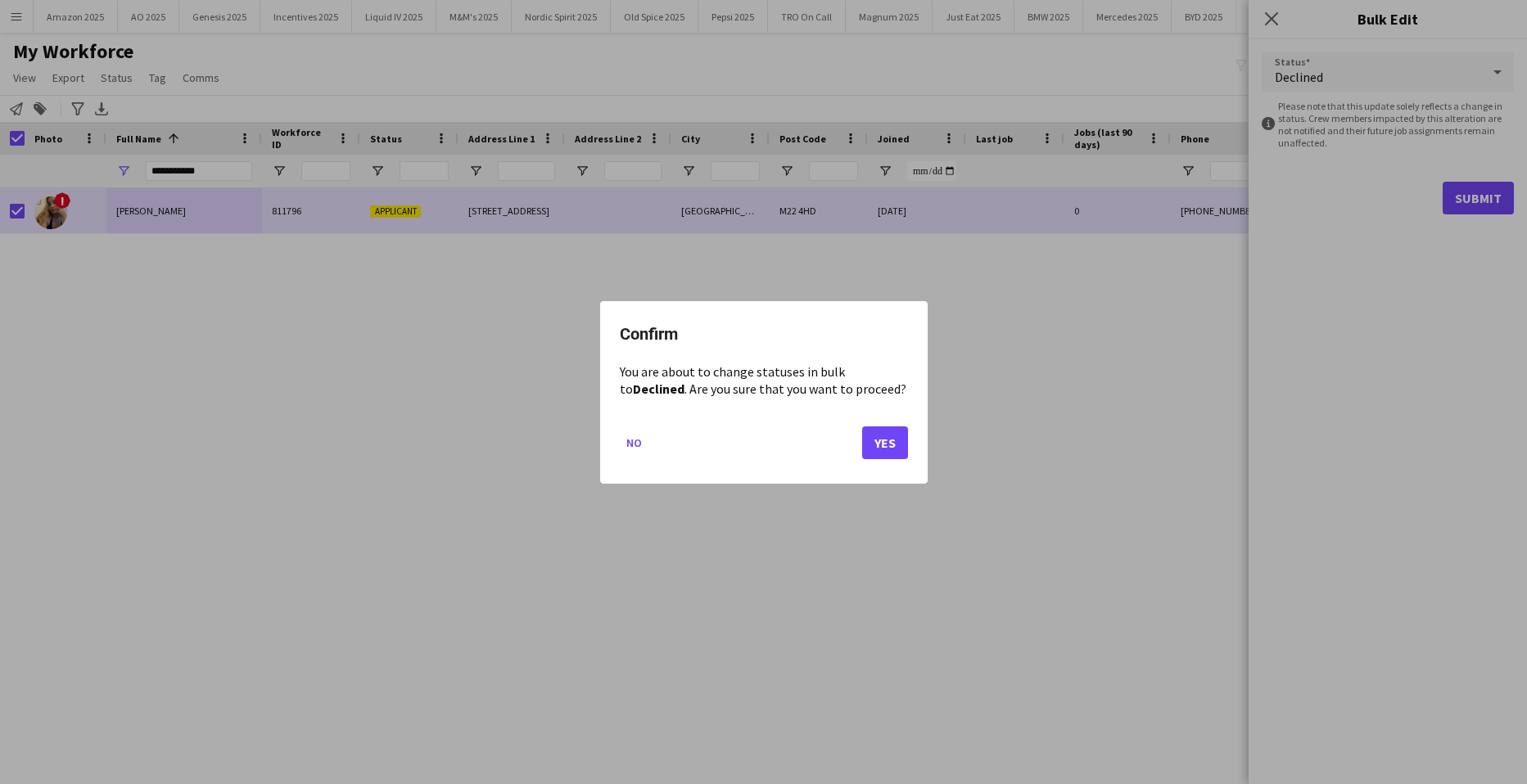
drag, startPoint x: 915, startPoint y: 439, endPoint x: 871, endPoint y: 438, distance: 44.0
click at [913, 439] on div "Confirm You are about to change statuses in bulk to Declined . Are you sure tha…" at bounding box center [763, 392] width 327 height 182
click at [871, 438] on button "Yes" at bounding box center [886, 442] width 46 height 33
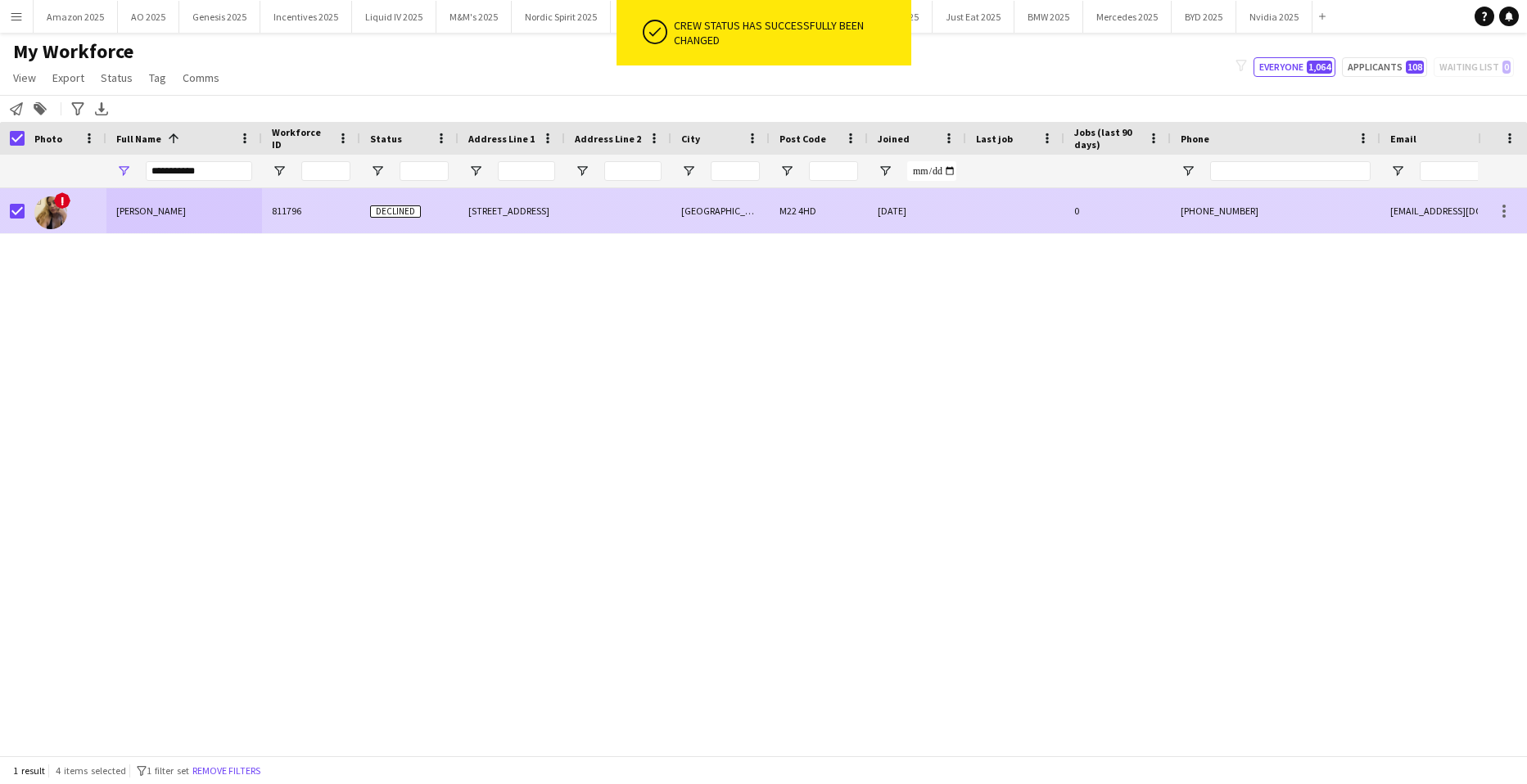
click at [135, 216] on span "Bethany Lee" at bounding box center [151, 210] width 70 height 12
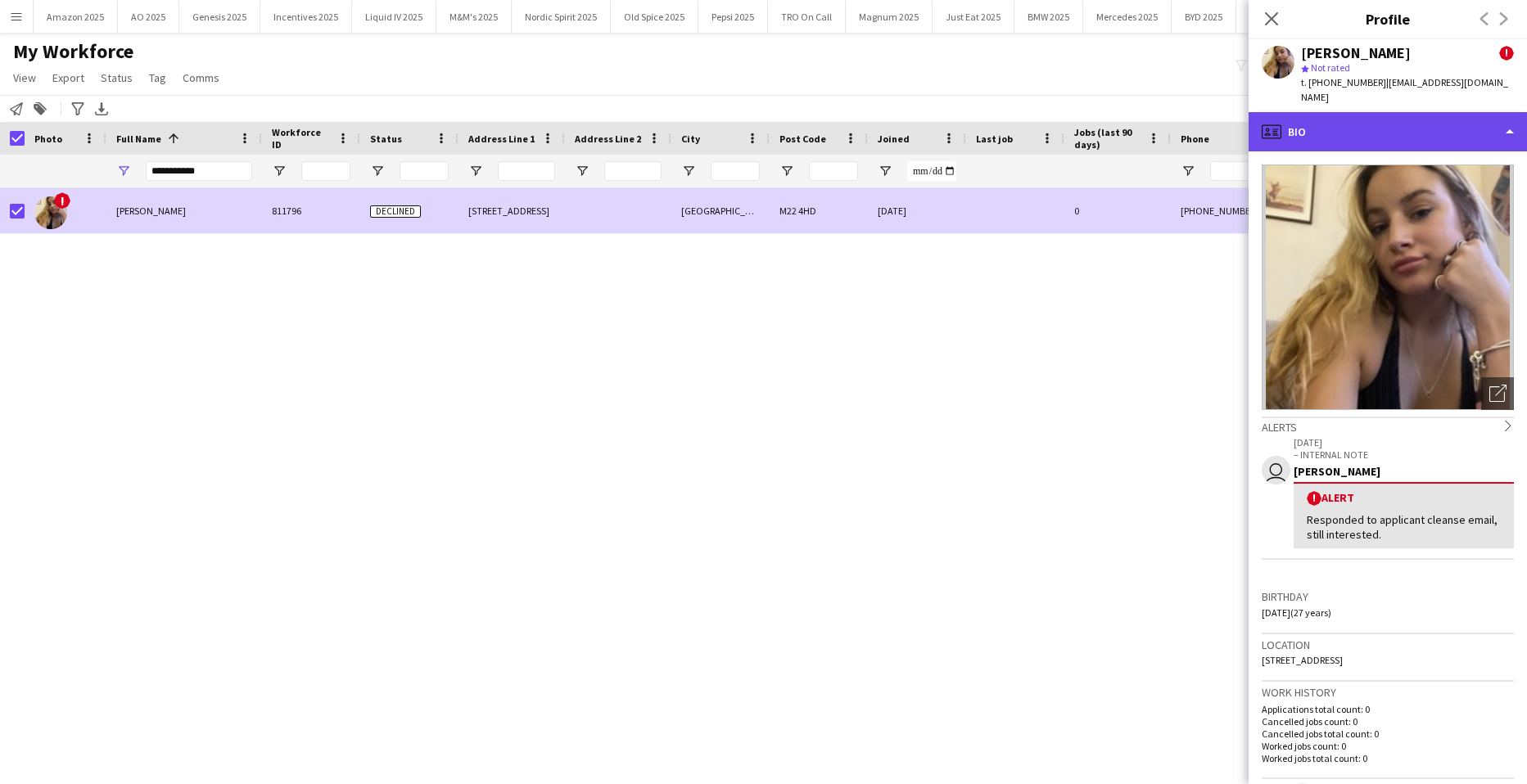
click at [1479, 112] on div "profile Bio" at bounding box center [1388, 131] width 278 height 39
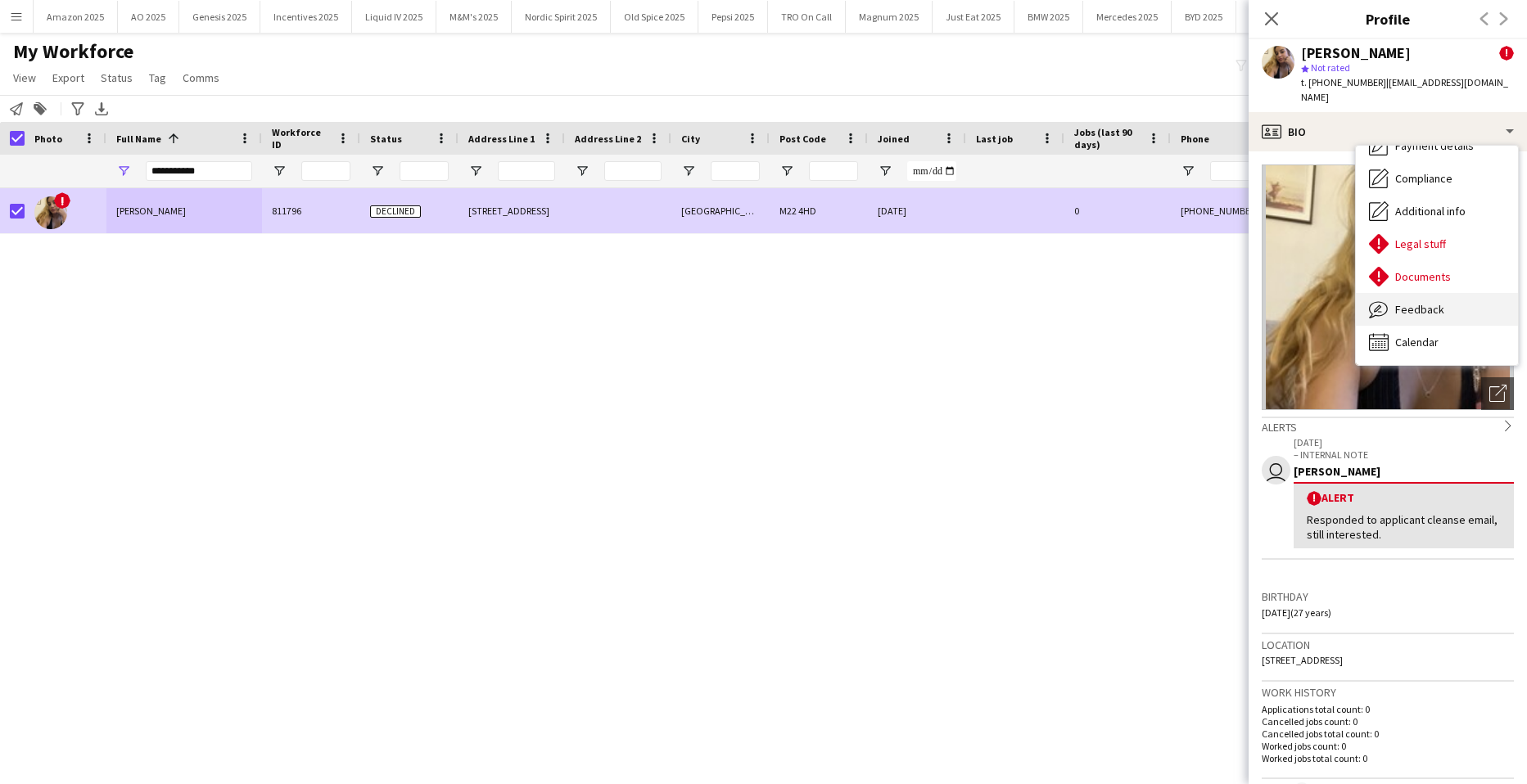
click at [1441, 302] on span "Feedback" at bounding box center [1420, 309] width 49 height 14
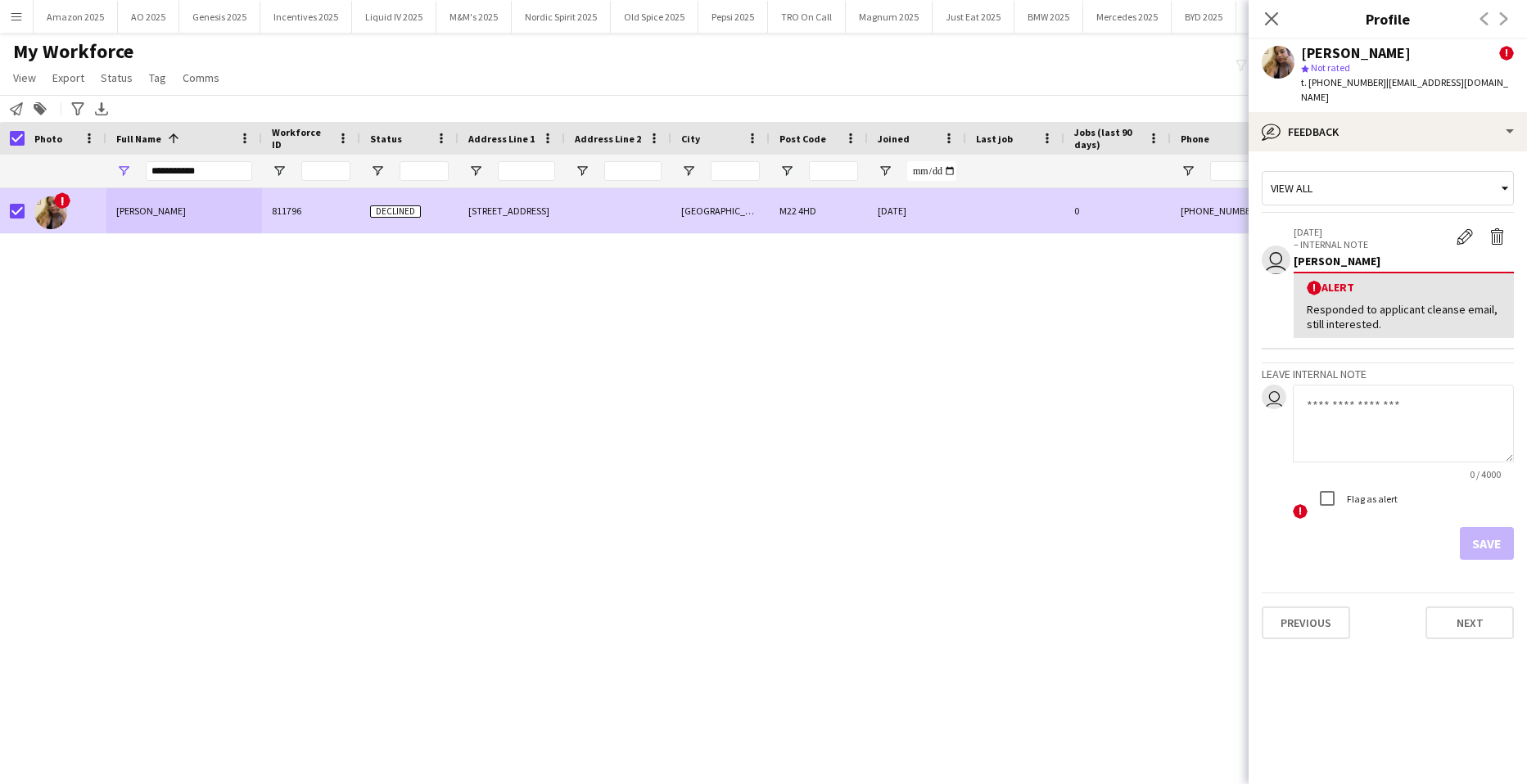
click at [1365, 397] on textarea at bounding box center [1403, 423] width 221 height 78
paste textarea "**********"
type textarea "**********"
click at [1488, 529] on button "Save" at bounding box center [1487, 544] width 54 height 33
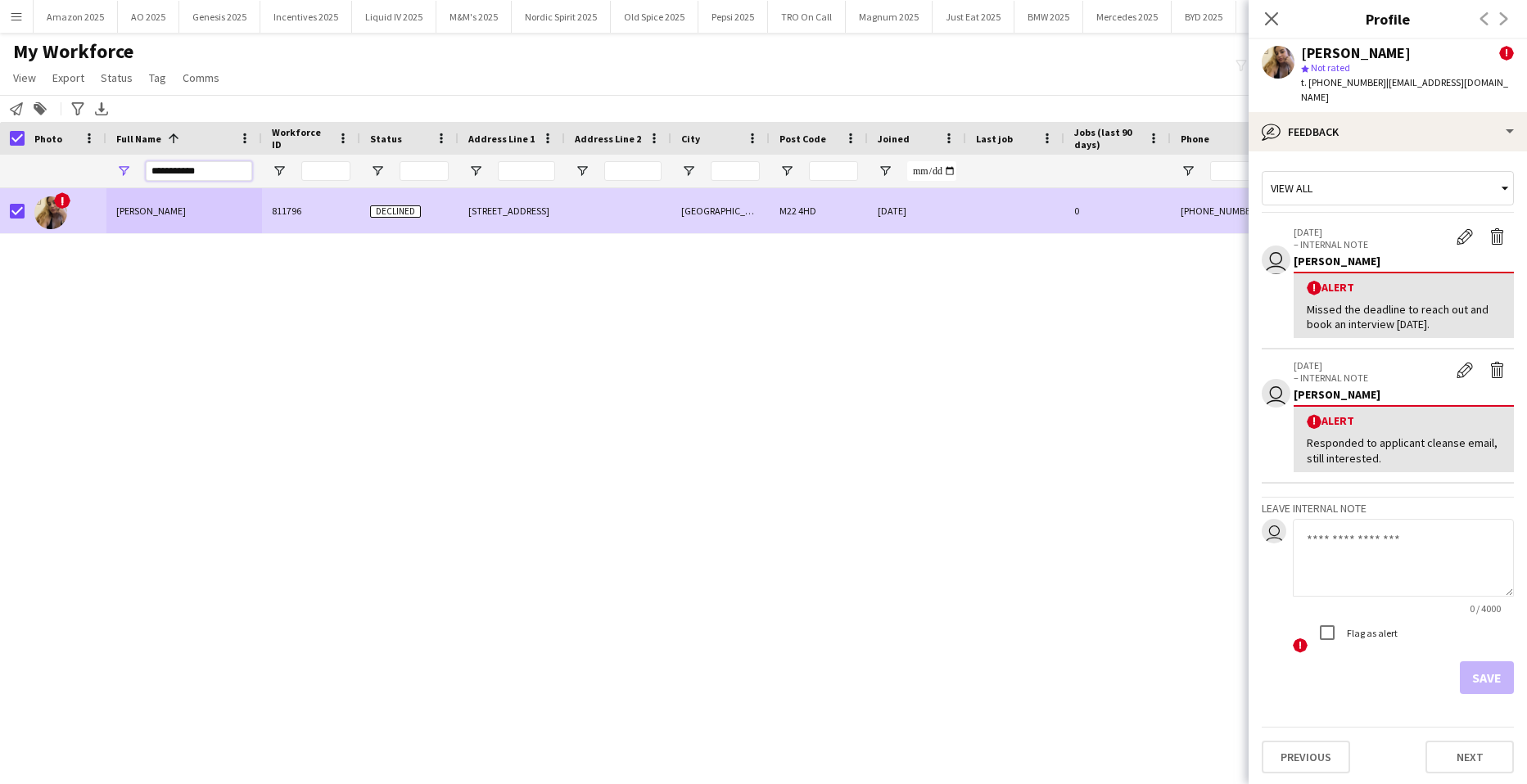
drag, startPoint x: 235, startPoint y: 168, endPoint x: 202, endPoint y: 166, distance: 33.1
click at [235, 168] on input "**********" at bounding box center [199, 171] width 107 height 19
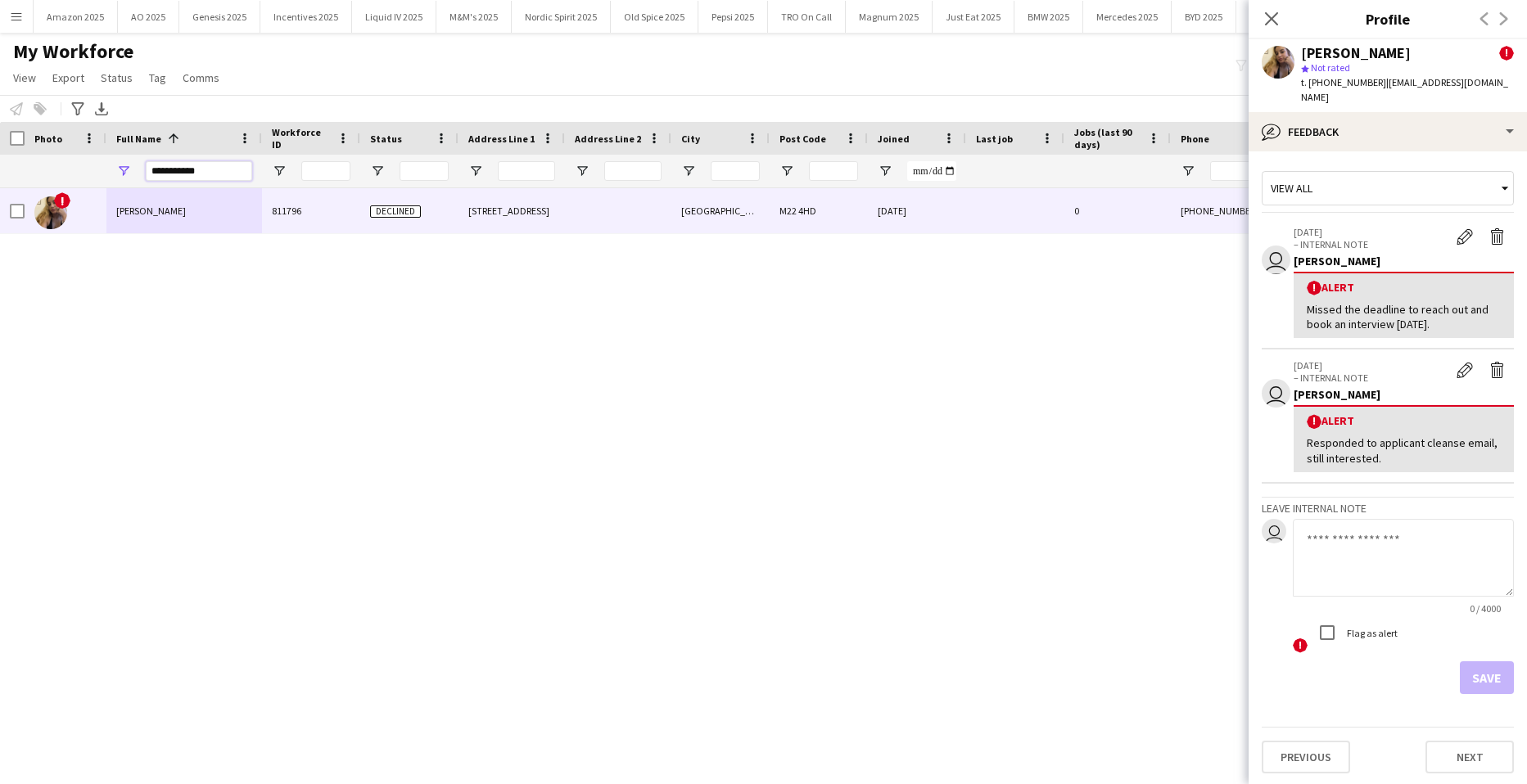
drag, startPoint x: 221, startPoint y: 173, endPoint x: -42, endPoint y: 174, distance: 263.0
click at [0, 174] on html "Menu Boards Boards Boards All jobs Status Workforce Workforce My Workforce Recr…" at bounding box center [763, 392] width 1527 height 784
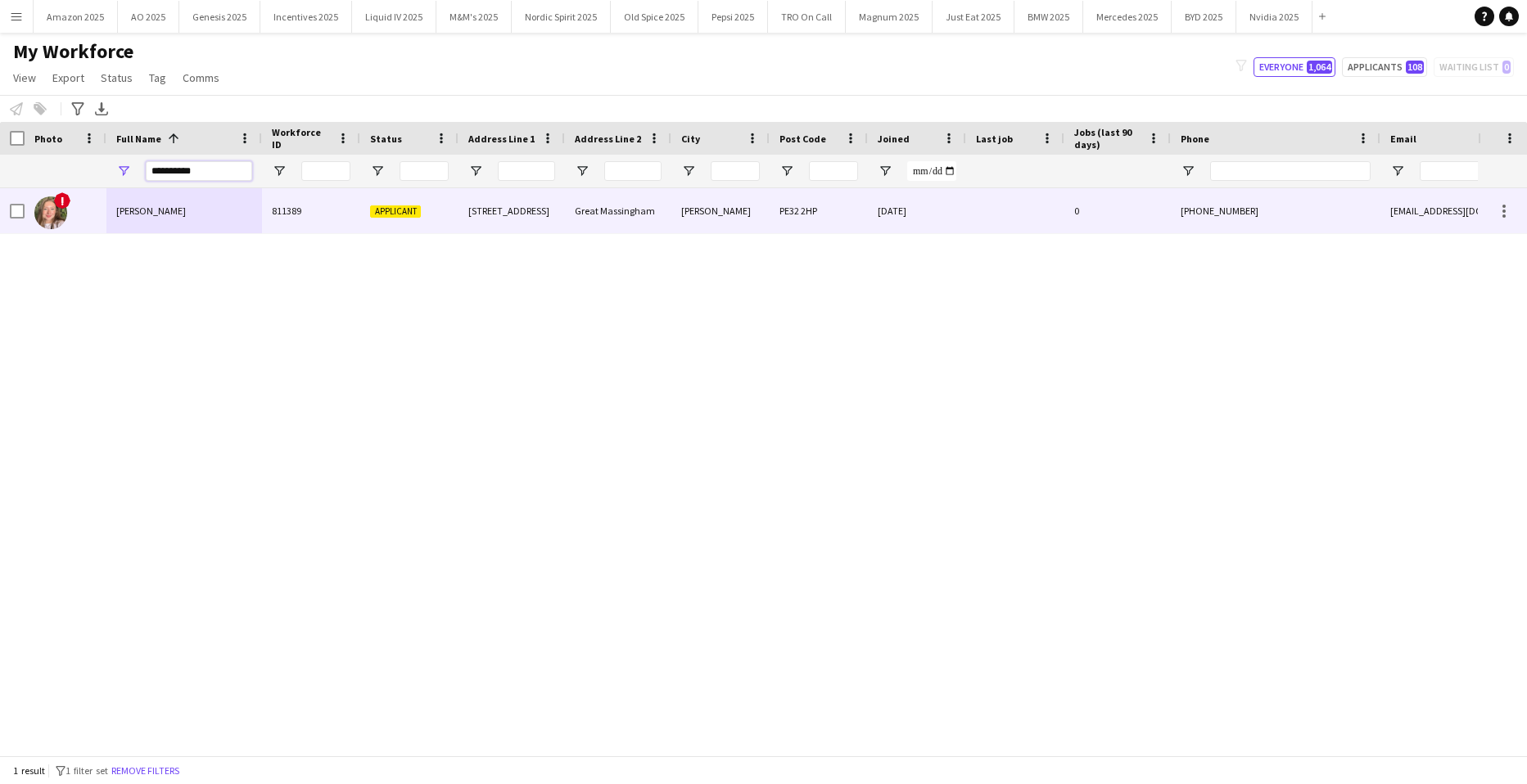
type input "**********"
click at [125, 205] on span "Carla West" at bounding box center [151, 210] width 70 height 12
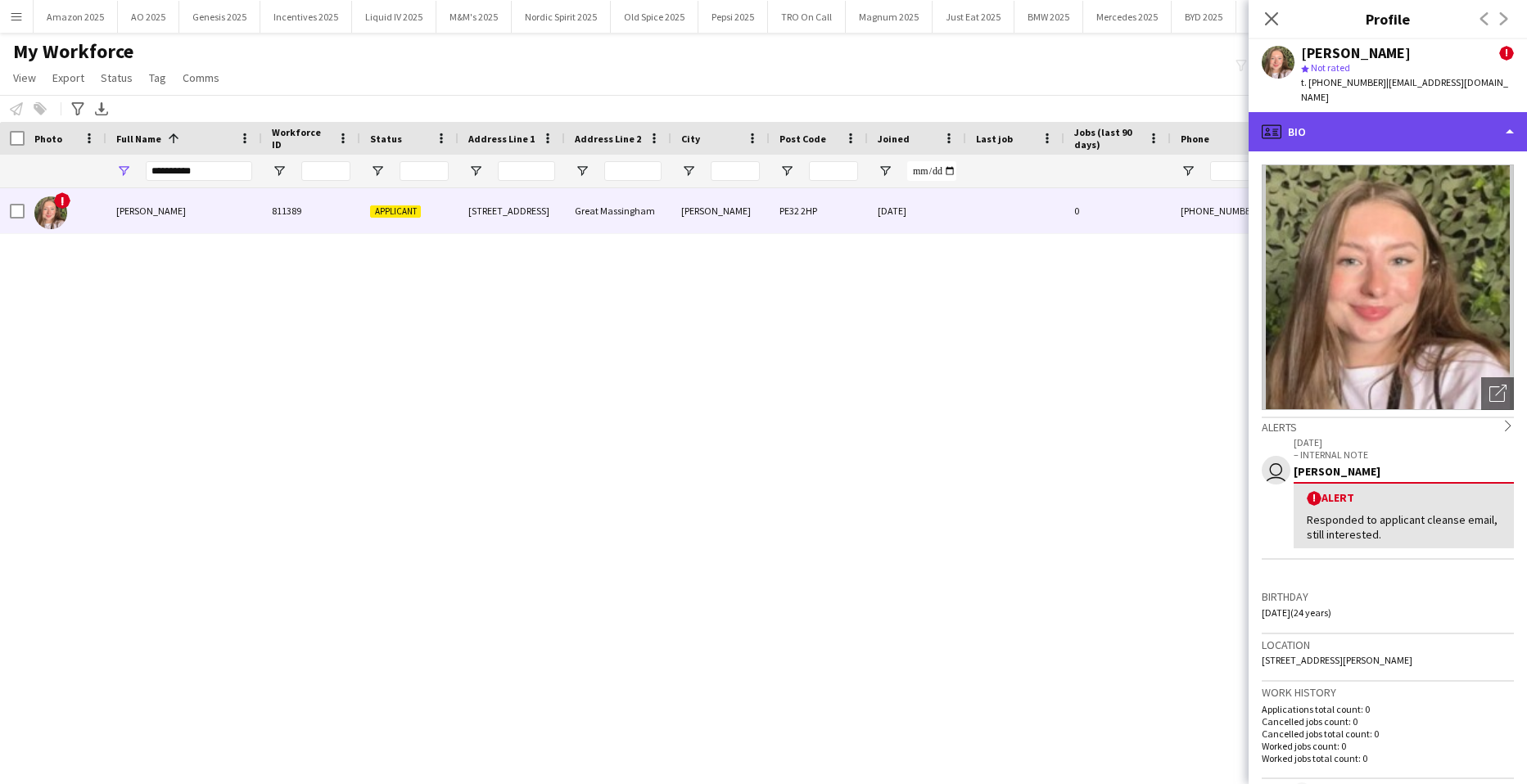
click at [1452, 118] on div "profile Bio" at bounding box center [1388, 131] width 278 height 39
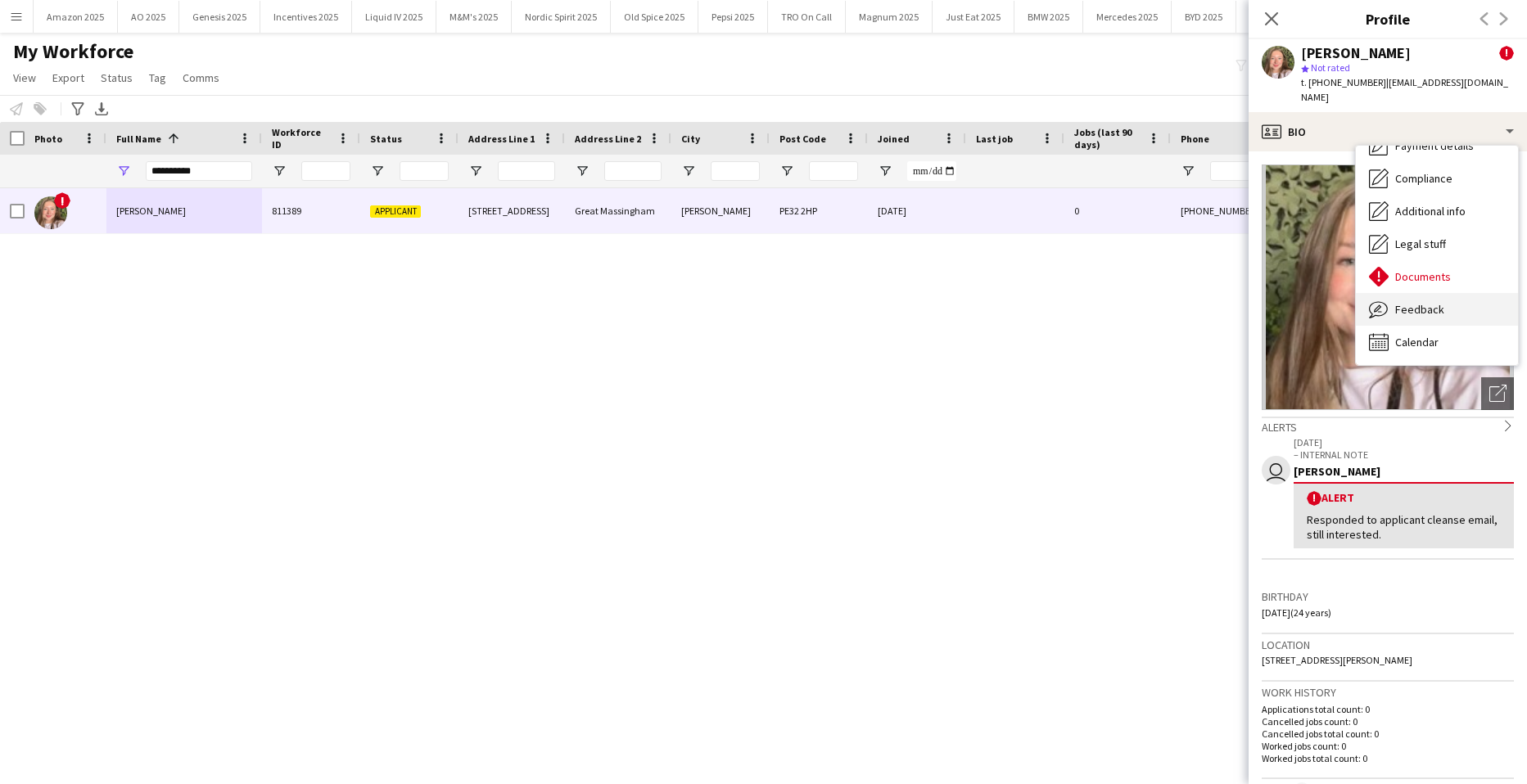
click at [1429, 302] on span "Feedback" at bounding box center [1420, 309] width 49 height 14
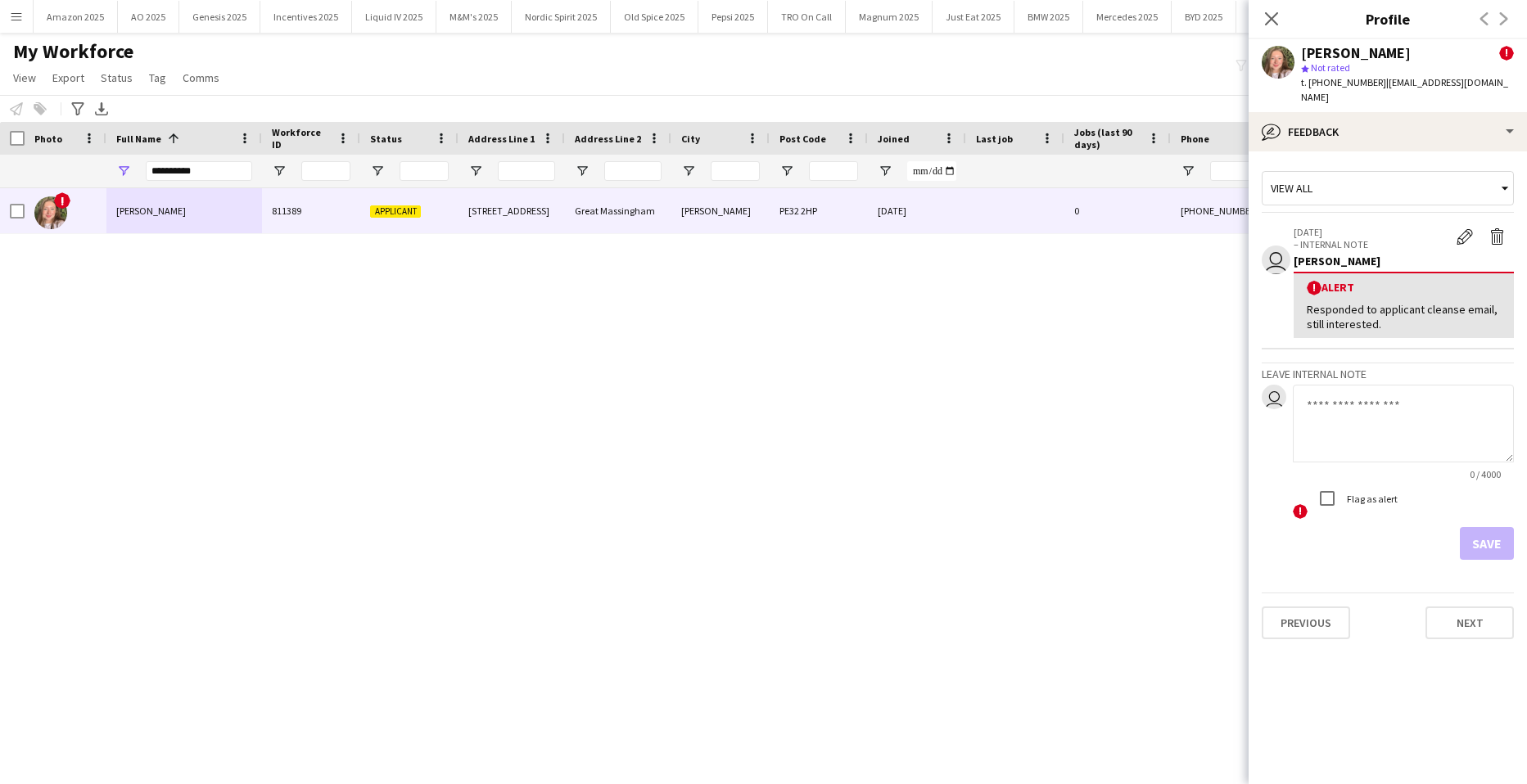
click at [1370, 399] on textarea at bounding box center [1403, 423] width 221 height 78
paste textarea "**********"
type textarea "**********"
click at [1491, 535] on button "Save" at bounding box center [1487, 544] width 54 height 33
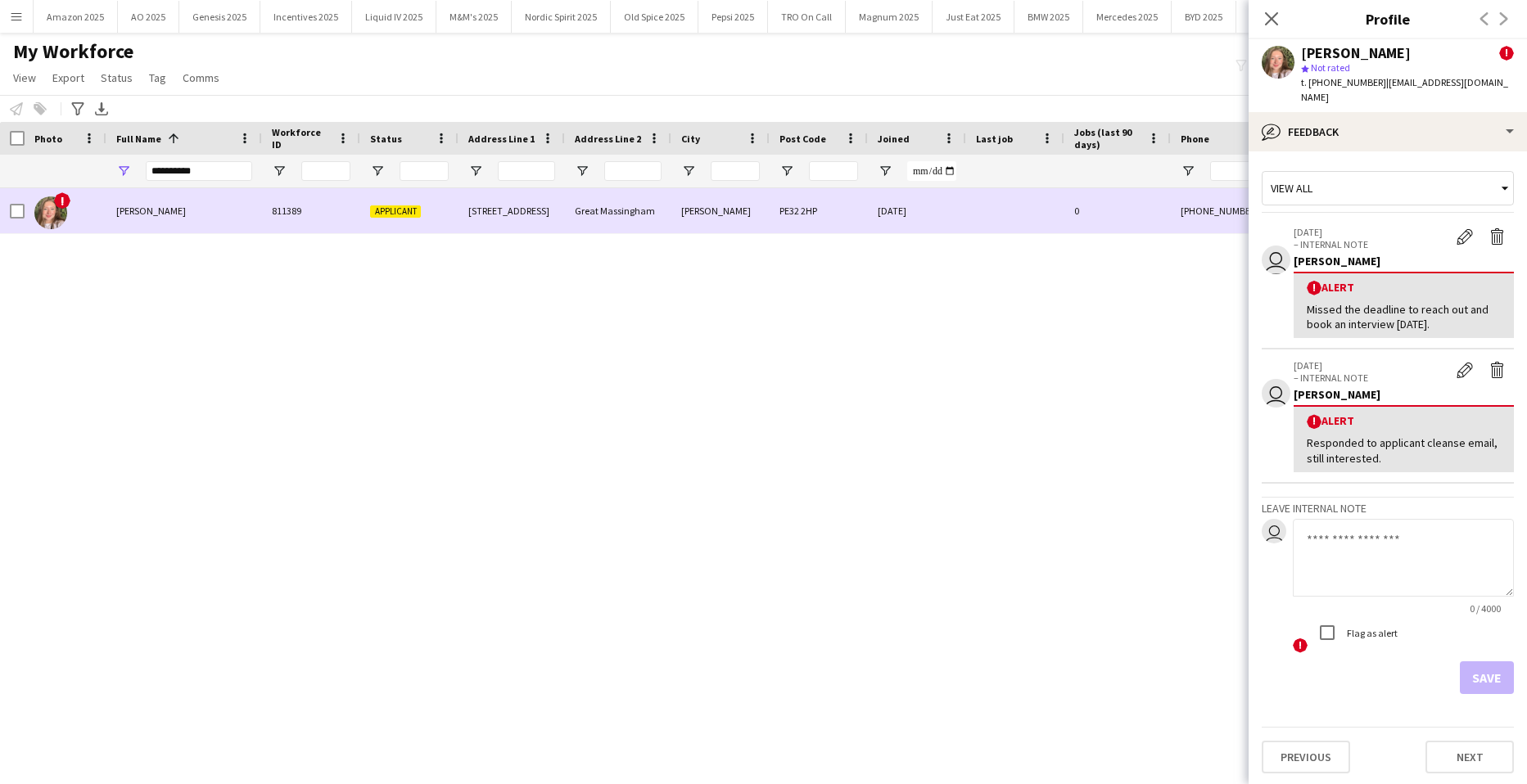
click at [29, 198] on div "!" at bounding box center [65, 210] width 82 height 45
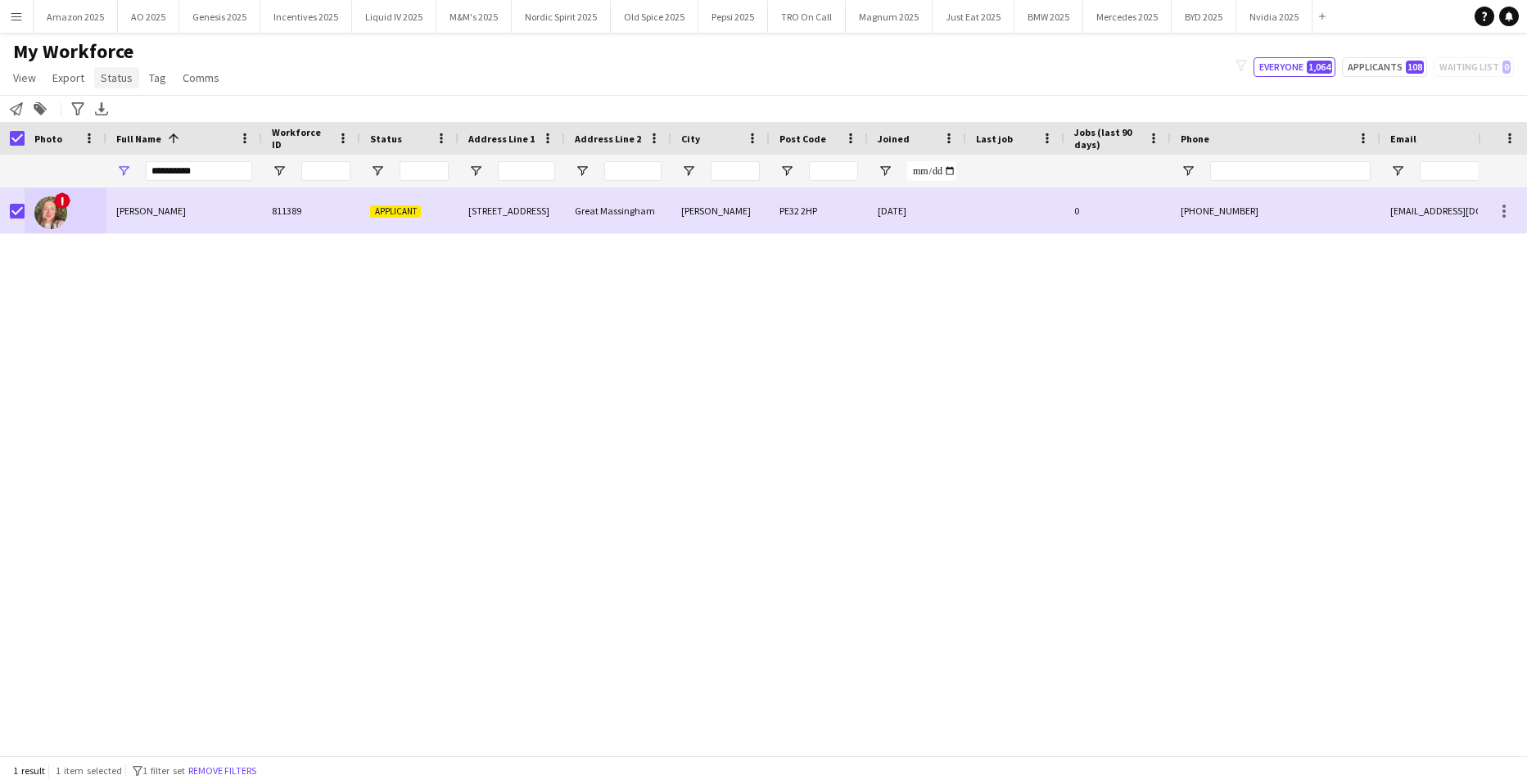
click at [120, 83] on span "Status" at bounding box center [116, 77] width 32 height 14
click at [136, 112] on link "Edit" at bounding box center [151, 113] width 114 height 35
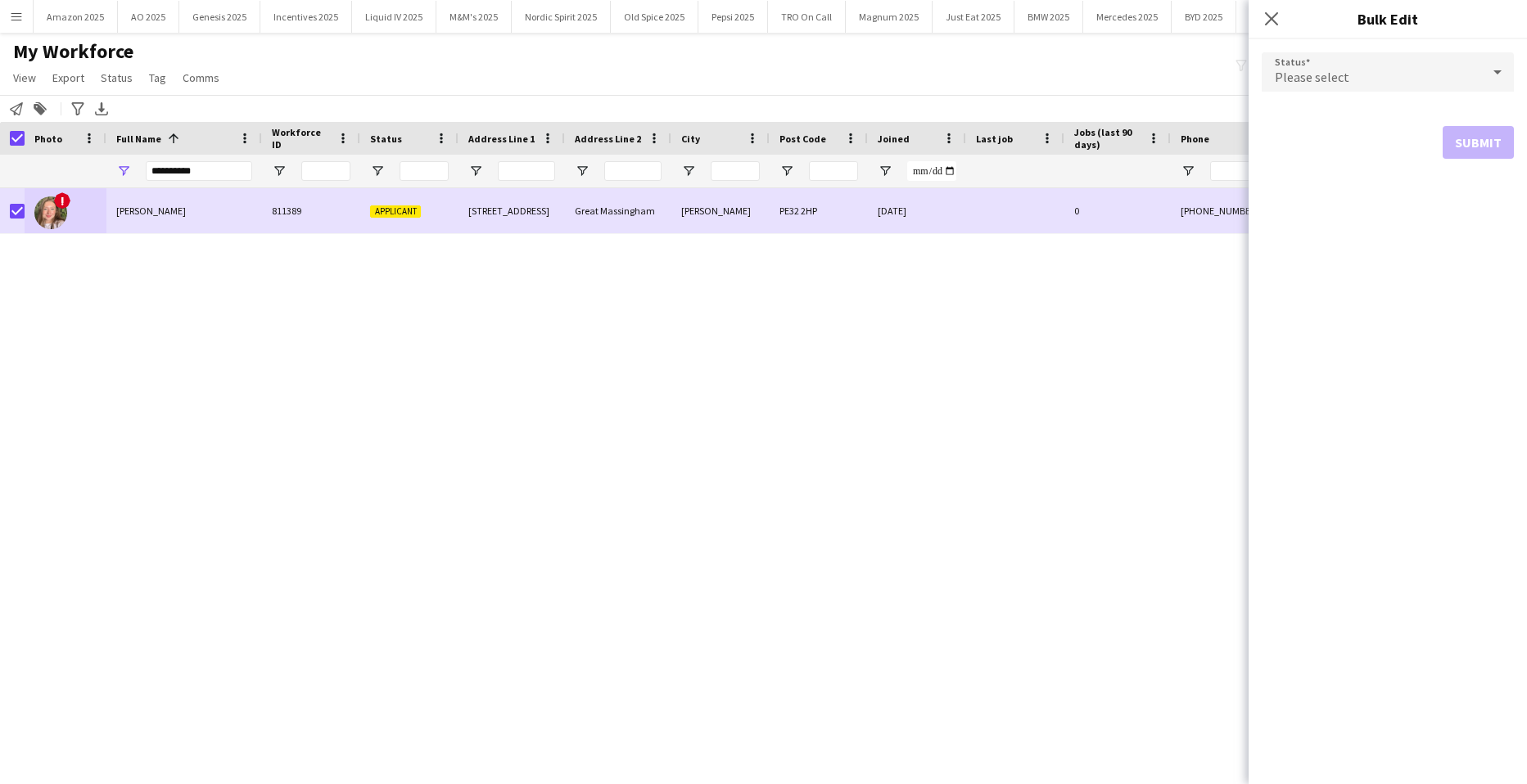
click at [1480, 76] on div "Please select" at bounding box center [1372, 72] width 220 height 39
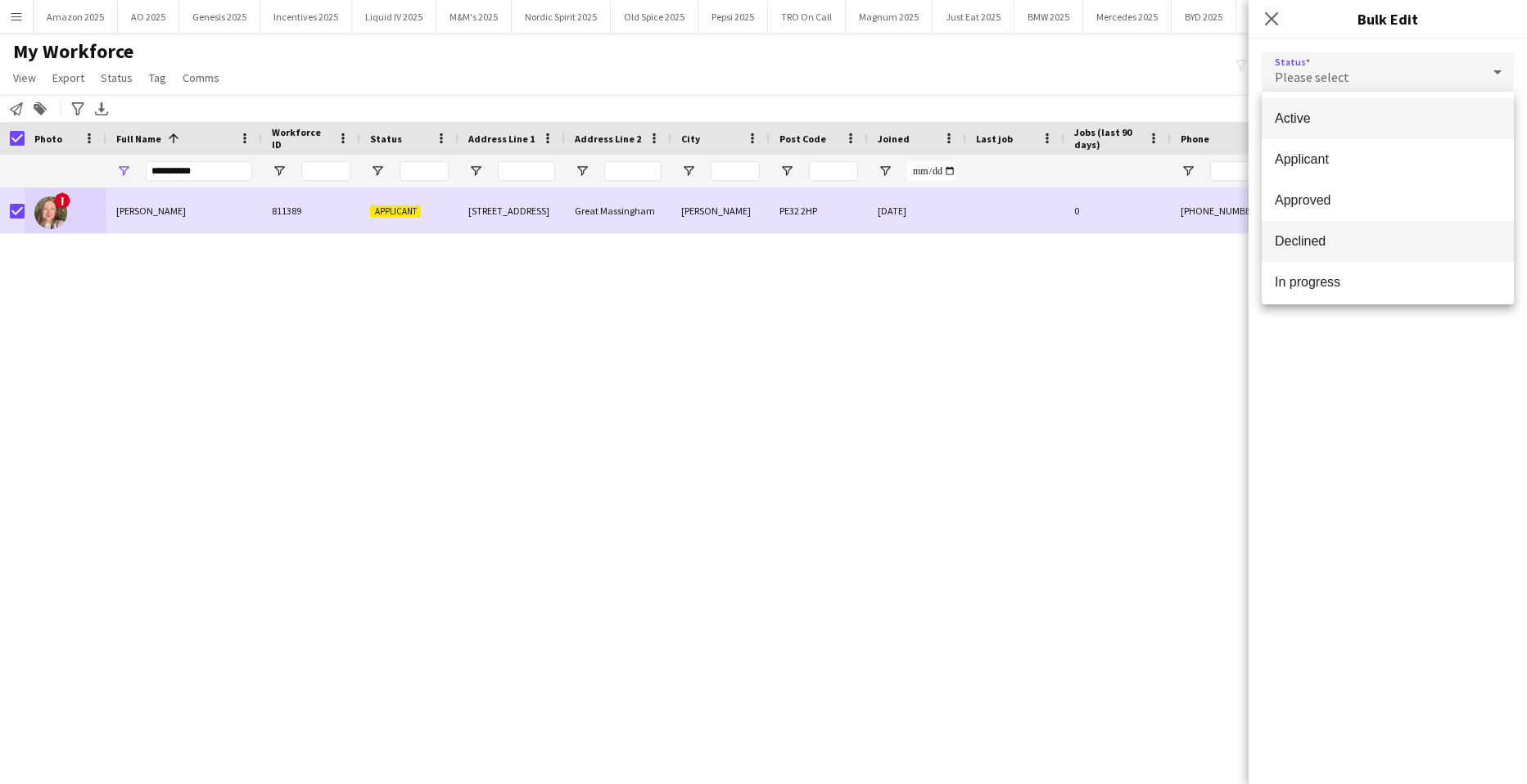
click at [1419, 246] on span "Declined" at bounding box center [1389, 241] width 227 height 15
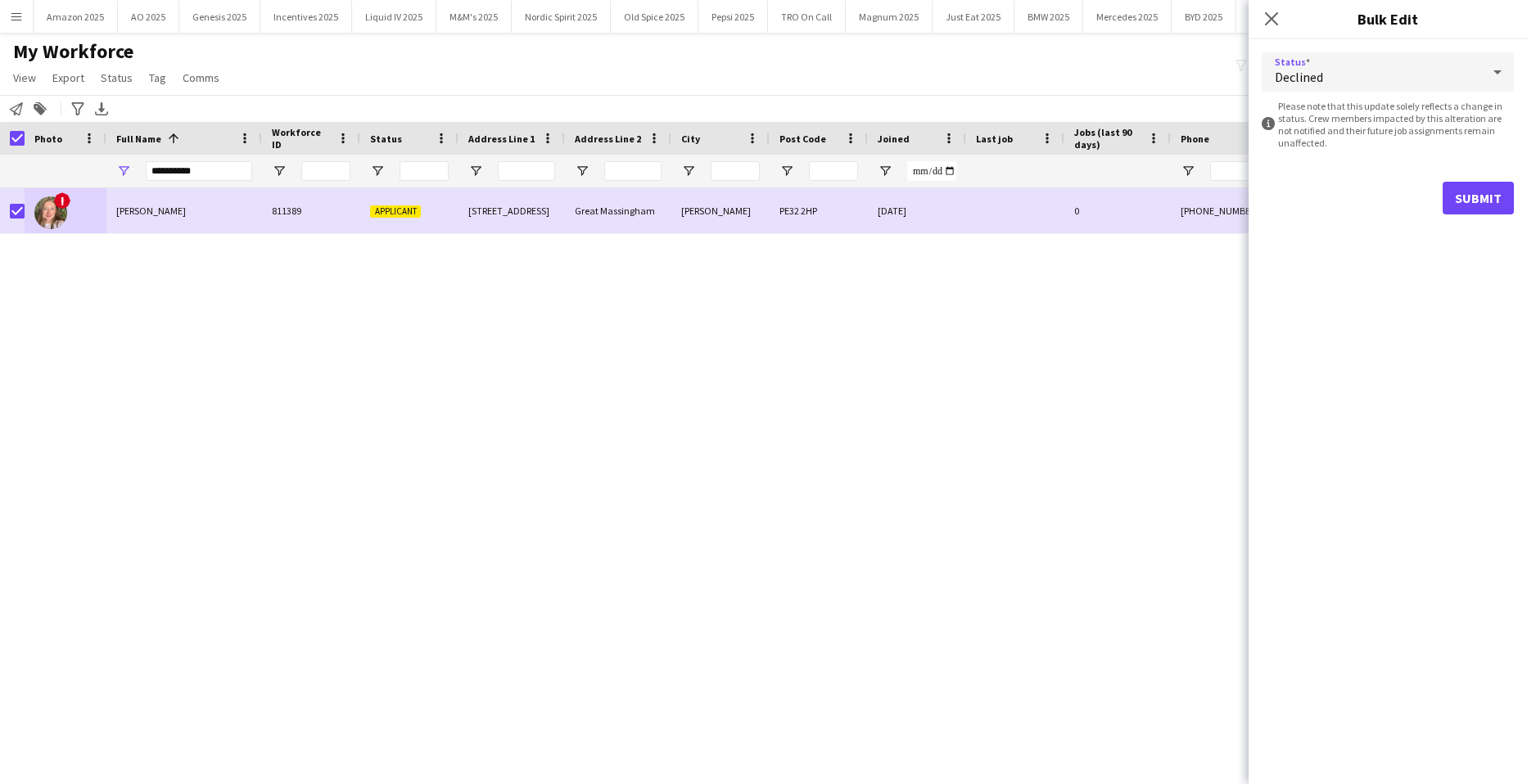
click at [1481, 181] on form "Status Declined information-circle Please note that this update solely reflects…" at bounding box center [1388, 133] width 252 height 188
click at [1471, 202] on button "Submit" at bounding box center [1479, 198] width 71 height 33
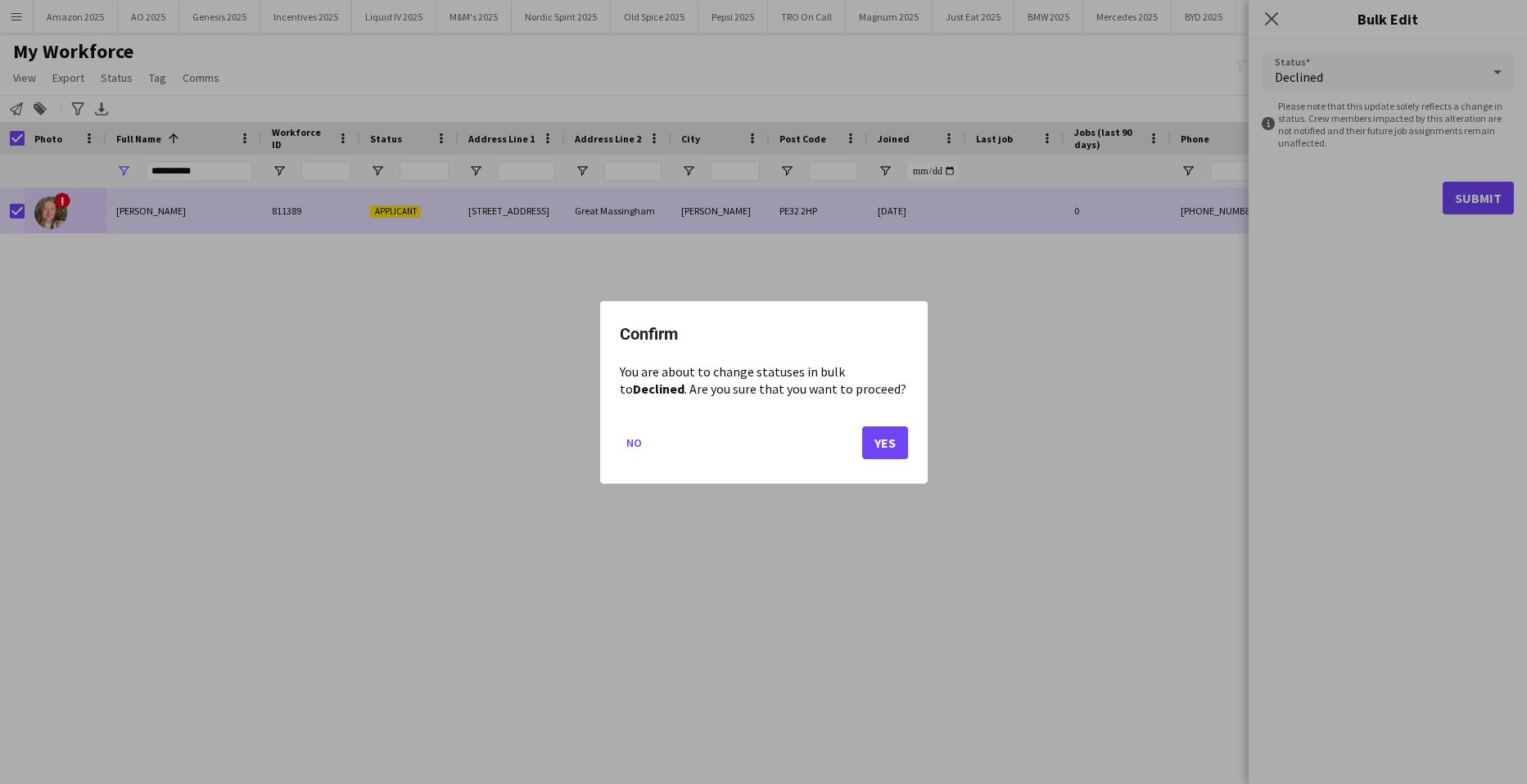
drag, startPoint x: 914, startPoint y: 440, endPoint x: 960, endPoint y: 455, distance: 48.4
click at [919, 441] on div "Confirm You are about to change statuses in bulk to Declined . Are you sure tha…" at bounding box center [763, 392] width 327 height 182
click at [879, 454] on button "Yes" at bounding box center [886, 442] width 46 height 33
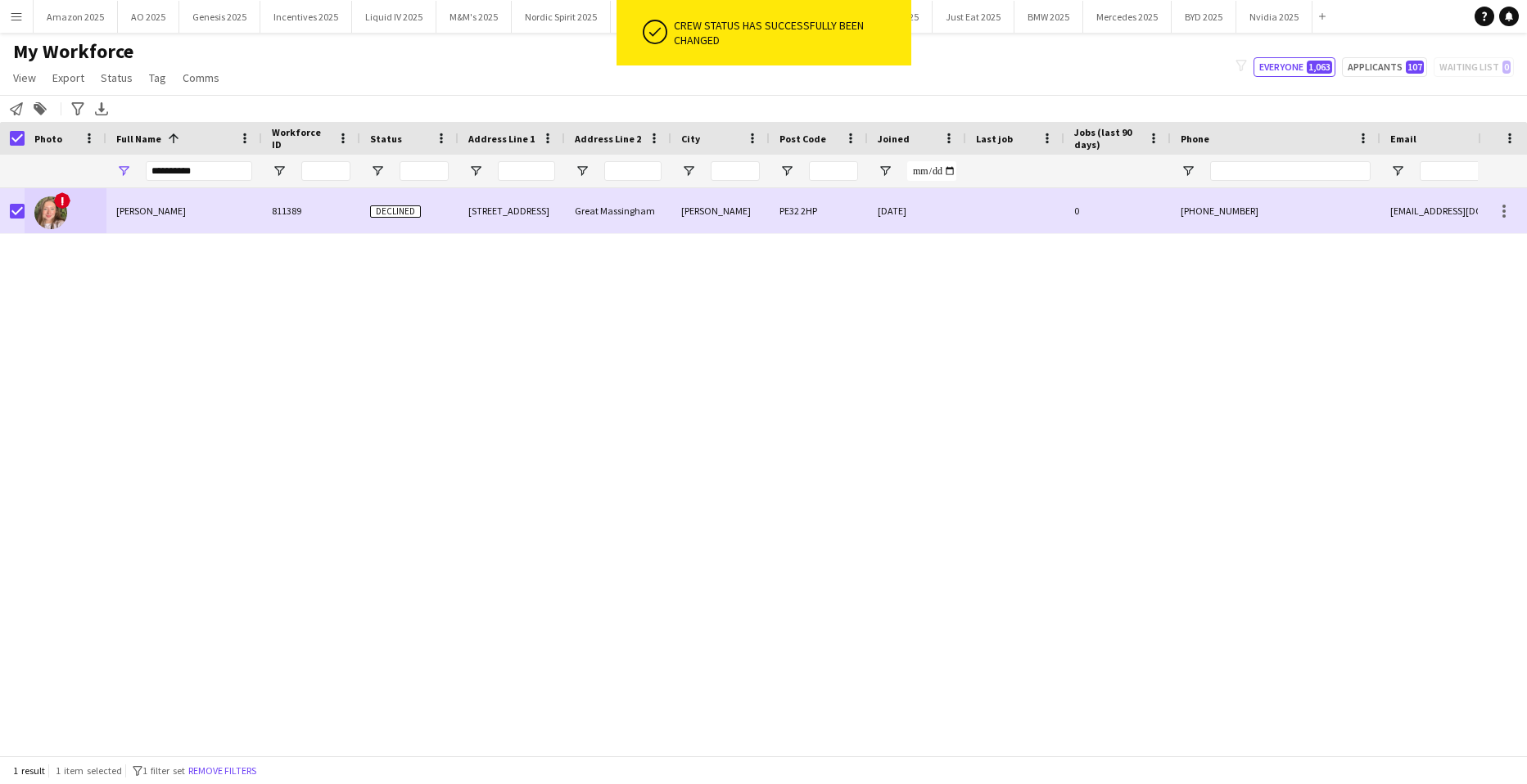
click at [656, 407] on div "! Carla West 811389 Declined 55 Summerwood Estate Great Massingham King's Lynn …" at bounding box center [739, 465] width 1478 height 556
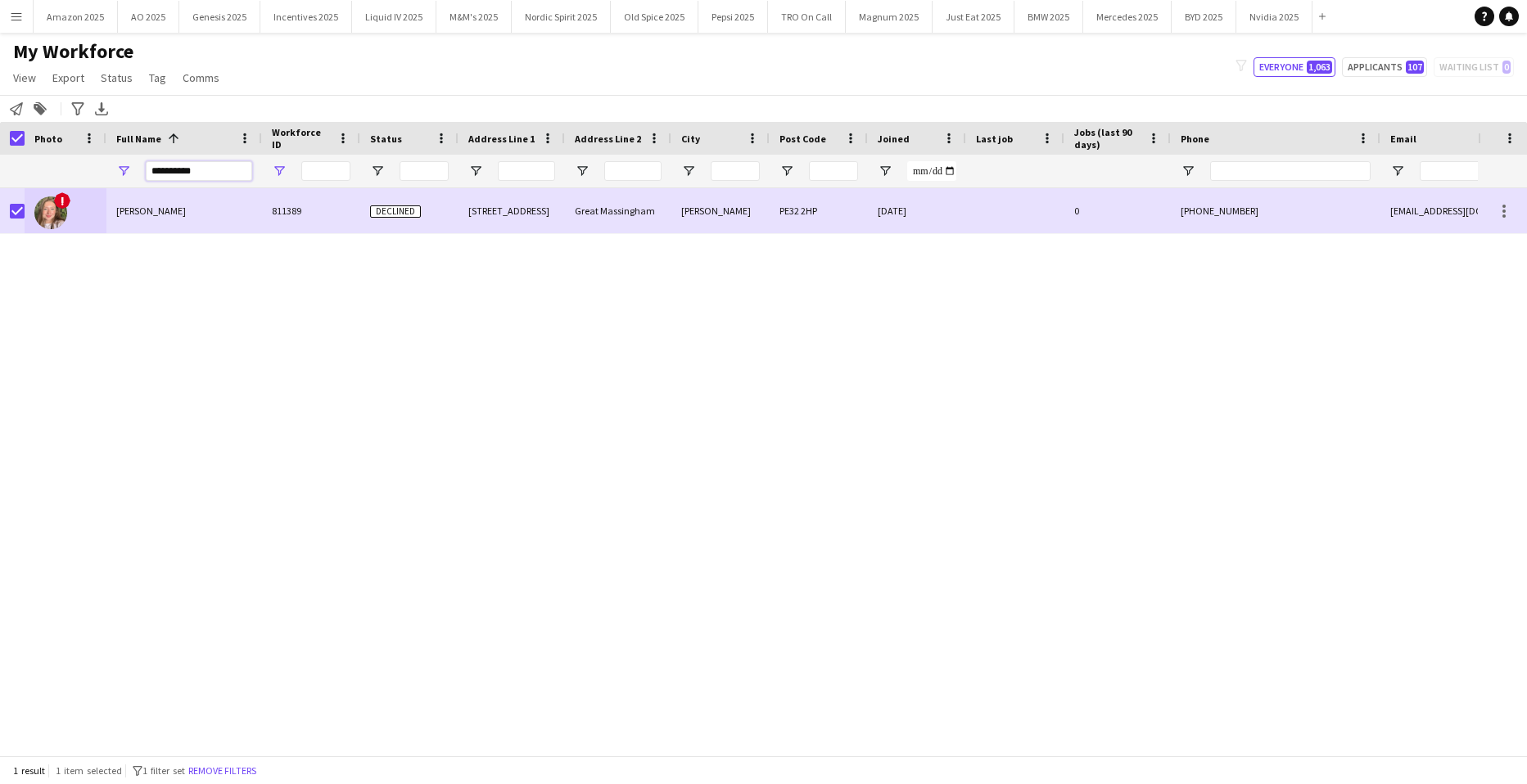
drag, startPoint x: 226, startPoint y: 175, endPoint x: 280, endPoint y: 166, distance: 54.7
click at [0, 187] on html "Menu Boards Boards Boards All jobs Status Workforce Workforce My Workforce Recr…" at bounding box center [763, 392] width 1527 height 784
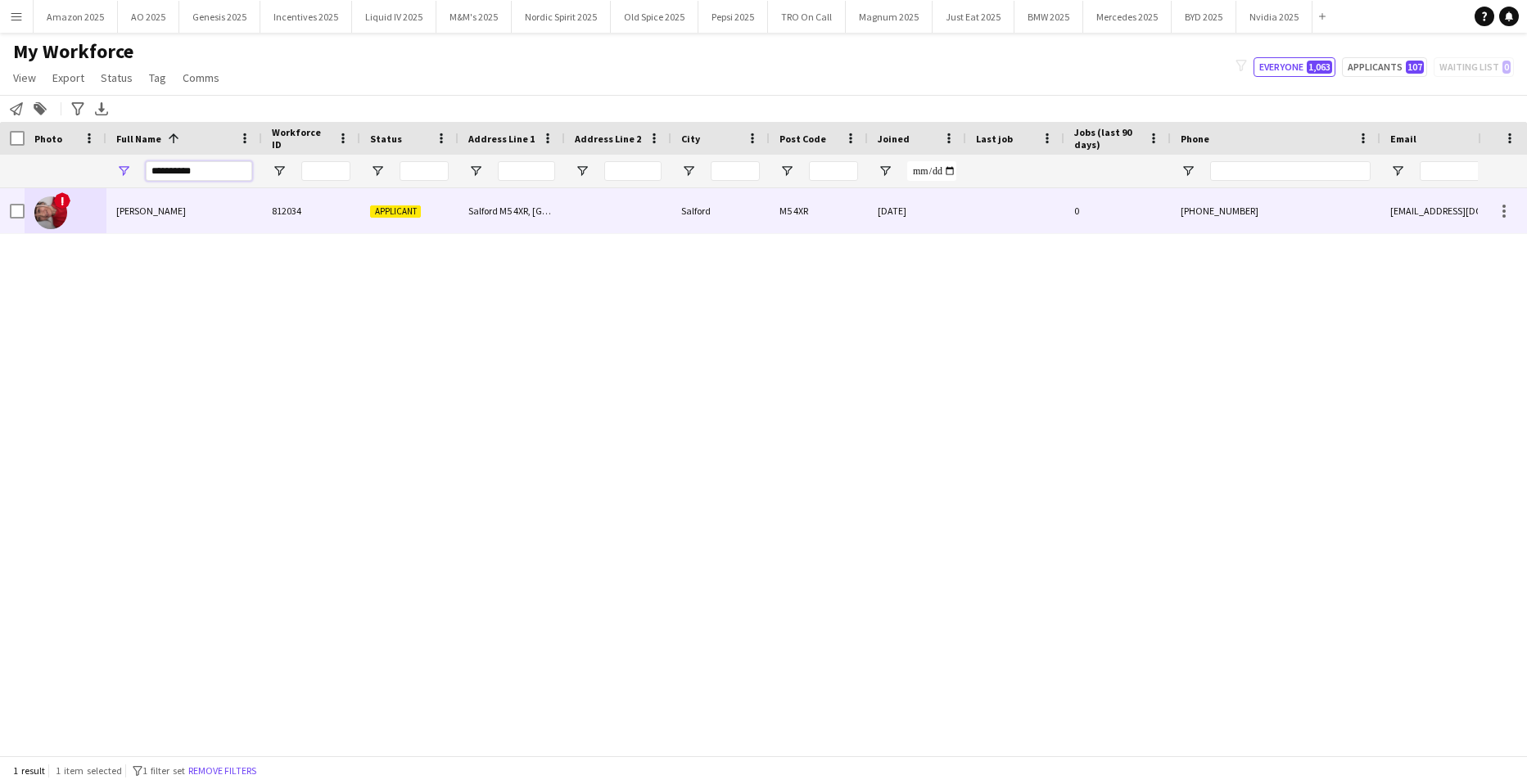
type input "**********"
click at [151, 217] on span "Chloe Chan" at bounding box center [151, 210] width 70 height 12
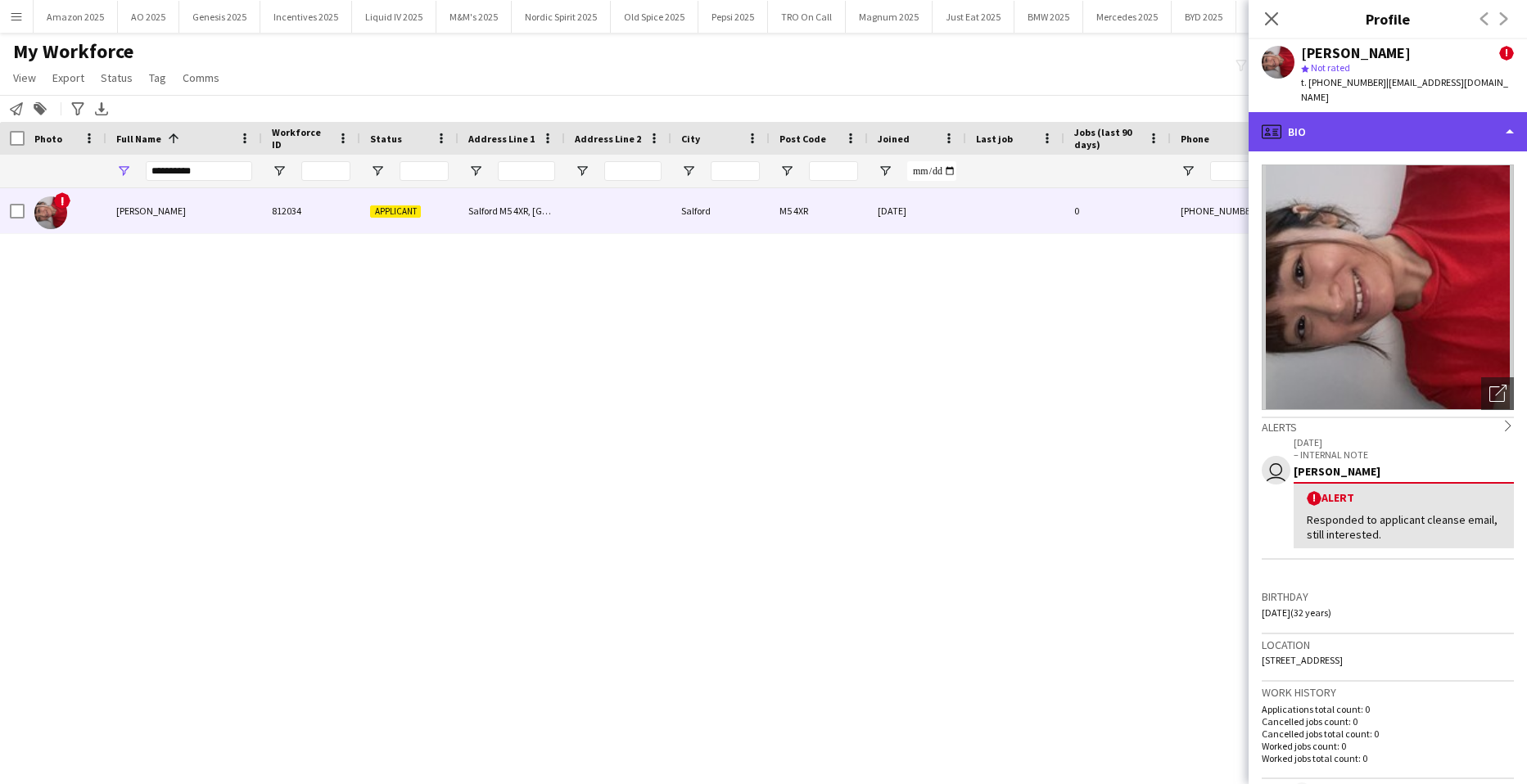
click at [1435, 112] on div "profile Bio" at bounding box center [1388, 131] width 278 height 39
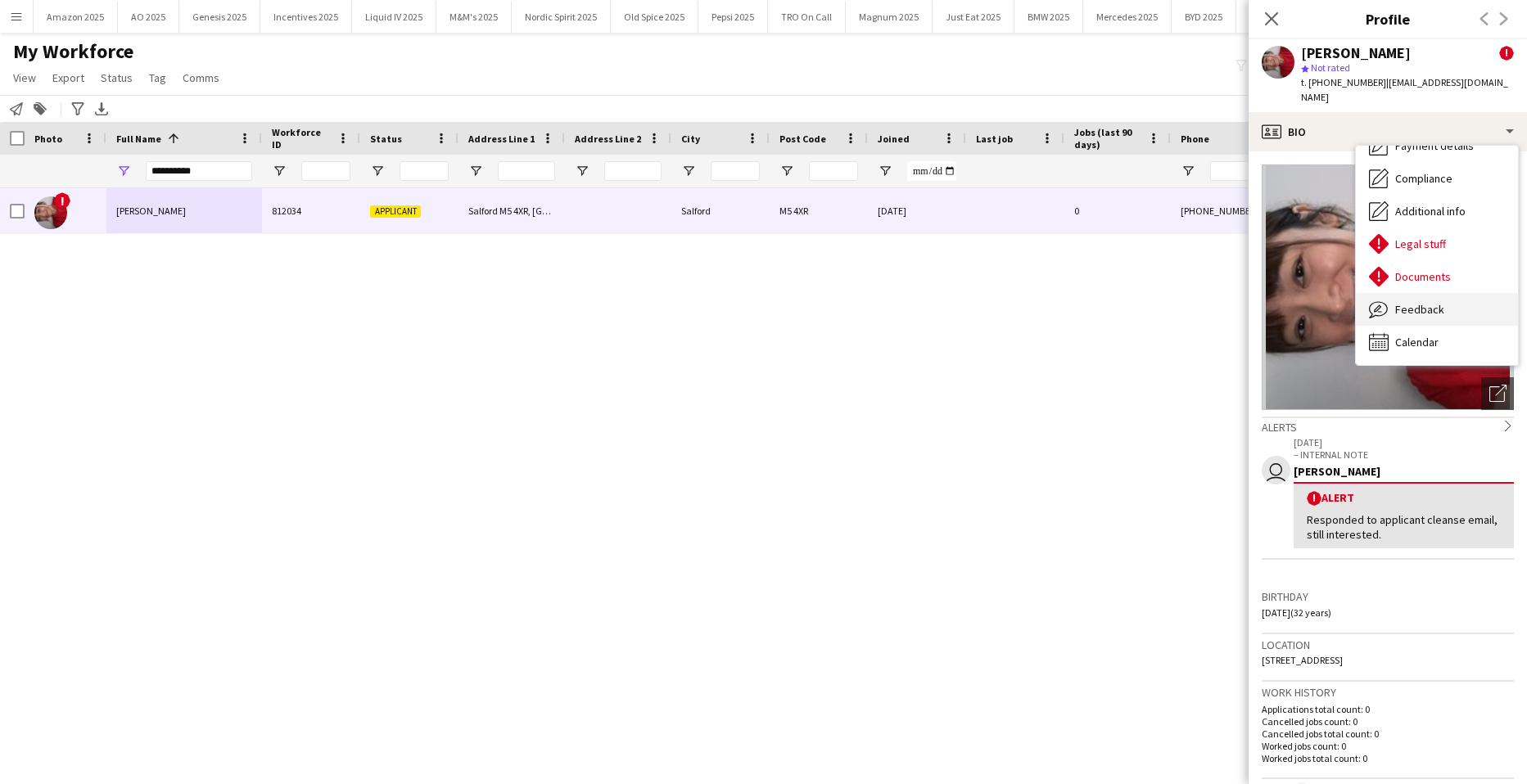
click at [1453, 293] on div "Feedback Feedback" at bounding box center [1437, 309] width 162 height 33
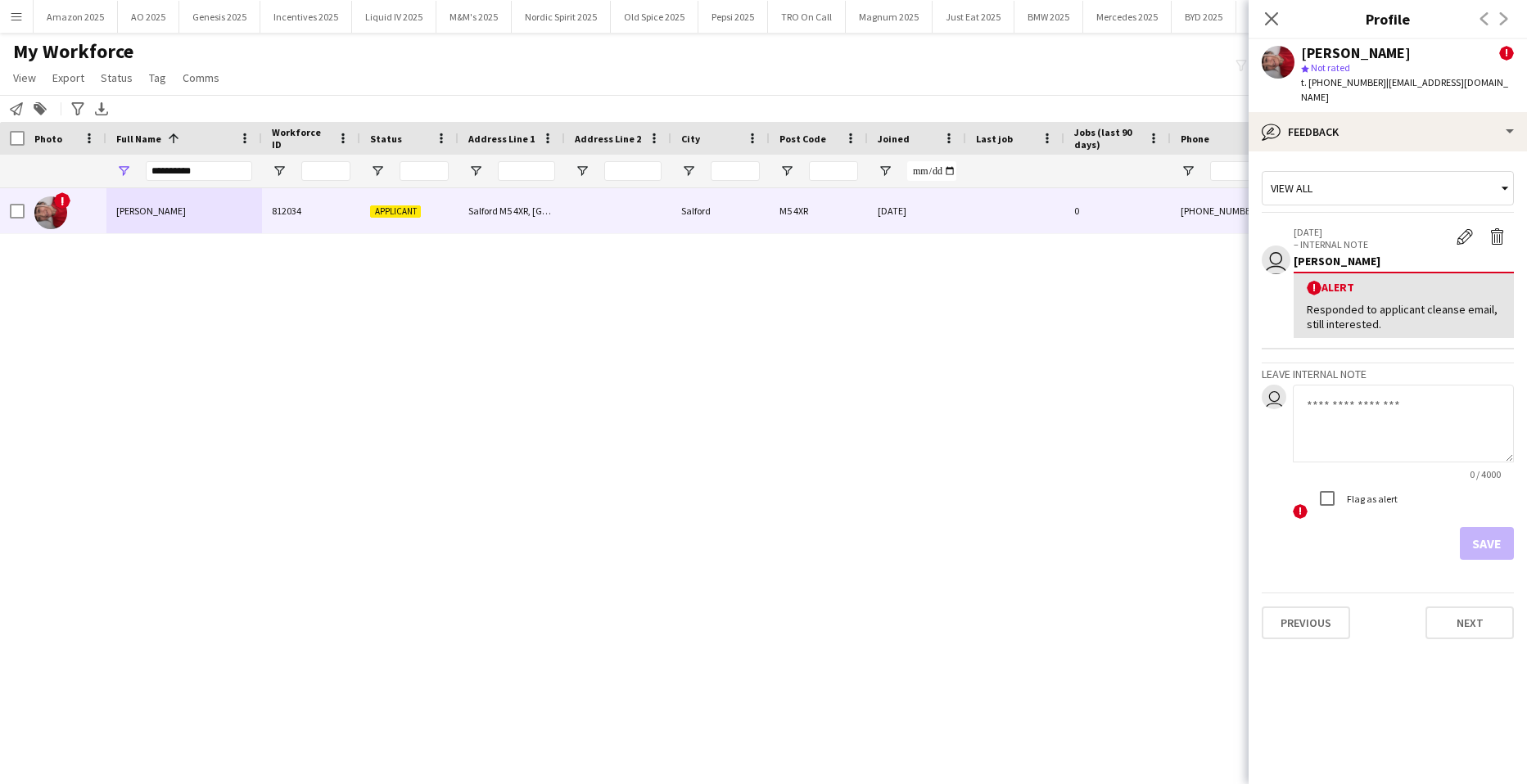
click at [1390, 423] on textarea at bounding box center [1403, 423] width 221 height 78
paste textarea "**********"
type textarea "**********"
click at [1471, 528] on button "Save" at bounding box center [1487, 544] width 54 height 33
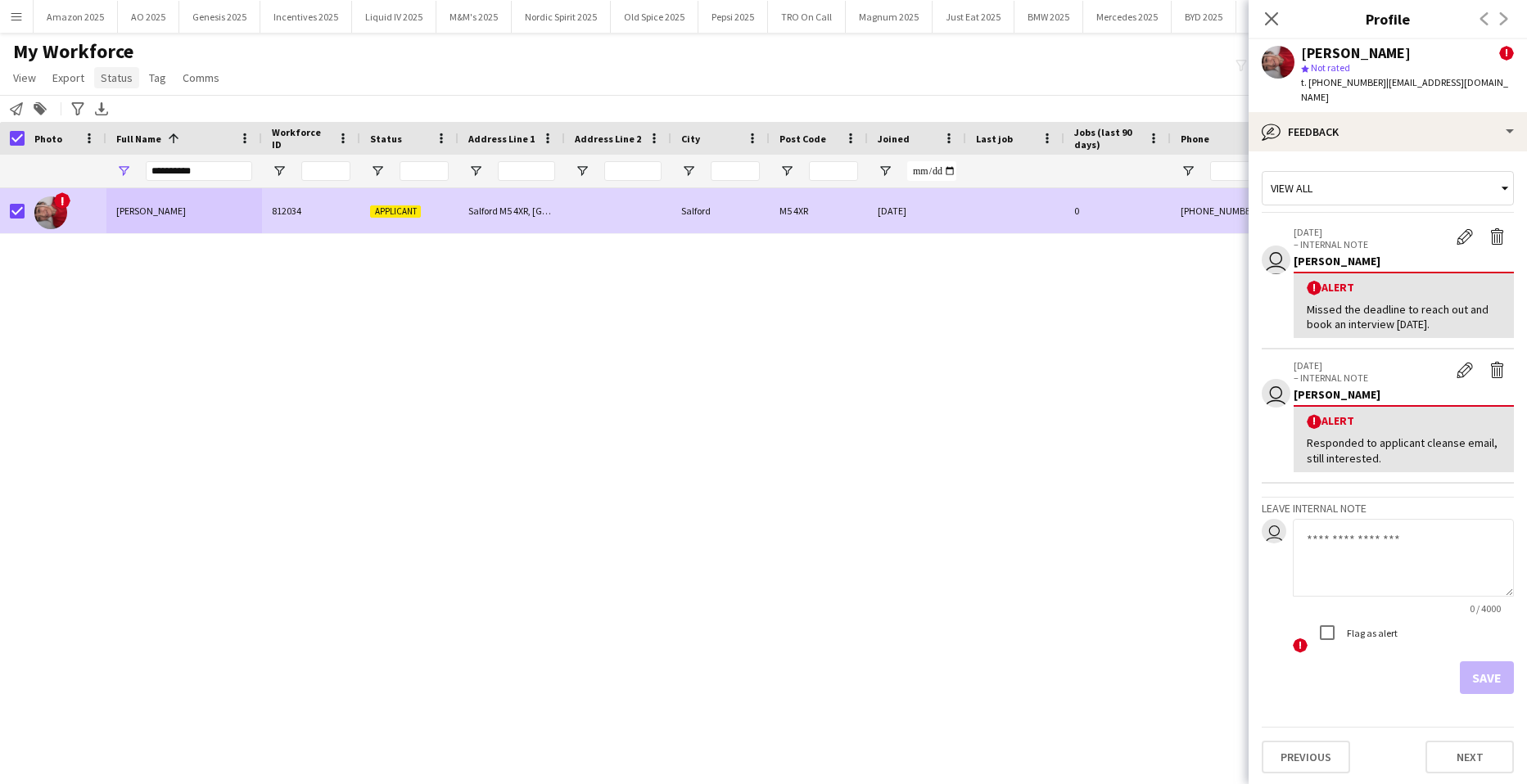
click at [121, 77] on span "Status" at bounding box center [116, 77] width 32 height 14
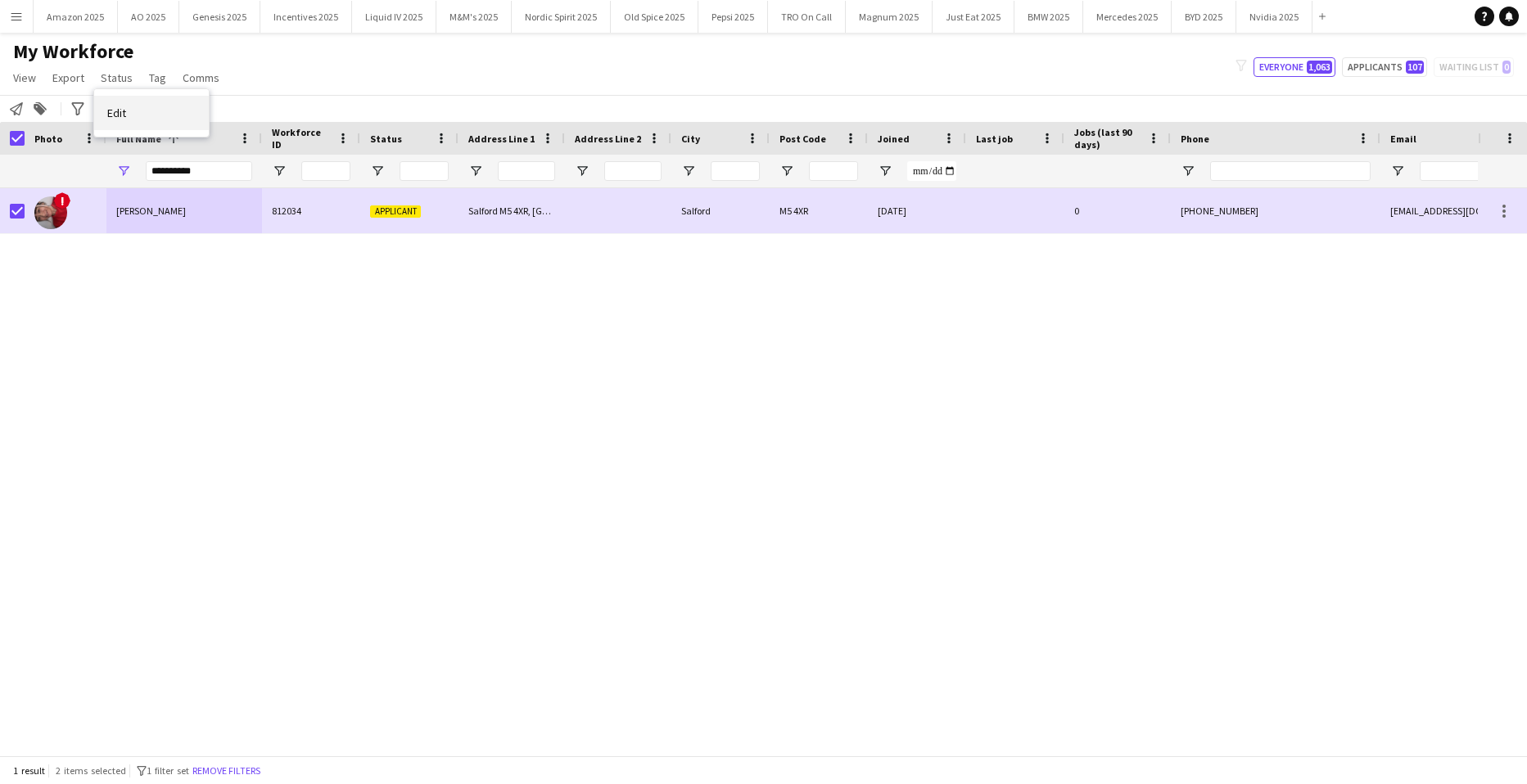
click at [141, 120] on link "Edit" at bounding box center [151, 113] width 114 height 35
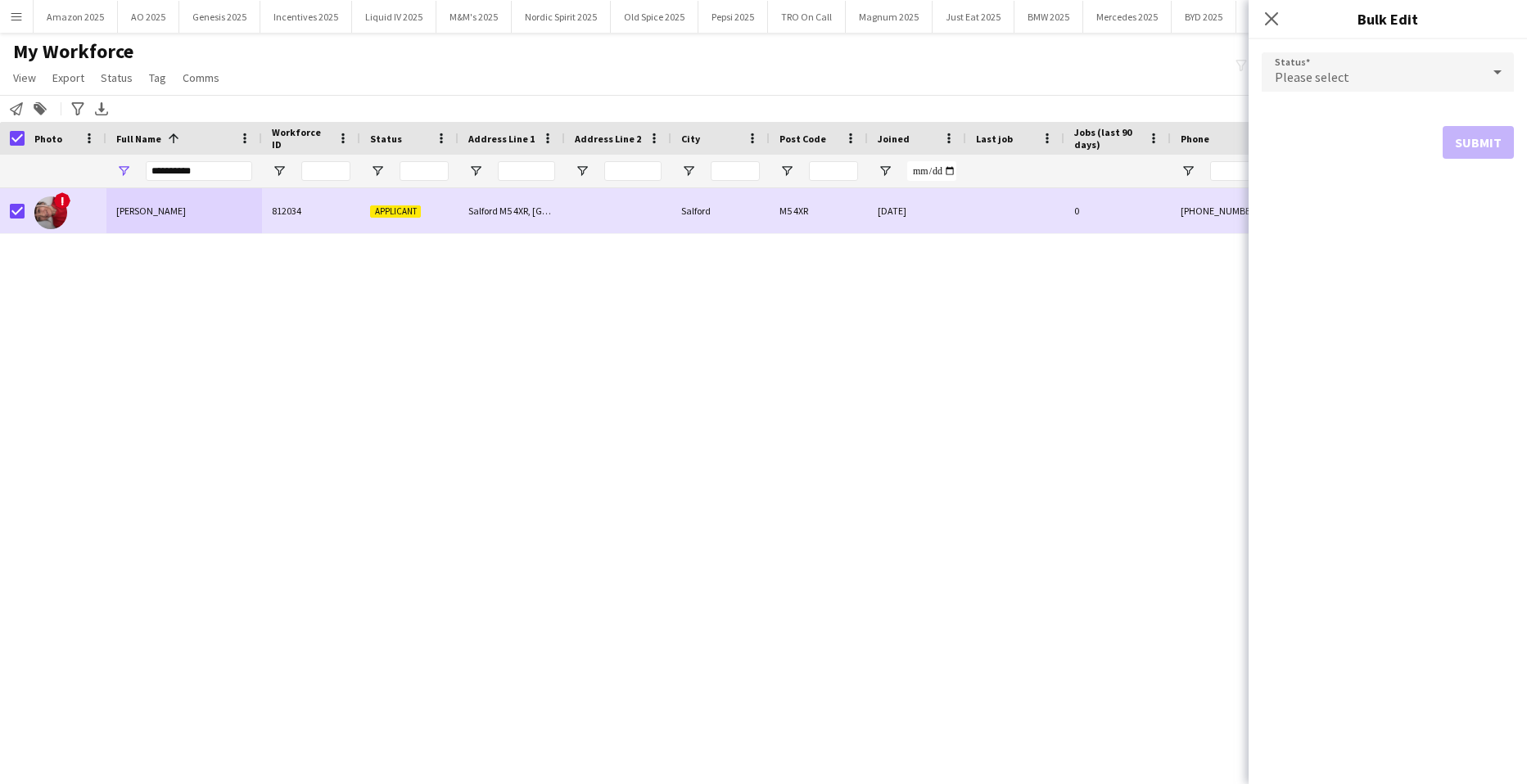
click at [1374, 66] on div "Please select" at bounding box center [1372, 72] width 220 height 39
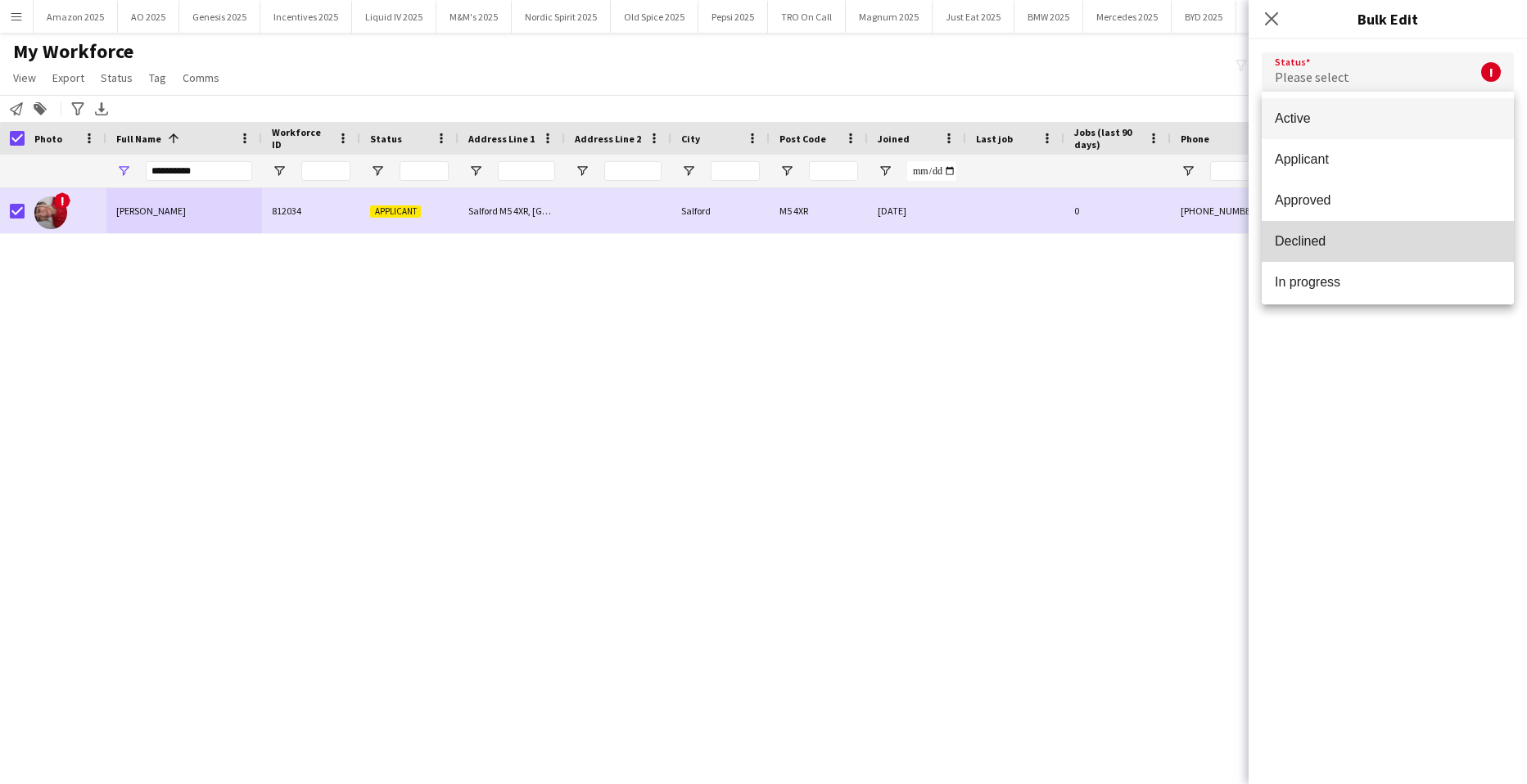
click at [1393, 229] on mat-option "Declined" at bounding box center [1388, 241] width 252 height 41
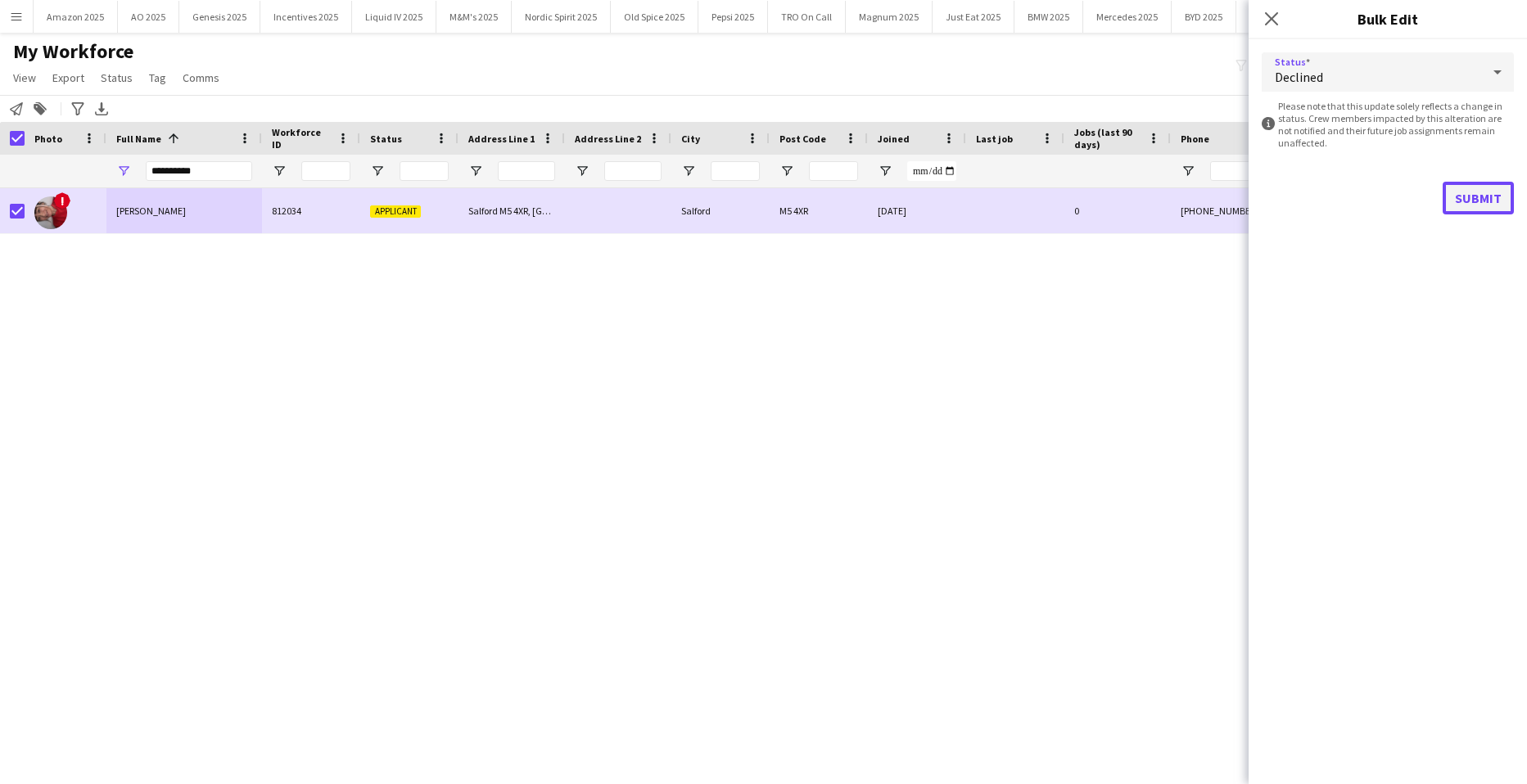
click at [1453, 202] on button "Submit" at bounding box center [1479, 198] width 71 height 33
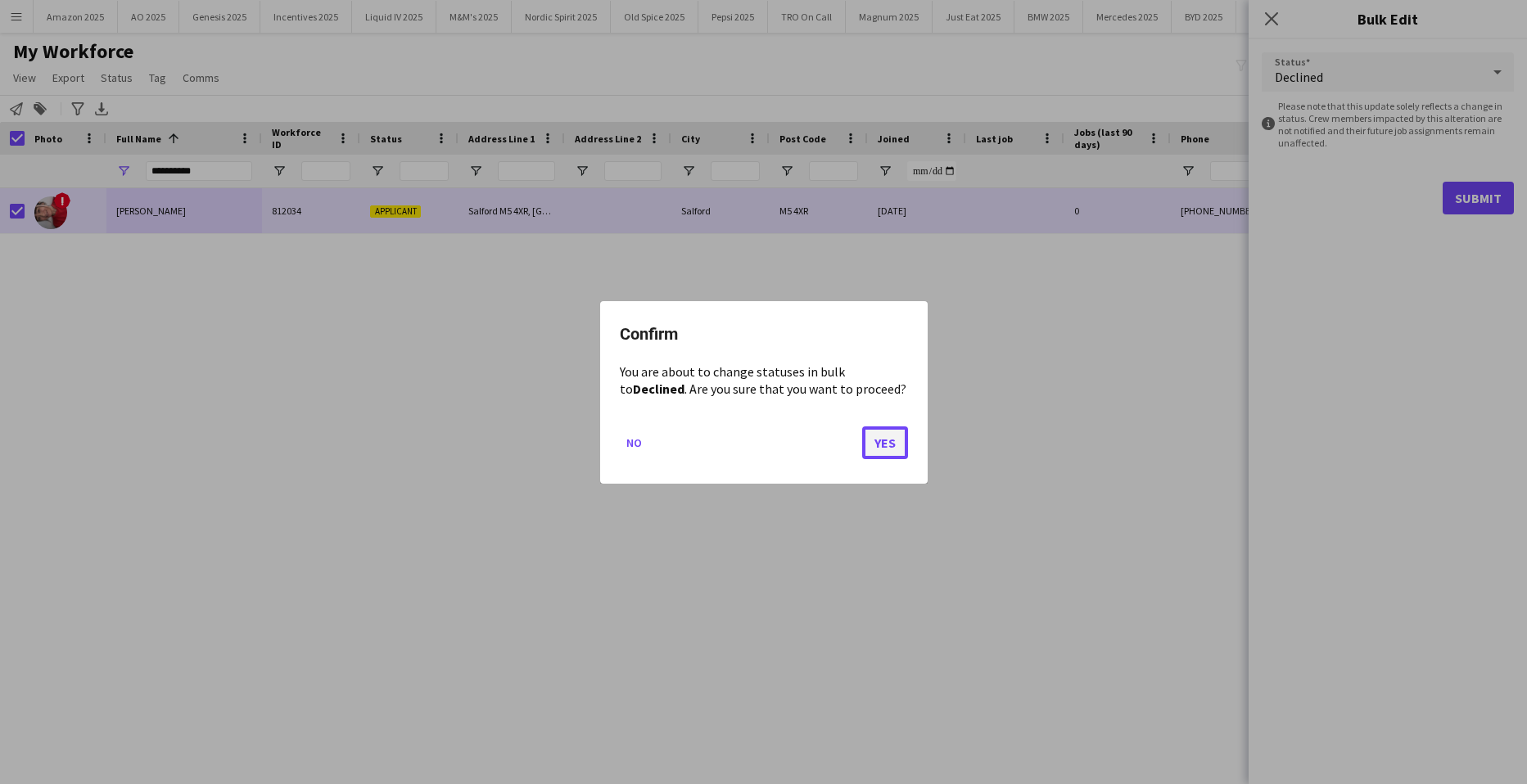
click at [895, 445] on button "Yes" at bounding box center [886, 442] width 46 height 33
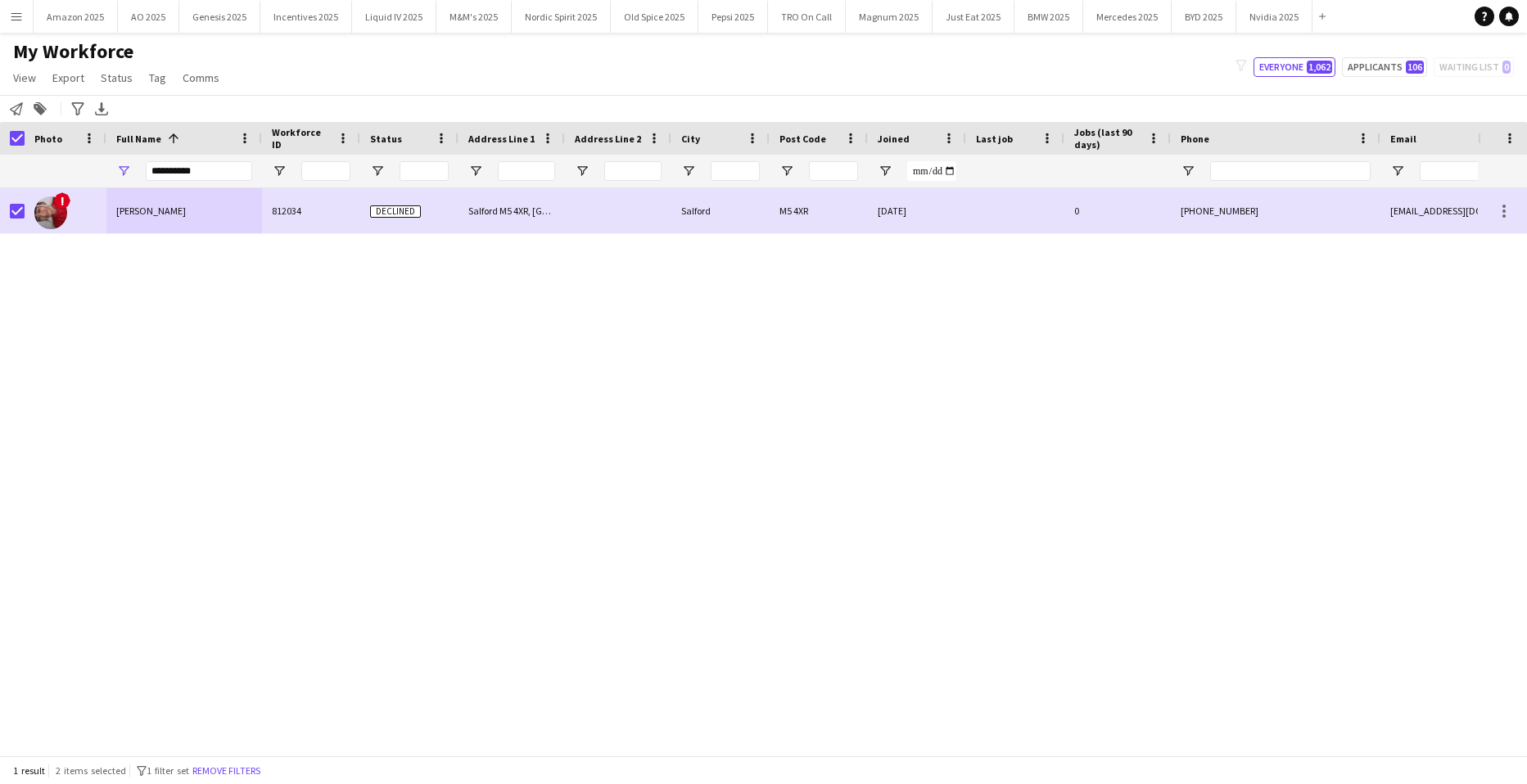
click at [17, 130] on div at bounding box center [12, 138] width 25 height 33
drag, startPoint x: 209, startPoint y: 170, endPoint x: -42, endPoint y: 241, distance: 260.8
click at [0, 241] on html "Menu Boards Boards Boards All jobs Status Workforce Workforce My Workforce Recr…" at bounding box center [763, 392] width 1527 height 784
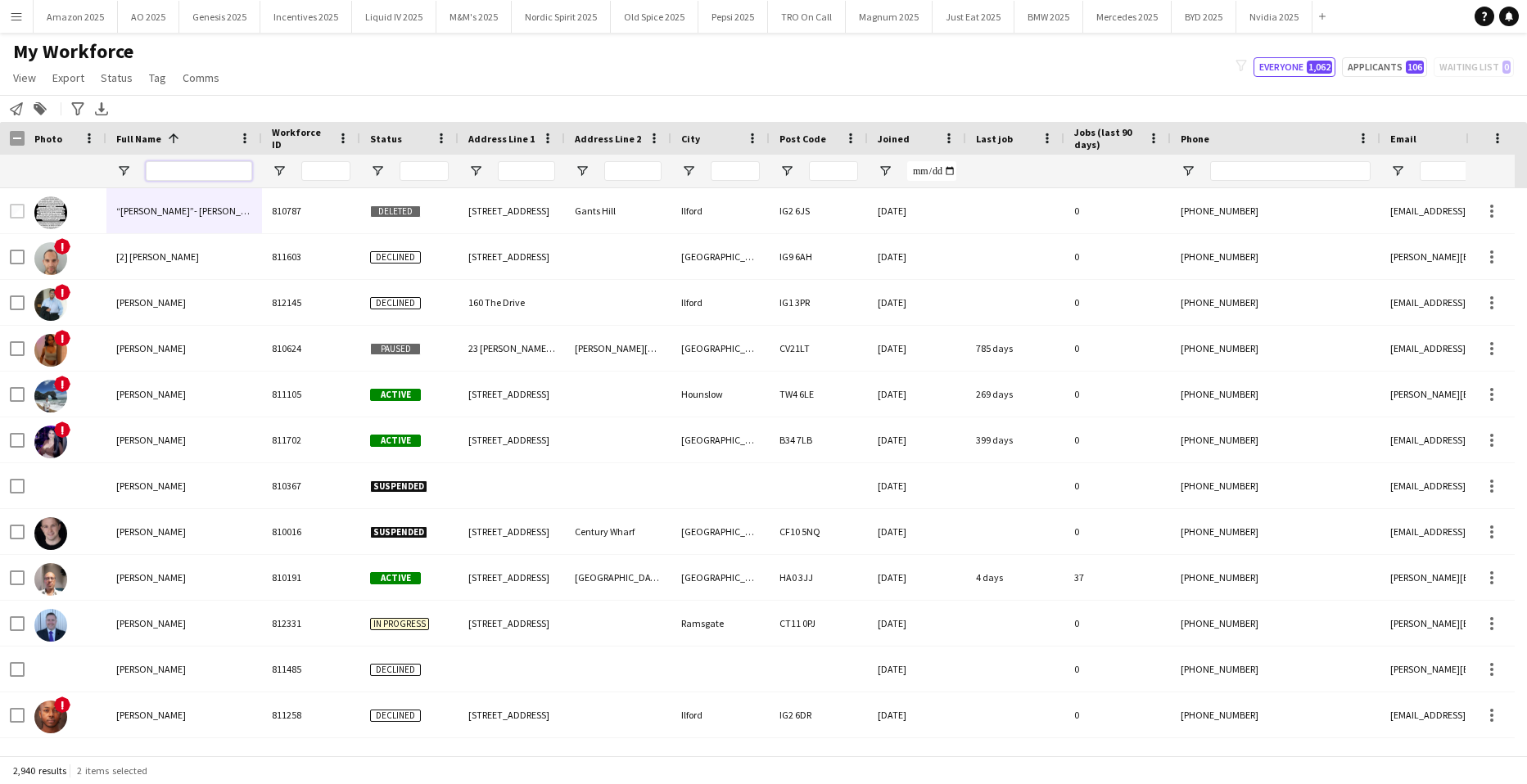
click at [221, 181] on input "Full Name Filter Input" at bounding box center [199, 171] width 107 height 19
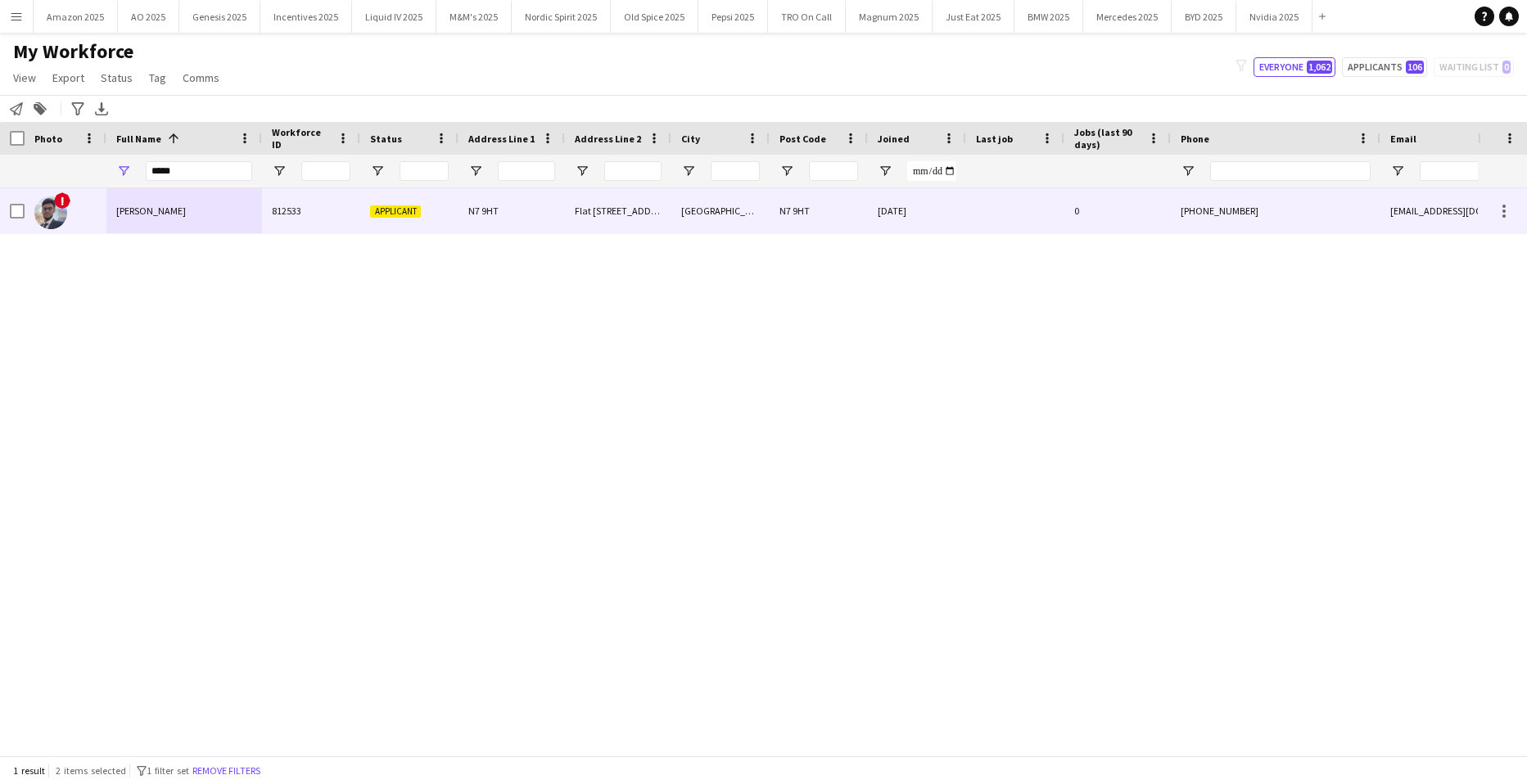
click at [209, 216] on div "[PERSON_NAME]" at bounding box center [184, 210] width 155 height 45
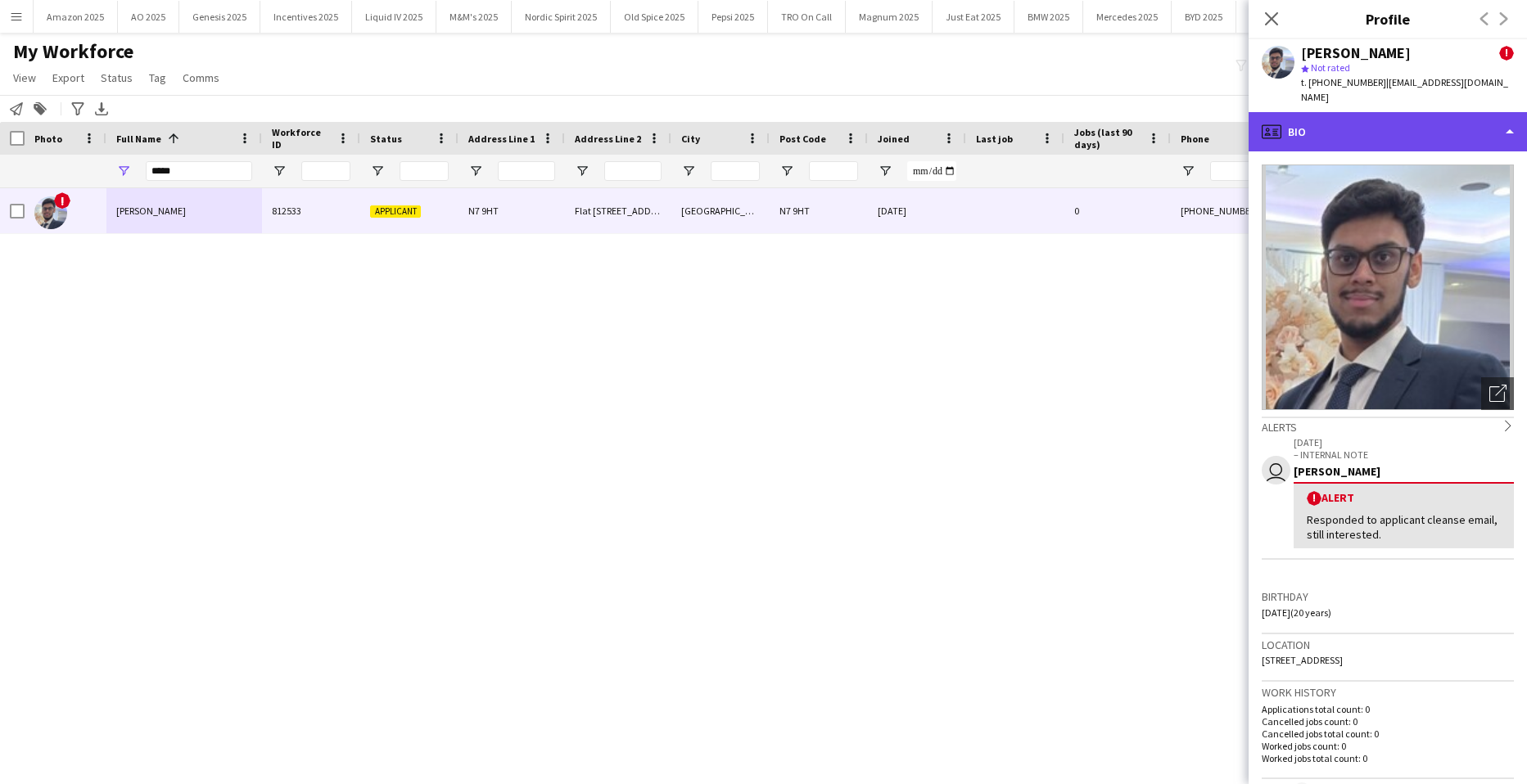
click at [1429, 131] on div "profile Bio" at bounding box center [1388, 131] width 278 height 39
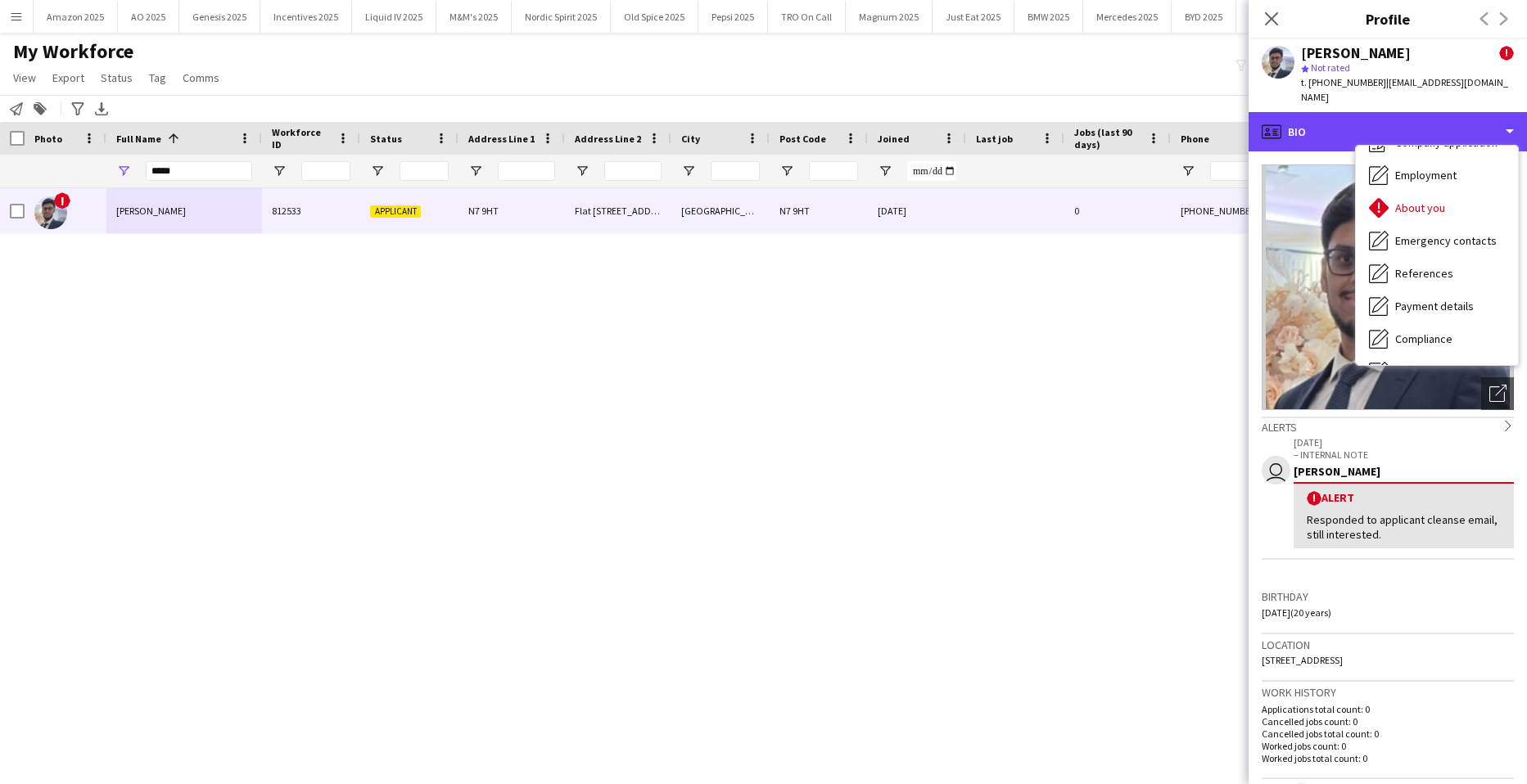
scroll to position [0, 0]
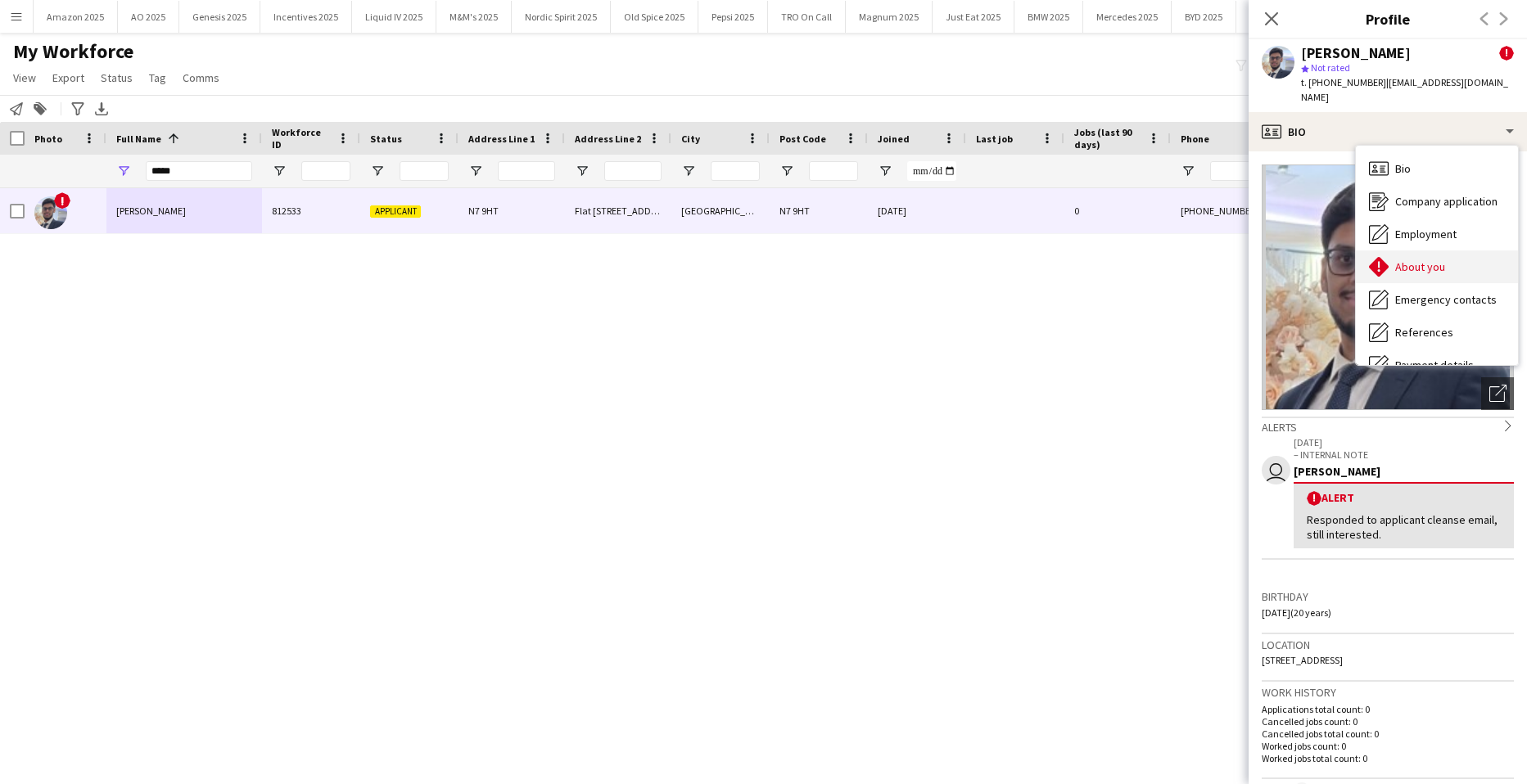
click at [1449, 250] on div "About you About you" at bounding box center [1437, 267] width 162 height 33
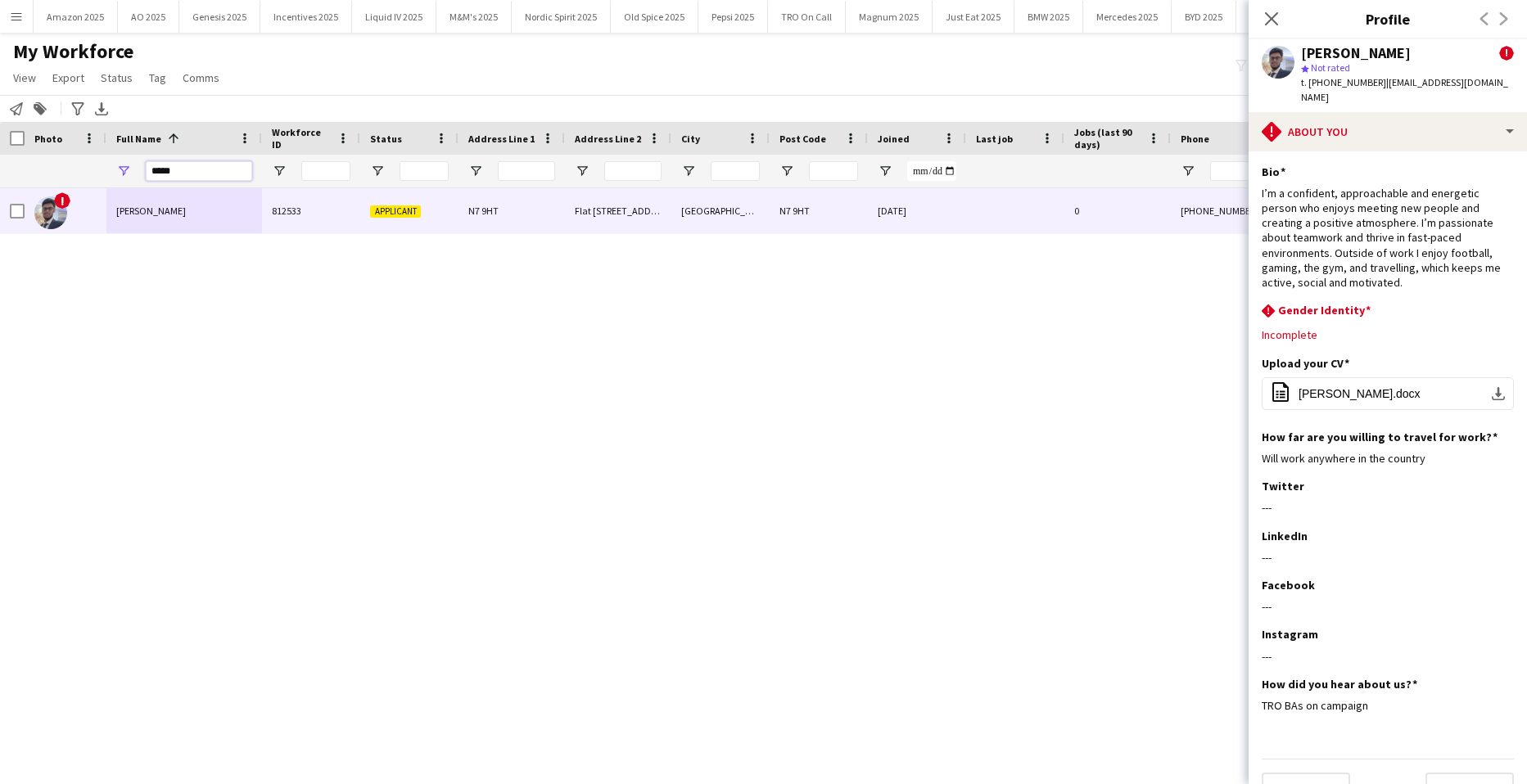
drag, startPoint x: 206, startPoint y: 181, endPoint x: 133, endPoint y: 181, distance: 73.0
click at [133, 181] on div "*****" at bounding box center [184, 171] width 155 height 33
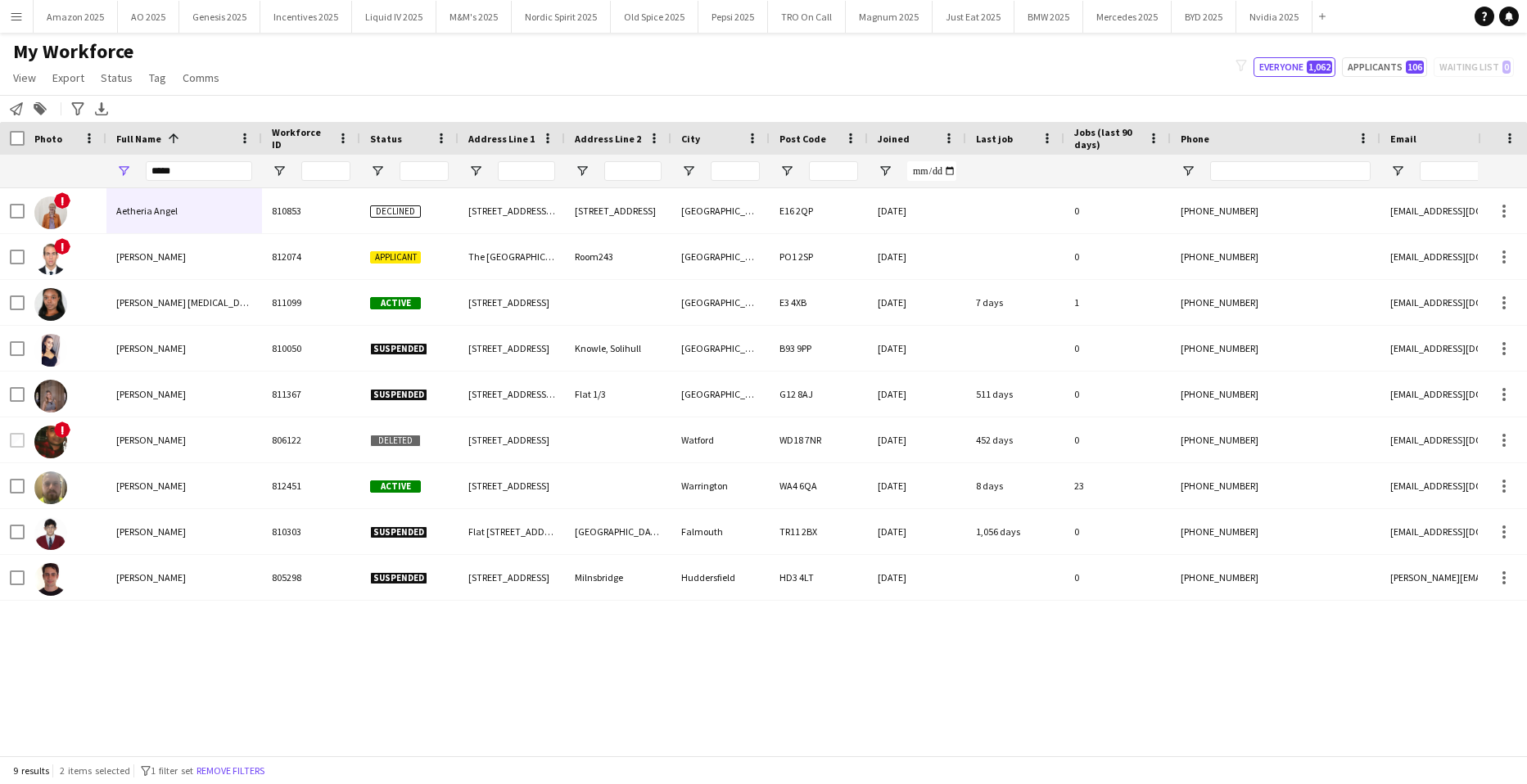
click at [225, 721] on div "! Aetheria Angel 810853 Declined 3 Albert Basin Way 502 Latitude Court London E…" at bounding box center [739, 465] width 1478 height 556
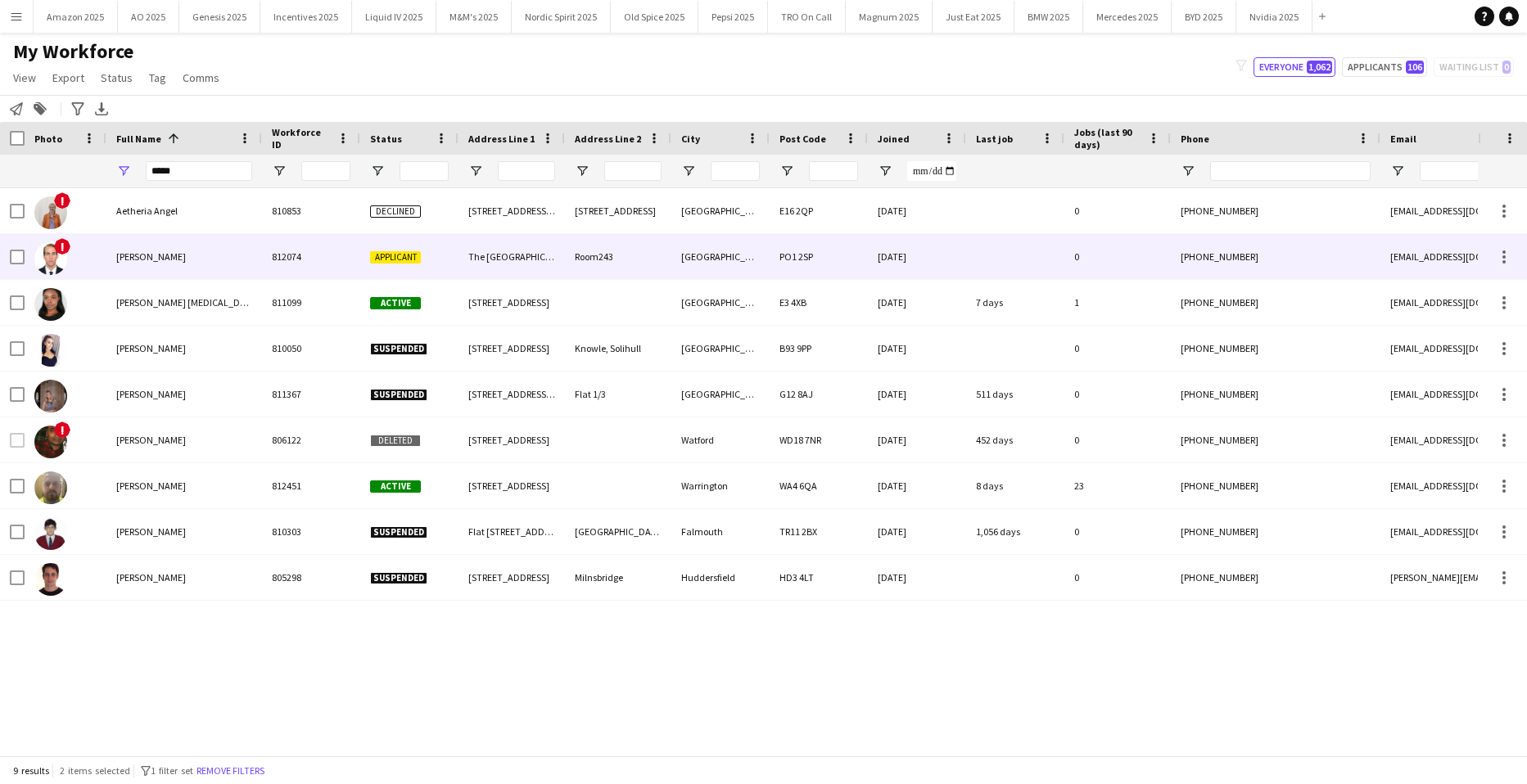
click at [178, 254] on span "[PERSON_NAME]" at bounding box center [151, 256] width 70 height 12
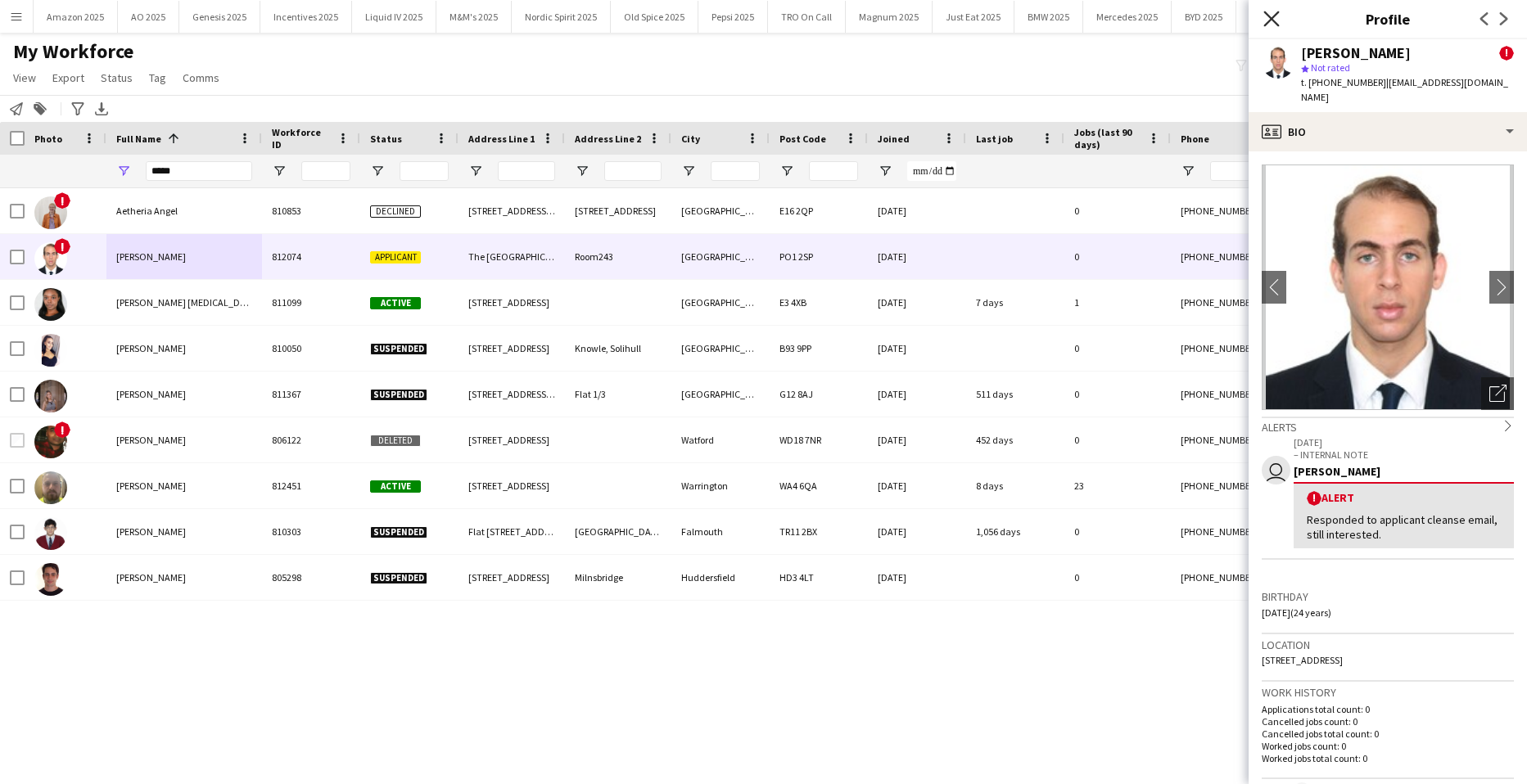
click at [1276, 14] on icon at bounding box center [1272, 18] width 15 height 15
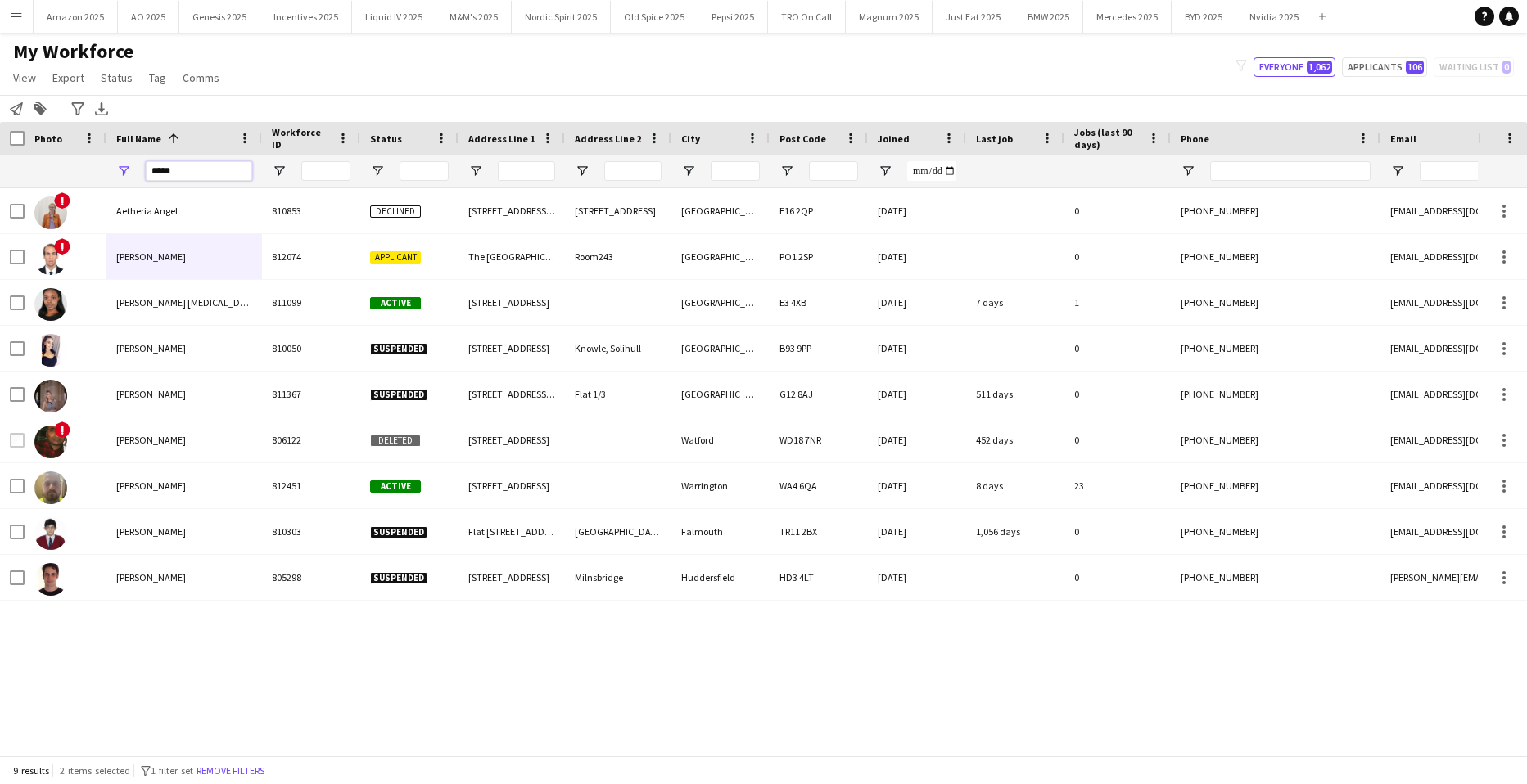
drag, startPoint x: 195, startPoint y: 174, endPoint x: -42, endPoint y: 193, distance: 237.8
click at [0, 193] on html "Menu Boards Boards Boards All jobs Status Workforce Workforce My Workforce Recr…" at bounding box center [763, 392] width 1527 height 784
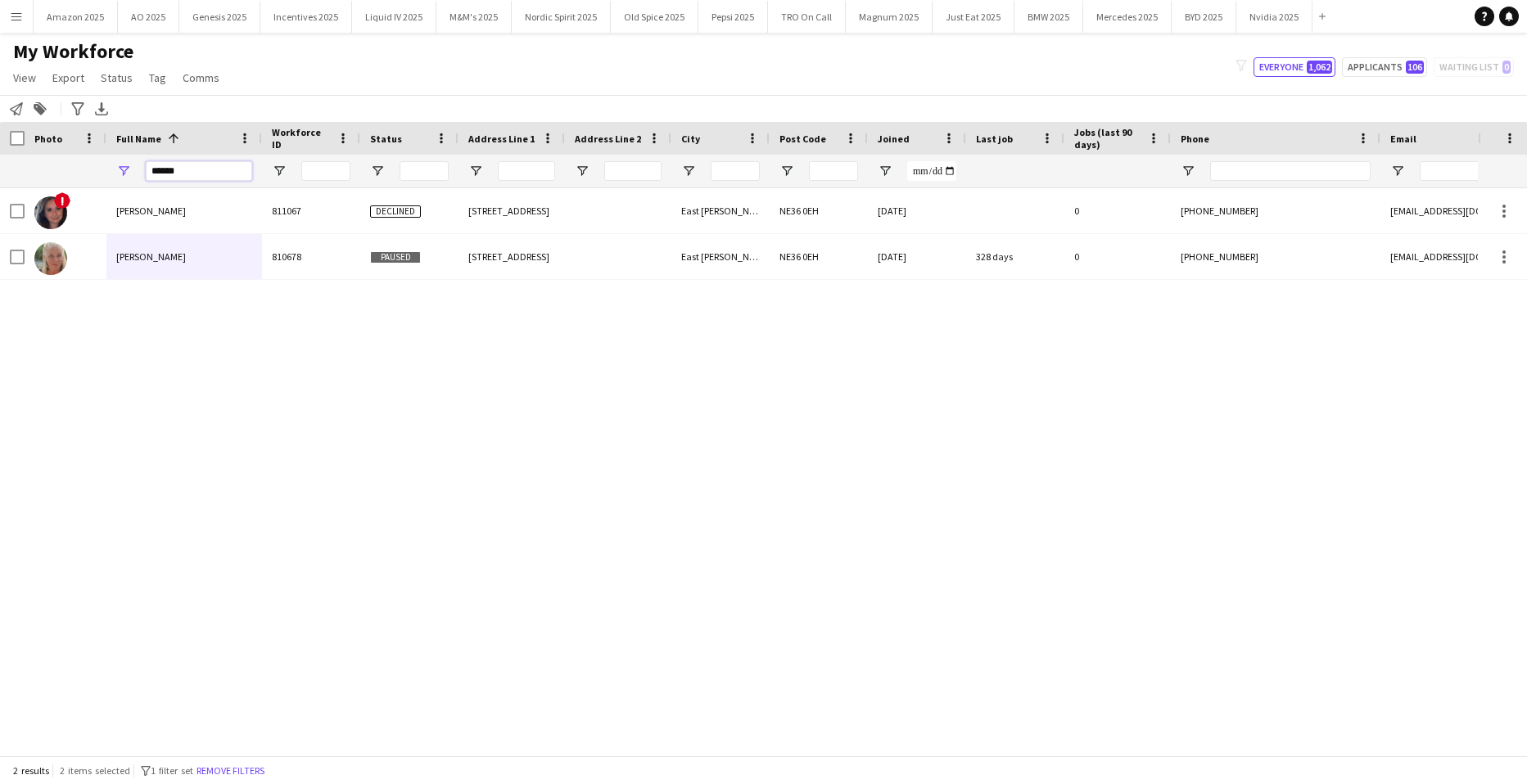
drag, startPoint x: 202, startPoint y: 176, endPoint x: -42, endPoint y: 177, distance: 244.0
click at [0, 177] on html "Menu Boards Boards Boards All jobs Status Workforce Workforce My Workforce Recr…" at bounding box center [763, 392] width 1527 height 784
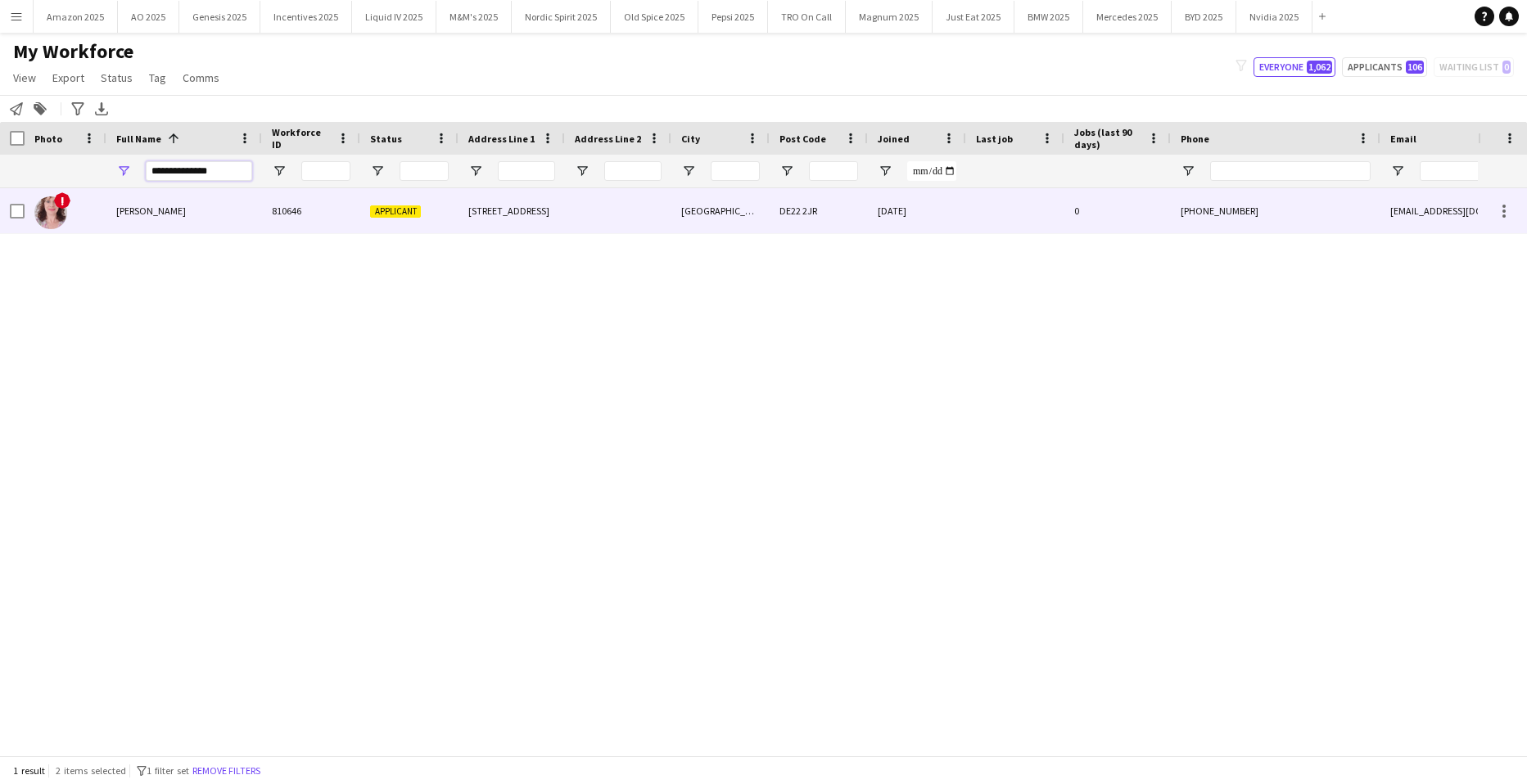
type input "**********"
click at [165, 208] on span "Collette Brown" at bounding box center [151, 210] width 70 height 12
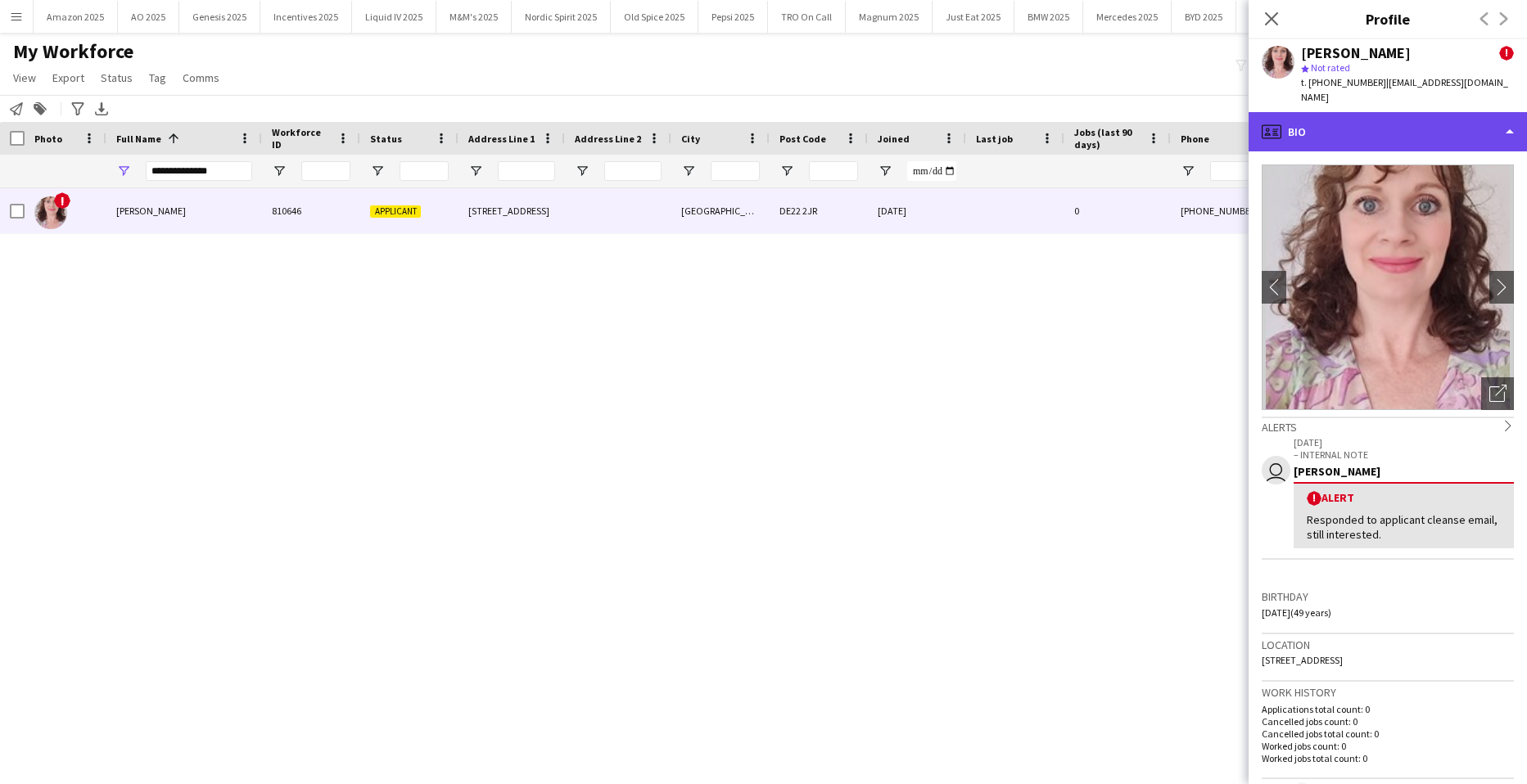
click at [1474, 123] on div "profile Bio" at bounding box center [1388, 131] width 278 height 39
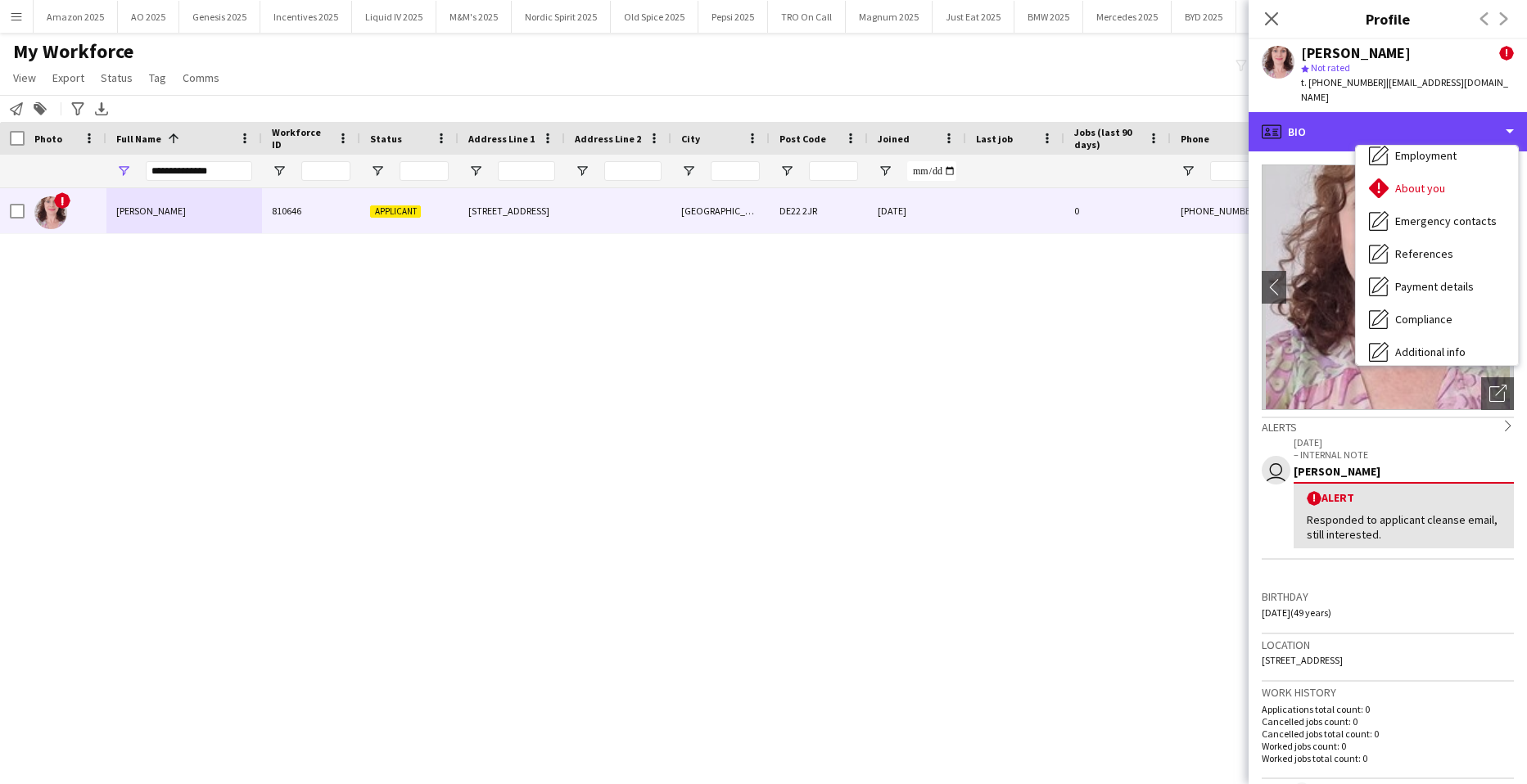
scroll to position [220, 0]
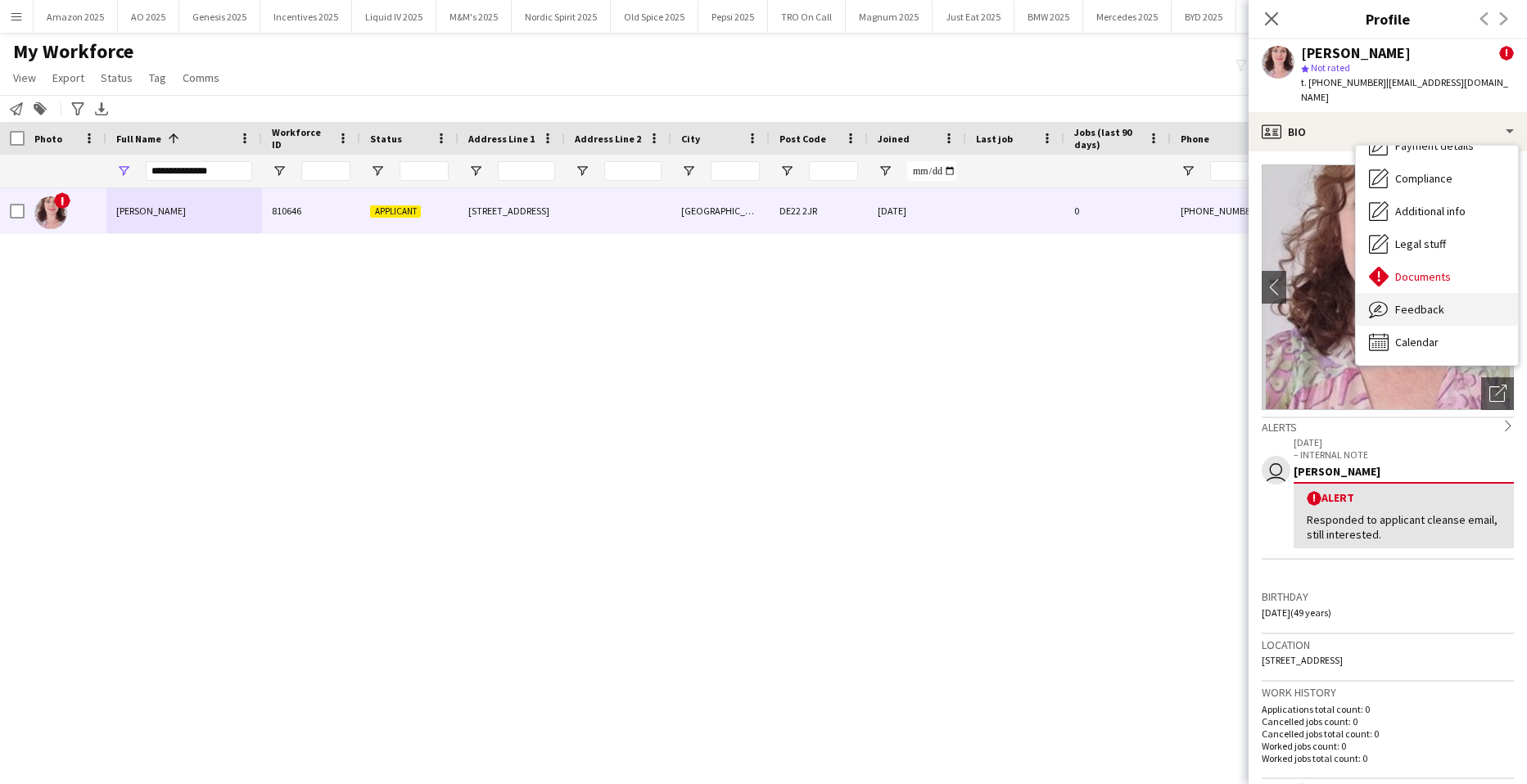
click at [1441, 302] on div "Feedback Feedback" at bounding box center [1437, 309] width 162 height 33
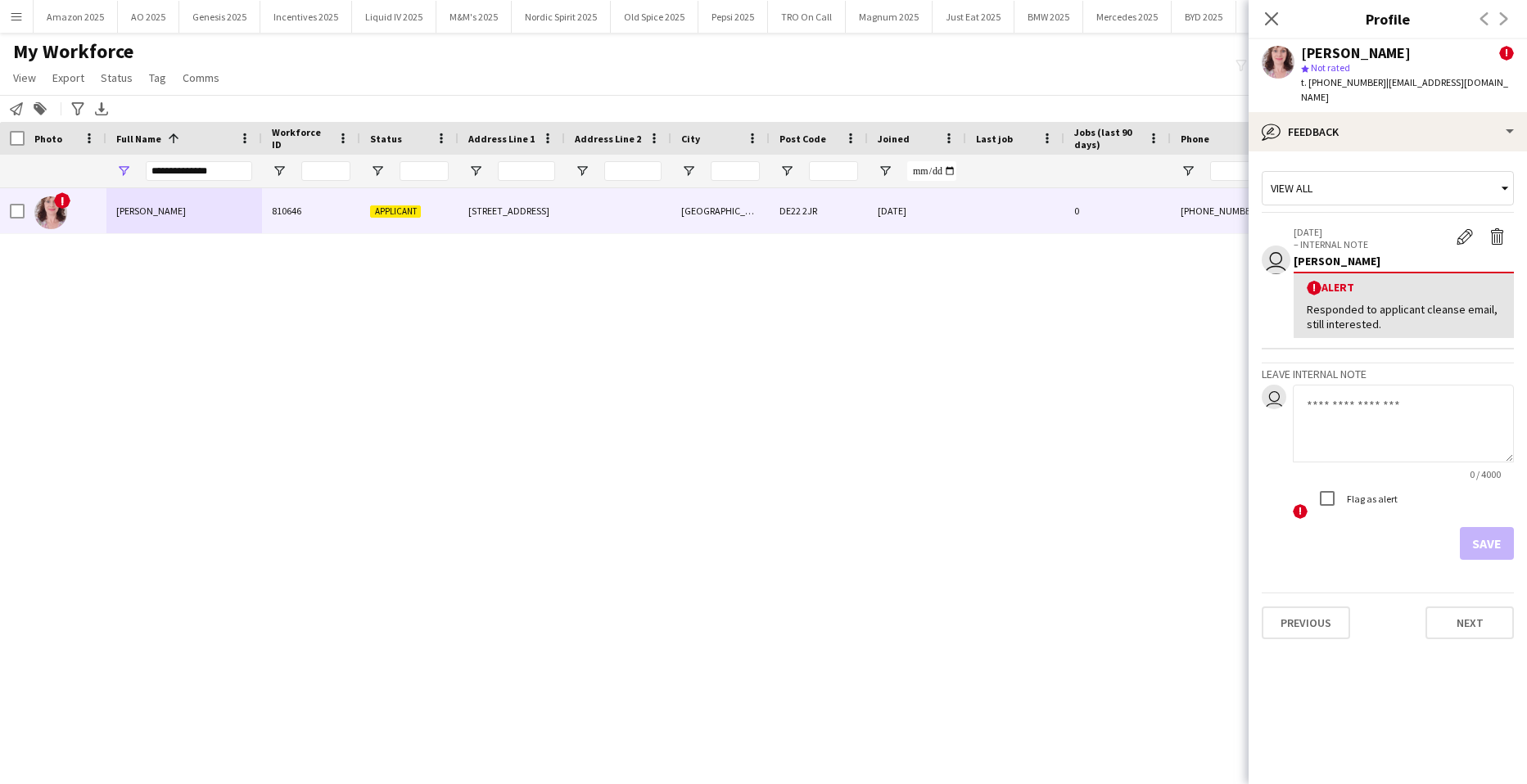
click at [1379, 407] on textarea at bounding box center [1403, 423] width 221 height 78
paste textarea "**********"
type textarea "**********"
click at [1471, 528] on button "Save" at bounding box center [1487, 544] width 54 height 33
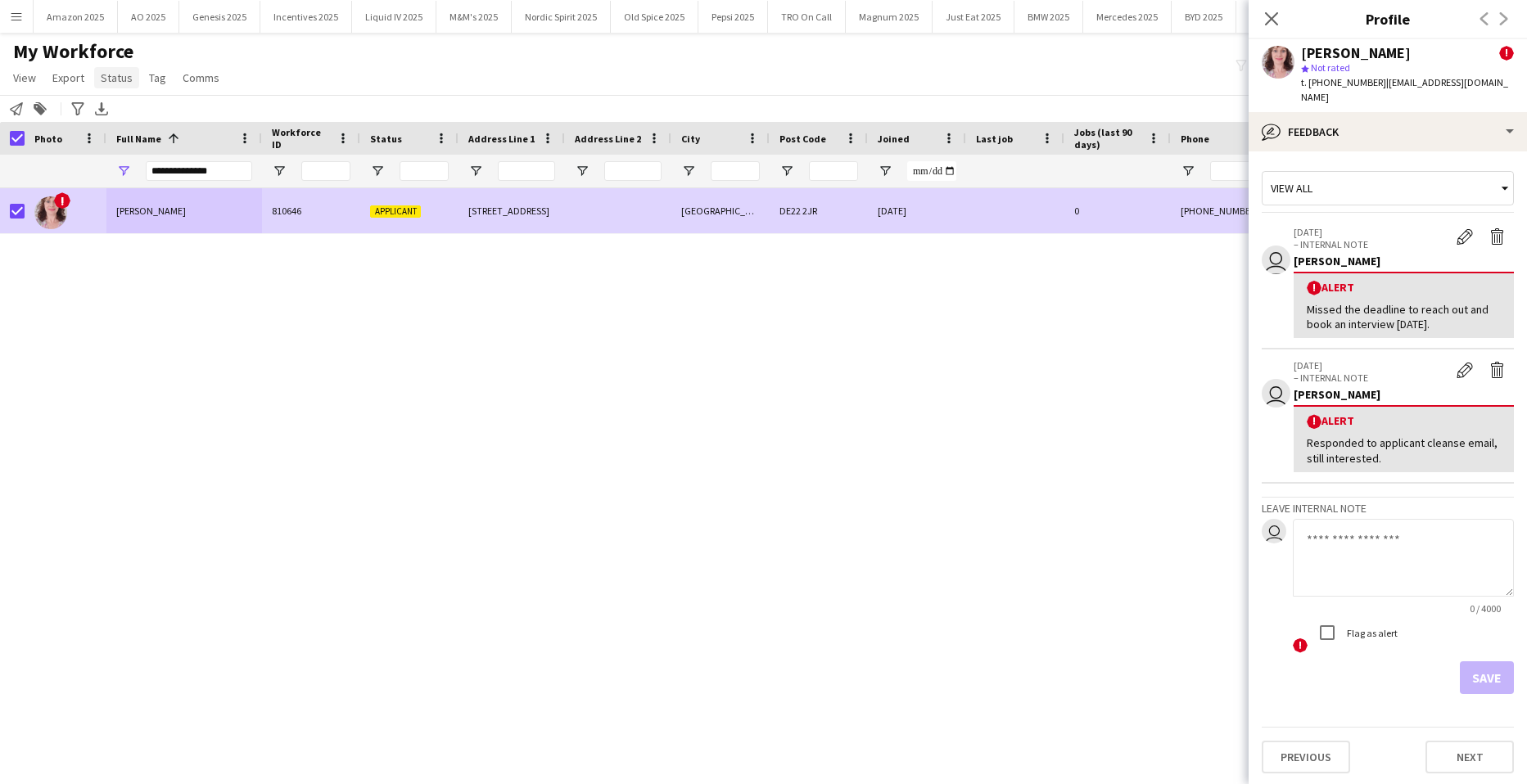
click at [104, 86] on link "Status" at bounding box center [116, 78] width 45 height 21
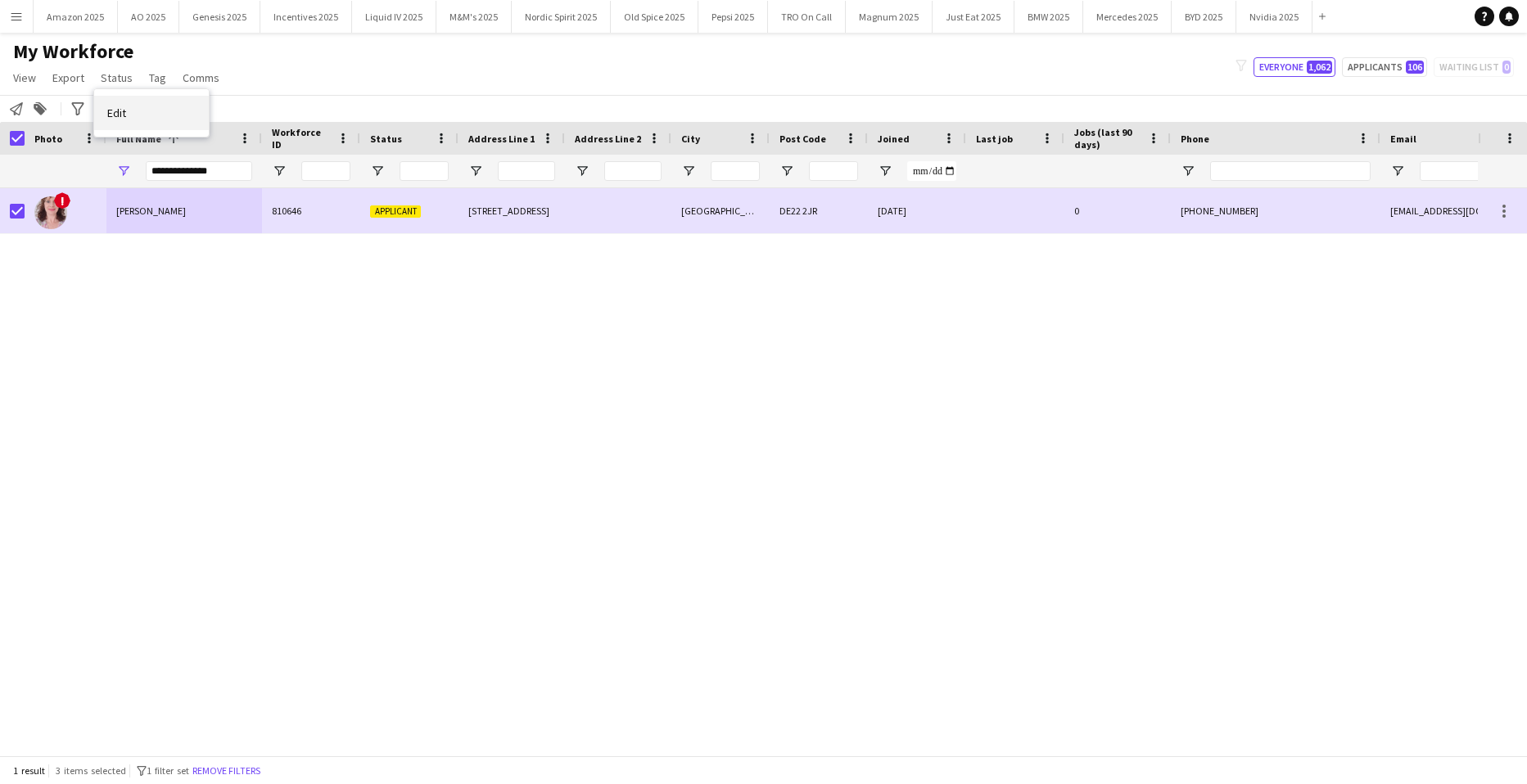
click at [133, 107] on link "Edit" at bounding box center [151, 113] width 114 height 35
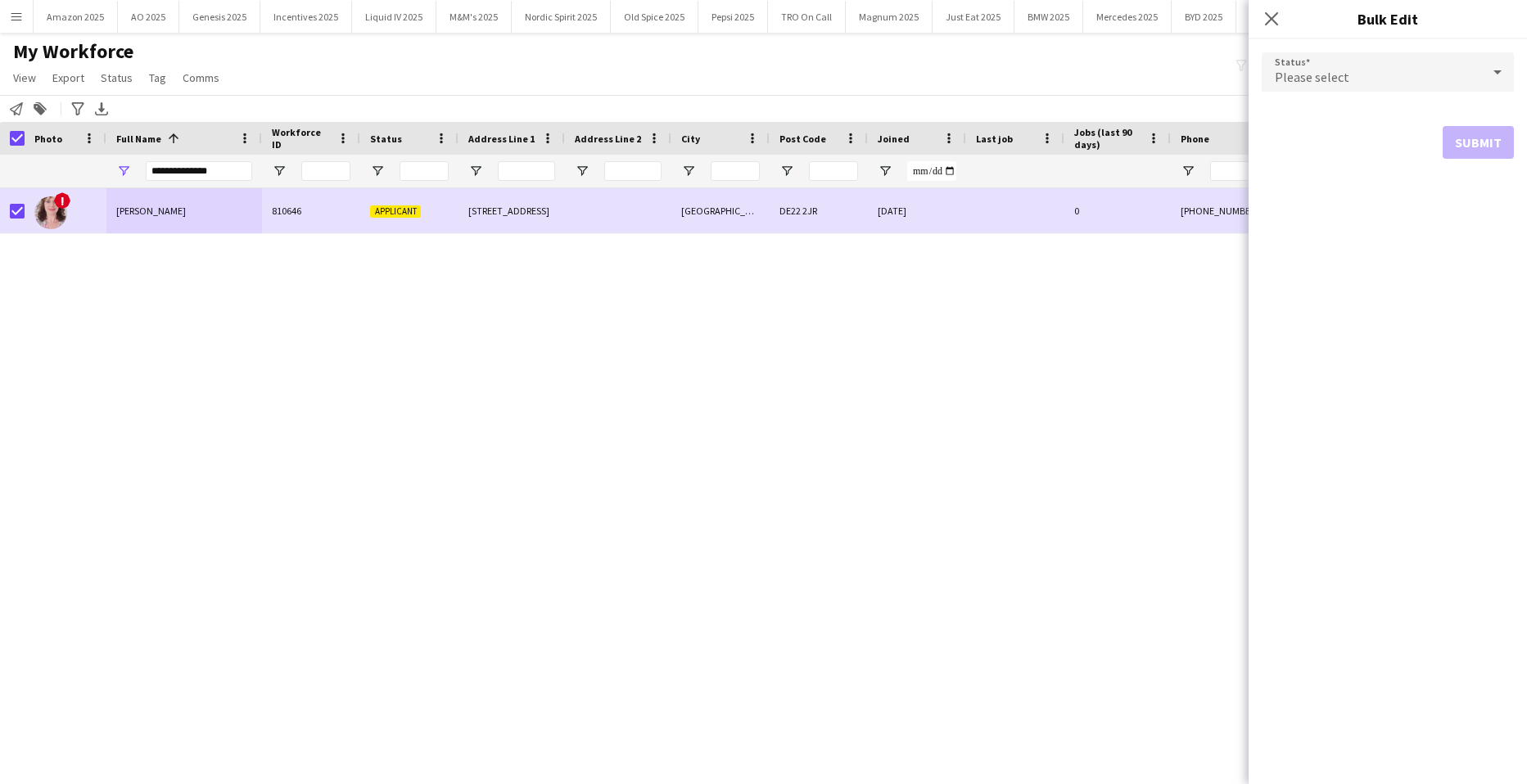
click at [1395, 78] on div "Please select" at bounding box center [1372, 72] width 220 height 39
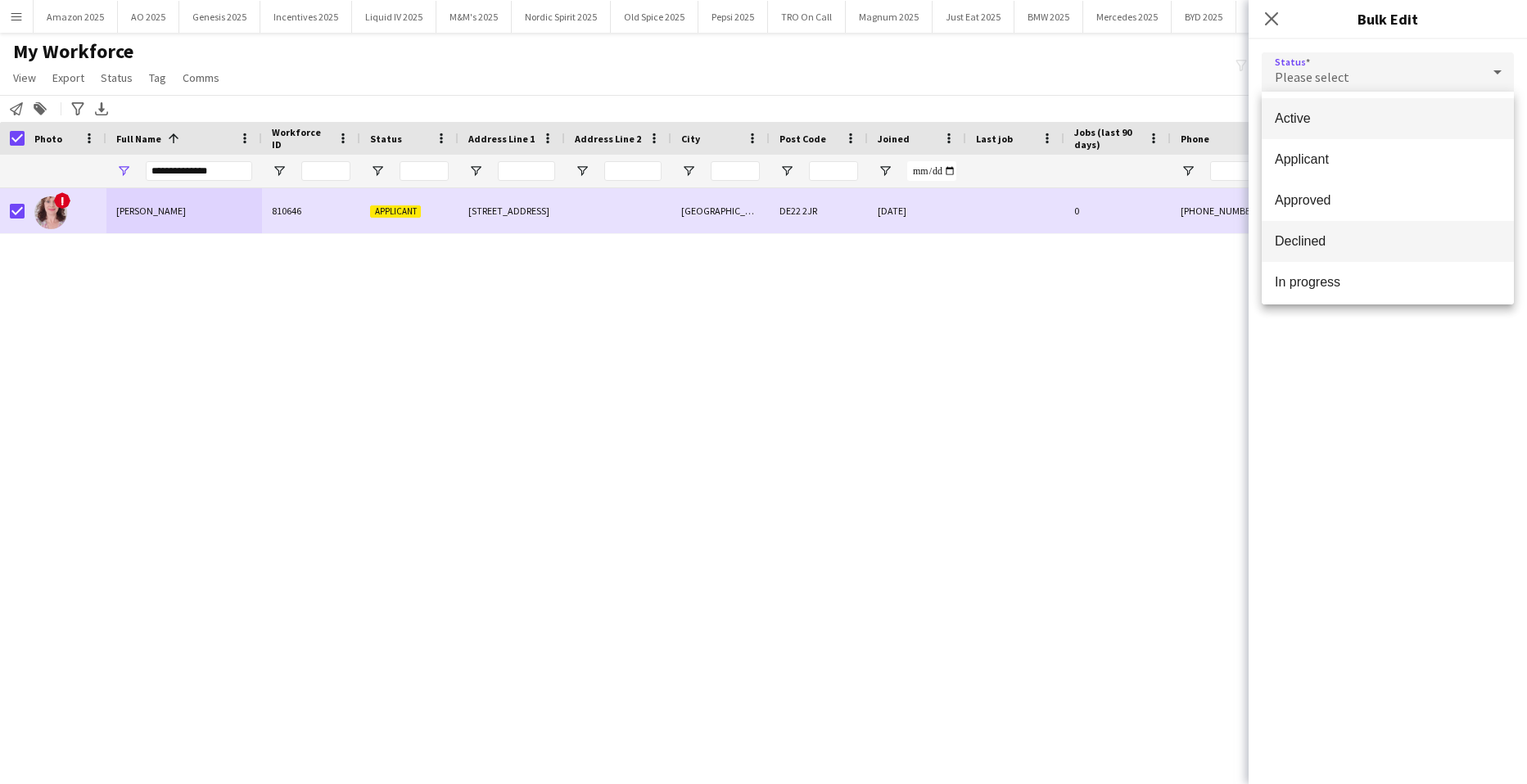
click at [1345, 238] on span "Declined" at bounding box center [1389, 241] width 227 height 15
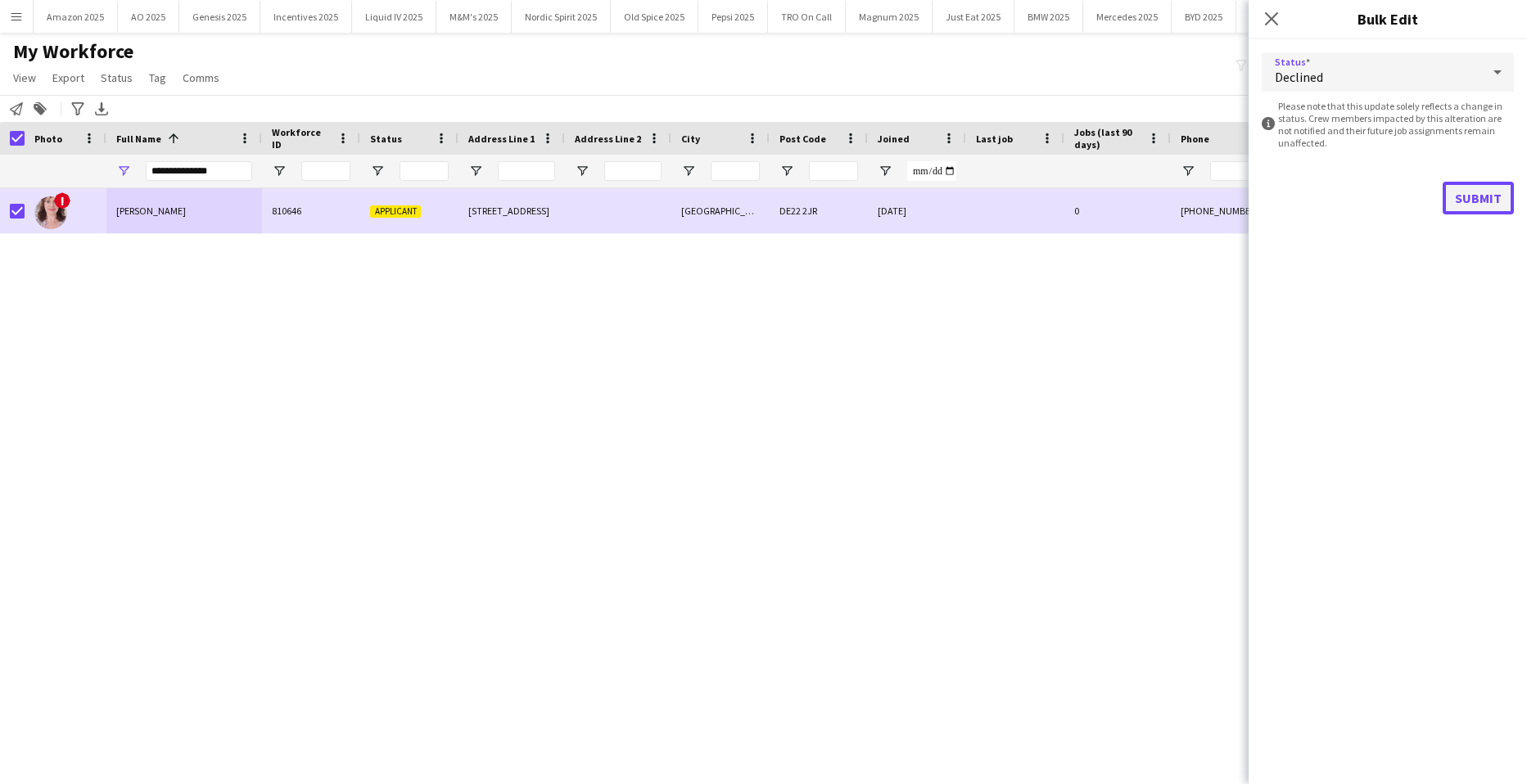
click at [1471, 197] on button "Submit" at bounding box center [1479, 198] width 71 height 33
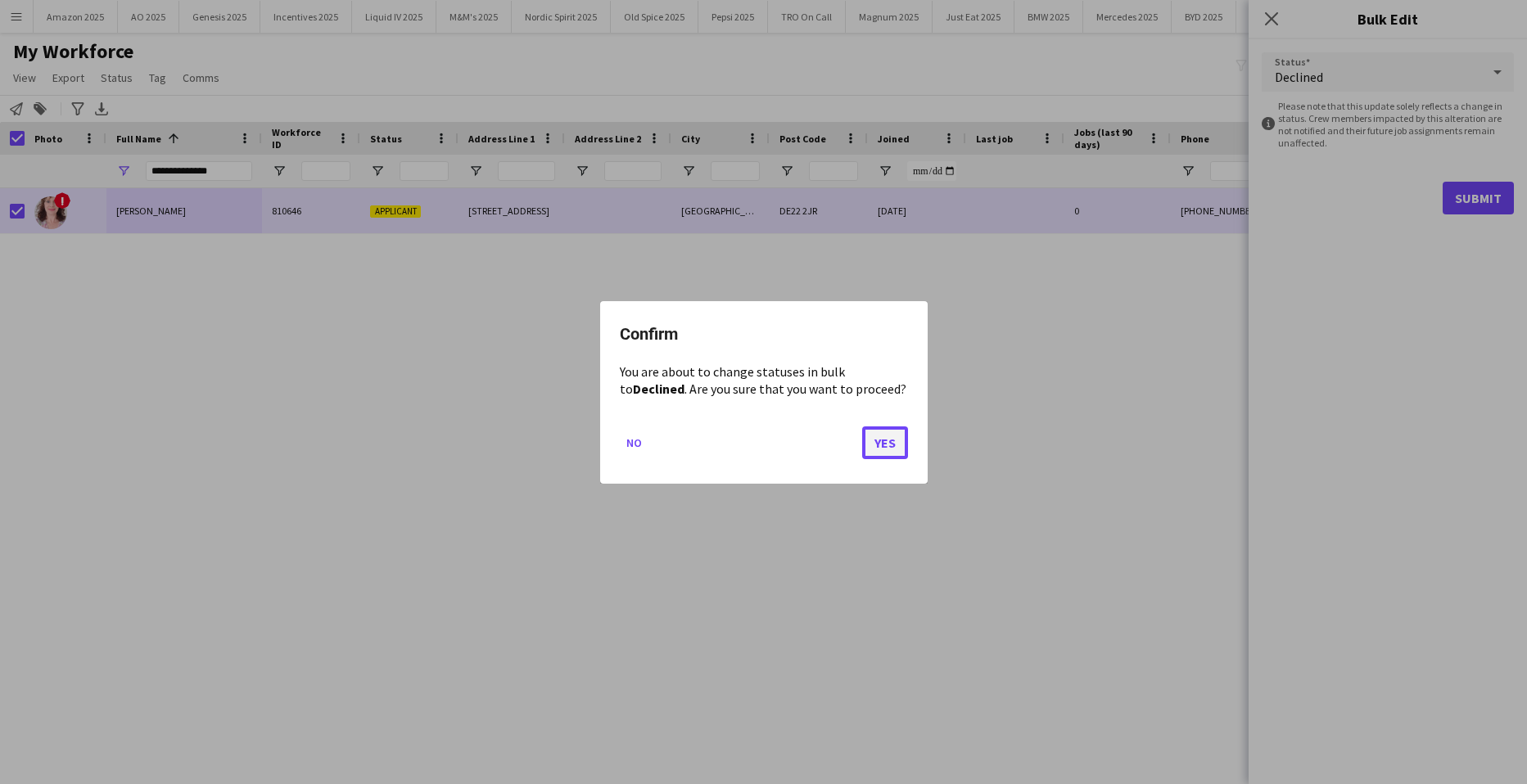
click at [883, 444] on button "Yes" at bounding box center [886, 442] width 46 height 33
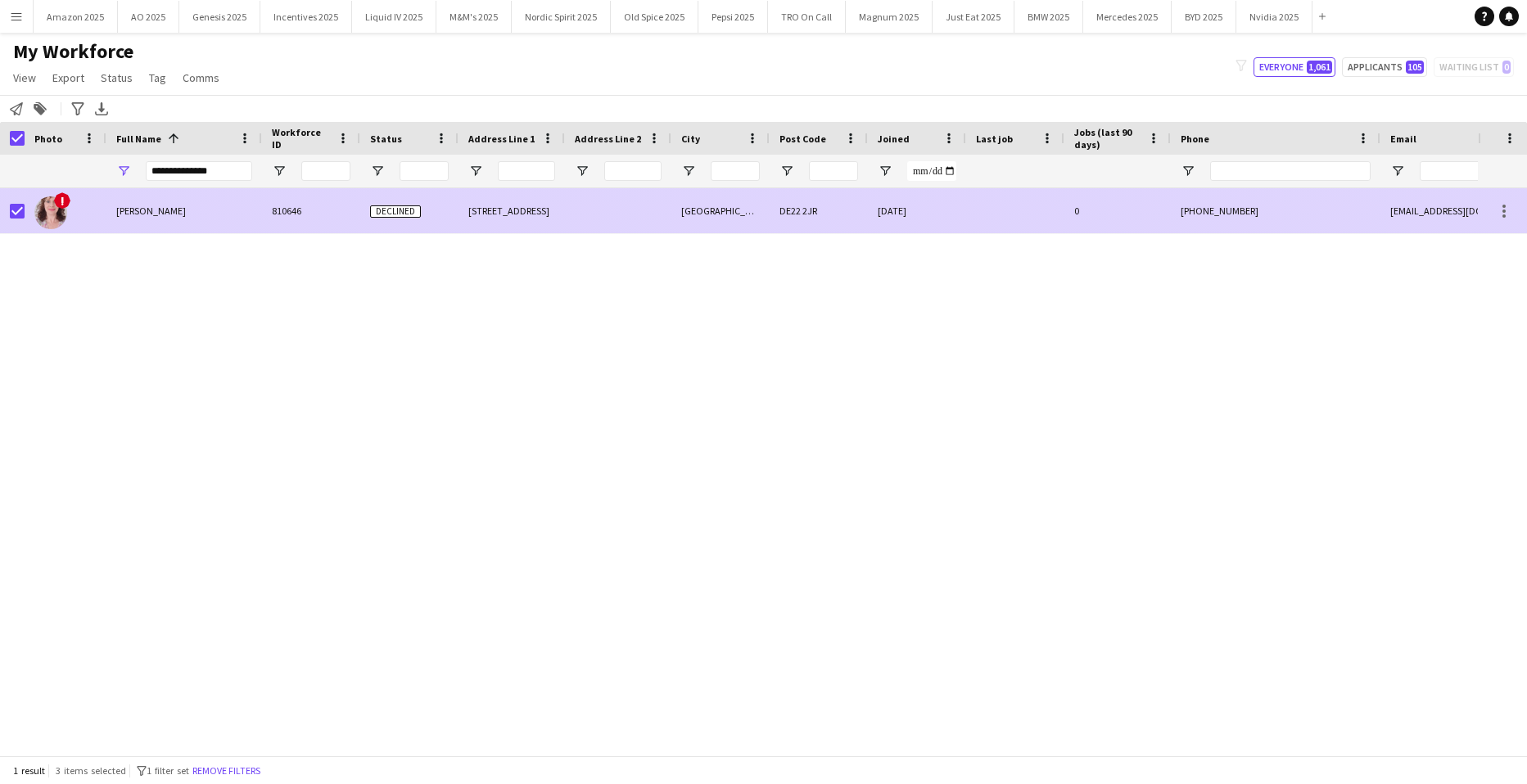
click at [176, 202] on div "Collette Brown" at bounding box center [184, 210] width 155 height 45
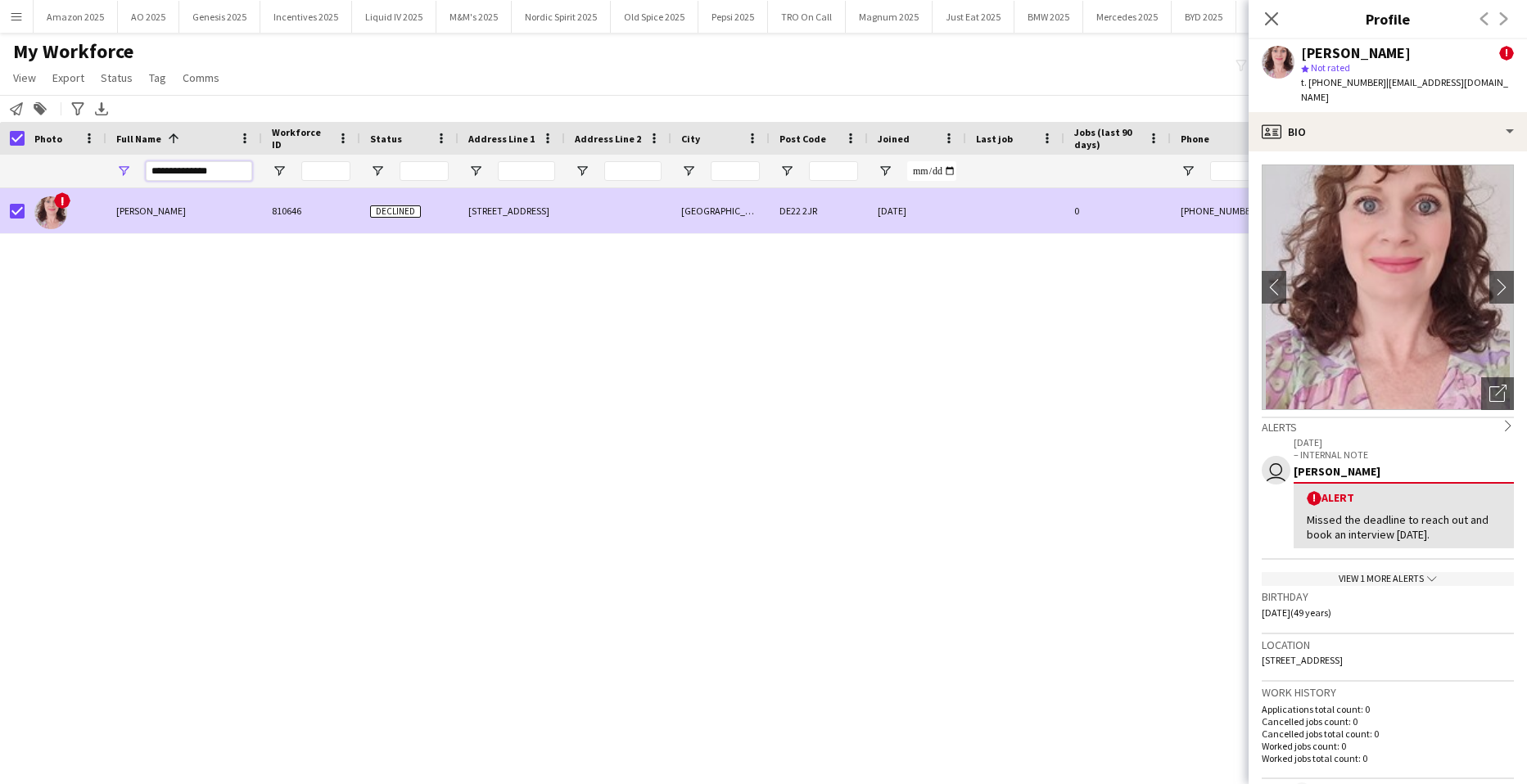
drag, startPoint x: 224, startPoint y: 176, endPoint x: -42, endPoint y: 226, distance: 270.7
click at [0, 226] on html "Menu Boards Boards Boards All jobs Status Workforce Workforce My Workforce Recr…" at bounding box center [763, 392] width 1527 height 784
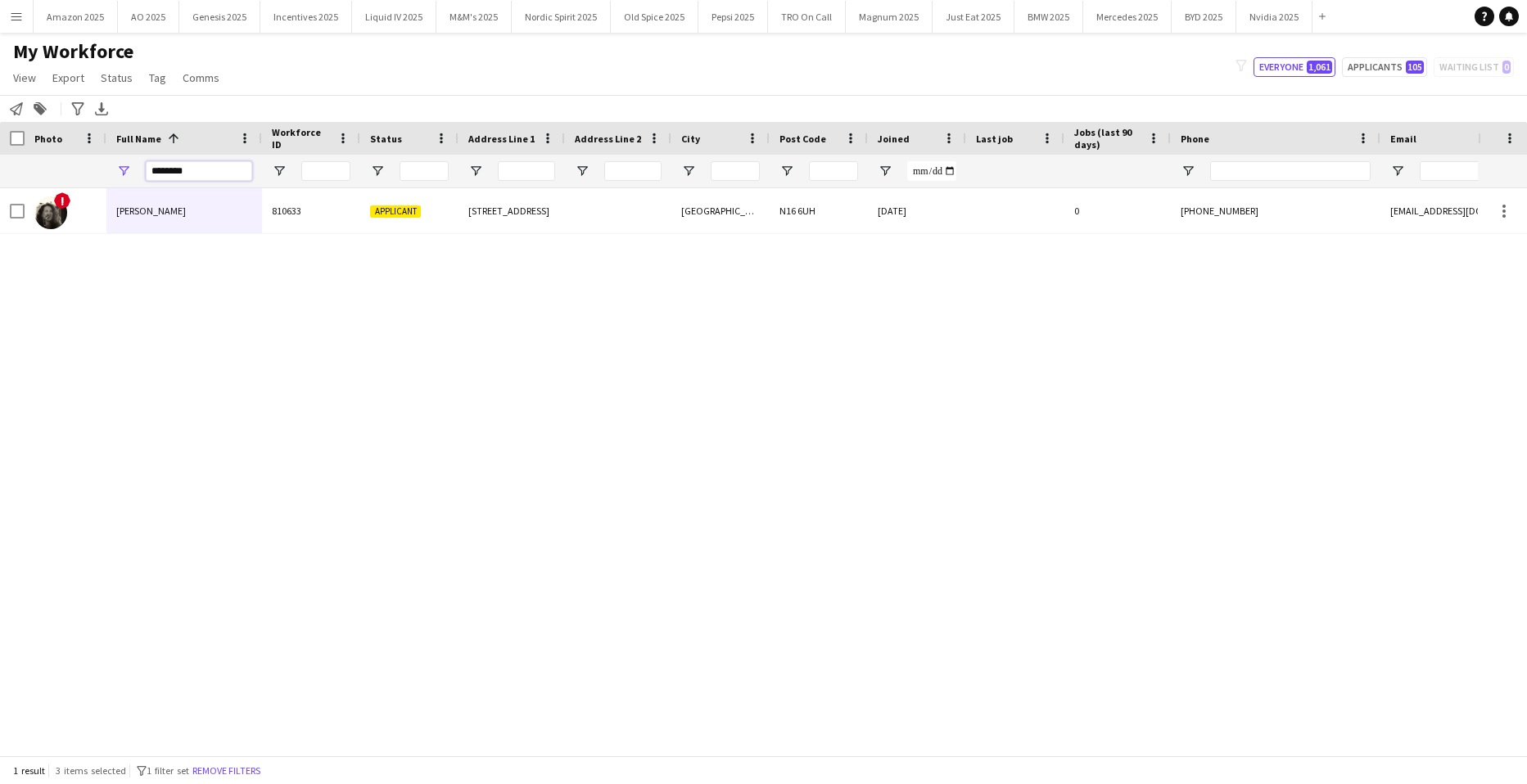
type input "********"
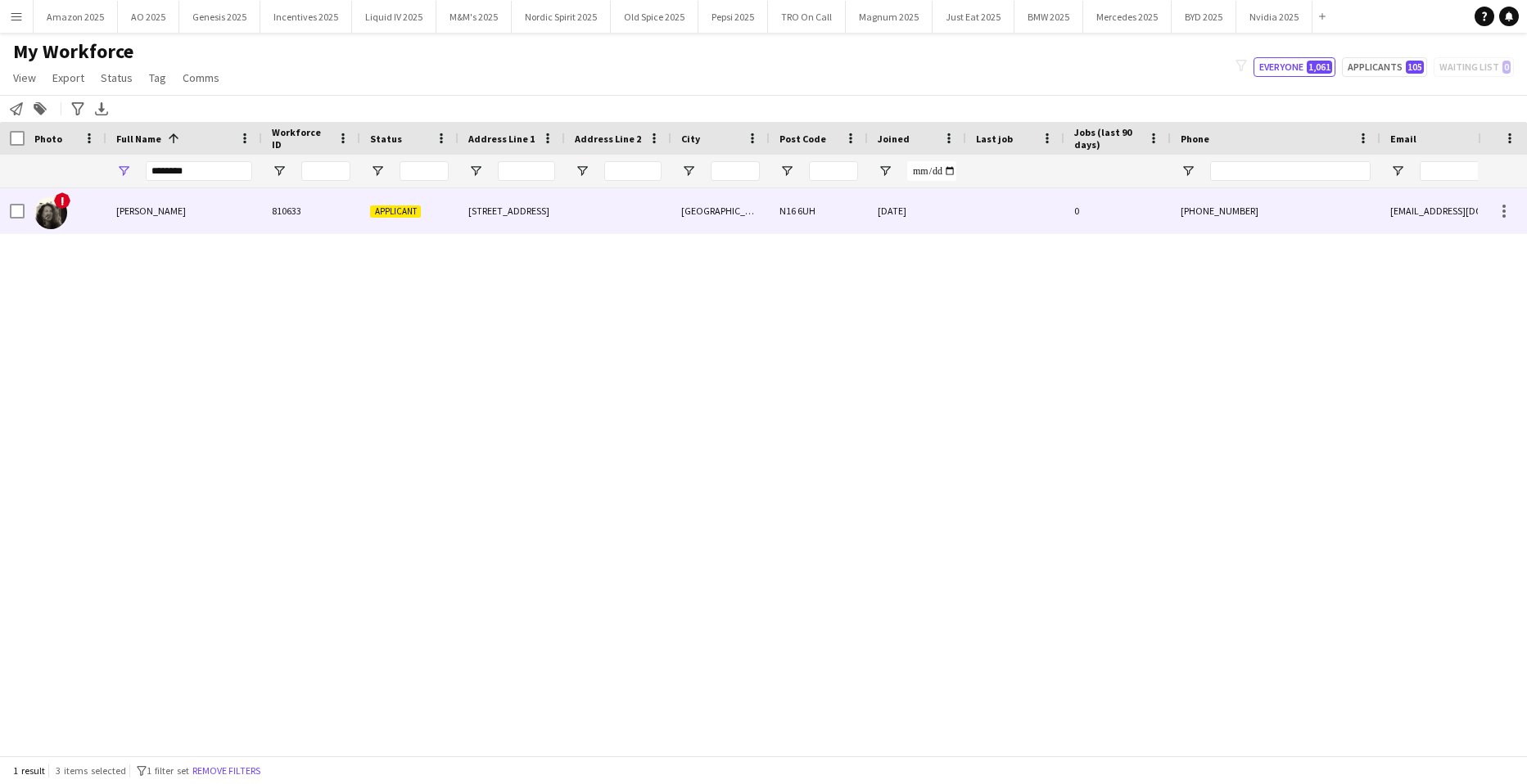
click at [154, 193] on div "Dana Kerstein" at bounding box center [184, 210] width 155 height 45
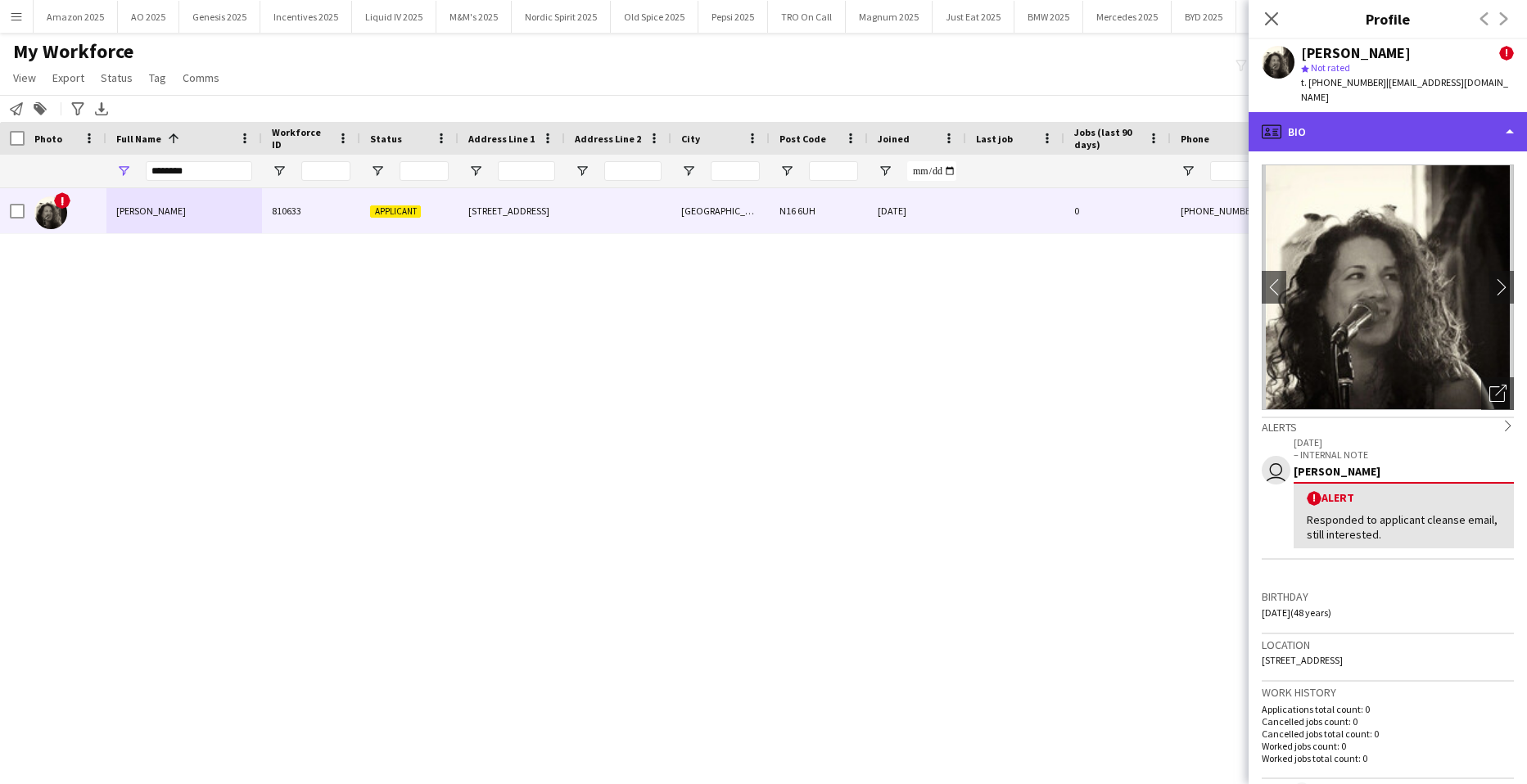
click at [1409, 112] on div "profile Bio" at bounding box center [1388, 131] width 278 height 39
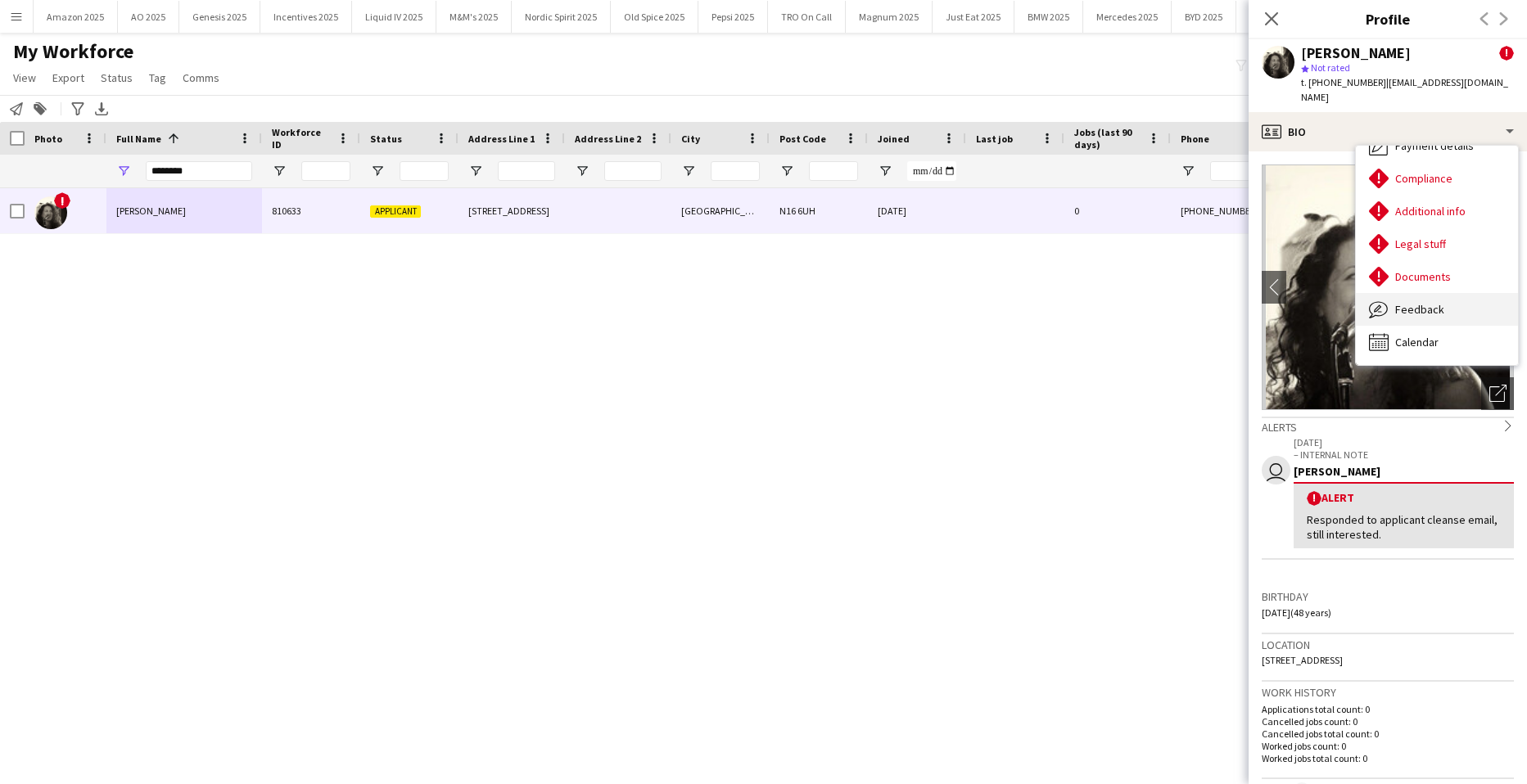
click at [1420, 303] on div "Feedback Feedback" at bounding box center [1437, 309] width 162 height 33
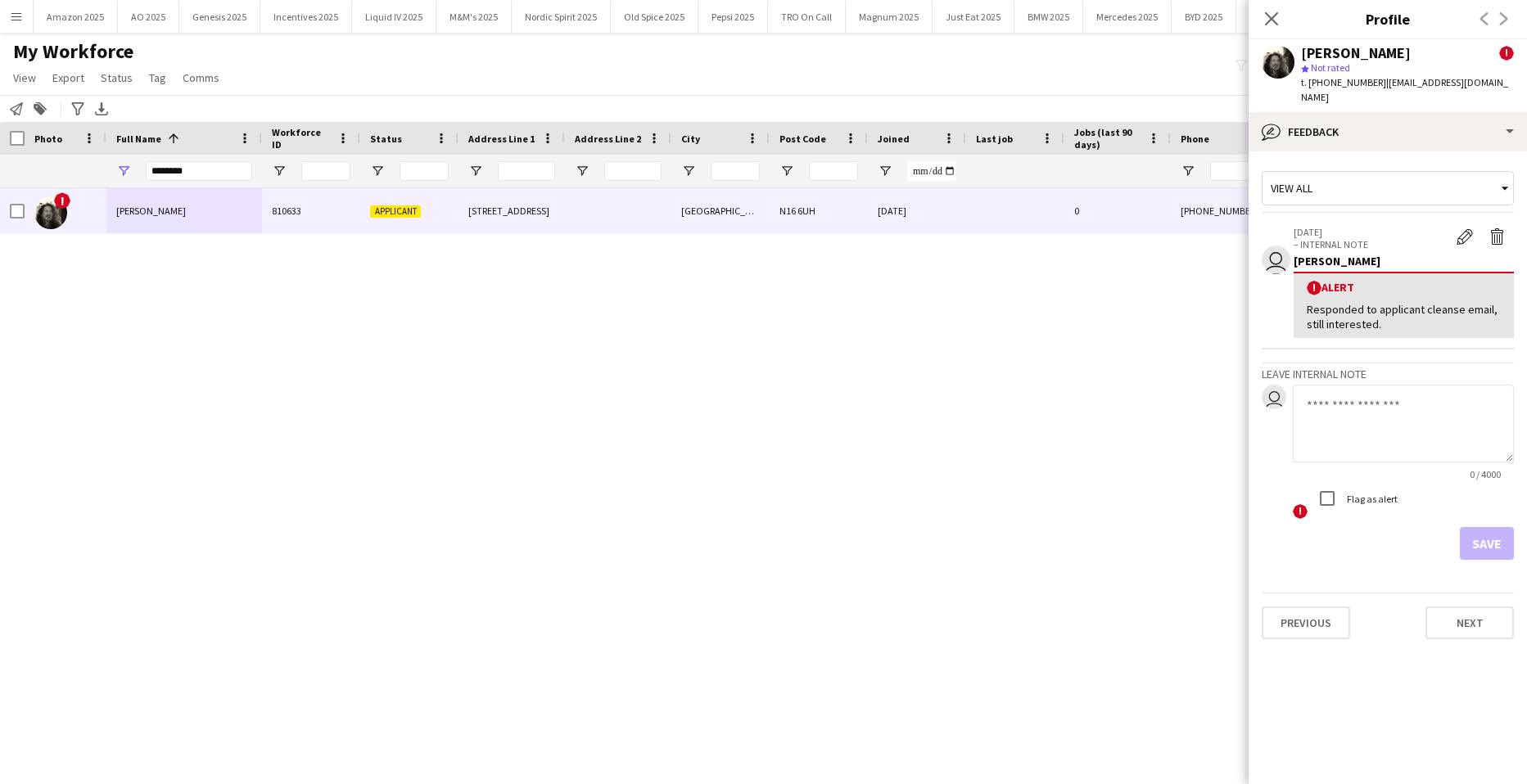
click at [1359, 409] on textarea at bounding box center [1403, 423] width 221 height 78
paste textarea "**********"
type textarea "**********"
click at [1483, 528] on button "Save" at bounding box center [1487, 544] width 54 height 33
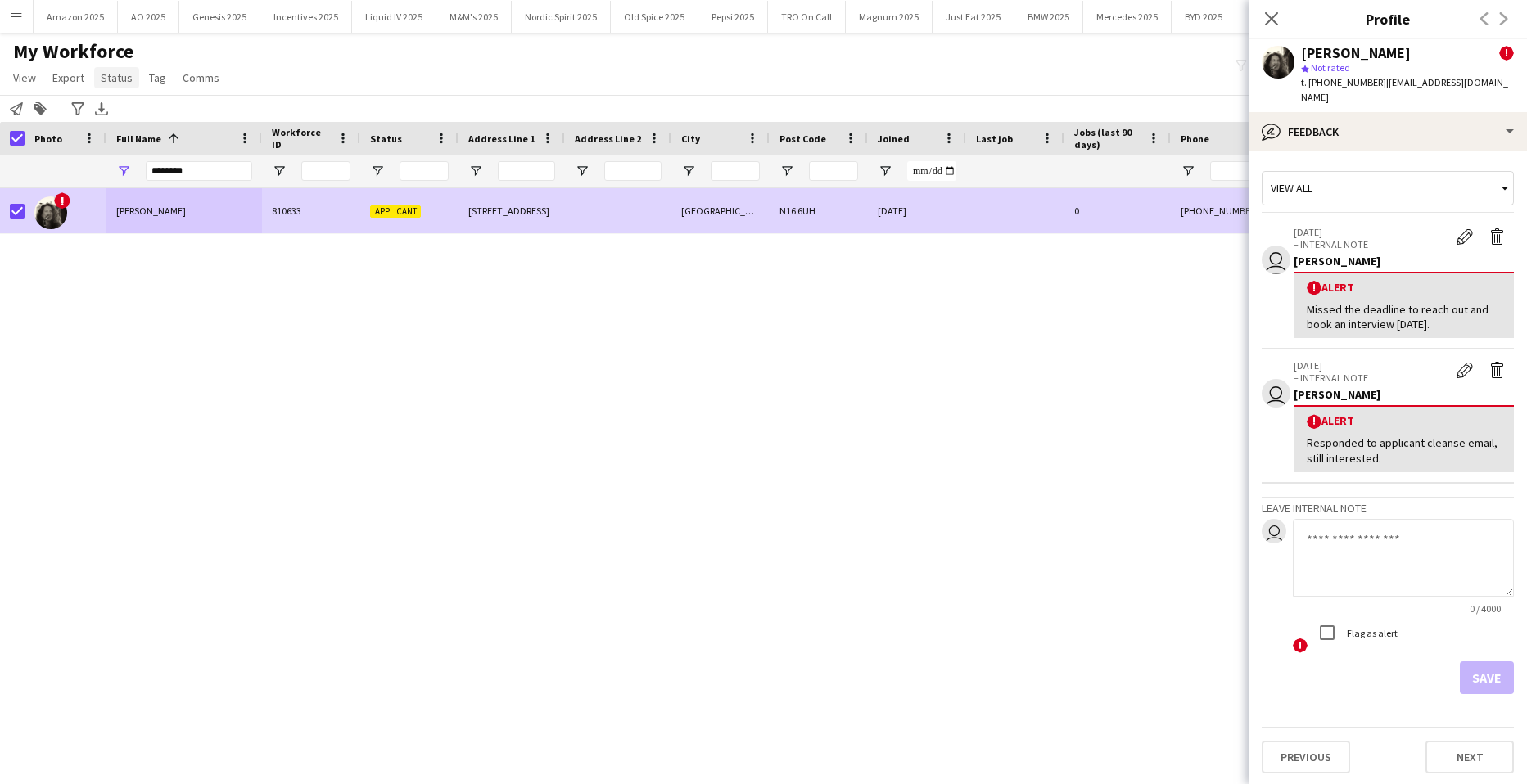
click at [112, 83] on span "Status" at bounding box center [116, 77] width 32 height 14
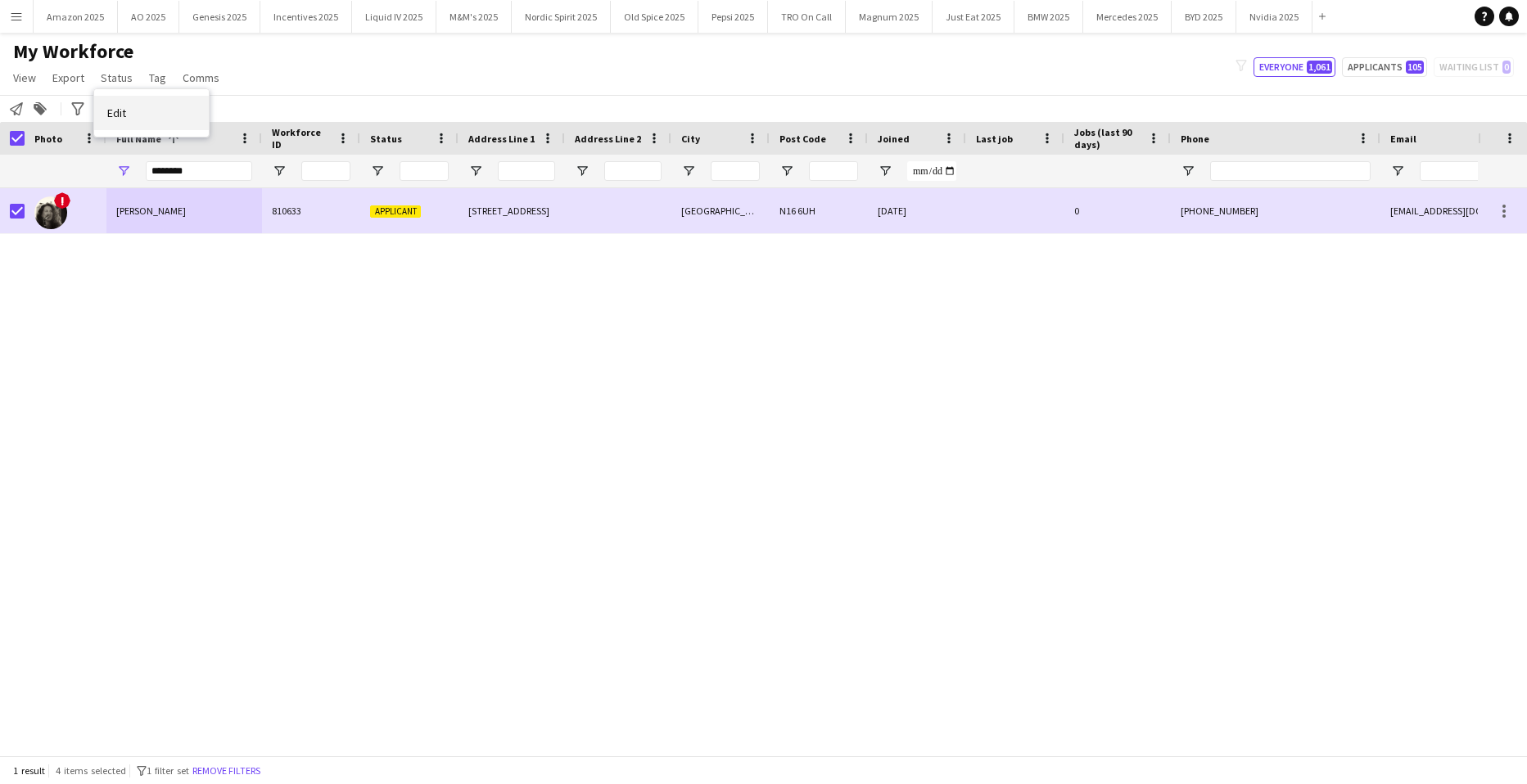
click at [142, 118] on link "Edit" at bounding box center [151, 113] width 114 height 35
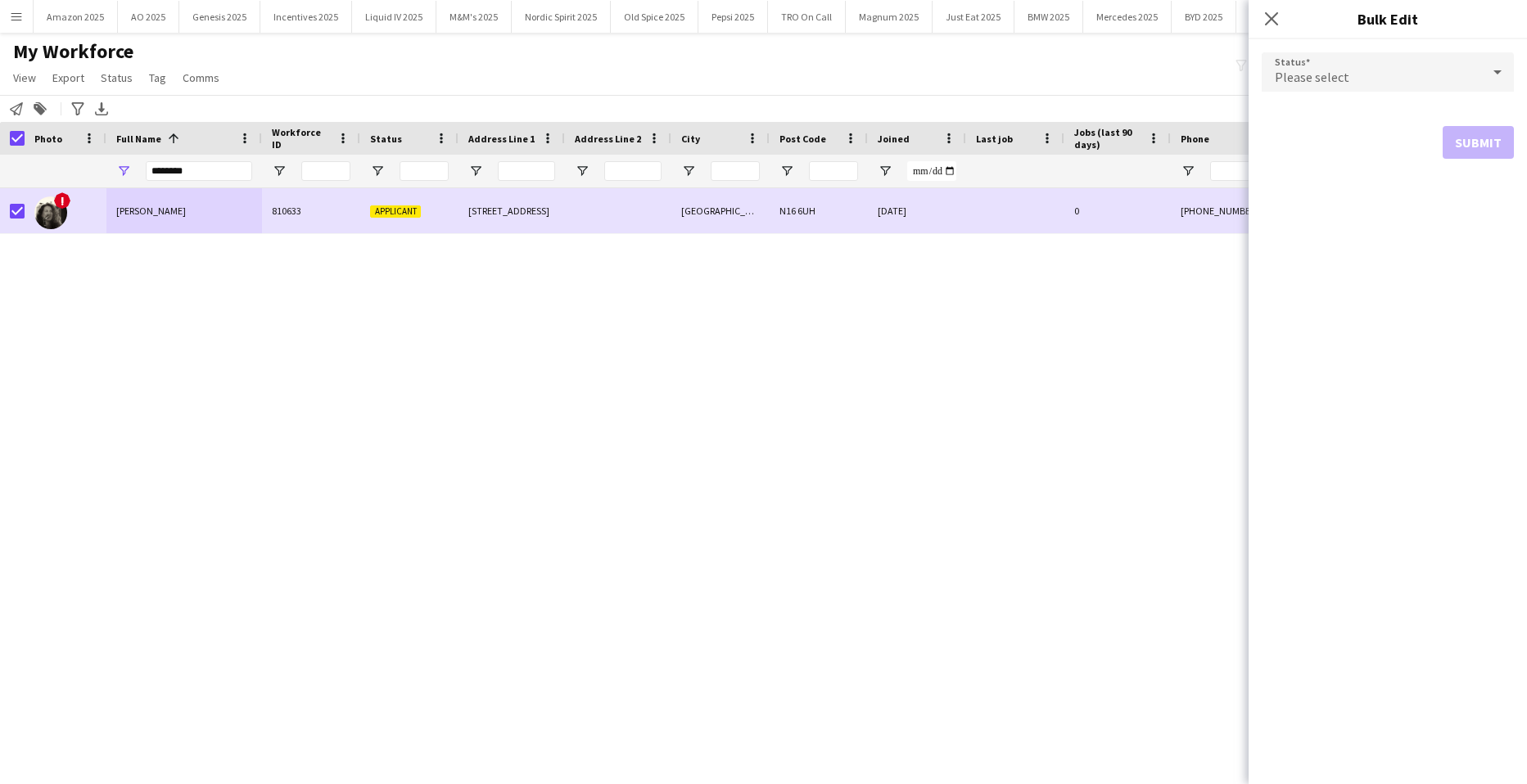
click at [1370, 82] on div "Please select" at bounding box center [1372, 72] width 220 height 39
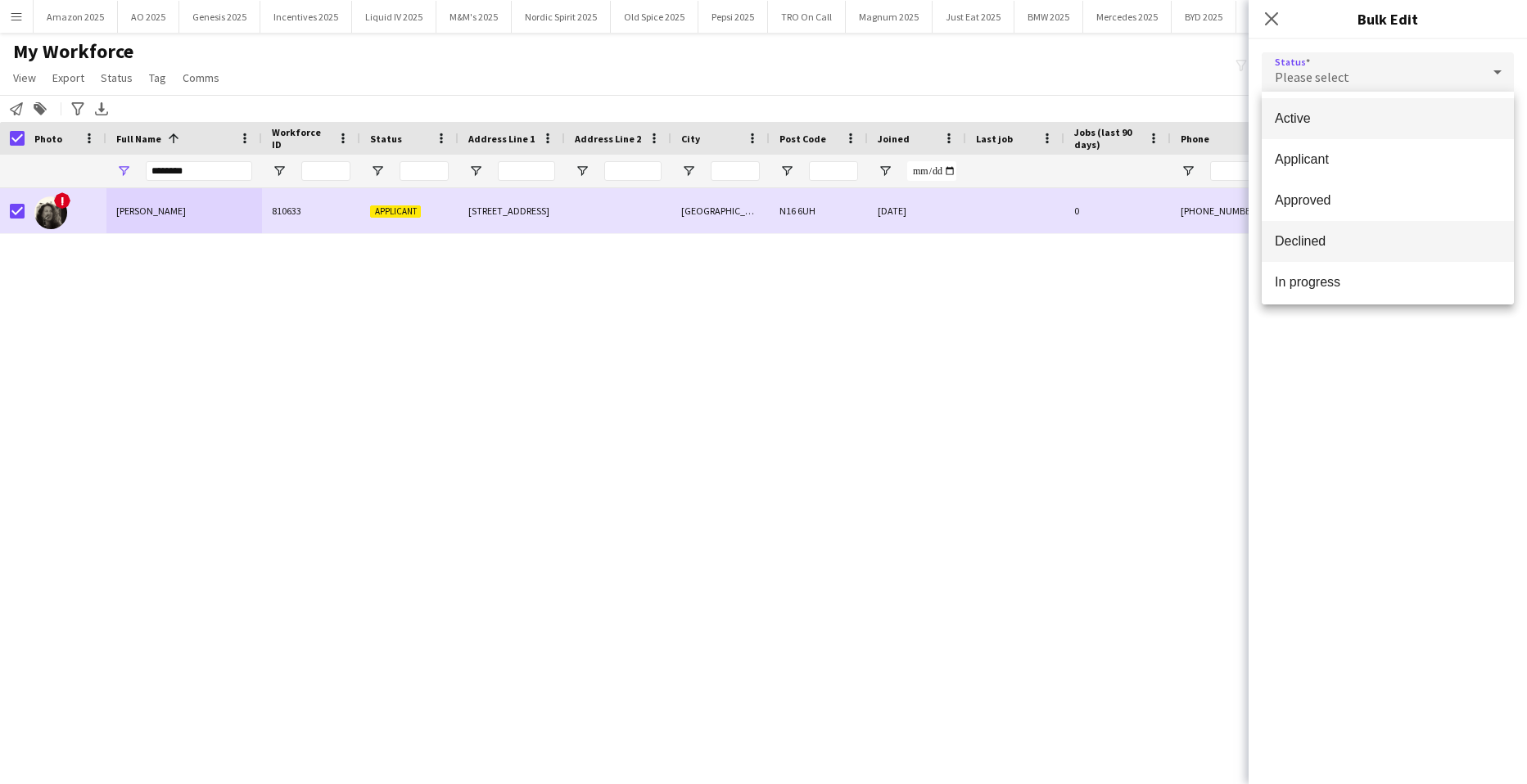
click at [1369, 233] on span "Declined" at bounding box center [1389, 241] width 227 height 15
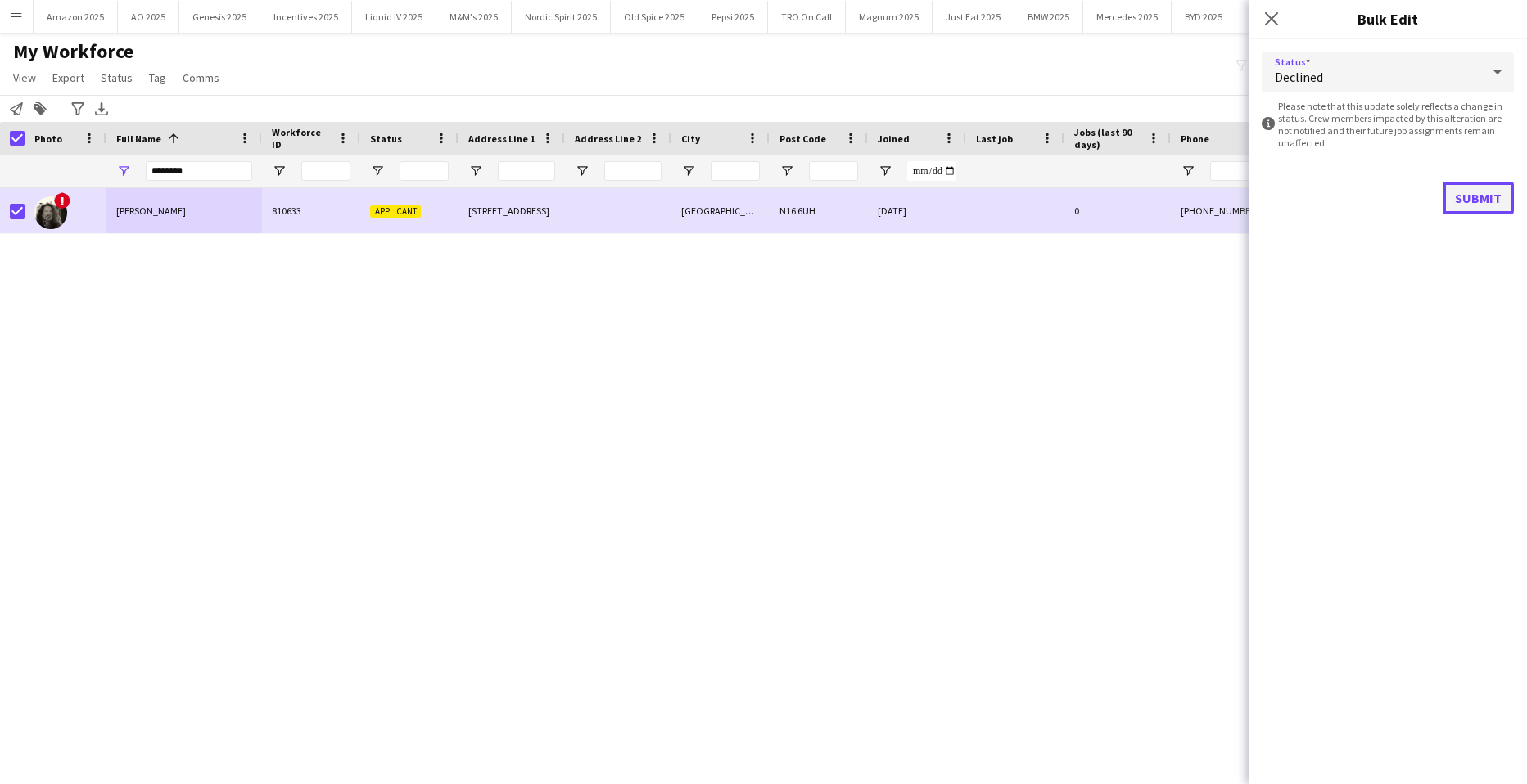
click at [1466, 195] on button "Submit" at bounding box center [1479, 198] width 71 height 33
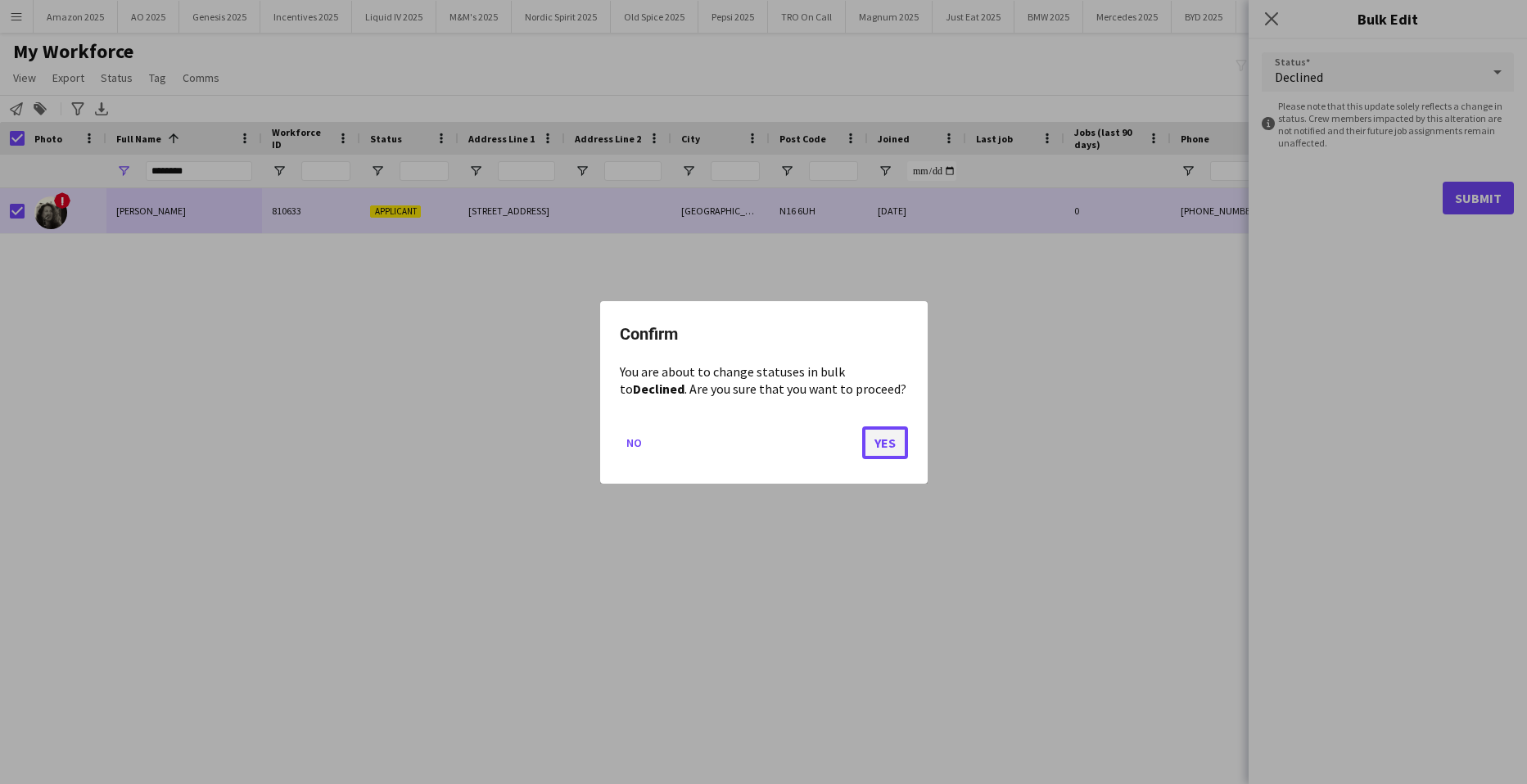
click at [881, 450] on button "Yes" at bounding box center [886, 442] width 46 height 33
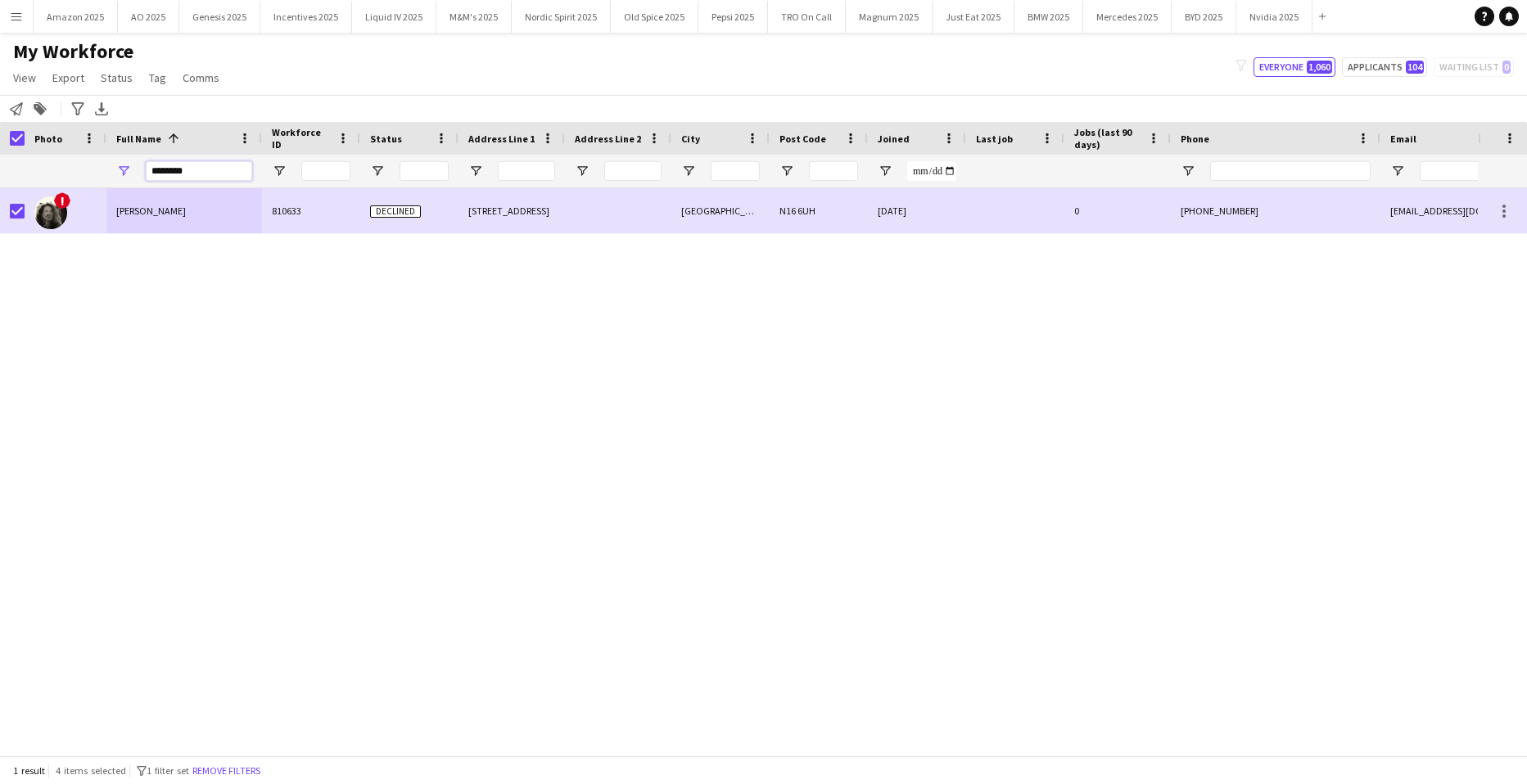
drag, startPoint x: 209, startPoint y: 173, endPoint x: 53, endPoint y: 131, distance: 161.6
click at [0, 193] on html "Menu Boards Boards Boards All jobs Status Workforce Workforce My Workforce Recr…" at bounding box center [763, 392] width 1527 height 784
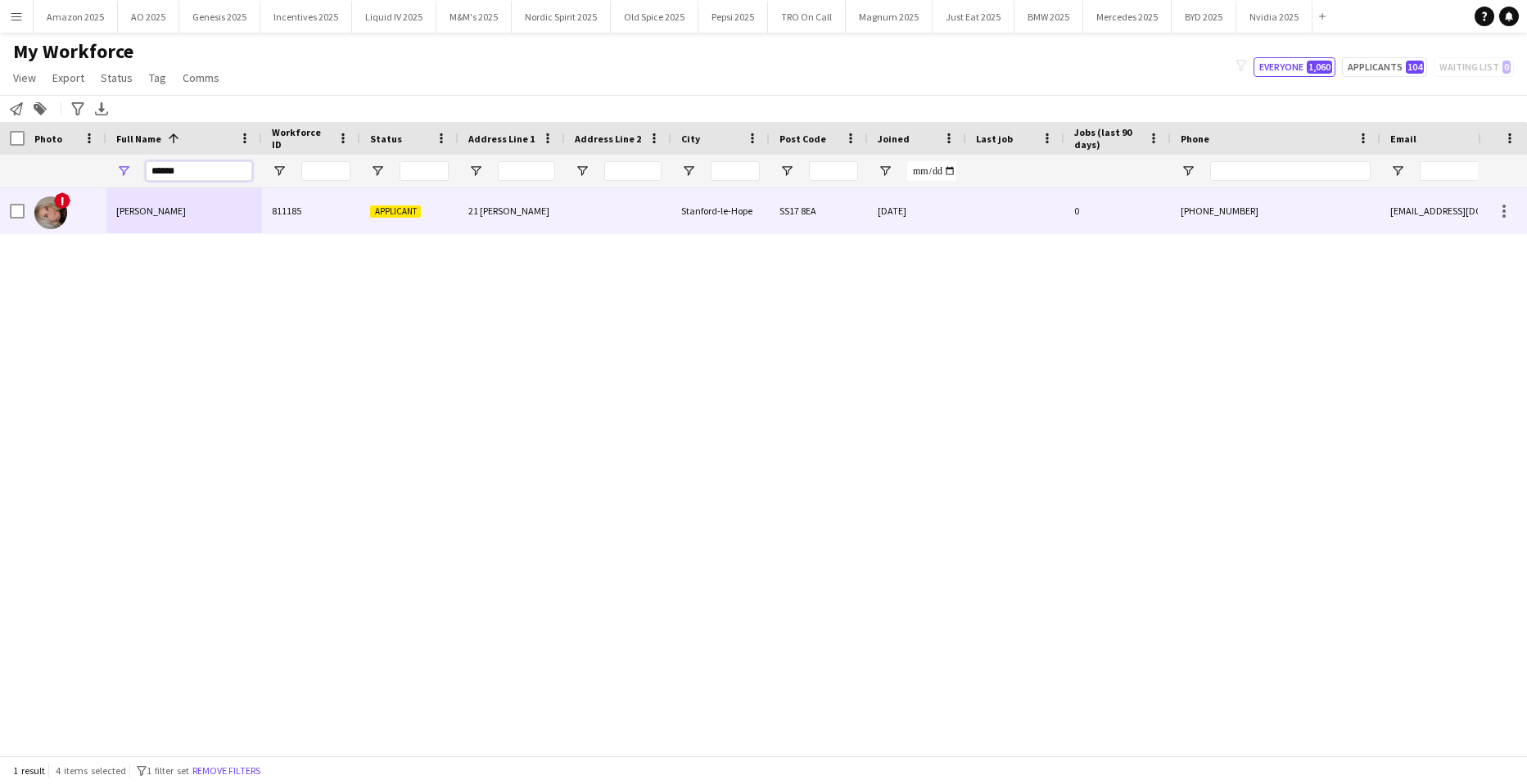
type input "******"
click at [159, 208] on span "Hallie Jennings" at bounding box center [151, 210] width 70 height 12
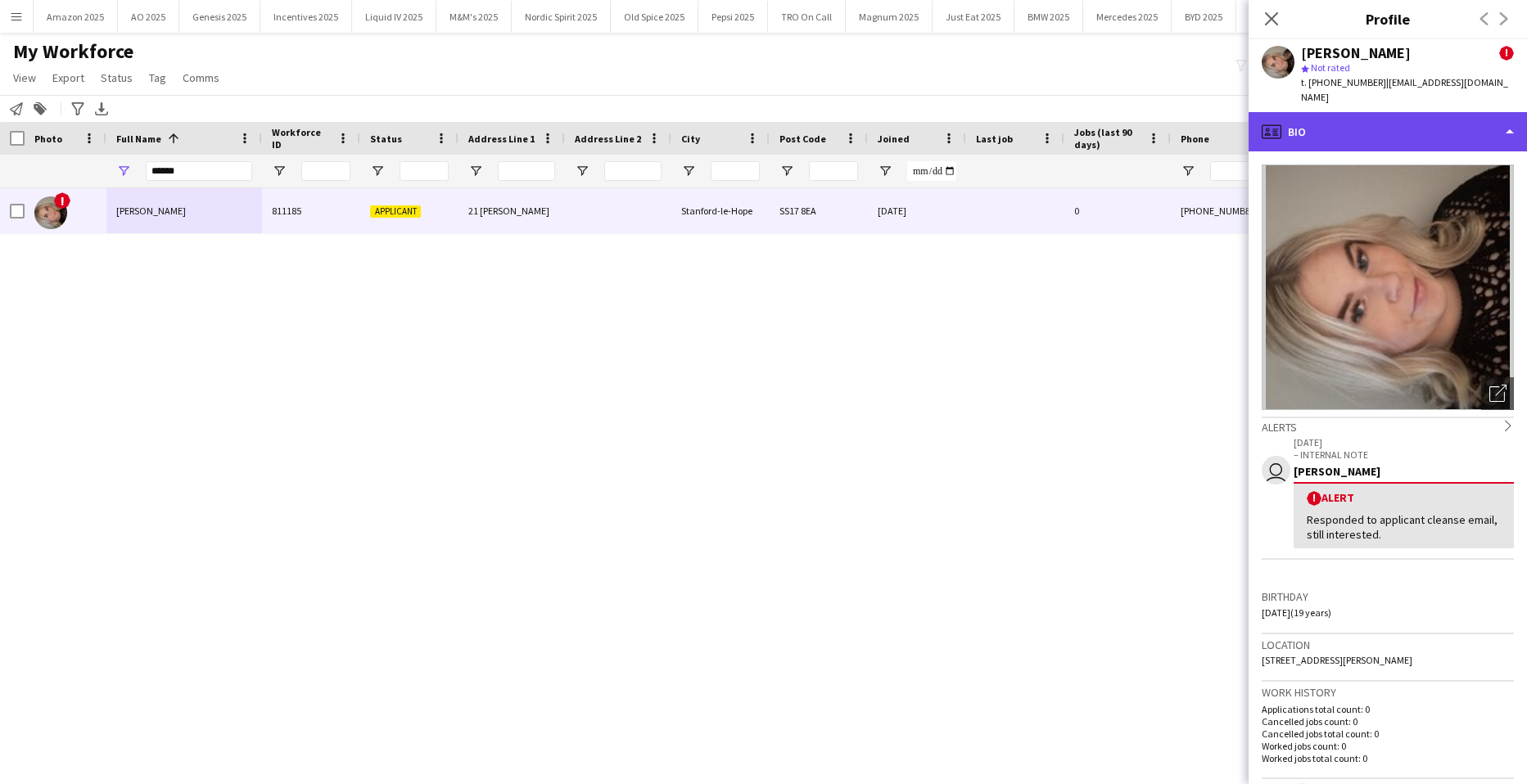
click at [1454, 128] on div "profile Bio" at bounding box center [1388, 131] width 278 height 39
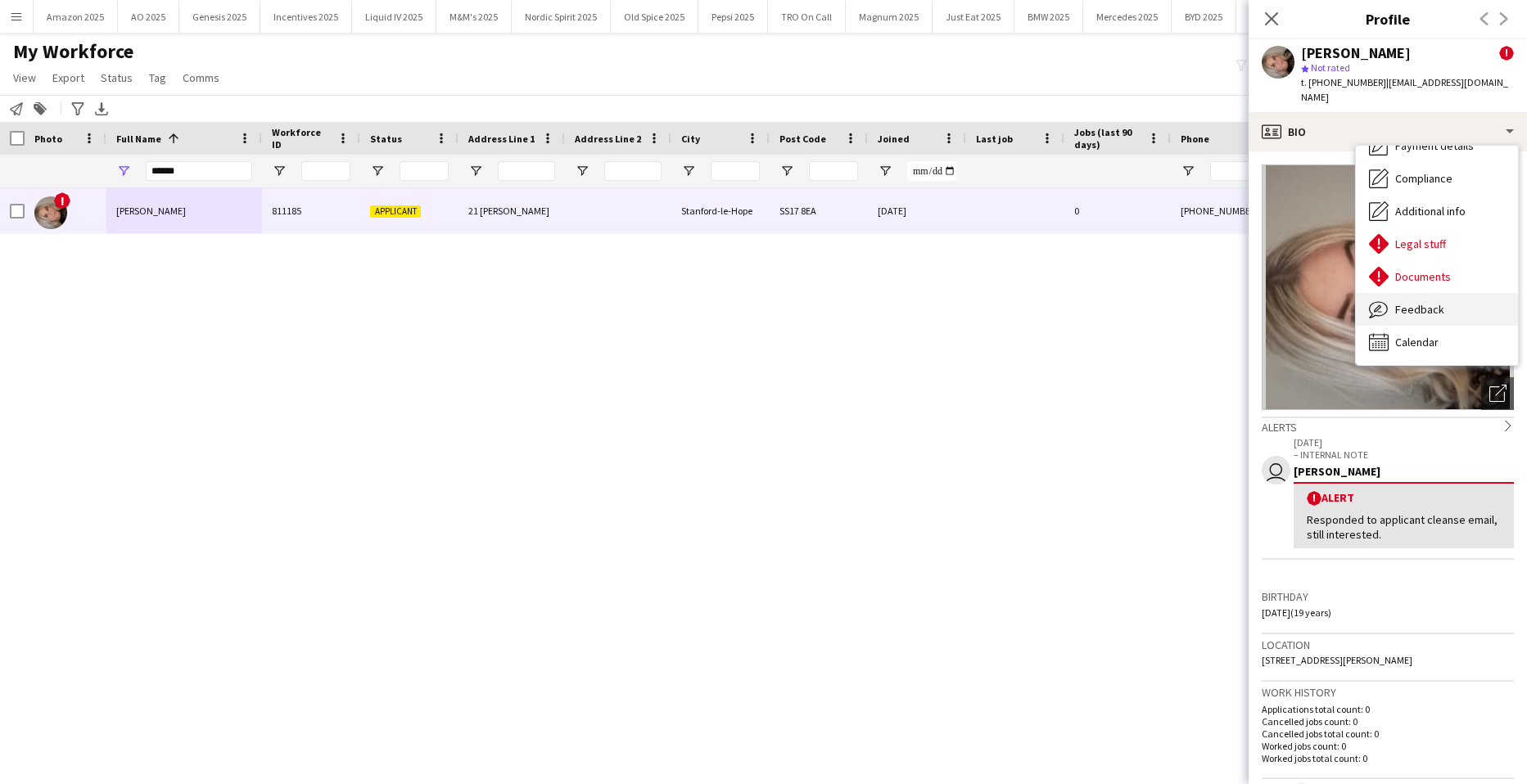
click at [1438, 302] on span "Feedback" at bounding box center [1420, 309] width 49 height 14
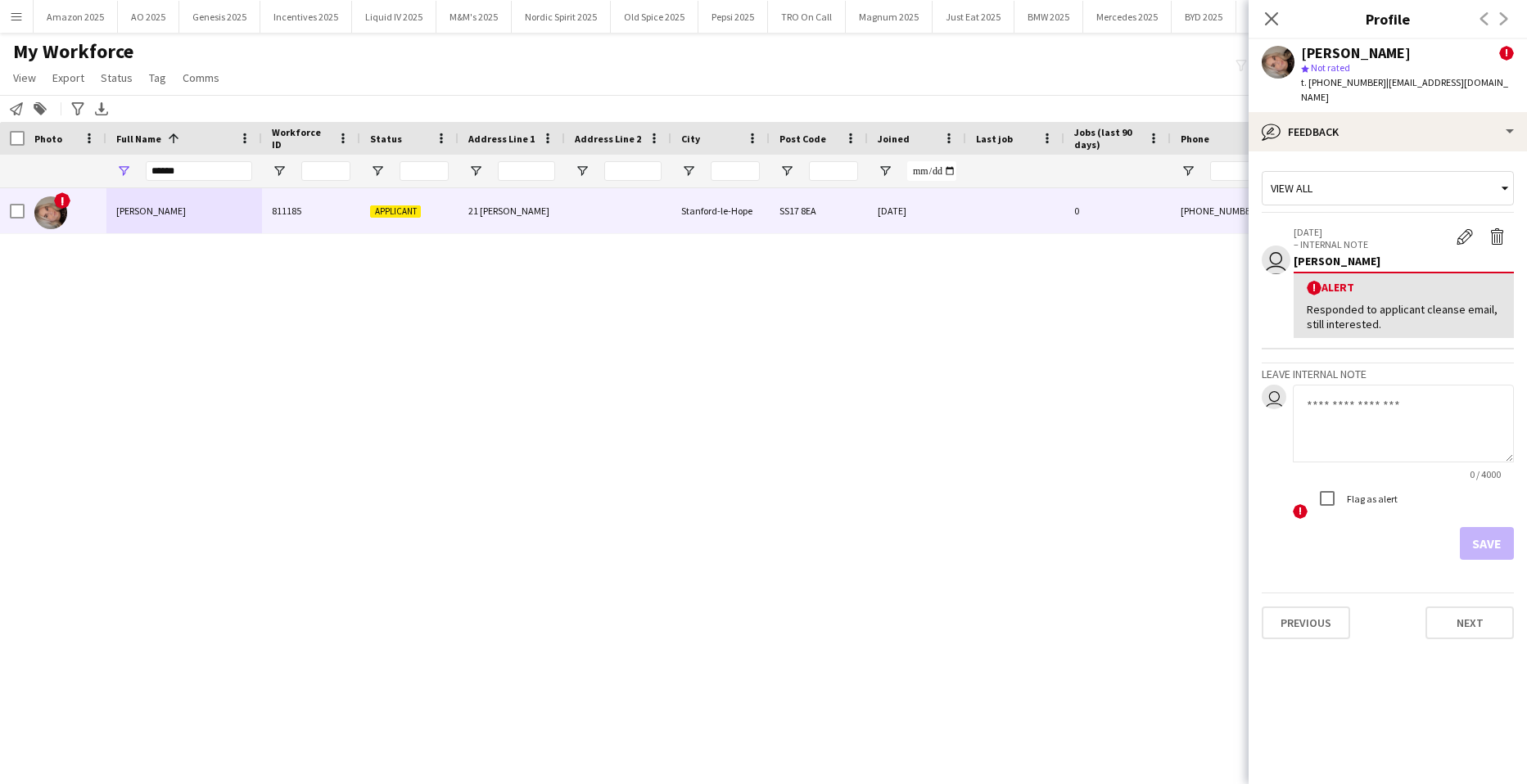
click at [1352, 404] on textarea at bounding box center [1403, 423] width 221 height 78
paste textarea "**********"
type textarea "**********"
click at [1464, 536] on button "Save" at bounding box center [1487, 544] width 54 height 33
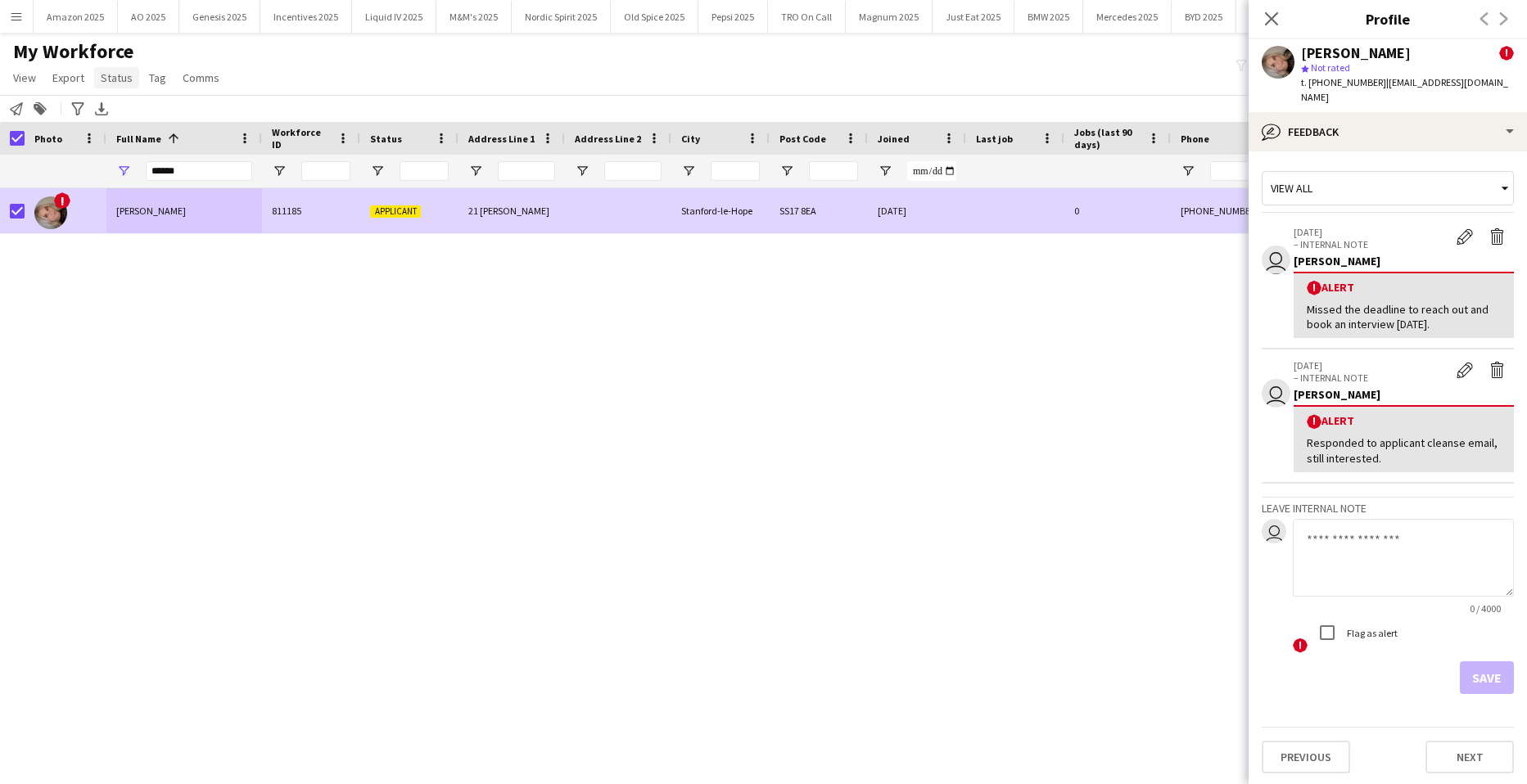
click at [120, 76] on span "Status" at bounding box center [116, 77] width 32 height 14
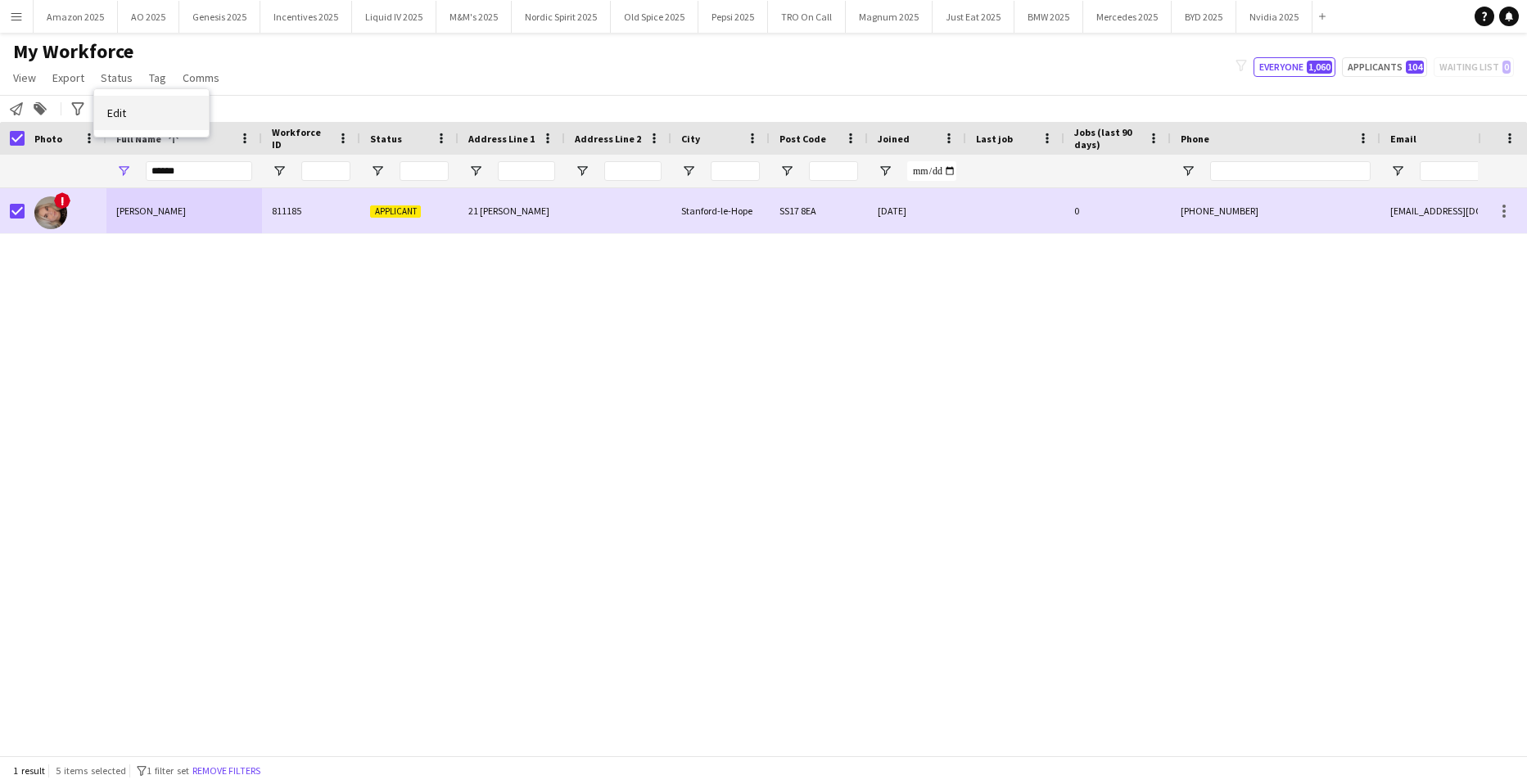
click at [138, 111] on link "Edit" at bounding box center [151, 113] width 114 height 35
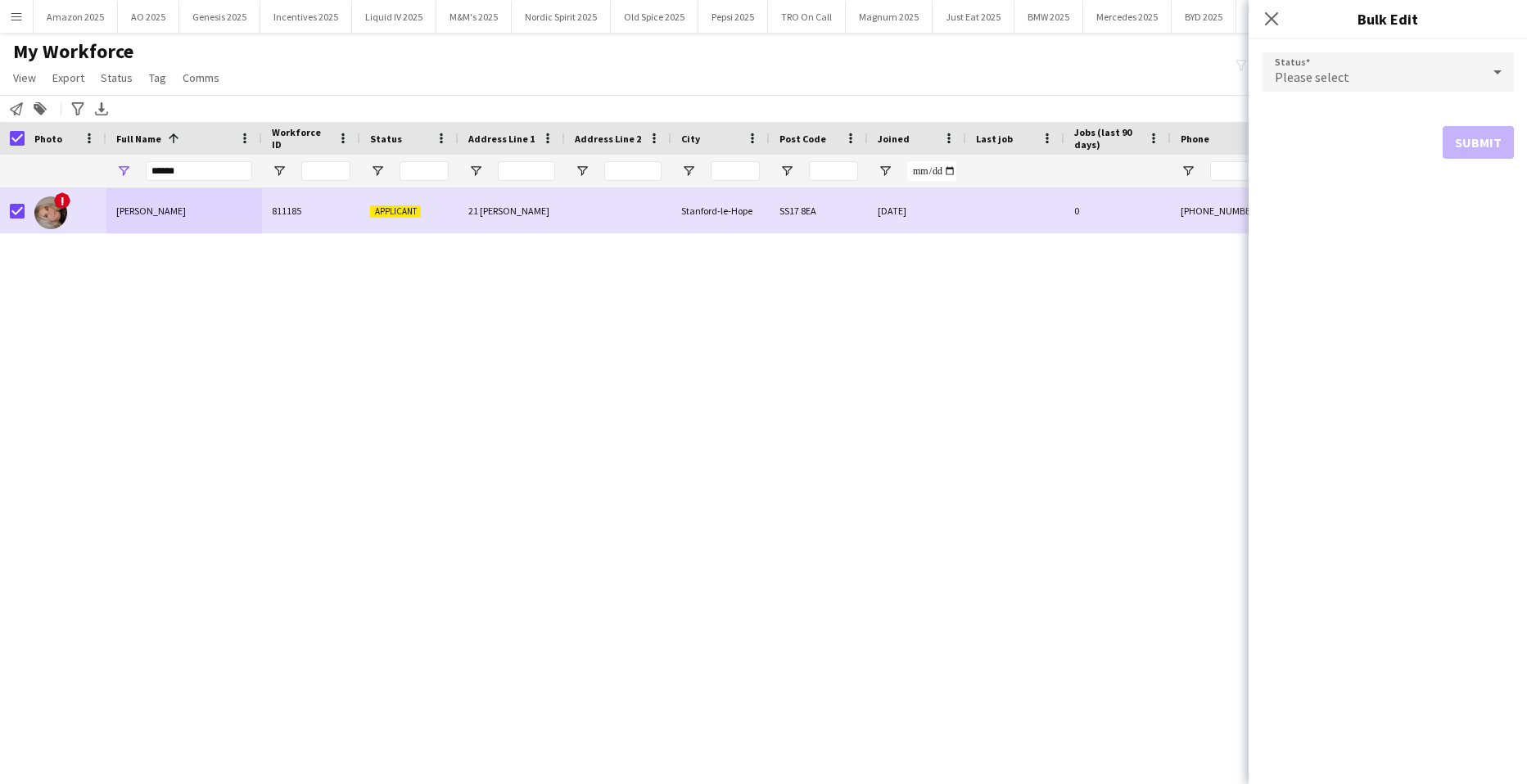
click at [1405, 70] on div "Please select" at bounding box center [1372, 72] width 220 height 39
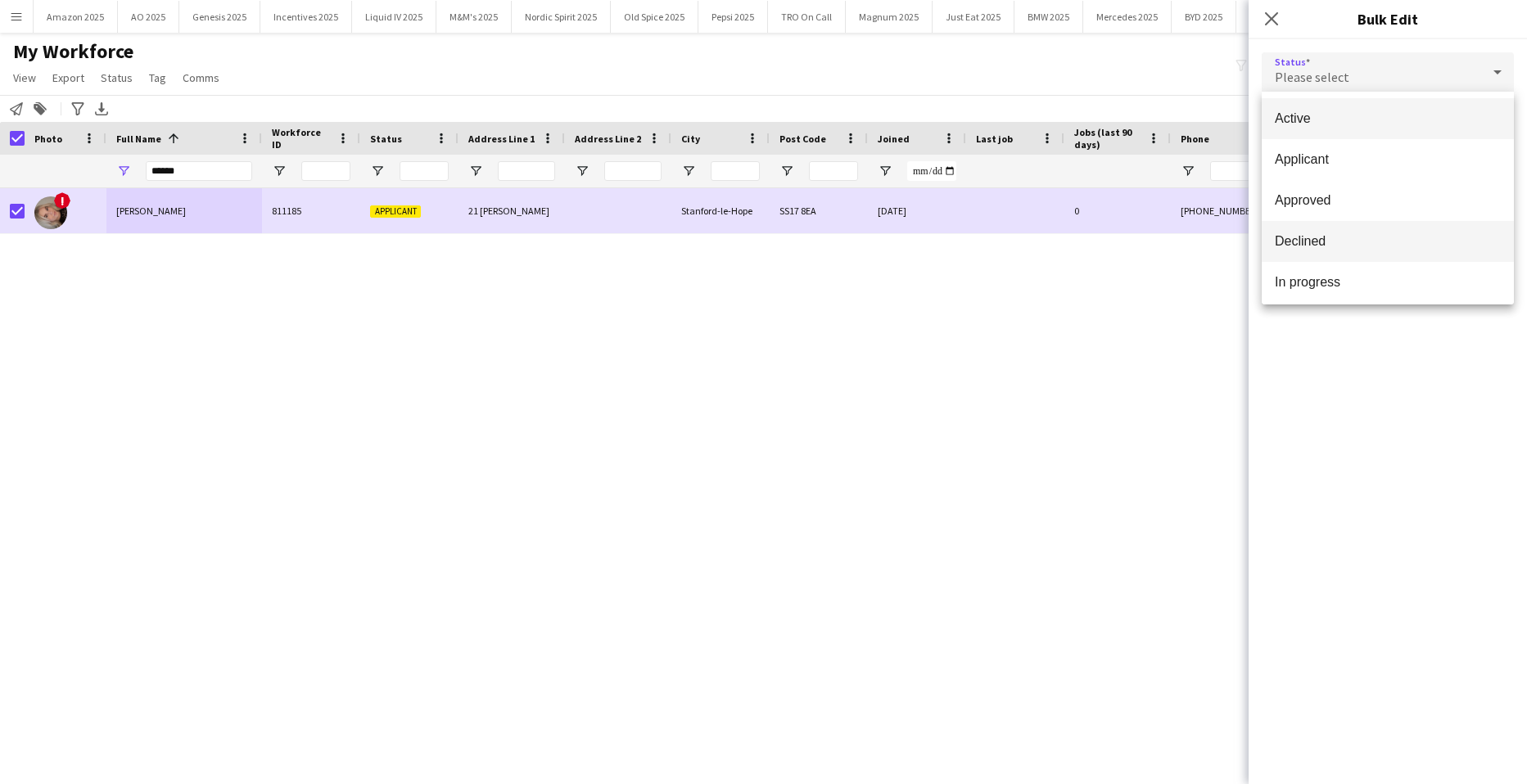
click at [1349, 245] on span "Declined" at bounding box center [1389, 241] width 227 height 15
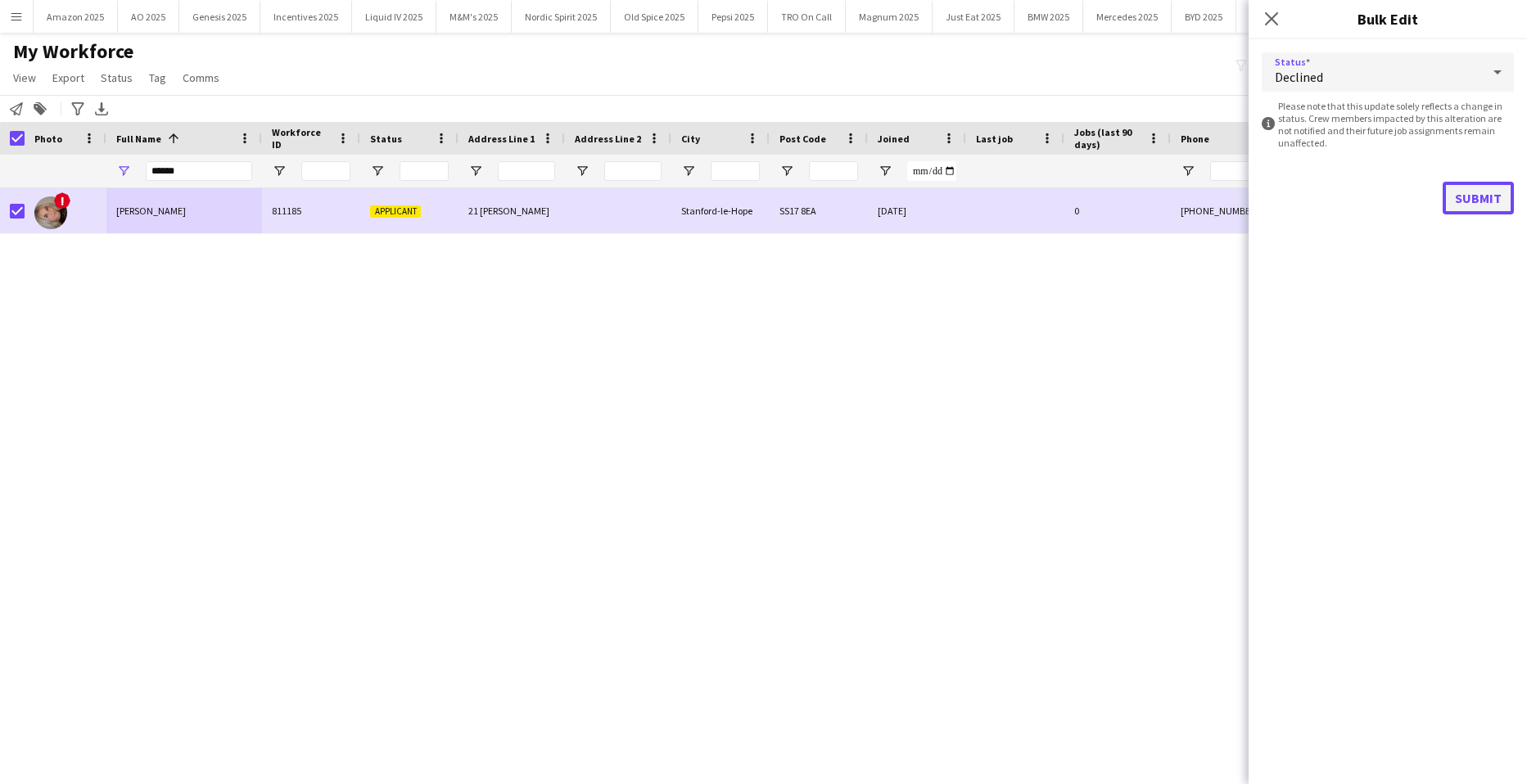
click at [1483, 199] on button "Submit" at bounding box center [1479, 198] width 71 height 33
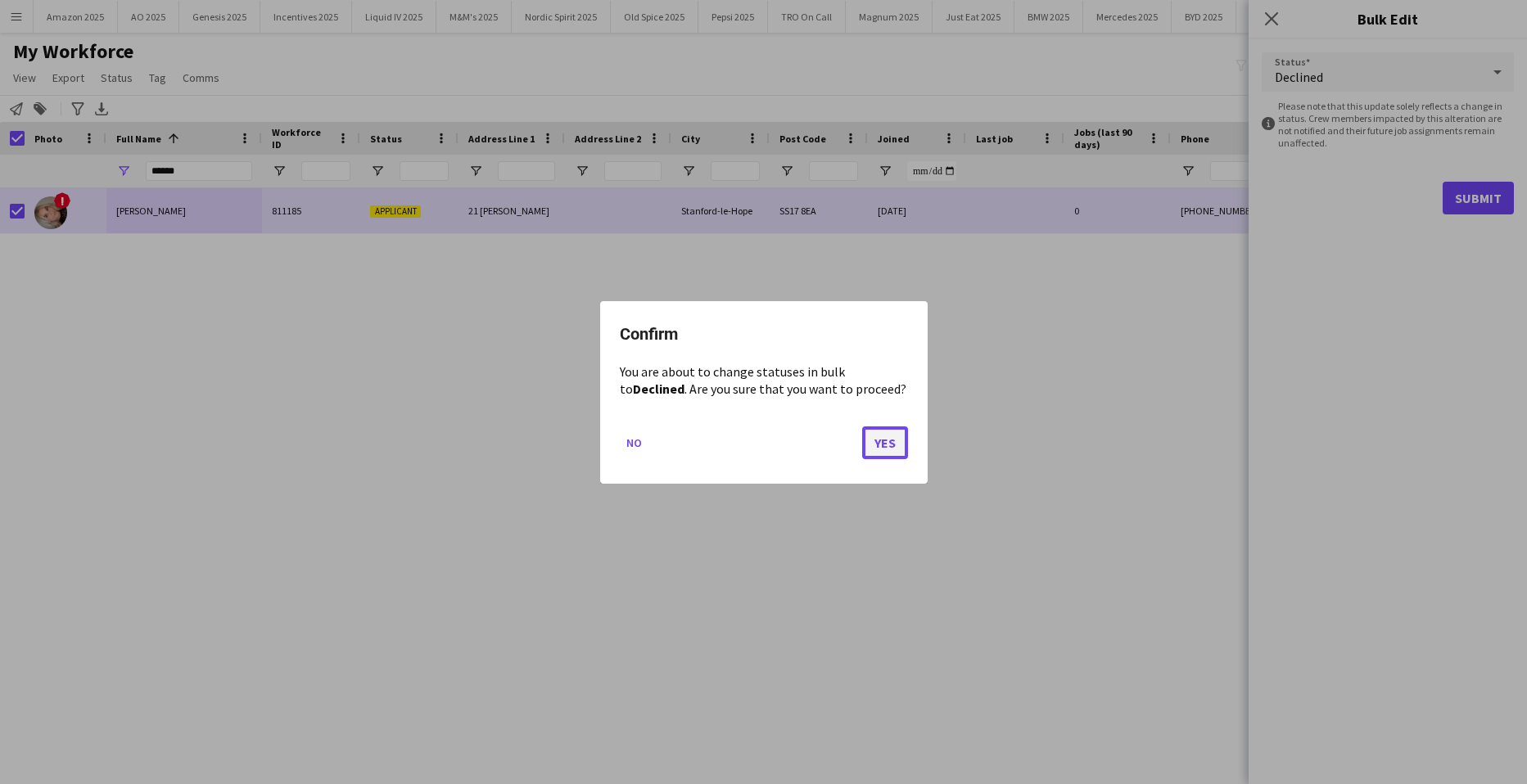
drag, startPoint x: 880, startPoint y: 442, endPoint x: 903, endPoint y: 445, distance: 23.2
click at [895, 443] on button "Yes" at bounding box center [886, 442] width 46 height 33
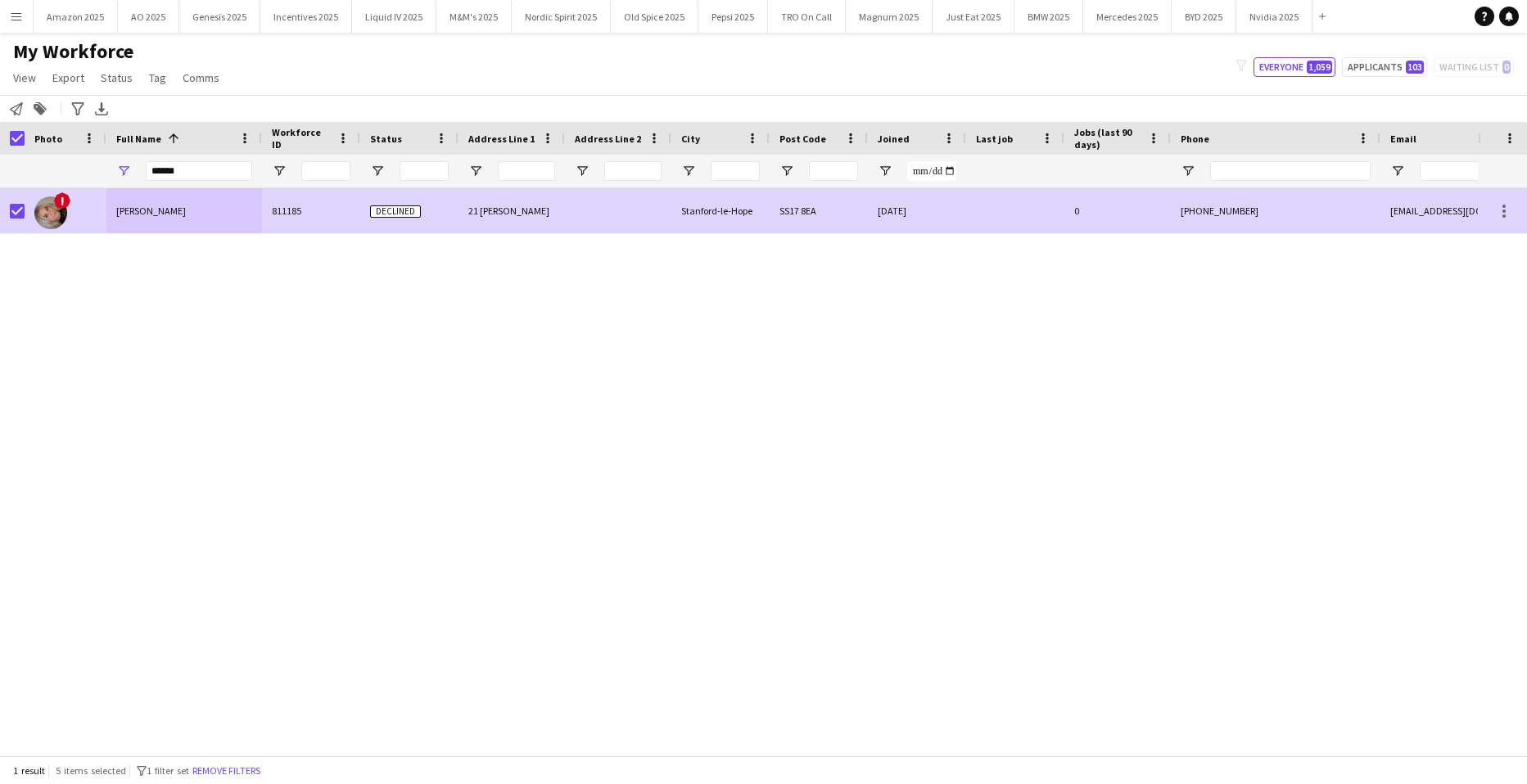
click at [138, 220] on div "Hallie Jennings" at bounding box center [184, 210] width 155 height 45
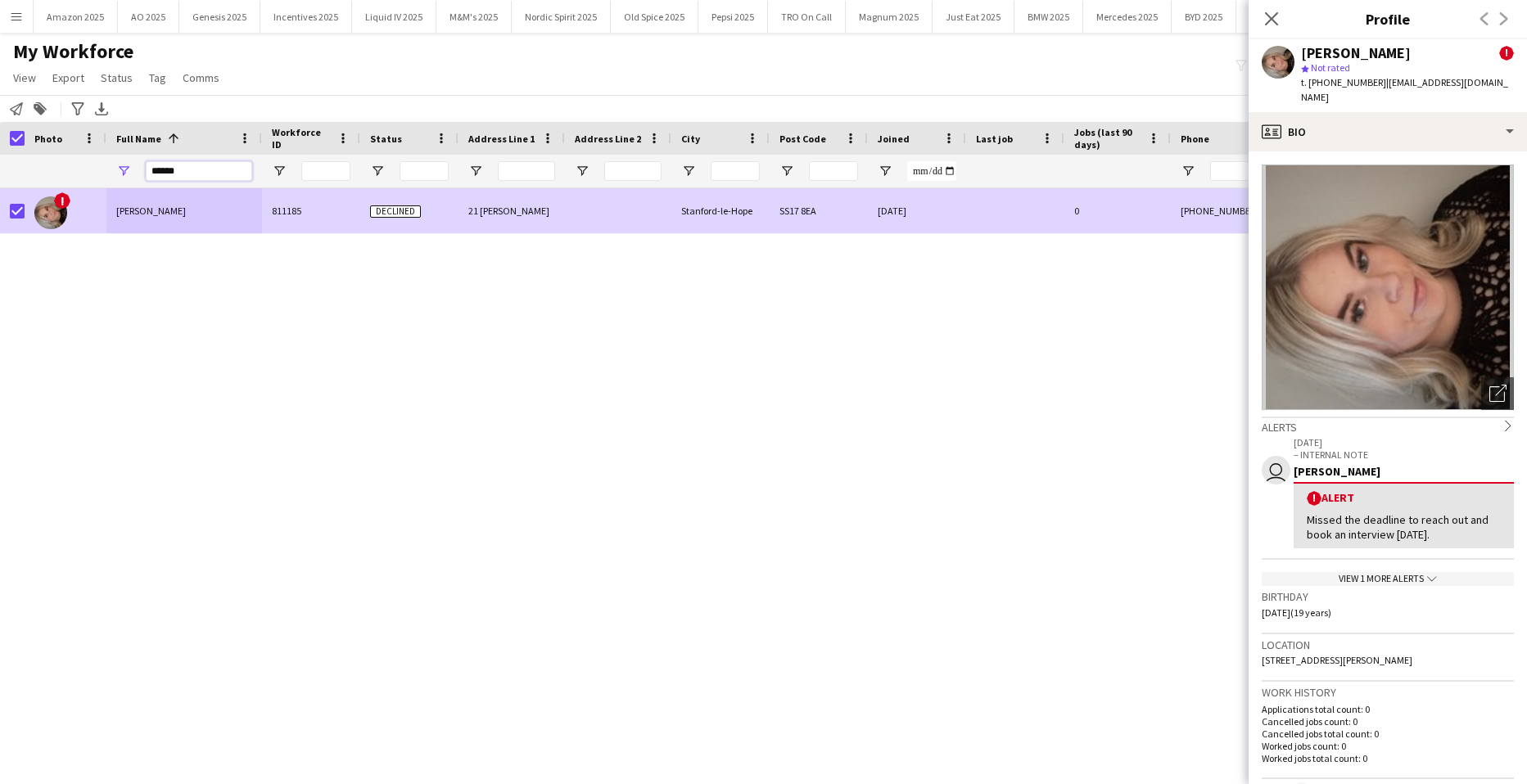
drag, startPoint x: 183, startPoint y: 176, endPoint x: -42, endPoint y: 226, distance: 230.5
click at [0, 226] on html "Menu Boards Boards Boards All jobs Status Workforce Workforce My Workforce Recr…" at bounding box center [763, 392] width 1527 height 784
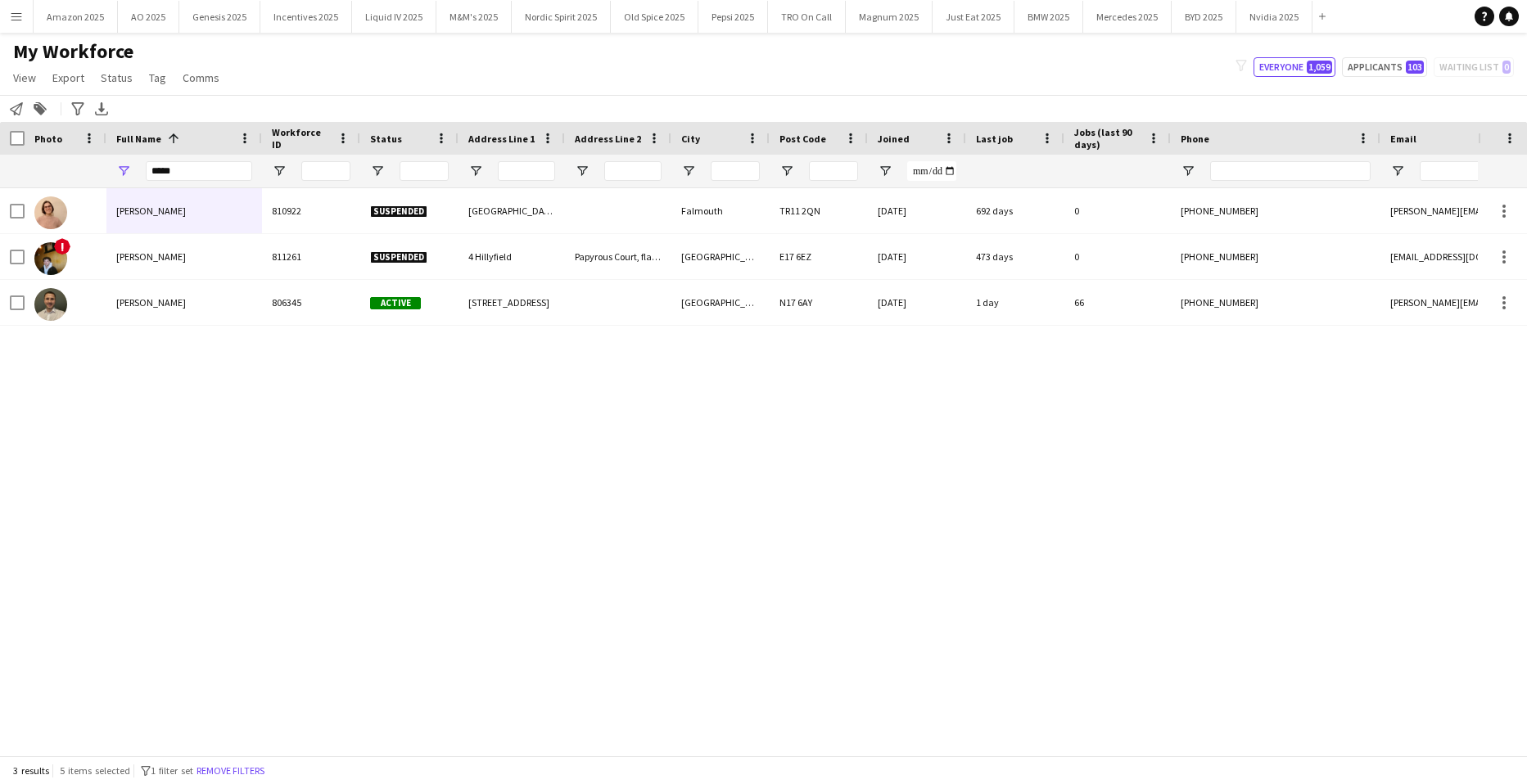
click at [402, 415] on div "Ioana Sabau 810922 Suspended Tregenver Road Falmouth TR11 2QN 26-10-2023 692 da…" at bounding box center [739, 465] width 1478 height 556
click at [209, 176] on input "****" at bounding box center [199, 171] width 107 height 19
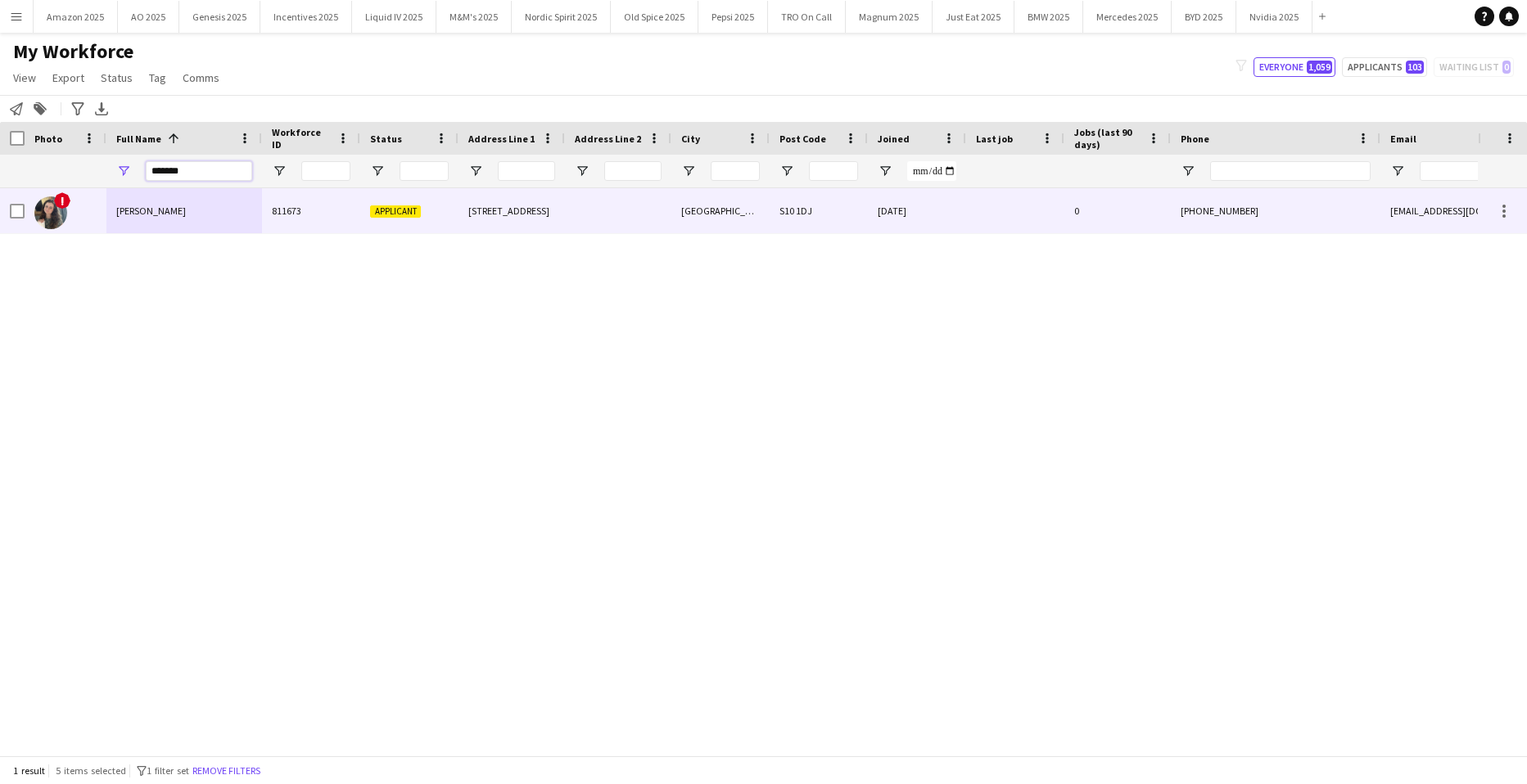
type input "*******"
click at [165, 205] on span "Iona Stewart" at bounding box center [151, 210] width 70 height 12
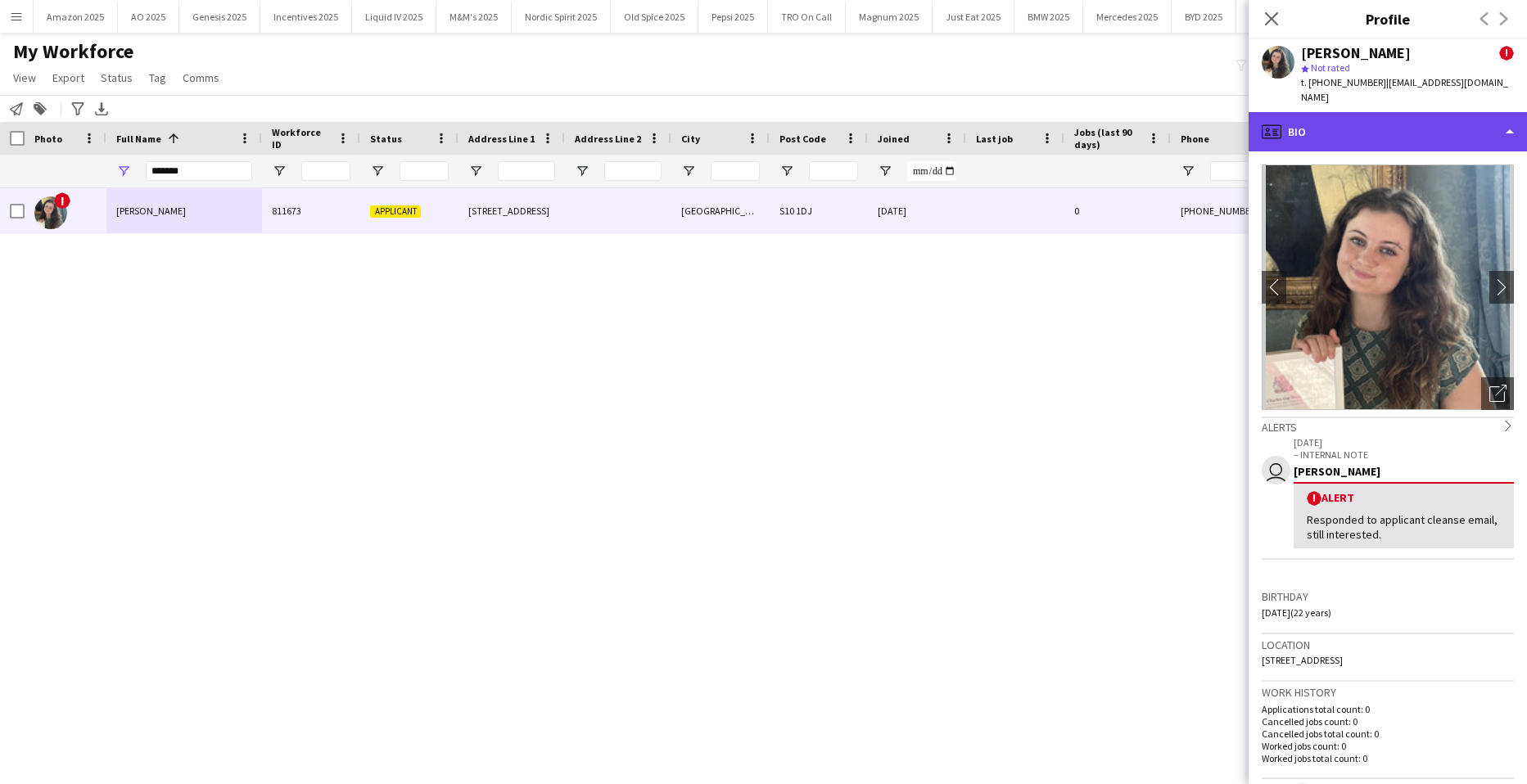
click at [1450, 123] on div "profile Bio" at bounding box center [1388, 131] width 278 height 39
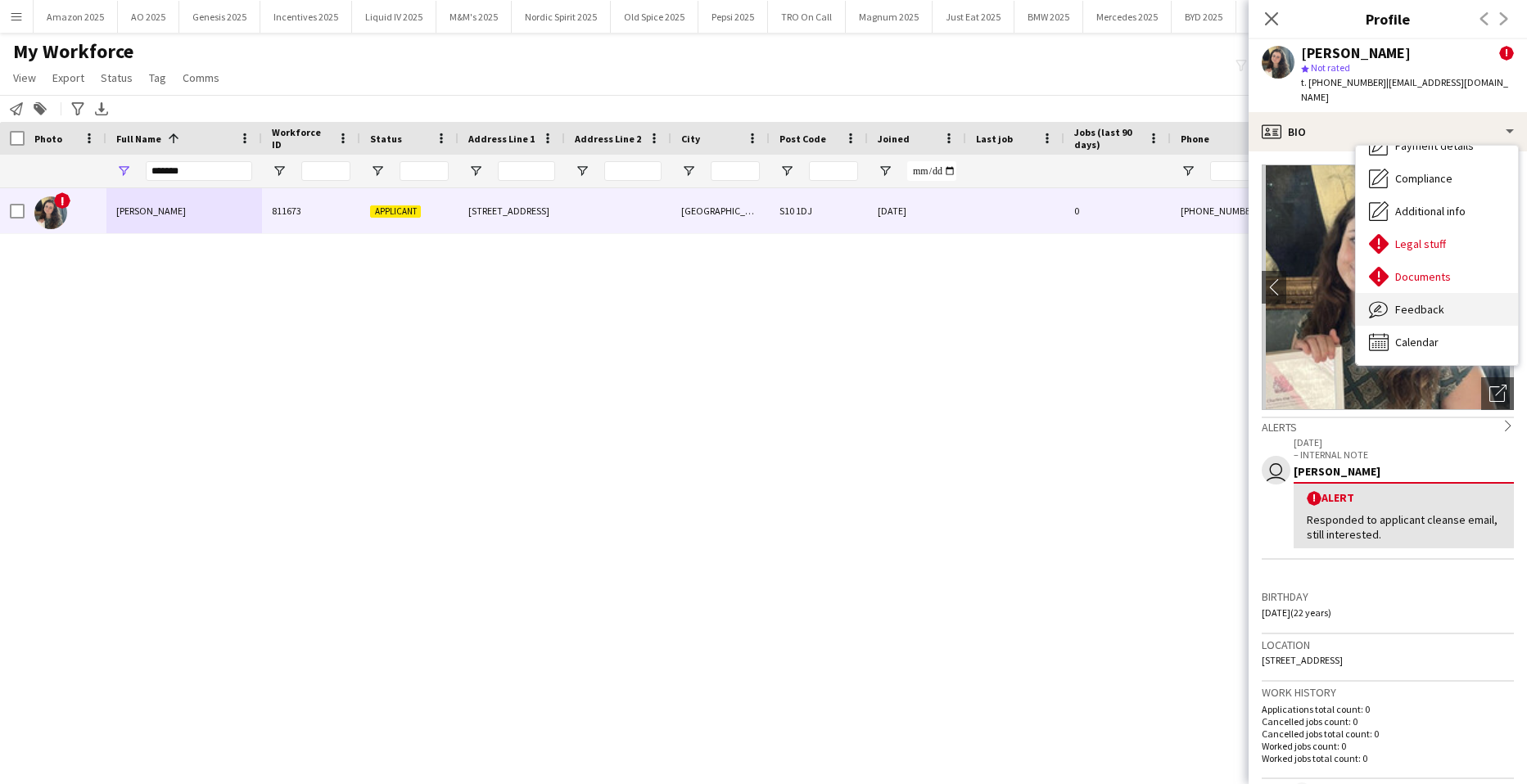
click at [1432, 302] on span "Feedback" at bounding box center [1420, 309] width 49 height 14
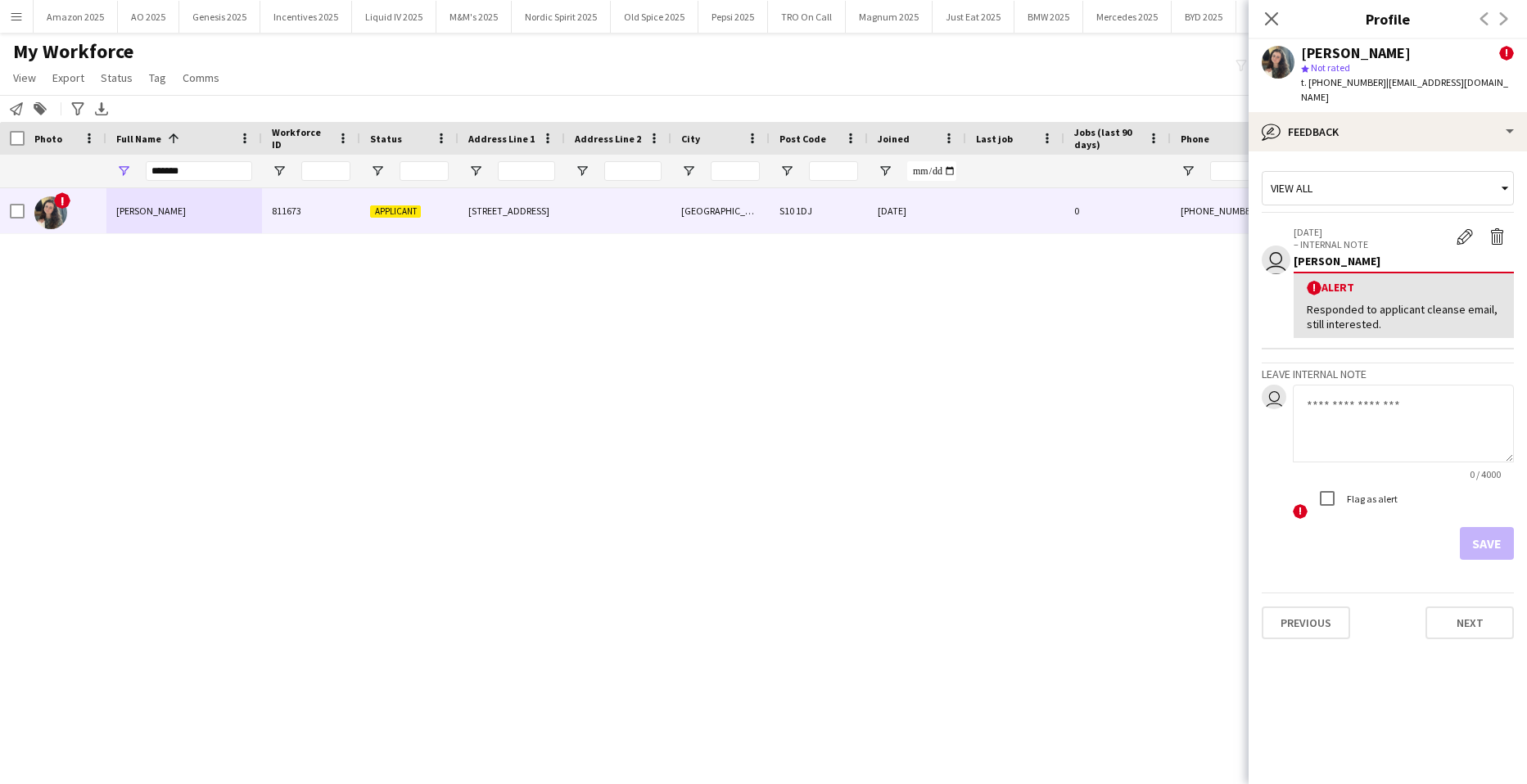
click at [1359, 413] on textarea at bounding box center [1403, 423] width 221 height 78
paste textarea "**********"
type textarea "**********"
click at [1463, 528] on button "Save" at bounding box center [1487, 544] width 54 height 33
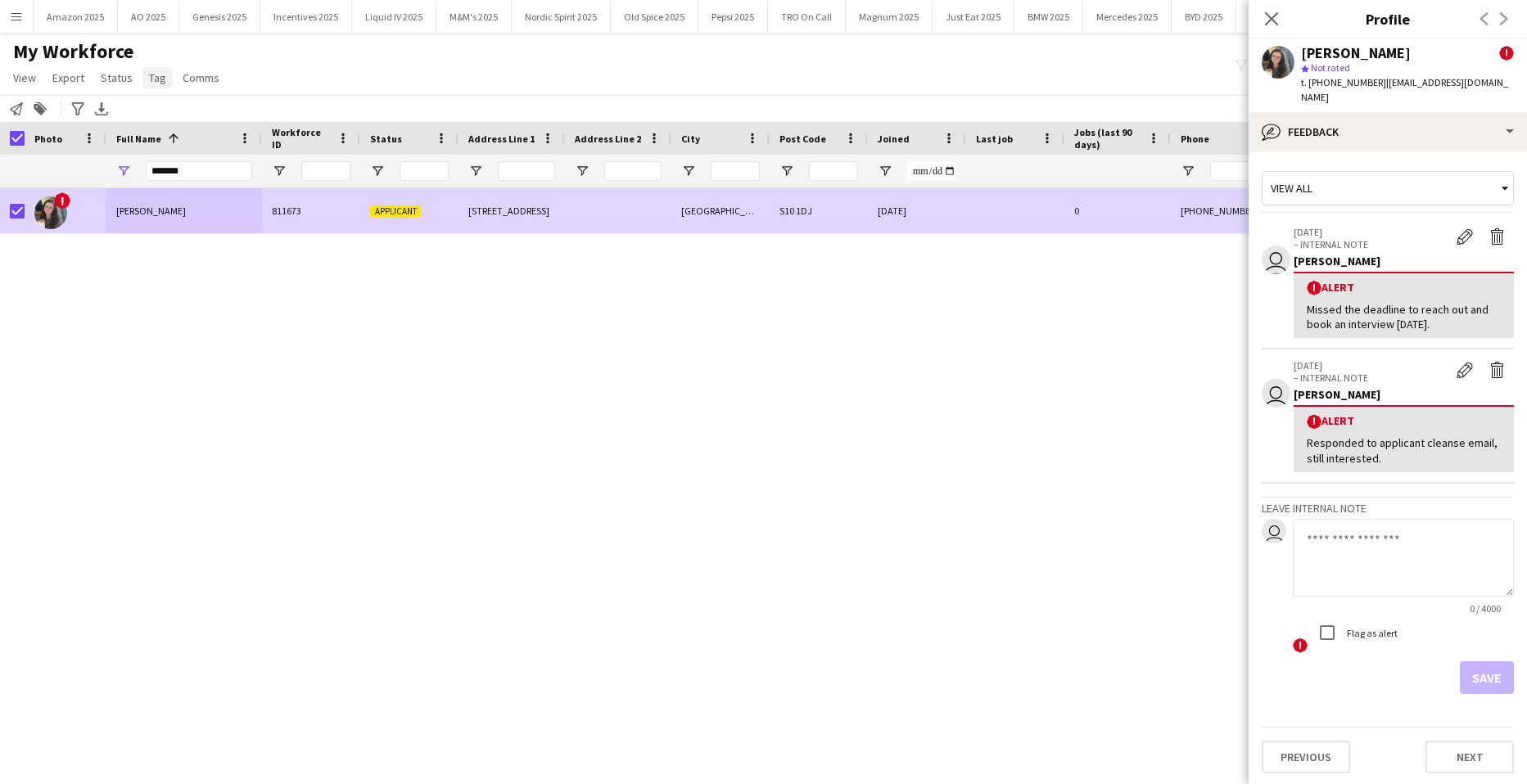
click at [150, 76] on span "Tag" at bounding box center [157, 77] width 17 height 14
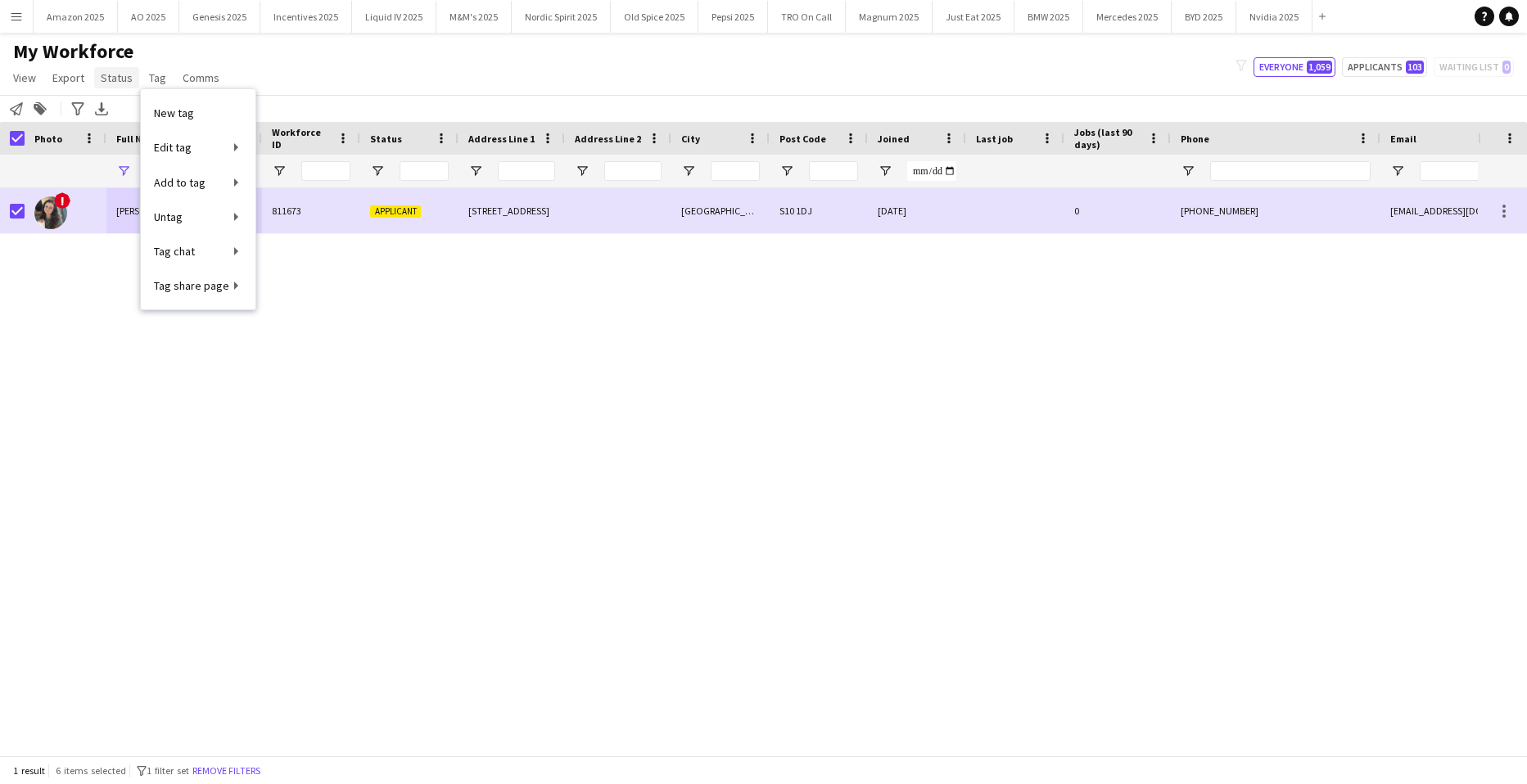
click at [116, 84] on span "Status" at bounding box center [116, 77] width 32 height 14
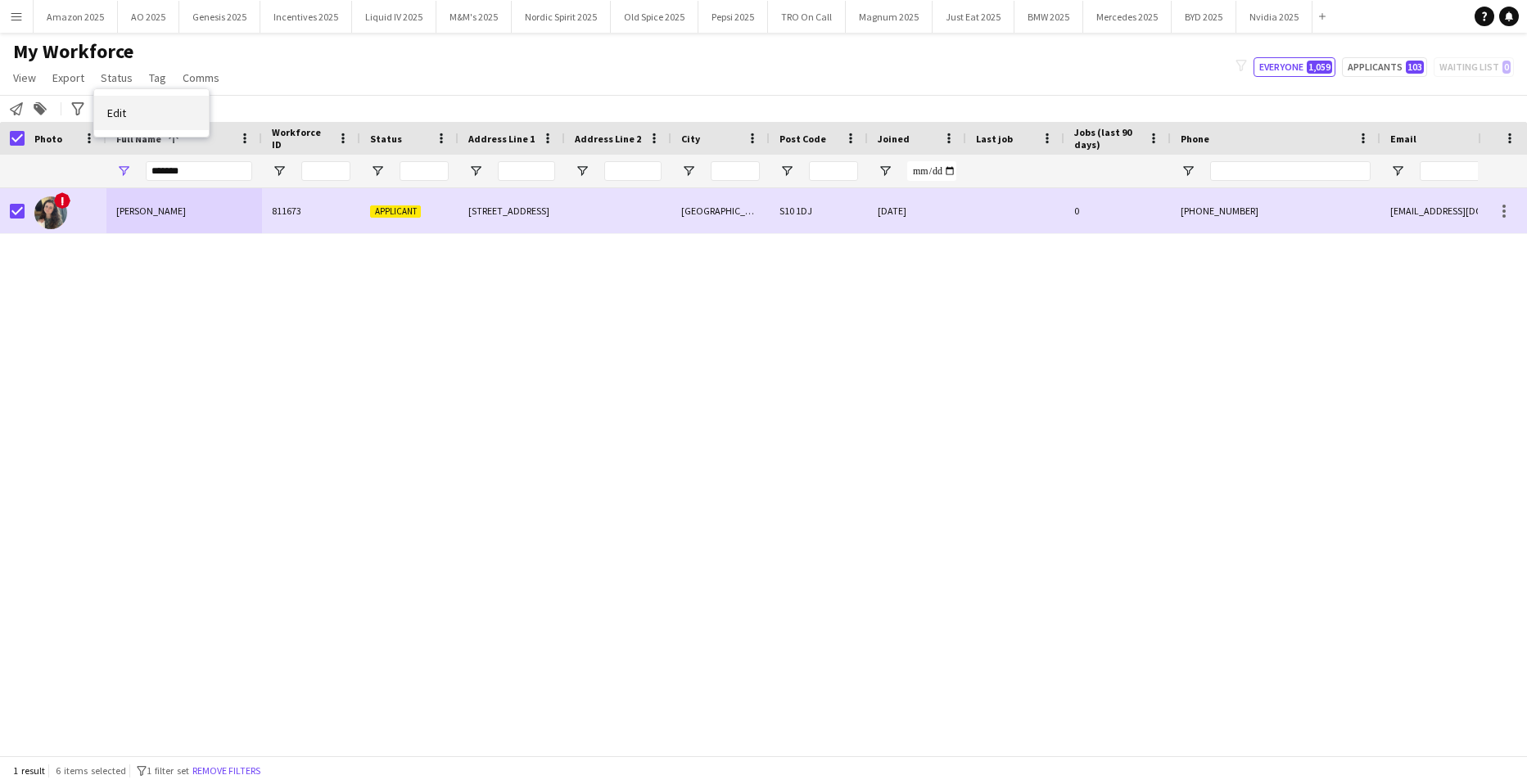
click at [118, 110] on span "Edit" at bounding box center [117, 112] width 19 height 14
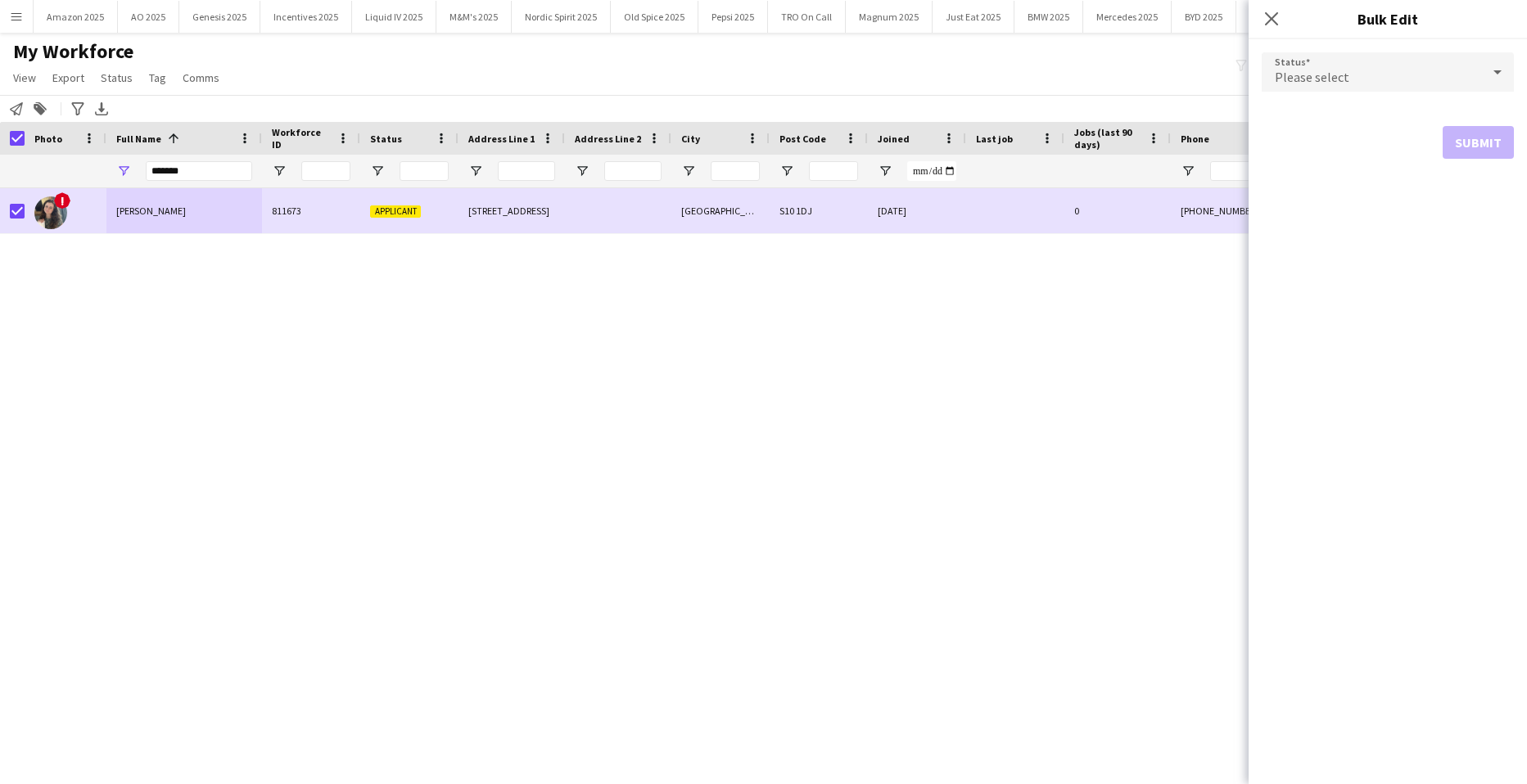
click at [1311, 64] on div "Please select" at bounding box center [1372, 72] width 220 height 39
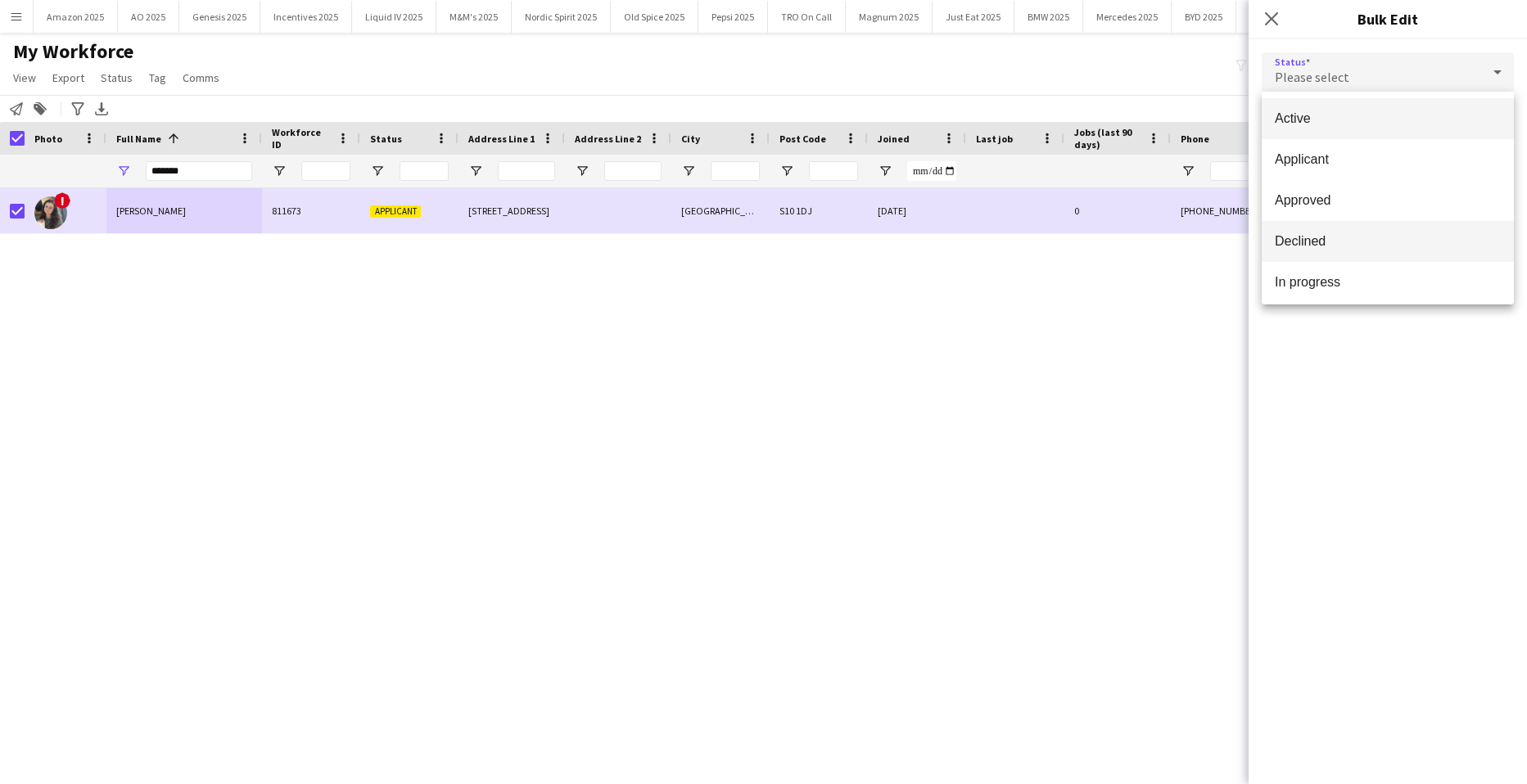
click at [1324, 254] on mat-option "Declined" at bounding box center [1388, 241] width 252 height 41
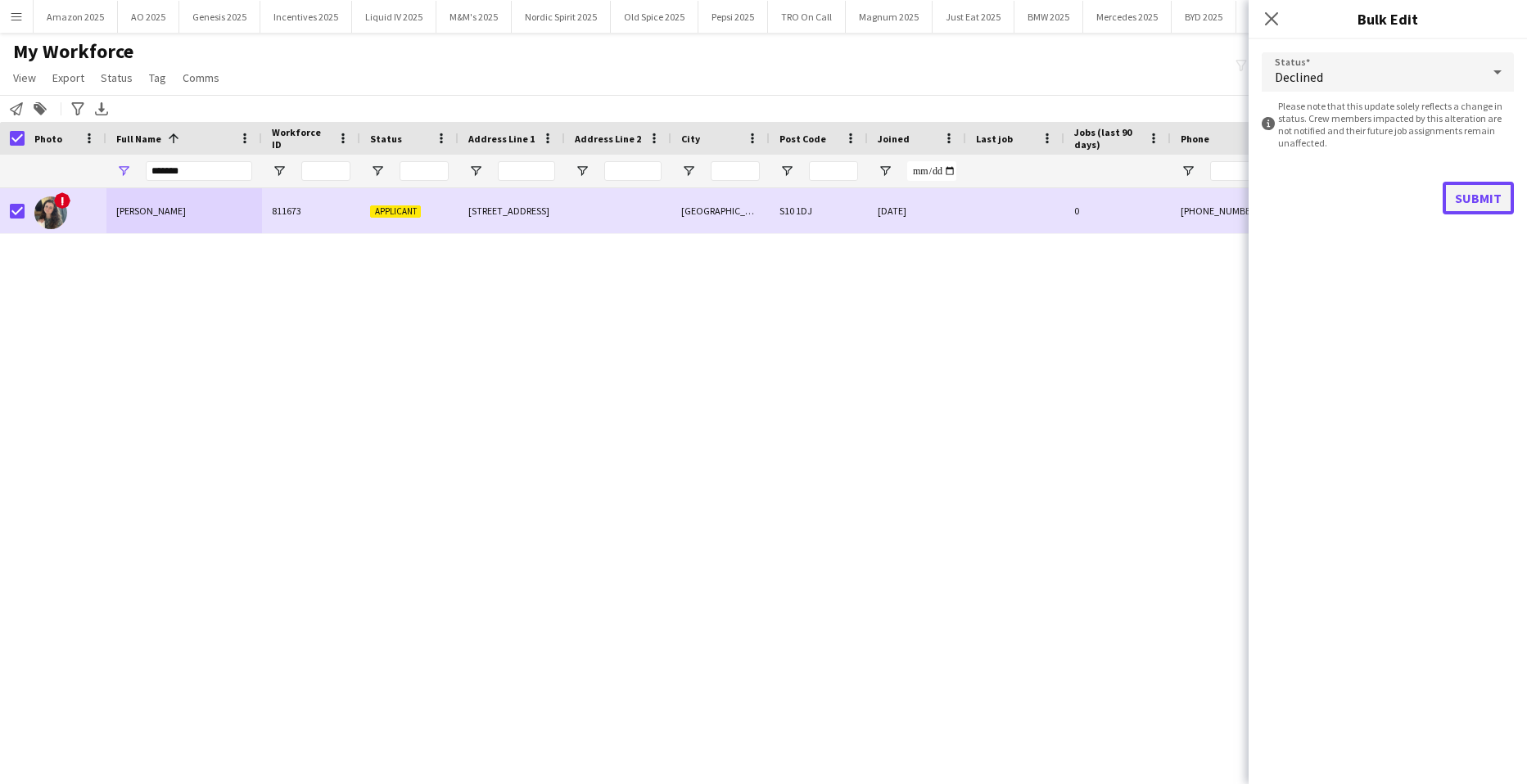
click at [1474, 210] on button "Submit" at bounding box center [1479, 198] width 71 height 33
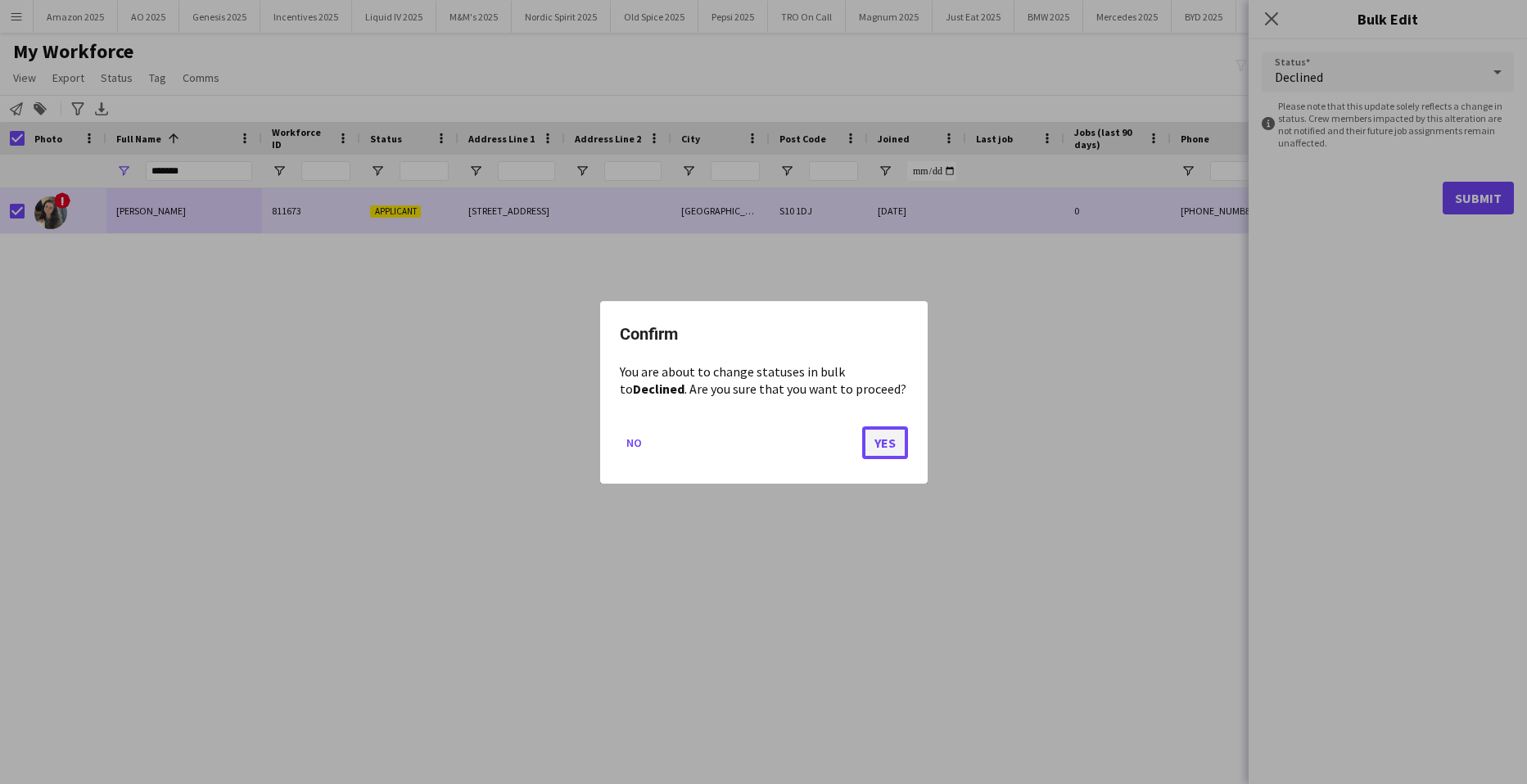
click at [867, 442] on button "Yes" at bounding box center [886, 442] width 46 height 33
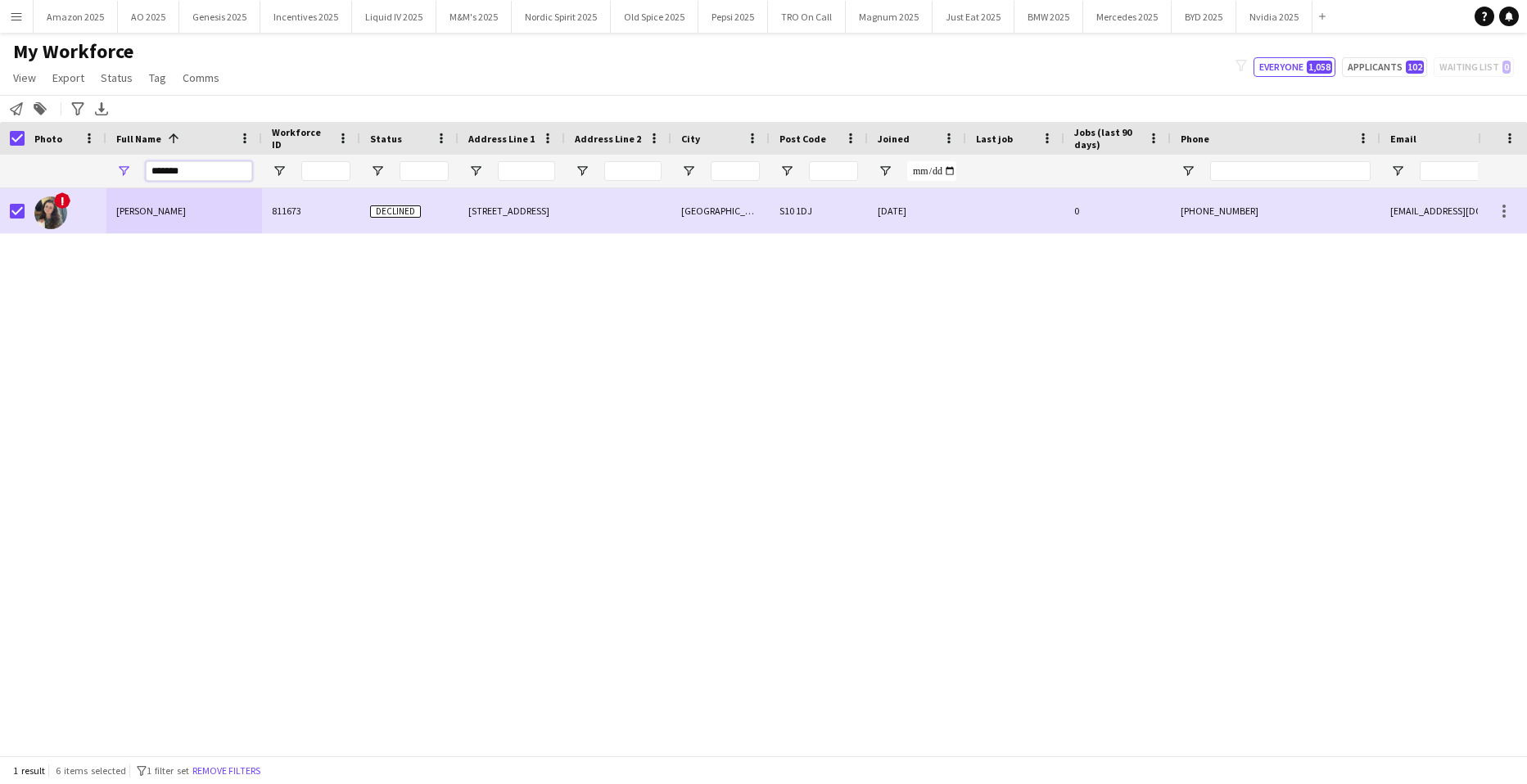
drag, startPoint x: 231, startPoint y: 176, endPoint x: -42, endPoint y: 198, distance: 273.9
click at [0, 198] on html "Menu Boards Boards Boards All jobs Status Workforce Workforce My Workforce Recr…" at bounding box center [763, 392] width 1527 height 784
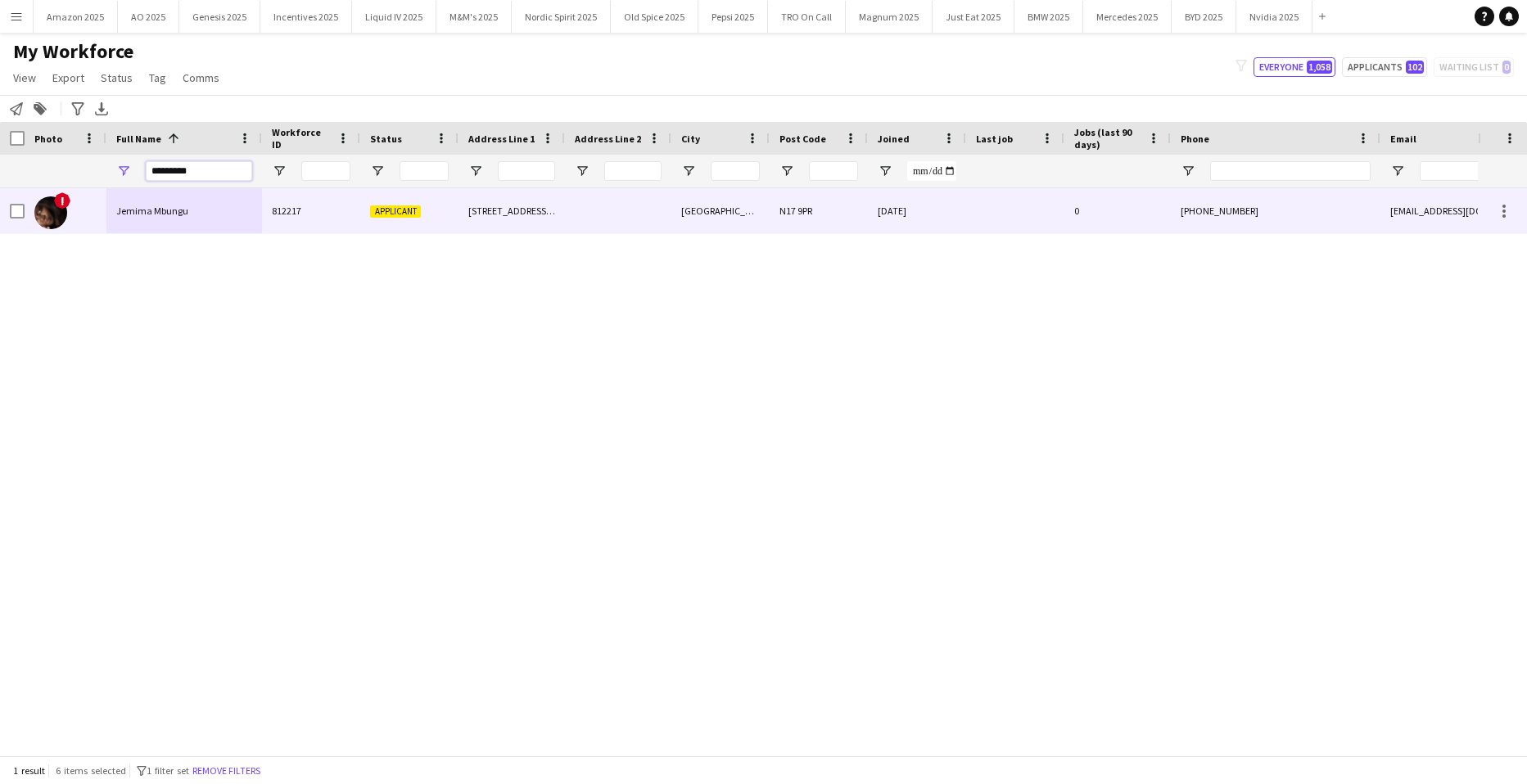
type input "*********"
click at [177, 206] on span "Jemima Mbungu" at bounding box center [152, 210] width 72 height 12
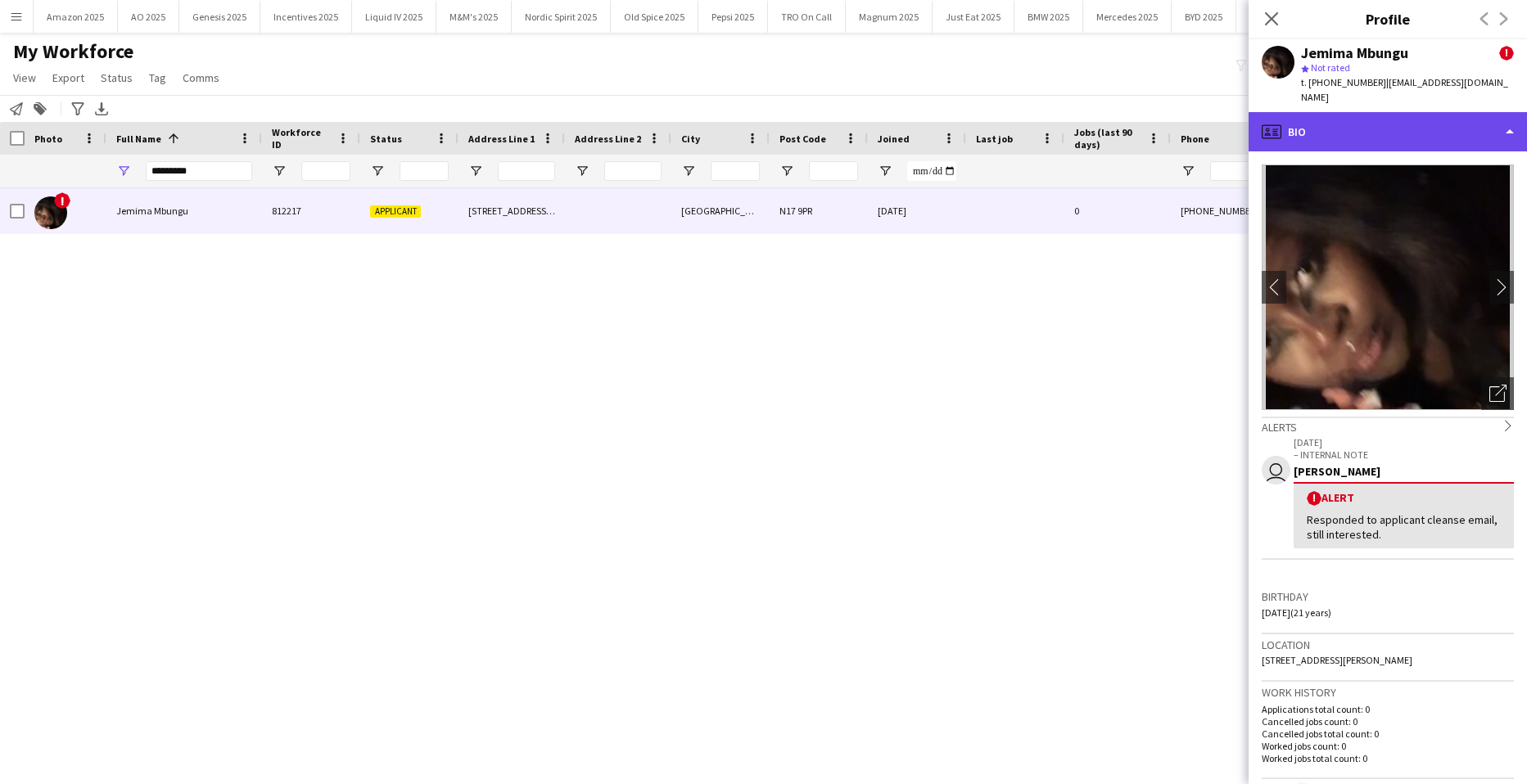
click at [1446, 127] on div "profile Bio" at bounding box center [1388, 131] width 278 height 39
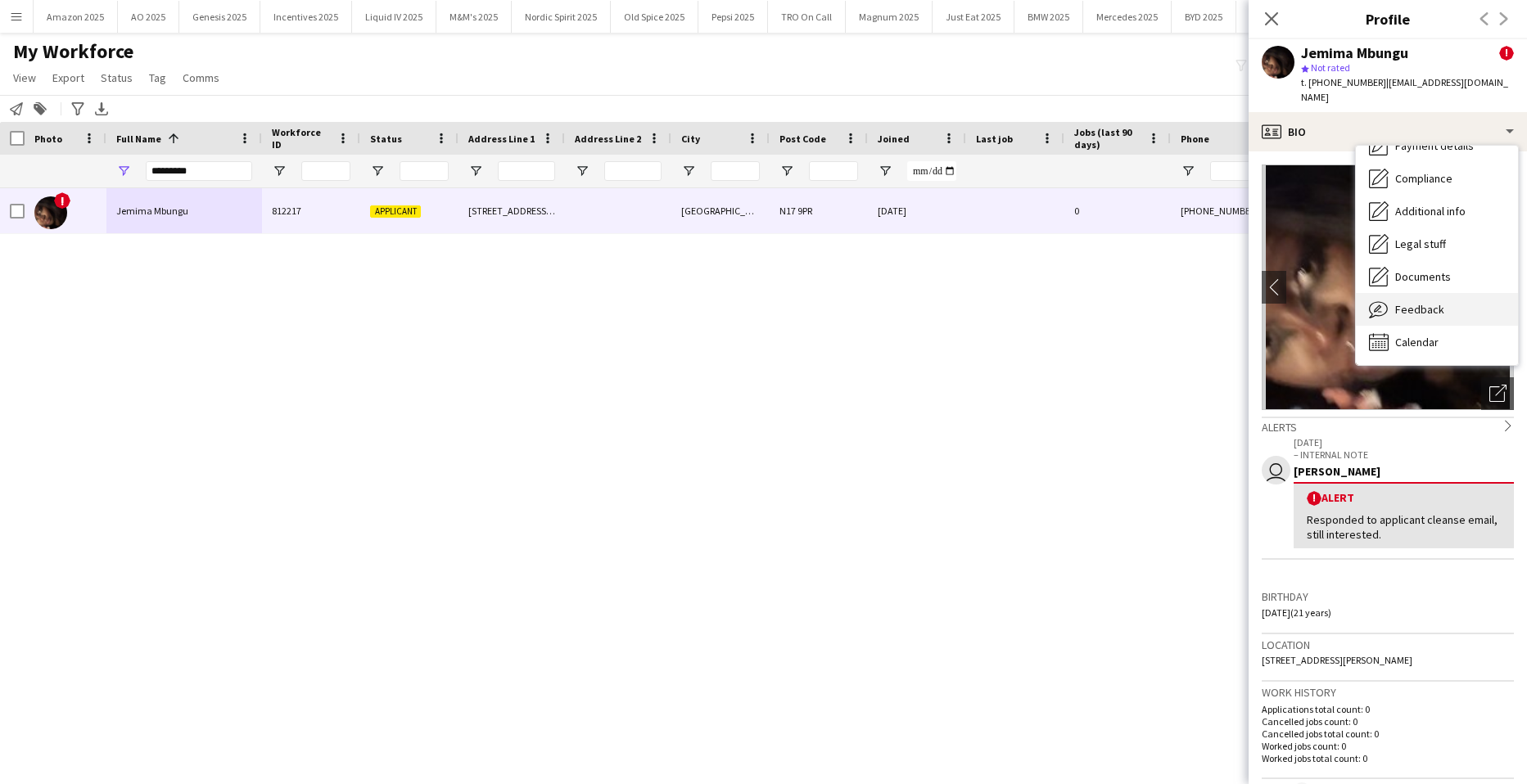
click at [1443, 298] on div "Feedback Feedback" at bounding box center [1437, 309] width 162 height 33
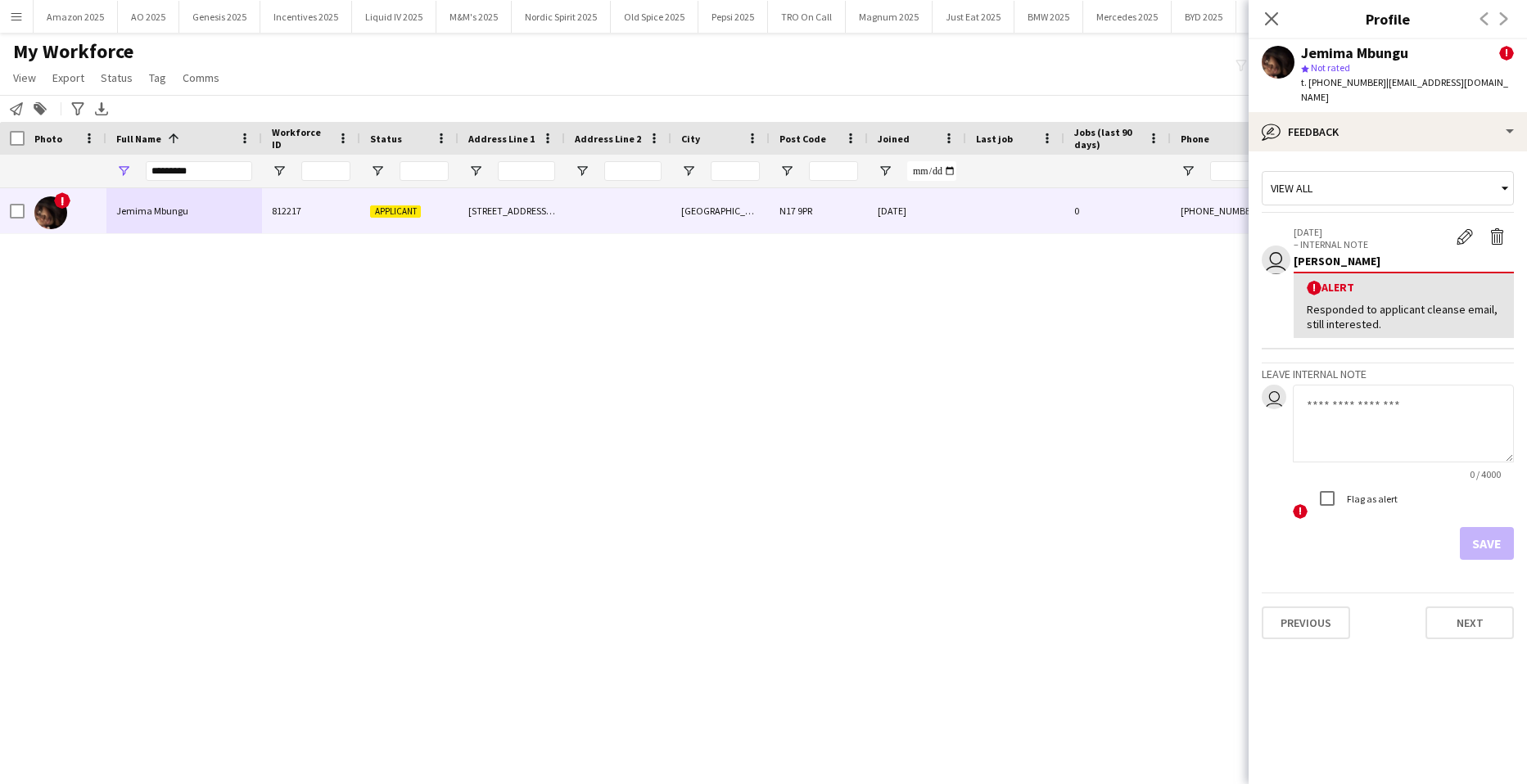
click at [1368, 412] on textarea at bounding box center [1403, 423] width 221 height 78
paste textarea "**********"
type textarea "**********"
click at [1497, 528] on button "Save" at bounding box center [1487, 544] width 54 height 33
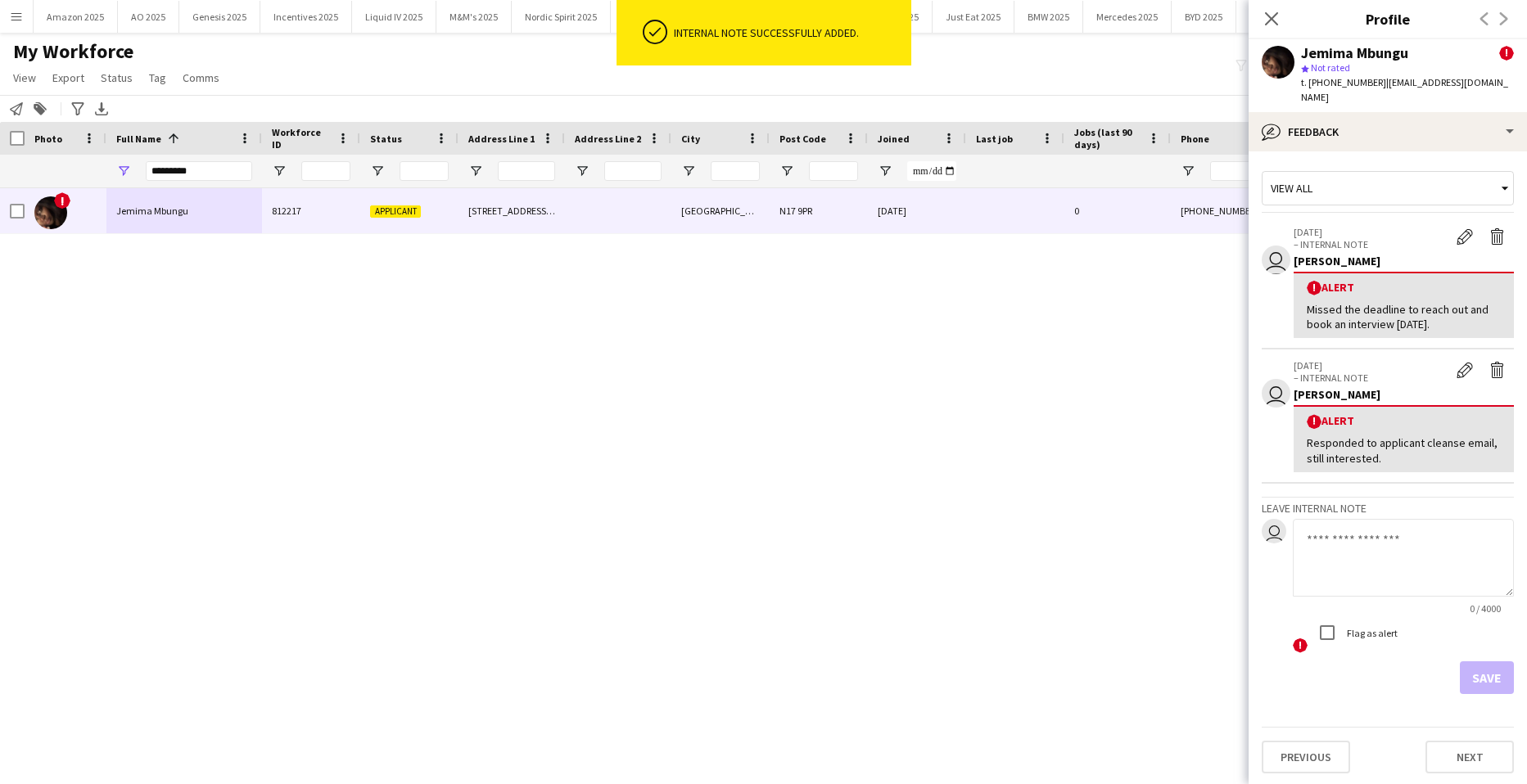
click at [14, 147] on div at bounding box center [12, 138] width 25 height 33
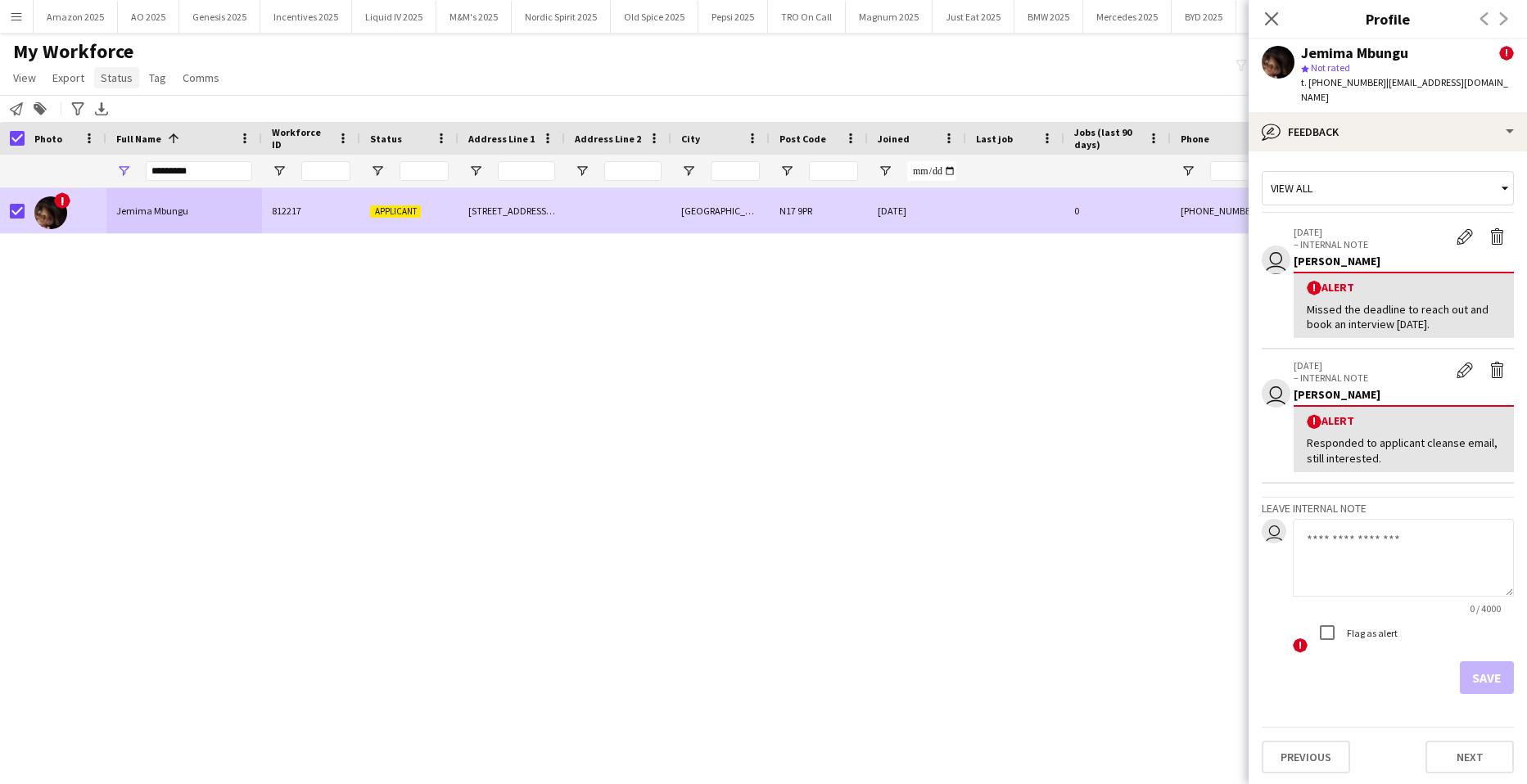
click at [114, 80] on span "Status" at bounding box center [116, 77] width 32 height 14
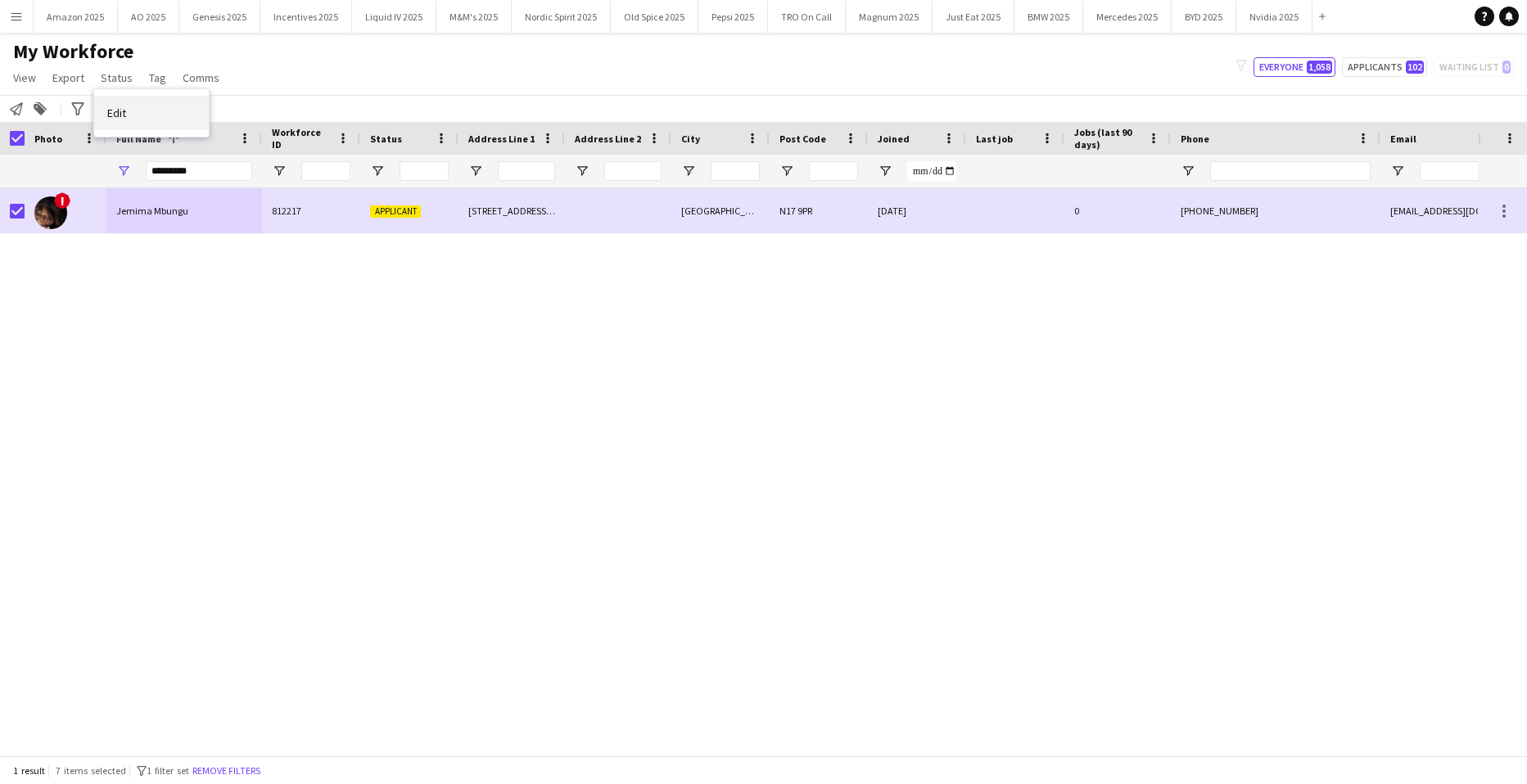
click at [128, 118] on link "Edit" at bounding box center [151, 113] width 114 height 35
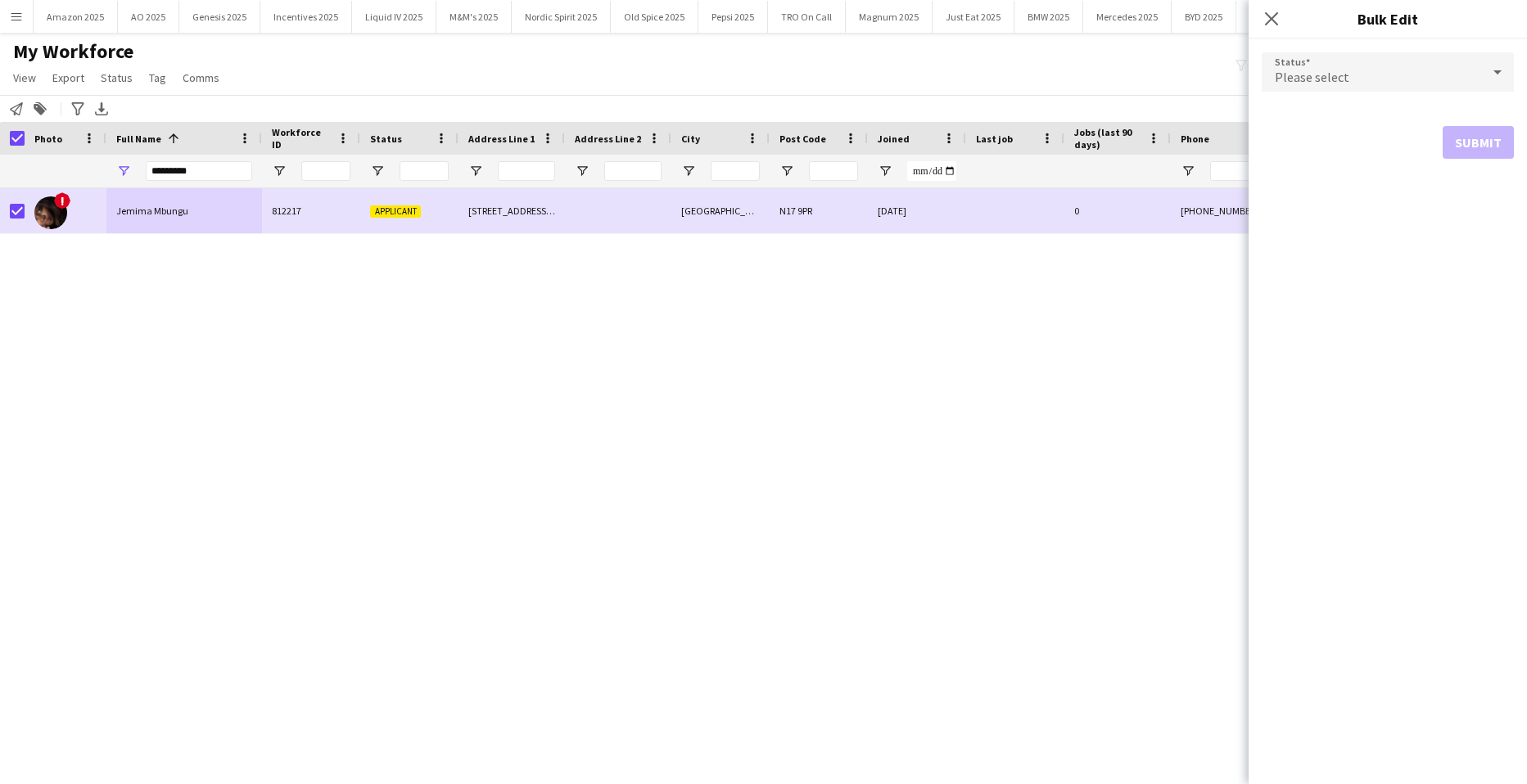
click at [1477, 73] on div "Please select" at bounding box center [1372, 72] width 220 height 39
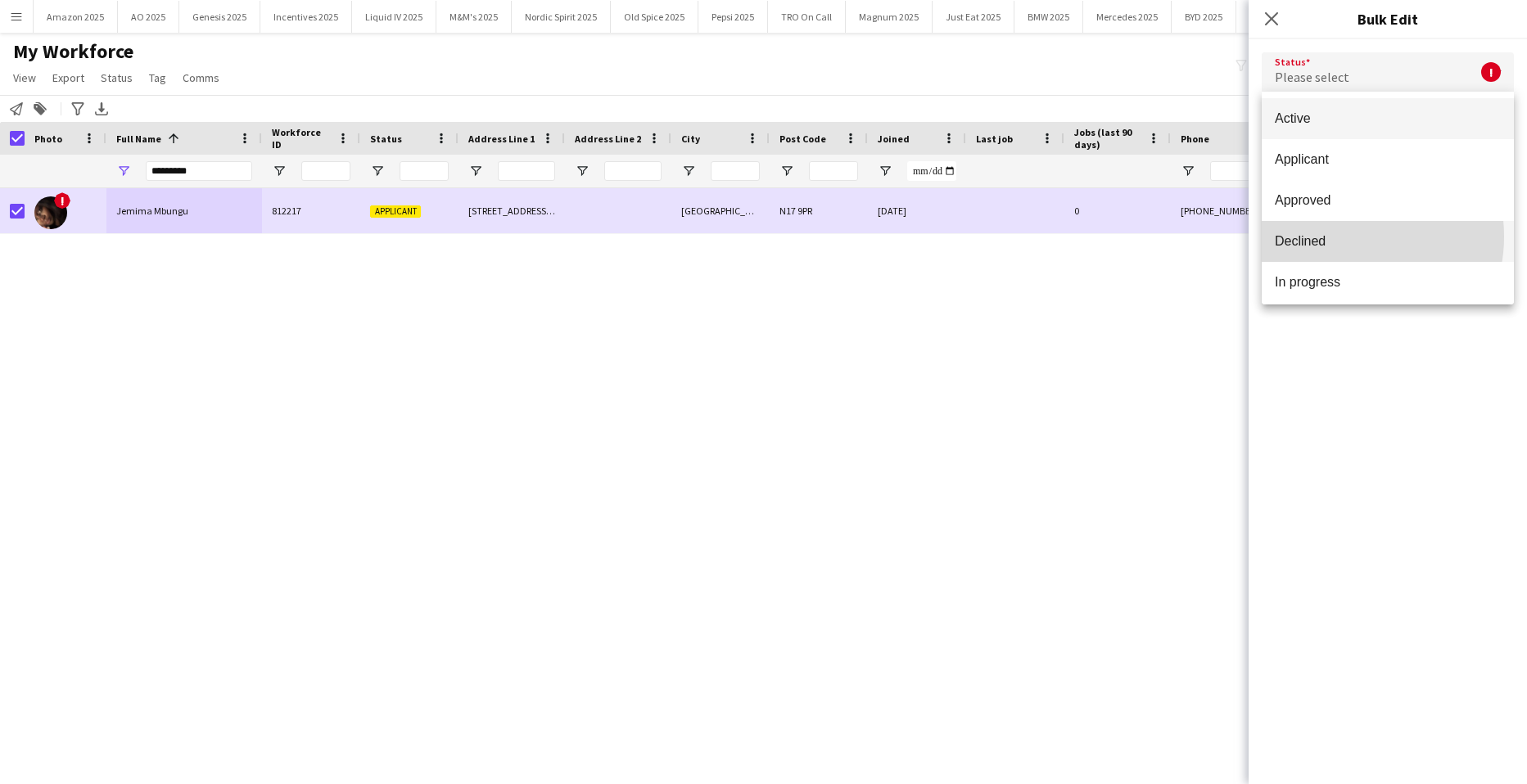
click at [1348, 237] on span "Declined" at bounding box center [1389, 241] width 227 height 15
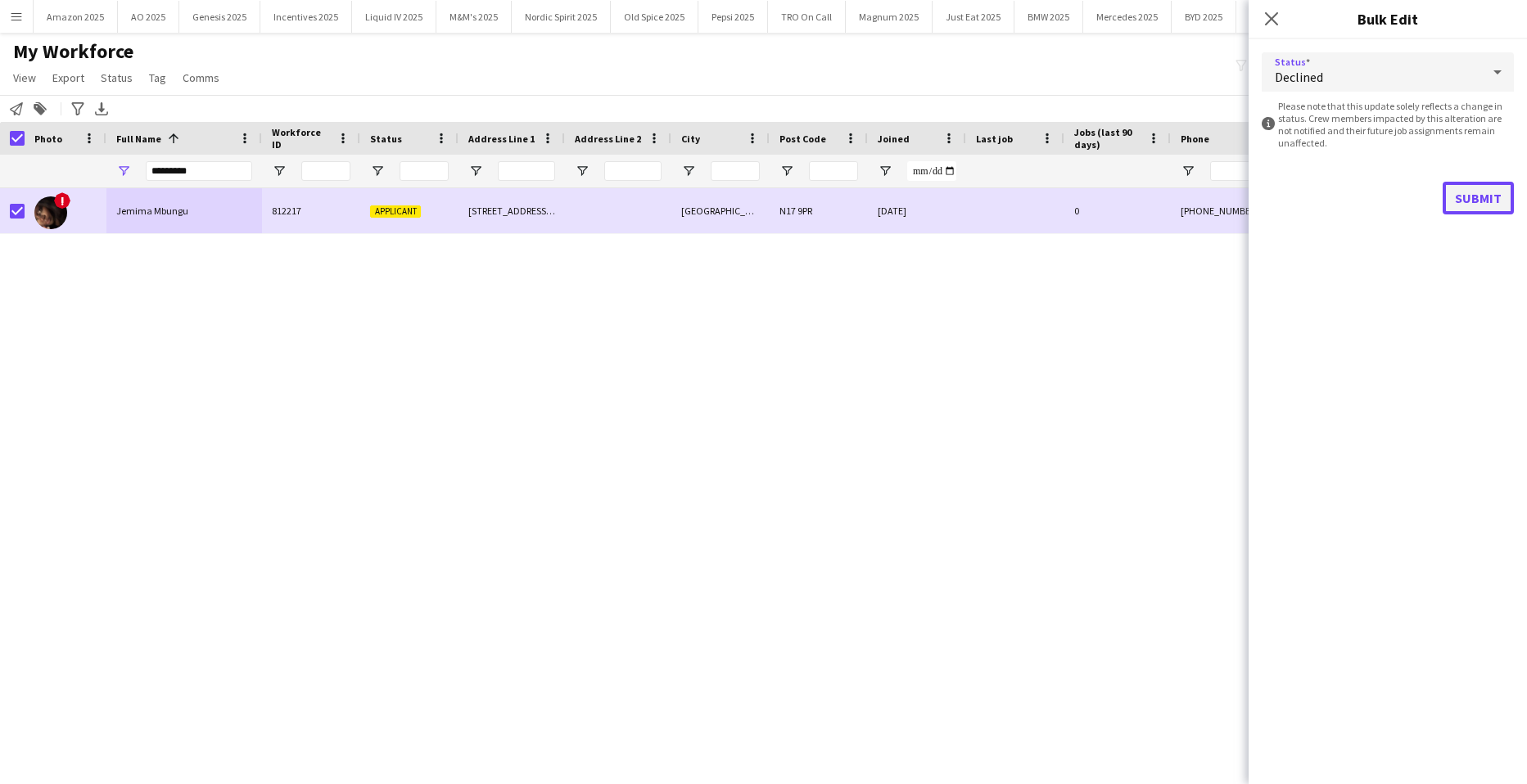
click at [1452, 201] on button "Submit" at bounding box center [1479, 198] width 71 height 33
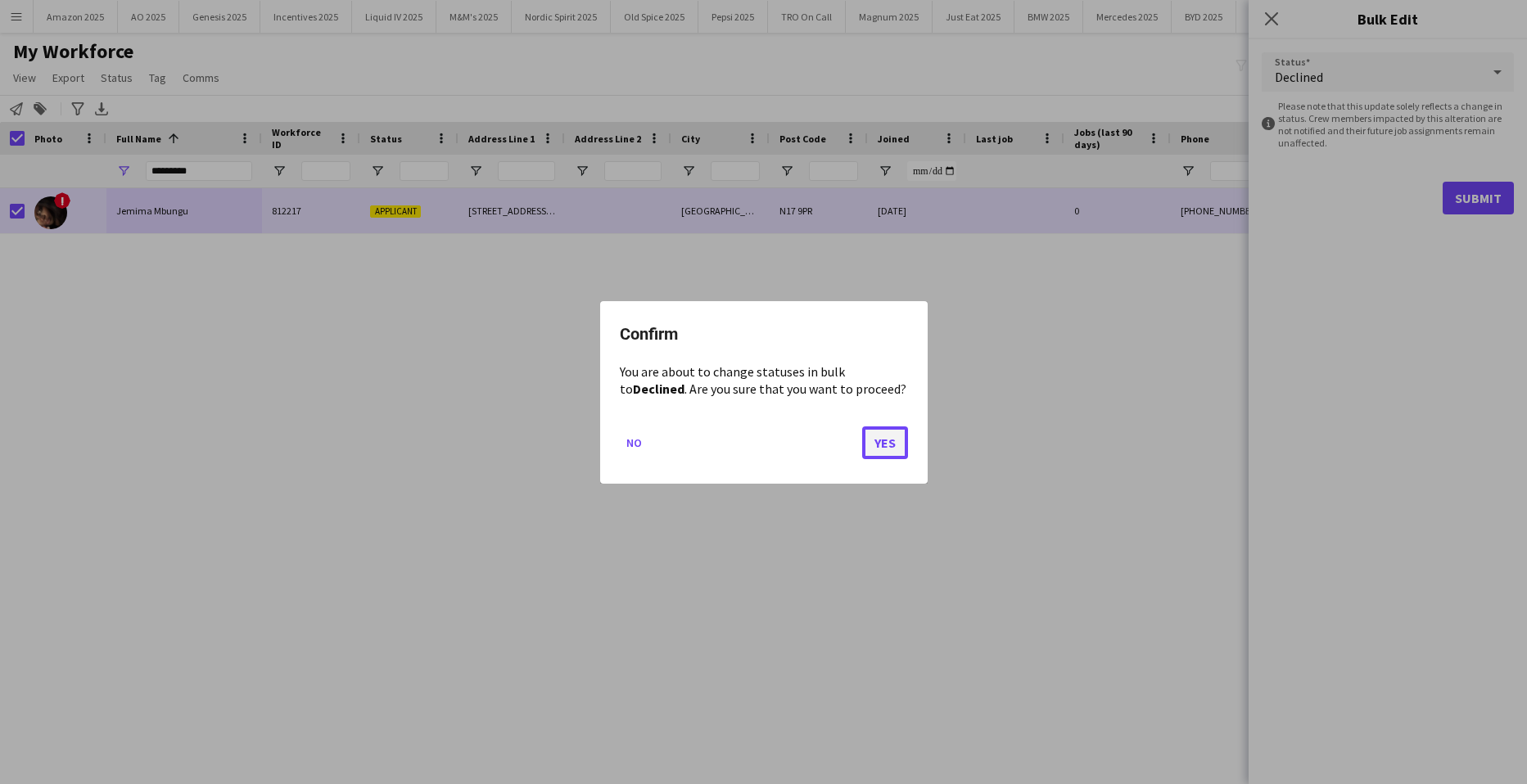
click at [893, 436] on button "Yes" at bounding box center [886, 442] width 46 height 33
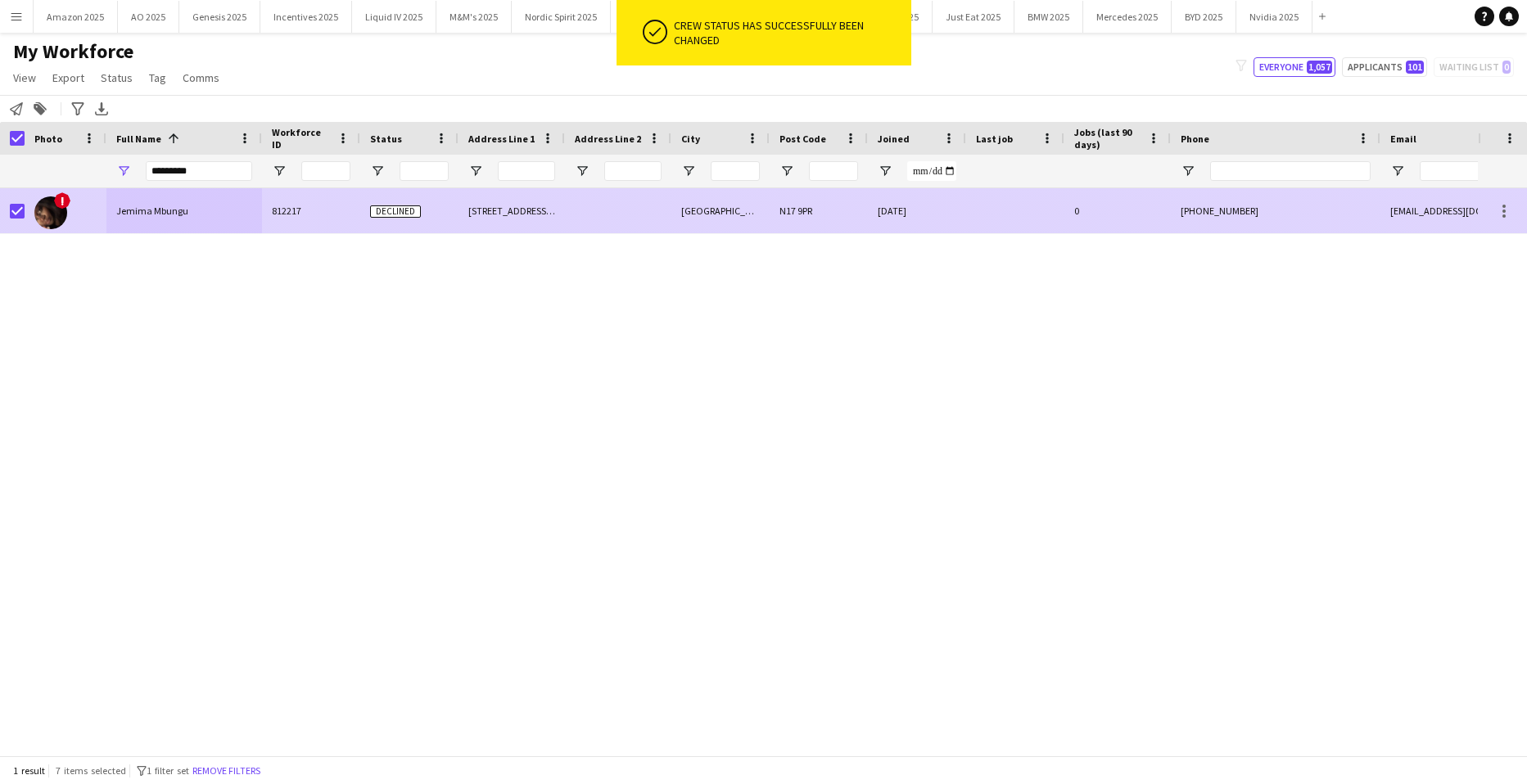
click at [143, 221] on div "Jemima Mbungu" at bounding box center [184, 210] width 155 height 45
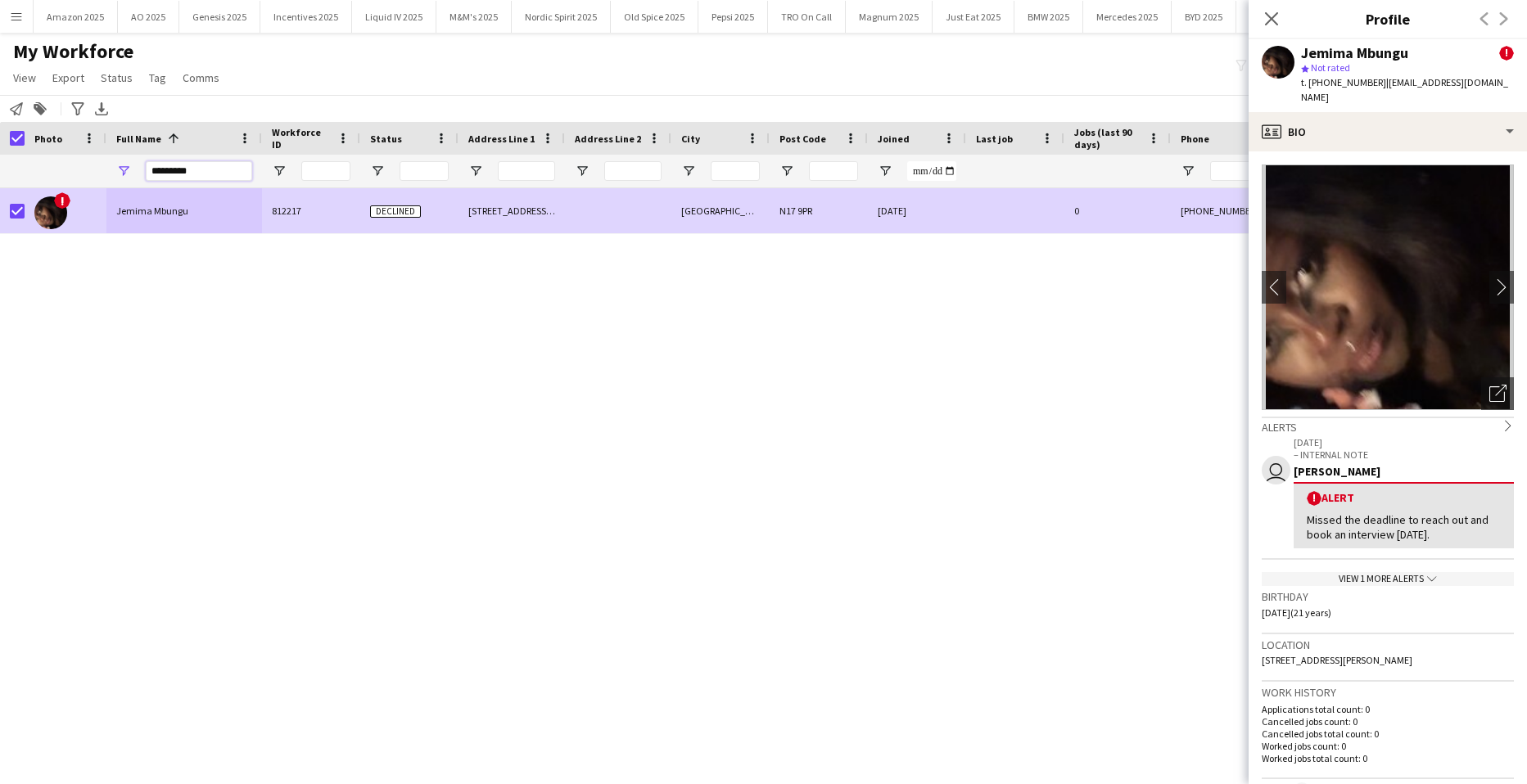
drag, startPoint x: 213, startPoint y: 172, endPoint x: -42, endPoint y: 212, distance: 258.1
click at [0, 212] on html "Menu Boards Boards Boards All jobs Status Workforce Workforce My Workforce Recr…" at bounding box center [763, 392] width 1527 height 784
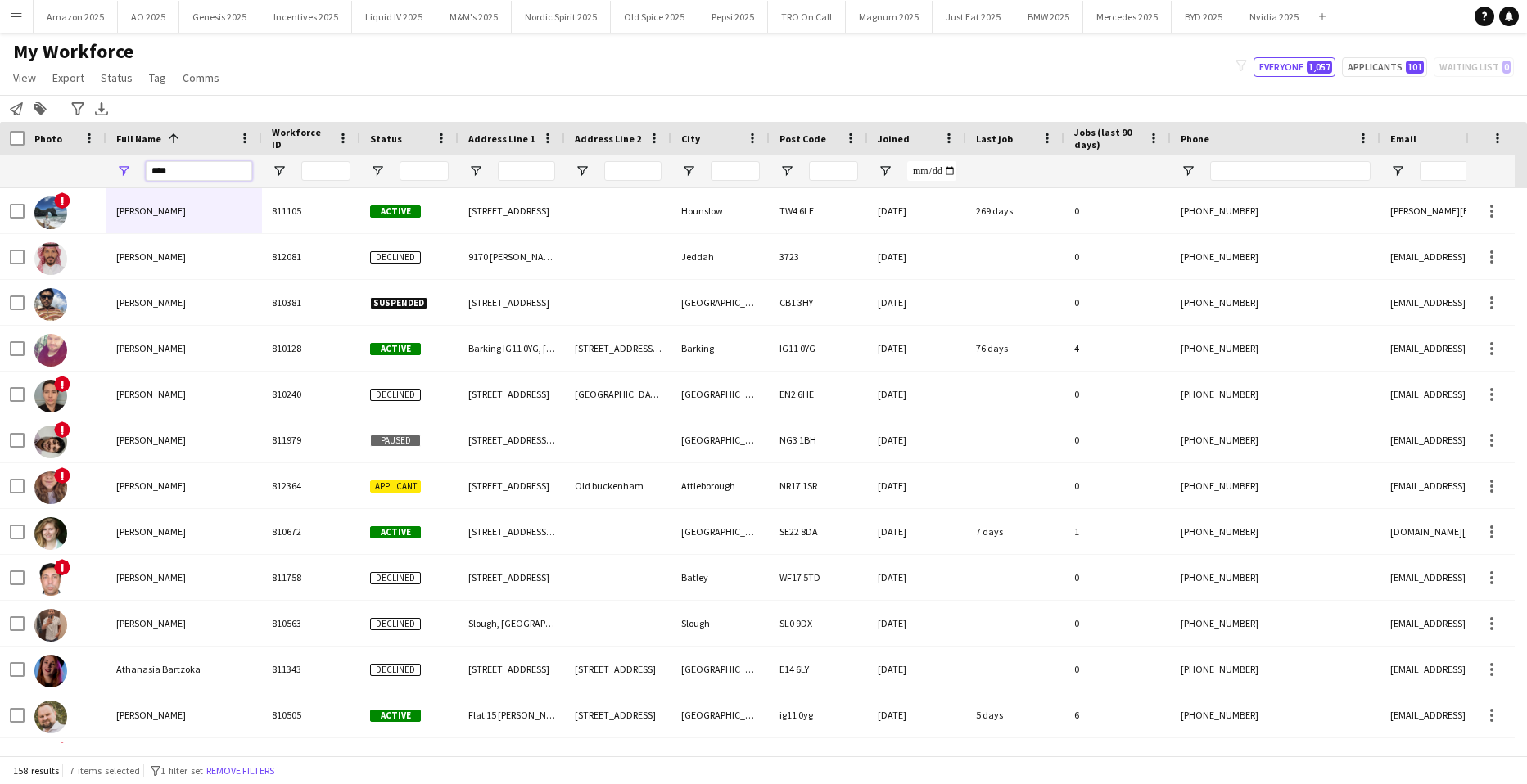
type input "*****"
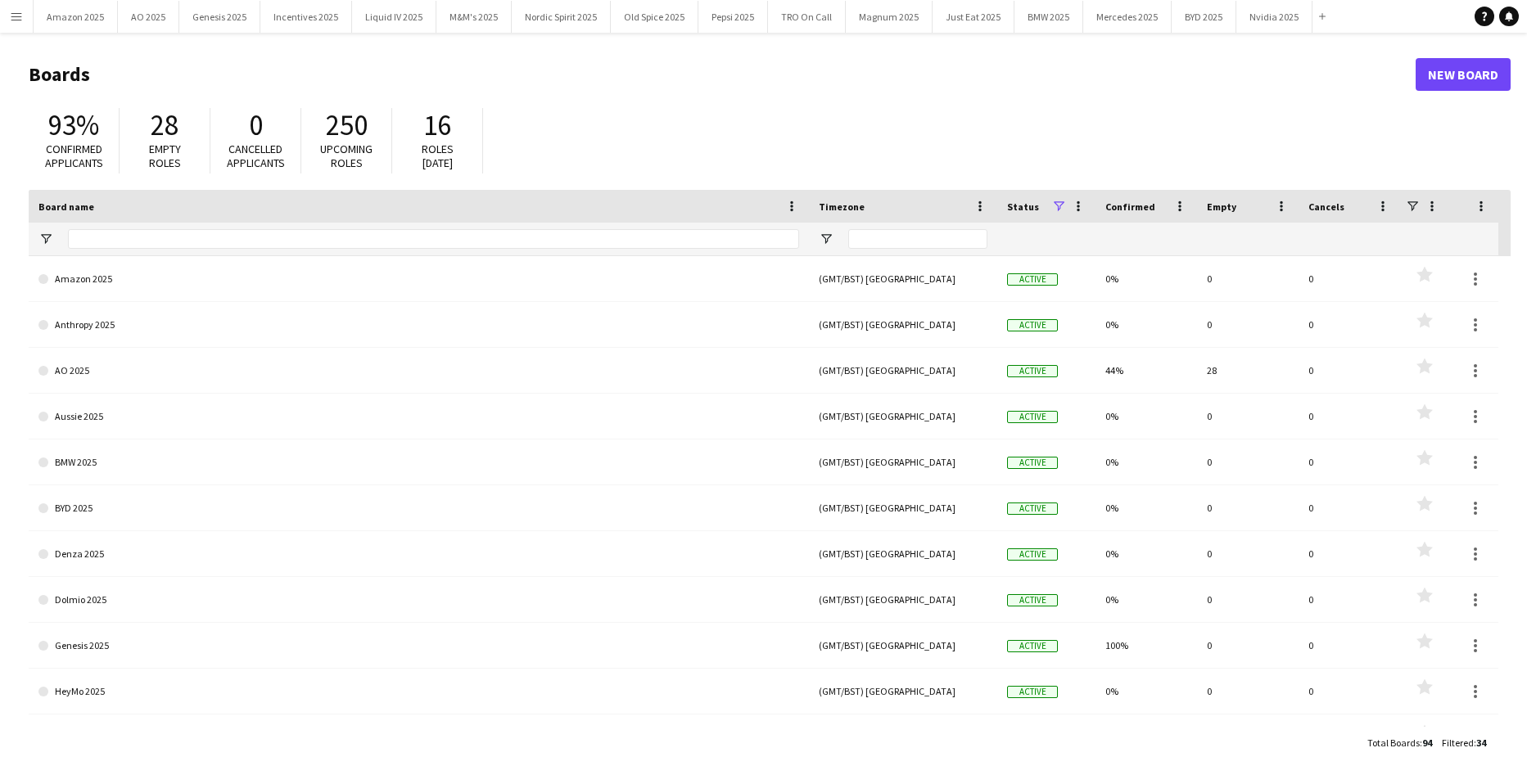
click at [11, 13] on app-icon "Menu" at bounding box center [16, 16] width 13 height 13
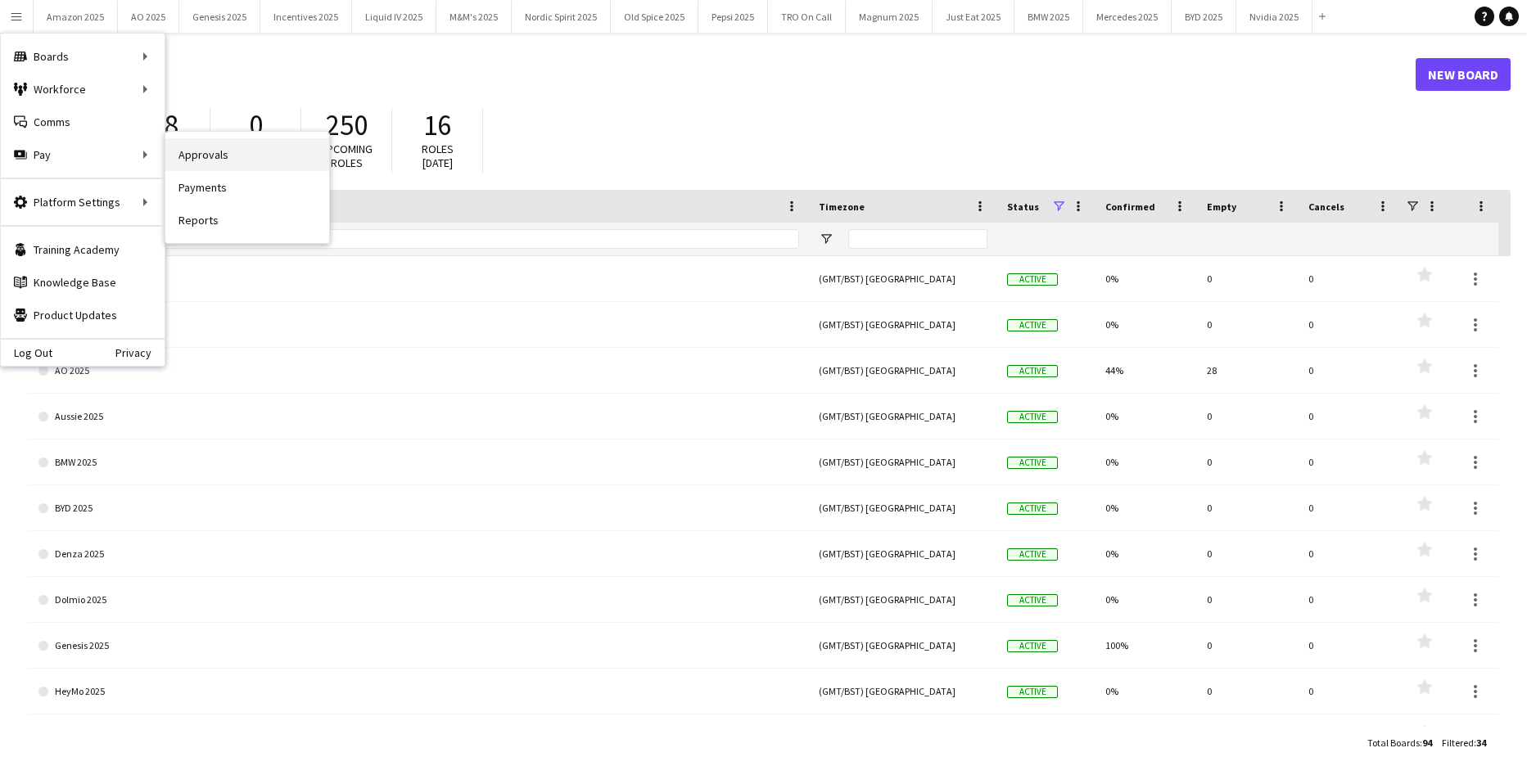
click at [221, 155] on link "Approvals" at bounding box center [247, 154] width 164 height 33
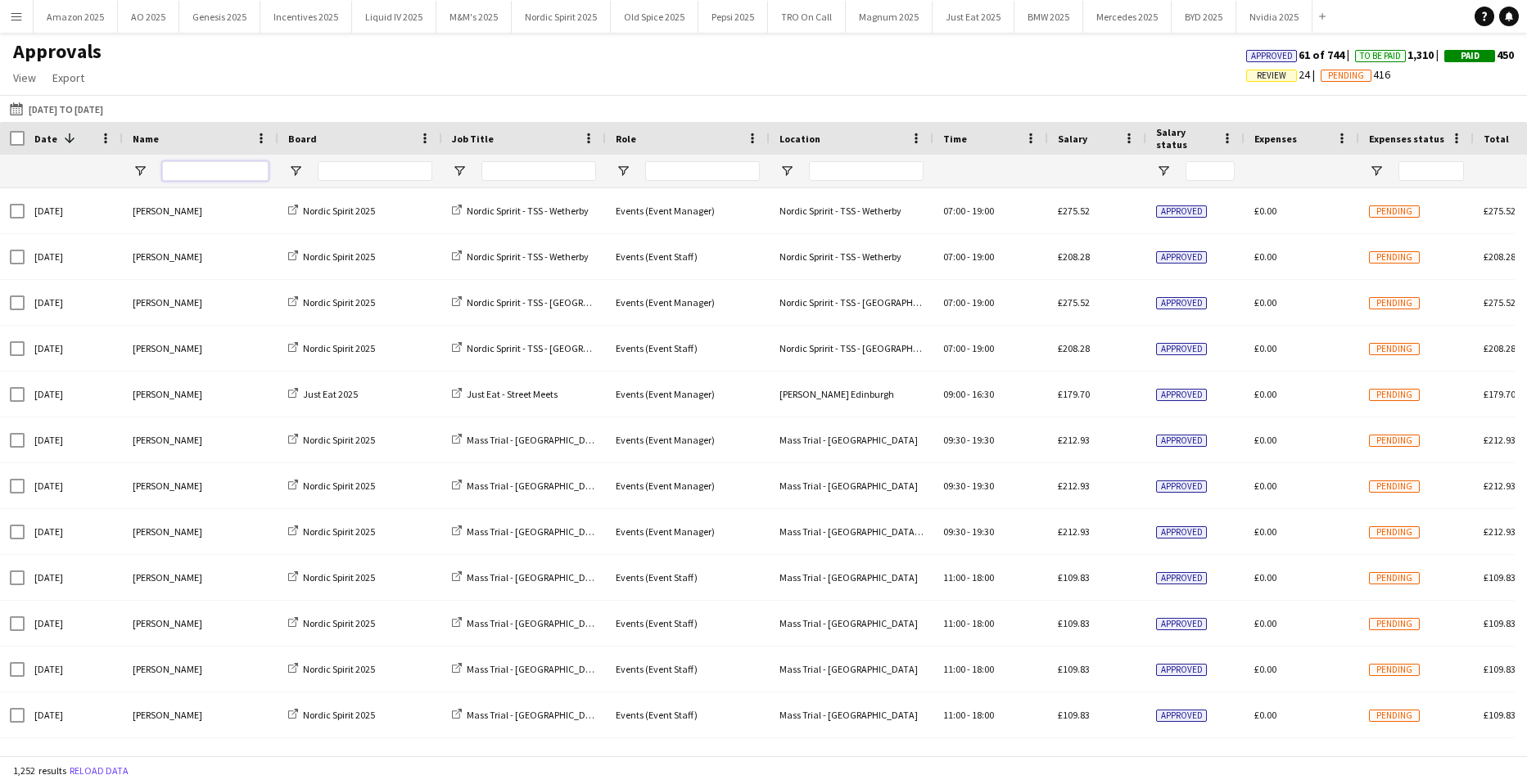
click at [223, 174] on input "Name Filter Input" at bounding box center [215, 171] width 107 height 19
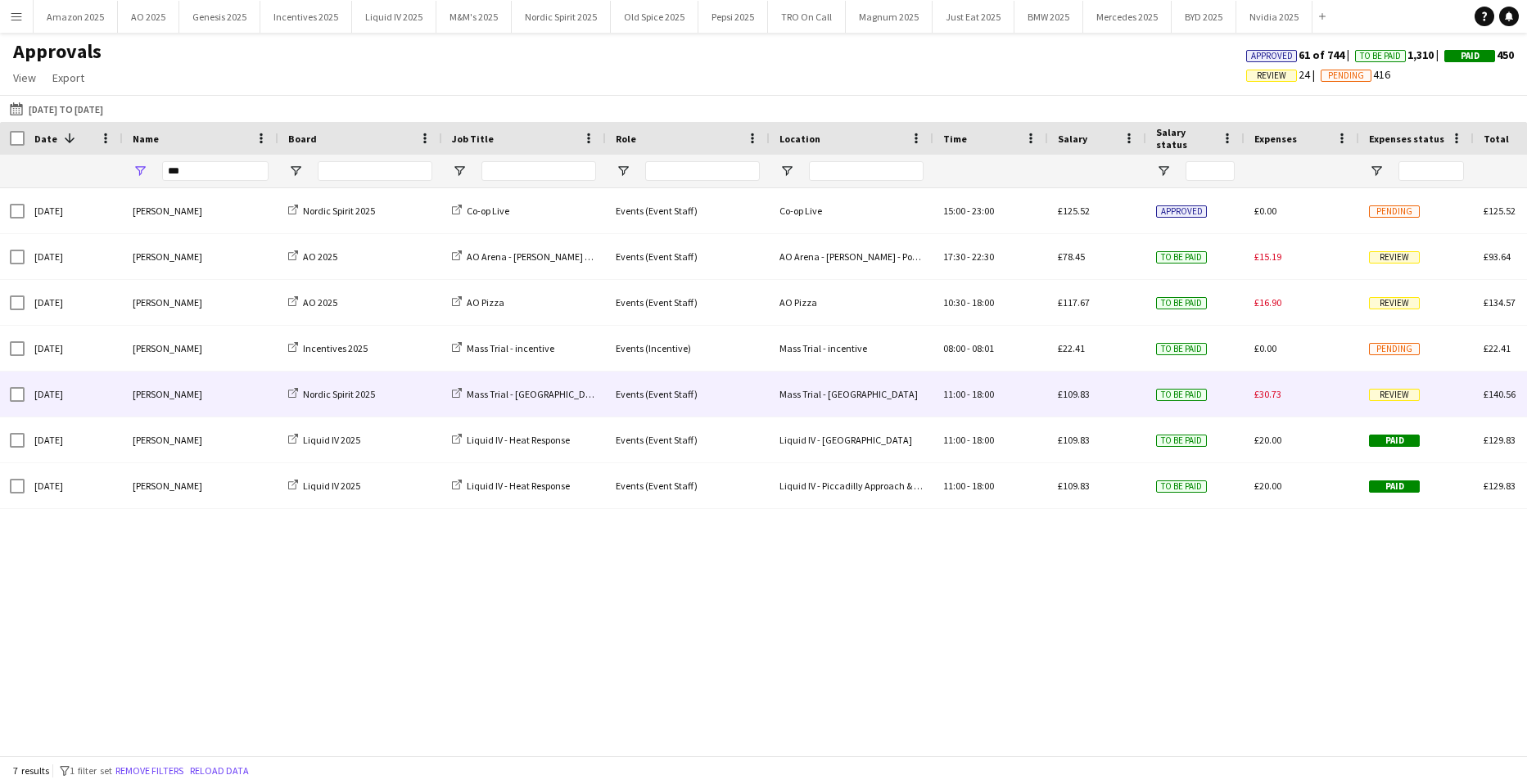
click at [1382, 399] on div "Review" at bounding box center [1416, 393] width 114 height 45
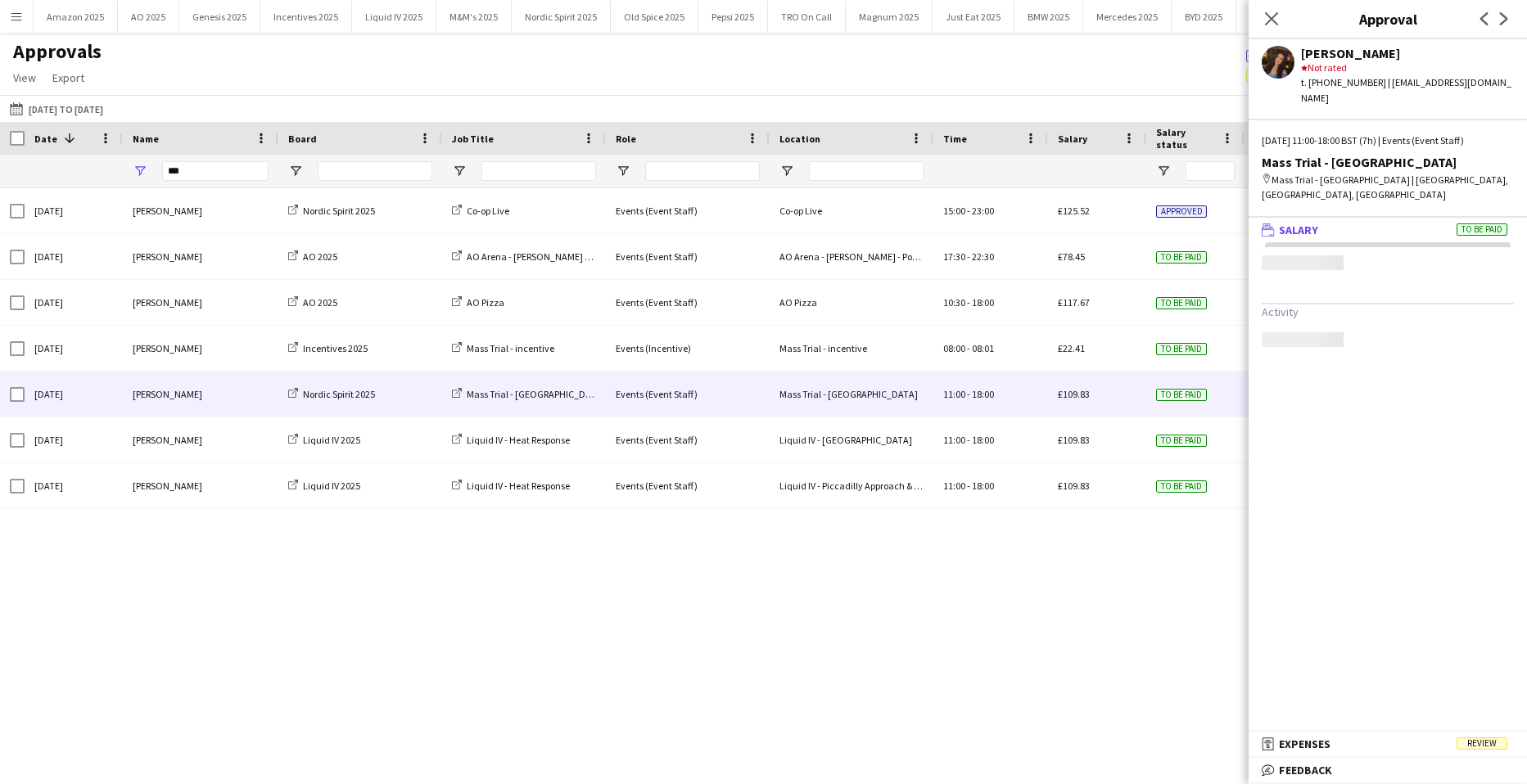
click at [699, 540] on div "Thu, 25 Sep 2025 Dua Benhayoun Nordic Spirit 2025 Co-op Live Events (Event Staf…" at bounding box center [763, 465] width 1527 height 556
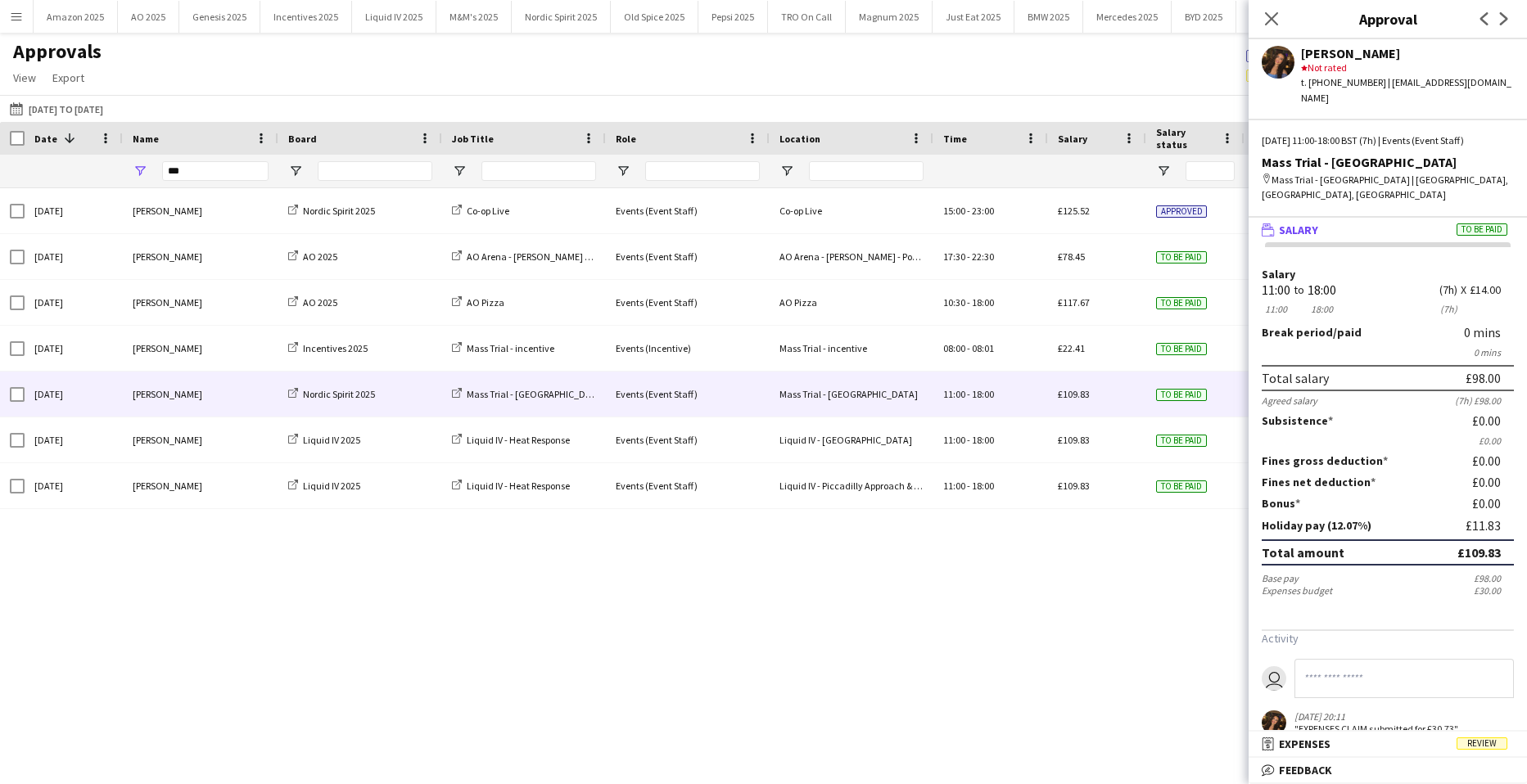
click at [1276, 8] on div "Close pop-in" at bounding box center [1272, 18] width 46 height 37
click at [1273, 12] on icon "Close pop-in" at bounding box center [1272, 18] width 15 height 15
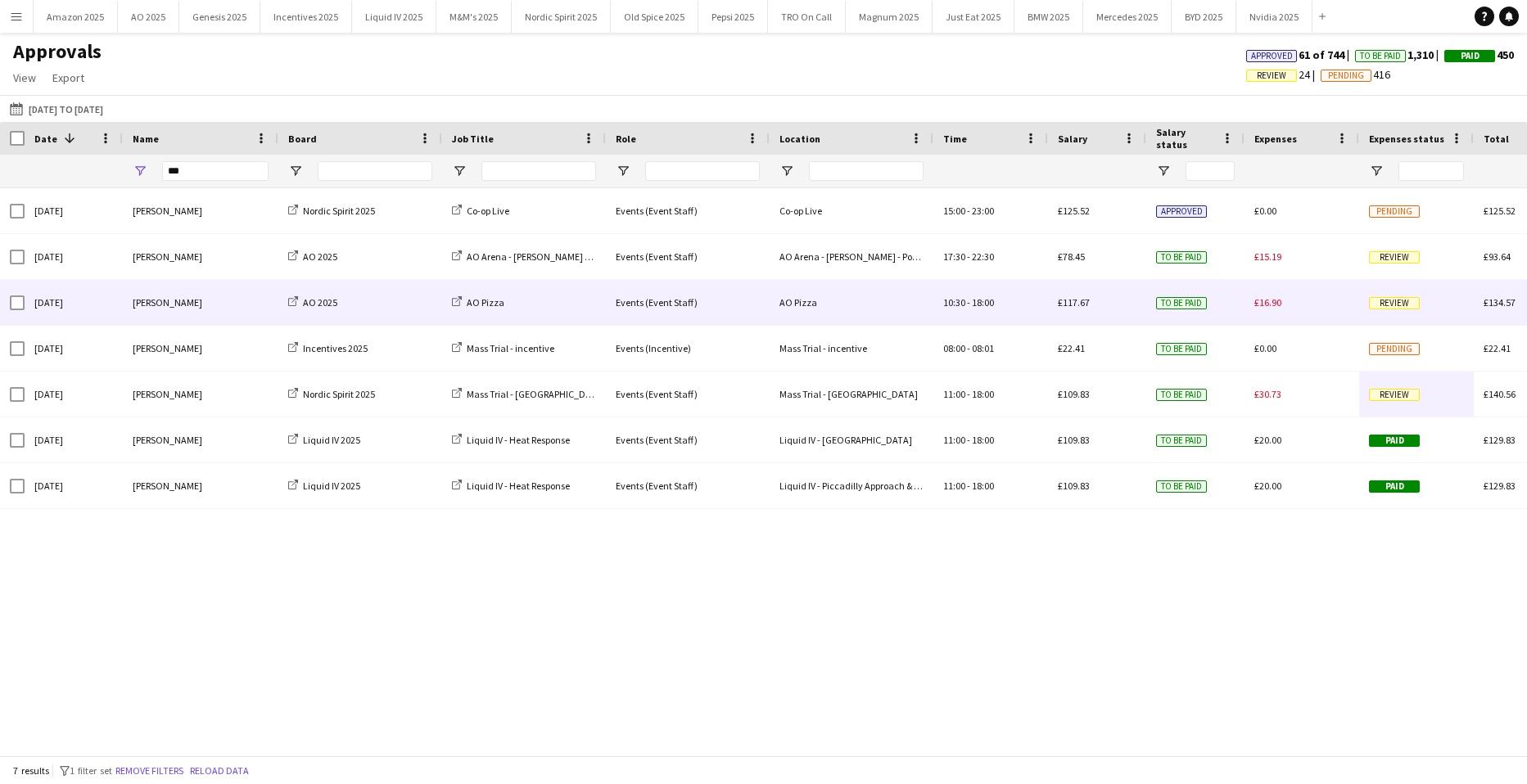
click at [1386, 305] on span "Review" at bounding box center [1395, 303] width 51 height 12
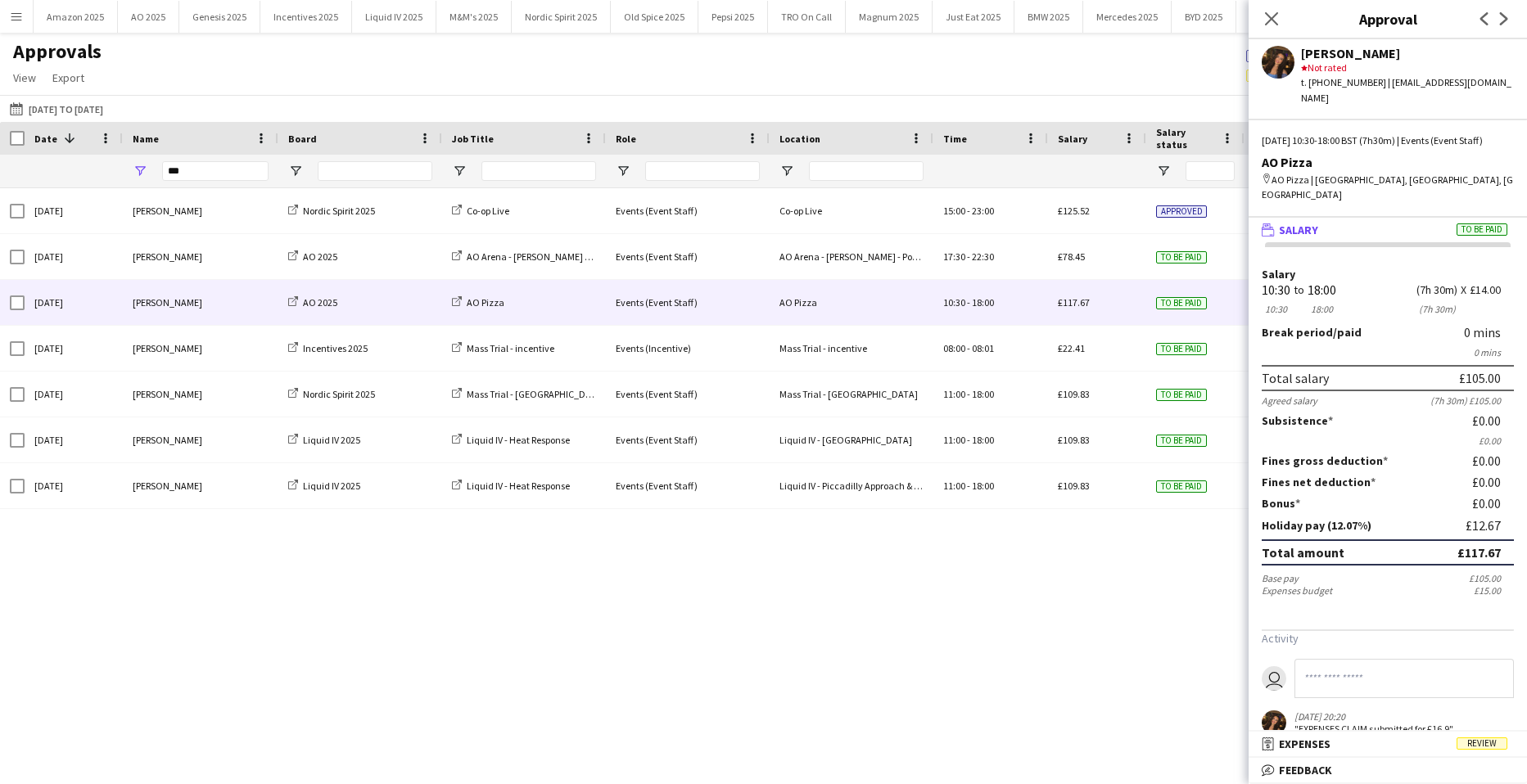
click at [1471, 740] on span "Review" at bounding box center [1482, 744] width 51 height 12
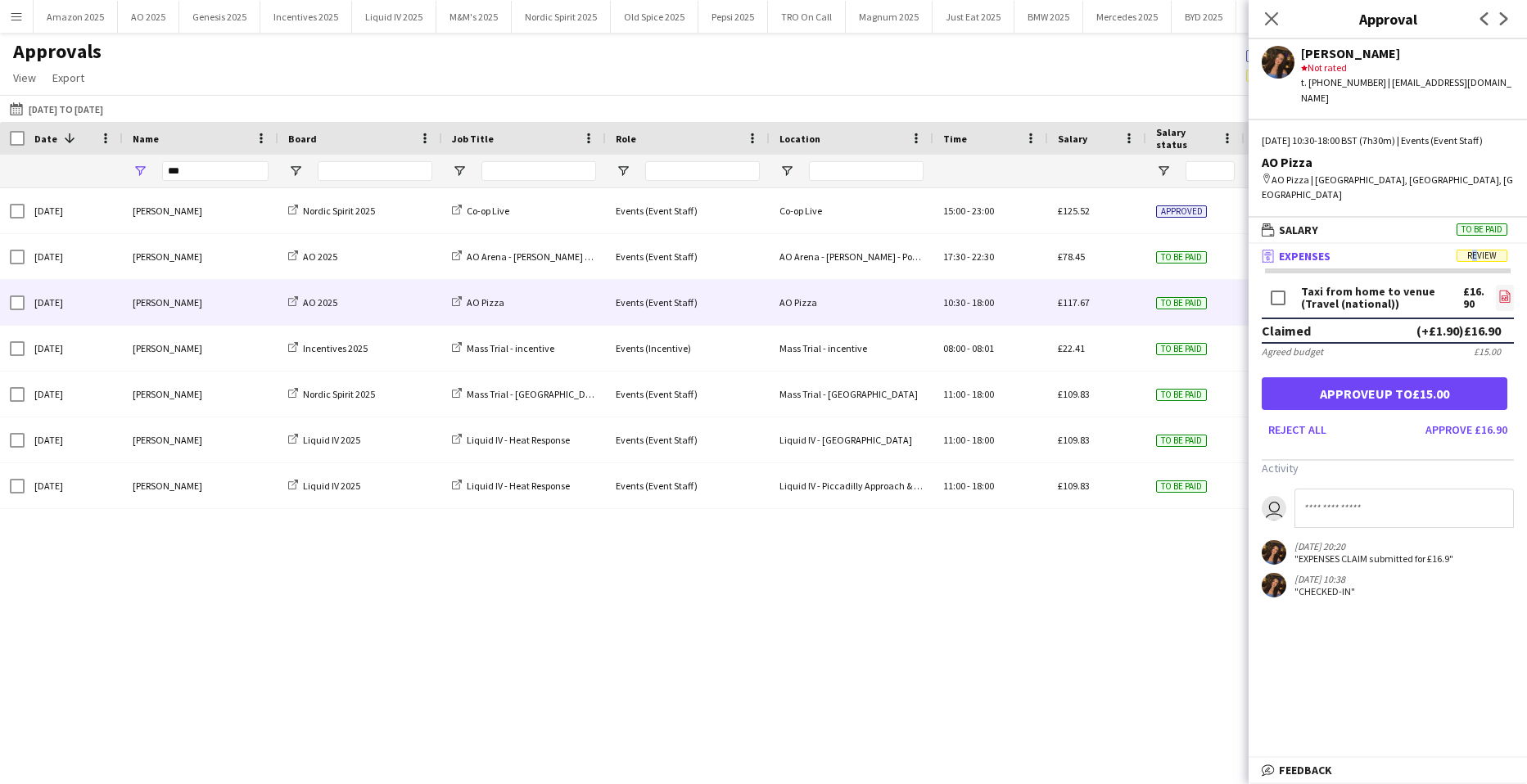
click at [1499, 290] on icon "file-image" at bounding box center [1506, 297] width 13 height 13
click at [1376, 386] on button "Approve up to £15.00" at bounding box center [1385, 393] width 246 height 33
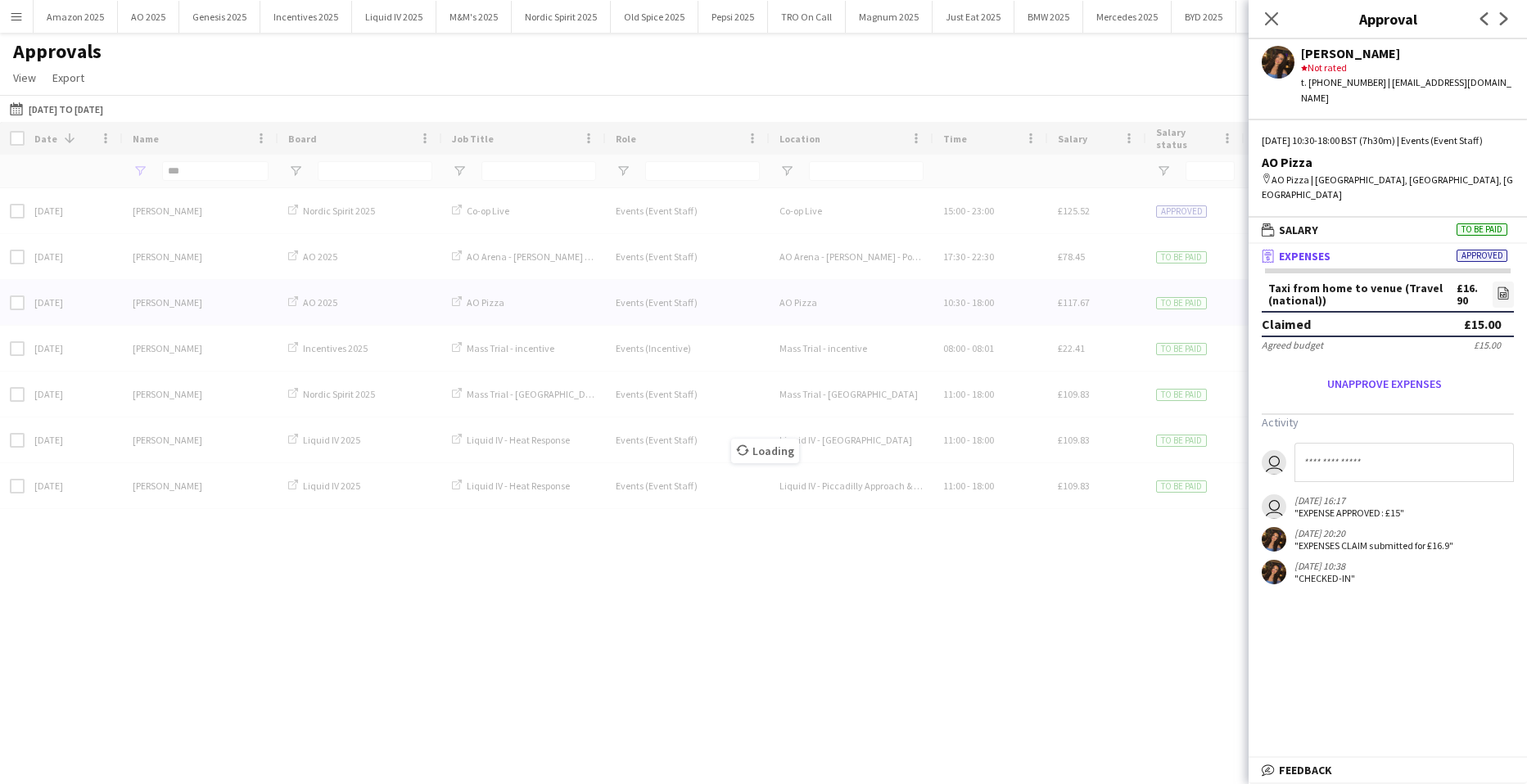
click at [1211, 260] on div "To be paid" at bounding box center [1196, 256] width 98 height 45
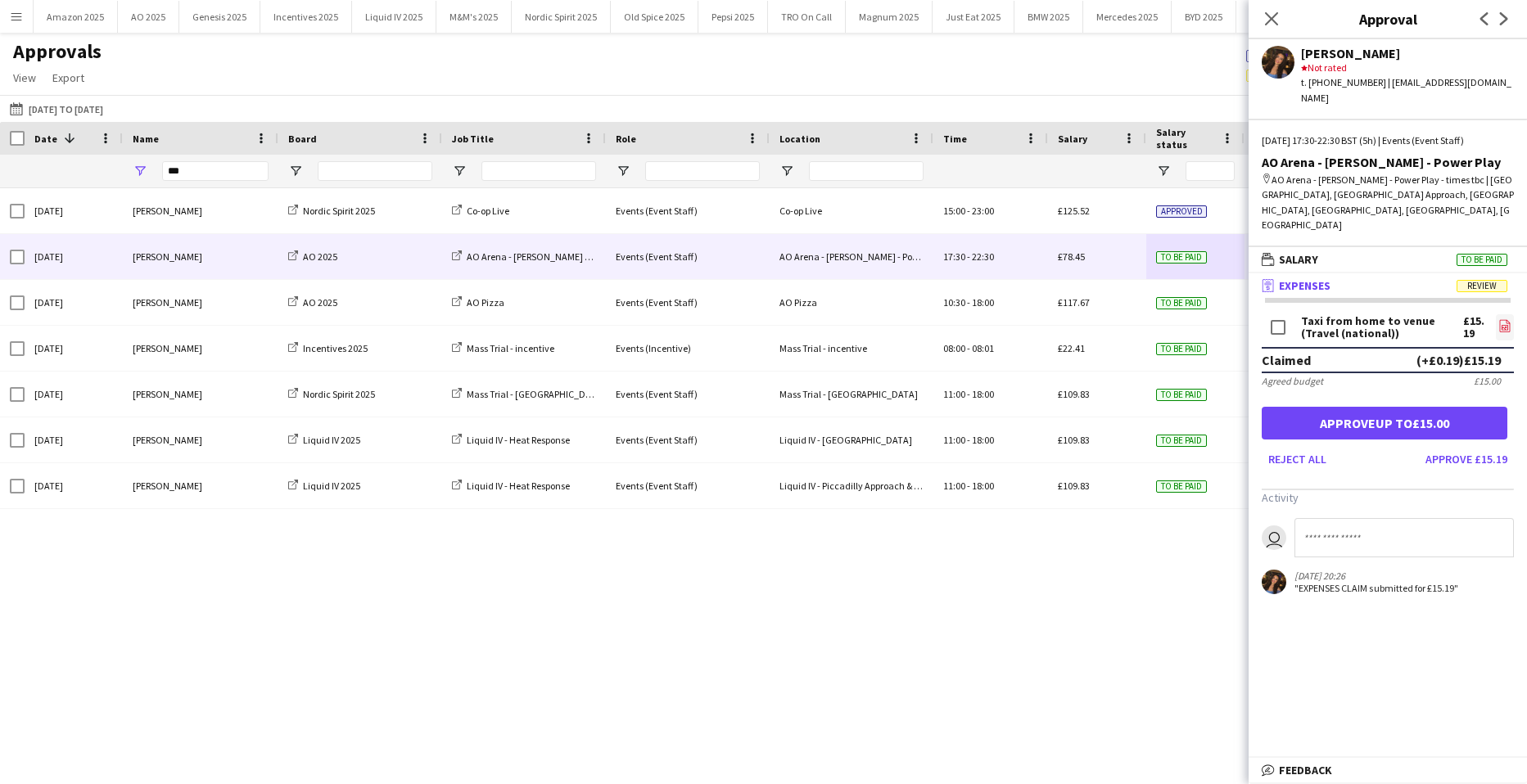
click at [1505, 320] on icon "file-image" at bounding box center [1506, 326] width 13 height 13
click at [1435, 407] on button "Approve up to £15.00" at bounding box center [1385, 423] width 246 height 33
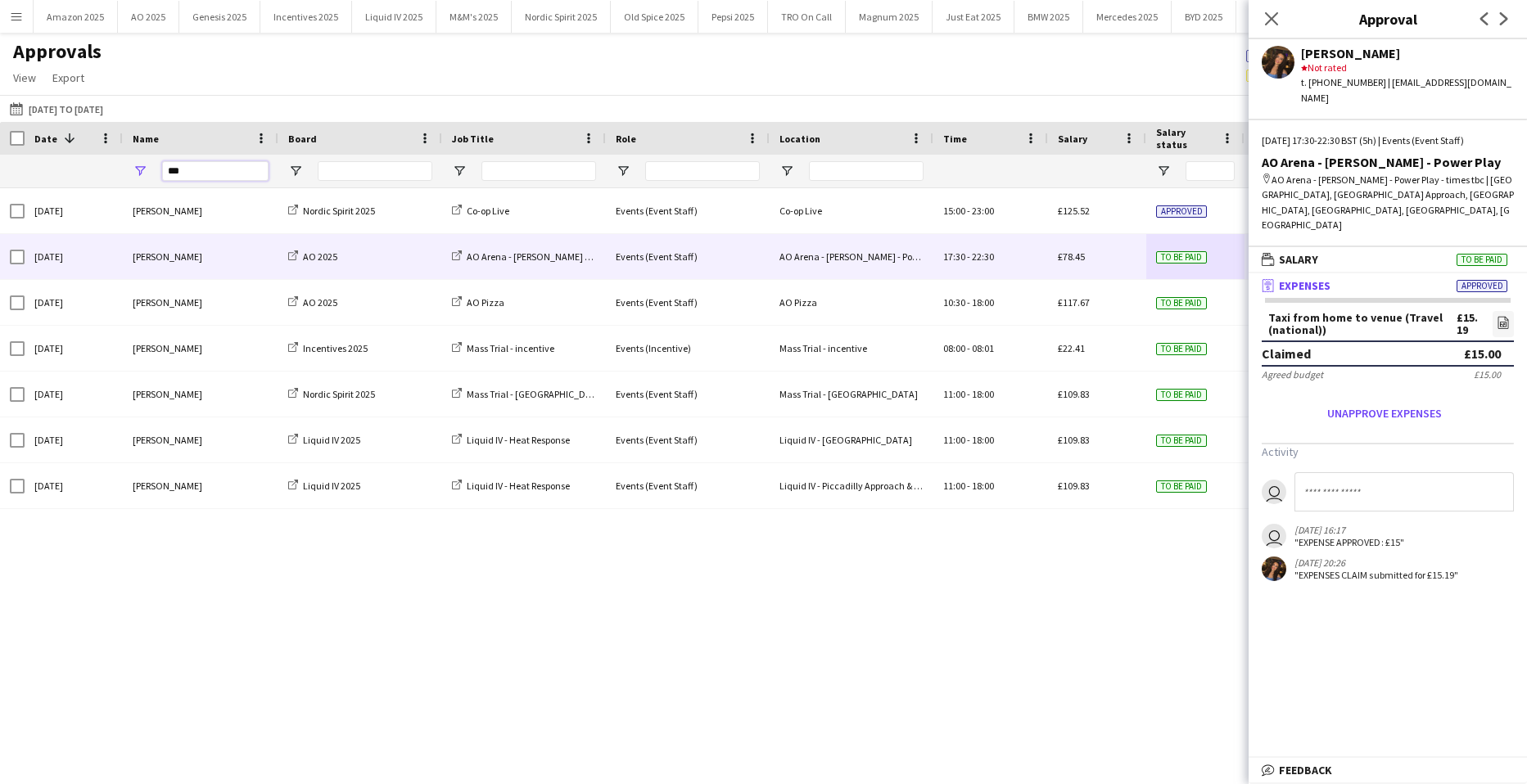
drag, startPoint x: 206, startPoint y: 179, endPoint x: -263, endPoint y: 245, distance: 473.6
click at [0, 245] on html "Menu Boards Boards Boards All jobs Status Workforce Workforce My Workforce Recr…" at bounding box center [763, 392] width 1527 height 784
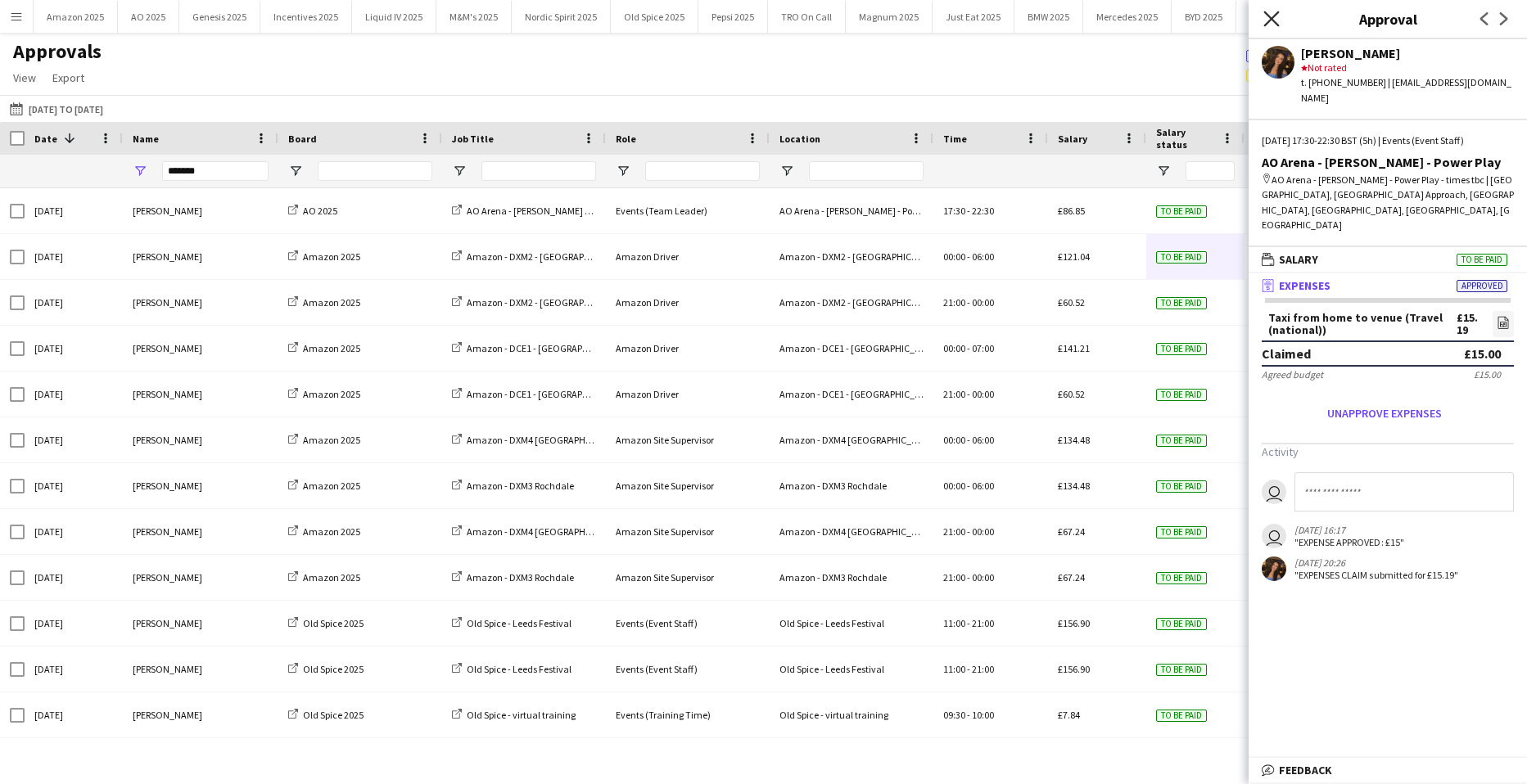
click at [1272, 19] on icon at bounding box center [1272, 18] width 15 height 15
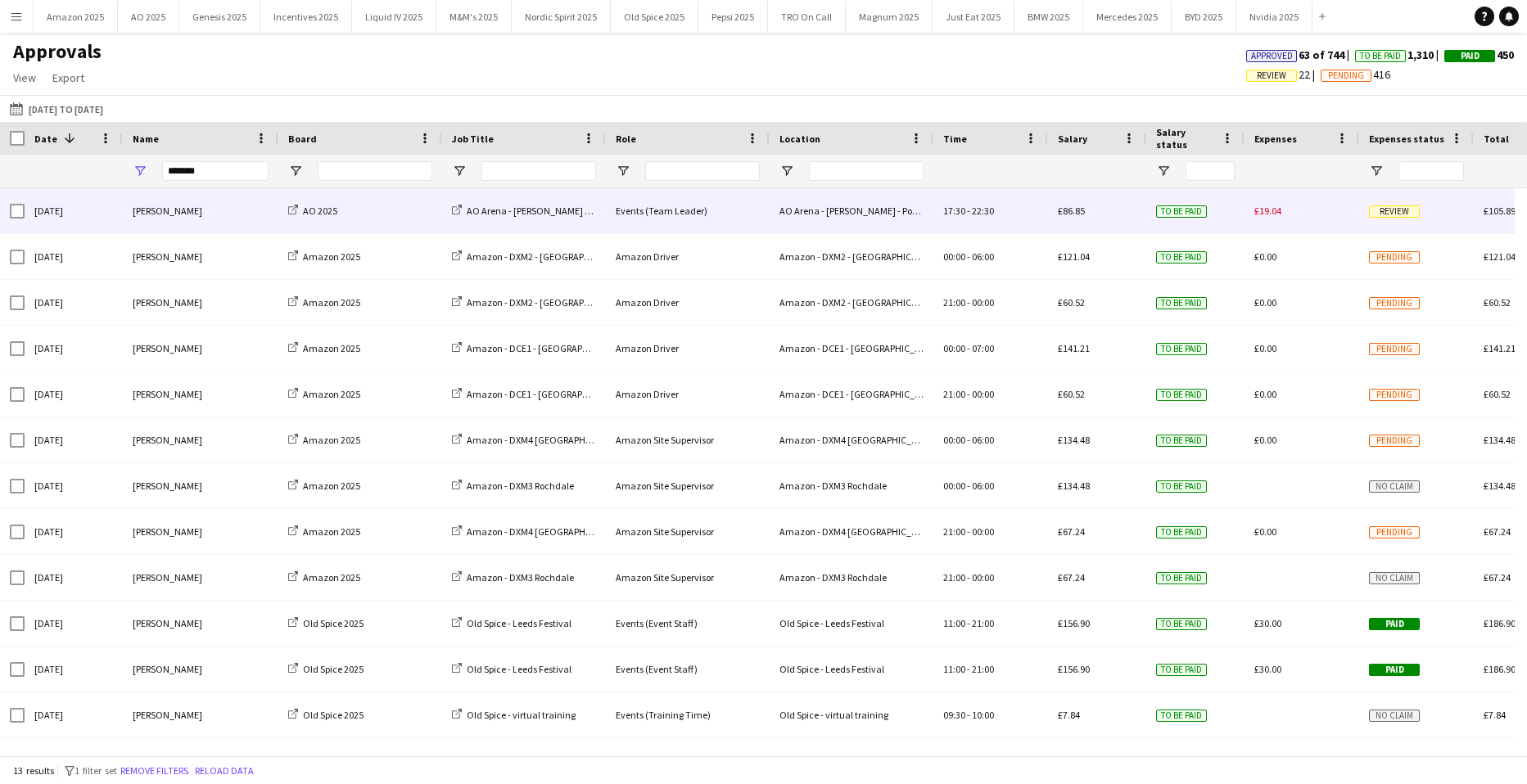
click at [1393, 205] on span "Review" at bounding box center [1395, 211] width 51 height 12
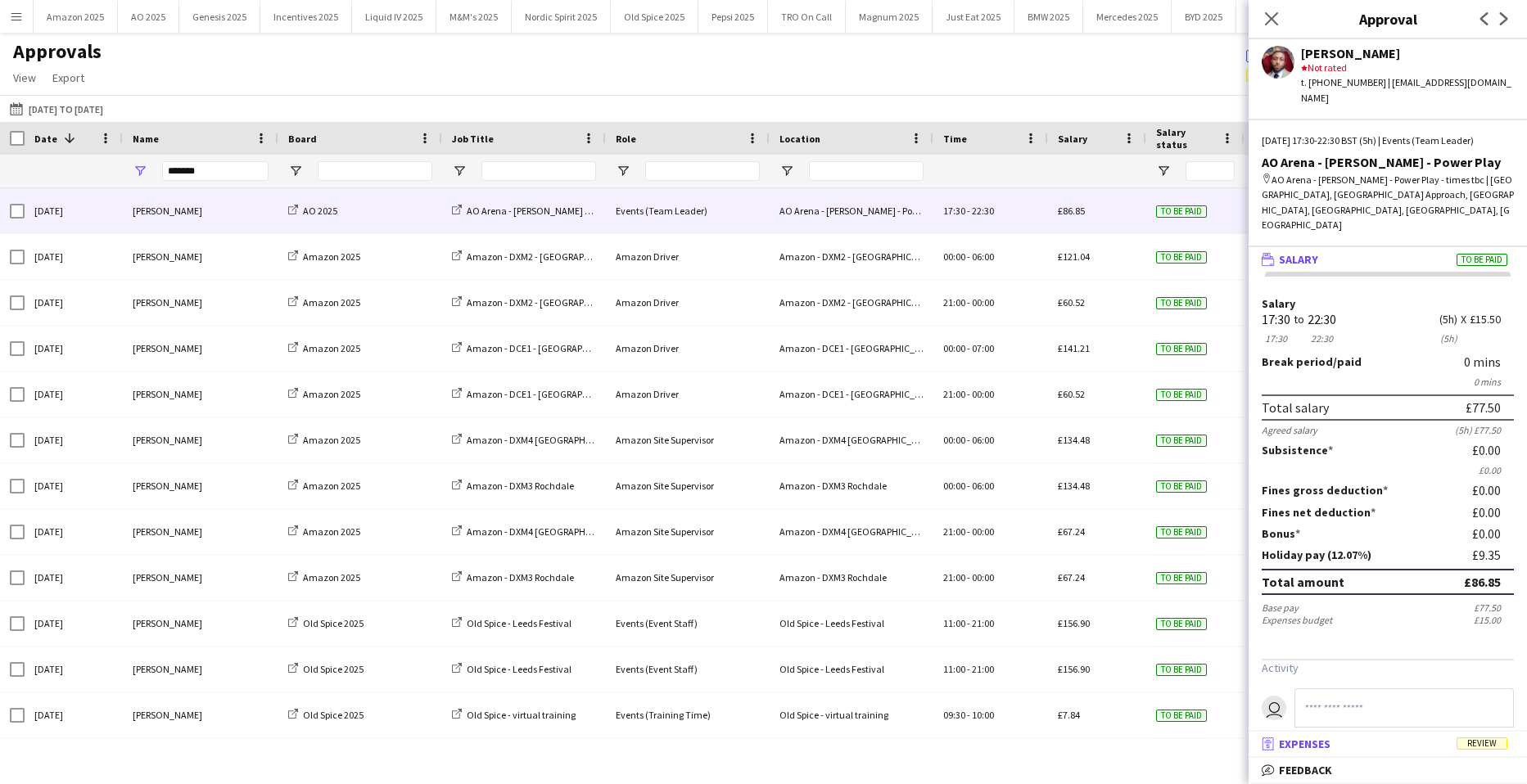
click at [1482, 740] on span "Review" at bounding box center [1482, 744] width 51 height 12
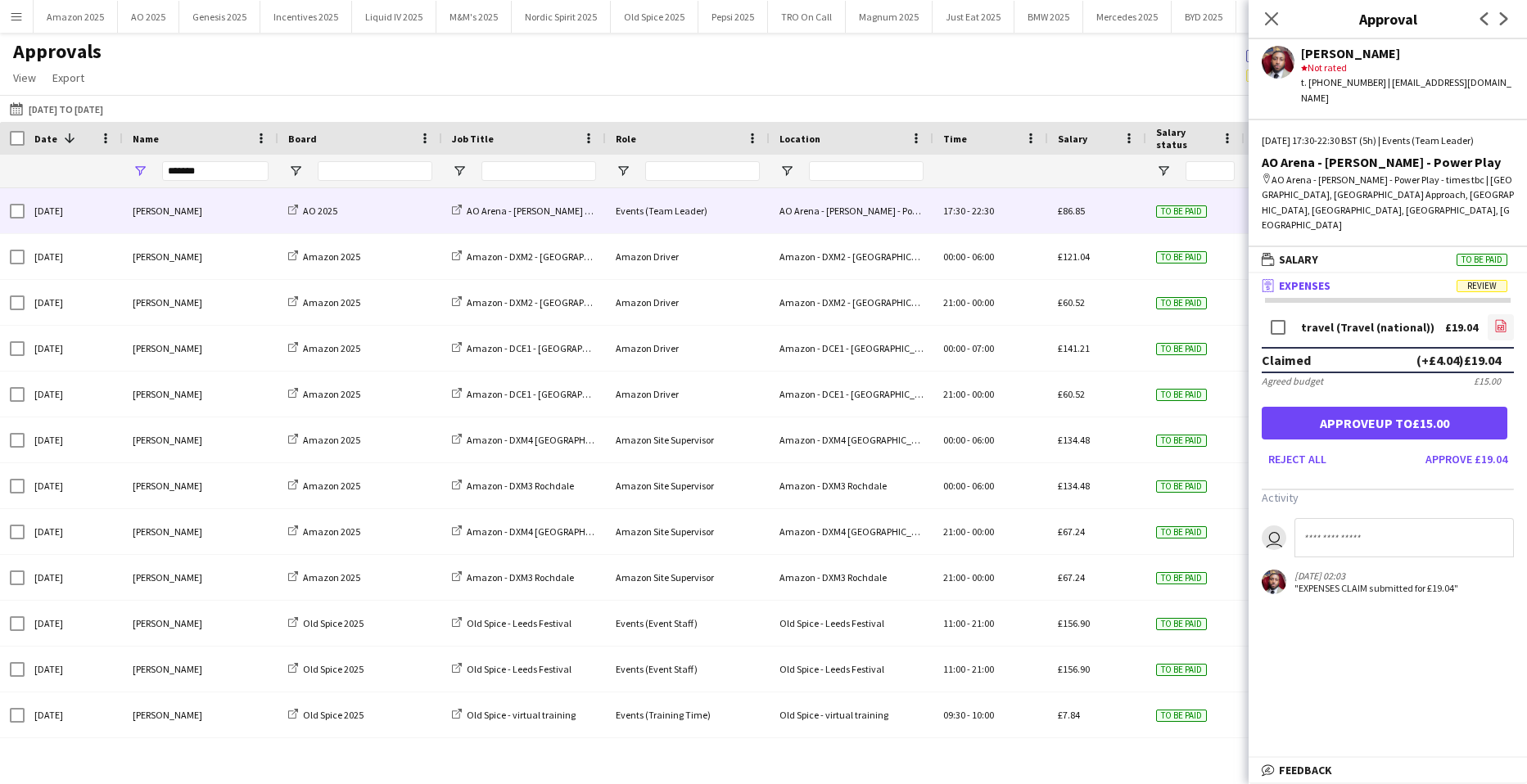
click at [1494, 320] on icon "file-image" at bounding box center [1501, 326] width 13 height 13
click at [1372, 407] on button "Approve up to £15.00" at bounding box center [1385, 423] width 246 height 33
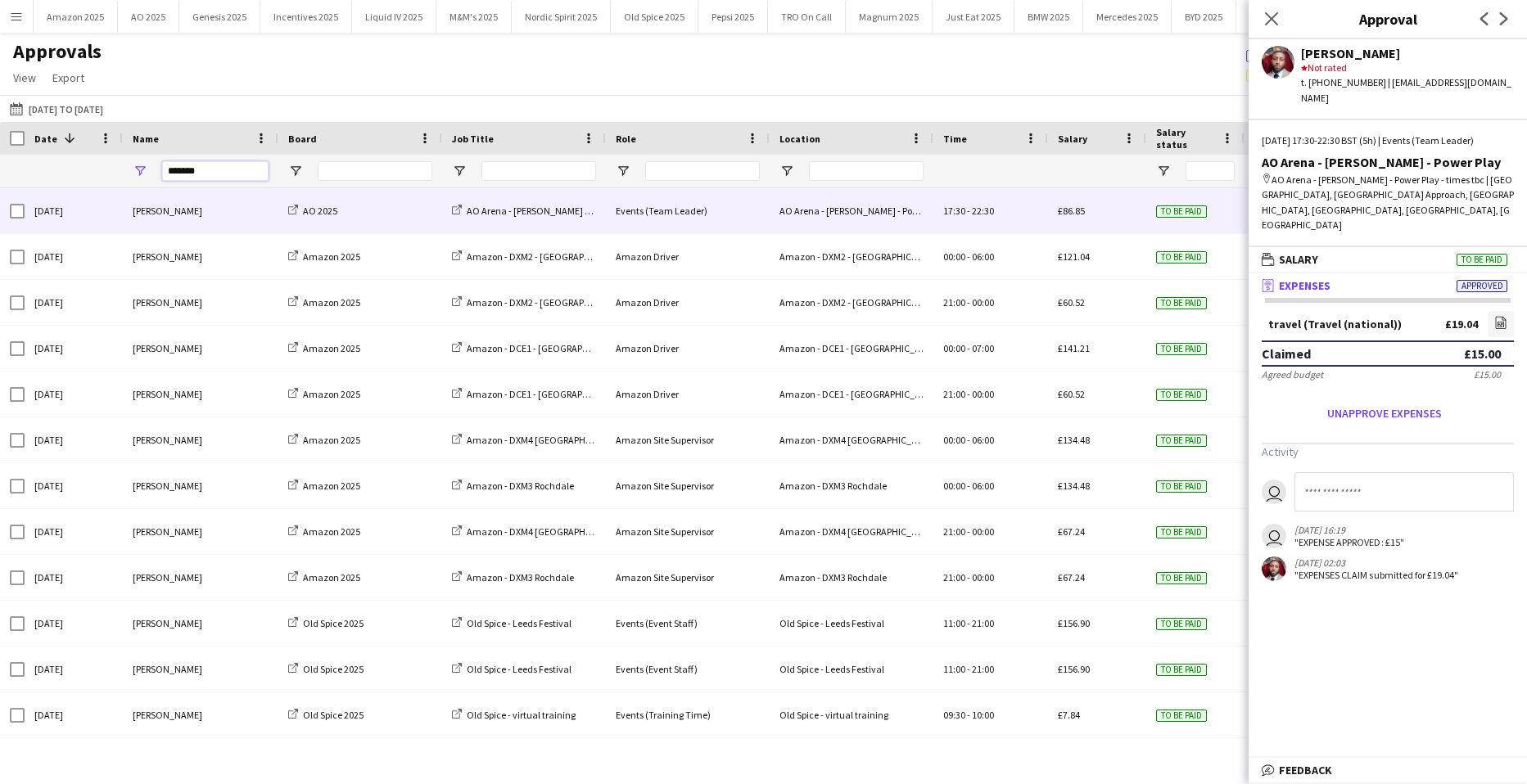
drag, startPoint x: 187, startPoint y: 176, endPoint x: 142, endPoint y: 171, distance: 45.3
click at [142, 171] on div "*******" at bounding box center [201, 171] width 155 height 33
click at [166, 169] on input "*******" at bounding box center [215, 171] width 107 height 19
drag, startPoint x: 192, startPoint y: 171, endPoint x: -198, endPoint y: 226, distance: 393.9
click at [0, 226] on html "Menu Boards Boards Boards All jobs Status Workforce Workforce My Workforce Recr…" at bounding box center [763, 392] width 1527 height 784
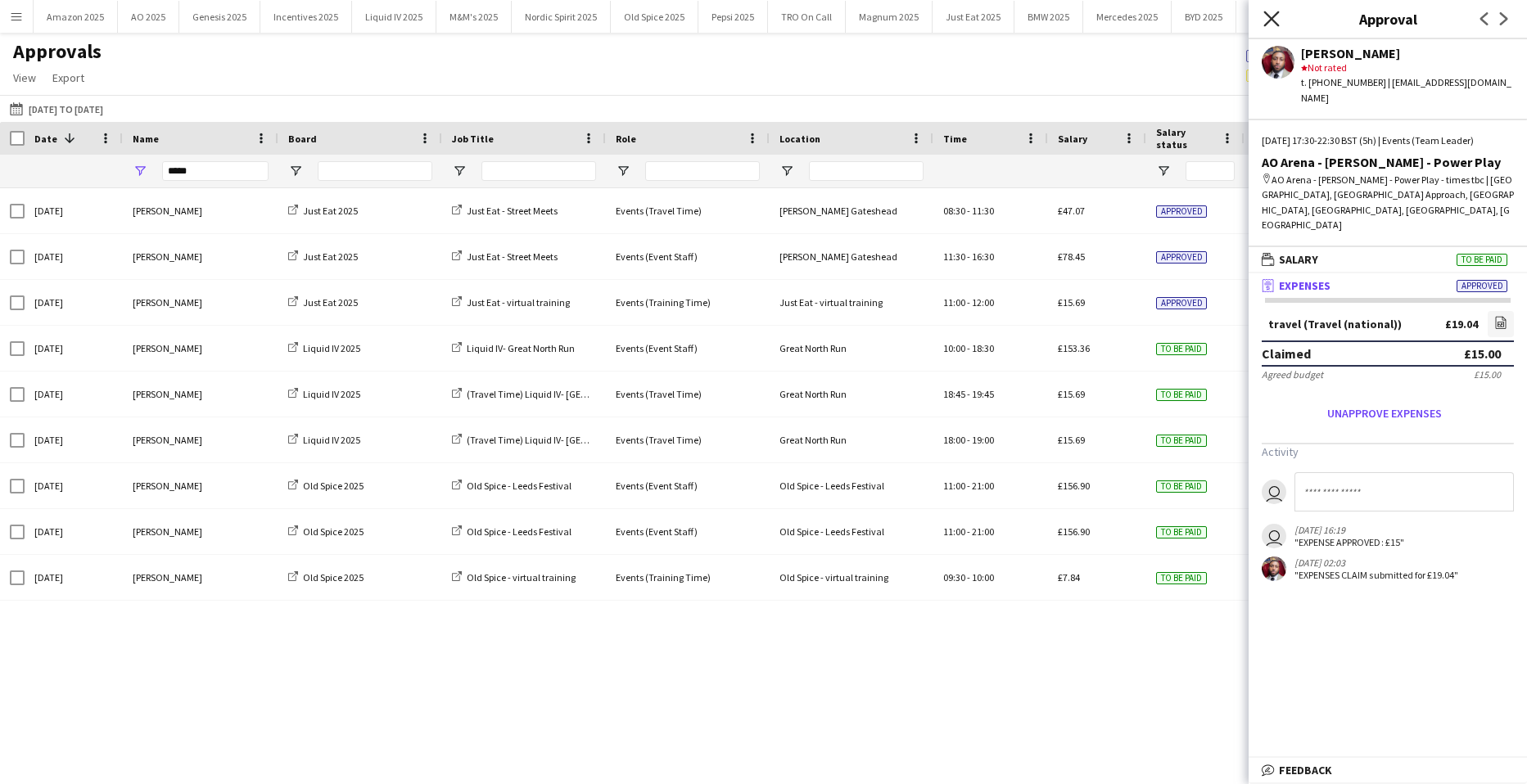
drag, startPoint x: 1267, startPoint y: 19, endPoint x: 1329, endPoint y: 80, distance: 87.0
click at [1268, 18] on icon "Close pop-in" at bounding box center [1272, 19] width 13 height 13
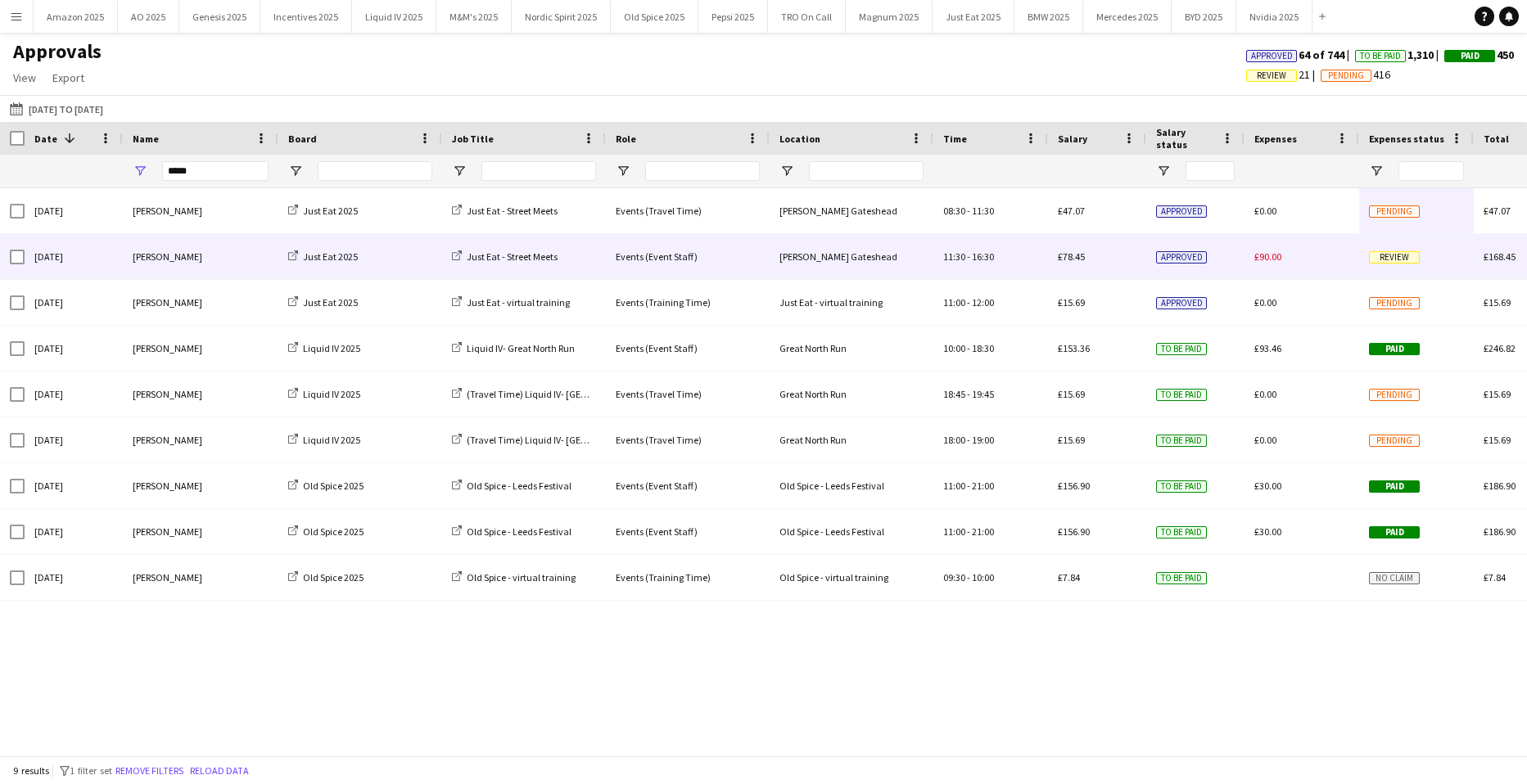
click at [1389, 254] on span "Review" at bounding box center [1395, 257] width 51 height 12
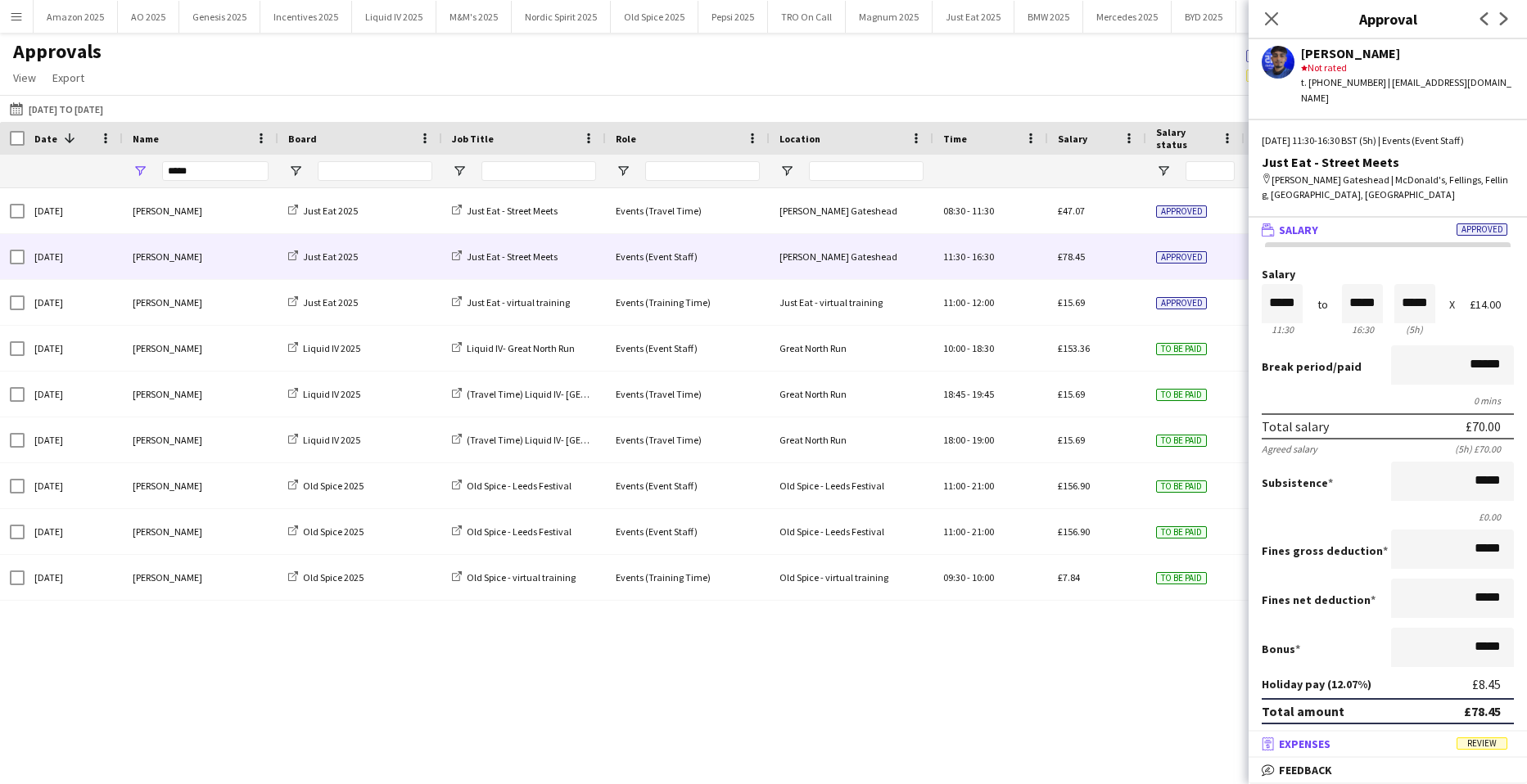
click at [1483, 747] on span "Review" at bounding box center [1482, 744] width 51 height 12
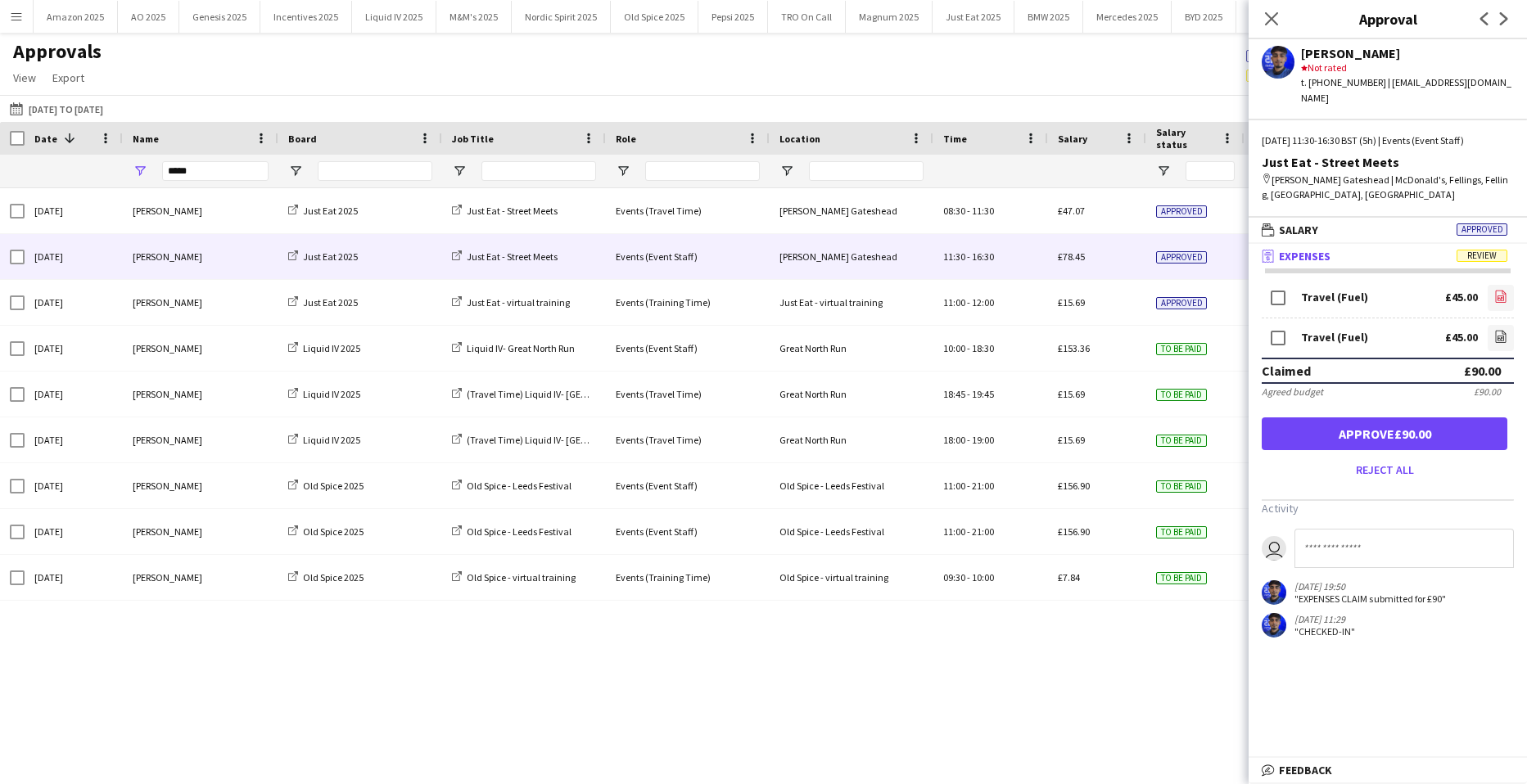
click at [1505, 290] on icon "file-image" at bounding box center [1501, 297] width 13 height 13
click at [1499, 330] on icon "file-image" at bounding box center [1501, 337] width 13 height 13
click at [1359, 417] on button "Approve £90.00" at bounding box center [1385, 434] width 246 height 33
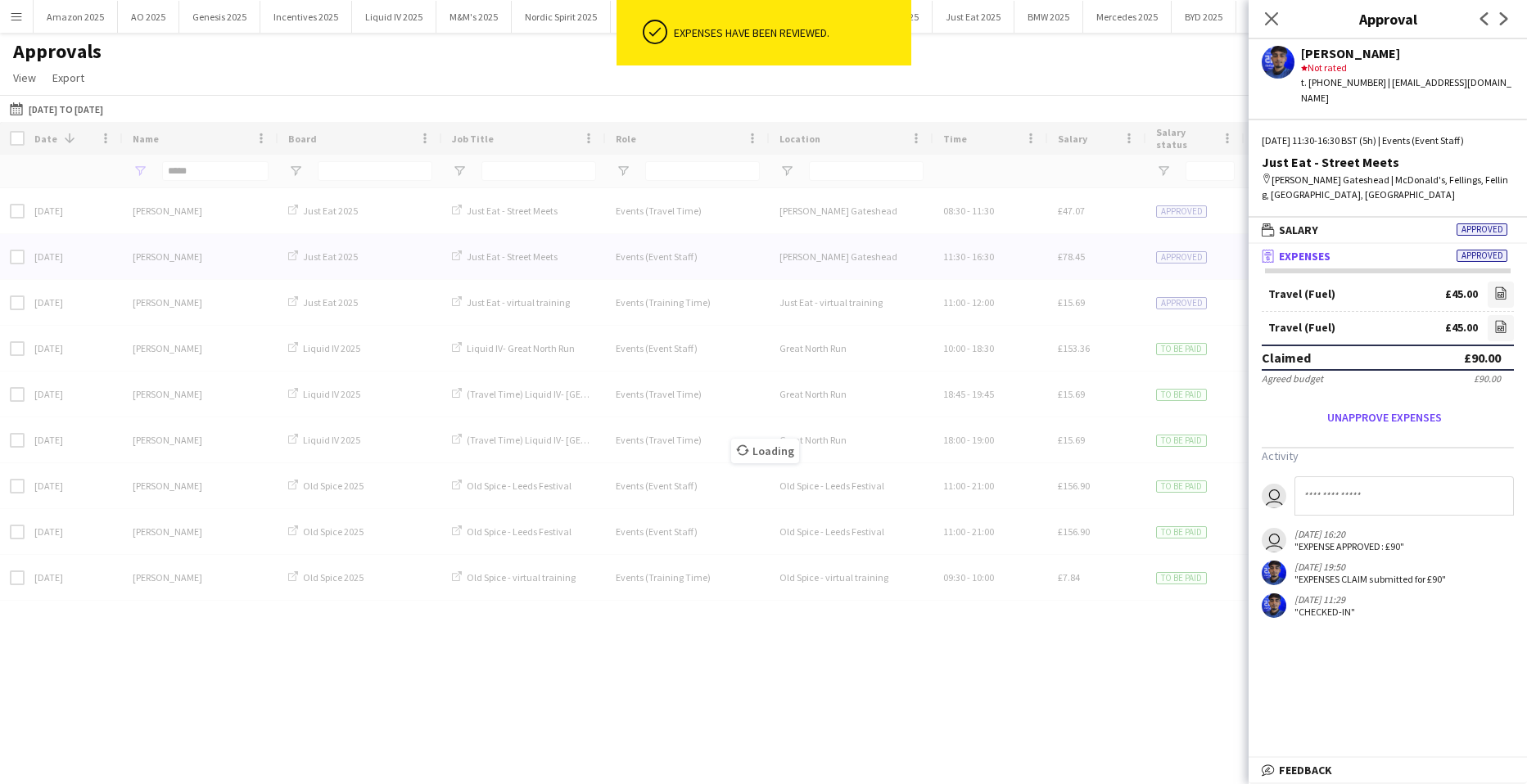
click at [203, 176] on div "Loading" at bounding box center [763, 439] width 1527 height 633
click at [1272, 14] on icon "Close pop-in" at bounding box center [1272, 18] width 15 height 15
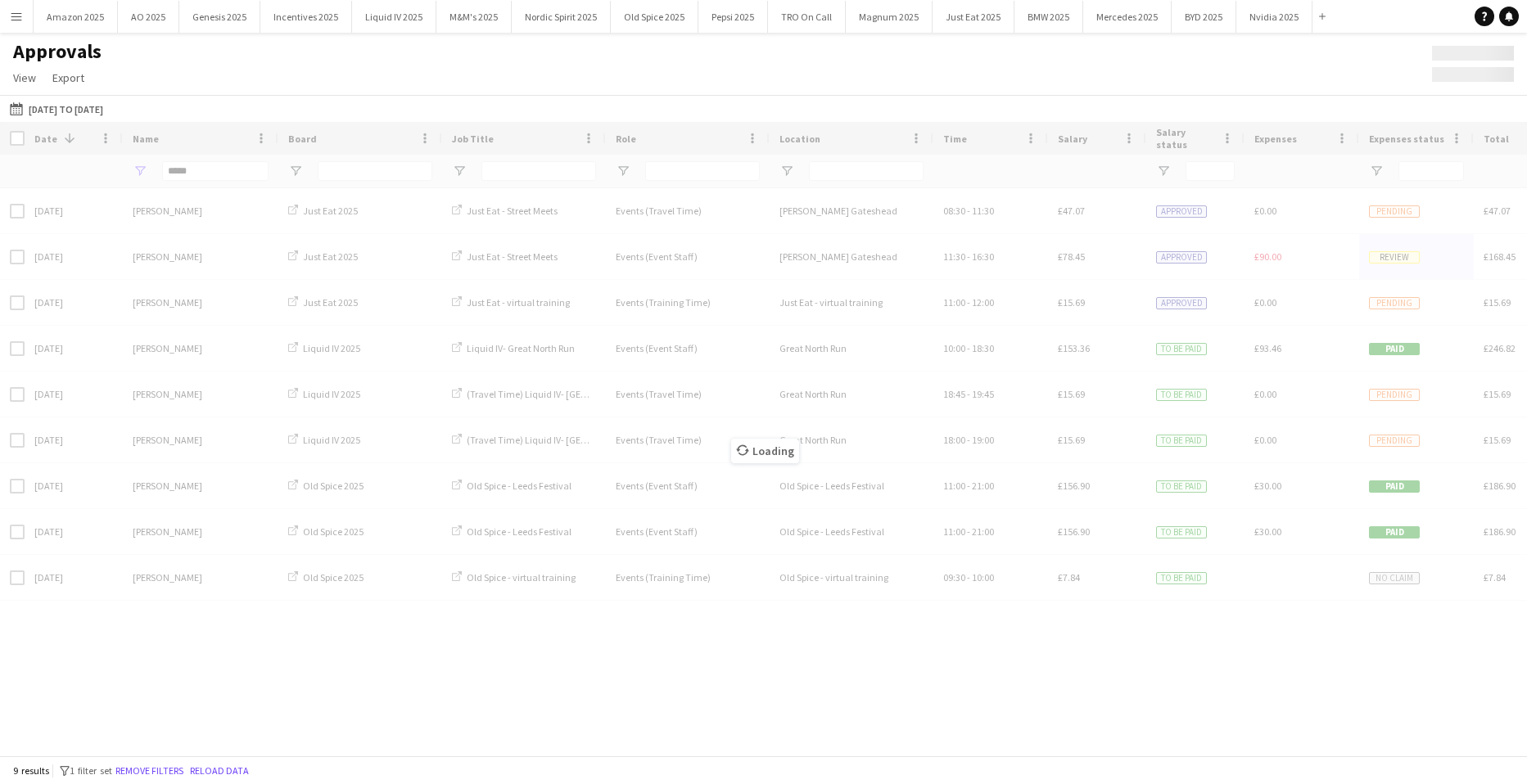
drag, startPoint x: 211, startPoint y: 172, endPoint x: 184, endPoint y: 170, distance: 27.1
click at [184, 170] on div "Loading" at bounding box center [763, 439] width 1527 height 633
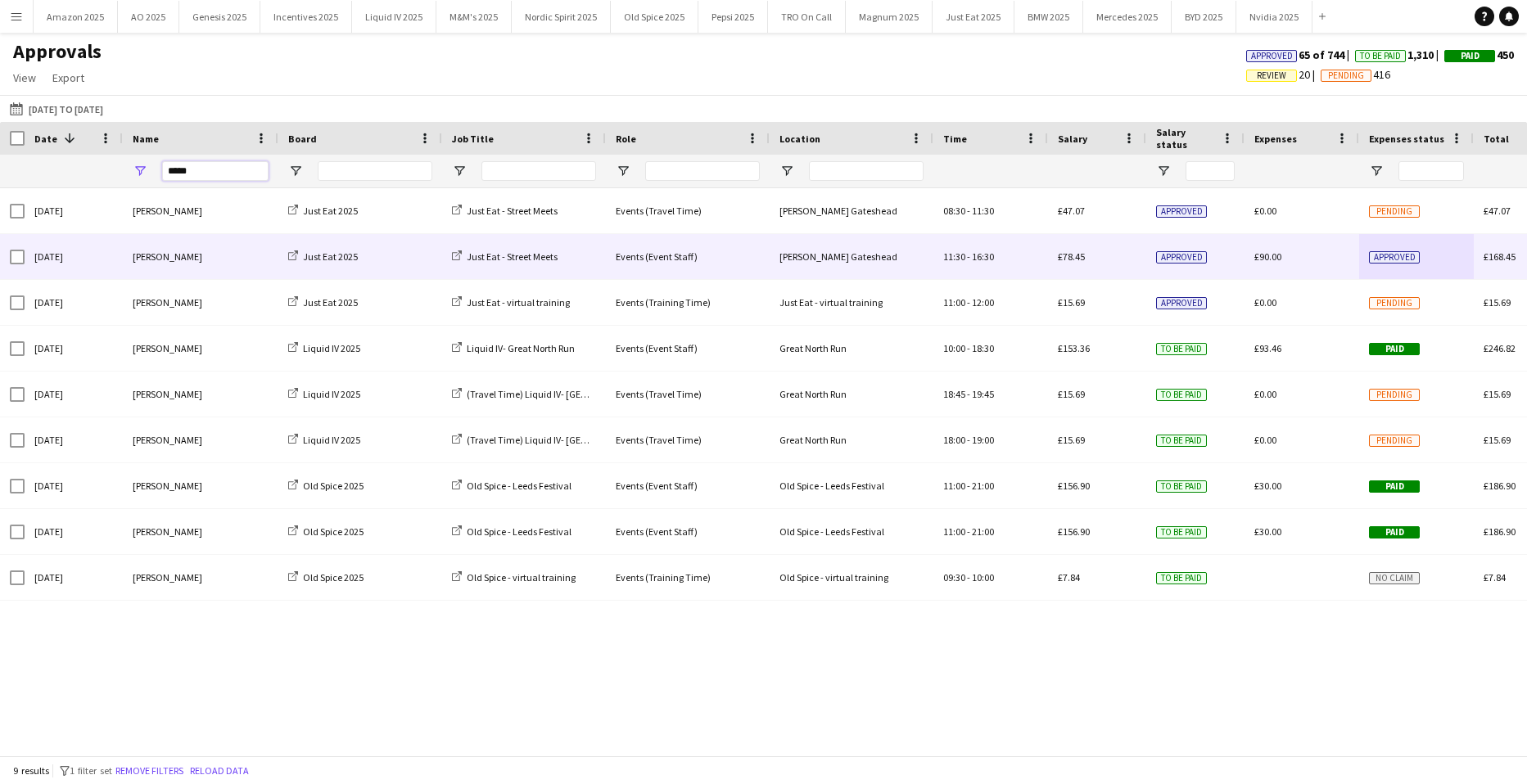
drag, startPoint x: 217, startPoint y: 176, endPoint x: -97, endPoint y: 174, distance: 314.0
click at [0, 174] on html "Menu Boards Boards Boards All jobs Status Workforce Workforce My Workforce Recr…" at bounding box center [763, 392] width 1527 height 784
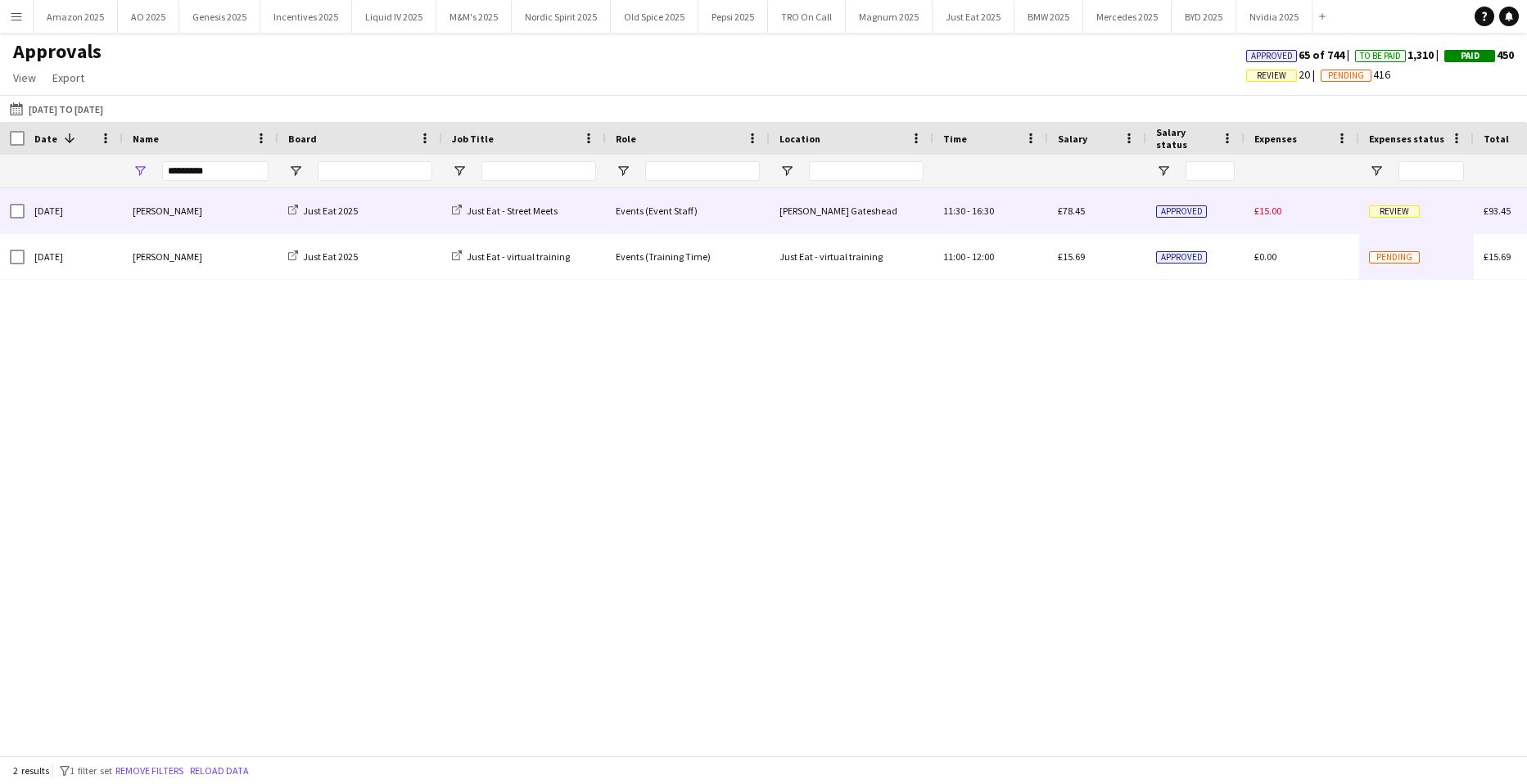
click at [1399, 206] on span "Review" at bounding box center [1395, 211] width 51 height 12
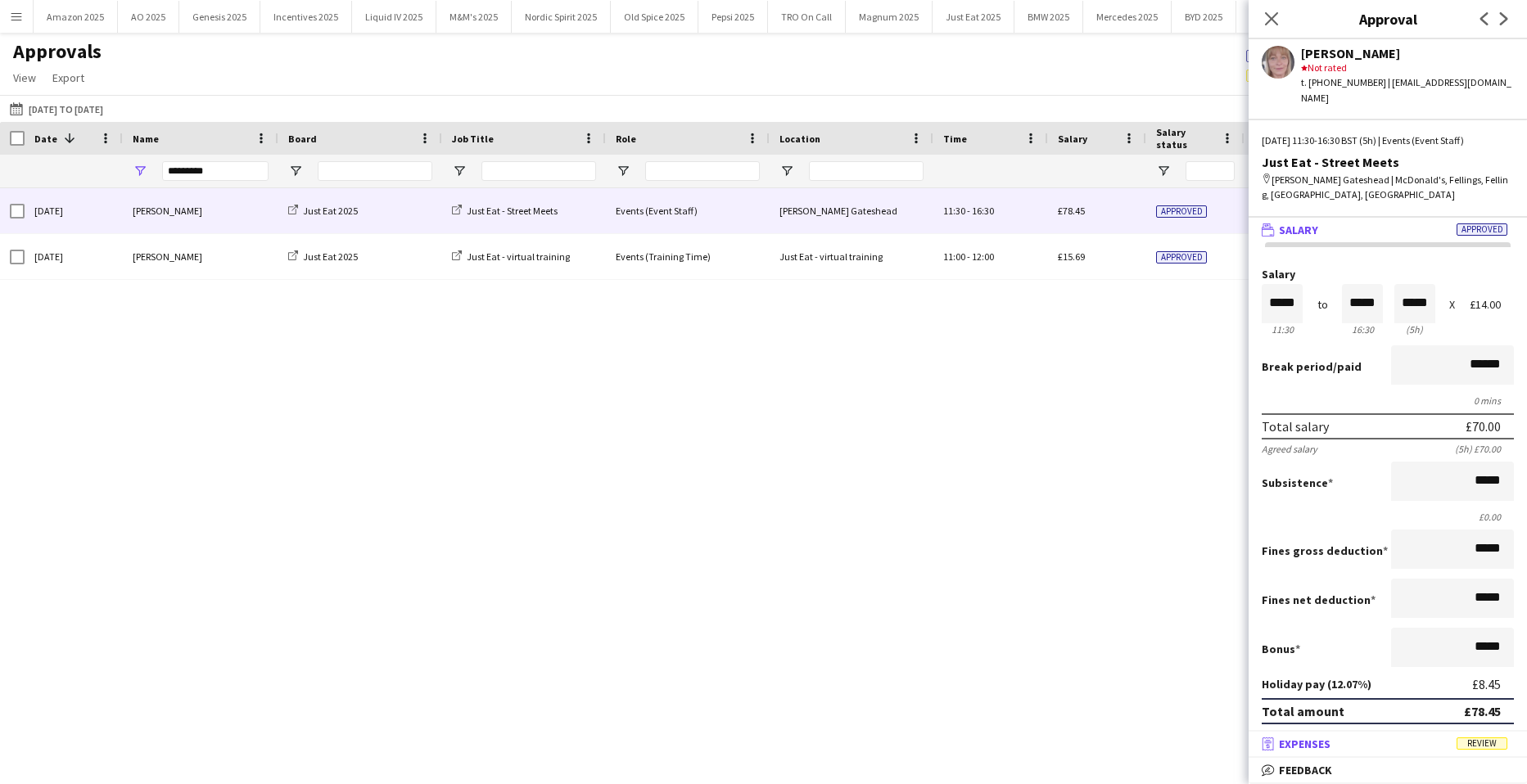
click at [1473, 742] on span "Review" at bounding box center [1482, 744] width 51 height 12
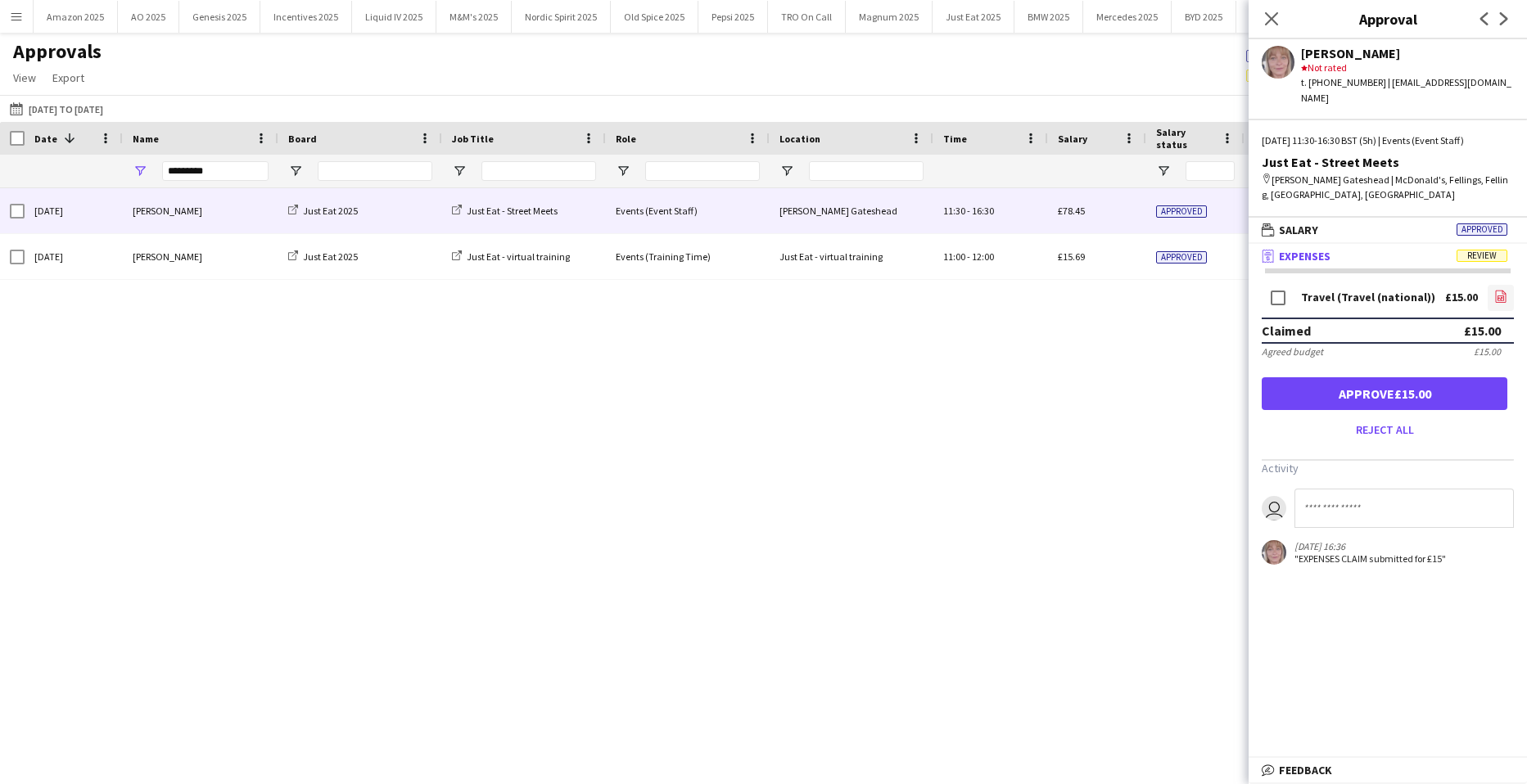
click at [1503, 290] on icon "file-image" at bounding box center [1501, 297] width 13 height 13
click at [1491, 285] on link "file-image" at bounding box center [1500, 297] width 26 height 26
drag, startPoint x: 209, startPoint y: 176, endPoint x: -330, endPoint y: 259, distance: 545.4
click at [0, 259] on html "Menu Boards Boards Boards All jobs Status Workforce Workforce My Workforce Recr…" at bounding box center [763, 392] width 1527 height 784
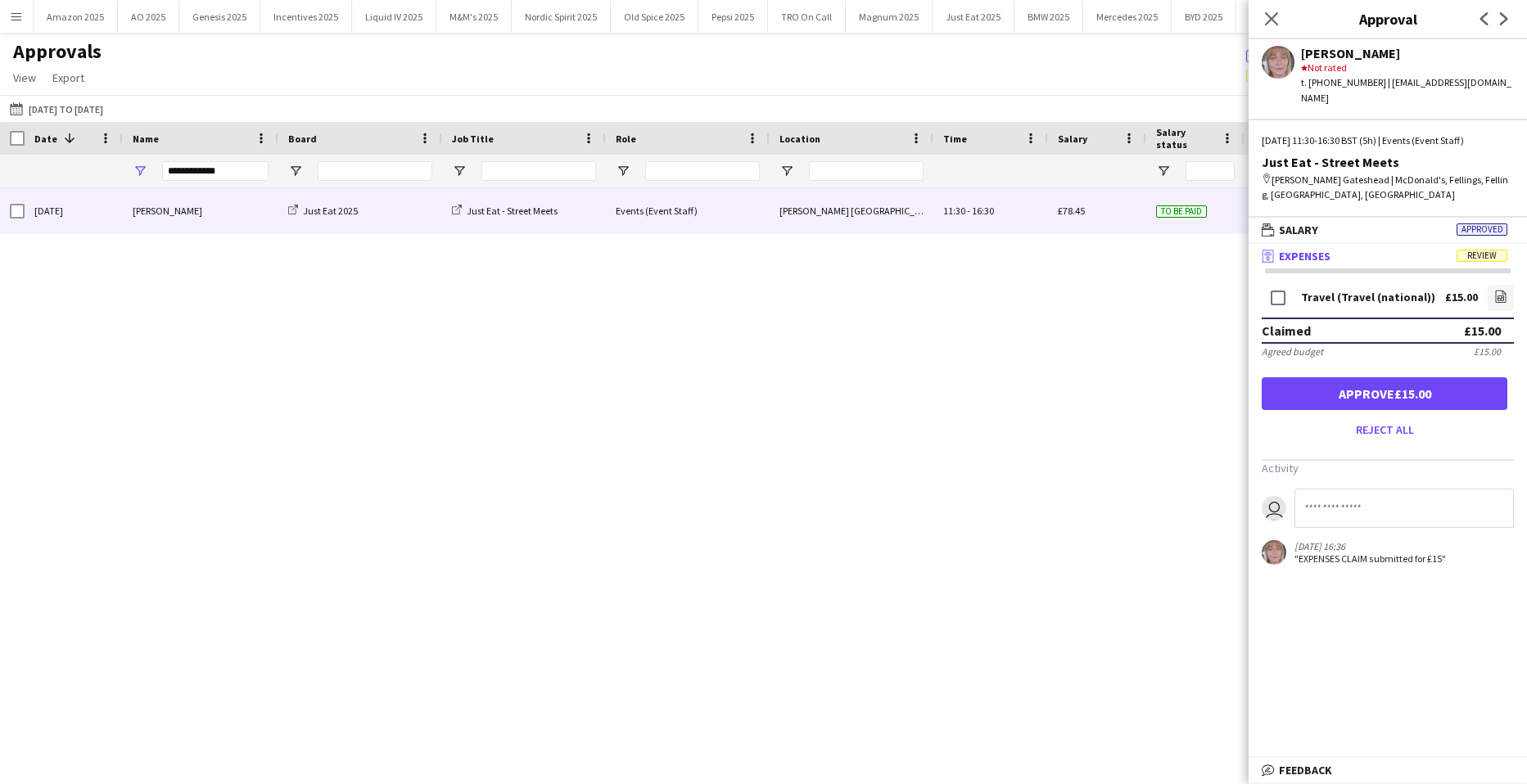
click at [1185, 226] on div "To be paid" at bounding box center [1196, 210] width 98 height 45
click at [1495, 285] on link "file-image" at bounding box center [1503, 297] width 22 height 26
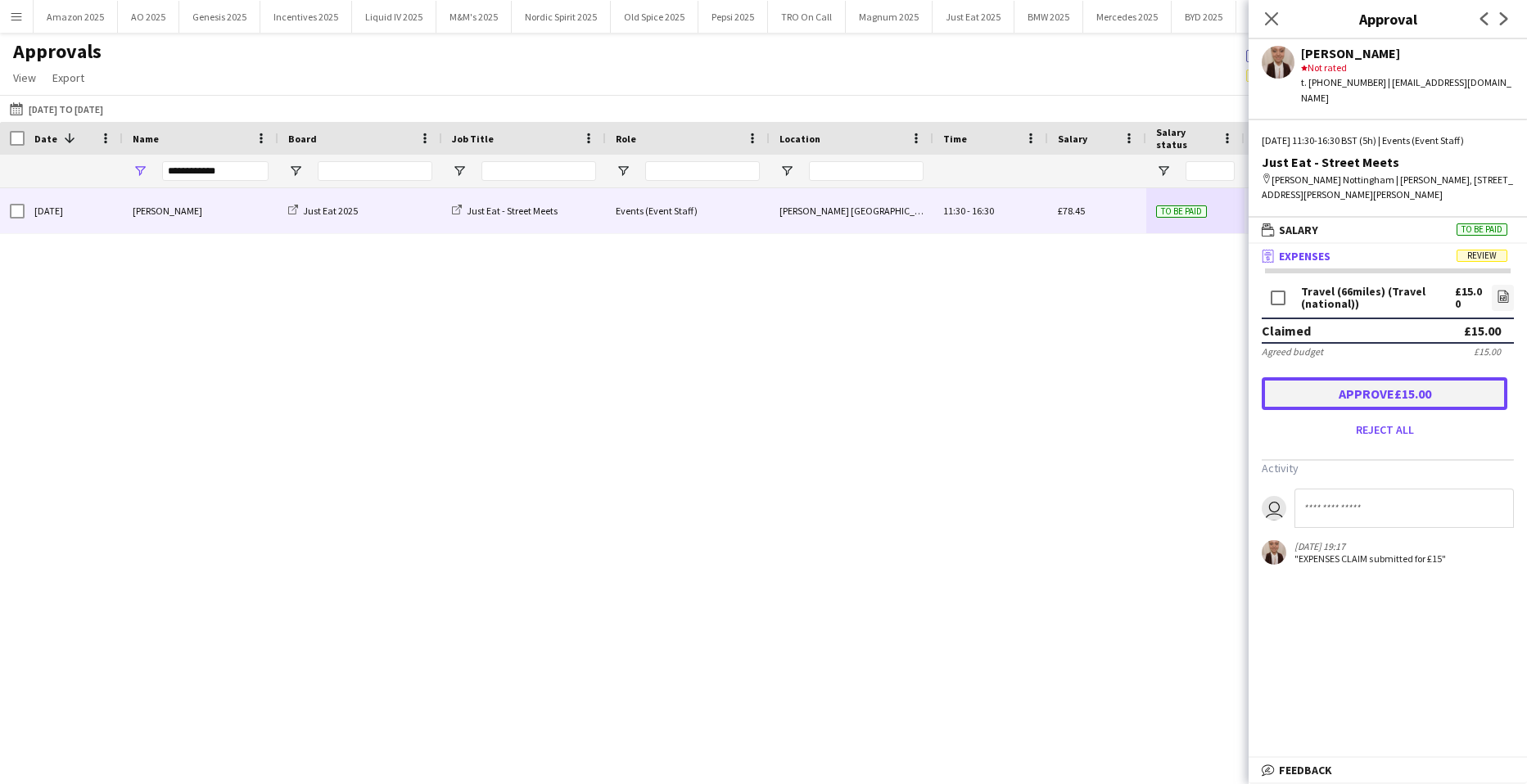
click at [1414, 383] on button "Approve £15.00" at bounding box center [1385, 393] width 246 height 33
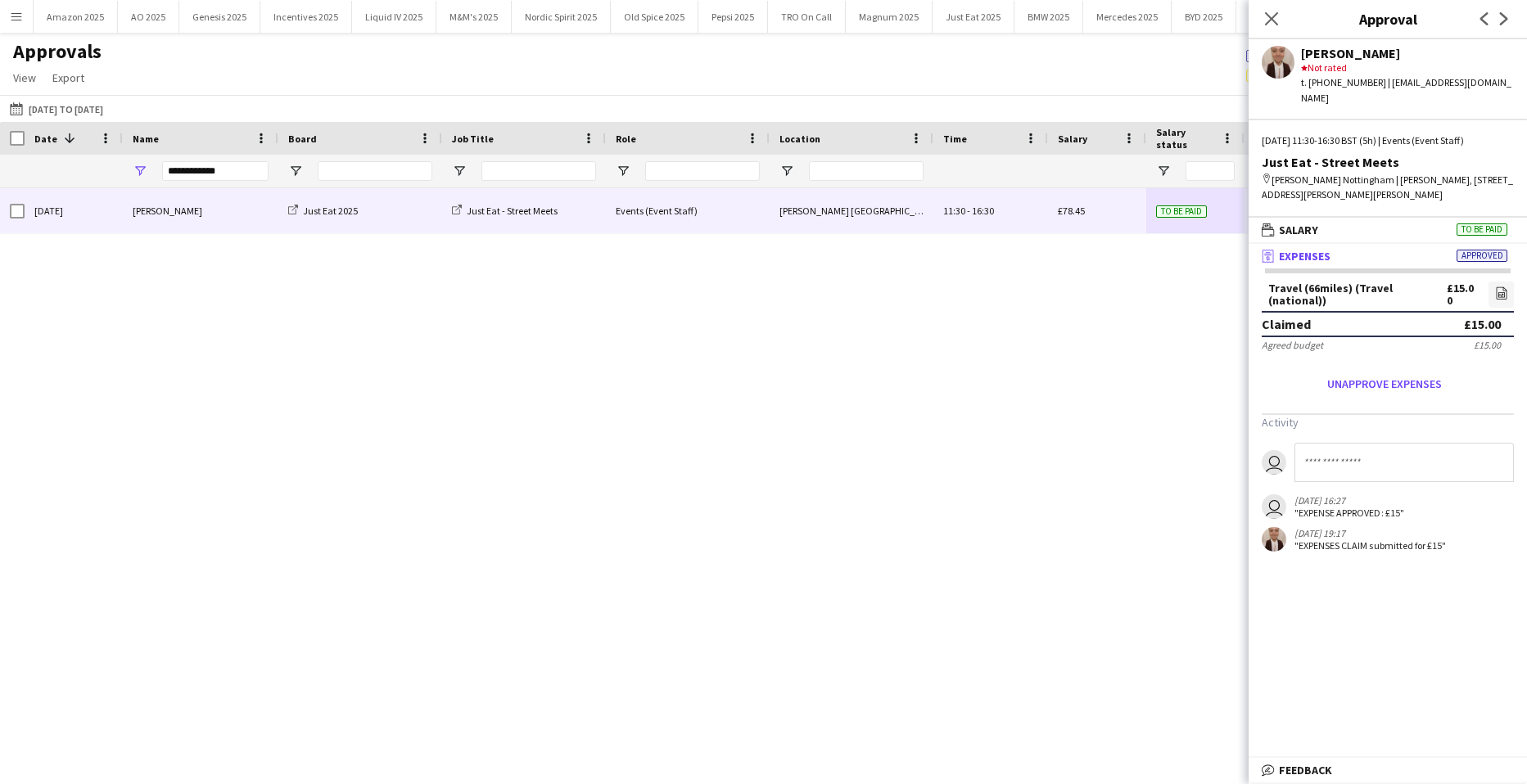
click at [1282, 9] on div "Close pop-in" at bounding box center [1272, 18] width 46 height 37
click at [1276, 14] on icon at bounding box center [1272, 18] width 15 height 15
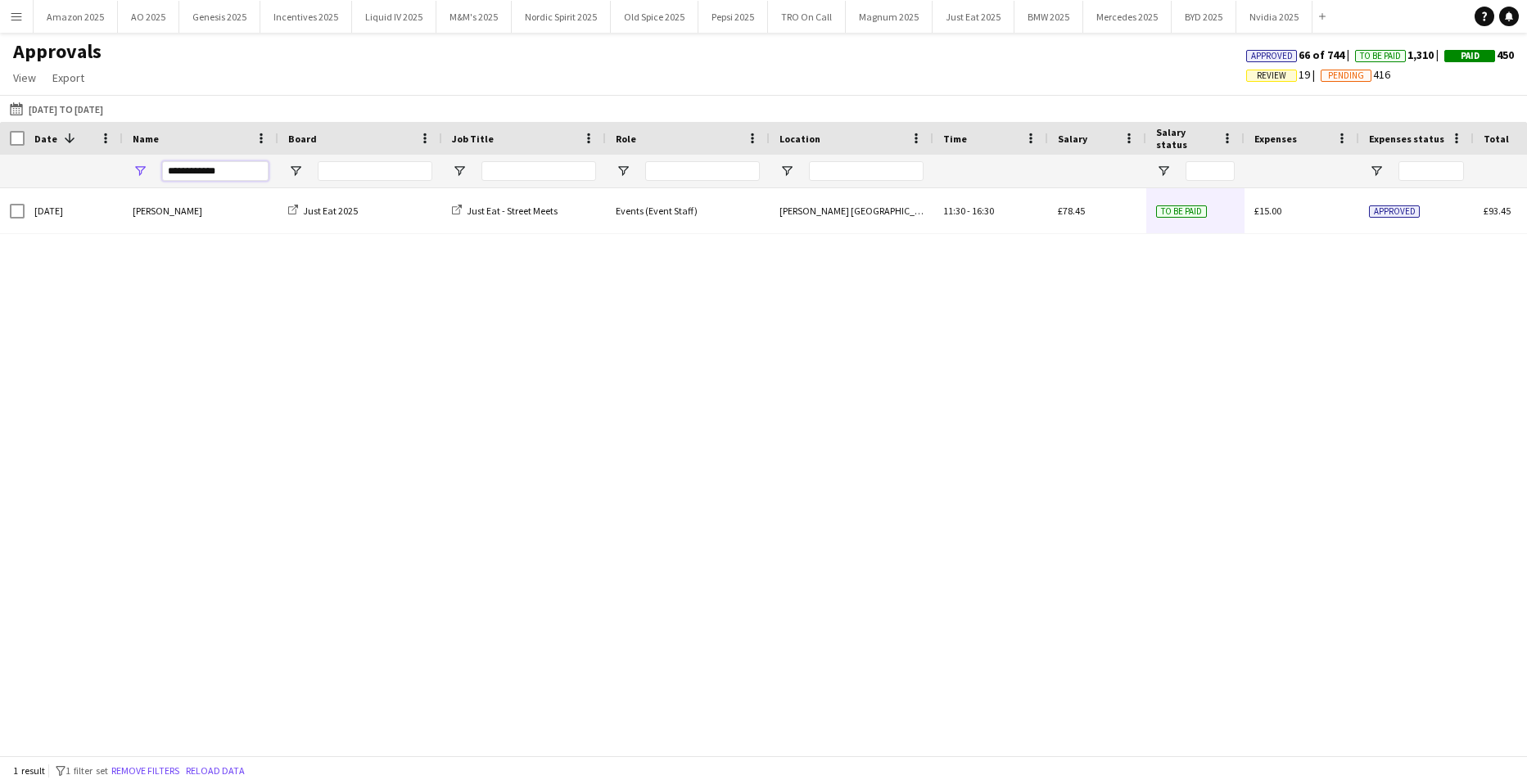
drag, startPoint x: 230, startPoint y: 171, endPoint x: -255, endPoint y: 238, distance: 489.6
click at [0, 238] on html "Menu Boards Boards Boards All jobs Status Workforce Workforce My Workforce Recr…" at bounding box center [763, 392] width 1527 height 784
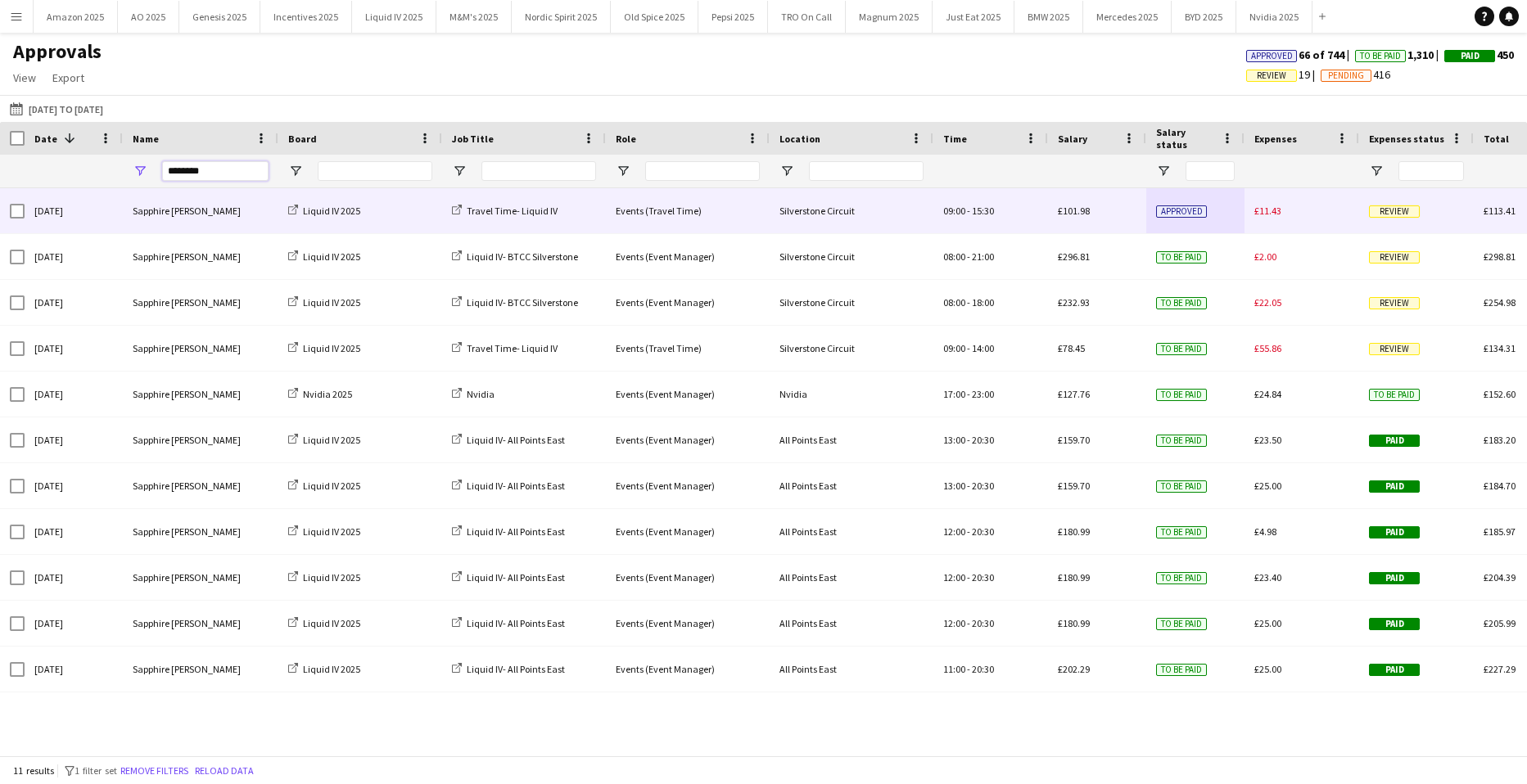
type input "********"
click at [1399, 212] on span "Review" at bounding box center [1395, 211] width 51 height 12
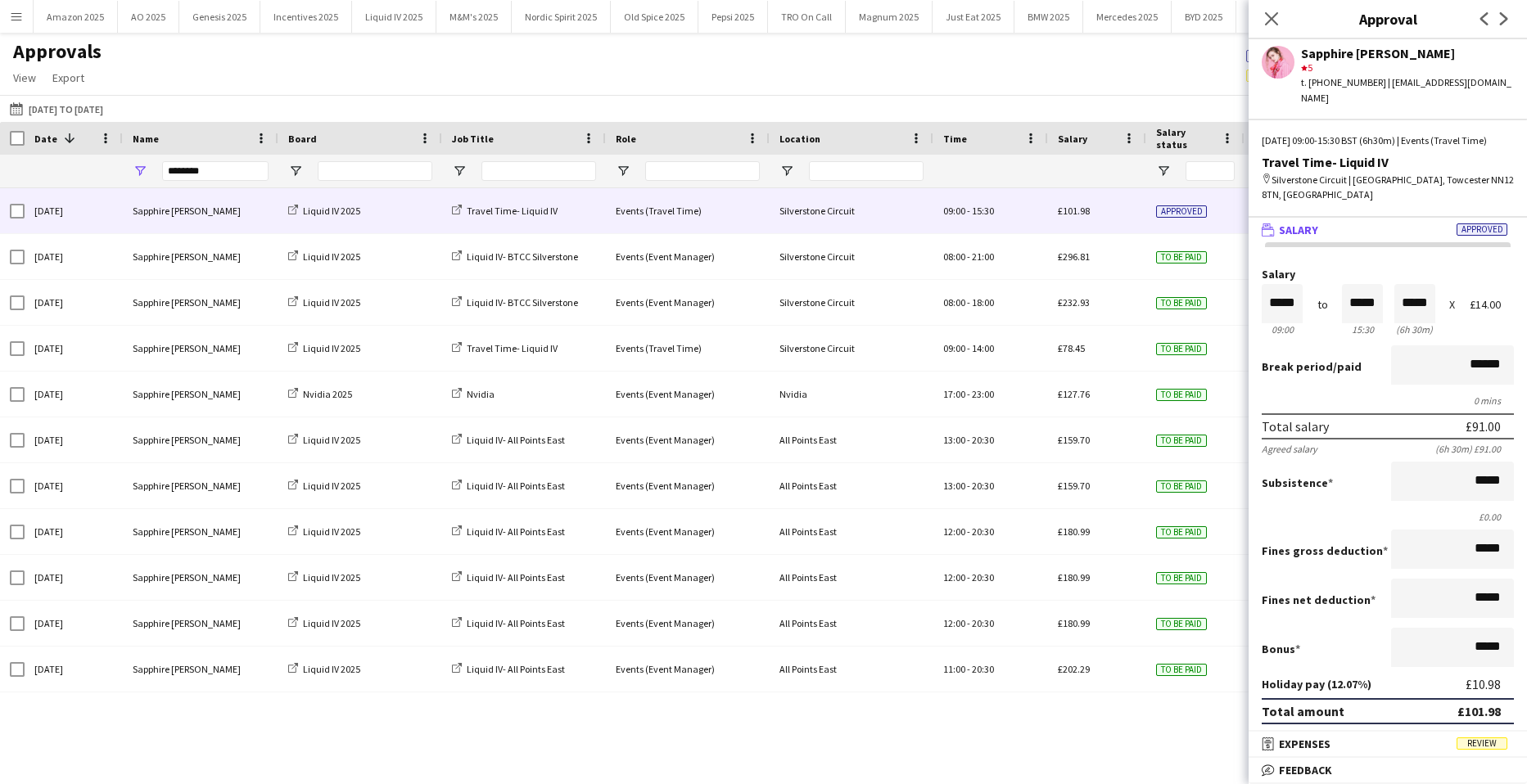
click at [1468, 737] on mat-panel-title "receipt Expenses Review" at bounding box center [1384, 744] width 272 height 14
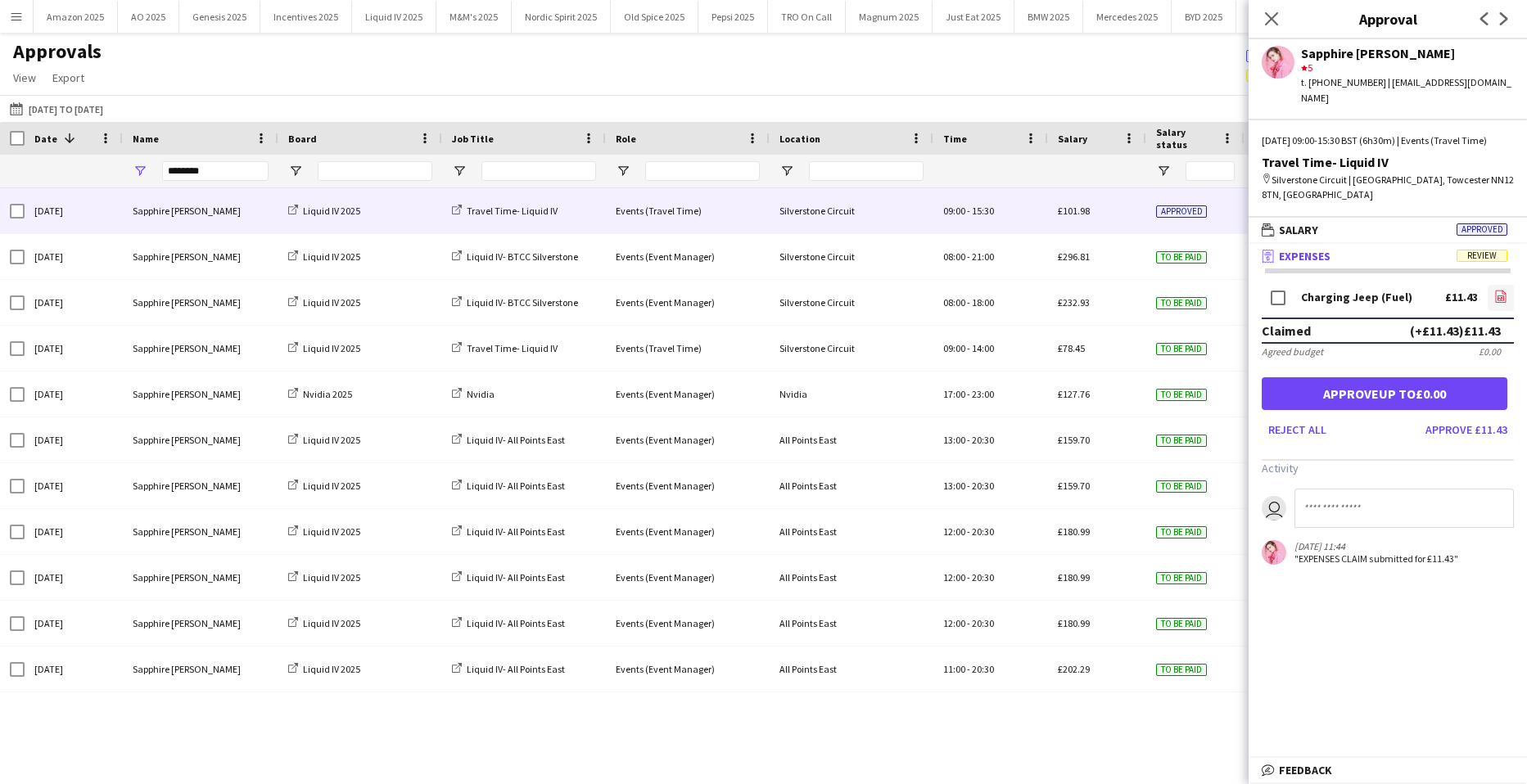
click at [1499, 296] on link "file-image" at bounding box center [1500, 297] width 26 height 26
click at [1459, 433] on button "Approve £11.43" at bounding box center [1467, 429] width 95 height 26
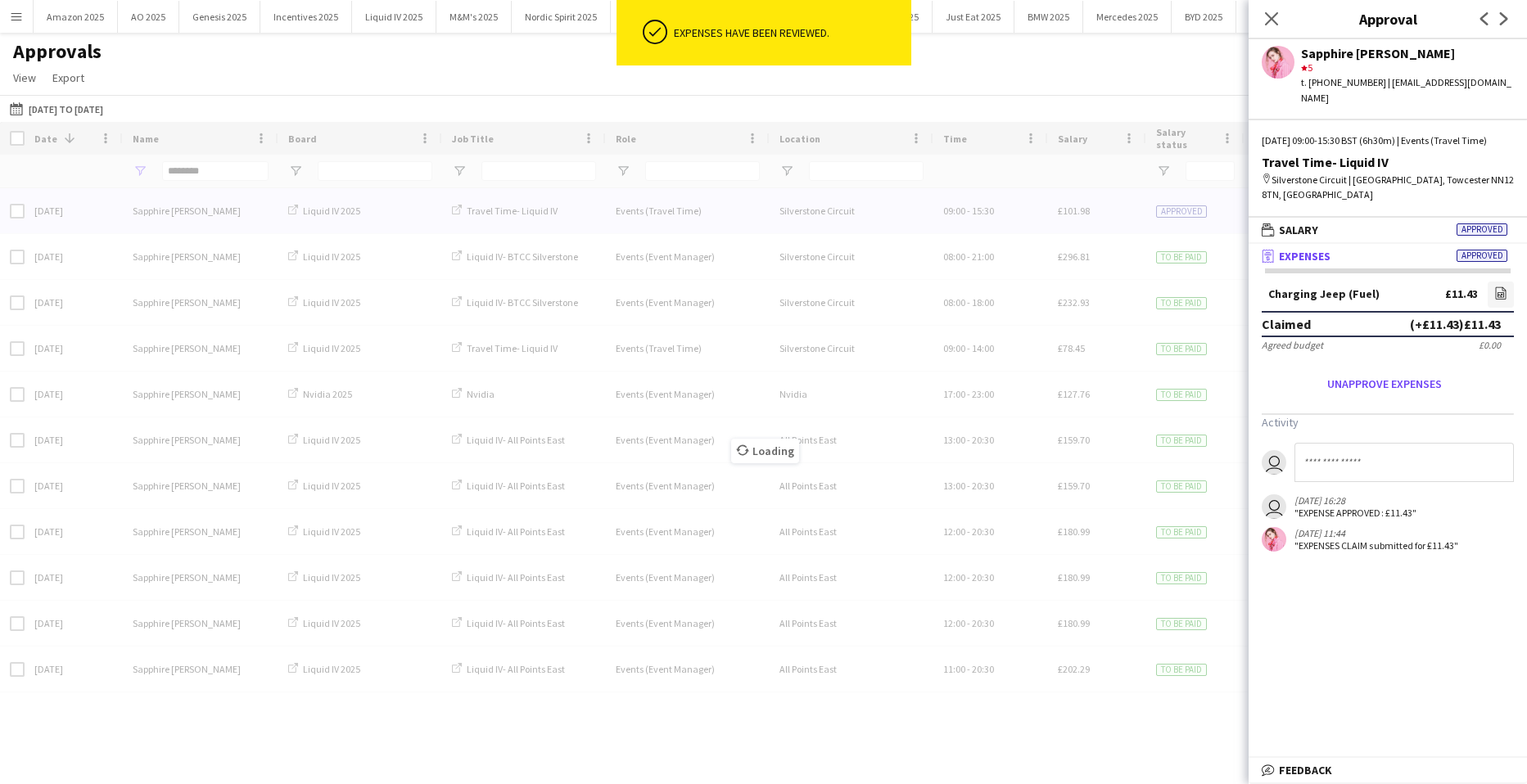
click at [1204, 258] on div "Loading" at bounding box center [763, 439] width 1527 height 633
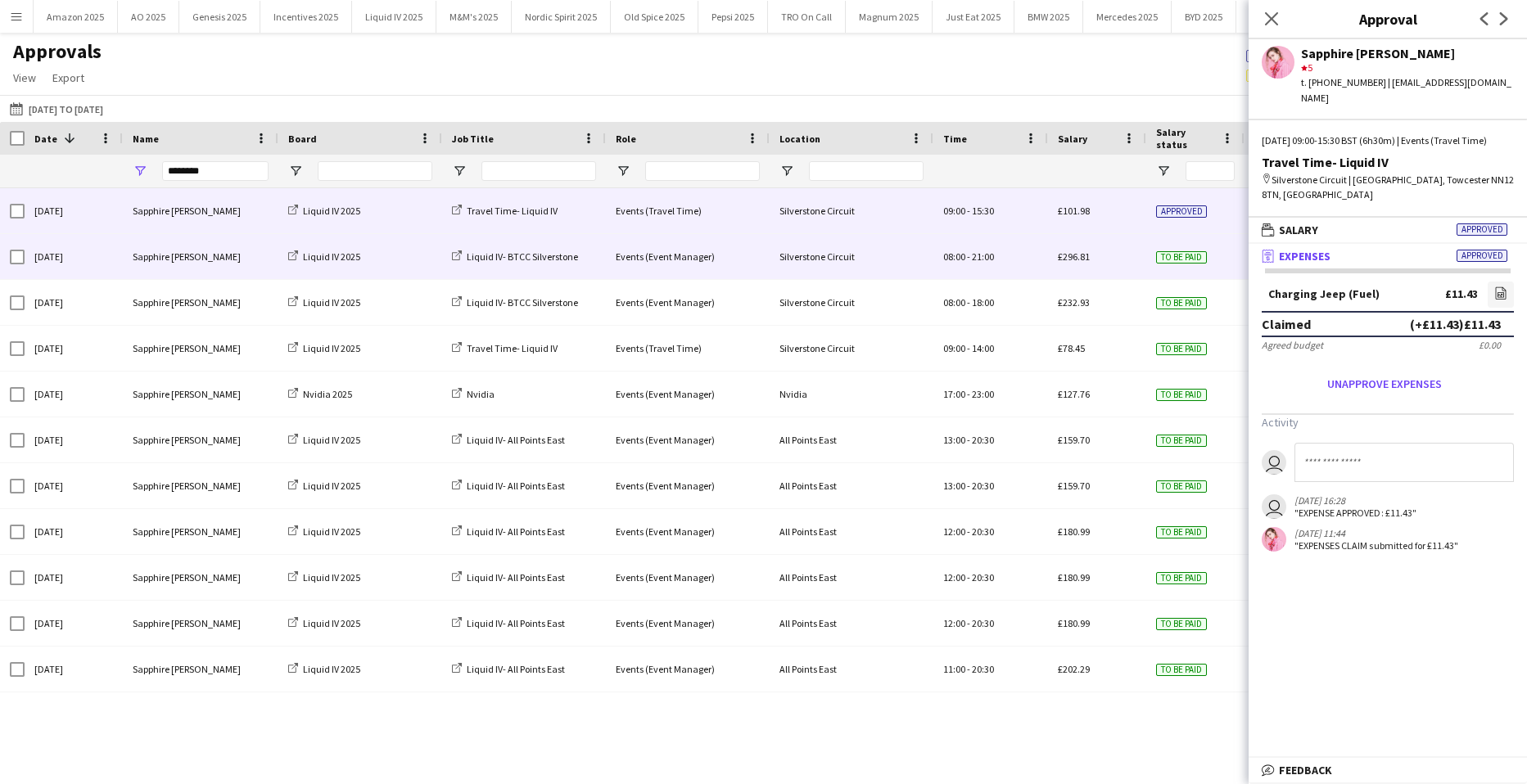
click at [1181, 259] on span "To be paid" at bounding box center [1181, 257] width 51 height 12
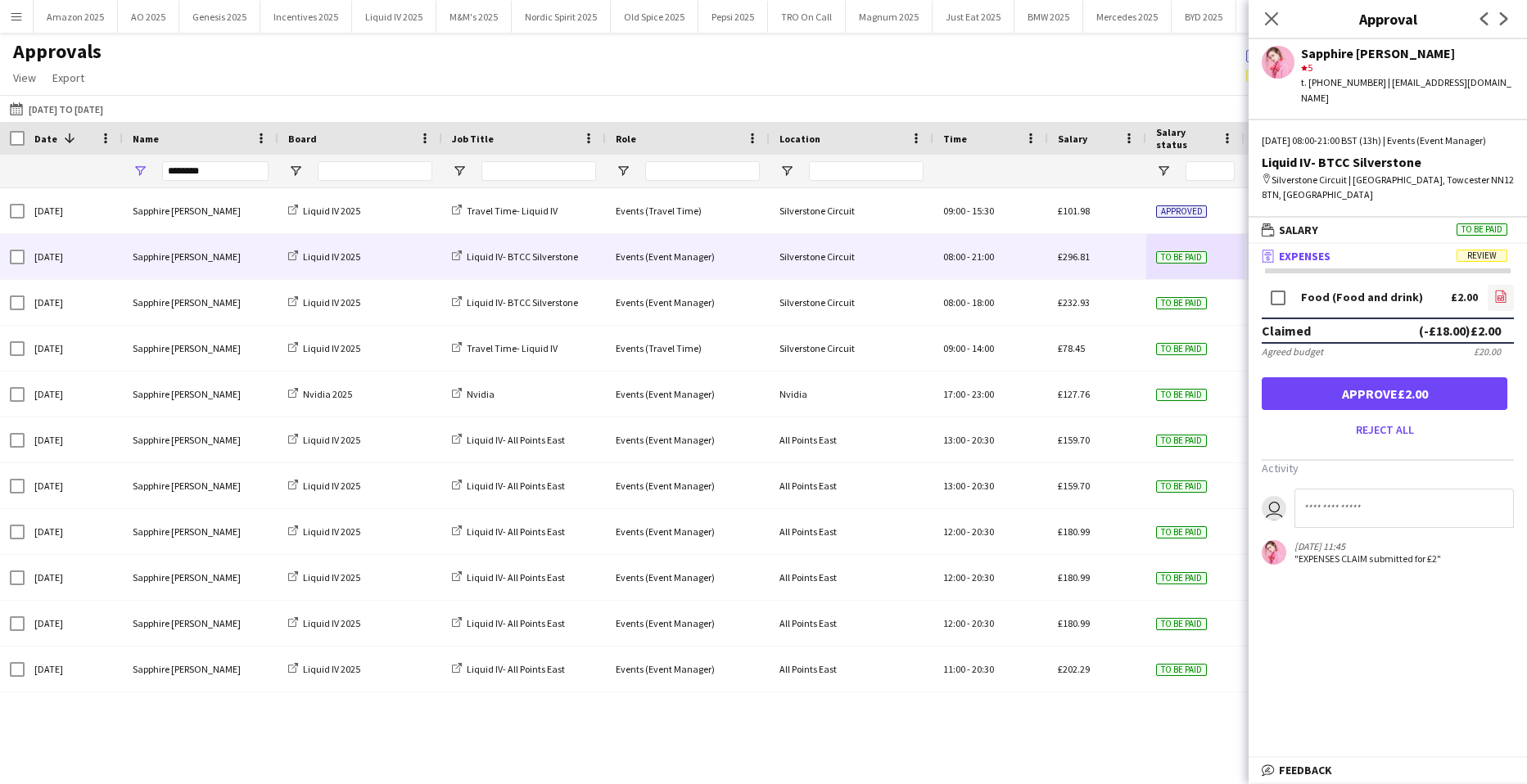
click at [1500, 301] on icon "file-image" at bounding box center [1501, 297] width 13 height 13
click at [1471, 226] on span "To be paid" at bounding box center [1482, 229] width 51 height 12
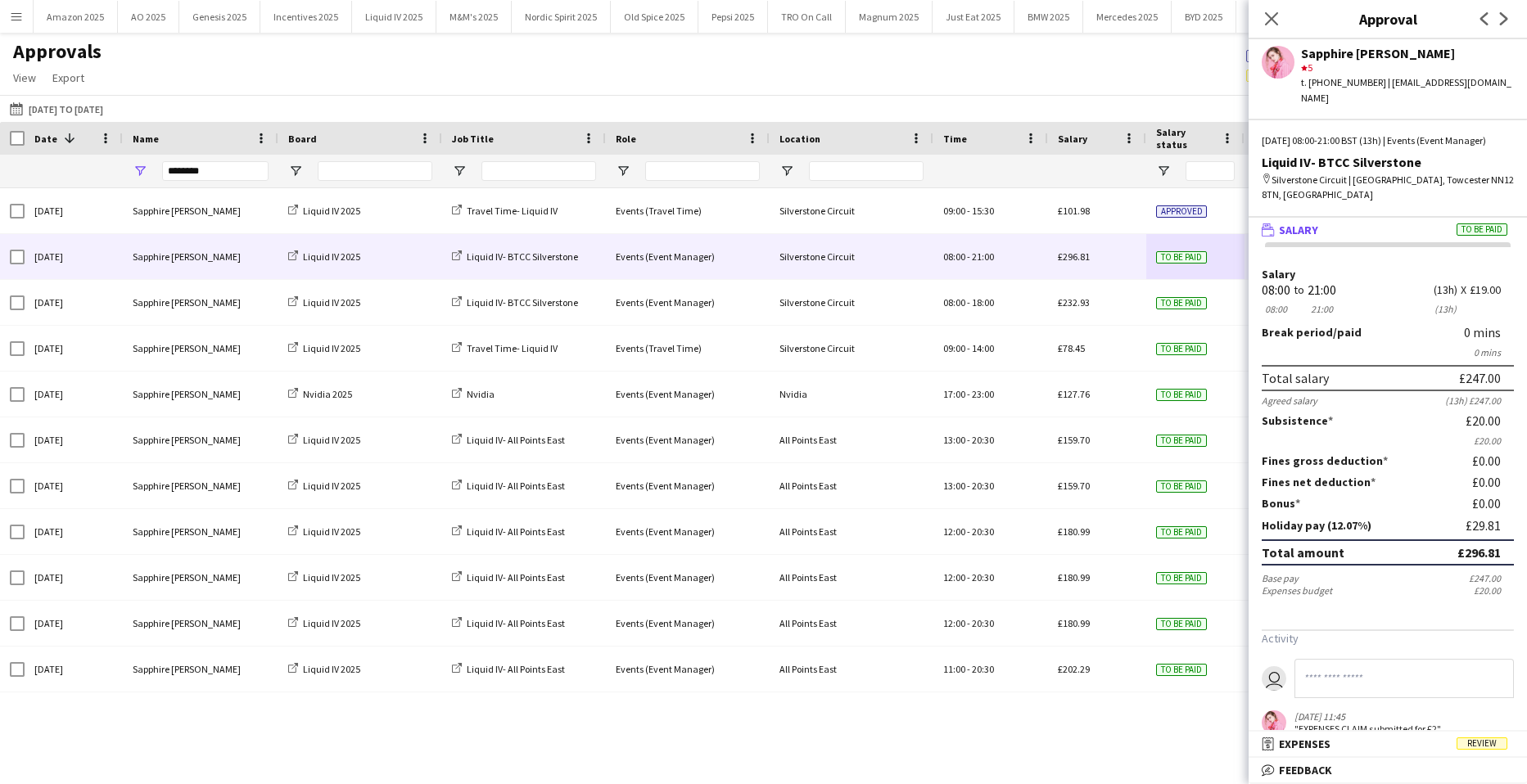
drag, startPoint x: 1479, startPoint y: 750, endPoint x: 1409, endPoint y: 500, distance: 259.6
click at [1479, 749] on span "Review" at bounding box center [1482, 744] width 51 height 12
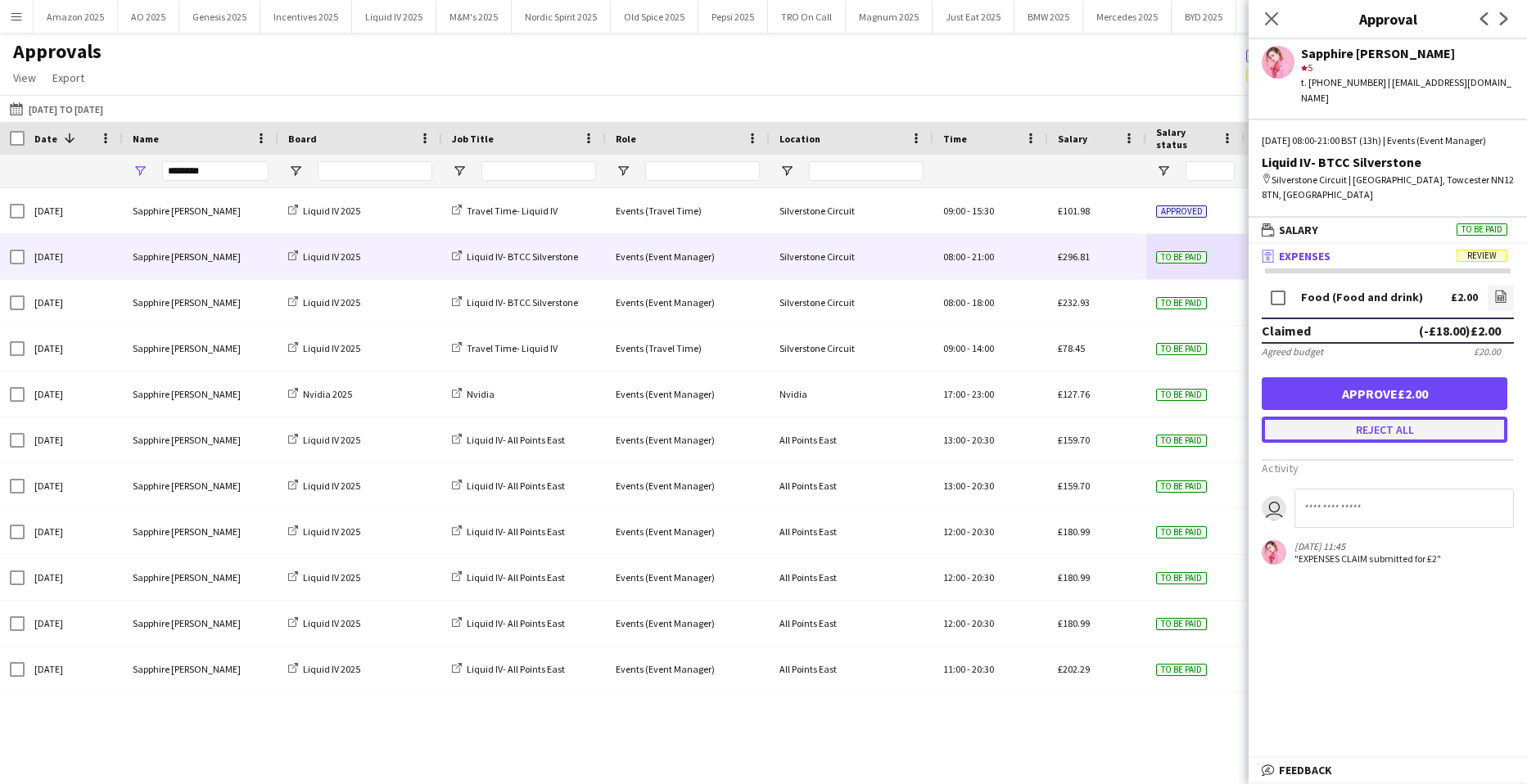
click at [1379, 431] on button "Reject all" at bounding box center [1385, 429] width 246 height 26
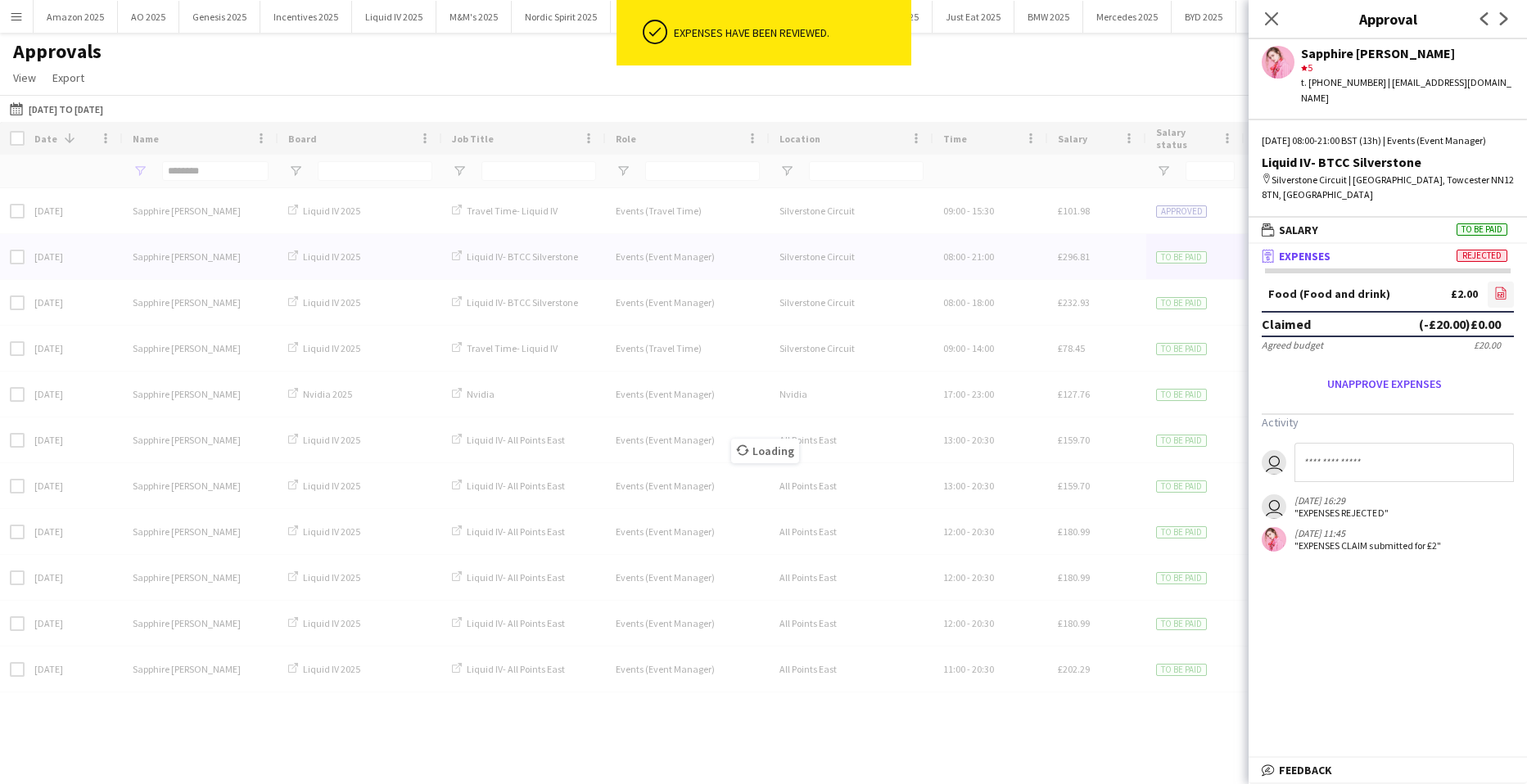
click at [1510, 291] on link "file-image" at bounding box center [1500, 295] width 26 height 26
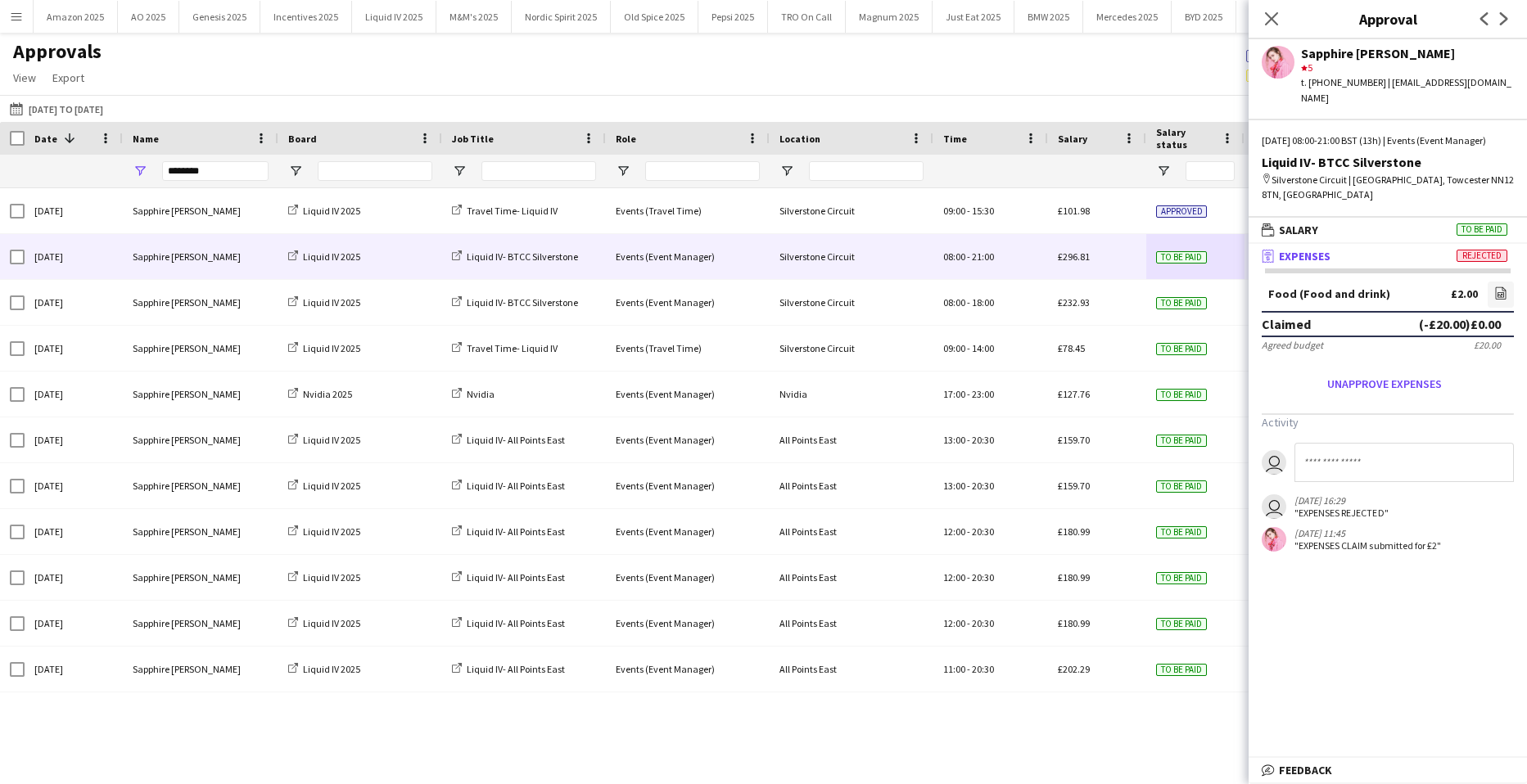
click at [1365, 455] on input at bounding box center [1404, 463] width 220 height 39
type input "**********"
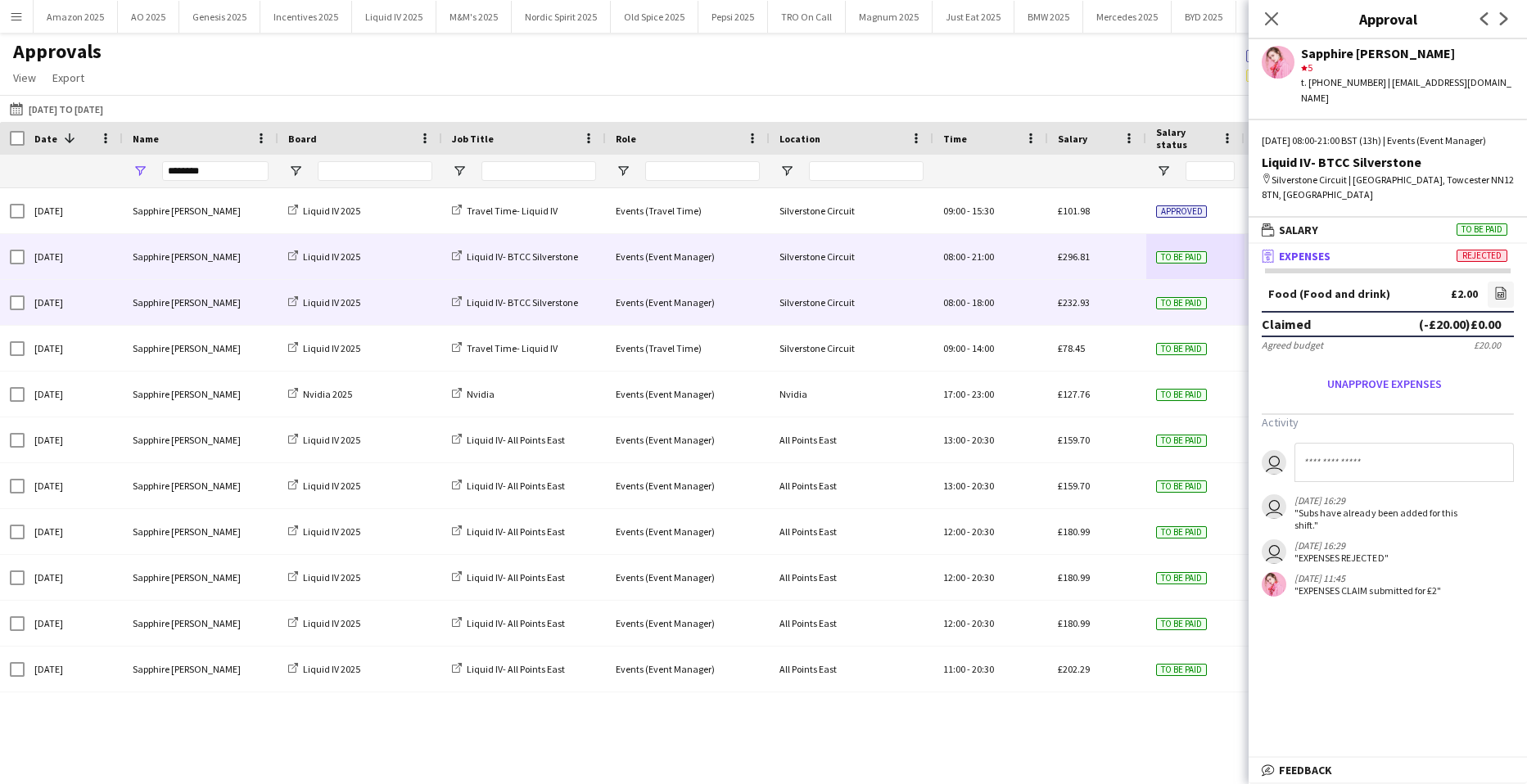
click at [913, 316] on div "Silverstone Circuit" at bounding box center [851, 302] width 164 height 45
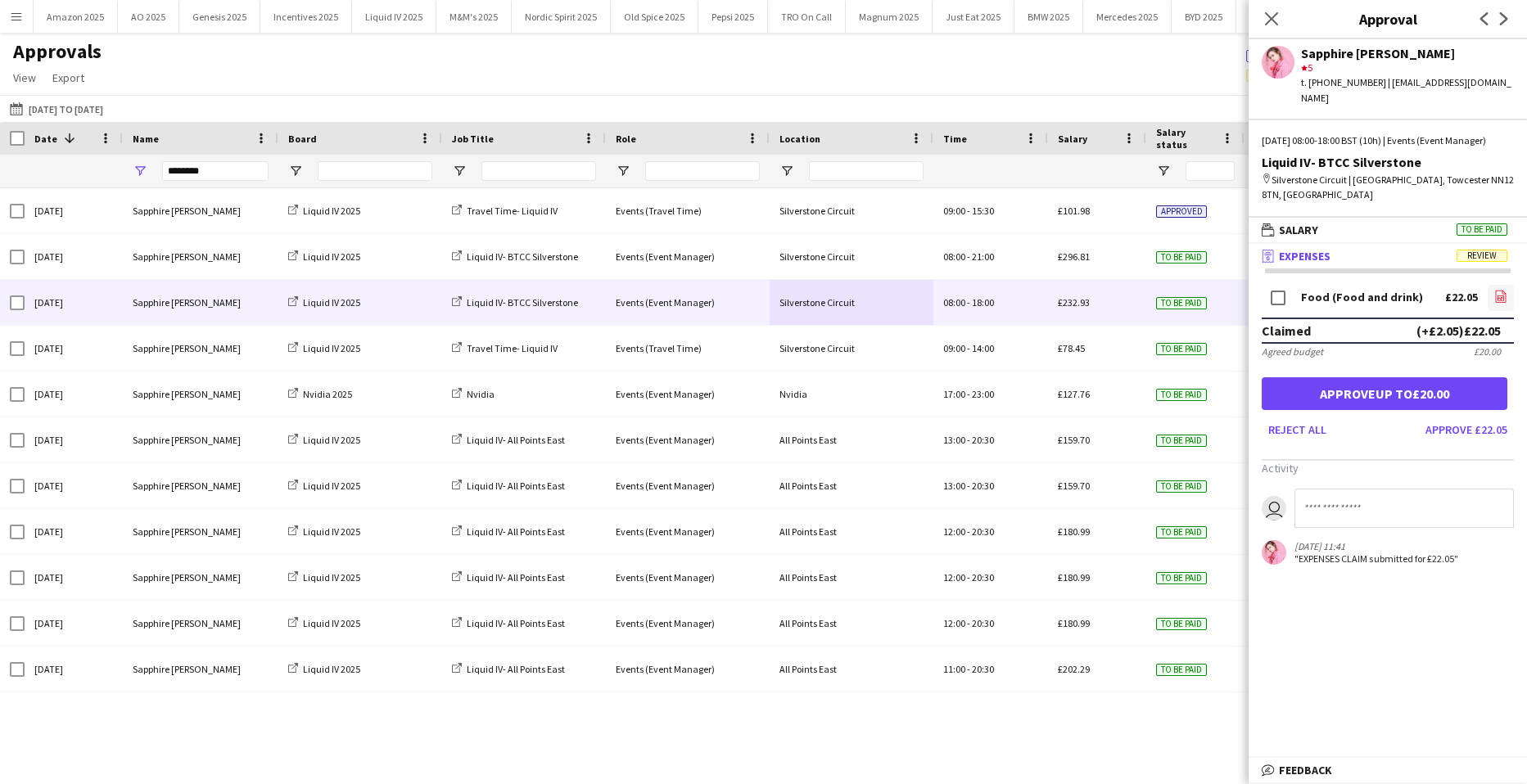
click at [1498, 296] on icon "file-image" at bounding box center [1501, 297] width 13 height 13
click at [1491, 231] on span "To be paid" at bounding box center [1482, 229] width 51 height 12
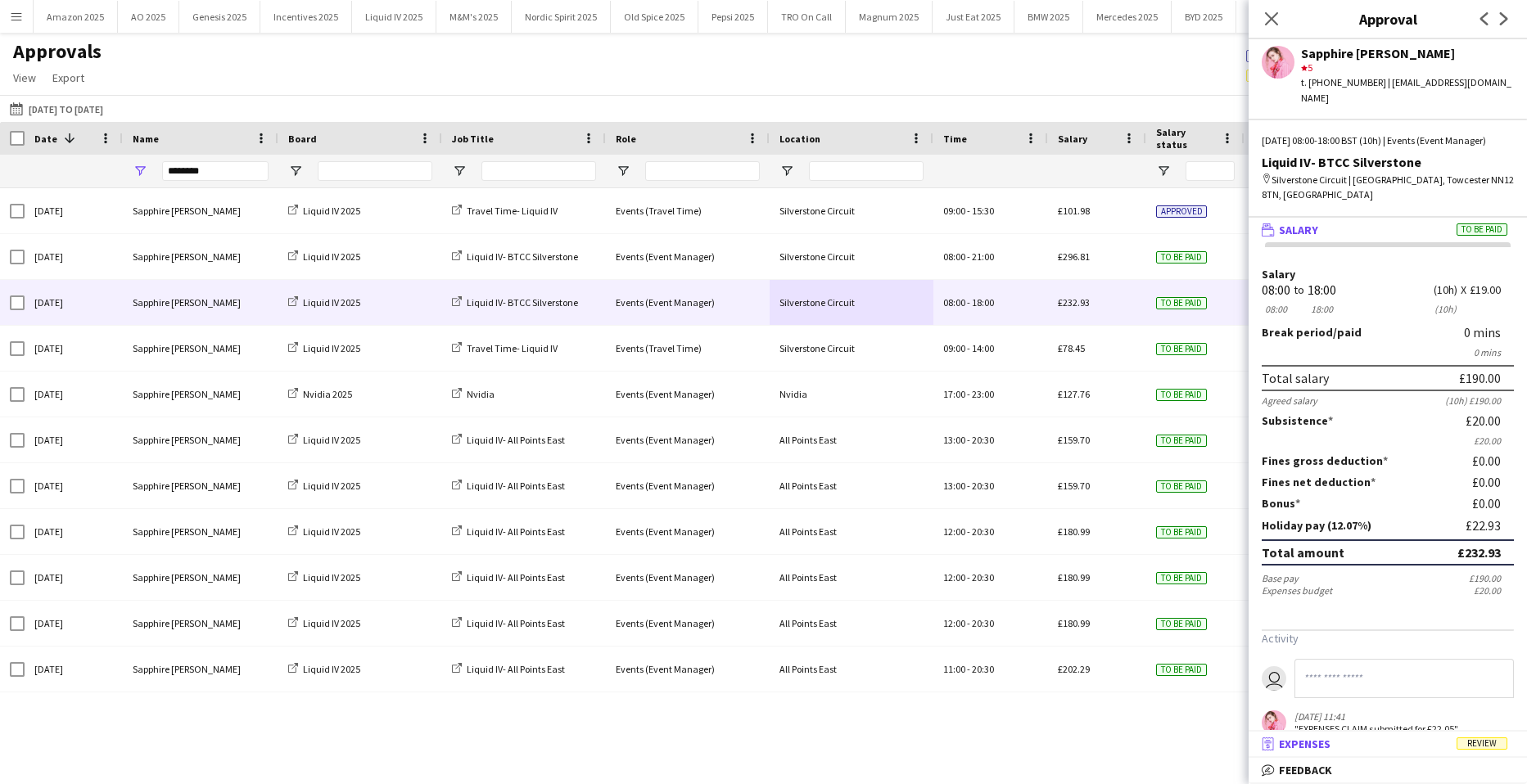
drag, startPoint x: 1491, startPoint y: 747, endPoint x: 1363, endPoint y: 555, distance: 230.8
click at [1491, 746] on span "Review" at bounding box center [1482, 744] width 51 height 12
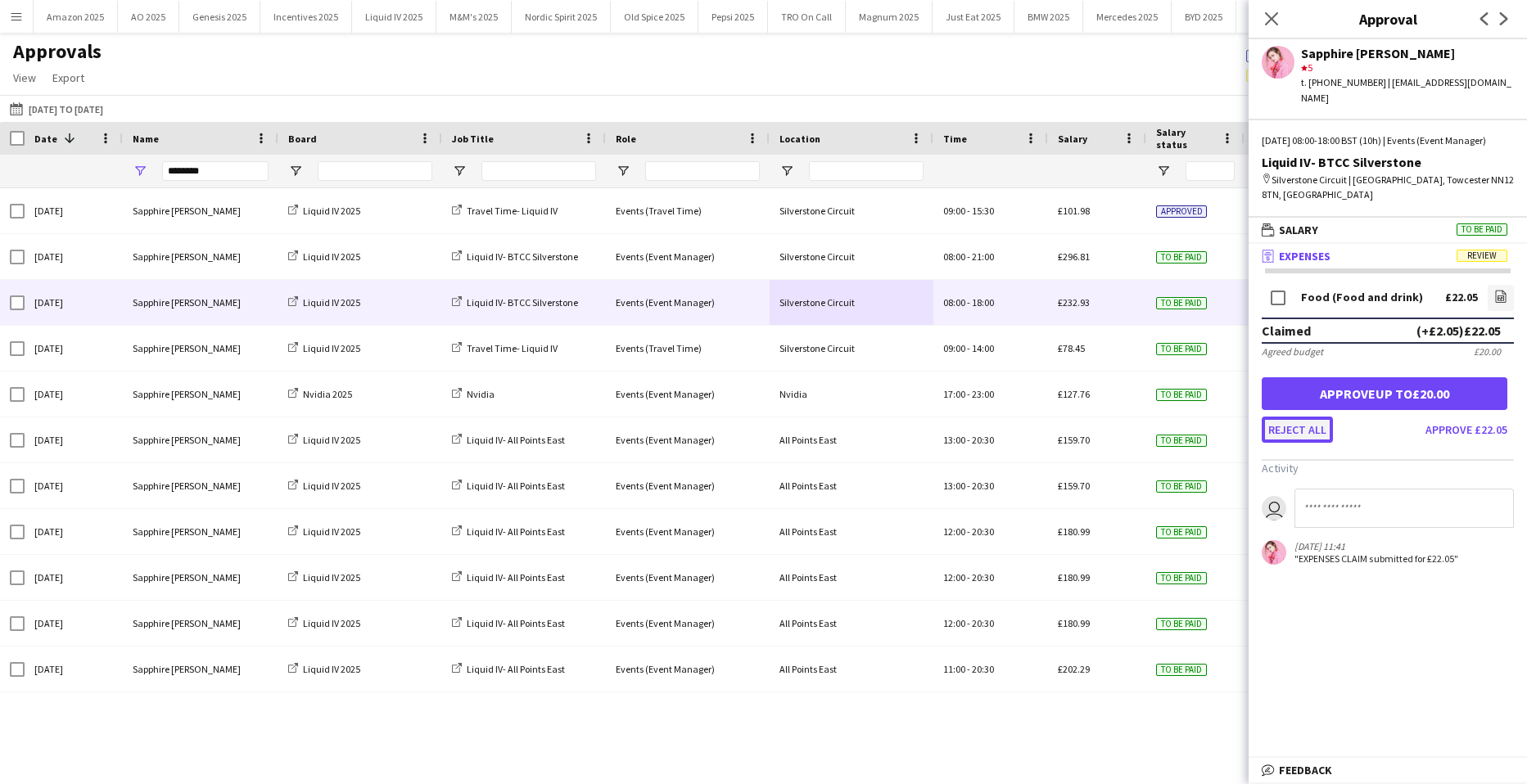
click at [1302, 434] on button "Reject all" at bounding box center [1298, 429] width 71 height 26
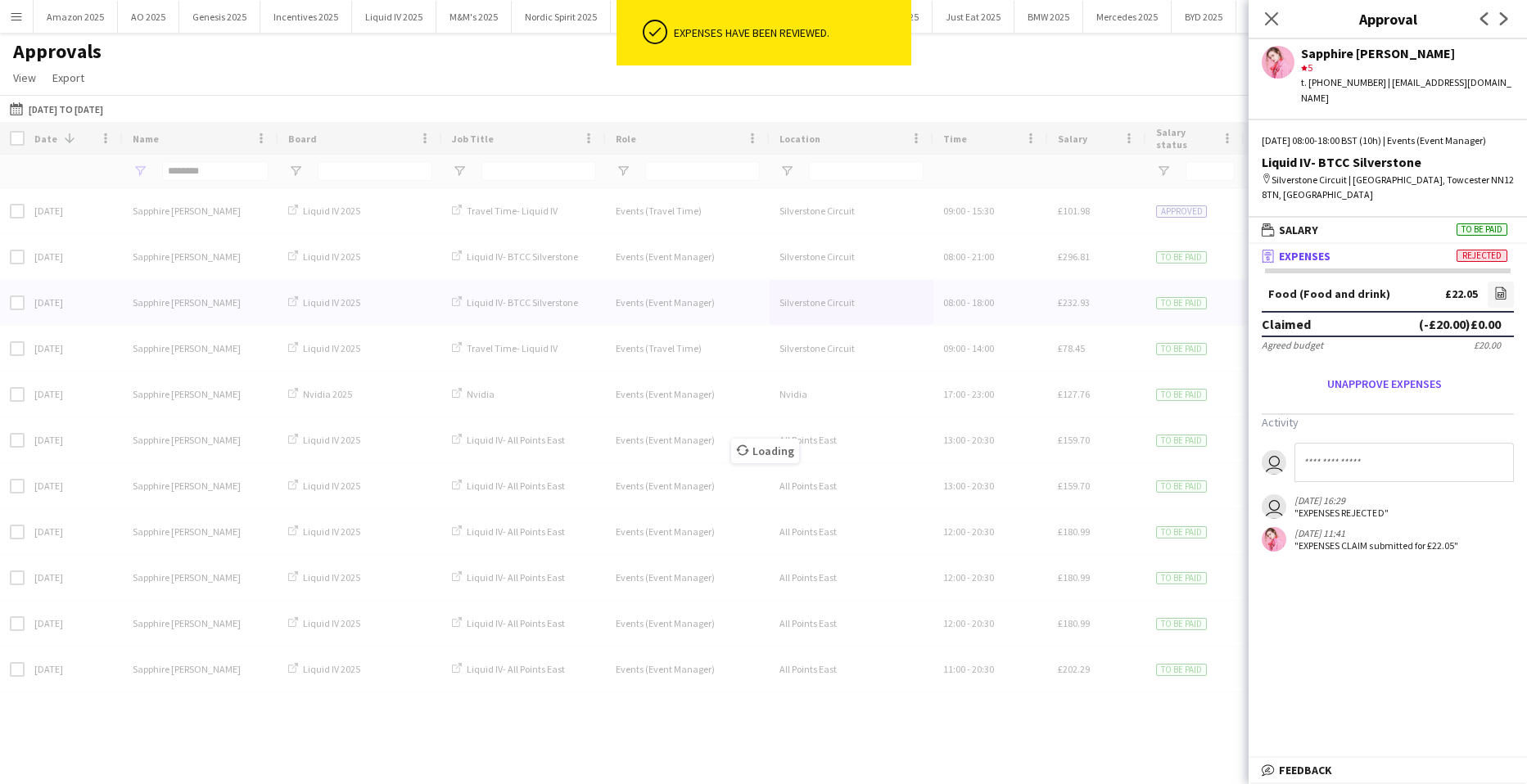
click at [1362, 410] on app-approvals-popin-expenses-tab "Food (Food and drink) £22.05 file-image Claimed (-£20.00) £0.00 Agreed budget £…" at bounding box center [1388, 417] width 278 height 271
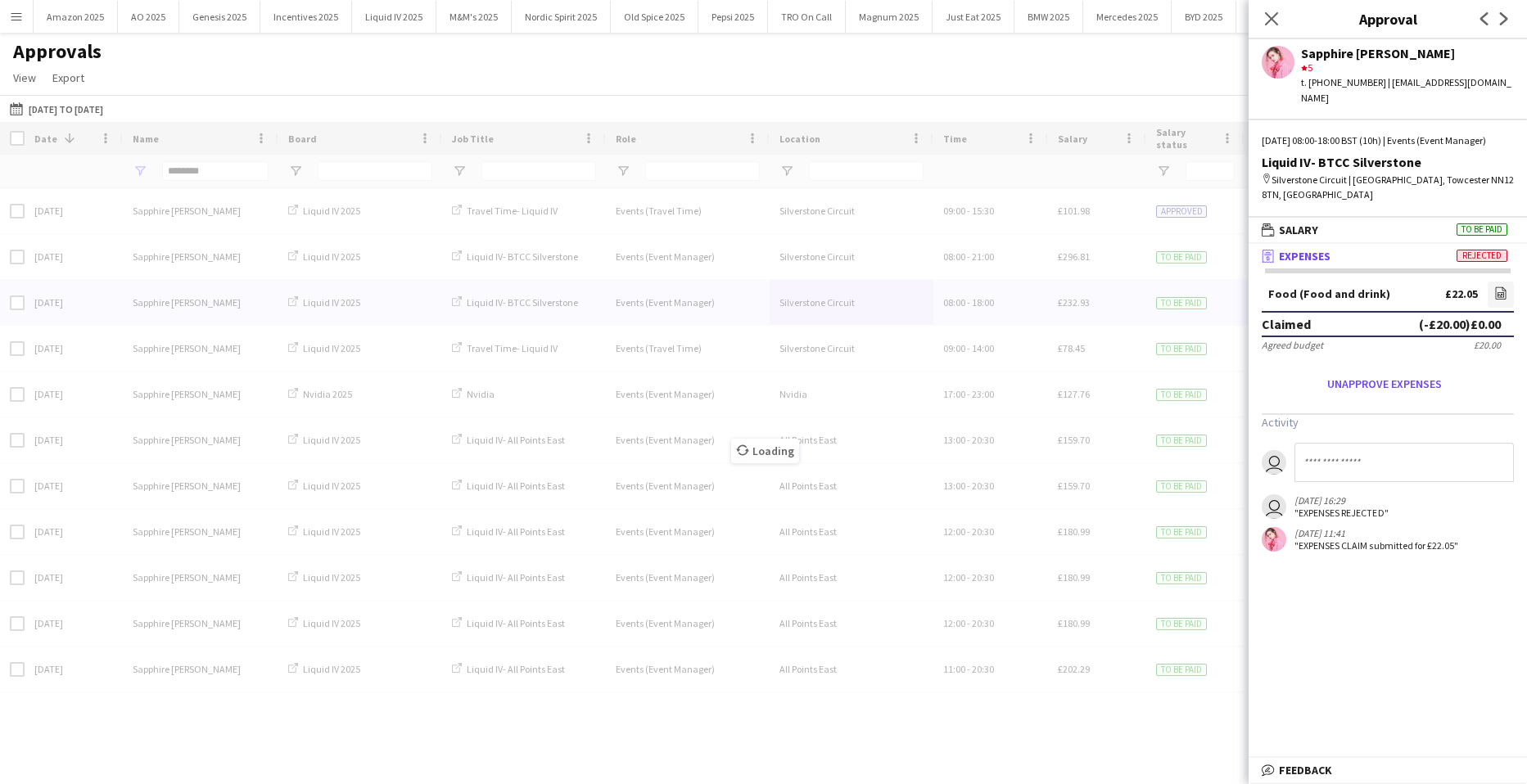
click at [1350, 461] on input at bounding box center [1404, 463] width 220 height 39
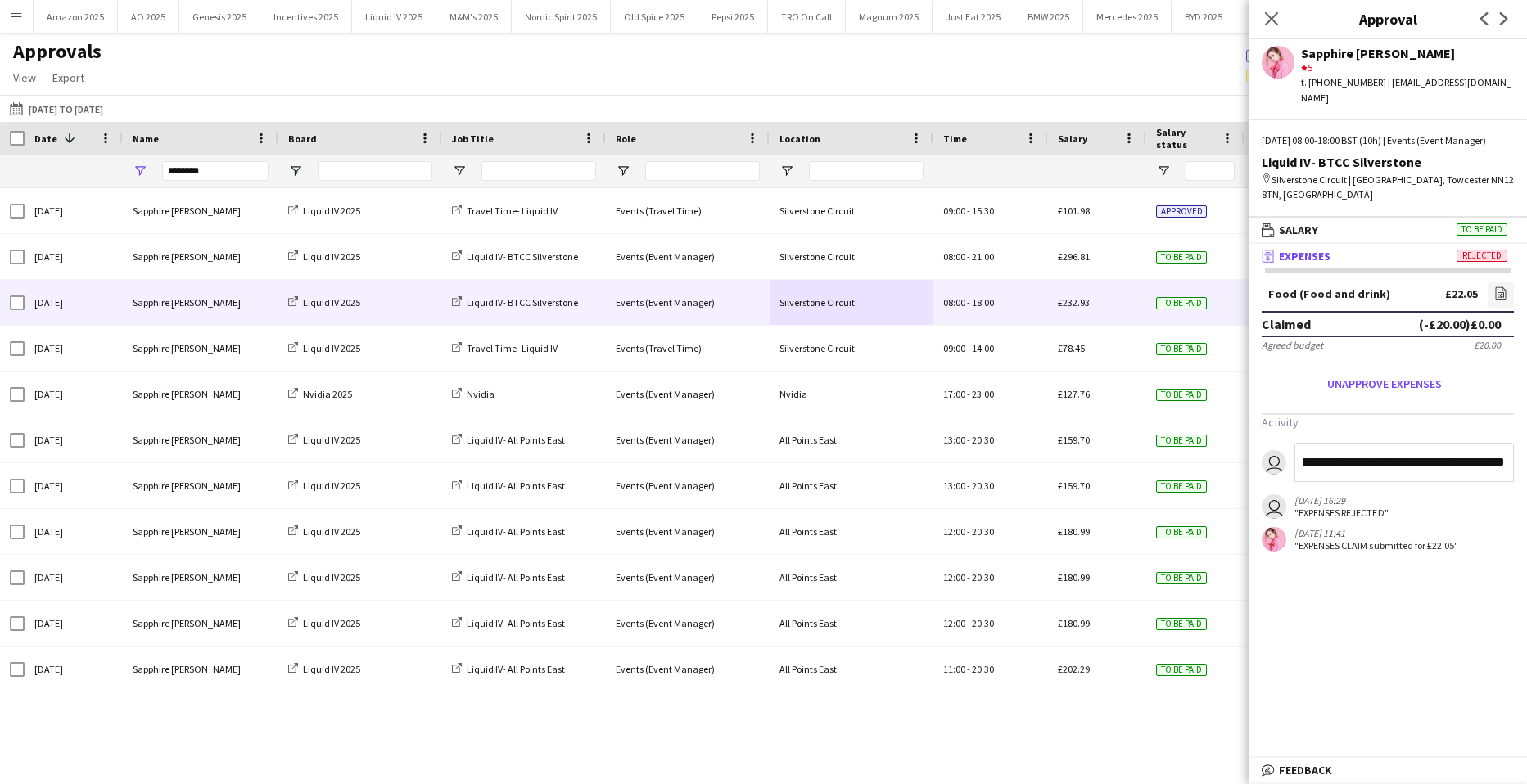
scroll to position [0, 36]
type input "**********"
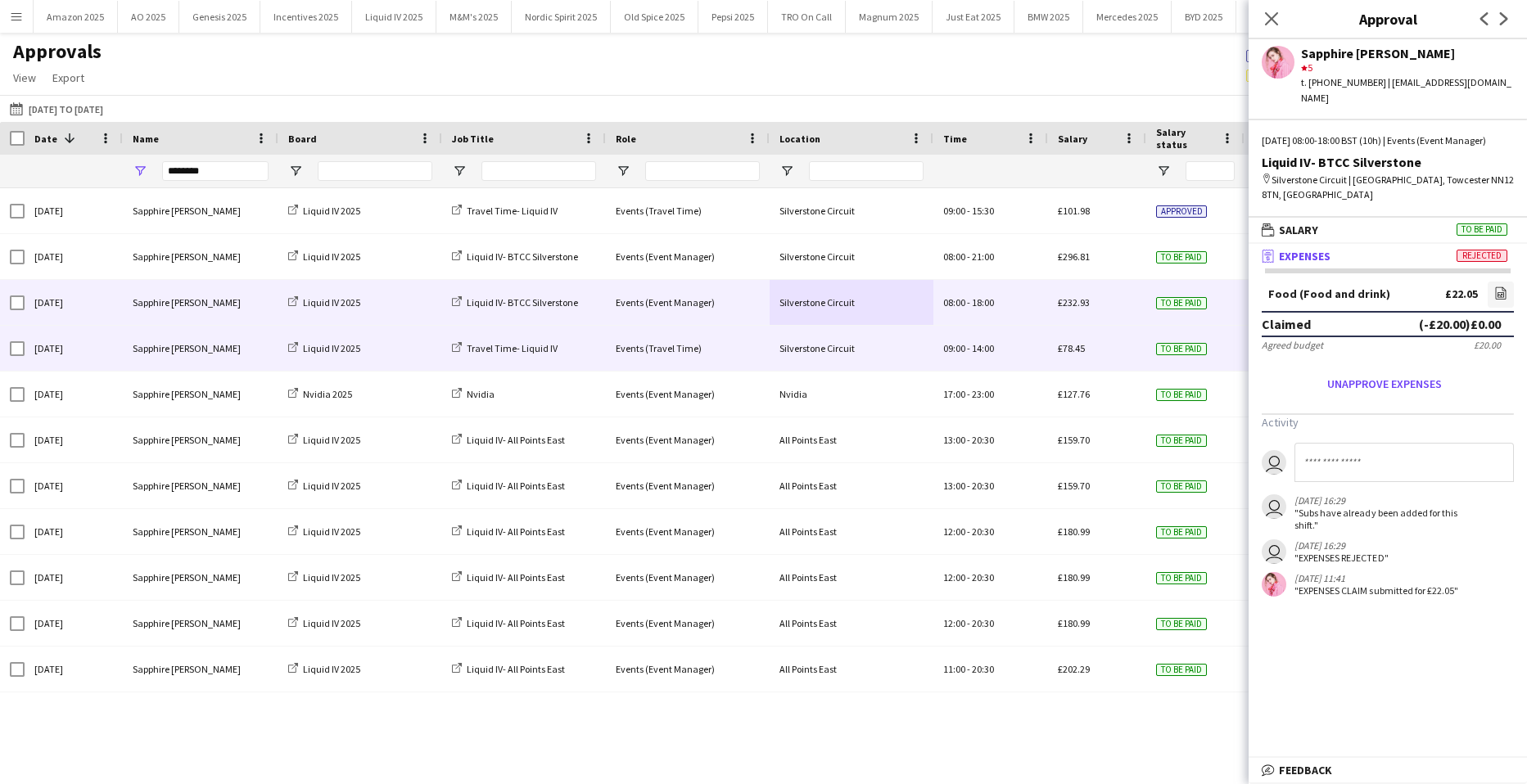
click at [1147, 360] on div "To be paid" at bounding box center [1196, 348] width 98 height 45
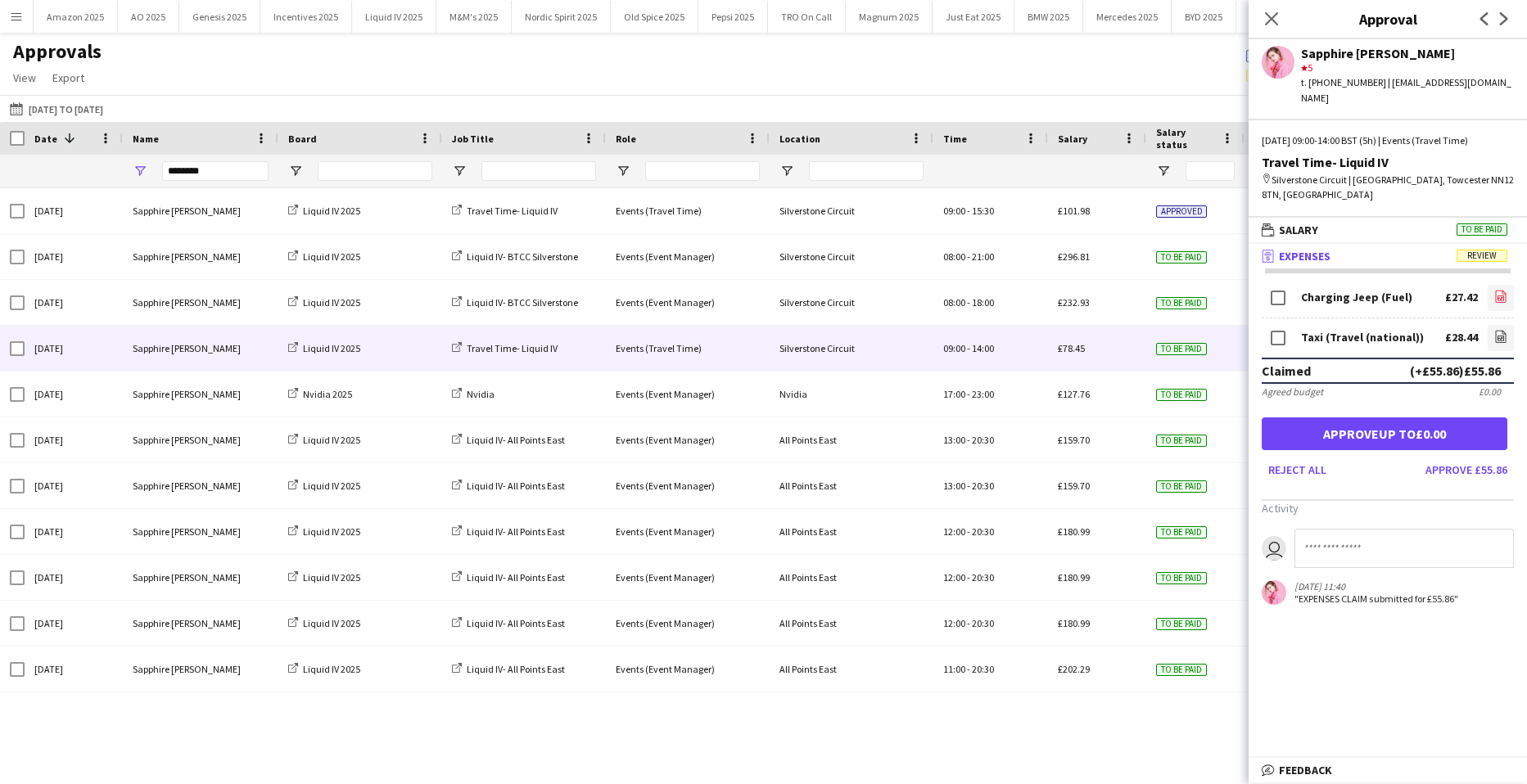
click at [1497, 290] on icon "file-image" at bounding box center [1501, 297] width 13 height 13
click at [1493, 326] on link "file-image" at bounding box center [1500, 338] width 26 height 26
click at [1420, 457] on button "Approve £55.86" at bounding box center [1467, 469] width 95 height 26
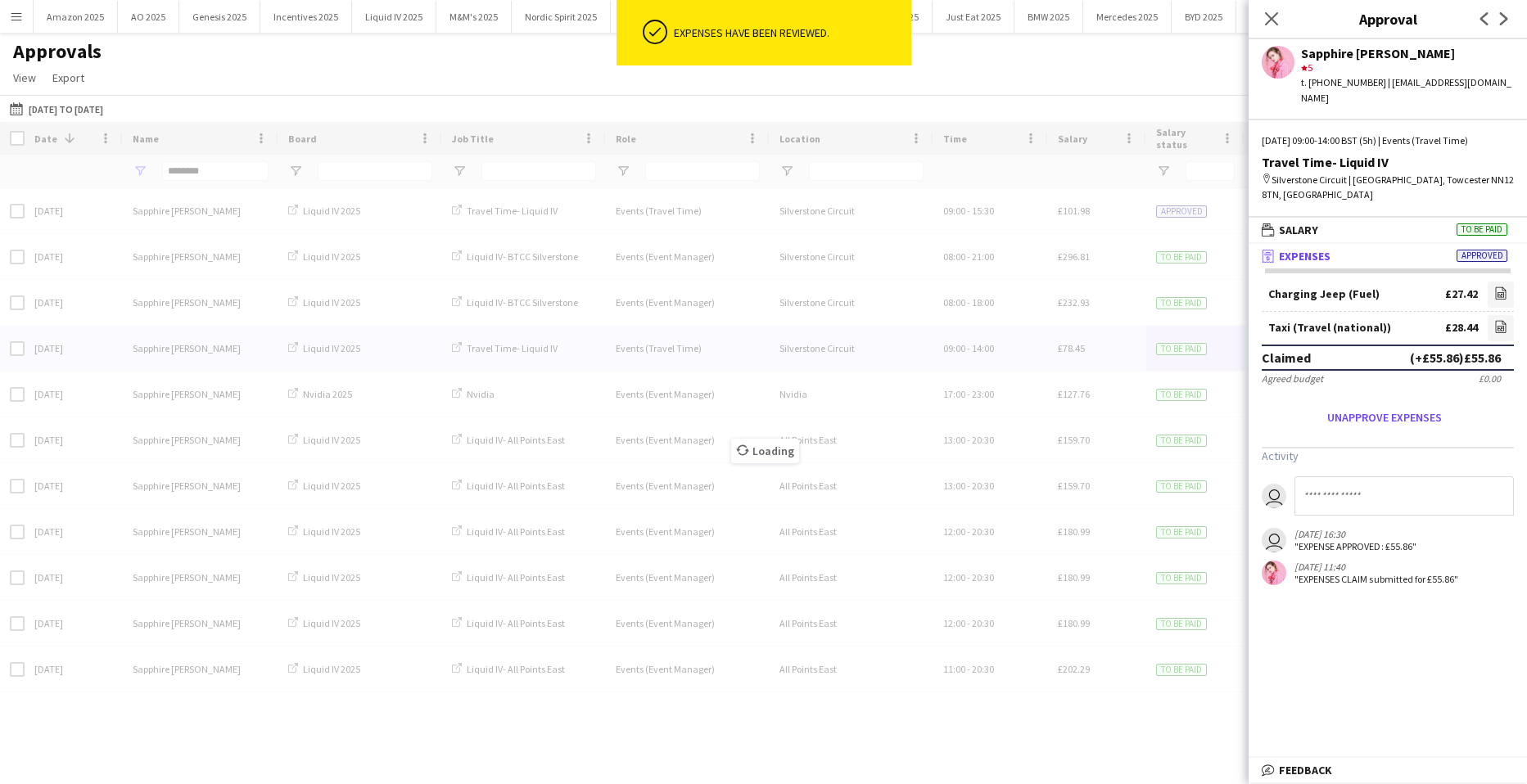
drag, startPoint x: 1273, startPoint y: 17, endPoint x: 475, endPoint y: 46, distance: 798.5
click at [1270, 17] on icon at bounding box center [1272, 19] width 13 height 13
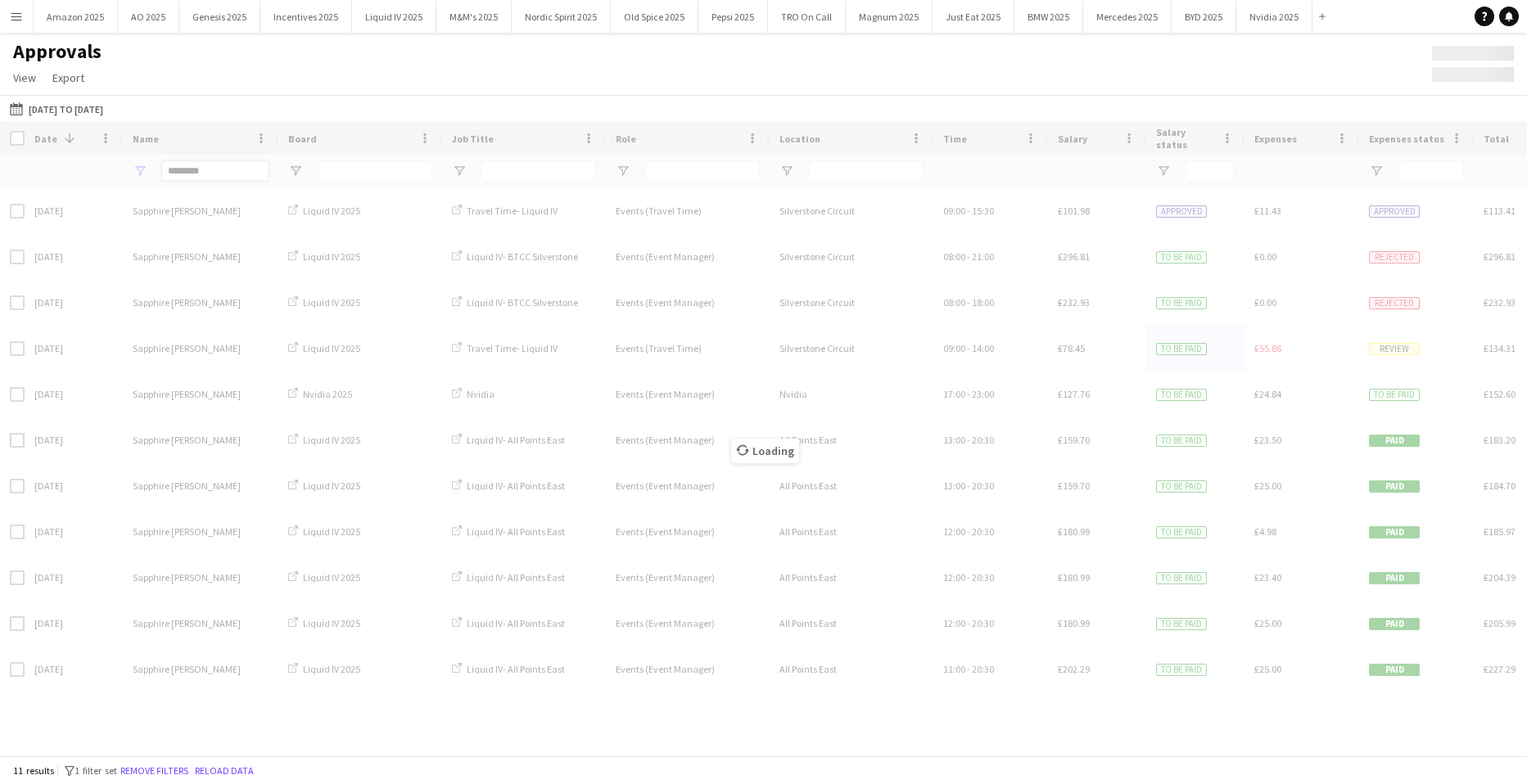
drag, startPoint x: 253, startPoint y: 175, endPoint x: 231, endPoint y: 175, distance: 22.0
click at [251, 175] on input "********" at bounding box center [215, 171] width 107 height 19
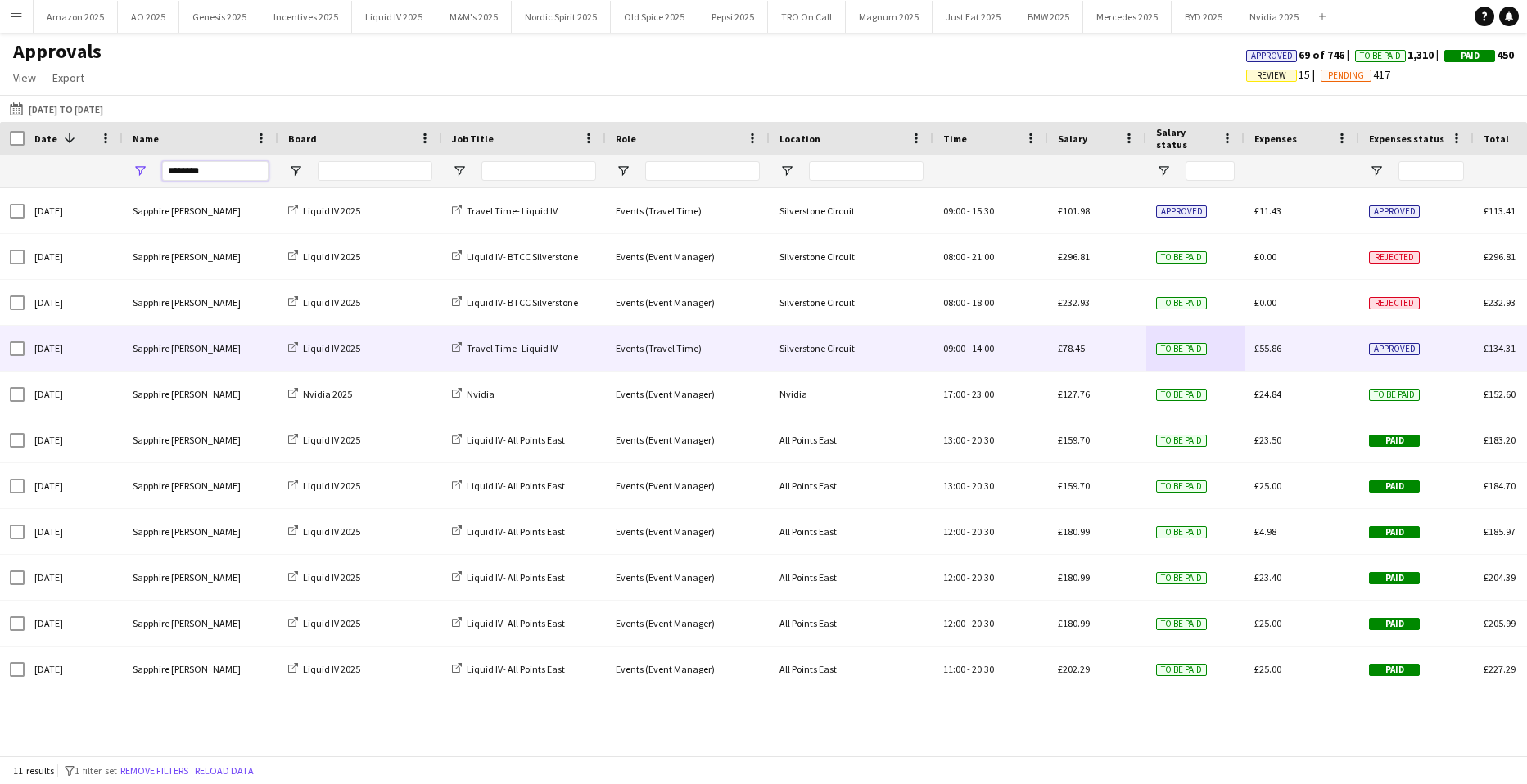
drag, startPoint x: 218, startPoint y: 177, endPoint x: -236, endPoint y: 184, distance: 454.1
click at [0, 184] on html "Menu Boards Boards Boards All jobs Status Workforce Workforce My Workforce Recr…" at bounding box center [763, 392] width 1527 height 784
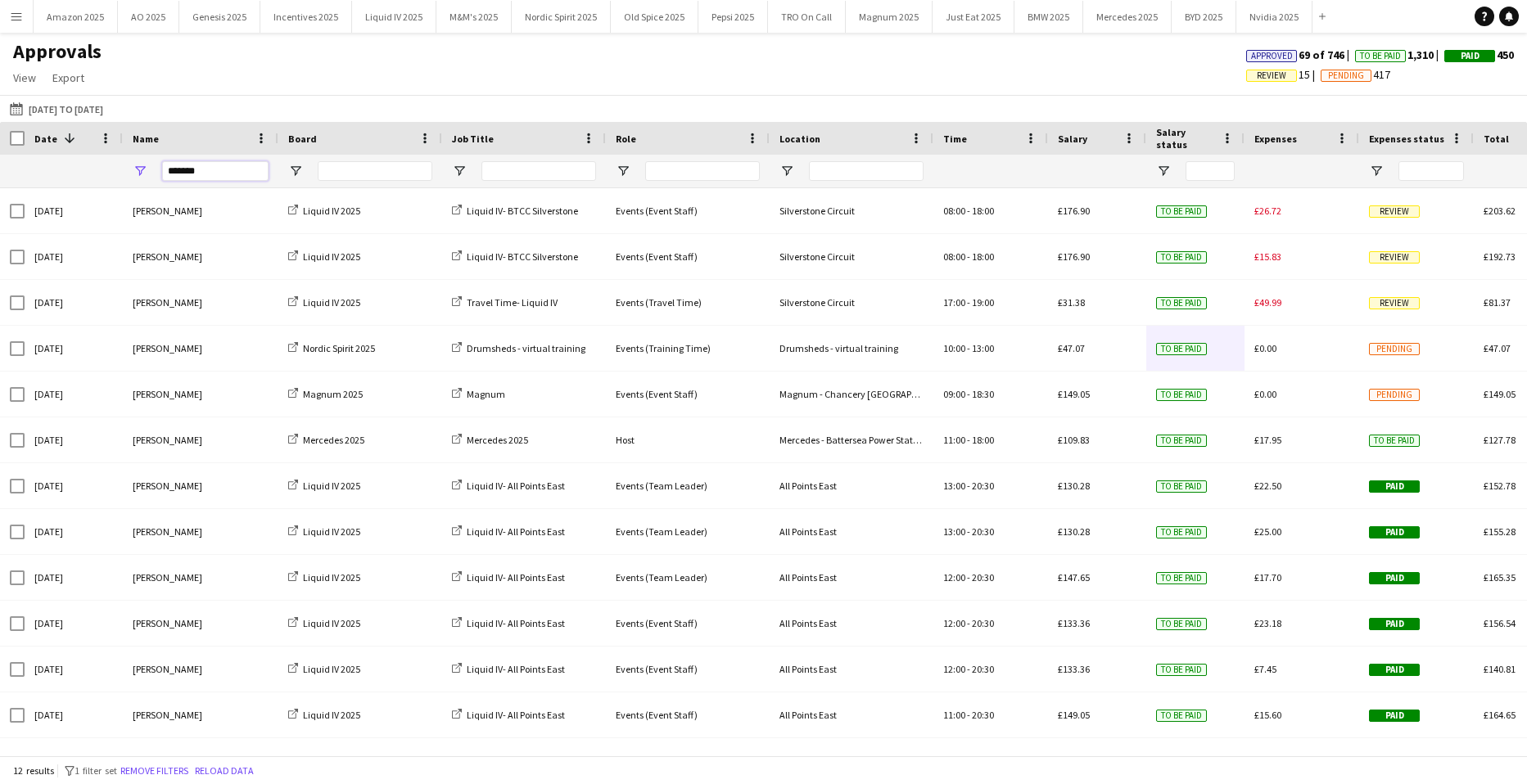
type input "*******"
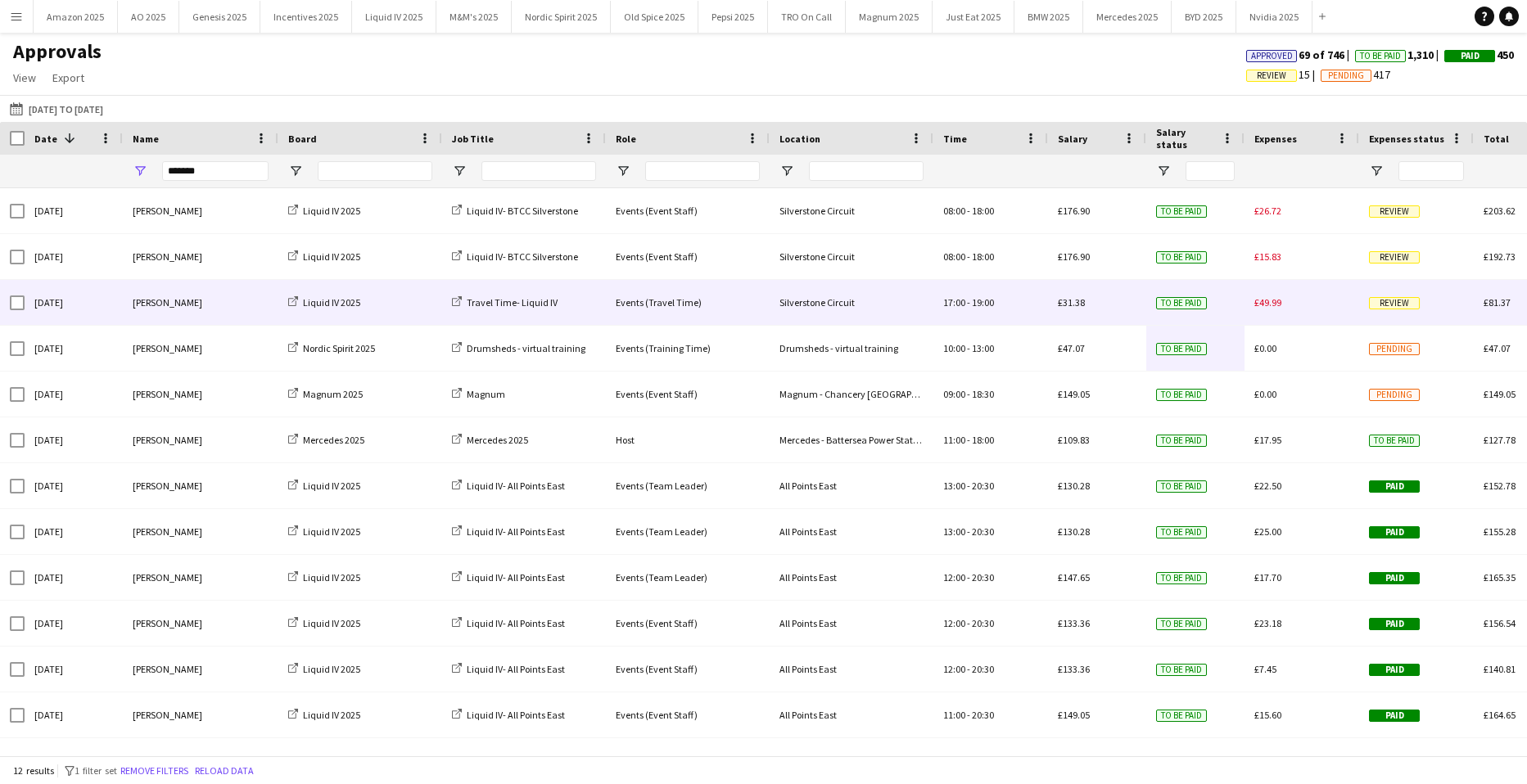
click at [1387, 299] on span "Review" at bounding box center [1395, 303] width 51 height 12
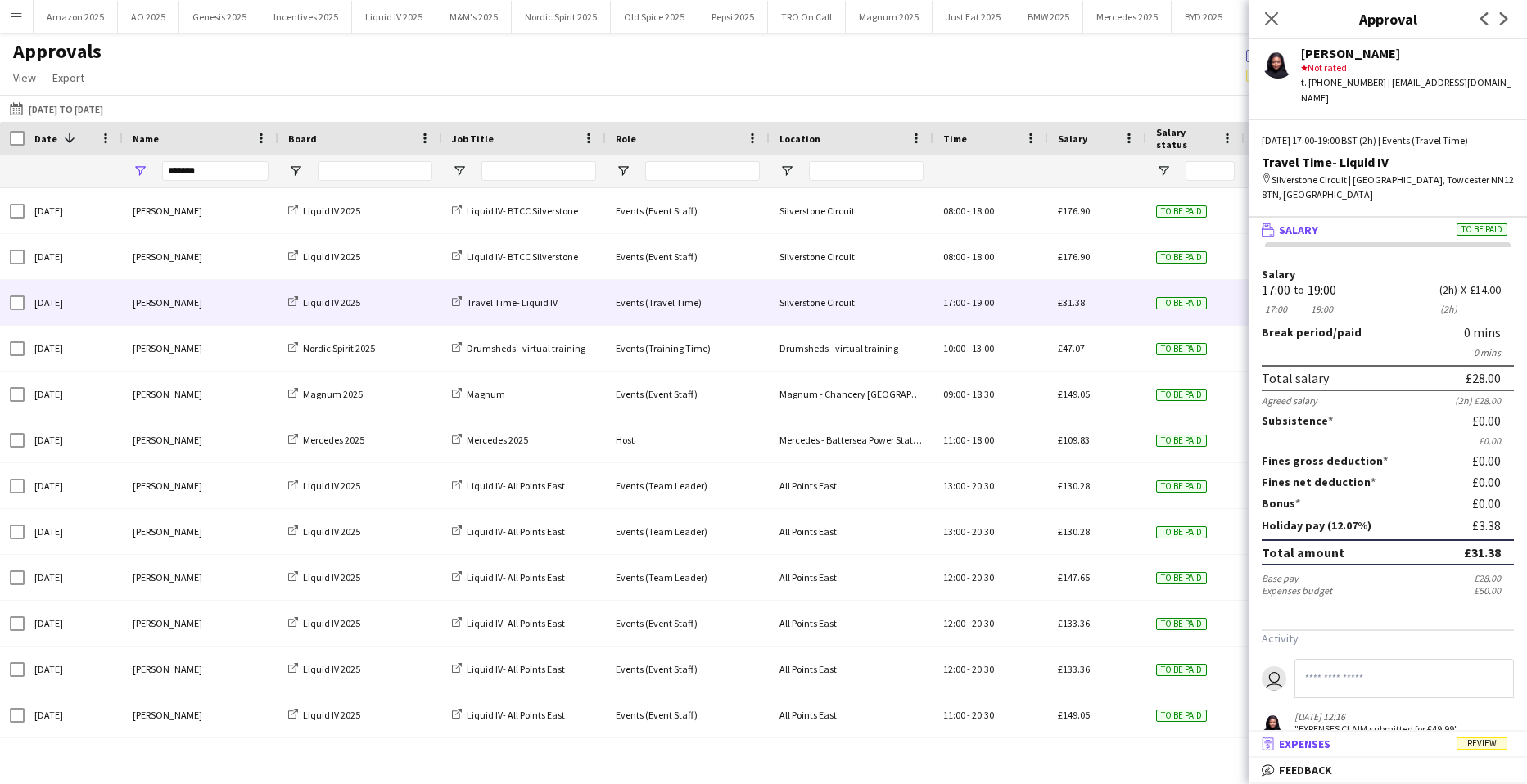
click at [1488, 739] on span "Review" at bounding box center [1482, 744] width 51 height 12
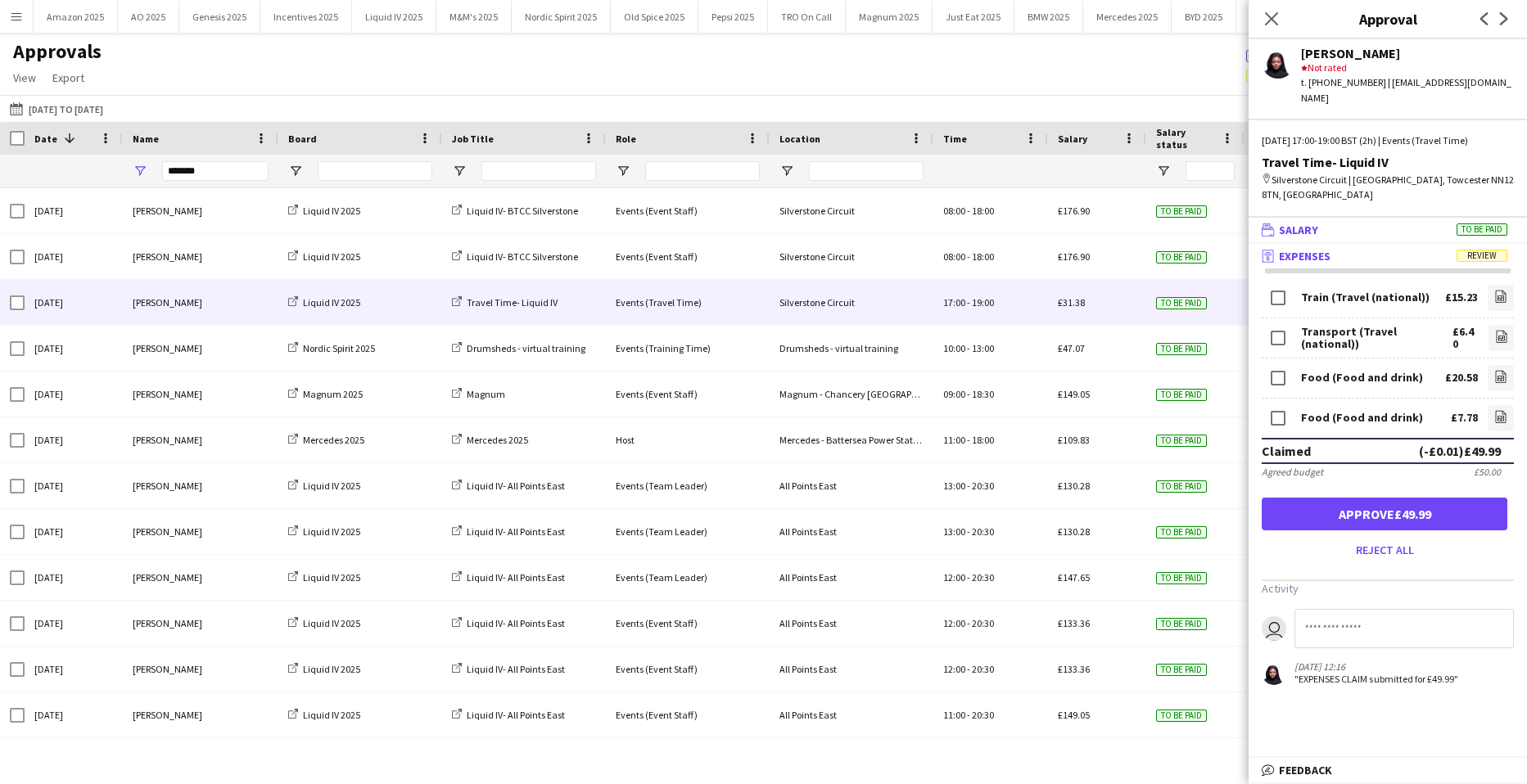
click at [1491, 230] on span "To be paid" at bounding box center [1482, 229] width 51 height 12
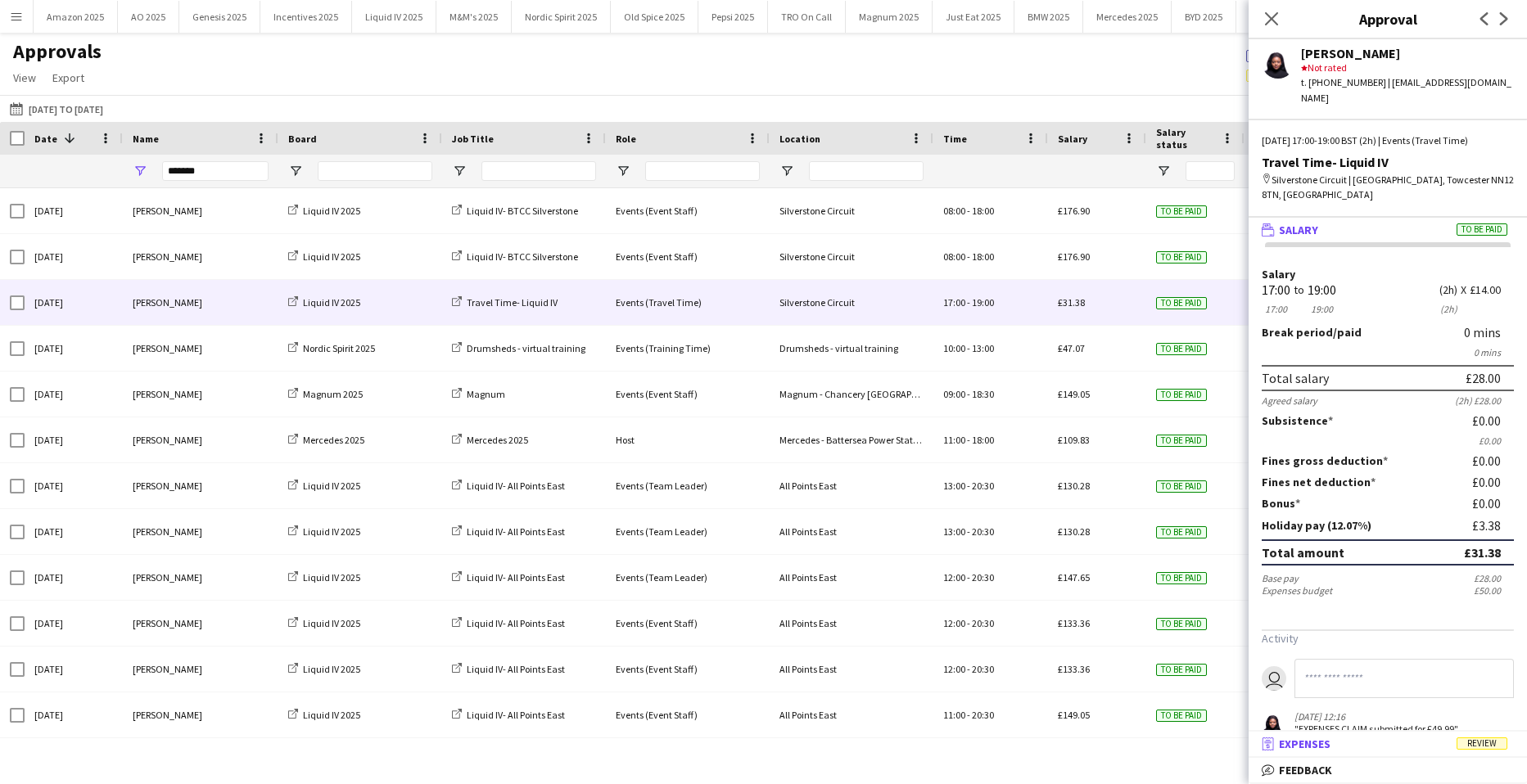
click at [1477, 748] on span "Review" at bounding box center [1482, 744] width 51 height 12
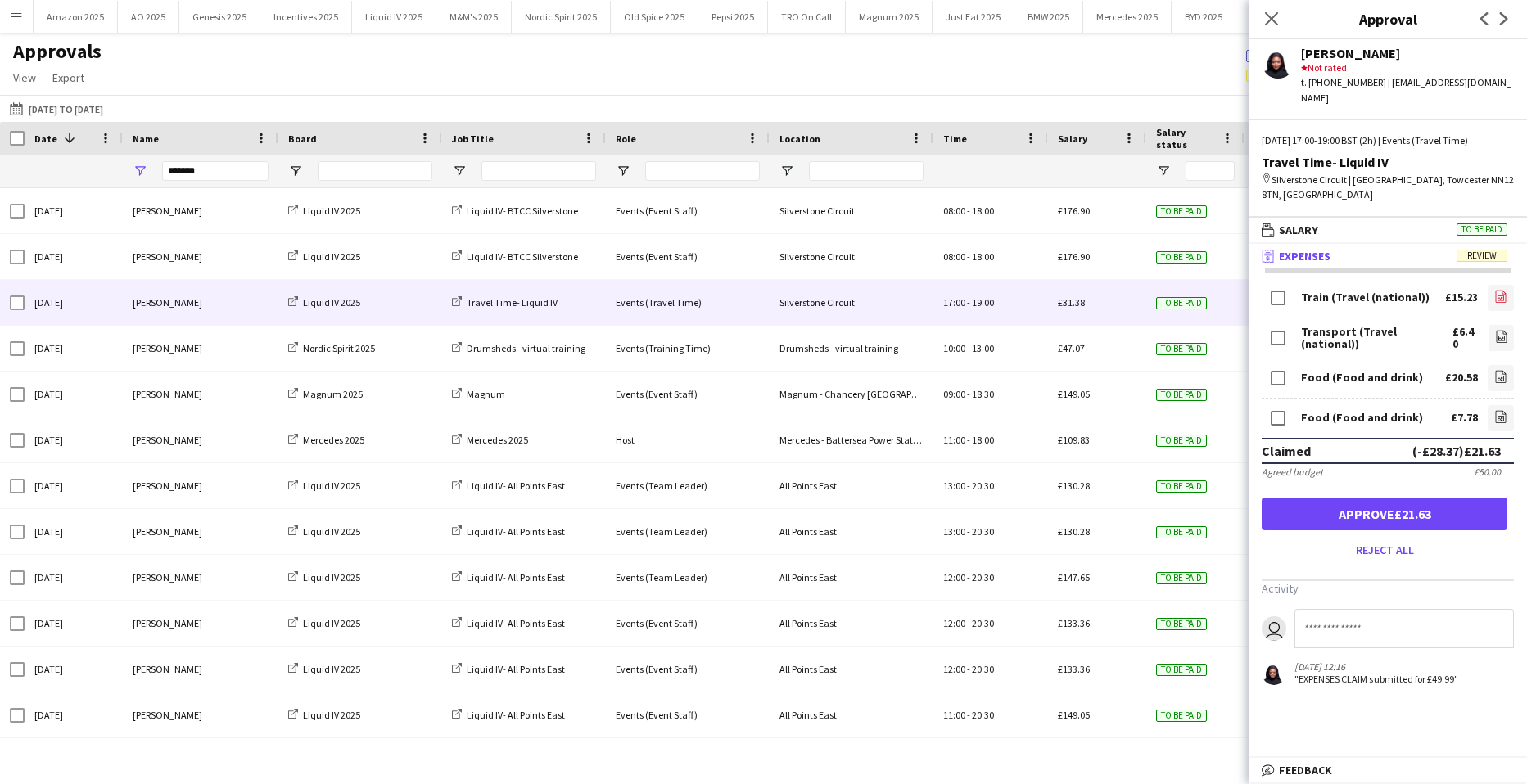
click at [1502, 298] on icon "file-image" at bounding box center [1501, 297] width 13 height 13
click at [1495, 330] on icon "file-image" at bounding box center [1502, 337] width 13 height 13
click at [1453, 507] on button "Approve £21.63" at bounding box center [1385, 514] width 246 height 33
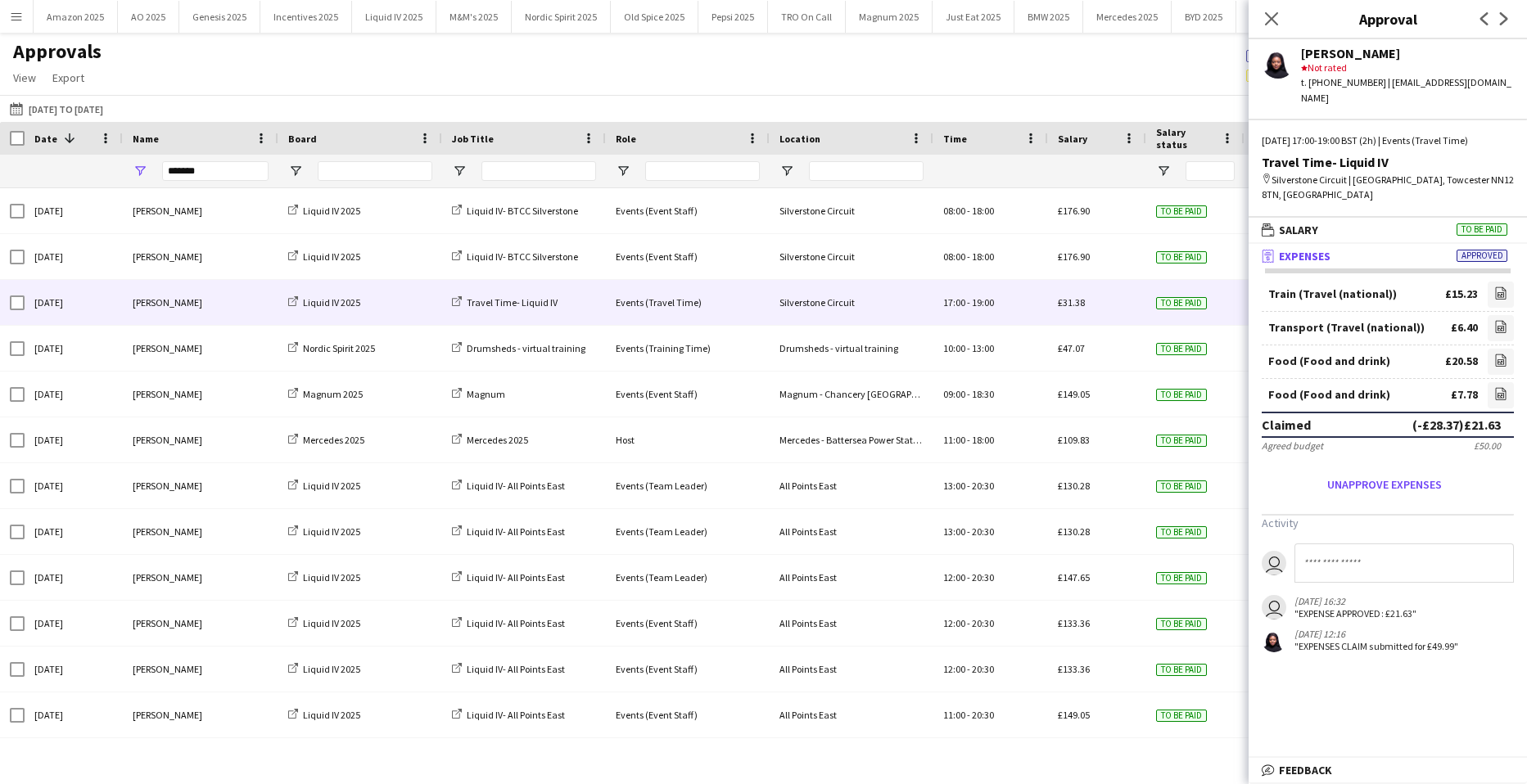
click at [1396, 559] on input at bounding box center [1404, 563] width 220 height 39
type input "*"
click at [1268, 21] on icon "Close pop-in" at bounding box center [1272, 18] width 15 height 15
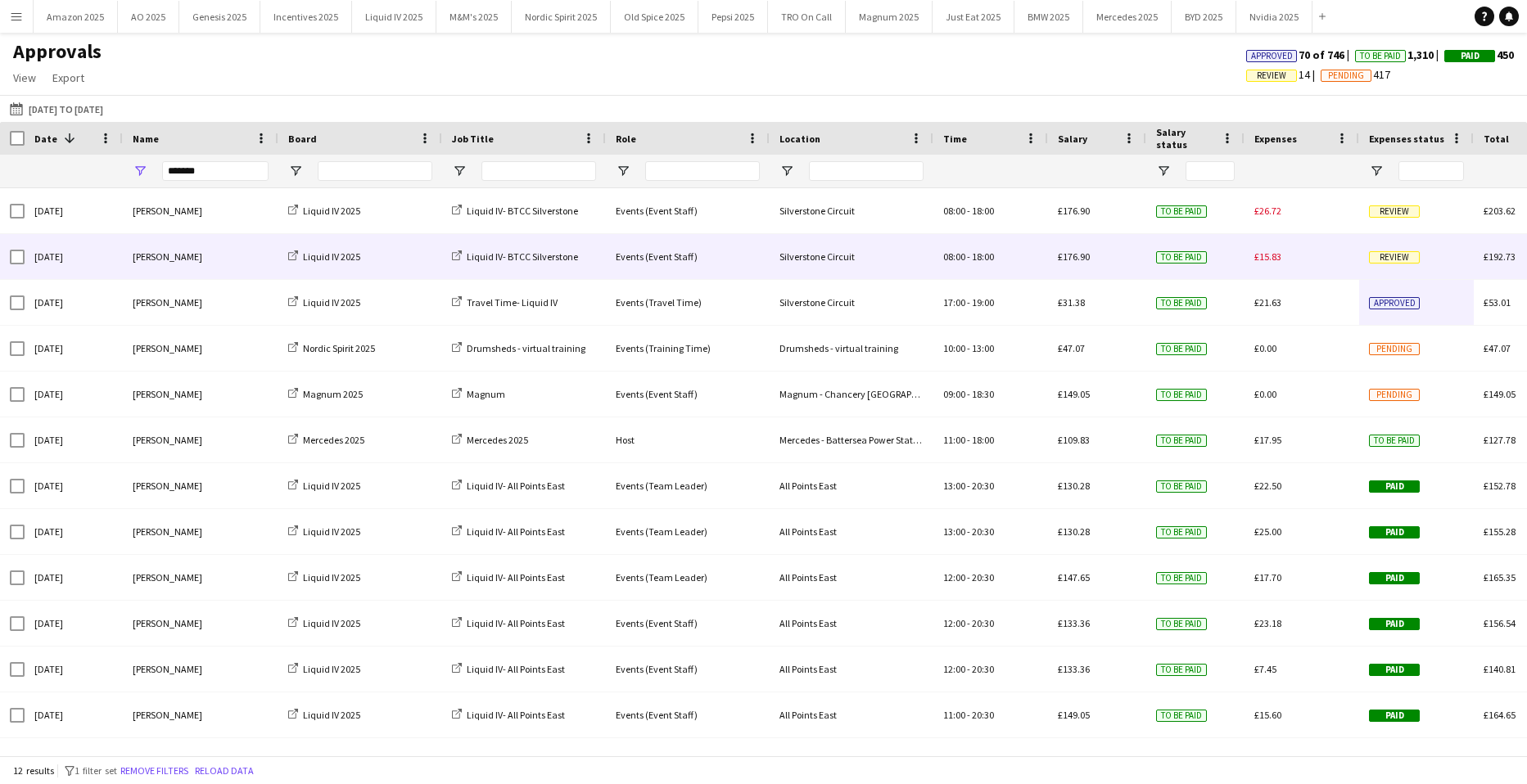
click at [1390, 255] on span "Review" at bounding box center [1395, 257] width 51 height 12
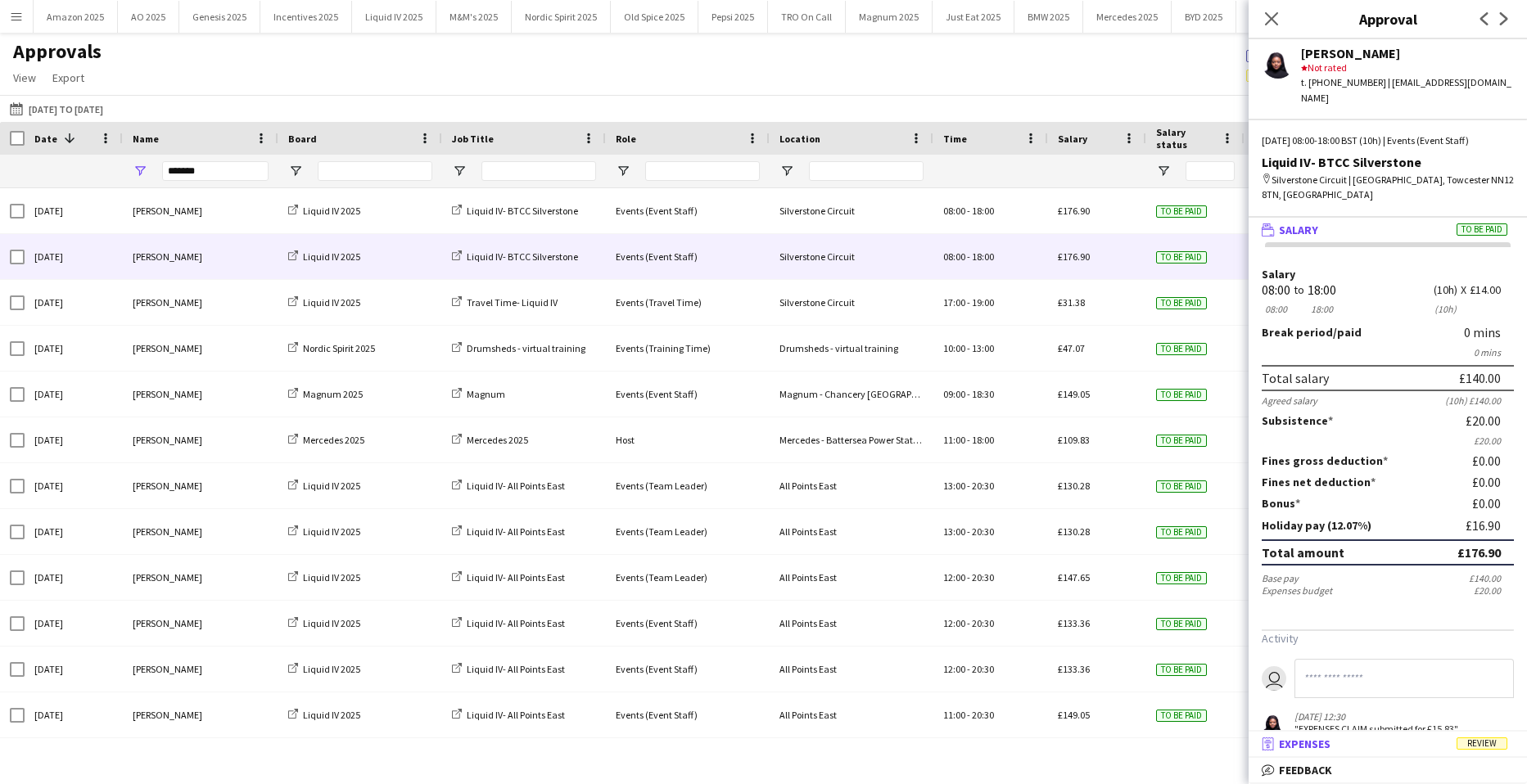
click at [1477, 749] on span "Review" at bounding box center [1482, 744] width 51 height 12
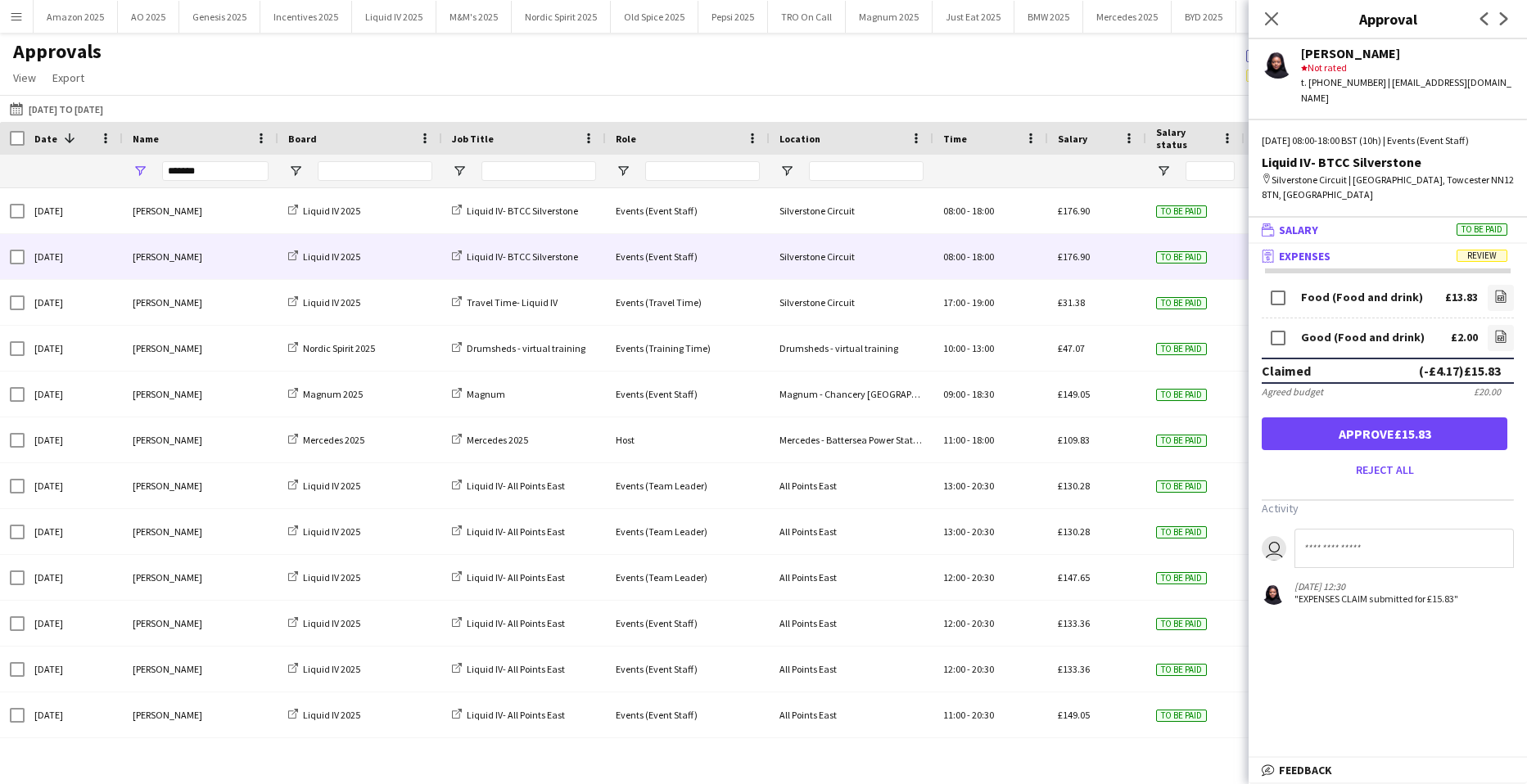
click at [1488, 229] on span "To be paid" at bounding box center [1482, 229] width 51 height 12
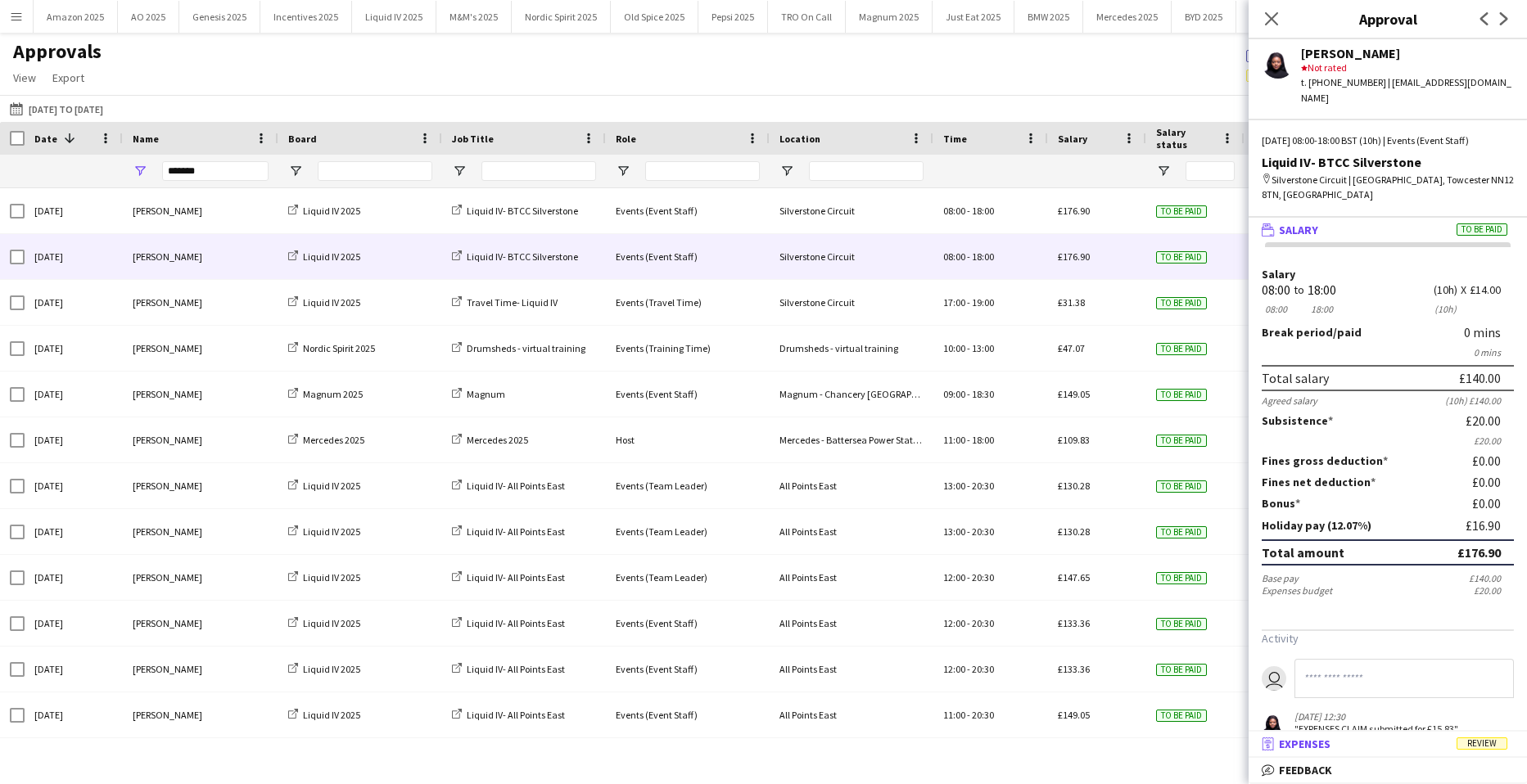
click at [1491, 745] on span "Review" at bounding box center [1482, 744] width 51 height 12
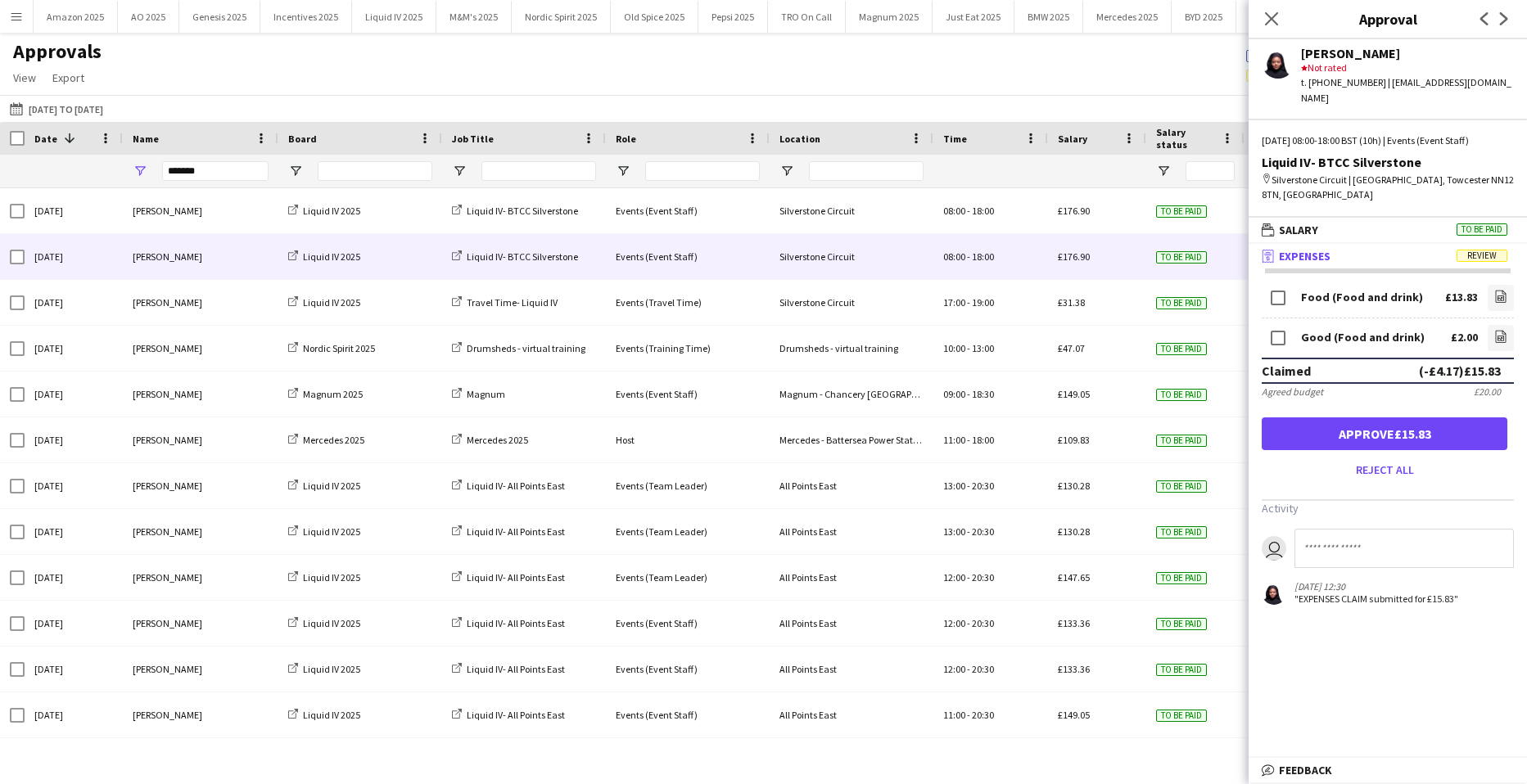
click at [1326, 544] on input at bounding box center [1404, 548] width 220 height 39
type input "**********"
click at [1412, 453] on form "Food (Food and drink) £13.83 file-image Good (Food and drink) £2.00 file-image …" at bounding box center [1388, 383] width 278 height 202
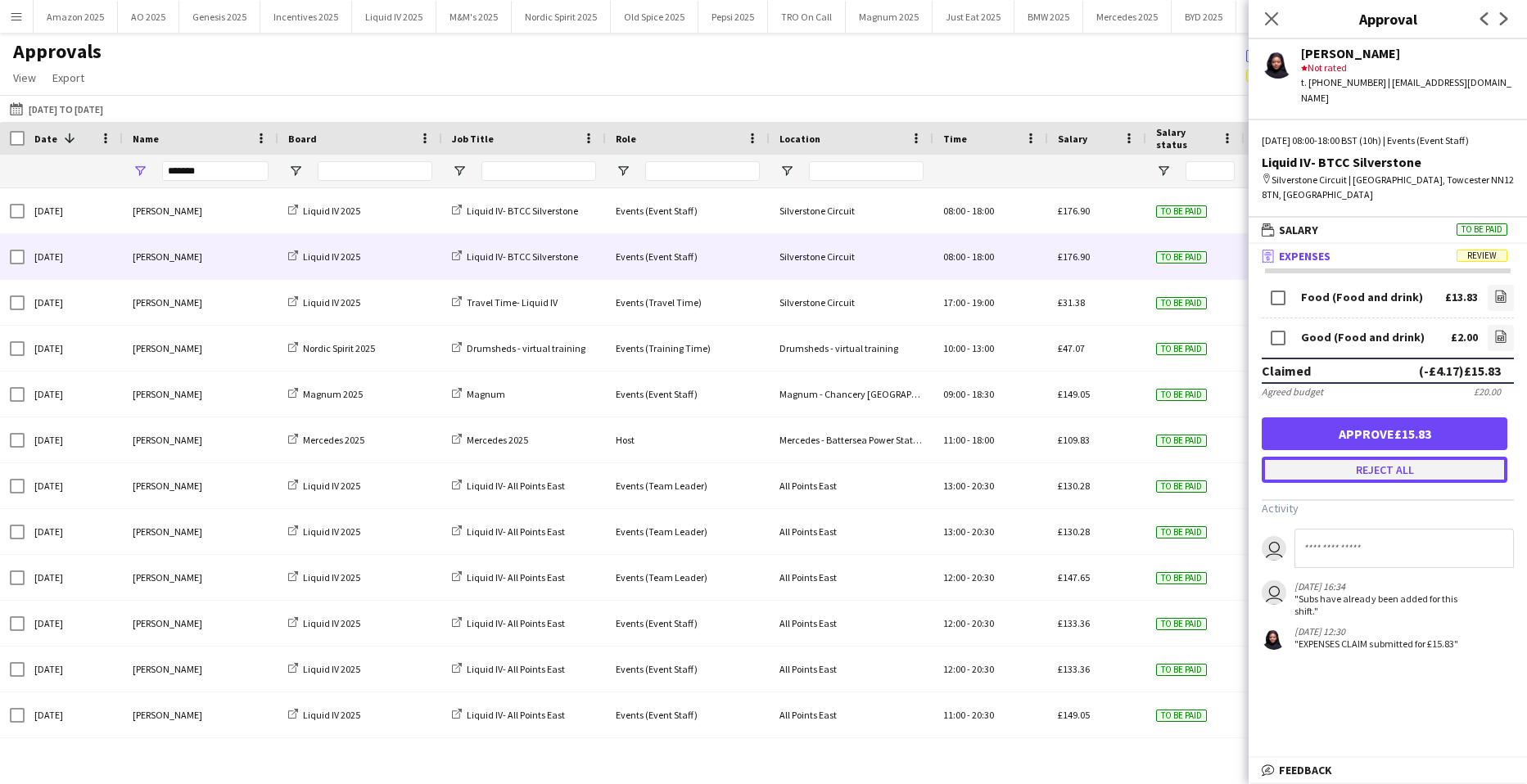
click at [1411, 477] on button "Reject all" at bounding box center [1385, 469] width 246 height 26
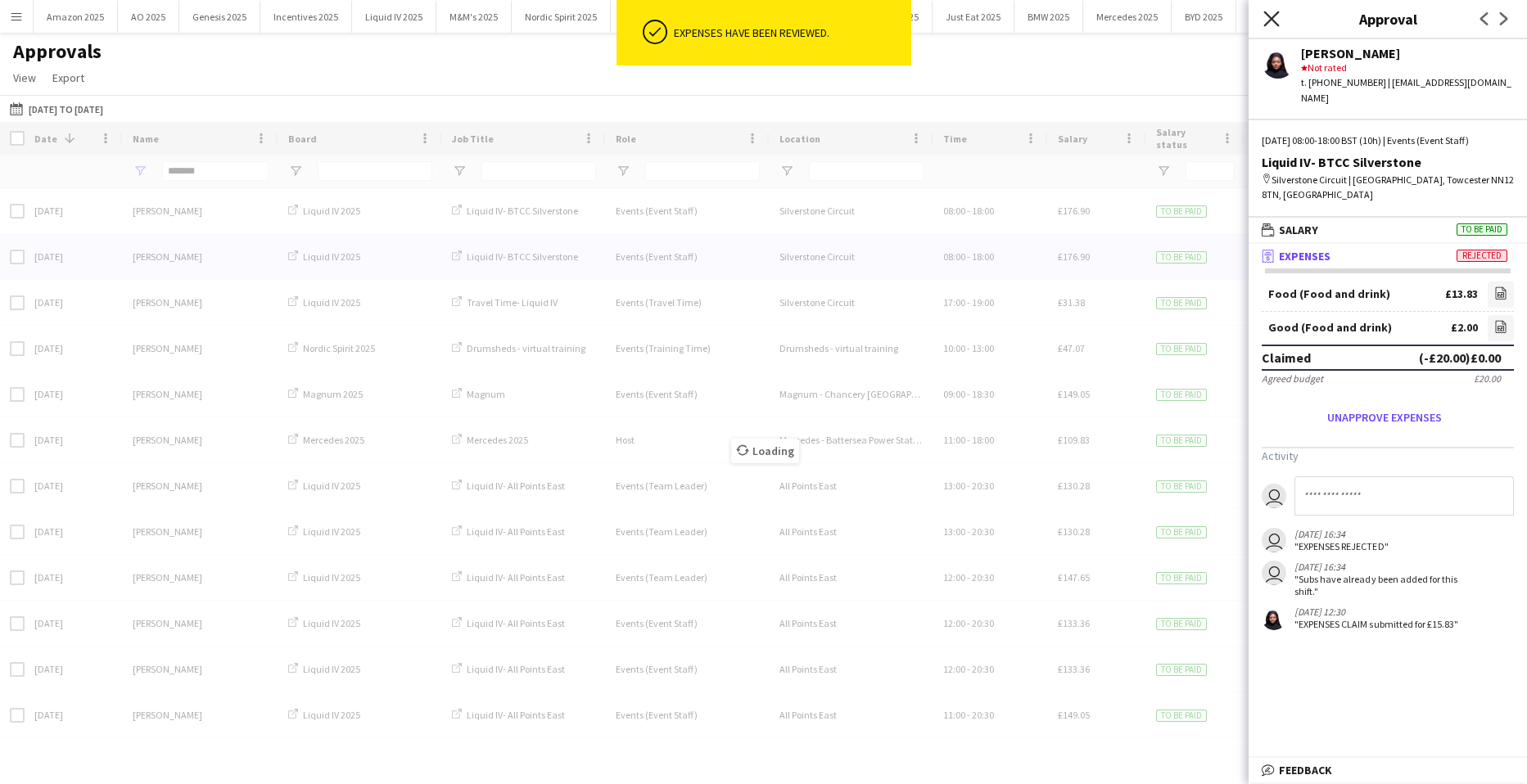
click at [1278, 21] on icon "Close pop-in" at bounding box center [1272, 18] width 15 height 15
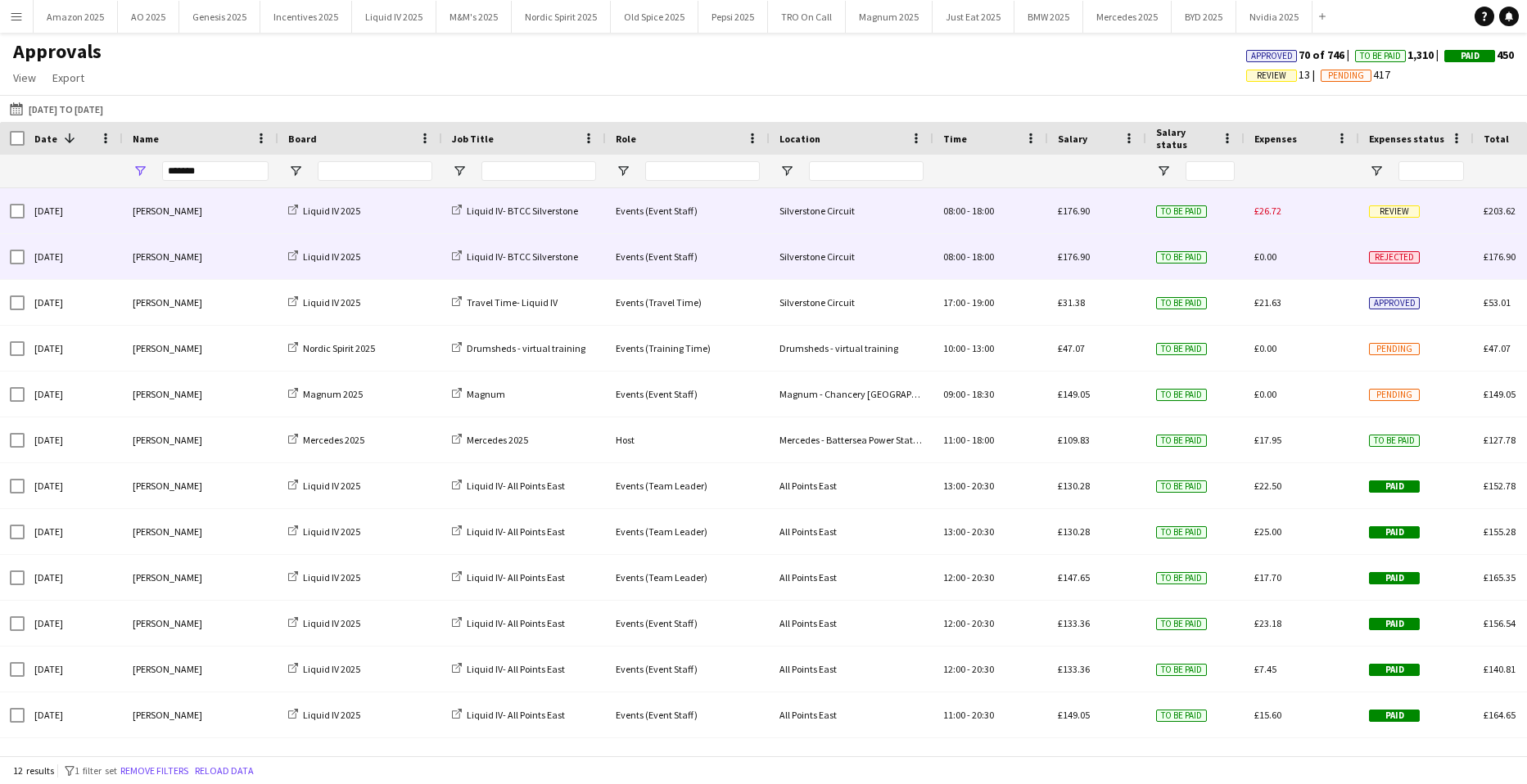
click at [1403, 215] on span "Review" at bounding box center [1395, 211] width 51 height 12
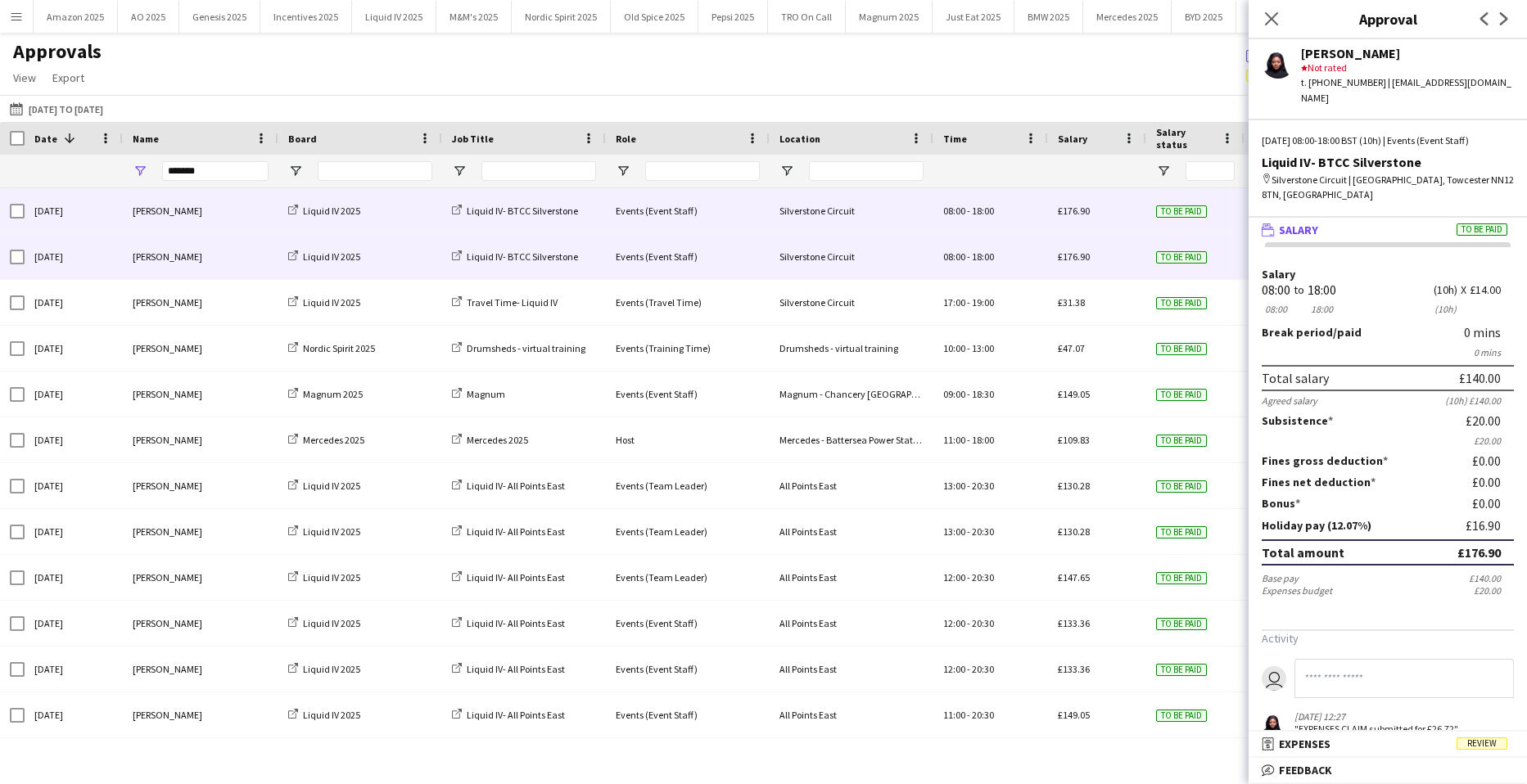
click at [1498, 737] on mat-panel-title "receipt Expenses Review" at bounding box center [1384, 744] width 272 height 14
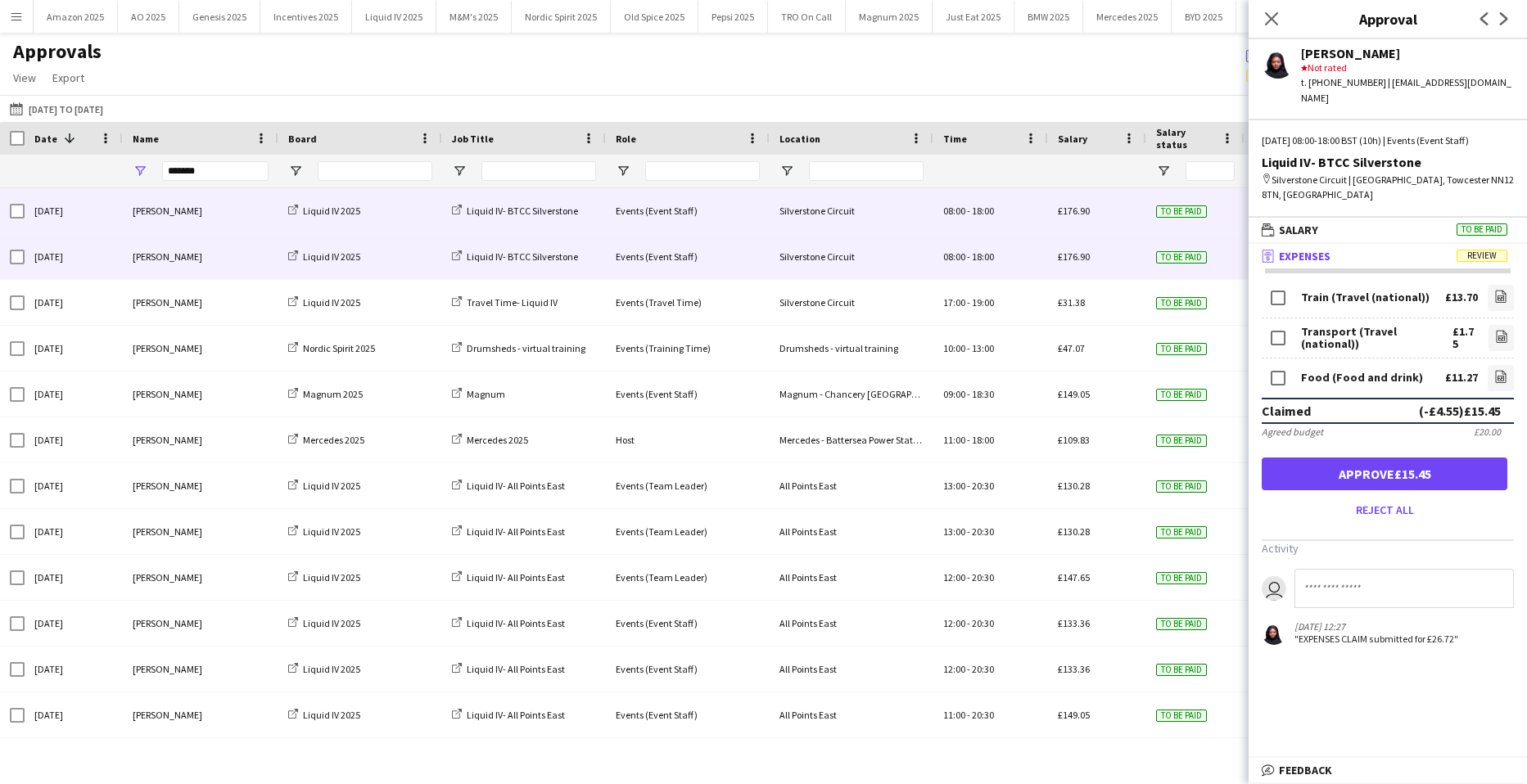
click at [1330, 583] on input at bounding box center [1404, 588] width 220 height 39
type input "*"
click at [1492, 228] on span "To be paid" at bounding box center [1482, 229] width 51 height 12
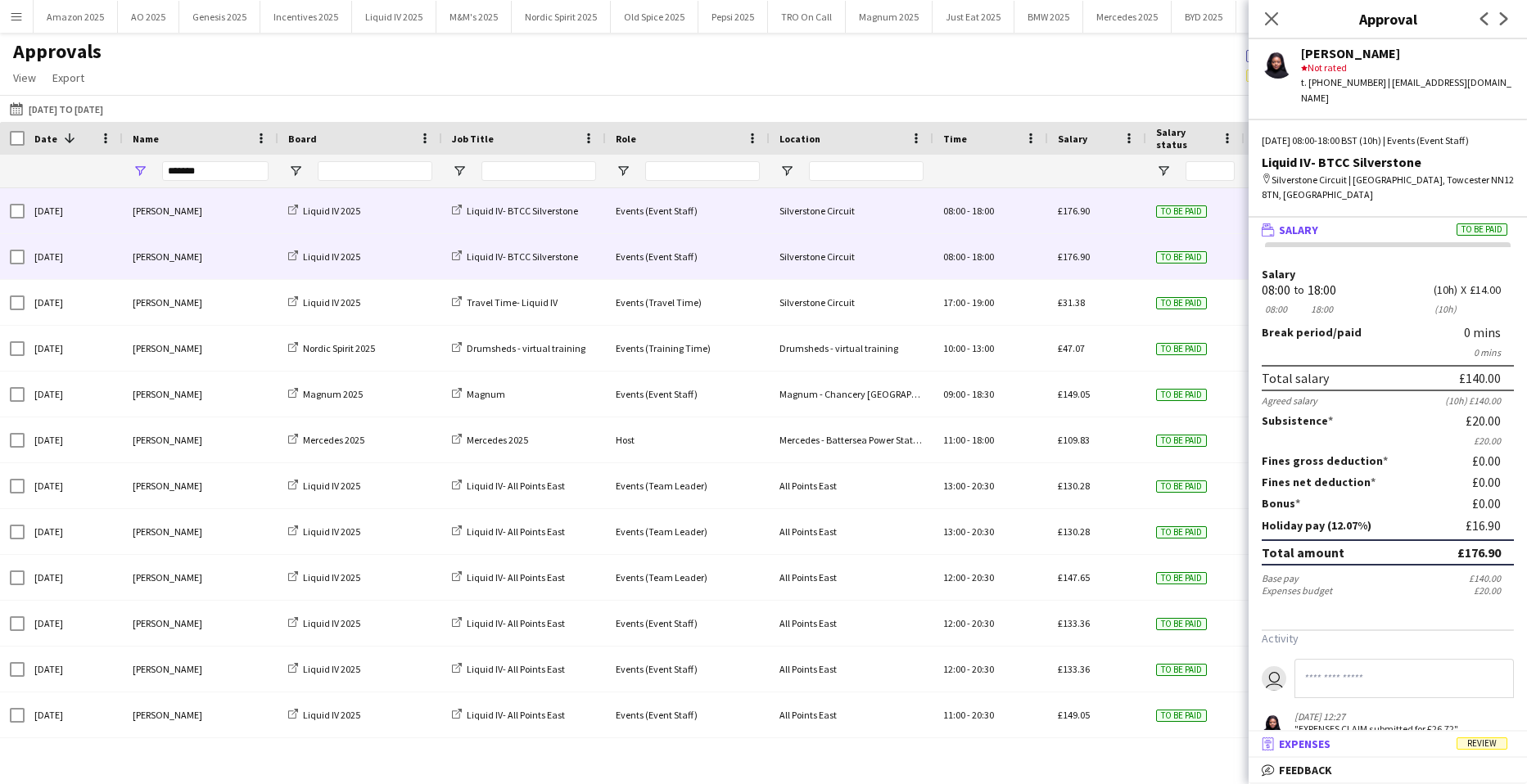
click at [1484, 738] on span "Review" at bounding box center [1482, 744] width 51 height 12
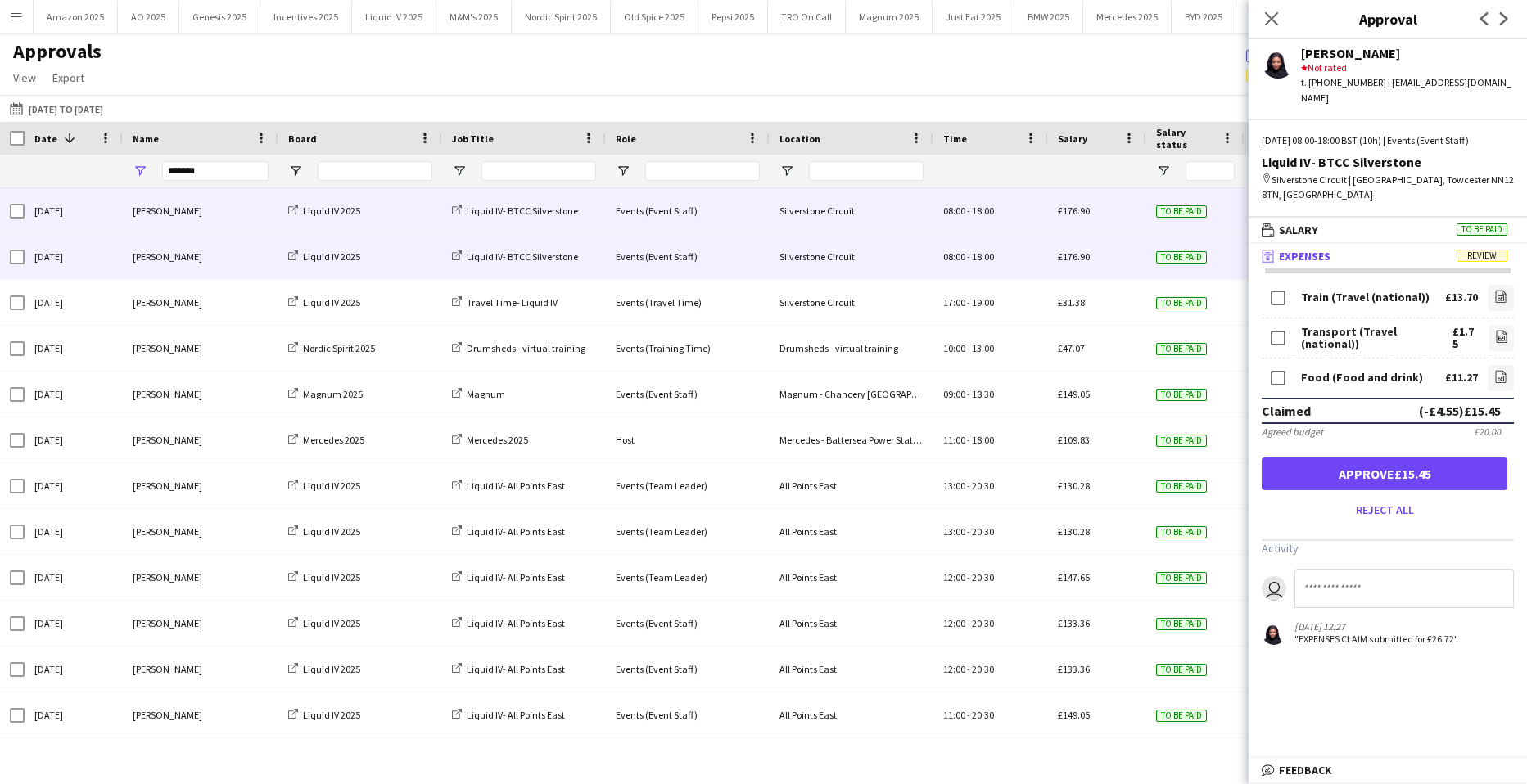
click at [1332, 585] on input at bounding box center [1404, 588] width 220 height 39
type input "**********"
click at [1492, 344] on link "file-image" at bounding box center [1501, 338] width 25 height 26
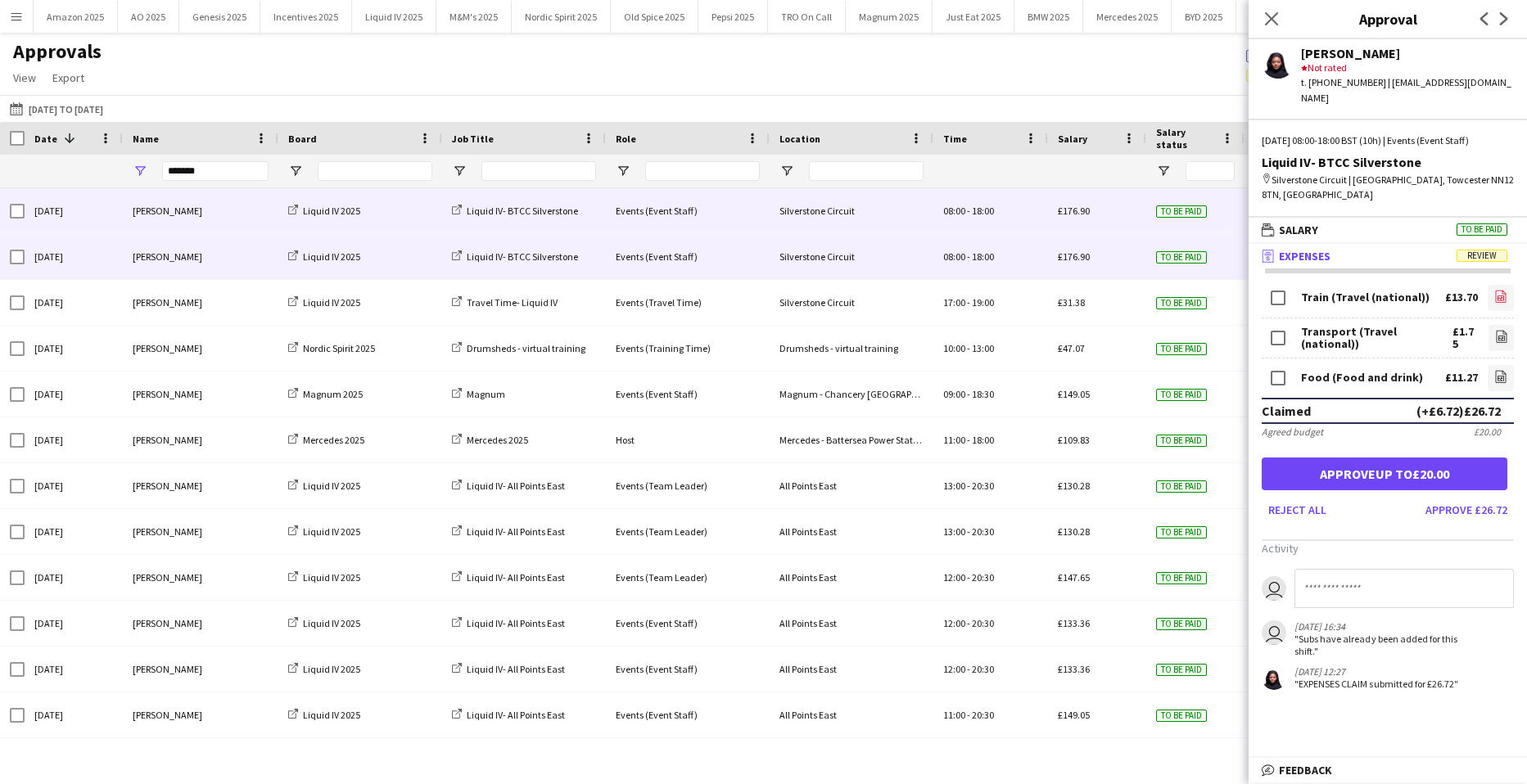
click at [1506, 294] on icon at bounding box center [1501, 296] width 11 height 12
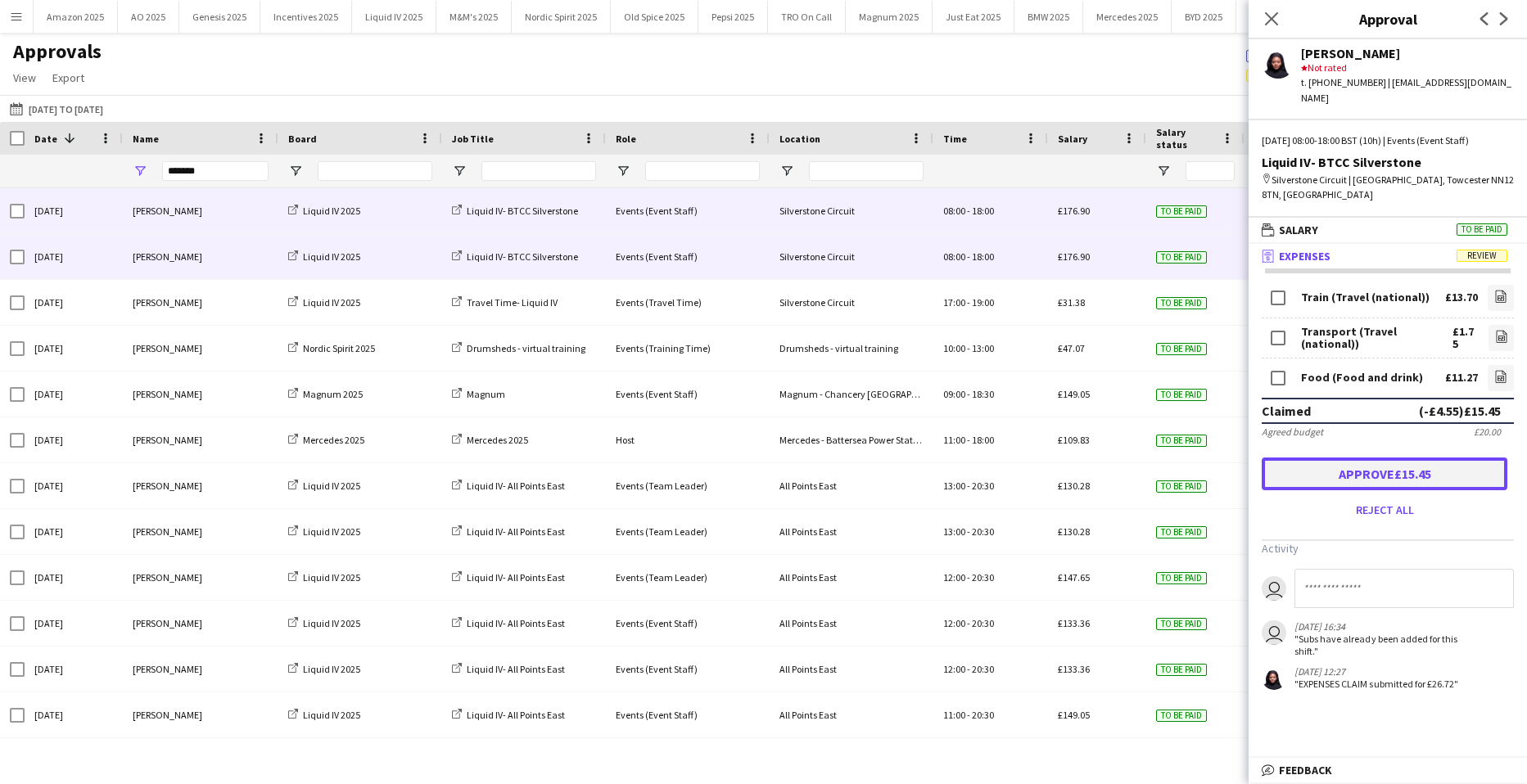
click at [1429, 481] on button "Approve £15.45" at bounding box center [1385, 474] width 246 height 33
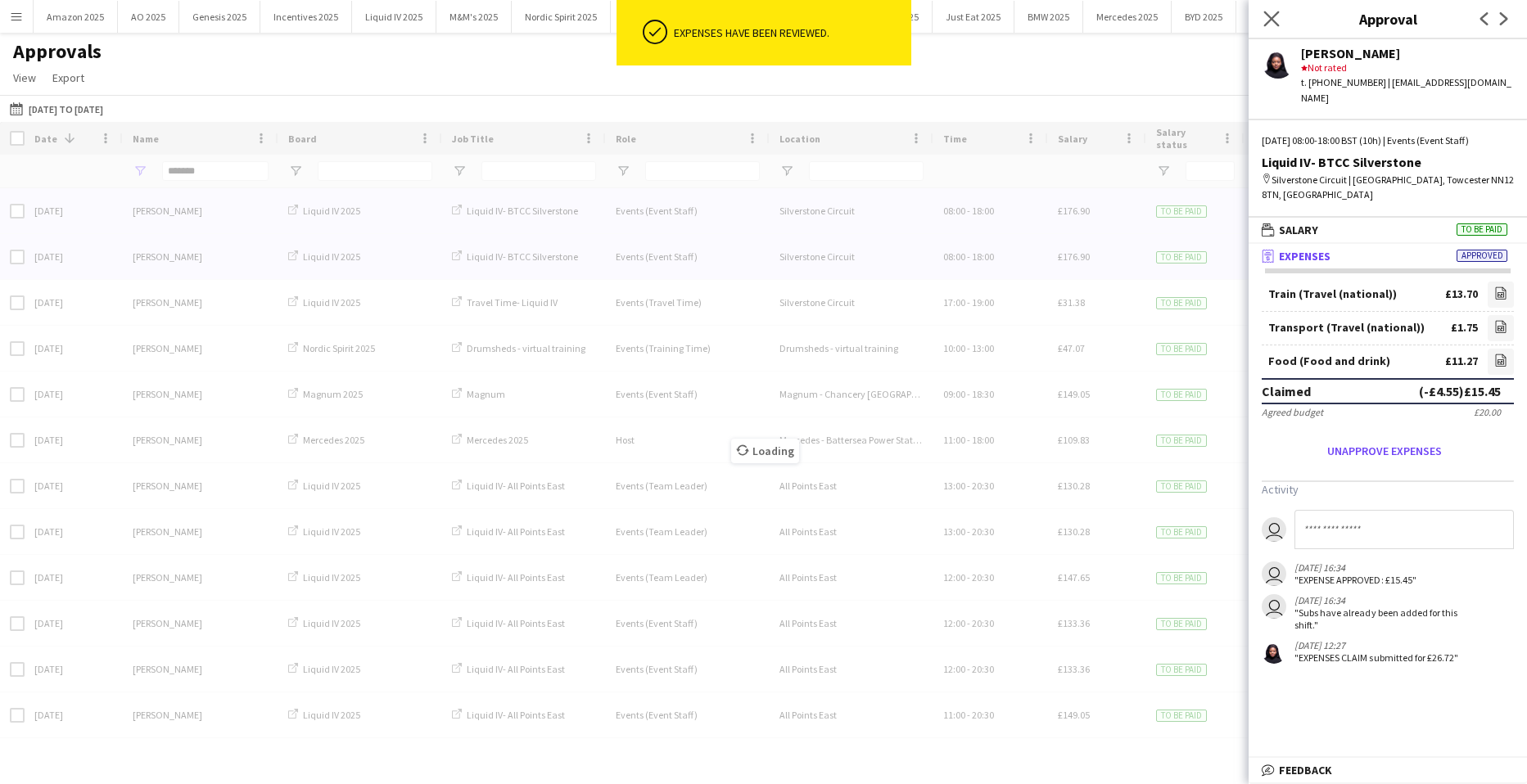
click at [1269, 9] on div "Close pop-in" at bounding box center [1272, 18] width 46 height 37
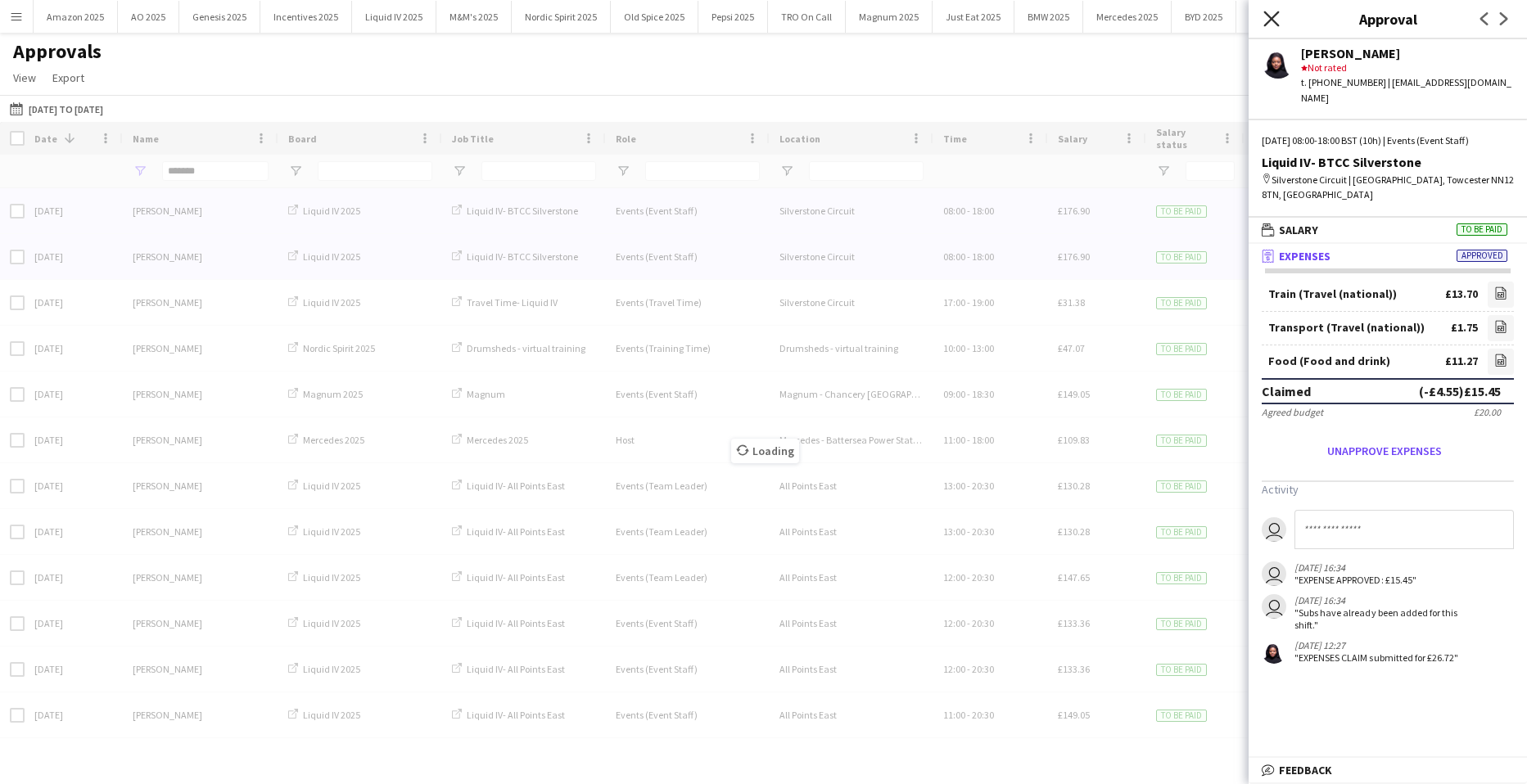
click at [1276, 17] on icon "Close pop-in" at bounding box center [1272, 18] width 15 height 15
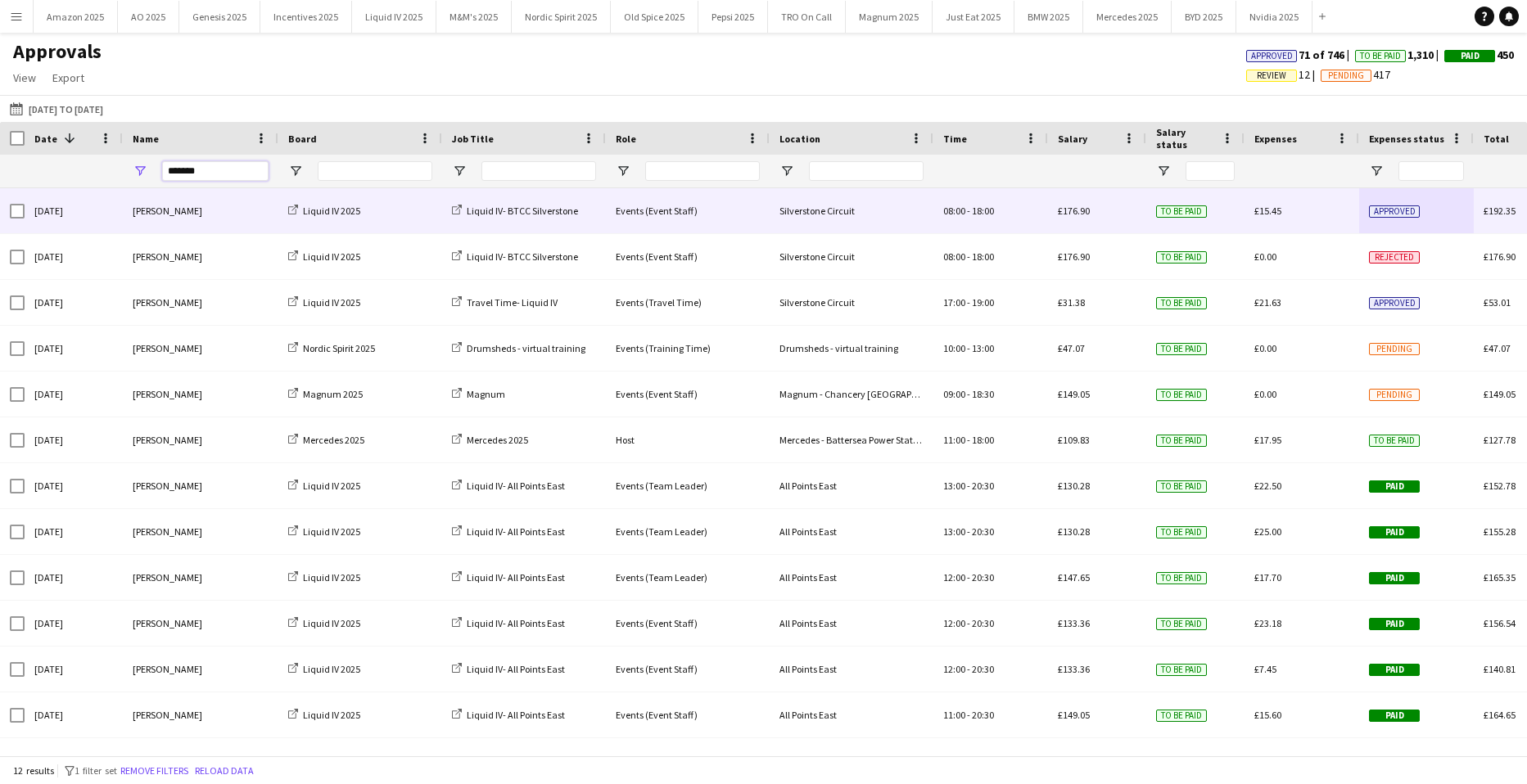
drag, startPoint x: 206, startPoint y: 174, endPoint x: -267, endPoint y: 203, distance: 473.9
click at [0, 203] on html "Menu Boards Boards Boards All jobs Status Workforce Workforce My Workforce Recr…" at bounding box center [763, 392] width 1527 height 784
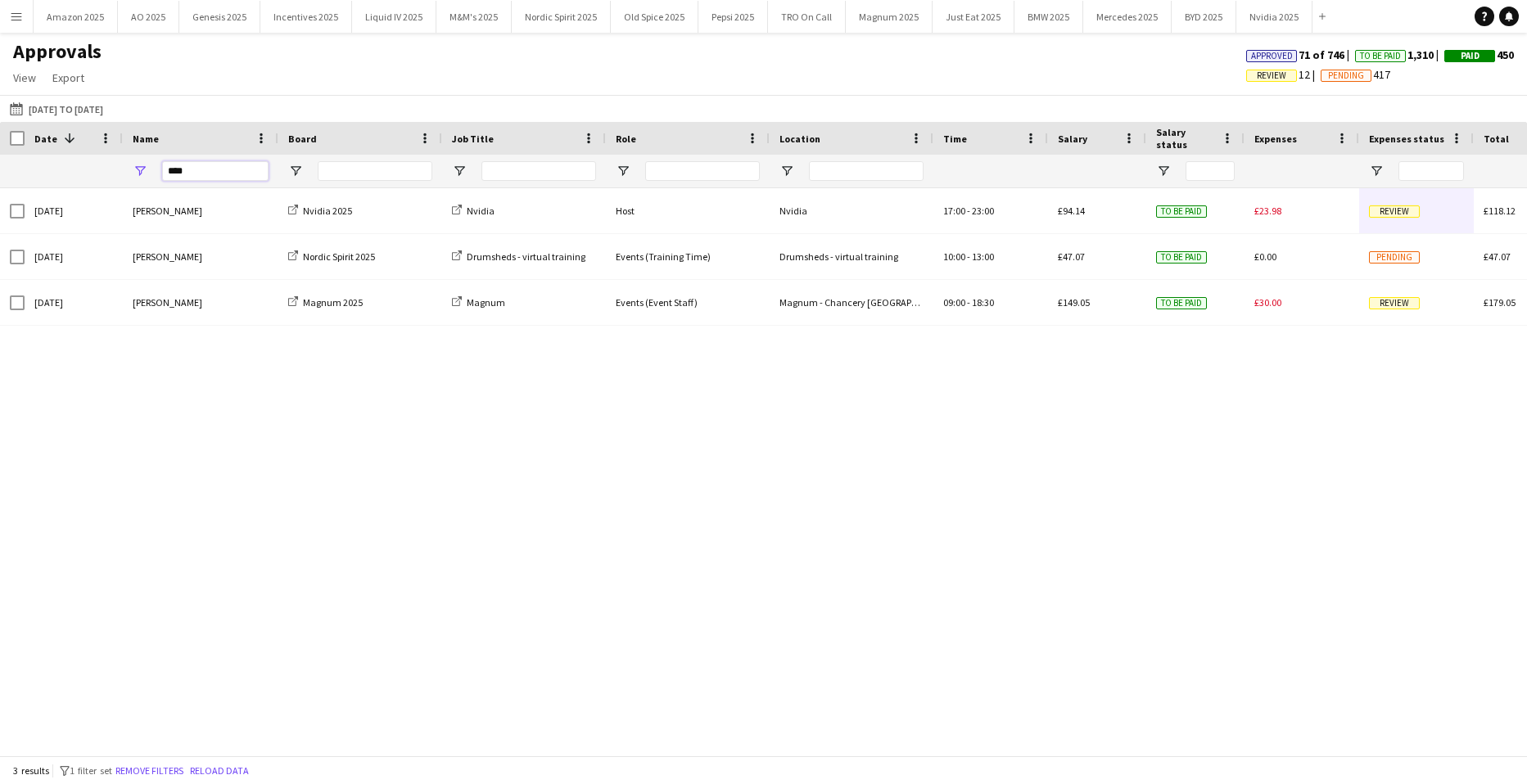
type input "****"
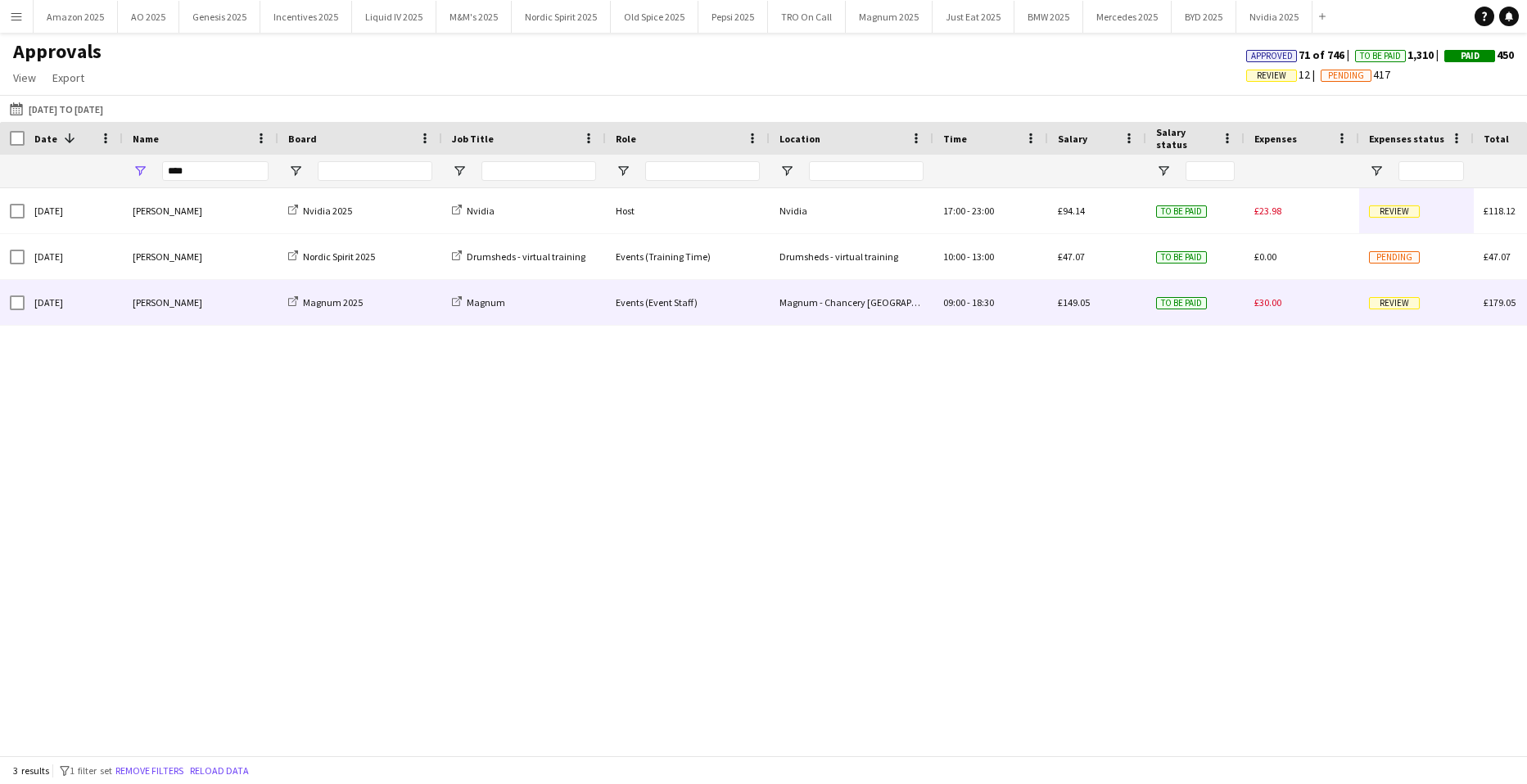
click at [1406, 301] on span "Review" at bounding box center [1395, 303] width 51 height 12
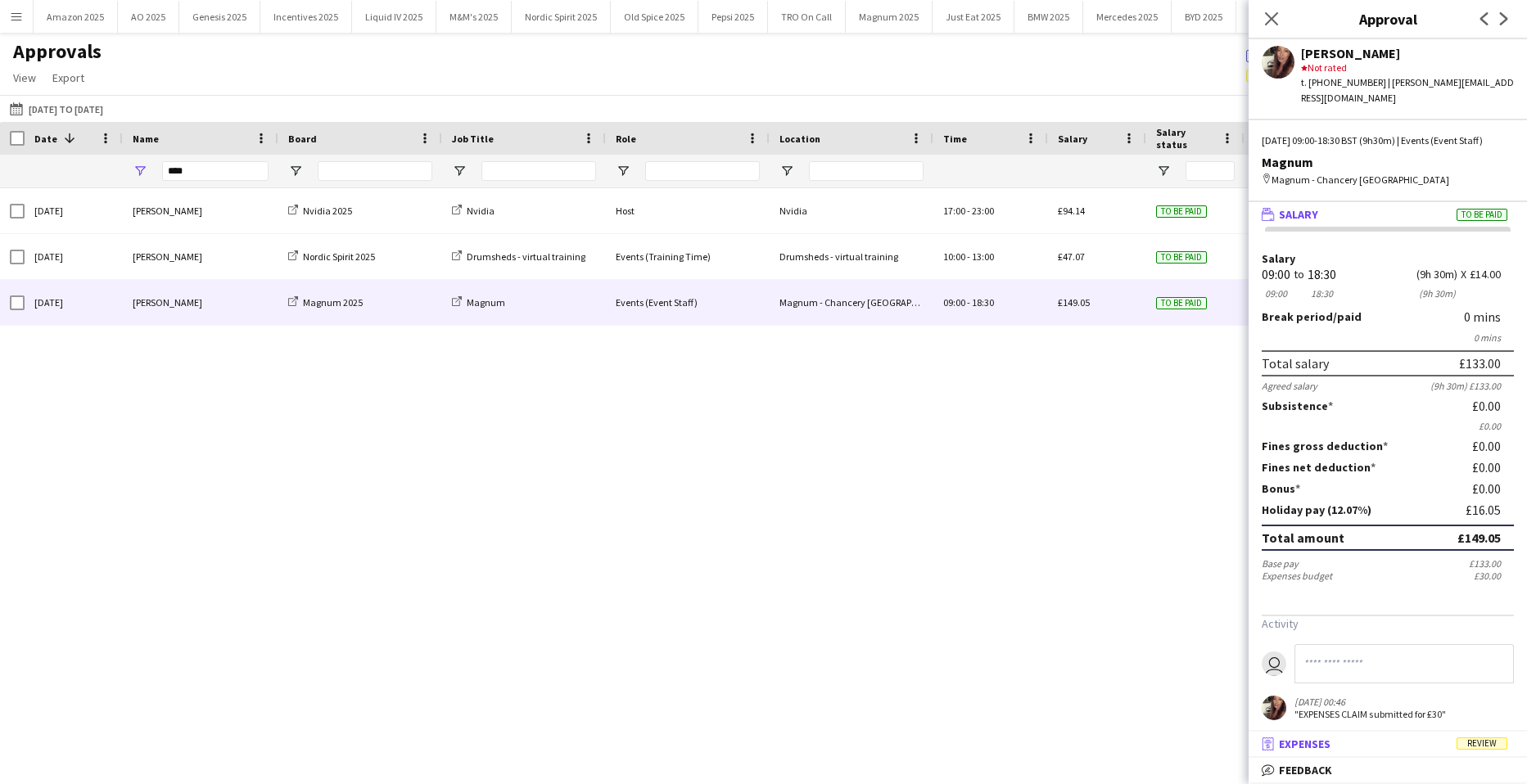
click at [1483, 748] on span "Review" at bounding box center [1482, 744] width 51 height 12
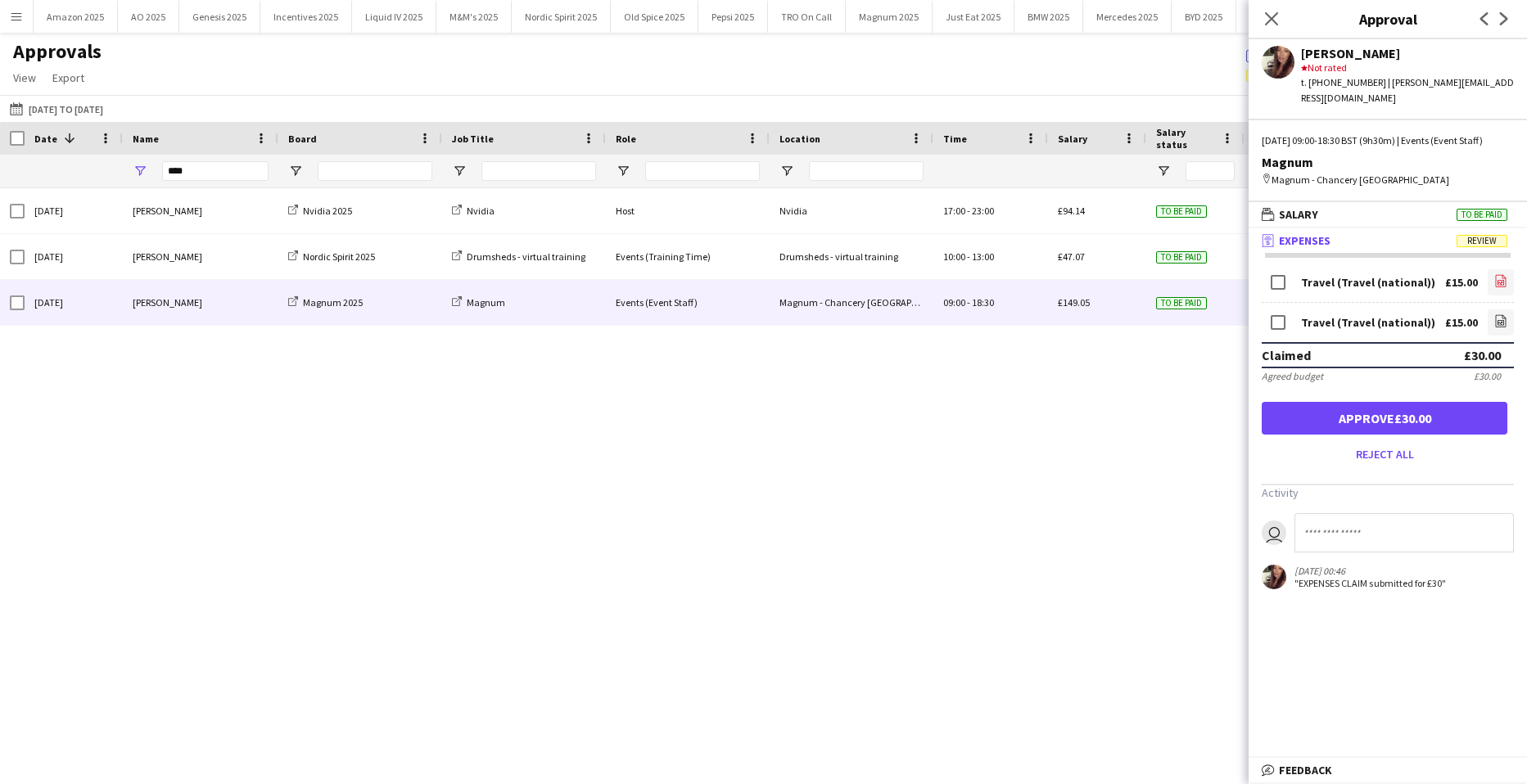
click at [1499, 279] on icon "file-image" at bounding box center [1501, 281] width 13 height 13
click at [1508, 349] on div "Claimed £30.00" at bounding box center [1388, 355] width 252 height 26
click at [1491, 325] on link "file-image" at bounding box center [1500, 322] width 26 height 26
click at [1456, 418] on button "Approve £30.00" at bounding box center [1385, 418] width 246 height 33
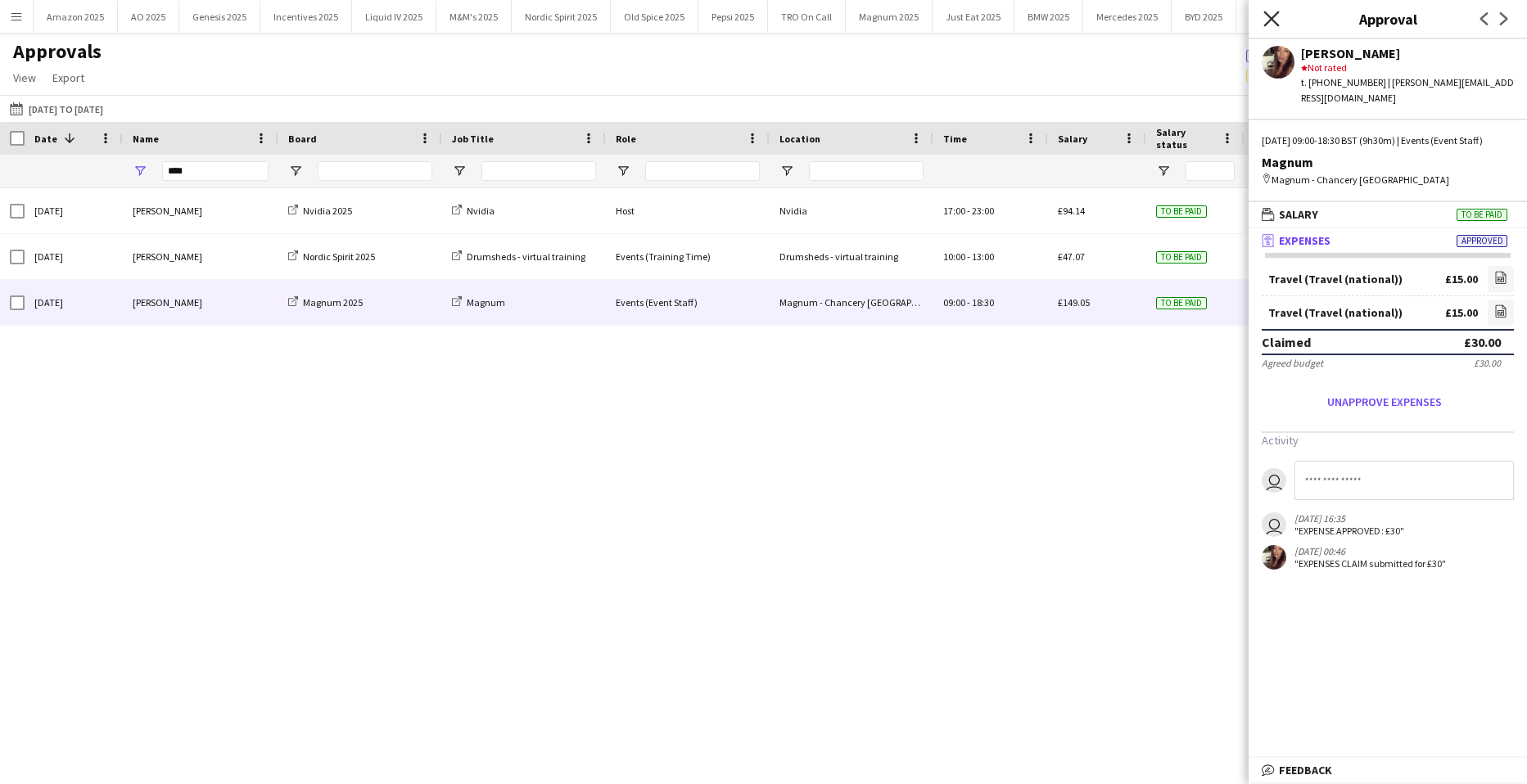
click at [1273, 18] on icon at bounding box center [1272, 18] width 15 height 15
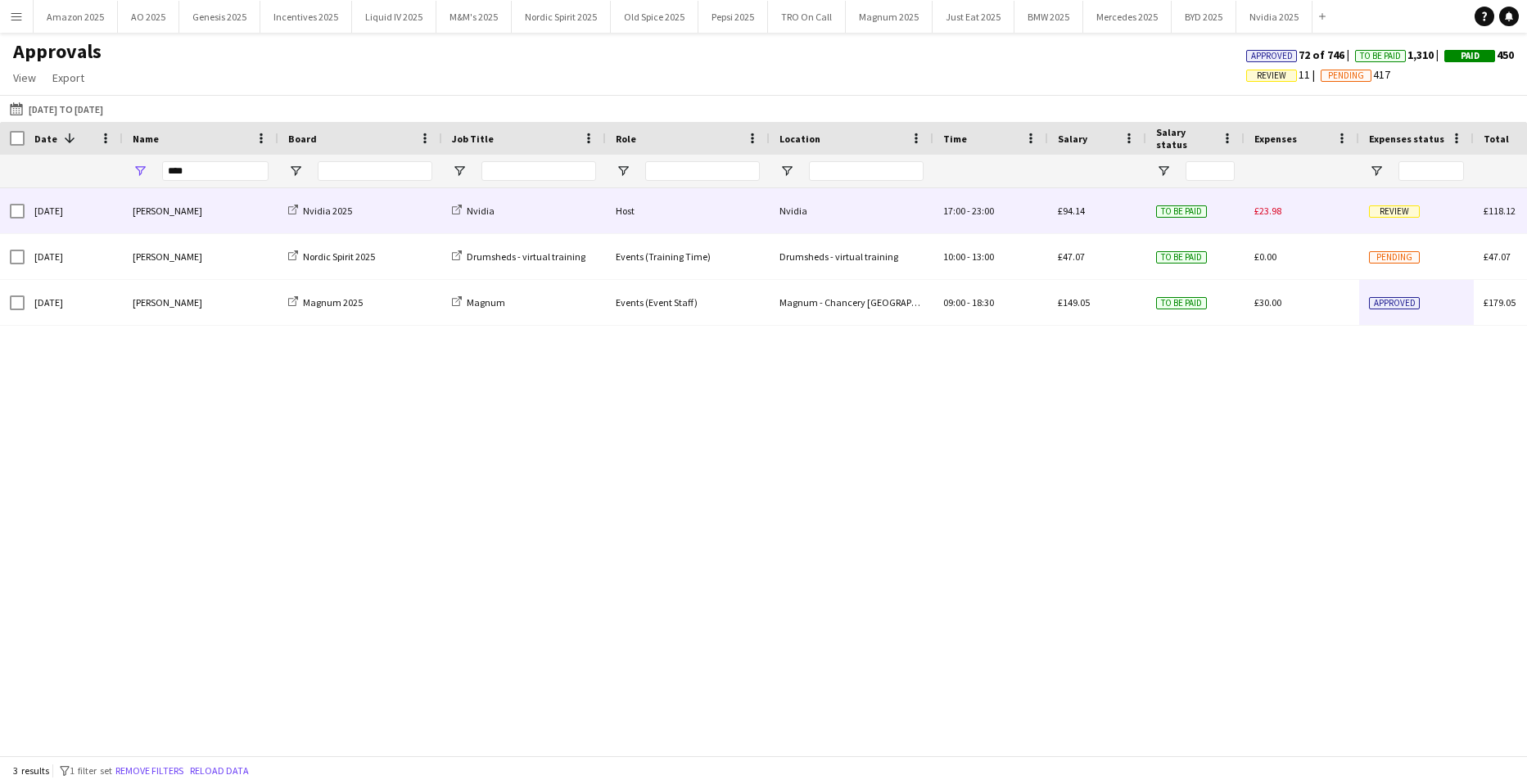
drag, startPoint x: 1413, startPoint y: 207, endPoint x: 1416, endPoint y: 232, distance: 25.2
click at [1416, 208] on span "Review" at bounding box center [1395, 211] width 51 height 12
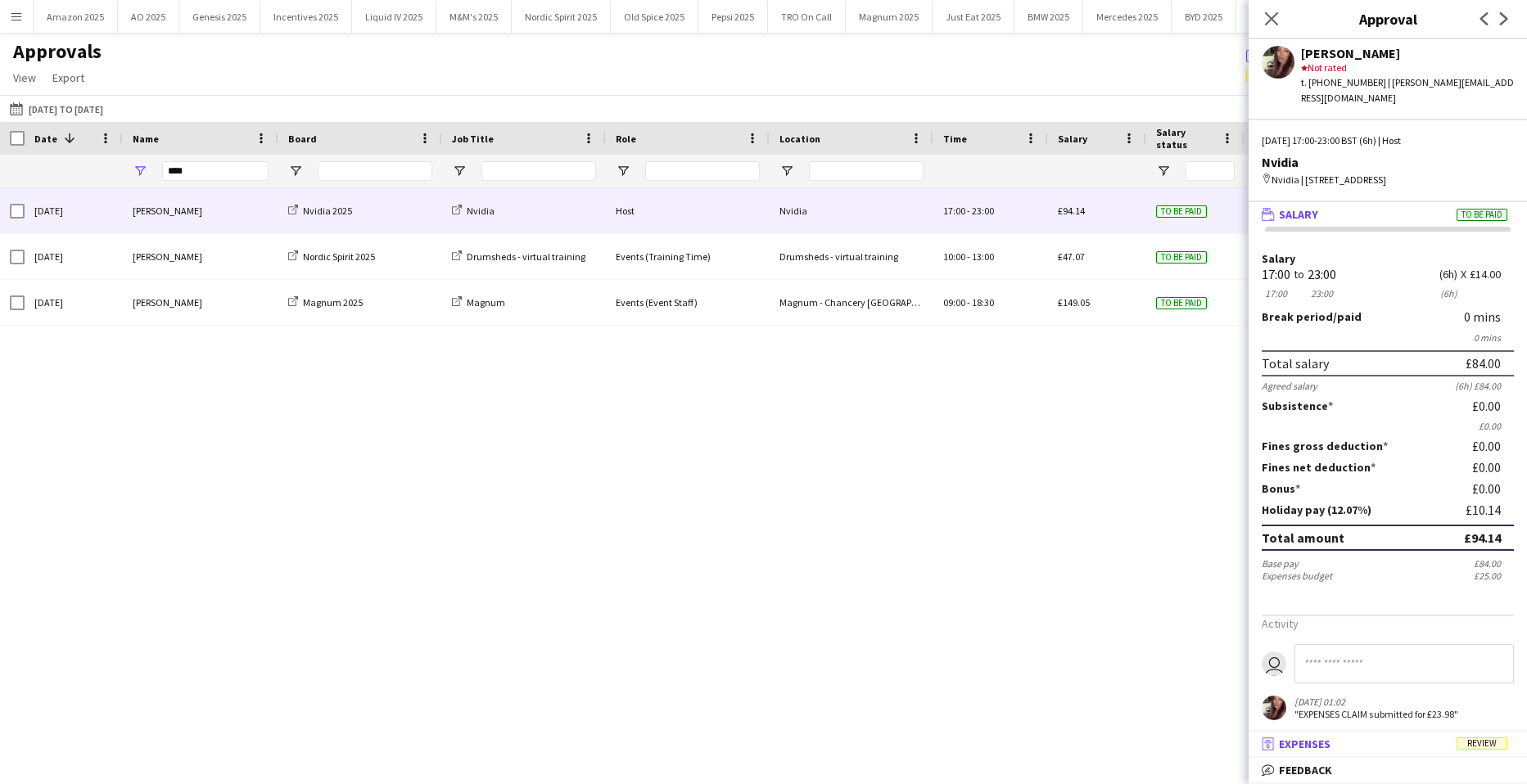
click at [1475, 735] on mat-expansion-panel-header "receipt Expenses Review" at bounding box center [1388, 745] width 278 height 25
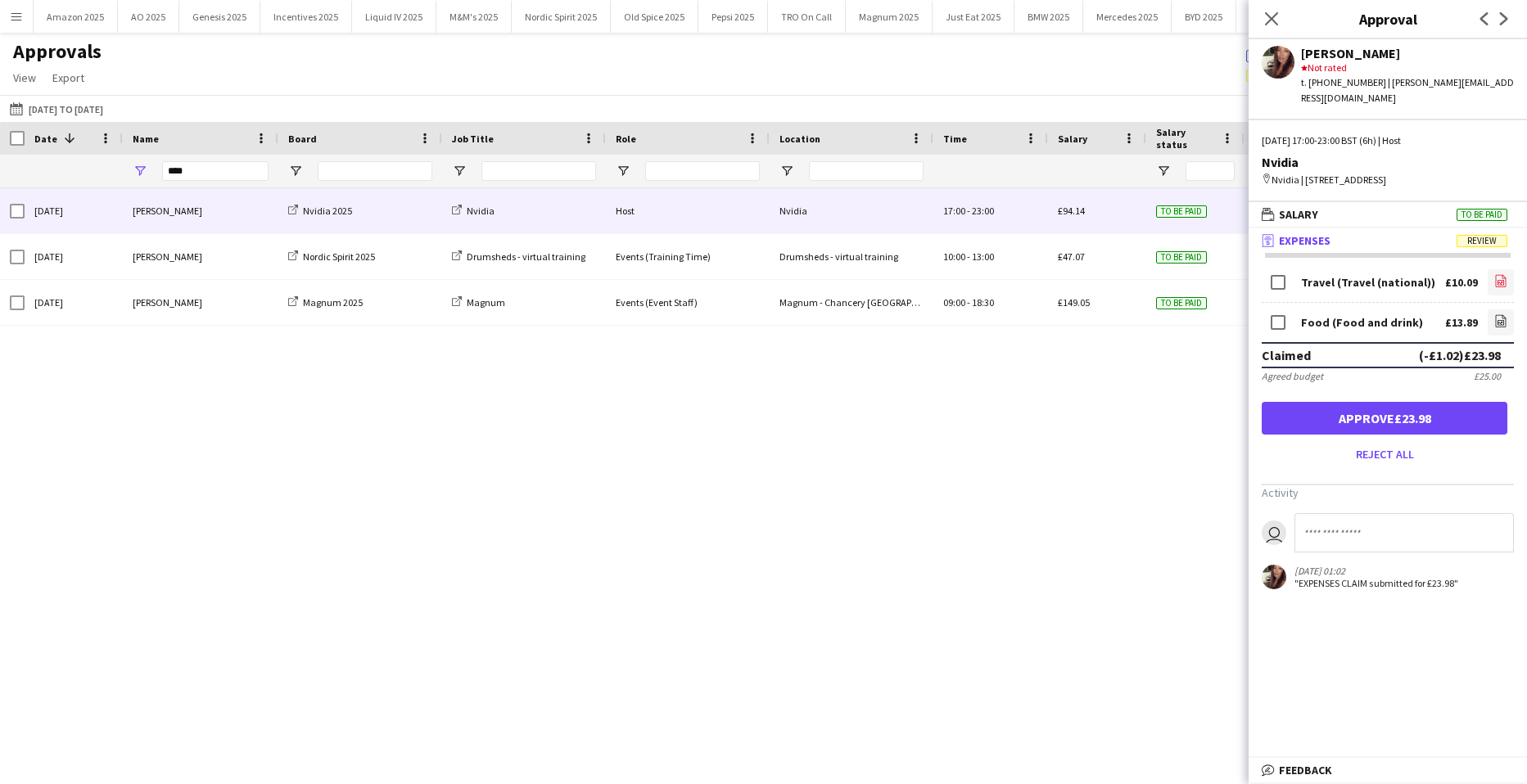
click at [1494, 280] on icon "file-image" at bounding box center [1501, 281] width 13 height 13
click at [1340, 514] on input at bounding box center [1404, 533] width 220 height 39
click at [1501, 317] on icon "file-image" at bounding box center [1501, 321] width 13 height 13
click at [1386, 523] on input "*******" at bounding box center [1404, 533] width 220 height 39
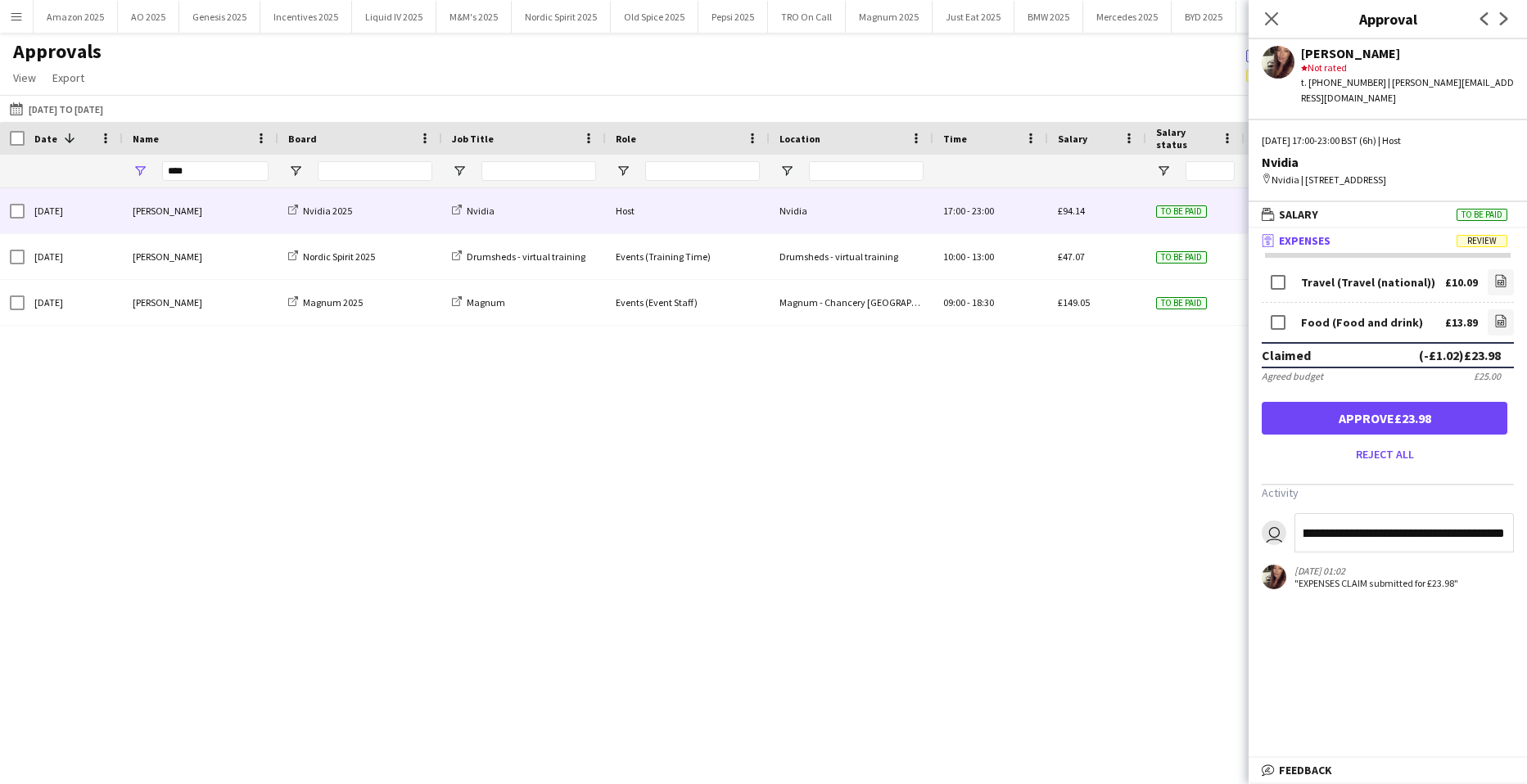
type input "**********"
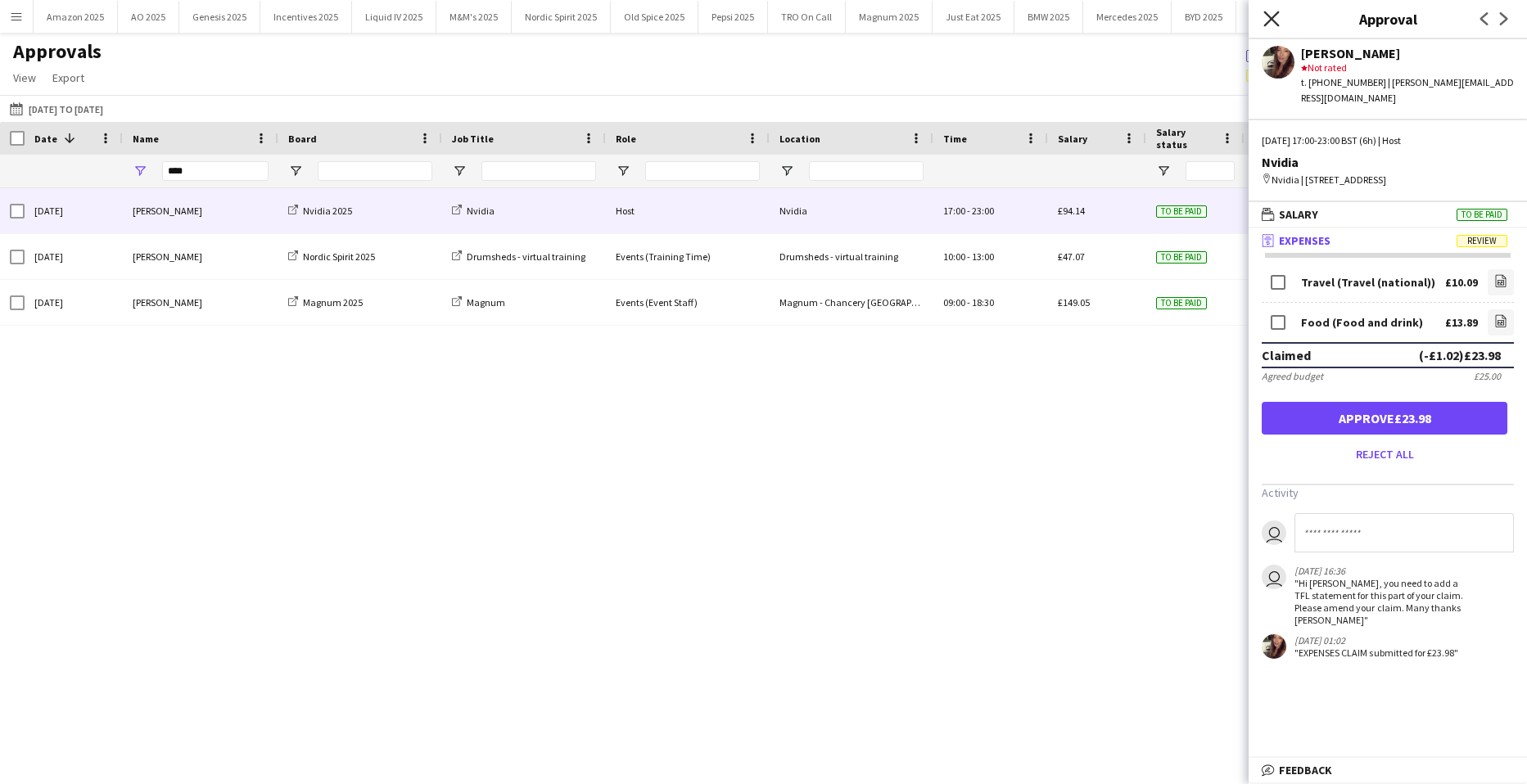
click at [1277, 17] on icon "Close pop-in" at bounding box center [1272, 18] width 15 height 15
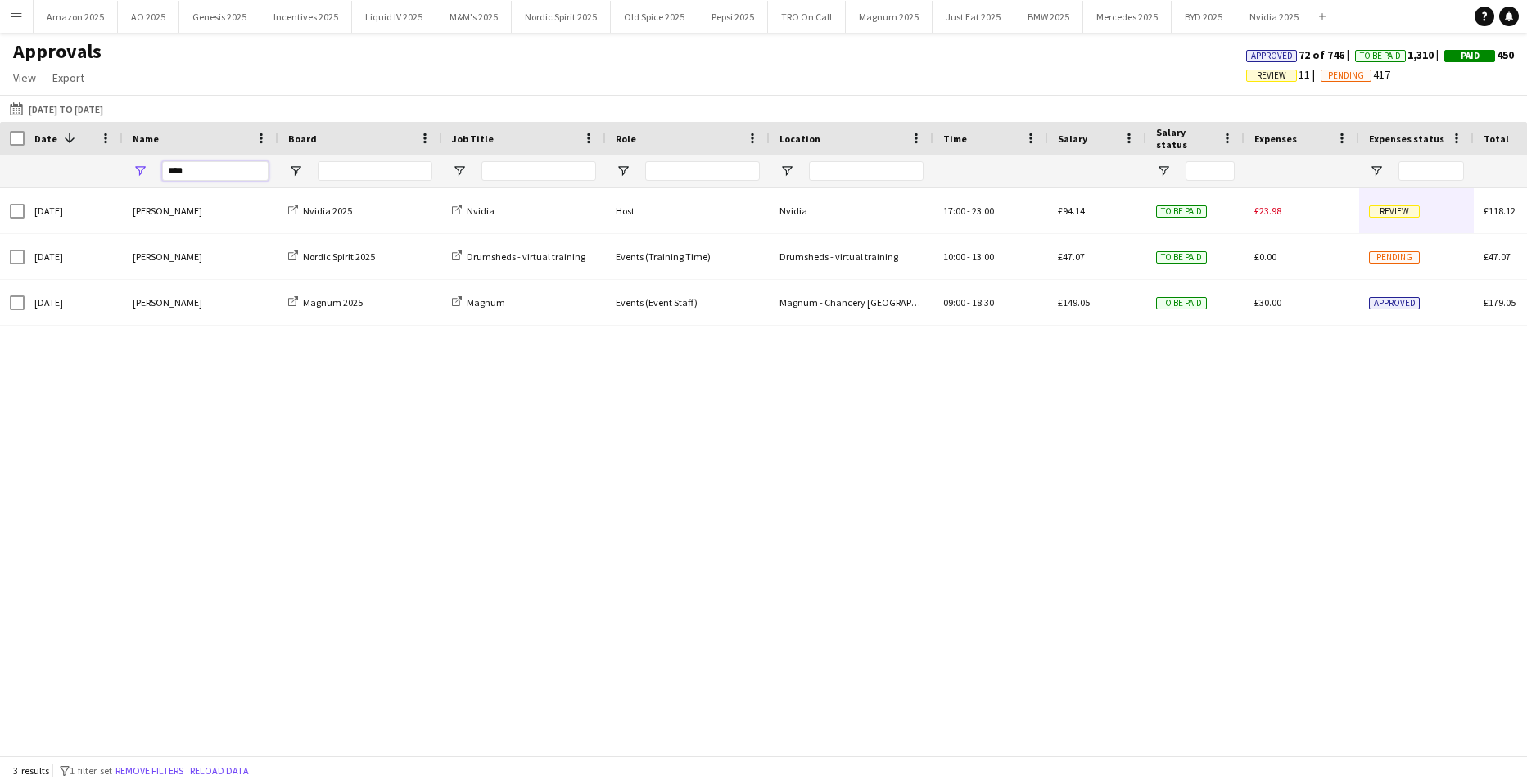
drag, startPoint x: 214, startPoint y: 172, endPoint x: -449, endPoint y: 222, distance: 664.9
click at [0, 222] on html "Menu Boards Boards Boards All jobs Status Workforce Workforce My Workforce Recr…" at bounding box center [763, 392] width 1527 height 784
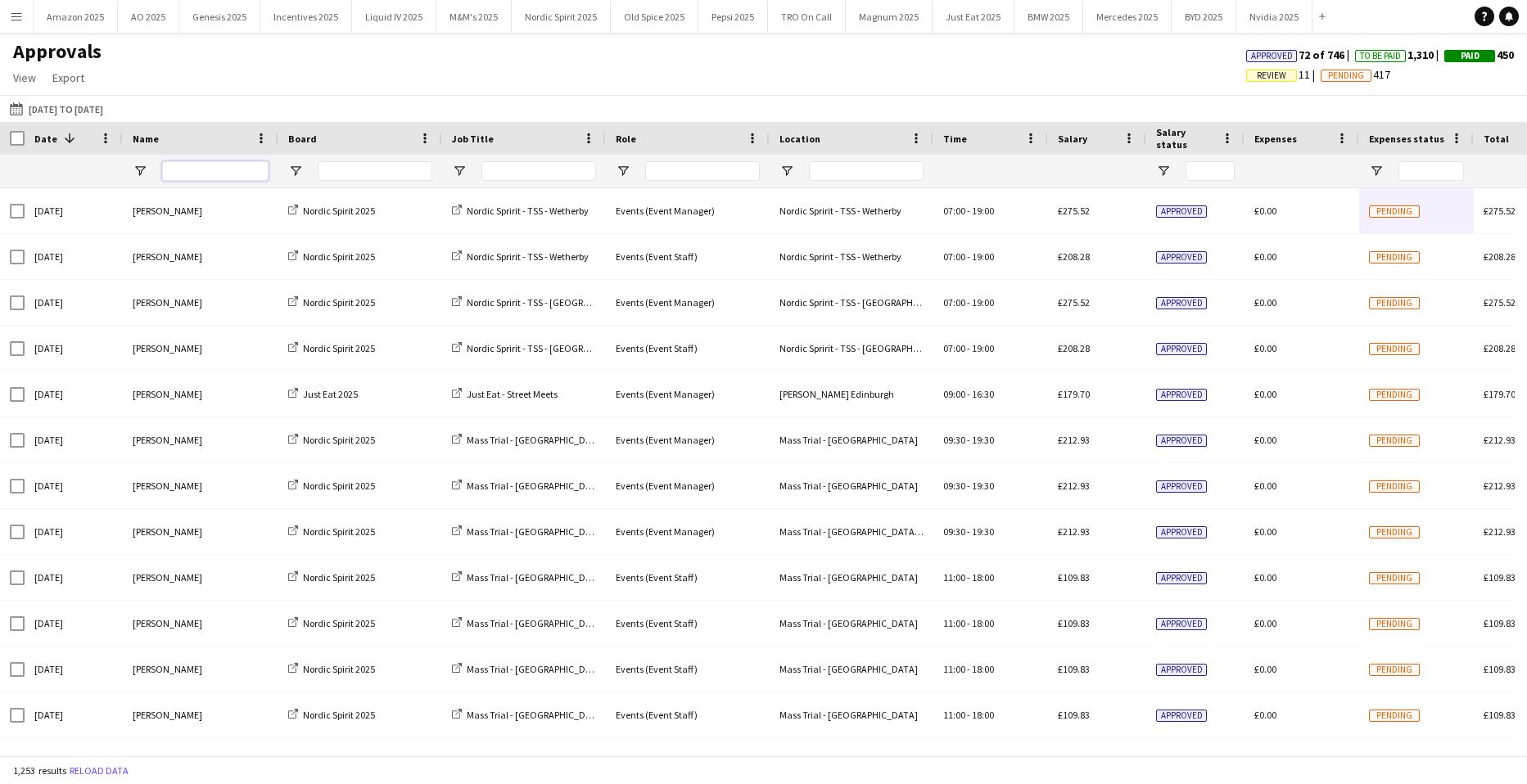
click at [234, 170] on input "Name Filter Input" at bounding box center [215, 171] width 107 height 19
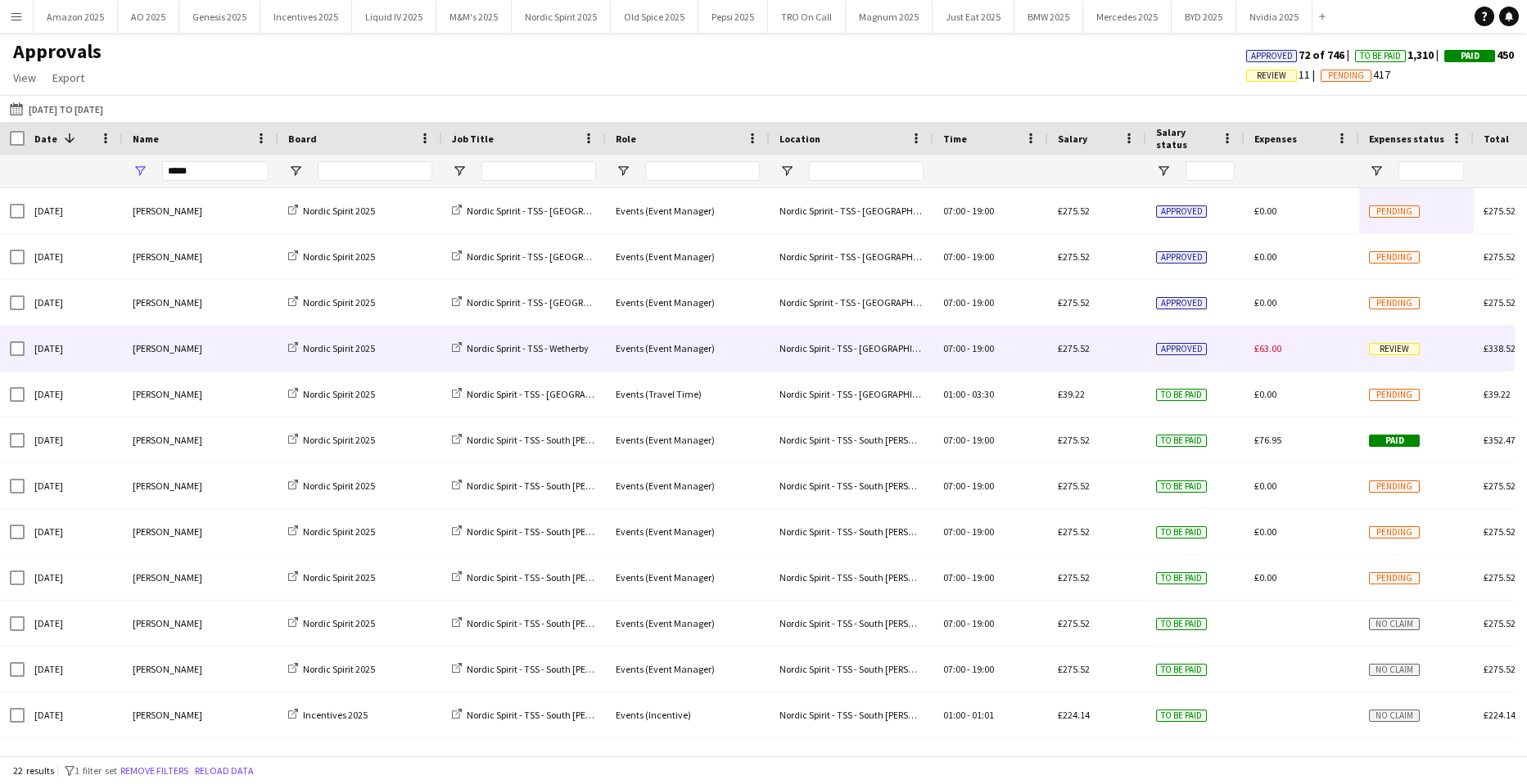
click at [1389, 351] on span "Review" at bounding box center [1395, 349] width 51 height 12
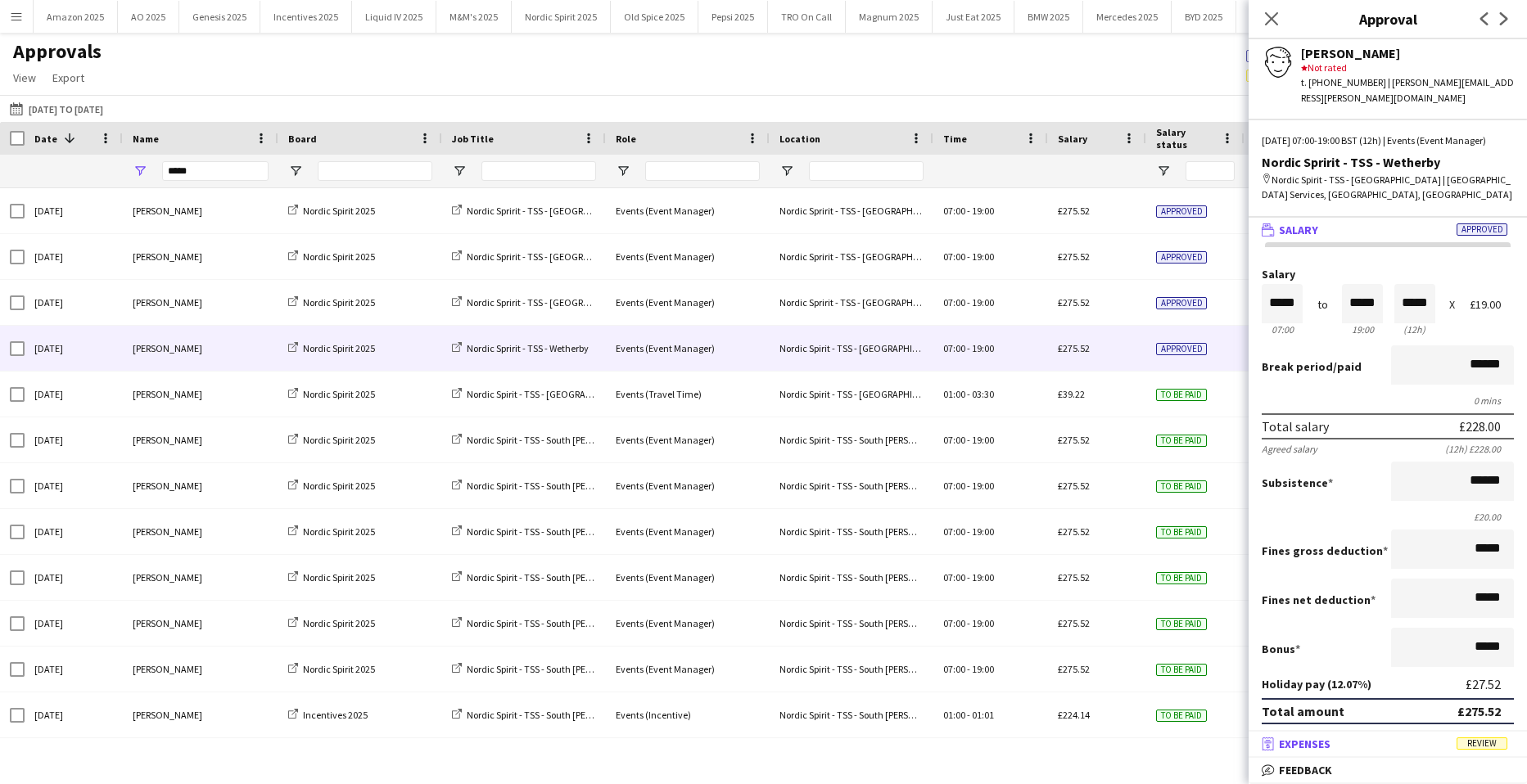
click at [1477, 746] on span "Review" at bounding box center [1482, 744] width 51 height 12
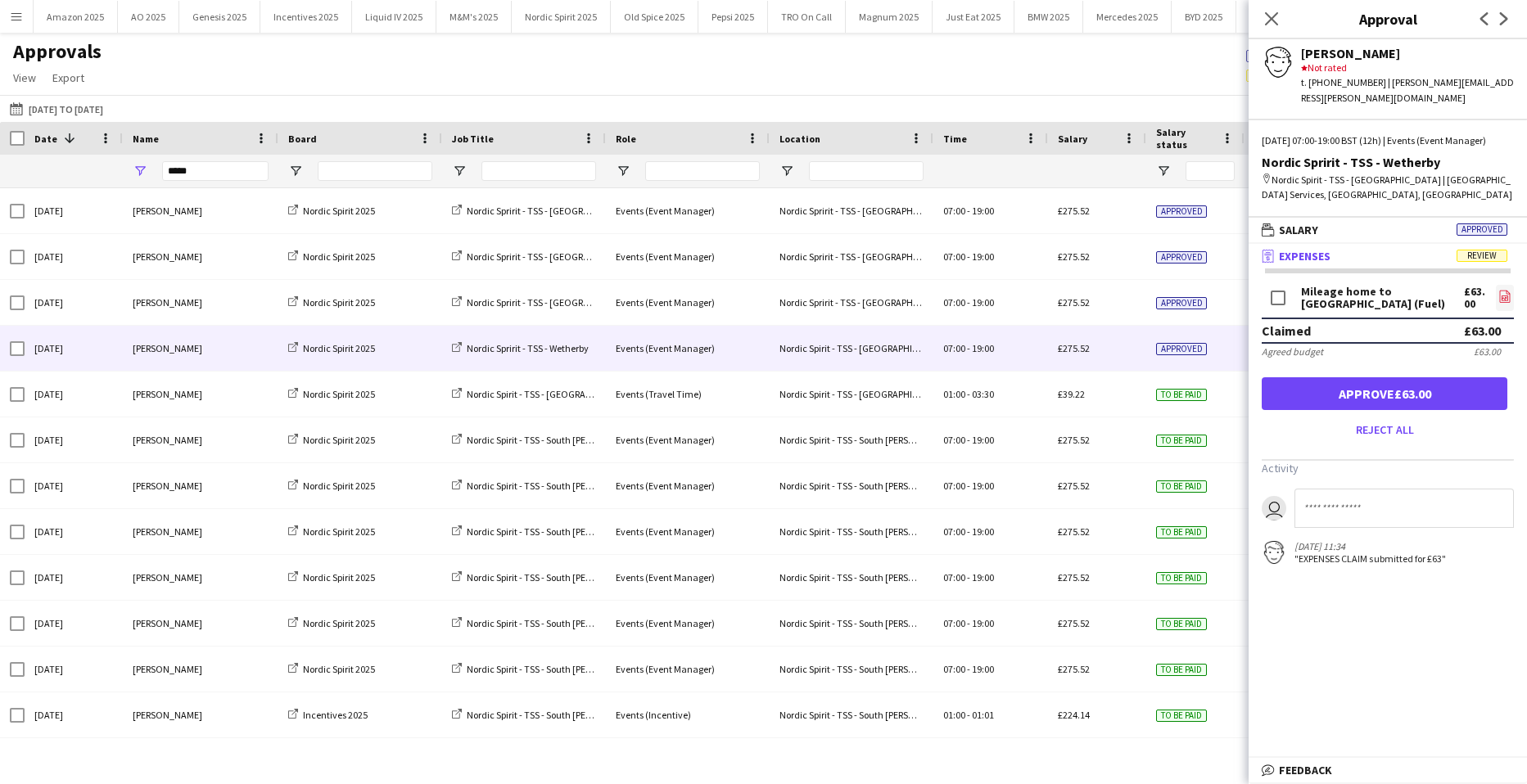
click at [1502, 298] on icon at bounding box center [1505, 297] width 7 height 5
click at [1399, 391] on button "Approve £63.00" at bounding box center [1385, 393] width 246 height 33
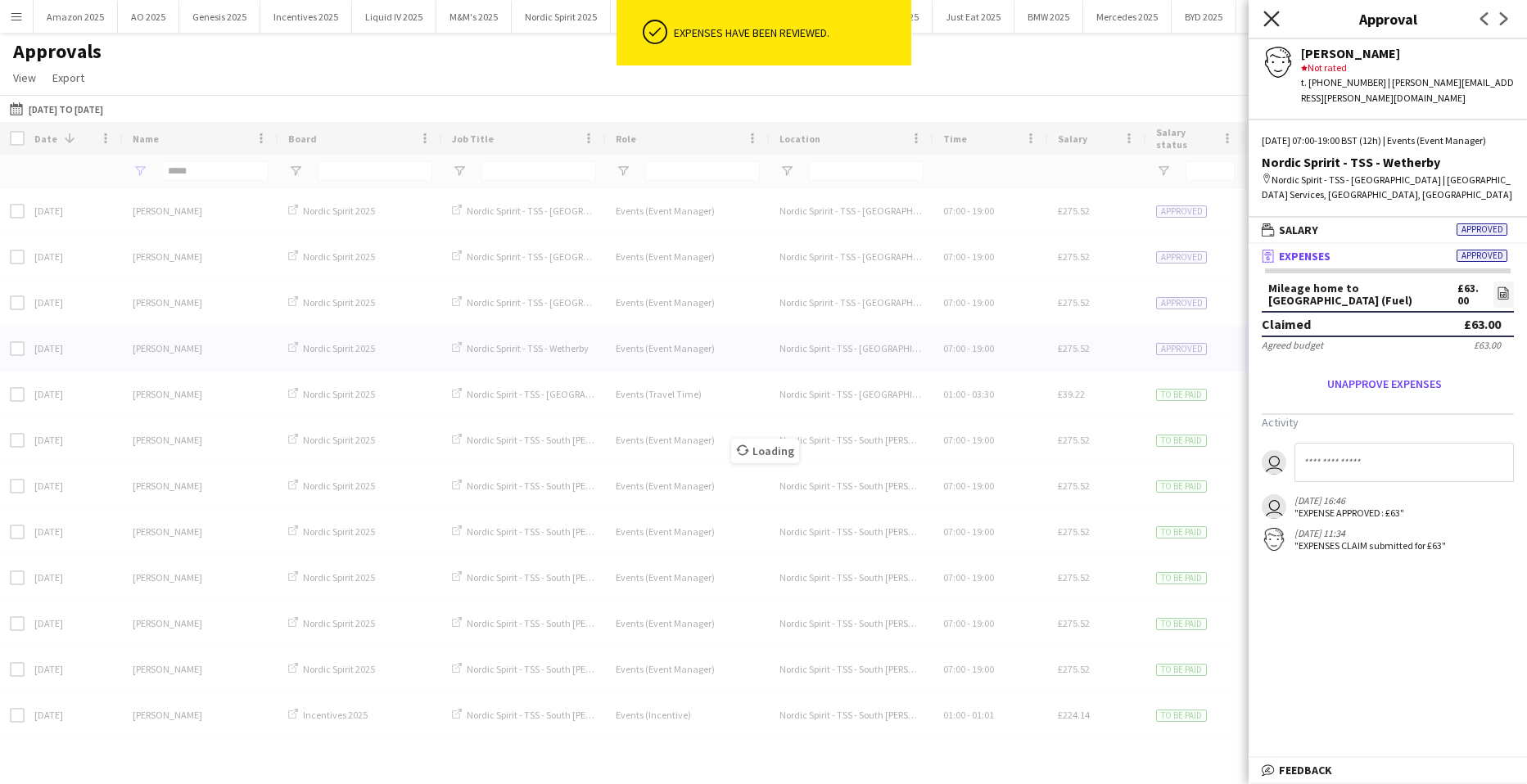
click at [1273, 18] on icon at bounding box center [1272, 18] width 15 height 15
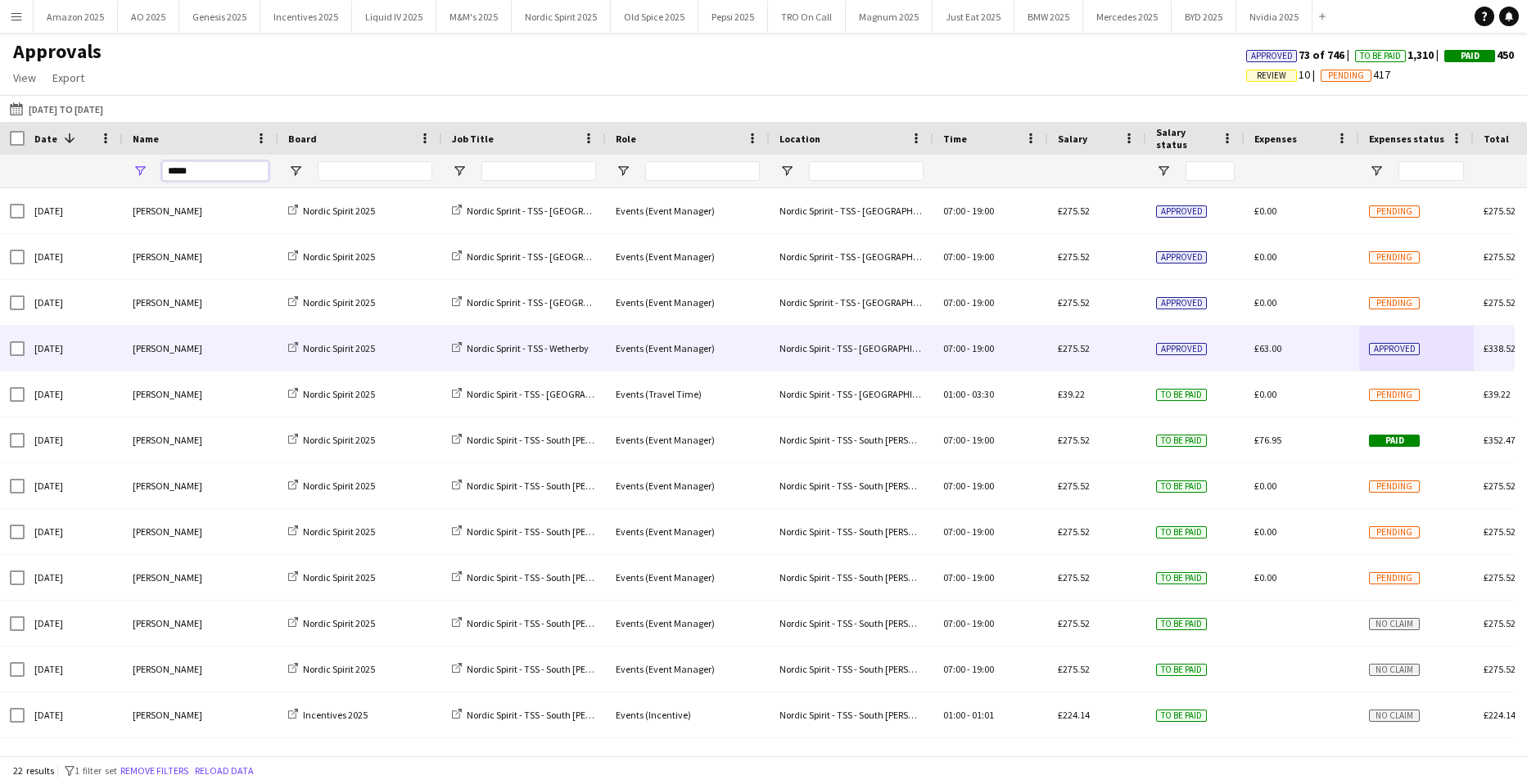
drag, startPoint x: 70, startPoint y: 176, endPoint x: -311, endPoint y: 231, distance: 384.9
click at [0, 231] on html "Menu Boards Boards Boards All jobs Status Workforce Workforce My Workforce Recr…" at bounding box center [763, 392] width 1527 height 784
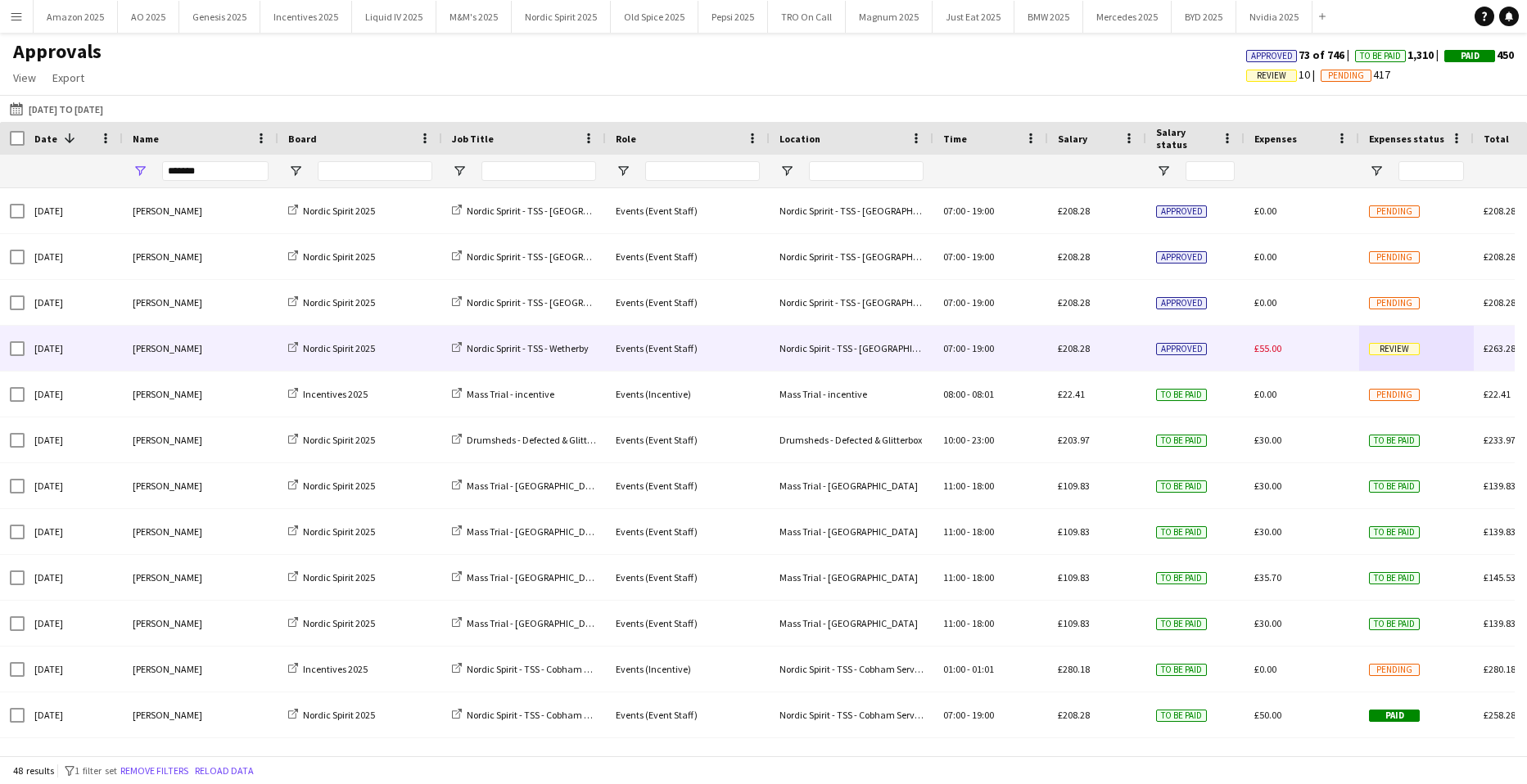
click at [1402, 348] on span "Review" at bounding box center [1395, 349] width 51 height 12
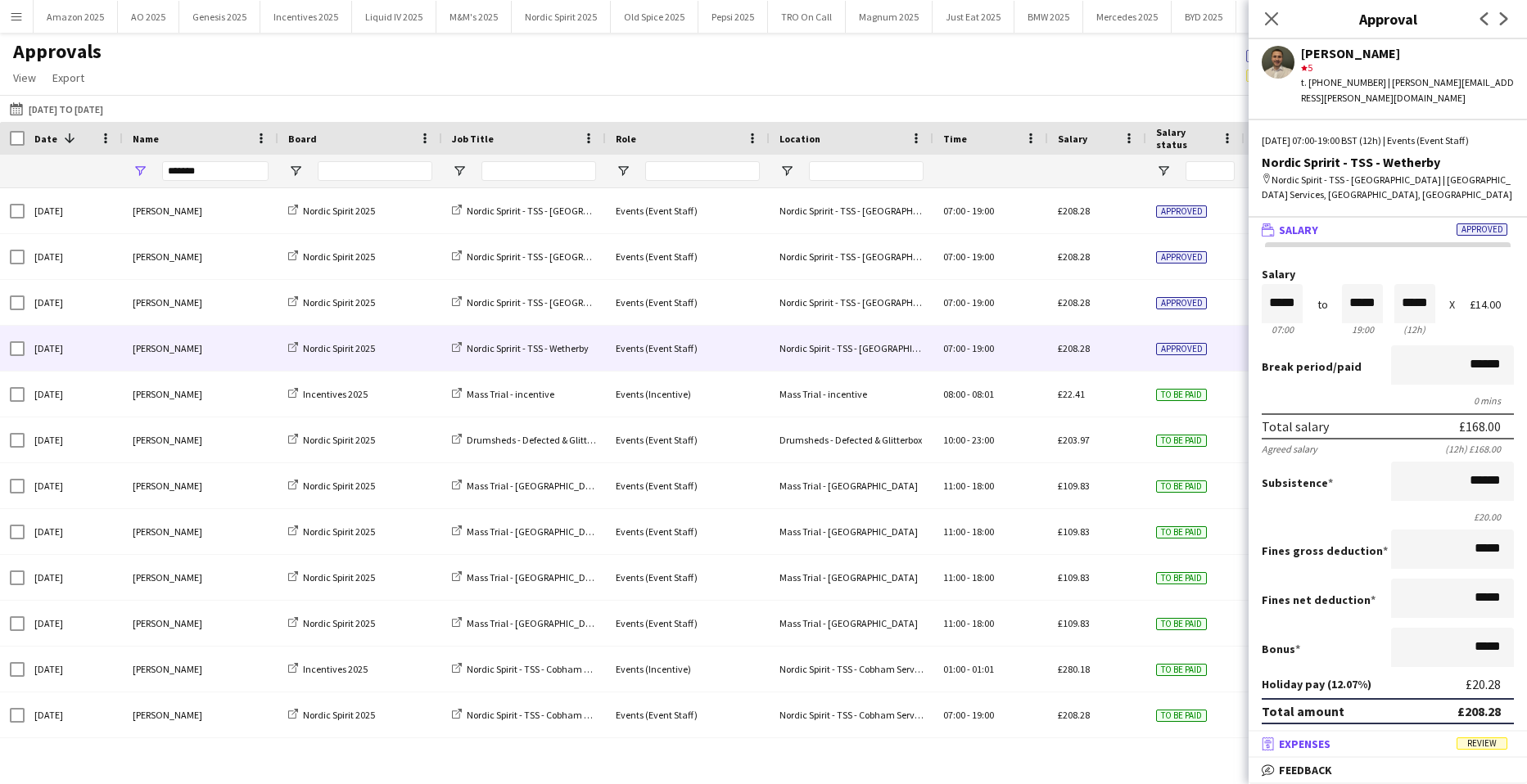
click at [1482, 743] on span "Review" at bounding box center [1482, 744] width 51 height 12
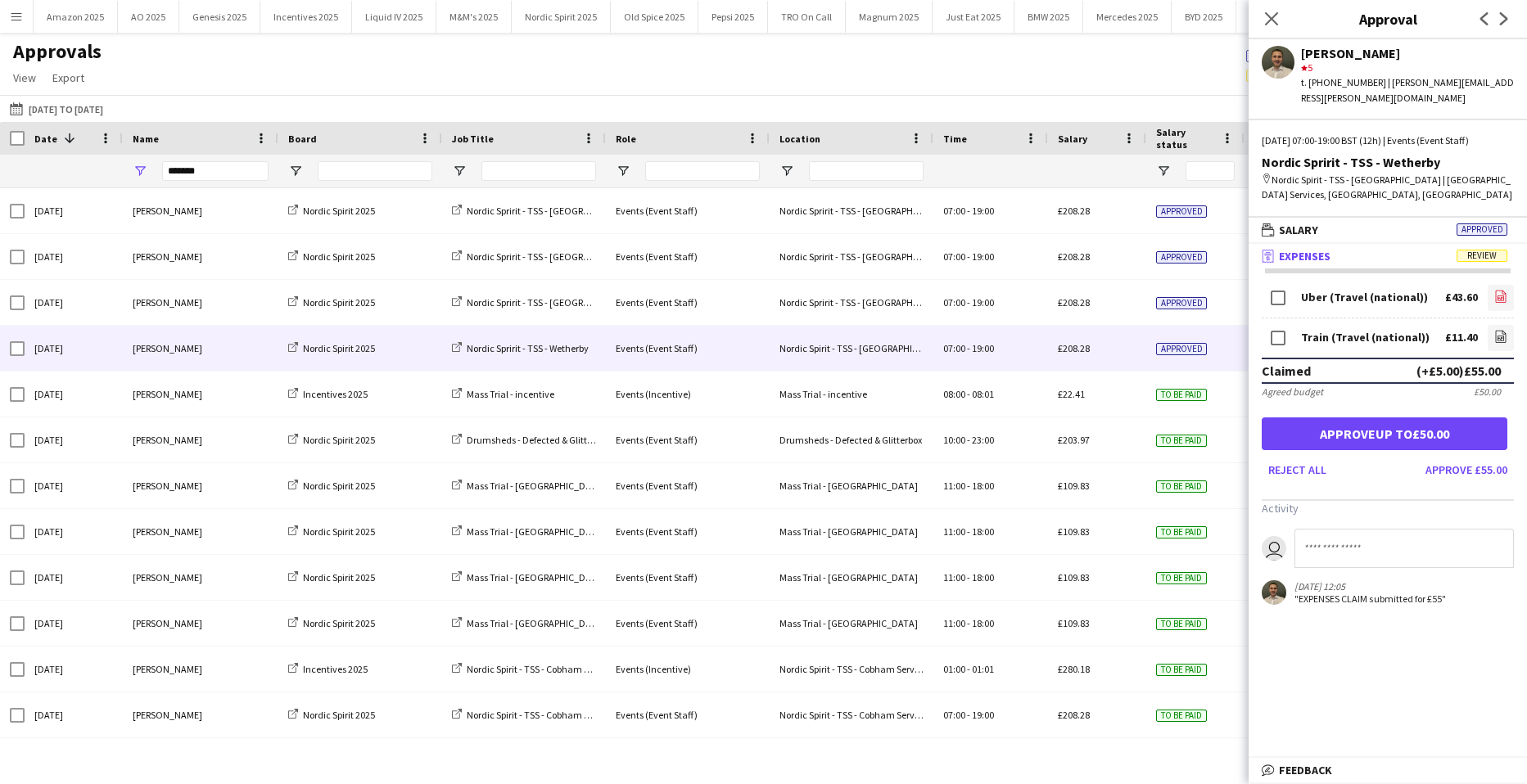
click at [1509, 286] on link "file-image" at bounding box center [1500, 297] width 26 height 26
click at [1500, 336] on icon at bounding box center [1501, 338] width 7 height 5
click at [1505, 290] on icon "file-image" at bounding box center [1501, 297] width 13 height 13
click at [1405, 426] on button "Approve up to £50.00" at bounding box center [1385, 434] width 246 height 33
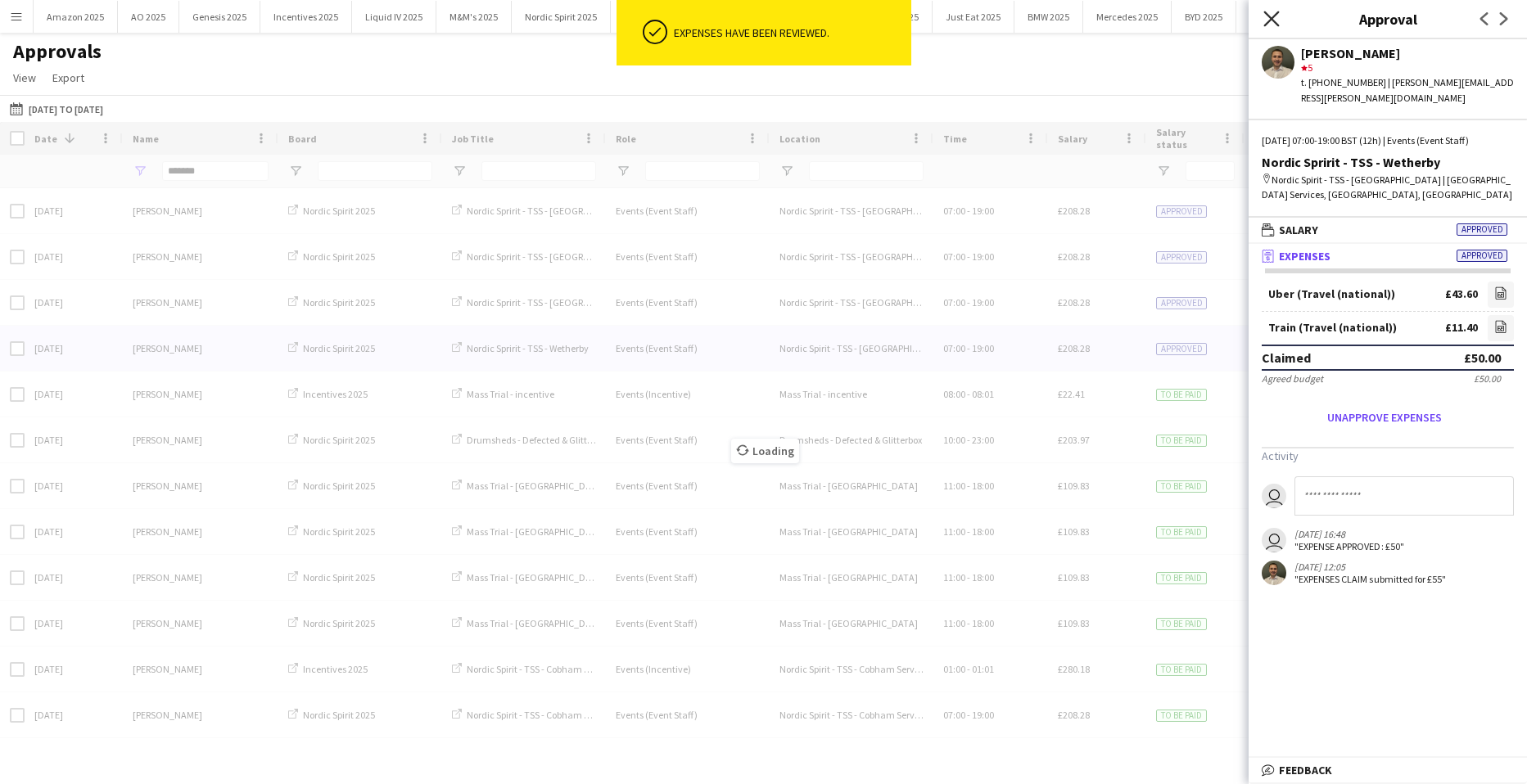
click at [1270, 15] on icon at bounding box center [1272, 18] width 15 height 15
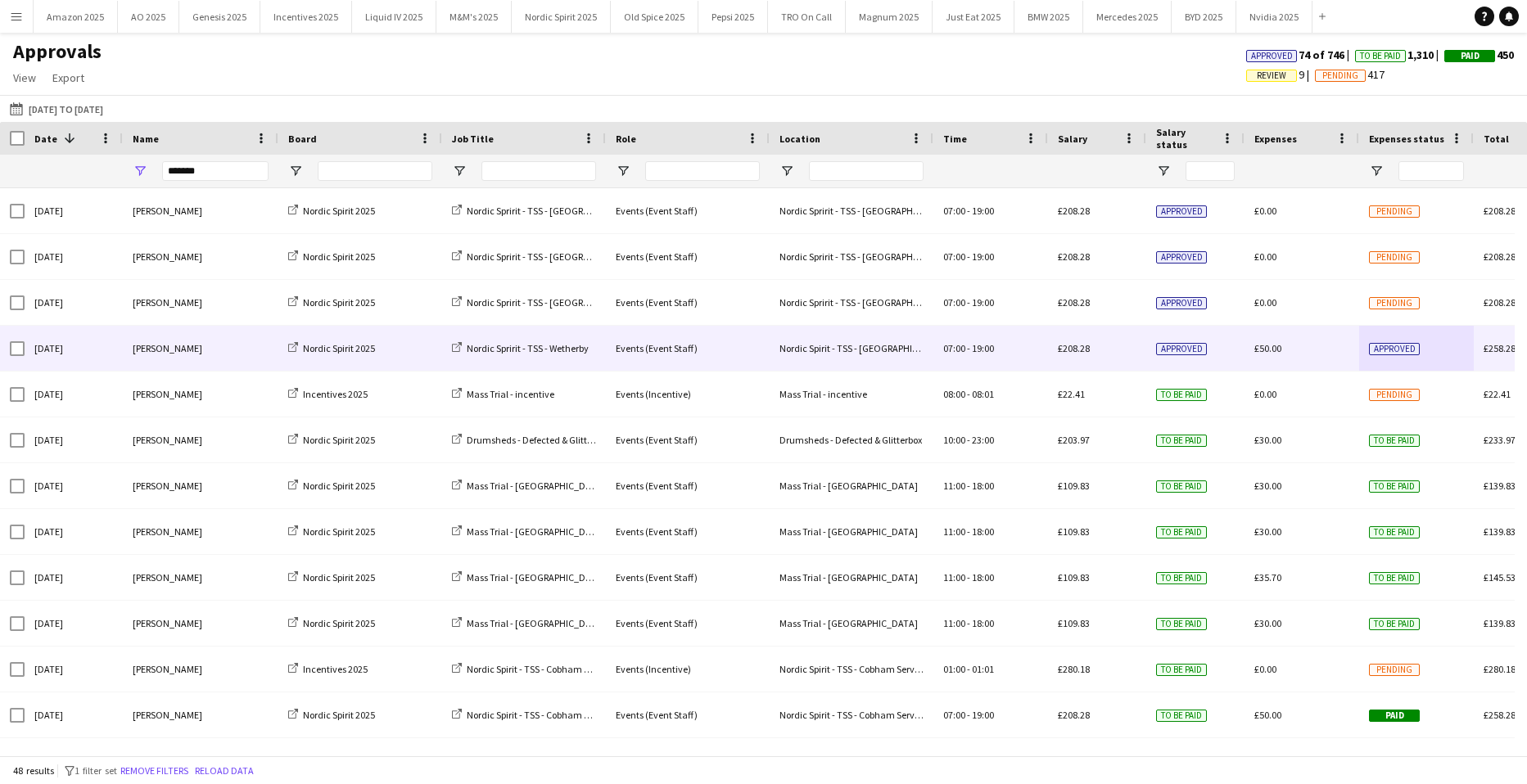
drag, startPoint x: 221, startPoint y: 159, endPoint x: 187, endPoint y: 166, distance: 34.7
click at [187, 166] on div "*******" at bounding box center [215, 171] width 107 height 33
drag, startPoint x: 213, startPoint y: 176, endPoint x: -120, endPoint y: 171, distance: 333.0
click at [0, 171] on html "Menu Boards Boards Boards All jobs Status Workforce Workforce My Workforce Recr…" at bounding box center [763, 392] width 1527 height 784
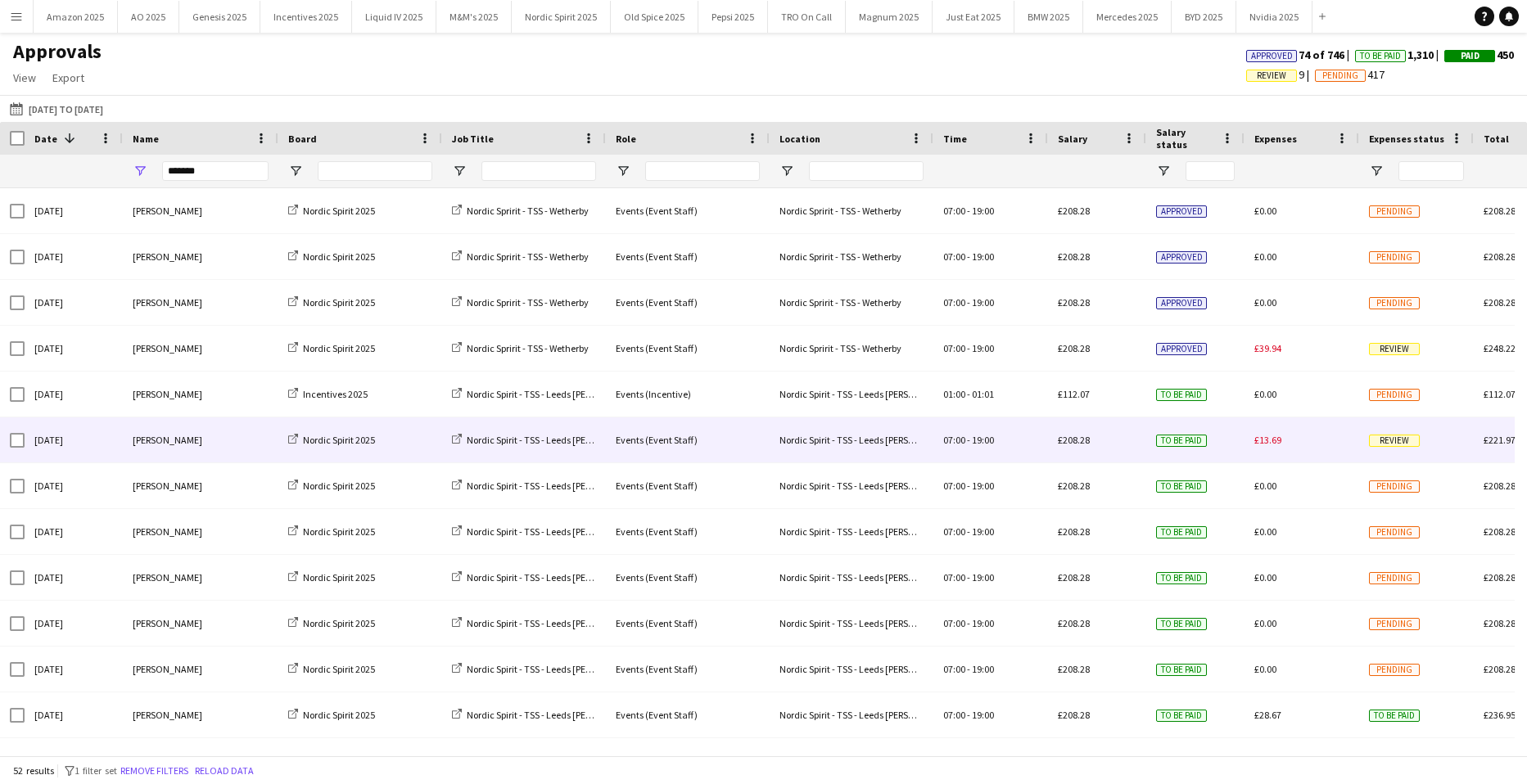
click at [1387, 439] on span "Review" at bounding box center [1395, 440] width 51 height 12
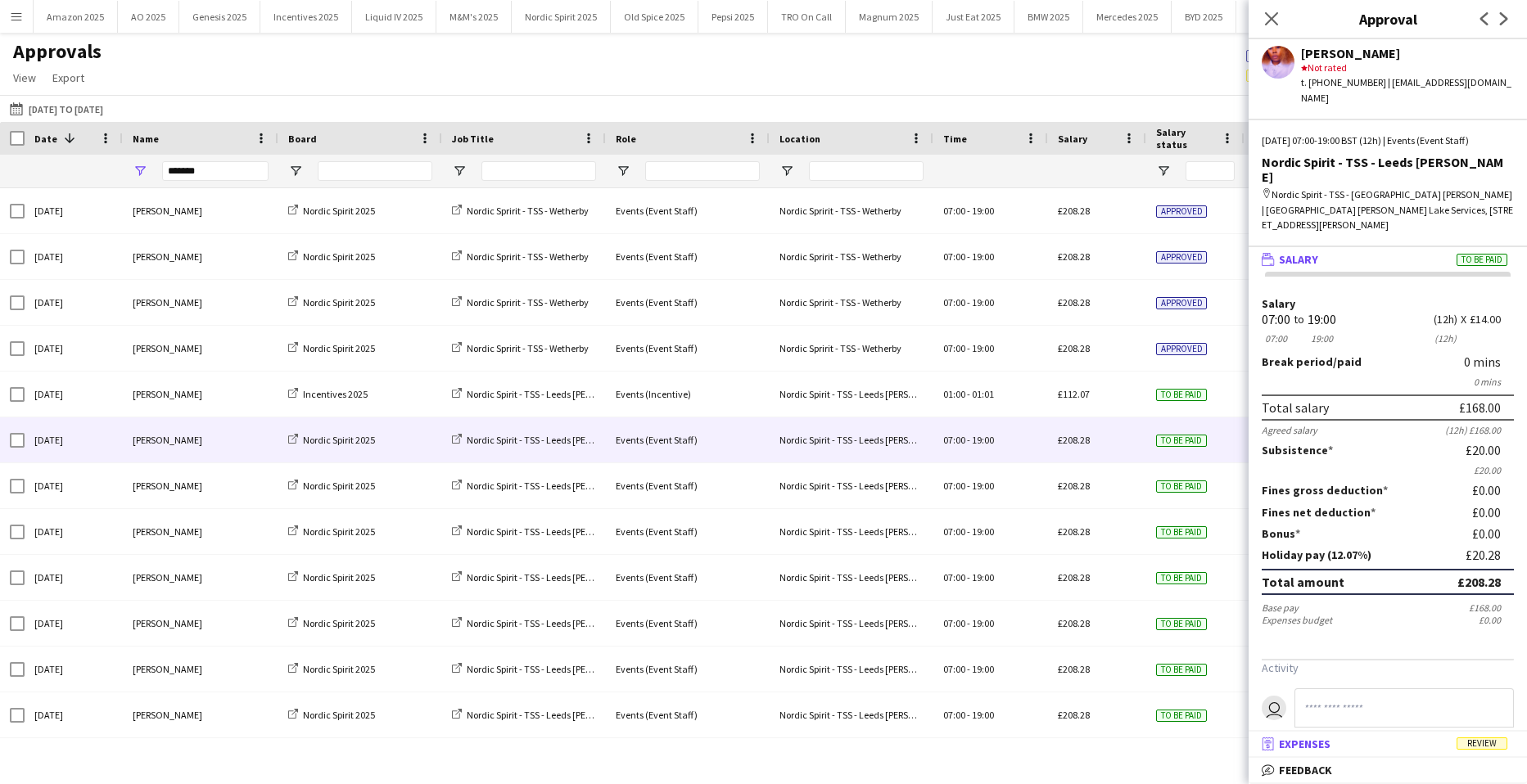
click at [1488, 740] on span "Review" at bounding box center [1482, 744] width 51 height 12
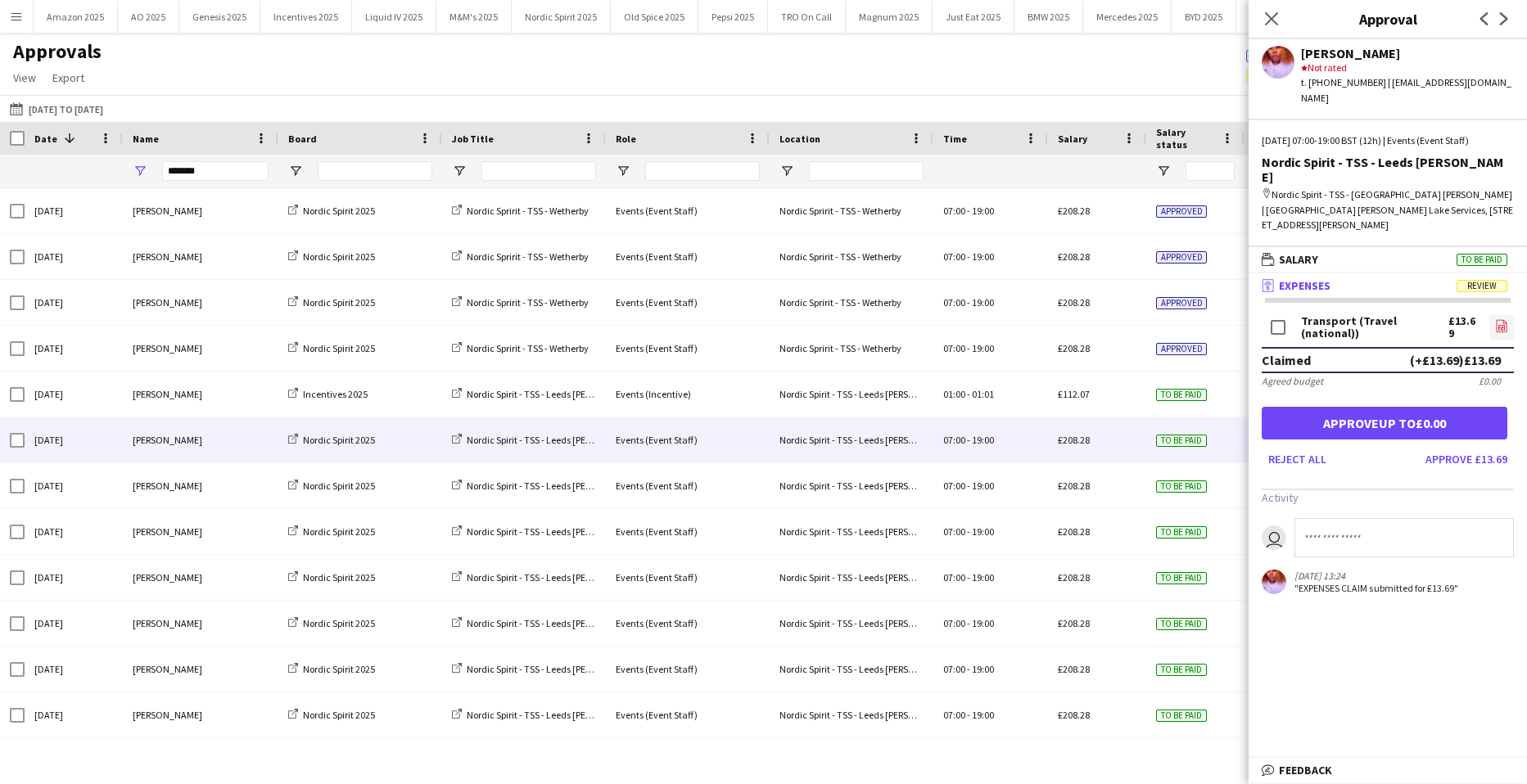
click at [1495, 320] on icon "file-image" at bounding box center [1502, 326] width 13 height 13
click at [1420, 446] on button "Approve £13.69" at bounding box center [1467, 459] width 95 height 26
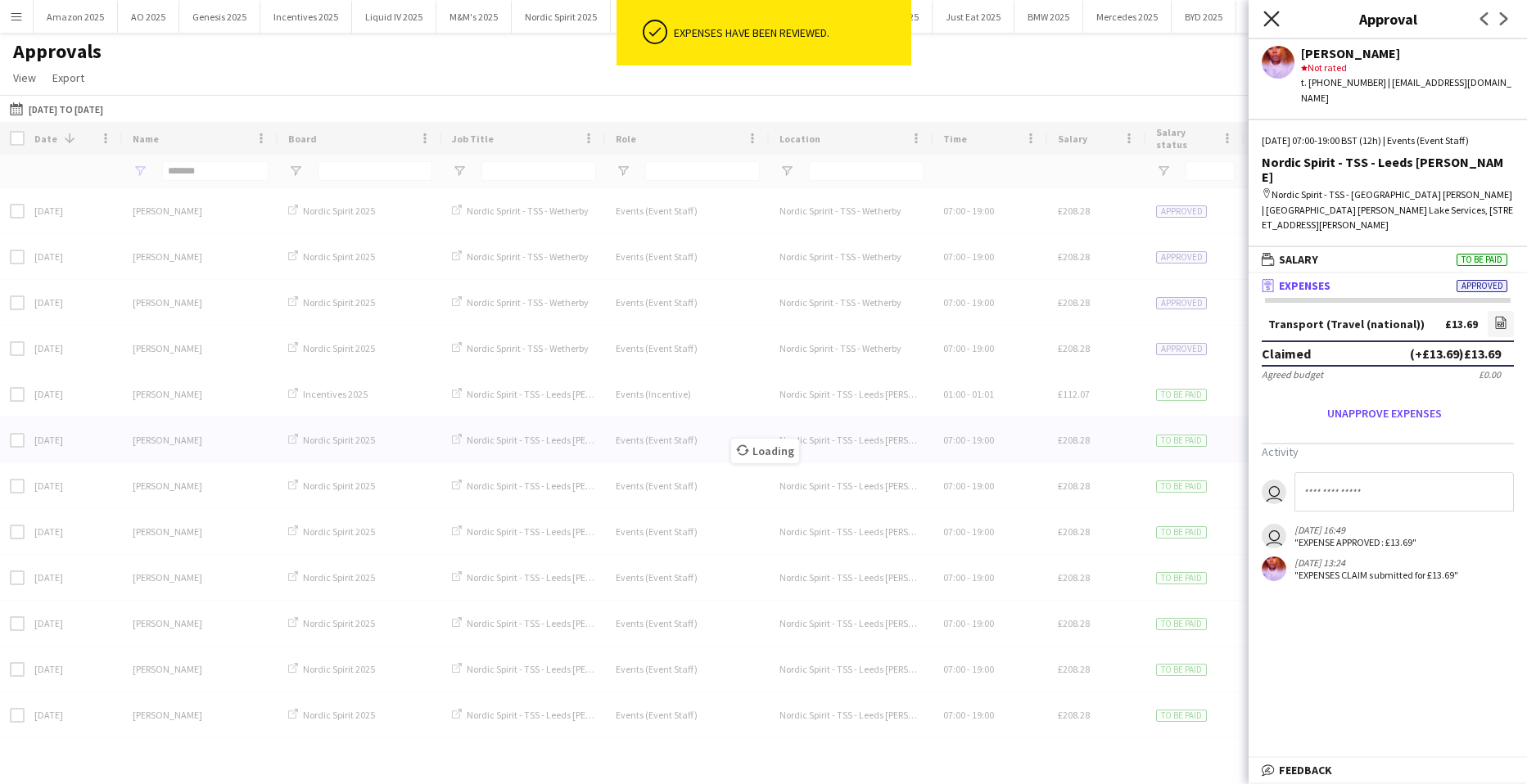
click at [1273, 22] on icon "Close pop-in" at bounding box center [1272, 18] width 15 height 15
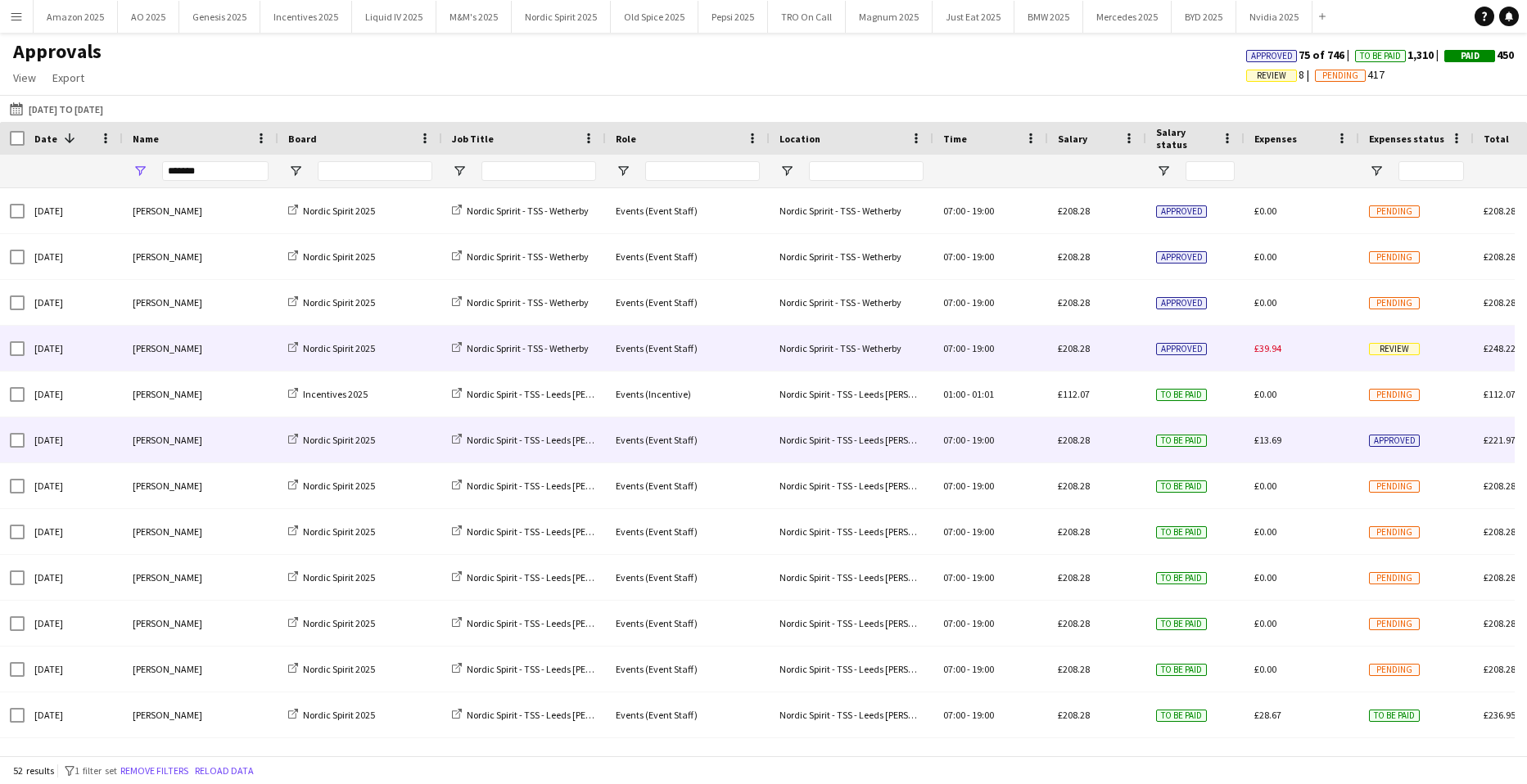
click at [1410, 349] on span "Review" at bounding box center [1395, 349] width 51 height 12
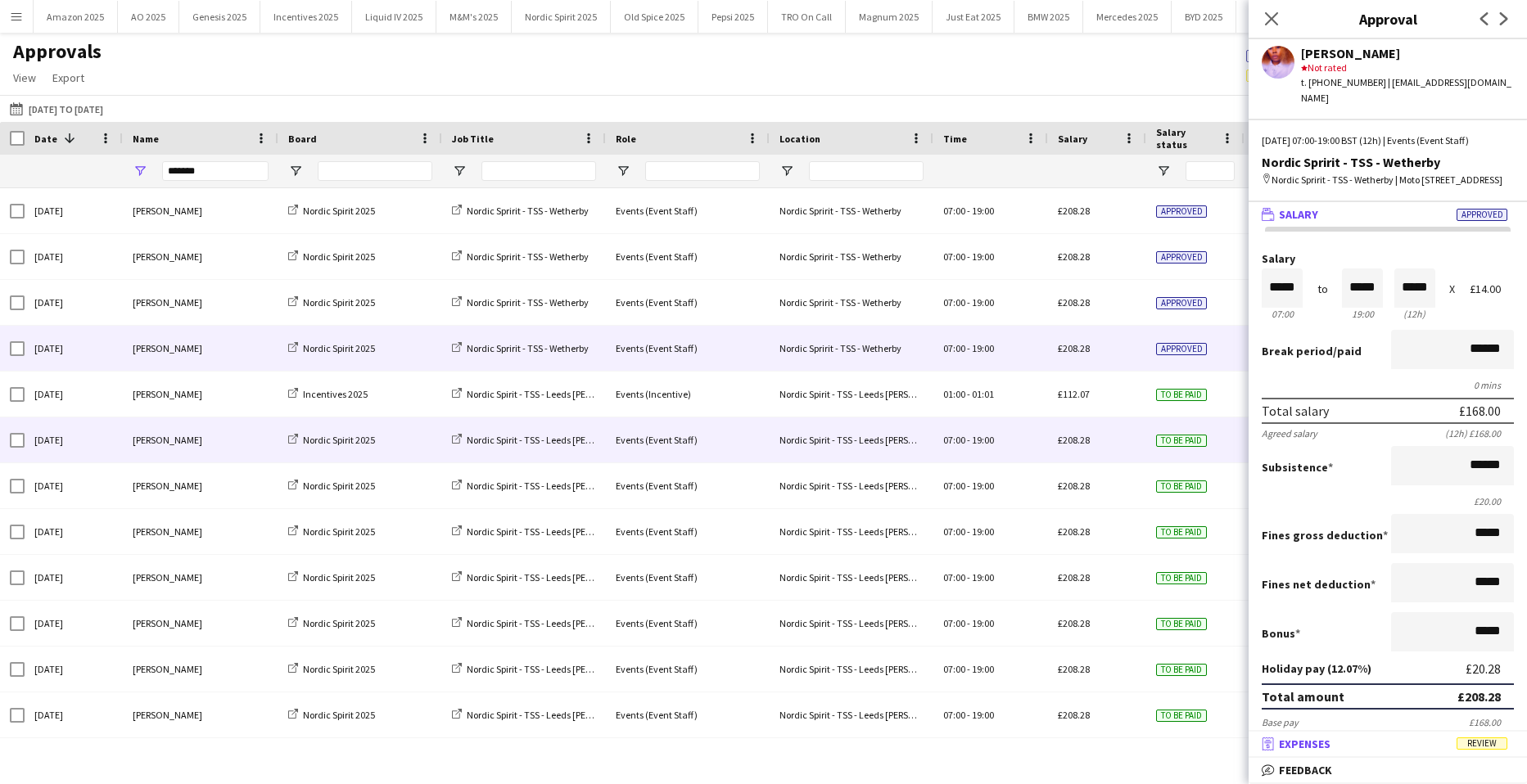
click at [1478, 750] on span "Review" at bounding box center [1482, 744] width 51 height 12
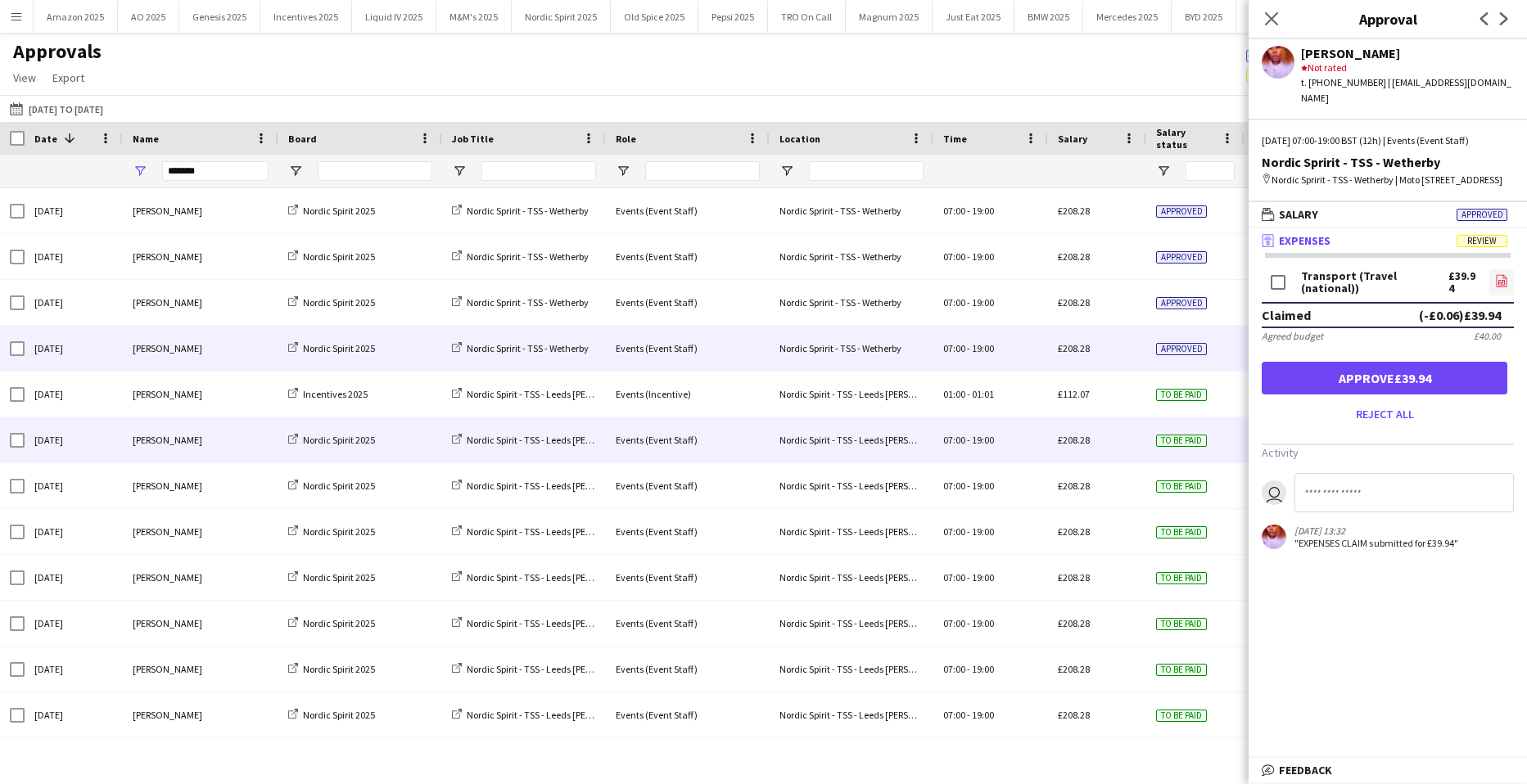
click at [1495, 279] on icon "file-image" at bounding box center [1502, 281] width 13 height 13
click at [1352, 371] on button "Approve £39.94" at bounding box center [1385, 378] width 246 height 33
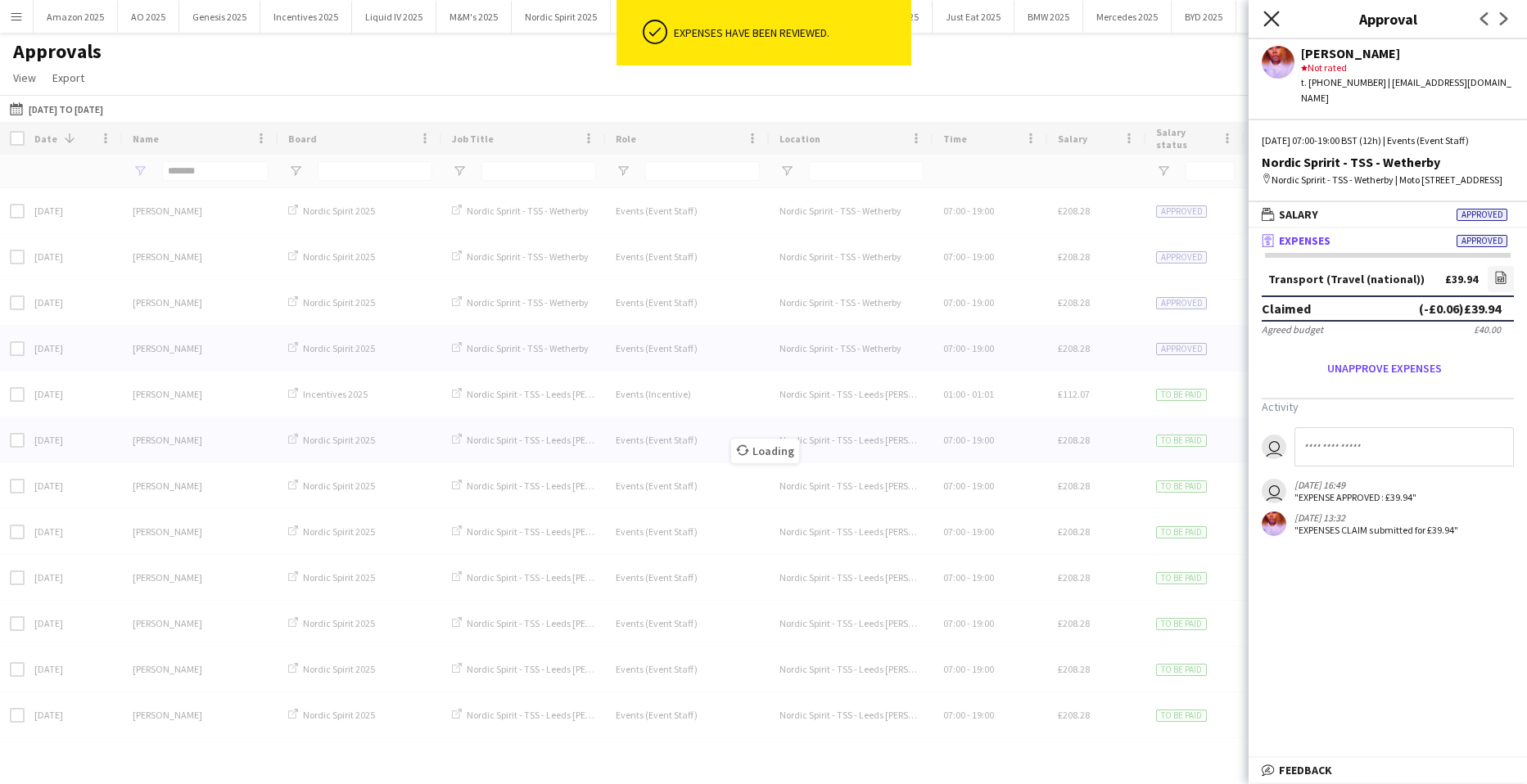
click at [1271, 18] on icon at bounding box center [1272, 18] width 15 height 15
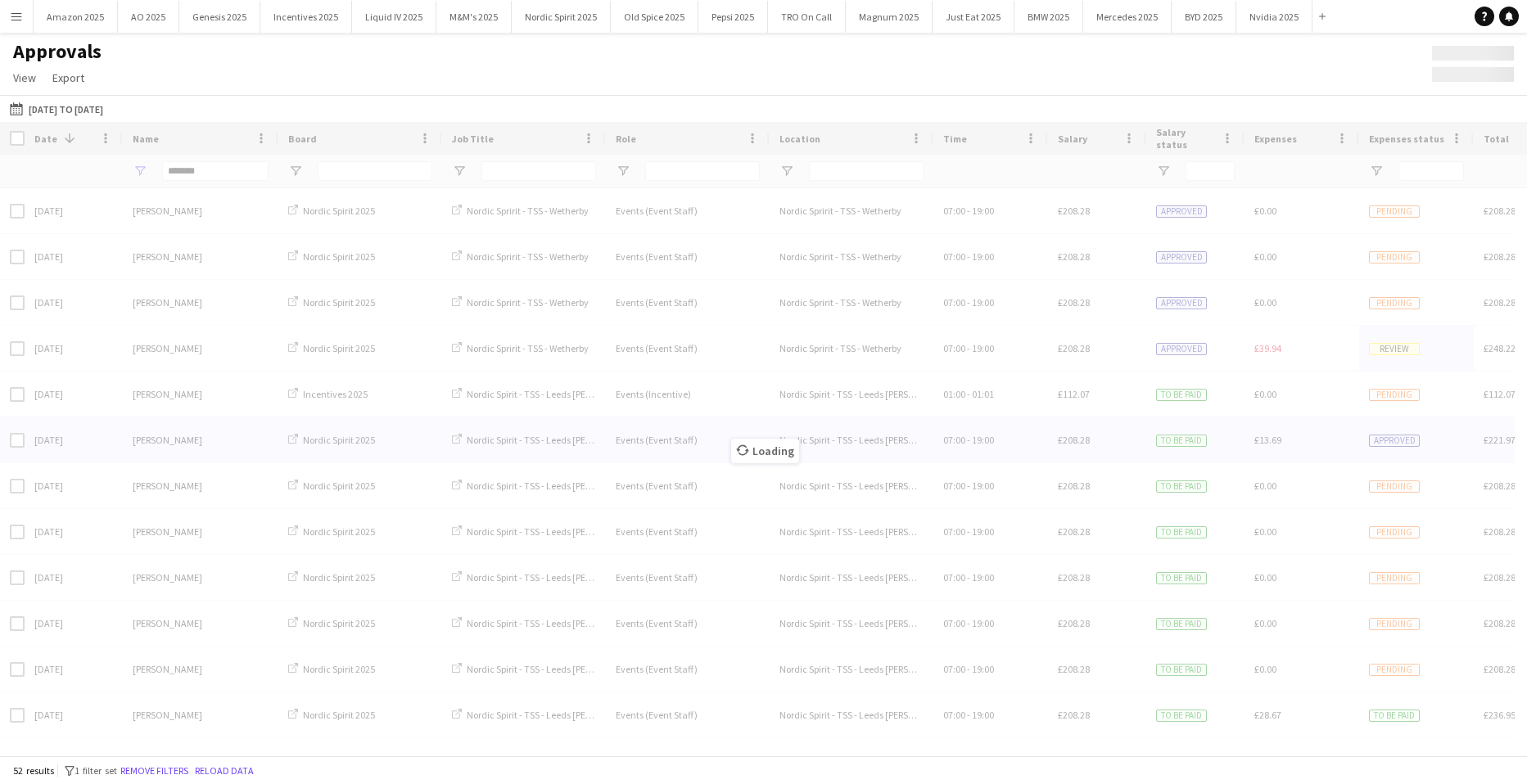
click at [218, 175] on div "Loading" at bounding box center [763, 439] width 1527 height 633
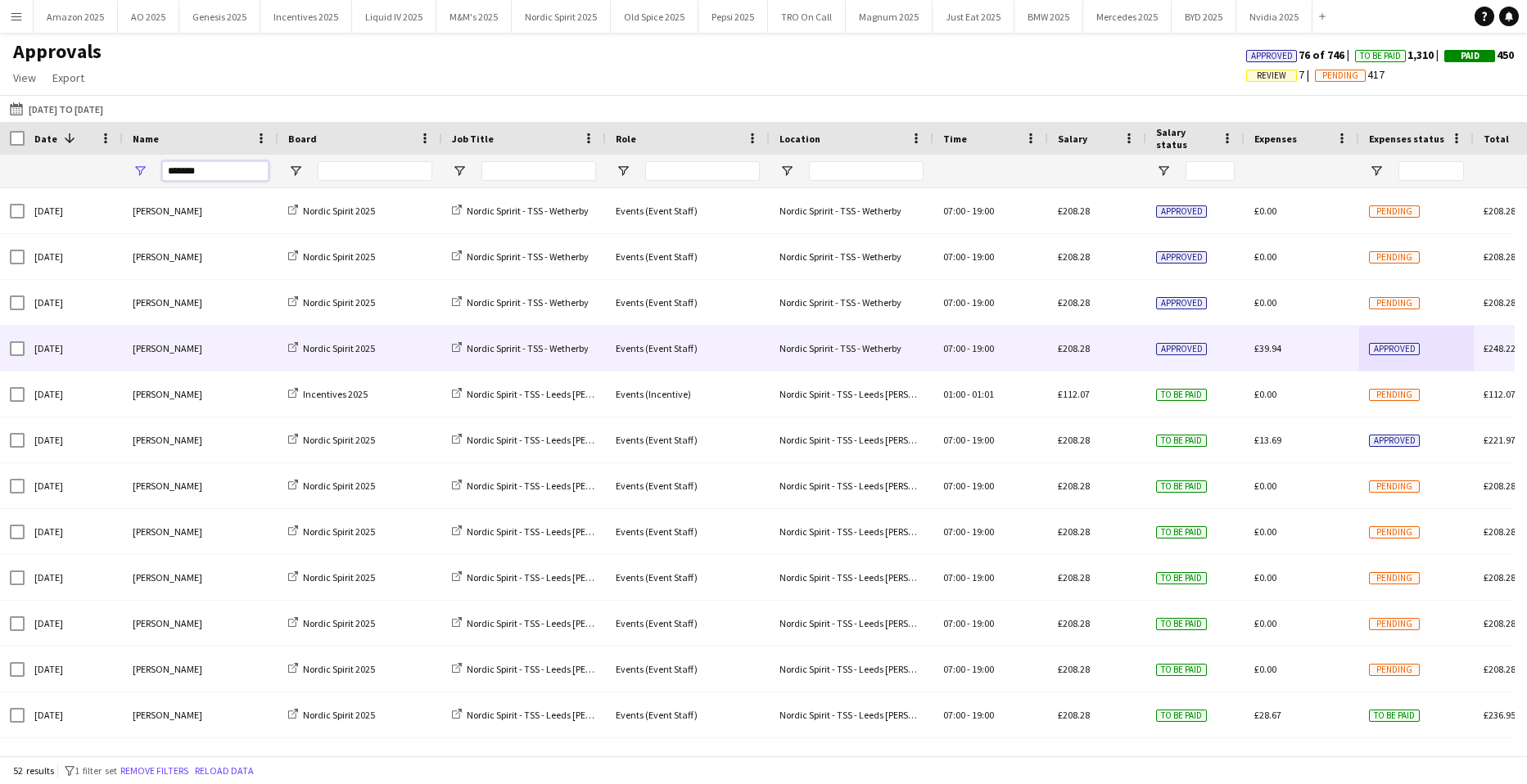
drag, startPoint x: 210, startPoint y: 176, endPoint x: 69, endPoint y: 188, distance: 141.5
click at [75, 185] on div "*******" at bounding box center [999, 171] width 1998 height 33
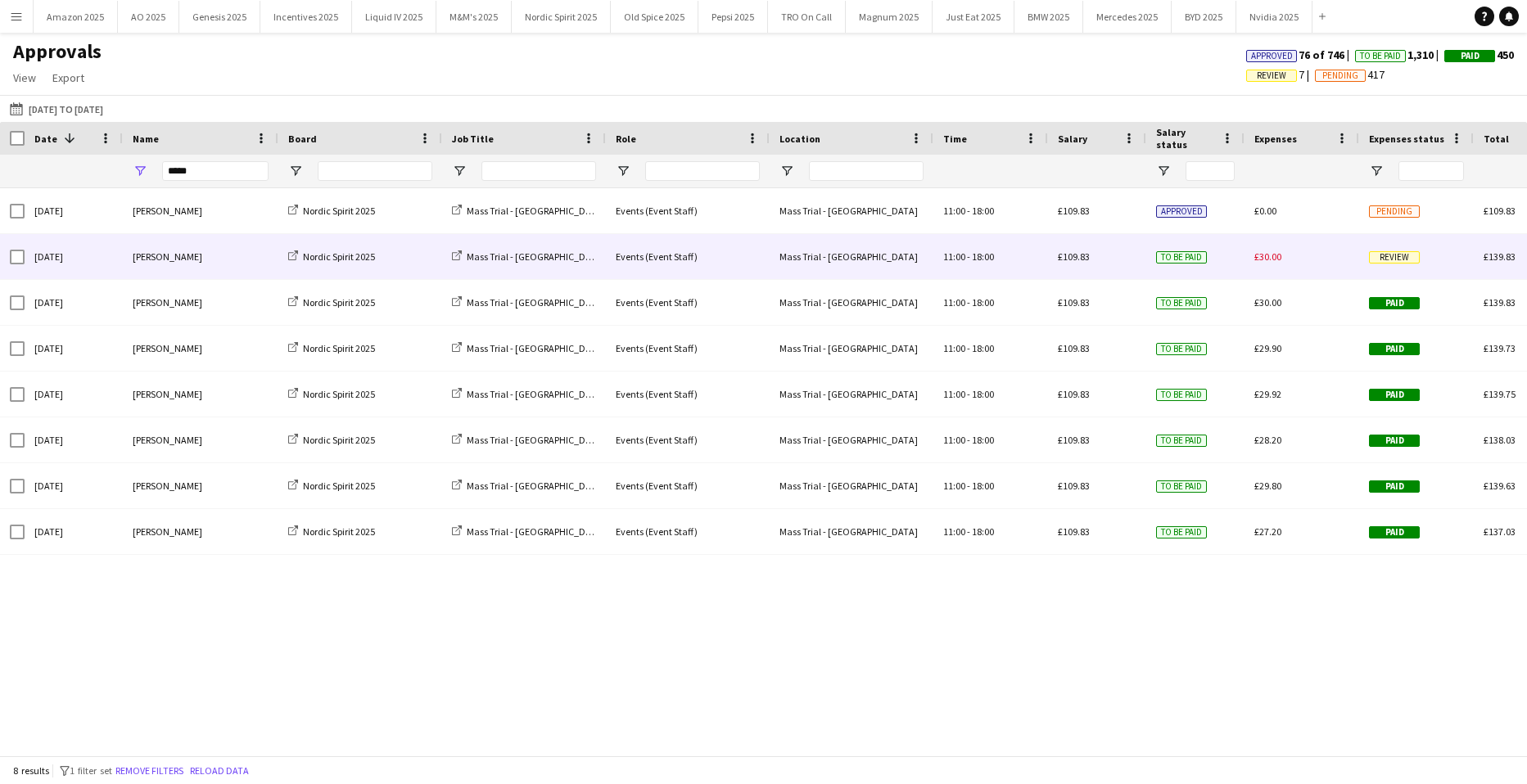
drag, startPoint x: 1401, startPoint y: 254, endPoint x: 1398, endPoint y: 276, distance: 22.2
click at [1399, 254] on span "Review" at bounding box center [1395, 257] width 51 height 12
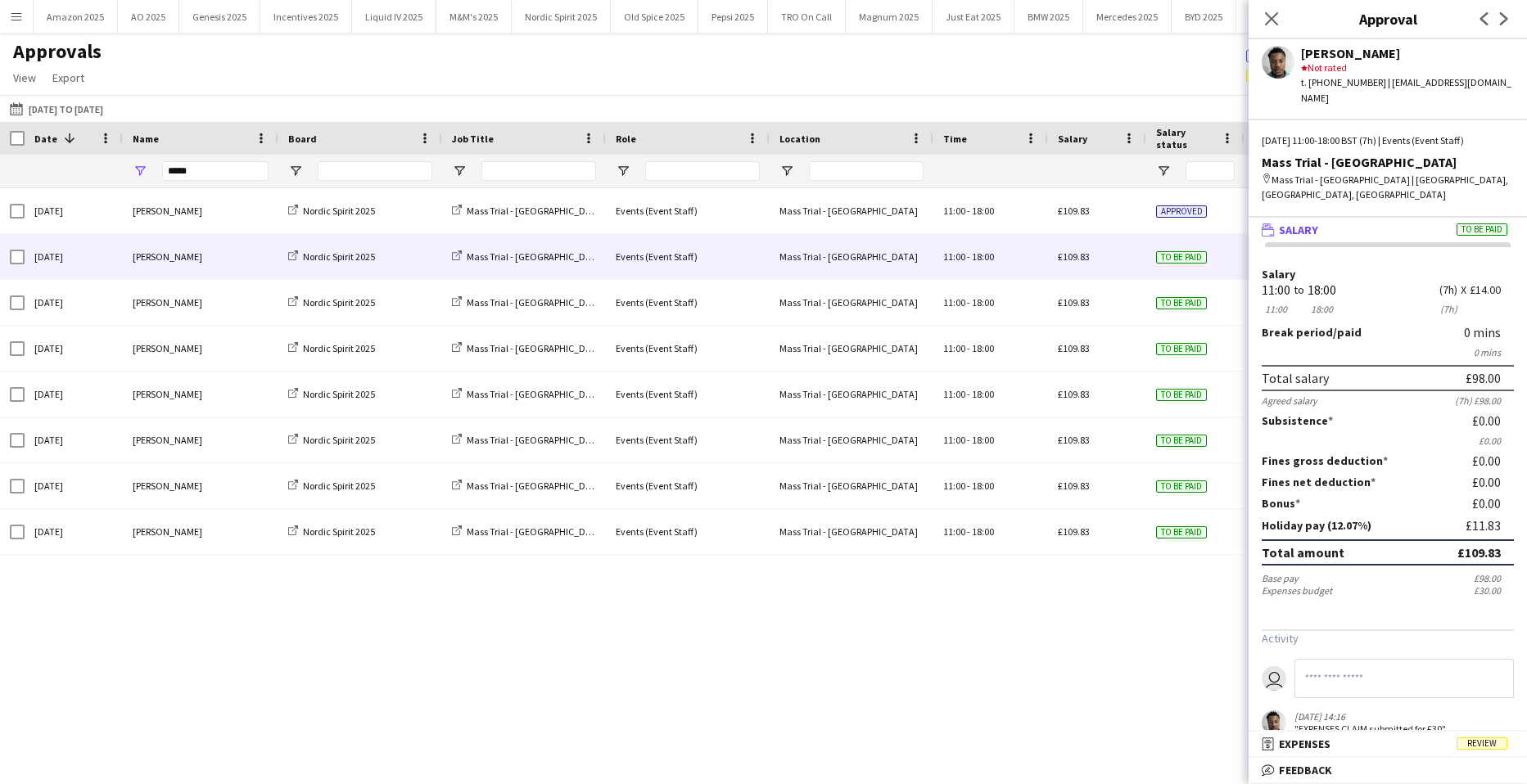
click at [1489, 741] on span "Review" at bounding box center [1482, 744] width 51 height 12
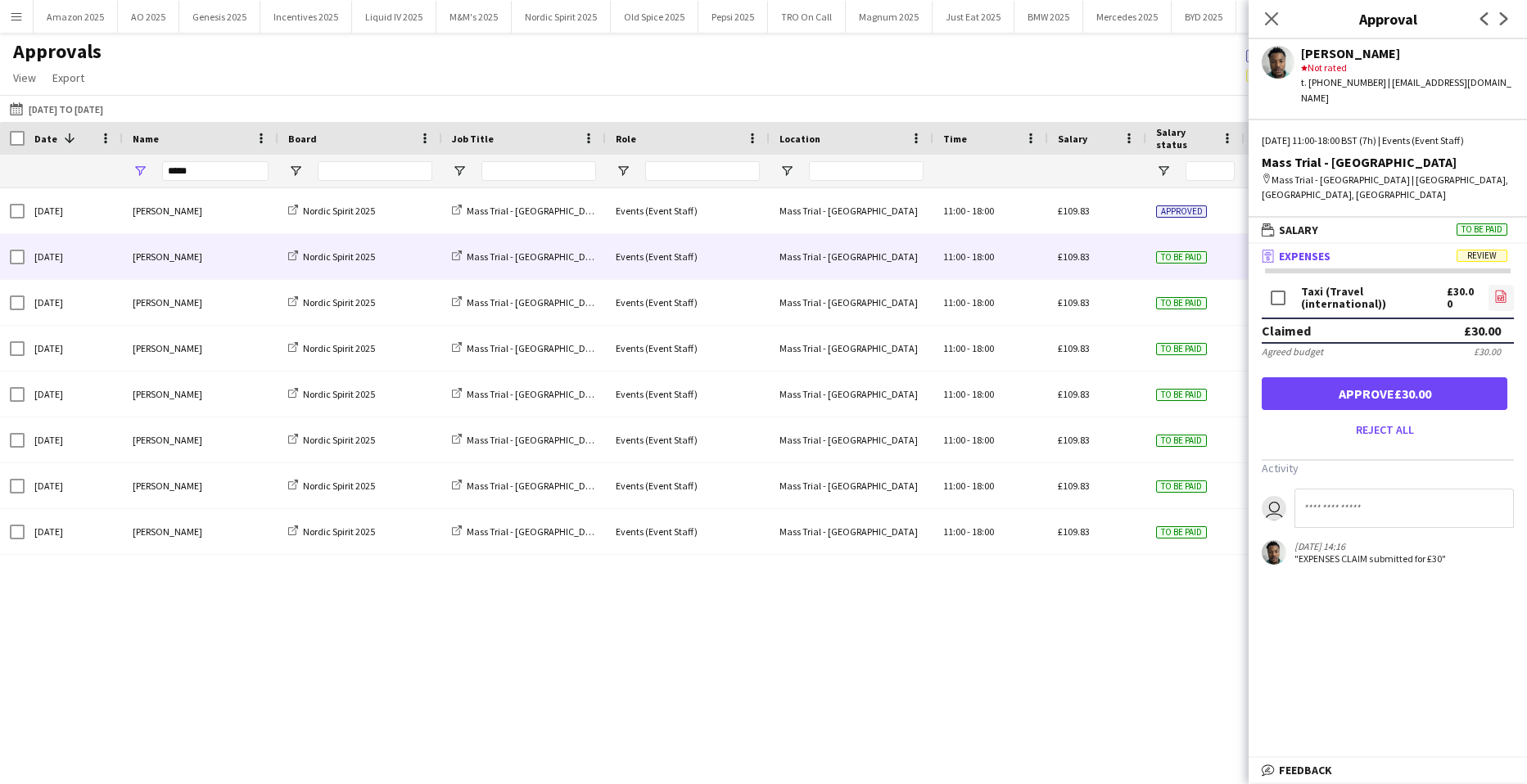
click at [1499, 290] on icon "file-image" at bounding box center [1501, 297] width 13 height 13
click at [1405, 377] on button "Approve £30.00" at bounding box center [1385, 393] width 246 height 33
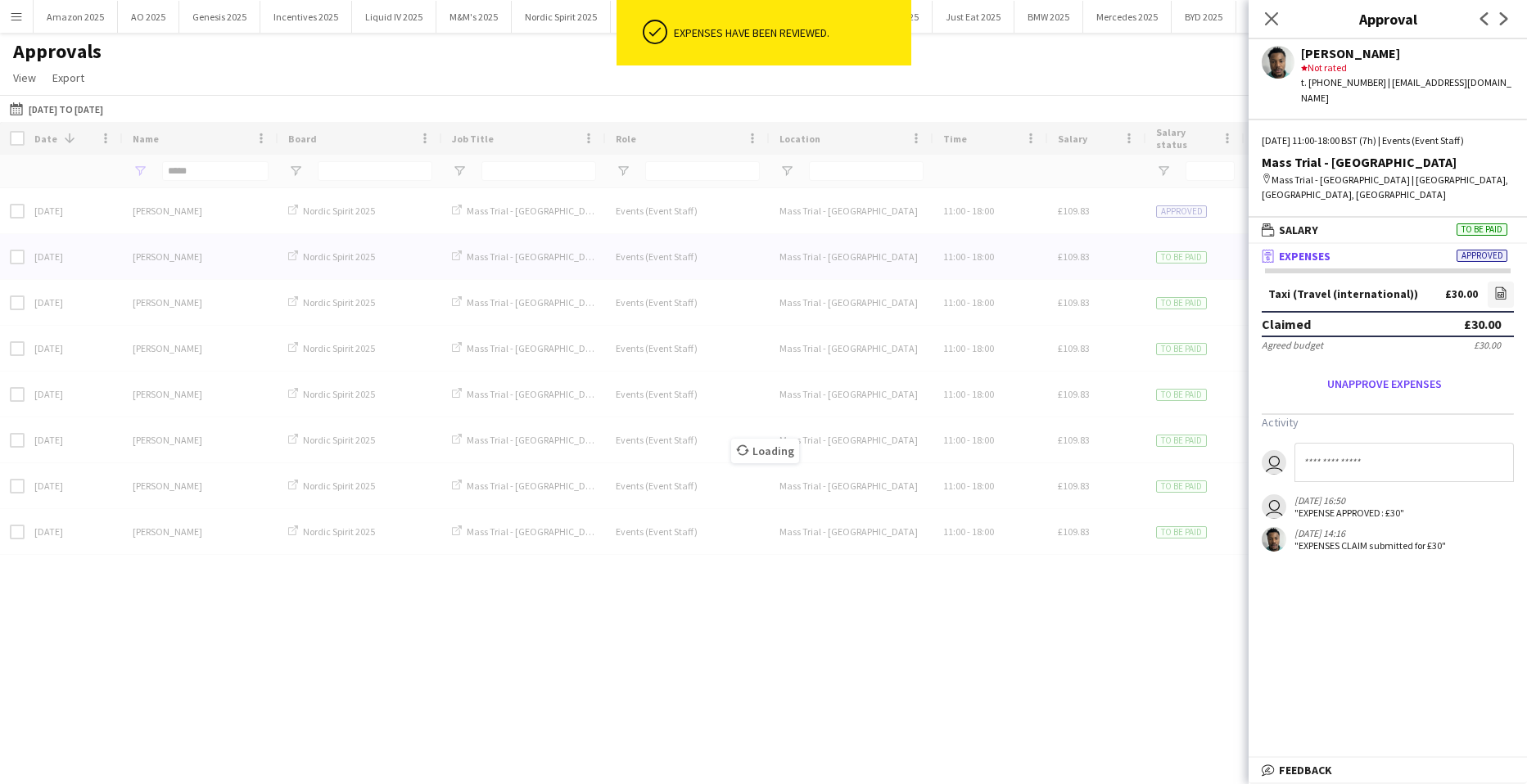
click at [198, 170] on div "Loading" at bounding box center [763, 439] width 1527 height 633
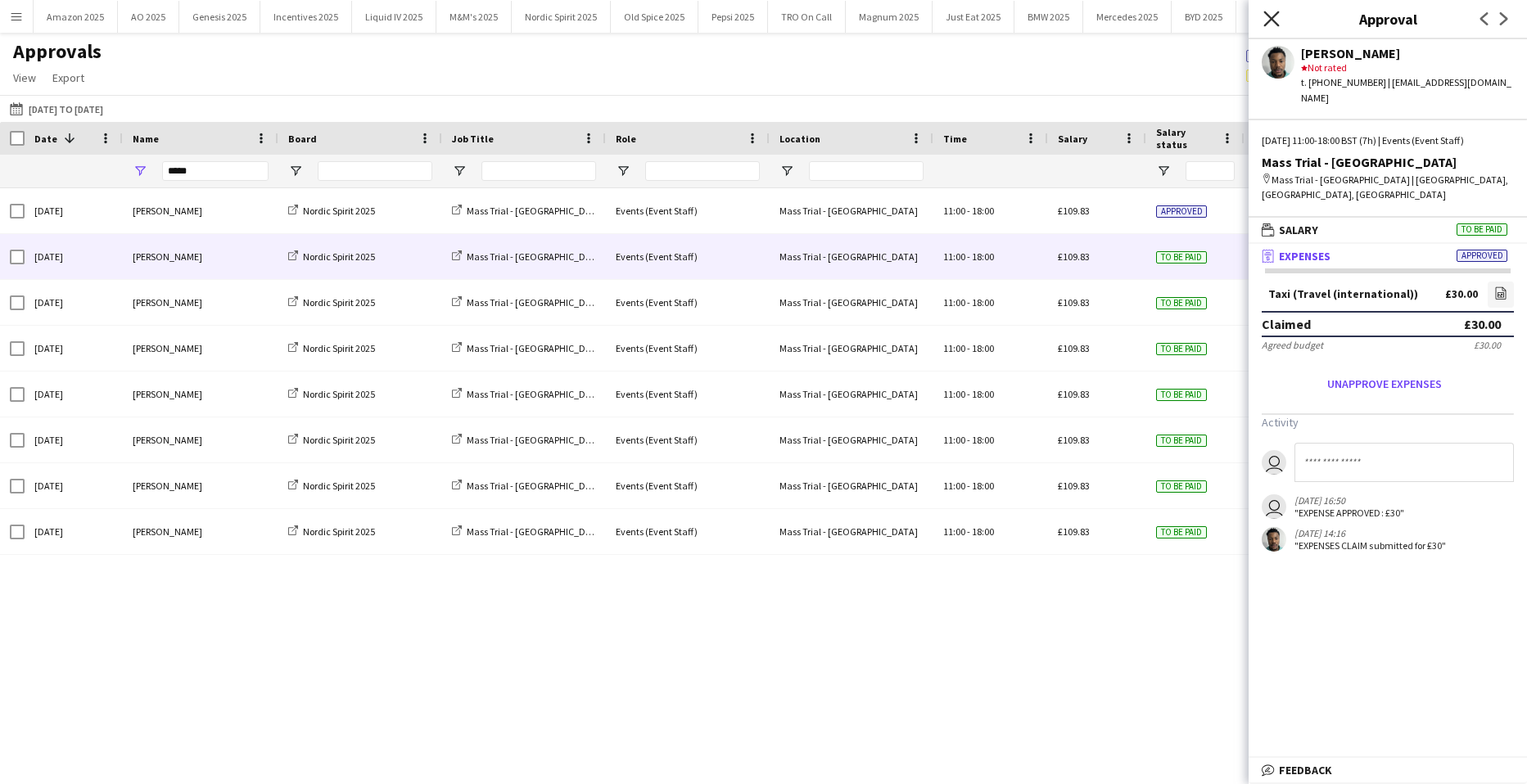
click at [1276, 16] on icon "Close pop-in" at bounding box center [1272, 18] width 15 height 15
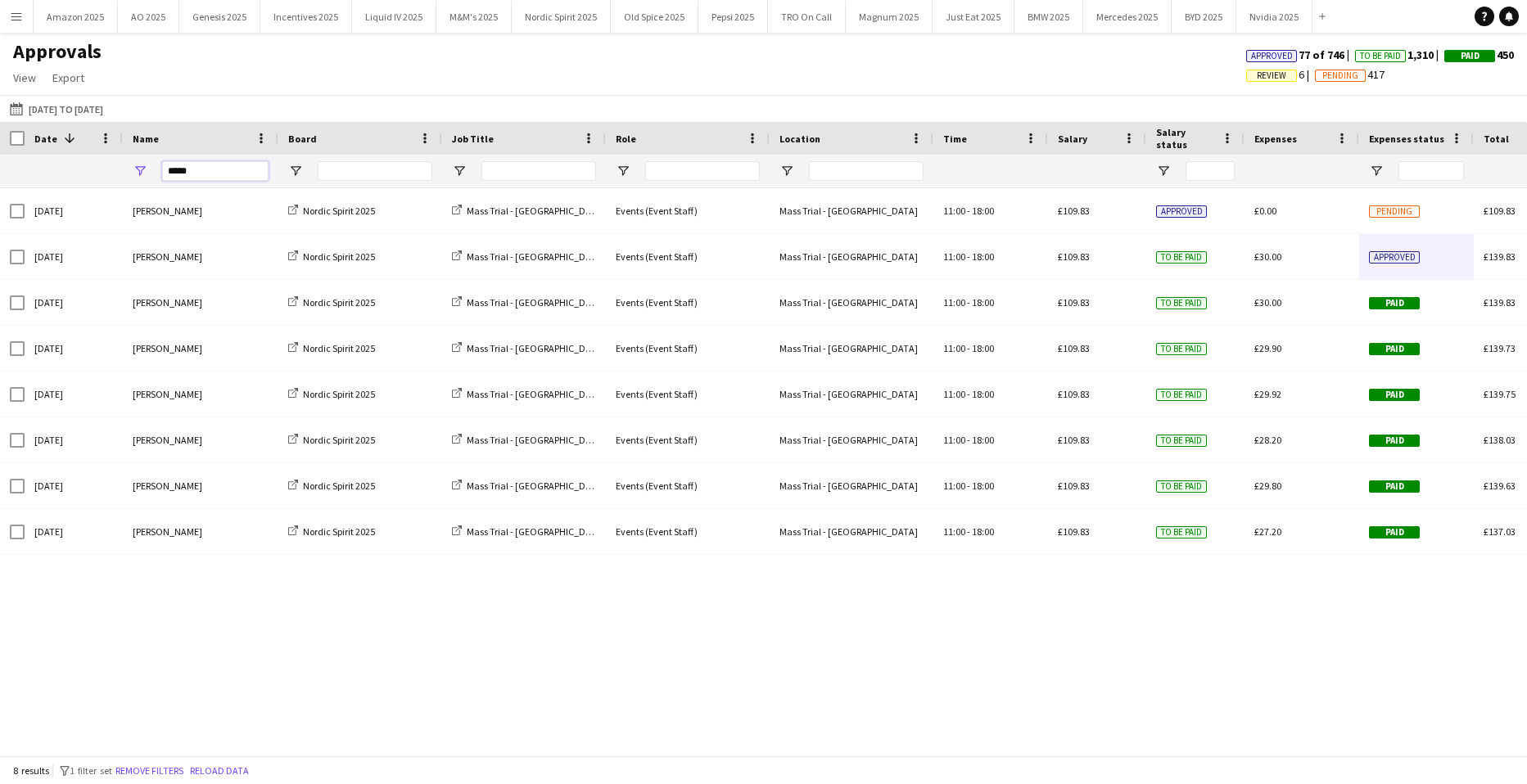
drag, startPoint x: 203, startPoint y: 176, endPoint x: -298, endPoint y: 221, distance: 503.0
click at [0, 221] on html "Menu Boards Boards Boards All jobs Status Workforce Workforce My Workforce Recr…" at bounding box center [763, 392] width 1527 height 784
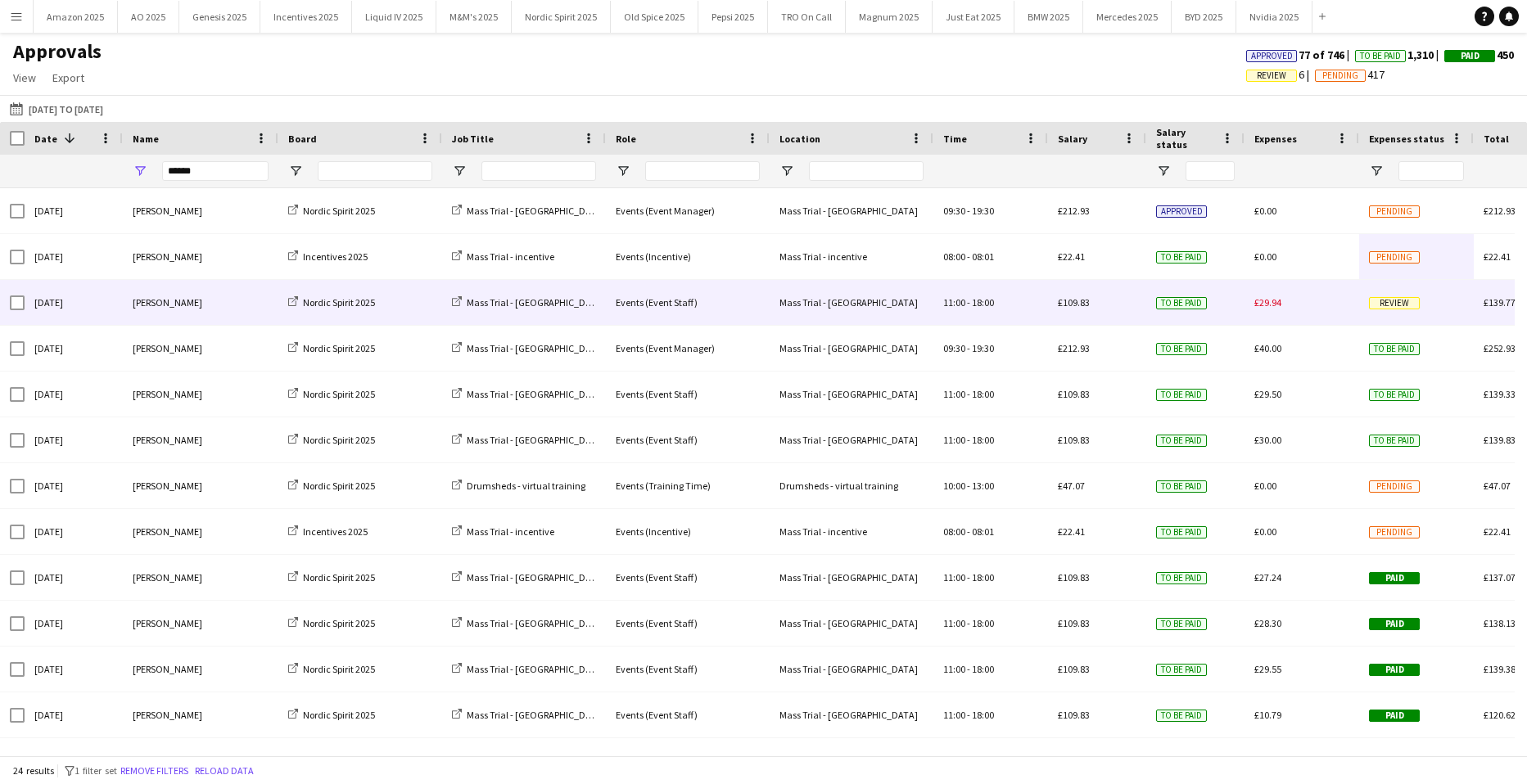
click at [1388, 305] on span "Review" at bounding box center [1395, 303] width 51 height 12
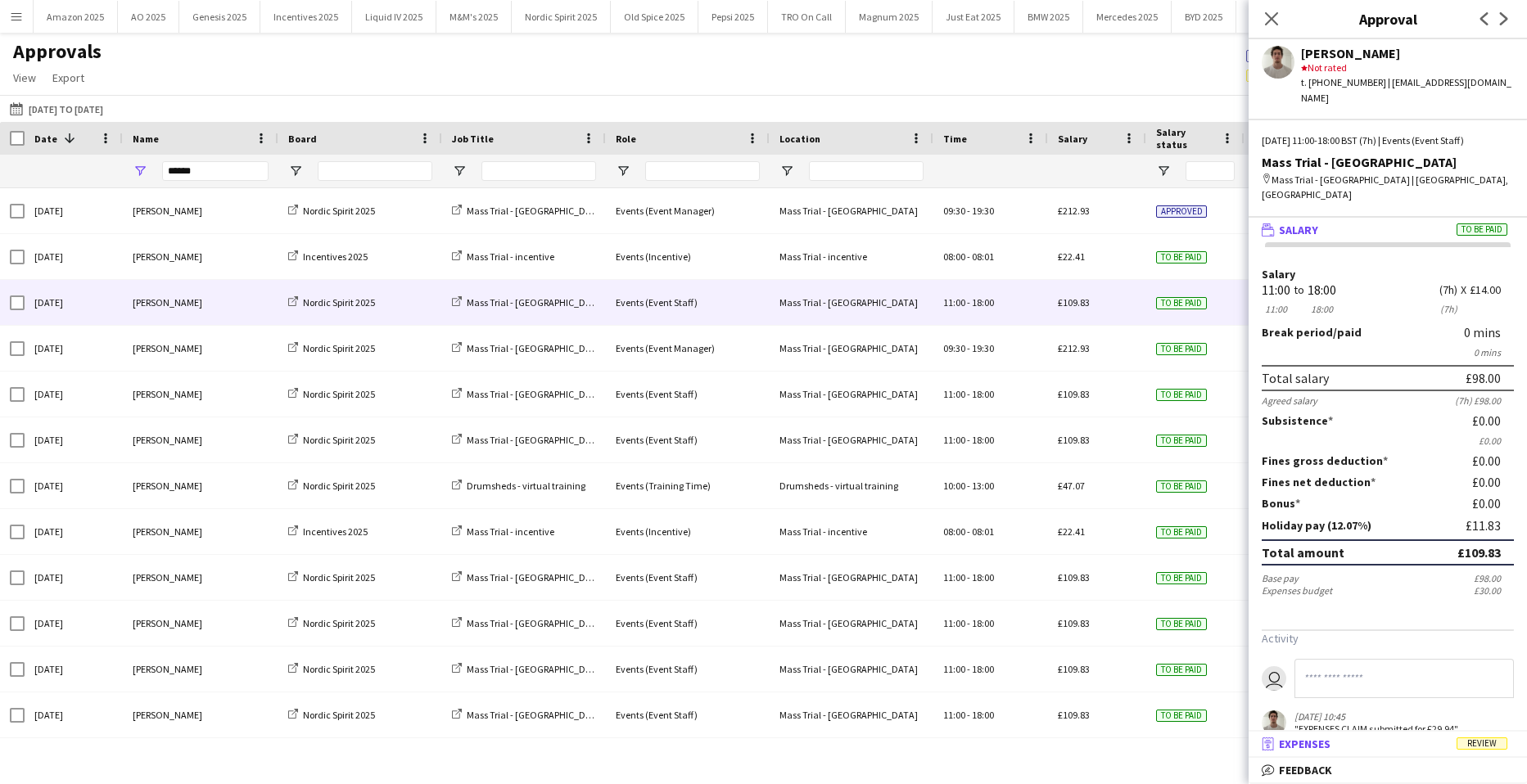
click at [1475, 737] on mat-panel-title "receipt Expenses Review" at bounding box center [1384, 744] width 272 height 14
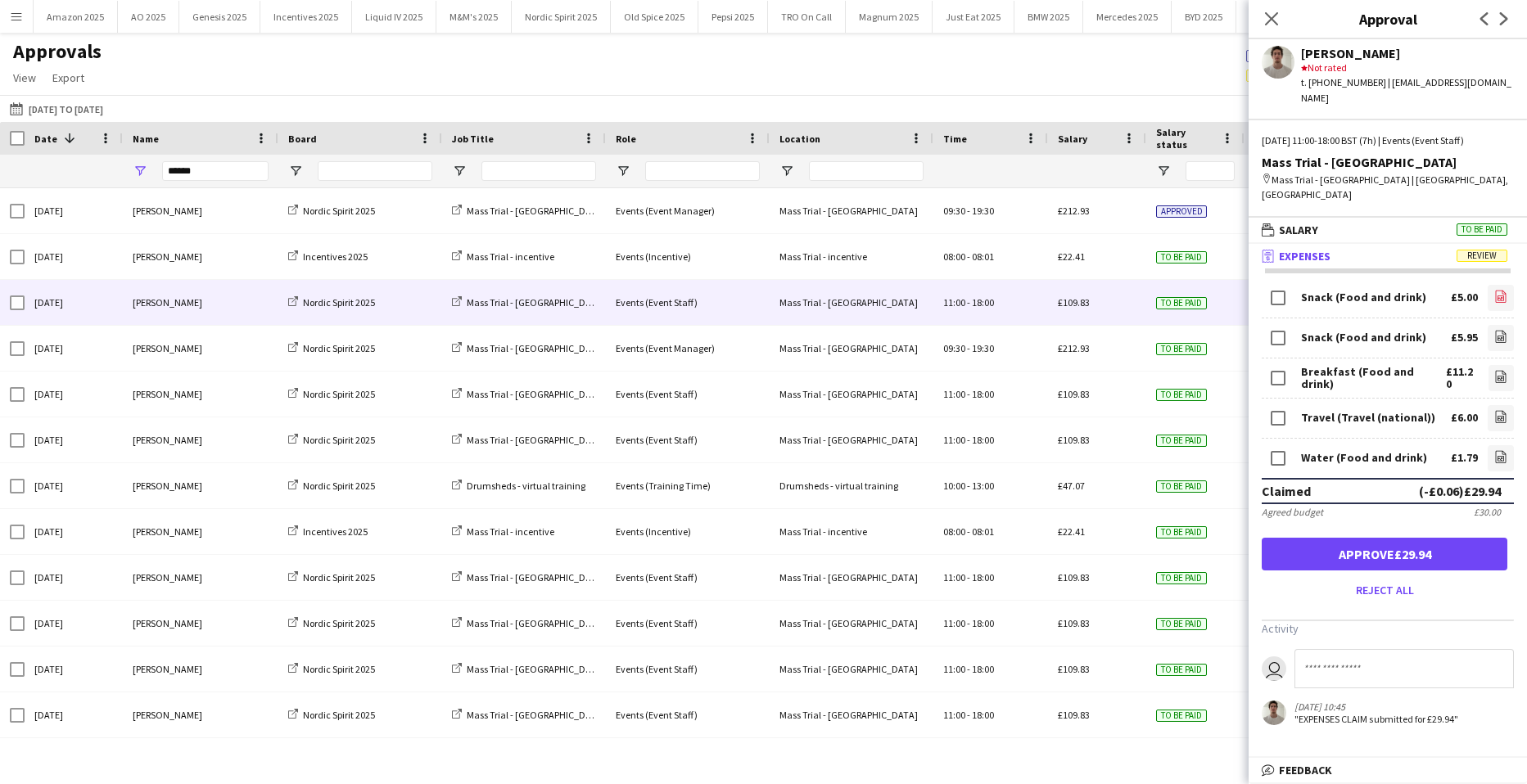
click at [1494, 290] on icon "file-image" at bounding box center [1501, 297] width 13 height 13
click at [1494, 330] on icon "file-image" at bounding box center [1501, 337] width 13 height 13
click at [1494, 370] on icon "file-image" at bounding box center [1501, 377] width 13 height 13
click at [1496, 411] on icon at bounding box center [1501, 416] width 11 height 12
click at [1498, 456] on icon at bounding box center [1501, 458] width 7 height 5
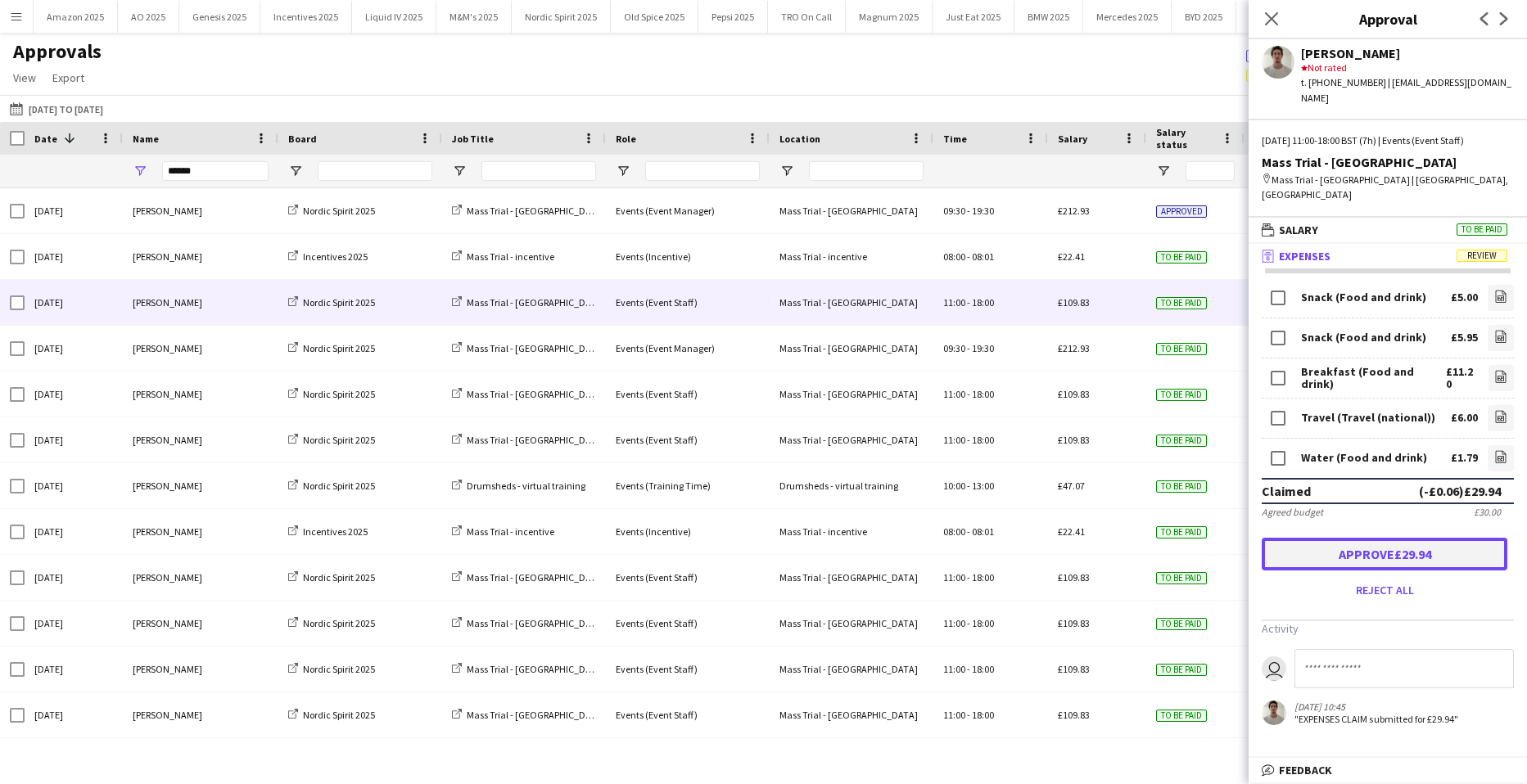
click at [1387, 538] on button "Approve £29.94" at bounding box center [1385, 555] width 246 height 33
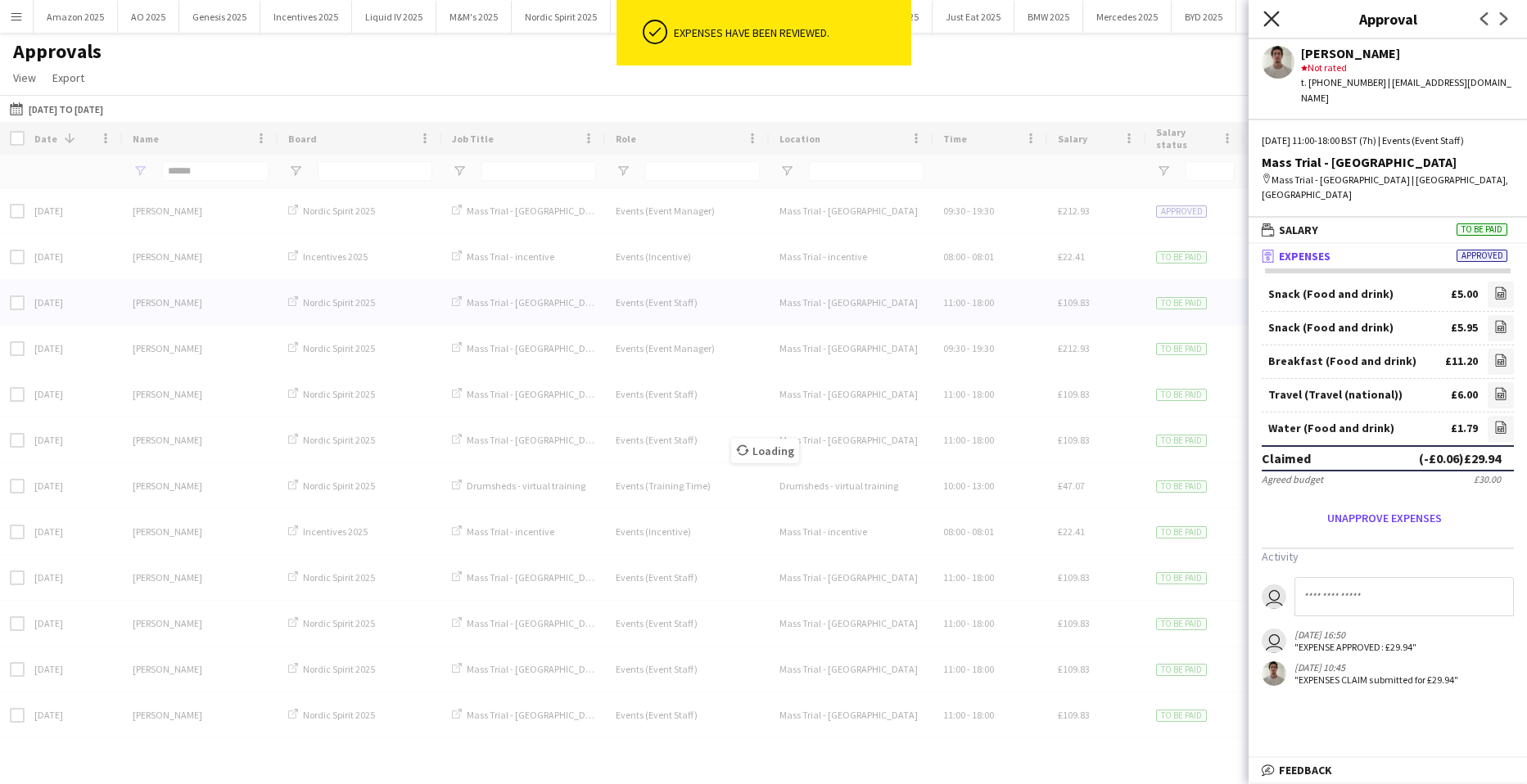
click at [1276, 14] on icon "Close pop-in" at bounding box center [1272, 18] width 15 height 15
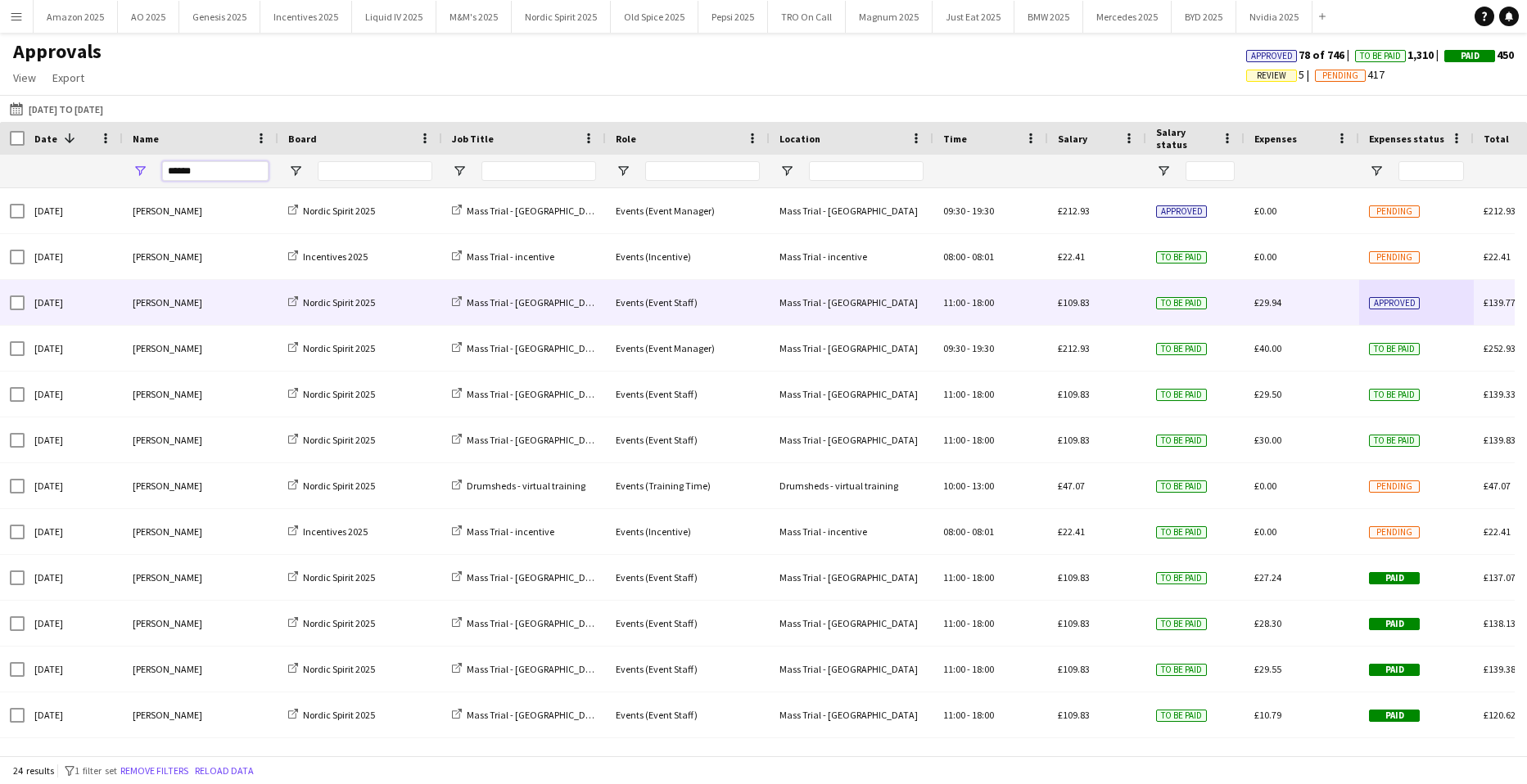
drag, startPoint x: 221, startPoint y: 162, endPoint x: 17, endPoint y: 191, distance: 206.1
click at [0, 170] on html "Menu Boards Boards Boards All jobs Status Workforce Workforce My Workforce Recr…" at bounding box center [763, 392] width 1527 height 784
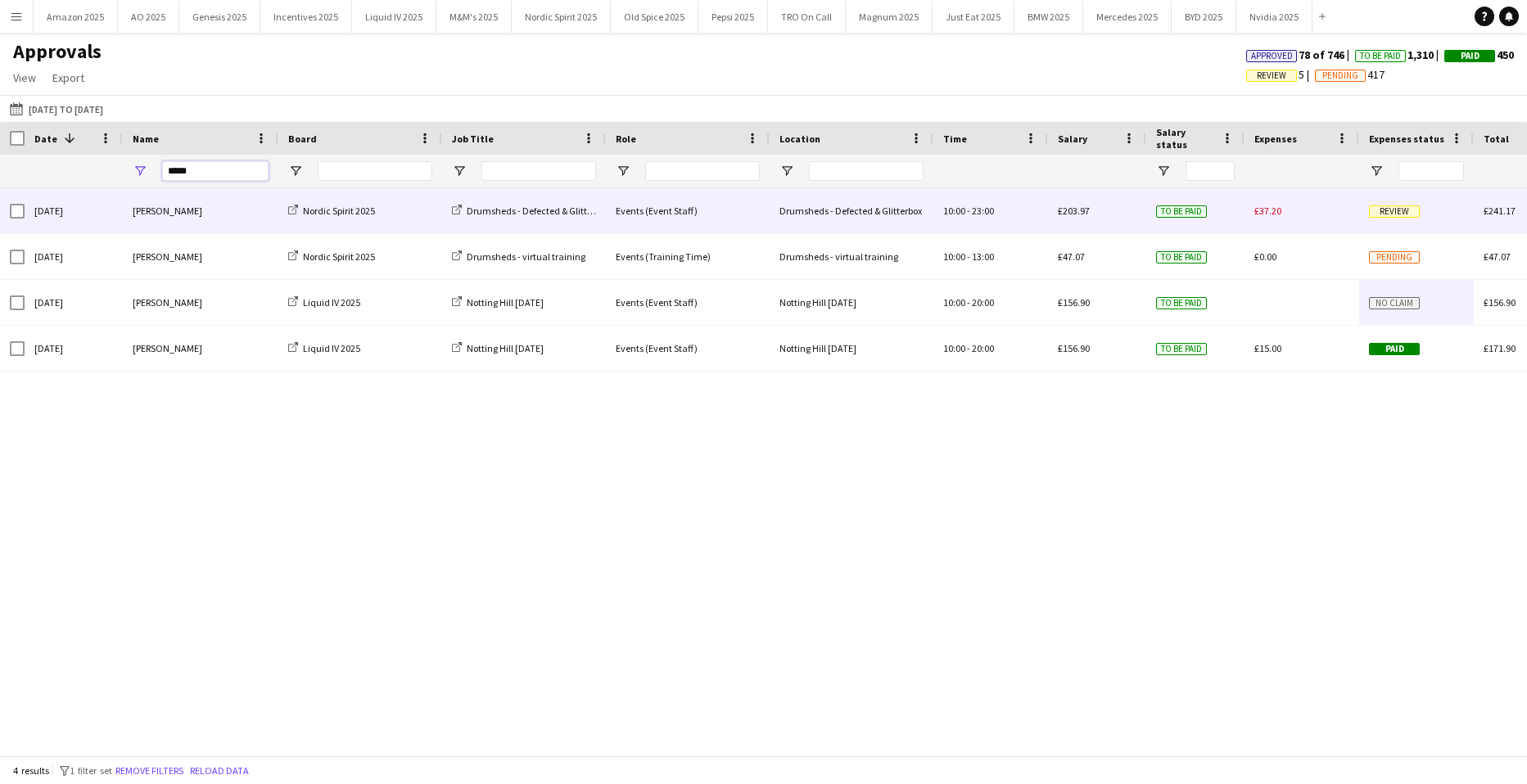
type input "*****"
click at [1381, 208] on span "Review" at bounding box center [1395, 211] width 51 height 12
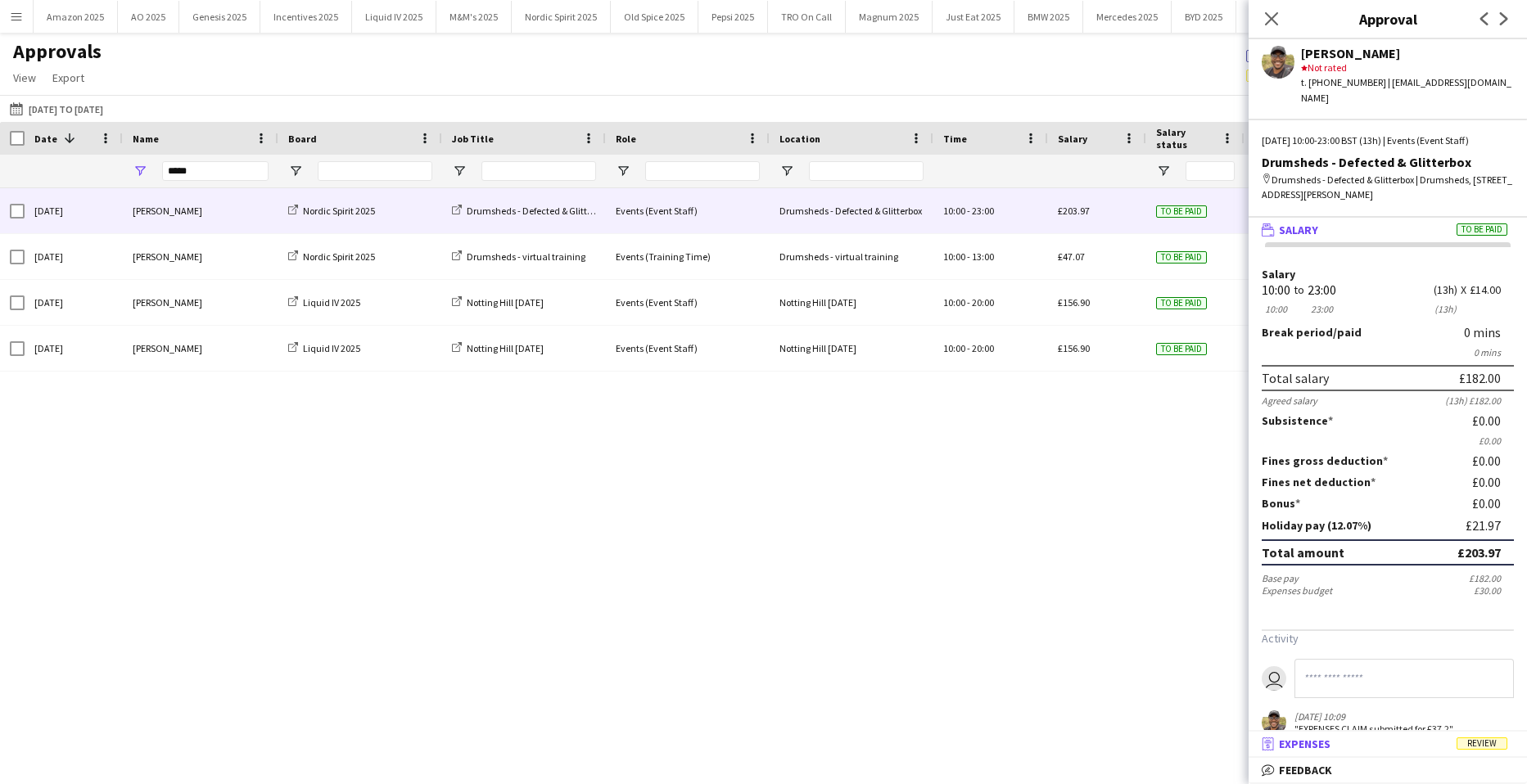
click at [1473, 740] on span "Review" at bounding box center [1482, 744] width 51 height 12
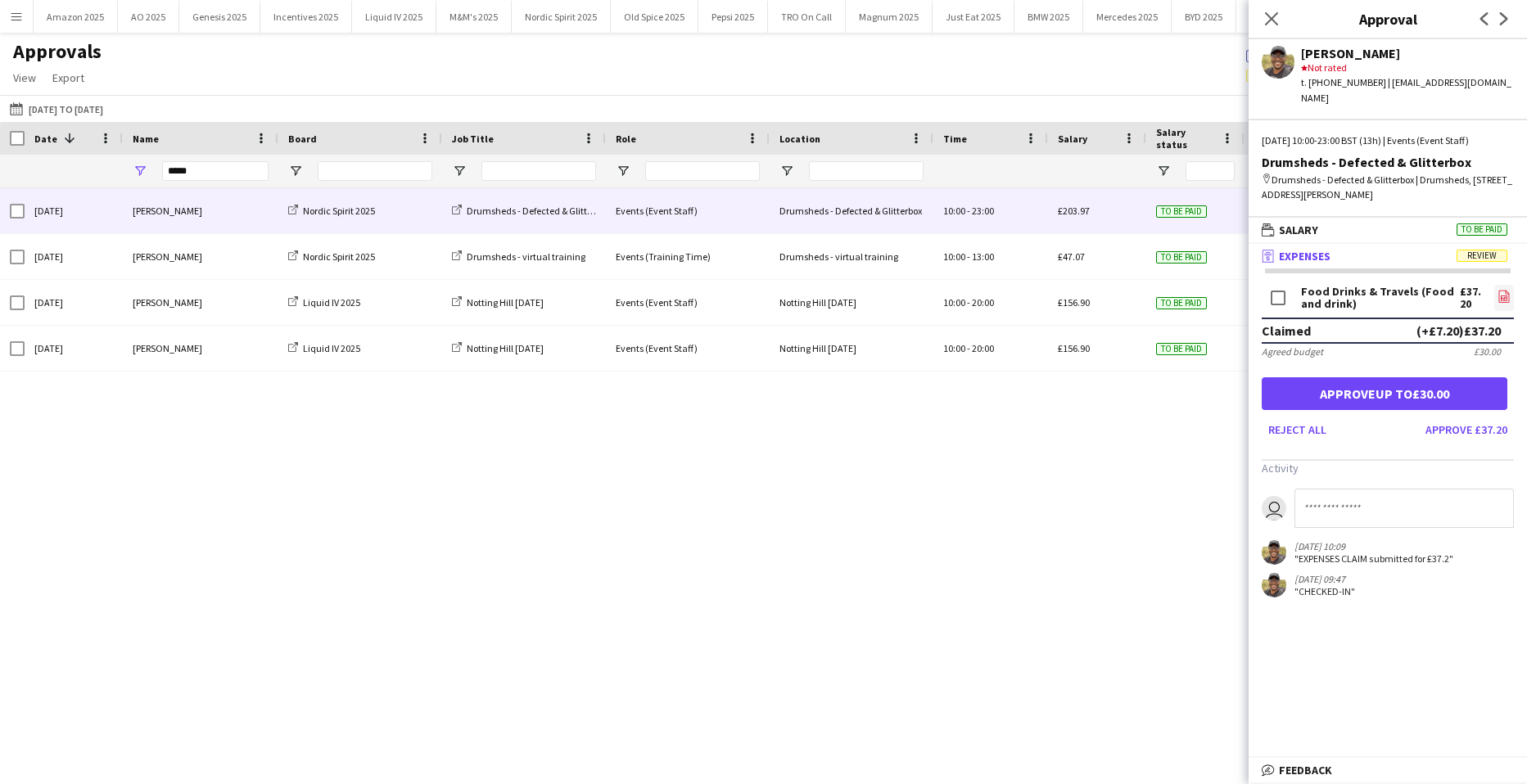
click at [1498, 290] on icon "file-image" at bounding box center [1505, 297] width 13 height 13
click at [1350, 497] on input at bounding box center [1404, 508] width 220 height 39
type input "**********"
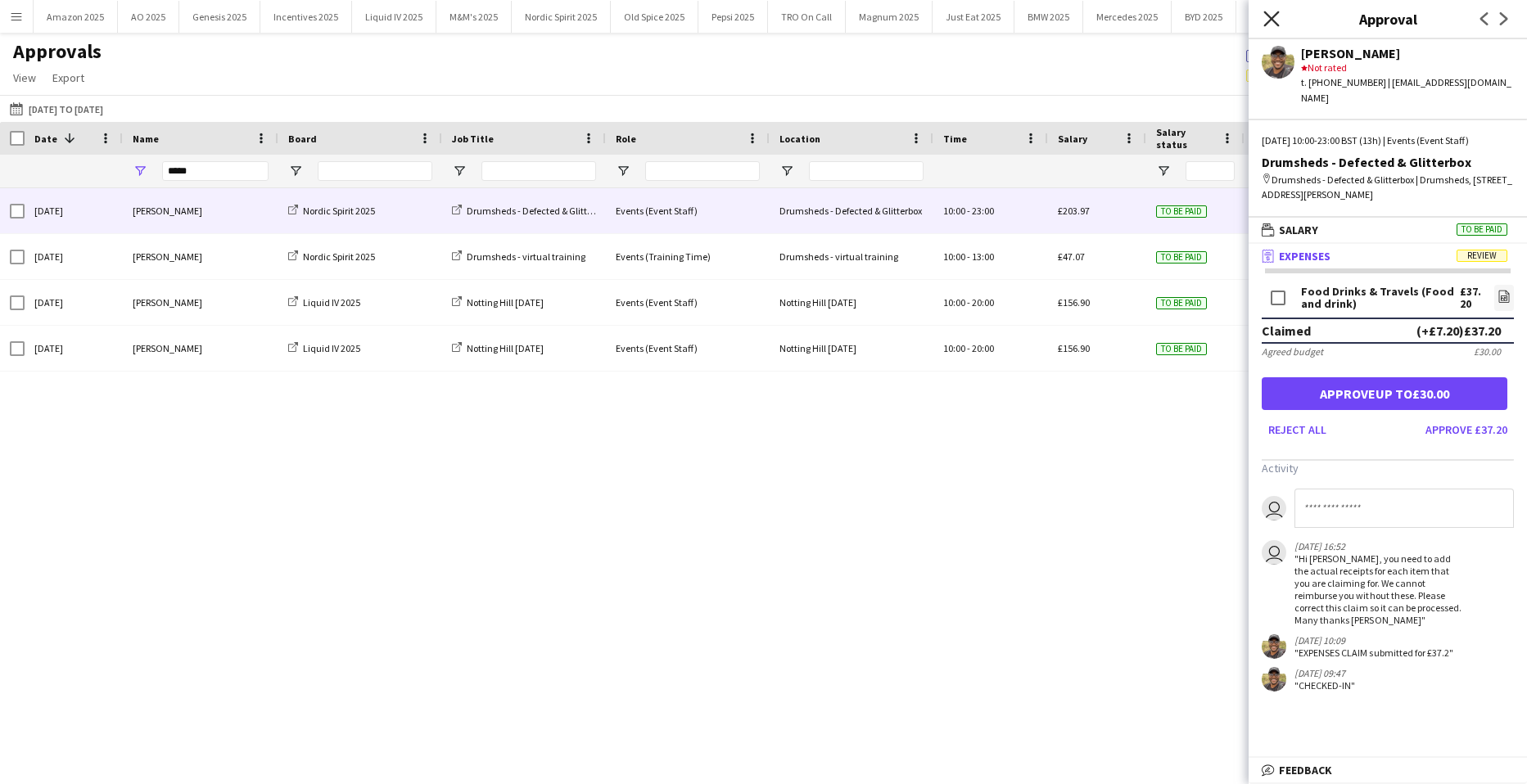
click at [1267, 12] on app-icon "Close pop-in" at bounding box center [1272, 19] width 24 height 24
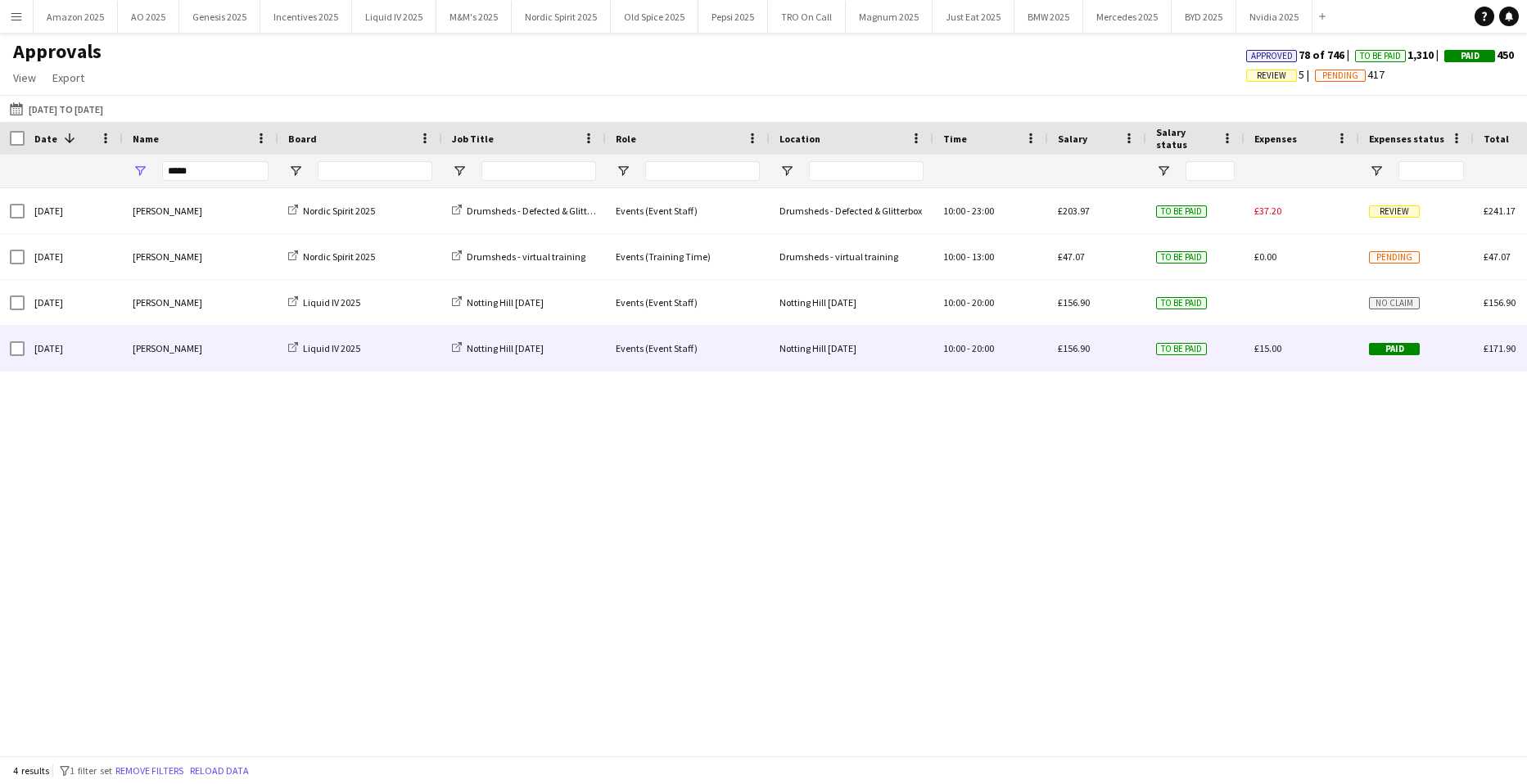
click at [1388, 350] on span "Paid" at bounding box center [1395, 349] width 51 height 12
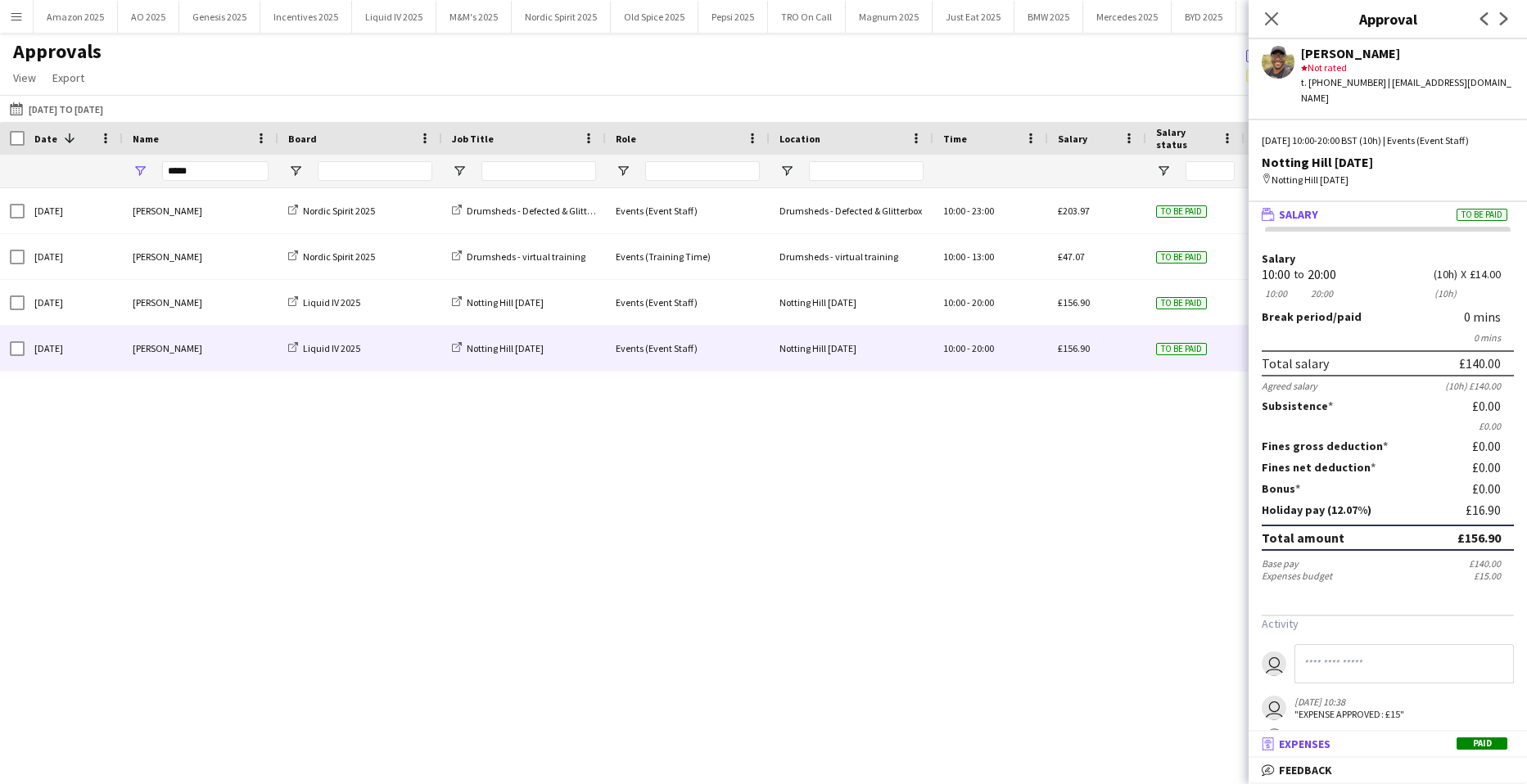
click at [1479, 740] on span "Paid" at bounding box center [1482, 744] width 51 height 12
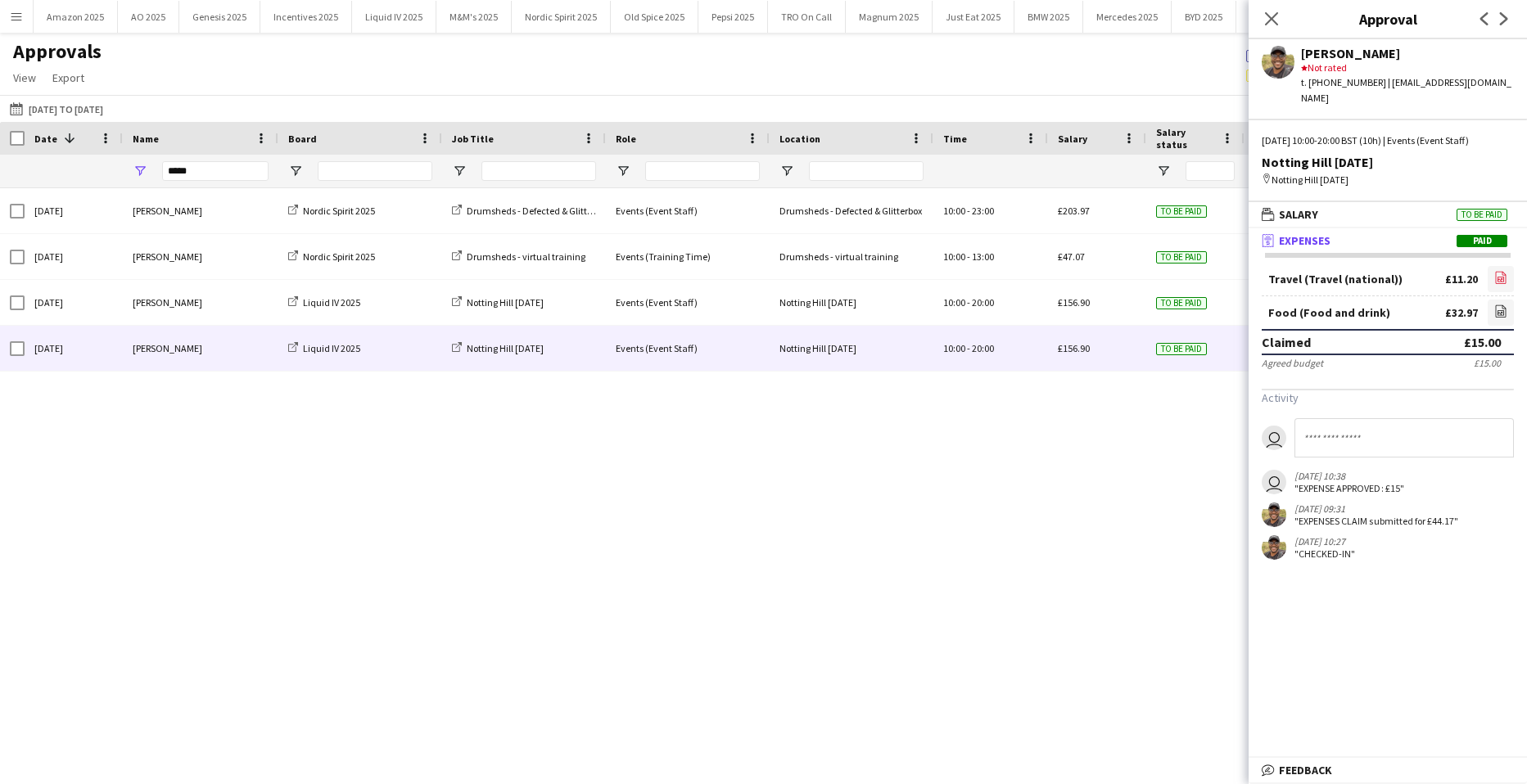
click at [1498, 277] on icon at bounding box center [1501, 279] width 7 height 5
click at [1149, 443] on div "Sat, 20 Sep 2025 Kevin Chemuka Nordic Spirit 2025 Drumsheds - Defected & Glitte…" at bounding box center [763, 465] width 1527 height 556
click at [1280, 17] on app-icon "Close pop-in" at bounding box center [1272, 19] width 24 height 24
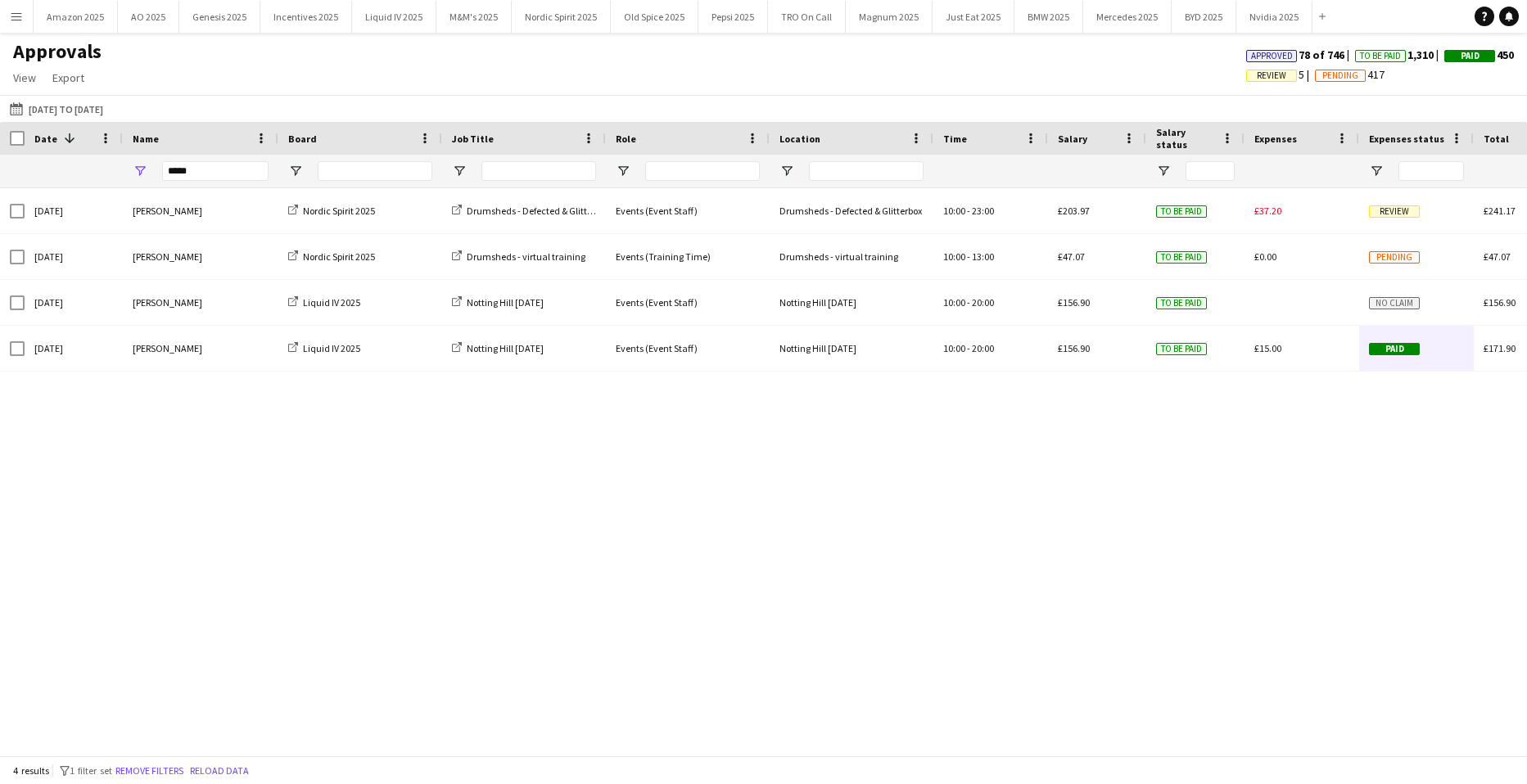
click at [896, 499] on div "Sat, 20 Sep 2025 Kevin Chemuka Nordic Spirit 2025 Drumsheds - Defected & Glitte…" at bounding box center [763, 465] width 1527 height 556
drag, startPoint x: 210, startPoint y: 176, endPoint x: -154, endPoint y: 223, distance: 367.0
click at [0, 223] on html "Menu Boards Boards Boards All jobs Status Workforce Workforce My Workforce Recr…" at bounding box center [763, 392] width 1527 height 784
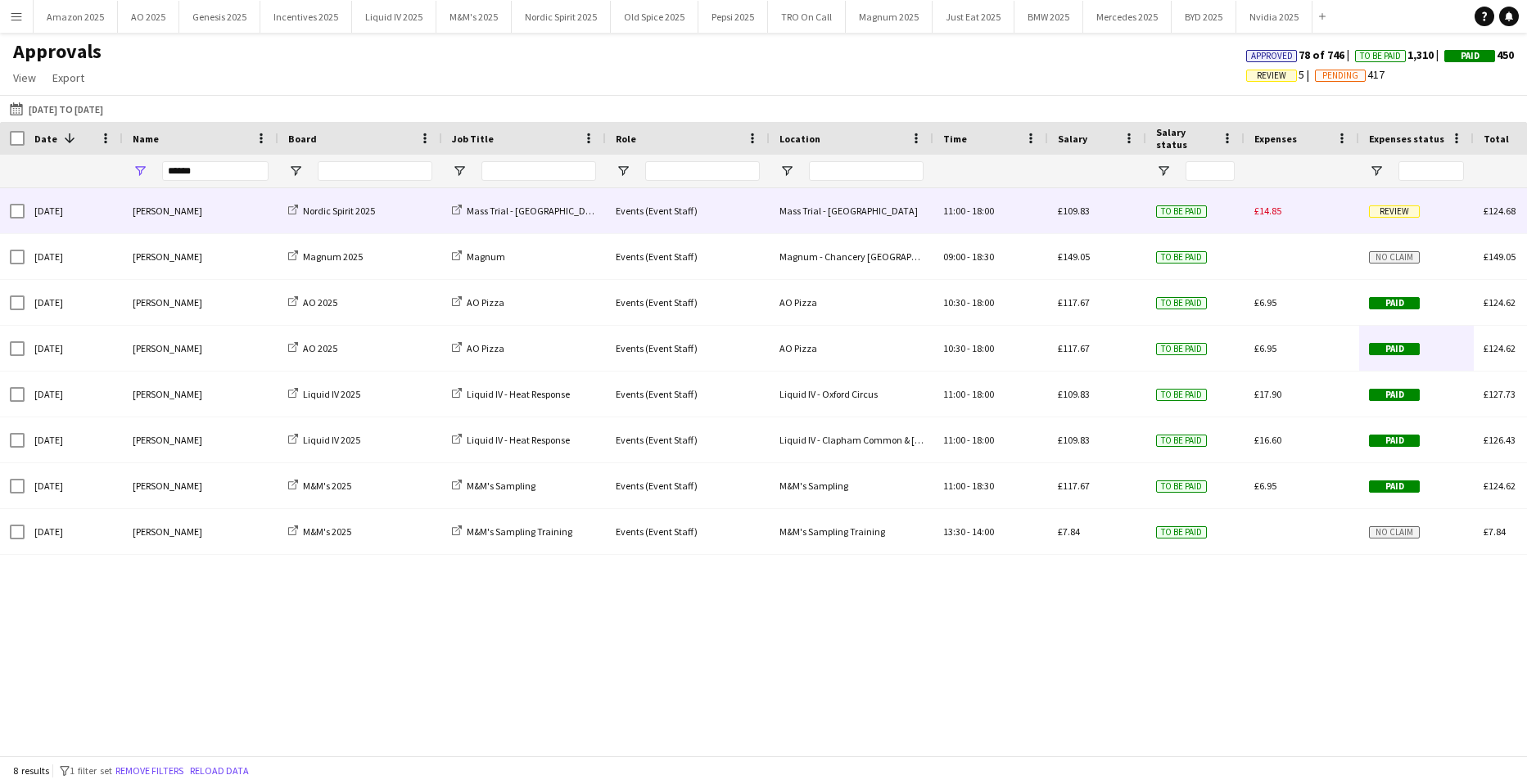
click at [1372, 212] on span "Review" at bounding box center [1395, 211] width 51 height 12
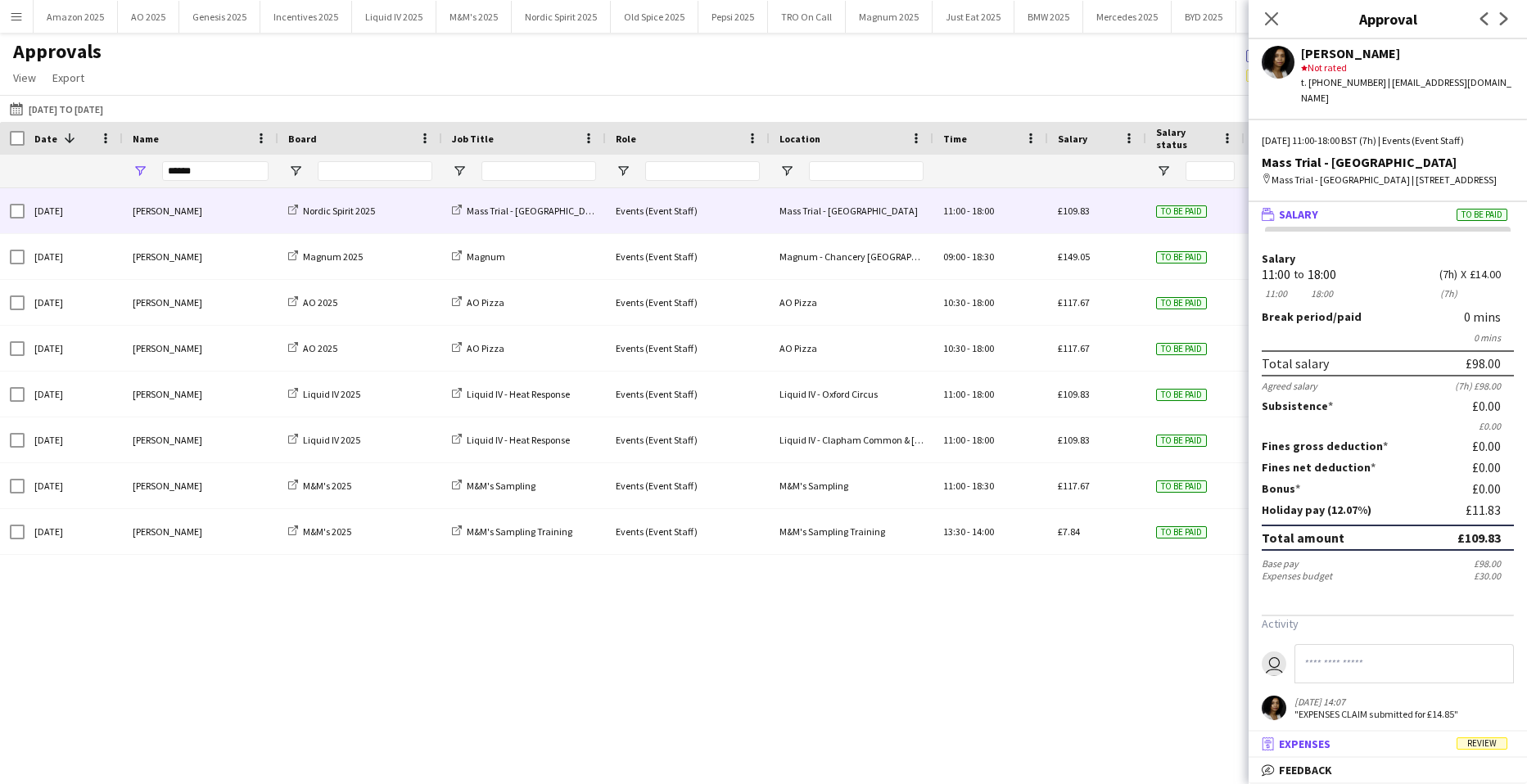
click at [1471, 740] on span "Review" at bounding box center [1482, 744] width 51 height 12
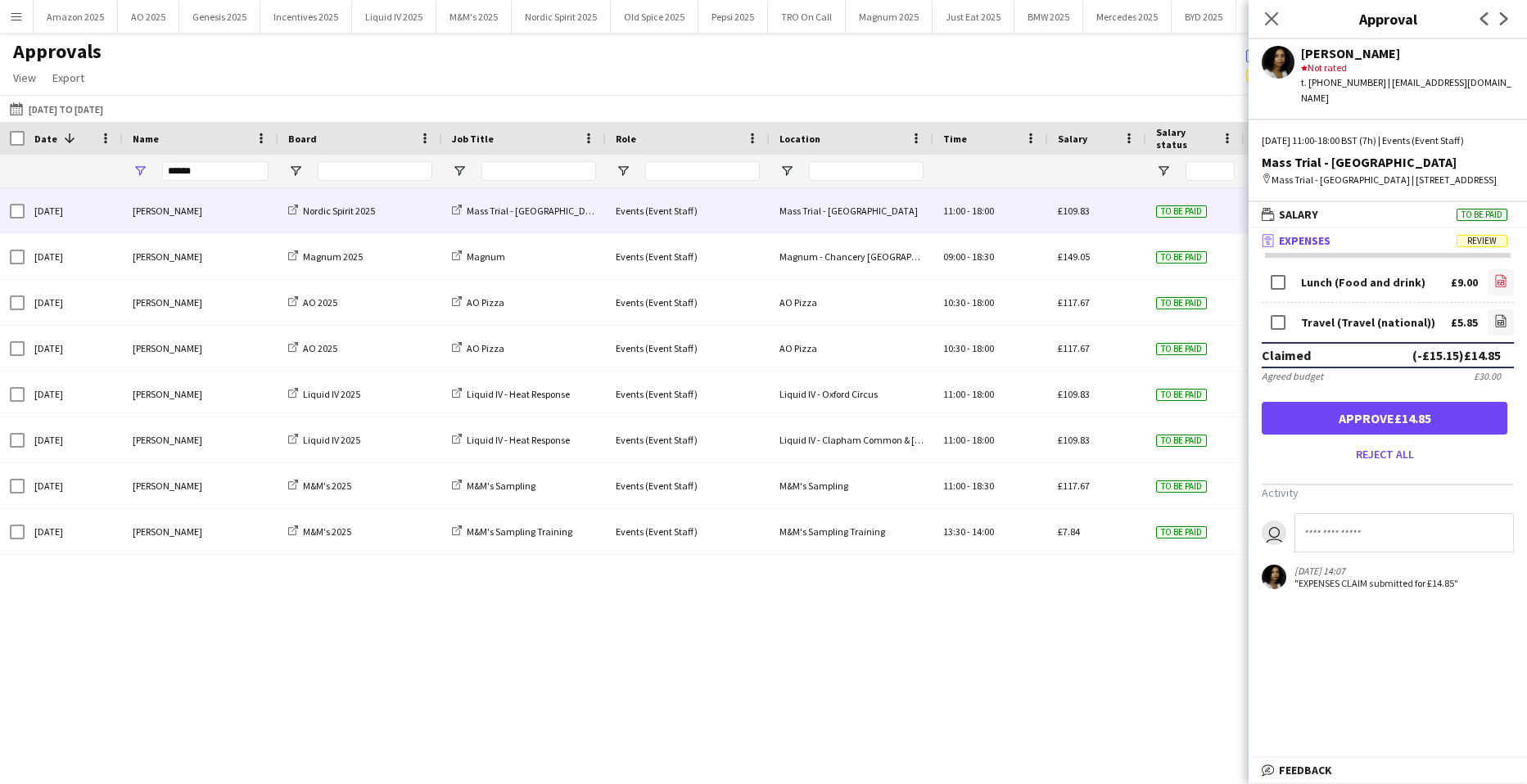
click at [1496, 288] on icon at bounding box center [1501, 281] width 11 height 12
click at [1510, 330] on form "Lunch (Food and drink) £9.00 file-image Travel (Travel (national)) £5.85 file-i…" at bounding box center [1388, 367] width 278 height 202
click at [1494, 321] on icon "file-image" at bounding box center [1501, 321] width 13 height 13
click at [1448, 427] on button "Approve £14.85" at bounding box center [1385, 418] width 246 height 33
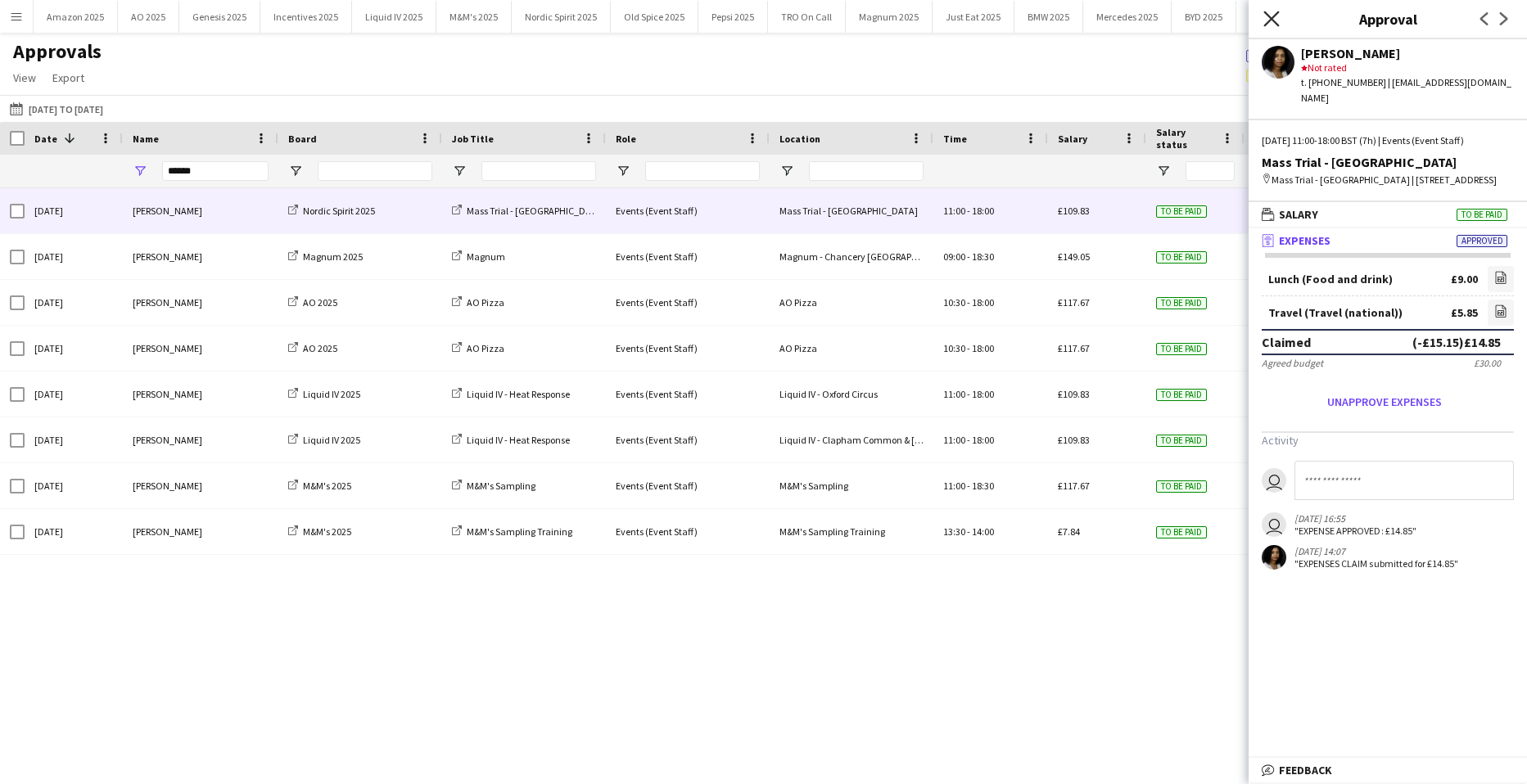
click at [1270, 21] on icon at bounding box center [1272, 18] width 15 height 15
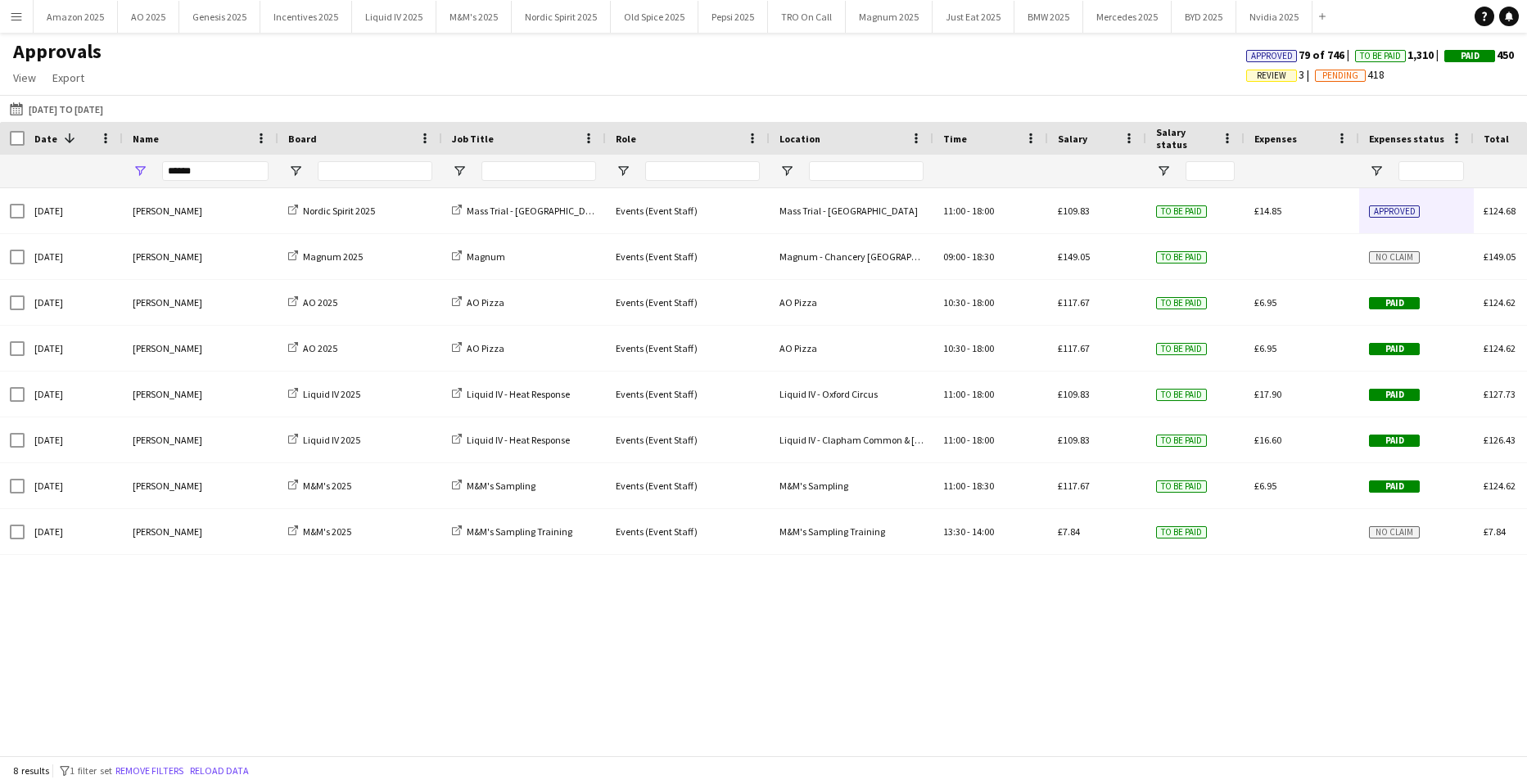
drag, startPoint x: 208, startPoint y: 160, endPoint x: 205, endPoint y: 169, distance: 9.5
click at [209, 168] on div "******" at bounding box center [215, 171] width 107 height 33
click at [0, 195] on html "Menu Boards Boards Boards All jobs Status Workforce Workforce My Workforce Recr…" at bounding box center [763, 392] width 1527 height 784
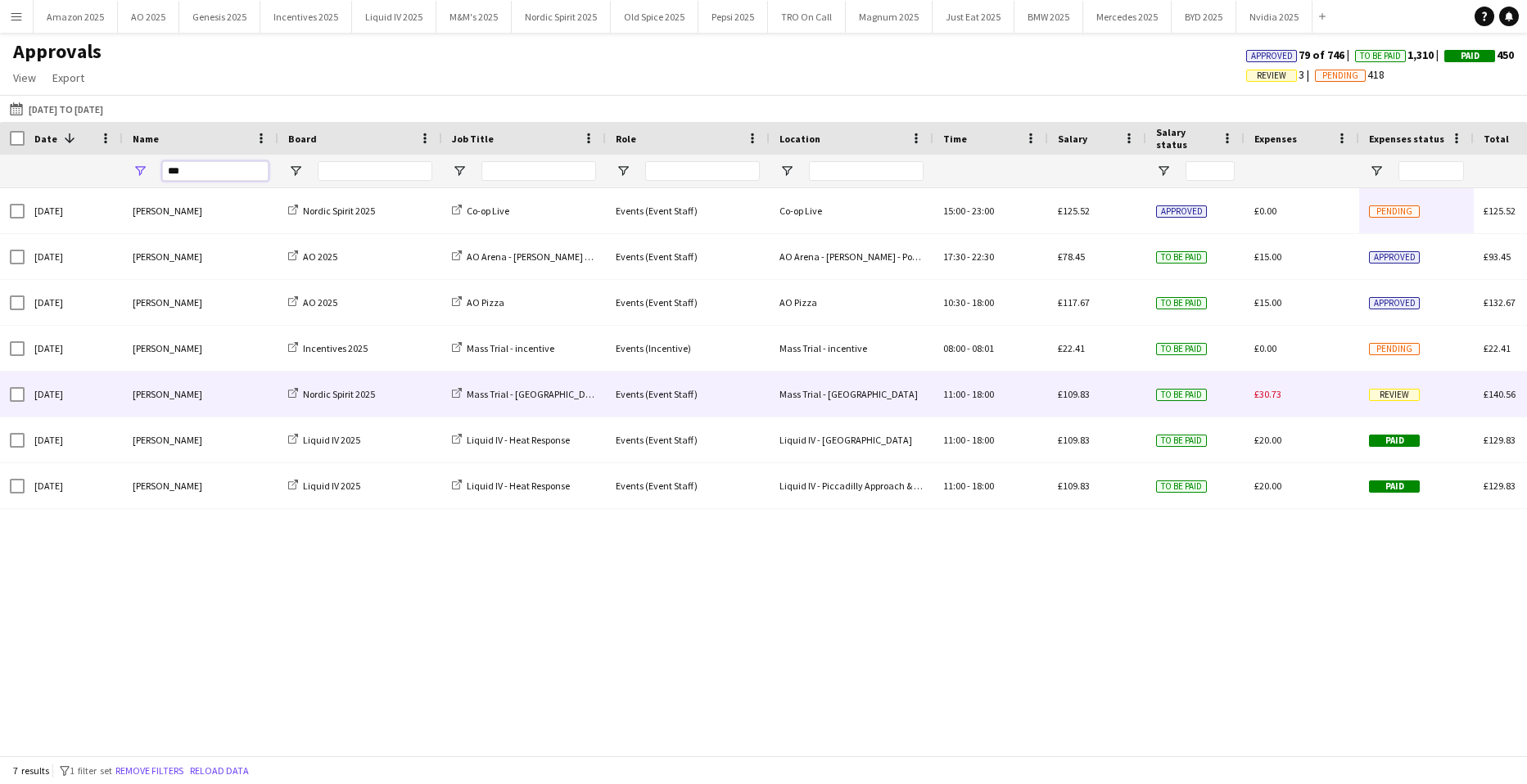
type input "***"
drag, startPoint x: 1387, startPoint y: 392, endPoint x: 1401, endPoint y: 478, distance: 87.1
click at [1387, 393] on span "Review" at bounding box center [1395, 394] width 51 height 12
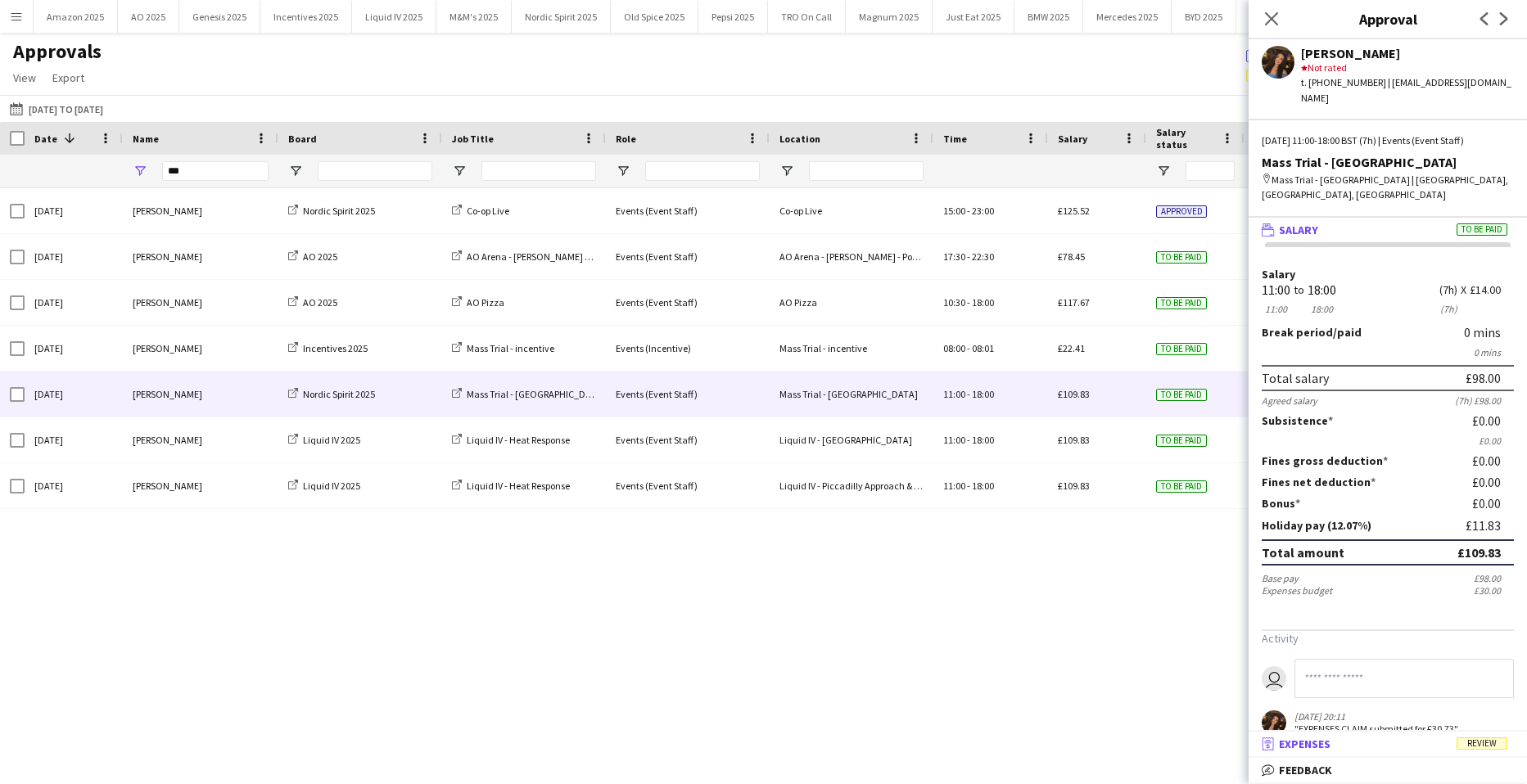
click at [1494, 739] on span "Review" at bounding box center [1482, 744] width 51 height 12
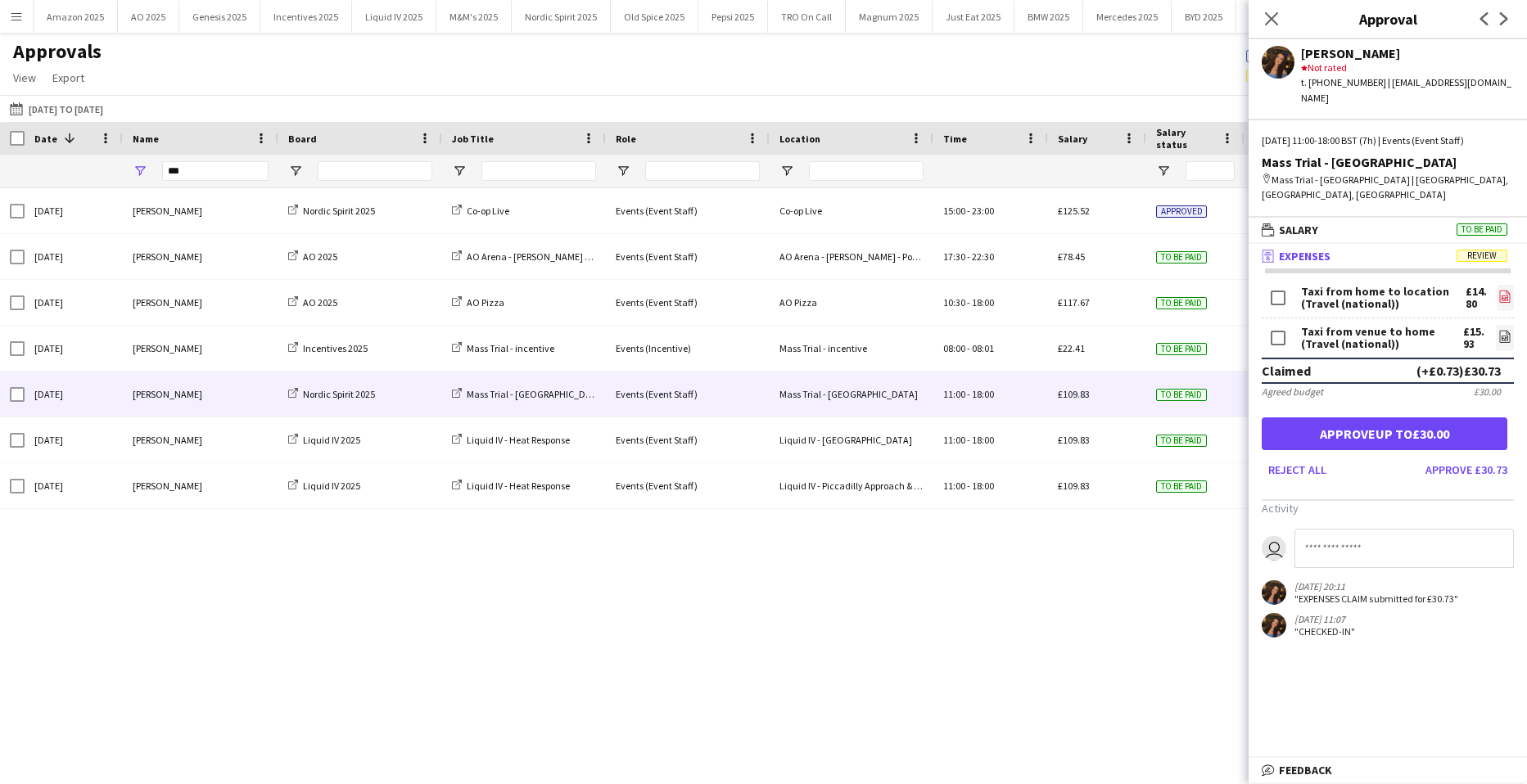
click at [1497, 285] on link "file-image" at bounding box center [1506, 297] width 17 height 26
click at [1502, 336] on icon at bounding box center [1505, 338] width 7 height 5
click at [1415, 422] on button "Approve up to £30.00" at bounding box center [1385, 434] width 246 height 33
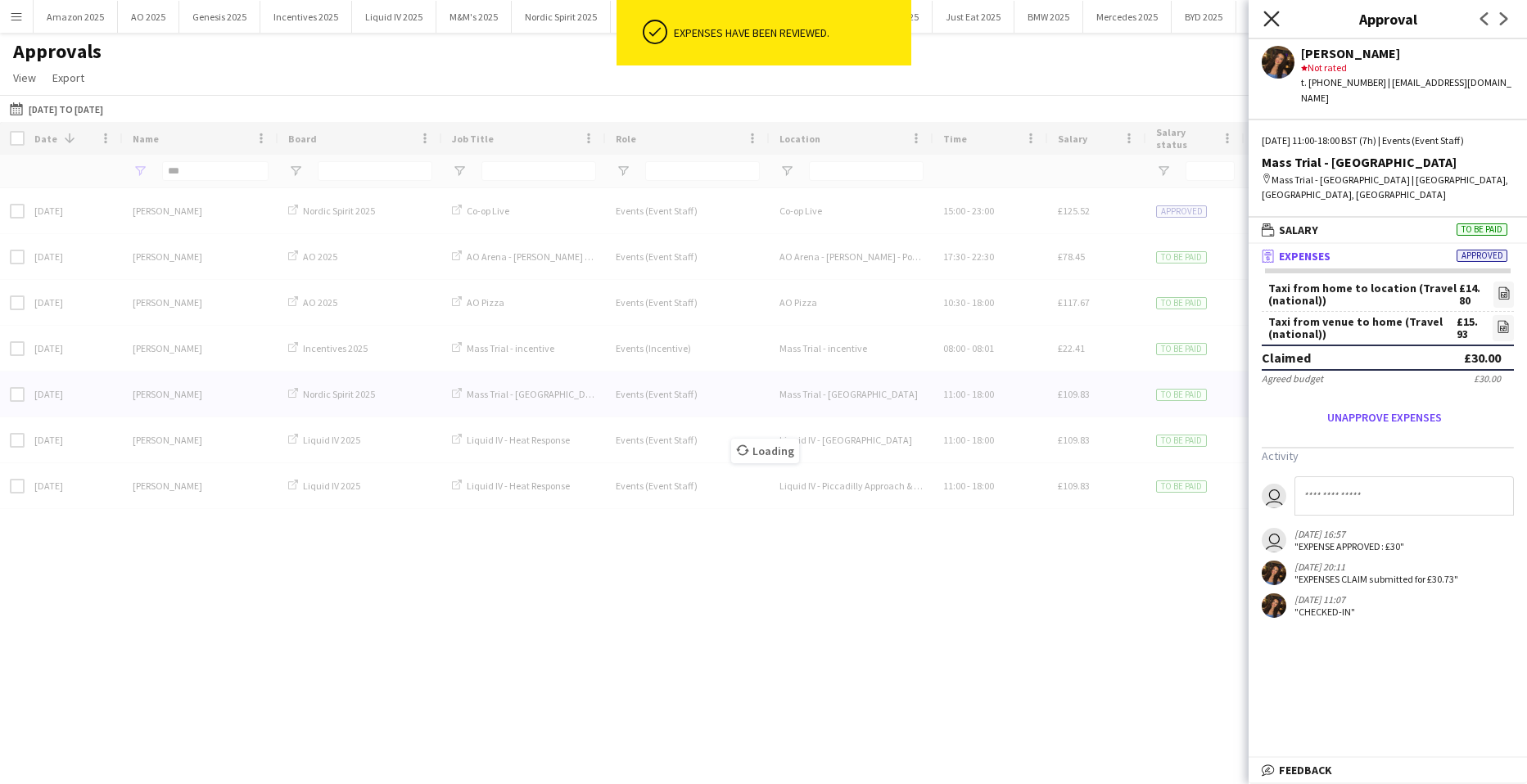
click at [1270, 17] on icon at bounding box center [1272, 18] width 15 height 15
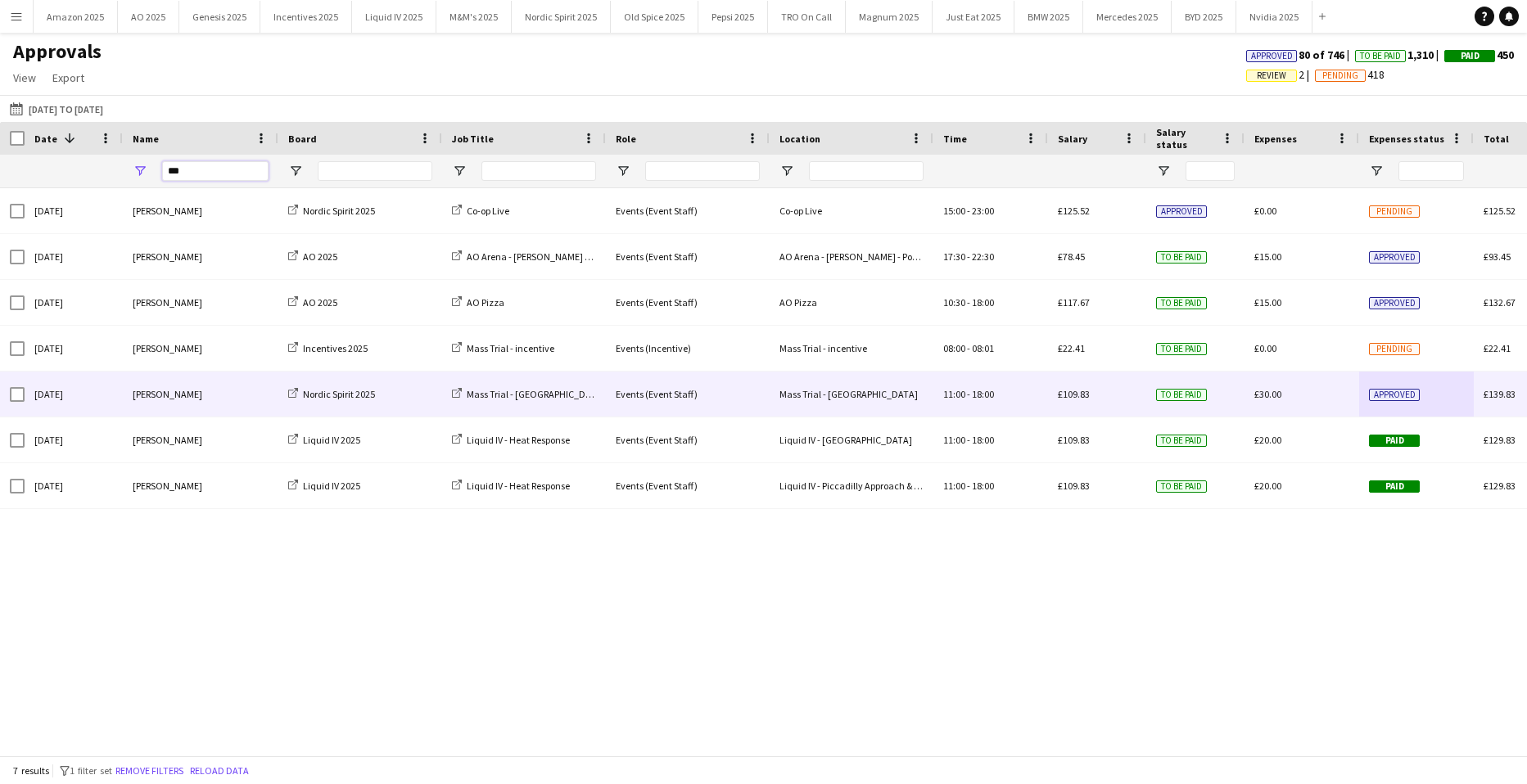
drag, startPoint x: 142, startPoint y: 174, endPoint x: -69, endPoint y: 192, distance: 211.8
click at [0, 192] on html "Menu Boards Boards Boards All jobs Status Workforce Workforce My Workforce Recr…" at bounding box center [763, 392] width 1527 height 784
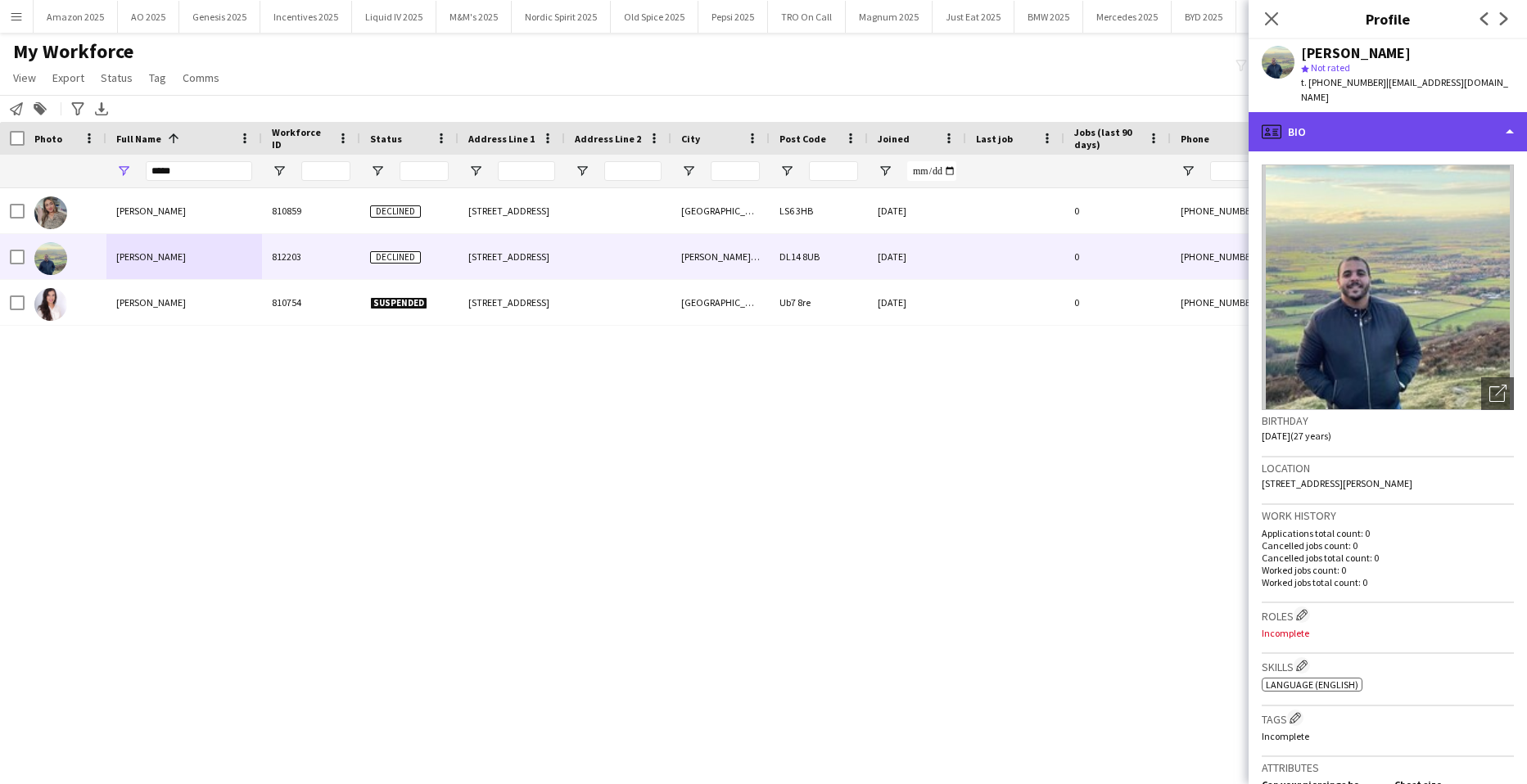
click at [1475, 118] on div "profile Bio" at bounding box center [1388, 131] width 278 height 39
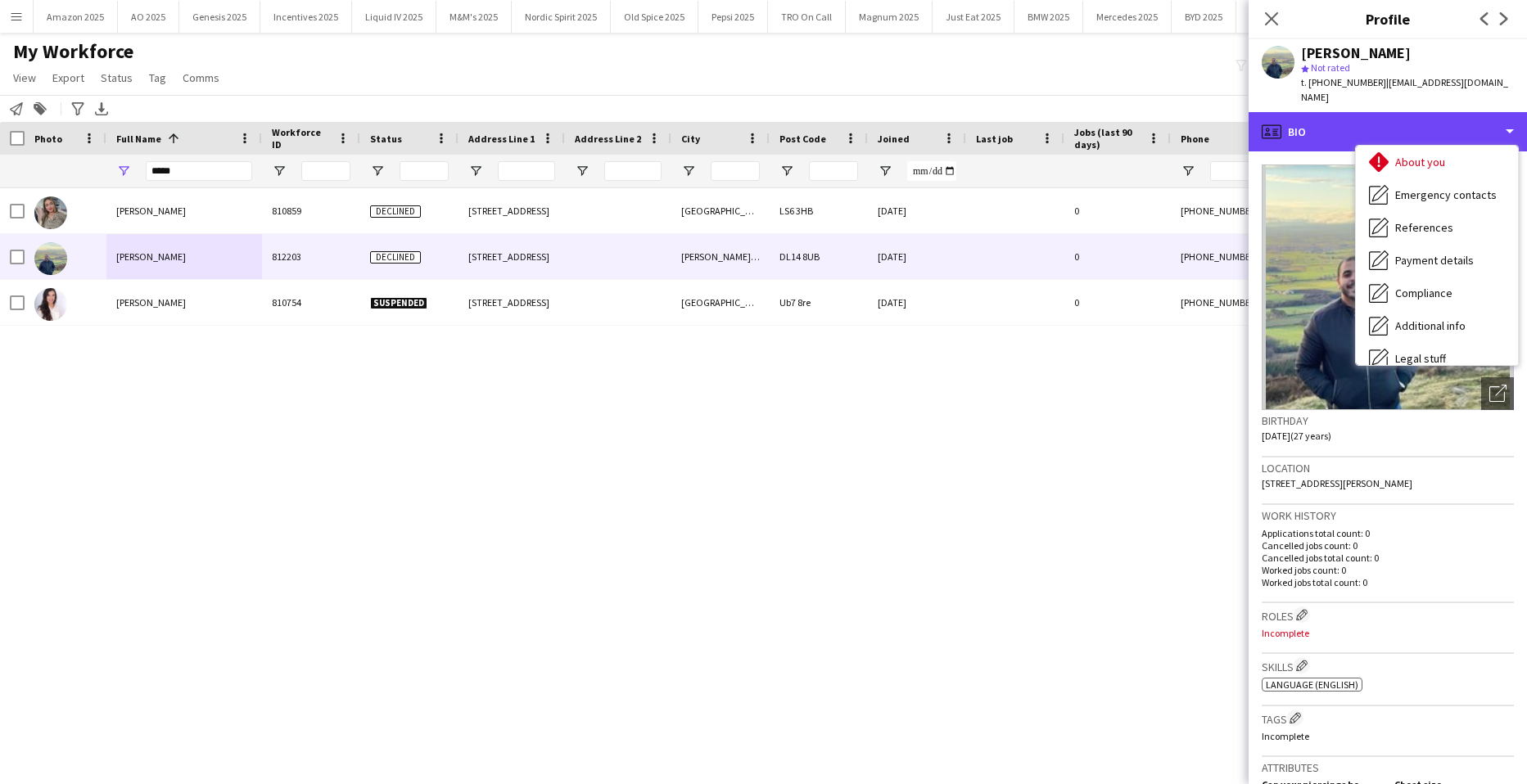
scroll to position [220, 0]
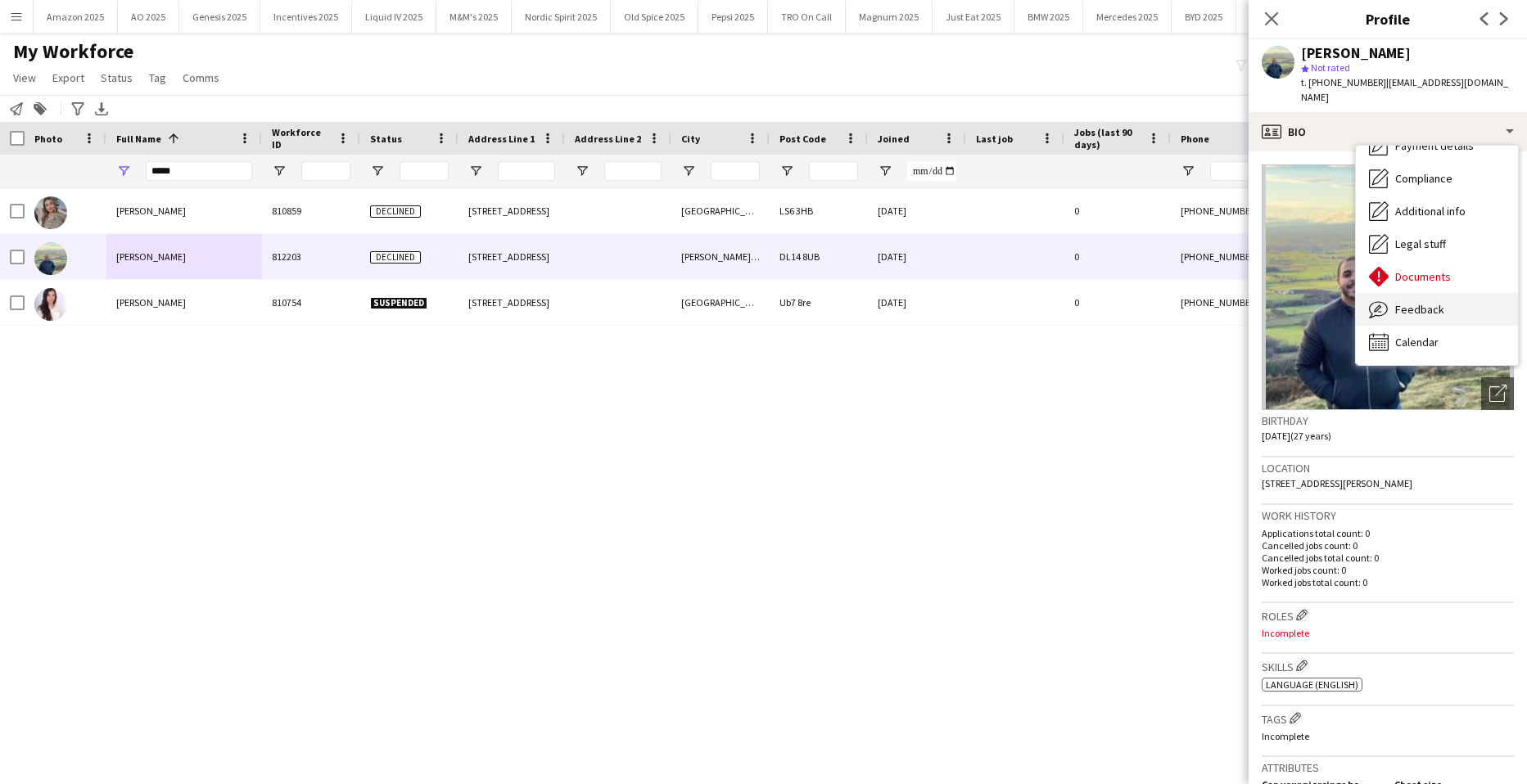
click at [1412, 302] on span "Feedback" at bounding box center [1420, 309] width 49 height 14
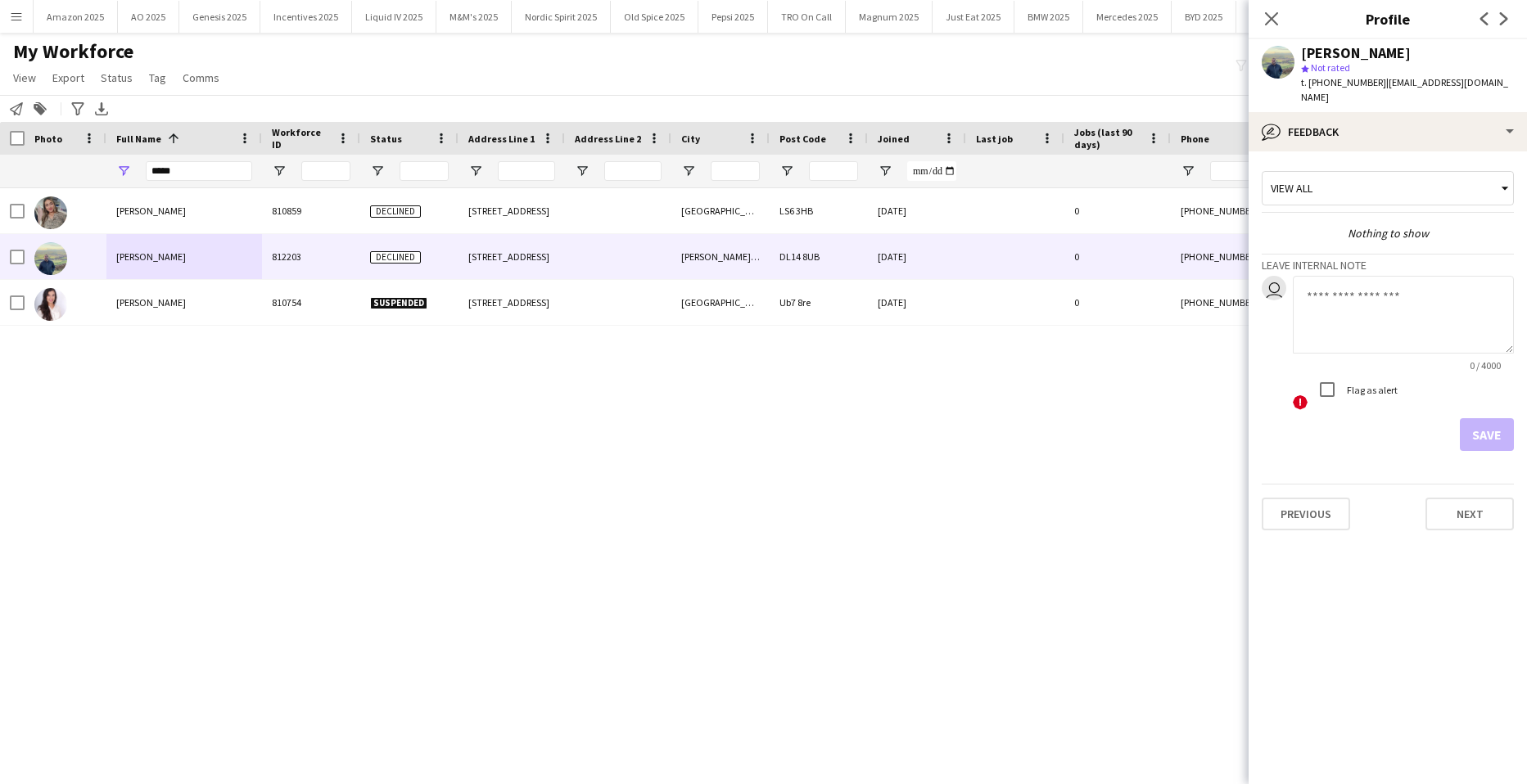
click at [1328, 301] on textarea at bounding box center [1403, 315] width 221 height 78
paste textarea "**********"
type textarea "**********"
click at [1466, 421] on button "Save" at bounding box center [1487, 435] width 54 height 33
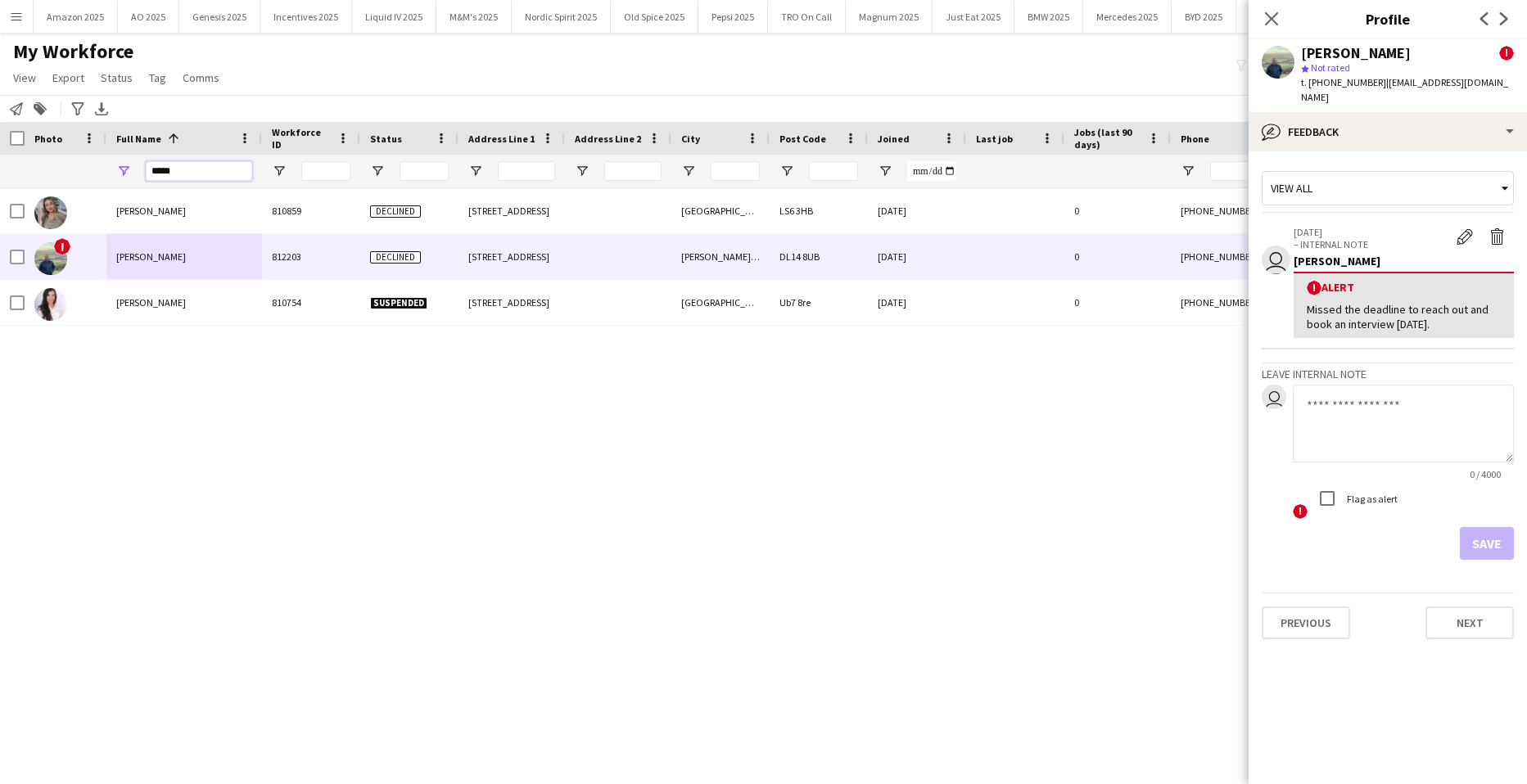
drag, startPoint x: 227, startPoint y: 167, endPoint x: -42, endPoint y: 203, distance: 271.4
click at [0, 203] on html "Menu Boards Boards Boards All jobs Status Workforce Workforce My Workforce Recr…" at bounding box center [763, 392] width 1527 height 784
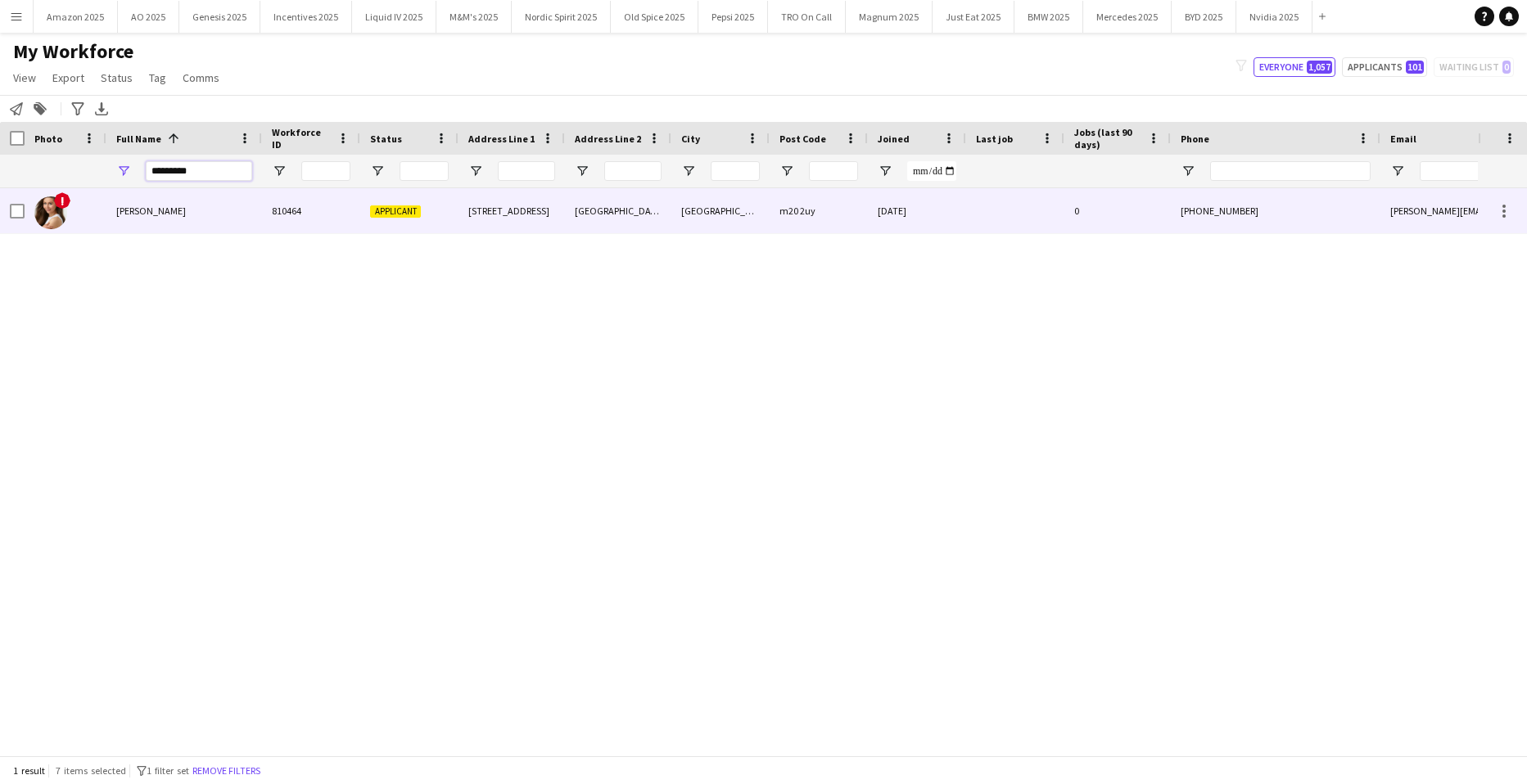
type input "*********"
click at [143, 216] on span "Kate Gwinn" at bounding box center [151, 210] width 70 height 12
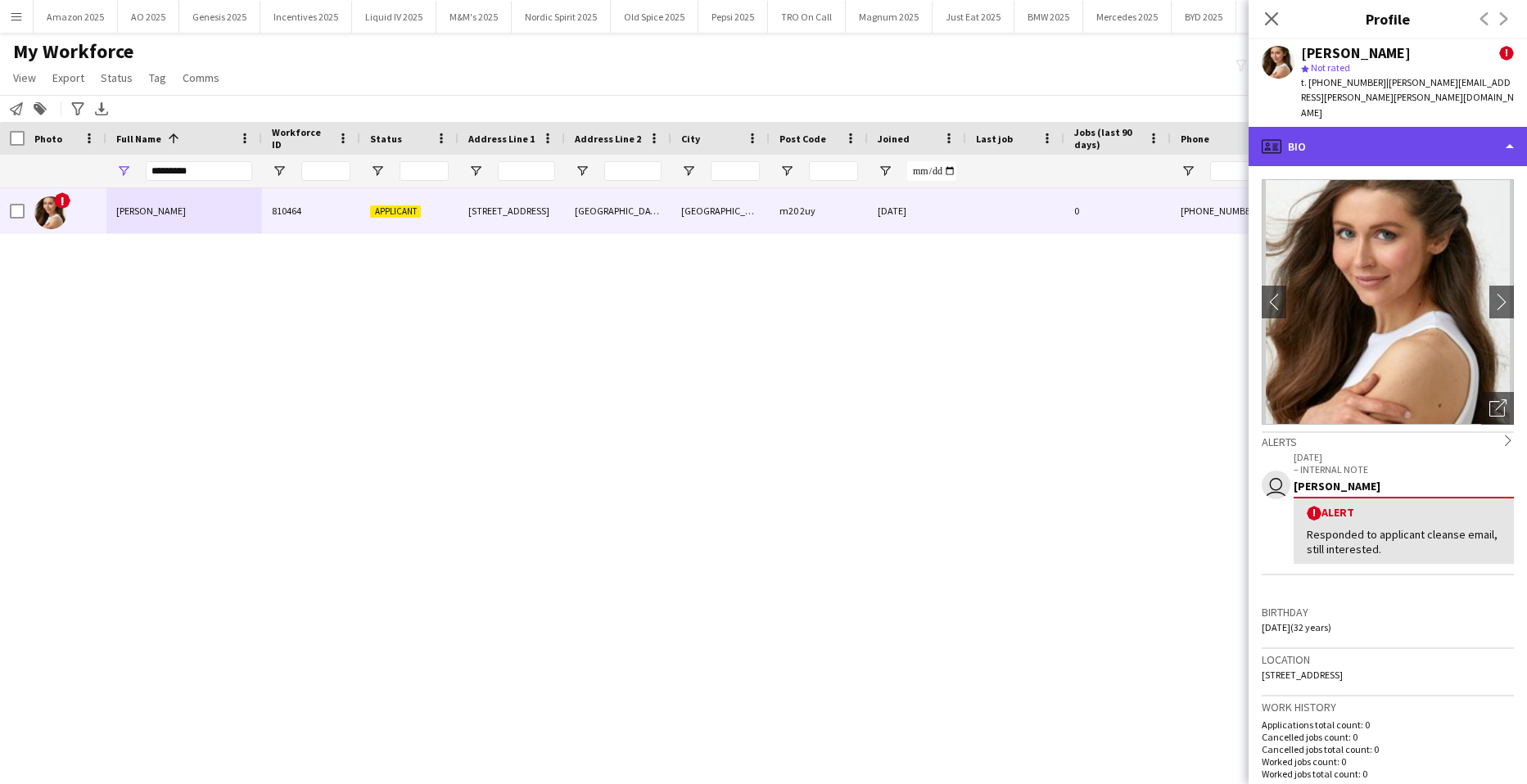
click at [1461, 144] on div "profile Bio" at bounding box center [1388, 146] width 278 height 39
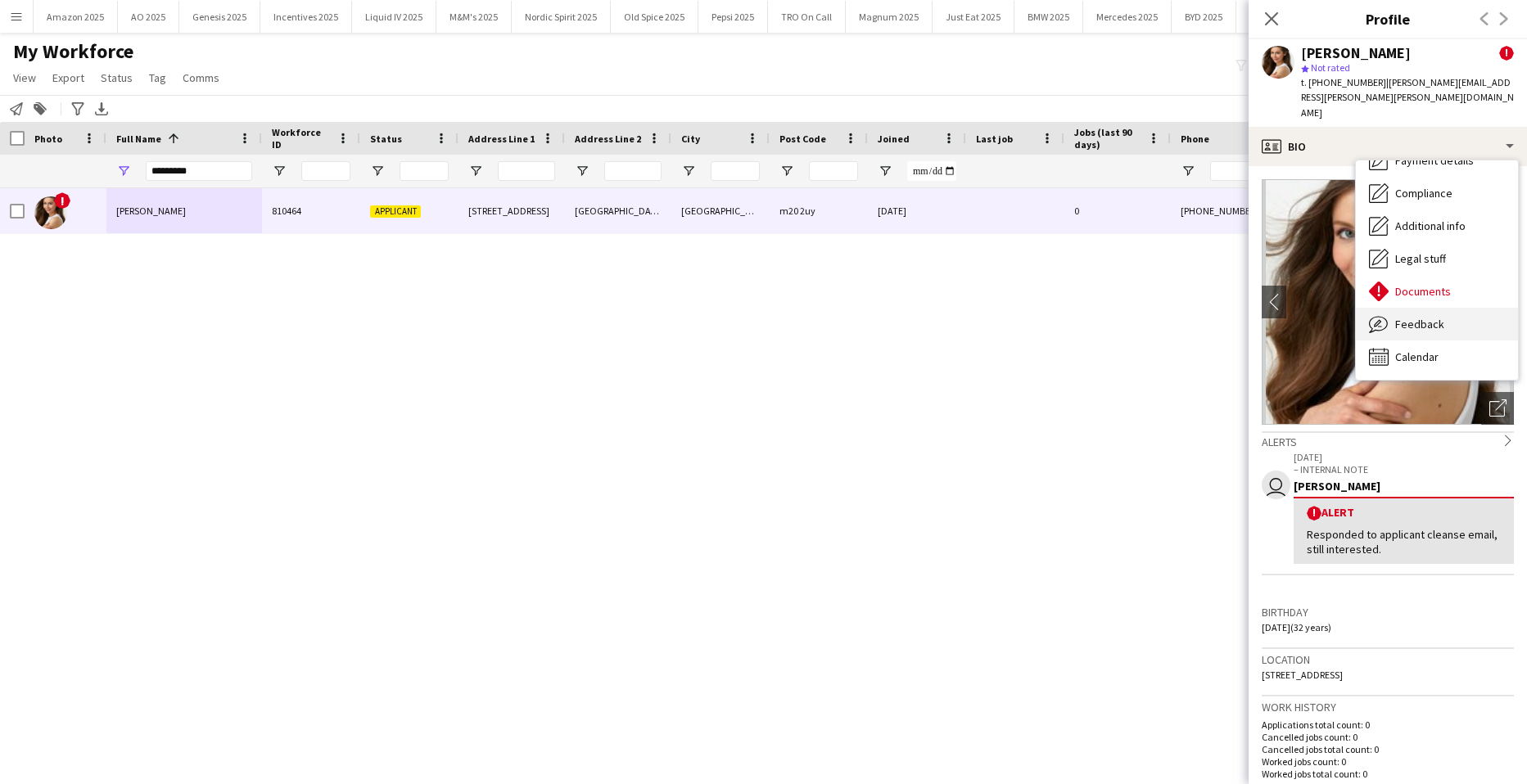
click at [1421, 317] on span "Feedback" at bounding box center [1420, 323] width 49 height 14
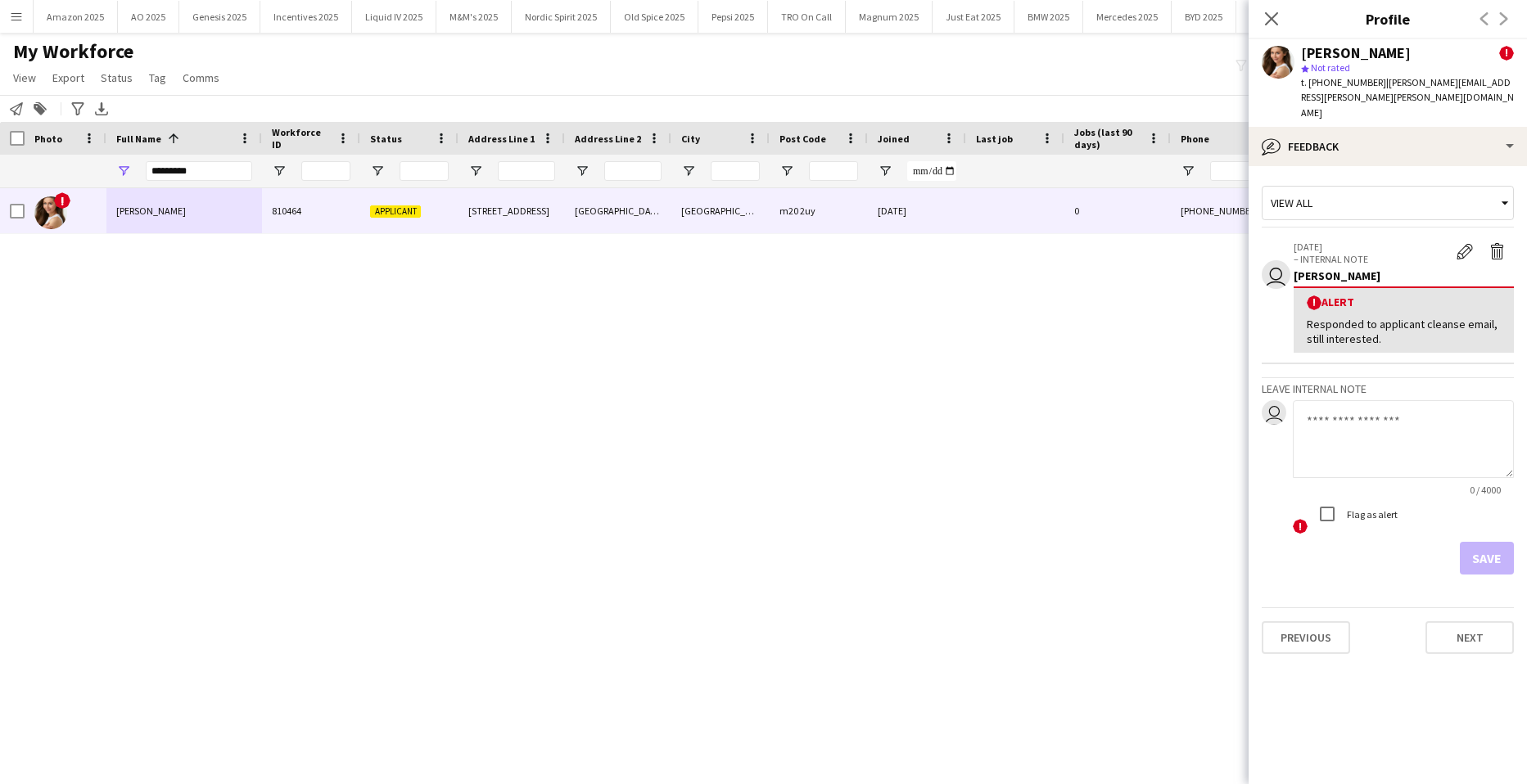
click at [1359, 411] on textarea at bounding box center [1403, 439] width 221 height 78
paste textarea "**********"
type textarea "**********"
click at [1488, 542] on button "Save" at bounding box center [1487, 558] width 54 height 33
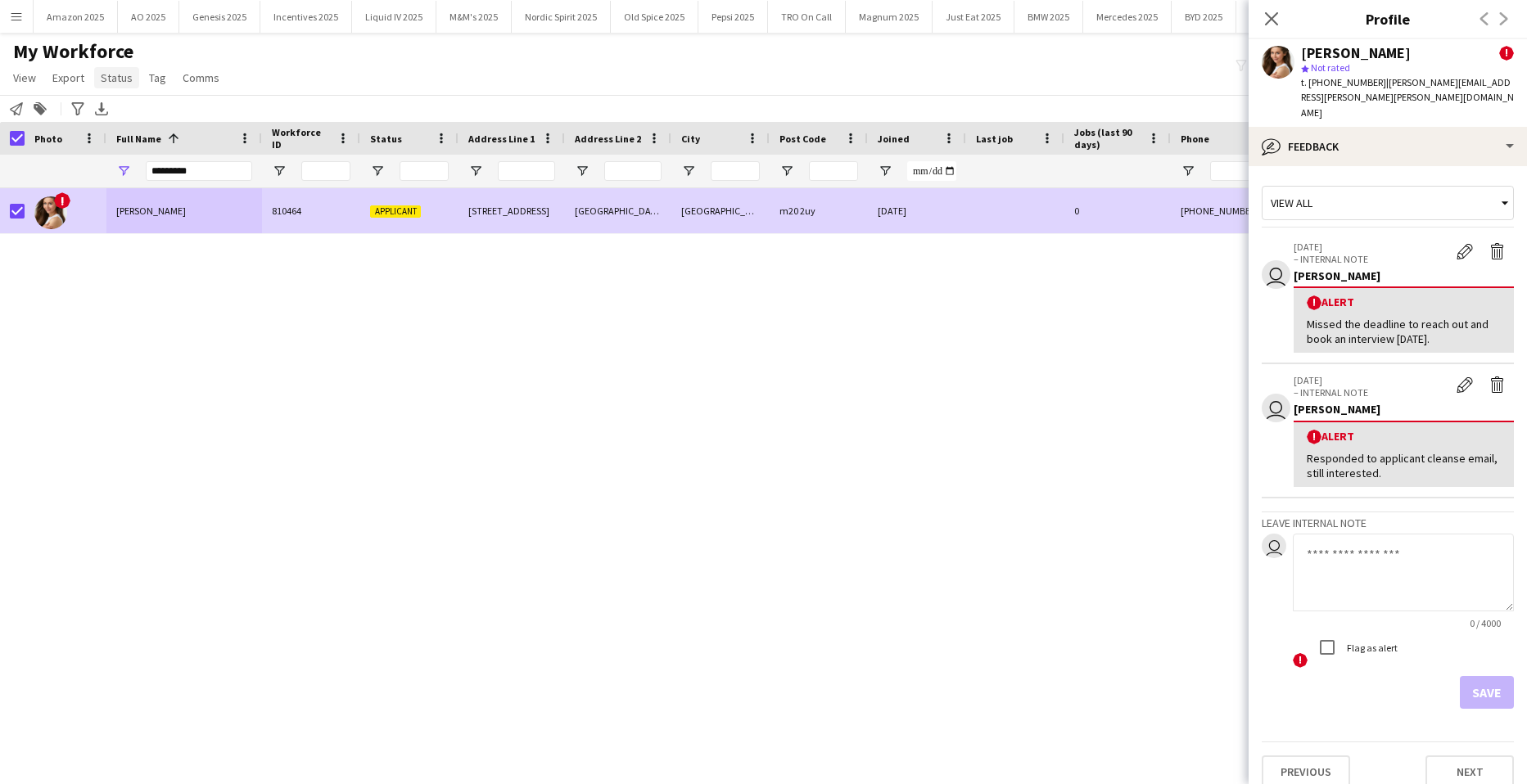
click at [114, 82] on span "Status" at bounding box center [116, 77] width 32 height 14
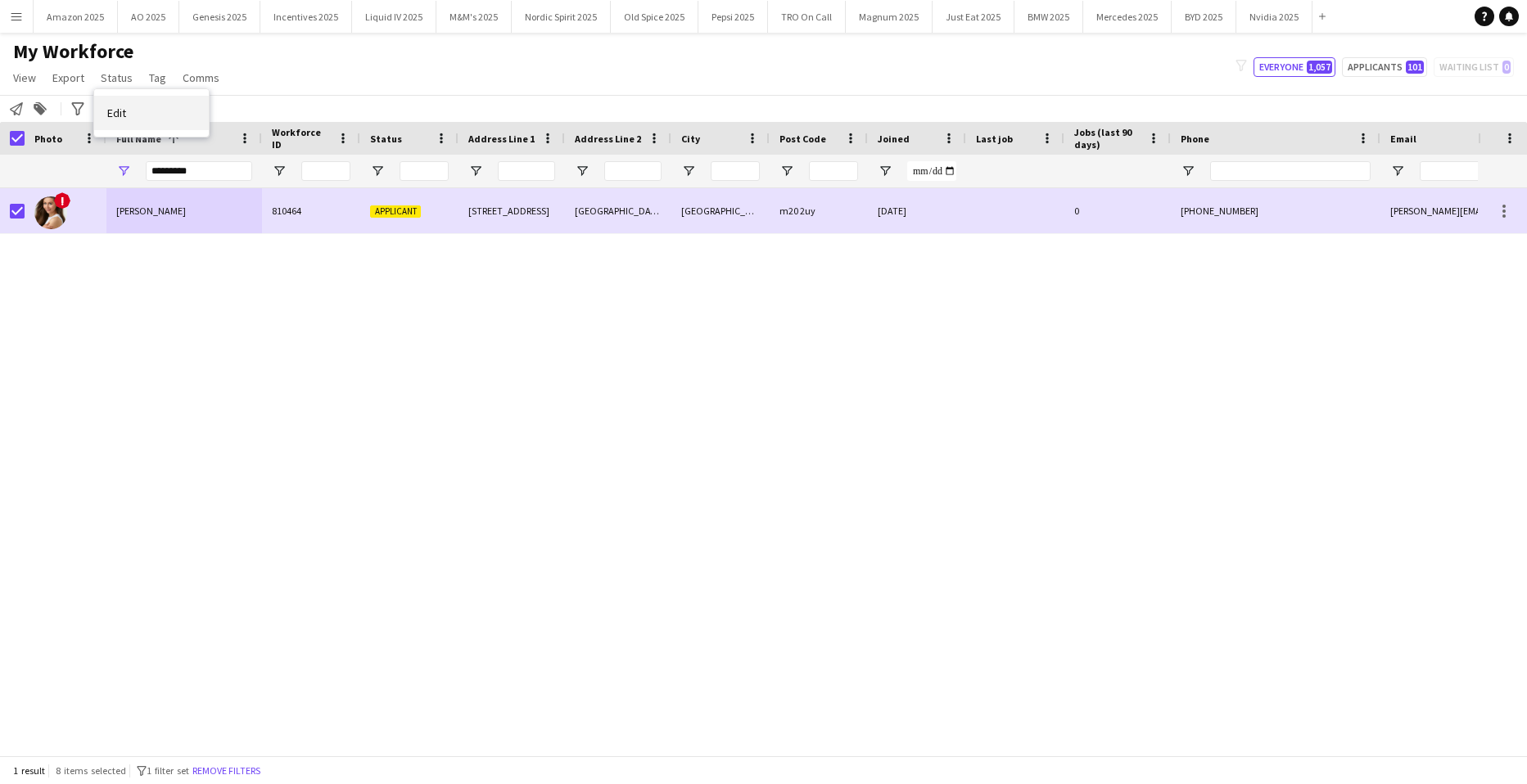
click at [131, 124] on link "Edit" at bounding box center [151, 113] width 114 height 35
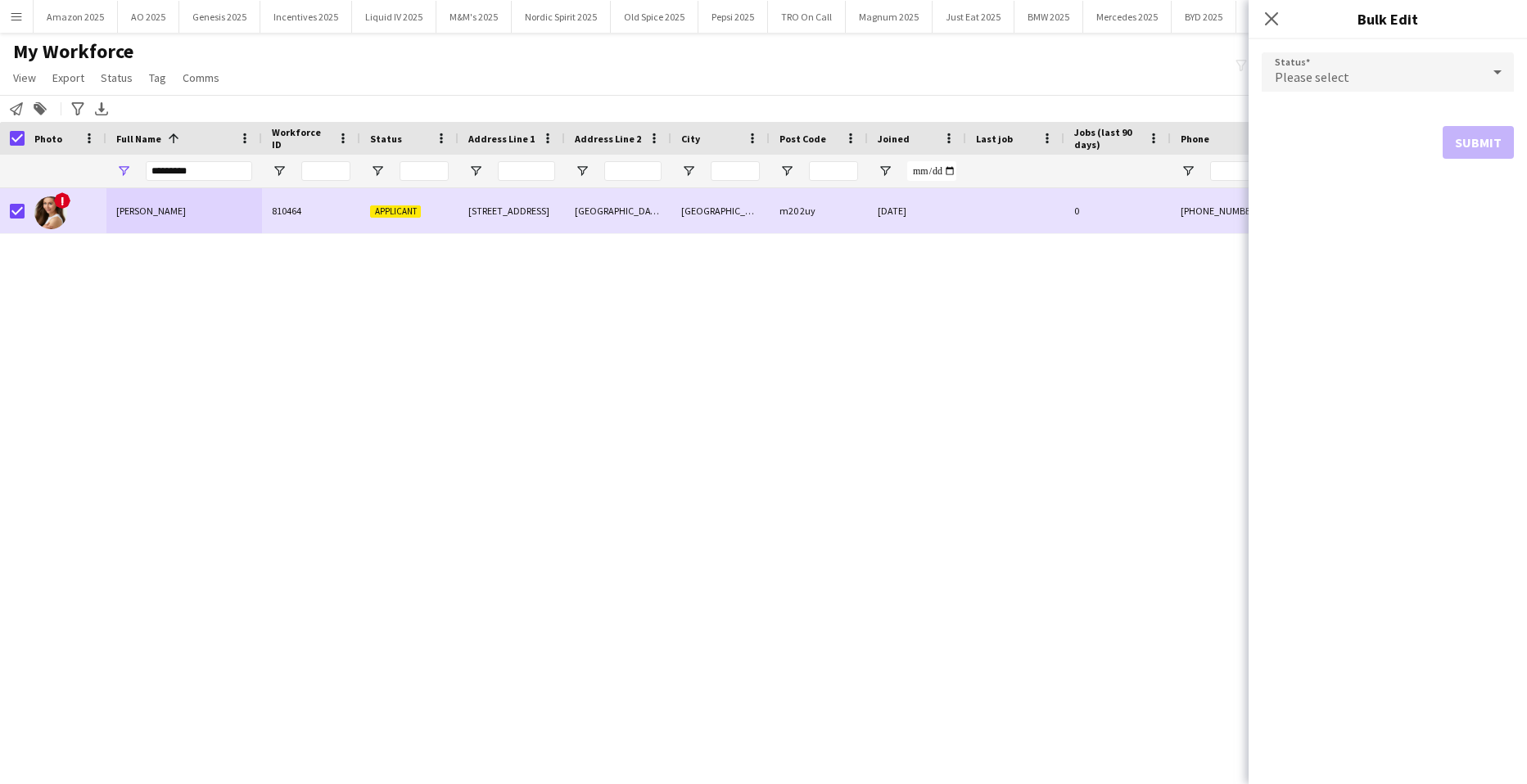
click at [1397, 77] on div "Please select" at bounding box center [1372, 72] width 220 height 39
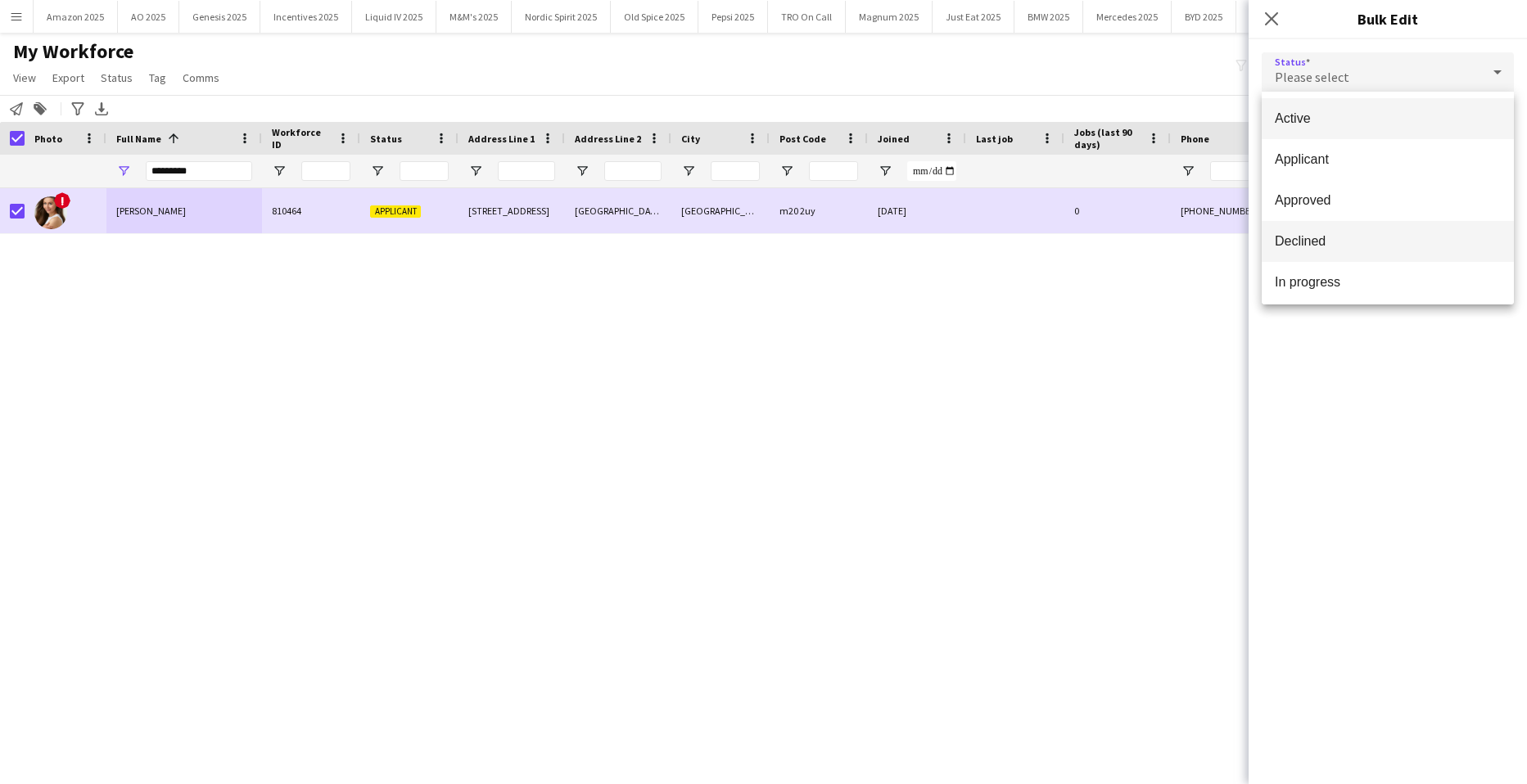
click at [1339, 242] on span "Declined" at bounding box center [1389, 241] width 227 height 15
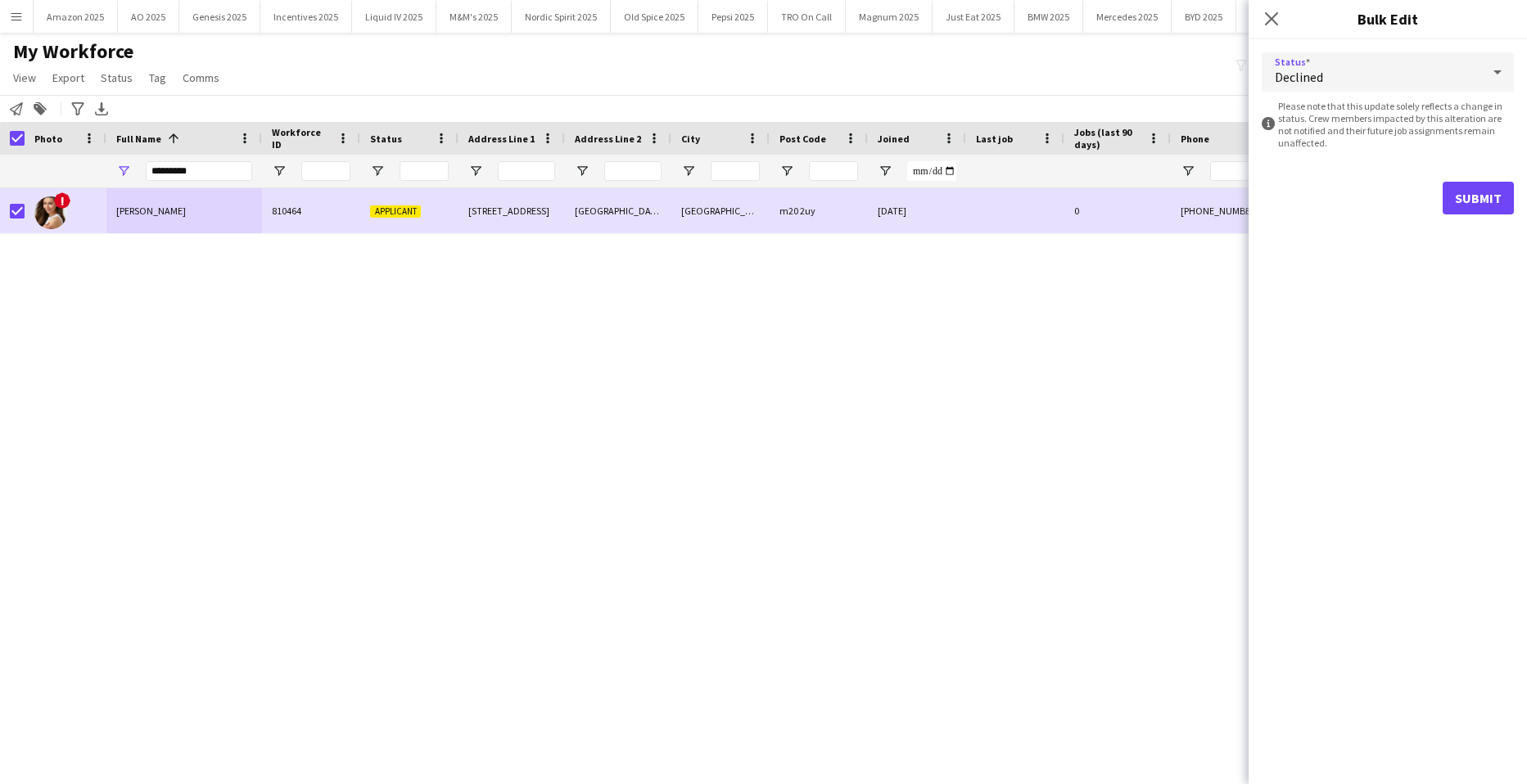
click at [1490, 177] on form "Status Declined information-circle Please note that this update solely reflects…" at bounding box center [1388, 133] width 252 height 188
click at [1485, 194] on button "Submit" at bounding box center [1479, 198] width 71 height 33
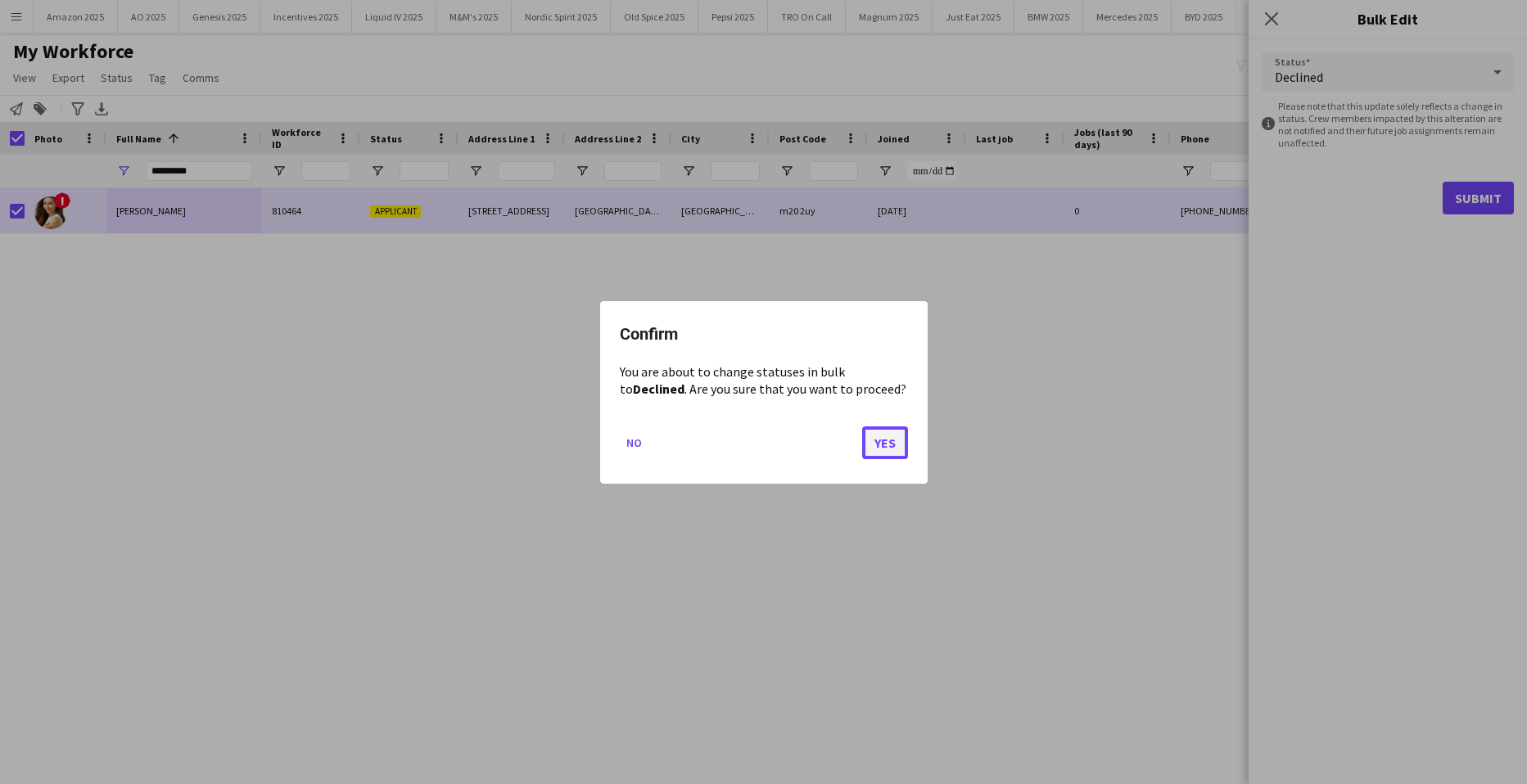
click at [890, 441] on button "Yes" at bounding box center [886, 442] width 46 height 33
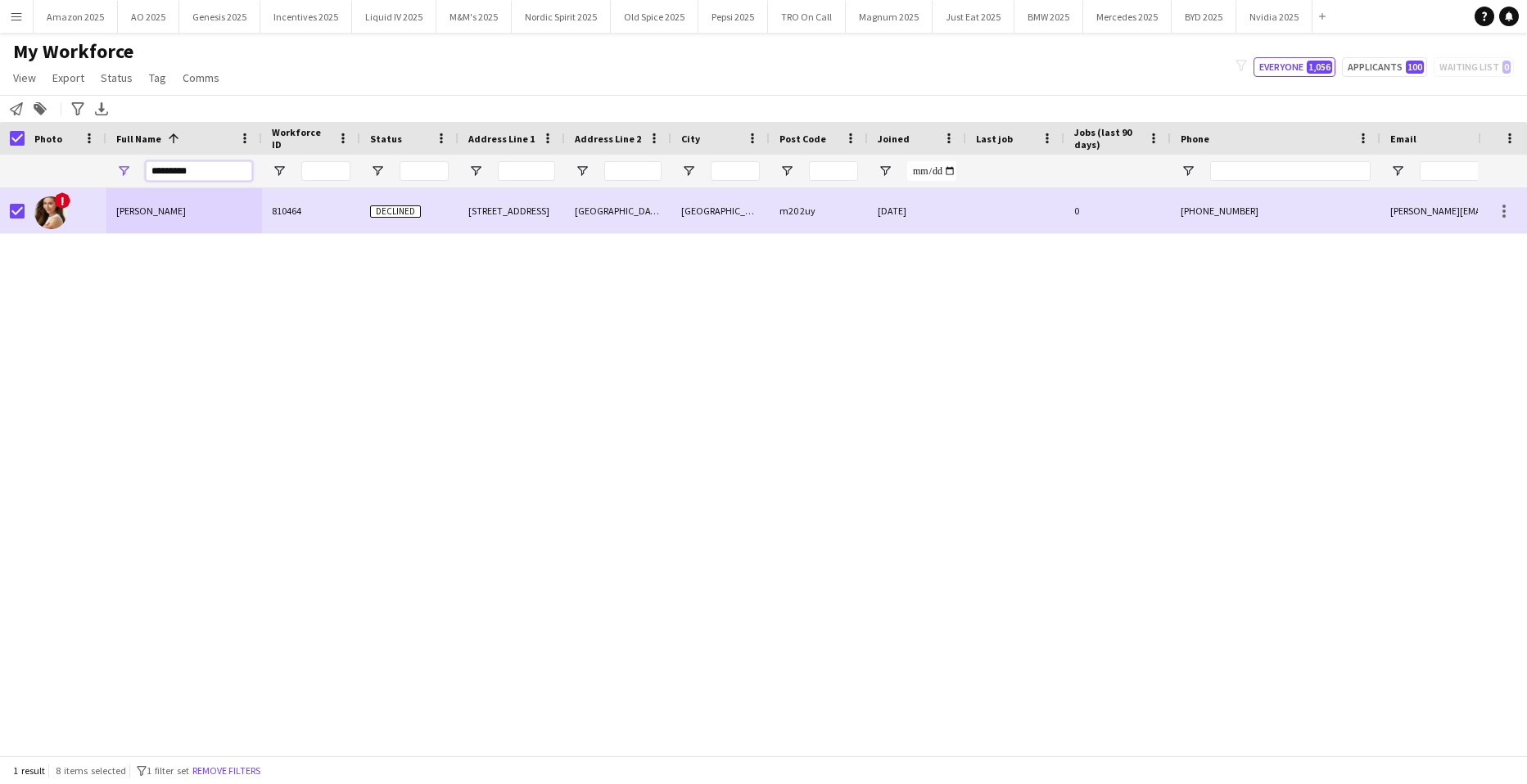
drag, startPoint x: 205, startPoint y: 178, endPoint x: -42, endPoint y: 229, distance: 252.2
click at [0, 229] on html "Menu Boards Boards Boards All jobs Status Workforce Workforce My Workforce Recr…" at bounding box center [763, 392] width 1527 height 784
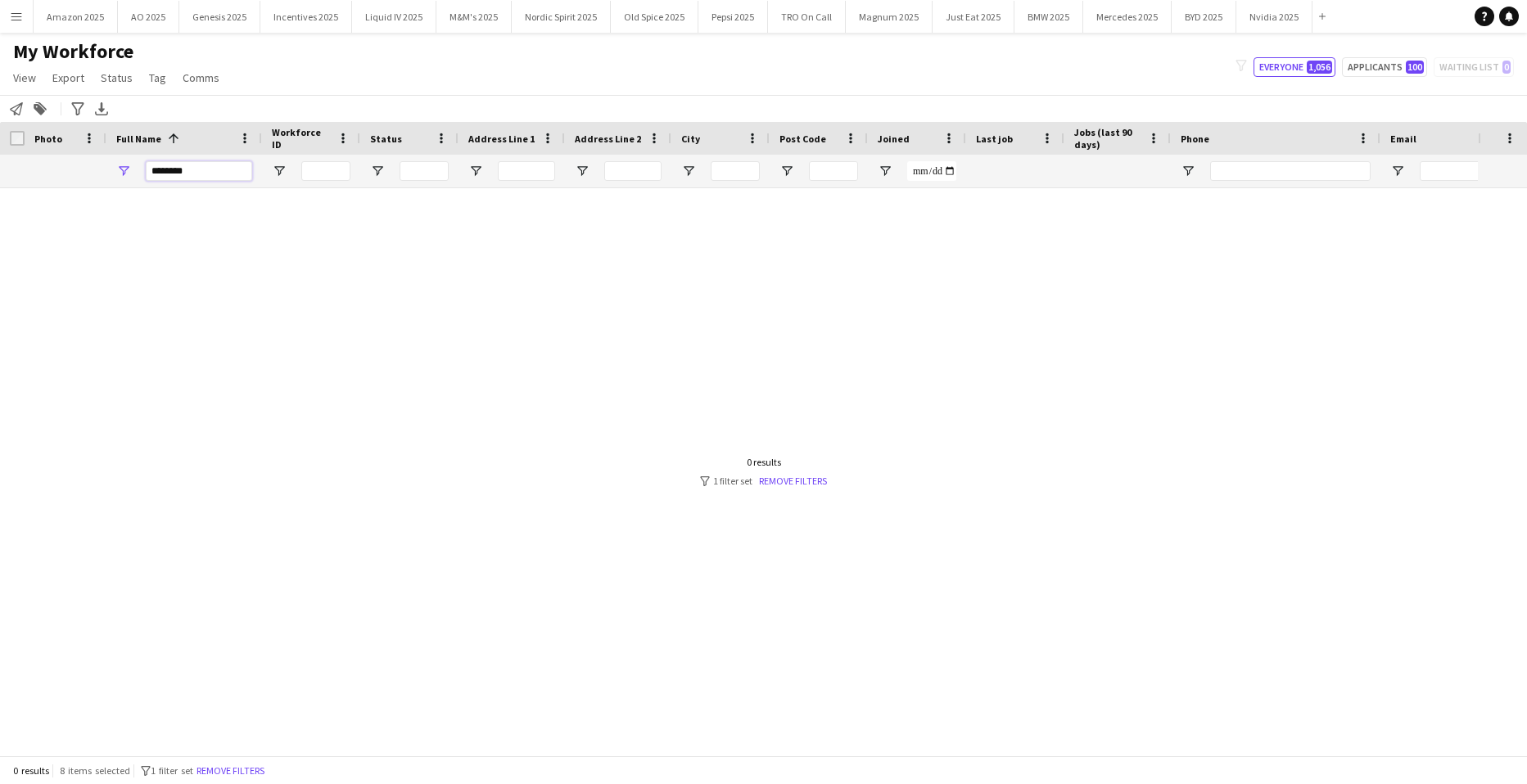
drag, startPoint x: 209, startPoint y: 170, endPoint x: -42, endPoint y: 179, distance: 251.2
click at [0, 179] on html "Menu Boards Boards Boards All jobs Status Workforce Workforce My Workforce Recr…" at bounding box center [763, 392] width 1527 height 784
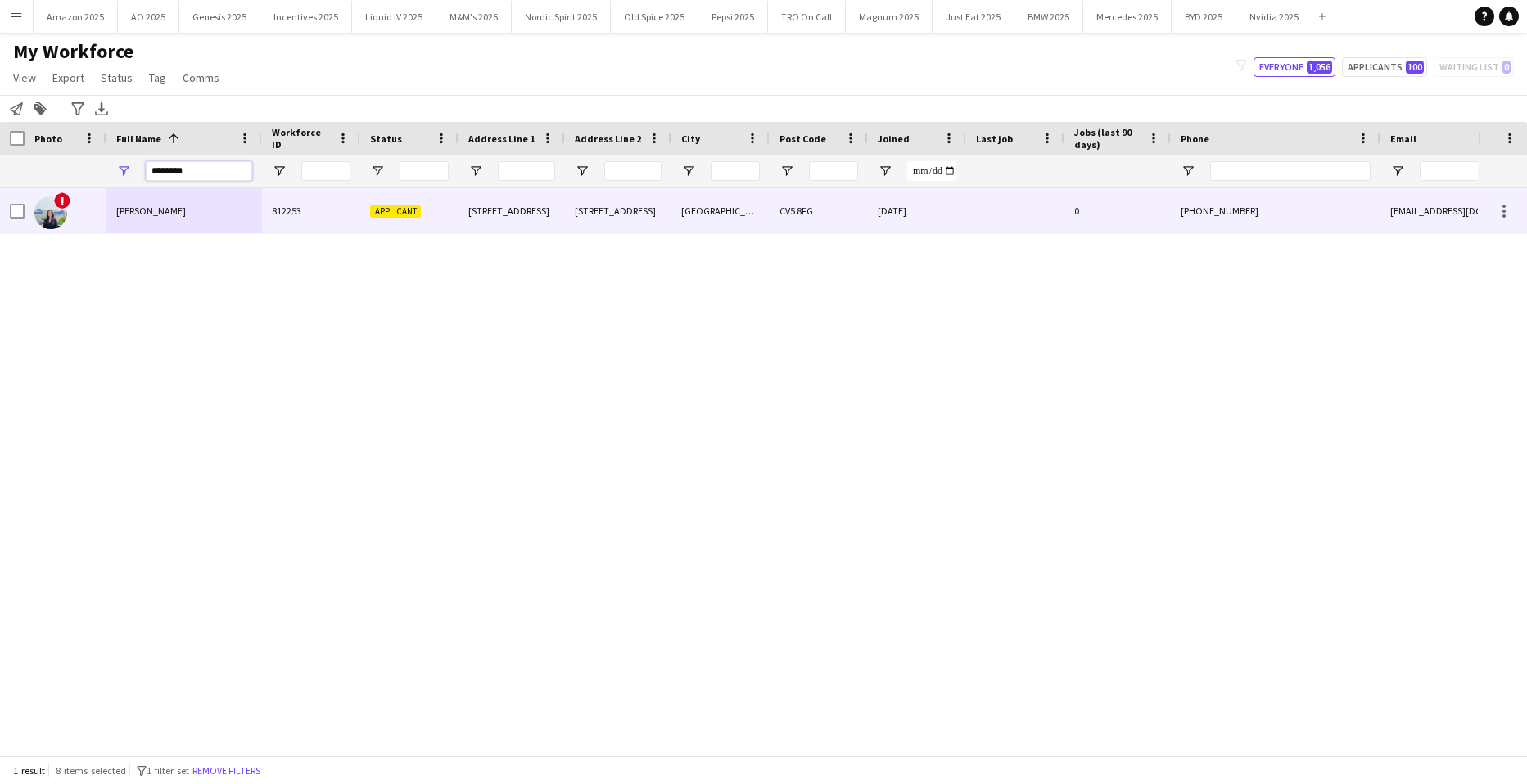
type input "********"
click at [151, 204] on span "Kritisha Bhujel" at bounding box center [151, 210] width 70 height 12
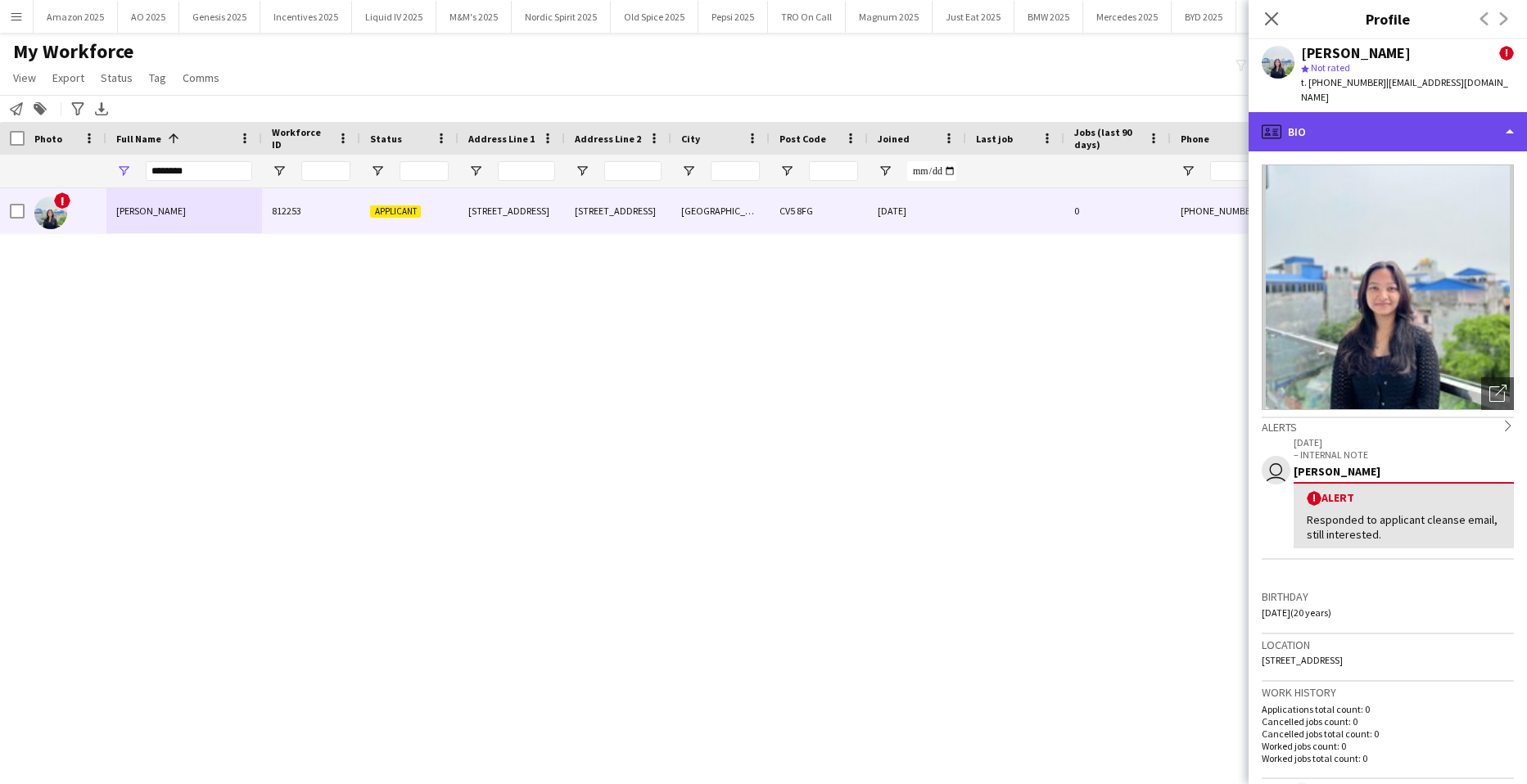
click at [1466, 112] on div "profile Bio" at bounding box center [1388, 131] width 278 height 39
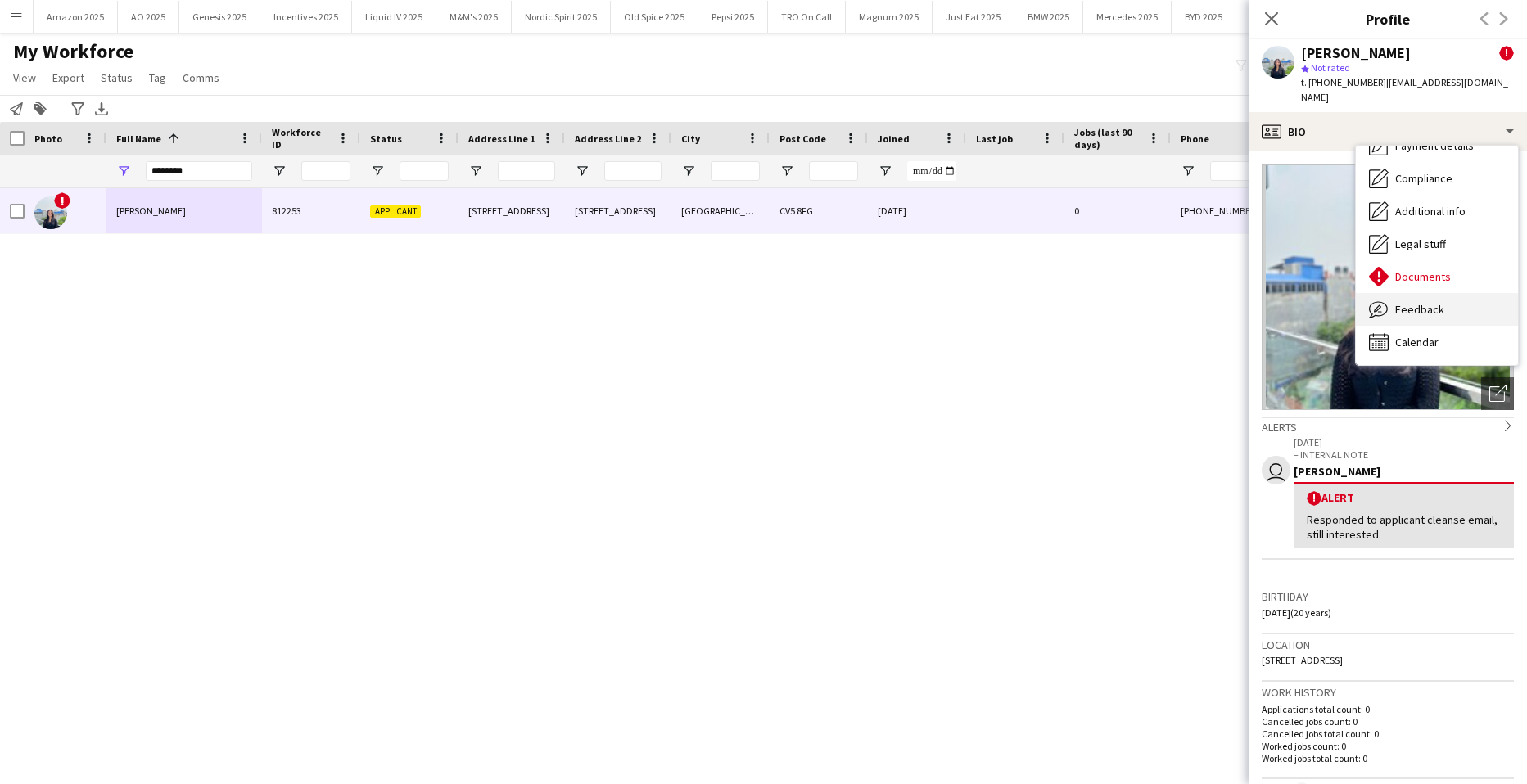
click at [1443, 297] on div "Feedback Feedback" at bounding box center [1437, 309] width 162 height 33
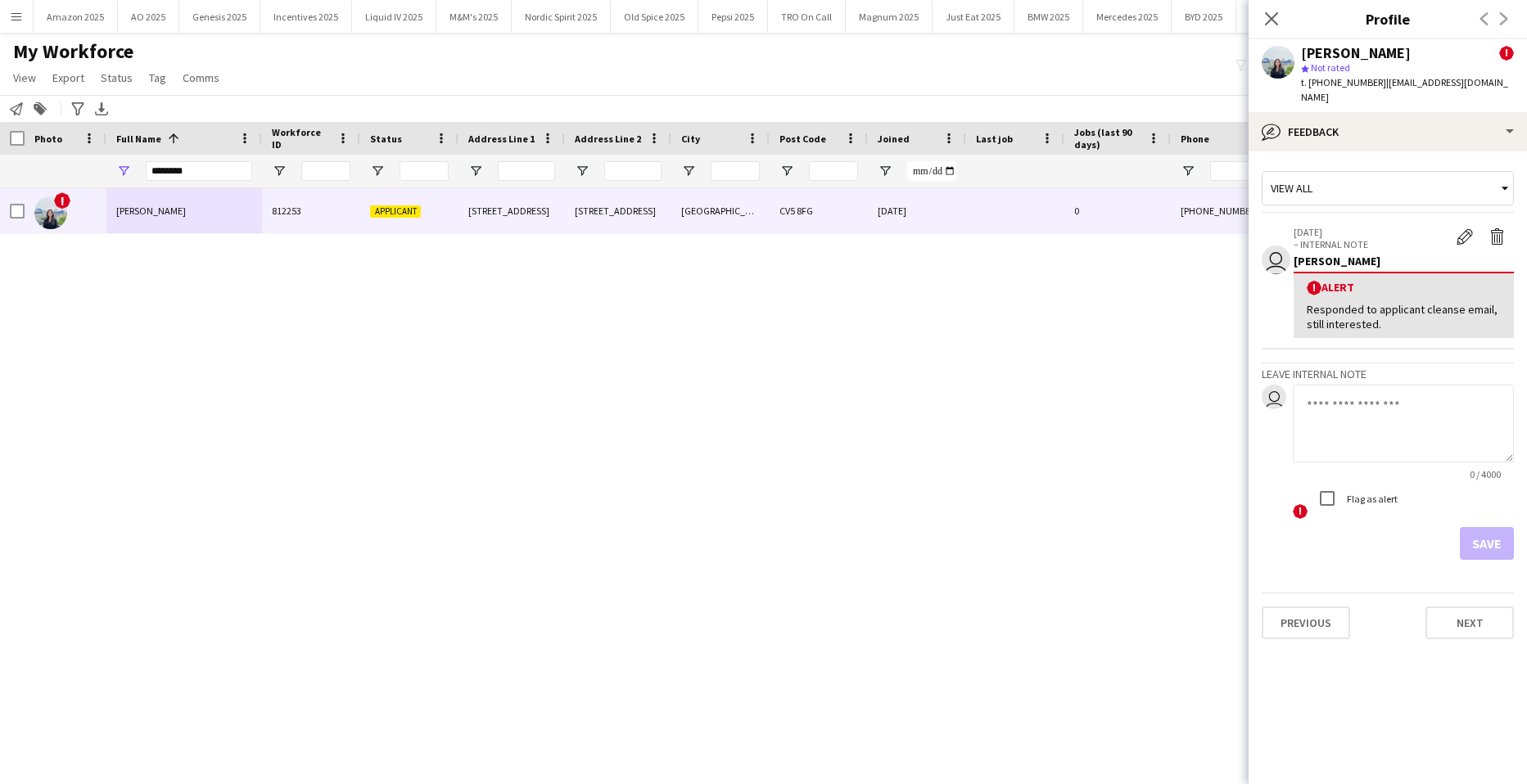
click at [1369, 386] on textarea at bounding box center [1403, 423] width 221 height 78
type textarea "**********"
click at [1498, 535] on button "Save" at bounding box center [1487, 544] width 54 height 33
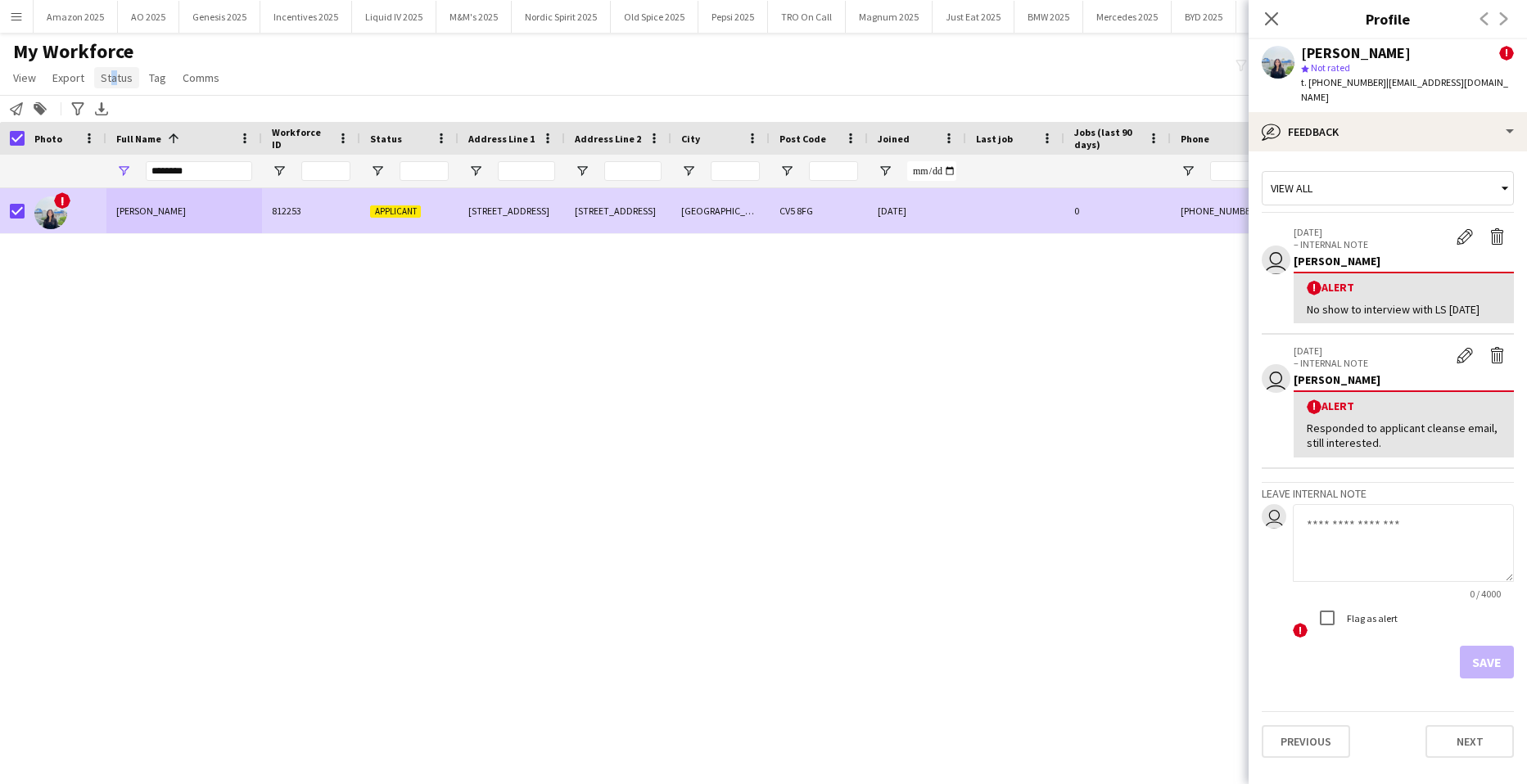
click at [108, 78] on span "Status" at bounding box center [116, 77] width 32 height 14
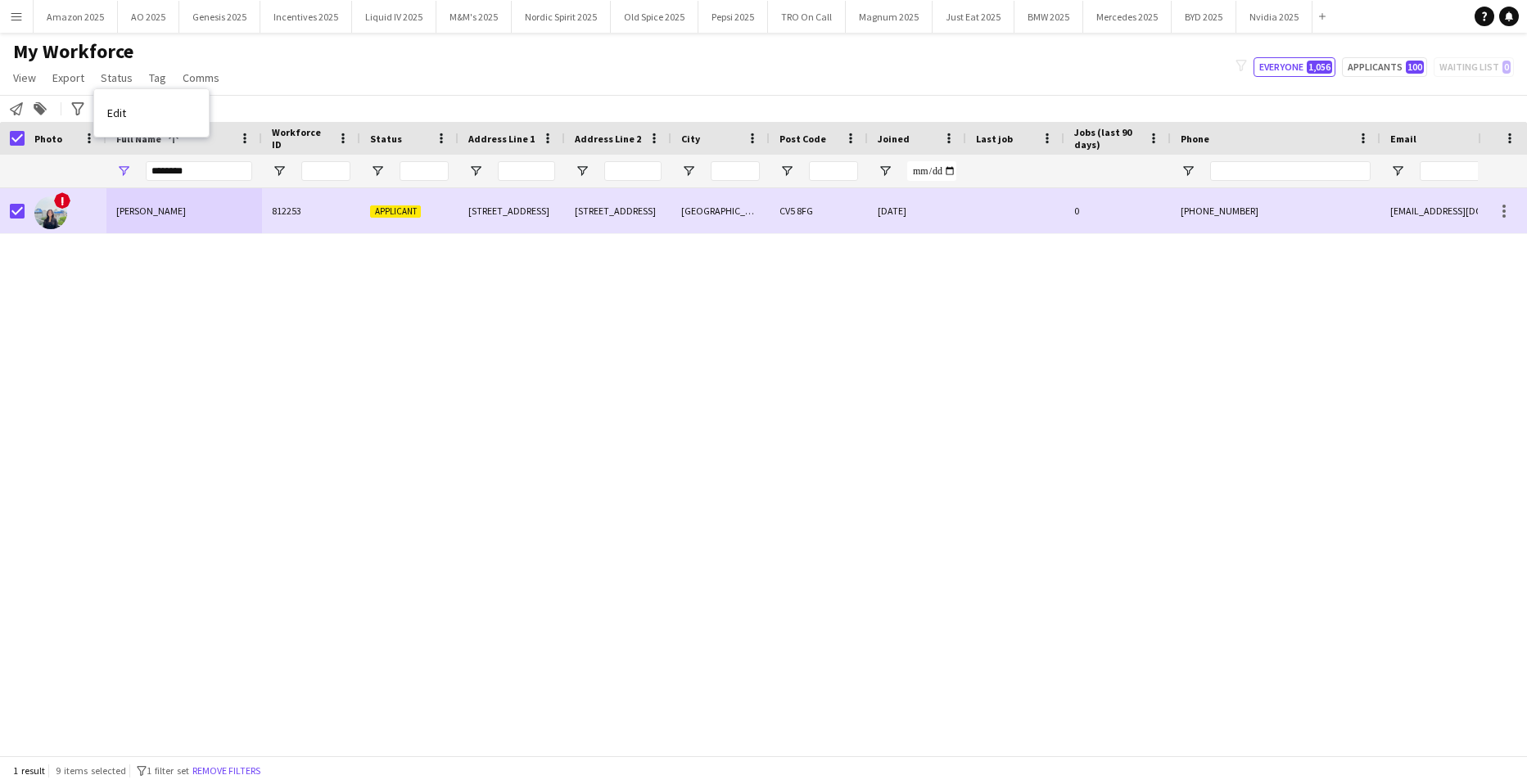
drag, startPoint x: 108, startPoint y: 78, endPoint x: 131, endPoint y: 114, distance: 42.7
click at [131, 114] on link "Edit" at bounding box center [151, 113] width 114 height 35
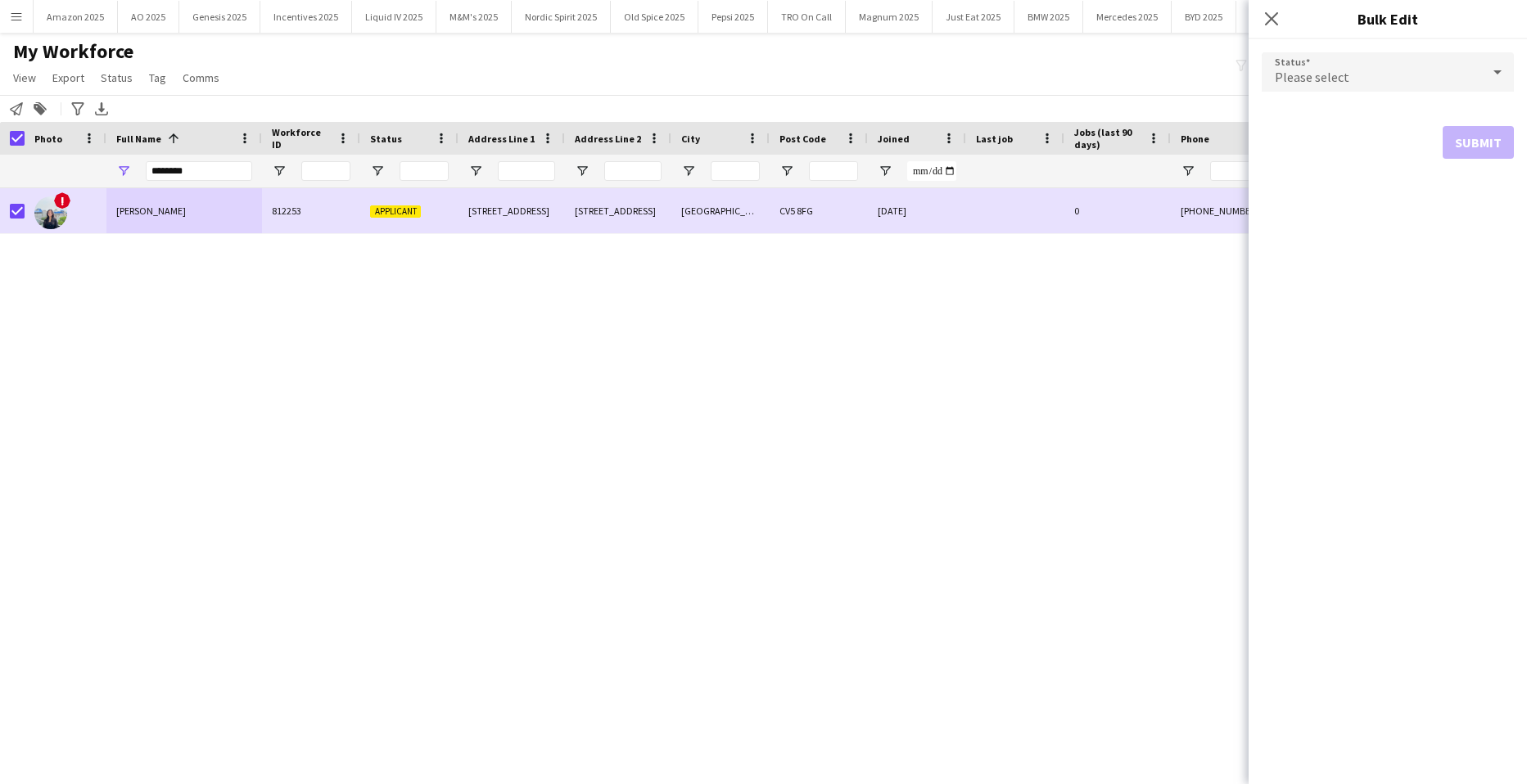
click at [1472, 70] on div "Please select" at bounding box center [1372, 72] width 220 height 39
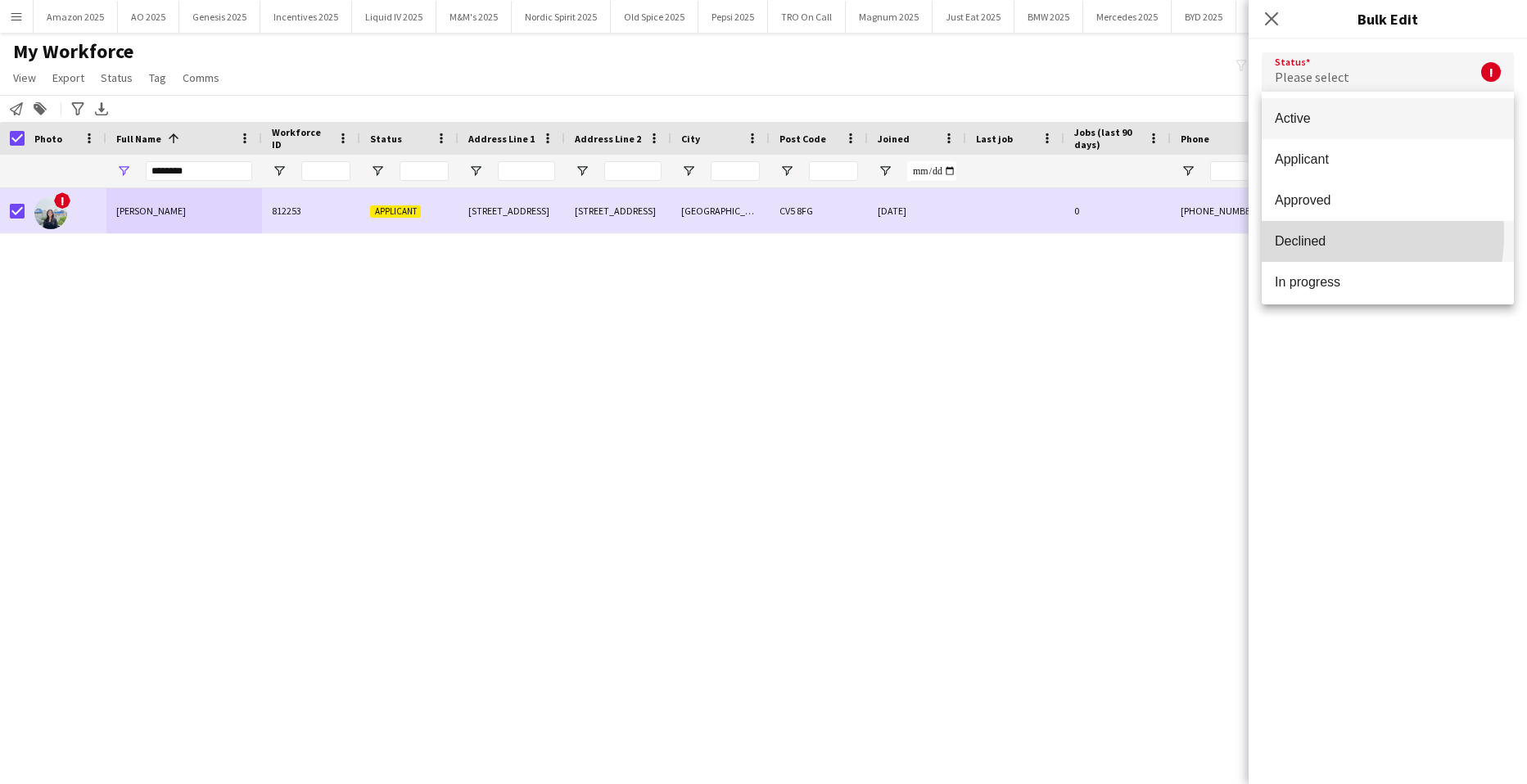
click at [1318, 234] on span "Declined" at bounding box center [1389, 241] width 227 height 15
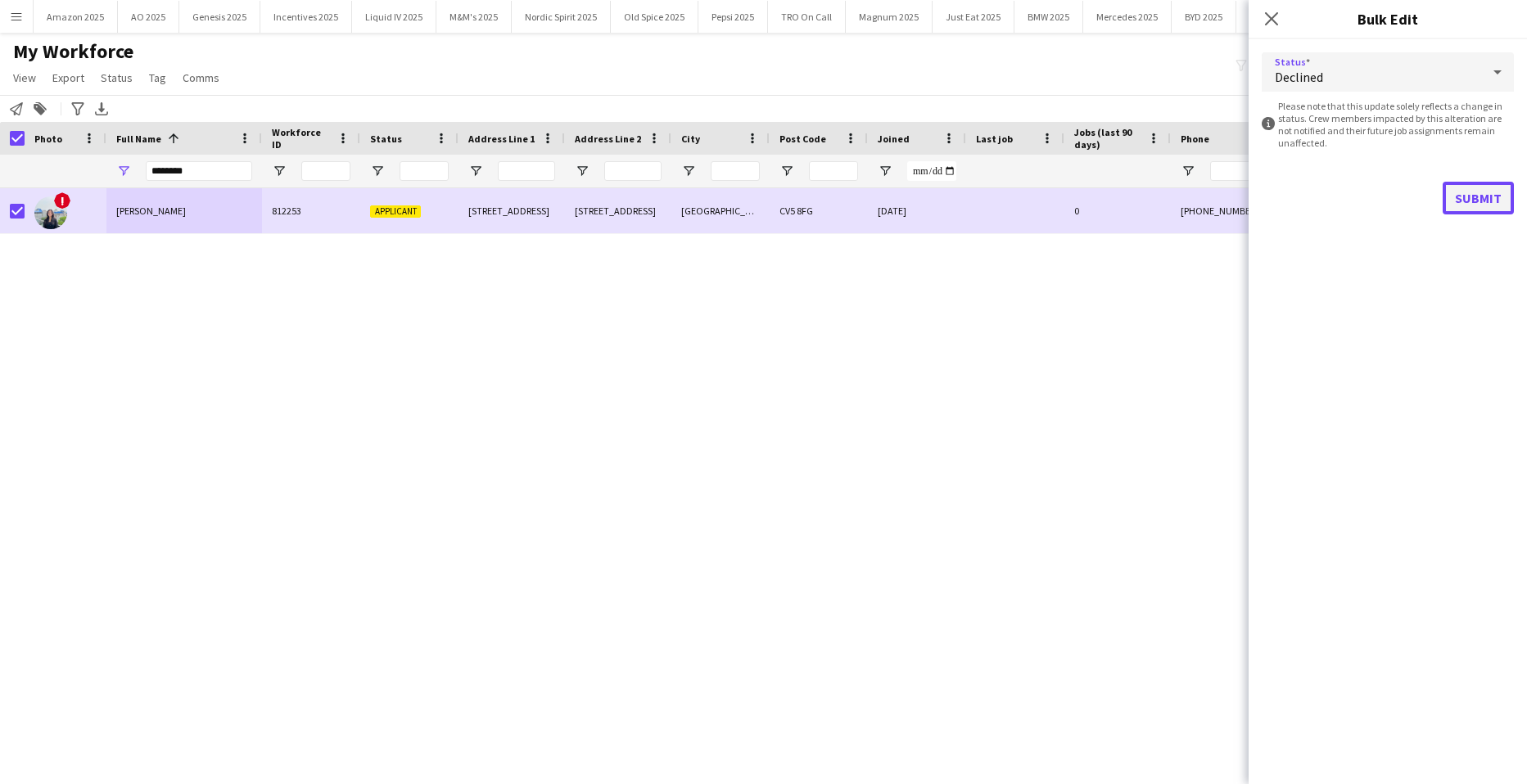
click at [1454, 203] on button "Submit" at bounding box center [1479, 198] width 71 height 33
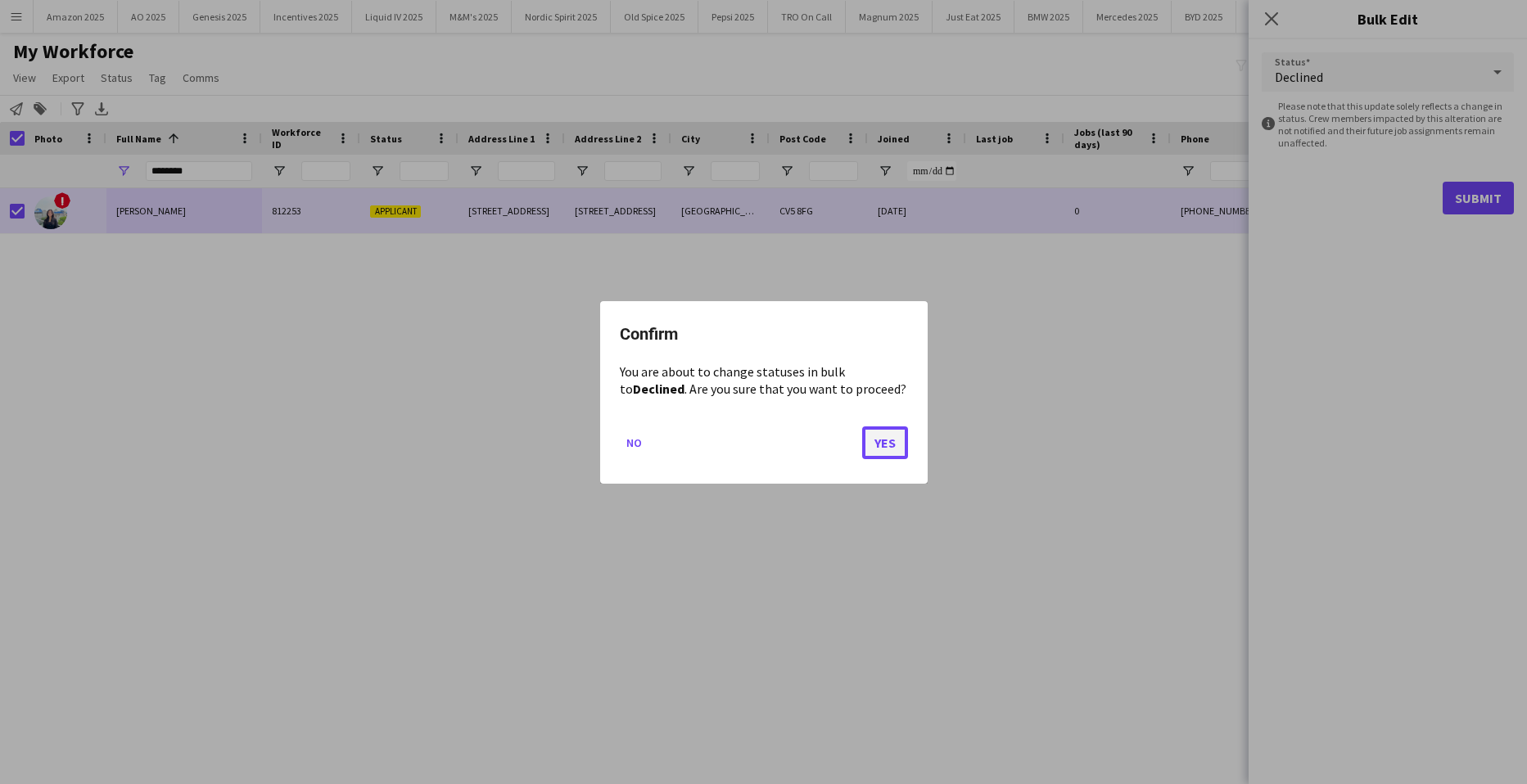
click at [879, 449] on button "Yes" at bounding box center [886, 442] width 46 height 33
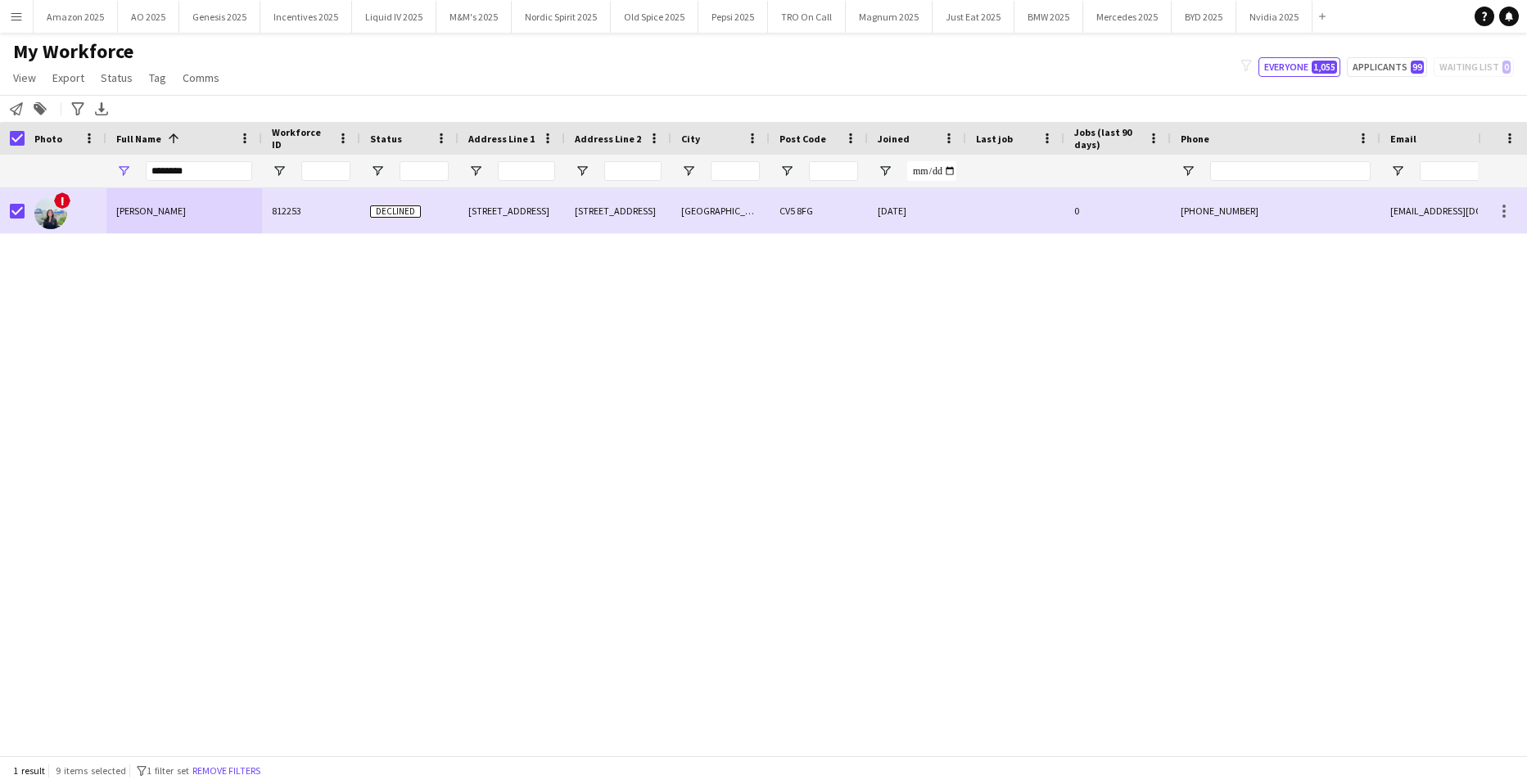
click at [20, 147] on div at bounding box center [12, 138] width 25 height 33
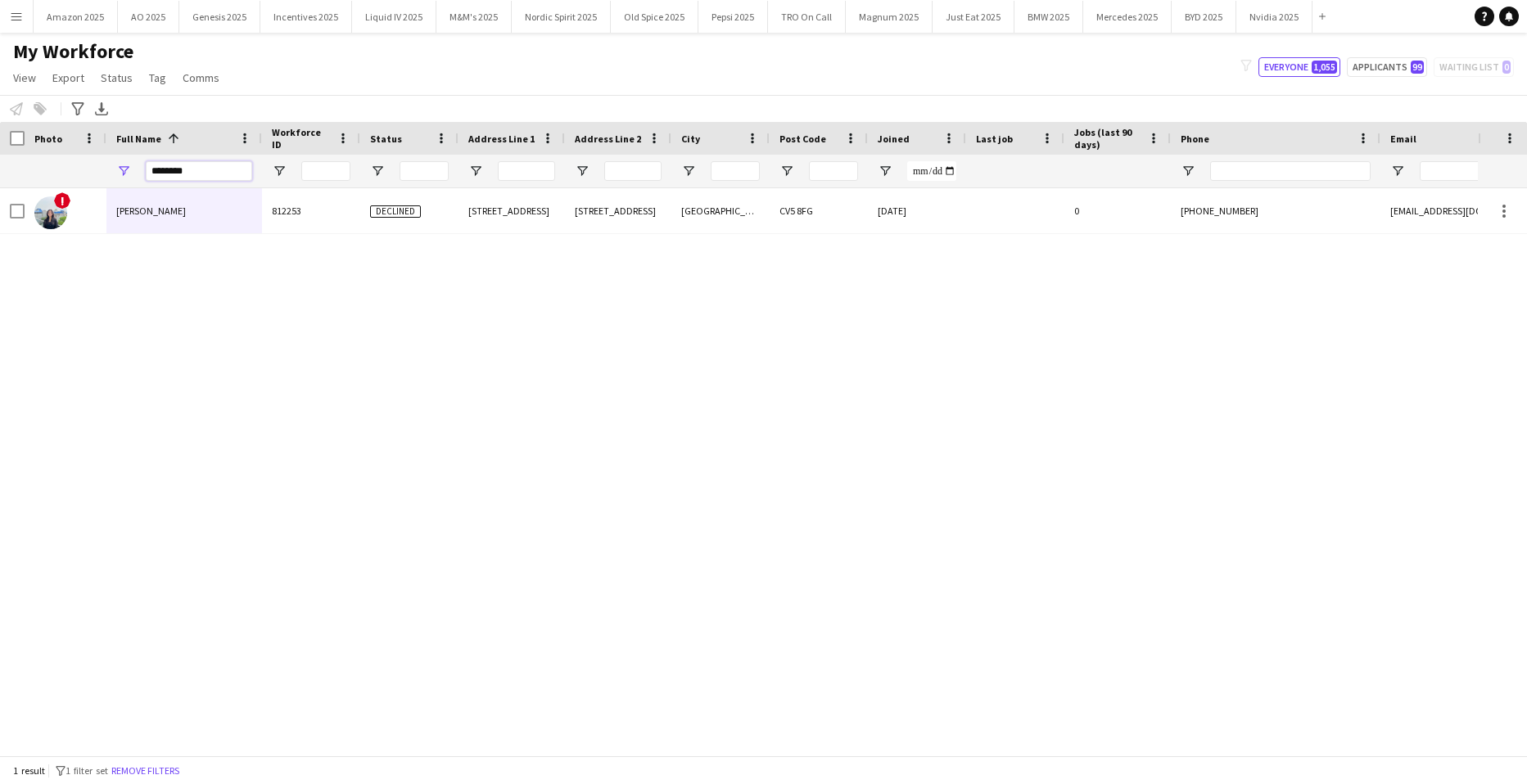
click at [202, 171] on input "********" at bounding box center [199, 171] width 107 height 19
drag, startPoint x: 202, startPoint y: 171, endPoint x: -42, endPoint y: 170, distance: 244.0
click at [0, 170] on html "Menu Boards Boards Boards All jobs Status Workforce Workforce My Workforce Recr…" at bounding box center [763, 392] width 1527 height 784
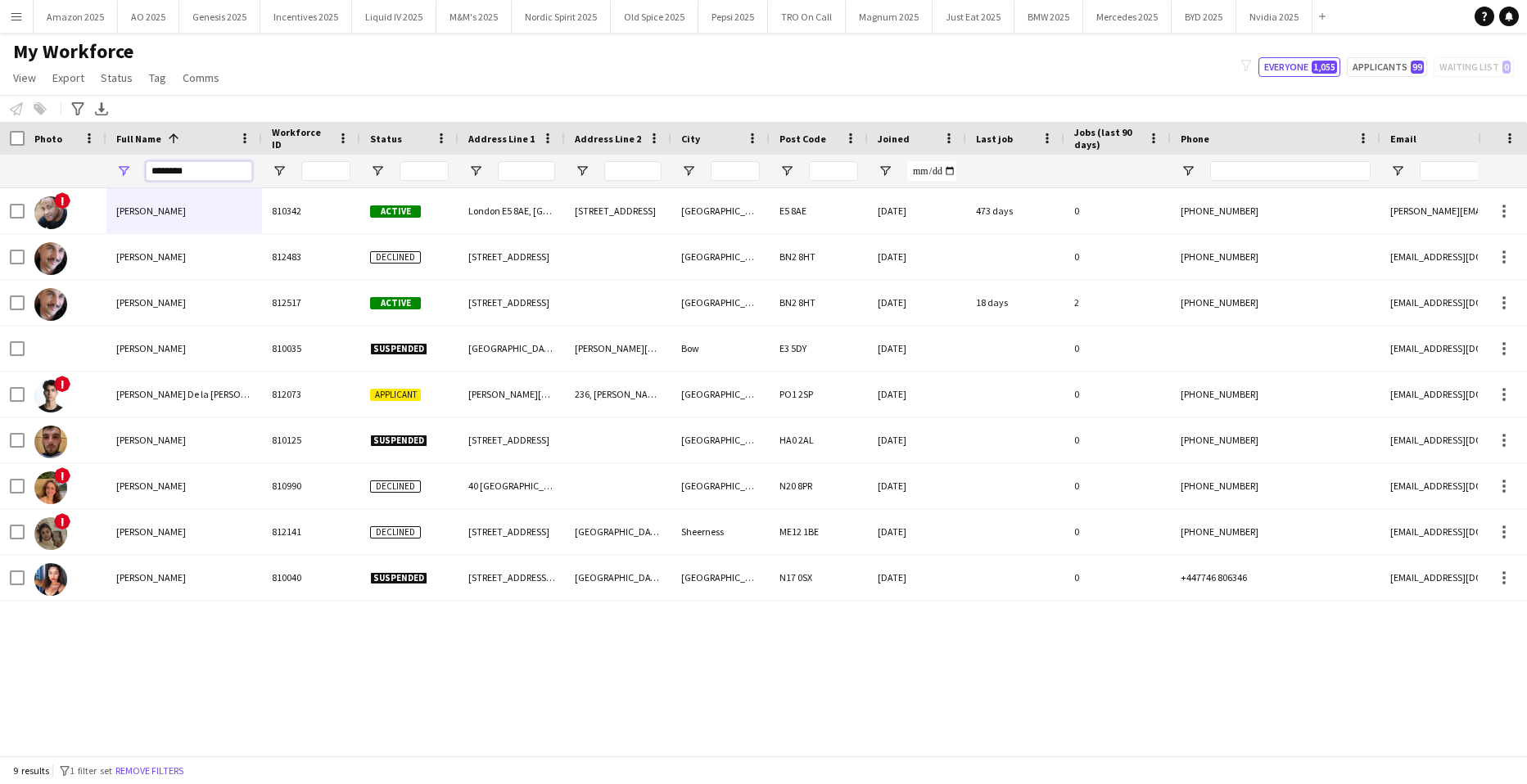
type input "*********"
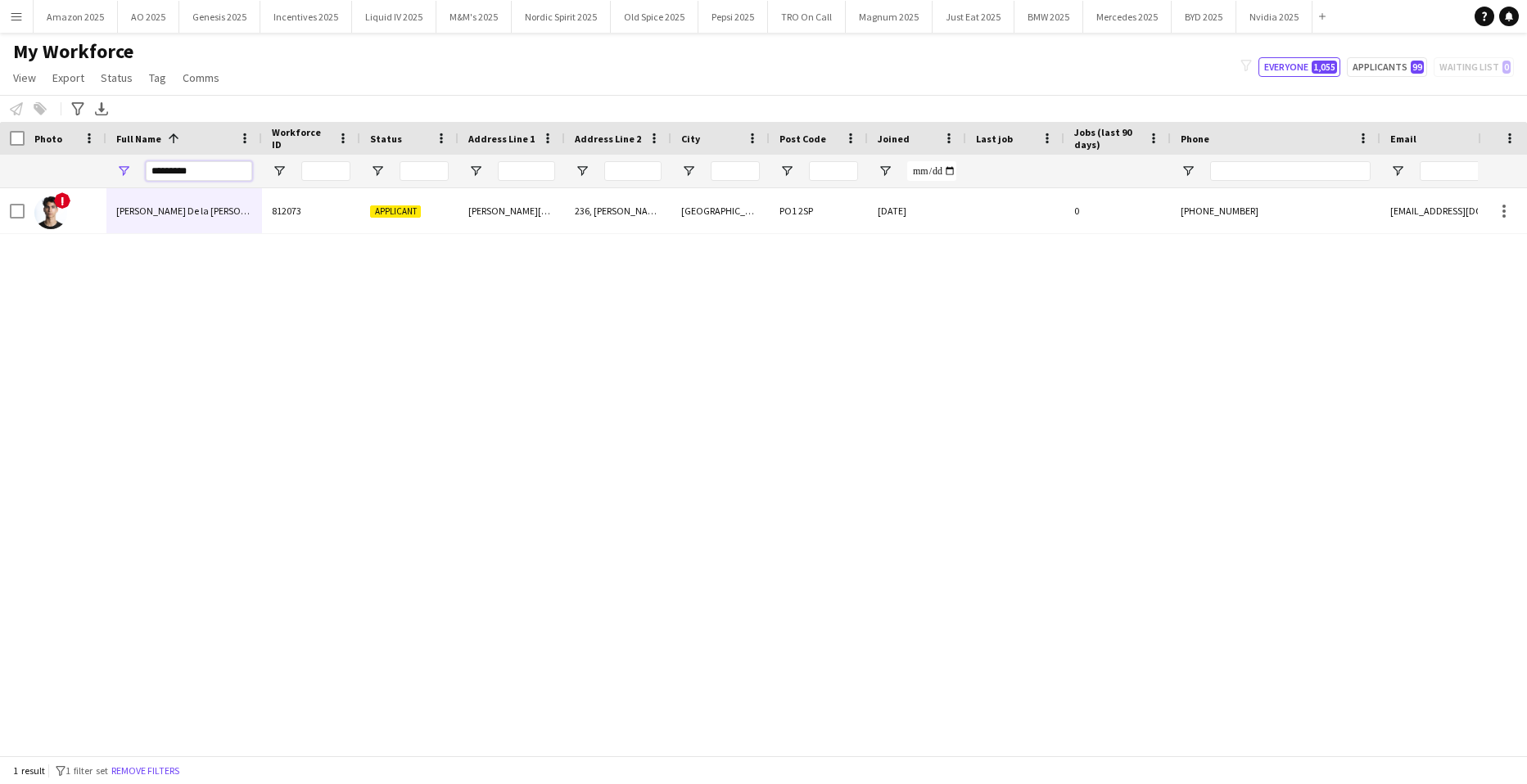
drag, startPoint x: 211, startPoint y: 176, endPoint x: -42, endPoint y: 190, distance: 253.4
click at [0, 190] on html "Menu Boards Boards Boards All jobs Status Workforce Workforce My Workforce Recr…" at bounding box center [763, 392] width 1527 height 784
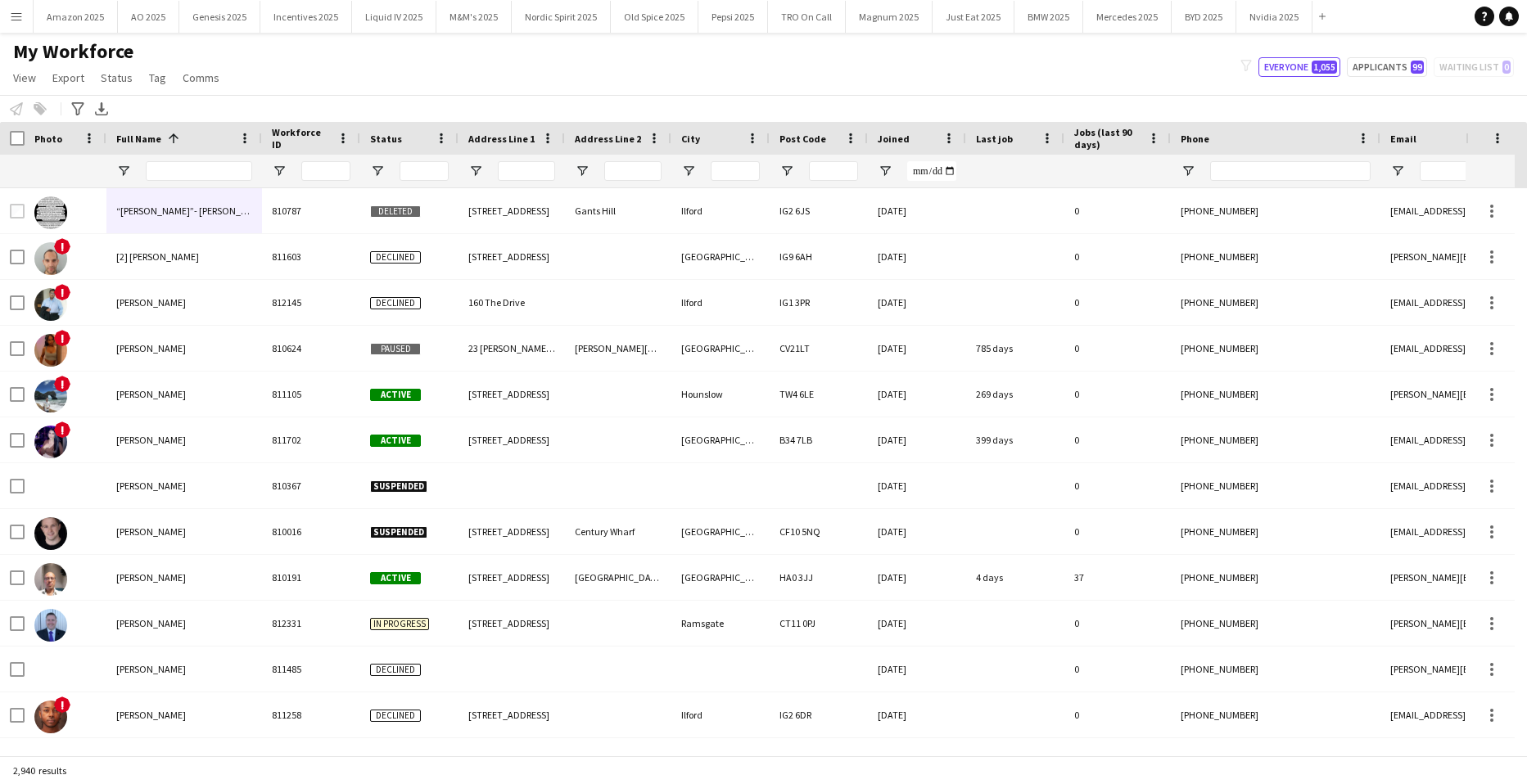
click at [19, 18] on app-icon "Menu" at bounding box center [16, 16] width 13 height 13
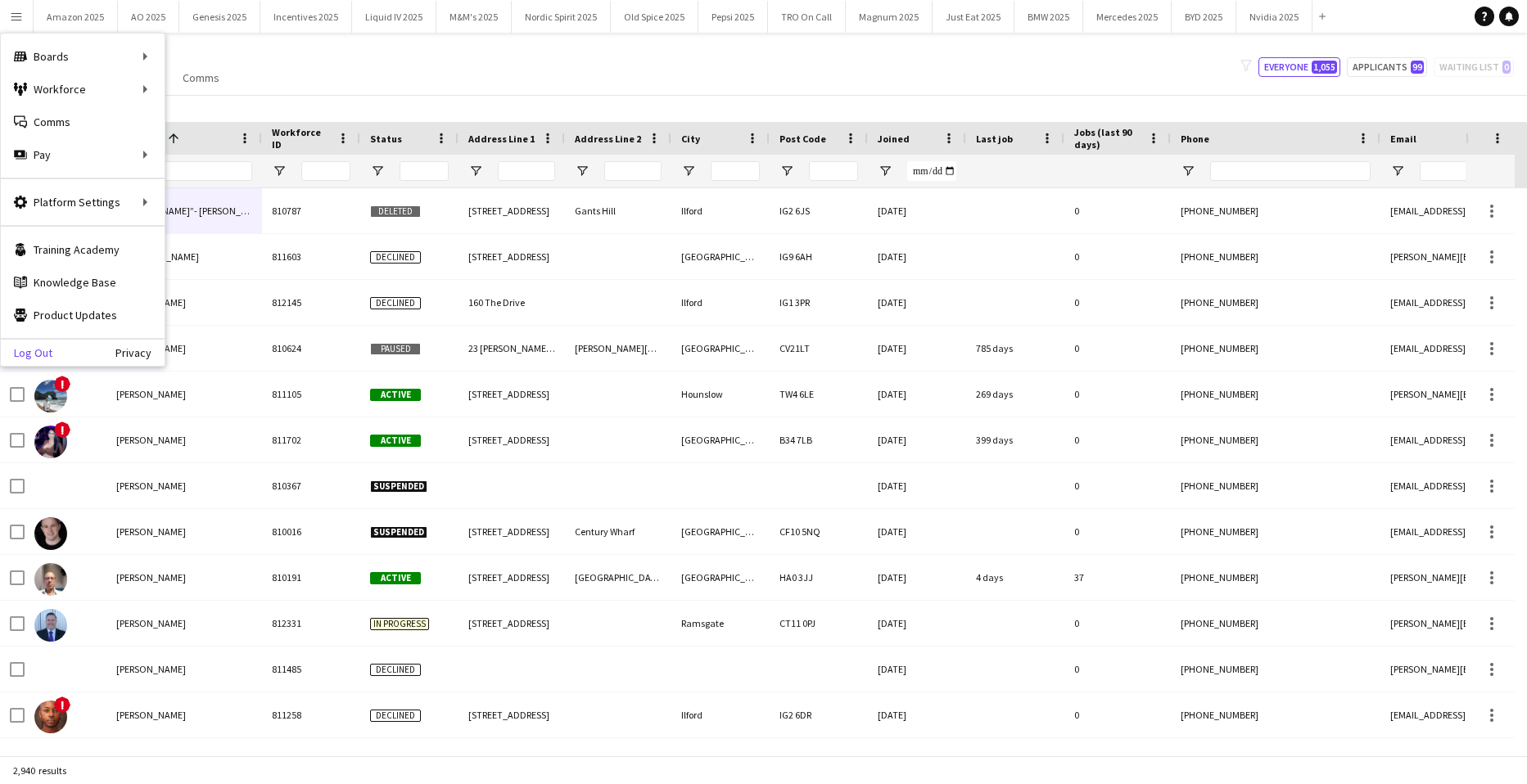
click at [37, 349] on link "Log Out" at bounding box center [27, 353] width 52 height 13
